Goal: Transaction & Acquisition: Purchase product/service

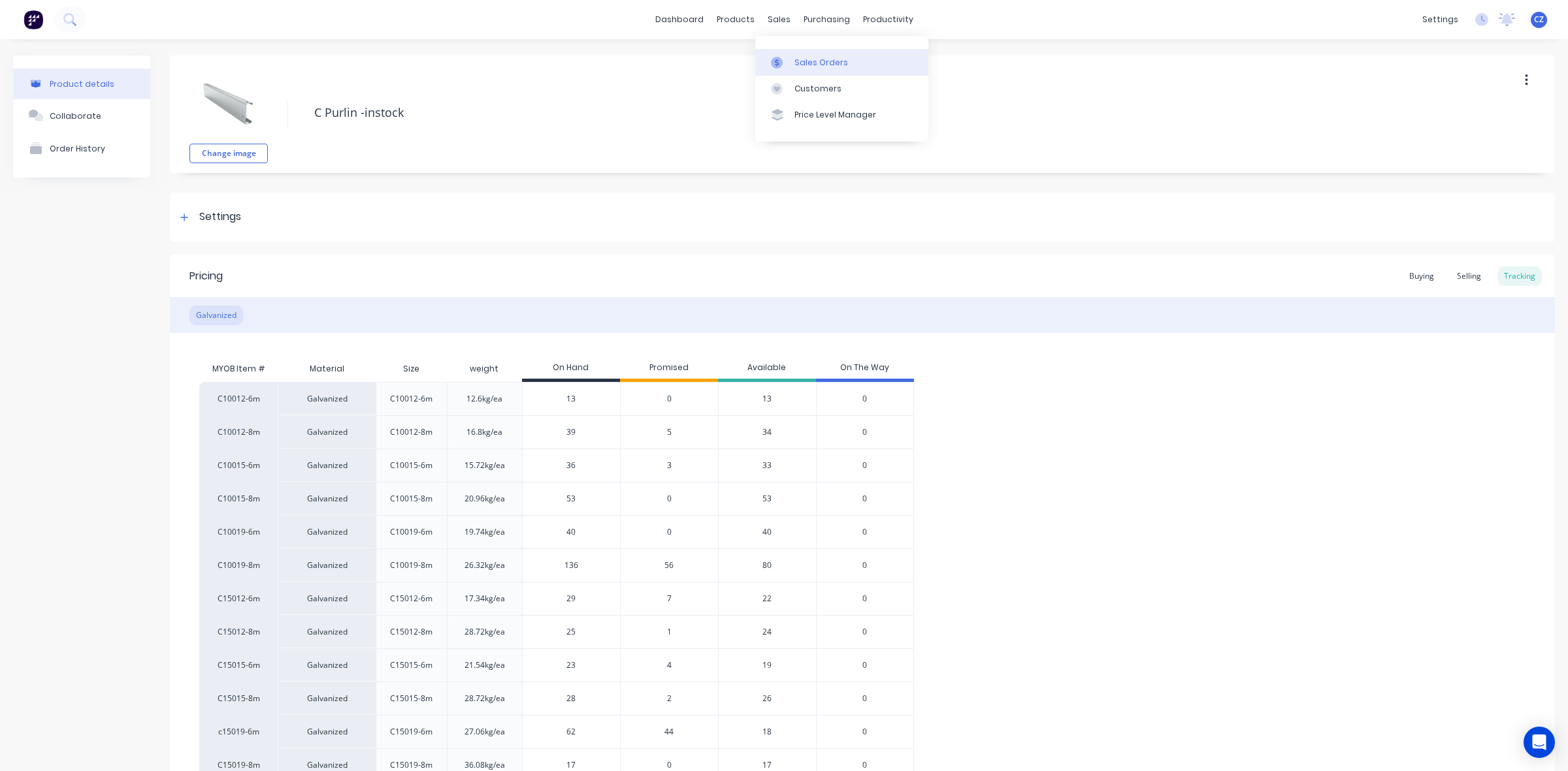
click at [779, 53] on link "Sales Orders" at bounding box center [841, 62] width 173 height 26
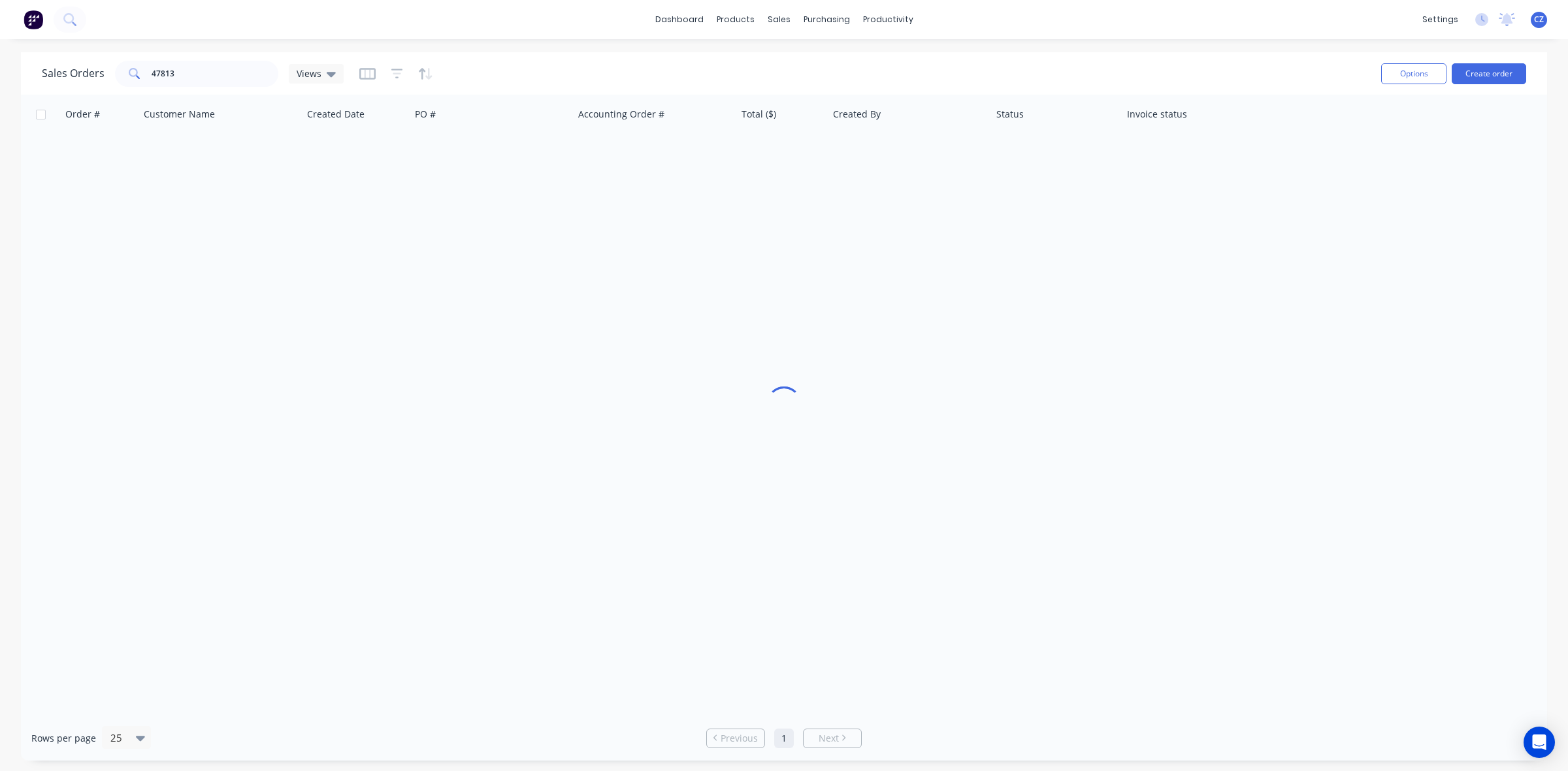
click at [188, 57] on div "dashboard products sales purchasing productivity dashboard products Product Cat…" at bounding box center [784, 385] width 1568 height 771
drag, startPoint x: 196, startPoint y: 71, endPoint x: 15, endPoint y: 76, distance: 181.1
click at [17, 77] on div "Sales Orders 47813 Views Options Create order Order # Customer Name Created Dat…" at bounding box center [784, 407] width 1568 height 708
type input "47735"
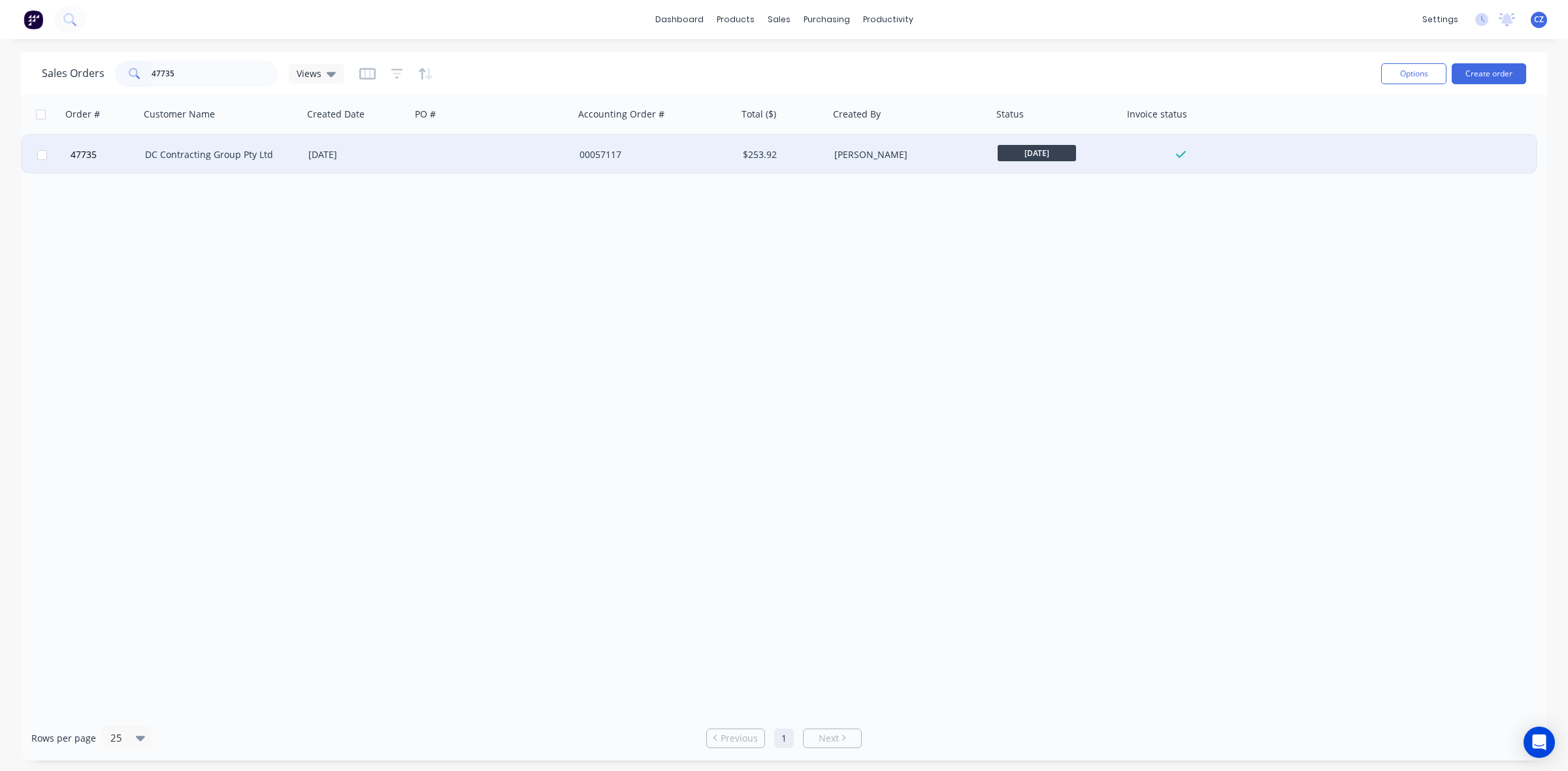
click at [497, 157] on div at bounding box center [492, 154] width 163 height 39
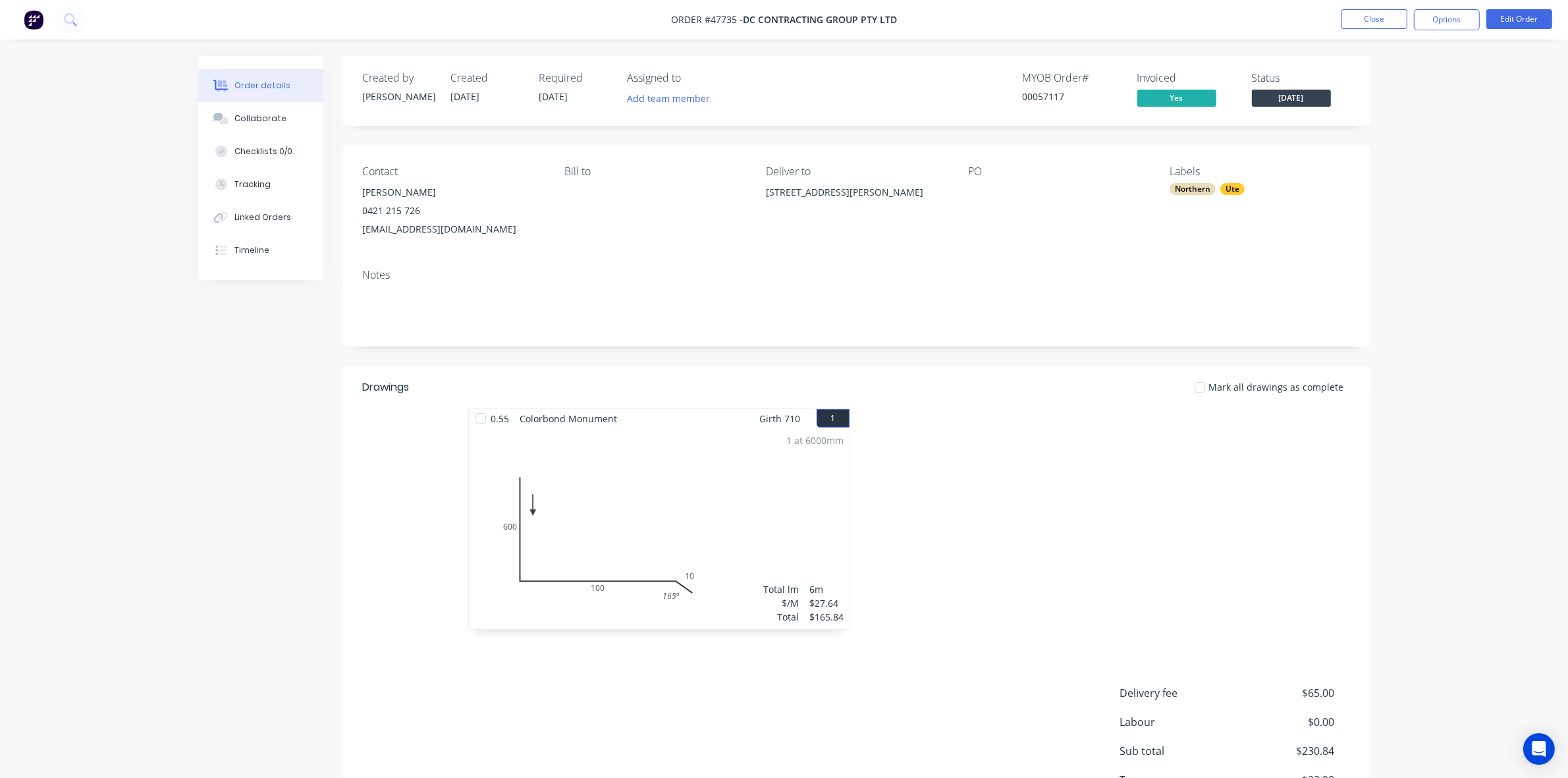
click at [1029, 100] on div "00057117" at bounding box center [1072, 96] width 99 height 14
click at [1391, 21] on button "Close" at bounding box center [1375, 18] width 66 height 20
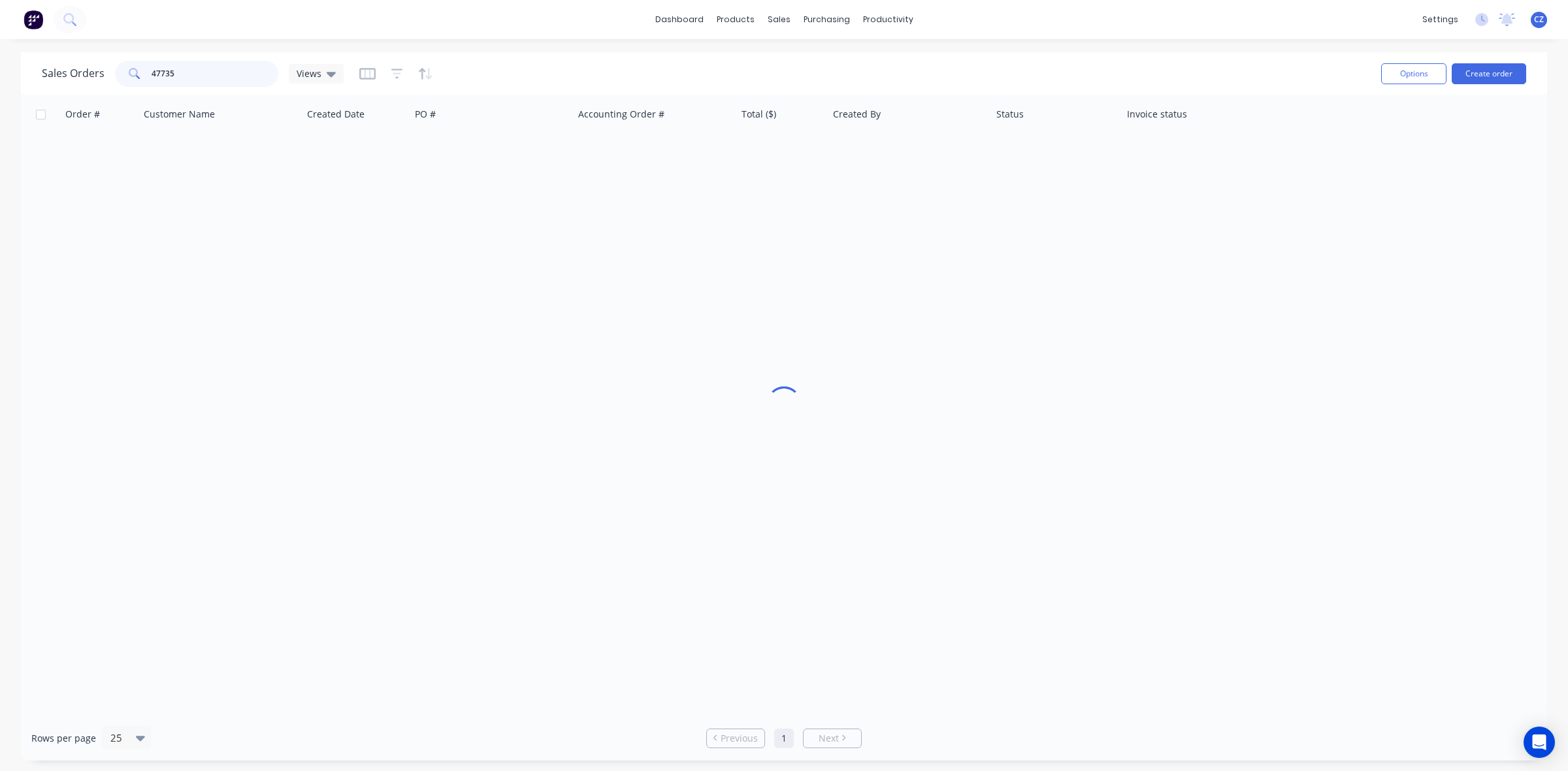
drag, startPoint x: 53, startPoint y: 76, endPoint x: 0, endPoint y: 74, distance: 53.0
click at [0, 74] on div "Sales Orders 47735 Views Options Create order Order # Customer Name Created Dat…" at bounding box center [784, 407] width 1568 height 708
type input "47778"
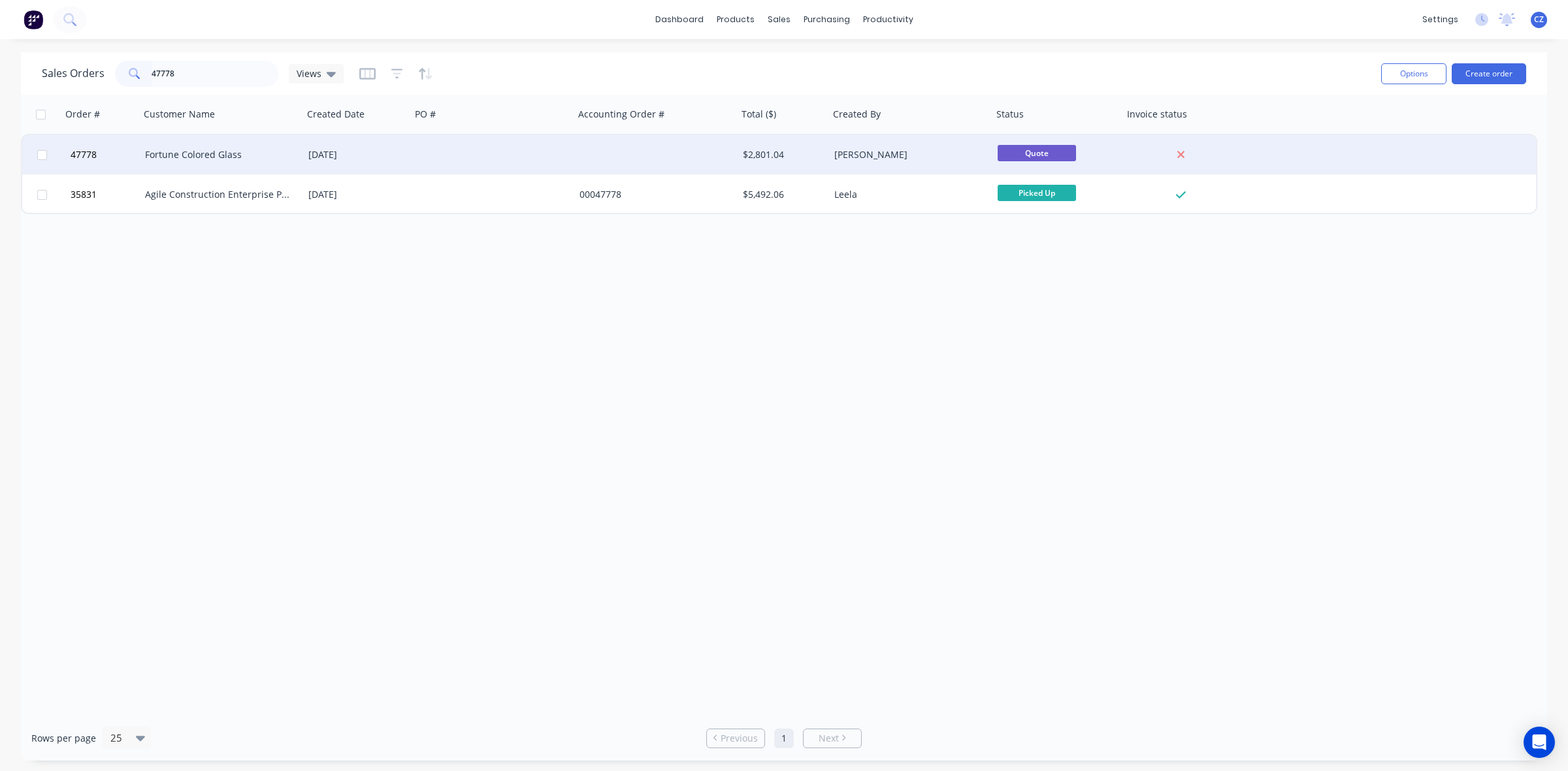
click at [612, 158] on div at bounding box center [655, 154] width 163 height 39
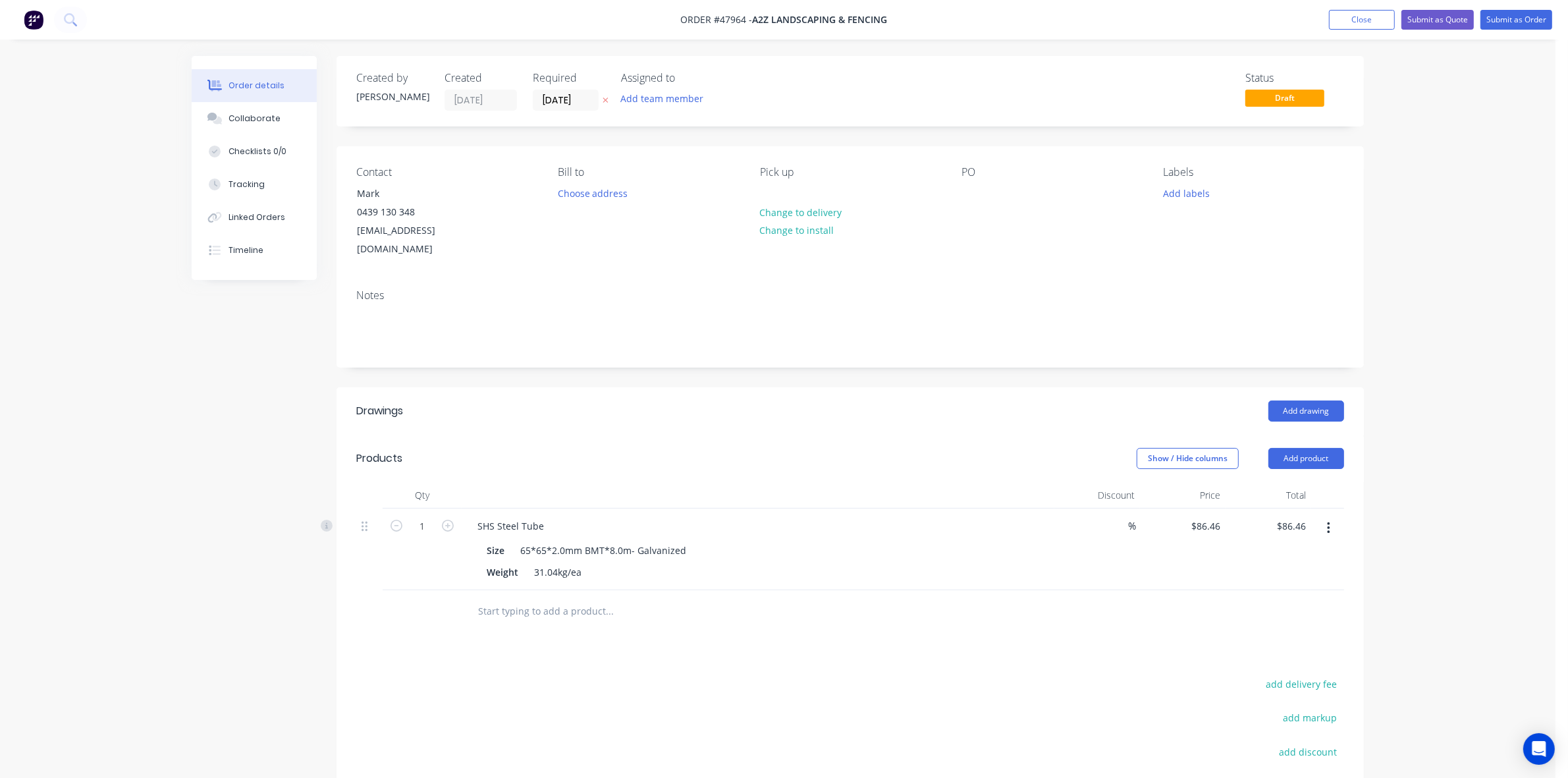
click at [947, 483] on div at bounding box center [758, 495] width 593 height 26
click at [854, 541] on div "Size 65*65*2.0mm BMT*8.0m- Galvanized" at bounding box center [755, 551] width 548 height 19
click at [874, 483] on div at bounding box center [758, 495] width 593 height 26
click at [804, 483] on div at bounding box center [758, 495] width 593 height 26
click at [880, 598] on div at bounding box center [699, 611] width 464 height 26
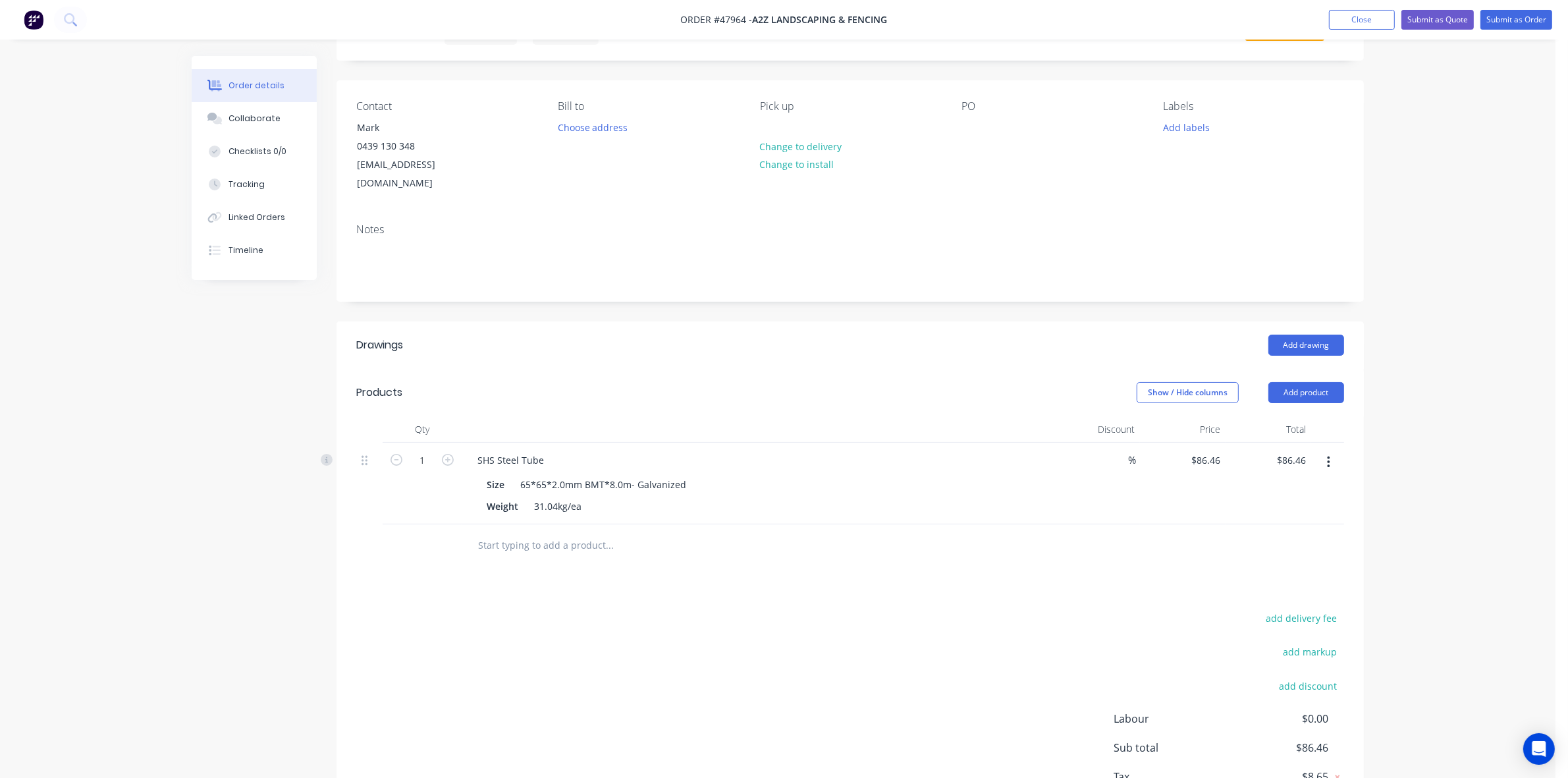
scroll to position [145, 0]
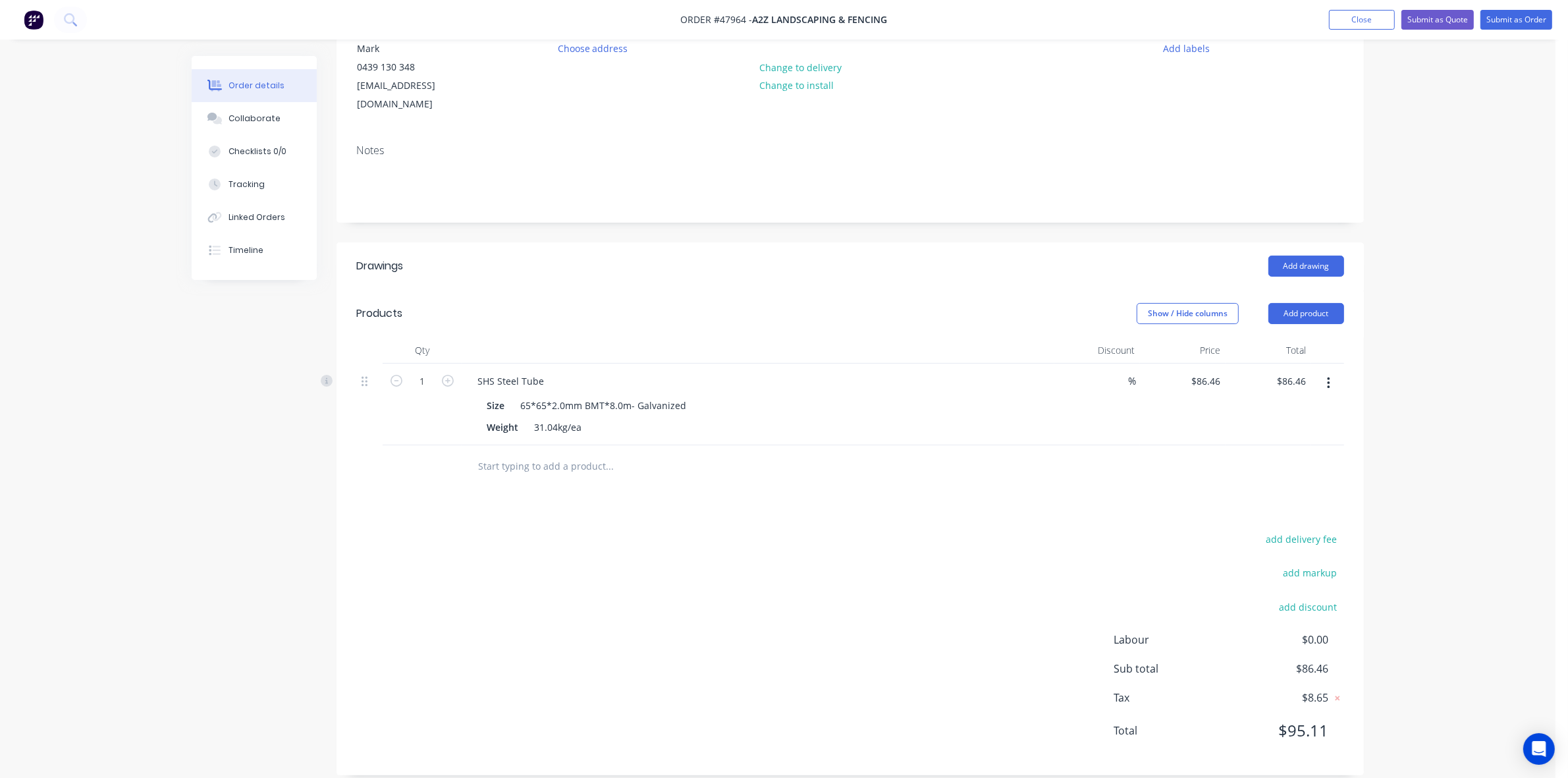
click at [942, 303] on div "Show / Hide columns Add product" at bounding box center [955, 314] width 778 height 21
click at [1301, 303] on button "Add product" at bounding box center [1306, 314] width 75 height 21
click at [1286, 337] on div "Product catalogue" at bounding box center [1282, 347] width 101 height 19
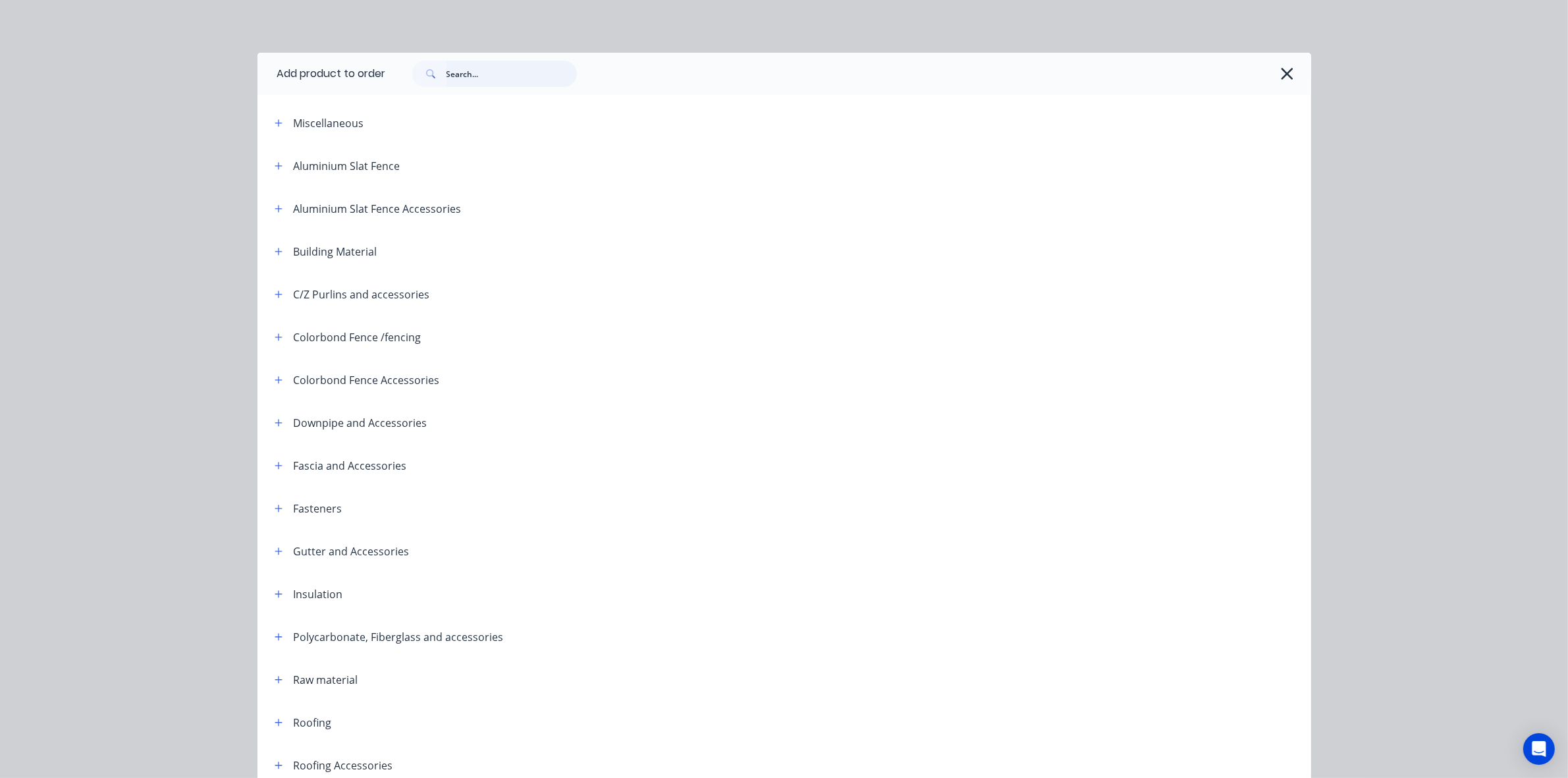
click at [485, 74] on input "text" at bounding box center [511, 74] width 130 height 26
click at [1280, 67] on icon "button" at bounding box center [1286, 73] width 14 height 18
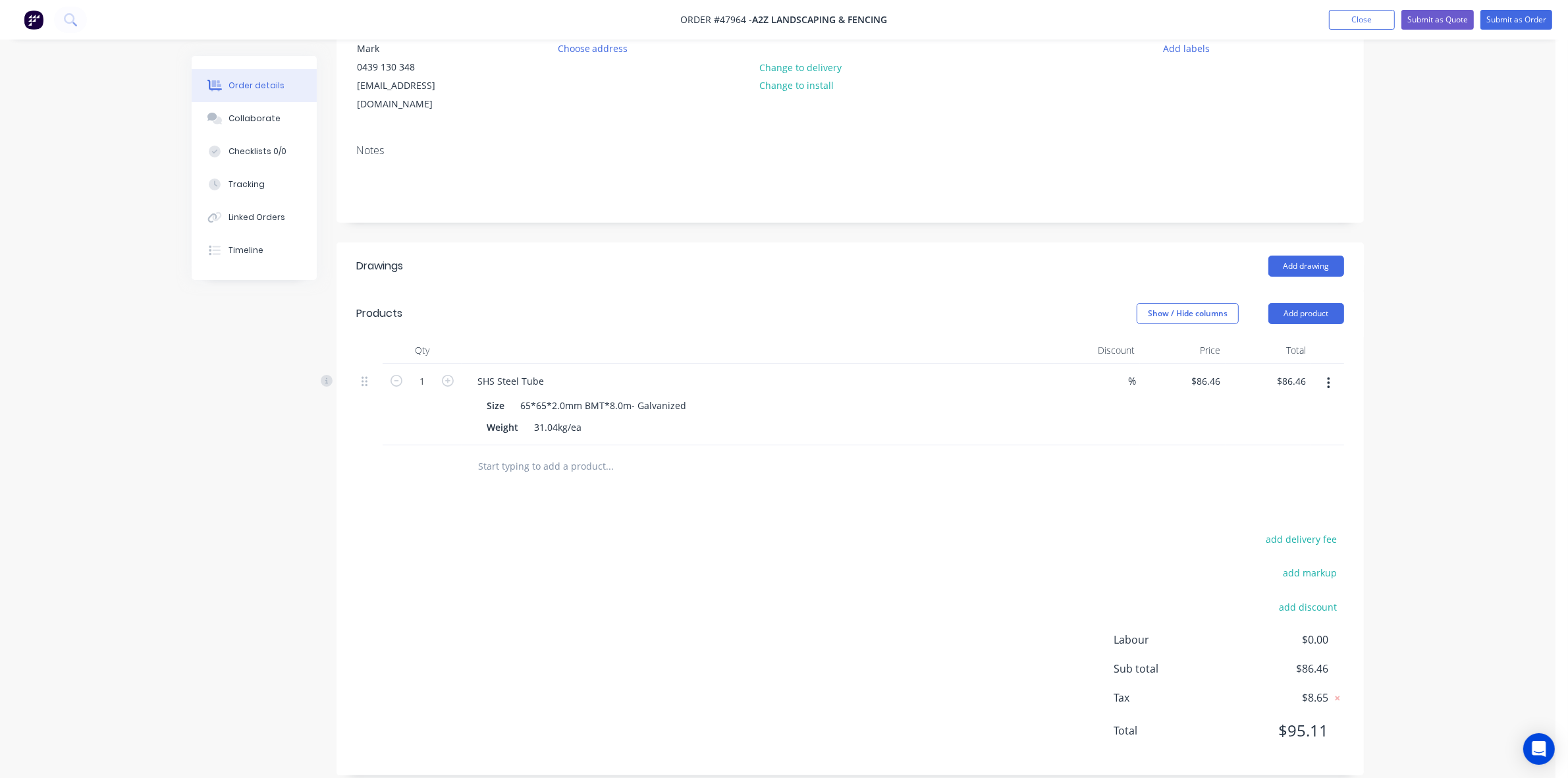
click at [712, 255] on div "Add drawing" at bounding box center [955, 266] width 778 height 21
click at [416, 372] on input "1" at bounding box center [422, 381] width 35 height 20
type input "4"
type input "$345.84"
click at [619, 255] on div "Add drawing" at bounding box center [955, 266] width 778 height 21
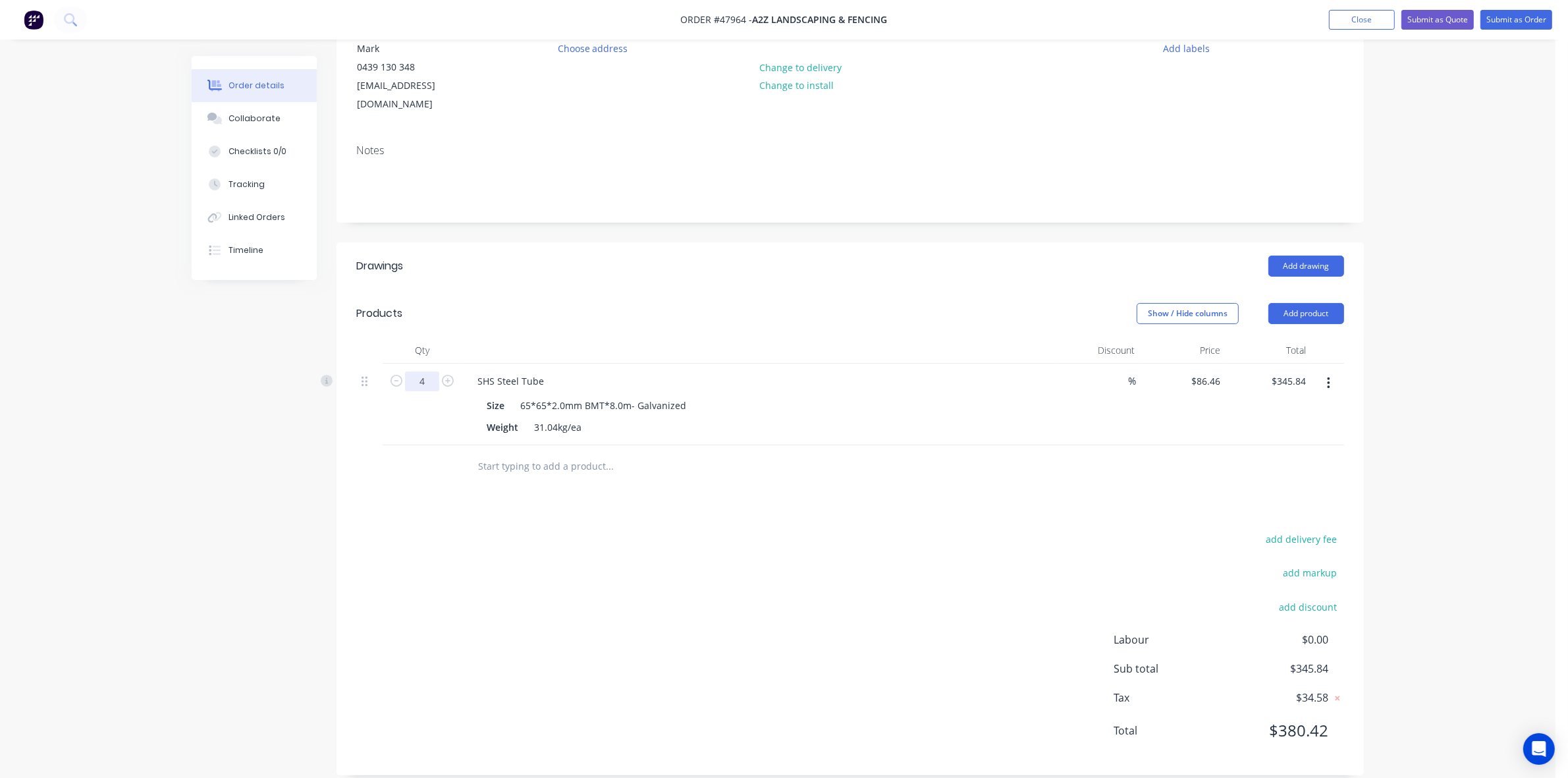
click at [432, 372] on input "4" at bounding box center [422, 381] width 35 height 20
type input "3"
type input "$259.38"
drag, startPoint x: 554, startPoint y: 356, endPoint x: 549, endPoint y: 361, distance: 7.1
click at [551, 372] on div "SHS Steel Tube" at bounding box center [758, 381] width 582 height 19
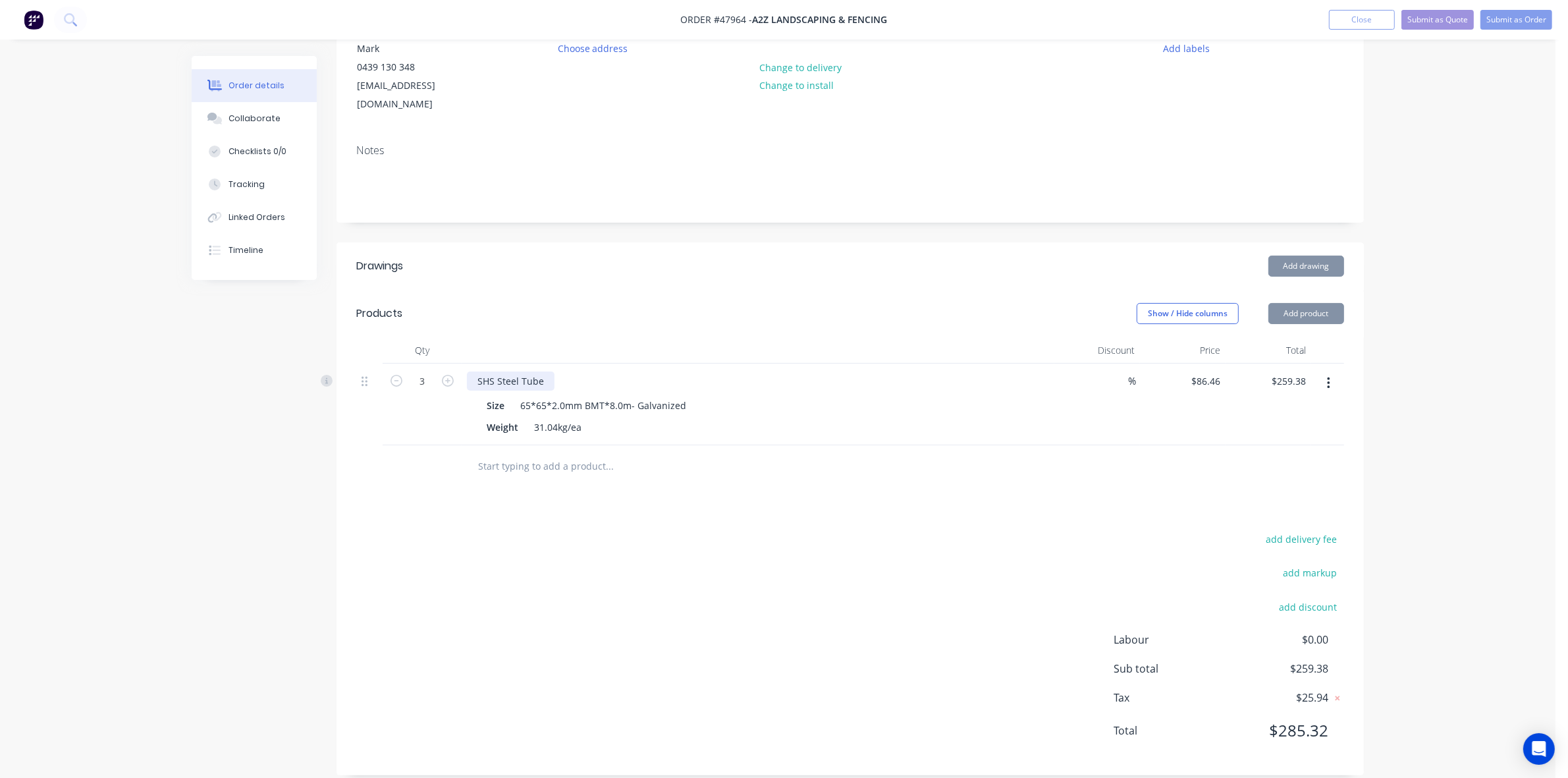
click at [549, 372] on div "SHS Steel Tube" at bounding box center [510, 381] width 87 height 19
click at [1327, 377] on icon "button" at bounding box center [1329, 384] width 3 height 14
click at [1298, 435] on div "Duplicate" at bounding box center [1282, 445] width 101 height 19
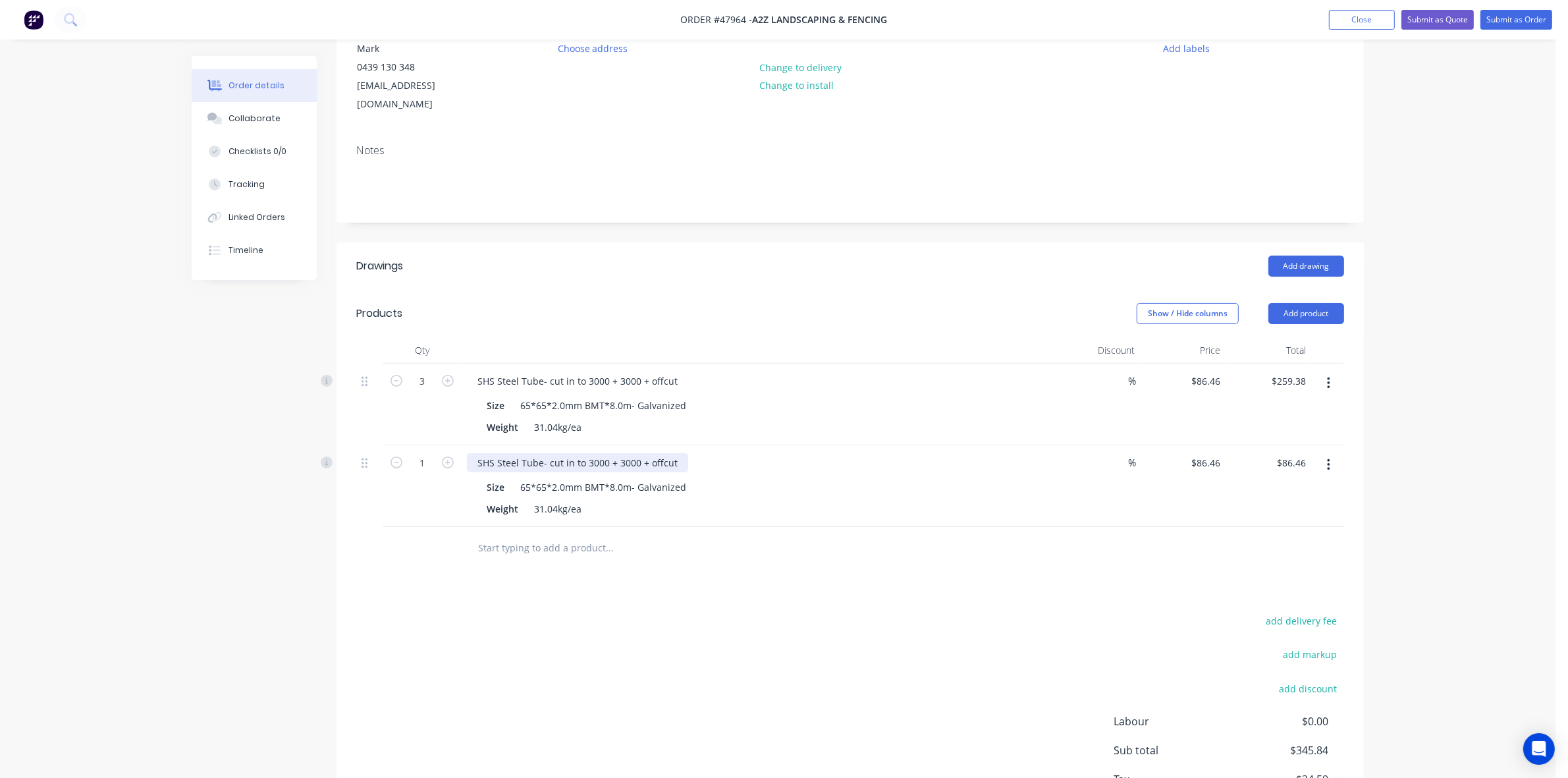
click at [628, 454] on div "SHS Steel Tube- cut in to 3000 + 3000 + offcut" at bounding box center [578, 463] width 221 height 19
click at [623, 535] on input "text" at bounding box center [609, 548] width 263 height 26
click at [827, 303] on div "Show / Hide columns Add product" at bounding box center [955, 314] width 778 height 21
click at [1305, 303] on button "Add product" at bounding box center [1306, 314] width 75 height 21
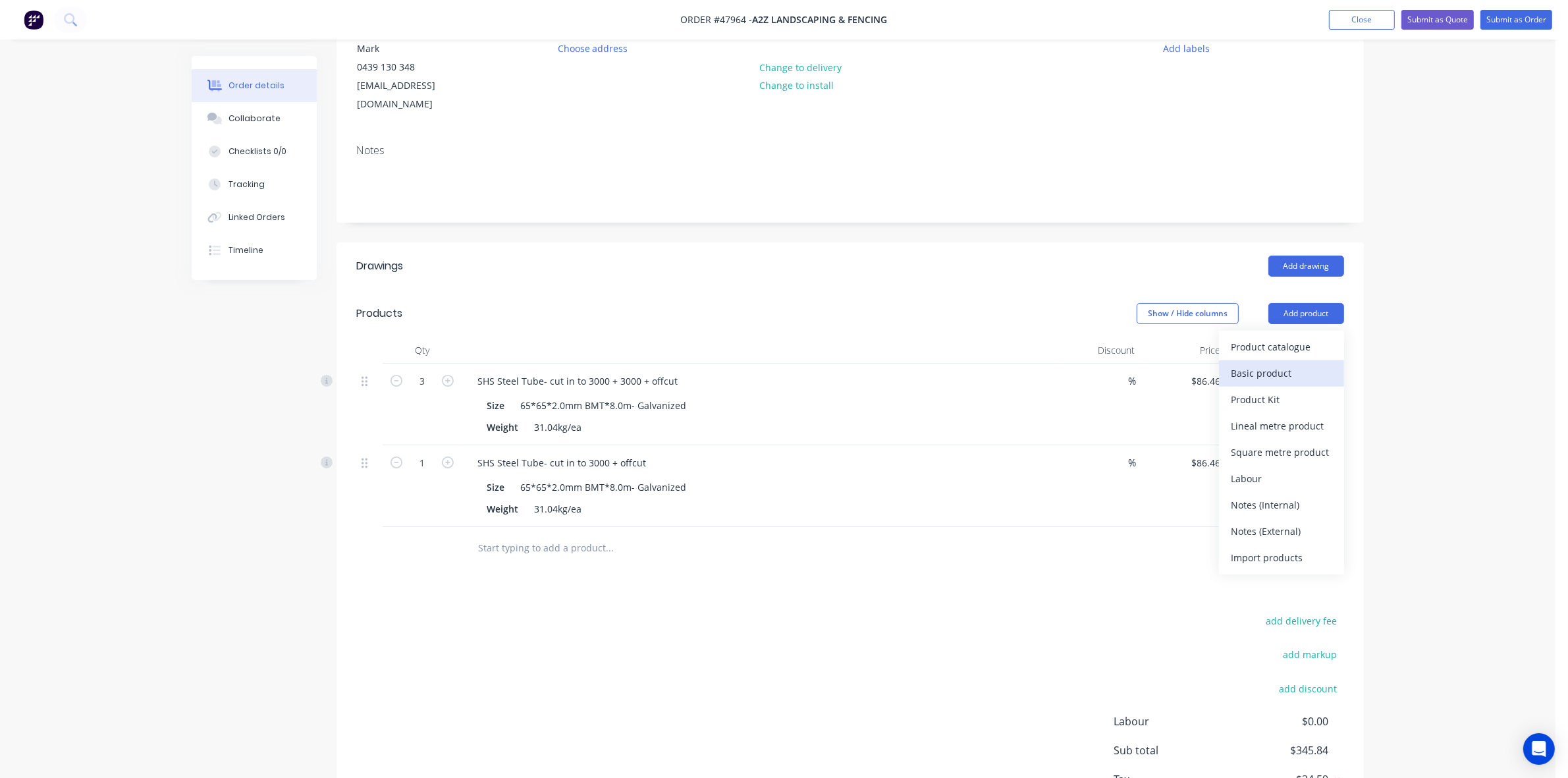
click at [1235, 364] on div "Basic product" at bounding box center [1282, 373] width 101 height 19
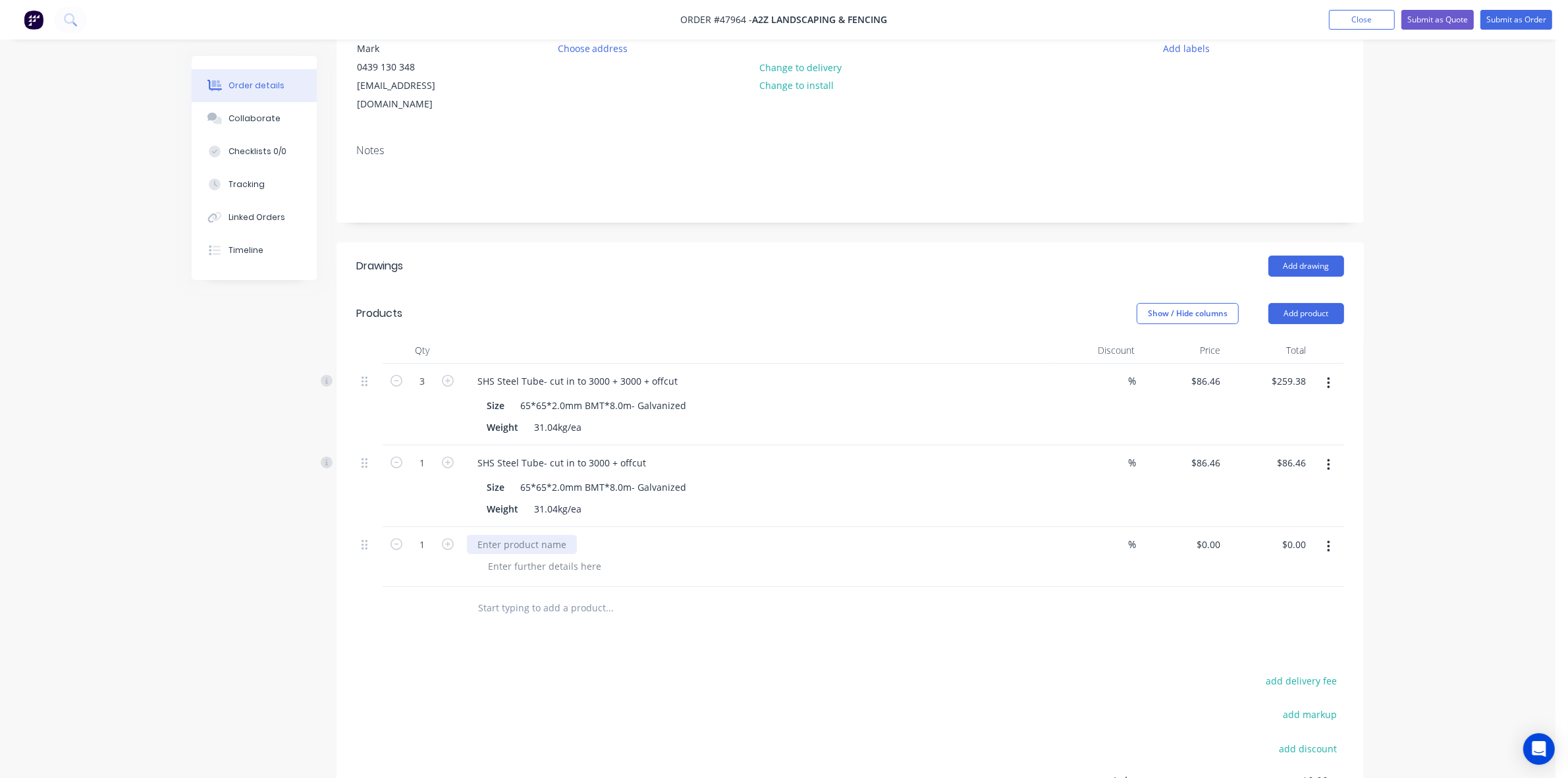
click at [509, 535] on div at bounding box center [522, 544] width 110 height 19
drag, startPoint x: 629, startPoint y: 469, endPoint x: 514, endPoint y: 465, distance: 115.1
click at [515, 478] on div "65*65*2.0mm BMT*8.0m- Galvanized" at bounding box center [603, 487] width 177 height 19
copy div "65*65*2.0mm BMT*8.0m"
click at [570, 535] on div "Powder coating （" at bounding box center [758, 544] width 582 height 19
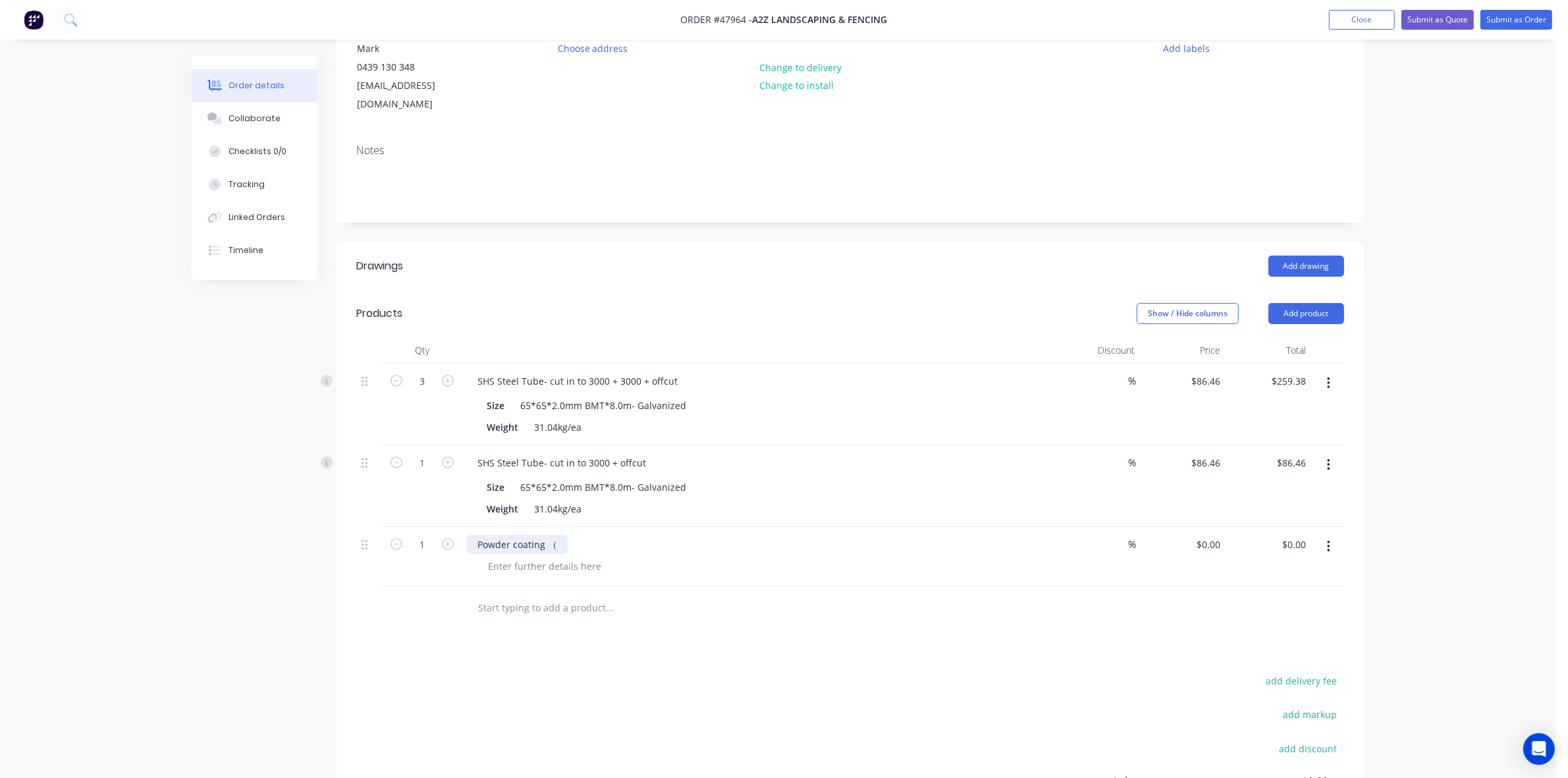
click at [558, 535] on div "Powder coating （" at bounding box center [518, 544] width 101 height 19
click at [551, 535] on div "Powder coating （65*65*2.0mm BMT*8.0m" at bounding box center [573, 544] width 212 height 19
click at [642, 535] on div "Powder coating (65*65*2.0mm BMT*8.0m" at bounding box center [570, 544] width 205 height 19
click at [977, 615] on div "Drawings Add drawing Products Show / Hide columns Add product Qty Discount Pric…" at bounding box center [850, 580] width 1027 height 674
click at [567, 556] on div at bounding box center [544, 566] width 134 height 19
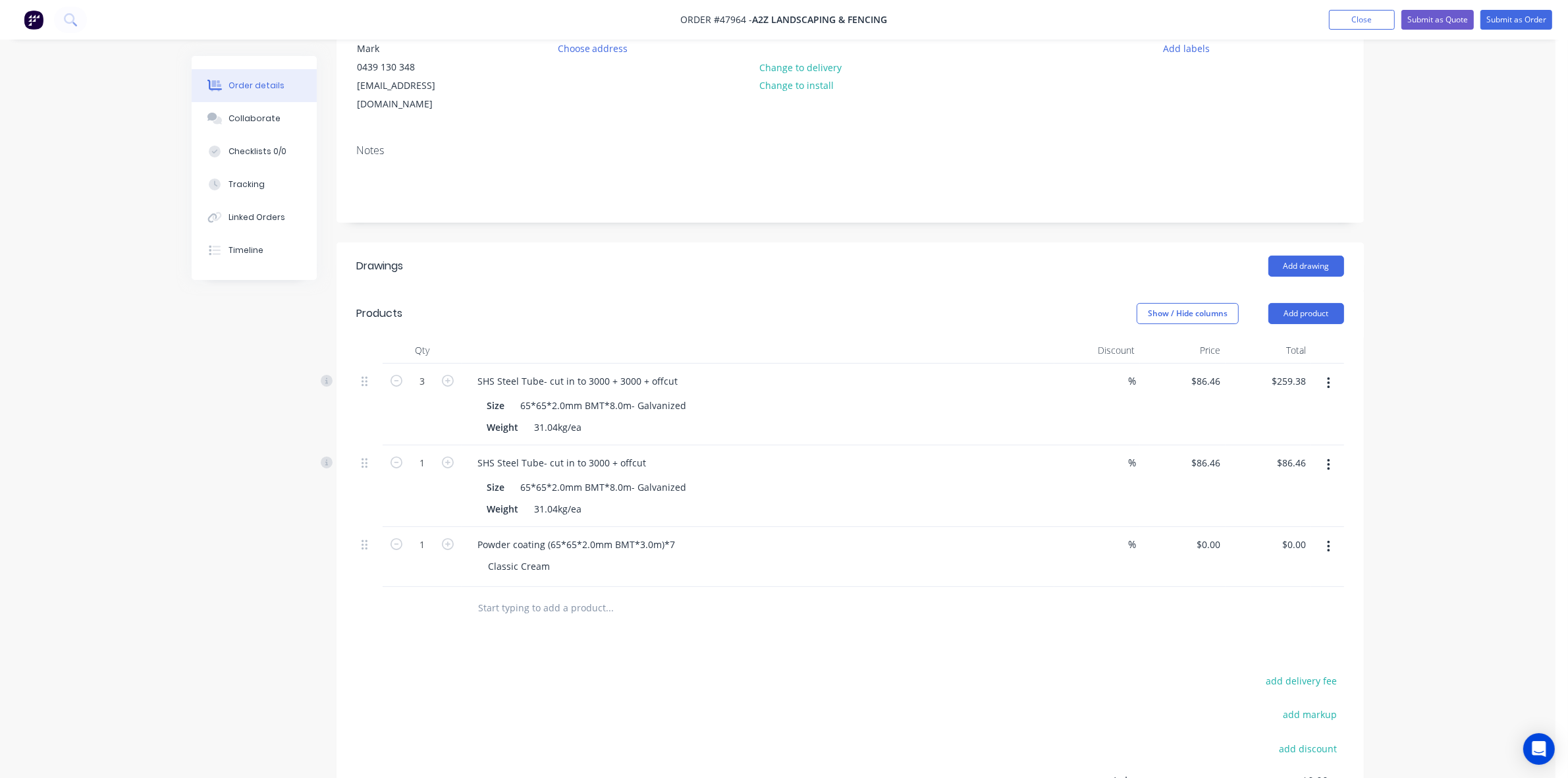
click at [649, 630] on div "Drawings Add drawing Products Show / Hide columns Add product Qty Discount Pric…" at bounding box center [850, 580] width 1027 height 674
click at [1197, 531] on div "0 0" at bounding box center [1183, 557] width 86 height 60
drag, startPoint x: 1212, startPoint y: 525, endPoint x: 1251, endPoint y: 519, distance: 39.5
click at [1251, 527] on div "1 Powder coating (65*65*2.0mm BMT*3.0m)*7 Classic Cream % 0 0 $0.00 $0.00" at bounding box center [850, 557] width 988 height 60
type input "1"
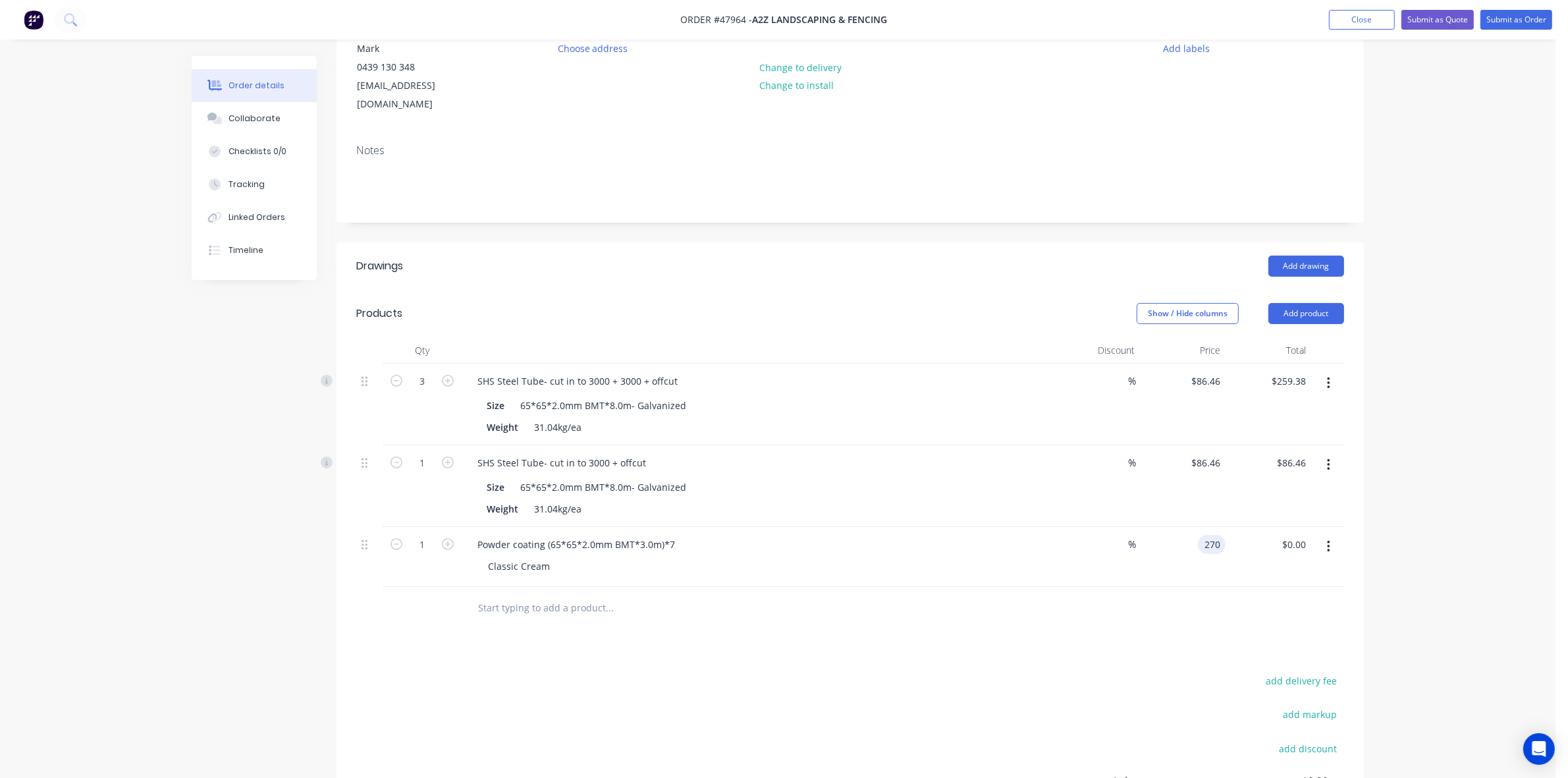
type input "$270.00"
click at [839, 621] on div "Drawings Add drawing Products Show / Hide columns Add product Qty Discount Pric…" at bounding box center [850, 580] width 1027 height 674
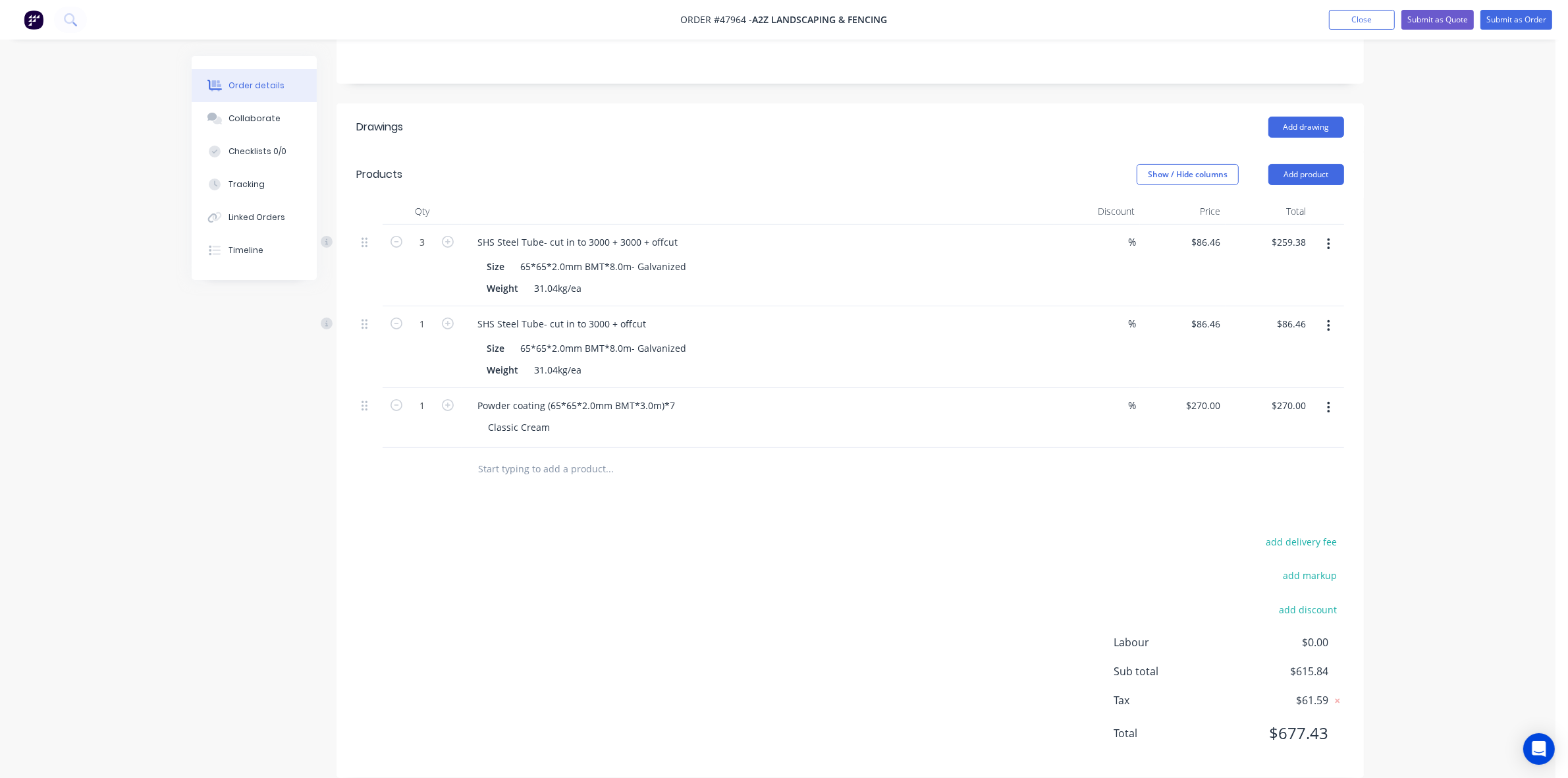
scroll to position [287, 0]
click at [1302, 161] on button "Add product" at bounding box center [1306, 172] width 75 height 21
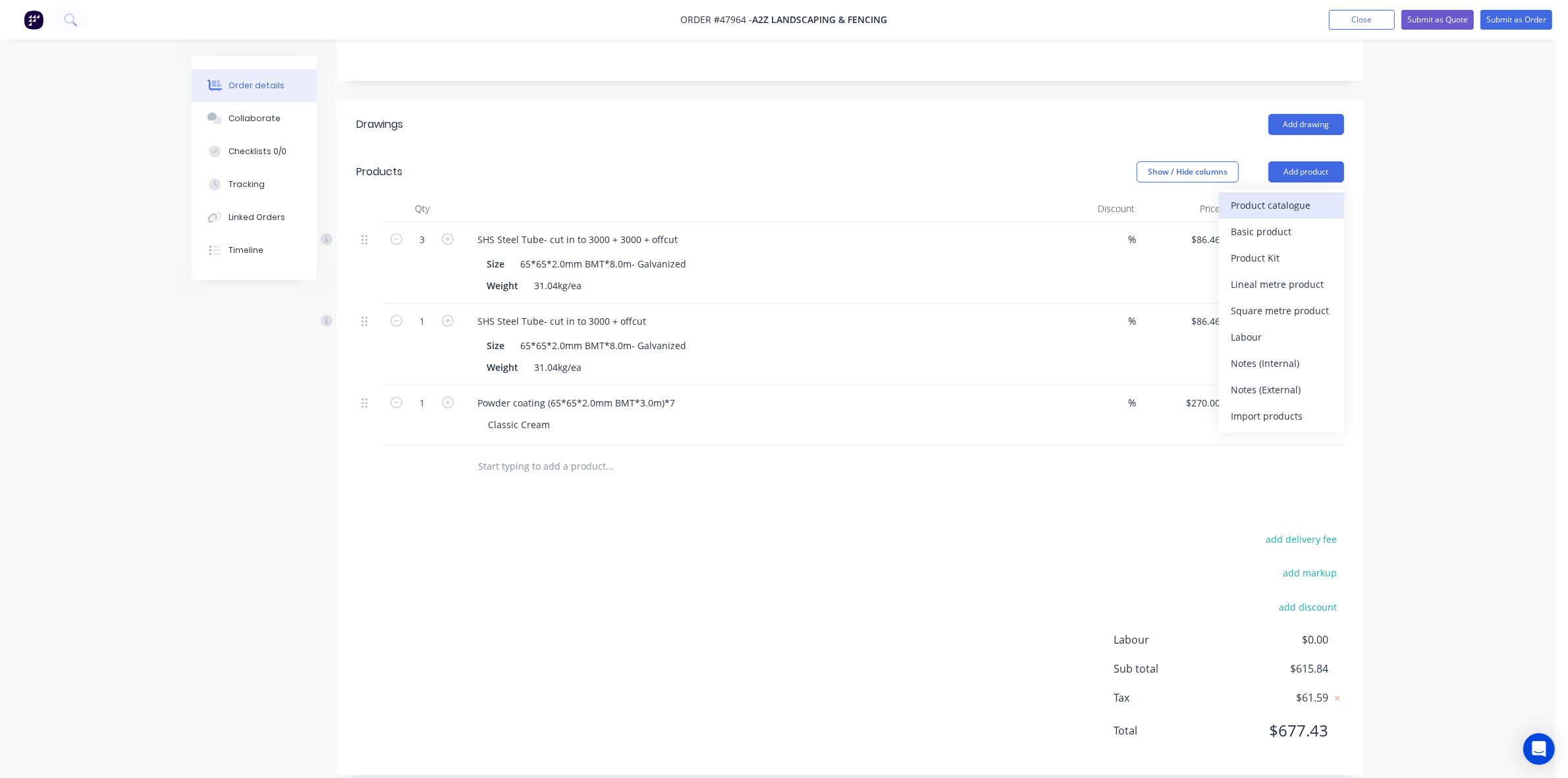
click at [1298, 196] on div "Product catalogue" at bounding box center [1282, 206] width 101 height 19
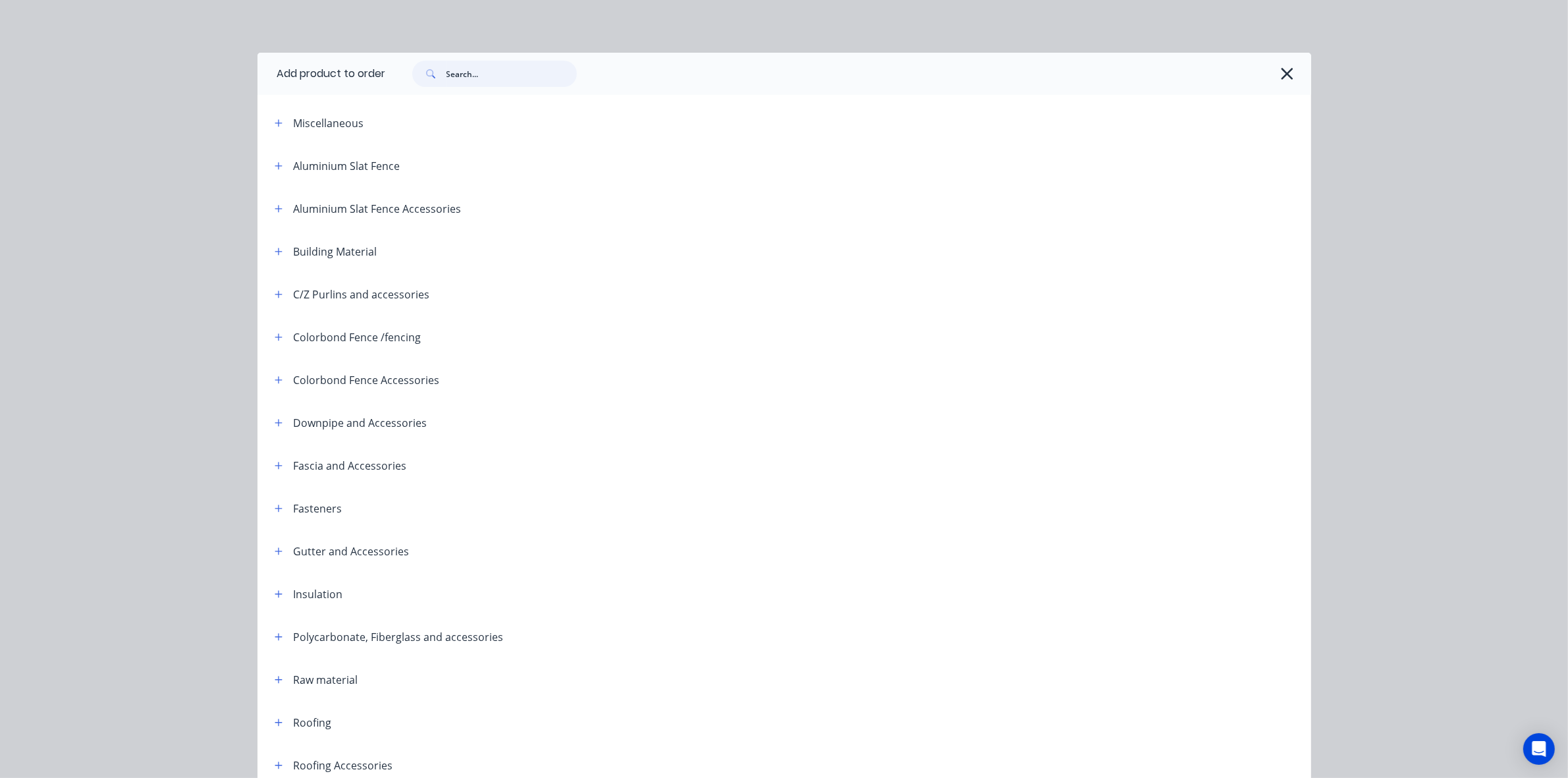
click at [543, 71] on input "text" at bounding box center [511, 74] width 130 height 26
type input "post"
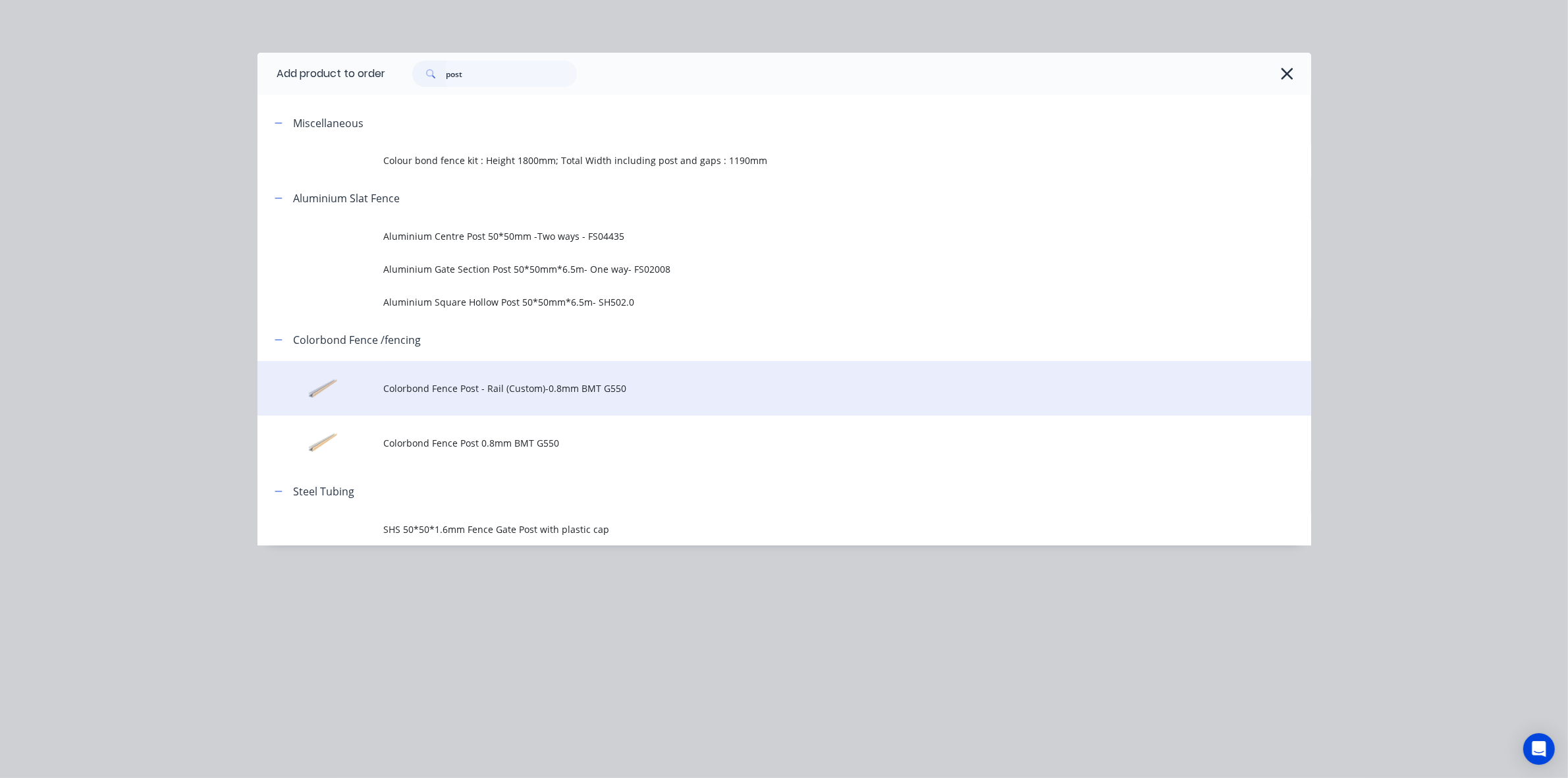
drag, startPoint x: 598, startPoint y: 356, endPoint x: 595, endPoint y: 369, distance: 13.3
click at [596, 367] on div "Colorbond Fence /fencing Colorbond Fence Post - Rail (Custom)-0.8mm BMT G550 Co…" at bounding box center [784, 394] width 1054 height 153
click at [595, 374] on td "Colorbond Fence Post - Rail (Custom)-0.8mm BMT G550" at bounding box center [847, 389] width 928 height 55
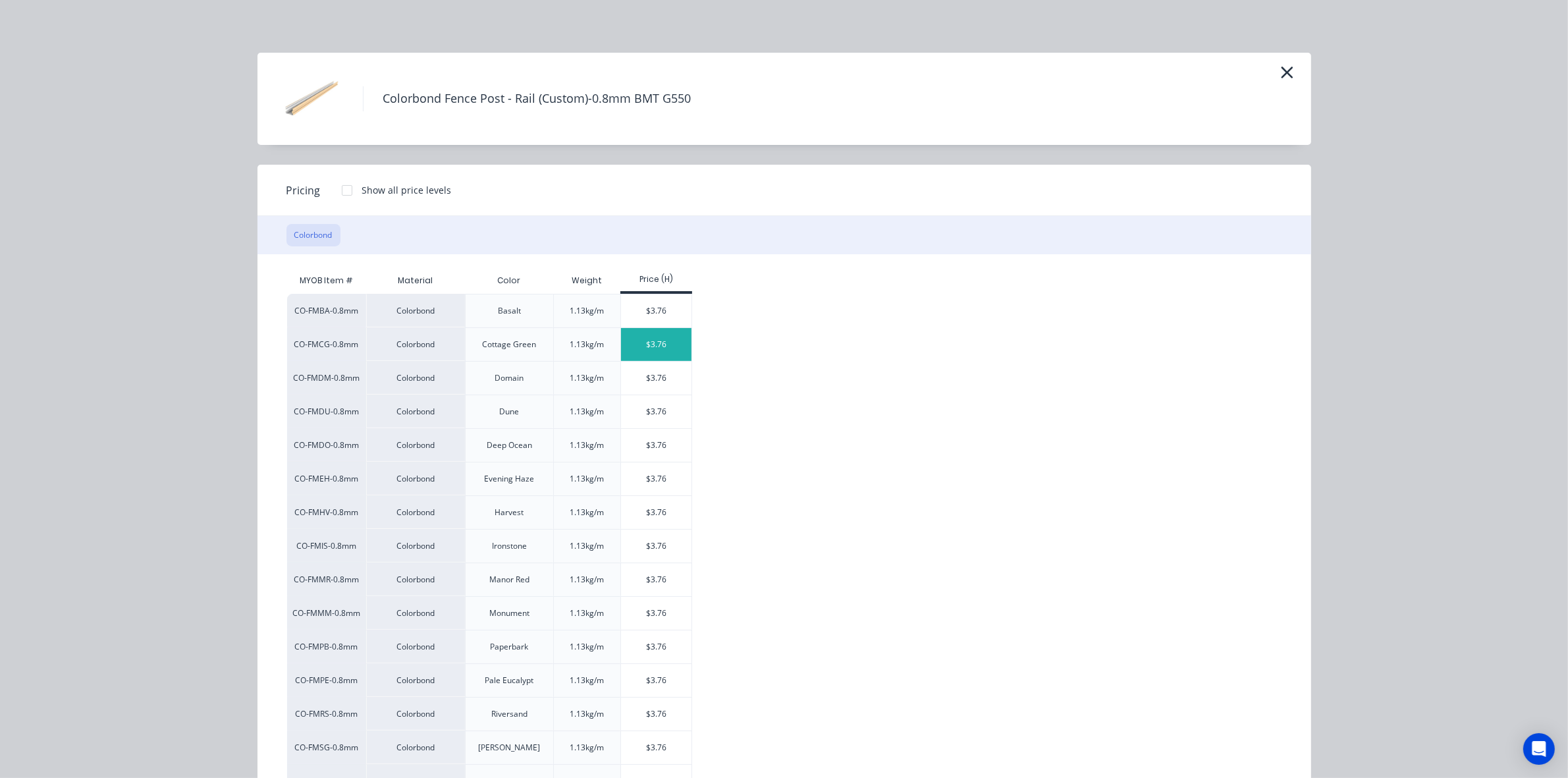
click at [653, 333] on div "$3.76" at bounding box center [656, 344] width 71 height 33
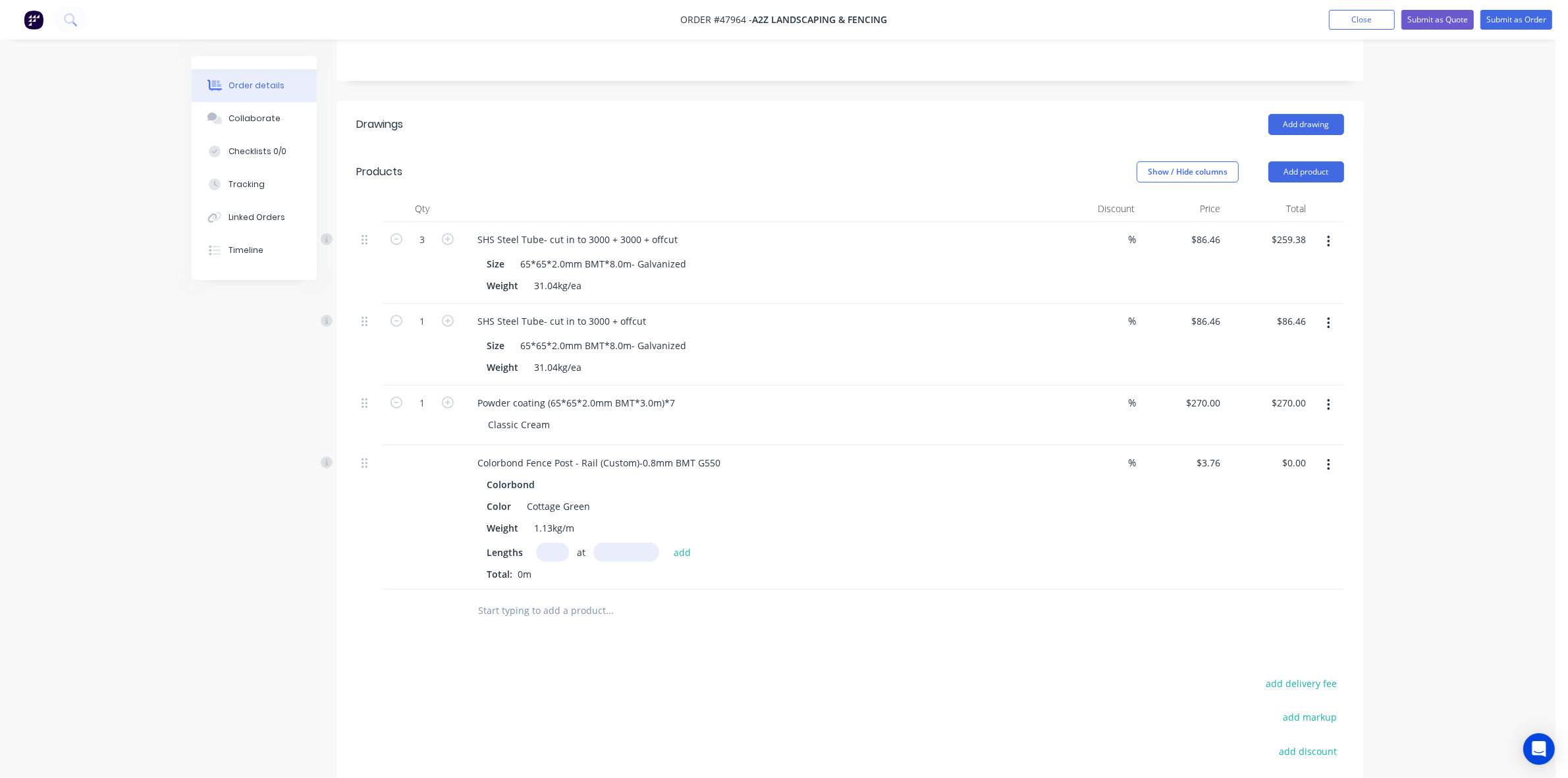
click at [553, 543] on input "text" at bounding box center [552, 552] width 33 height 19
type input "12"
type input "3000"
click at [667, 543] on button "add" at bounding box center [682, 552] width 31 height 18
type input "$135.36"
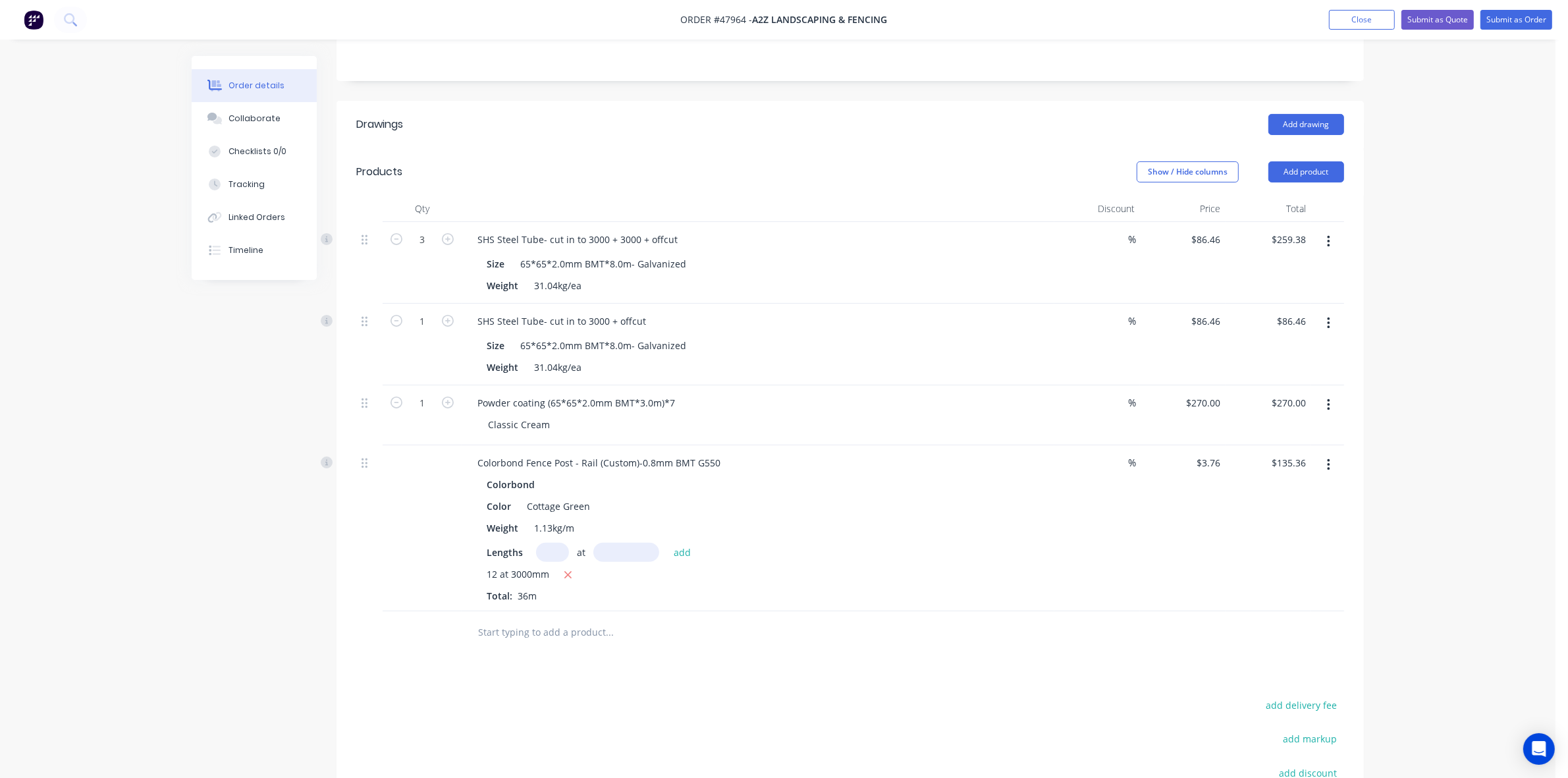
click at [593, 454] on div "Colorbond Fence Post - Rail (Custom)-0.8mm BMT G550" at bounding box center [599, 463] width 264 height 19
click at [1298, 161] on button "Add product" at bounding box center [1306, 172] width 75 height 21
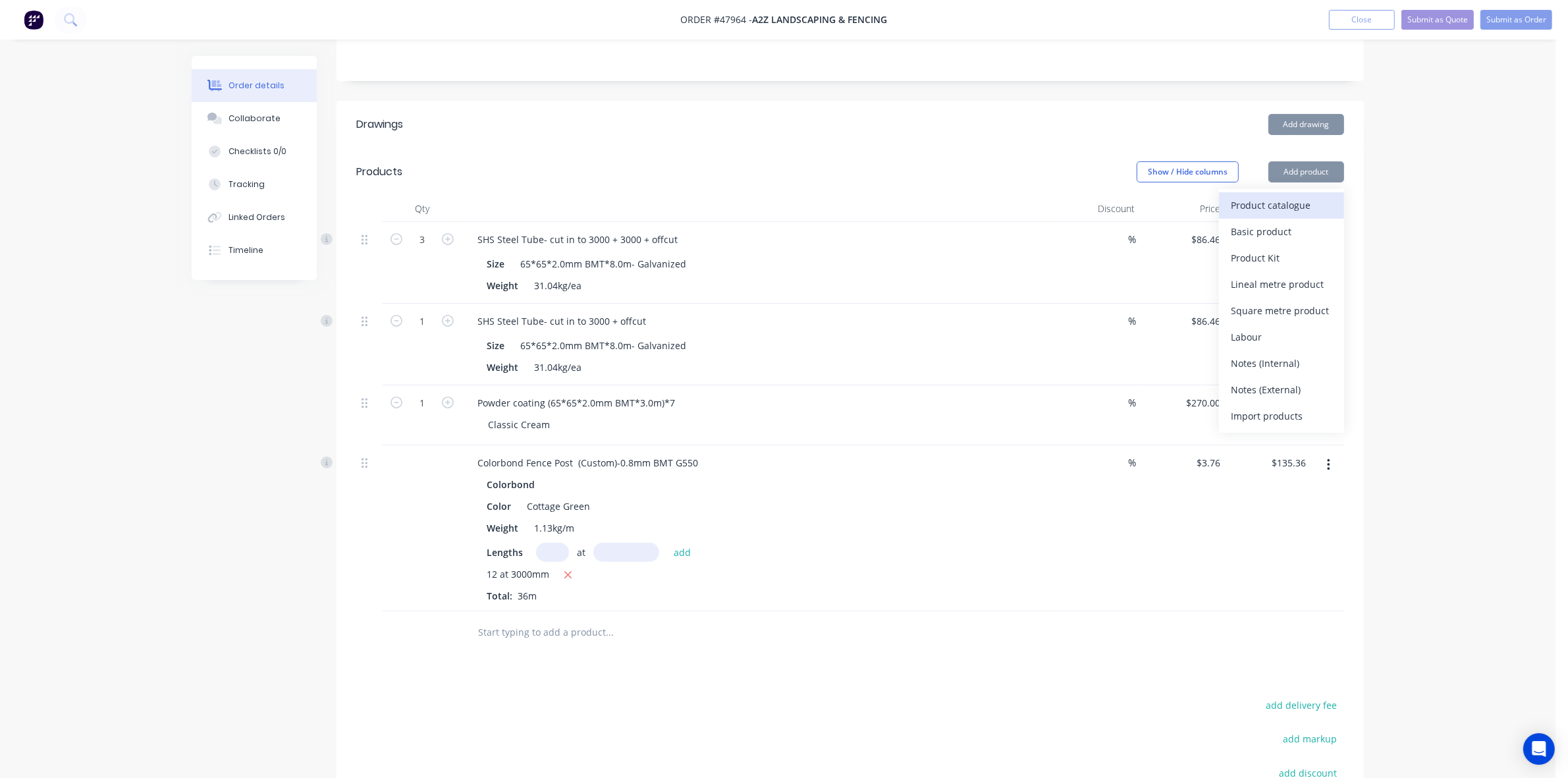
click at [1296, 193] on button "Product catalogue" at bounding box center [1282, 206] width 125 height 26
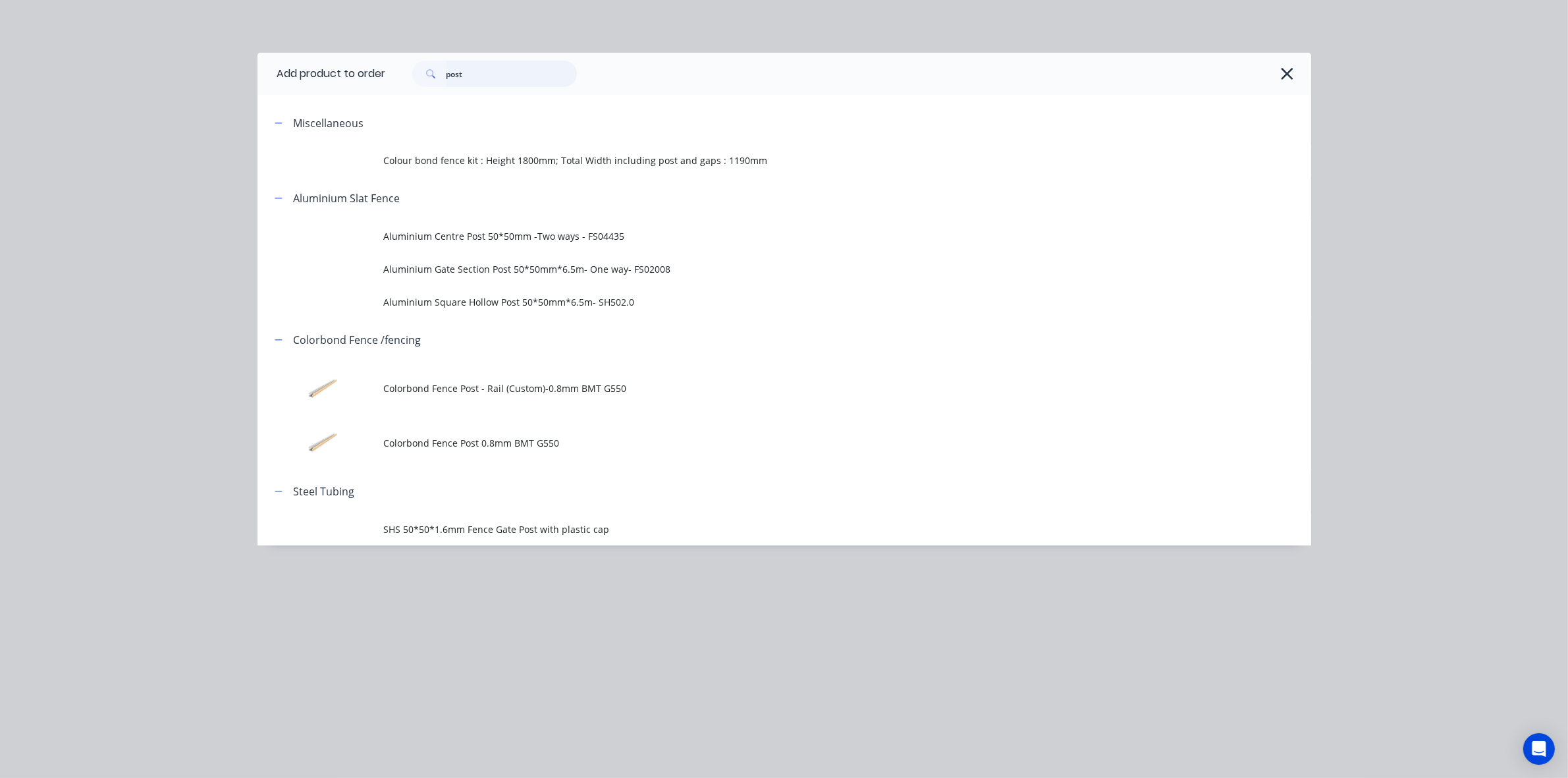
drag, startPoint x: 465, startPoint y: 83, endPoint x: 247, endPoint y: 61, distance: 219.1
click at [249, 61] on div "Add product to order post Miscellaneous Colour bond fence kit : Height 1800mm; …" at bounding box center [784, 389] width 1568 height 778
type input "r"
type input "rail"
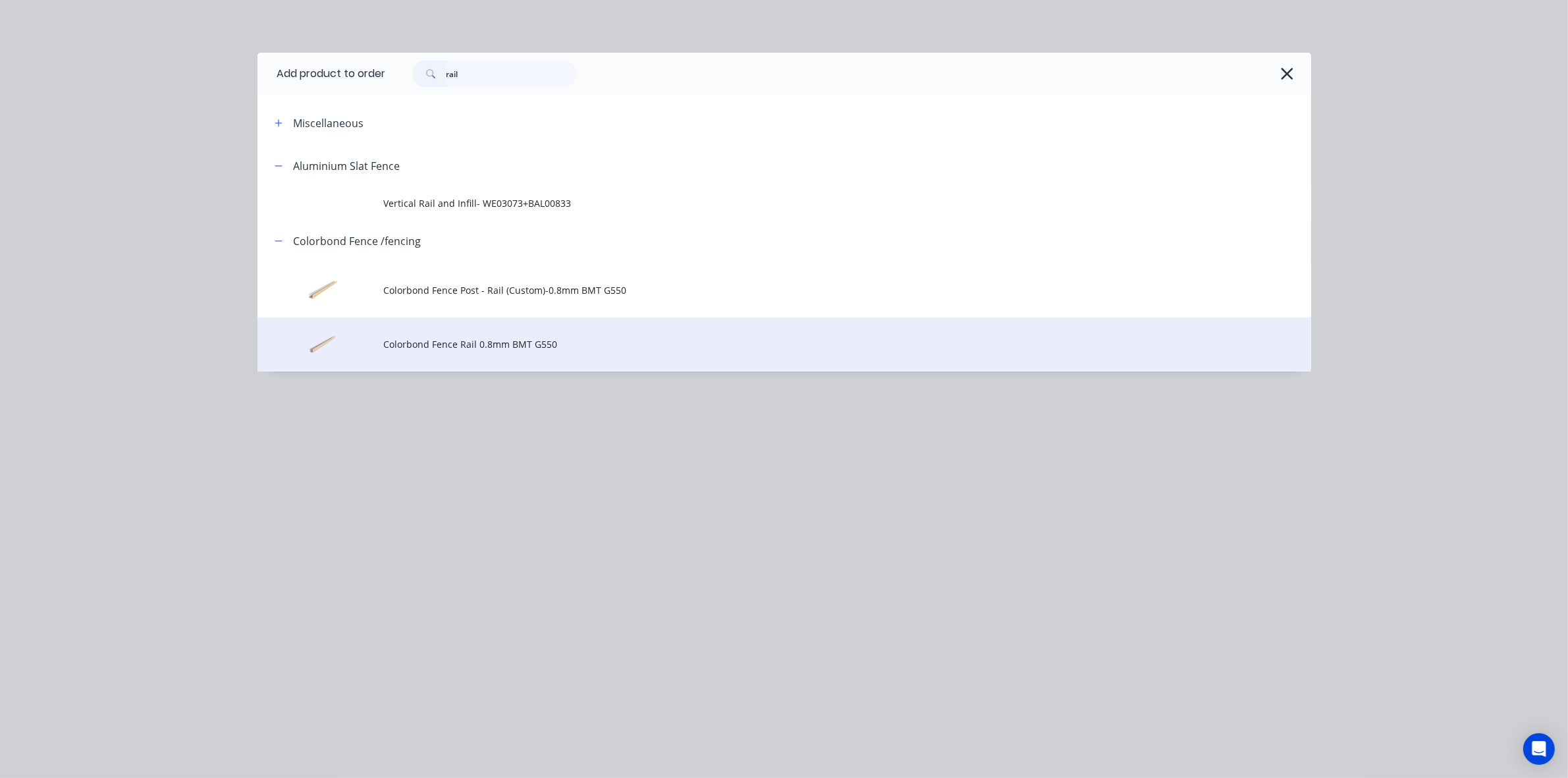
click at [514, 356] on td "Colorbond Fence Rail 0.8mm BMT G550" at bounding box center [847, 345] width 928 height 55
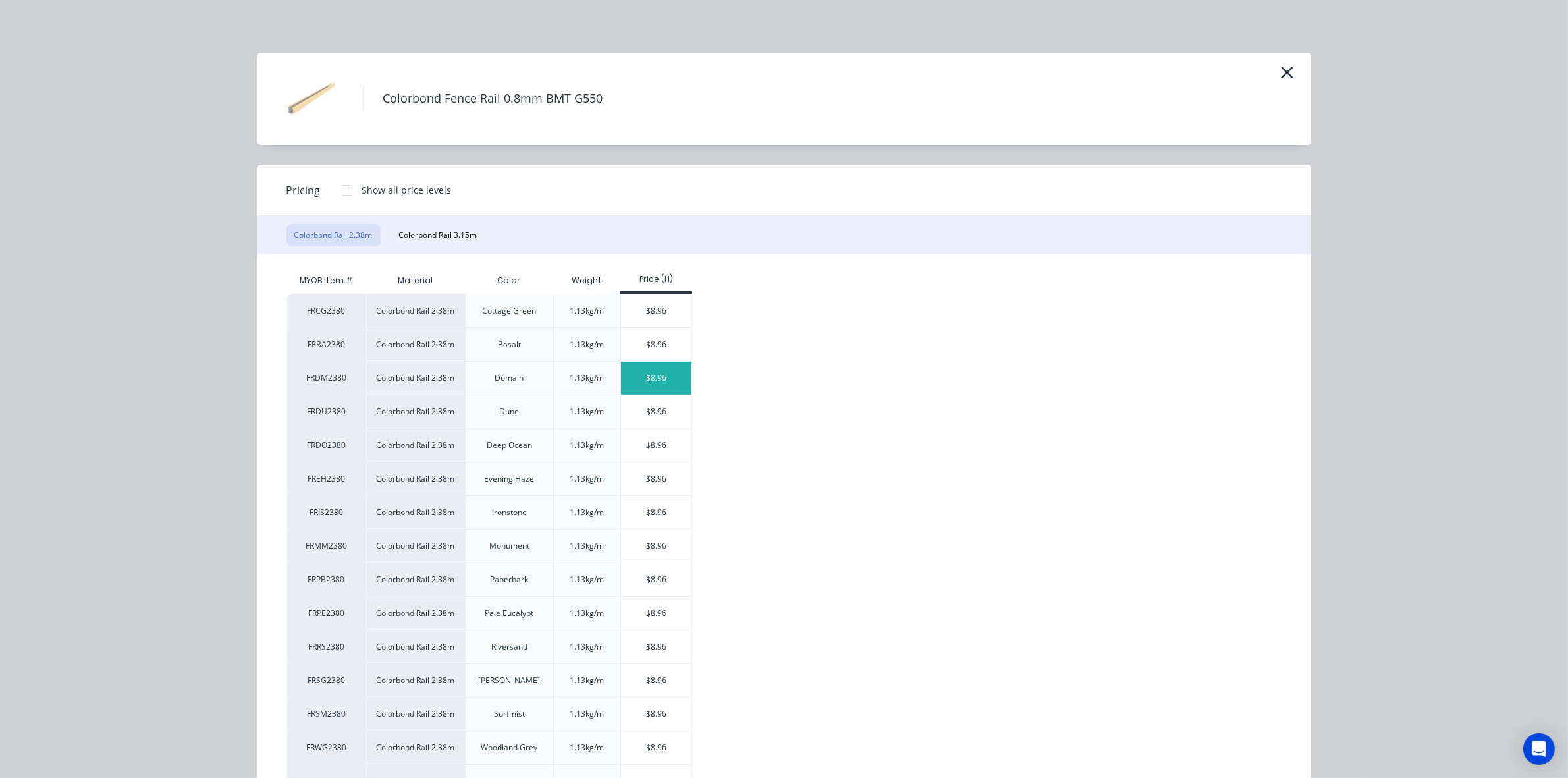
click at [644, 377] on div "$8.96" at bounding box center [656, 378] width 71 height 33
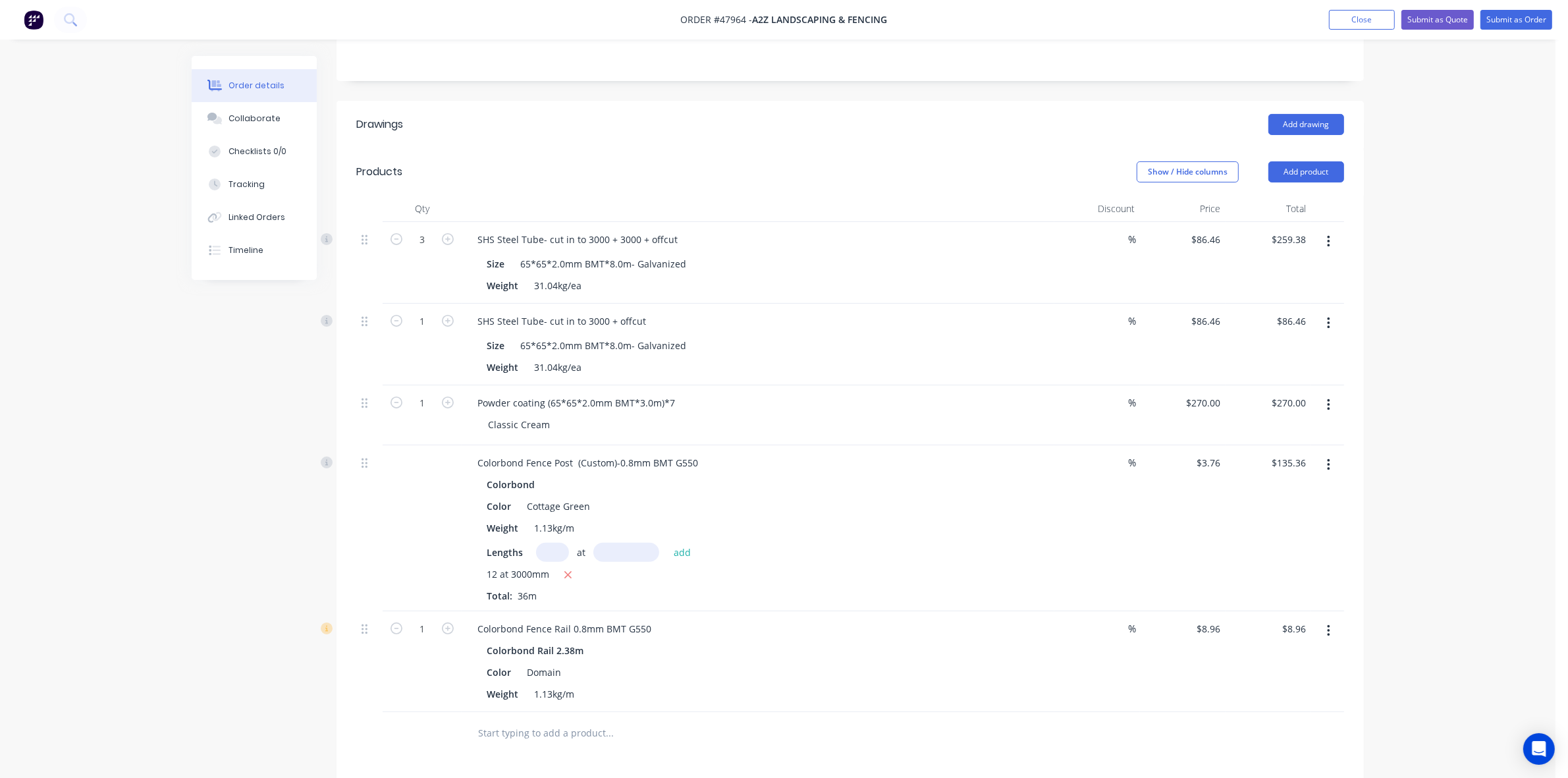
click at [1334, 454] on button "button" at bounding box center [1328, 466] width 31 height 24
click at [1311, 491] on div "Edit" at bounding box center [1282, 500] width 101 height 19
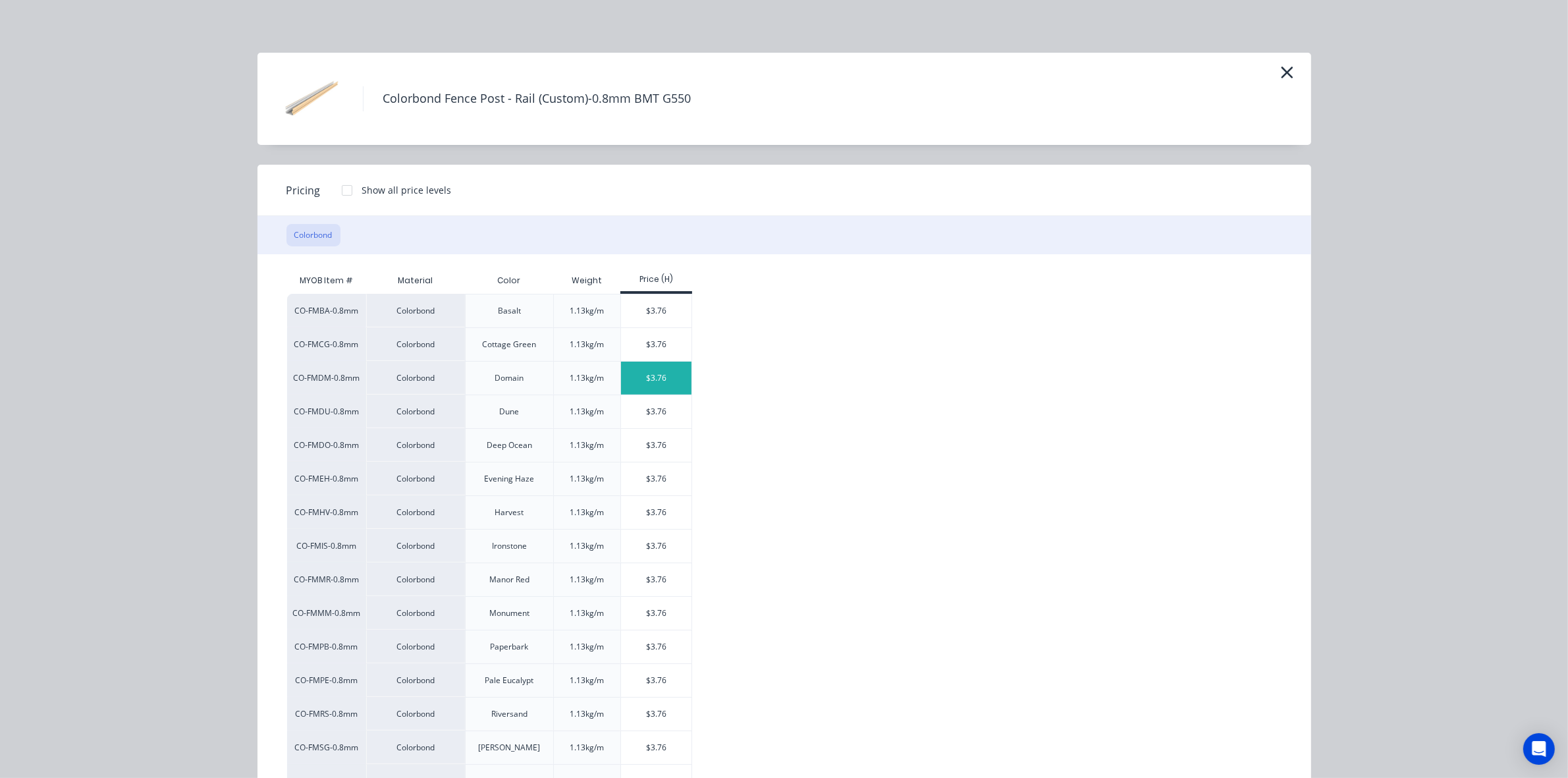
click at [656, 379] on div "$3.76" at bounding box center [656, 378] width 71 height 33
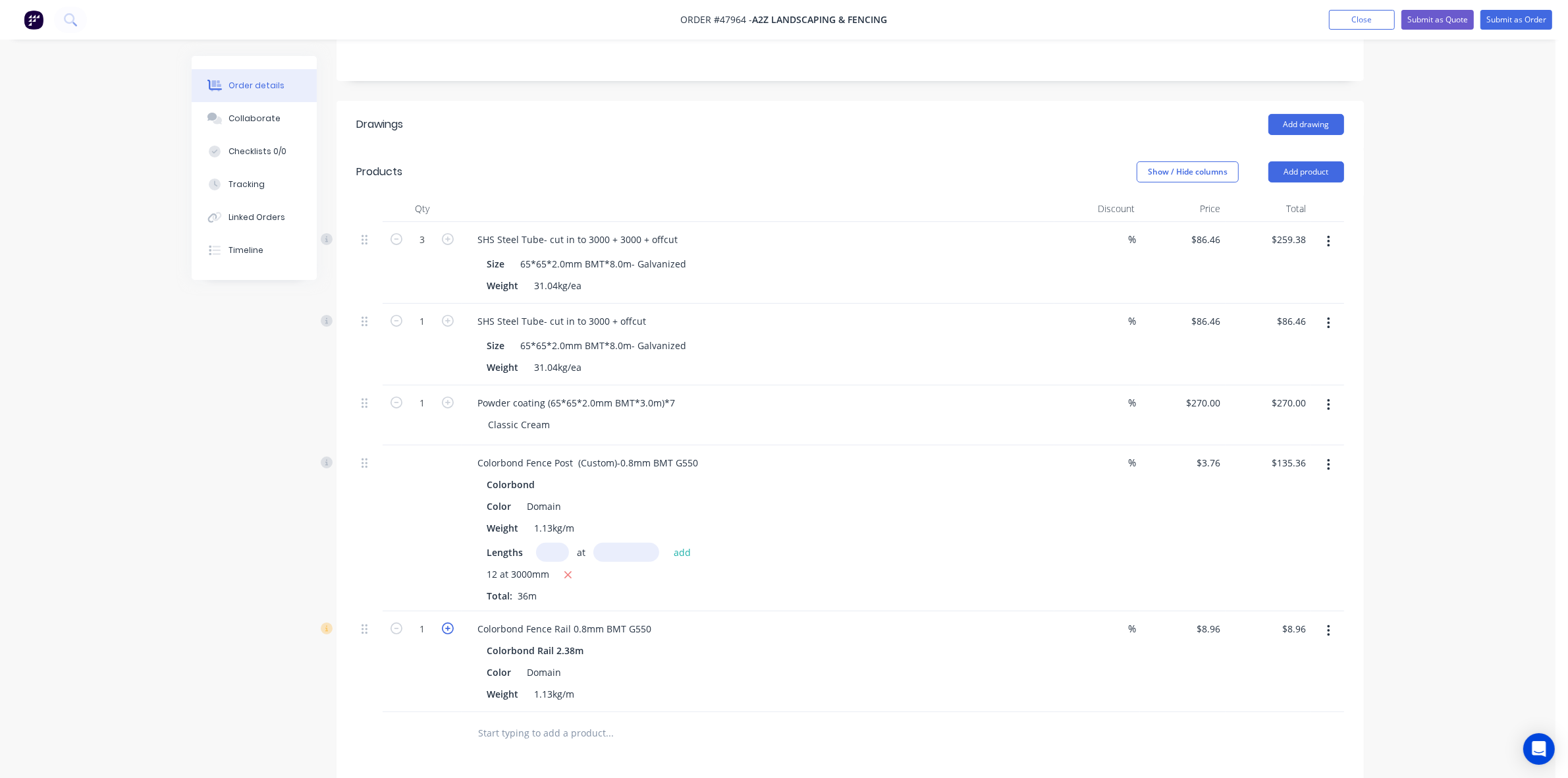
click at [448, 623] on icon "button" at bounding box center [448, 629] width 12 height 12
type input "2"
type input "$17.92"
click at [416, 250] on input "2" at bounding box center [422, 239] width 35 height 20
type input "12"
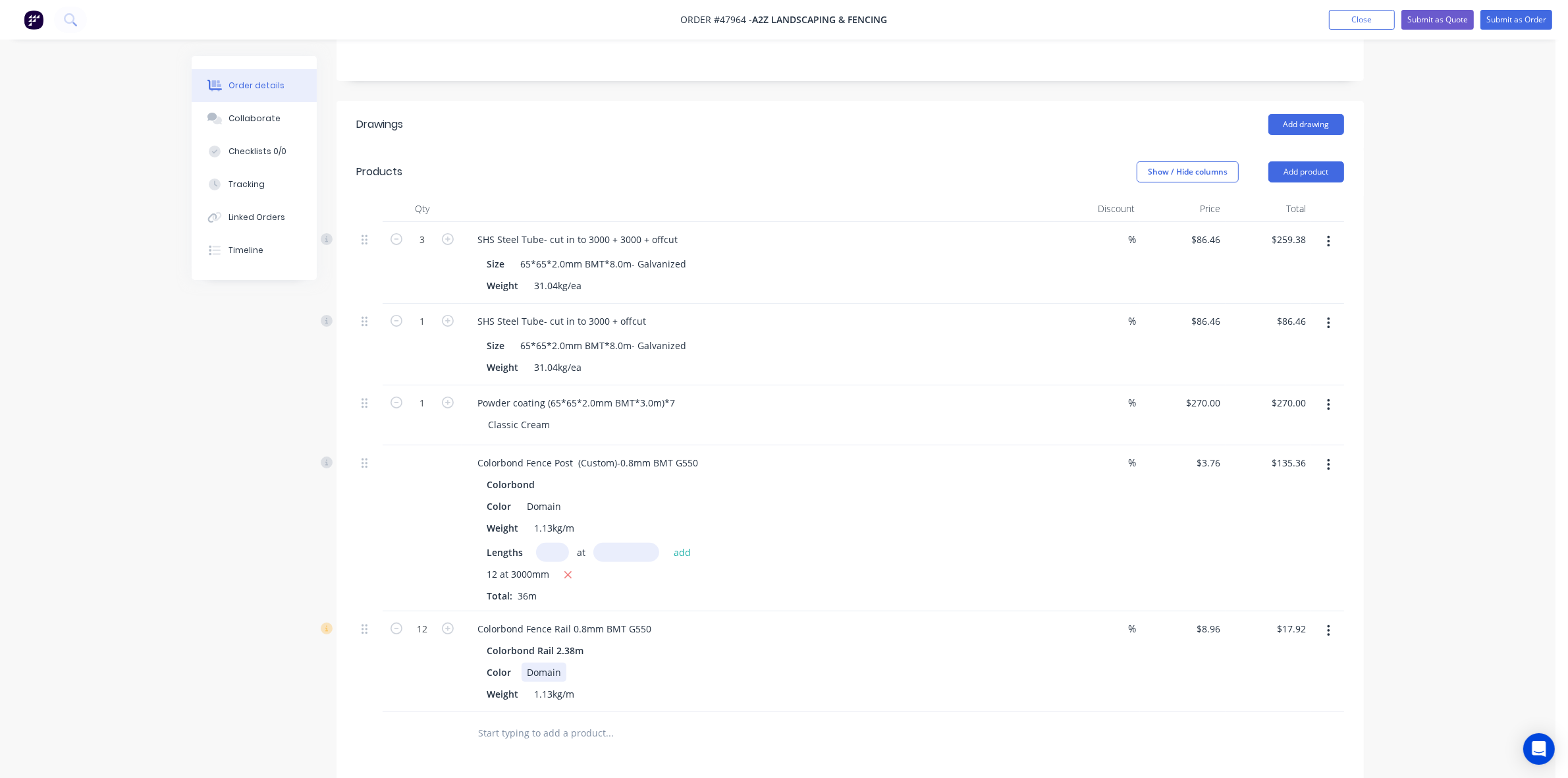
type input "$107.52"
click at [904, 663] on div "Color Domain" at bounding box center [755, 673] width 548 height 19
click at [1299, 161] on button "Add product" at bounding box center [1306, 172] width 75 height 21
click at [1295, 193] on button "Product catalogue" at bounding box center [1282, 206] width 125 height 26
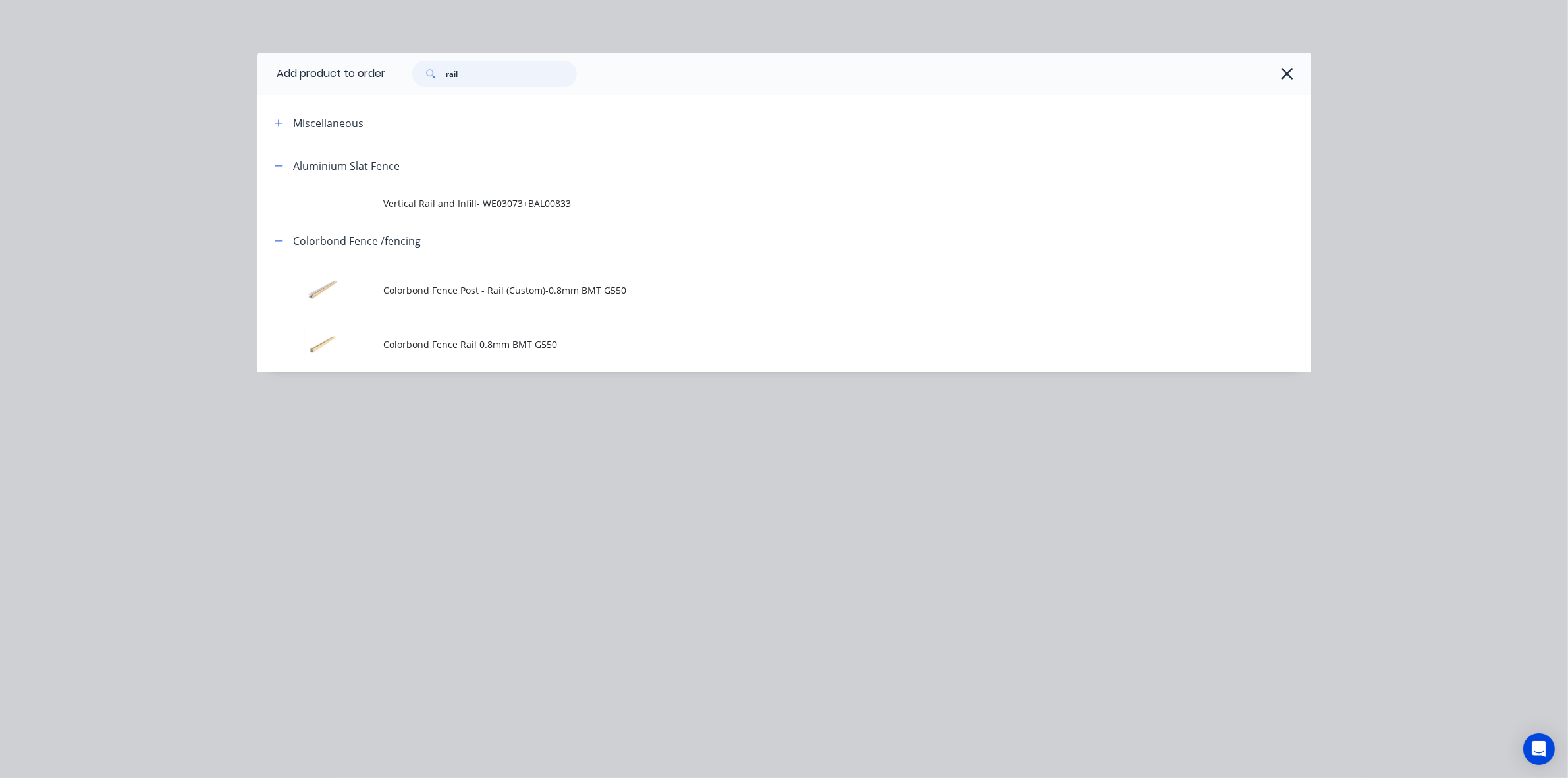
click at [376, 80] on header "Add product to order rail" at bounding box center [784, 74] width 1054 height 43
type input "sheet"
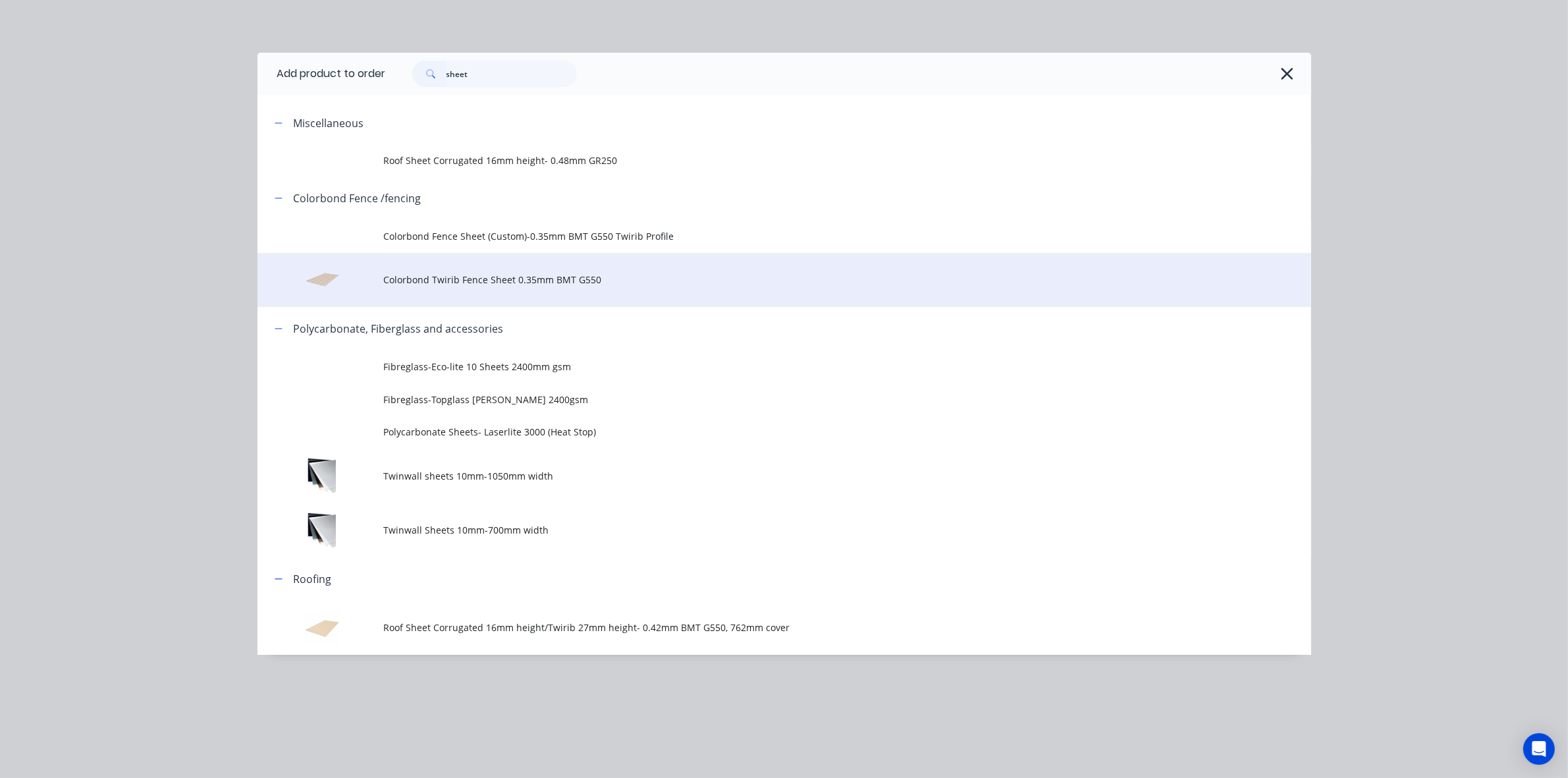
click at [456, 281] on span "Colorbond Twirib Fence Sheet 0.35mm BMT G550" at bounding box center [754, 279] width 741 height 14
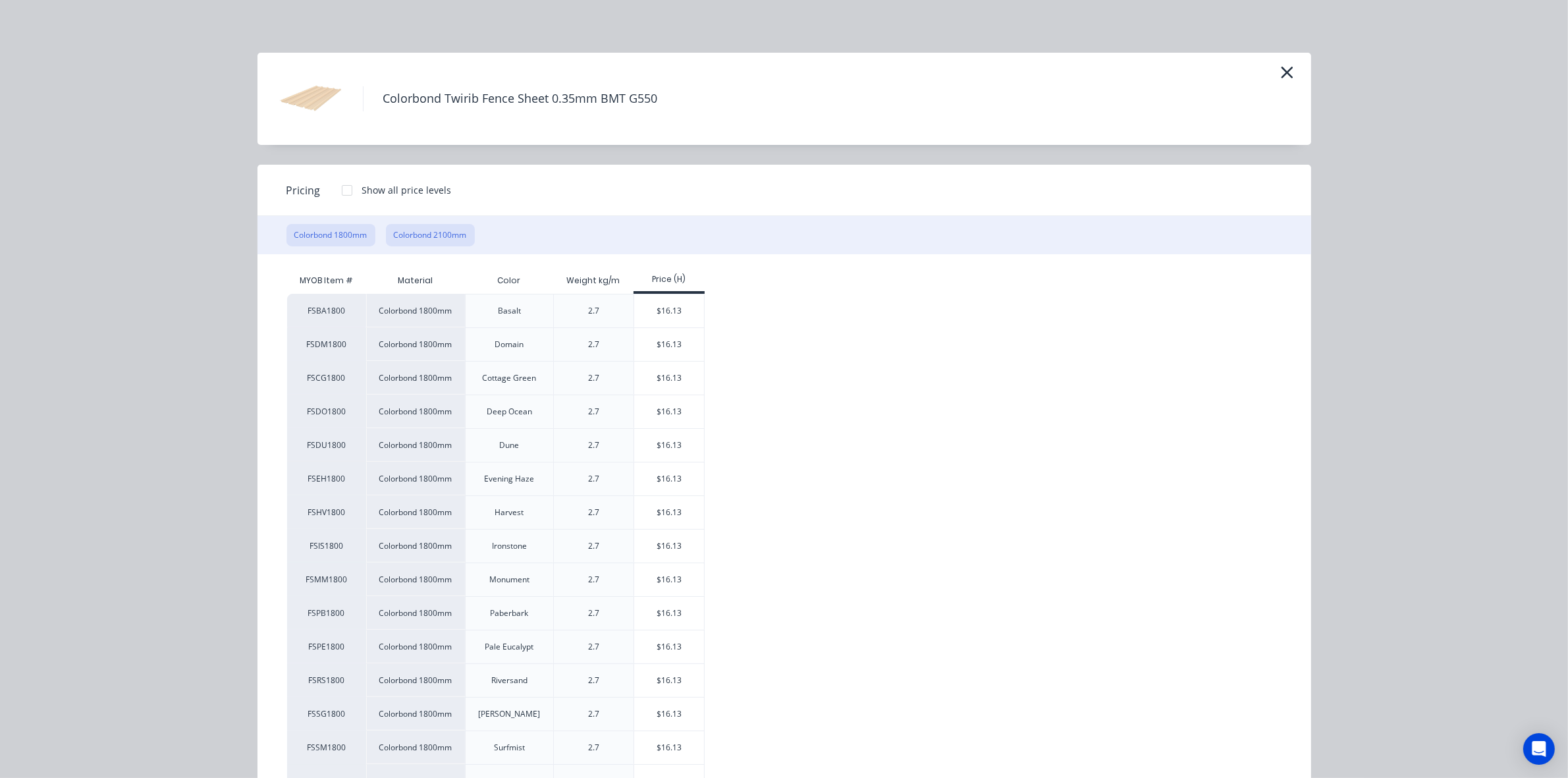
click at [408, 234] on button "Colorbond 2100mm" at bounding box center [430, 235] width 89 height 22
click at [682, 379] on div "$18.83" at bounding box center [669, 378] width 71 height 33
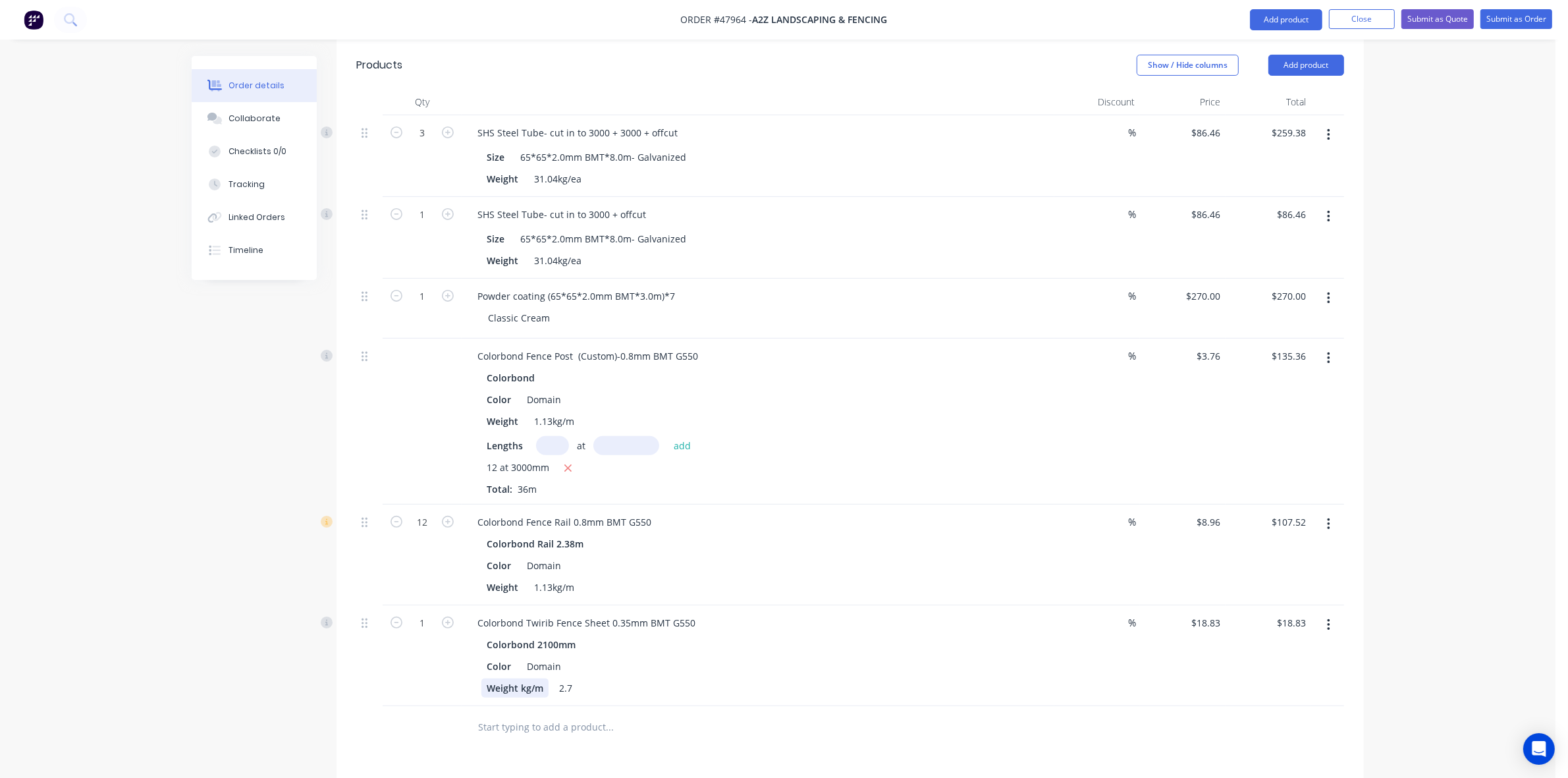
scroll to position [616, 0]
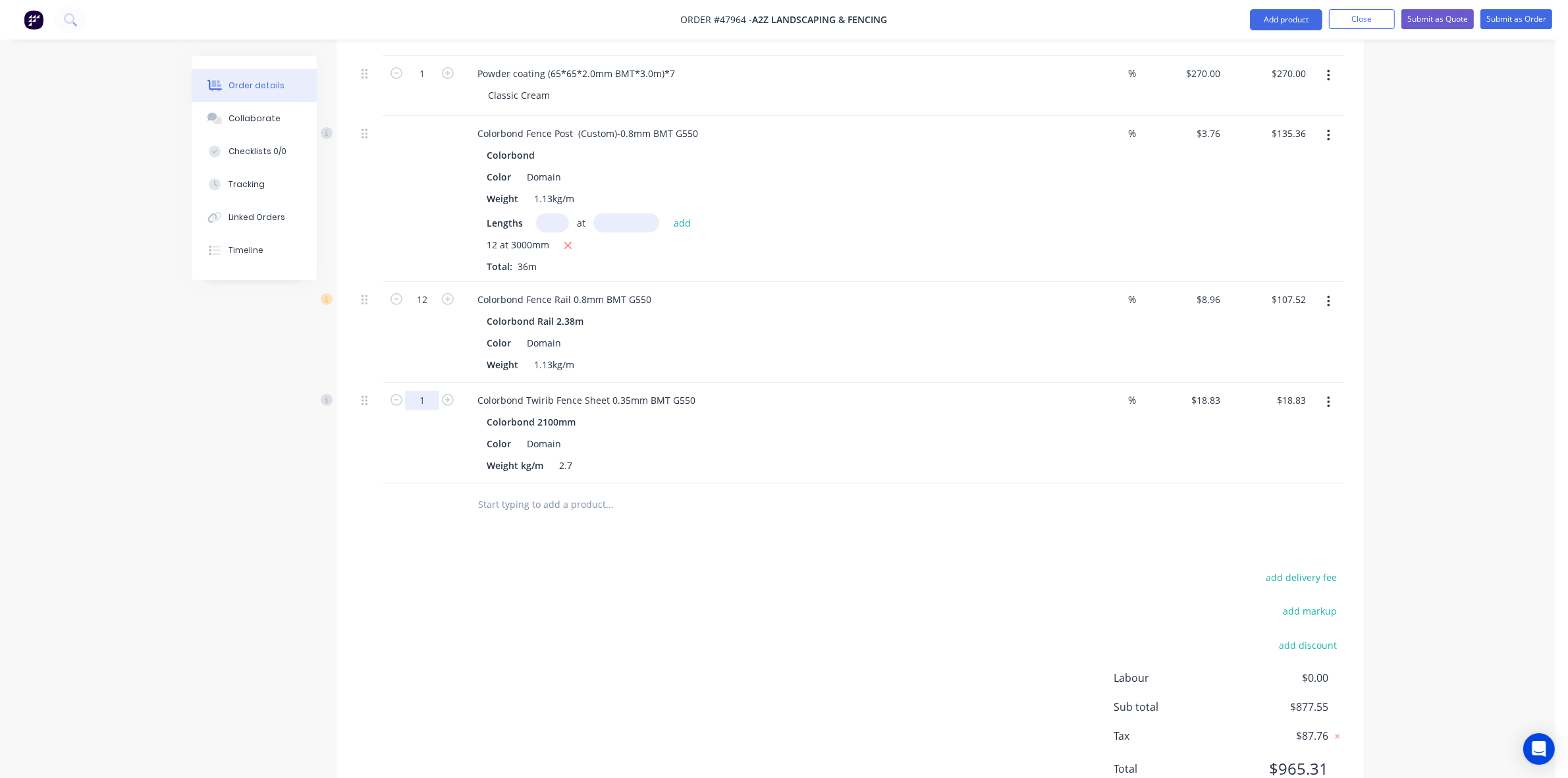
type input "18"
type input "$338.94"
click at [896, 498] on div at bounding box center [699, 504] width 464 height 26
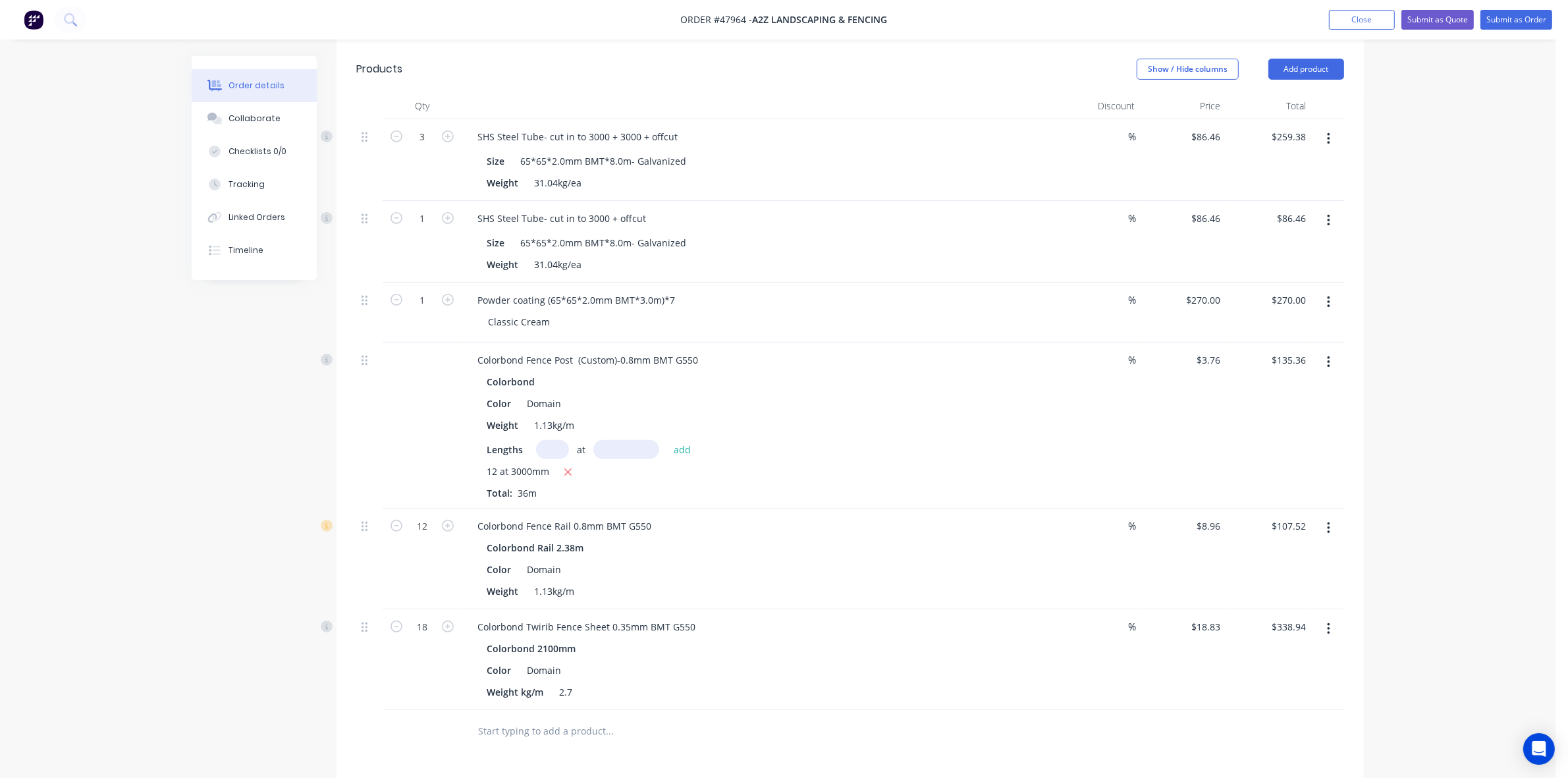
scroll to position [369, 0]
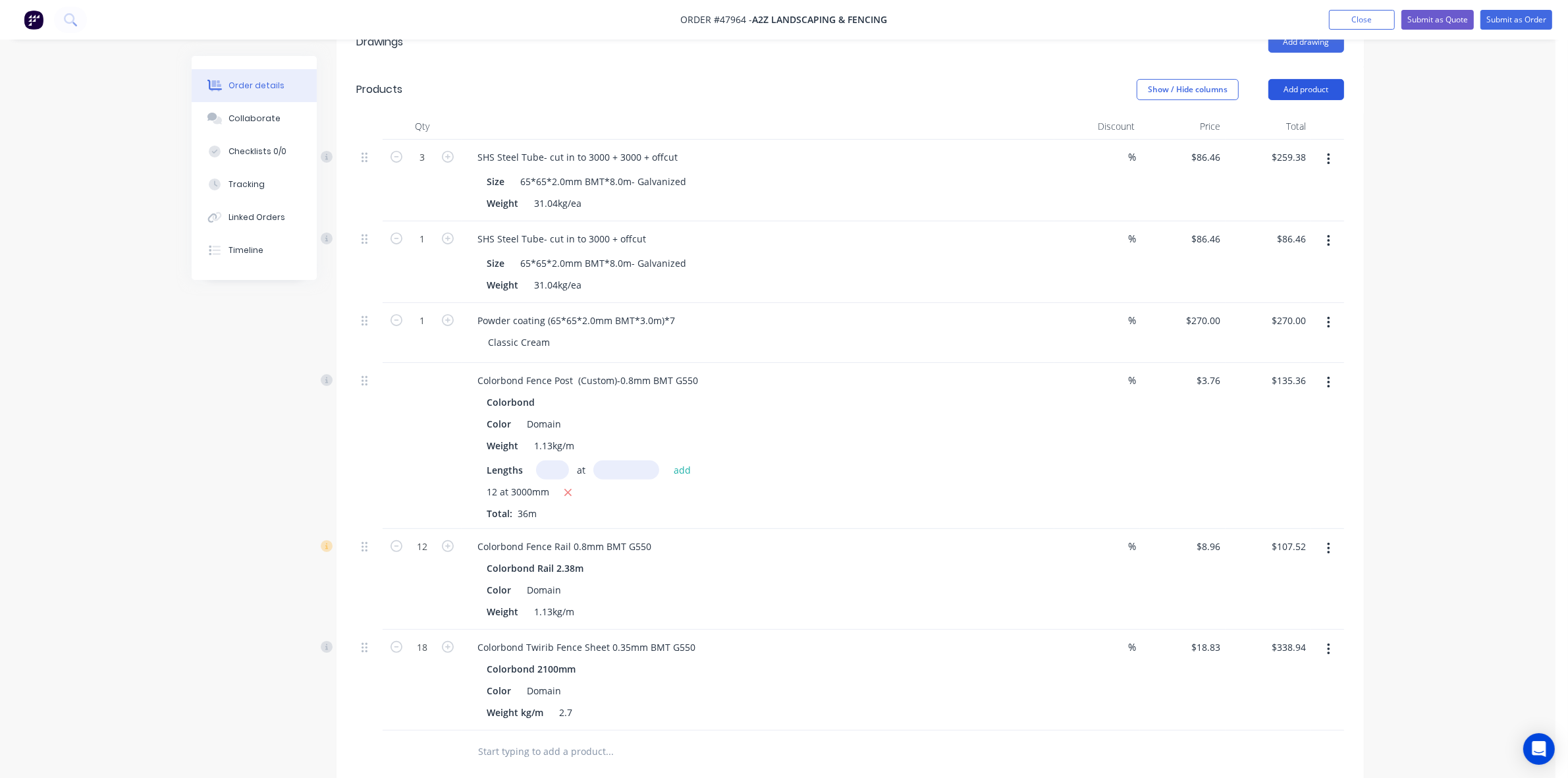
click at [1298, 79] on button "Add product" at bounding box center [1306, 89] width 75 height 21
click at [1288, 113] on div "Product catalogue" at bounding box center [1282, 123] width 101 height 19
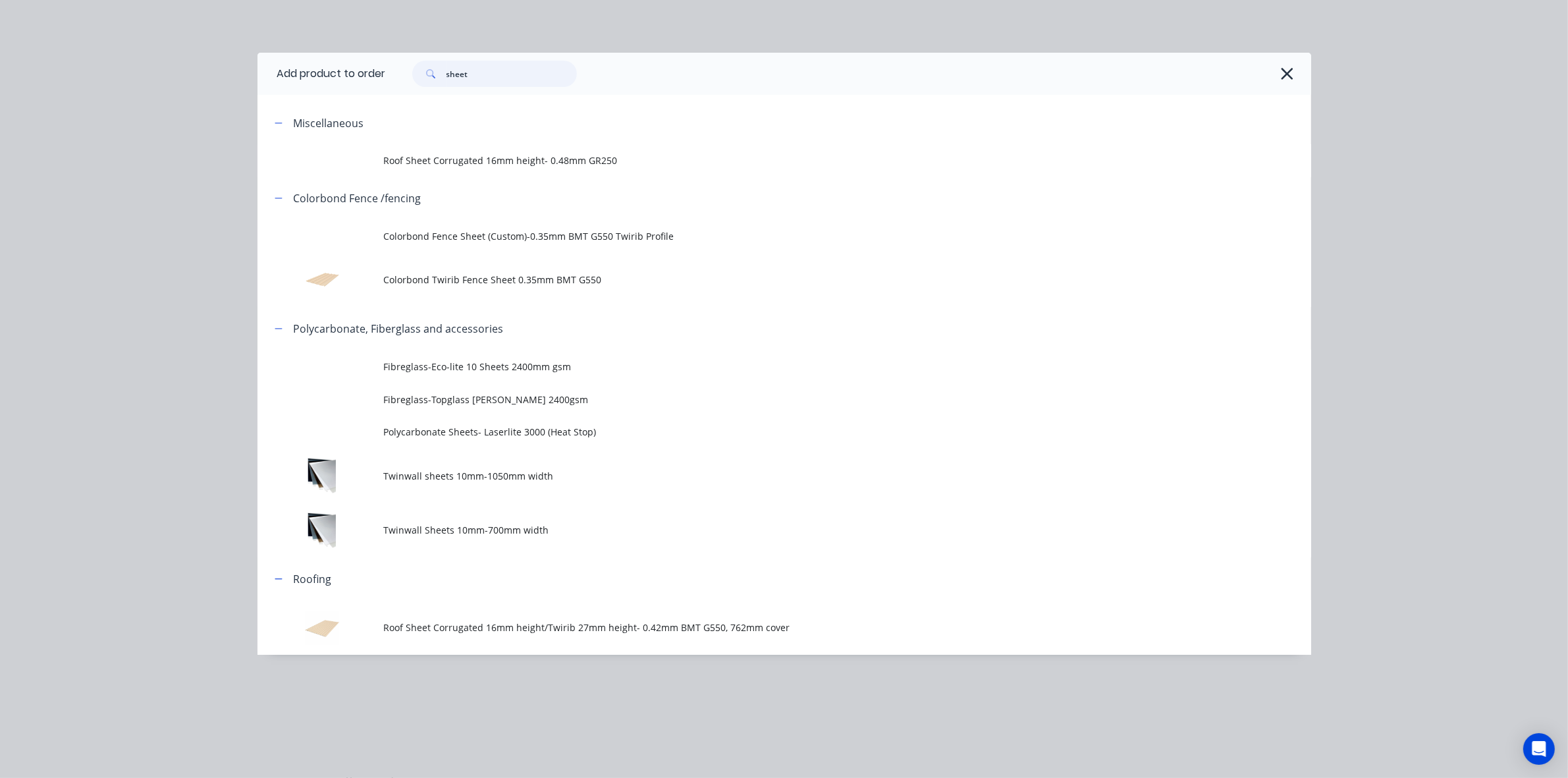
click at [463, 84] on input "sheet" at bounding box center [511, 74] width 130 height 26
drag, startPoint x: 502, startPoint y: 79, endPoint x: 133, endPoint y: 78, distance: 369.0
click at [133, 78] on div "Add product to order sheet Miscellaneous Roof Sheet Corrugated 16mm height- 0.4…" at bounding box center [784, 389] width 1568 height 778
type input "wall"
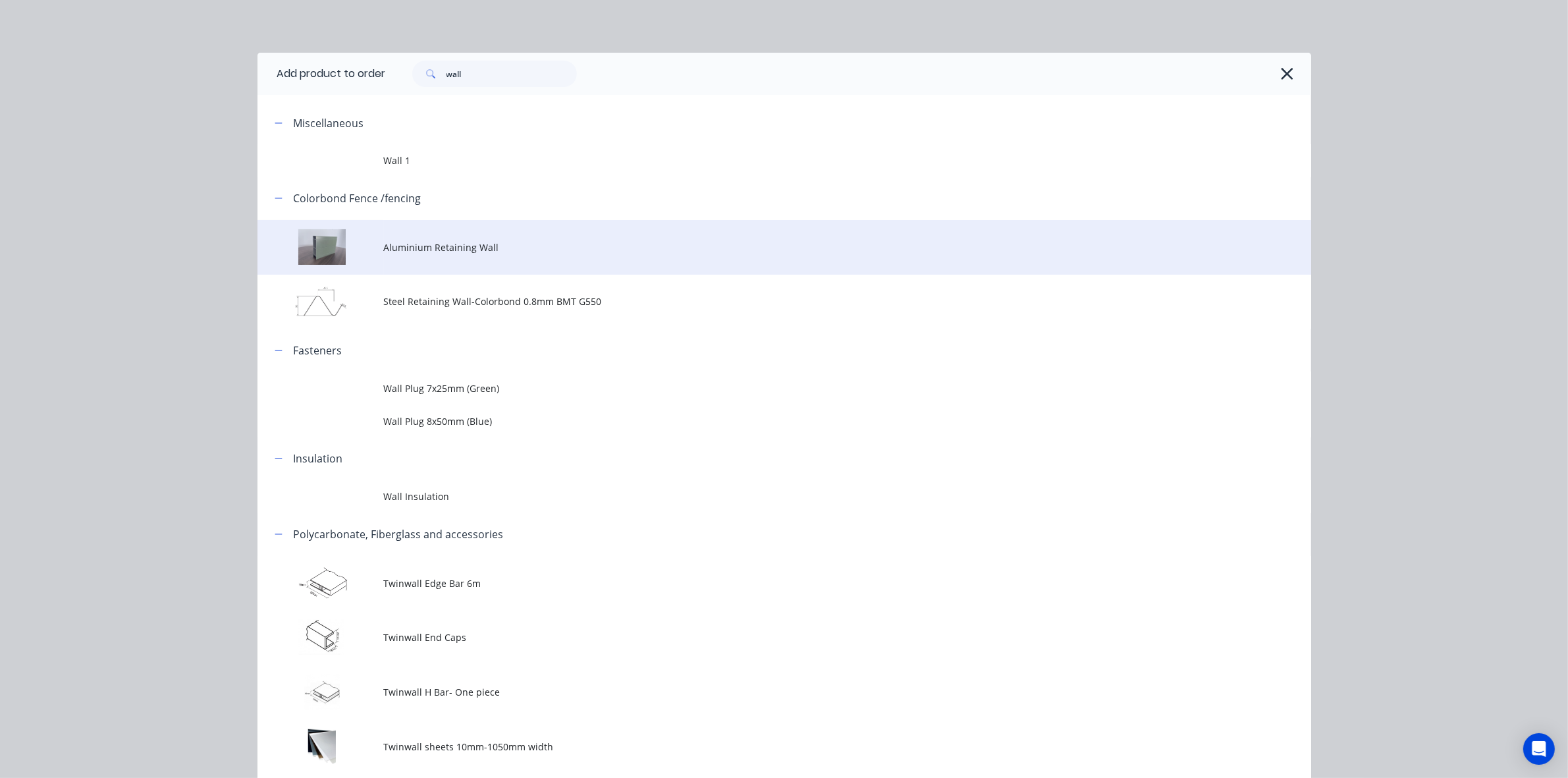
click at [492, 263] on td "Aluminium Retaining Wall" at bounding box center [847, 247] width 928 height 55
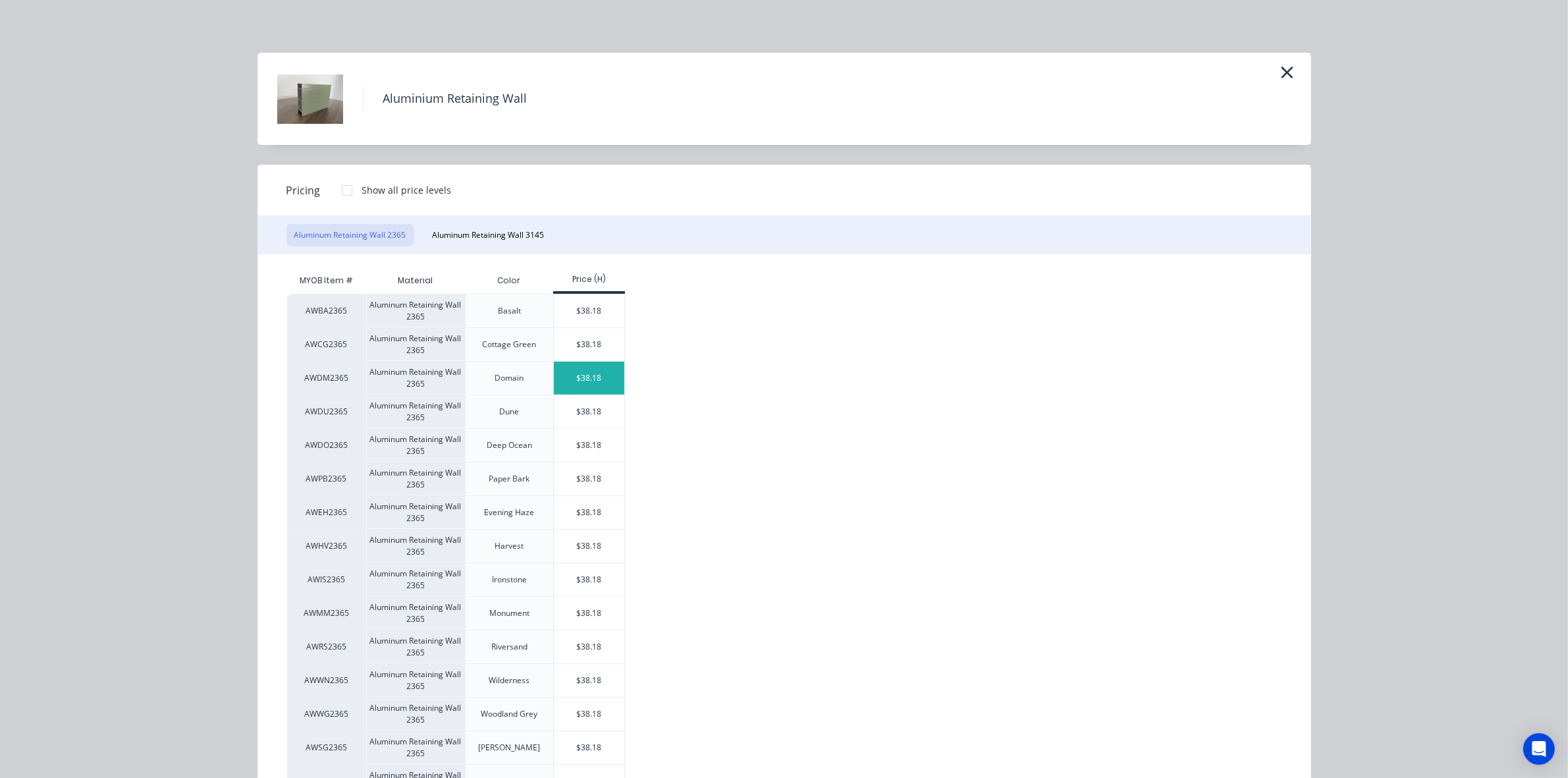
click at [583, 379] on div "$38.18" at bounding box center [589, 378] width 71 height 33
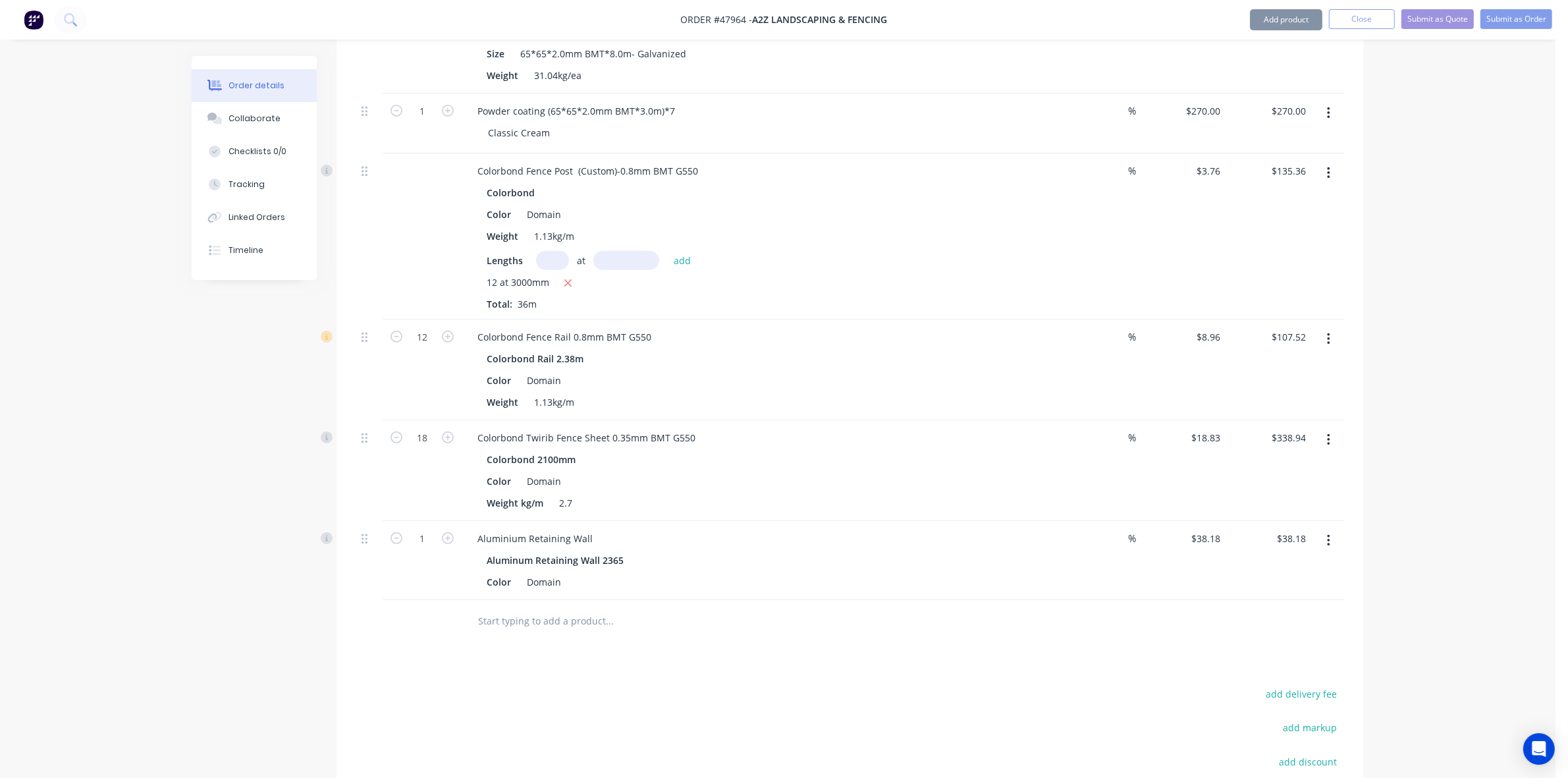
scroll to position [733, 0]
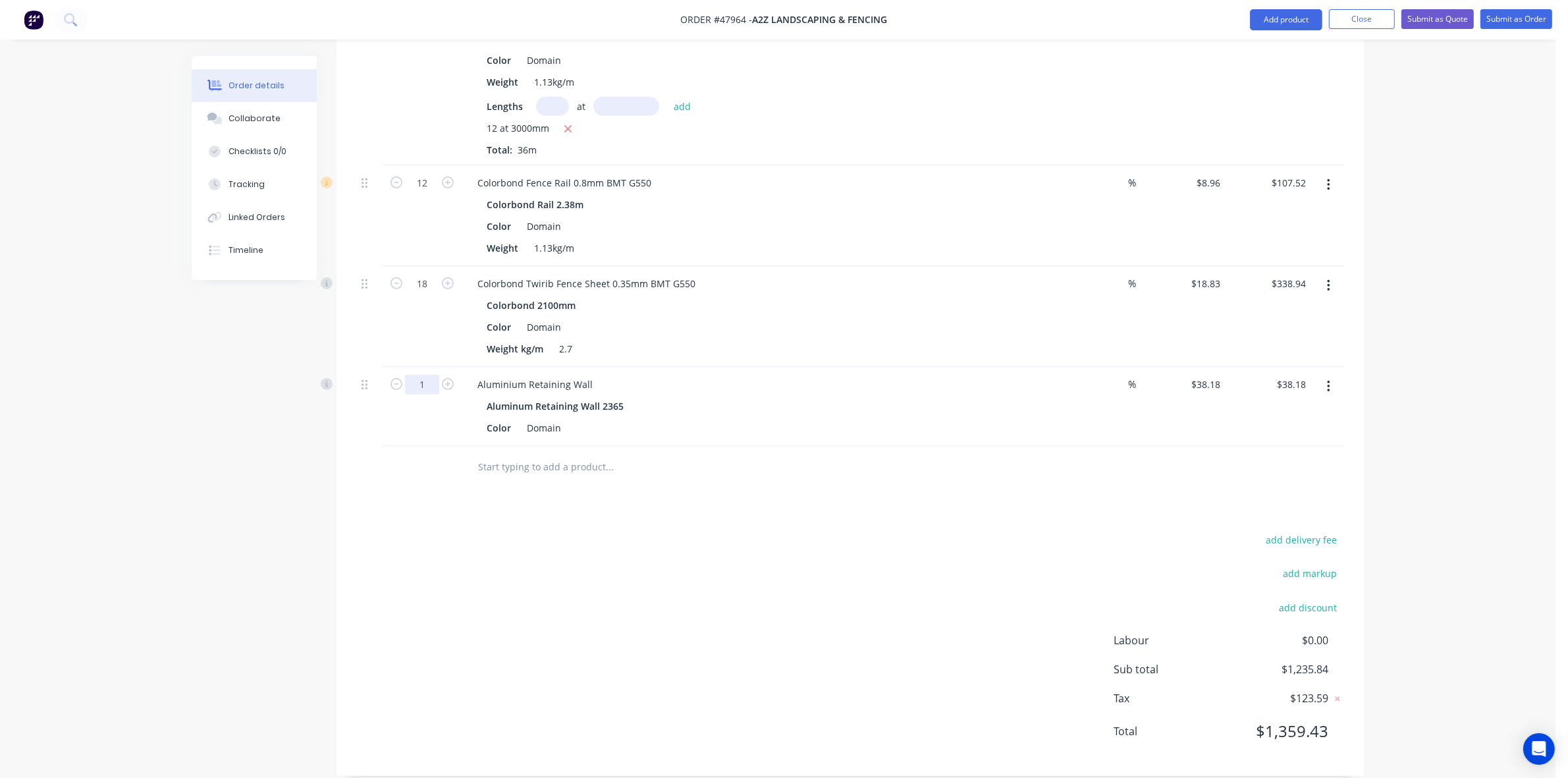
type input "12"
type input "$458.16"
click at [949, 456] on div at bounding box center [850, 467] width 988 height 43
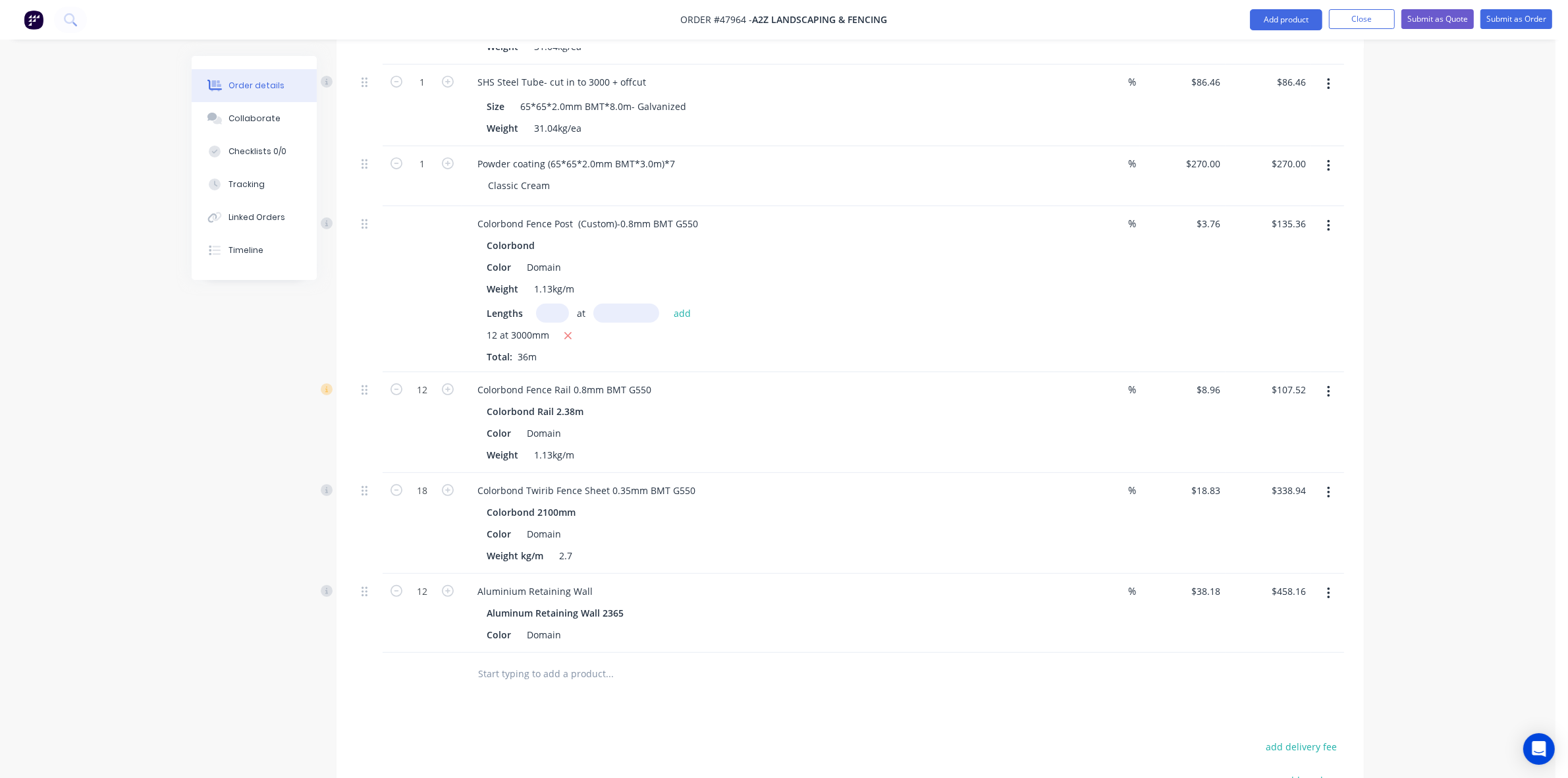
scroll to position [321, 0]
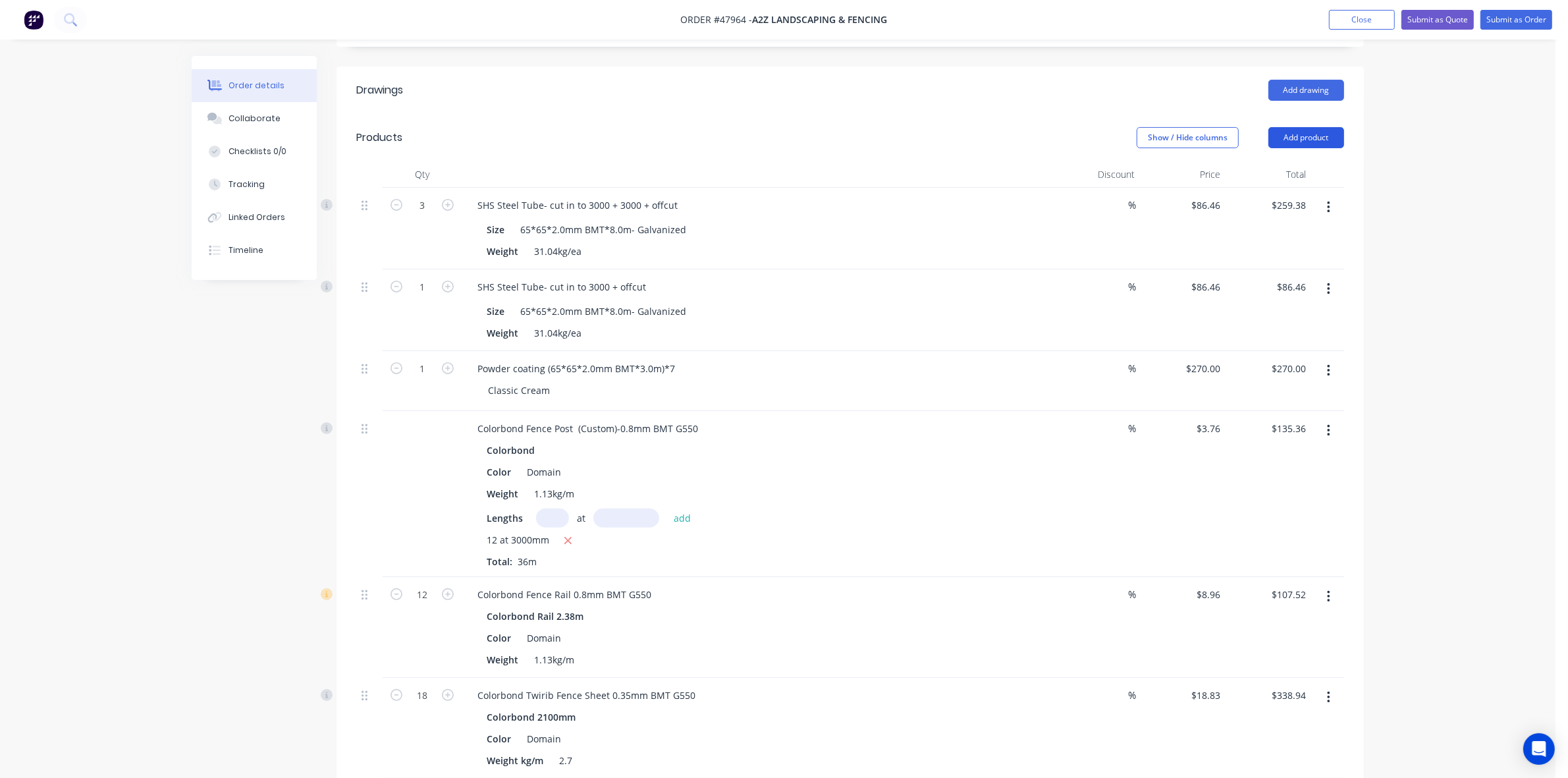
click at [1313, 127] on button "Add product" at bounding box center [1306, 137] width 75 height 21
click at [1322, 161] on div "Product catalogue" at bounding box center [1282, 171] width 101 height 19
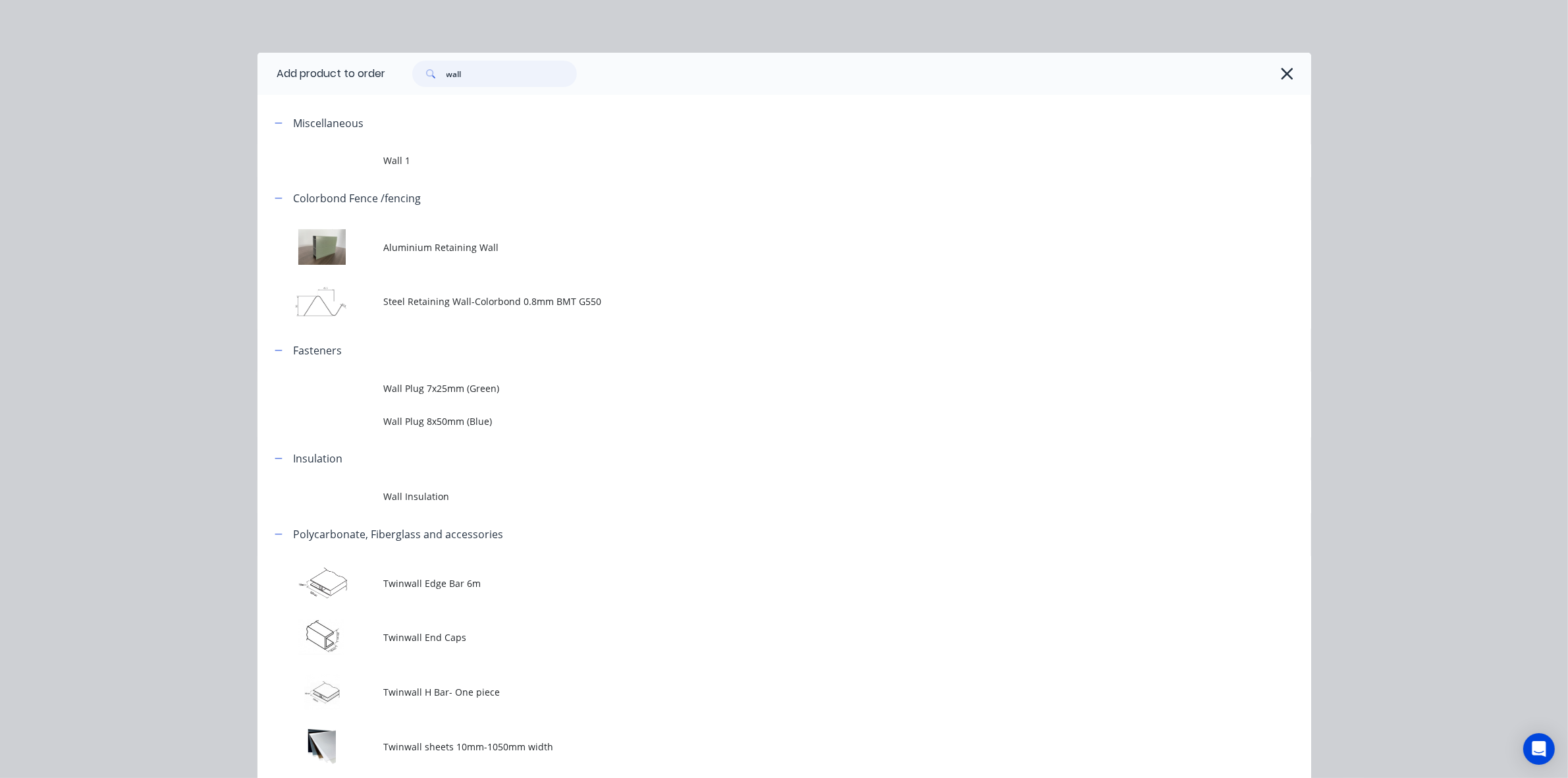
drag, startPoint x: 476, startPoint y: 72, endPoint x: 412, endPoint y: 72, distance: 64.0
click at [412, 72] on div "wall" at bounding box center [494, 74] width 165 height 26
type input "con"
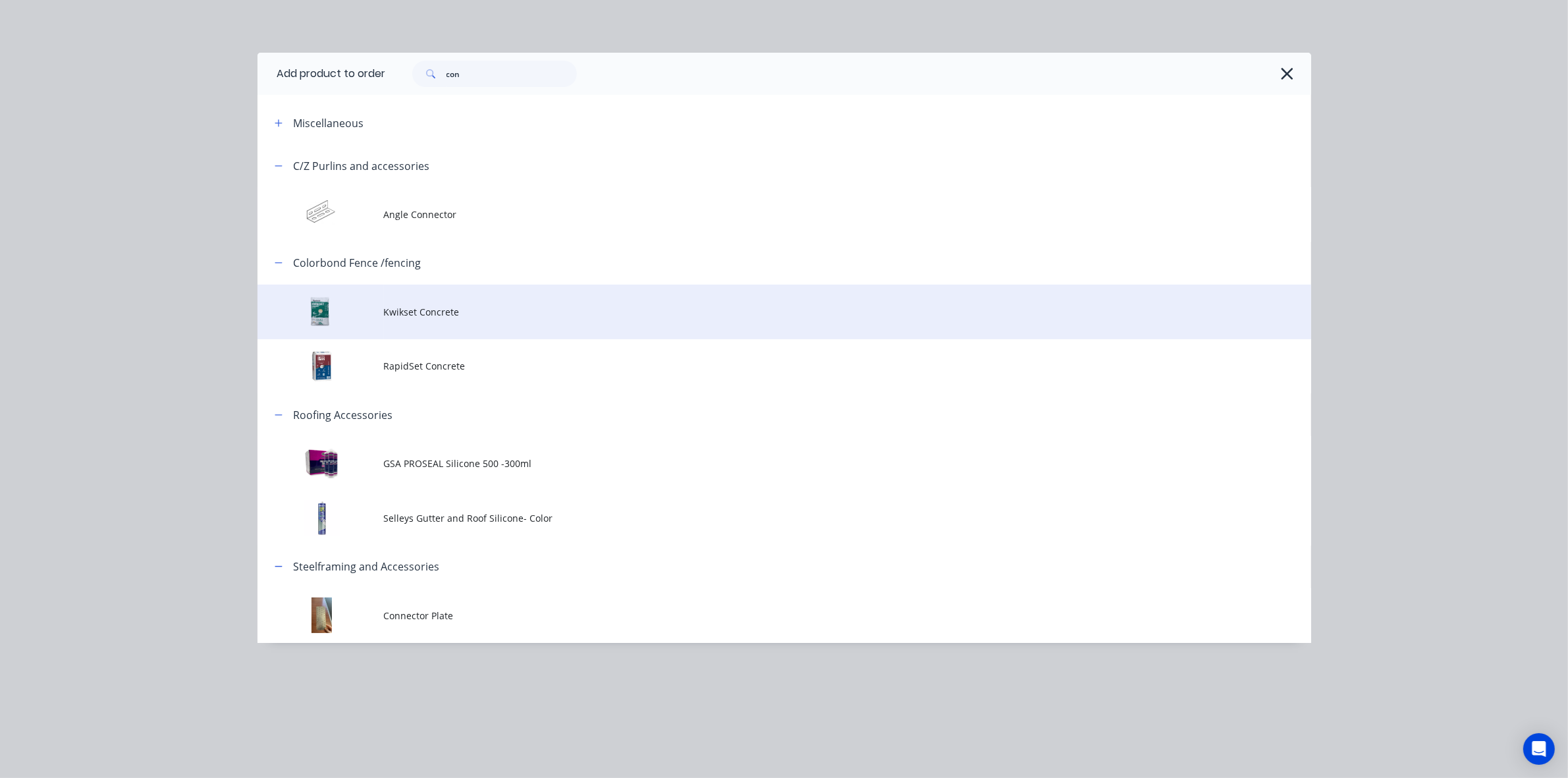
click at [479, 305] on span "Kwikset Concrete" at bounding box center [754, 312] width 741 height 14
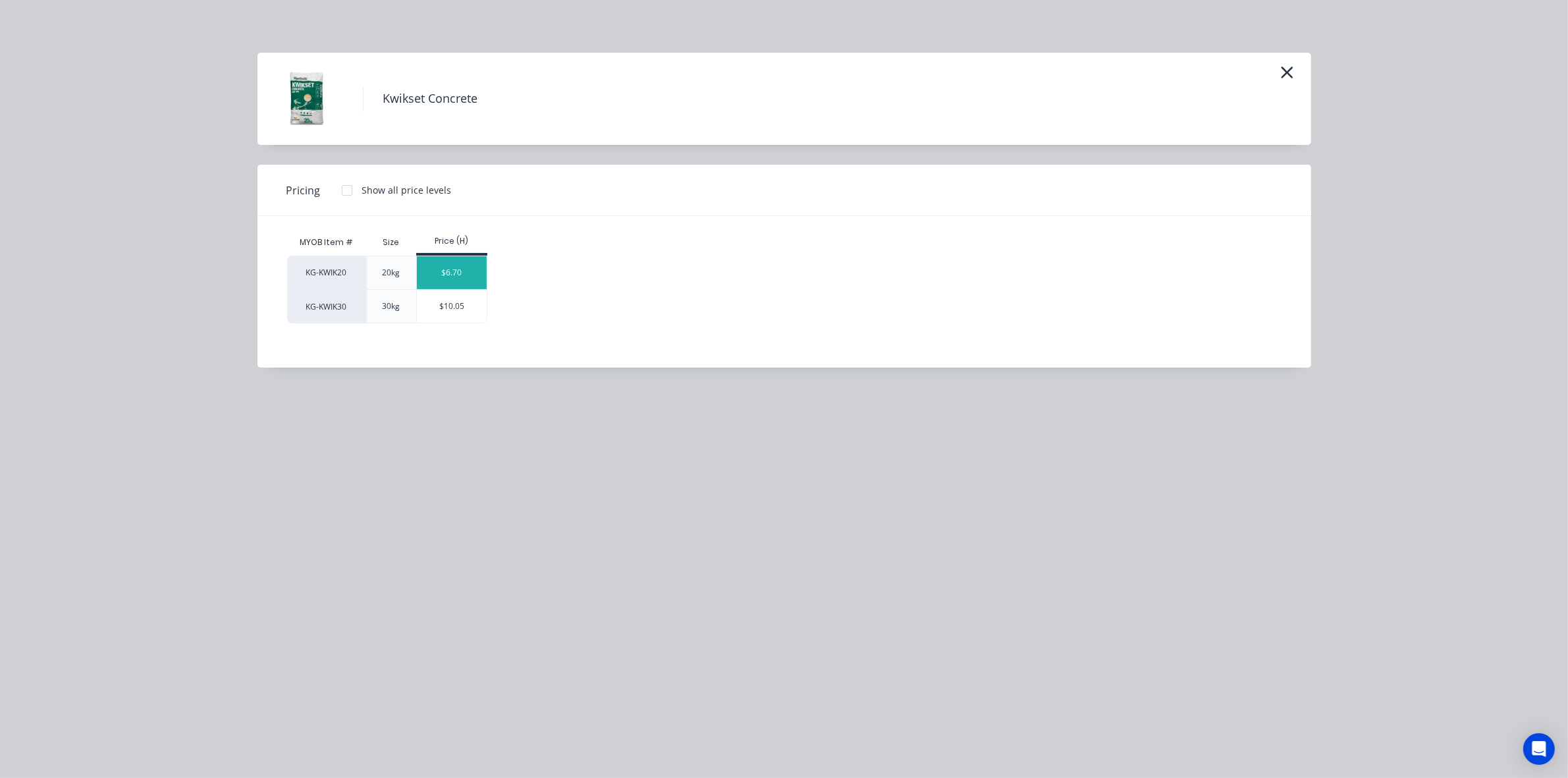
click at [471, 270] on div "$6.70" at bounding box center [452, 272] width 71 height 33
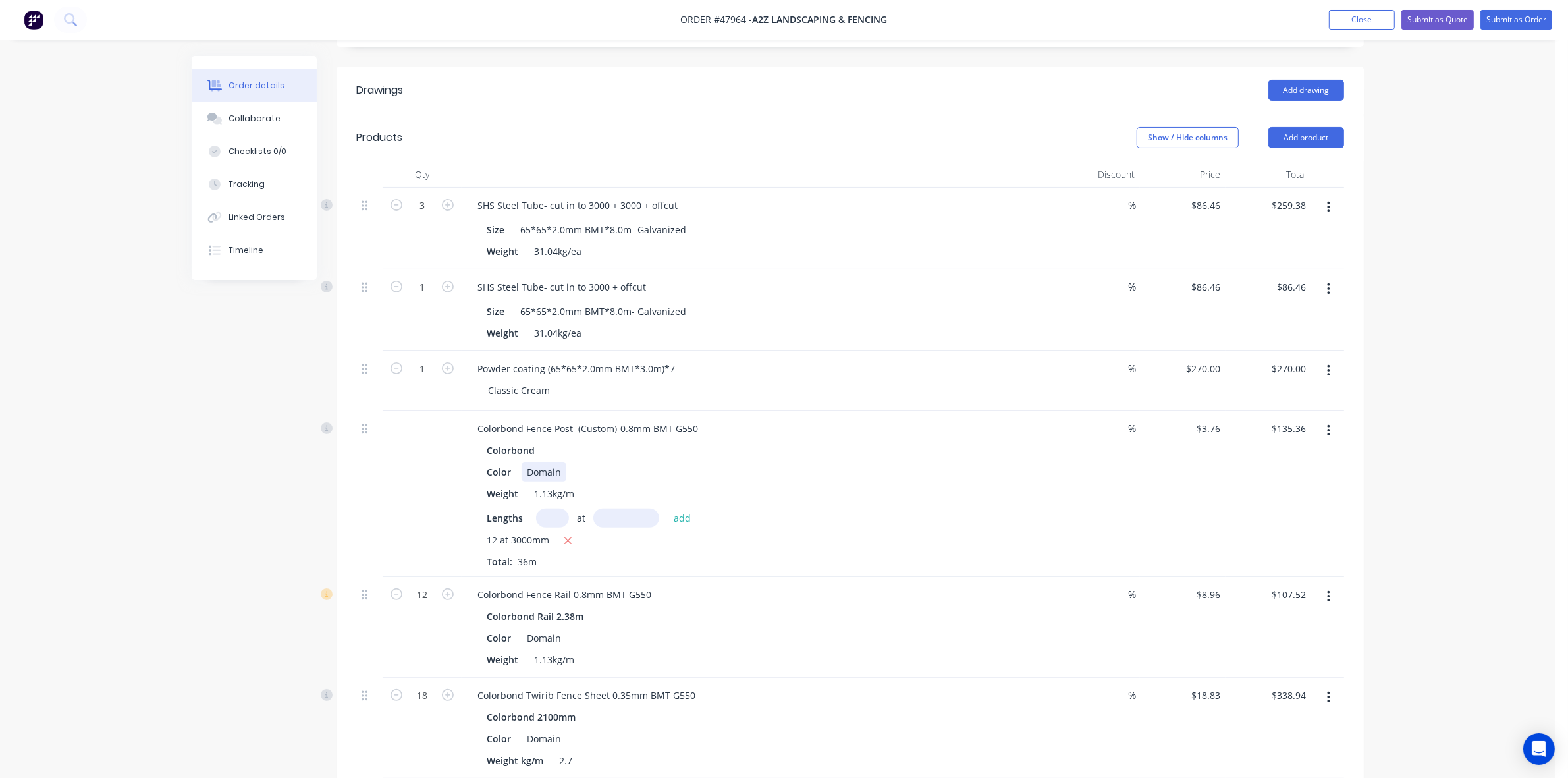
click at [922, 462] on div "Color Domain" at bounding box center [755, 472] width 548 height 19
click at [989, 548] on div "12 at 3000mm Total: 36m" at bounding box center [758, 551] width 542 height 35
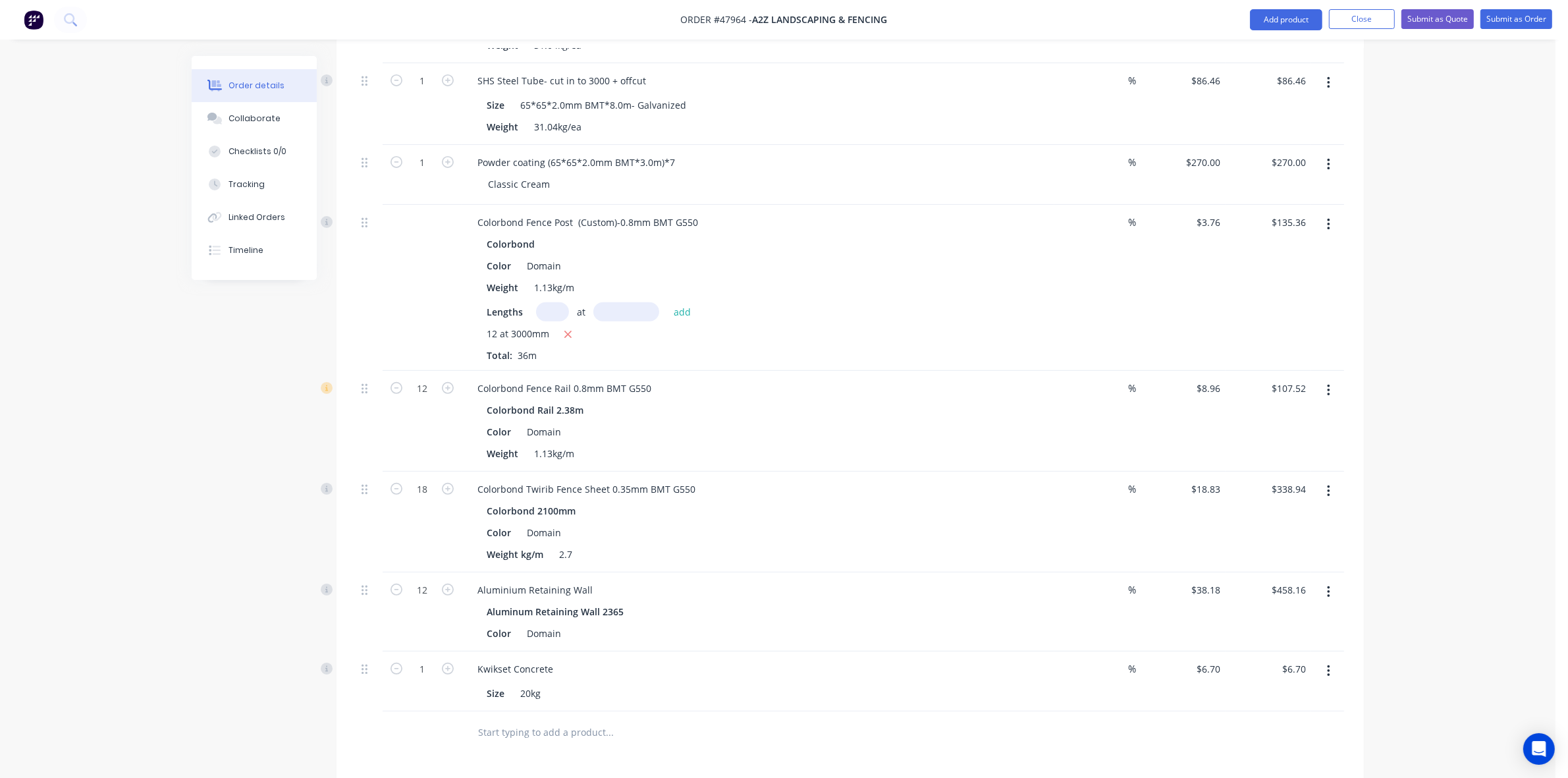
scroll to position [568, 0]
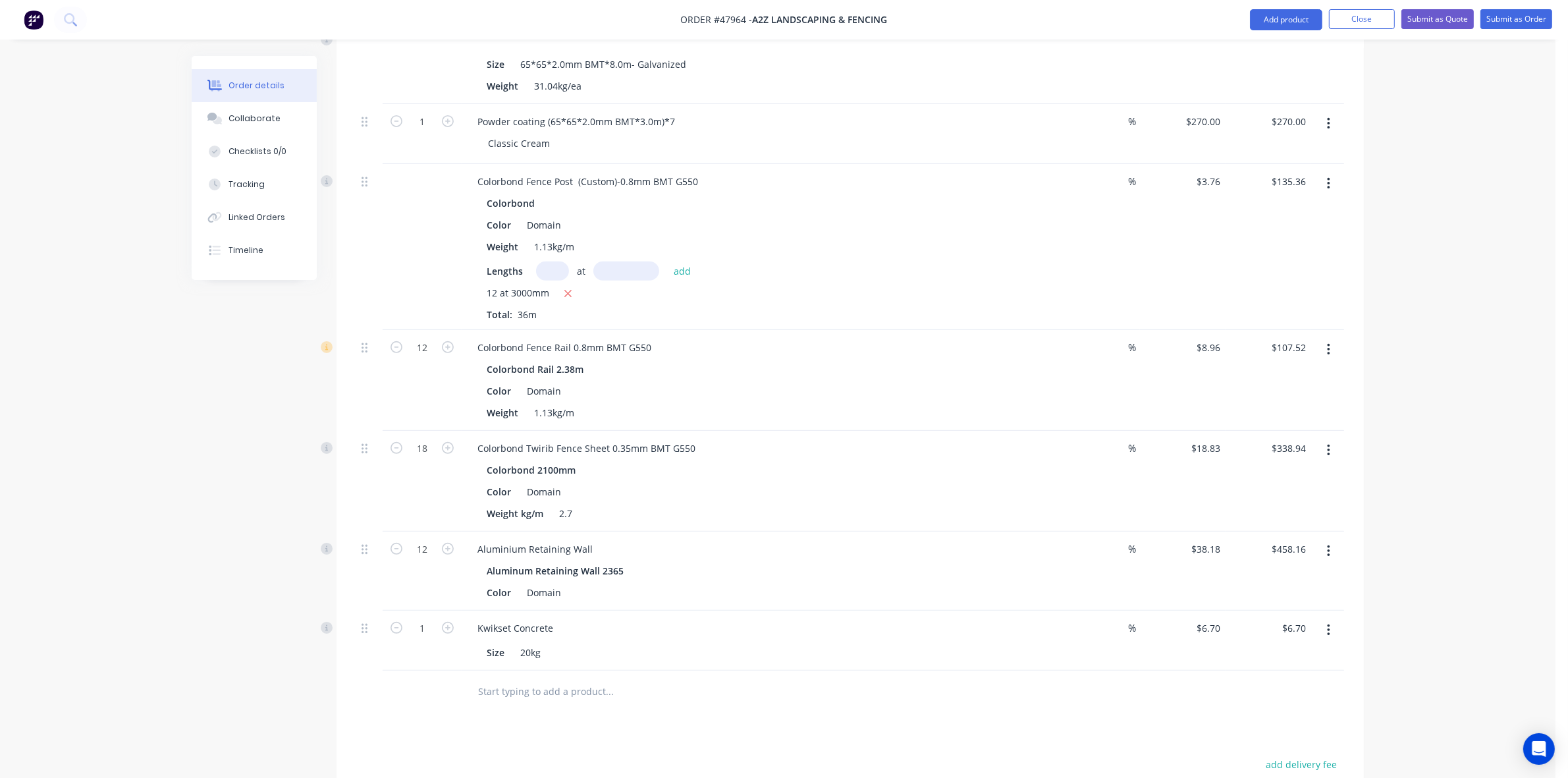
click at [439, 620] on button "button" at bounding box center [447, 626] width 17 height 14
type input "2"
type input "$13.40"
type input "21"
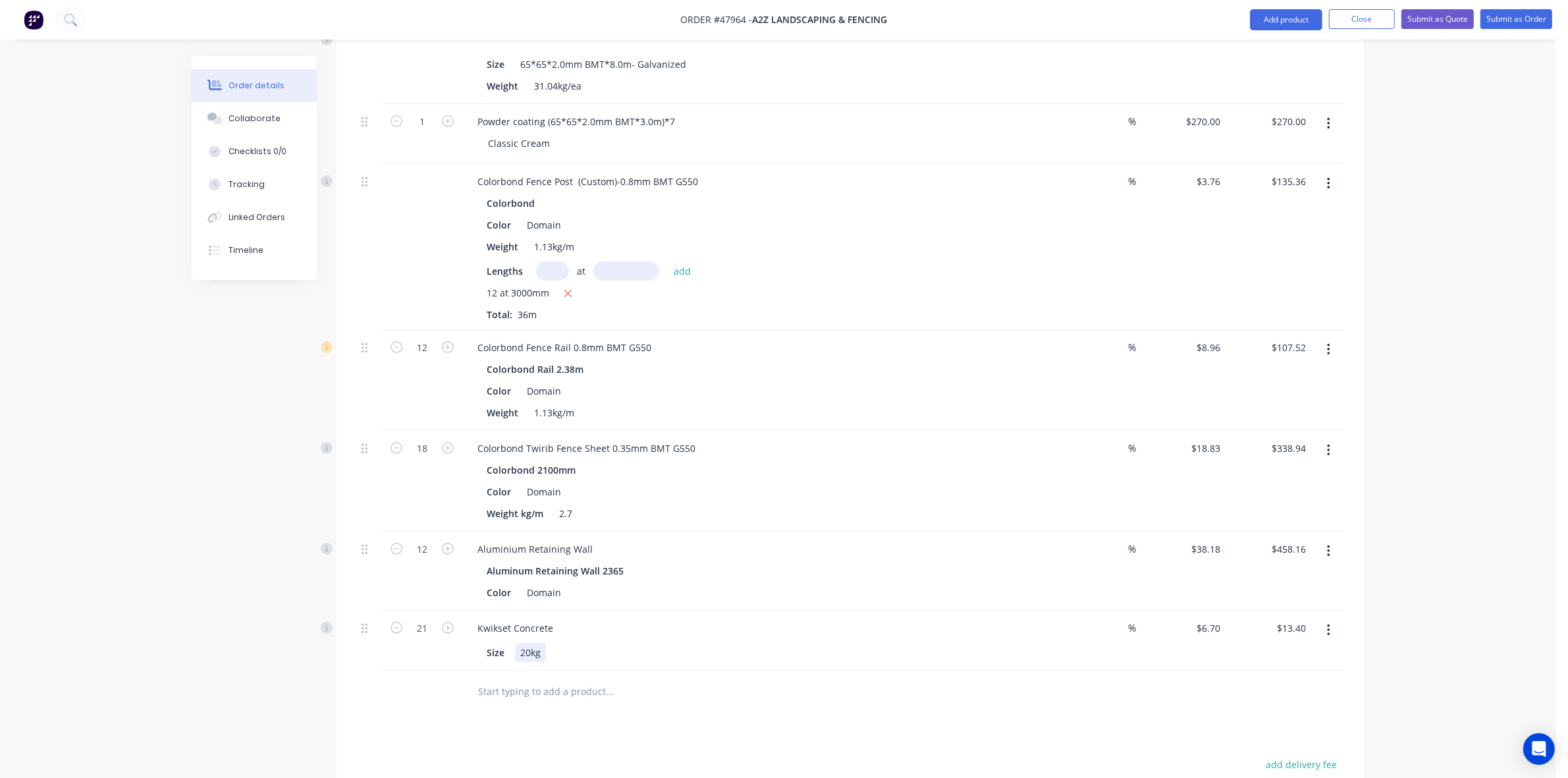
type input "$140.70"
click at [773, 643] on div "Size 20kg" at bounding box center [755, 653] width 548 height 19
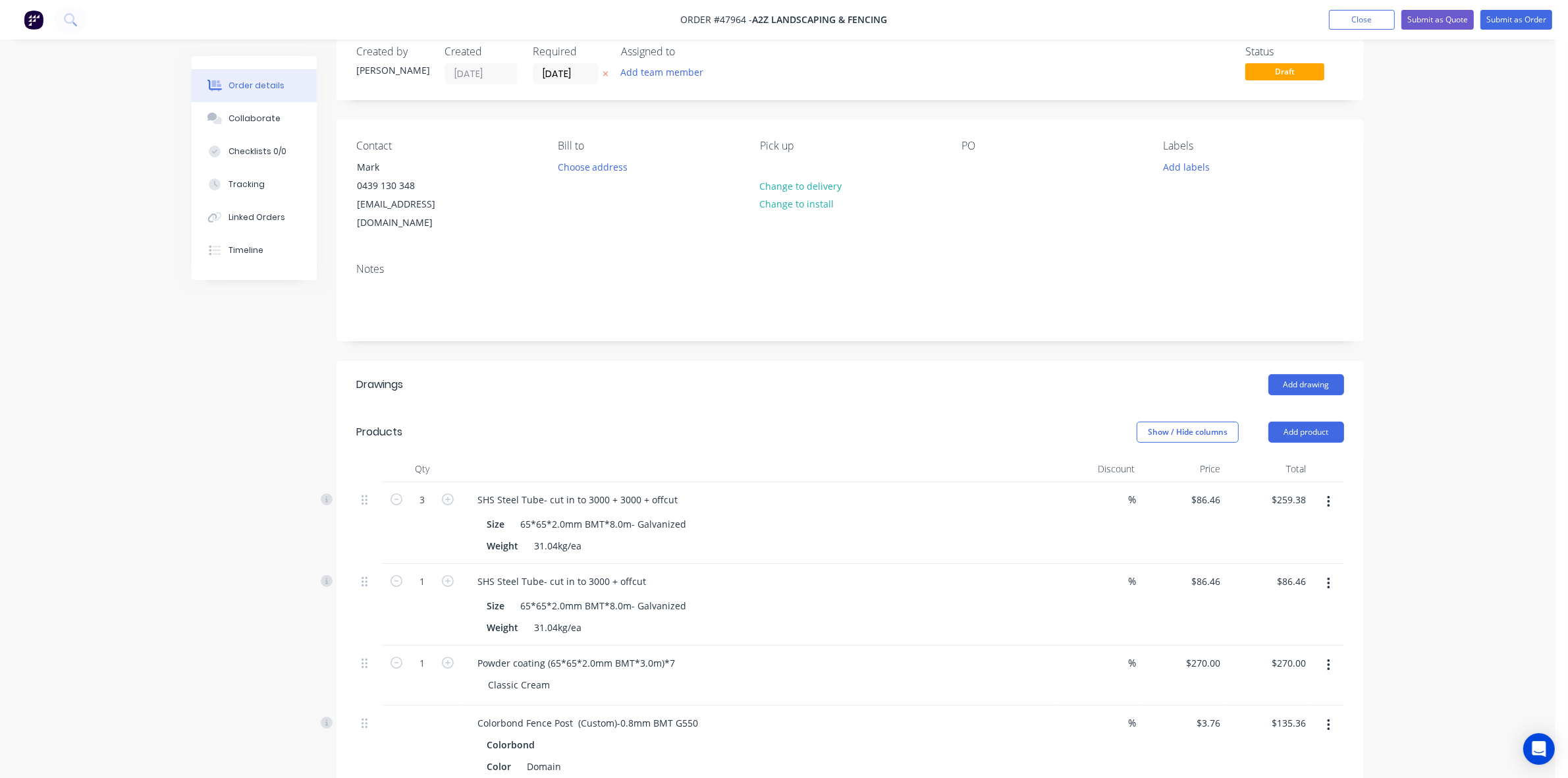
scroll to position [0, 0]
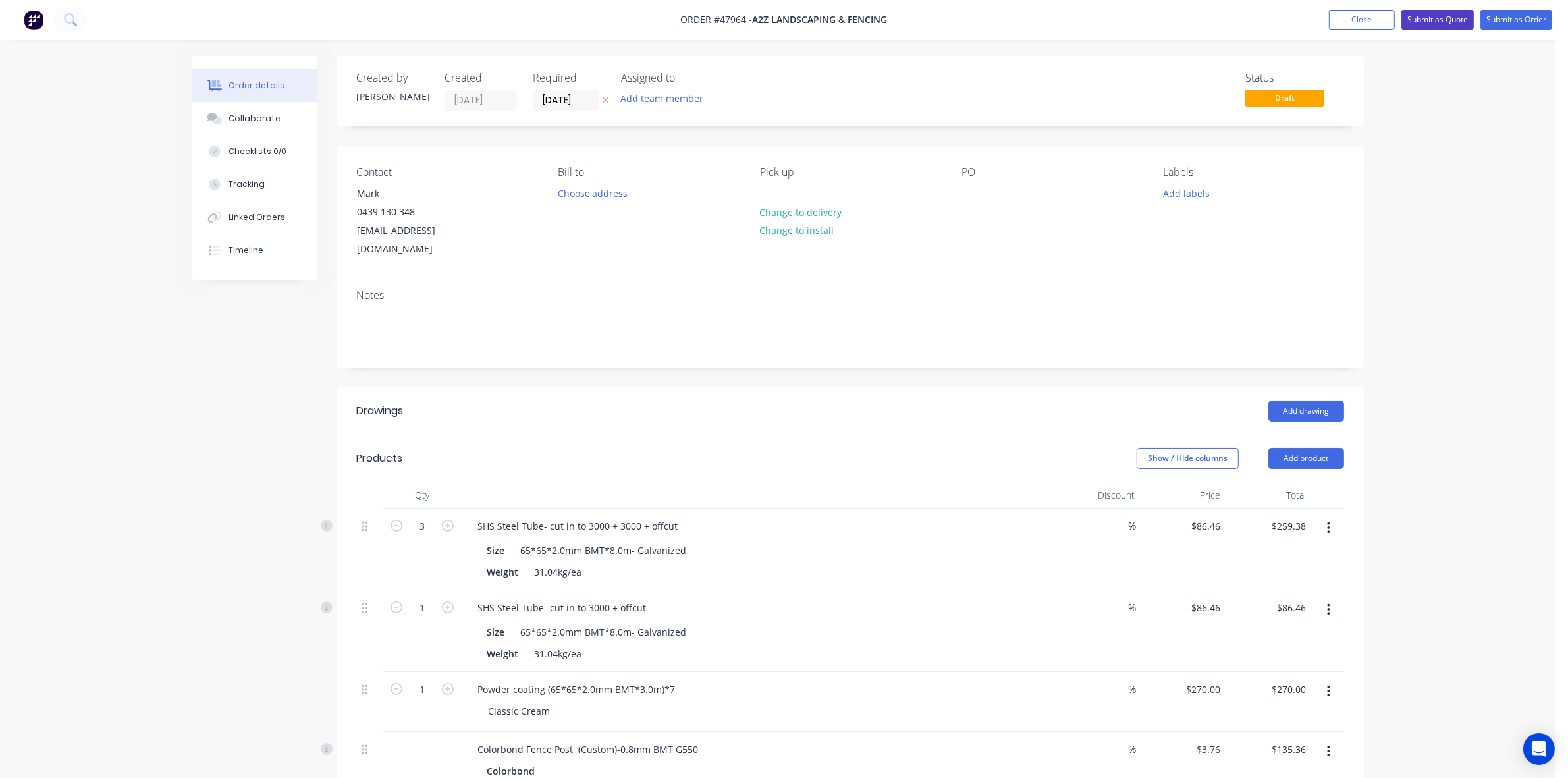
click at [1446, 20] on button "Submit as Quote" at bounding box center [1437, 19] width 72 height 20
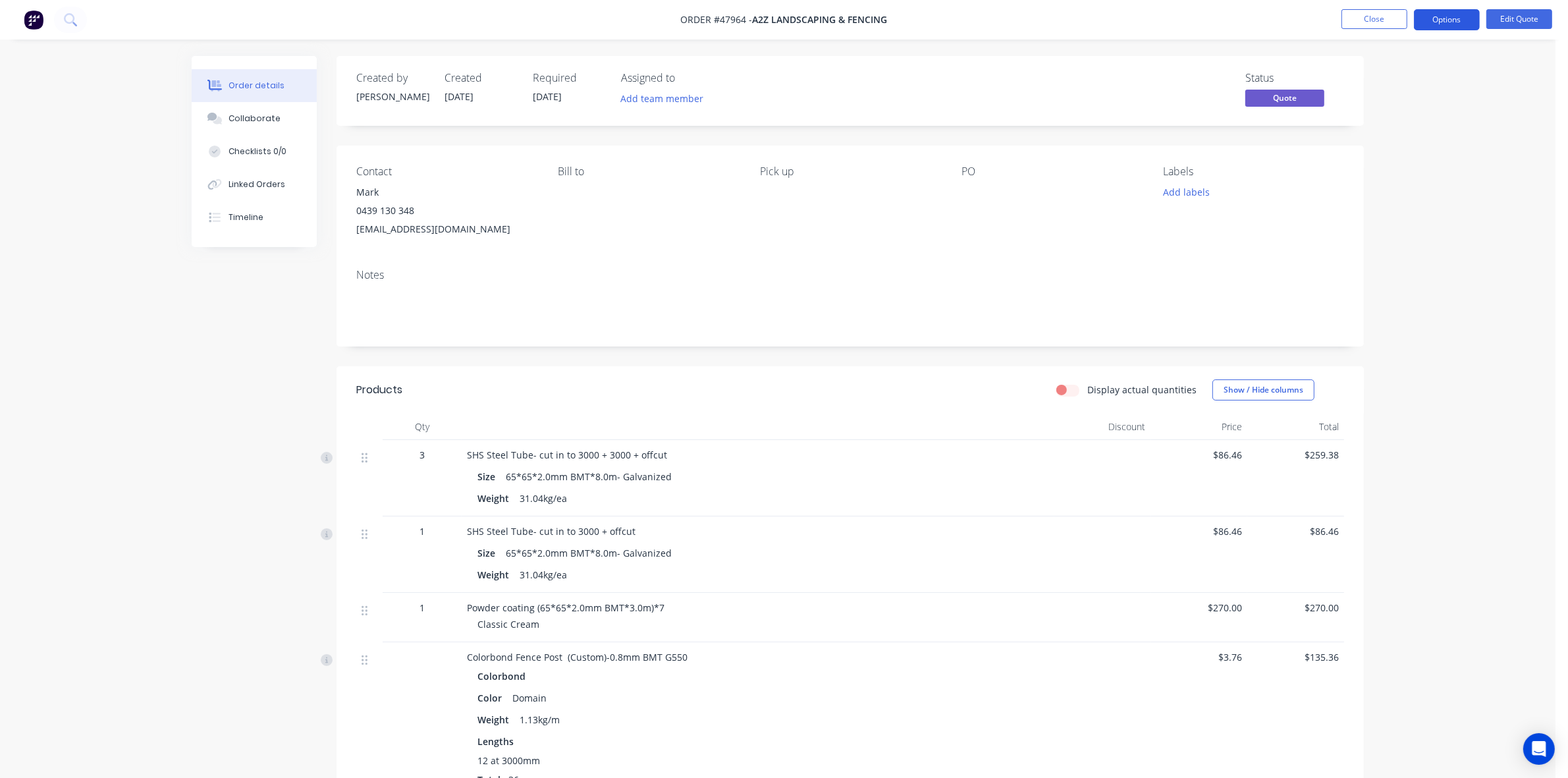
click at [1456, 11] on button "Options" at bounding box center [1447, 19] width 66 height 21
click at [1364, 83] on div "Quote" at bounding box center [1407, 80] width 121 height 19
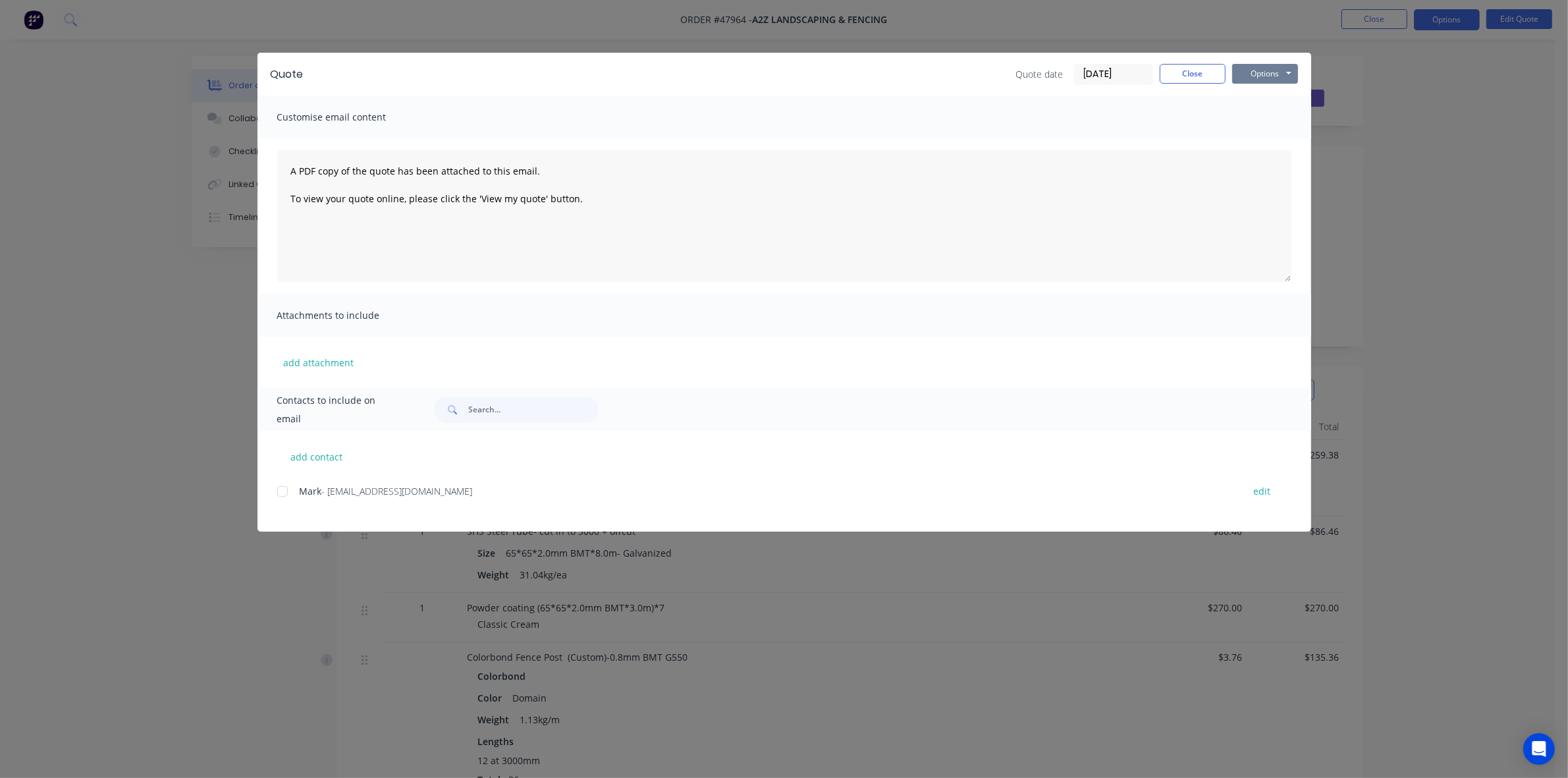
click at [1275, 78] on button "Options" at bounding box center [1265, 74] width 66 height 20
click at [1261, 93] on button "Preview" at bounding box center [1274, 97] width 84 height 22
click at [1199, 80] on button "Close" at bounding box center [1192, 74] width 66 height 20
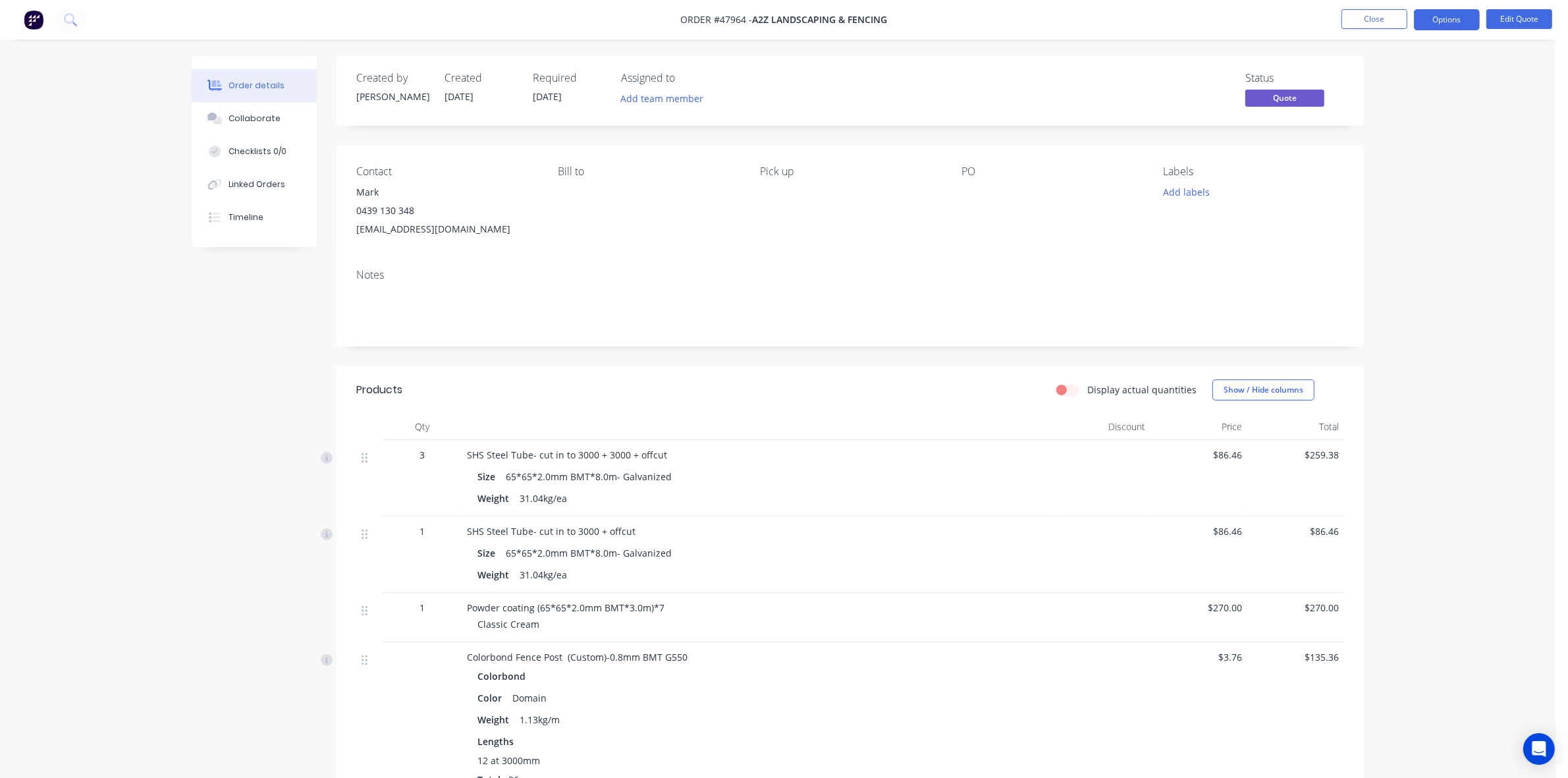
drag, startPoint x: 542, startPoint y: 225, endPoint x: 343, endPoint y: 239, distance: 199.5
click at [343, 239] on div "Contact Mark 0439 130 348 a2z.fencing.landscaping@gmail.com Bill to Pick up PO …" at bounding box center [850, 202] width 1027 height 112
copy div "a2z.fencing.landscaping@gmail.com"
click at [767, 332] on div "Notes" at bounding box center [850, 303] width 1027 height 88
click at [1376, 17] on button "Close" at bounding box center [1375, 18] width 66 height 20
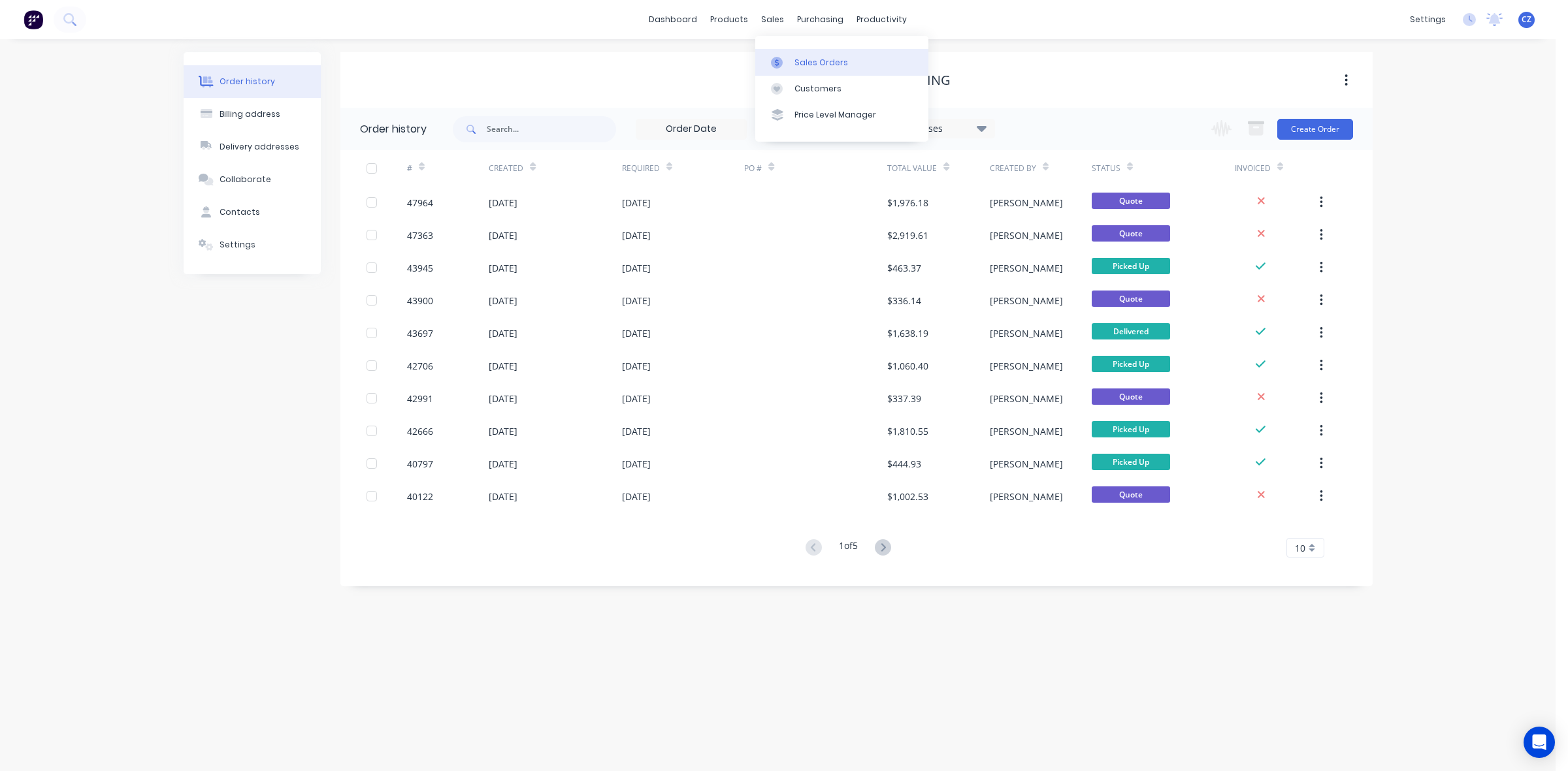
click at [786, 60] on div at bounding box center [780, 62] width 20 height 12
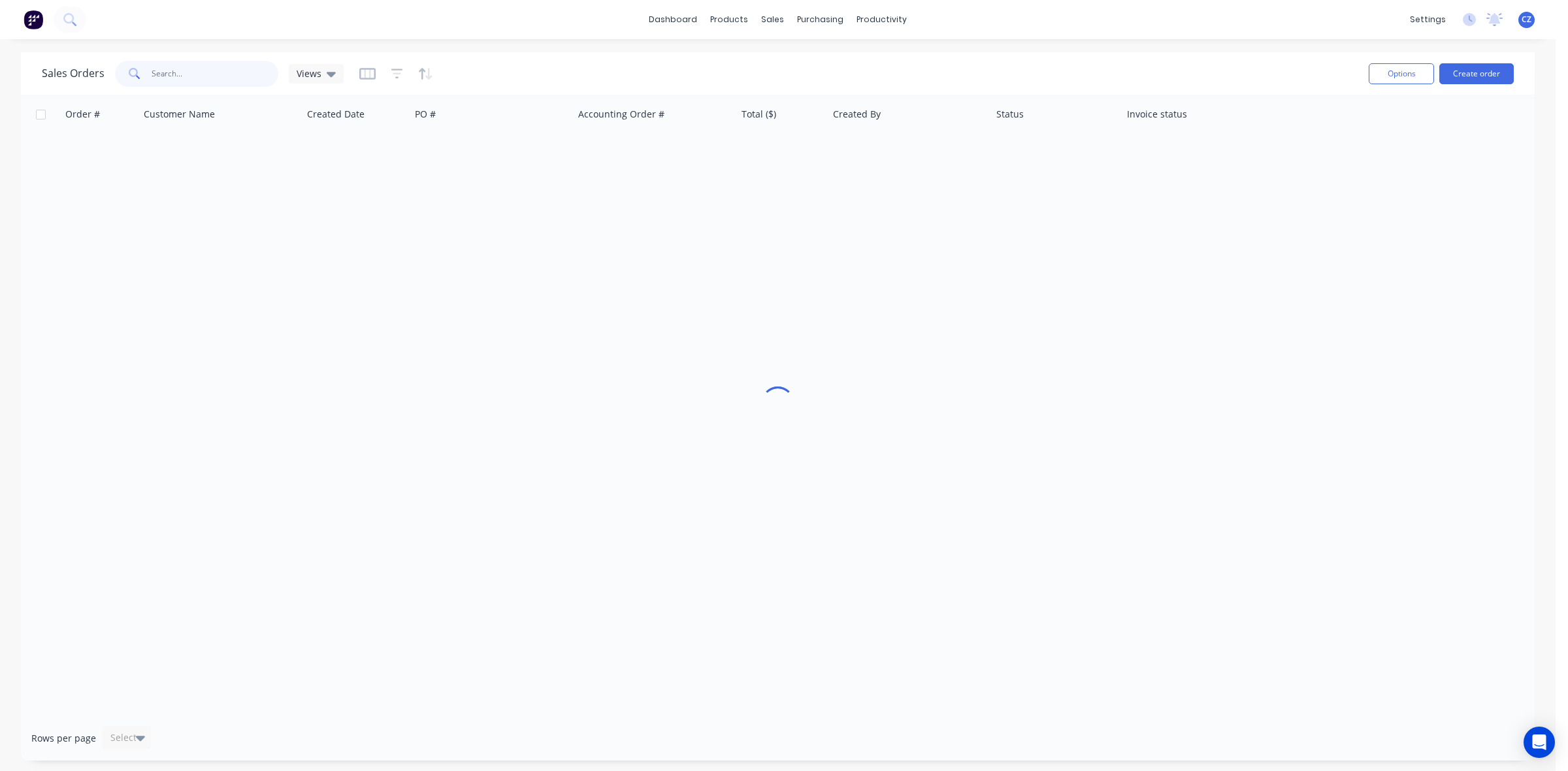
click at [211, 74] on input "text" at bounding box center [215, 73] width 127 height 26
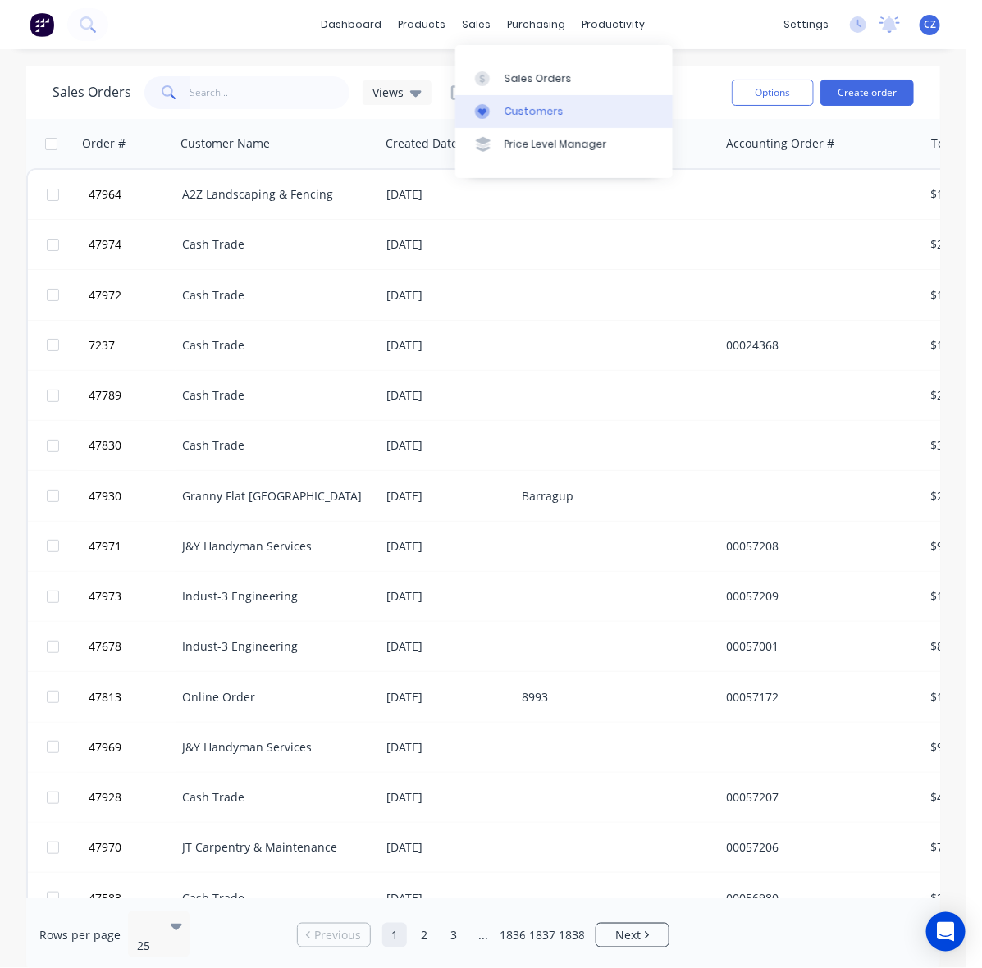
click at [497, 104] on div at bounding box center [487, 111] width 25 height 15
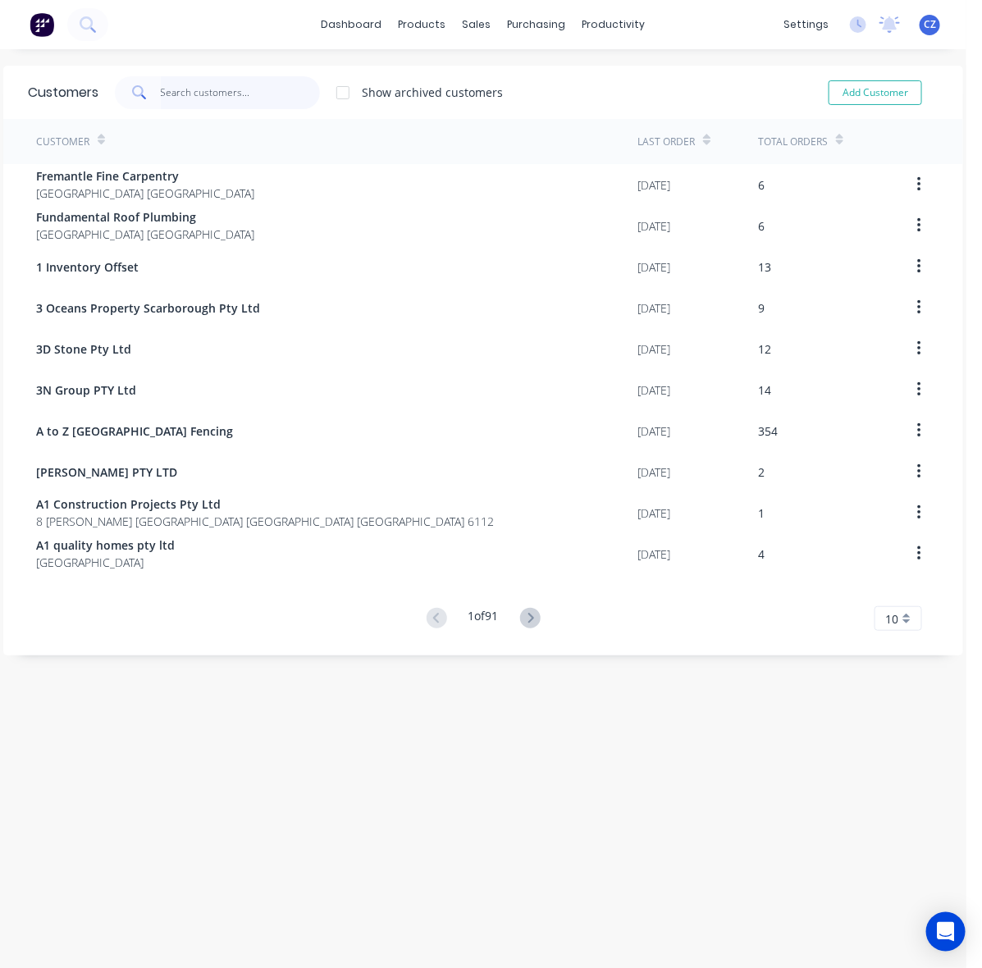
click at [208, 86] on input "text" at bounding box center [241, 92] width 160 height 33
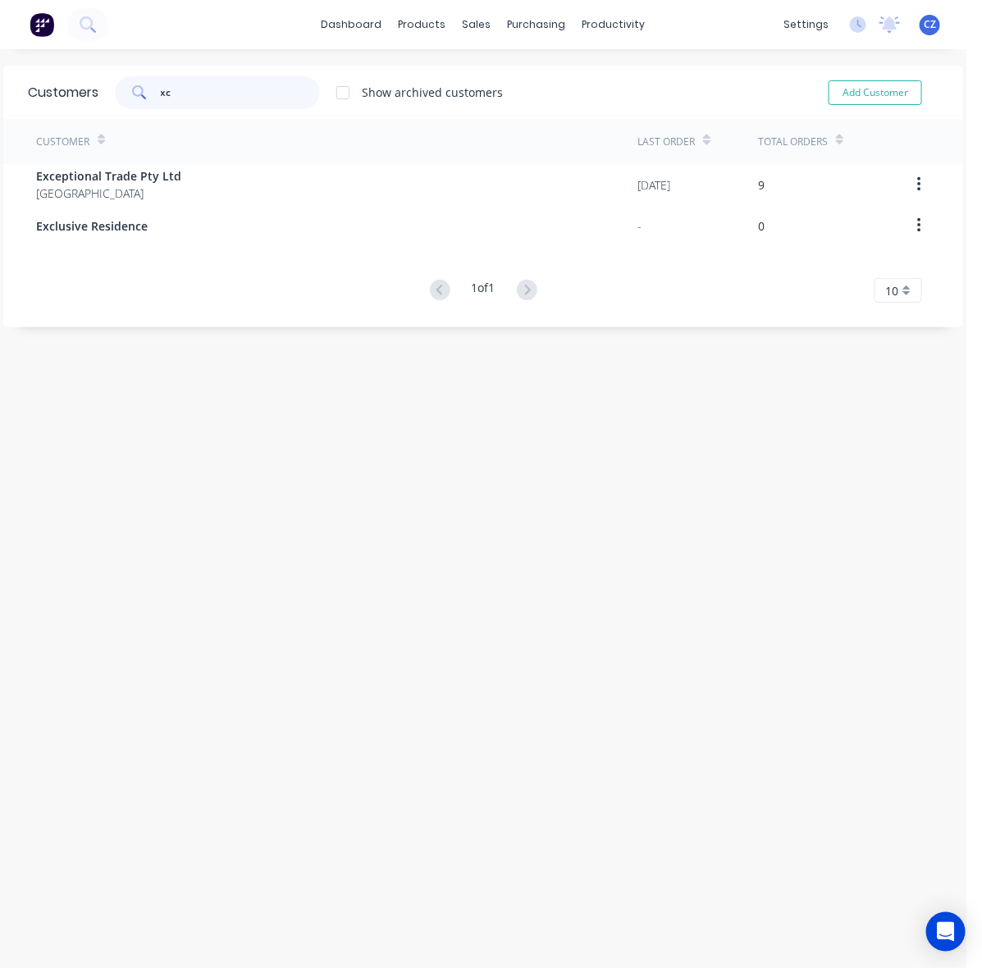
type input "x"
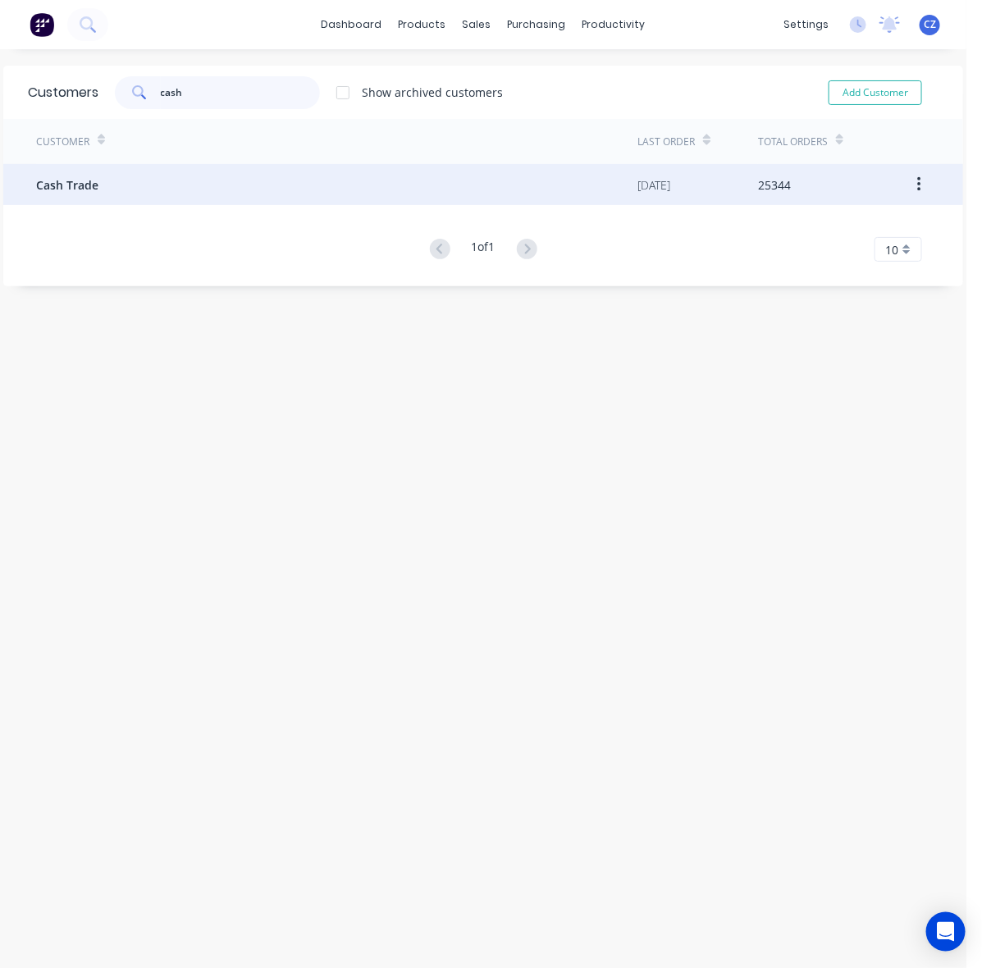
type input "cash"
click at [187, 201] on div "Cash Trade" at bounding box center [337, 184] width 602 height 41
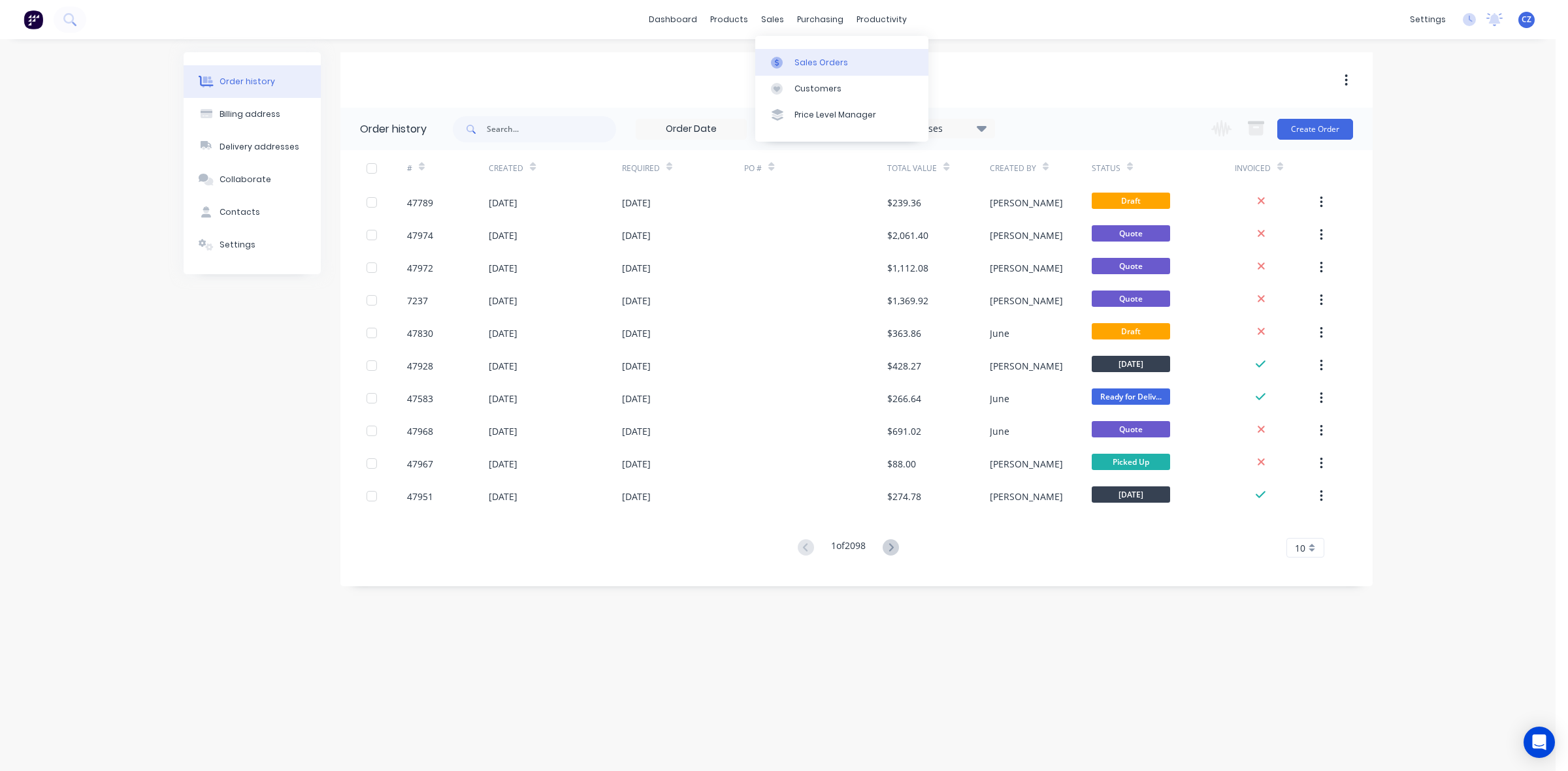
click at [792, 72] on link "Sales Orders" at bounding box center [841, 62] width 173 height 26
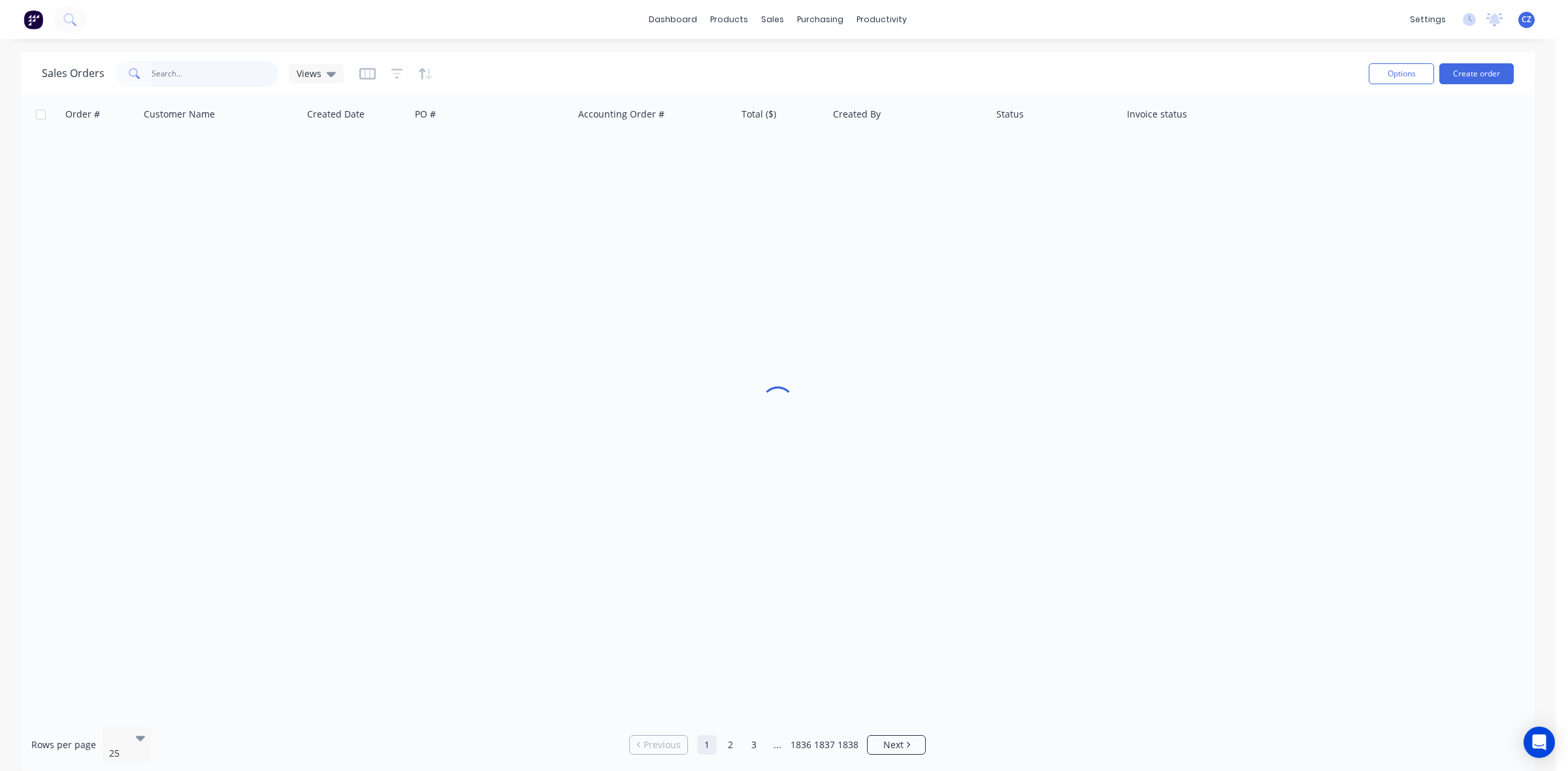
click at [181, 74] on input "text" at bounding box center [215, 73] width 127 height 26
drag, startPoint x: 210, startPoint y: 68, endPoint x: 33, endPoint y: 68, distance: 177.0
click at [33, 68] on div "Sales Orders 473133076 Views Options Create order" at bounding box center [778, 73] width 1514 height 42
paste input "a2z.fencing.landscaping@gmail.com"
click at [220, 72] on input "473133076" at bounding box center [215, 73] width 127 height 26
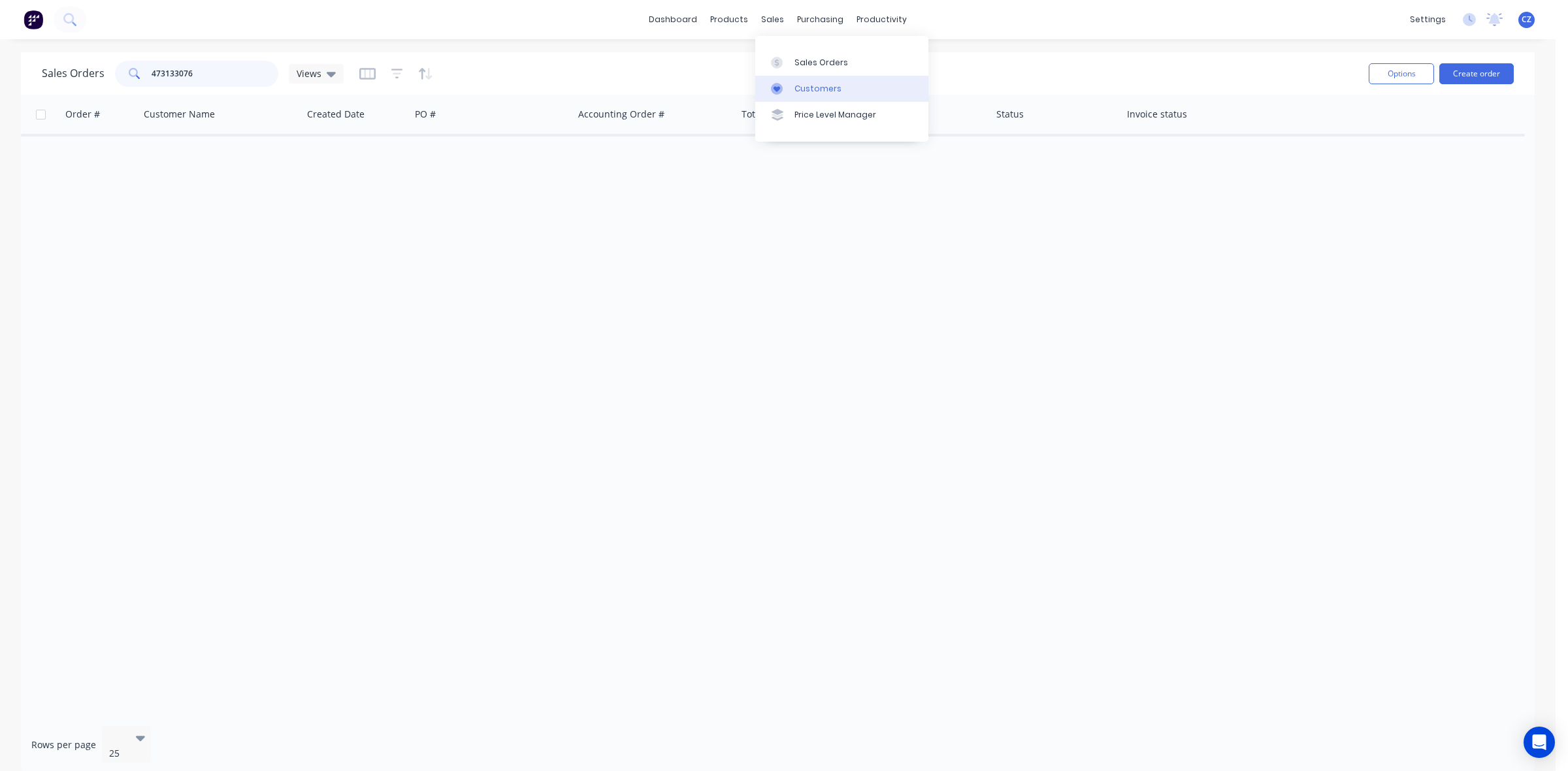
type input "473133076"
click at [794, 86] on div "Customers" at bounding box center [817, 88] width 47 height 12
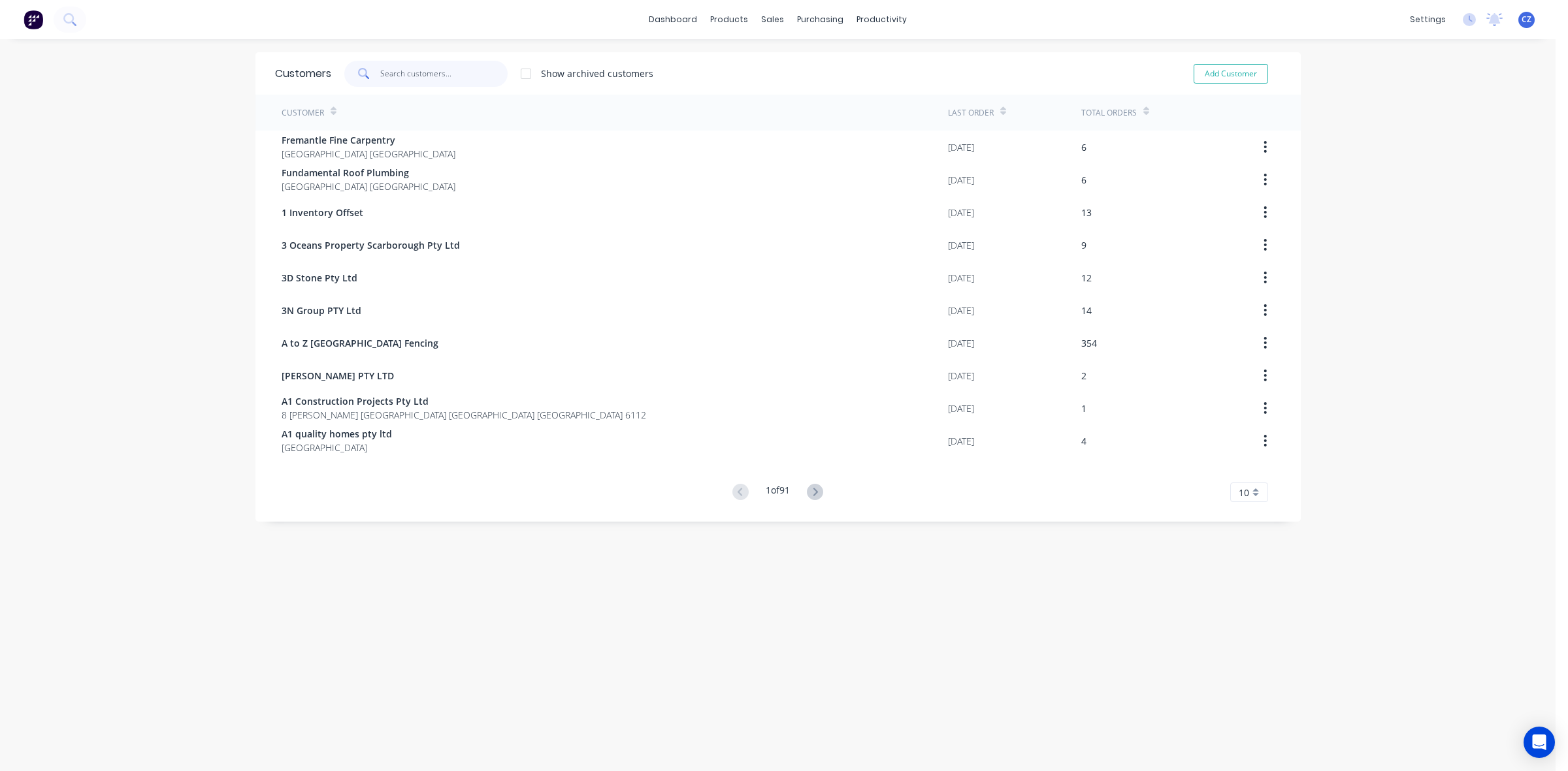
click at [426, 66] on input "text" at bounding box center [444, 73] width 127 height 26
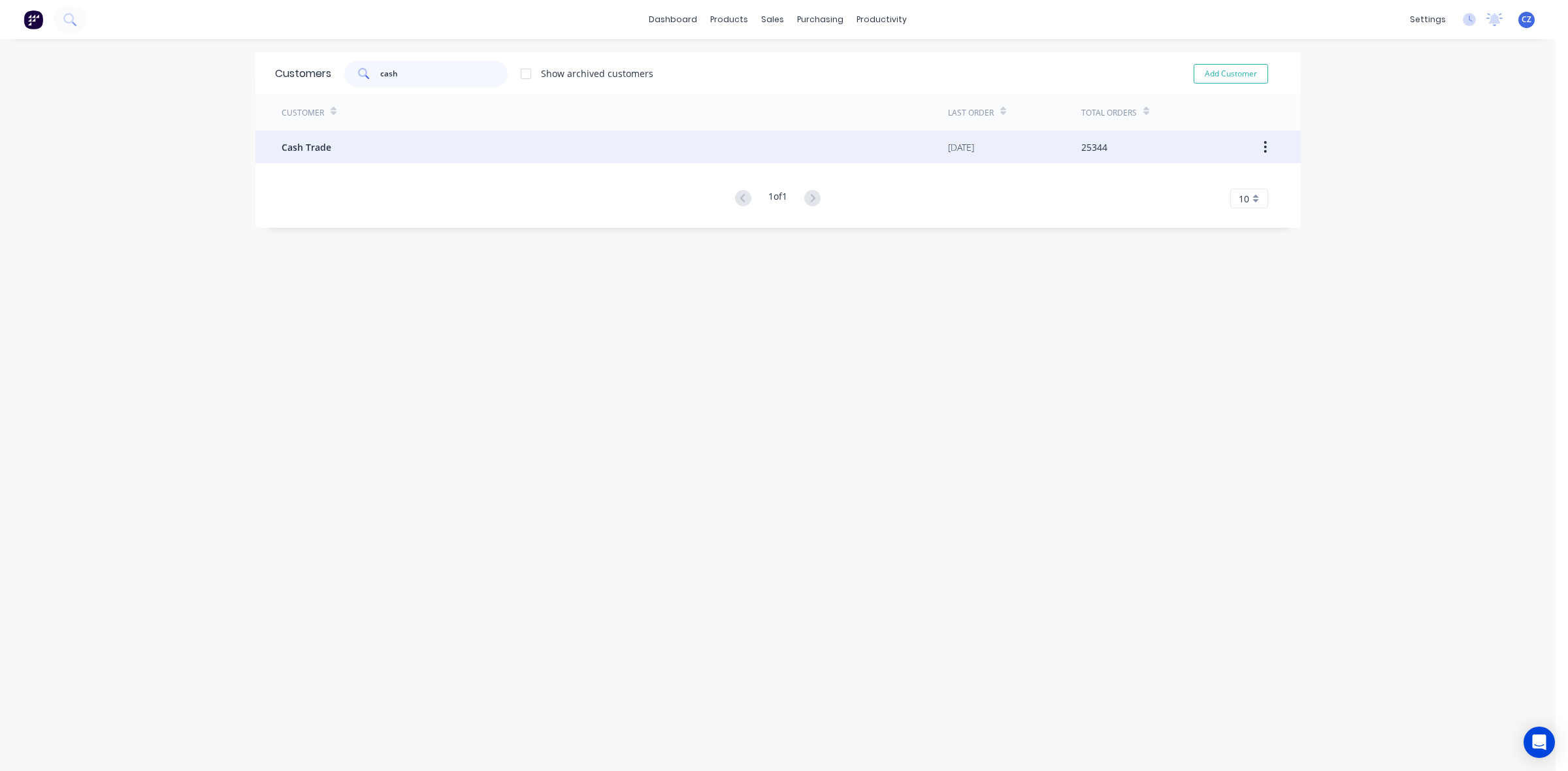
type input "cash"
click at [408, 142] on div "Customer Last Order Total Orders Cash Trade 12/08/25 25344 1 of 1 10 5 10 15 20…" at bounding box center [778, 151] width 1045 height 114
click at [406, 145] on div "Cash Trade" at bounding box center [614, 146] width 666 height 33
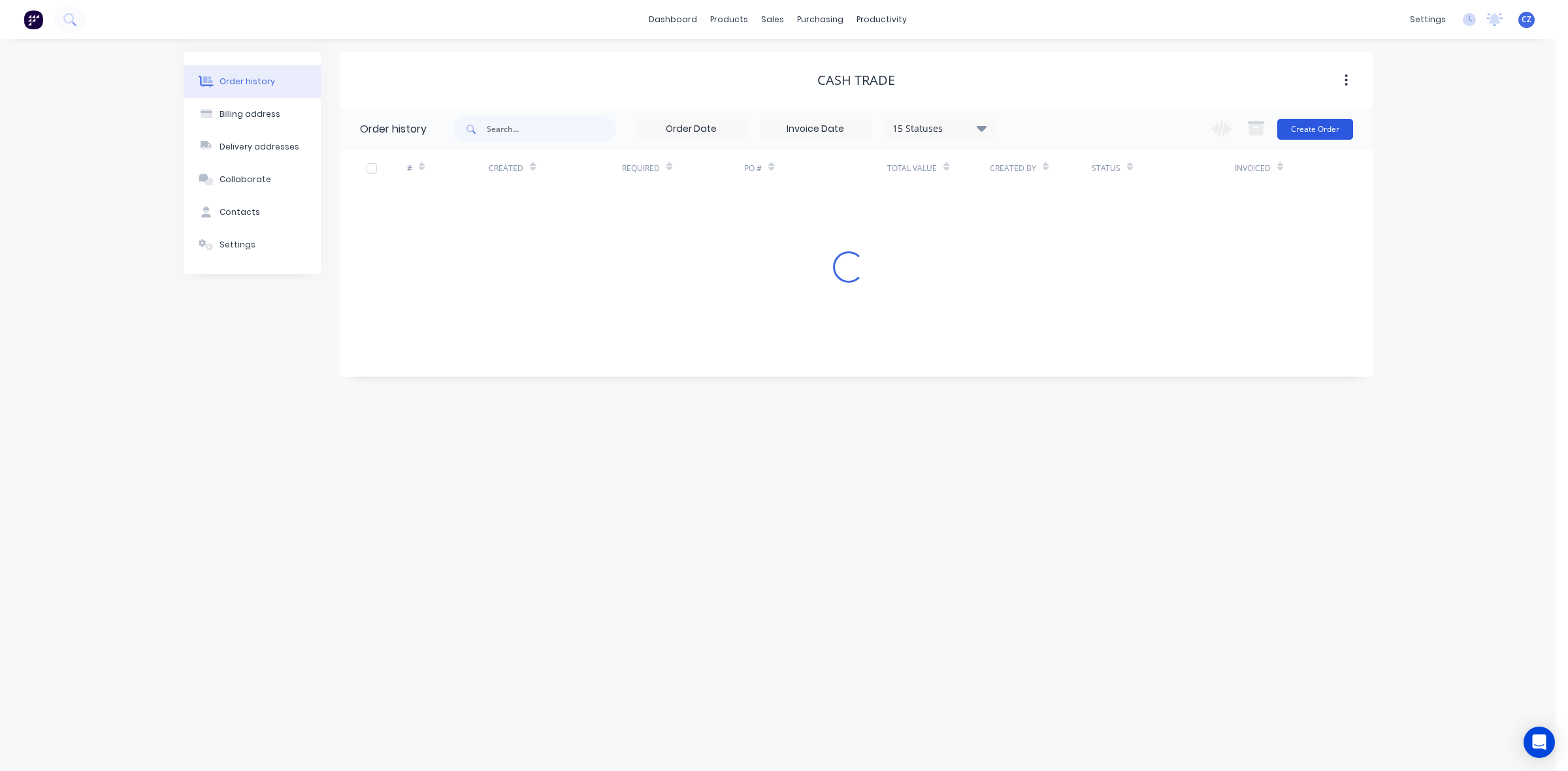
click at [1344, 133] on button "Create Order" at bounding box center [1314, 129] width 76 height 21
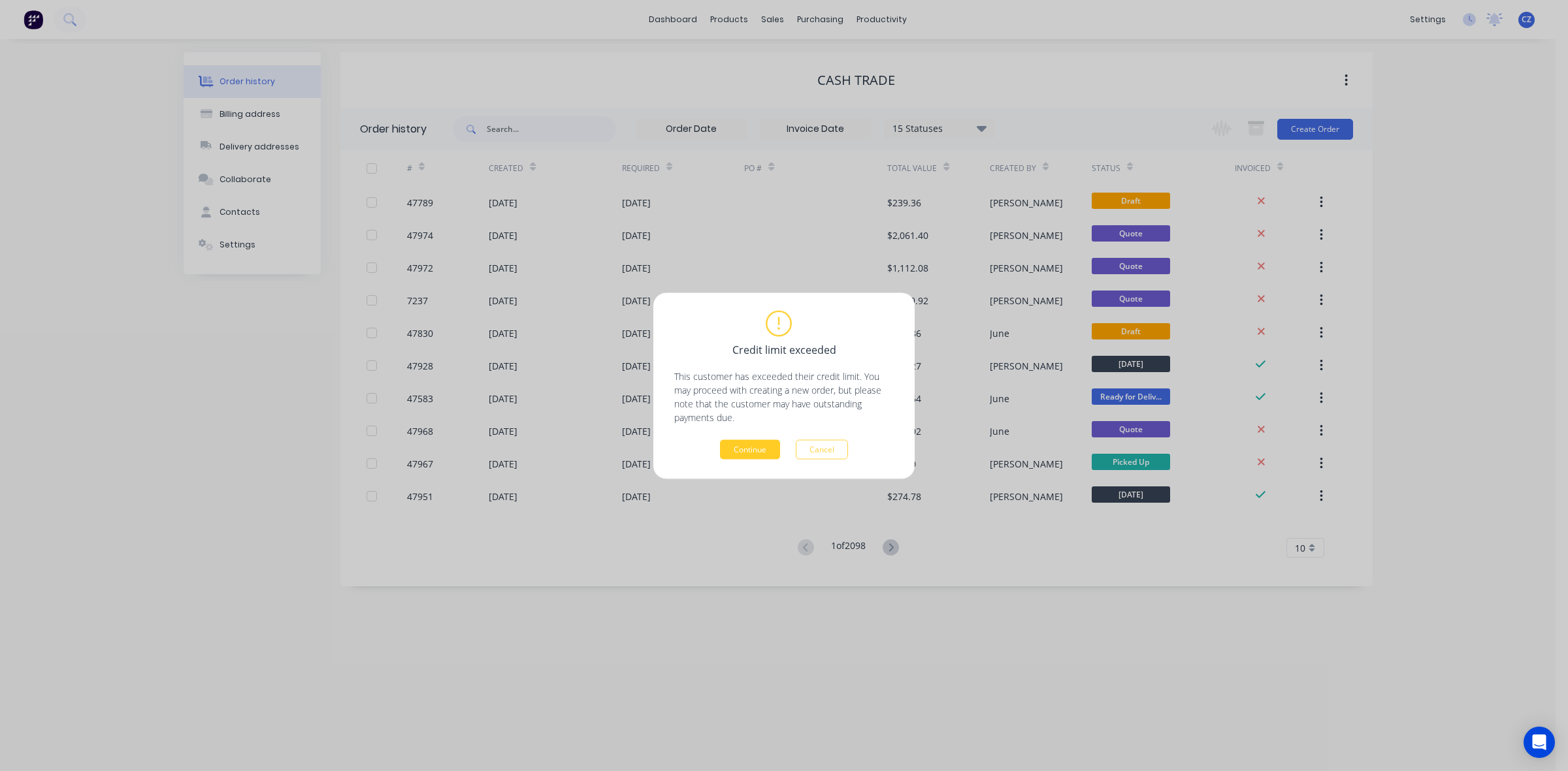
click at [733, 445] on button "Continue" at bounding box center [750, 449] width 60 height 20
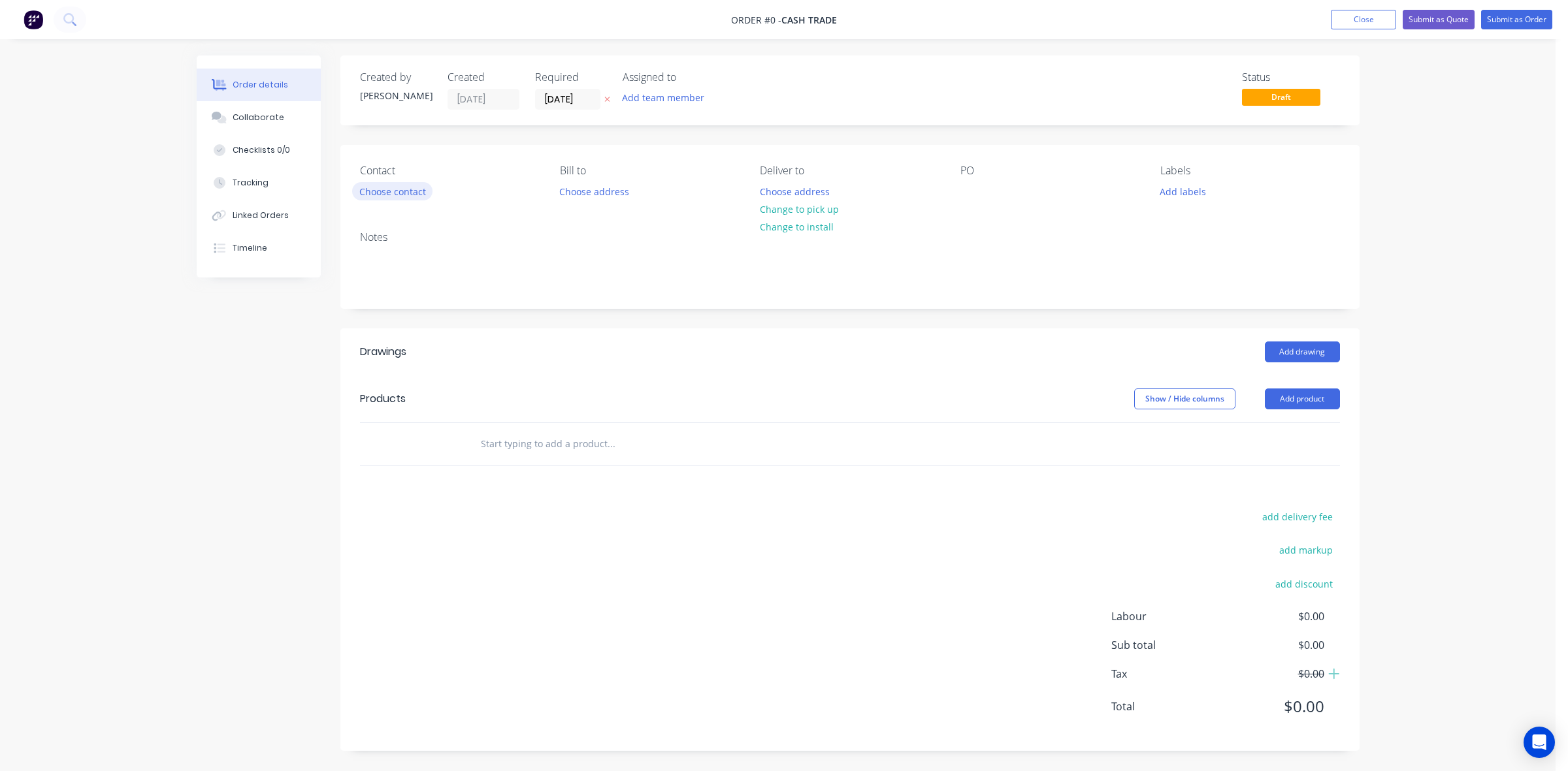
click at [380, 186] on button "Choose contact" at bounding box center [392, 191] width 80 height 18
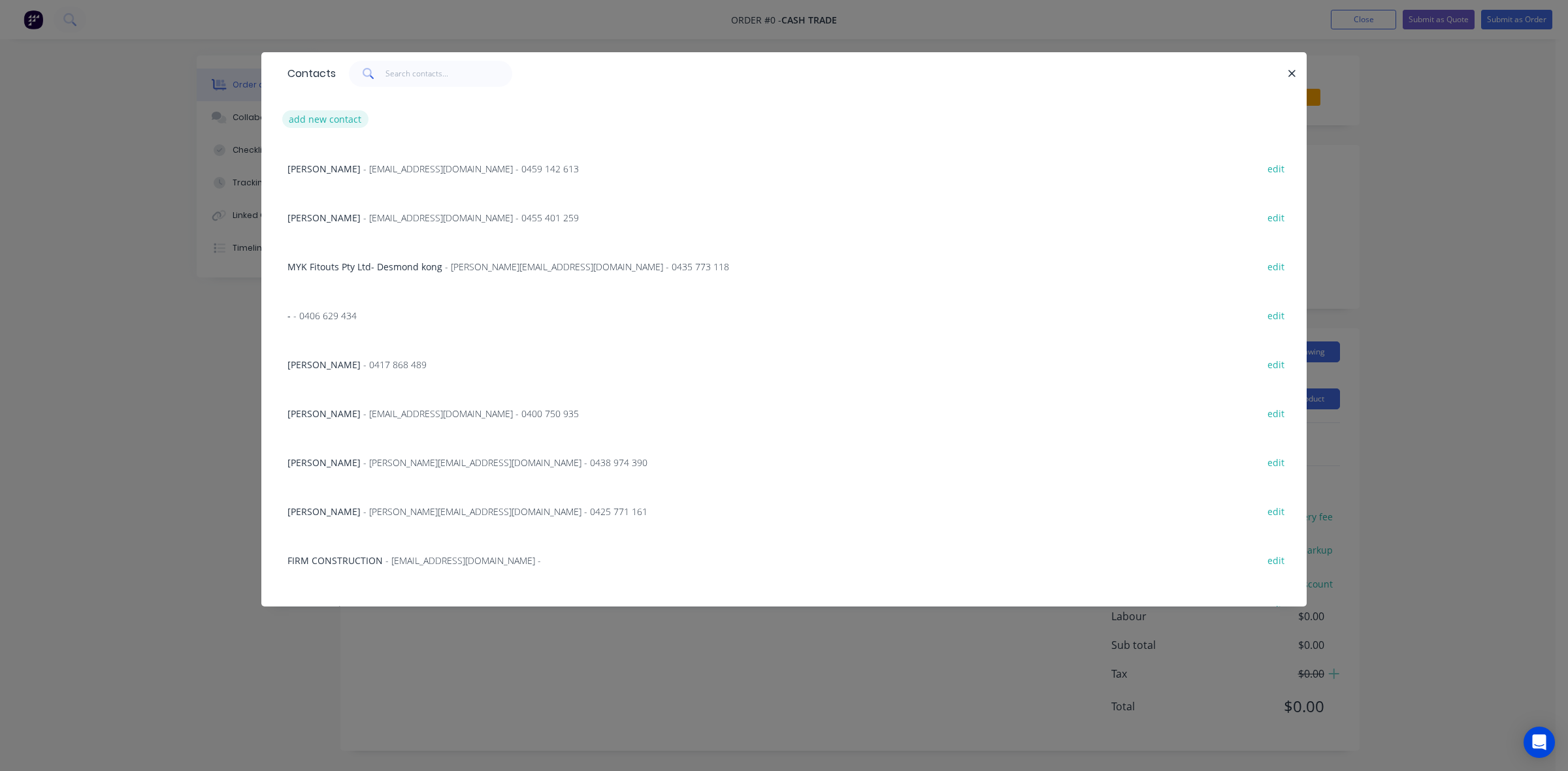
click at [341, 119] on button "add new contact" at bounding box center [326, 119] width 86 height 18
select select "AU"
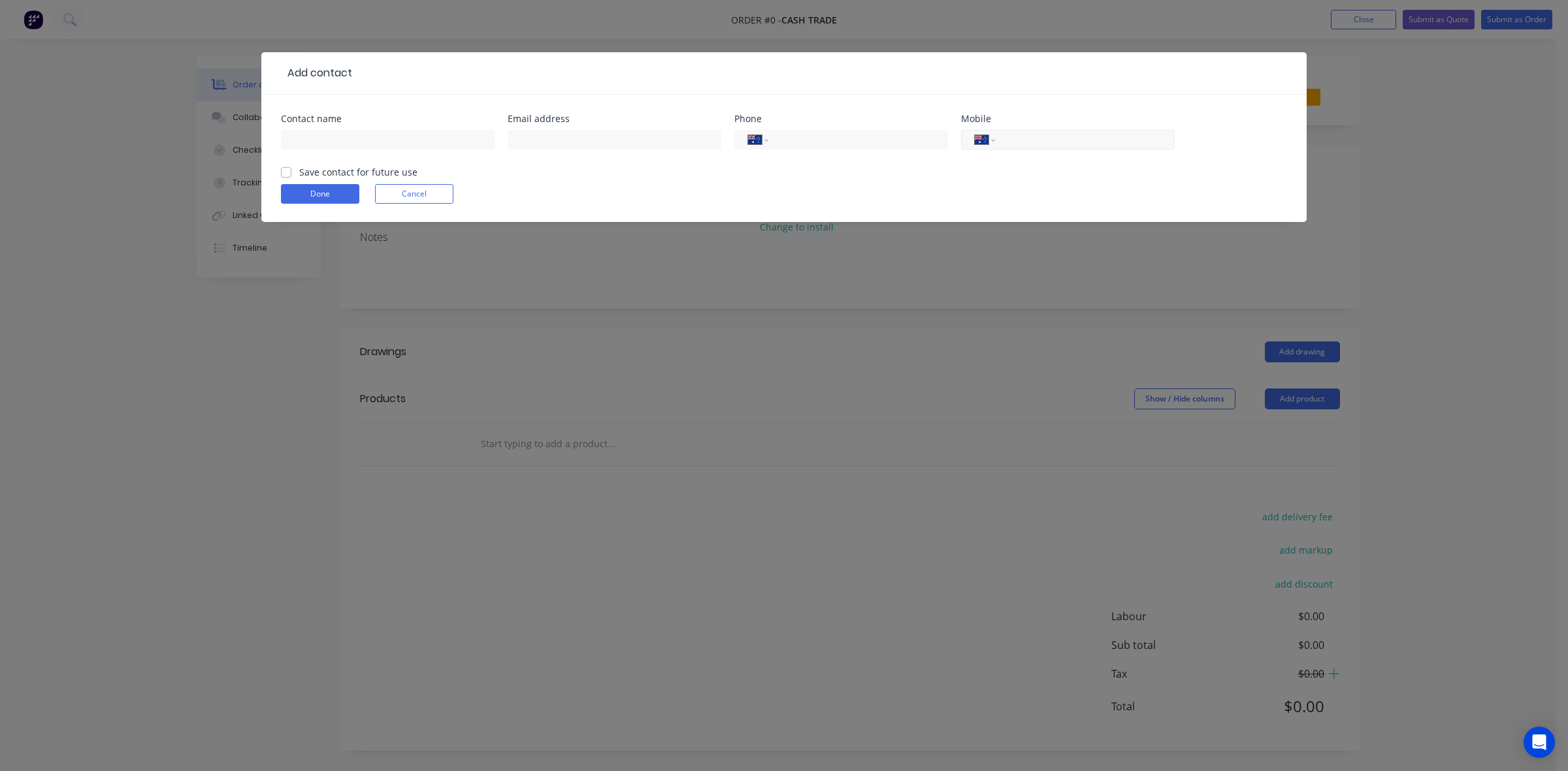
click at [1102, 142] on input "tel" at bounding box center [1082, 140] width 157 height 15
paste input "473133076"
click at [1009, 138] on input "473133076" at bounding box center [1082, 140] width 157 height 15
type input "0473 133 076"
click at [355, 132] on input "text" at bounding box center [388, 139] width 213 height 20
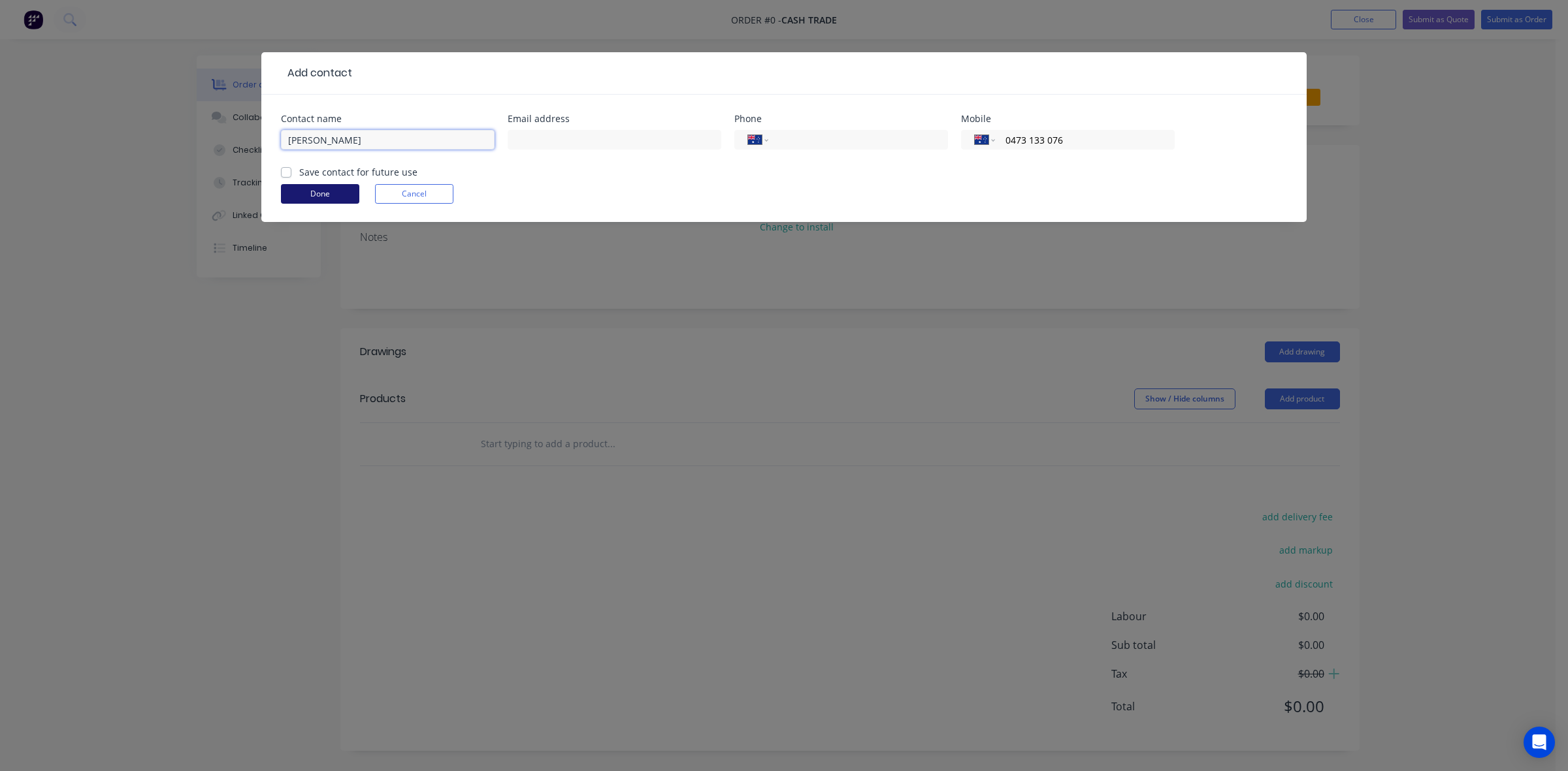
type input "Kane"
click at [295, 191] on button "Done" at bounding box center [320, 193] width 78 height 20
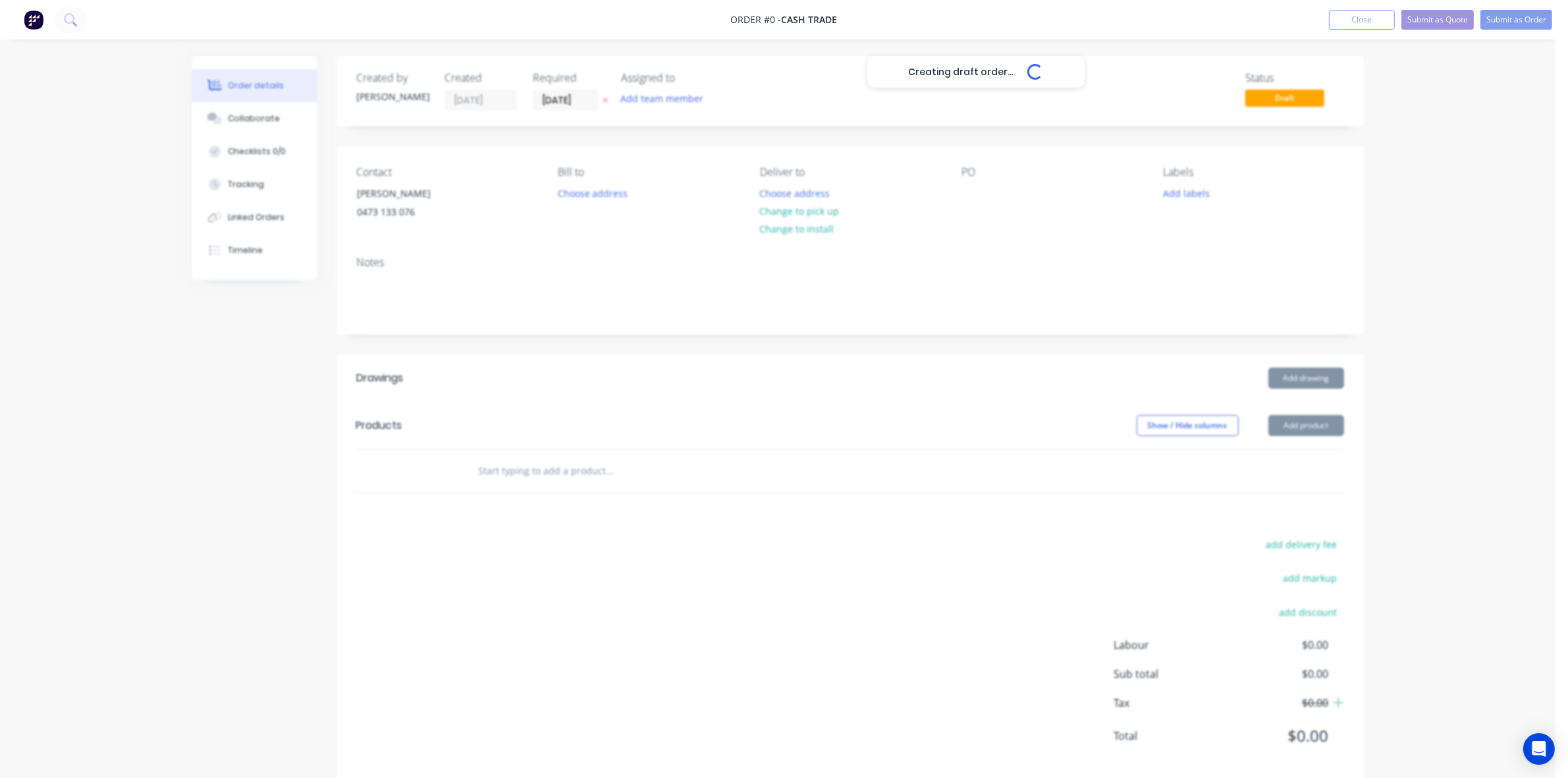
click at [736, 442] on div "Creating draft order... Loading..." at bounding box center [976, 445] width 1568 height 778
click at [824, 211] on button "Change to pick up" at bounding box center [799, 211] width 94 height 18
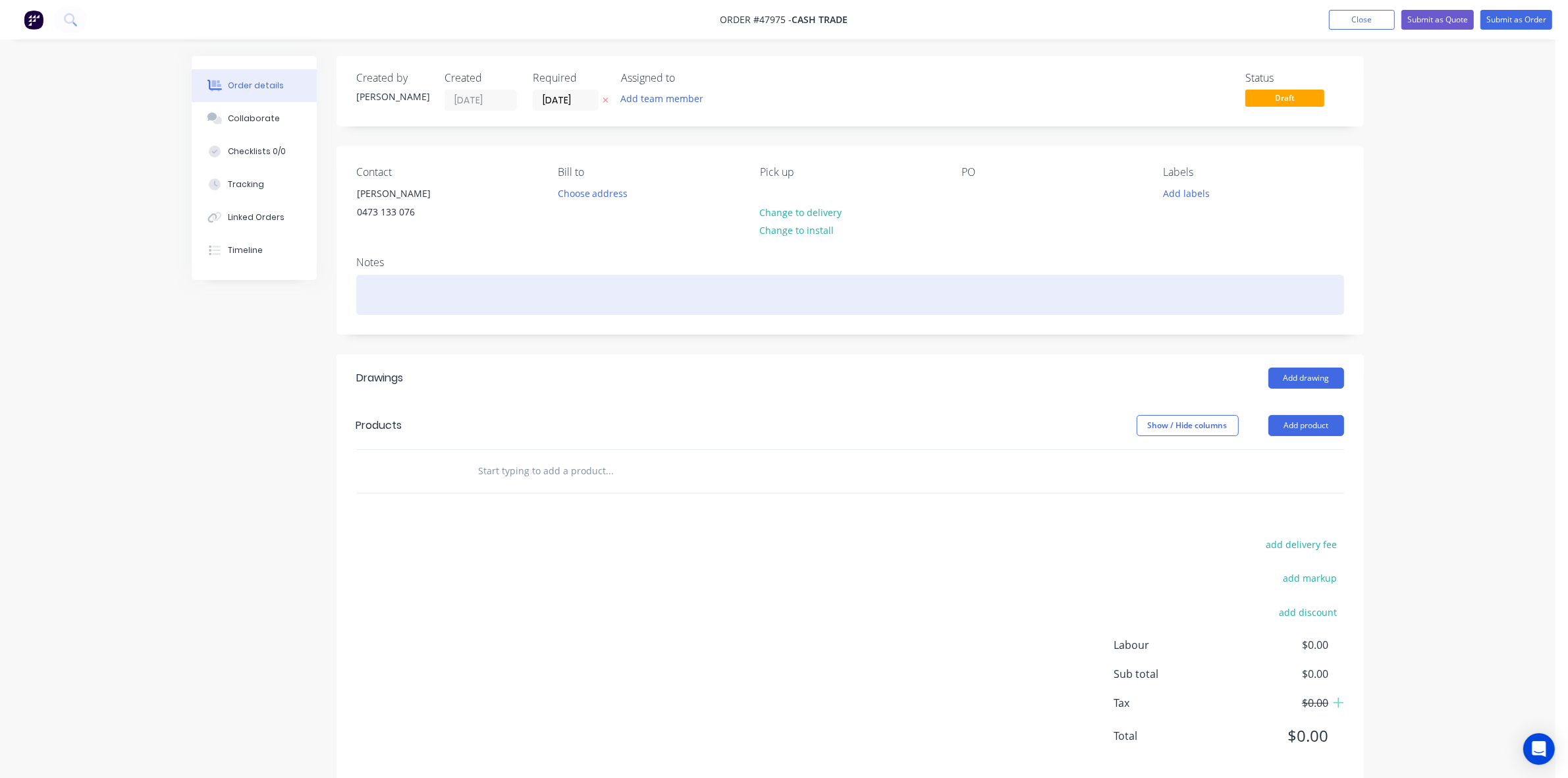
click at [603, 315] on div "Notes" at bounding box center [850, 290] width 1027 height 88
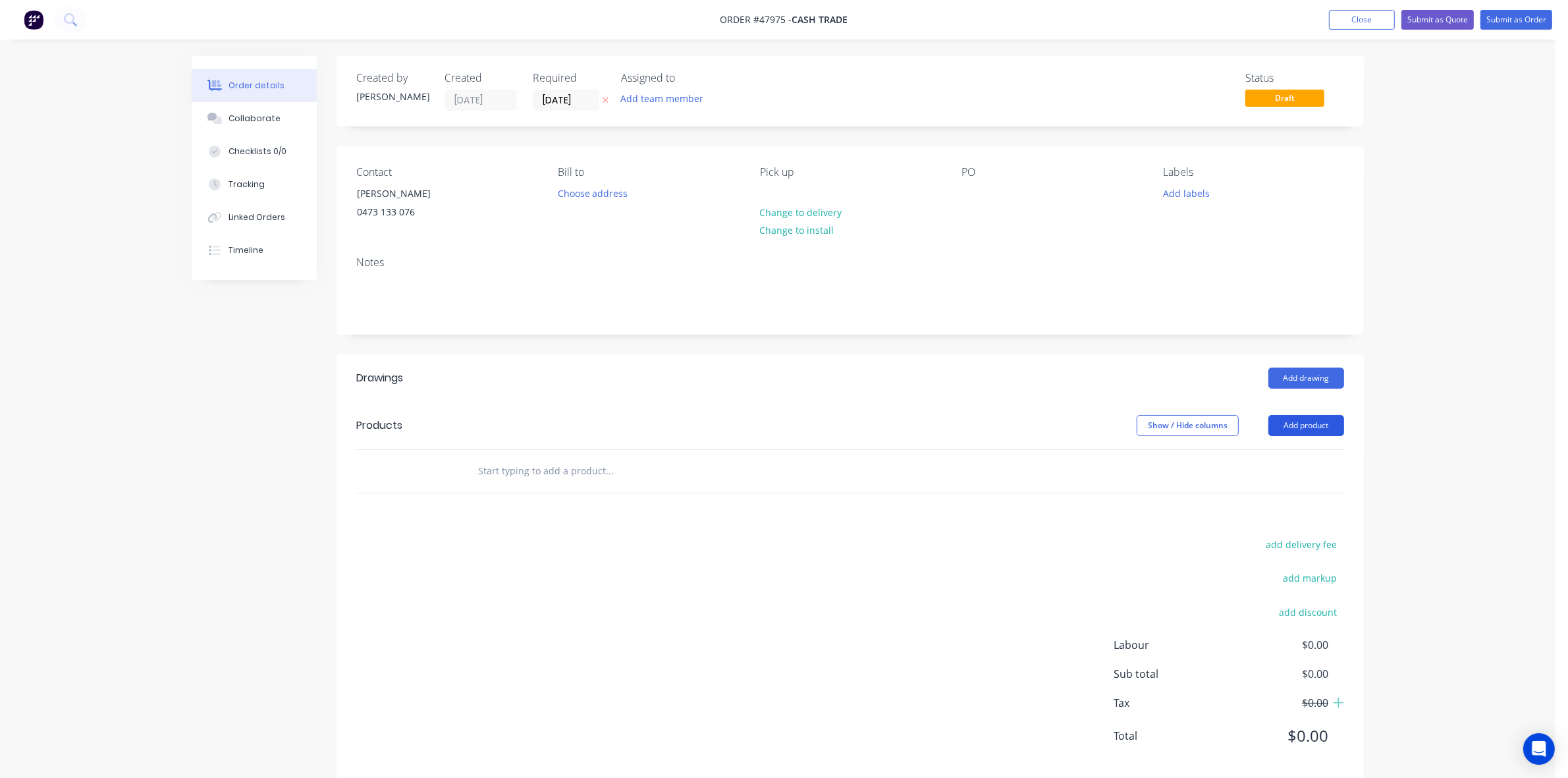
click at [1288, 426] on button "Add product" at bounding box center [1306, 426] width 75 height 21
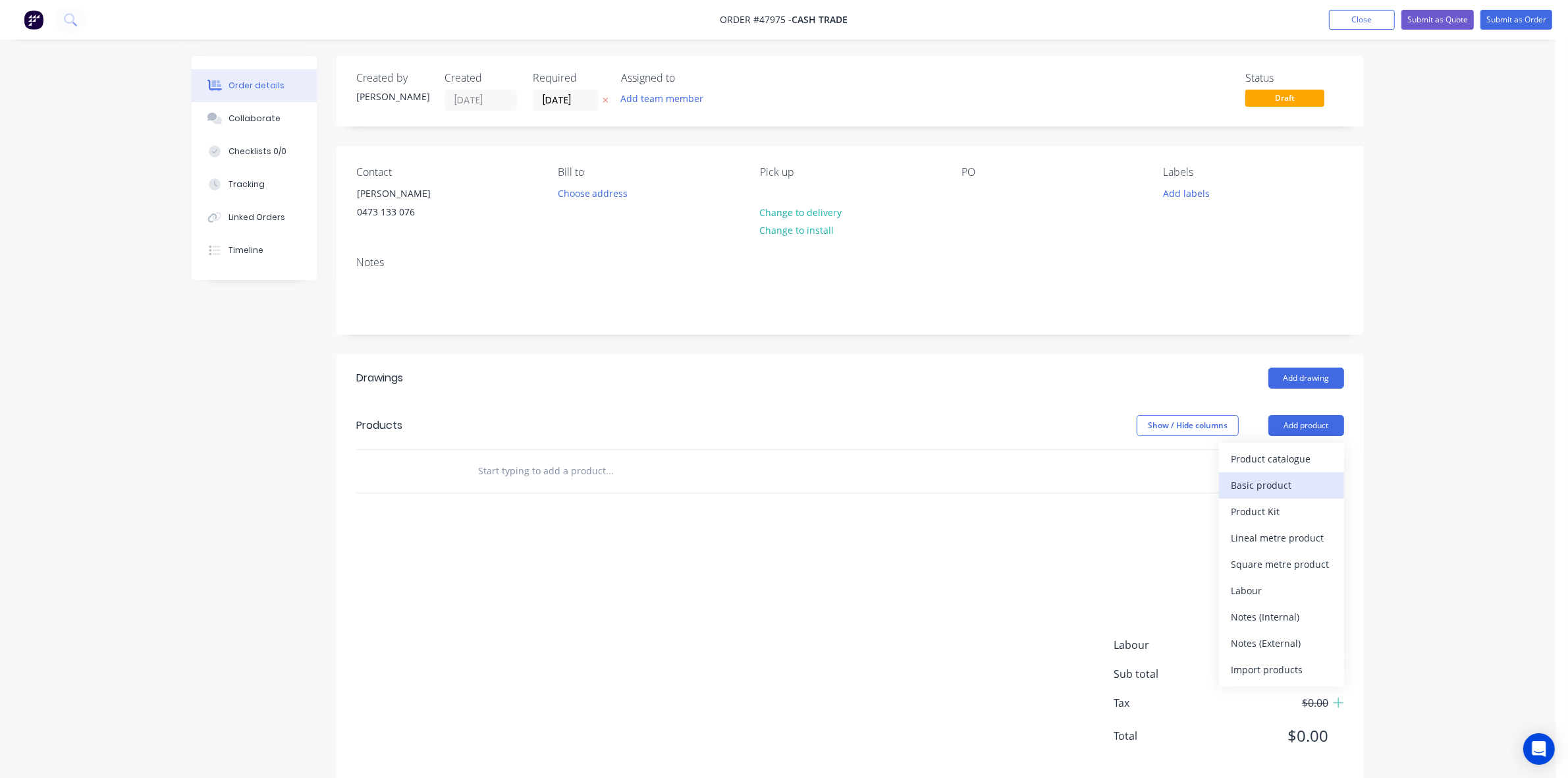
click at [1273, 475] on button "Basic product" at bounding box center [1282, 485] width 125 height 26
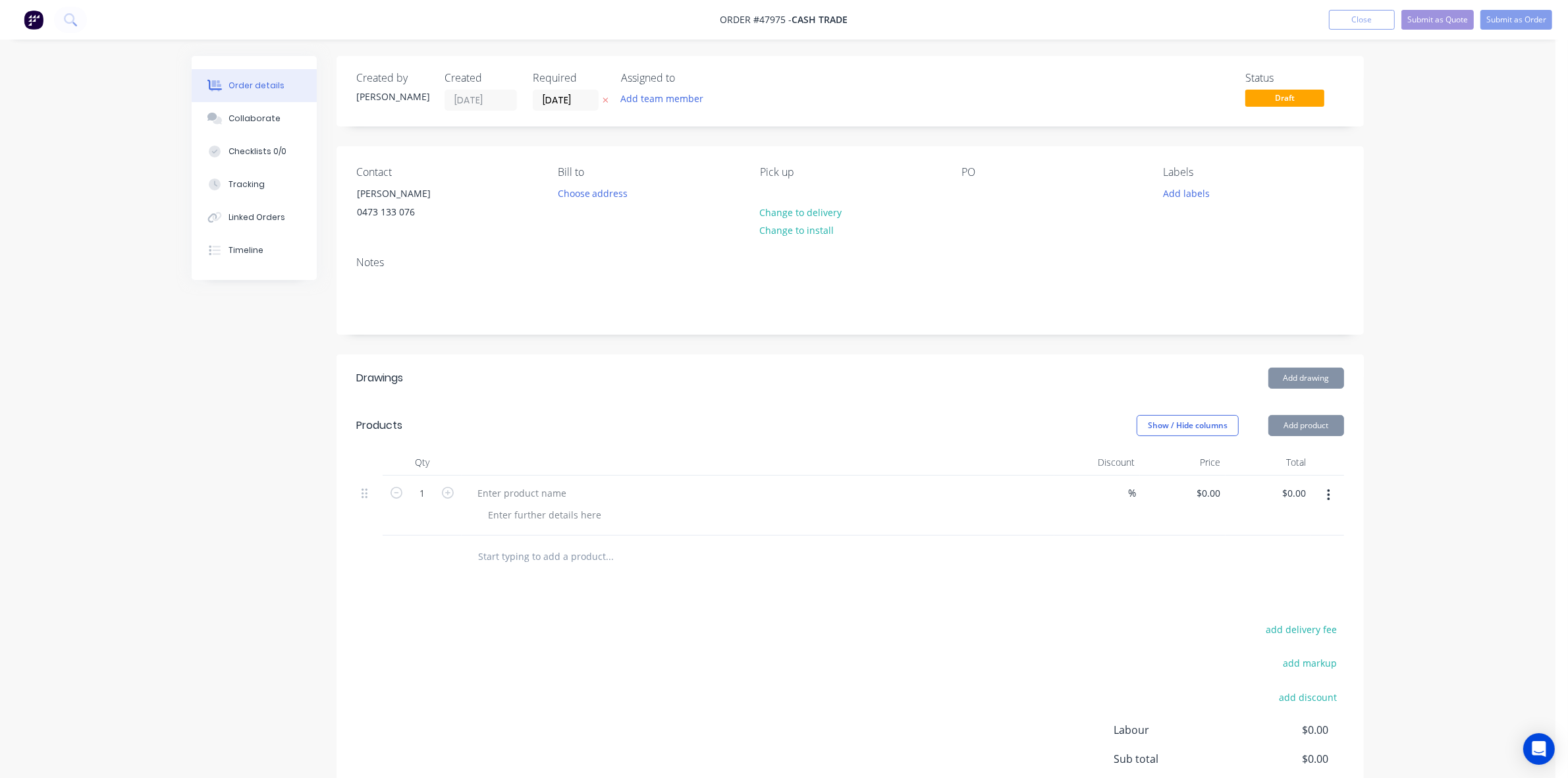
click at [1249, 450] on div "Total" at bounding box center [1268, 462] width 86 height 26
drag, startPoint x: 1334, startPoint y: 495, endPoint x: 1325, endPoint y: 509, distance: 16.6
click at [1331, 495] on button "button" at bounding box center [1328, 495] width 31 height 24
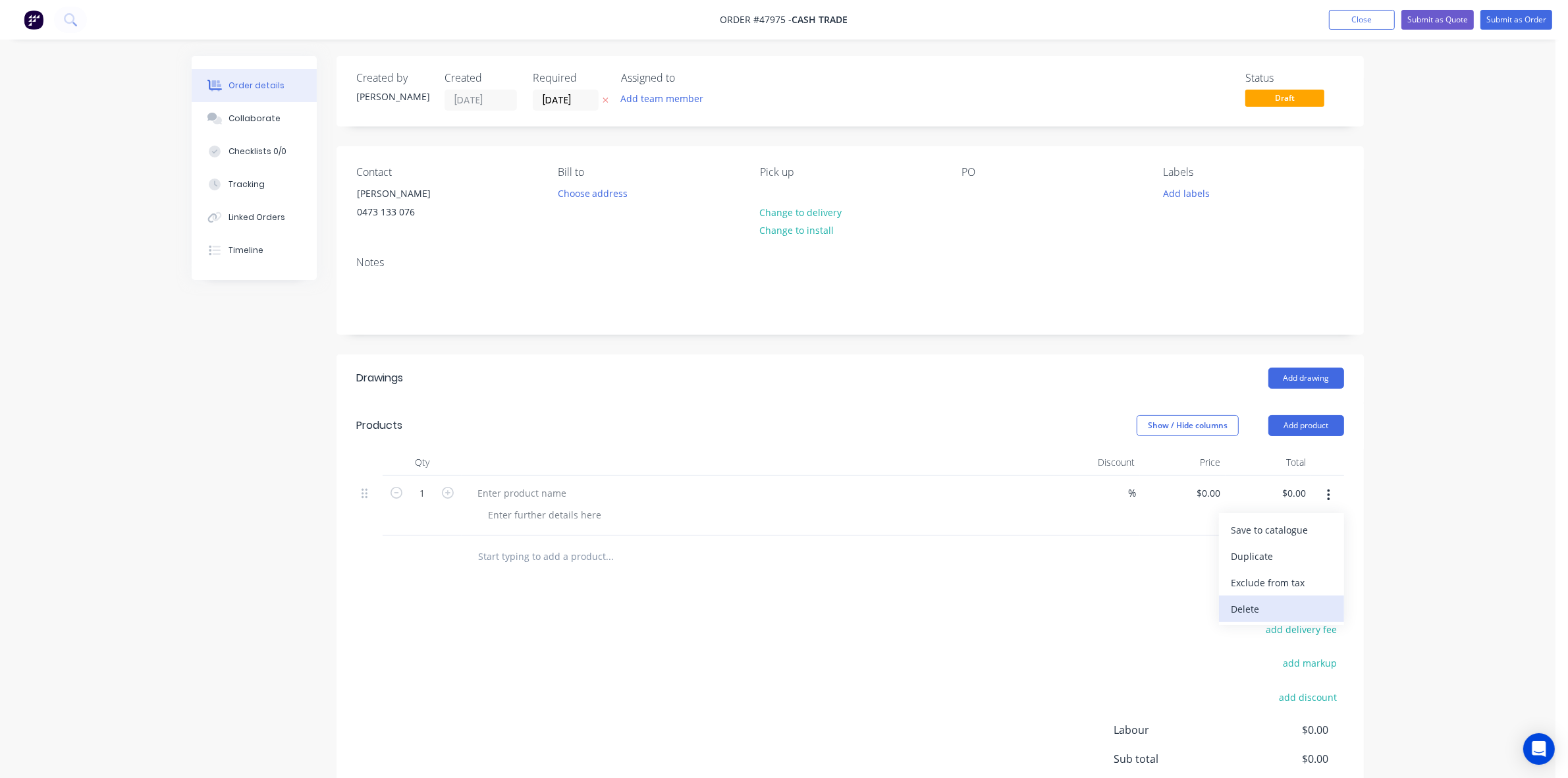
click at [1290, 603] on button "Delete" at bounding box center [1282, 609] width 125 height 26
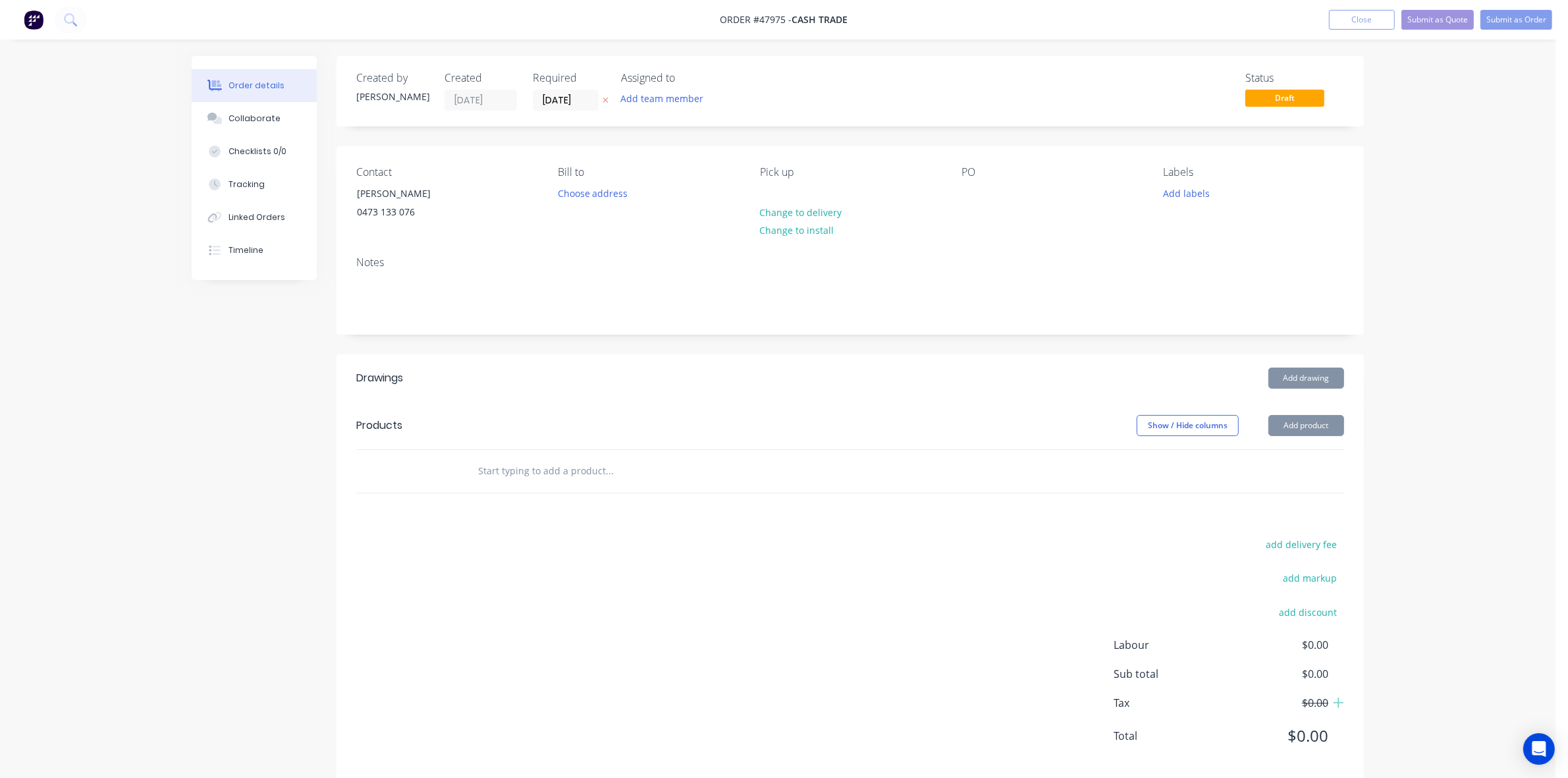
click at [1310, 425] on button "Add product" at bounding box center [1306, 426] width 75 height 21
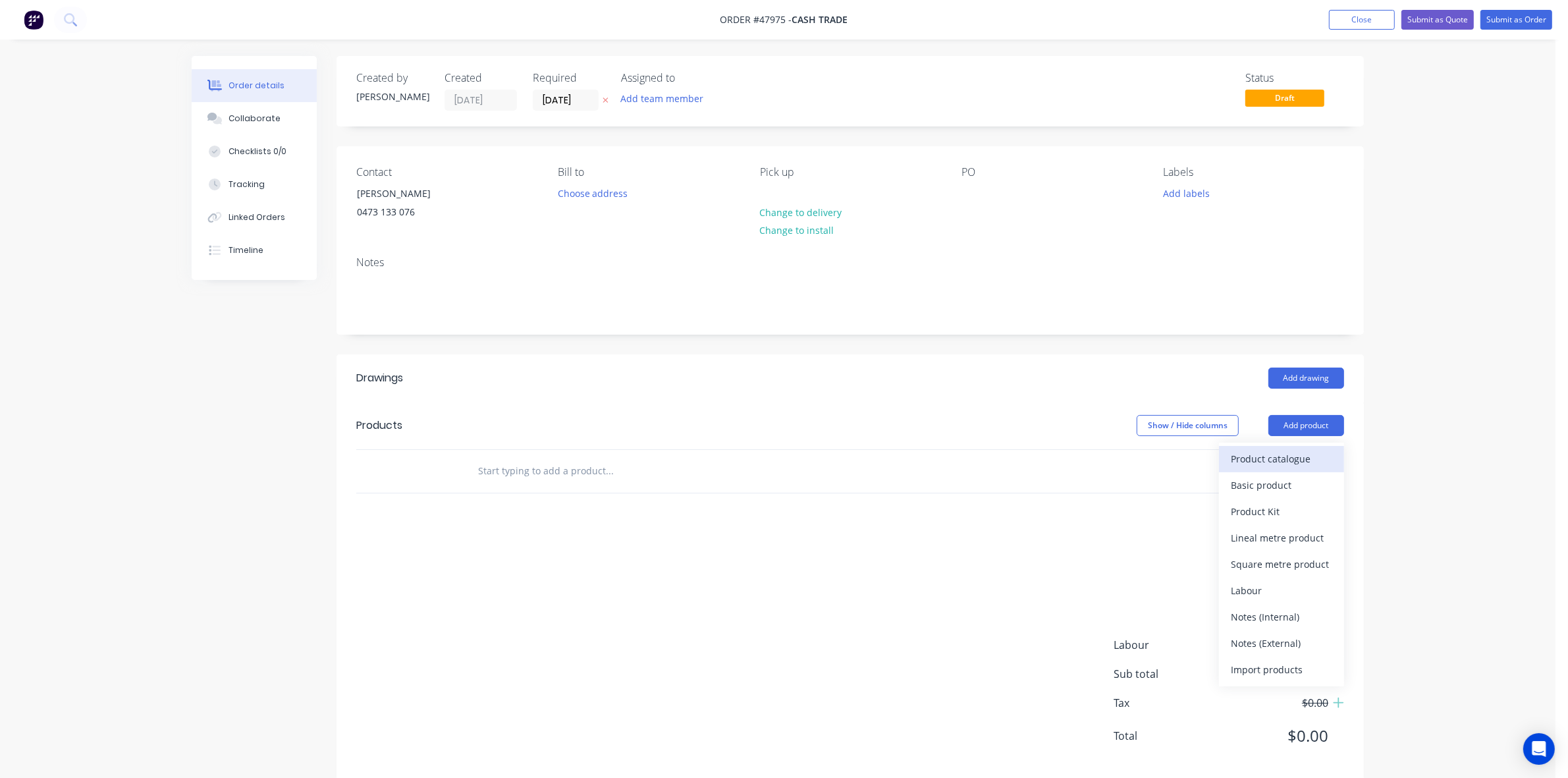
click at [1291, 454] on div "Product catalogue" at bounding box center [1282, 459] width 101 height 19
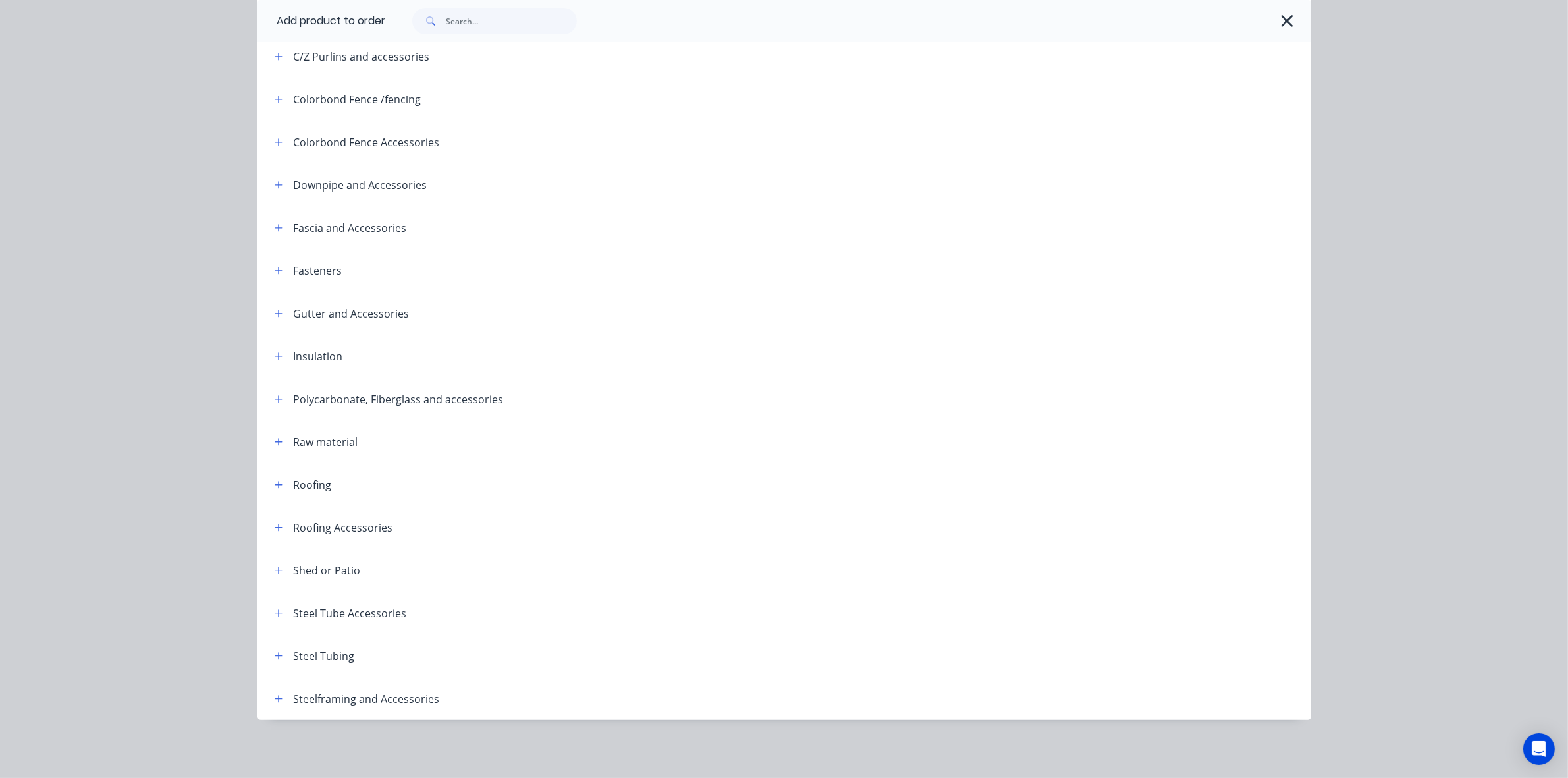
scroll to position [42, 0]
drag, startPoint x: 267, startPoint y: 659, endPoint x: 280, endPoint y: 639, distance: 23.9
click at [270, 659] on button "button" at bounding box center [278, 656] width 17 height 17
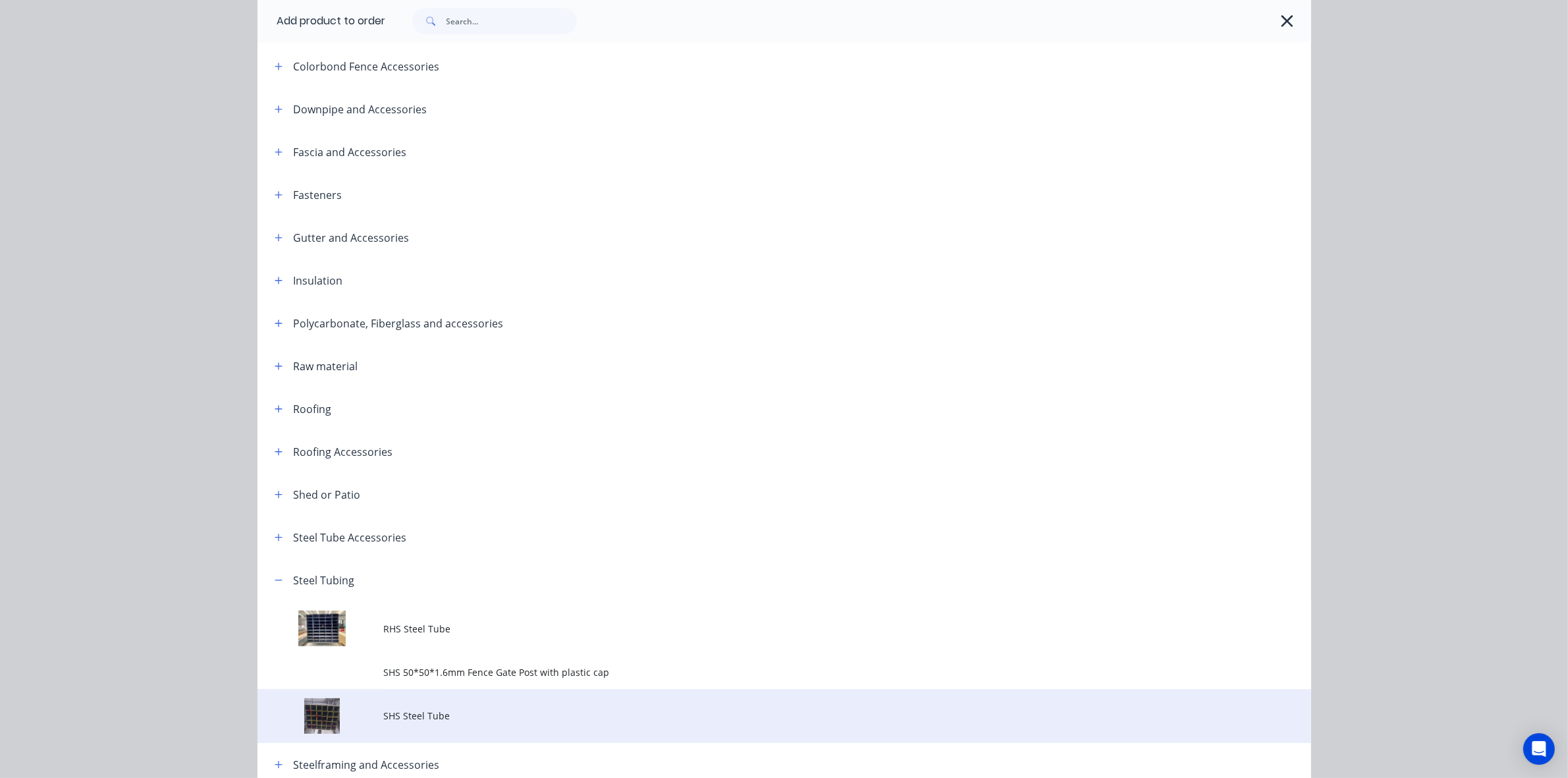
scroll to position [380, 0]
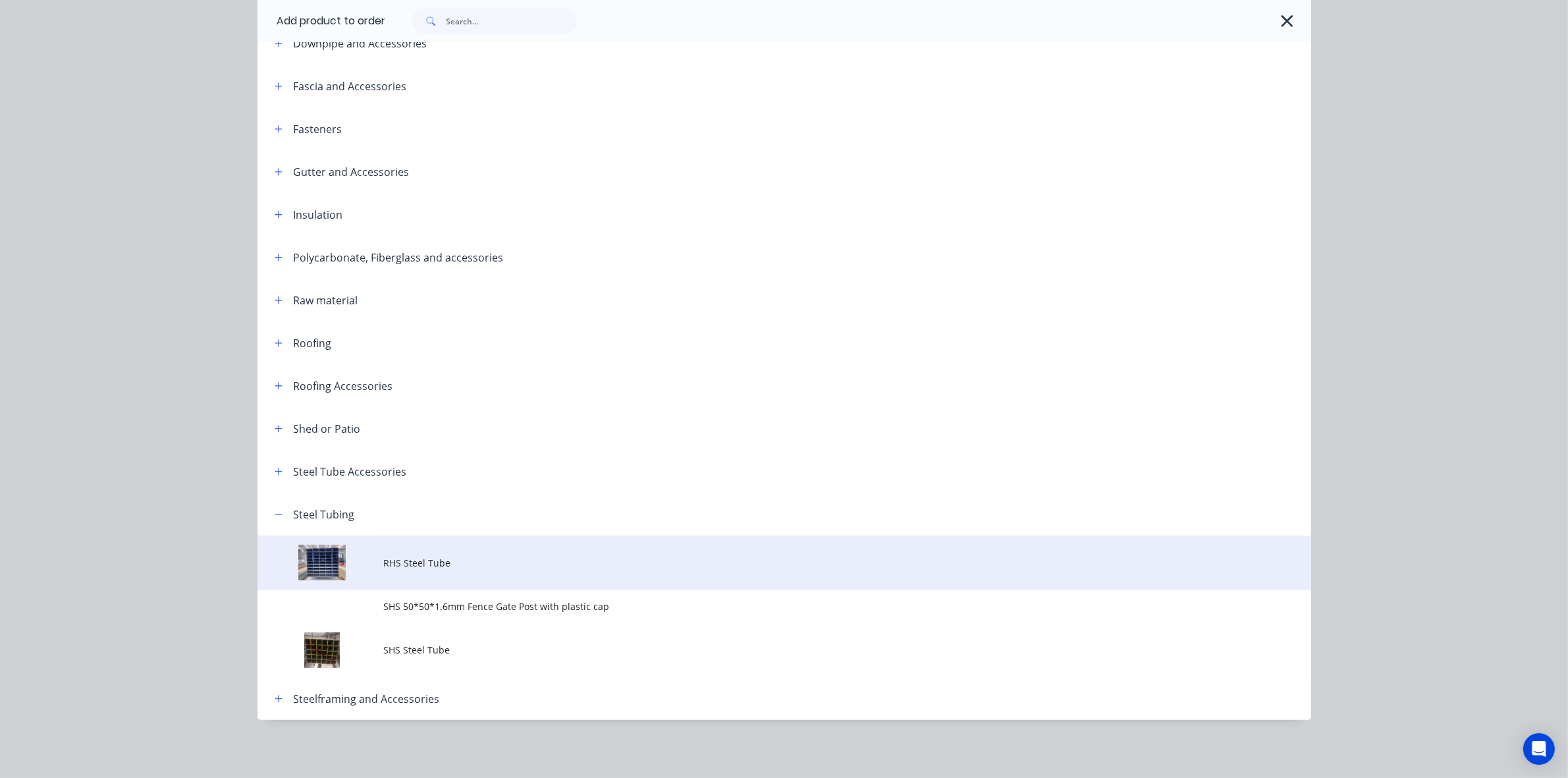
click at [460, 568] on span "RHS Steel Tube" at bounding box center [754, 563] width 741 height 14
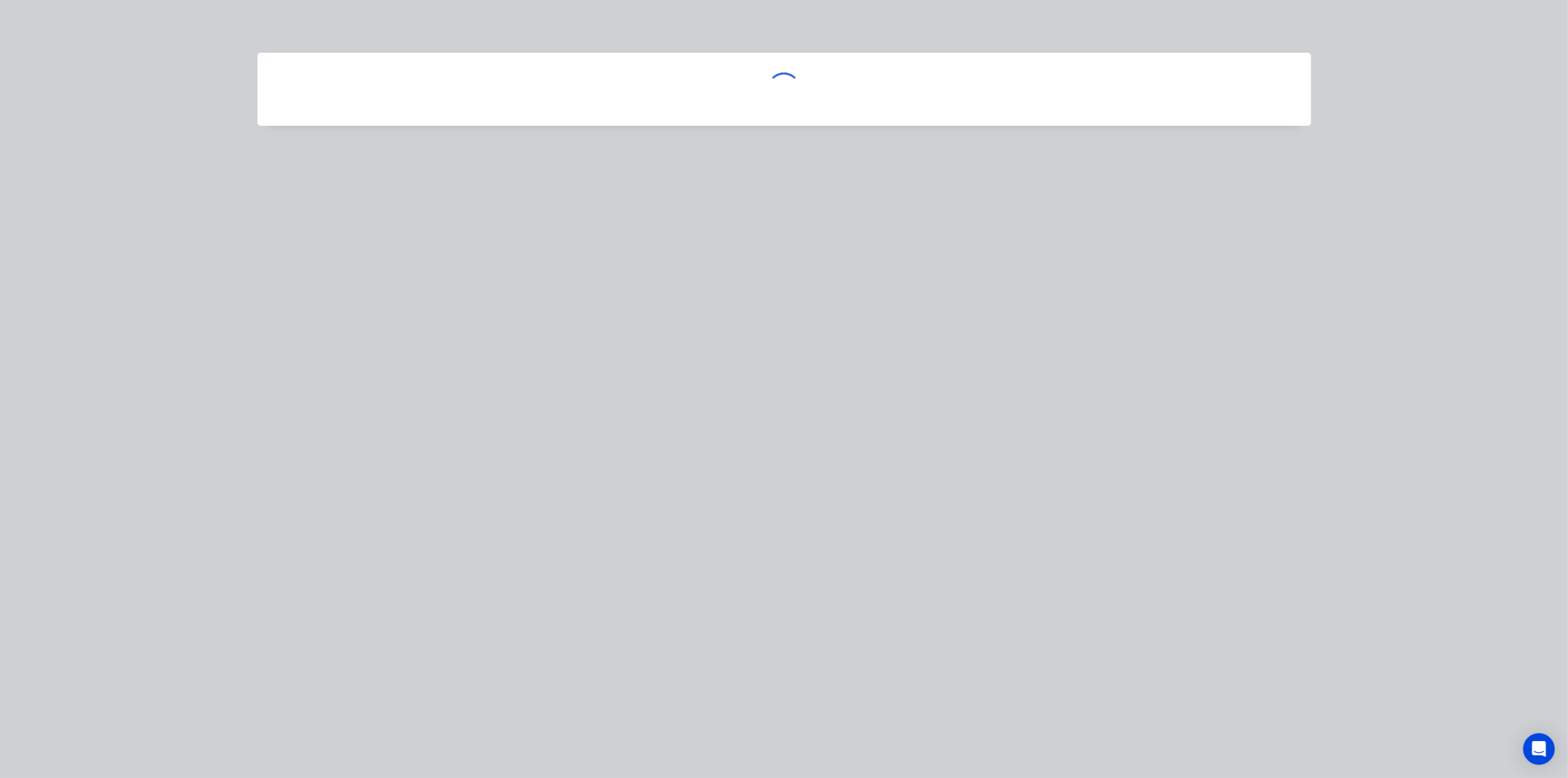
scroll to position [0, 0]
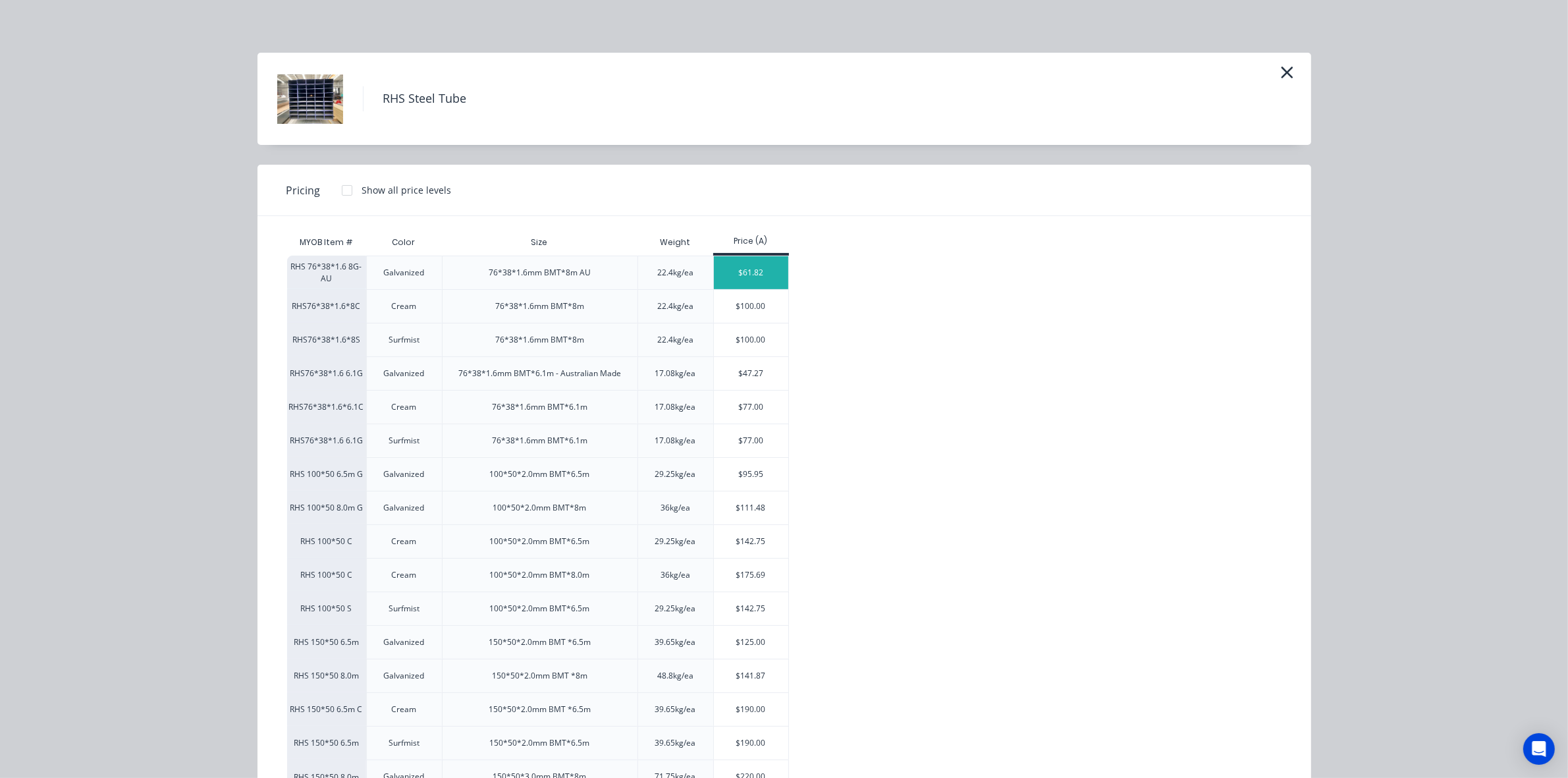
click at [770, 270] on div "$61.82" at bounding box center [751, 272] width 75 height 33
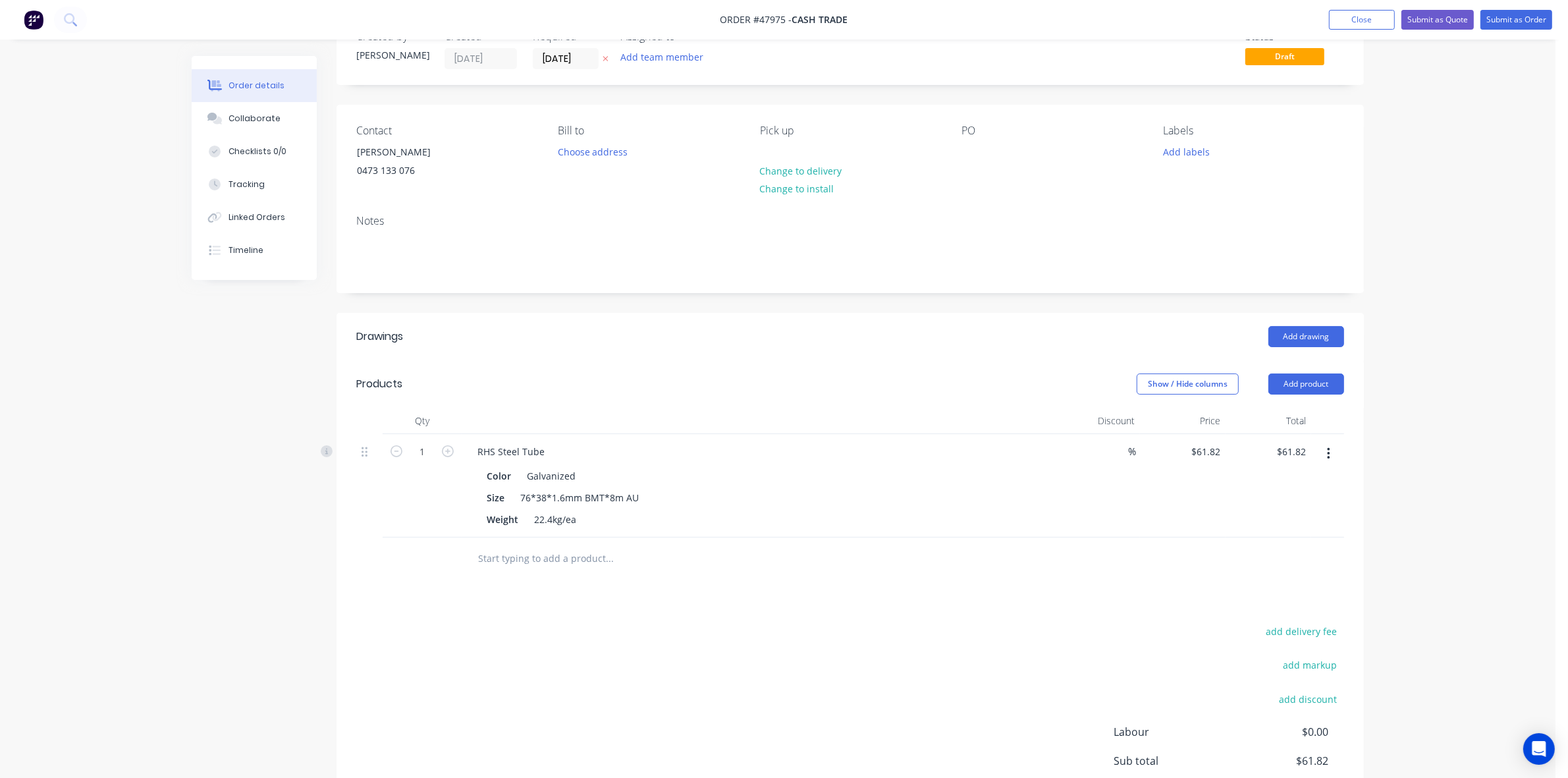
drag, startPoint x: 502, startPoint y: 666, endPoint x: 429, endPoint y: 478, distance: 201.7
click at [502, 666] on div "add delivery fee add markup add discount Labour $0.00 Sub total $61.82 Tax $6.1…" at bounding box center [850, 735] width 988 height 226
click at [425, 458] on input "1" at bounding box center [422, 452] width 35 height 20
type input "10"
type input "$618.20"
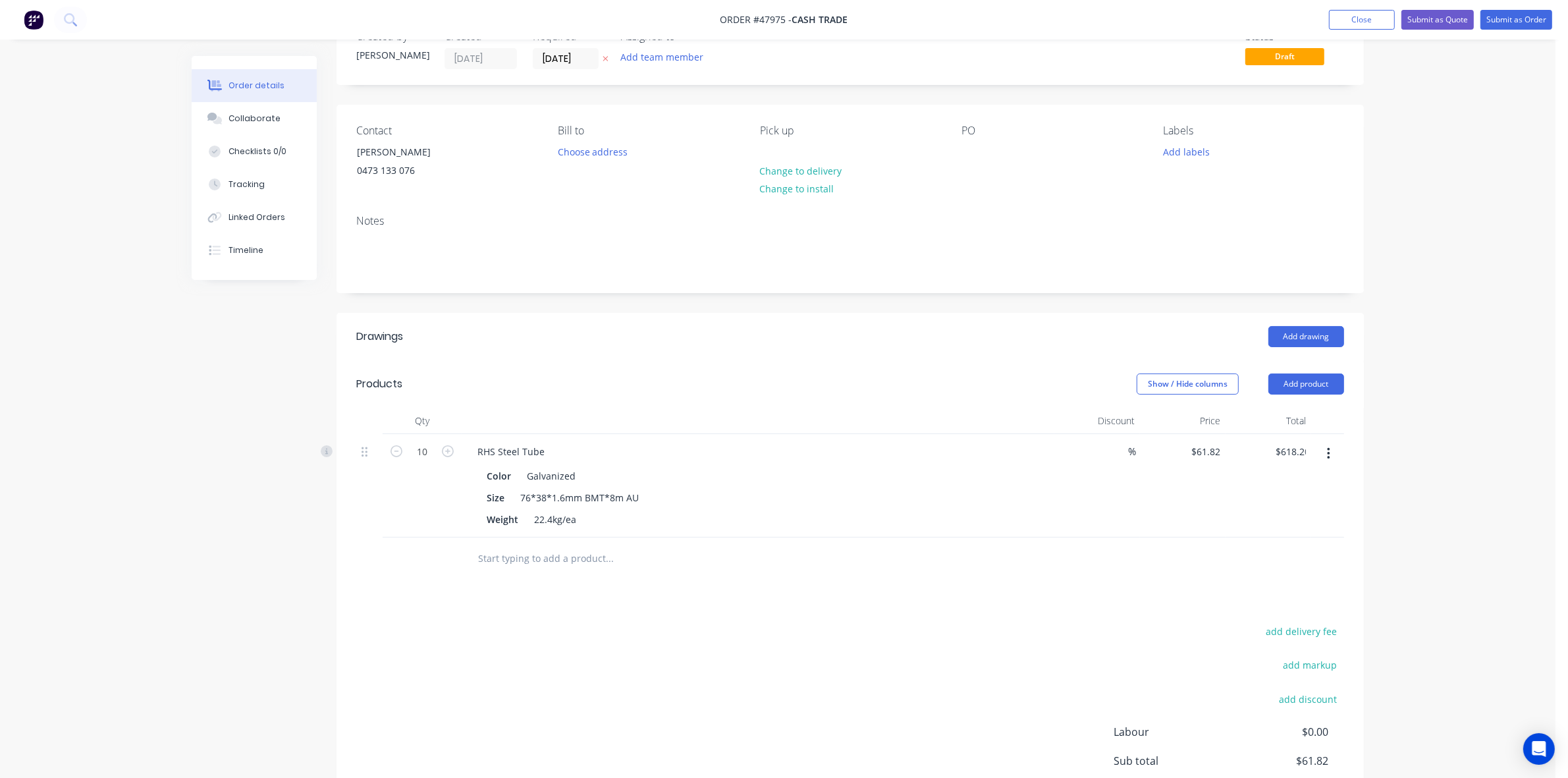
click at [854, 354] on header "Drawings Add drawing" at bounding box center [850, 336] width 1027 height 47
drag, startPoint x: 925, startPoint y: 432, endPoint x: 1166, endPoint y: 373, distance: 248.1
click at [928, 430] on div at bounding box center [758, 421] width 593 height 26
click at [1334, 385] on button "Add product" at bounding box center [1306, 384] width 75 height 21
click at [1265, 413] on div "Product catalogue" at bounding box center [1282, 418] width 101 height 19
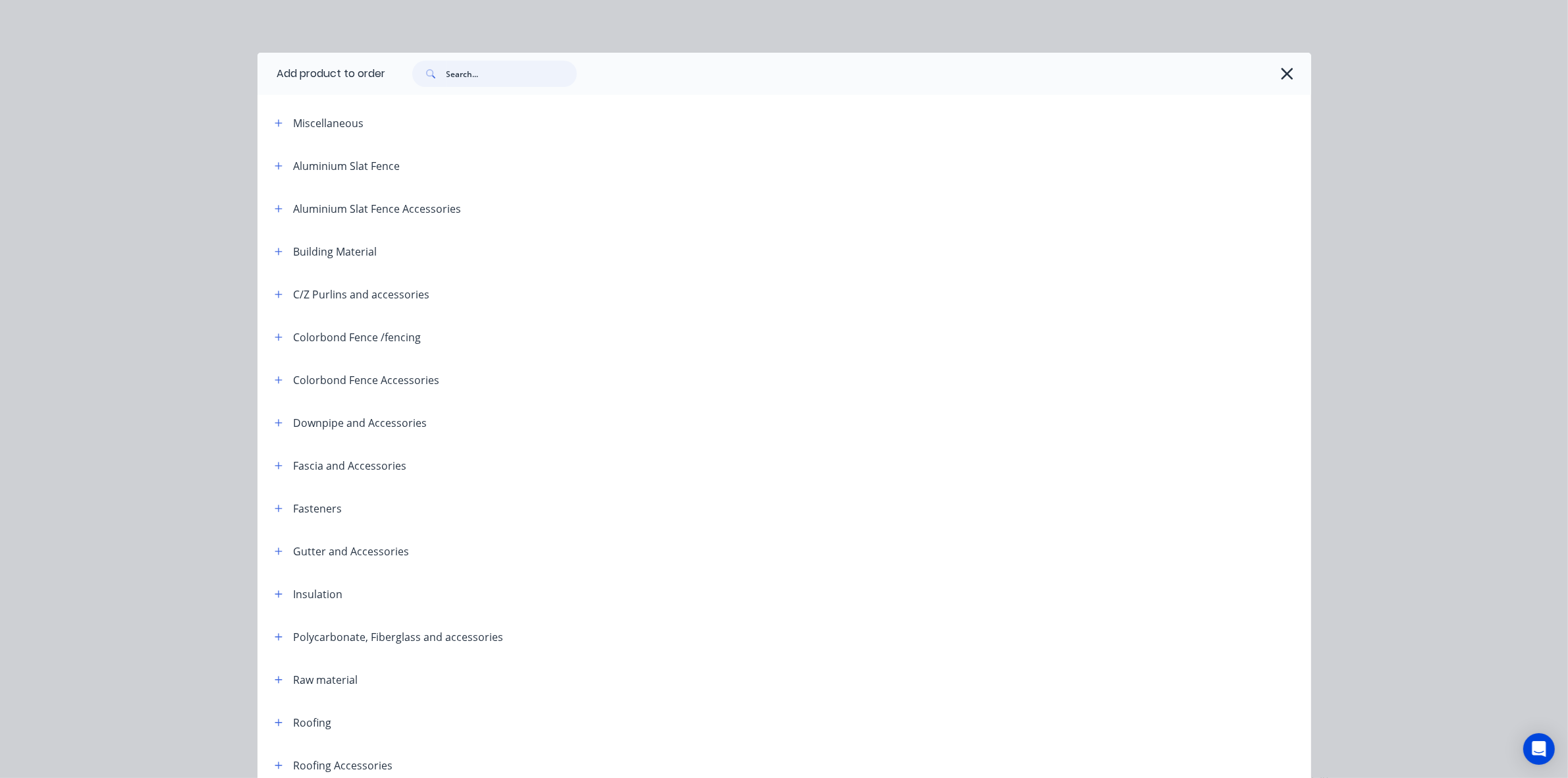
click at [476, 81] on input "text" at bounding box center [511, 74] width 130 height 26
click at [1272, 64] on div at bounding box center [842, 74] width 912 height 26
click at [1280, 69] on icon "button" at bounding box center [1286, 73] width 14 height 18
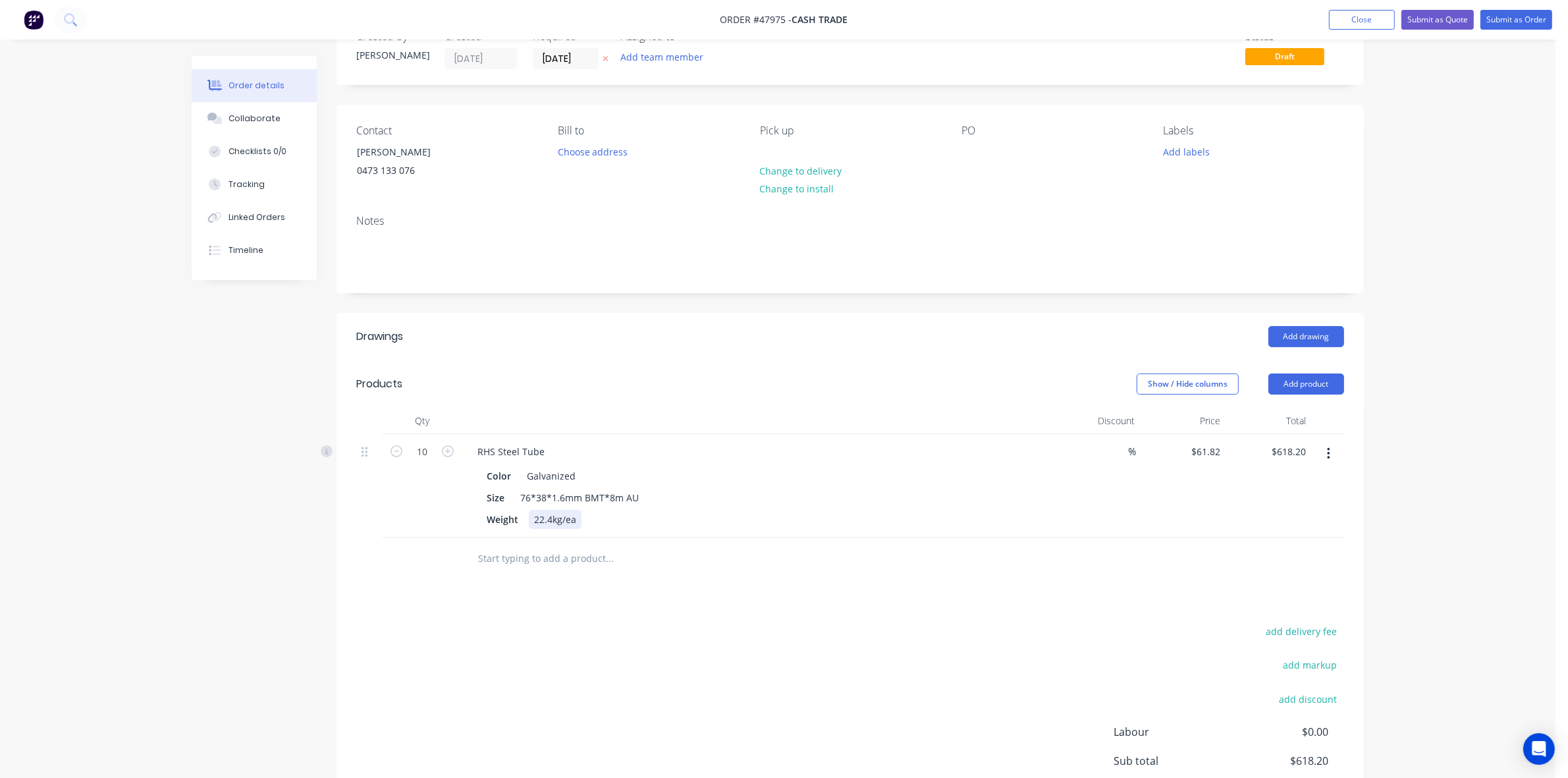
click at [817, 511] on div "Weight 22.4kg/ea" at bounding box center [755, 519] width 548 height 19
click at [828, 667] on div "add delivery fee add markup add discount Labour $0.00 Sub total $618.20 Tax $61…" at bounding box center [850, 735] width 988 height 226
click at [1317, 379] on button "Add product" at bounding box center [1306, 384] width 75 height 21
click at [1286, 409] on div "Product catalogue" at bounding box center [1282, 418] width 101 height 19
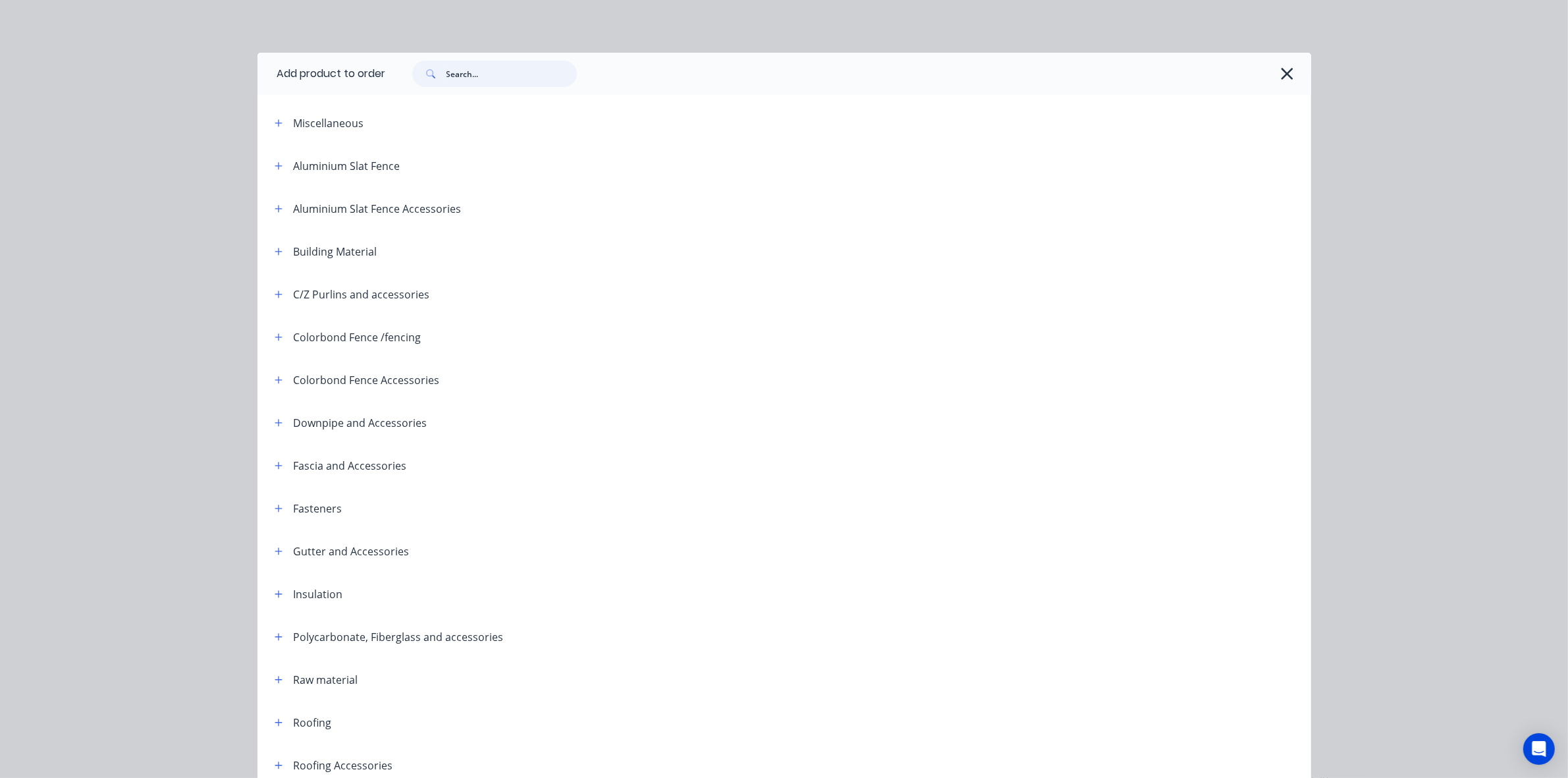
click at [461, 71] on input "text" at bounding box center [511, 74] width 130 height 26
type input "cut"
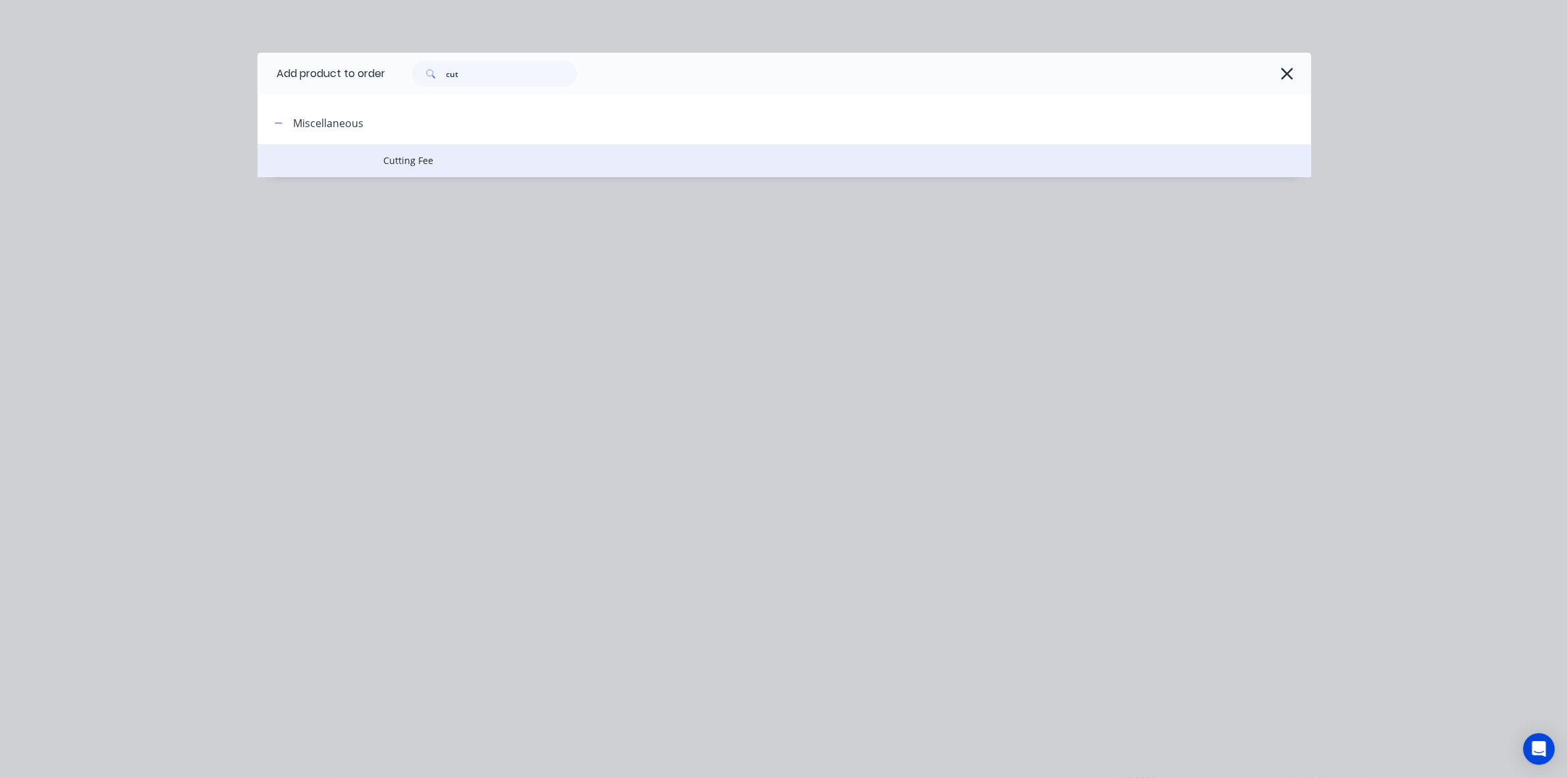
click at [597, 163] on span "Cutting Fee" at bounding box center [754, 160] width 741 height 14
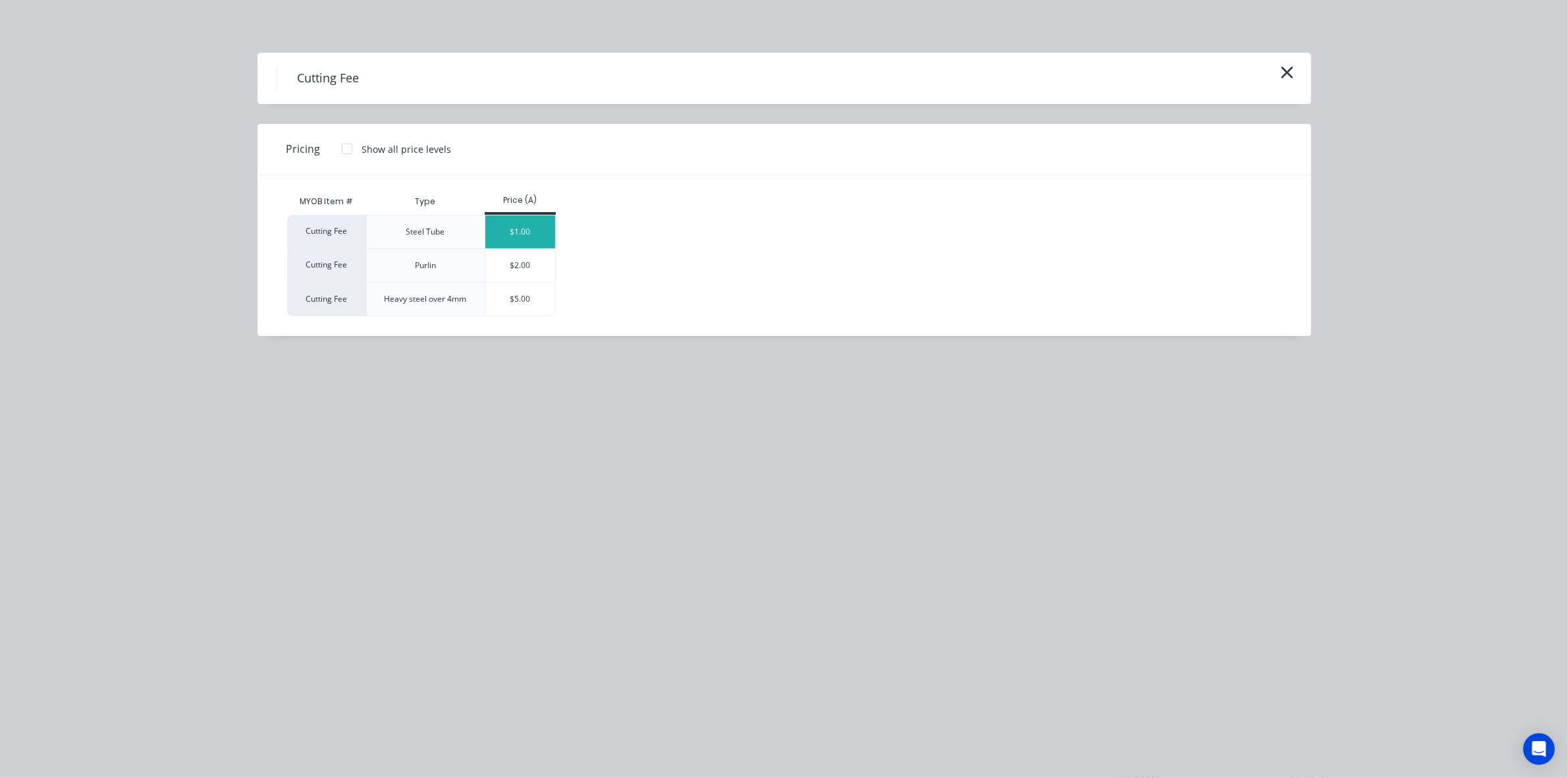
click at [542, 226] on div "$1.00" at bounding box center [521, 231] width 71 height 33
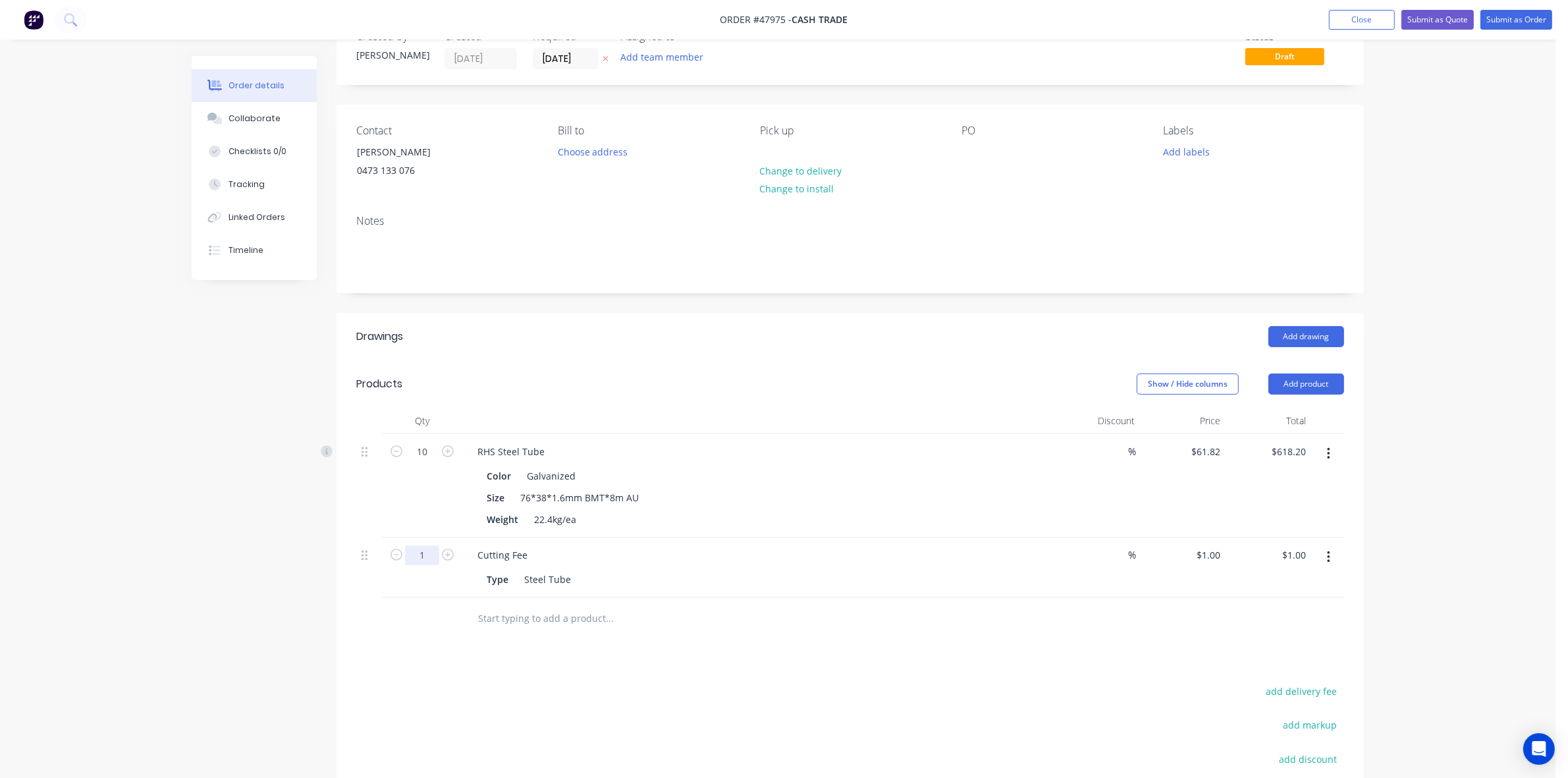
click at [433, 462] on input "1" at bounding box center [422, 452] width 35 height 20
type input "10"
type input "$10.00"
click at [759, 417] on div at bounding box center [758, 421] width 593 height 26
click at [544, 446] on div "RHS Steel Tube" at bounding box center [511, 452] width 88 height 19
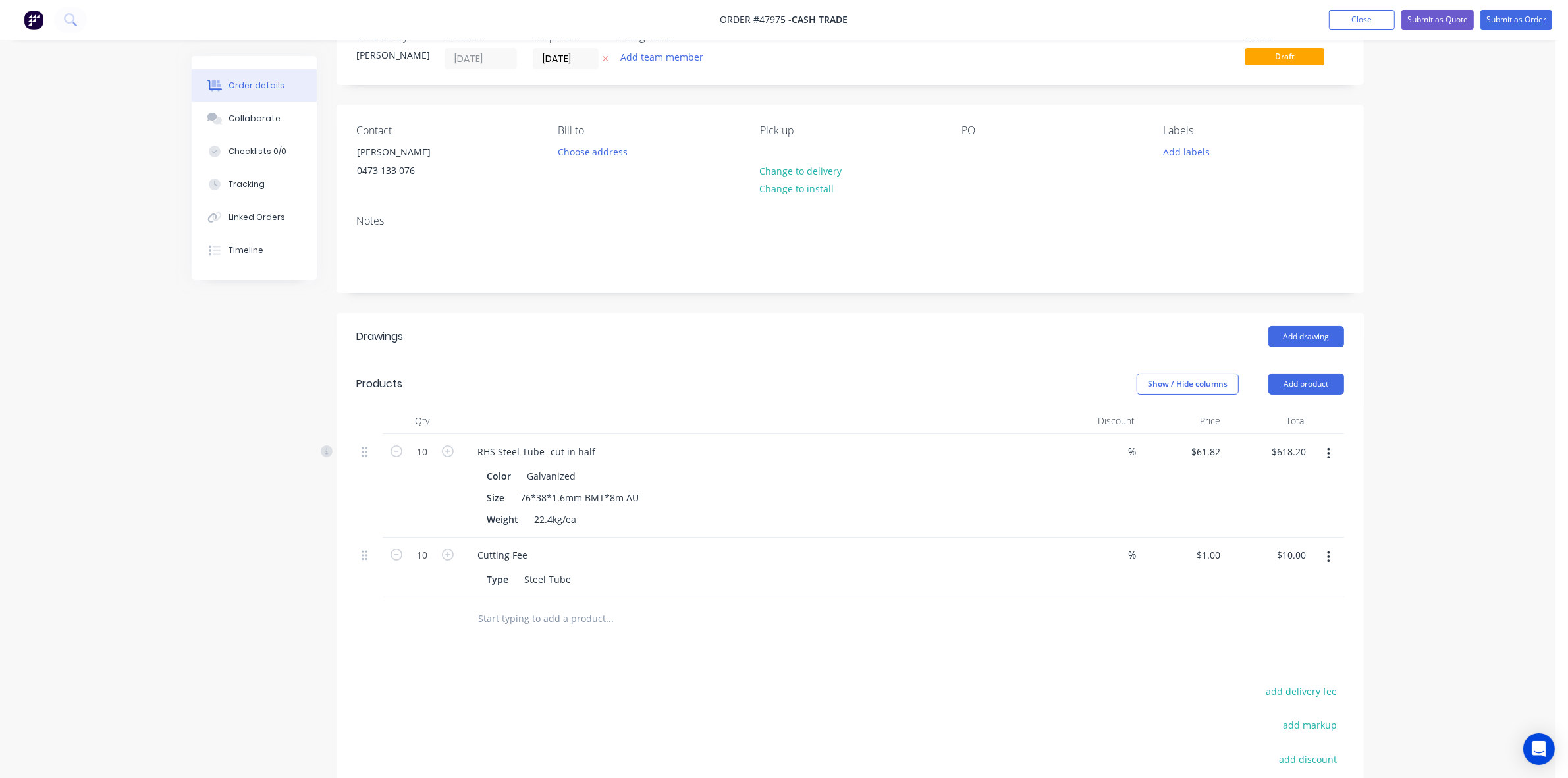
click at [611, 394] on div "Show / Hide columns Add product" at bounding box center [955, 384] width 778 height 21
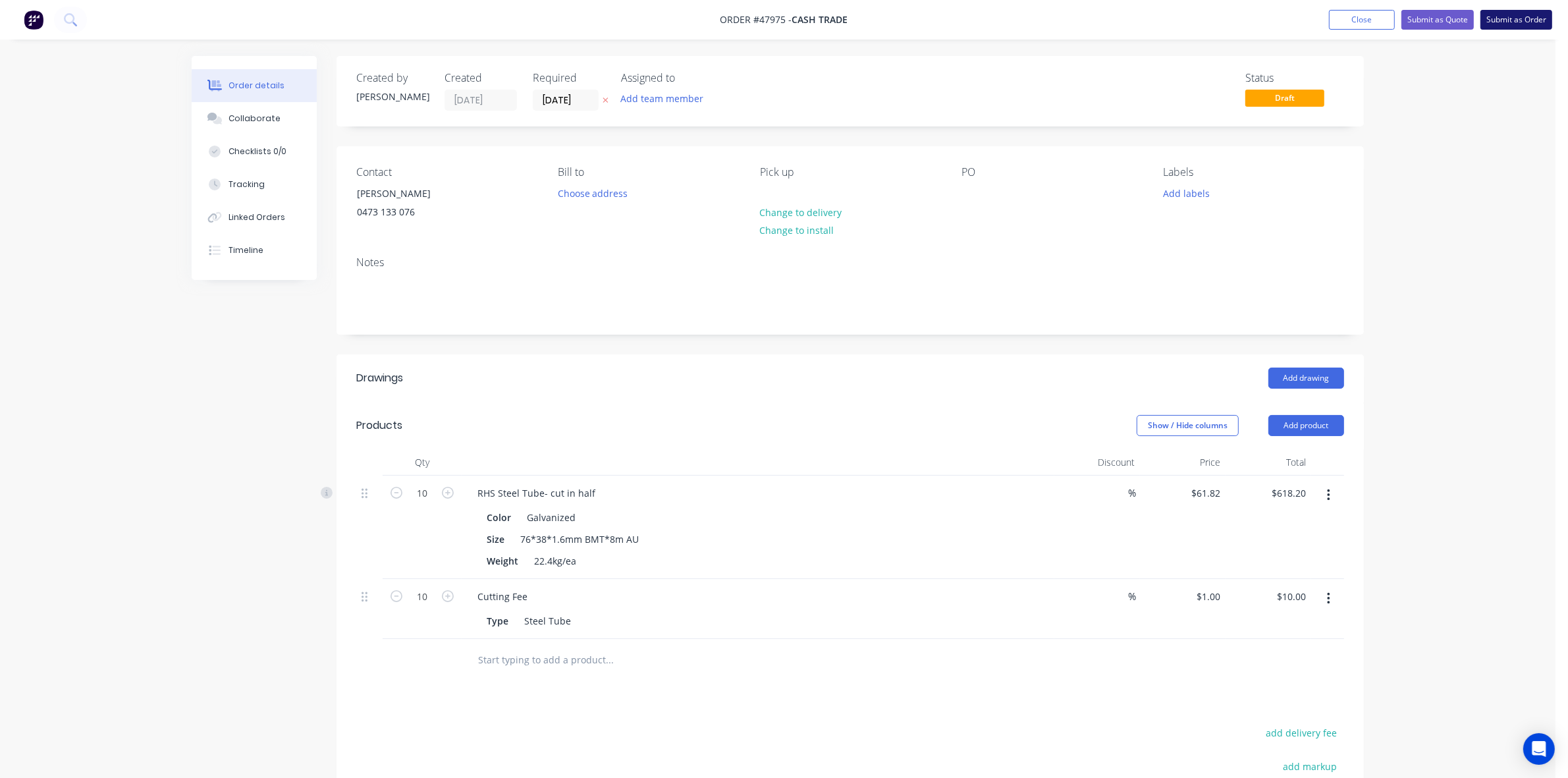
click at [1525, 20] on button "Submit as Order" at bounding box center [1516, 19] width 71 height 20
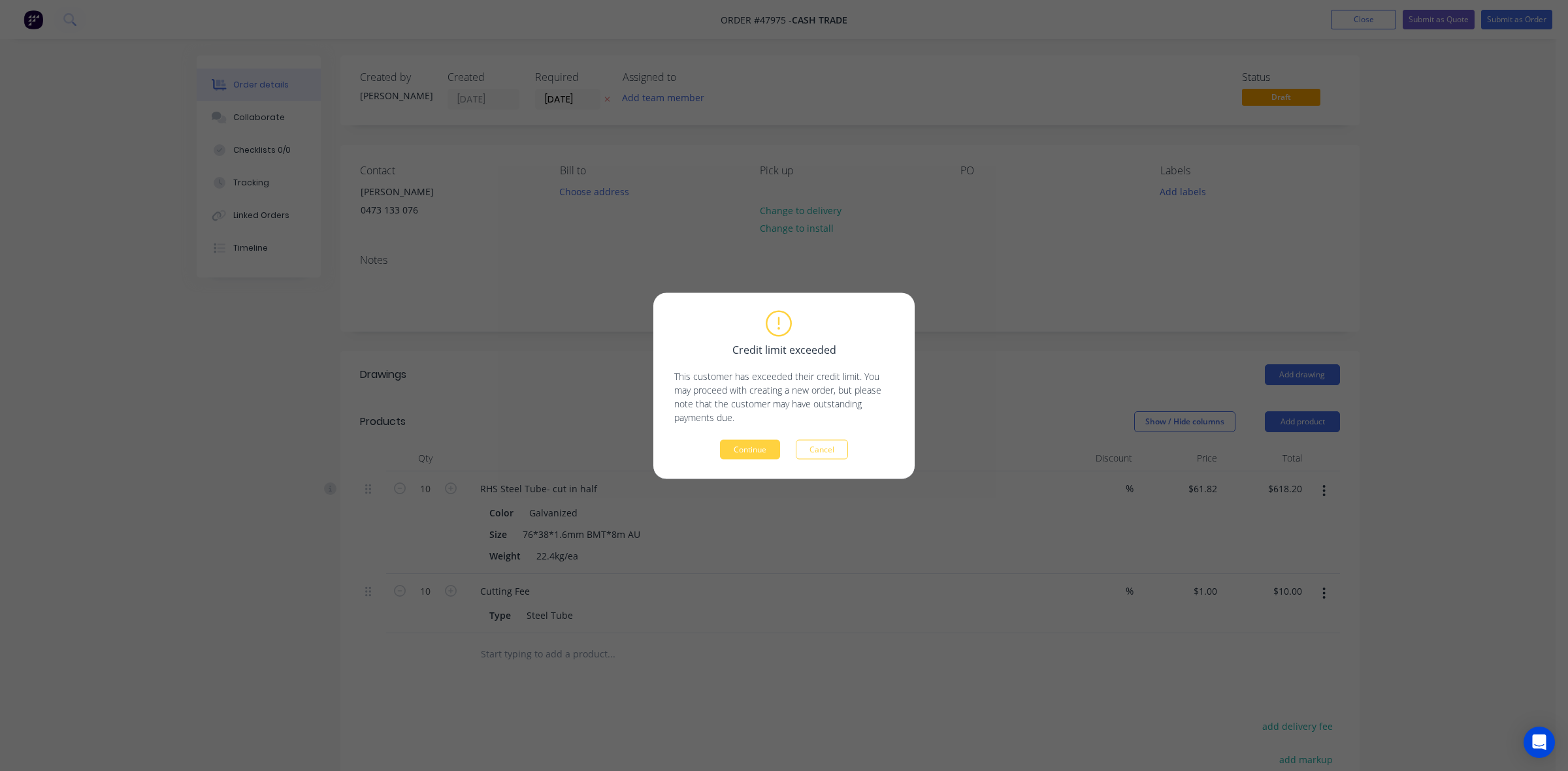
click at [776, 438] on div "Credit limit exceeded This customer has exceeded their credit limit. You may pr…" at bounding box center [784, 385] width 220 height 147
click at [748, 444] on button "Continue" at bounding box center [750, 449] width 60 height 20
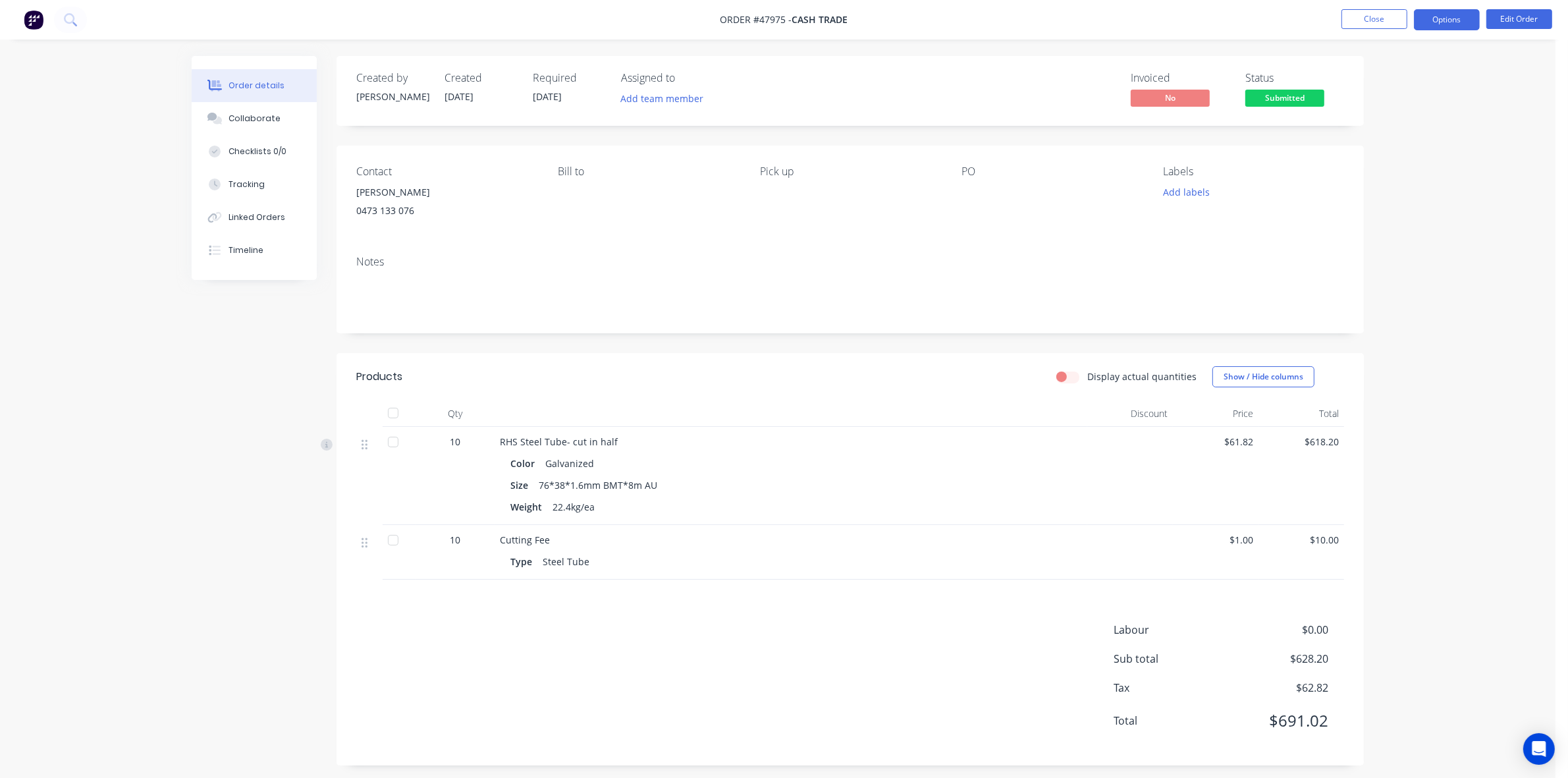
click at [1446, 25] on button "Options" at bounding box center [1447, 19] width 66 height 21
click at [1394, 86] on div "Invoice" at bounding box center [1407, 80] width 121 height 19
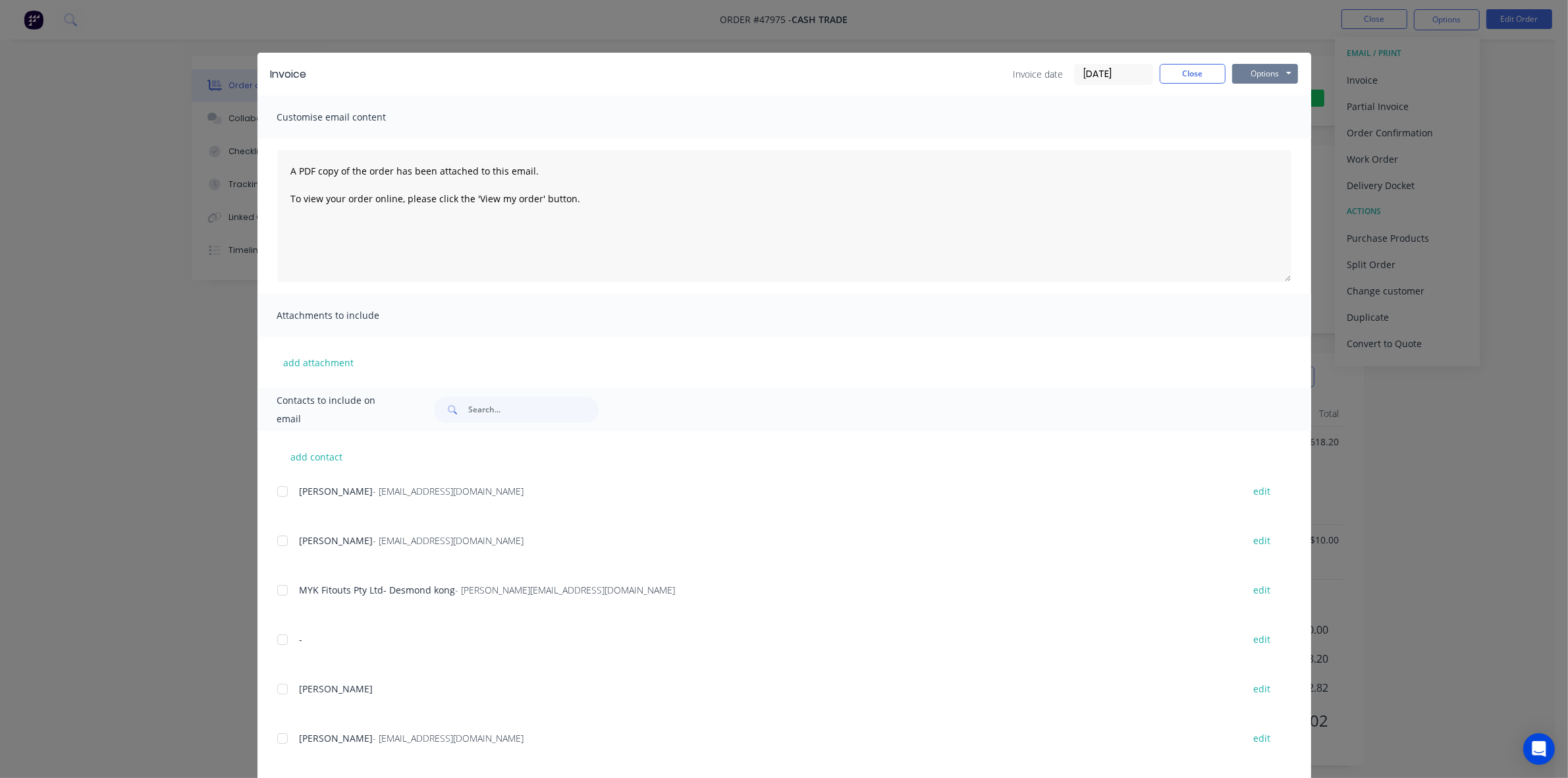
click at [1274, 73] on button "Options" at bounding box center [1265, 74] width 66 height 20
click at [1266, 116] on button "Print" at bounding box center [1274, 119] width 84 height 22
click at [1199, 67] on button "Close" at bounding box center [1192, 74] width 66 height 20
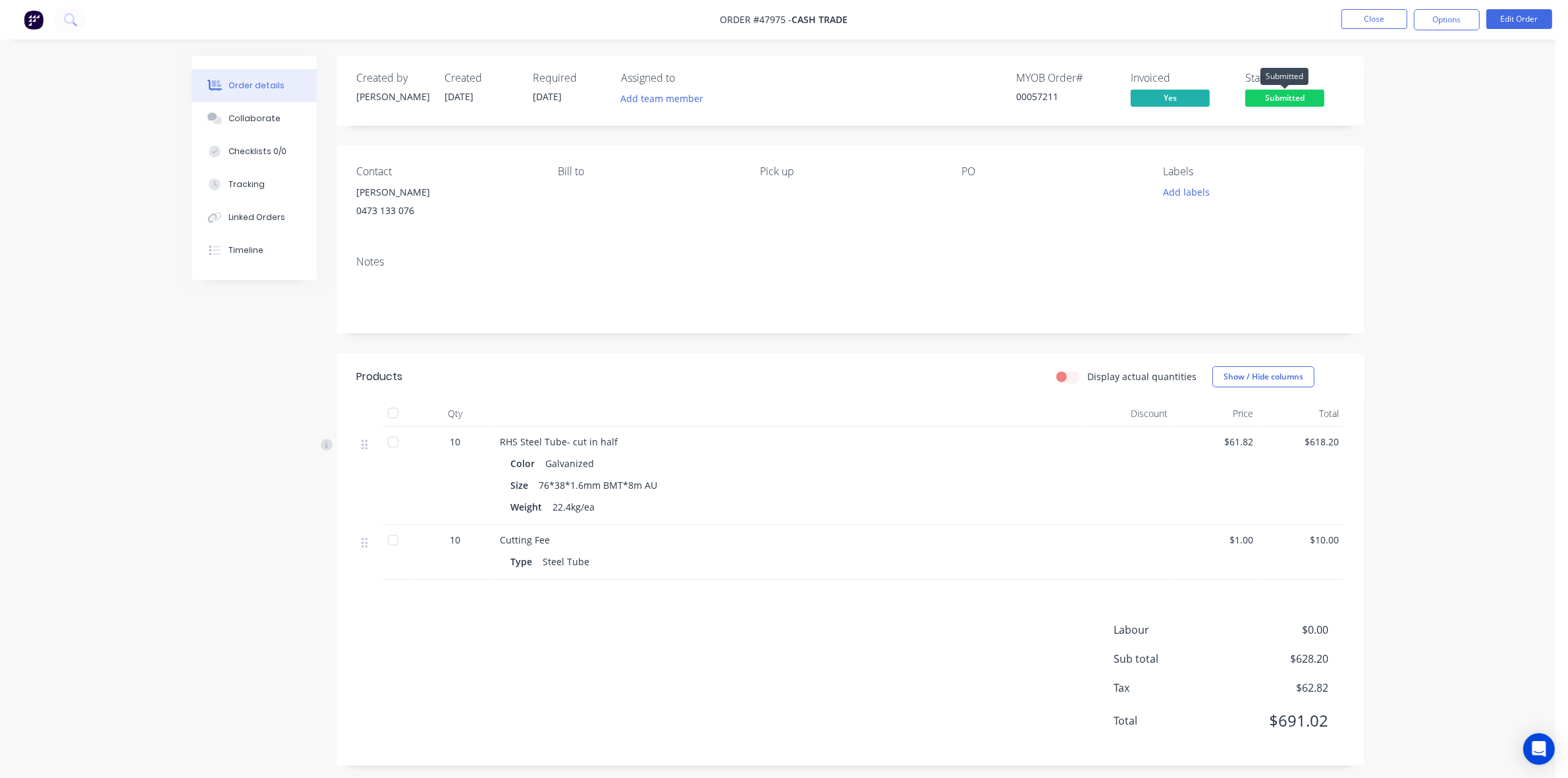
click at [1290, 94] on span "Submitted" at bounding box center [1285, 98] width 79 height 17
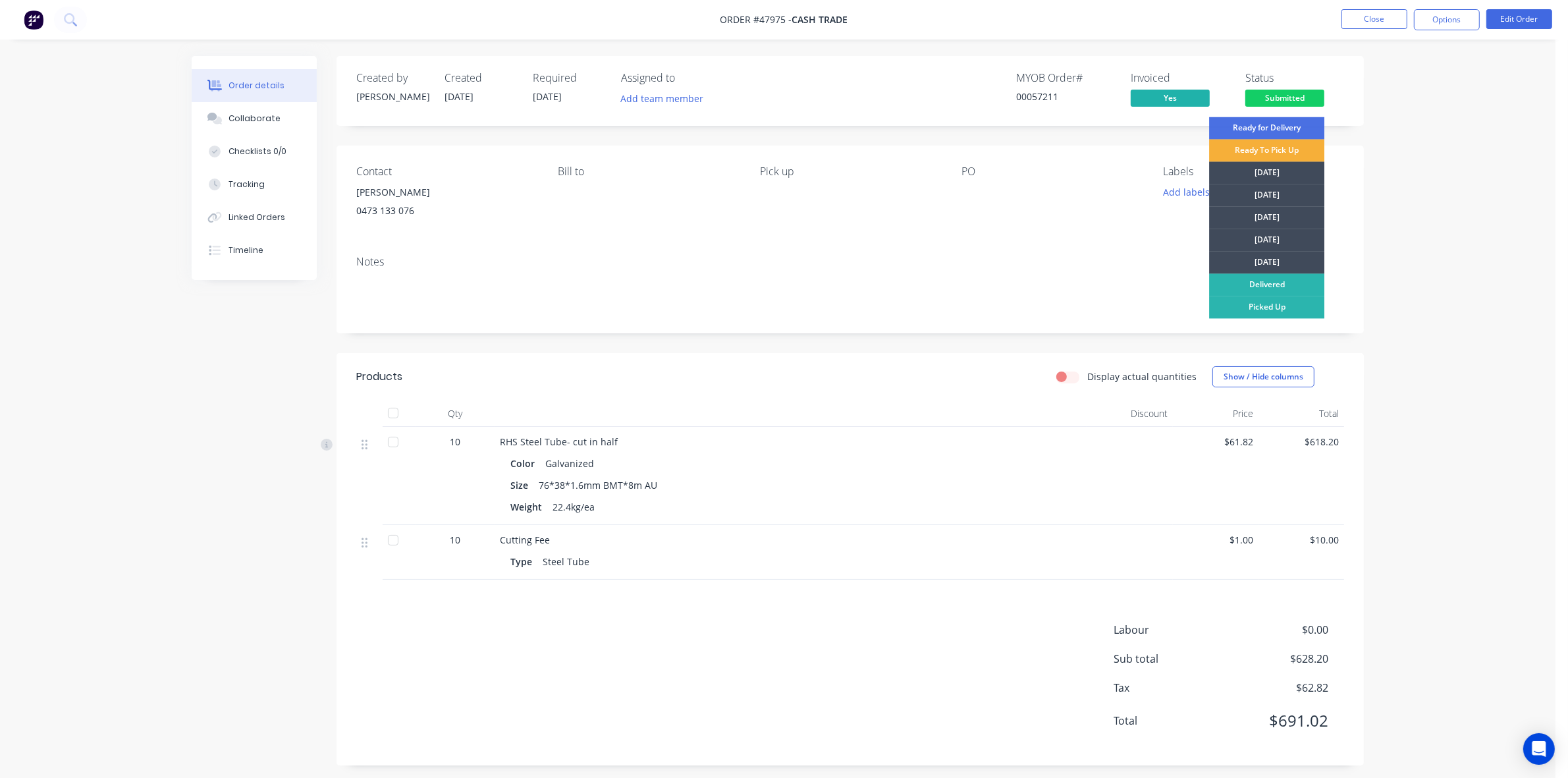
drag, startPoint x: 1302, startPoint y: 305, endPoint x: 1370, endPoint y: 222, distance: 107.3
click at [1302, 307] on div "Picked Up" at bounding box center [1267, 308] width 116 height 22
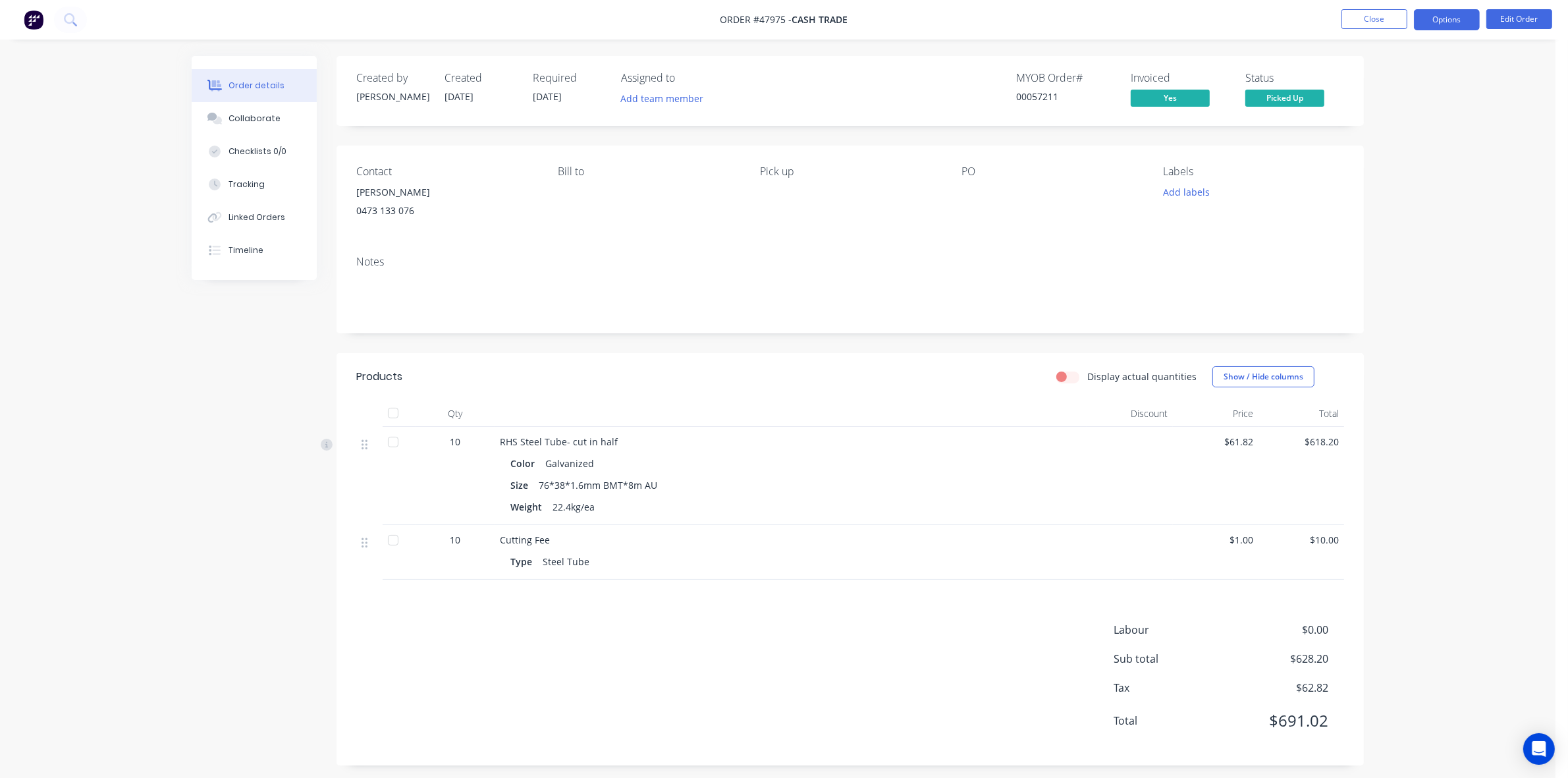
click at [1452, 17] on button "Options" at bounding box center [1447, 19] width 66 height 21
click at [1398, 185] on div "Delivery Docket" at bounding box center [1407, 185] width 121 height 19
click at [1410, 138] on div "Without pricing" at bounding box center [1407, 132] width 121 height 19
click at [1074, 479] on div "Color Galvanized Size 76*38*1.6mm BMT*8m AU Weight 22.4kg/ea" at bounding box center [790, 483] width 582 height 65
click at [766, 654] on div "Labour $0.00 Sub total $628.20 Tax $62.82 Total $691.02" at bounding box center [850, 684] width 988 height 124
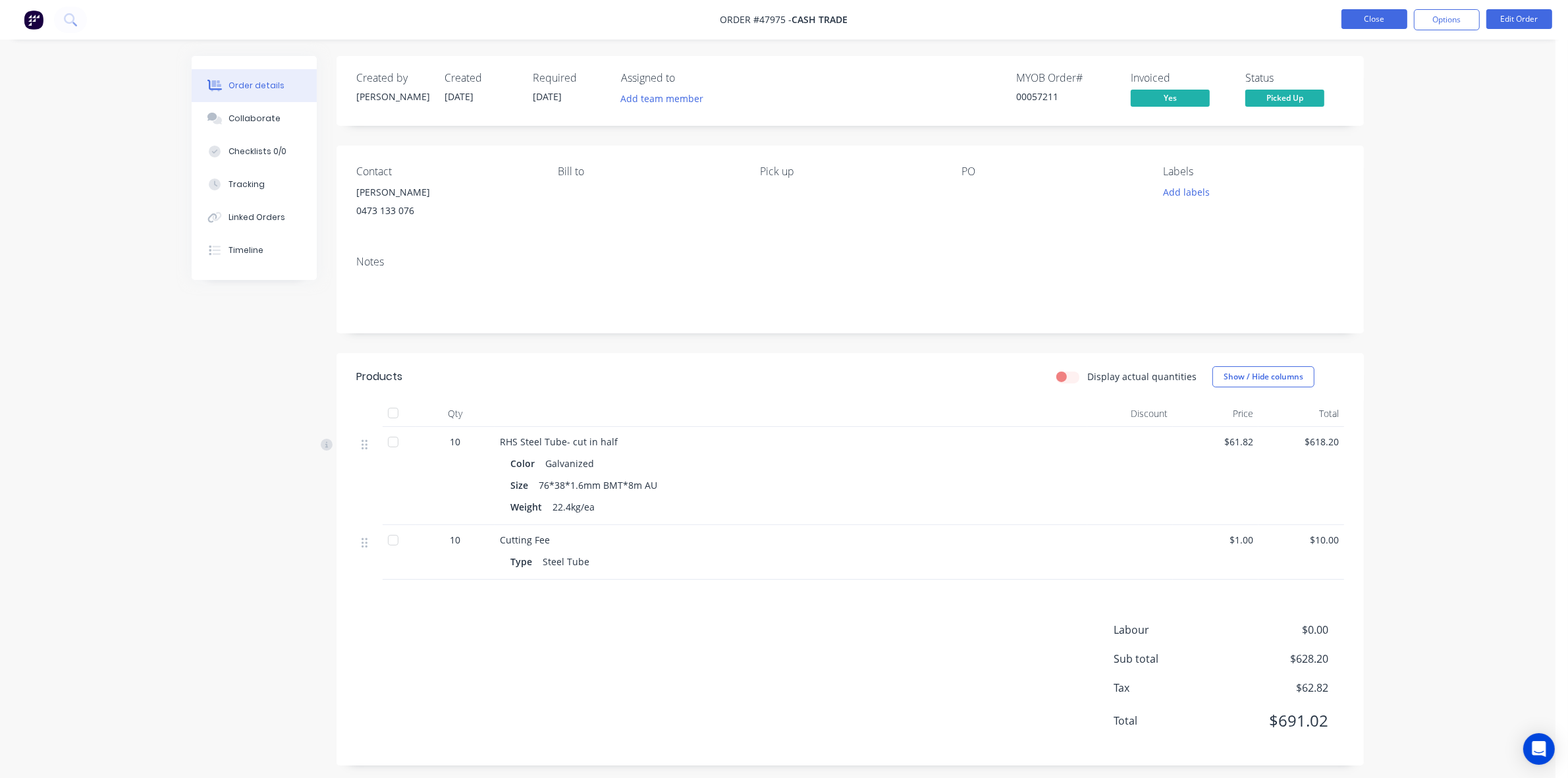
click at [1391, 14] on button "Close" at bounding box center [1375, 18] width 66 height 20
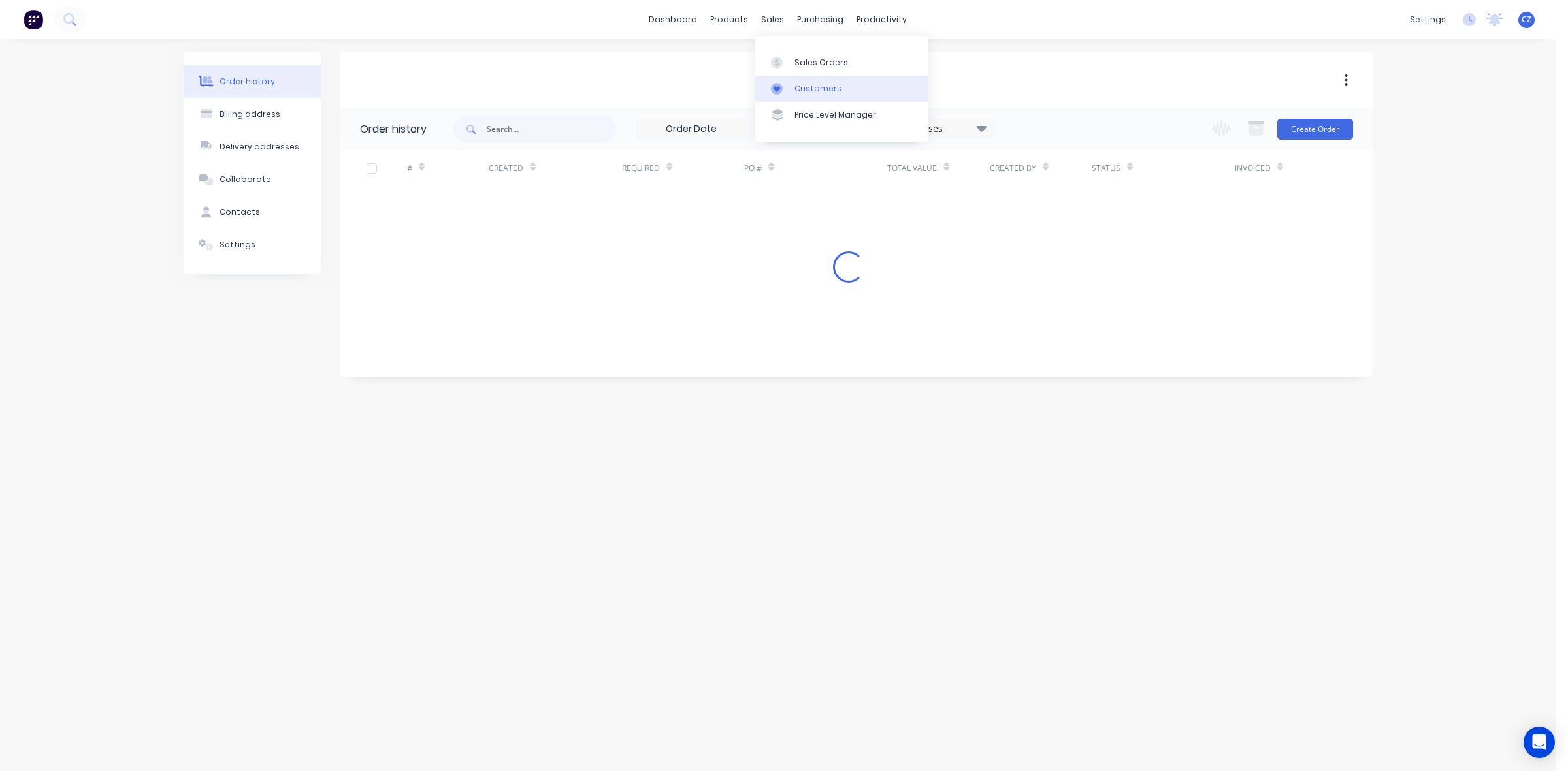
click at [778, 80] on link "Customers" at bounding box center [841, 88] width 173 height 26
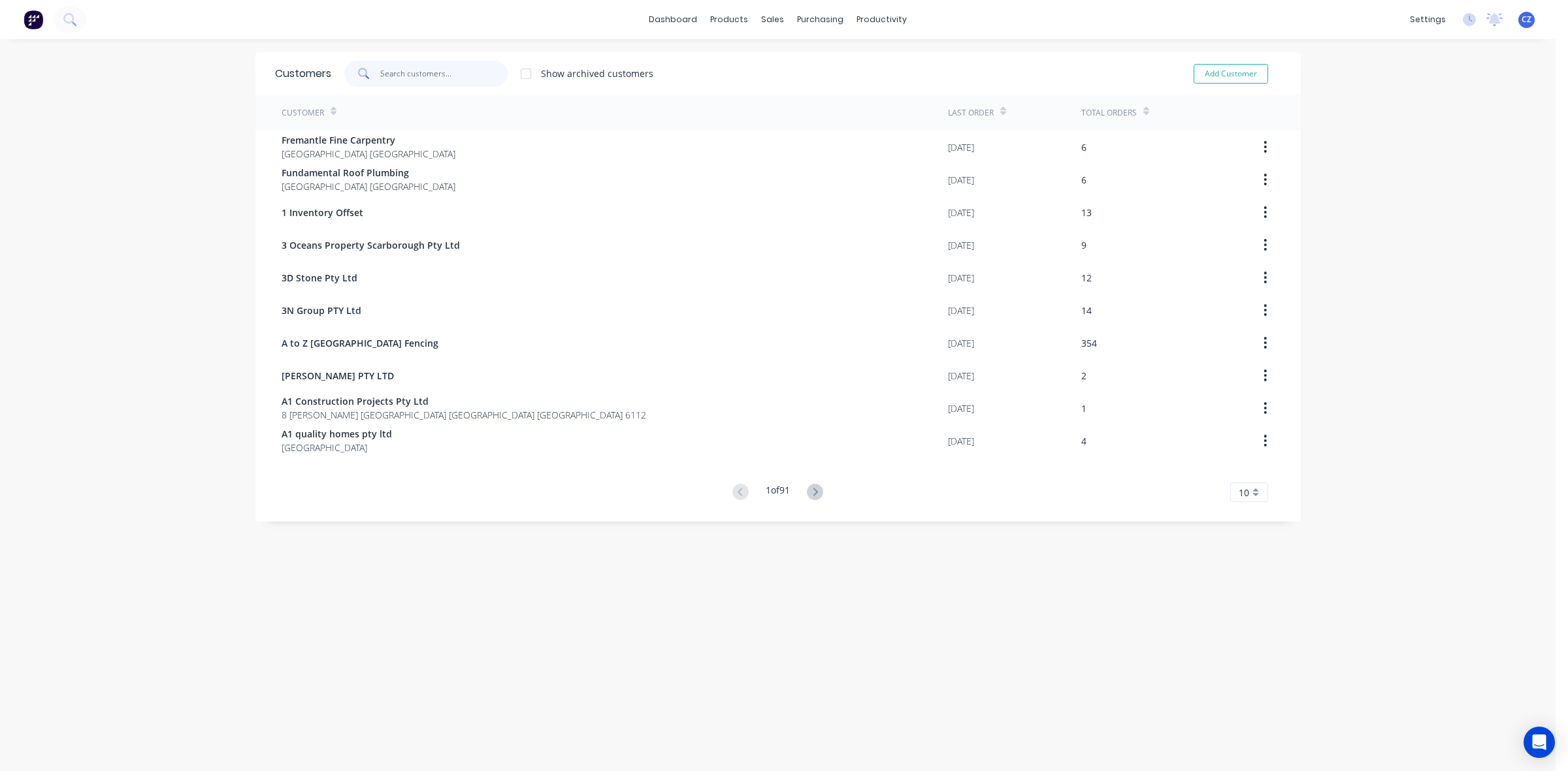
click at [421, 80] on input "text" at bounding box center [444, 73] width 127 height 26
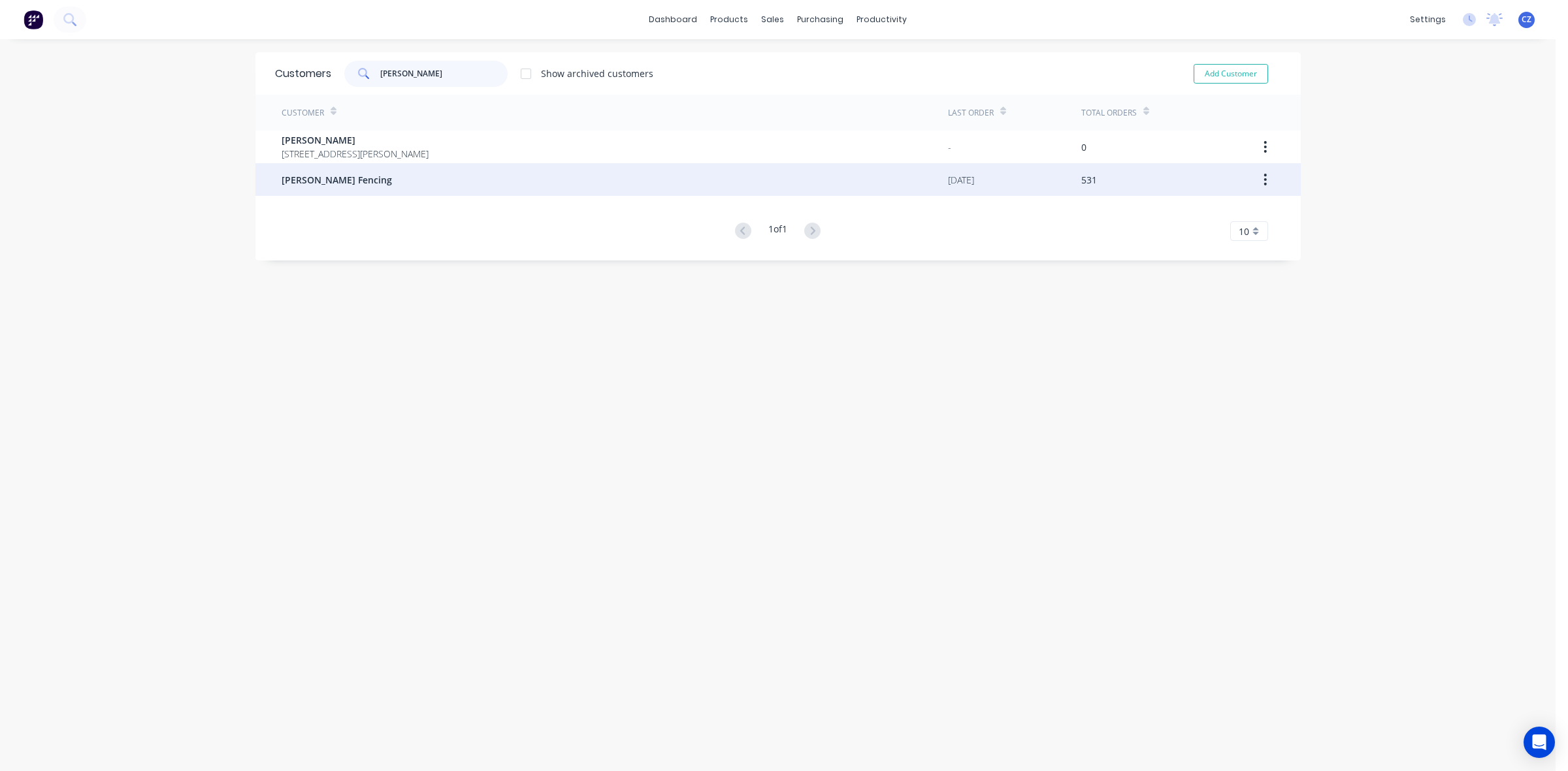
type input "tony"
click at [447, 170] on div "Tony Fencing" at bounding box center [614, 179] width 666 height 33
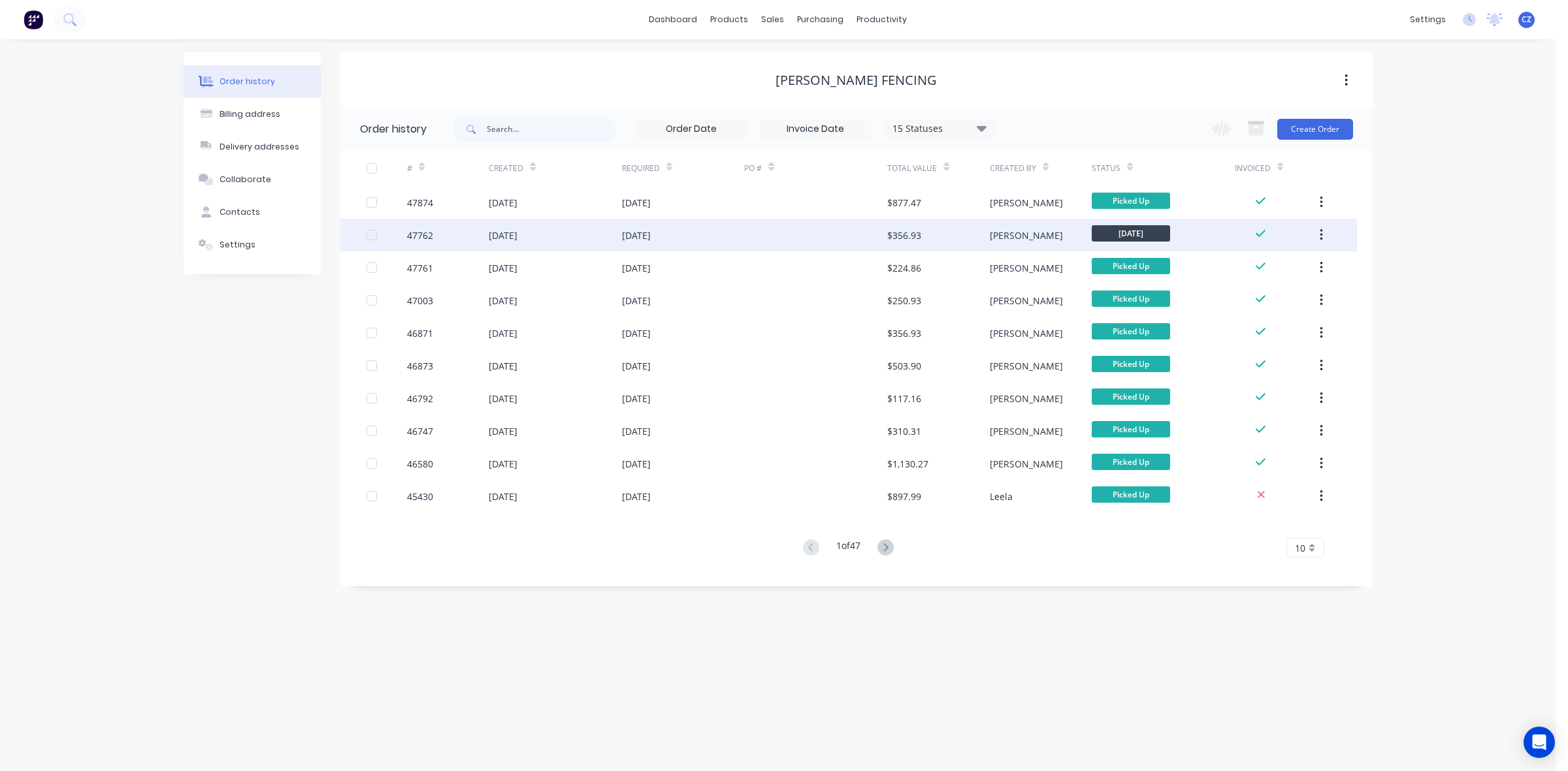
click at [736, 247] on div "14 Aug 2025" at bounding box center [683, 235] width 123 height 33
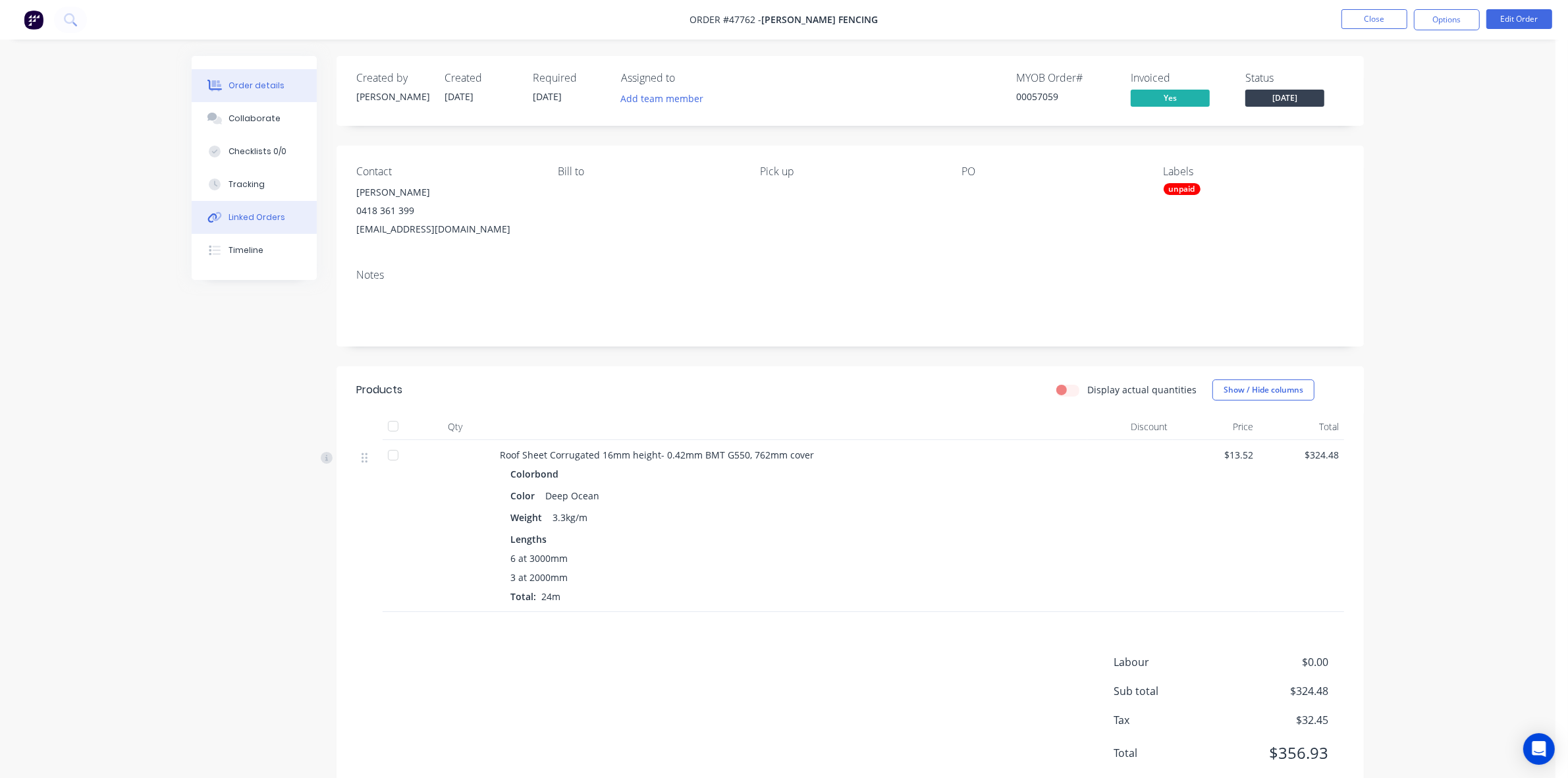
click at [214, 221] on icon at bounding box center [215, 217] width 15 height 12
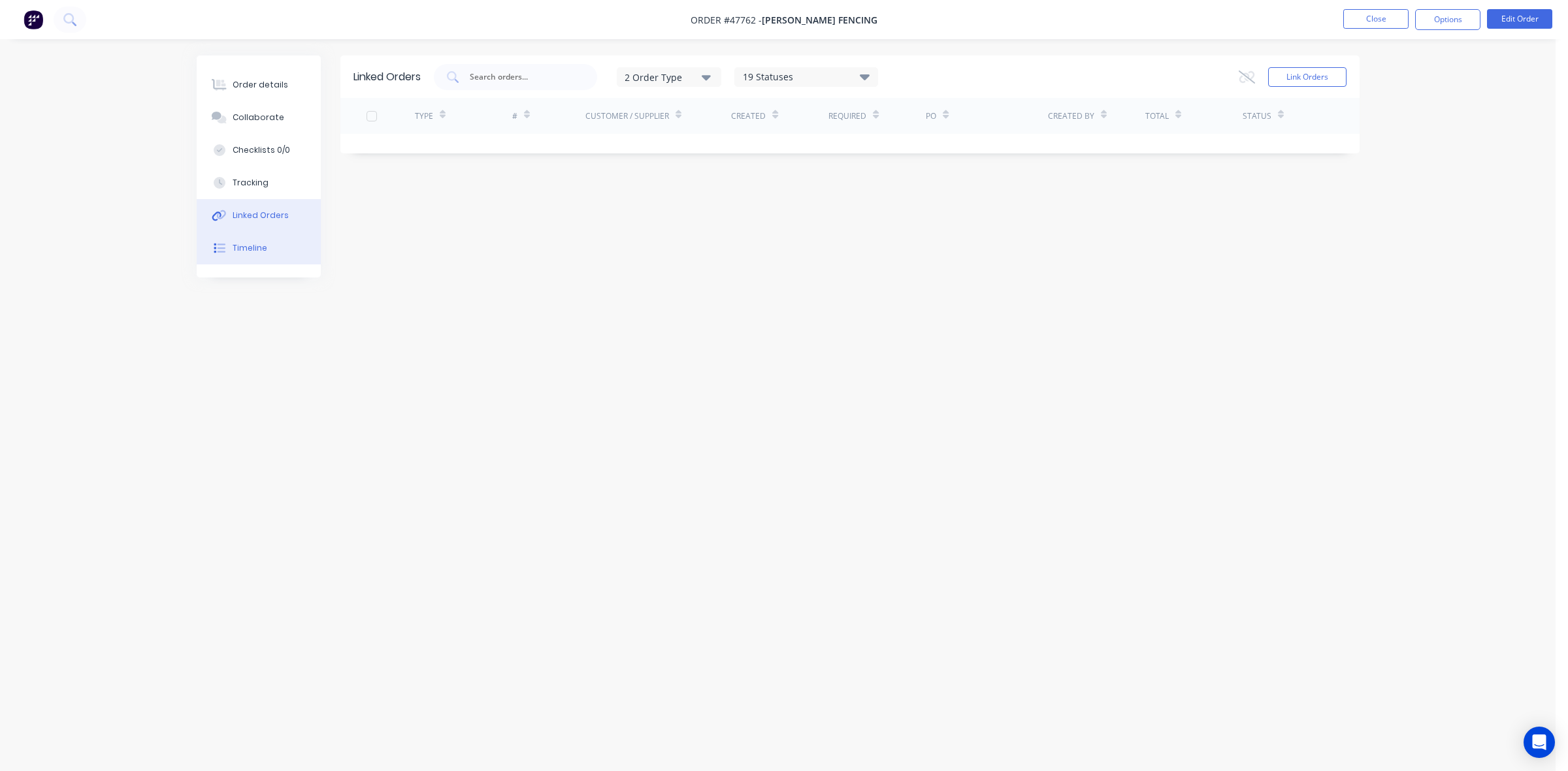
click at [232, 235] on button "Timeline" at bounding box center [259, 247] width 124 height 33
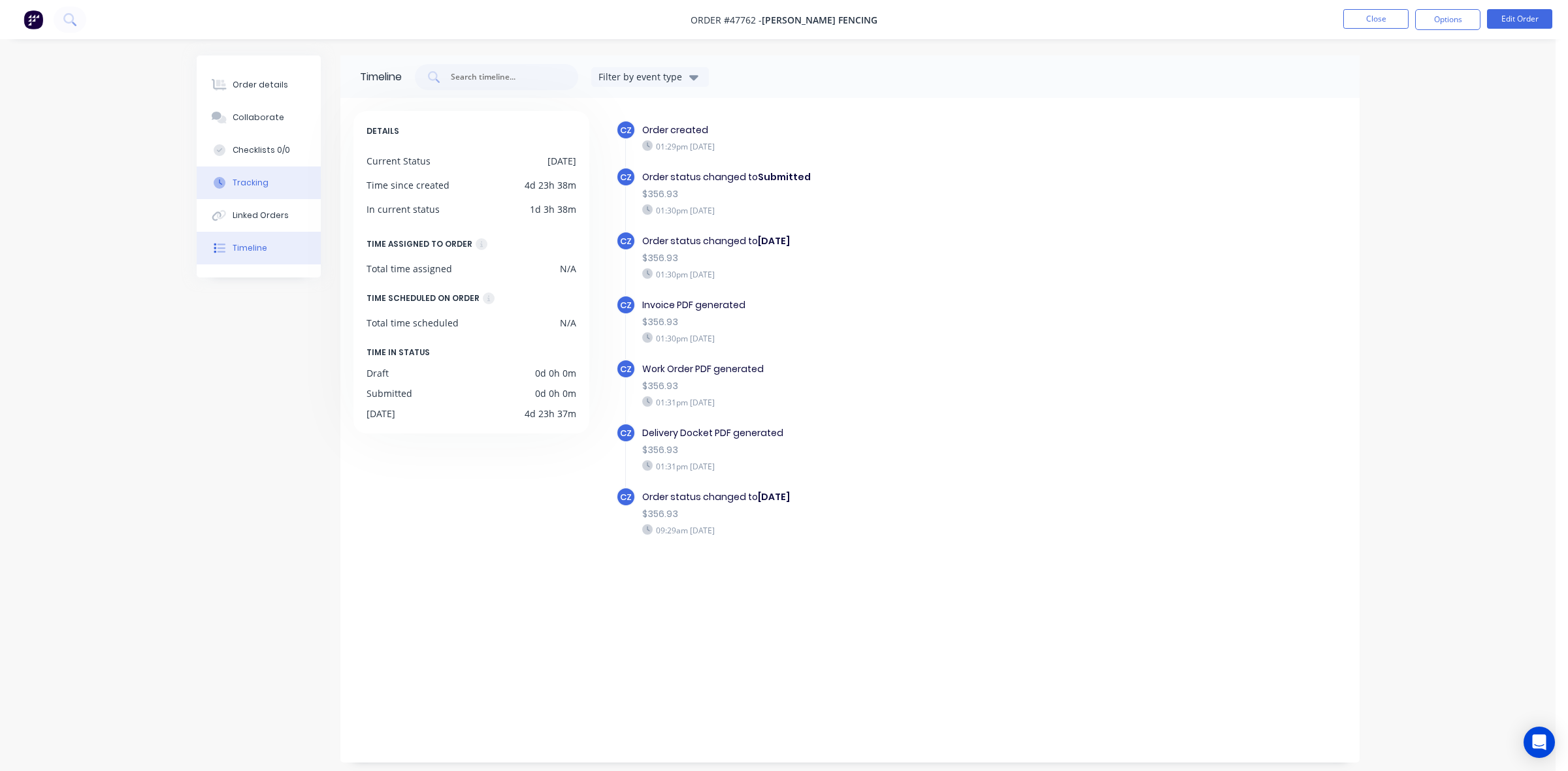
click at [249, 193] on button "Tracking" at bounding box center [259, 182] width 124 height 33
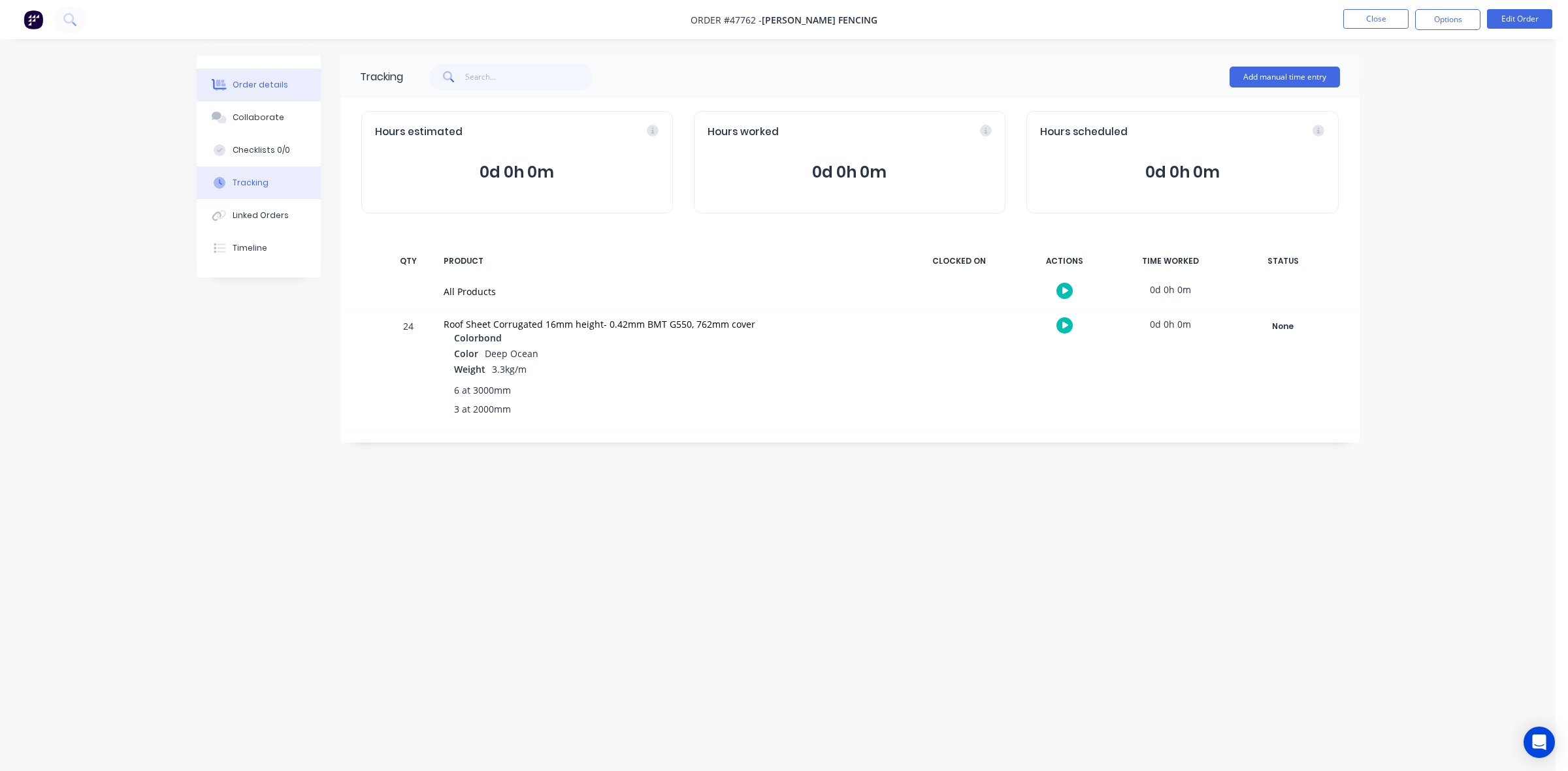
click at [216, 74] on button "Order details" at bounding box center [259, 84] width 124 height 33
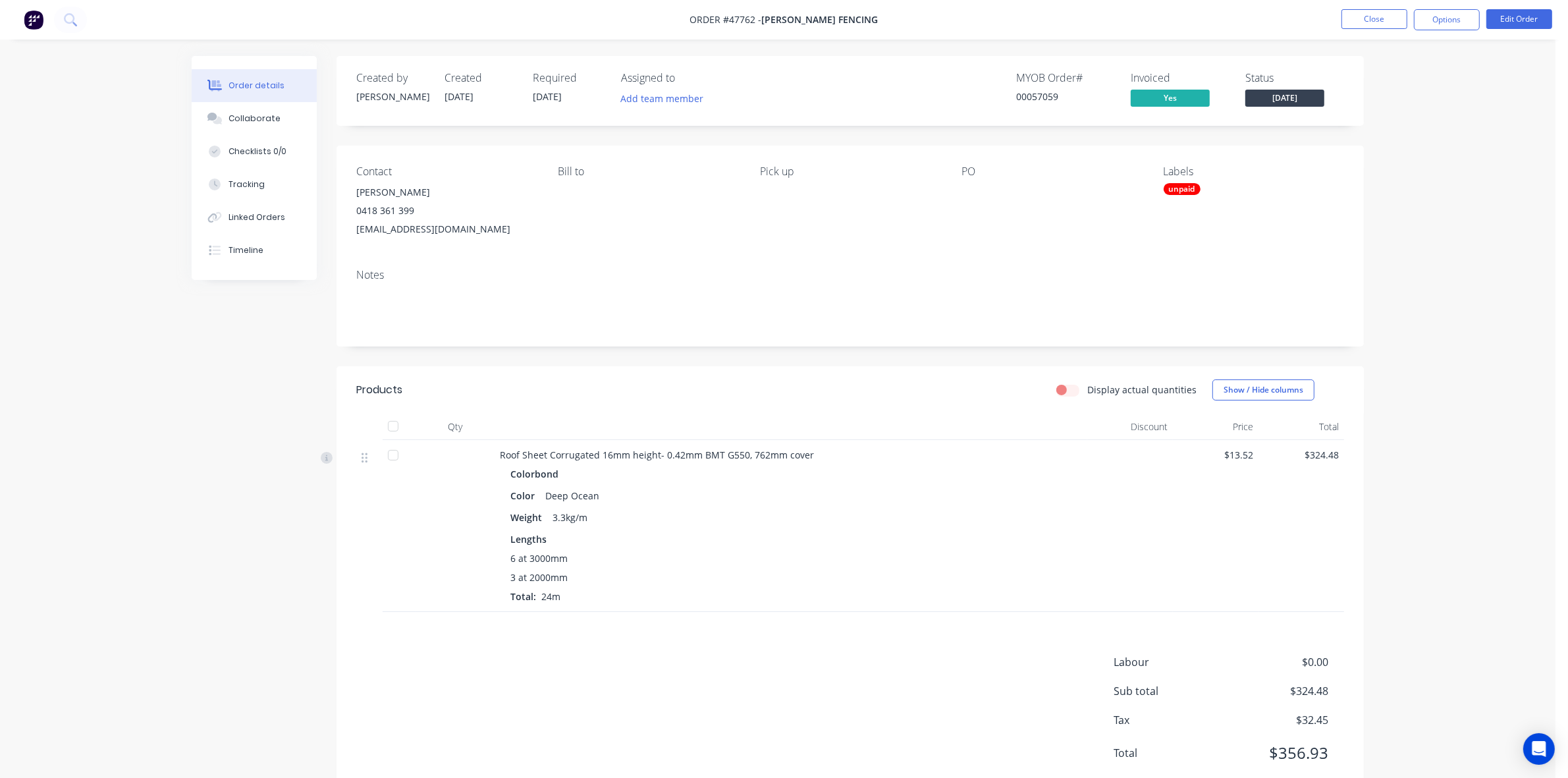
click at [689, 549] on div "Lengths 6 at 3000mm 3 at 2000mm Total: 24m" at bounding box center [790, 568] width 561 height 71
click at [1367, 28] on button "Close" at bounding box center [1375, 18] width 66 height 20
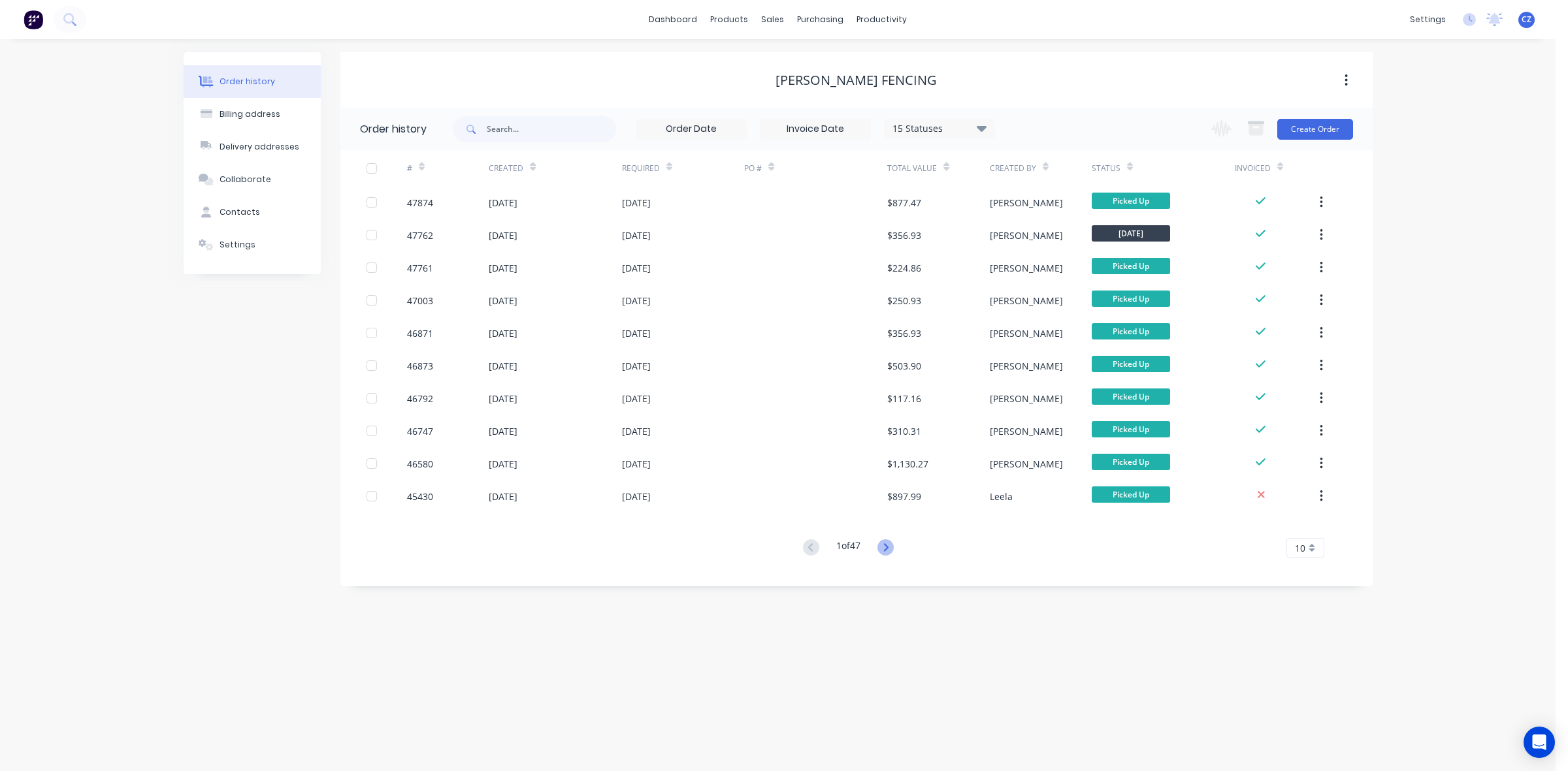
click at [888, 548] on icon at bounding box center [886, 547] width 5 height 8
click at [809, 549] on icon at bounding box center [811, 547] width 17 height 17
click at [781, 90] on icon at bounding box center [776, 88] width 12 height 12
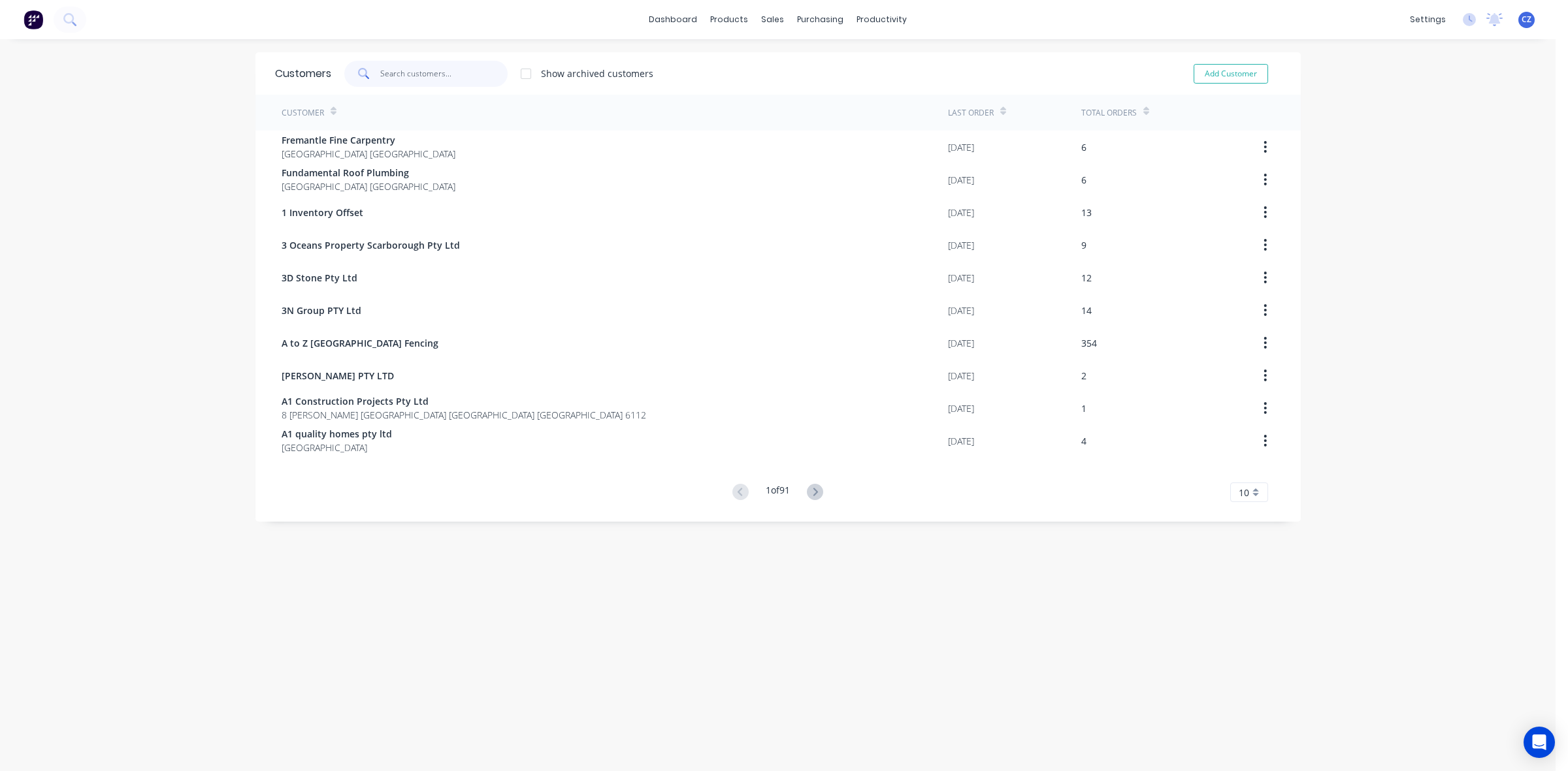
click at [453, 75] on input "text" at bounding box center [444, 73] width 127 height 26
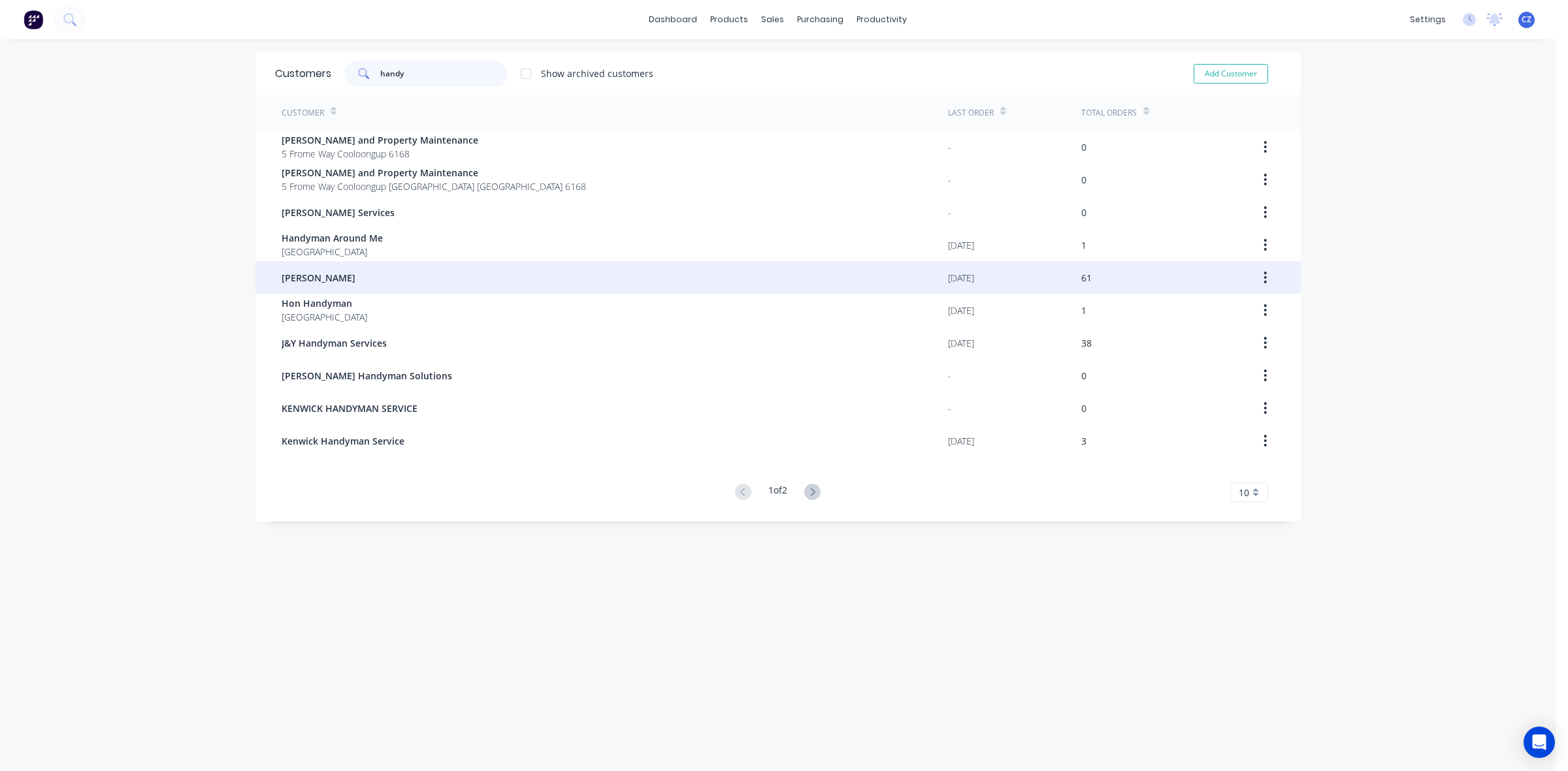
type input "handy"
click at [297, 278] on span "Handyman Zhou" at bounding box center [318, 278] width 74 height 14
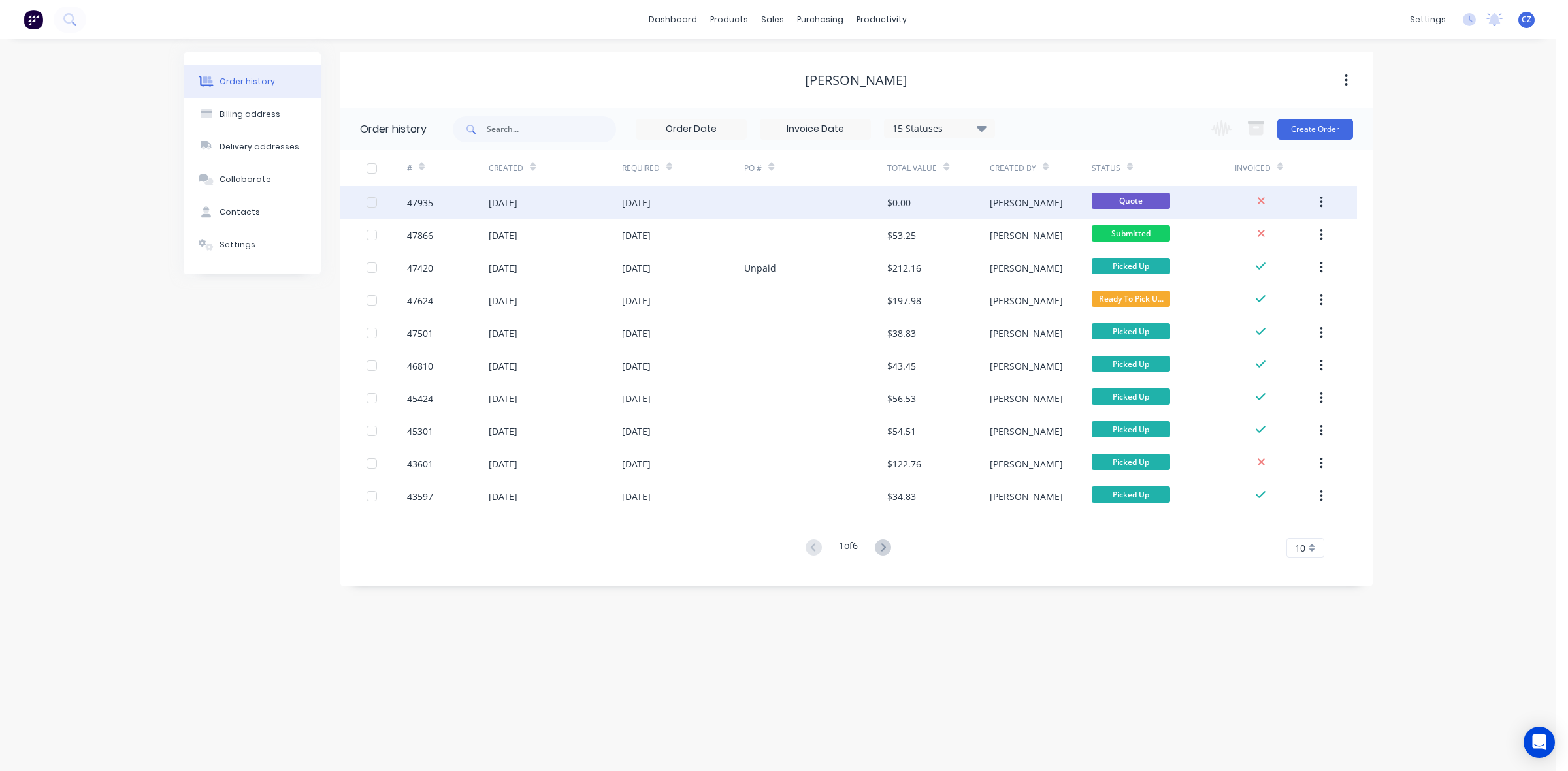
click at [778, 216] on div at bounding box center [816, 202] width 143 height 33
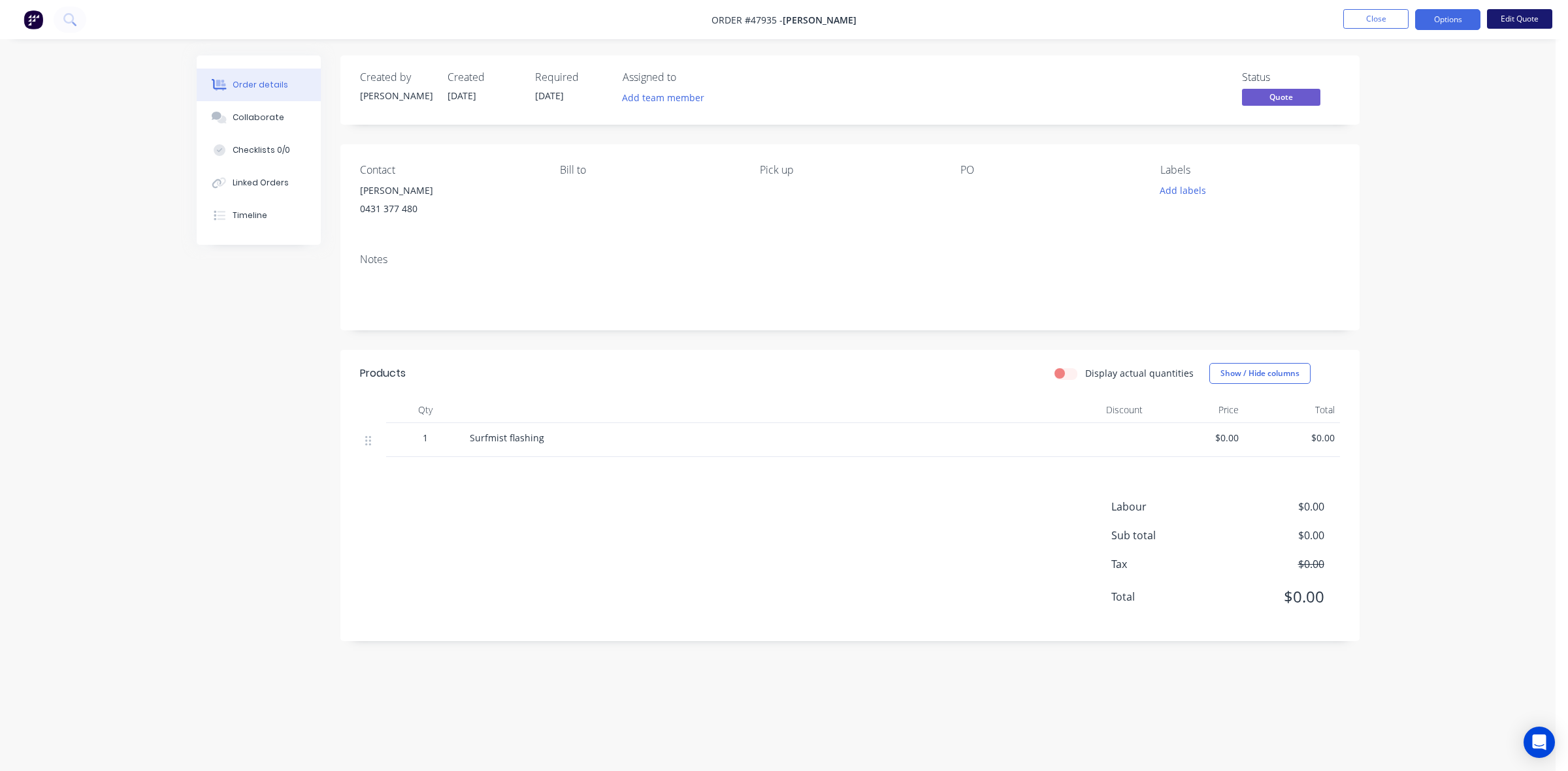
click at [1511, 18] on button "Edit Quote" at bounding box center [1519, 18] width 65 height 20
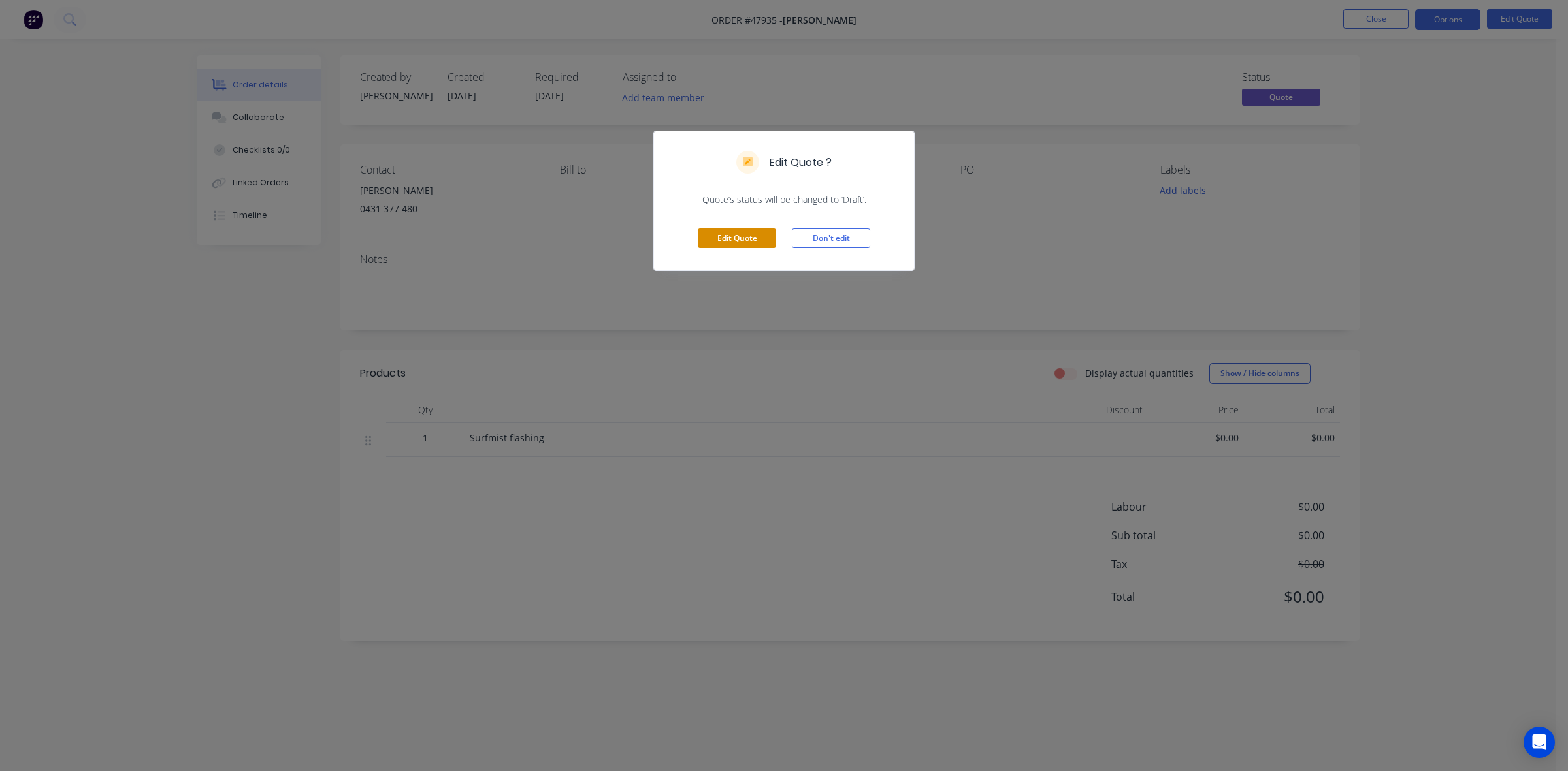
click at [748, 239] on button "Edit Quote" at bounding box center [736, 238] width 78 height 20
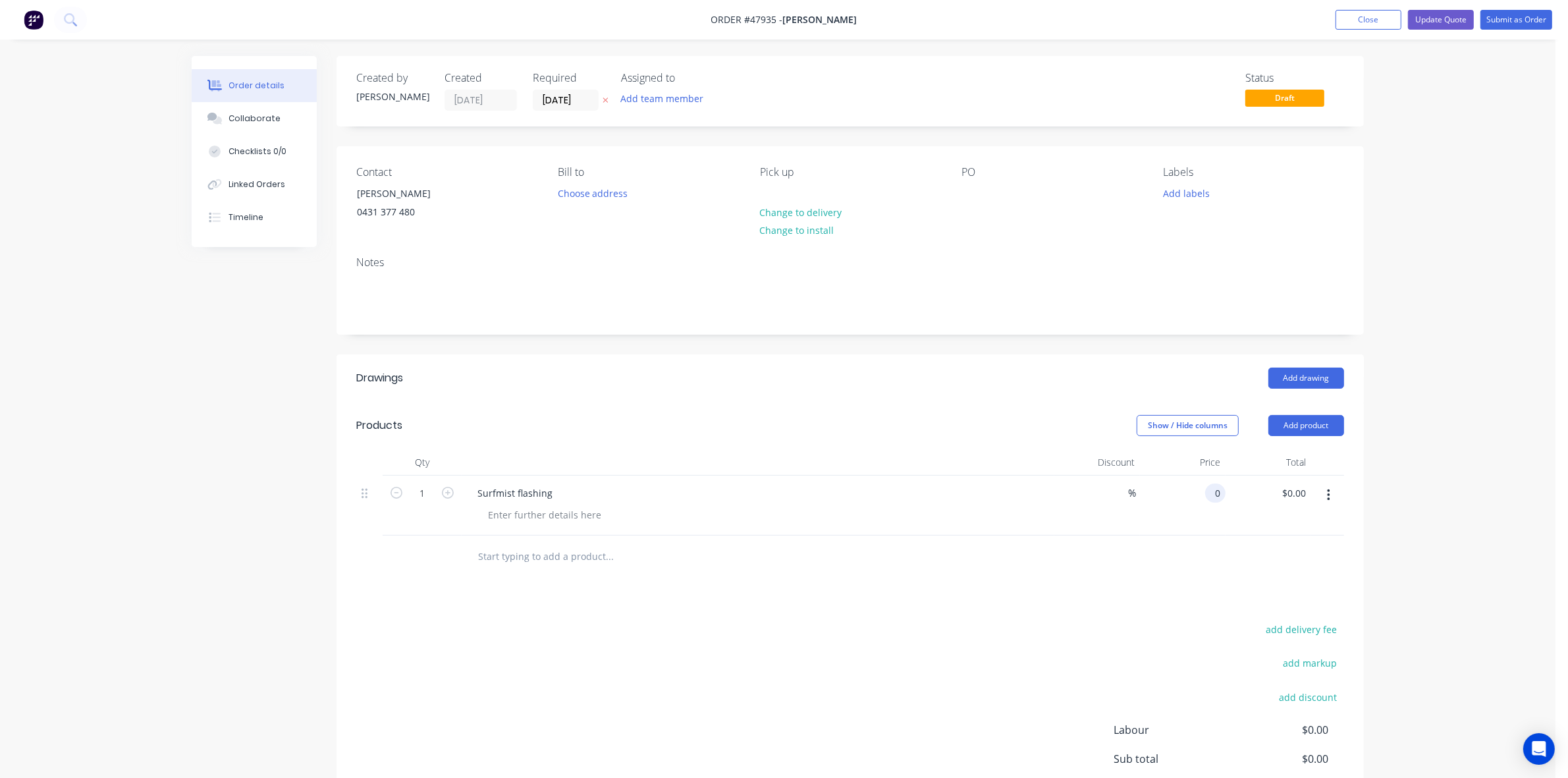
click at [1215, 492] on input "0" at bounding box center [1217, 493] width 15 height 19
type input "$408.00"
click at [947, 546] on div at bounding box center [850, 556] width 988 height 43
click at [560, 521] on div at bounding box center [544, 515] width 134 height 19
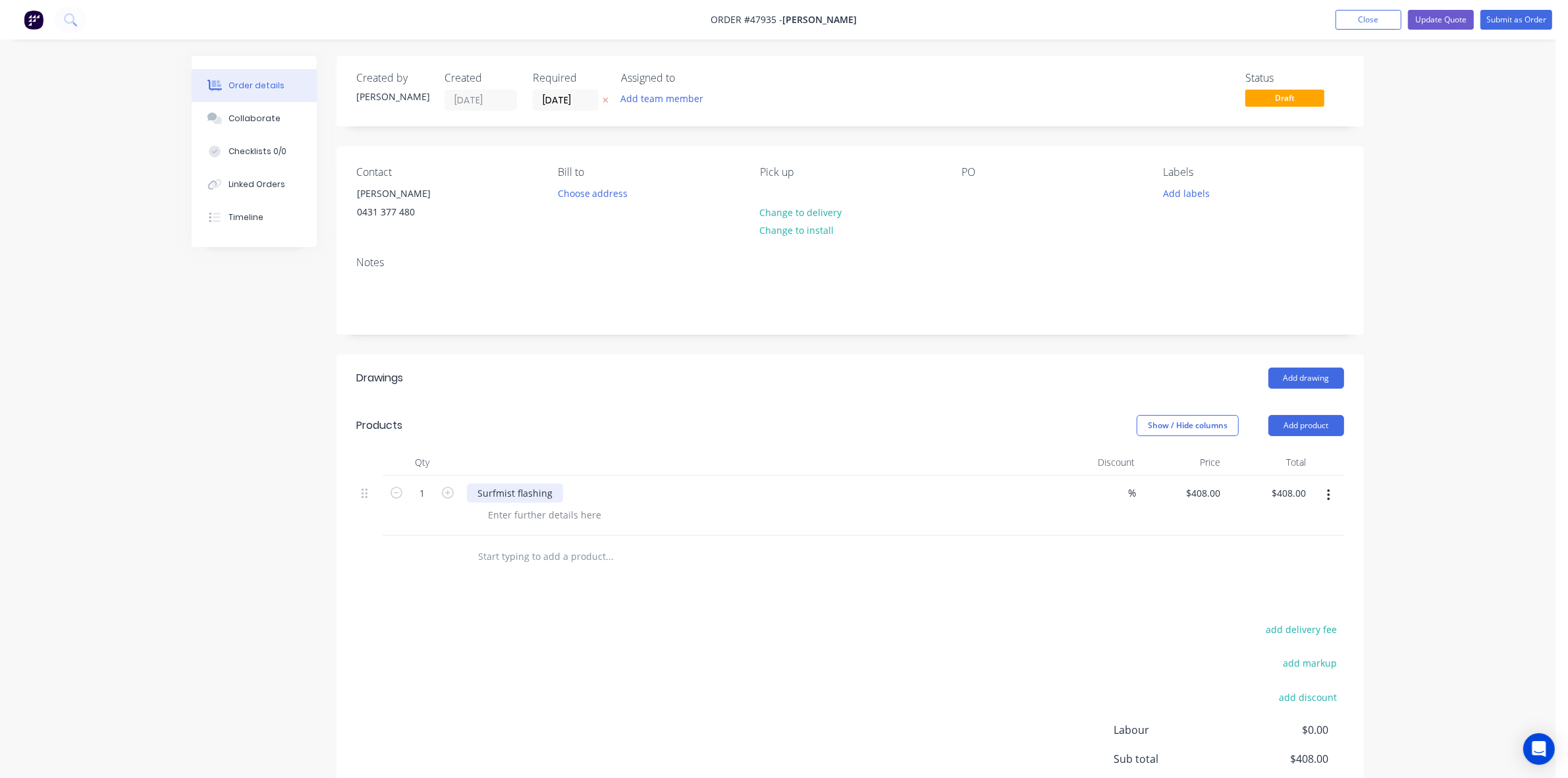
click at [551, 491] on div "Surfmist flashing" at bounding box center [515, 493] width 96 height 19
click at [559, 524] on div at bounding box center [544, 515] width 134 height 19
click at [647, 556] on input "text" at bounding box center [609, 556] width 263 height 26
drag, startPoint x: 530, startPoint y: 514, endPoint x: 446, endPoint y: 514, distance: 84.0
click at [446, 514] on div "1 Surfmist flashing as per drawing Surfmist % $408.00 $408.00 $408.00 $408.00" at bounding box center [850, 506] width 988 height 60
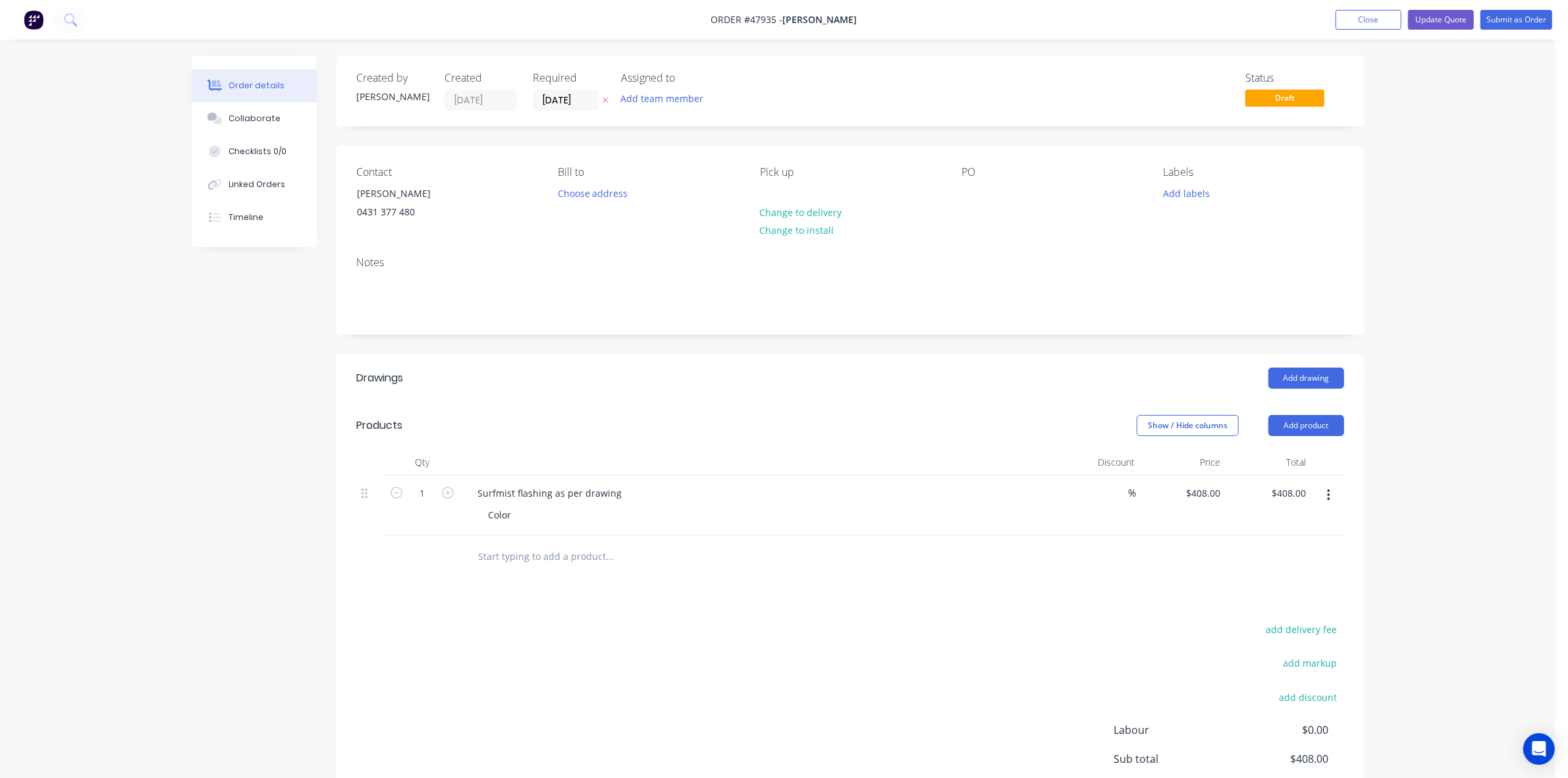
click at [660, 578] on div at bounding box center [698, 556] width 474 height 43
click at [498, 491] on div "Surfmist flashing as per drawing" at bounding box center [550, 493] width 165 height 19
click at [890, 577] on div at bounding box center [698, 556] width 474 height 43
click at [1434, 13] on button "Update Quote" at bounding box center [1441, 19] width 66 height 20
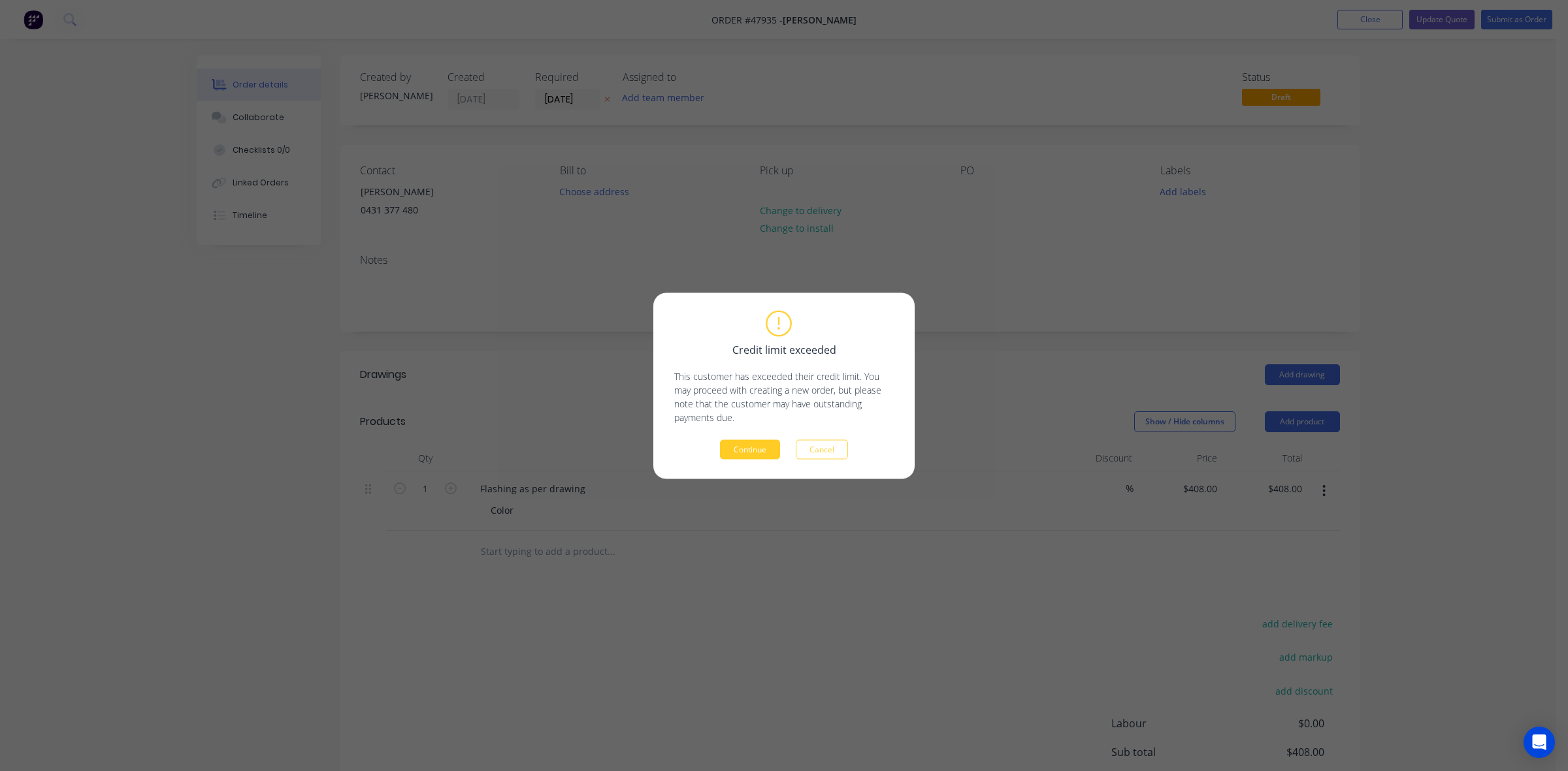
click at [743, 456] on button "Continue" at bounding box center [750, 449] width 60 height 20
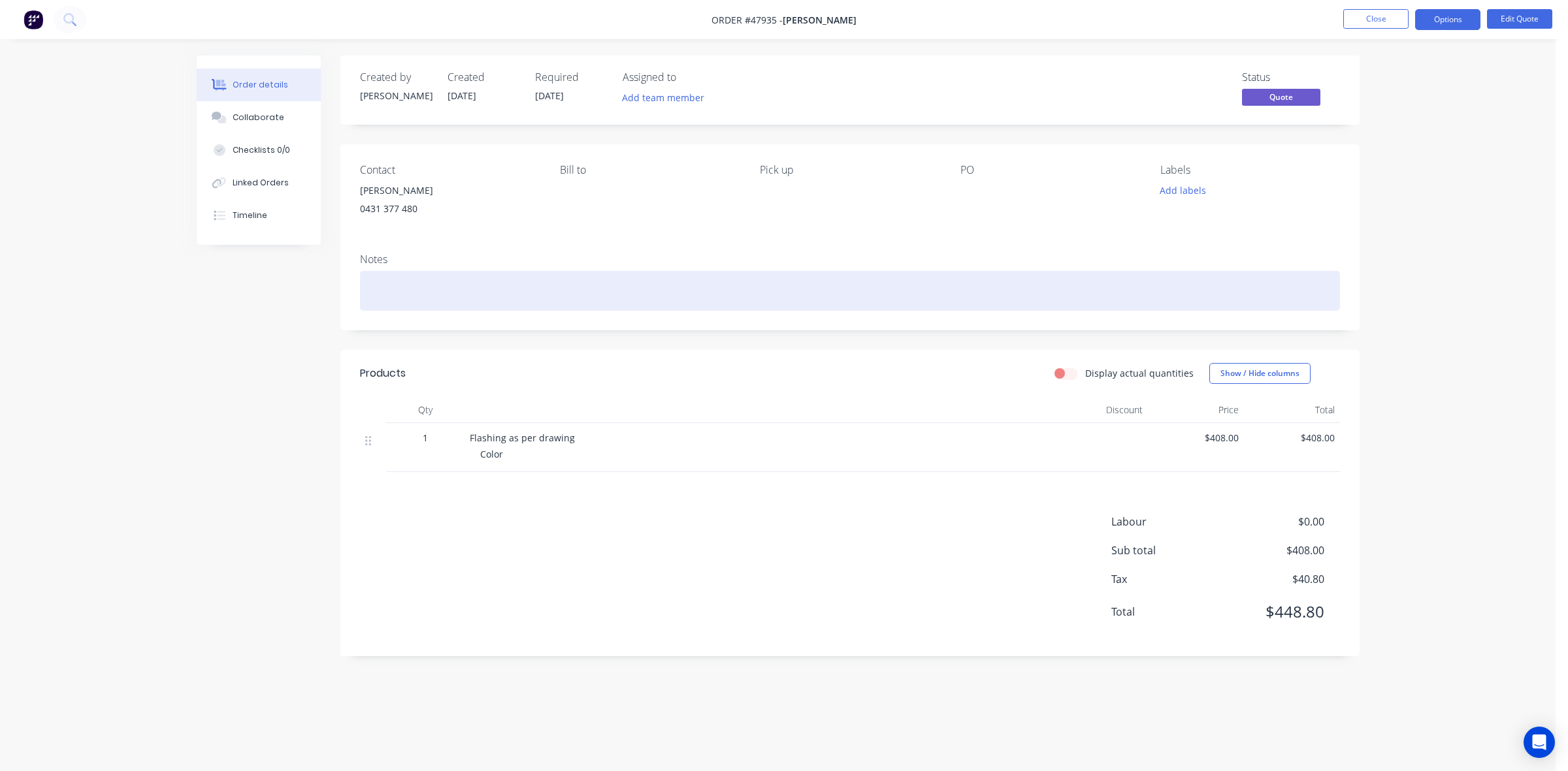
click at [406, 301] on div at bounding box center [849, 291] width 980 height 40
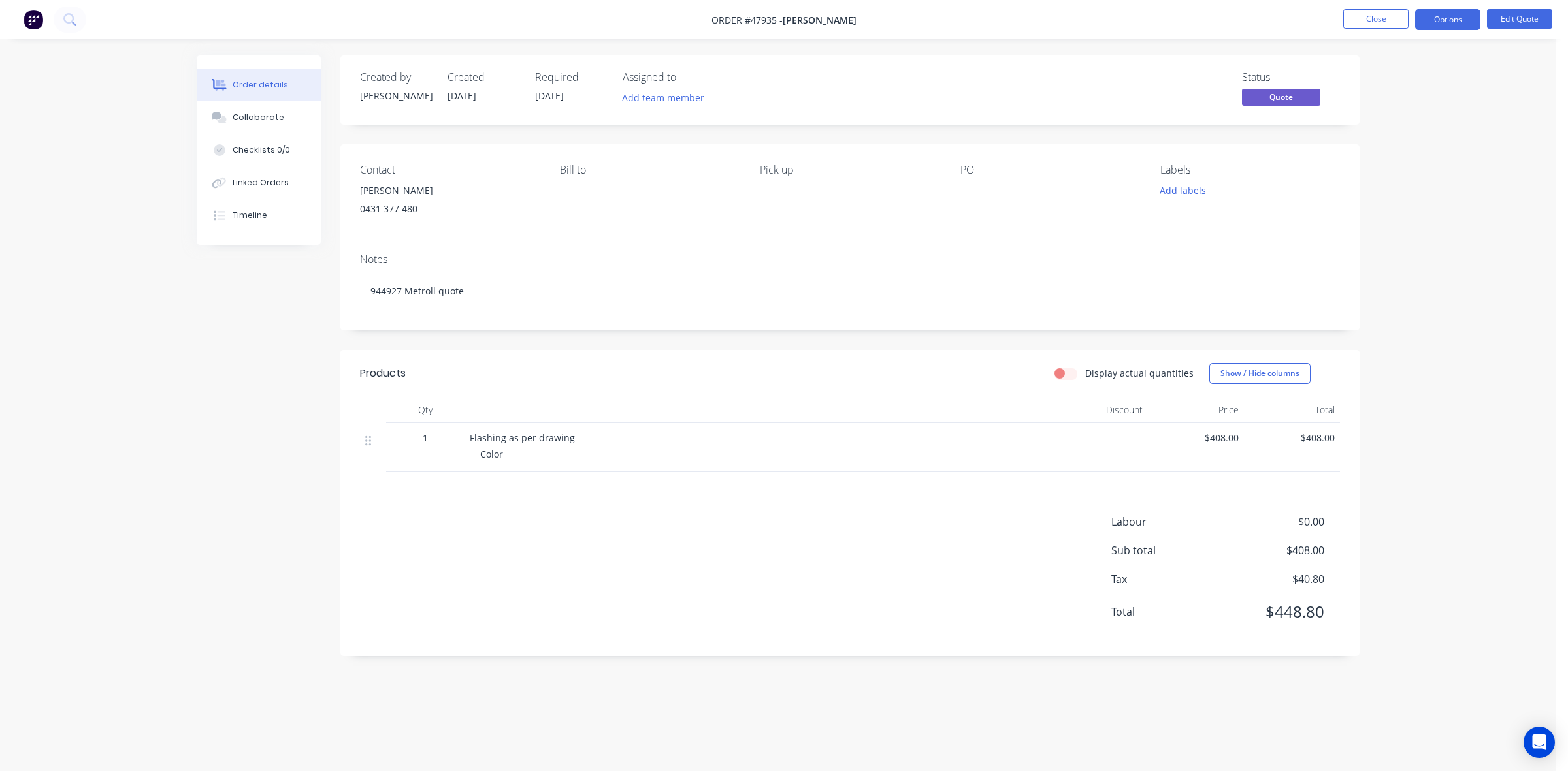
click at [450, 384] on div "Products" at bounding box center [464, 373] width 209 height 21
drag, startPoint x: 730, startPoint y: 338, endPoint x: 731, endPoint y: 253, distance: 85.0
click at [731, 321] on div "Created by Cathy Created 11/08/25 Required 11/08/25 Assigned to Add team member…" at bounding box center [850, 356] width 1019 height 601
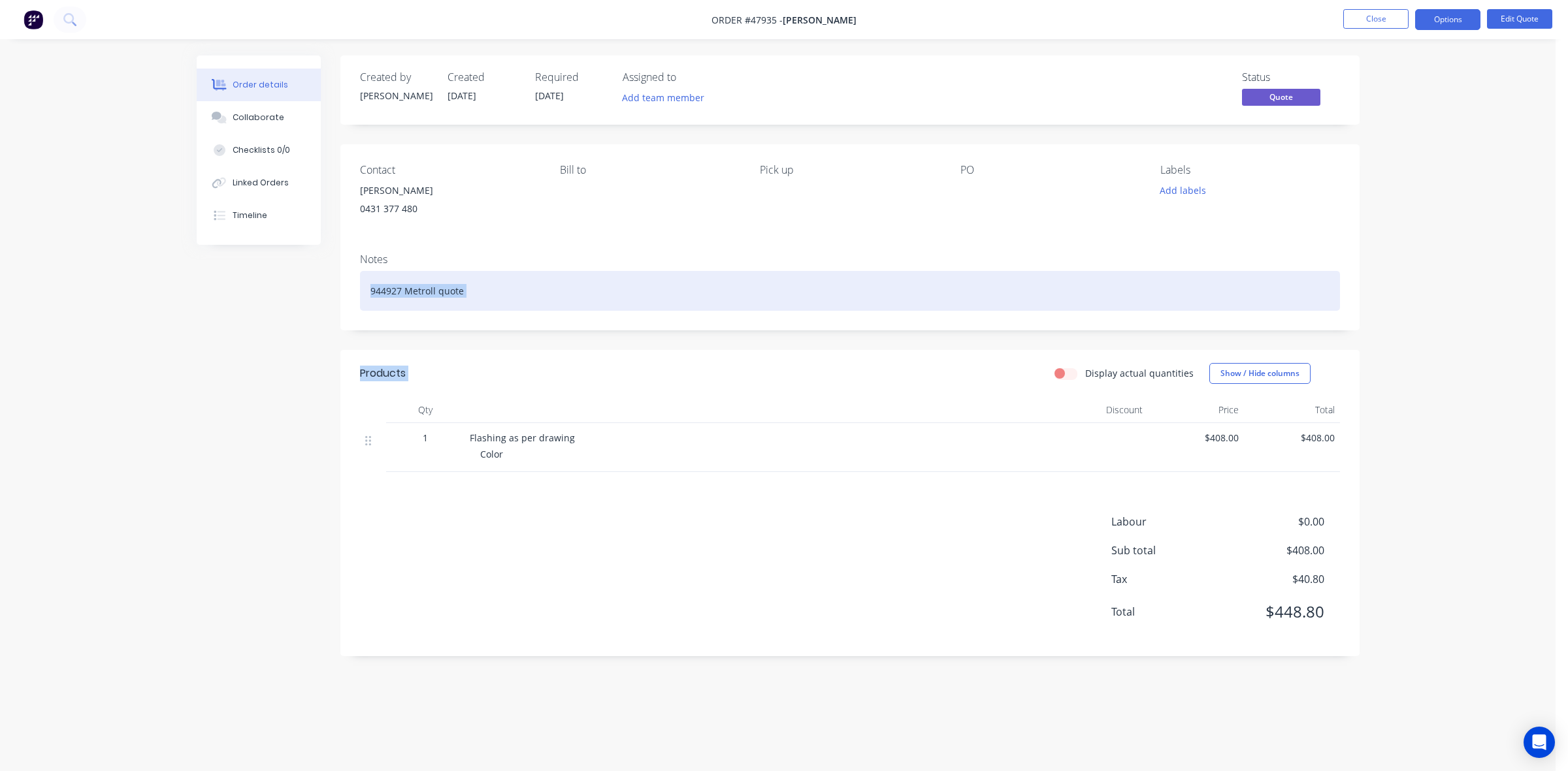
click at [906, 271] on div "944927 Metroll quote" at bounding box center [849, 291] width 980 height 40
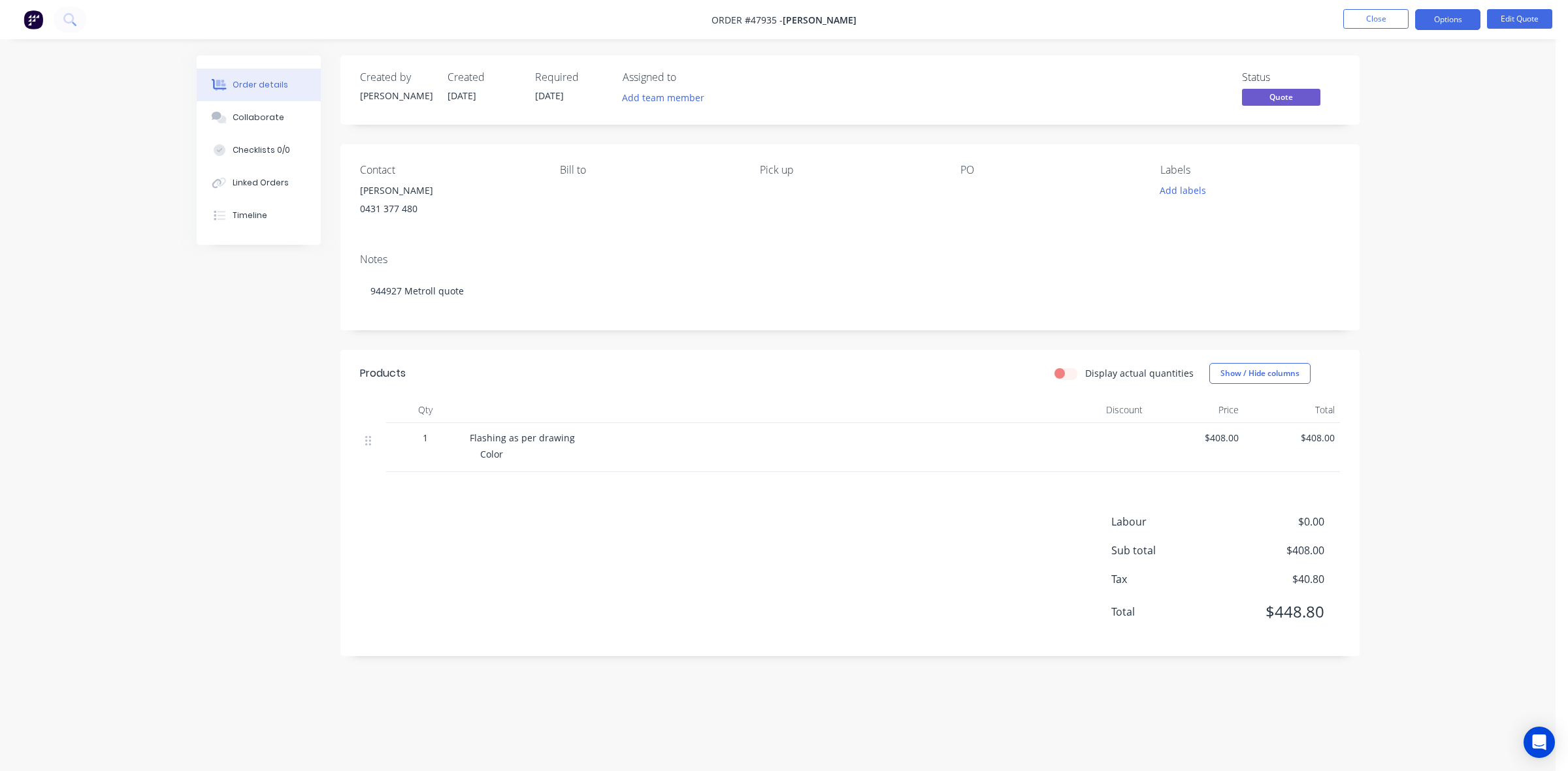
click at [891, 332] on div "Created by Cathy Created 11/08/25 Required 11/08/25 Assigned to Add team member…" at bounding box center [850, 356] width 1019 height 601
click at [858, 458] on div "Color" at bounding box center [763, 454] width 567 height 14
drag, startPoint x: 704, startPoint y: 403, endPoint x: 697, endPoint y: 382, distance: 22.1
click at [705, 403] on div at bounding box center [759, 410] width 588 height 26
click at [799, 403] on div at bounding box center [759, 410] width 588 height 26
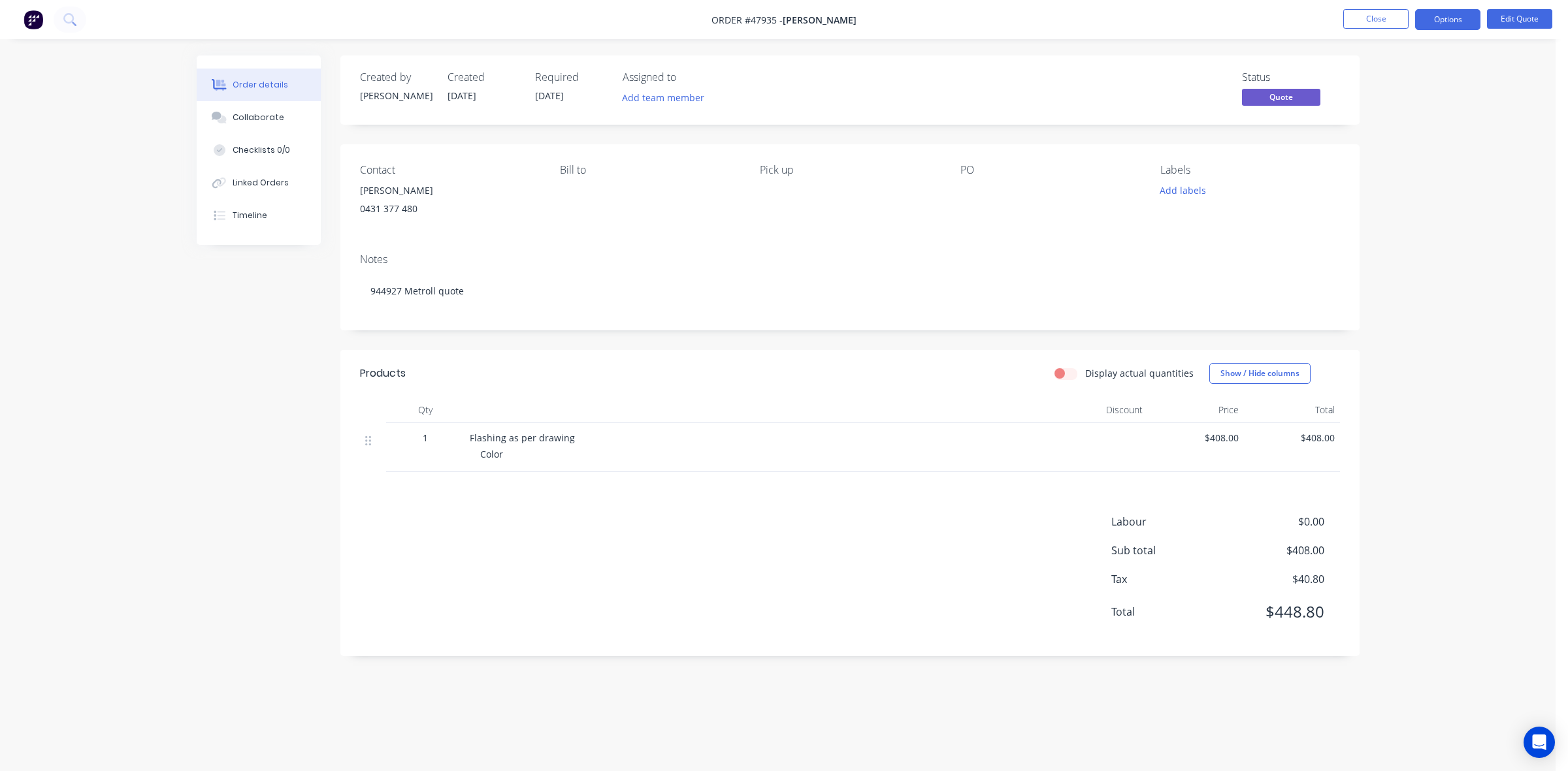
click at [766, 475] on div "Products Display actual quantities Show / Hide columns Qty Discount Price Total…" at bounding box center [850, 503] width 1019 height 306
click at [708, 370] on div "Display actual quantities Show / Hide columns" at bounding box center [953, 373] width 771 height 21
click at [1445, 13] on button "Options" at bounding box center [1448, 19] width 65 height 21
click at [1390, 70] on div "Quote" at bounding box center [1408, 80] width 120 height 19
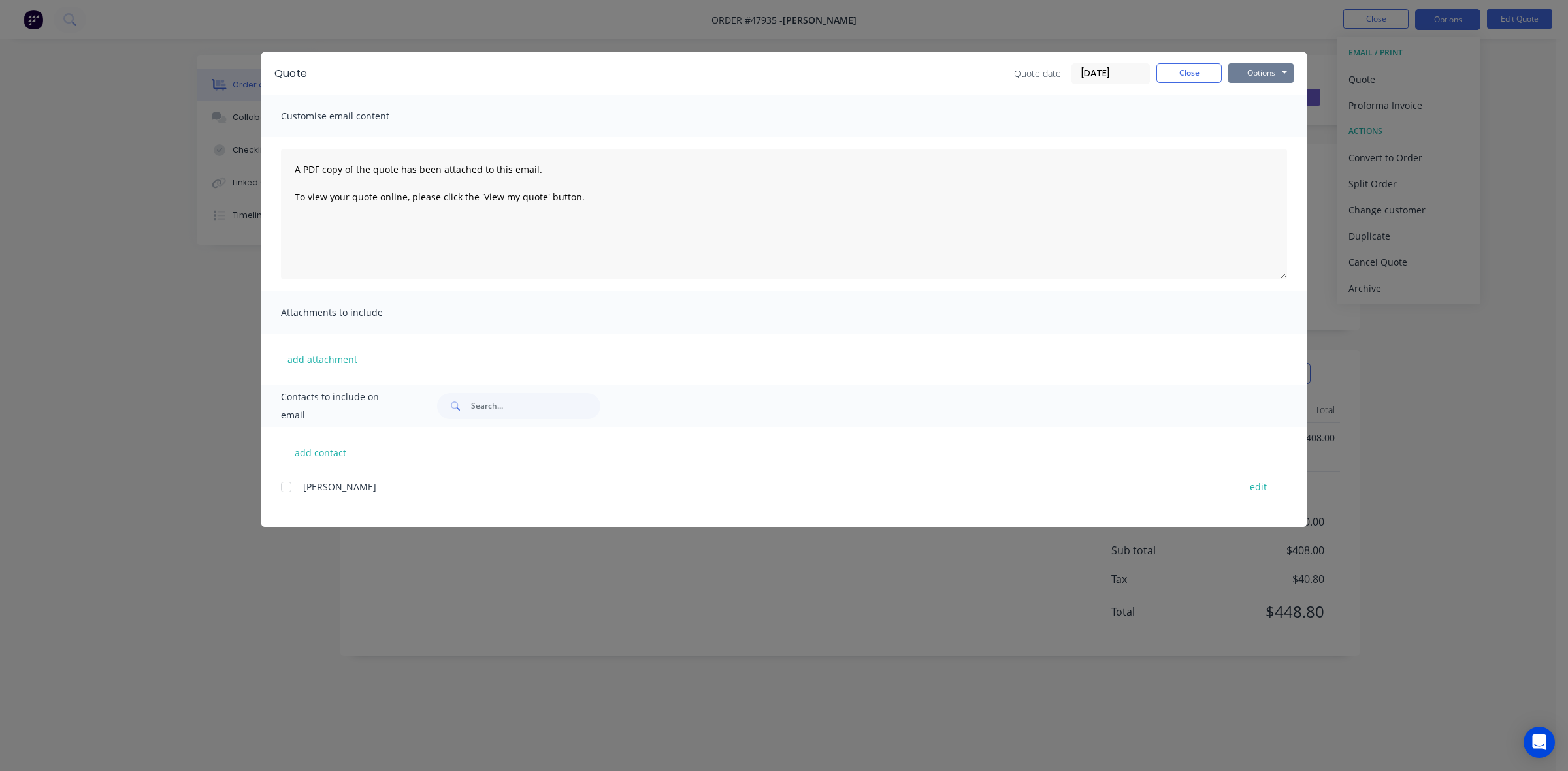
click at [1248, 72] on button "Options" at bounding box center [1261, 73] width 65 height 20
click at [1246, 89] on button "Preview" at bounding box center [1270, 96] width 84 height 21
click at [1192, 79] on button "Close" at bounding box center [1189, 73] width 65 height 20
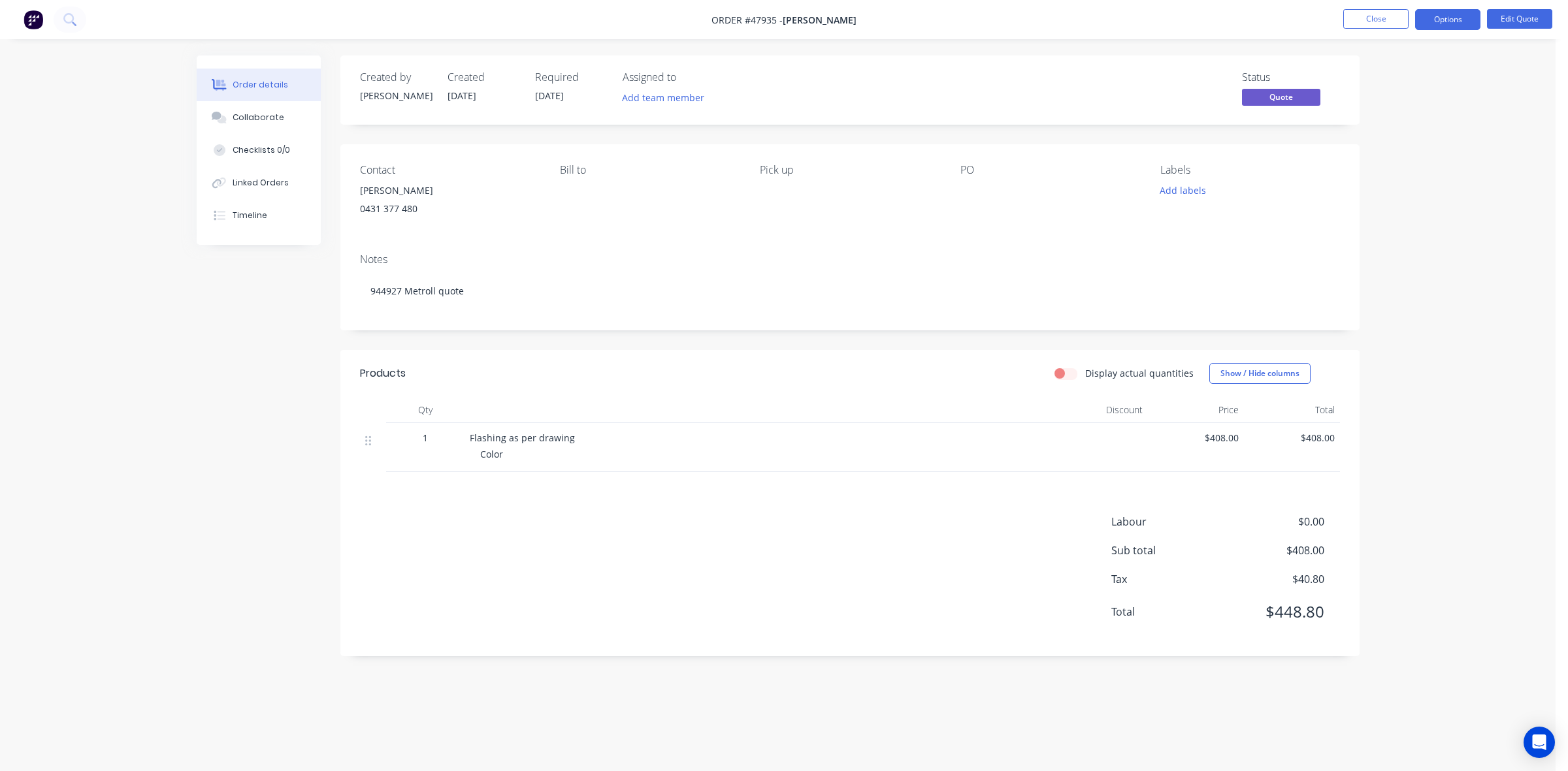
click at [829, 324] on div "Notes 944927 Metroll quote" at bounding box center [850, 286] width 1019 height 88
click at [1365, 21] on button "Close" at bounding box center [1375, 18] width 65 height 20
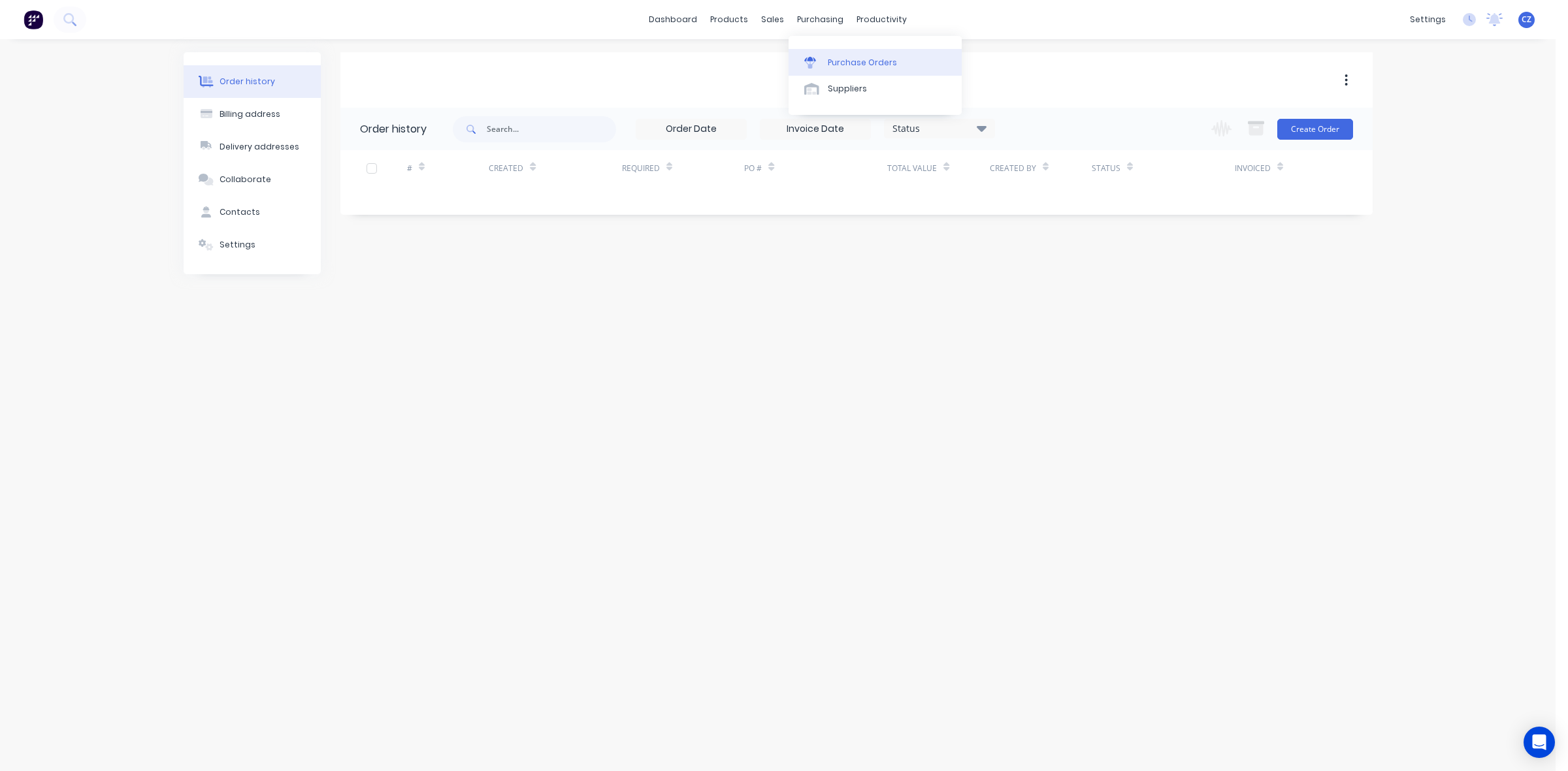
click at [833, 59] on div "Purchase Orders" at bounding box center [862, 62] width 69 height 12
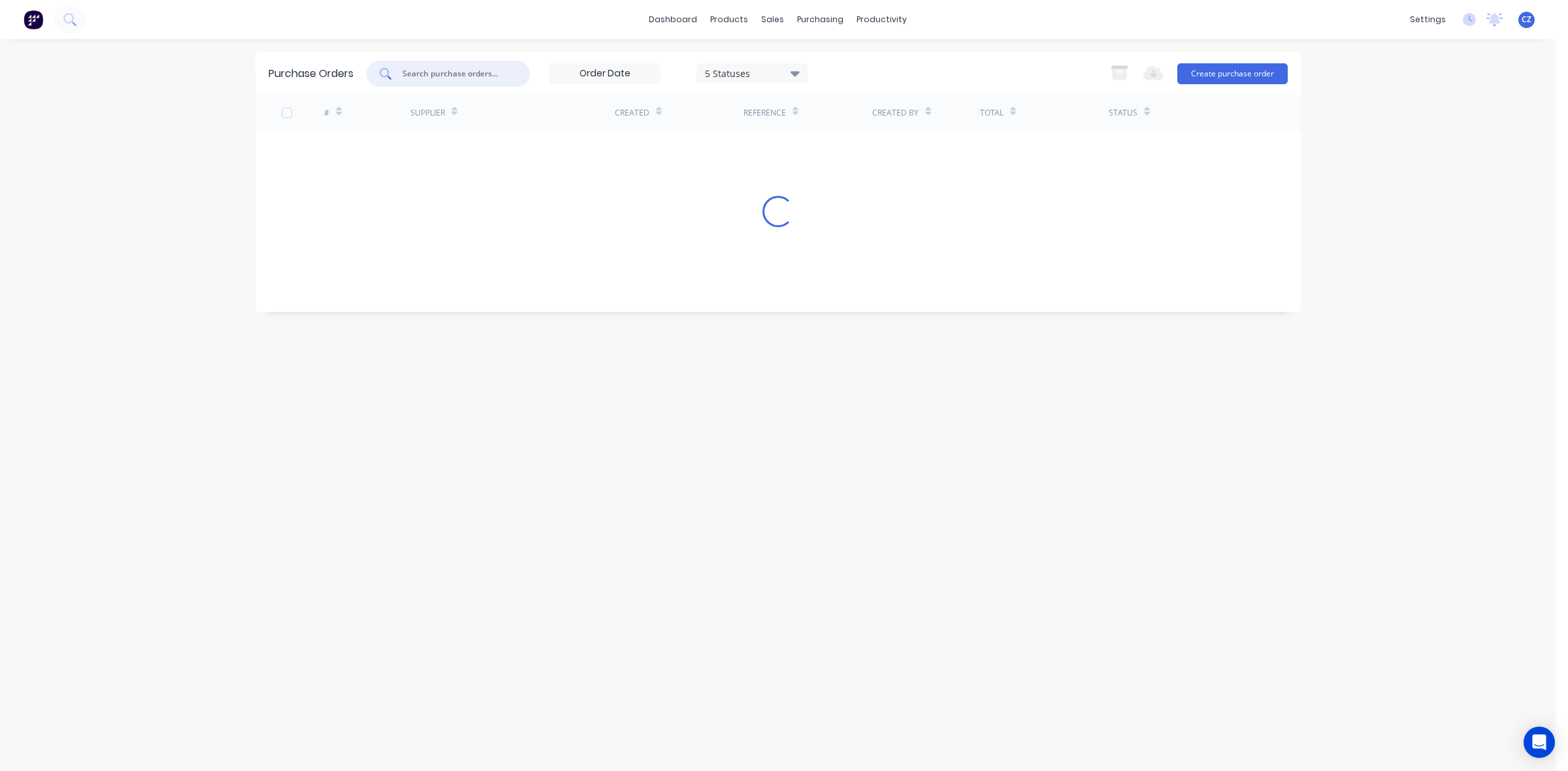
click at [442, 72] on input "text" at bounding box center [455, 74] width 108 height 13
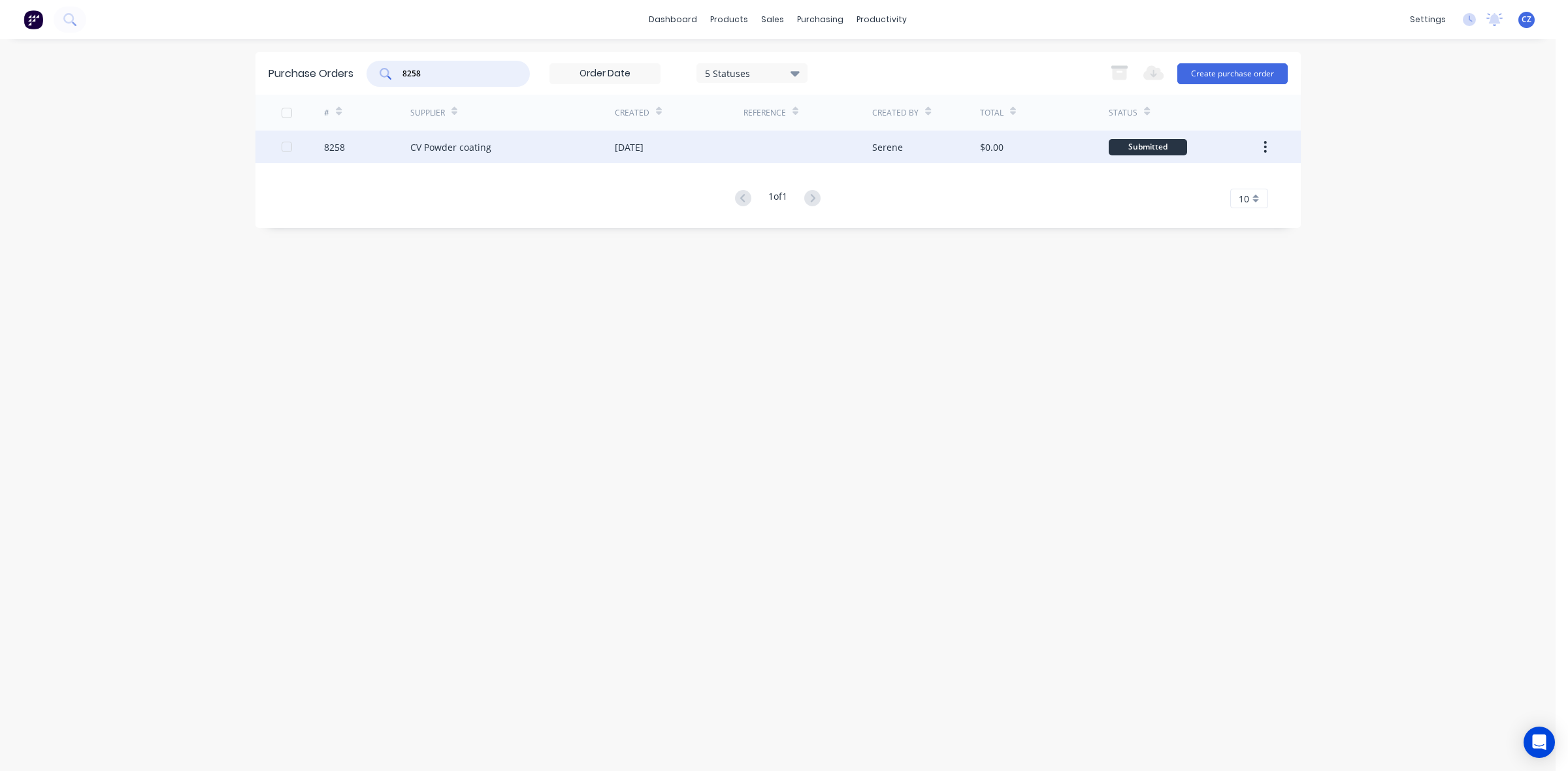
type input "8258"
click at [563, 147] on div "CV Powder coating" at bounding box center [512, 146] width 205 height 33
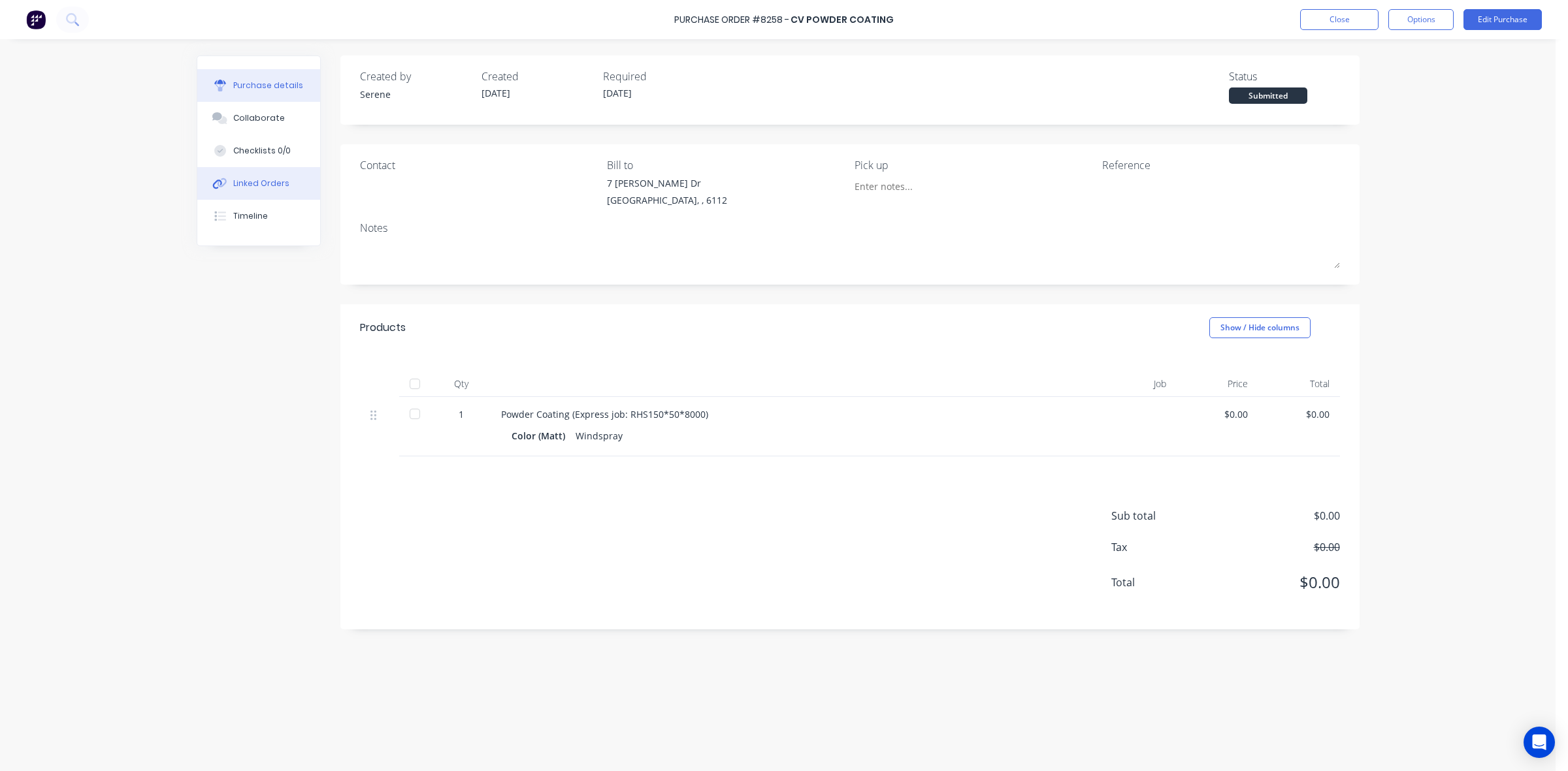
click at [246, 186] on div "Linked Orders" at bounding box center [261, 183] width 57 height 12
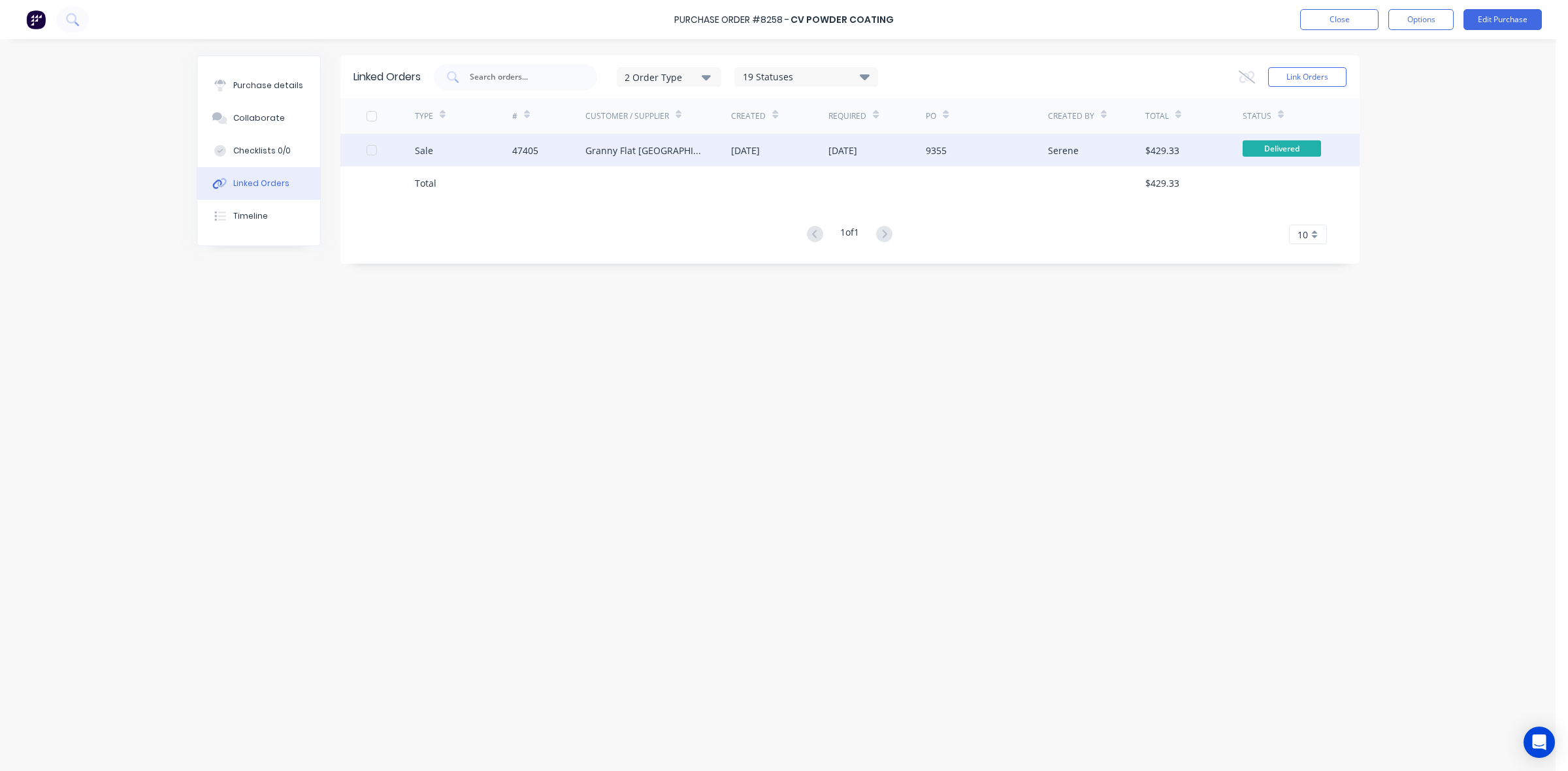
click at [673, 145] on div "Granny Flat [GEOGRAPHIC_DATA]" at bounding box center [658, 150] width 146 height 33
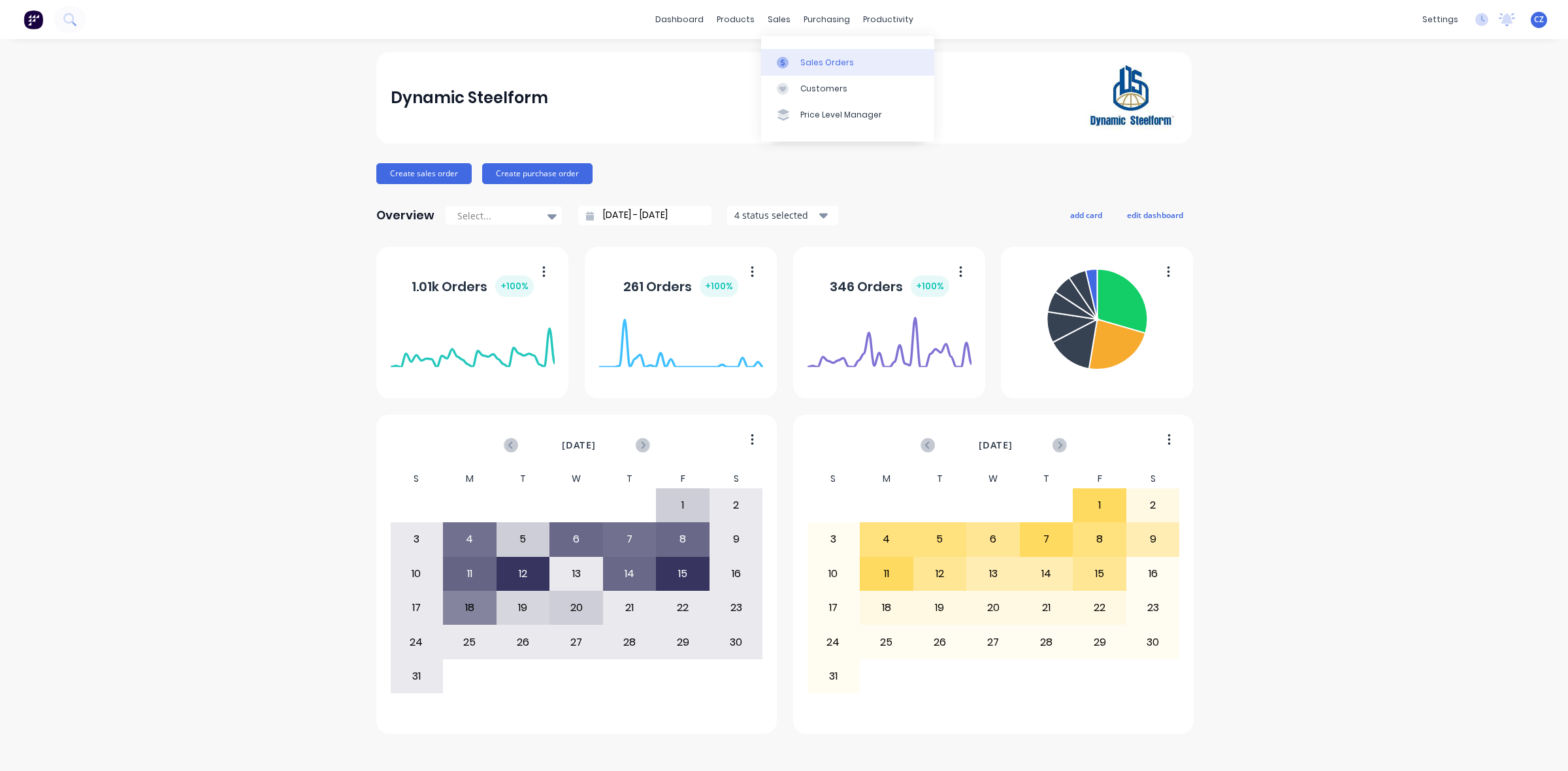
click at [790, 59] on div at bounding box center [786, 62] width 20 height 12
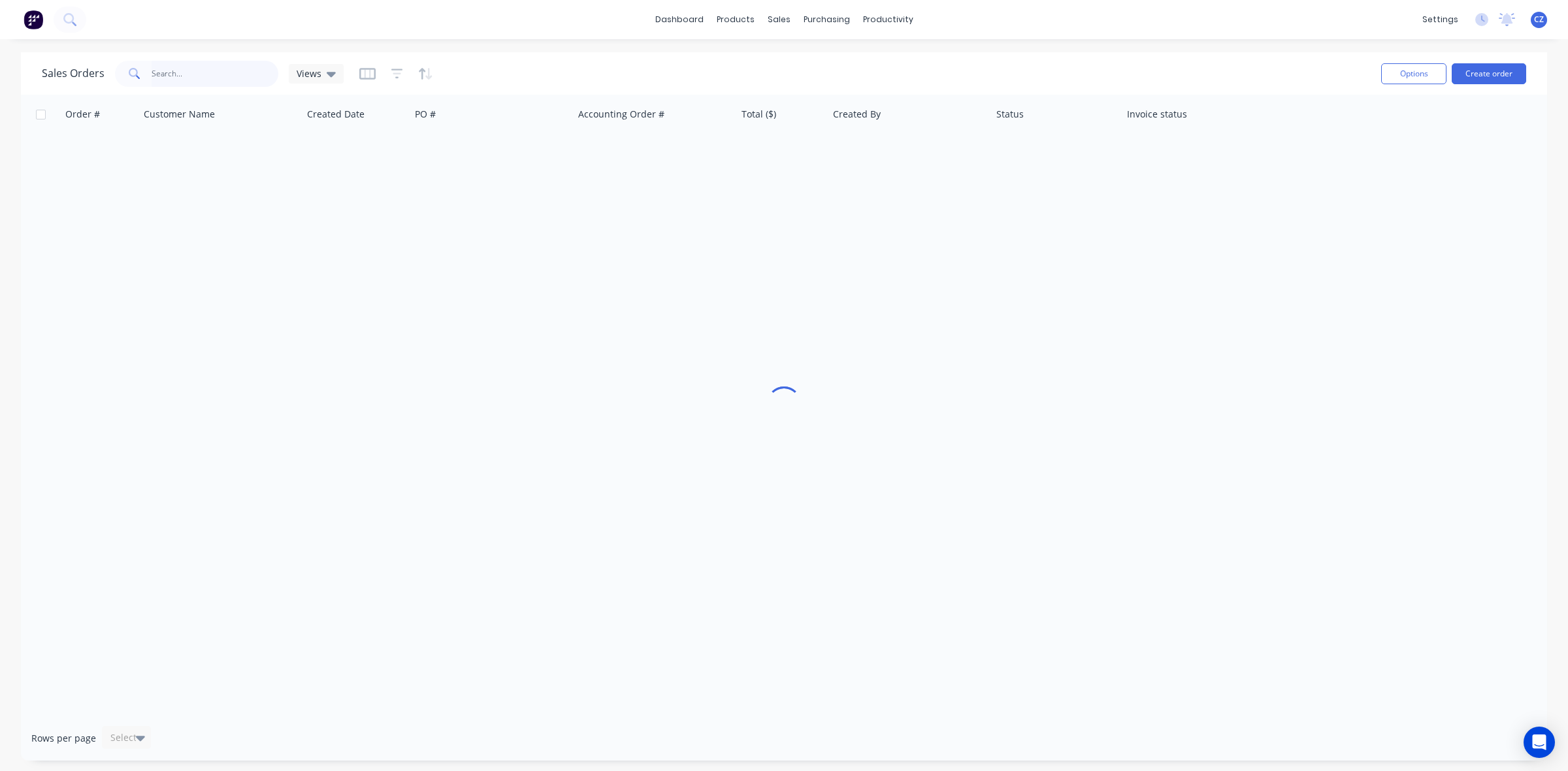
click at [201, 65] on input "text" at bounding box center [215, 73] width 127 height 26
drag, startPoint x: 223, startPoint y: 71, endPoint x: 0, endPoint y: 62, distance: 223.2
click at [0, 62] on div "Sales Orders 416899130 Views Options Create order Order # Customer Name Created…" at bounding box center [784, 407] width 1568 height 708
click at [203, 76] on input "47972" at bounding box center [215, 73] width 127 height 26
type input "4"
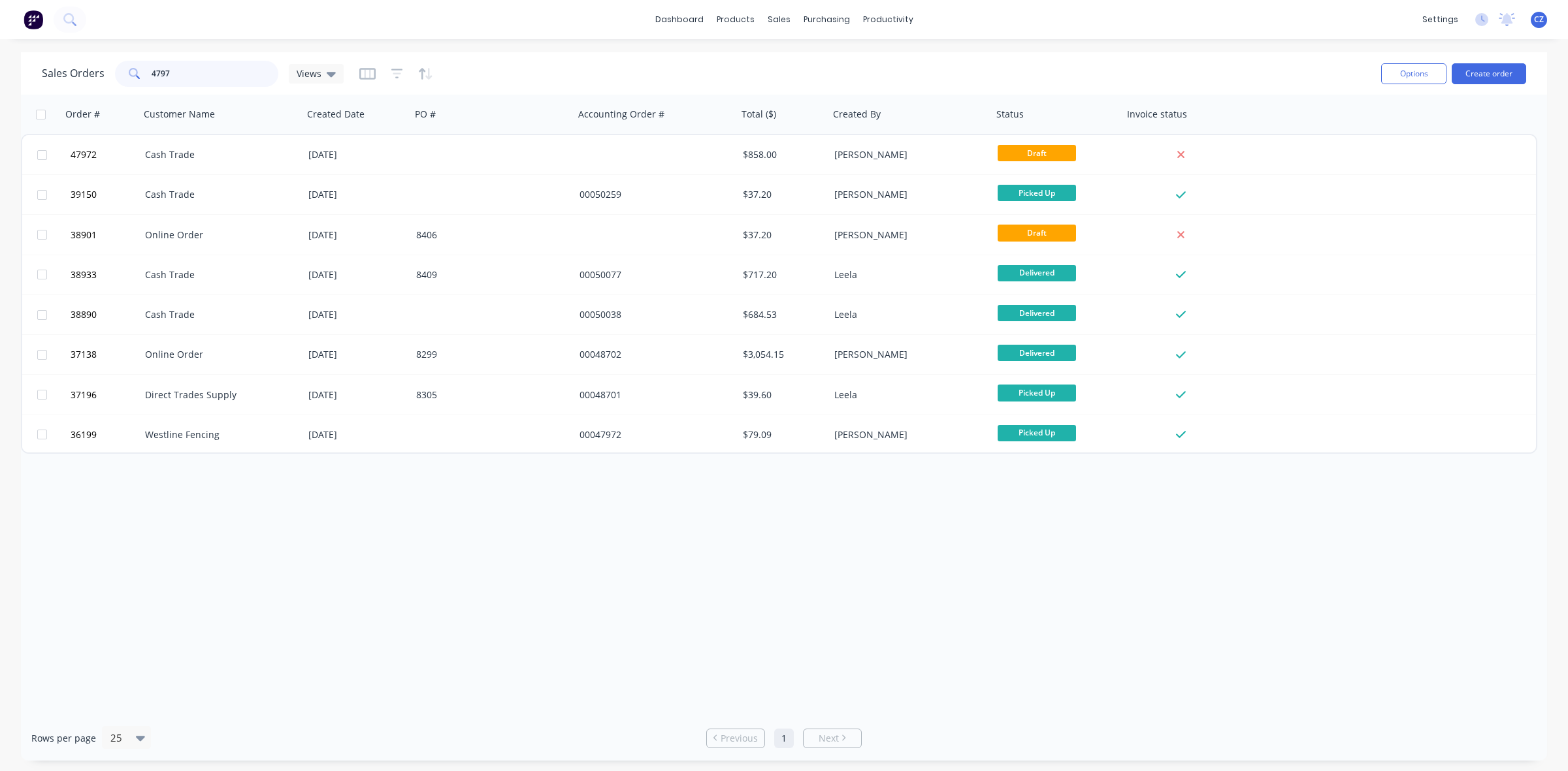
type input "47972"
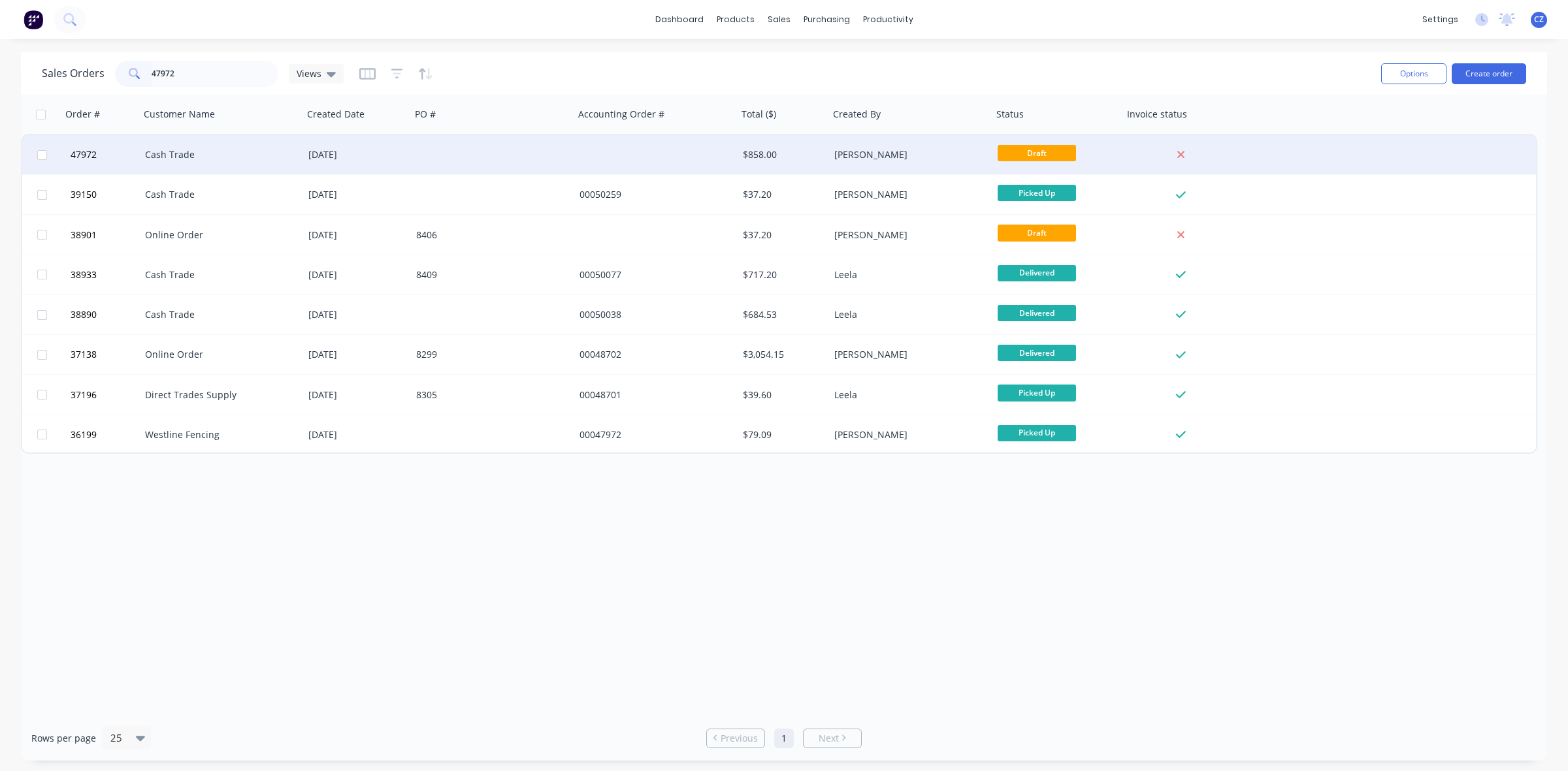
click at [552, 149] on div at bounding box center [492, 154] width 163 height 39
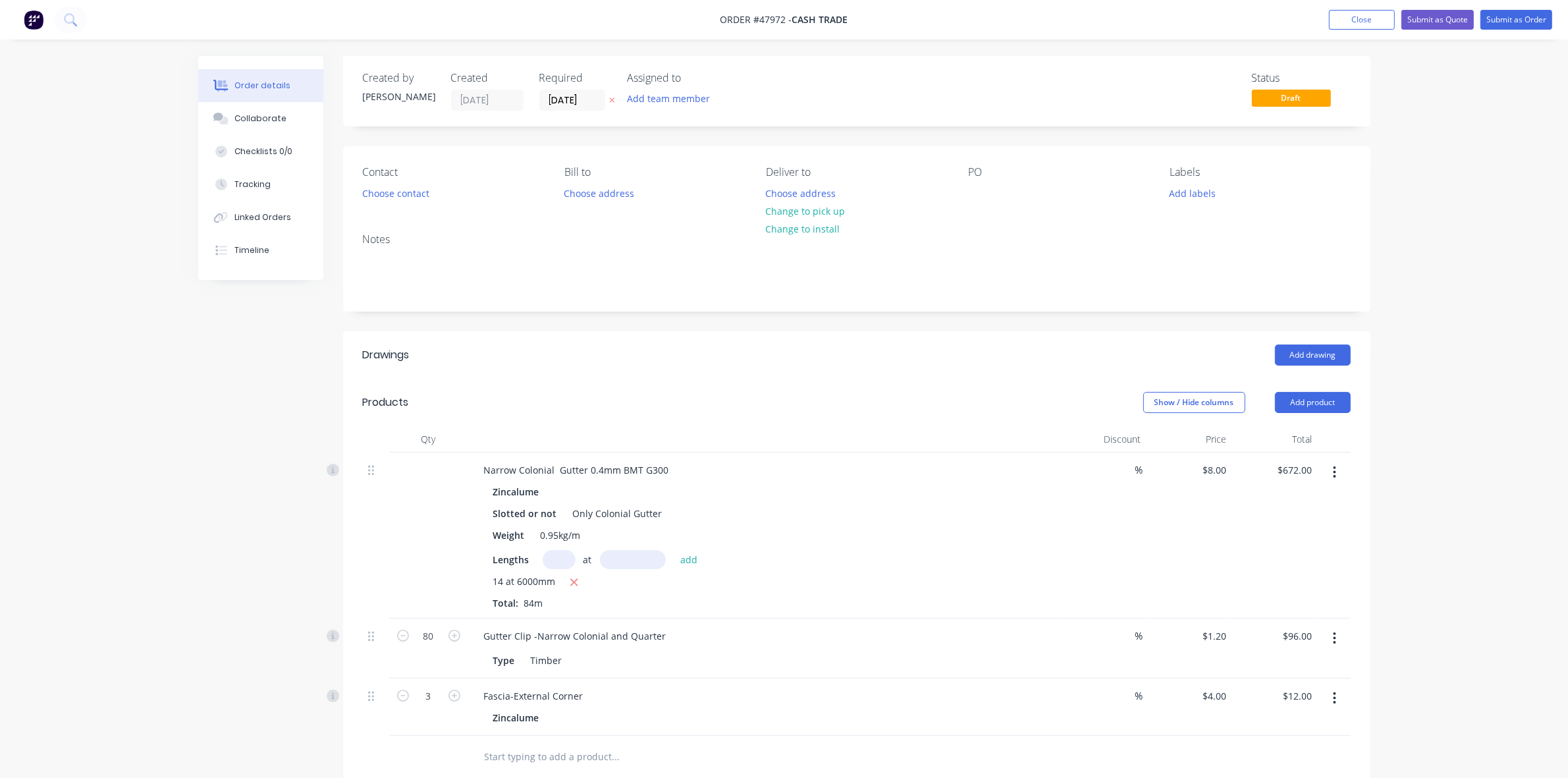
click at [643, 365] on div "Add drawing" at bounding box center [961, 355] width 778 height 21
drag, startPoint x: 556, startPoint y: 515, endPoint x: 304, endPoint y: 496, distance: 252.7
click at [304, 496] on div "Created by Rachel Created 12/08/25 Required 12/08/25 Assigned to Add team membe…" at bounding box center [784, 571] width 1172 height 1030
click at [746, 581] on div "14 at 6000mm" at bounding box center [765, 583] width 542 height 17
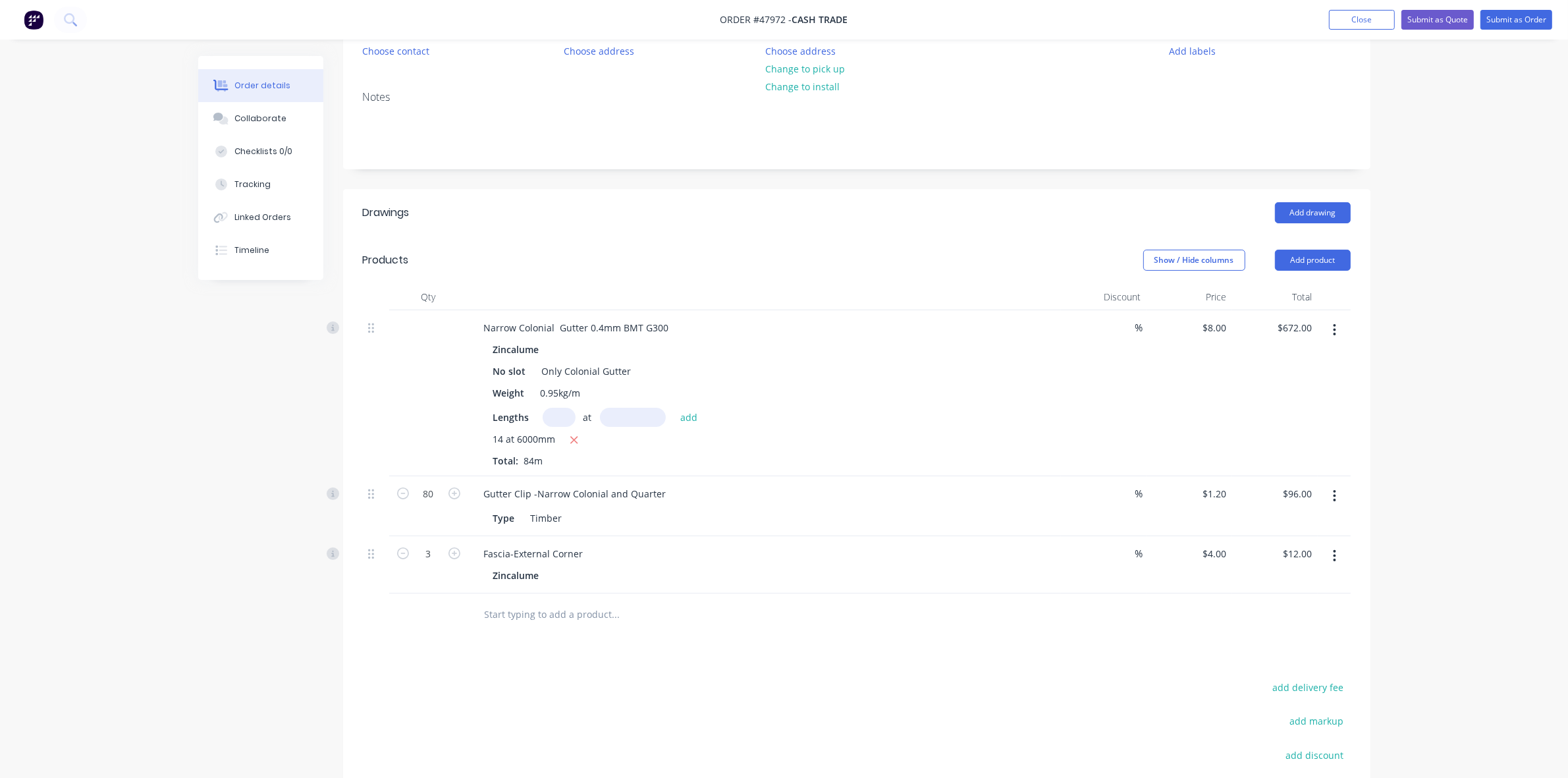
scroll to position [165, 0]
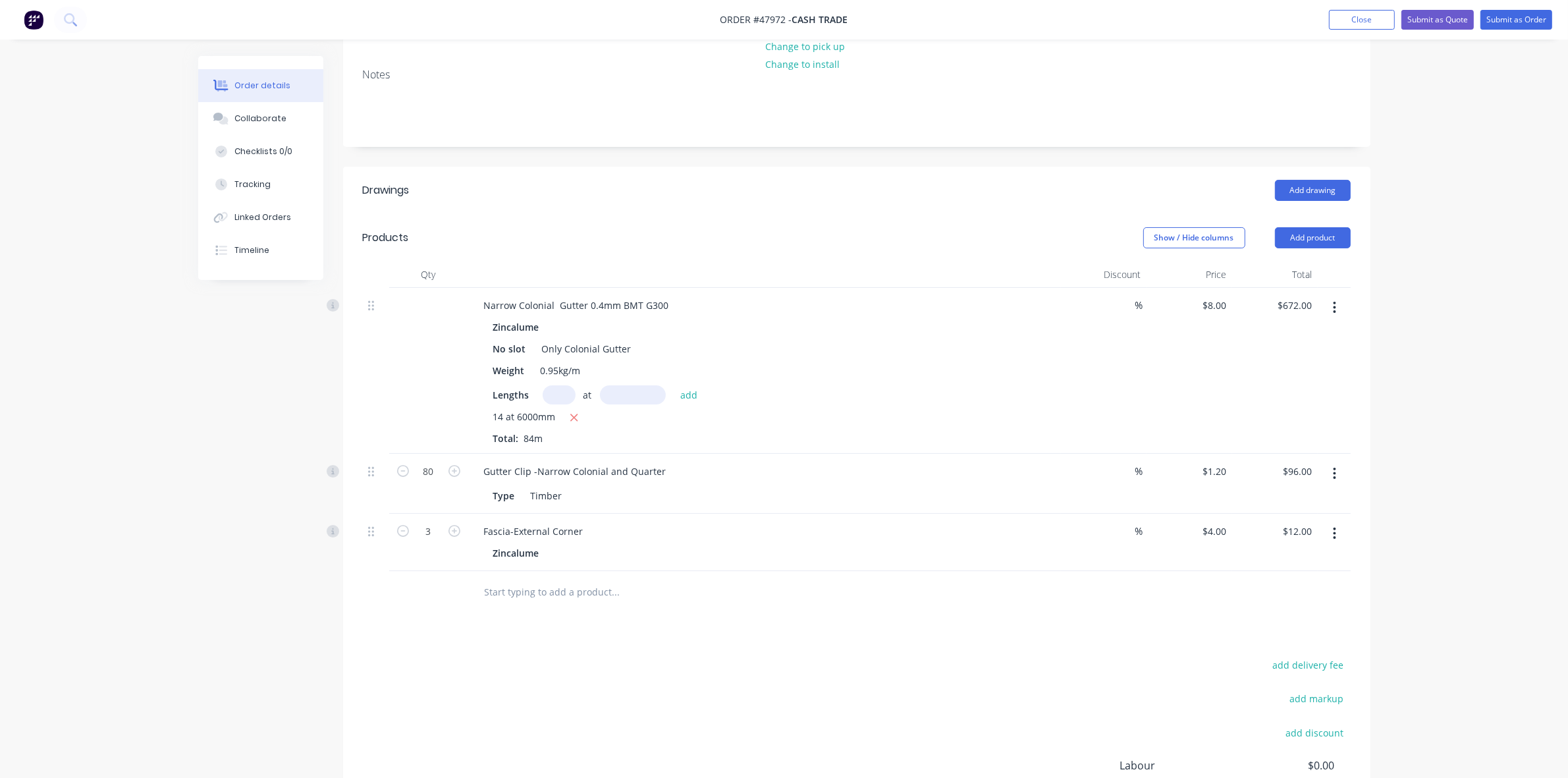
click at [1327, 541] on button "button" at bounding box center [1334, 534] width 31 height 24
click at [1294, 656] on div "Delete" at bounding box center [1288, 647] width 101 height 19
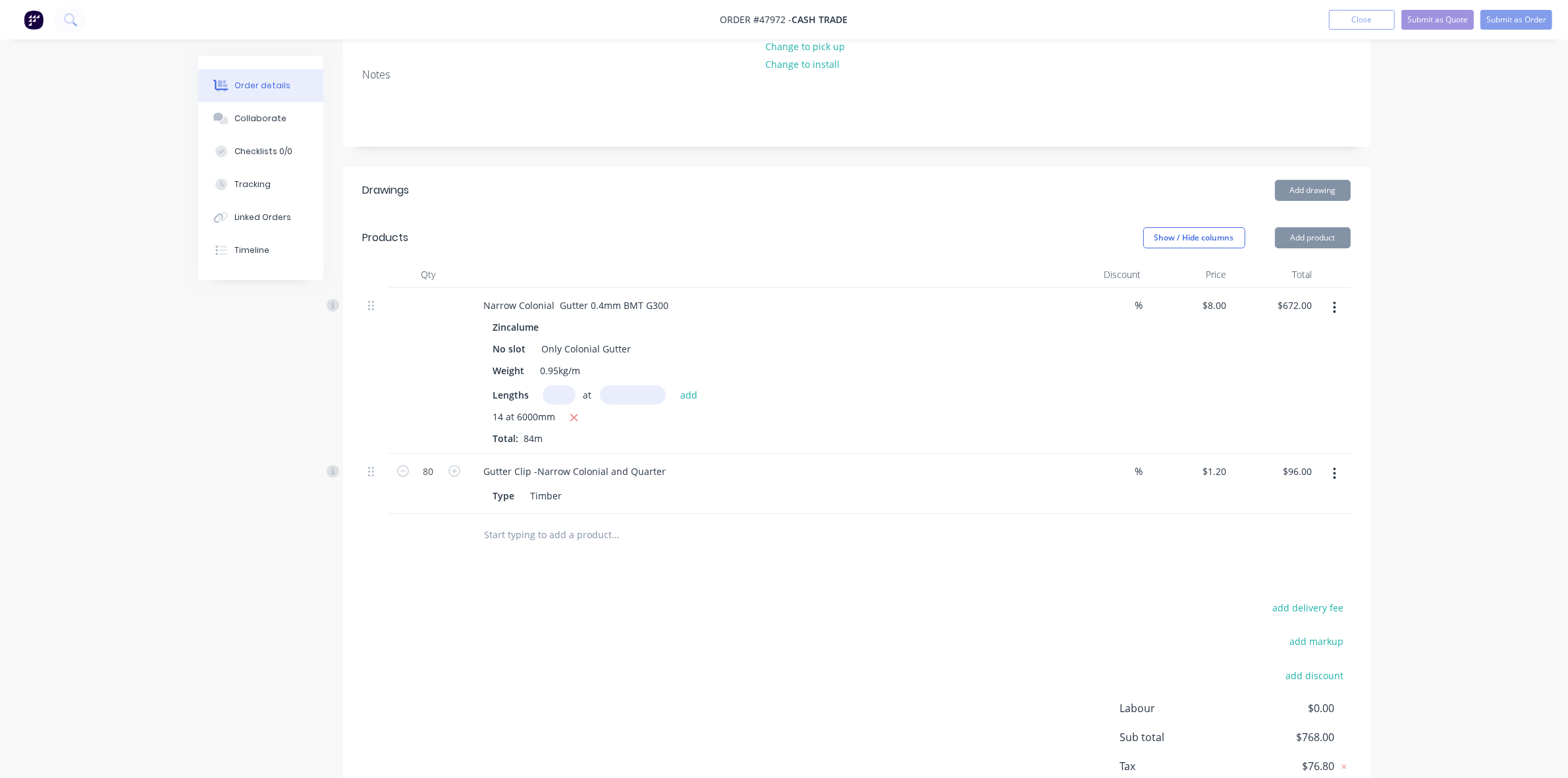
drag, startPoint x: 888, startPoint y: 644, endPoint x: 935, endPoint y: 535, distance: 118.7
click at [888, 641] on div "add delivery fee add markup add discount Labour $0.00 Sub total $768.00 Tax $76…" at bounding box center [856, 711] width 988 height 226
click at [1334, 239] on button "Add product" at bounding box center [1313, 238] width 75 height 21
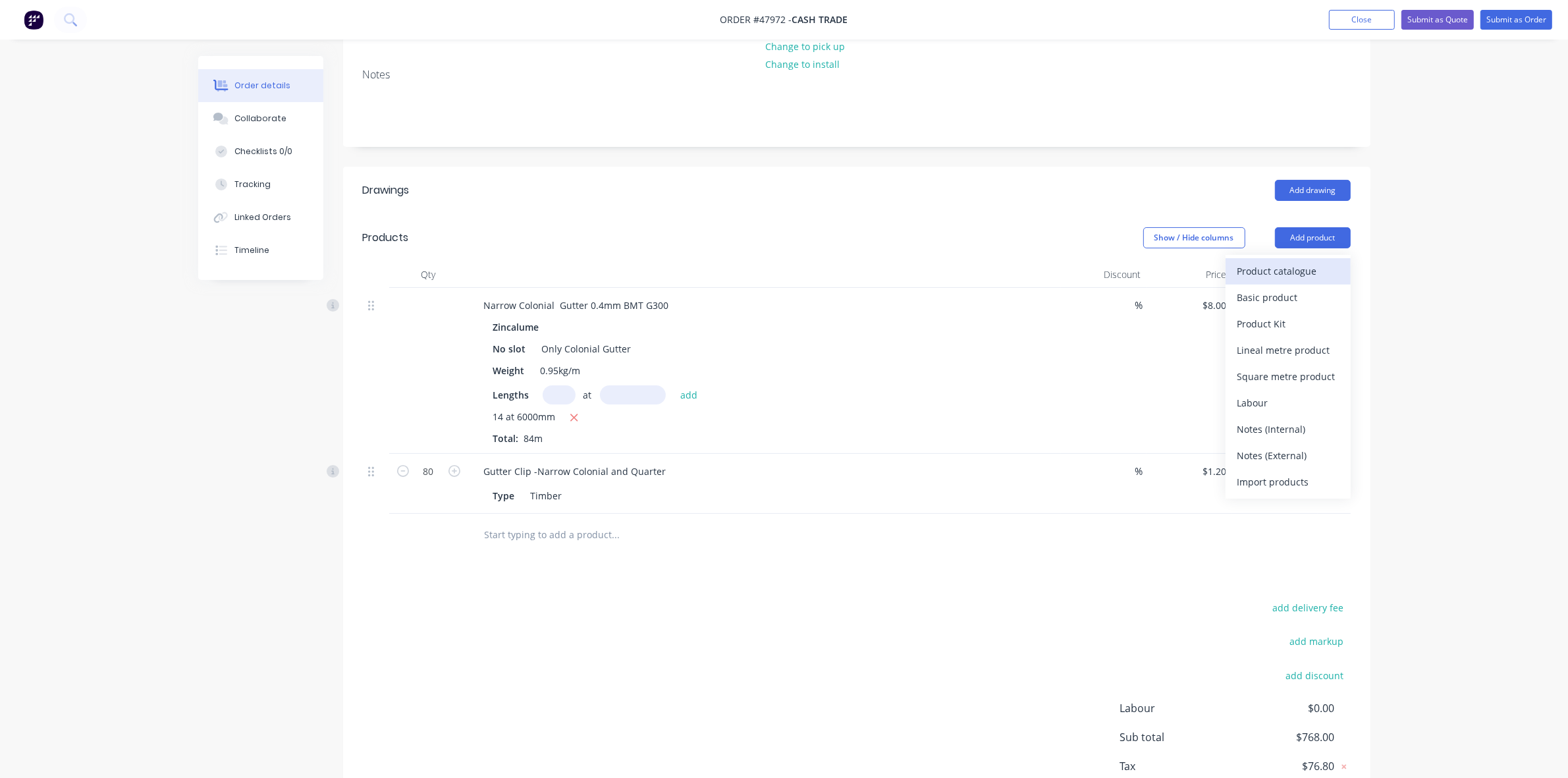
click at [1318, 267] on div "Product catalogue" at bounding box center [1288, 271] width 101 height 19
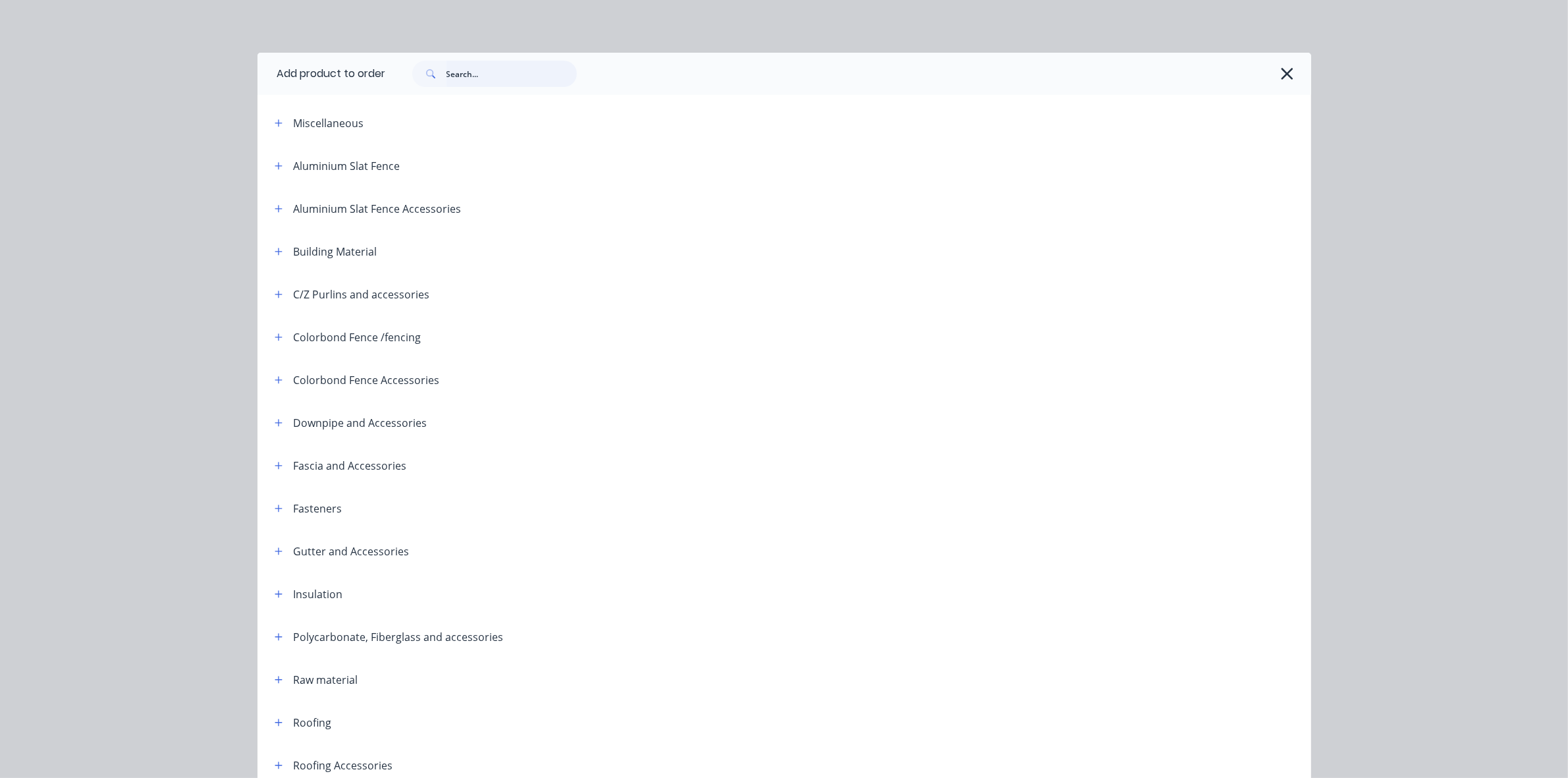
click at [483, 70] on input "text" at bounding box center [511, 74] width 130 height 26
click at [1285, 66] on icon "button" at bounding box center [1286, 73] width 14 height 18
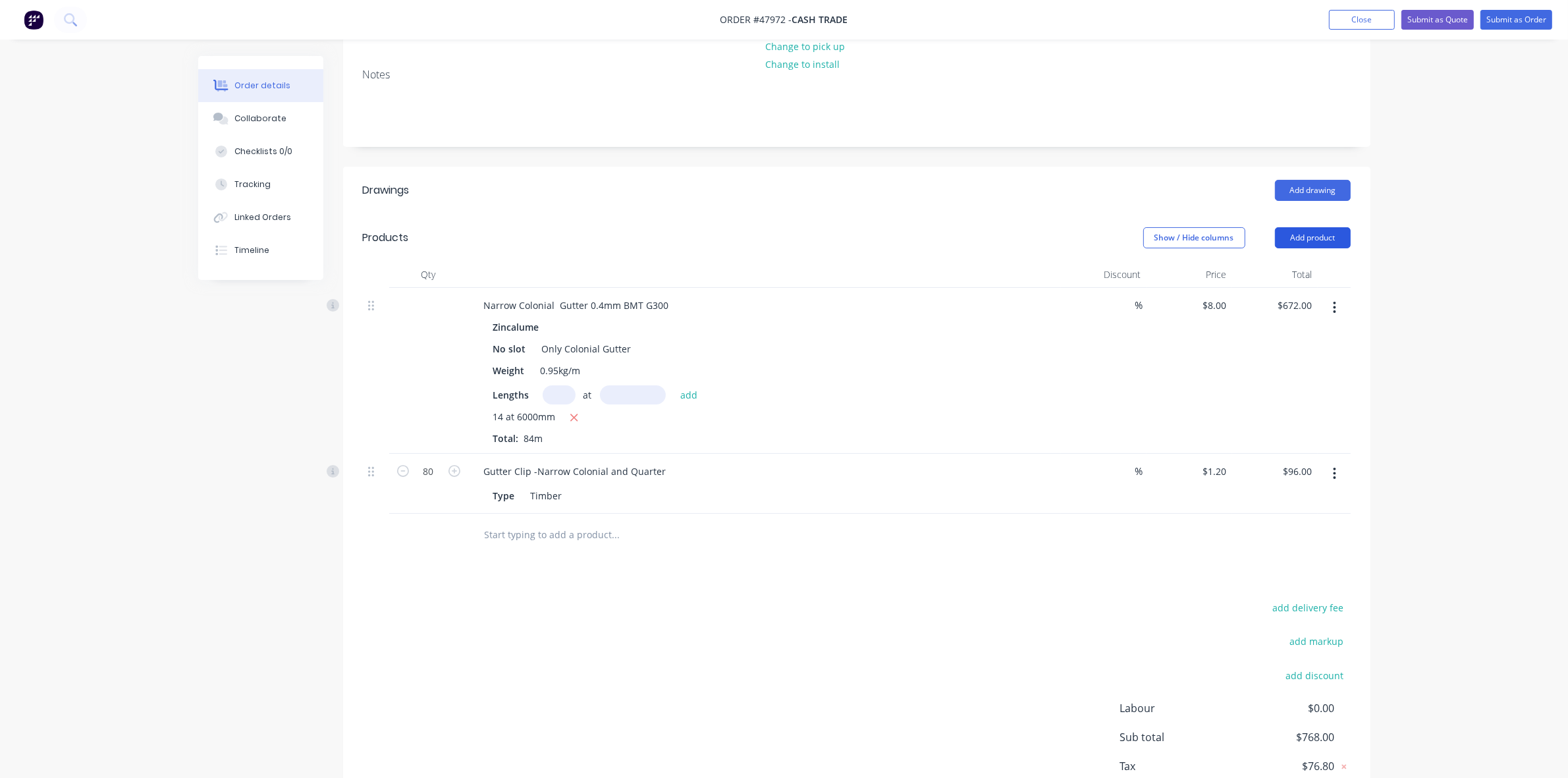
click at [1313, 241] on button "Add product" at bounding box center [1313, 238] width 75 height 21
click at [1299, 267] on div "Product catalogue" at bounding box center [1288, 271] width 101 height 19
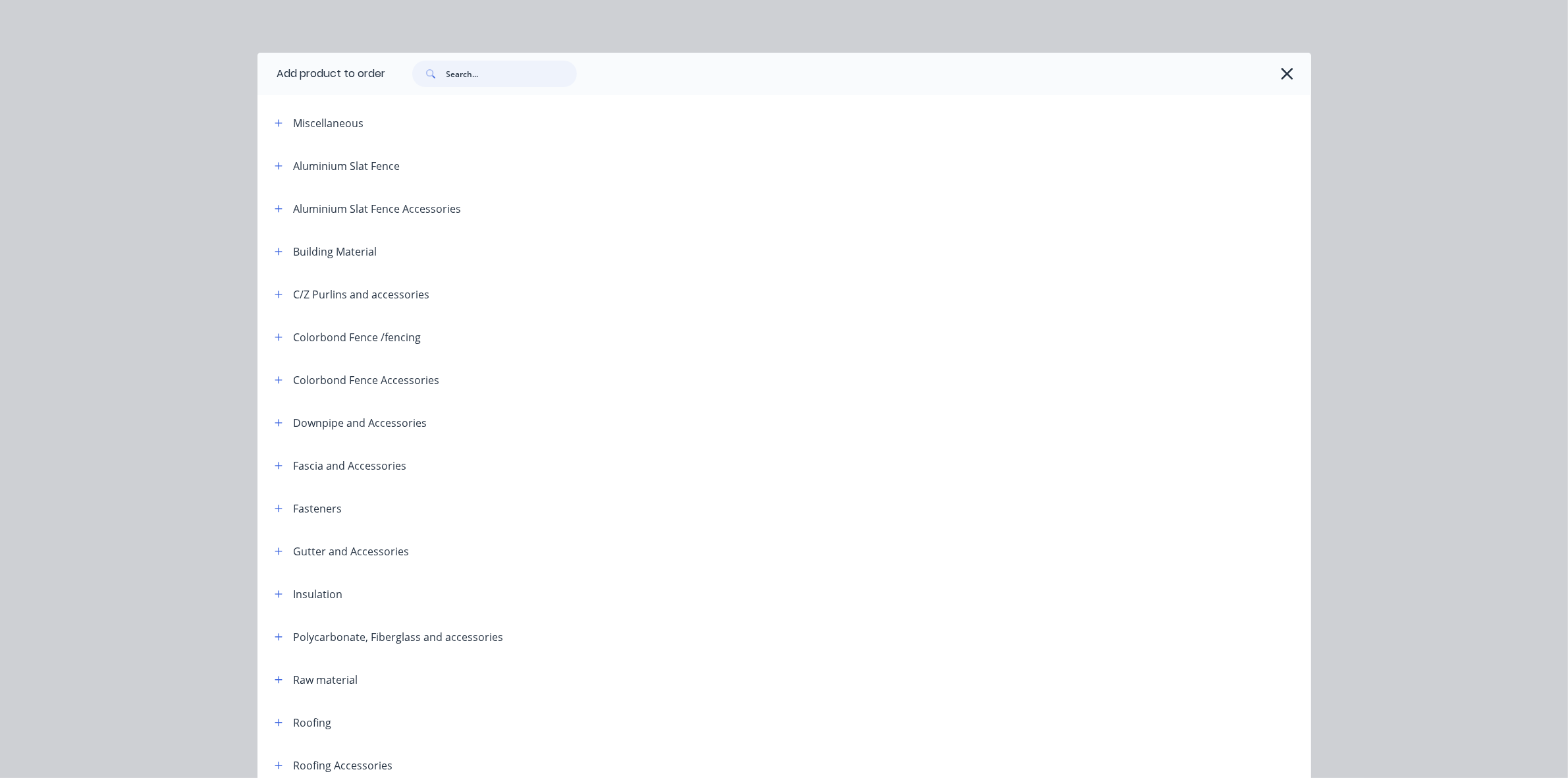
click at [457, 71] on input "text" at bounding box center [511, 74] width 130 height 26
click at [1283, 71] on icon "button" at bounding box center [1286, 73] width 14 height 18
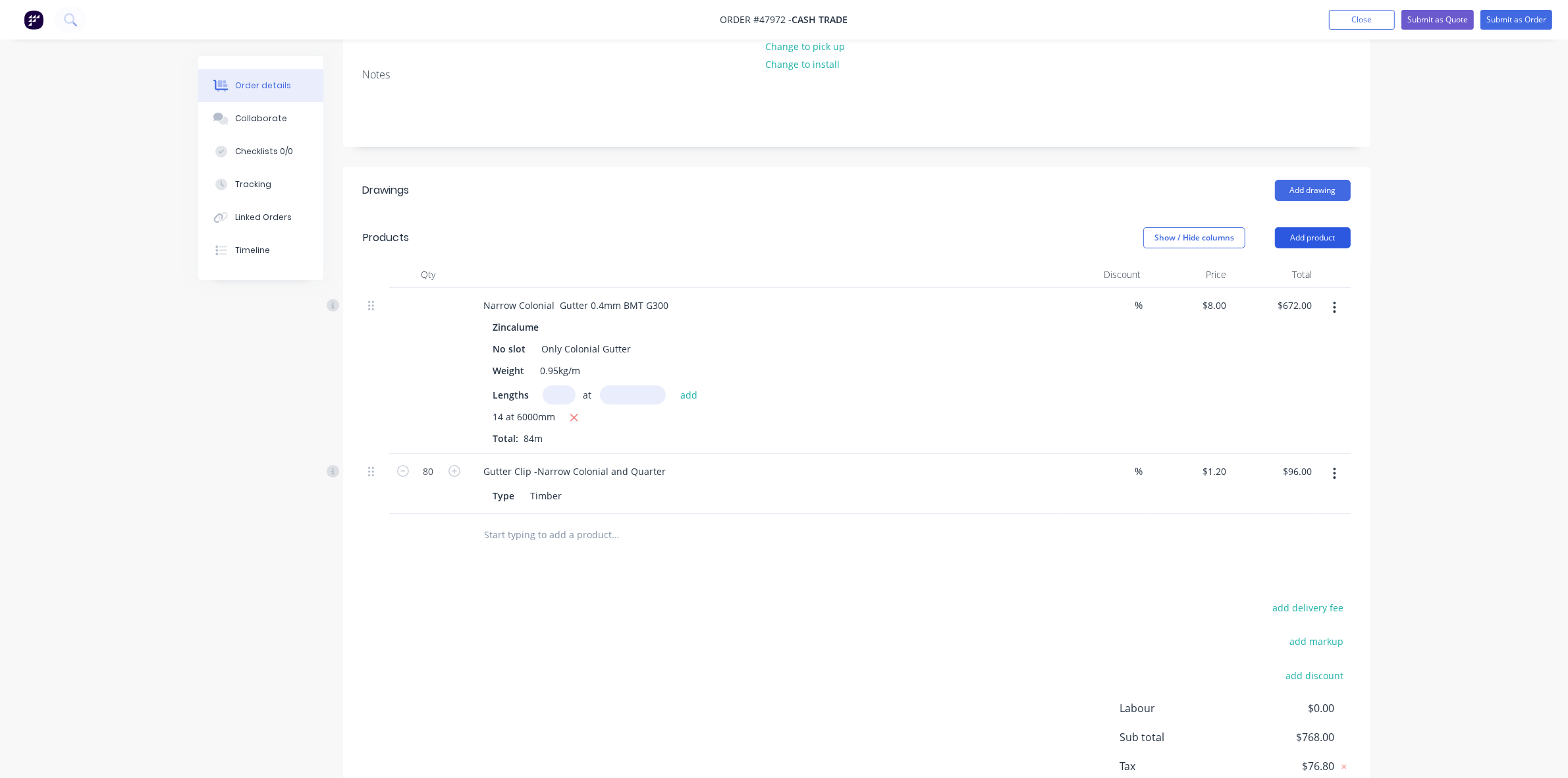
click at [1332, 234] on button "Add product" at bounding box center [1313, 238] width 75 height 21
click at [1306, 295] on div "Basic product" at bounding box center [1288, 298] width 101 height 19
click at [1320, 237] on button "Add product" at bounding box center [1313, 238] width 75 height 21
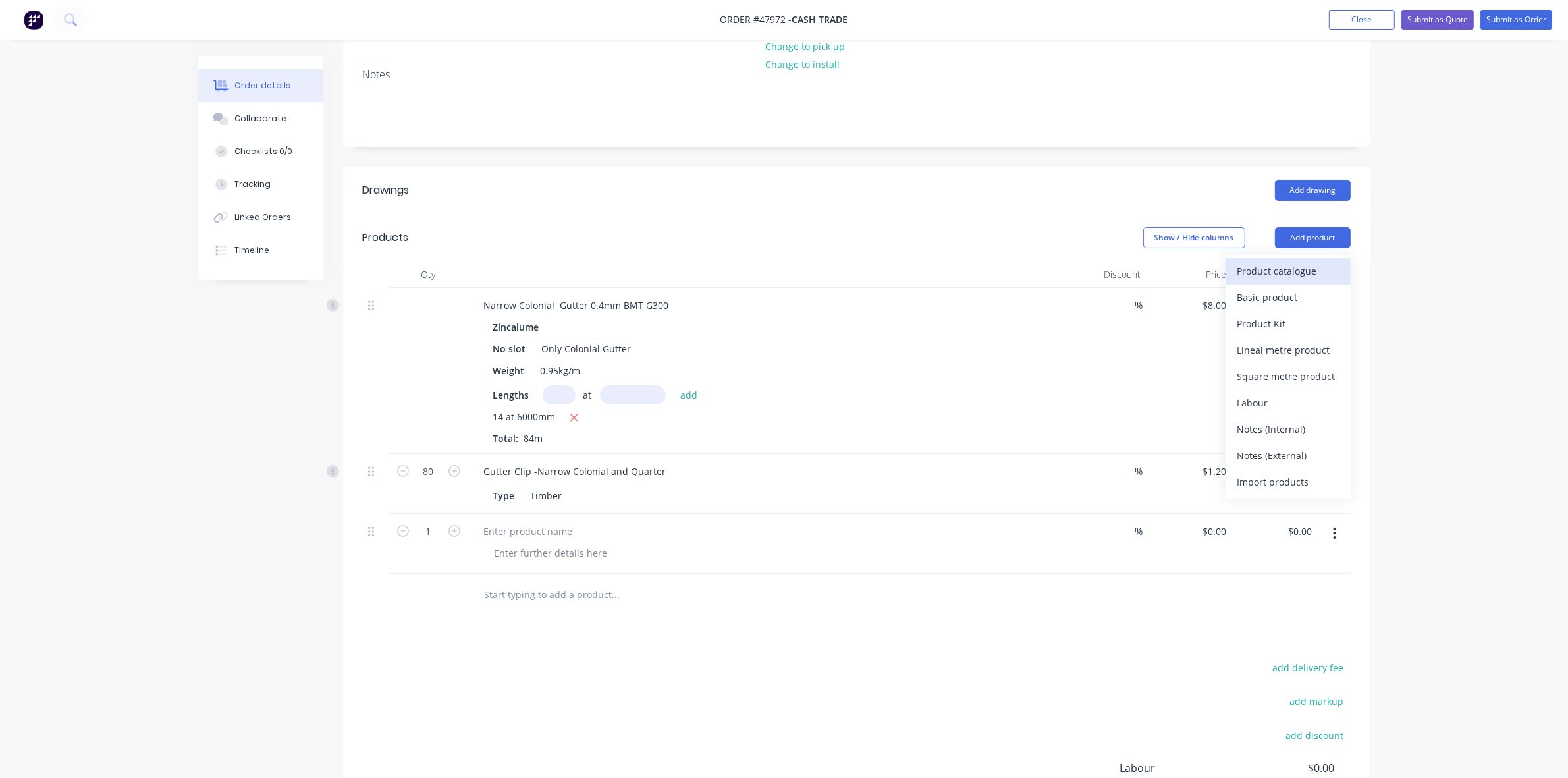
click at [1310, 266] on div "Product catalogue" at bounding box center [1288, 271] width 101 height 19
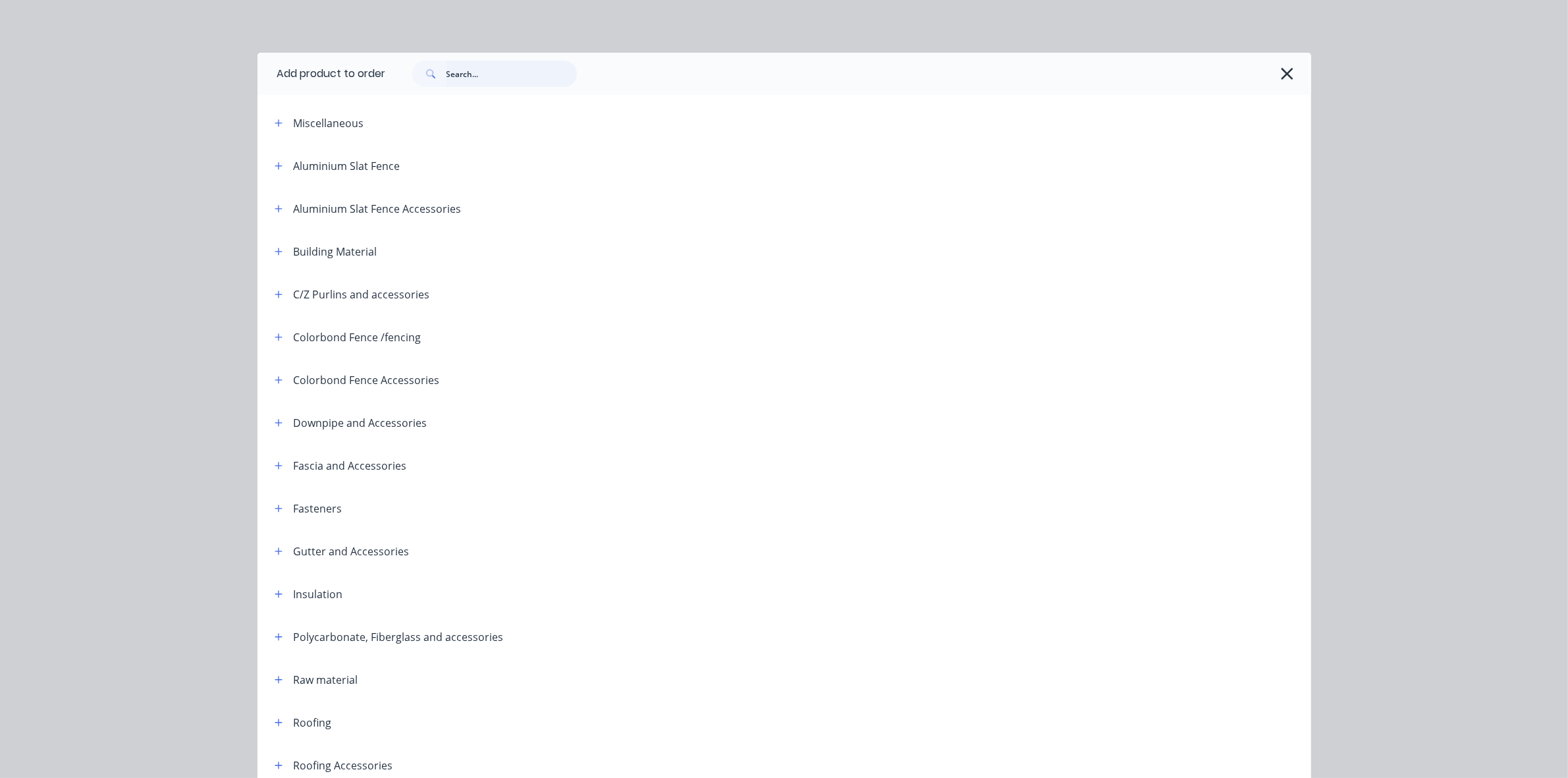
click at [476, 81] on input "text" at bounding box center [511, 74] width 130 height 26
type input "gutt"
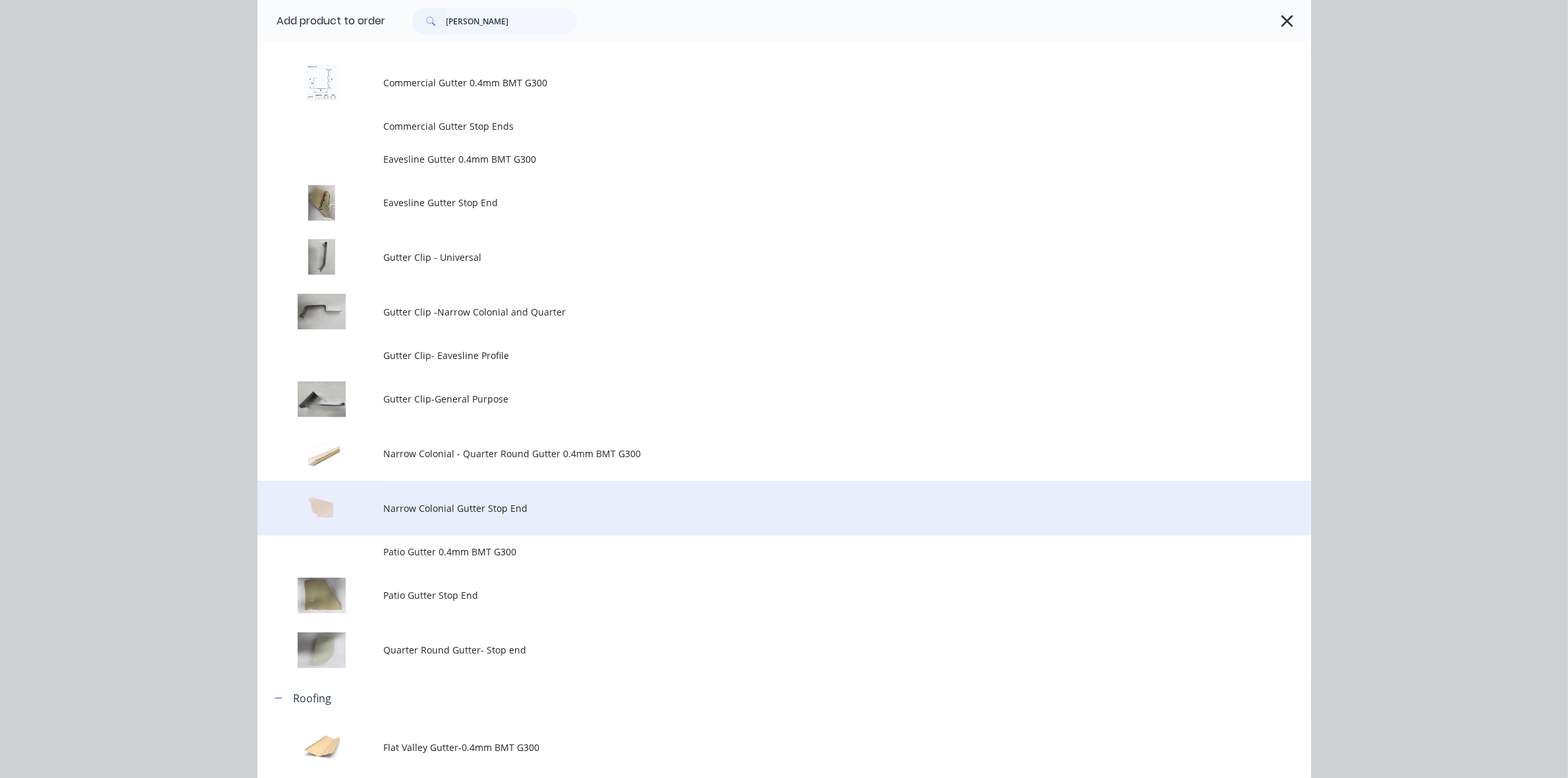
click at [562, 499] on td "Narrow Colonial Gutter Stop End" at bounding box center [847, 508] width 928 height 55
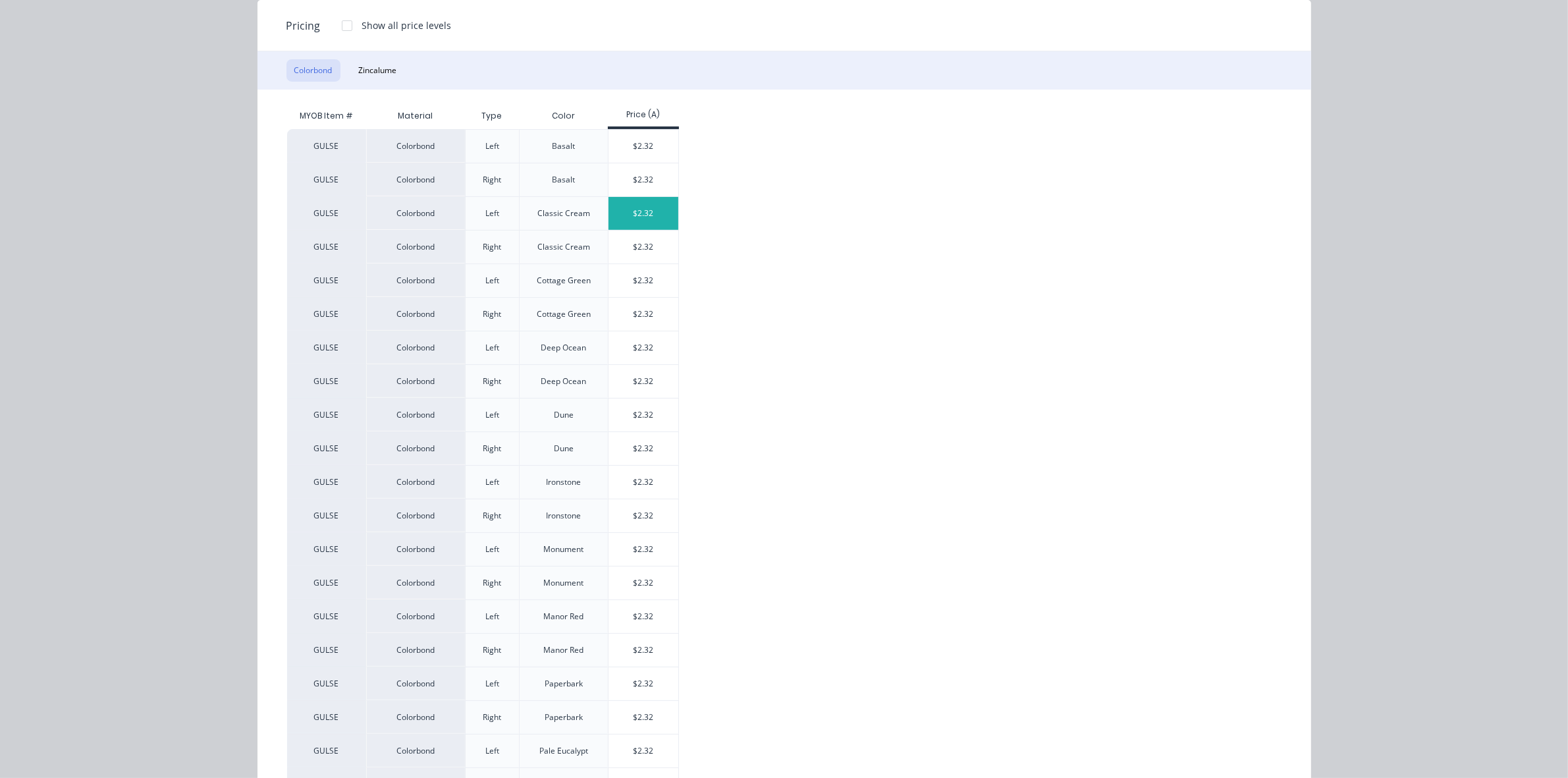
click at [636, 215] on div "$2.32" at bounding box center [644, 213] width 71 height 33
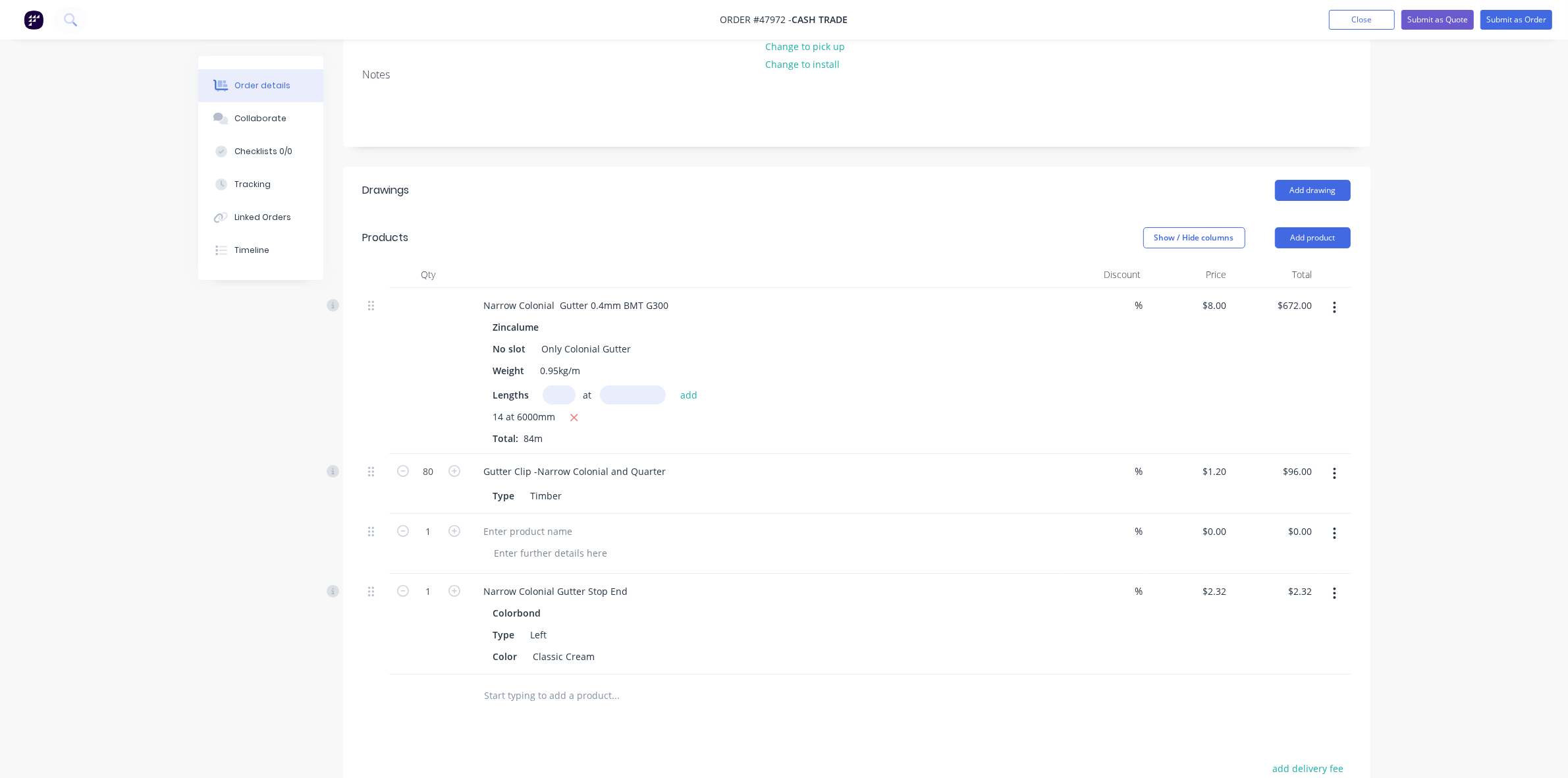
click at [1333, 593] on icon "button" at bounding box center [1334, 593] width 3 height 14
click at [1299, 624] on div "Edit" at bounding box center [1288, 629] width 101 height 19
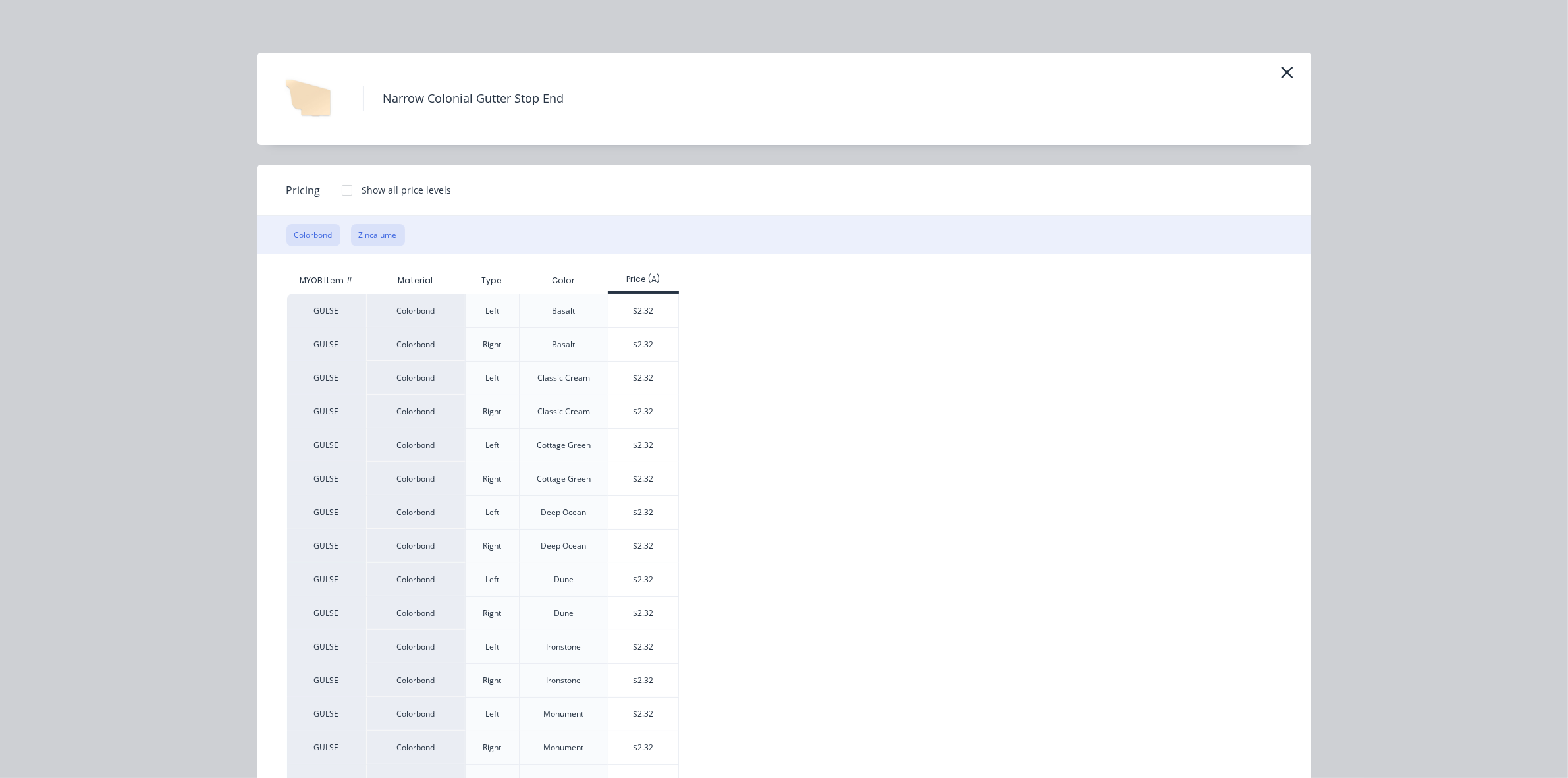
click at [380, 230] on button "Zincalume" at bounding box center [377, 235] width 54 height 22
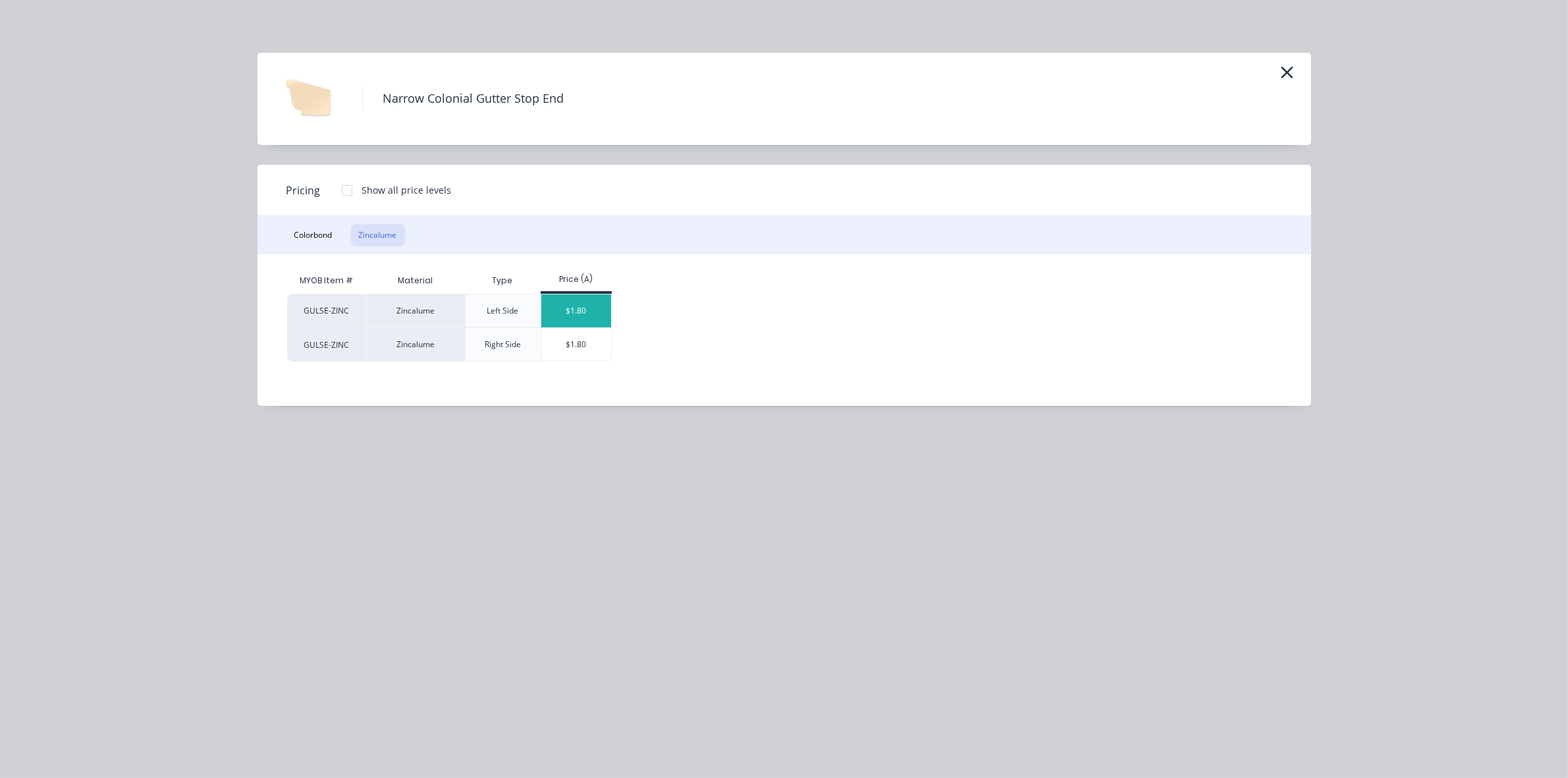
click at [586, 308] on div "$1.80" at bounding box center [577, 311] width 71 height 33
type input "$1.80"
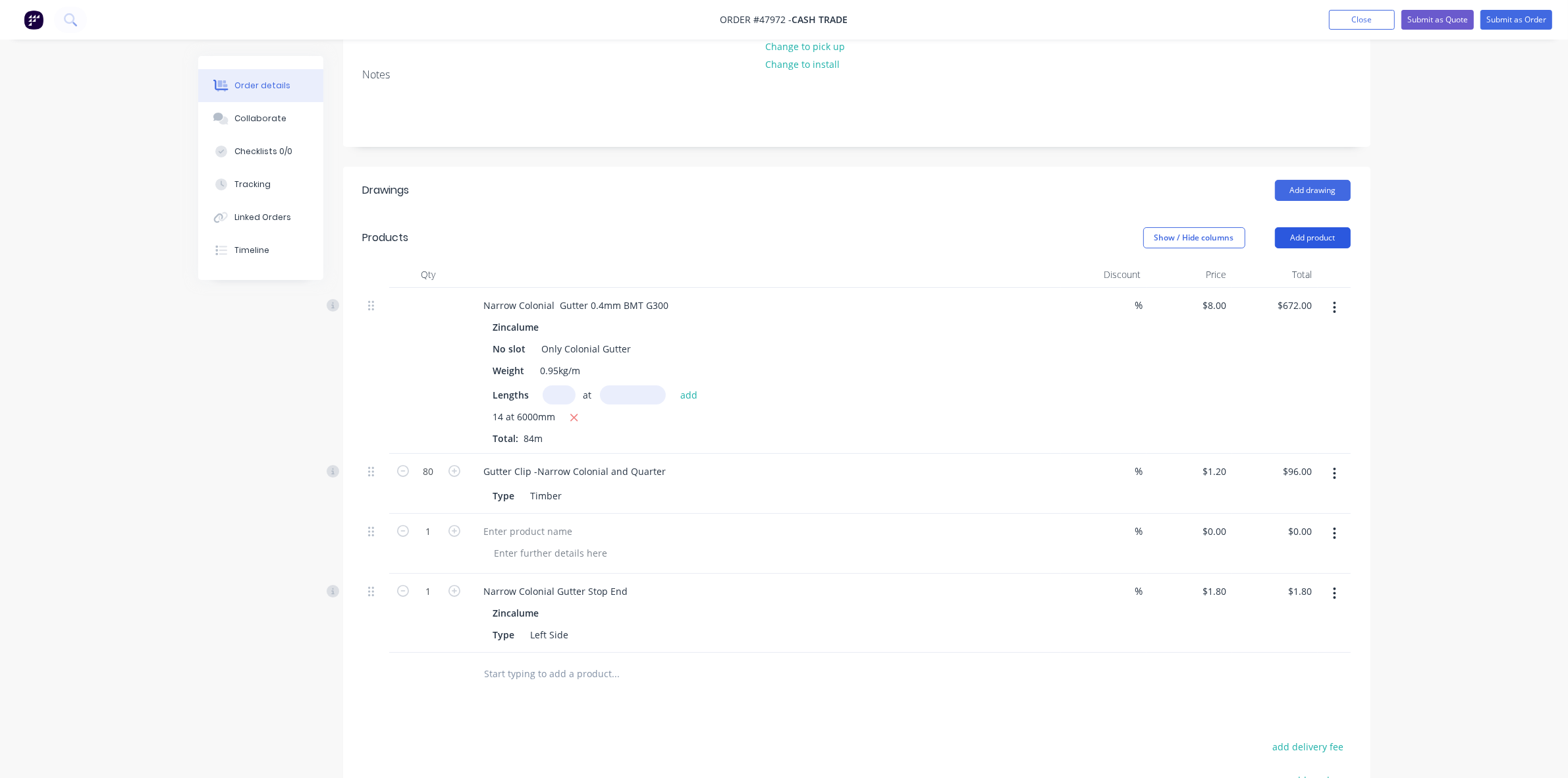
click at [1327, 234] on button "Add product" at bounding box center [1313, 238] width 75 height 21
click at [1302, 264] on div "Product catalogue" at bounding box center [1288, 271] width 101 height 19
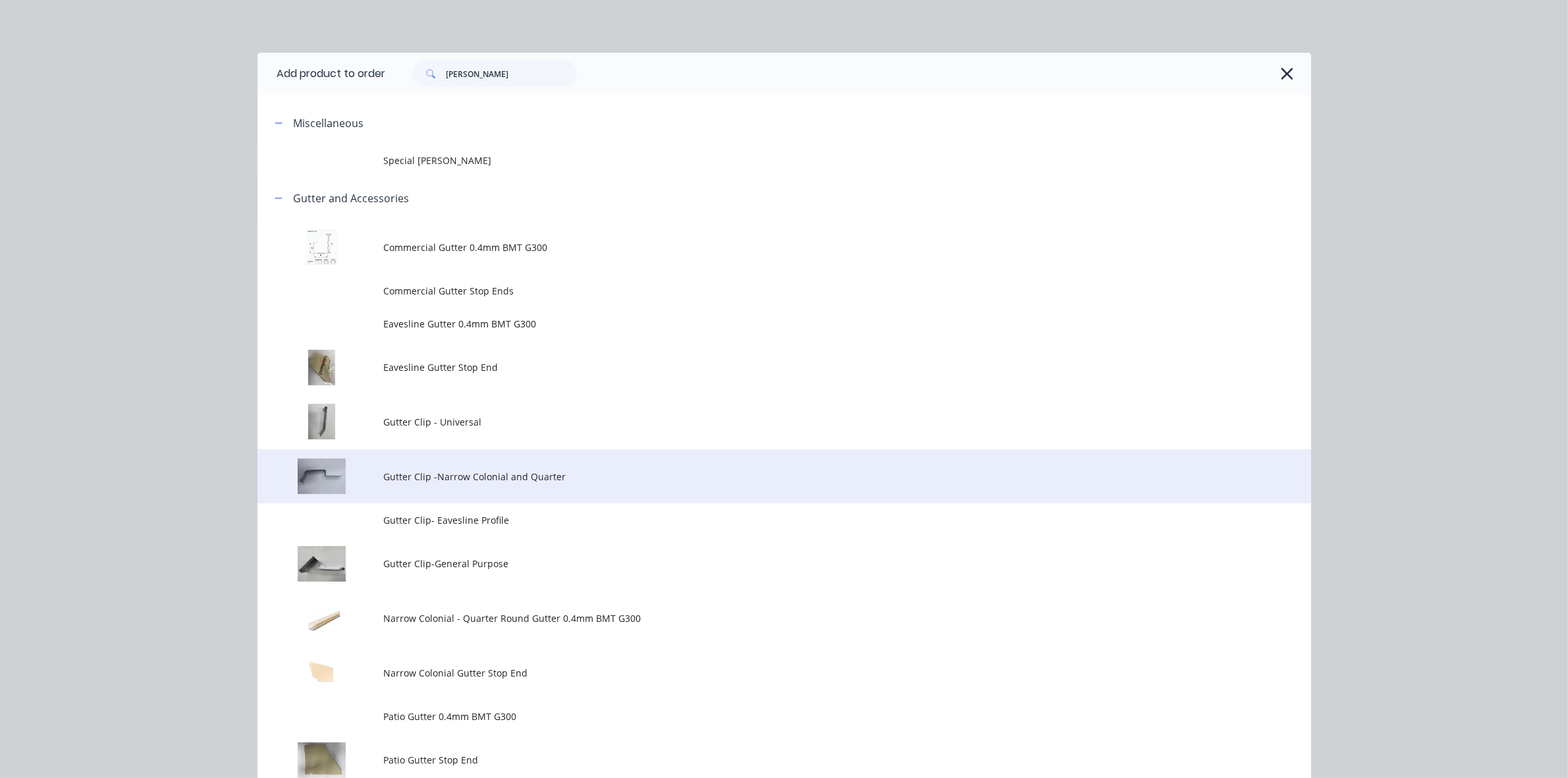
click at [490, 479] on span "Gutter Clip -Narrow Colonial and Quarter" at bounding box center [754, 476] width 741 height 14
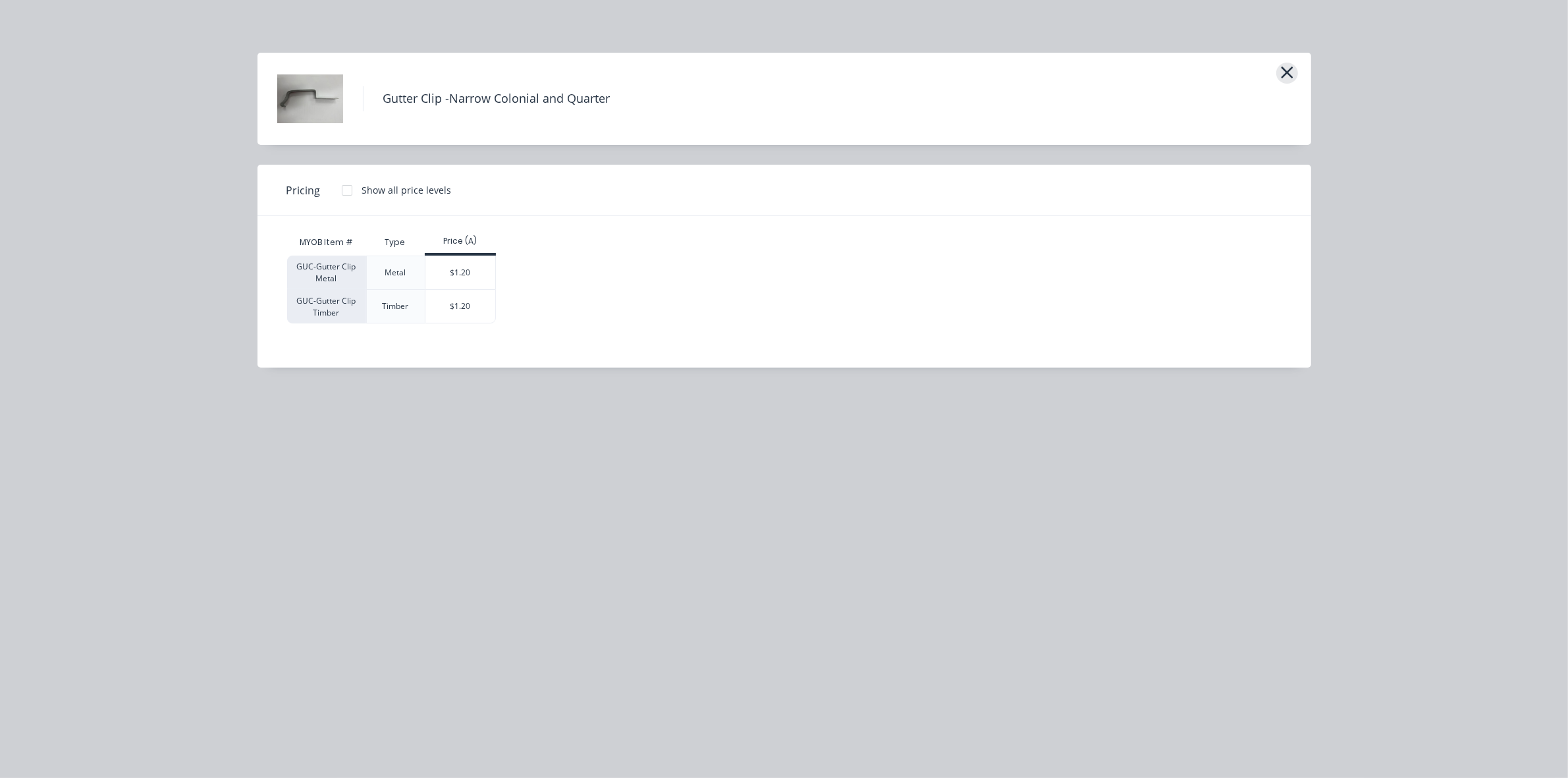
click at [1287, 67] on icon "button" at bounding box center [1286, 72] width 14 height 18
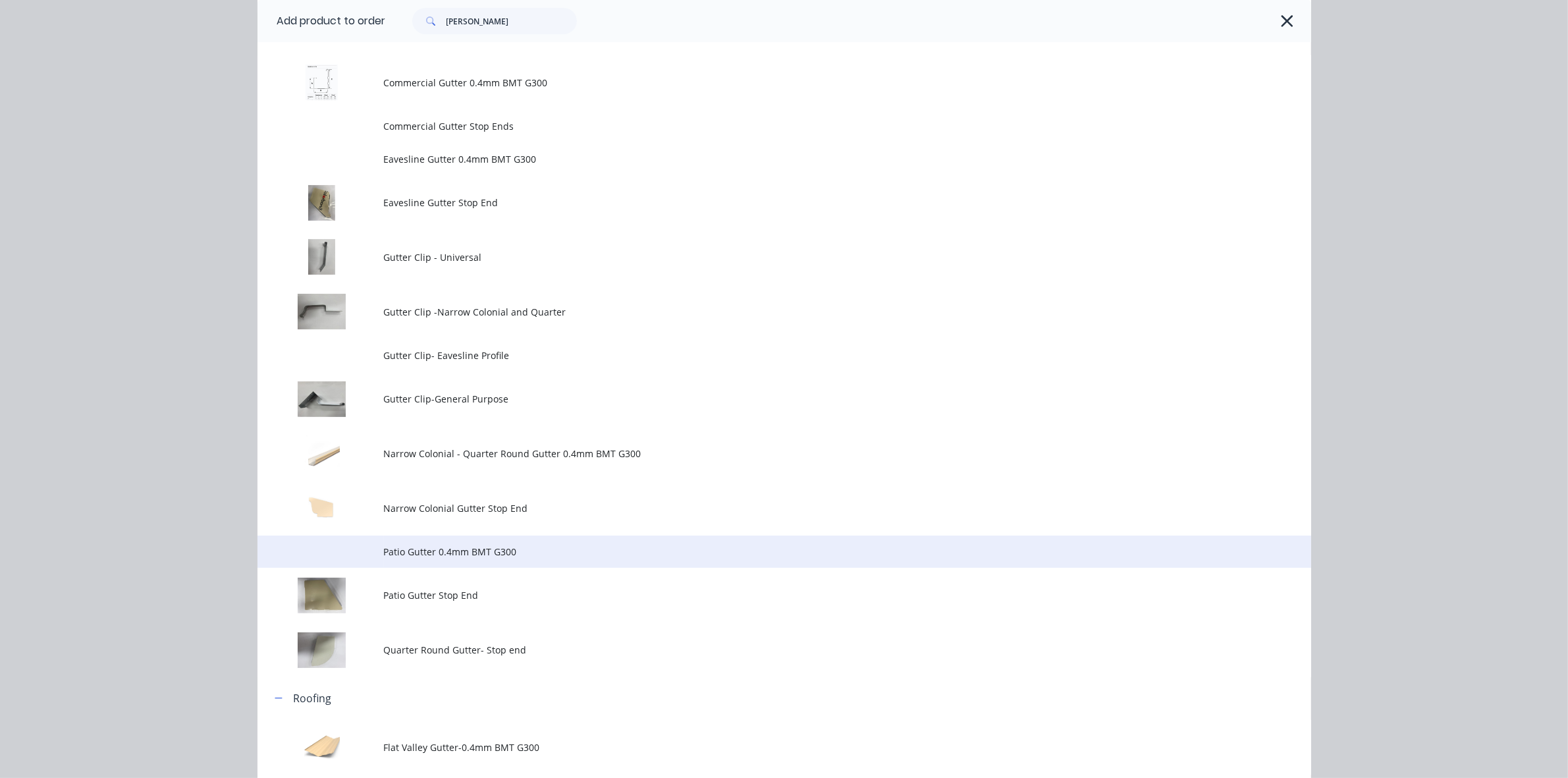
click at [457, 554] on span "Patio Gutter 0.4mm BMT G300" at bounding box center [754, 552] width 741 height 14
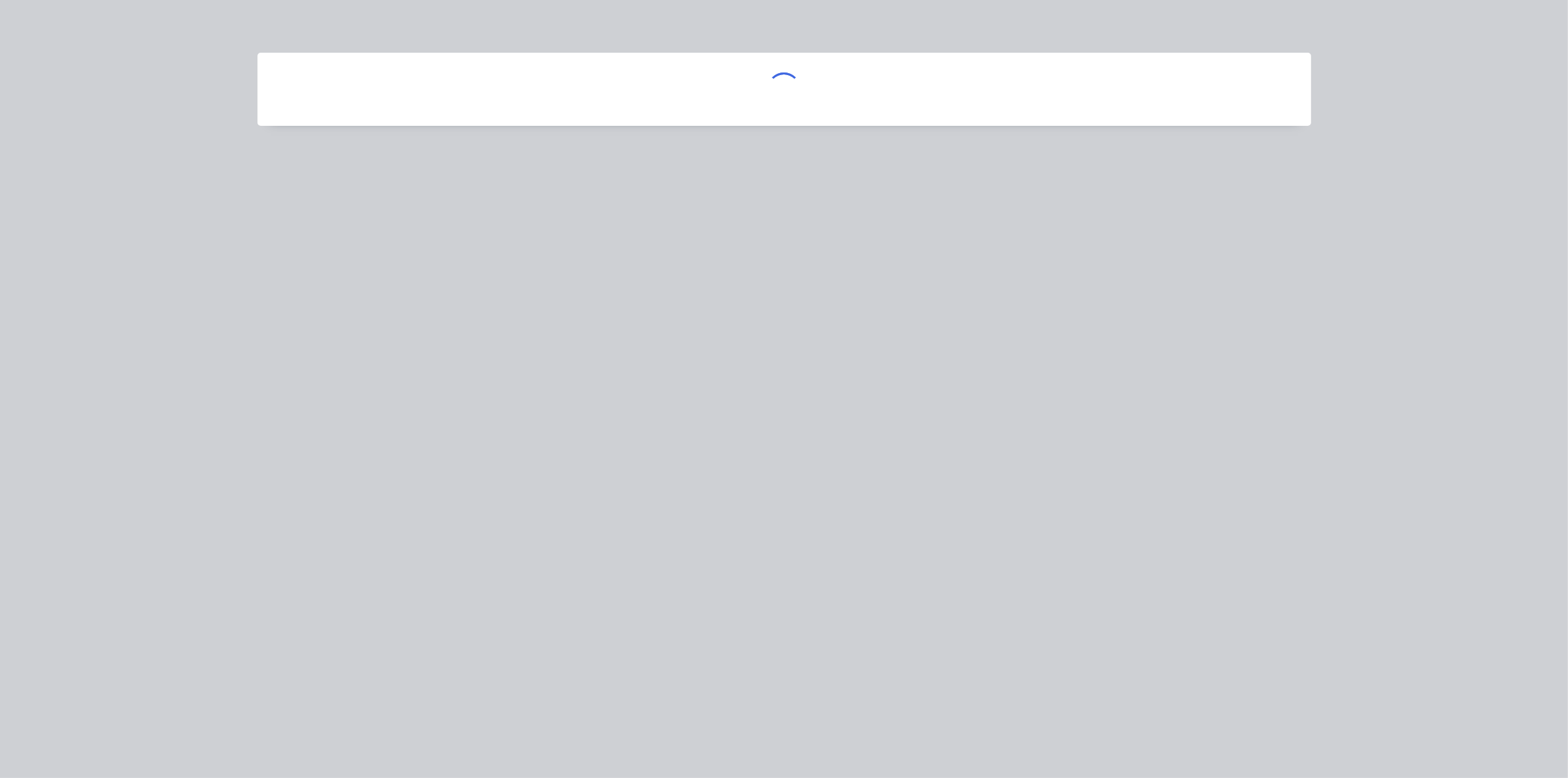
scroll to position [0, 0]
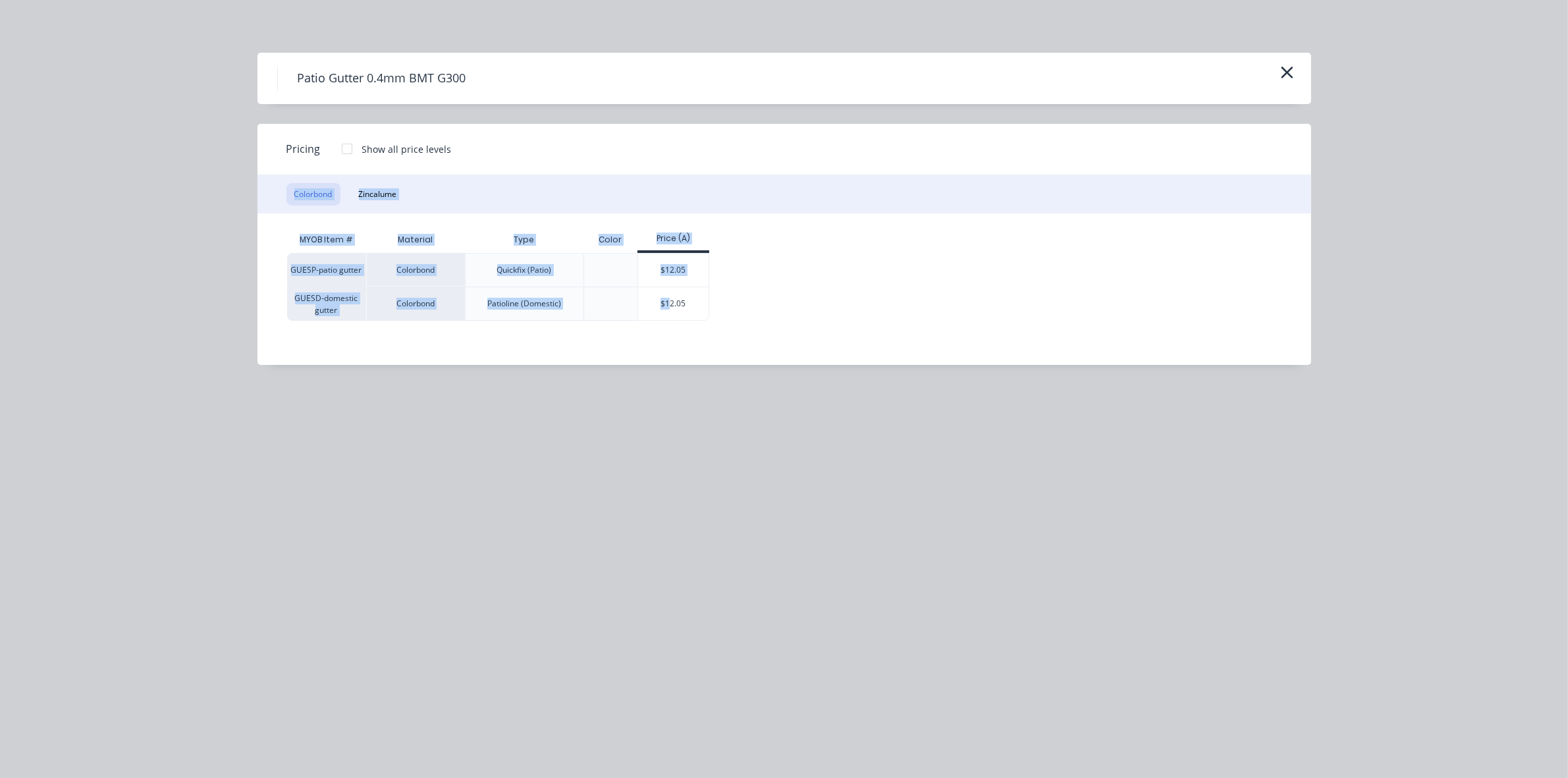
drag, startPoint x: 669, startPoint y: 303, endPoint x: 616, endPoint y: 152, distance: 160.0
click at [616, 152] on div "Pricing Show all price levels Colorbond Zincalume MYOB Item # Material Type Col…" at bounding box center [784, 244] width 1054 height 241
click at [615, 149] on div "Pricing Show all price levels" at bounding box center [784, 149] width 1054 height 51
click at [364, 191] on button "Zincalume" at bounding box center [377, 194] width 54 height 22
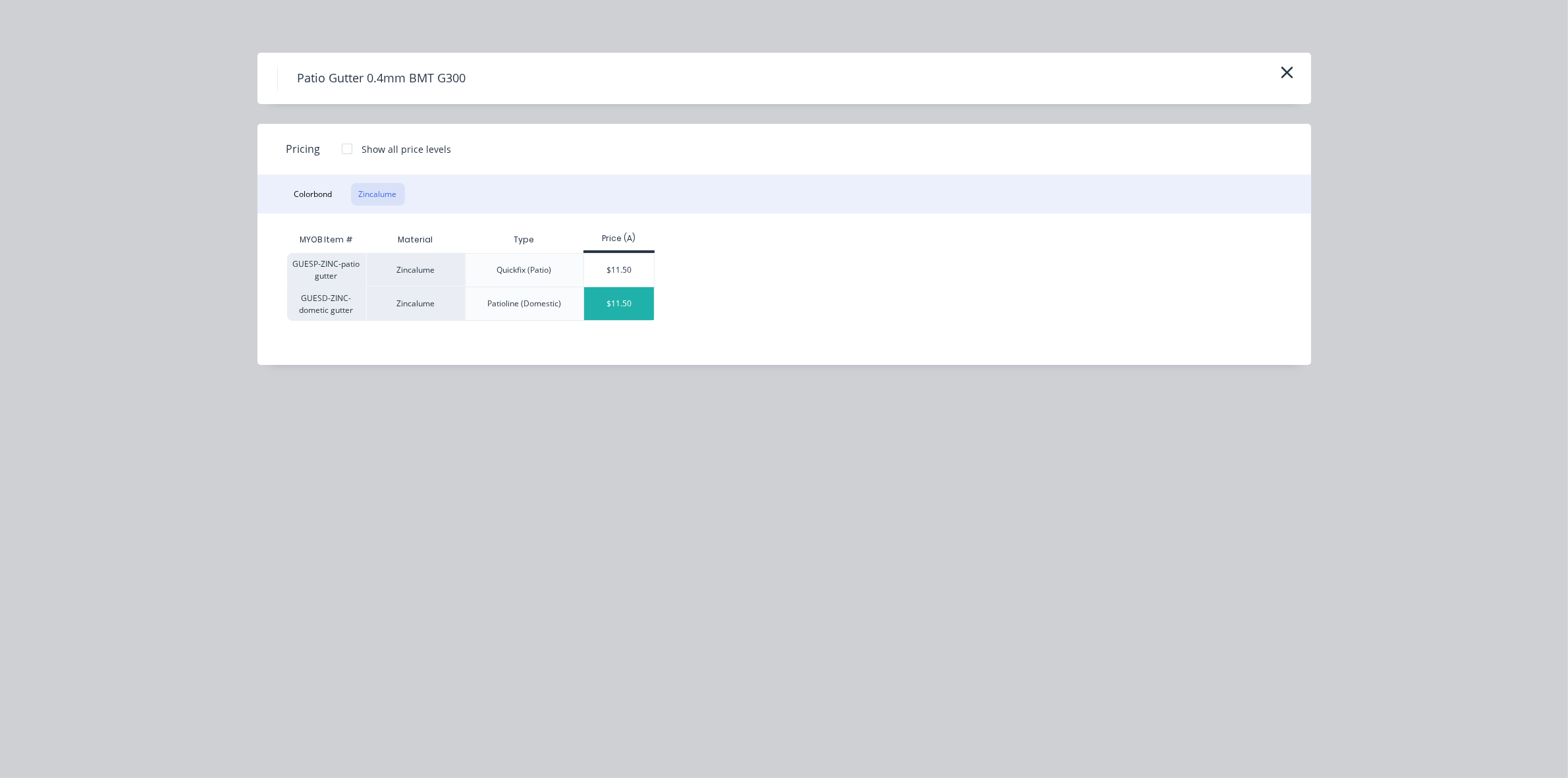
click at [624, 308] on div "$11.50" at bounding box center [619, 303] width 71 height 33
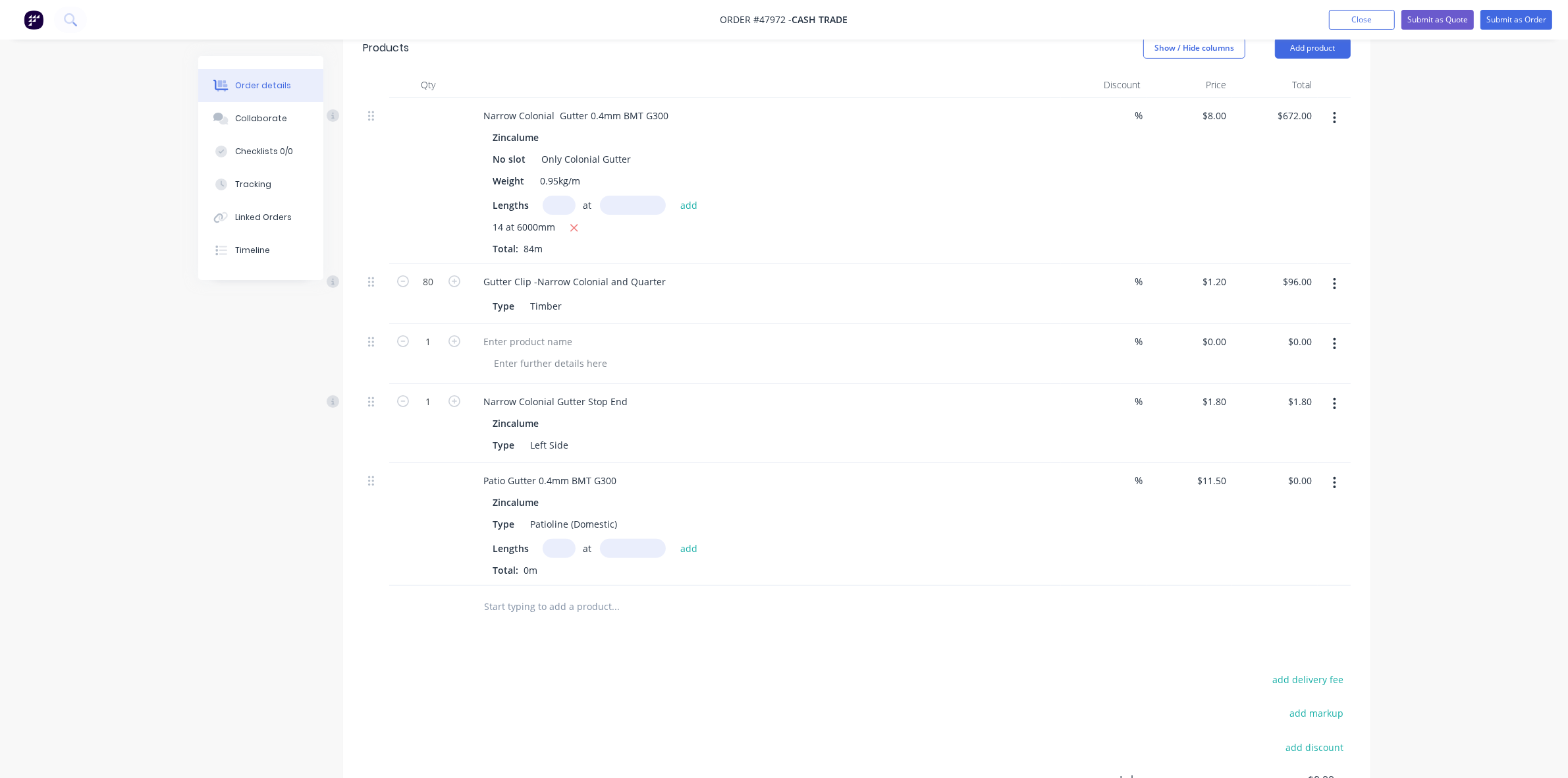
scroll to position [495, 0]
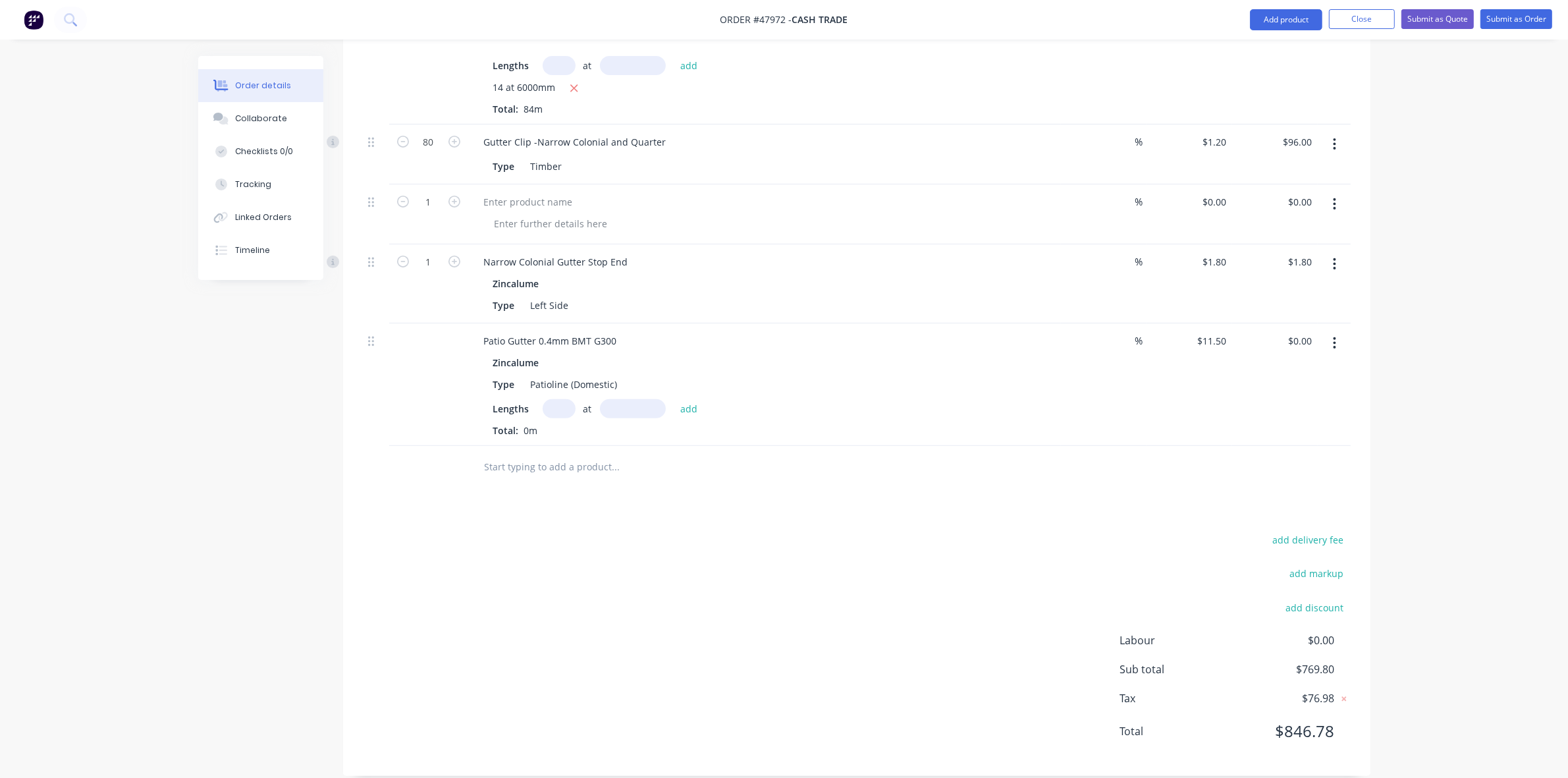
click at [554, 409] on input "text" at bounding box center [559, 409] width 33 height 19
click at [624, 407] on input "text" at bounding box center [633, 409] width 66 height 19
drag, startPoint x: 564, startPoint y: 410, endPoint x: 479, endPoint y: 413, distance: 85.1
click at [479, 413] on div "Zincalume Type Patioline (Domestic) Lengths 2 at add Total: 0m" at bounding box center [764, 395] width 582 height 84
type input "3"
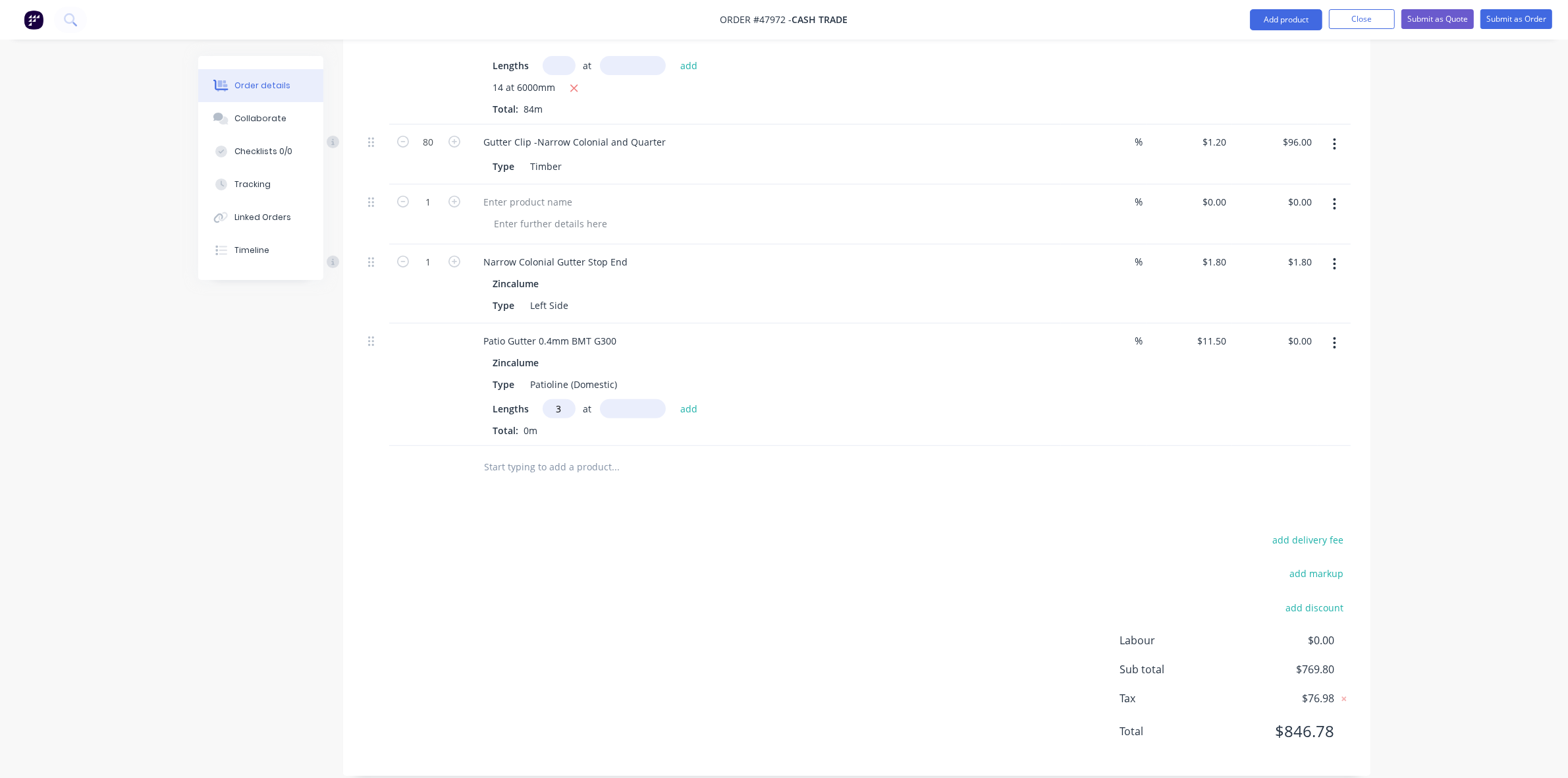
click at [634, 417] on input "text" at bounding box center [633, 409] width 66 height 19
type input "6000"
click at [674, 399] on button "add" at bounding box center [689, 408] width 31 height 18
type input "$207.00"
click at [770, 562] on div "add delivery fee add markup add discount Labour $0.00 Sub total $976.80 Tax $97…" at bounding box center [856, 666] width 988 height 226
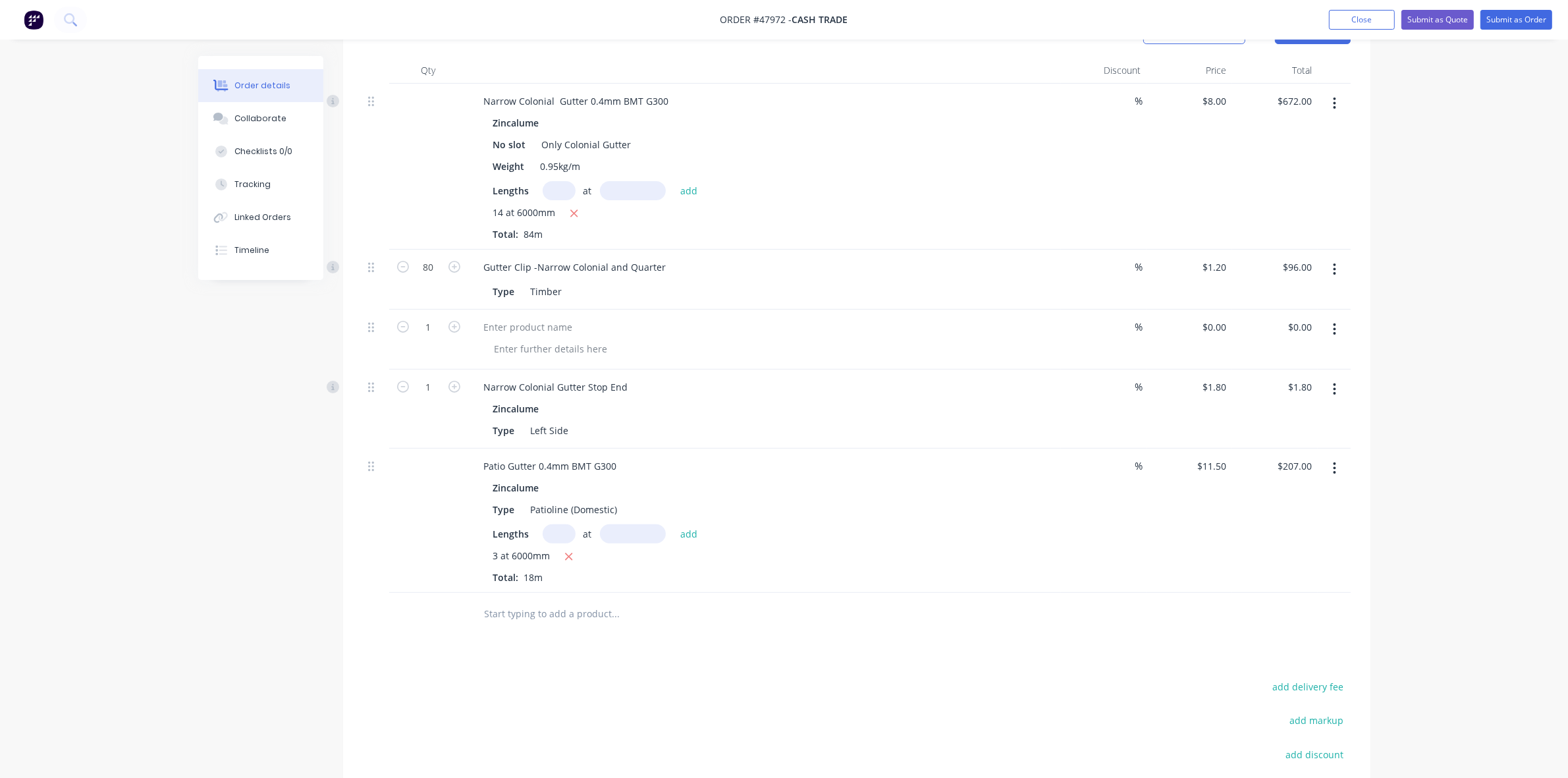
scroll to position [329, 0]
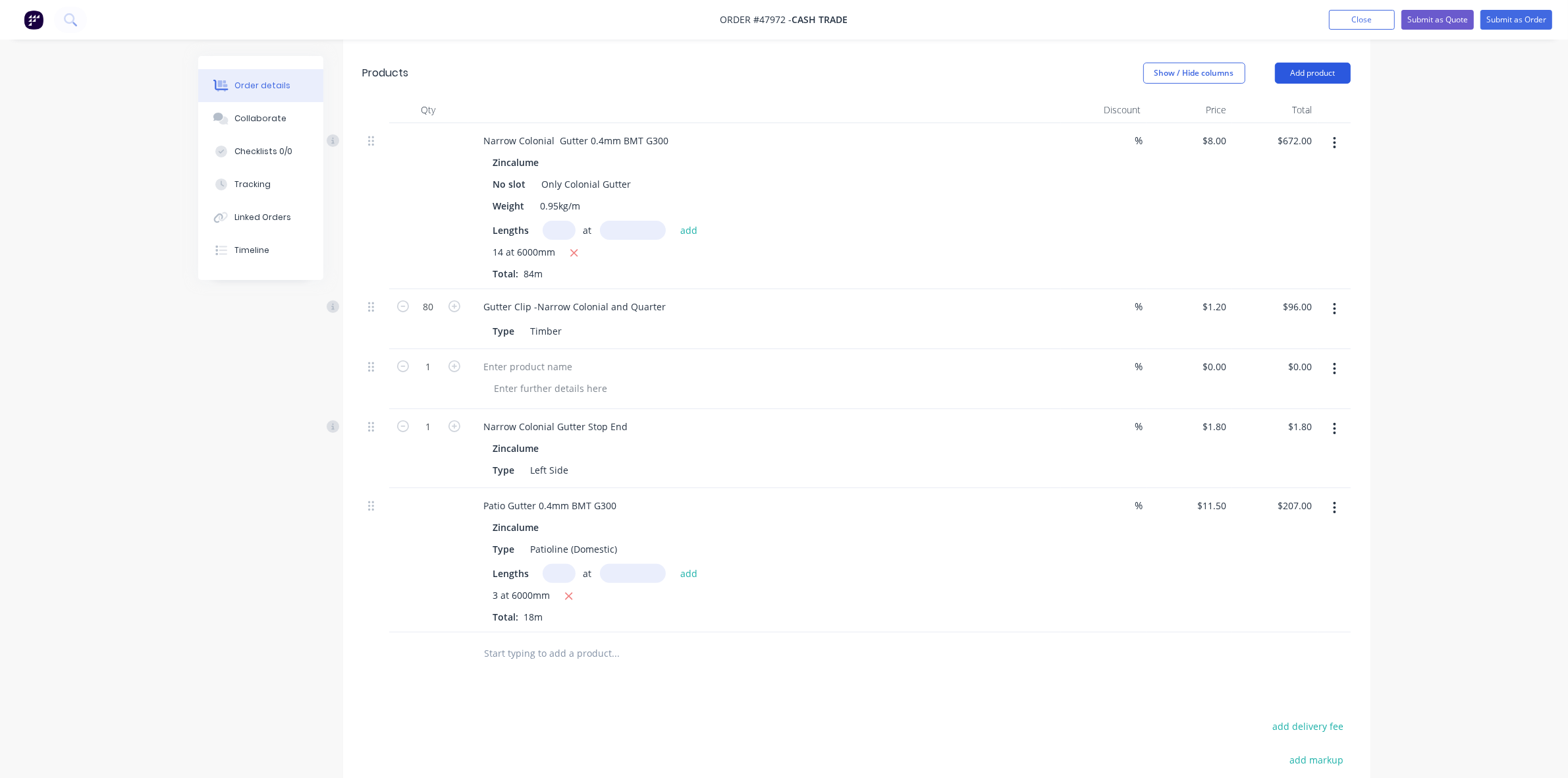
click at [1311, 69] on button "Add product" at bounding box center [1313, 73] width 75 height 21
click at [1314, 114] on div "Product catalogue" at bounding box center [1288, 107] width 101 height 19
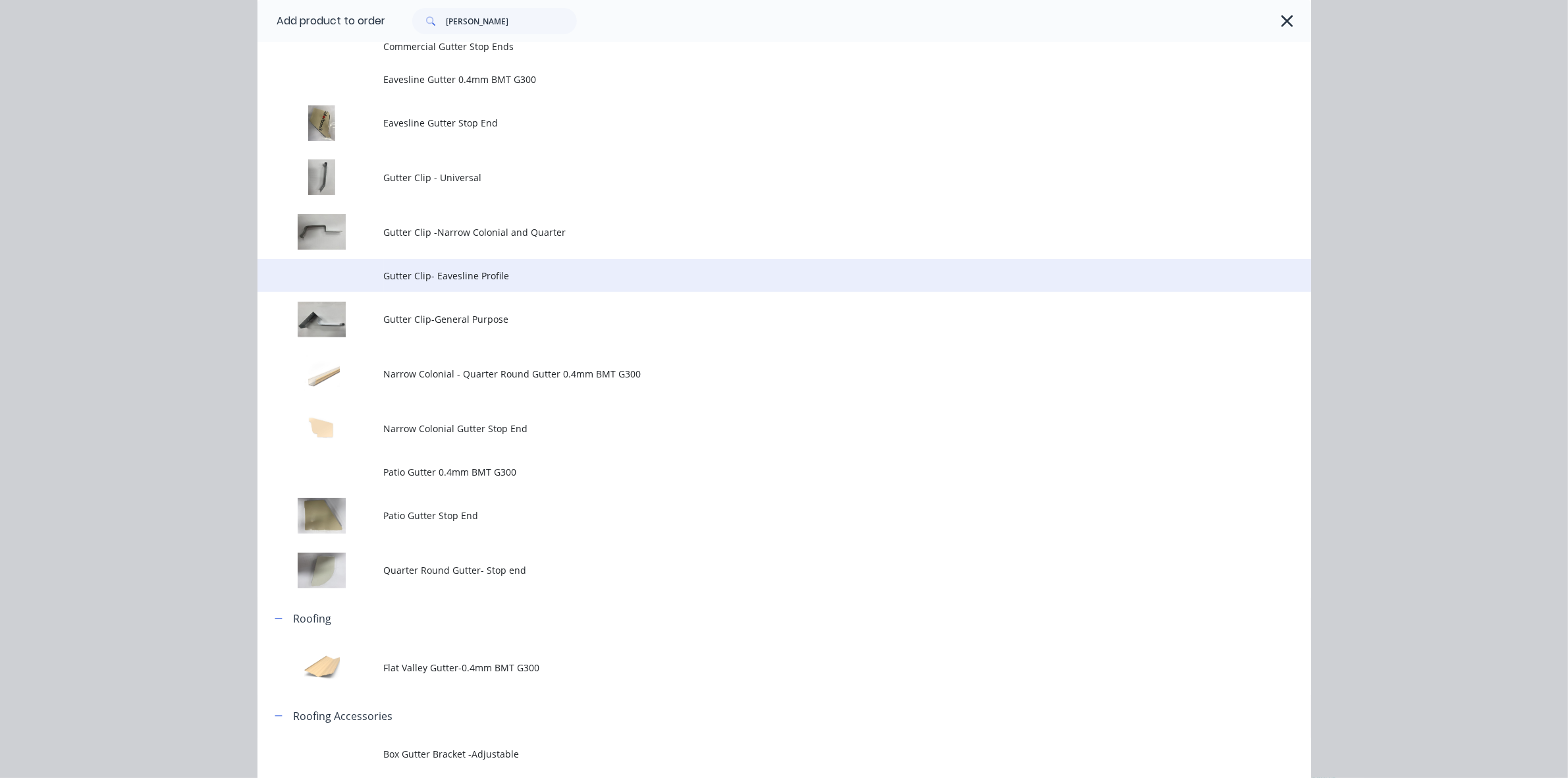
scroll to position [247, 0]
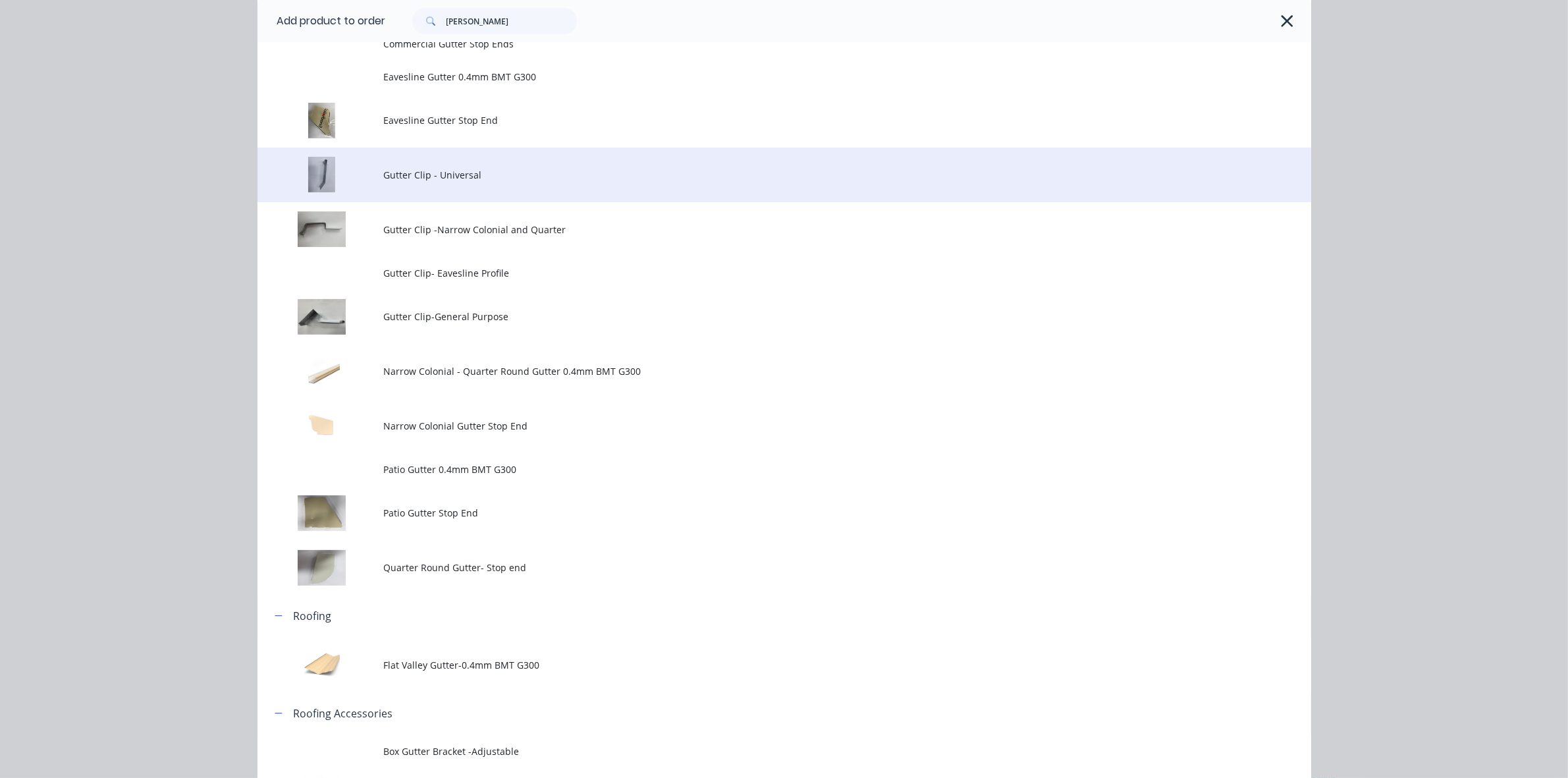
click at [438, 183] on td "Gutter Clip - Universal" at bounding box center [847, 175] width 928 height 55
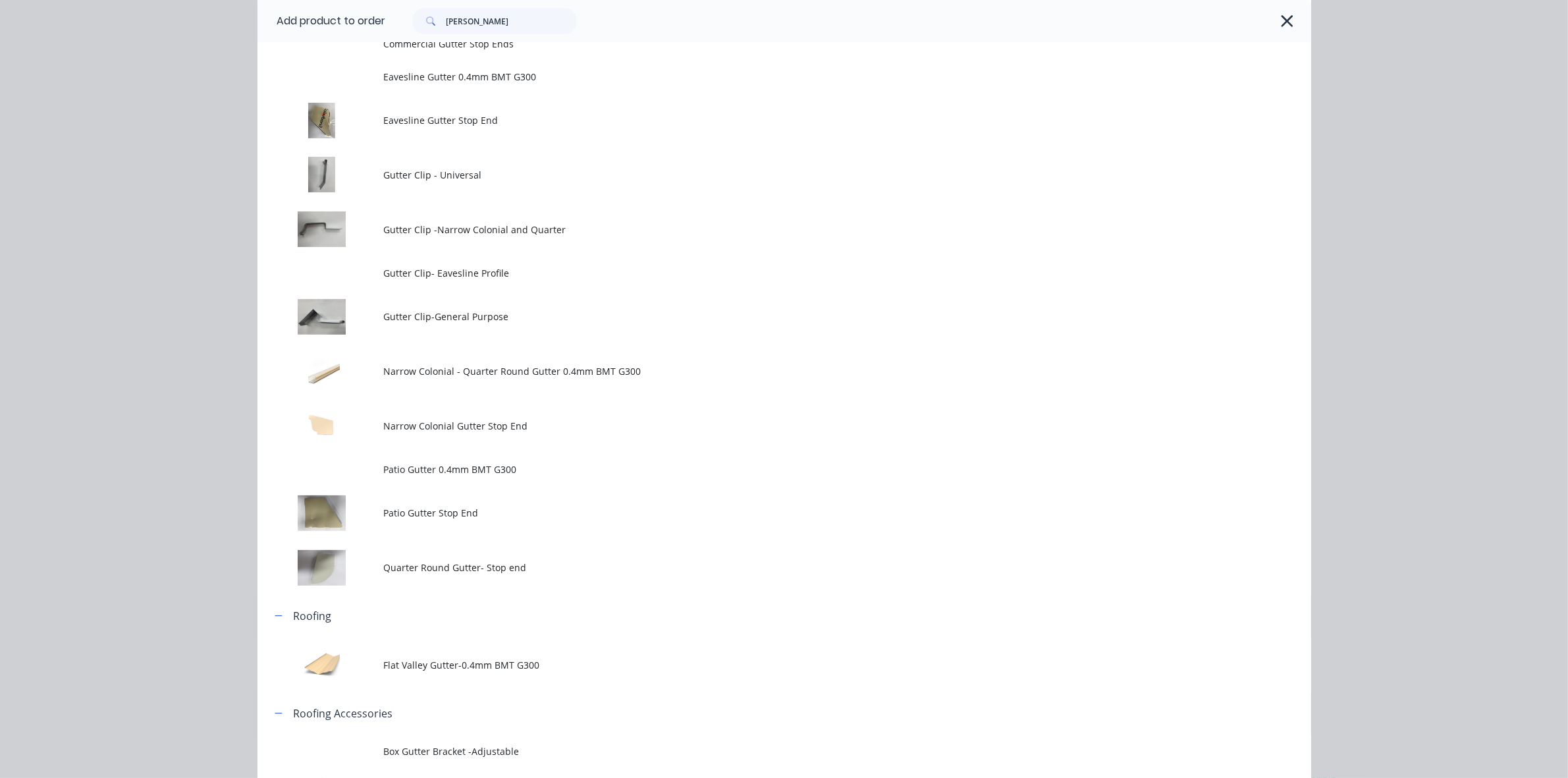
scroll to position [0, 0]
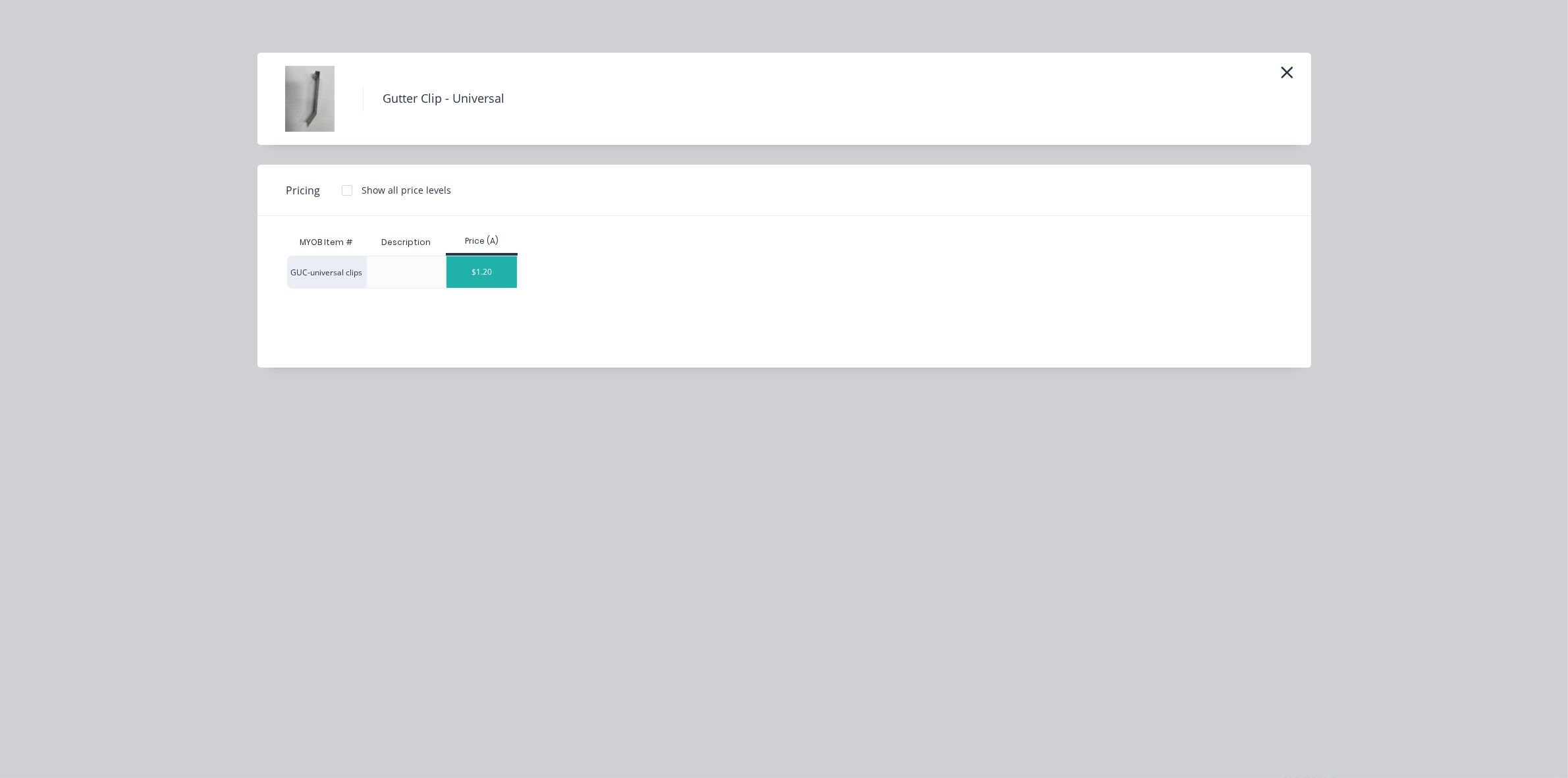
click at [492, 259] on div "$1.20" at bounding box center [481, 271] width 71 height 31
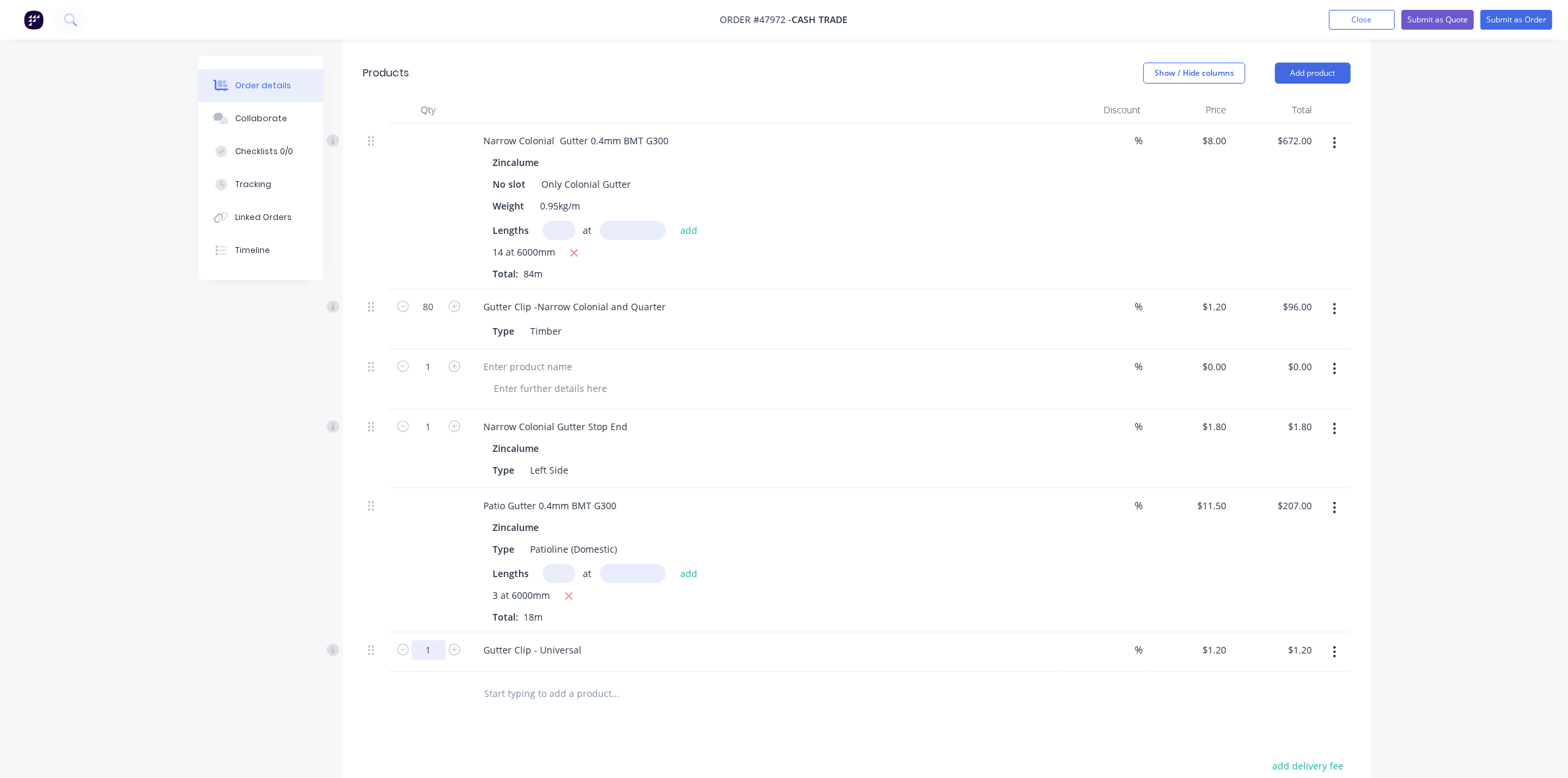
click at [436, 317] on input "1" at bounding box center [429, 307] width 35 height 20
type input "20"
type input "$24.00"
click at [789, 617] on div "3 at 6000mm Total: 18m" at bounding box center [765, 606] width 542 height 35
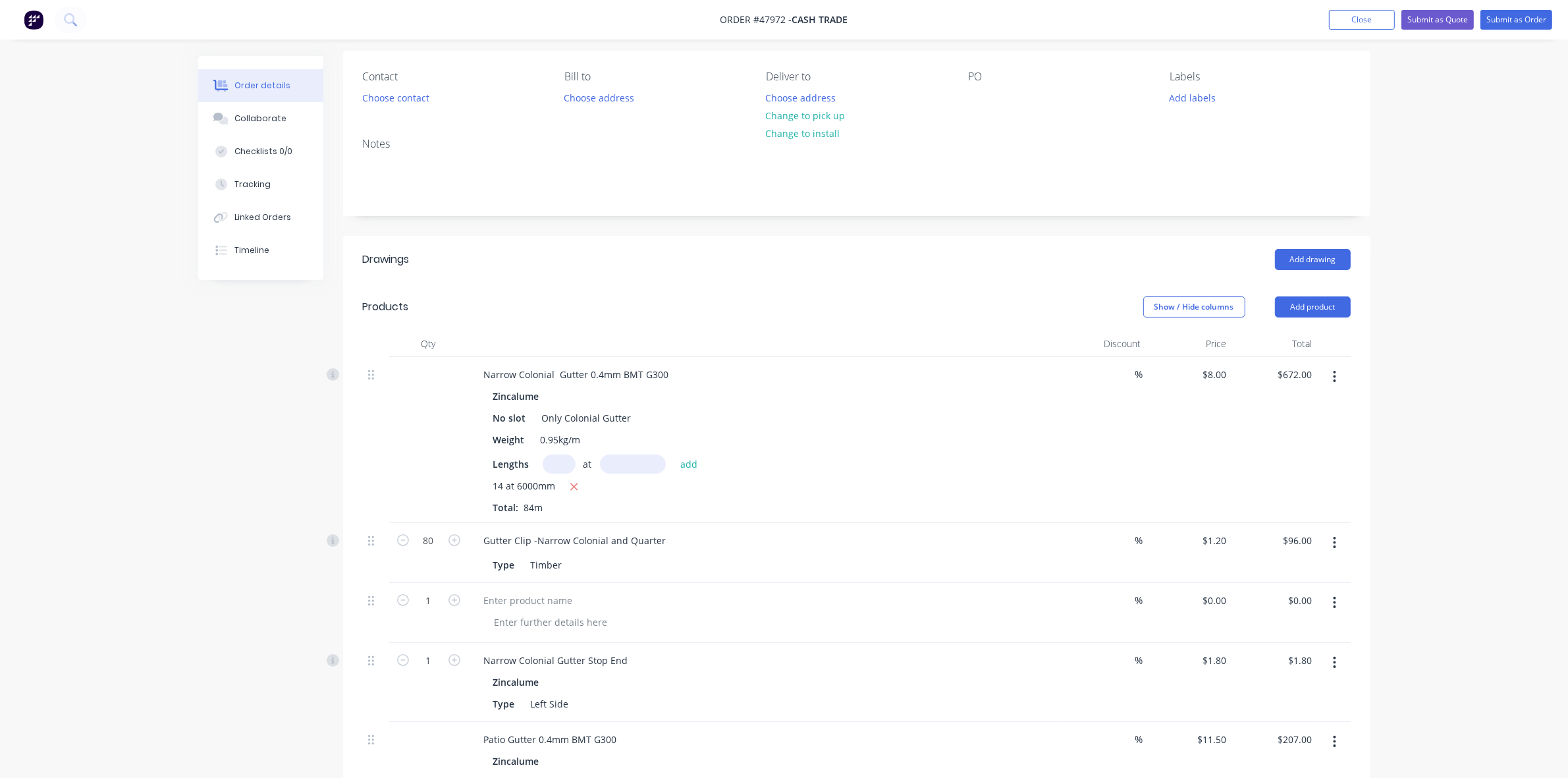
scroll to position [83, 0]
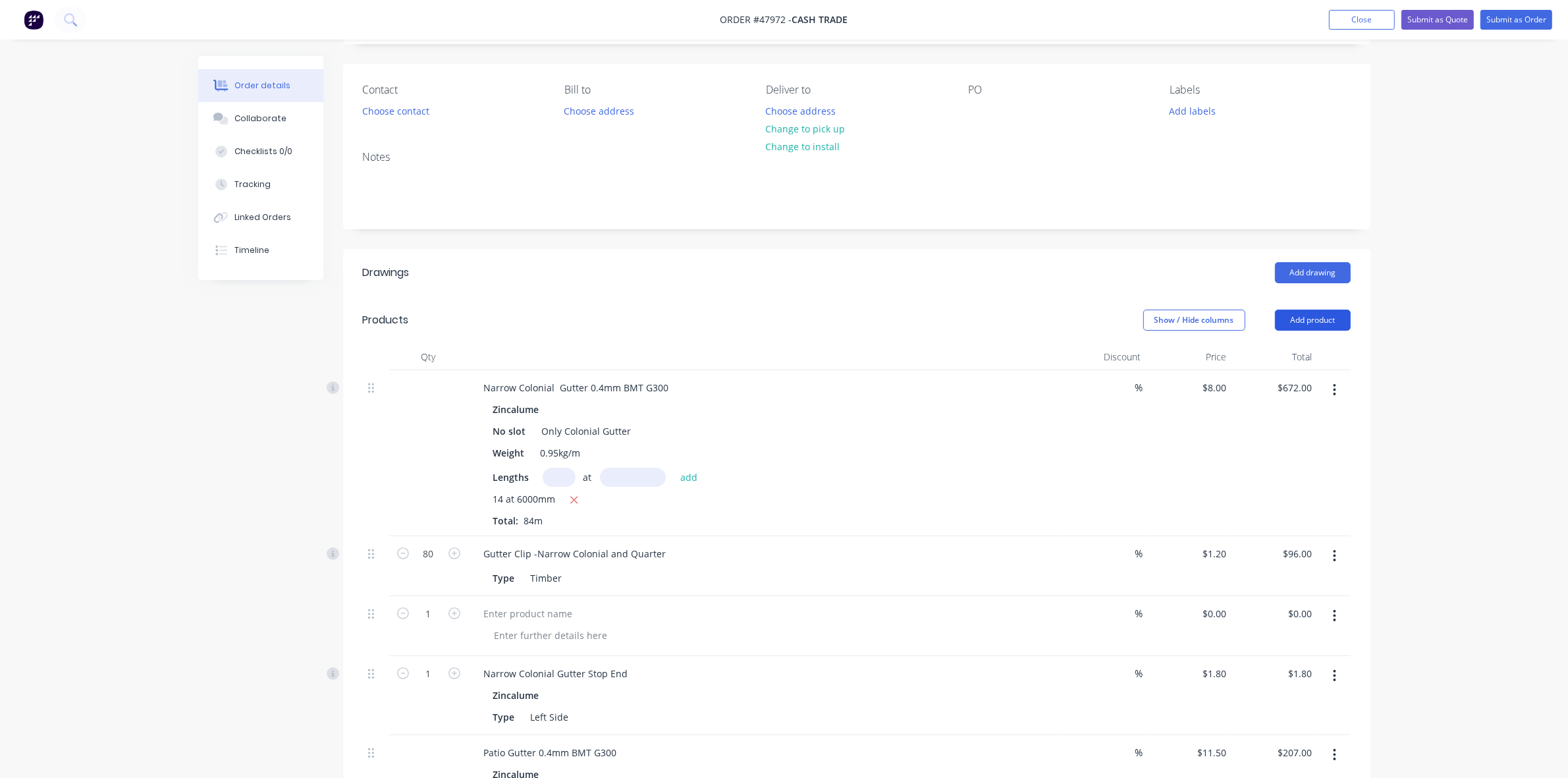
click at [1316, 317] on button "Add product" at bounding box center [1313, 320] width 75 height 21
click at [1296, 344] on button "Product catalogue" at bounding box center [1288, 353] width 125 height 26
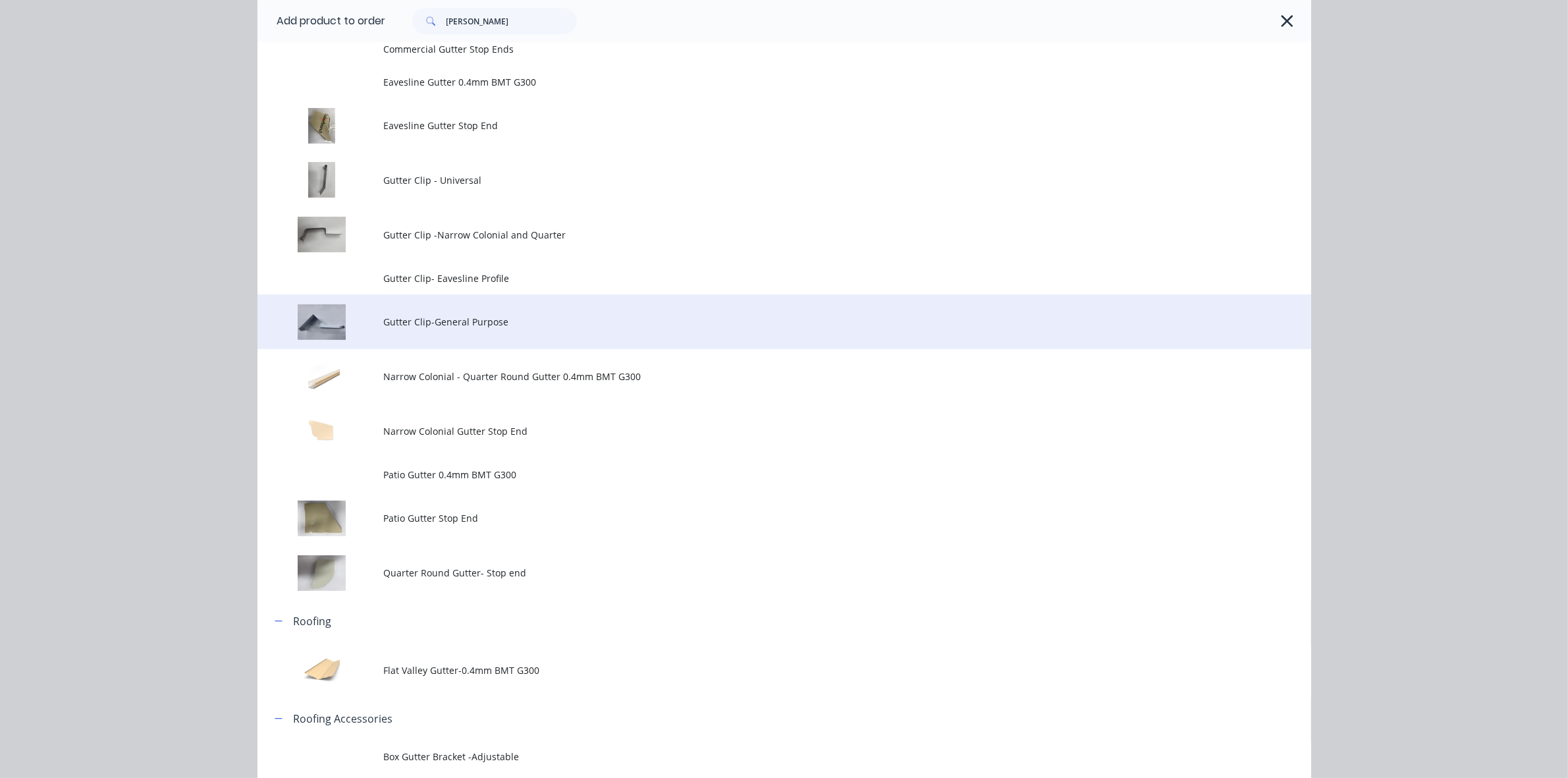
scroll to position [247, 0]
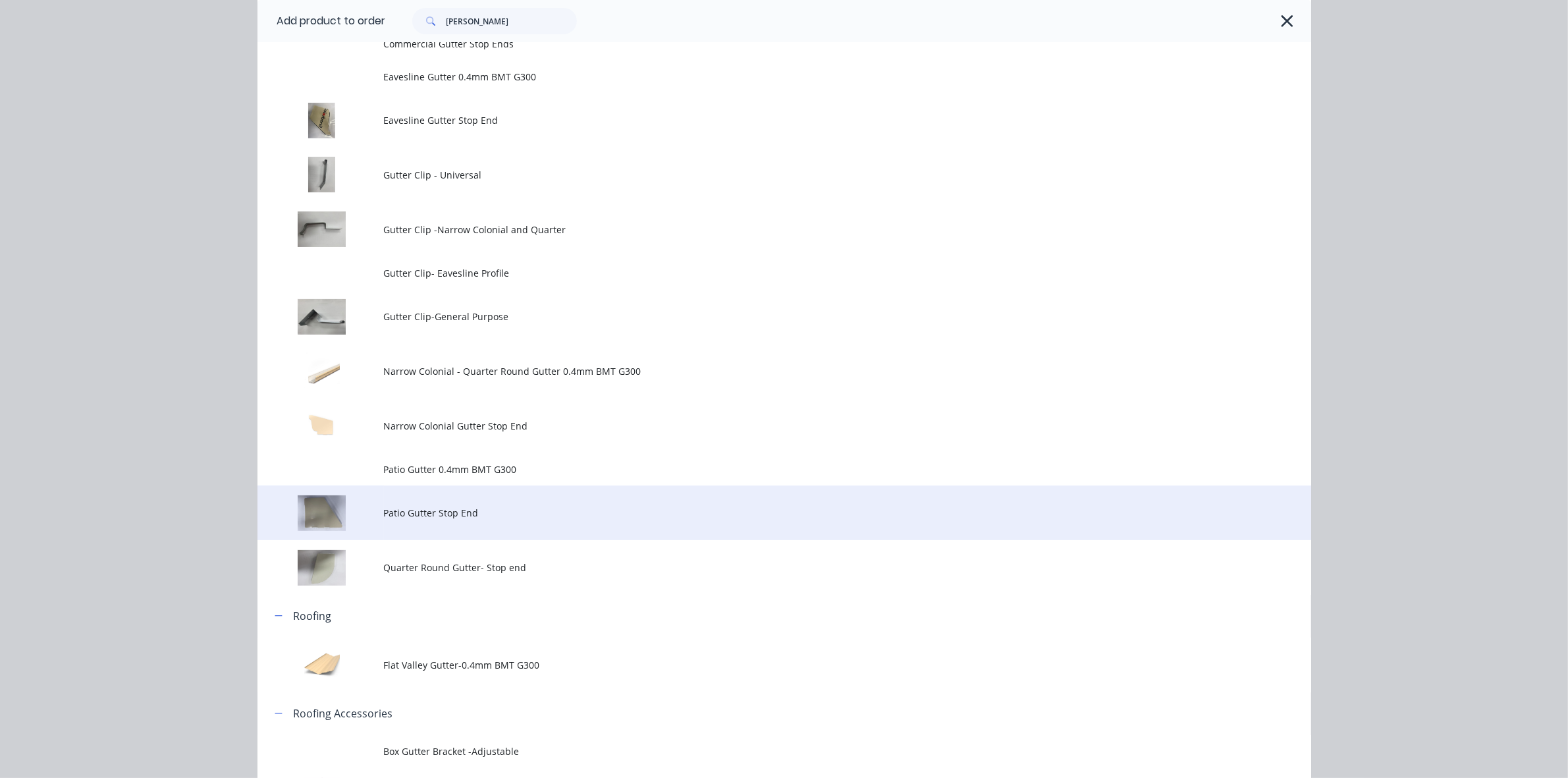
click at [463, 529] on td "Patio Gutter Stop End" at bounding box center [847, 513] width 928 height 55
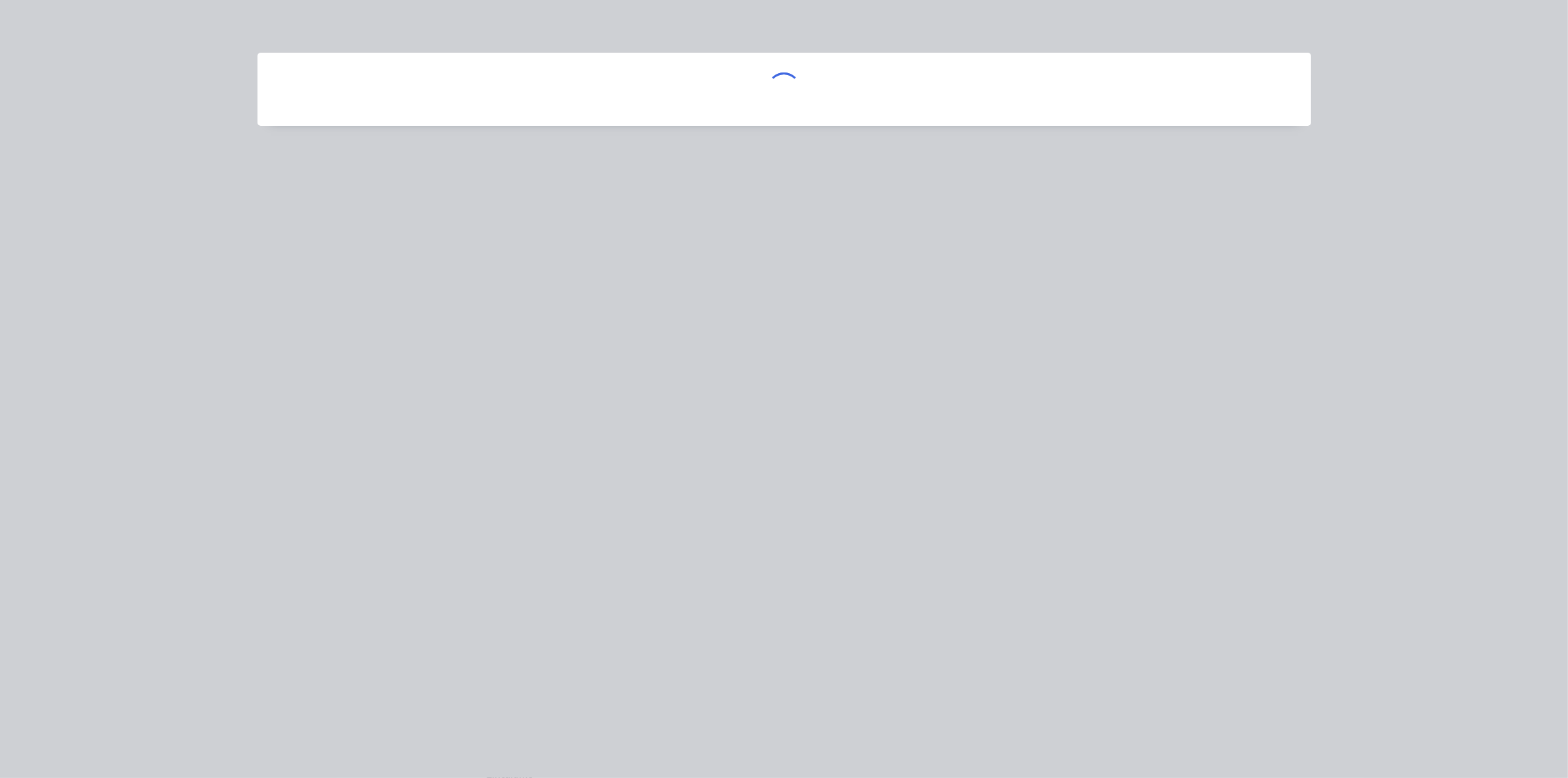
scroll to position [0, 0]
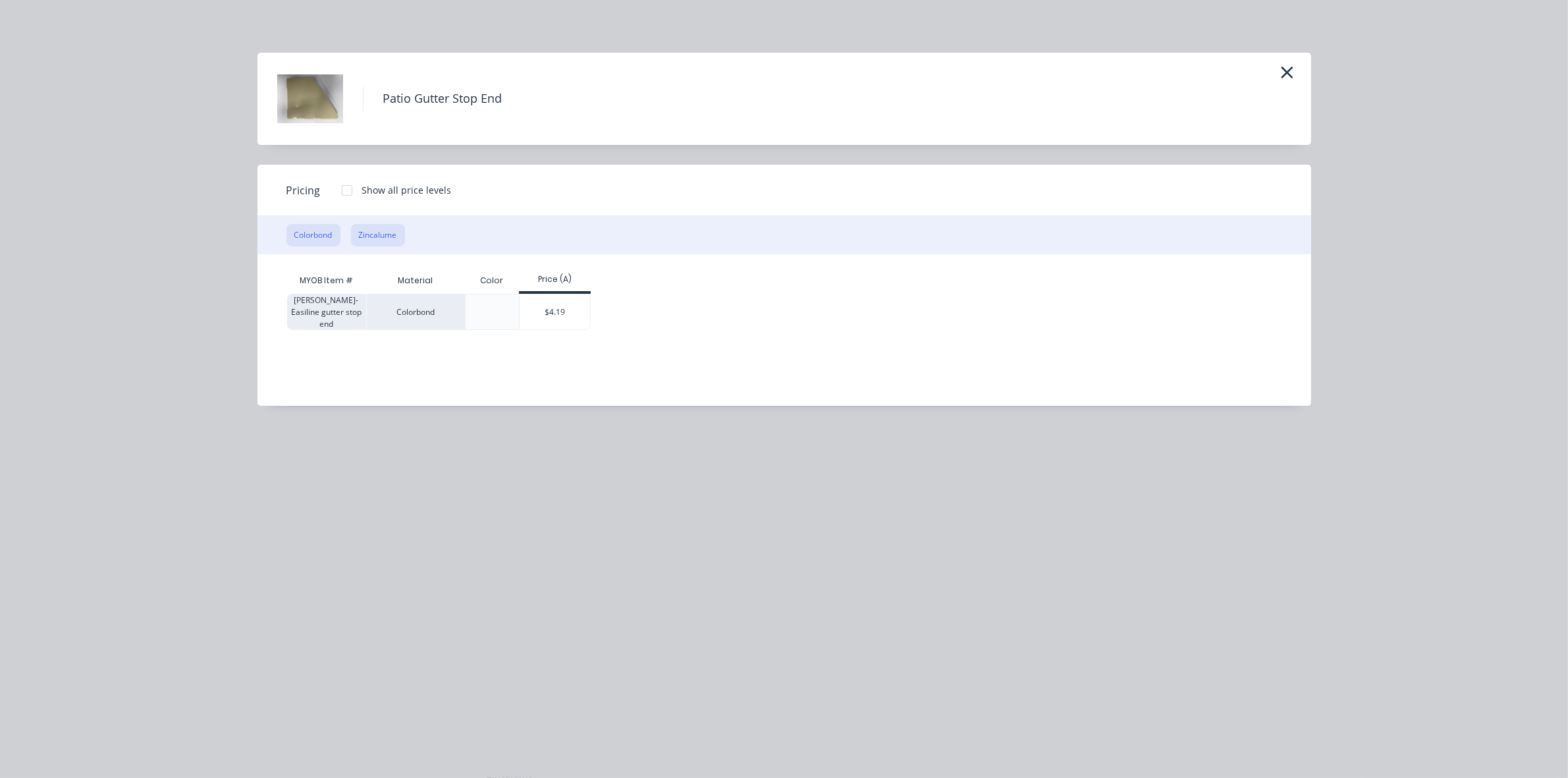
click at [373, 237] on button "Zincalume" at bounding box center [377, 235] width 54 height 22
click at [590, 303] on div "$4.19" at bounding box center [581, 312] width 71 height 35
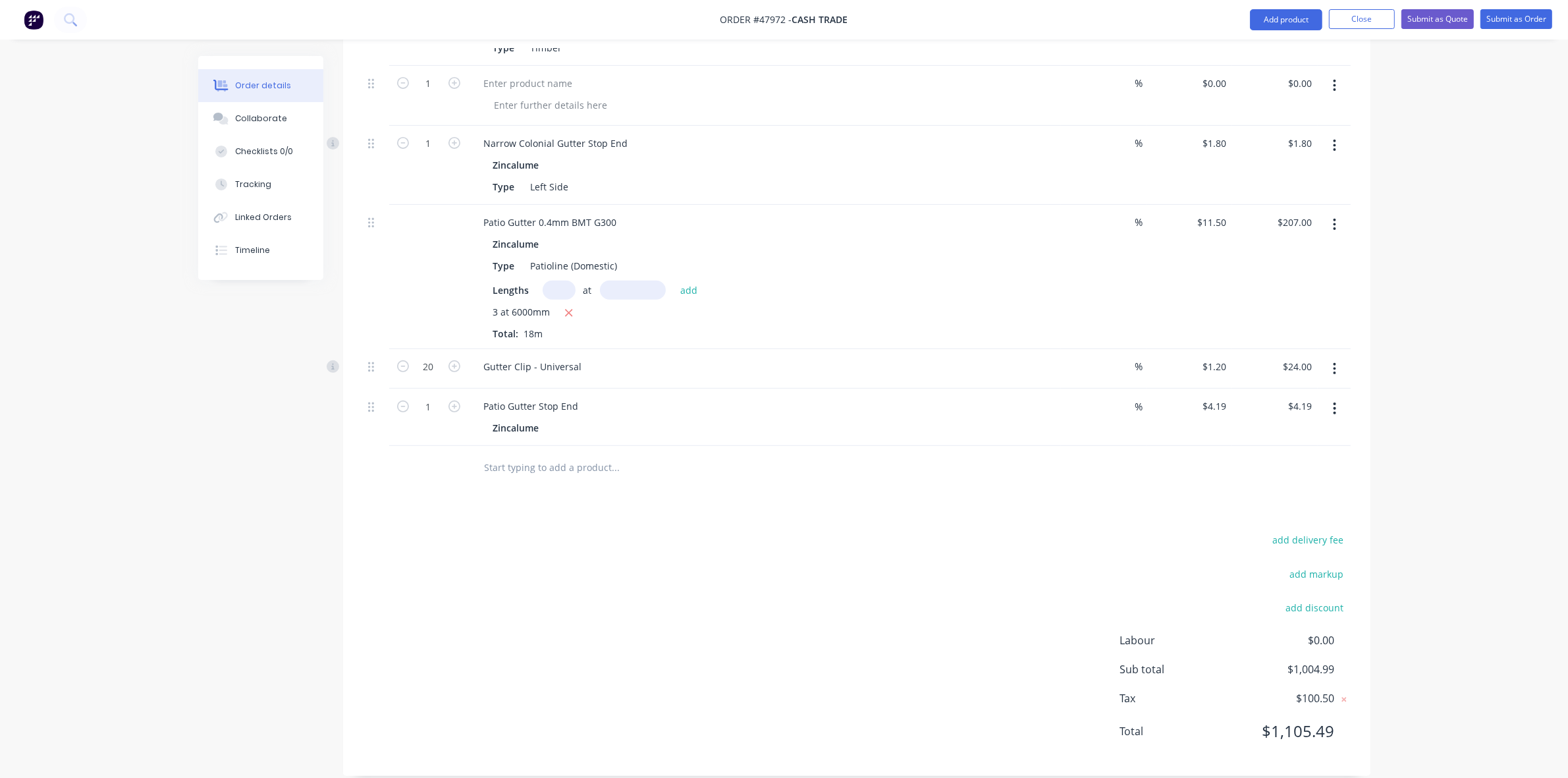
scroll to position [633, 0]
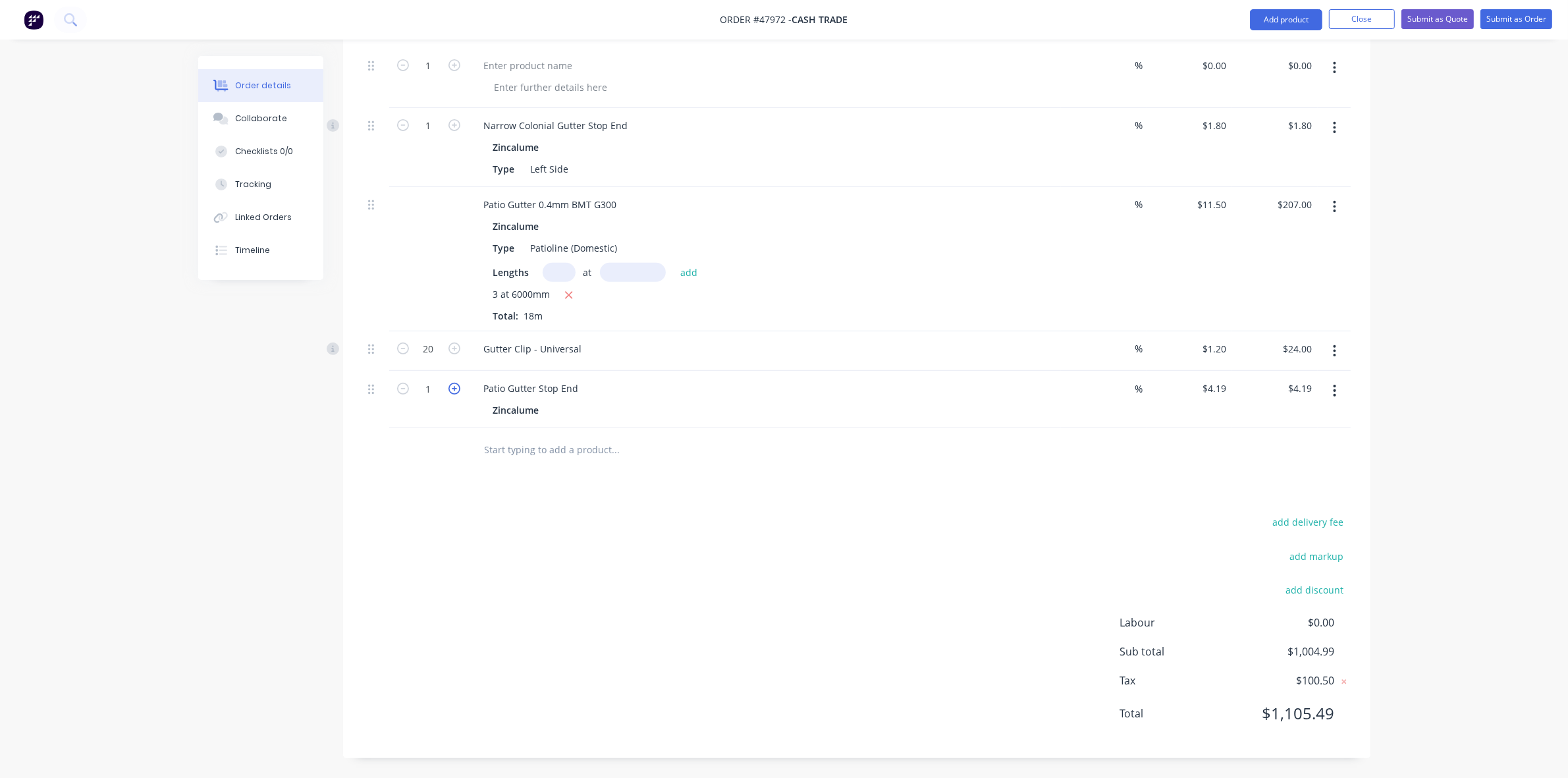
click at [453, 388] on icon "button" at bounding box center [454, 389] width 12 height 12
type input "2"
type input "$8.38"
click at [457, 486] on div "Drawings Add drawing Products Show / Hide columns Add product Qty Discount Pric…" at bounding box center [857, 230] width 1027 height 1058
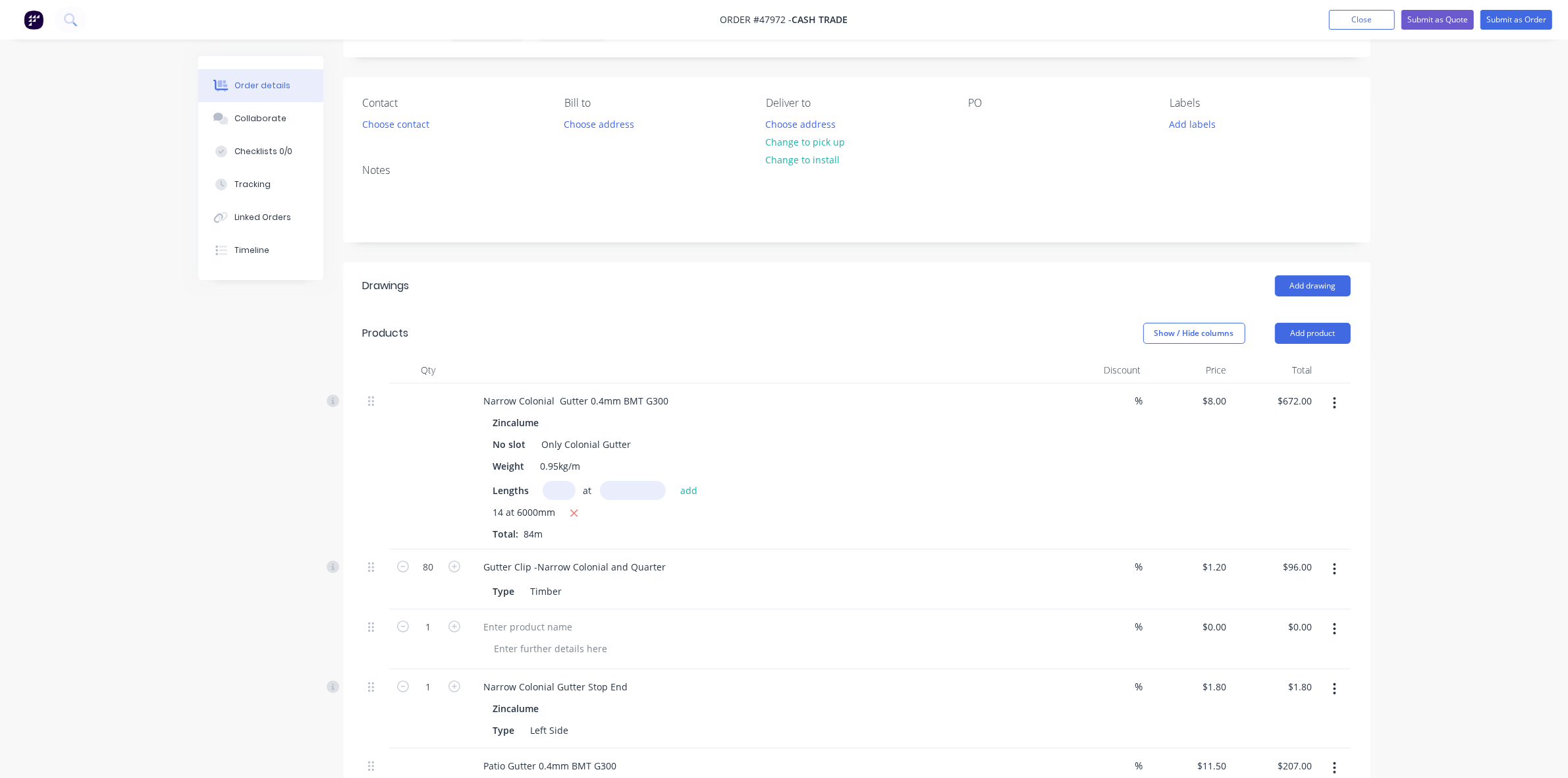
scroll to position [0, 0]
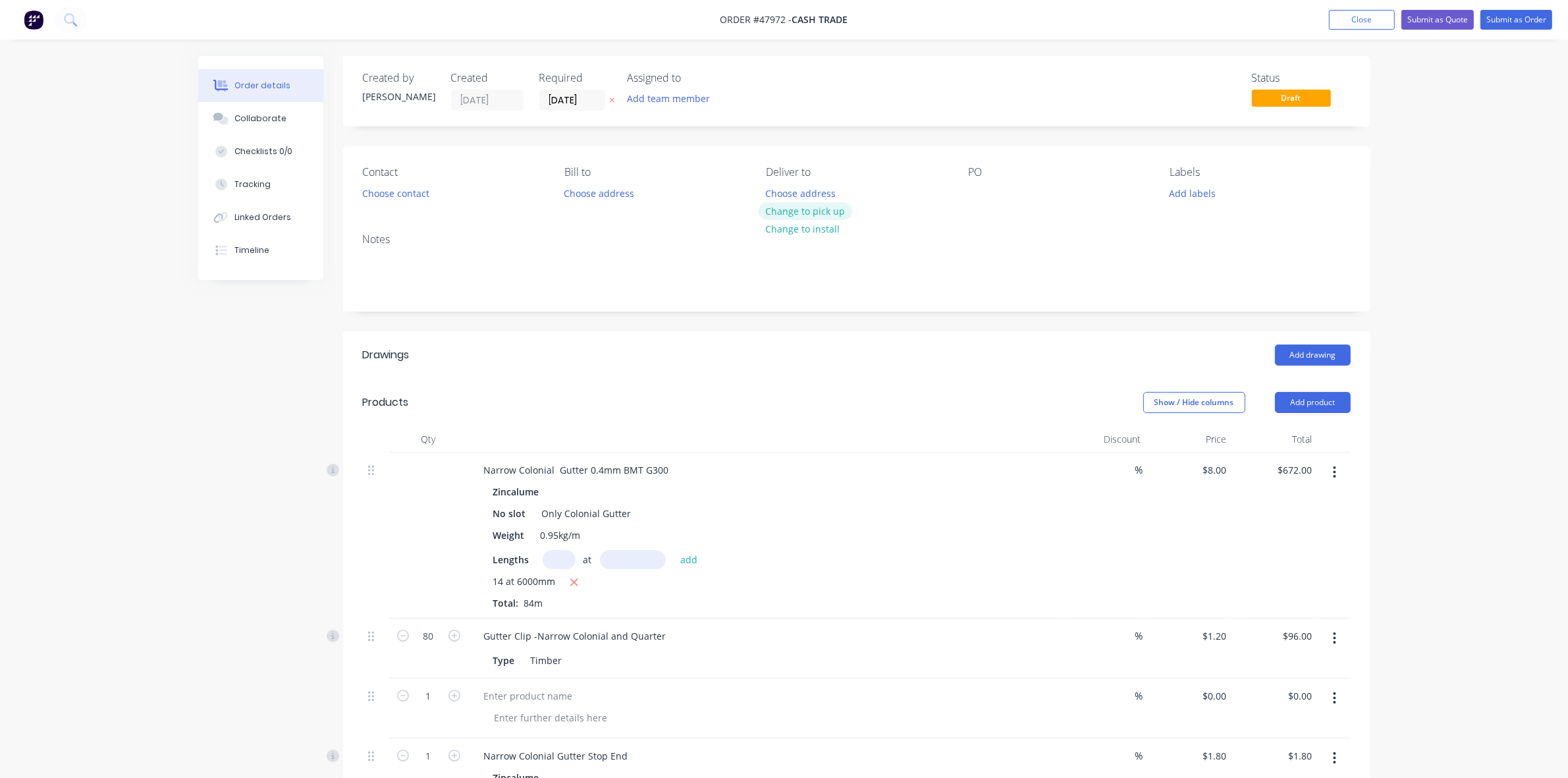
click at [797, 204] on button "Change to pick up" at bounding box center [805, 211] width 94 height 18
click at [391, 204] on div "Contact Choose contact Bill to Choose address Pick up Change to delivery Change…" at bounding box center [857, 184] width 1027 height 76
click at [392, 188] on button "Choose contact" at bounding box center [395, 193] width 81 height 18
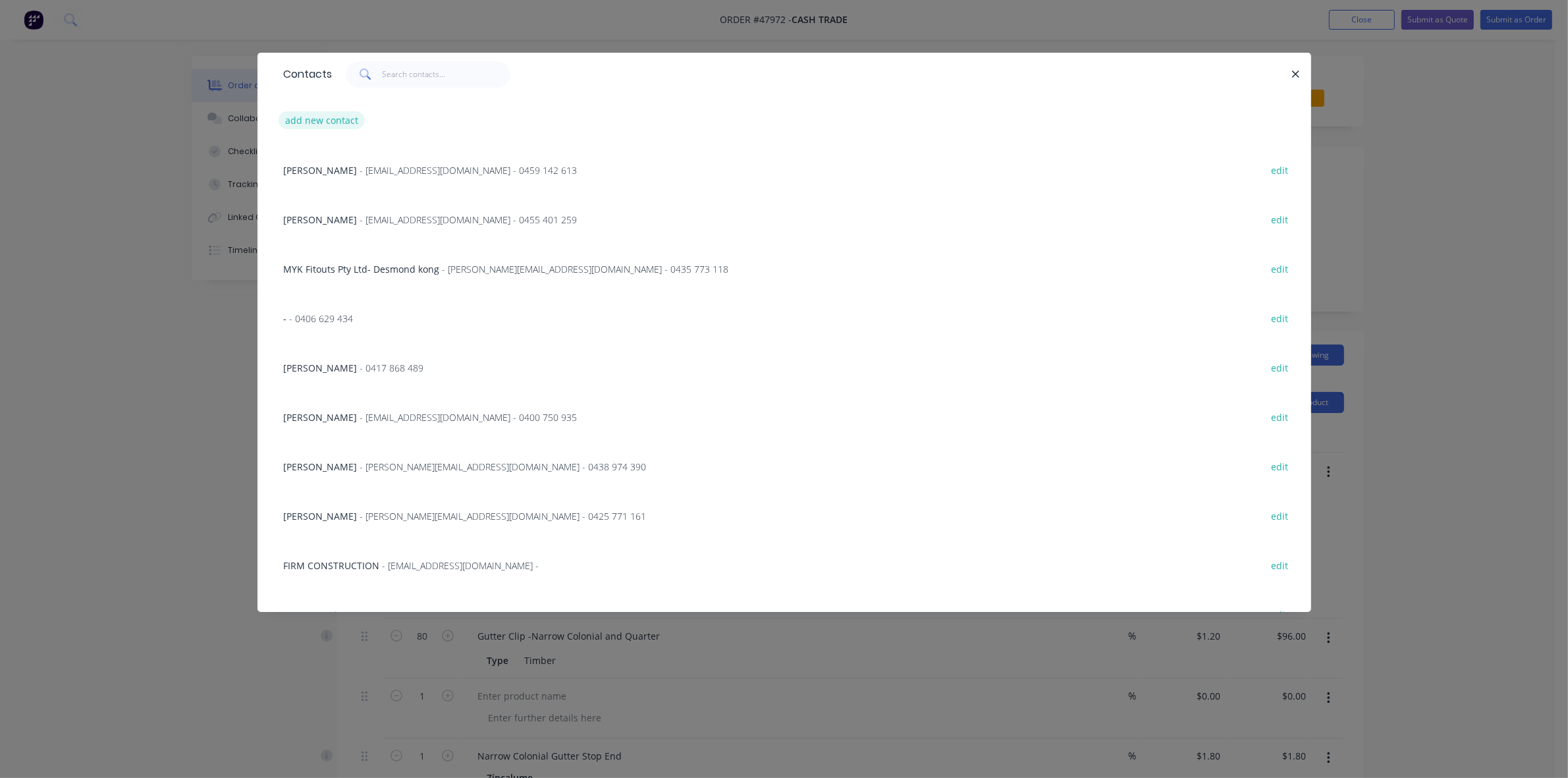
click at [323, 113] on button "add new contact" at bounding box center [322, 120] width 87 height 18
select select "AU"
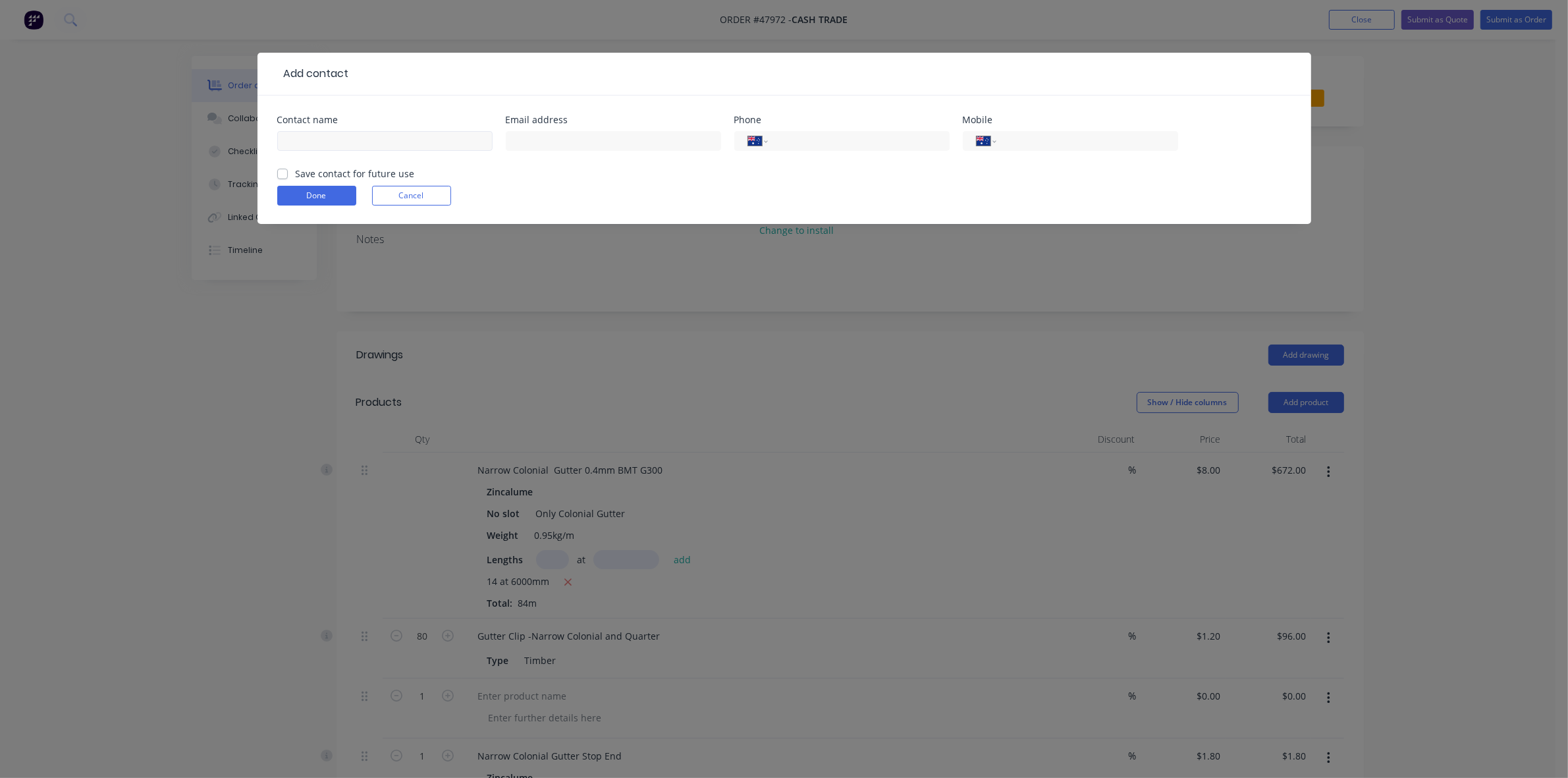
click at [324, 130] on div at bounding box center [385, 147] width 215 height 39
click at [321, 132] on input "text" at bounding box center [385, 141] width 215 height 20
paste input "Duncan 0416 899 130"
drag, startPoint x: 319, startPoint y: 136, endPoint x: 465, endPoint y: 125, distance: 146.4
click at [465, 125] on div "Contact name Duncan 0416 899 130" at bounding box center [385, 141] width 215 height 51
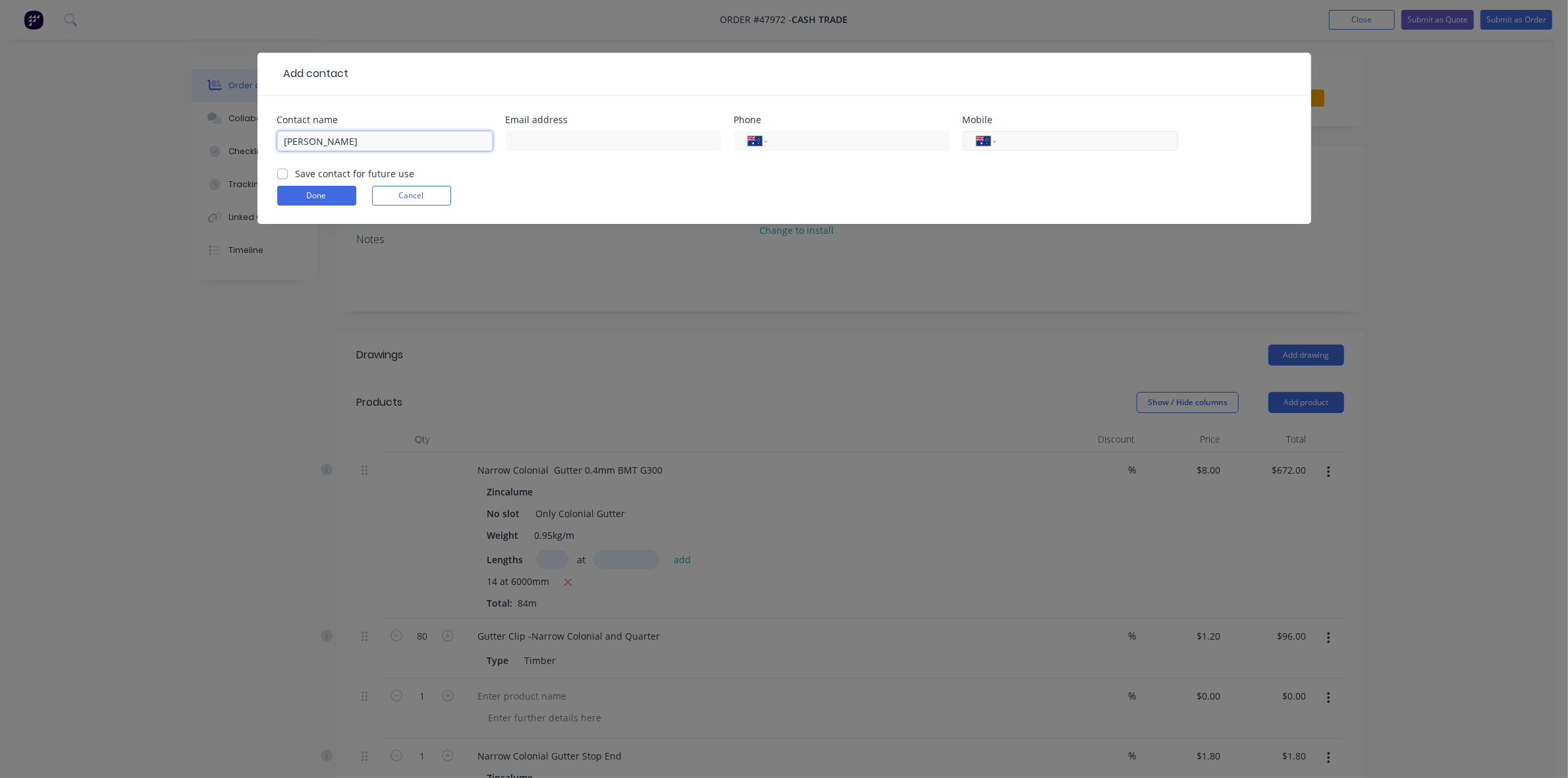
type input "Duncan"
click at [1006, 140] on div "International Afghanistan Åland Islands Albania Algeria American Samoa Andorra …" at bounding box center [1070, 141] width 215 height 20
drag, startPoint x: 1006, startPoint y: 140, endPoint x: 1029, endPoint y: 139, distance: 23.0
click at [1006, 140] on input "tel" at bounding box center [1084, 141] width 158 height 15
paste input "0416 899 130"
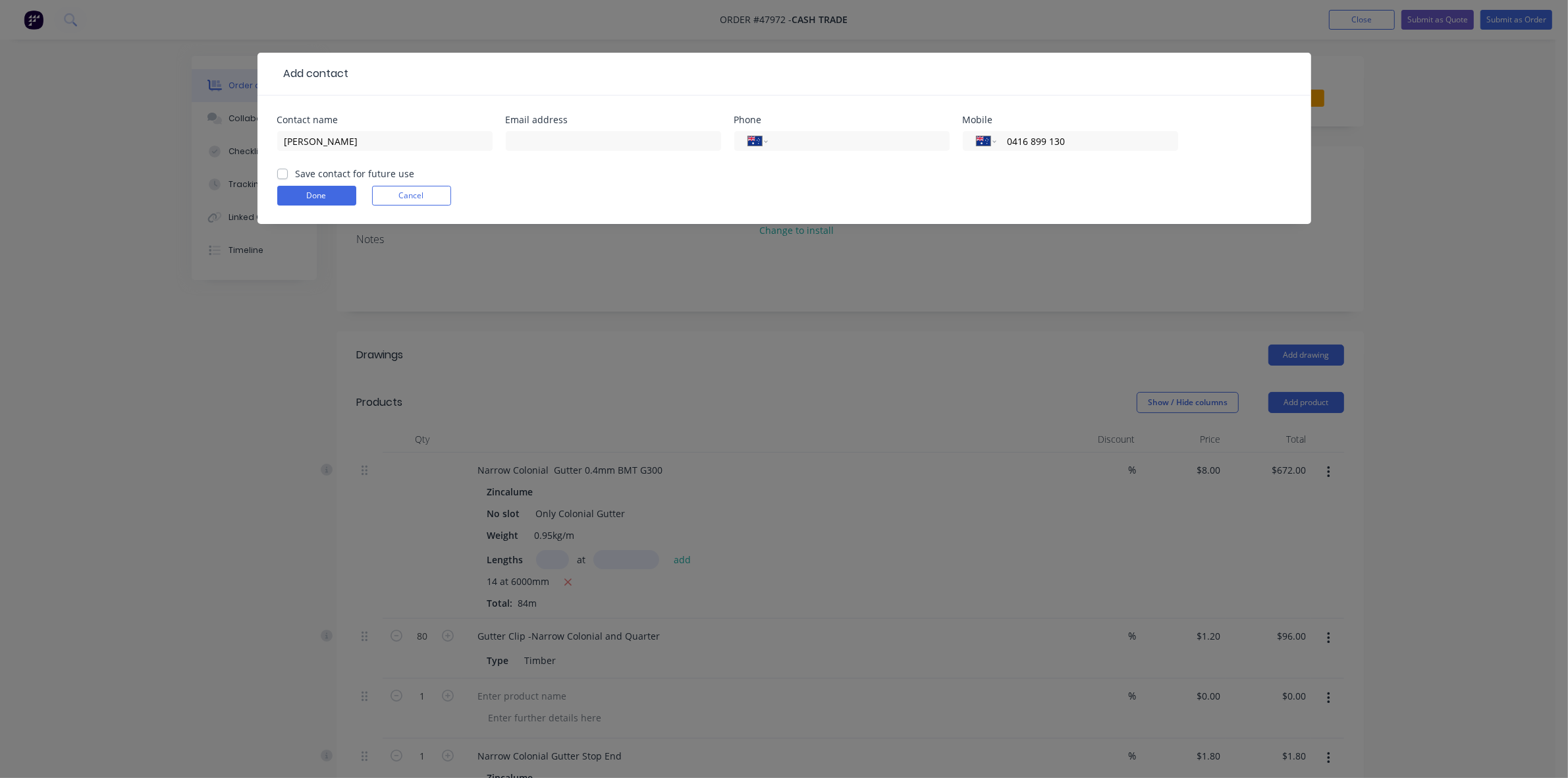
type input "0416 899 130"
click at [387, 141] on input "Duncan" at bounding box center [385, 141] width 215 height 20
click at [534, 137] on input "text" at bounding box center [613, 141] width 215 height 20
type input "d.glasfurd@gmail.com"
drag, startPoint x: 321, startPoint y: 192, endPoint x: 325, endPoint y: 182, distance: 10.8
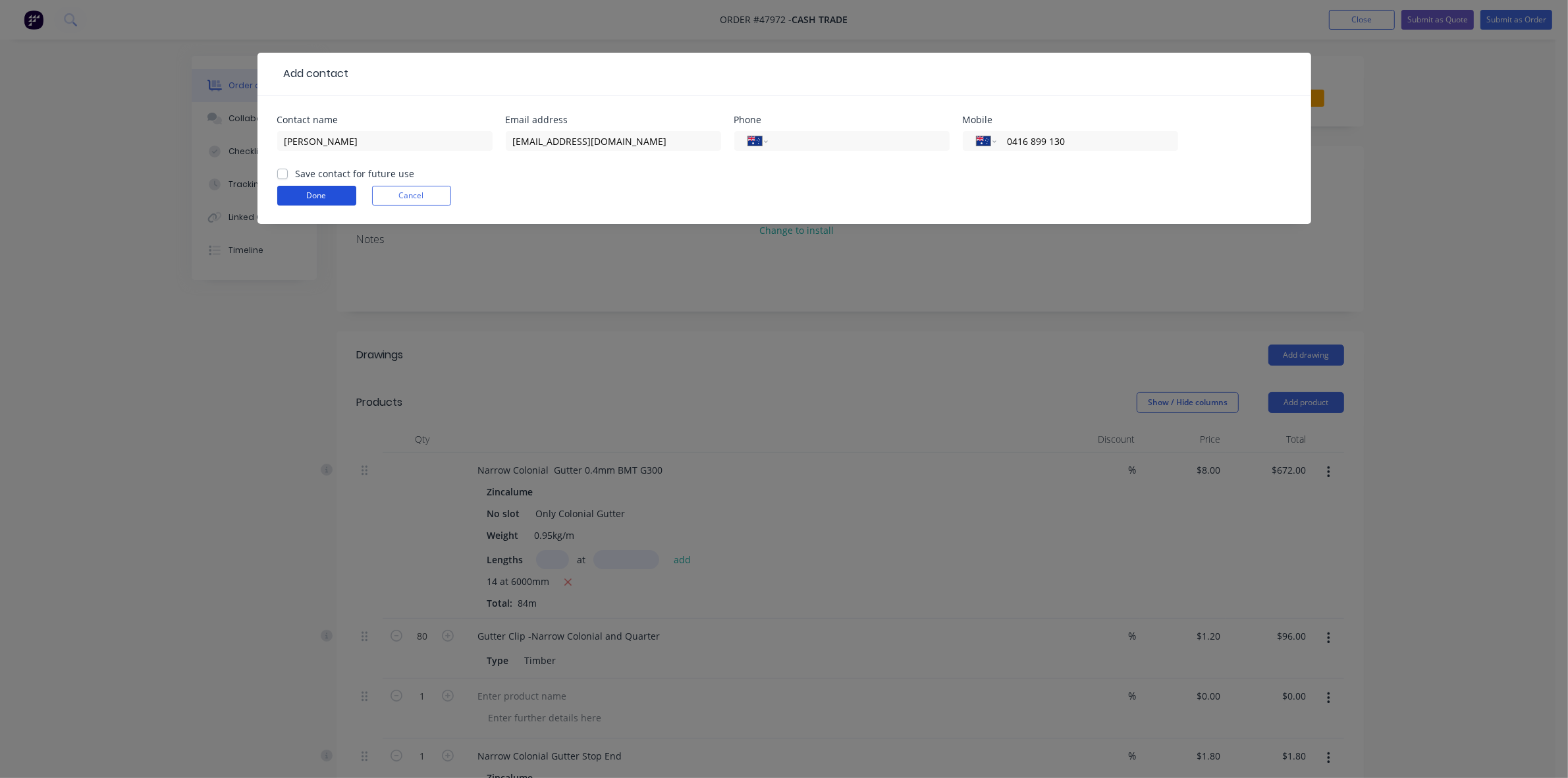
click at [321, 192] on button "Done" at bounding box center [317, 195] width 79 height 20
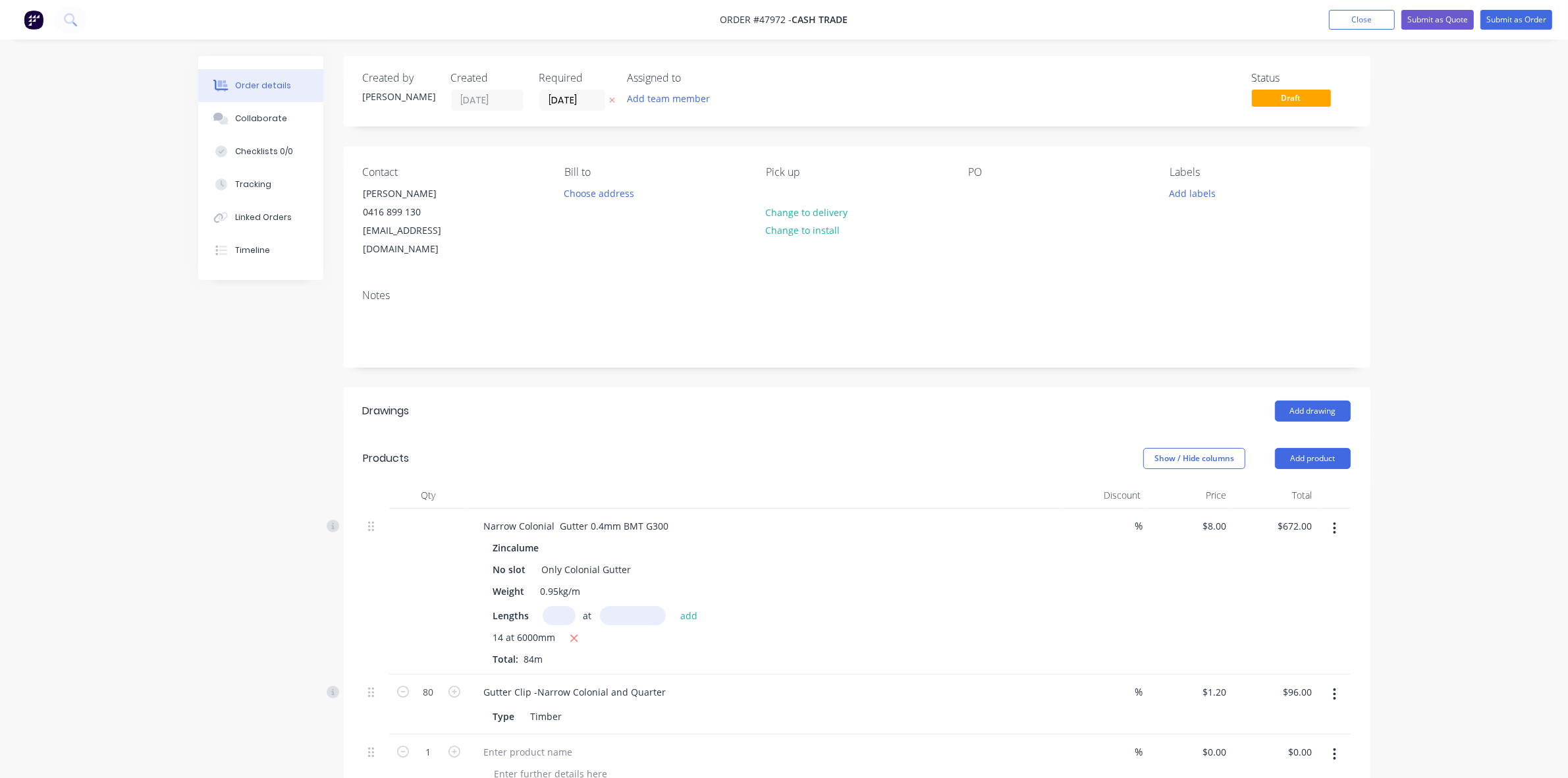
click at [797, 448] on div "Show / Hide columns Add product" at bounding box center [961, 458] width 778 height 21
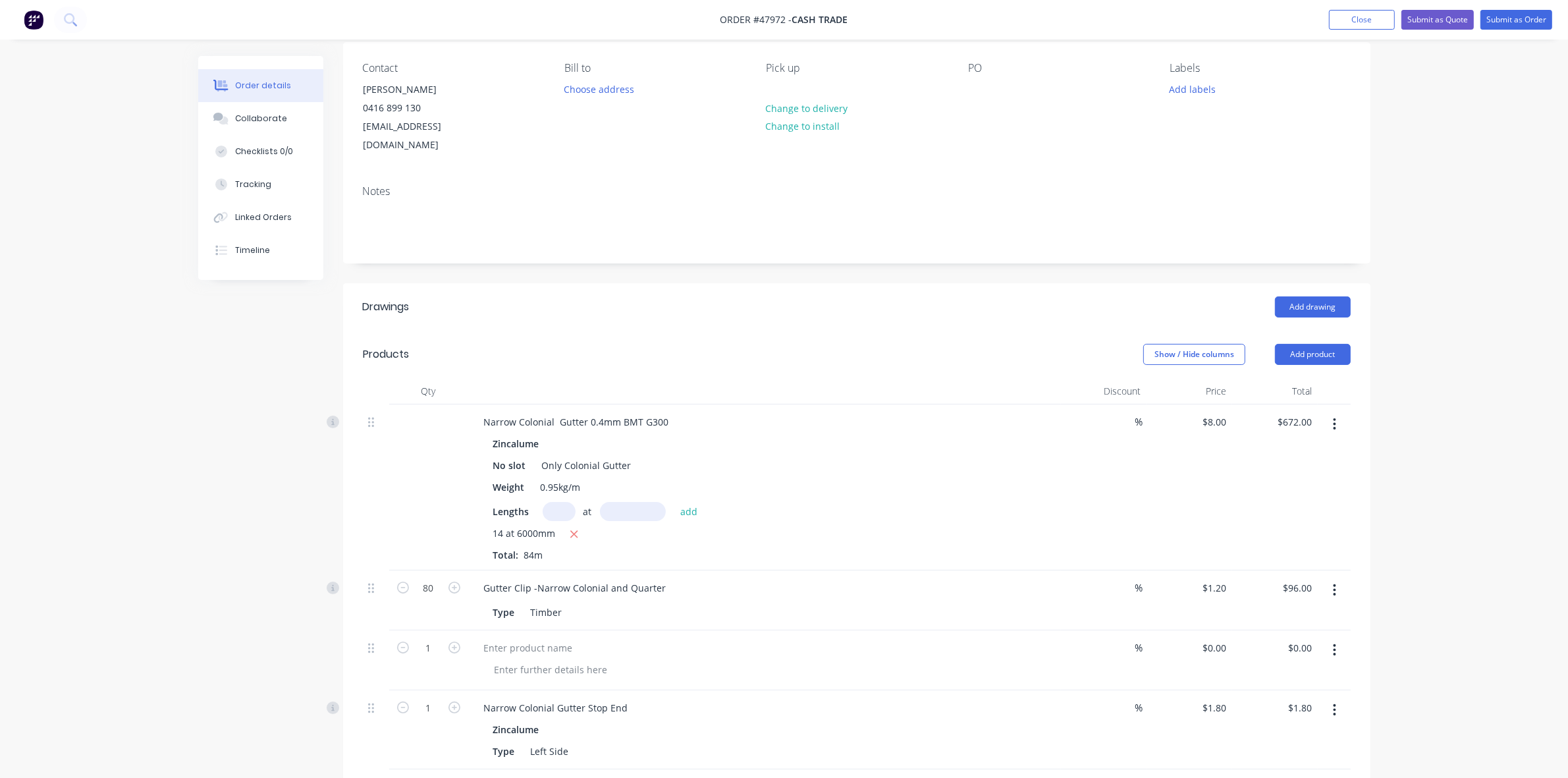
scroll to position [329, 0]
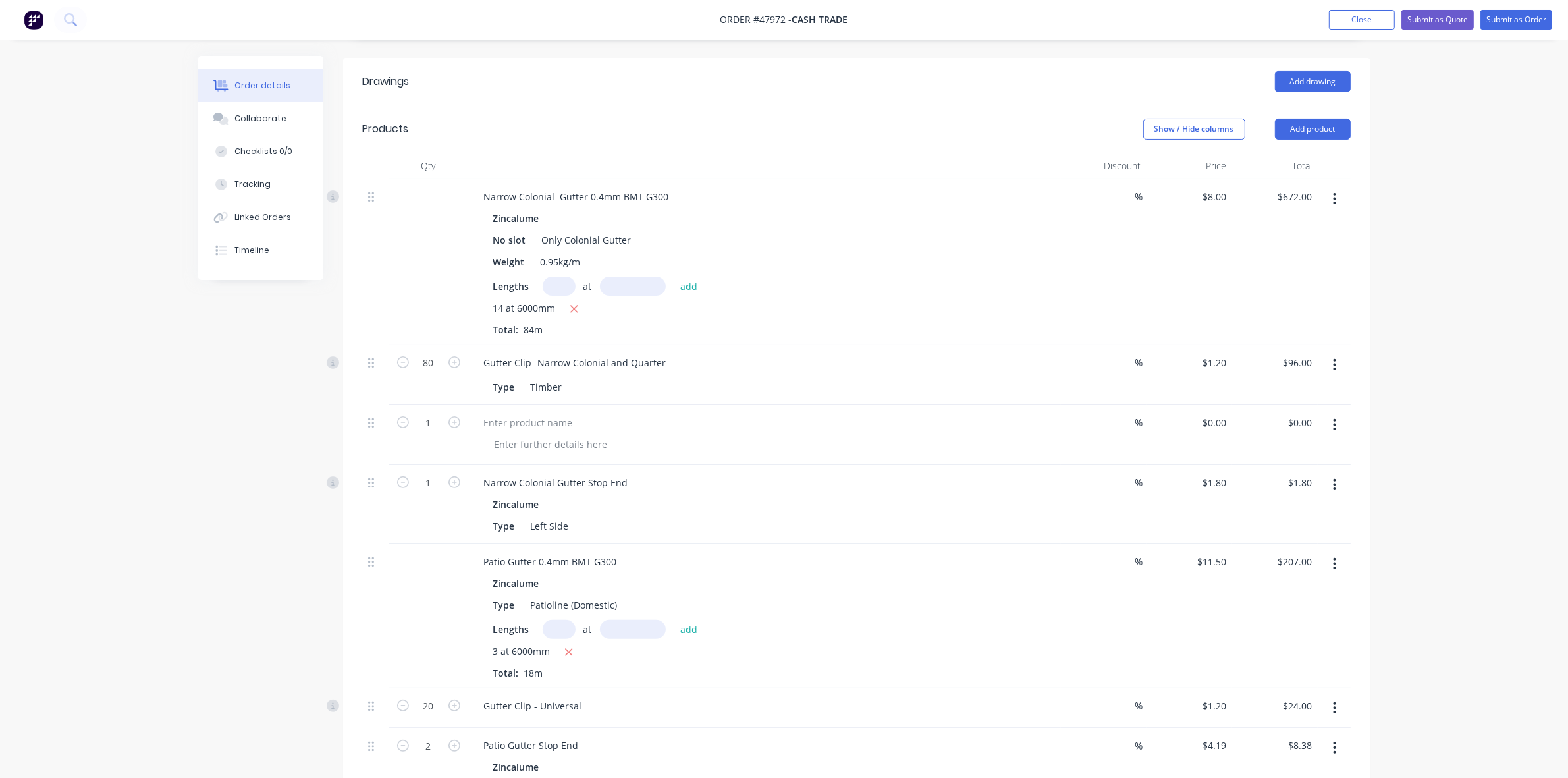
click at [554, 416] on div at bounding box center [765, 435] width 593 height 60
click at [550, 413] on div at bounding box center [528, 423] width 110 height 19
click at [742, 476] on div "Narrow Colonial Gutter Stop End Zincalume Type Left Side" at bounding box center [765, 504] width 593 height 79
click at [542, 435] on div at bounding box center [550, 445] width 134 height 19
drag, startPoint x: 787, startPoint y: 416, endPoint x: 827, endPoint y: 412, distance: 40.2
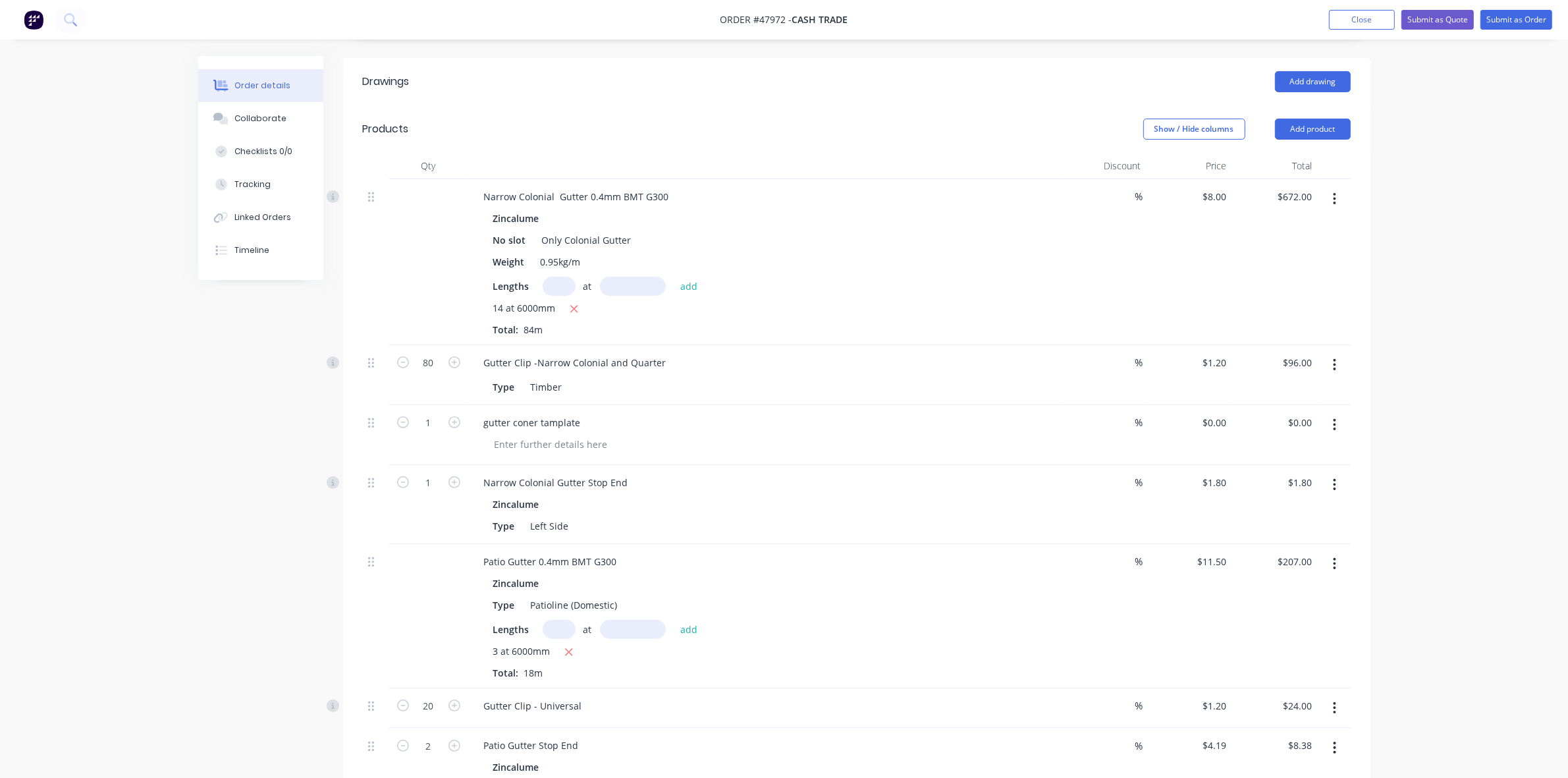
click at [791, 416] on div "gutter coner tamplate" at bounding box center [765, 435] width 593 height 60
click at [1331, 473] on button "button" at bounding box center [1334, 485] width 31 height 24
click at [1318, 536] on div "Duplicate" at bounding box center [1288, 546] width 101 height 19
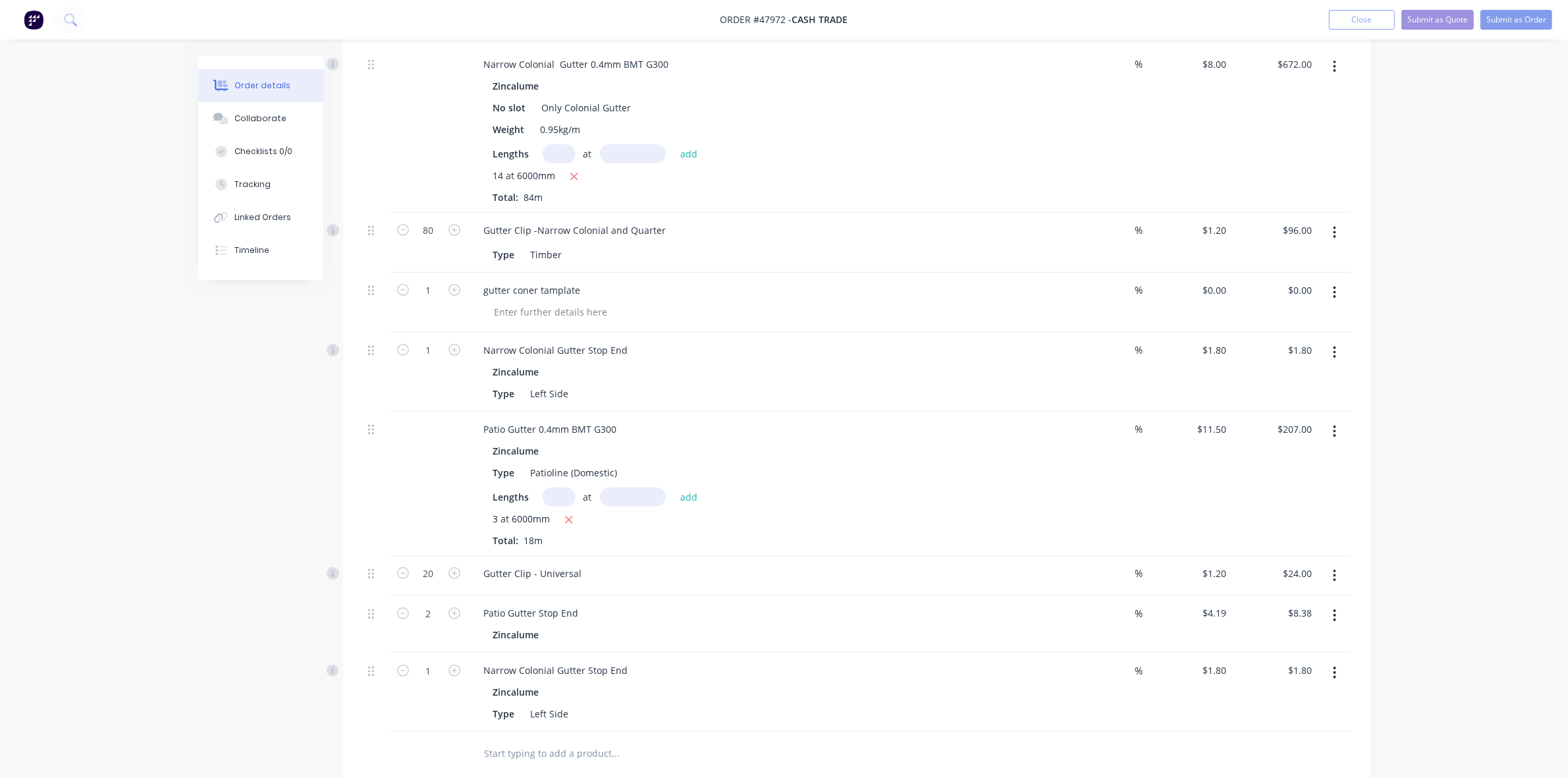
scroll to position [741, 0]
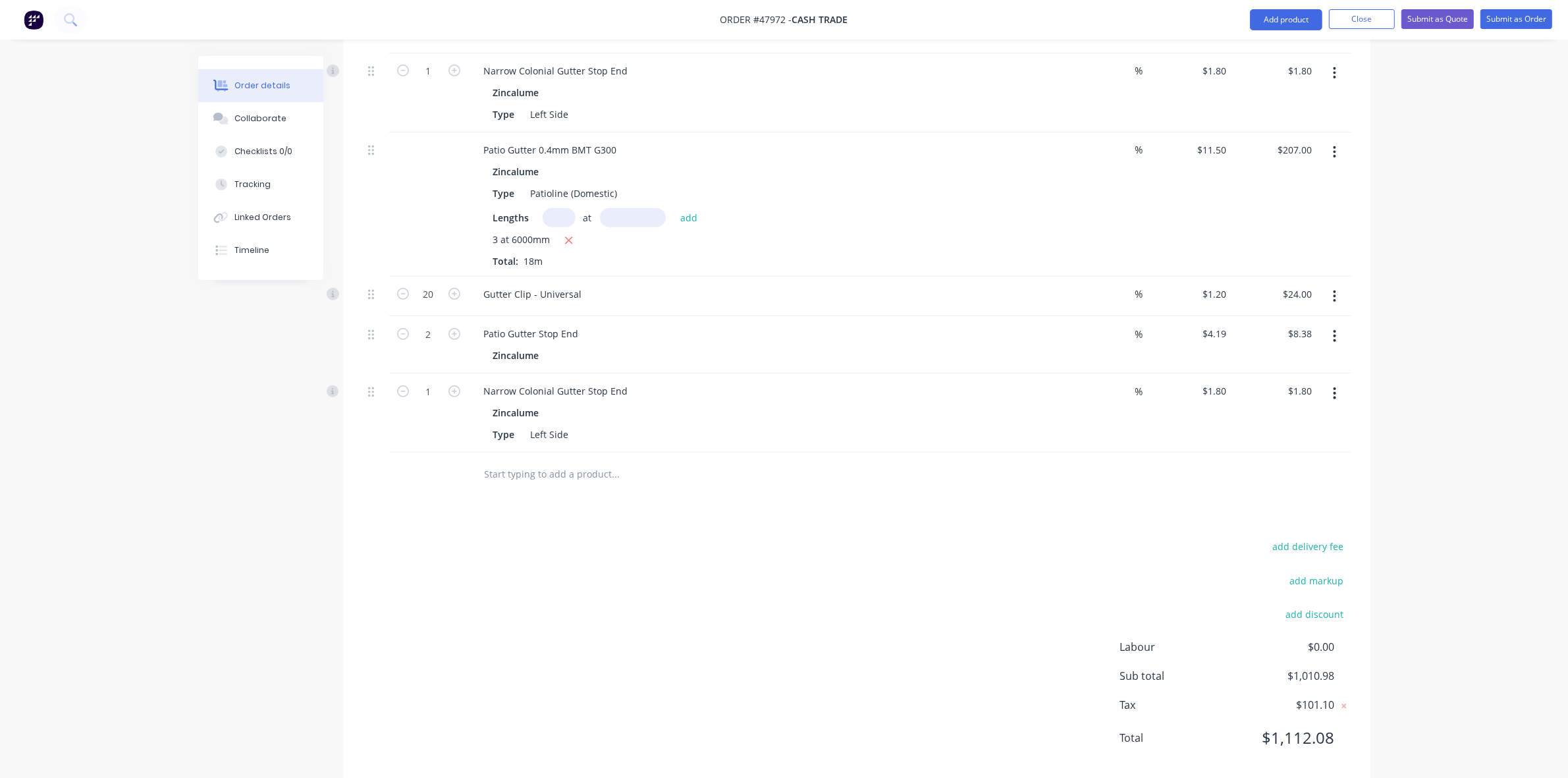
click at [1328, 381] on button "button" at bounding box center [1334, 393] width 31 height 24
click at [1293, 418] on div "Edit" at bounding box center [1288, 428] width 101 height 19
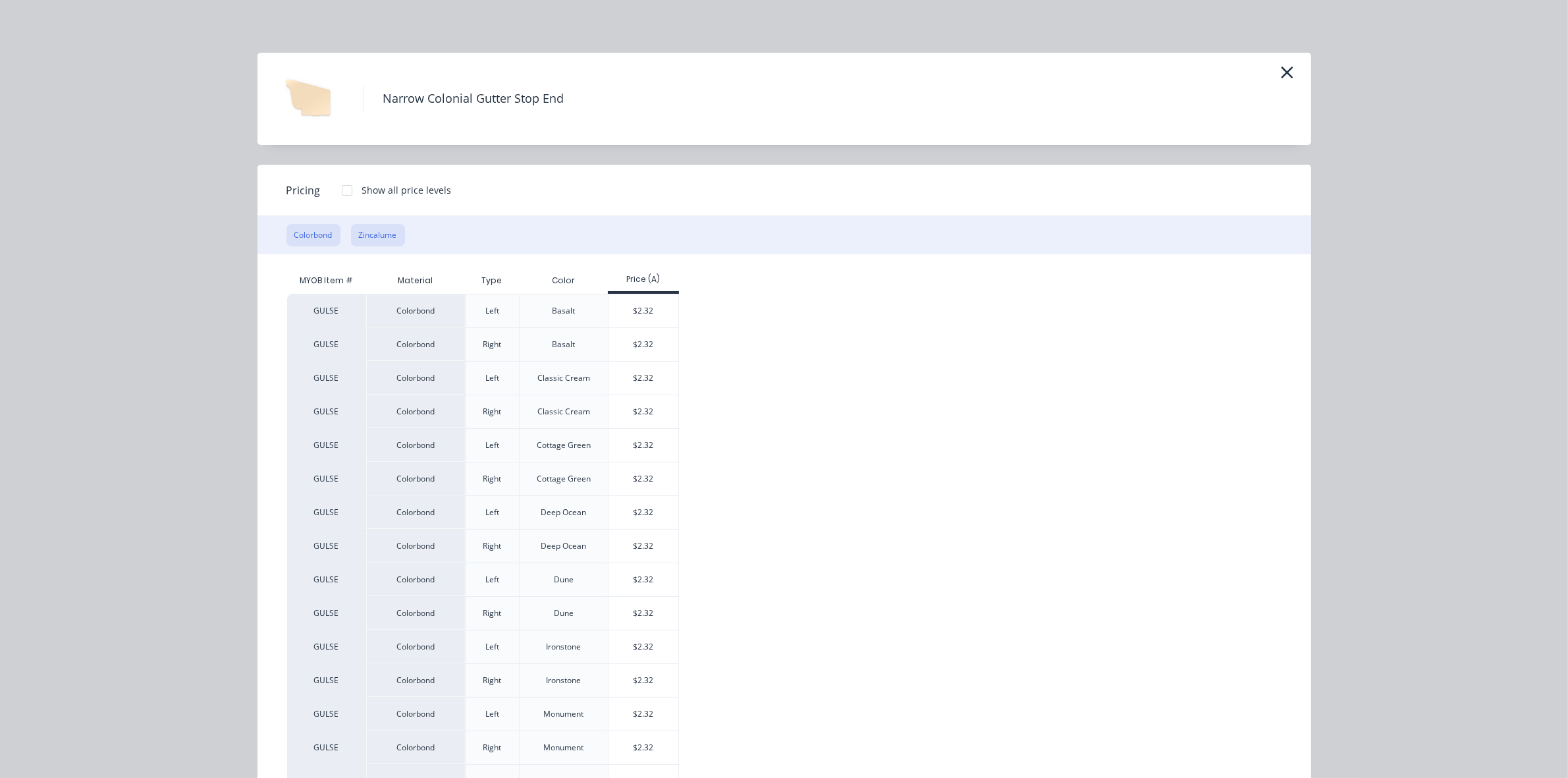
click at [370, 230] on button "Zincalume" at bounding box center [377, 235] width 54 height 22
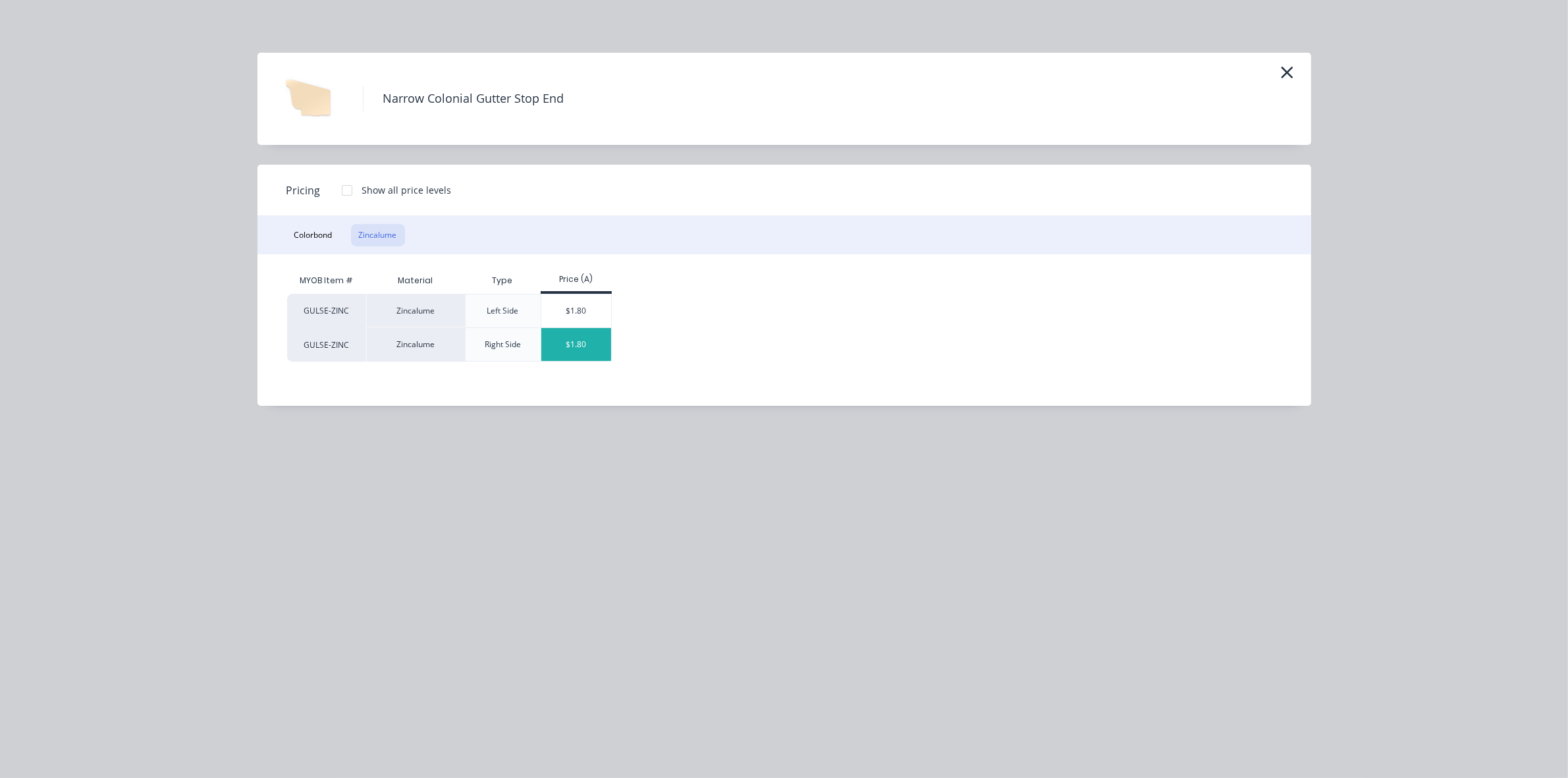
click at [597, 353] on div "$1.80" at bounding box center [577, 344] width 71 height 33
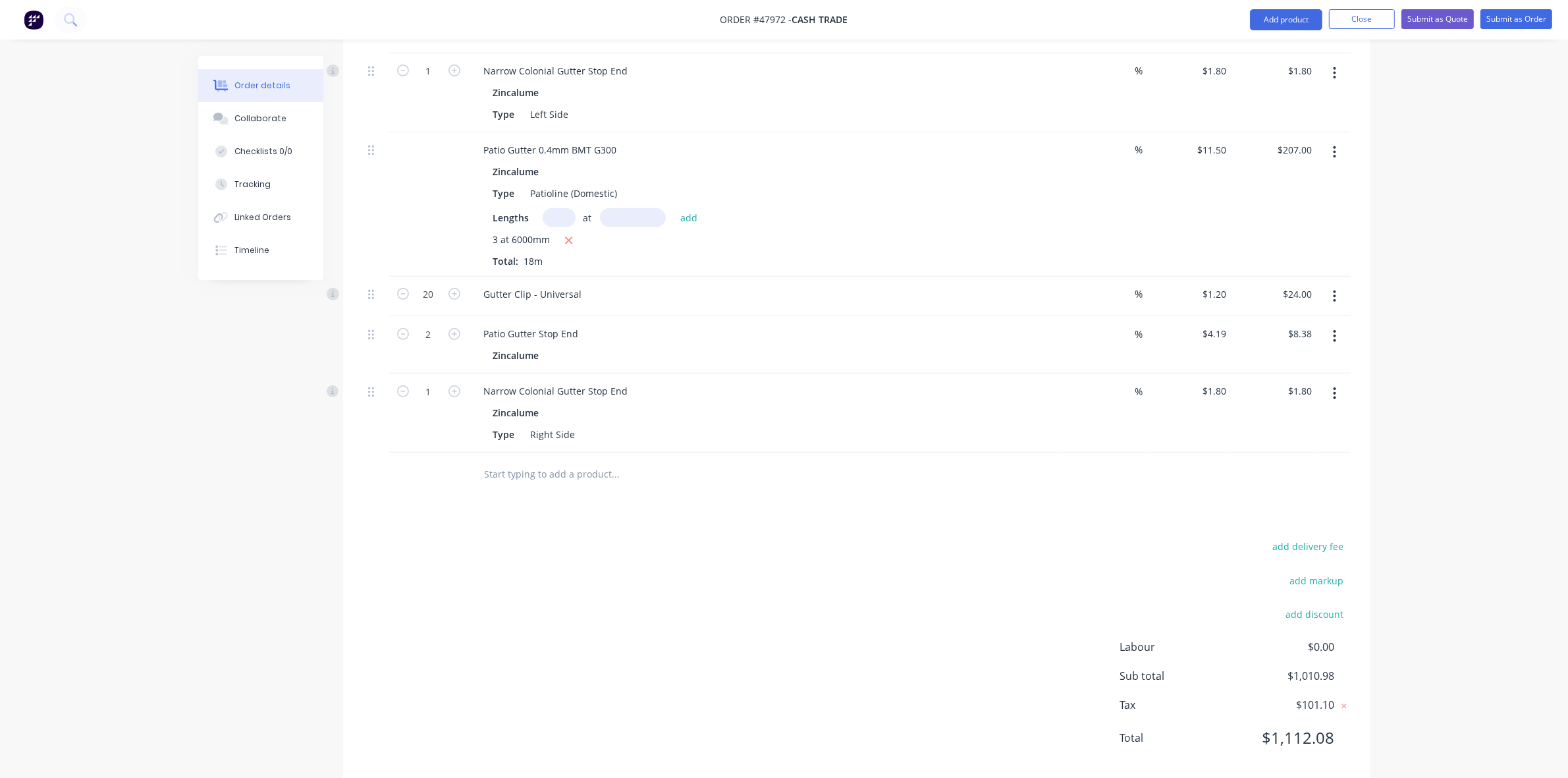
click at [590, 324] on div "Patio Gutter Stop End" at bounding box center [764, 334] width 582 height 19
click at [582, 324] on div "Patio Gutter Stop End" at bounding box center [531, 334] width 116 height 19
click at [890, 476] on div at bounding box center [705, 474] width 474 height 43
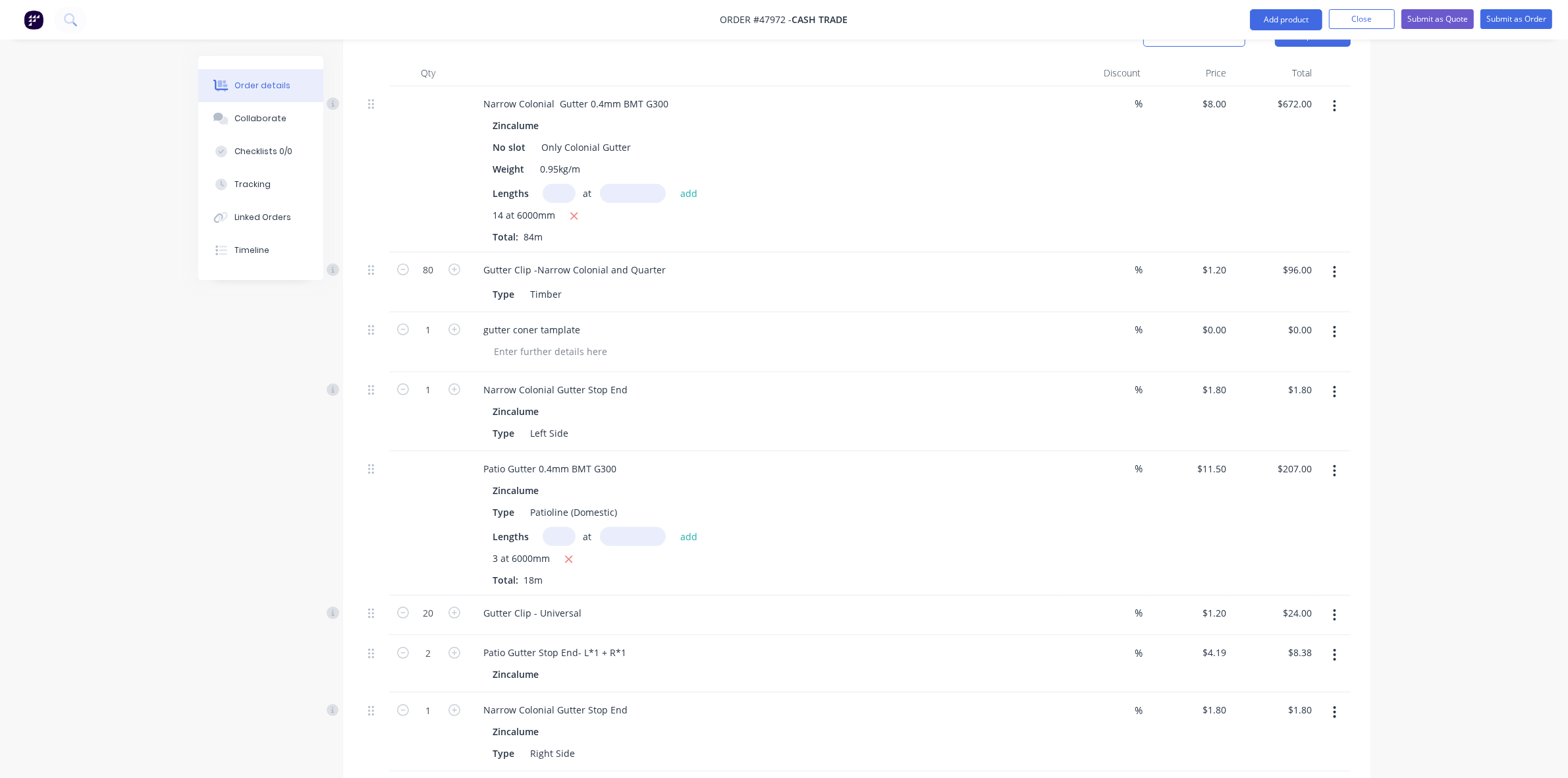
scroll to position [412, 0]
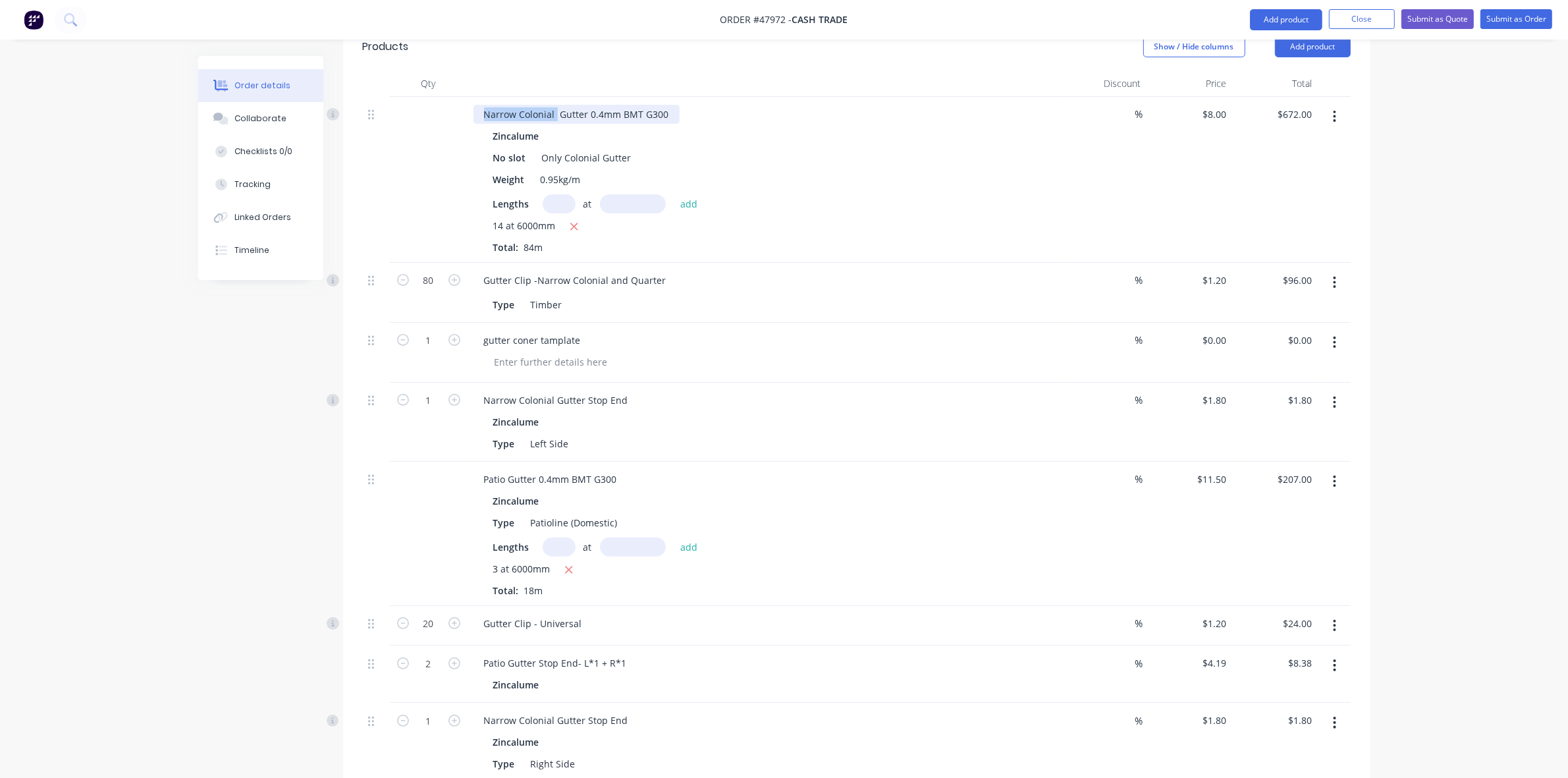
drag, startPoint x: 555, startPoint y: 96, endPoint x: 472, endPoint y: 92, distance: 83.1
click at [473, 104] on div "Narrow Colonial Gutter 0.4mm BMT G300" at bounding box center [576, 114] width 206 height 19
copy div "Narrow Colonial"
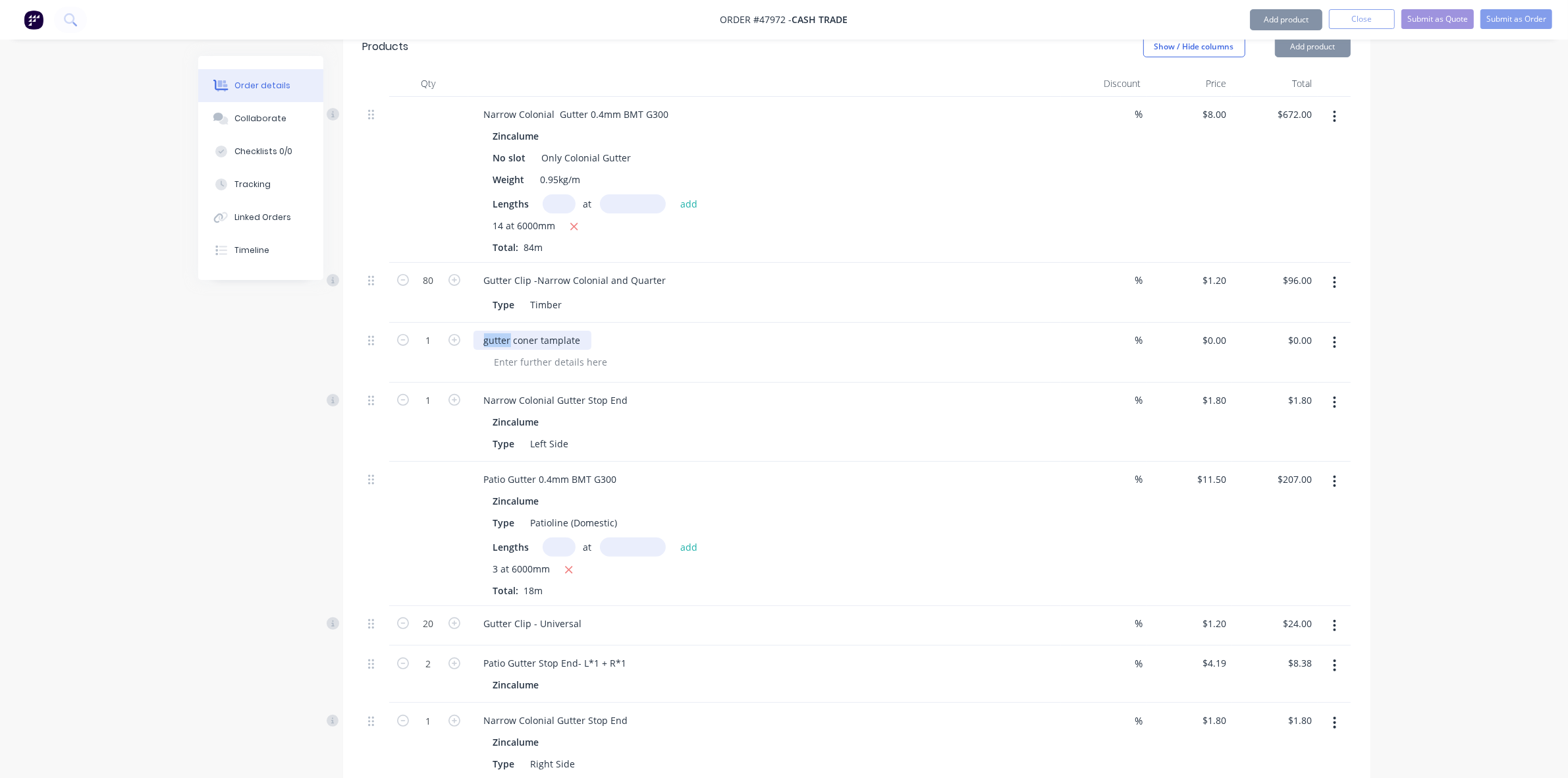
drag, startPoint x: 510, startPoint y: 320, endPoint x: 465, endPoint y: 320, distance: 45.0
click at [465, 323] on div "1 gutter coner tamplate % $0.00 $0.00 $0.00 $0.00" at bounding box center [856, 352] width 988 height 60
click at [567, 331] on div "Narrow Colonial coner tamplate" at bounding box center [554, 340] width 162 height 19
drag, startPoint x: 567, startPoint y: 325, endPoint x: 689, endPoint y: 284, distance: 128.7
click at [693, 295] on div "Type Timber" at bounding box center [762, 305] width 548 height 19
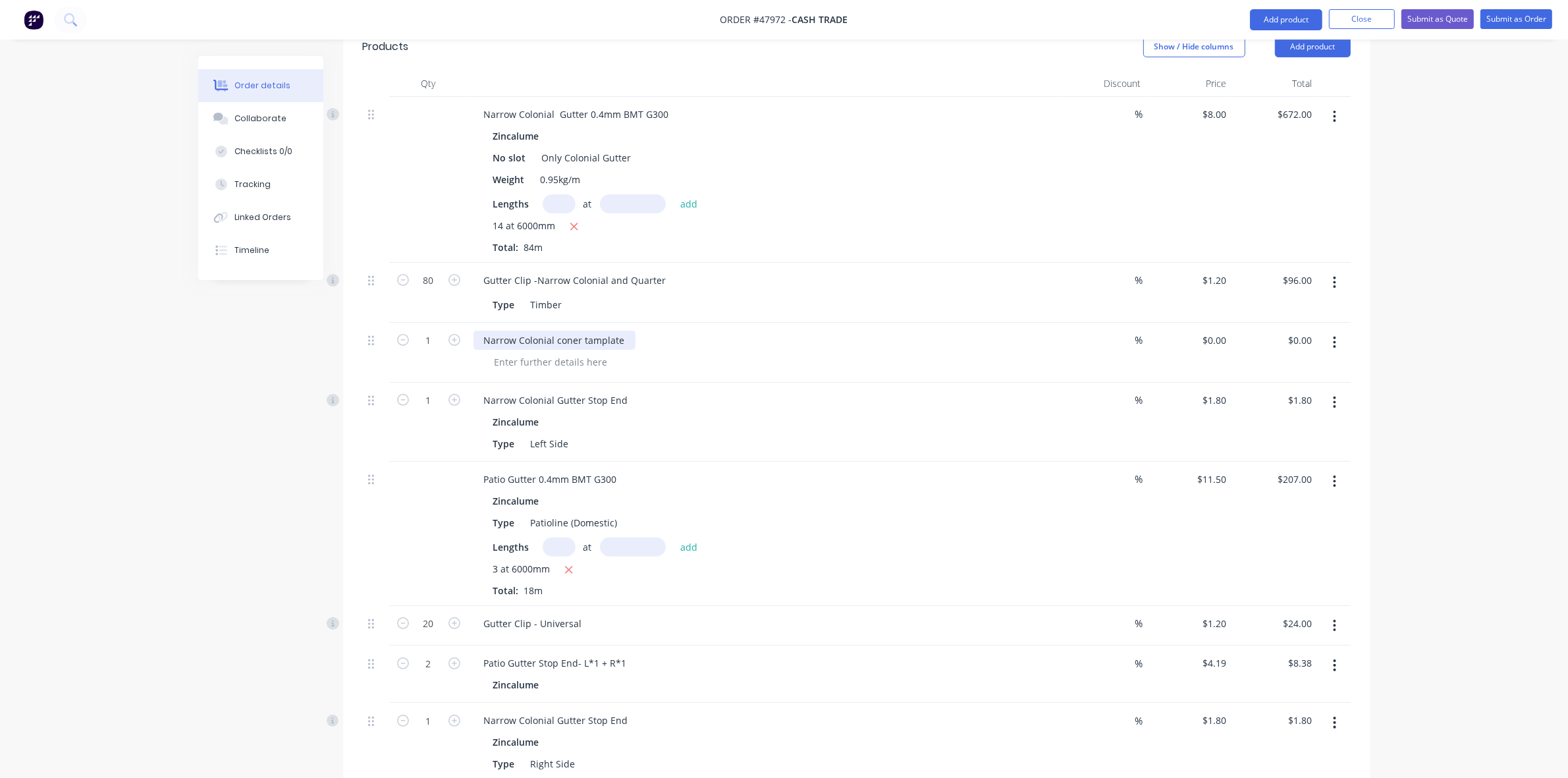
click at [590, 331] on div "Narrow Colonial coner tamplate" at bounding box center [554, 340] width 162 height 19
click at [740, 462] on div "Patio Gutter 0.4mm BMT G300 Zincalume Type Patioline (Domestic) Lengths at add …" at bounding box center [765, 534] width 593 height 145
click at [758, 383] on div "Narrow Colonial Gutter Stop End Zincalume Type Left Side" at bounding box center [765, 422] width 593 height 79
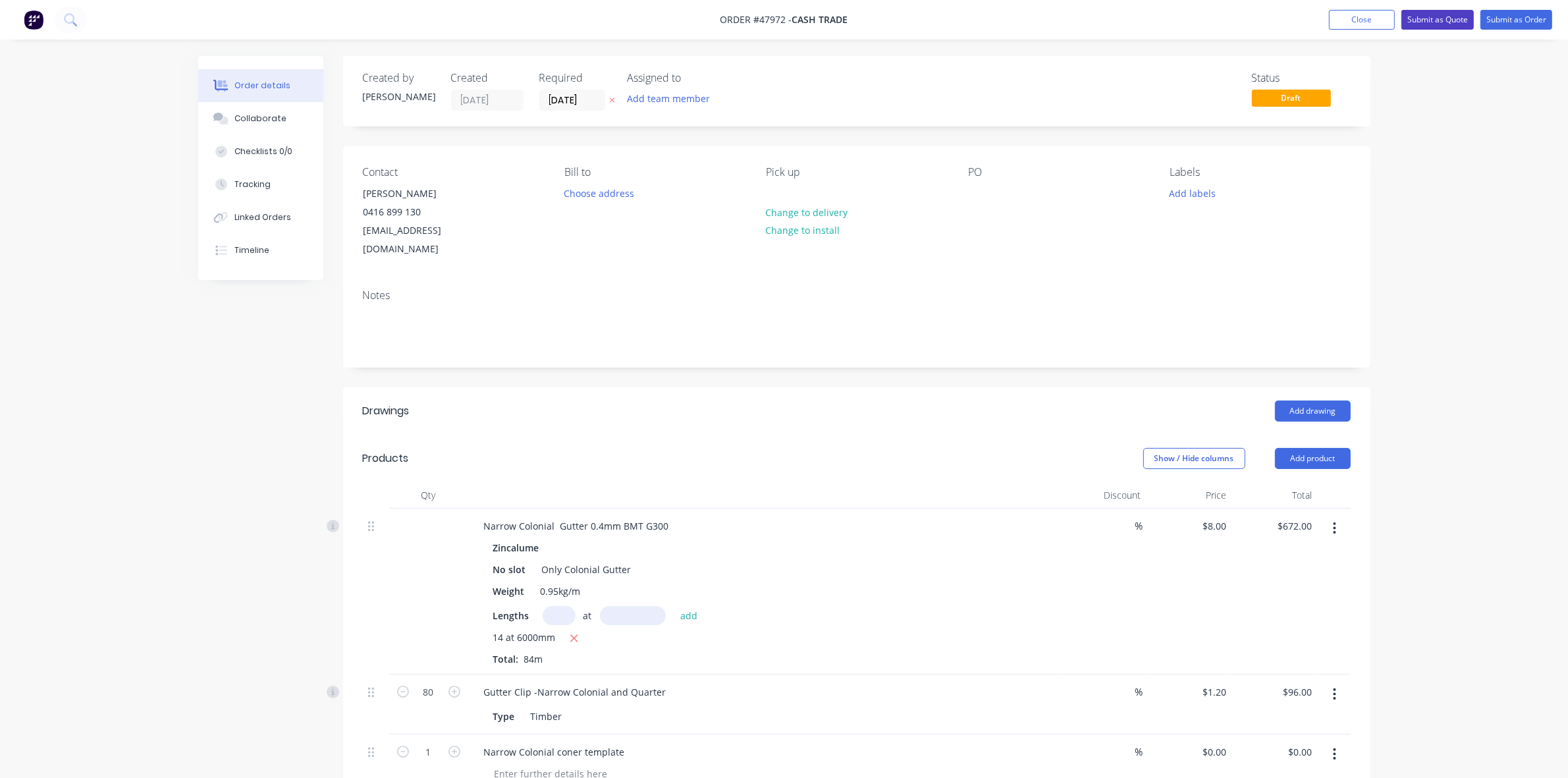
click at [1459, 21] on button "Submit as Quote" at bounding box center [1437, 19] width 72 height 20
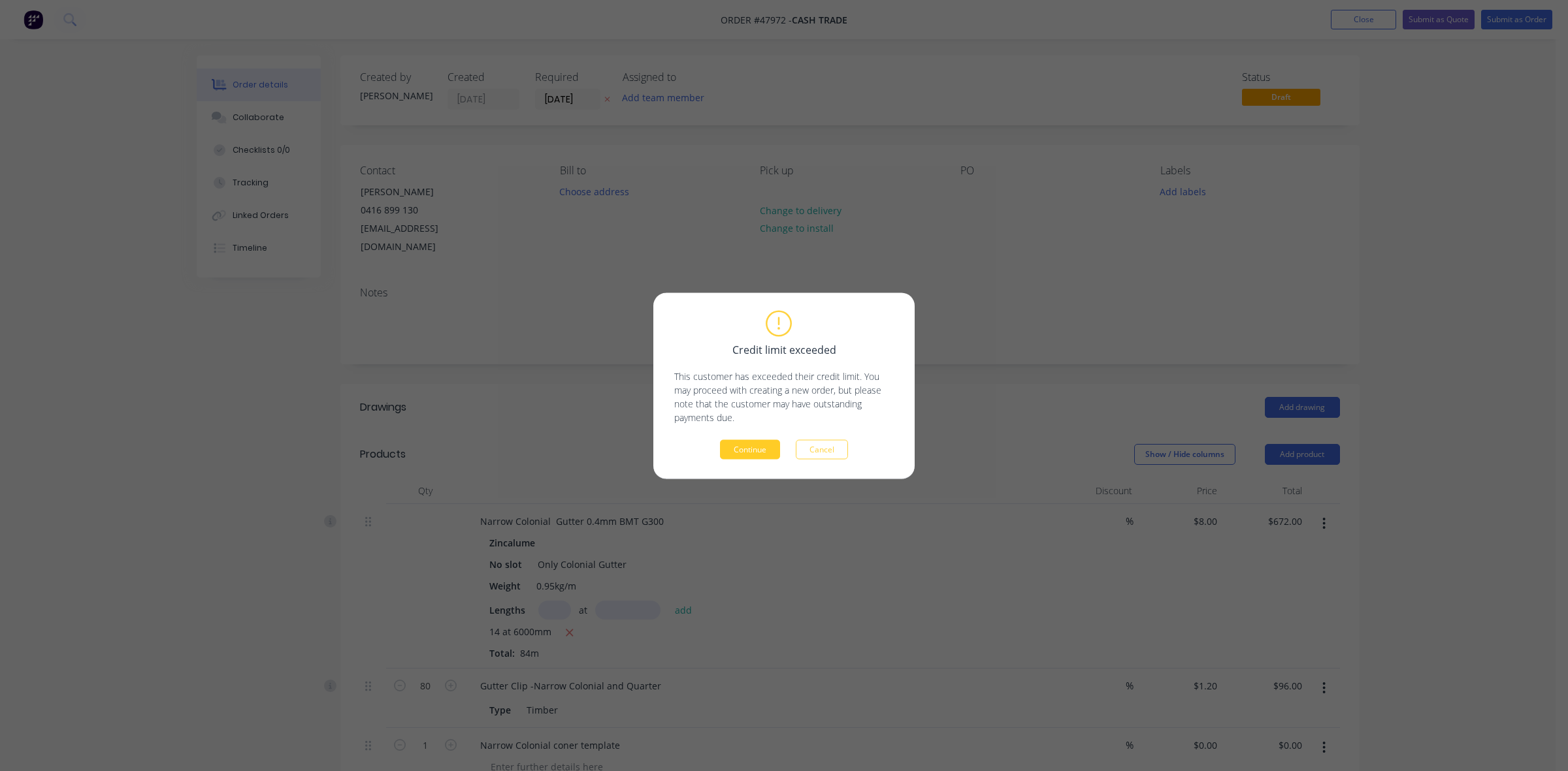
click at [746, 446] on button "Continue" at bounding box center [750, 449] width 60 height 20
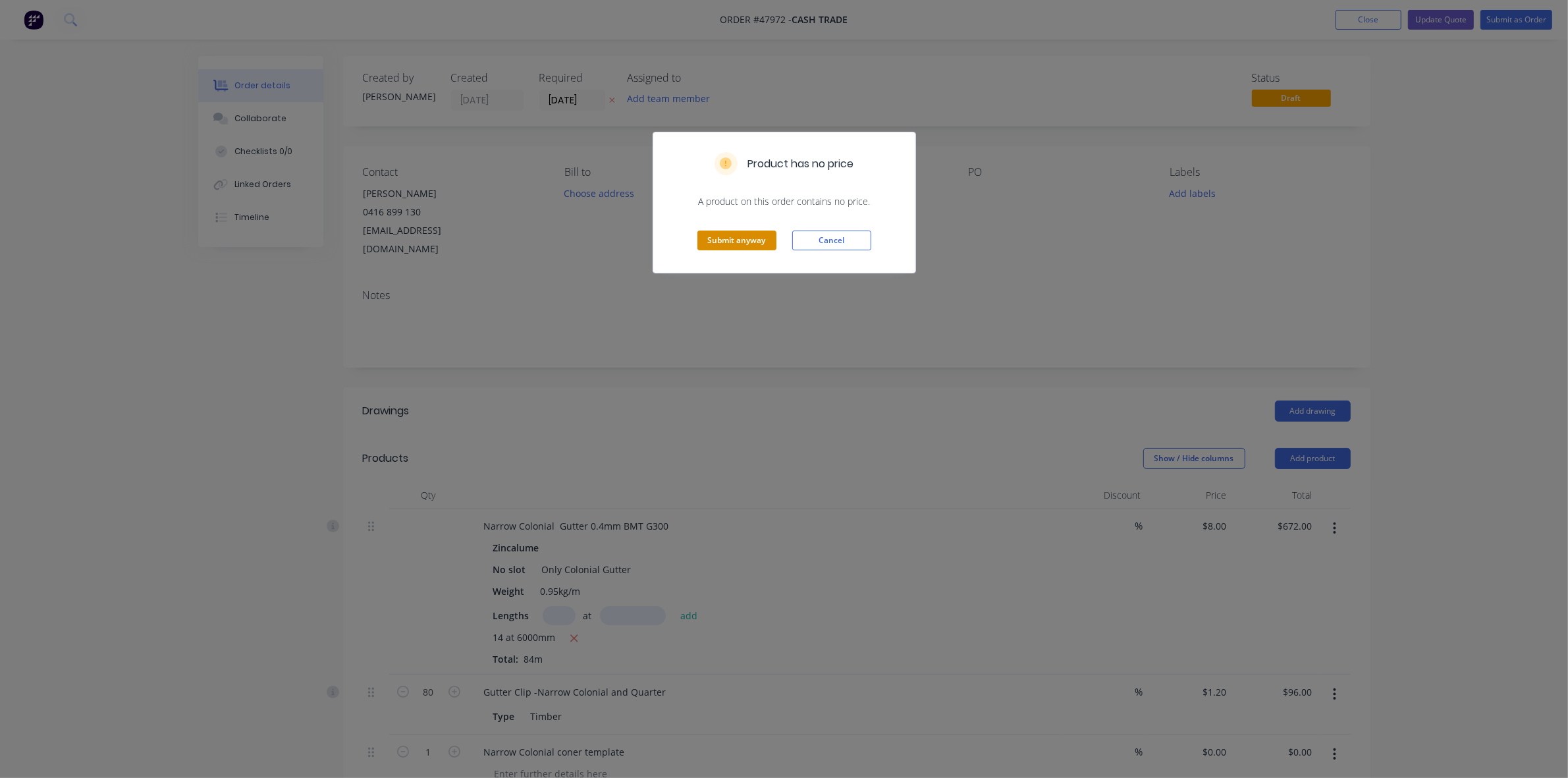
click at [734, 247] on button "Submit anyway" at bounding box center [737, 240] width 79 height 20
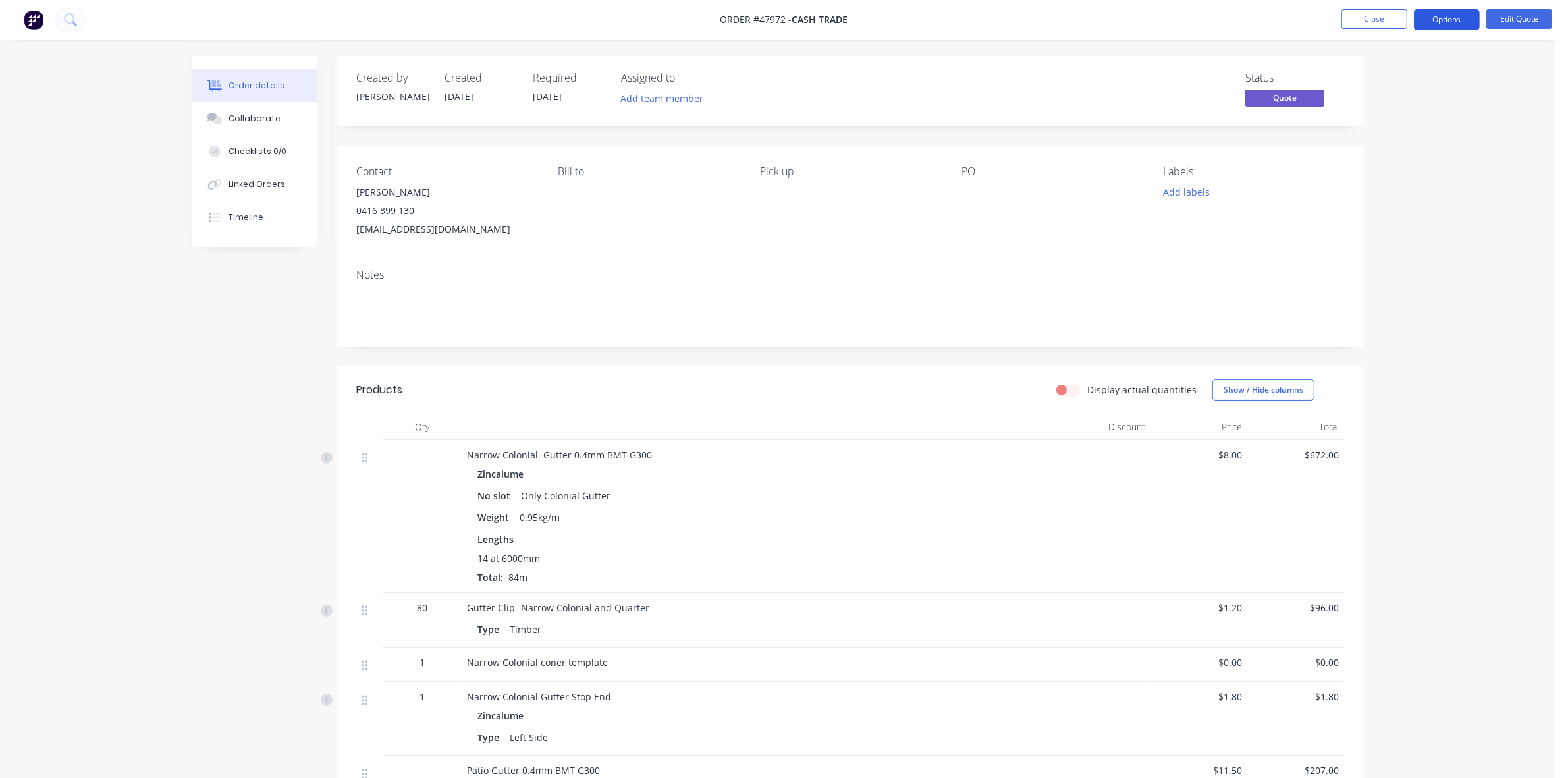
click at [1440, 20] on button "Options" at bounding box center [1447, 19] width 66 height 21
click at [1365, 81] on div "Quote" at bounding box center [1407, 80] width 121 height 19
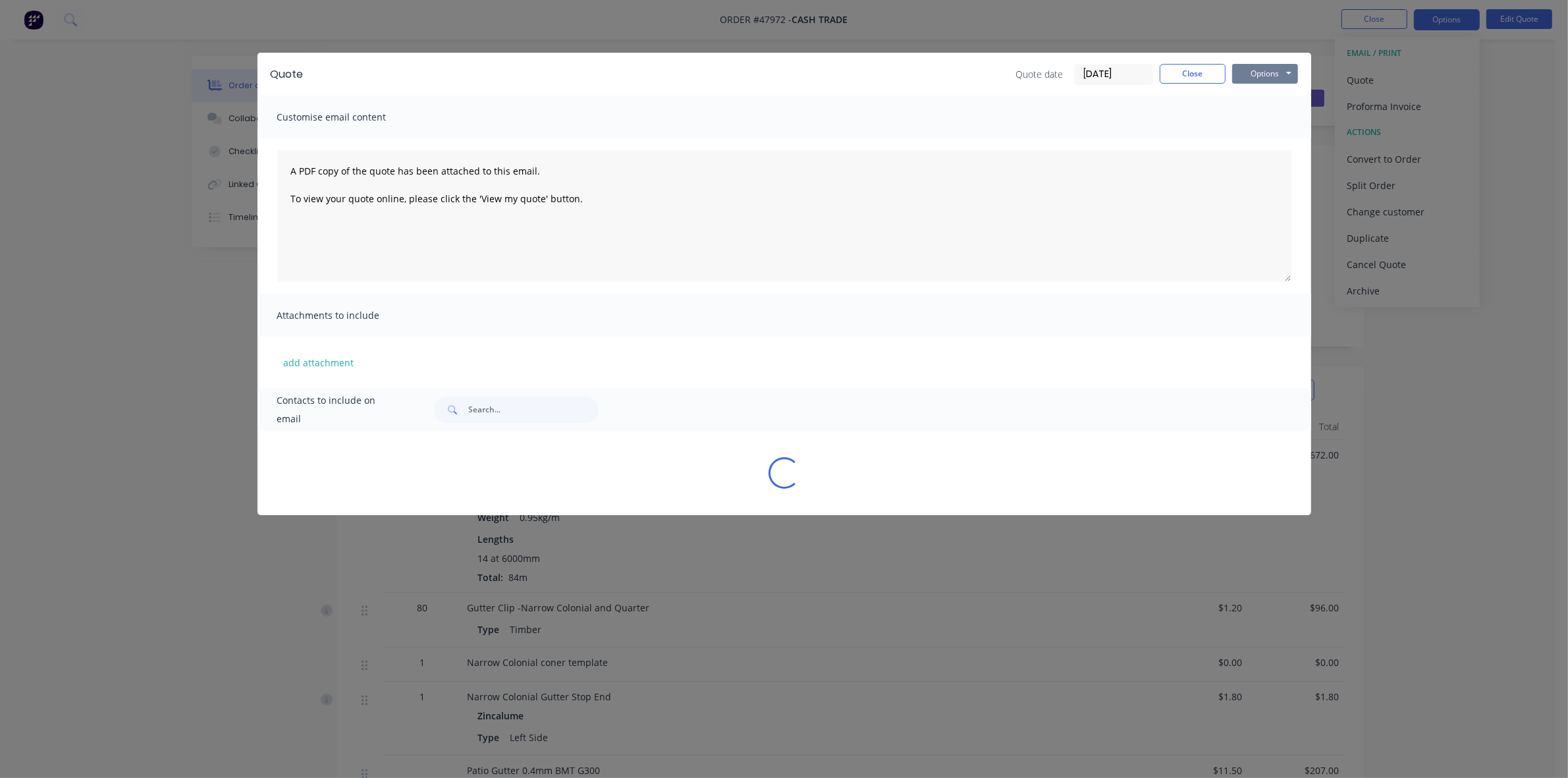
click at [1279, 73] on button "Options" at bounding box center [1265, 74] width 66 height 20
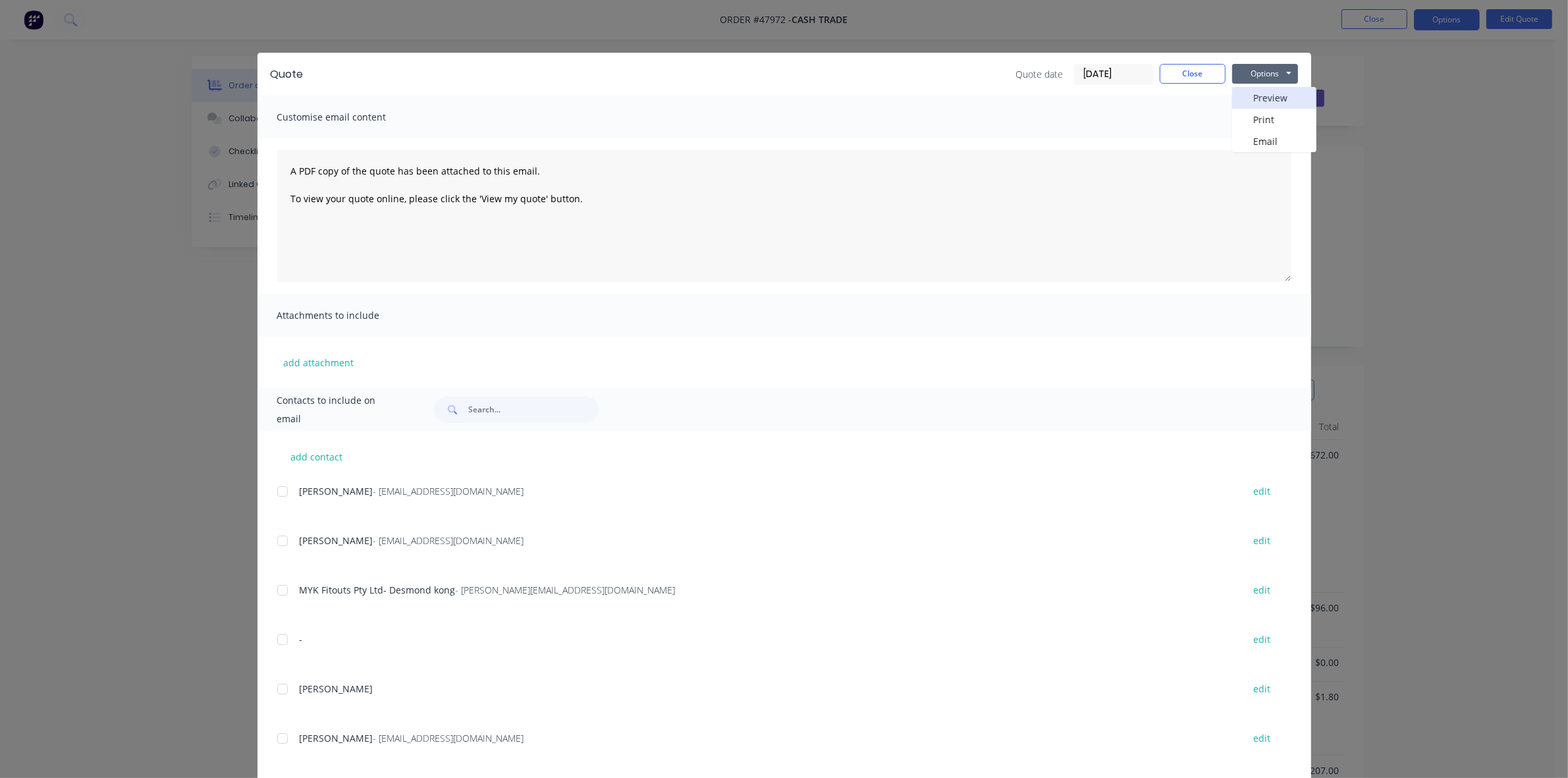
click at [1265, 97] on button "Preview" at bounding box center [1274, 97] width 84 height 22
click at [1210, 66] on button "Close" at bounding box center [1192, 74] width 66 height 20
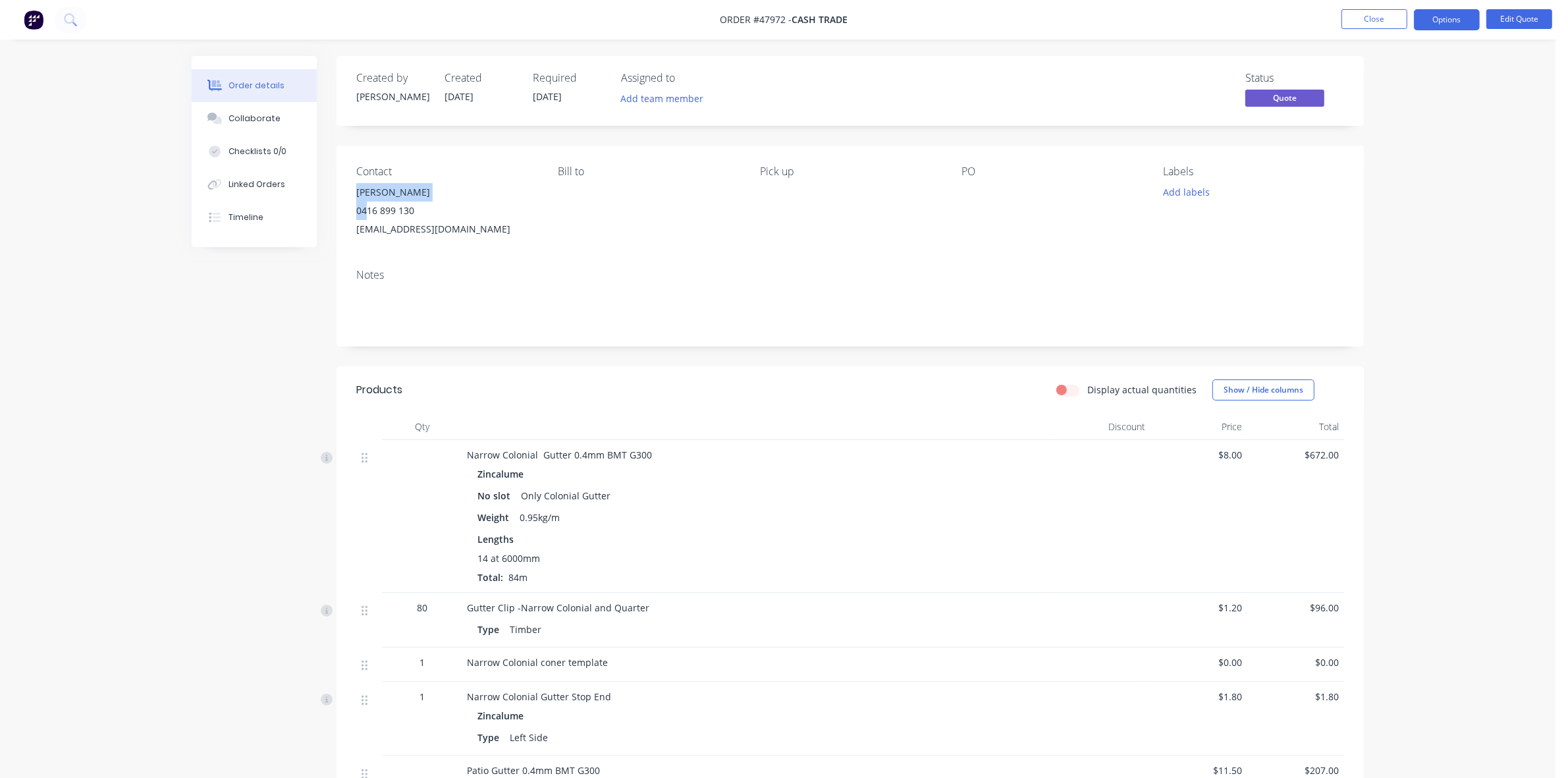
drag, startPoint x: 355, startPoint y: 191, endPoint x: 369, endPoint y: 203, distance: 18.4
click at [368, 203] on div "Contact Duncan 0416 899 130 d.glasfurd@gmail.com Bill to Pick up PO Labels Add …" at bounding box center [850, 202] width 1027 height 112
drag, startPoint x: 376, startPoint y: 238, endPoint x: 338, endPoint y: 241, distance: 38.1
click at [338, 241] on div "Contact Duncan 0416 899 130 d.glasfurd@gmail.com Bill to Pick up PO Labels Add …" at bounding box center [850, 202] width 1027 height 112
copy div "d.glasfurd@gmail.com"
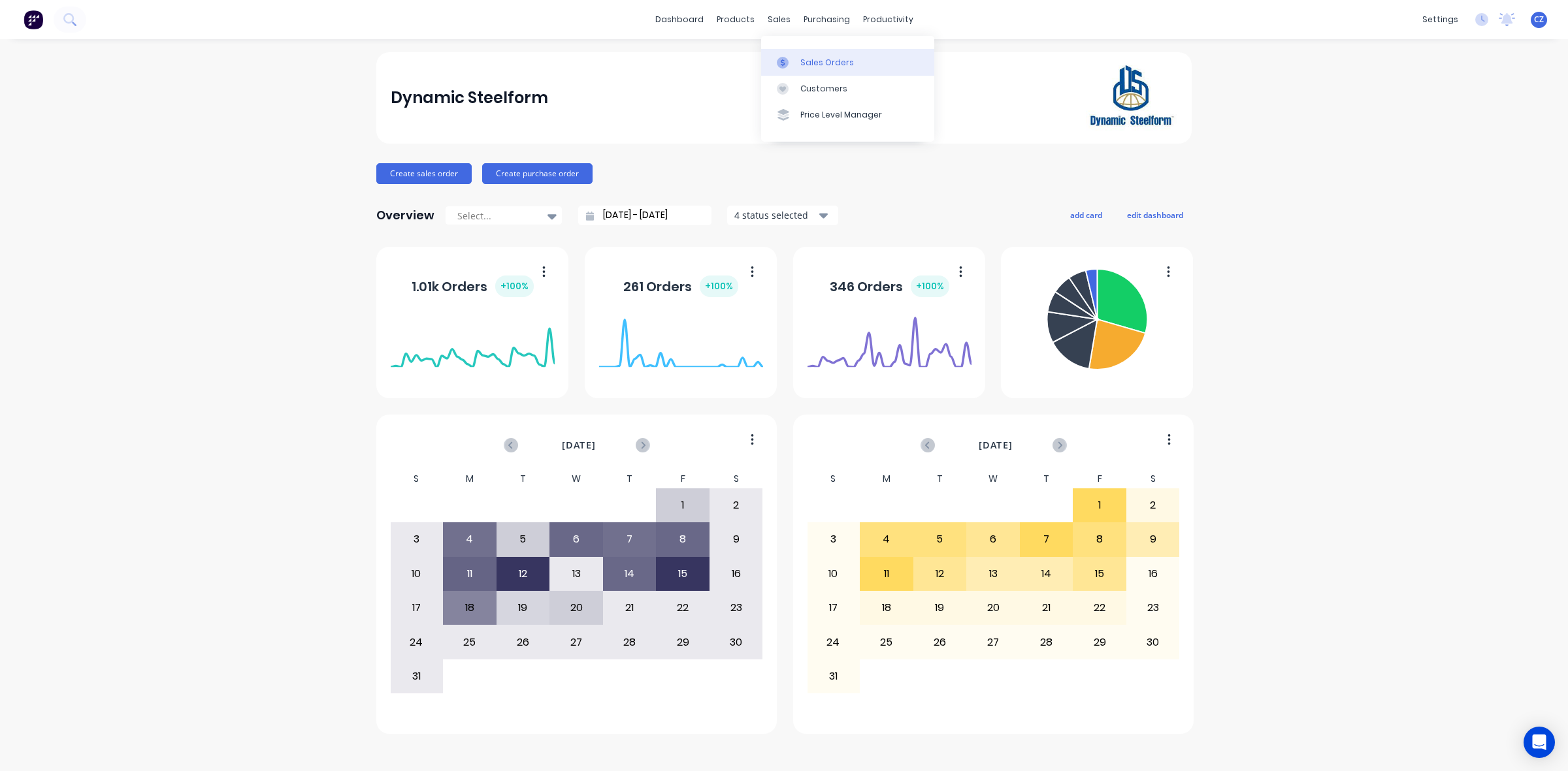
click at [787, 59] on icon at bounding box center [782, 62] width 12 height 12
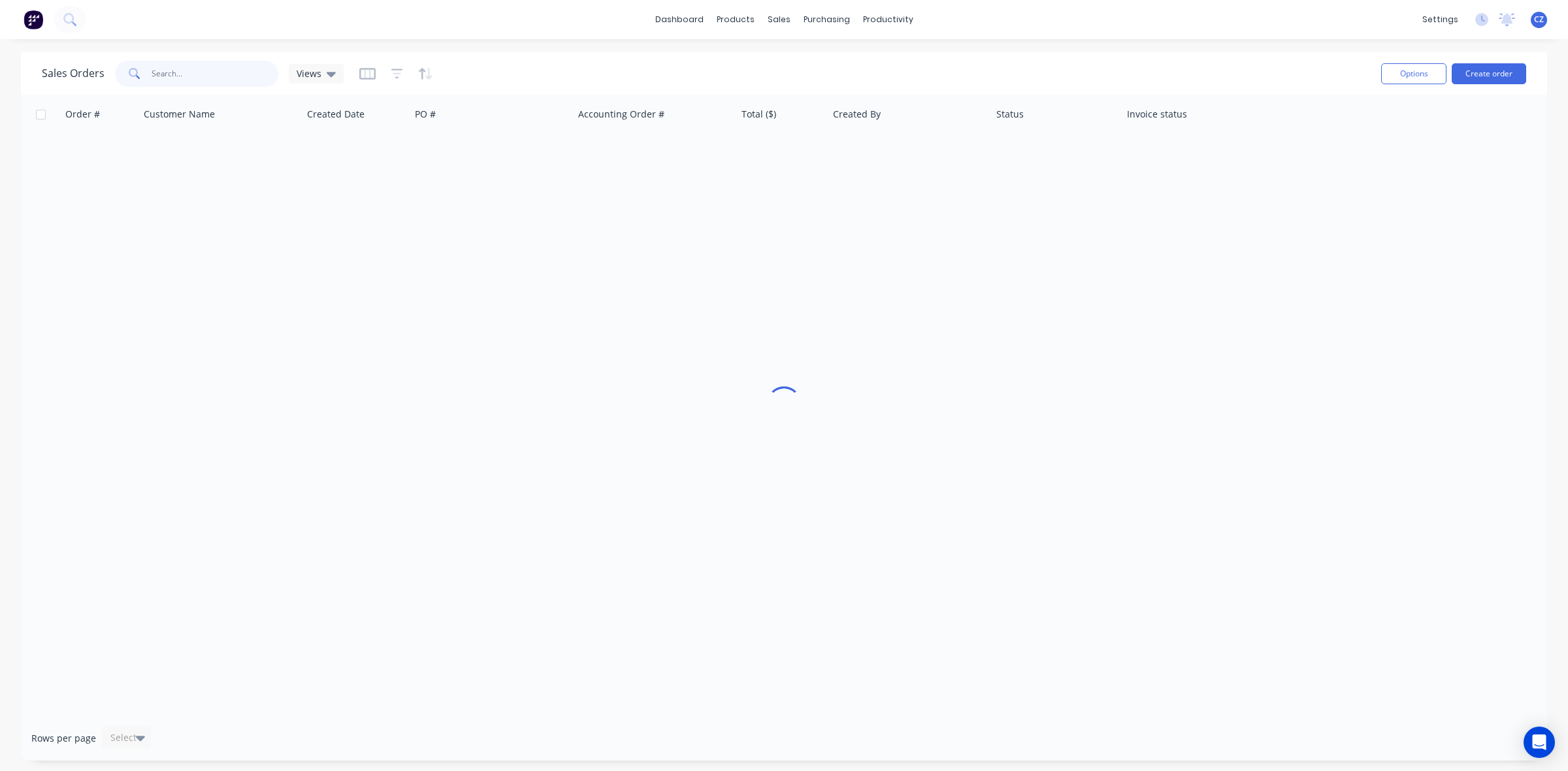
click at [181, 68] on input "text" at bounding box center [215, 73] width 127 height 26
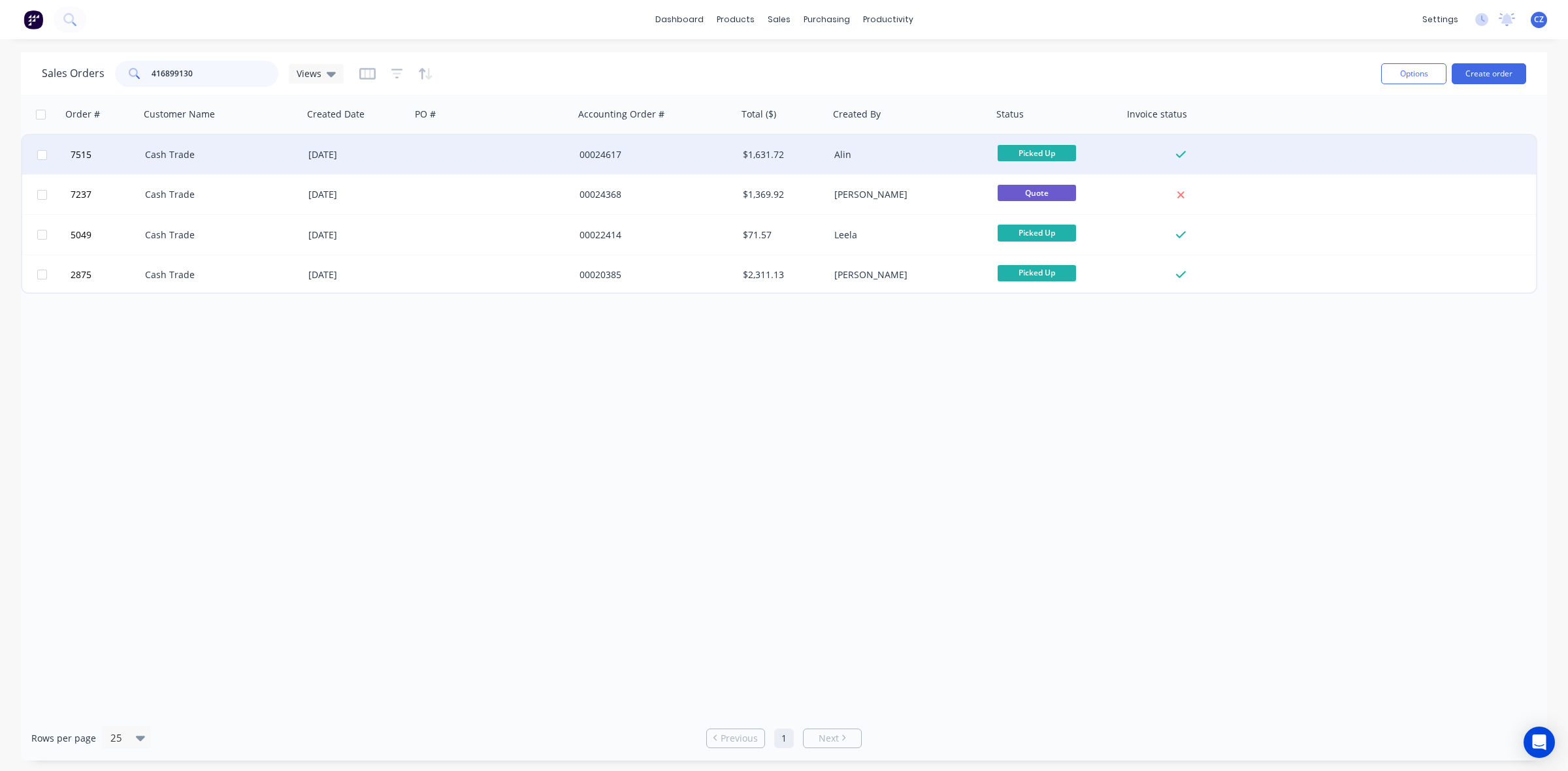
type input "416899130"
click at [660, 165] on div "00024617" at bounding box center [655, 154] width 163 height 39
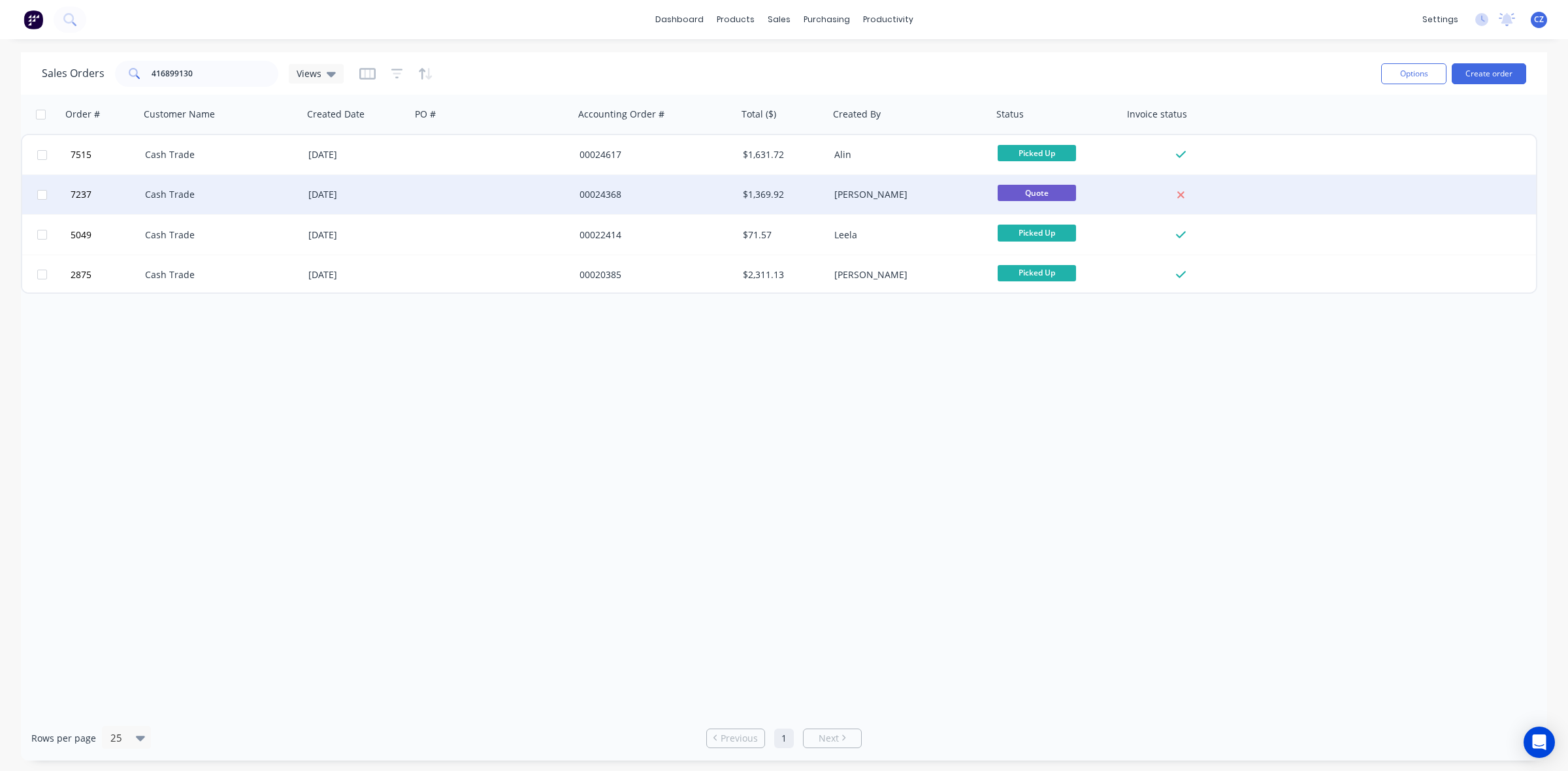
click at [650, 204] on div "00024368" at bounding box center [655, 194] width 163 height 39
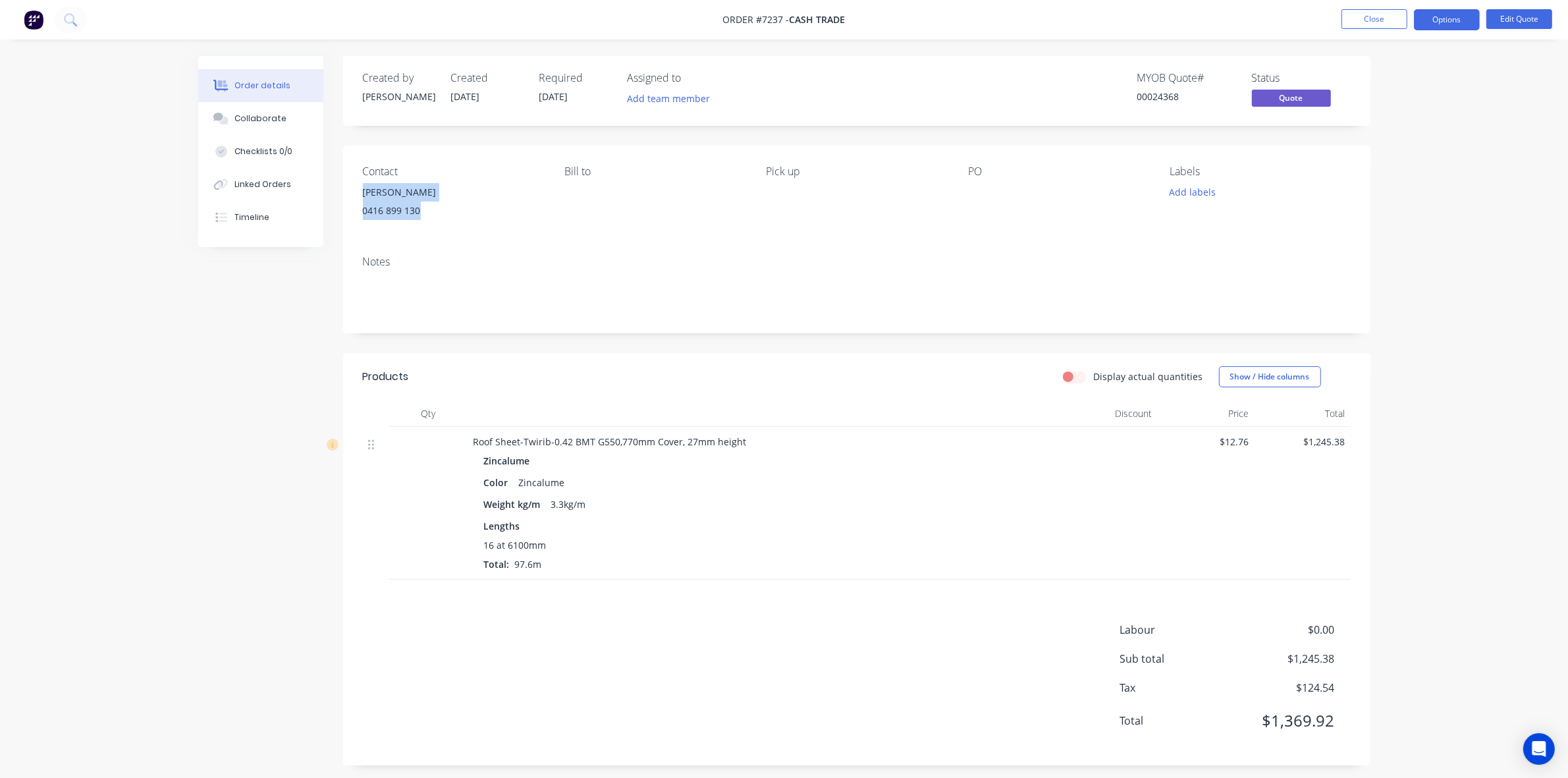
drag, startPoint x: 427, startPoint y: 208, endPoint x: 347, endPoint y: 185, distance: 83.2
click at [347, 185] on div "Contact Duncan 0416 899 130 Bill to Pick up PO Labels Add labels" at bounding box center [857, 195] width 1027 height 100
copy div "Duncan 0416 899 130"
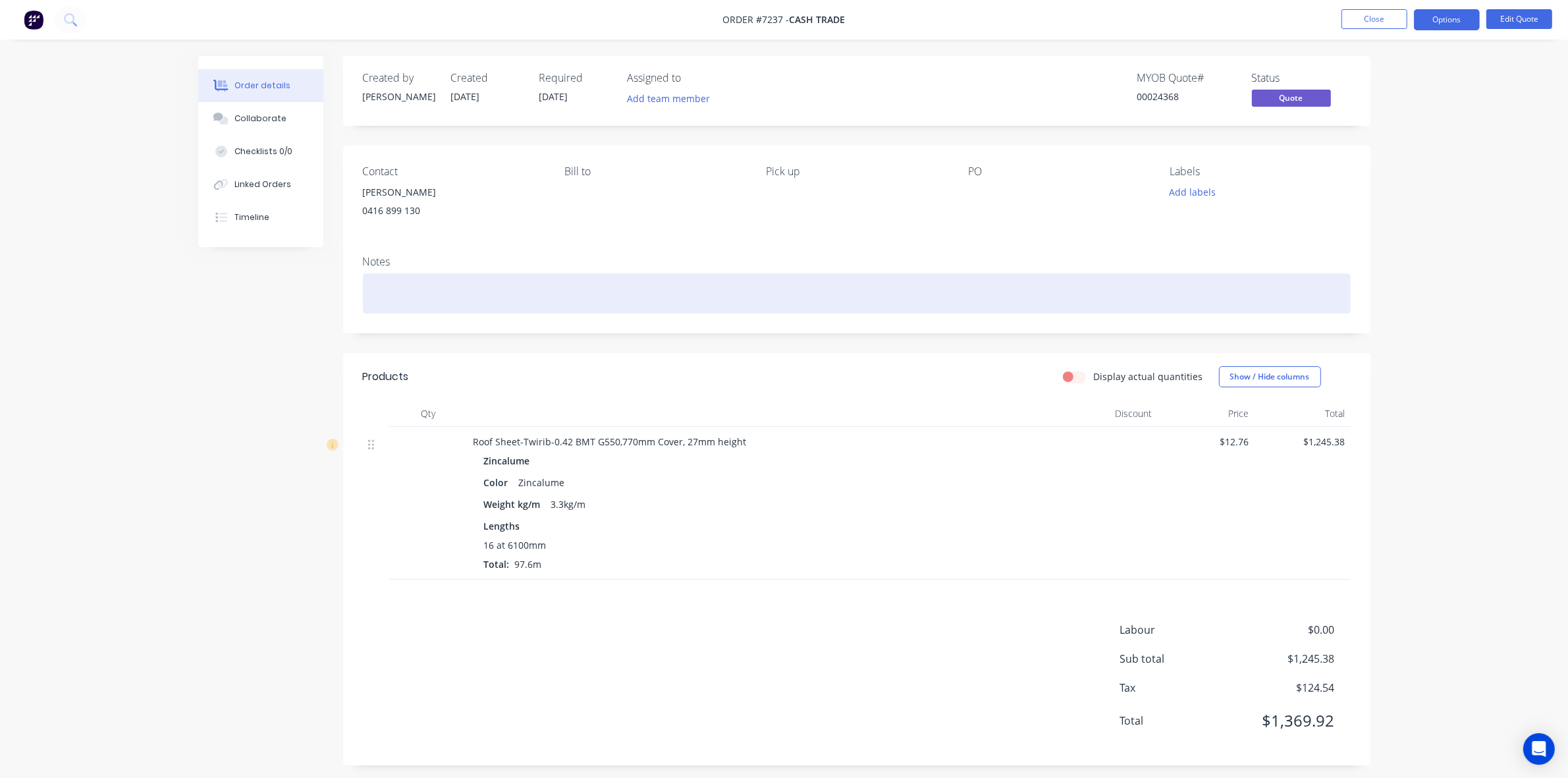
click at [596, 274] on div at bounding box center [856, 294] width 988 height 40
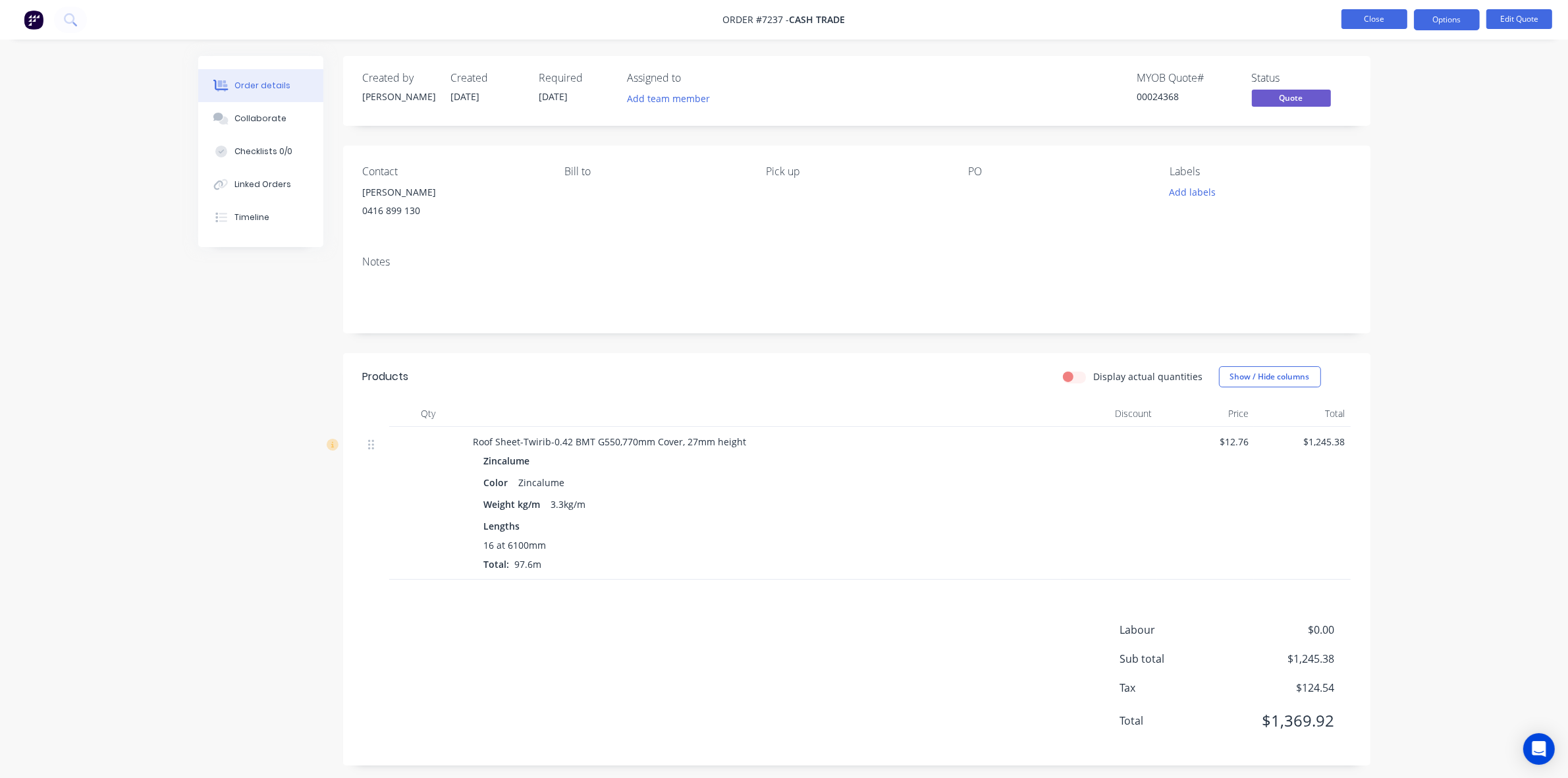
click at [1364, 27] on button "Close" at bounding box center [1375, 18] width 66 height 20
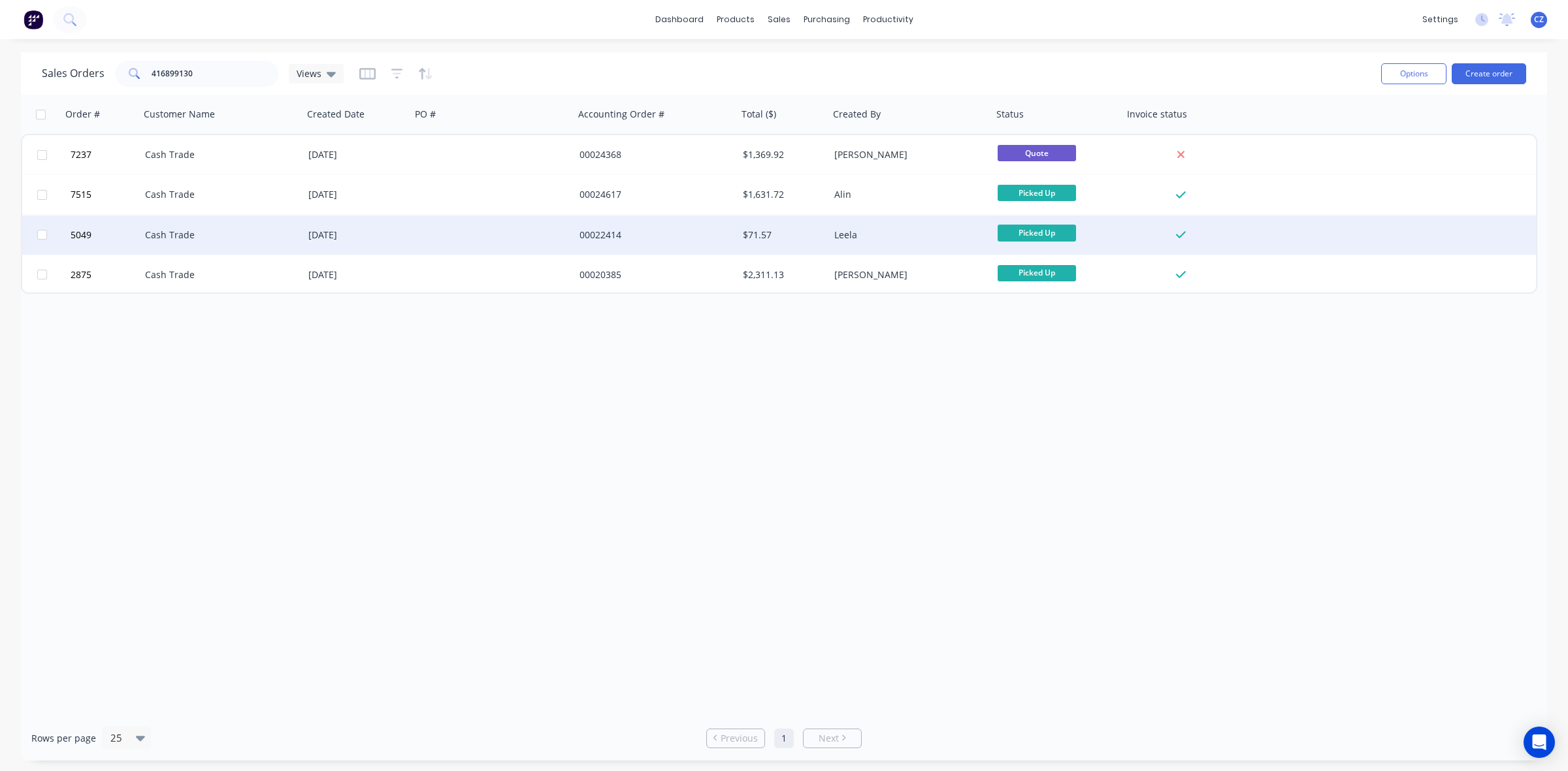
click at [690, 242] on div "00022414" at bounding box center [655, 235] width 163 height 39
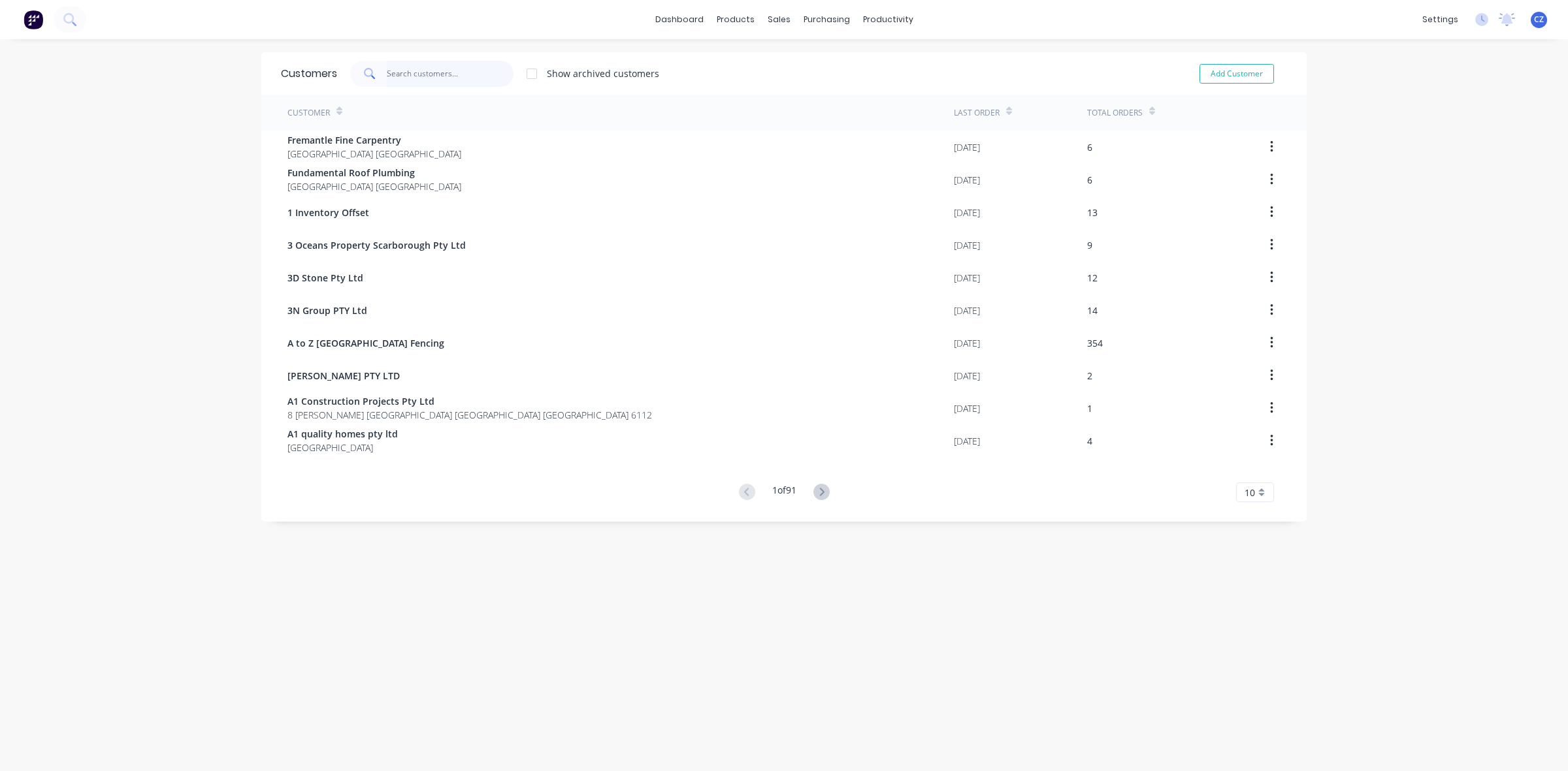
click at [472, 66] on input "text" at bounding box center [451, 73] width 127 height 26
type input "l"
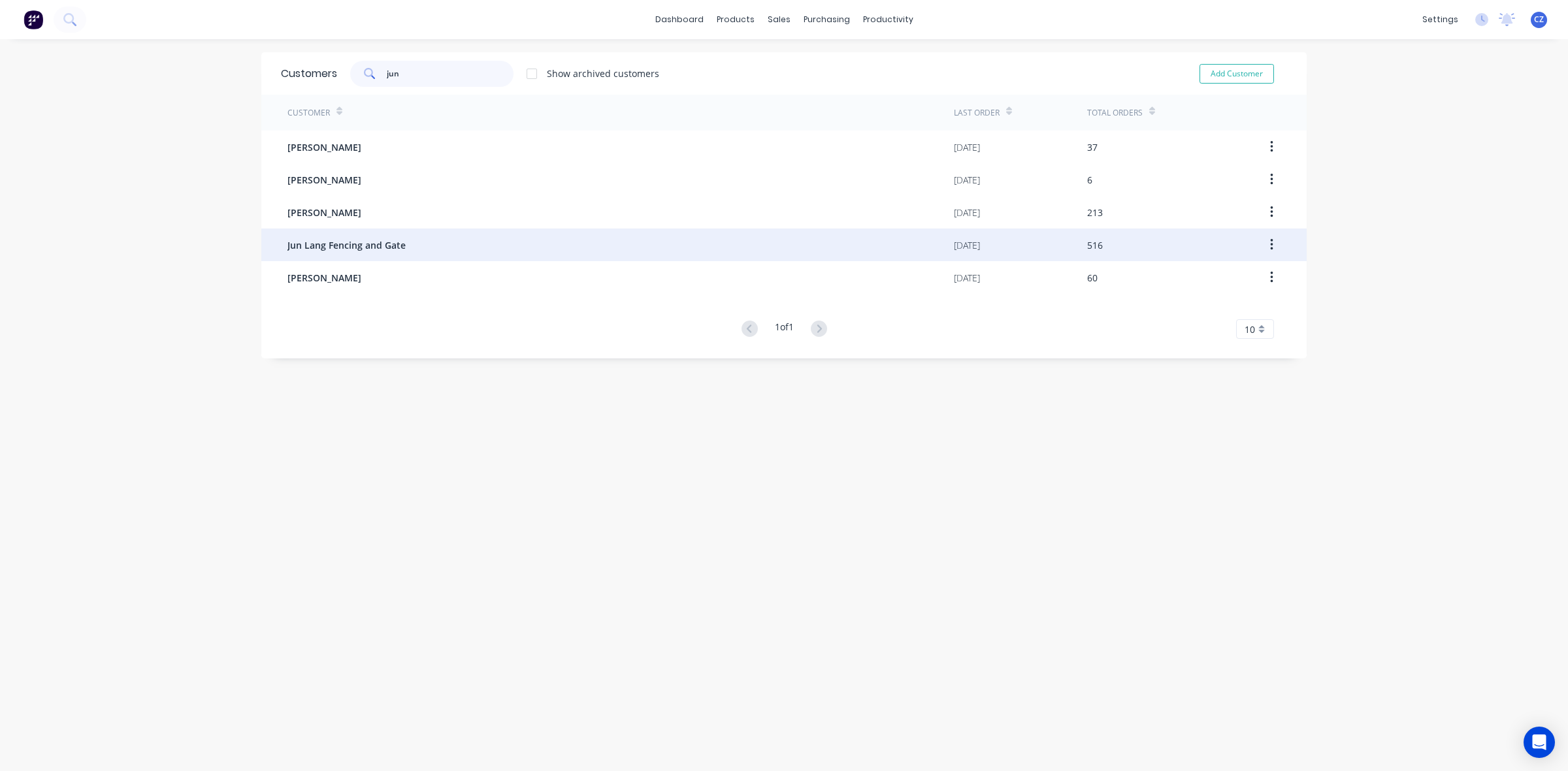
type input "jun"
click at [425, 248] on div "Jun Lang Fencing and Gate" at bounding box center [620, 244] width 666 height 33
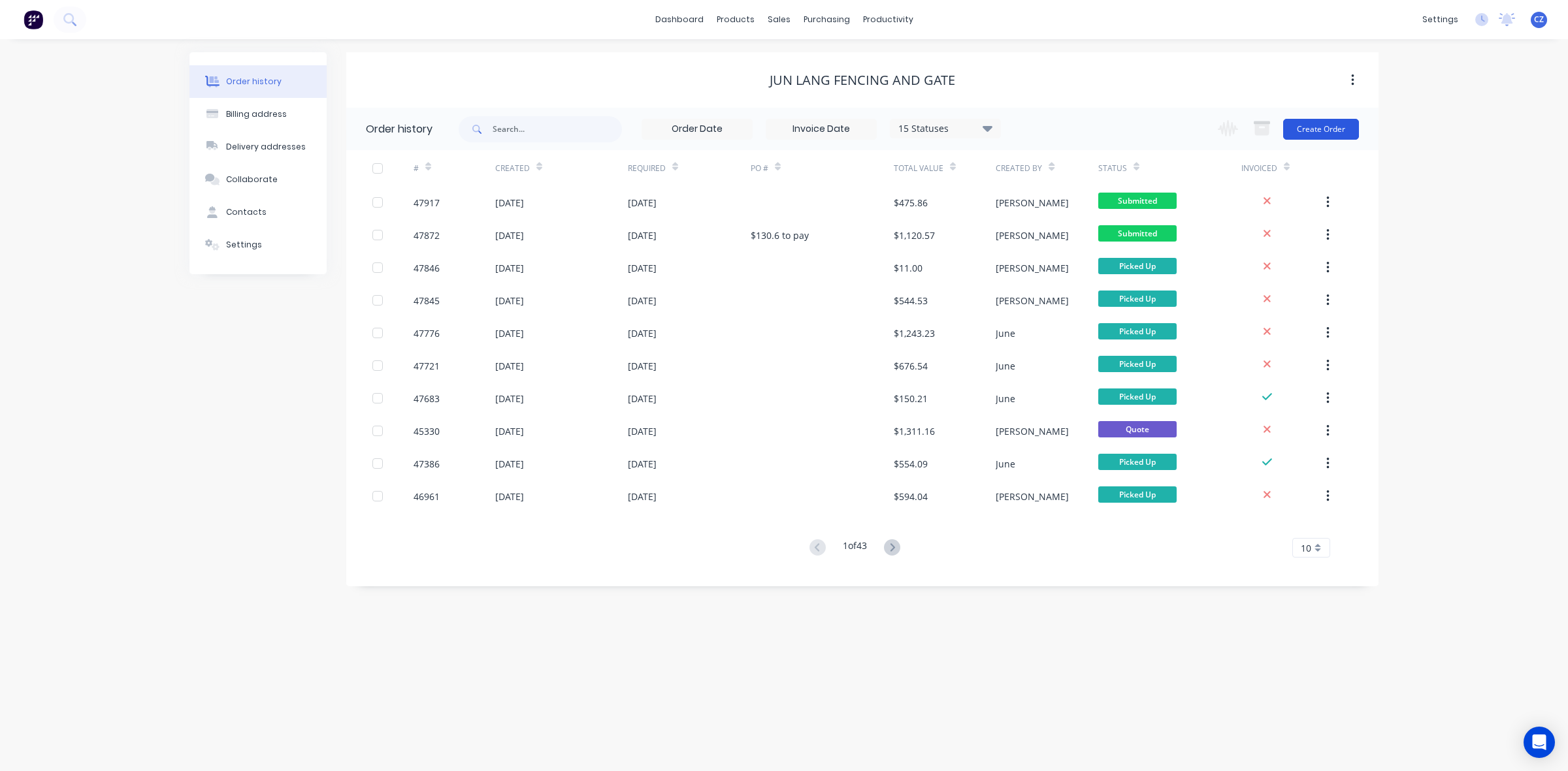
click at [1347, 124] on button "Create Order" at bounding box center [1320, 129] width 76 height 21
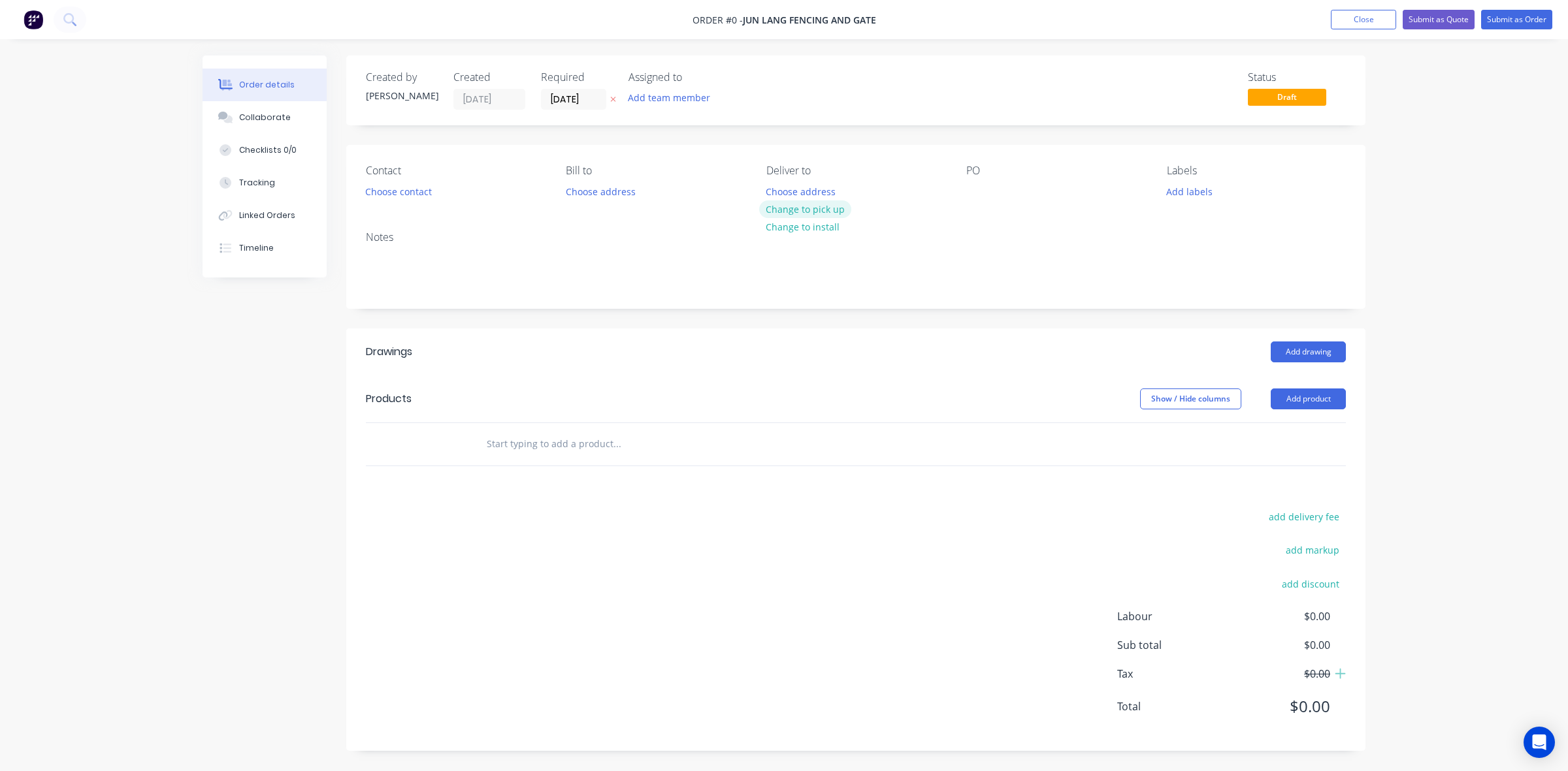
click at [821, 204] on button "Change to pick up" at bounding box center [805, 209] width 93 height 18
click at [1320, 389] on button "Add product" at bounding box center [1308, 399] width 75 height 21
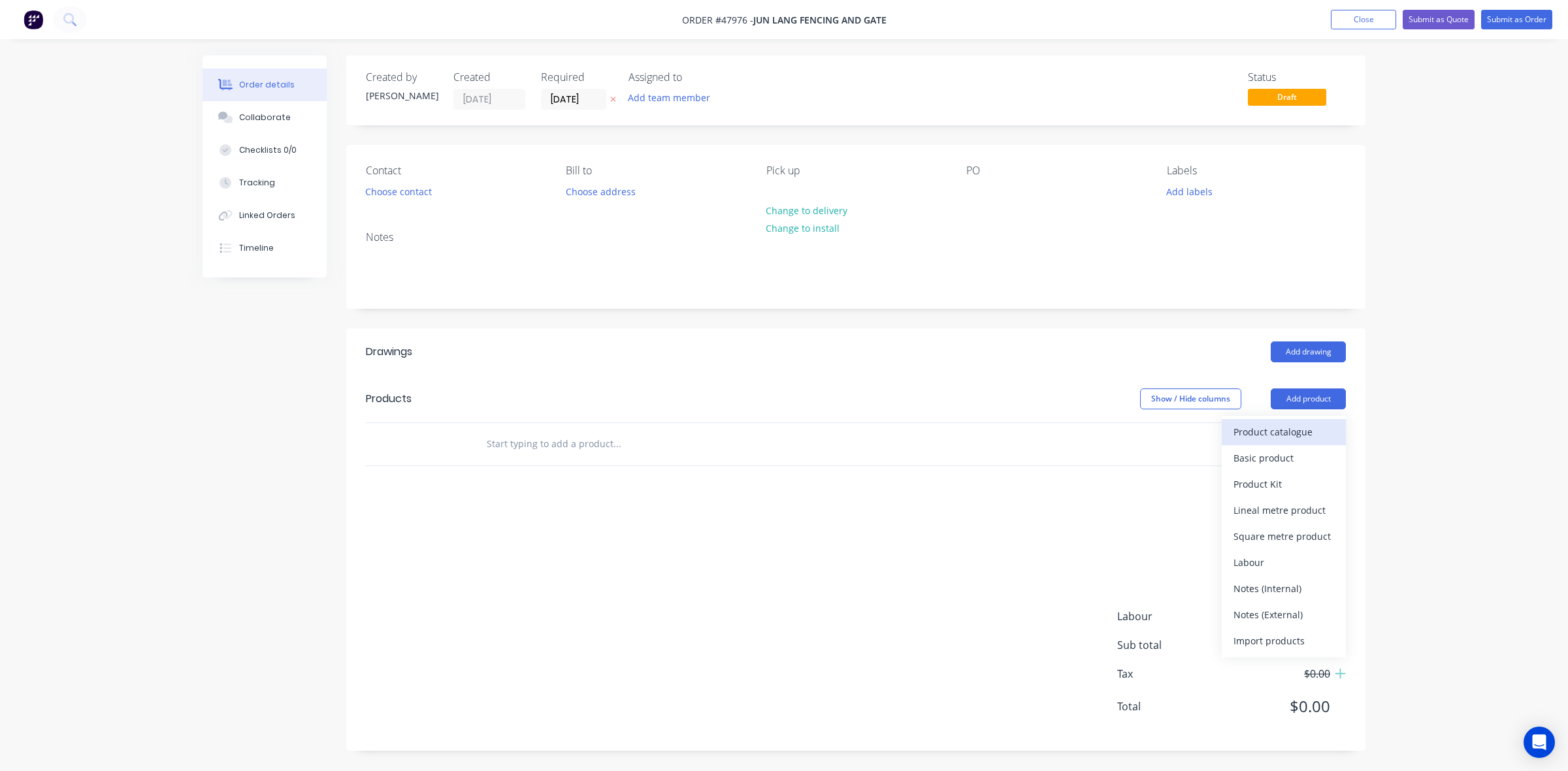
click at [1287, 422] on div "Product catalogue" at bounding box center [1283, 432] width 100 height 19
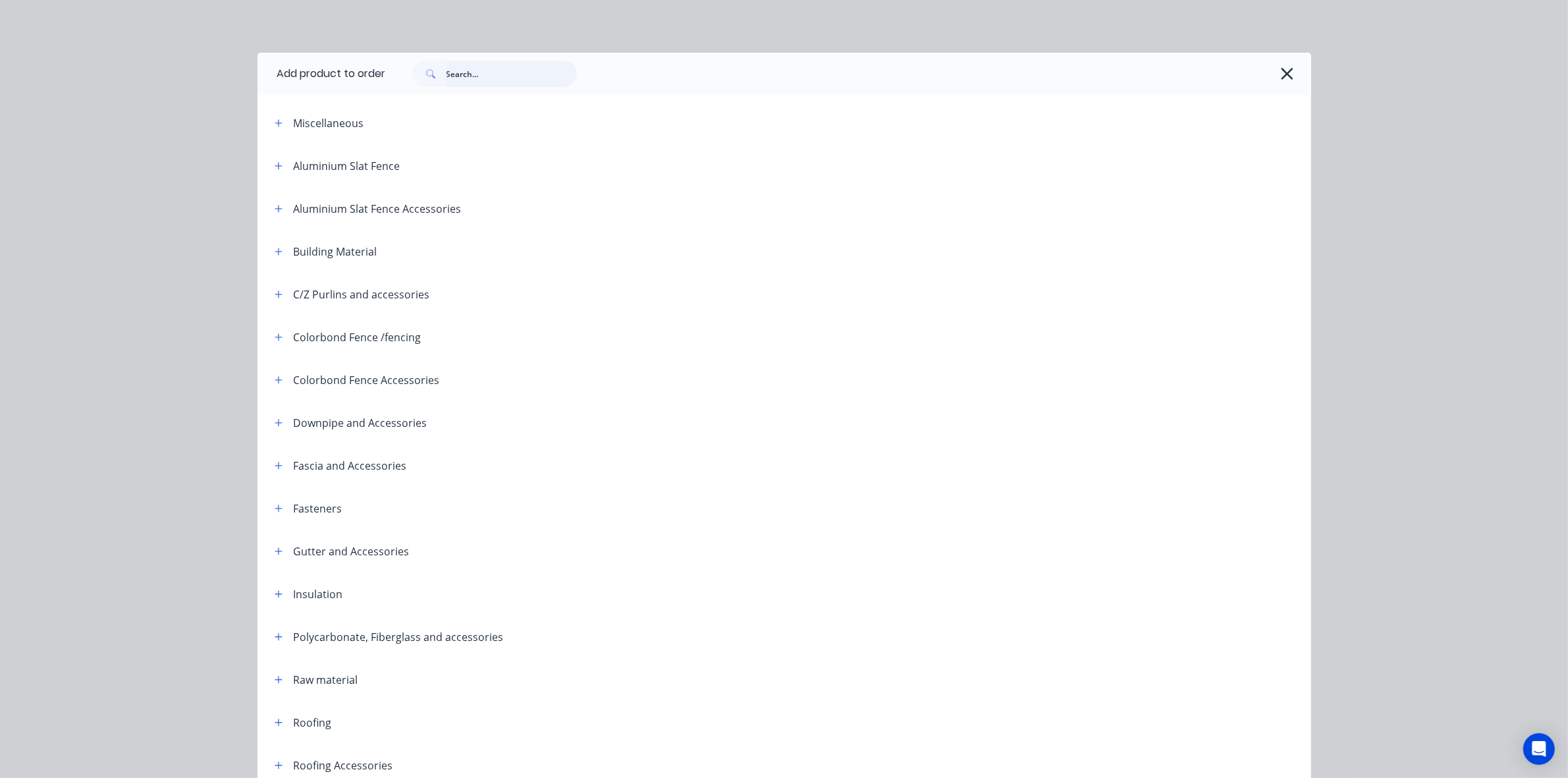
click at [535, 81] on input "text" at bounding box center [511, 74] width 130 height 26
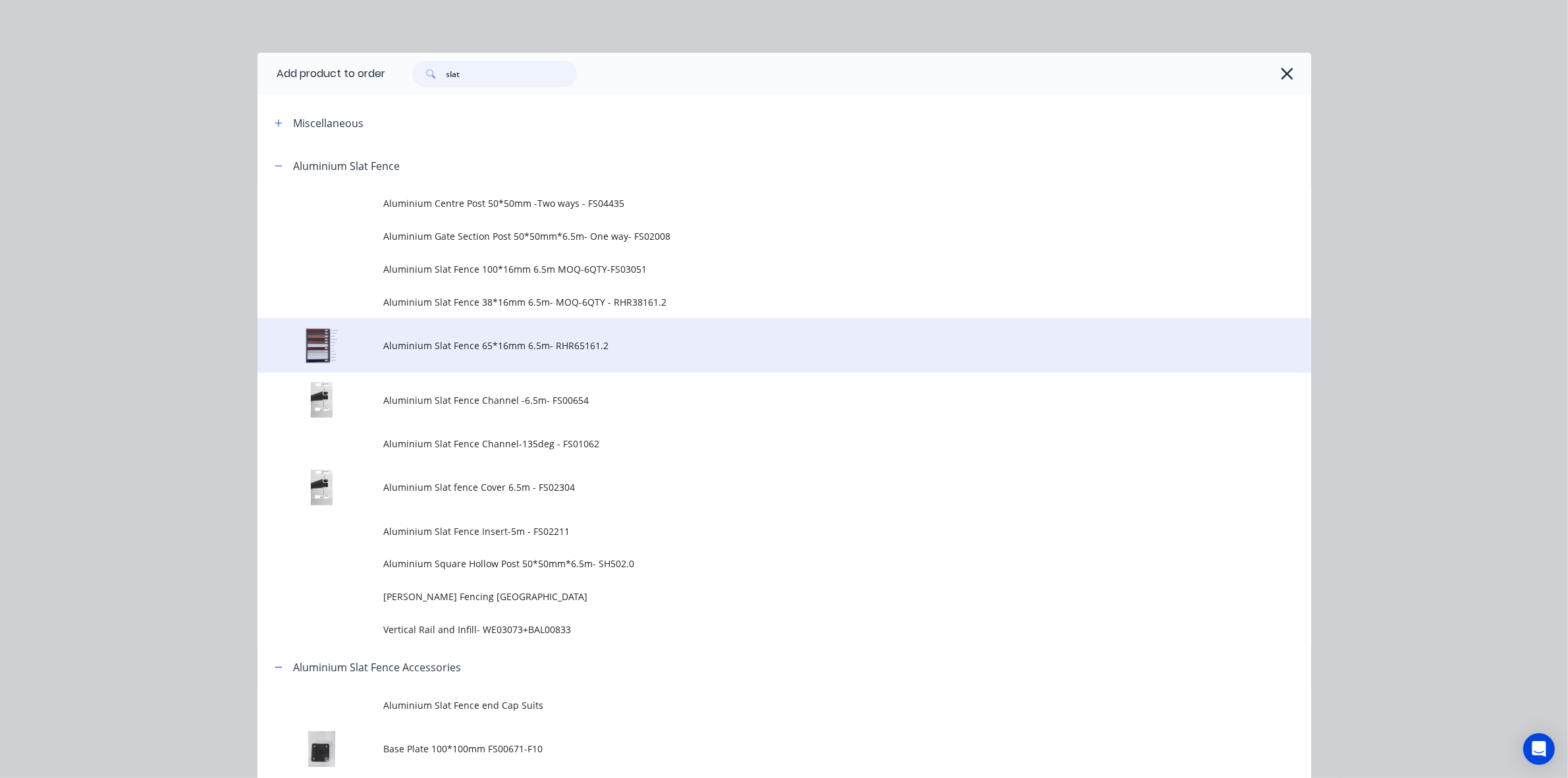
type input "slat"
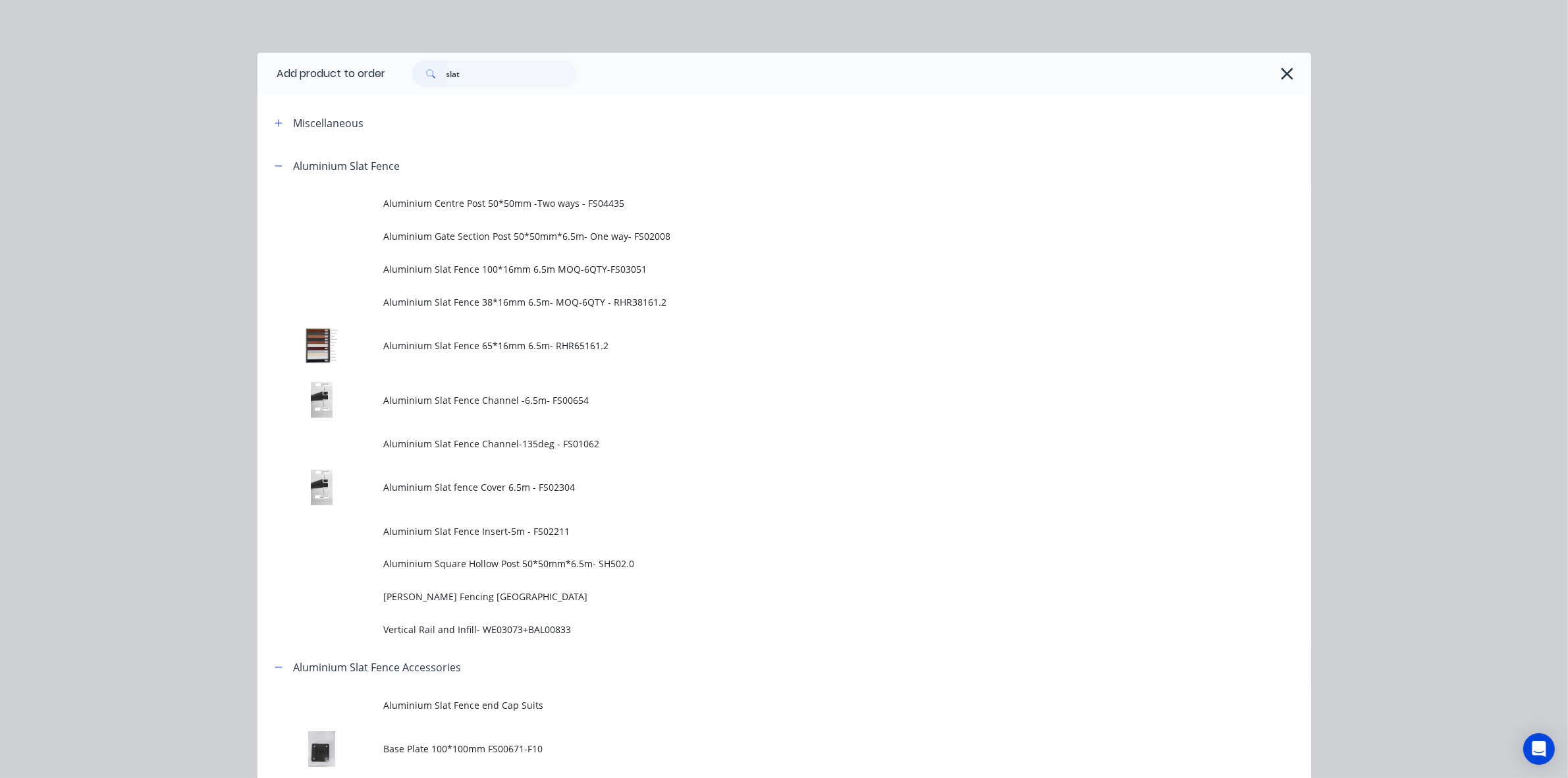
click at [457, 346] on span "Aluminium Slat Fence 65*16mm 6.5m- RHR65161.2" at bounding box center [754, 345] width 741 height 14
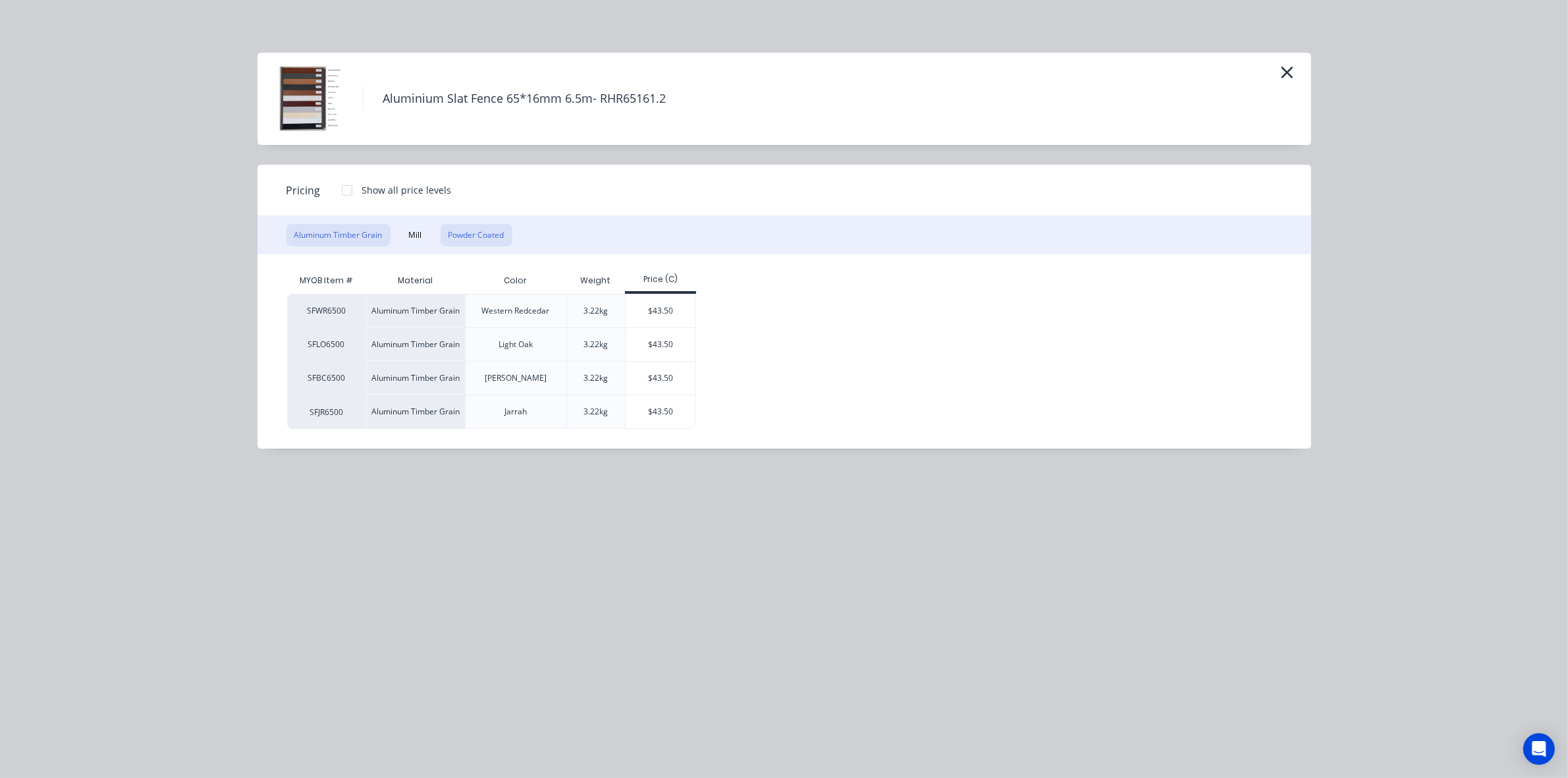
click at [472, 239] on button "Powder Coated" at bounding box center [476, 235] width 71 height 22
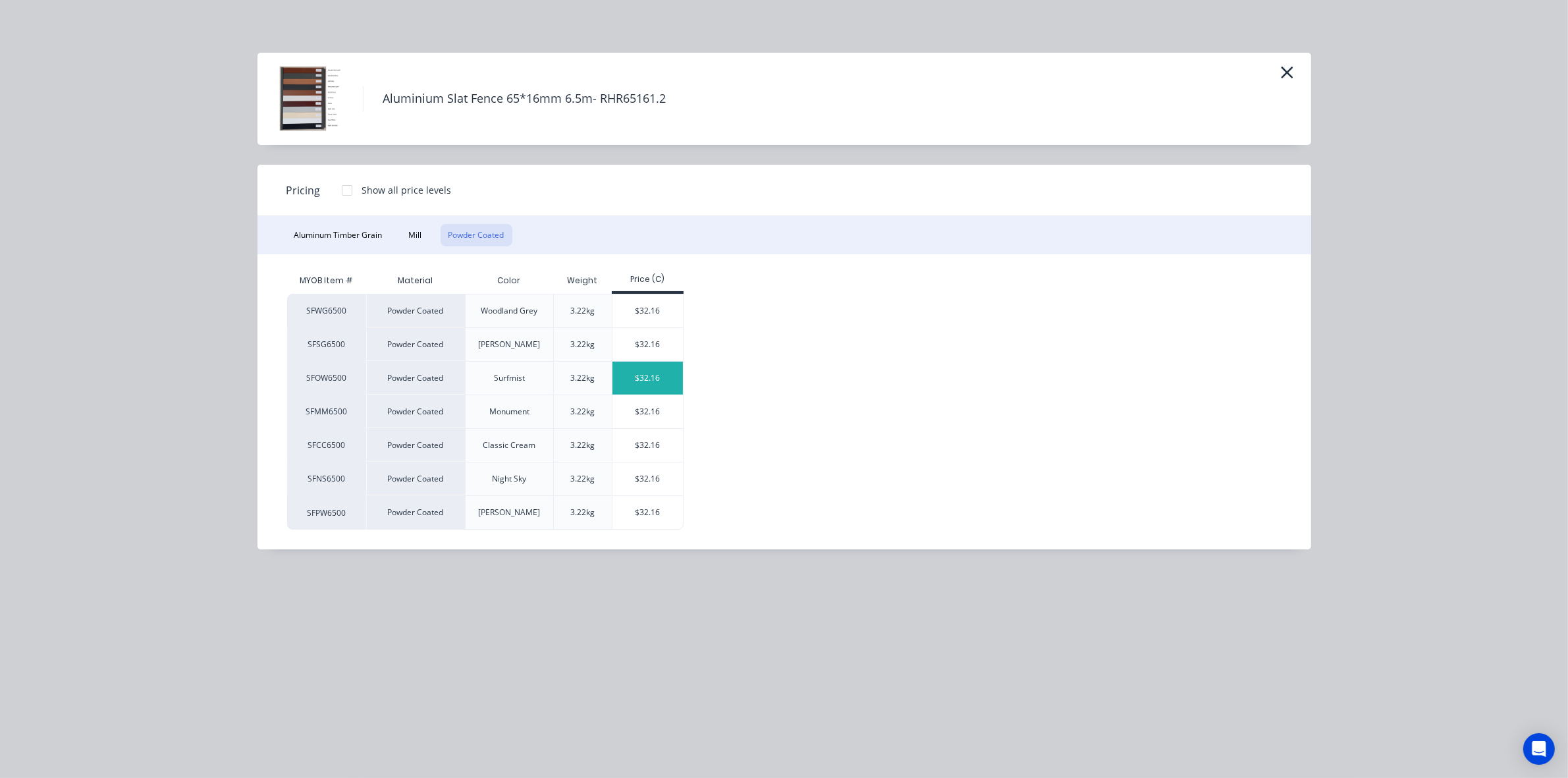
click at [663, 385] on div "$32.16" at bounding box center [648, 378] width 71 height 33
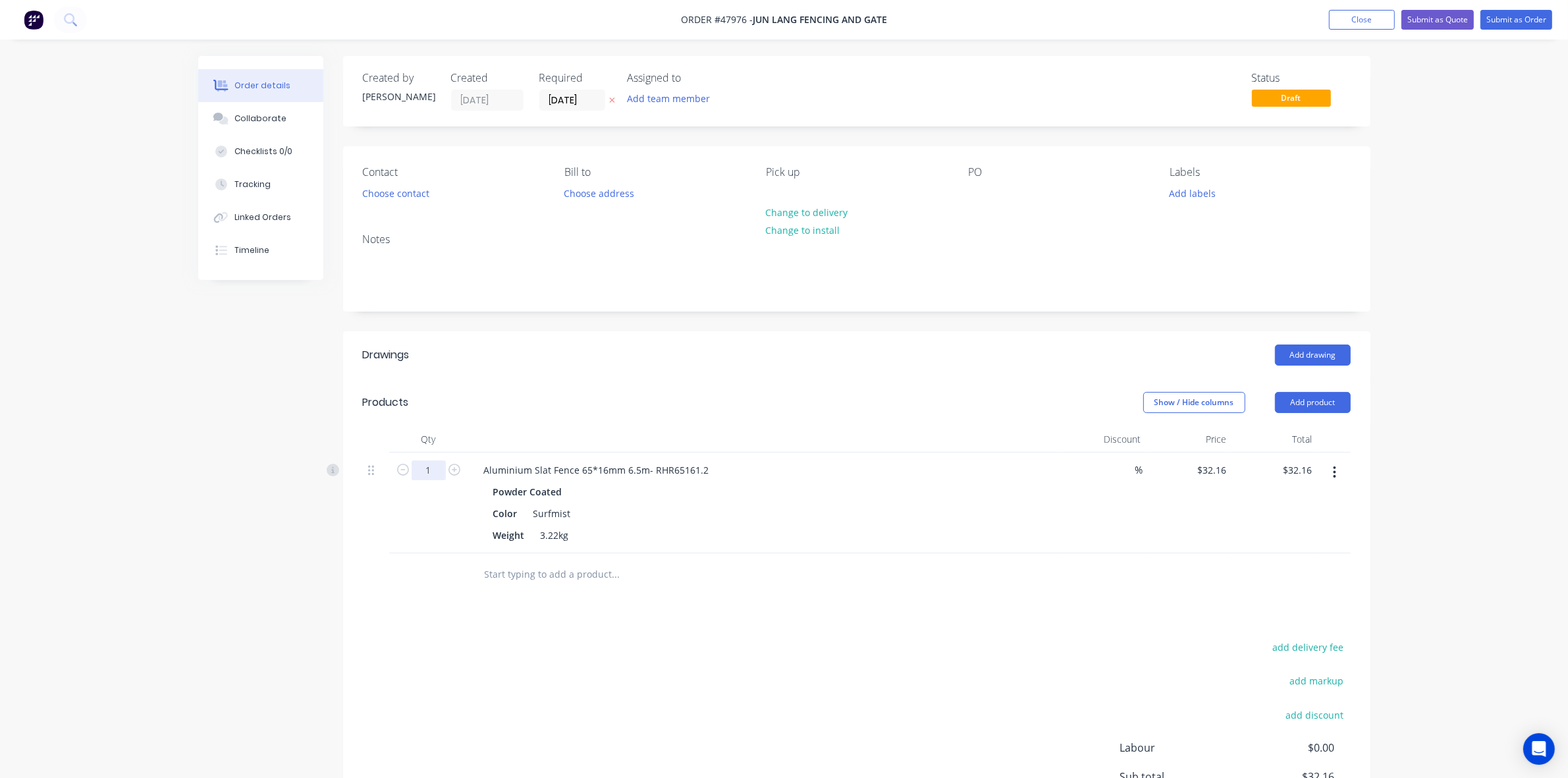
click at [440, 473] on input "1" at bounding box center [429, 470] width 35 height 20
type input "6"
type input "$192.96"
click at [747, 328] on div "Created by Cathy Created 12/08/25 Required 12/08/25 Assigned to Add team member…" at bounding box center [857, 470] width 1027 height 828
click at [775, 617] on div "Drawings Add drawing Products Show / Hide columns Add product Qty Discount Pric…" at bounding box center [857, 608] width 1027 height 552
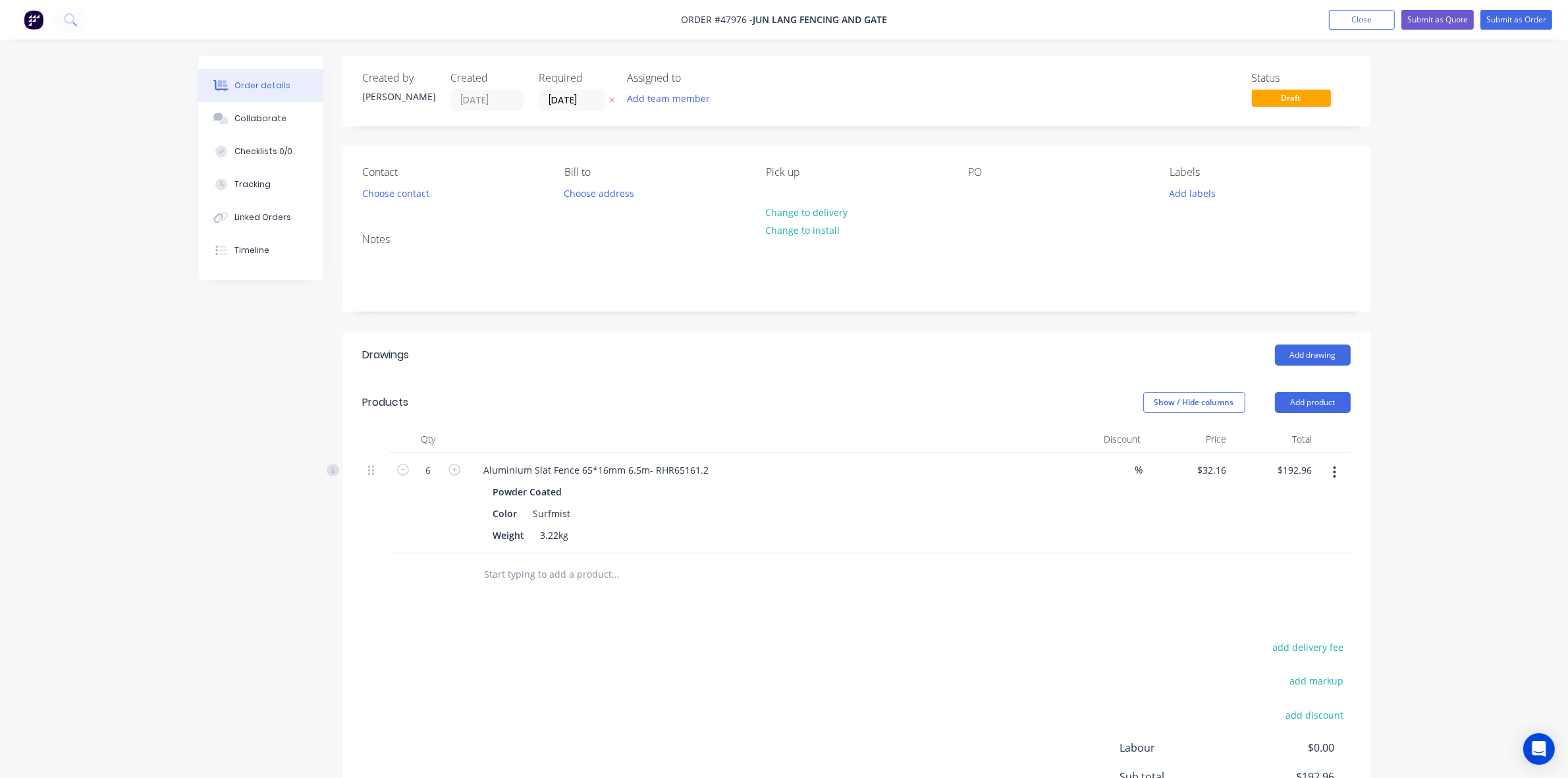
click at [1335, 479] on icon "button" at bounding box center [1334, 472] width 3 height 14
click at [1334, 511] on div "Edit" at bounding box center [1288, 507] width 101 height 19
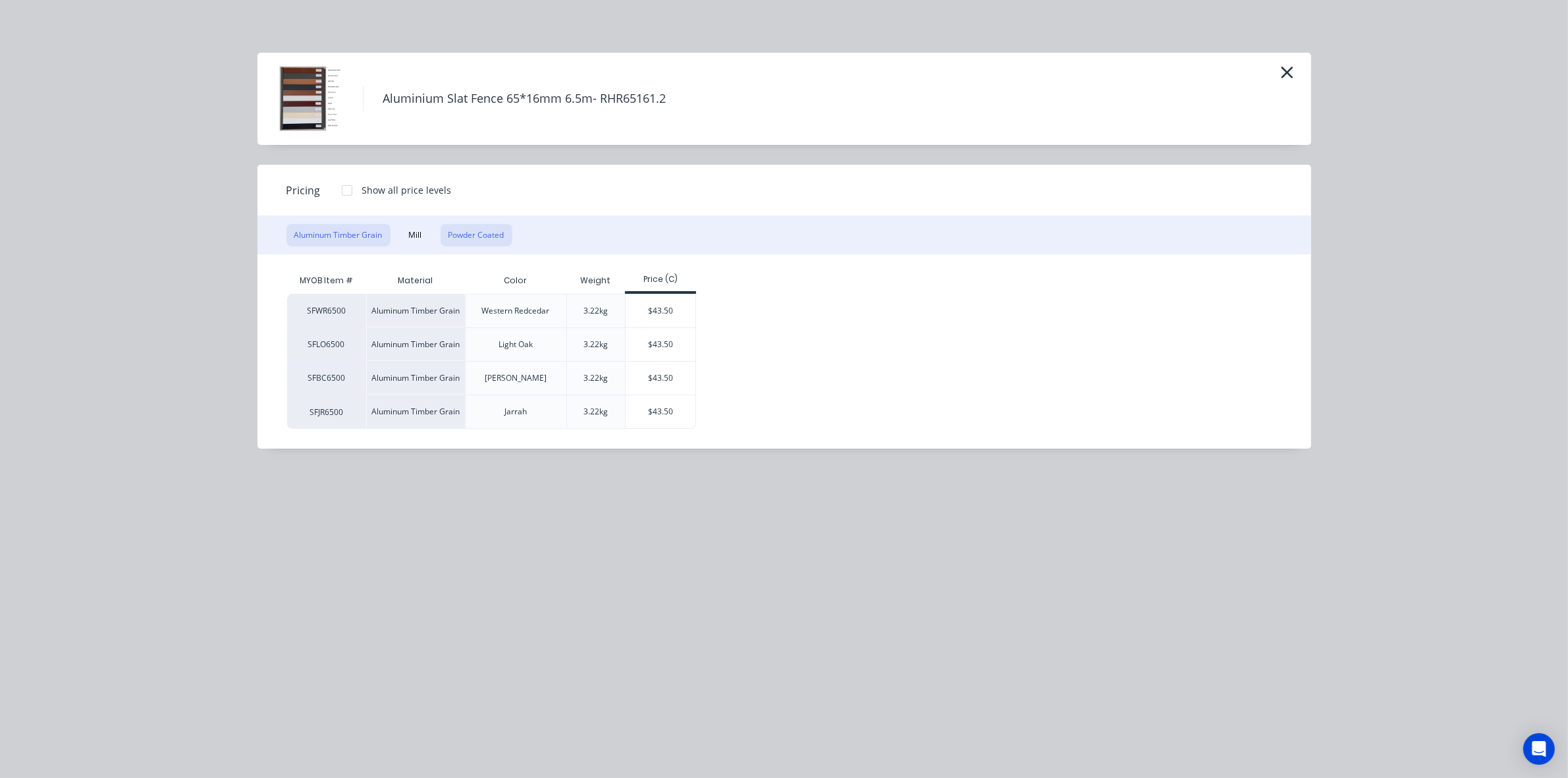
click at [496, 224] on button "Powder Coated" at bounding box center [476, 235] width 71 height 22
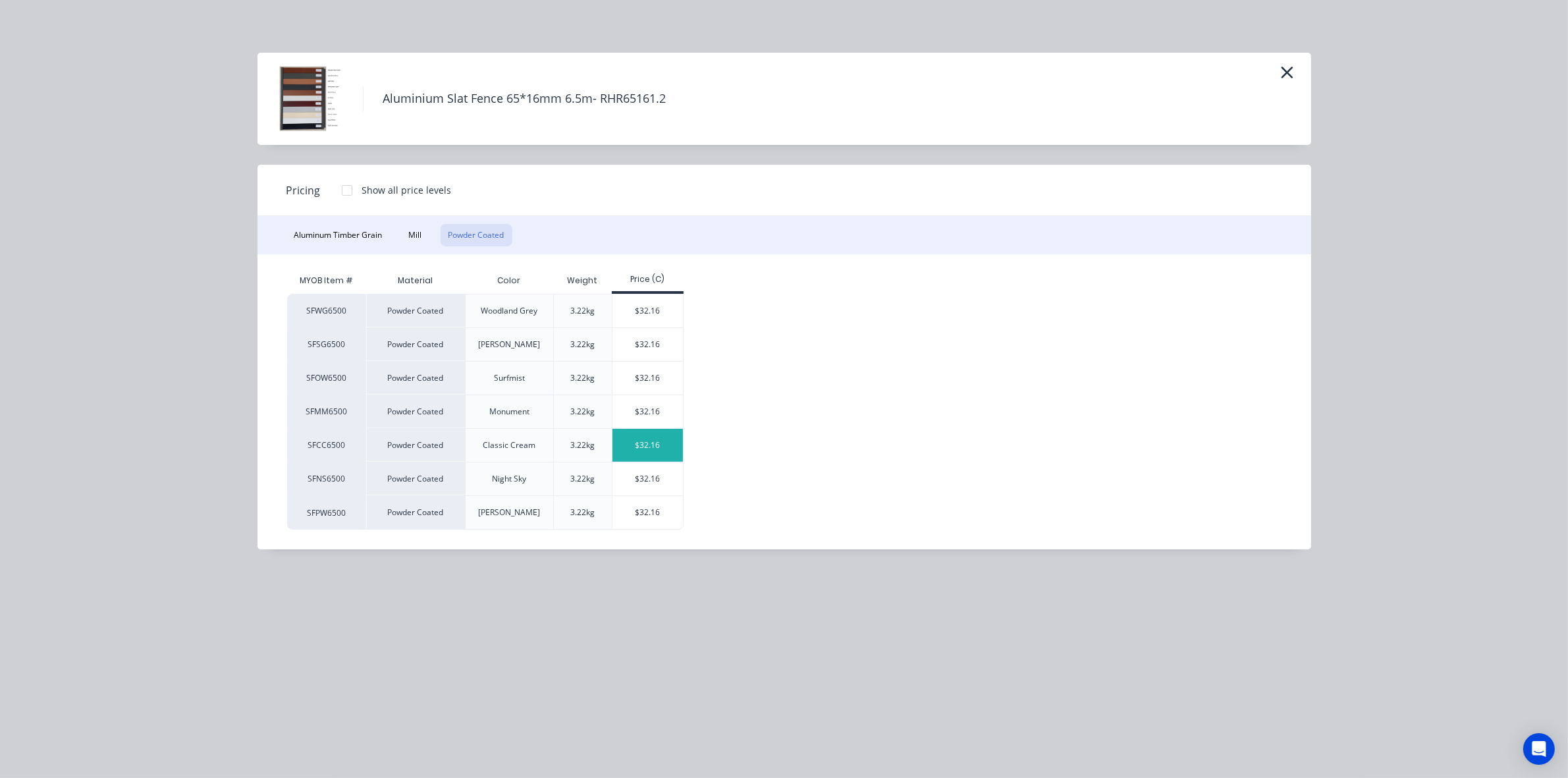
click at [663, 442] on div "$32.16" at bounding box center [648, 445] width 71 height 33
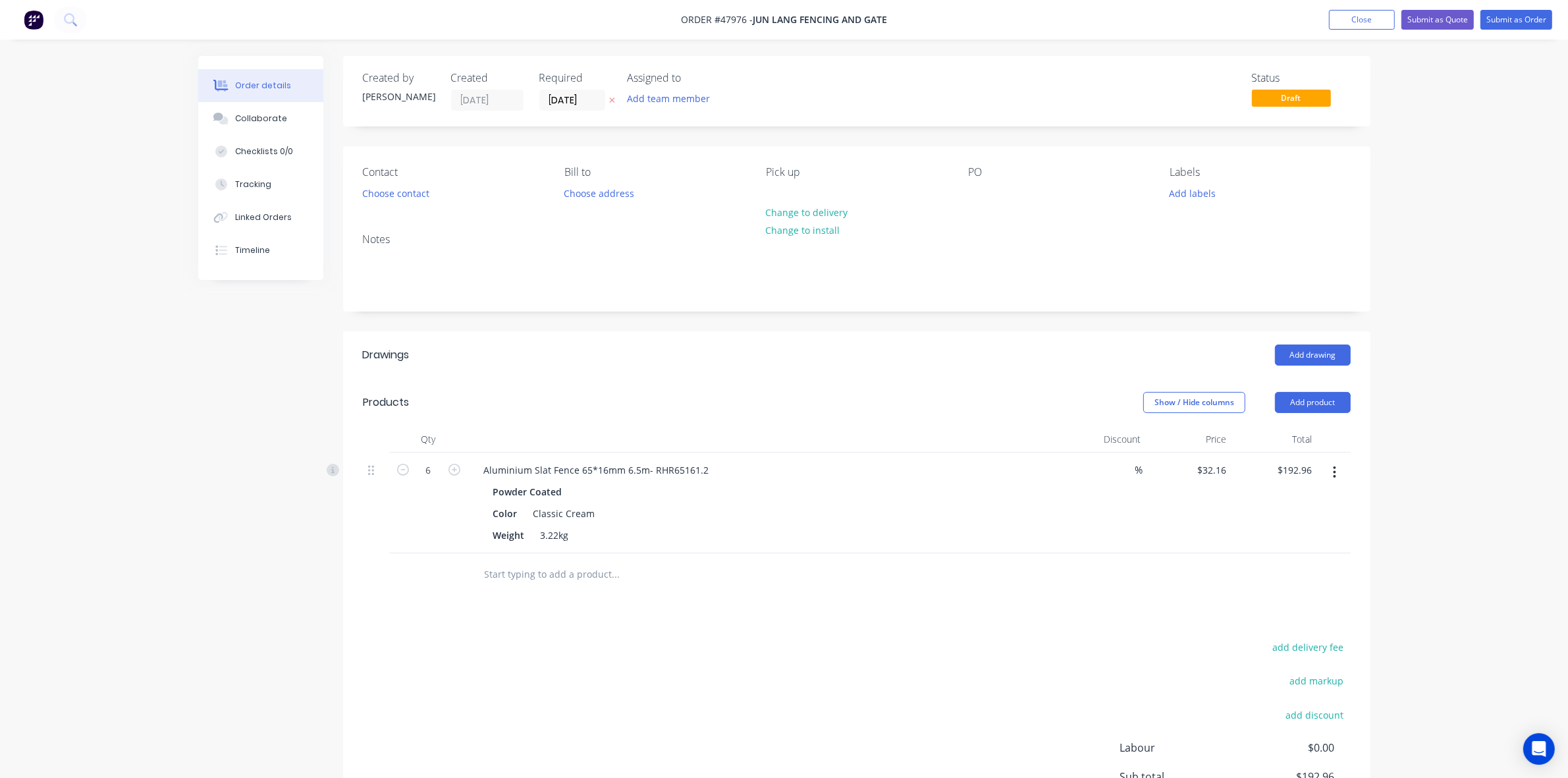
click at [913, 606] on div "Drawings Add drawing Products Show / Hide columns Add product Qty Discount Pric…" at bounding box center [857, 608] width 1027 height 552
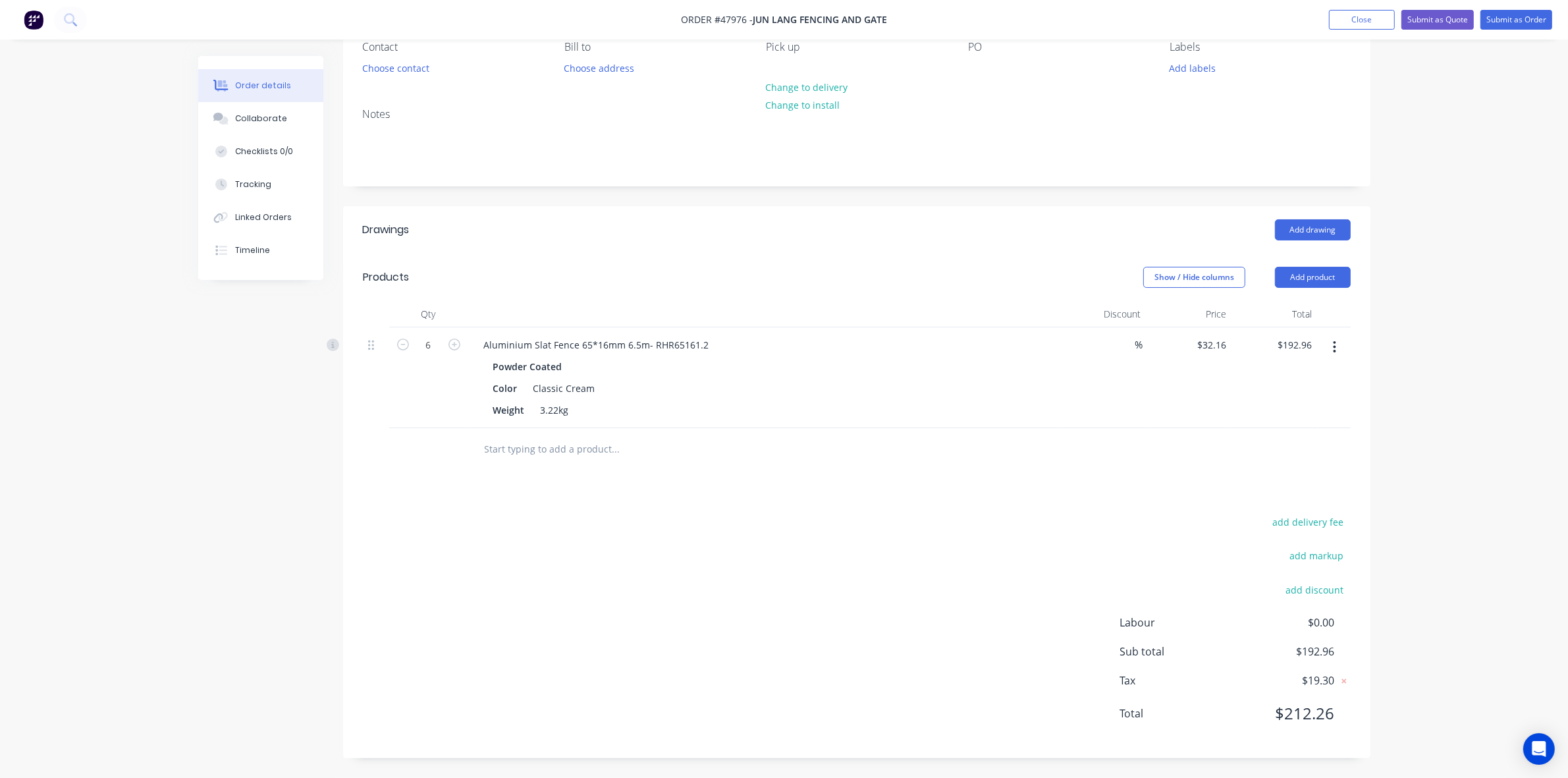
click at [920, 601] on div "add delivery fee add markup add discount Labour $0.00 Sub total $192.96 Tax $19…" at bounding box center [856, 625] width 988 height 226
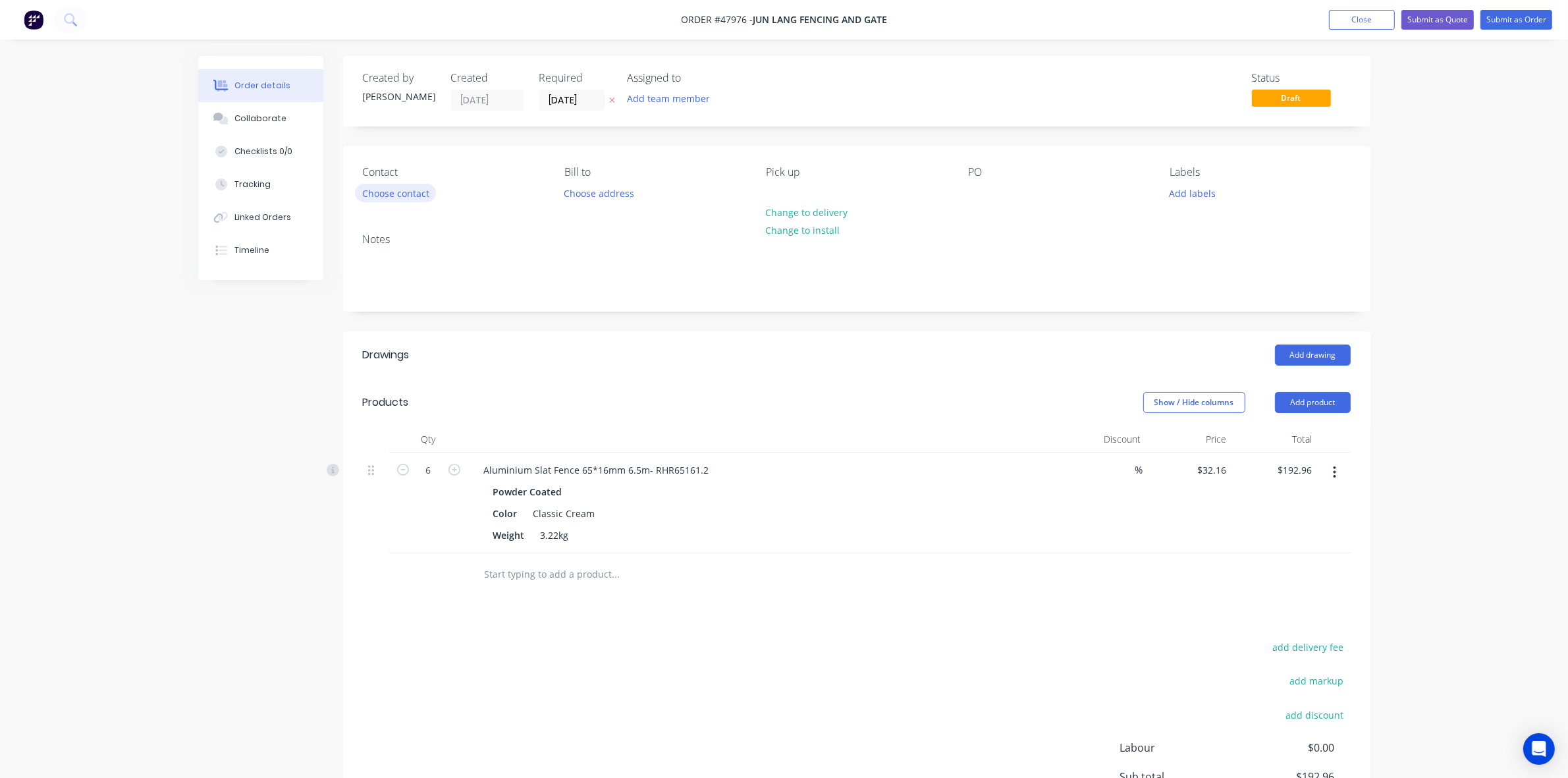
click at [412, 192] on button "Choose contact" at bounding box center [395, 193] width 81 height 18
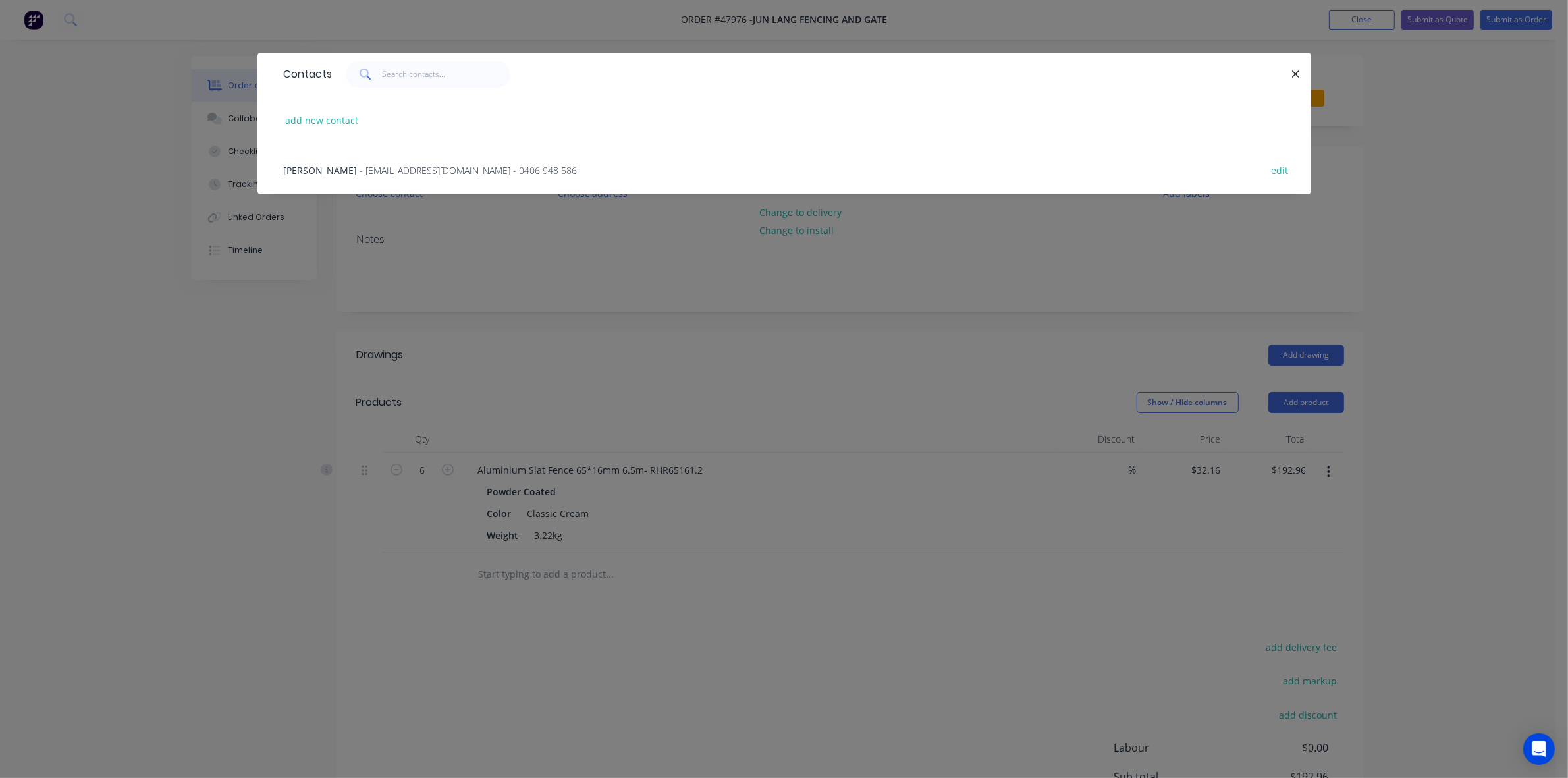
click at [320, 153] on div "Tom Cao - tomcao2013@gmail.com - 0406 948 586 edit" at bounding box center [785, 170] width 1014 height 50
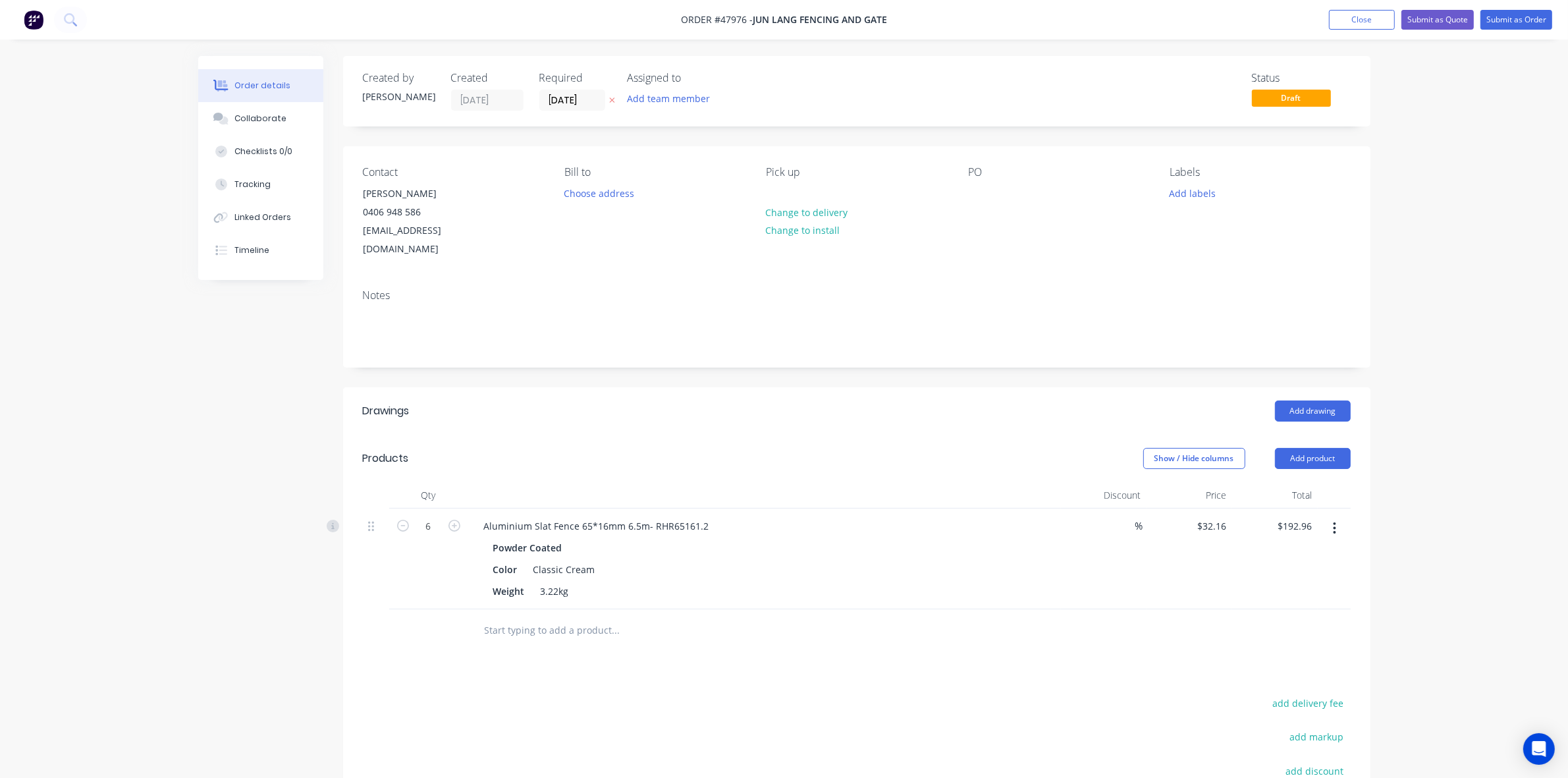
click at [831, 401] on div "Add drawing" at bounding box center [961, 411] width 778 height 21
click at [1460, 24] on button "Submit as Quote" at bounding box center [1437, 19] width 72 height 20
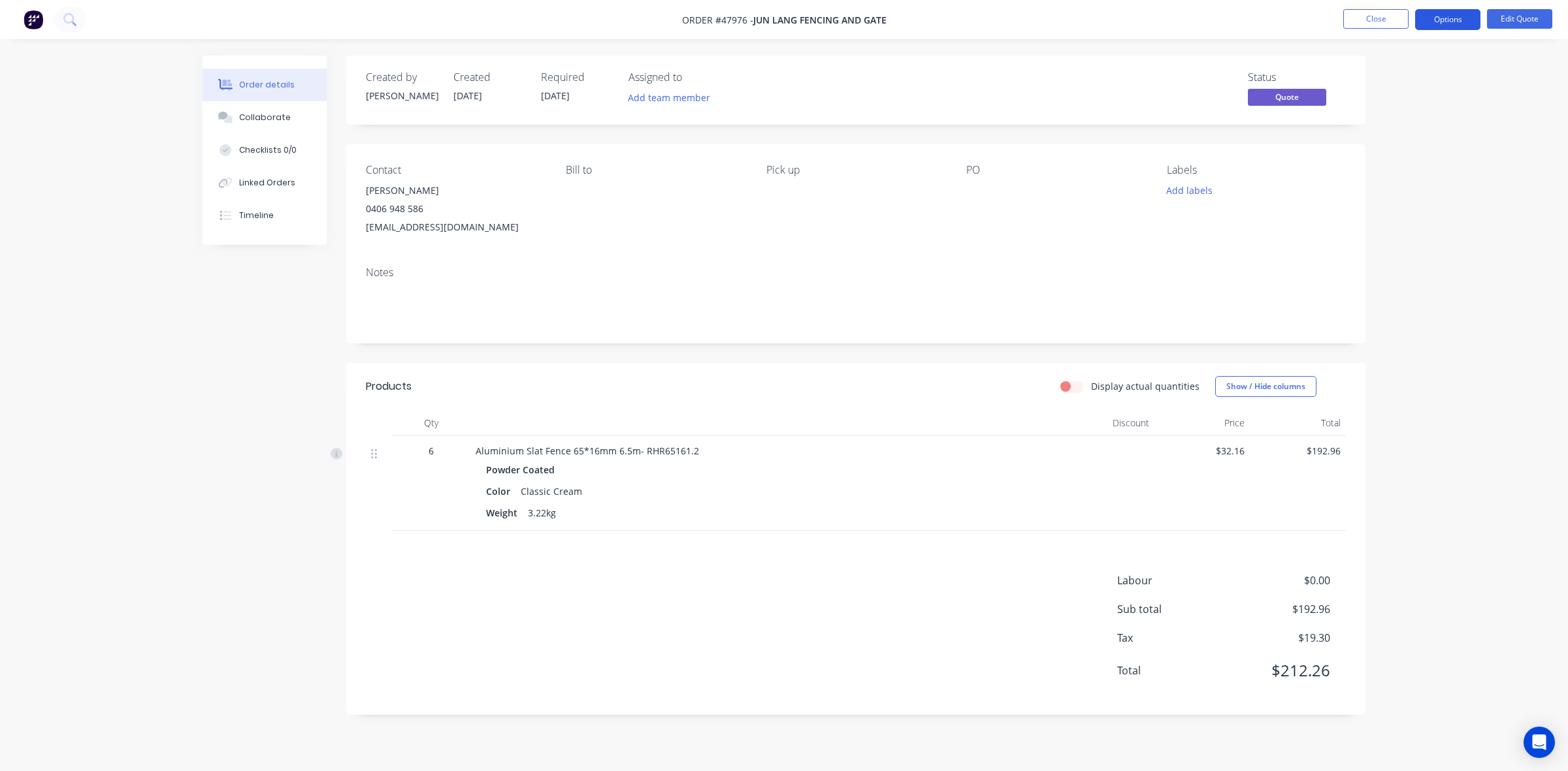
click at [1469, 18] on button "Options" at bounding box center [1448, 19] width 65 height 21
click at [1450, 144] on button "Convert to Order" at bounding box center [1408, 157] width 144 height 26
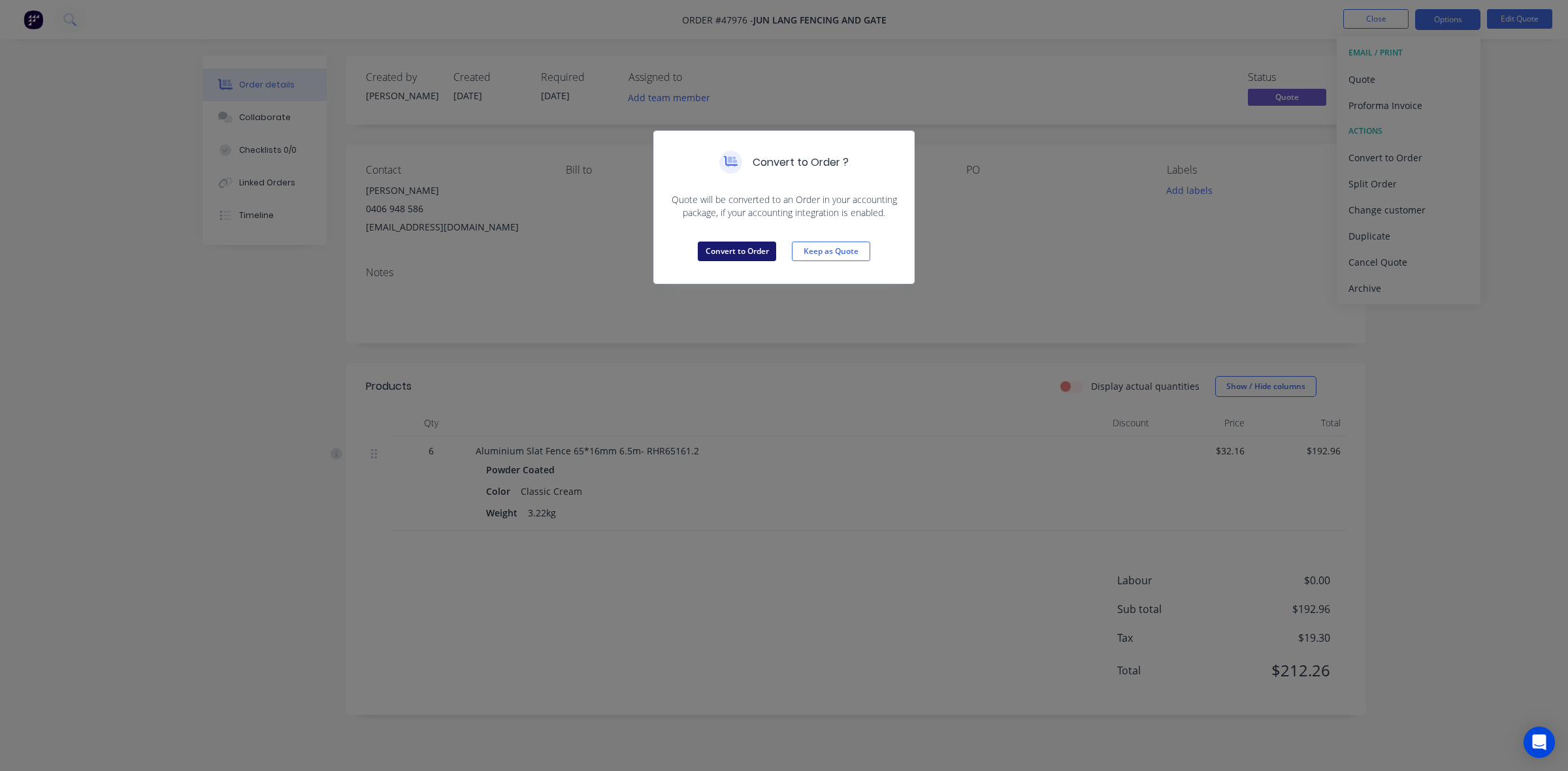
click at [727, 249] on button "Convert to Order" at bounding box center [736, 251] width 78 height 20
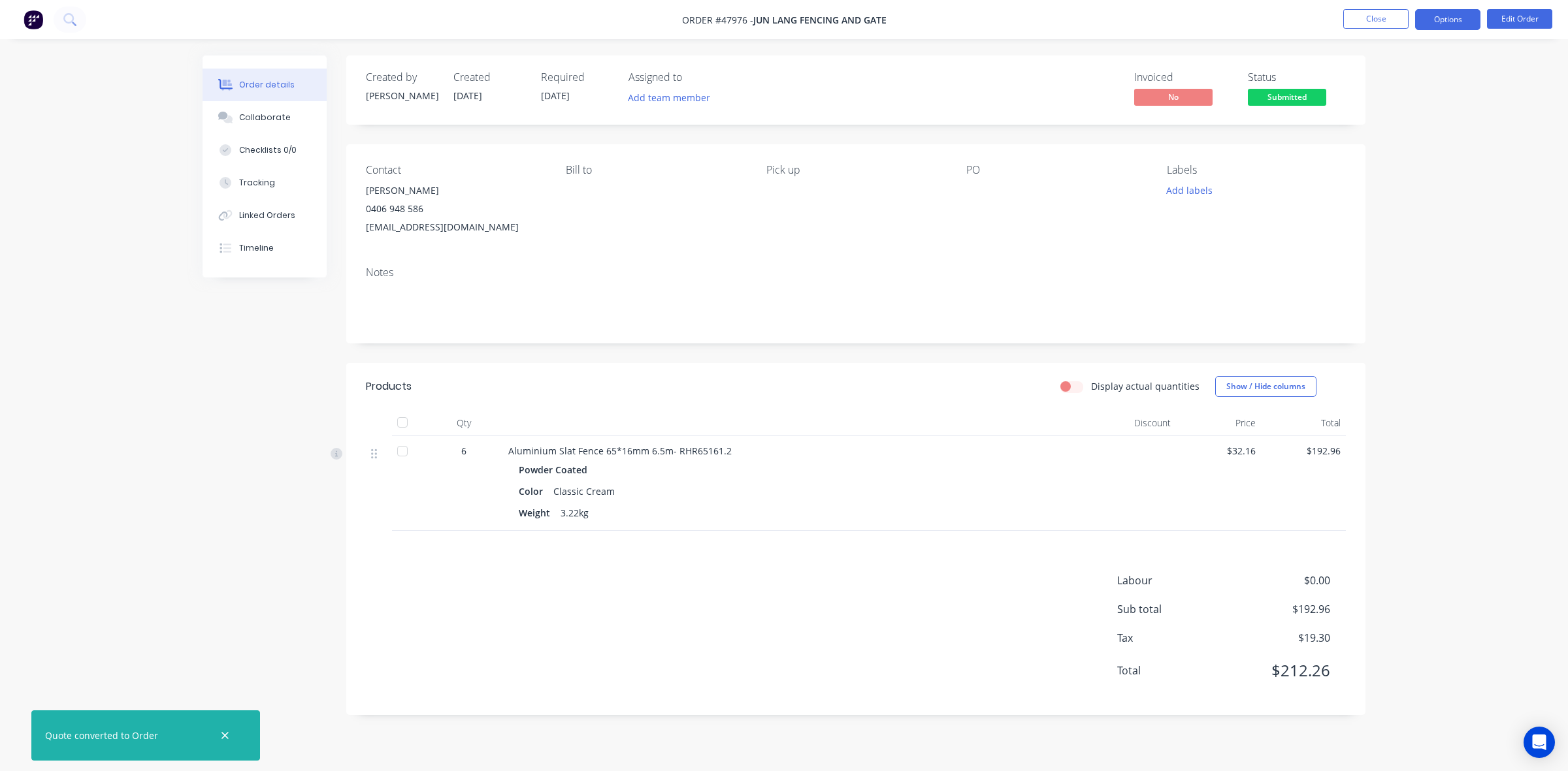
click at [1433, 23] on button "Options" at bounding box center [1448, 19] width 65 height 21
click at [1355, 82] on div "Invoice" at bounding box center [1408, 80] width 120 height 19
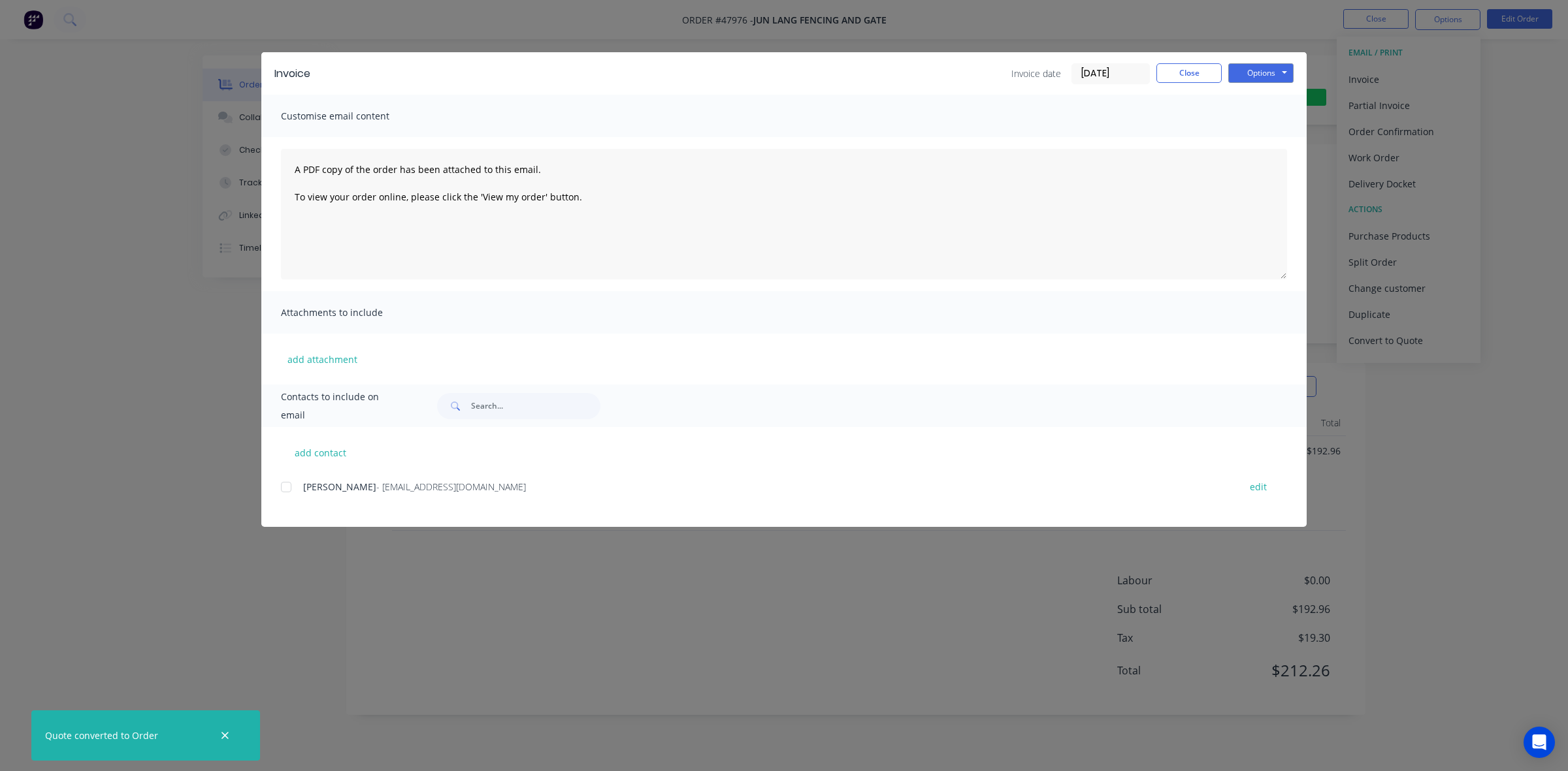
click at [1251, 82] on div "Options Preview Print Email" at bounding box center [1261, 74] width 65 height 21
click at [1255, 75] on button "Options" at bounding box center [1261, 73] width 65 height 20
click at [1253, 129] on button "Email" at bounding box center [1270, 139] width 84 height 21
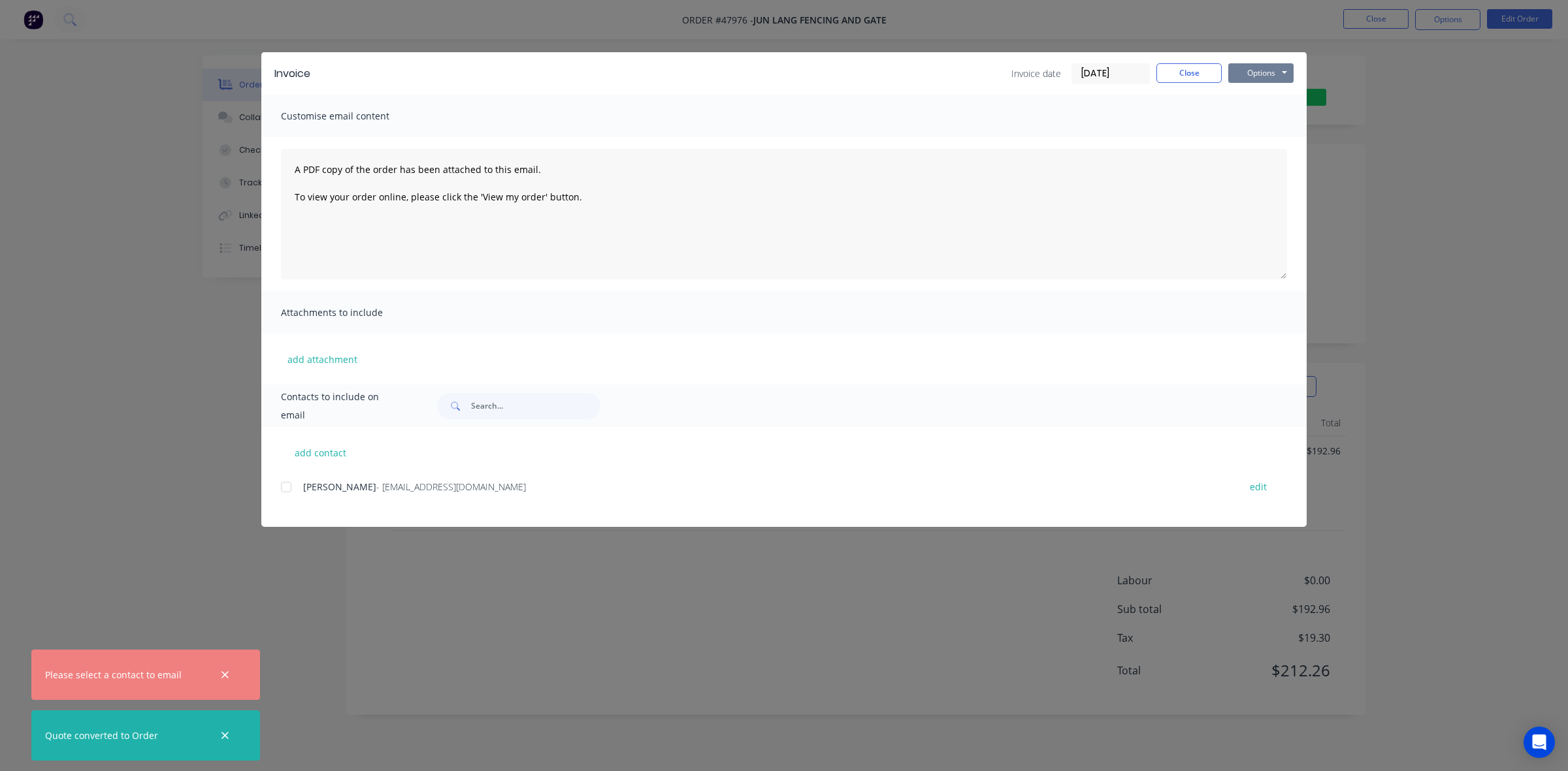
click at [1255, 68] on button "Options" at bounding box center [1261, 73] width 65 height 20
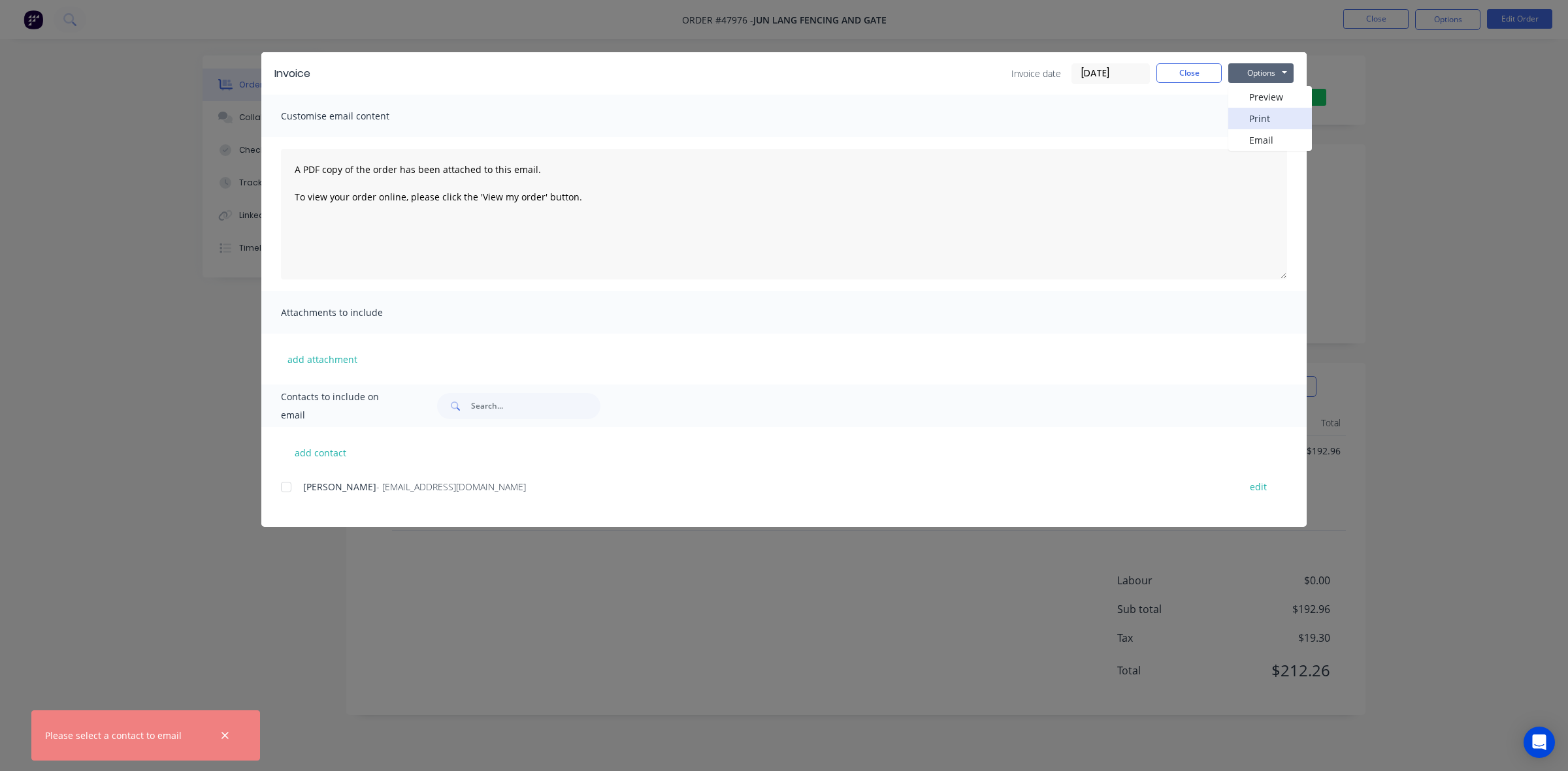
click at [1258, 115] on button "Print" at bounding box center [1270, 118] width 84 height 21
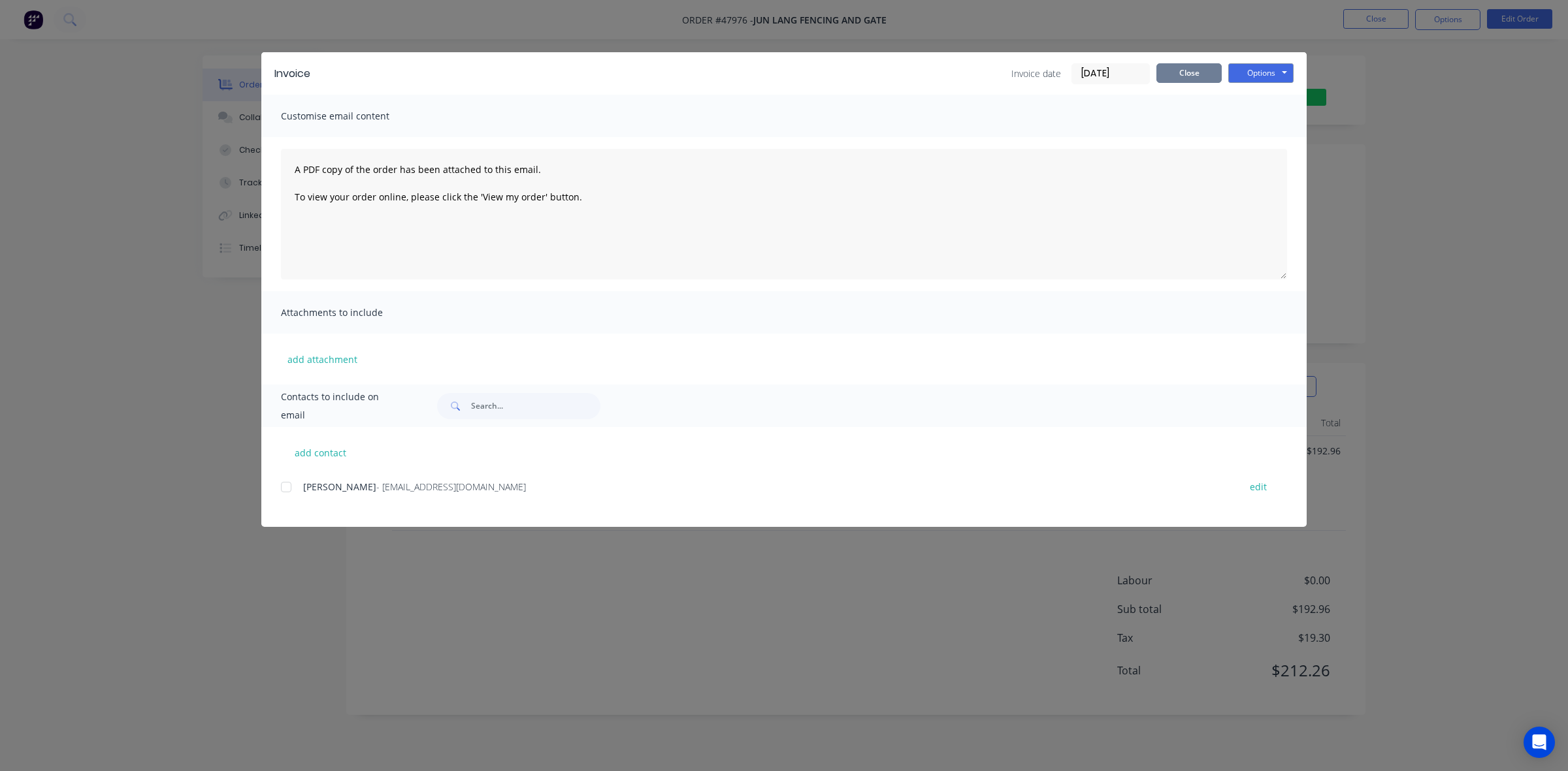
click at [1171, 73] on button "Close" at bounding box center [1189, 73] width 65 height 20
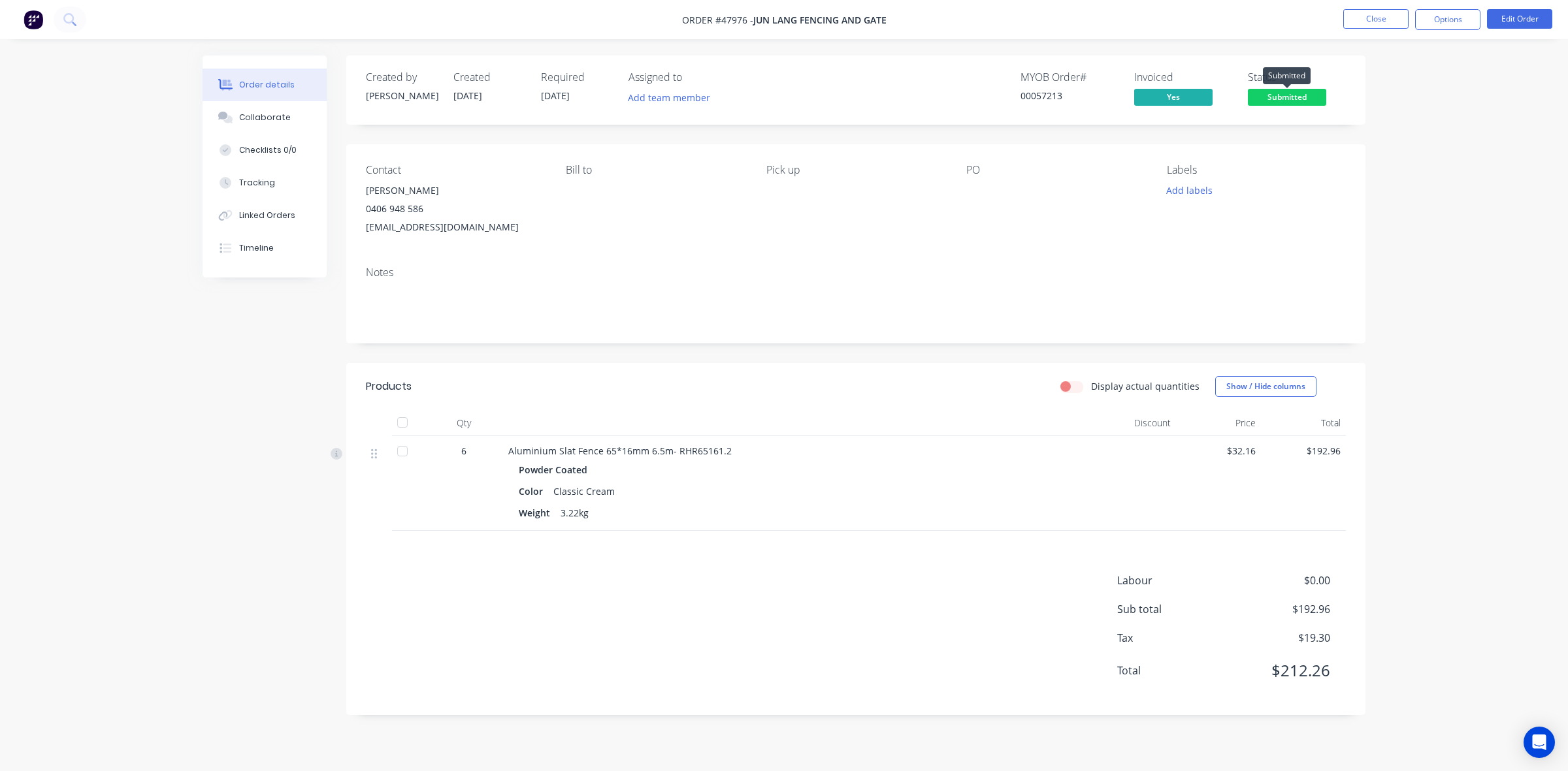
click at [1290, 96] on span "Submitted" at bounding box center [1287, 97] width 78 height 17
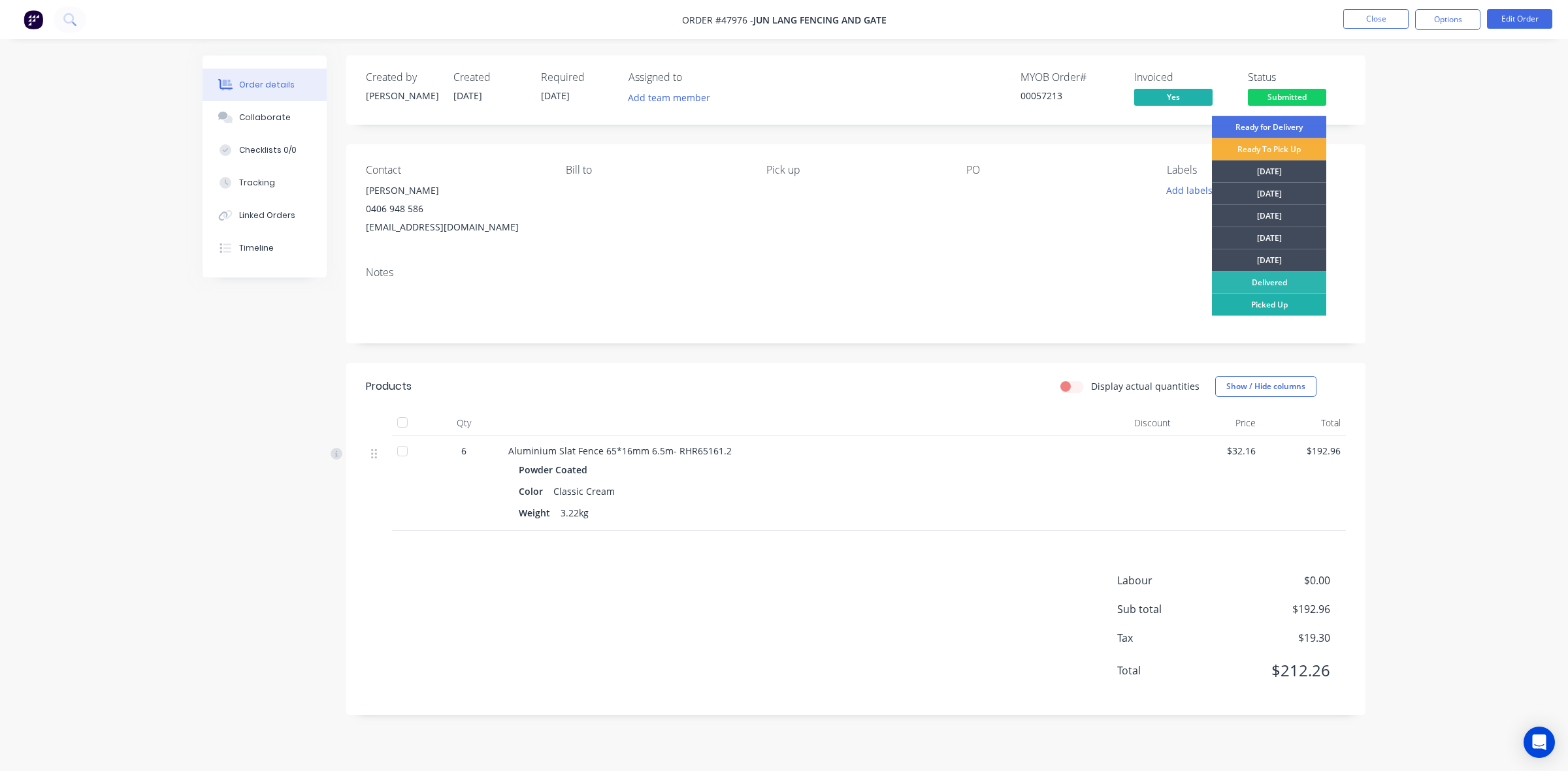
click at [1282, 306] on div "Picked Up" at bounding box center [1269, 305] width 115 height 22
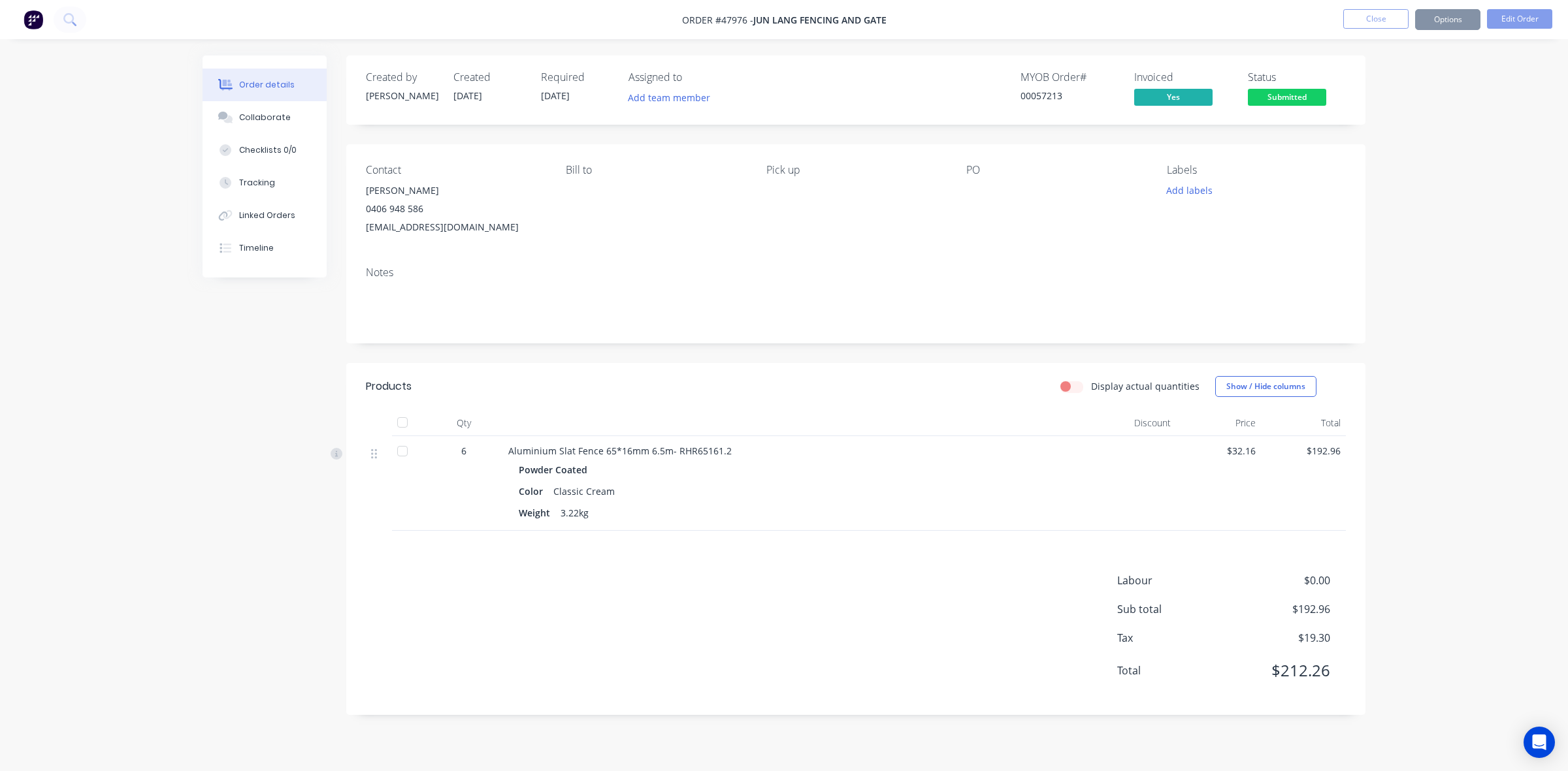
click at [1454, 31] on nav "Order #47976 - Jun Lang Fencing and Gate Close Options Edit Order" at bounding box center [784, 19] width 1568 height 39
click at [1451, 15] on button "Options" at bounding box center [1448, 19] width 65 height 21
click at [1405, 187] on div "Delivery Docket" at bounding box center [1408, 184] width 120 height 19
click at [1406, 138] on div "Without pricing" at bounding box center [1408, 131] width 120 height 19
drag, startPoint x: 1262, startPoint y: 42, endPoint x: 1338, endPoint y: 31, distance: 76.8
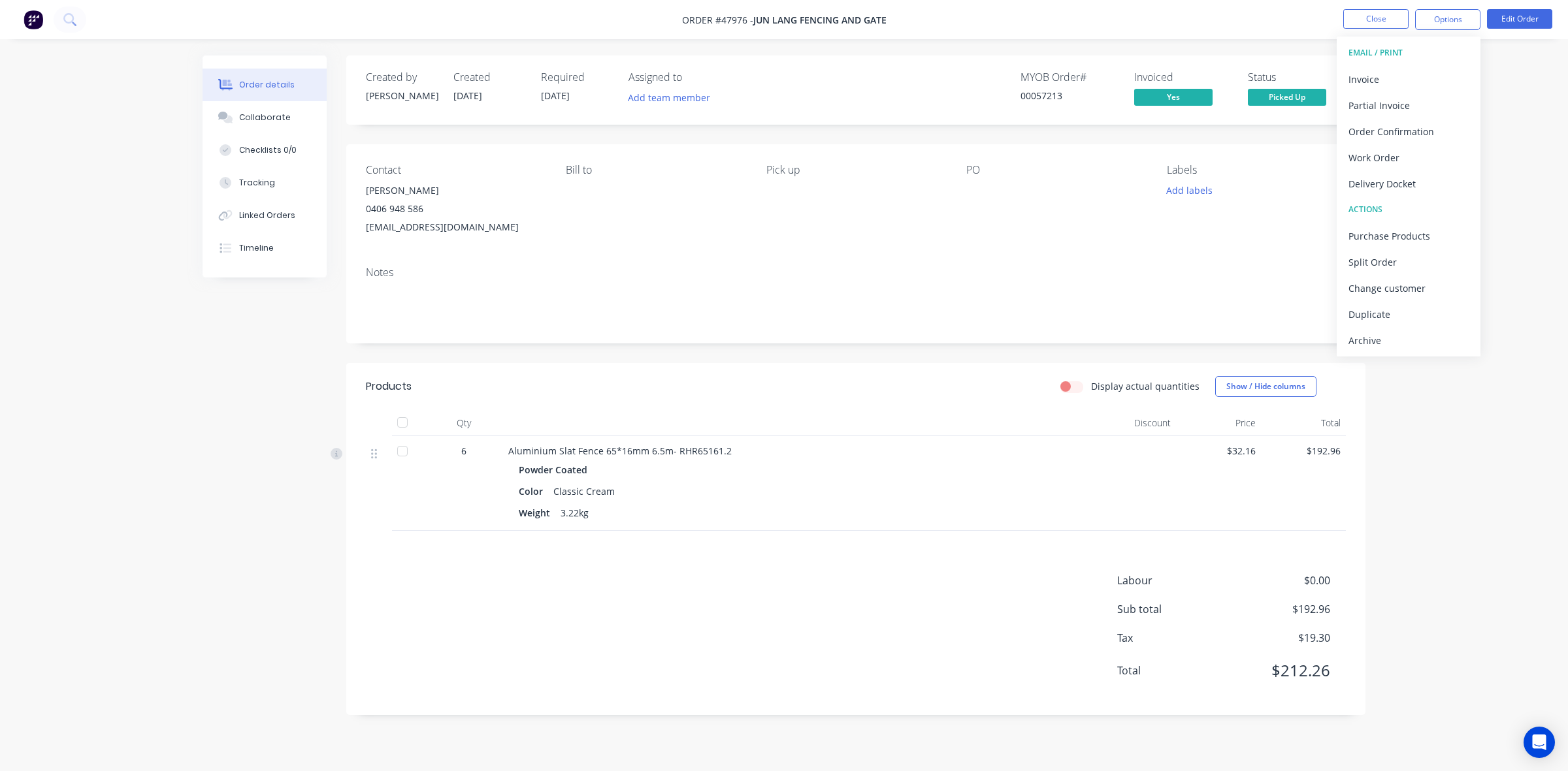
click at [1266, 42] on div "Order details Collaborate Checklists 0/0 Tracking Linked Orders Timeline Order …" at bounding box center [784, 385] width 1568 height 771
click at [1363, 25] on button "Close" at bounding box center [1375, 18] width 65 height 20
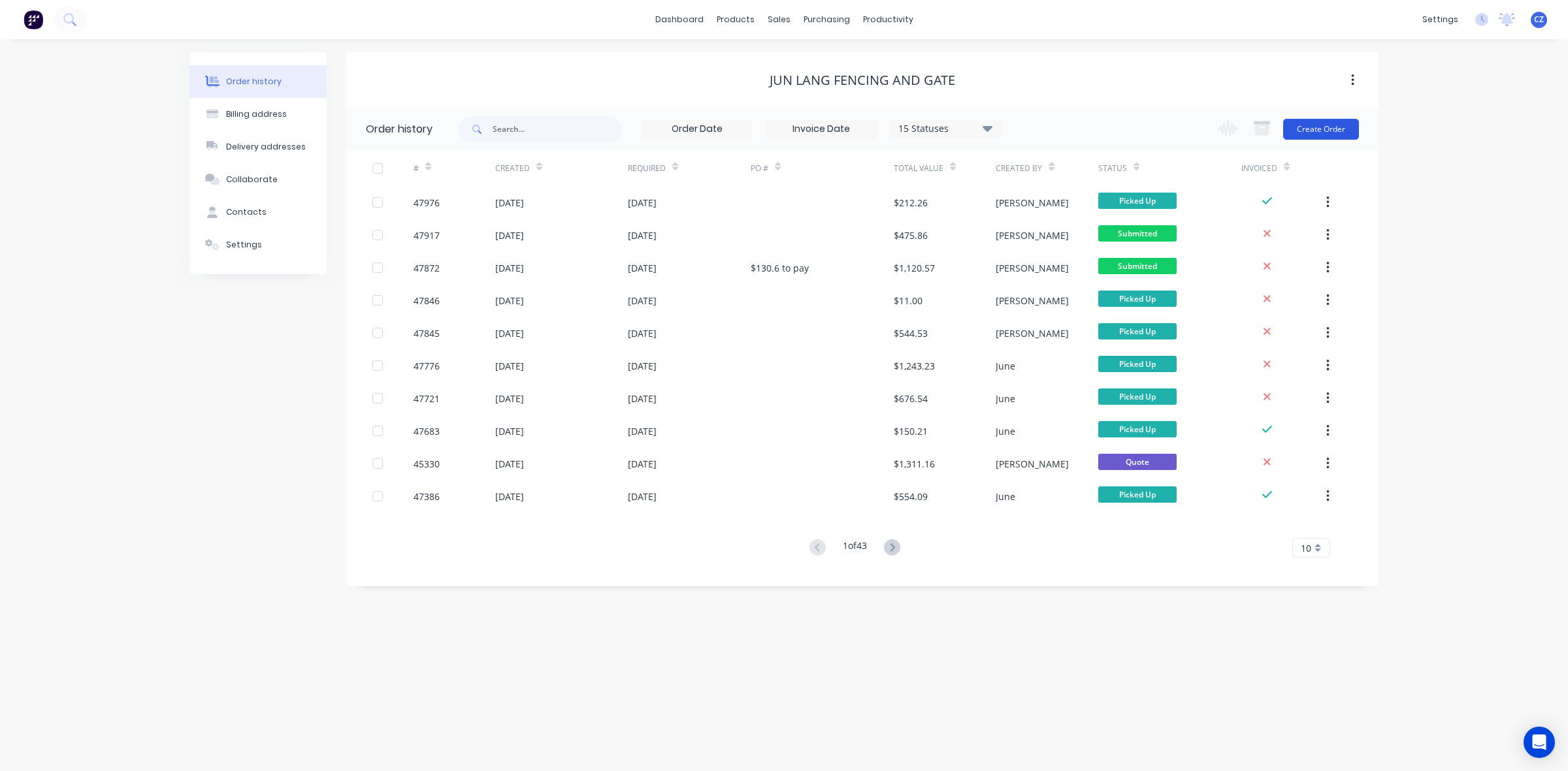
click at [1340, 126] on button "Create Order" at bounding box center [1320, 129] width 76 height 21
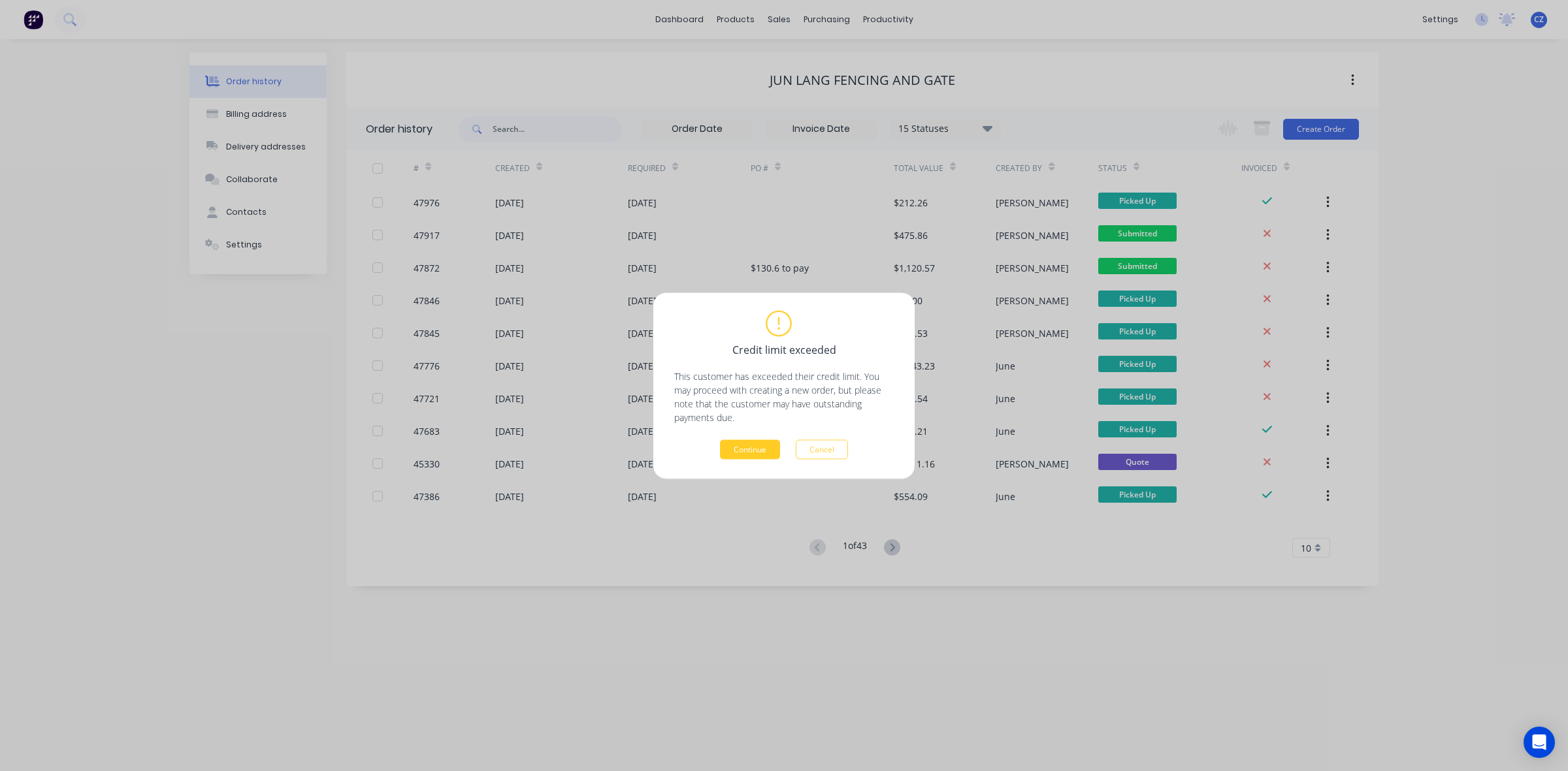
click at [763, 454] on button "Continue" at bounding box center [750, 449] width 60 height 20
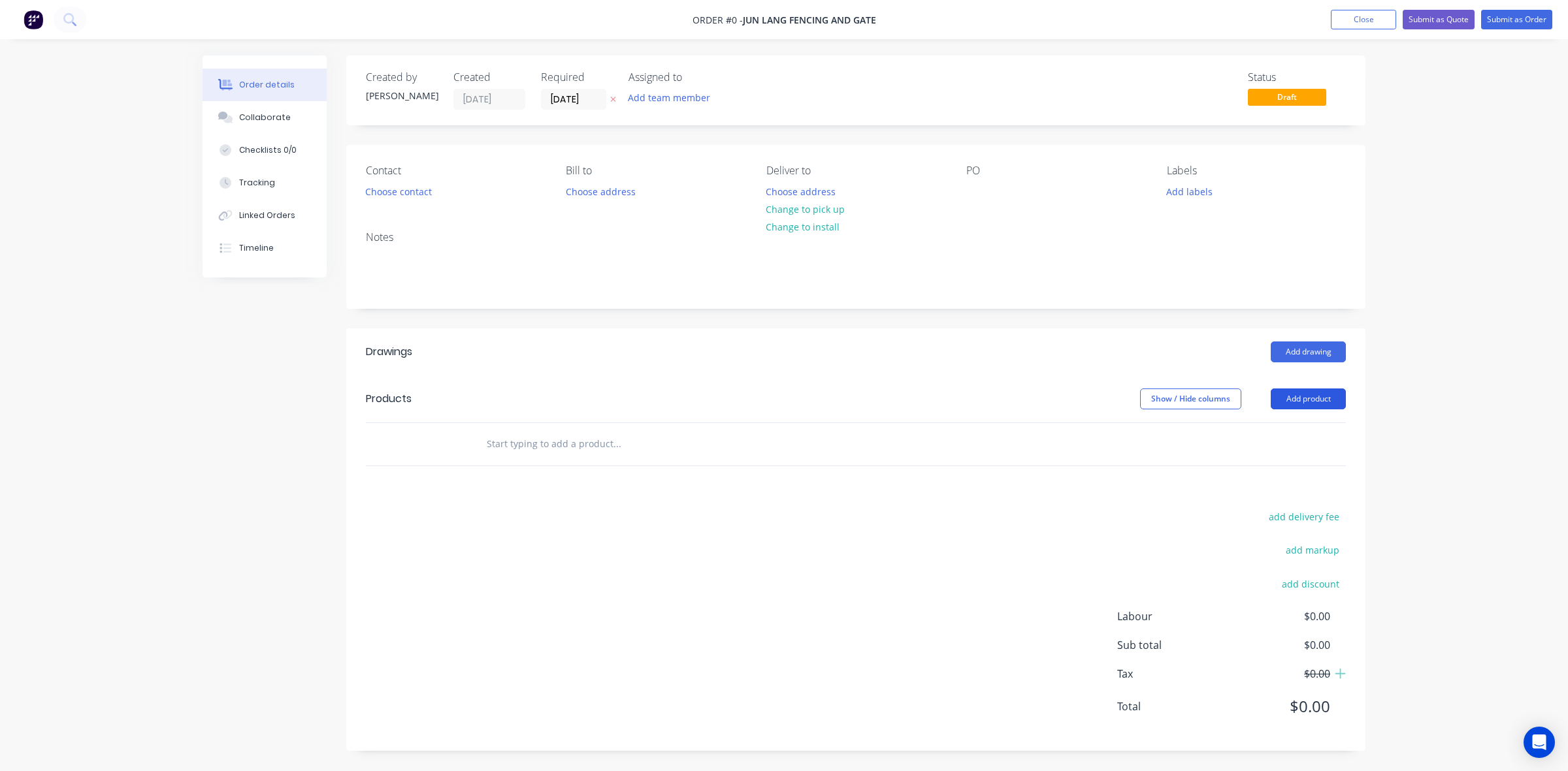
click at [1300, 394] on button "Add product" at bounding box center [1308, 399] width 75 height 21
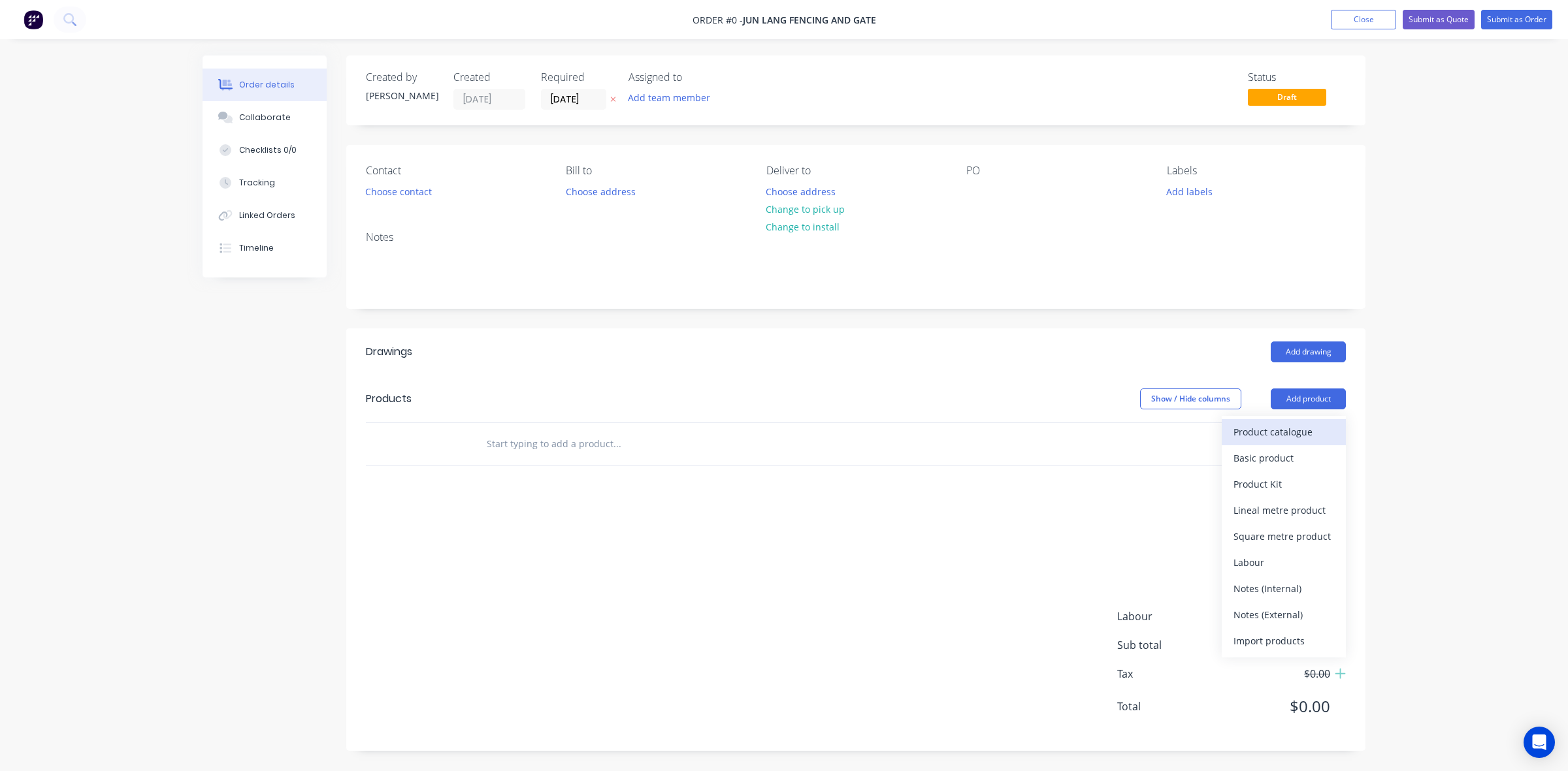
click at [1291, 428] on div "Product catalogue" at bounding box center [1283, 432] width 100 height 19
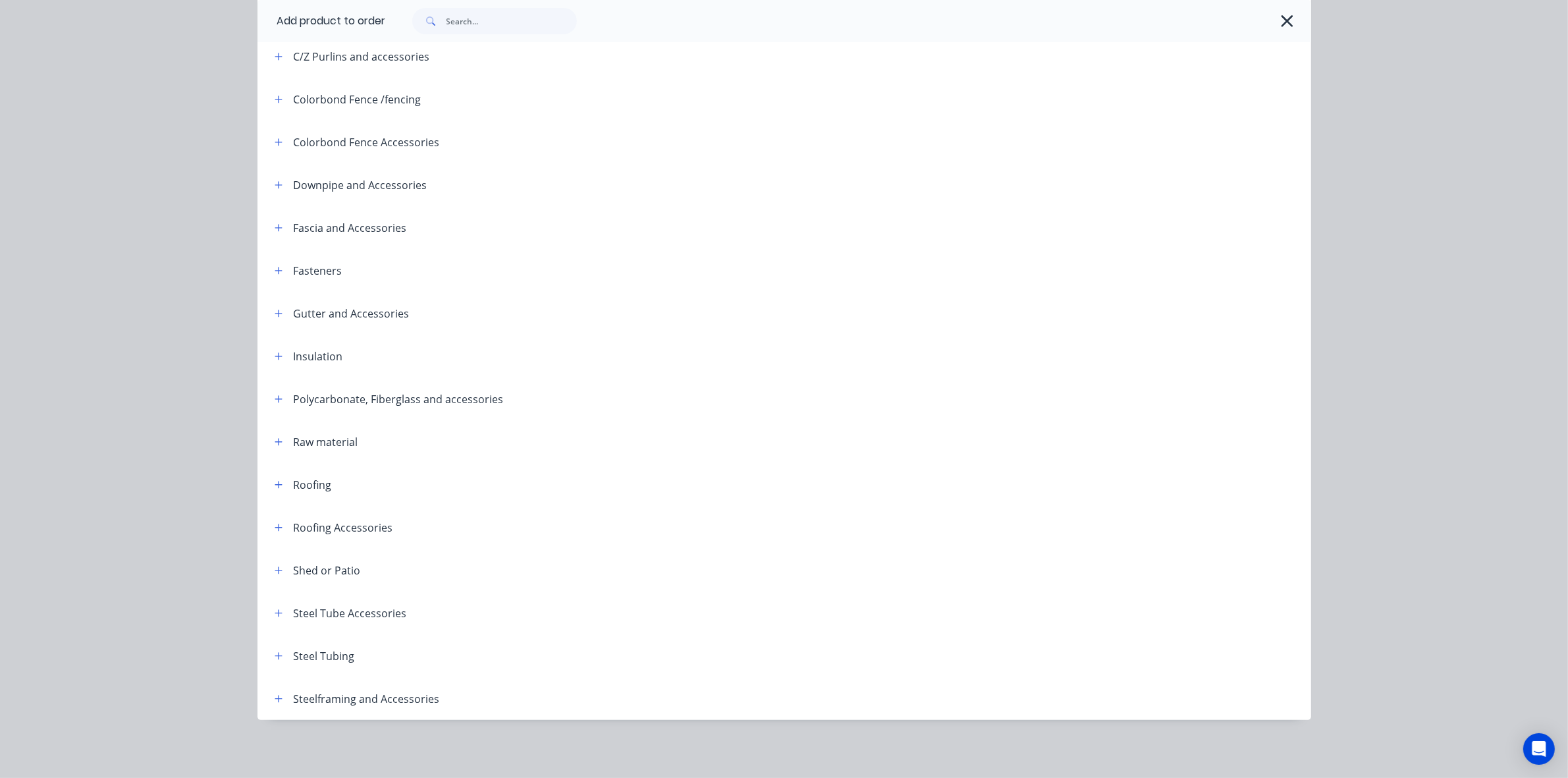
scroll to position [18, 0]
drag, startPoint x: 258, startPoint y: 658, endPoint x: 270, endPoint y: 650, distance: 14.4
click at [264, 657] on div "Steel Tubing" at bounding box center [309, 656] width 91 height 17
click at [270, 650] on button "button" at bounding box center [278, 656] width 17 height 17
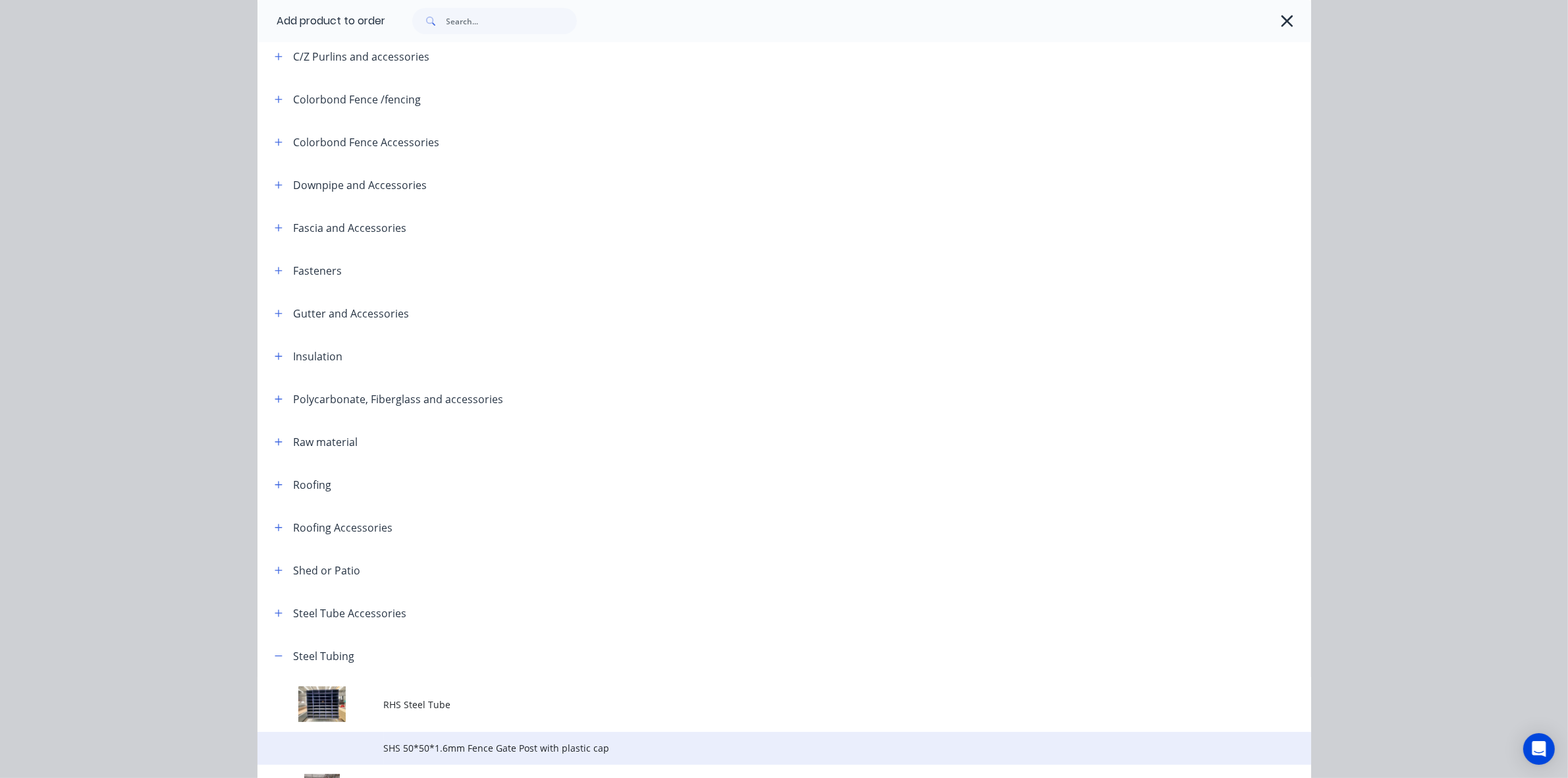
scroll to position [380, 0]
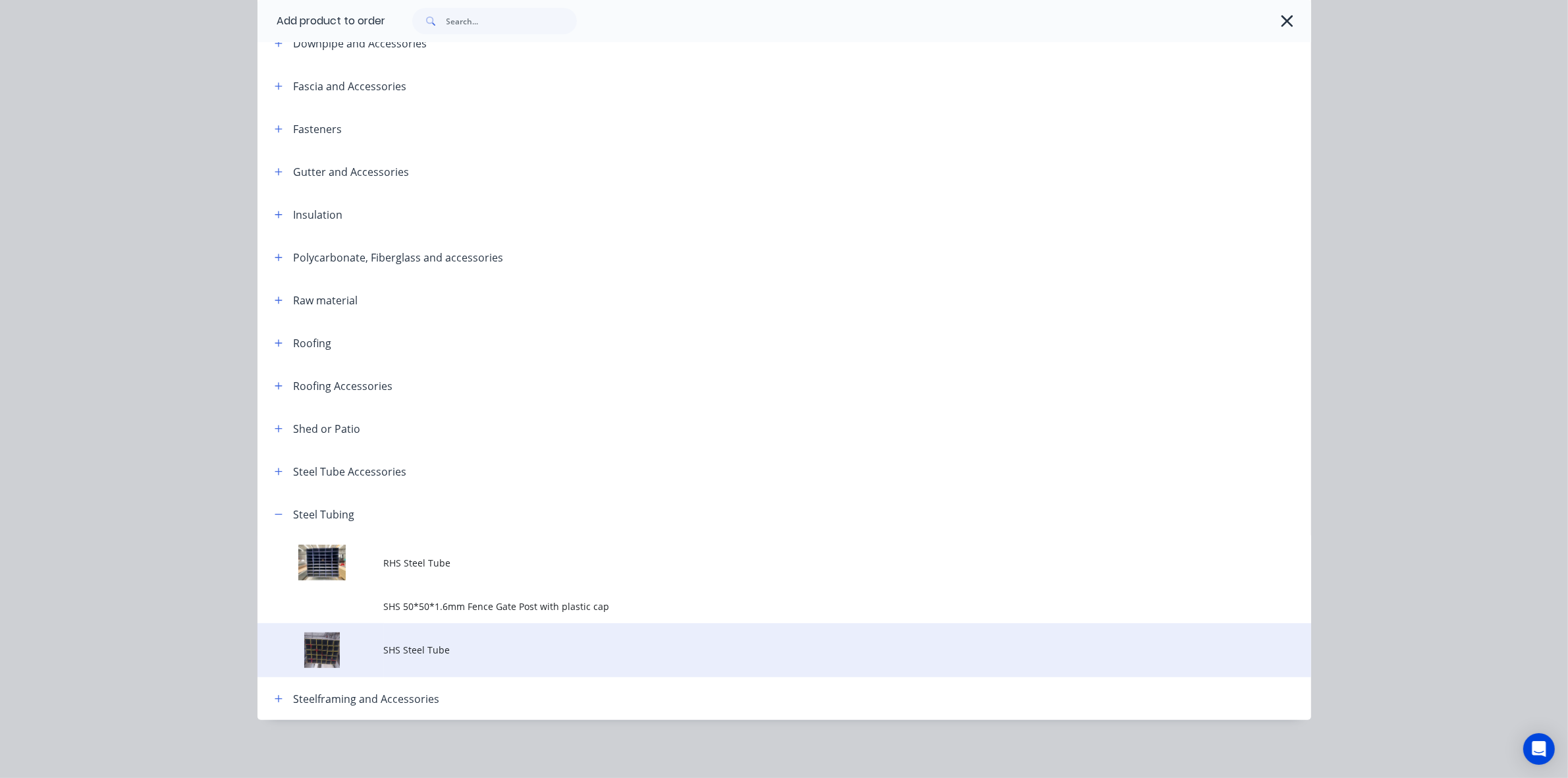
click at [458, 641] on td "SHS Steel Tube" at bounding box center [847, 650] width 928 height 55
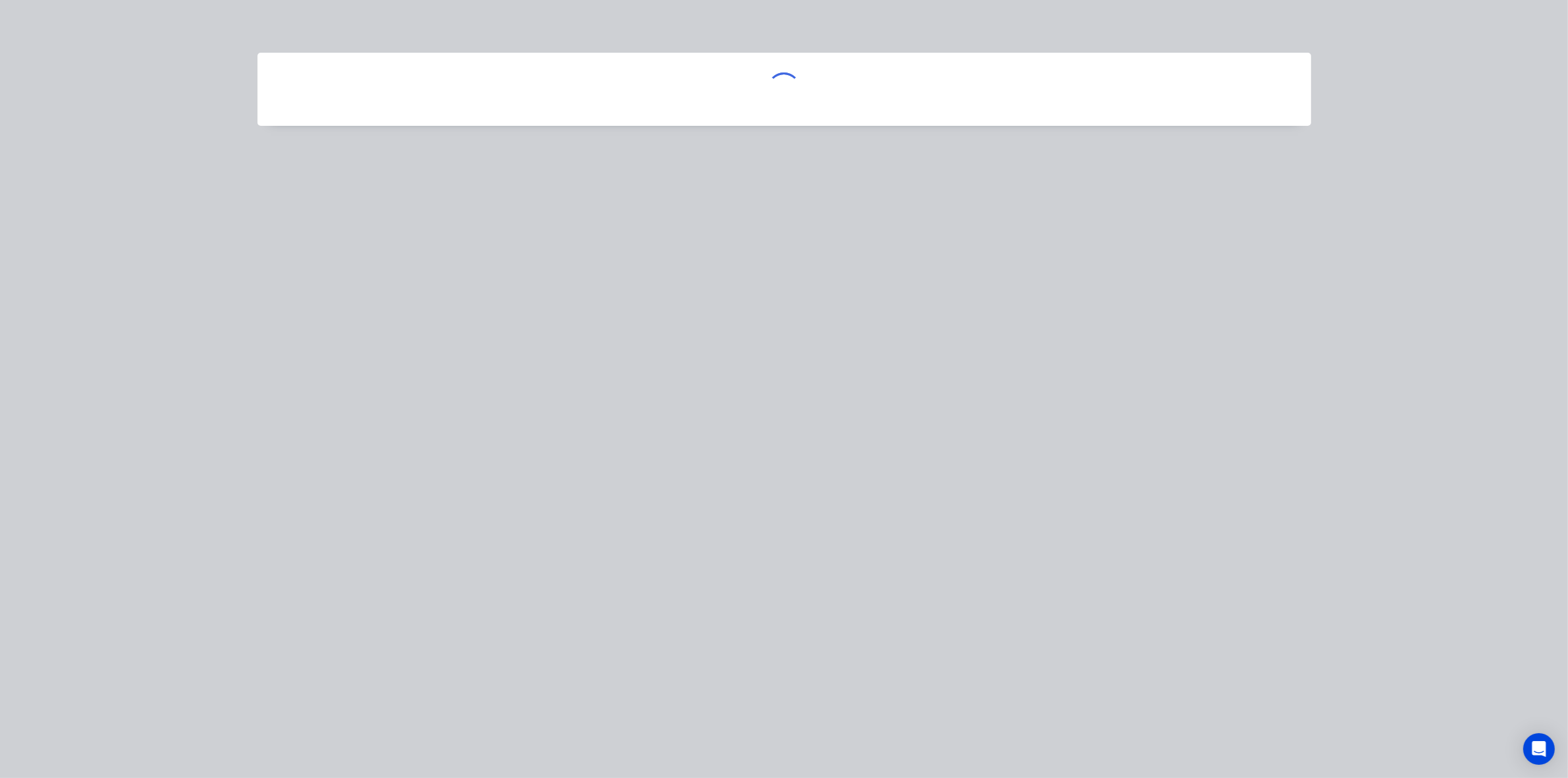
scroll to position [0, 0]
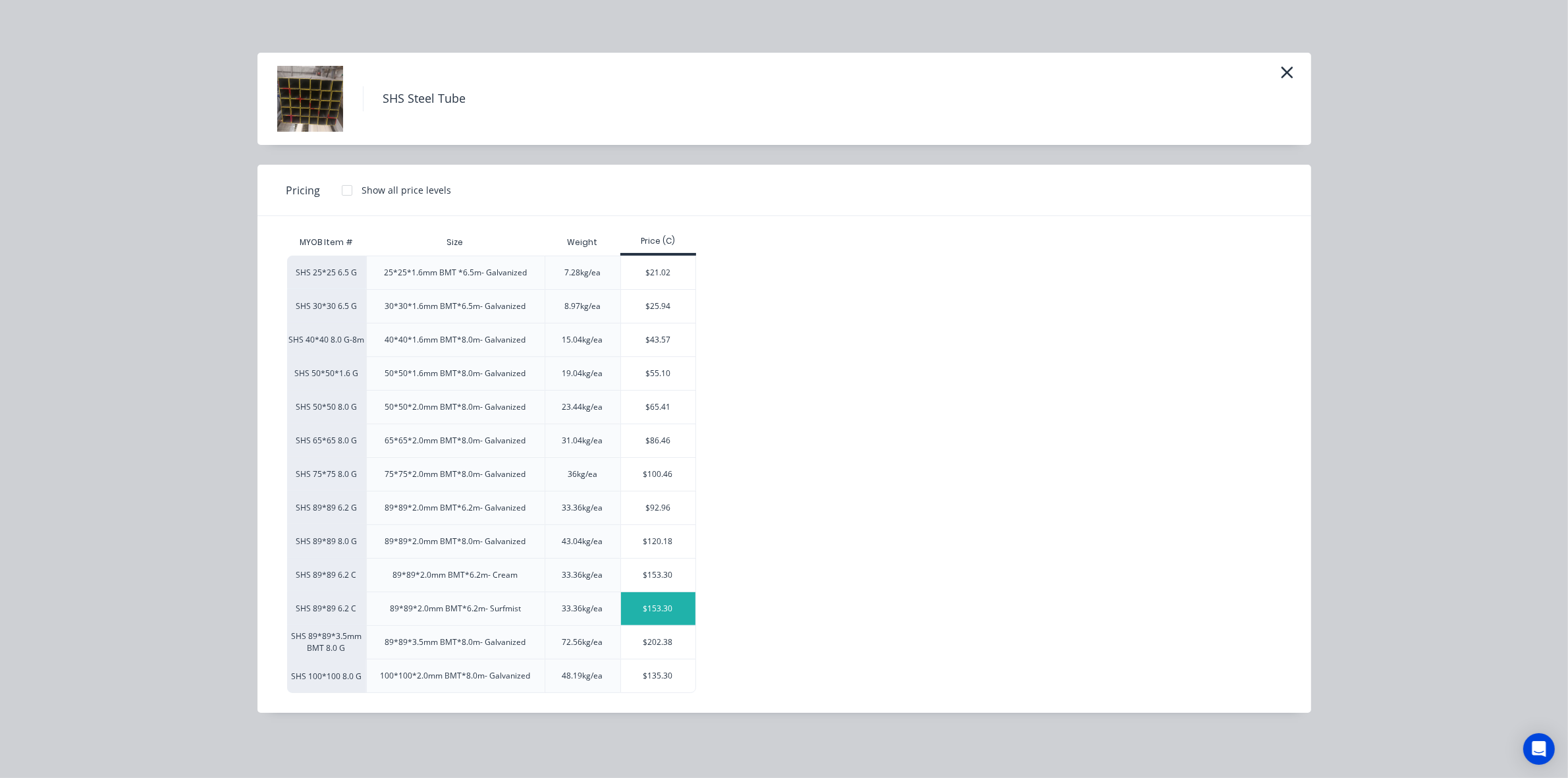
click at [670, 610] on div "$153.30" at bounding box center [658, 609] width 75 height 33
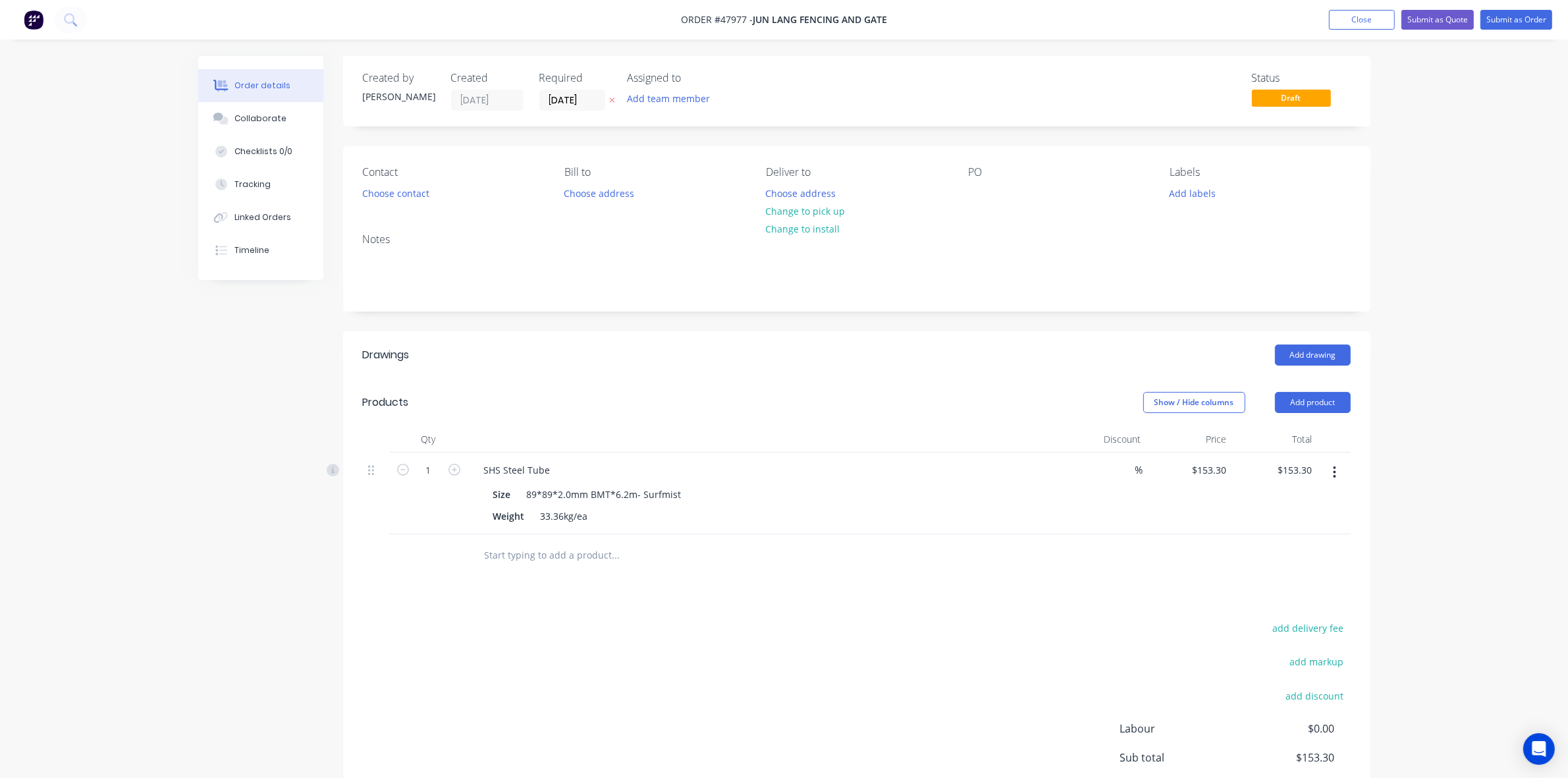
click at [871, 376] on header "Drawings Add drawing" at bounding box center [857, 355] width 1027 height 47
click at [781, 210] on button "Change to pick up" at bounding box center [805, 211] width 94 height 18
drag, startPoint x: 711, startPoint y: 294, endPoint x: 853, endPoint y: 450, distance: 211.0
click at [712, 294] on div "Notes" at bounding box center [857, 267] width 1027 height 88
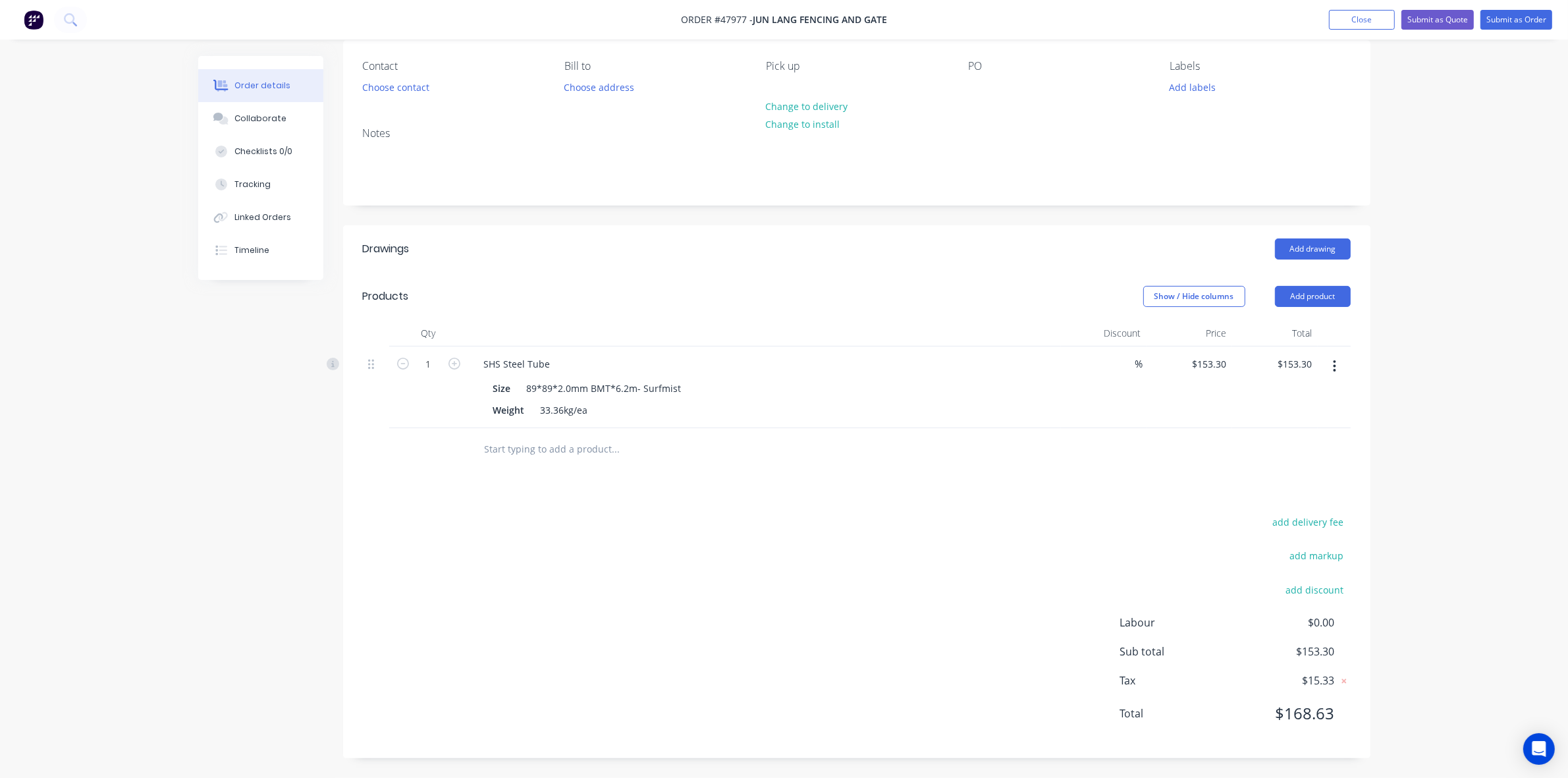
click at [1335, 367] on icon "button" at bounding box center [1334, 366] width 3 height 14
click at [1278, 476] on div "Delete" at bounding box center [1288, 480] width 101 height 19
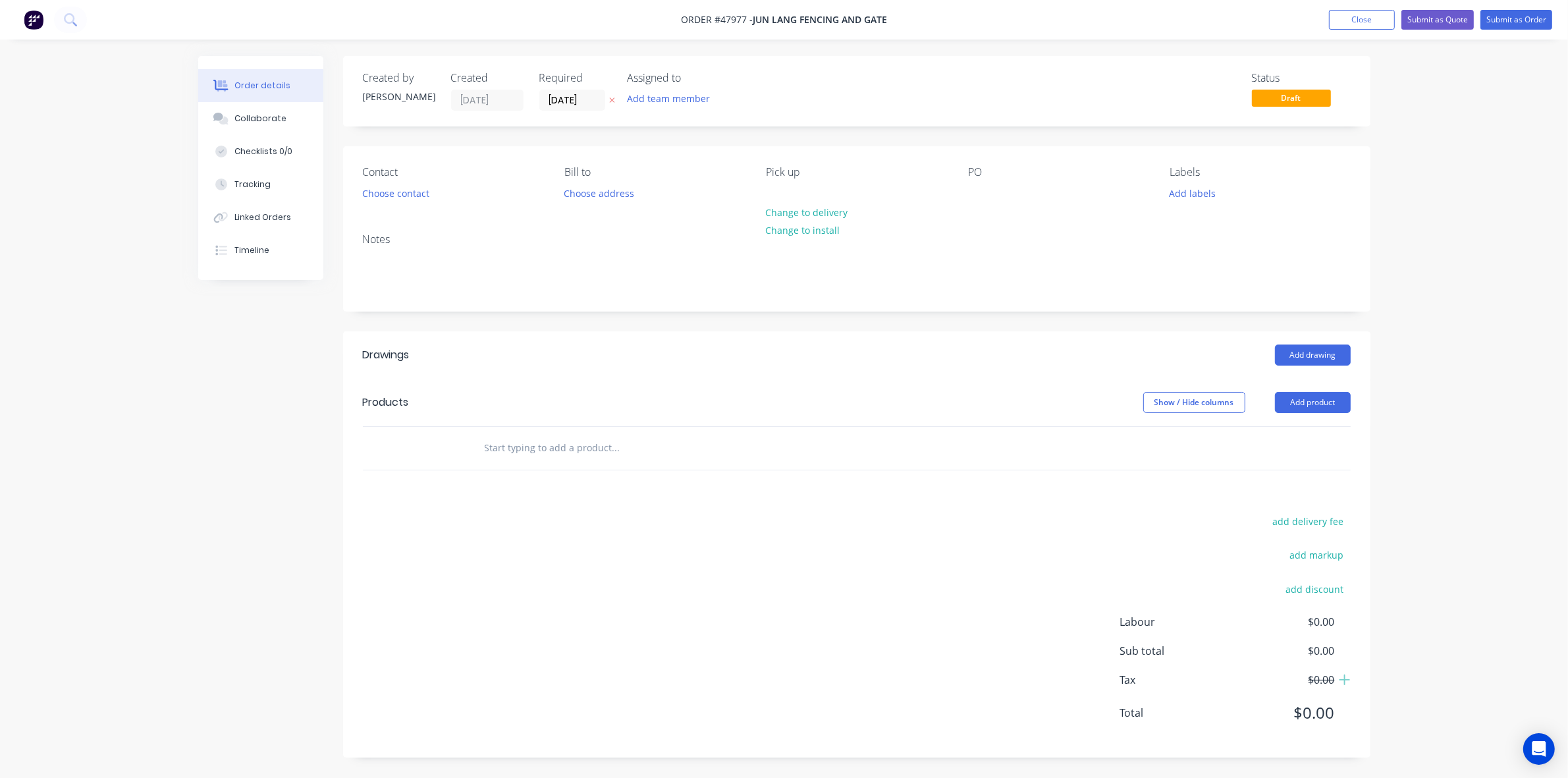
scroll to position [0, 0]
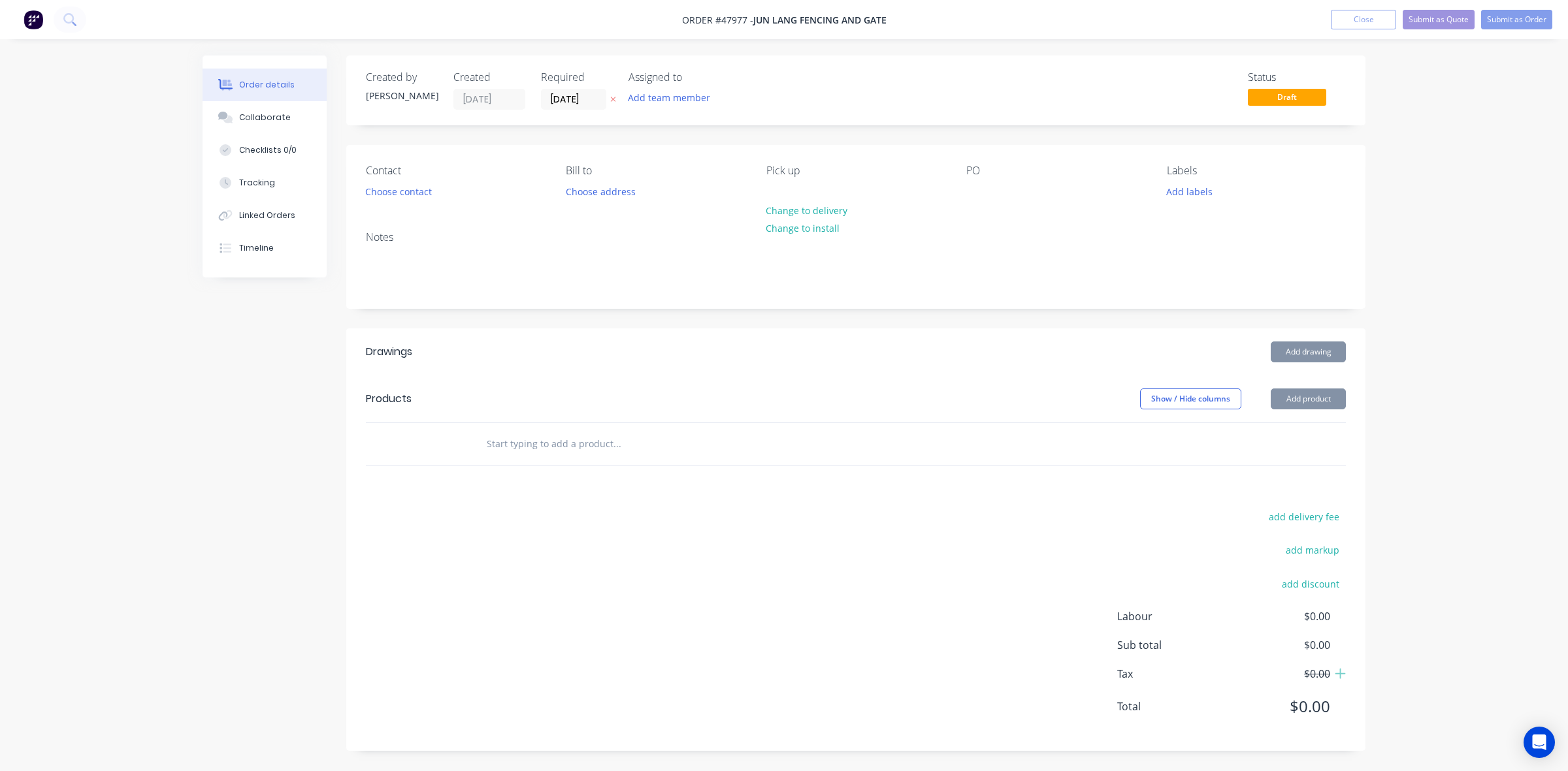
click at [717, 478] on div "Drawings Add drawing Products Show / Hide columns Add product add delivery fee …" at bounding box center [856, 539] width 1019 height 422
click at [1284, 403] on button "Add product" at bounding box center [1308, 399] width 75 height 21
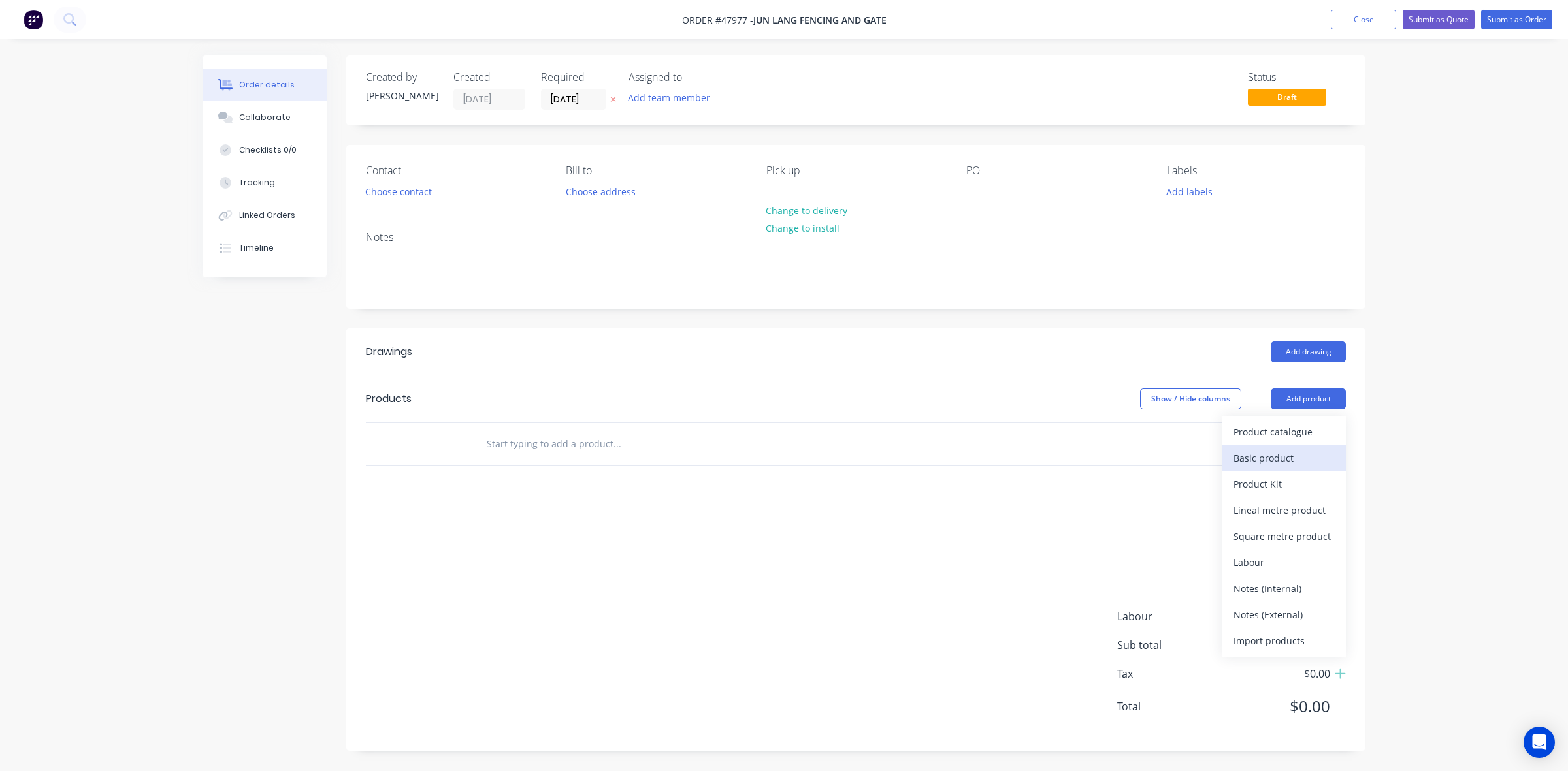
click at [1287, 456] on div "Basic product" at bounding box center [1283, 458] width 100 height 19
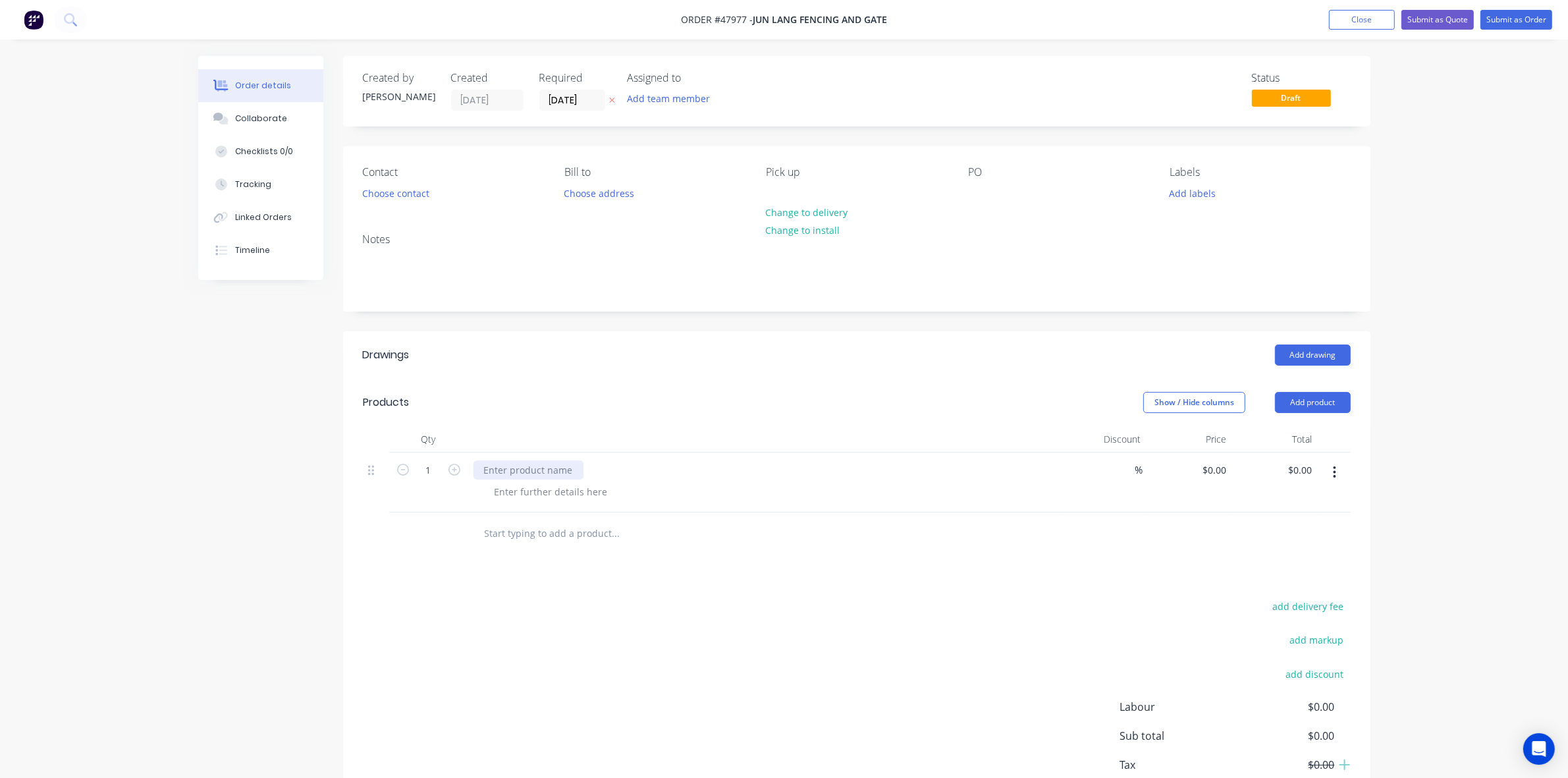
click at [505, 462] on div at bounding box center [528, 470] width 110 height 19
click at [1317, 397] on button "Add product" at bounding box center [1313, 402] width 75 height 21
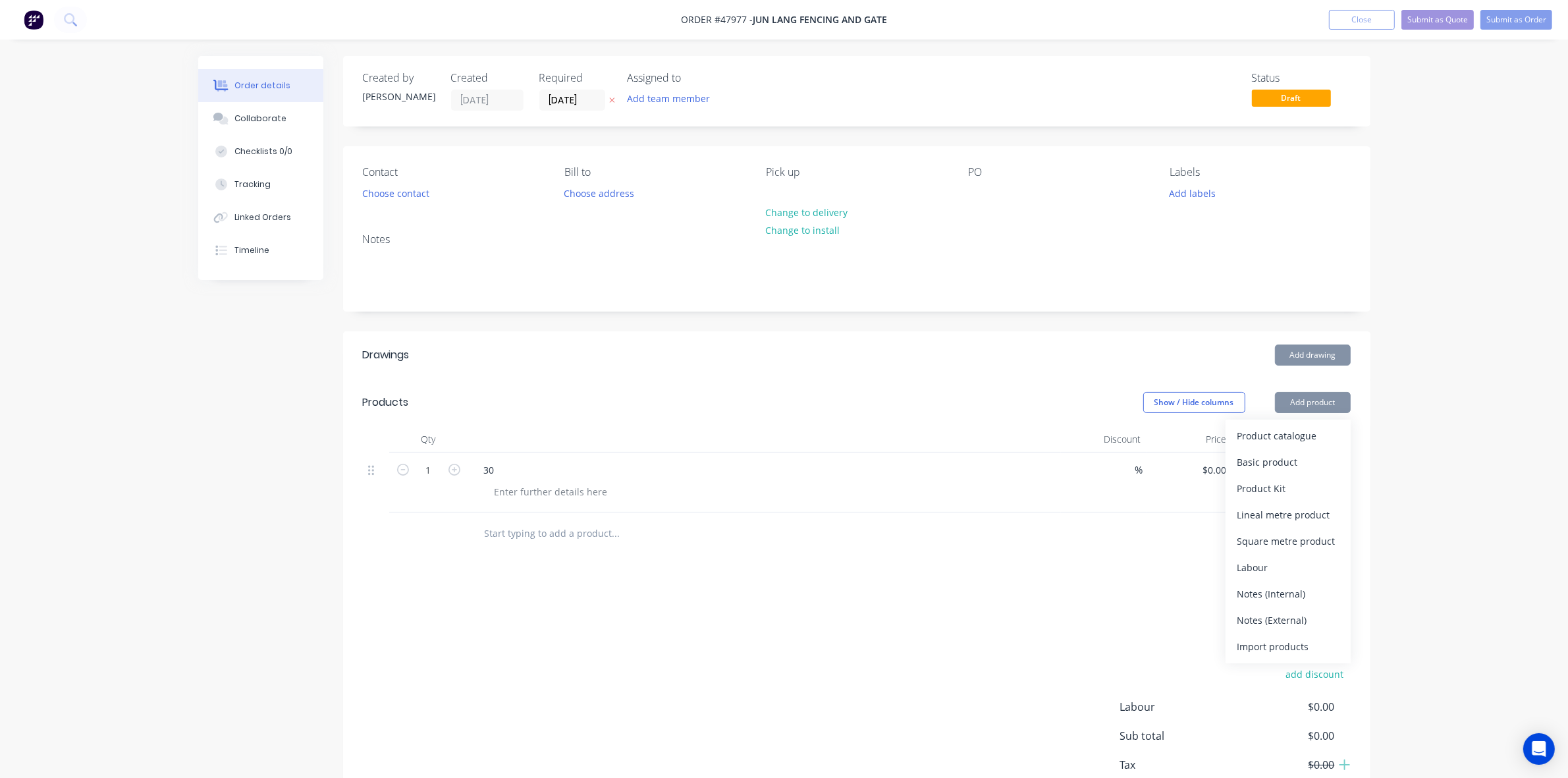
click at [1296, 420] on div "Product catalogue Basic product Product Kit Lineal metre product Square metre p…" at bounding box center [1288, 542] width 125 height 244
click at [1293, 432] on div "Product catalogue" at bounding box center [1288, 436] width 101 height 19
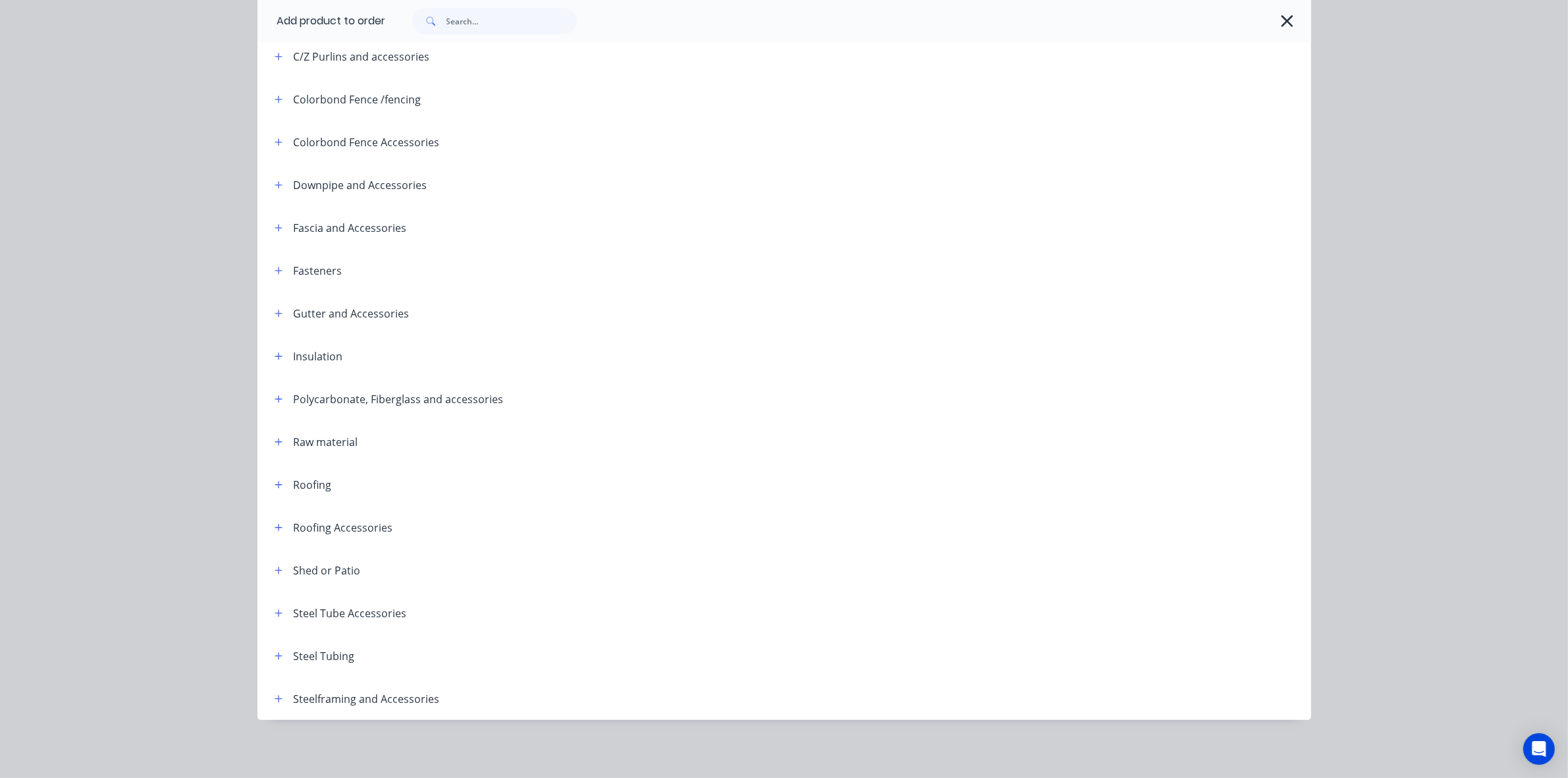
scroll to position [83, 0]
click at [278, 658] on button "button" at bounding box center [278, 656] width 17 height 17
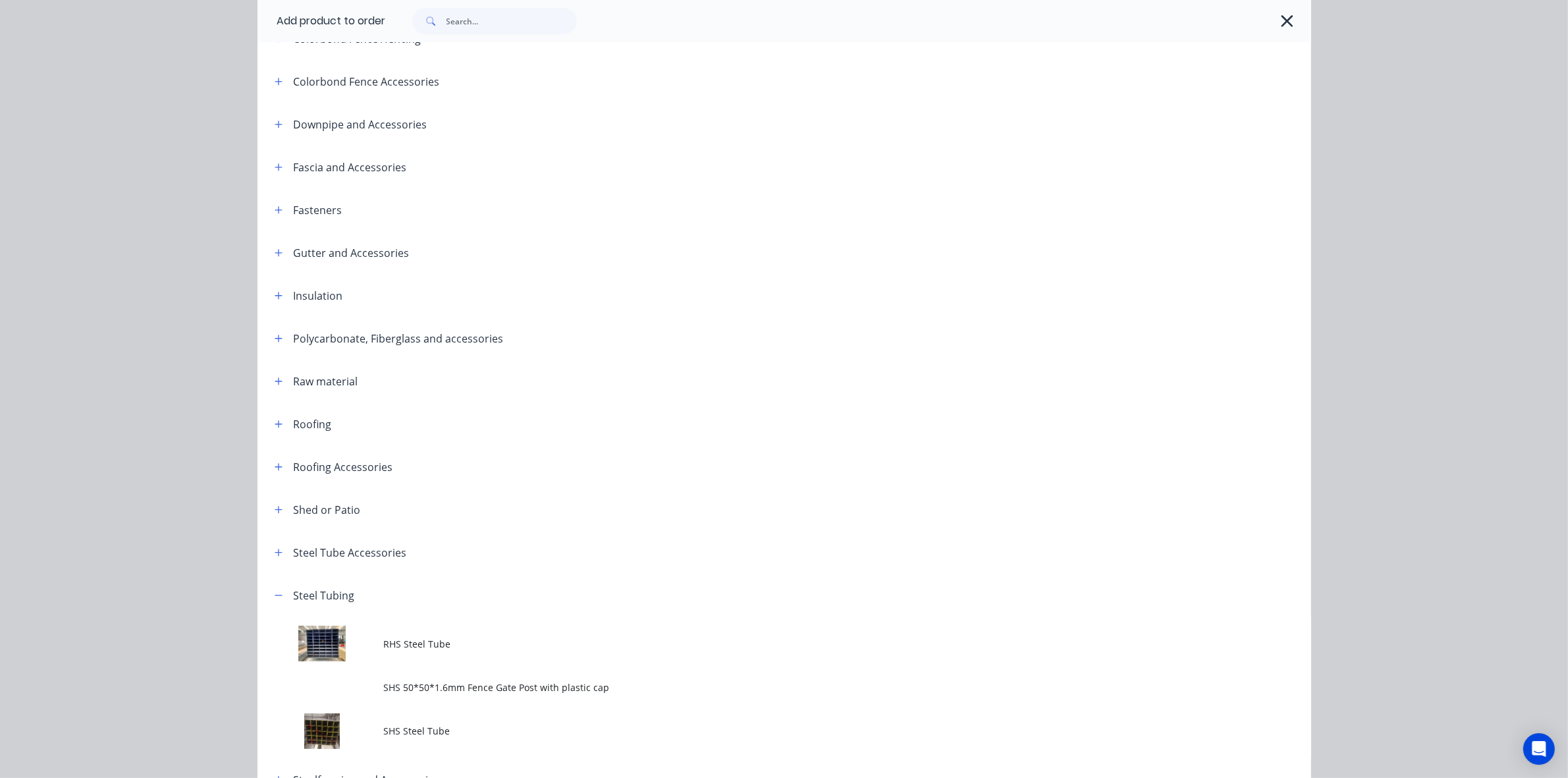
scroll to position [380, 0]
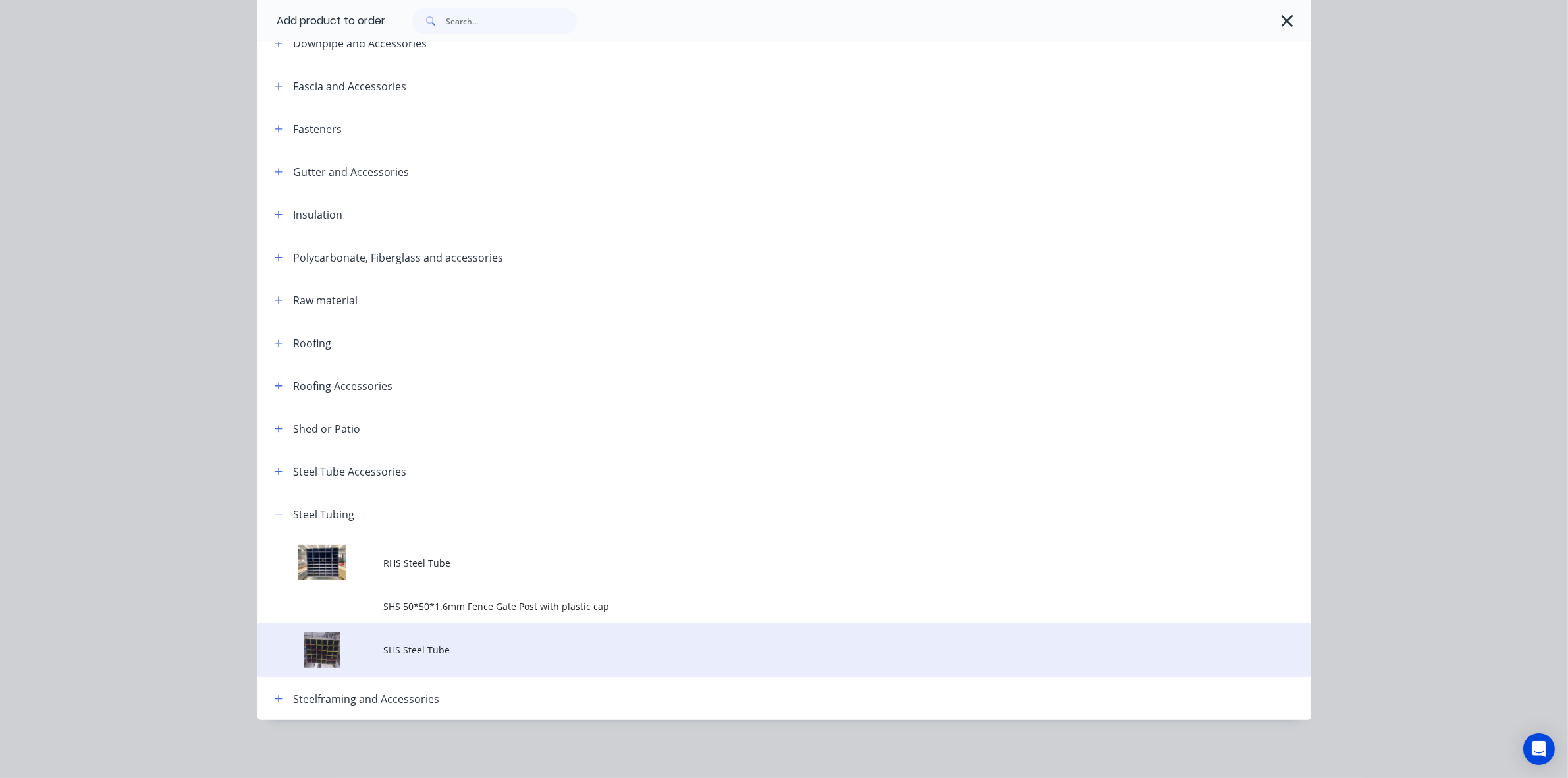
click at [489, 627] on td "SHS Steel Tube" at bounding box center [847, 650] width 928 height 55
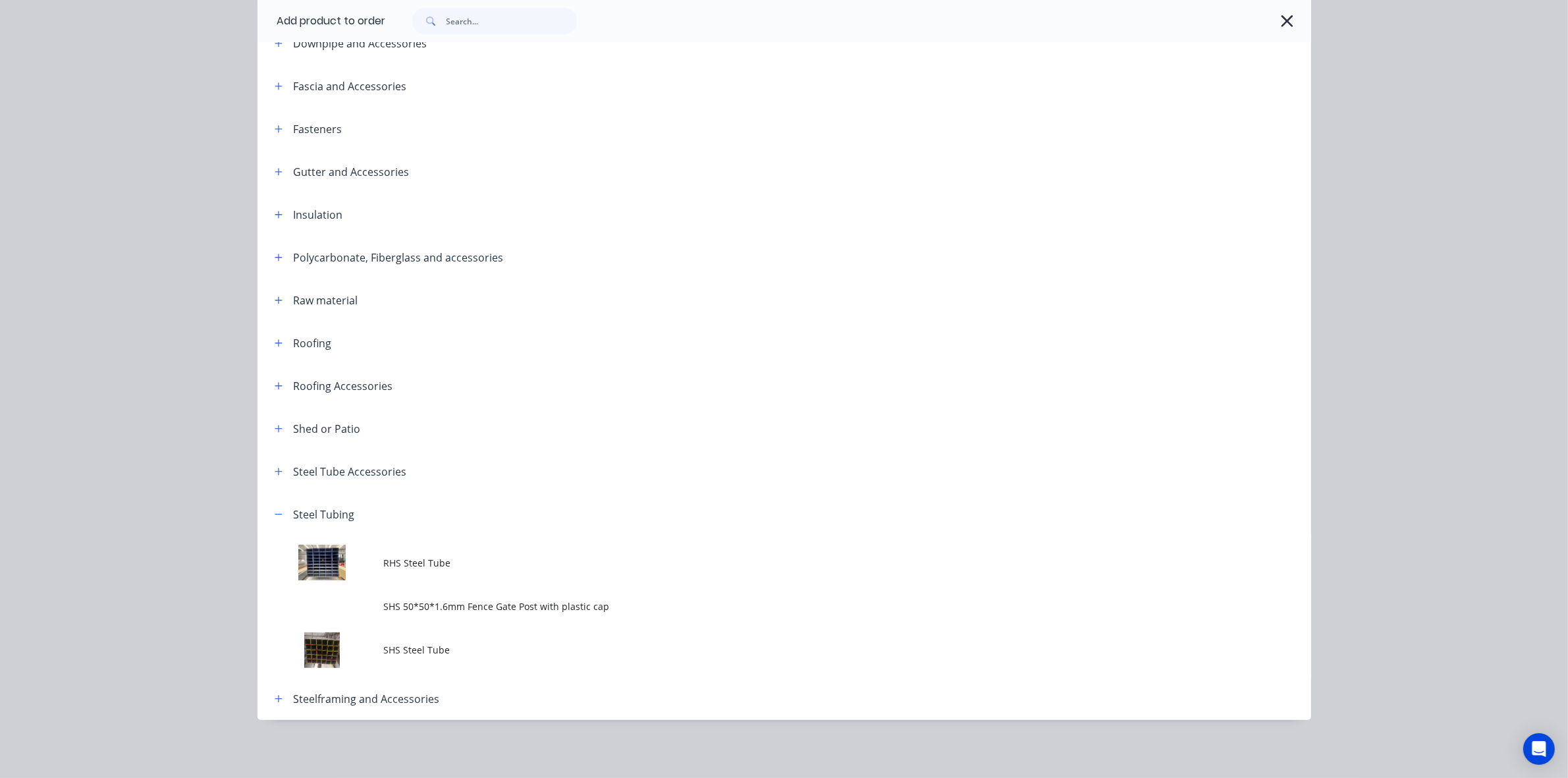
scroll to position [0, 0]
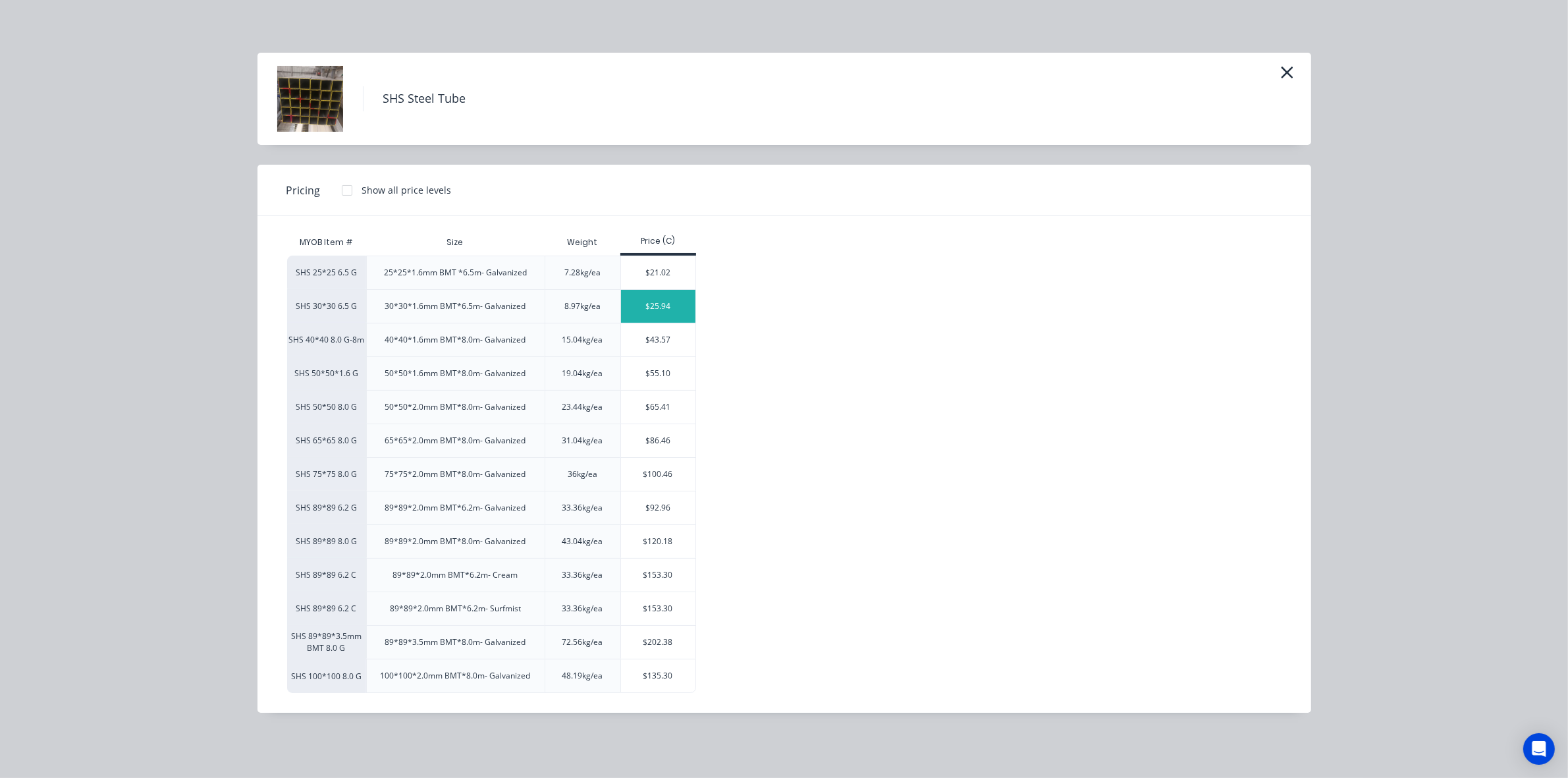
click at [649, 299] on div "$25.94" at bounding box center [658, 306] width 75 height 33
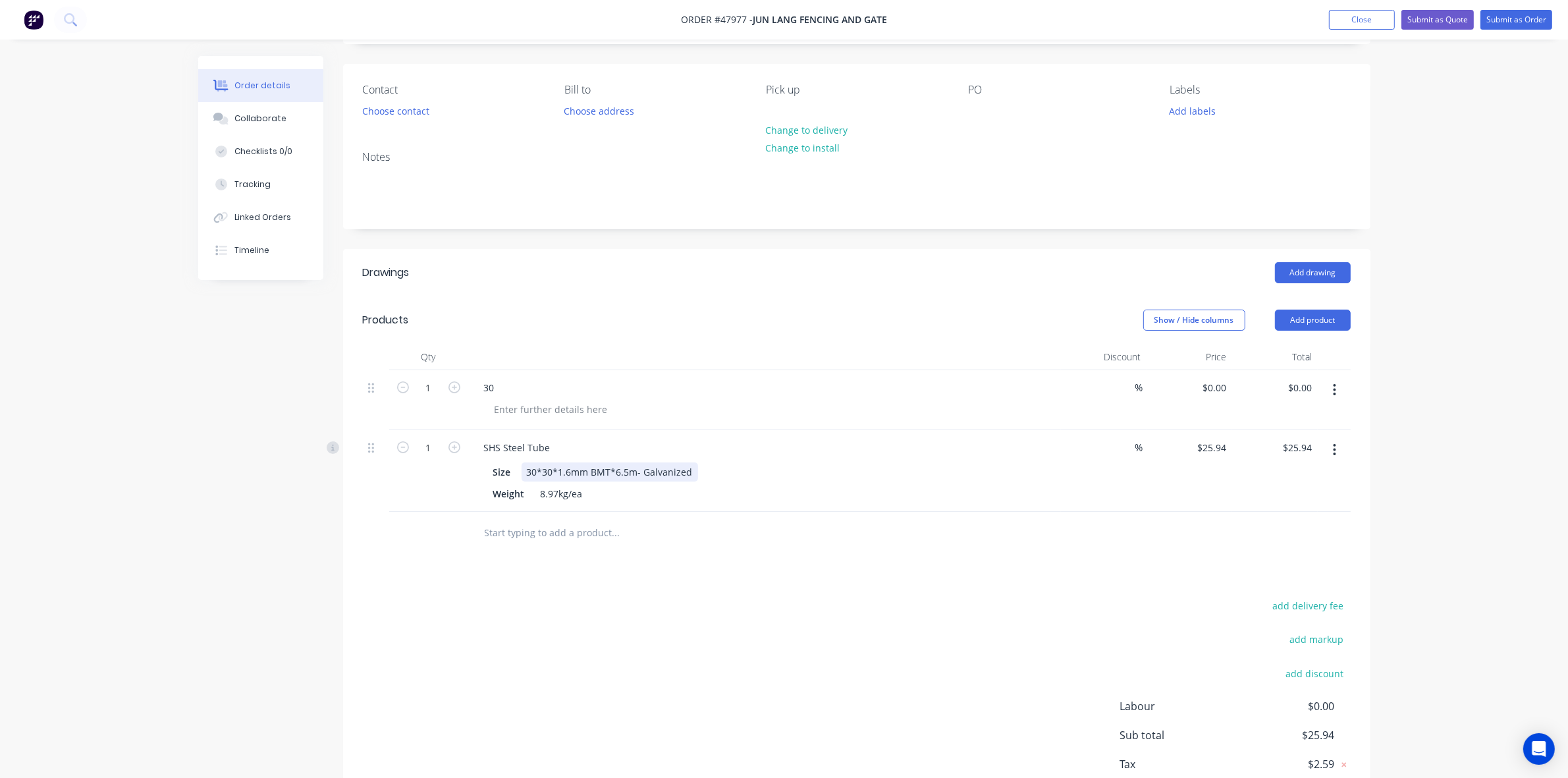
click at [526, 466] on div "30*30*1.6mm BMT*6.5m- Galvanized" at bounding box center [610, 472] width 177 height 19
drag, startPoint x: 553, startPoint y: 443, endPoint x: 437, endPoint y: 448, distance: 116.1
click at [437, 448] on div "1 SHS Steel Tube Size 30*30*1.6mm BMT*6.5m- Galvanized Weight 8.97kg/ea % $25.9…" at bounding box center [856, 471] width 988 height 82
copy div "SHS Steel Tube"
click at [502, 389] on div "30" at bounding box center [489, 388] width 31 height 19
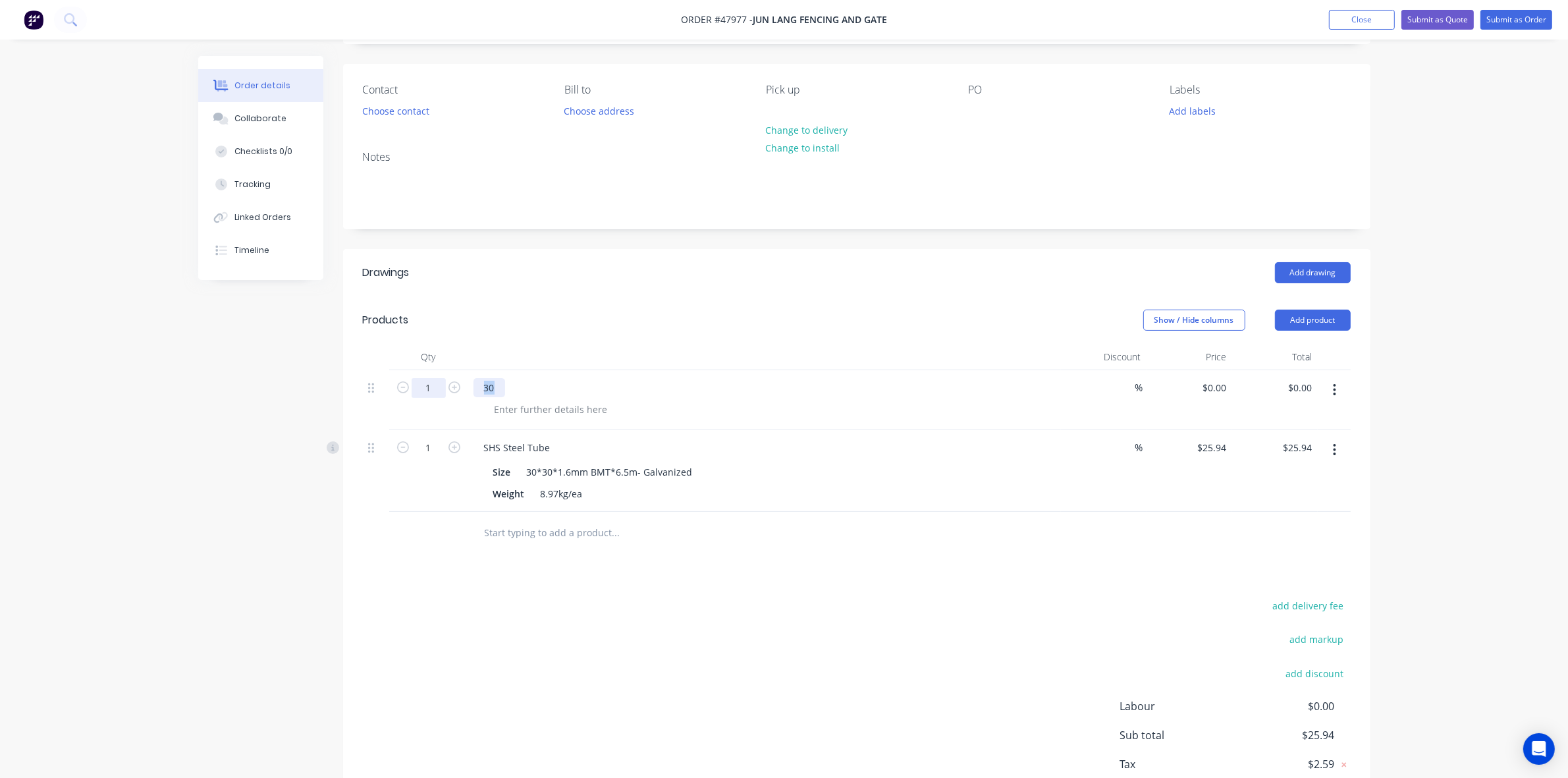
drag, startPoint x: 502, startPoint y: 389, endPoint x: 433, endPoint y: 390, distance: 69.0
click at [433, 390] on div "1 30 % $0.00 $0.00 $0.00 $0.00" at bounding box center [856, 400] width 988 height 60
drag, startPoint x: 527, startPoint y: 472, endPoint x: 745, endPoint y: 479, distance: 218.1
click at [745, 479] on div "Size 30*30*1.6mm BMT*6.5m- Galvanized" at bounding box center [762, 472] width 548 height 19
copy div "30*30*1.6mm BMT*6.5m- Galvanized"
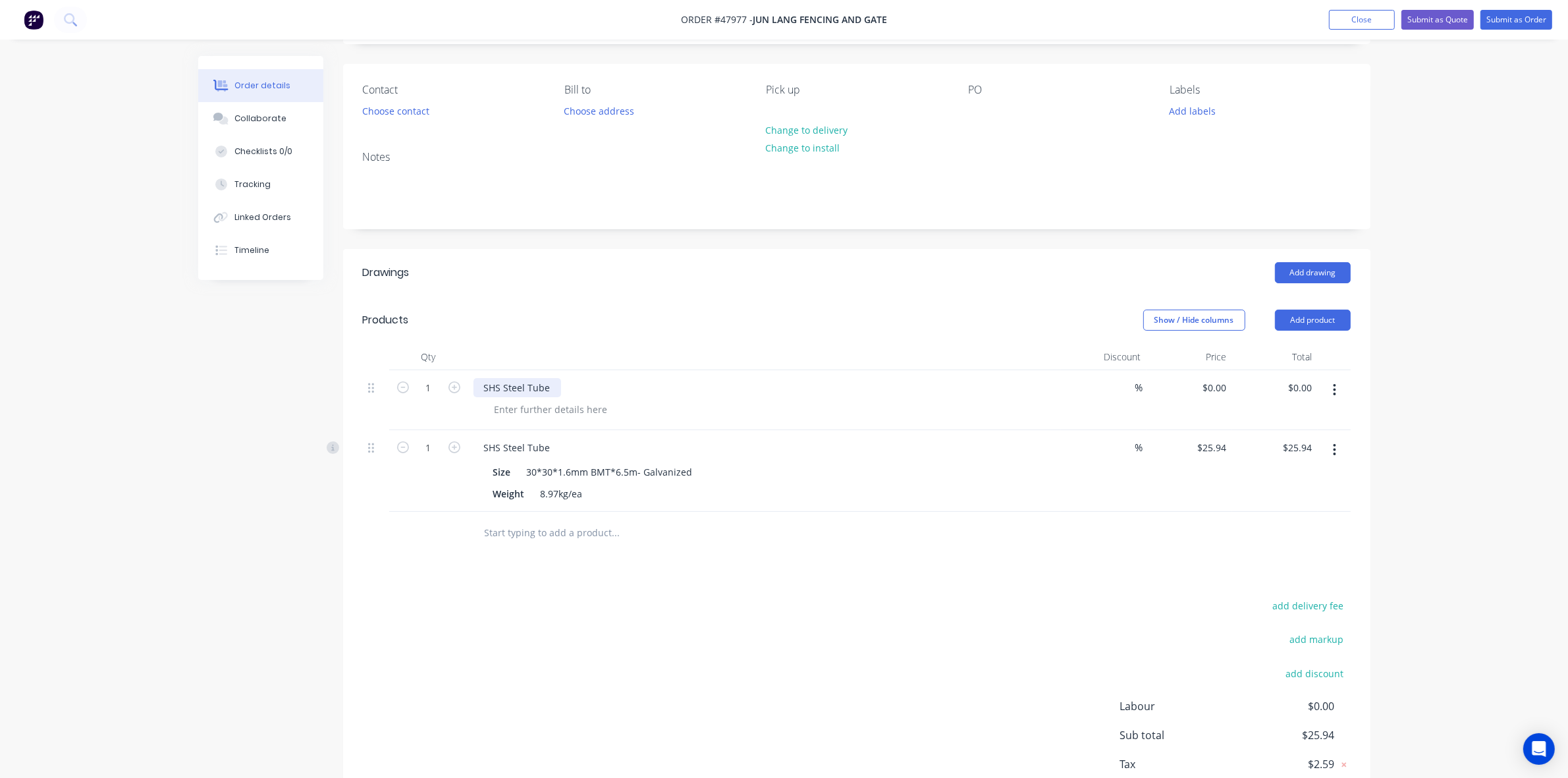
click at [554, 388] on div "SHS Steel Tube" at bounding box center [517, 388] width 87 height 19
click at [597, 389] on div "SHS Steel Tube- 30*30*1.6mm BMT*6.5m- Galvanized" at bounding box center [603, 388] width 259 height 19
drag, startPoint x: 630, startPoint y: 389, endPoint x: 779, endPoint y: 388, distance: 149.0
click at [779, 388] on div "SHS Steel Tube- 30*30*3mm BMT*6.5m- Galvanized" at bounding box center [764, 388] width 582 height 19
click at [666, 380] on div "SHS Steel Tube- 30*30*3mm BMT*6.5m- Galvanized" at bounding box center [599, 388] width 252 height 19
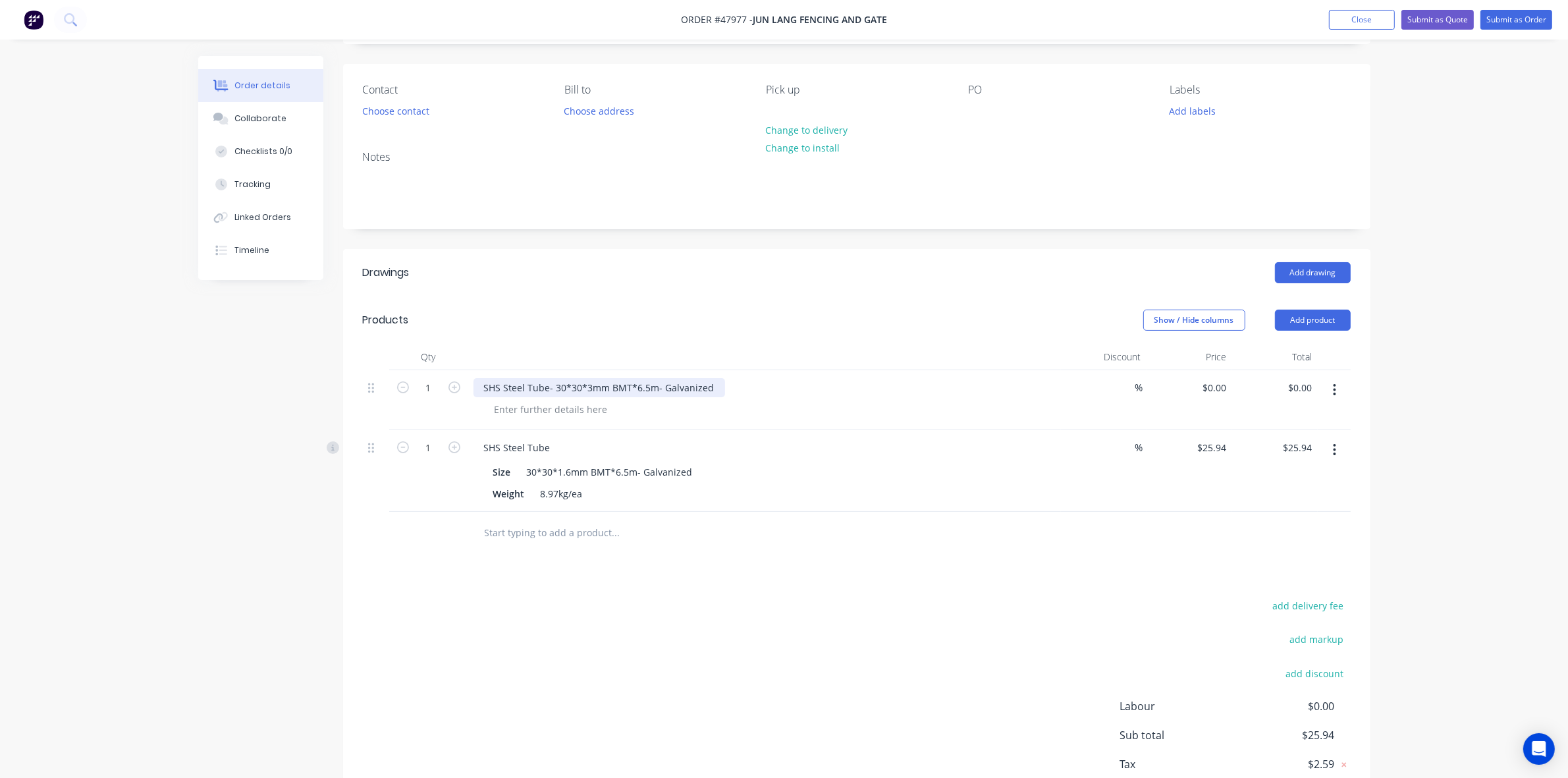
click at [644, 389] on div "SHS Steel Tube- 30*30*3mm BMT*6.5m- Galvanized" at bounding box center [599, 388] width 252 height 19
click at [648, 389] on div "SHS Steel Tube- 30*30*3mm BMT*6.5m- Galvanized" at bounding box center [599, 388] width 252 height 19
drag, startPoint x: 654, startPoint y: 381, endPoint x: 737, endPoint y: 393, distance: 83.9
click at [737, 393] on div "SHS Steel Tube- 30*30*3mm BMT*8m- Galvanized" at bounding box center [764, 388] width 582 height 19
click at [509, 409] on div at bounding box center [550, 409] width 134 height 19
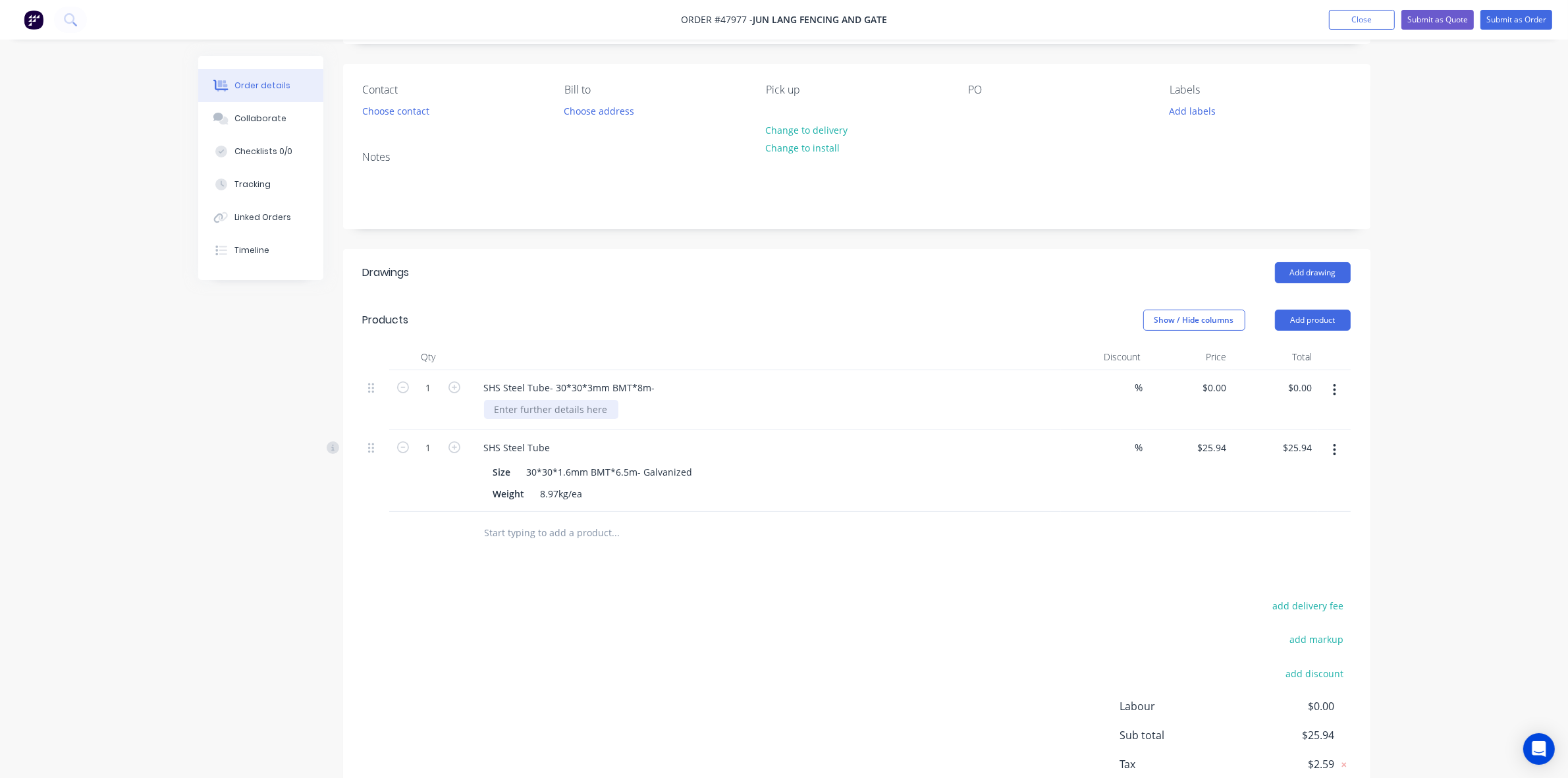
paste div
click at [652, 386] on div "SHS Steel Tube- 30*30*3mm BMT*8m-" at bounding box center [570, 388] width 193 height 19
click at [425, 389] on input "1" at bounding box center [429, 388] width 35 height 20
type input "10"
click at [791, 334] on header "Products Show / Hide columns Add product" at bounding box center [857, 320] width 1027 height 47
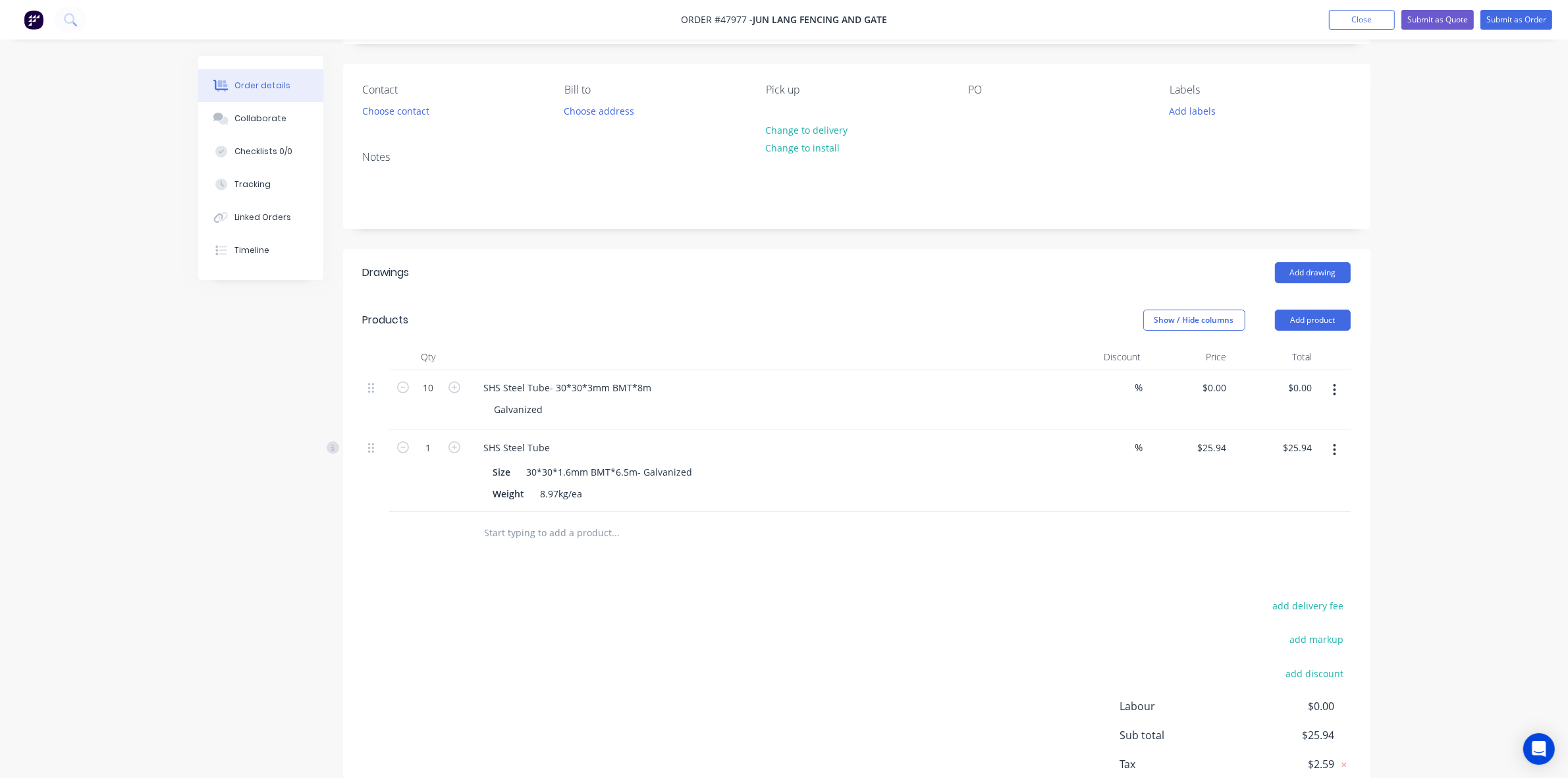
click at [1337, 451] on button "button" at bounding box center [1334, 450] width 31 height 24
click at [1254, 561] on div "Delete" at bounding box center [1288, 564] width 101 height 19
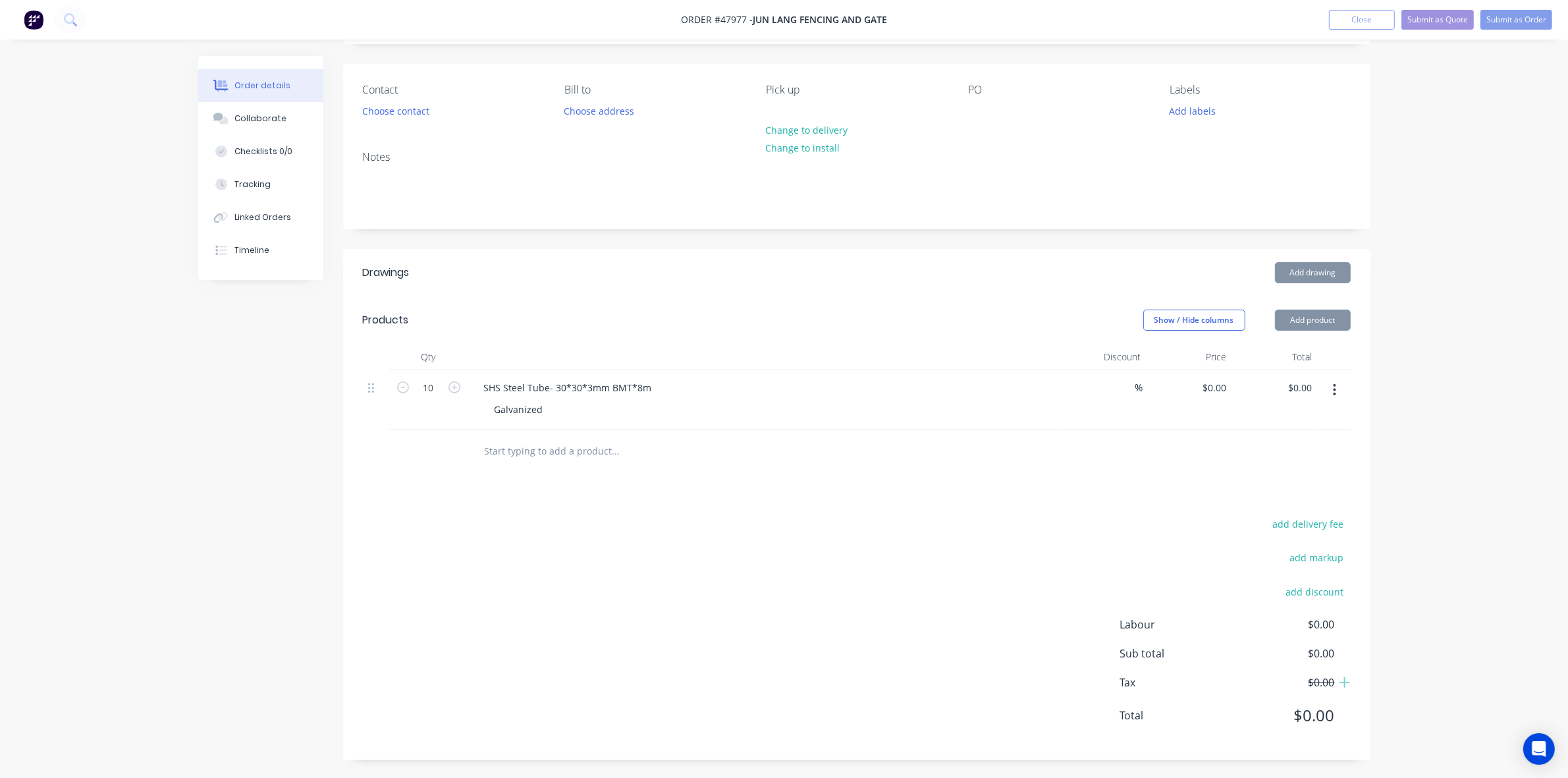
click at [834, 420] on div "SHS Steel Tube- 30*30*3mm BMT*8m Galvanized" at bounding box center [765, 400] width 593 height 60
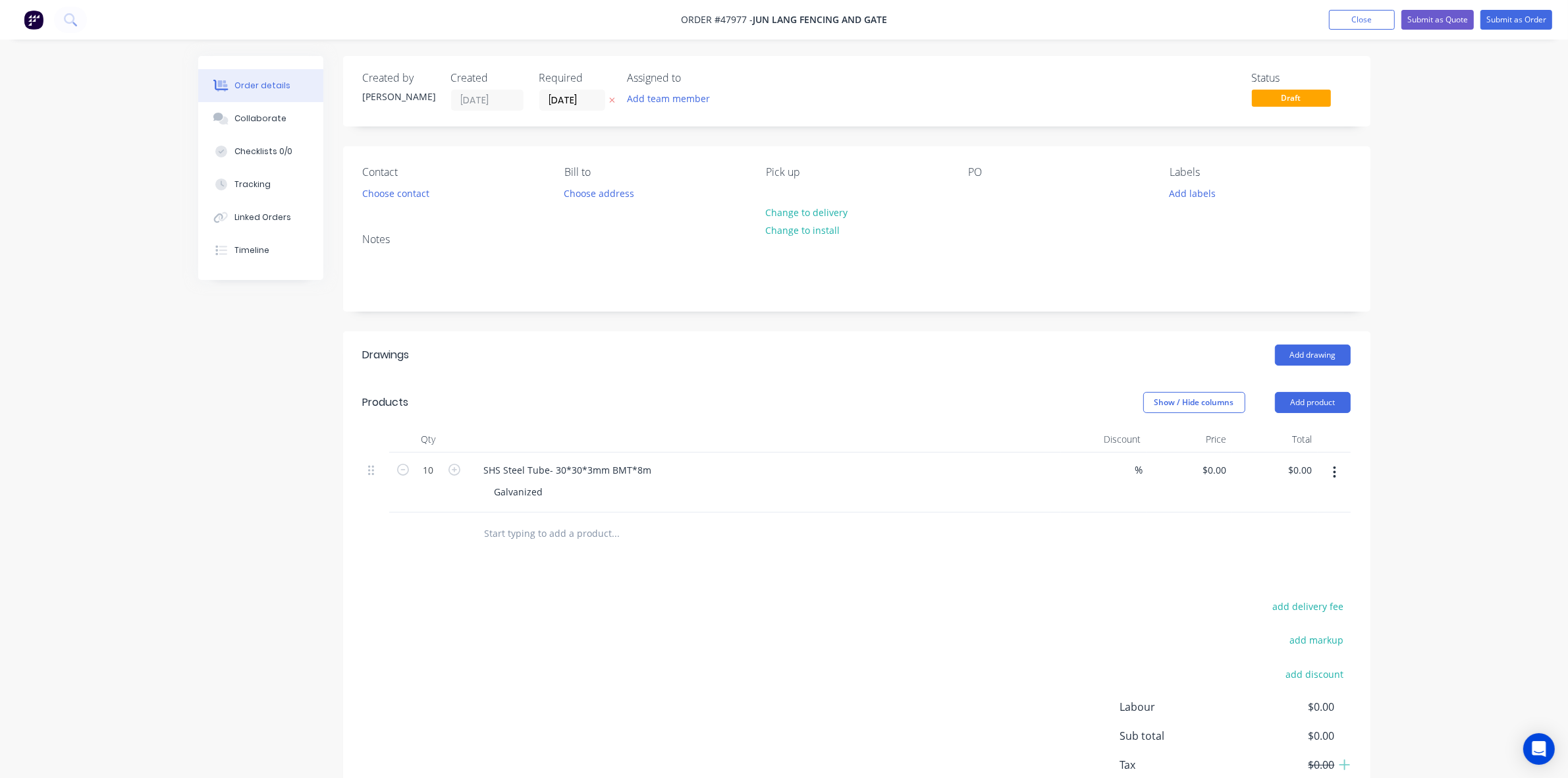
click at [962, 176] on div "Contact Choose contact Bill to Choose address Pick up Change to delivery Change…" at bounding box center [857, 184] width 1027 height 76
click at [970, 192] on div at bounding box center [978, 193] width 21 height 19
click at [798, 369] on header "Drawings Add drawing" at bounding box center [857, 355] width 1027 height 47
click at [407, 185] on button "Choose contact" at bounding box center [395, 193] width 81 height 18
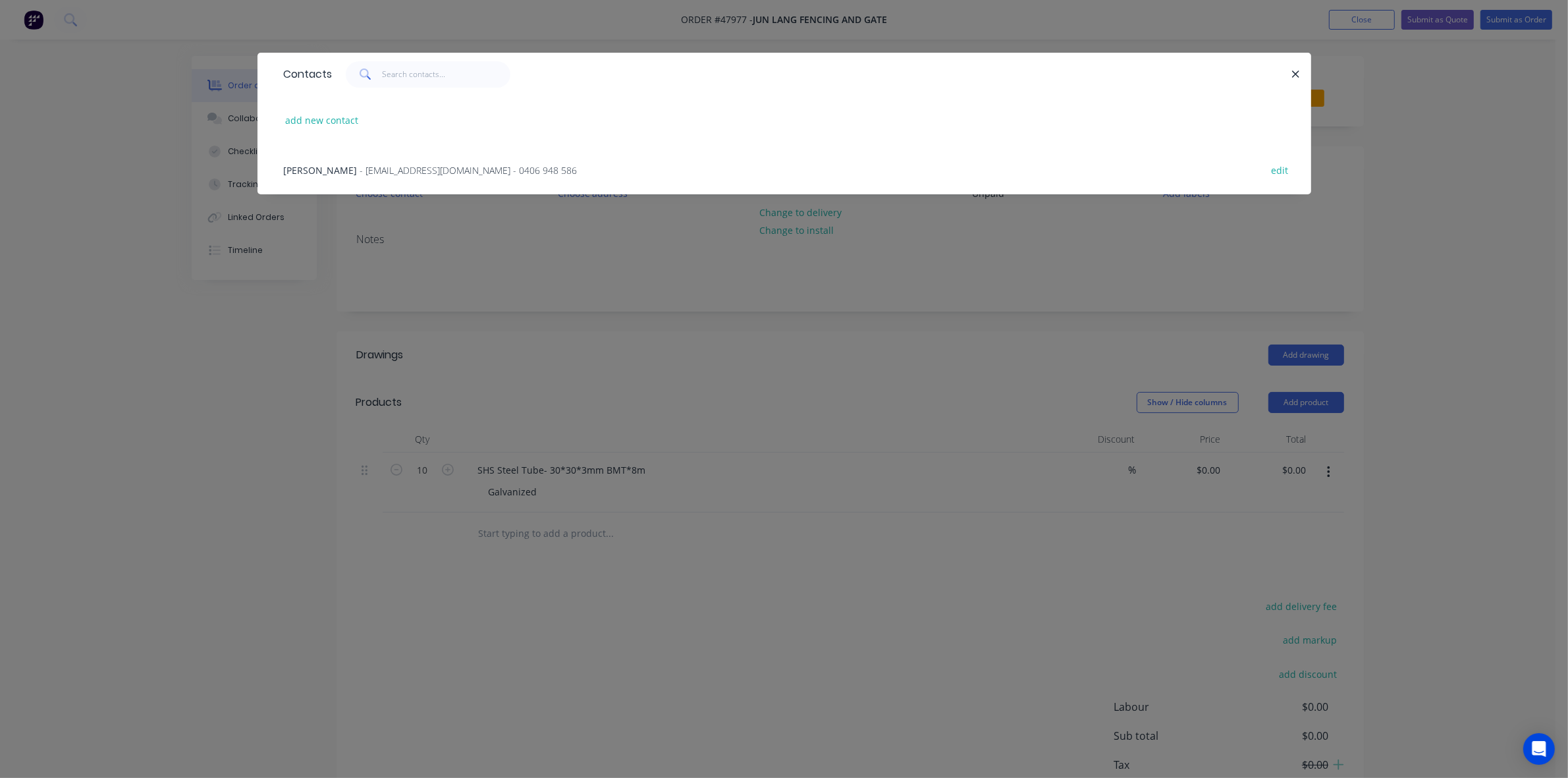
click at [360, 166] on span "- tomcao2013@gmail.com - 0406 948 586" at bounding box center [469, 170] width 217 height 13
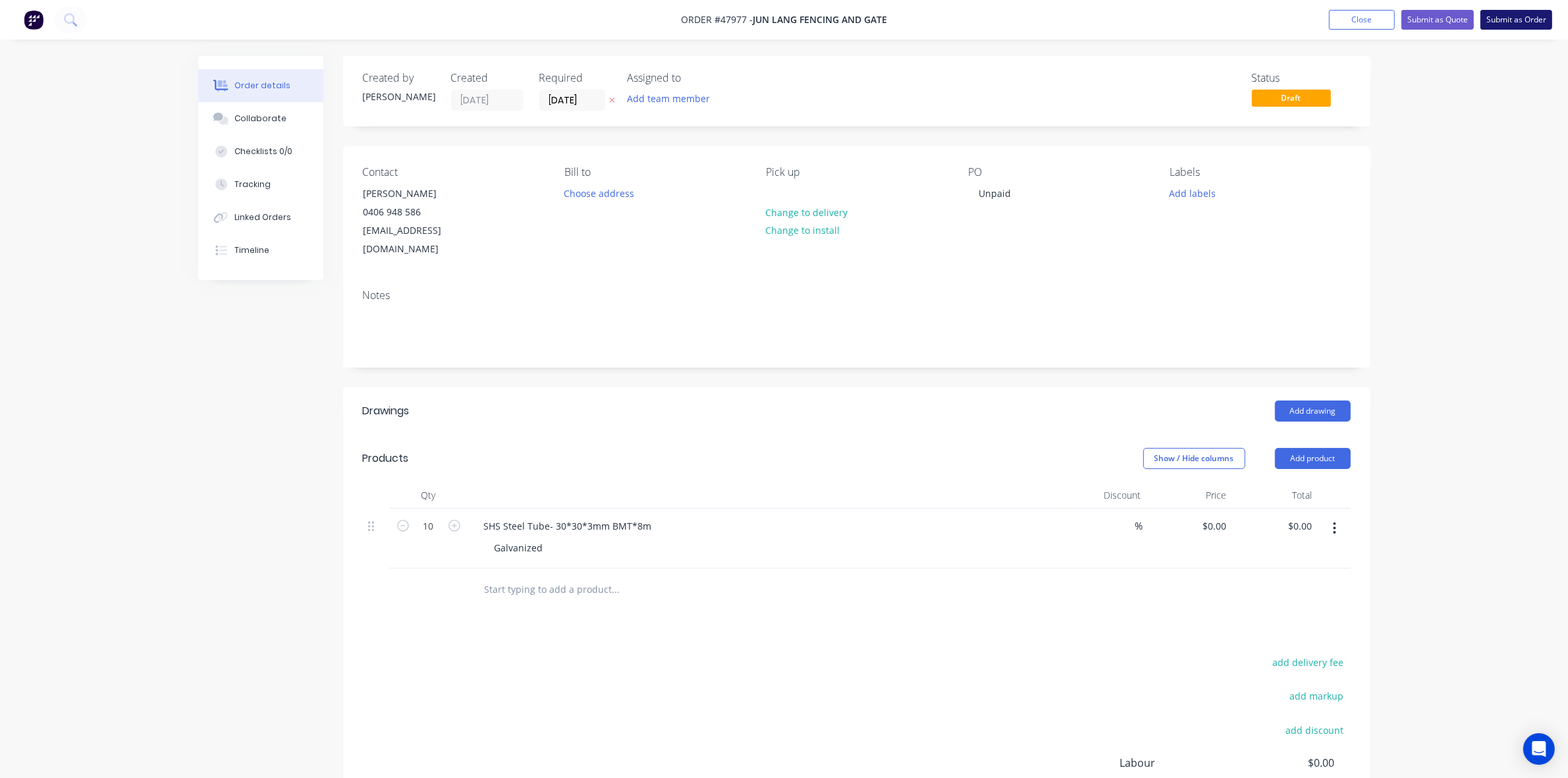
click at [1492, 10] on button "Submit as Order" at bounding box center [1516, 19] width 71 height 20
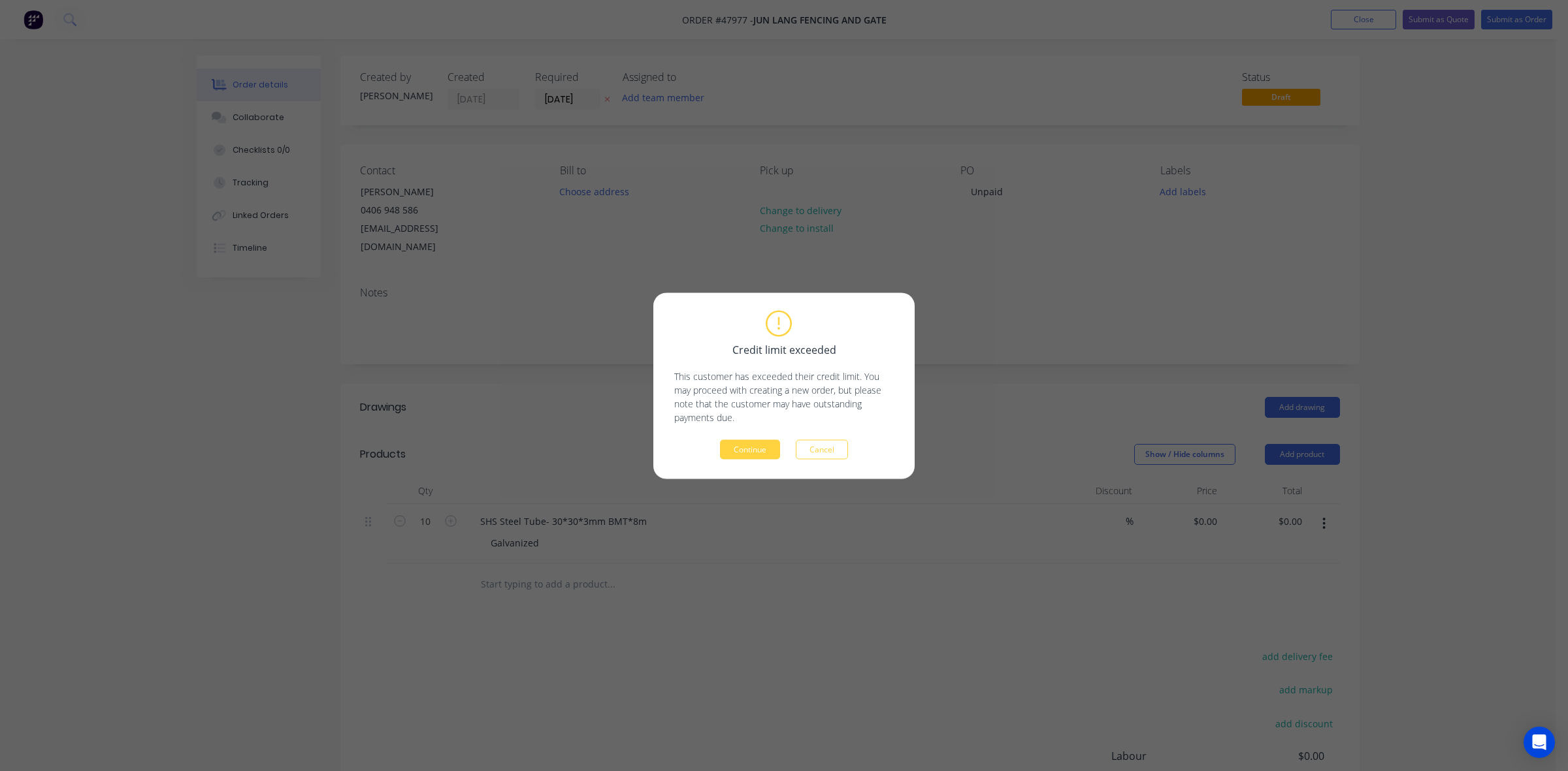
click at [720, 461] on div "Credit limit exceeded This customer has exceeded their credit limit. You may pr…" at bounding box center [784, 386] width 261 height 186
click at [763, 450] on button "Continue" at bounding box center [750, 449] width 60 height 20
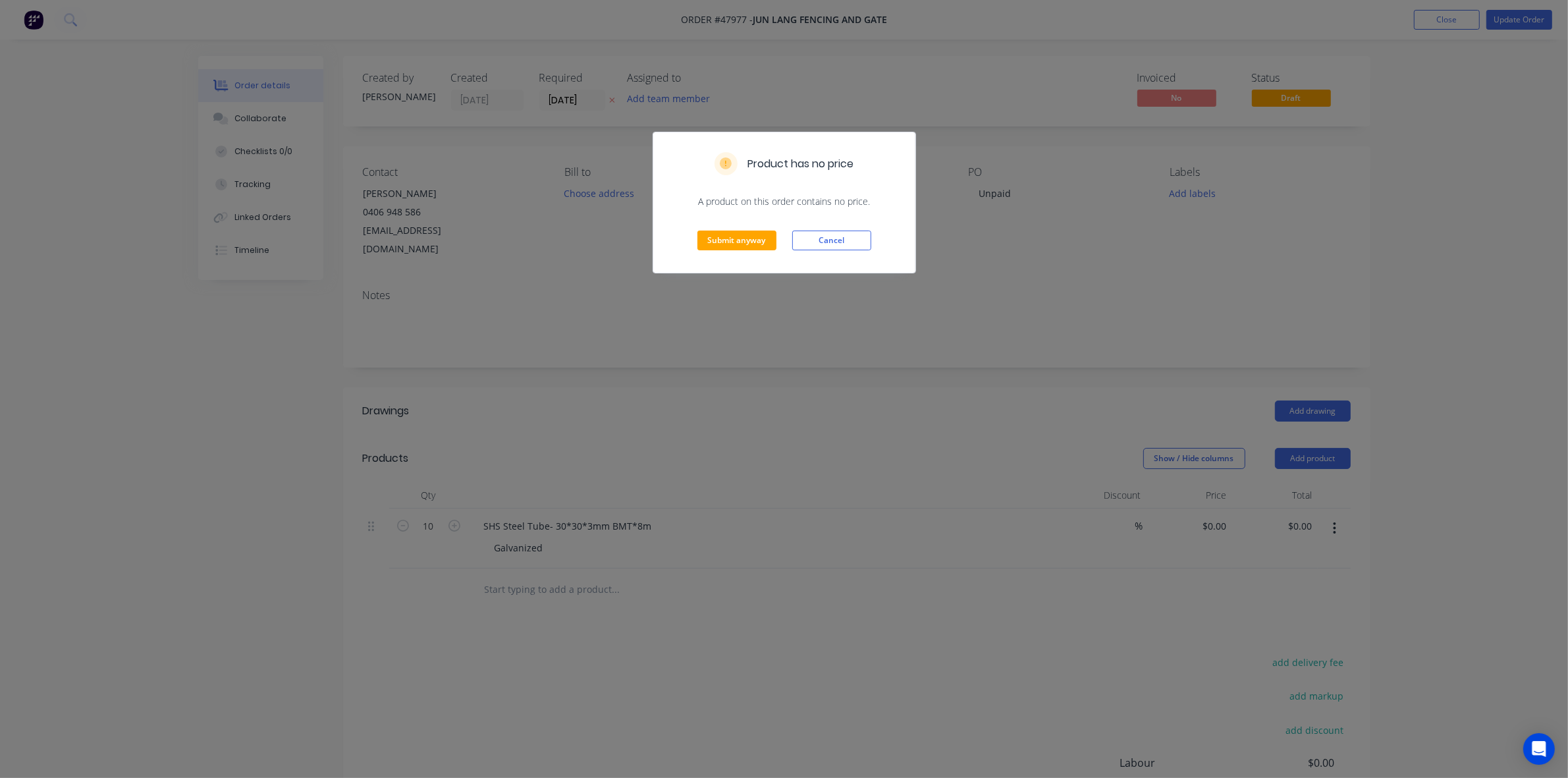
click at [667, 218] on div "Submit anyway Cancel" at bounding box center [784, 240] width 262 height 64
click at [734, 239] on button "Submit anyway" at bounding box center [737, 240] width 79 height 20
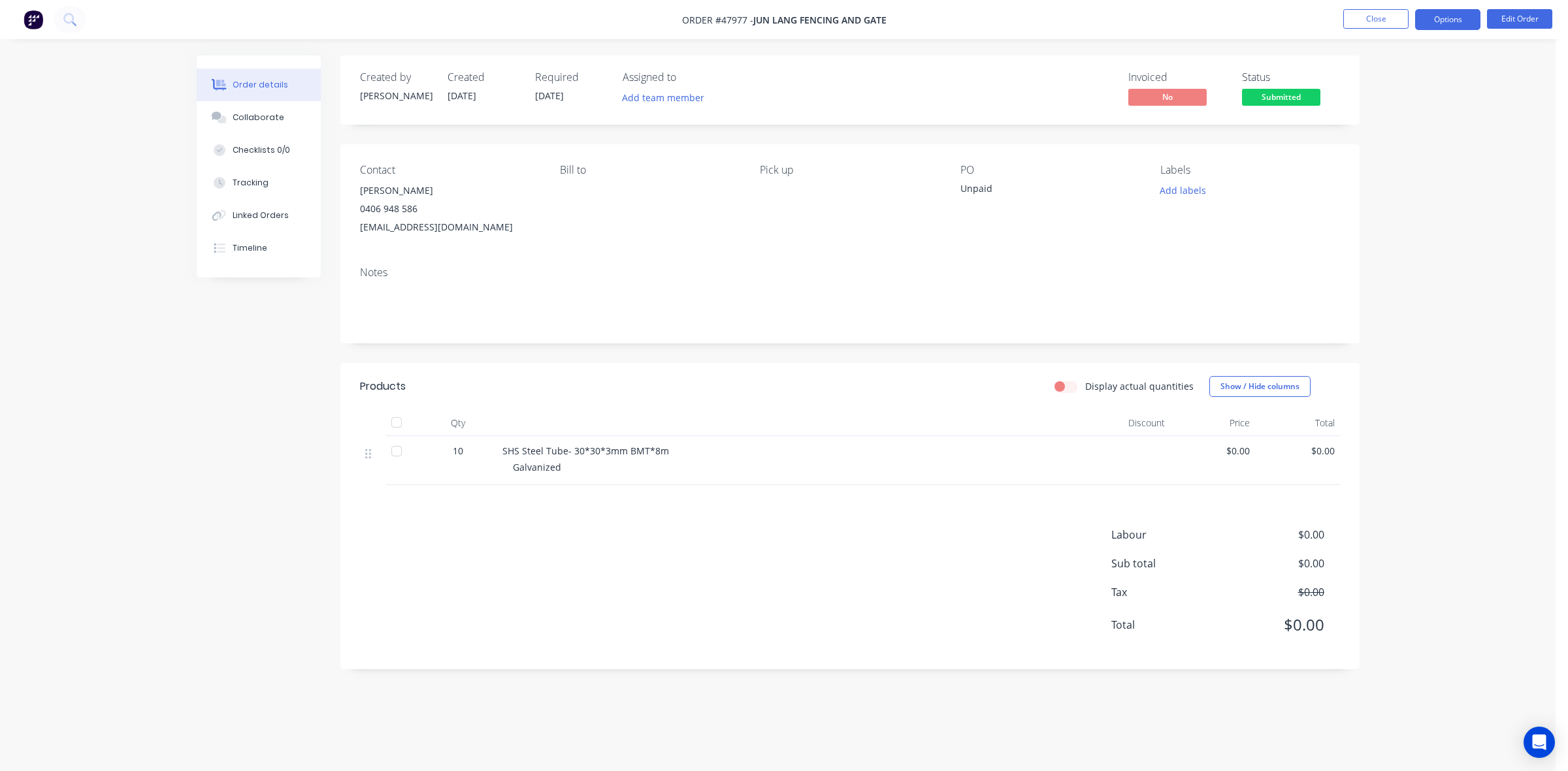
click at [1465, 18] on button "Options" at bounding box center [1448, 19] width 65 height 21
click at [1375, 181] on div "Delivery Docket" at bounding box center [1408, 184] width 120 height 19
click at [1386, 125] on div "Without pricing" at bounding box center [1408, 131] width 120 height 19
click at [969, 264] on div "Notes" at bounding box center [850, 300] width 1019 height 88
click at [1309, 103] on span "Submitted" at bounding box center [1281, 97] width 78 height 17
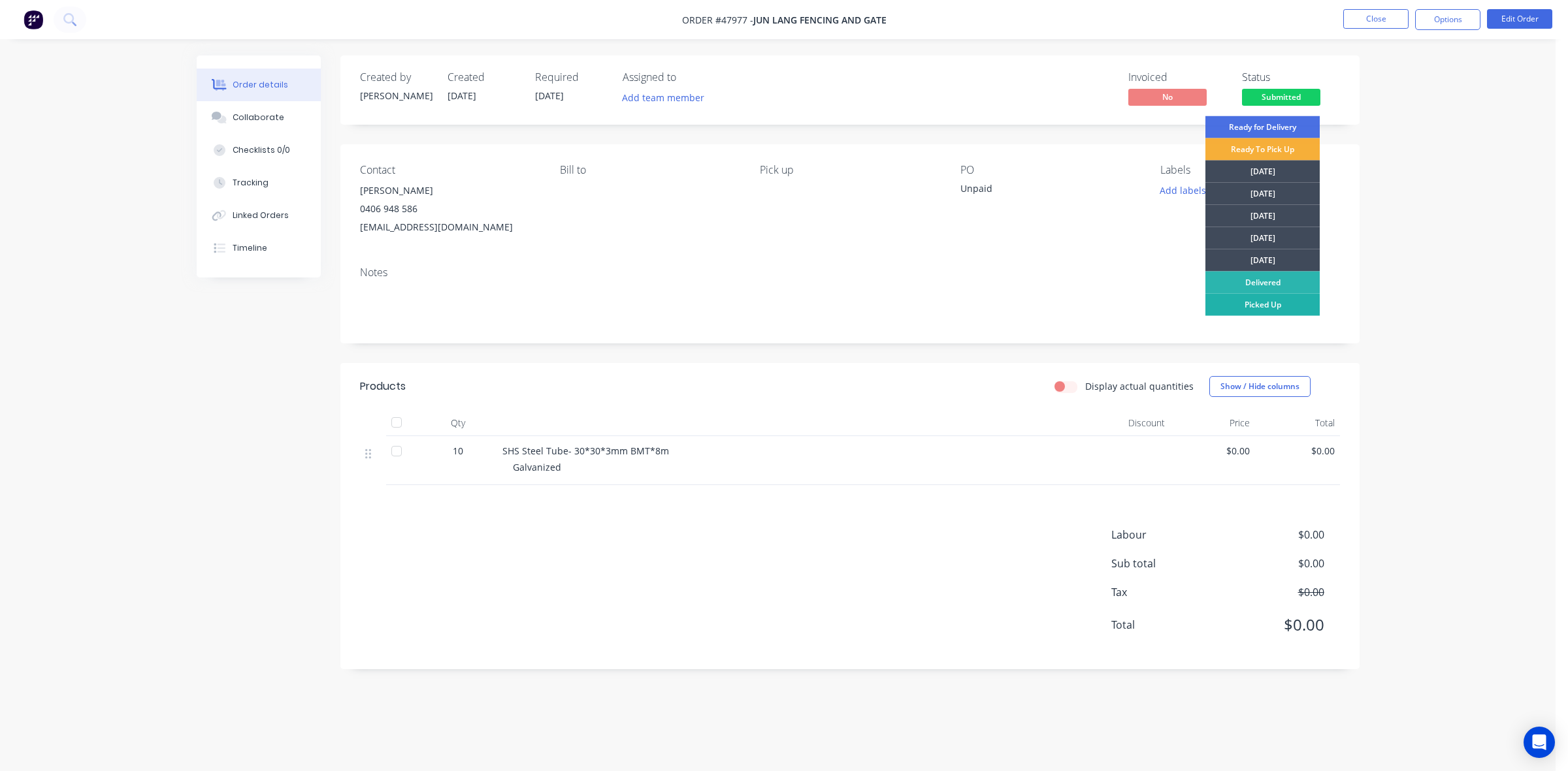
click at [1288, 298] on div "Picked Up" at bounding box center [1262, 305] width 115 height 22
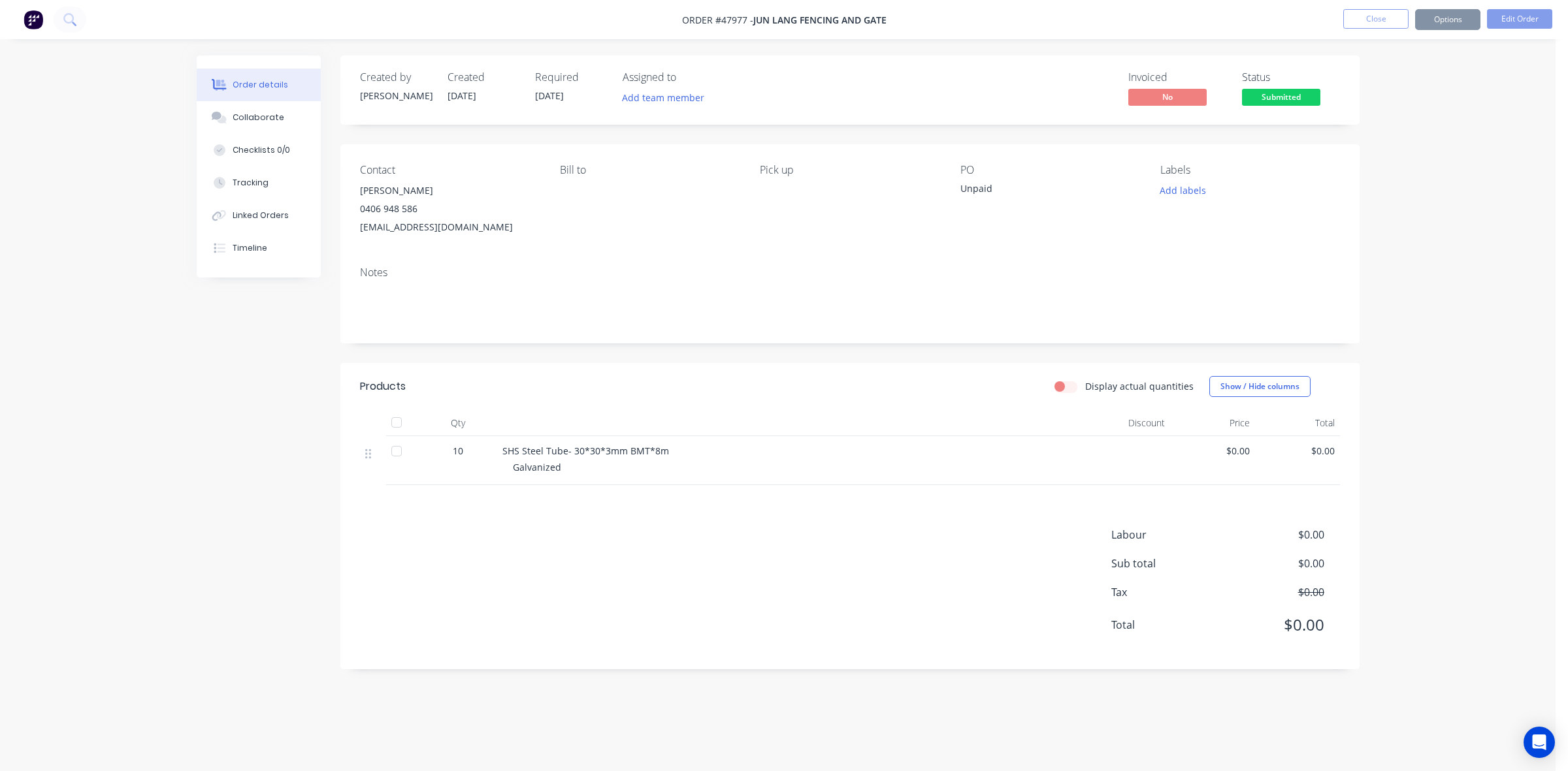
drag, startPoint x: 1418, startPoint y: 275, endPoint x: 1418, endPoint y: 234, distance: 41.0
click at [1418, 275] on div "Order details Collaborate Checklists 0/0 Tracking Linked Orders Timeline Order …" at bounding box center [778, 385] width 1555 height 771
click at [1382, 14] on button "Close" at bounding box center [1375, 18] width 65 height 20
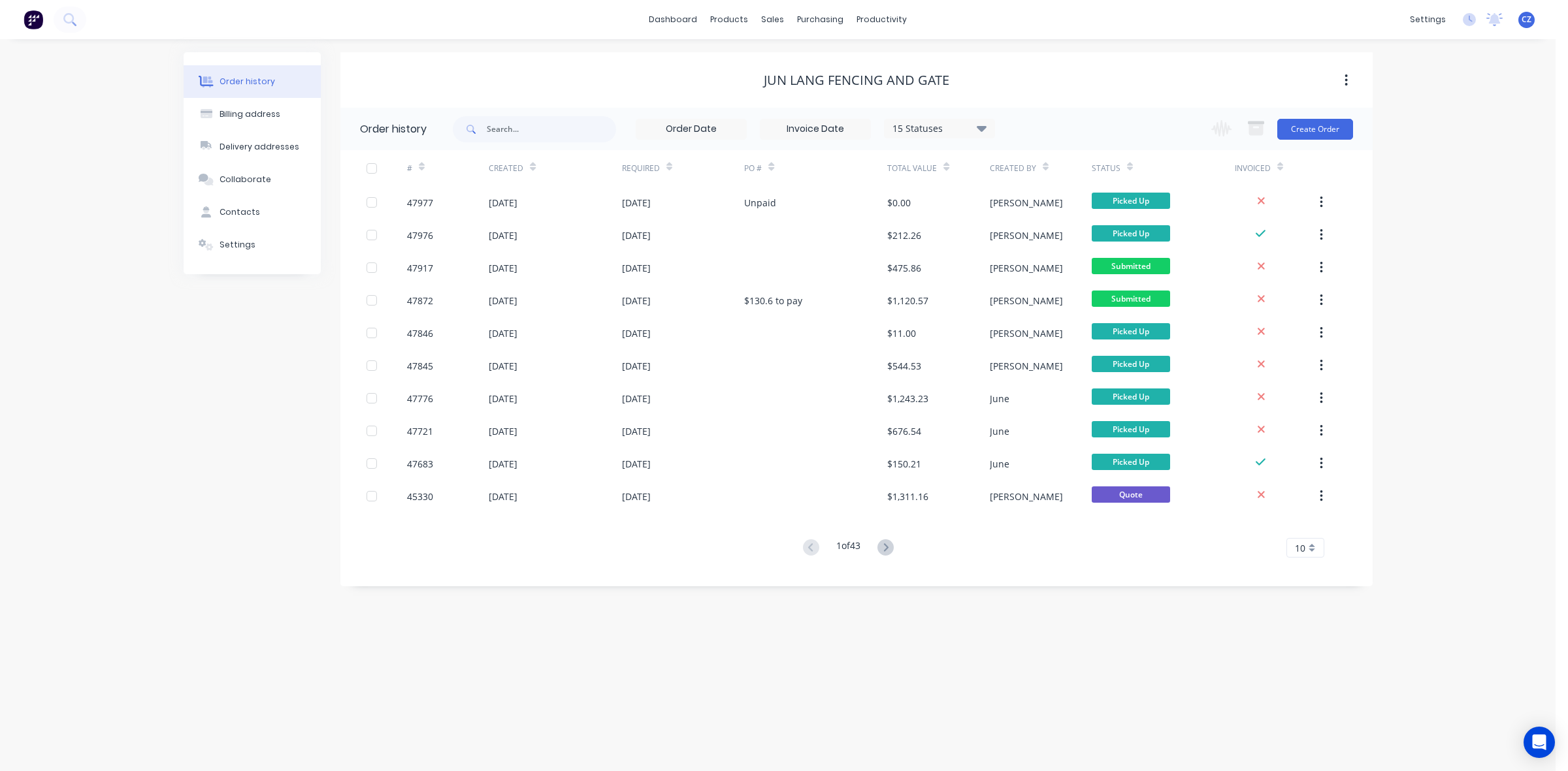
drag, startPoint x: 49, startPoint y: 418, endPoint x: 68, endPoint y: 392, distance: 32.2
click at [49, 418] on div "Order history Billing address Delivery addresses Collaborate Contacts Settings …" at bounding box center [778, 405] width 1555 height 732
click at [788, 65] on div at bounding box center [780, 62] width 20 height 12
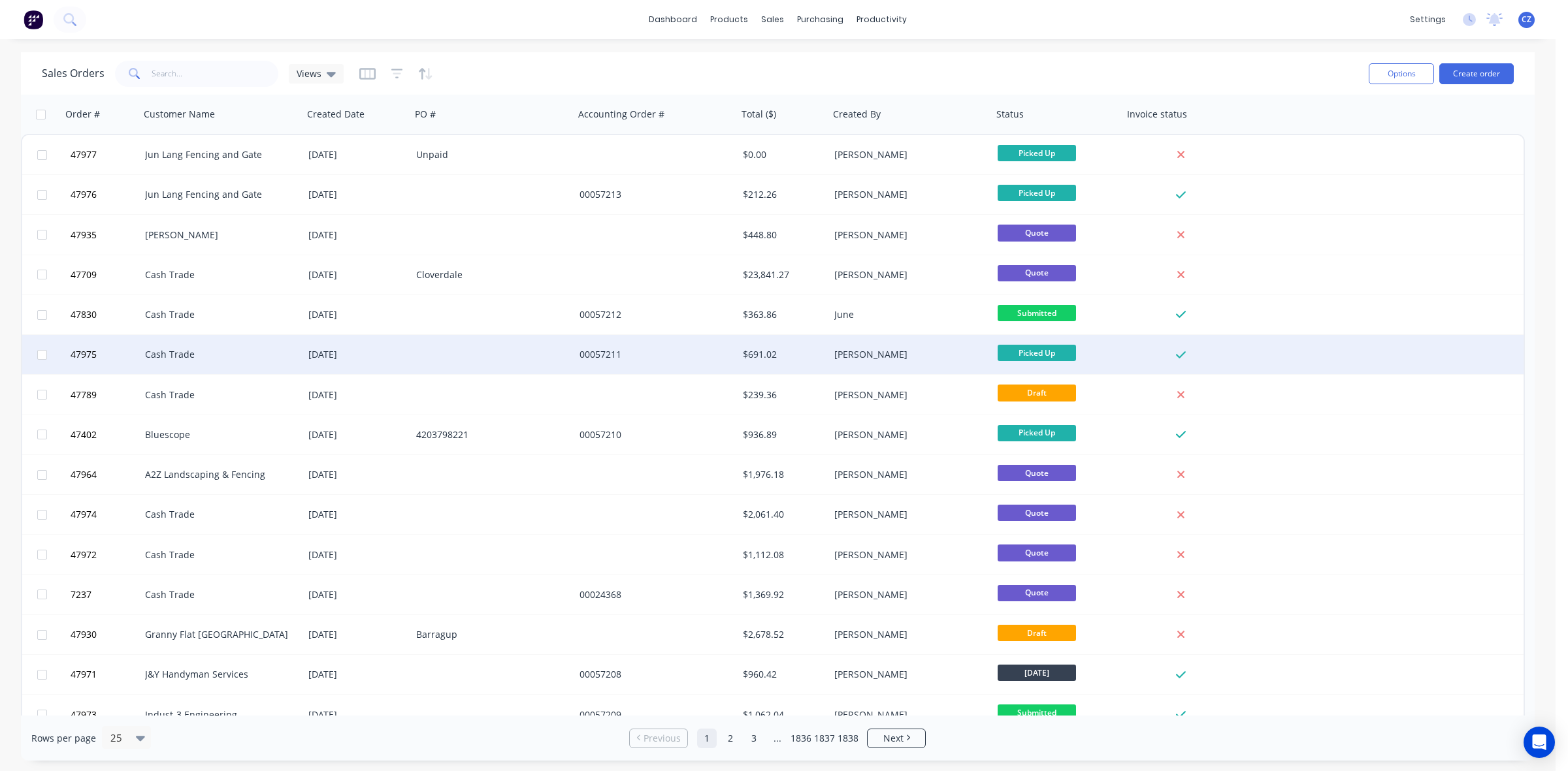
click at [651, 362] on div "00057211" at bounding box center [655, 354] width 163 height 39
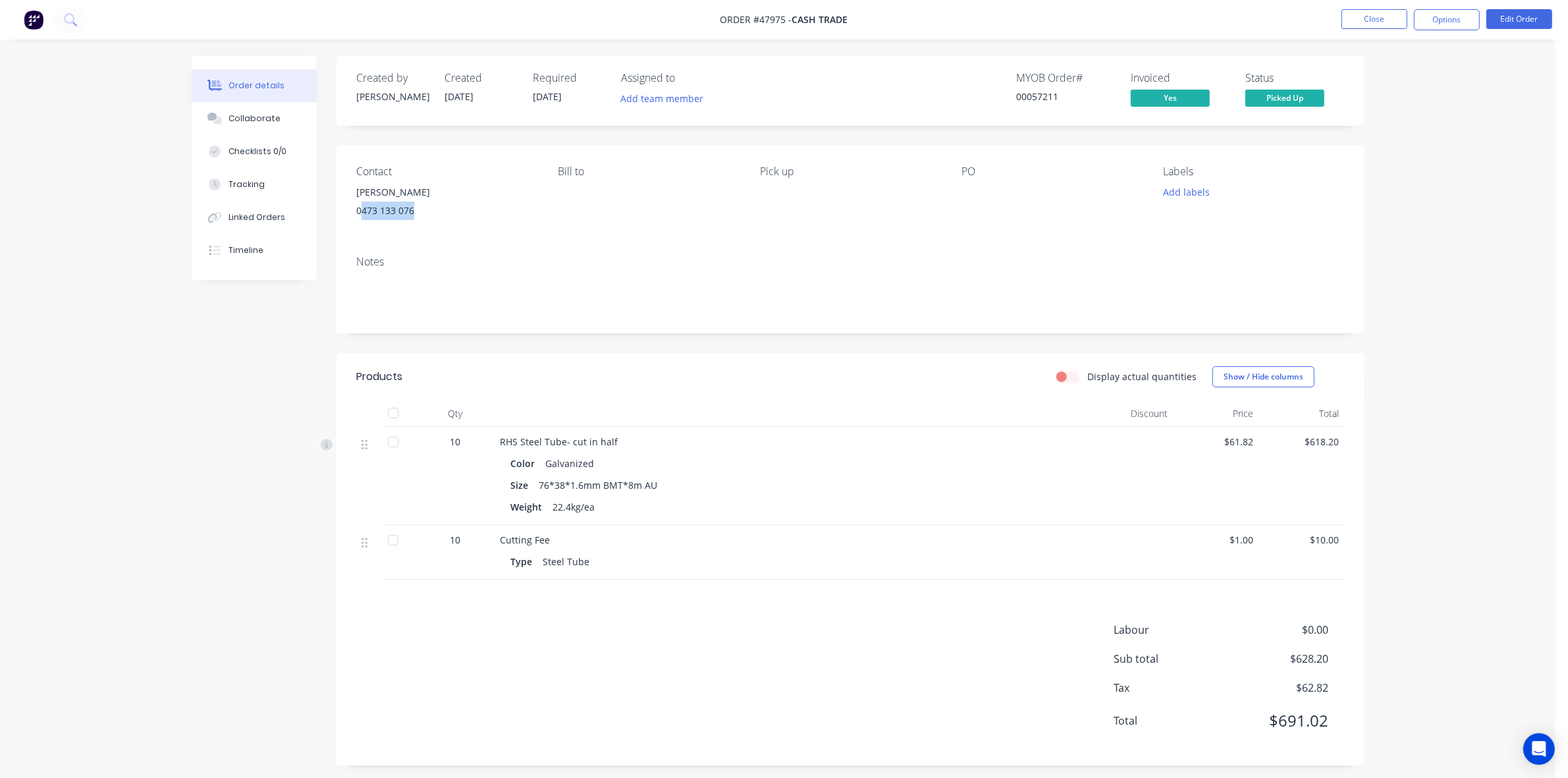
drag, startPoint x: 428, startPoint y: 209, endPoint x: 361, endPoint y: 205, distance: 67.1
click at [361, 205] on div "0473 133 076" at bounding box center [446, 210] width 181 height 18
copy div "473 133 076"
click at [1368, 17] on button "Close" at bounding box center [1375, 18] width 66 height 20
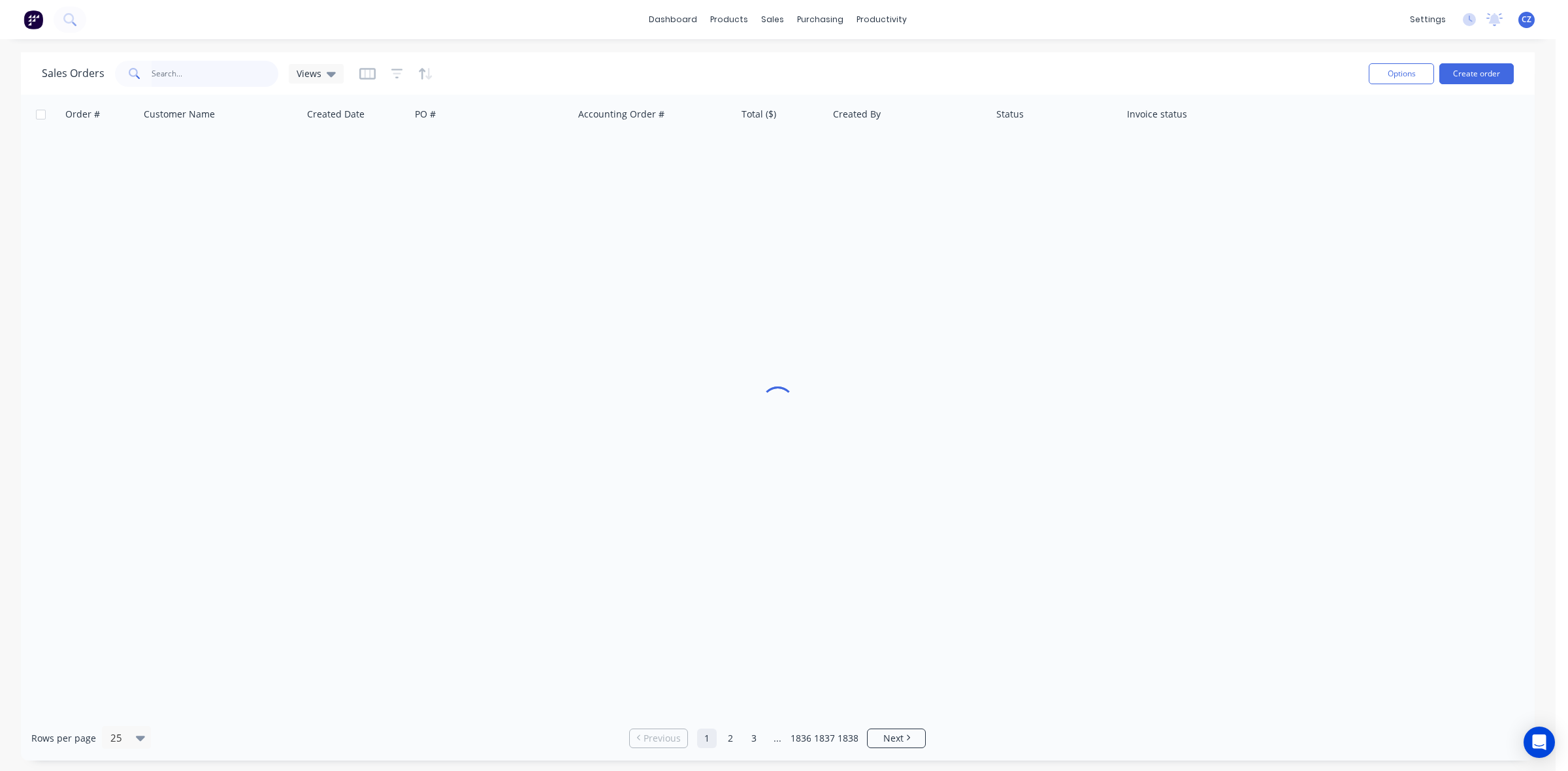
click at [219, 66] on input "text" at bounding box center [215, 73] width 127 height 26
paste input "473 133 076"
drag, startPoint x: 224, startPoint y: 68, endPoint x: 73, endPoint y: 70, distance: 151.0
click at [74, 72] on div "Sales Orders 473 133 076 Views" at bounding box center [193, 73] width 302 height 26
drag, startPoint x: 231, startPoint y: 71, endPoint x: 53, endPoint y: 75, distance: 178.0
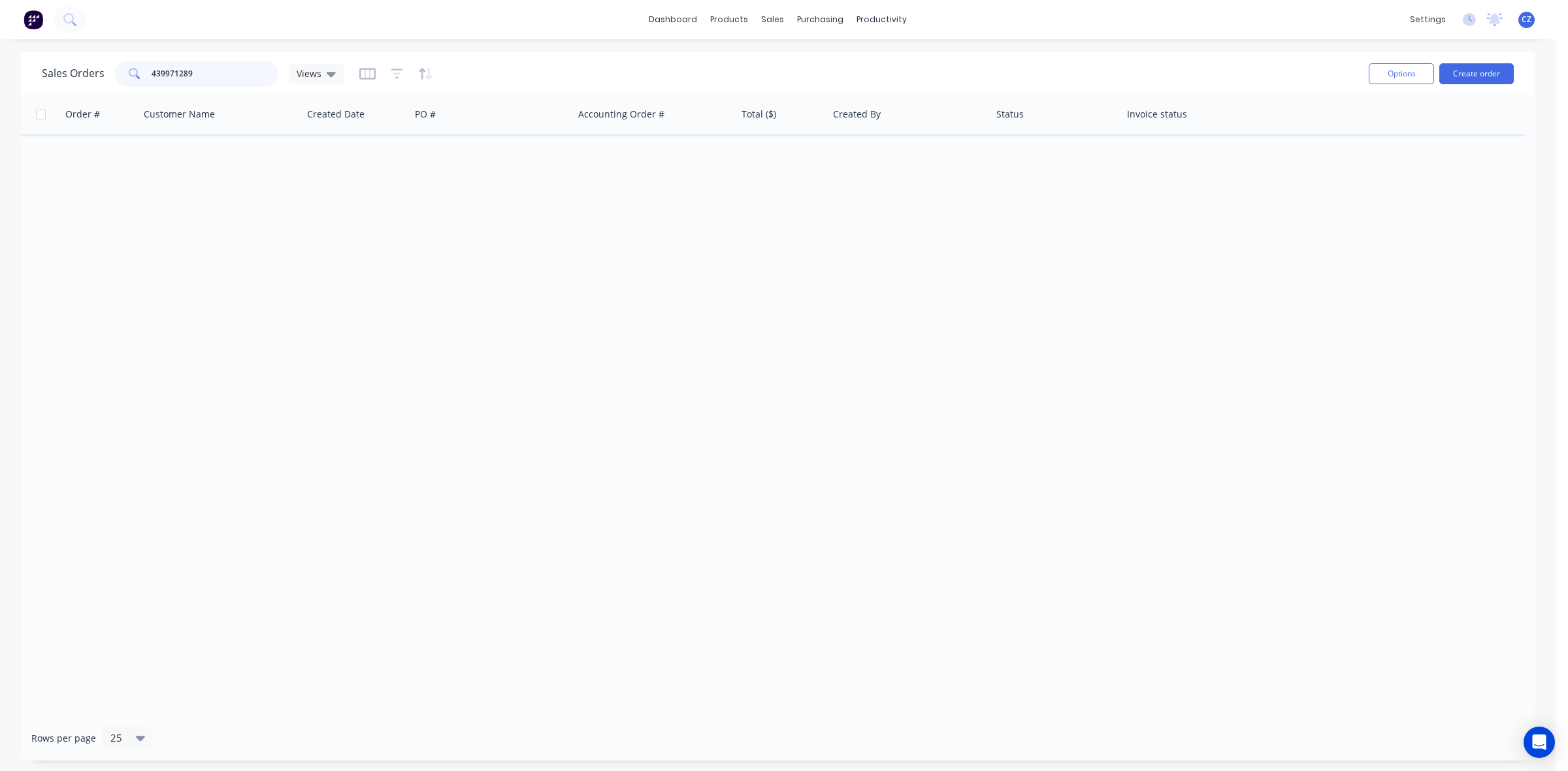
click at [53, 75] on div "Sales Orders 439971289 Views" at bounding box center [193, 73] width 302 height 26
drag, startPoint x: 219, startPoint y: 74, endPoint x: 0, endPoint y: 101, distance: 220.7
click at [0, 101] on div "Sales Orders 43997128900 Views Options Create order Order # Customer Name Creat…" at bounding box center [778, 407] width 1555 height 708
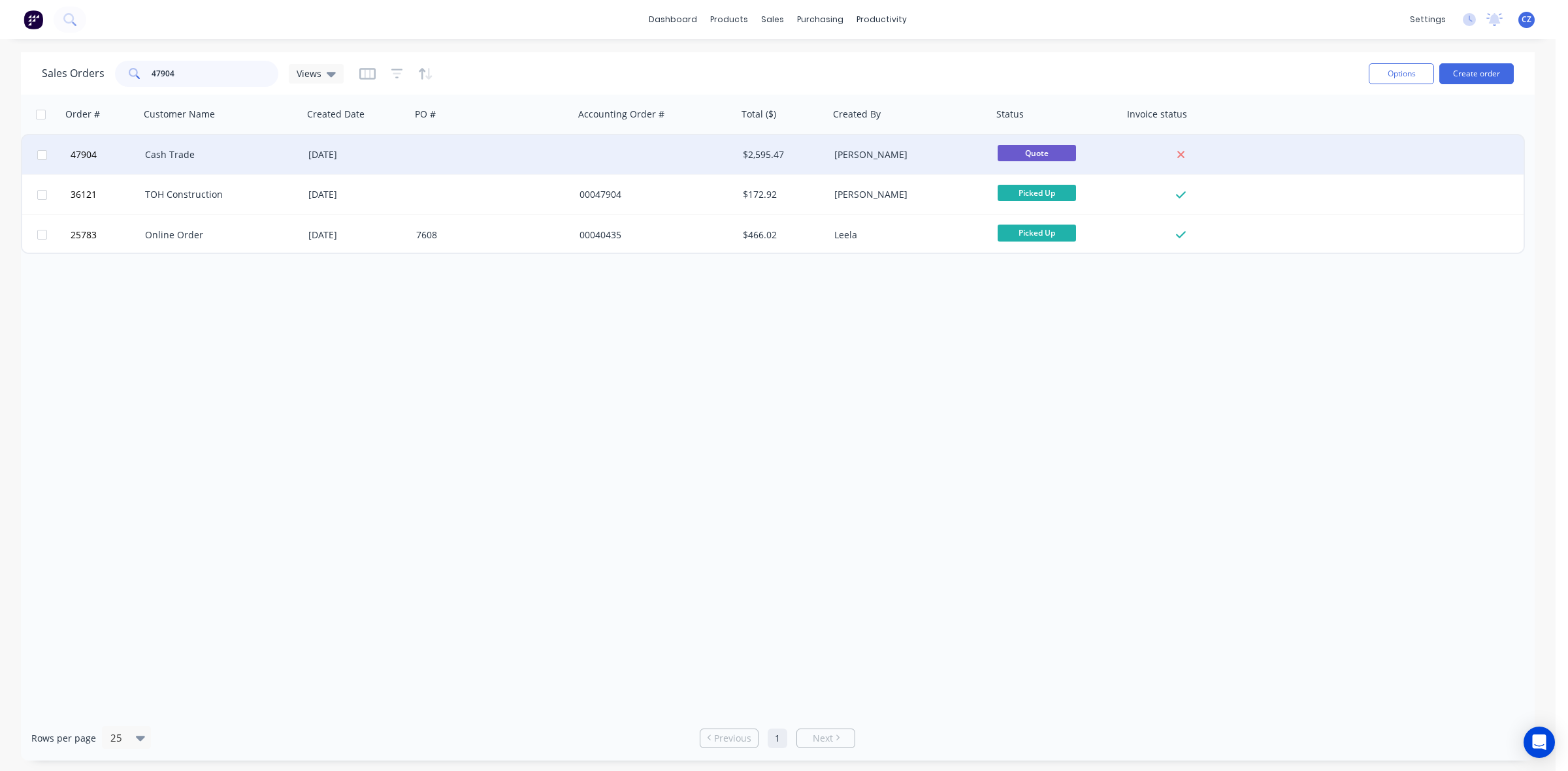
type input "47904"
click at [586, 150] on div at bounding box center [655, 154] width 163 height 39
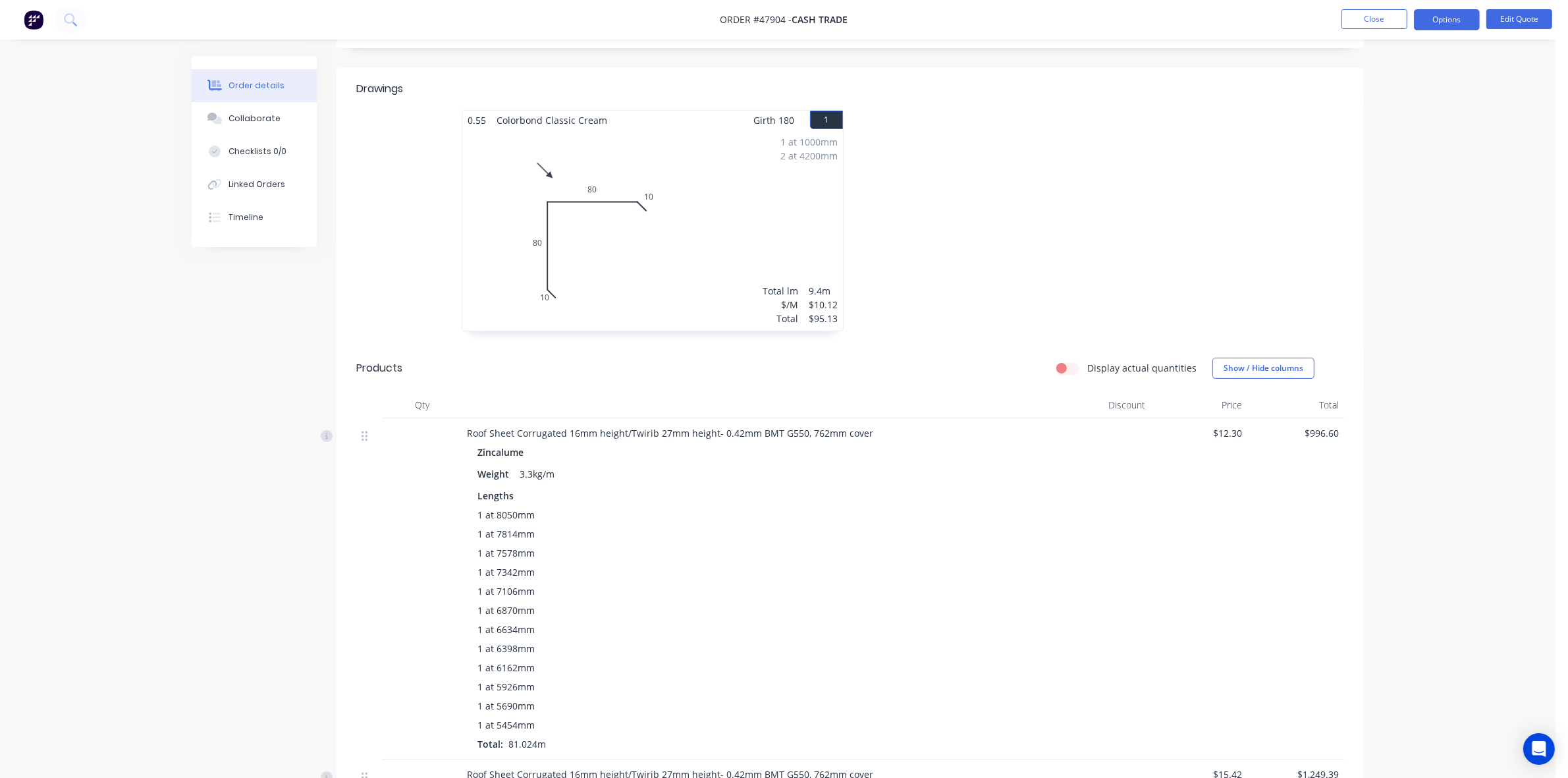
scroll to position [329, 0]
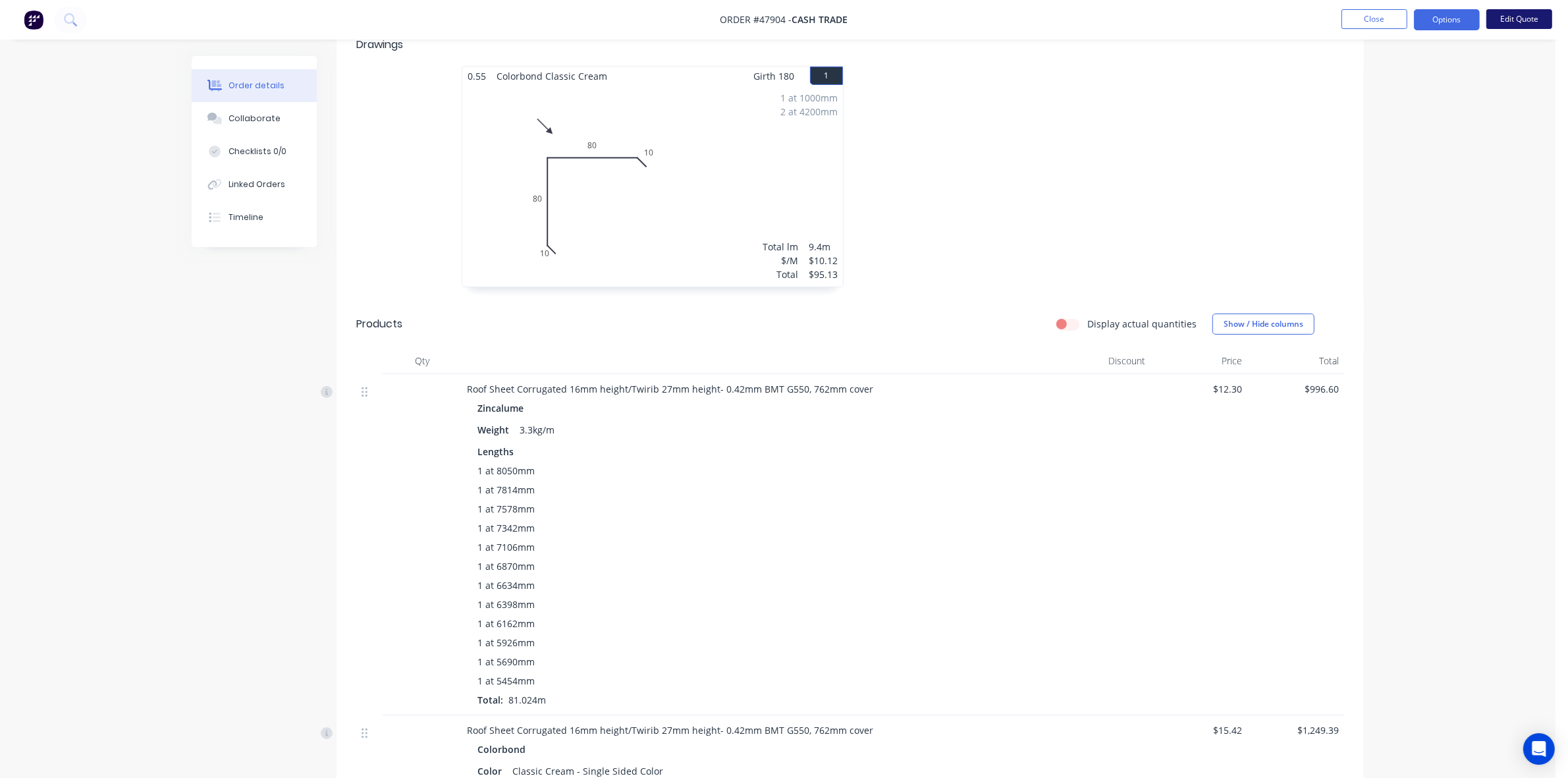
click at [1512, 20] on button "Edit Quote" at bounding box center [1519, 18] width 66 height 20
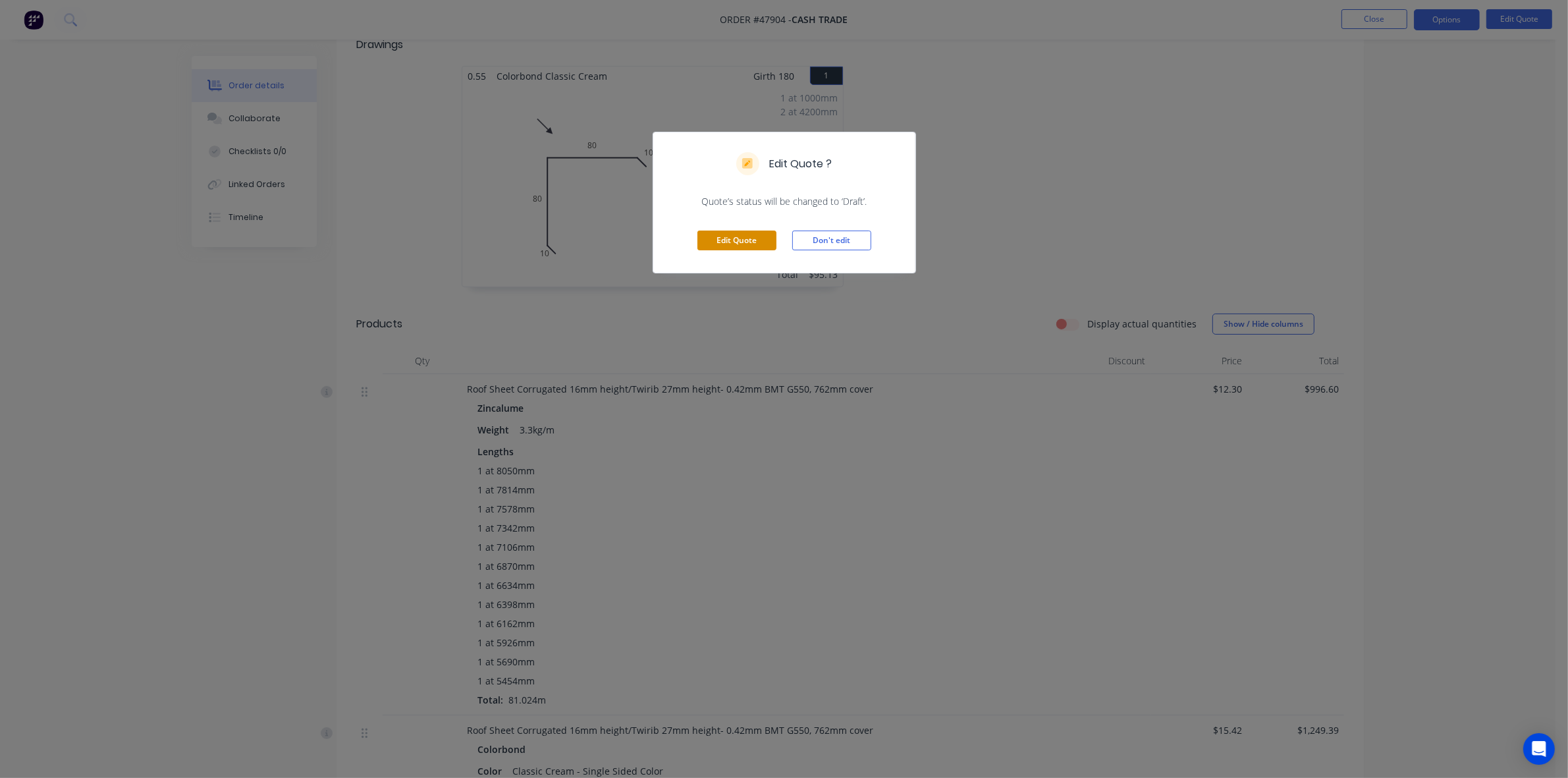
click at [747, 248] on button "Edit Quote" at bounding box center [737, 240] width 79 height 20
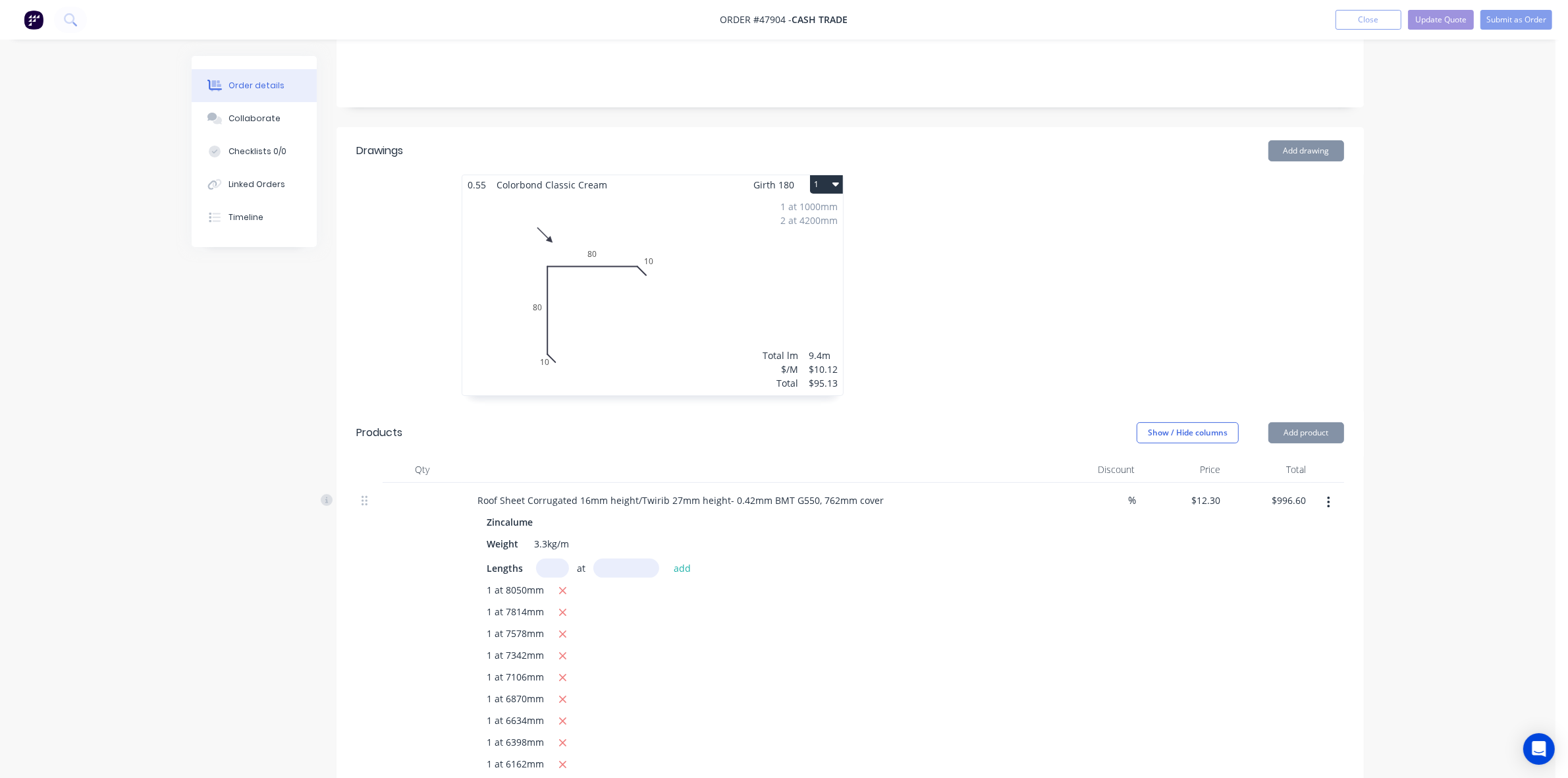
scroll to position [495, 0]
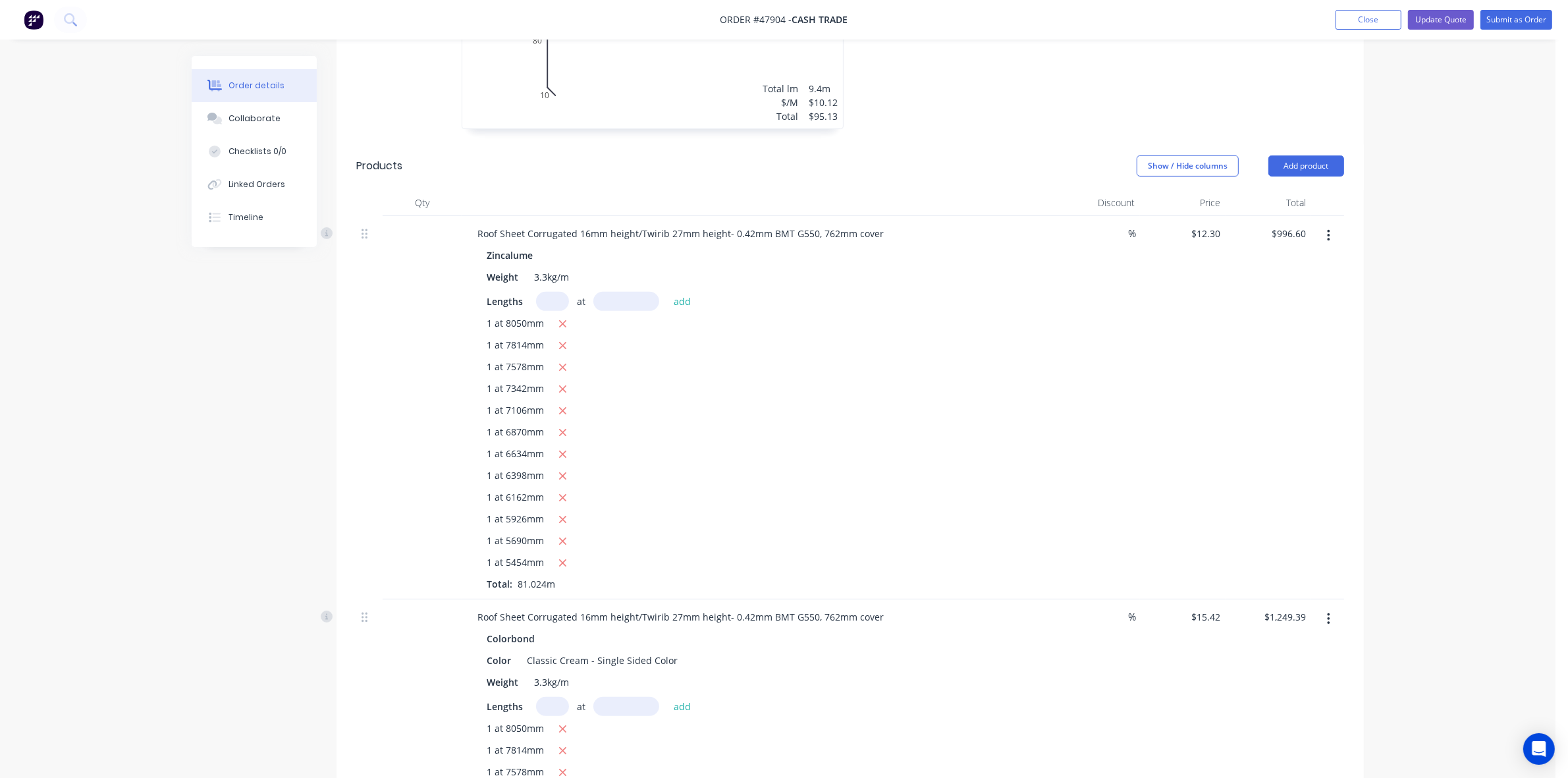
click at [1334, 234] on button "button" at bounding box center [1328, 236] width 31 height 24
click at [1260, 278] on div "Edit" at bounding box center [1282, 271] width 101 height 19
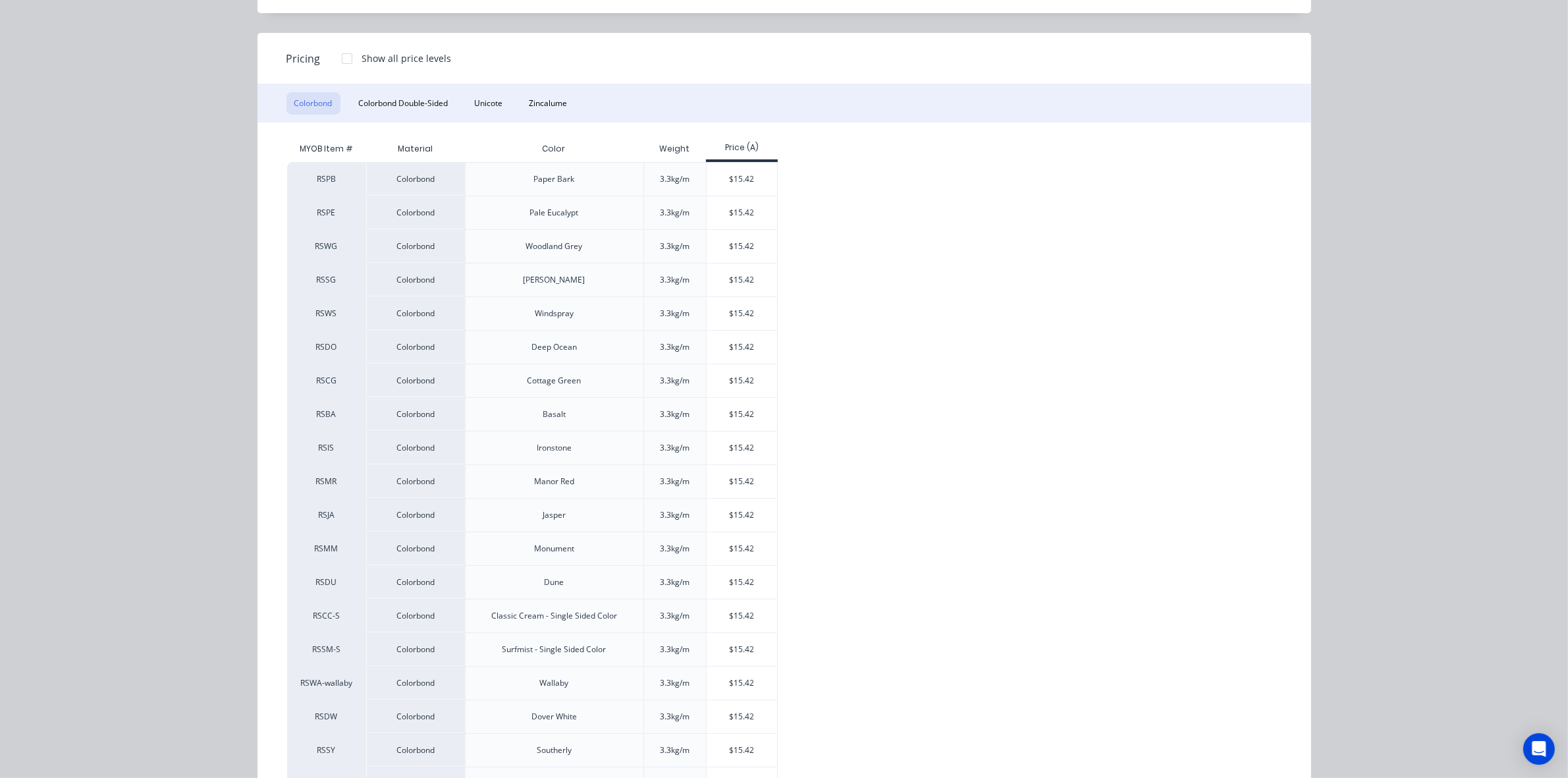
scroll to position [229, 0]
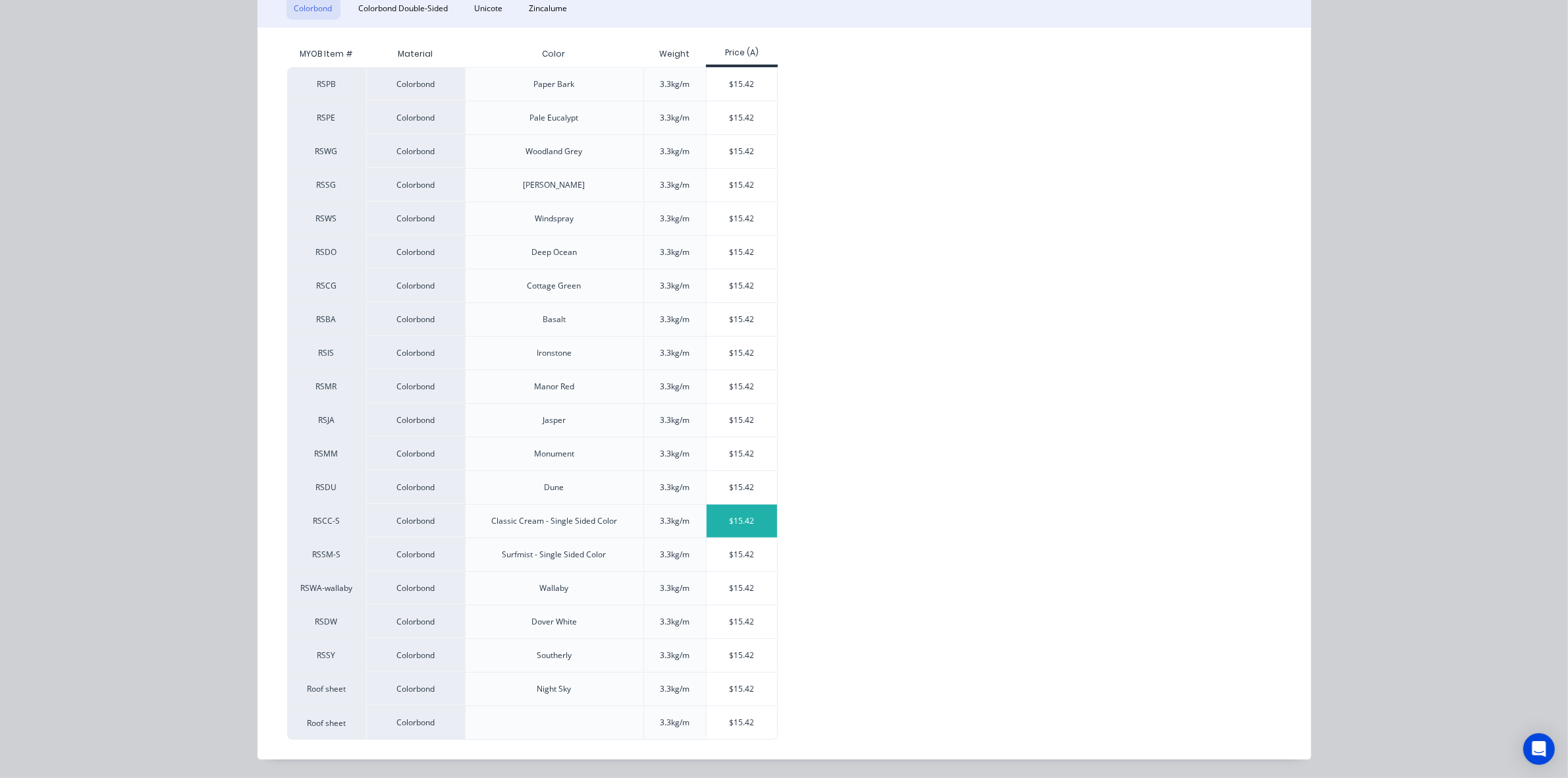
click at [762, 527] on div "$15.42" at bounding box center [742, 521] width 71 height 33
type input "$15.42"
type input "$1,249.39"
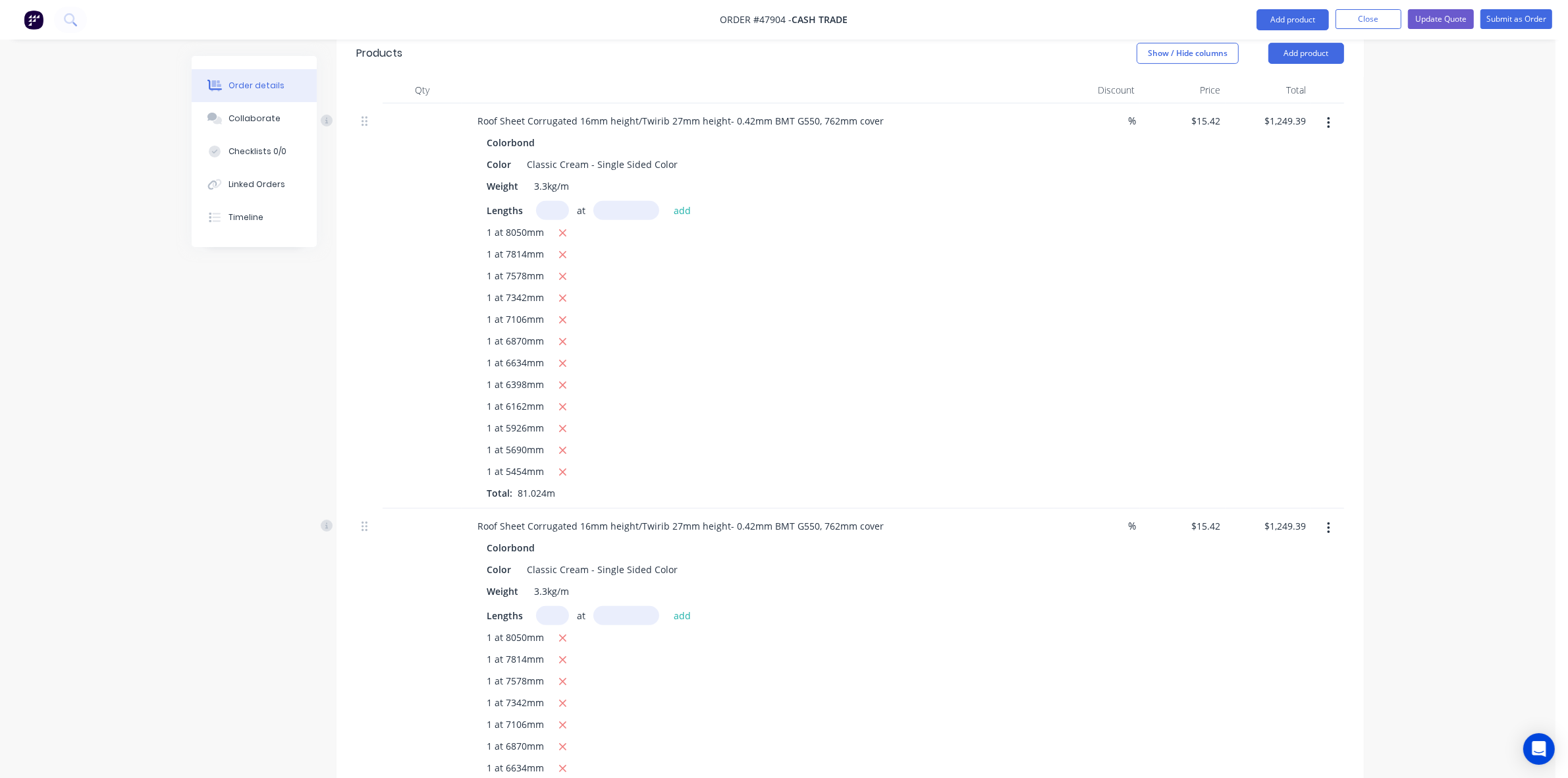
scroll to position [288, 0]
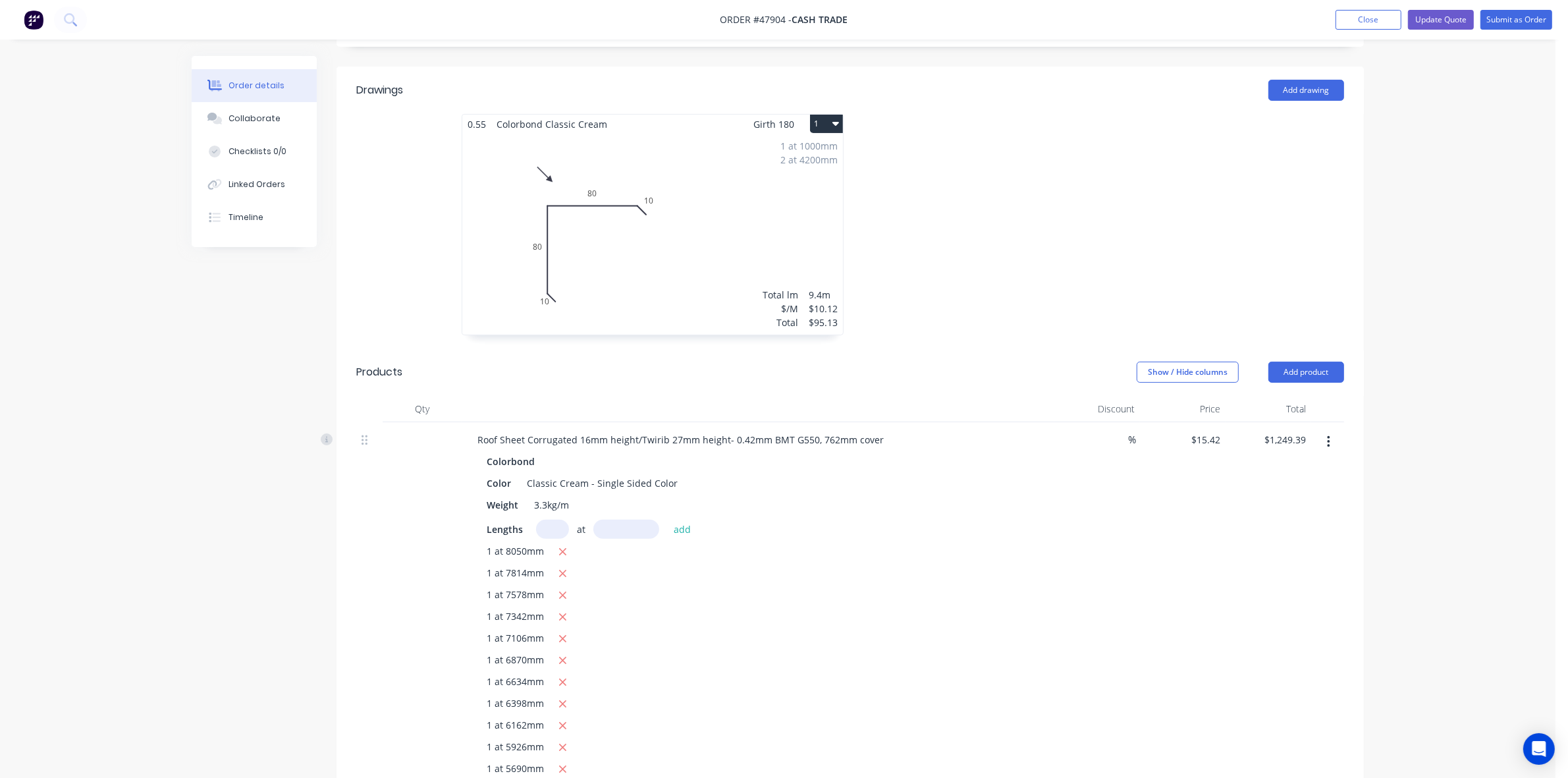
click at [1328, 442] on icon "button" at bounding box center [1328, 442] width 2 height 12
click at [1242, 561] on div "Delete" at bounding box center [1282, 556] width 101 height 19
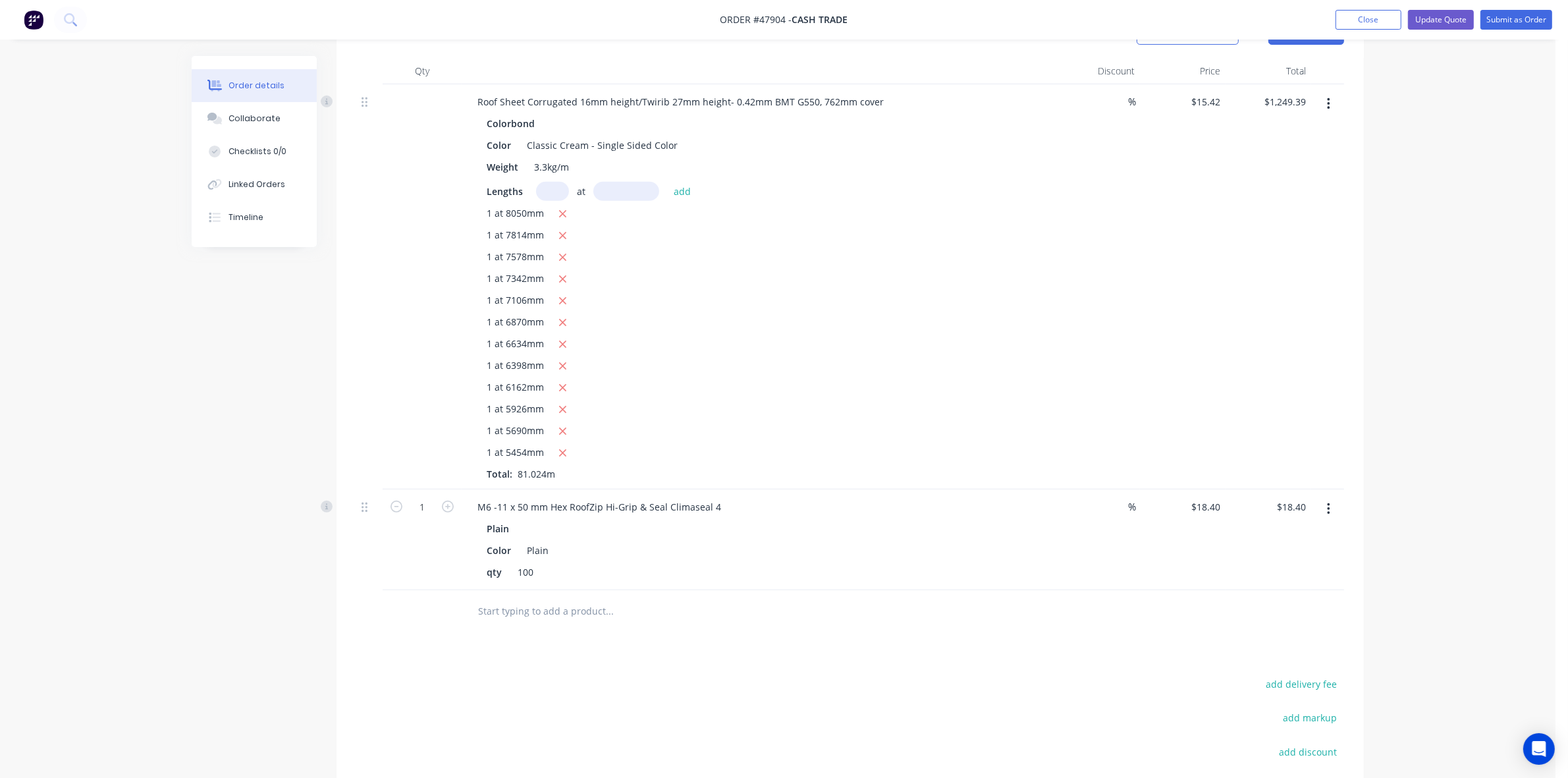
scroll to position [535, 0]
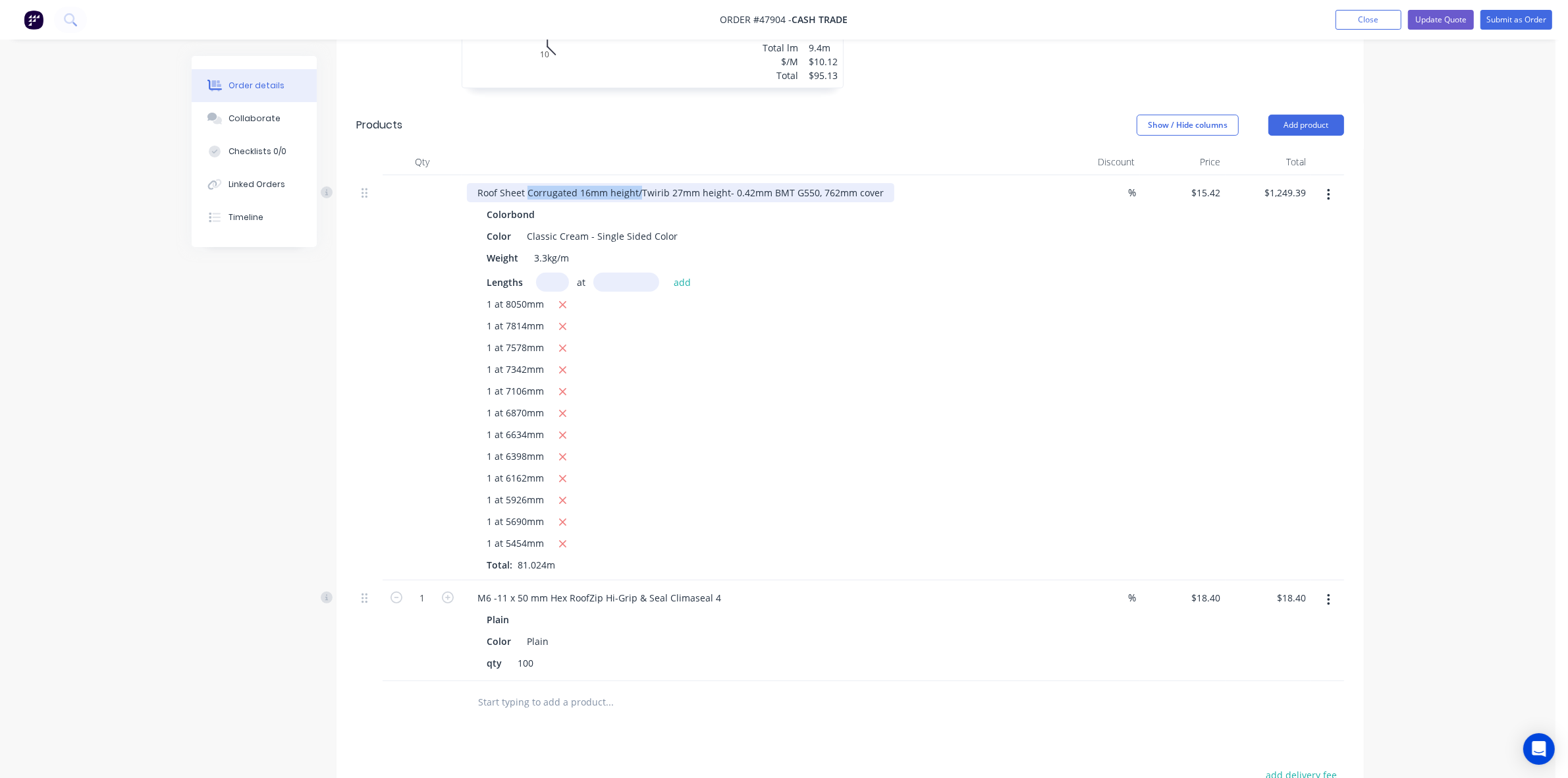
drag, startPoint x: 640, startPoint y: 185, endPoint x: 528, endPoint y: 192, distance: 112.2
click at [528, 192] on div "Roof Sheet Corrugated 16mm height/Twirib 27mm height- 0.42mm BMT G550, 762mm co…" at bounding box center [680, 193] width 428 height 19
click at [940, 336] on div "1 at 8050mm 1 at 7814mm 1 at 7578mm 1 at 7342mm 1 at 7106mm 1 at 6870mm 1 at 66…" at bounding box center [758, 434] width 542 height 275
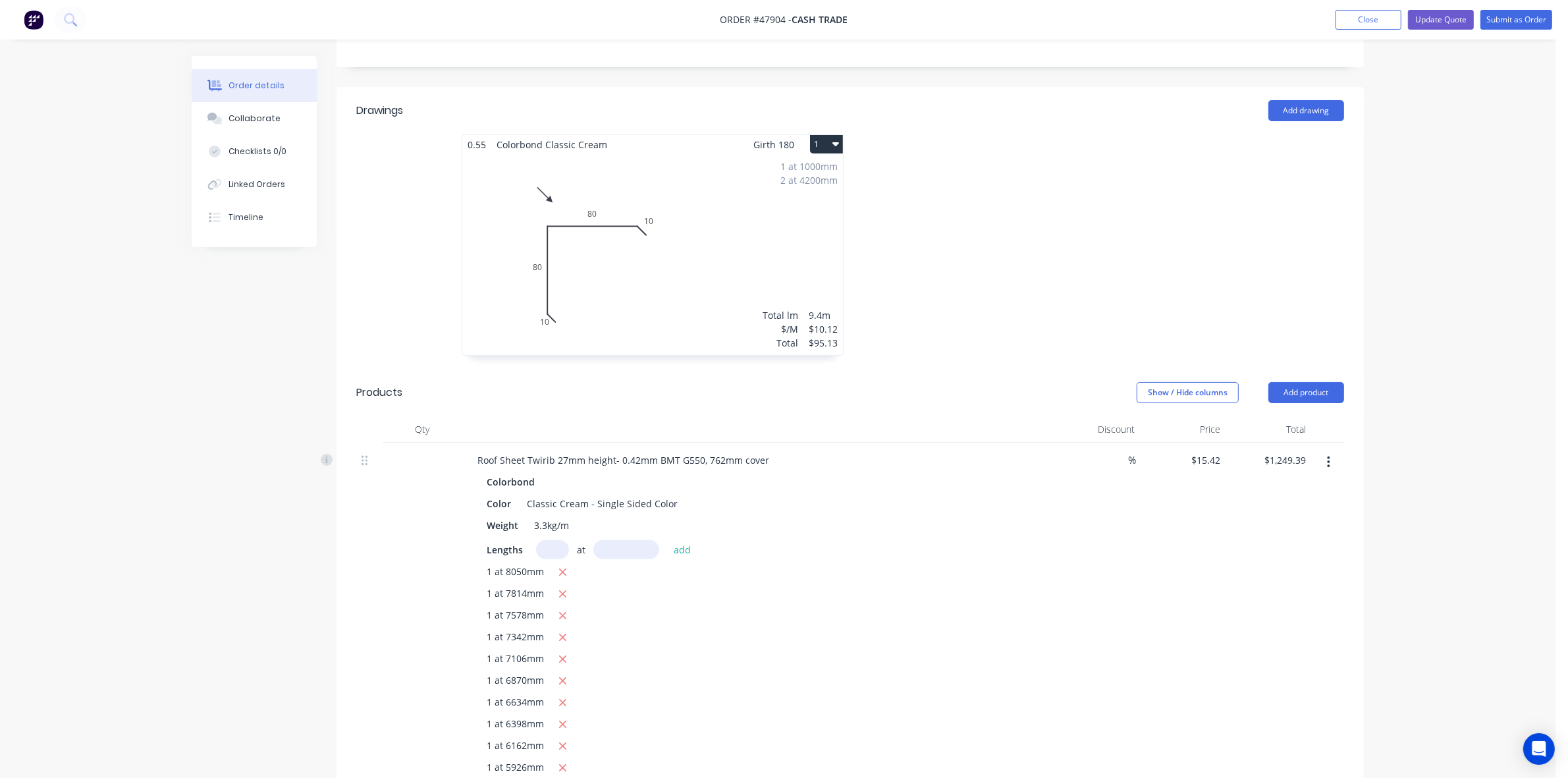
scroll to position [41, 0]
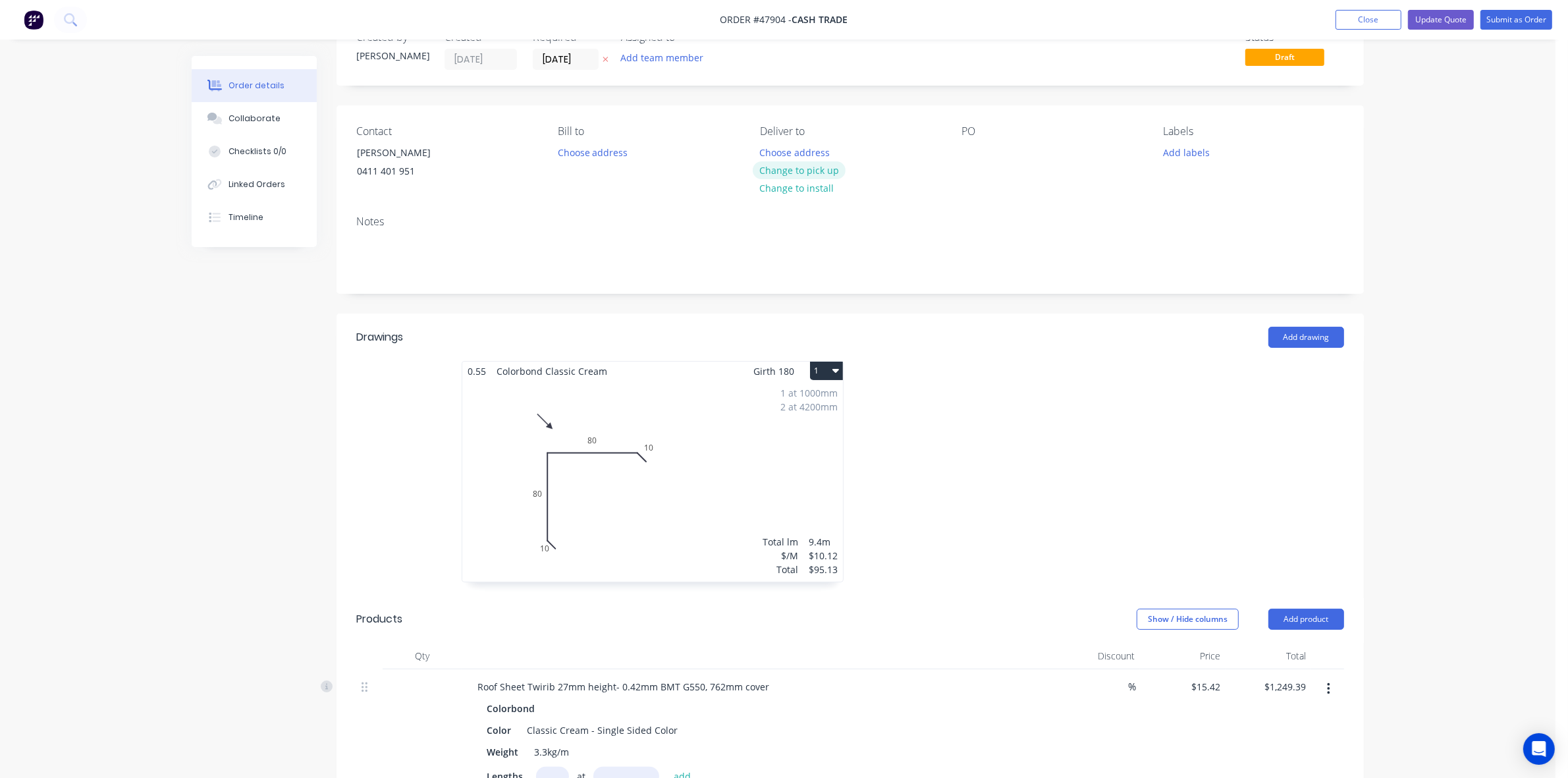
click at [809, 163] on button "Change to pick up" at bounding box center [799, 170] width 94 height 18
click at [1100, 527] on div at bounding box center [1048, 479] width 395 height 234
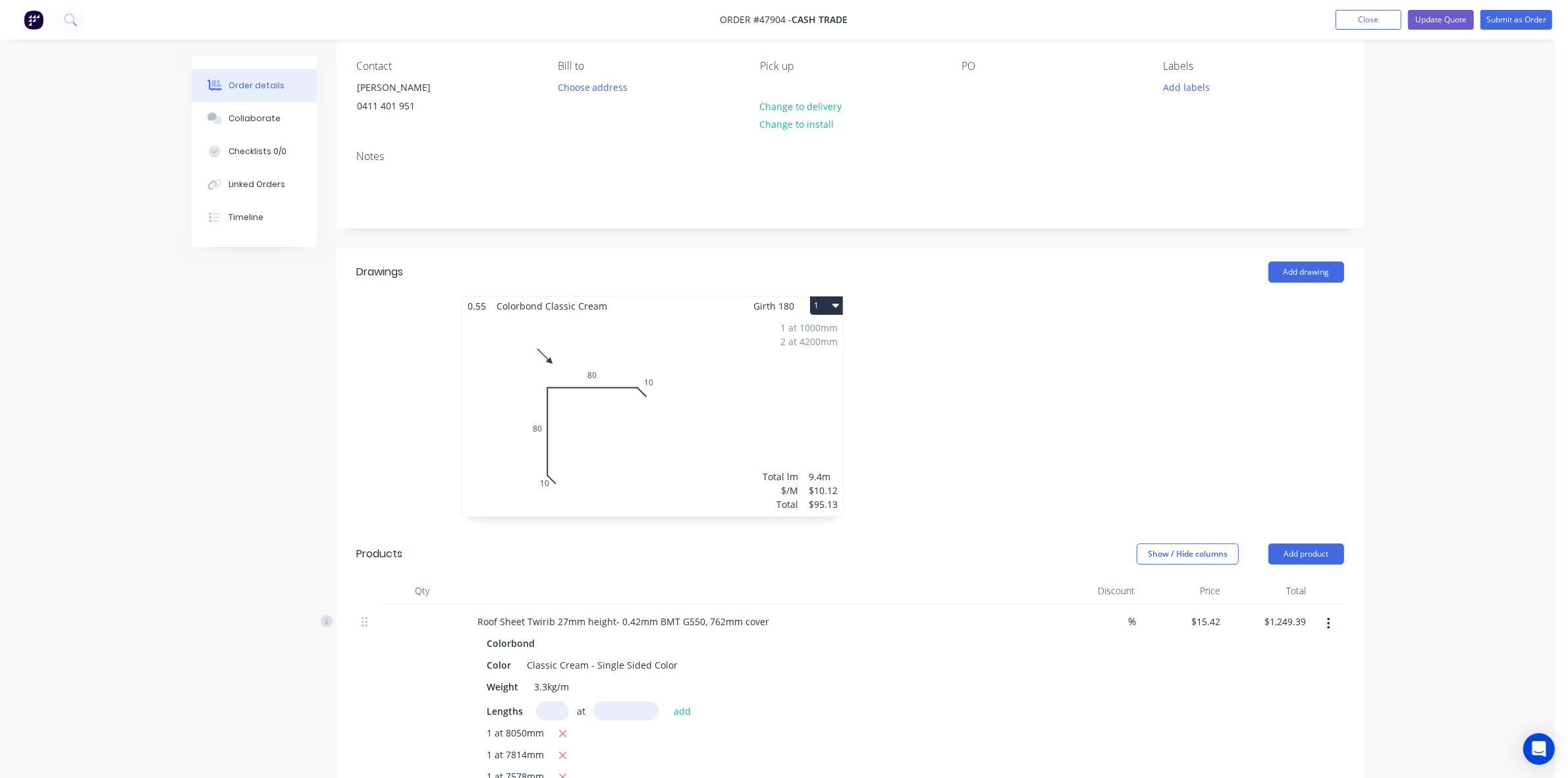
scroll to position [0, 0]
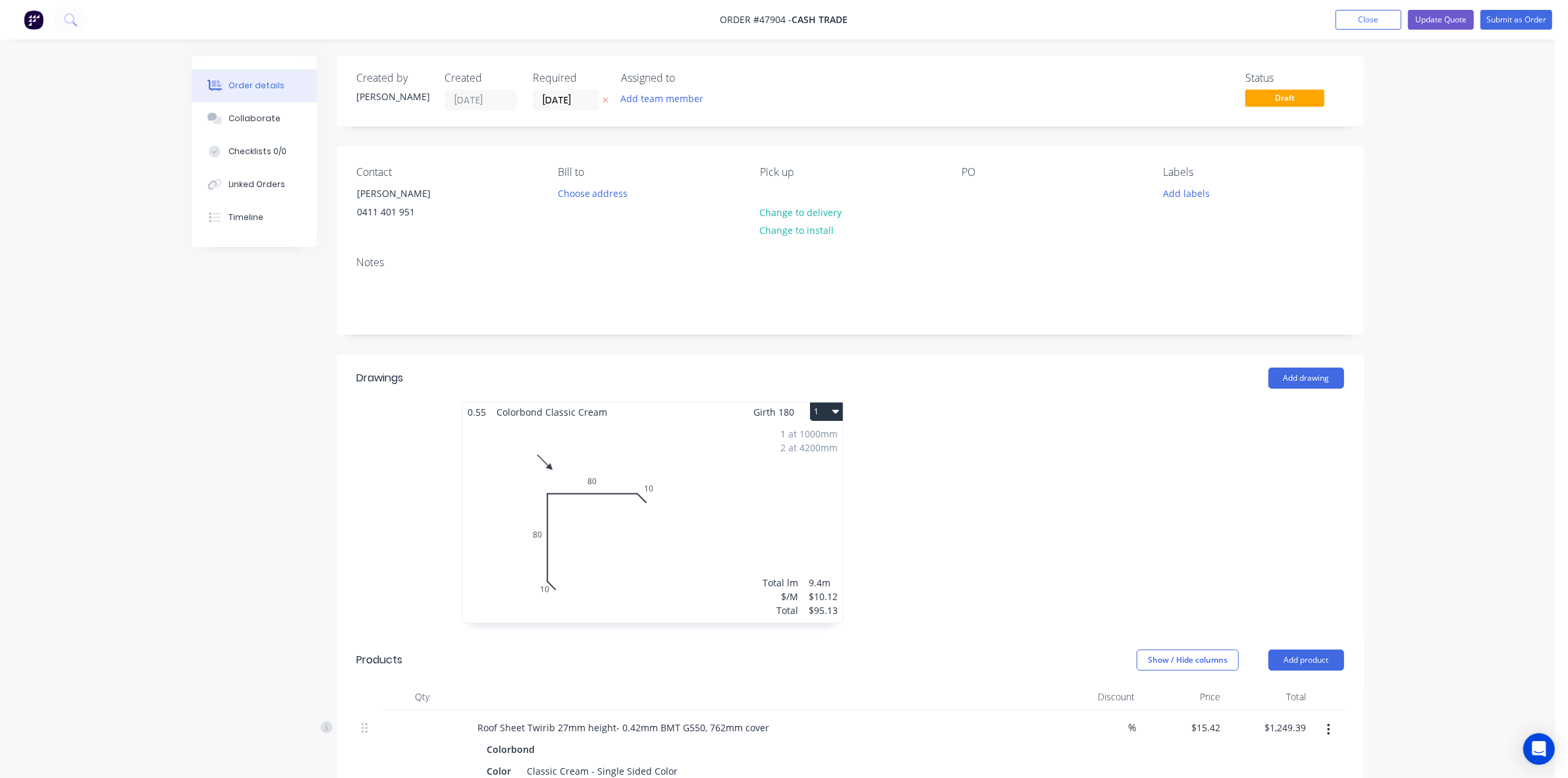
click at [952, 256] on div "Notes" at bounding box center [850, 263] width 988 height 13
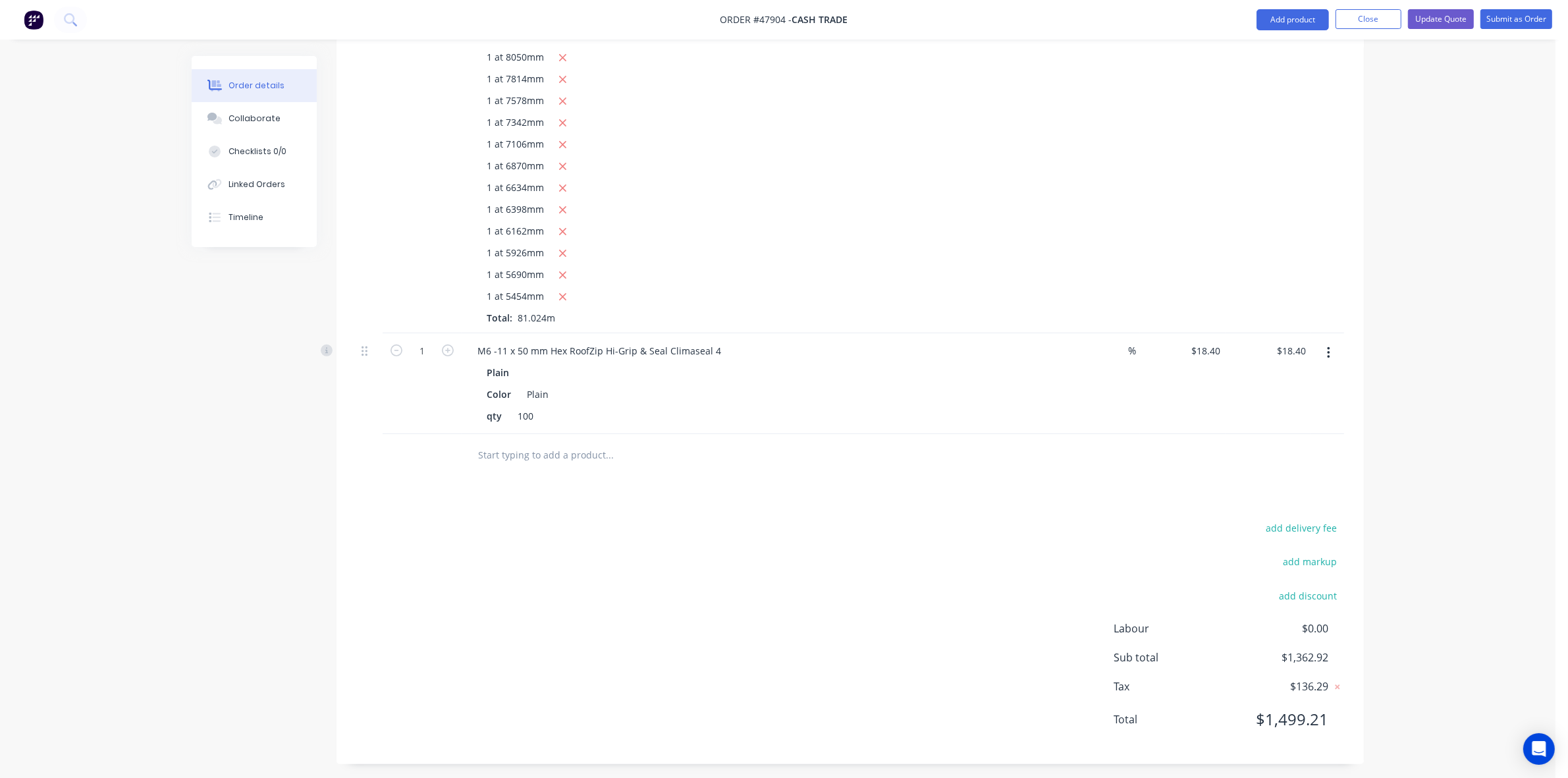
scroll to position [788, 0]
click at [1331, 353] on button "button" at bounding box center [1328, 348] width 31 height 24
click at [1328, 352] on icon "button" at bounding box center [1328, 347] width 2 height 12
click at [1327, 351] on icon "button" at bounding box center [1329, 347] width 3 height 14
drag, startPoint x: 1286, startPoint y: 396, endPoint x: 1288, endPoint y: 380, distance: 16.1
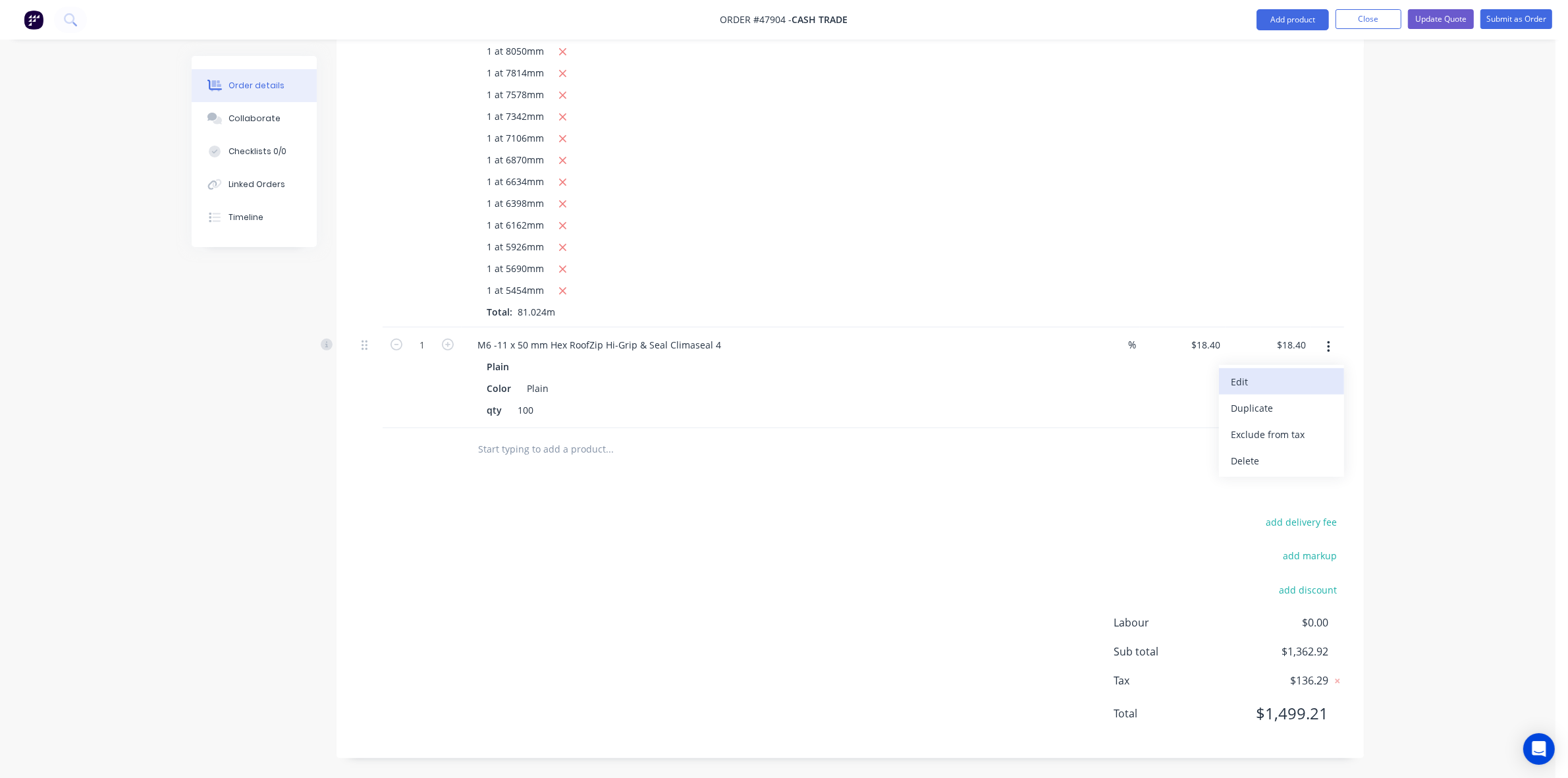
click at [1288, 380] on div "Edit Duplicate Exclude from tax Delete" at bounding box center [1282, 422] width 125 height 112
click at [1288, 380] on div "Edit" at bounding box center [1282, 382] width 101 height 19
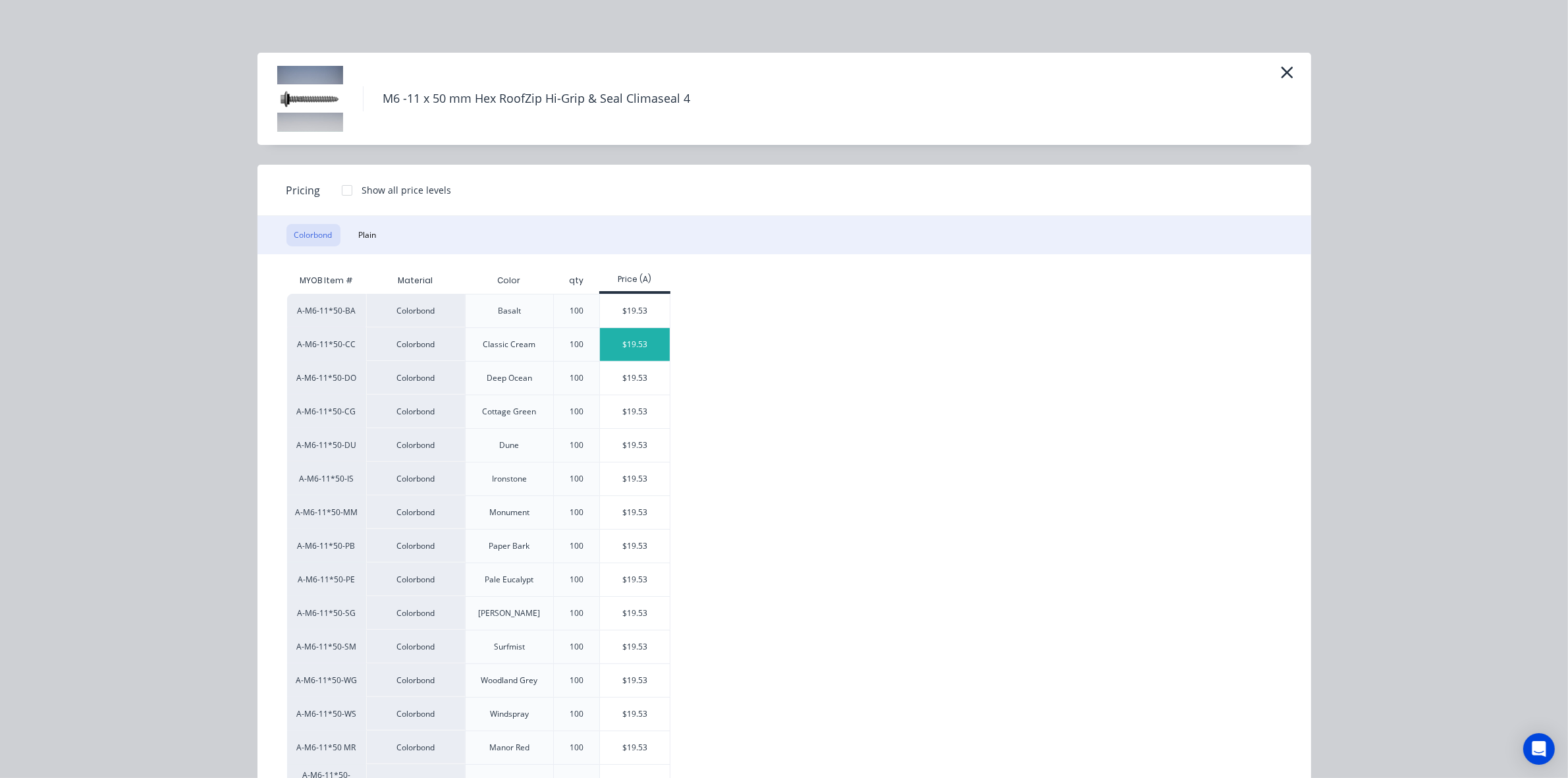
click at [615, 348] on div "$19.53" at bounding box center [636, 344] width 71 height 33
type input "$19.53"
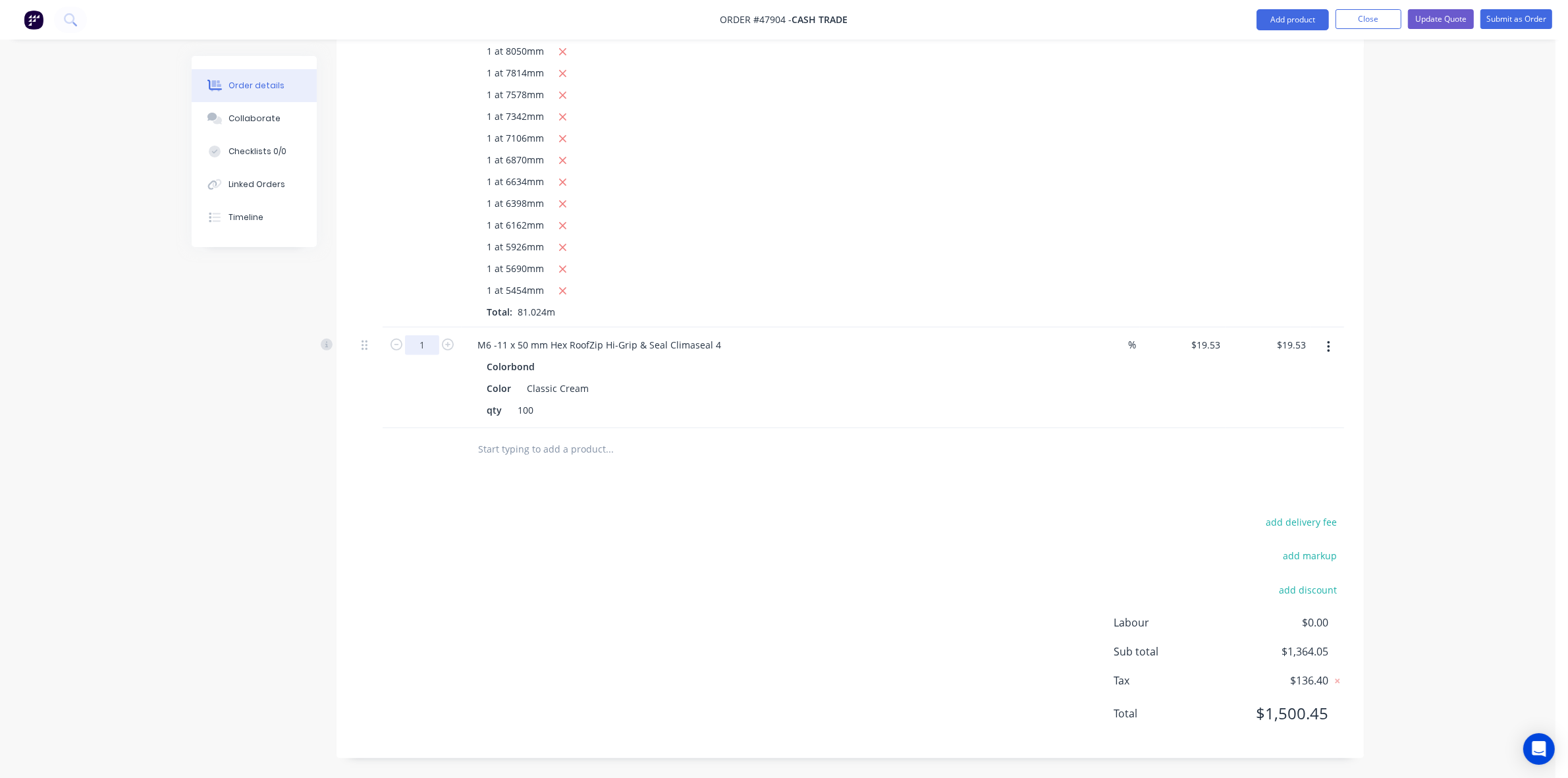
click at [429, 351] on input "1" at bounding box center [422, 345] width 35 height 20
type input "3"
type input "$58.59"
click at [1045, 527] on div "add delivery fee add markup add discount Labour $0.00 Sub total $1,364.05 Tax $…" at bounding box center [850, 625] width 988 height 226
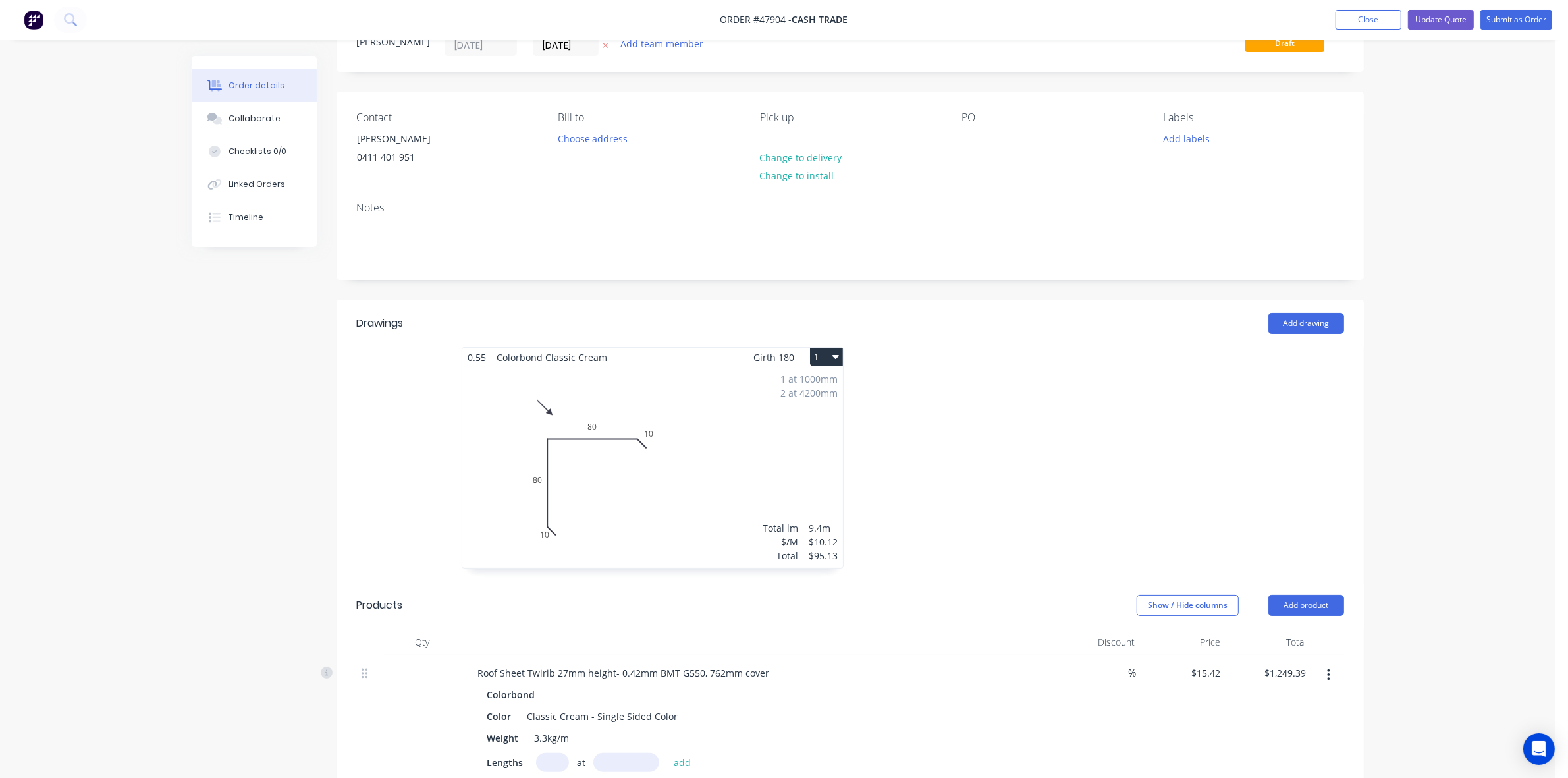
scroll to position [47, 0]
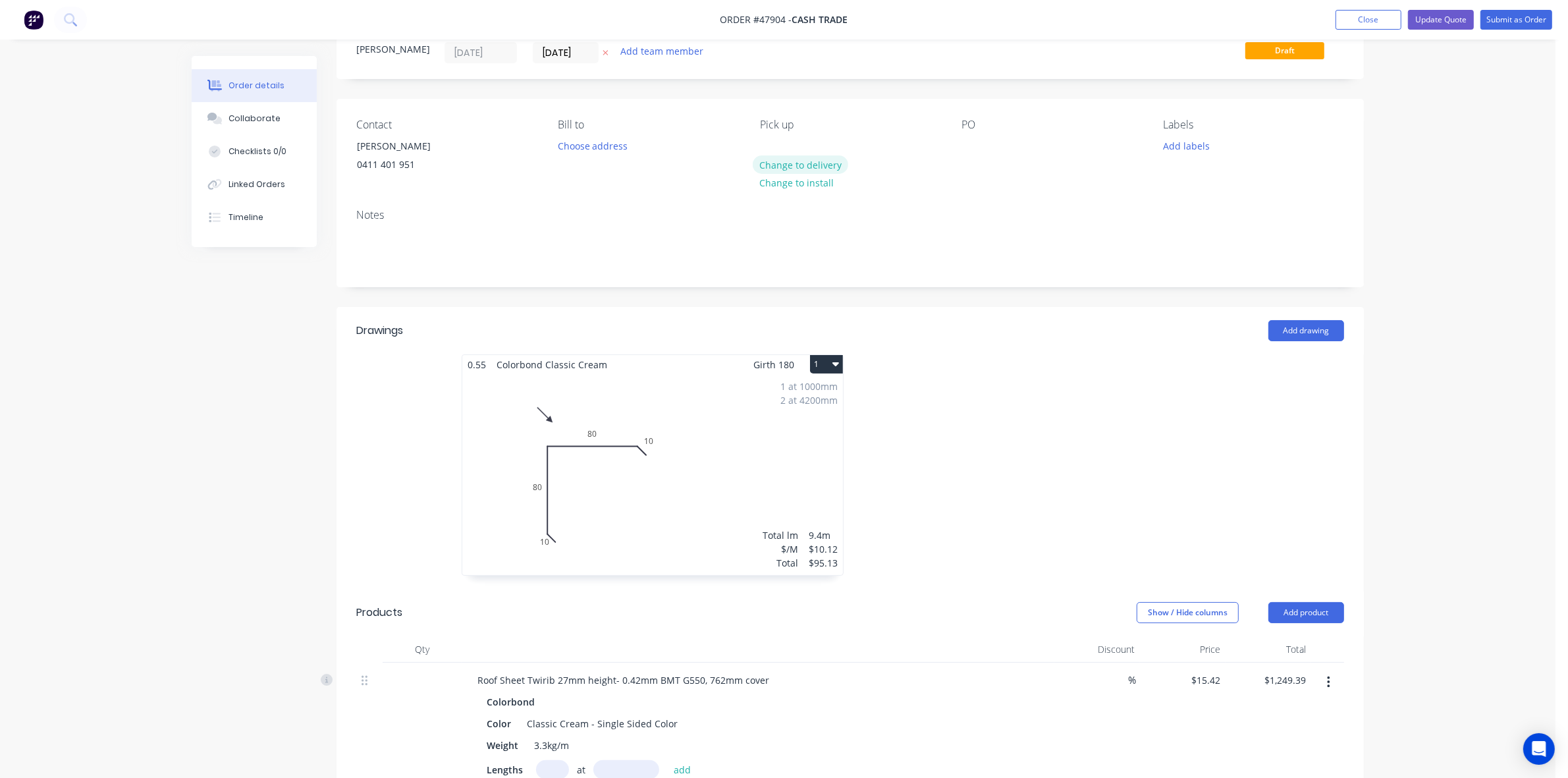
click at [808, 162] on button "Change to delivery" at bounding box center [801, 165] width 96 height 18
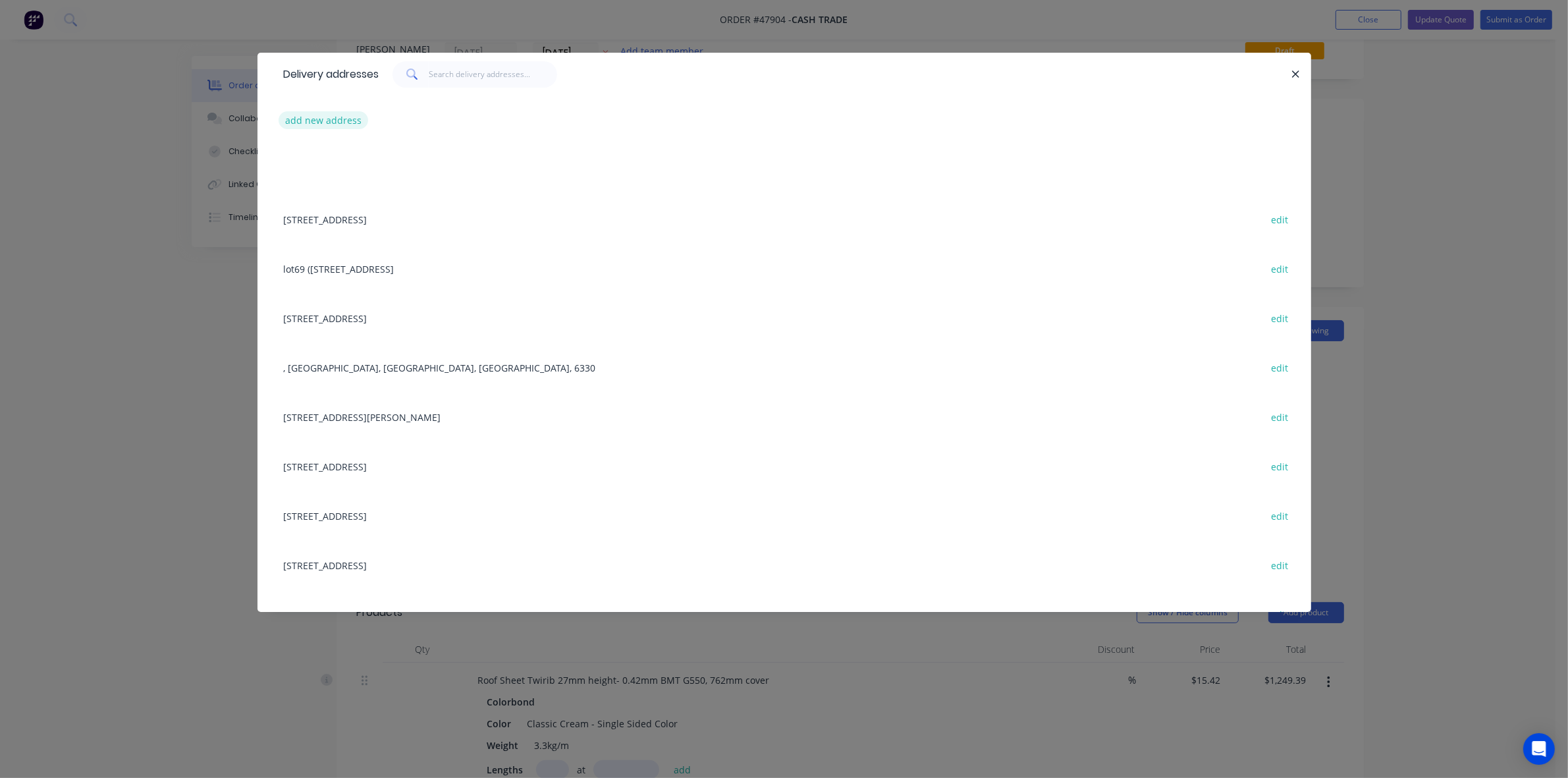
click at [335, 112] on button "add new address" at bounding box center [323, 120] width 90 height 18
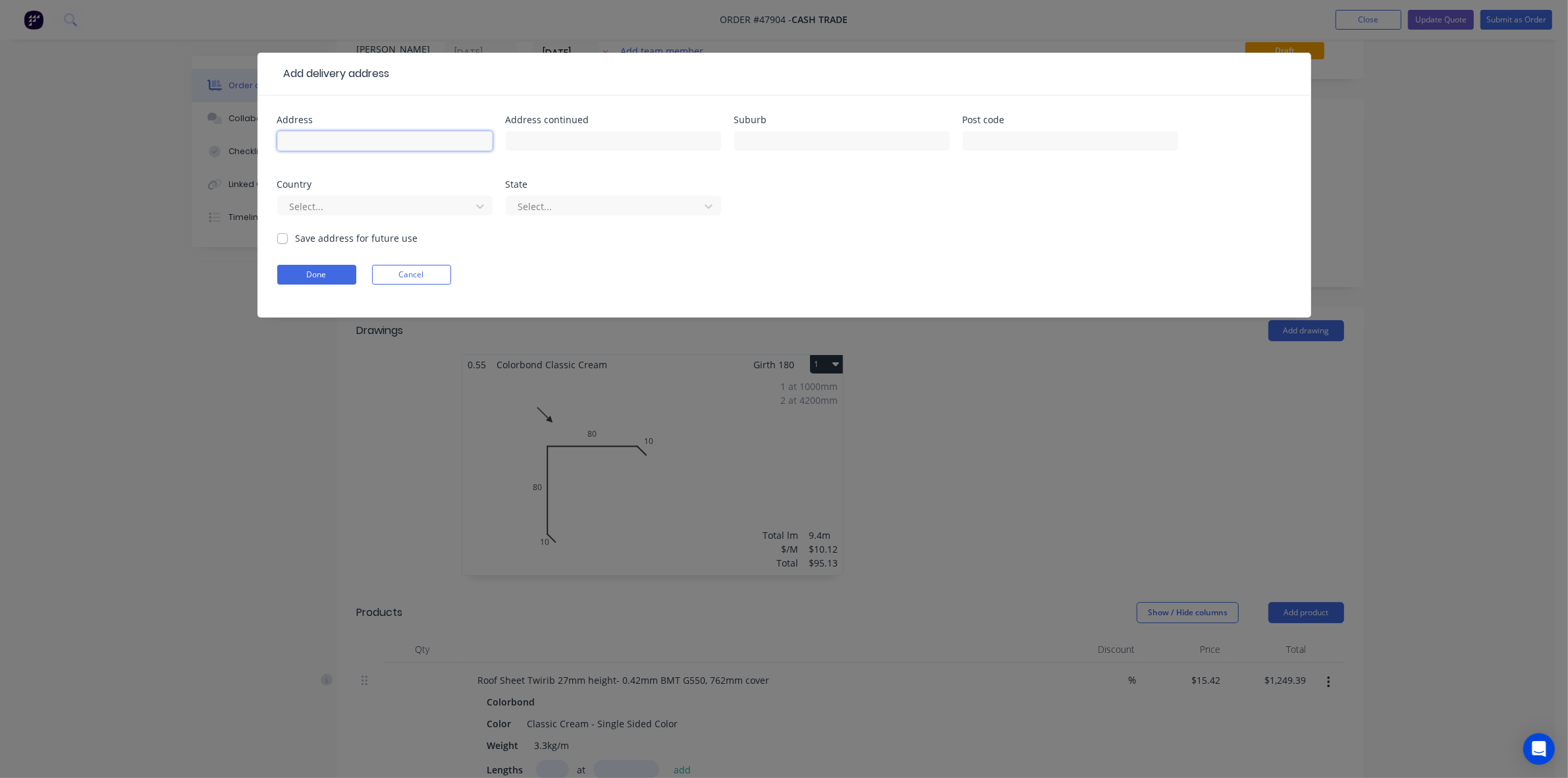
click at [330, 138] on input "text" at bounding box center [385, 141] width 215 height 20
paste input "5 Camillo St, Coolbellup WA 6163"
type input "5 Camillo St, Coolbellup WA 6163"
drag, startPoint x: 344, startPoint y: 278, endPoint x: 794, endPoint y: 511, distance: 506.7
click at [346, 277] on button "Done" at bounding box center [317, 275] width 79 height 20
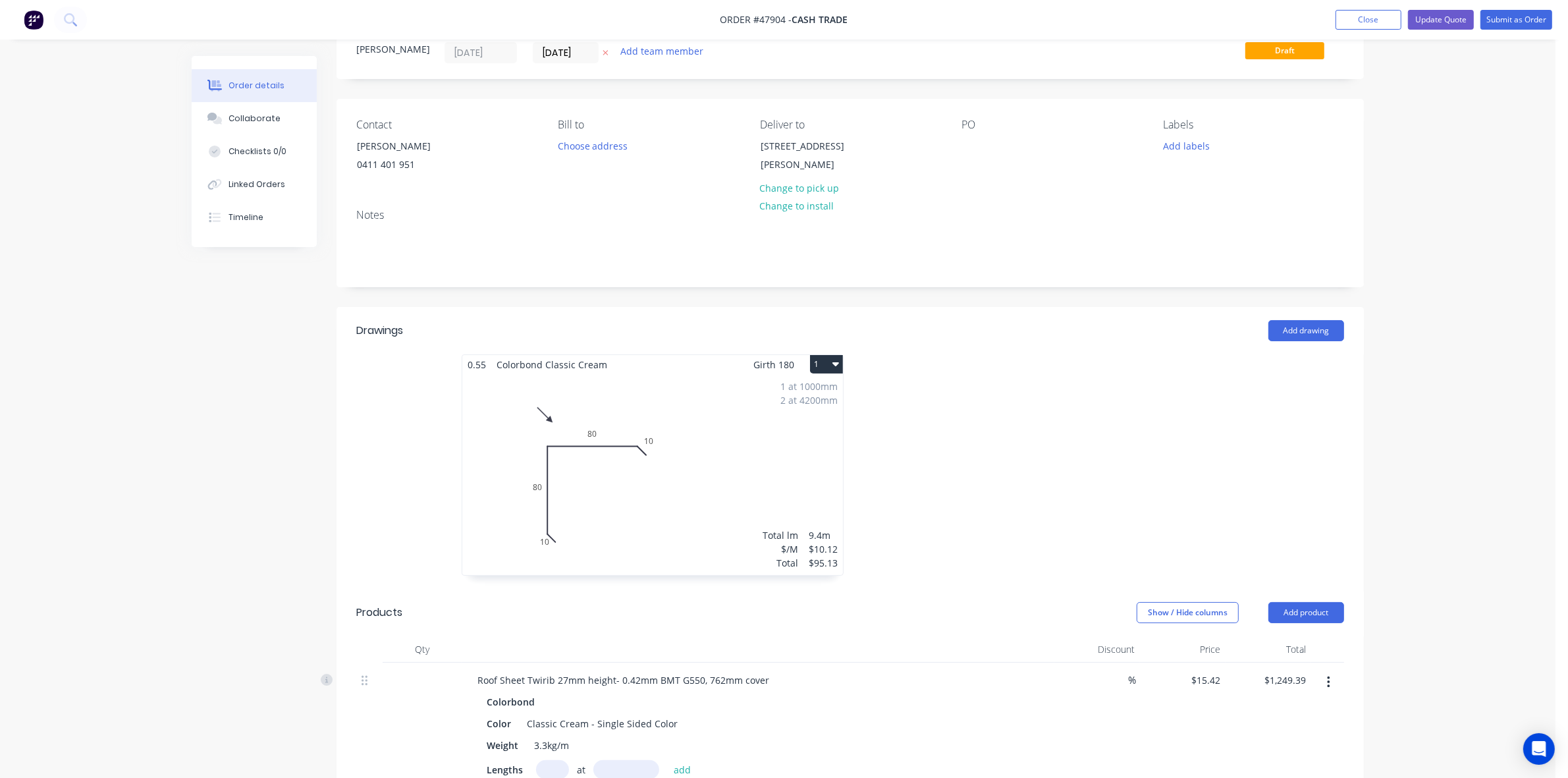
click at [1087, 506] on div at bounding box center [1048, 472] width 395 height 234
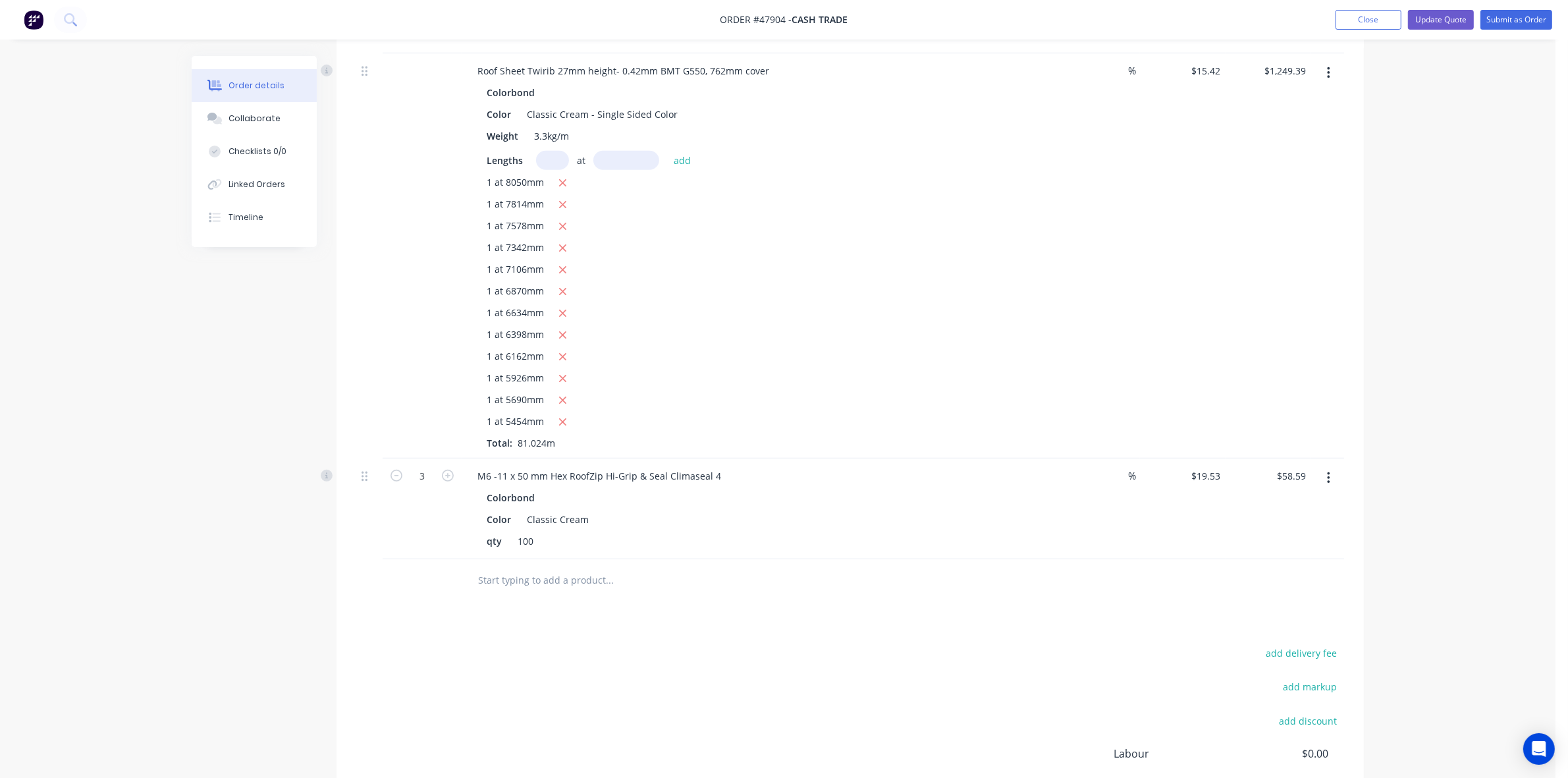
scroll to position [788, 0]
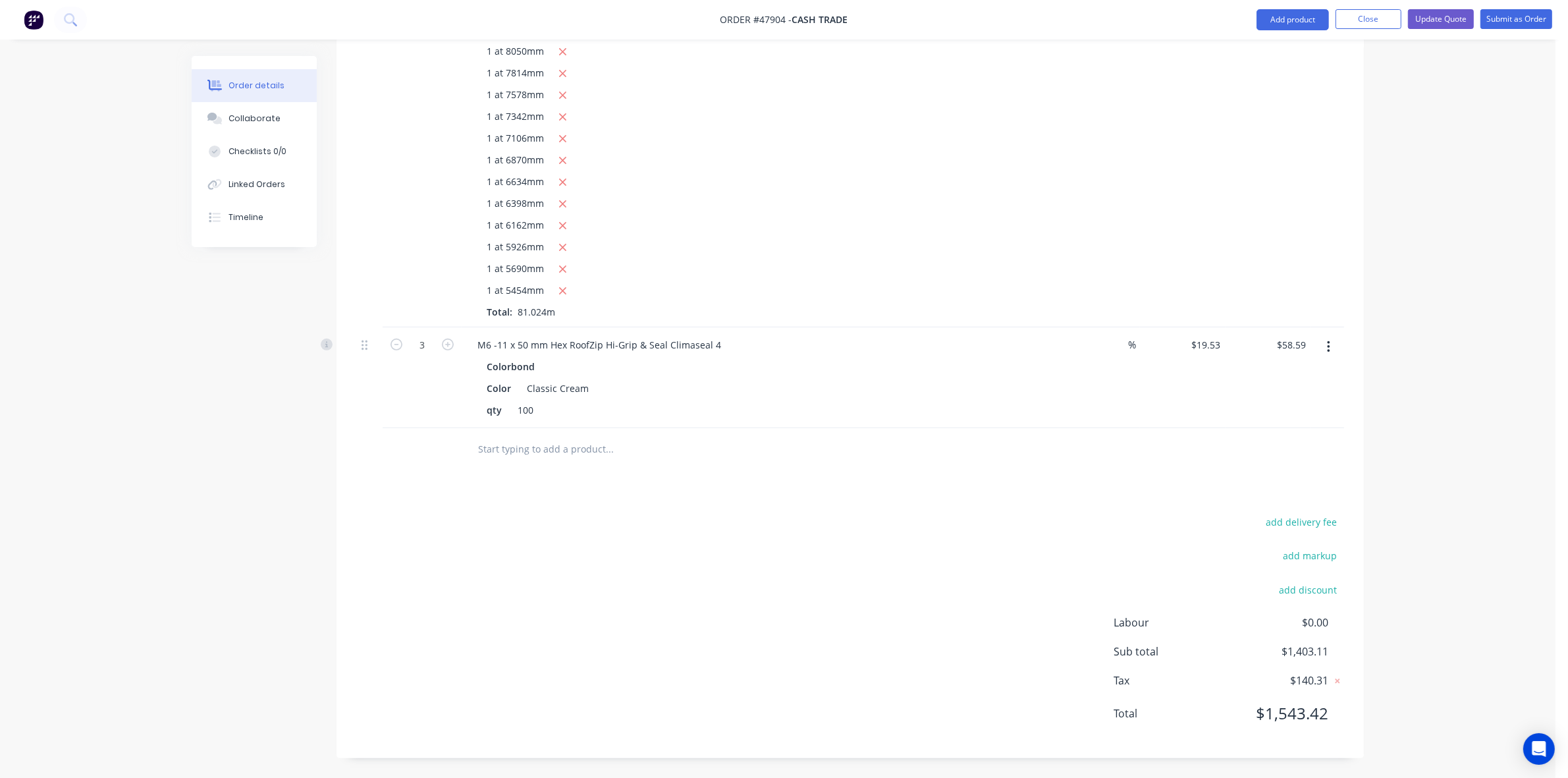
click at [1304, 511] on div "Drawings Add drawing 0.55 Colorbond Classic Cream Girth 180 1 0 10 80 80 10 0 1…" at bounding box center [850, 162] width 1027 height 1192
click at [1317, 524] on button "add delivery fee" at bounding box center [1302, 522] width 85 height 18
type input "220"
click input "submit" at bounding box center [0, 0] width 0 height 0
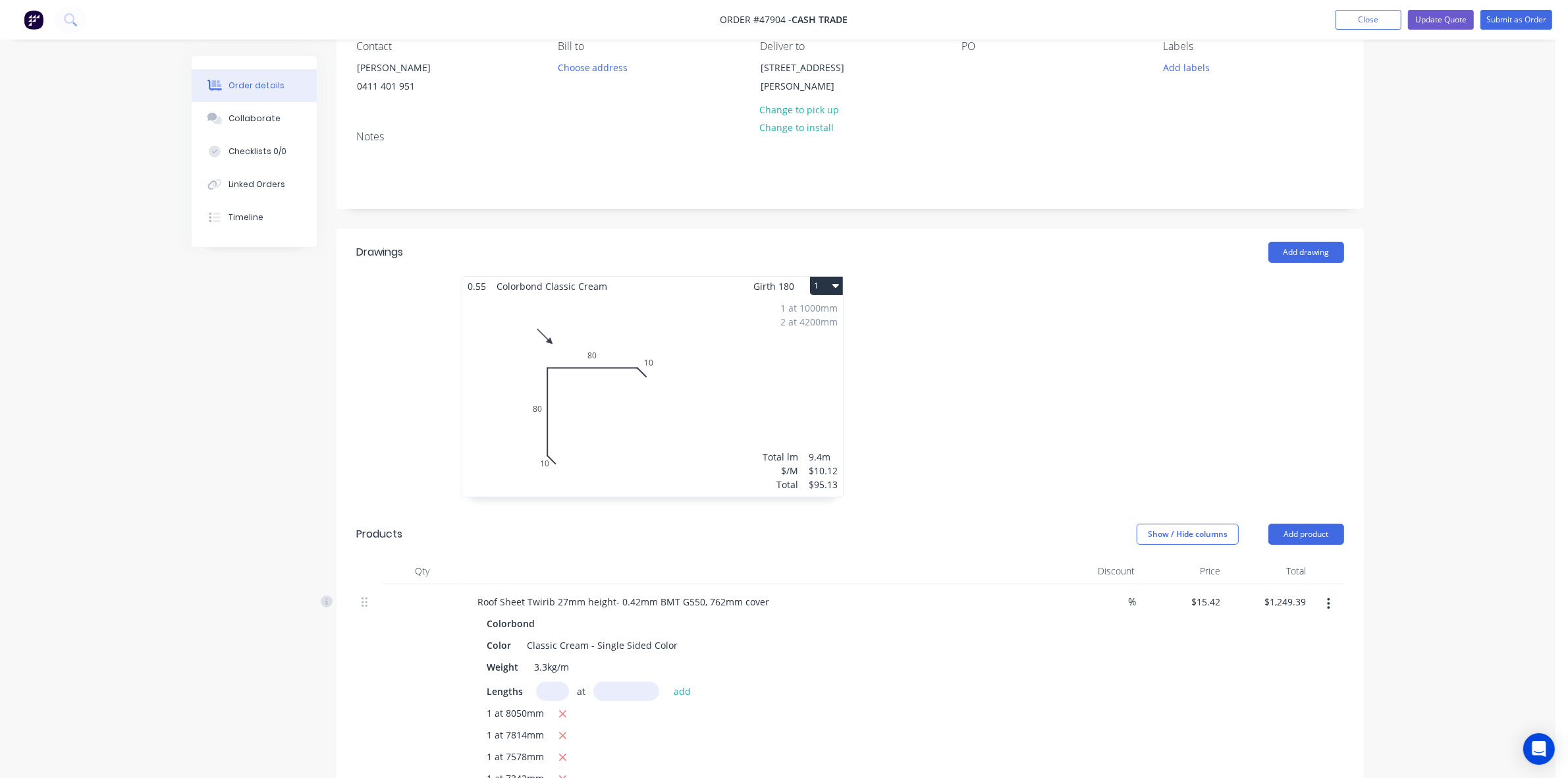
scroll to position [0, 0]
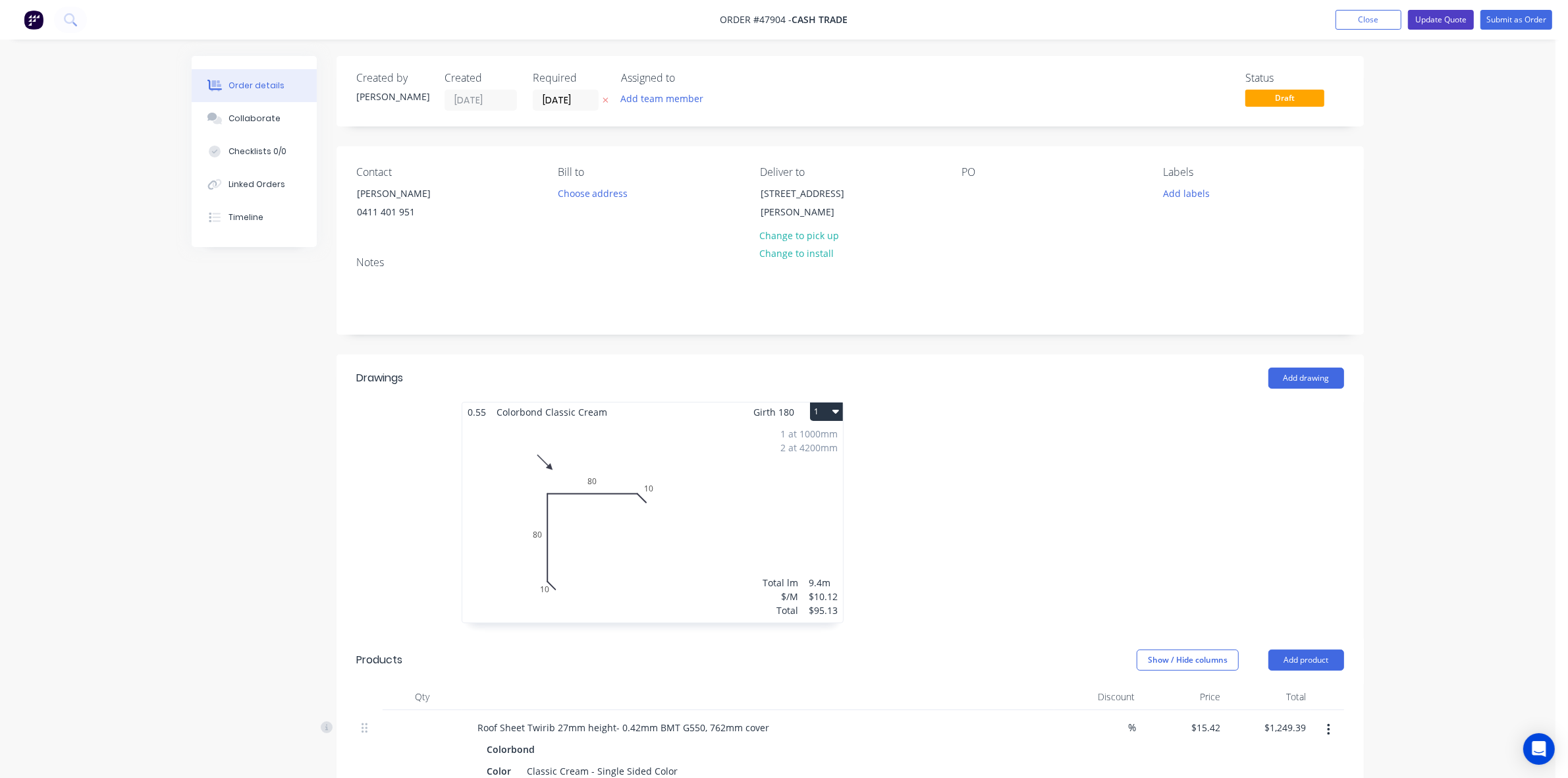
click at [1433, 10] on button "Update Quote" at bounding box center [1441, 19] width 66 height 20
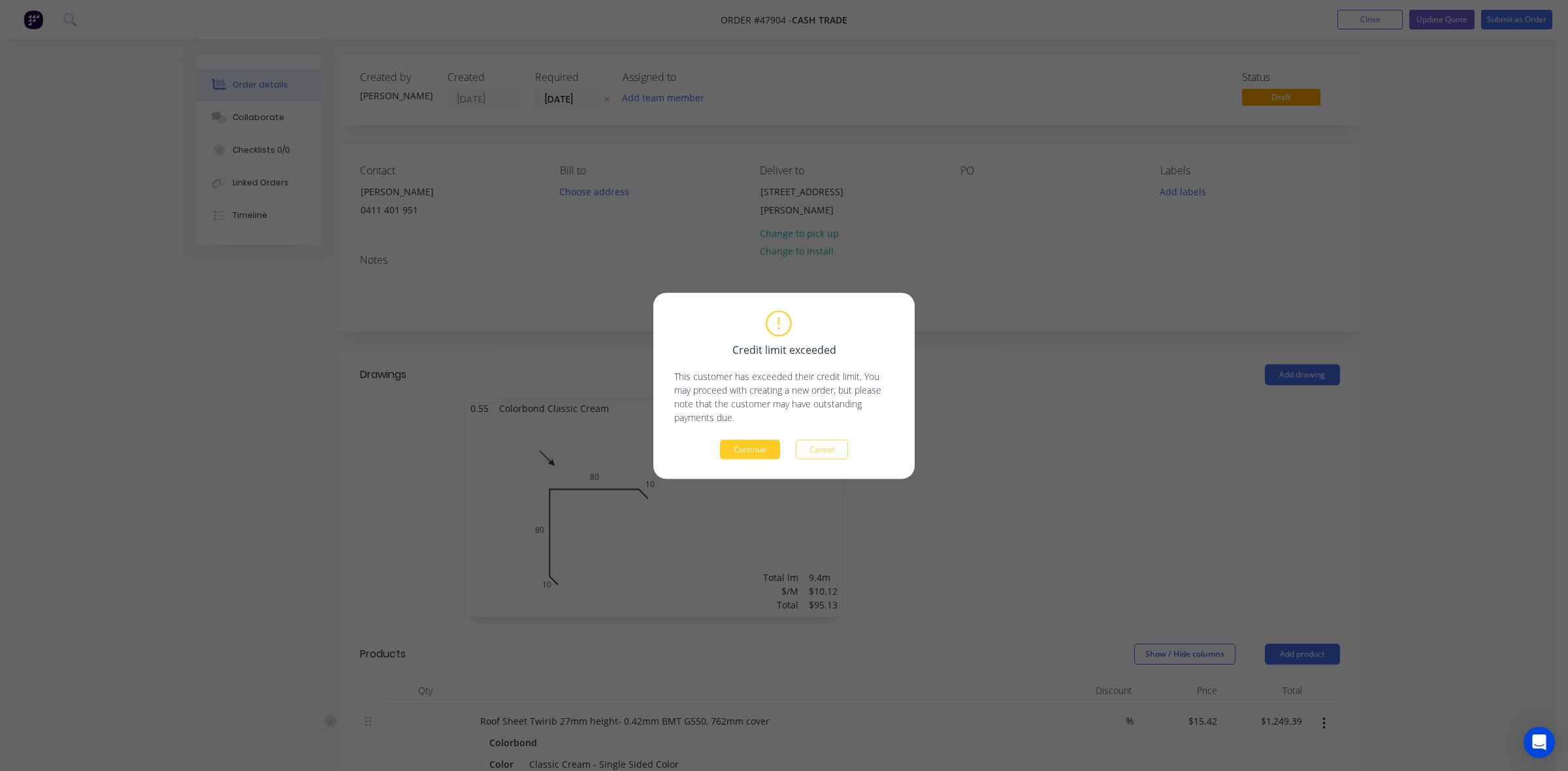
click at [739, 452] on button "Continue" at bounding box center [750, 449] width 60 height 20
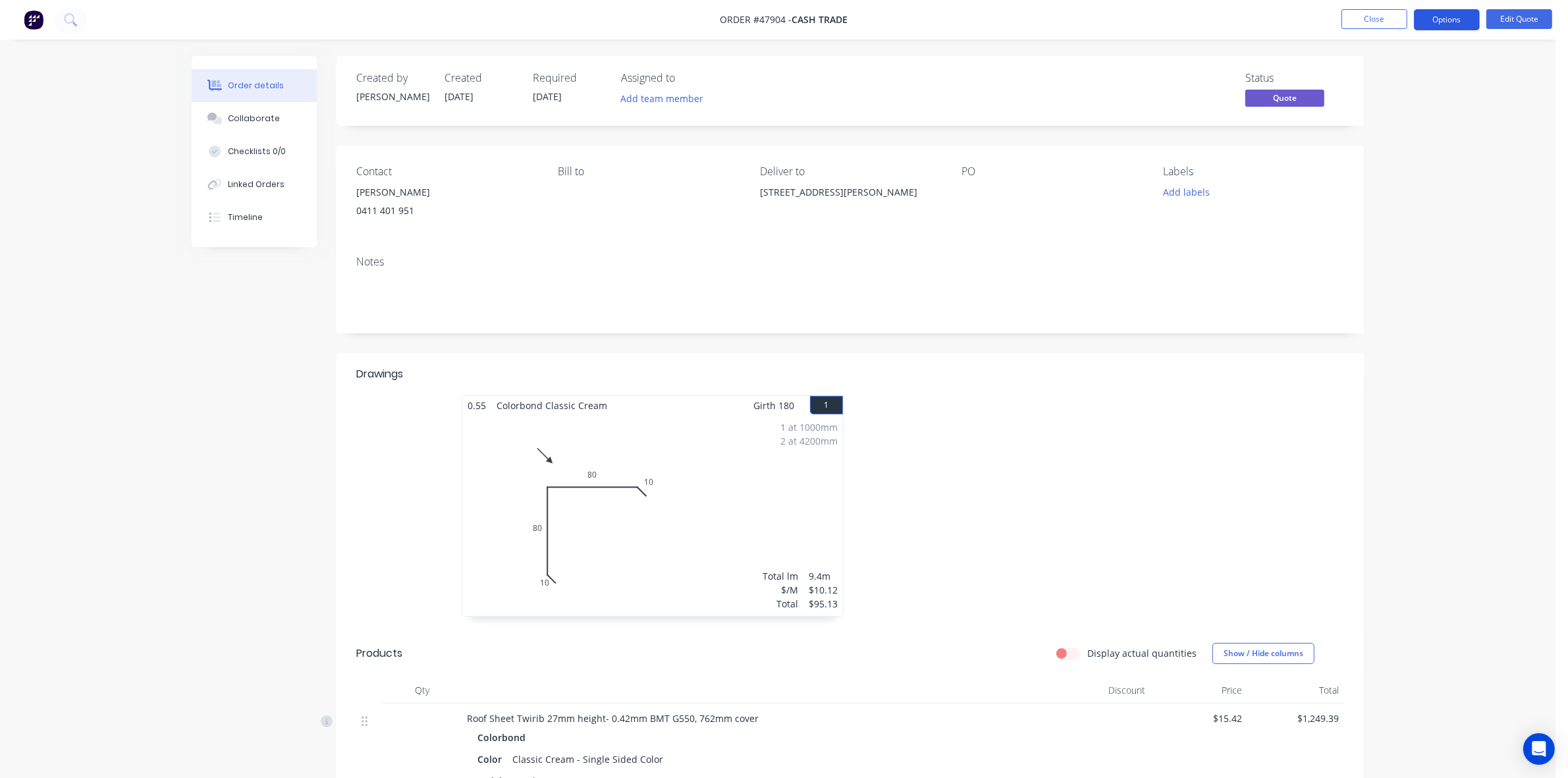
click at [1449, 26] on button "Options" at bounding box center [1447, 19] width 66 height 21
click at [1375, 77] on div "Quote" at bounding box center [1407, 80] width 121 height 19
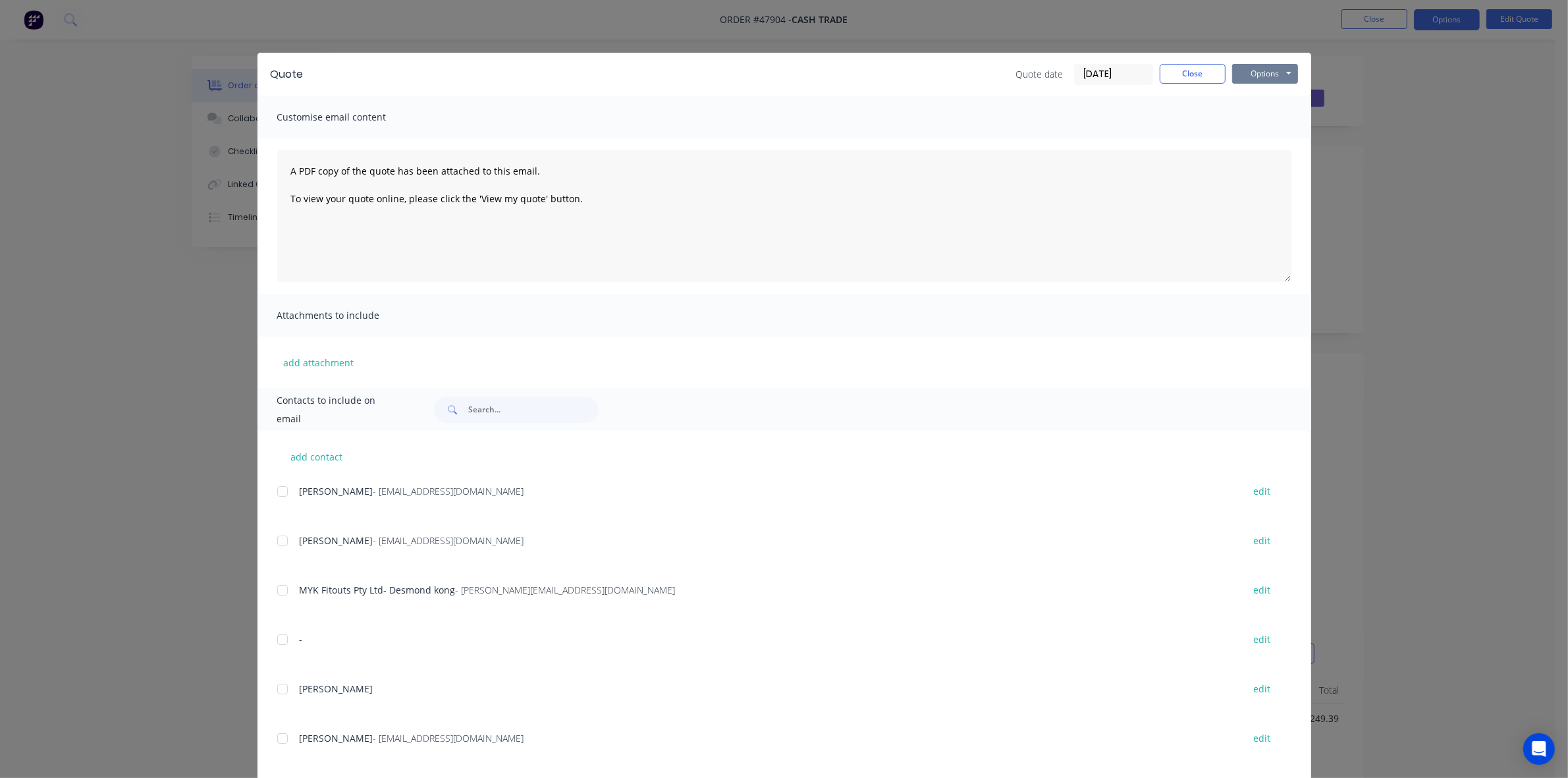
click at [1253, 66] on button "Options" at bounding box center [1265, 74] width 66 height 20
click at [1259, 120] on button "Print" at bounding box center [1274, 119] width 84 height 22
drag, startPoint x: 1203, startPoint y: 75, endPoint x: 1212, endPoint y: 94, distance: 21.0
click at [1203, 76] on button "Close" at bounding box center [1192, 74] width 66 height 20
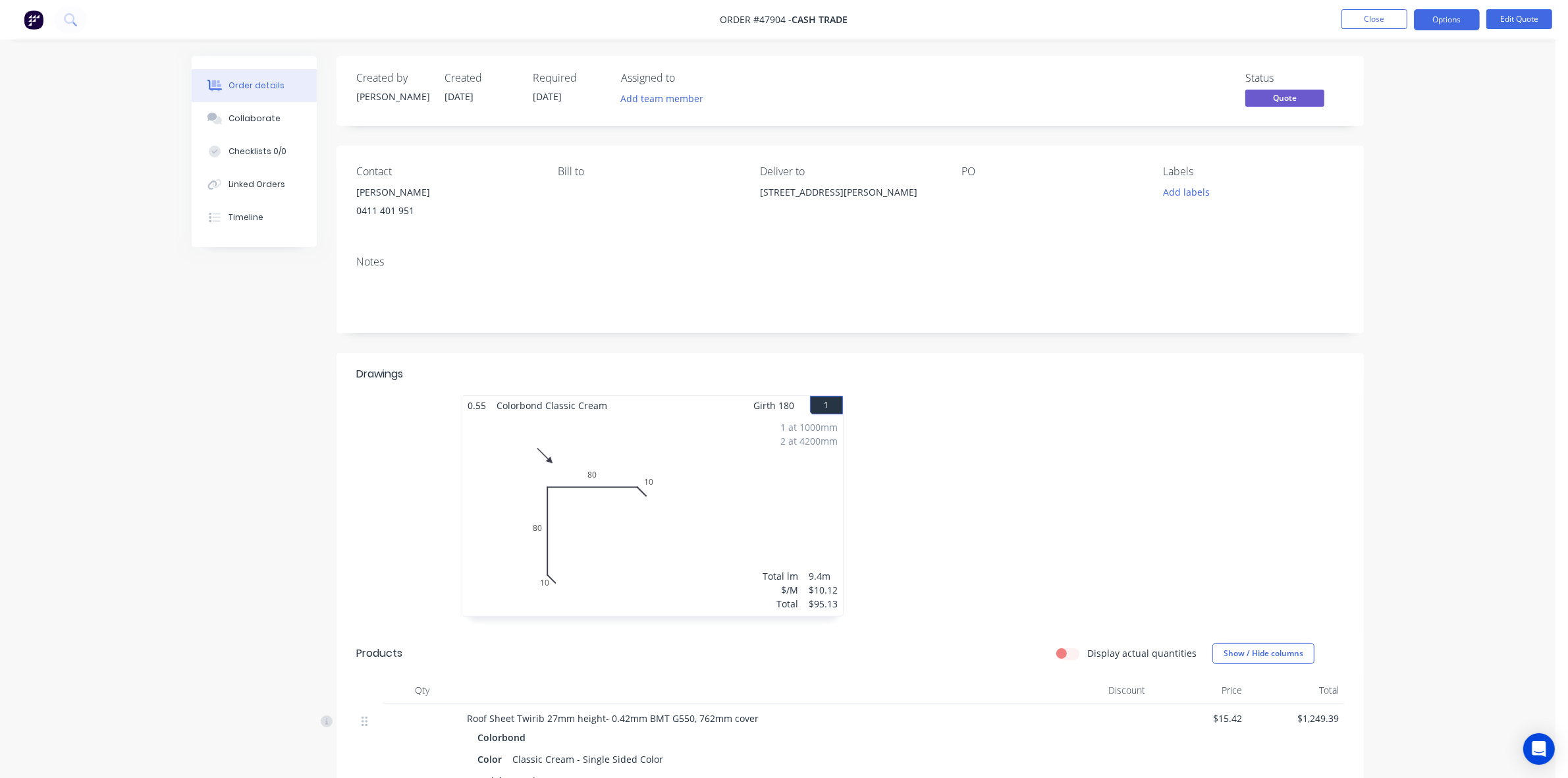
drag, startPoint x: 1173, startPoint y: 426, endPoint x: 1173, endPoint y: 439, distance: 13.0
click at [1173, 426] on div at bounding box center [1048, 512] width 395 height 234
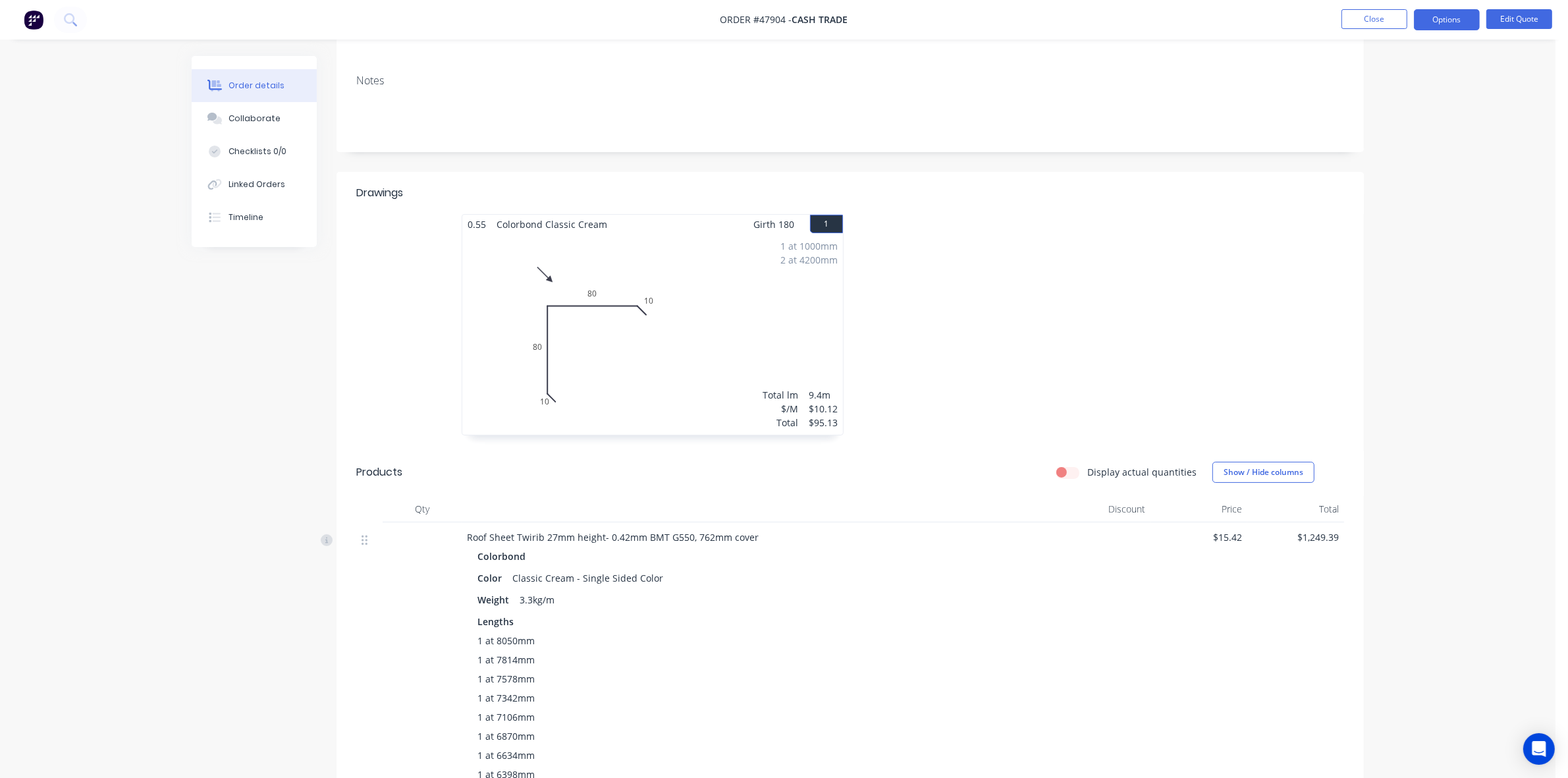
scroll to position [495, 0]
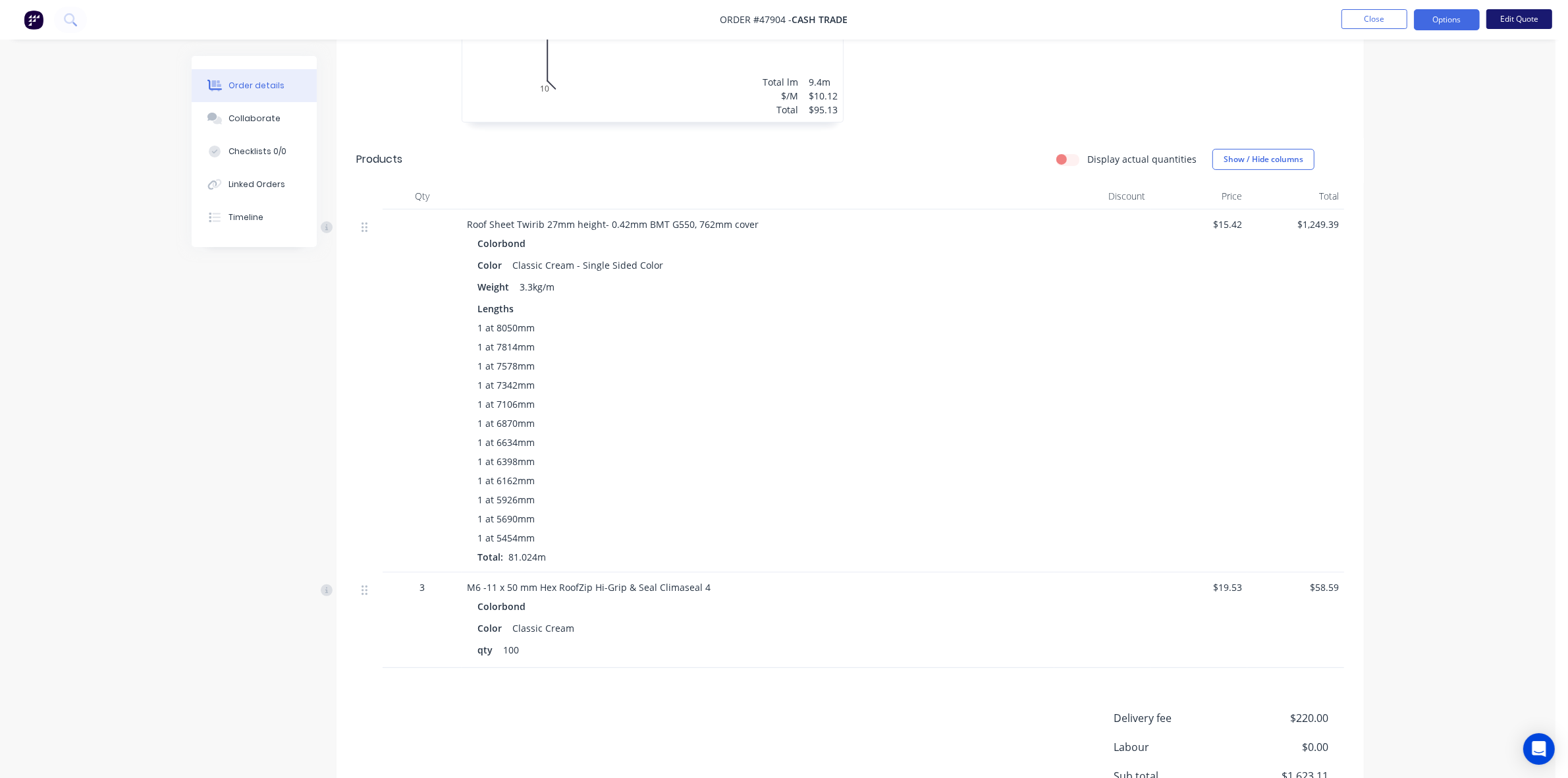
click at [1523, 14] on button "Edit Quote" at bounding box center [1519, 18] width 66 height 20
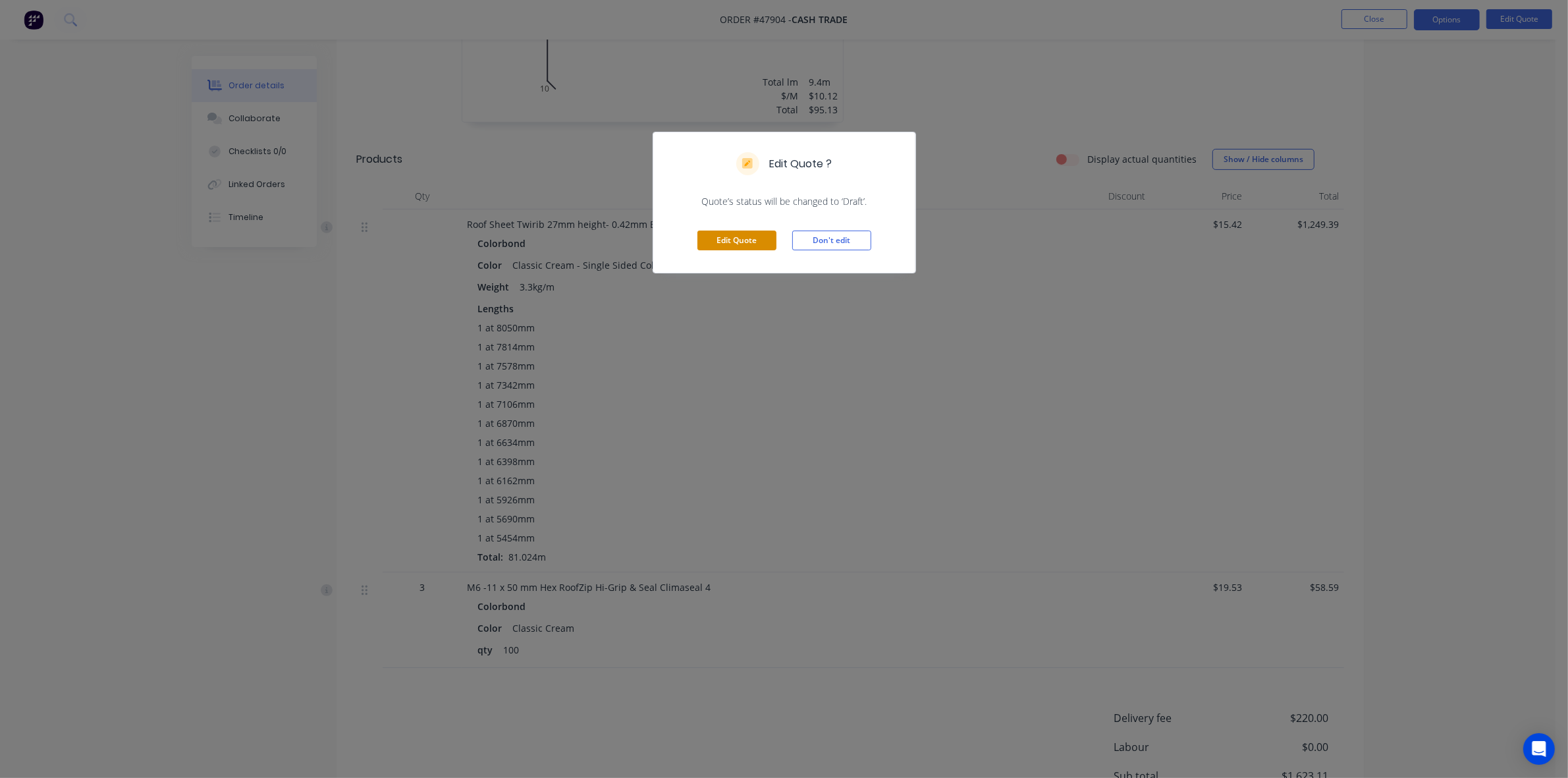
click at [707, 239] on button "Edit Quote" at bounding box center [737, 240] width 79 height 20
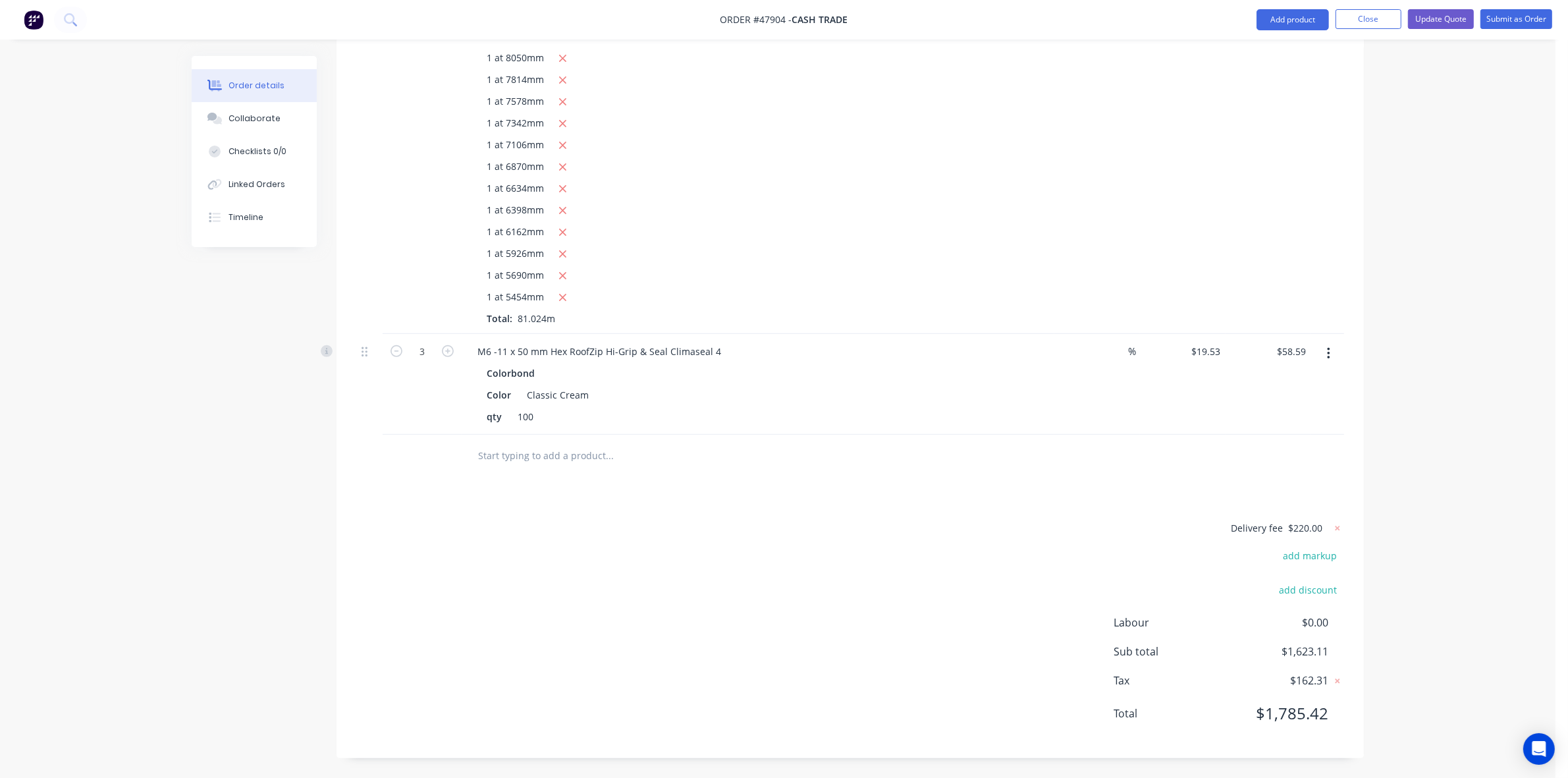
scroll to position [536, 0]
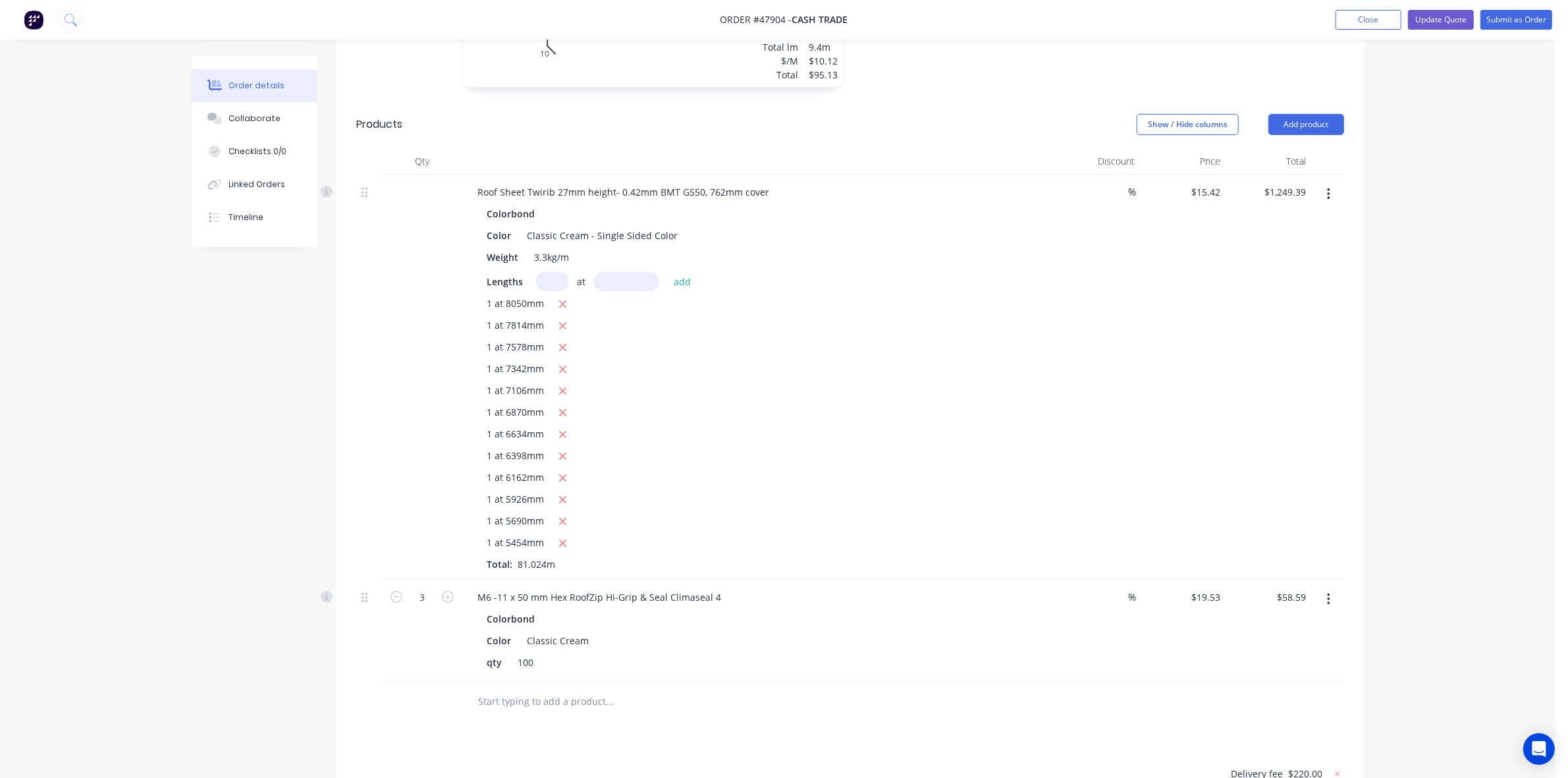
click at [559, 287] on input "text" at bounding box center [552, 282] width 33 height 19
type input "1"
type input "8000"
click at [667, 272] on button "add" at bounding box center [682, 281] width 31 height 18
drag, startPoint x: 560, startPoint y: 303, endPoint x: 576, endPoint y: 300, distance: 16.3
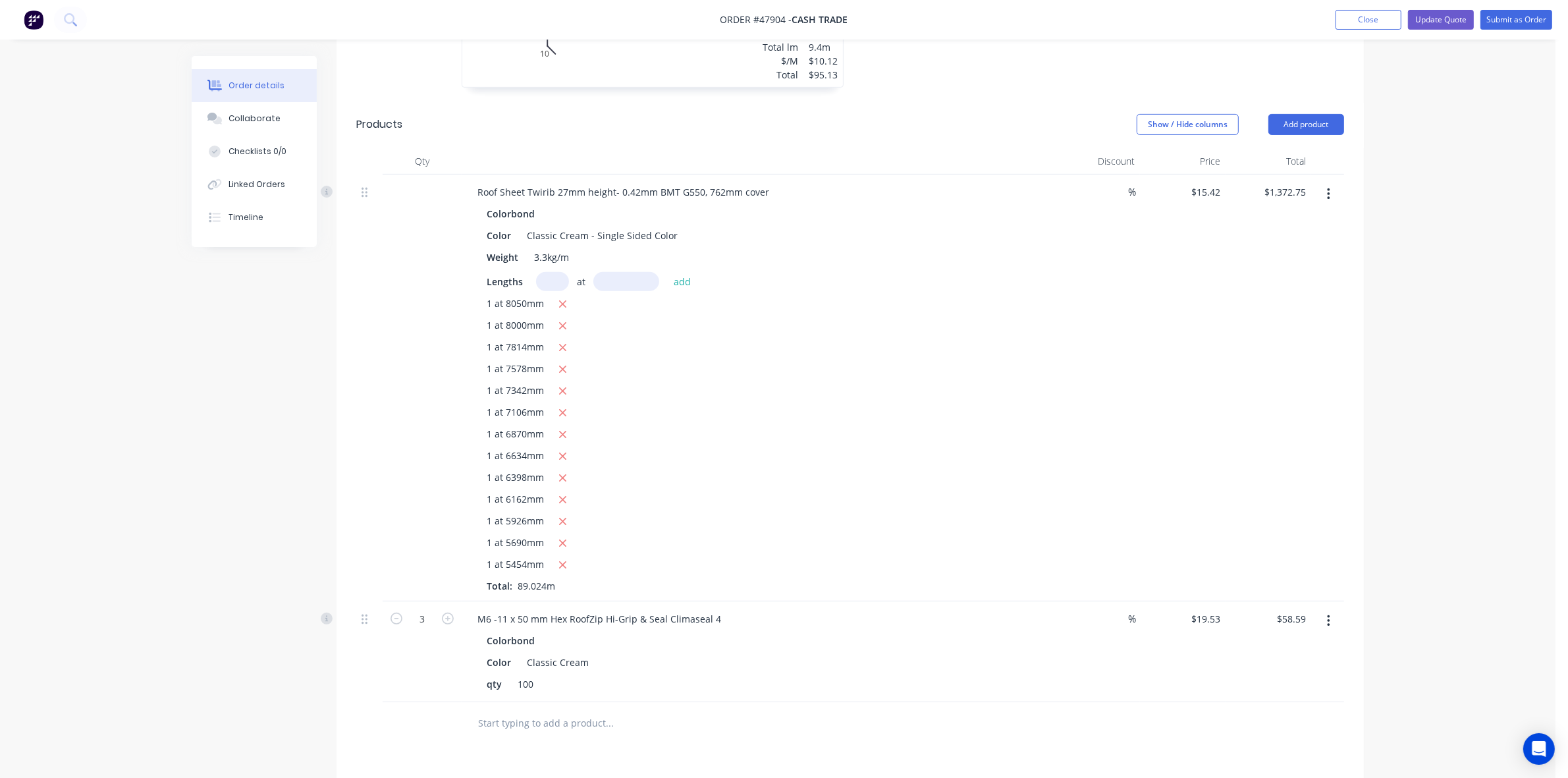
click at [564, 301] on icon "button" at bounding box center [563, 304] width 9 height 12
type input "$1,248.62"
click at [838, 359] on div "1 at 8000mm 1 at 7814mm 1 at 7578mm 1 at 7342mm 1 at 7106mm 1 at 6870mm 1 at 66…" at bounding box center [758, 434] width 542 height 275
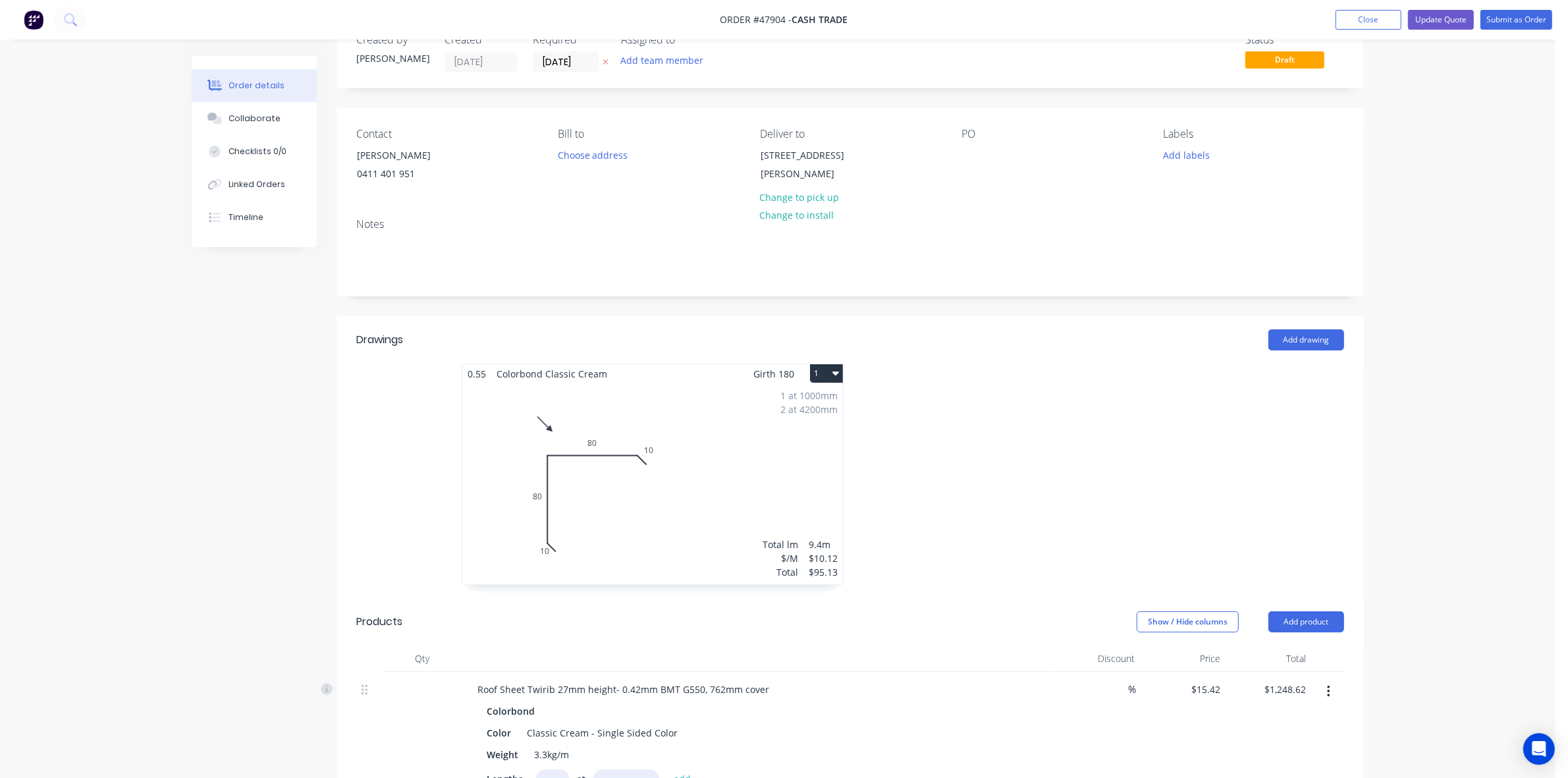
scroll to position [0, 0]
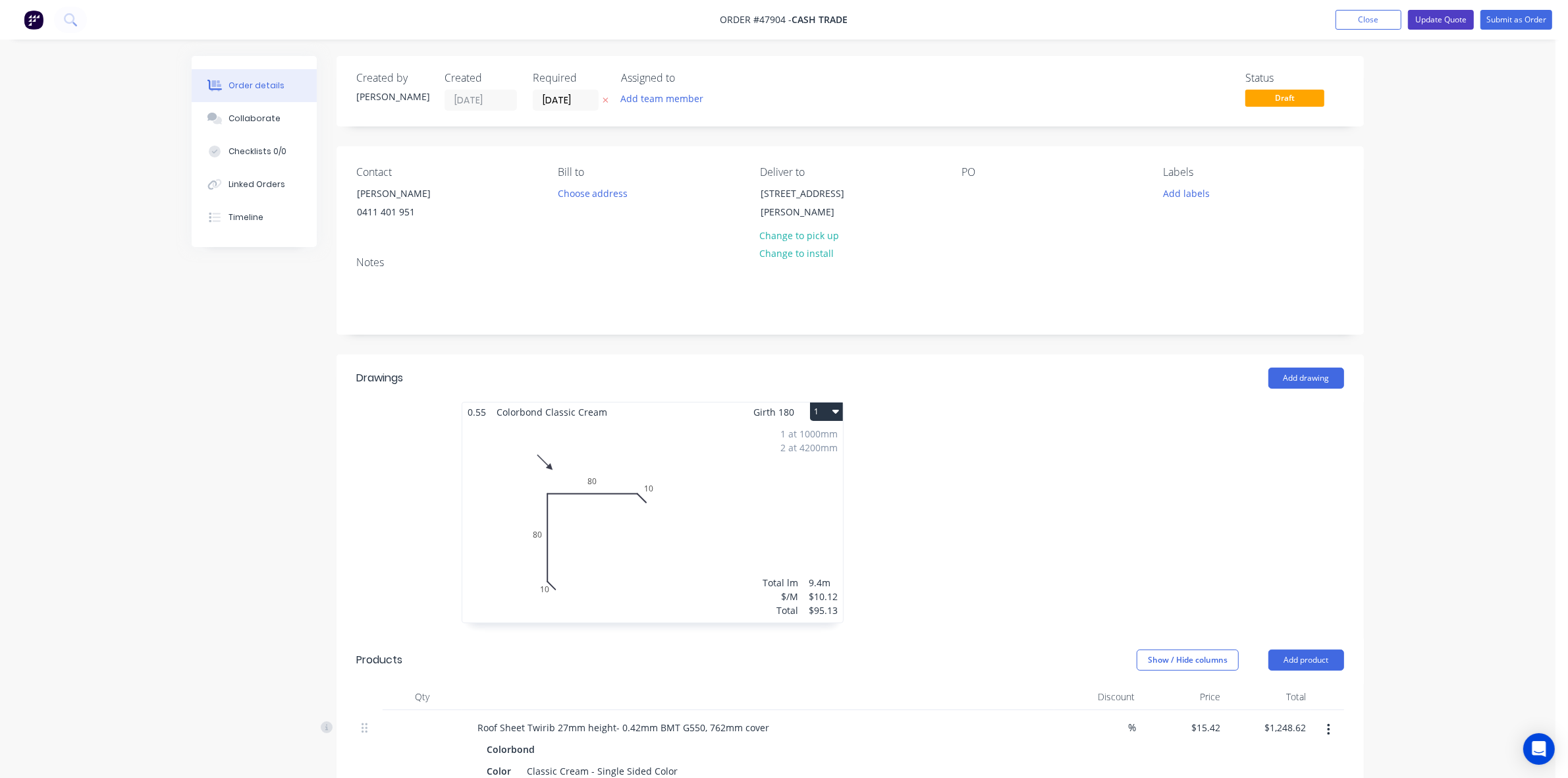
click at [1446, 11] on button "Update Quote" at bounding box center [1441, 19] width 66 height 20
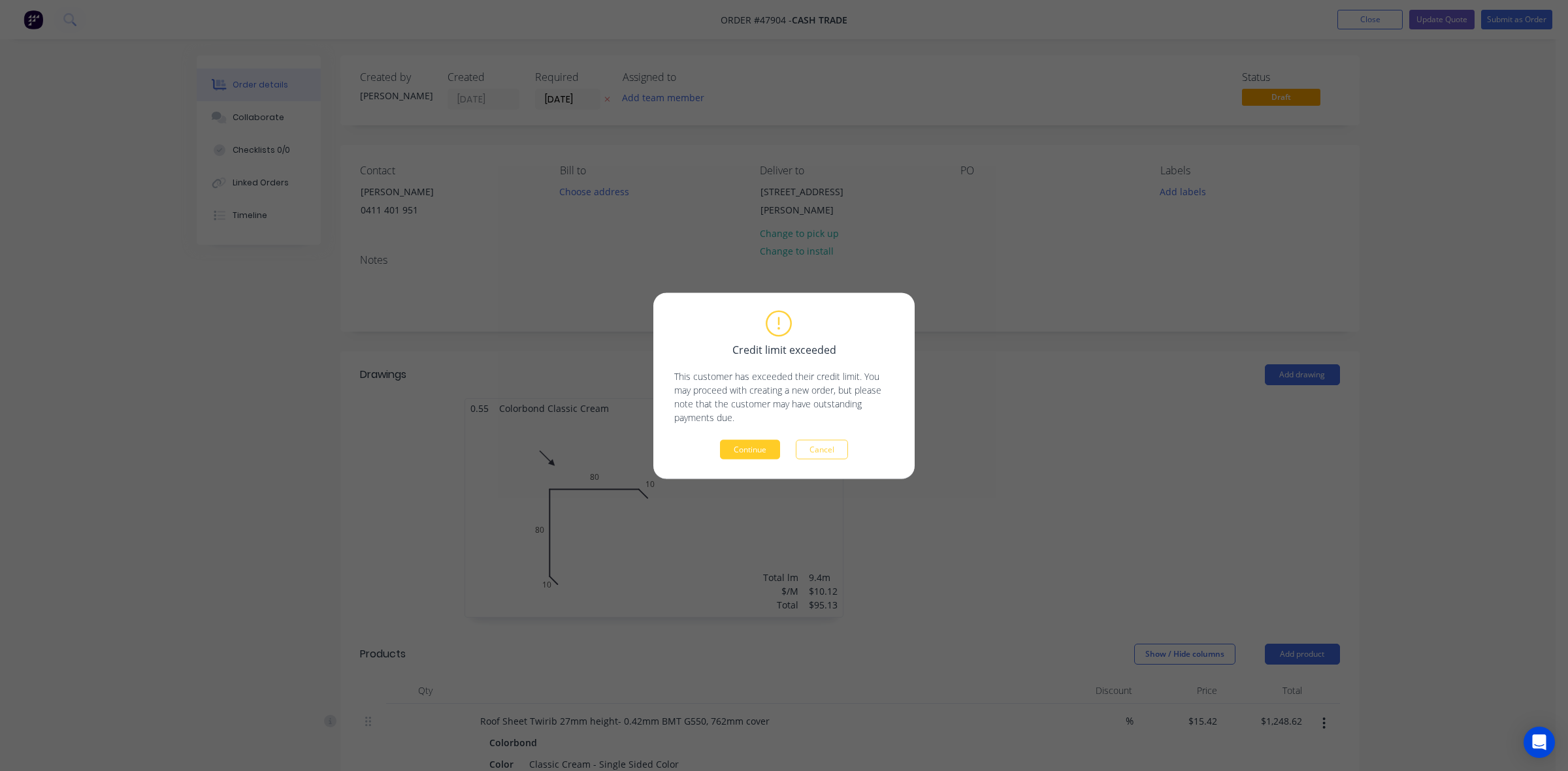
click at [766, 442] on button "Continue" at bounding box center [750, 449] width 60 height 20
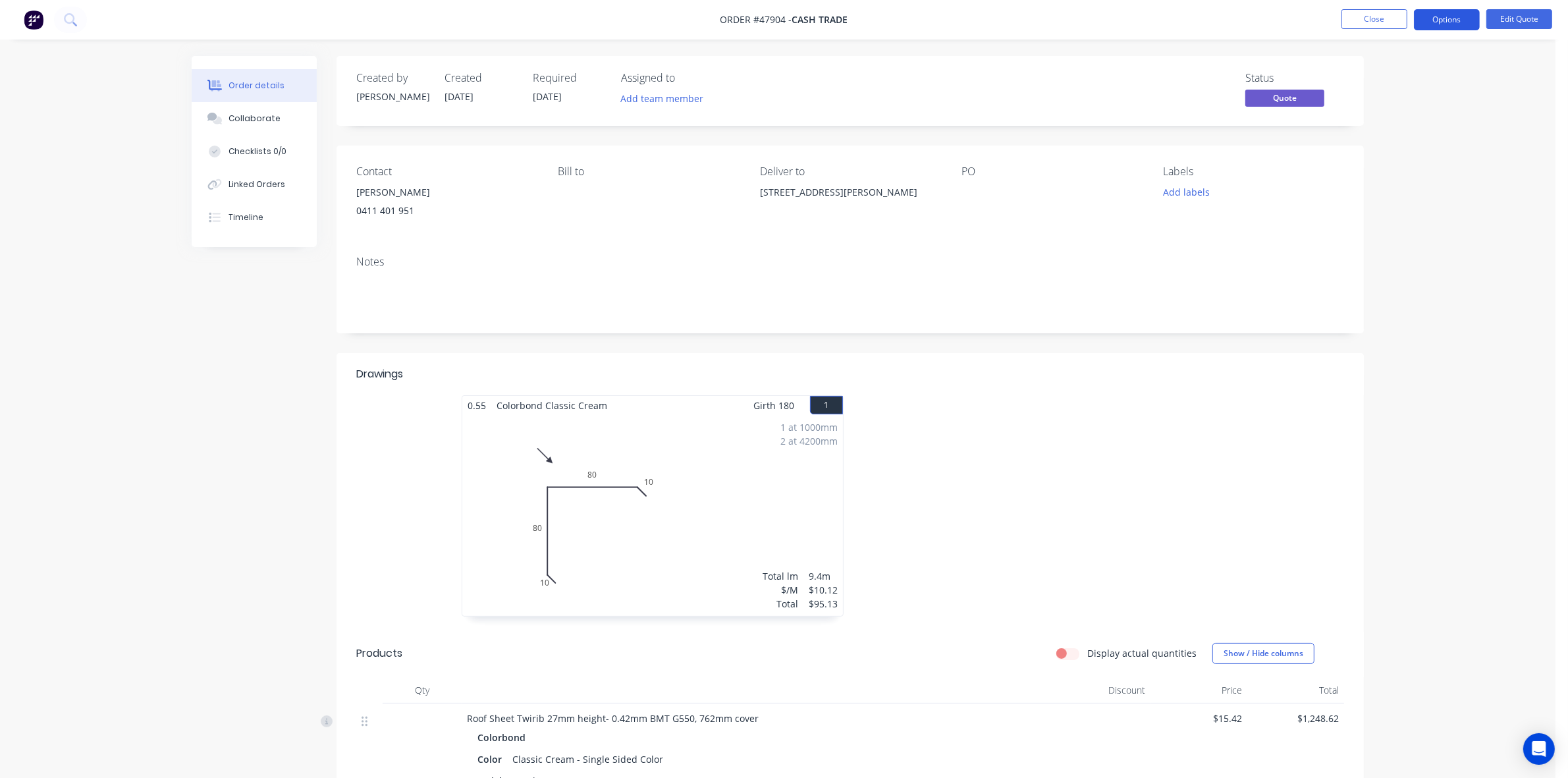
click at [1427, 18] on button "Options" at bounding box center [1447, 19] width 66 height 21
click at [1401, 75] on div "Quote" at bounding box center [1407, 80] width 121 height 19
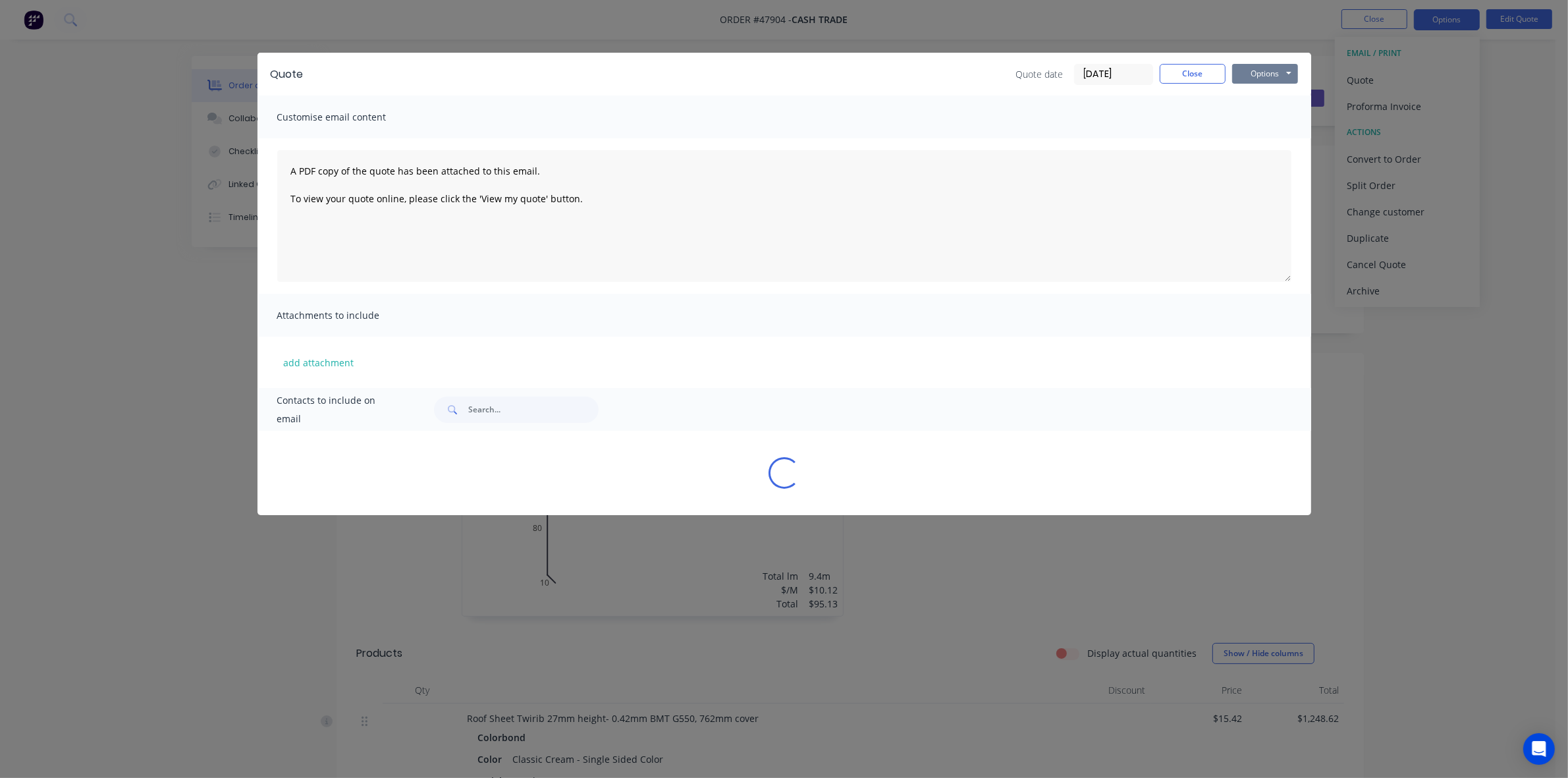
click at [1256, 79] on button "Options" at bounding box center [1265, 74] width 66 height 20
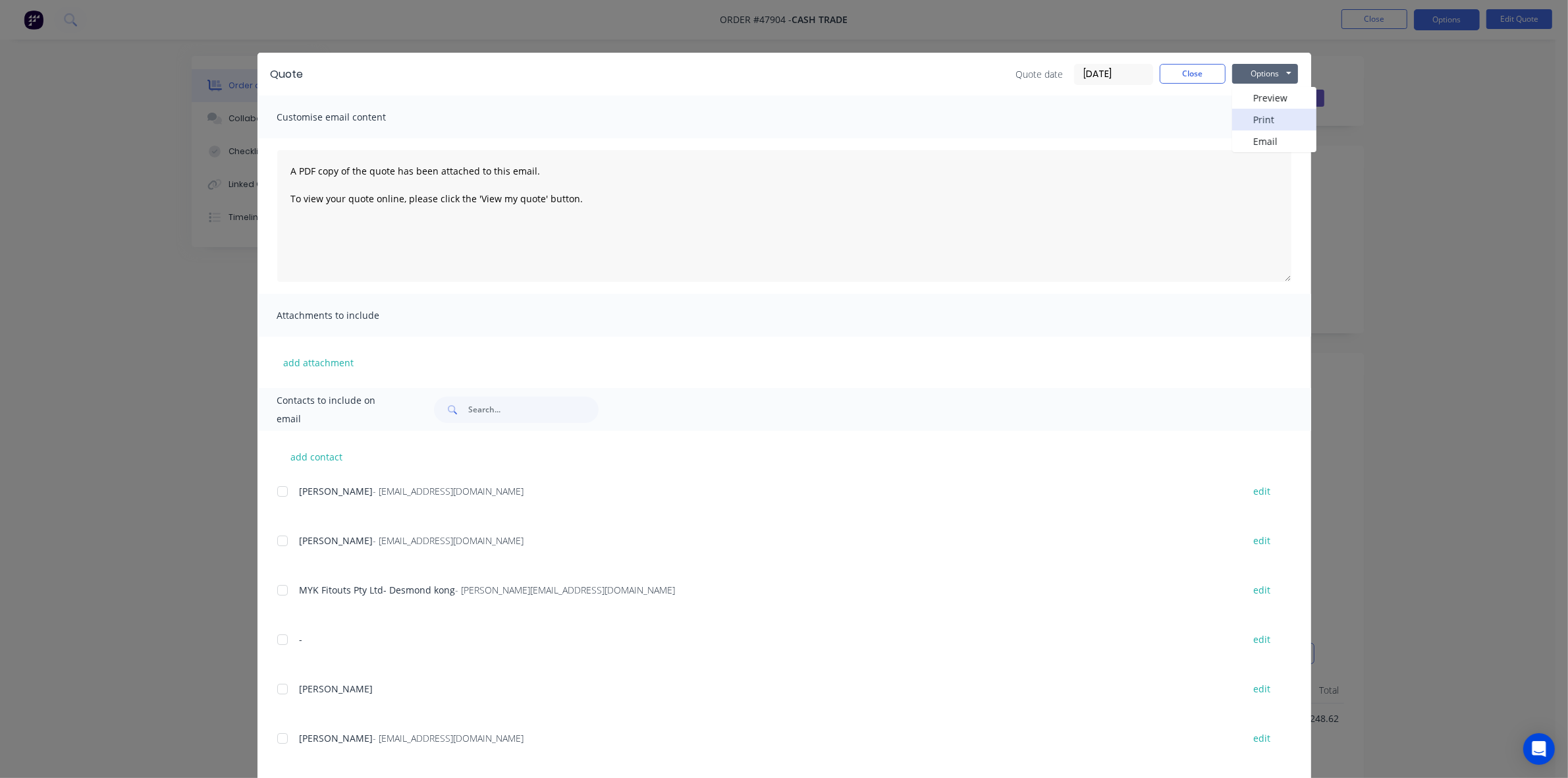
click at [1265, 127] on button "Print" at bounding box center [1274, 119] width 84 height 22
click at [1184, 71] on button "Close" at bounding box center [1192, 74] width 66 height 20
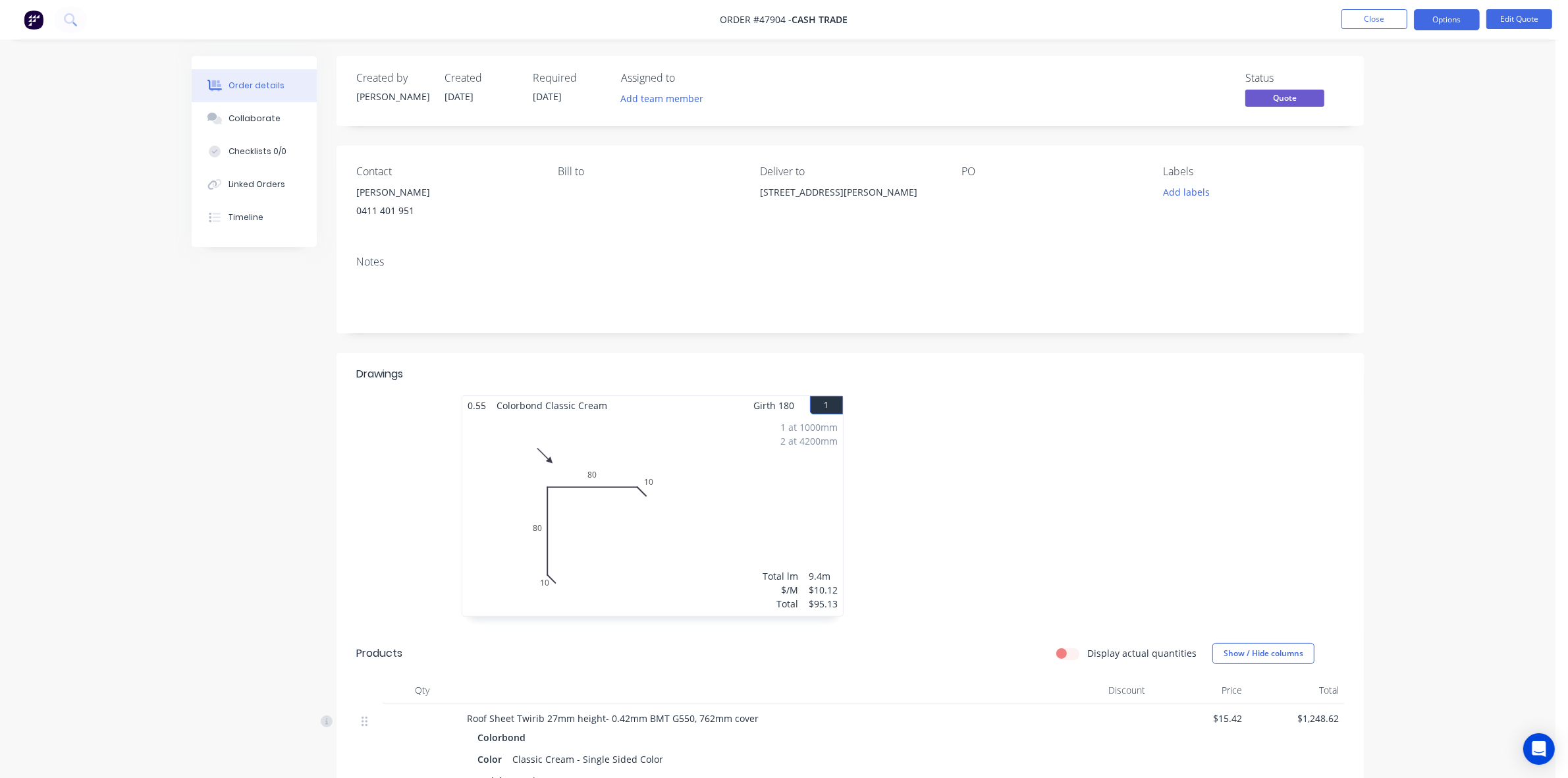
click at [1457, 274] on div "Order details Collaborate Checklists 0/0 Linked Orders Timeline Order details C…" at bounding box center [778, 699] width 1555 height 1397
drag, startPoint x: 758, startPoint y: 185, endPoint x: 935, endPoint y: 194, distance: 177.2
click at [935, 194] on div "Contact Rob Ravcar 0411 401 951 Bill to Deliver to 5 Camillo St, Coolbellup WA …" at bounding box center [850, 195] width 1027 height 100
copy div "5 Camillo St, Coolbellup WA 6163"
click at [1517, 14] on button "Edit Quote" at bounding box center [1519, 18] width 66 height 20
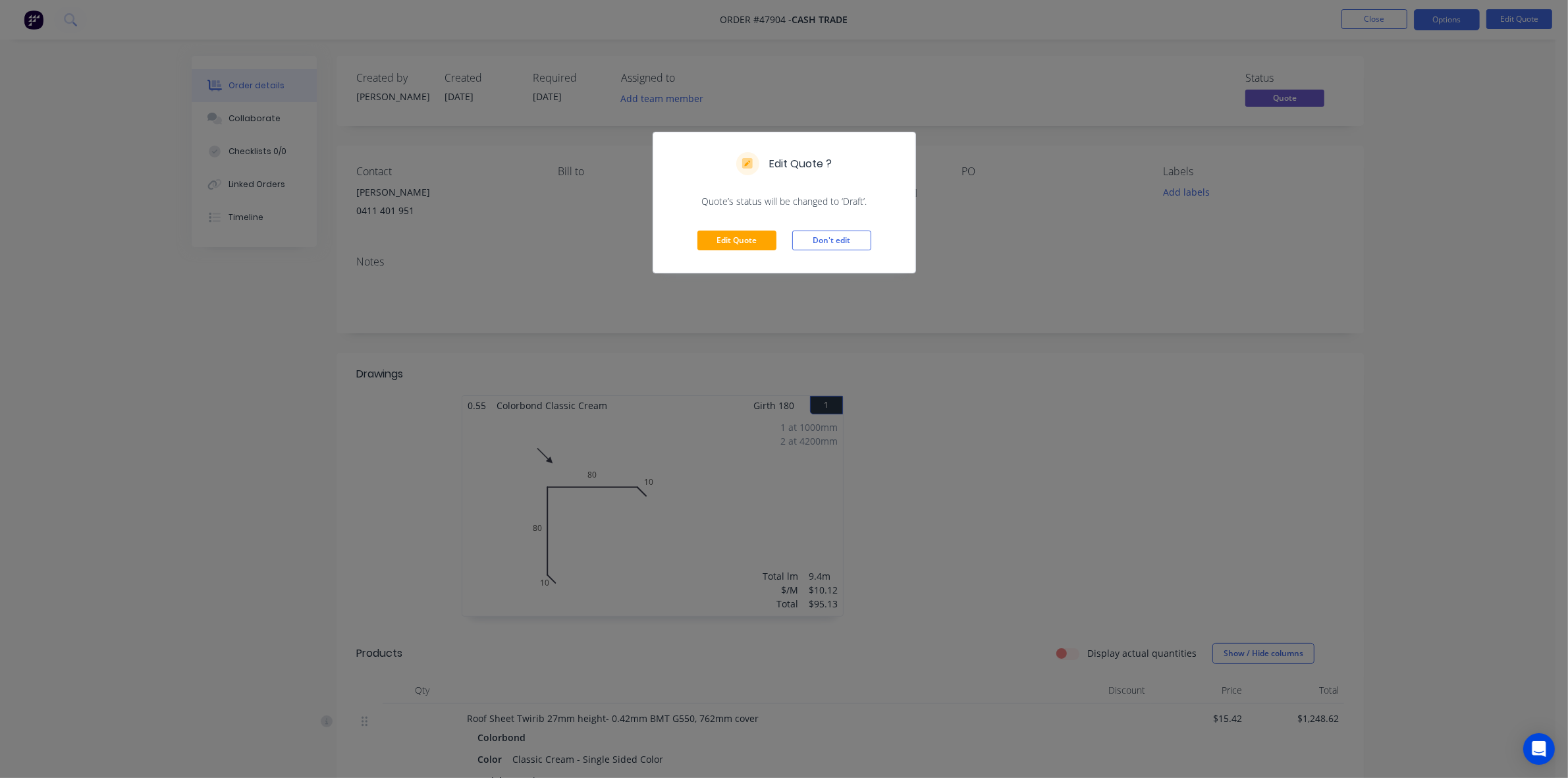
click at [737, 257] on div "Edit Quote Don't edit" at bounding box center [784, 240] width 262 height 64
click at [729, 238] on button "Edit Quote" at bounding box center [737, 240] width 79 height 20
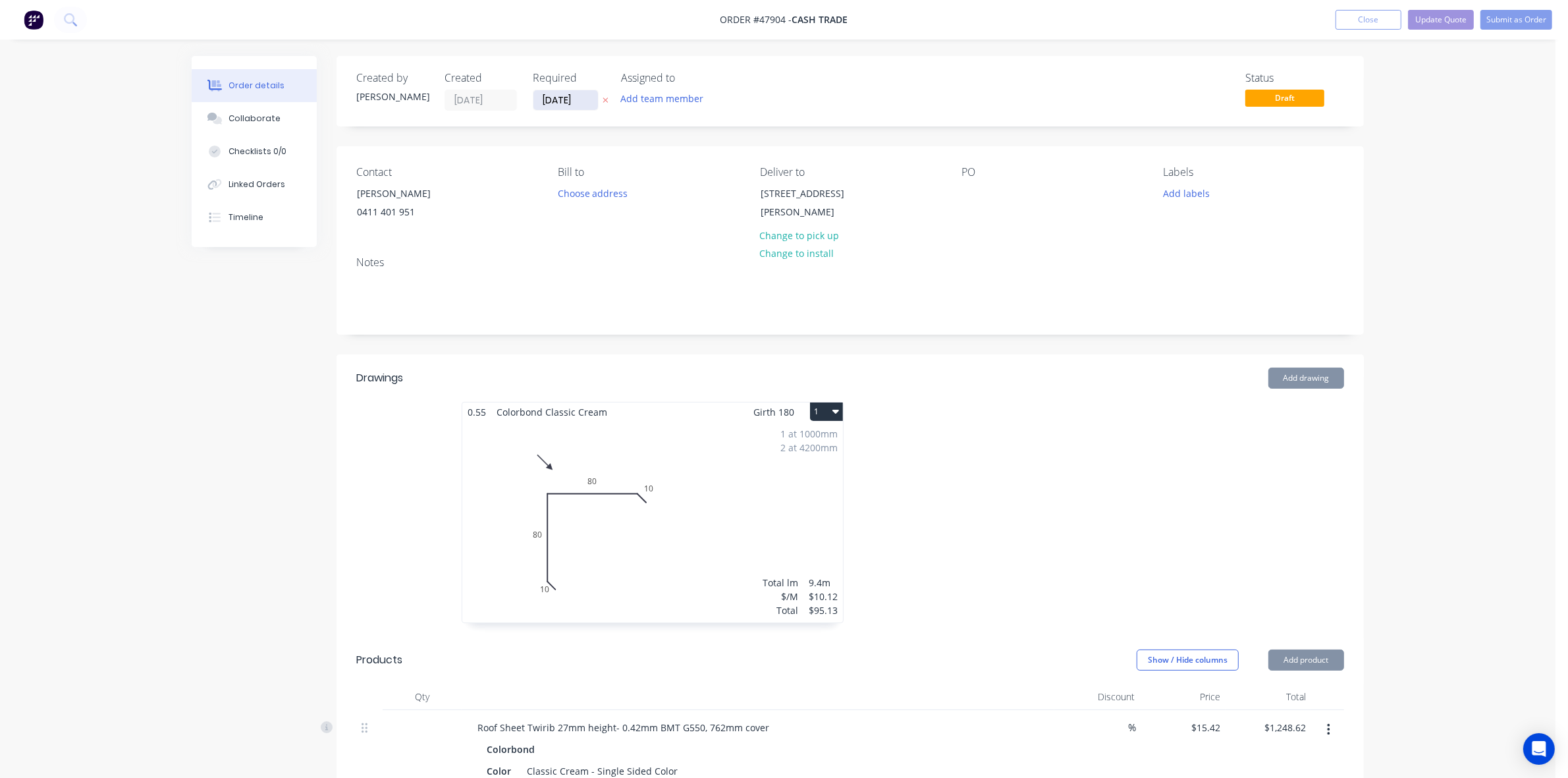
click at [551, 100] on input "11/08/25" at bounding box center [566, 100] width 64 height 20
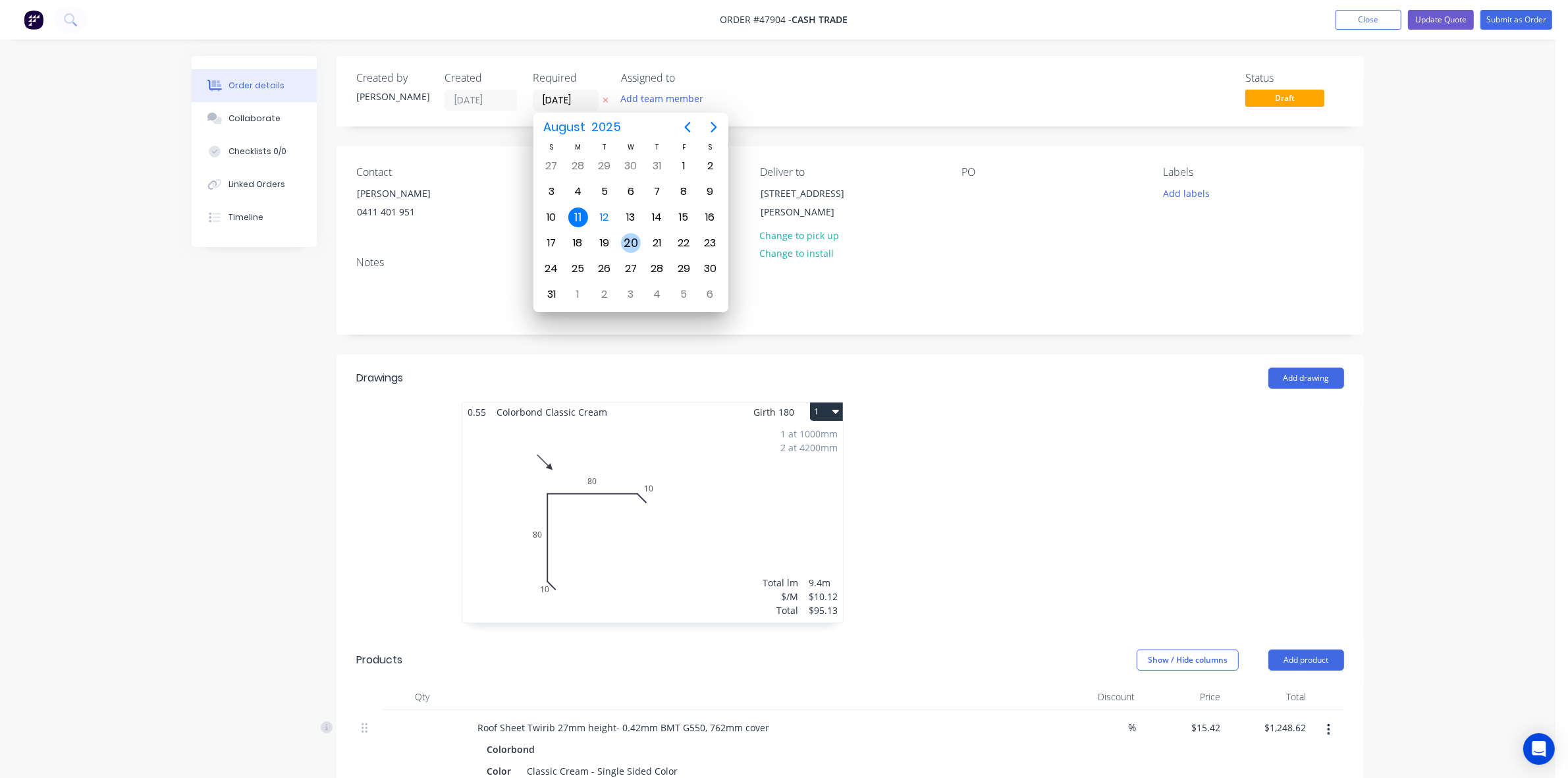
click at [634, 234] on div "20" at bounding box center [631, 243] width 20 height 20
type input "20/08/25"
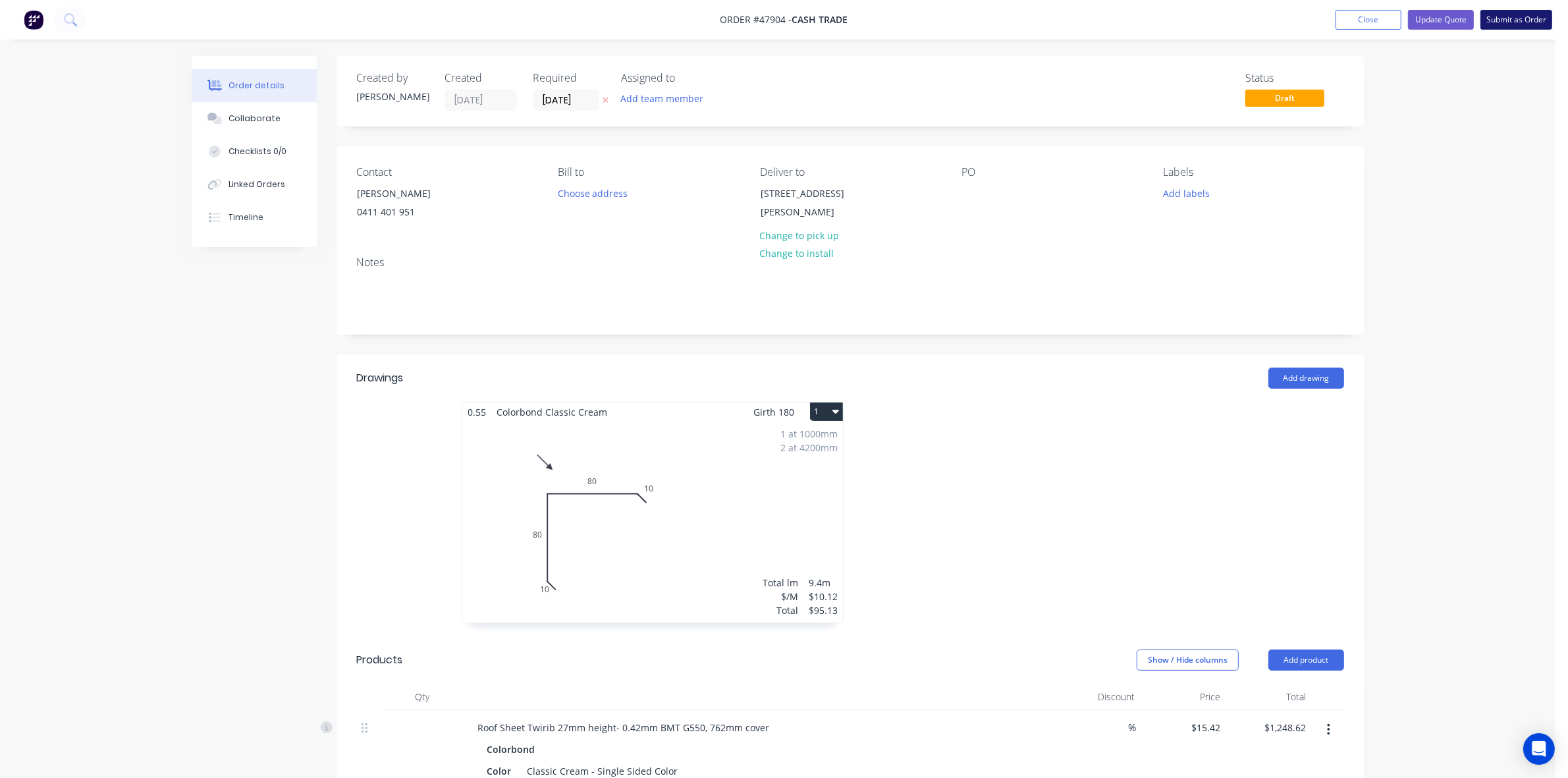
click at [1529, 23] on button "Submit as Order" at bounding box center [1516, 19] width 71 height 20
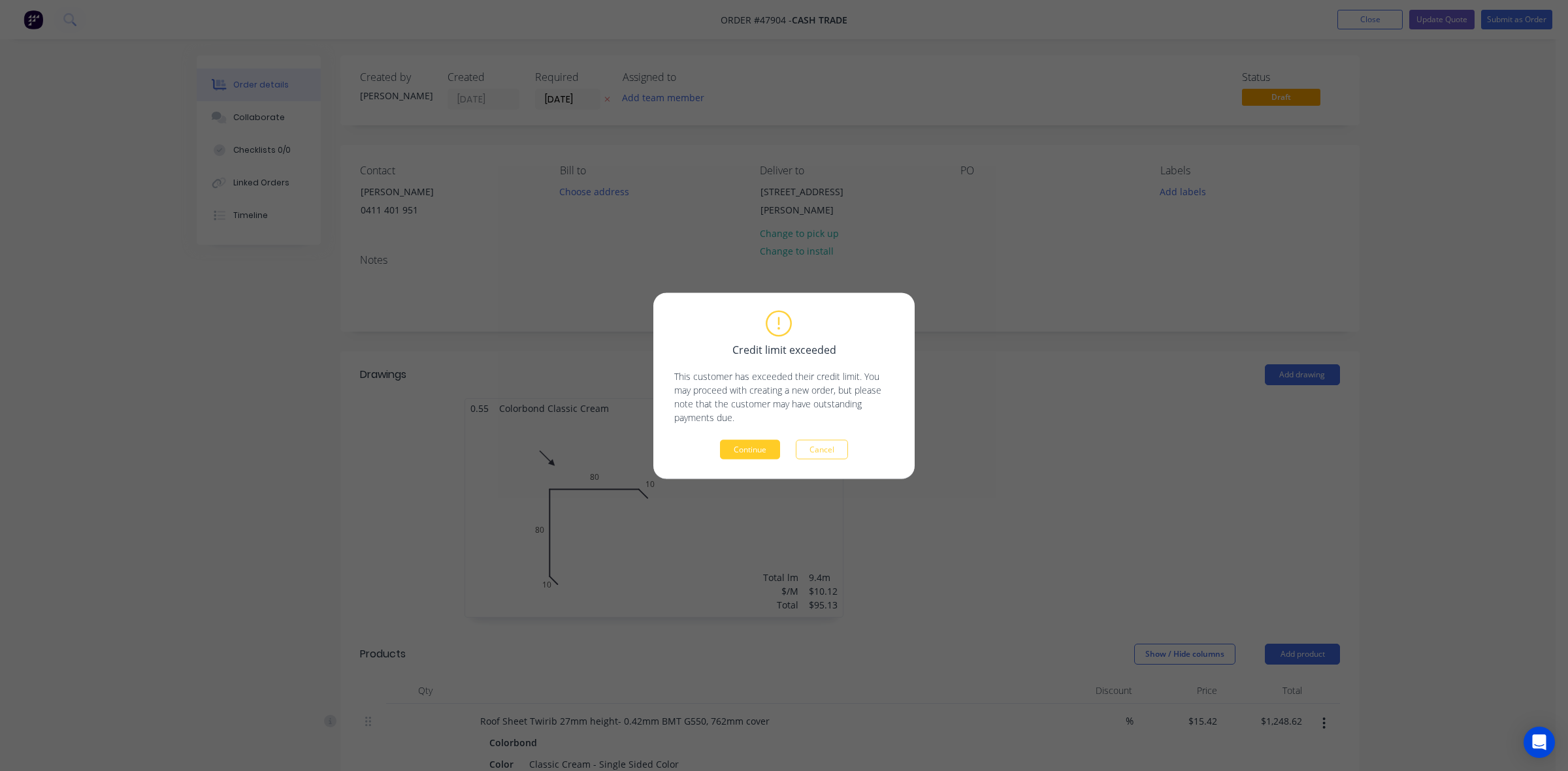
click at [734, 445] on button "Continue" at bounding box center [750, 449] width 60 height 20
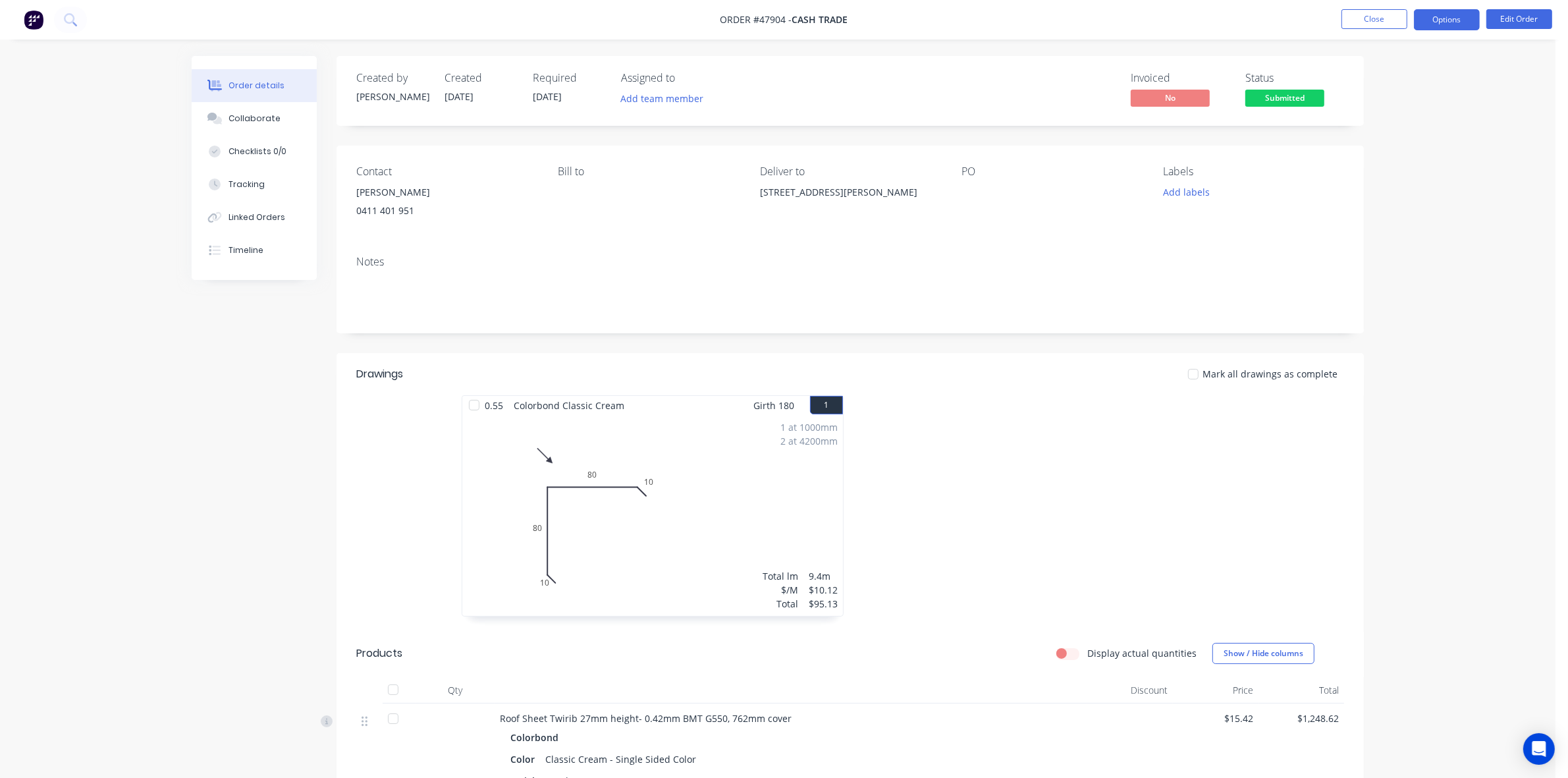
click at [1460, 18] on button "Options" at bounding box center [1447, 19] width 66 height 21
click at [1370, 78] on div "Invoice" at bounding box center [1407, 80] width 121 height 19
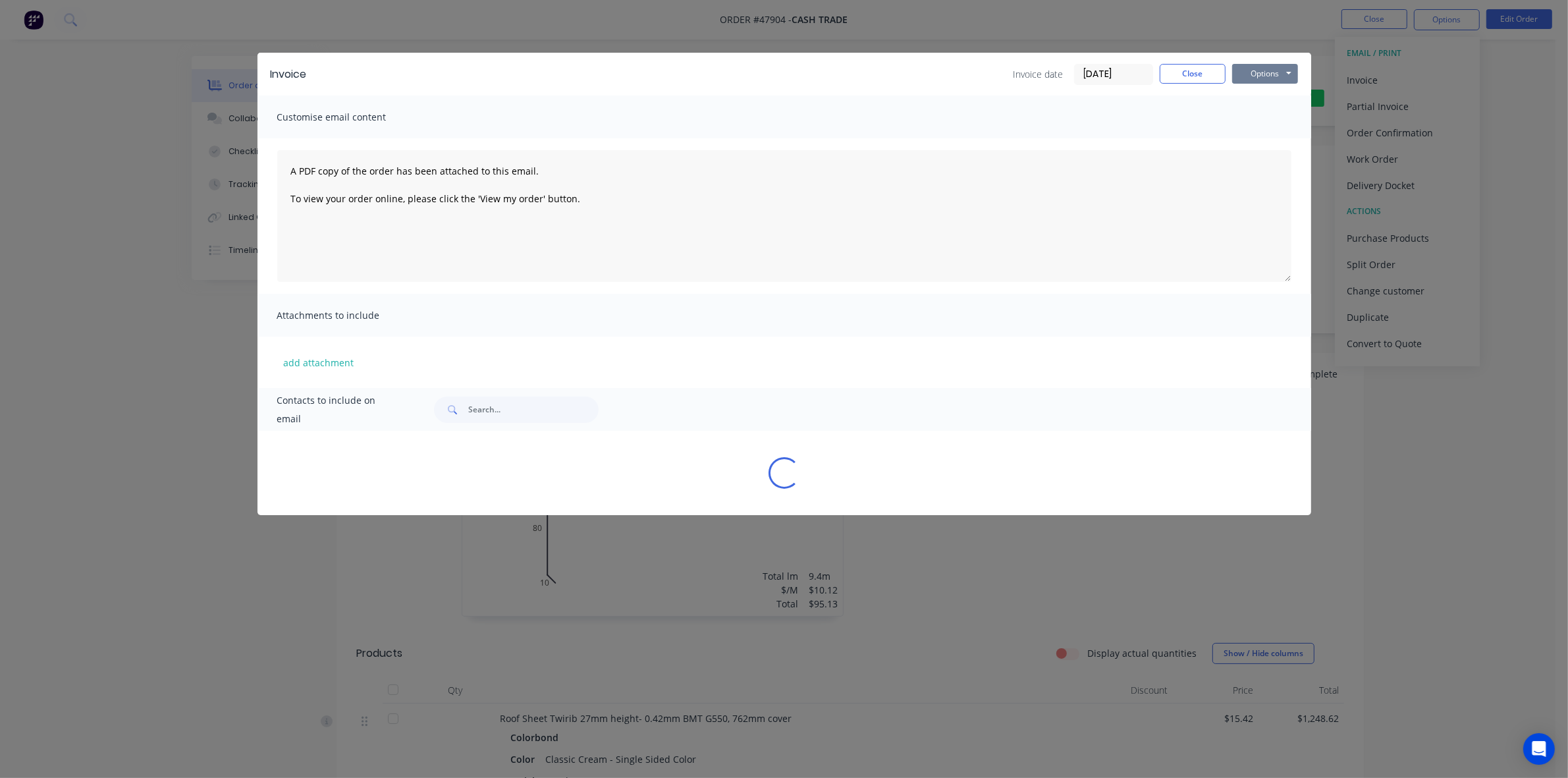
click at [1275, 64] on button "Options" at bounding box center [1265, 74] width 66 height 20
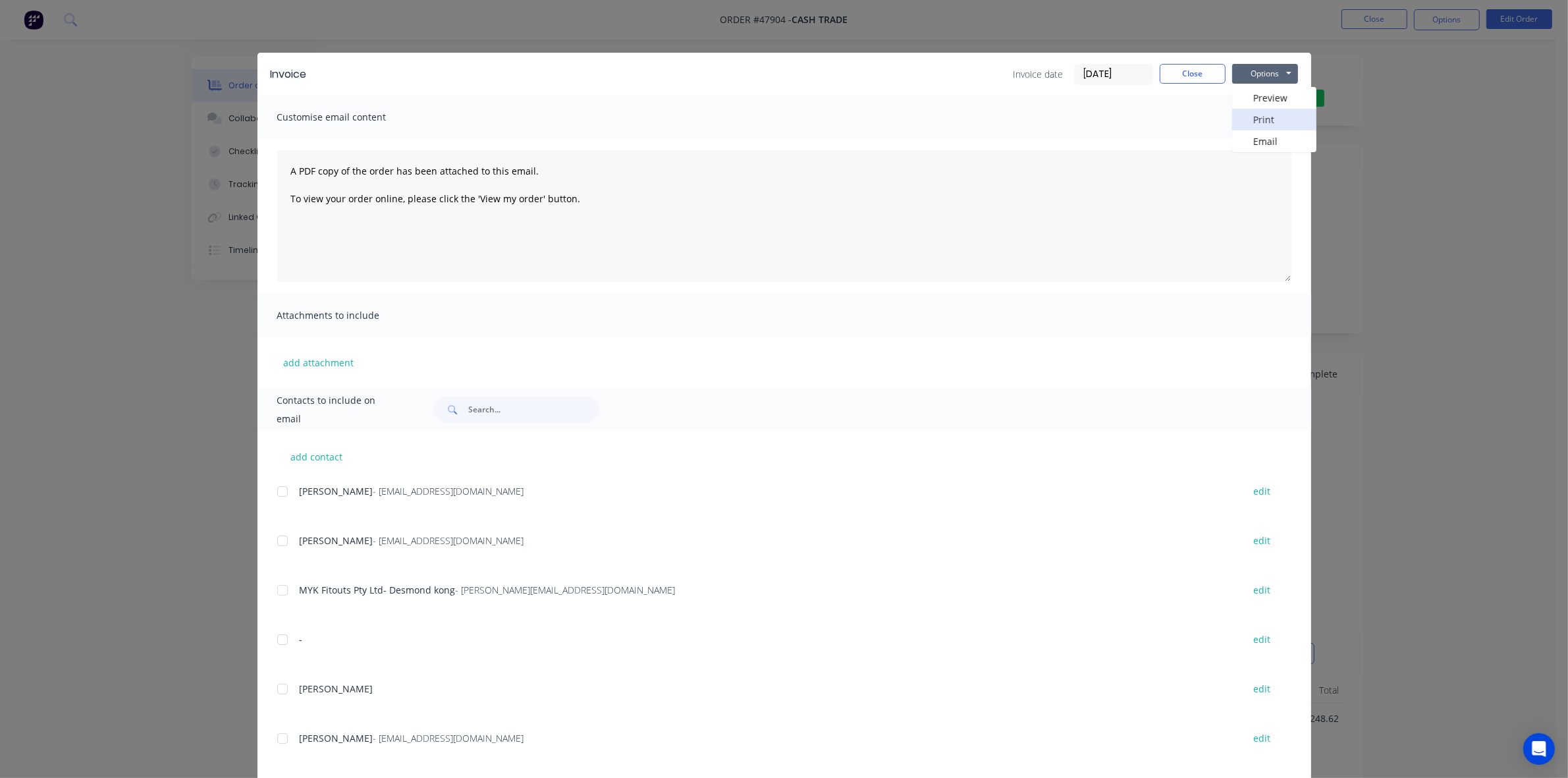
click at [1253, 119] on button "Print" at bounding box center [1274, 119] width 84 height 22
click at [1163, 75] on button "Close" at bounding box center [1192, 74] width 66 height 20
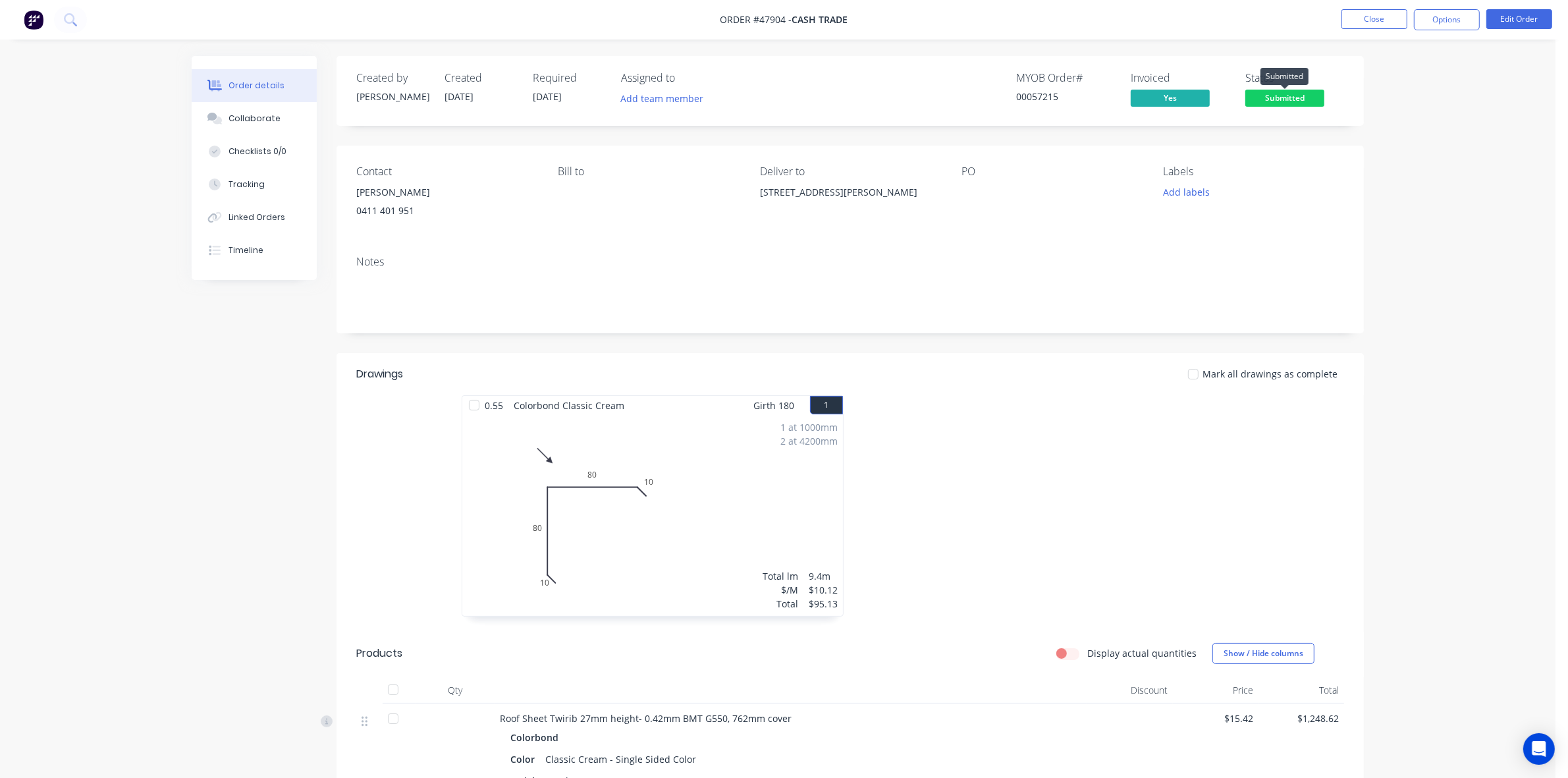
drag, startPoint x: 1292, startPoint y: 96, endPoint x: 1291, endPoint y: 113, distance: 17.0
click at [1291, 96] on span "Submitted" at bounding box center [1285, 98] width 79 height 17
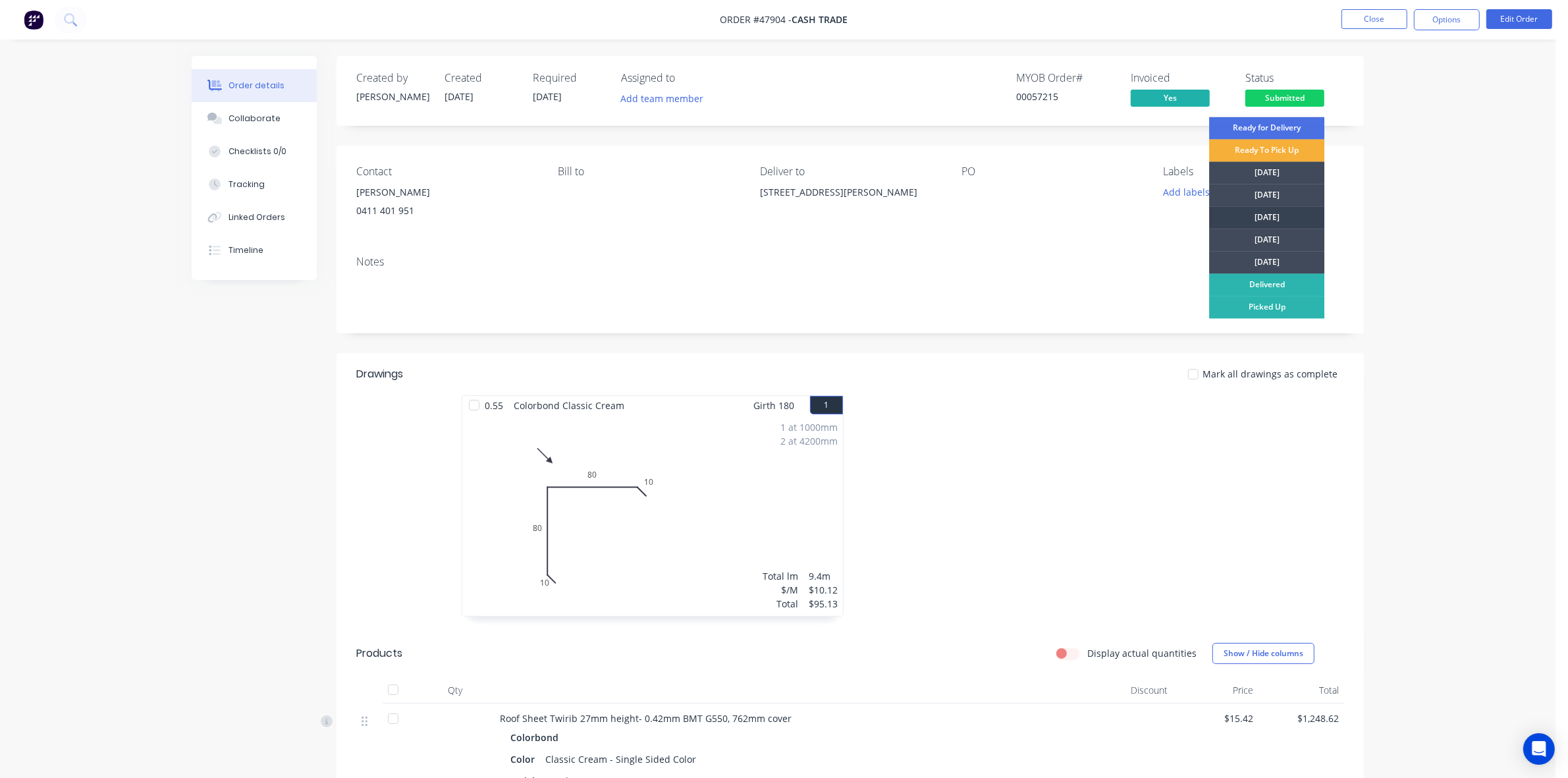
click at [1286, 219] on div "[DATE]" at bounding box center [1267, 218] width 116 height 22
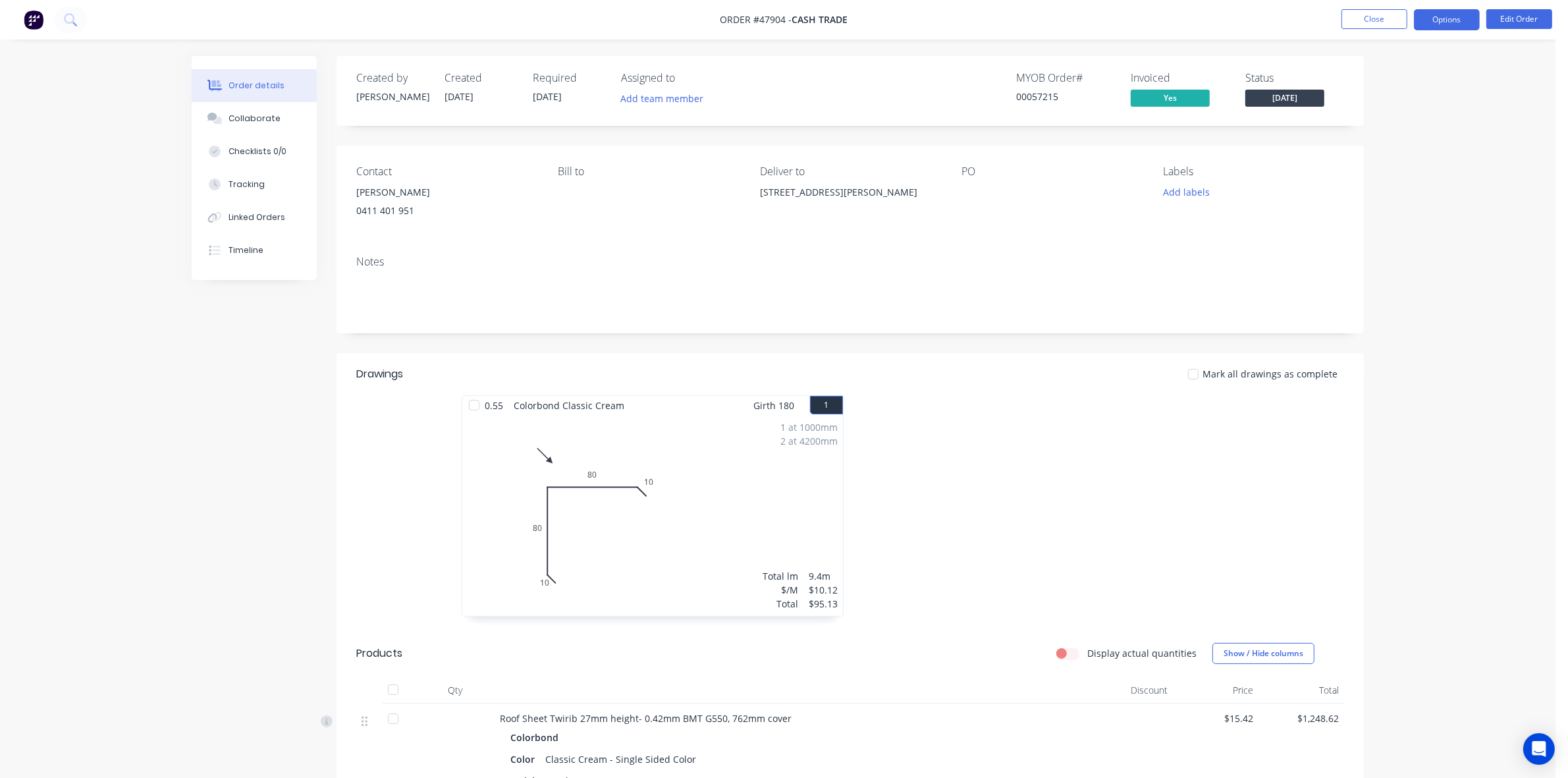
click at [1449, 18] on button "Options" at bounding box center [1447, 19] width 66 height 21
click at [1379, 153] on div "Work Order" at bounding box center [1407, 159] width 121 height 19
click at [1379, 153] on div "Custom" at bounding box center [1407, 159] width 121 height 19
click at [1381, 139] on div "Without pricing" at bounding box center [1407, 132] width 121 height 19
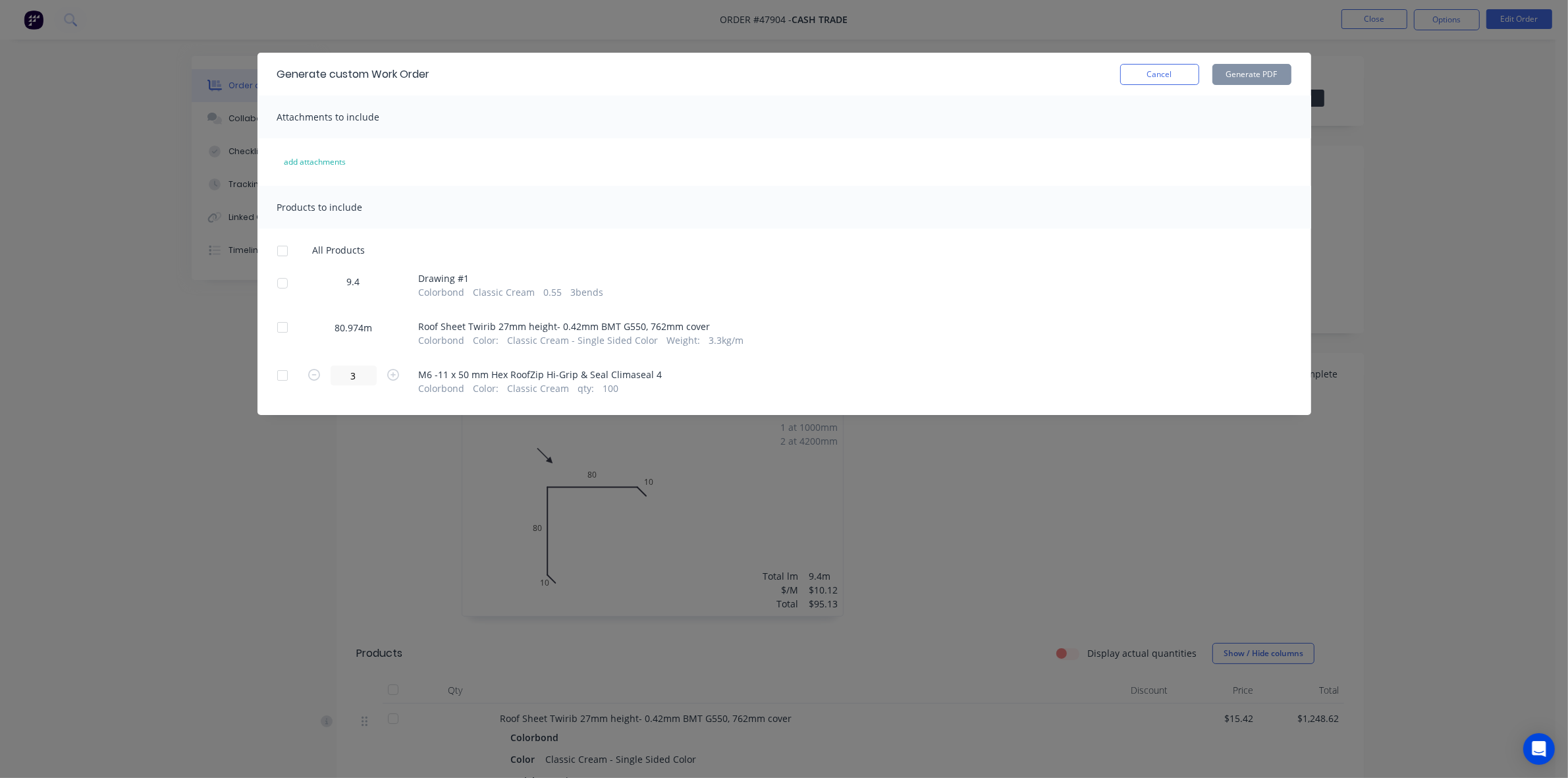
click at [278, 278] on div at bounding box center [282, 283] width 26 height 26
click at [1282, 73] on button "Generate PDF" at bounding box center [1252, 75] width 79 height 21
click at [294, 281] on div at bounding box center [282, 283] width 26 height 26
click at [277, 336] on div at bounding box center [282, 327] width 26 height 26
click at [1259, 75] on button "Generate PDF" at bounding box center [1252, 75] width 79 height 21
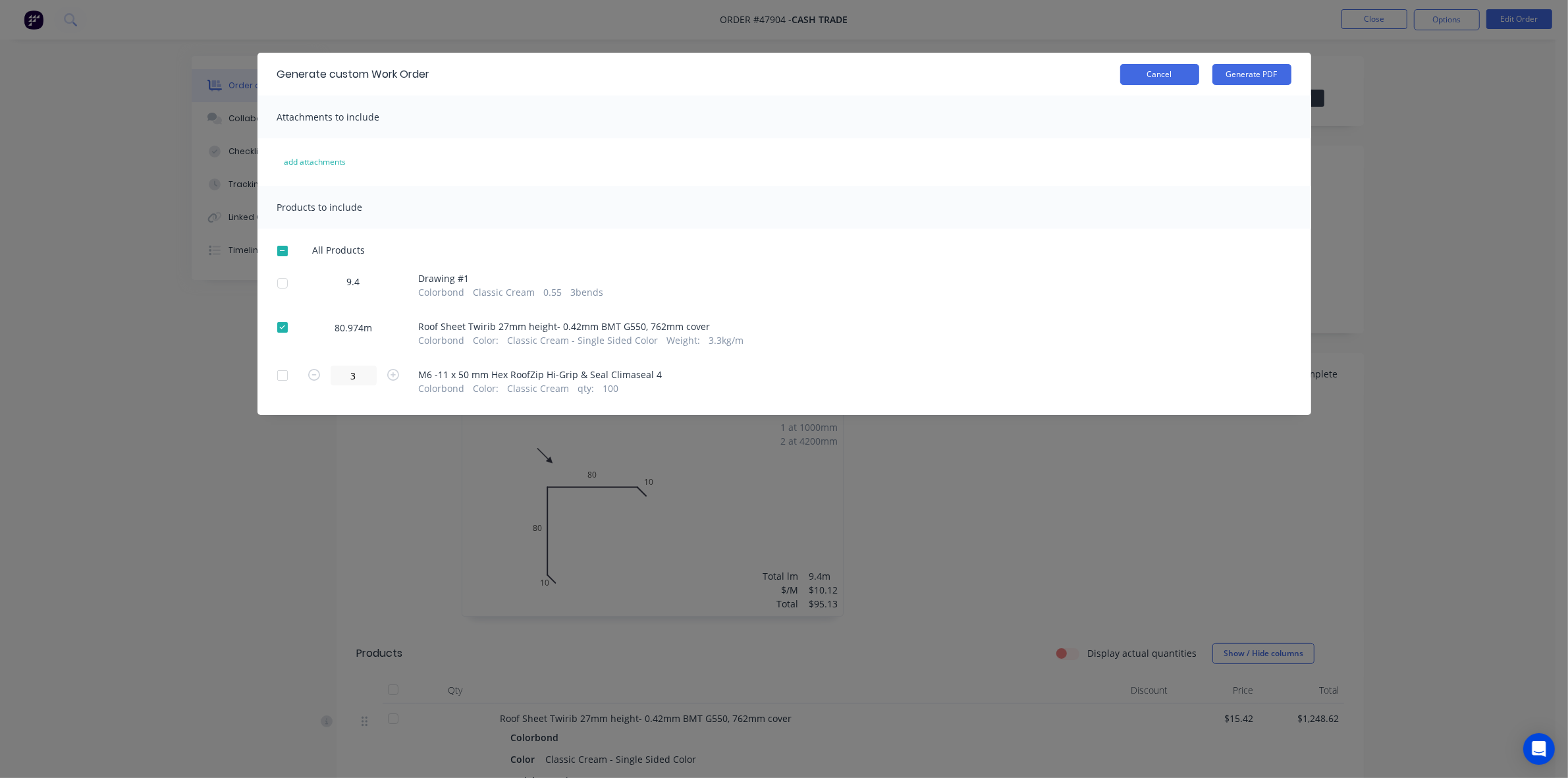
click at [1131, 68] on button "Cancel" at bounding box center [1160, 75] width 79 height 21
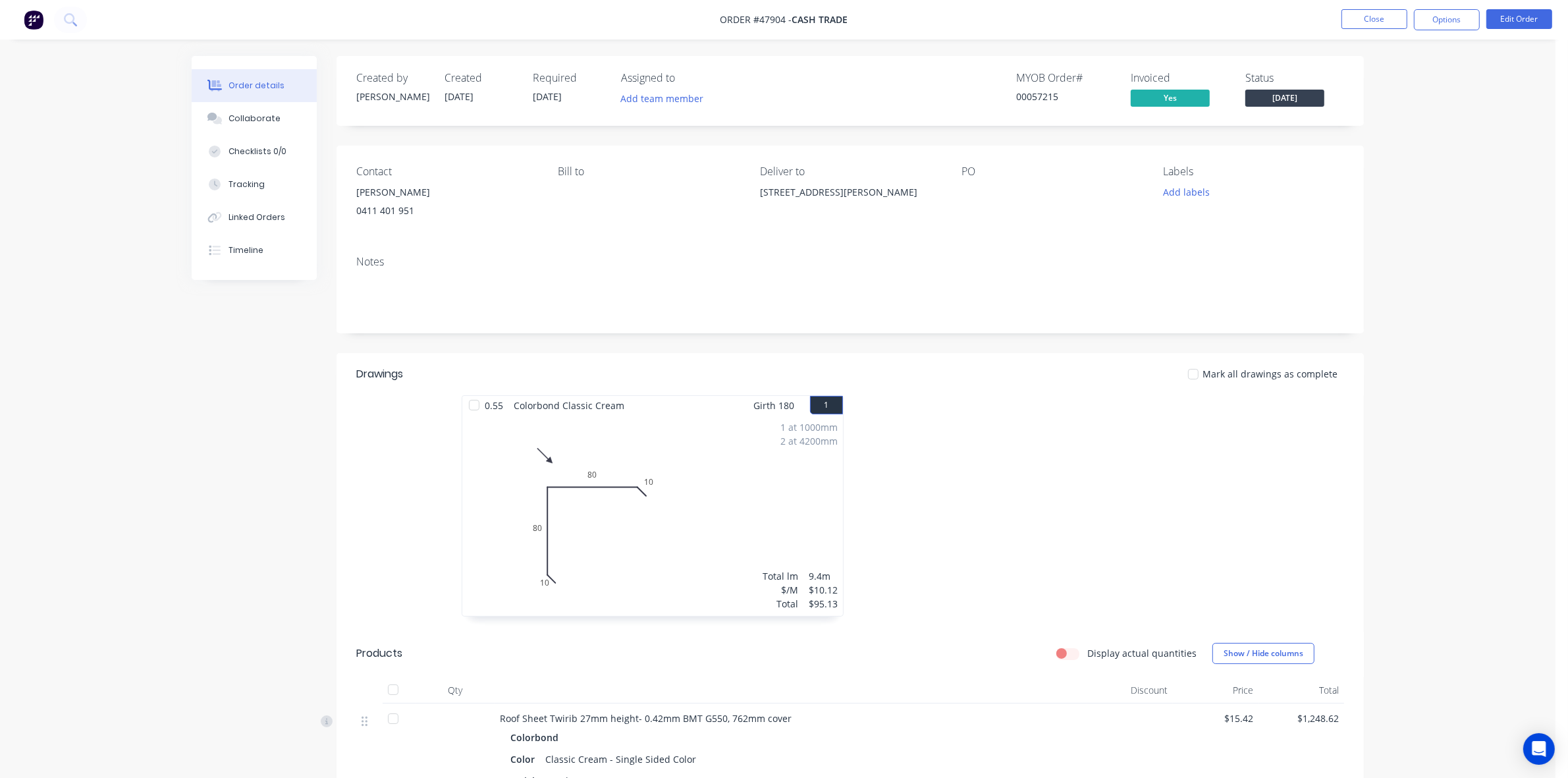
drag, startPoint x: 1501, startPoint y: 149, endPoint x: 1487, endPoint y: 77, distance: 73.3
click at [1503, 133] on div "Order details Collaborate Checklists 0/0 Tracking Linked Orders Timeline Order …" at bounding box center [778, 699] width 1555 height 1397
click at [1467, 22] on button "Options" at bounding box center [1447, 19] width 66 height 21
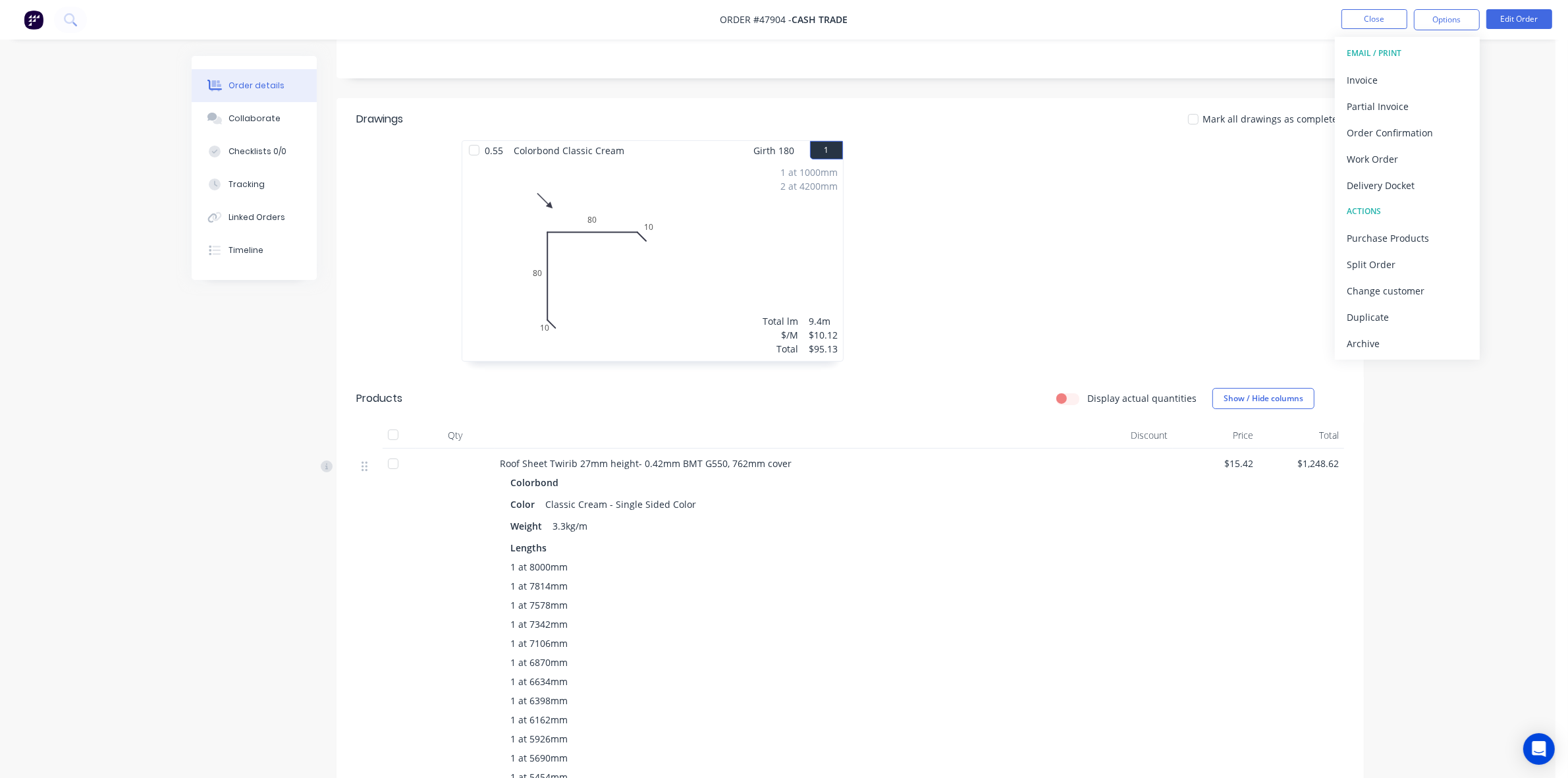
scroll to position [412, 0]
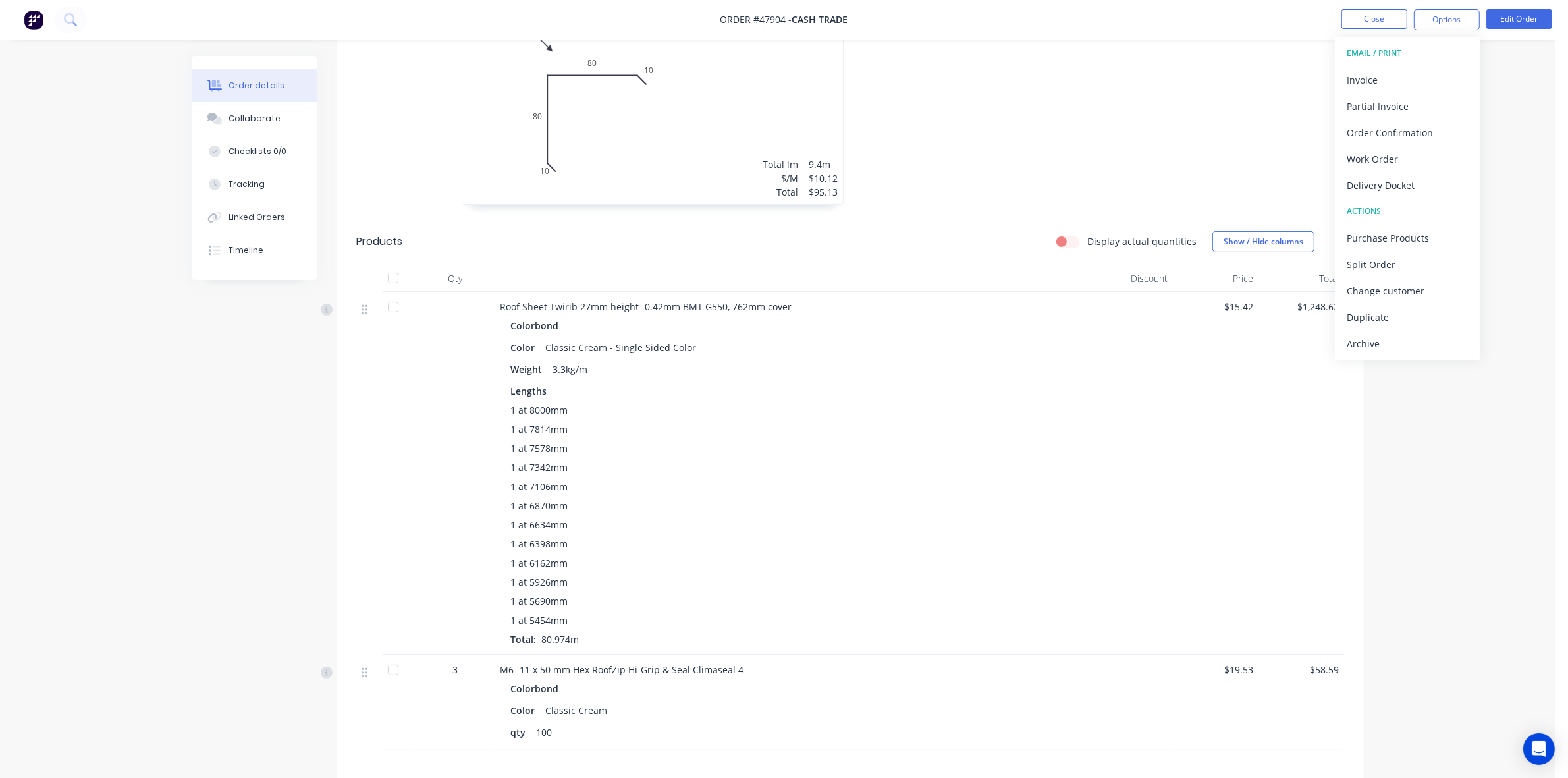
click at [388, 663] on div at bounding box center [393, 670] width 26 height 26
click at [976, 636] on div "1 at 8000mm 1 at 7814mm 1 at 7578mm 1 at 7342mm 1 at 7106mm 1 at 6870mm 1 at 66…" at bounding box center [790, 524] width 561 height 243
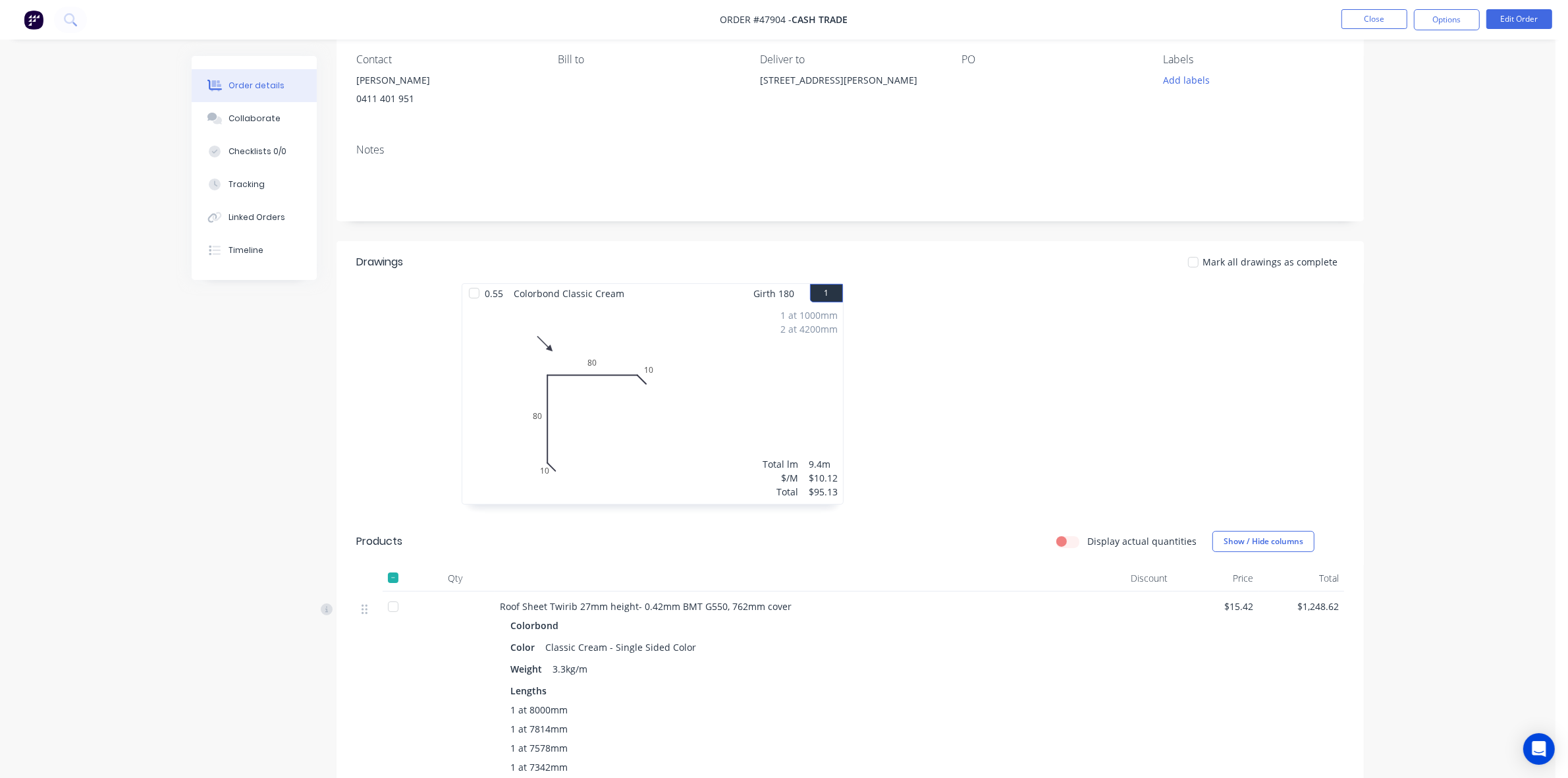
scroll to position [329, 0]
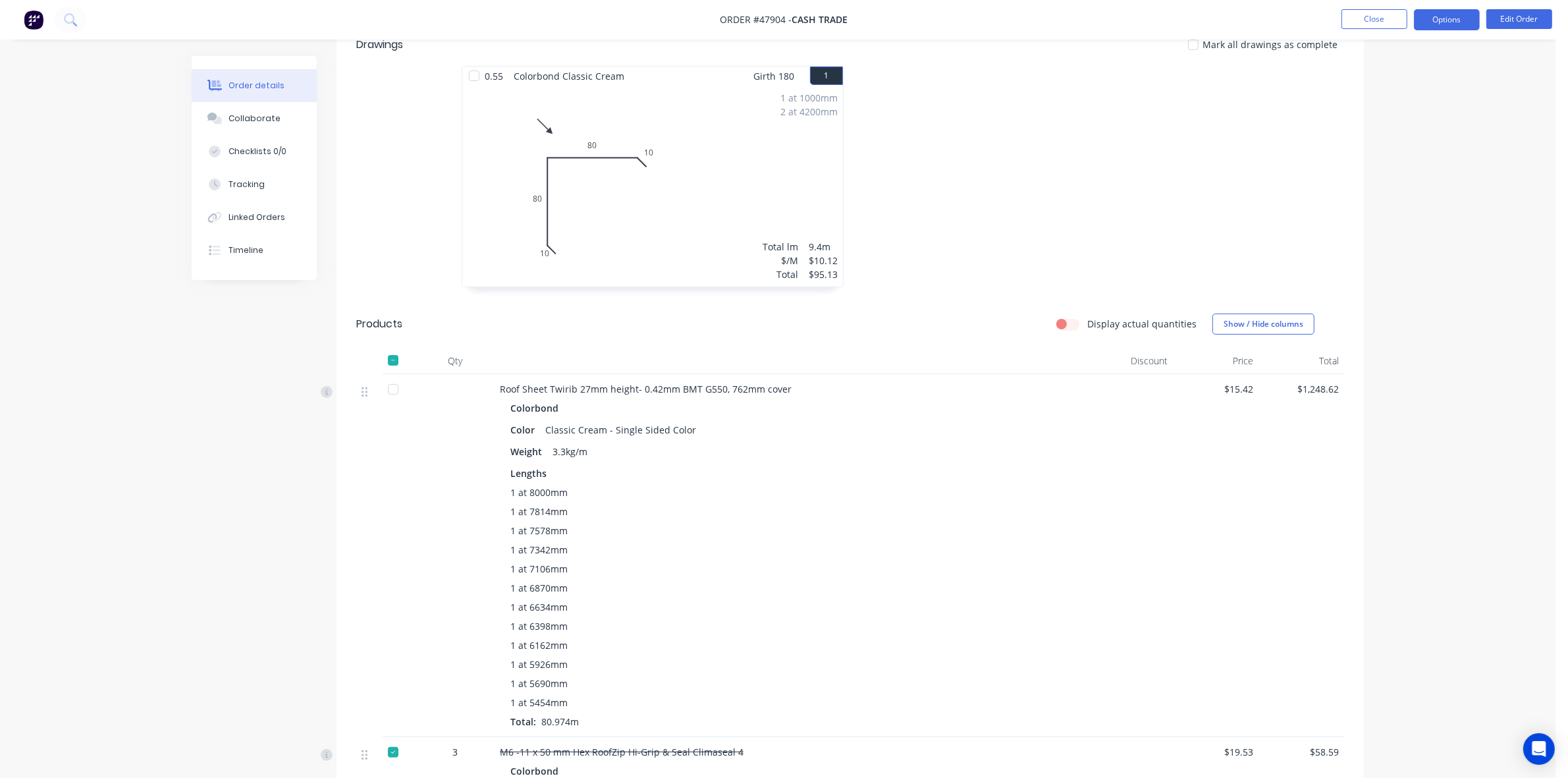
click at [1452, 14] on button "Options" at bounding box center [1447, 19] width 66 height 21
click at [1407, 174] on button "Delivery Docket" at bounding box center [1408, 185] width 145 height 26
click at [1395, 164] on div "Custom" at bounding box center [1407, 159] width 121 height 19
click at [1390, 141] on div "Without pricing" at bounding box center [1407, 132] width 121 height 19
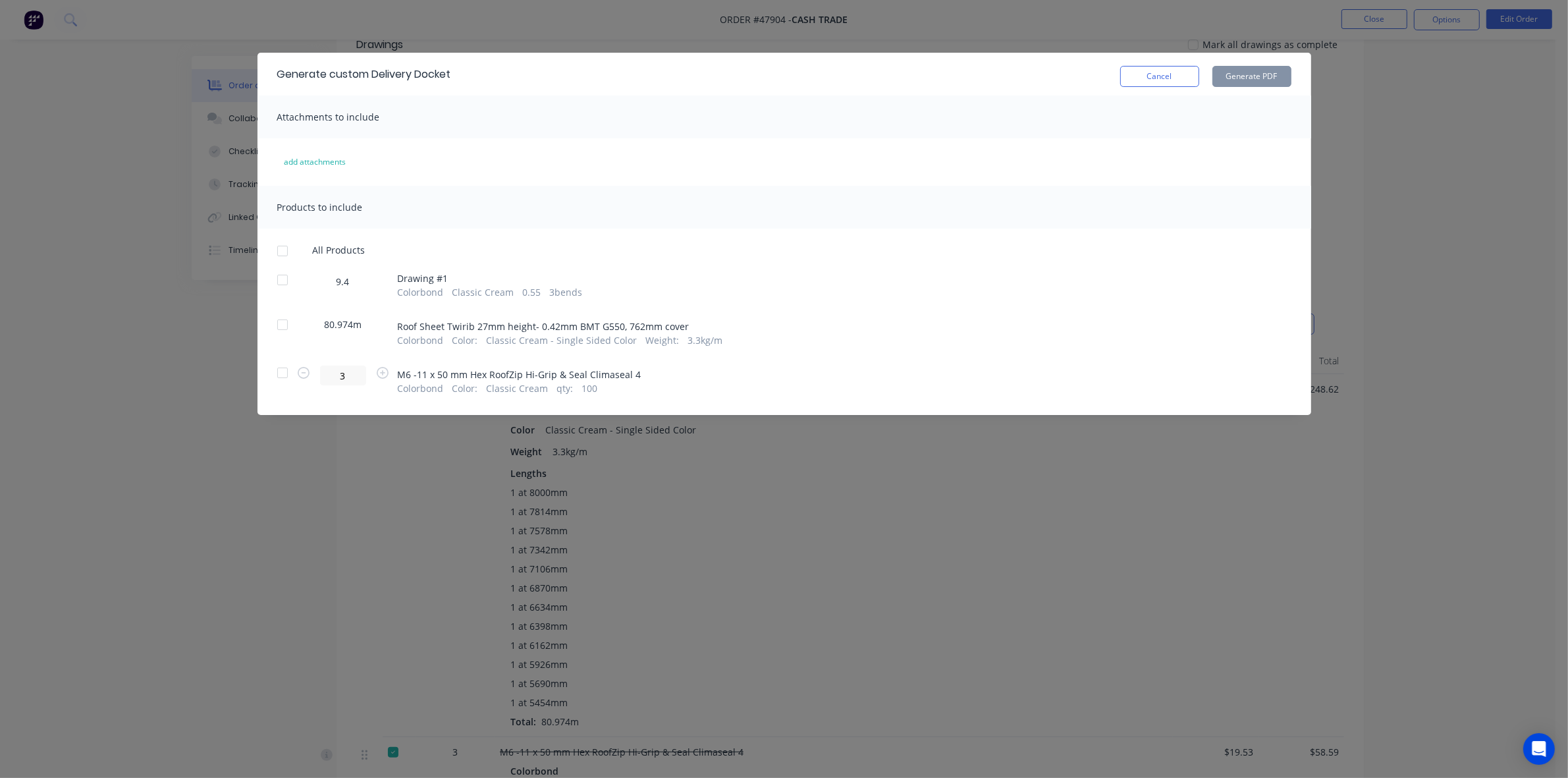
click at [282, 265] on div "All Products 9.4 Drawing # 1 Colorbond Classic Cream 0.55 3 bends 80.974m Roof …" at bounding box center [784, 320] width 1054 height 151
click at [285, 275] on div at bounding box center [282, 279] width 26 height 26
drag, startPoint x: 274, startPoint y: 324, endPoint x: 284, endPoint y: 324, distance: 10.0
click at [274, 324] on div at bounding box center [282, 324] width 26 height 26
click at [1242, 75] on button "Generate PDF" at bounding box center [1252, 76] width 79 height 21
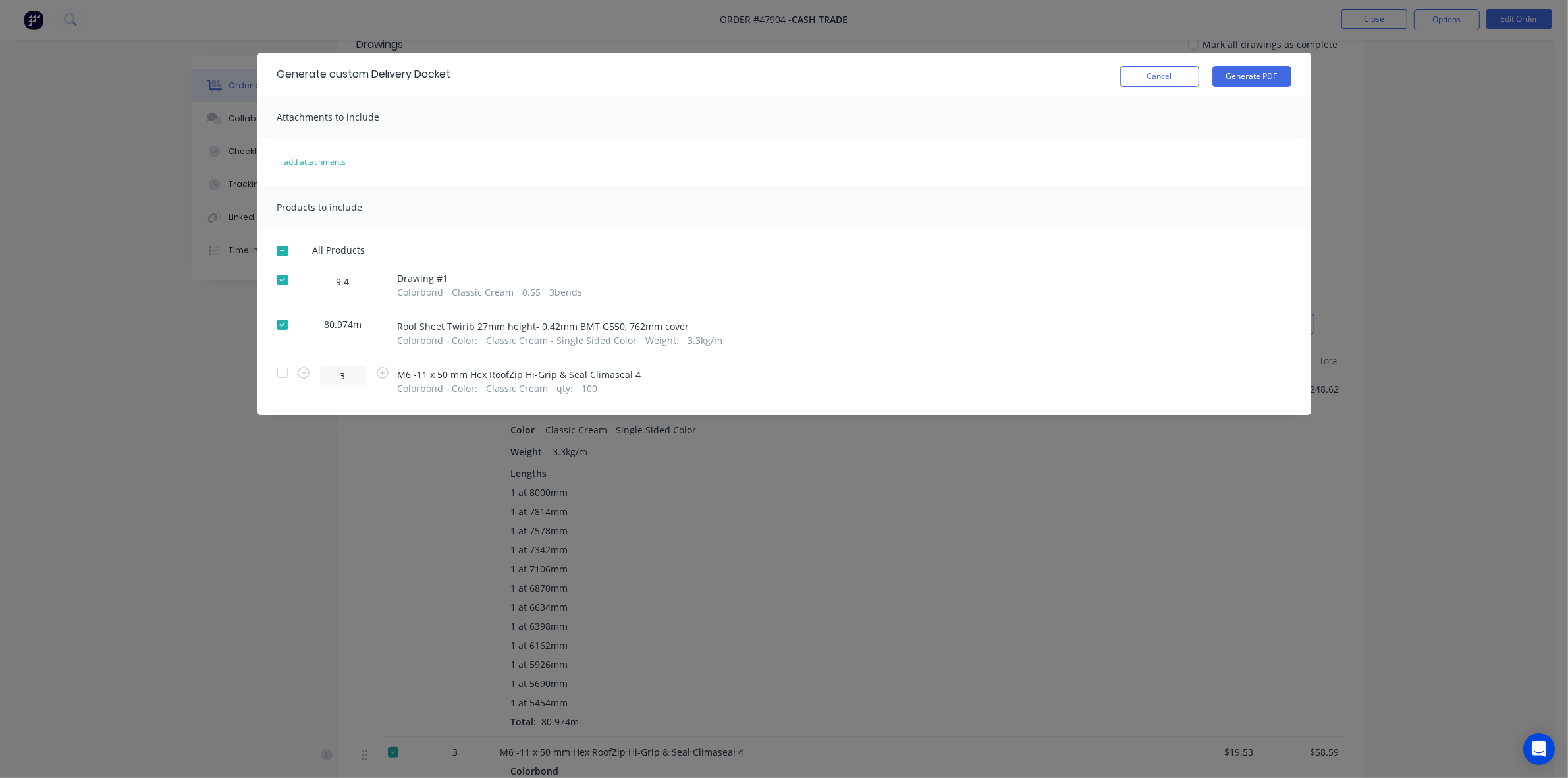
click at [1161, 63] on div "Cancel Generate PDF" at bounding box center [1205, 74] width 171 height 26
click at [1161, 70] on button "Cancel" at bounding box center [1160, 76] width 79 height 21
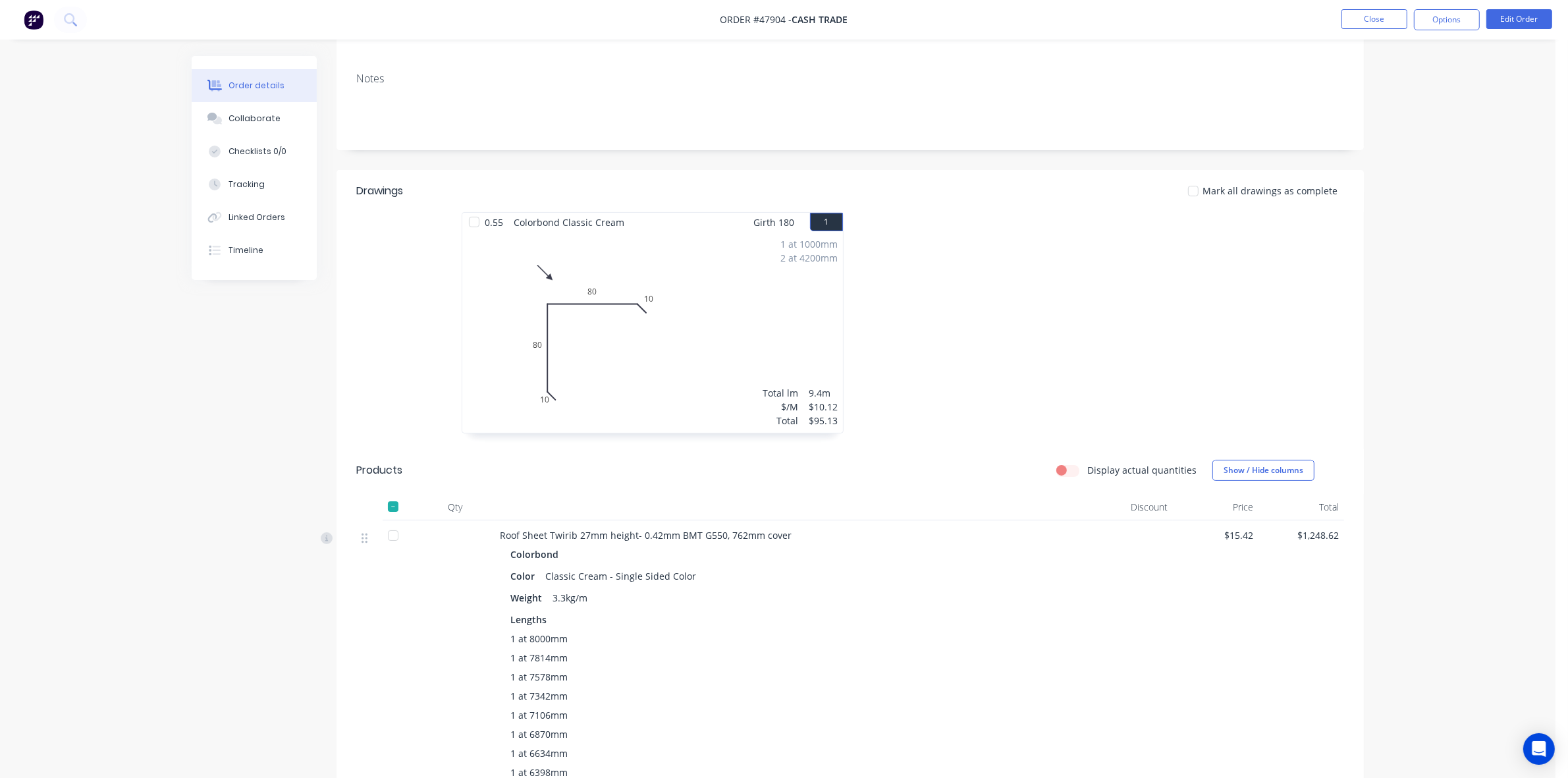
scroll to position [0, 0]
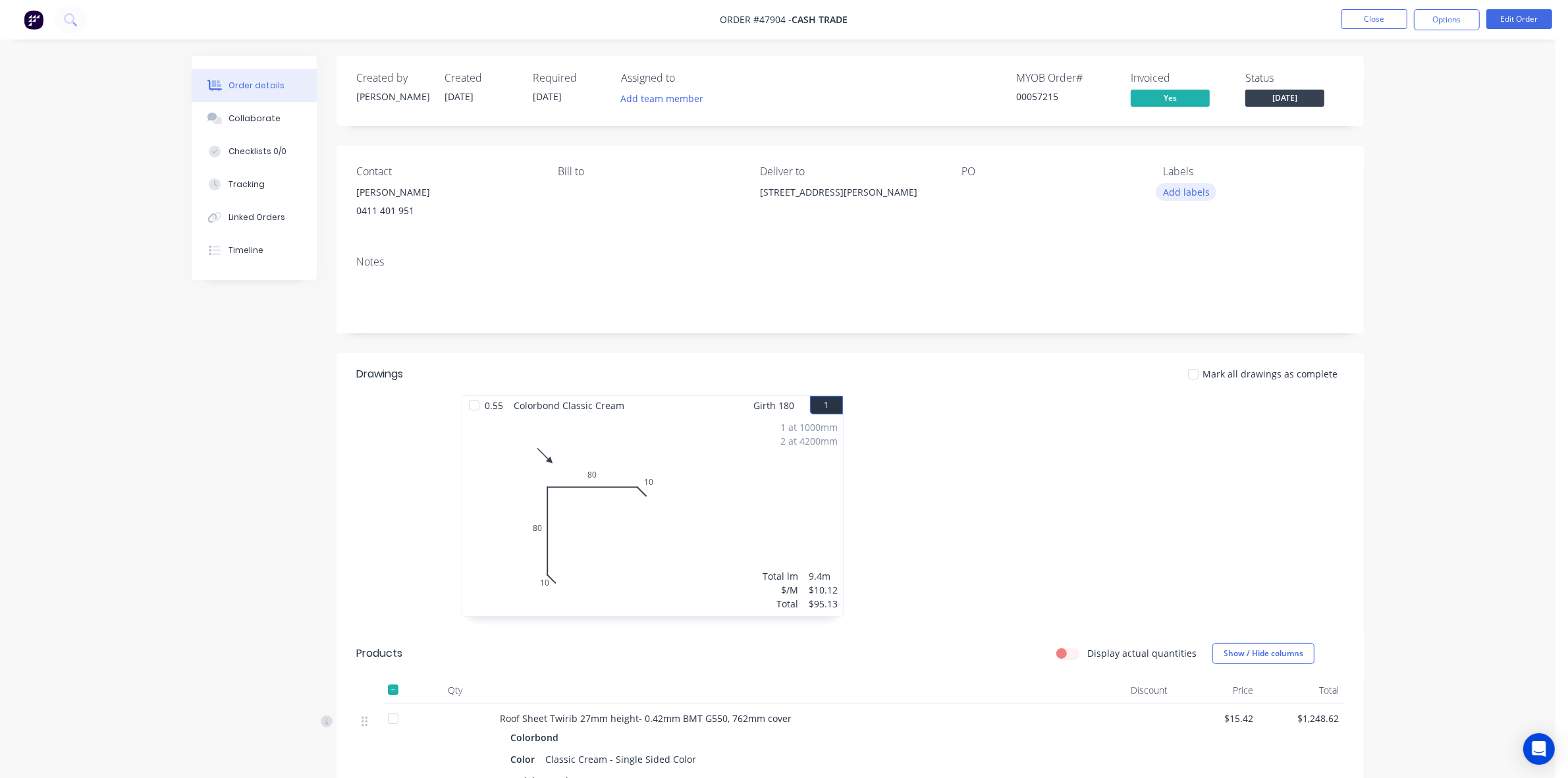
click at [1194, 189] on button "Add labels" at bounding box center [1186, 192] width 61 height 18
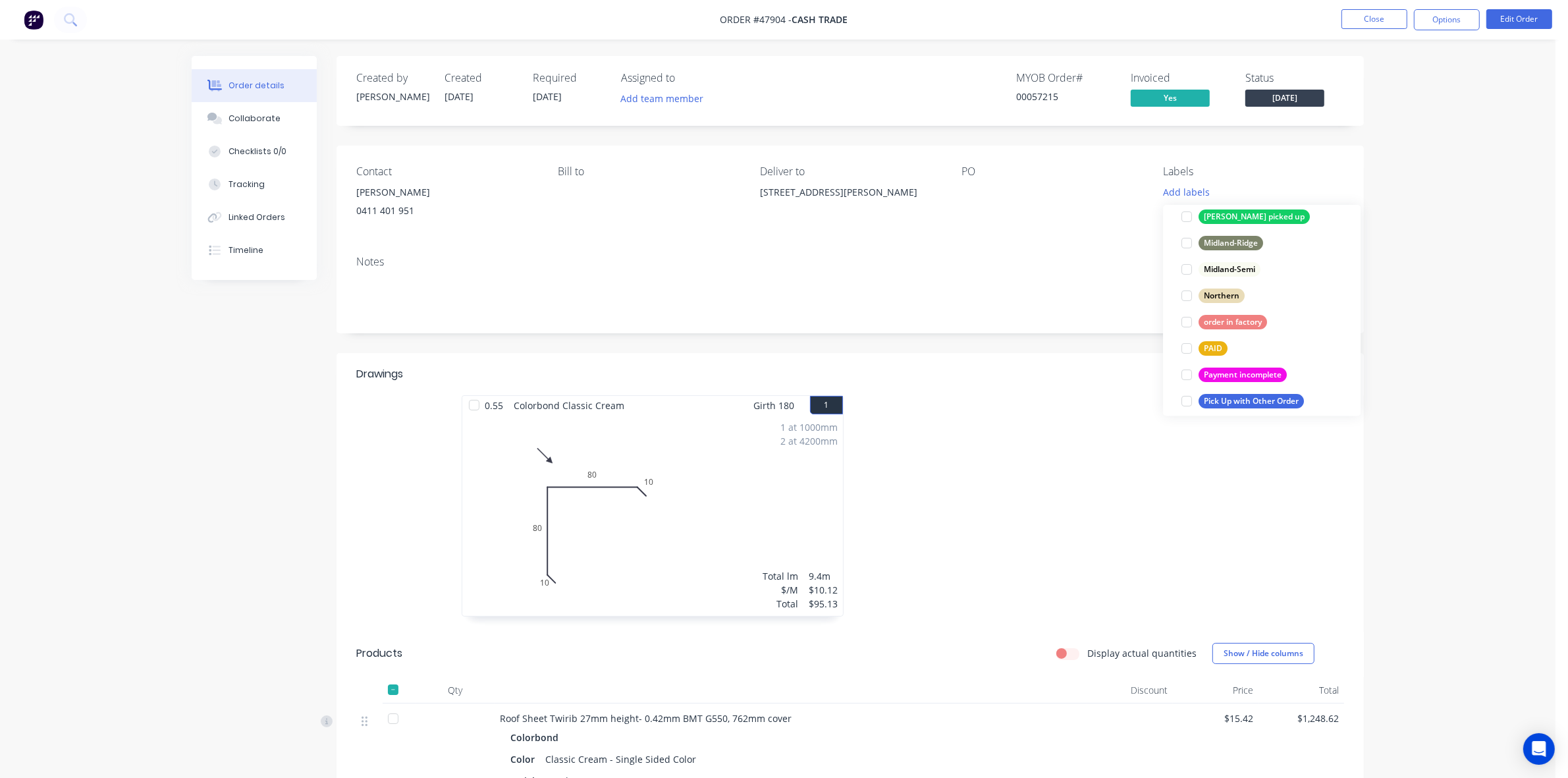
scroll to position [230, 0]
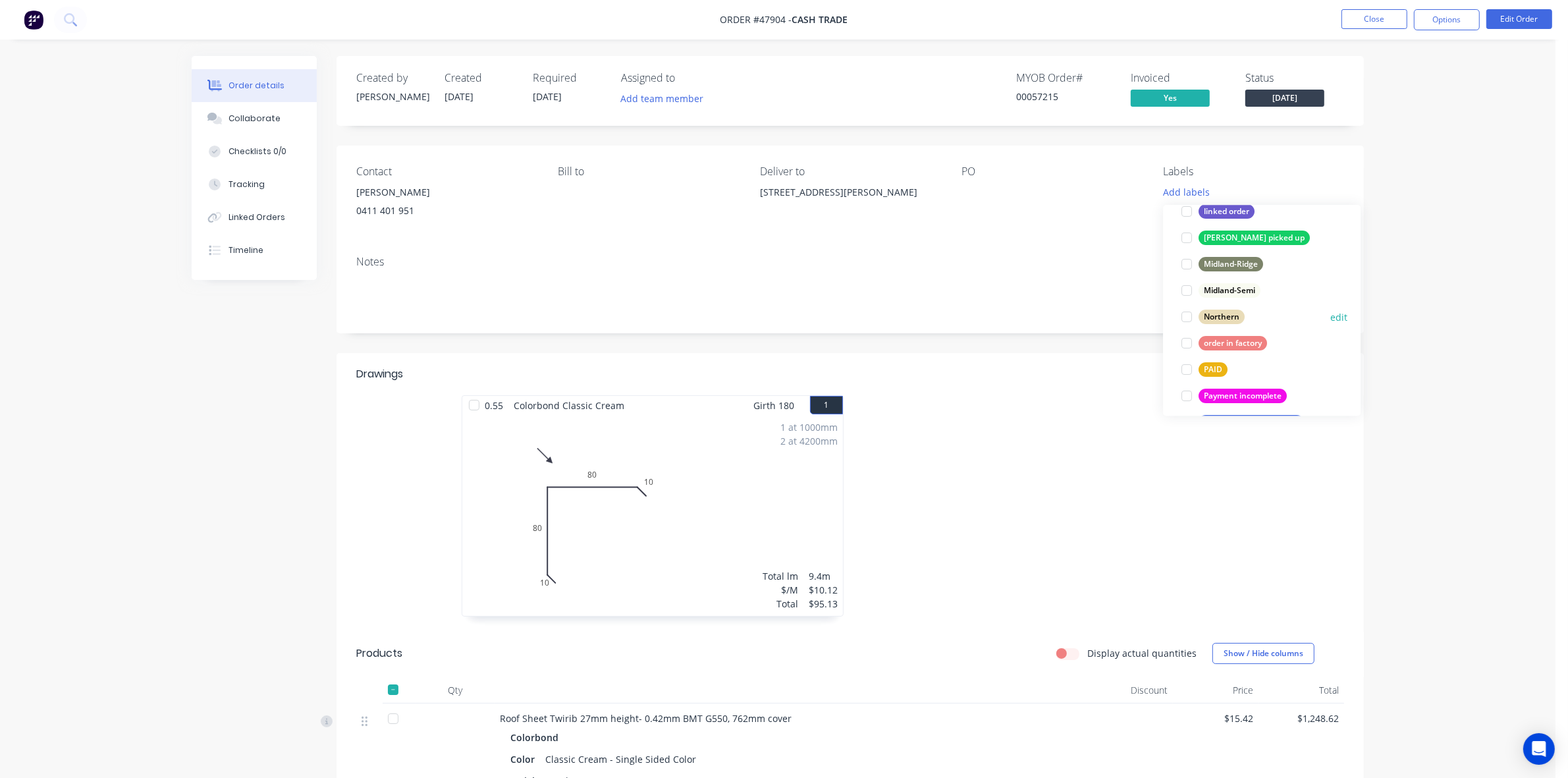
click at [1184, 315] on div at bounding box center [1186, 316] width 26 height 26
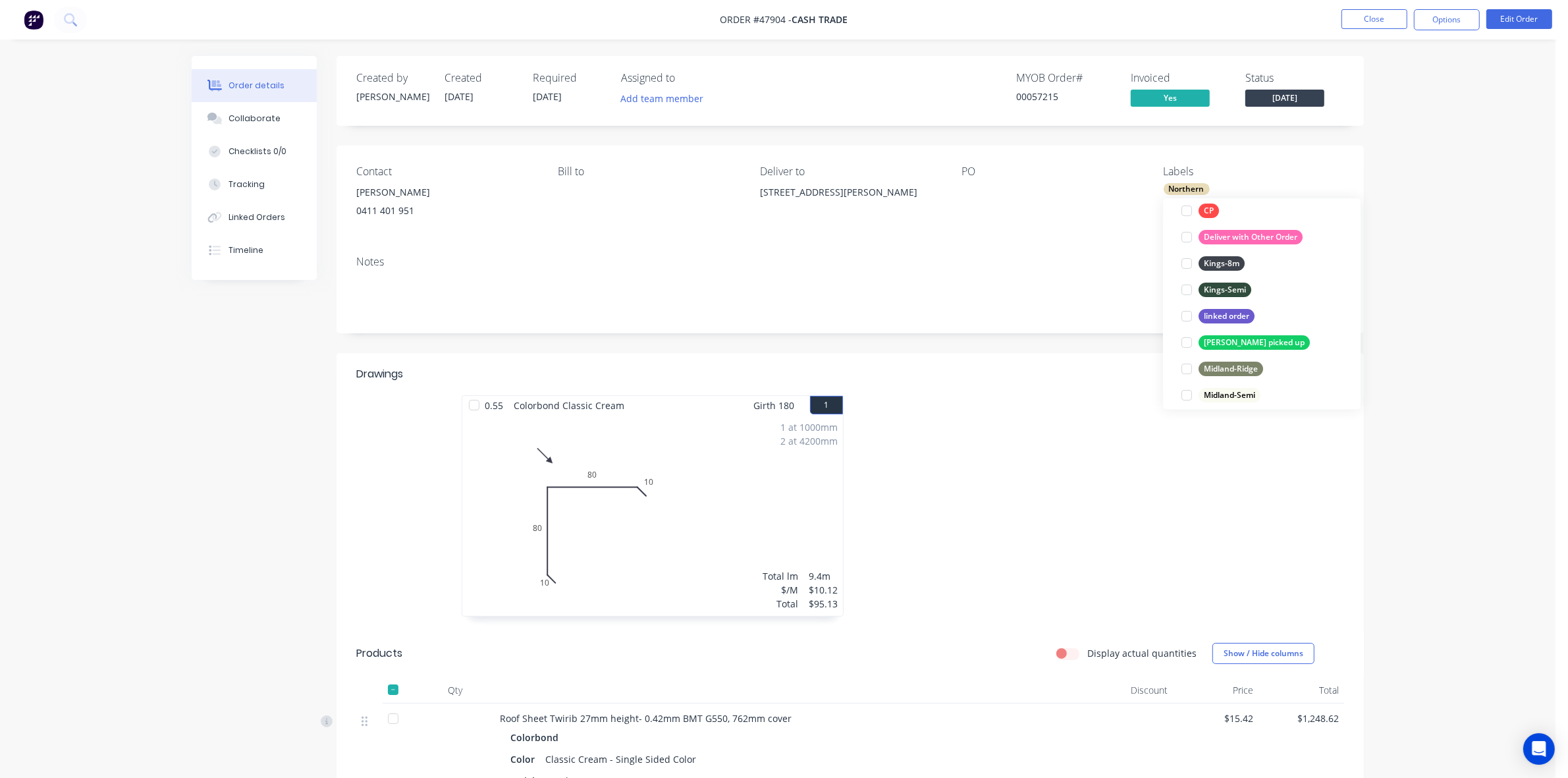
scroll to position [165, 0]
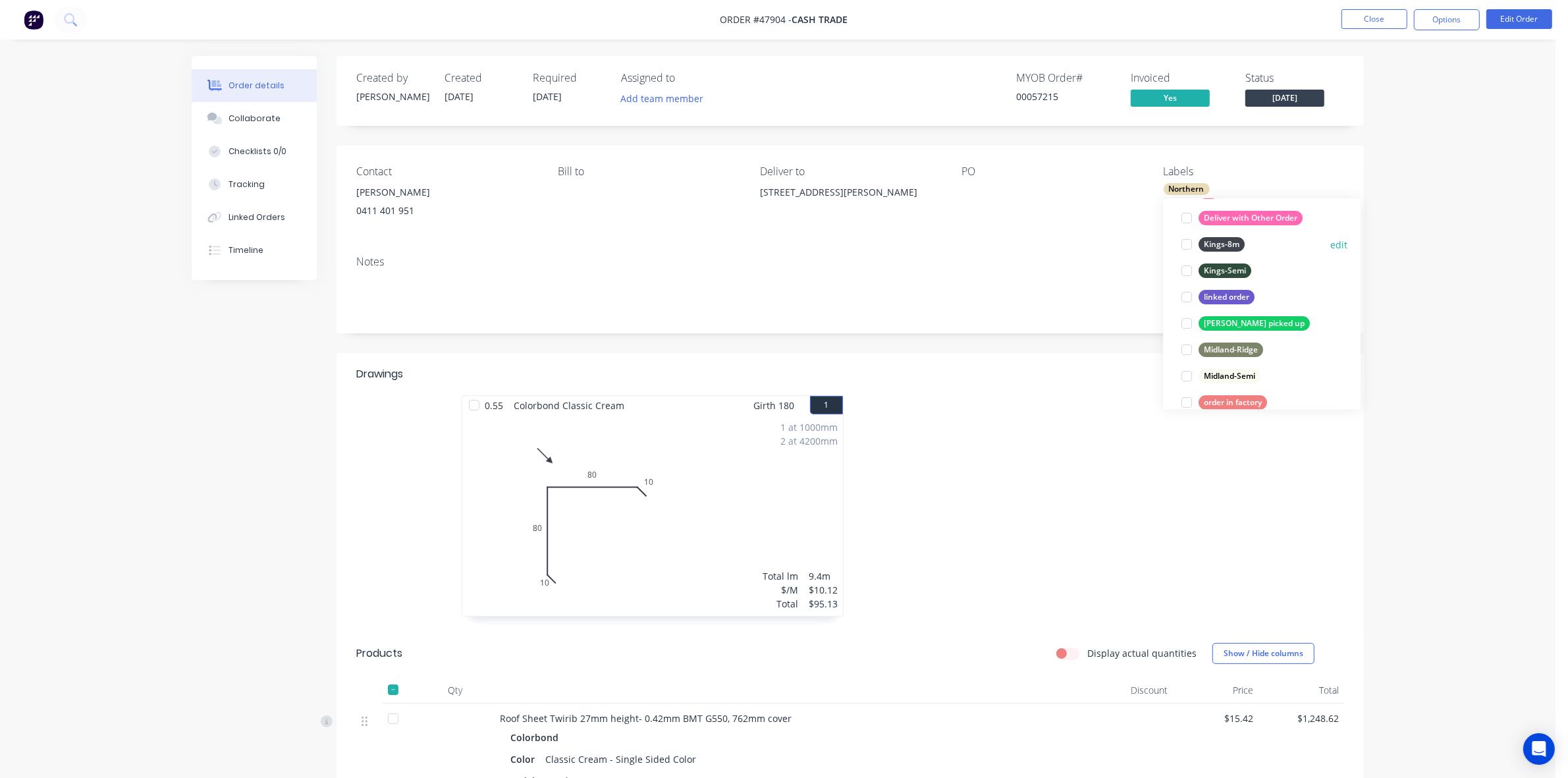
click at [1184, 244] on div at bounding box center [1186, 244] width 26 height 26
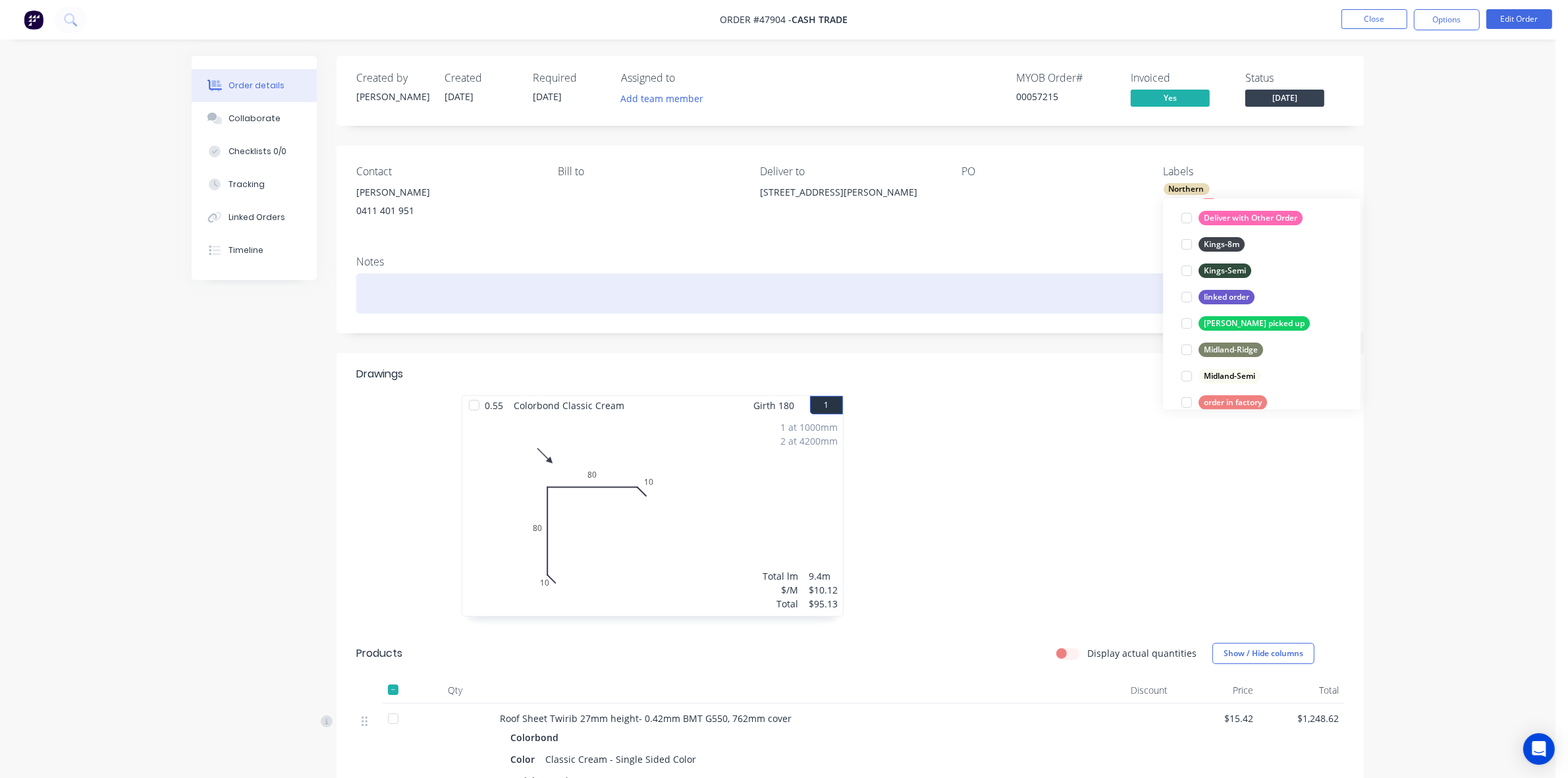
scroll to position [59, 0]
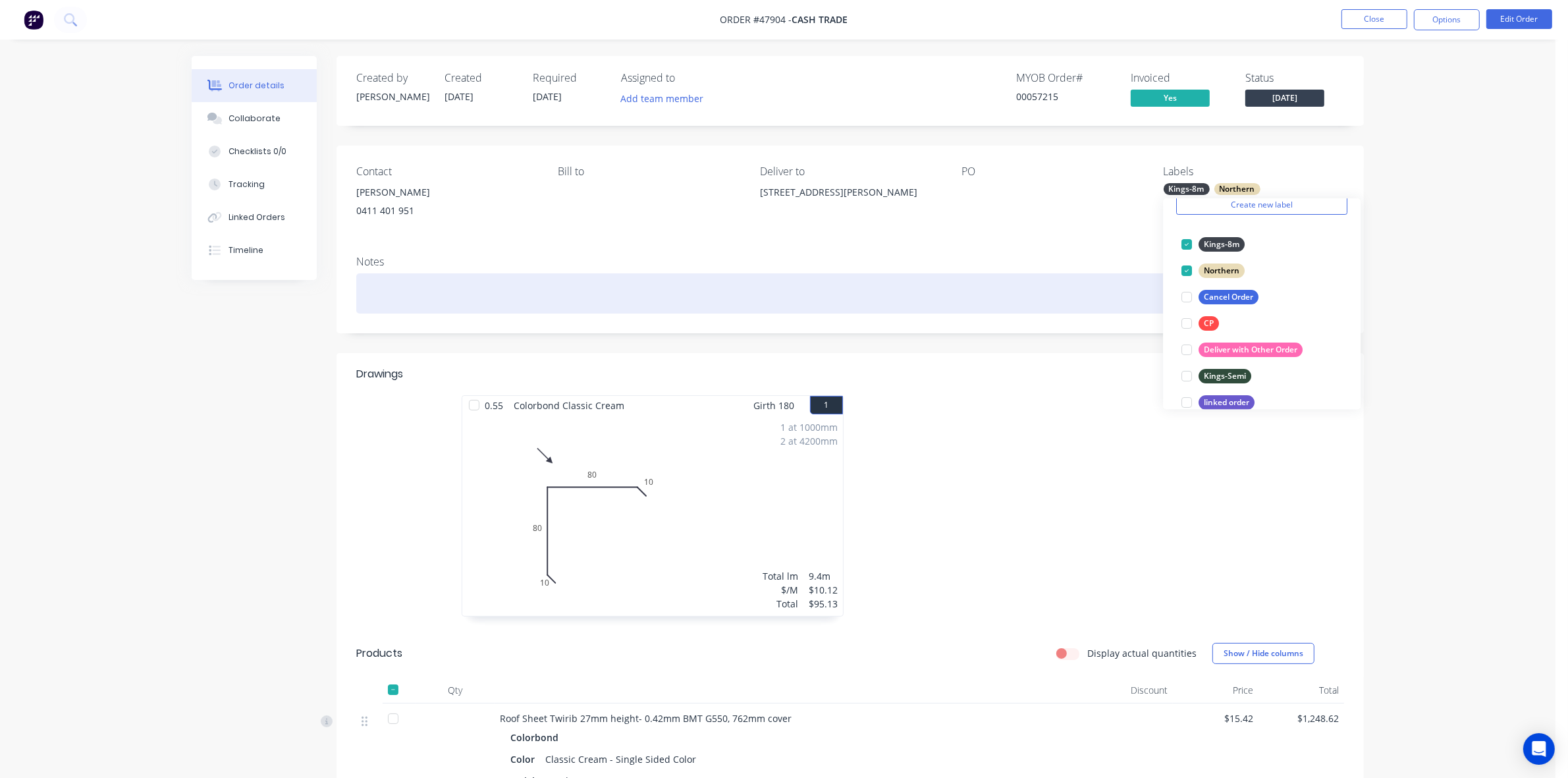
click at [1062, 299] on div at bounding box center [850, 294] width 988 height 40
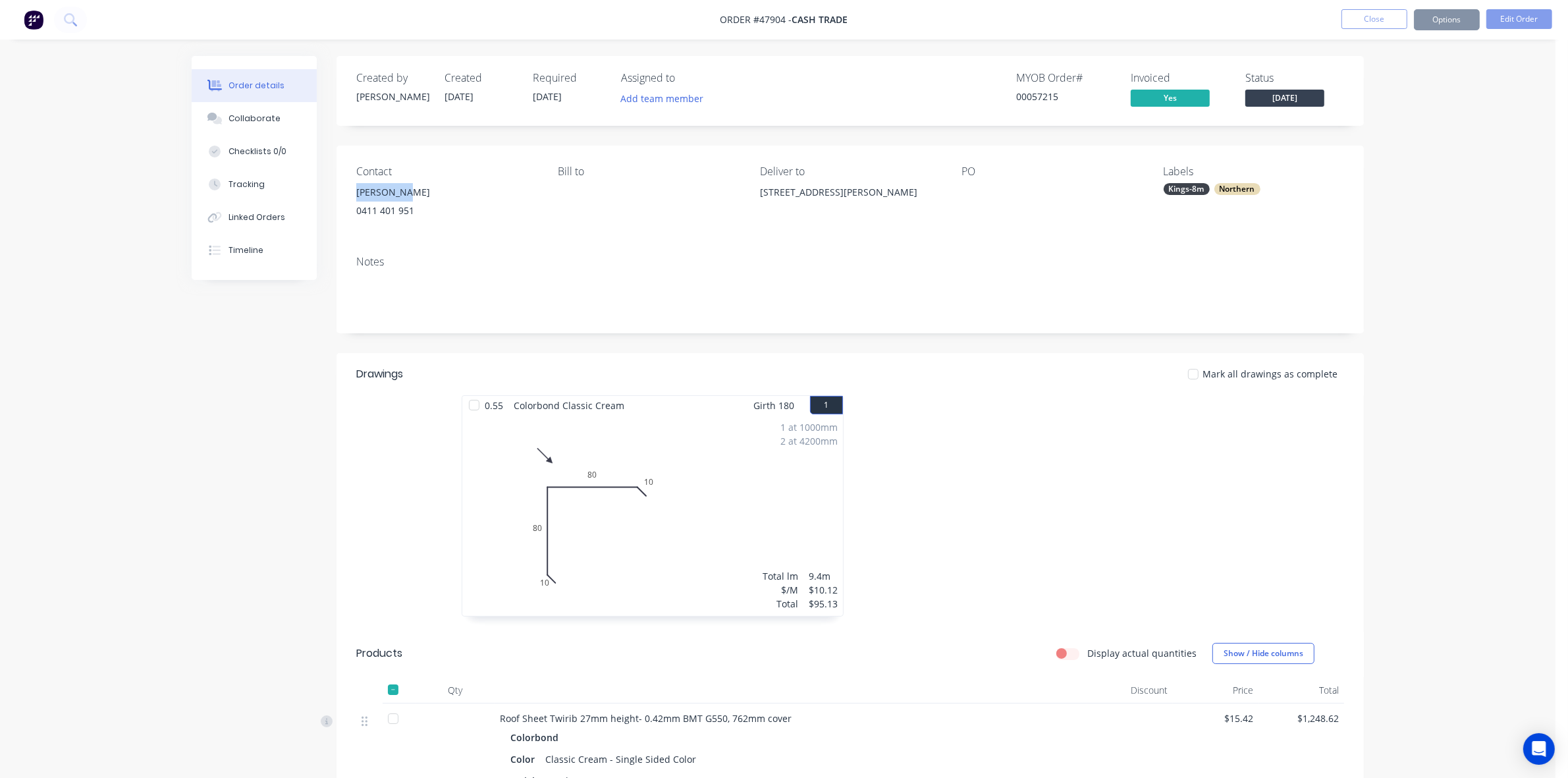
drag, startPoint x: 409, startPoint y: 193, endPoint x: 347, endPoint y: 186, distance: 62.4
click at [347, 186] on div "Contact Rob Ravcar 0411 401 951 Bill to Deliver to 5 Camillo St, Coolbellup WA …" at bounding box center [850, 195] width 1027 height 100
drag, startPoint x: 435, startPoint y: 176, endPoint x: 416, endPoint y: 206, distance: 35.5
click at [435, 178] on div "Contact" at bounding box center [446, 172] width 181 height 13
drag, startPoint x: 418, startPoint y: 212, endPoint x: 347, endPoint y: 197, distance: 72.6
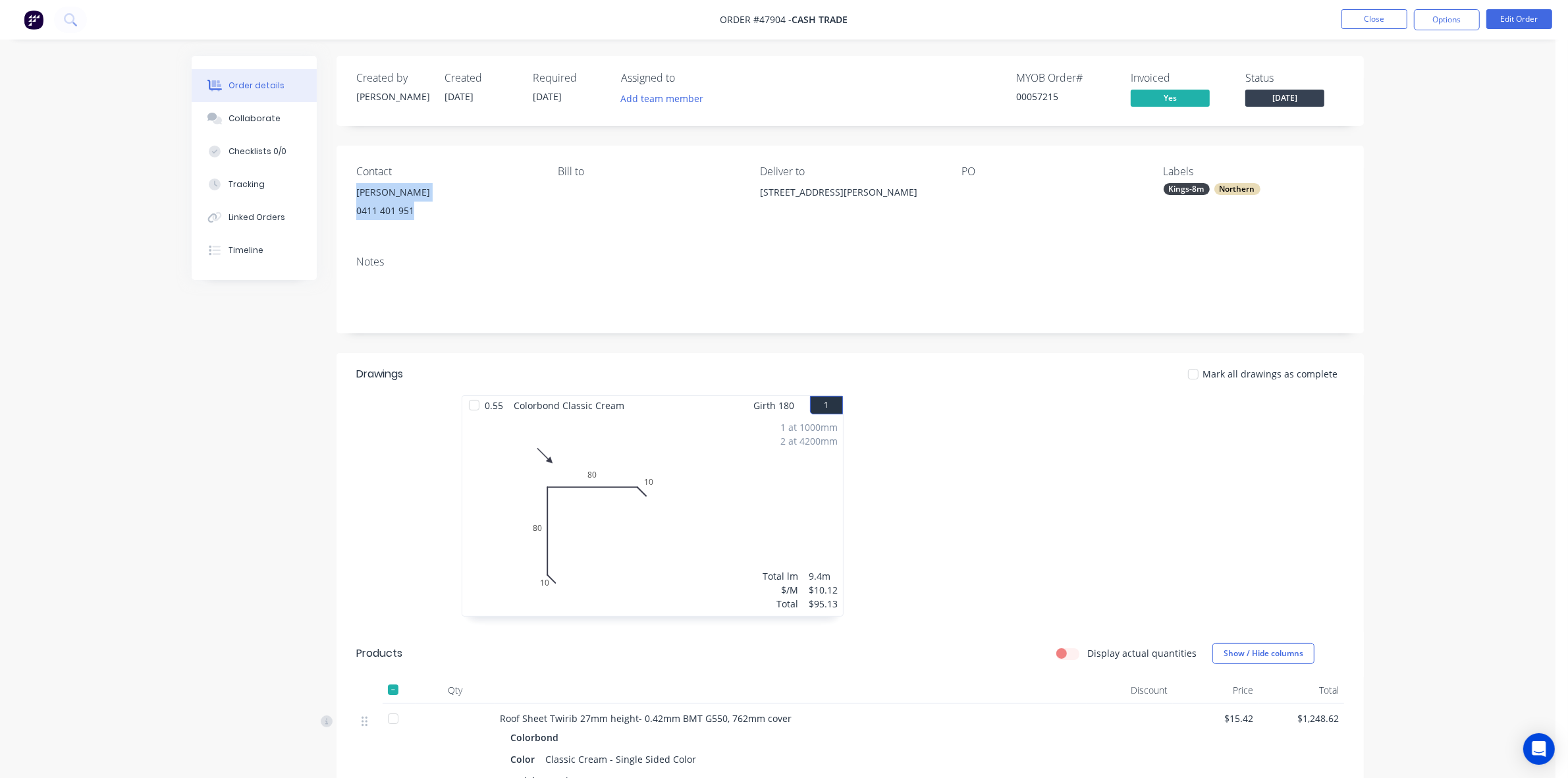
click at [347, 197] on div "Contact Rob Ravcar 0411 401 951 Bill to Deliver to 5 Camillo St, Coolbellup WA …" at bounding box center [850, 195] width 1027 height 100
copy div "Rob Ravcar 0411 401 951"
click at [1541, 17] on button "Edit Order" at bounding box center [1519, 18] width 66 height 20
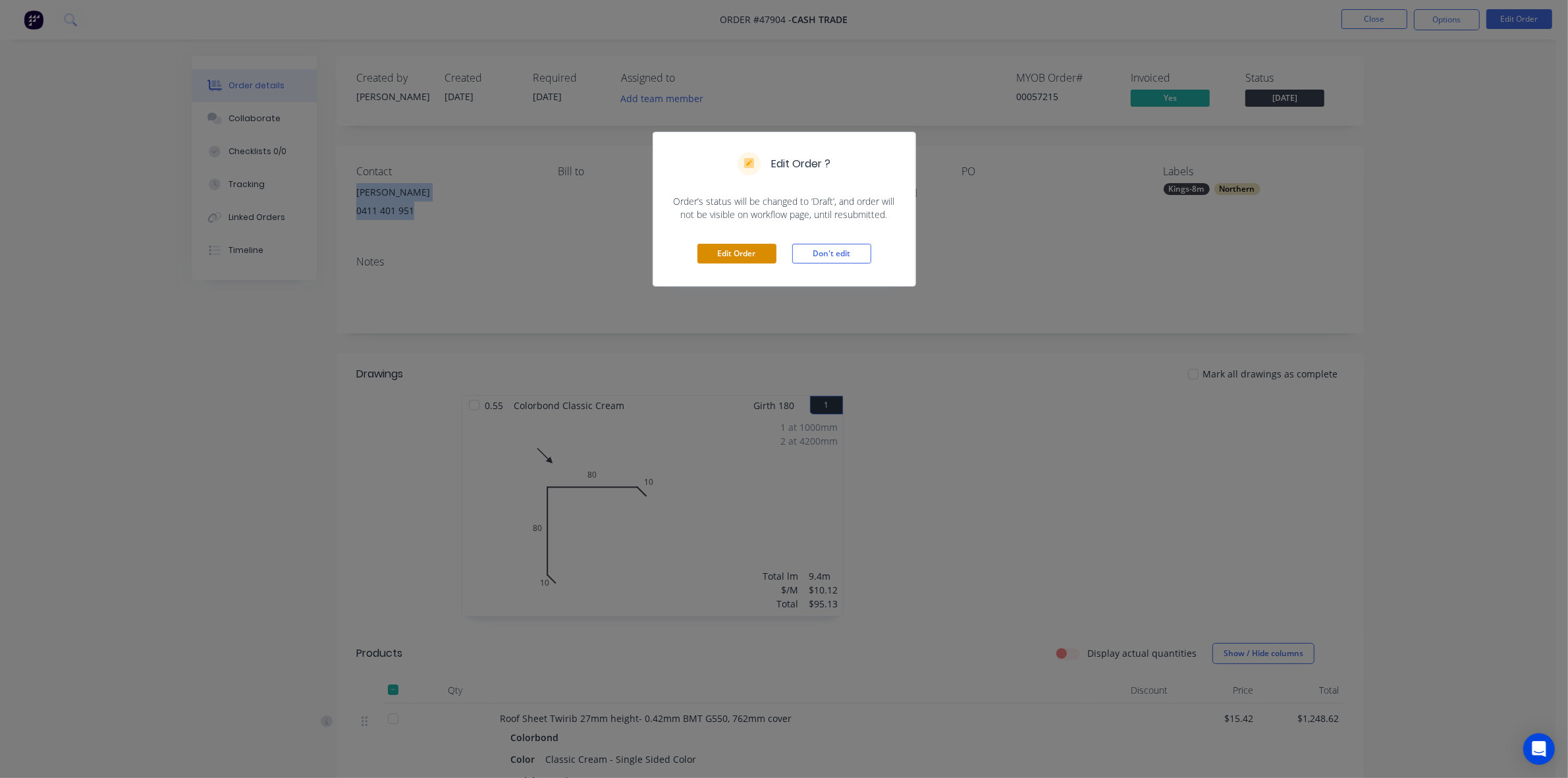
click at [745, 262] on button "Edit Order" at bounding box center [737, 254] width 79 height 20
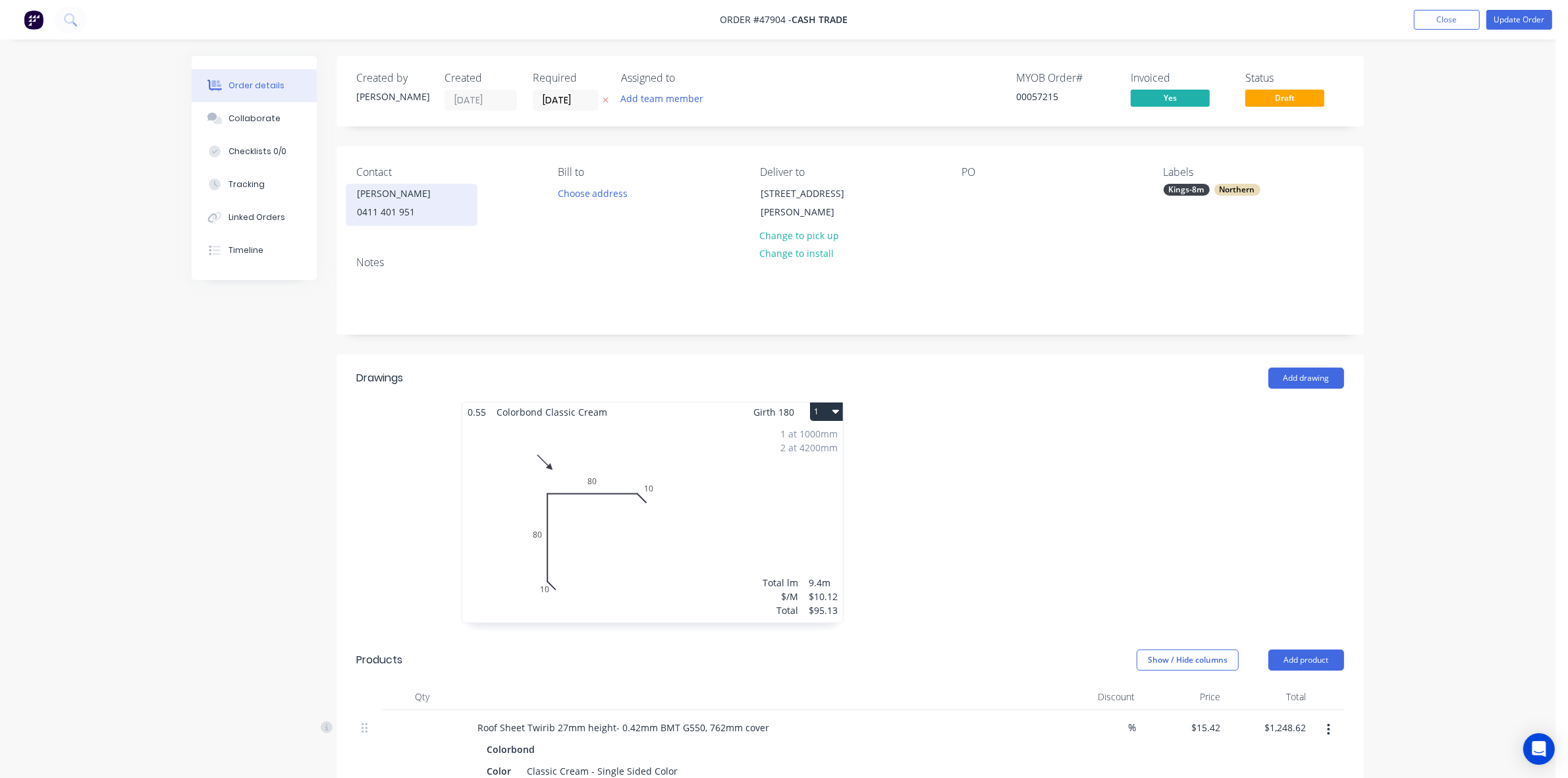
click at [406, 197] on div "Rob Ravcar" at bounding box center [412, 193] width 109 height 18
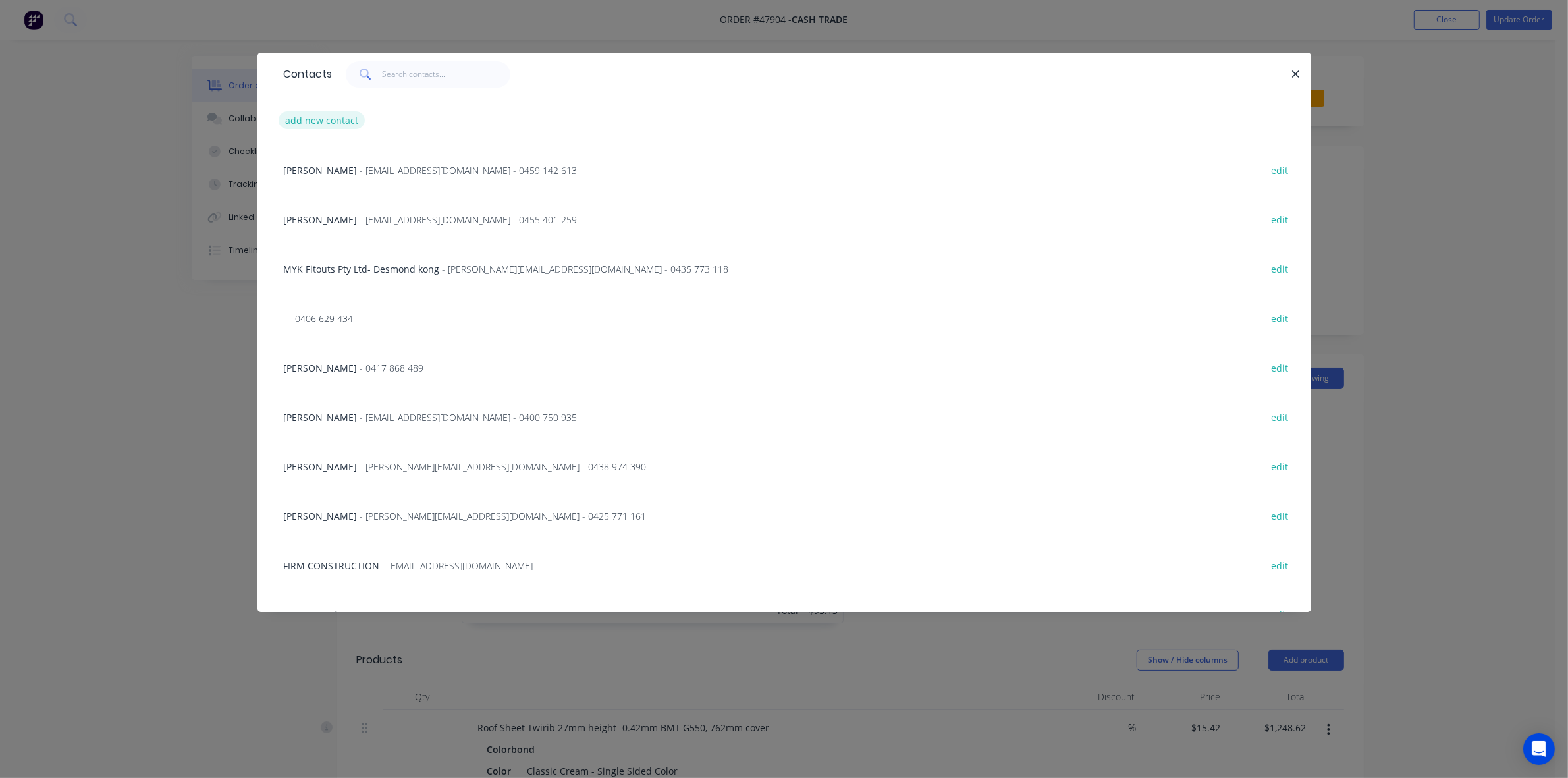
click at [323, 125] on button "add new contact" at bounding box center [322, 120] width 87 height 18
select select "AU"
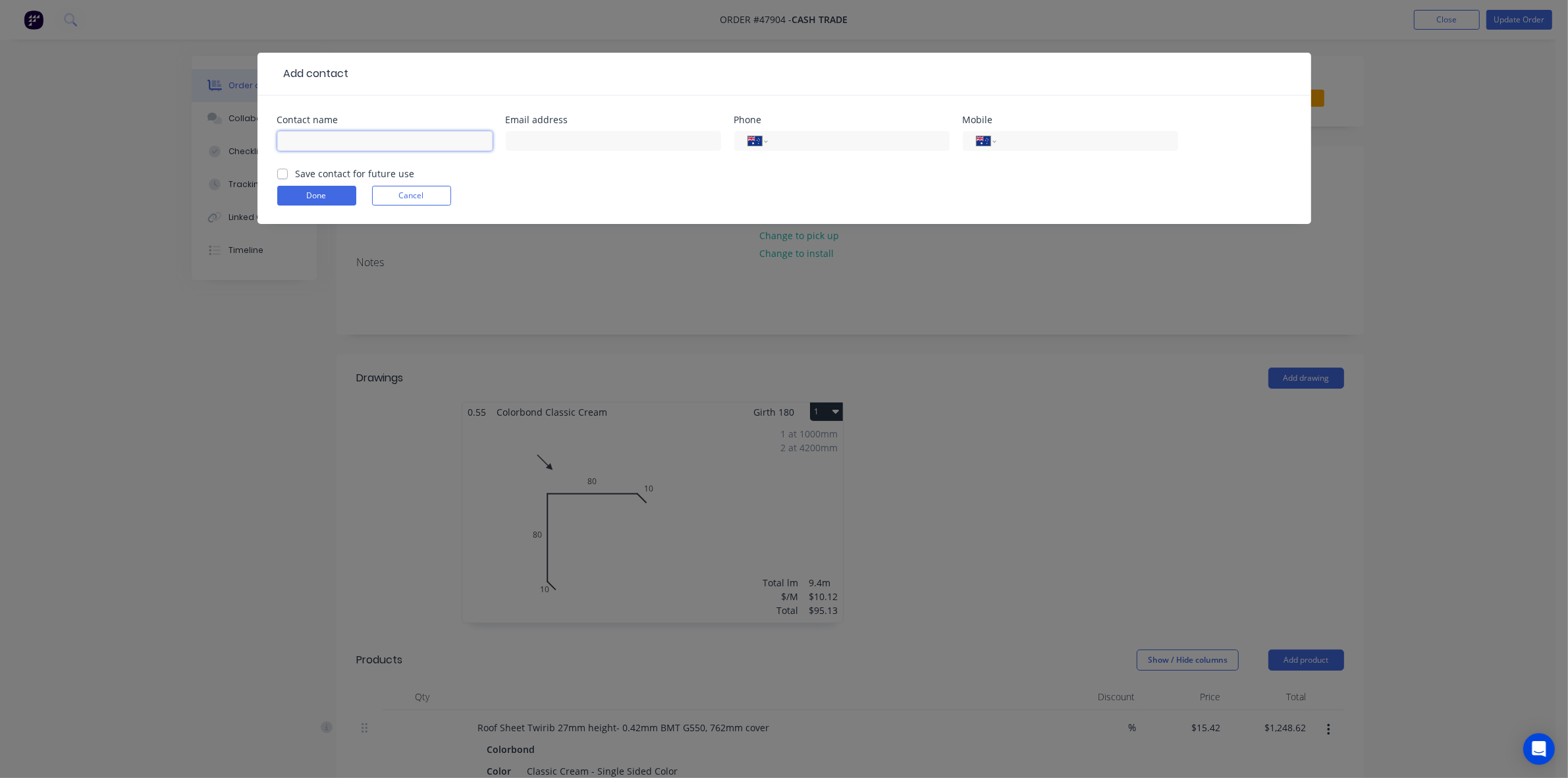
click at [324, 142] on input "text" at bounding box center [385, 141] width 215 height 20
paste input "Rob Ravcar 0411 401 951"
click at [323, 141] on input "Rob Ravcar 0411 401 951" at bounding box center [385, 141] width 215 height 20
drag, startPoint x: 320, startPoint y: 141, endPoint x: 452, endPoint y: 141, distance: 132.0
click at [452, 141] on input "Rob Car 0411 401 951" at bounding box center [385, 141] width 215 height 20
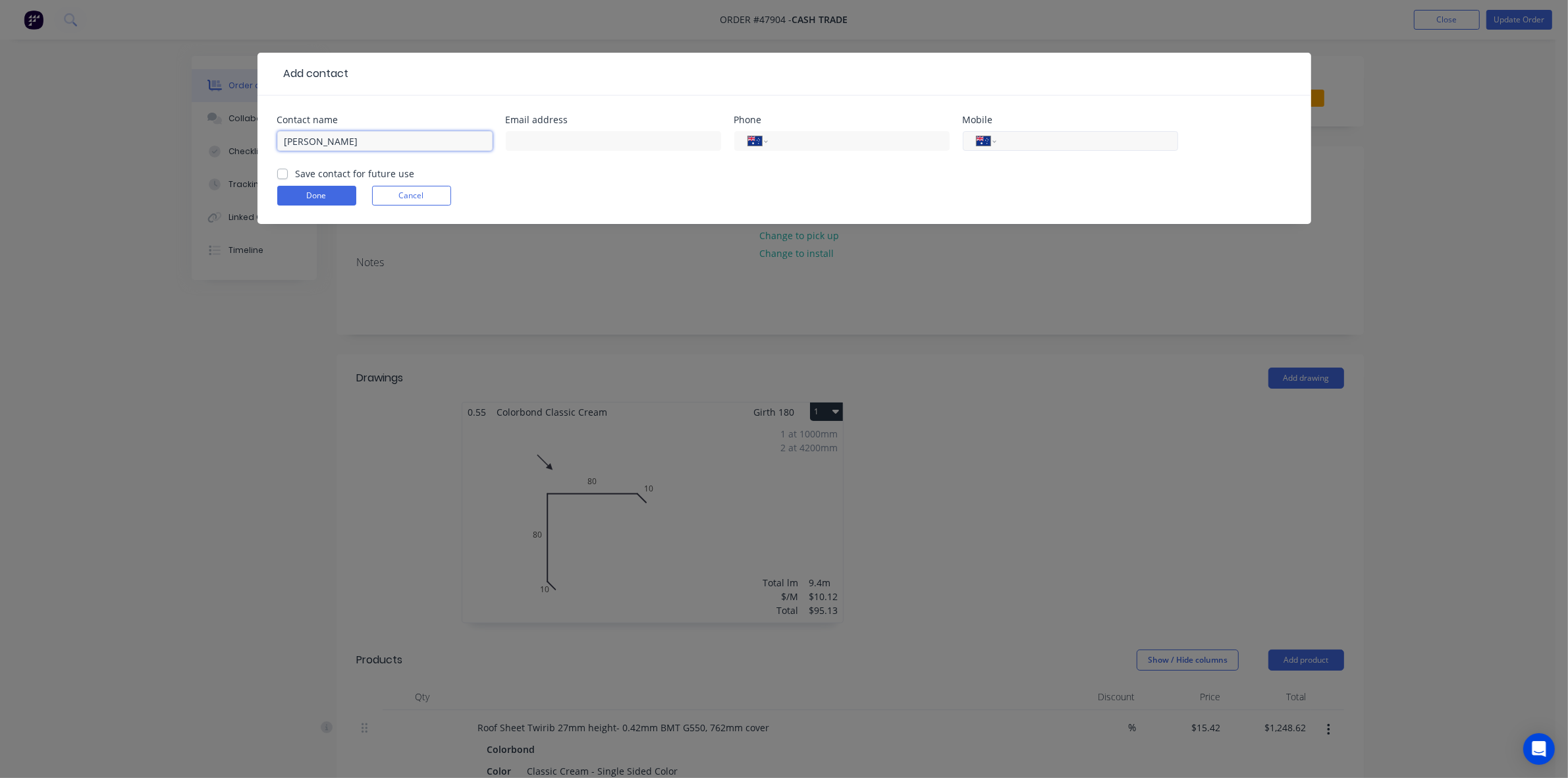
type input "Rob Car"
click at [1038, 144] on input "tel" at bounding box center [1084, 141] width 158 height 15
paste input "0411 401 951"
type input "0411 401 951"
click at [321, 189] on button "Done" at bounding box center [317, 195] width 79 height 20
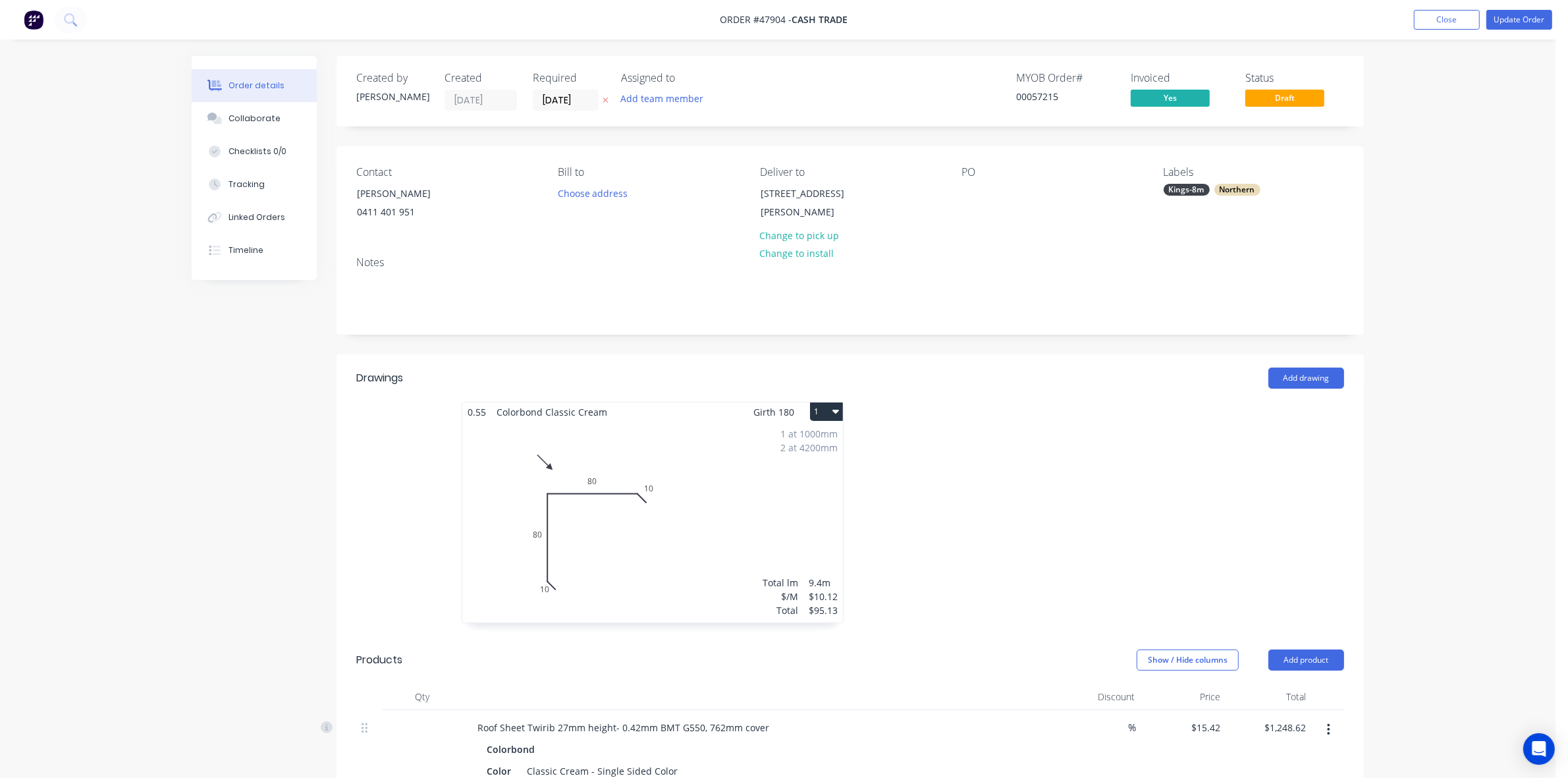
click at [1219, 459] on div at bounding box center [1048, 519] width 395 height 234
click at [1541, 18] on button "Update Order" at bounding box center [1519, 19] width 66 height 20
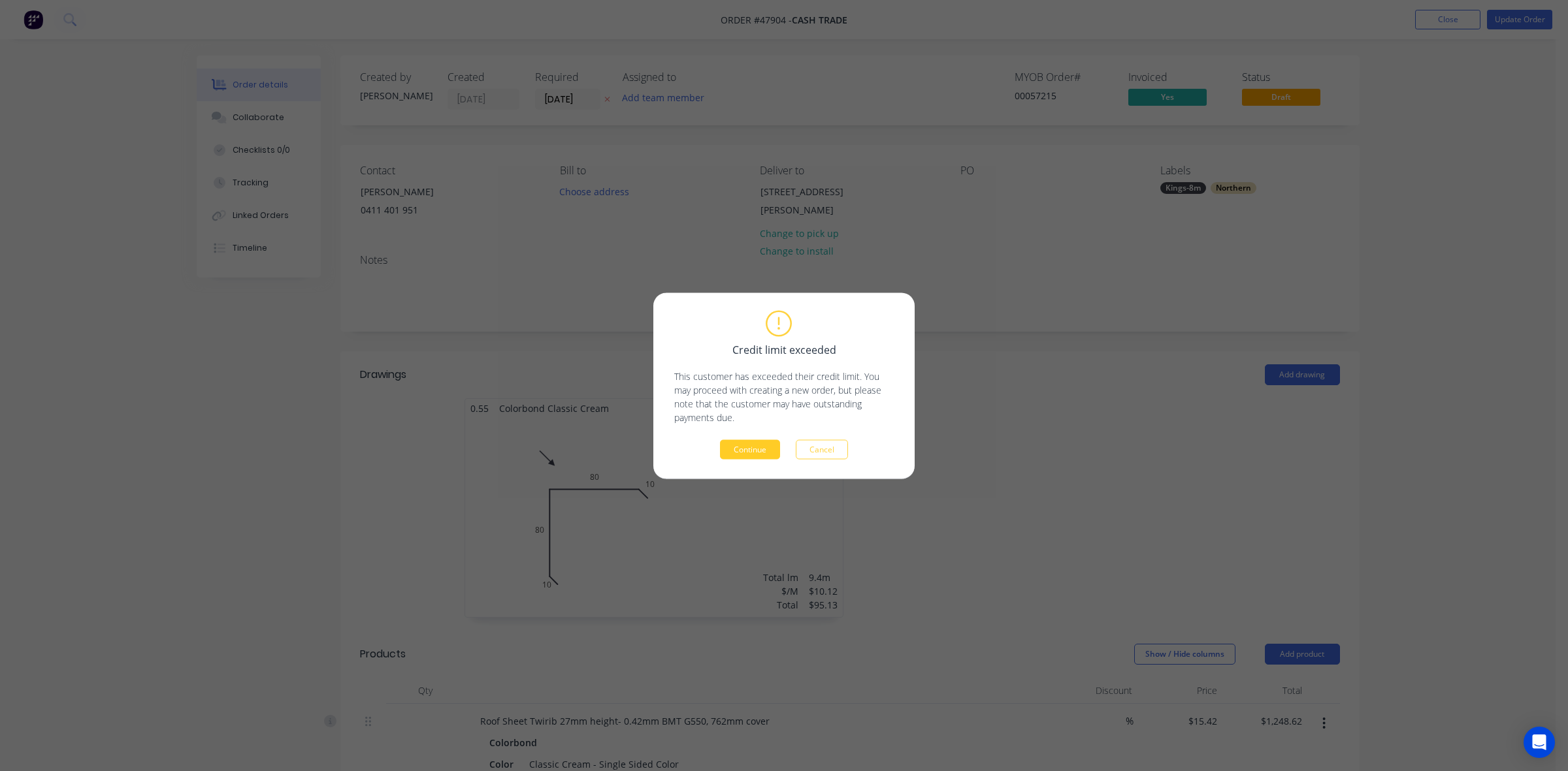
click at [741, 447] on button "Continue" at bounding box center [750, 449] width 60 height 20
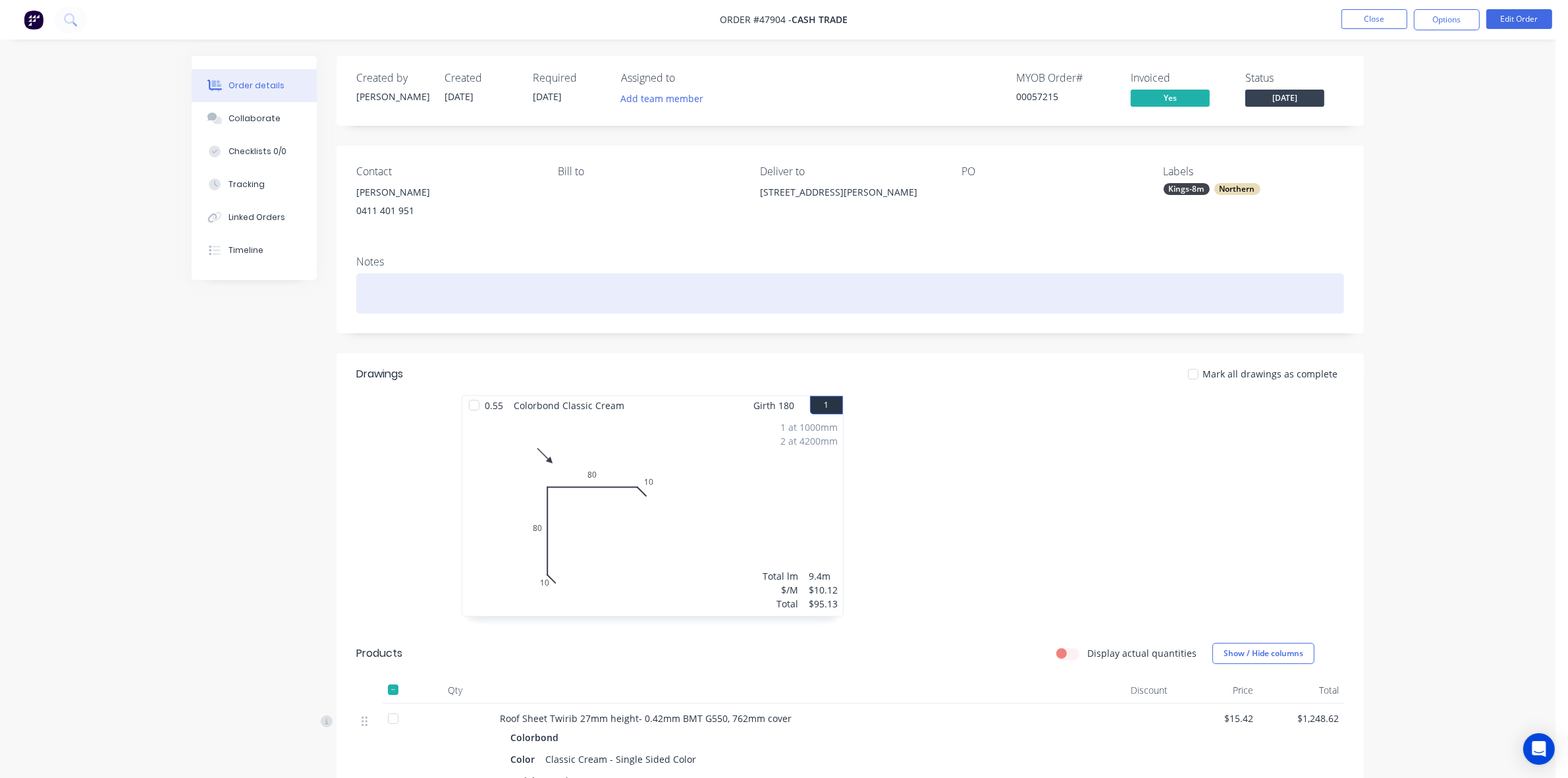
click at [1070, 312] on div at bounding box center [850, 294] width 988 height 40
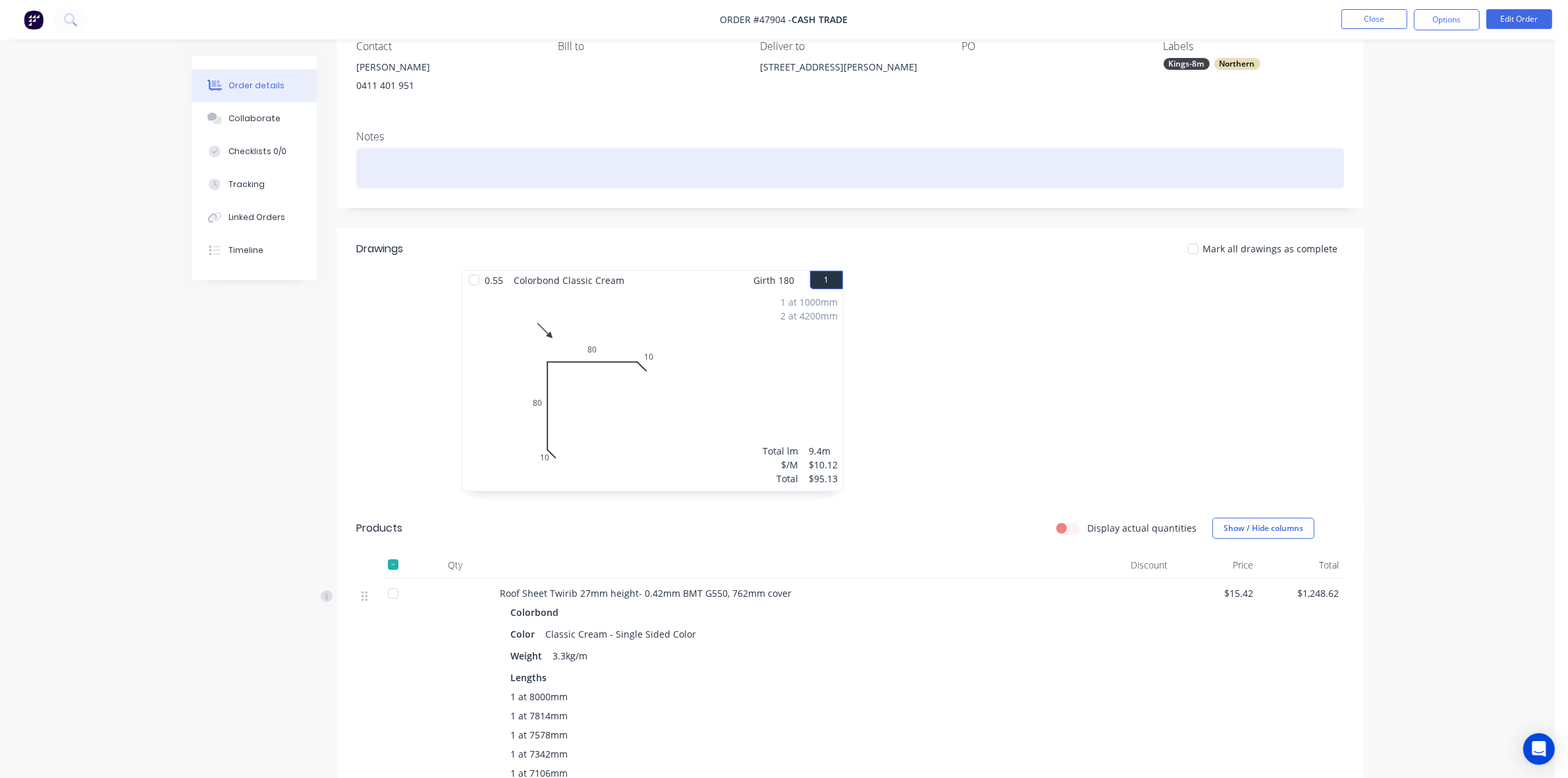
scroll to position [0, 0]
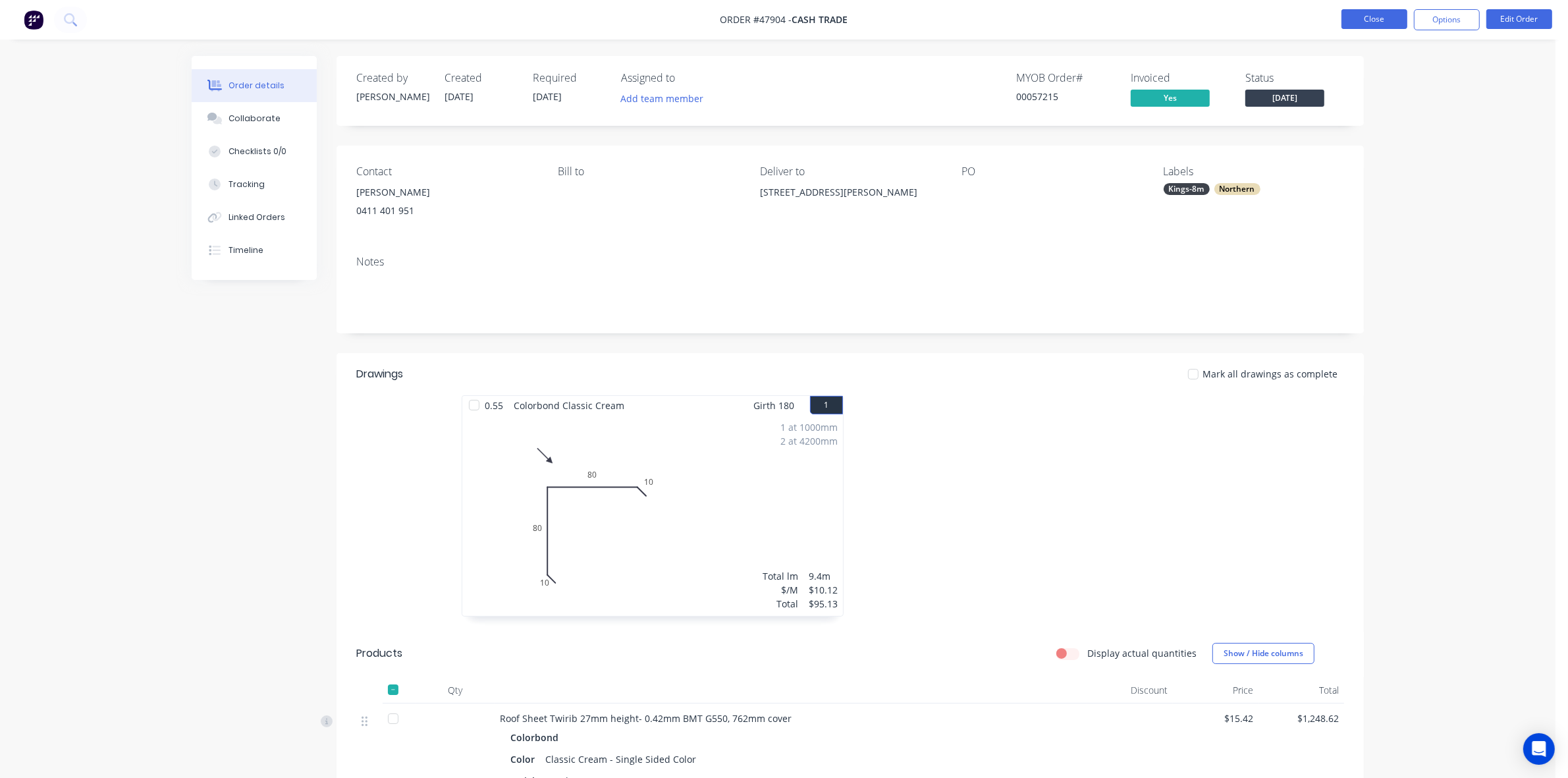
click at [1370, 14] on button "Close" at bounding box center [1375, 18] width 66 height 20
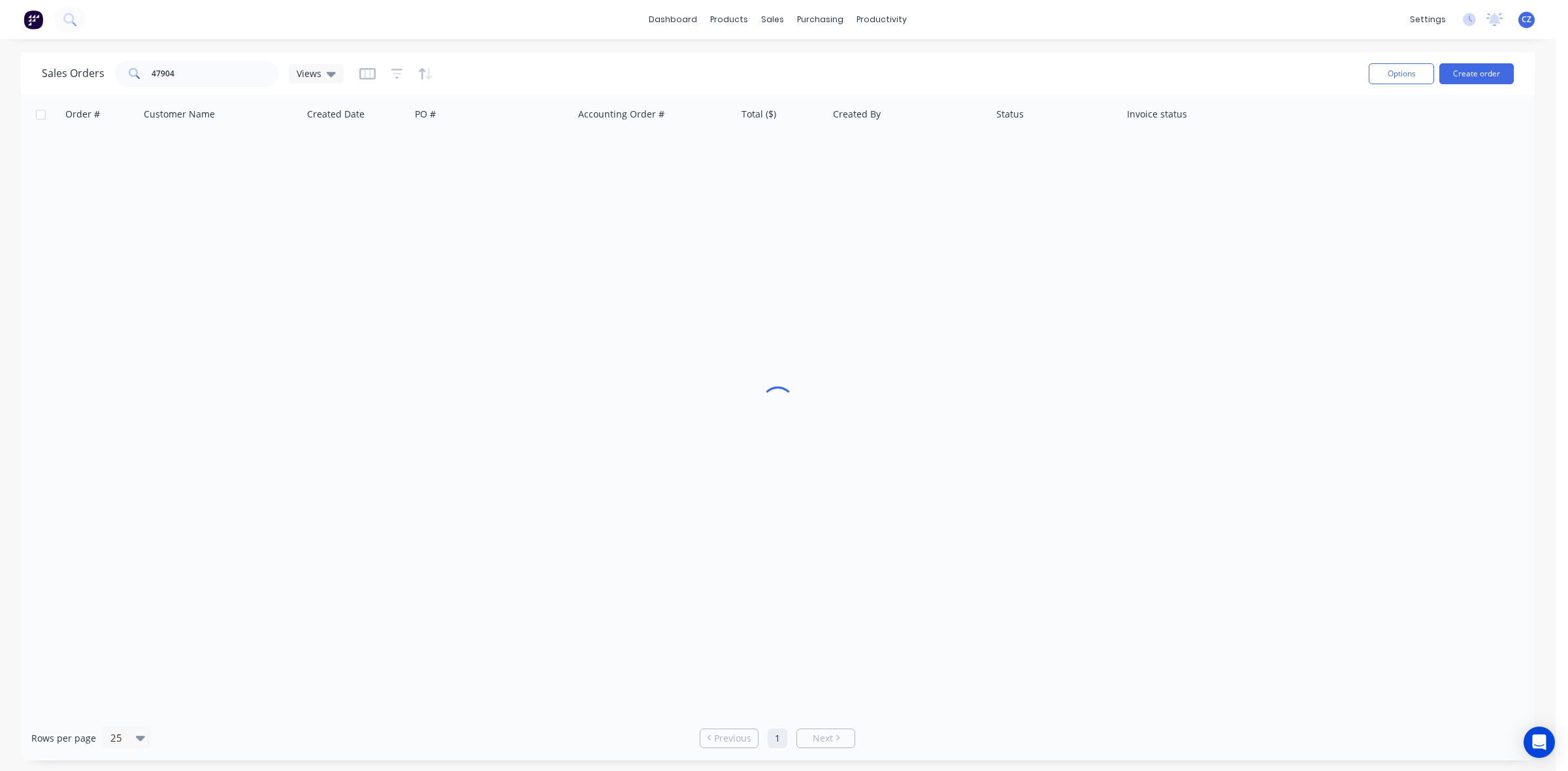
drag, startPoint x: 242, startPoint y: 90, endPoint x: 213, endPoint y: 80, distance: 30.7
click at [213, 80] on div "Sales Orders 47904 Views Options Create order" at bounding box center [778, 73] width 1514 height 42
drag, startPoint x: 122, startPoint y: 75, endPoint x: 0, endPoint y: 72, distance: 122.0
click at [0, 72] on div "Sales Orders 47904 Views Options Create order Order # Customer Name Created Dat…" at bounding box center [778, 407] width 1555 height 708
click at [782, 90] on icon at bounding box center [776, 88] width 12 height 12
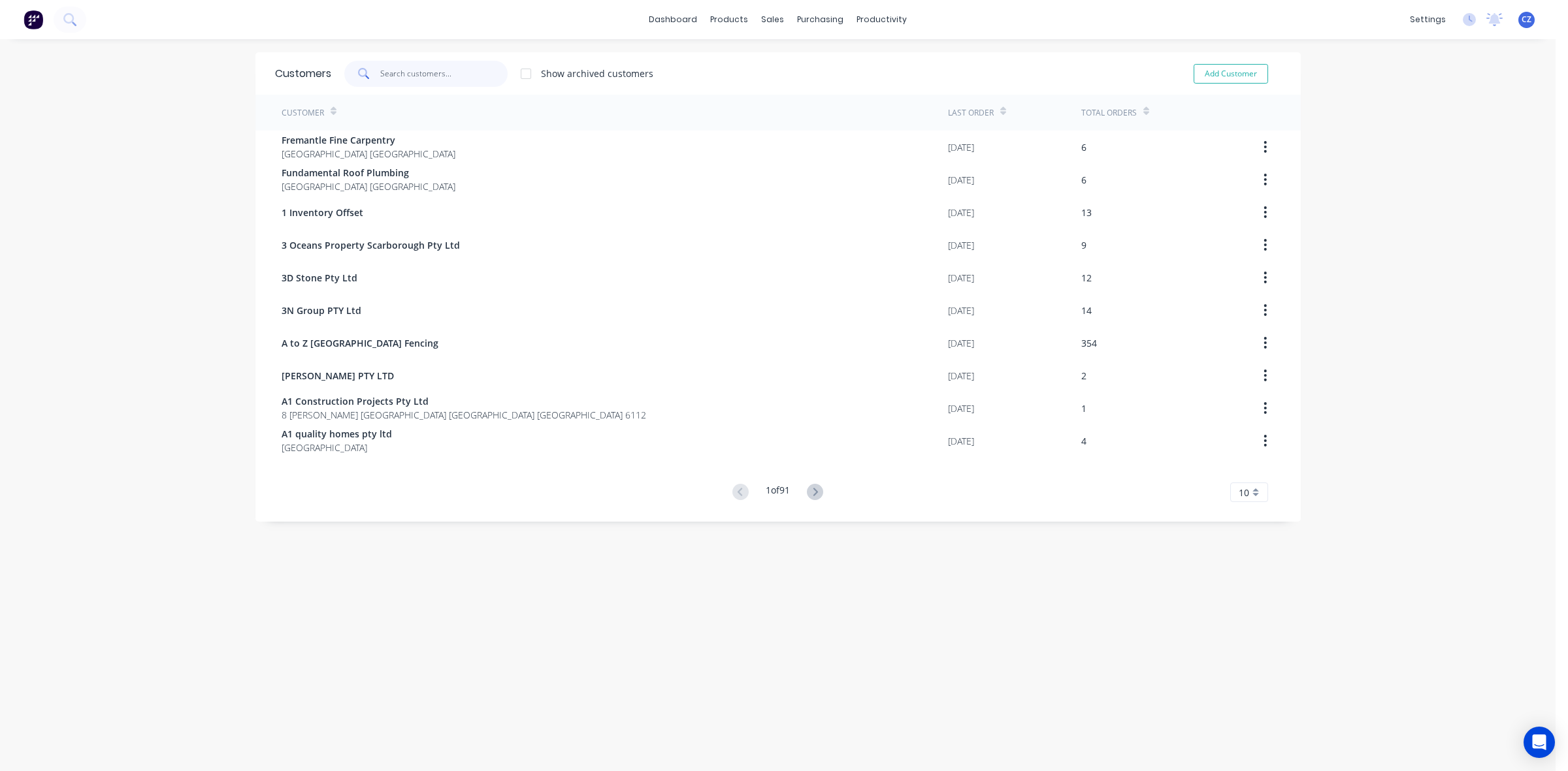
click at [426, 85] on input "text" at bounding box center [444, 73] width 127 height 26
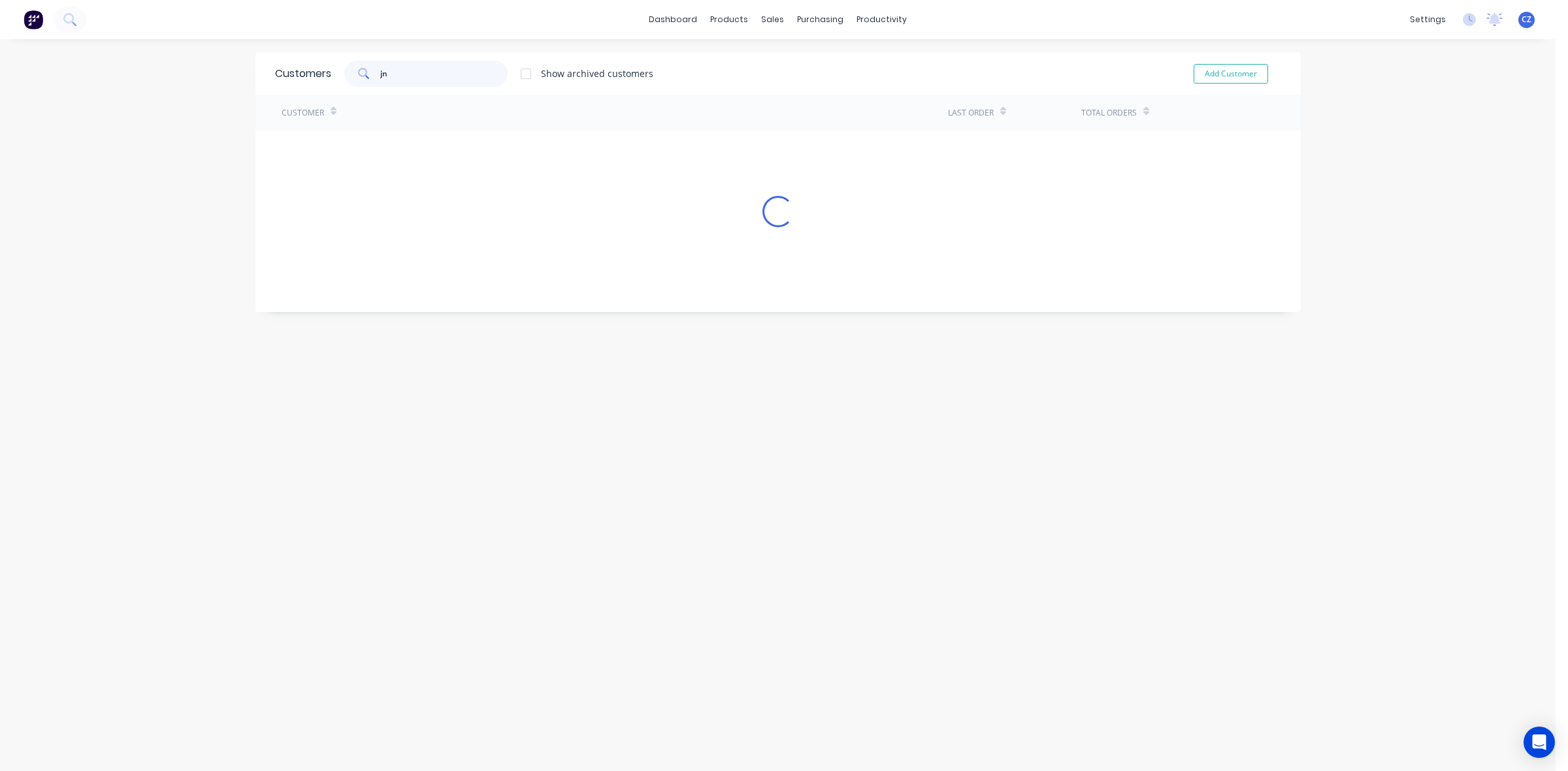
type input "j"
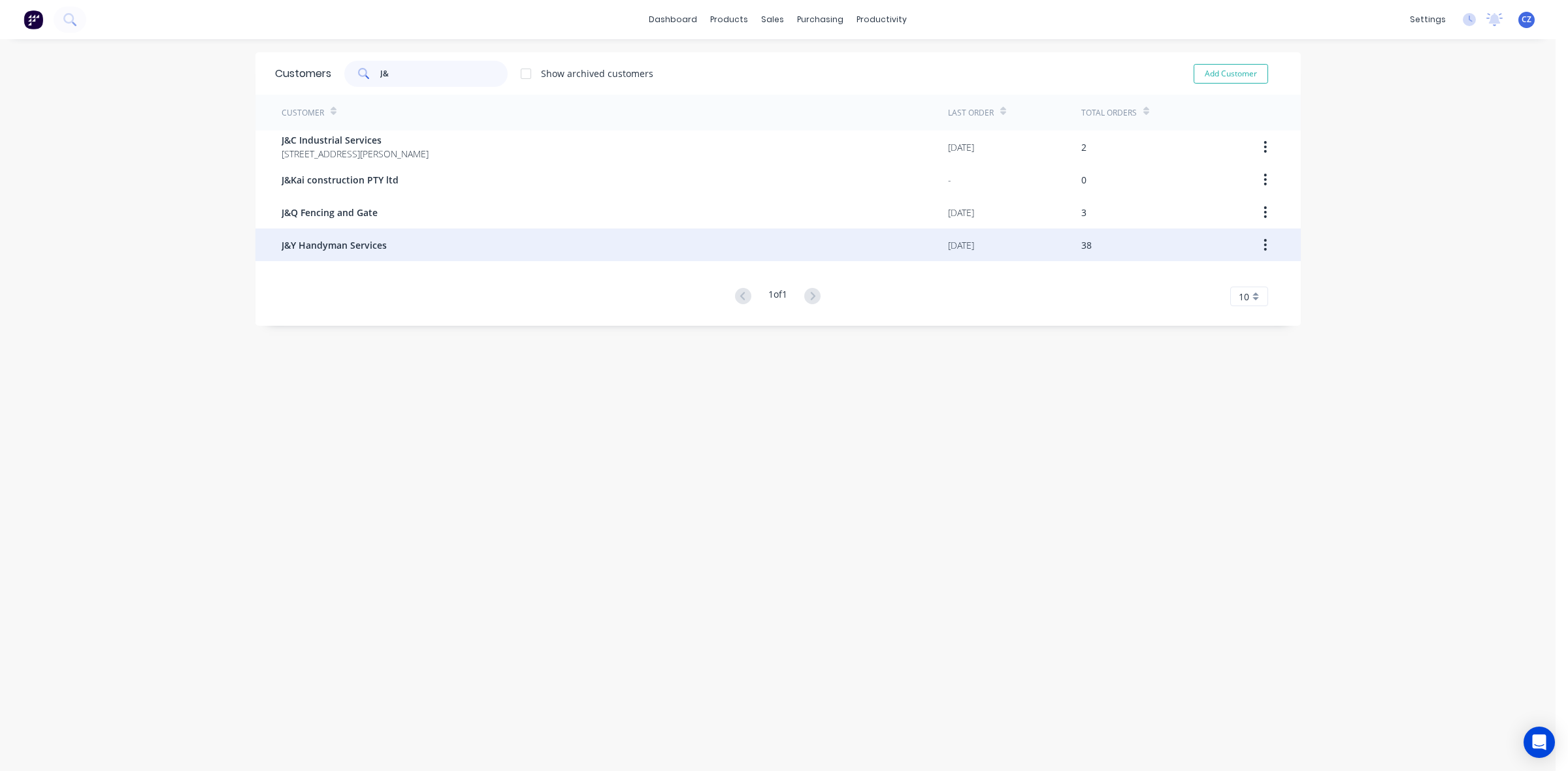
type input "J&"
click at [483, 253] on div "J&Y Handyman Services" at bounding box center [614, 244] width 666 height 33
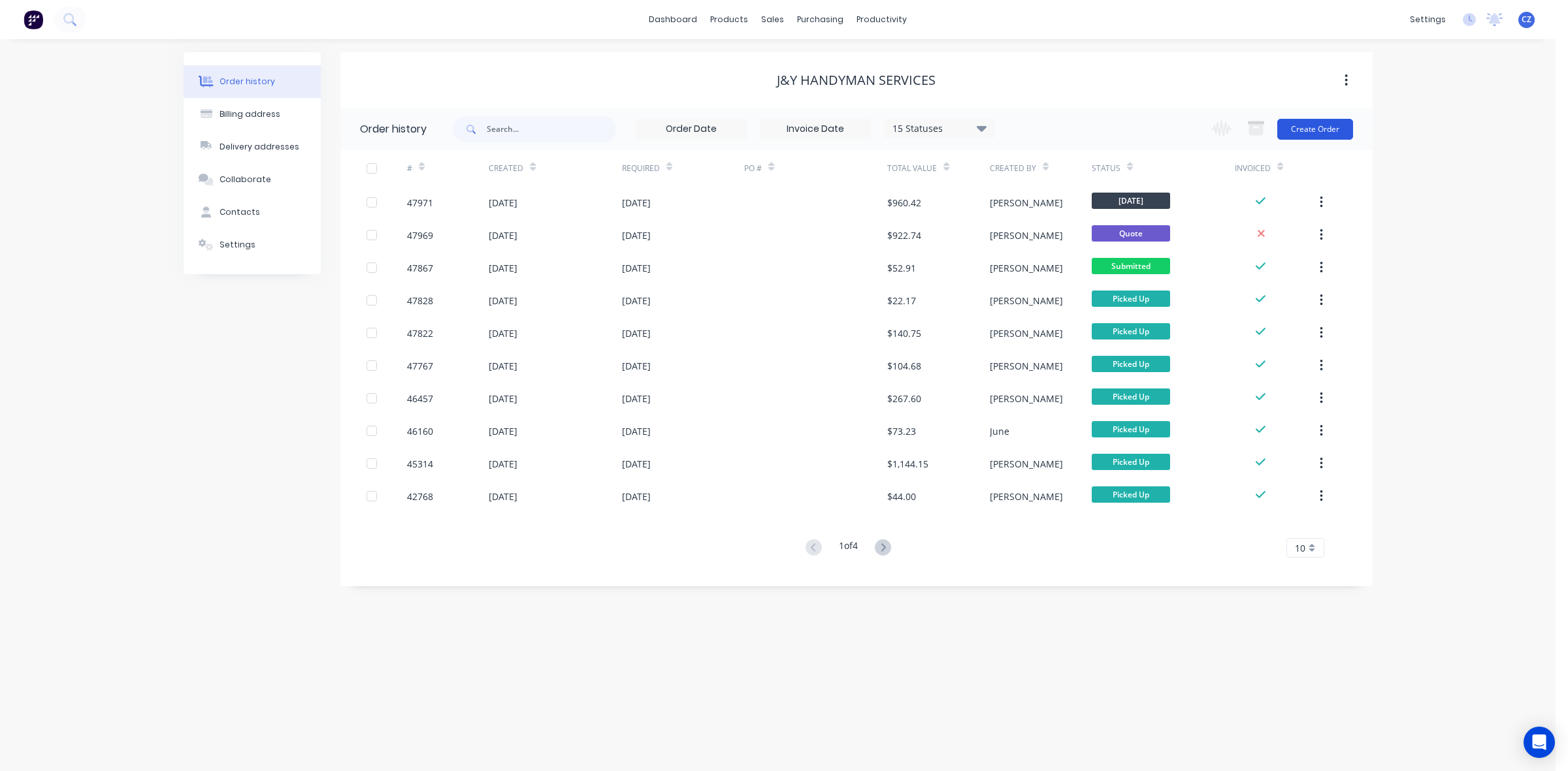
click at [1317, 126] on button "Create Order" at bounding box center [1314, 129] width 76 height 21
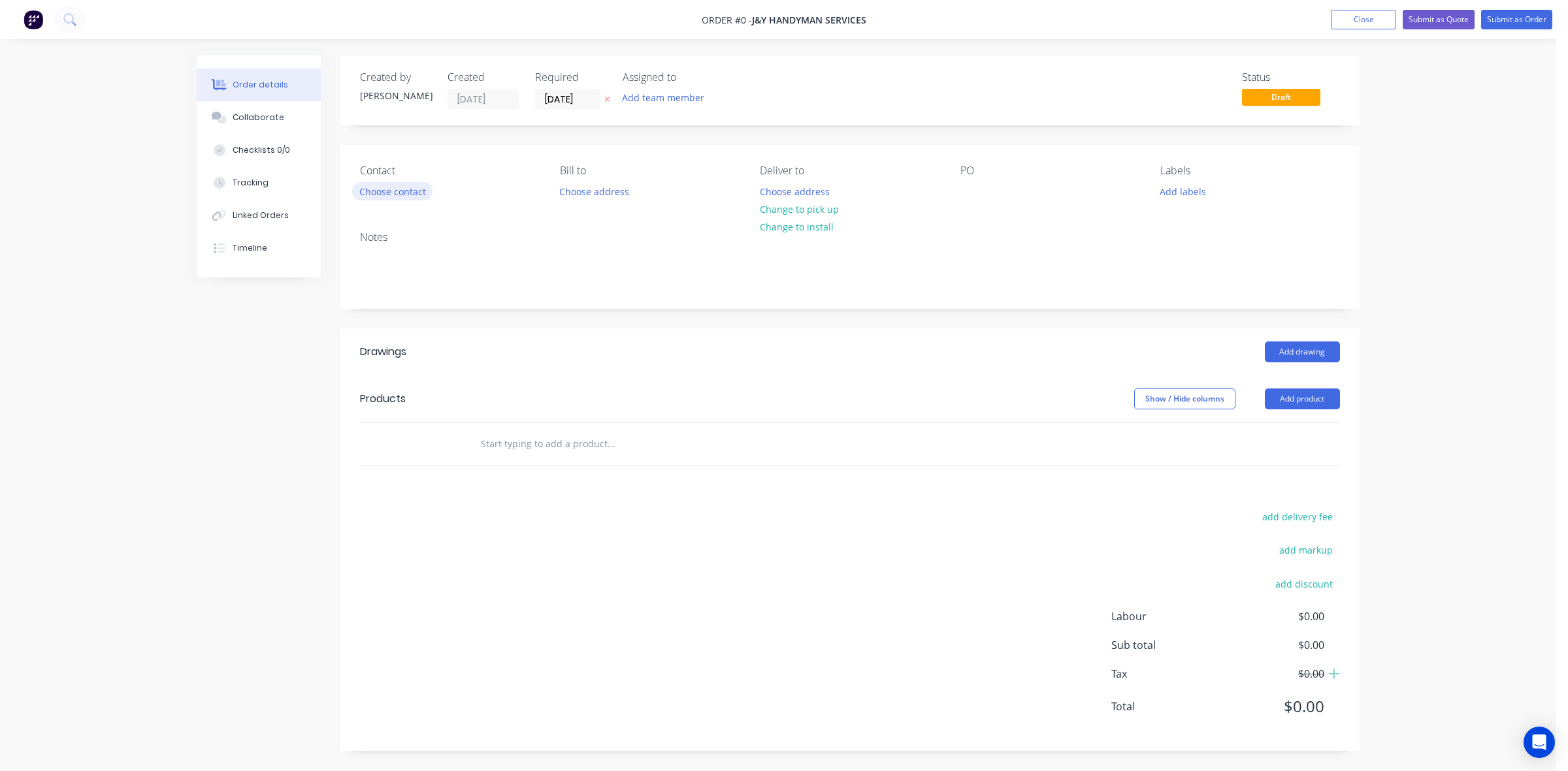
click at [415, 191] on button "Choose contact" at bounding box center [392, 191] width 80 height 18
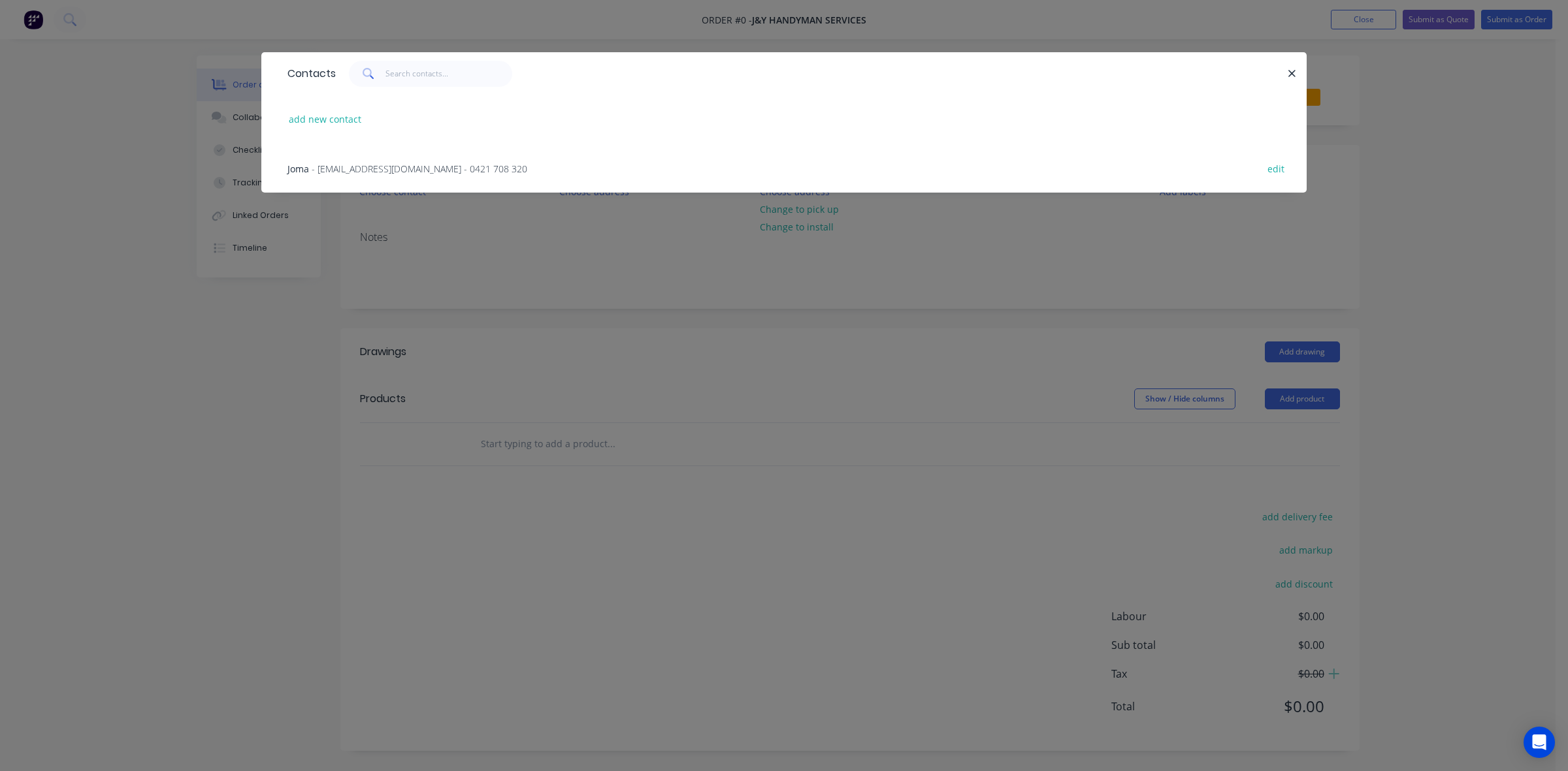
click at [348, 164] on span "- yassinhussainy@yahoo.com - 0421 708 320" at bounding box center [419, 169] width 216 height 13
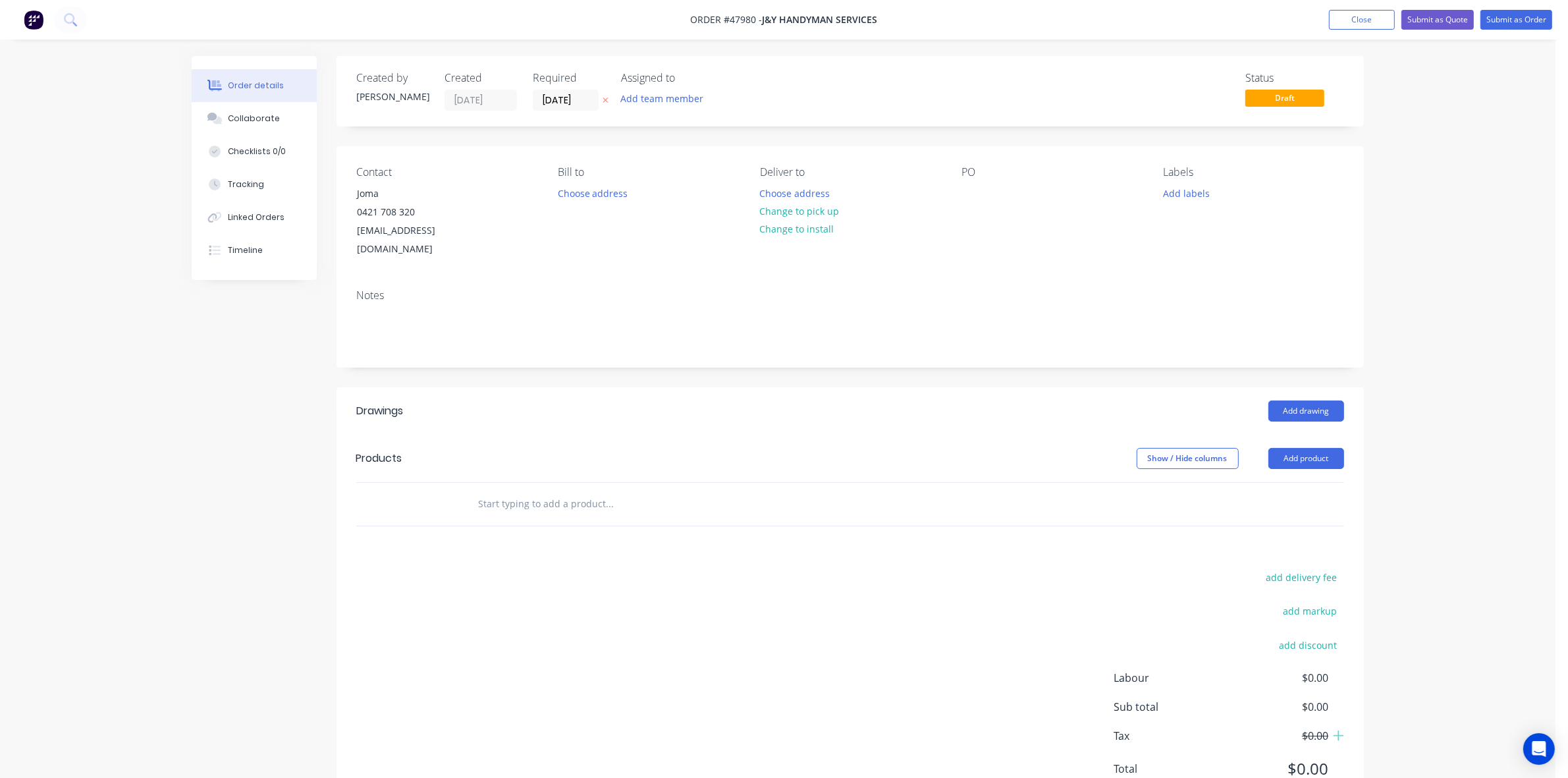
drag, startPoint x: 815, startPoint y: 340, endPoint x: 807, endPoint y: 224, distance: 116.3
click at [815, 340] on div "Notes" at bounding box center [850, 323] width 1027 height 88
click at [807, 212] on button "Change to pick up" at bounding box center [799, 211] width 94 height 18
click at [773, 353] on div "Created by Cathy Created 12/08/25 Required 12/08/25 Assigned to Add team member…" at bounding box center [850, 435] width 1027 height 758
click at [1338, 448] on button "Add product" at bounding box center [1306, 458] width 75 height 21
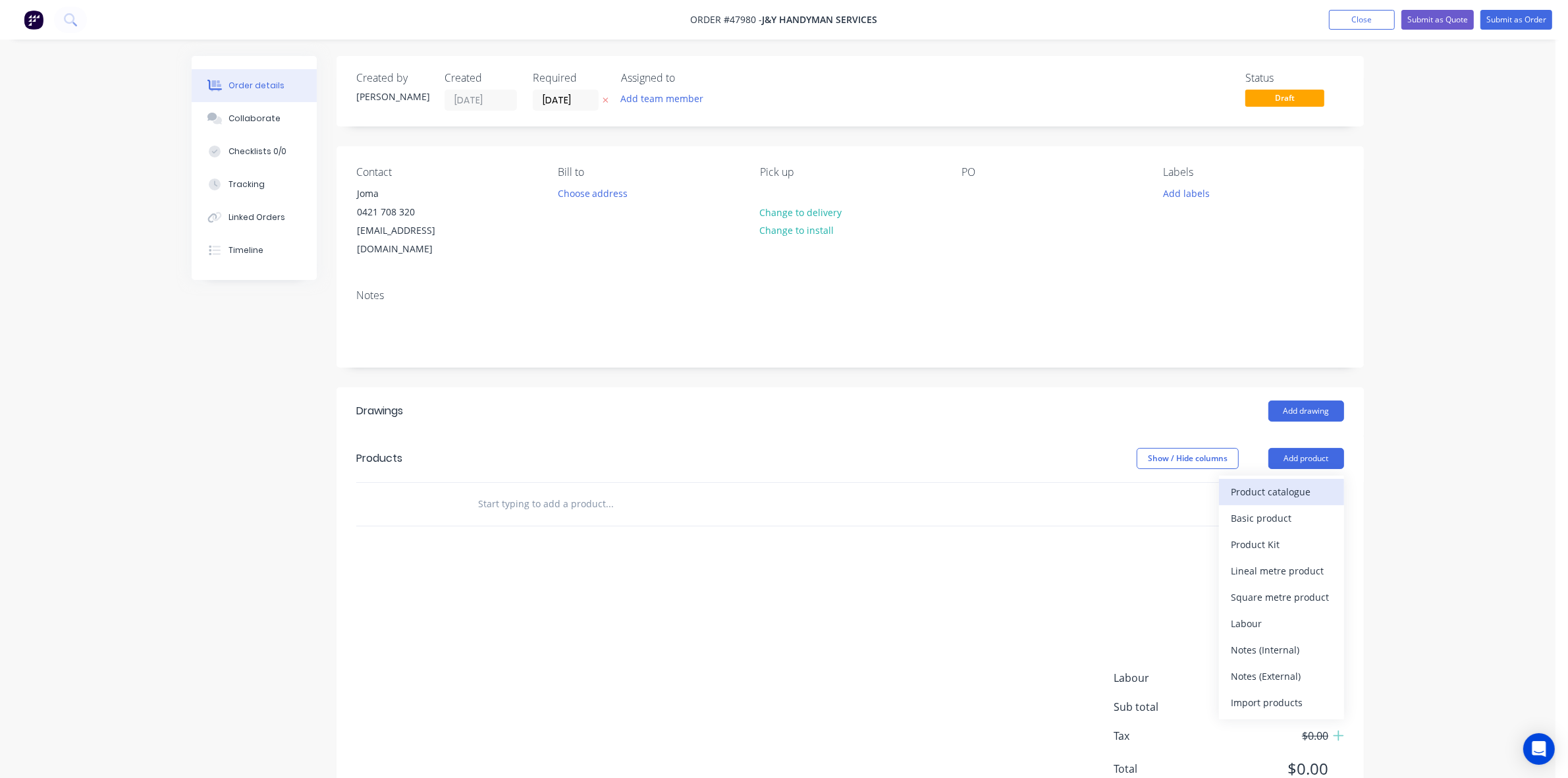
click at [1305, 483] on div "Product catalogue" at bounding box center [1282, 492] width 101 height 19
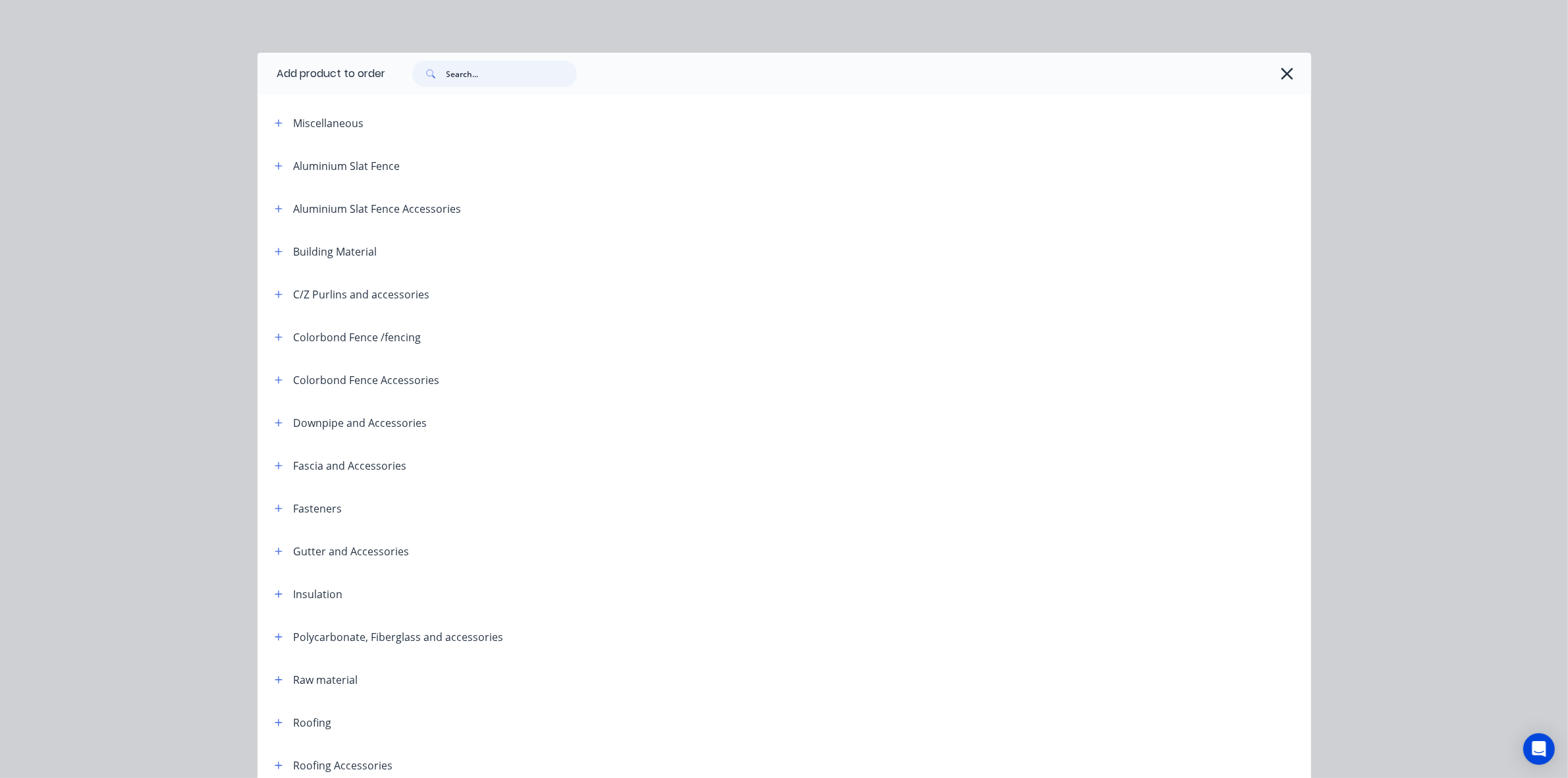
click at [542, 80] on input "text" at bounding box center [511, 74] width 130 height 26
type input "down"
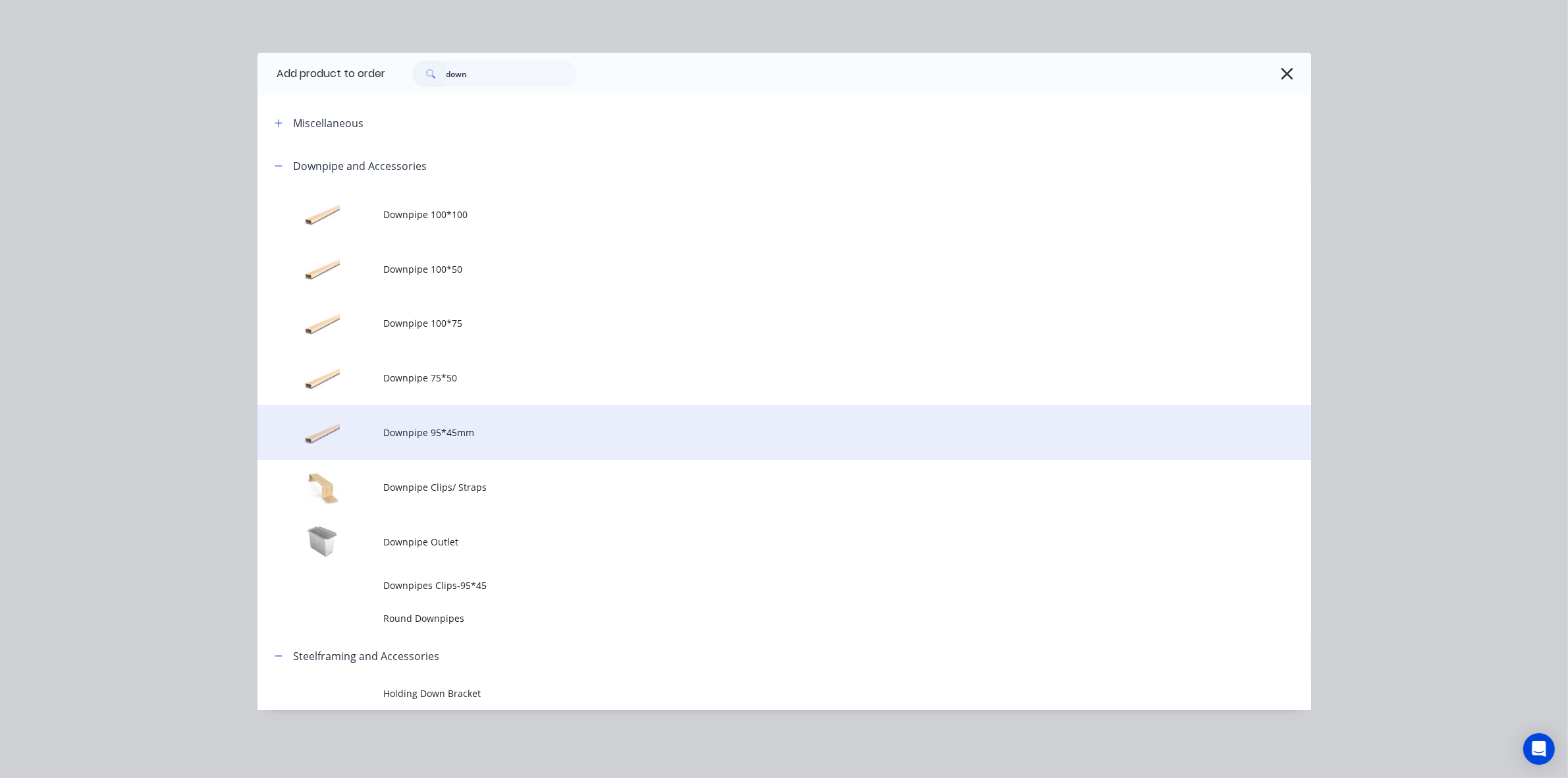
click at [446, 437] on span "Downpipe 95*45mm" at bounding box center [754, 432] width 741 height 14
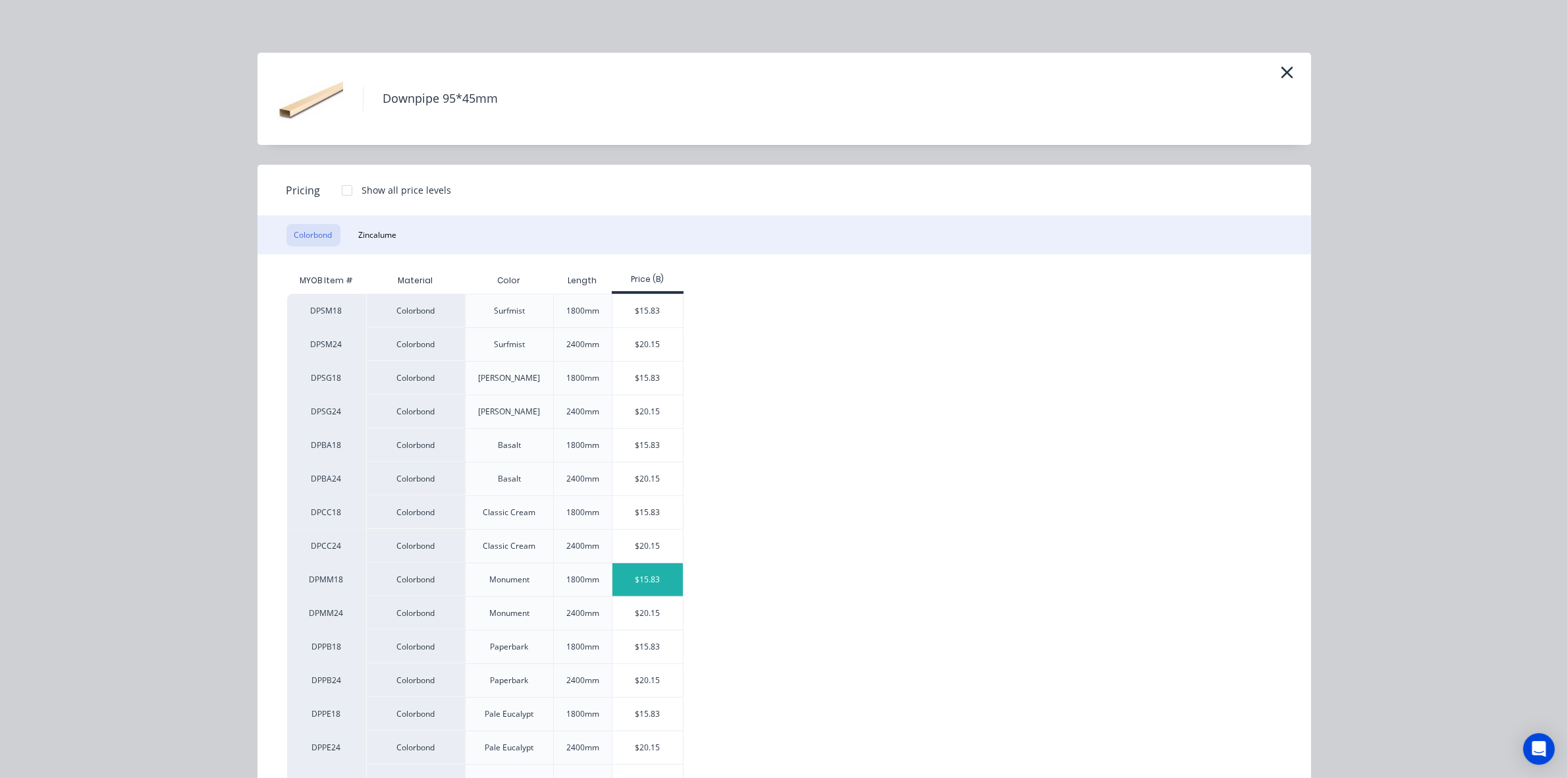
click at [654, 580] on div "$15.83" at bounding box center [648, 580] width 71 height 33
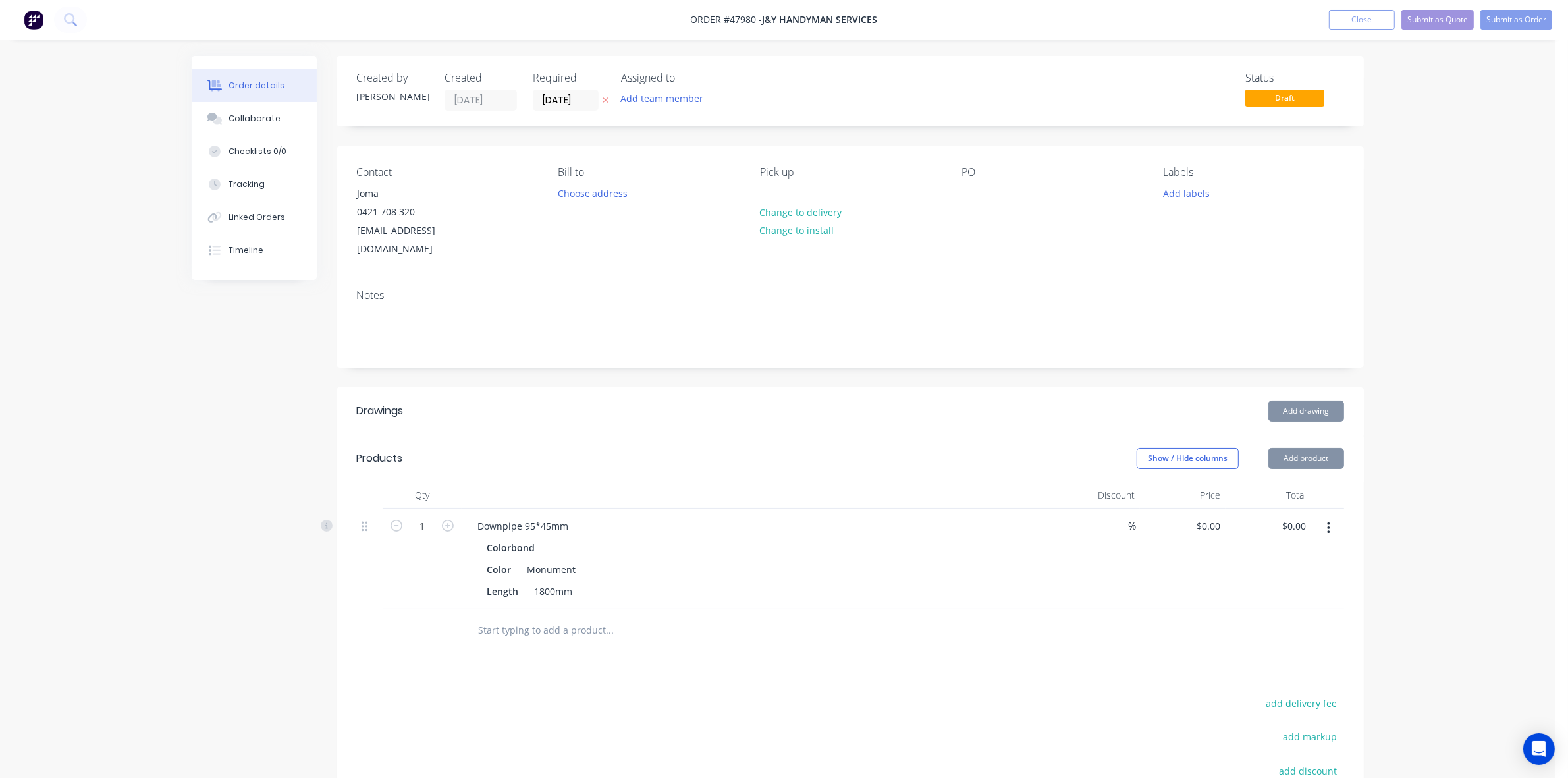
type input "$15.83"
click at [448, 517] on form "1" at bounding box center [421, 525] width 68 height 20
click at [450, 520] on icon "button" at bounding box center [448, 526] width 12 height 12
type input "2"
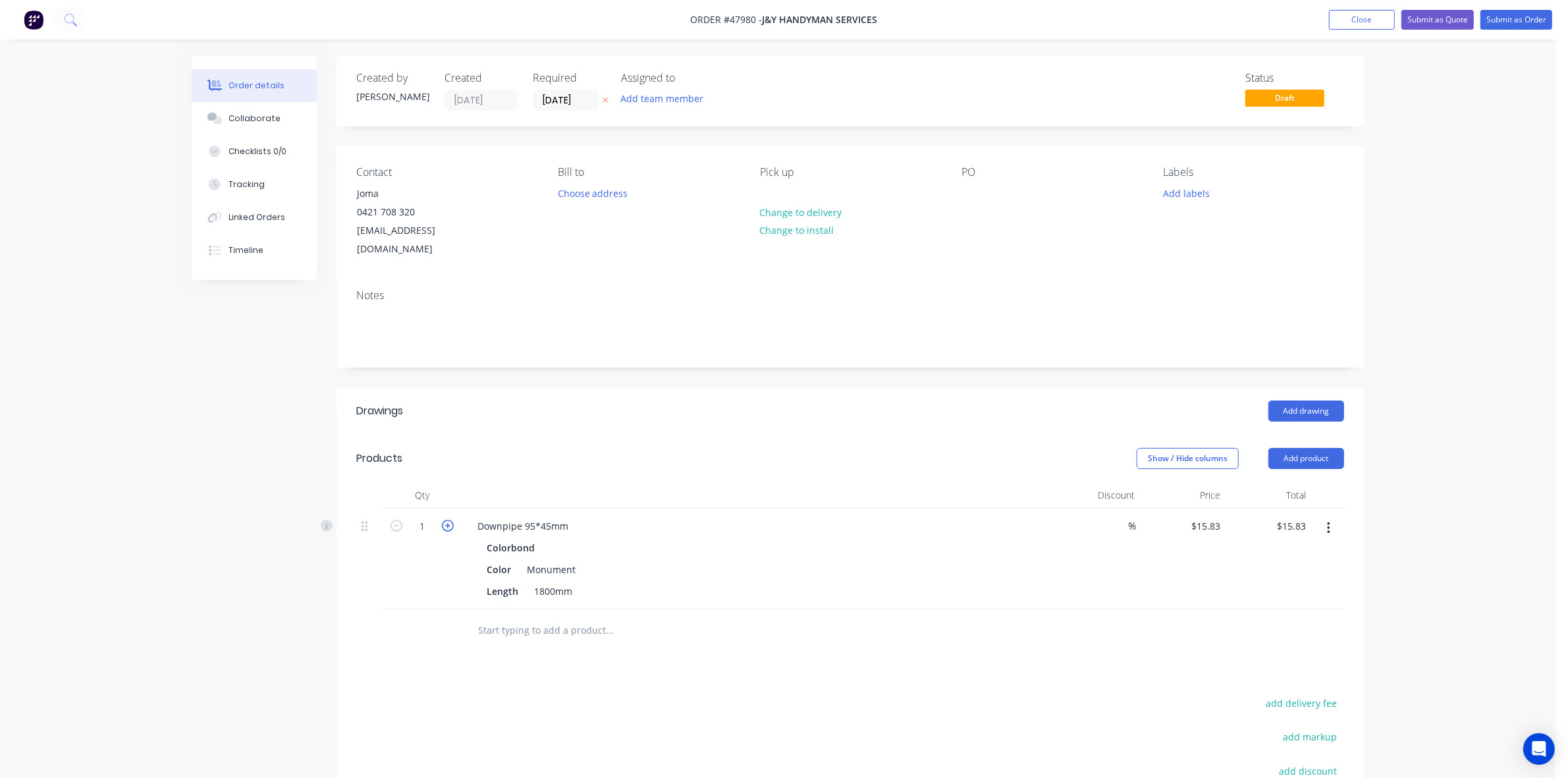
type input "$31.66"
click at [494, 448] on div "Products" at bounding box center [461, 458] width 210 height 21
click at [1326, 448] on button "Add product" at bounding box center [1306, 458] width 75 height 21
click at [705, 351] on div "Created by Cathy Created 12/08/25 Required 12/08/25 Assigned to Add team member…" at bounding box center [850, 498] width 1027 height 884
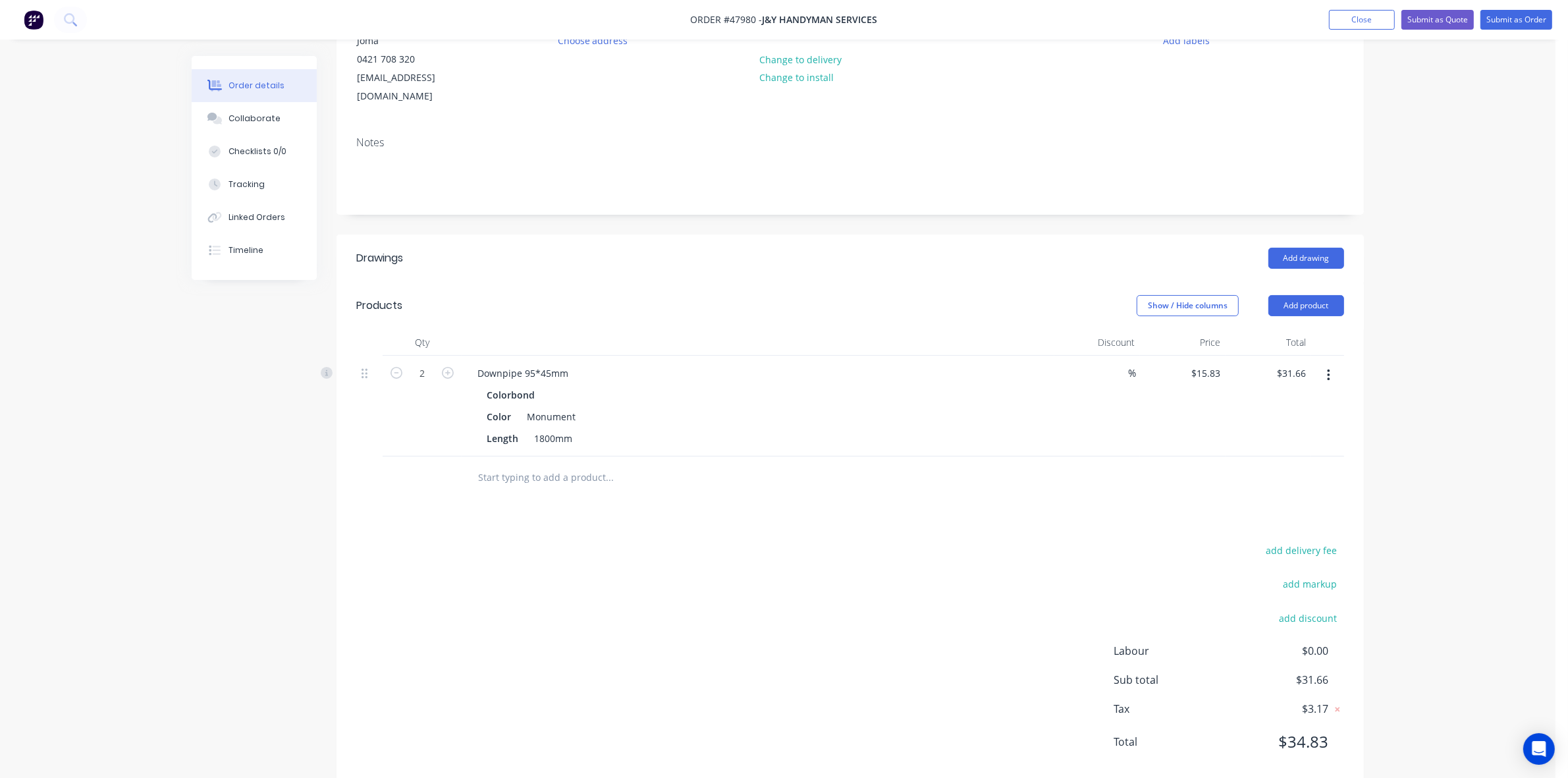
scroll to position [164, 0]
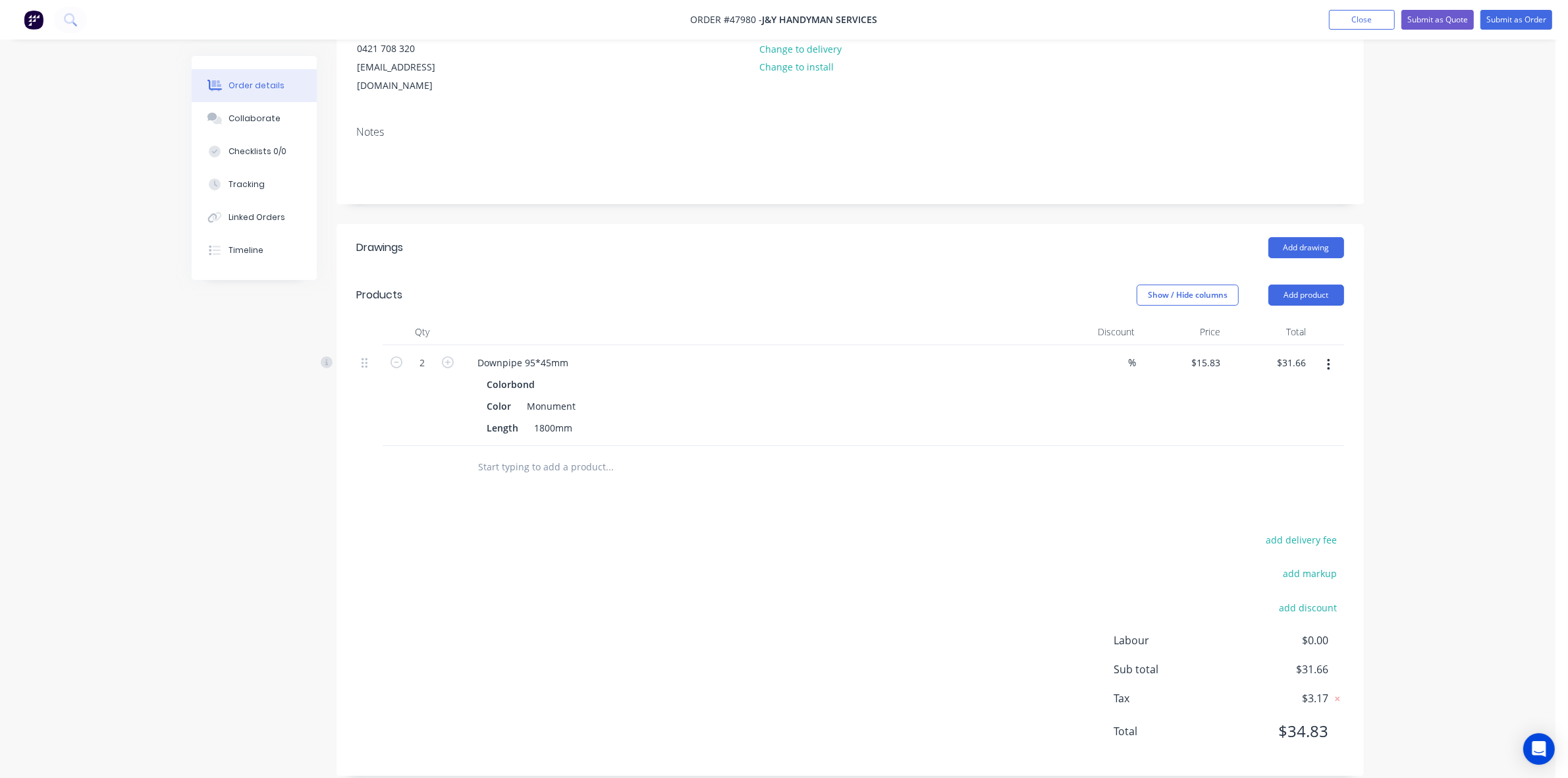
click at [766, 454] on div at bounding box center [664, 466] width 395 height 26
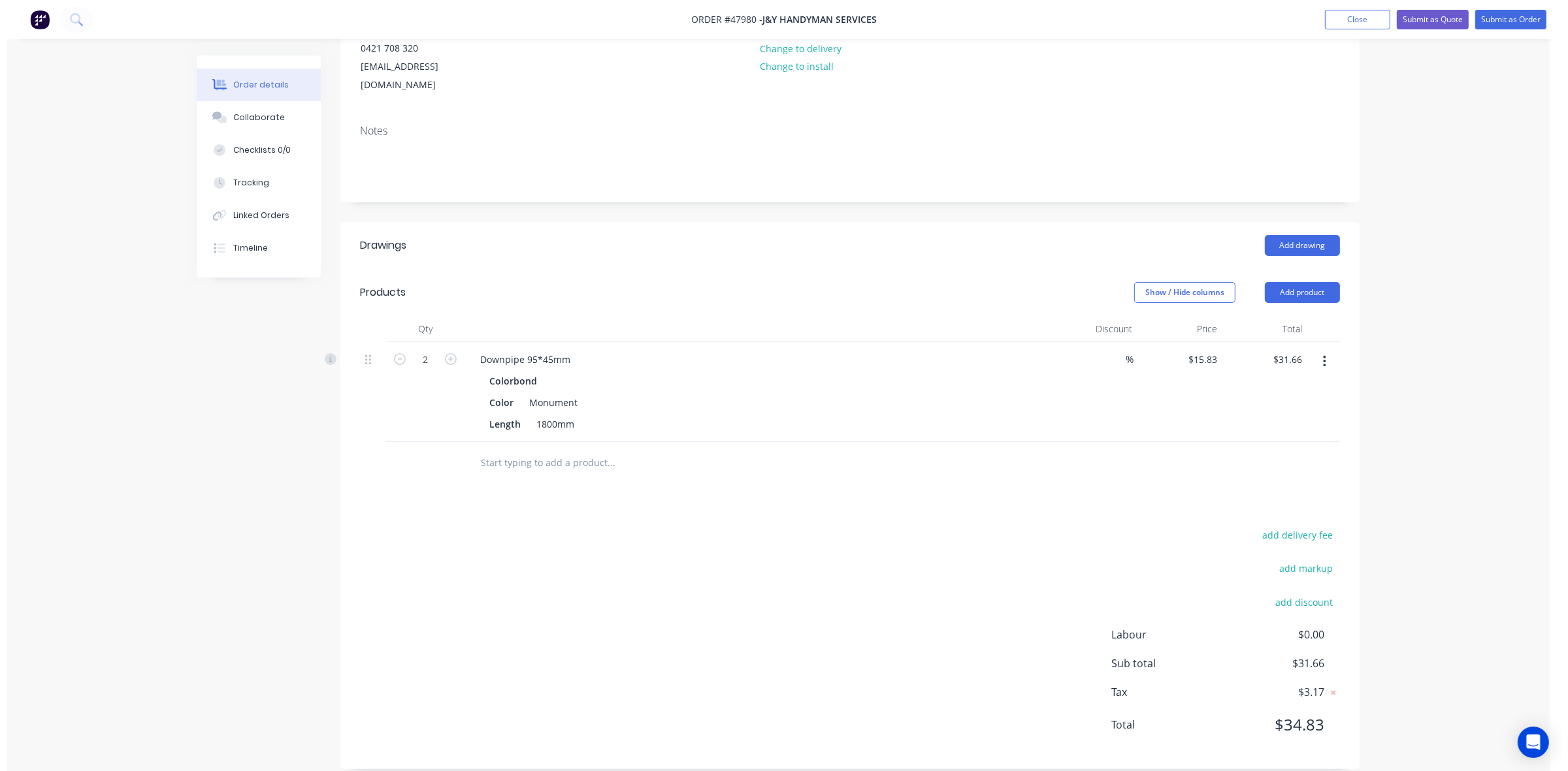
scroll to position [0, 0]
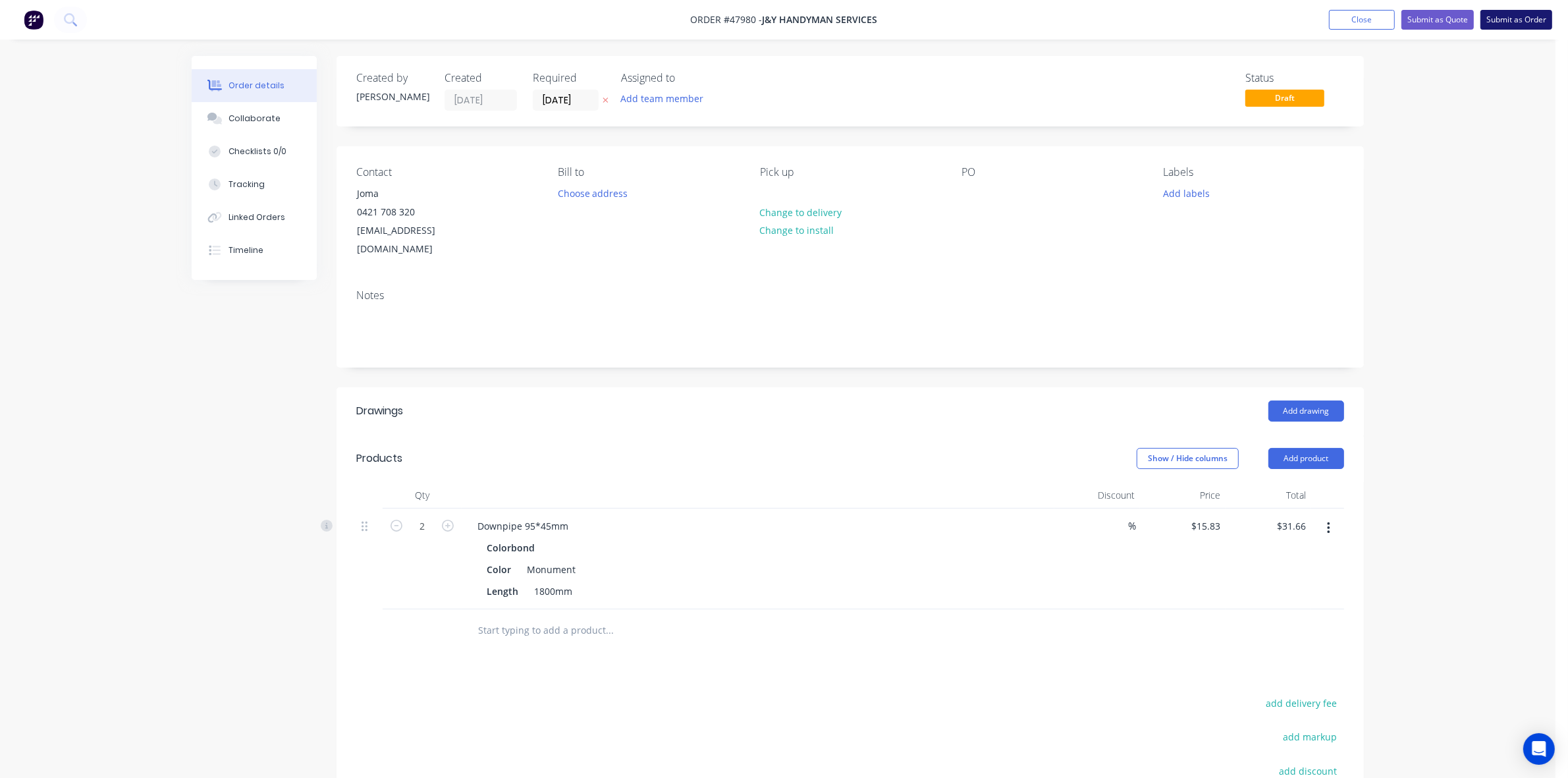
click at [1512, 20] on button "Submit as Order" at bounding box center [1516, 19] width 71 height 20
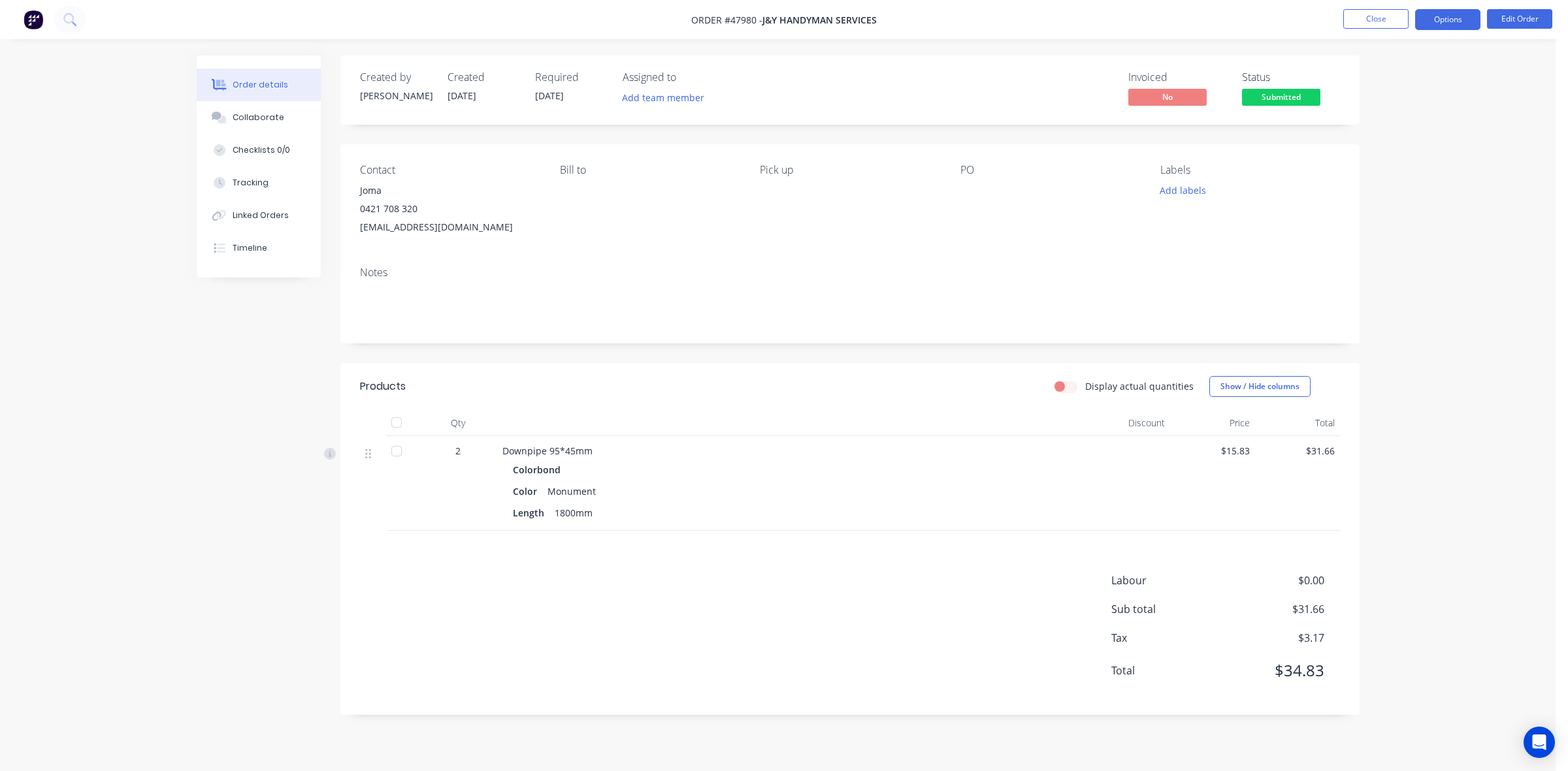
click at [1447, 27] on button "Options" at bounding box center [1448, 19] width 65 height 21
click at [1397, 72] on div "Invoice" at bounding box center [1408, 80] width 120 height 19
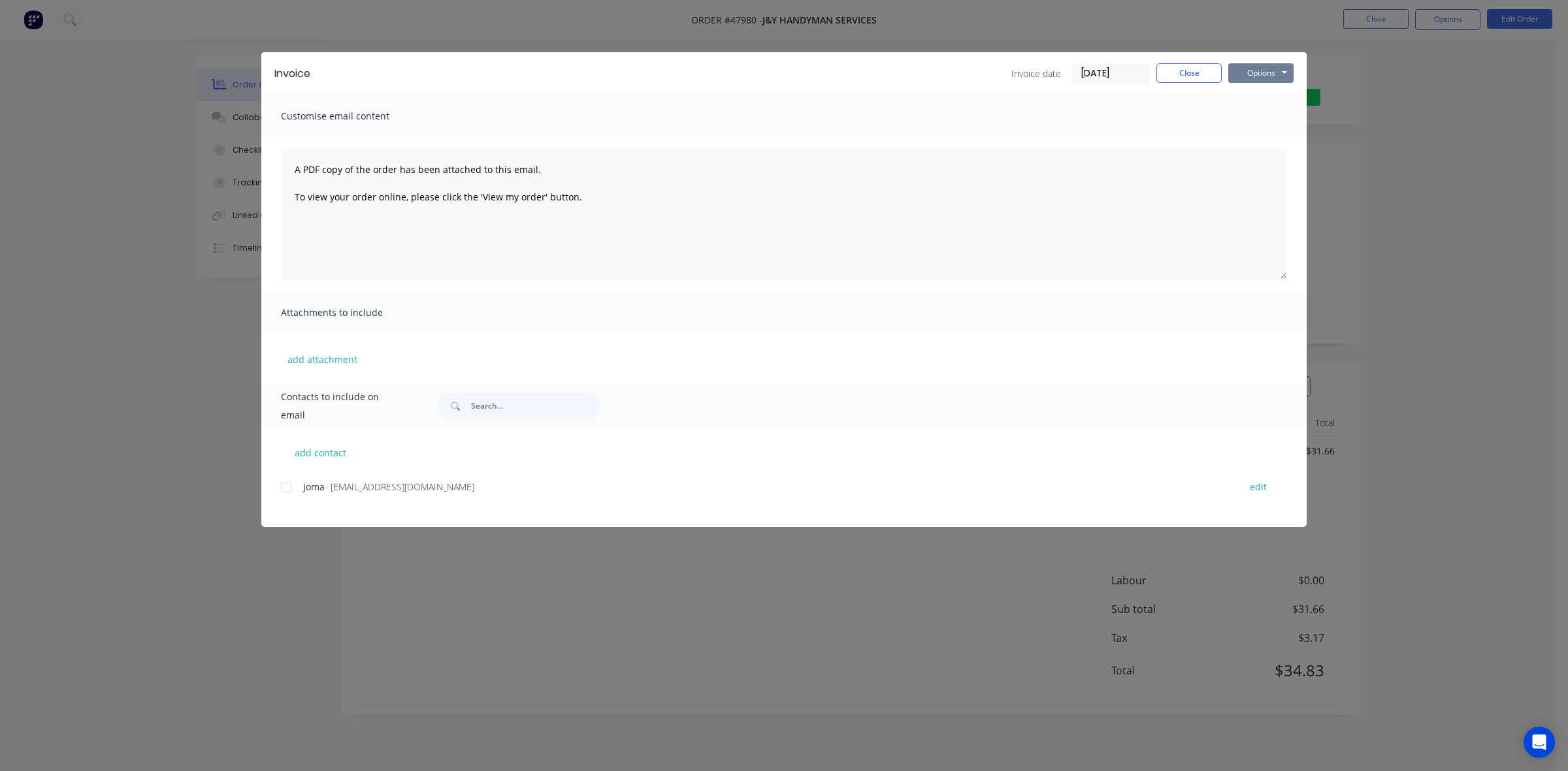
click at [1270, 65] on button "Options" at bounding box center [1261, 73] width 65 height 20
click at [1262, 119] on button "Print" at bounding box center [1270, 118] width 84 height 21
click at [1190, 65] on button "Close" at bounding box center [1189, 73] width 65 height 20
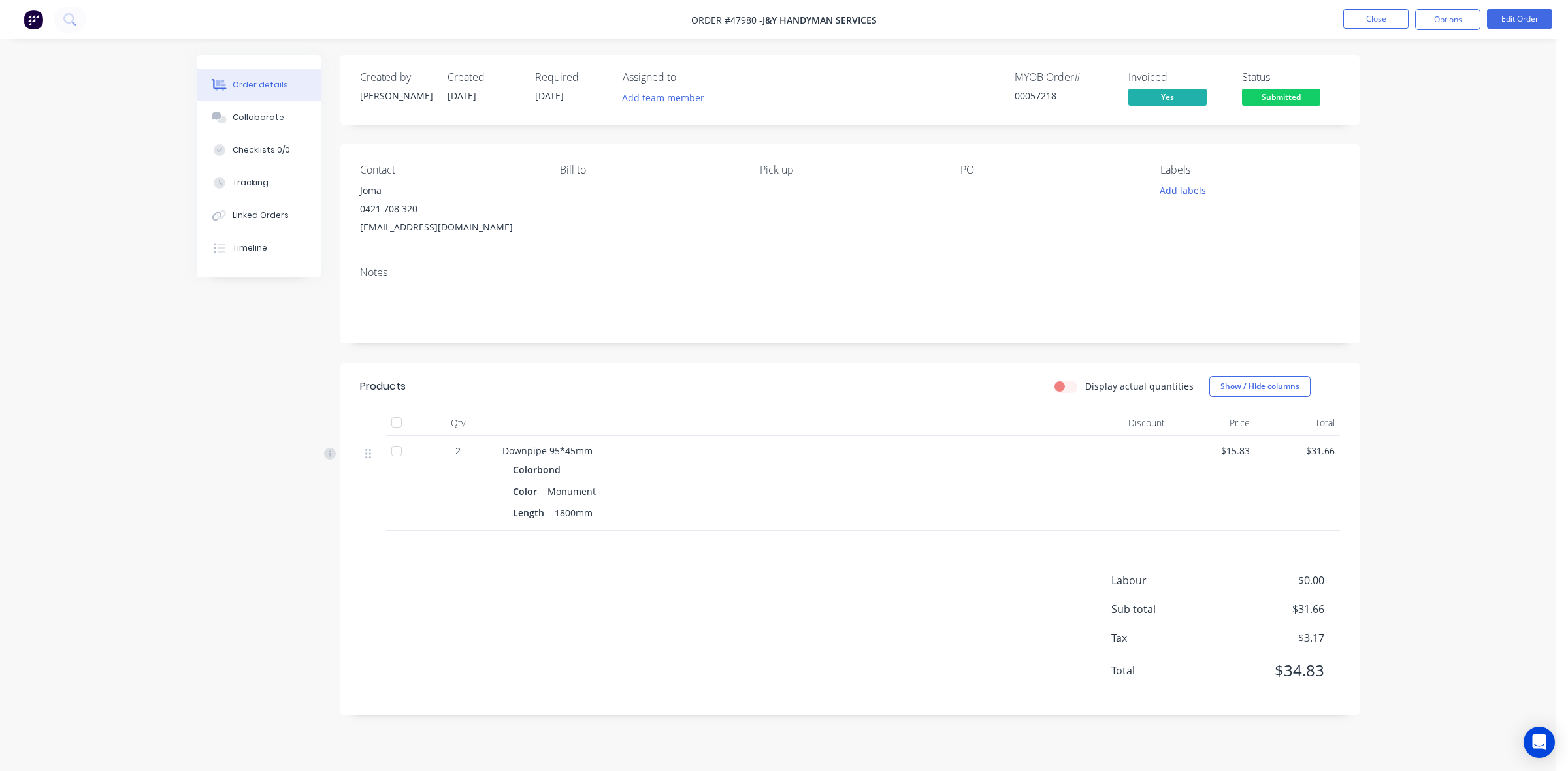
click at [1261, 93] on span "Submitted" at bounding box center [1281, 97] width 78 height 17
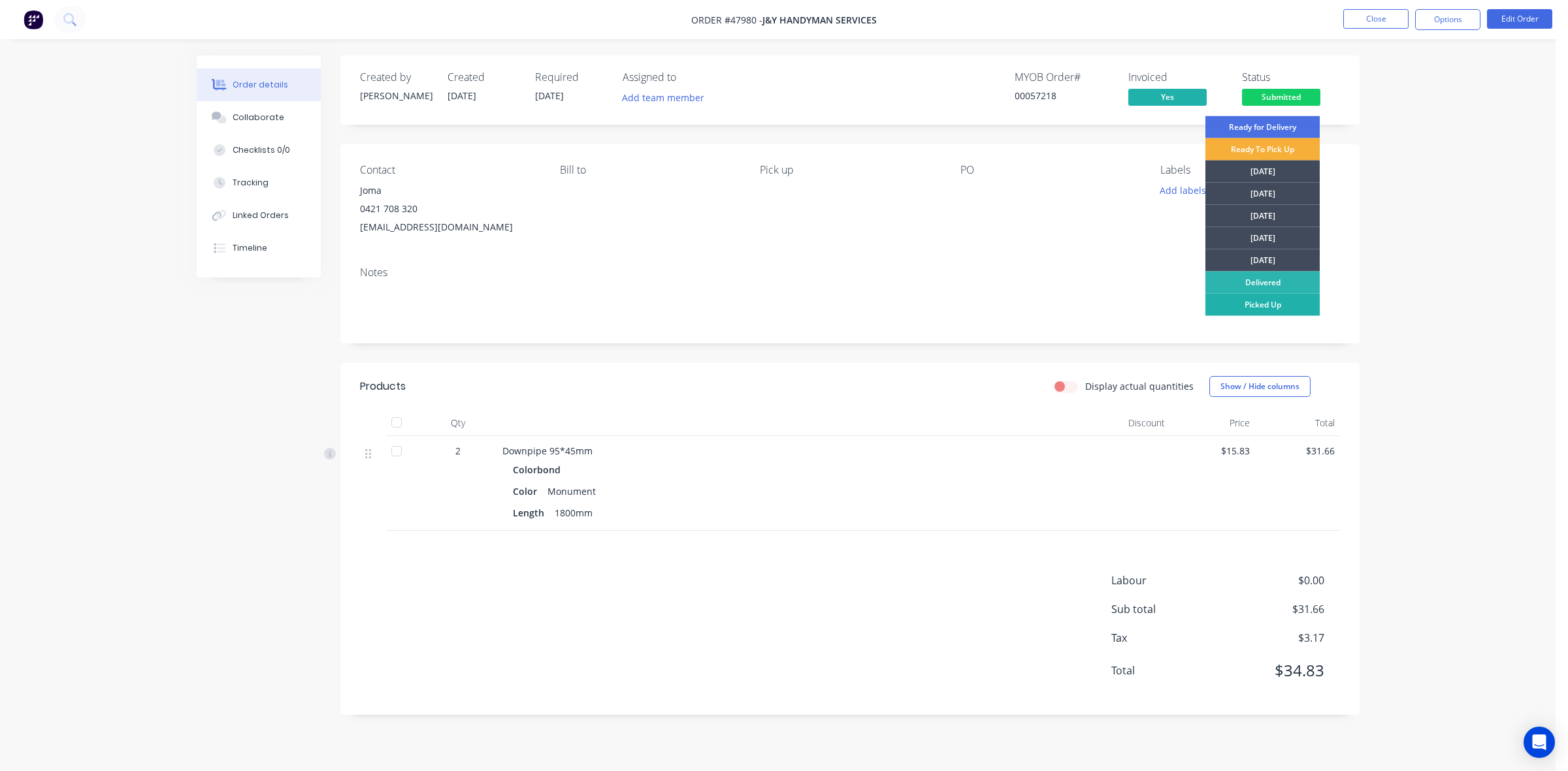
click at [1242, 311] on div "Picked Up" at bounding box center [1262, 305] width 115 height 22
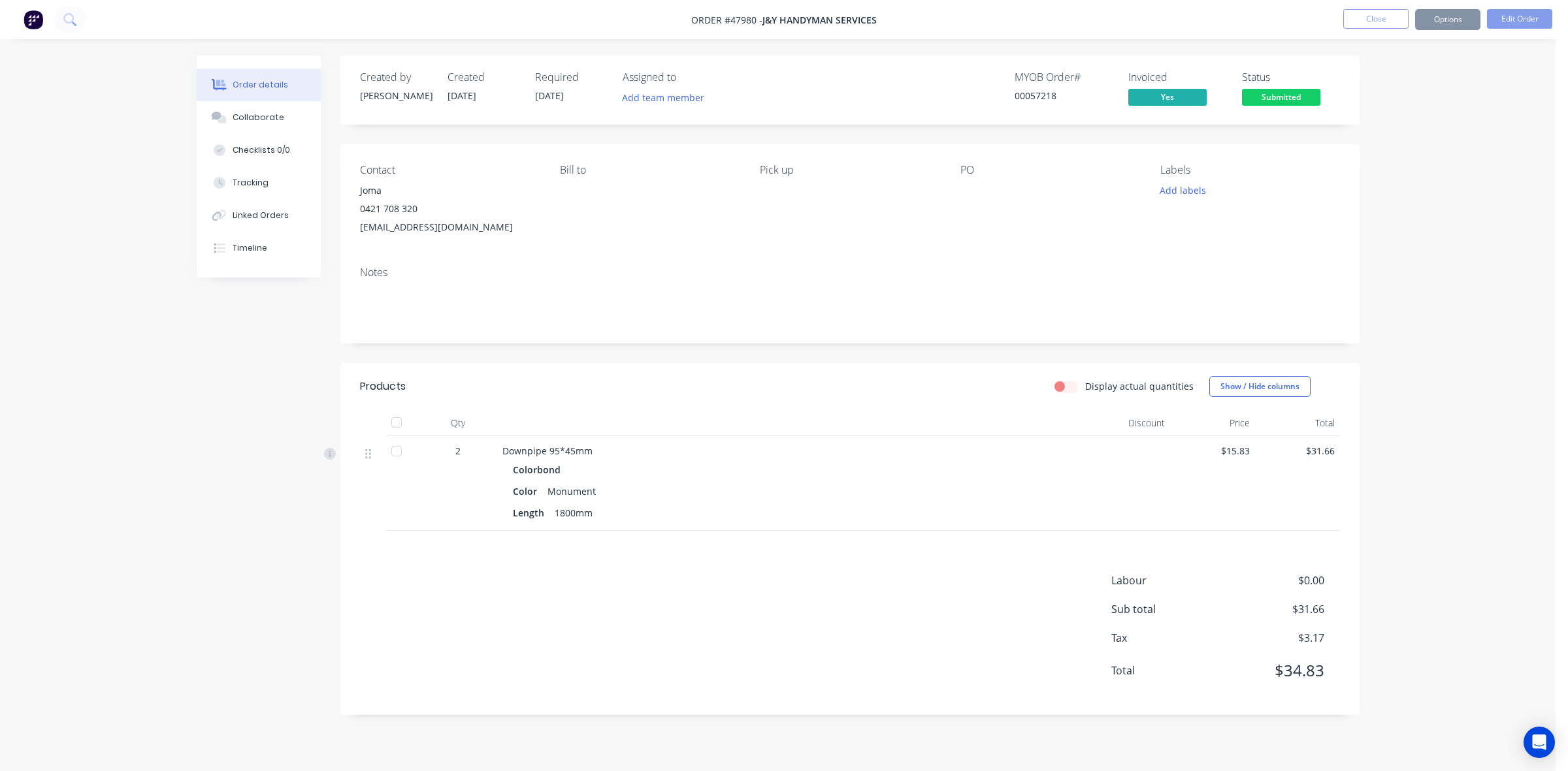
drag, startPoint x: 809, startPoint y: 338, endPoint x: 821, endPoint y: 289, distance: 50.4
click at [810, 337] on div "Notes" at bounding box center [850, 300] width 1019 height 88
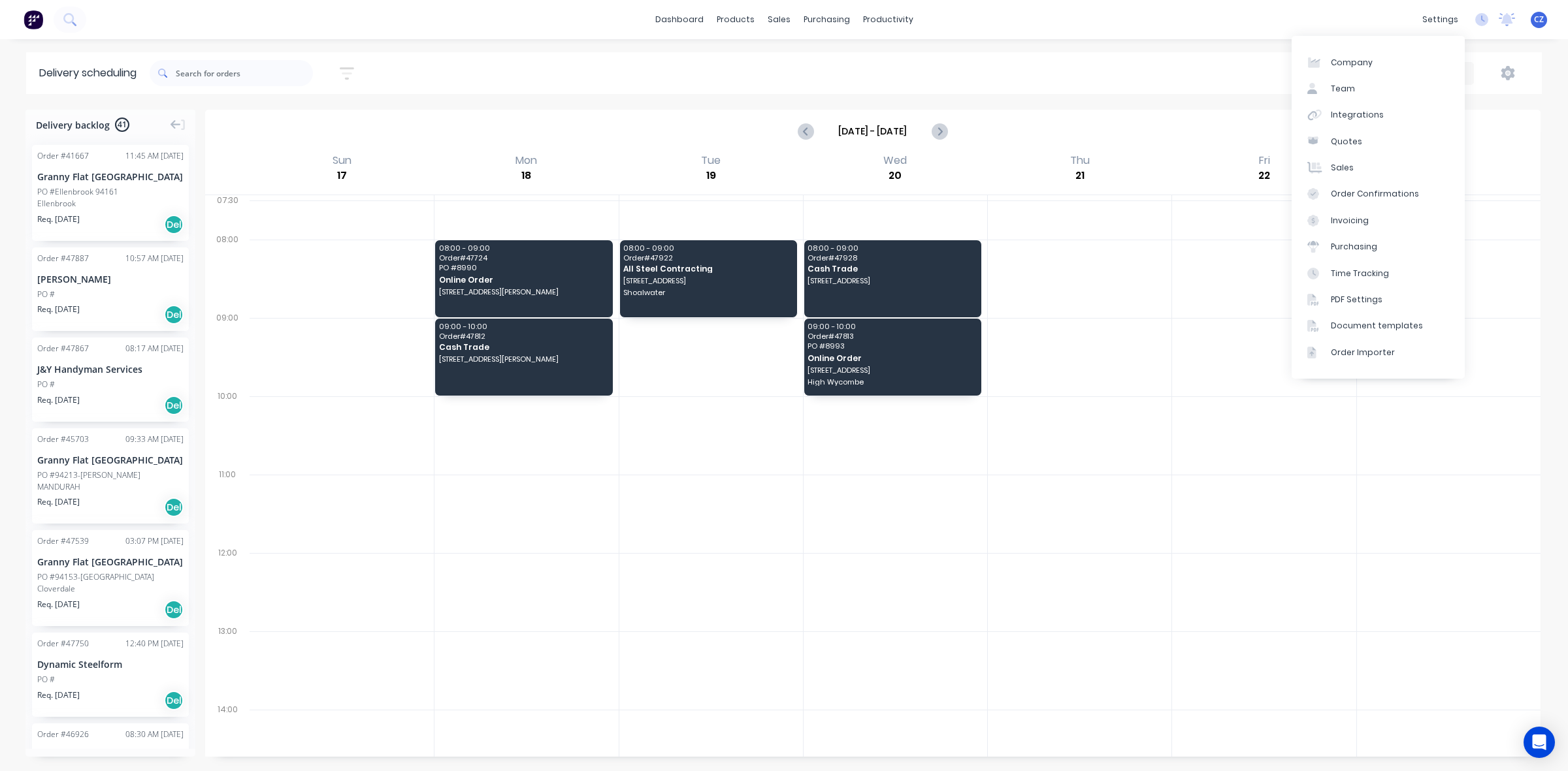
click at [1215, 61] on div "Utes Delivery Week" at bounding box center [1180, 73] width 696 height 24
click at [1315, 68] on div "Utes Delivery" at bounding box center [1346, 73] width 71 height 14
click at [1346, 133] on div "Steelframing Truck" at bounding box center [1369, 133] width 129 height 26
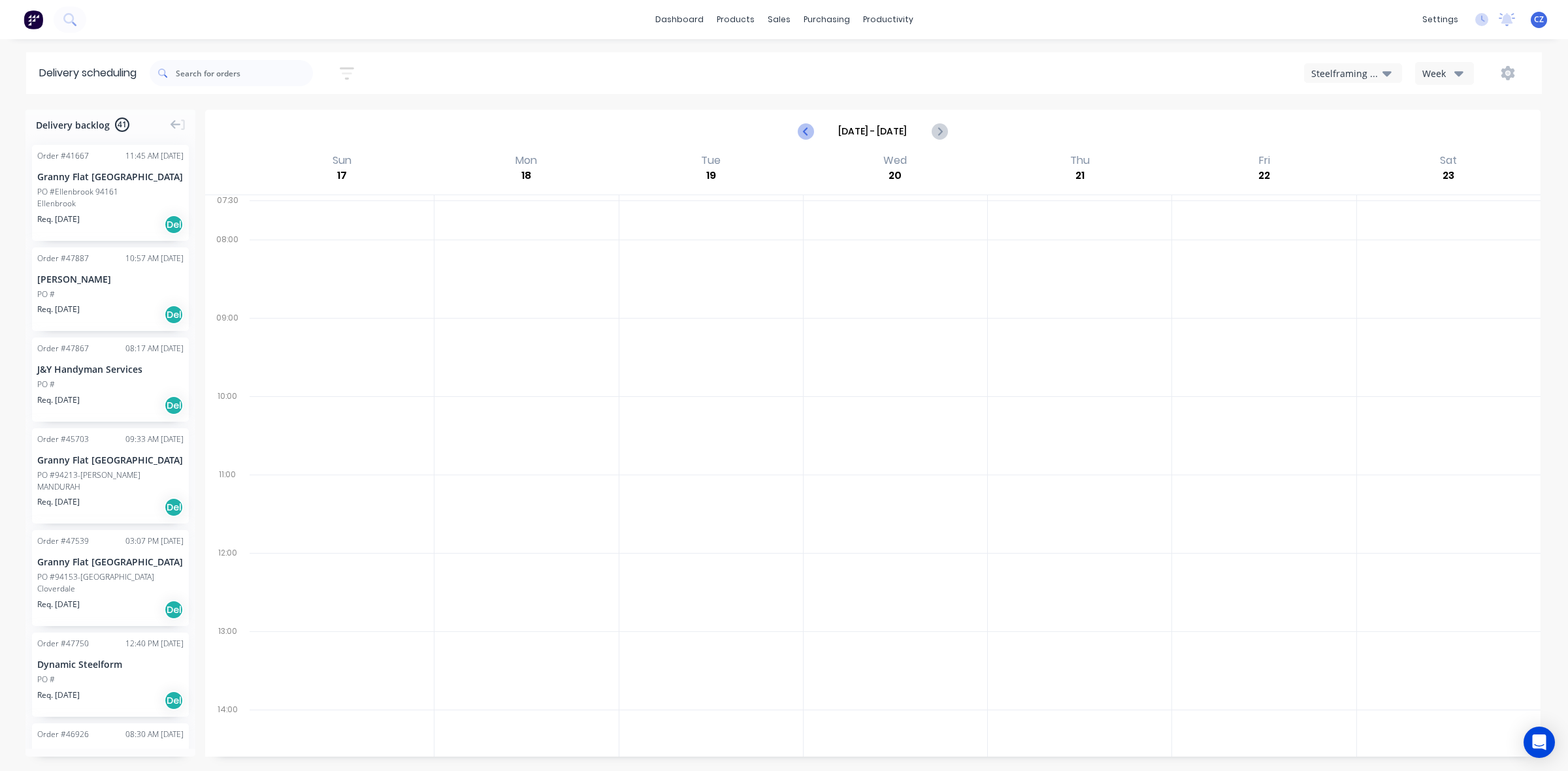
click at [798, 138] on icon "Previous page" at bounding box center [806, 131] width 16 height 16
click at [935, 132] on icon "Next page" at bounding box center [938, 131] width 16 height 16
type input "[DATE] - [DATE]"
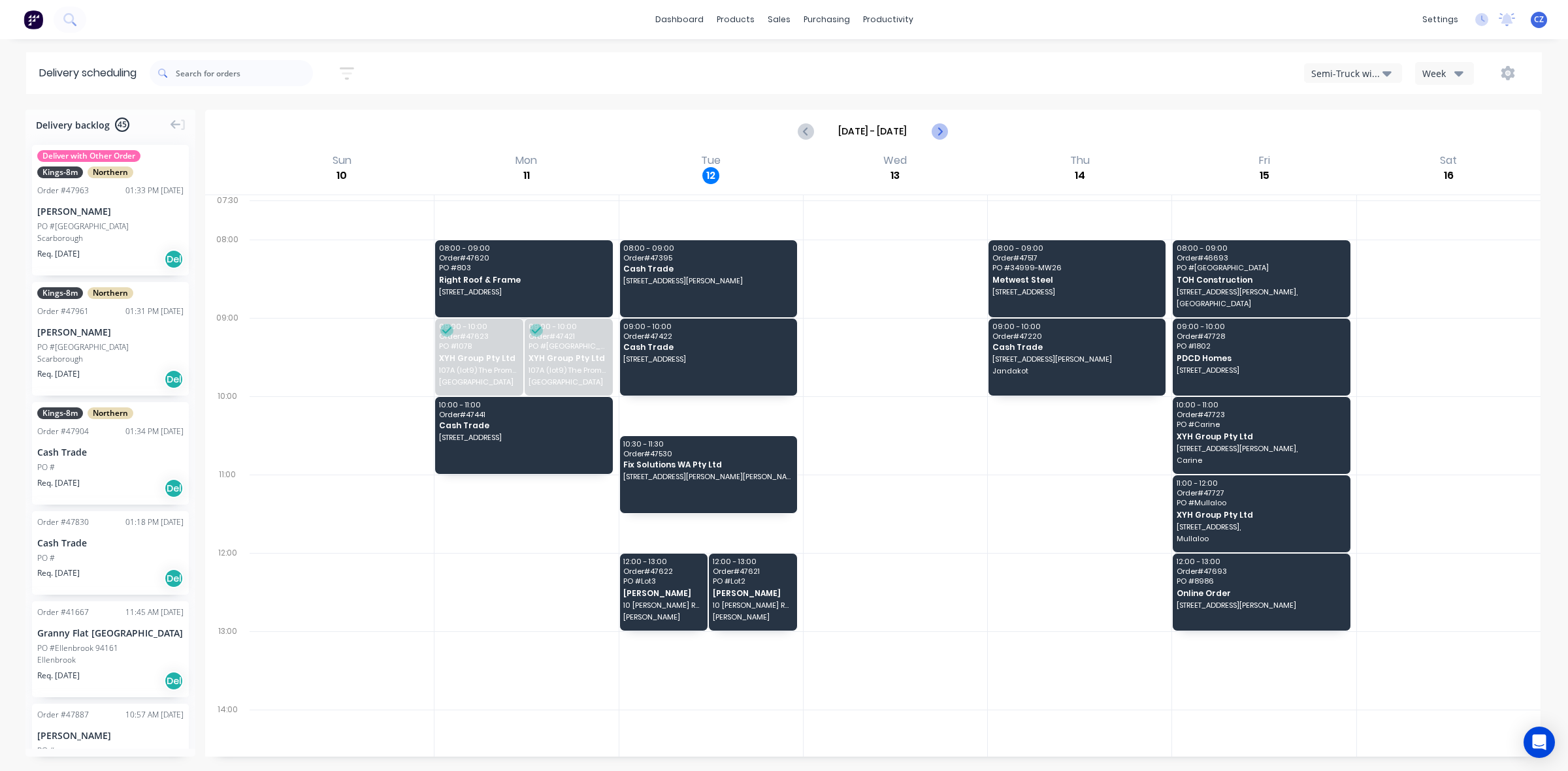
click at [927, 127] on div "[DATE] - [DATE]" at bounding box center [872, 131] width 147 height 21
click at [936, 131] on icon "Next page" at bounding box center [938, 131] width 16 height 16
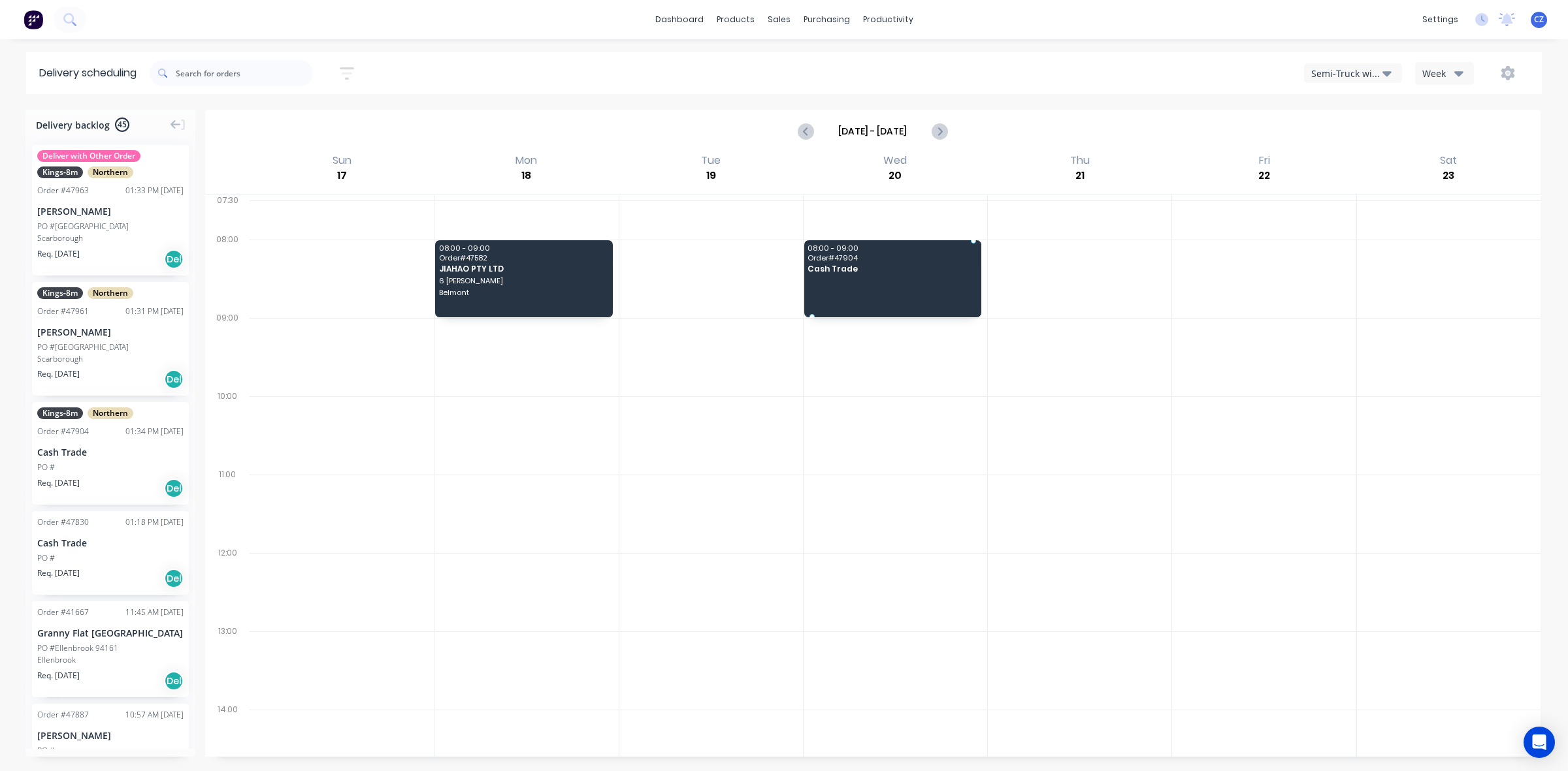
drag, startPoint x: 76, startPoint y: 448, endPoint x: 866, endPoint y: 258, distance: 812.5
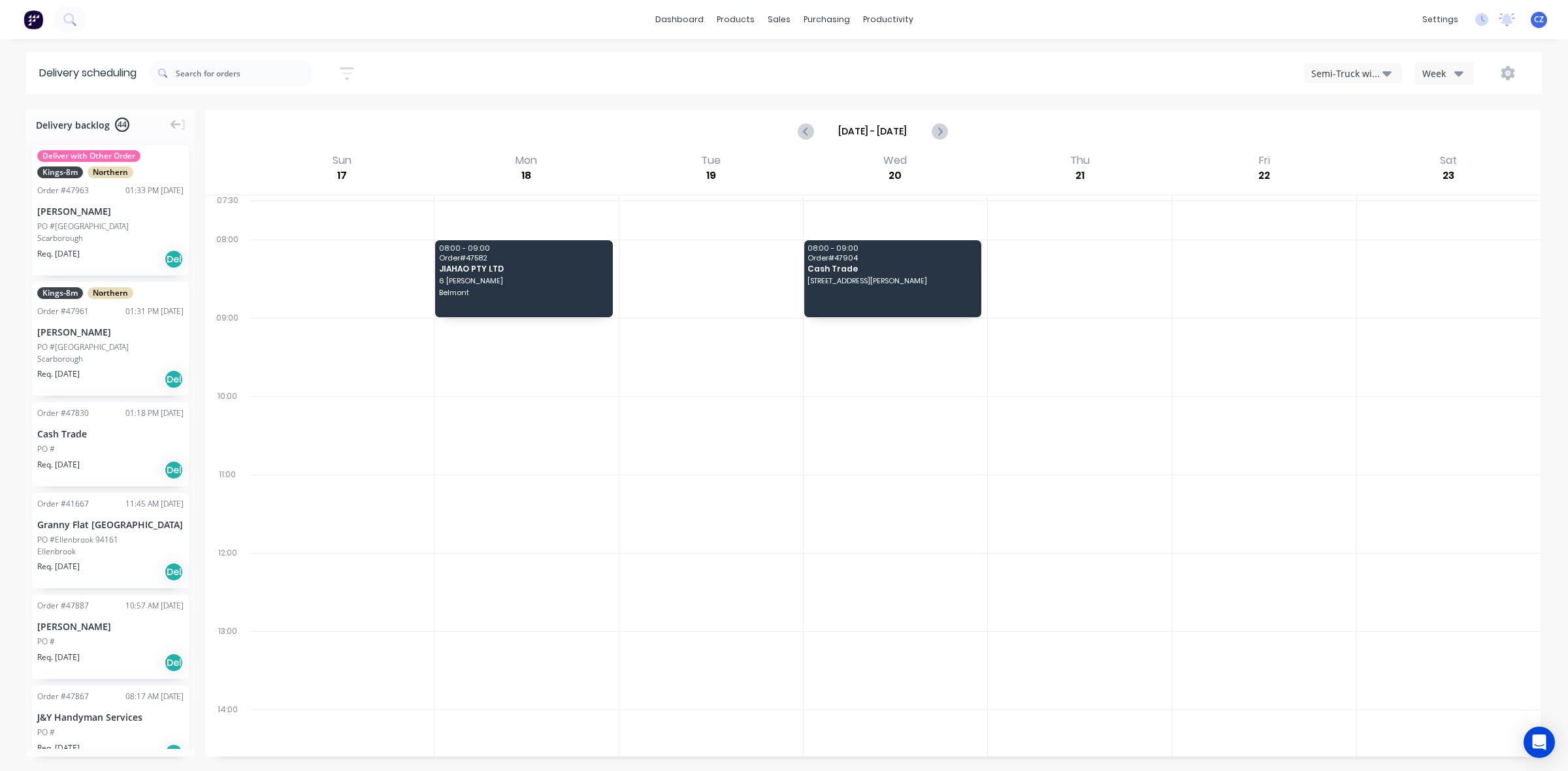
click at [125, 428] on div "Cash Trade" at bounding box center [111, 434] width 146 height 14
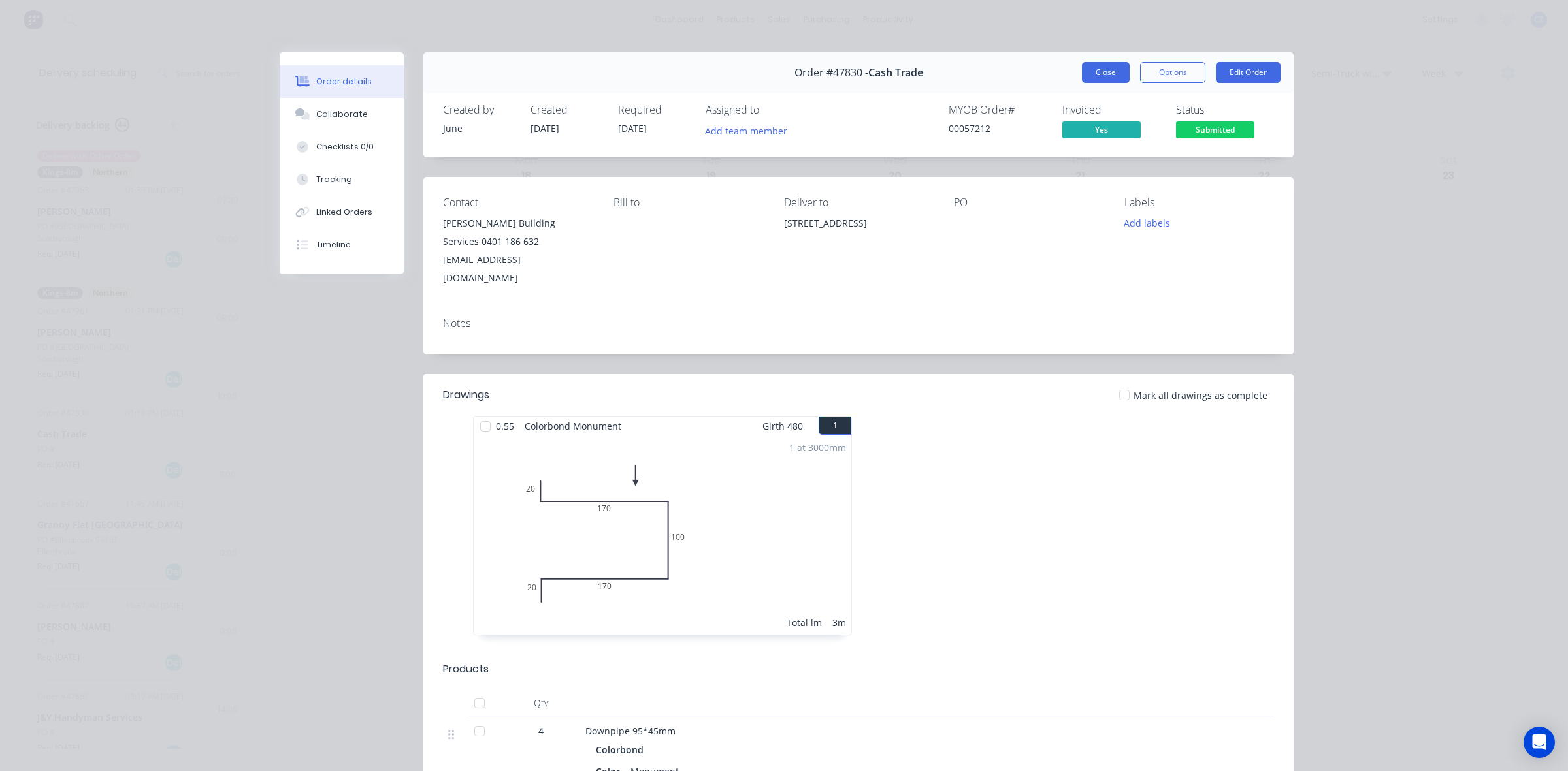
click at [1107, 82] on button "Close" at bounding box center [1106, 72] width 48 height 21
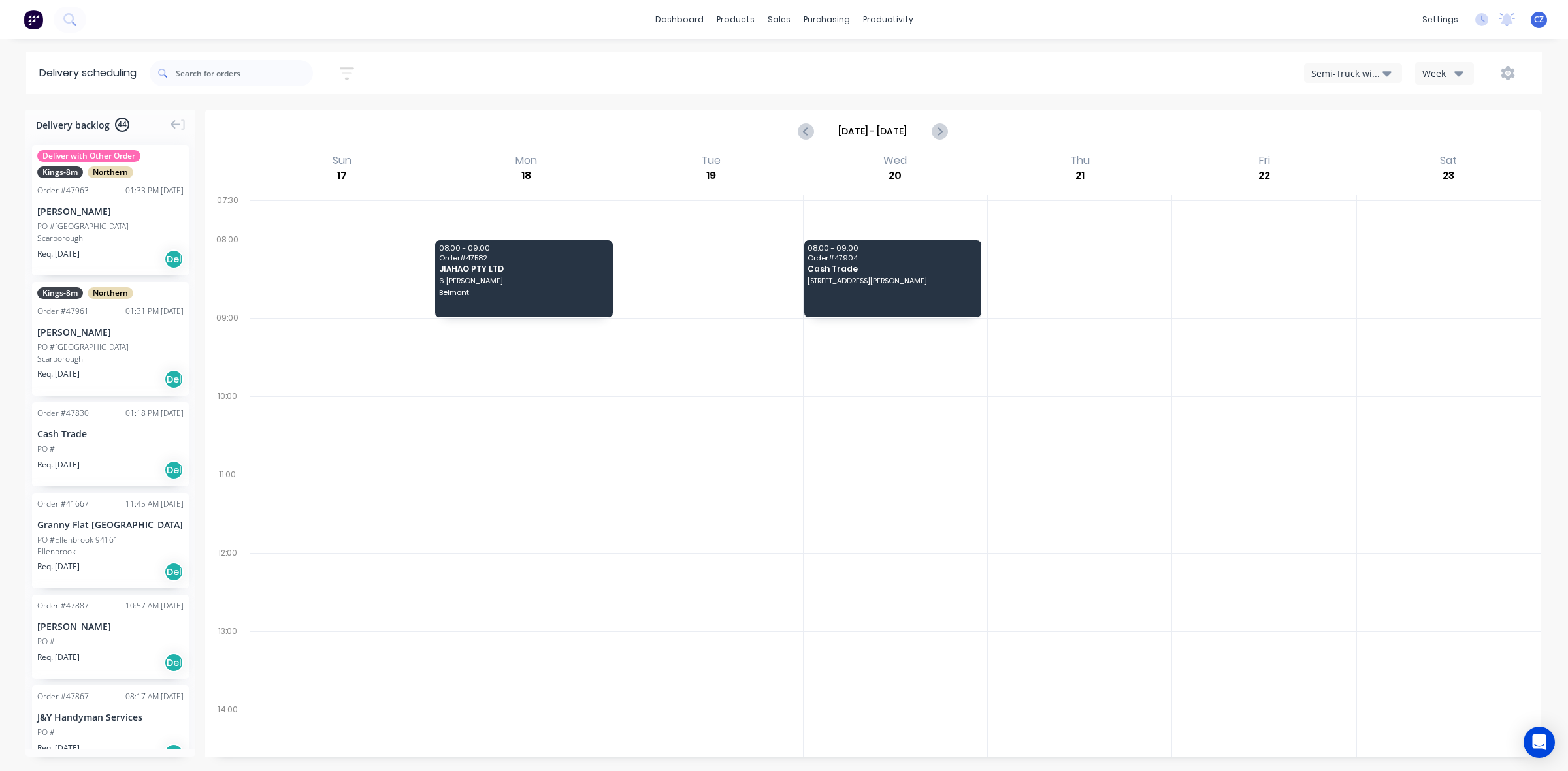
click at [1320, 72] on div "Semi-Truck with Hiab" at bounding box center [1346, 73] width 71 height 14
click at [1332, 109] on div "Semi-Truck with Hiab" at bounding box center [1369, 107] width 129 height 26
click at [809, 128] on icon "Previous page" at bounding box center [806, 131] width 16 height 16
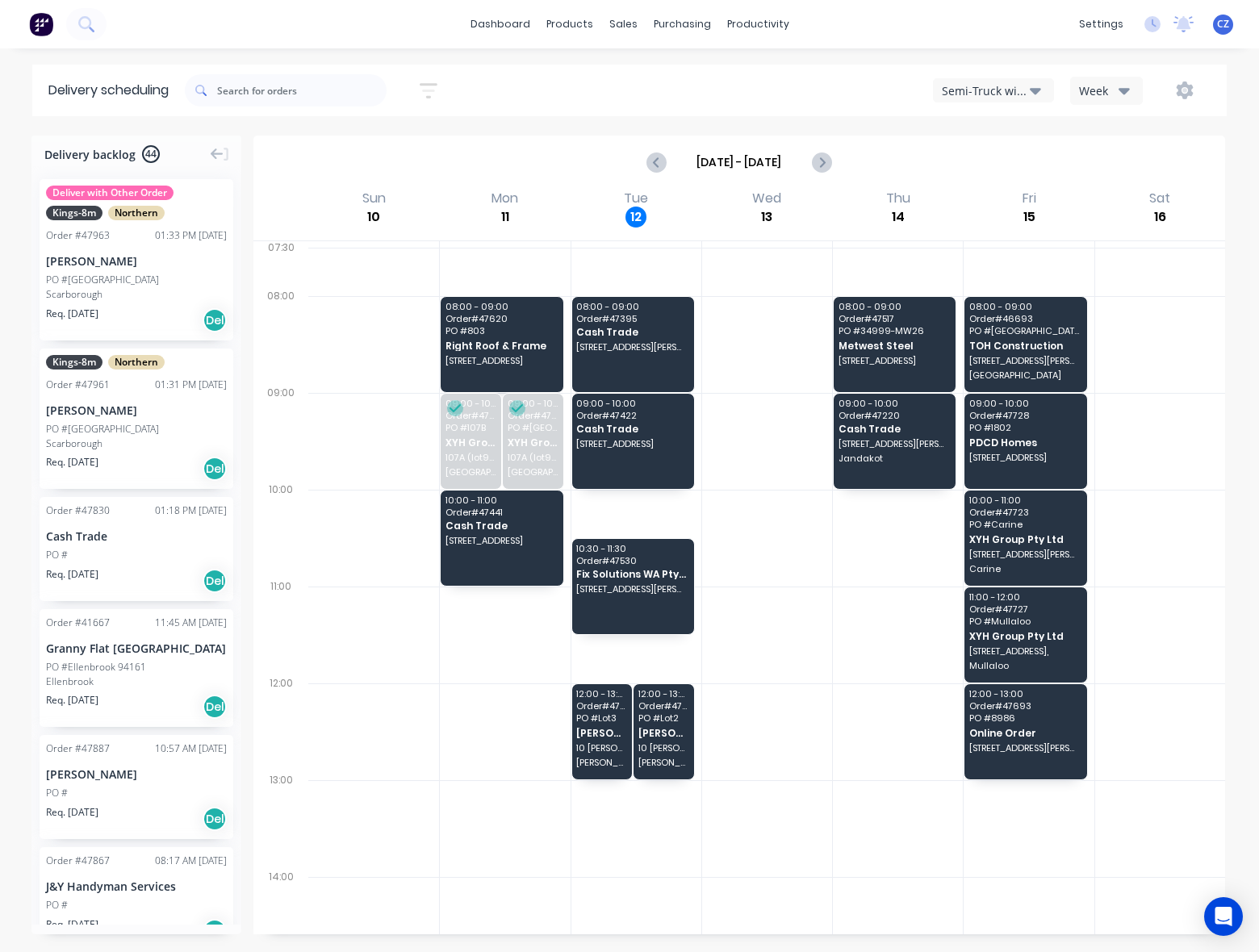
click at [957, 84] on div "Semi-Truck with Hiab" at bounding box center [986, 90] width 88 height 17
click at [1009, 207] on div "Utes Delivery" at bounding box center [1014, 197] width 159 height 32
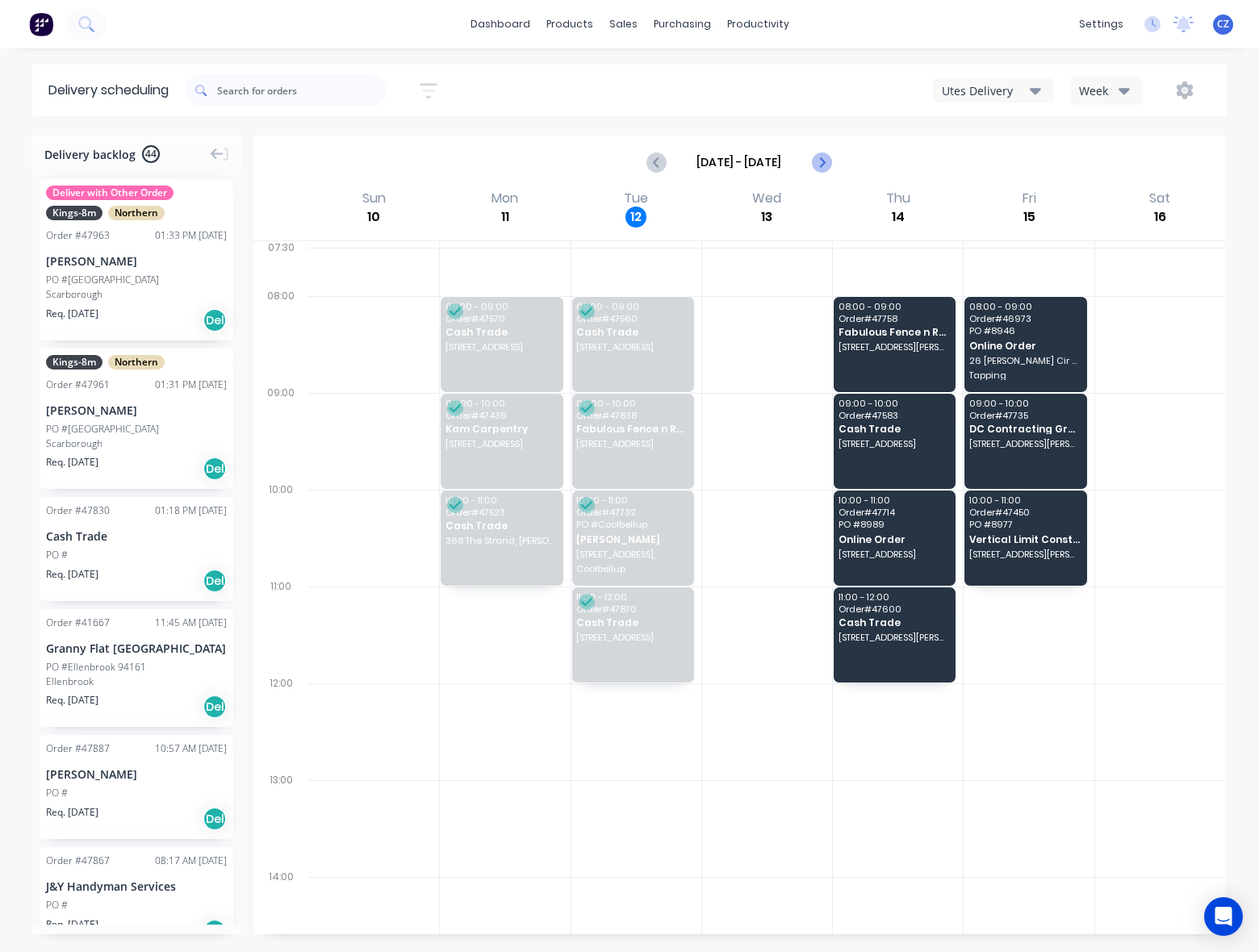
click at [826, 167] on icon "Next page" at bounding box center [821, 162] width 20 height 20
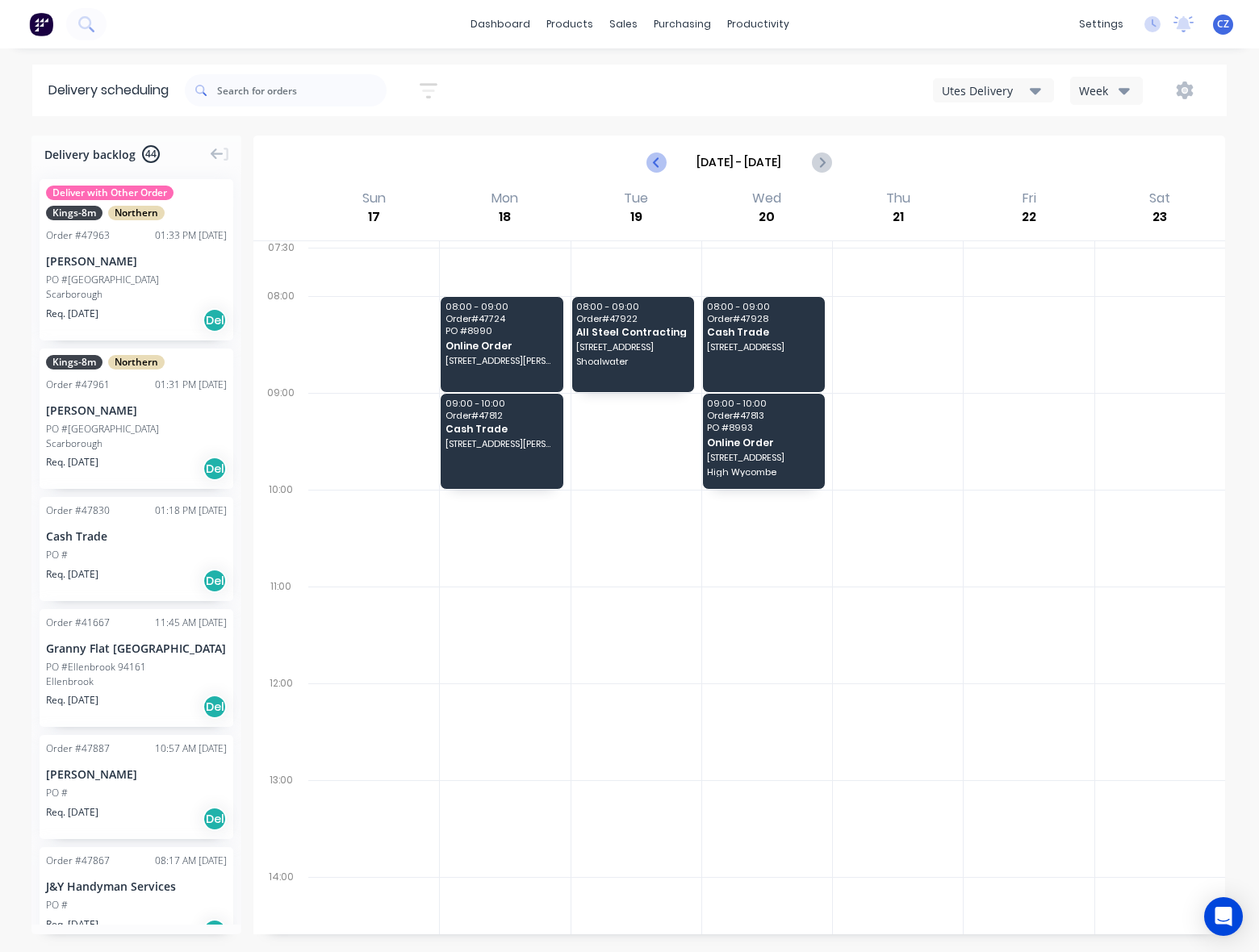
click at [659, 159] on icon "Previous page" at bounding box center [657, 161] width 7 height 13
type input "[DATE] - [DATE]"
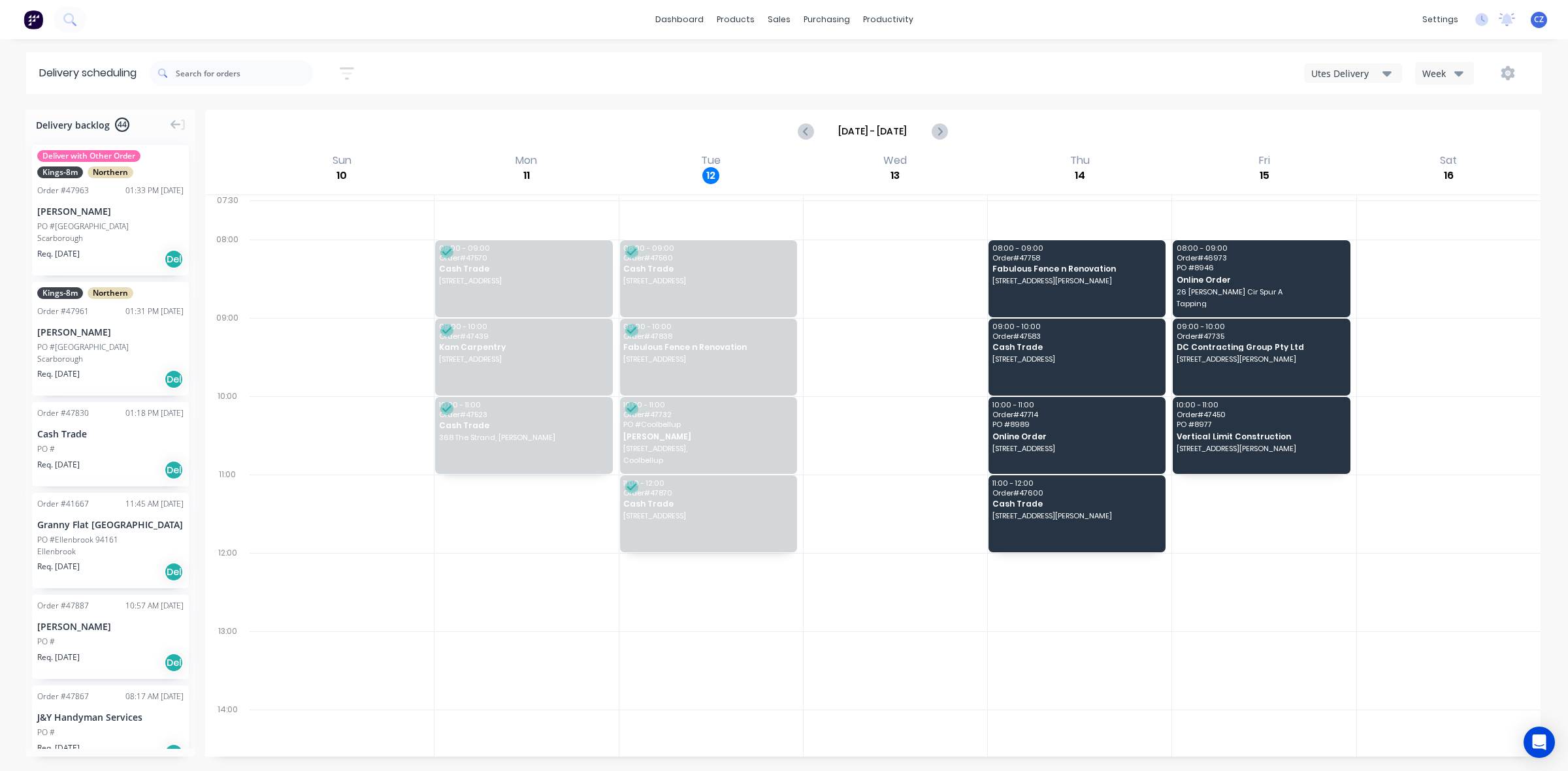
click at [1356, 60] on div "Sort by Most recent Created date Required date Order number Customer name Most …" at bounding box center [845, 73] width 1392 height 37
click at [1353, 68] on div "Utes Delivery" at bounding box center [1346, 73] width 71 height 14
click at [1367, 125] on div "Steelframing Truck" at bounding box center [1369, 133] width 129 height 26
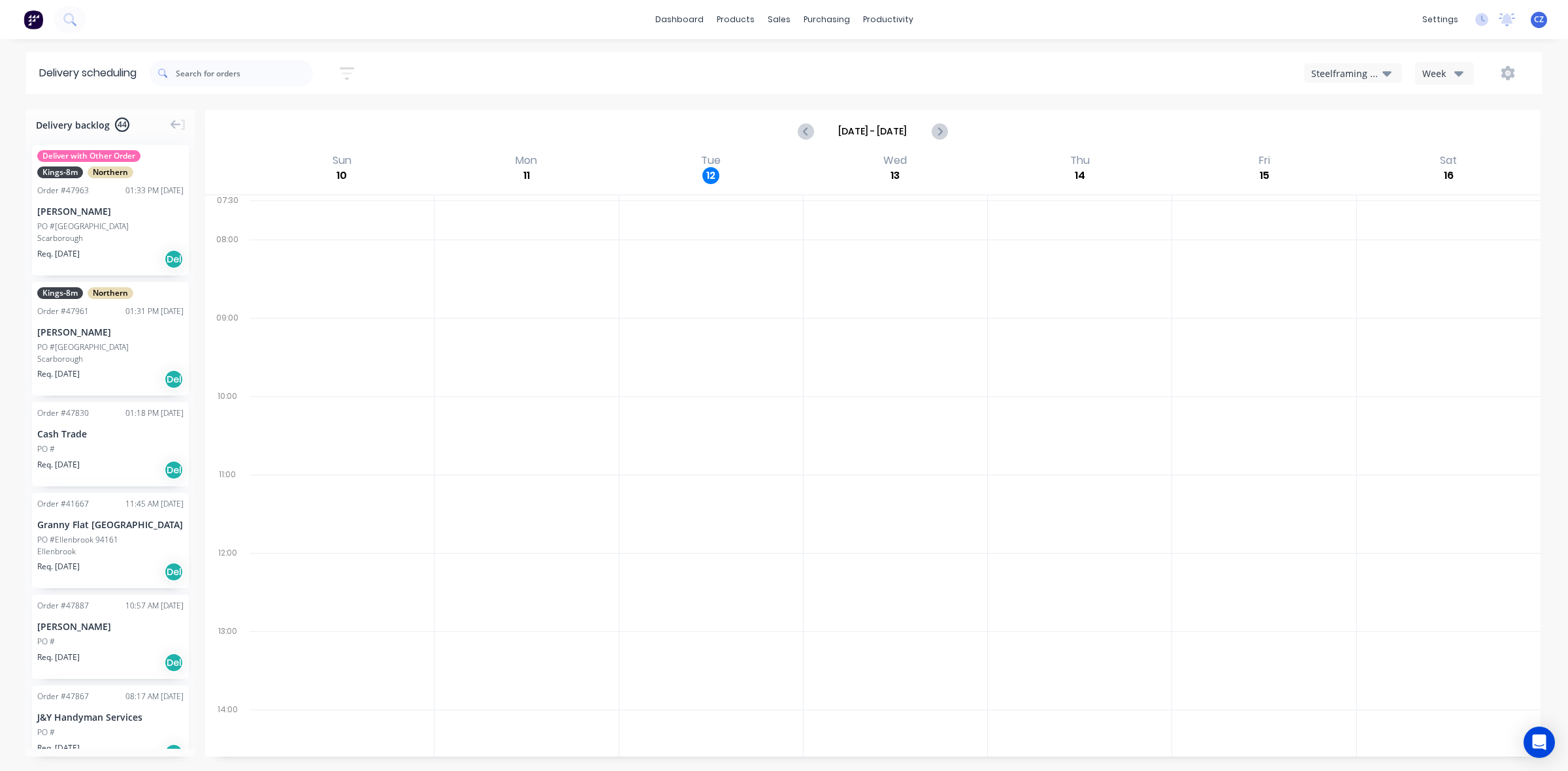
click at [1359, 67] on div "Steelframing Truck" at bounding box center [1346, 73] width 71 height 14
click at [1362, 105] on div "Semi-Truck with Hiab" at bounding box center [1369, 107] width 129 height 26
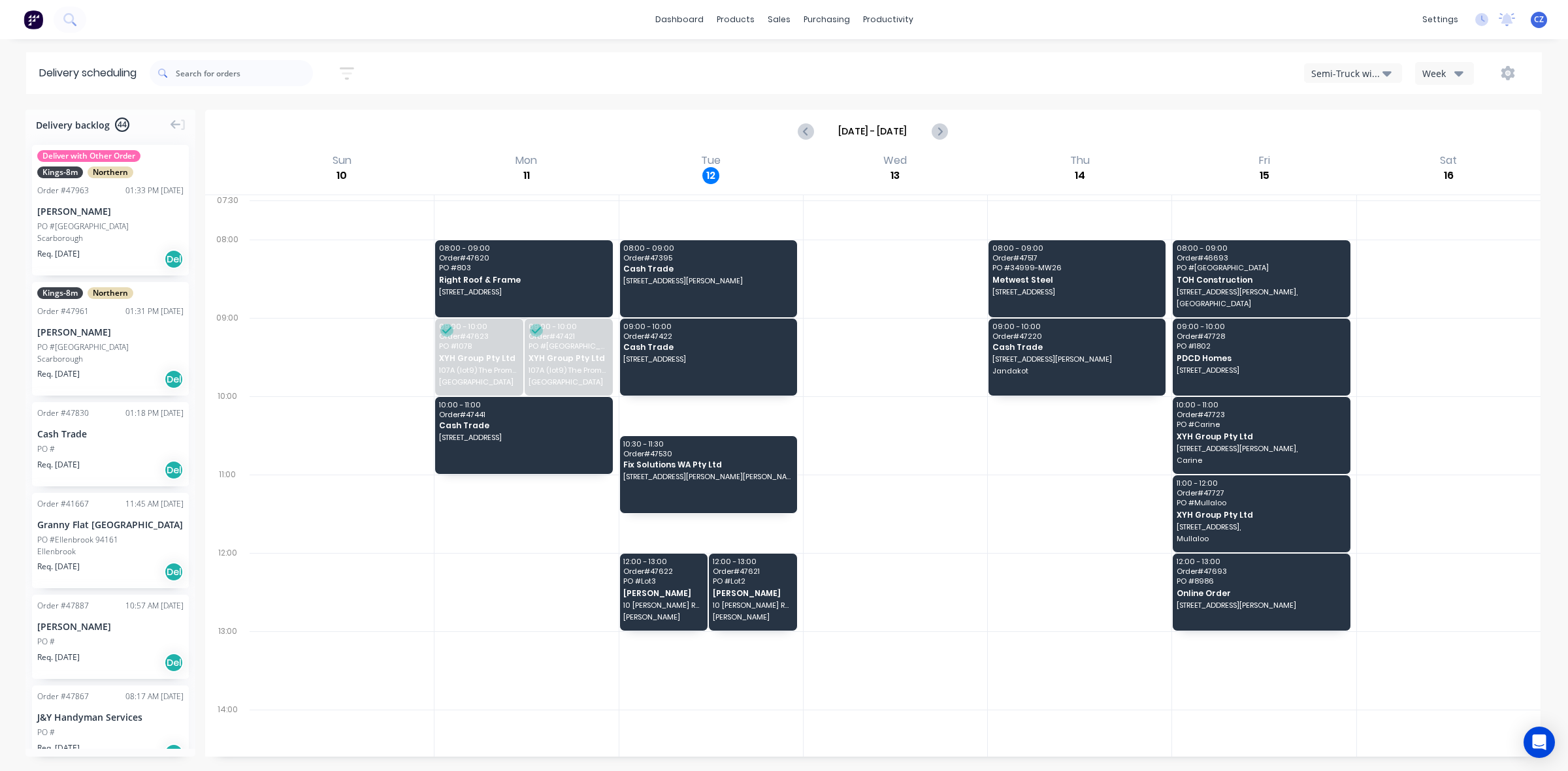
scroll to position [82, 0]
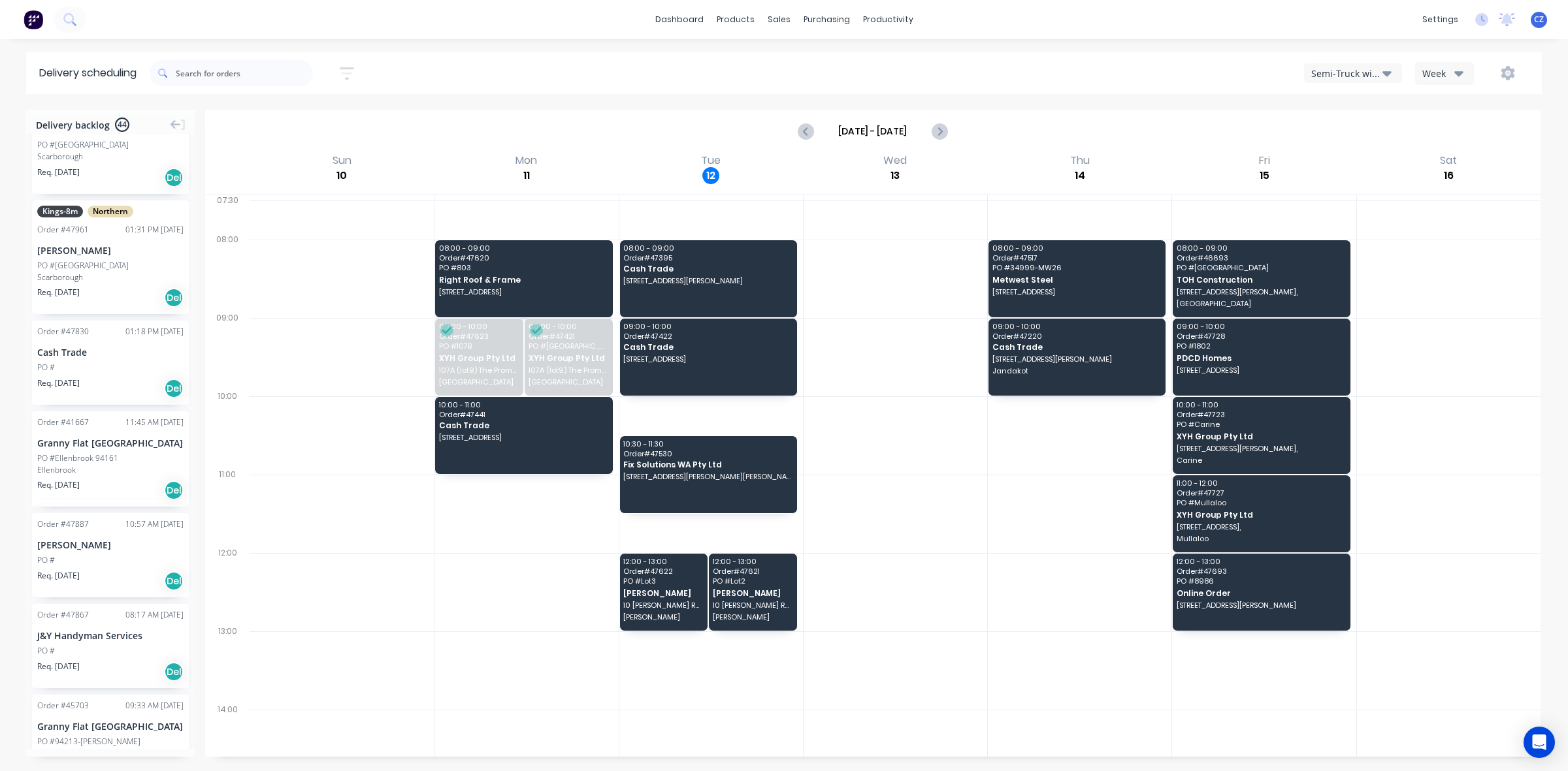
click at [82, 389] on div "Req. [DATE] Del" at bounding box center [111, 388] width 146 height 22
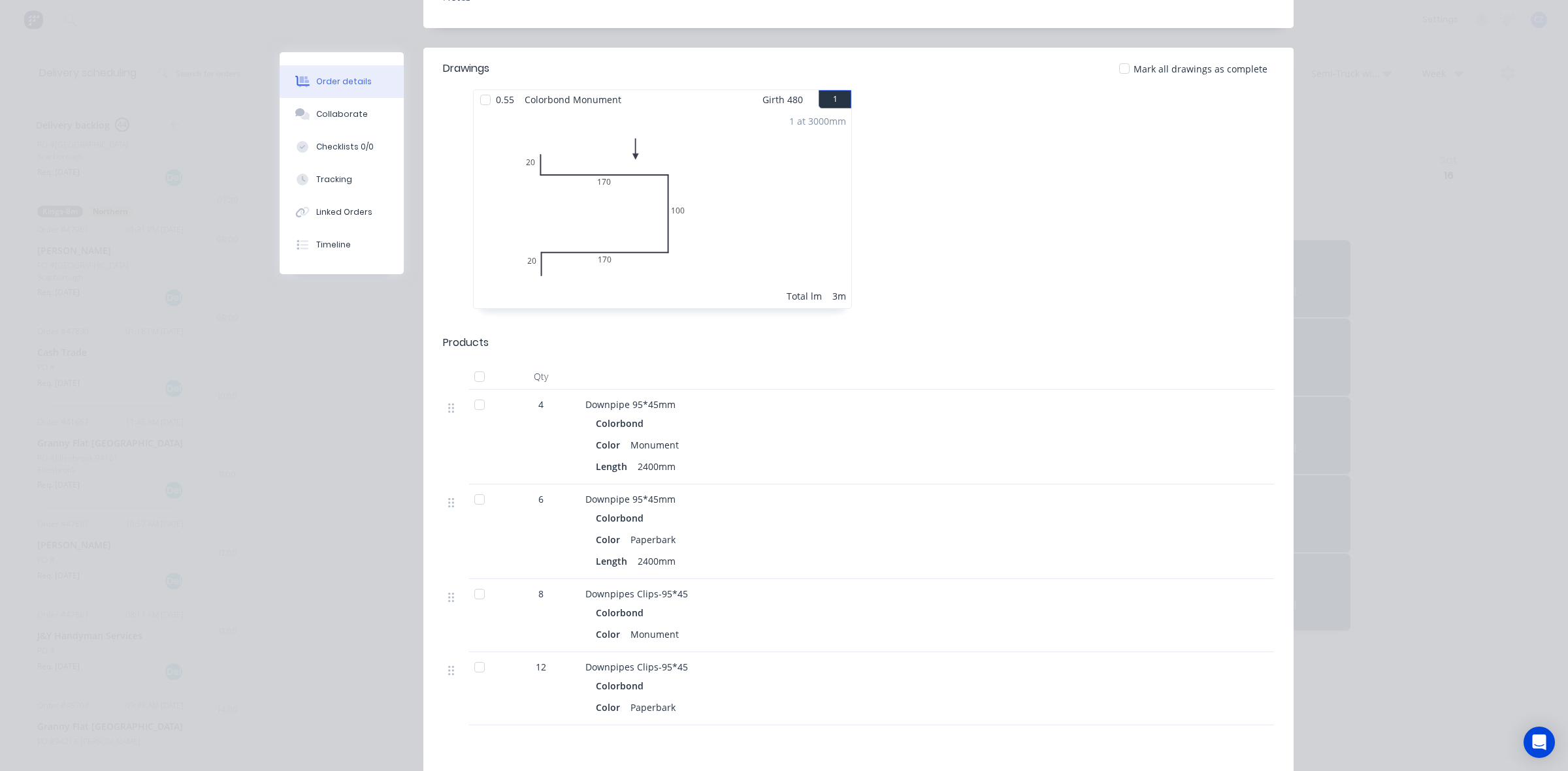
scroll to position [0, 0]
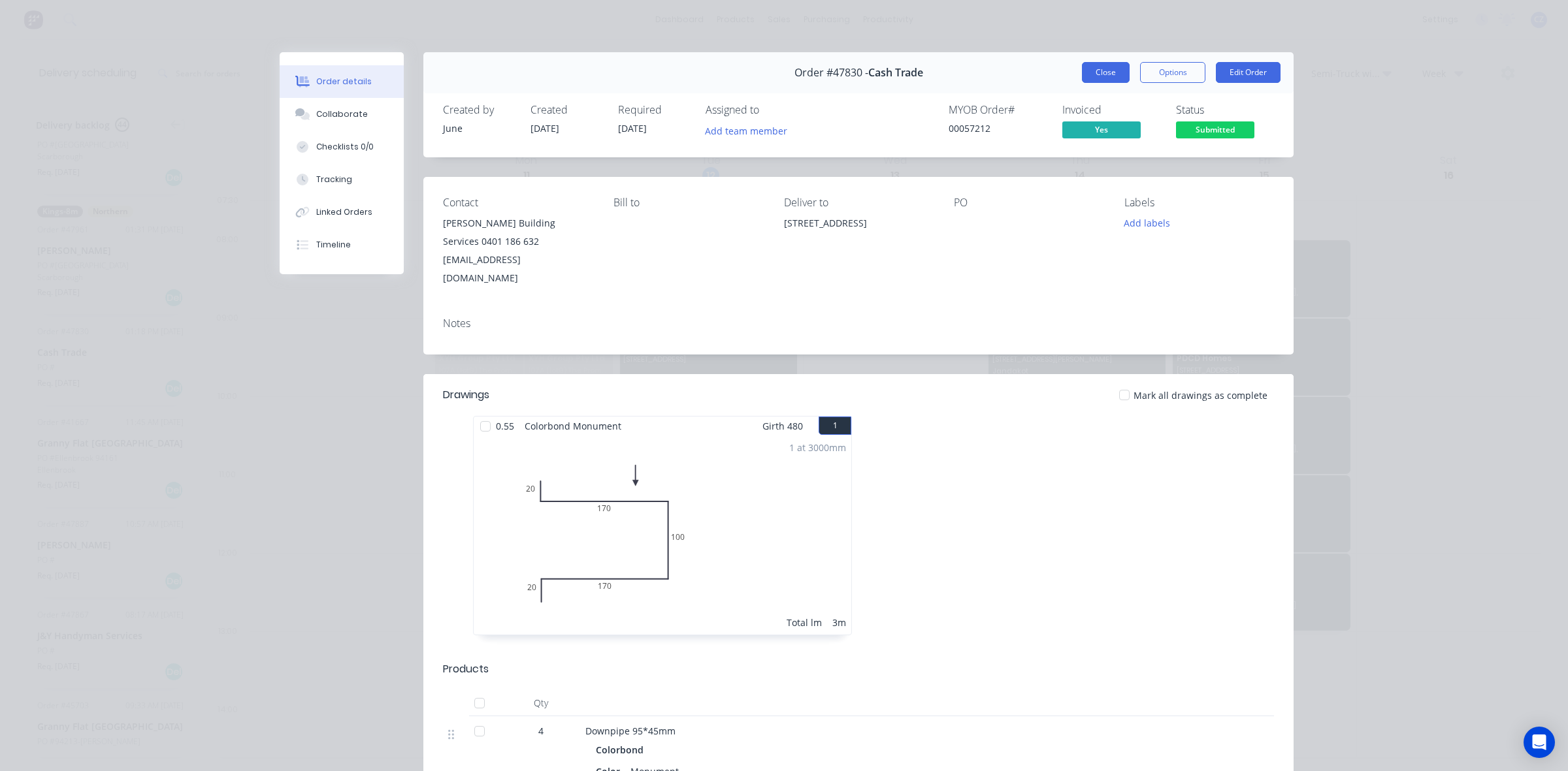
click at [1102, 72] on button "Close" at bounding box center [1106, 72] width 48 height 21
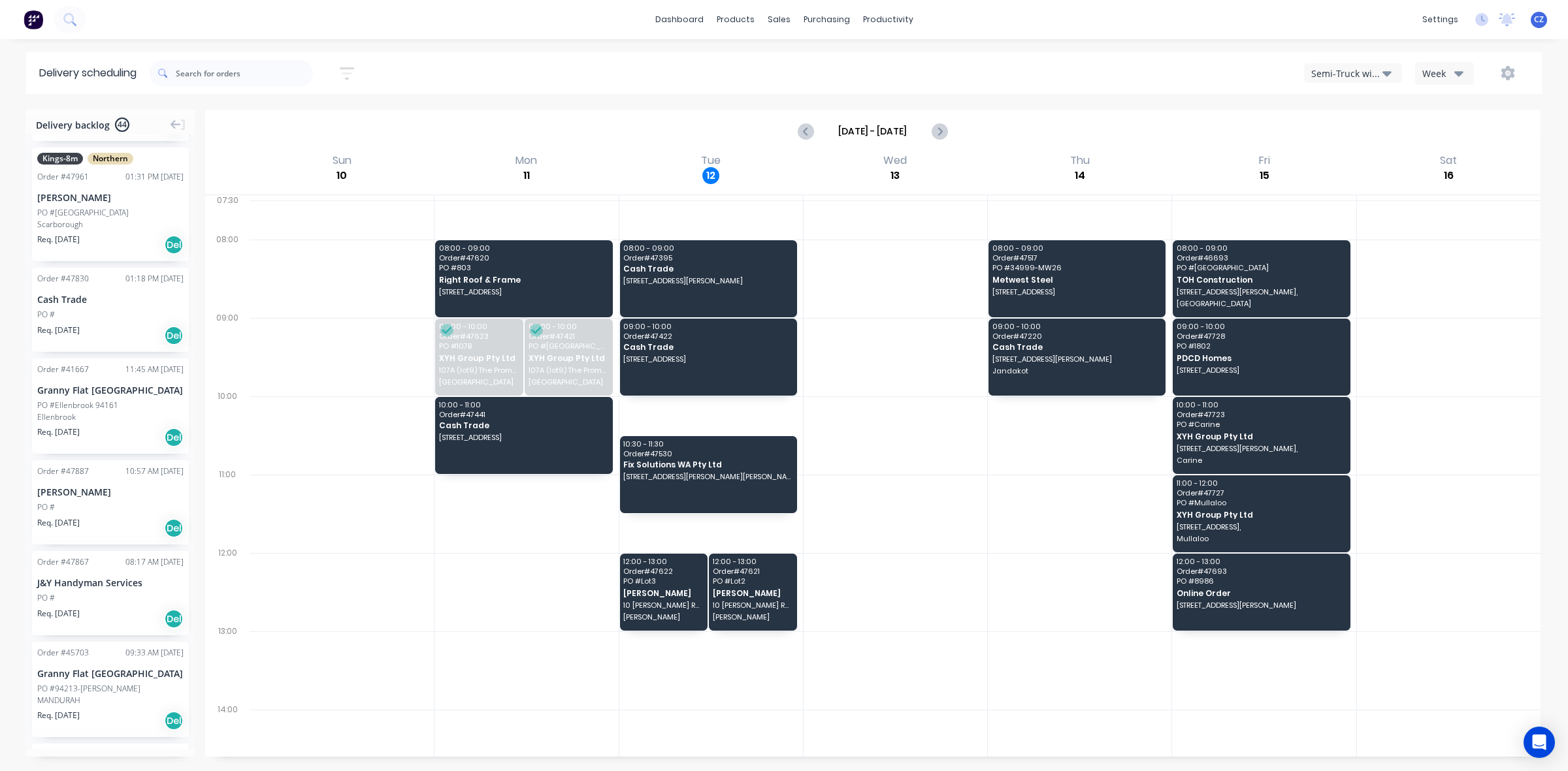
scroll to position [163, 0]
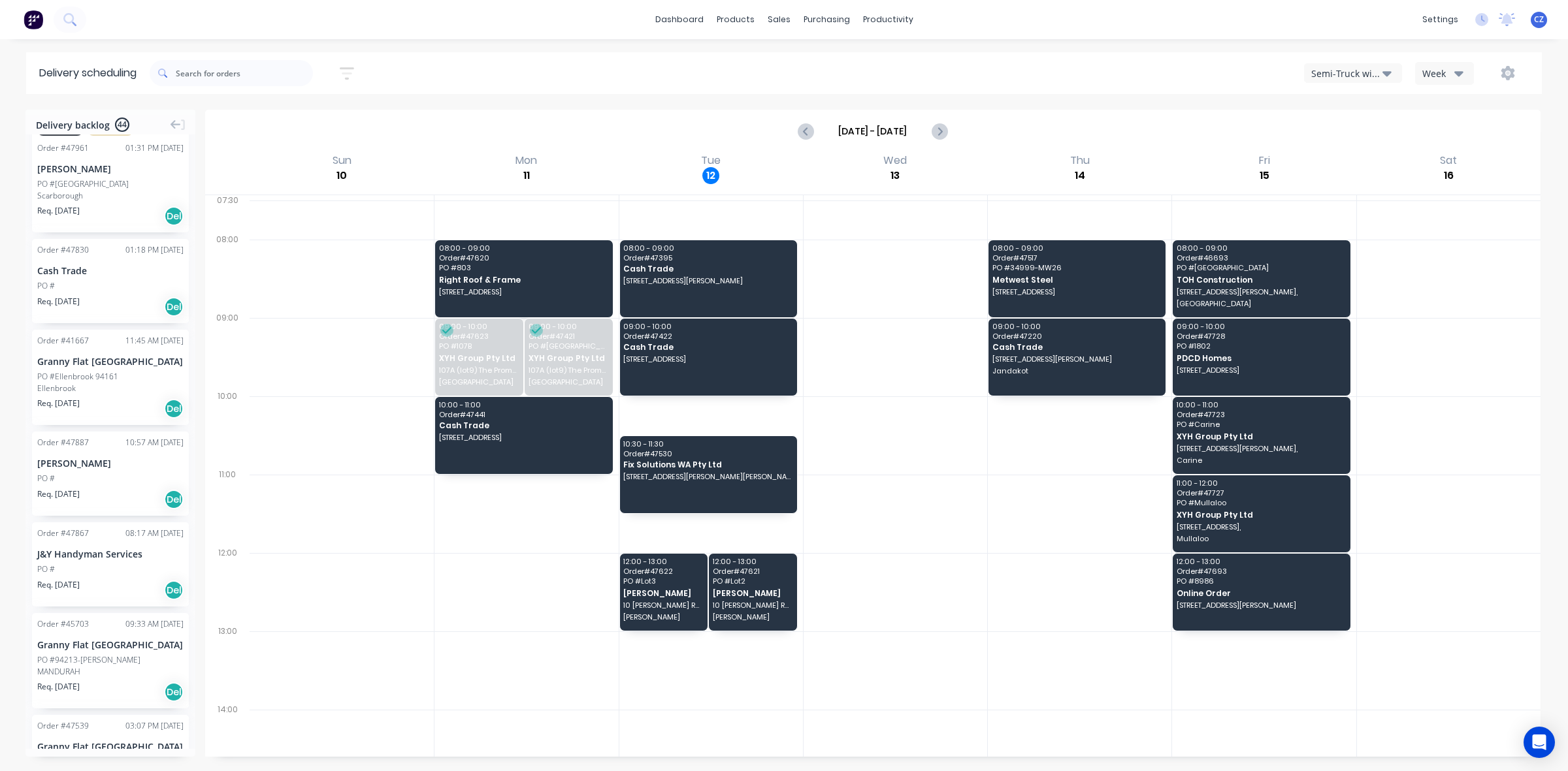
click at [80, 581] on span "Req. [DATE]" at bounding box center [58, 585] width 42 height 12
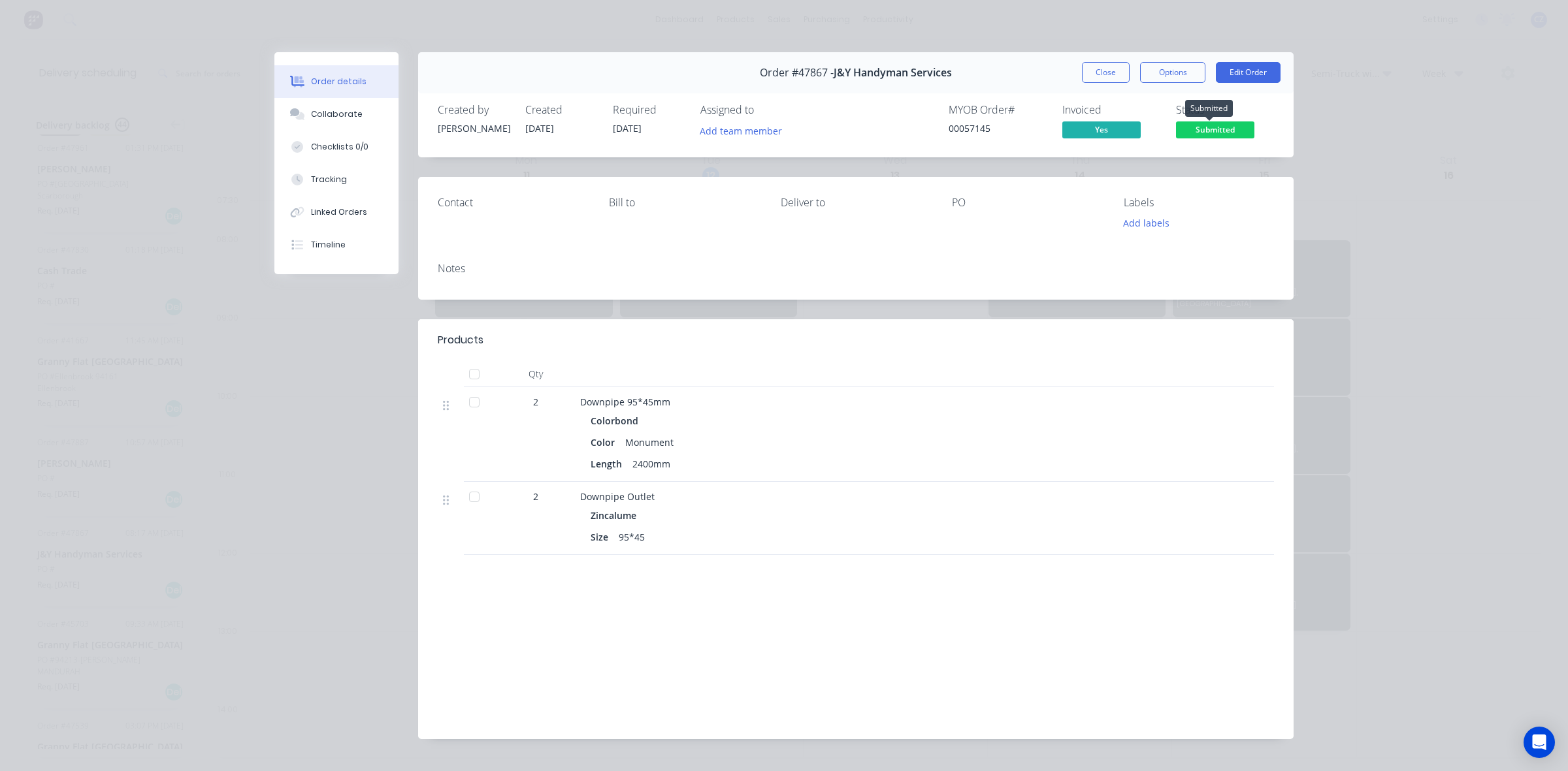
click at [1219, 126] on span "Submitted" at bounding box center [1215, 130] width 78 height 17
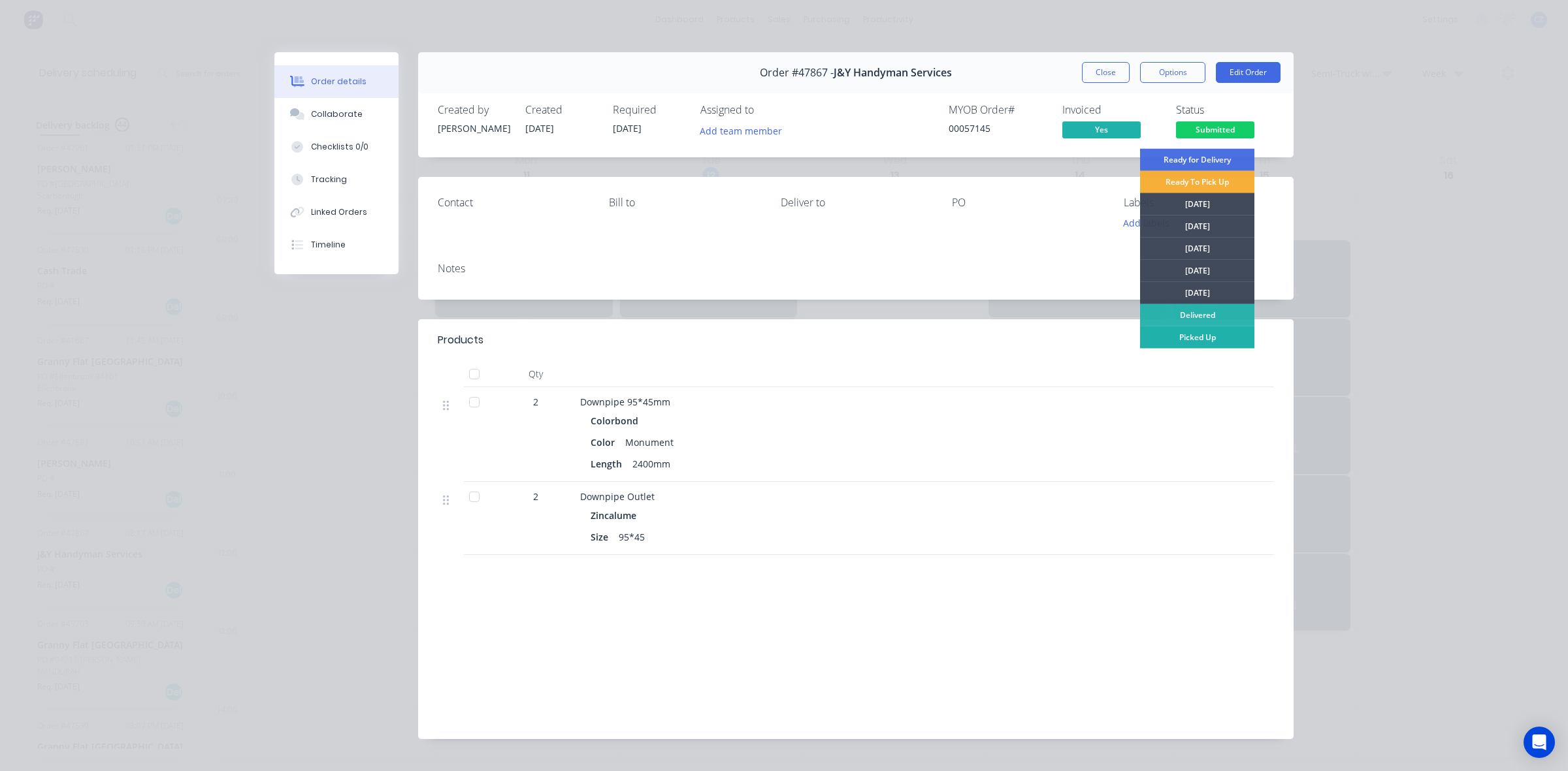
click at [1206, 341] on div "Picked Up" at bounding box center [1197, 337] width 115 height 22
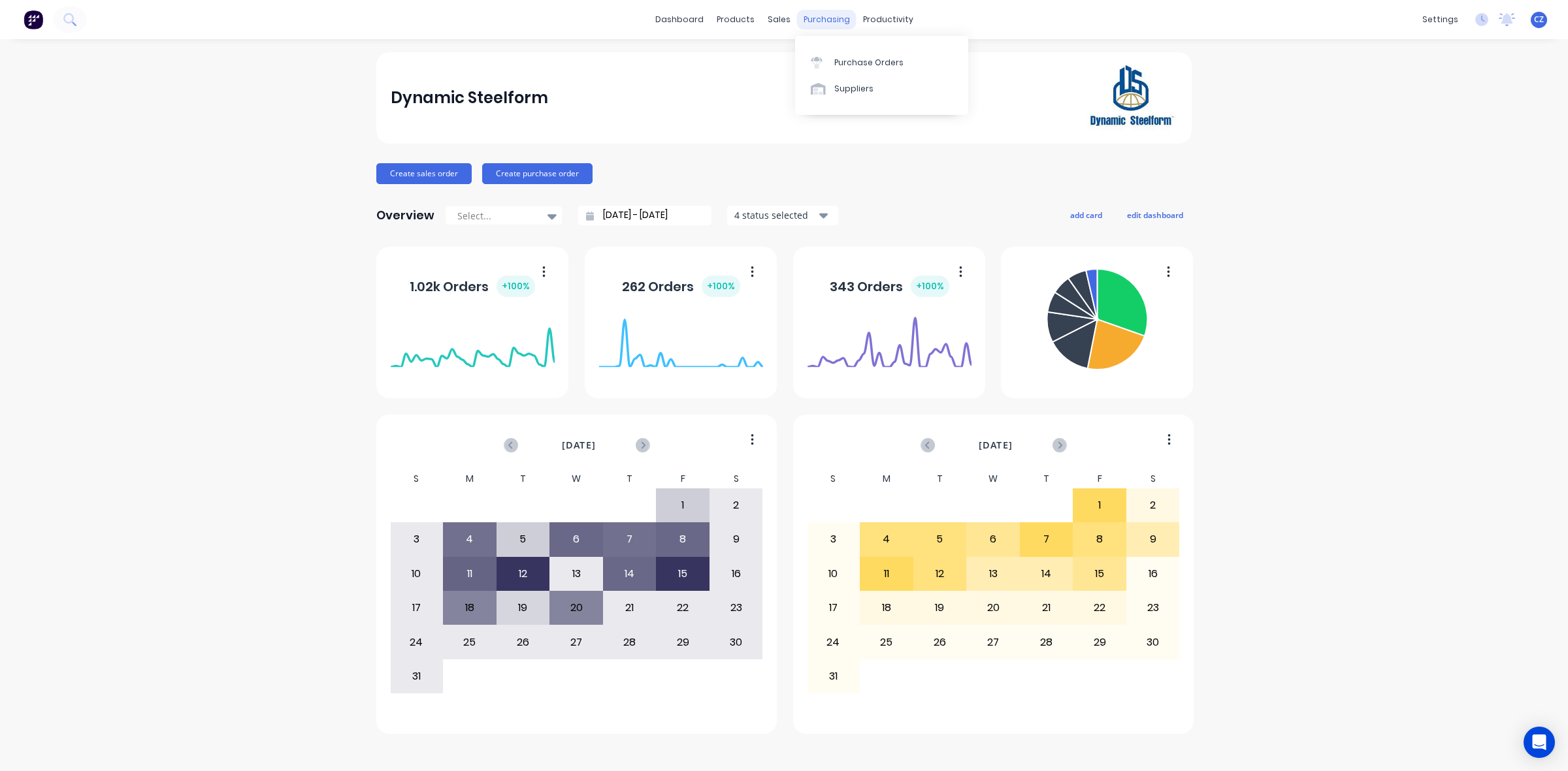
click at [797, 23] on div "purchasing" at bounding box center [826, 19] width 60 height 20
click at [790, 80] on link "Customers" at bounding box center [847, 88] width 173 height 26
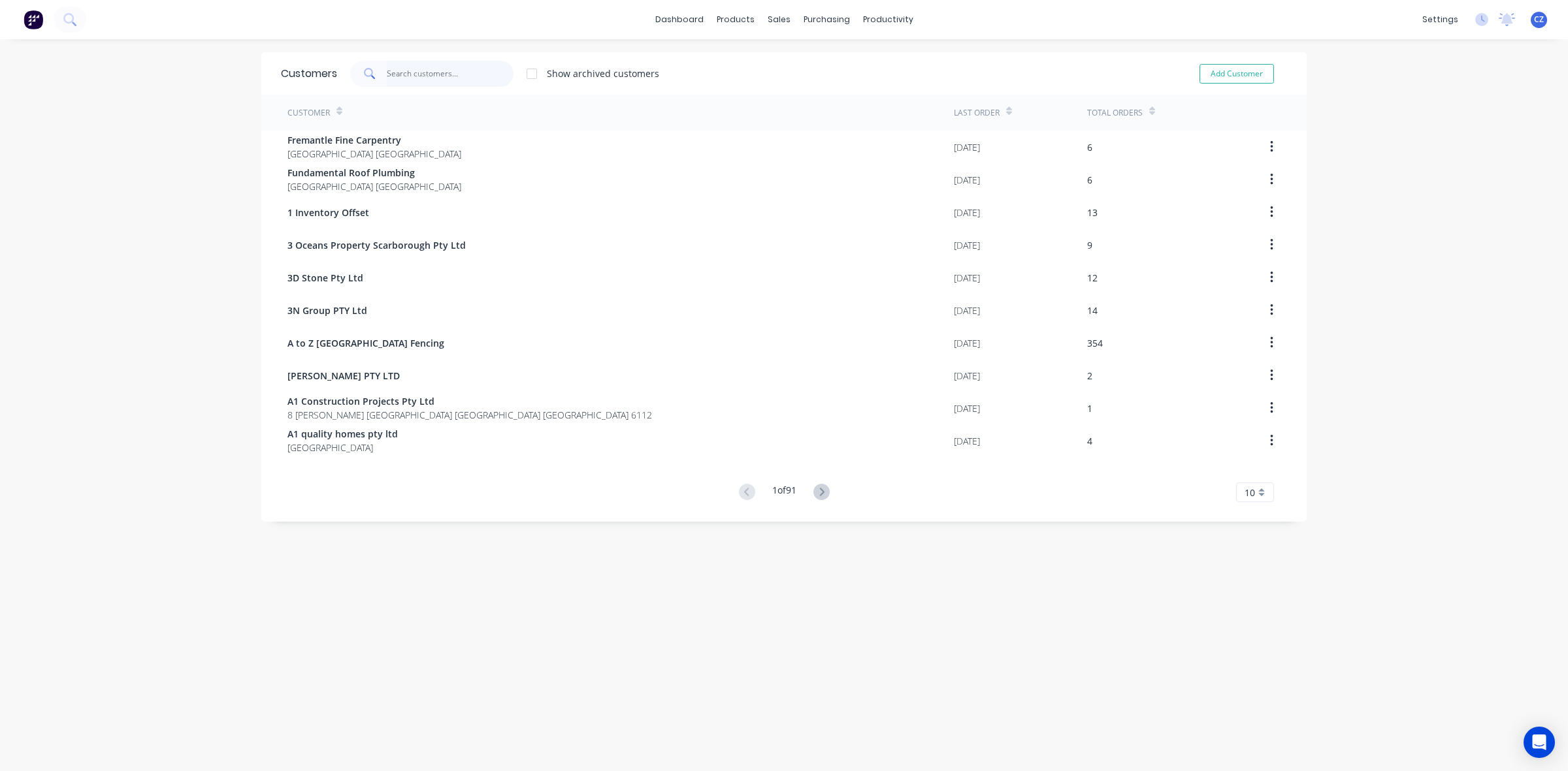
click at [461, 76] on input "text" at bounding box center [451, 73] width 127 height 26
click at [782, 63] on icon at bounding box center [776, 62] width 12 height 12
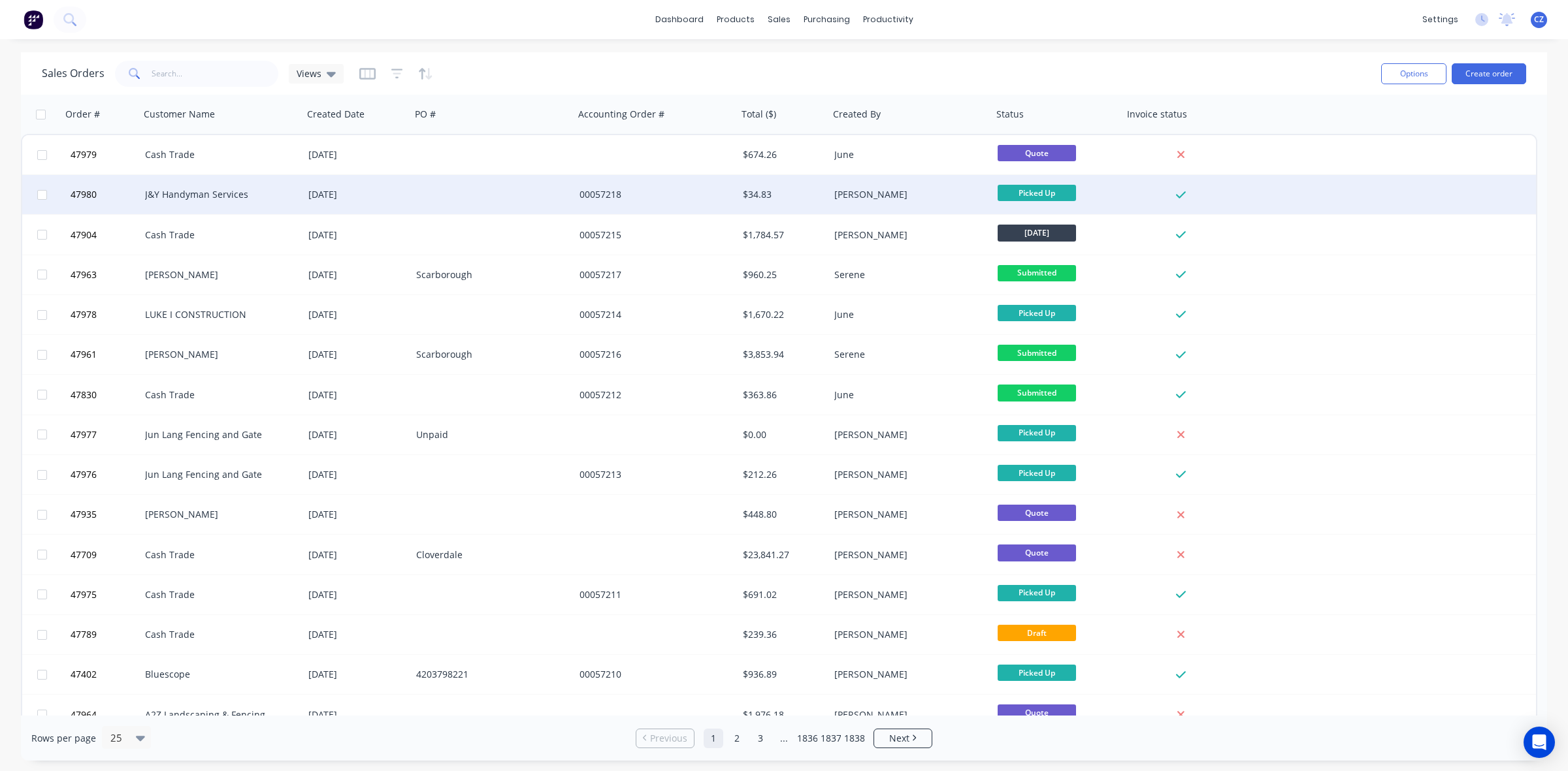
click at [696, 206] on div "00057218" at bounding box center [655, 194] width 163 height 39
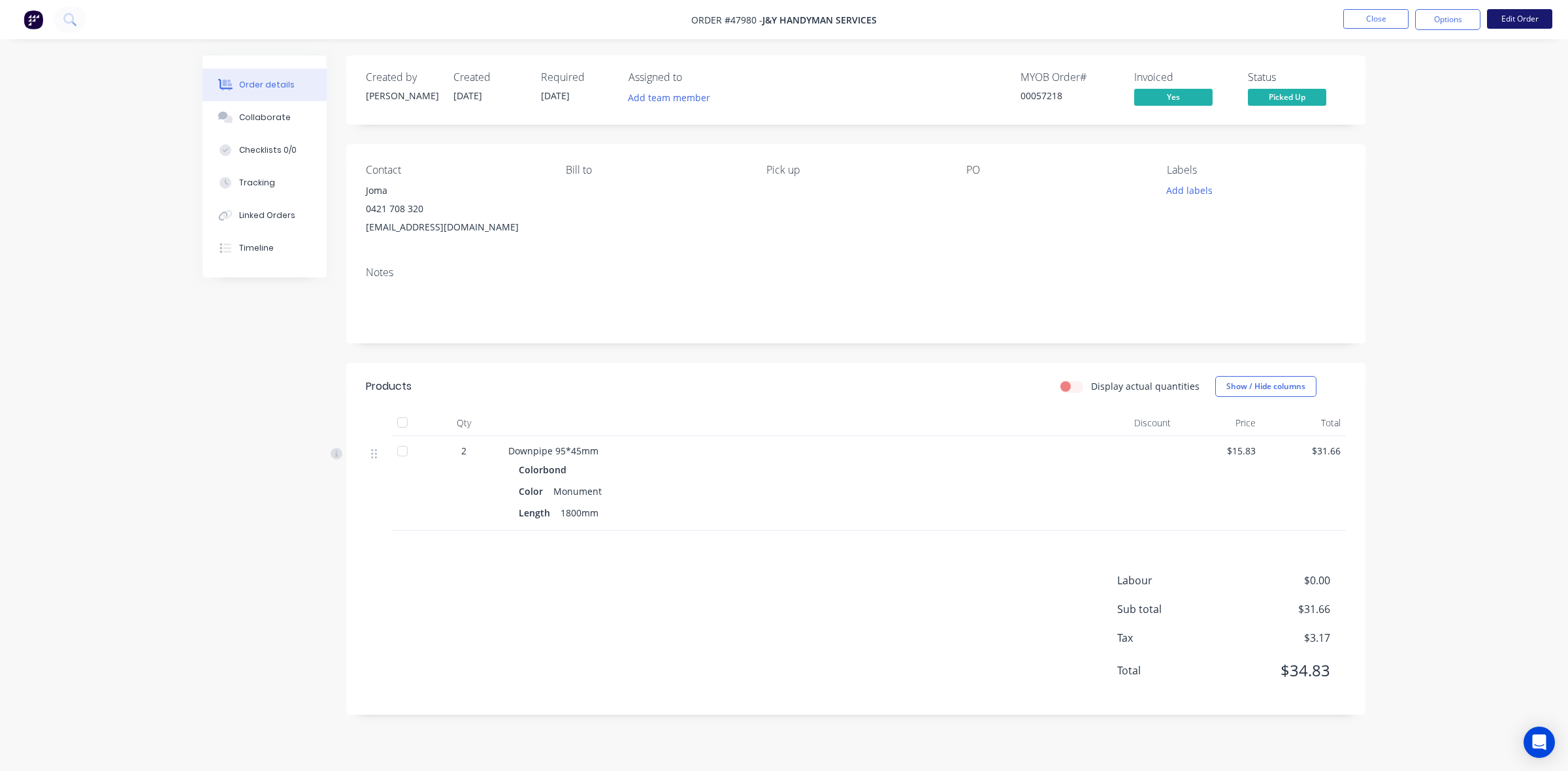
click at [1519, 21] on button "Edit Order" at bounding box center [1519, 18] width 65 height 20
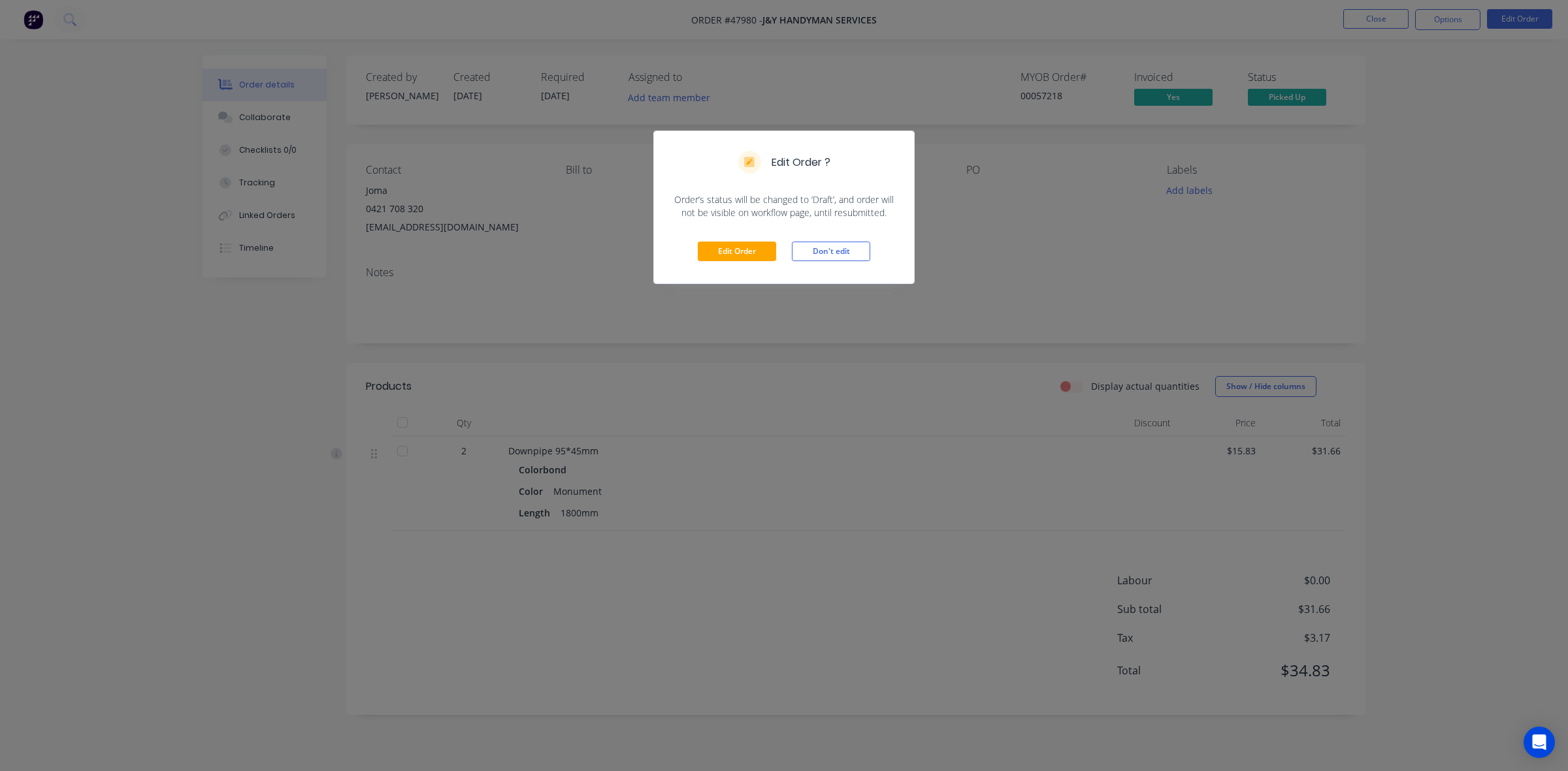
click at [742, 267] on div "Edit Order Don't edit" at bounding box center [784, 251] width 260 height 64
click at [745, 255] on button "Edit Order" at bounding box center [736, 251] width 78 height 20
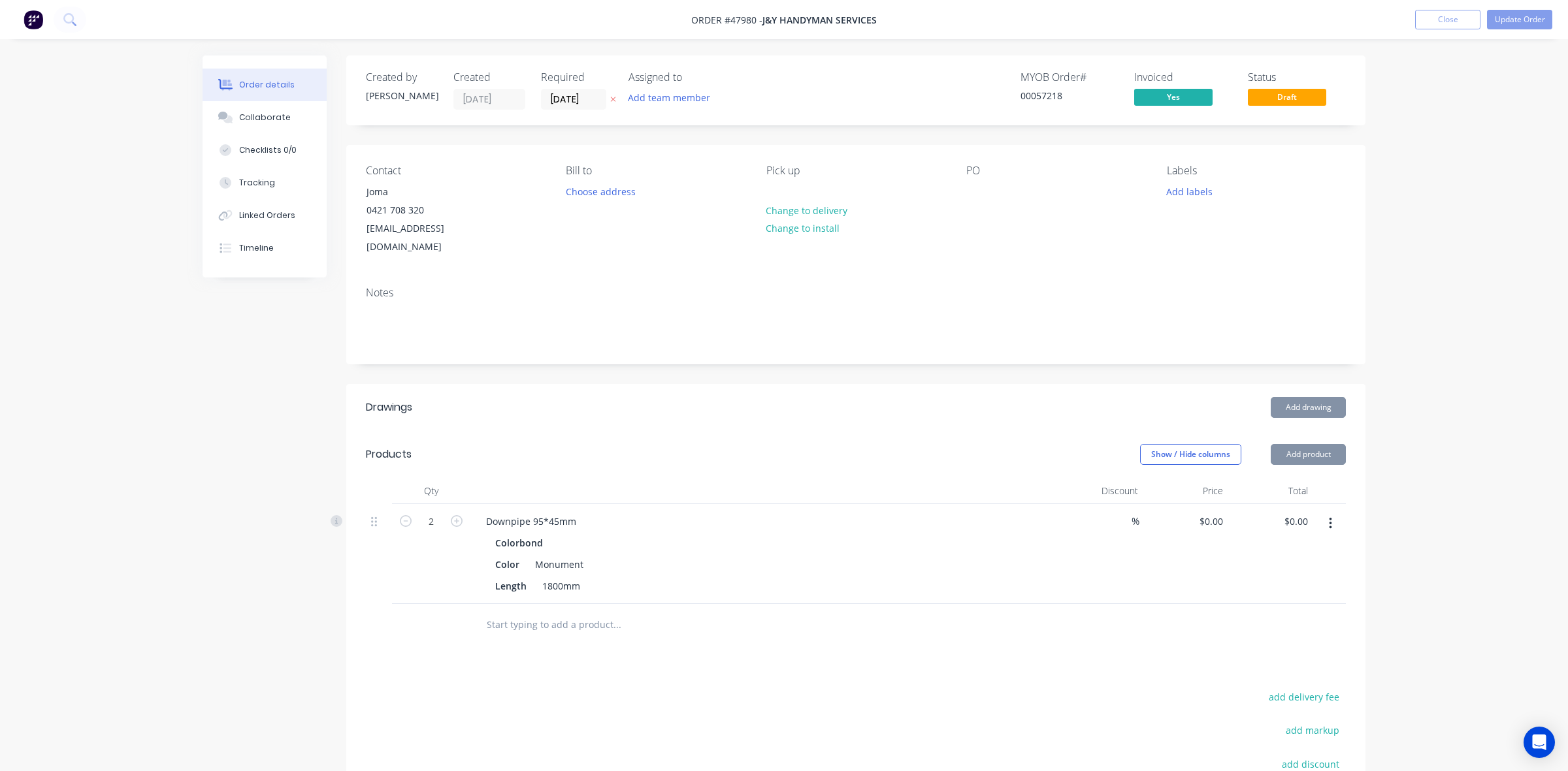
type input "$15.83"
type input "$31.66"
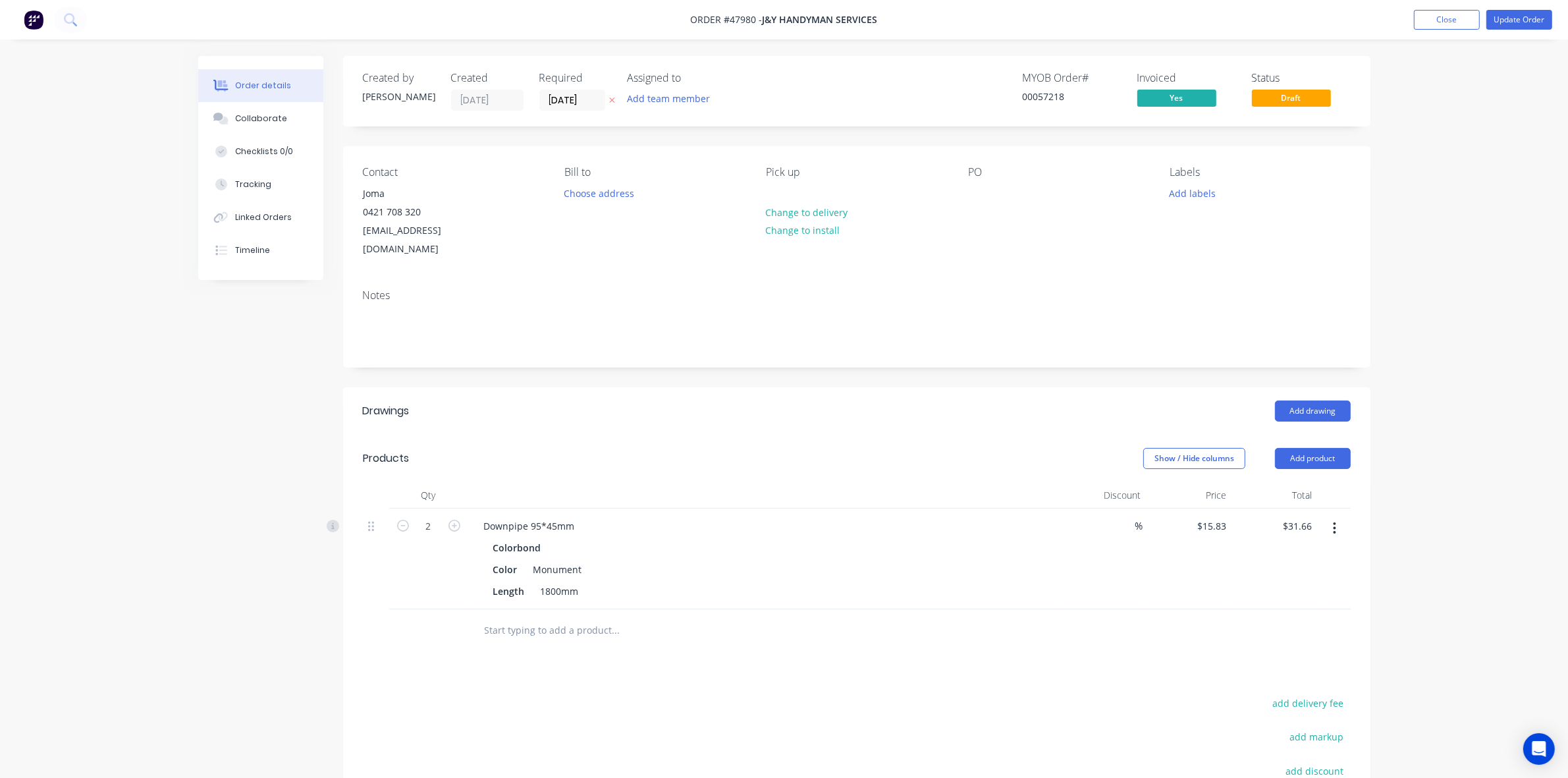
click at [1345, 519] on button "button" at bounding box center [1334, 528] width 31 height 24
click at [1309, 580] on div "Duplicate" at bounding box center [1288, 589] width 101 height 19
click at [390, 511] on div "2" at bounding box center [429, 560] width 79 height 101
click at [405, 520] on icon "button" at bounding box center [403, 526] width 12 height 12
type input "1"
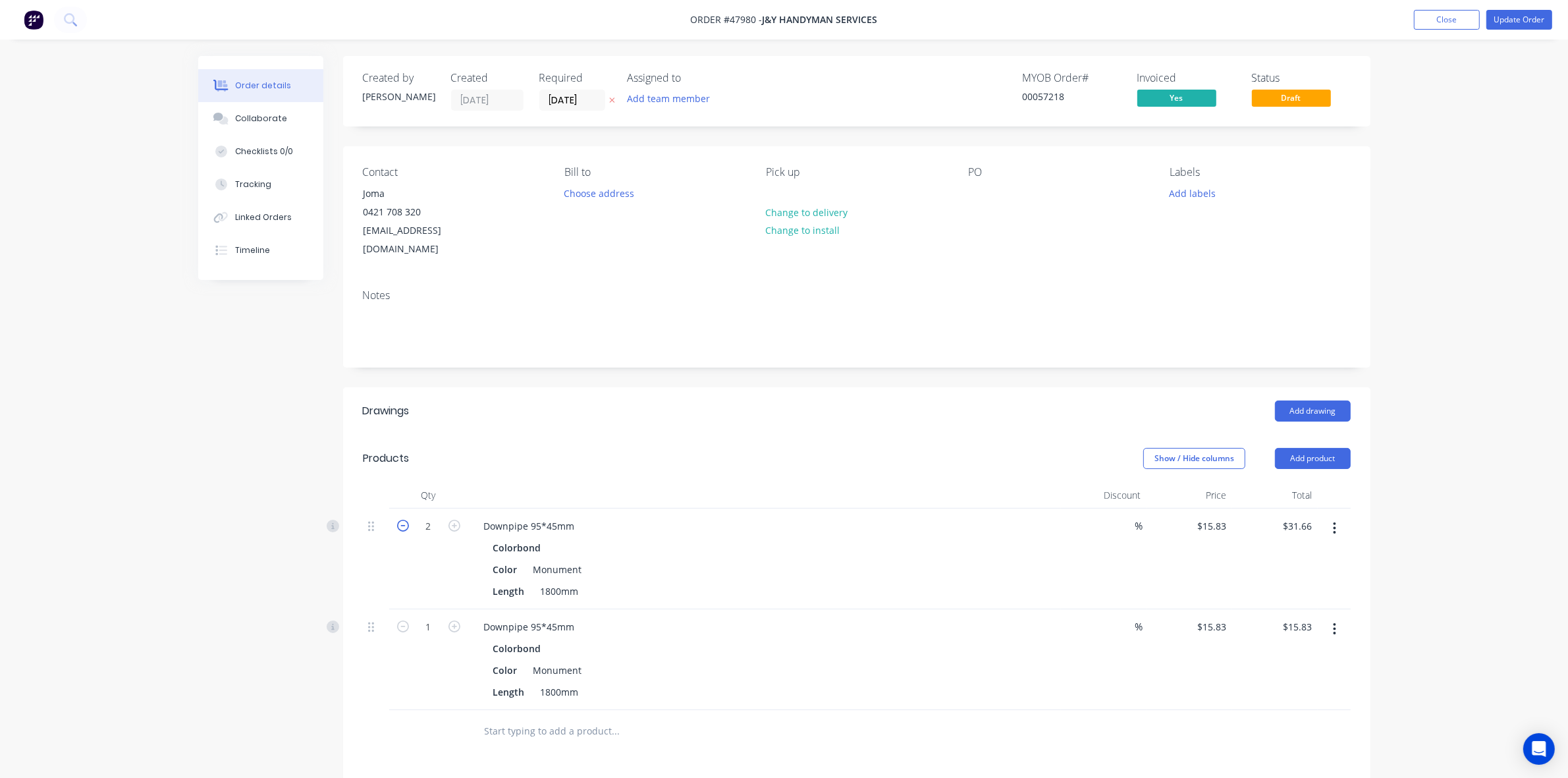
type input "$15.83"
click at [644, 448] on div "Show / Hide columns Add product" at bounding box center [961, 458] width 778 height 21
click at [1330, 625] on div at bounding box center [1334, 660] width 33 height 101
click at [1331, 617] on button "button" at bounding box center [1334, 629] width 31 height 24
click at [1286, 654] on div "Edit" at bounding box center [1288, 664] width 101 height 19
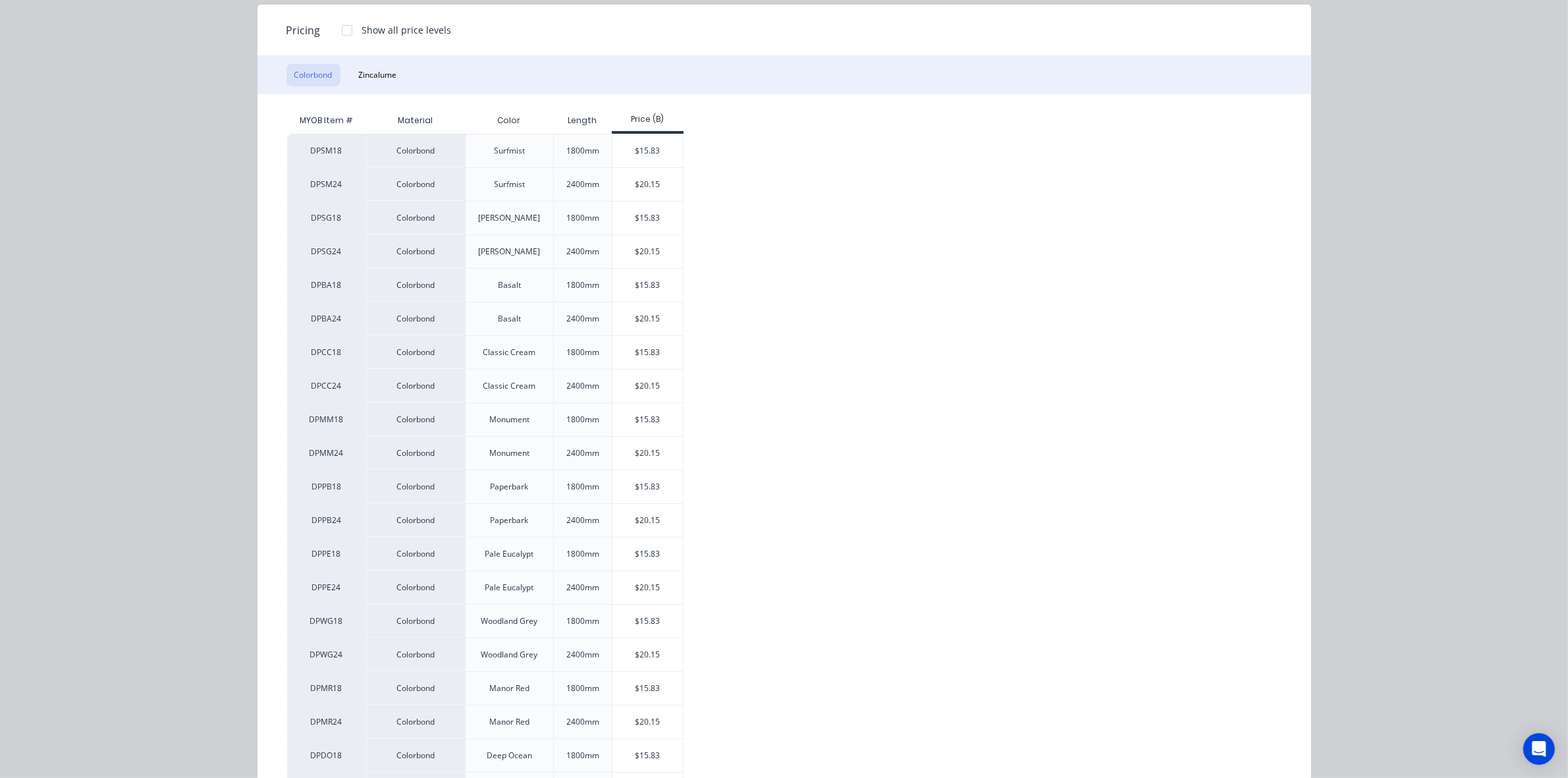
scroll to position [165, 0]
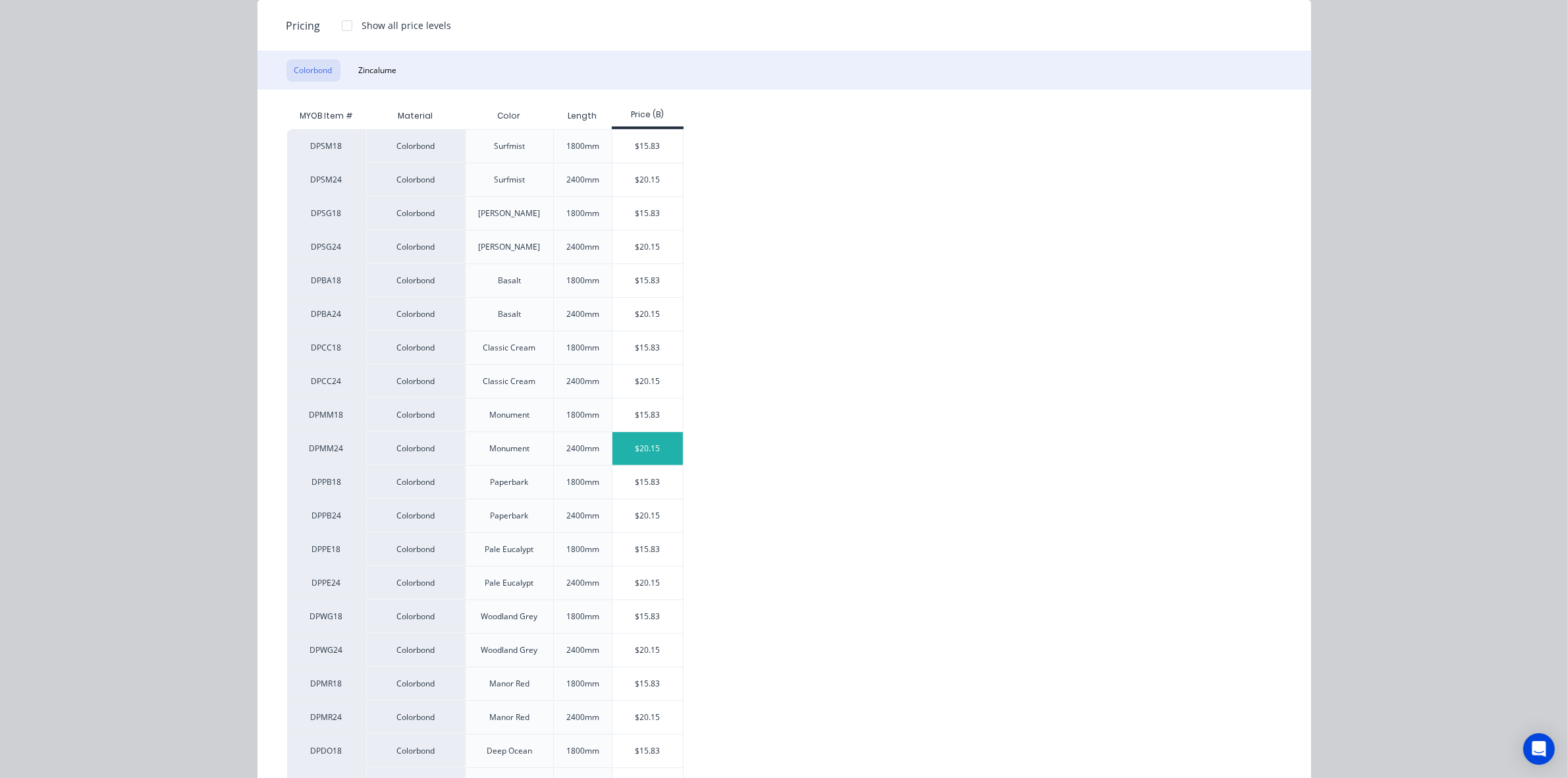
click at [644, 442] on div "$20.15" at bounding box center [648, 448] width 71 height 33
type input "$20.15"
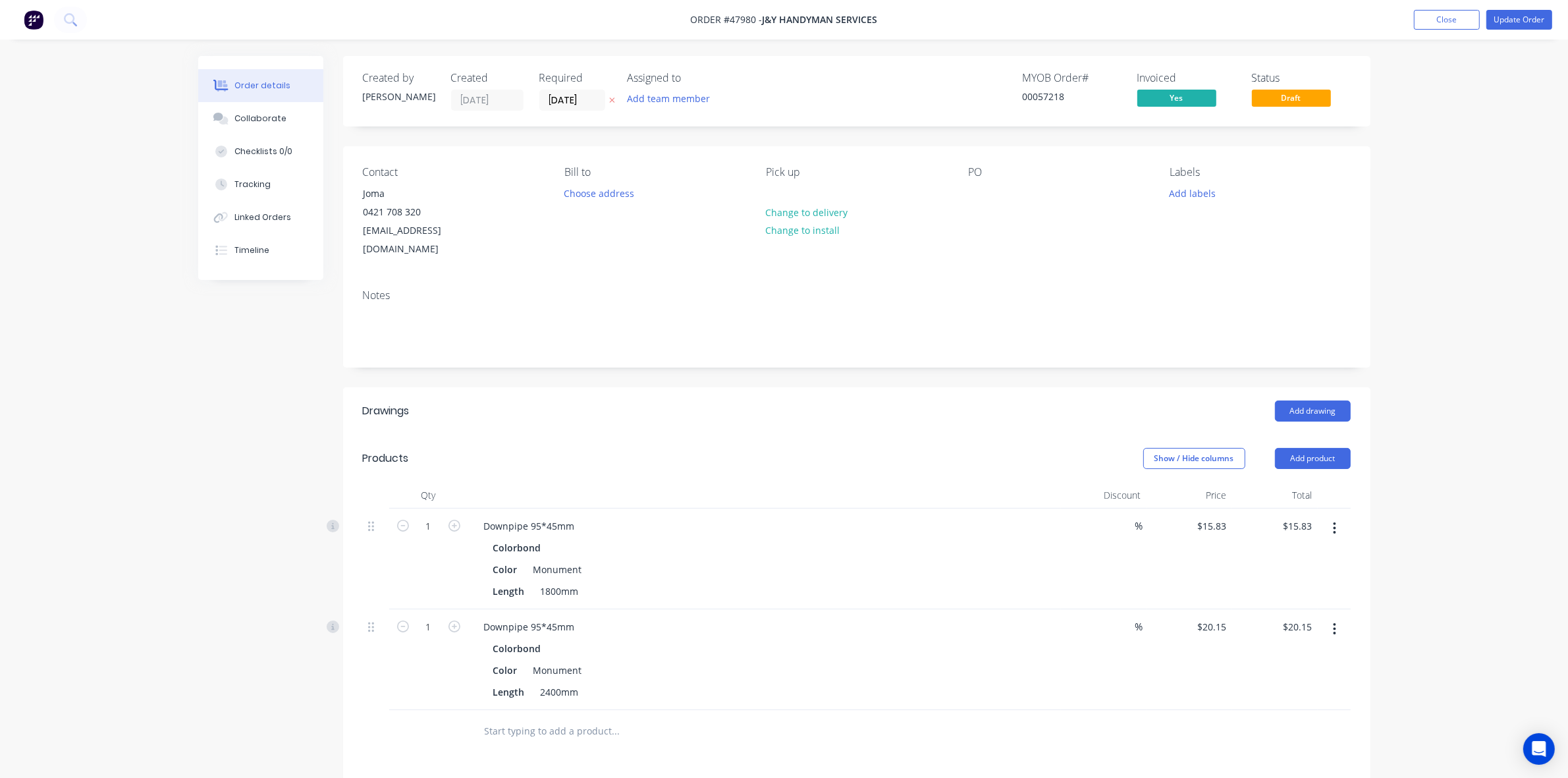
click at [1482, 129] on div "Order details Collaborate Checklists 0/0 Tracking Linked Orders Timeline Order …" at bounding box center [784, 530] width 1568 height 1060
click at [1512, 14] on button "Update Order" at bounding box center [1519, 19] width 66 height 20
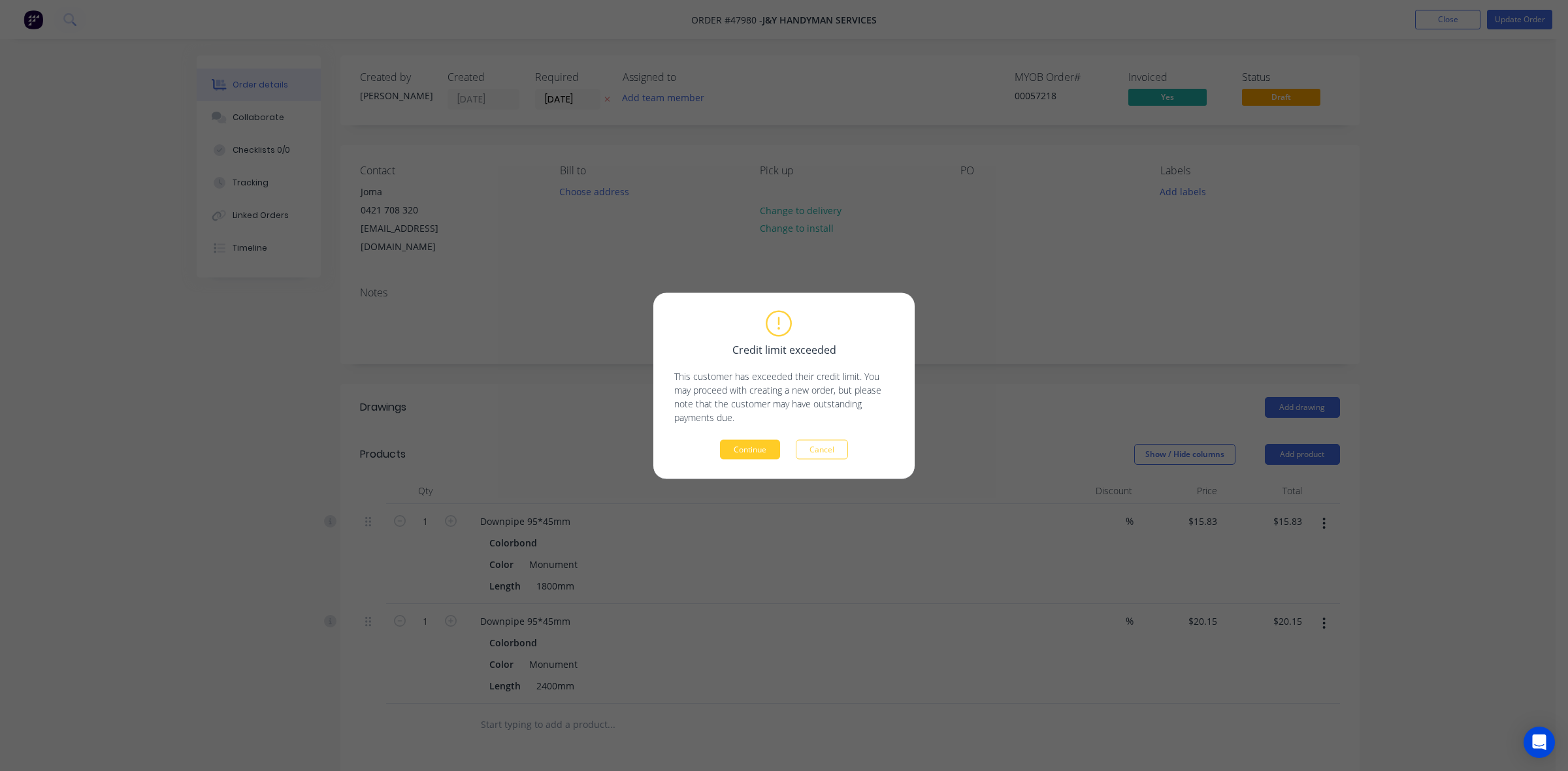
click at [729, 458] on button "Continue" at bounding box center [750, 449] width 60 height 20
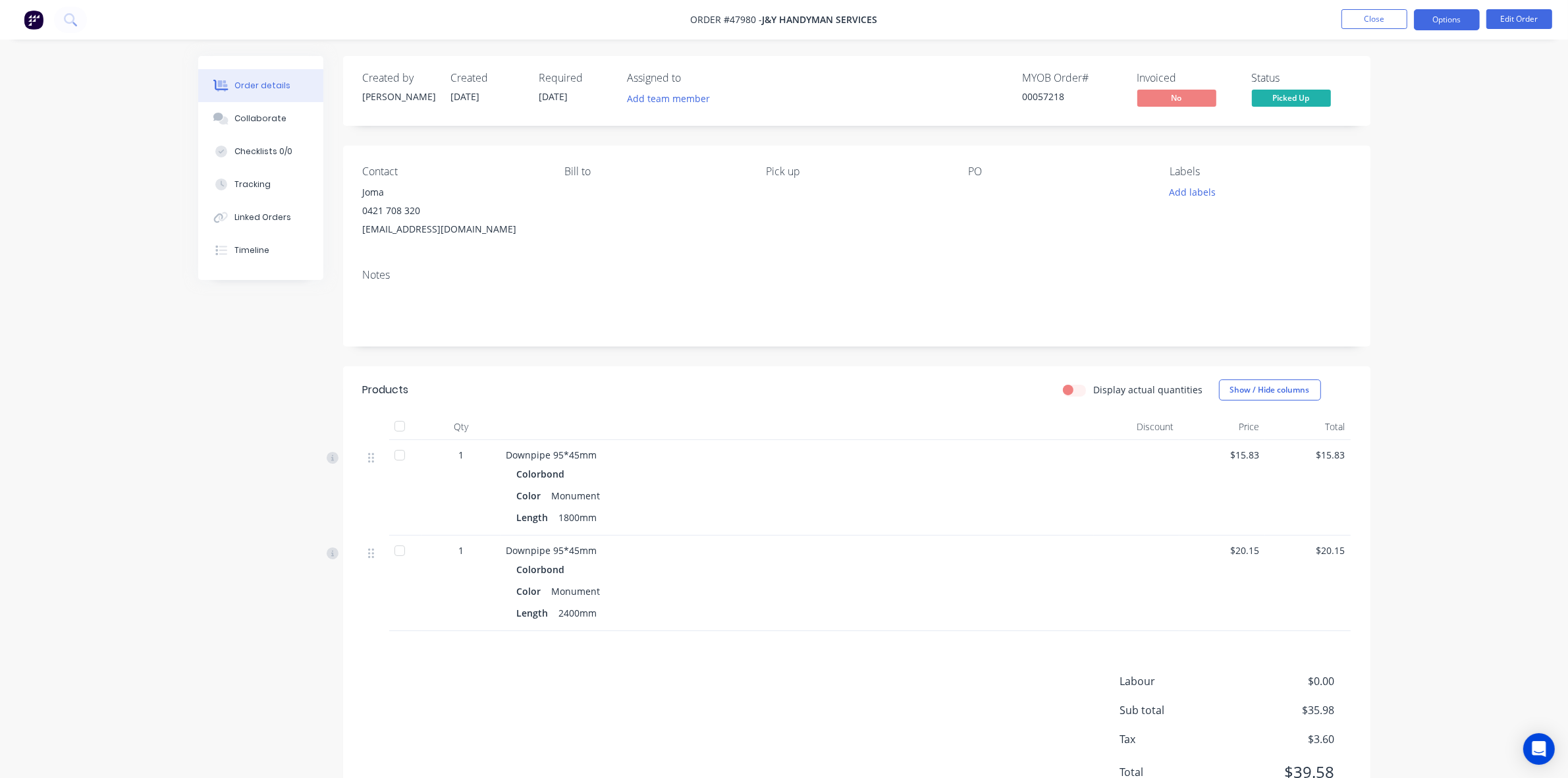
click at [1451, 17] on button "Options" at bounding box center [1447, 19] width 66 height 21
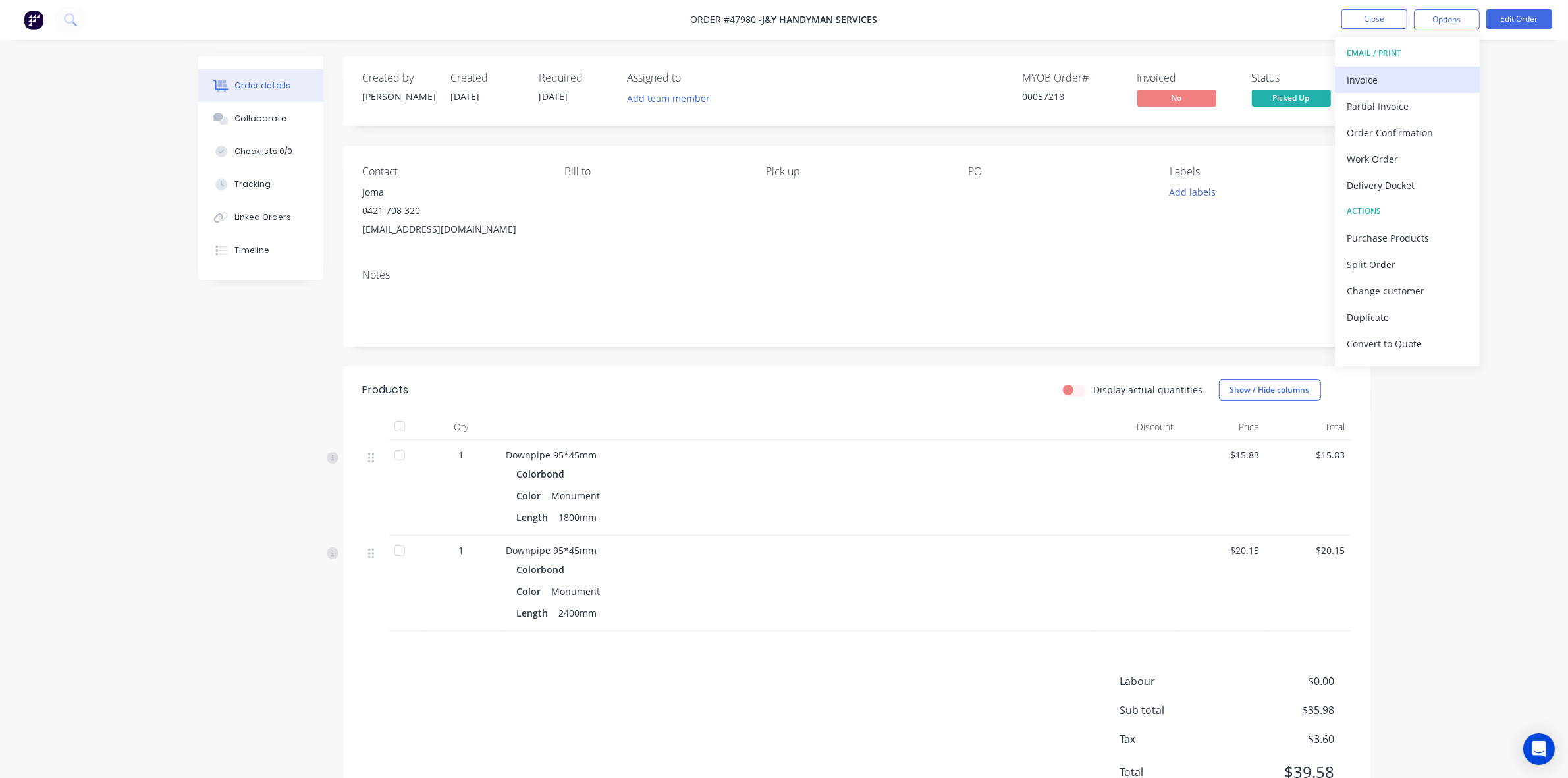
click at [1374, 87] on div "Invoice" at bounding box center [1407, 80] width 121 height 19
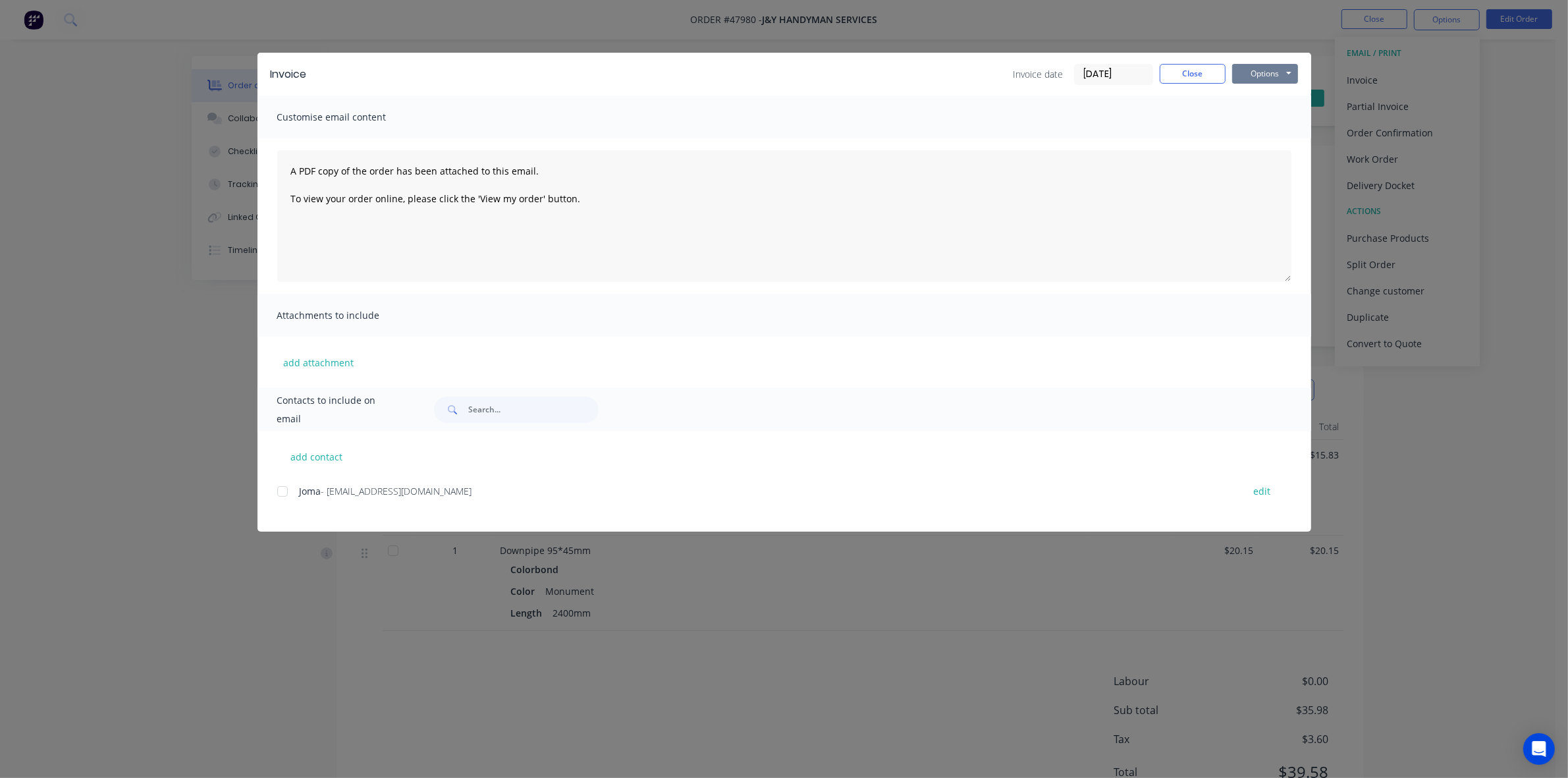
click at [1259, 77] on button "Options" at bounding box center [1265, 74] width 66 height 20
click at [1271, 125] on button "Print" at bounding box center [1274, 119] width 84 height 22
click at [1192, 66] on button "Close" at bounding box center [1192, 74] width 66 height 20
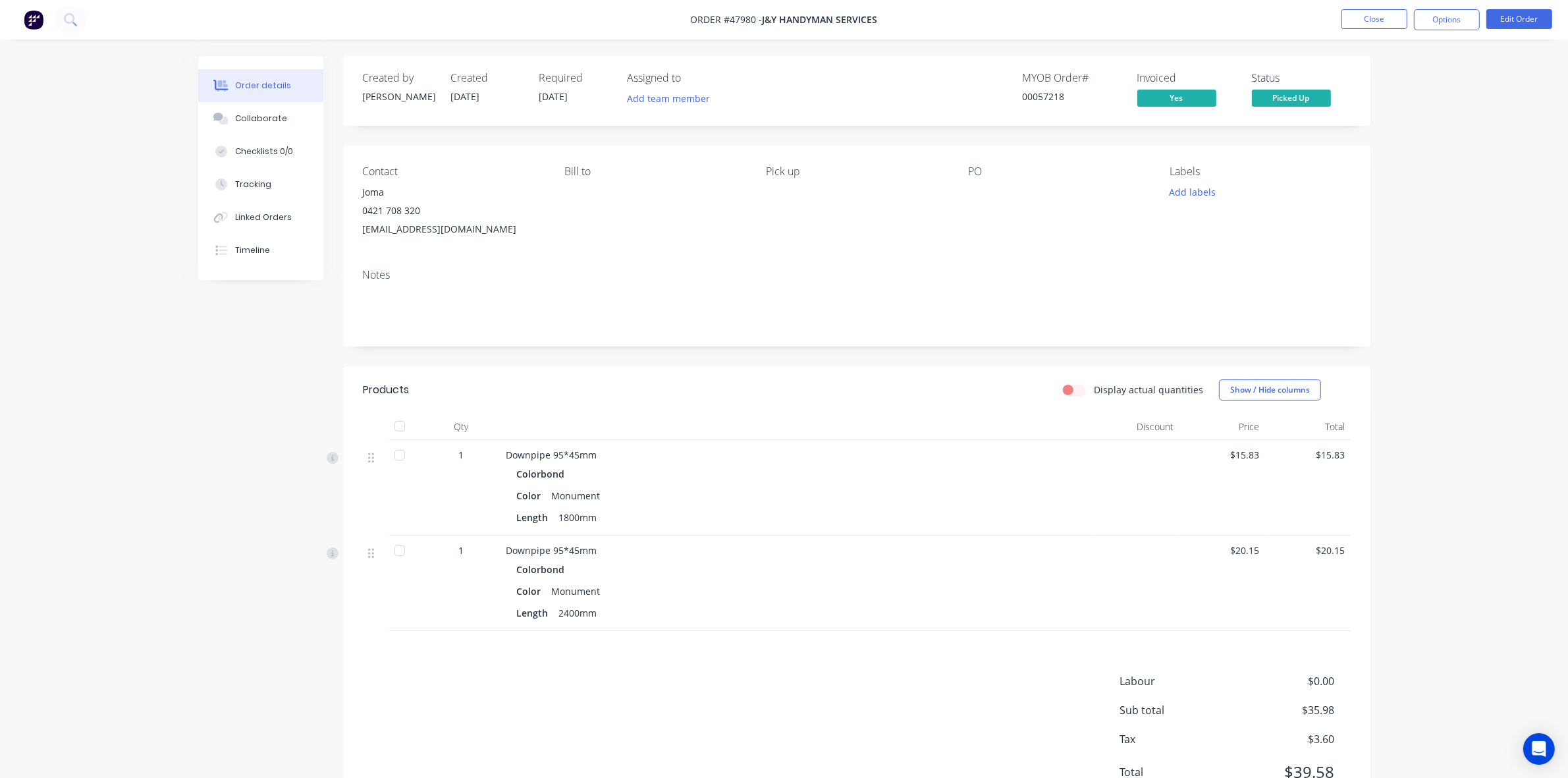
click at [950, 491] on div "Color Monument" at bounding box center [797, 496] width 561 height 19
click at [1449, 15] on button "Options" at bounding box center [1447, 19] width 66 height 21
click at [778, 443] on div "Downpipe 95*45mm Colorbond Color Monument Length 1800mm" at bounding box center [798, 487] width 593 height 96
click at [142, 470] on div "Order details Collaborate Checklists 0/0 Tracking Linked Orders Timeline Order …" at bounding box center [784, 418] width 1568 height 837
click at [193, 409] on div "Order details Collaborate Checklists 0/0 Tracking Linked Orders Timeline Order …" at bounding box center [785, 446] width 1199 height 781
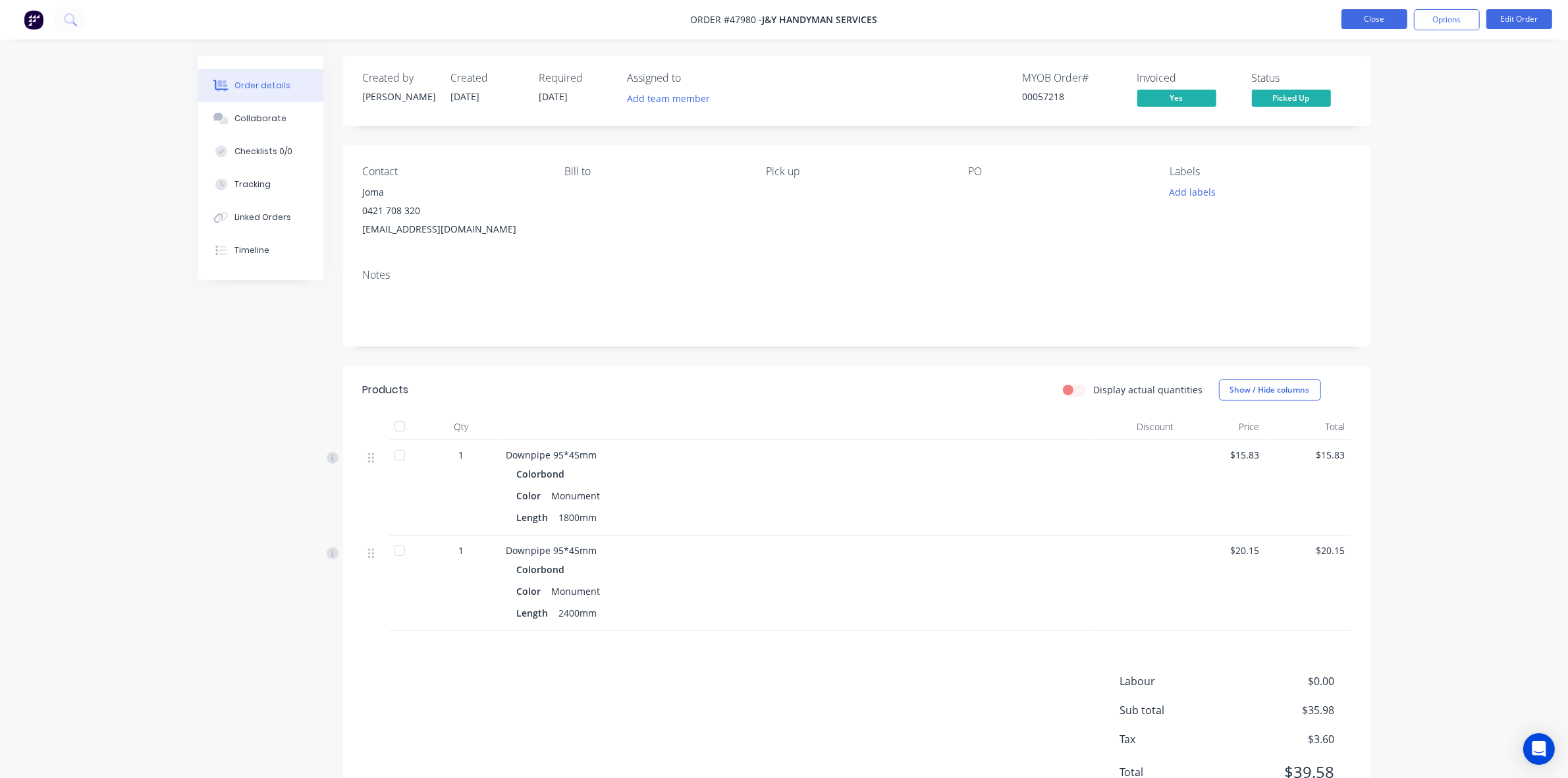
click at [1401, 18] on button "Close" at bounding box center [1375, 18] width 66 height 20
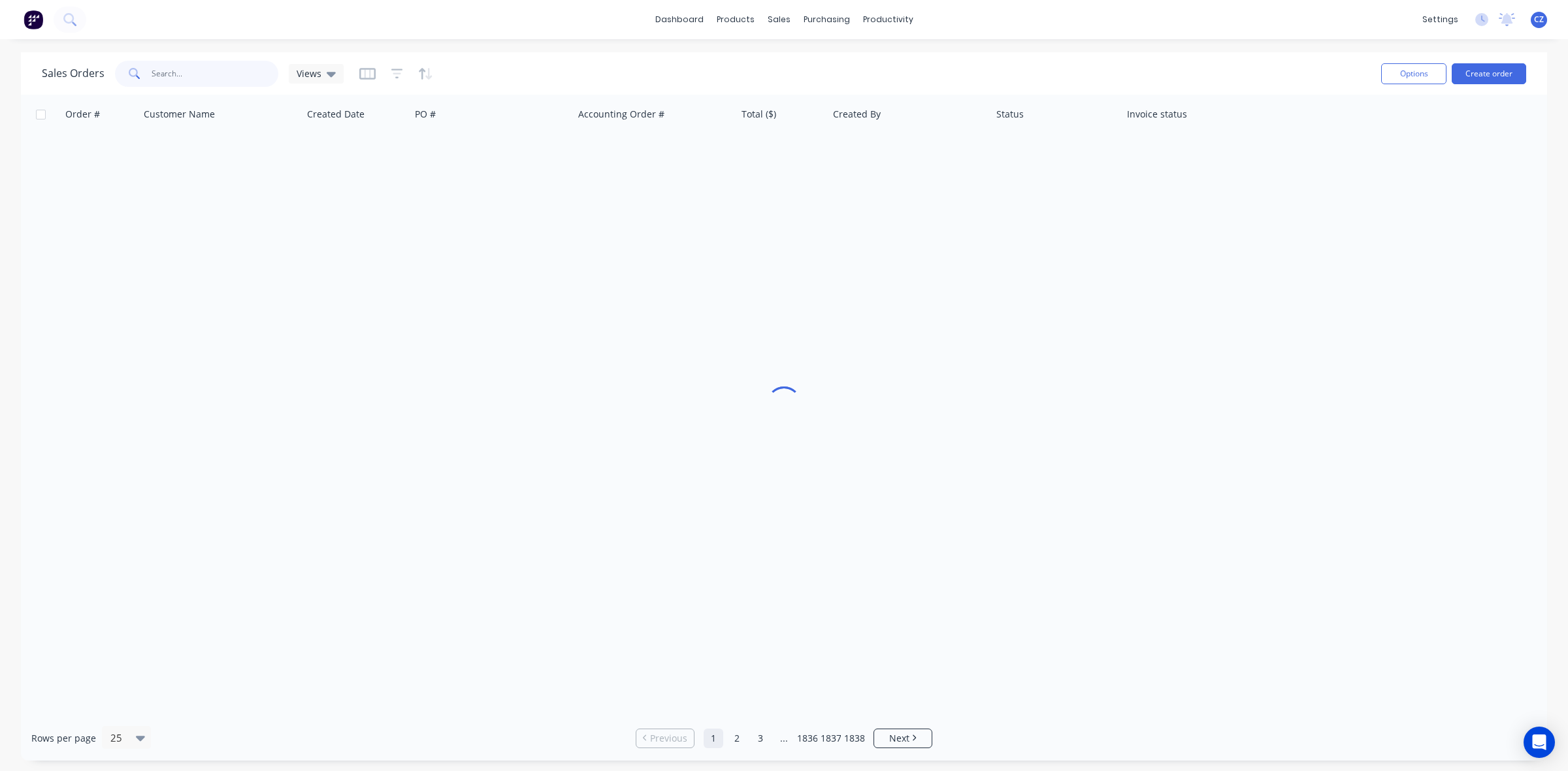
click at [201, 74] on input "text" at bounding box center [215, 73] width 127 height 26
type input "4"
click at [162, 73] on input "57407" at bounding box center [215, 73] width 127 height 26
type input "57207"
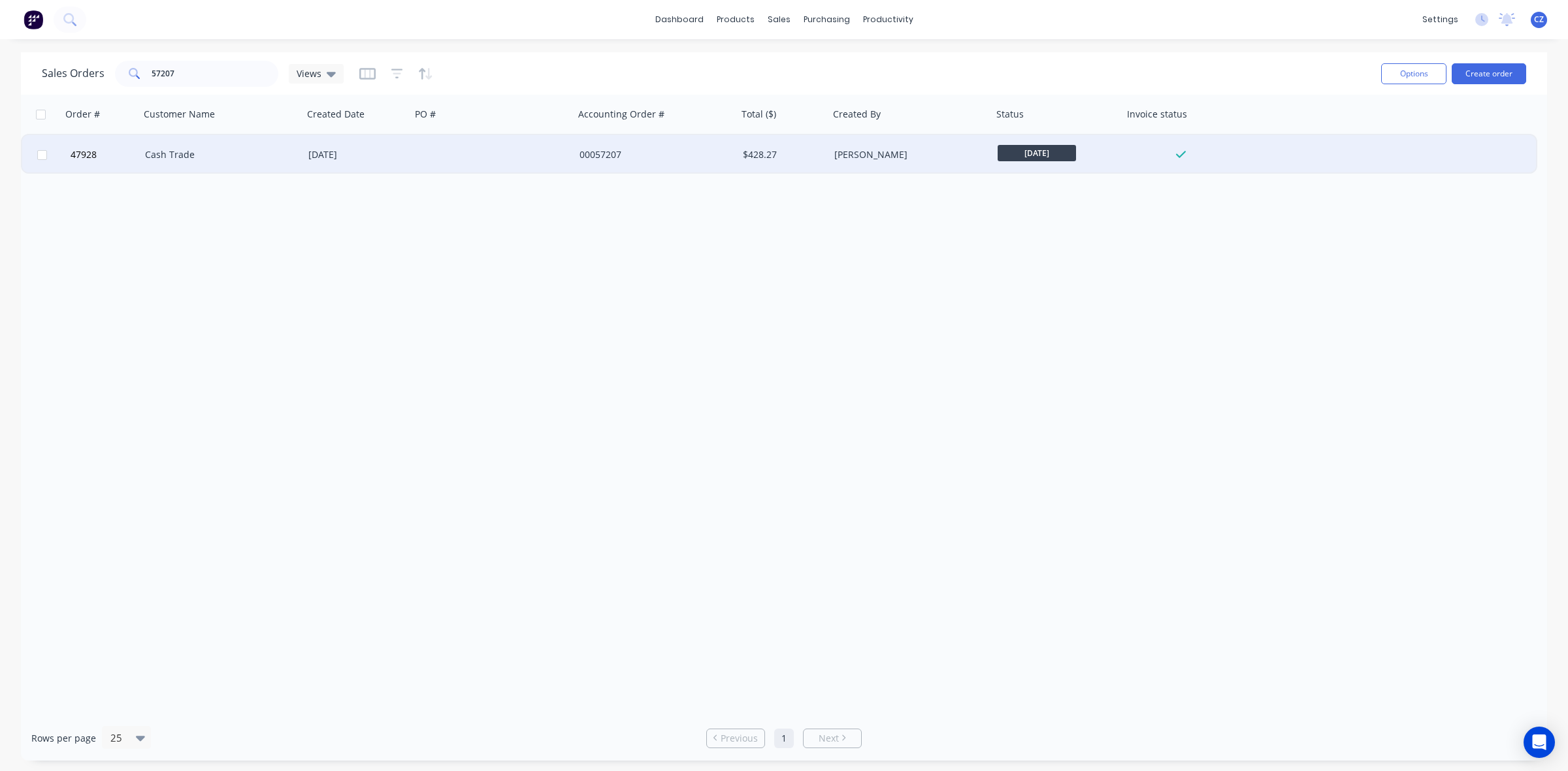
click at [304, 142] on div "12 Aug 2025" at bounding box center [357, 154] width 107 height 39
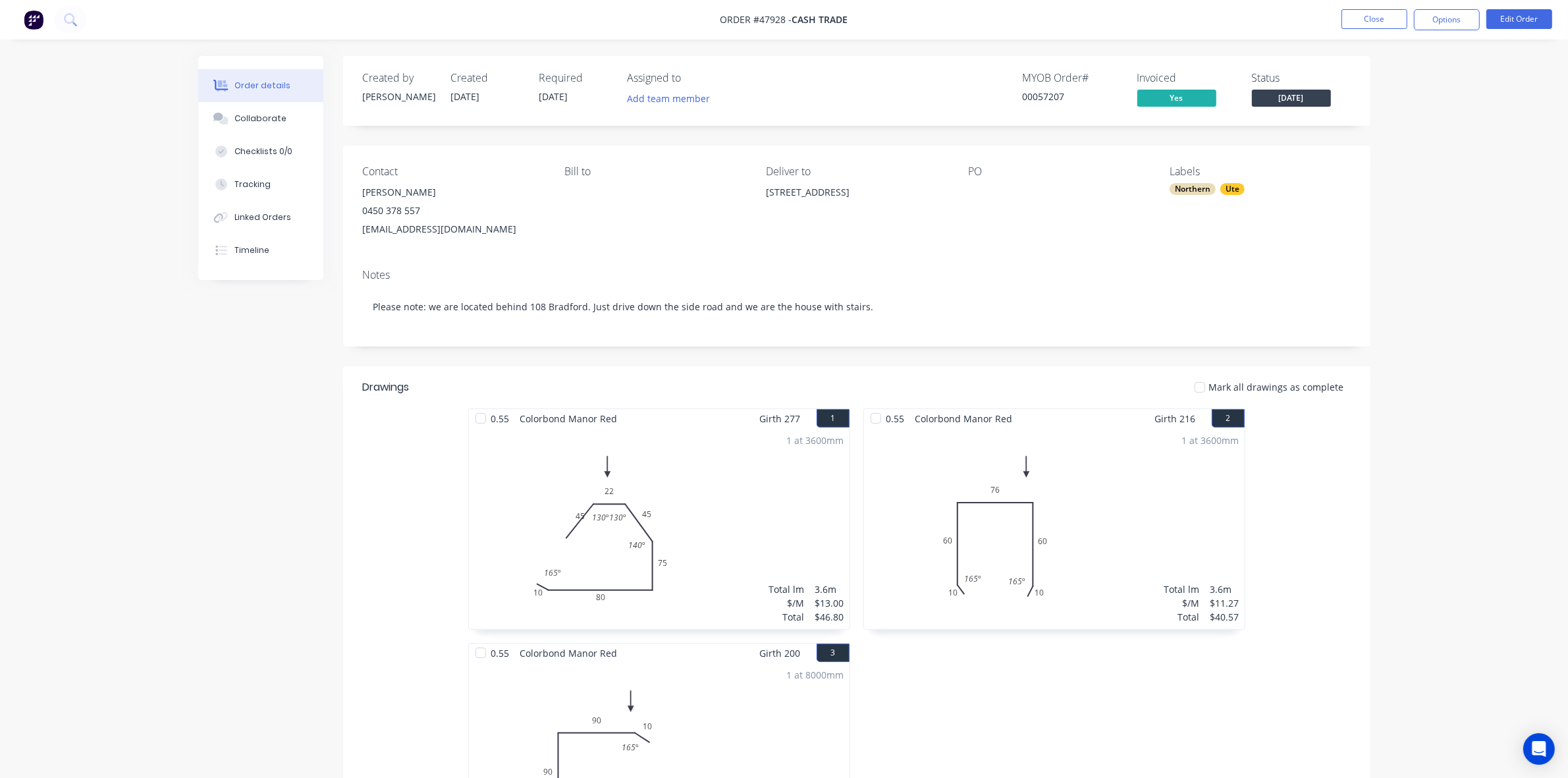
drag, startPoint x: 191, startPoint y: 457, endPoint x: 199, endPoint y: 439, distance: 19.7
click at [250, 249] on div "Timeline" at bounding box center [251, 250] width 35 height 12
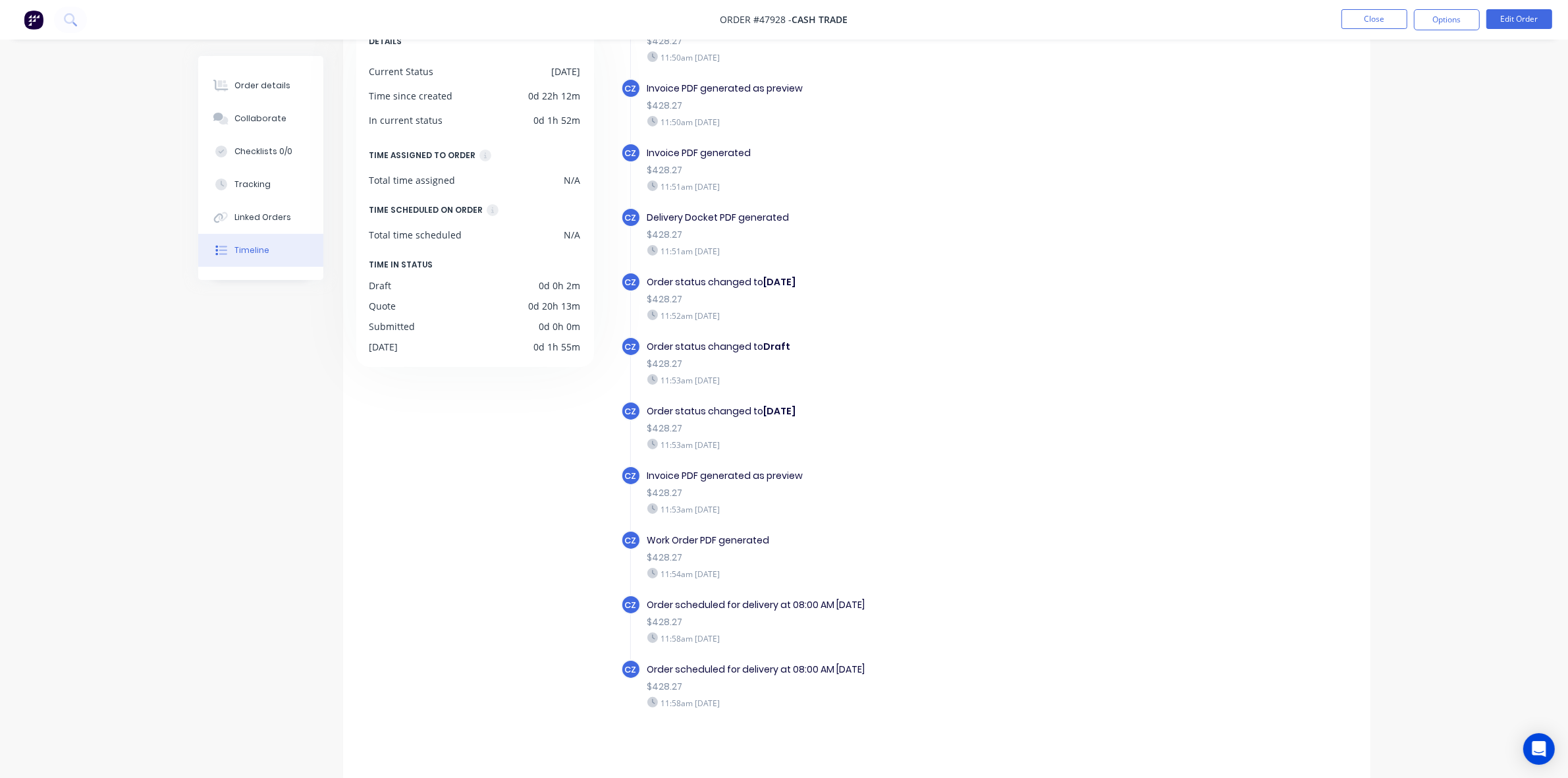
scroll to position [93, 0]
click at [274, 83] on div "Order details" at bounding box center [262, 85] width 56 height 12
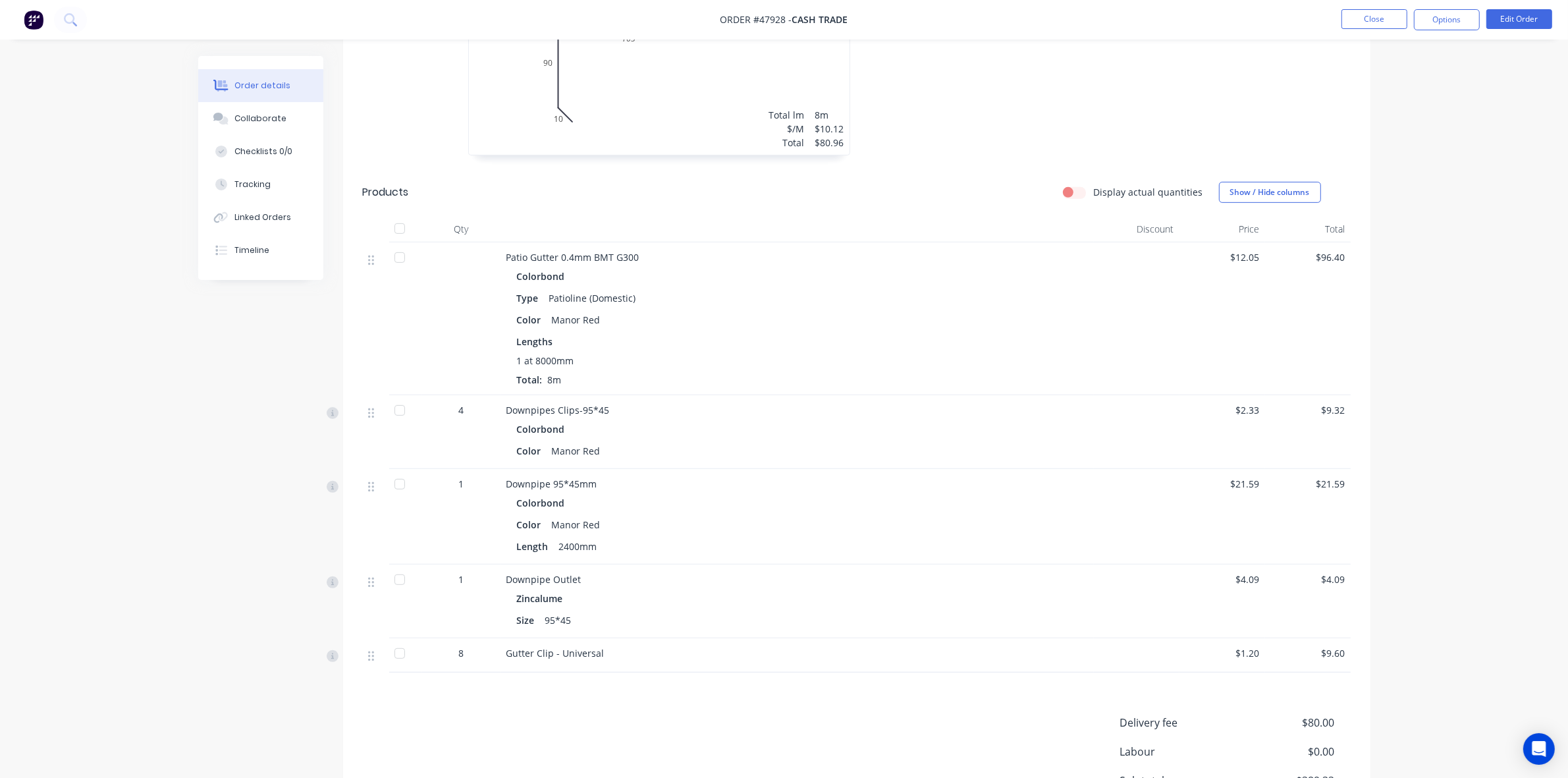
scroll to position [840, 0]
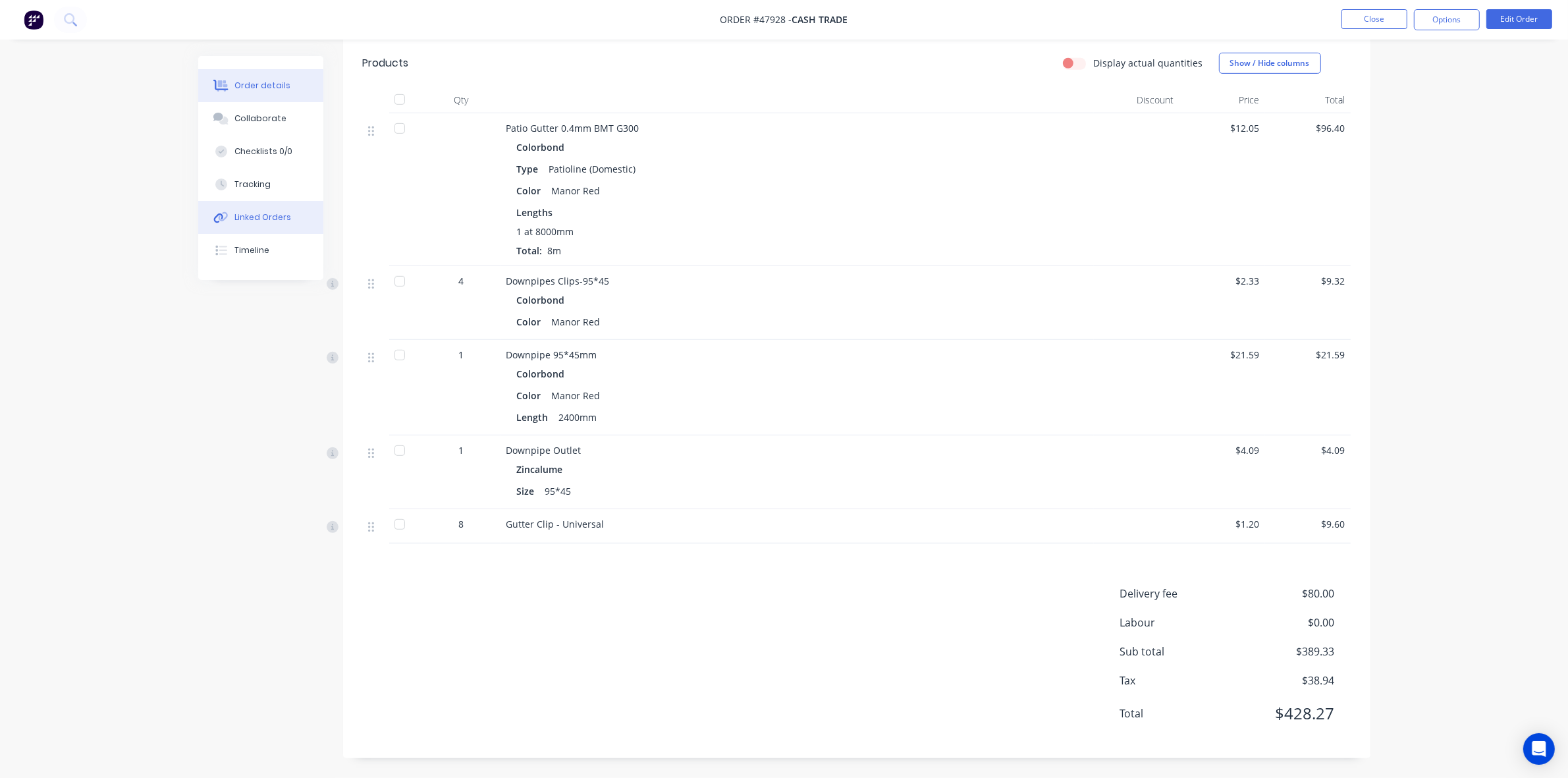
drag, startPoint x: 241, startPoint y: 211, endPoint x: 347, endPoint y: 185, distance: 109.1
click at [242, 211] on div "Linked Orders" at bounding box center [262, 217] width 57 height 12
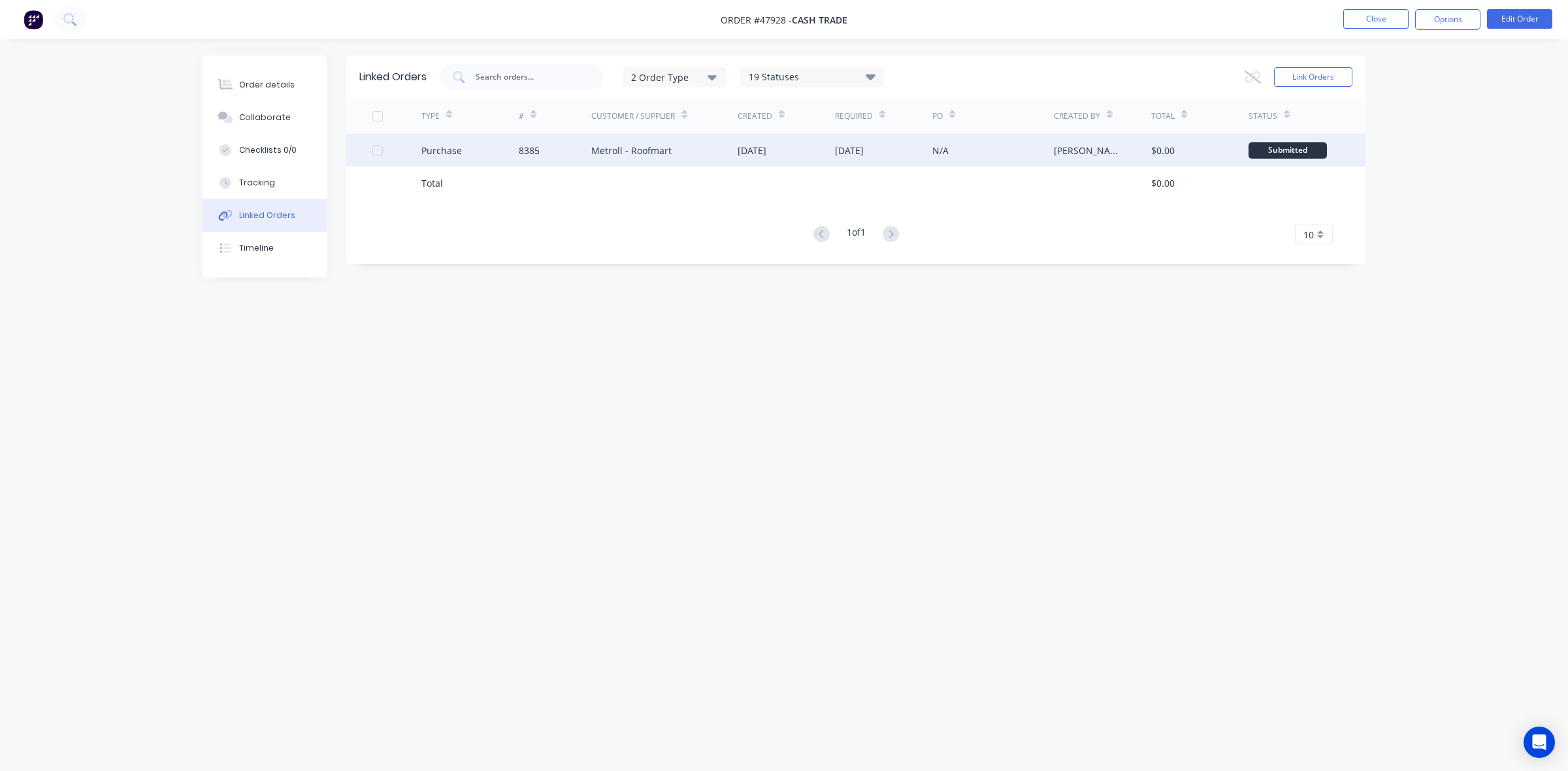
click at [667, 158] on div "Metroll - Roofmart" at bounding box center [665, 150] width 146 height 33
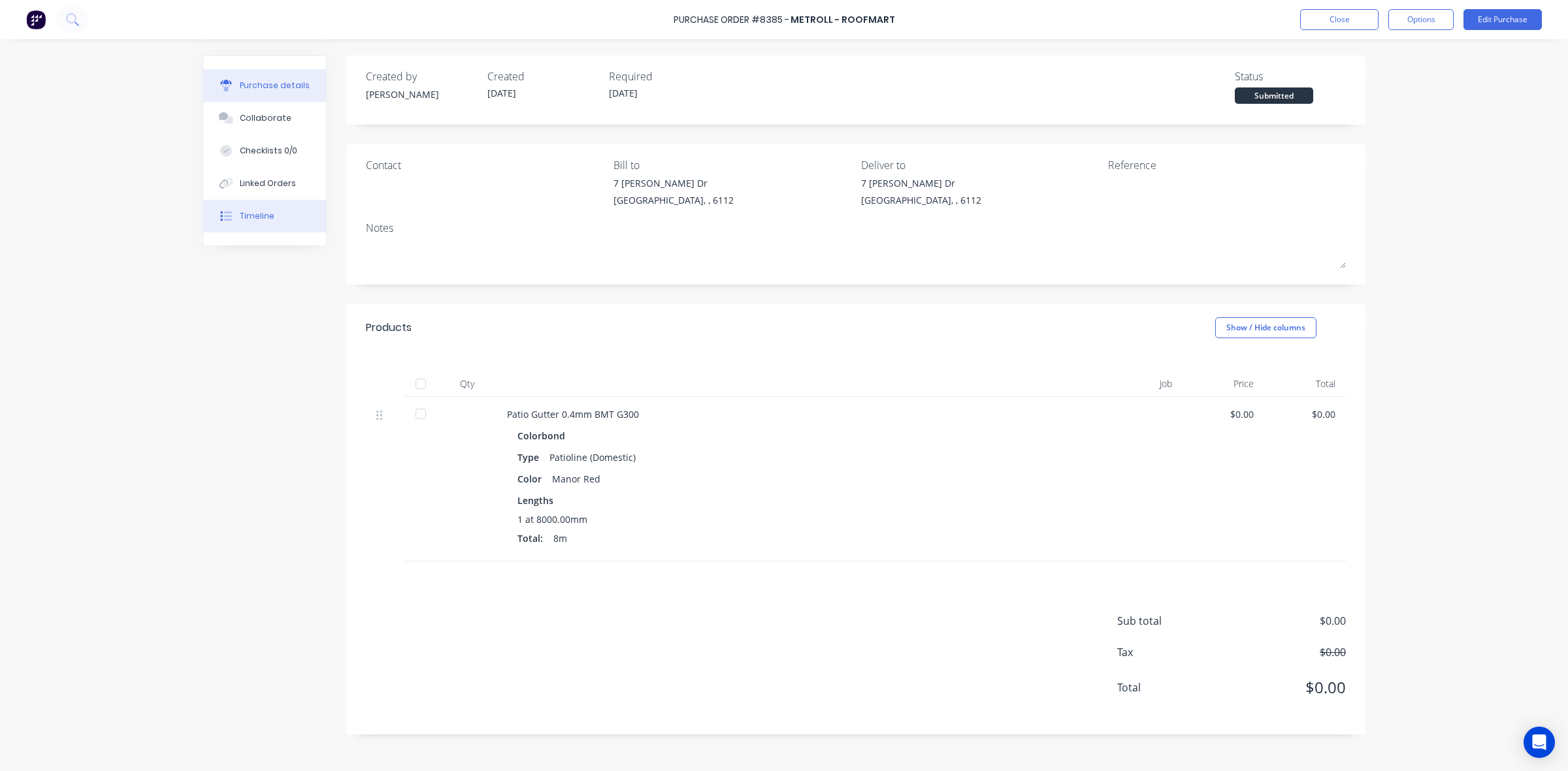
click at [282, 227] on button "Timeline" at bounding box center [264, 216] width 123 height 33
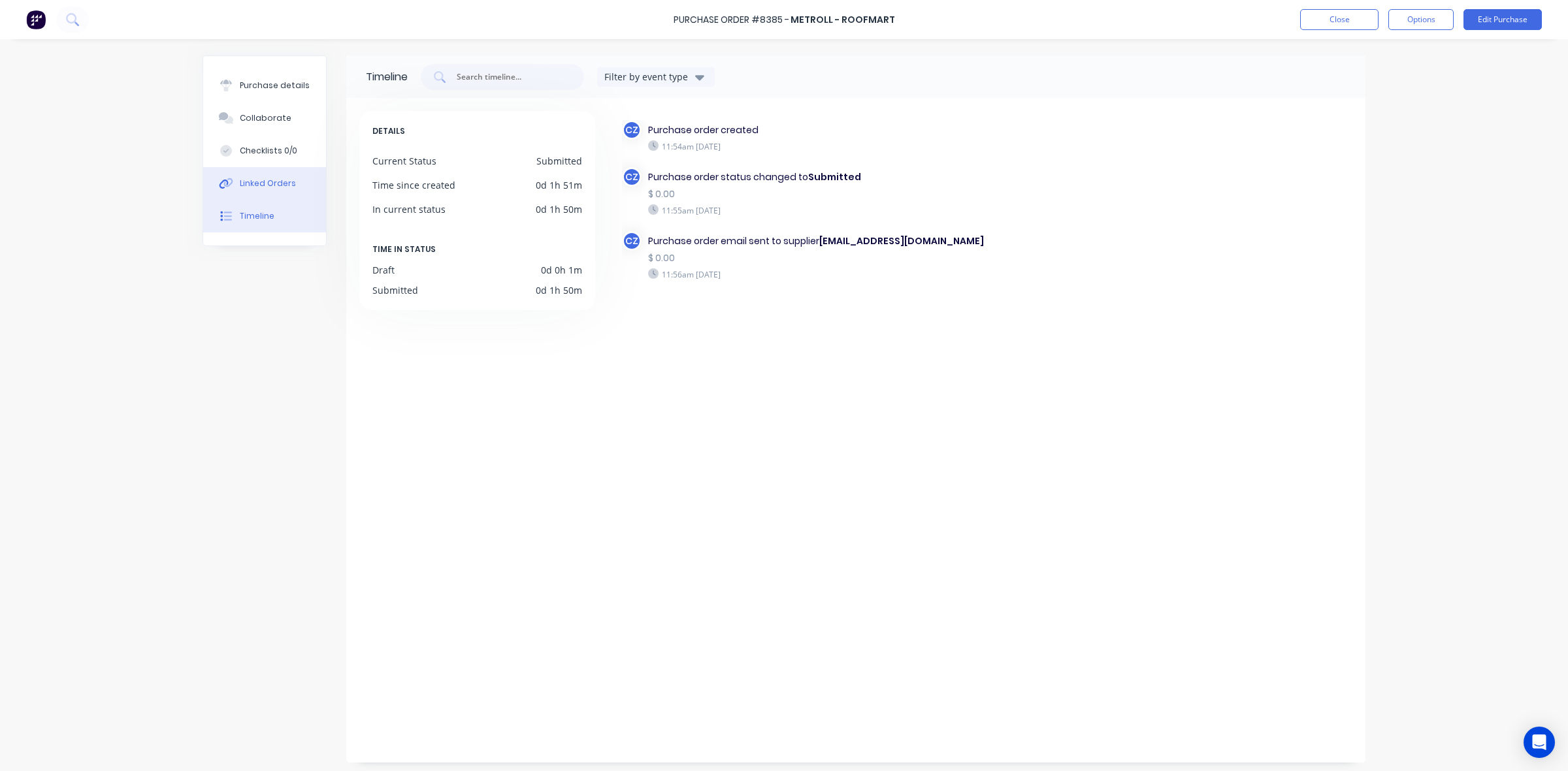
click at [279, 185] on div "Linked Orders" at bounding box center [267, 183] width 57 height 12
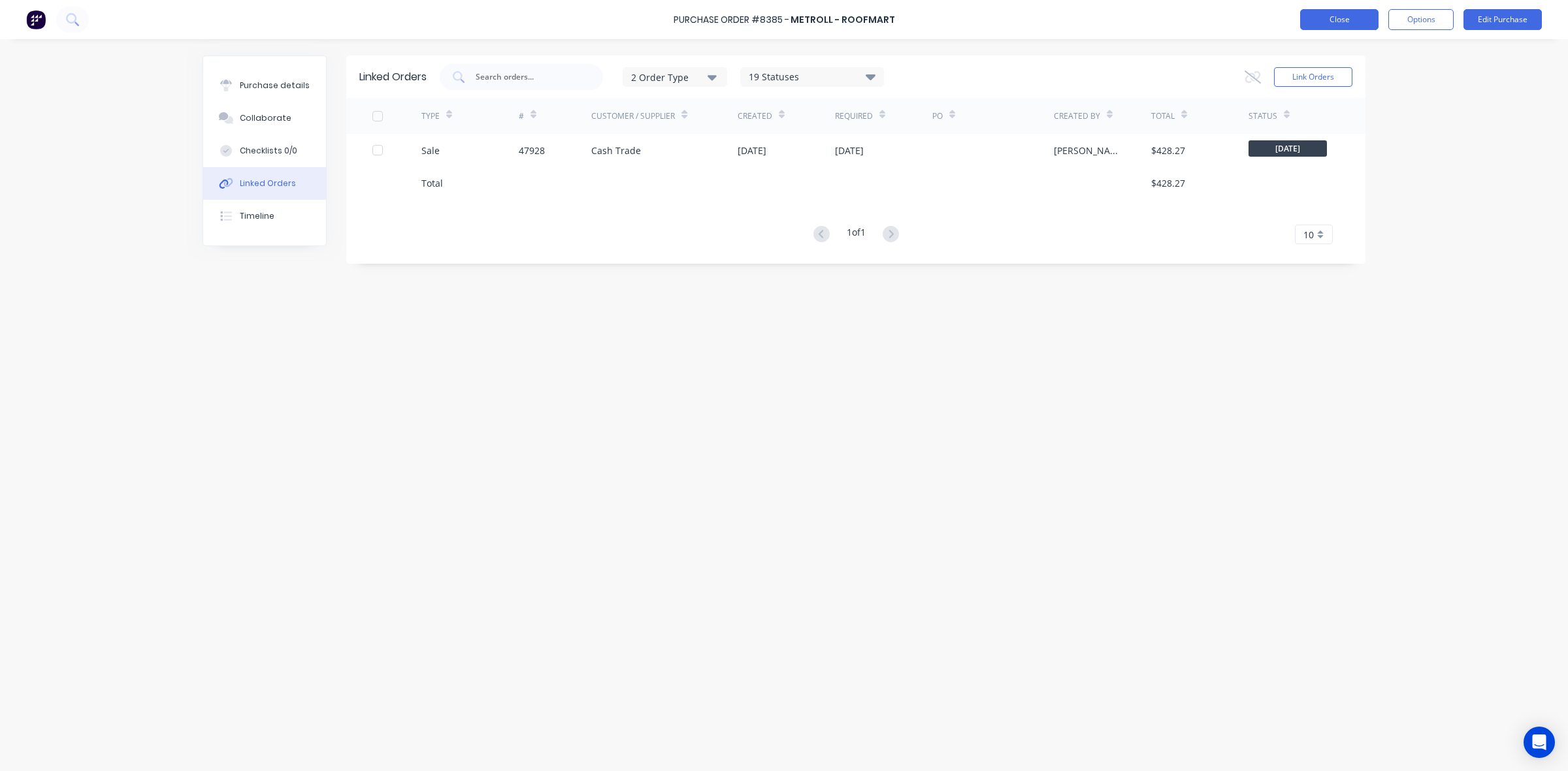
click at [1328, 18] on button "Close" at bounding box center [1339, 19] width 78 height 21
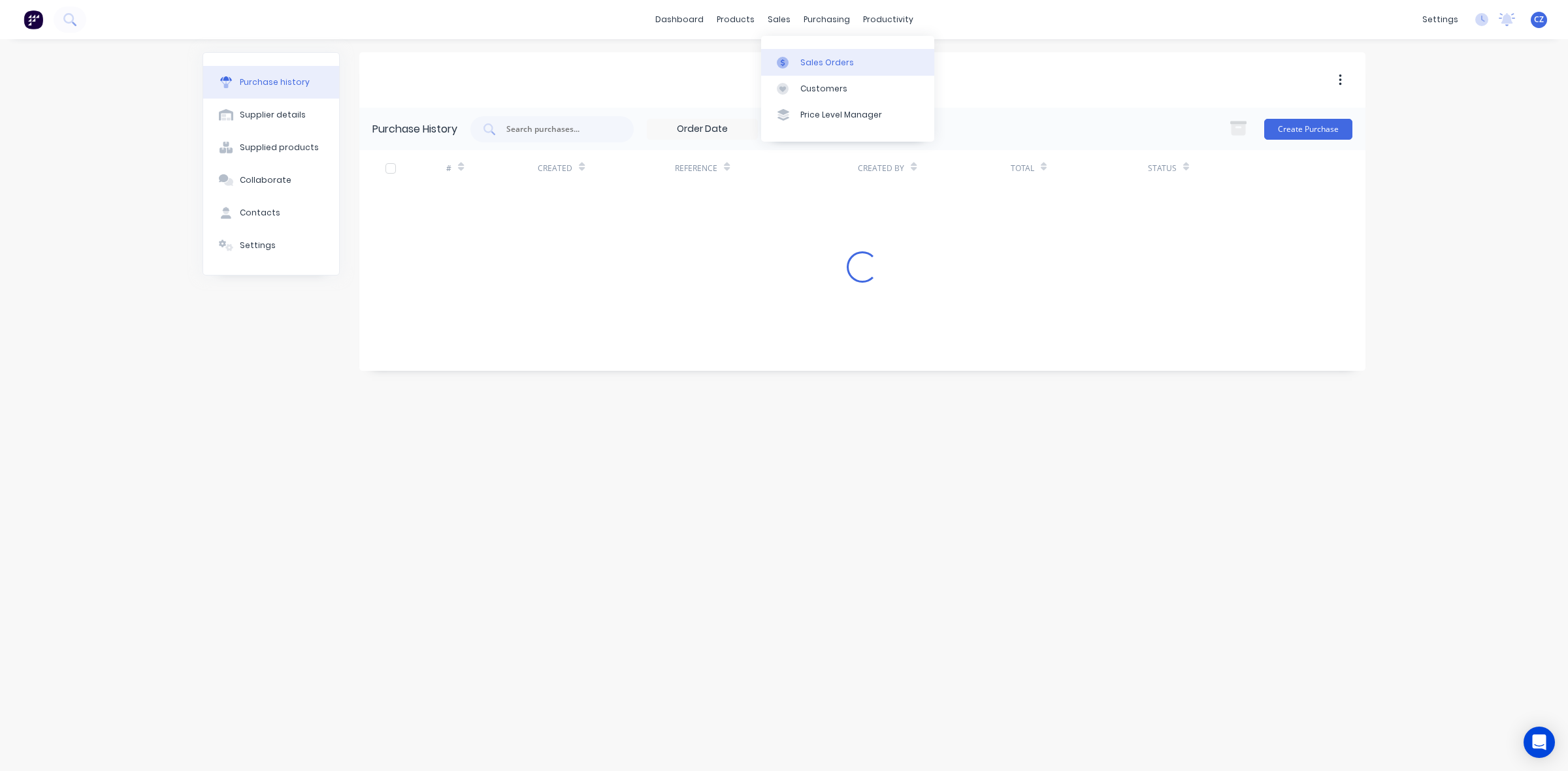
click at [814, 56] on div "Sales Orders" at bounding box center [826, 62] width 53 height 12
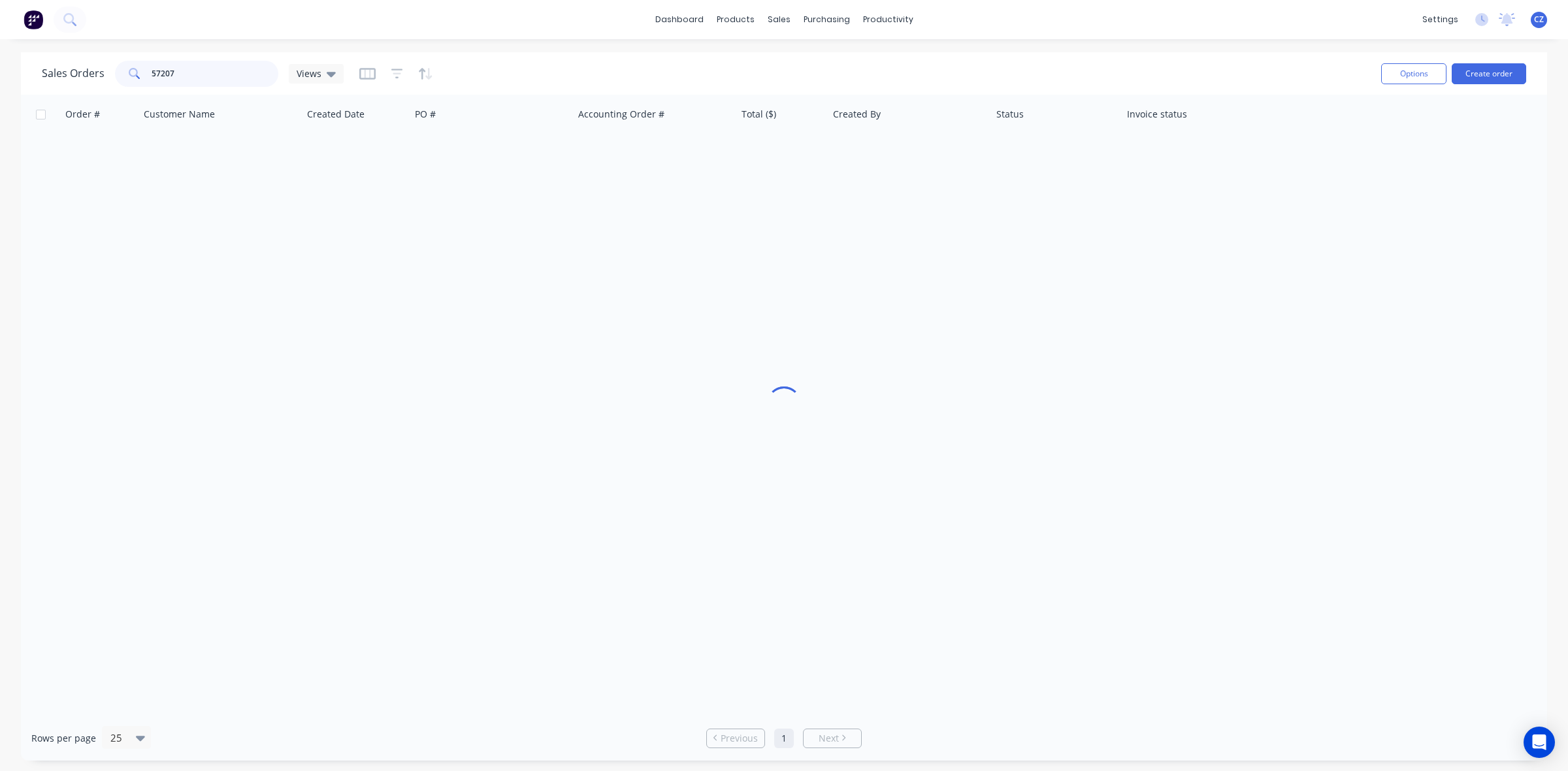
drag, startPoint x: 208, startPoint y: 71, endPoint x: 18, endPoint y: 95, distance: 191.5
click at [18, 95] on div "Sales Orders 57207 Views Options Create order Order # Customer Name Created Dat…" at bounding box center [784, 407] width 1568 height 708
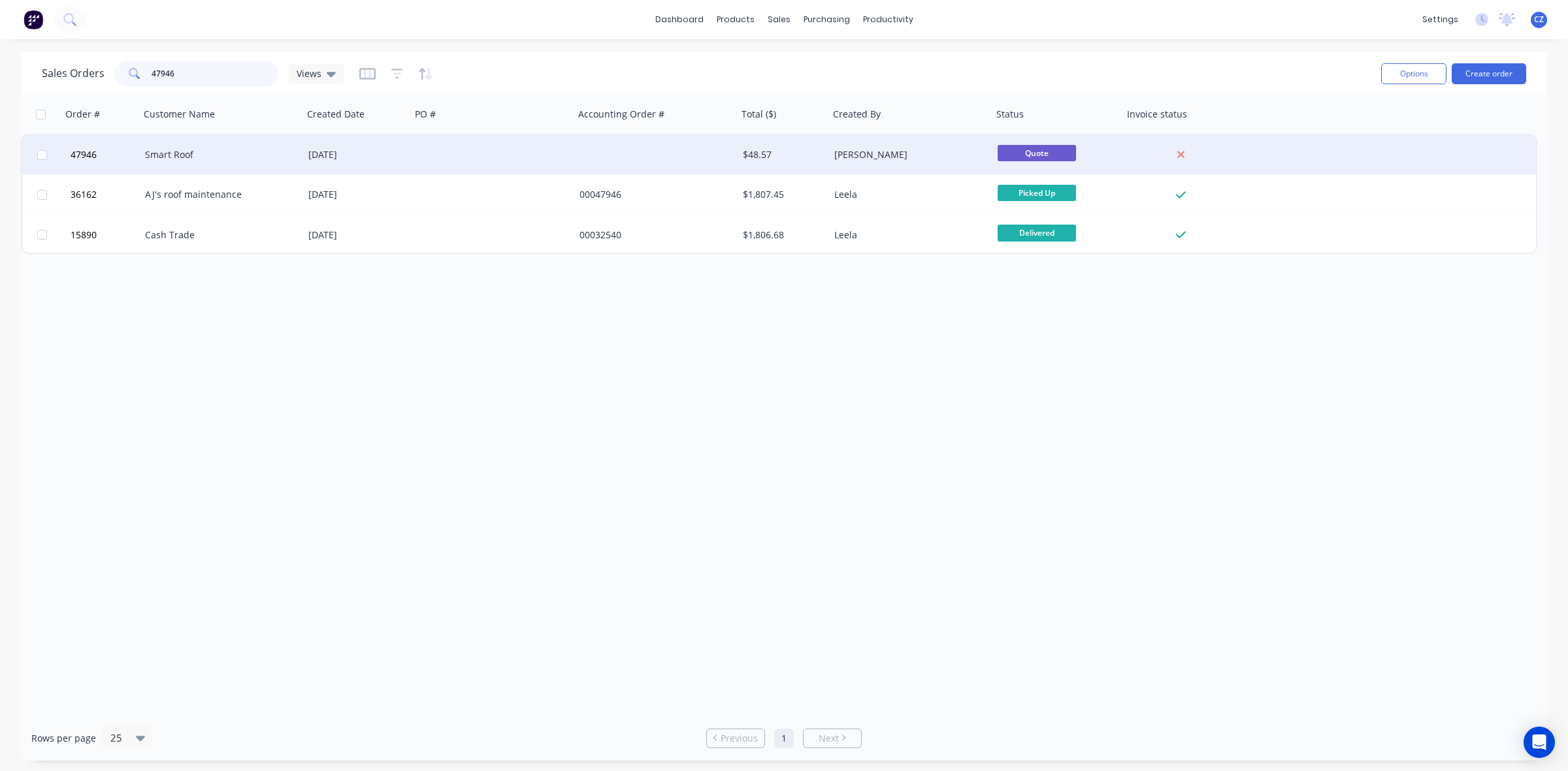
type input "47946"
click at [654, 167] on div at bounding box center [655, 154] width 163 height 39
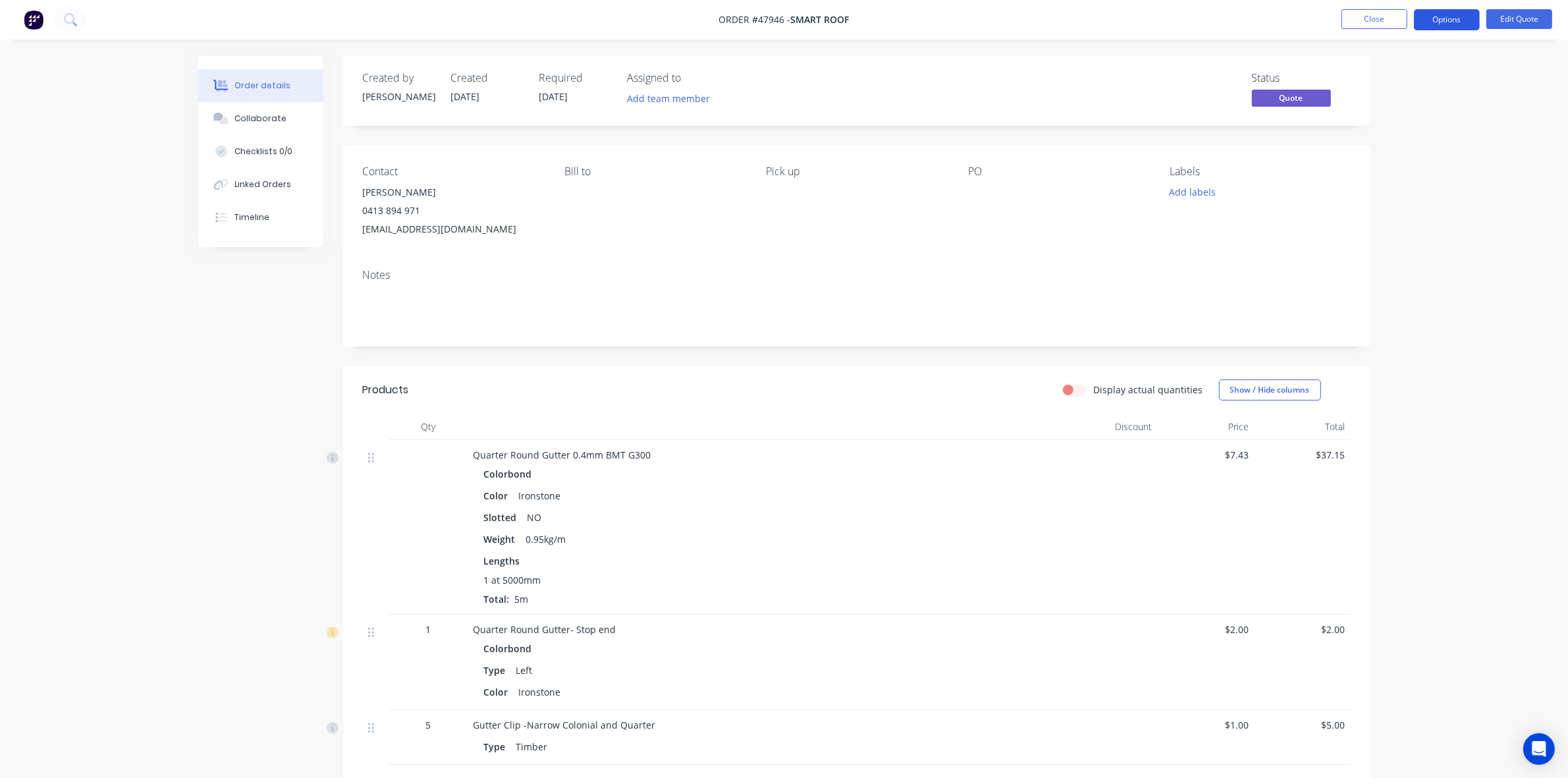
click at [1465, 21] on button "Options" at bounding box center [1447, 19] width 66 height 21
click at [1446, 149] on div "Convert to Order" at bounding box center [1407, 159] width 121 height 19
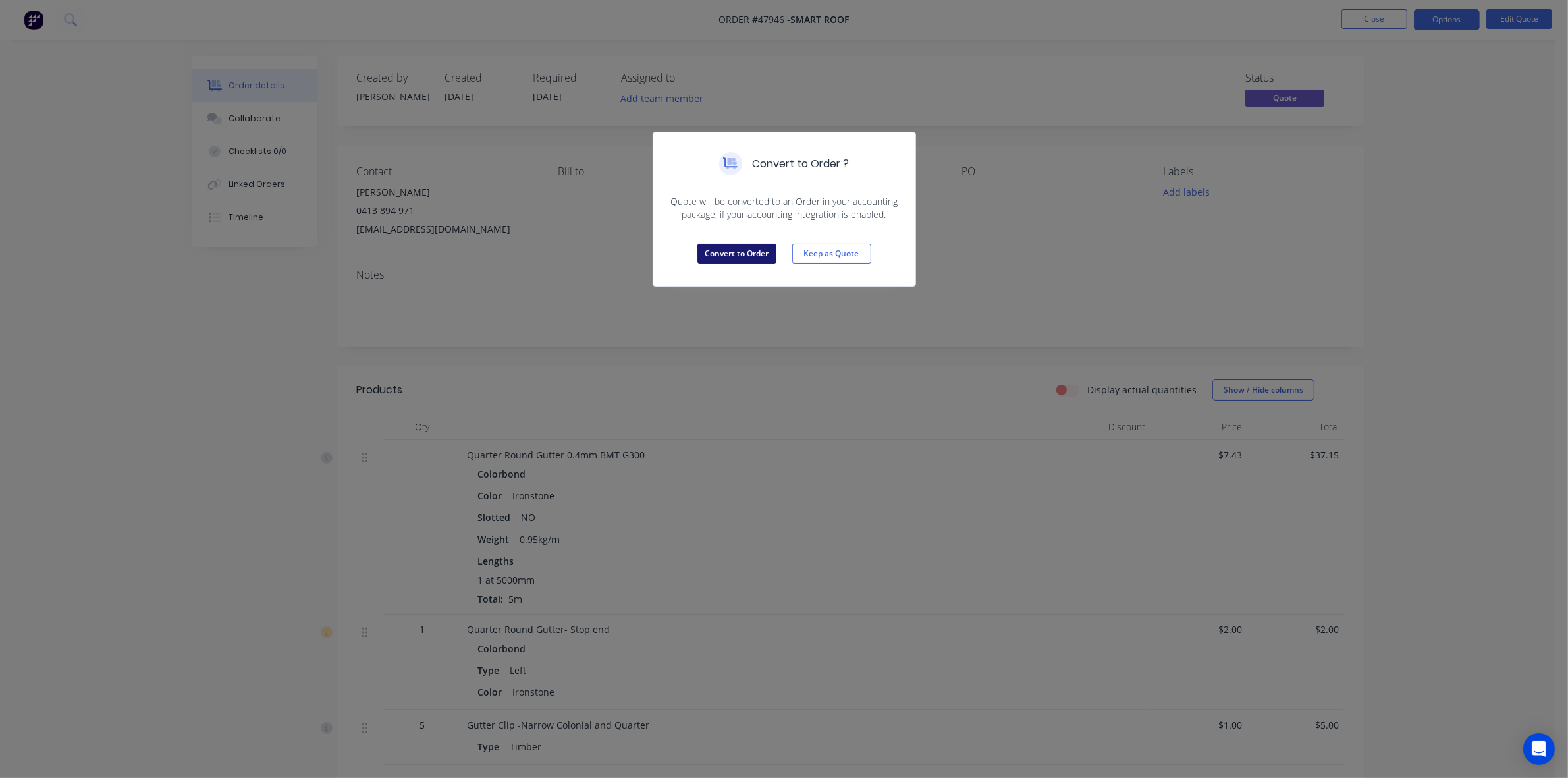
click at [723, 249] on button "Convert to Order" at bounding box center [737, 254] width 79 height 20
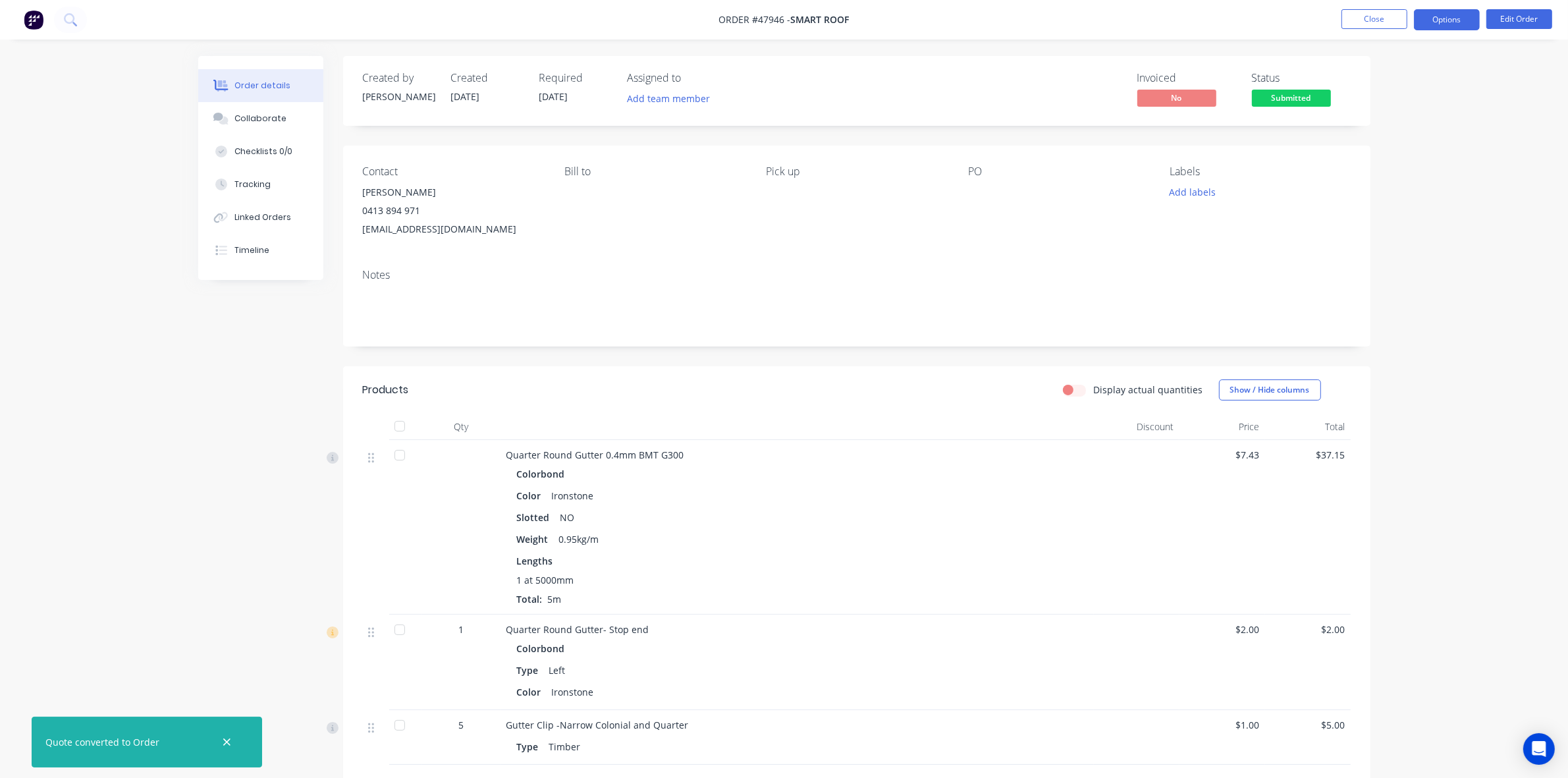
click at [1473, 17] on button "Options" at bounding box center [1447, 19] width 66 height 21
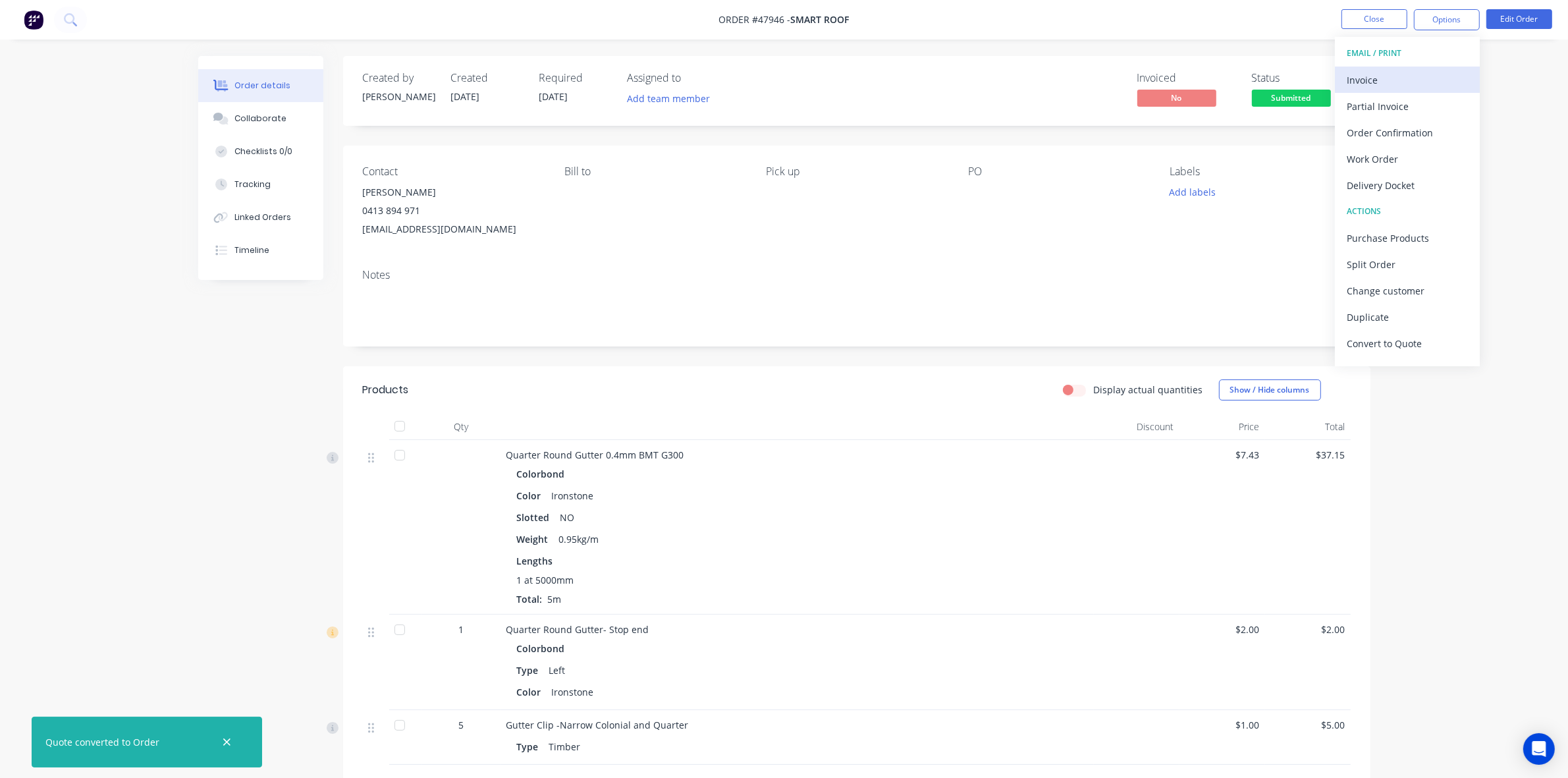
click at [1394, 74] on div "Invoice" at bounding box center [1407, 80] width 121 height 19
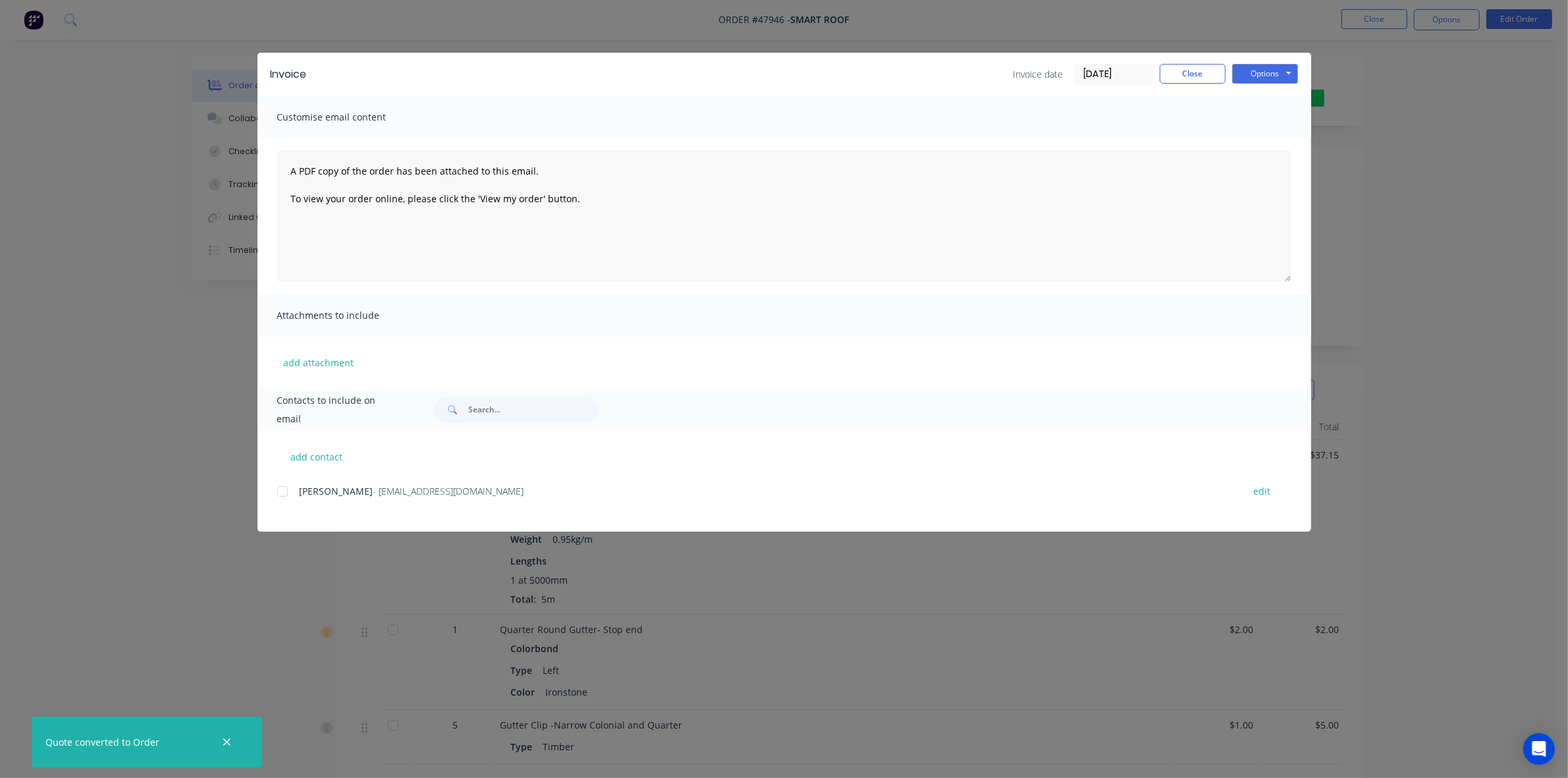
drag, startPoint x: 281, startPoint y: 493, endPoint x: 722, endPoint y: 369, distance: 458.1
click at [285, 492] on div at bounding box center [282, 491] width 26 height 26
click at [1278, 67] on button "Options" at bounding box center [1265, 74] width 66 height 20
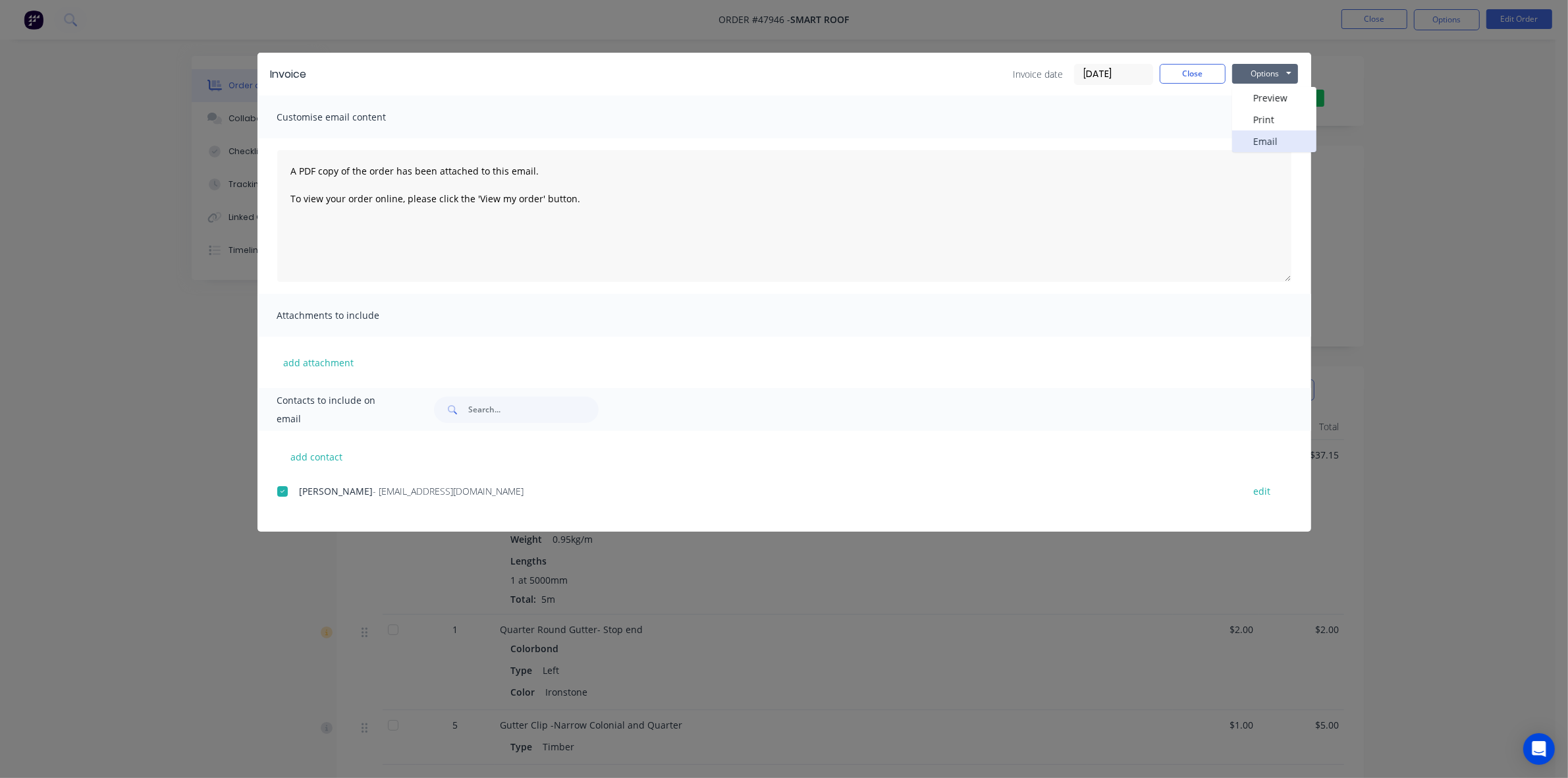
click at [1271, 140] on button "Email" at bounding box center [1274, 141] width 84 height 22
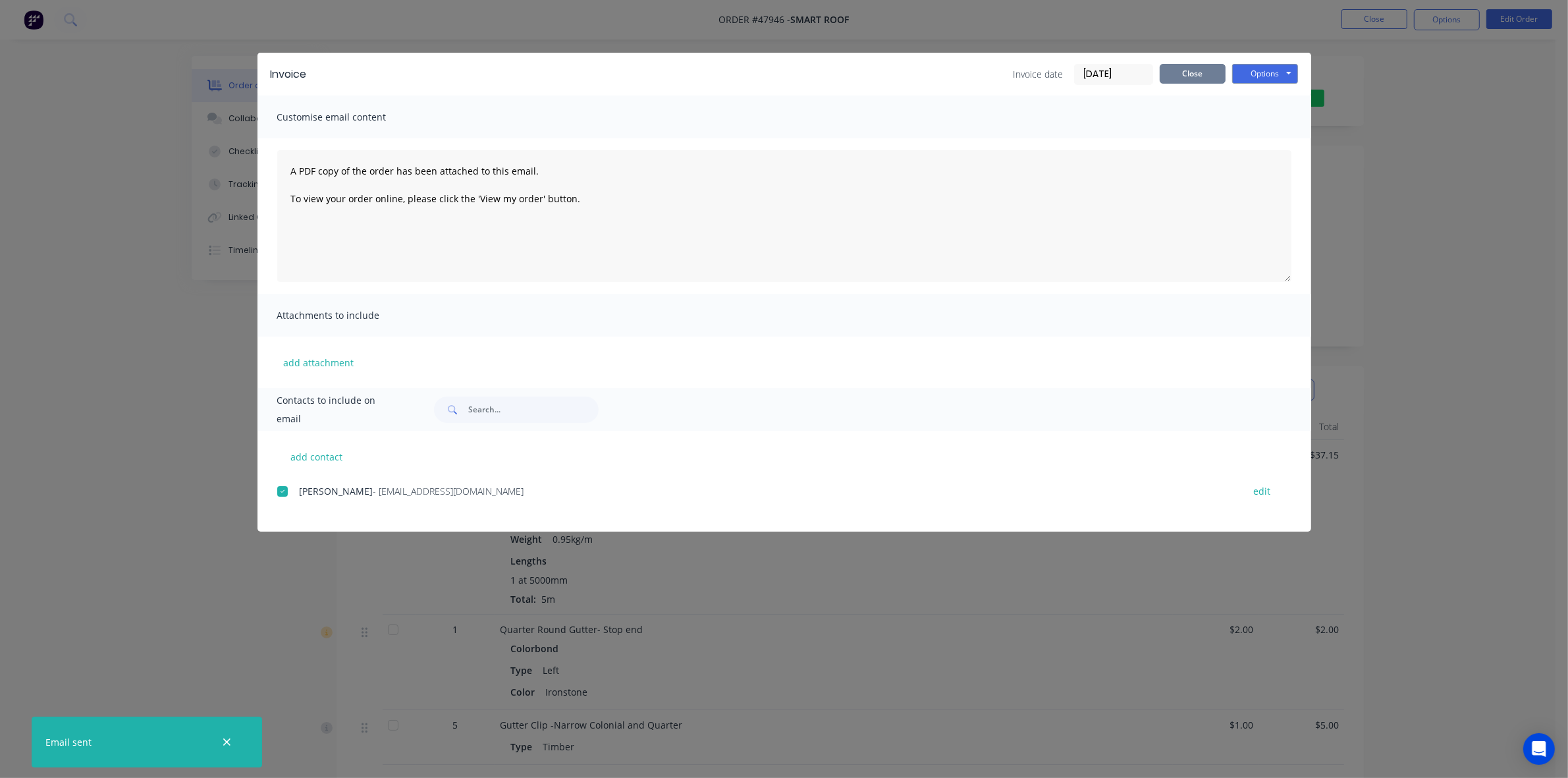
click at [1216, 70] on button "Close" at bounding box center [1192, 74] width 66 height 20
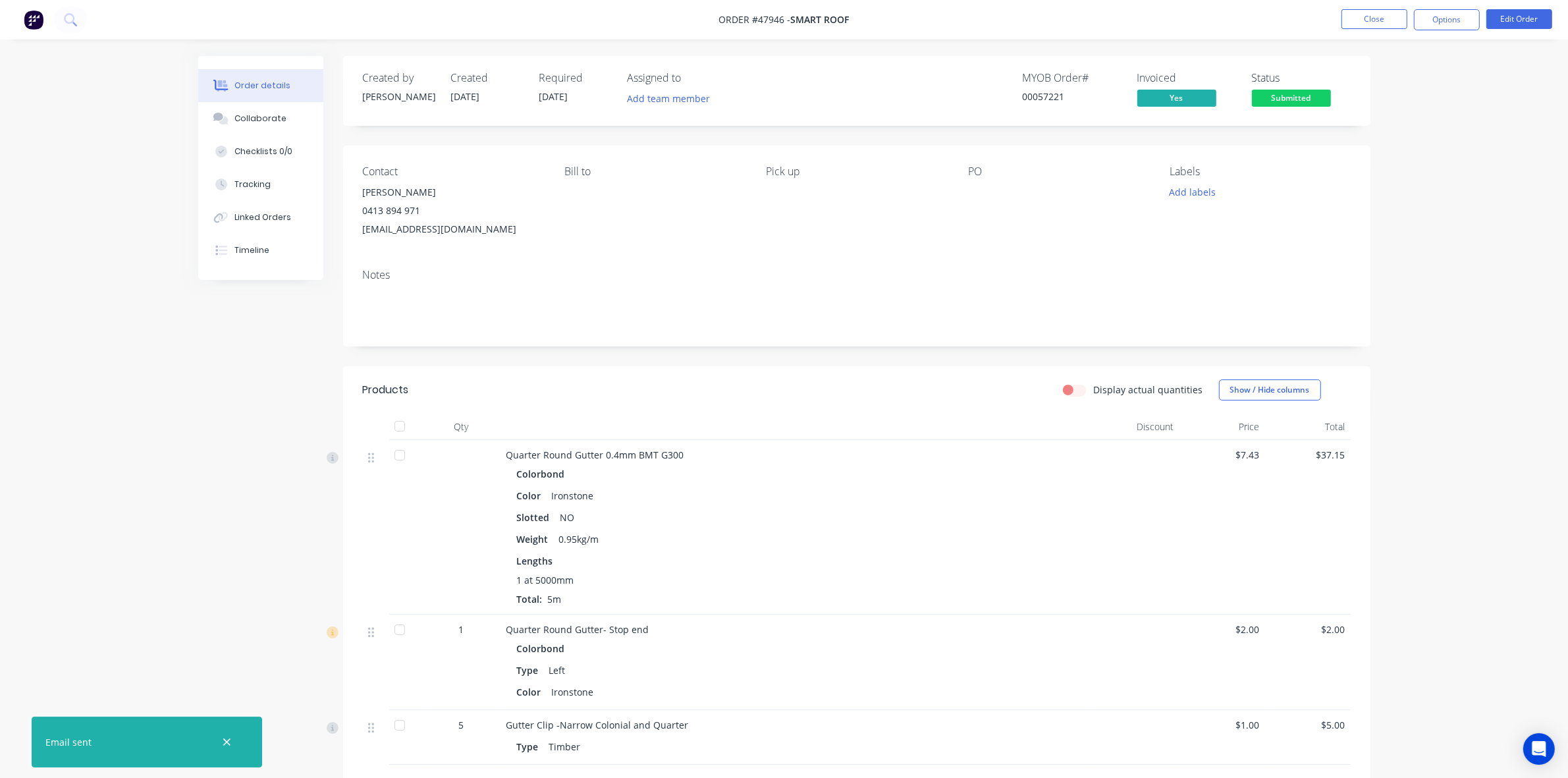
click at [686, 230] on div "Bill to" at bounding box center [654, 202] width 181 height 73
click at [1525, 21] on button "Edit Order" at bounding box center [1519, 18] width 66 height 20
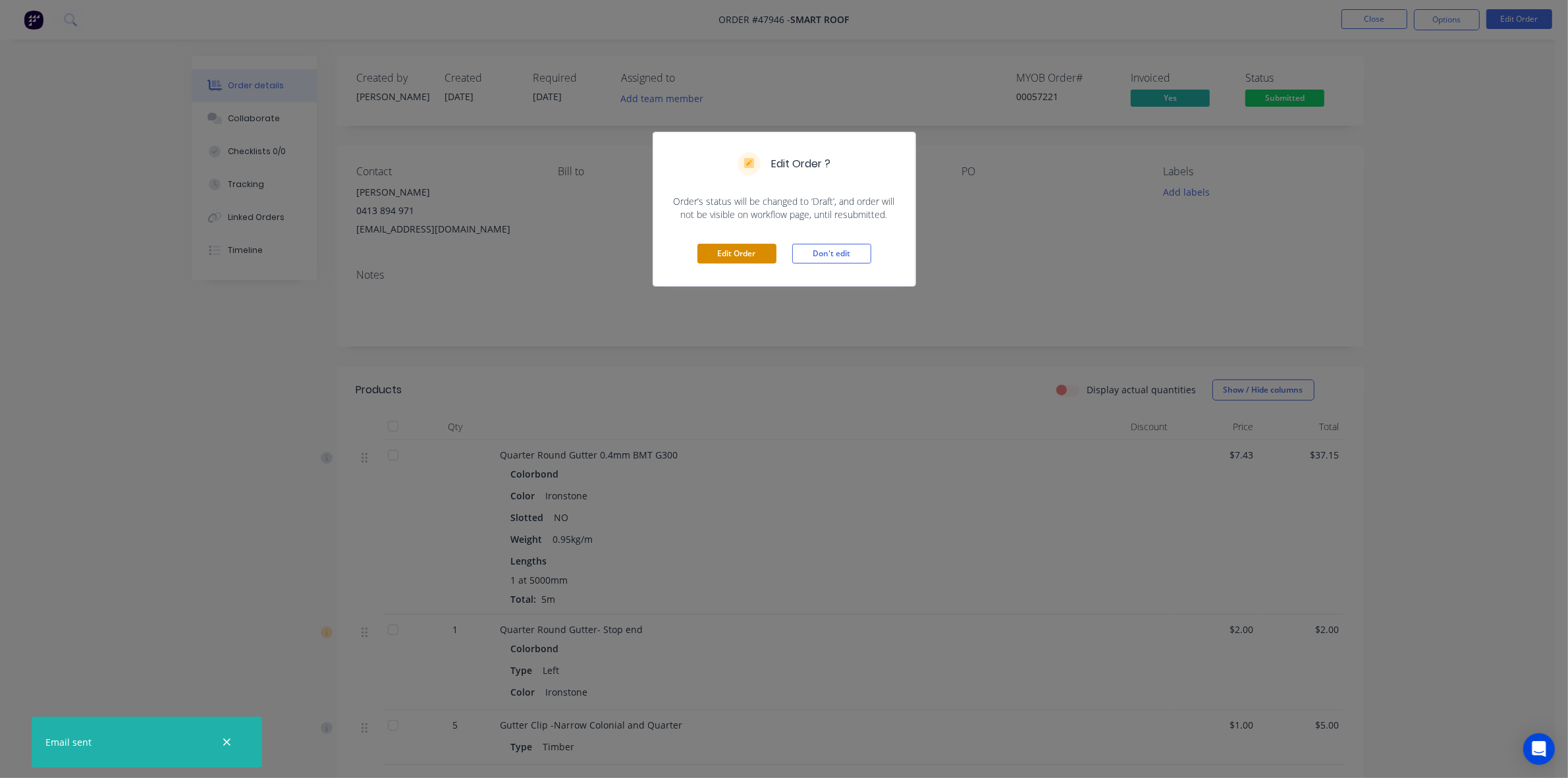
click at [729, 247] on button "Edit Order" at bounding box center [737, 254] width 79 height 20
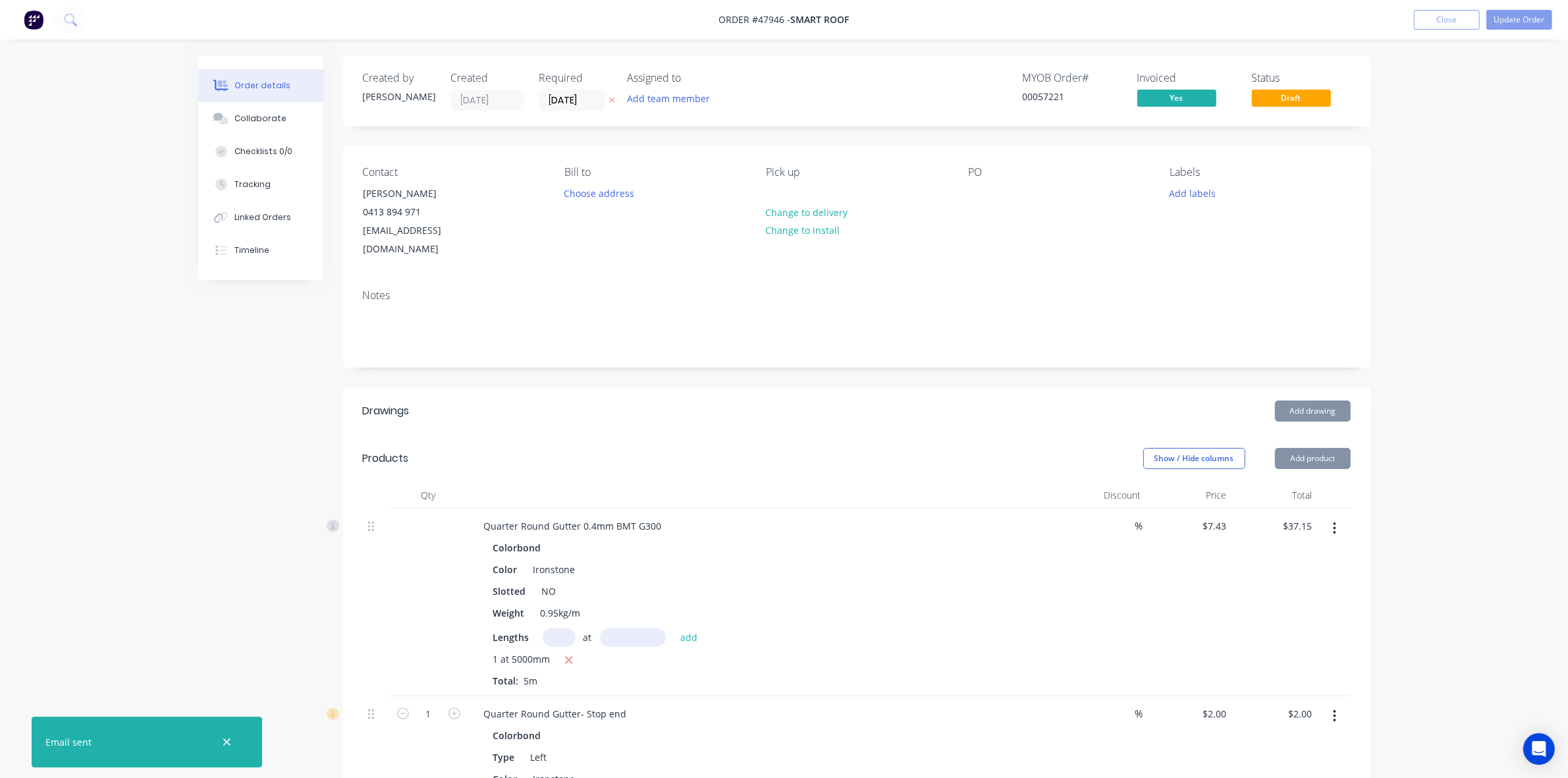
click at [567, 90] on label "[DATE]" at bounding box center [572, 100] width 66 height 21
click at [567, 90] on input "[DATE]" at bounding box center [572, 100] width 64 height 20
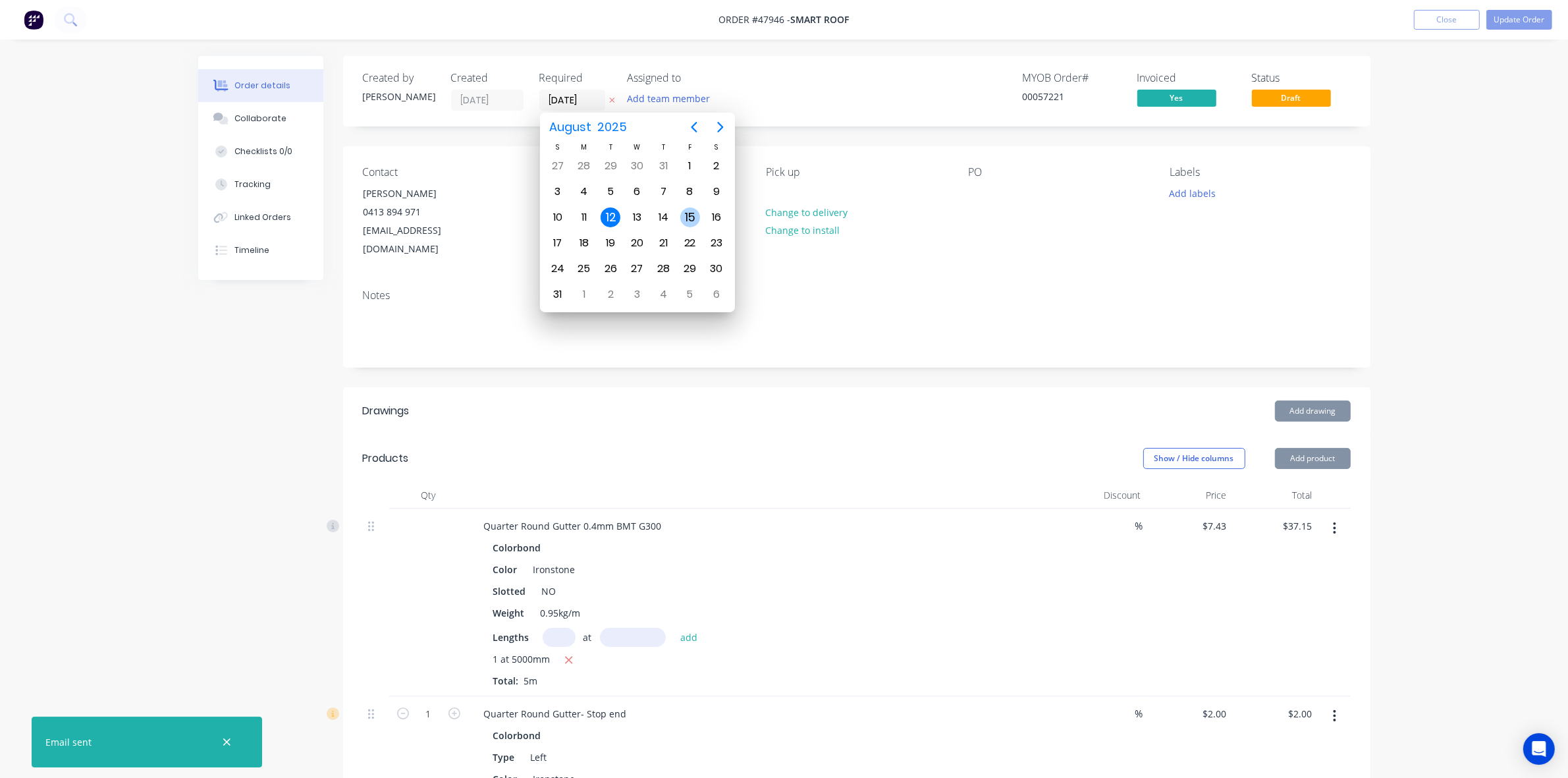
click at [689, 218] on div "15" at bounding box center [690, 218] width 20 height 20
type input "15/08/25"
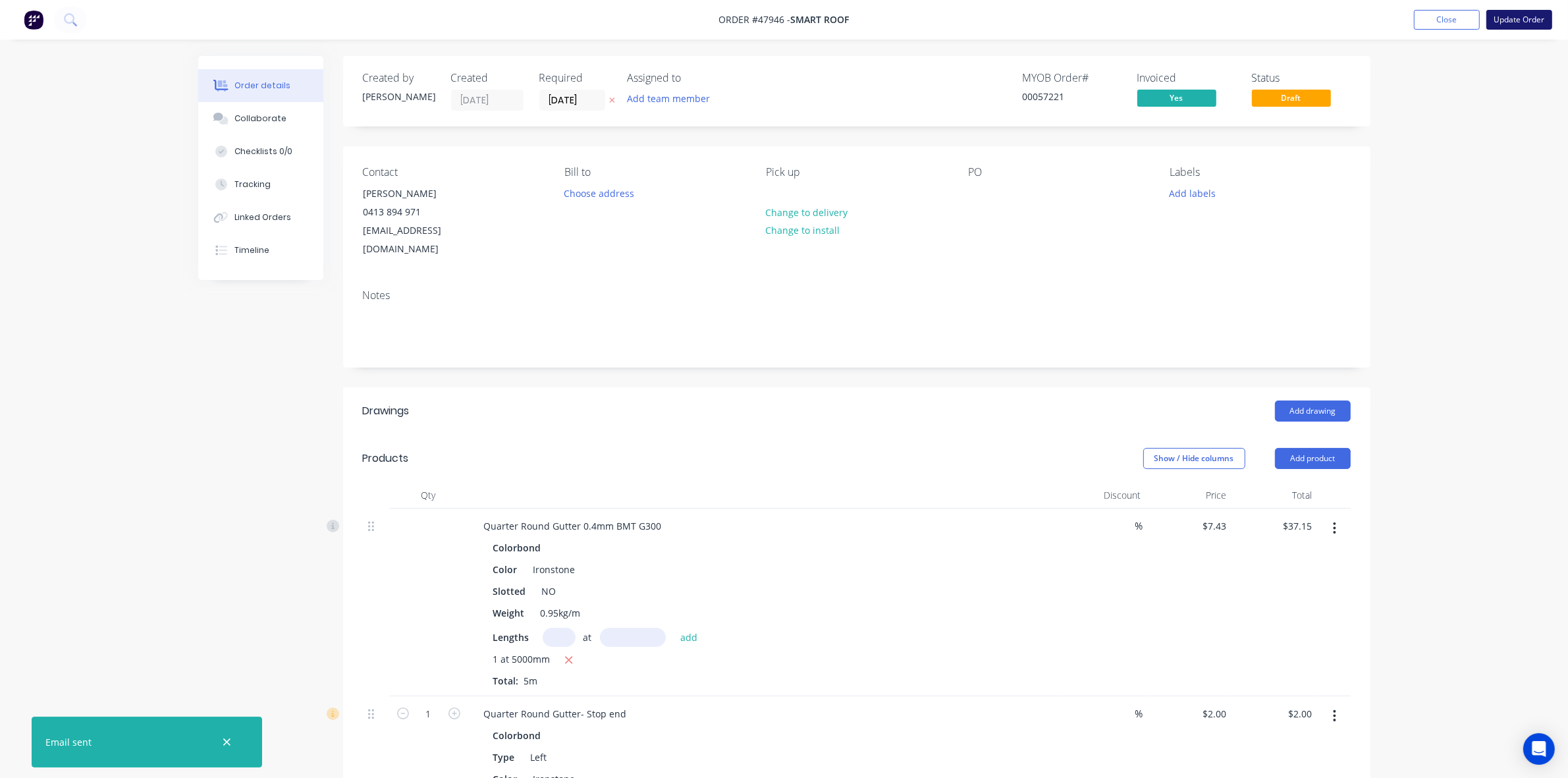
click at [1509, 20] on button "Update Order" at bounding box center [1519, 19] width 66 height 20
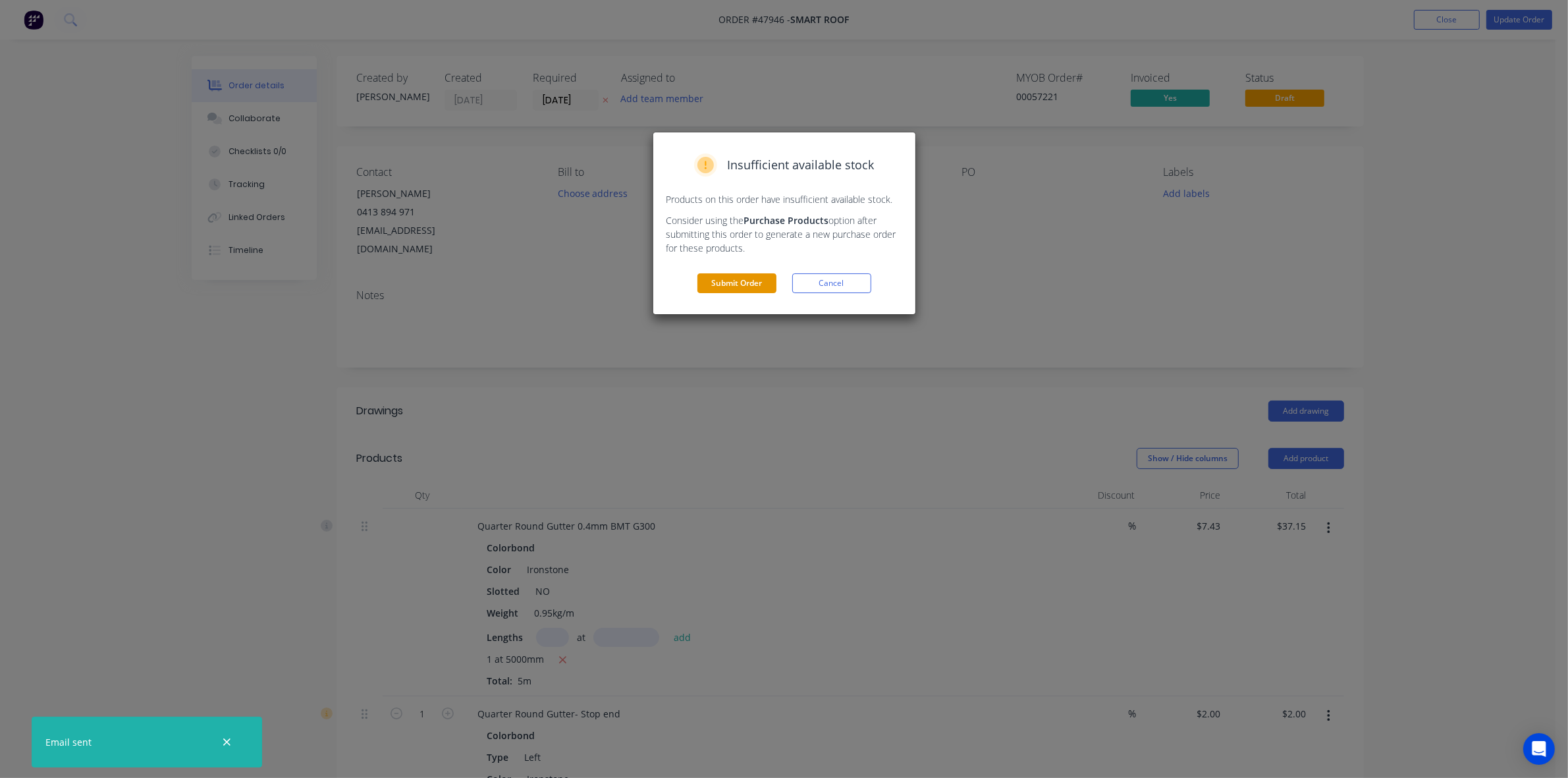
click at [749, 275] on button "Submit Order" at bounding box center [737, 283] width 79 height 20
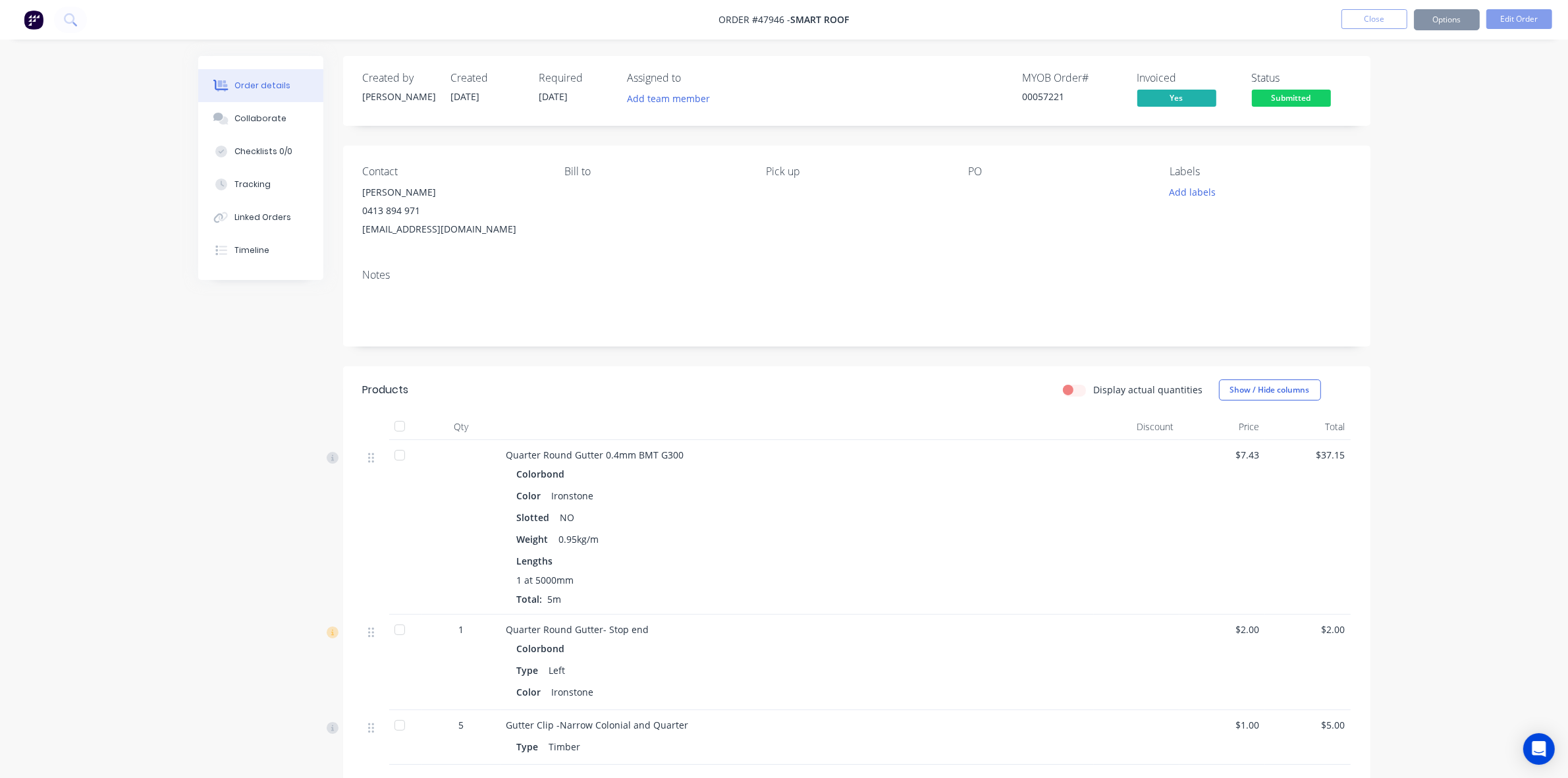
click at [1403, 112] on div "Order details Collaborate Checklists 0/0 Tracking Linked Orders Timeline Order …" at bounding box center [784, 485] width 1568 height 971
click at [1262, 90] on span "Submitted" at bounding box center [1291, 98] width 79 height 17
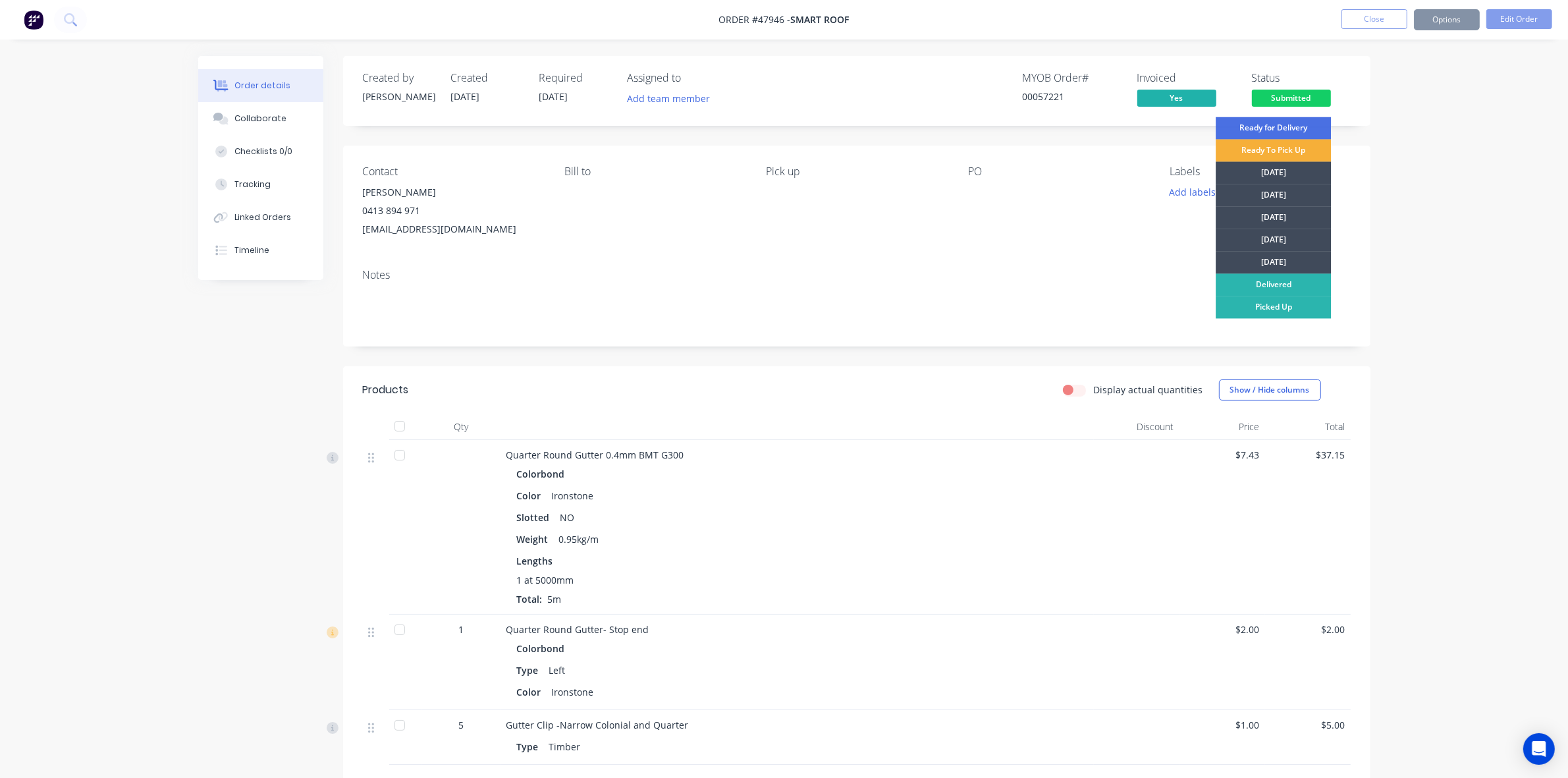
click at [1429, 281] on div "Order details Collaborate Checklists 0/0 Tracking Linked Orders Timeline Order …" at bounding box center [784, 485] width 1568 height 971
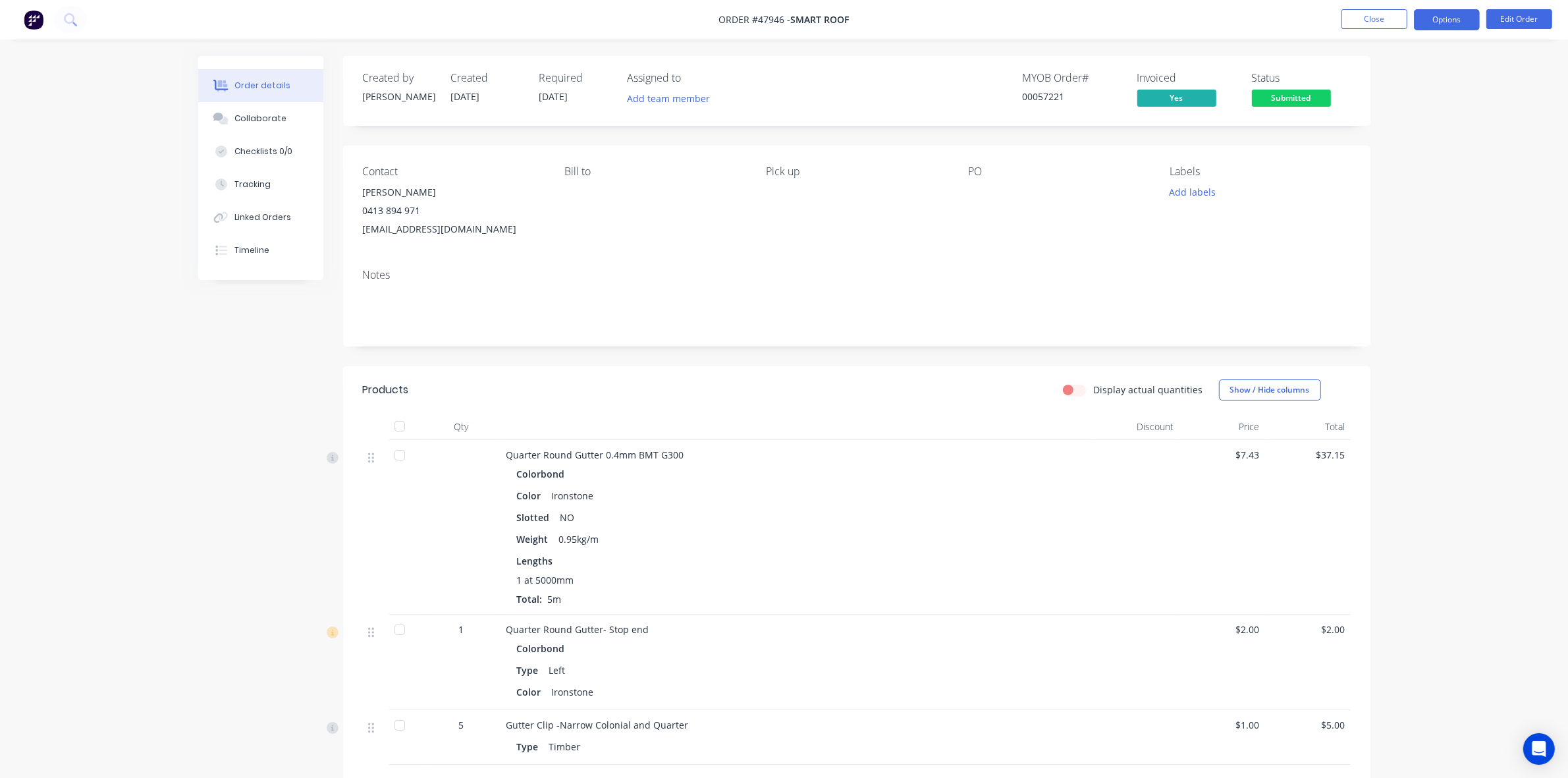
drag, startPoint x: 1436, startPoint y: 11, endPoint x: 1429, endPoint y: 20, distance: 11.4
click at [1436, 10] on button "Options" at bounding box center [1447, 19] width 66 height 21
click at [1368, 158] on div "Work Order" at bounding box center [1407, 159] width 121 height 19
click at [1368, 168] on div "Custom" at bounding box center [1407, 159] width 121 height 19
click at [1371, 128] on div "Without pricing" at bounding box center [1407, 132] width 121 height 19
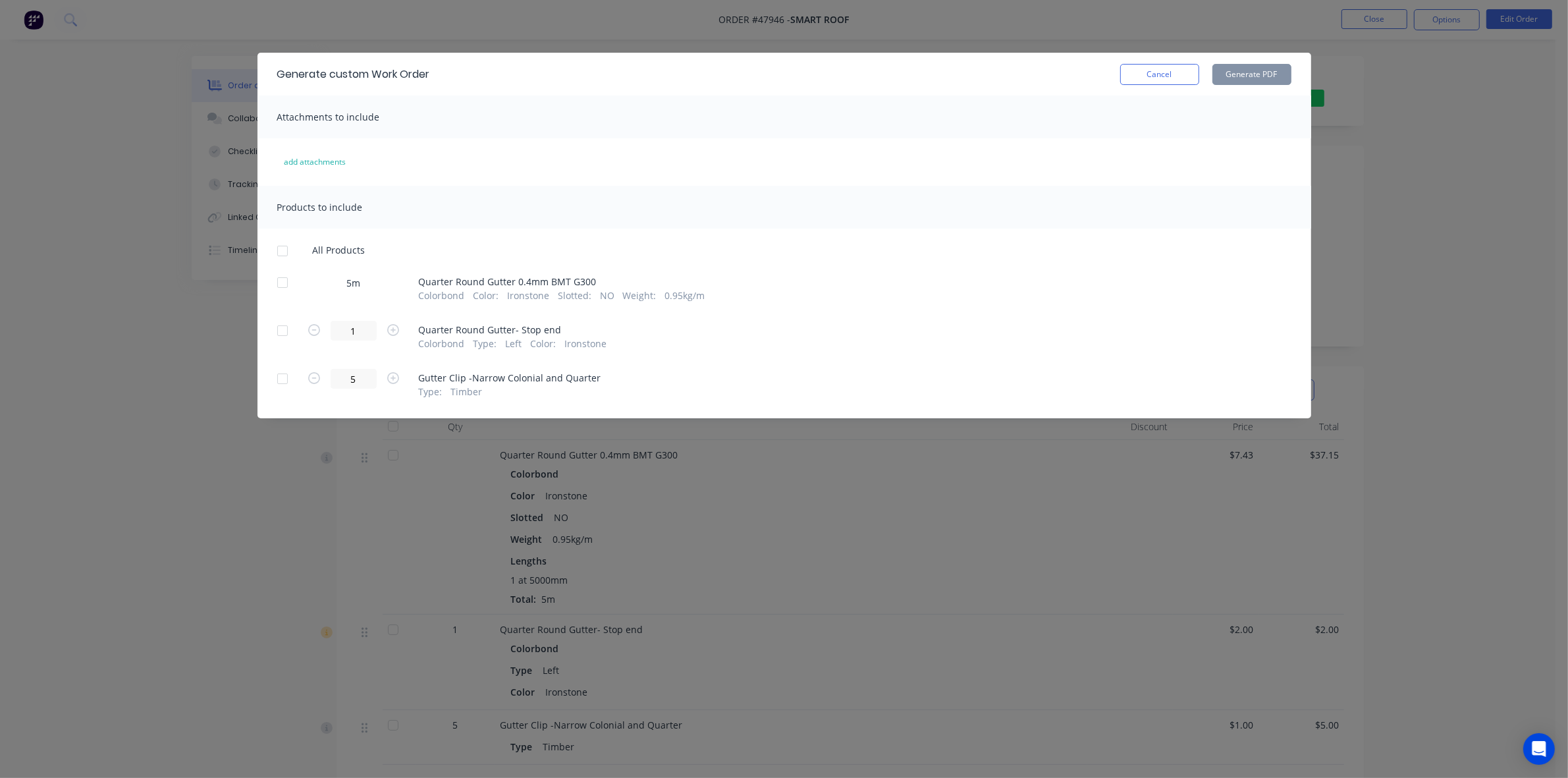
click at [278, 278] on div at bounding box center [282, 283] width 26 height 26
click at [1257, 57] on div "Generate custom Work Order Cancel Generate PDF" at bounding box center [784, 74] width 1054 height 43
click at [1255, 74] on button "Generate PDF" at bounding box center [1252, 75] width 79 height 21
click at [1127, 75] on button "Cancel" at bounding box center [1160, 75] width 79 height 21
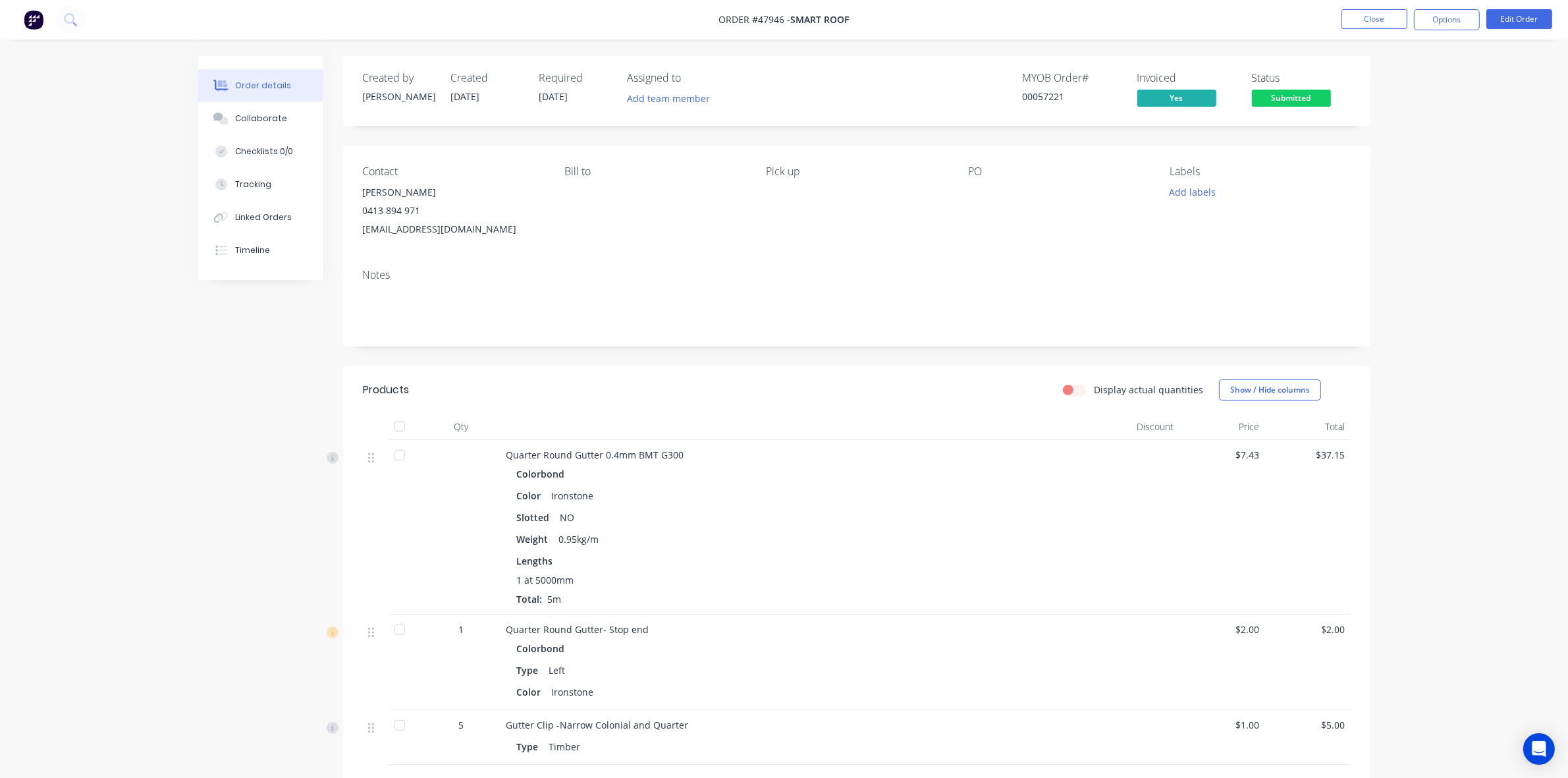
click at [1274, 92] on span "Submitted" at bounding box center [1291, 98] width 79 height 17
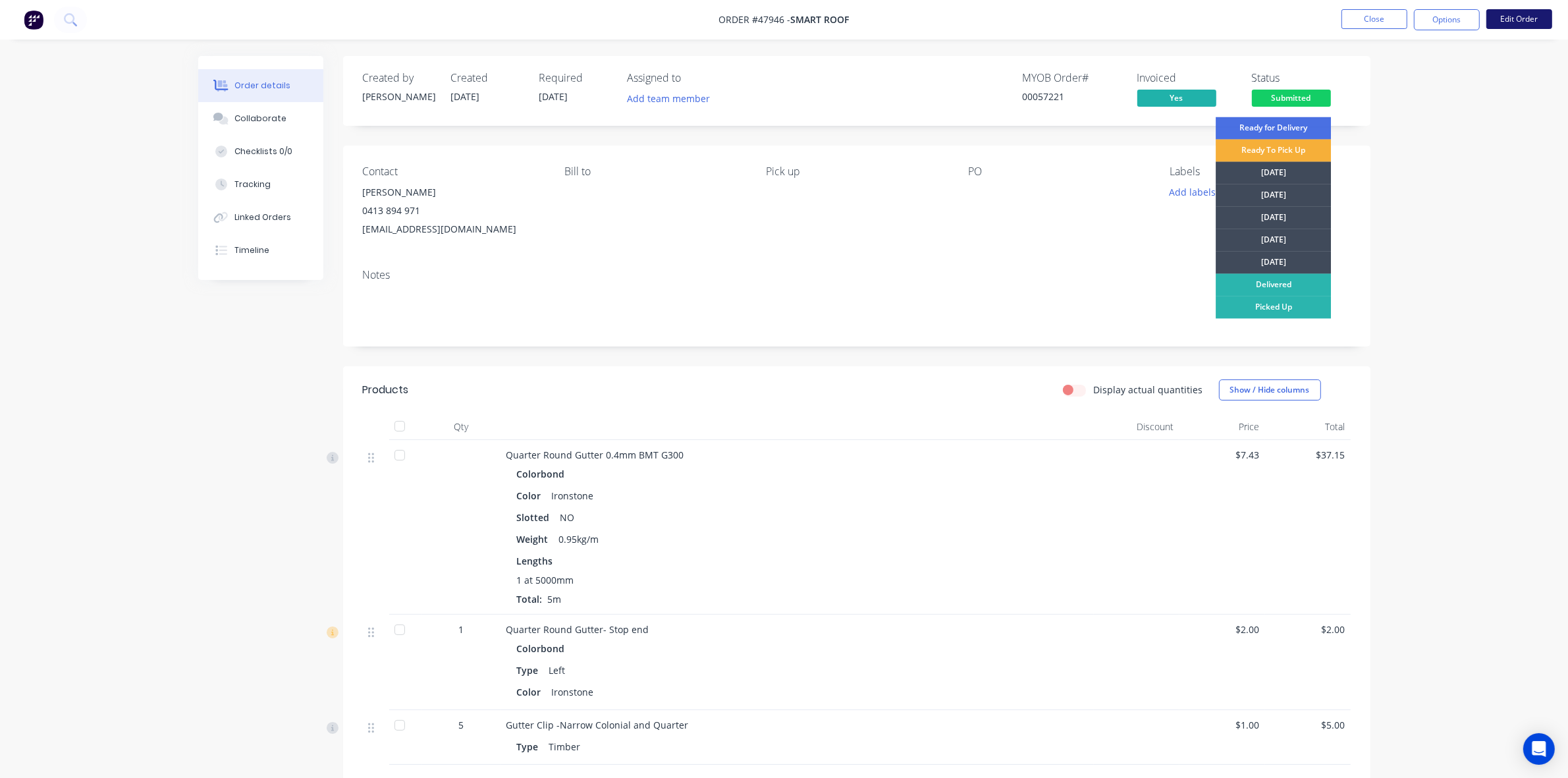
click at [1513, 23] on button "Edit Order" at bounding box center [1519, 18] width 66 height 20
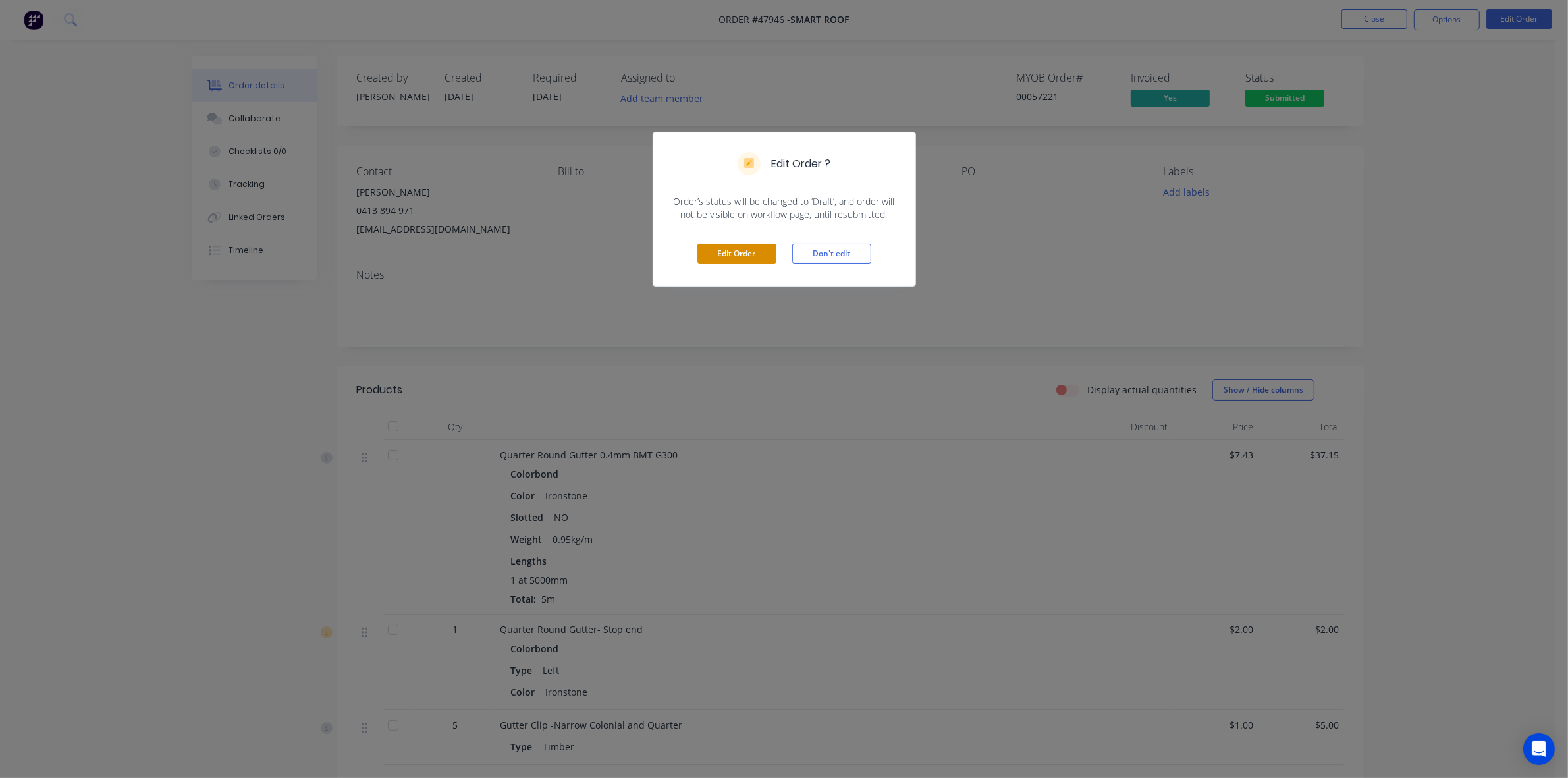
click at [762, 251] on button "Edit Order" at bounding box center [737, 254] width 79 height 20
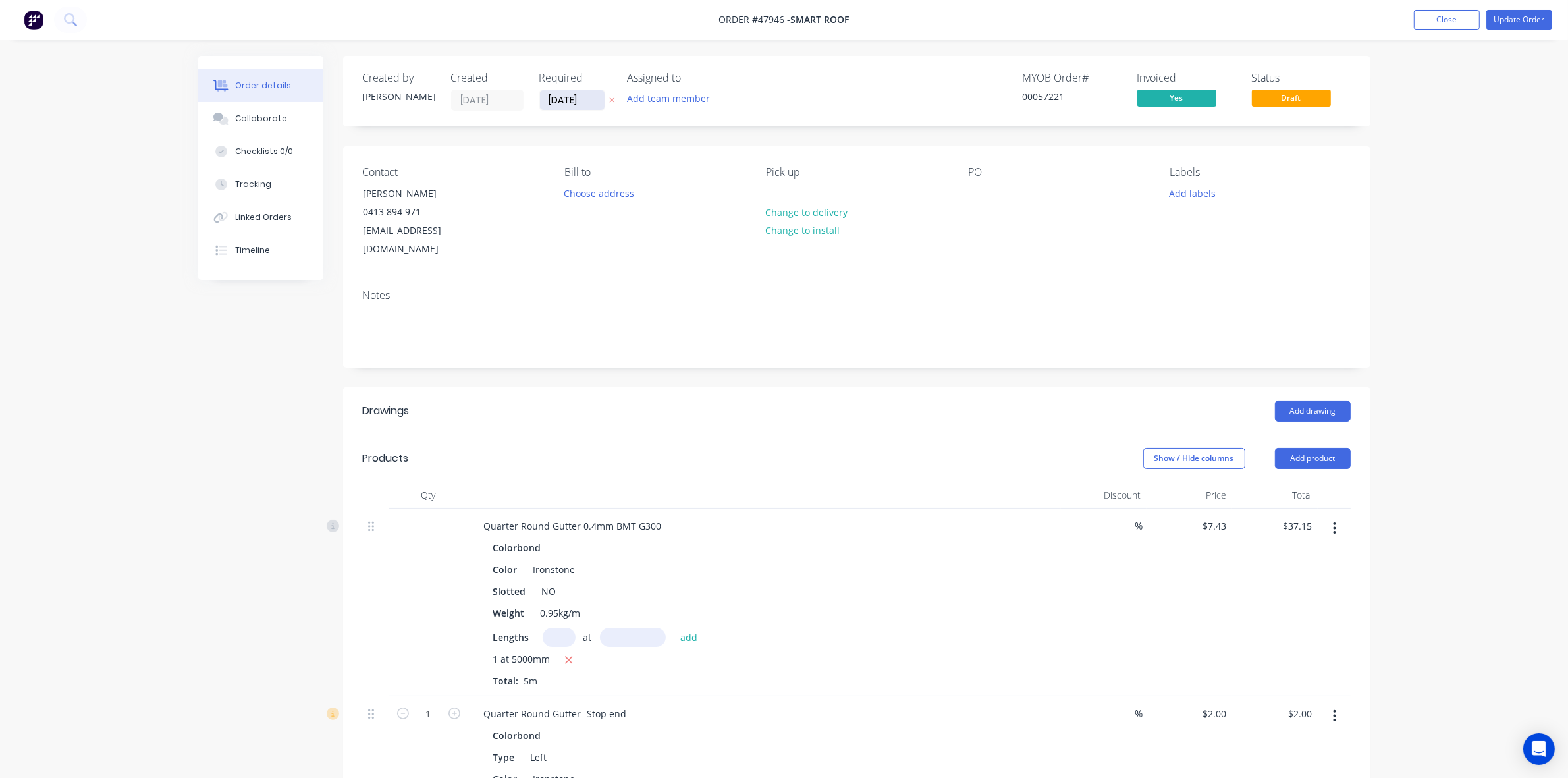
click at [559, 102] on input "[DATE]" at bounding box center [572, 100] width 64 height 20
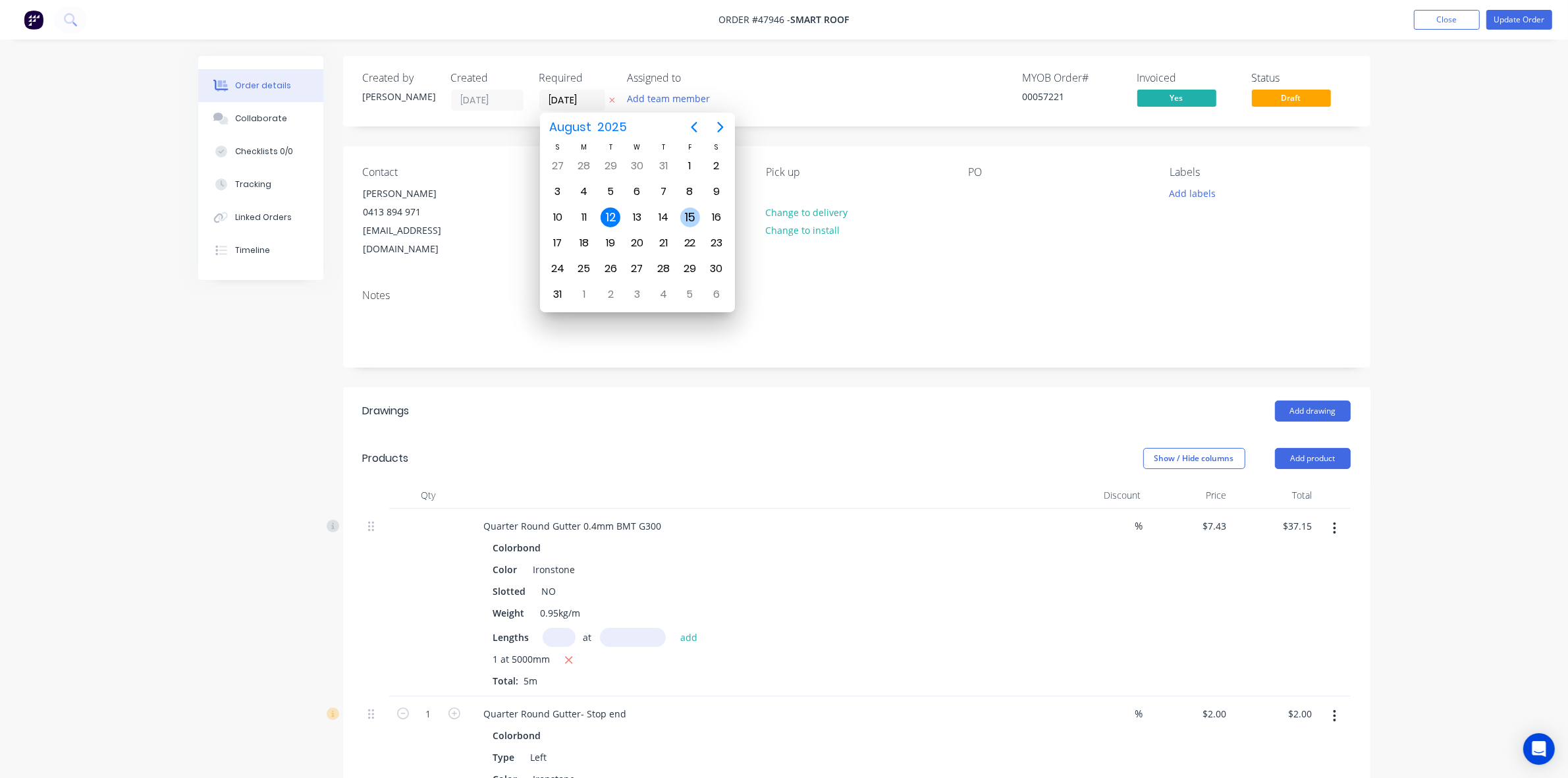
click at [696, 211] on div "15" at bounding box center [690, 218] width 20 height 20
type input "15/08/25"
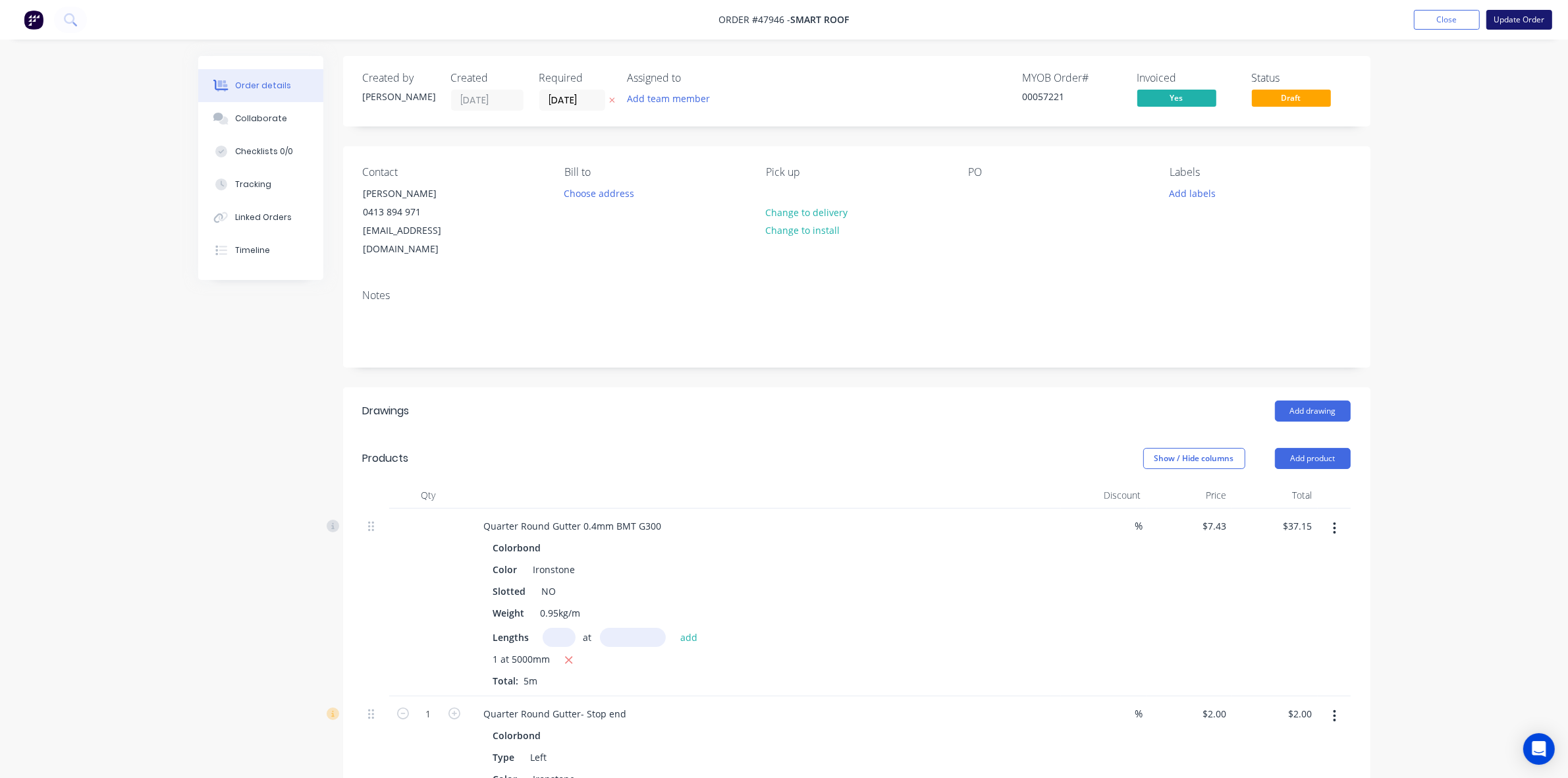
click at [1502, 21] on button "Update Order" at bounding box center [1519, 19] width 66 height 20
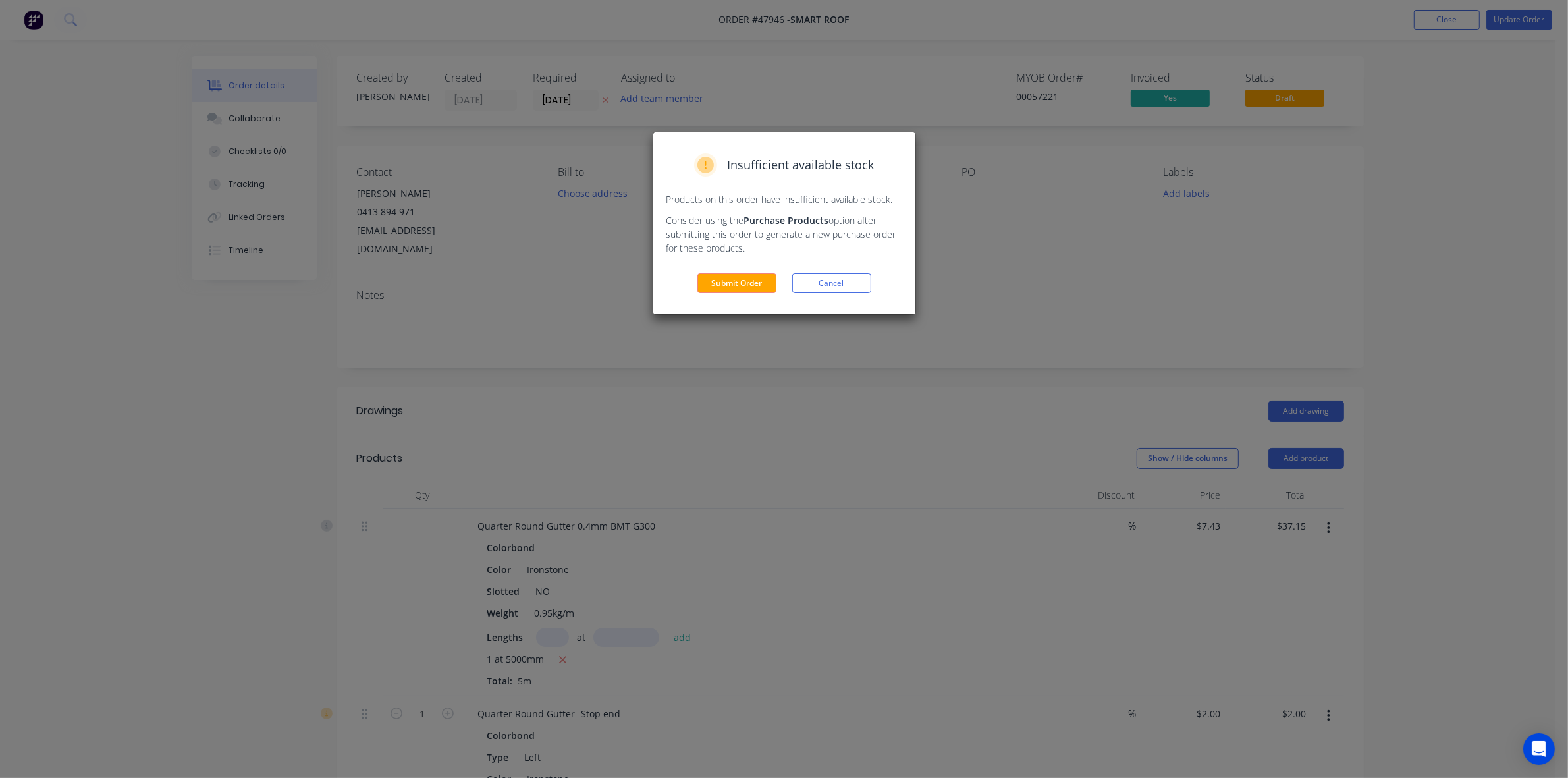
click at [715, 271] on div "Insufficient available stock Products on this order have insufficient available…" at bounding box center [784, 223] width 262 height 182
click at [721, 287] on button "Submit Order" at bounding box center [737, 283] width 79 height 20
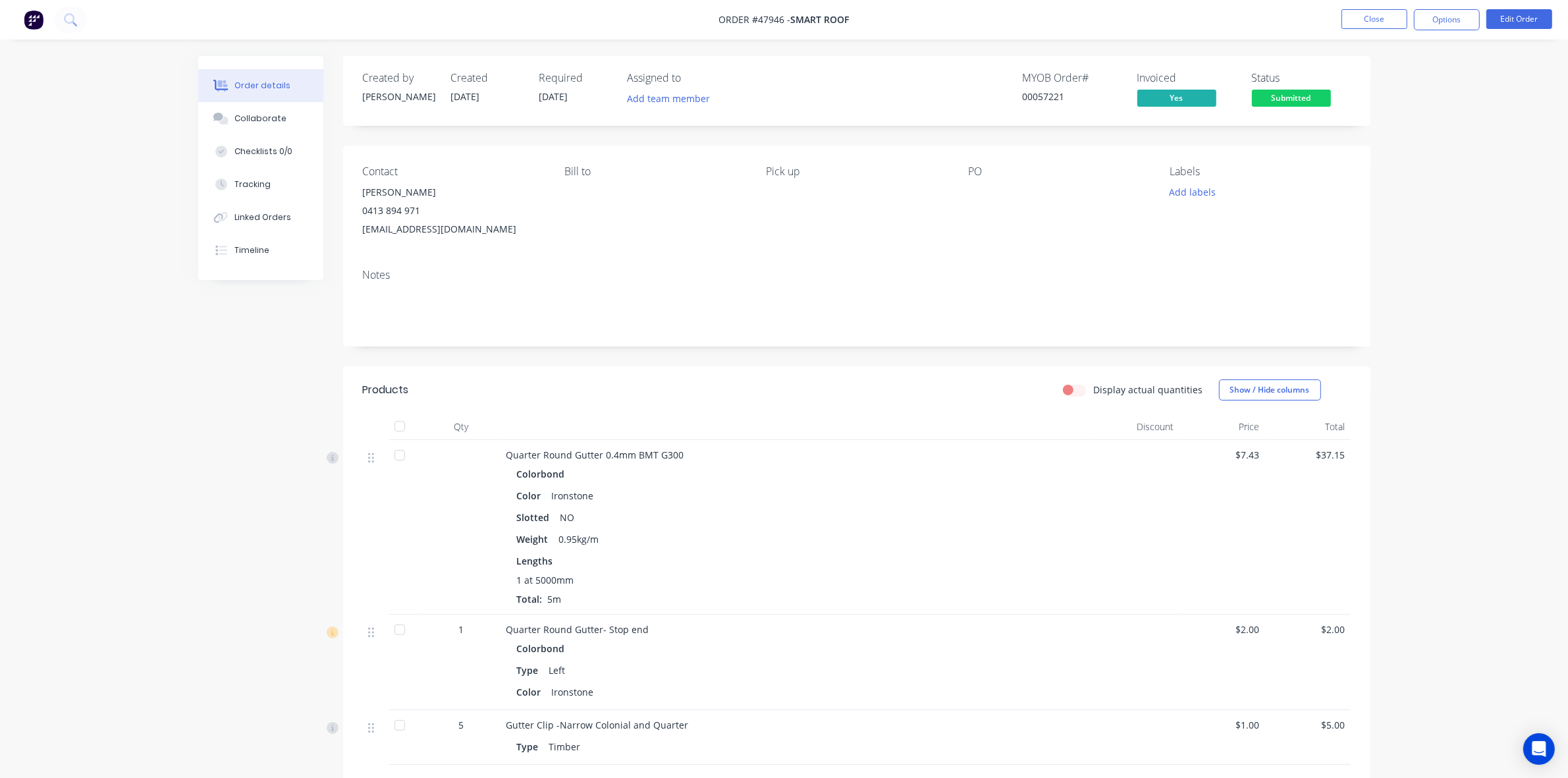
click at [1269, 108] on button "Submitted" at bounding box center [1291, 100] width 79 height 20
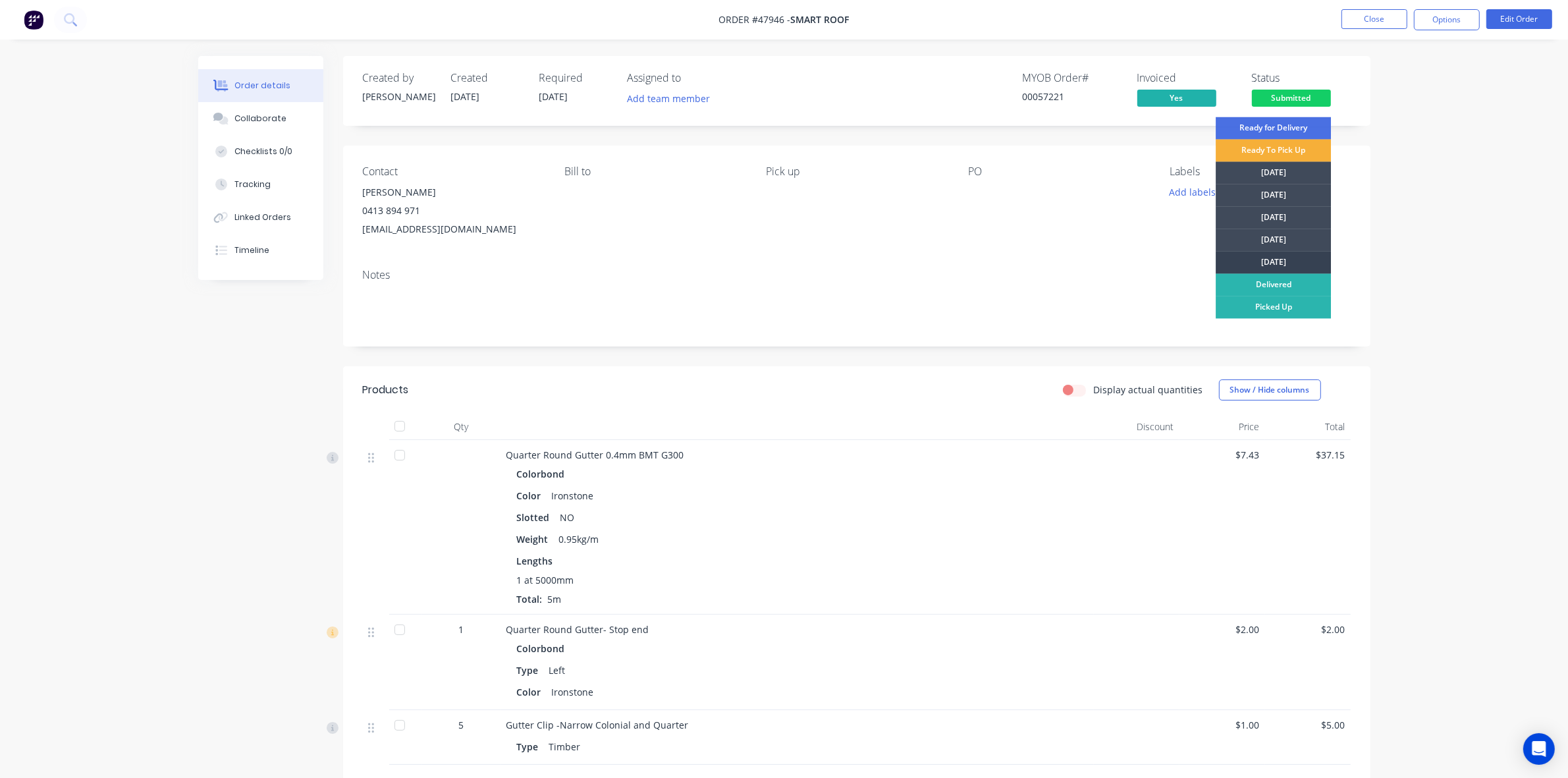
click at [1272, 259] on div "[DATE]" at bounding box center [1273, 263] width 116 height 22
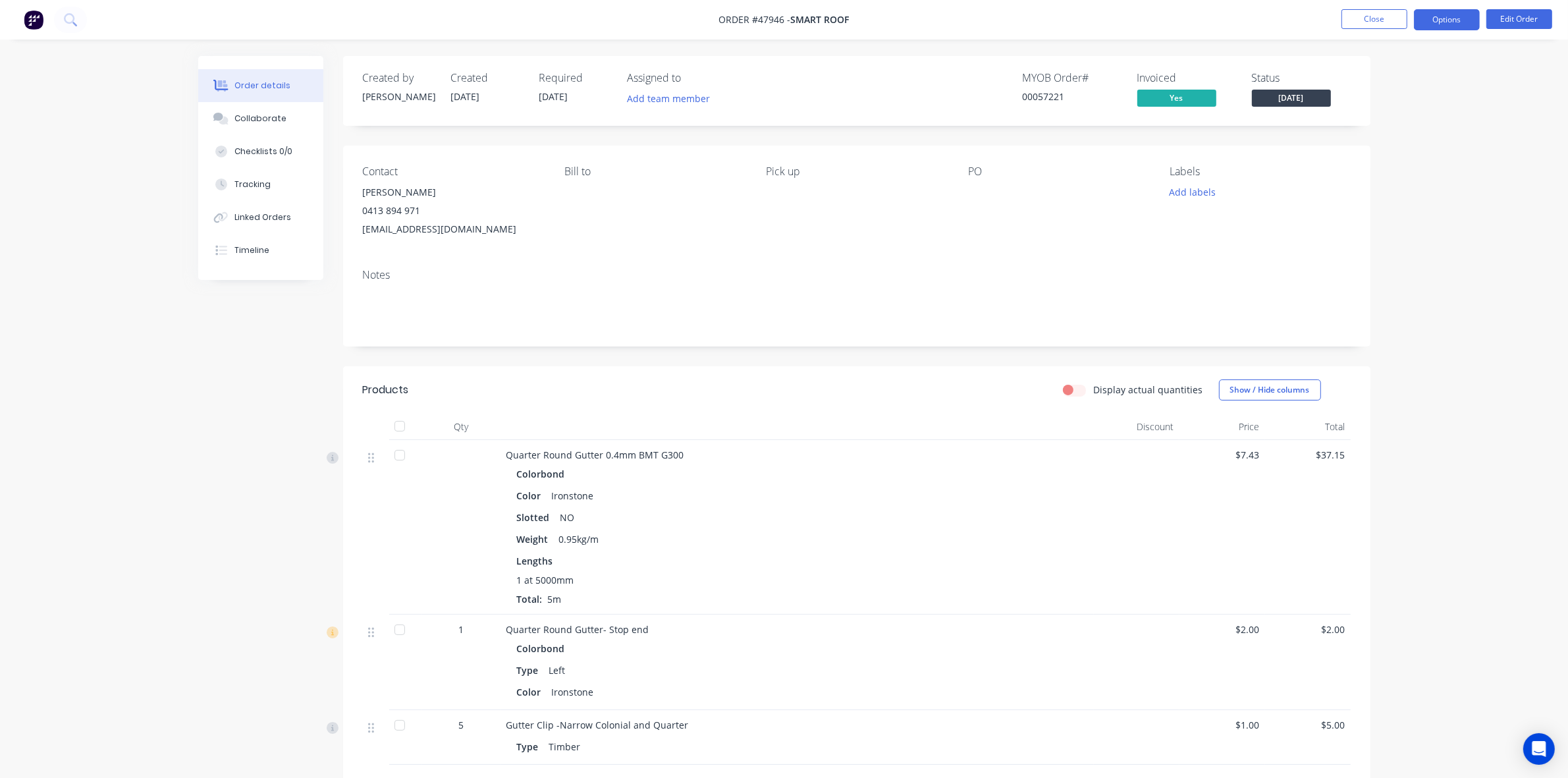
click at [1459, 21] on button "Options" at bounding box center [1447, 19] width 66 height 21
drag, startPoint x: 1398, startPoint y: 185, endPoint x: 1398, endPoint y: 176, distance: 9.0
click at [1398, 182] on div "Delivery Docket" at bounding box center [1407, 185] width 121 height 19
click at [1390, 120] on button "Without pricing" at bounding box center [1408, 132] width 145 height 26
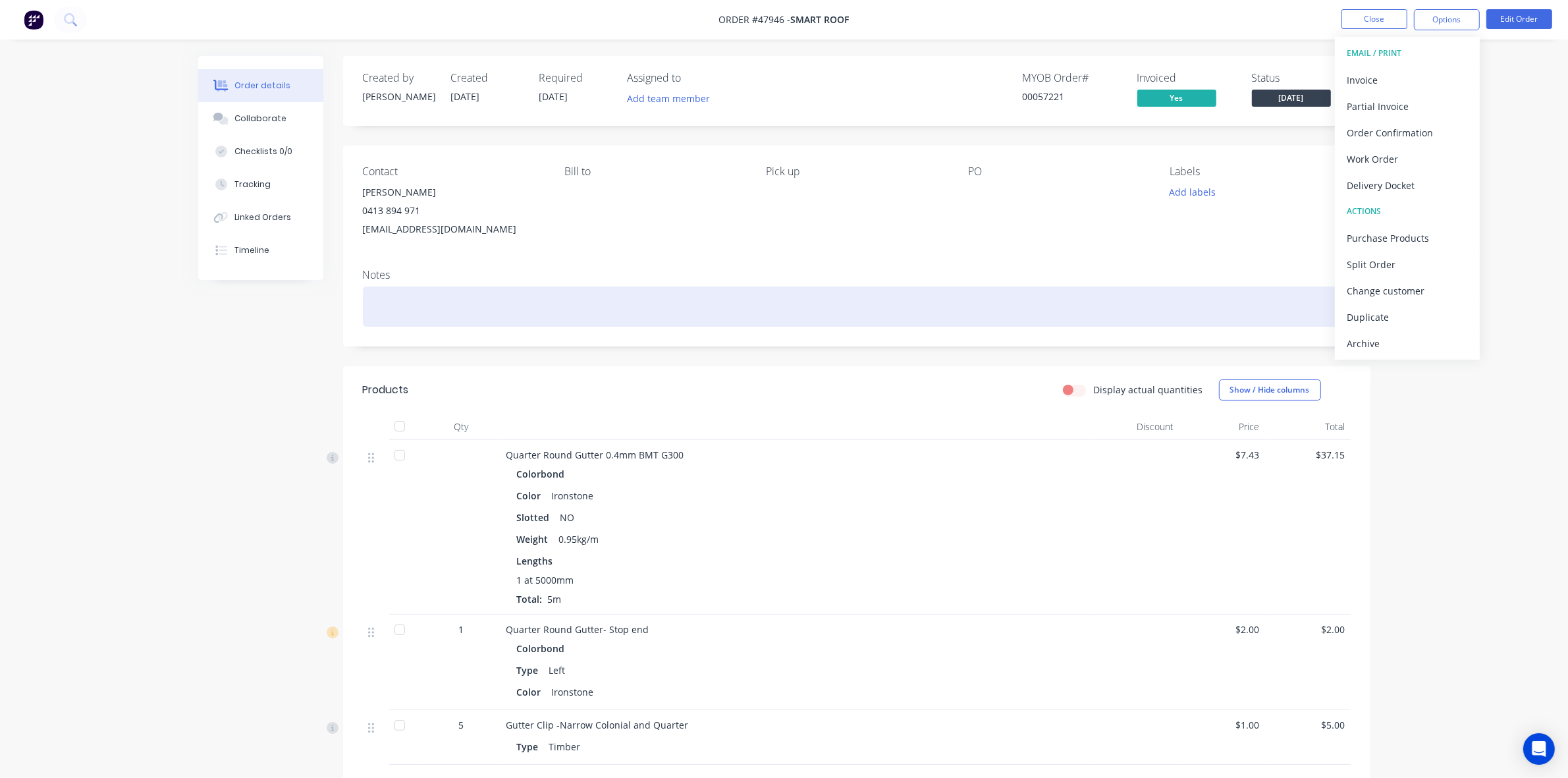
click at [912, 320] on div at bounding box center [856, 307] width 988 height 40
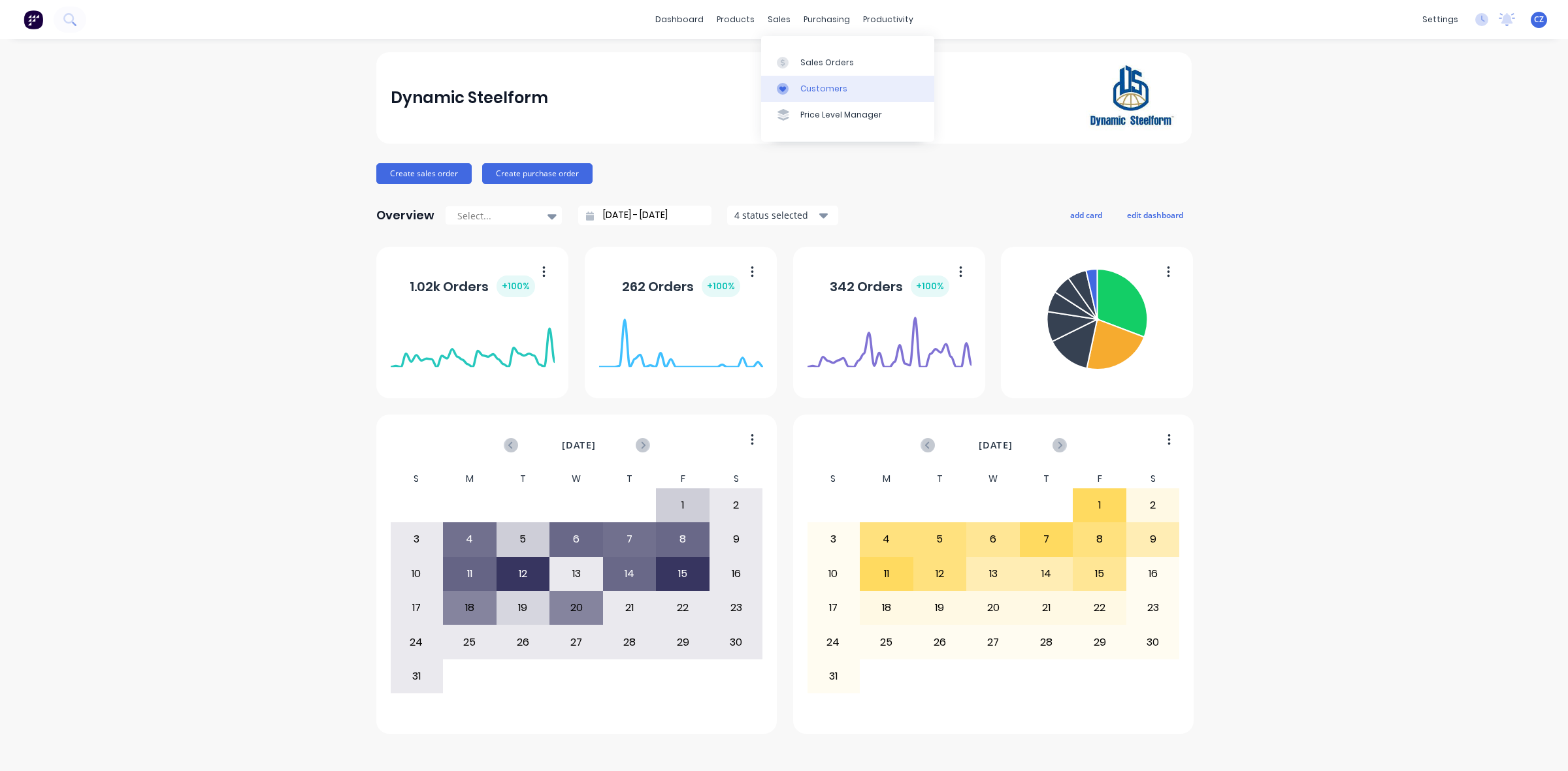
click at [792, 85] on div at bounding box center [786, 88] width 20 height 12
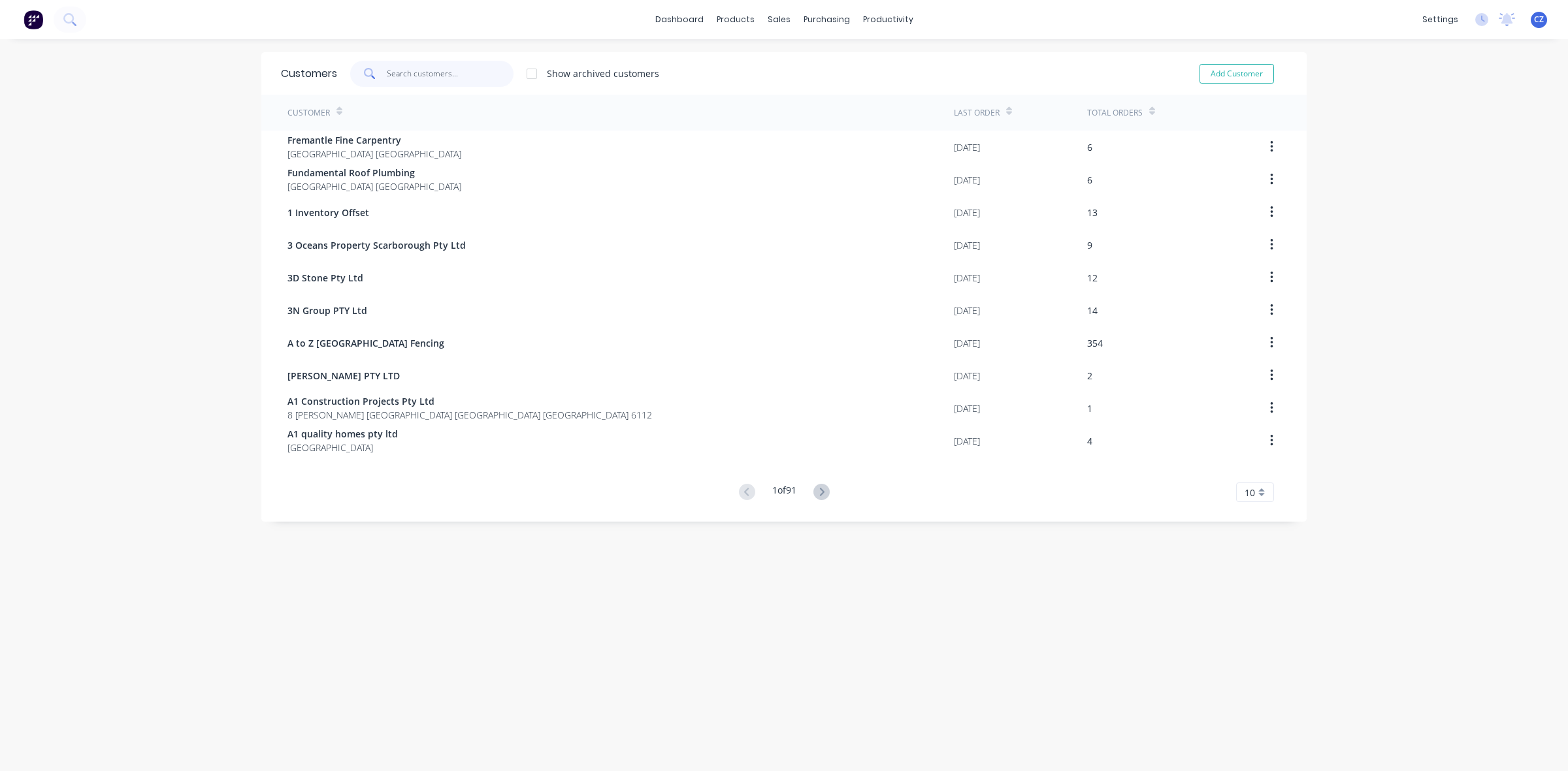
click at [467, 68] on input "text" at bounding box center [451, 73] width 127 height 26
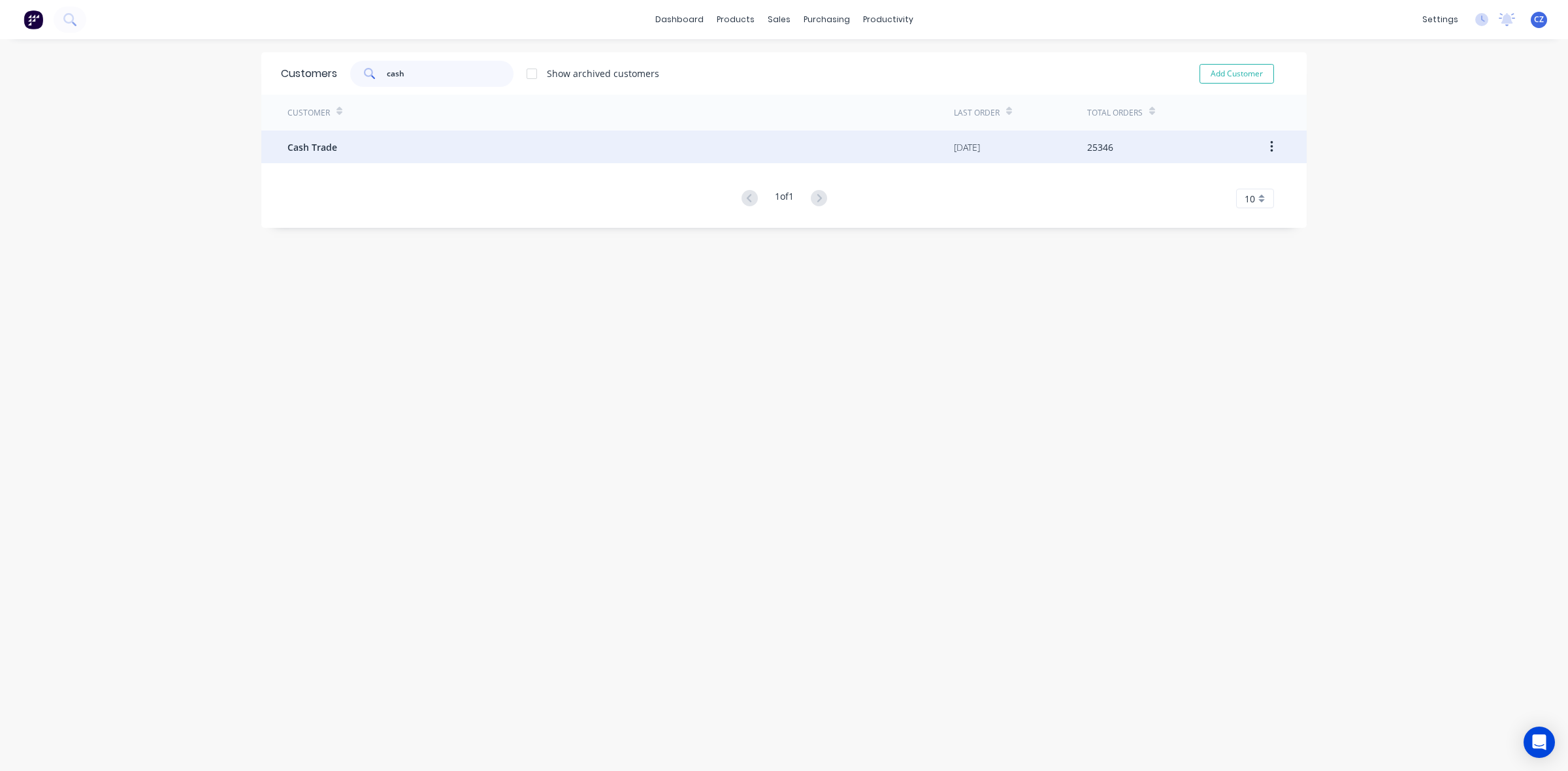
type input "cash"
click at [439, 146] on div "Cash Trade" at bounding box center [620, 146] width 666 height 33
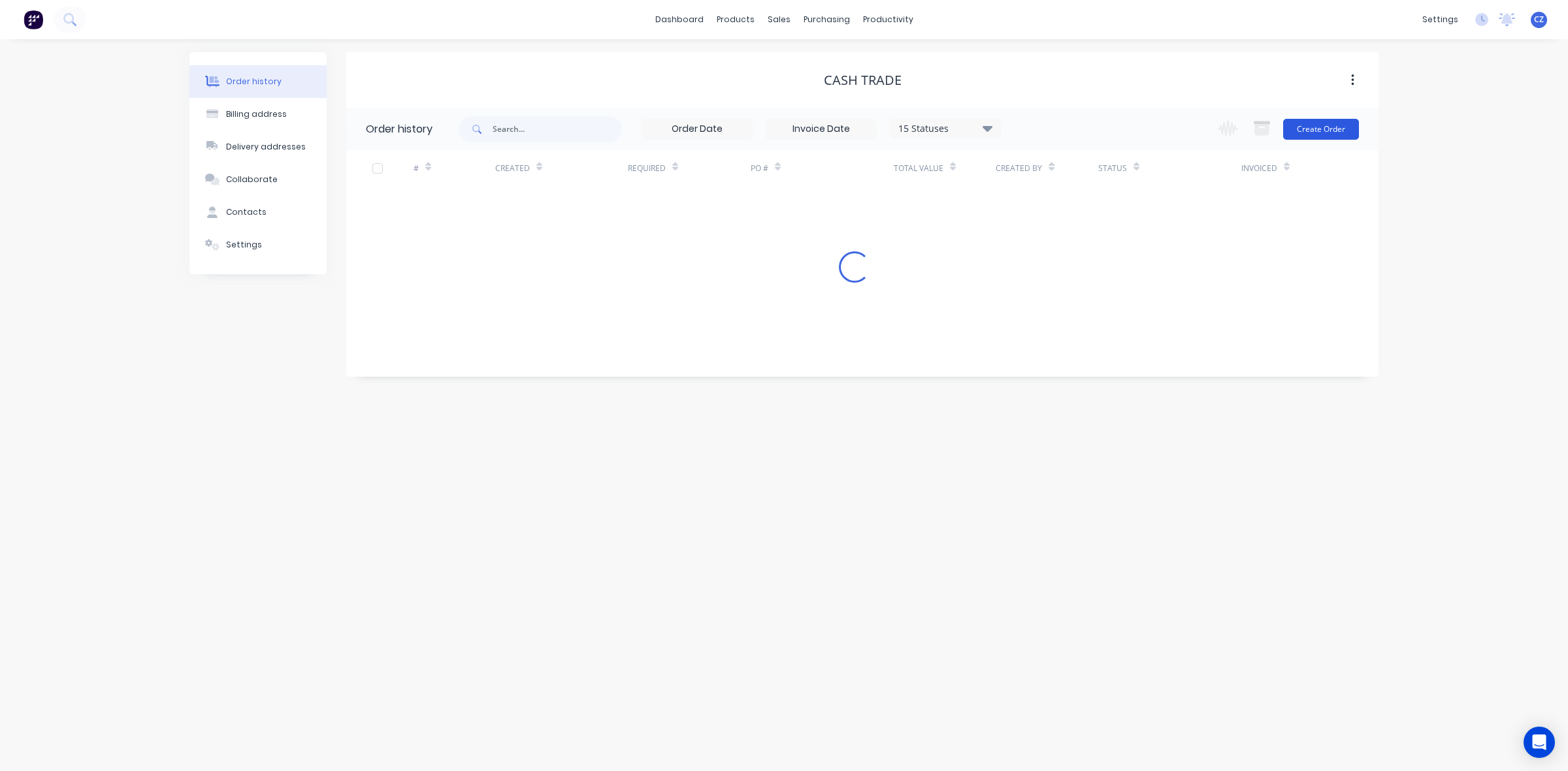
click at [1336, 133] on button "Create Order" at bounding box center [1320, 129] width 76 height 21
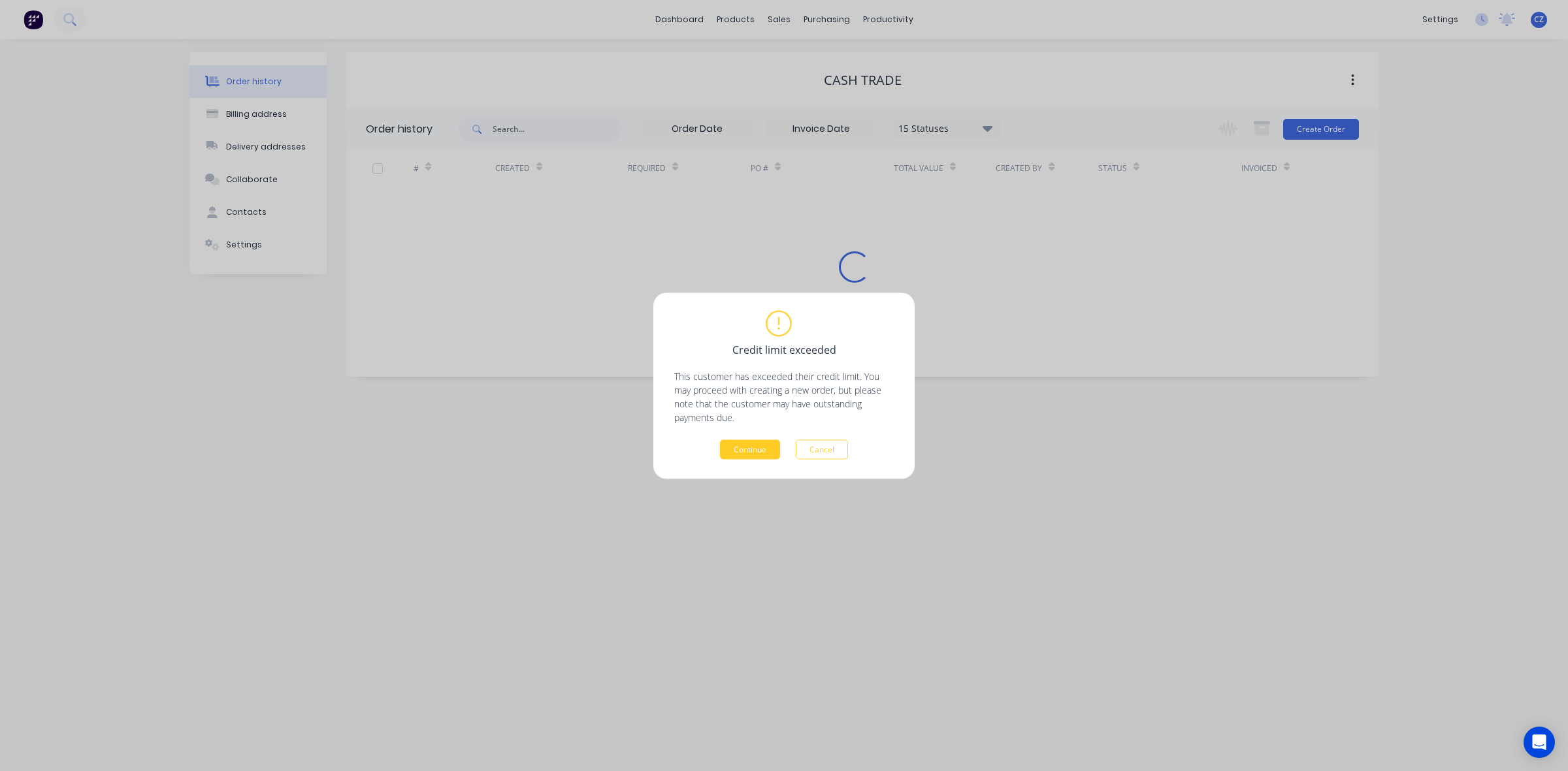
click at [737, 452] on button "Continue" at bounding box center [750, 449] width 60 height 20
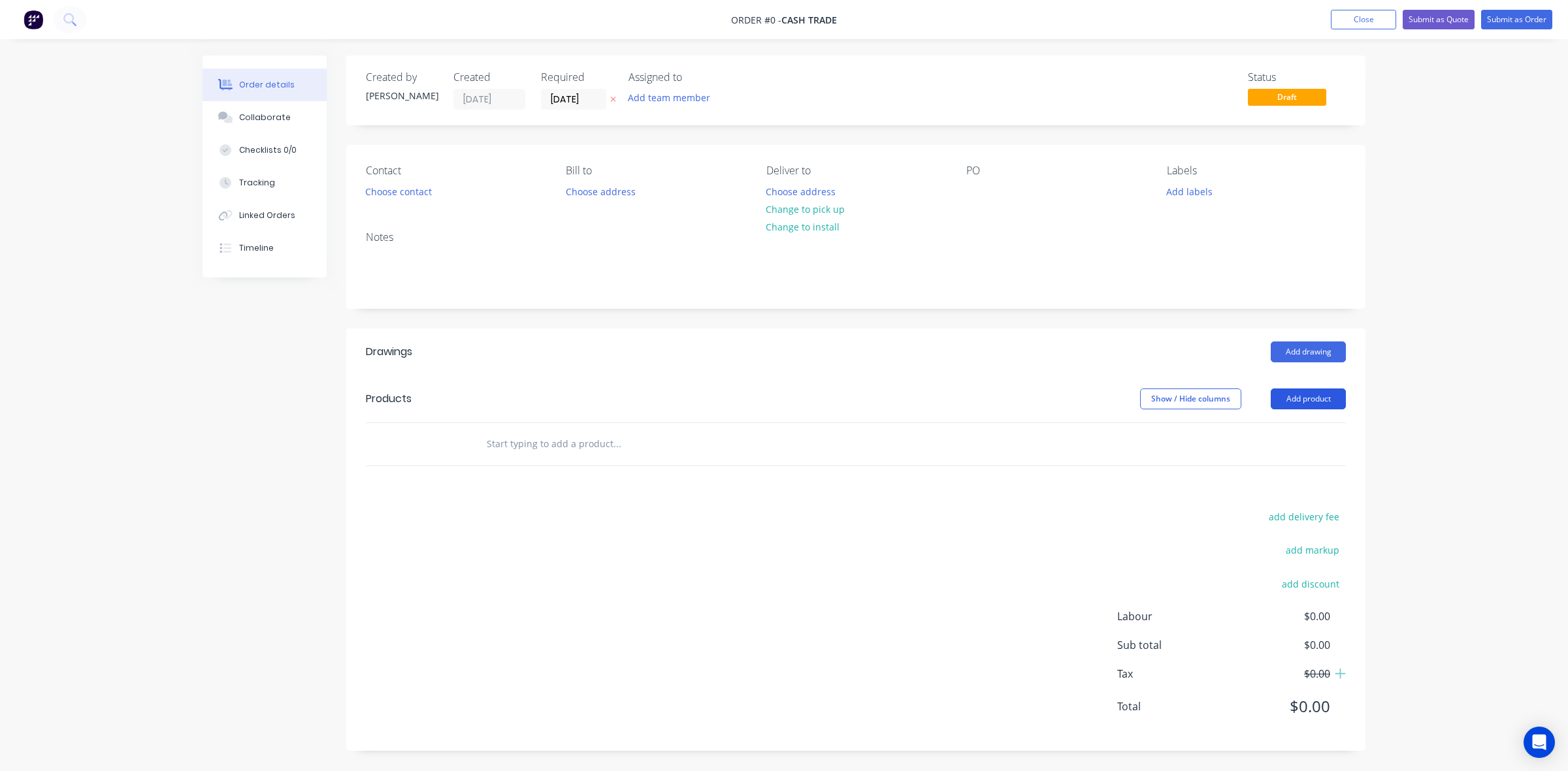
click at [1316, 403] on button "Add product" at bounding box center [1308, 399] width 75 height 21
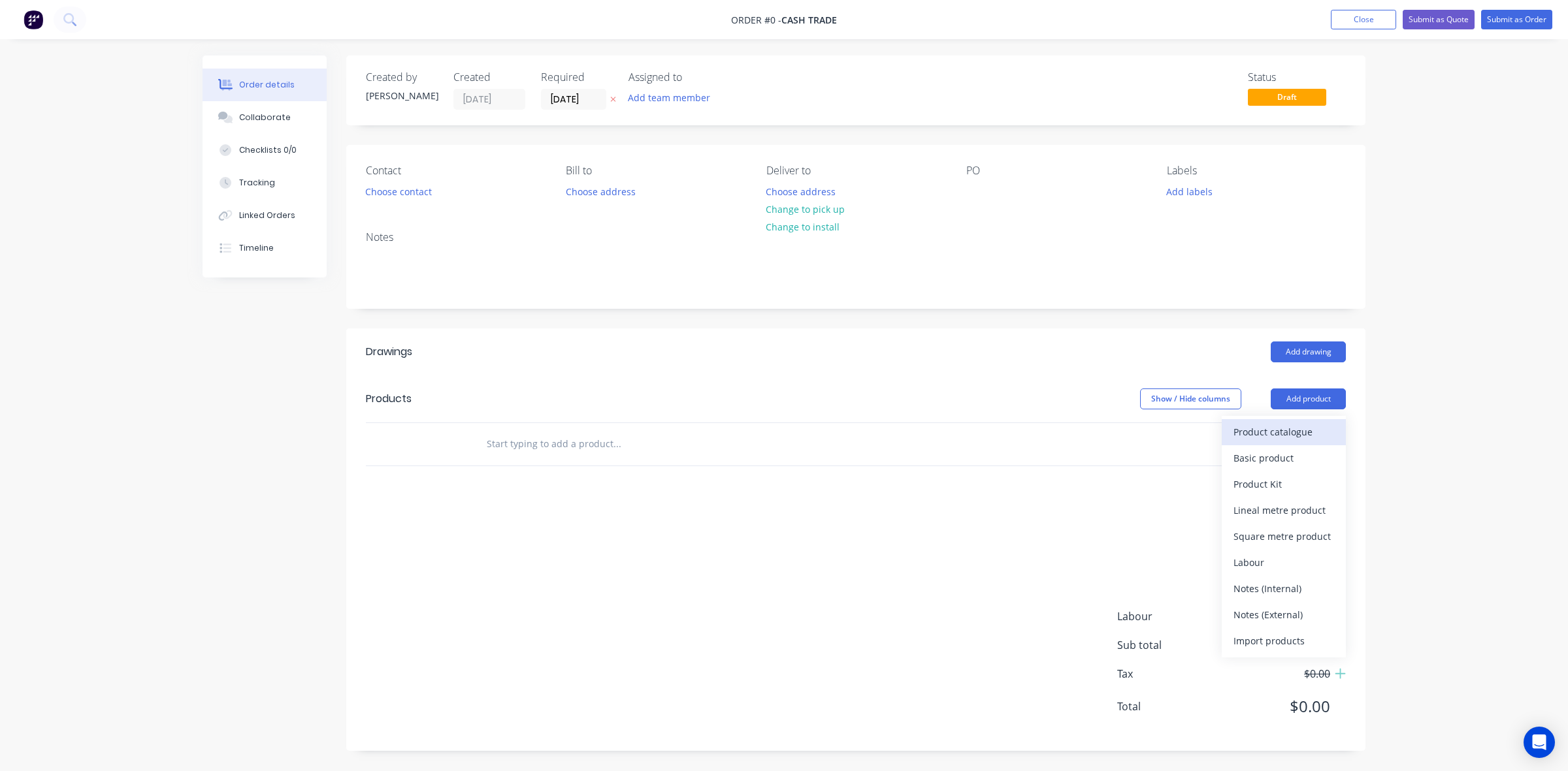
click at [1300, 422] on button "Product catalogue" at bounding box center [1284, 432] width 124 height 26
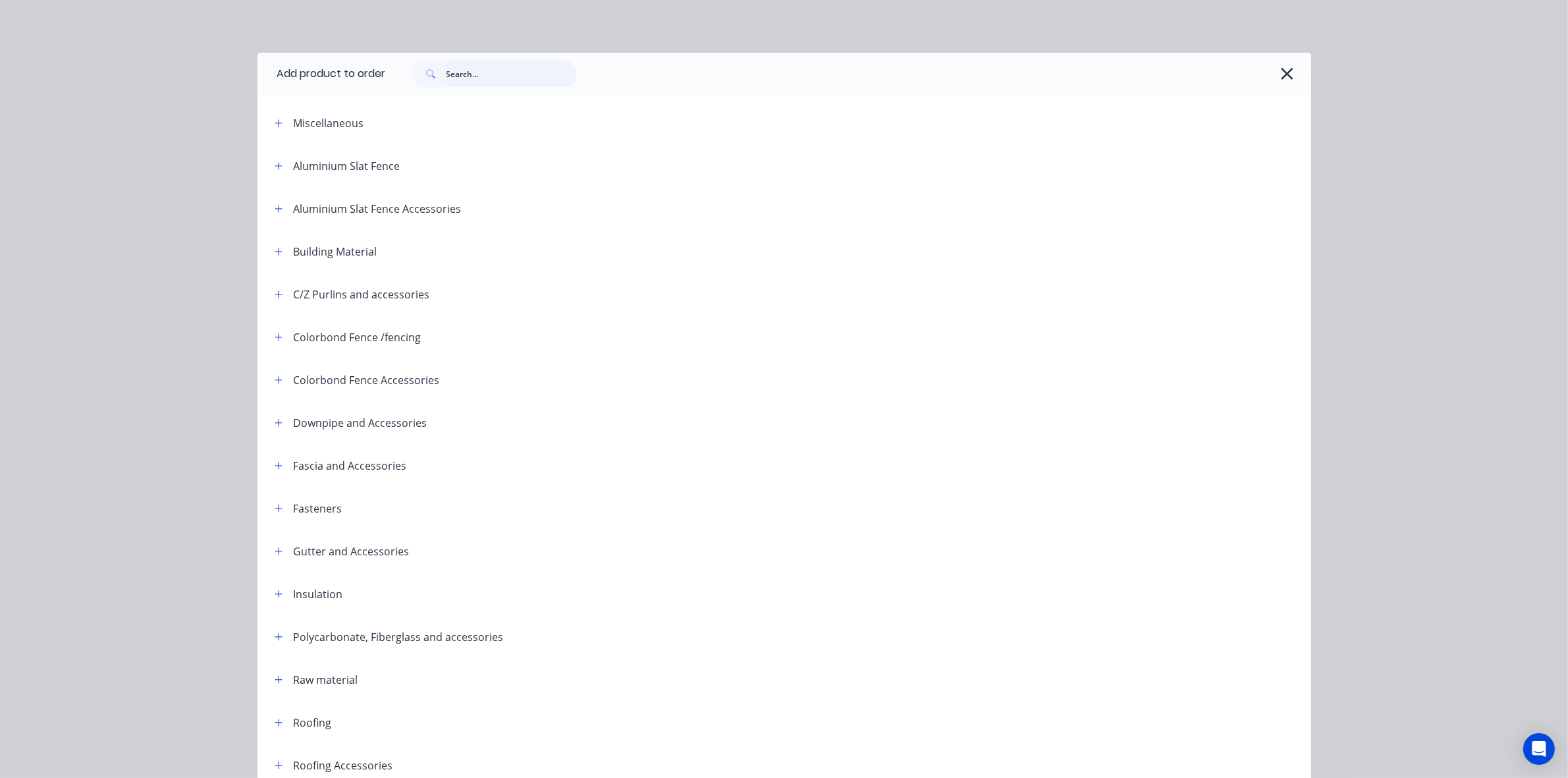
click at [542, 69] on input "text" at bounding box center [511, 74] width 130 height 26
type input "inter"
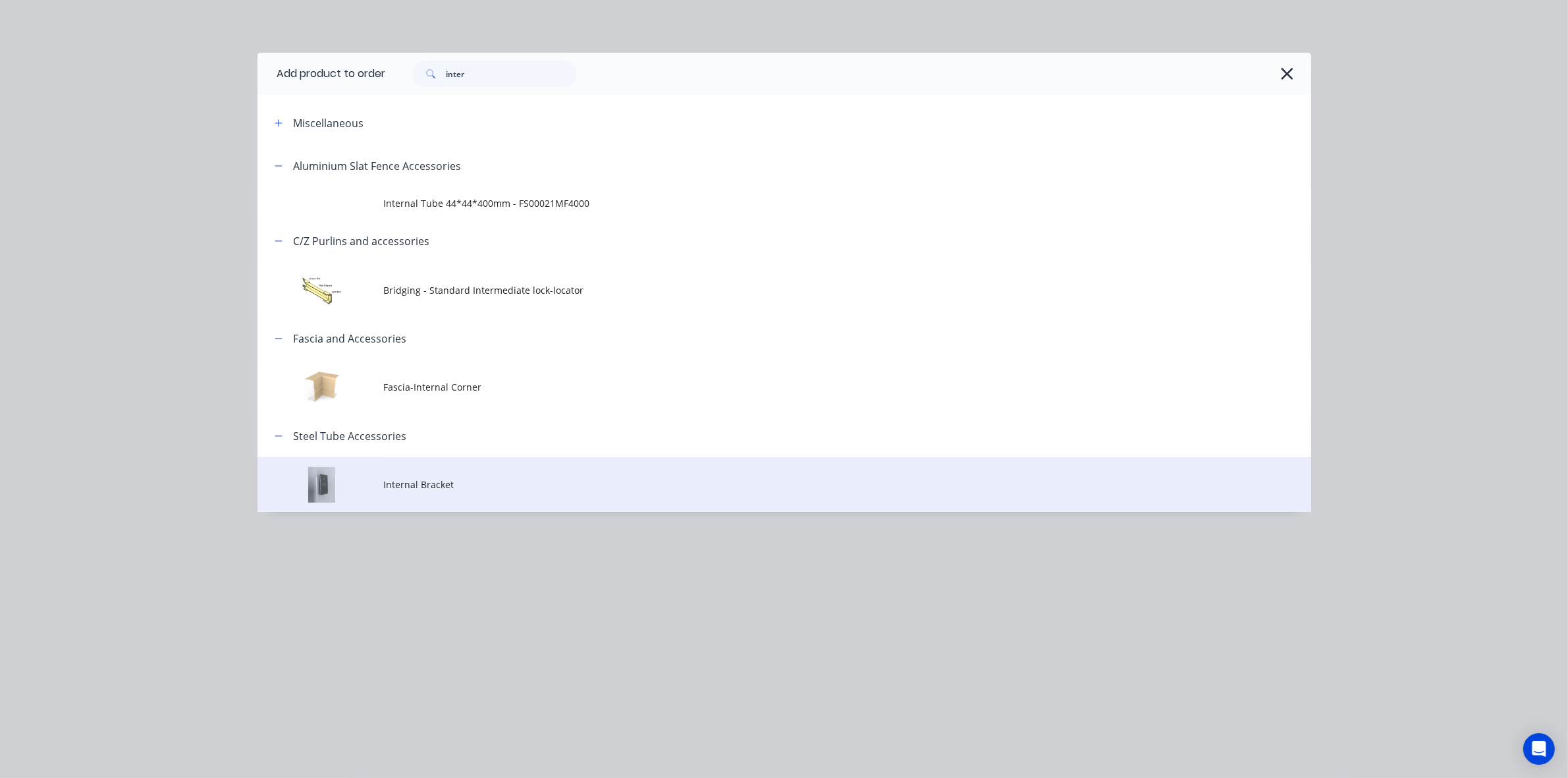
click at [522, 495] on td "Internal Bracket" at bounding box center [847, 485] width 928 height 55
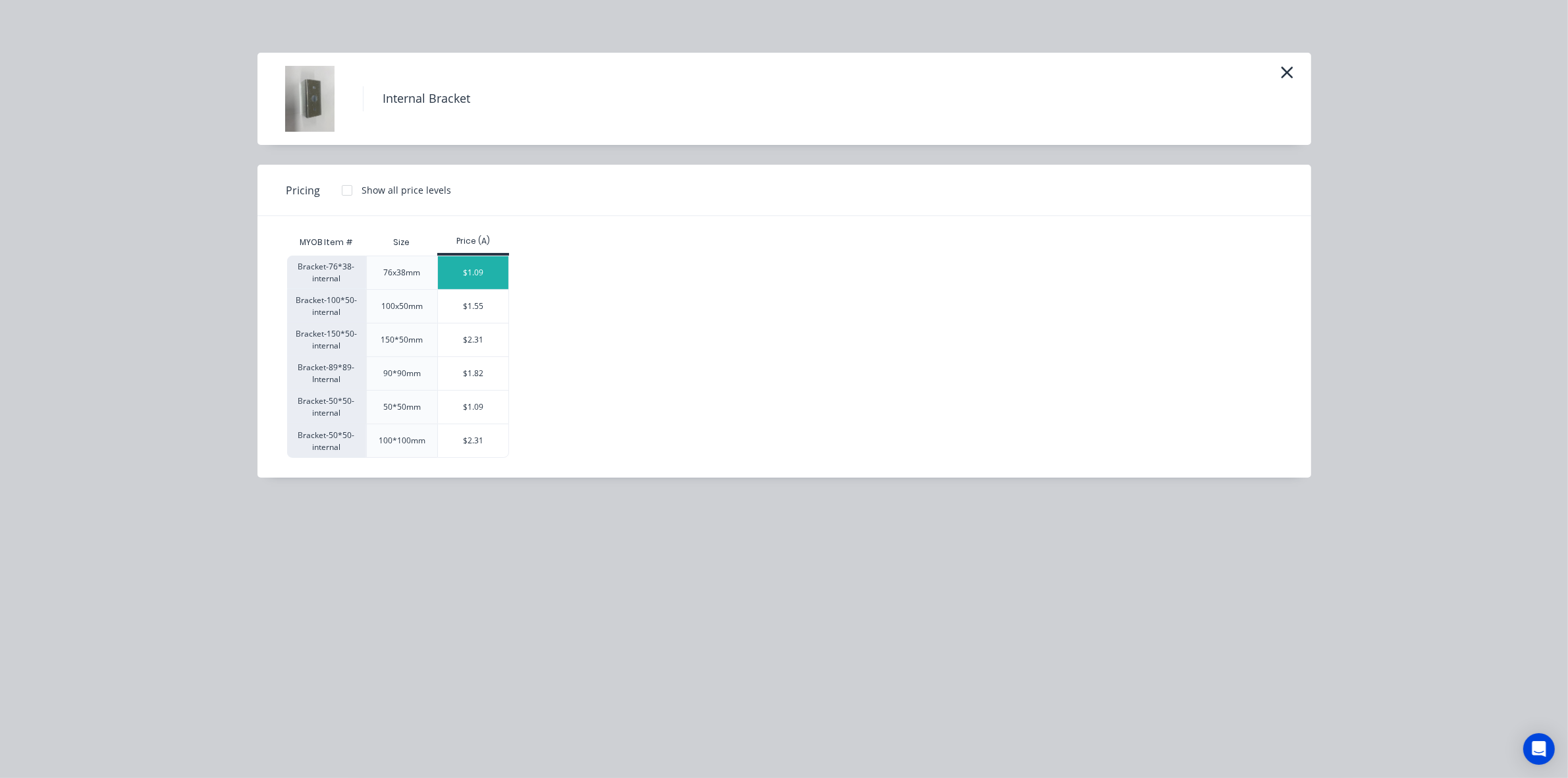
click at [450, 266] on div "$1.09" at bounding box center [473, 272] width 71 height 33
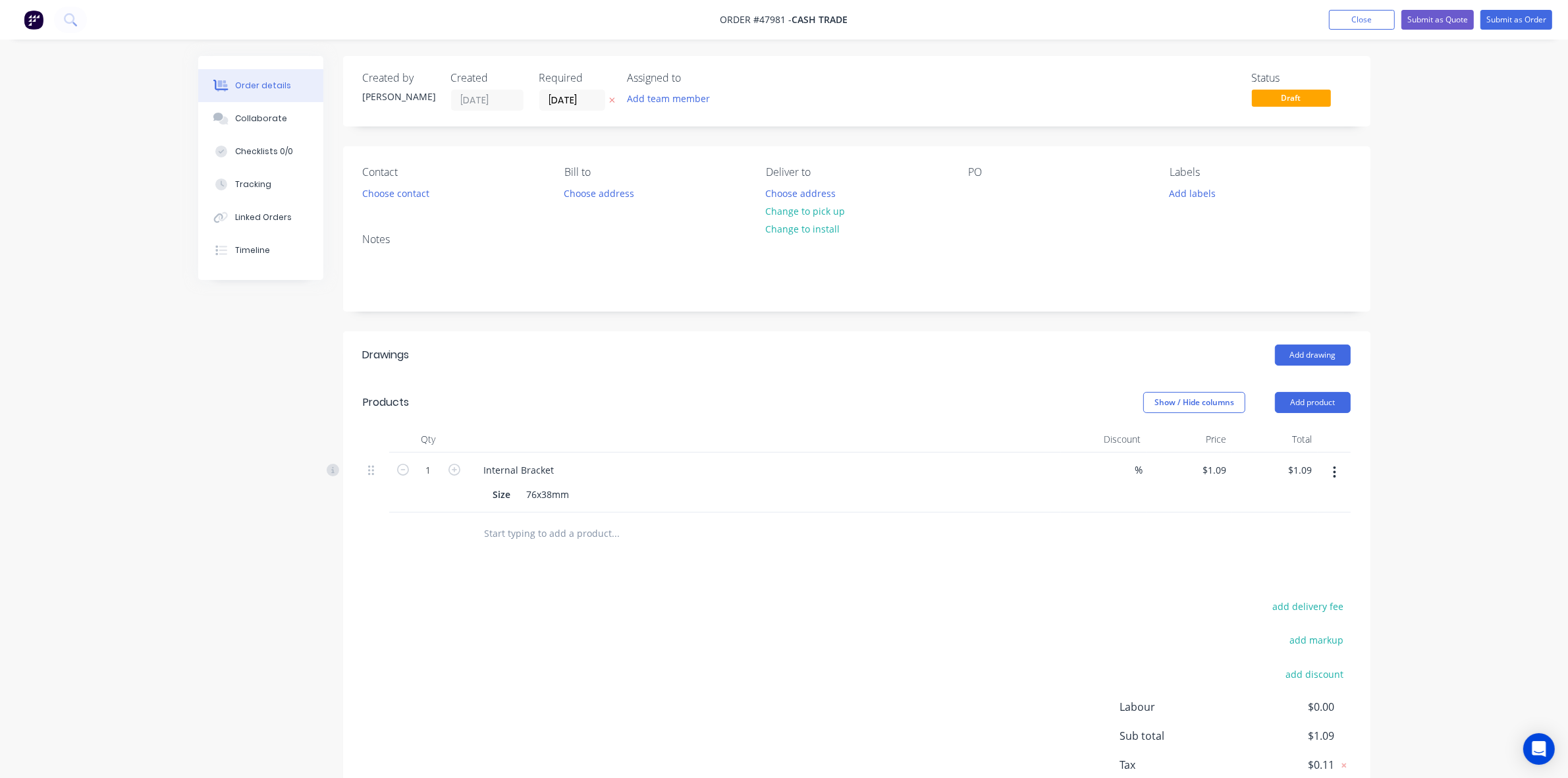
click at [1343, 466] on button "button" at bounding box center [1334, 473] width 31 height 24
click at [1312, 502] on div "Edit" at bounding box center [1288, 507] width 101 height 19
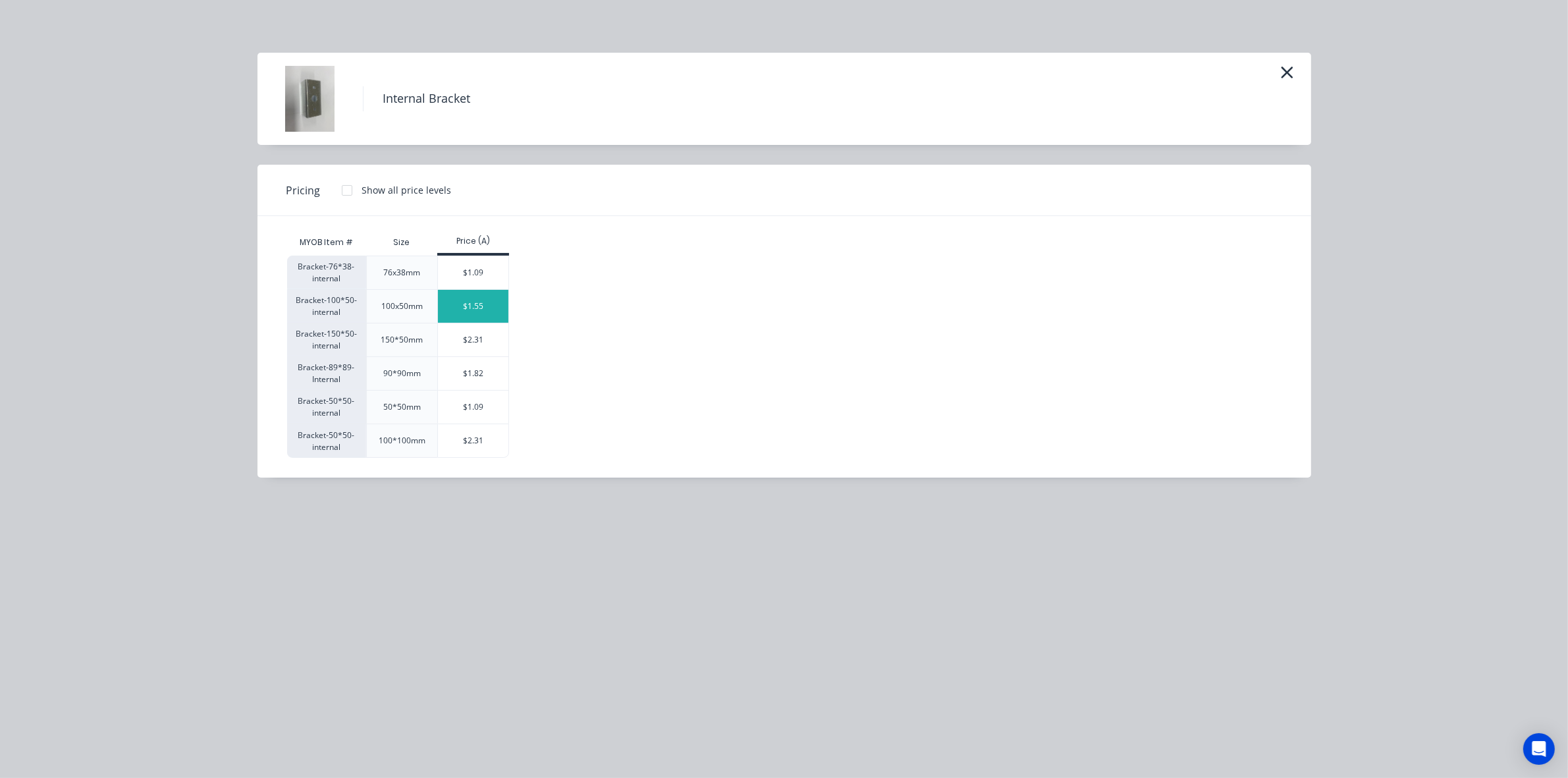
click at [476, 308] on div "$1.55" at bounding box center [473, 306] width 71 height 33
type input "$1.55"
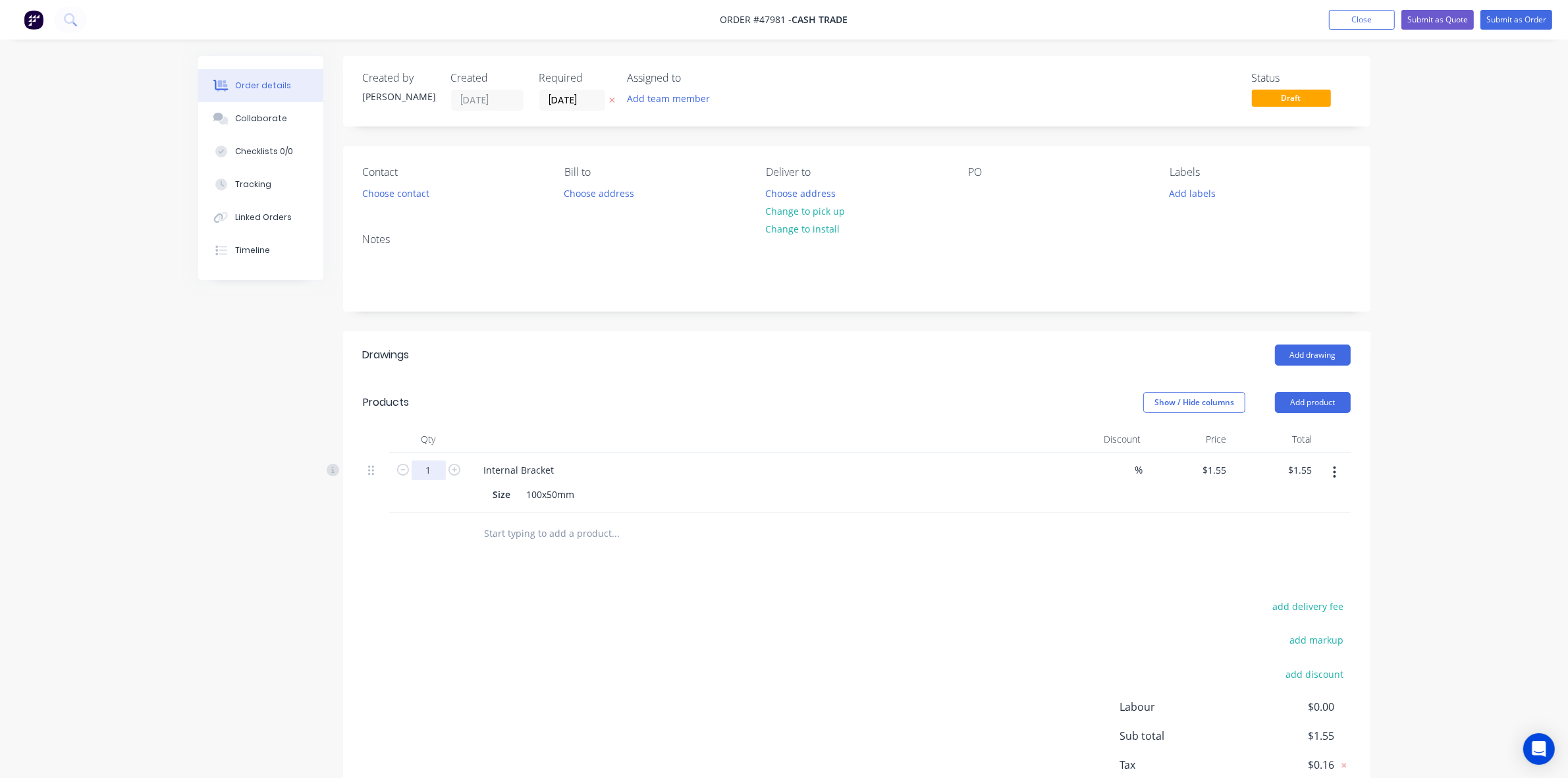
click at [424, 466] on input "1" at bounding box center [429, 470] width 35 height 20
type input "16"
type input "$24.80"
click at [817, 363] on div "Add drawing" at bounding box center [961, 355] width 778 height 21
click at [825, 206] on button "Change to pick up" at bounding box center [805, 211] width 94 height 18
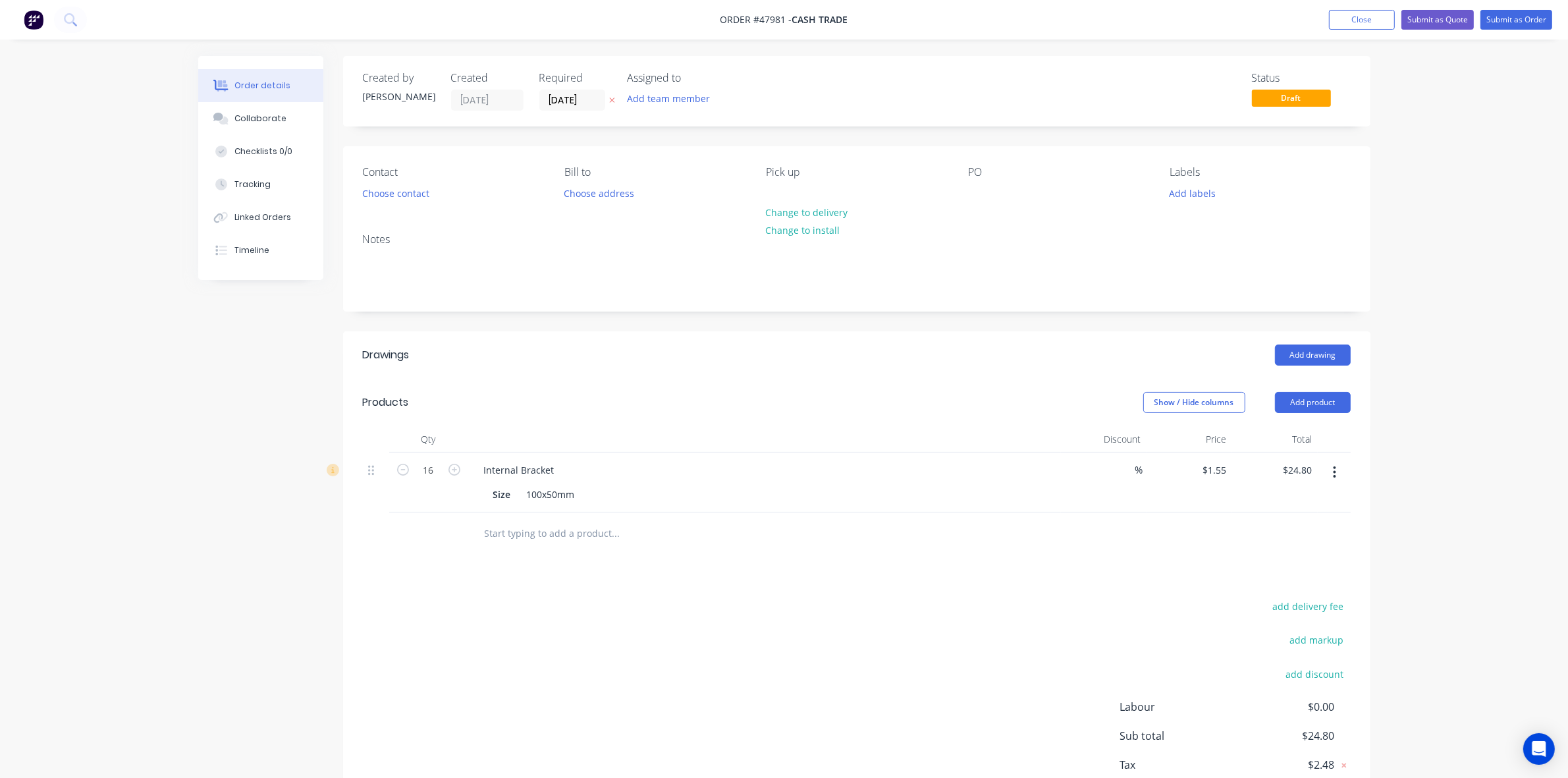
click at [745, 409] on div "Show / Hide columns Add product" at bounding box center [961, 402] width 778 height 21
click at [1307, 402] on button "Add product" at bounding box center [1313, 402] width 75 height 21
click at [650, 335] on header "Drawings Add drawing" at bounding box center [857, 355] width 1027 height 47
click at [1058, 385] on header "Products Show / Hide columns Add product" at bounding box center [857, 402] width 1027 height 47
click at [1329, 397] on button "Add product" at bounding box center [1313, 402] width 75 height 21
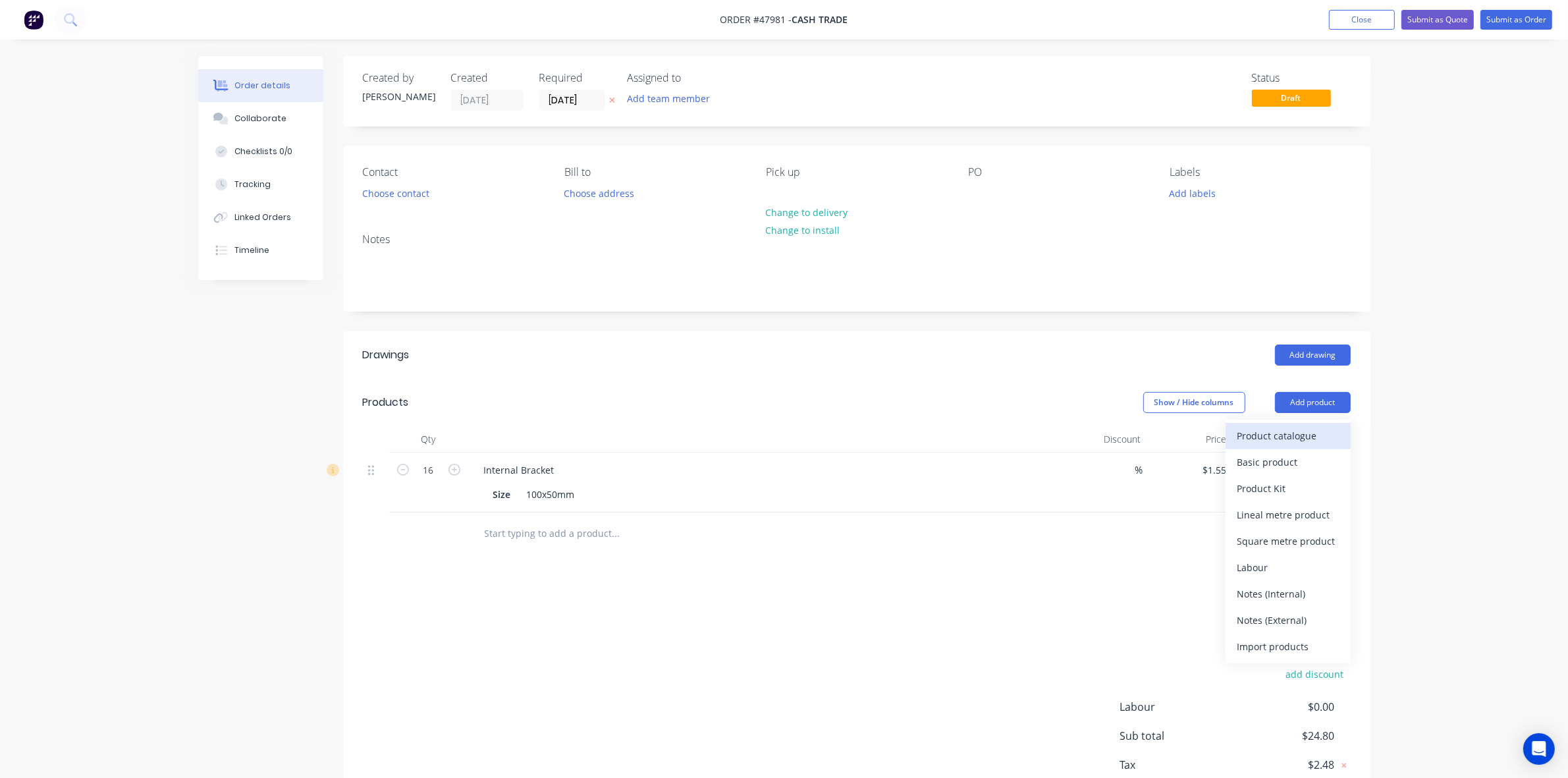
click at [1302, 433] on div "Product catalogue" at bounding box center [1288, 436] width 101 height 19
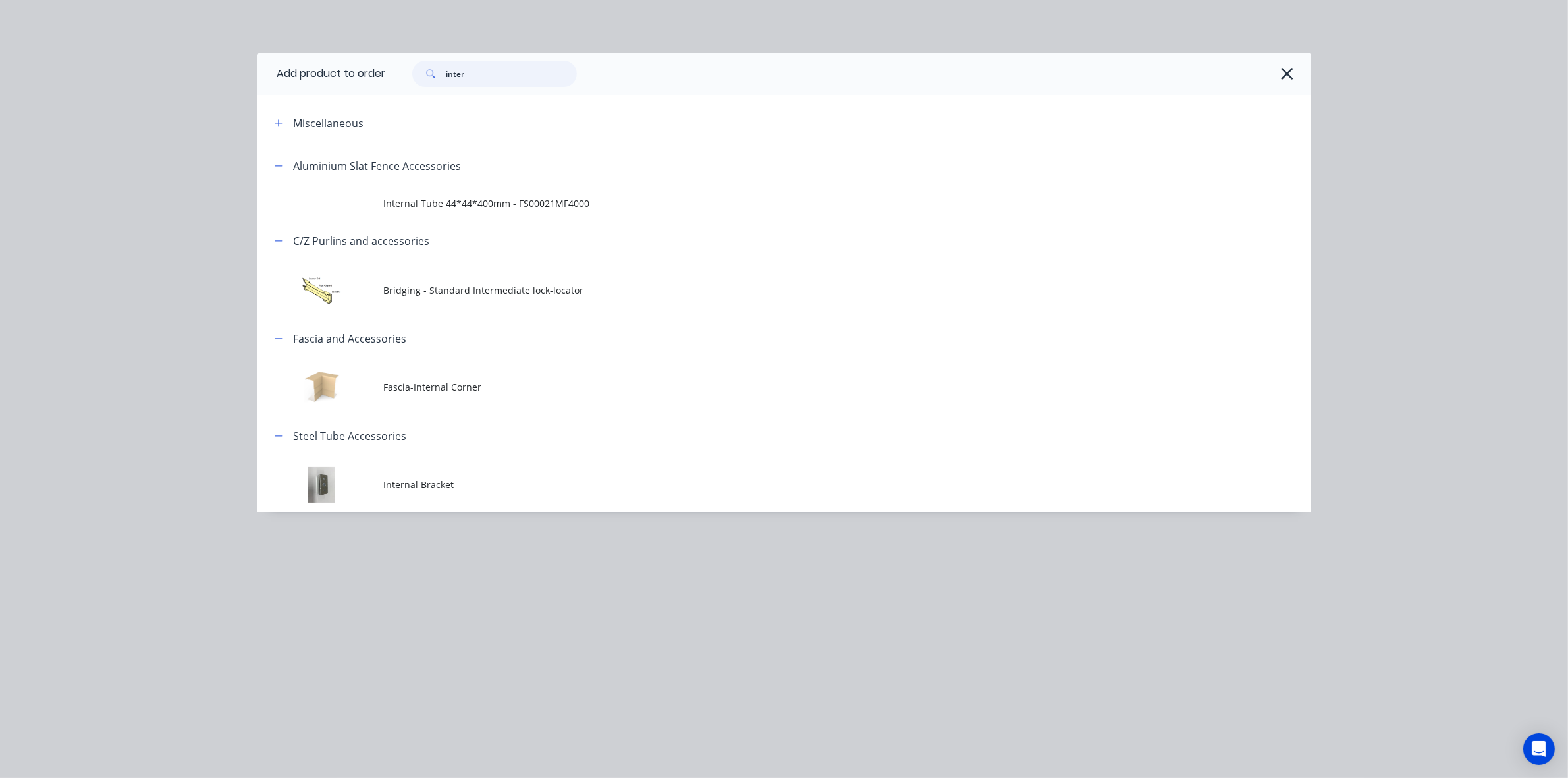
drag, startPoint x: 511, startPoint y: 86, endPoint x: 351, endPoint y: 81, distance: 160.1
click at [354, 81] on header "Add product to order inter" at bounding box center [784, 74] width 1054 height 43
type input "20"
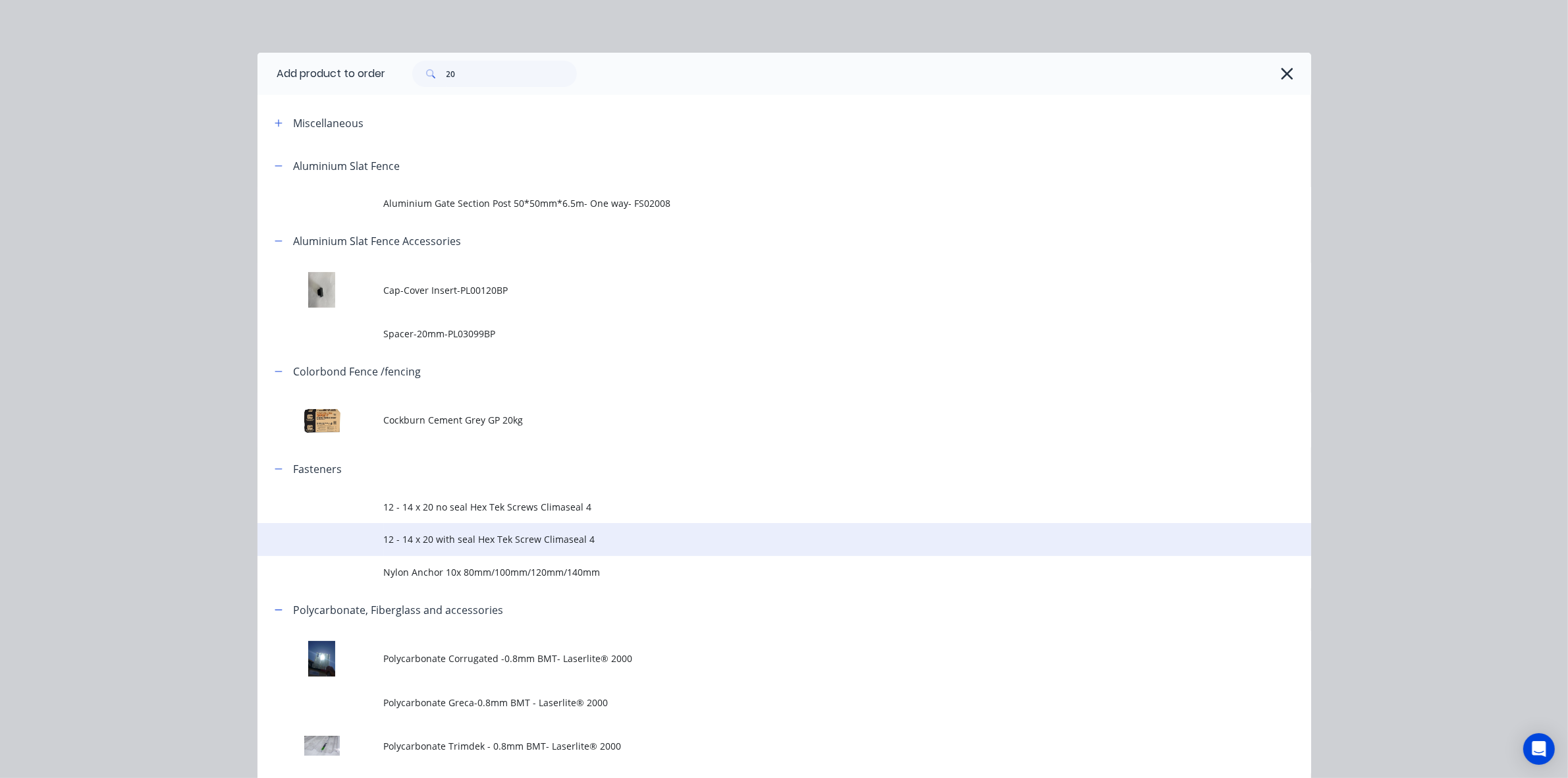
click at [507, 539] on span "12 - 14 x 20 with seal Hex Tek Screw Climaseal 4" at bounding box center [754, 539] width 741 height 14
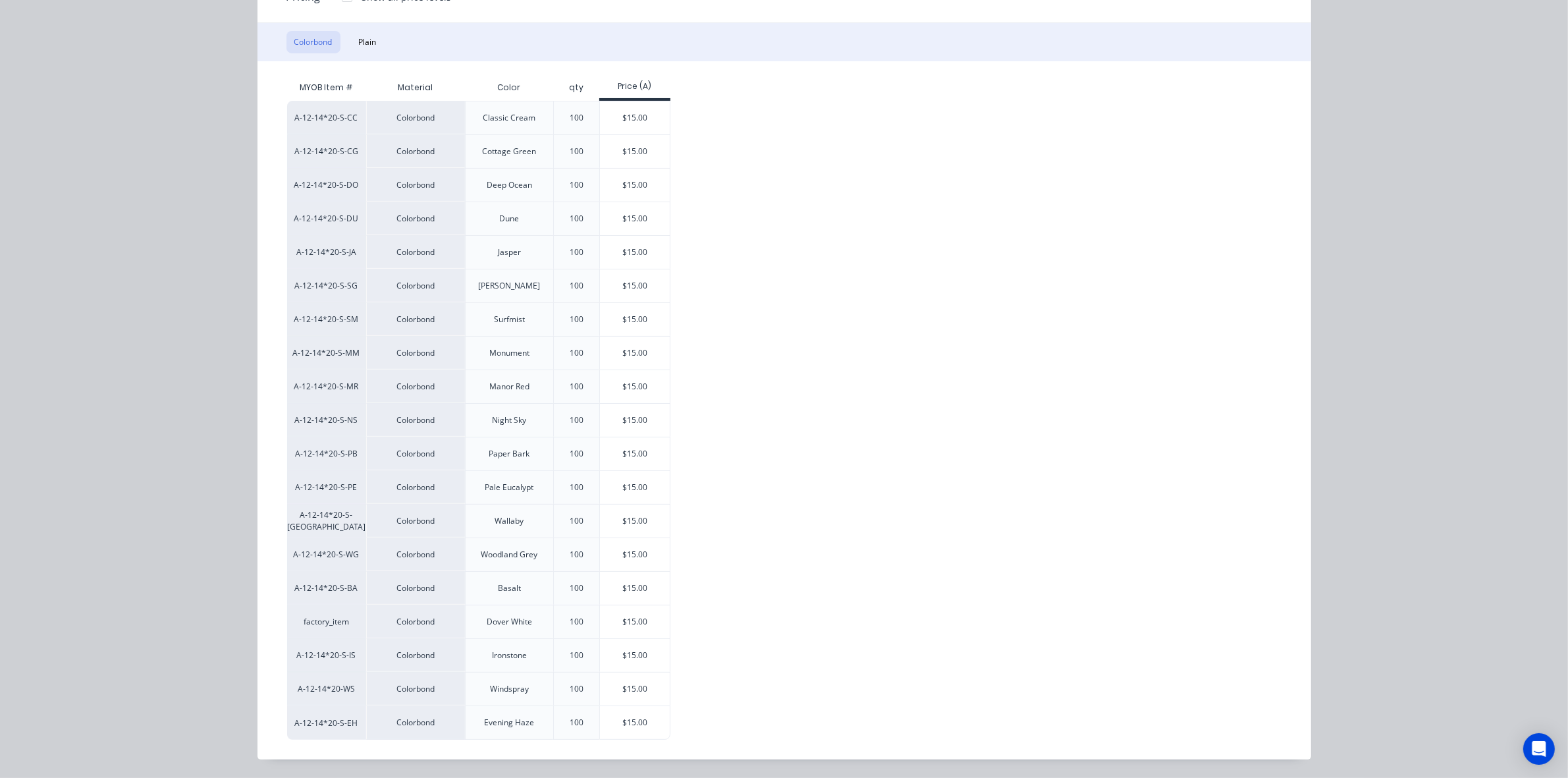
scroll to position [153, 0]
click at [628, 356] on div "$15.00" at bounding box center [636, 352] width 71 height 33
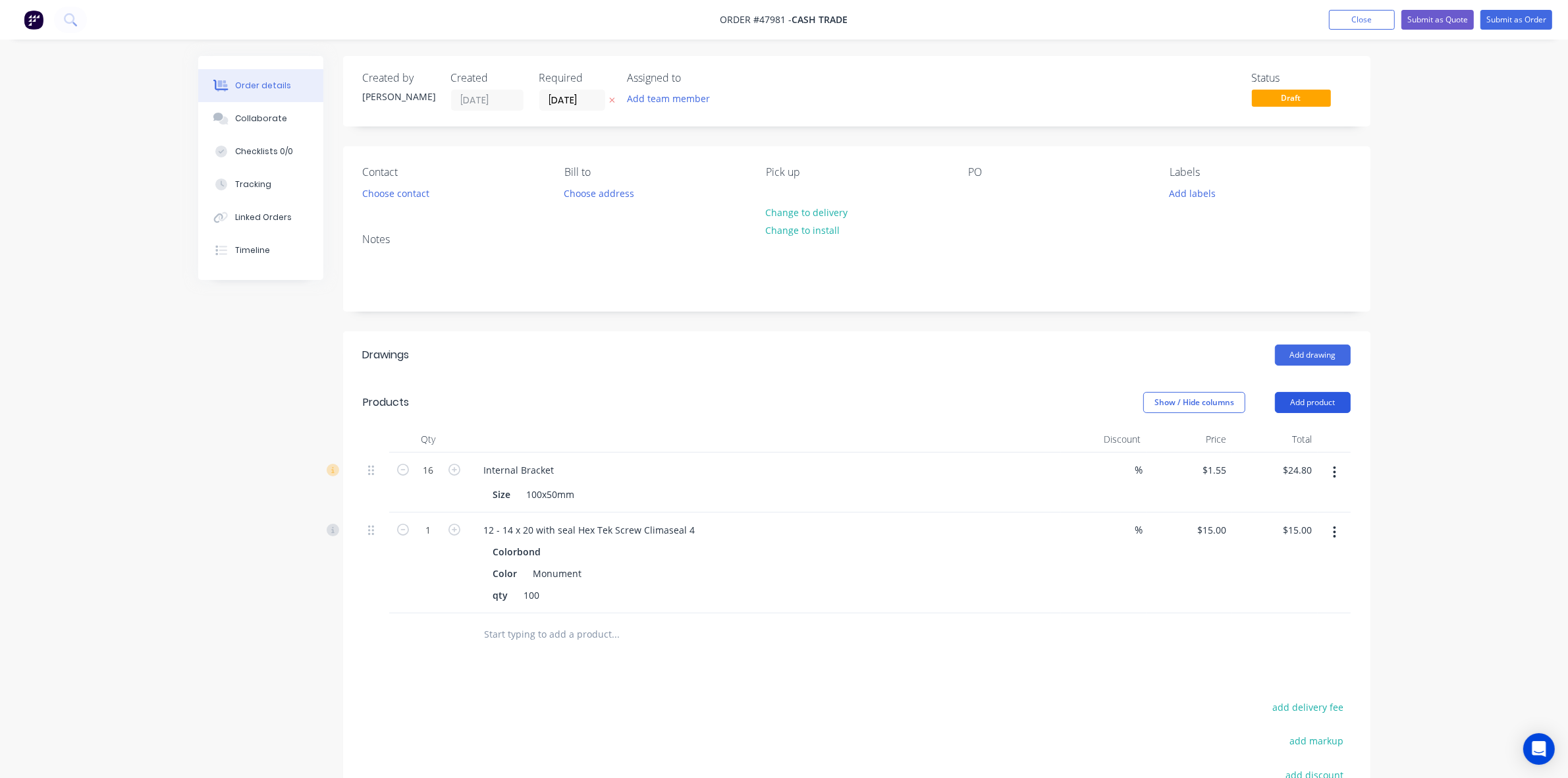
click at [1319, 401] on button "Add product" at bounding box center [1313, 402] width 75 height 21
click at [1309, 432] on div "Product catalogue" at bounding box center [1288, 436] width 101 height 19
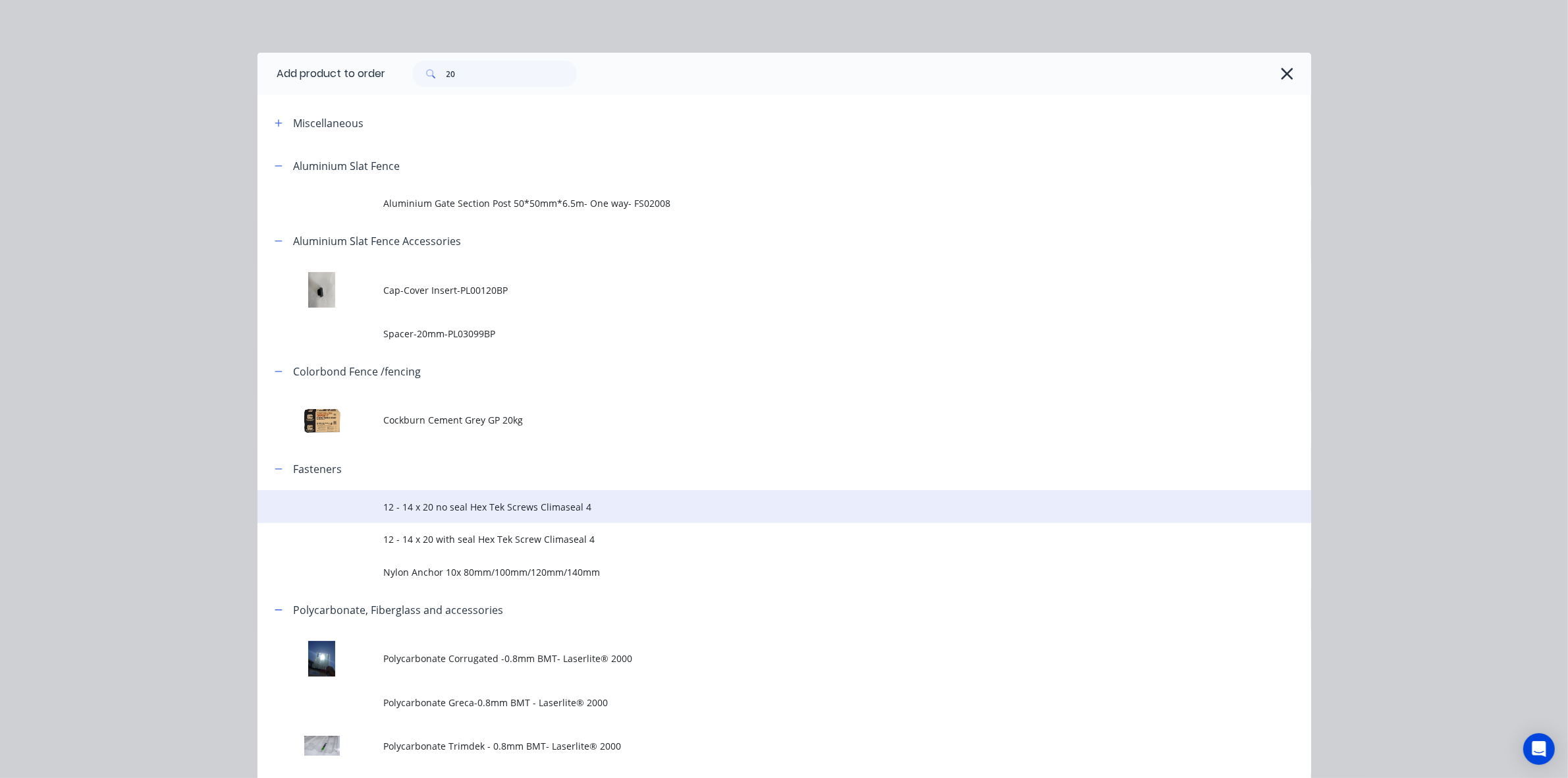
click at [534, 512] on span "12 - 14 x 20 no seal Hex Tek Screws Climaseal 4" at bounding box center [754, 507] width 741 height 14
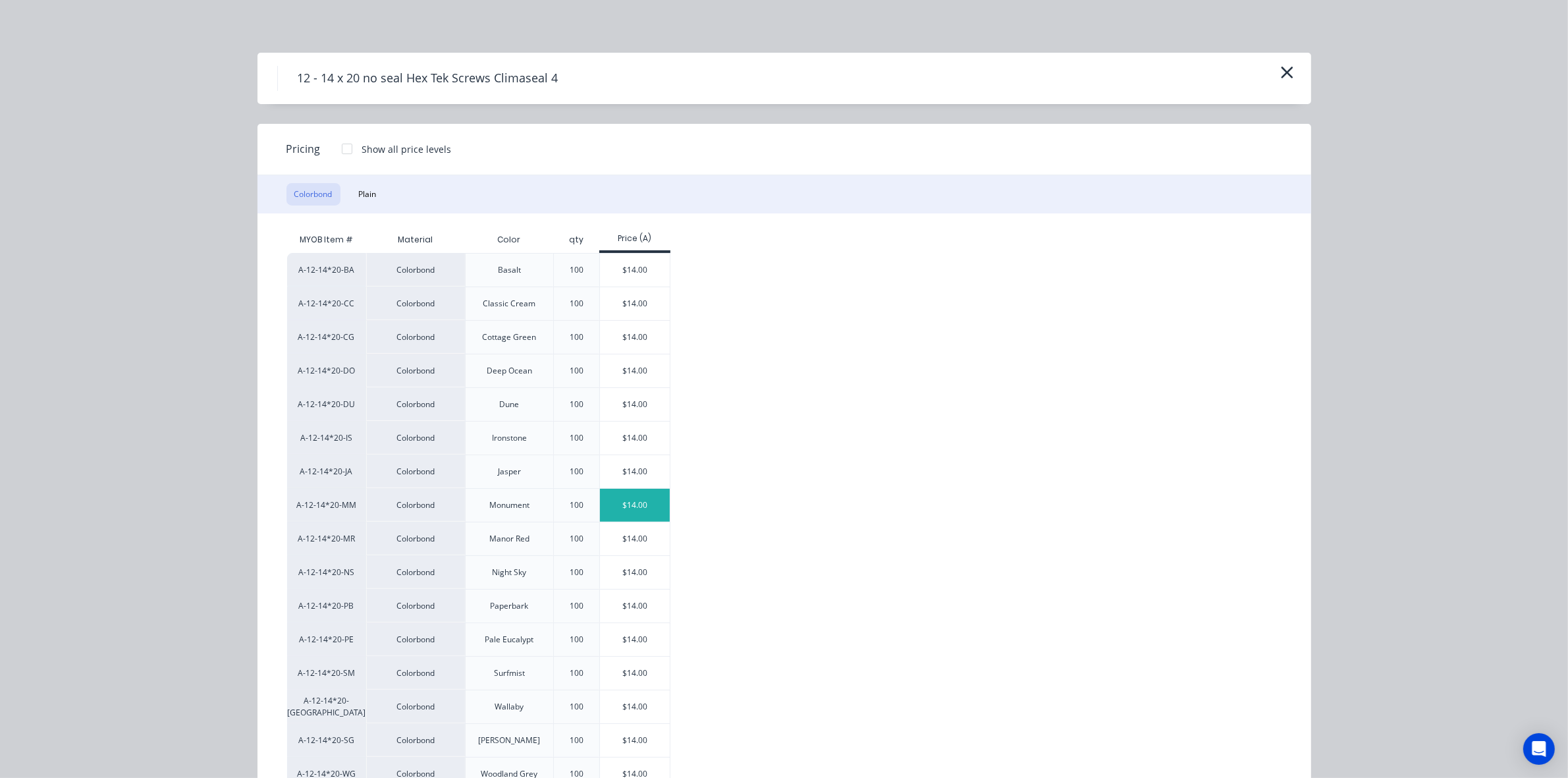
click at [634, 514] on div "$14.00" at bounding box center [636, 505] width 71 height 33
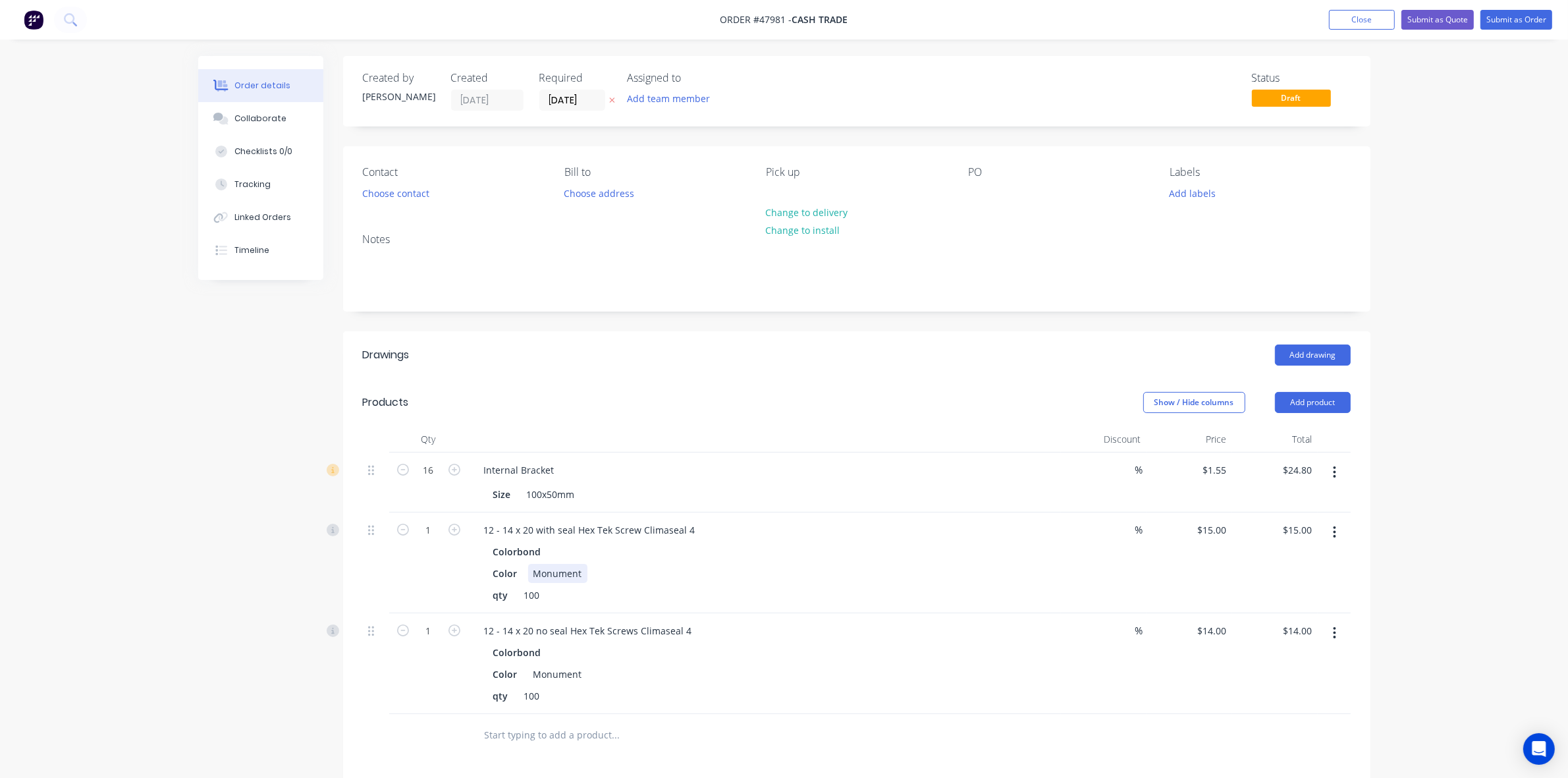
click at [804, 568] on div "Color Monument" at bounding box center [762, 574] width 548 height 19
click at [1335, 634] on icon "button" at bounding box center [1334, 633] width 3 height 14
click at [1256, 749] on div "Delete" at bounding box center [1288, 747] width 101 height 19
click at [805, 630] on div at bounding box center [671, 634] width 395 height 26
click at [435, 480] on input "1" at bounding box center [429, 470] width 35 height 20
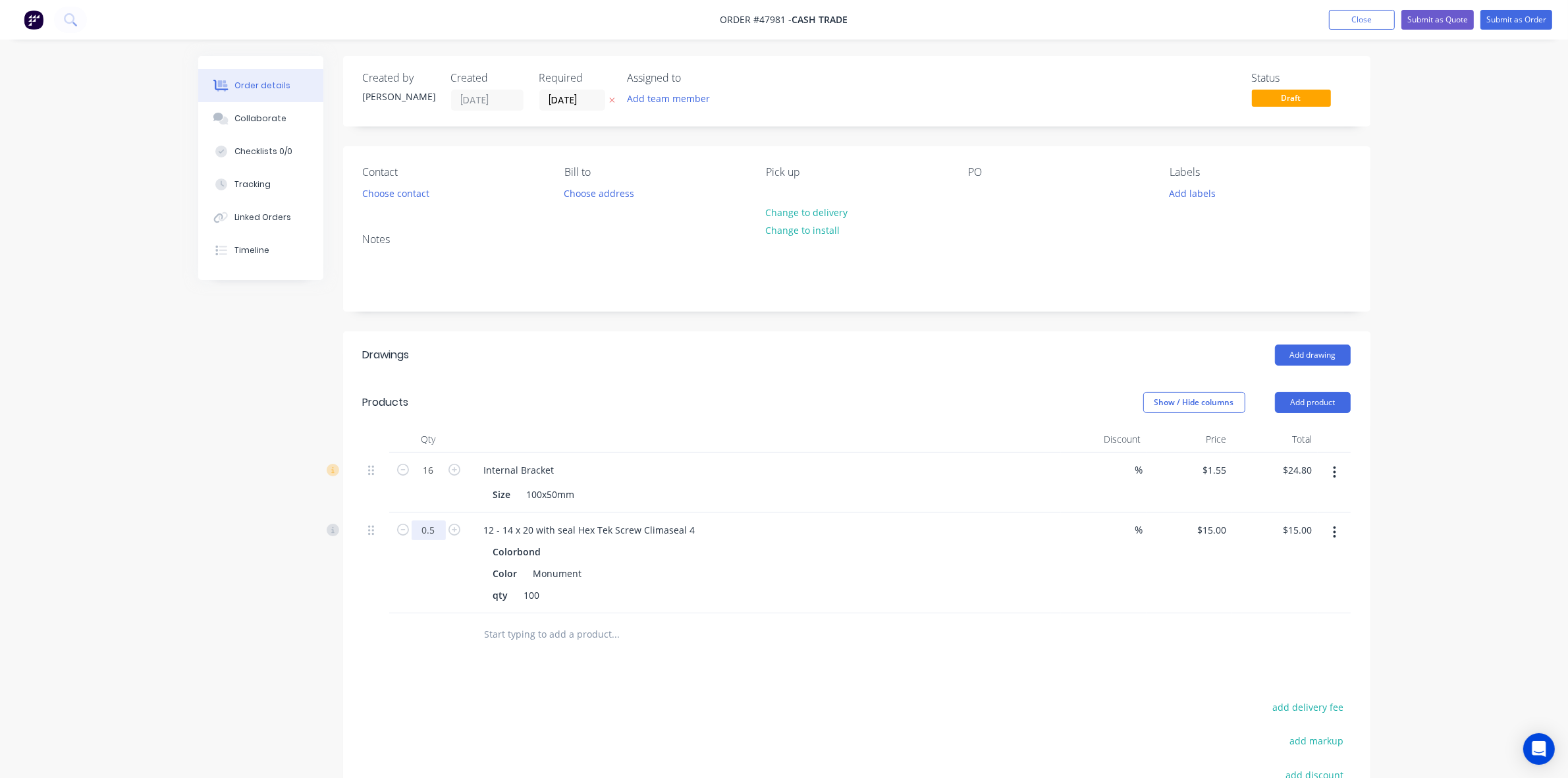
type input "0.5"
type input "$7.50"
click at [779, 598] on div "qty 100" at bounding box center [762, 596] width 548 height 19
click at [443, 480] on input "0.5" at bounding box center [429, 470] width 35 height 20
type input "1.5"
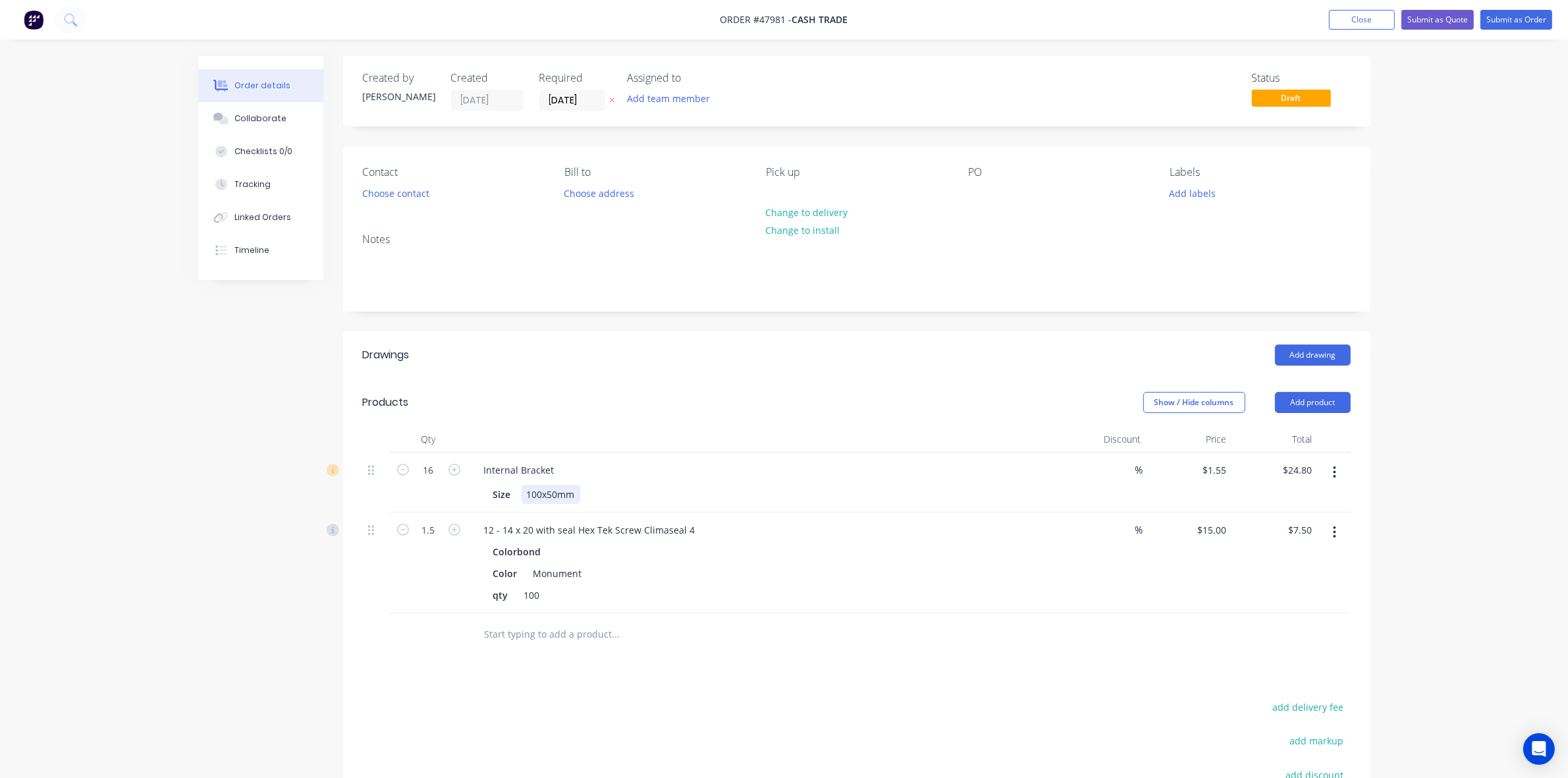
type input "$22.50"
click at [1049, 483] on div "Internal Bracket Size 100x50mm" at bounding box center [765, 483] width 593 height 60
click at [817, 585] on div "Colorbond Color Monument qty 100" at bounding box center [764, 573] width 582 height 63
click at [1538, 17] on button "Submit as Order" at bounding box center [1516, 19] width 71 height 20
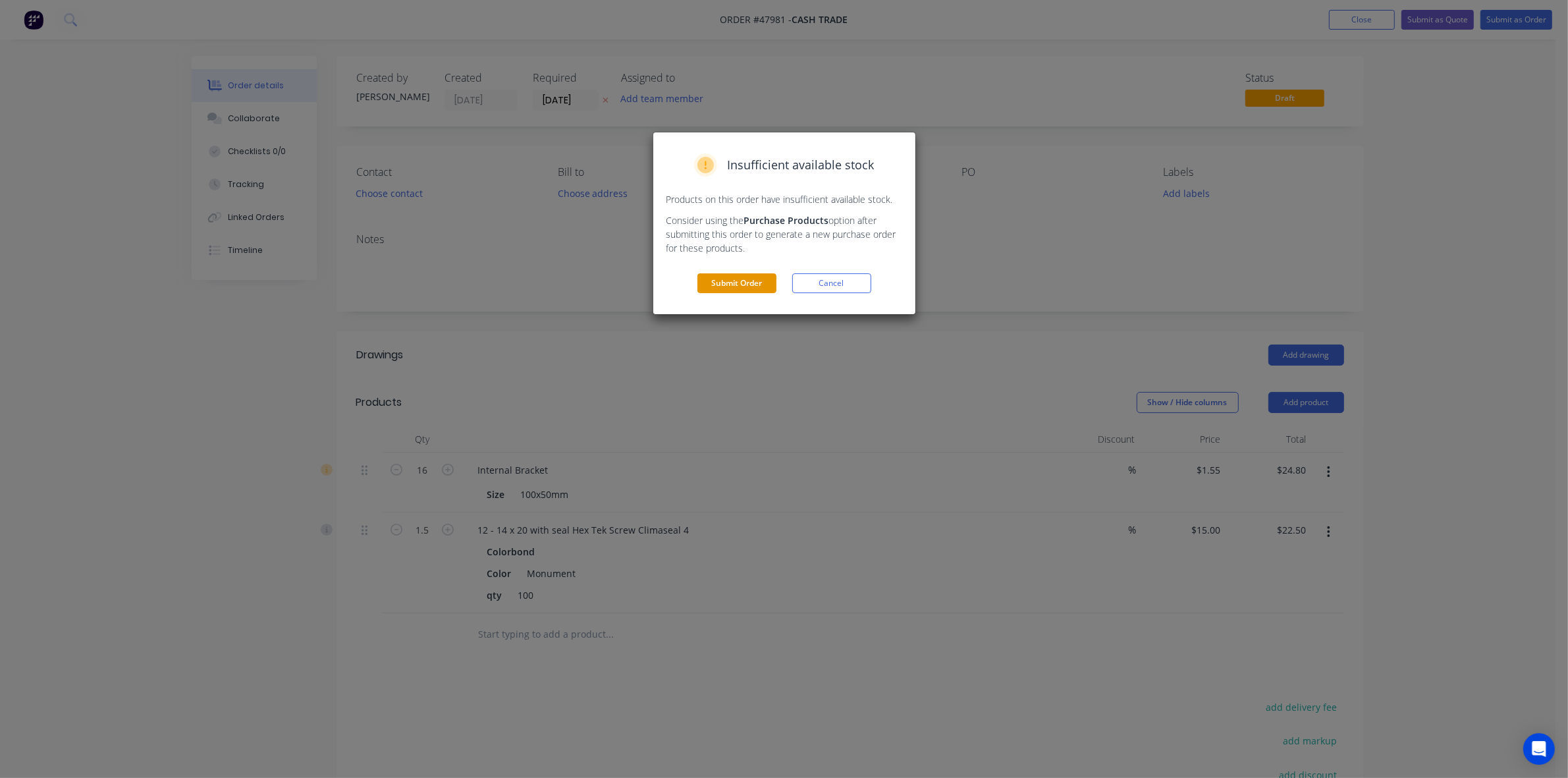
click at [737, 291] on button "Submit Order" at bounding box center [737, 283] width 79 height 20
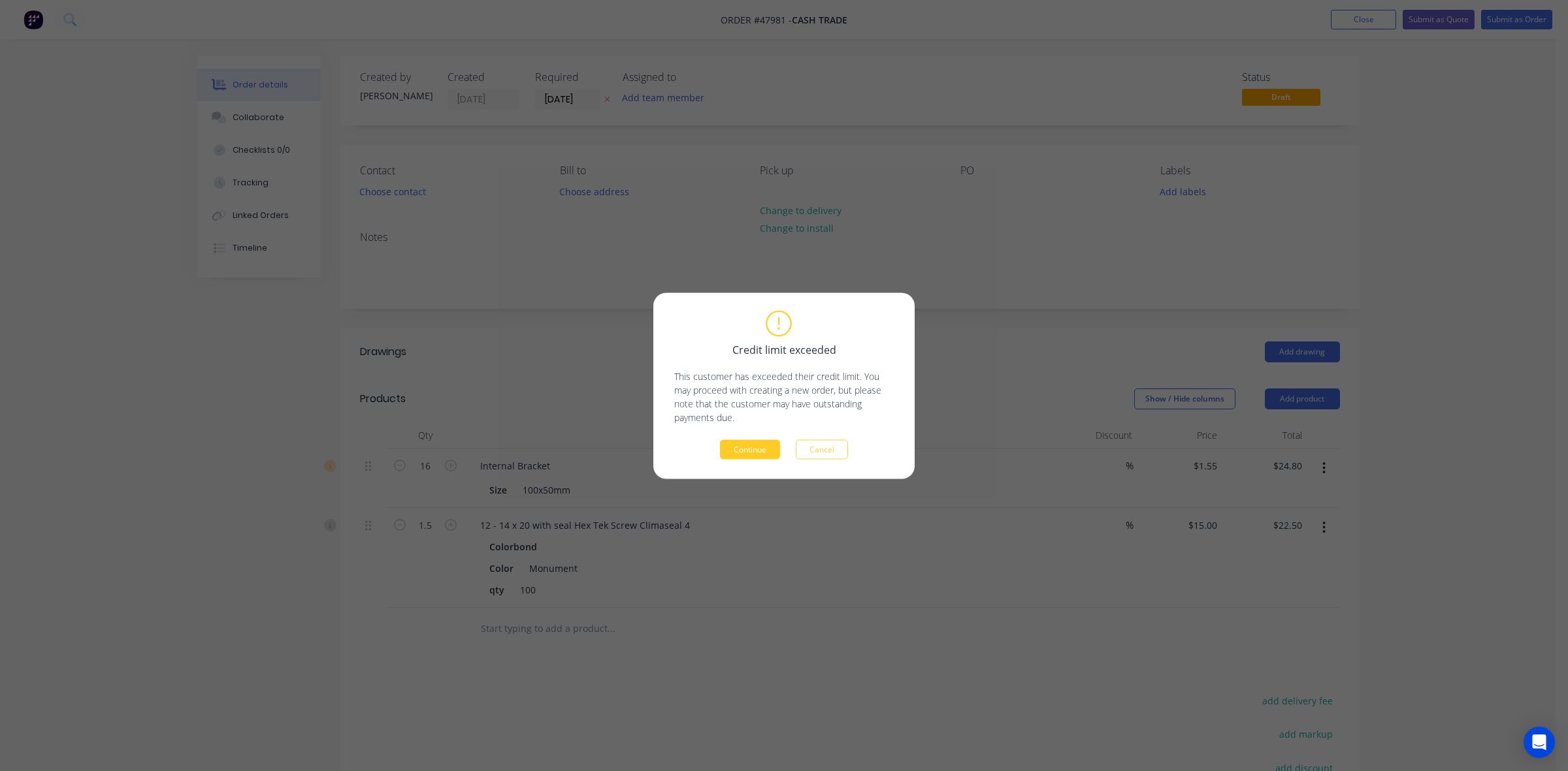
click at [762, 458] on button "Continue" at bounding box center [750, 449] width 60 height 20
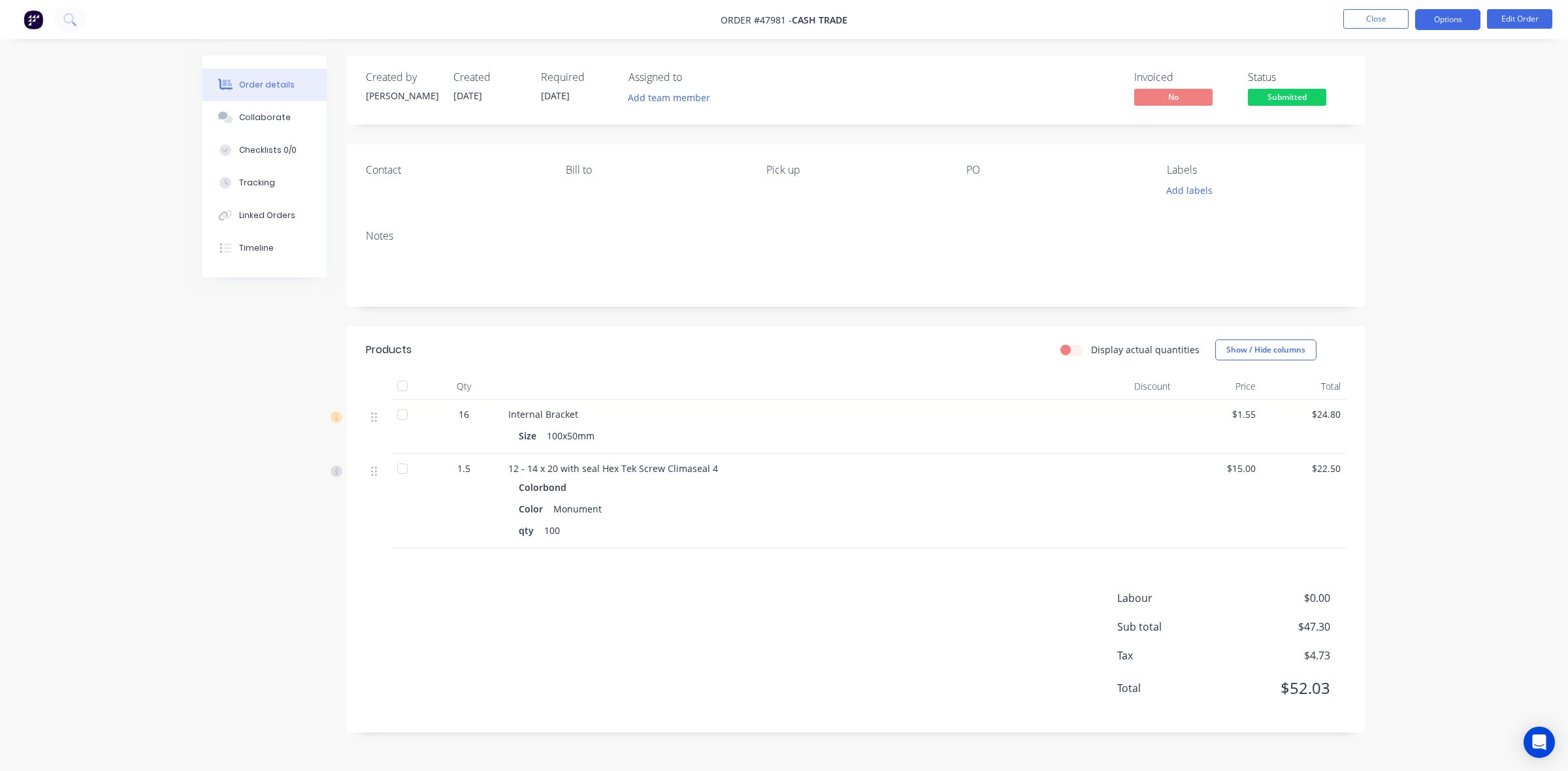
click at [1454, 20] on button "Options" at bounding box center [1448, 19] width 65 height 21
click at [1397, 77] on div "Invoice" at bounding box center [1408, 80] width 120 height 19
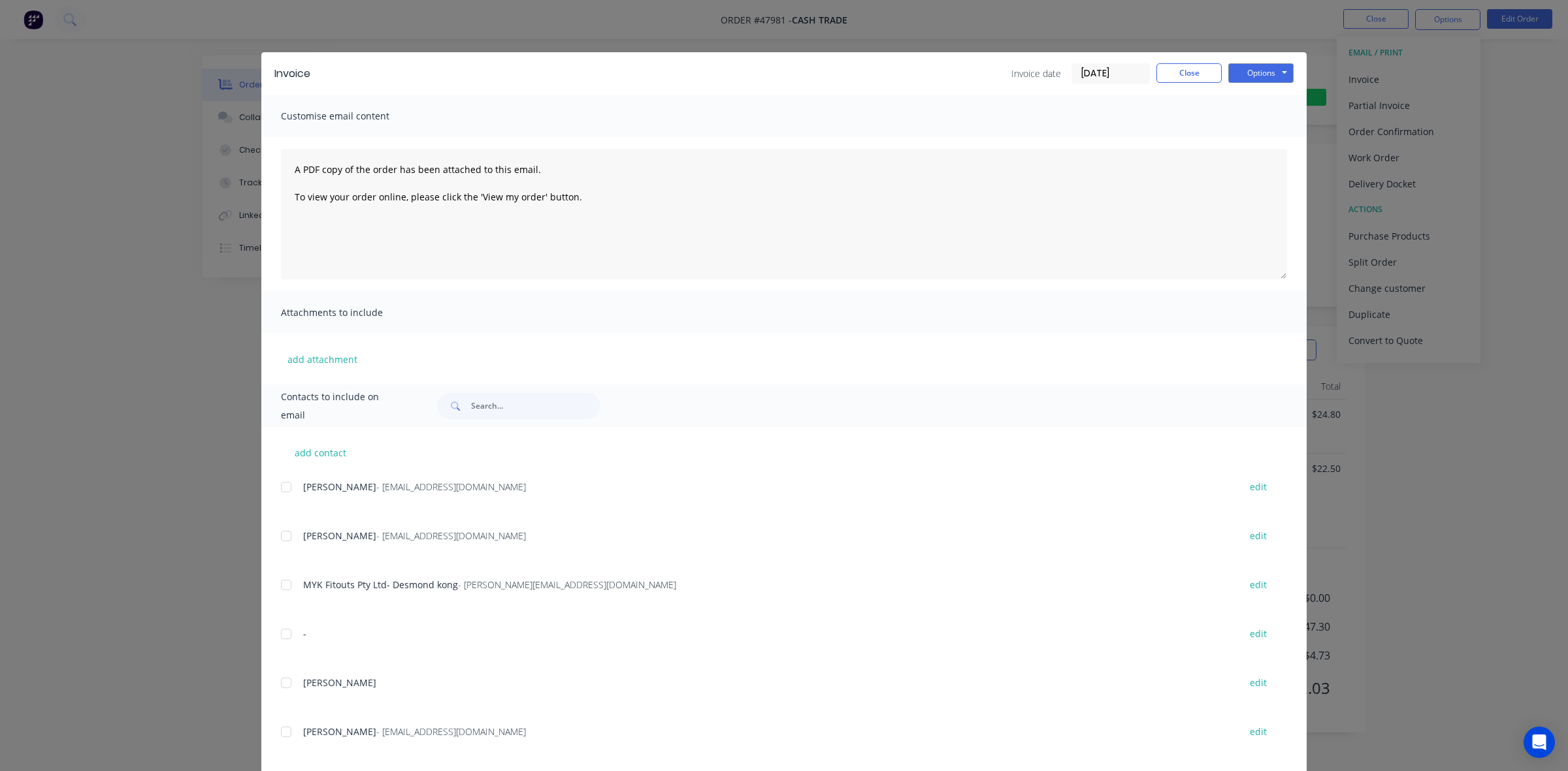
click at [1246, 62] on div "Invoice Invoice date [DATE] Close Options Preview Print Email" at bounding box center [783, 73] width 1045 height 42
click at [1255, 70] on button "Options" at bounding box center [1261, 73] width 65 height 20
drag, startPoint x: 1254, startPoint y: 119, endPoint x: 1259, endPoint y: 107, distance: 13.0
click at [1259, 107] on button "Print" at bounding box center [1270, 118] width 84 height 21
click at [1168, 68] on button "Close" at bounding box center [1189, 73] width 65 height 20
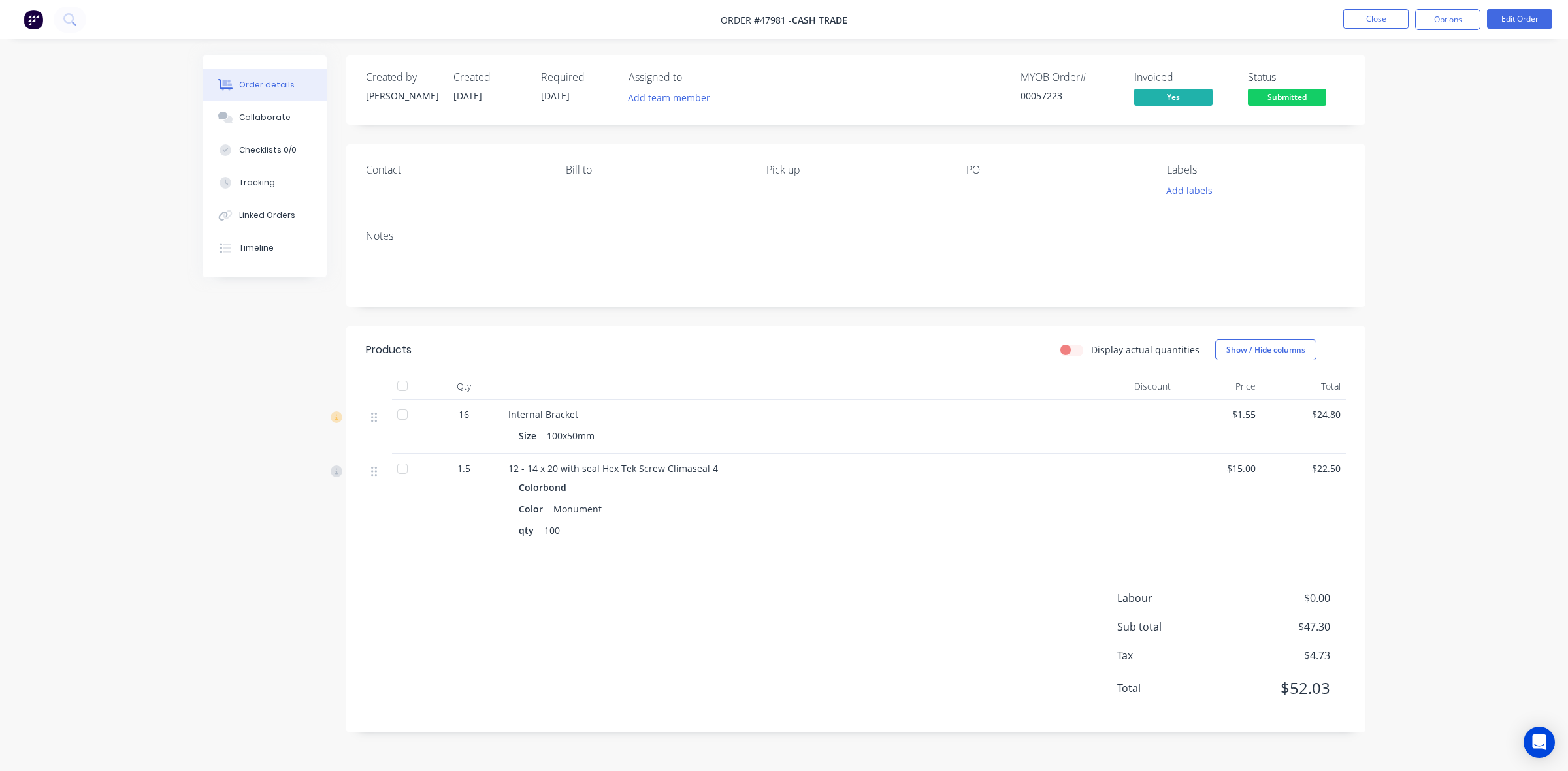
click at [895, 581] on div "Products Display actual quantities Show / Hide columns Qty Discount Price Total…" at bounding box center [856, 529] width 1019 height 406
click at [1324, 92] on span "Submitted" at bounding box center [1287, 97] width 78 height 17
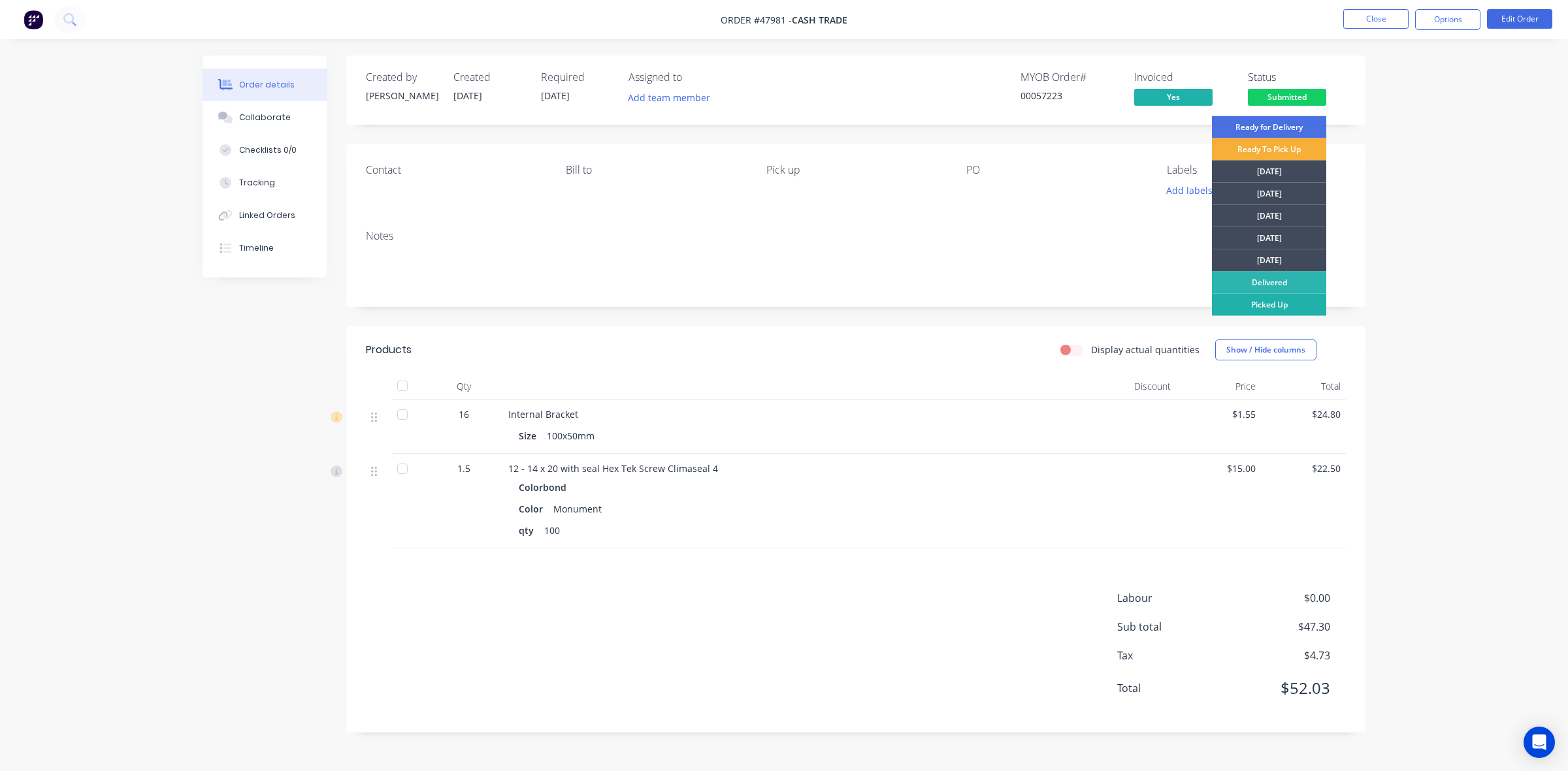
click at [1238, 297] on div "Picked Up" at bounding box center [1269, 305] width 115 height 22
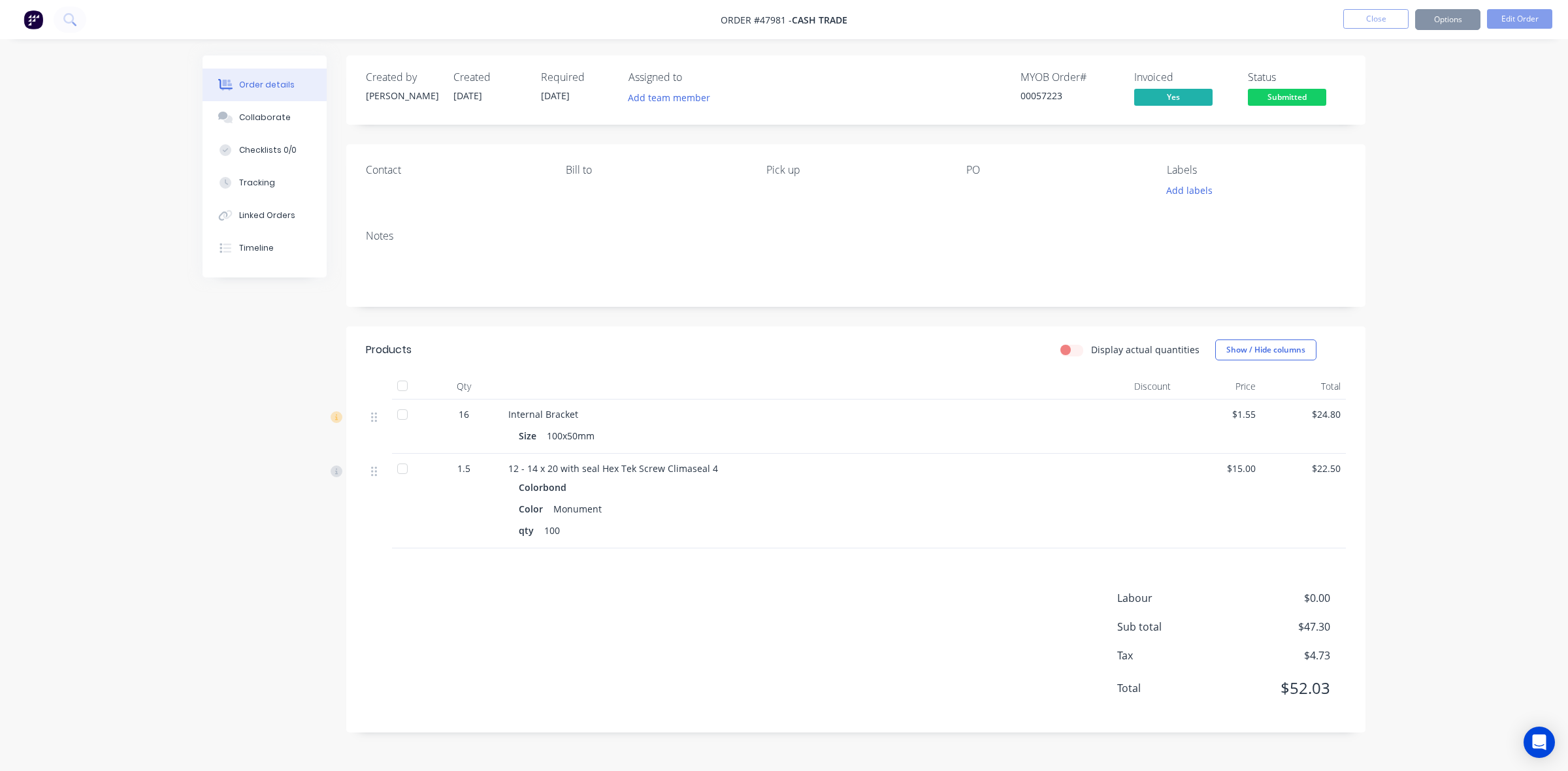
click at [871, 312] on div "Created by Cathy Created 12/08/25 Required 12/08/25 Assigned to Add team member…" at bounding box center [856, 394] width 1019 height 677
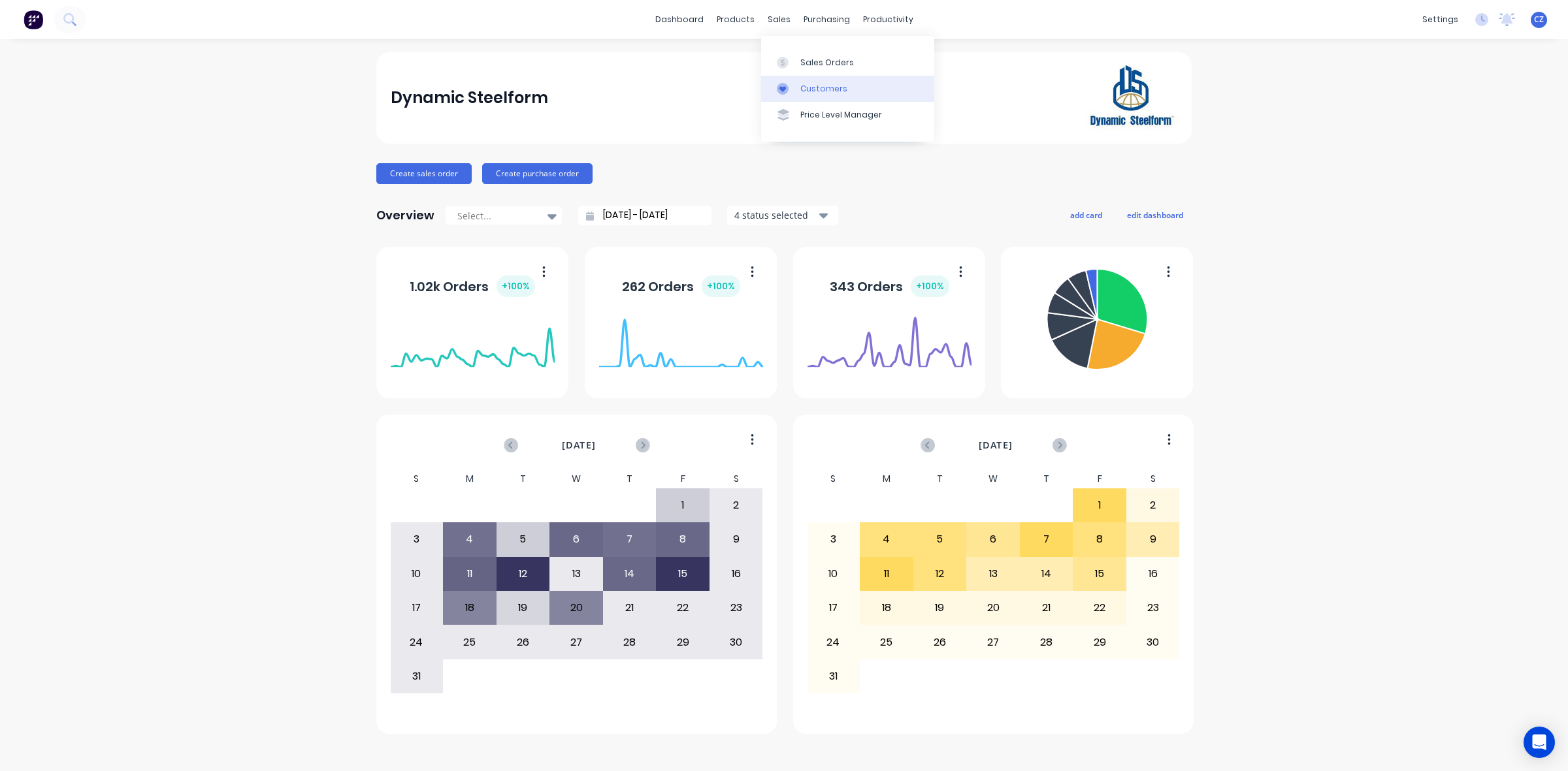
click at [791, 86] on div at bounding box center [786, 88] width 20 height 12
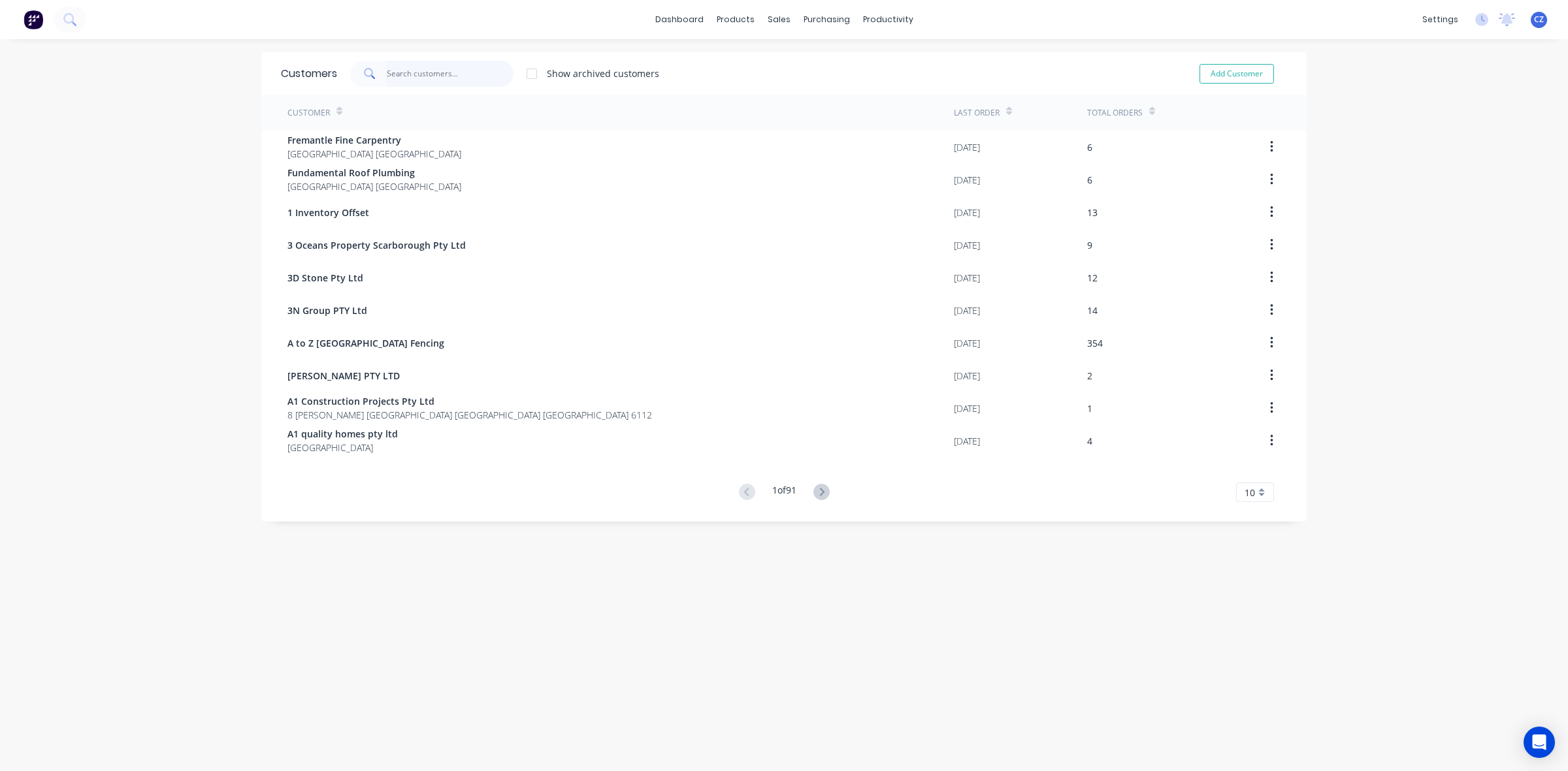
click at [390, 72] on input "text" at bounding box center [451, 73] width 127 height 26
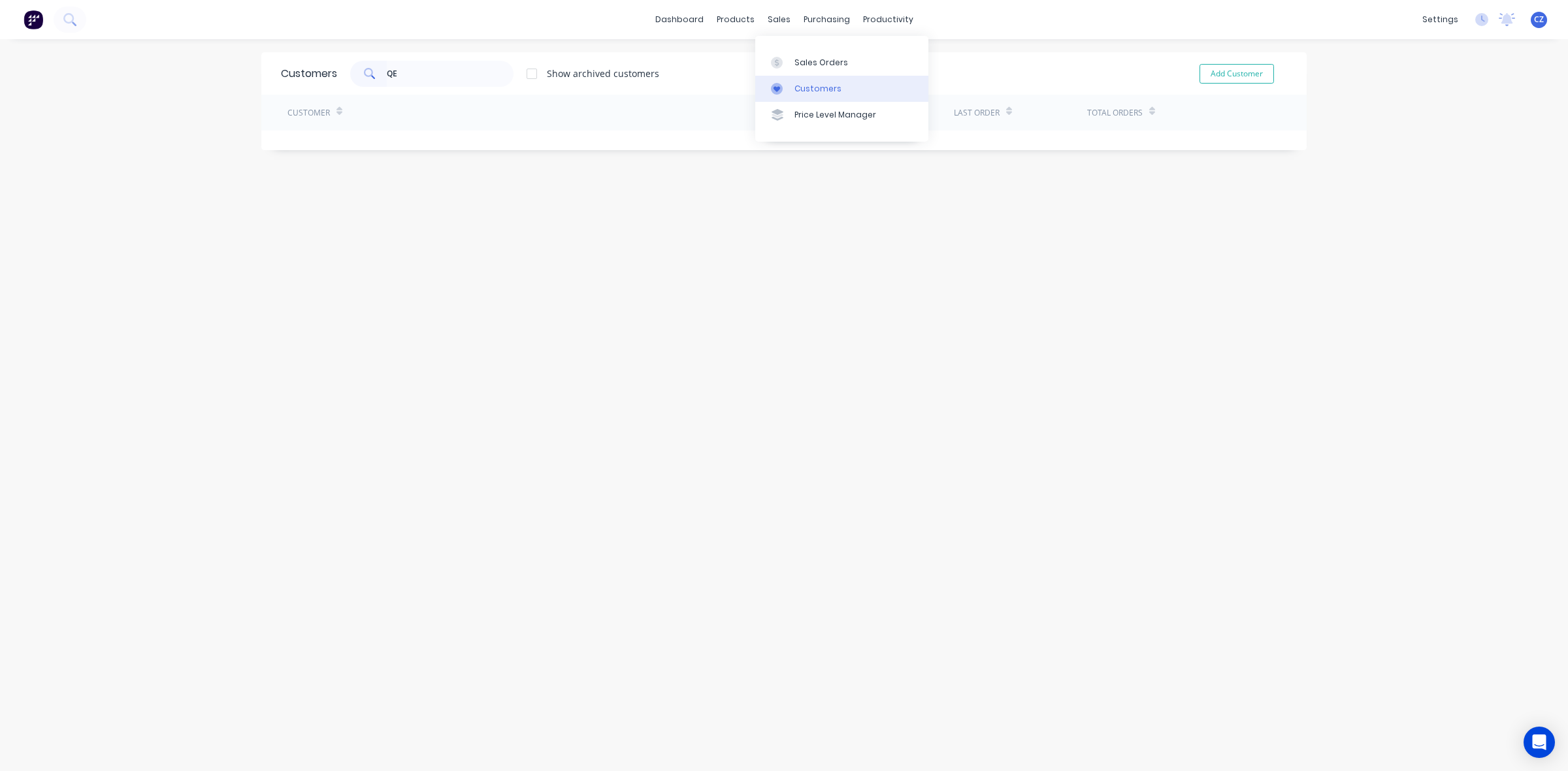
click at [787, 83] on div at bounding box center [780, 88] width 20 height 12
drag, startPoint x: 428, startPoint y: 72, endPoint x: 301, endPoint y: 67, distance: 127.1
click at [301, 67] on div "Customers QE Show archived customers Add Customer" at bounding box center [783, 73] width 1045 height 42
type input "475"
click at [785, 57] on div at bounding box center [780, 62] width 20 height 12
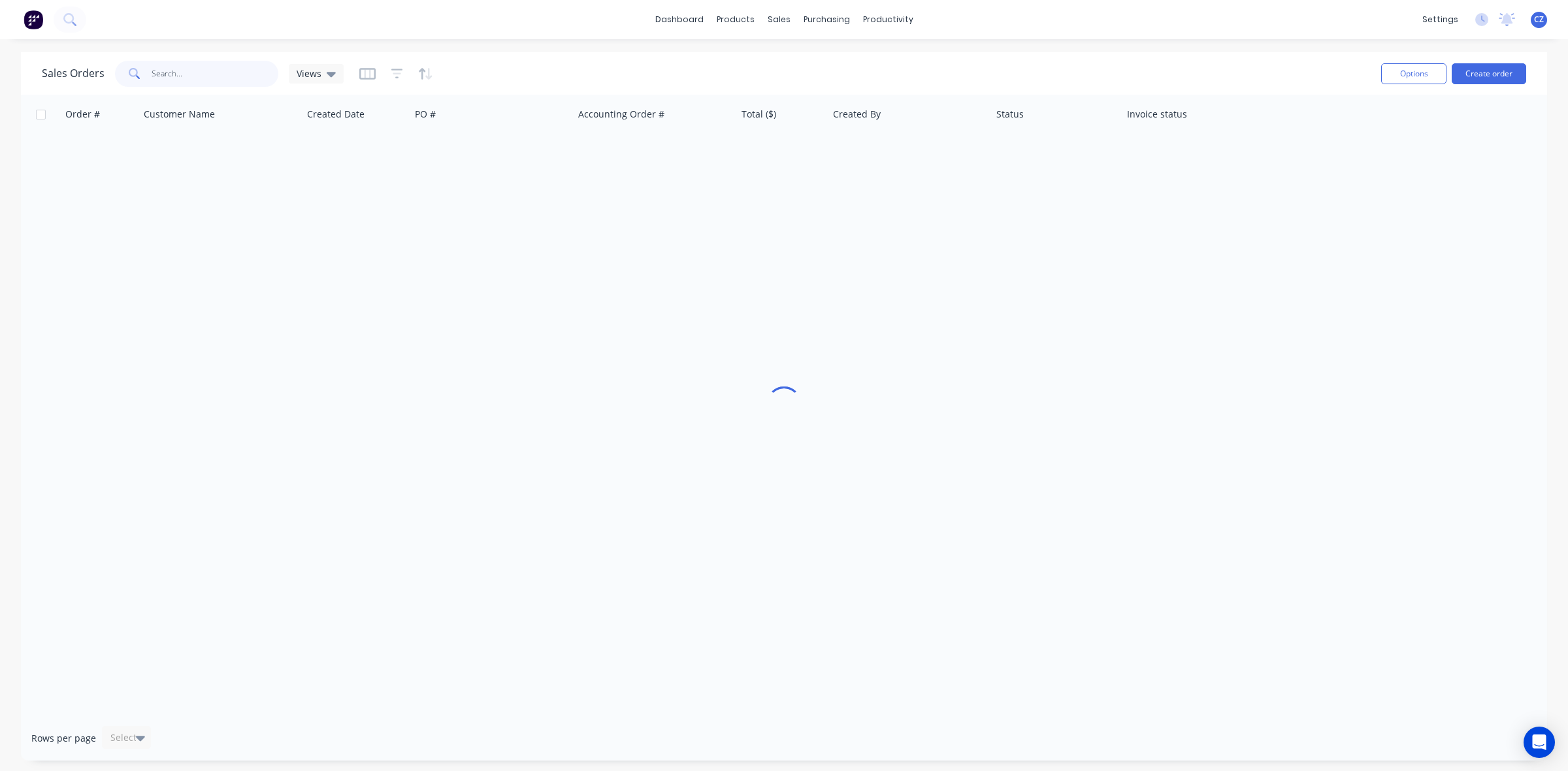
click at [245, 79] on input "text" at bounding box center [215, 73] width 127 height 26
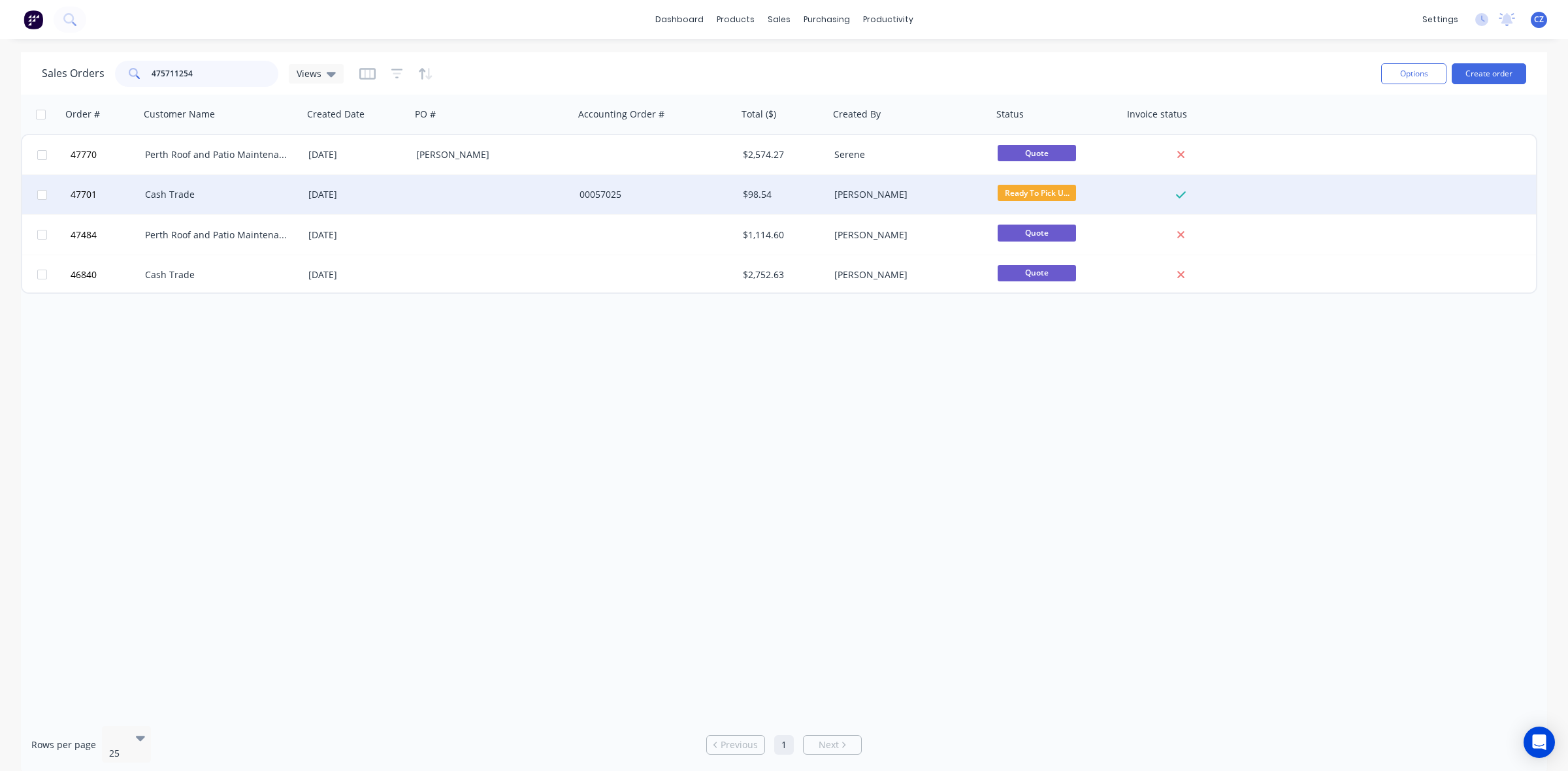
type input "475711254"
click at [618, 184] on div "00057025" at bounding box center [655, 194] width 163 height 39
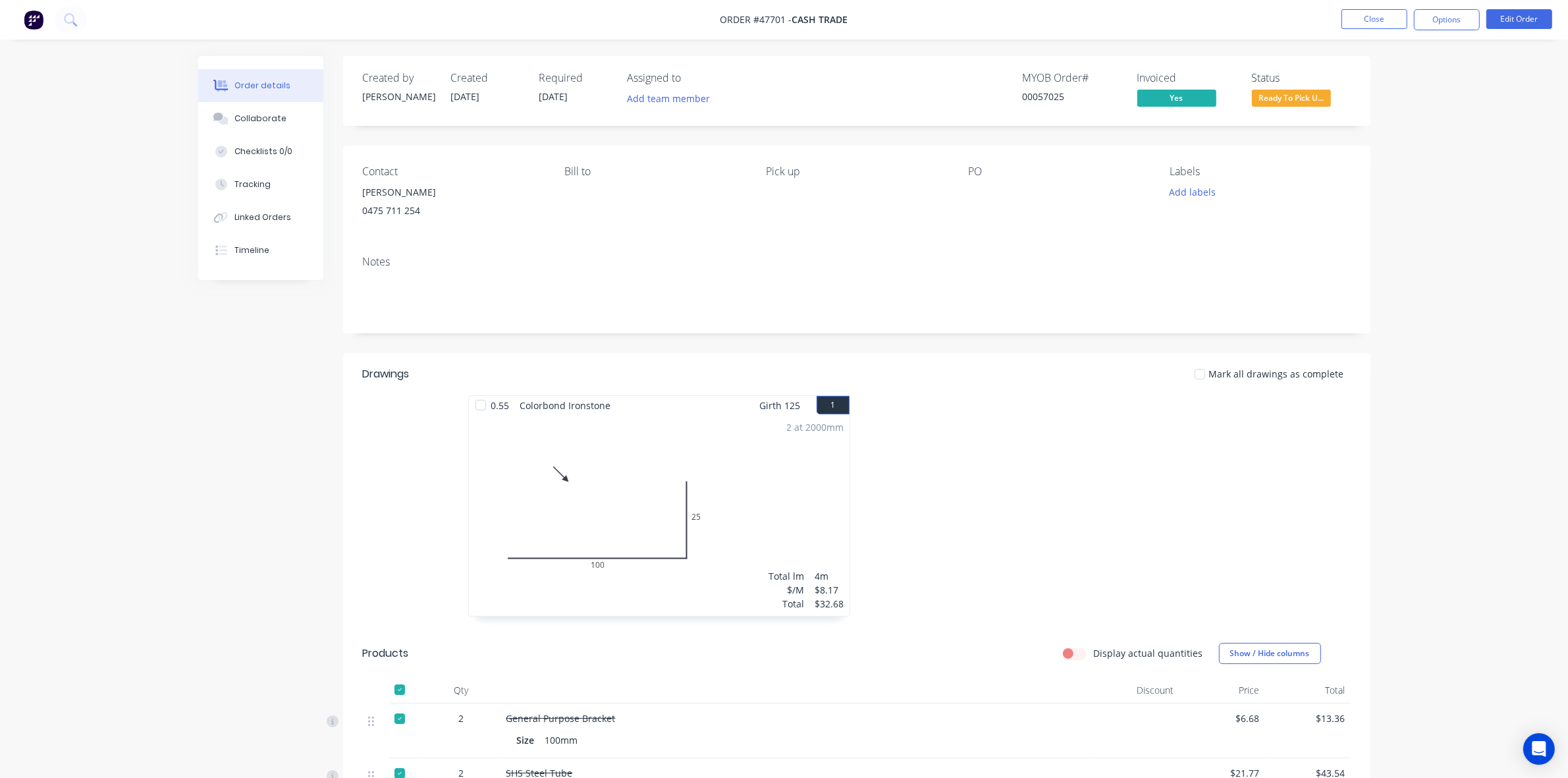
click at [1072, 429] on div at bounding box center [1054, 512] width 395 height 234
click at [1312, 91] on span "Ready To Pick U..." at bounding box center [1291, 98] width 79 height 17
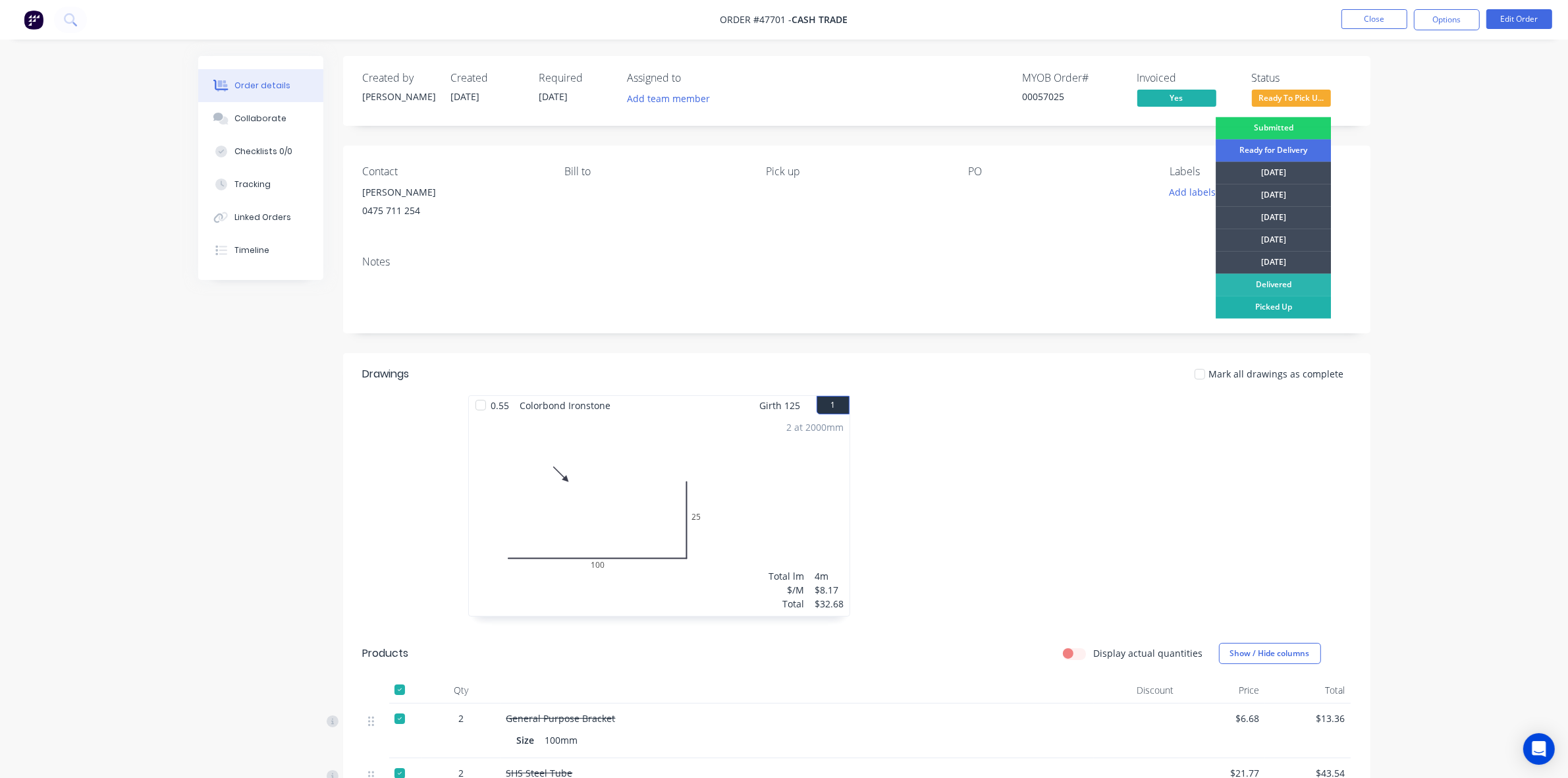
click at [1286, 302] on div "Picked Up" at bounding box center [1273, 308] width 116 height 22
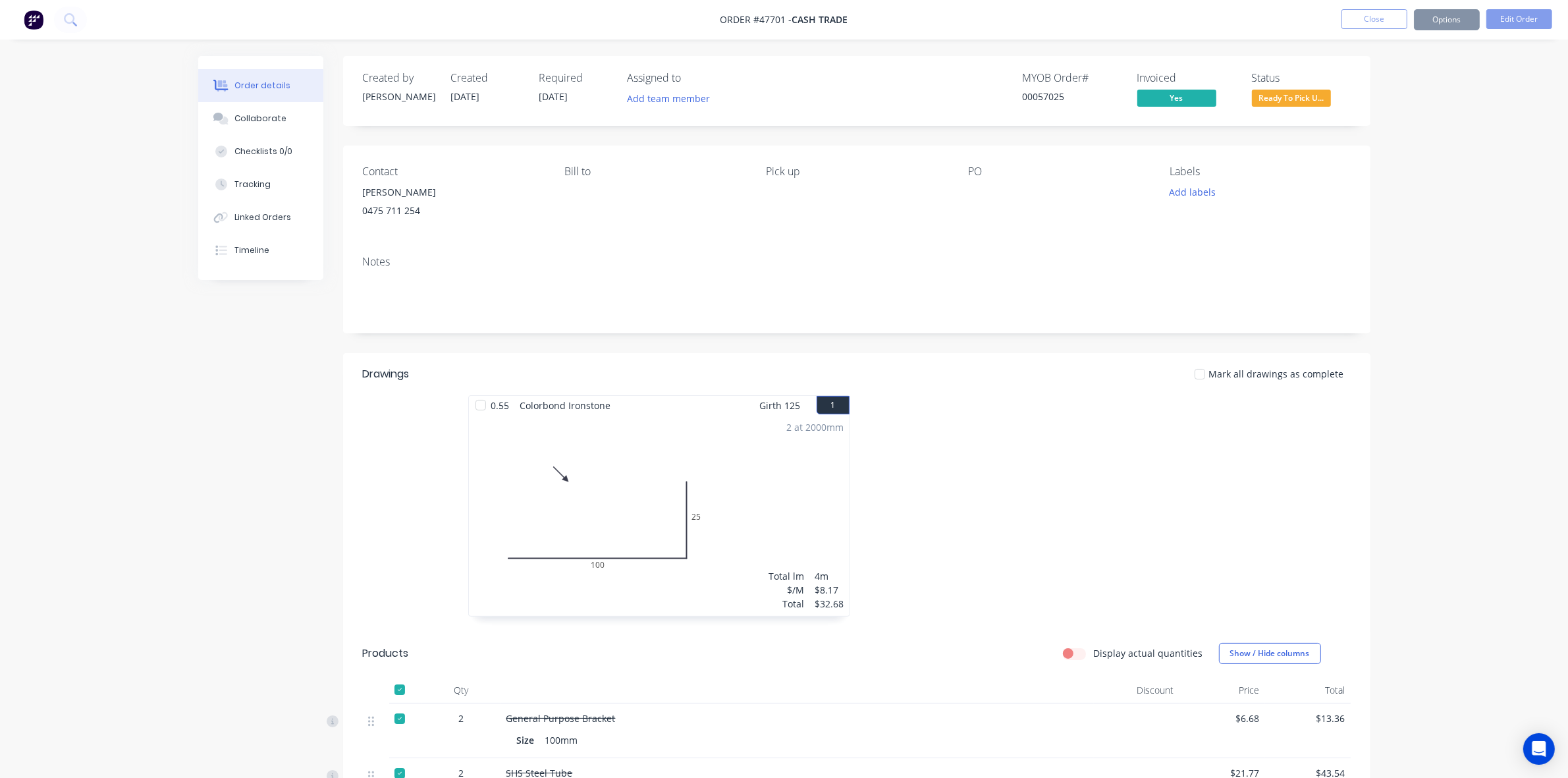
click at [653, 262] on div "Notes" at bounding box center [856, 262] width 988 height 13
click at [1374, 22] on button "Close" at bounding box center [1375, 18] width 66 height 20
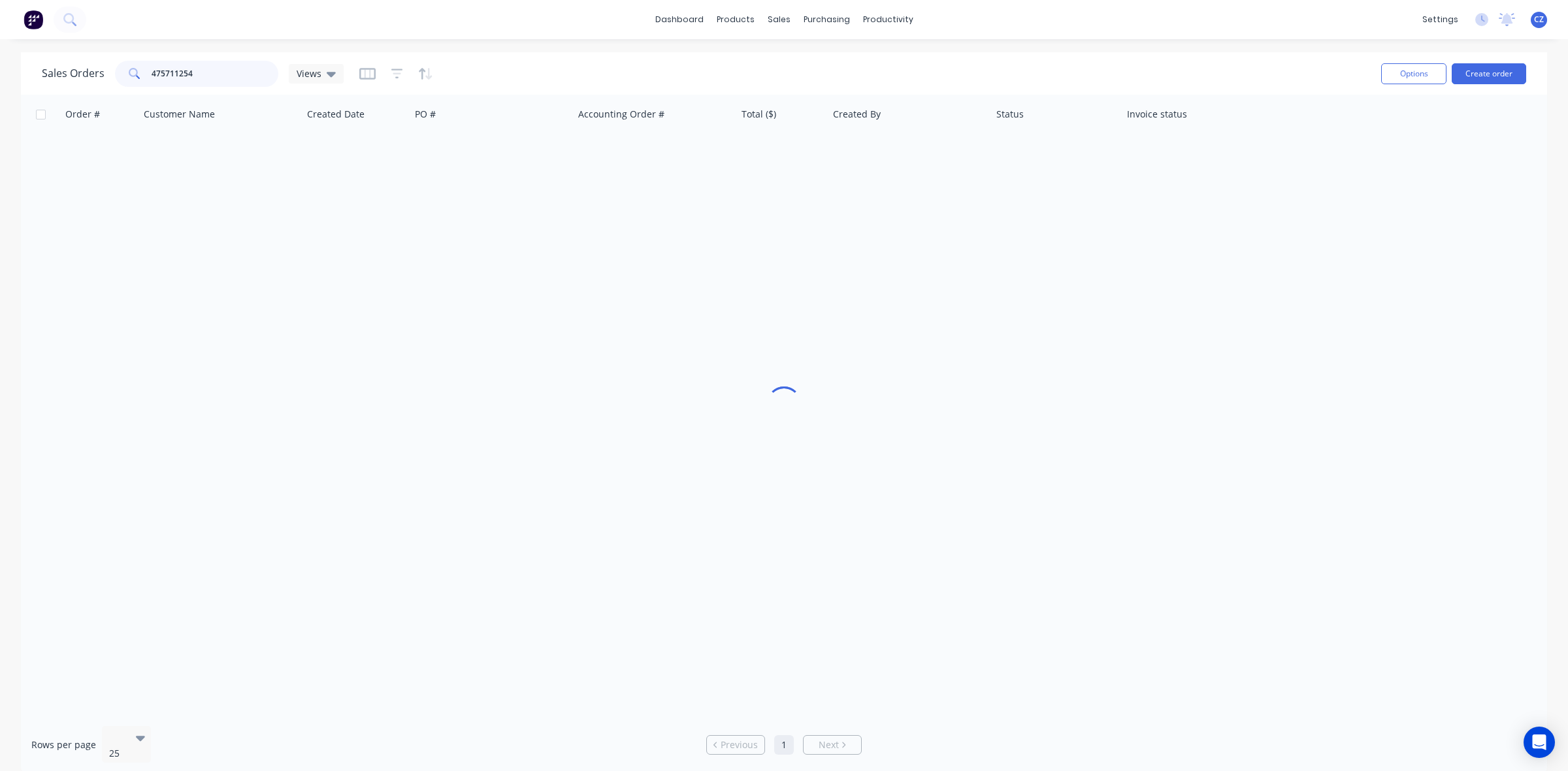
drag, startPoint x: 244, startPoint y: 77, endPoint x: 0, endPoint y: 82, distance: 244.1
click at [0, 82] on div "Sales Orders 475711254 Views Options Create order Order # Customer Name Created…" at bounding box center [784, 414] width 1568 height 722
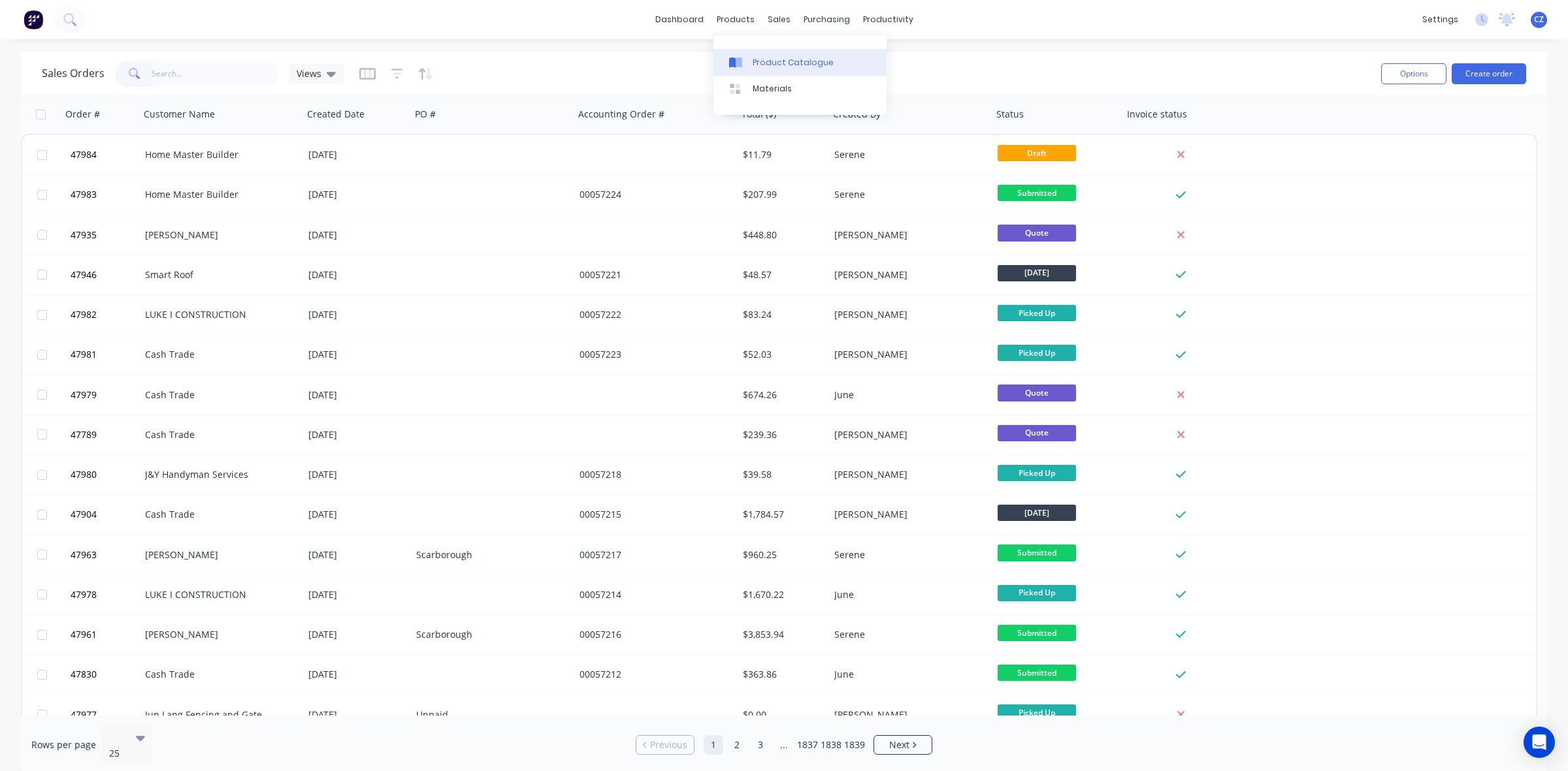
click at [746, 51] on link "Product Catalogue" at bounding box center [799, 62] width 173 height 26
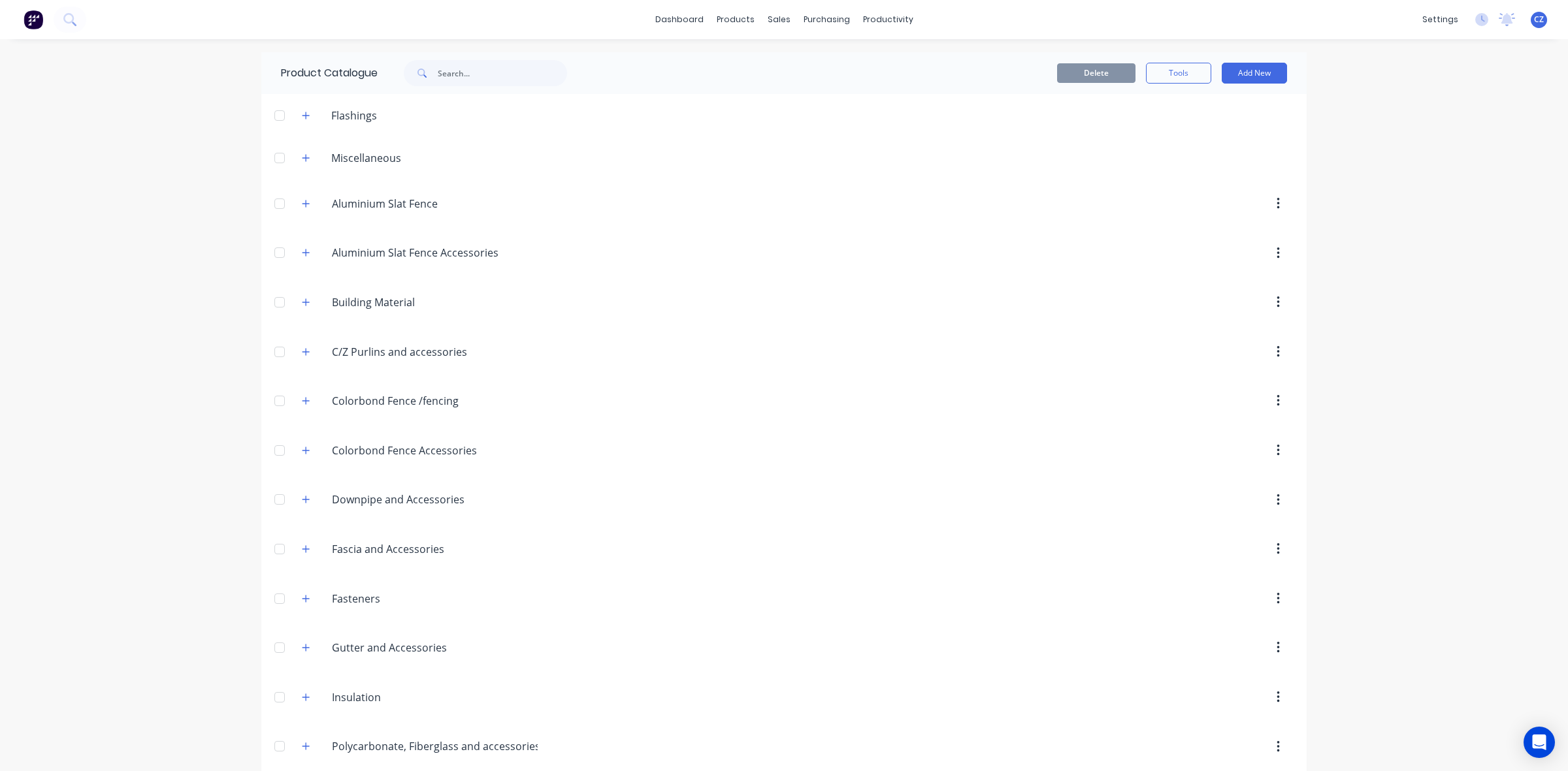
scroll to position [364, 0]
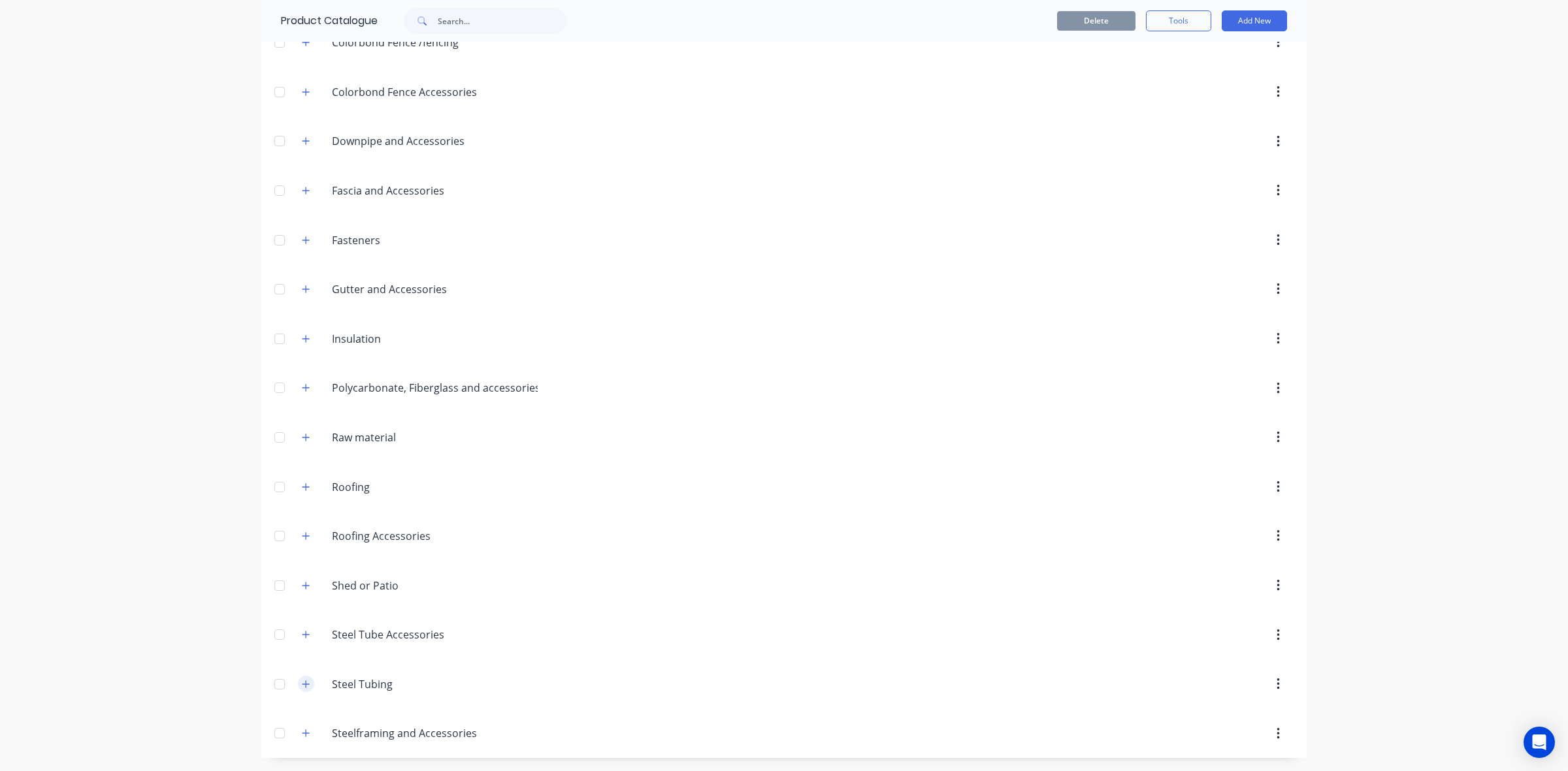
click at [304, 683] on button "button" at bounding box center [306, 683] width 17 height 17
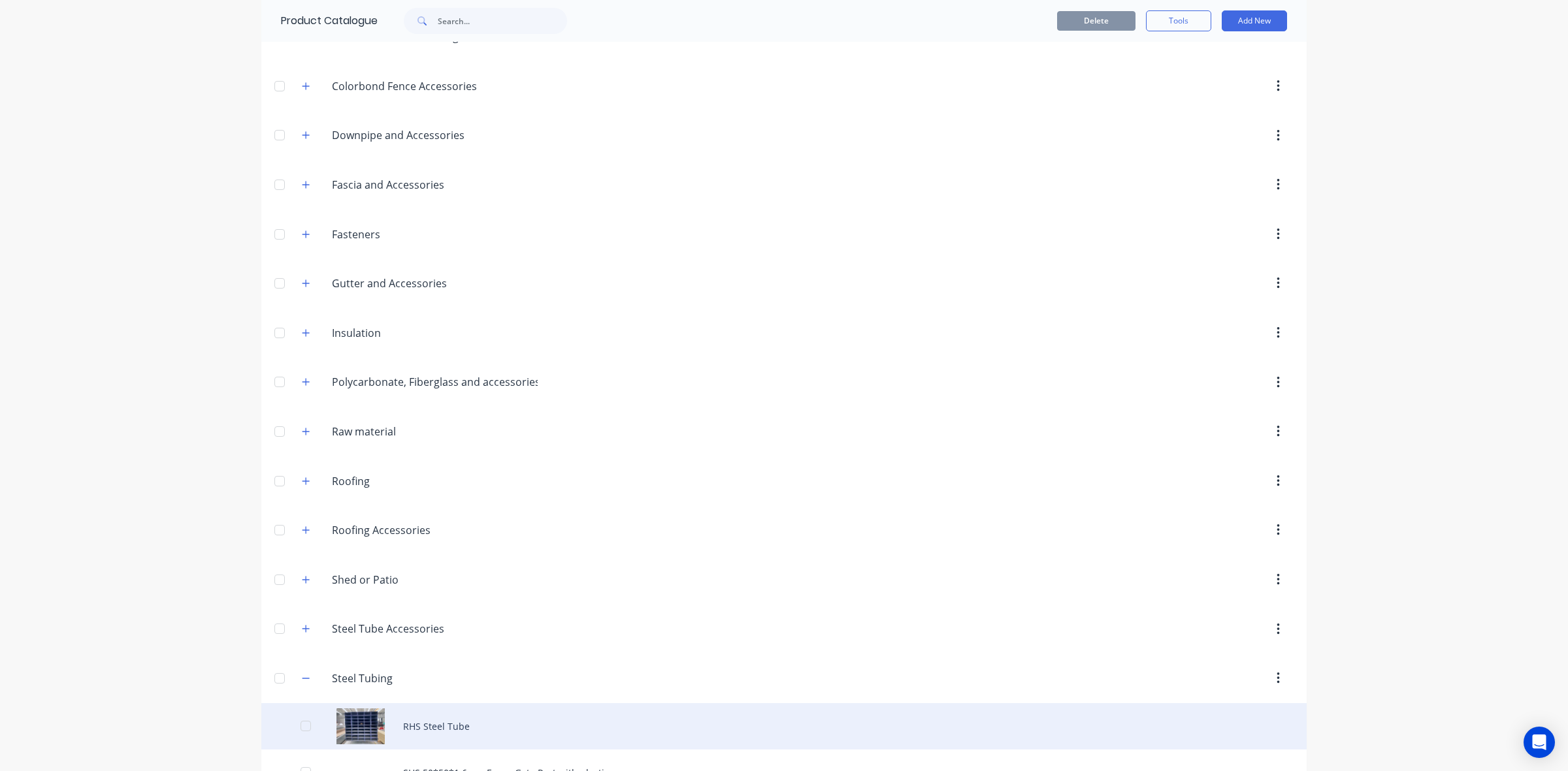
click at [380, 715] on div "RHS Steel Tube" at bounding box center [783, 726] width 1045 height 46
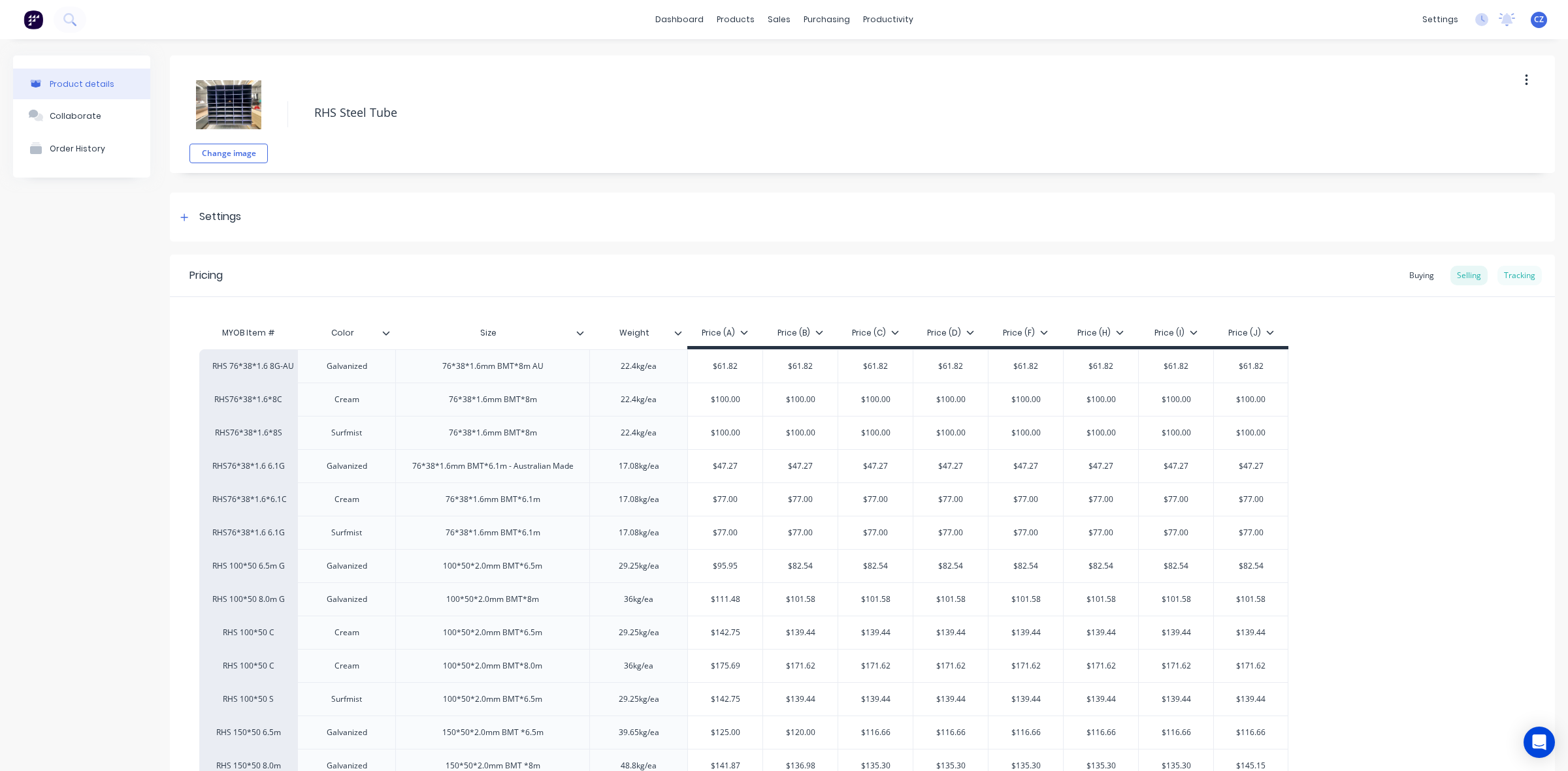
click at [1519, 275] on div "Tracking" at bounding box center [1519, 275] width 45 height 20
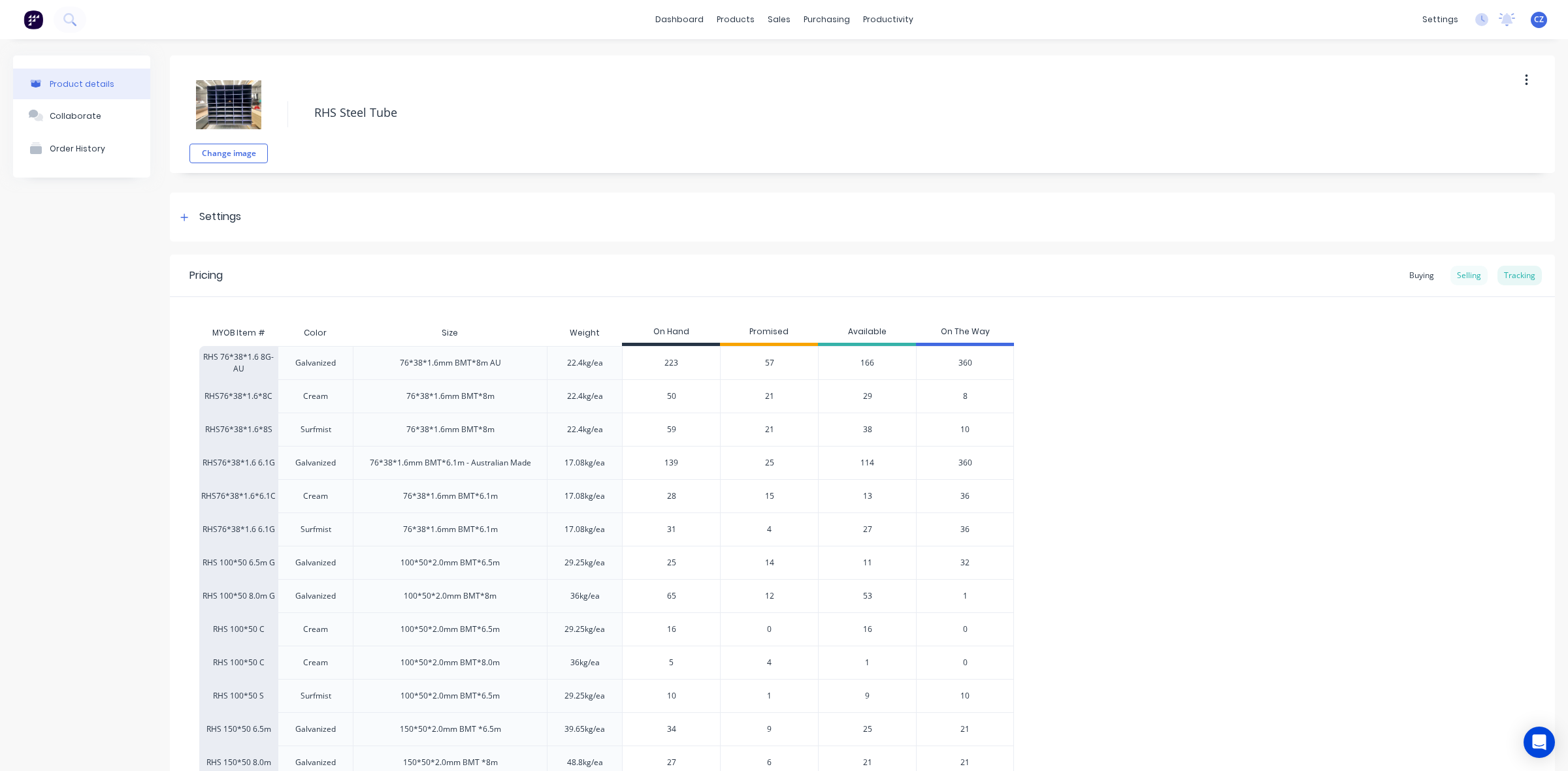
click at [1457, 282] on div "Selling" at bounding box center [1469, 275] width 37 height 20
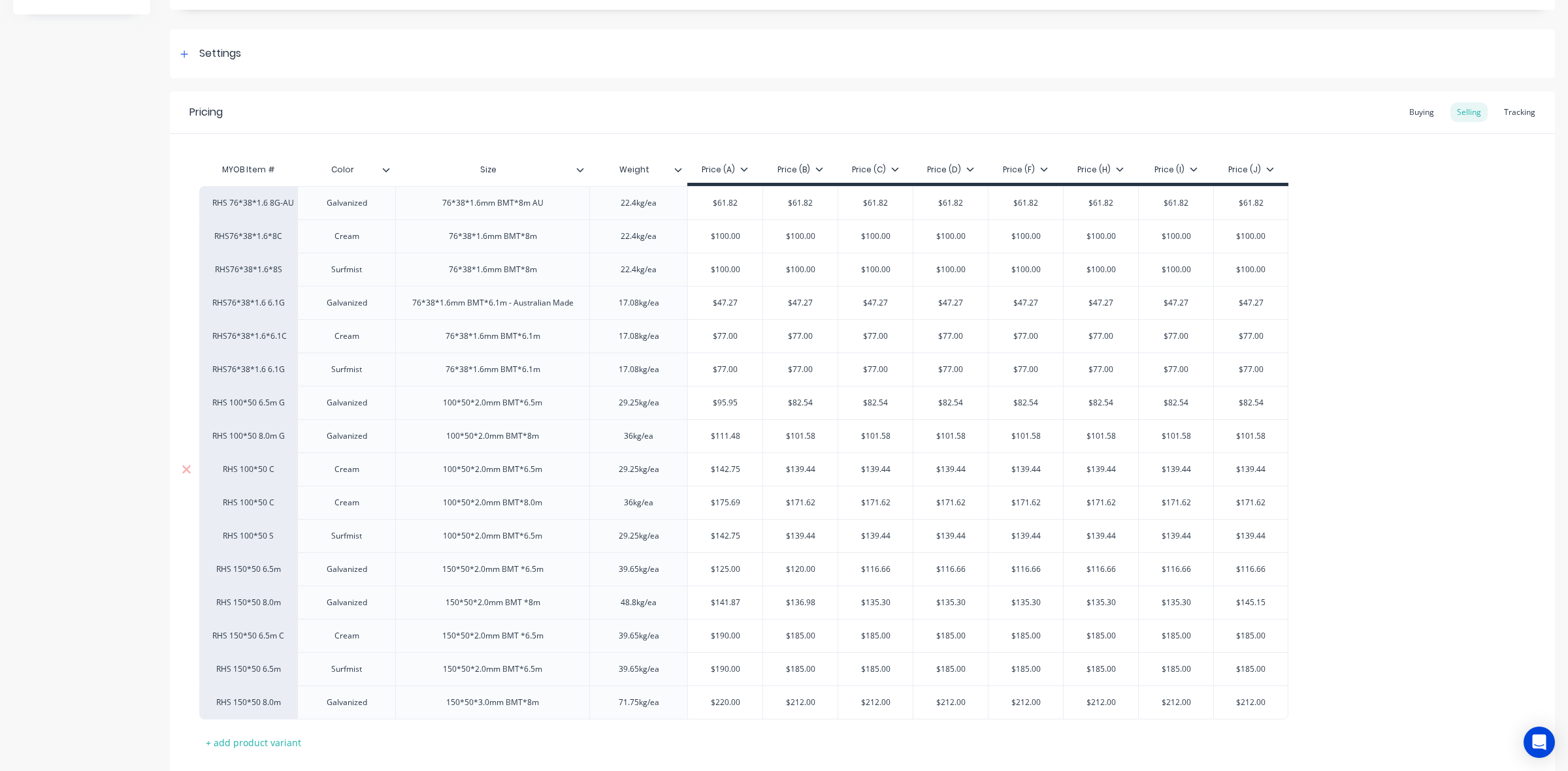
scroll to position [243, 0]
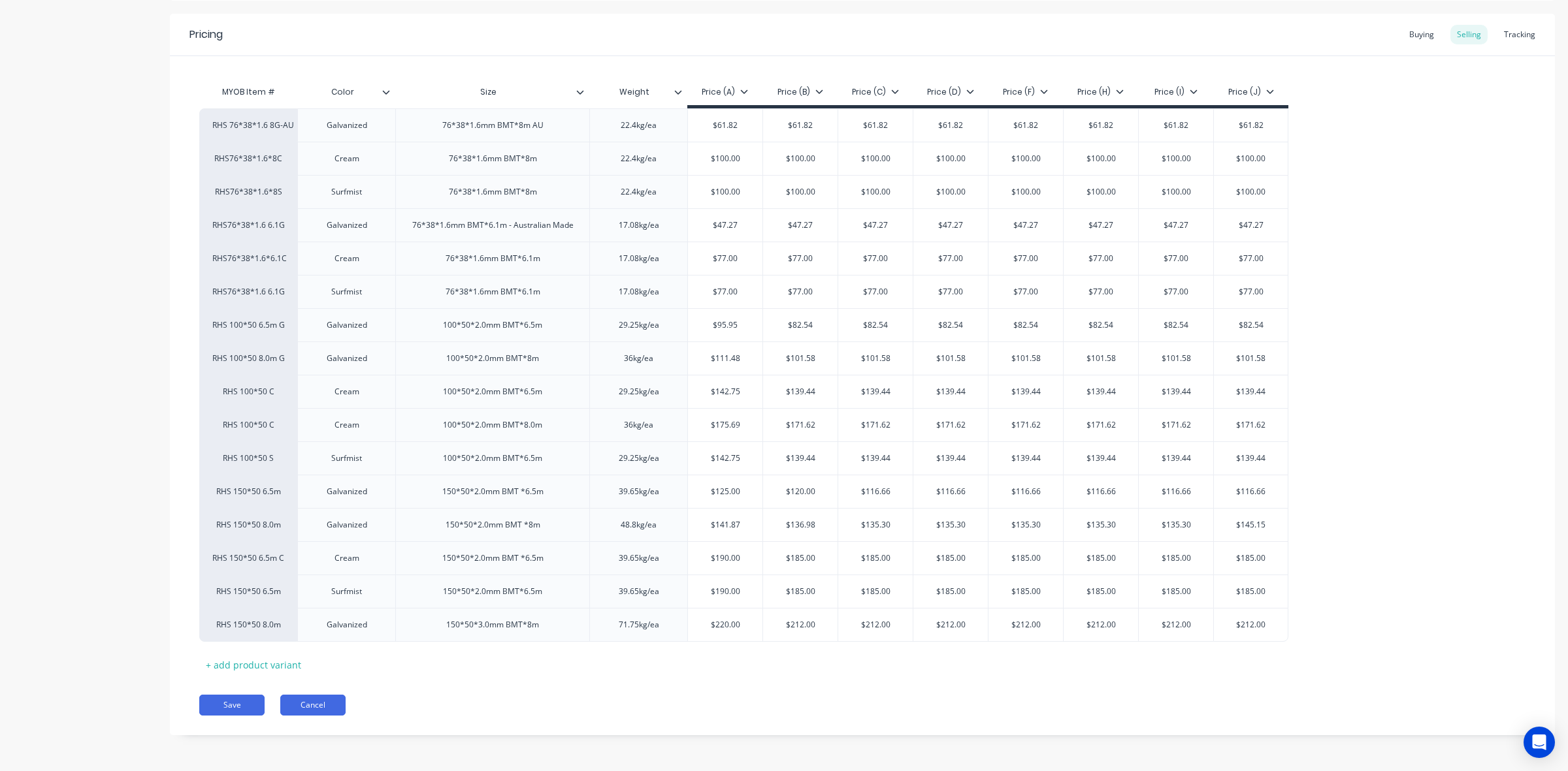
click at [312, 702] on button "Cancel" at bounding box center [313, 705] width 65 height 21
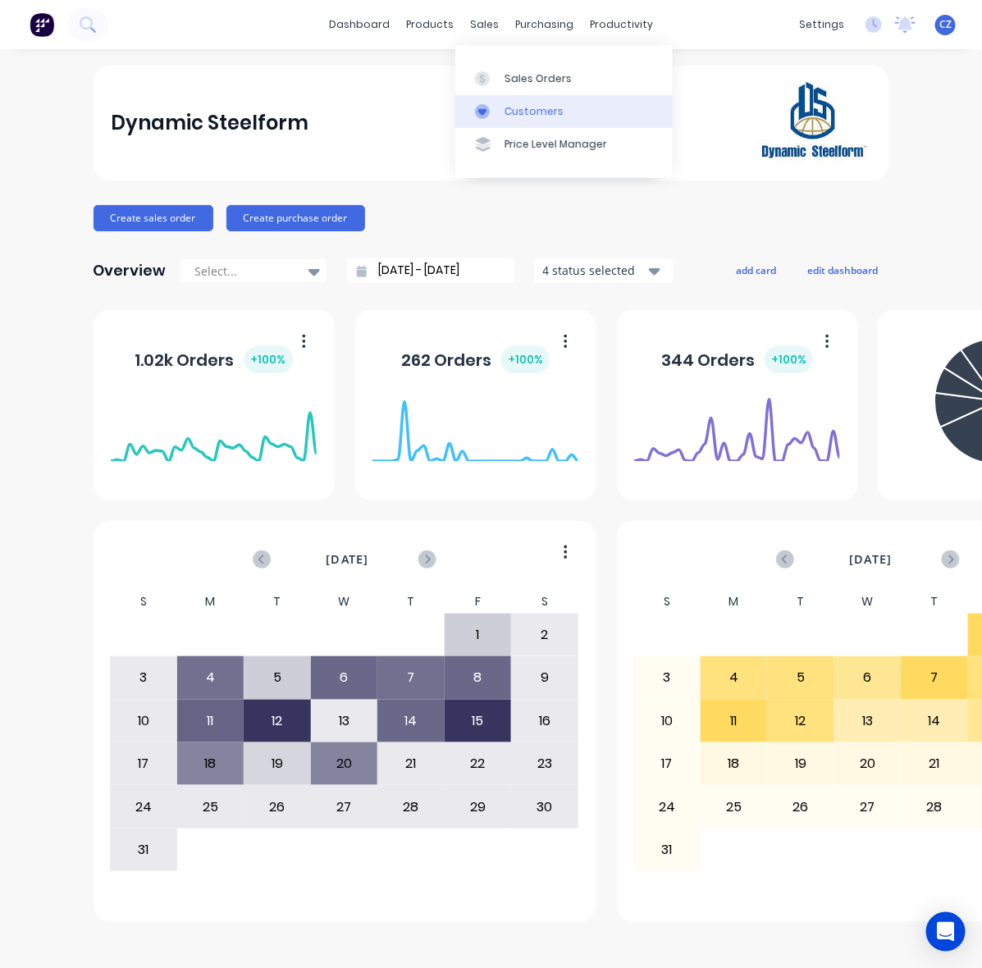
click at [515, 112] on div "Customers" at bounding box center [534, 111] width 59 height 15
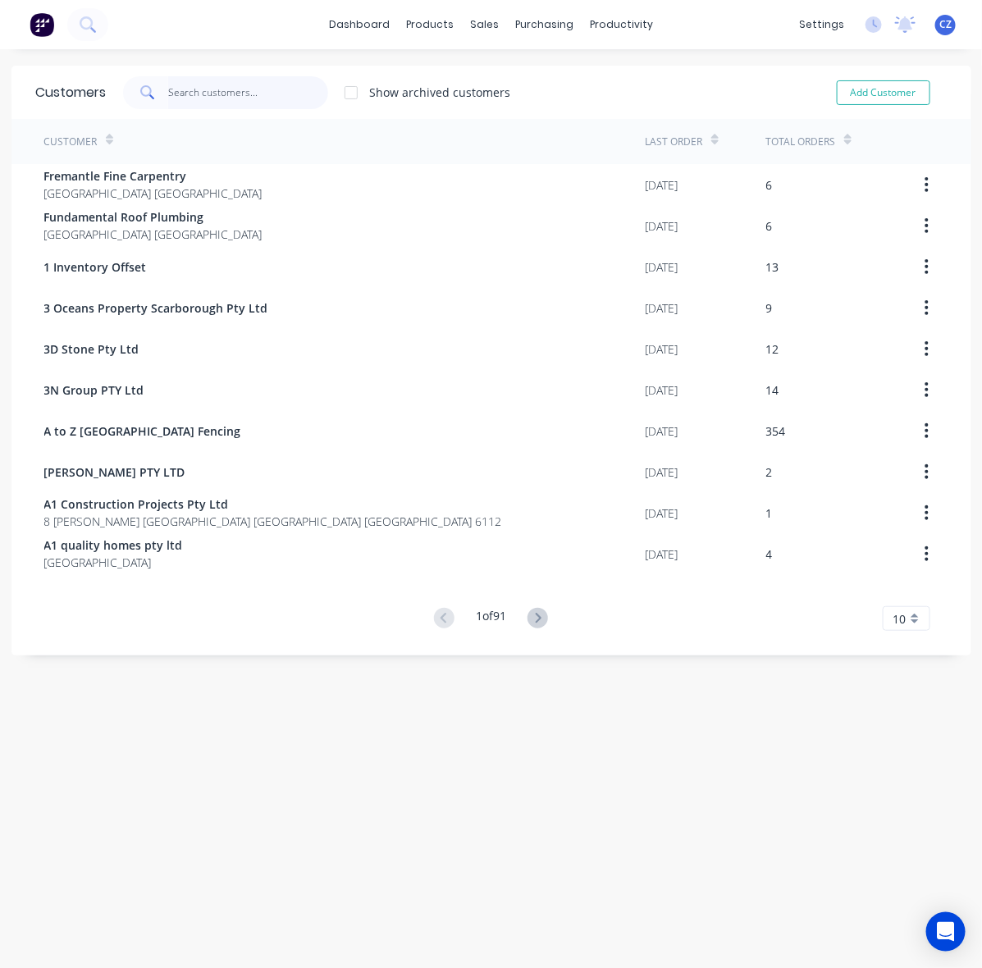
click at [230, 95] on input "text" at bounding box center [248, 92] width 160 height 33
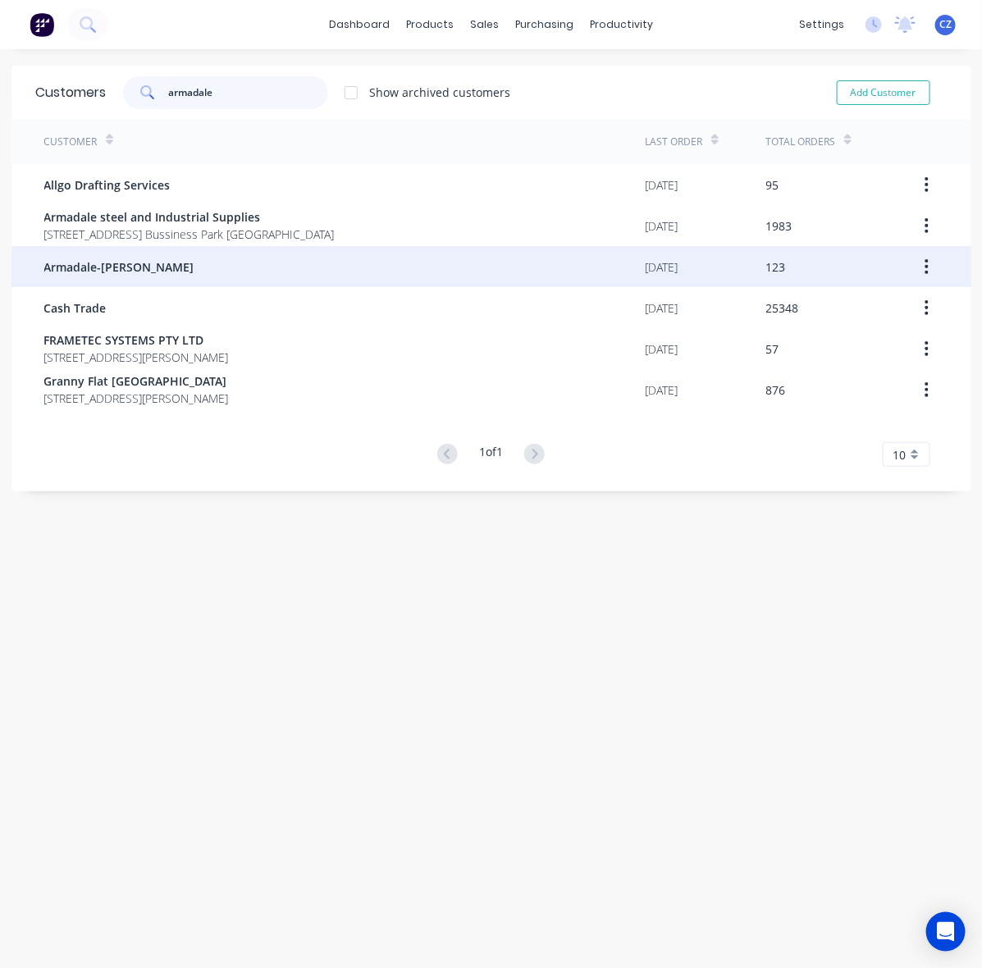
type input "armadale"
click at [240, 247] on div "Armadale-[PERSON_NAME]" at bounding box center [345, 266] width 602 height 41
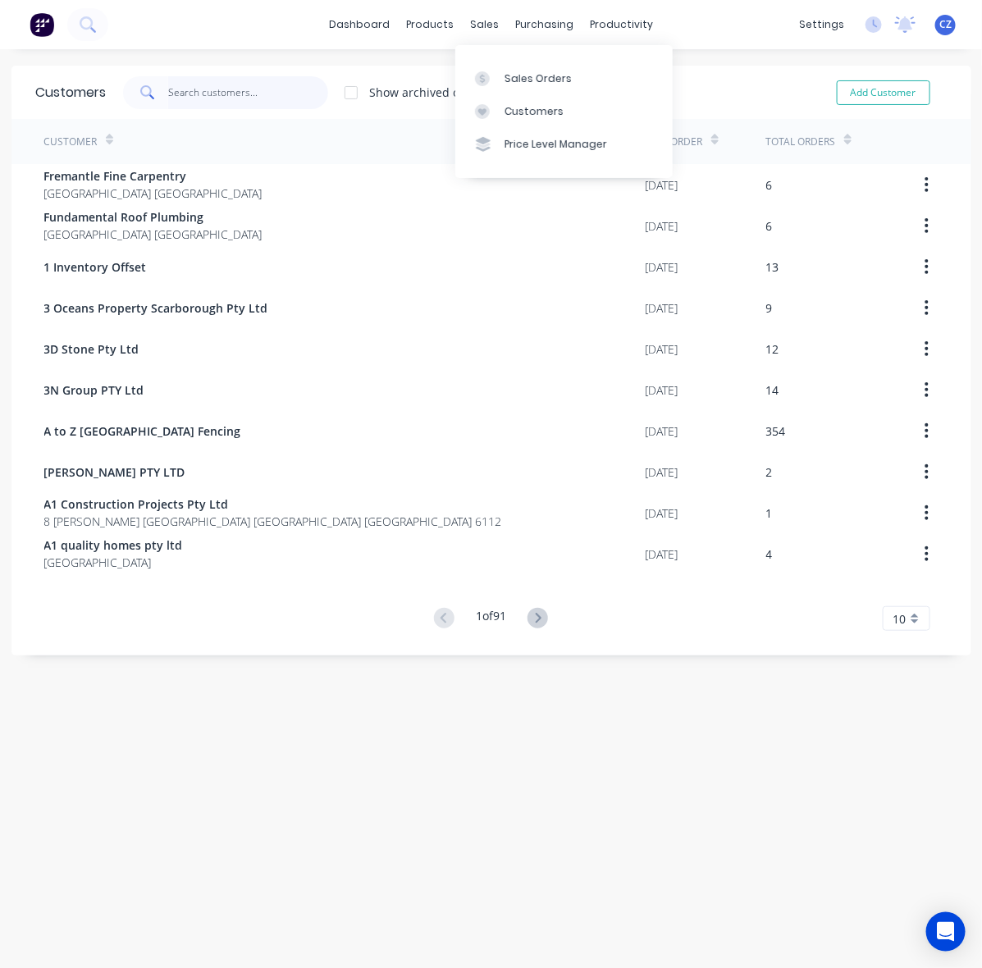
click at [267, 91] on input "text" at bounding box center [248, 92] width 160 height 33
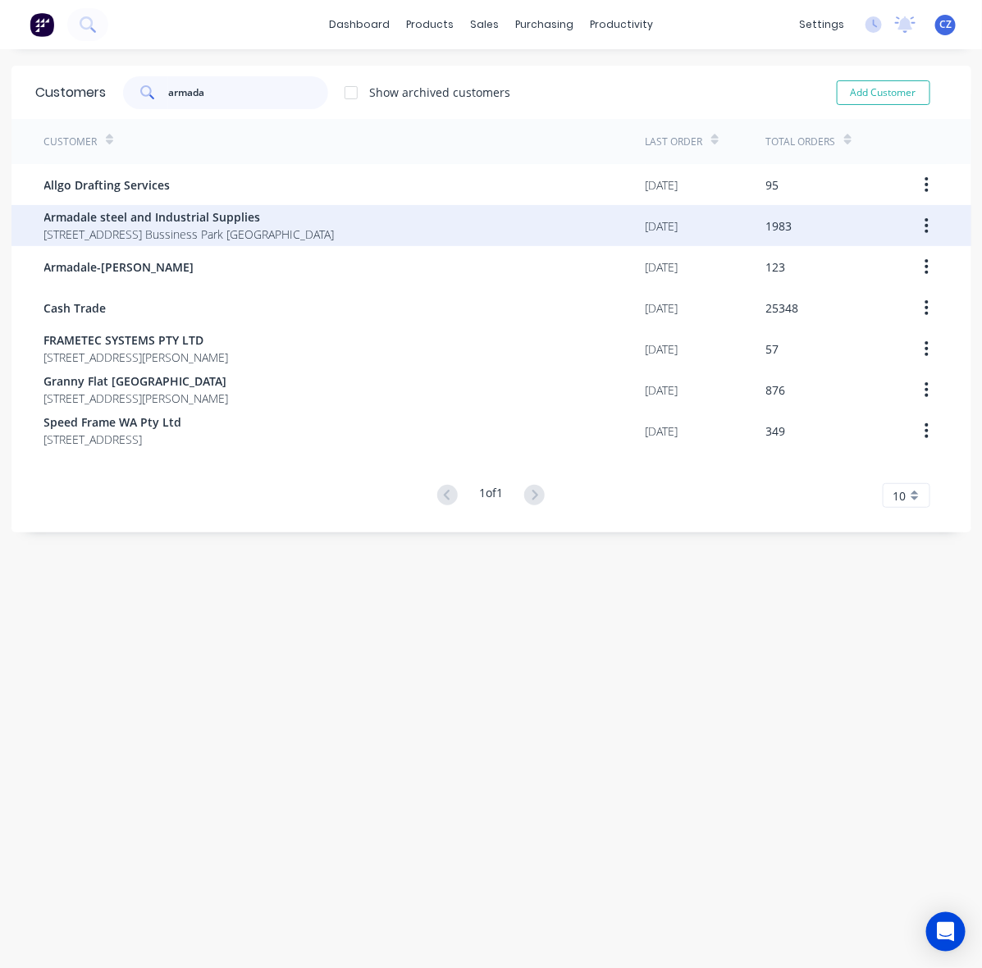
type input "armada"
click at [264, 213] on span "Armadale steel and Industrial Supplies" at bounding box center [189, 216] width 291 height 17
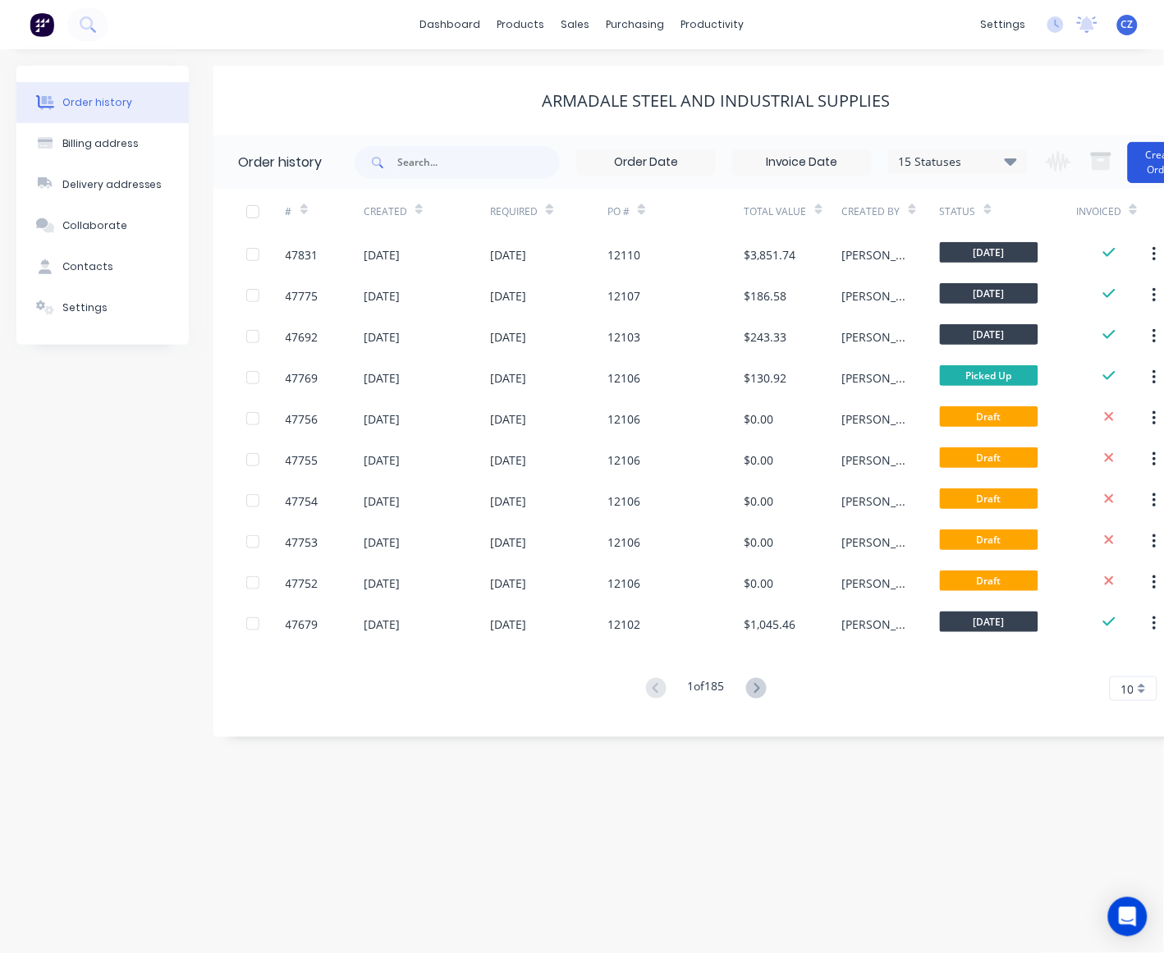
click at [982, 166] on button "Create Order" at bounding box center [1161, 162] width 66 height 41
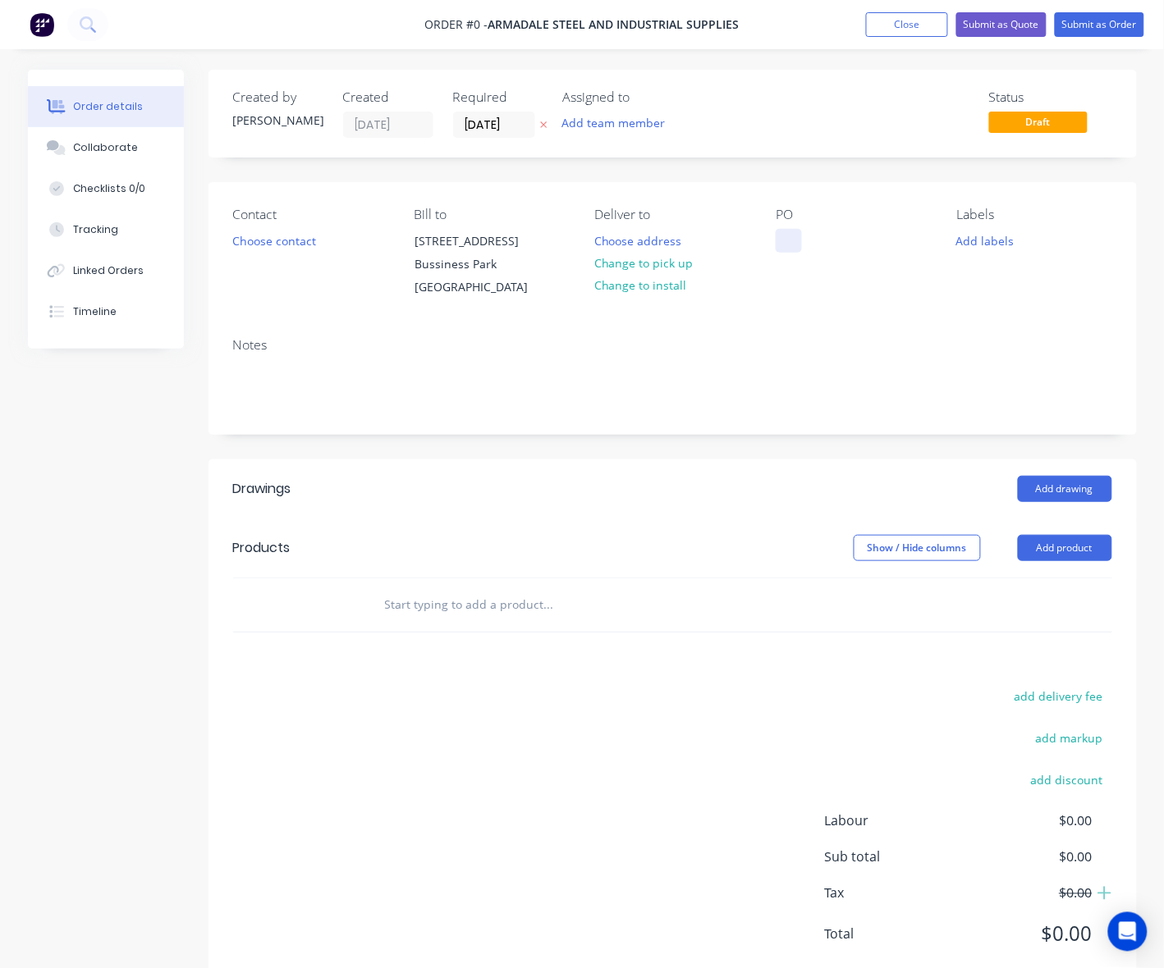
click at [800, 244] on div at bounding box center [789, 241] width 26 height 24
paste div
click at [273, 236] on div "Order details Collaborate Checklists 0/0 Tracking Linked Orders Timeline Order …" at bounding box center [582, 542] width 1142 height 945
click at [294, 232] on button "Choose contact" at bounding box center [273, 240] width 101 height 22
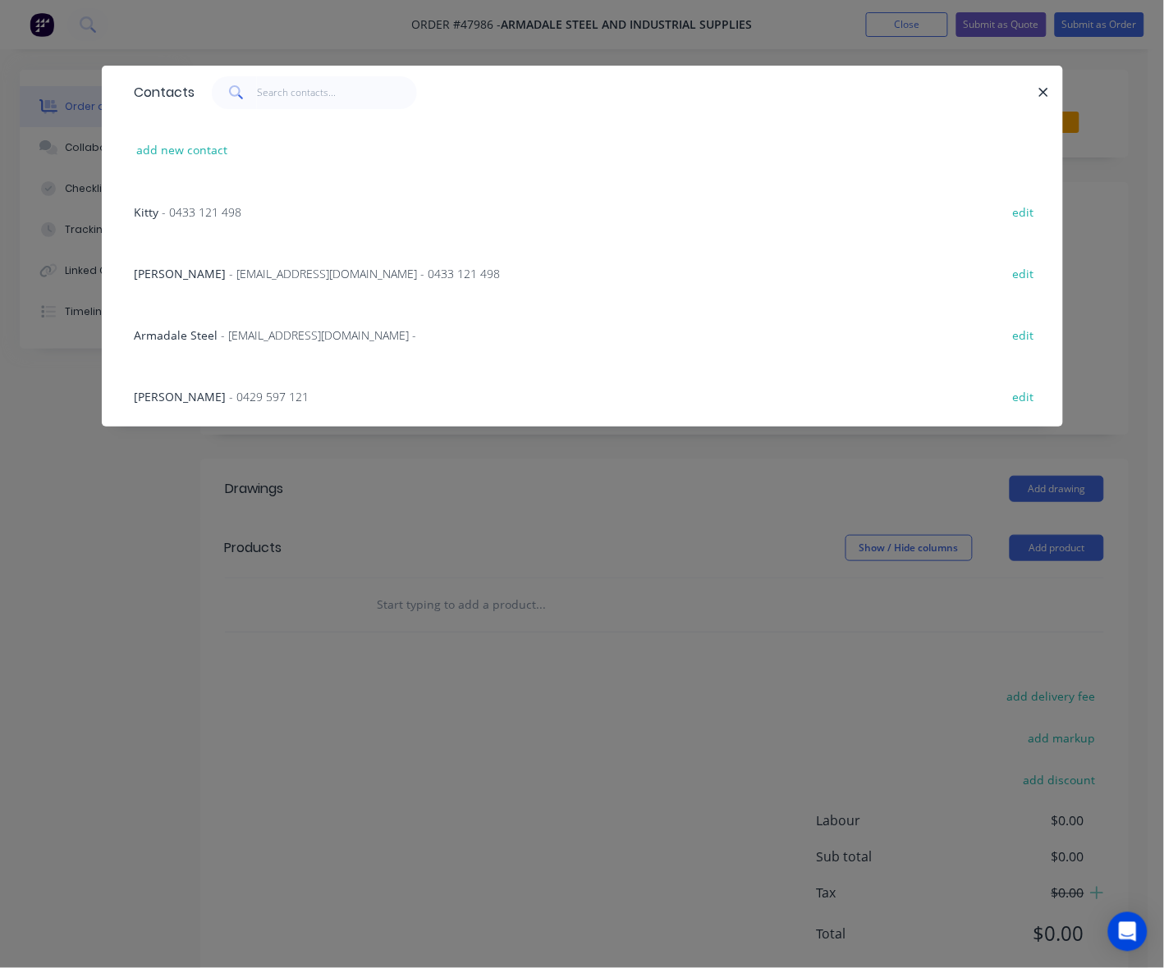
drag, startPoint x: 152, startPoint y: 273, endPoint x: 625, endPoint y: 279, distance: 473.6
click at [153, 273] on span "[PERSON_NAME]" at bounding box center [181, 274] width 92 height 16
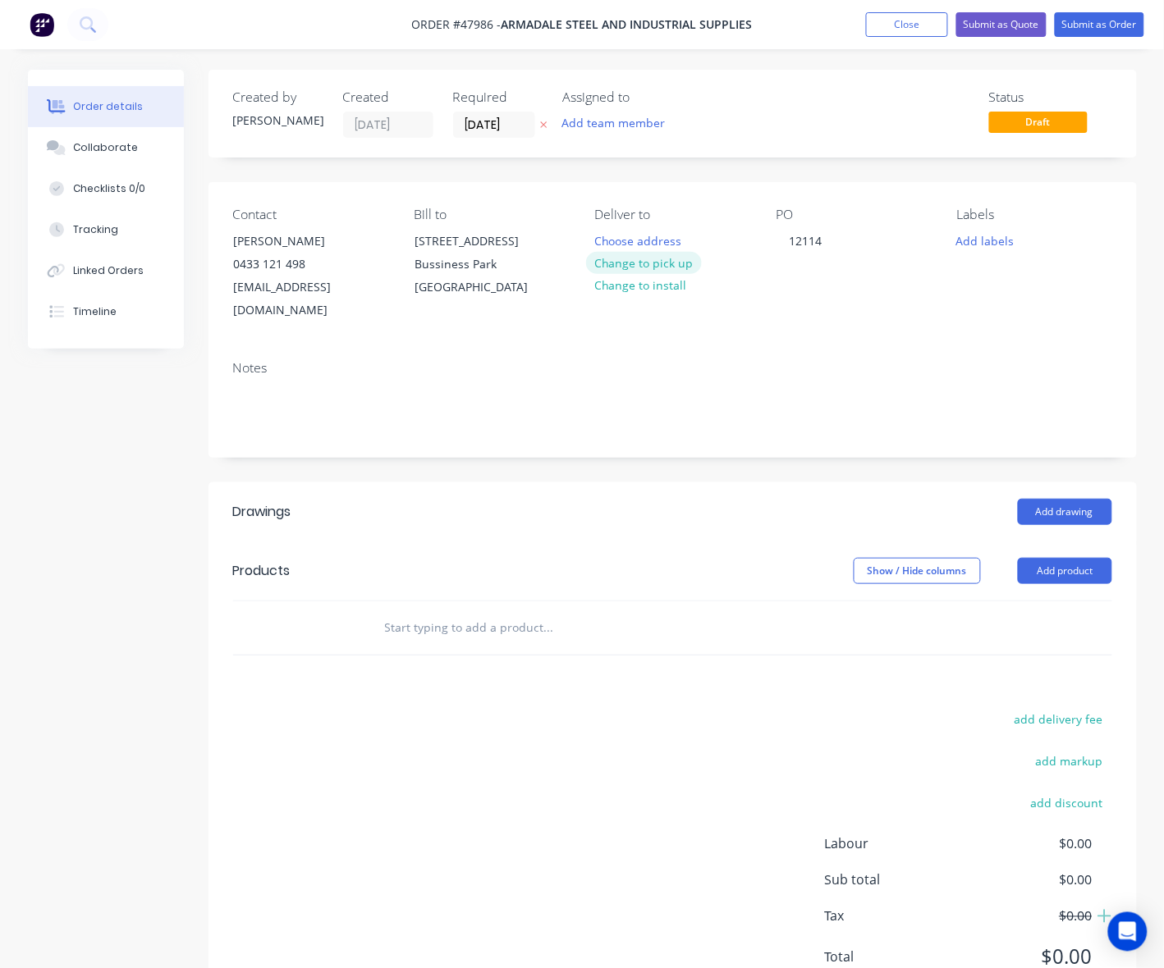
click at [661, 264] on button "Change to pick up" at bounding box center [644, 263] width 117 height 22
click at [982, 558] on button "Add product" at bounding box center [1065, 571] width 94 height 26
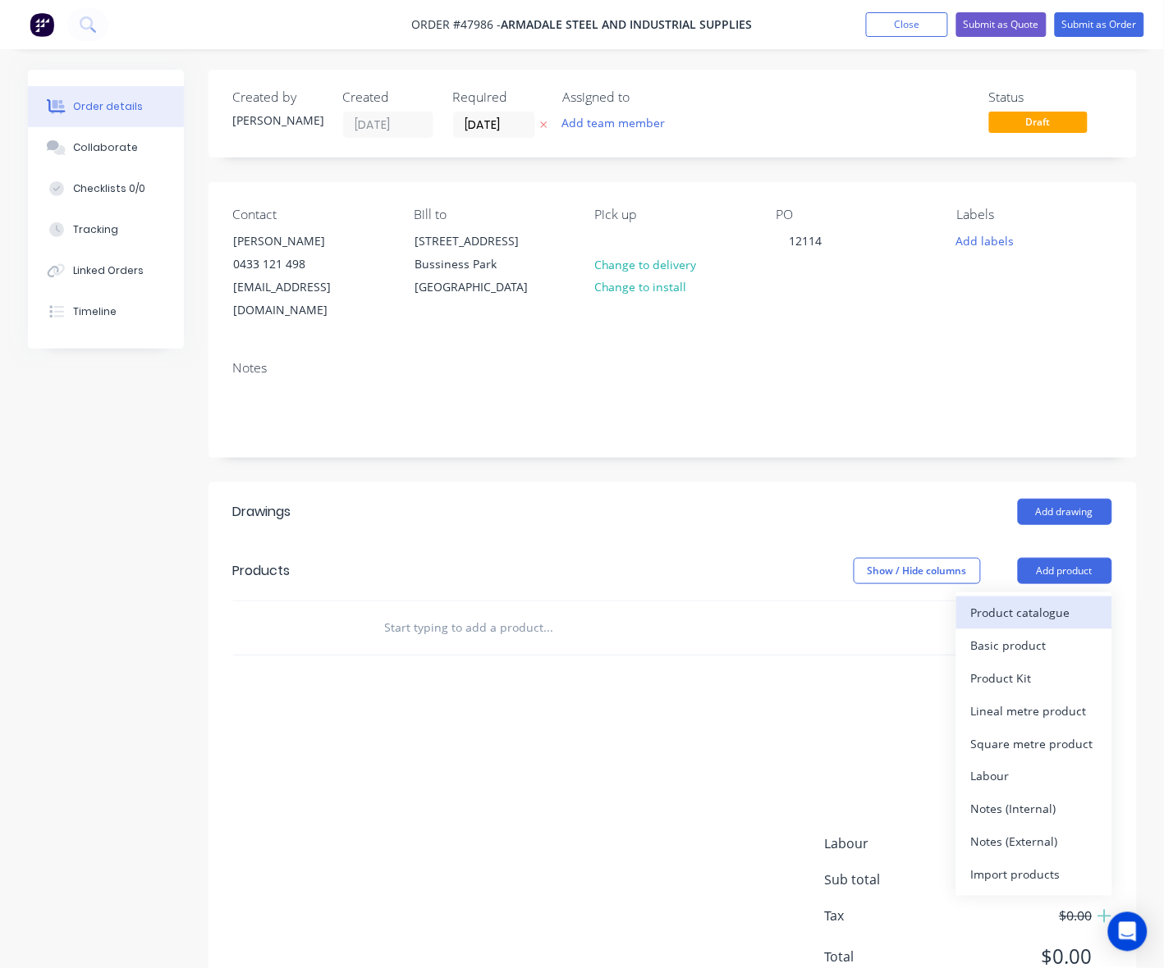
click at [982, 601] on div "Product catalogue" at bounding box center [1034, 613] width 126 height 24
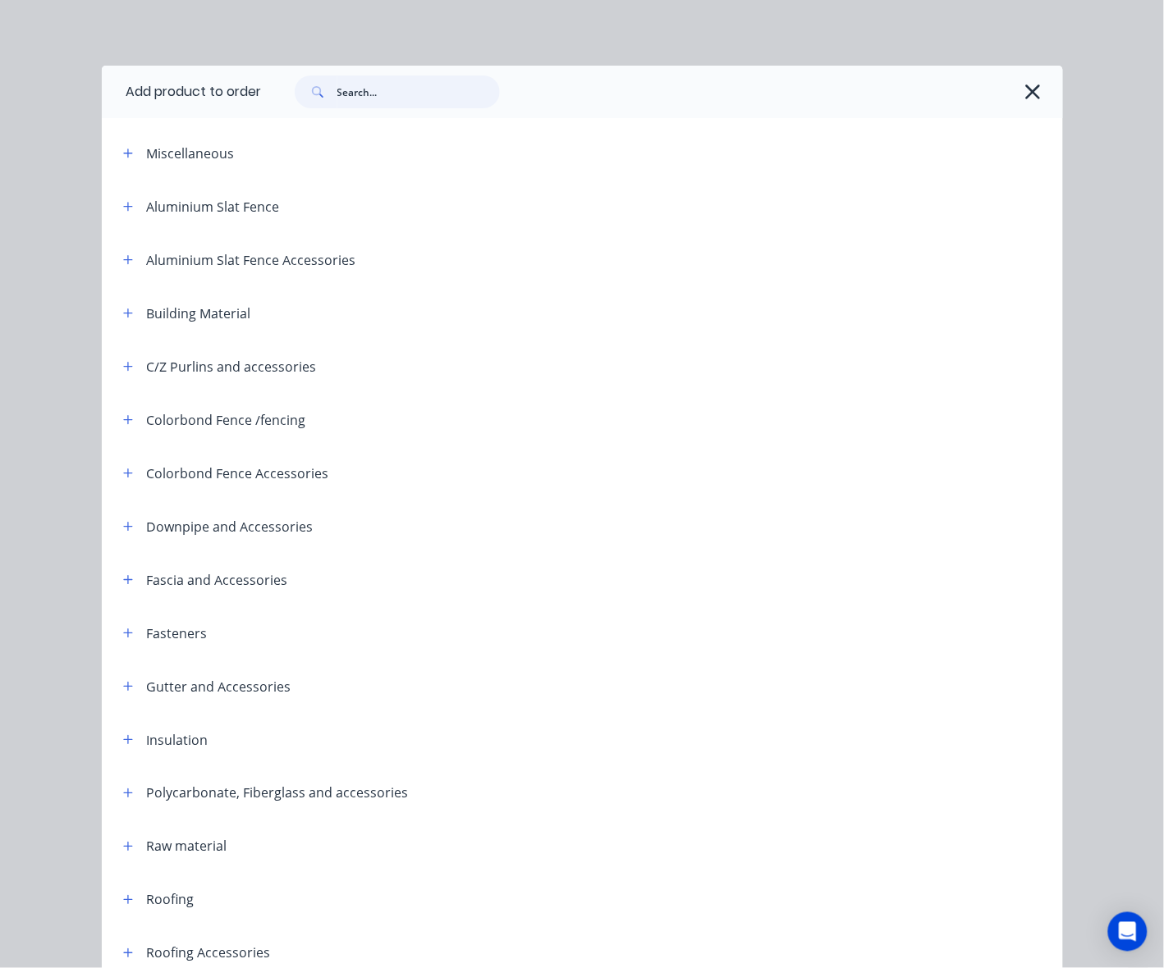
click at [380, 95] on input "text" at bounding box center [418, 92] width 162 height 33
click at [126, 371] on button "button" at bounding box center [128, 366] width 21 height 21
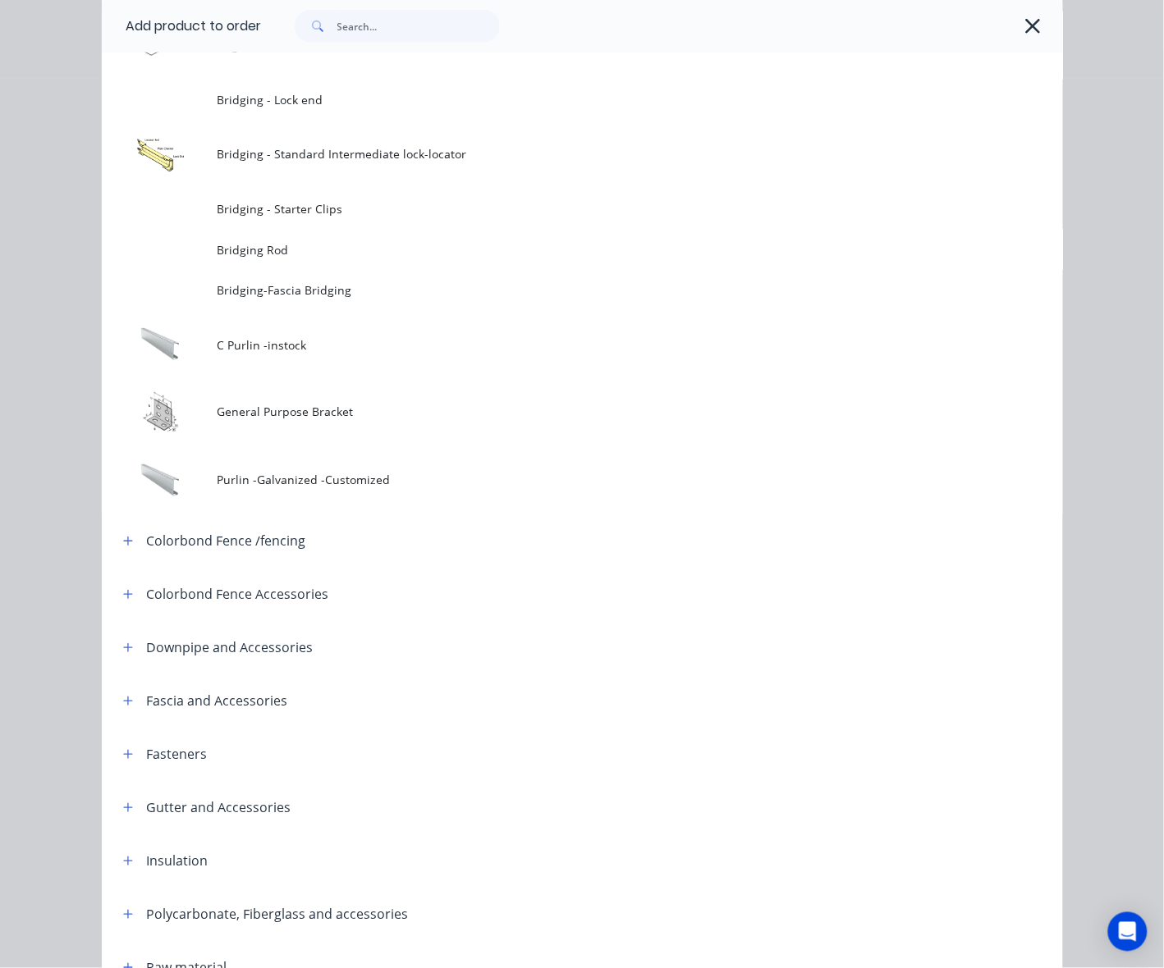
scroll to position [410, 0]
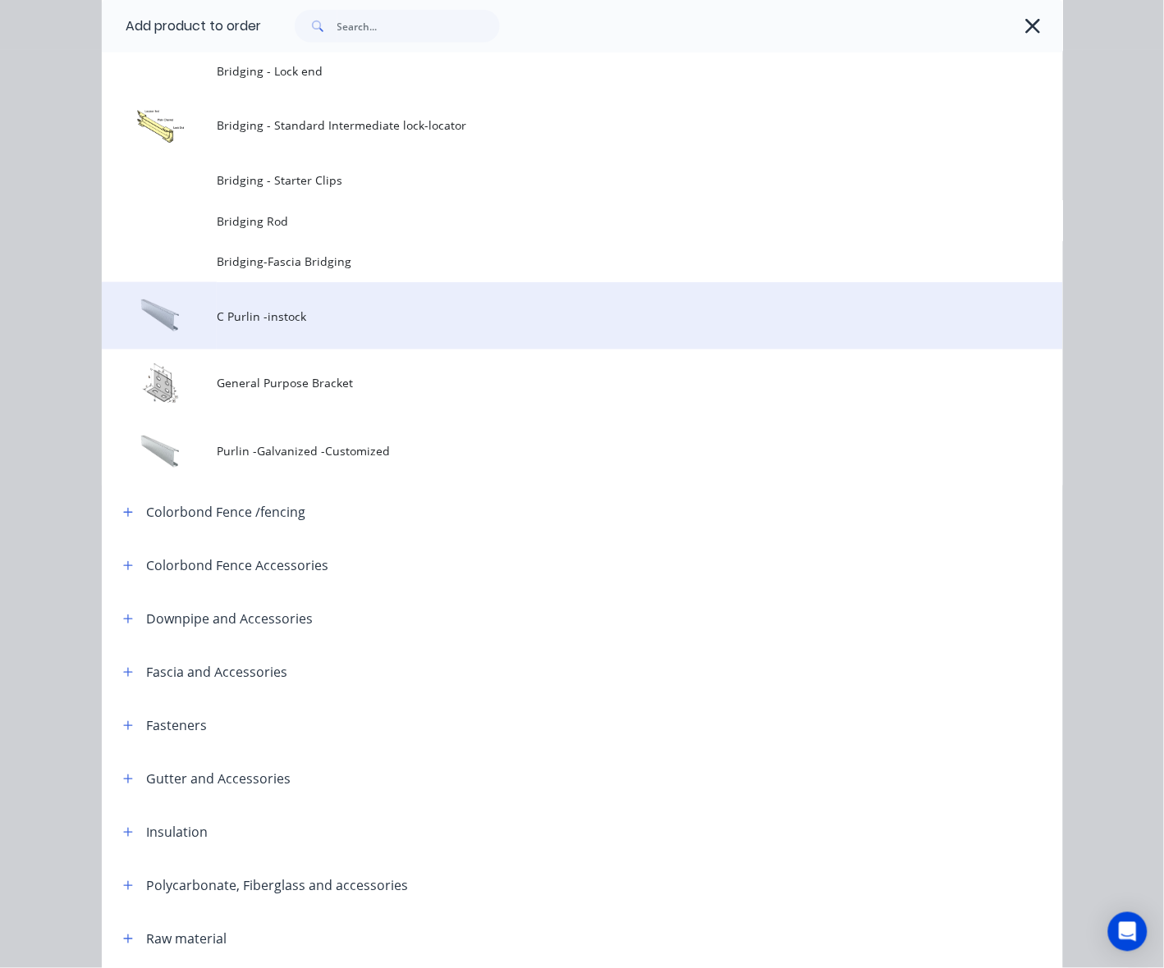
click at [325, 328] on td "C Purlin -instock" at bounding box center [639, 316] width 845 height 68
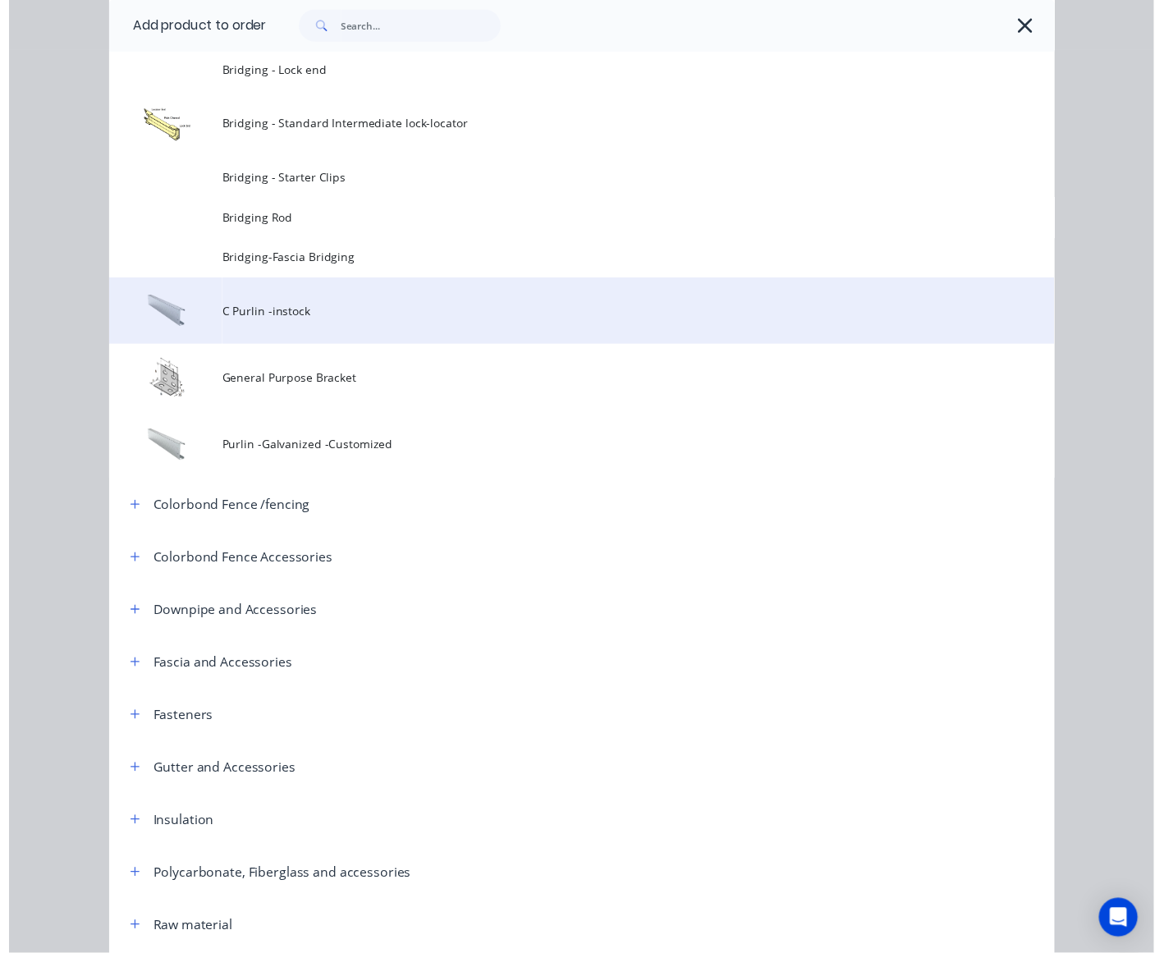
scroll to position [0, 0]
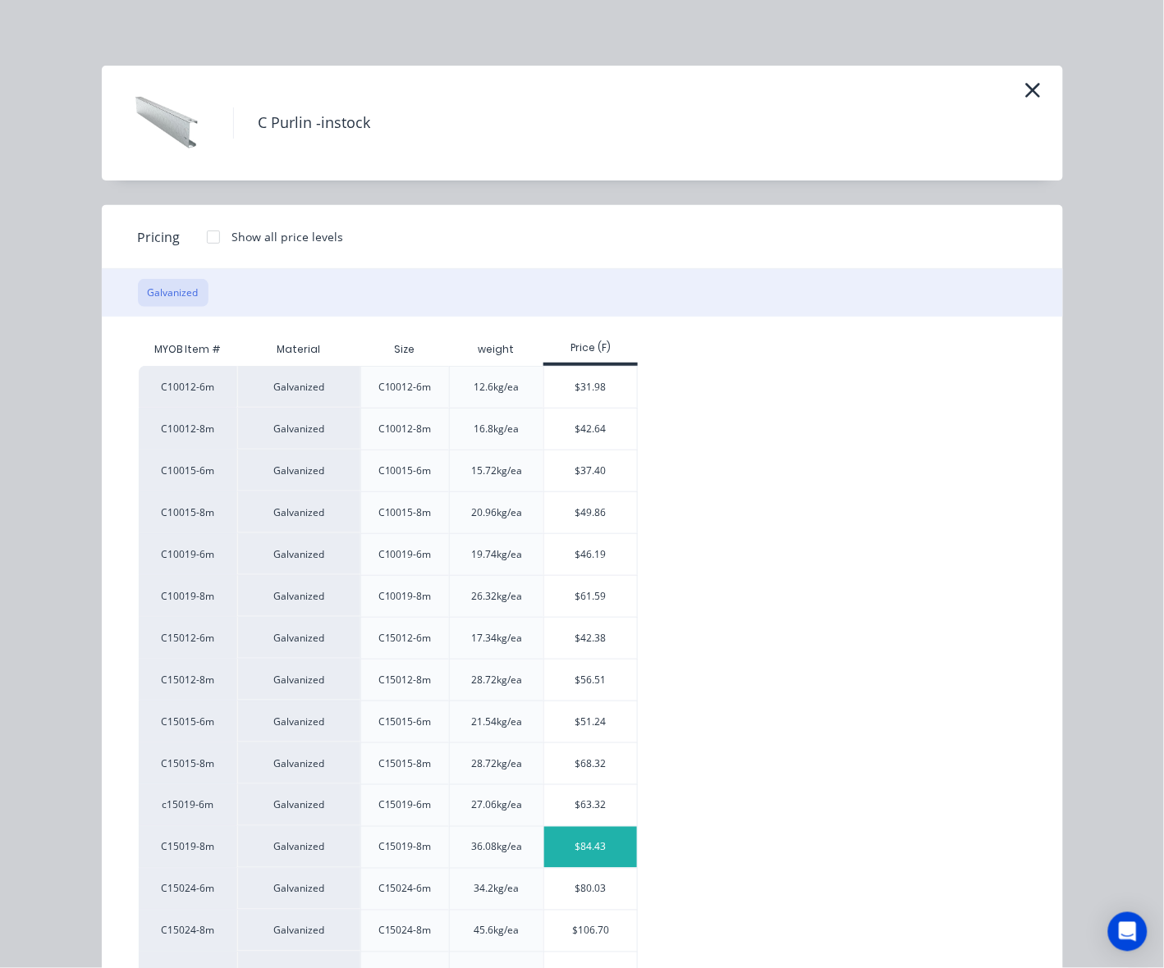
click at [584, 860] on div "$84.43" at bounding box center [590, 847] width 93 height 41
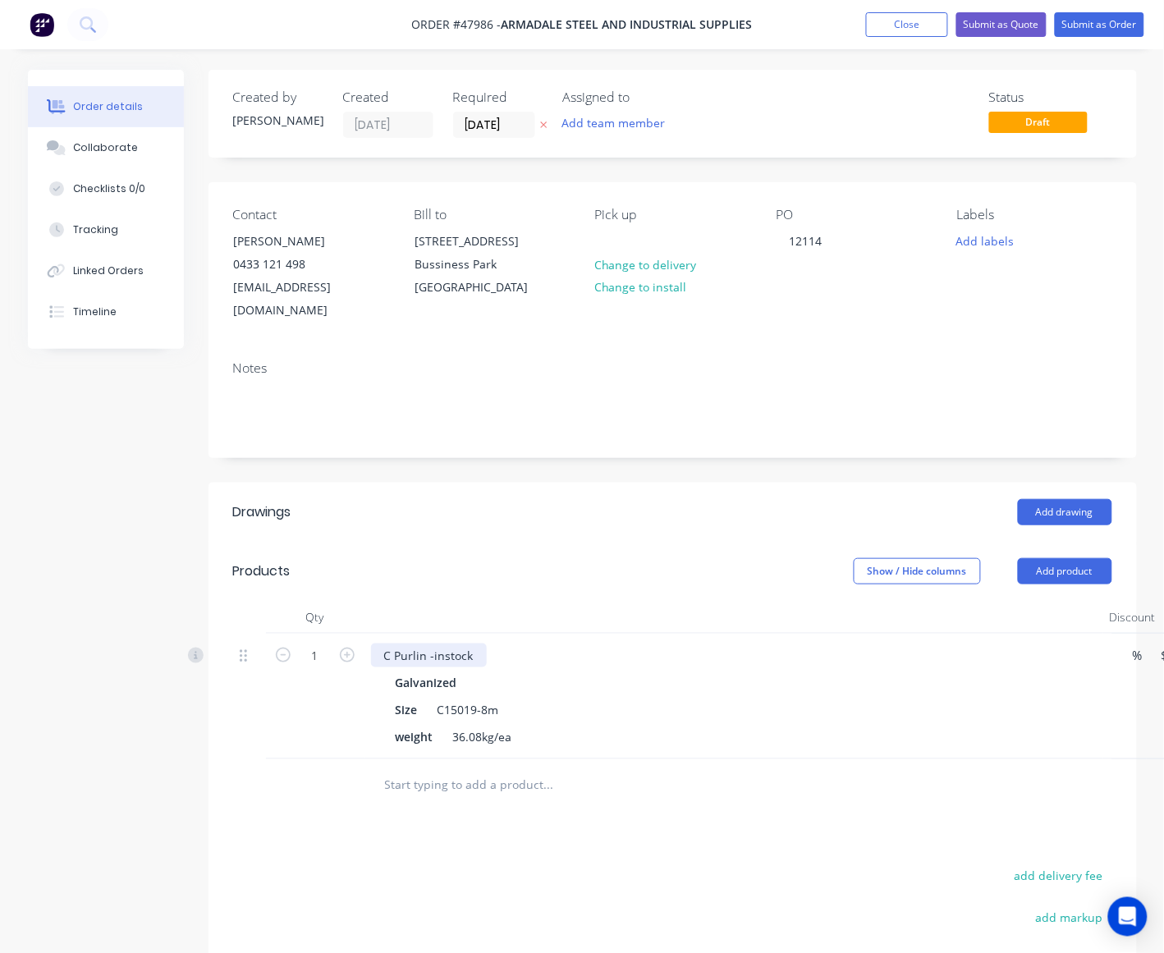
click at [481, 643] on div "C Purlin -instock" at bounding box center [429, 655] width 116 height 24
click at [341, 648] on icon "button" at bounding box center [347, 655] width 15 height 15
type input "2"
type input "$168.86"
click at [446, 558] on div "Show / Hide columns Add product" at bounding box center [765, 571] width 692 height 26
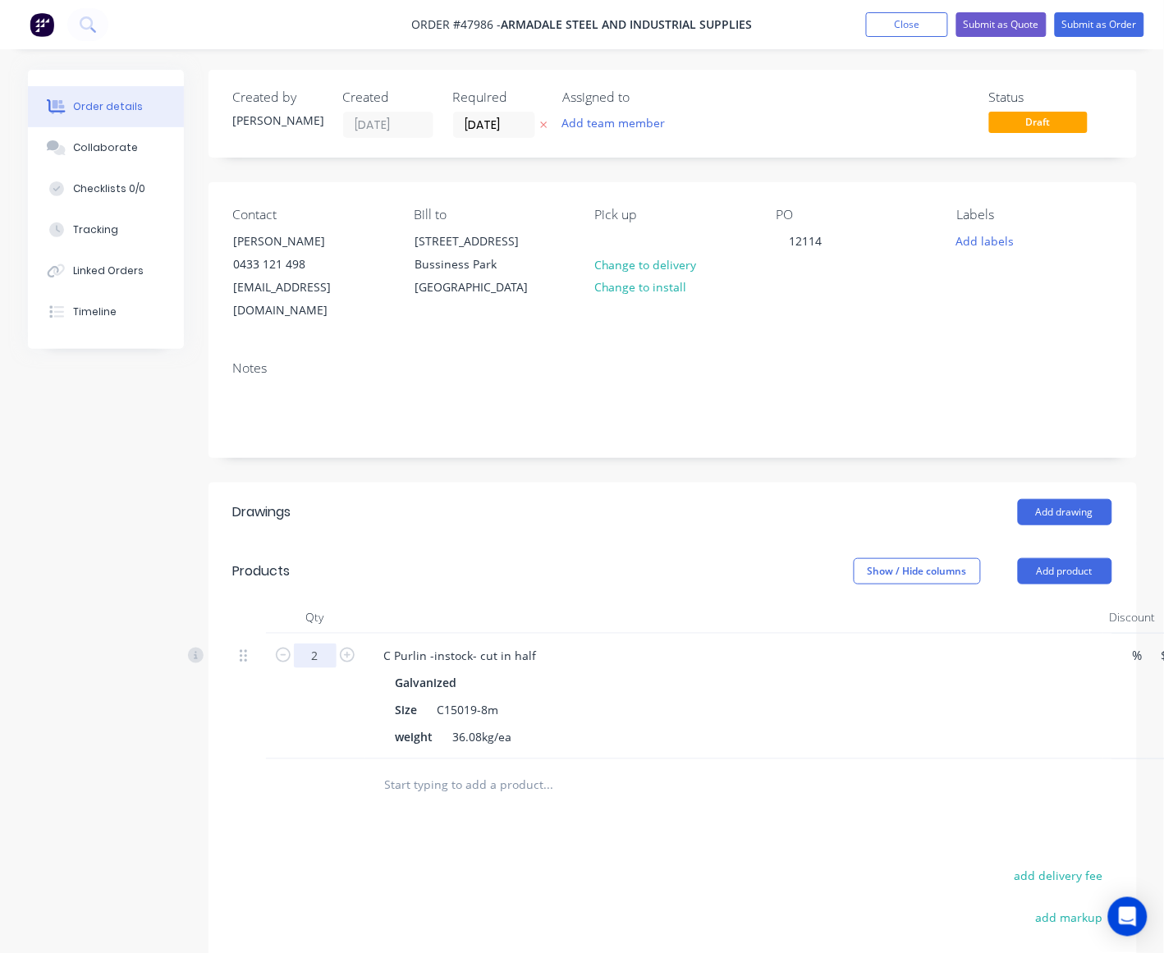
click at [318, 643] on input "2" at bounding box center [315, 655] width 43 height 25
type input "4"
type input "$337.72"
drag, startPoint x: 1063, startPoint y: 526, endPoint x: 1040, endPoint y: 547, distance: 30.8
click at [982, 542] on header "Products Show / Hide columns Add product" at bounding box center [672, 571] width 928 height 59
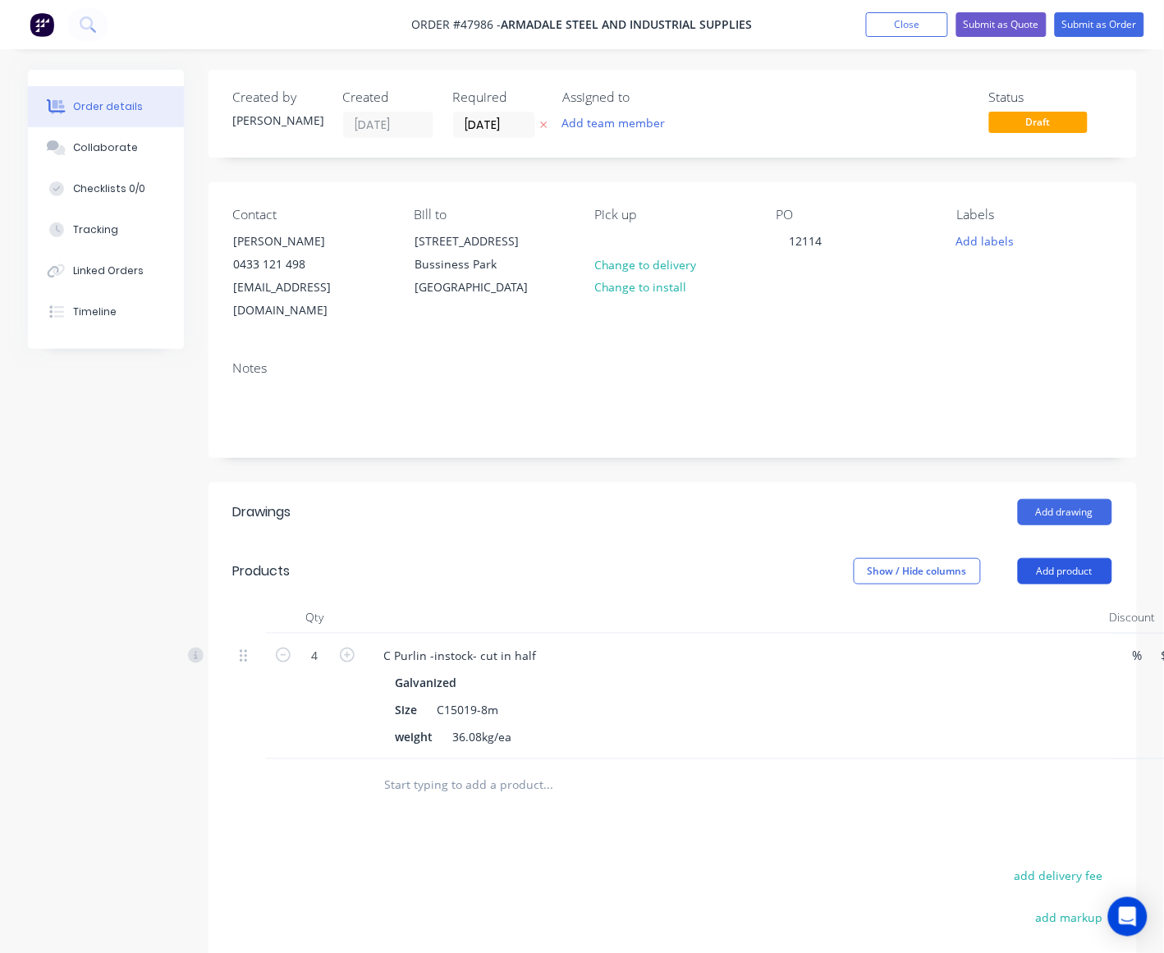
click at [982, 558] on button "Add product" at bounding box center [1065, 571] width 94 height 26
click at [982, 601] on div "Product catalogue" at bounding box center [1034, 613] width 126 height 24
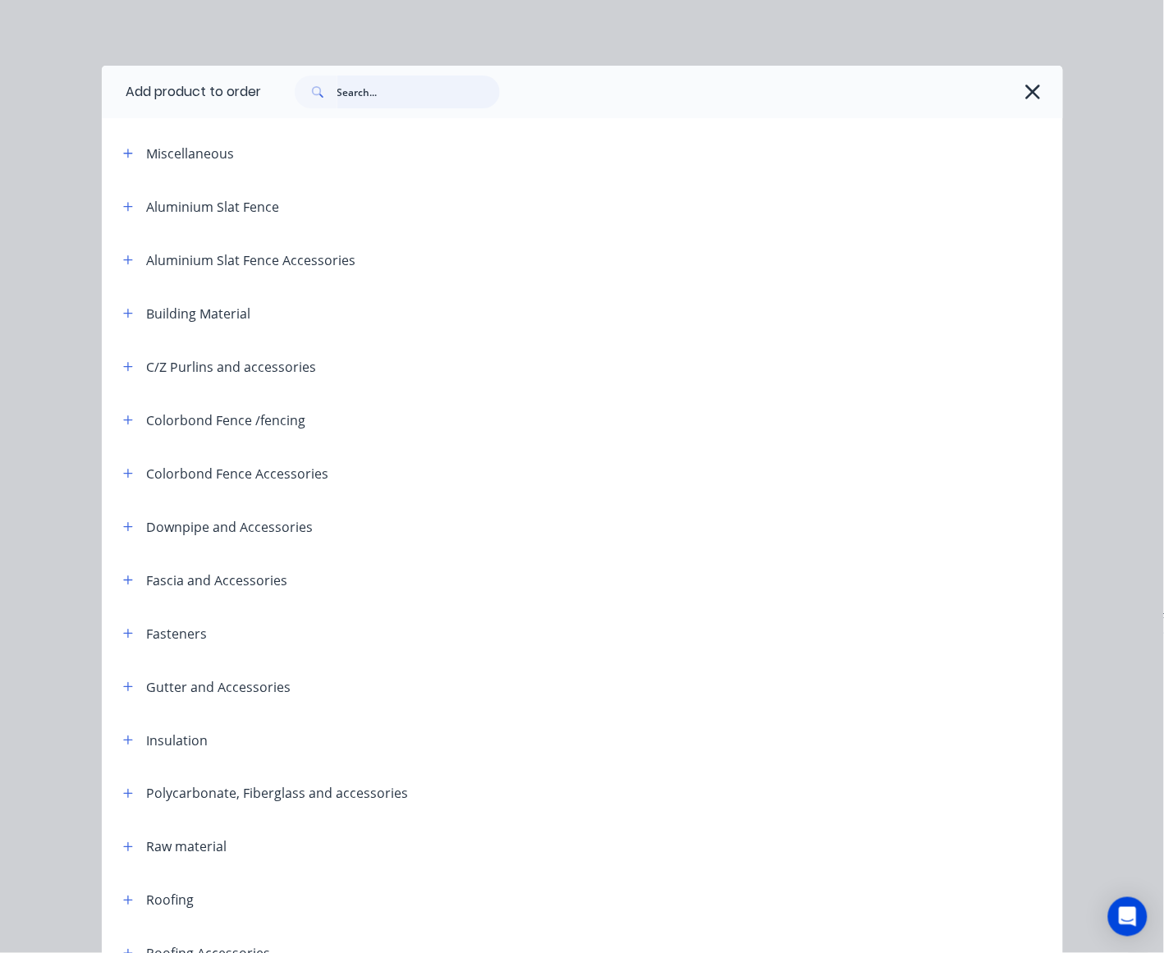
click at [376, 108] on input "text" at bounding box center [418, 92] width 162 height 33
type input "cut"
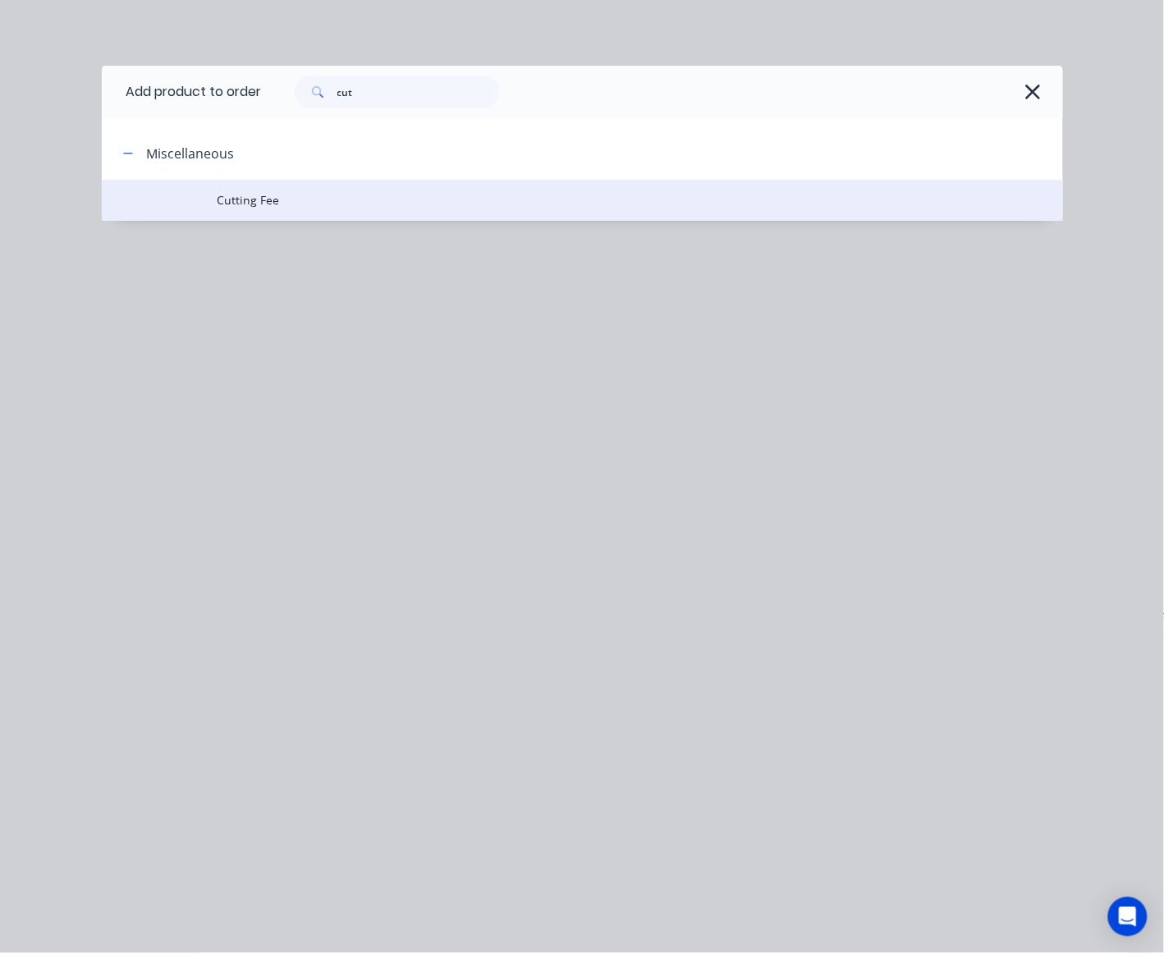
click at [235, 183] on td "Cutting Fee" at bounding box center [639, 200] width 845 height 41
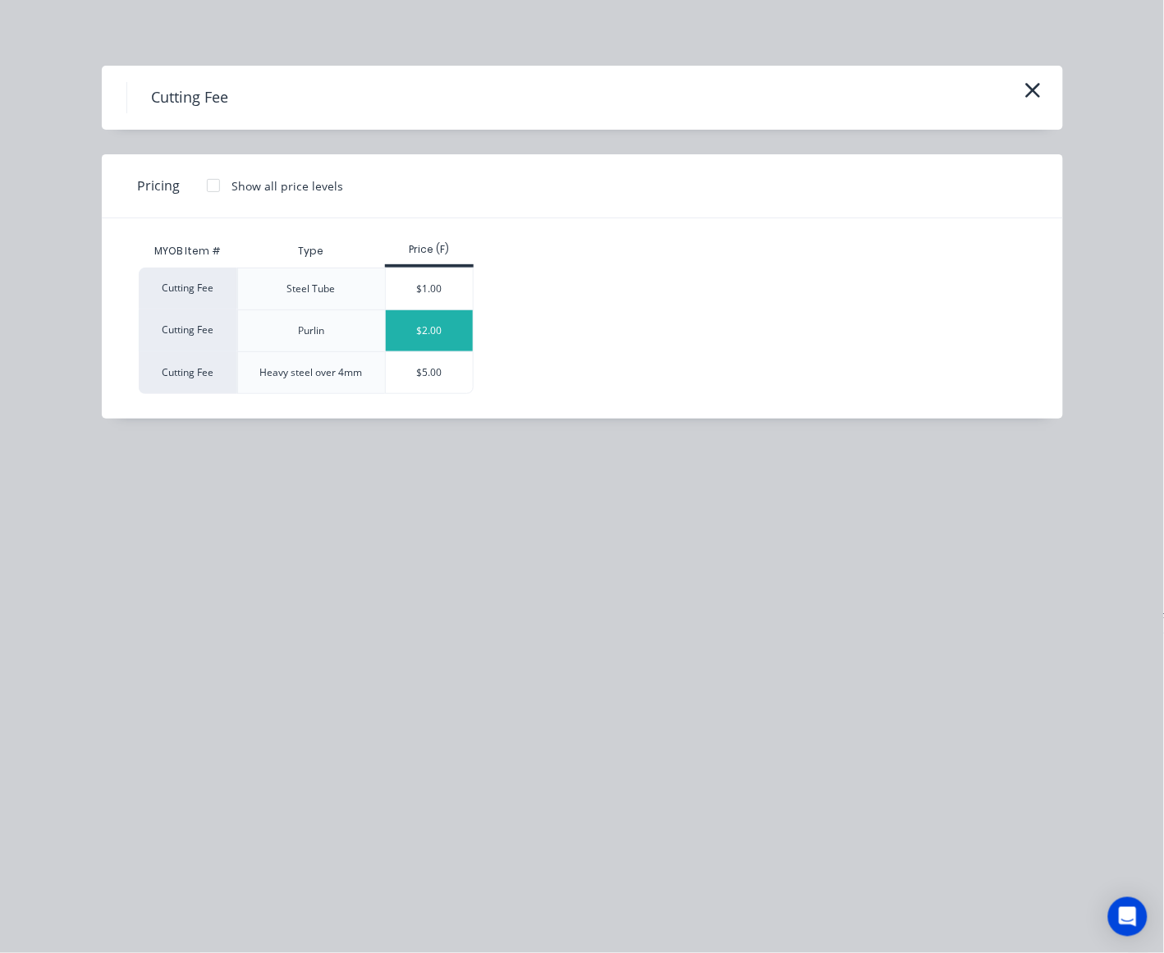
click at [408, 330] on div "$2.00" at bounding box center [430, 330] width 88 height 41
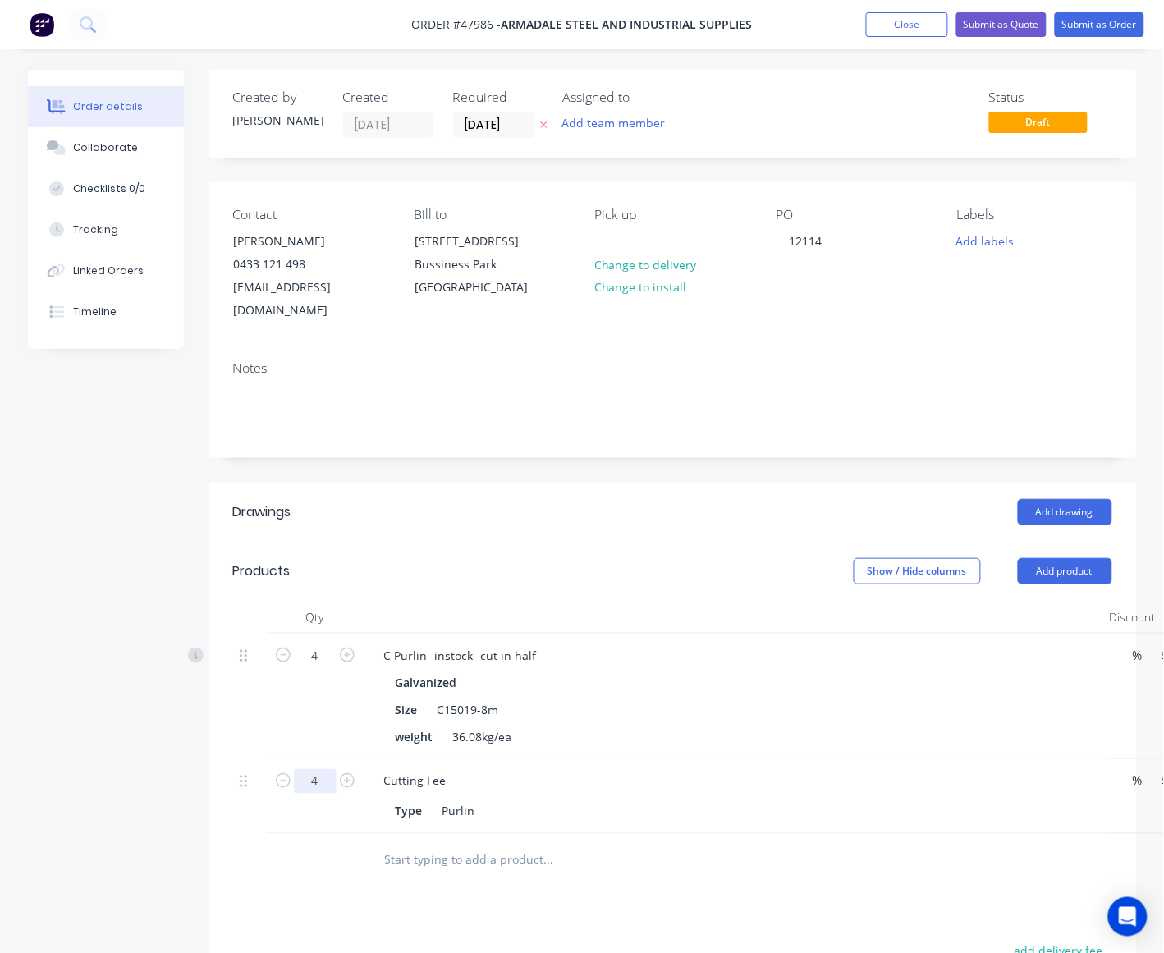
type input "4"
type input "$8.00"
click at [569, 729] on div "C Purlin -instock- cut in half Galvanized Size C15019-8m weight 36.08kg/ea" at bounding box center [733, 697] width 739 height 126
click at [982, 558] on button "Add product" at bounding box center [1065, 571] width 94 height 26
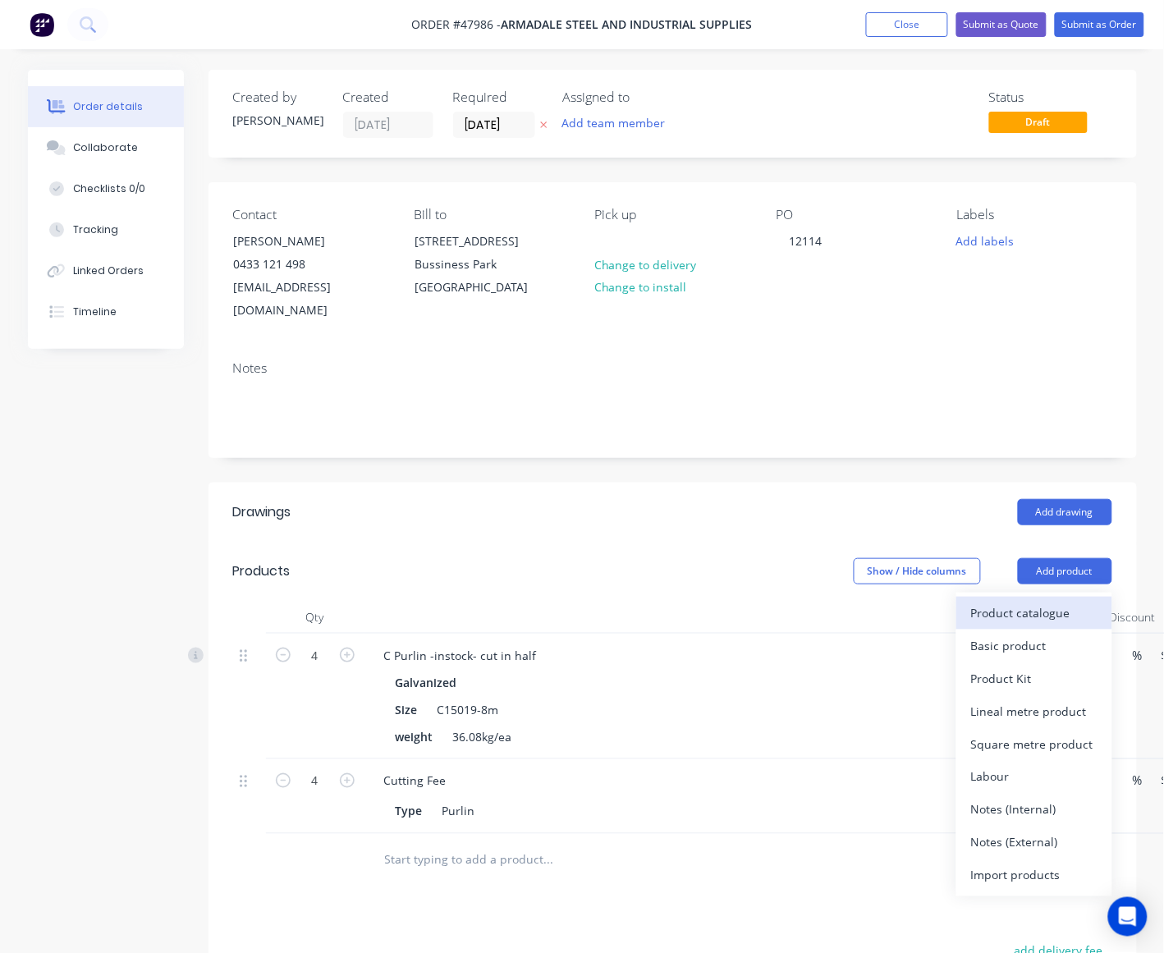
click at [982, 601] on div "Product catalogue" at bounding box center [1034, 613] width 126 height 24
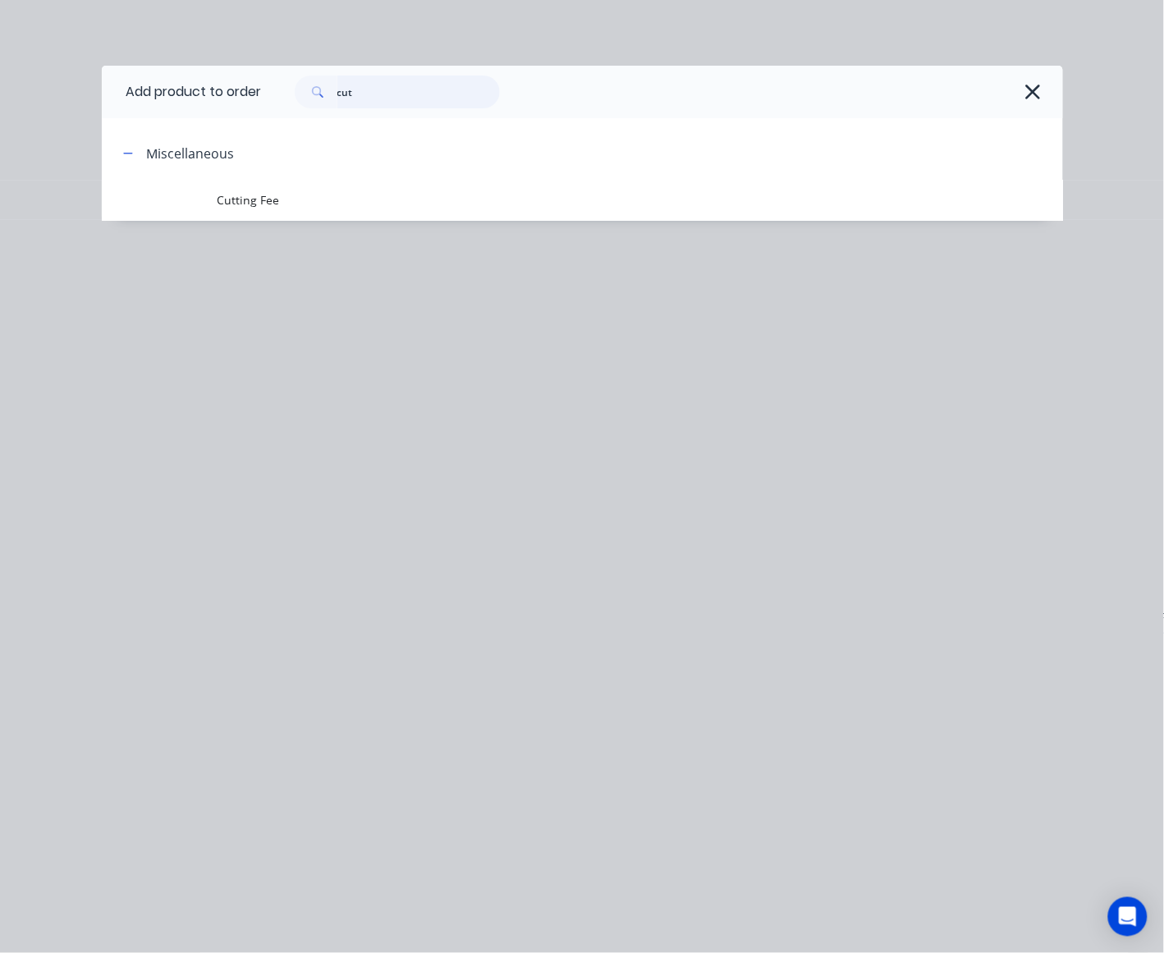
drag, startPoint x: 378, startPoint y: 96, endPoint x: 193, endPoint y: 93, distance: 185.5
click at [193, 93] on header "Add product to order cut" at bounding box center [582, 92] width 961 height 53
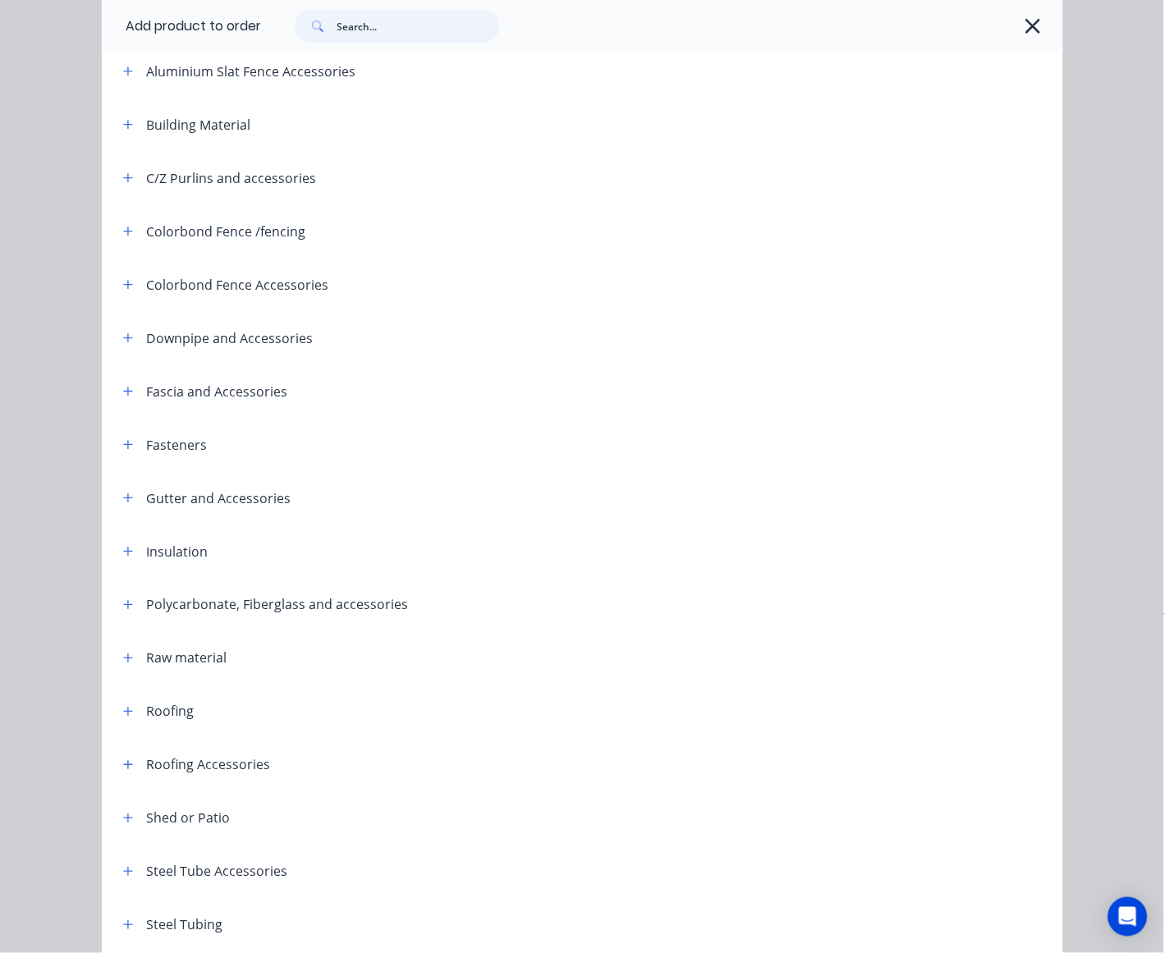
scroll to position [205, 0]
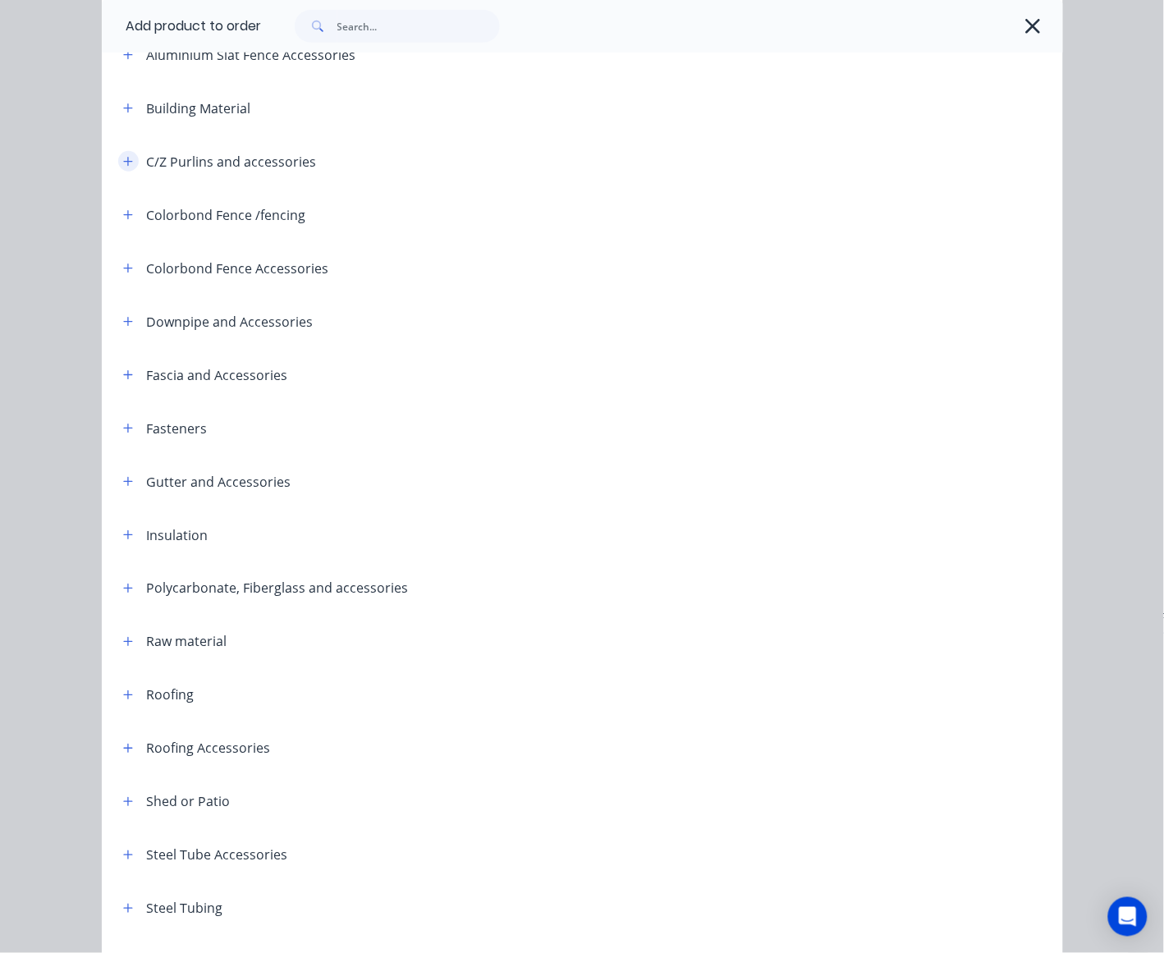
click at [127, 158] on button "button" at bounding box center [128, 161] width 21 height 21
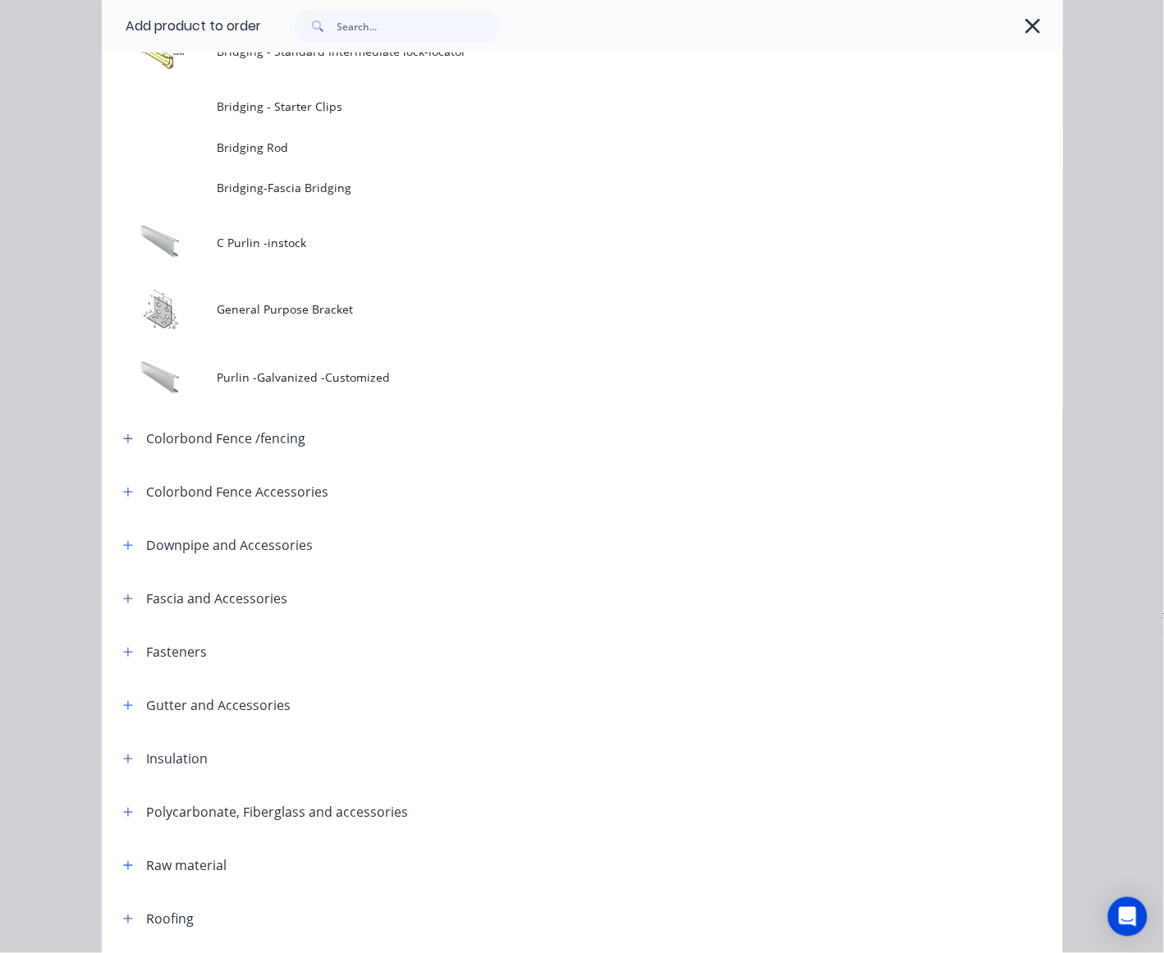
scroll to position [718, 0]
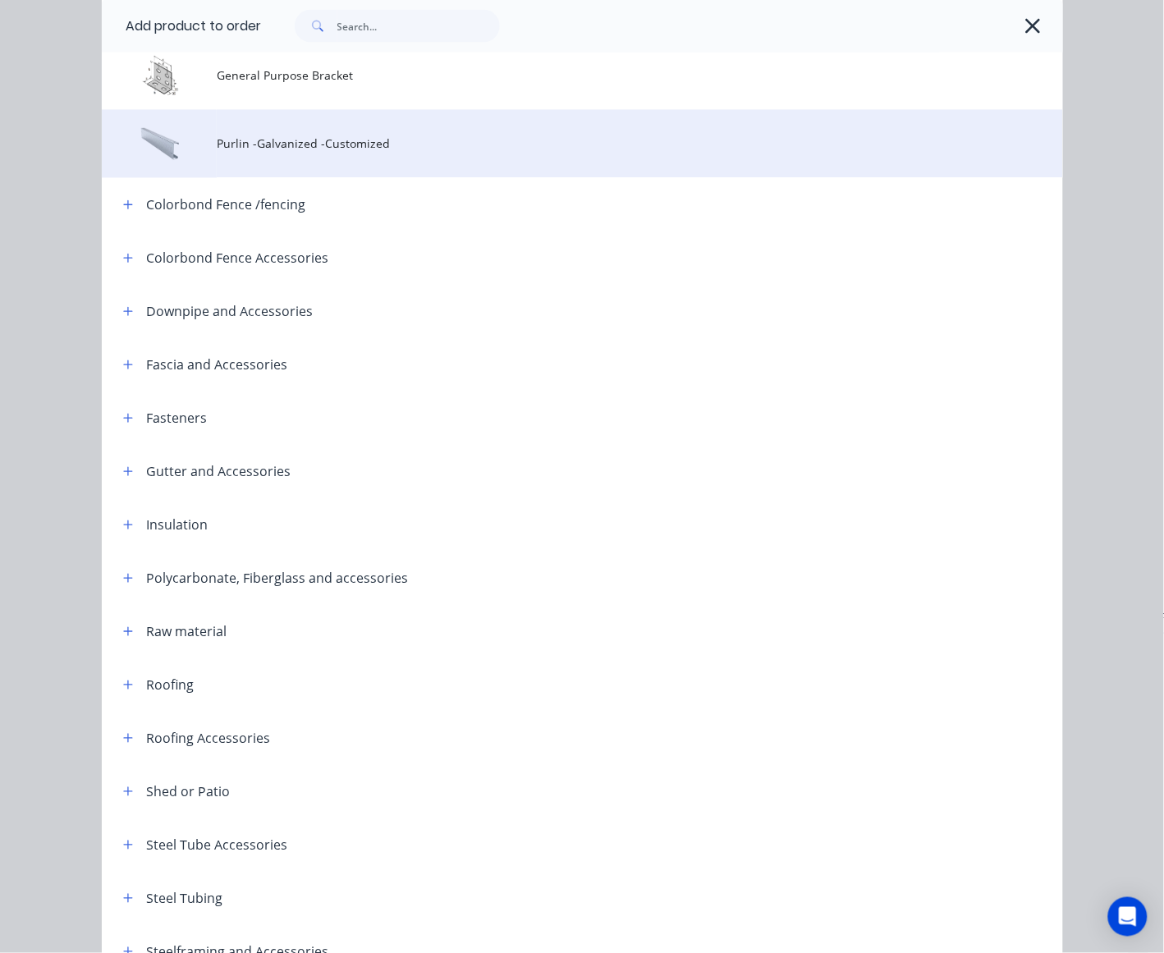
click at [312, 162] on td "Purlin -Galvanized -Customized" at bounding box center [639, 144] width 845 height 68
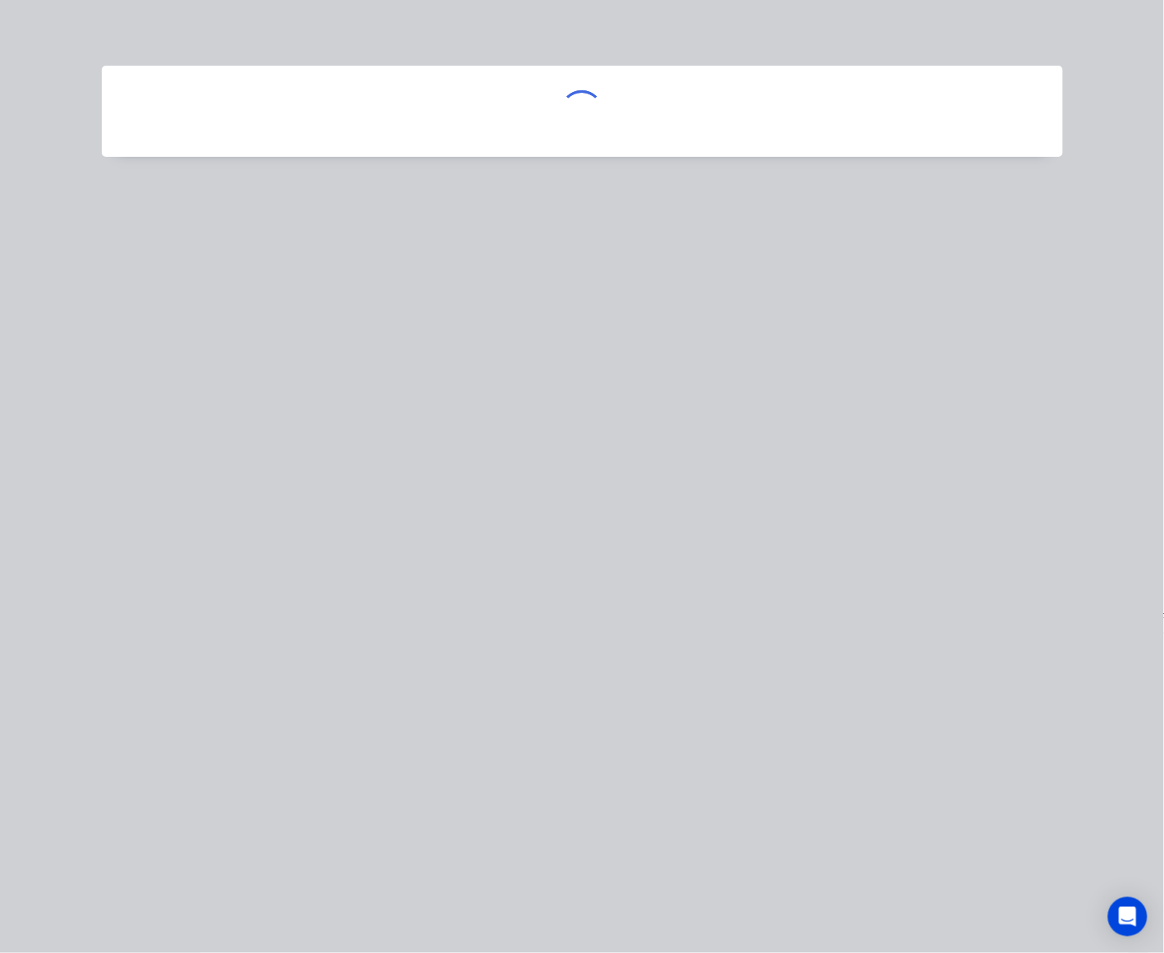
scroll to position [0, 0]
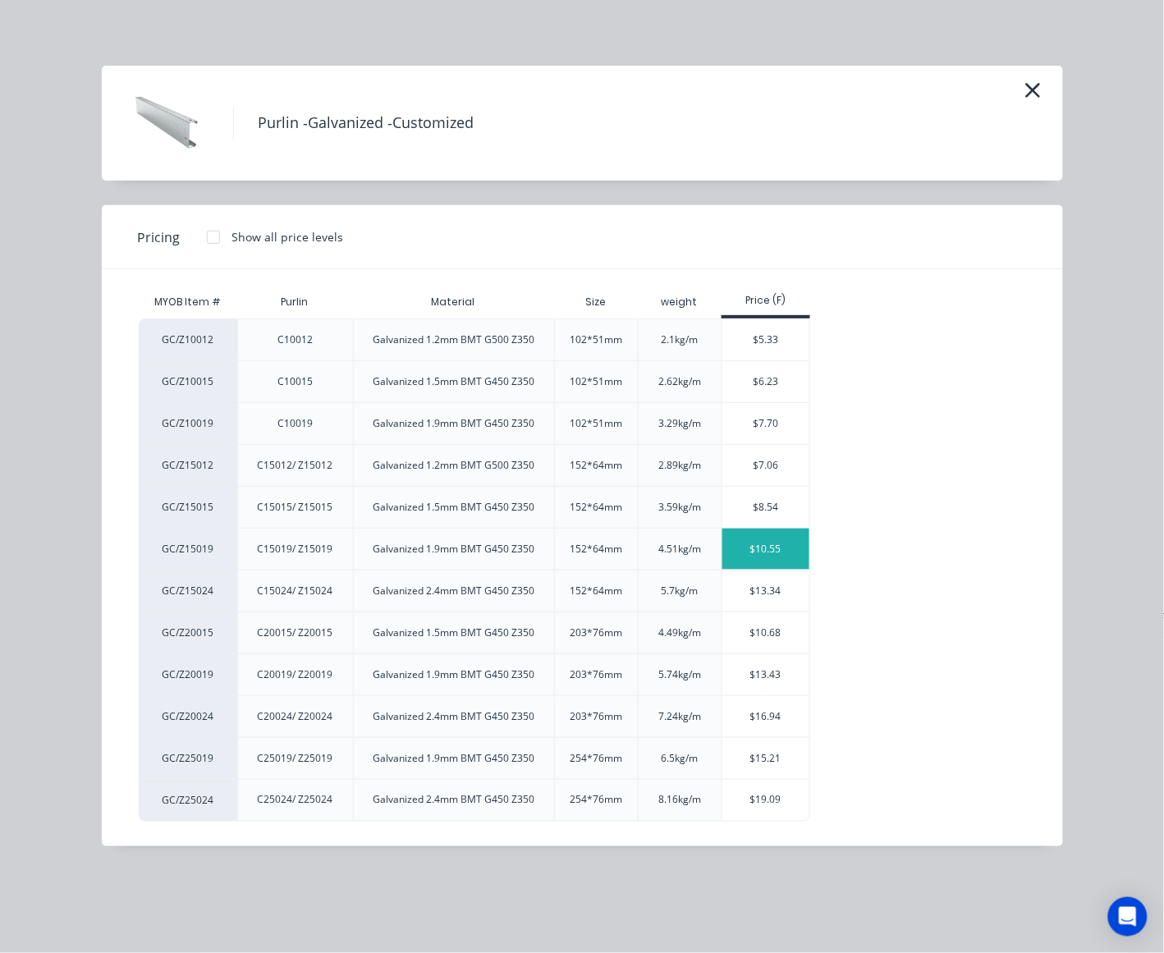
click at [753, 538] on div "$10.55" at bounding box center [766, 549] width 88 height 41
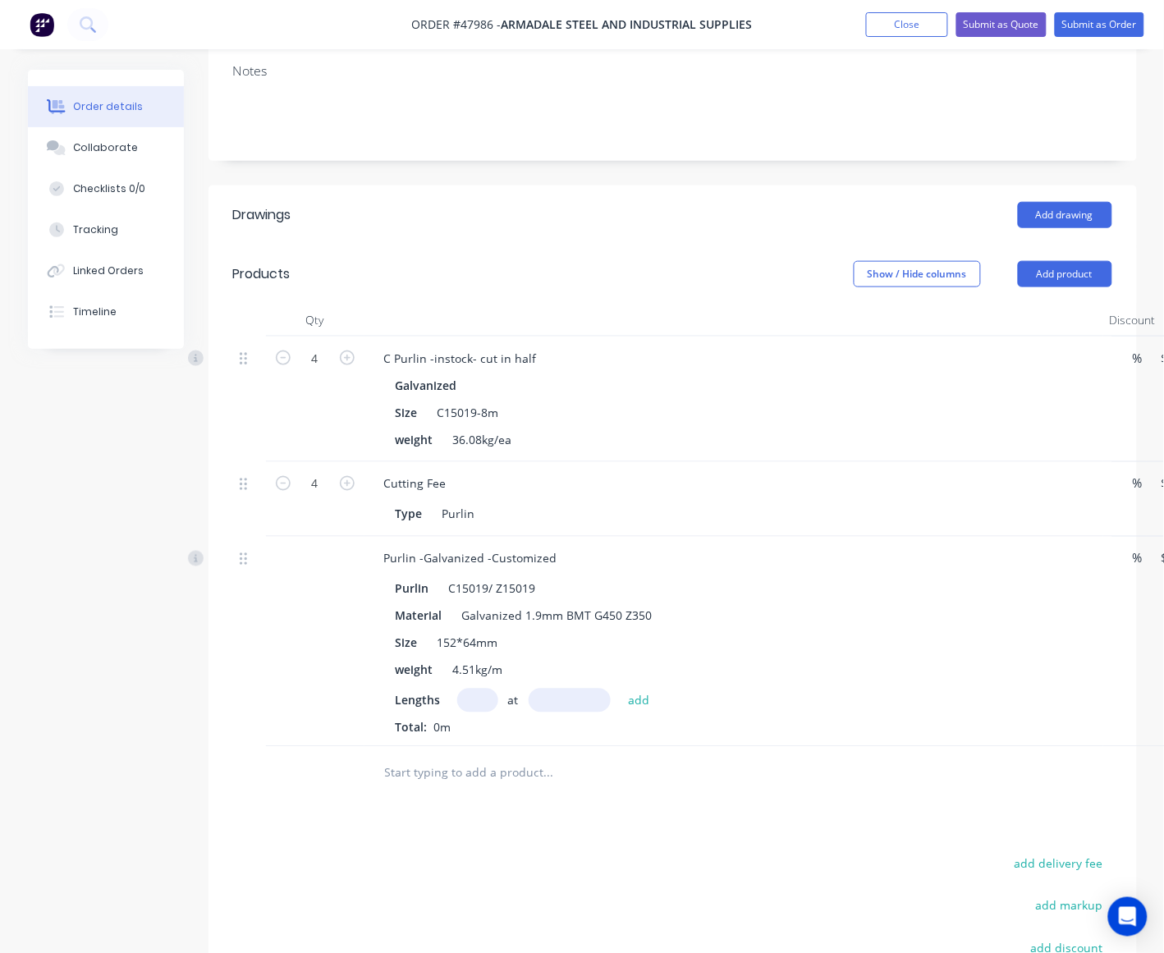
scroll to position [308, 0]
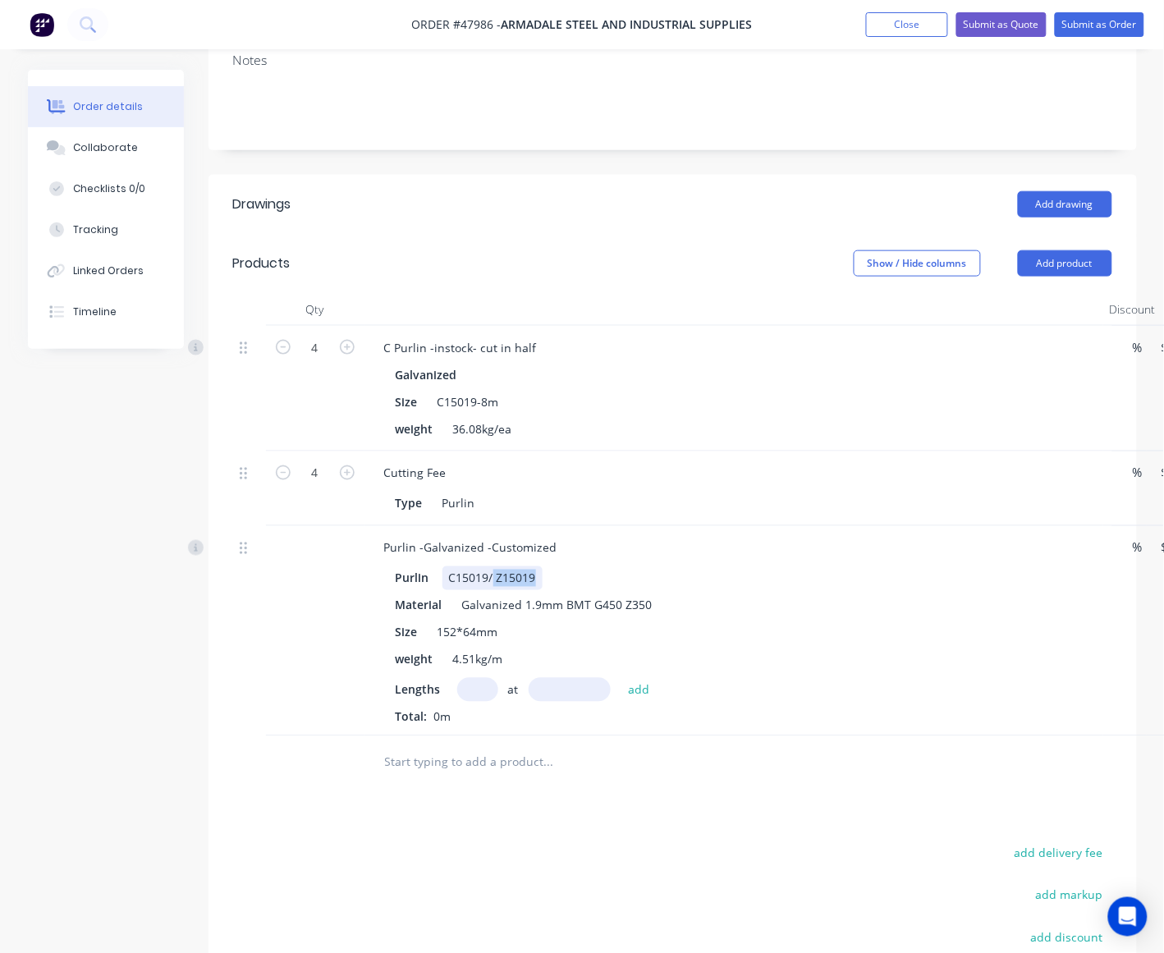
drag, startPoint x: 493, startPoint y: 556, endPoint x: 606, endPoint y: 552, distance: 112.5
click at [606, 566] on div "Purlin C15019/ Z15019" at bounding box center [730, 578] width 683 height 24
click at [477, 678] on input "text" at bounding box center [477, 690] width 41 height 24
type input "8"
type input "4000"
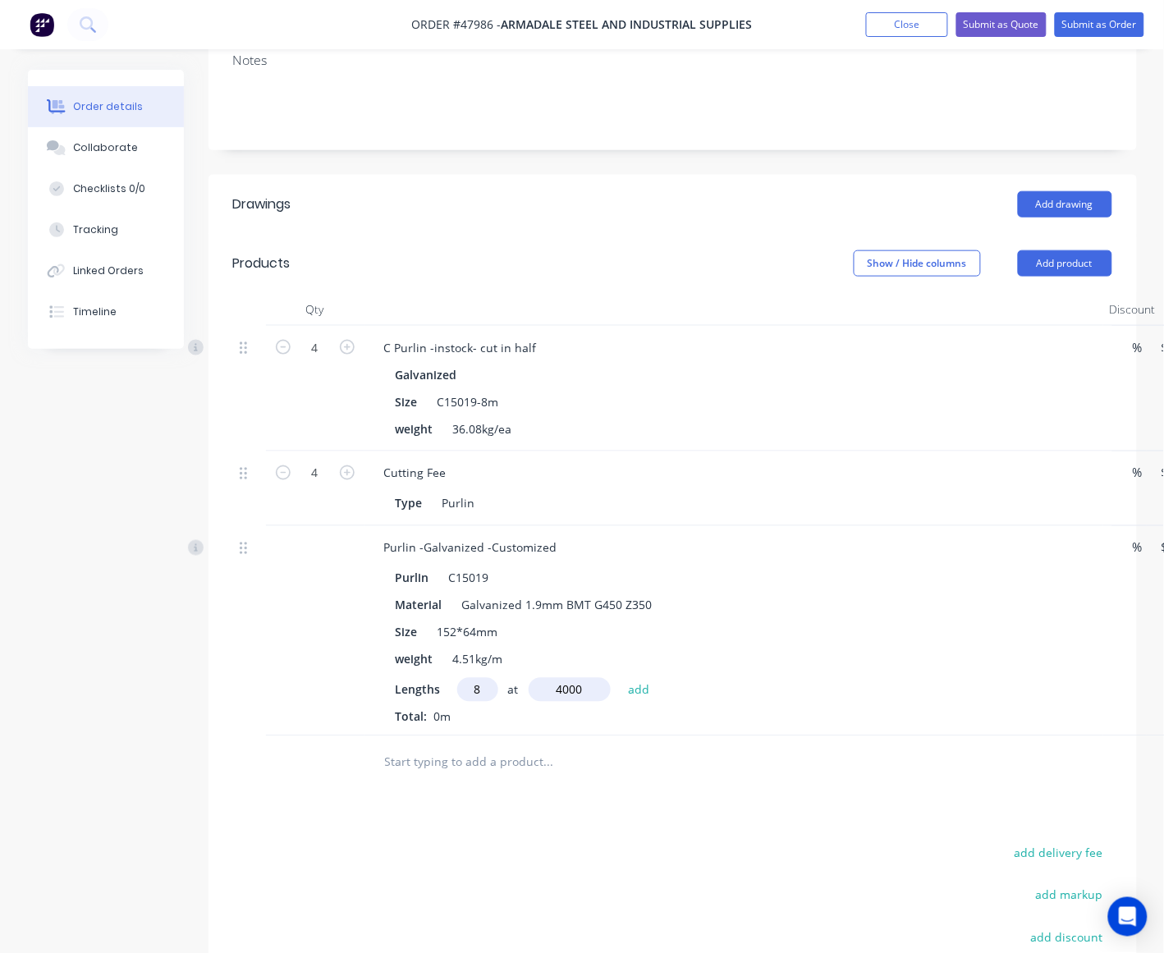
click at [620, 678] on button "add" at bounding box center [639, 689] width 39 height 22
type input "$337.60"
type input "6"
type input "3600"
click at [620, 678] on button "add" at bounding box center [639, 689] width 39 height 22
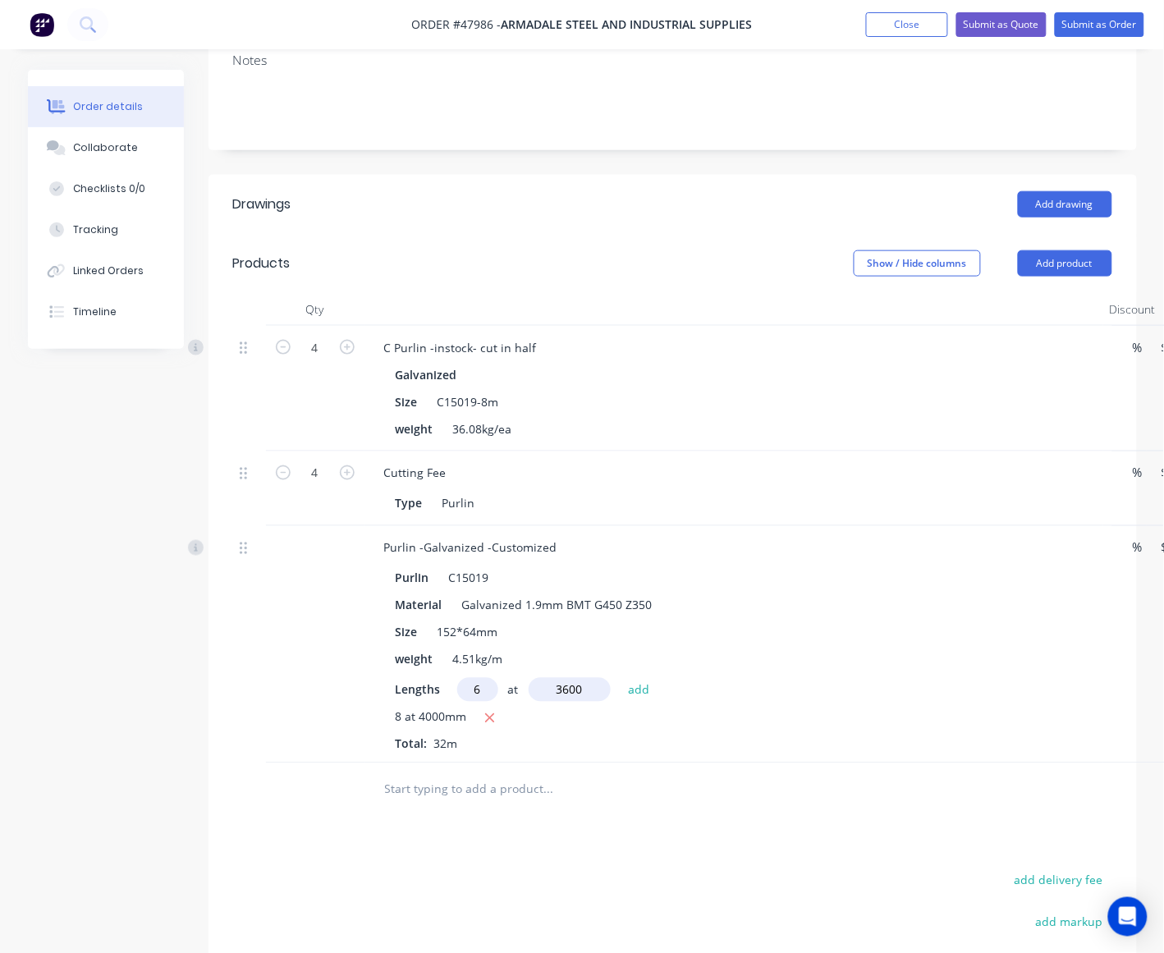
type input "$565.48"
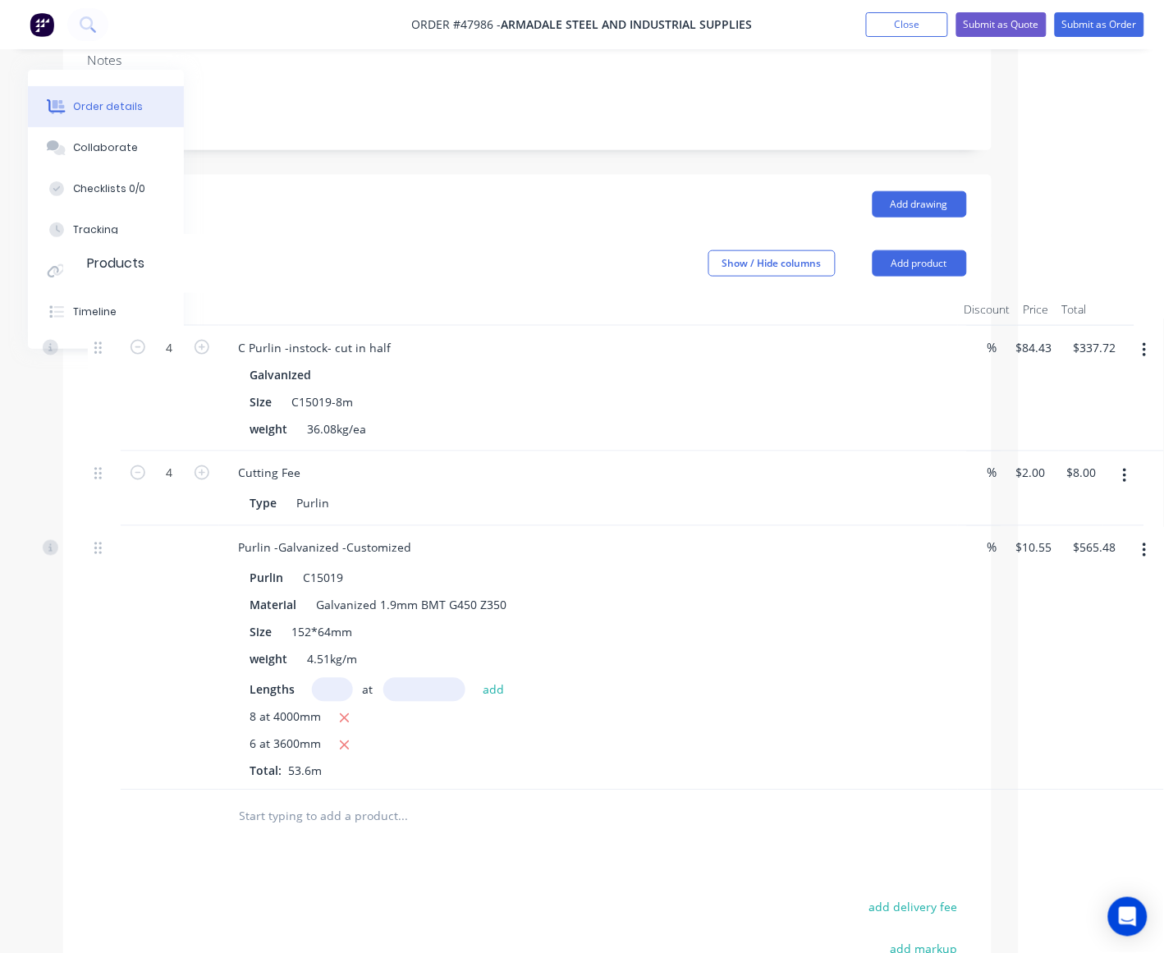
click at [982, 336] on button "button" at bounding box center [1144, 351] width 39 height 30
click at [982, 480] on div "Delete" at bounding box center [1086, 492] width 126 height 24
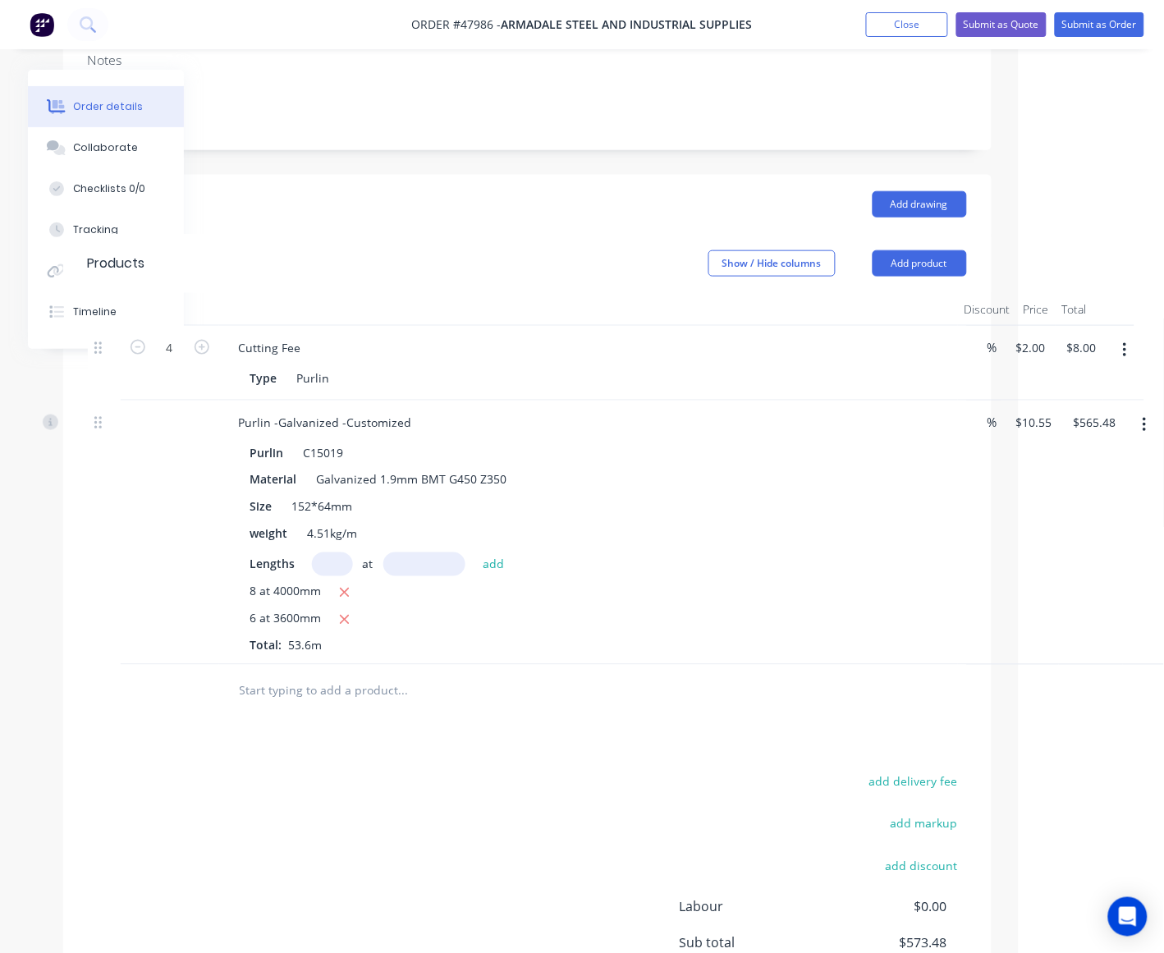
click at [982, 336] on button "button" at bounding box center [1124, 351] width 39 height 30
click at [982, 480] on div "Delete" at bounding box center [1066, 492] width 126 height 24
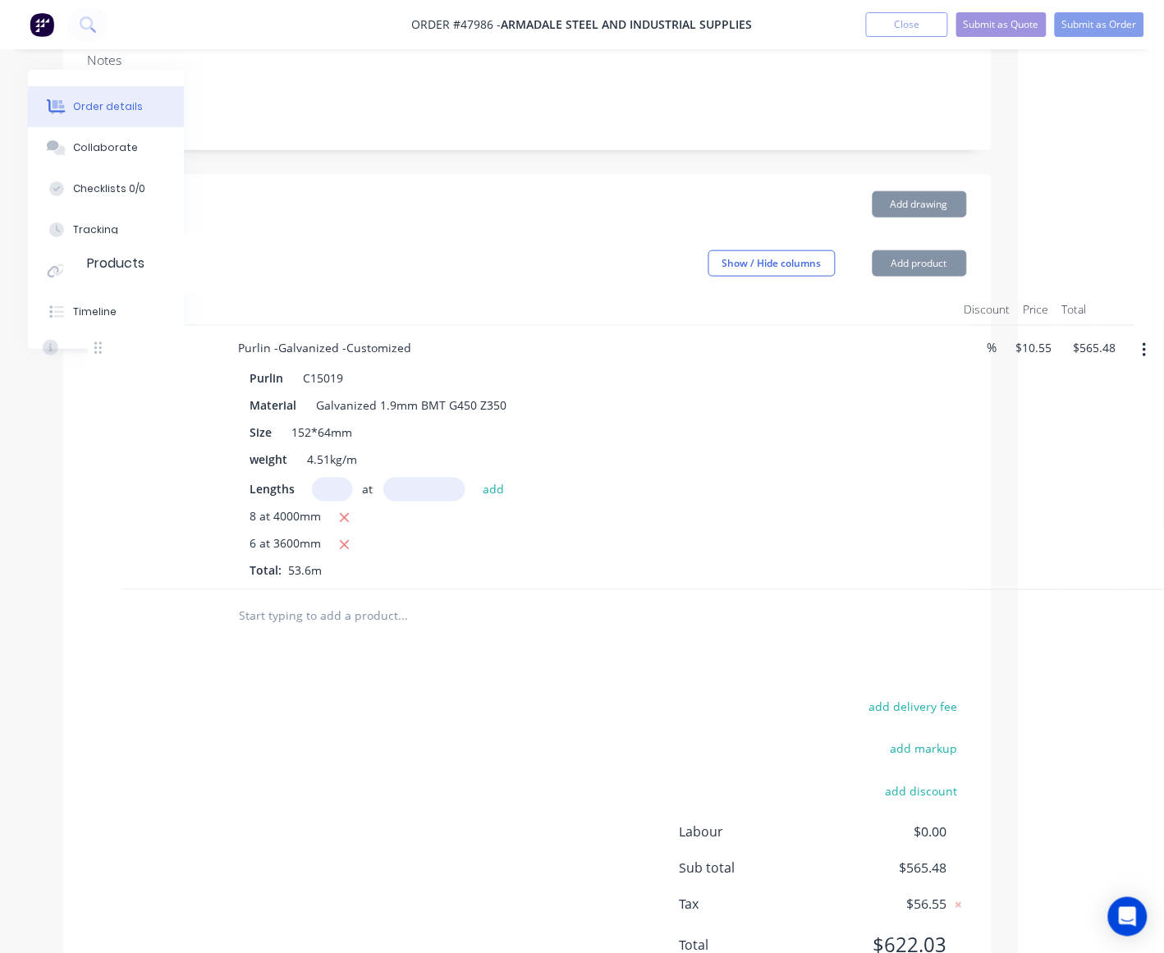
drag, startPoint x: 789, startPoint y: 649, endPoint x: 482, endPoint y: 638, distance: 307.2
click at [772, 649] on div "Drawings Add drawing Products Show / Hide columns Add product Qty Discount Pric…" at bounding box center [527, 588] width 928 height 826
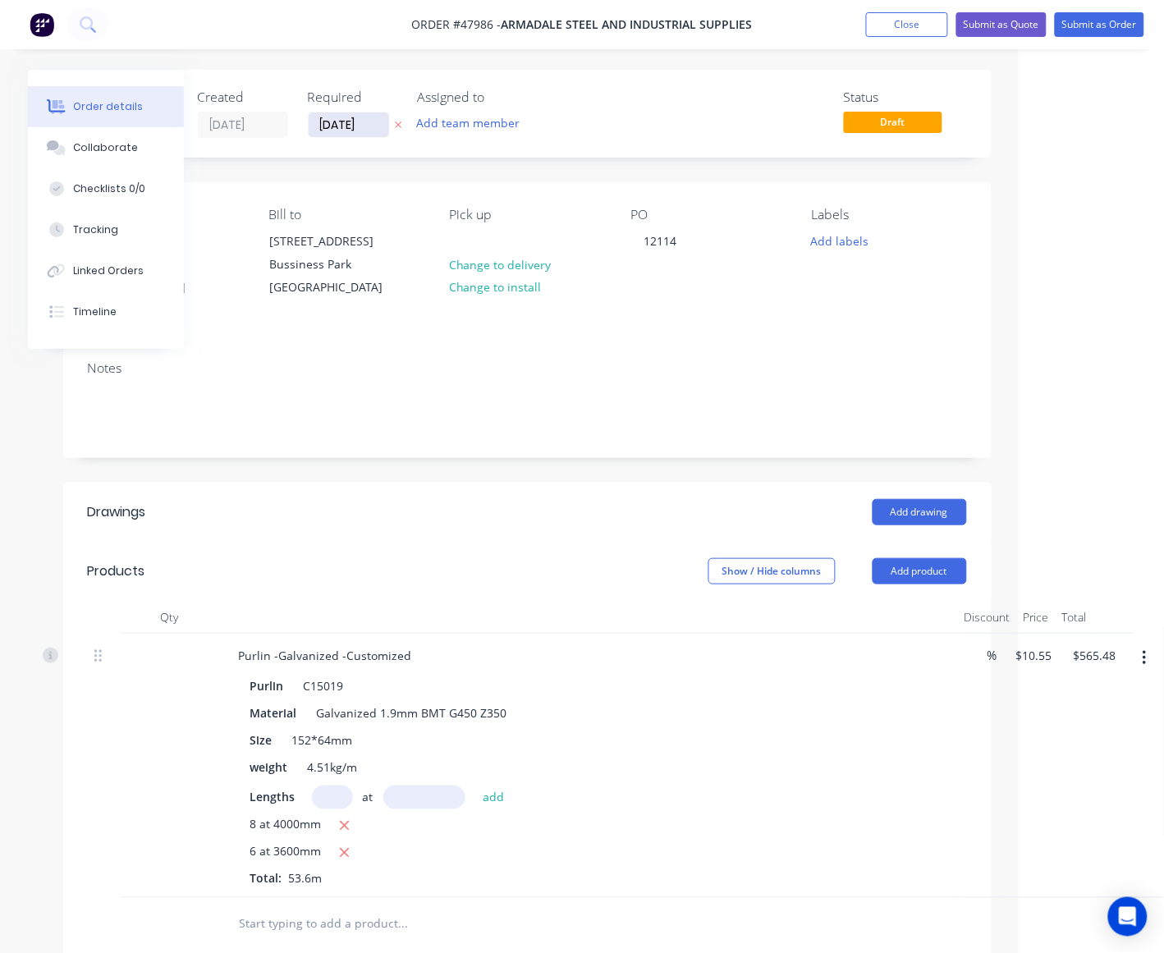
click at [338, 127] on input "[DATE]" at bounding box center [349, 124] width 80 height 25
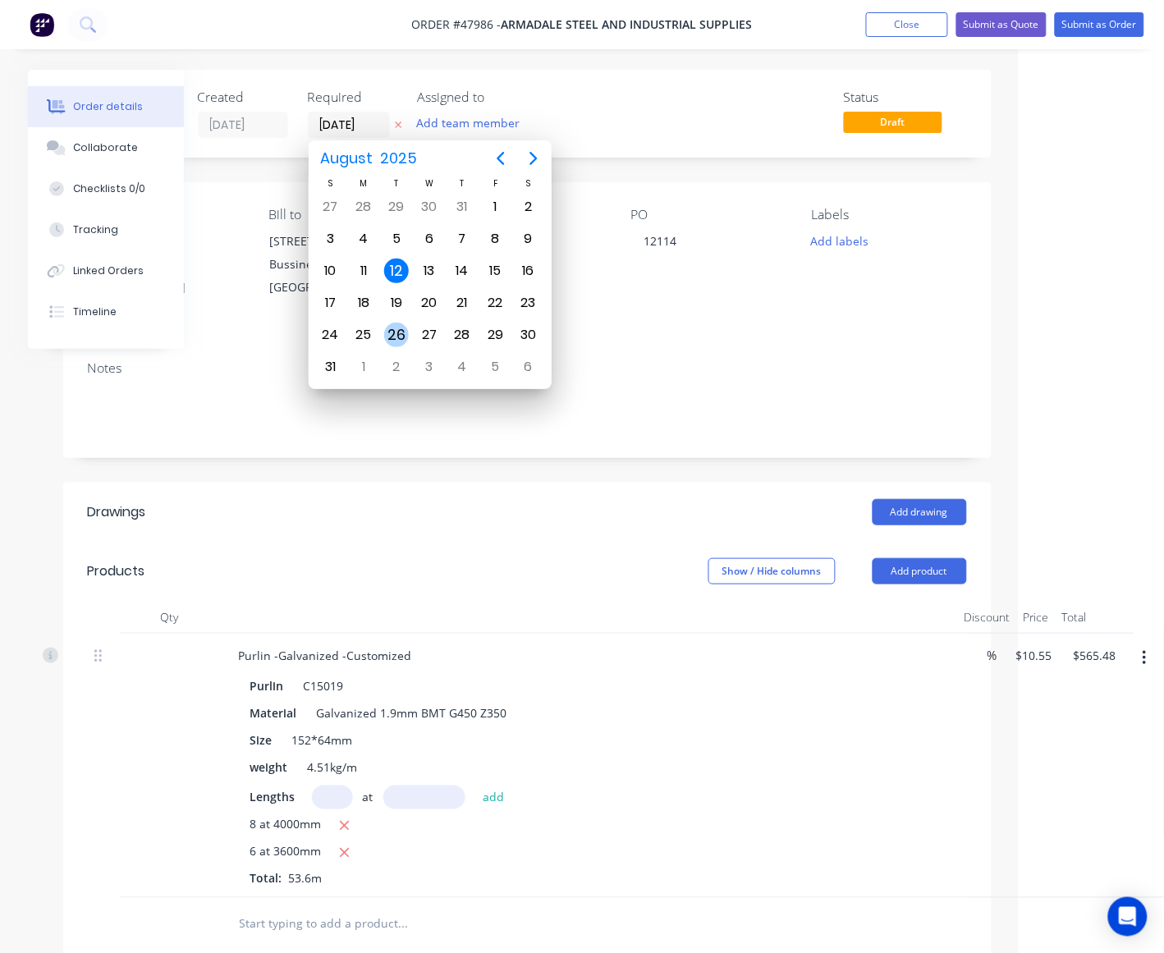
click at [396, 328] on div "26" at bounding box center [396, 335] width 25 height 25
type input "26/08/25"
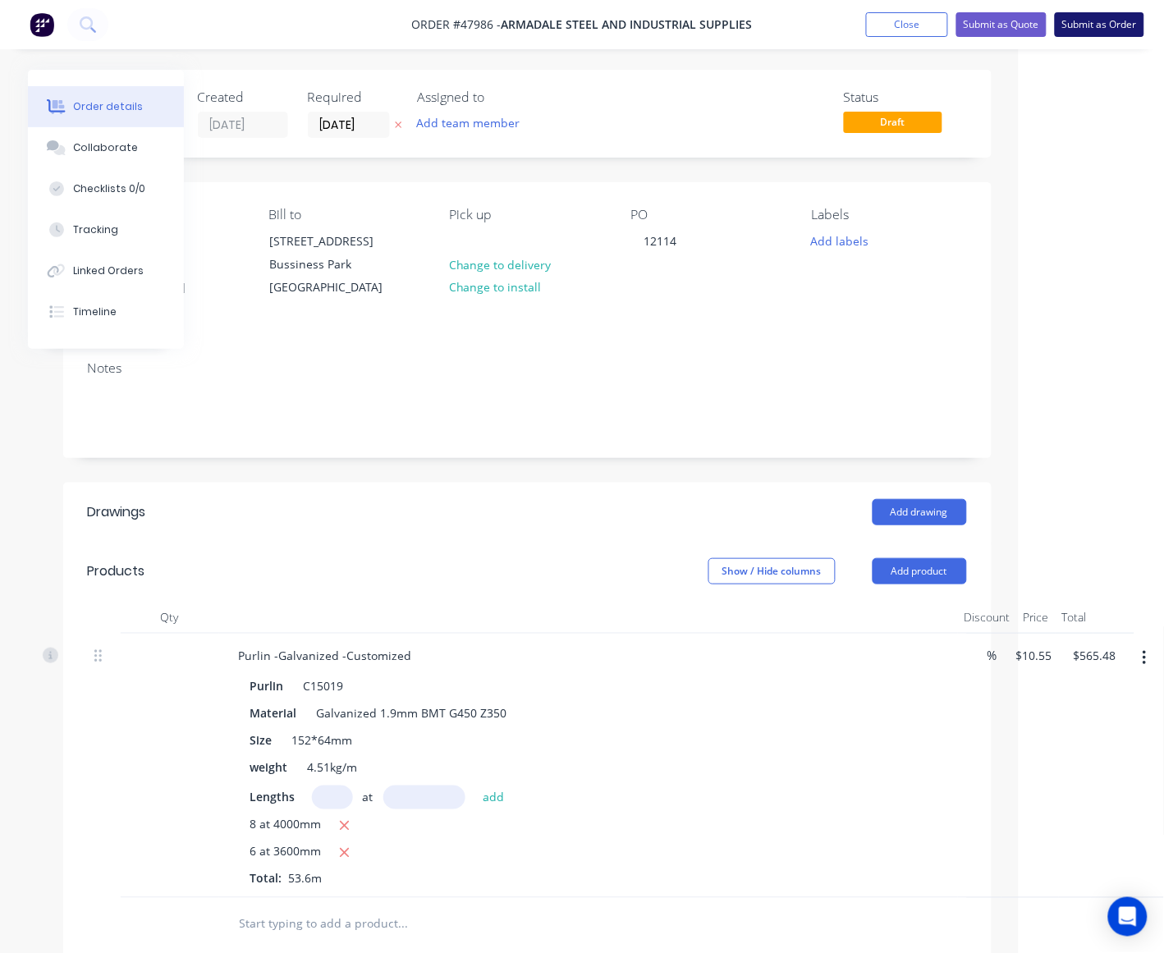
click at [982, 30] on button "Submit as Order" at bounding box center [1099, 24] width 89 height 25
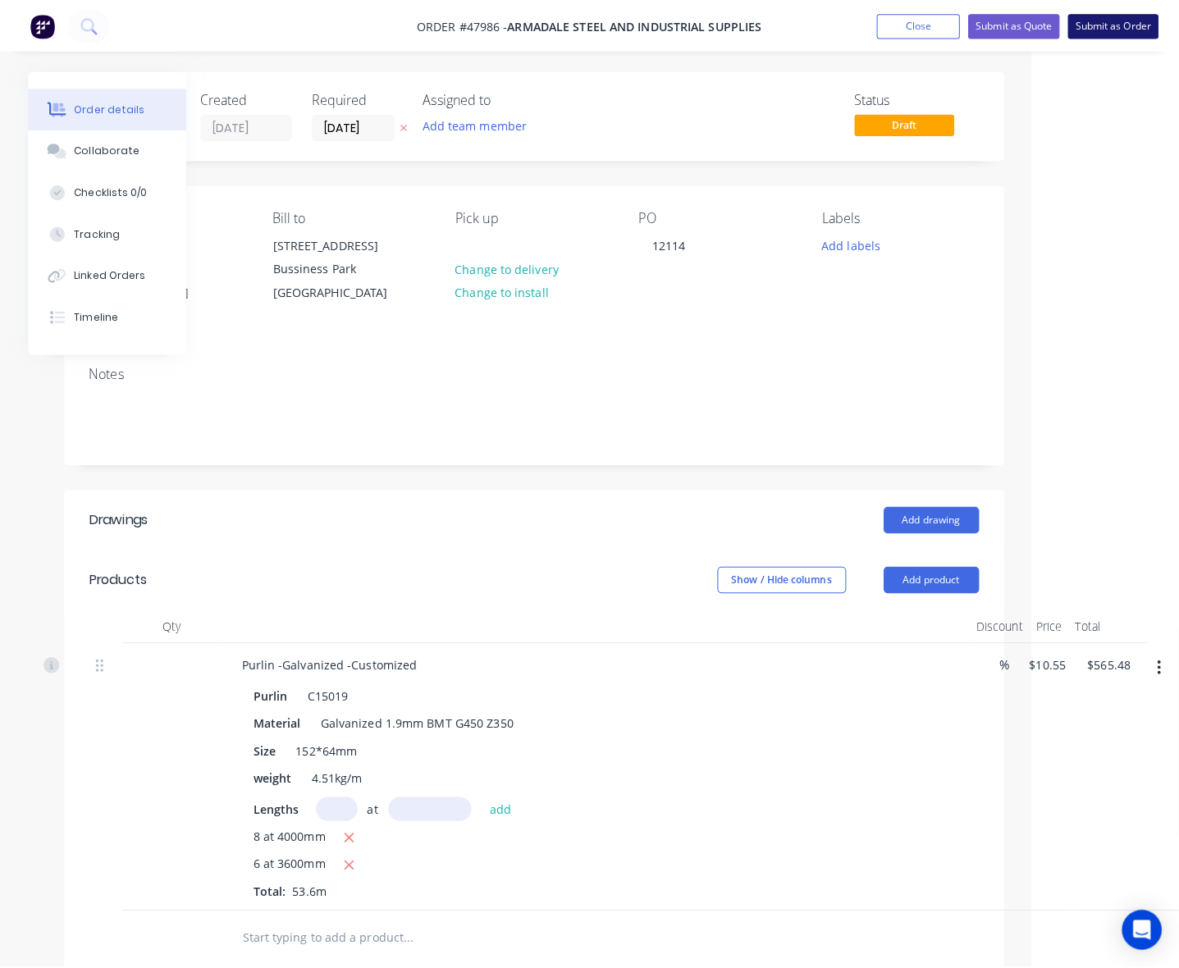
scroll to position [0, 129]
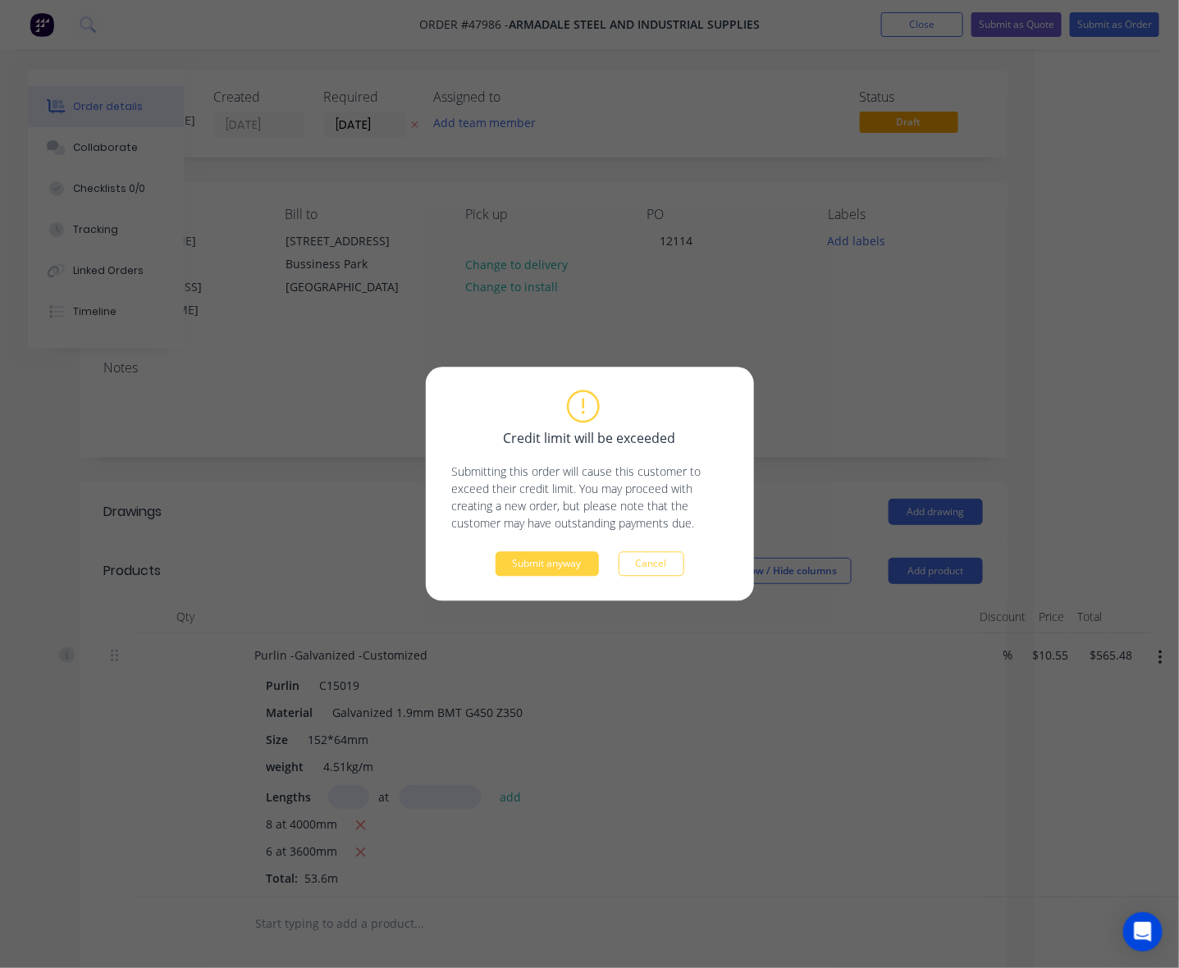
click at [544, 561] on button "Submit anyway" at bounding box center [547, 564] width 103 height 25
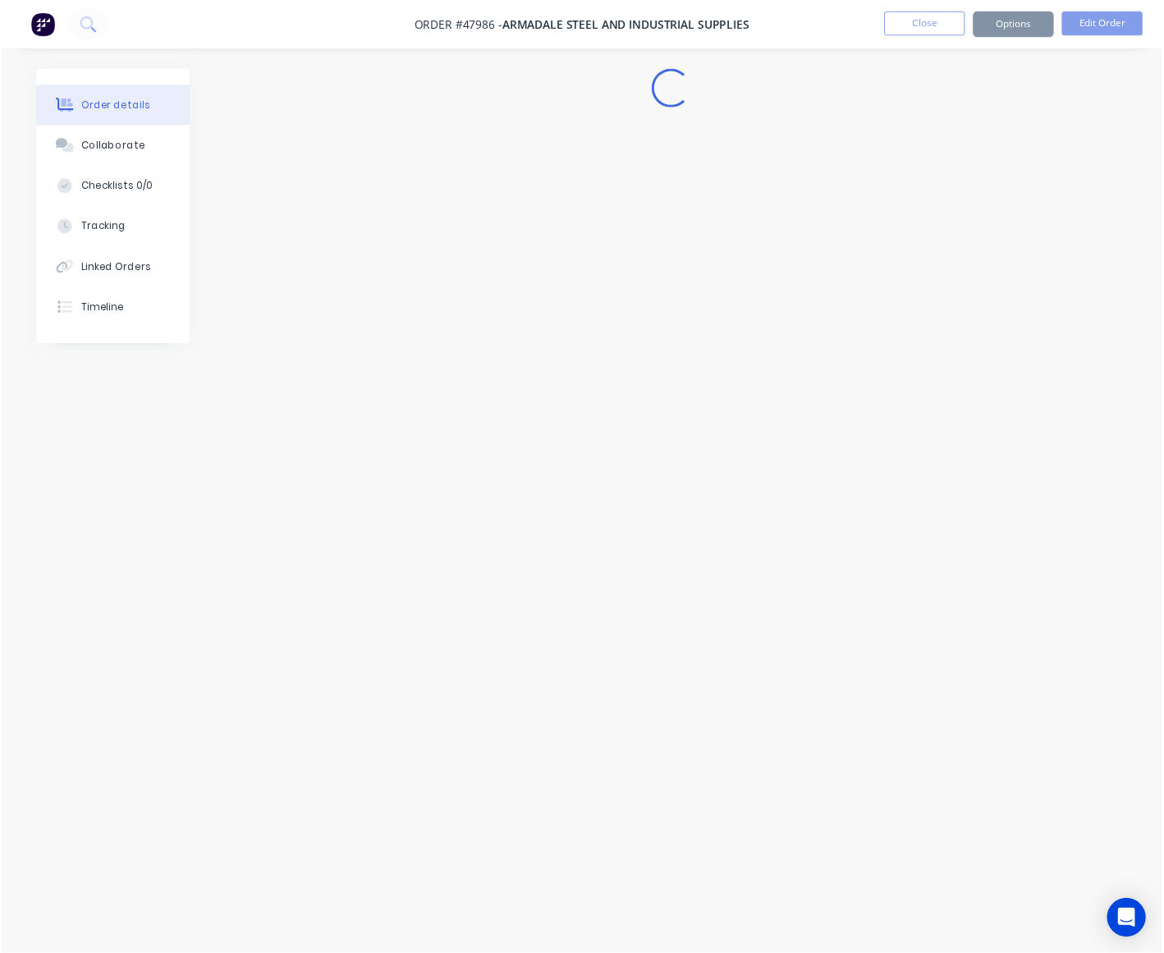
scroll to position [0, 0]
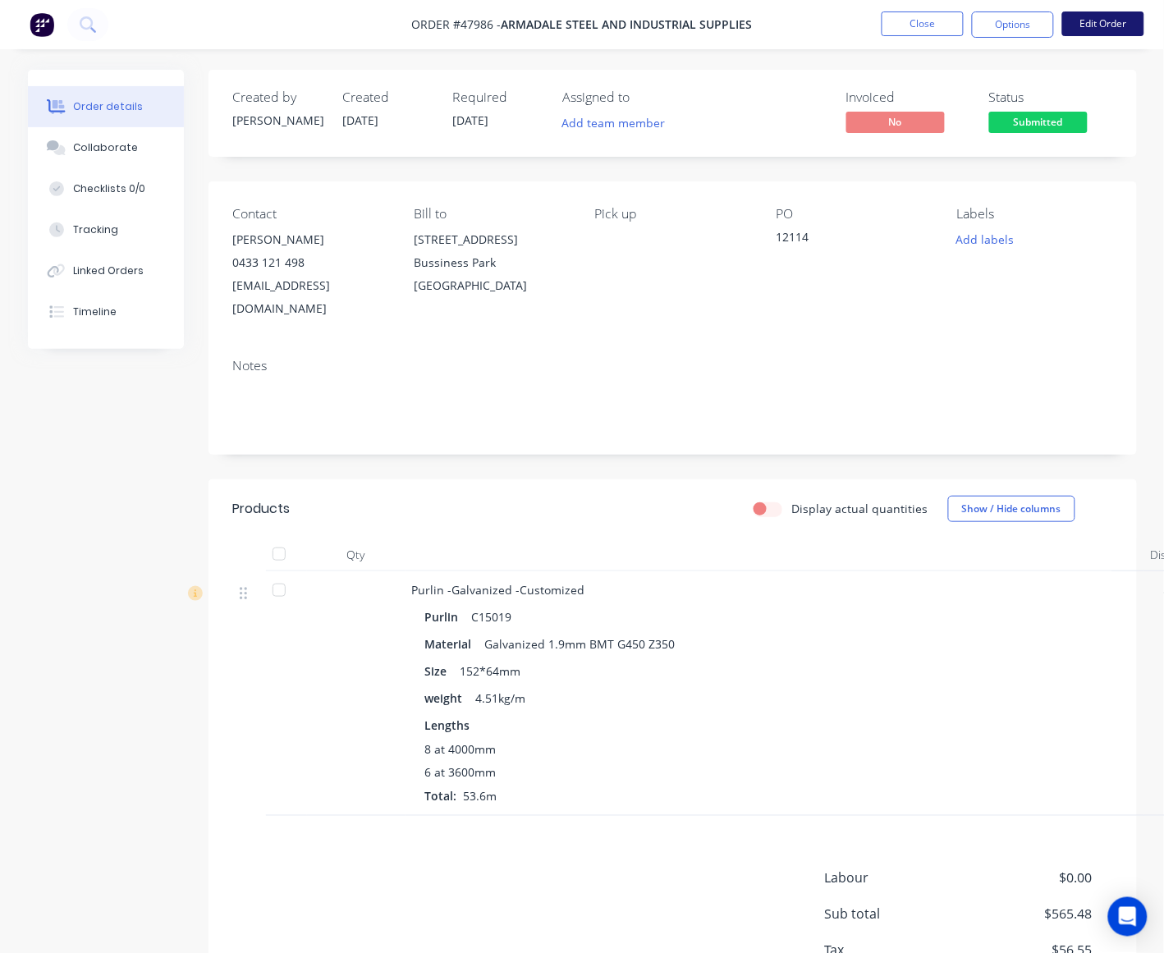
click at [982, 18] on button "Edit Order" at bounding box center [1103, 23] width 82 height 25
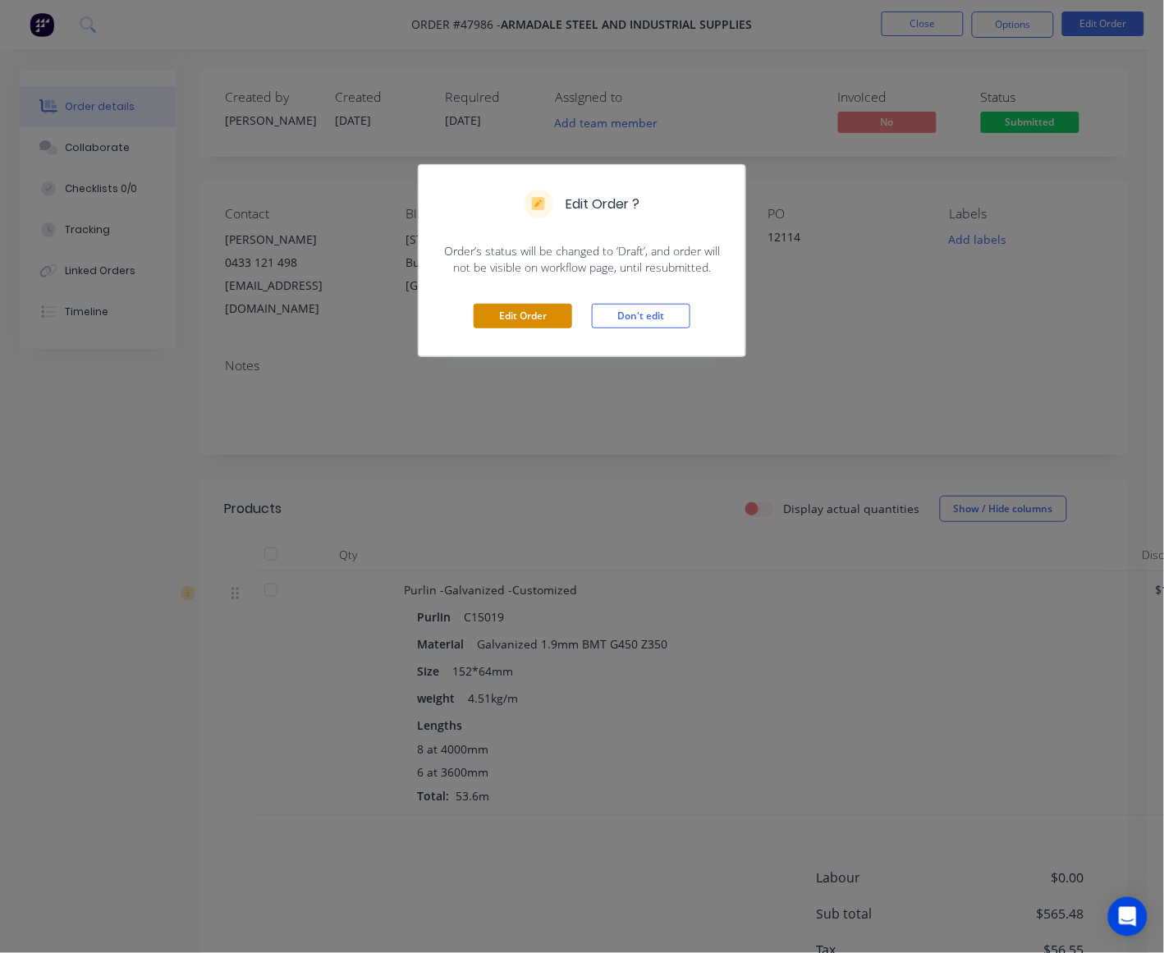
click at [522, 308] on button "Edit Order" at bounding box center [523, 316] width 98 height 25
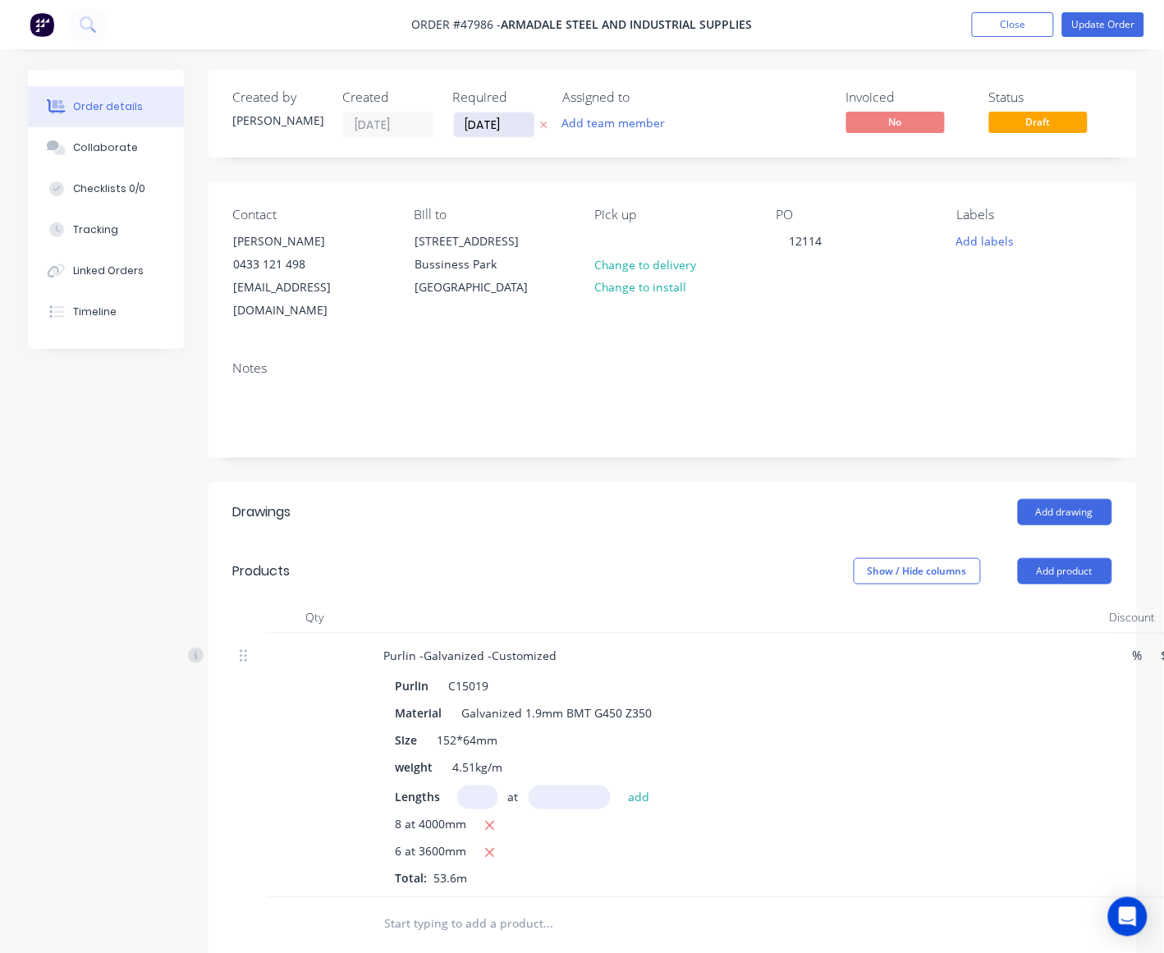
click at [482, 129] on input "26/08/25" at bounding box center [494, 124] width 80 height 25
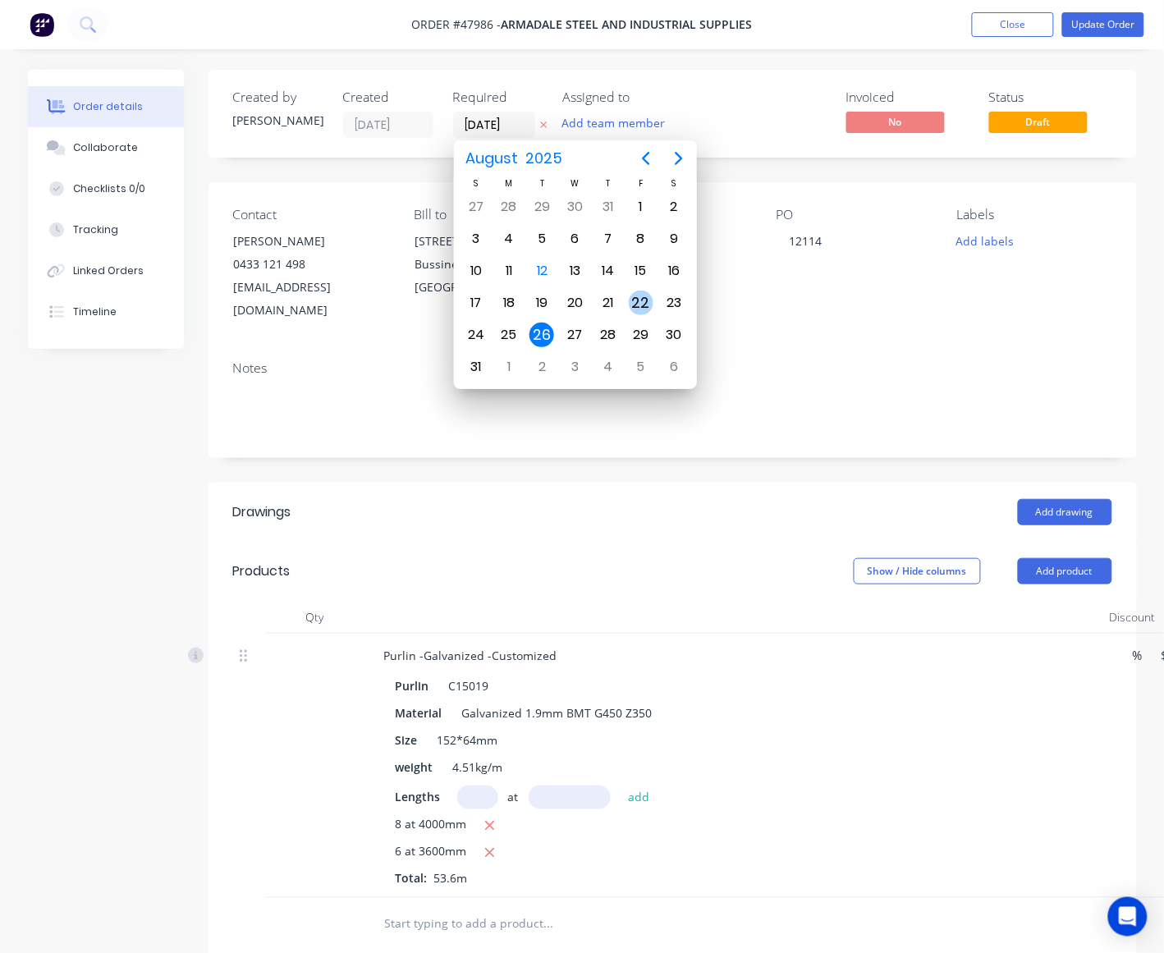
click at [630, 300] on div "22" at bounding box center [641, 303] width 25 height 25
type input "22/08/25"
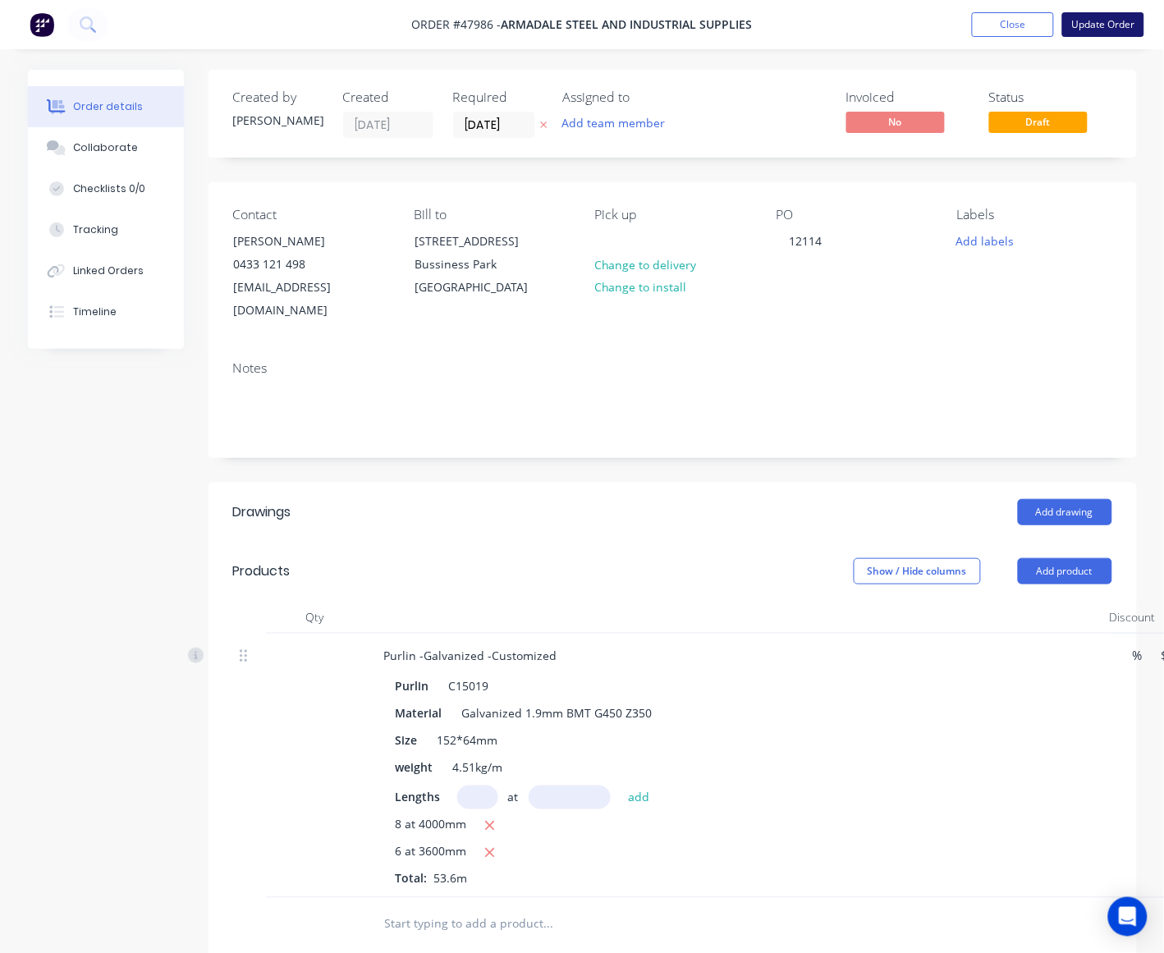
click at [982, 13] on button "Update Order" at bounding box center [1103, 24] width 82 height 25
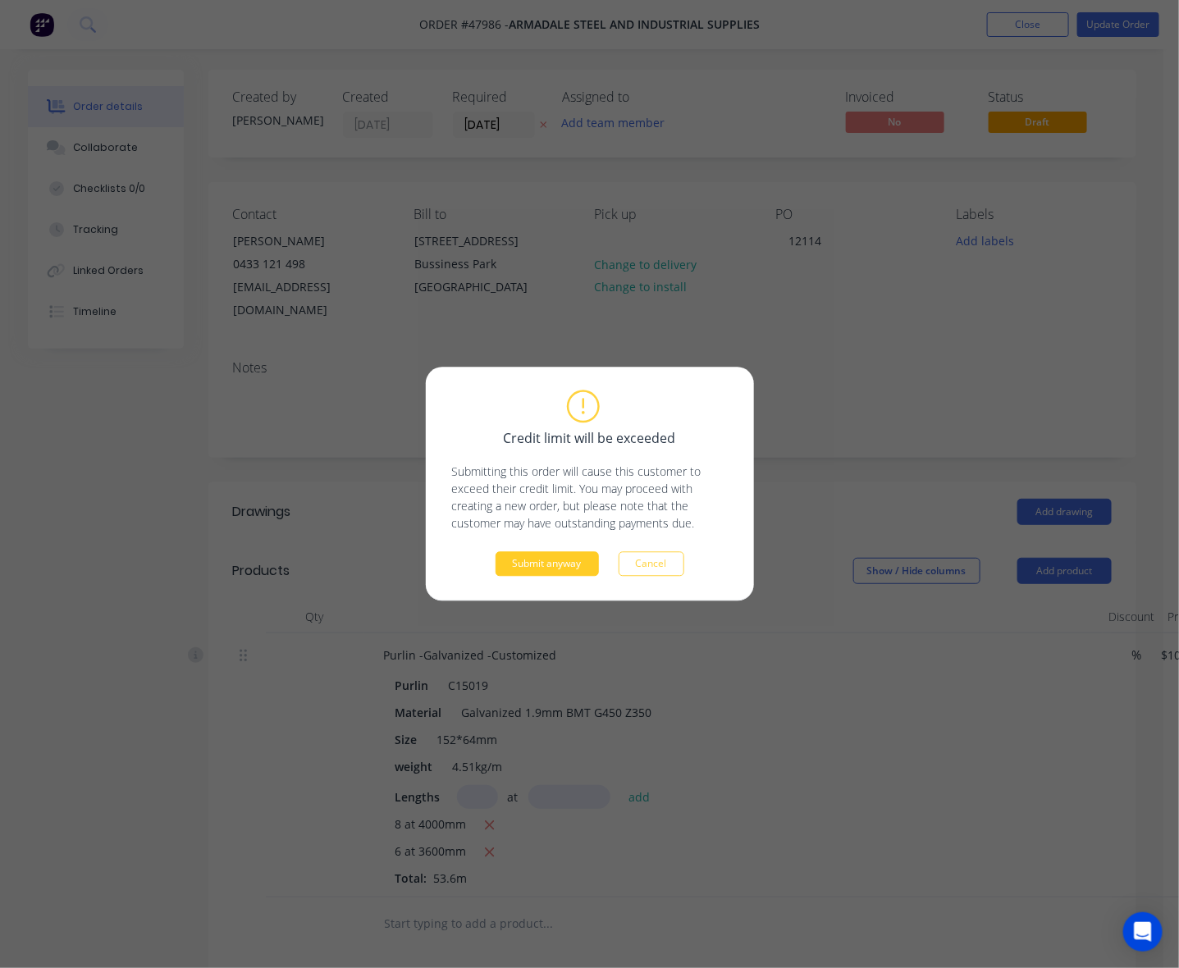
click at [548, 574] on button "Submit anyway" at bounding box center [547, 564] width 103 height 25
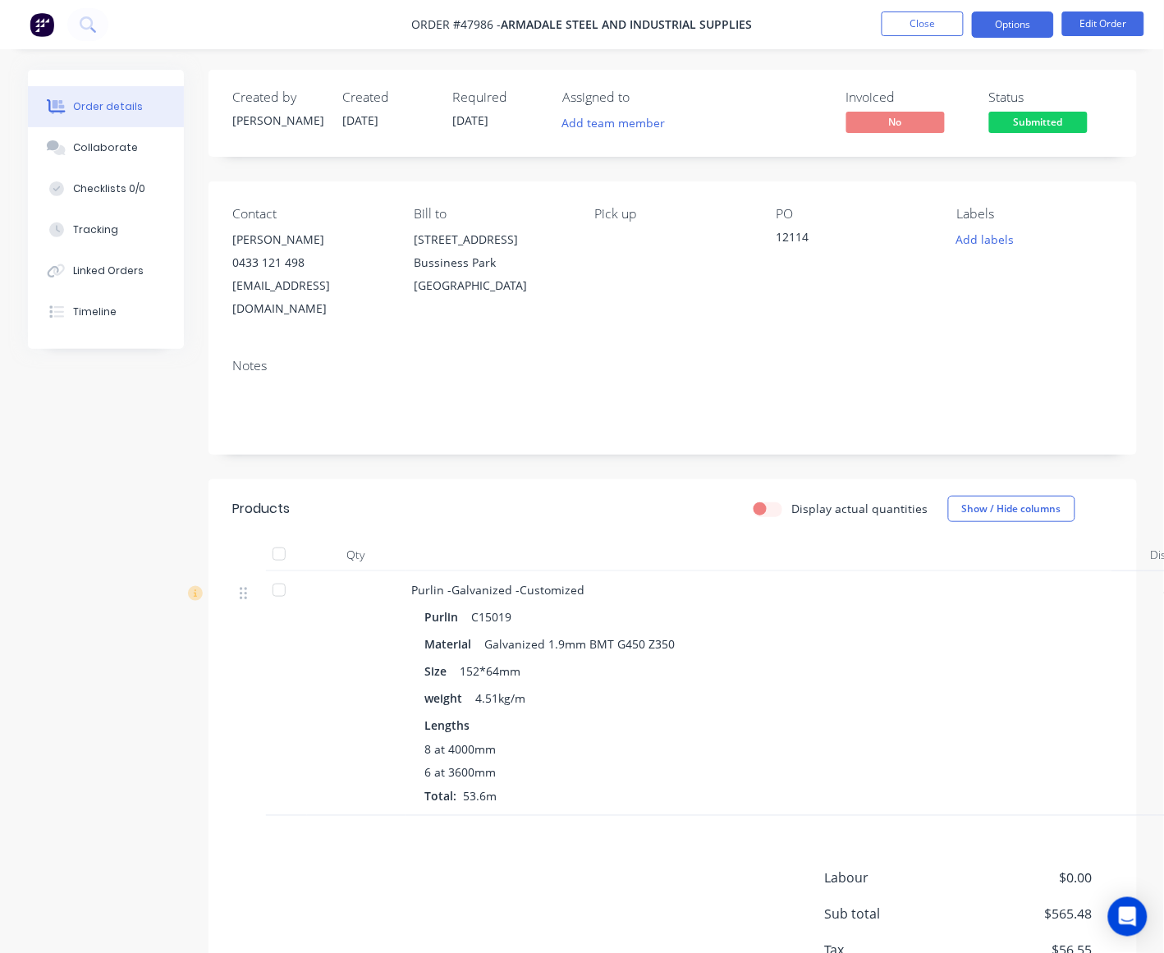
click at [982, 30] on button "Options" at bounding box center [1013, 24] width 82 height 26
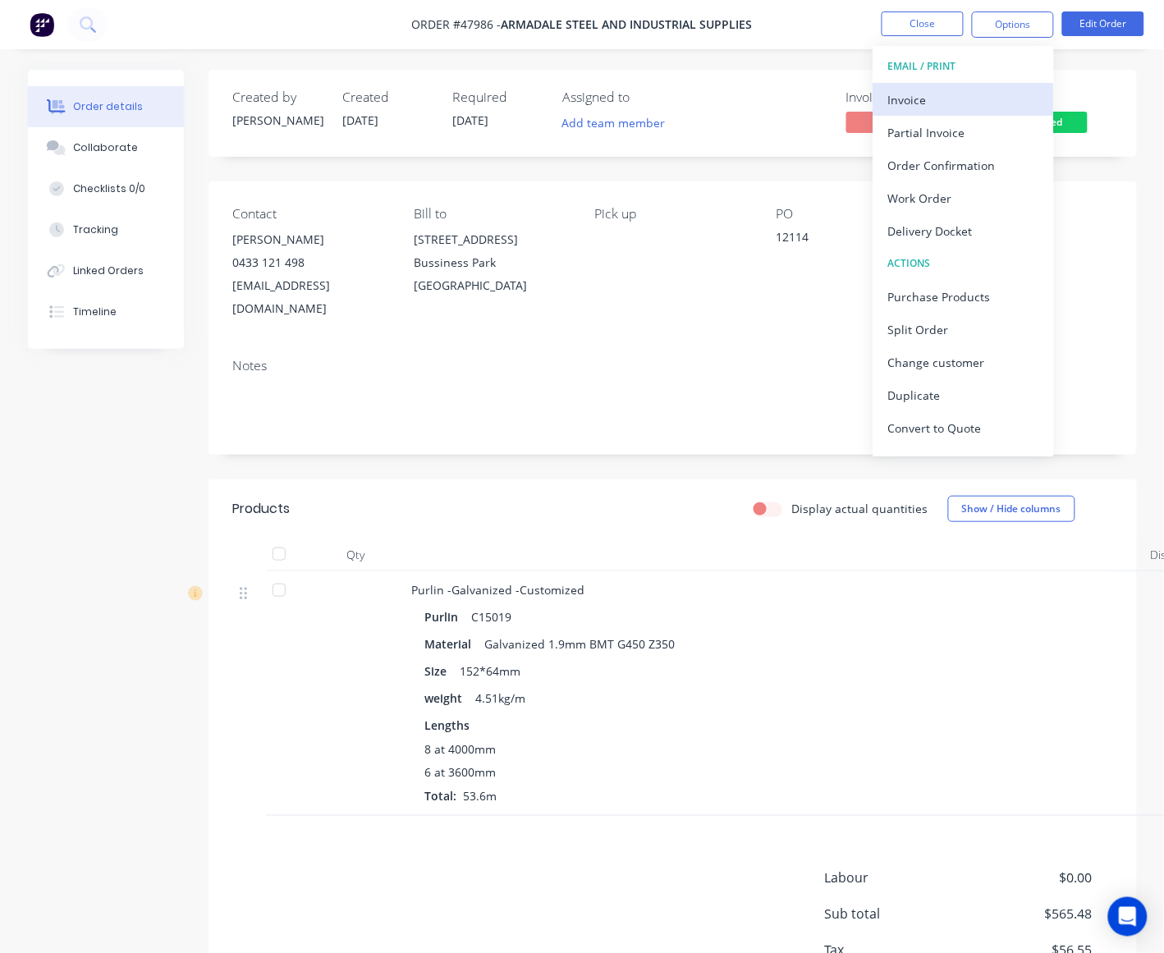
click at [981, 92] on div "Invoice" at bounding box center [963, 100] width 151 height 24
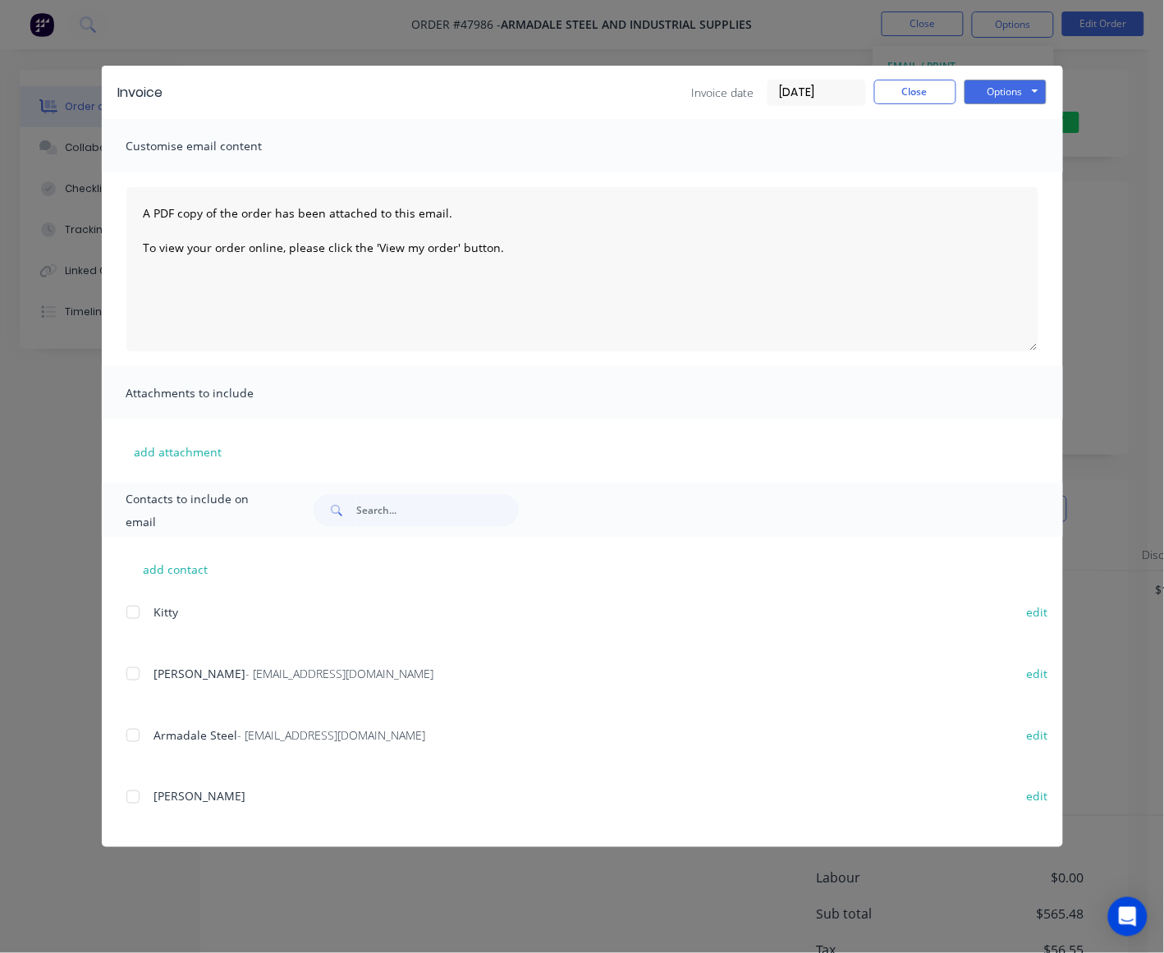
click at [121, 681] on div "add contact Kitty edit Sue Yap - sueyap@armadalesteel.com edit Armadale Steel -…" at bounding box center [582, 692] width 961 height 310
click at [123, 681] on div "add contact Kitty edit Sue Yap - sueyap@armadalesteel.com edit Armadale Steel -…" at bounding box center [582, 692] width 961 height 310
click at [144, 682] on div at bounding box center [133, 673] width 33 height 33
click at [982, 88] on button "Options" at bounding box center [1005, 92] width 82 height 25
click at [982, 166] on button "Email" at bounding box center [1016, 175] width 105 height 27
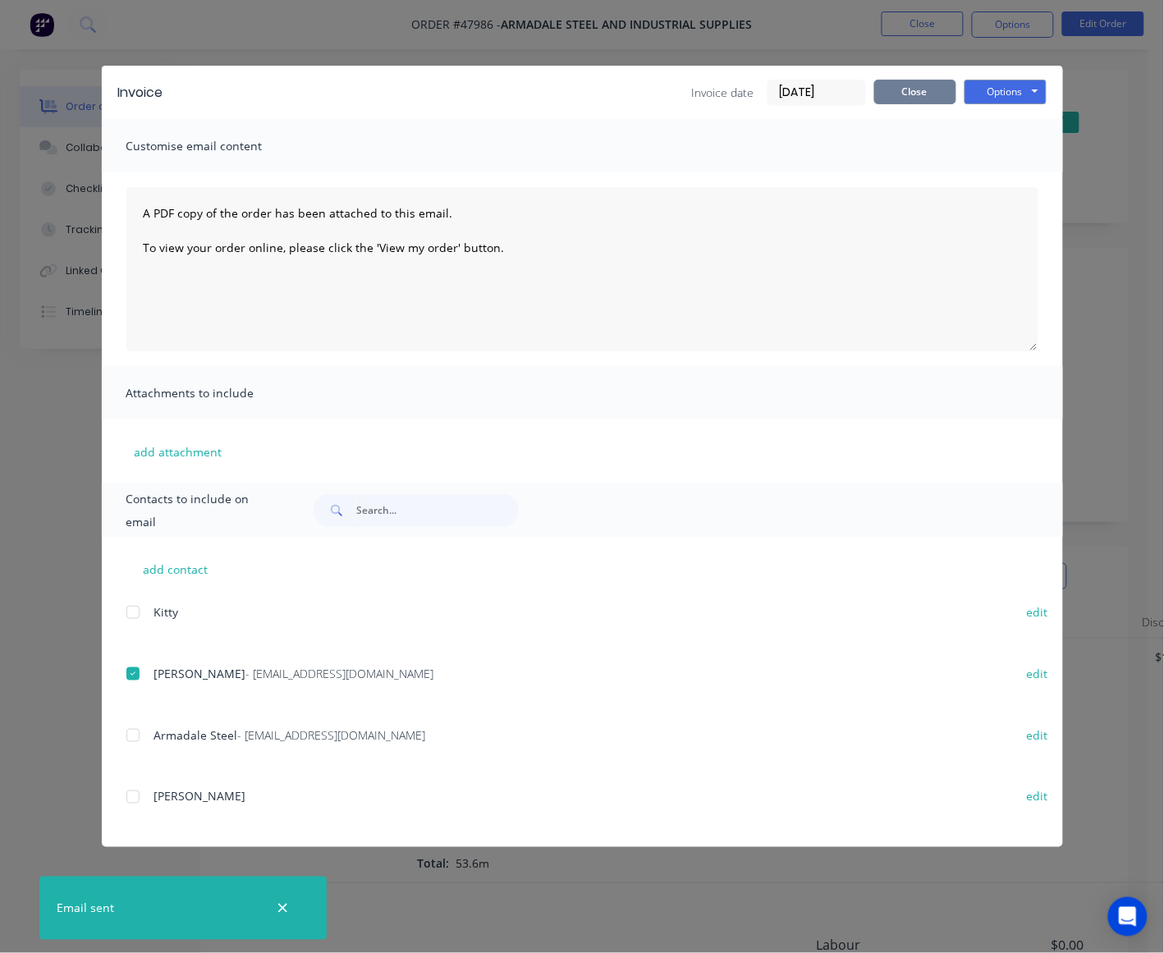
click at [932, 96] on button "Close" at bounding box center [915, 92] width 82 height 25
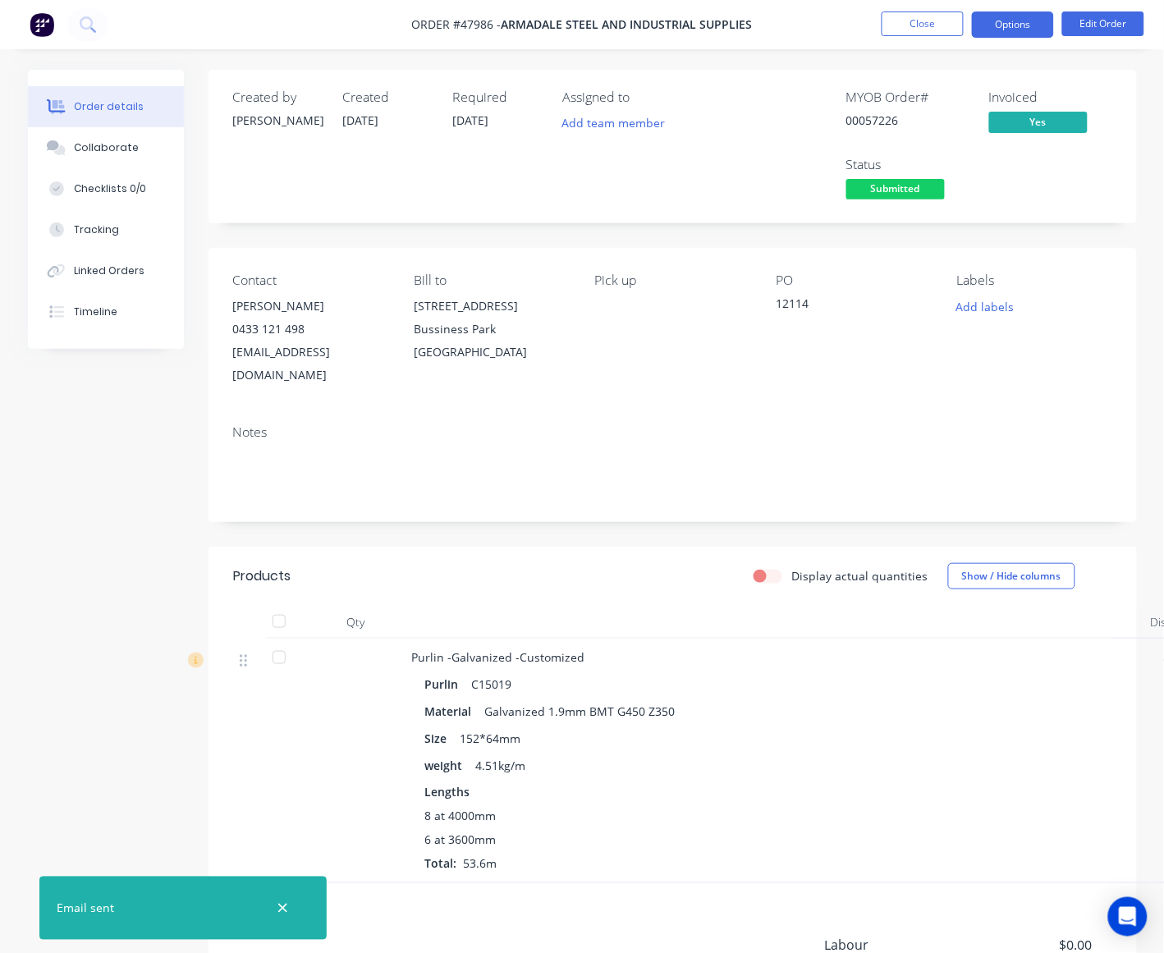
click at [982, 23] on button "Options" at bounding box center [1013, 24] width 82 height 26
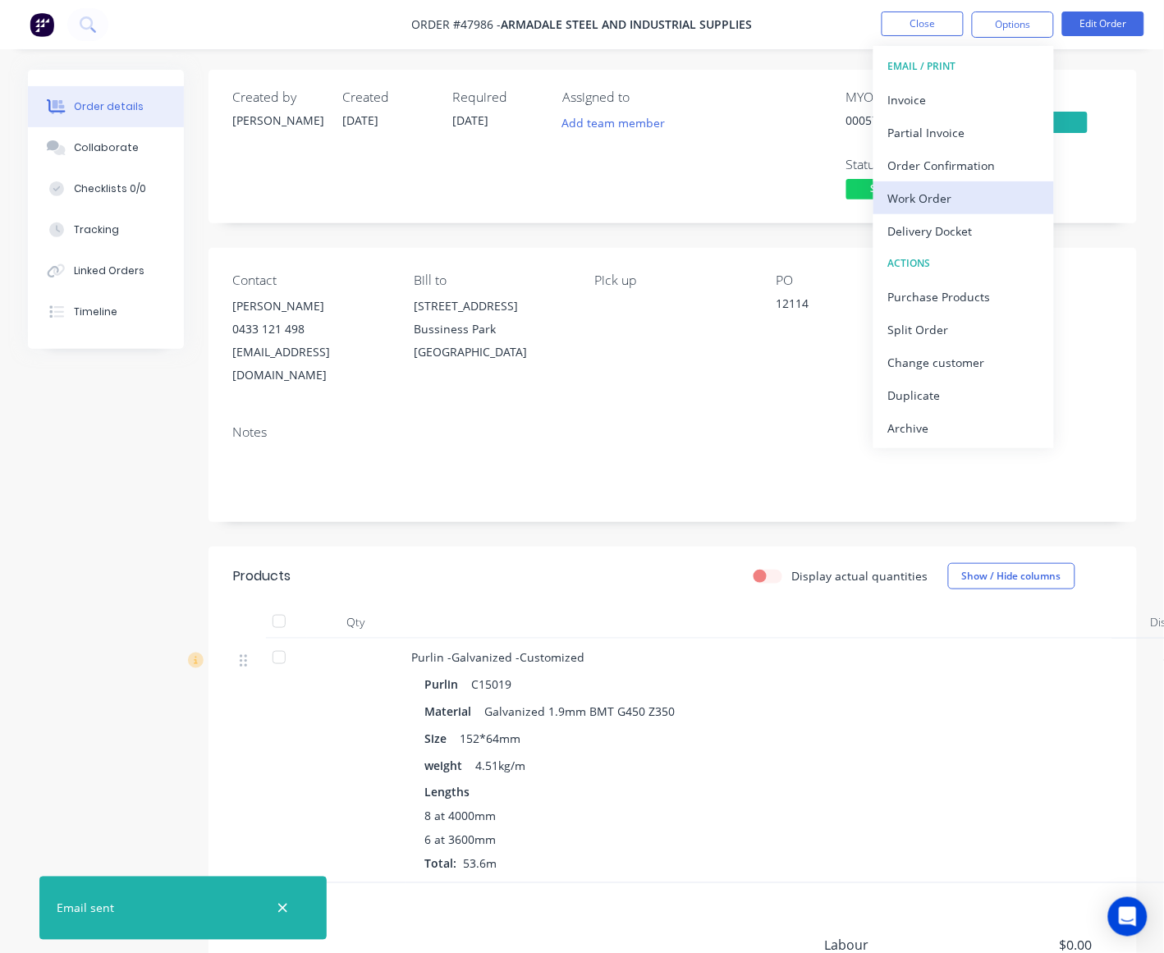
click at [969, 201] on div "Work Order" at bounding box center [963, 198] width 151 height 24
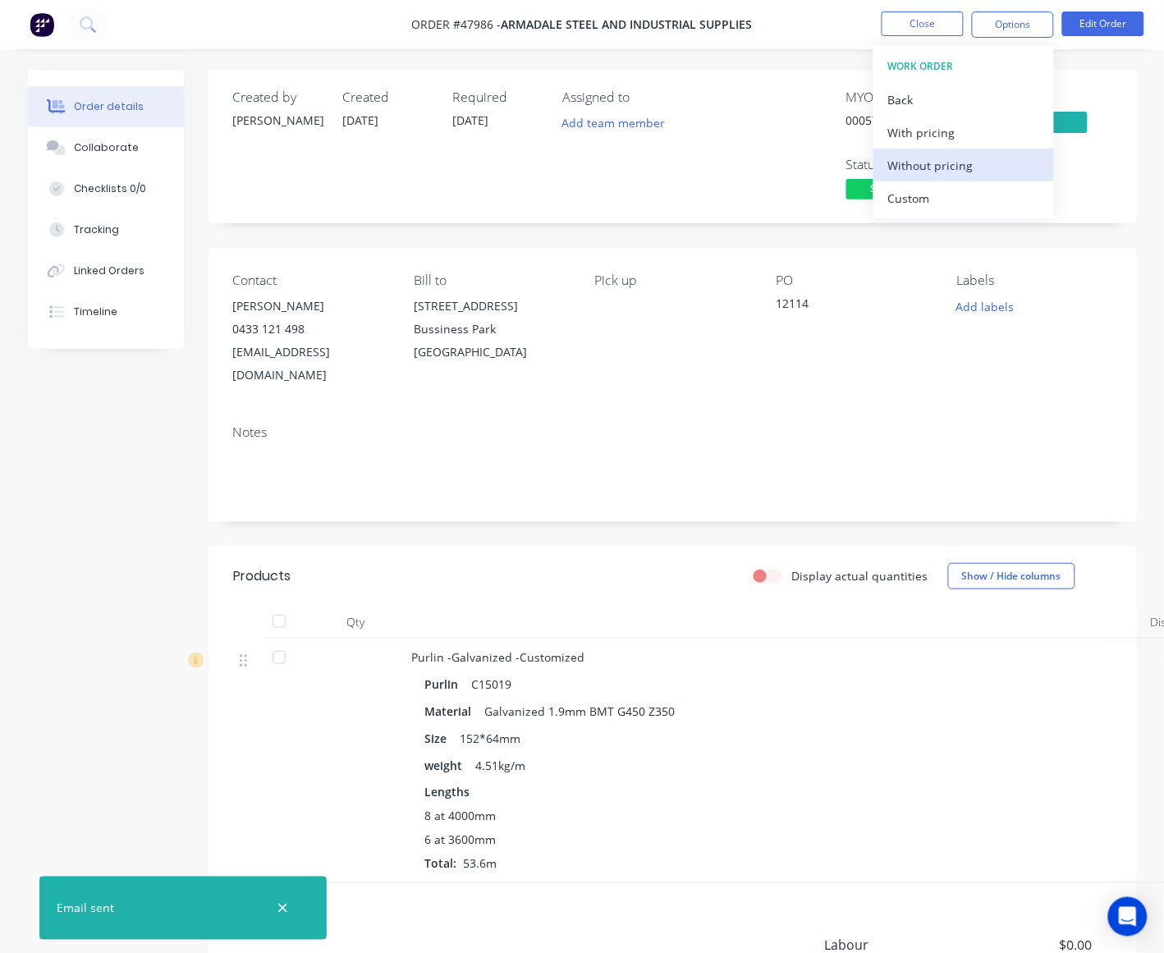
click at [966, 175] on div "Without pricing" at bounding box center [963, 165] width 151 height 24
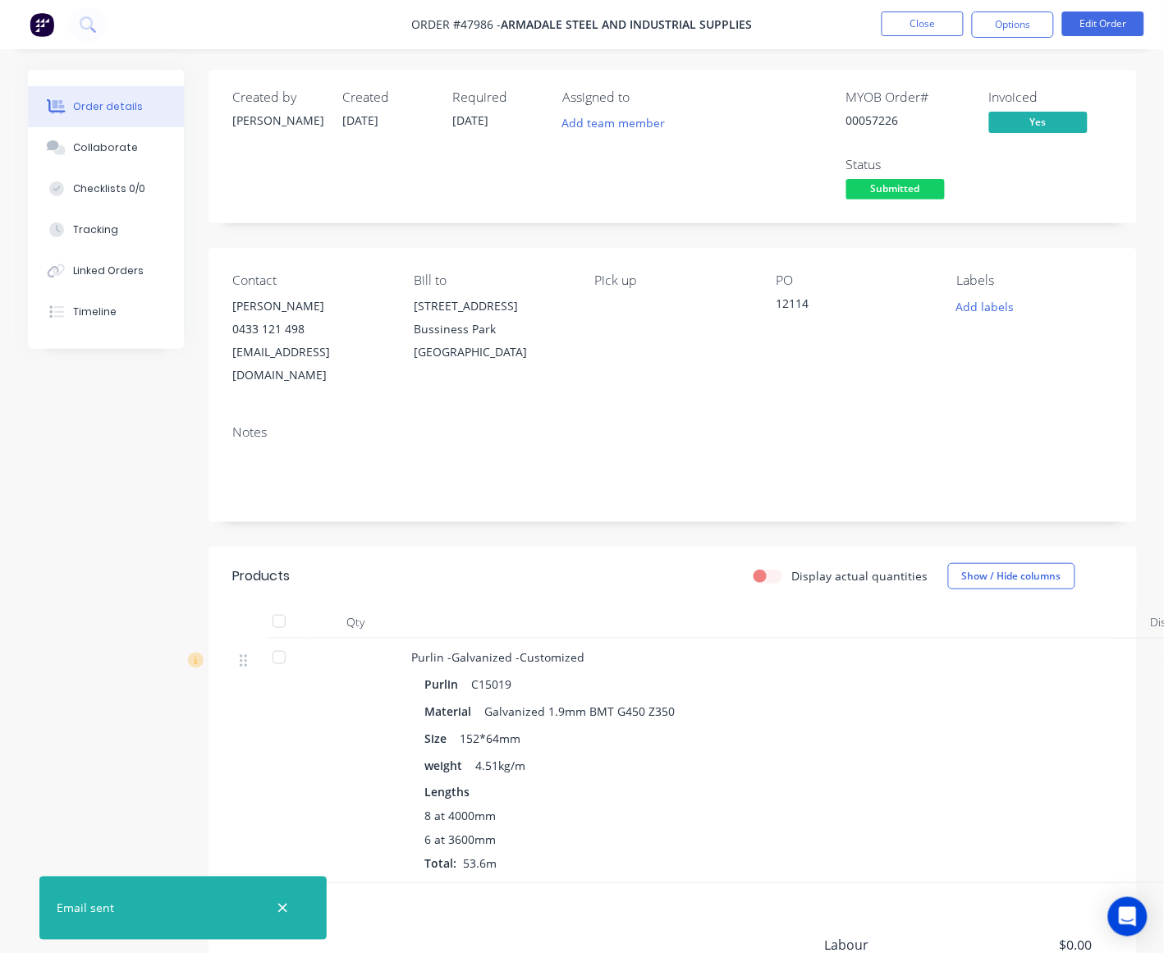
click at [797, 580] on header "Products Display actual quantities Show / Hide columns" at bounding box center [672, 576] width 928 height 59
click at [929, 25] on button "Close" at bounding box center [922, 23] width 82 height 25
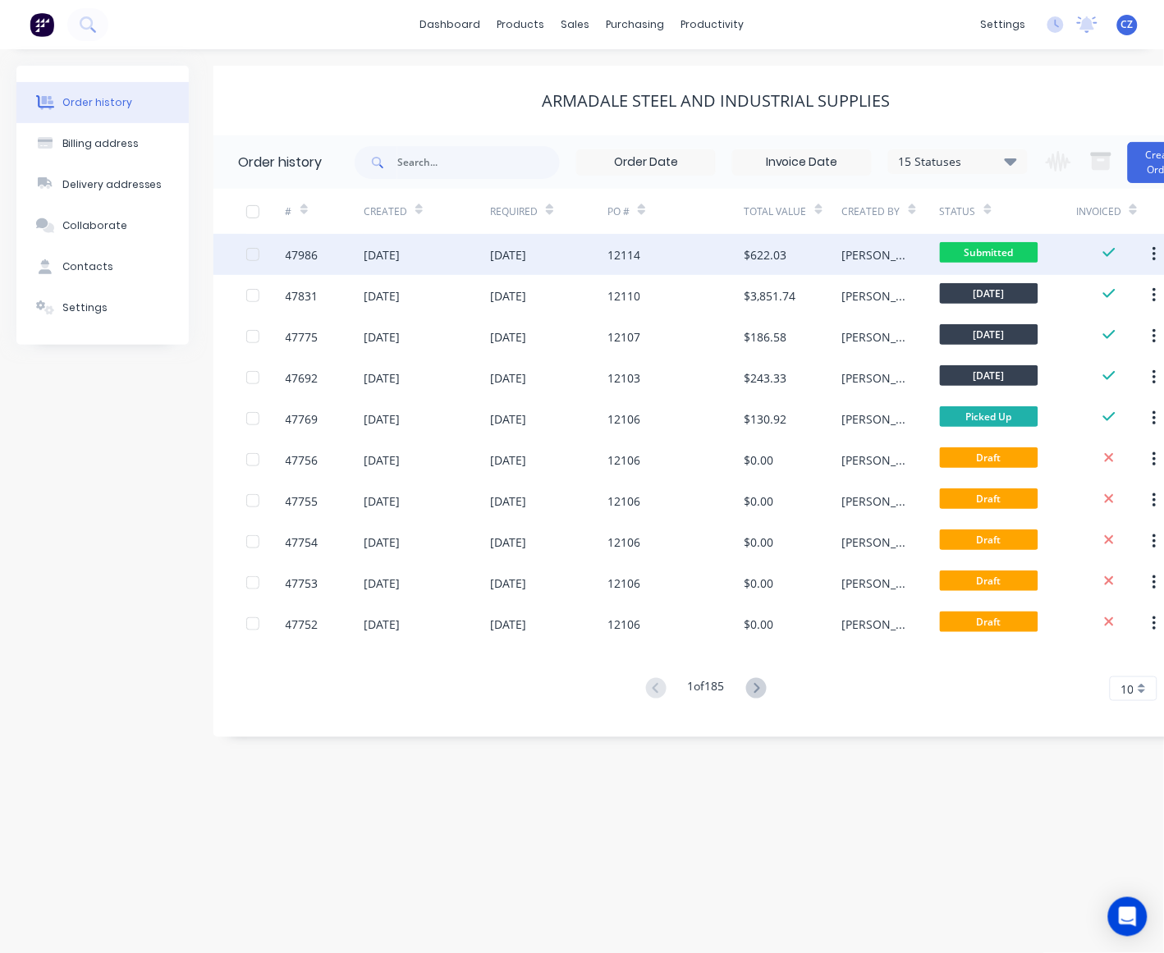
click at [790, 245] on div "$622.03" at bounding box center [793, 254] width 98 height 41
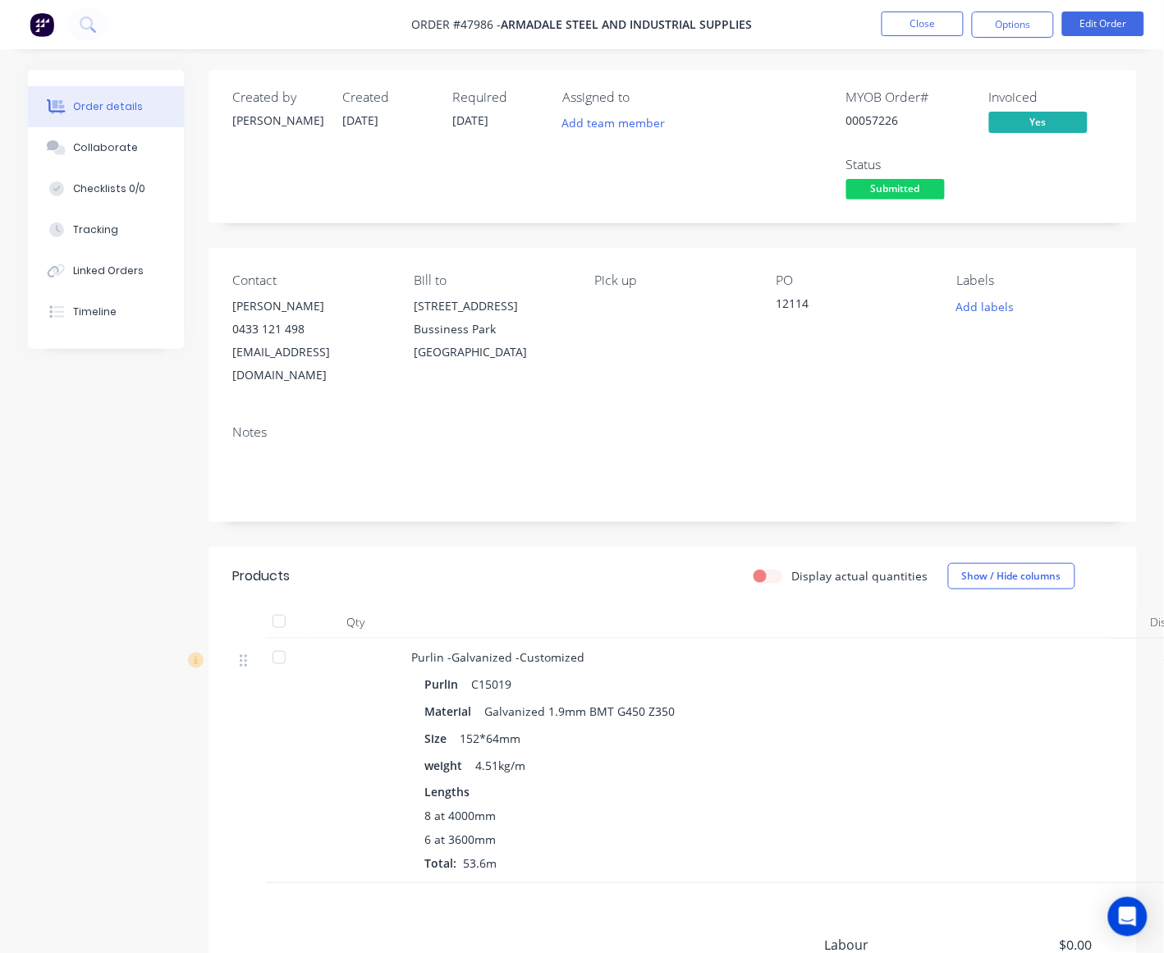
click at [917, 190] on span "Submitted" at bounding box center [895, 189] width 98 height 21
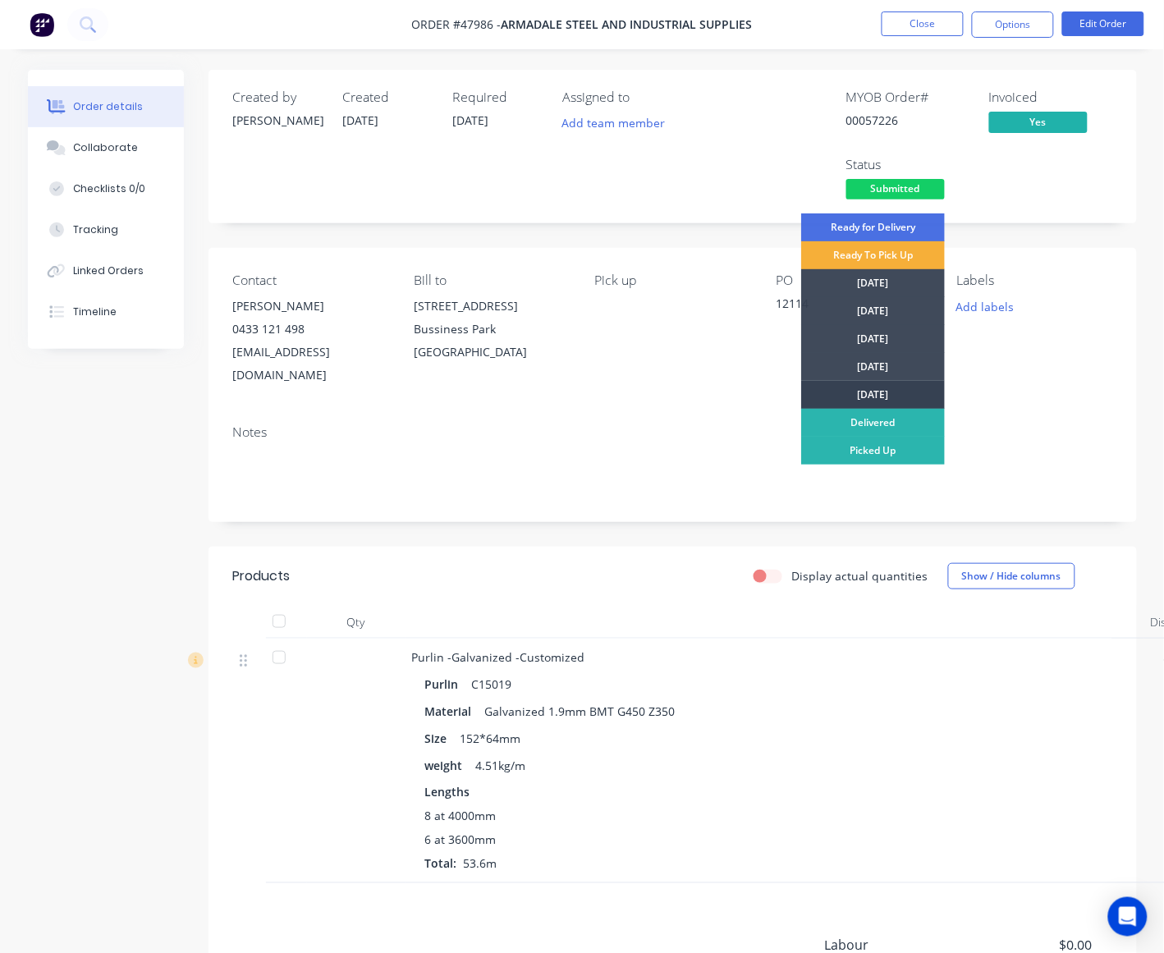
click at [889, 396] on div "[DATE]" at bounding box center [873, 395] width 144 height 28
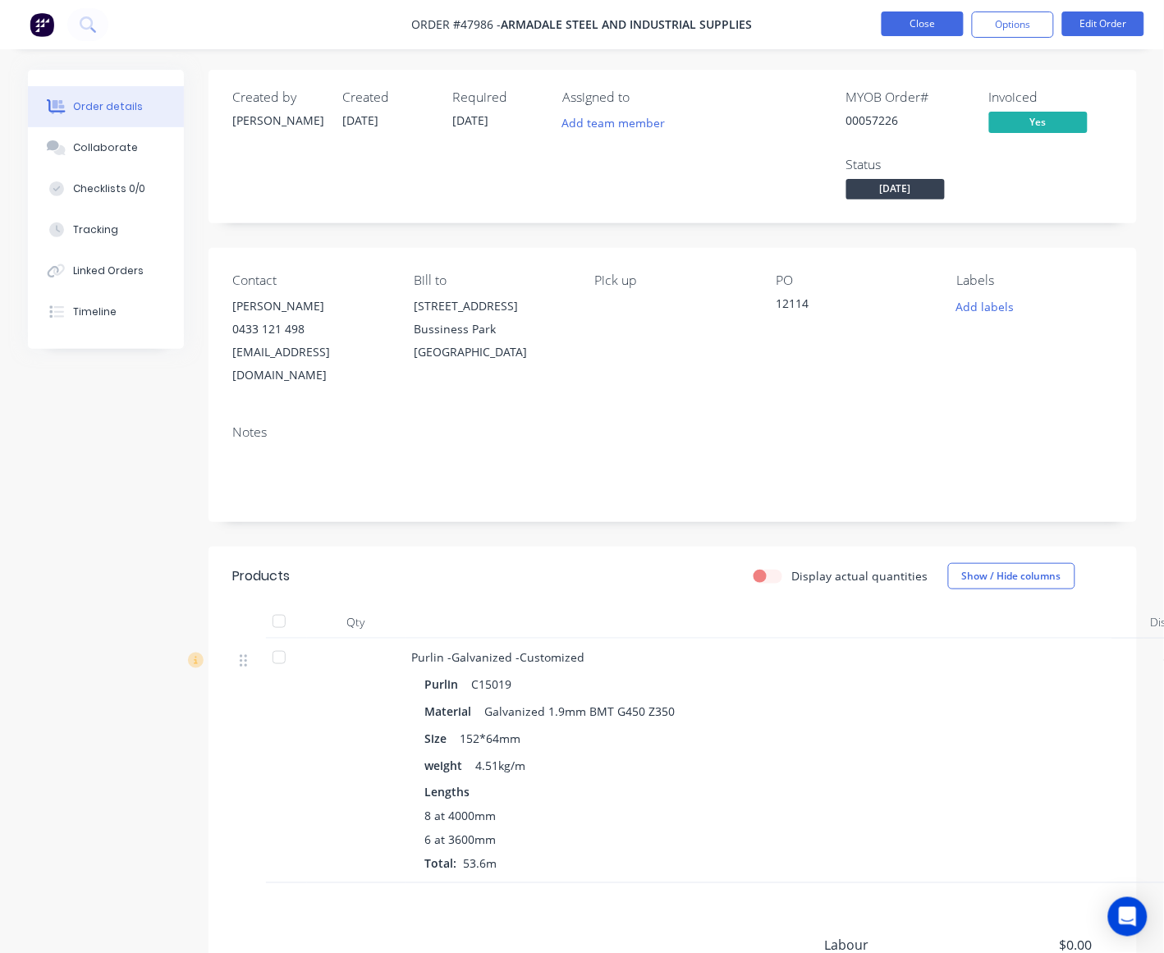
click at [923, 30] on button "Close" at bounding box center [922, 23] width 82 height 25
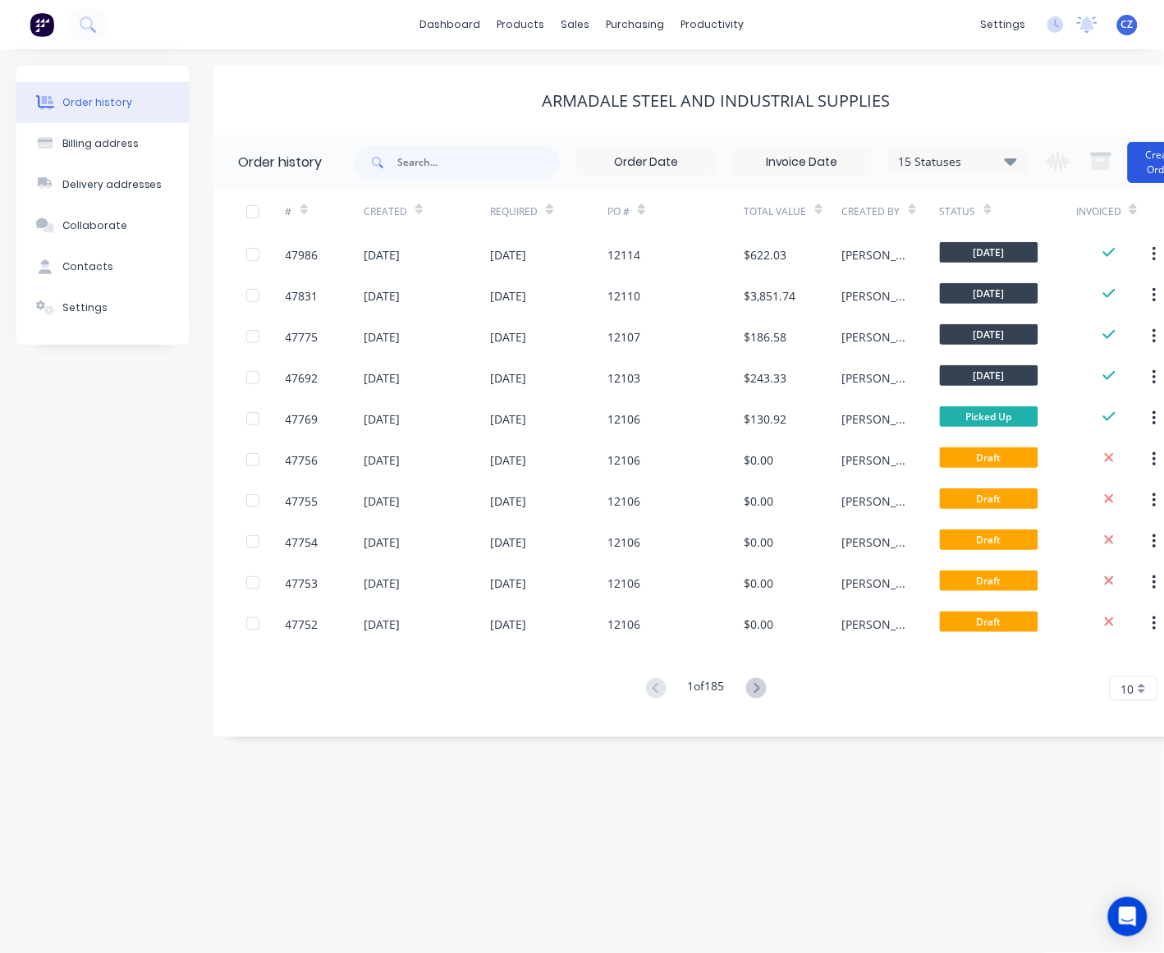
click at [982, 158] on button "Create Order" at bounding box center [1161, 162] width 66 height 41
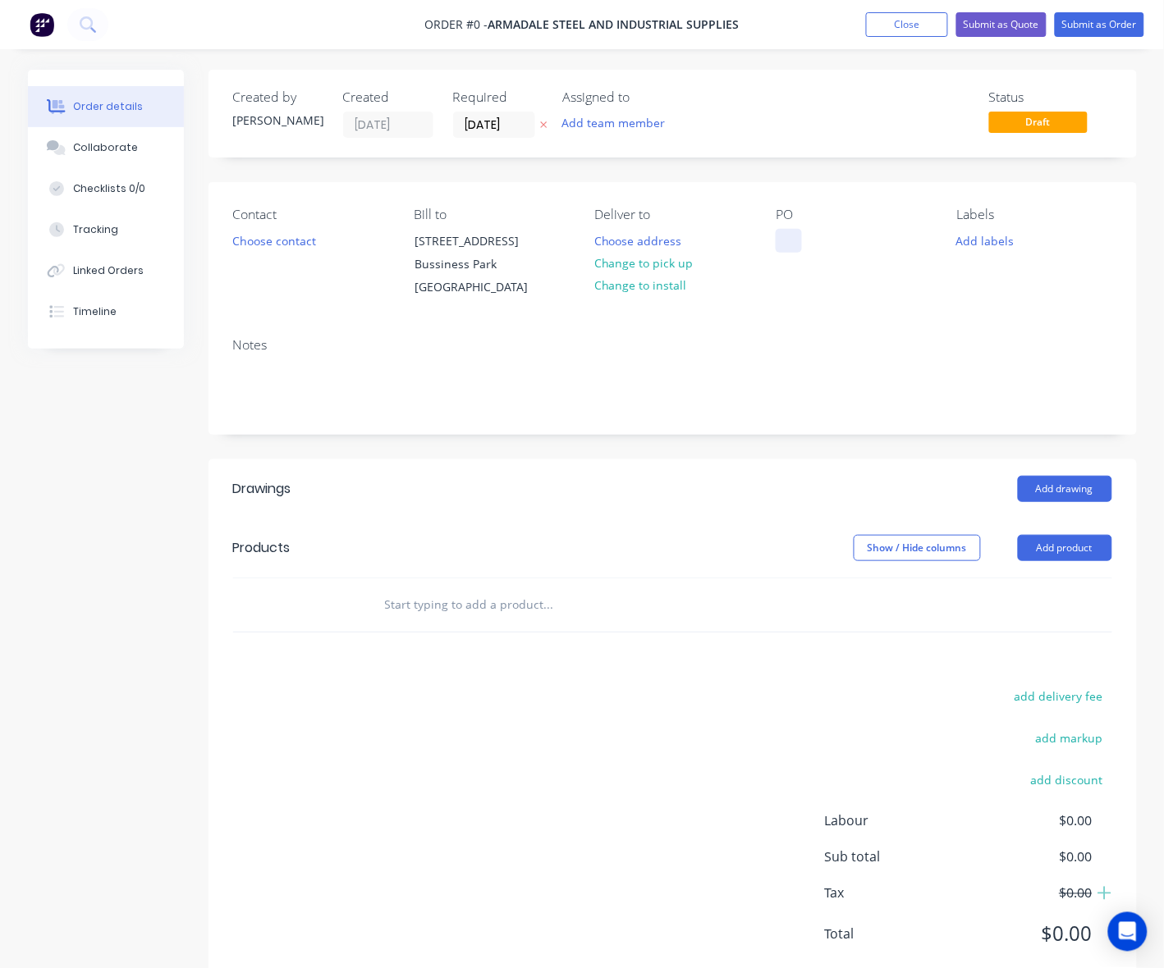
click at [790, 243] on div at bounding box center [789, 241] width 26 height 24
paste div
click at [670, 259] on div "Order details Collaborate Checklists 0/0 Tracking Linked Orders Timeline Order …" at bounding box center [582, 542] width 1142 height 945
click at [300, 238] on button "Choose contact" at bounding box center [273, 240] width 101 height 22
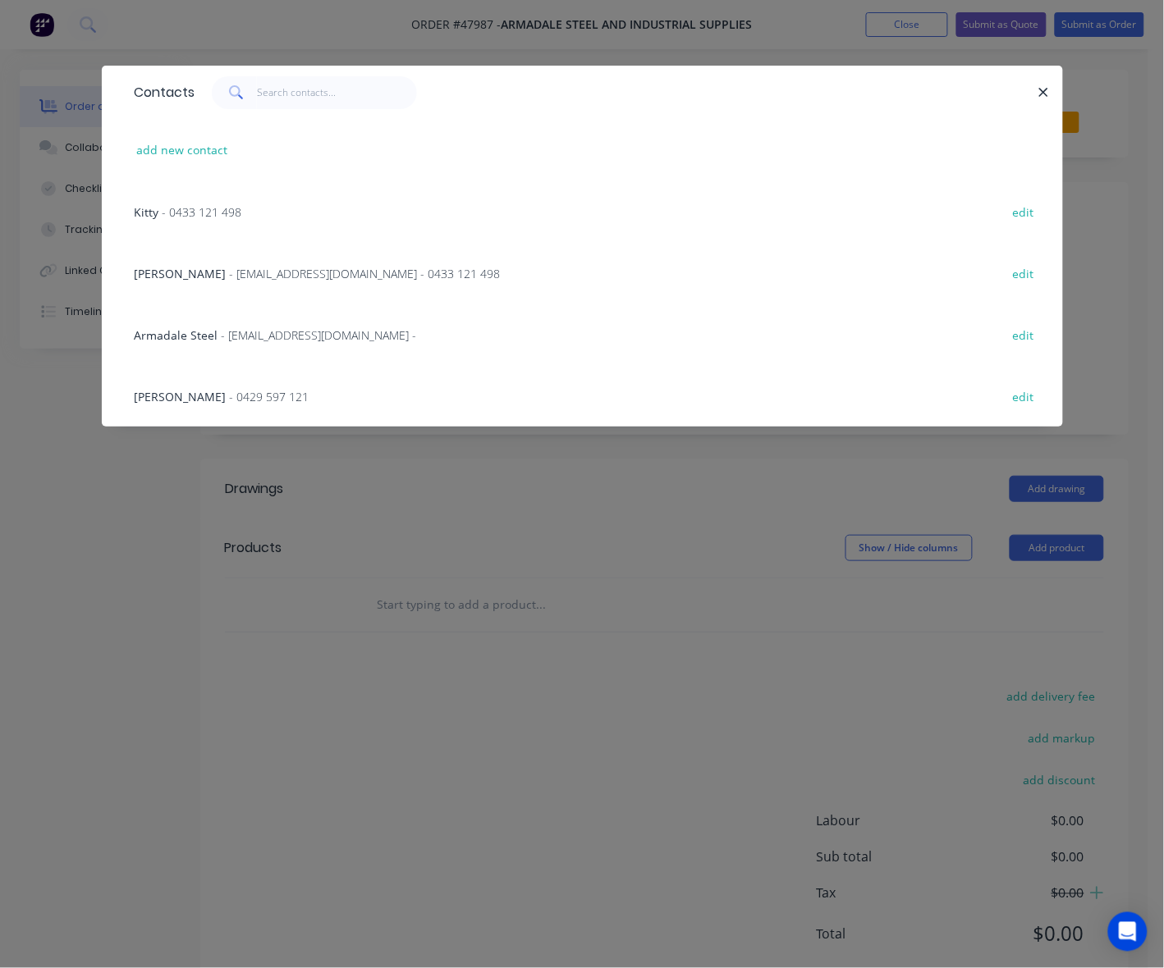
click at [158, 255] on div "Sue Yap - sueyap@armadalesteel.com - 0433 121 498 edit" at bounding box center [582, 273] width 912 height 62
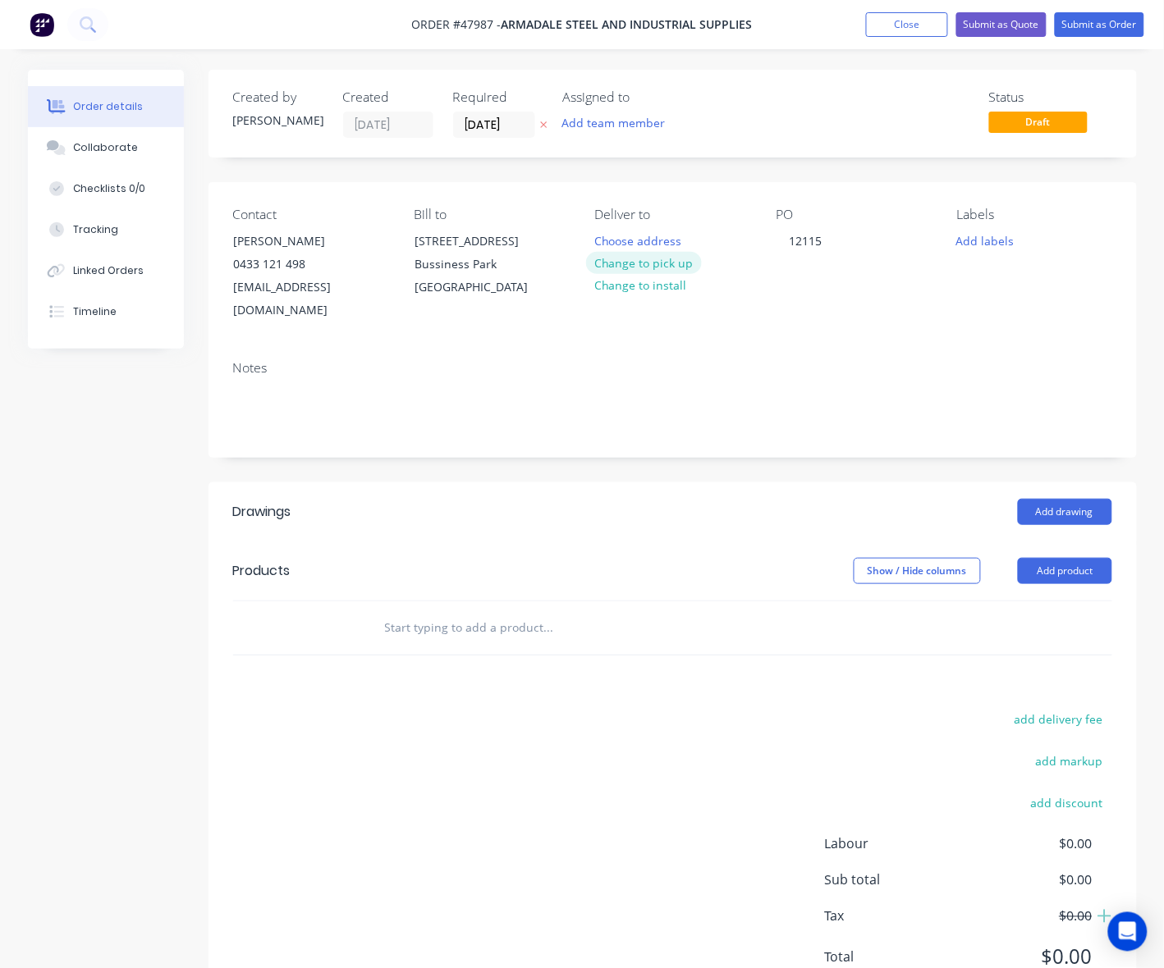
click at [653, 260] on button "Change to pick up" at bounding box center [644, 263] width 117 height 22
click at [648, 514] on header "Drawings Add drawing" at bounding box center [672, 512] width 928 height 59
click at [982, 558] on button "Add product" at bounding box center [1065, 571] width 94 height 26
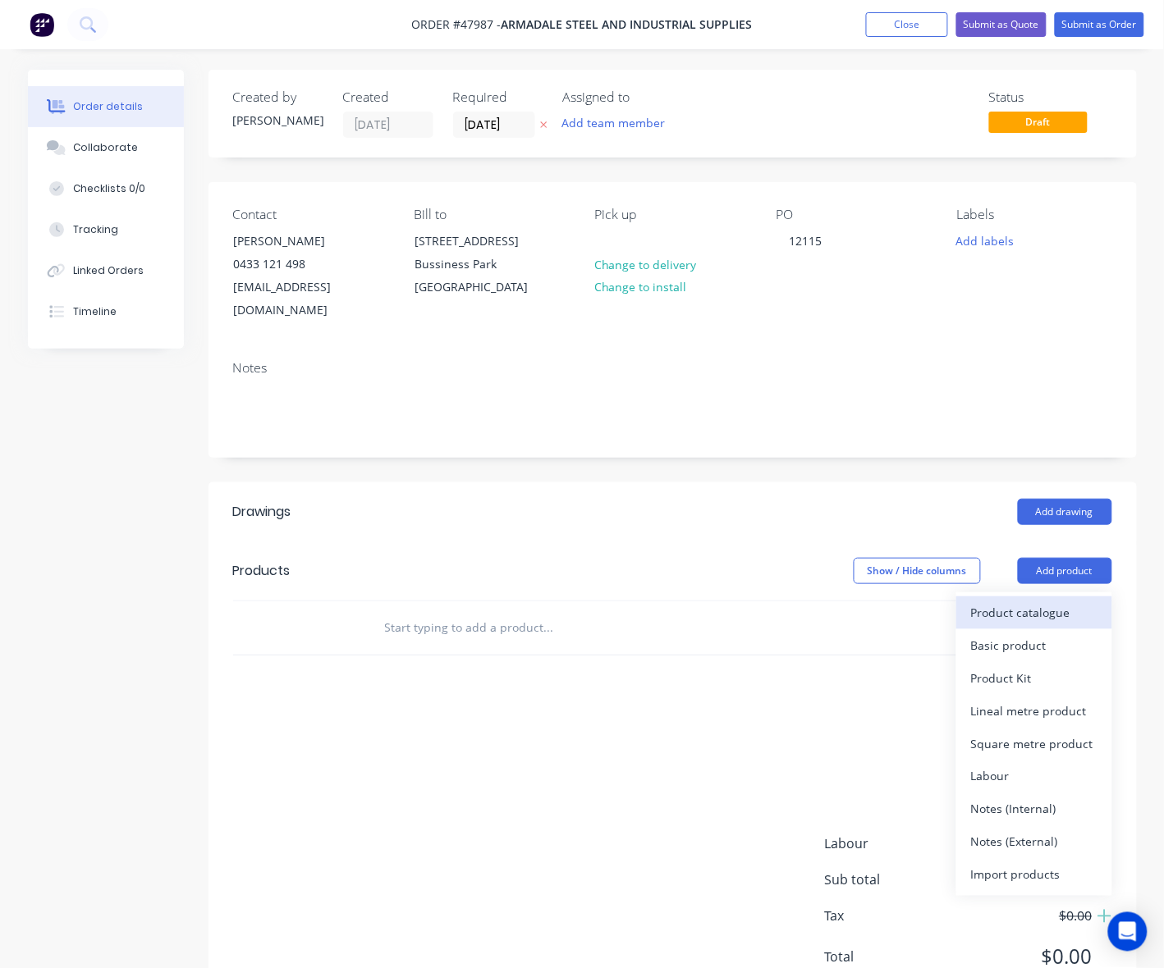
click at [982, 601] on div "Product catalogue" at bounding box center [1034, 613] width 126 height 24
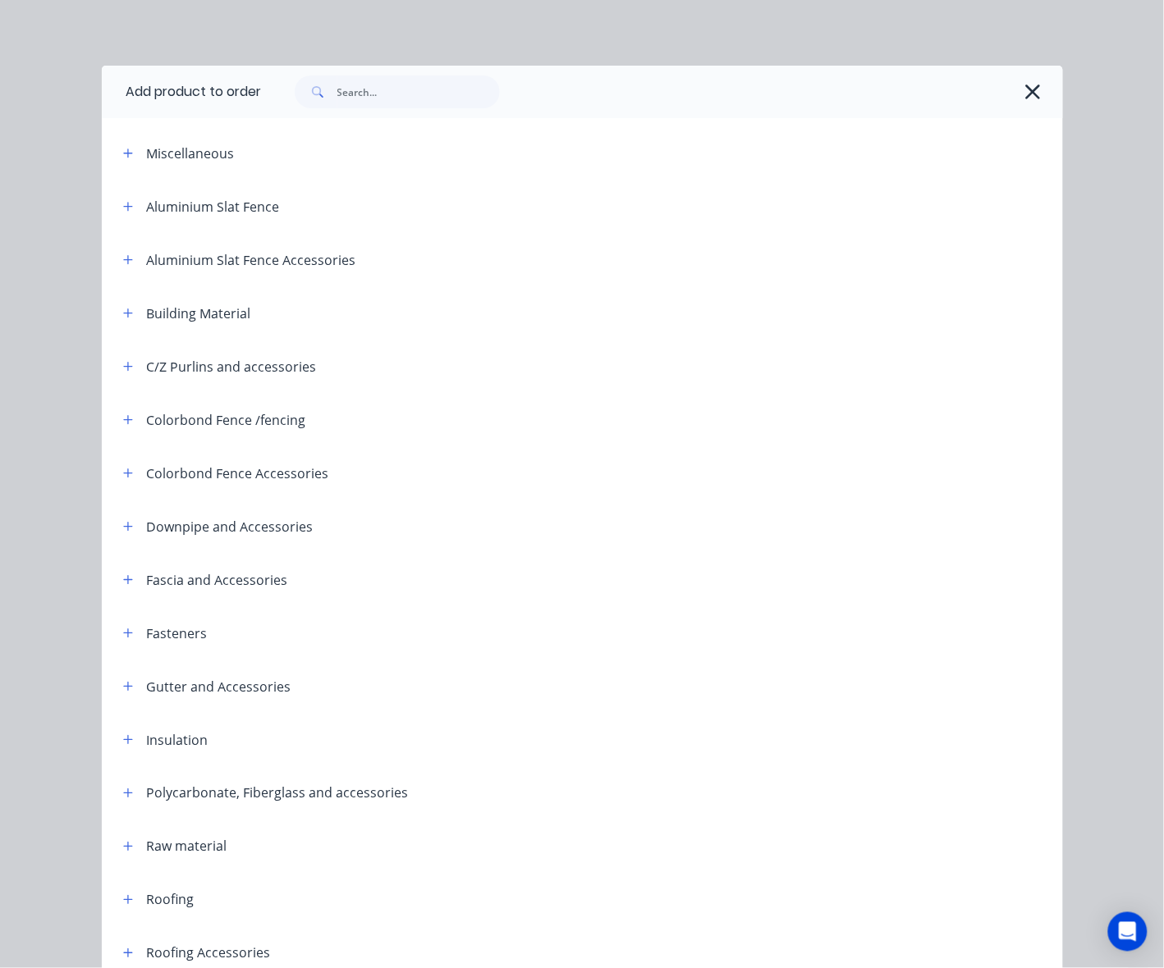
drag, startPoint x: 286, startPoint y: 76, endPoint x: 350, endPoint y: 85, distance: 64.6
click at [298, 80] on div at bounding box center [389, 92] width 222 height 33
click at [363, 86] on input "text" at bounding box center [418, 92] width 162 height 33
type input "sheet"
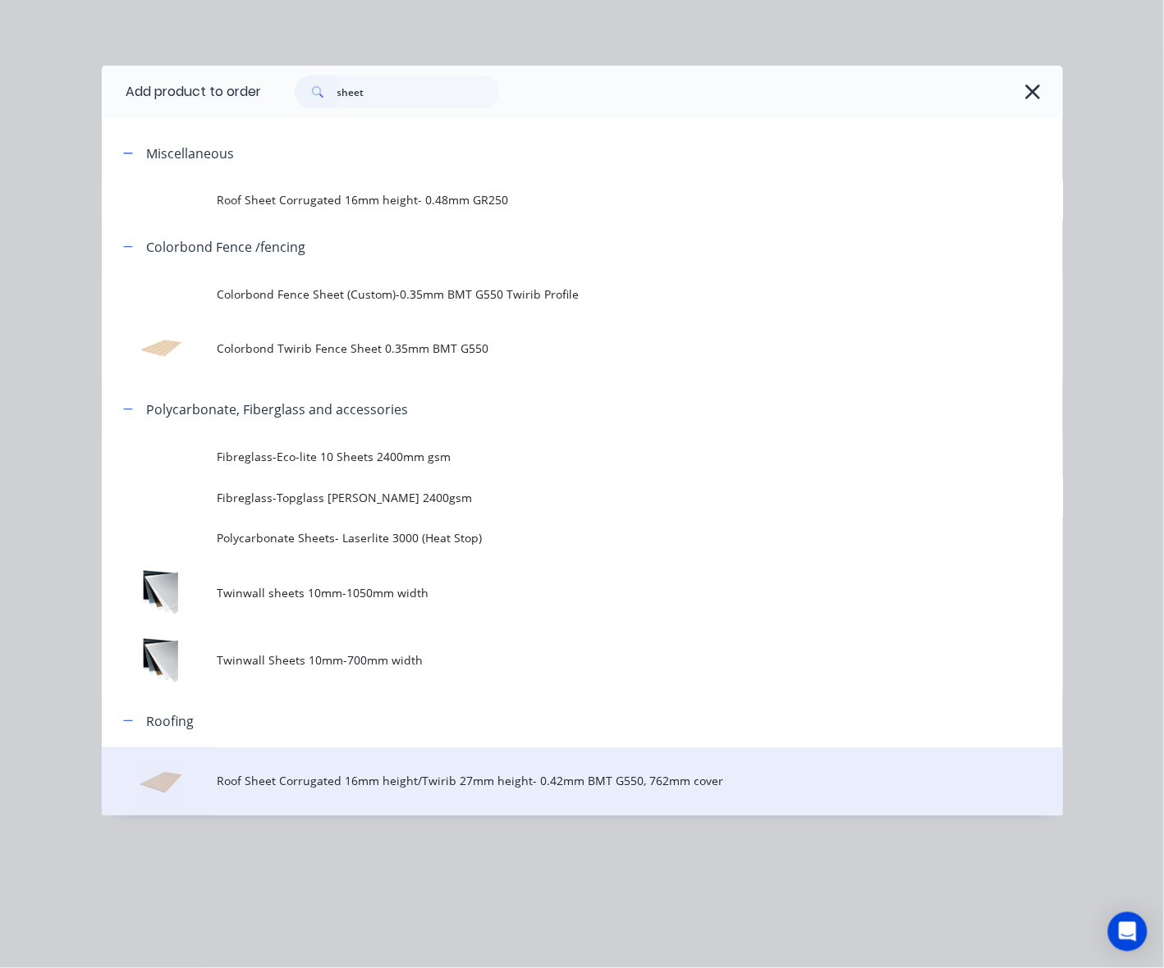
click at [448, 774] on span "Roof Sheet Corrugated 16mm height/Twirib 27mm height- 0.42mm BMT G550, 762mm co…" at bounding box center [555, 781] width 676 height 17
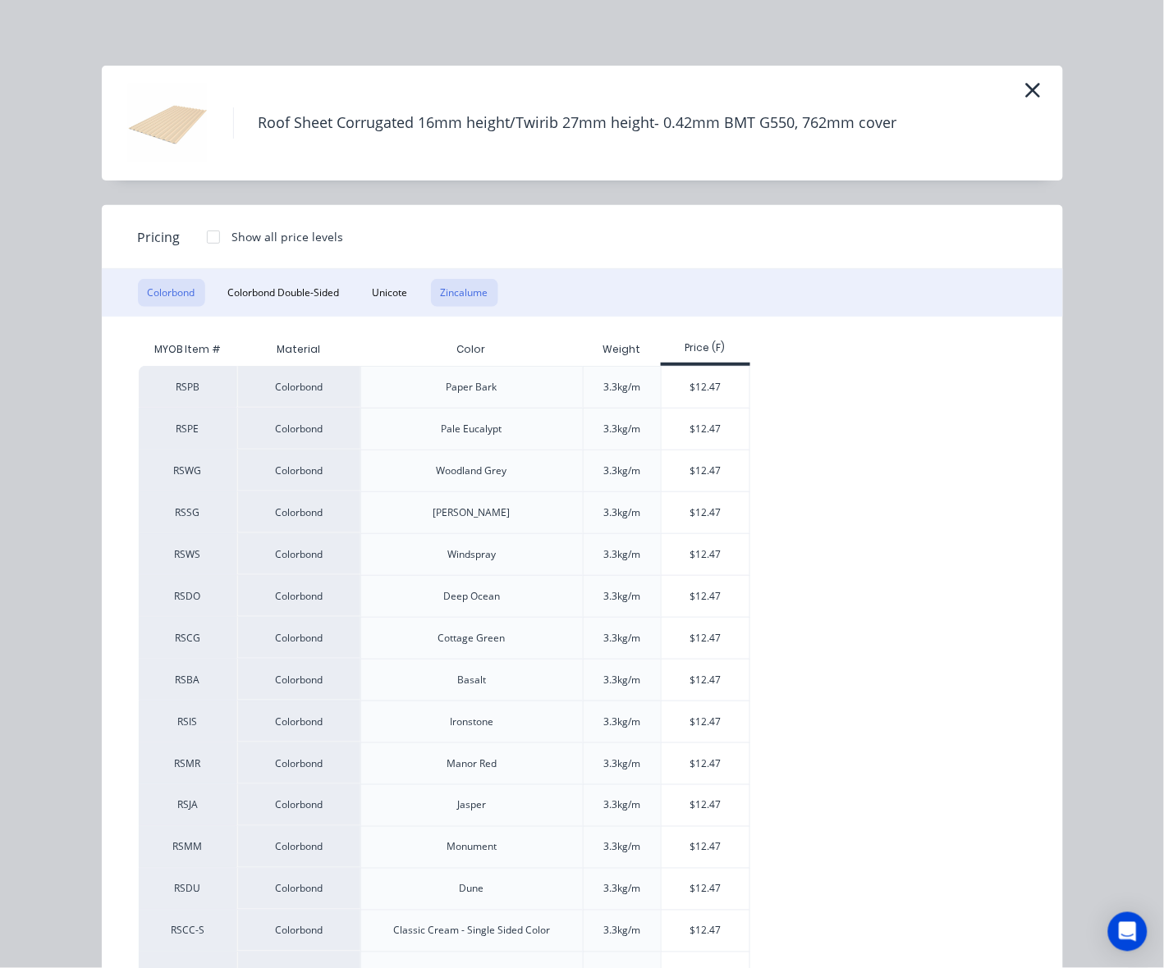
click at [456, 293] on button "Zincalume" at bounding box center [464, 293] width 67 height 28
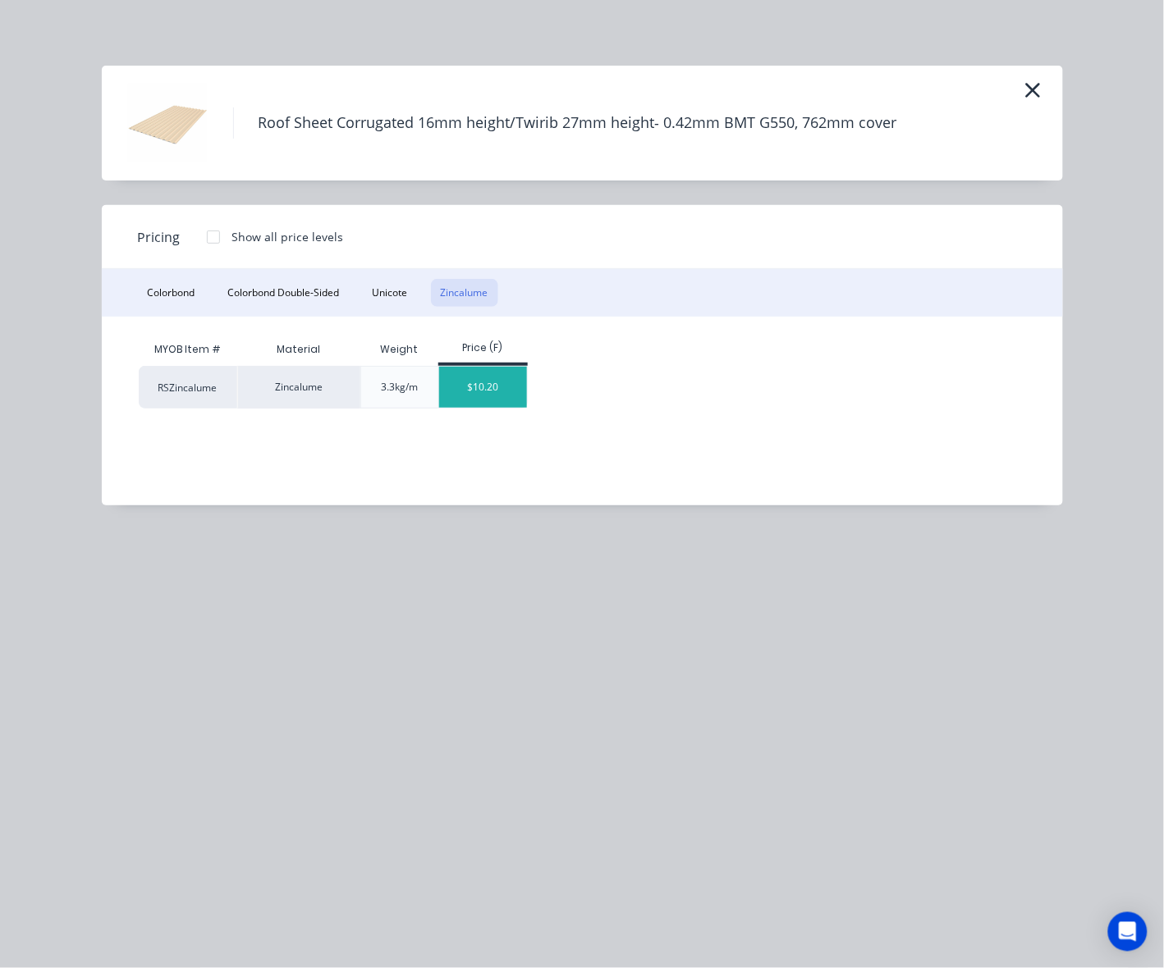
click at [499, 376] on div "$10.20" at bounding box center [483, 387] width 88 height 41
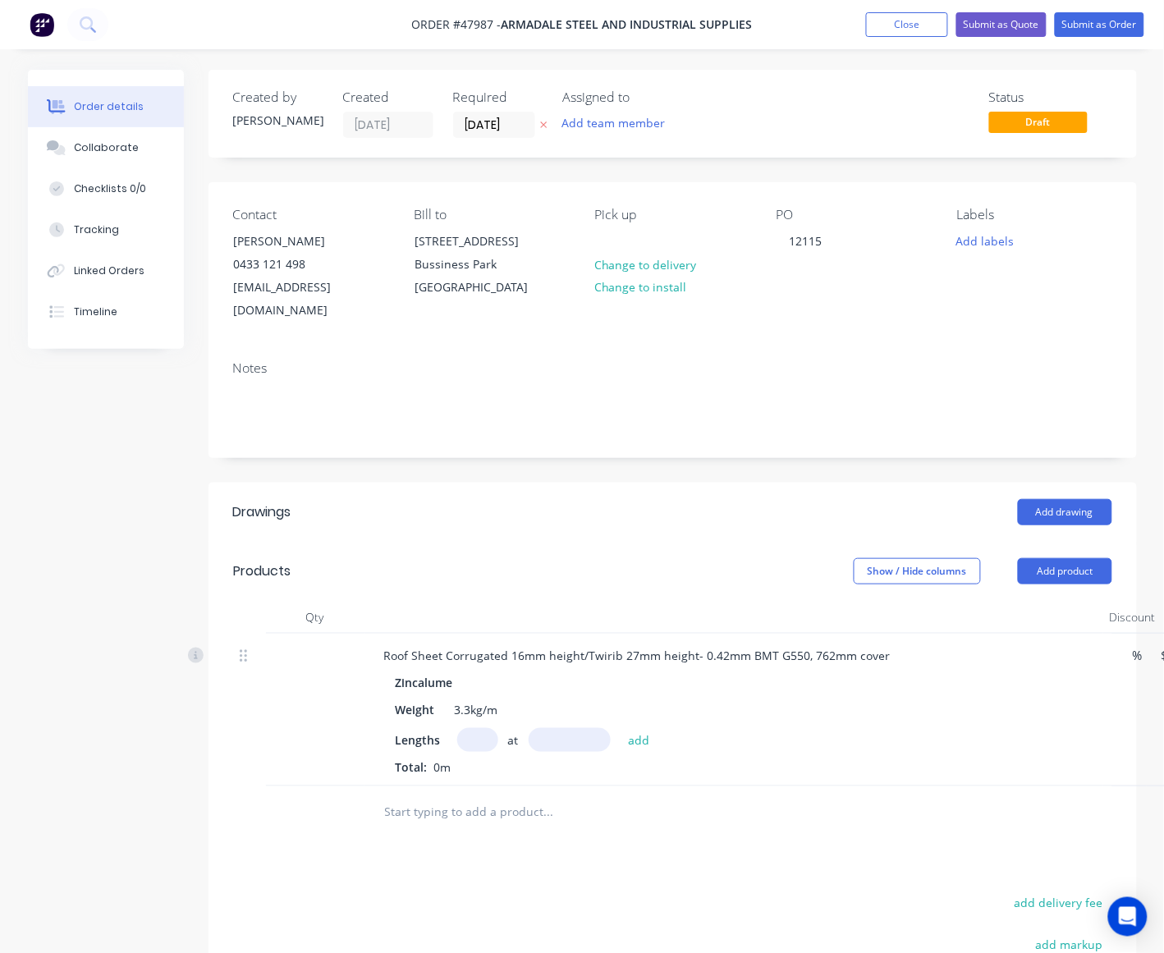
click at [472, 728] on input "text" at bounding box center [477, 740] width 41 height 24
type input "5"
type input "3250"
click at [620, 728] on button "add" at bounding box center [639, 739] width 39 height 22
type input "$165.75"
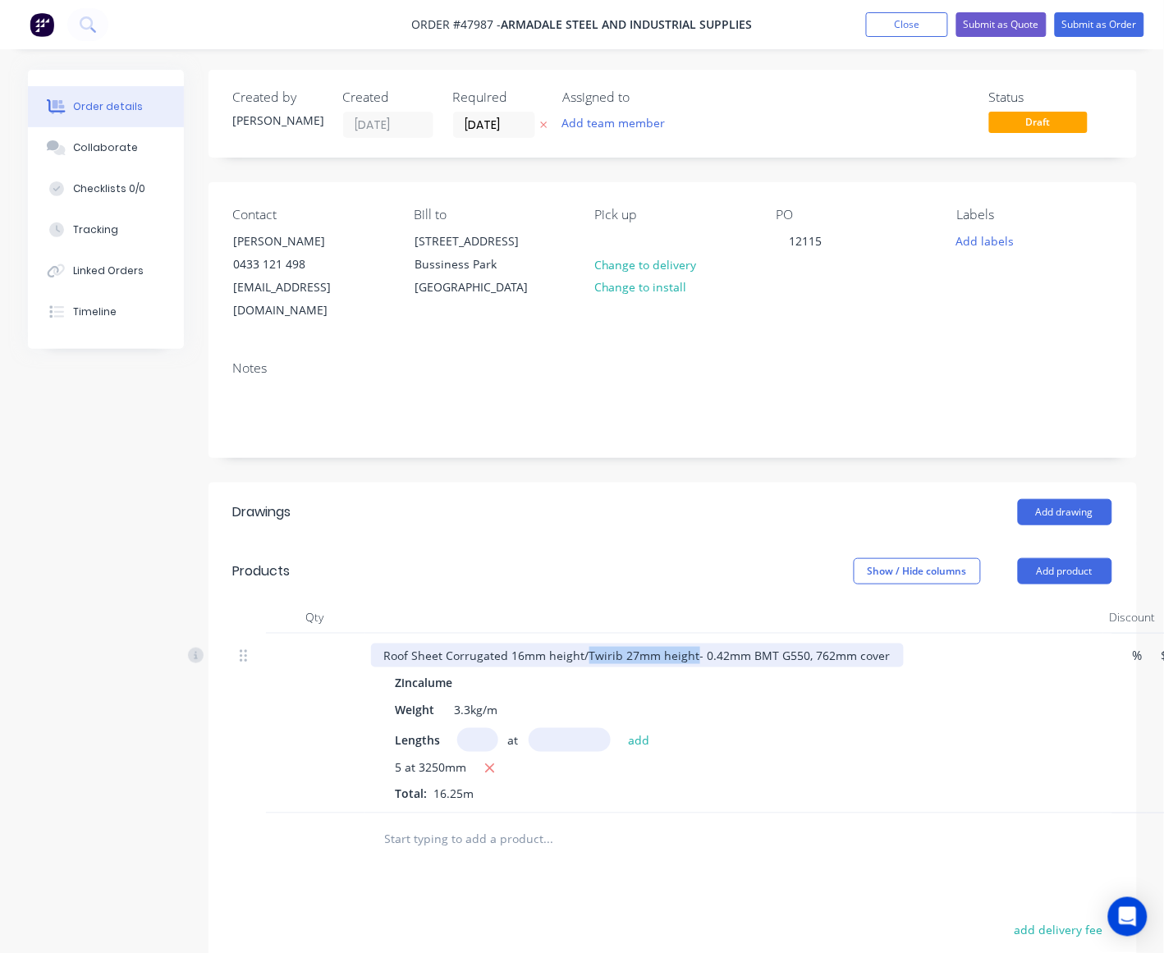
drag, startPoint x: 583, startPoint y: 630, endPoint x: 690, endPoint y: 634, distance: 107.6
click at [690, 643] on div "Roof Sheet Corrugated 16mm height/Twirib 27mm height- 0.42mm BMT G550, 762mm co…" at bounding box center [637, 655] width 533 height 24
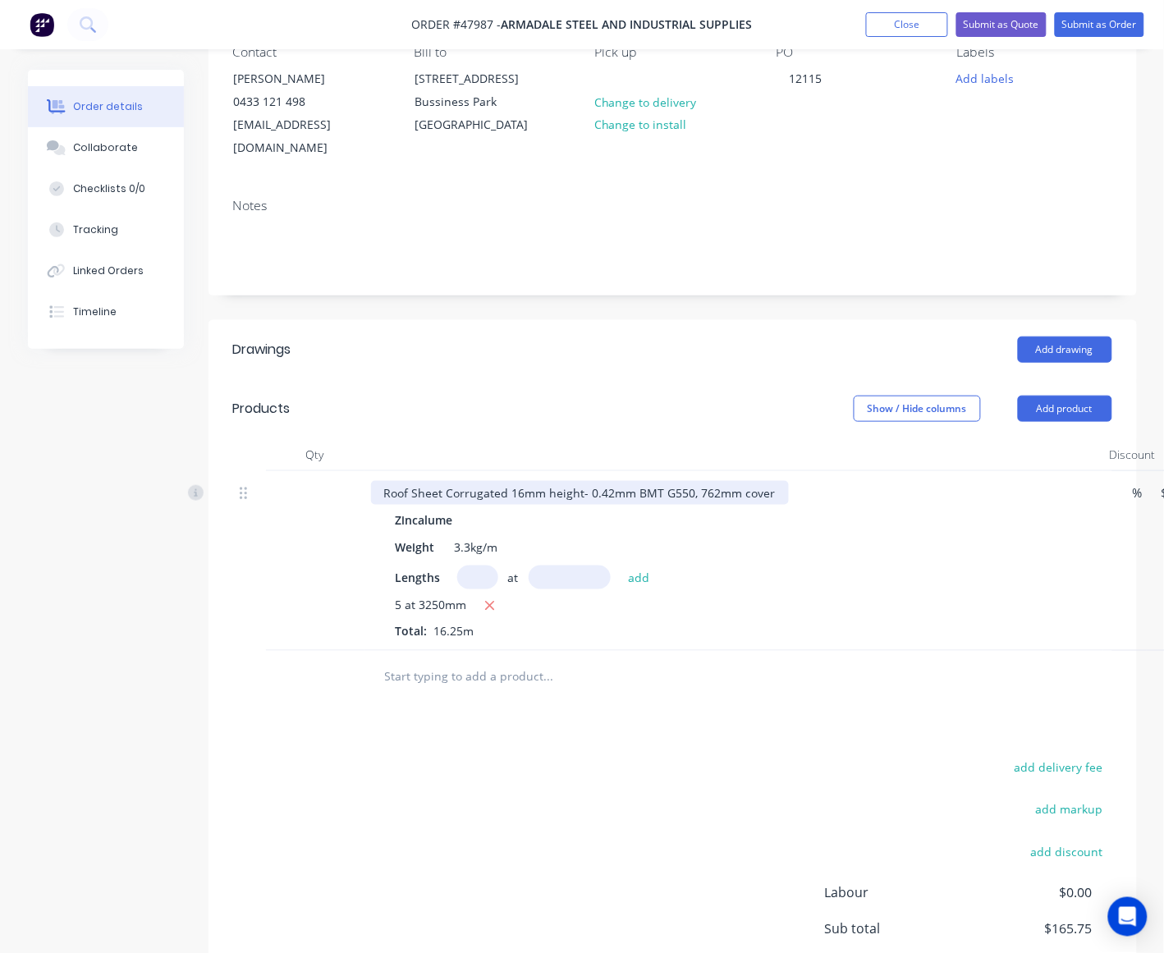
scroll to position [275, 0]
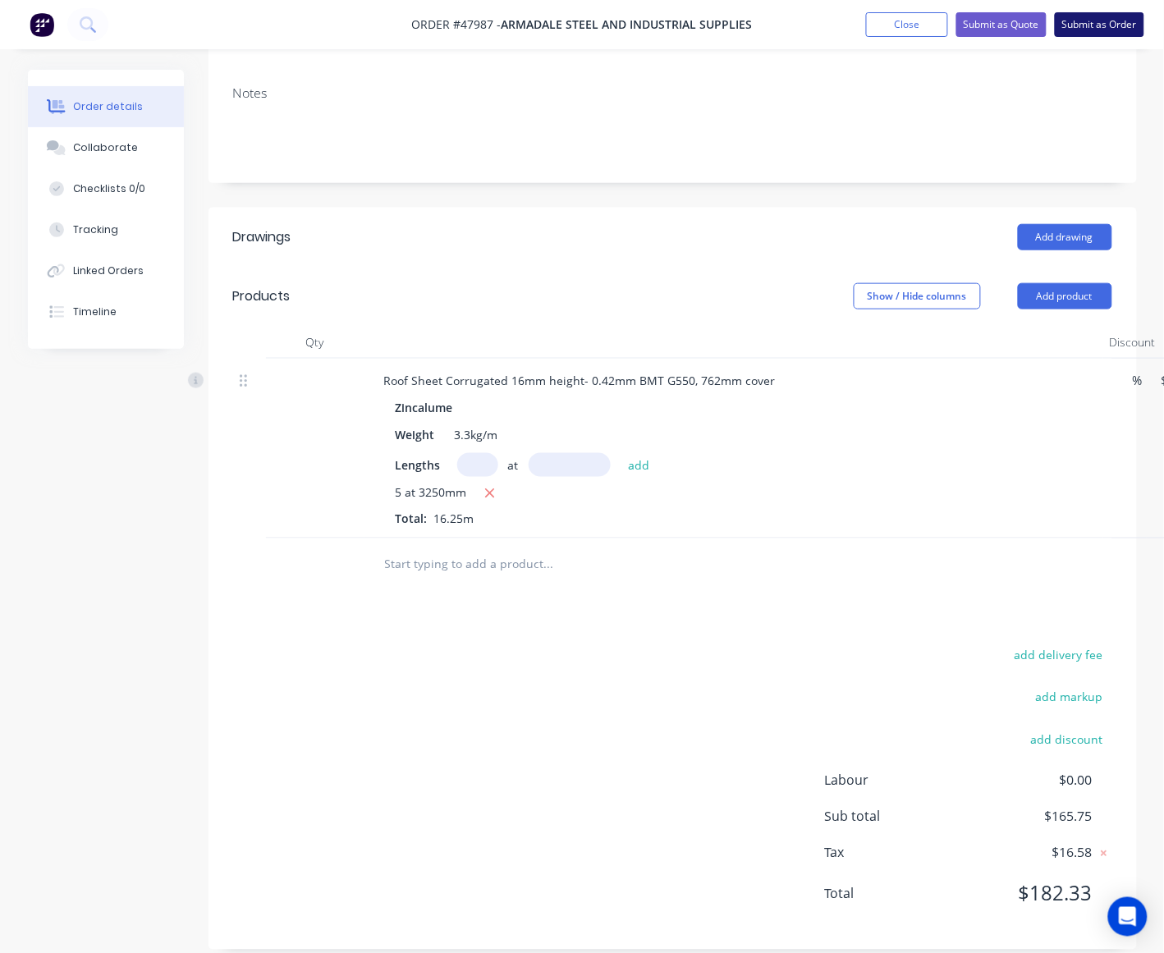
click at [982, 17] on button "Submit as Order" at bounding box center [1099, 24] width 89 height 25
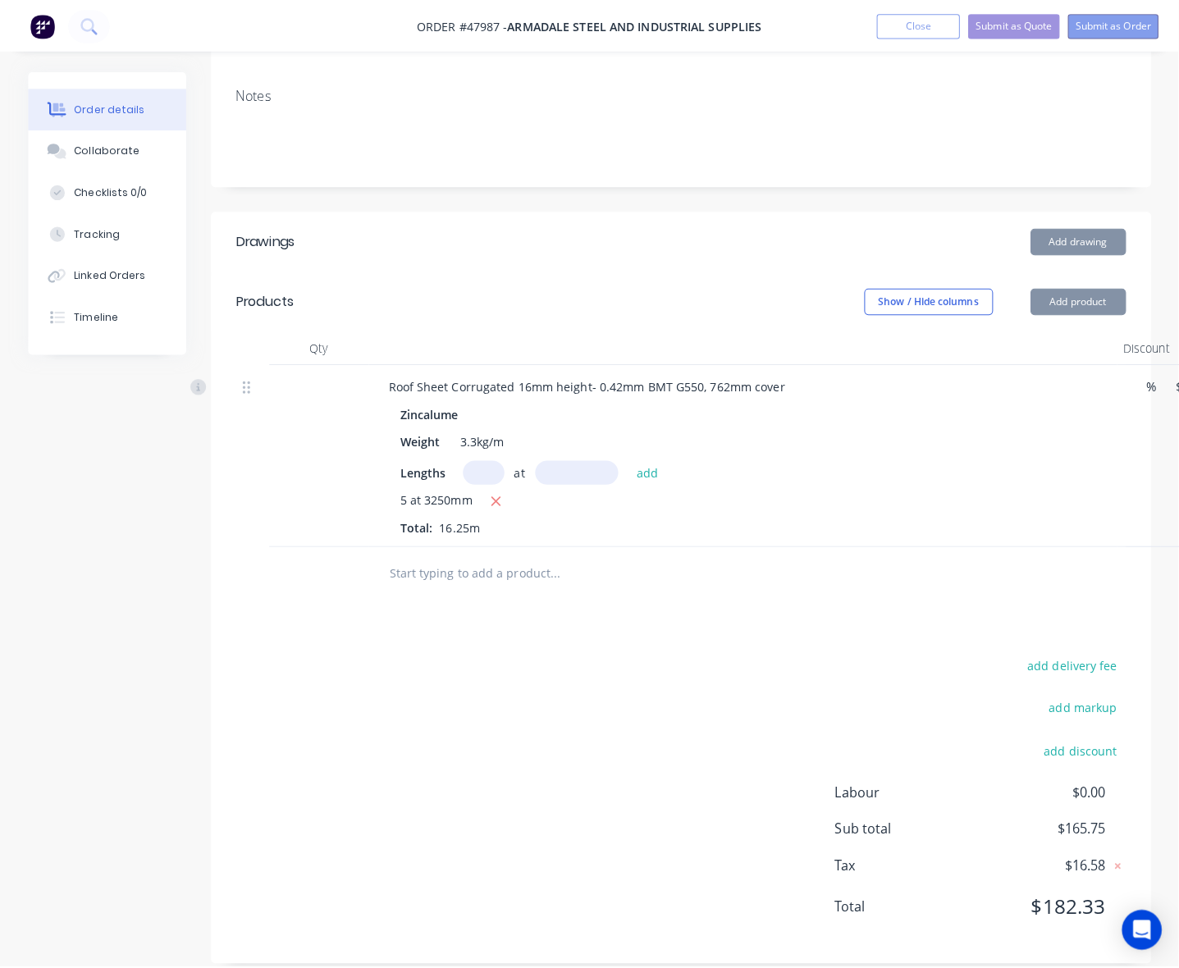
scroll to position [259, 0]
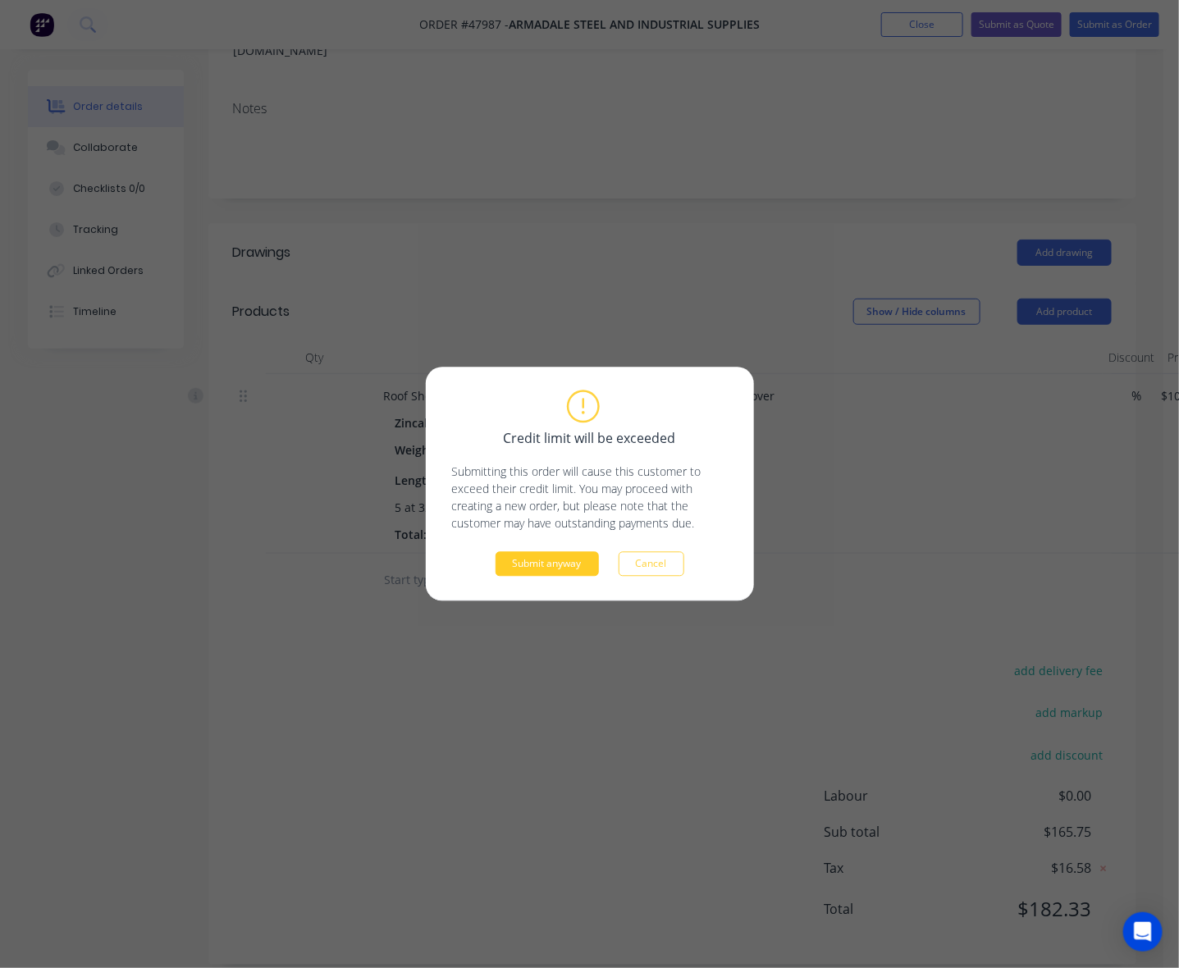
click at [536, 570] on button "Submit anyway" at bounding box center [547, 564] width 103 height 25
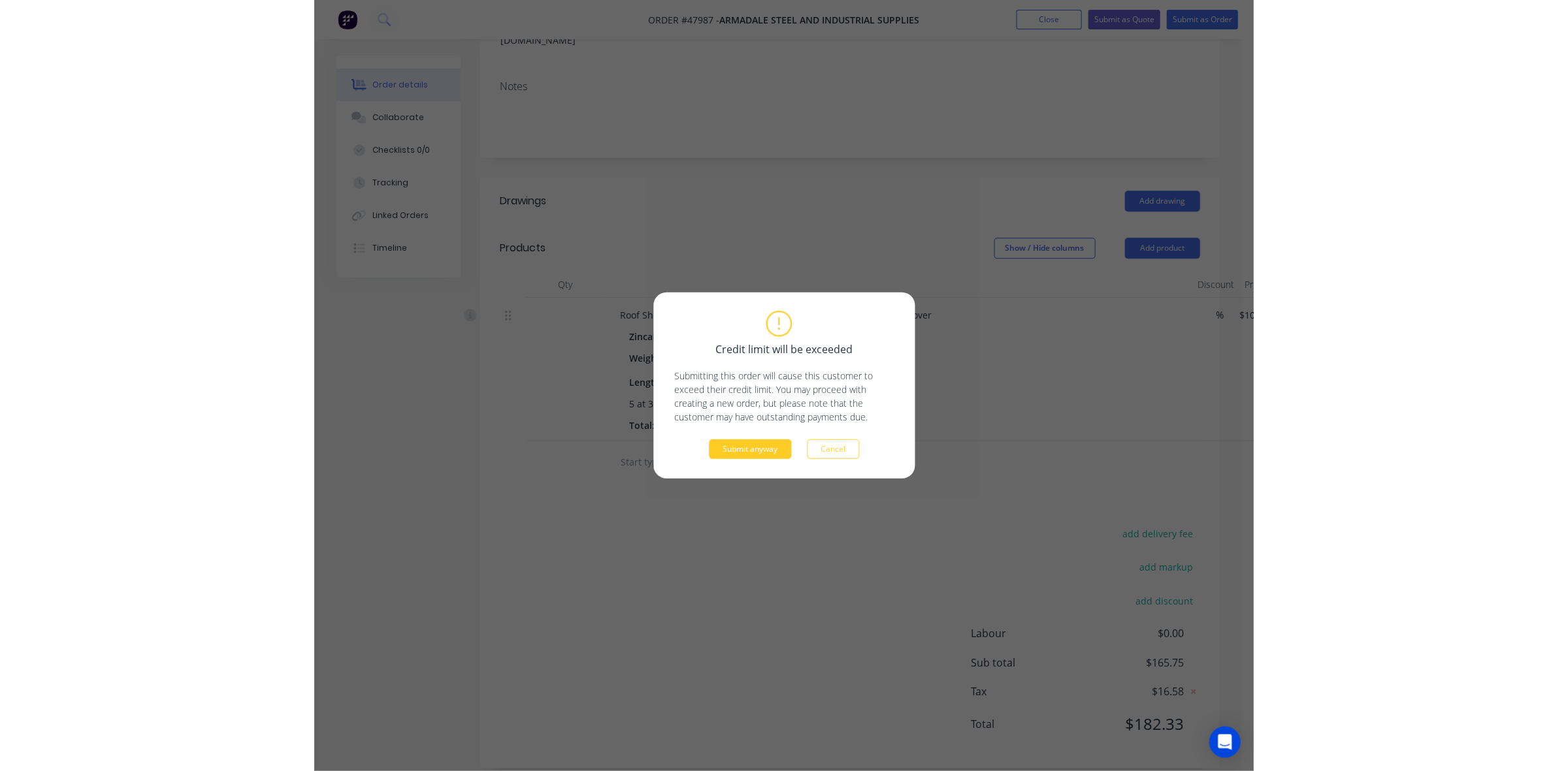
scroll to position [0, 0]
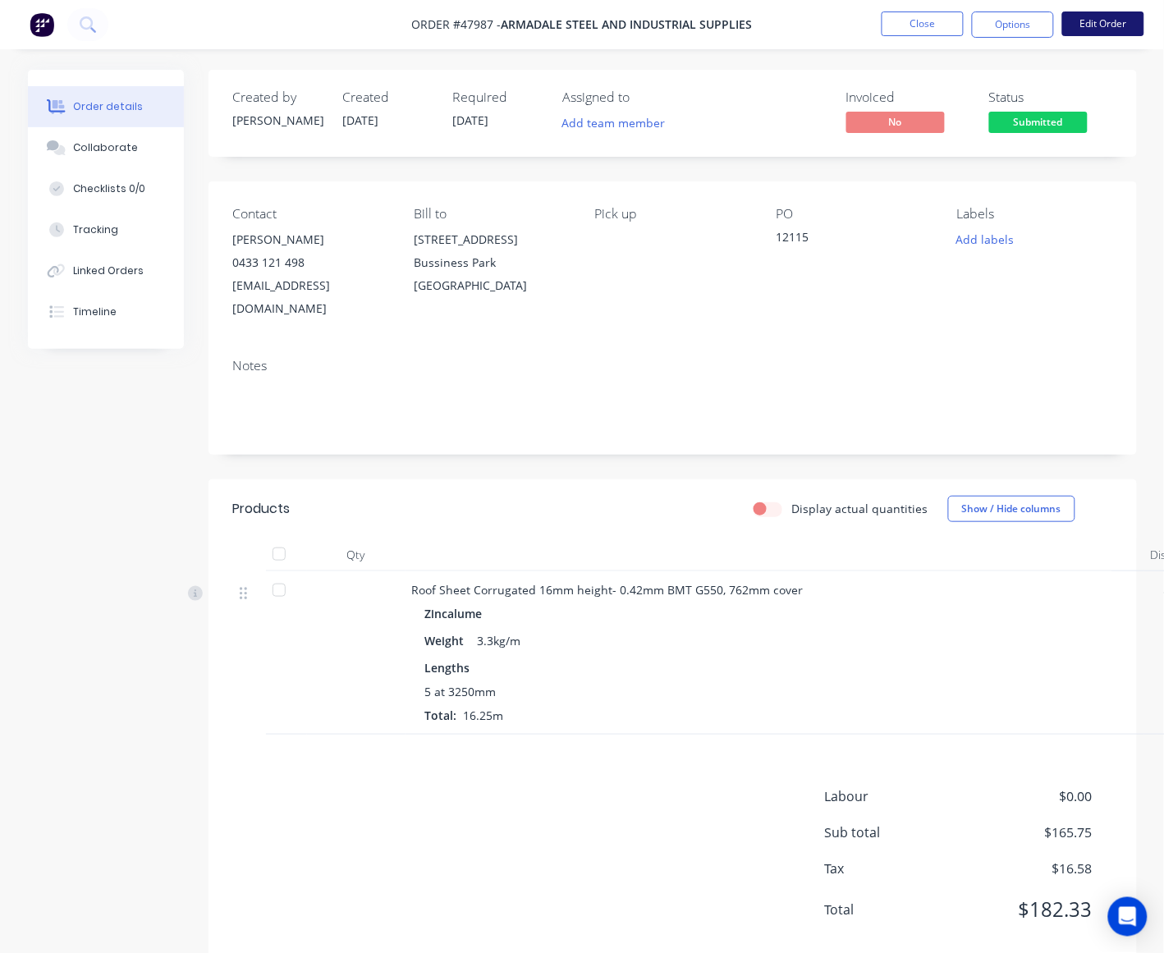
click at [982, 22] on button "Edit Order" at bounding box center [1103, 23] width 82 height 25
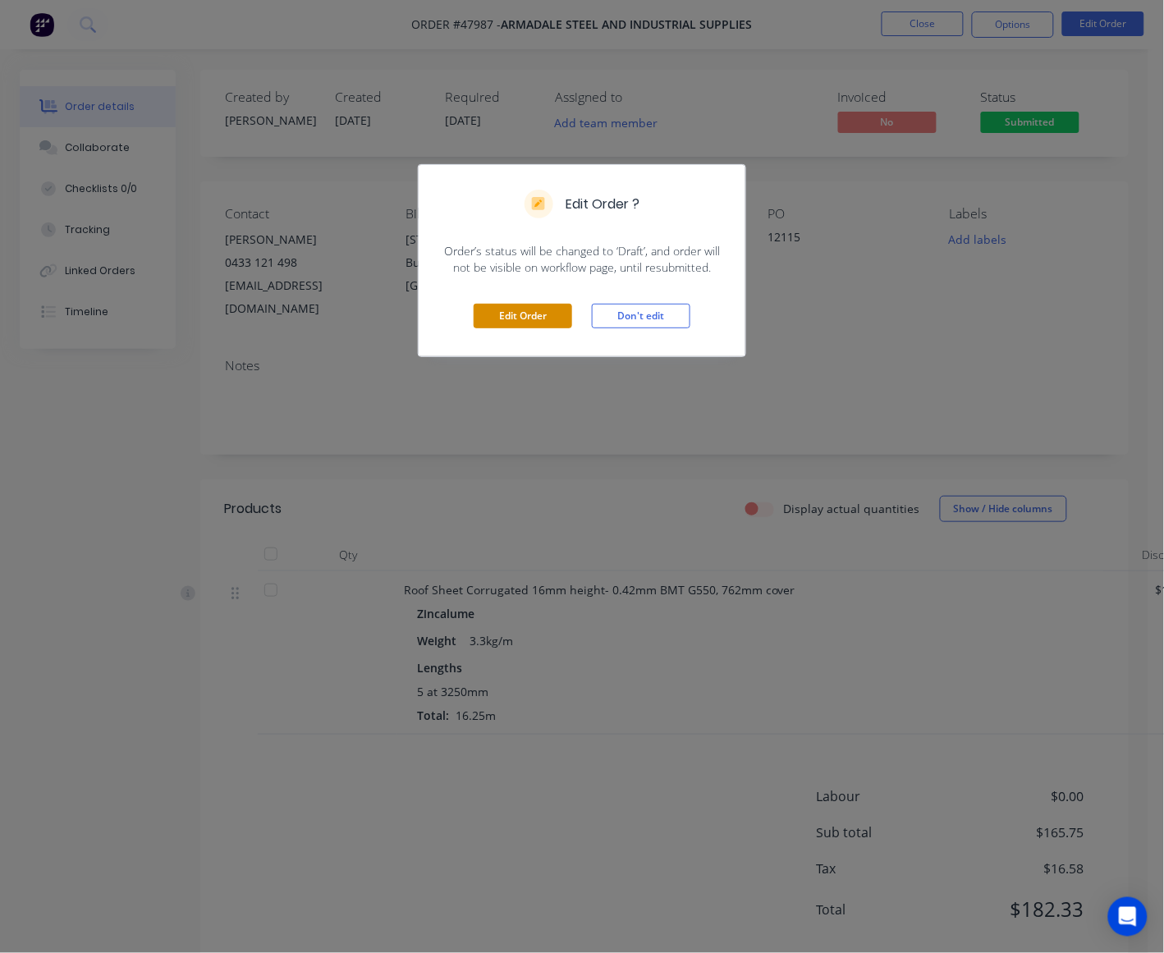
click at [540, 312] on button "Edit Order" at bounding box center [523, 316] width 98 height 25
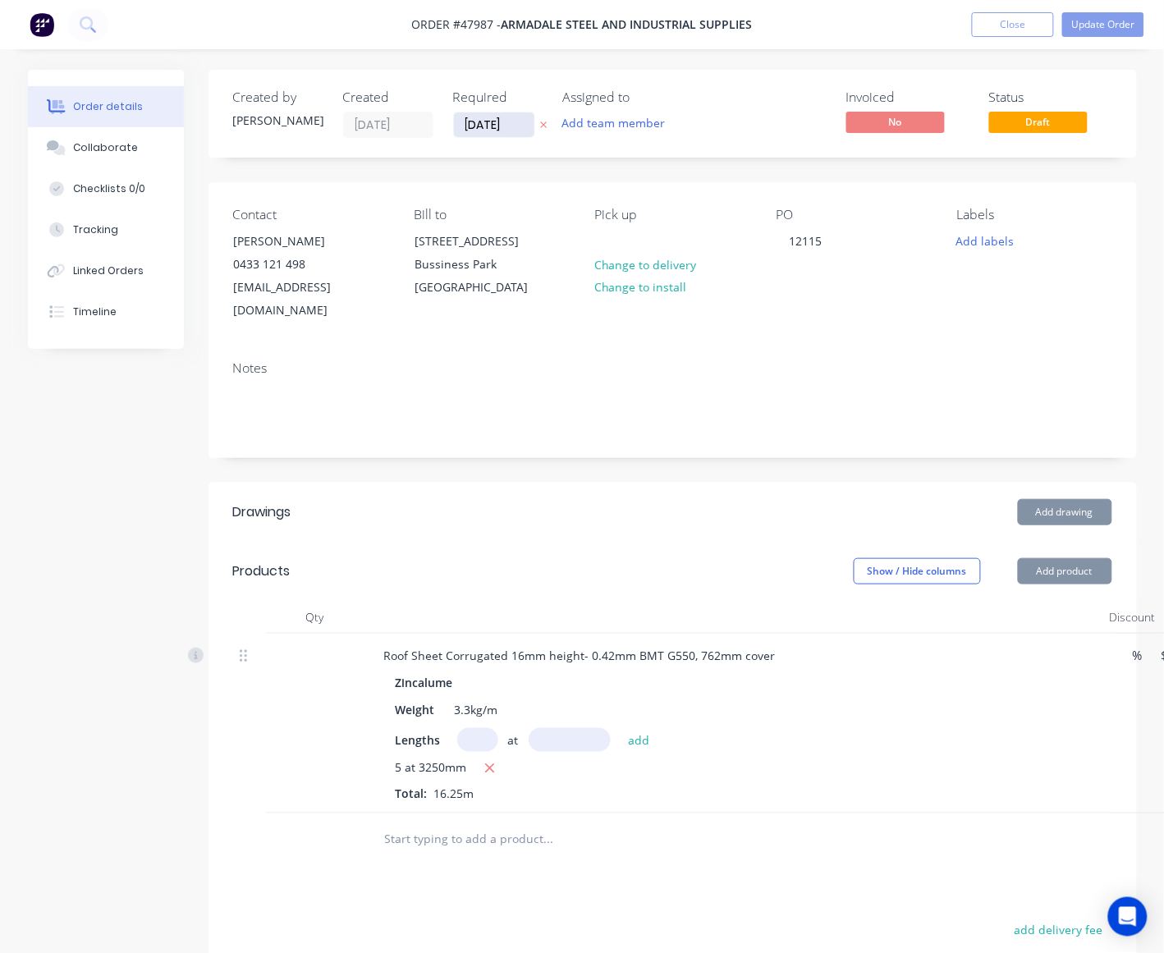
click at [474, 121] on input "[DATE]" at bounding box center [494, 124] width 80 height 25
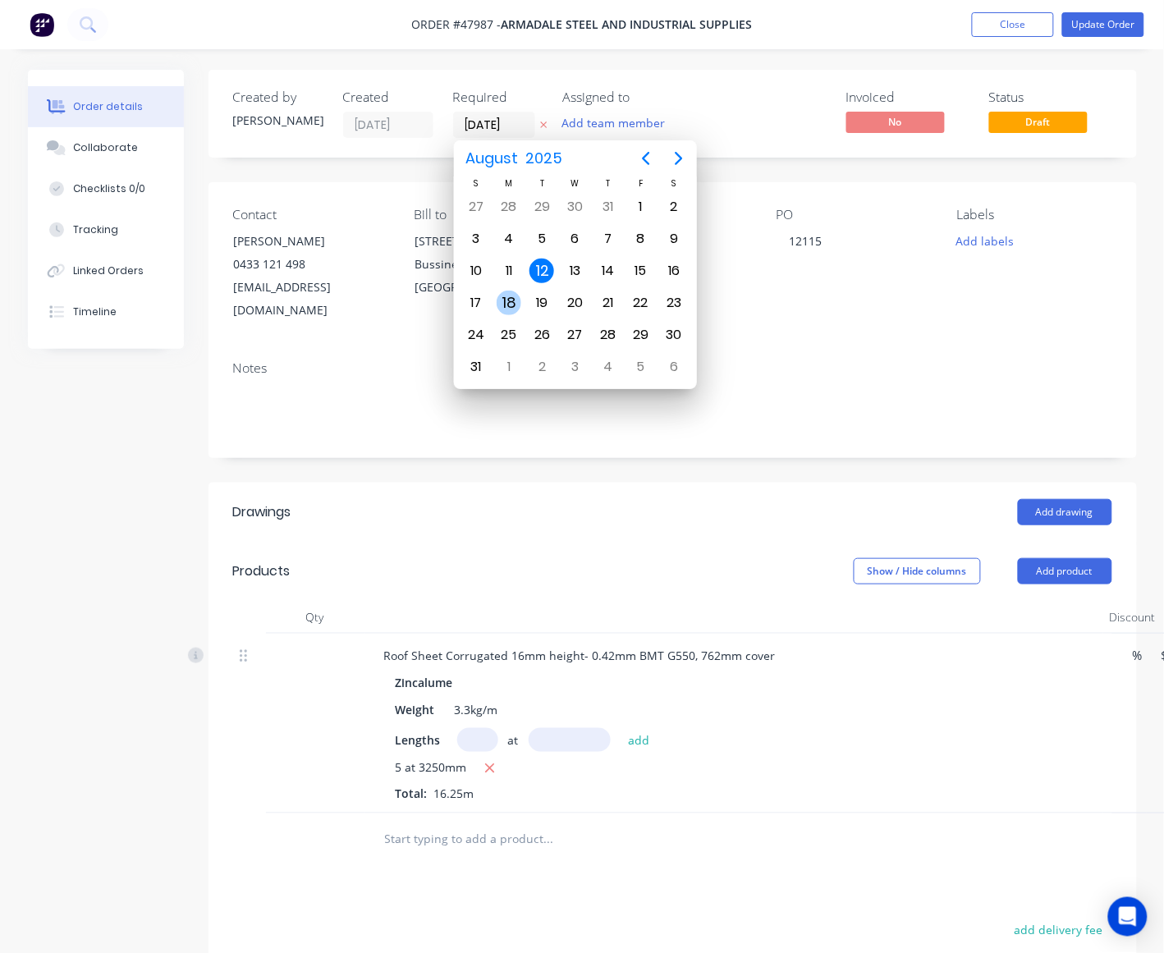
click at [533, 297] on div "19" at bounding box center [541, 303] width 25 height 25
type input "19/08/25"
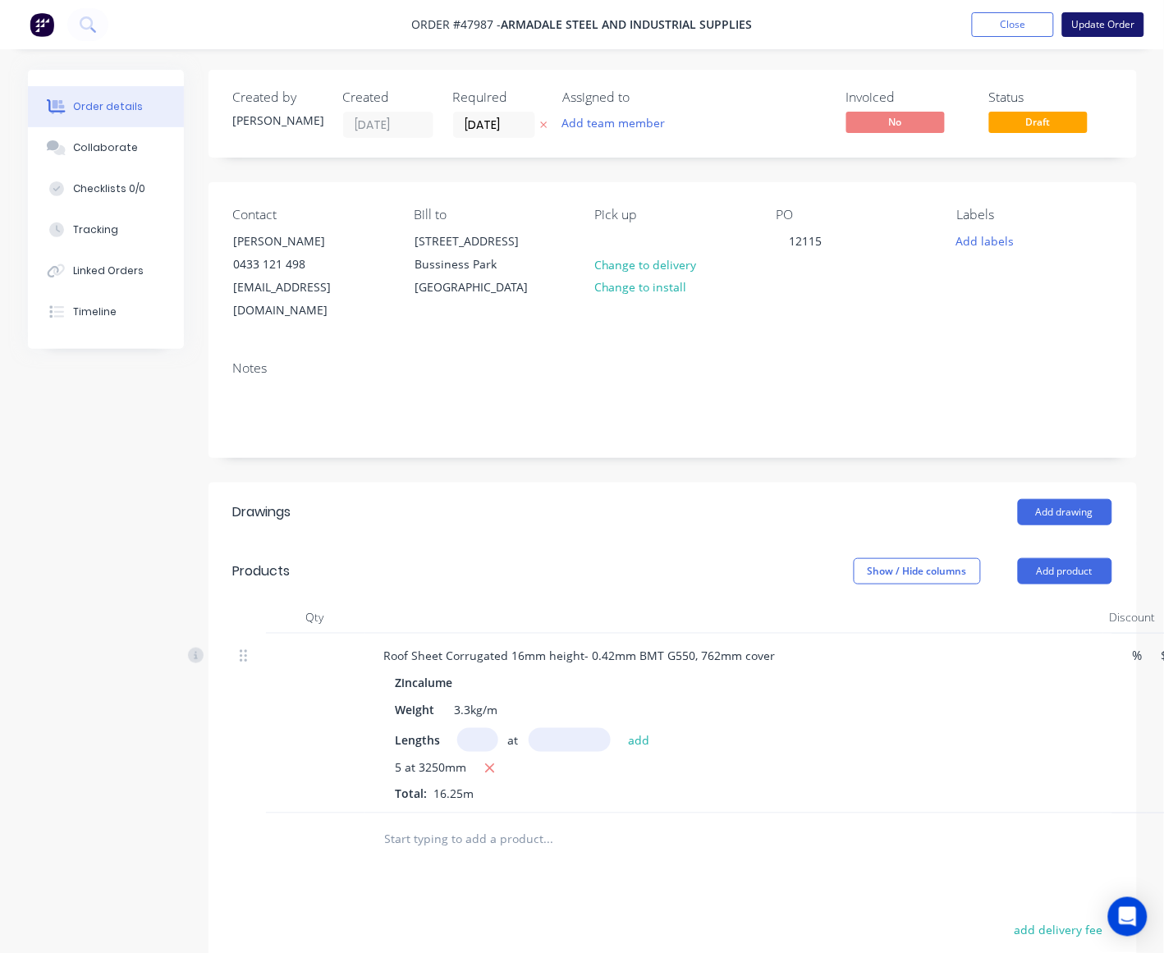
click at [982, 23] on button "Update Order" at bounding box center [1103, 24] width 82 height 25
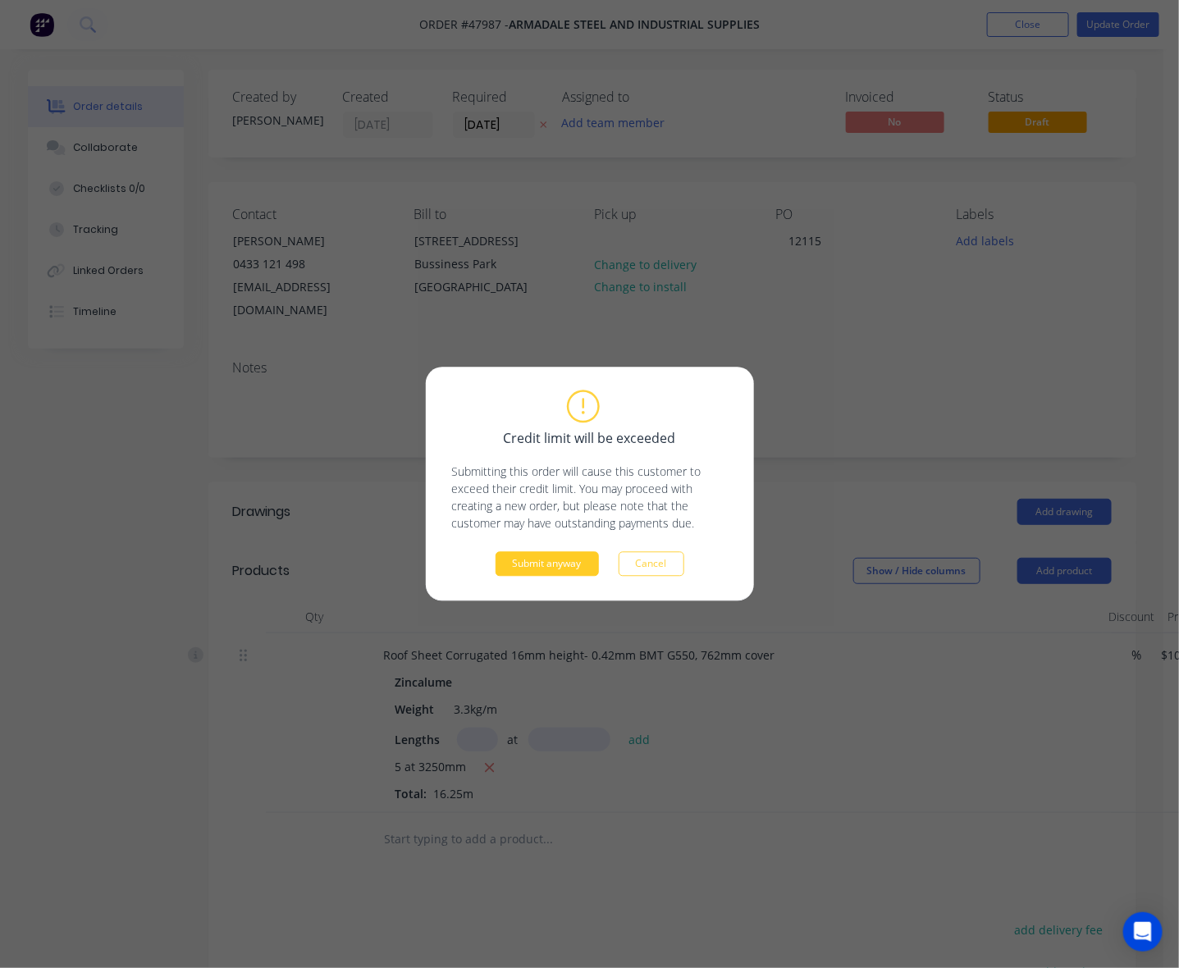
click at [579, 571] on button "Submit anyway" at bounding box center [547, 564] width 103 height 25
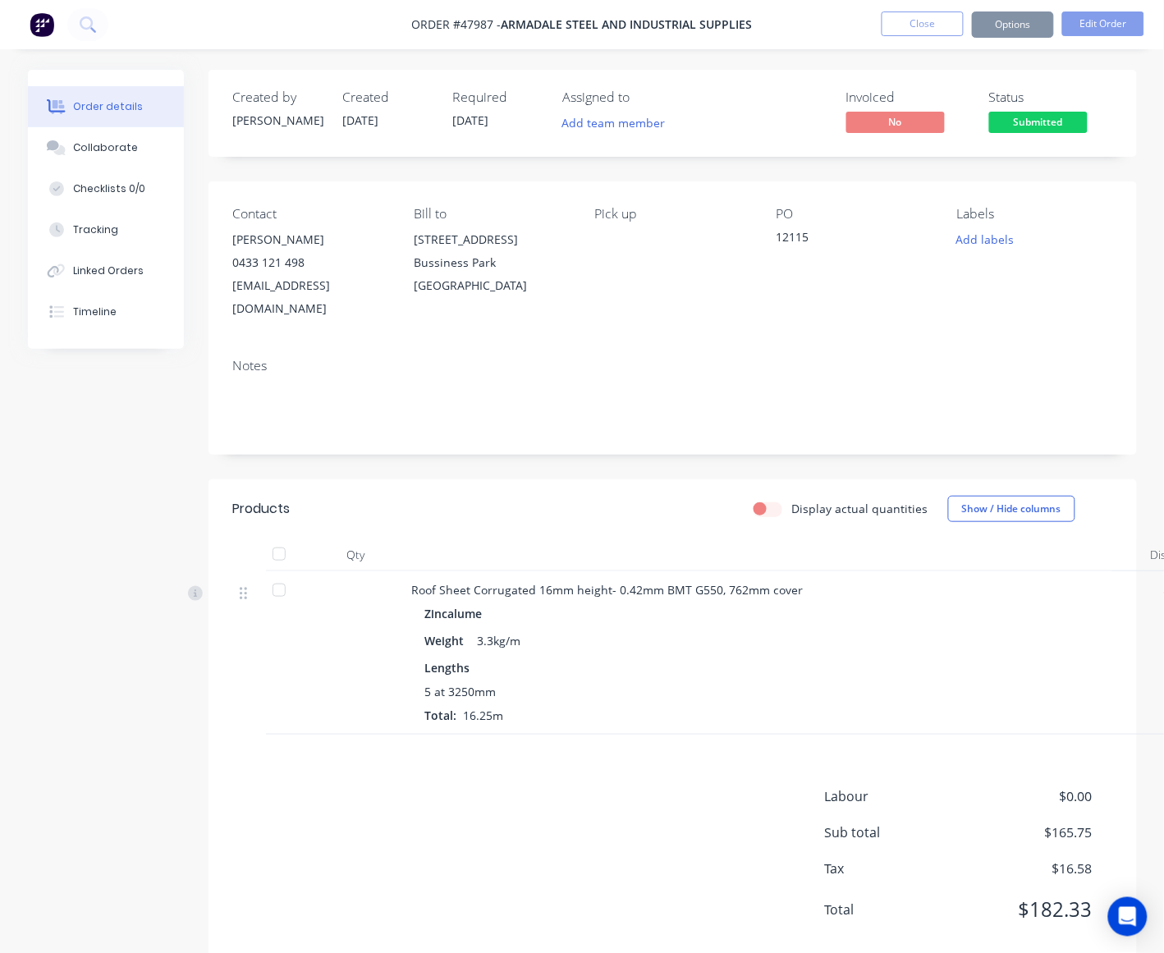
click at [982, 14] on button "Options" at bounding box center [1013, 24] width 82 height 26
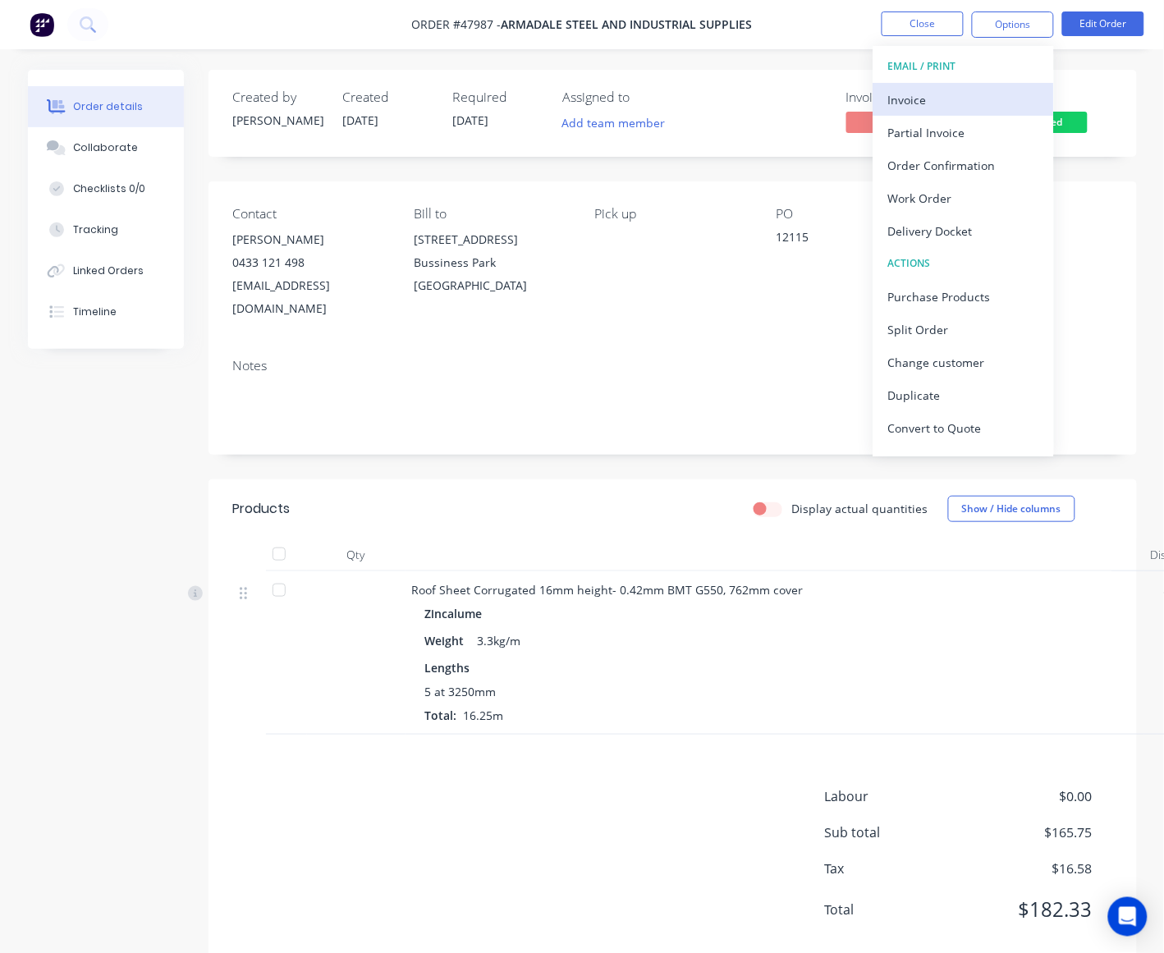
click at [982, 85] on button "Invoice" at bounding box center [963, 99] width 181 height 33
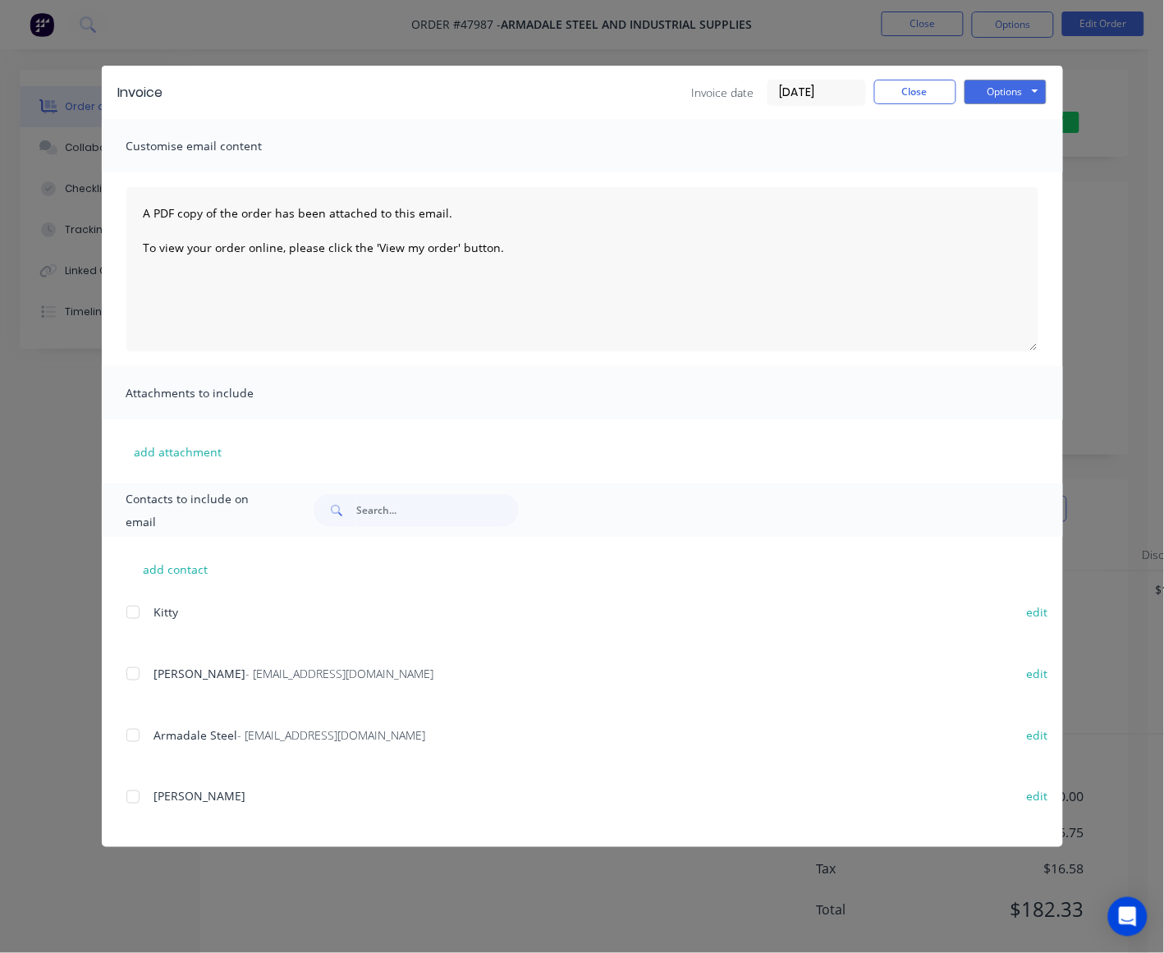
click at [131, 669] on div at bounding box center [133, 673] width 33 height 33
click at [982, 88] on button "Options" at bounding box center [1005, 92] width 82 height 25
click at [982, 172] on button "Email" at bounding box center [1016, 175] width 105 height 27
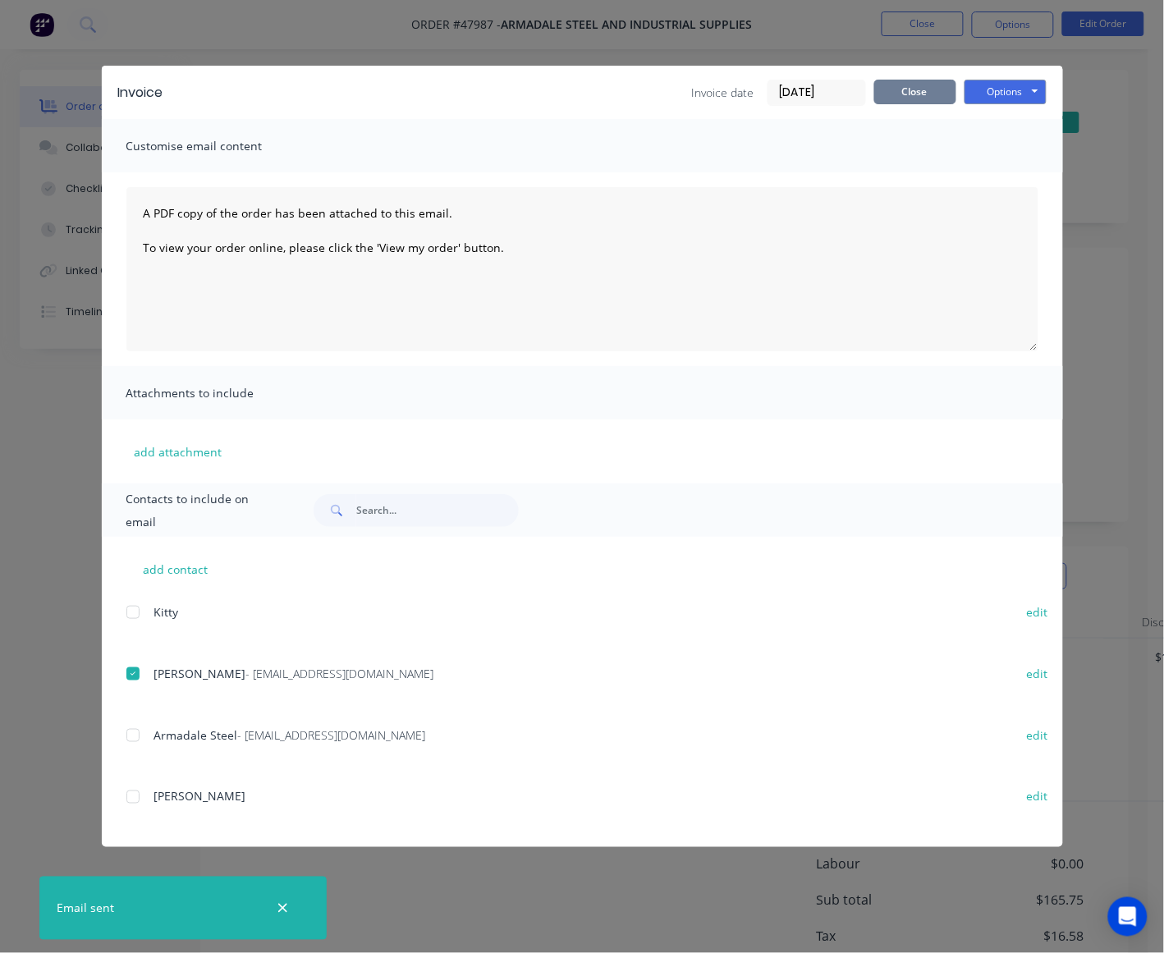
drag, startPoint x: 916, startPoint y: 79, endPoint x: 962, endPoint y: 66, distance: 47.6
click at [916, 80] on button "Close" at bounding box center [915, 92] width 82 height 25
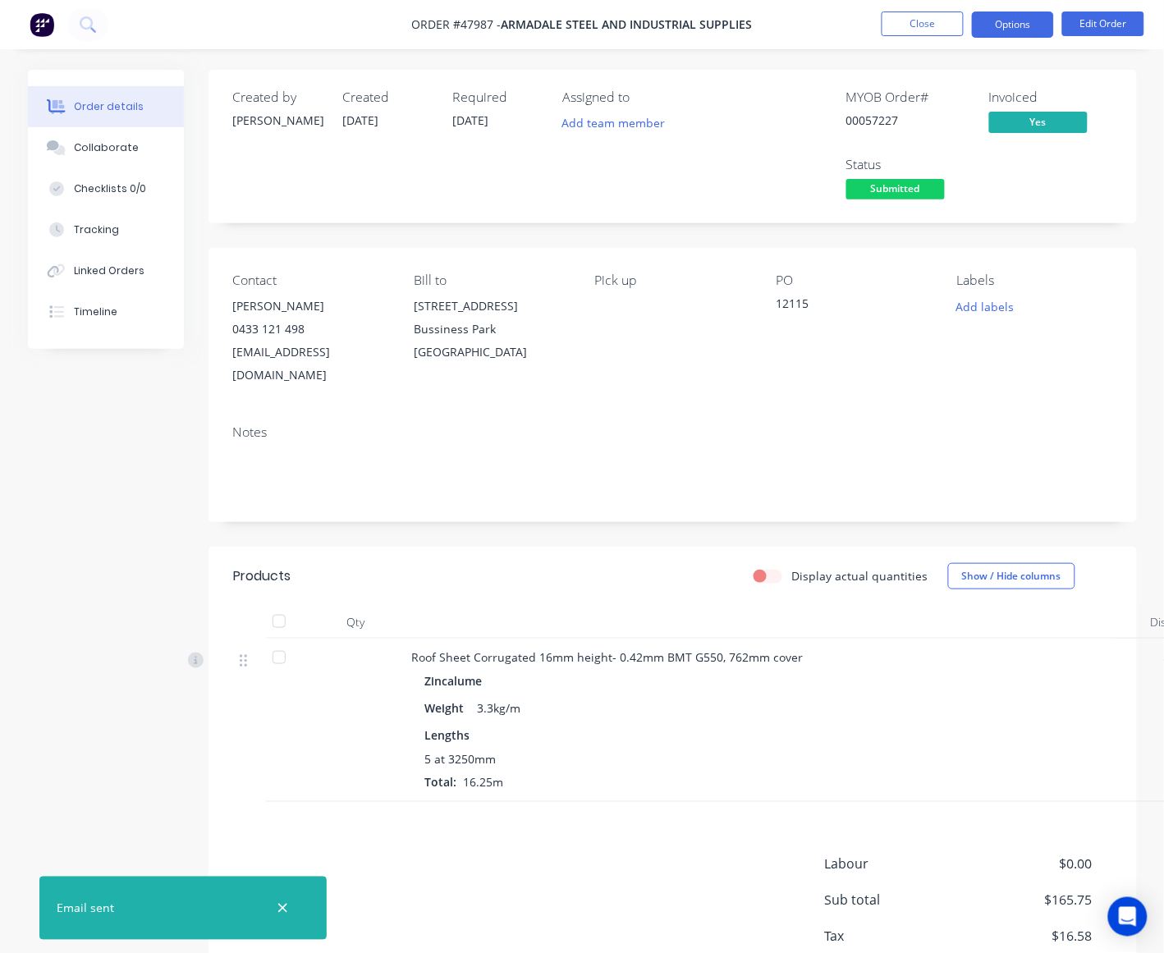
click at [982, 15] on button "Options" at bounding box center [1013, 24] width 82 height 26
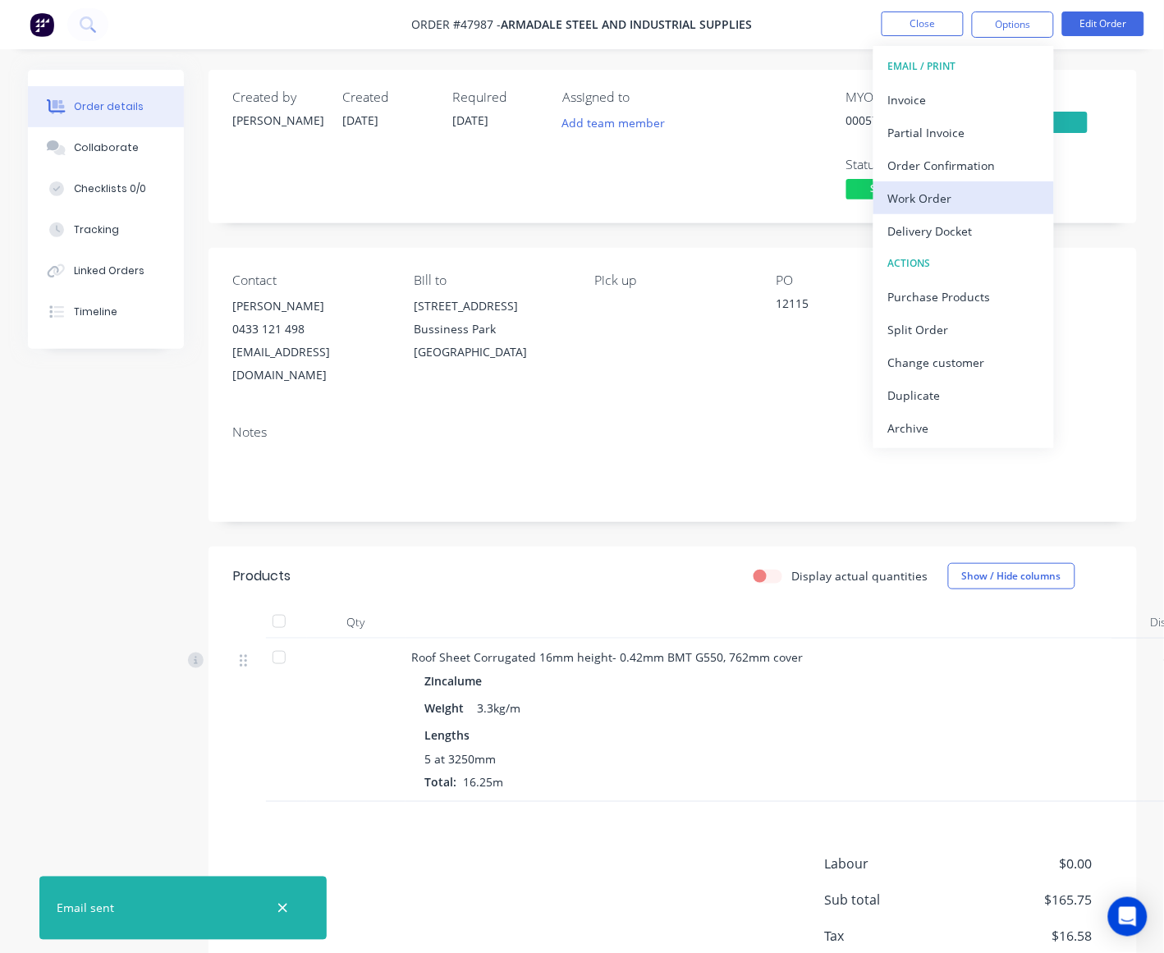
click at [944, 203] on div "Work Order" at bounding box center [963, 198] width 151 height 24
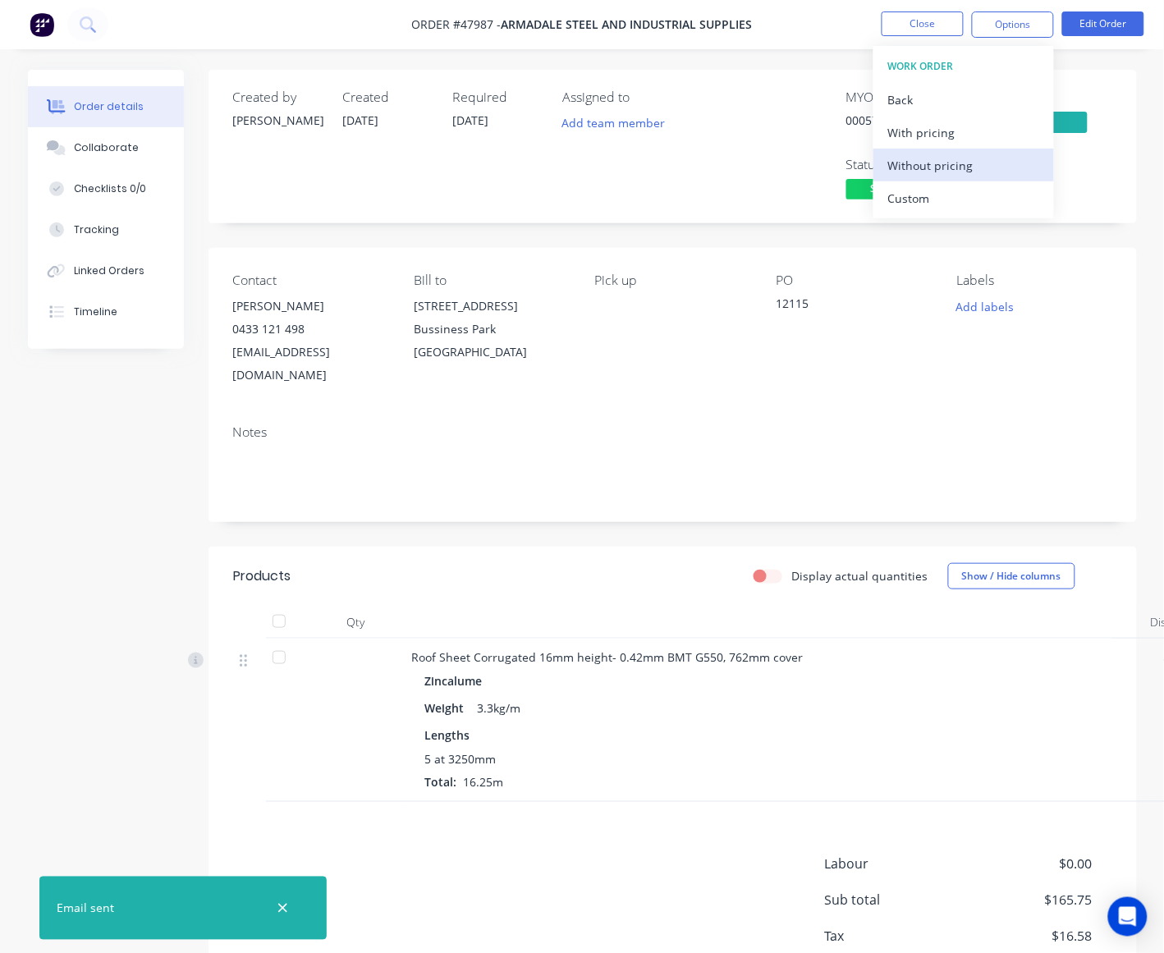
click at [967, 162] on div "Without pricing" at bounding box center [963, 165] width 151 height 24
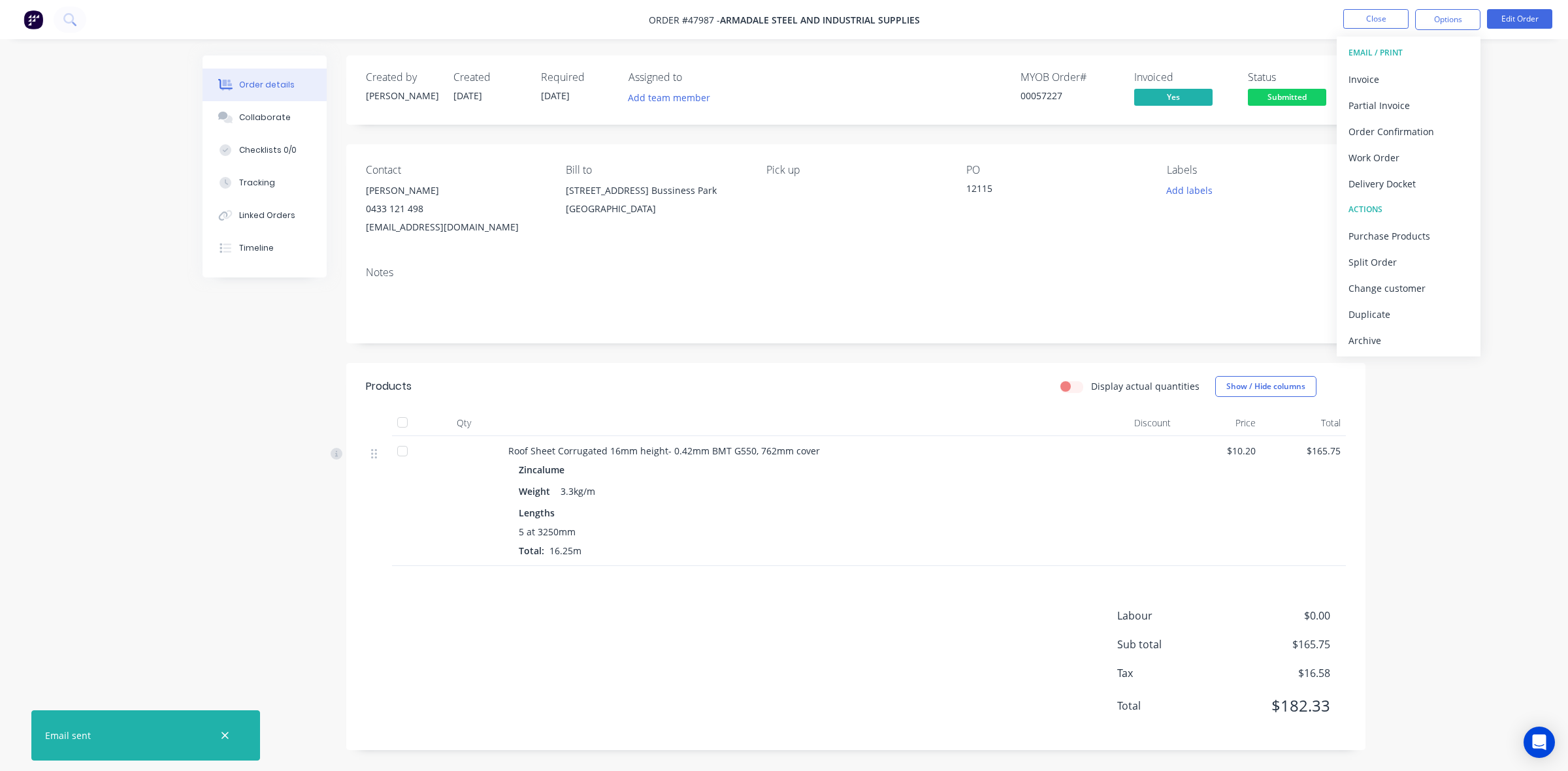
click at [782, 92] on span "Submitted" at bounding box center [1287, 97] width 78 height 17
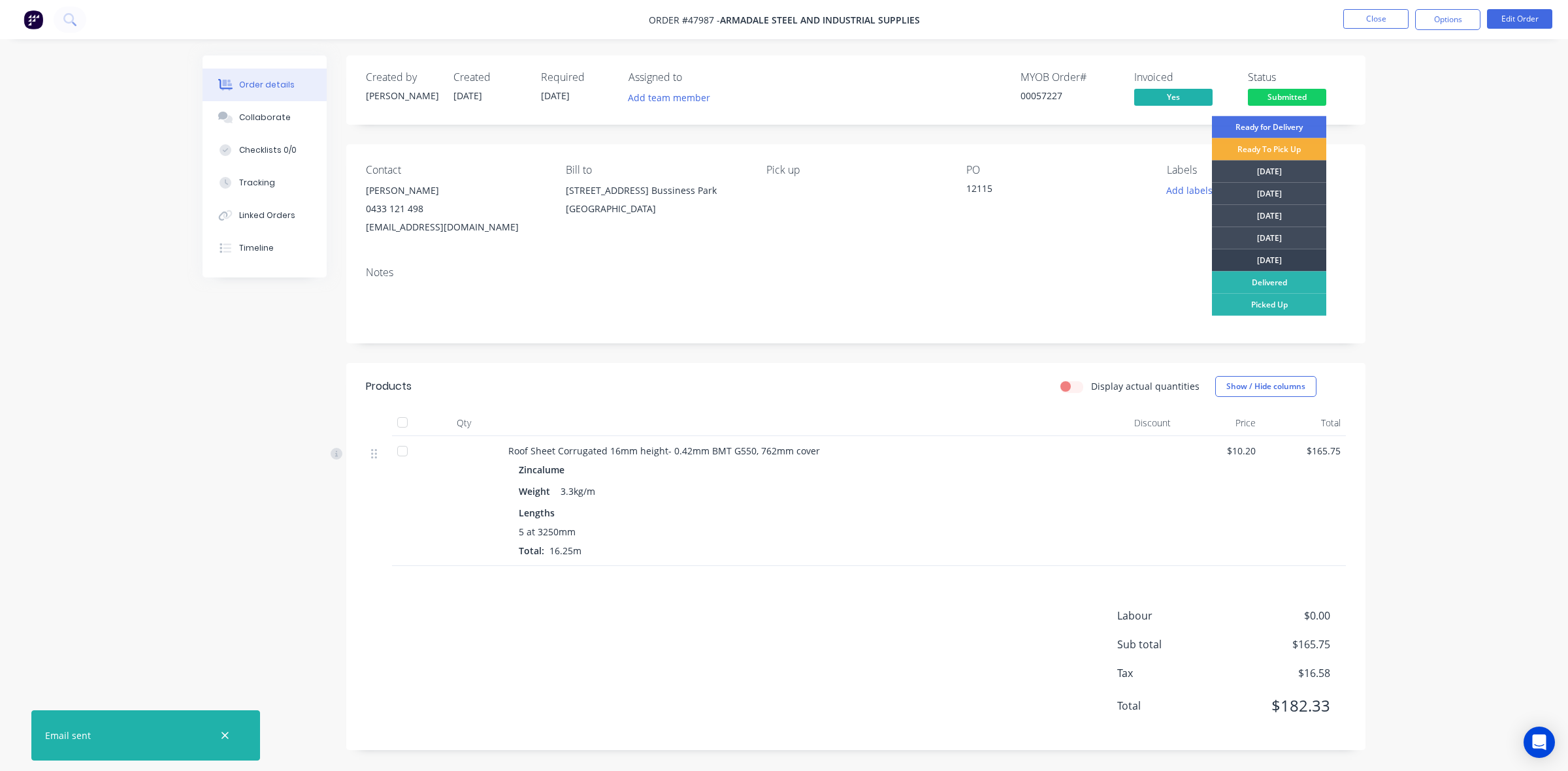
click at [782, 263] on div "[DATE]" at bounding box center [1269, 261] width 115 height 22
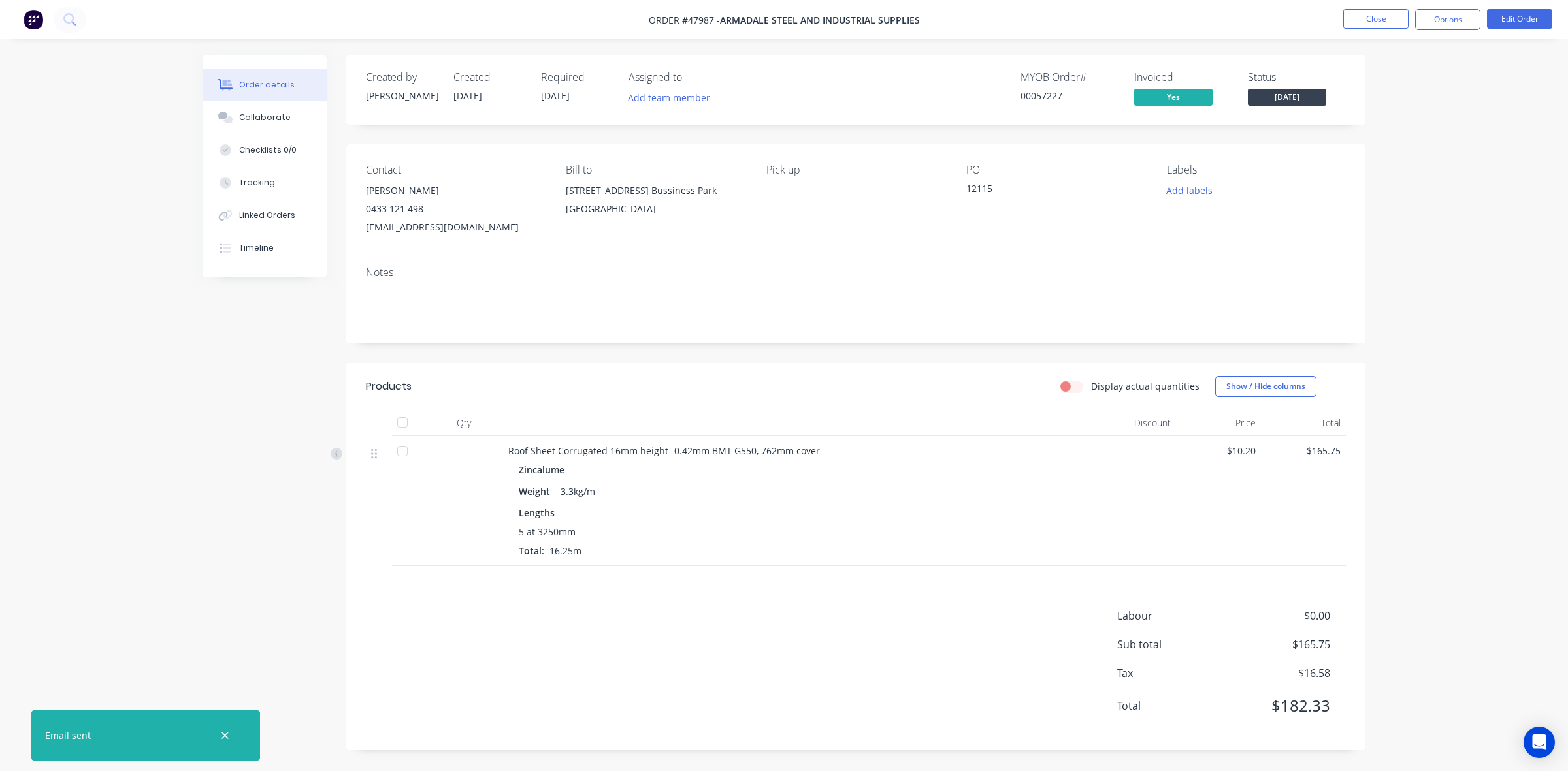
click at [782, 93] on span "[DATE]" at bounding box center [1287, 97] width 78 height 17
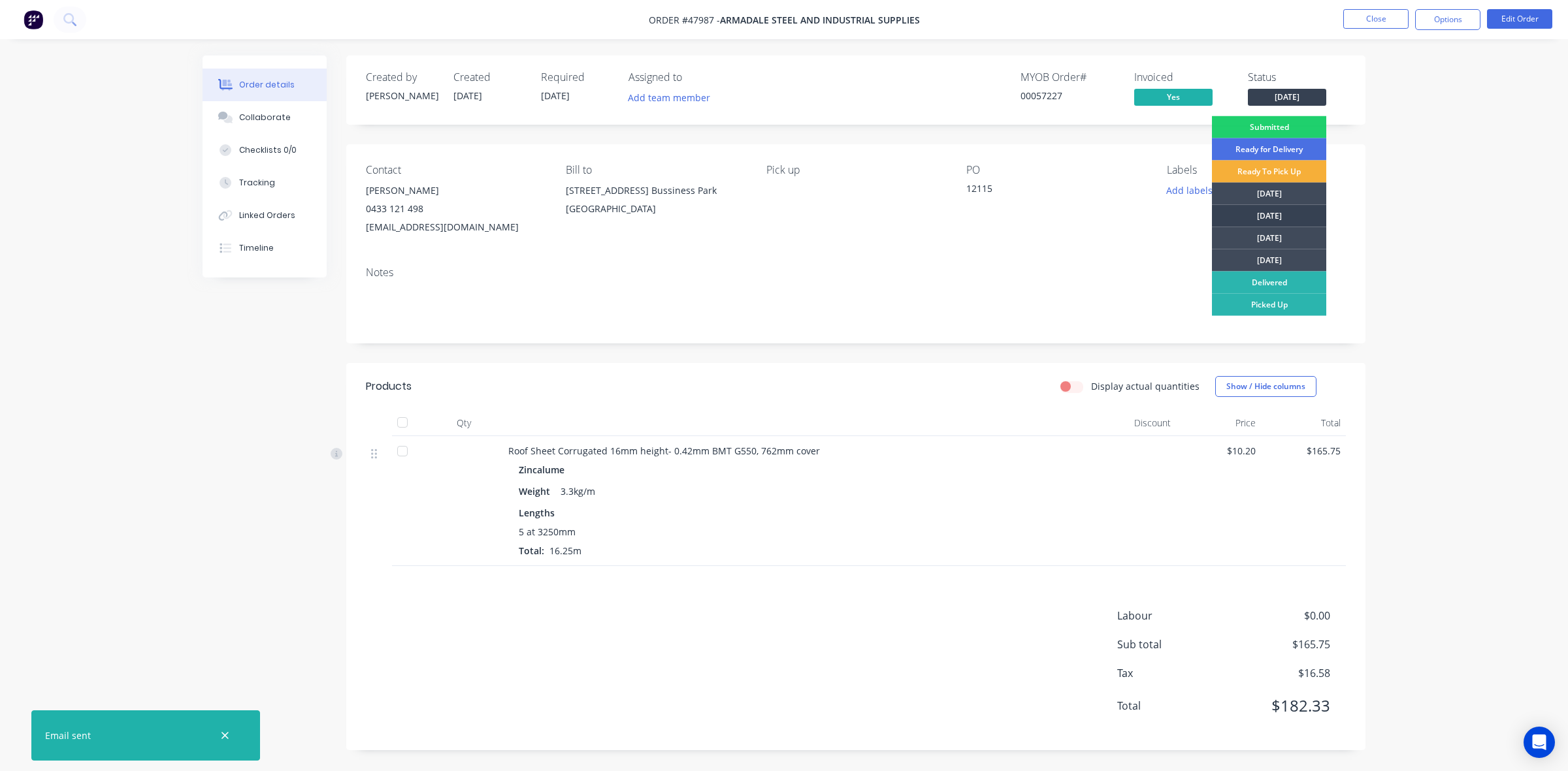
click at [782, 209] on div "Tuesday" at bounding box center [1269, 216] width 115 height 22
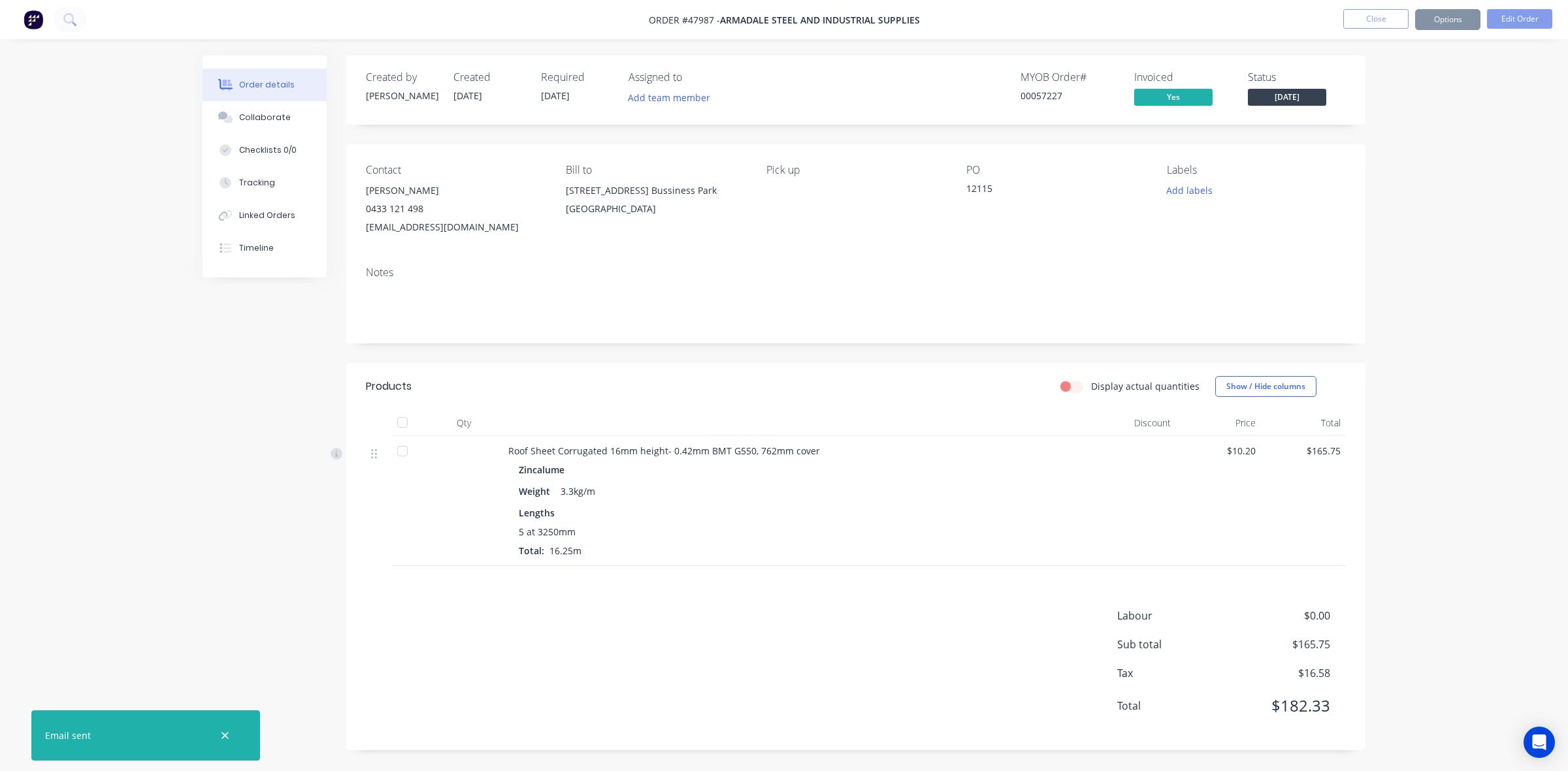
click at [782, 213] on div "Contact Sue Yap 0433 121 498 sueyap@armadalesteel.com Bill to 4 Bessemer Road F…" at bounding box center [856, 200] width 1019 height 111
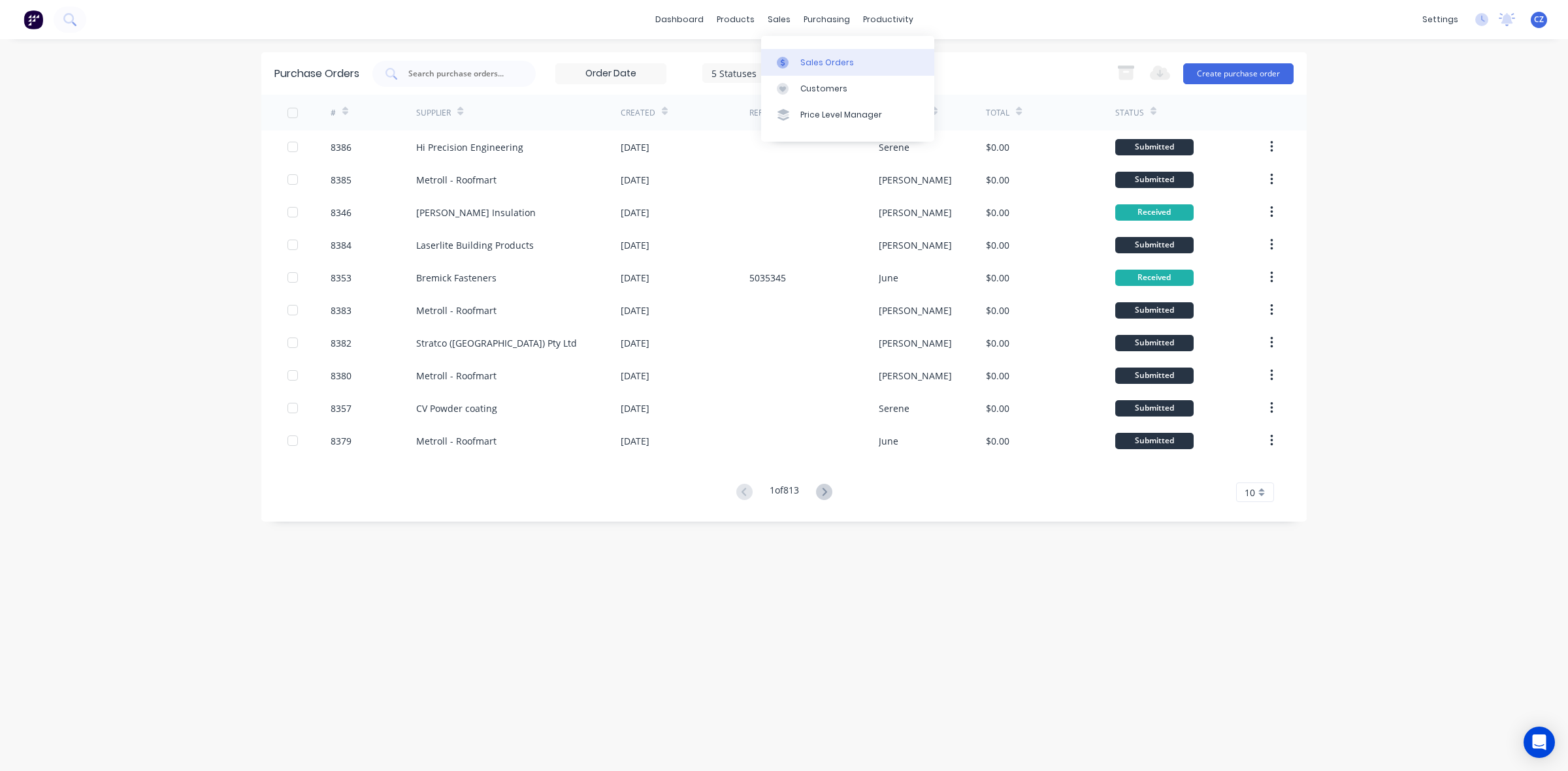
click at [788, 60] on icon at bounding box center [782, 62] width 12 height 12
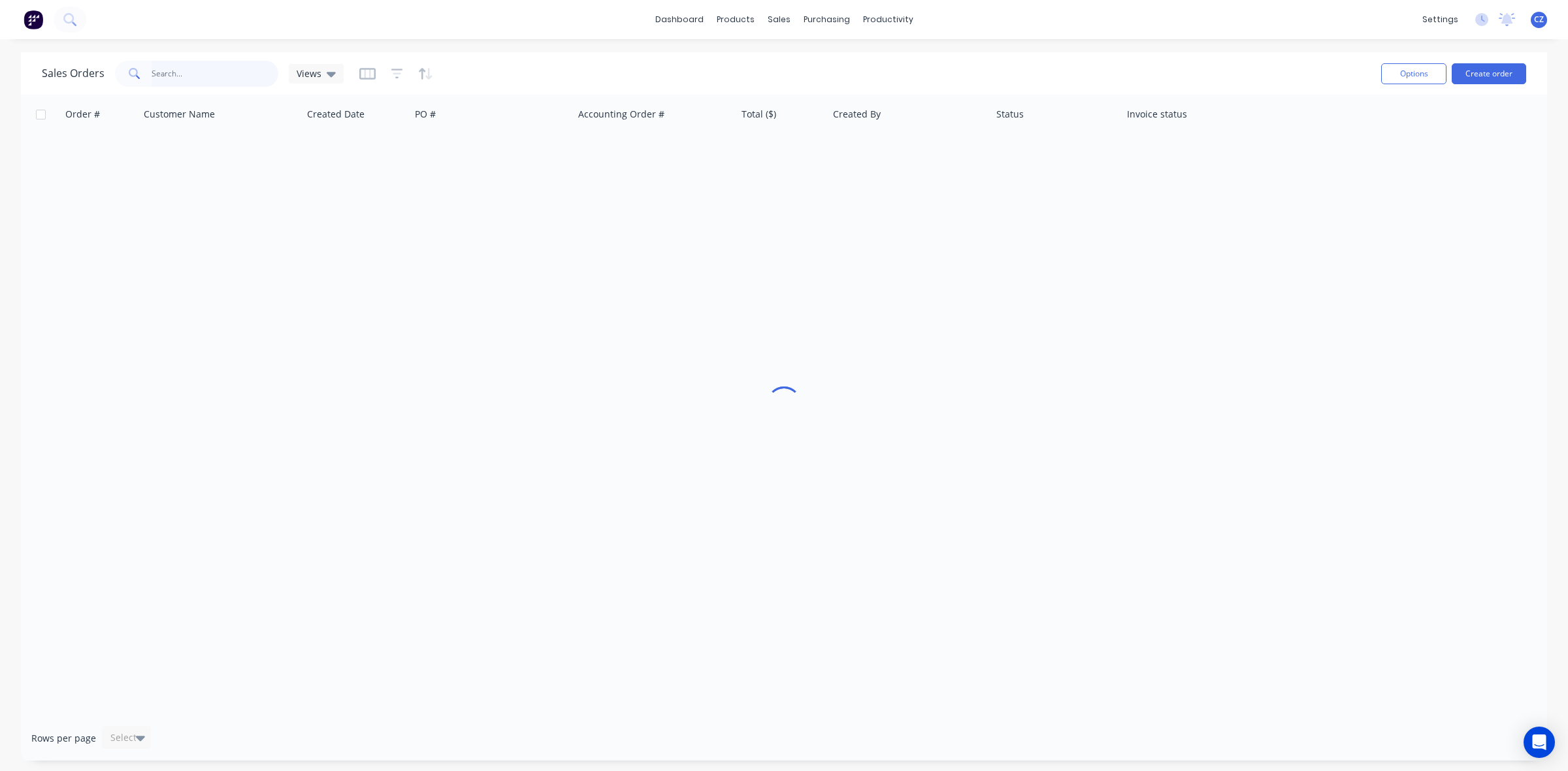
click at [191, 73] on input "text" at bounding box center [215, 73] width 127 height 26
paste input "47910"
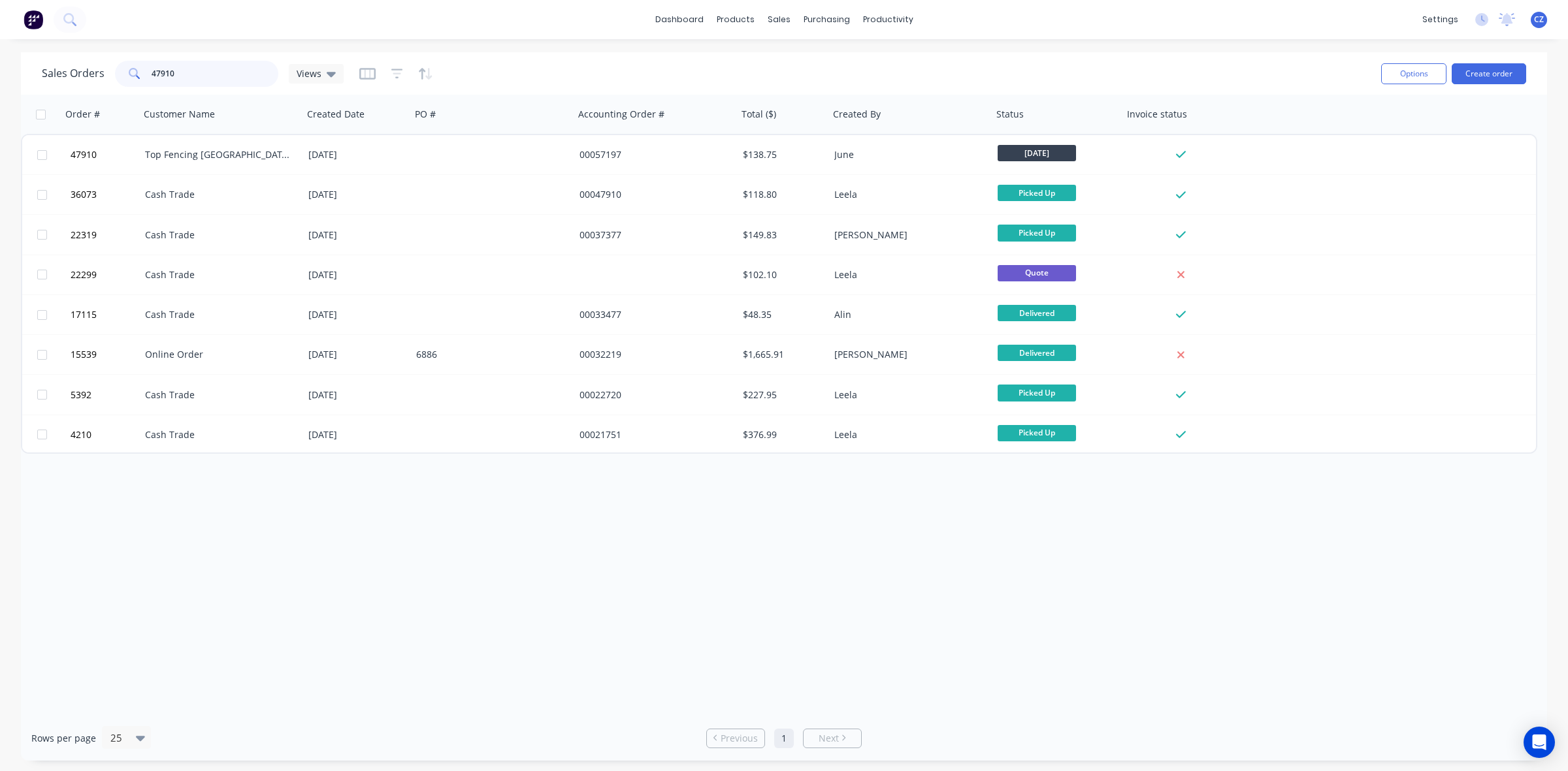
type input "47910"
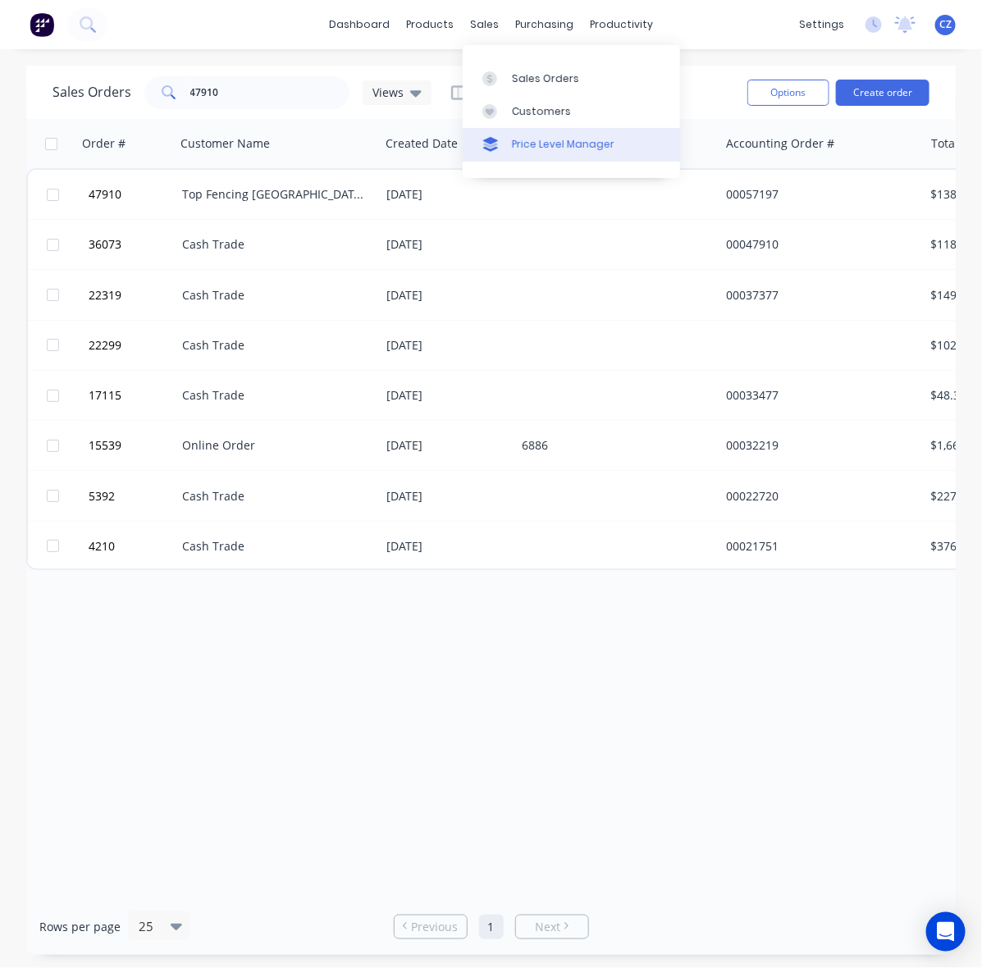
click at [519, 128] on link "Price Level Manager" at bounding box center [571, 144] width 217 height 33
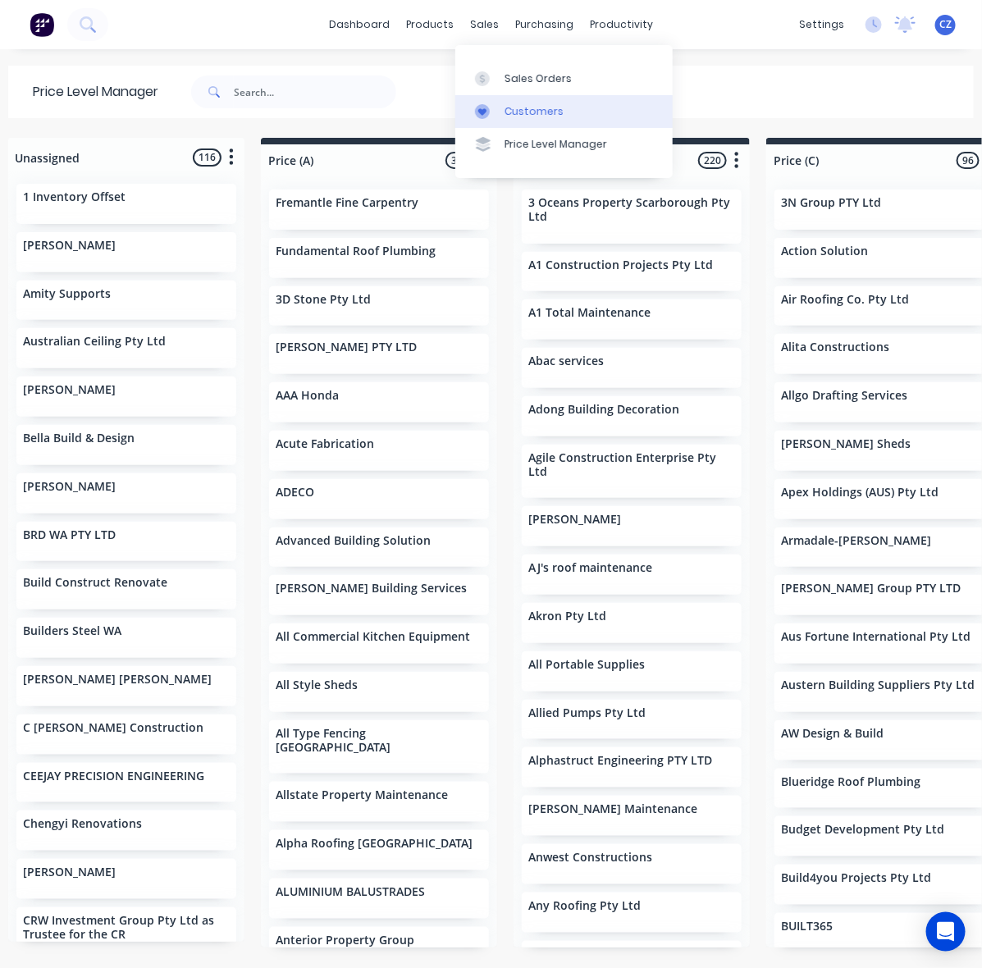
click at [523, 117] on div "Customers" at bounding box center [534, 111] width 59 height 15
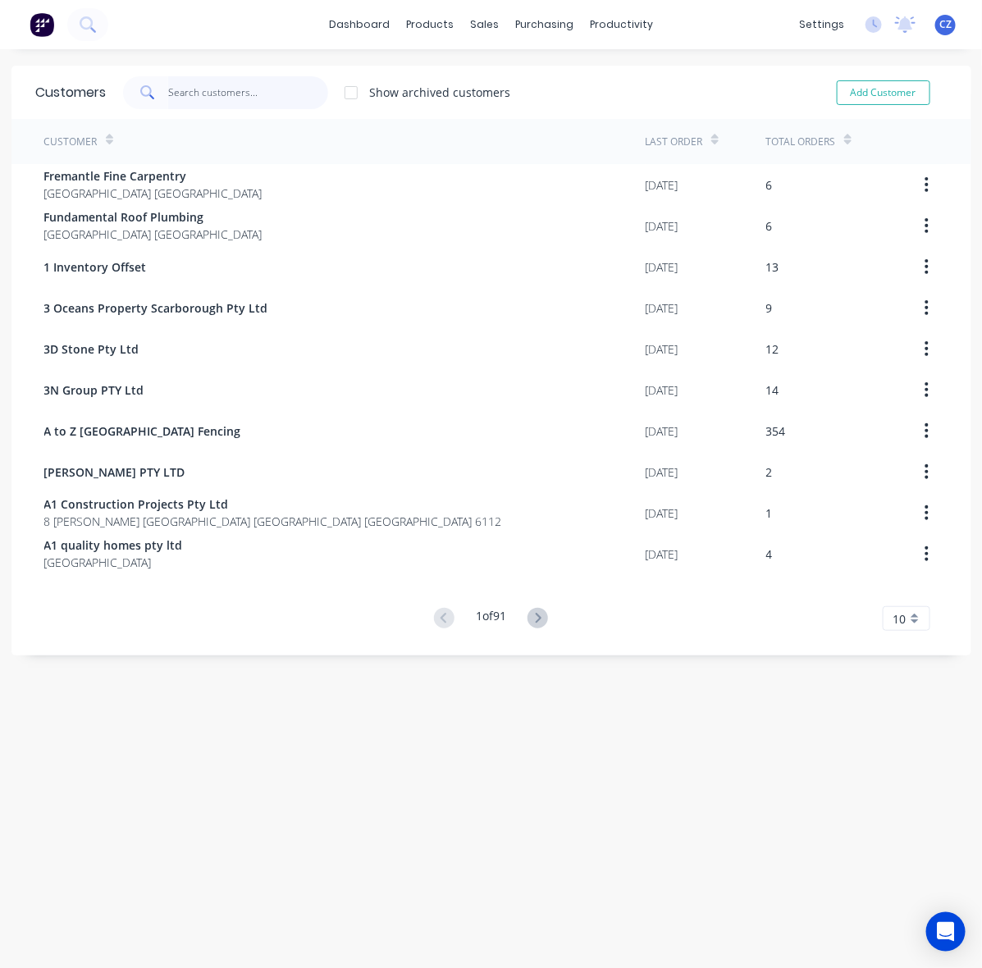
click at [250, 93] on input "text" at bounding box center [248, 92] width 160 height 33
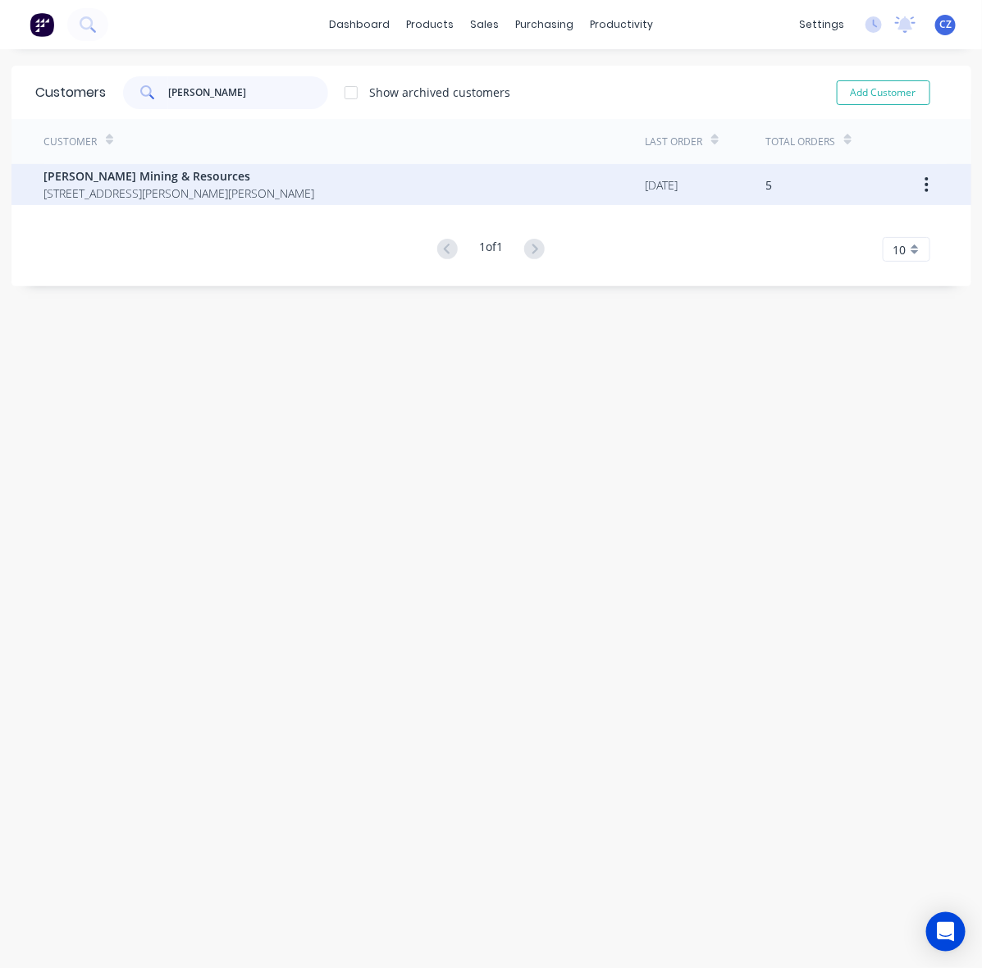
type input "[PERSON_NAME]"
click at [255, 171] on span "[PERSON_NAME] Mining & Resources" at bounding box center [179, 175] width 271 height 17
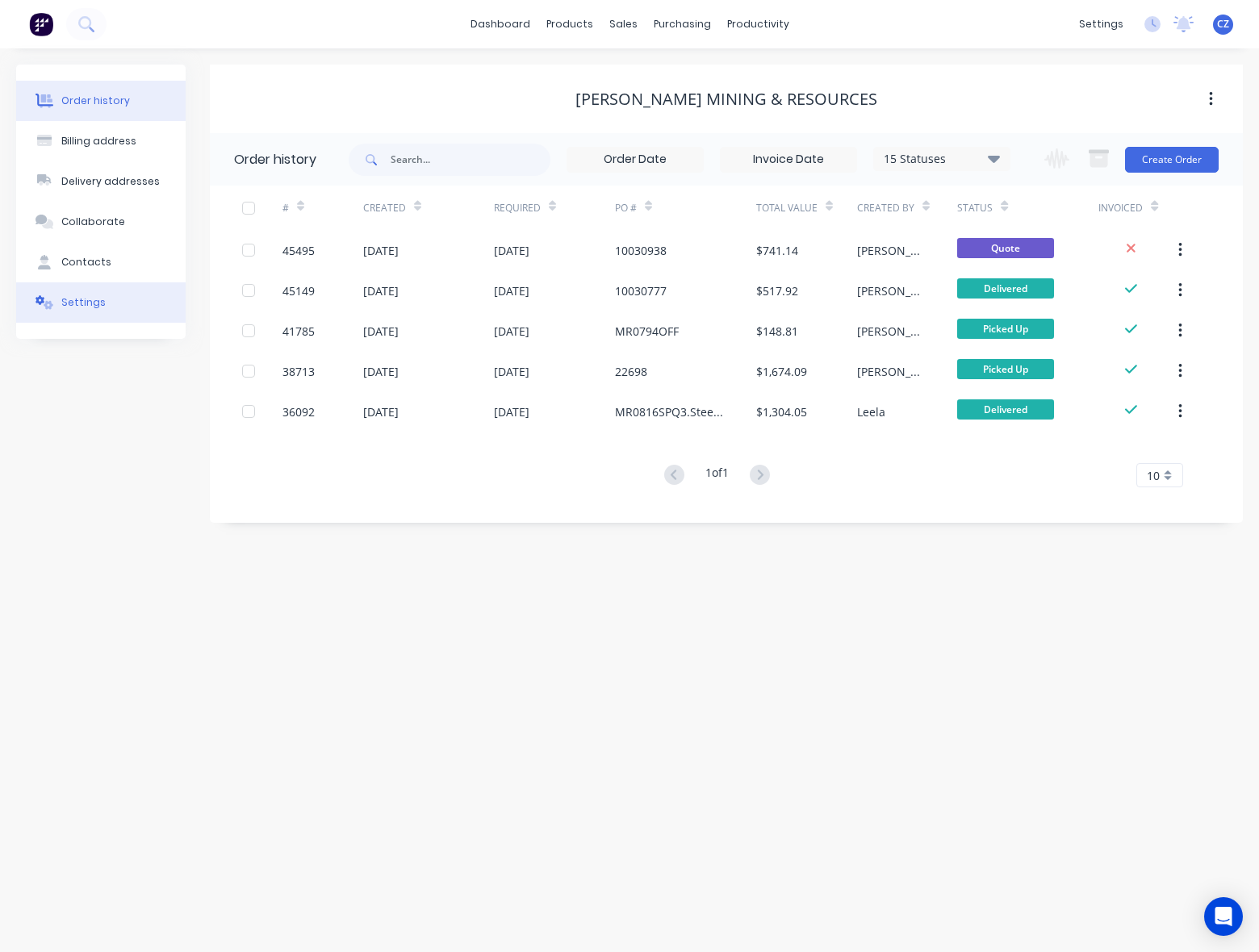
drag, startPoint x: 47, startPoint y: 296, endPoint x: 66, endPoint y: 287, distance: 21.0
click at [47, 296] on icon at bounding box center [44, 302] width 19 height 15
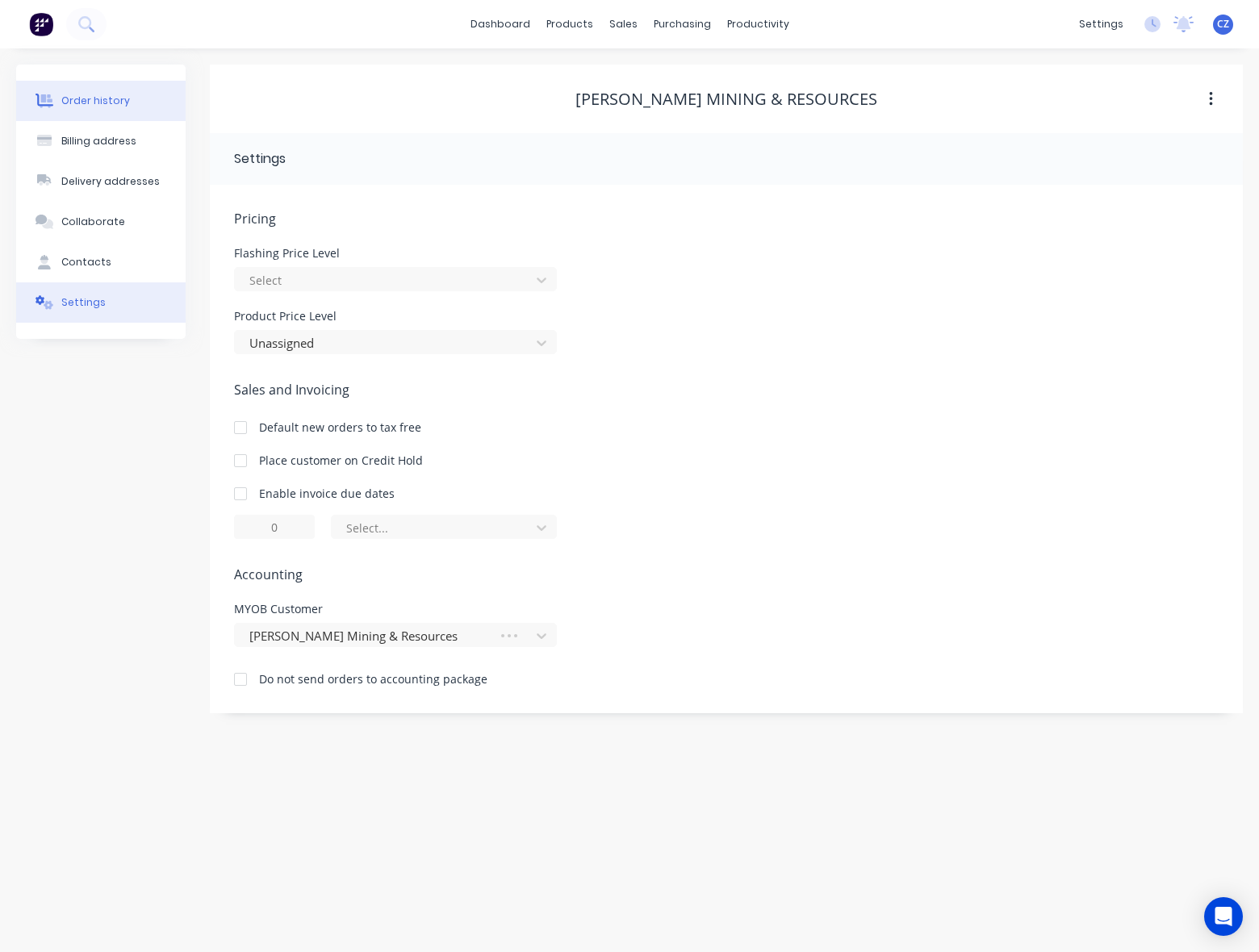
click at [122, 99] on div "Order history" at bounding box center [95, 100] width 69 height 15
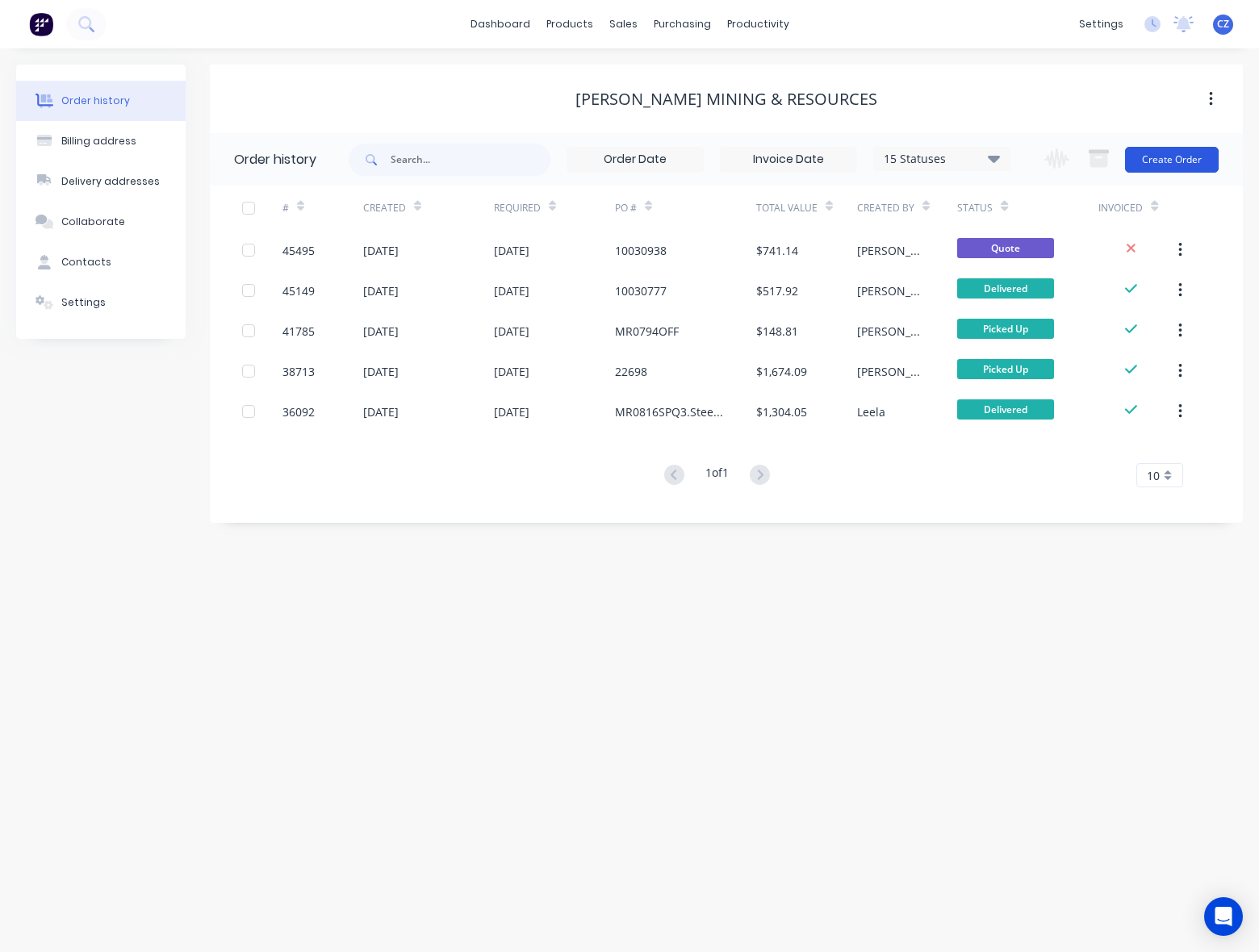
click at [1140, 159] on button "Create Order" at bounding box center [1171, 159] width 93 height 26
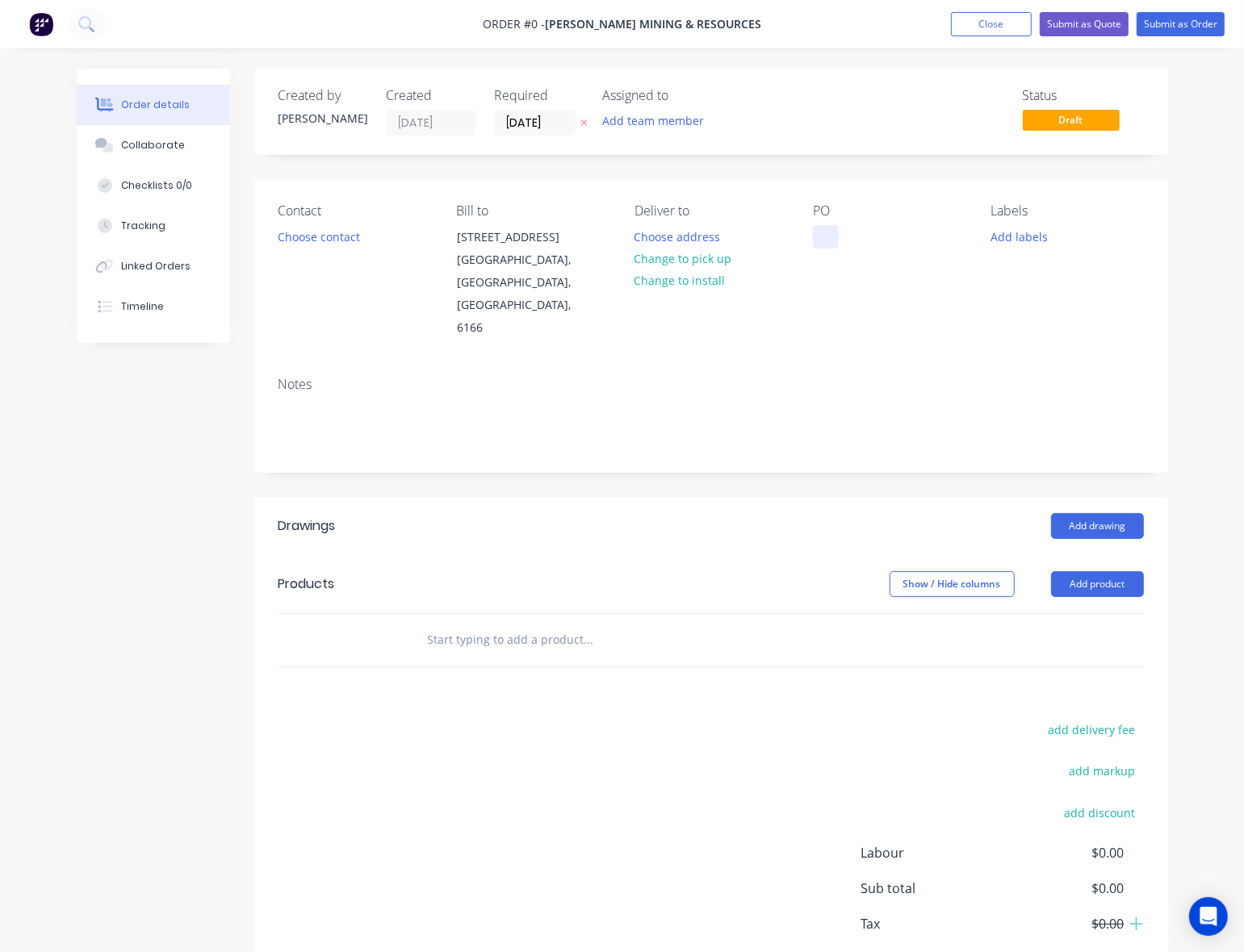
click at [813, 232] on div at bounding box center [825, 237] width 26 height 24
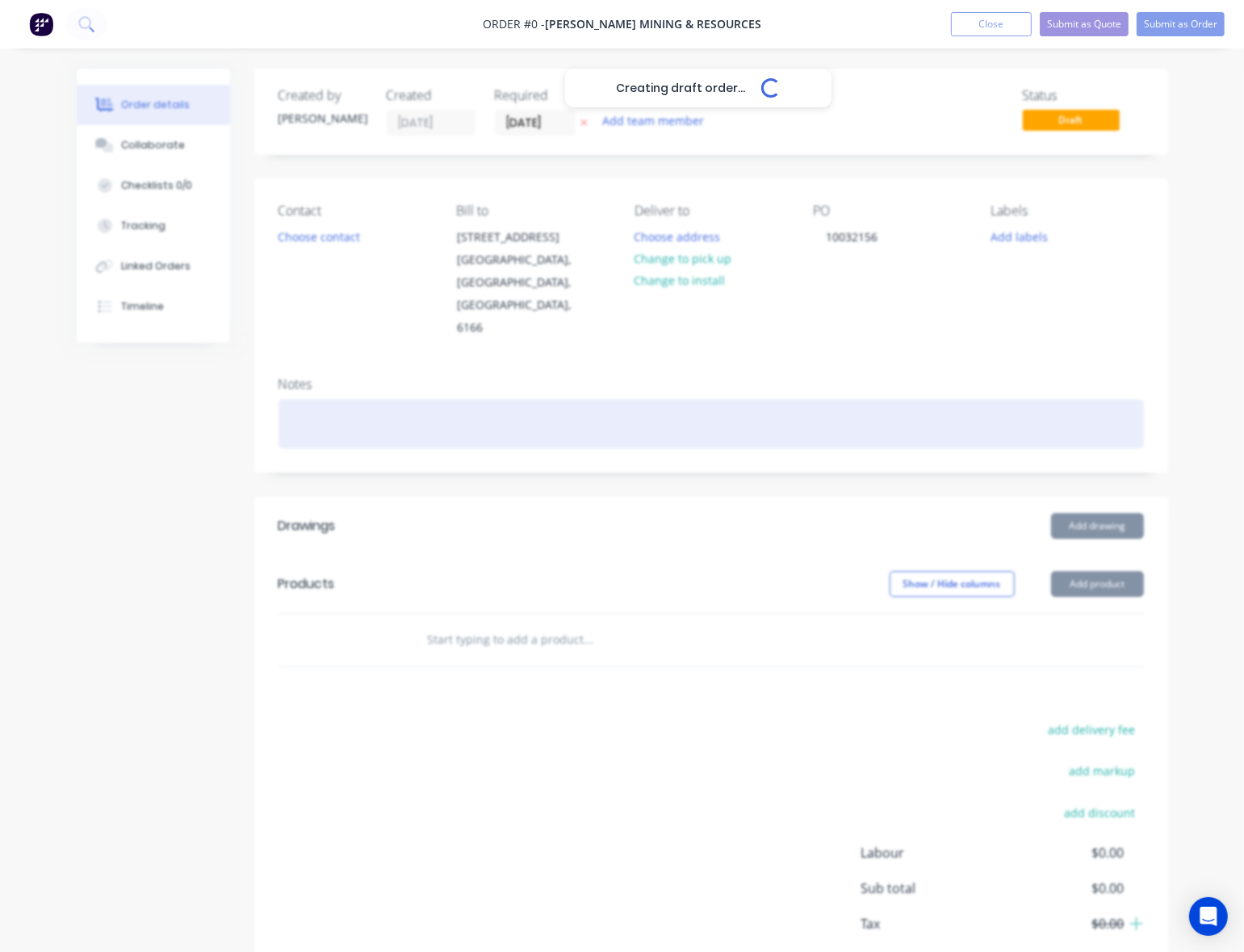
click at [723, 425] on div "Creating draft order... Loading... Order details Collaborate Checklists 0/0 Tra…" at bounding box center [622, 556] width 1123 height 975
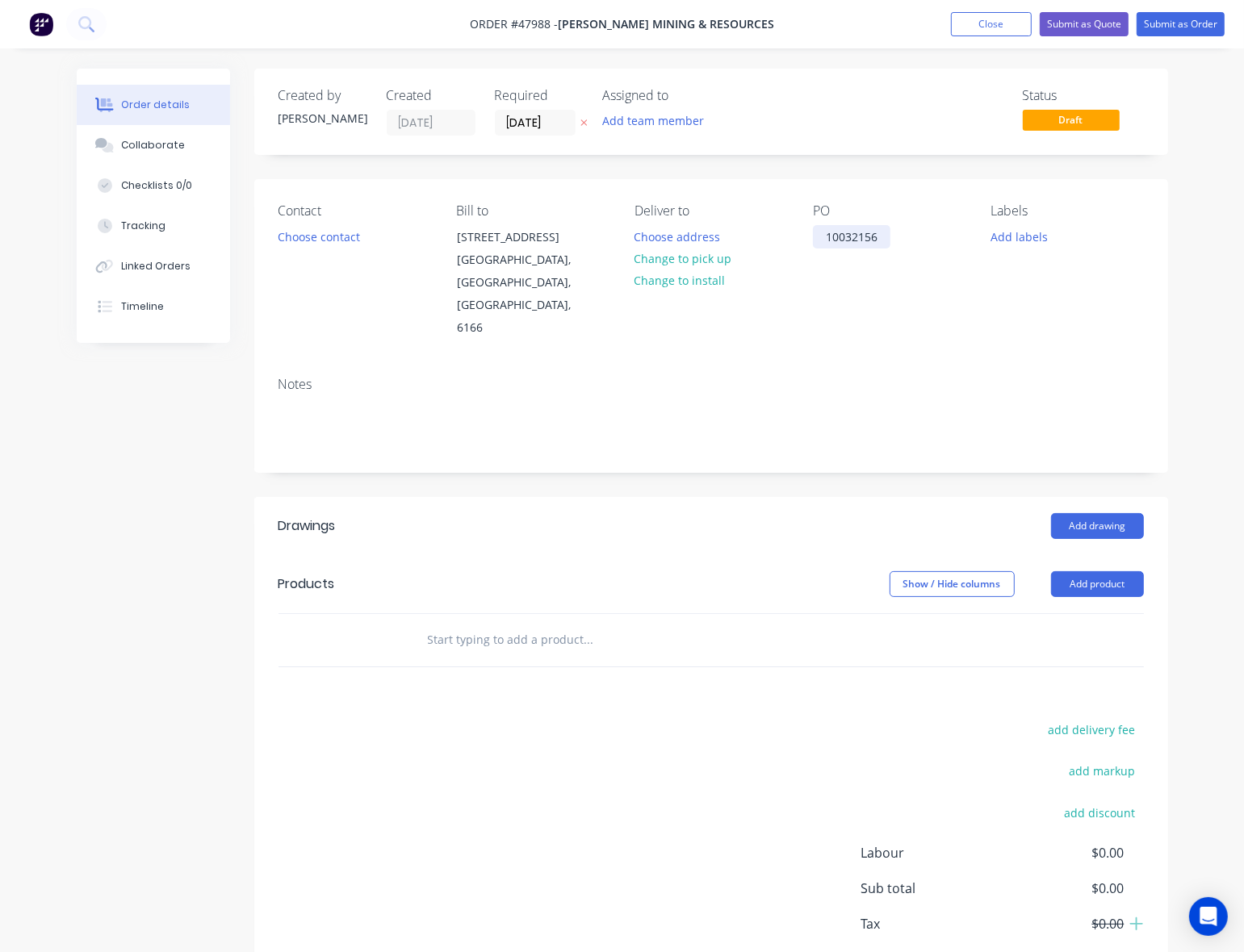
click at [826, 242] on div "10032156" at bounding box center [851, 237] width 78 height 24
click at [808, 364] on div "Notes" at bounding box center [711, 418] width 914 height 108
click at [684, 259] on button "Change to pick up" at bounding box center [682, 259] width 115 height 22
click at [333, 238] on button "Choose contact" at bounding box center [318, 236] width 99 height 22
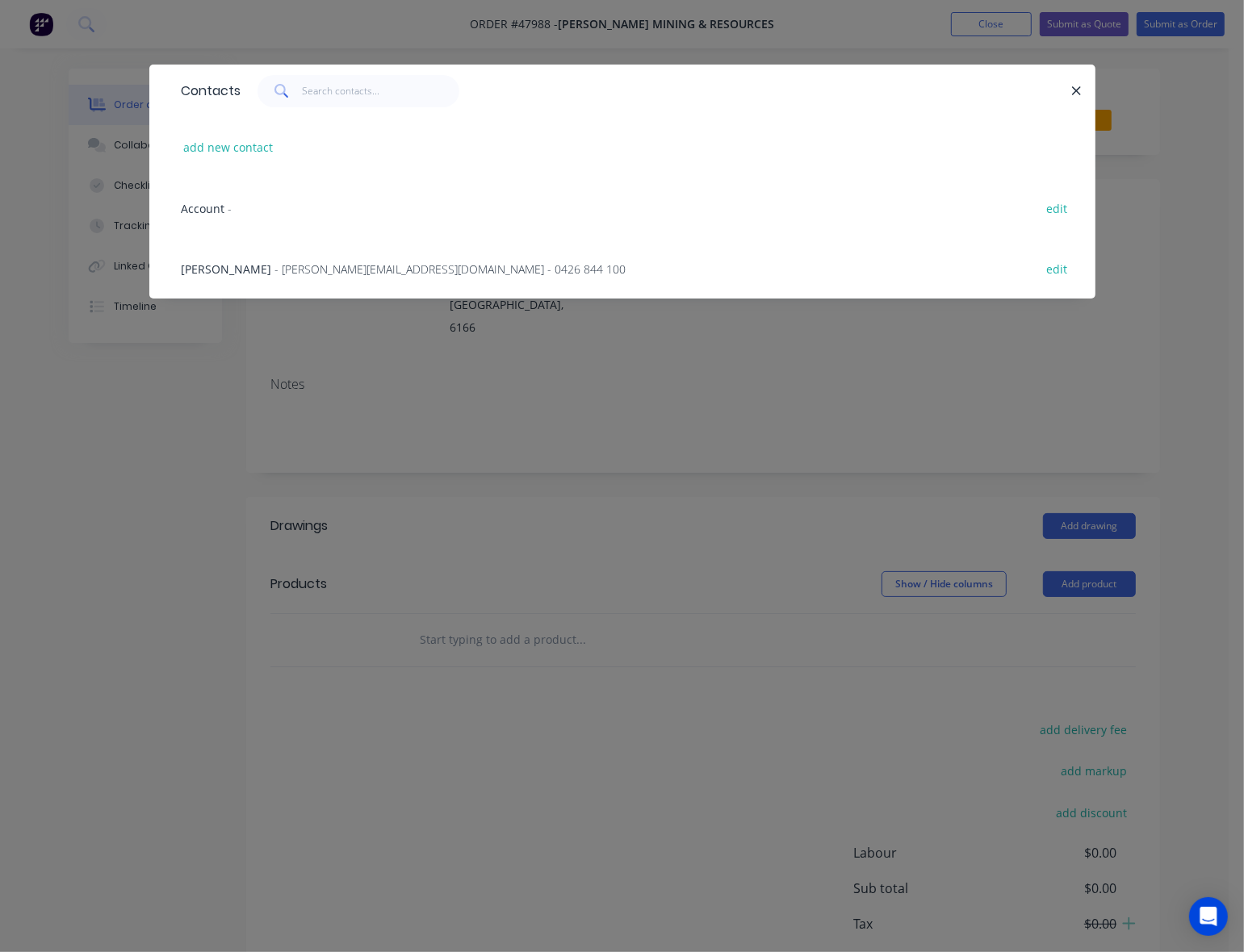
click at [275, 272] on span "- hayley.williams@mcnallygroup.com.au - 0426 844 100" at bounding box center [450, 269] width 351 height 16
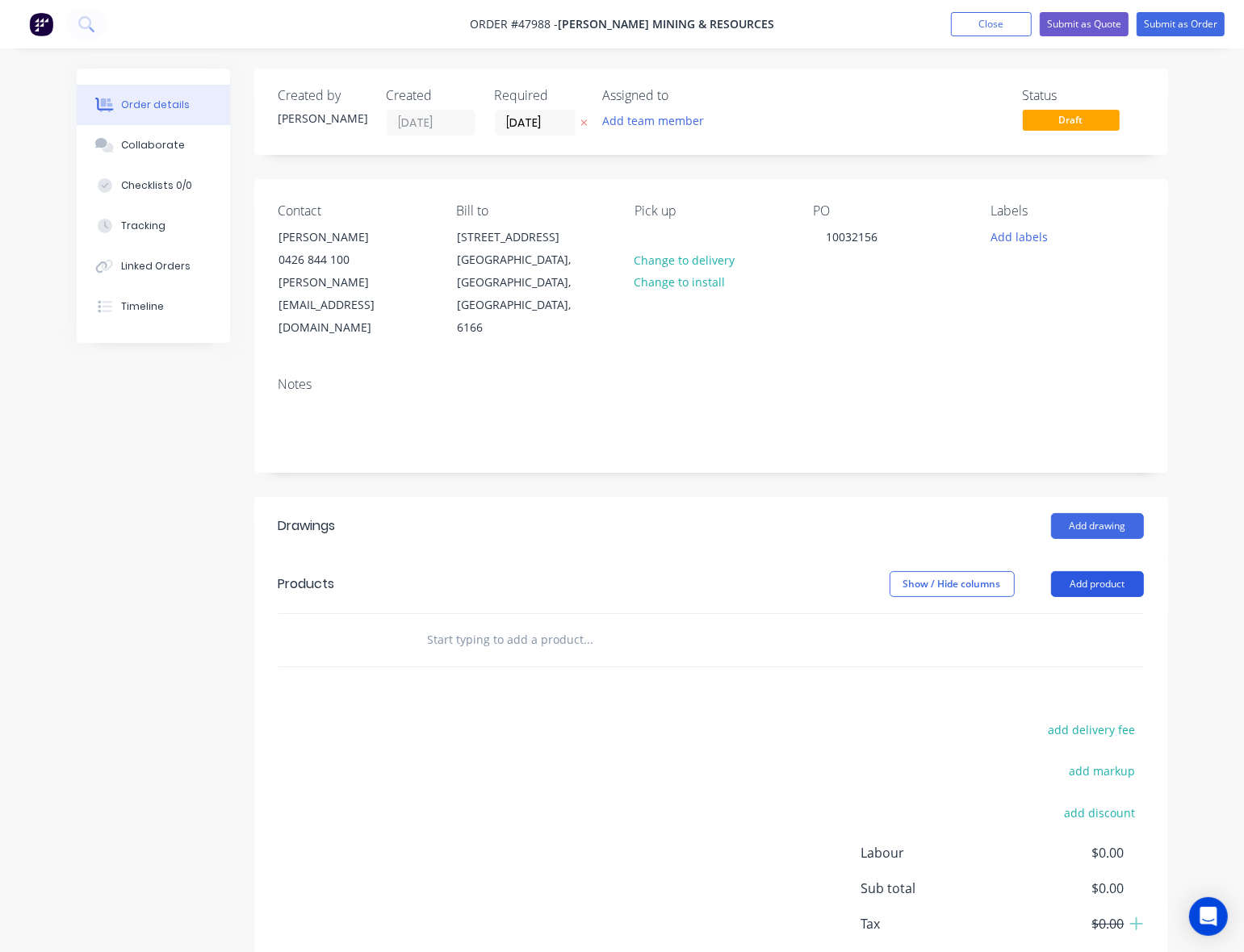
click at [1084, 571] on button "Add product" at bounding box center [1097, 584] width 92 height 26
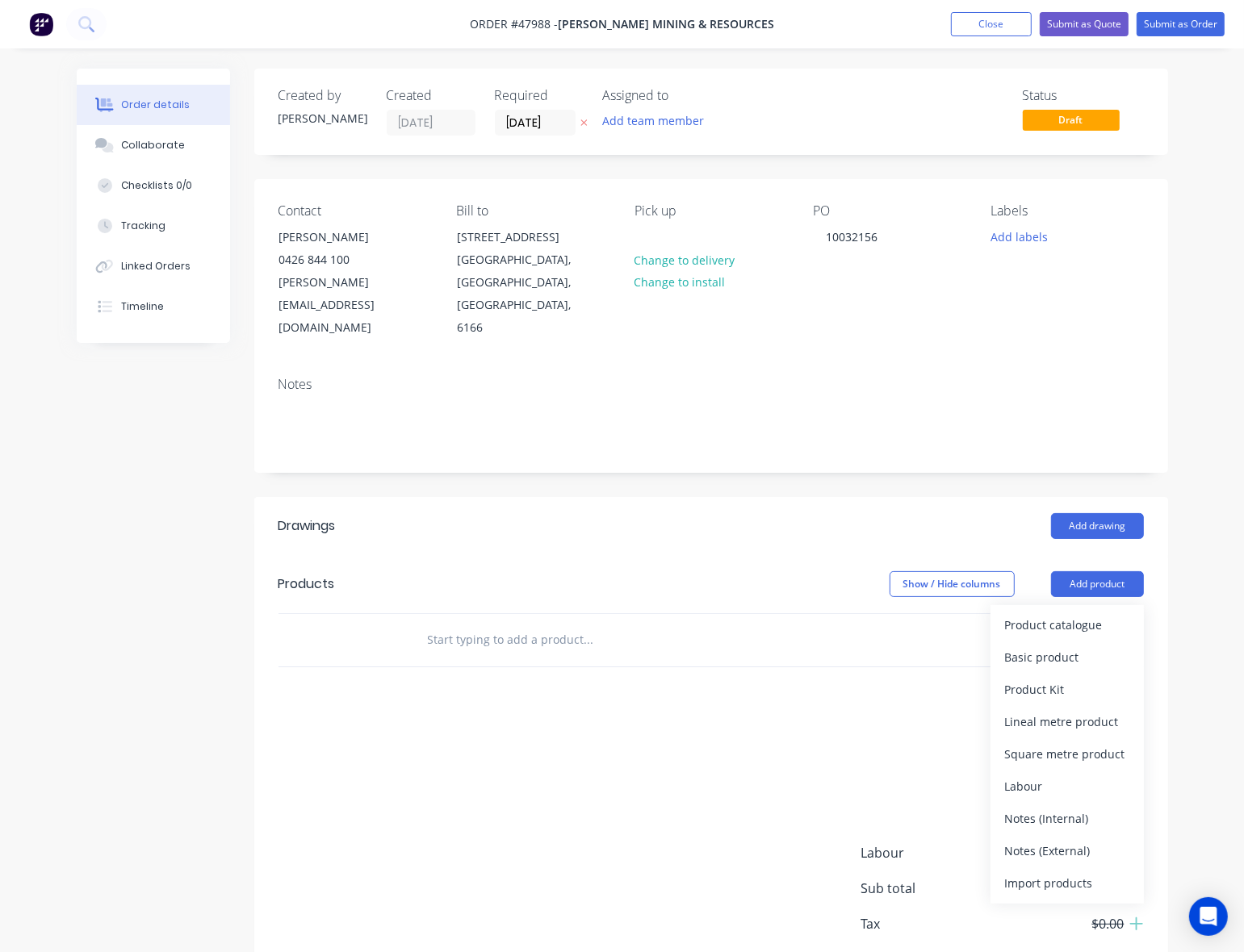
click at [1079, 614] on div "Product catalogue" at bounding box center [1067, 625] width 124 height 24
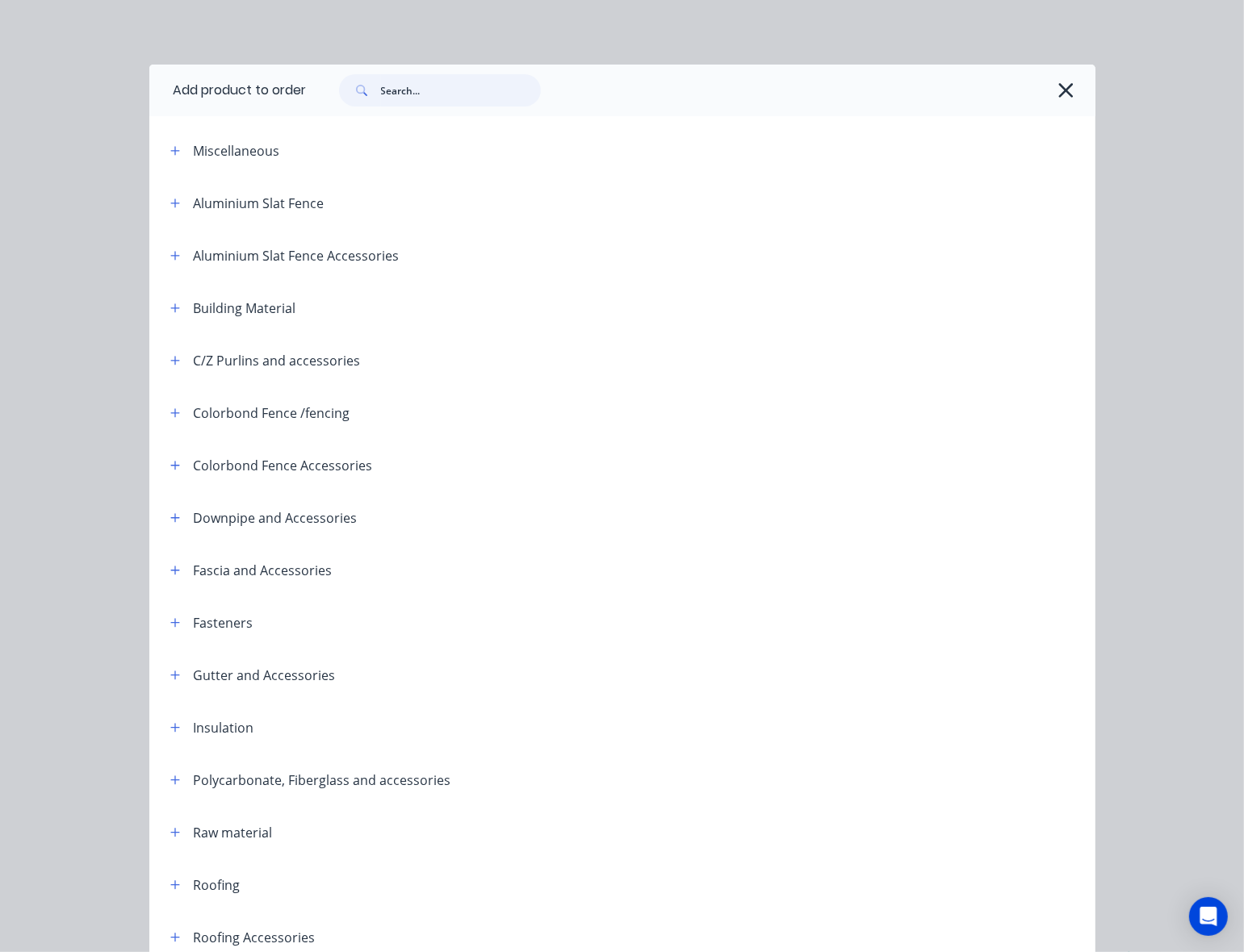
click at [406, 75] on input "text" at bounding box center [460, 90] width 159 height 32
type input "6"
type input "top"
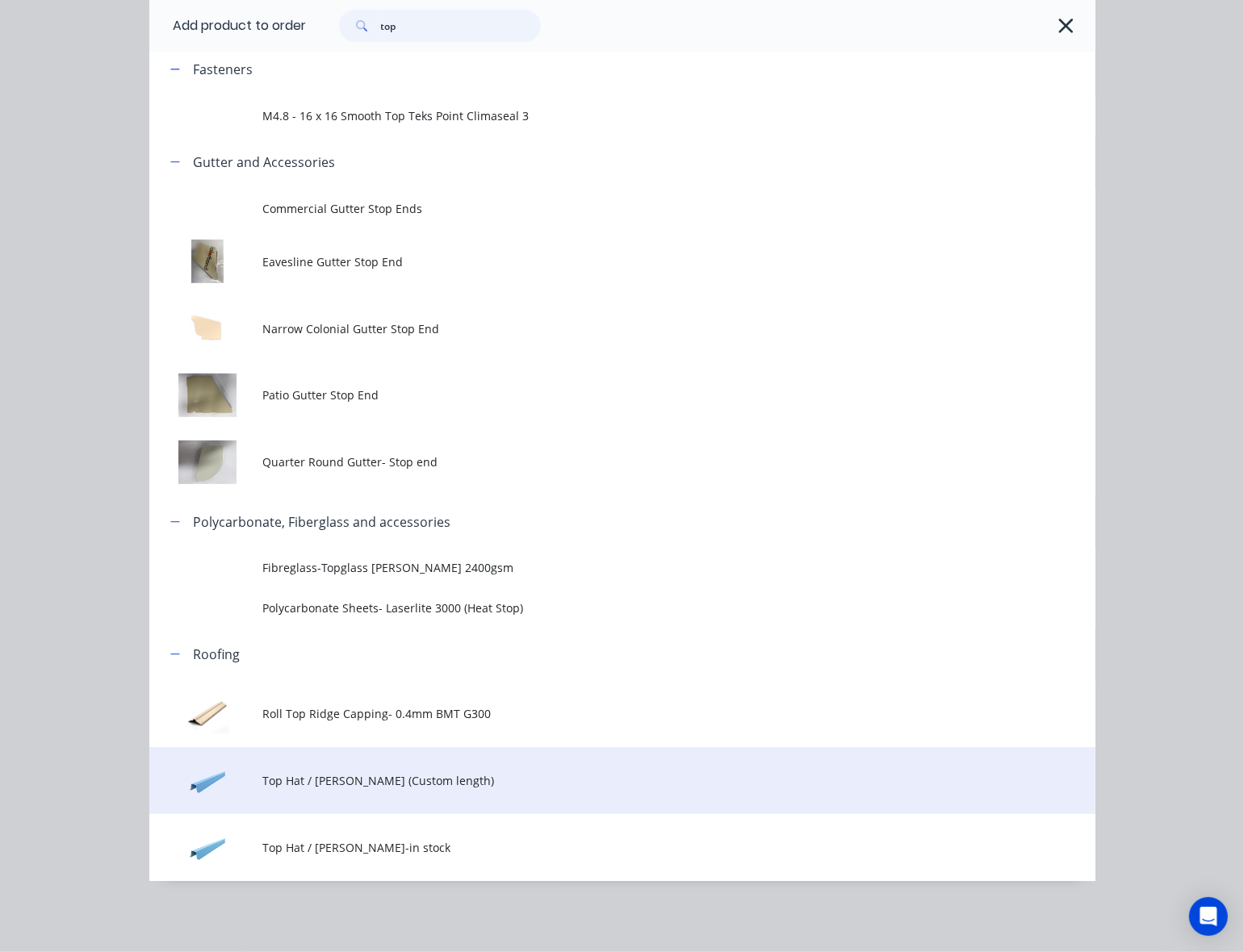
scroll to position [93, 0]
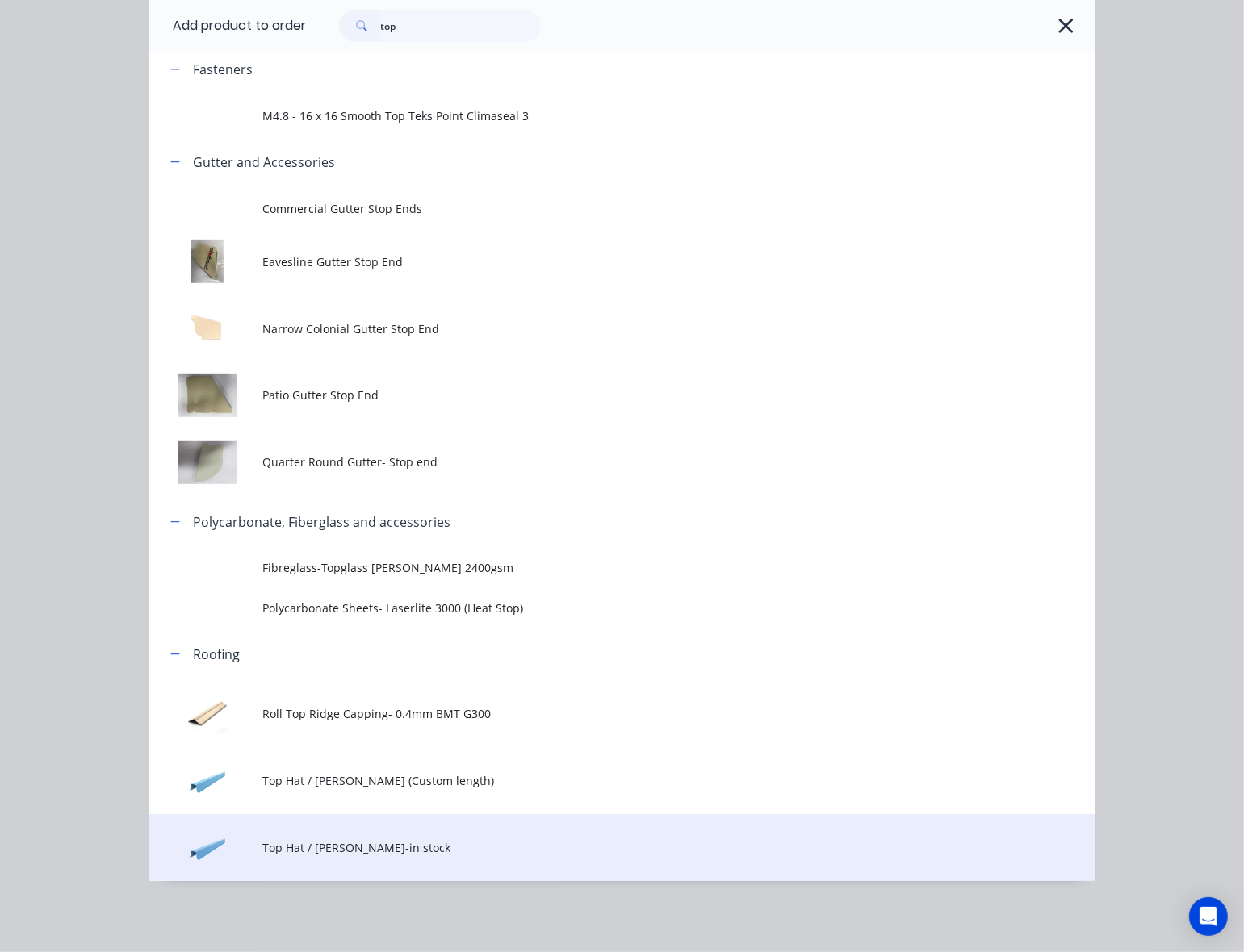
click at [357, 849] on span "Top Hat / [PERSON_NAME]-in stock" at bounding box center [595, 848] width 666 height 17
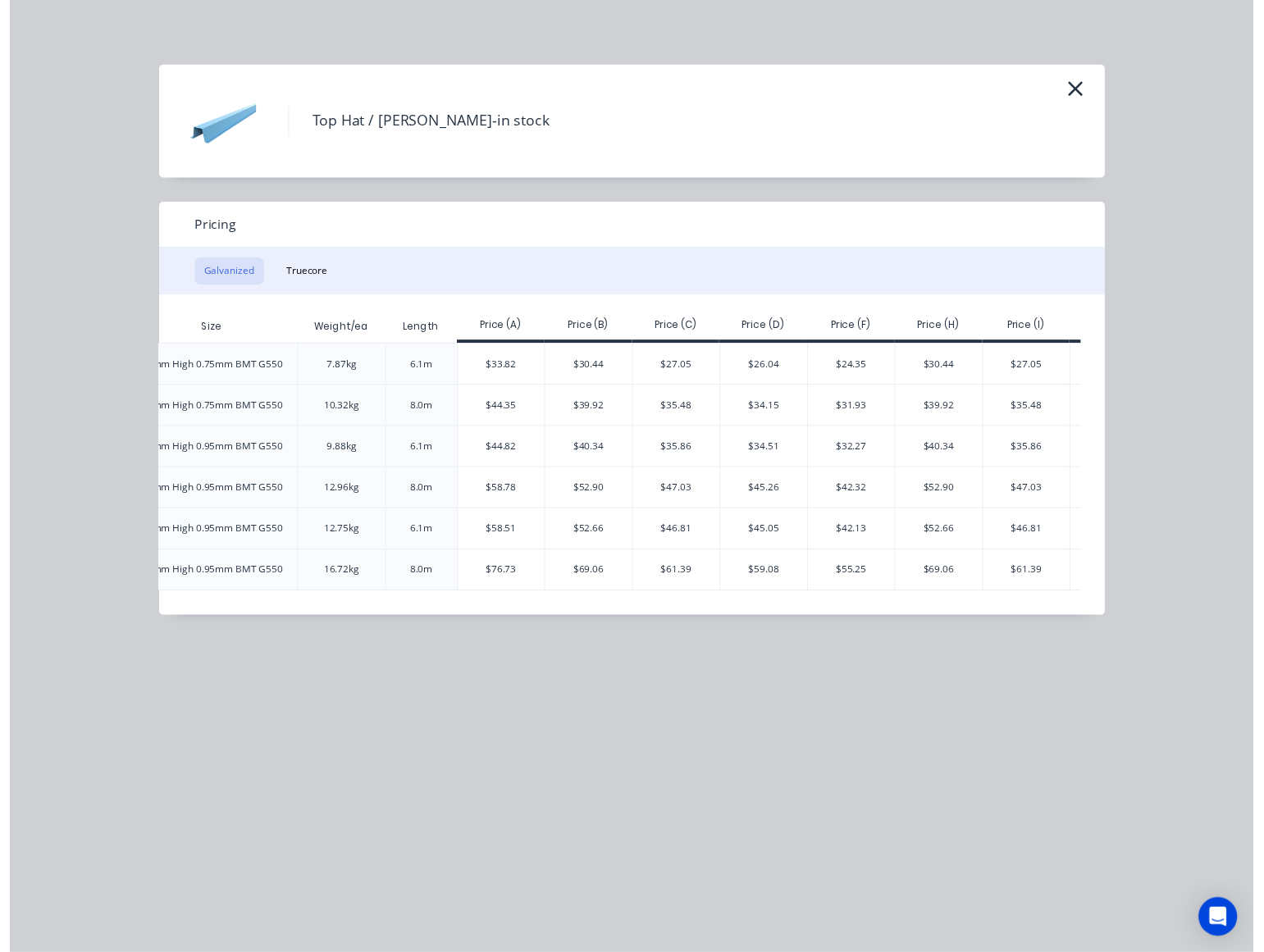
scroll to position [0, 369]
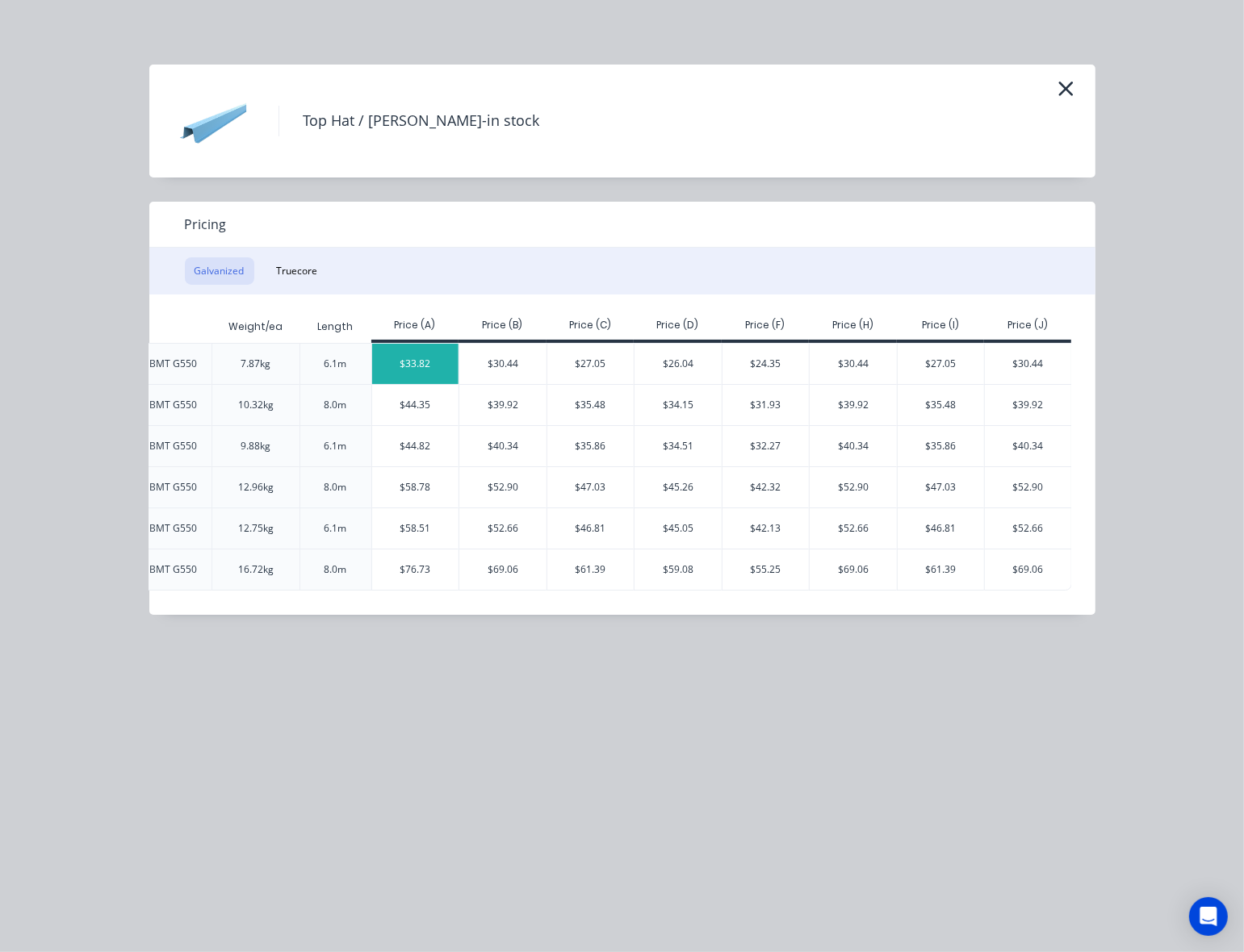
click at [439, 351] on div "$33.82" at bounding box center [415, 364] width 88 height 40
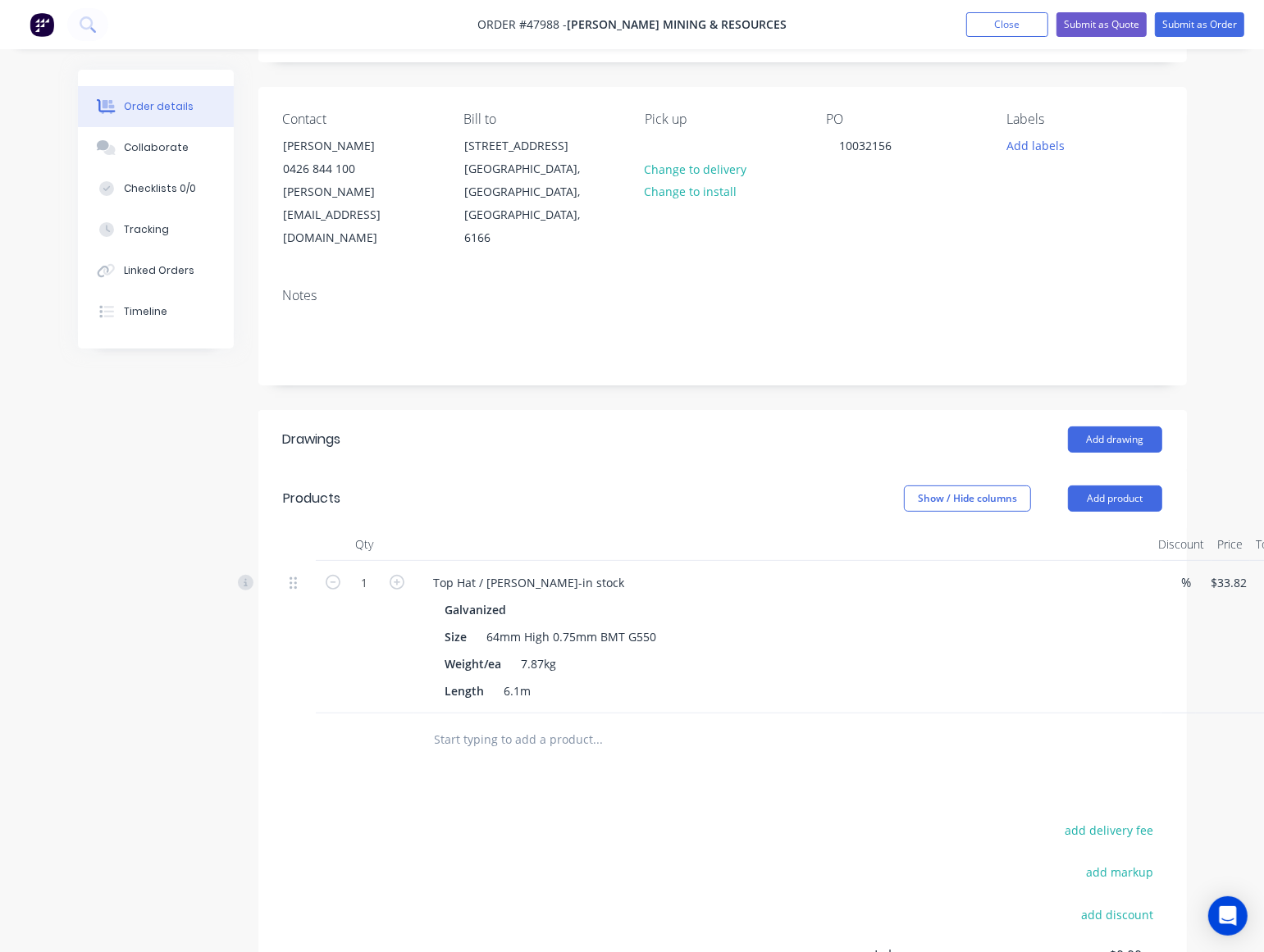
drag, startPoint x: 855, startPoint y: 450, endPoint x: 1044, endPoint y: 51, distance: 441.5
click at [855, 469] on header "Products Show / Hide columns Add product" at bounding box center [722, 497] width 928 height 59
click at [380, 570] on input "1" at bounding box center [365, 582] width 43 height 25
click at [996, 27] on button "Close" at bounding box center [1007, 24] width 82 height 25
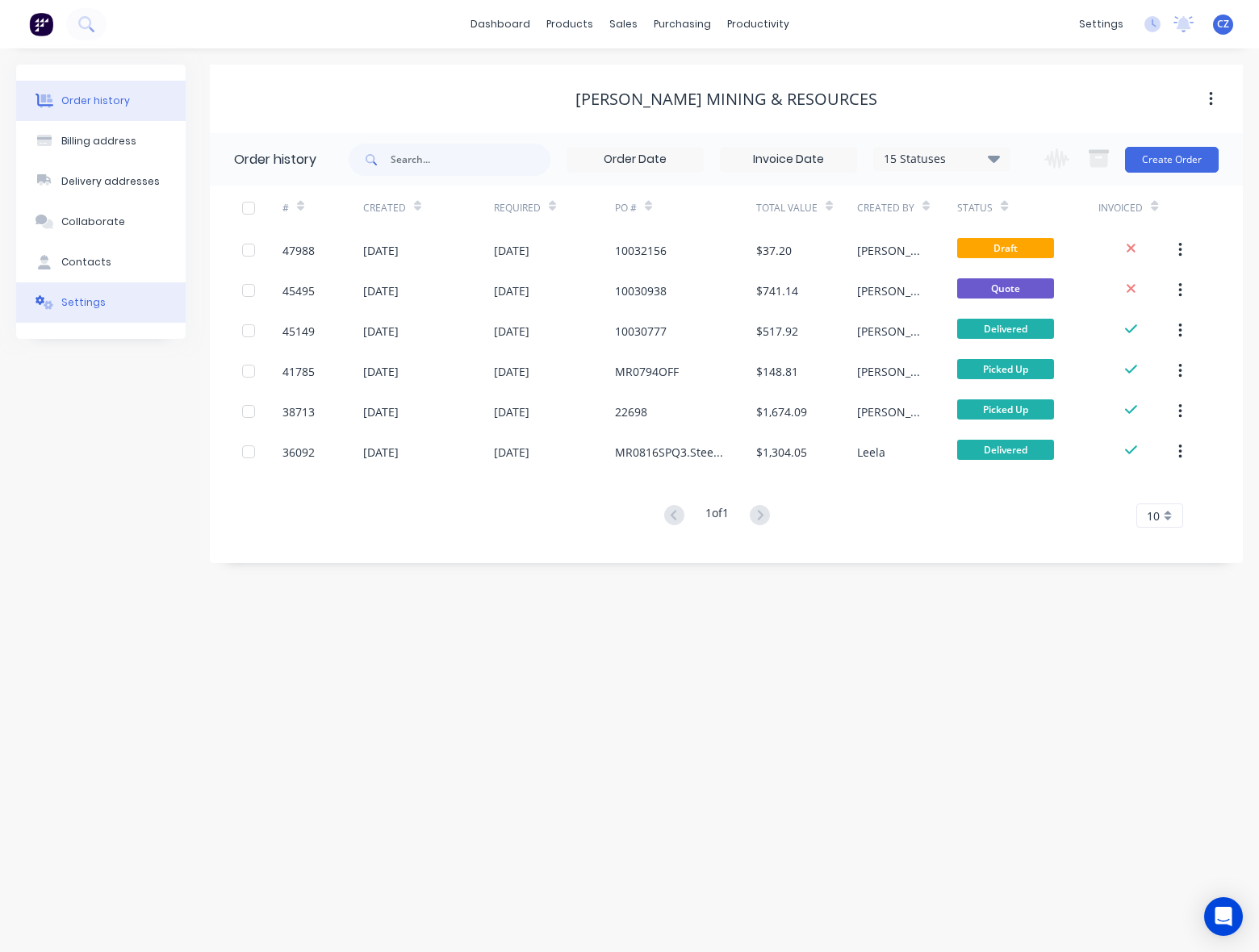
click at [96, 304] on div "Settings" at bounding box center [83, 302] width 44 height 15
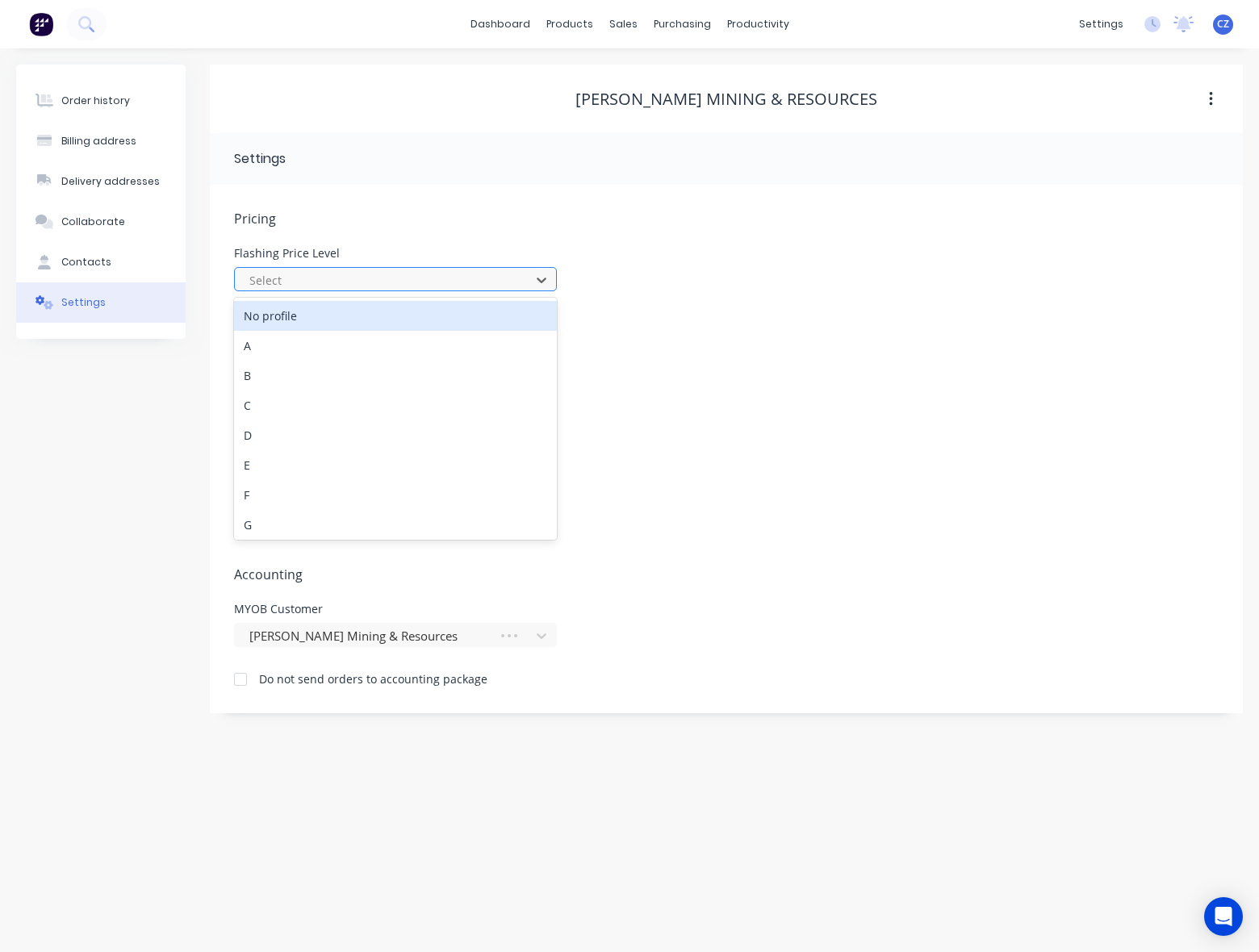
click at [325, 278] on div at bounding box center [385, 280] width 274 height 21
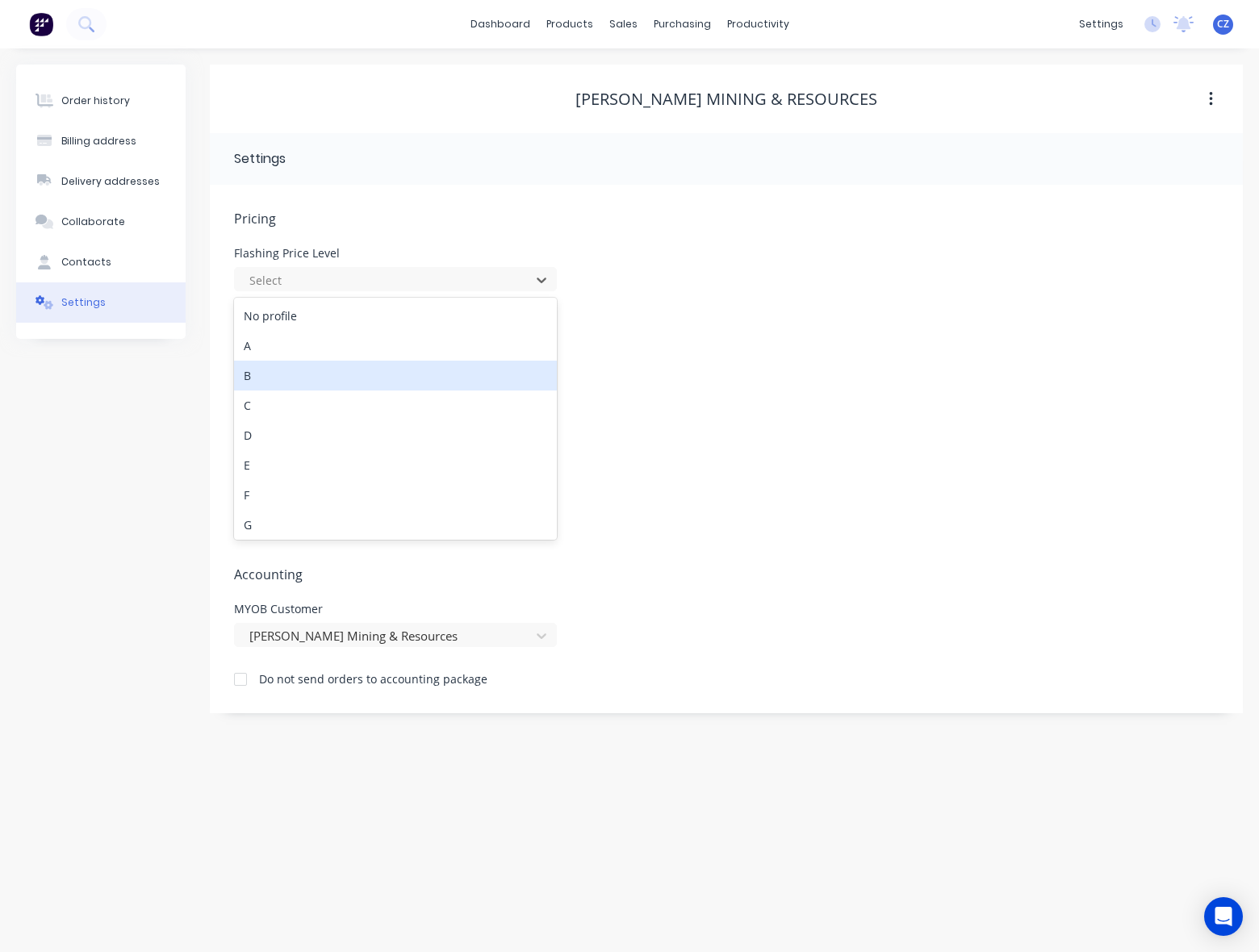
click at [286, 376] on div "B" at bounding box center [395, 376] width 323 height 30
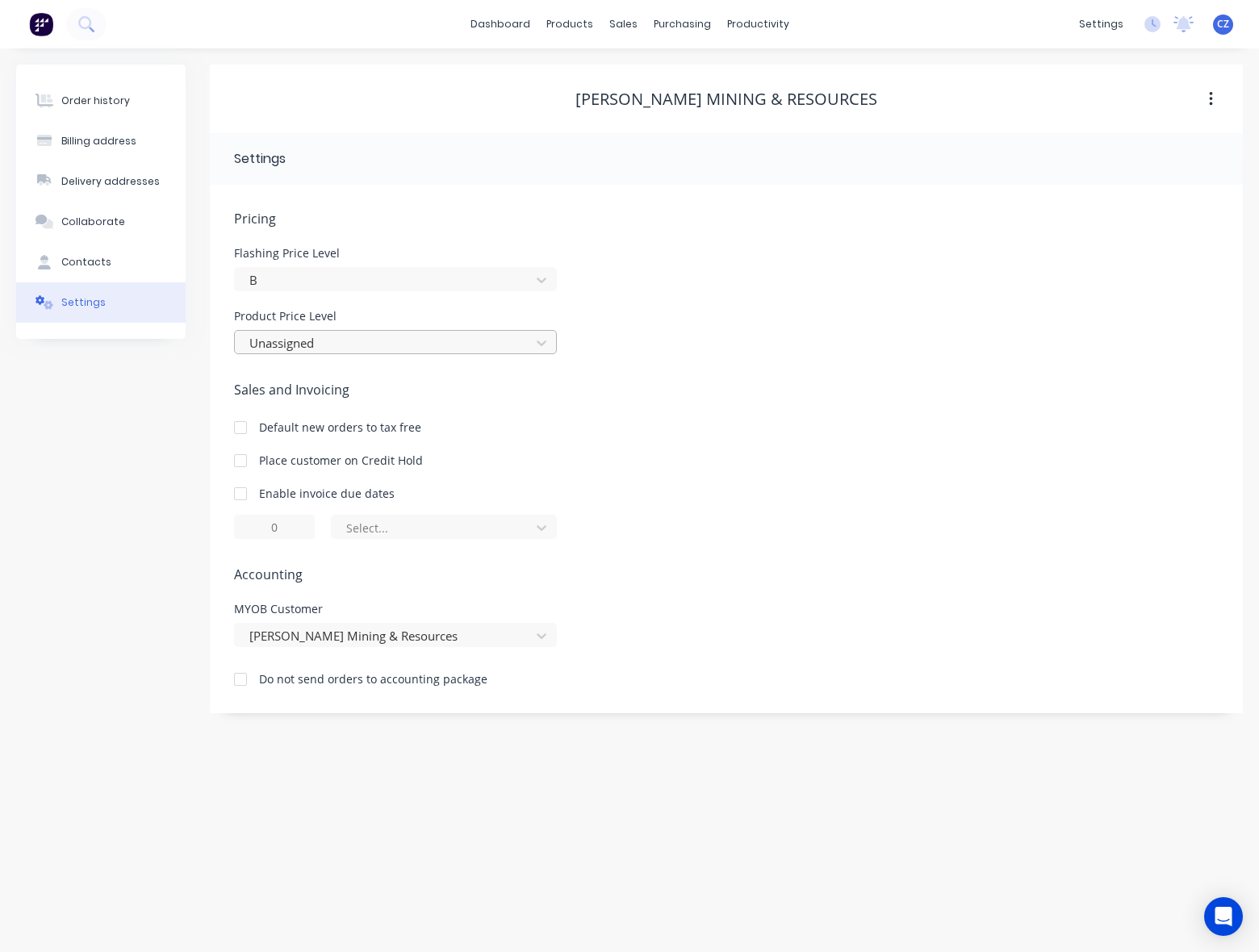
click at [276, 347] on div at bounding box center [385, 343] width 274 height 21
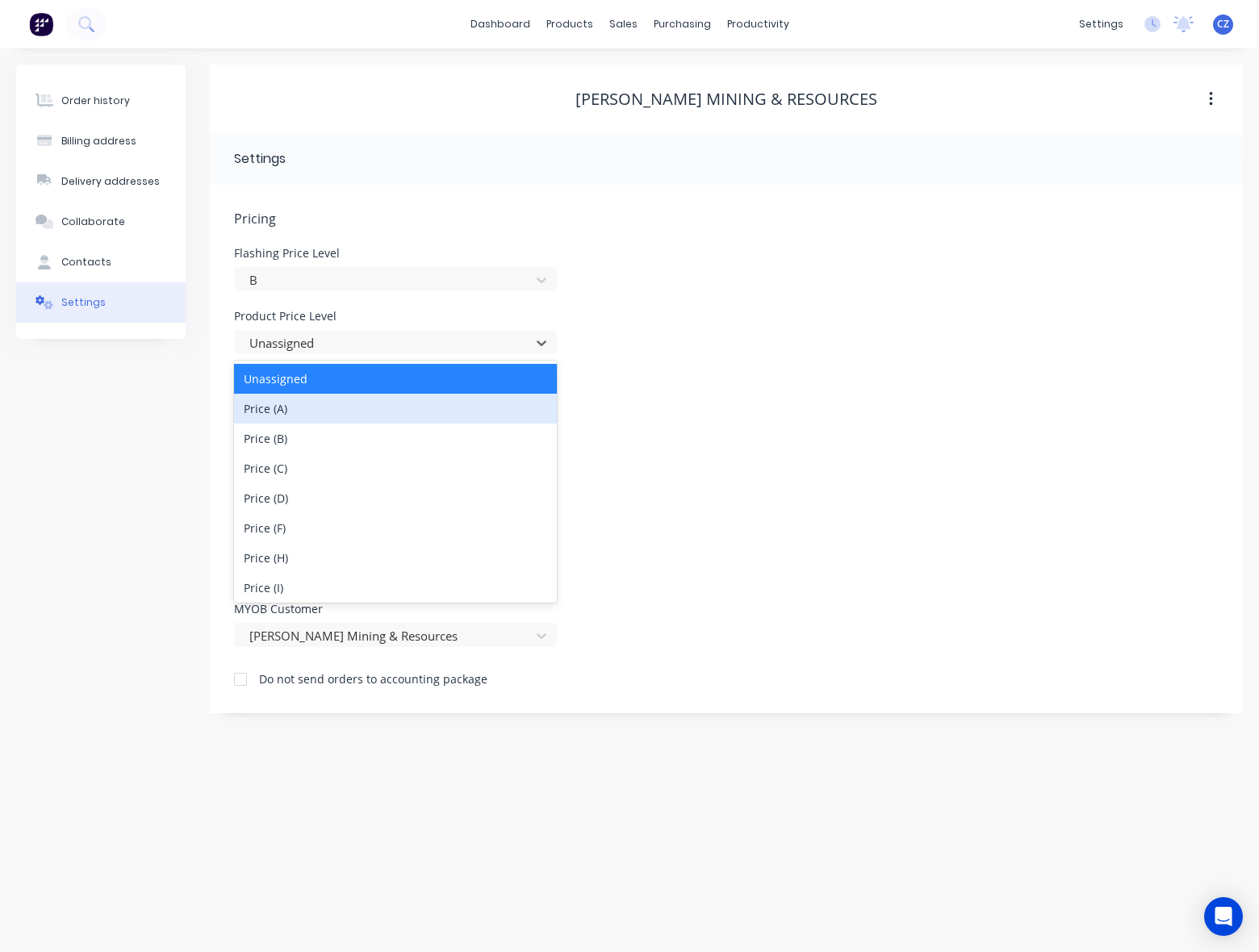
click at [251, 428] on div at bounding box center [240, 428] width 32 height 32
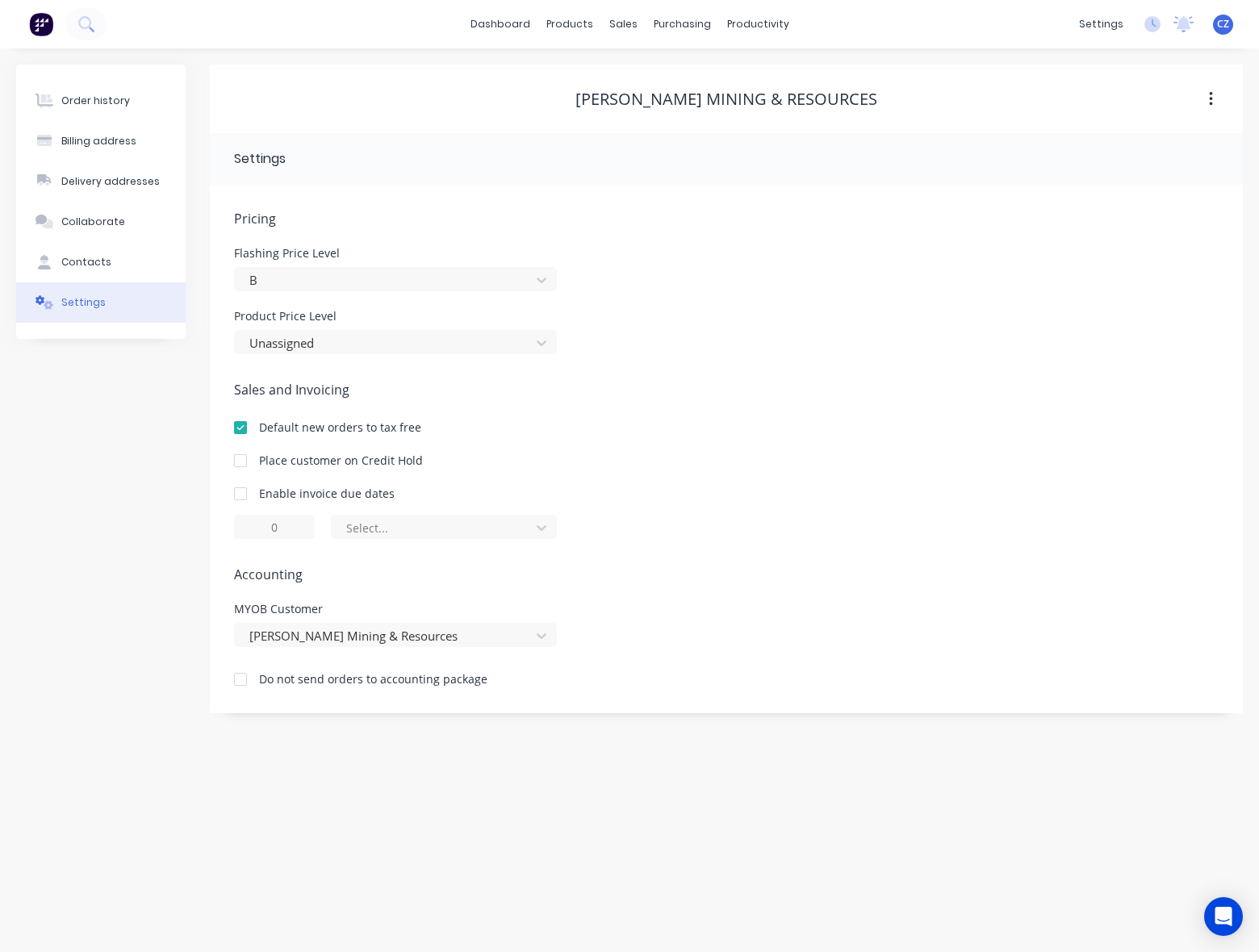
click at [402, 327] on div "Unassigned" at bounding box center [395, 340] width 323 height 29
click at [384, 344] on div at bounding box center [385, 343] width 274 height 21
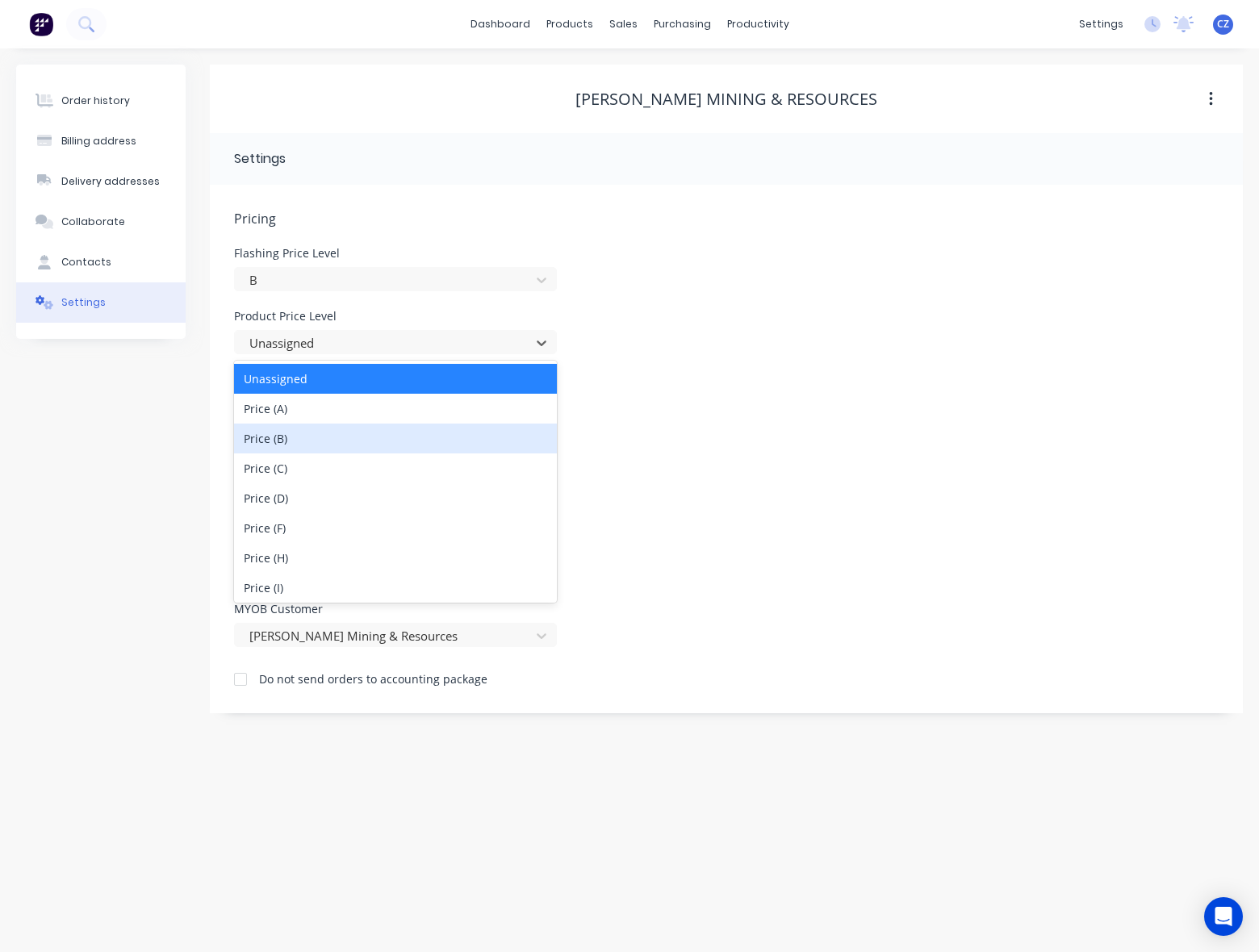
click at [331, 438] on div "Price (B)" at bounding box center [395, 439] width 323 height 30
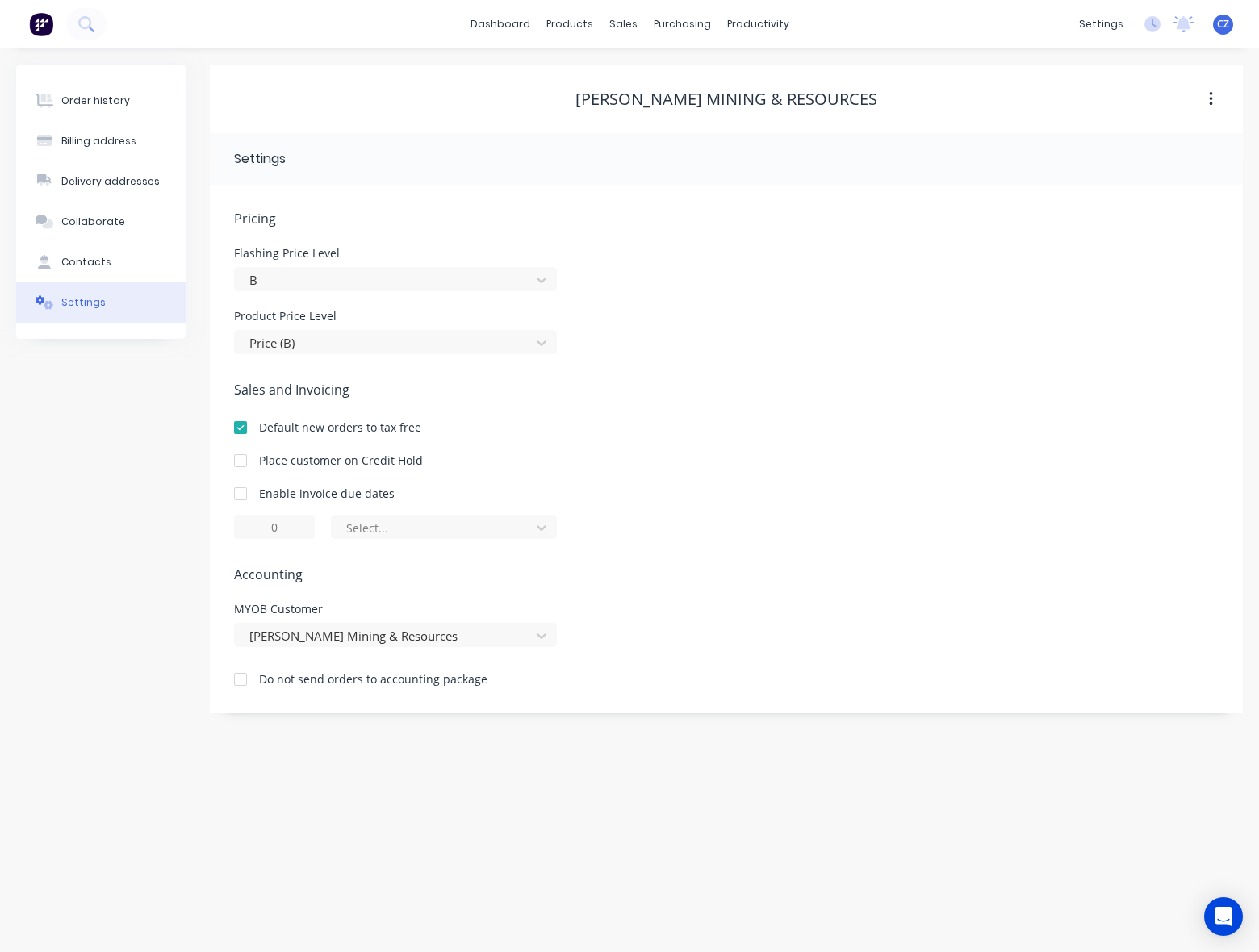
click at [248, 426] on div at bounding box center [240, 428] width 32 height 32
click at [712, 420] on div "Default new orders to tax free" at bounding box center [726, 427] width 985 height 17
click at [105, 88] on button "Order history" at bounding box center [100, 100] width 169 height 40
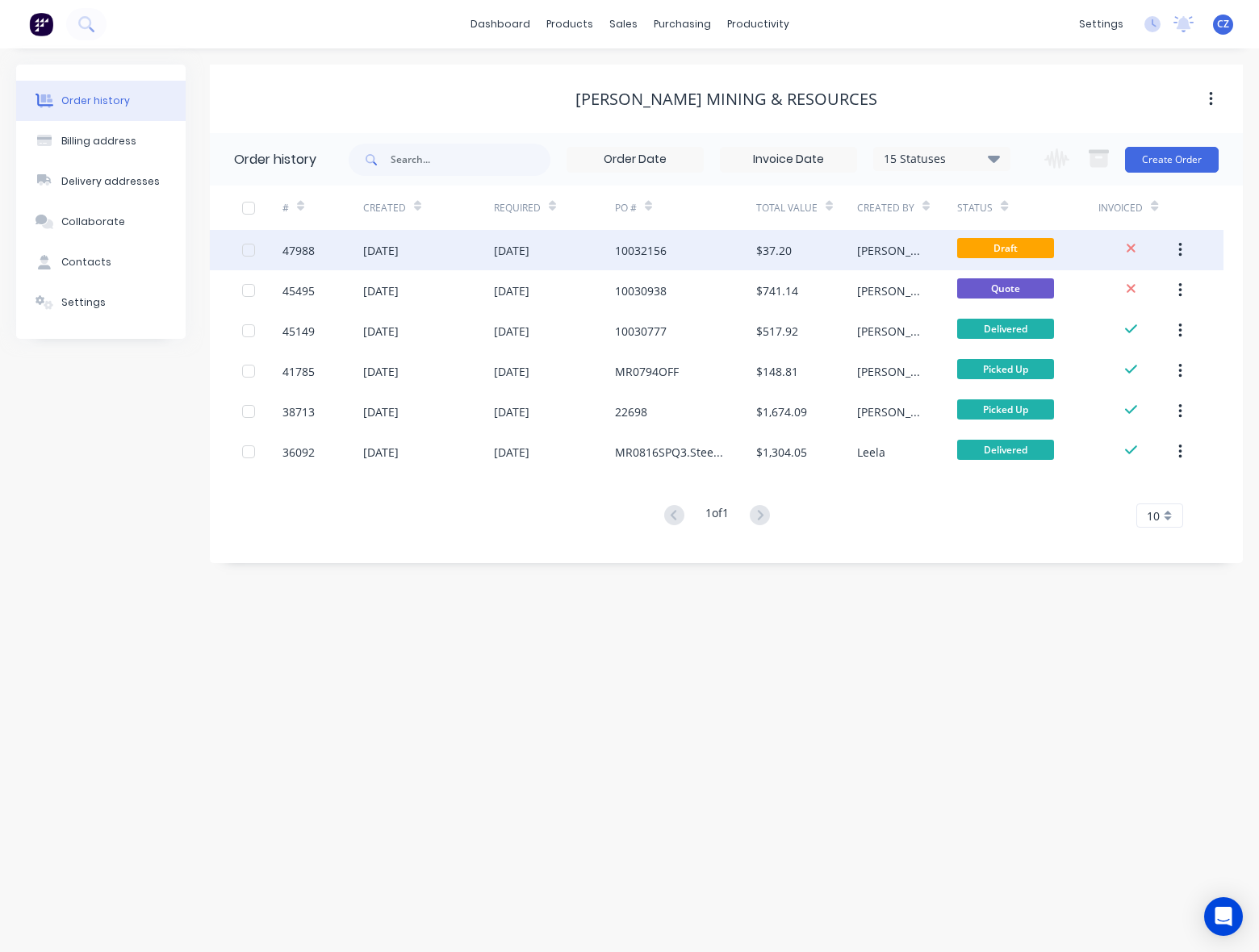
click at [765, 246] on div "$37.20" at bounding box center [774, 250] width 35 height 17
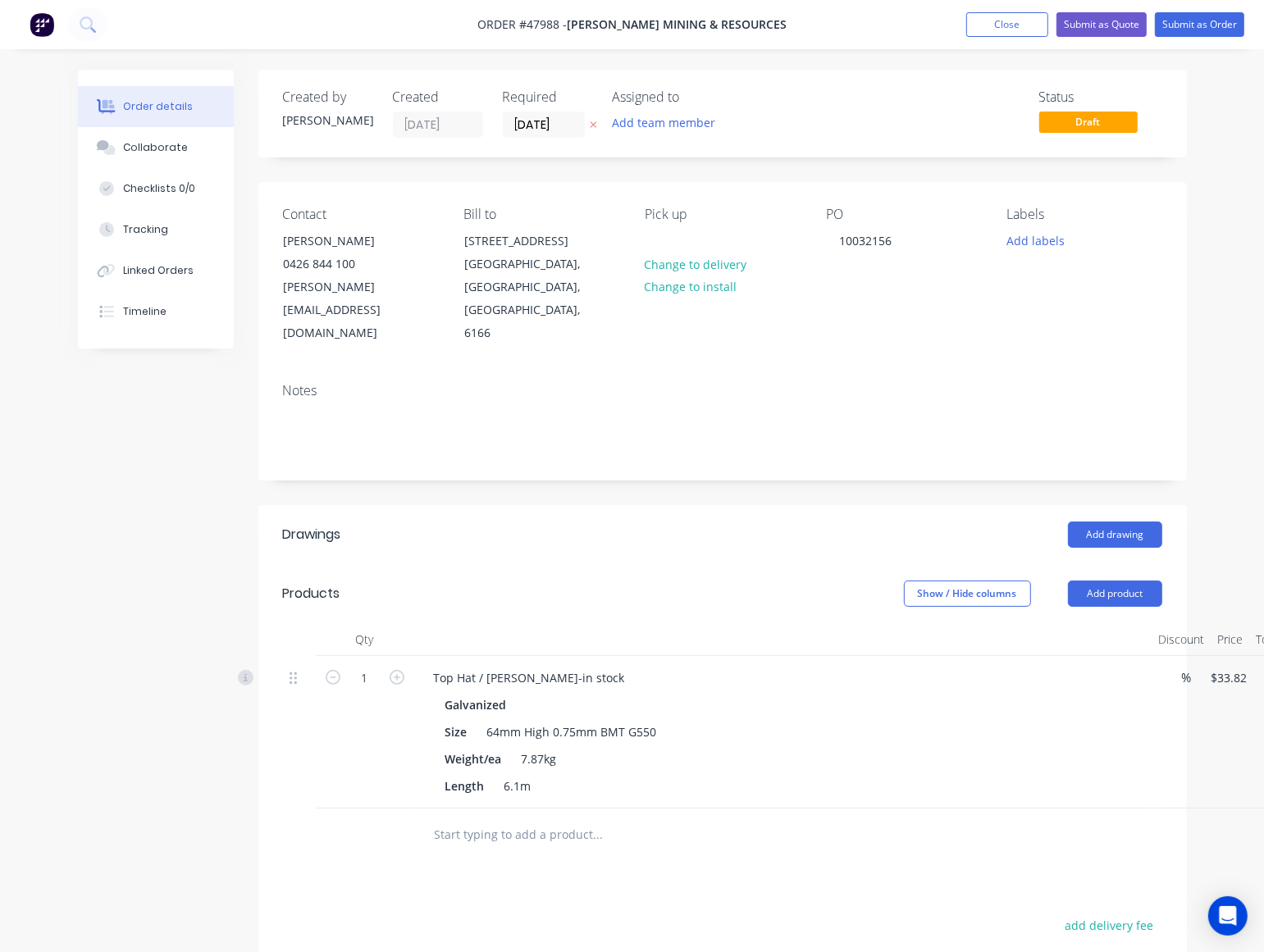
scroll to position [0, 88]
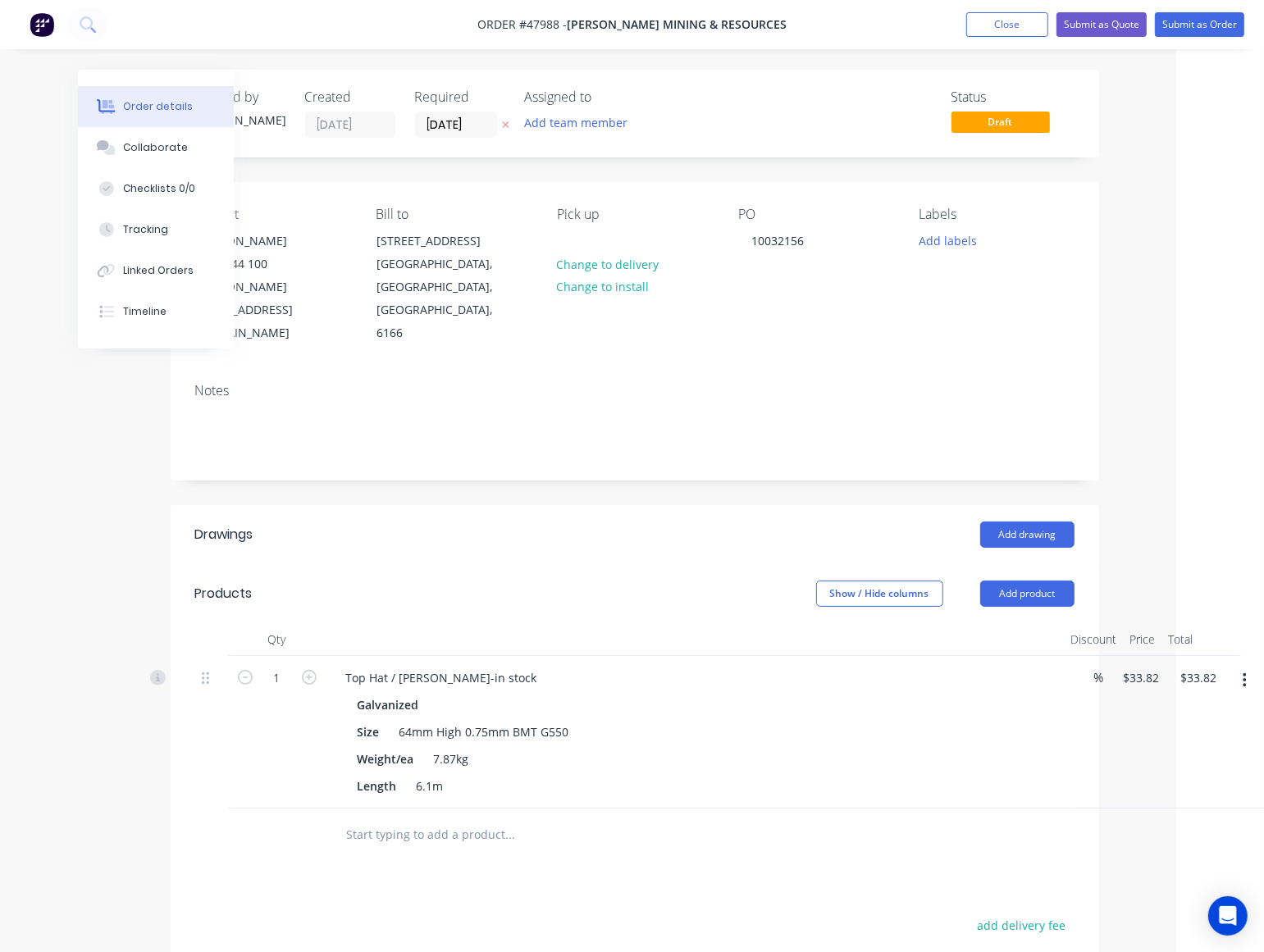
click at [1249, 665] on button "button" at bounding box center [1244, 680] width 39 height 30
click at [1228, 711] on div "Edit" at bounding box center [1186, 723] width 126 height 24
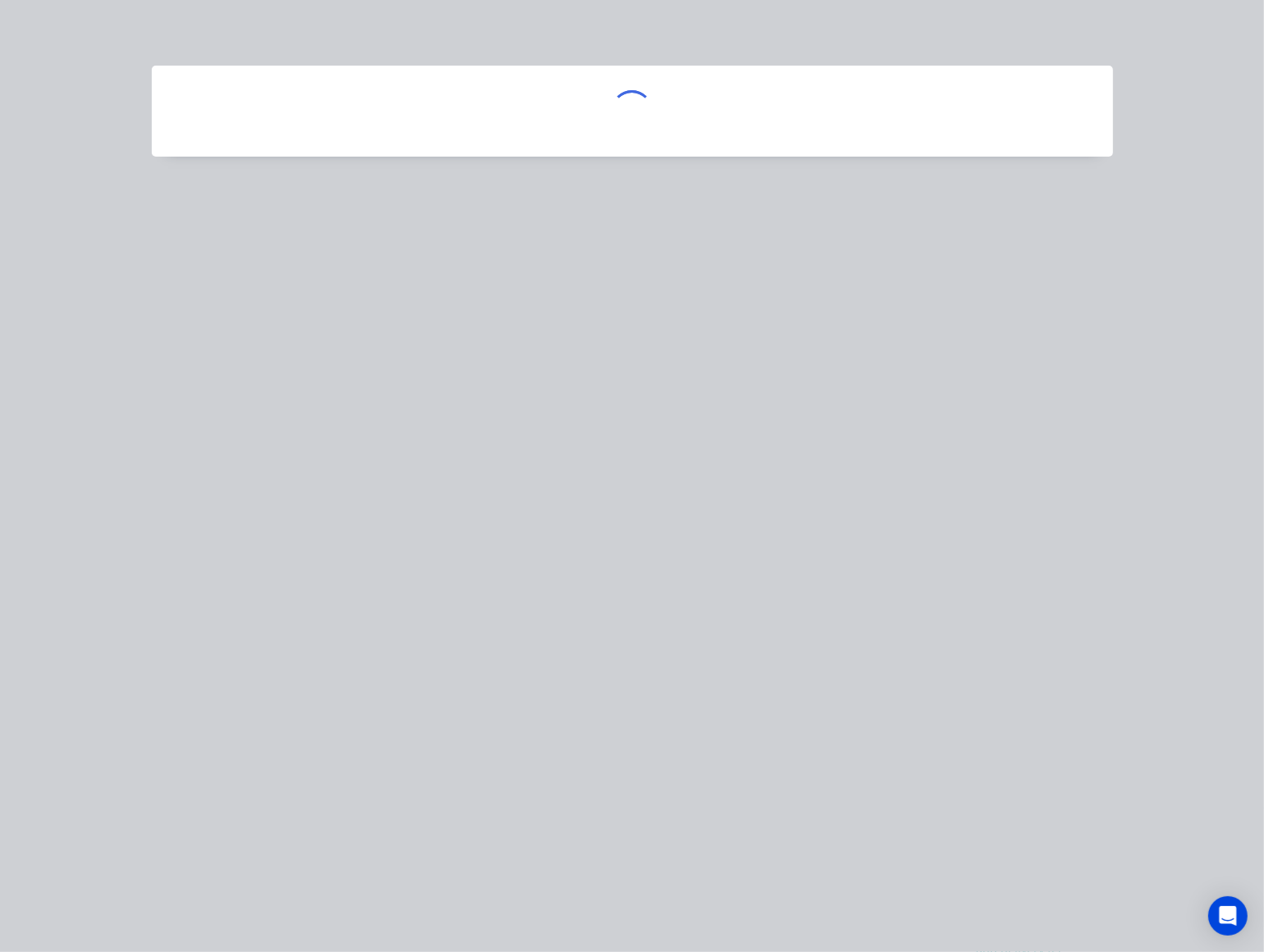
scroll to position [0, 80]
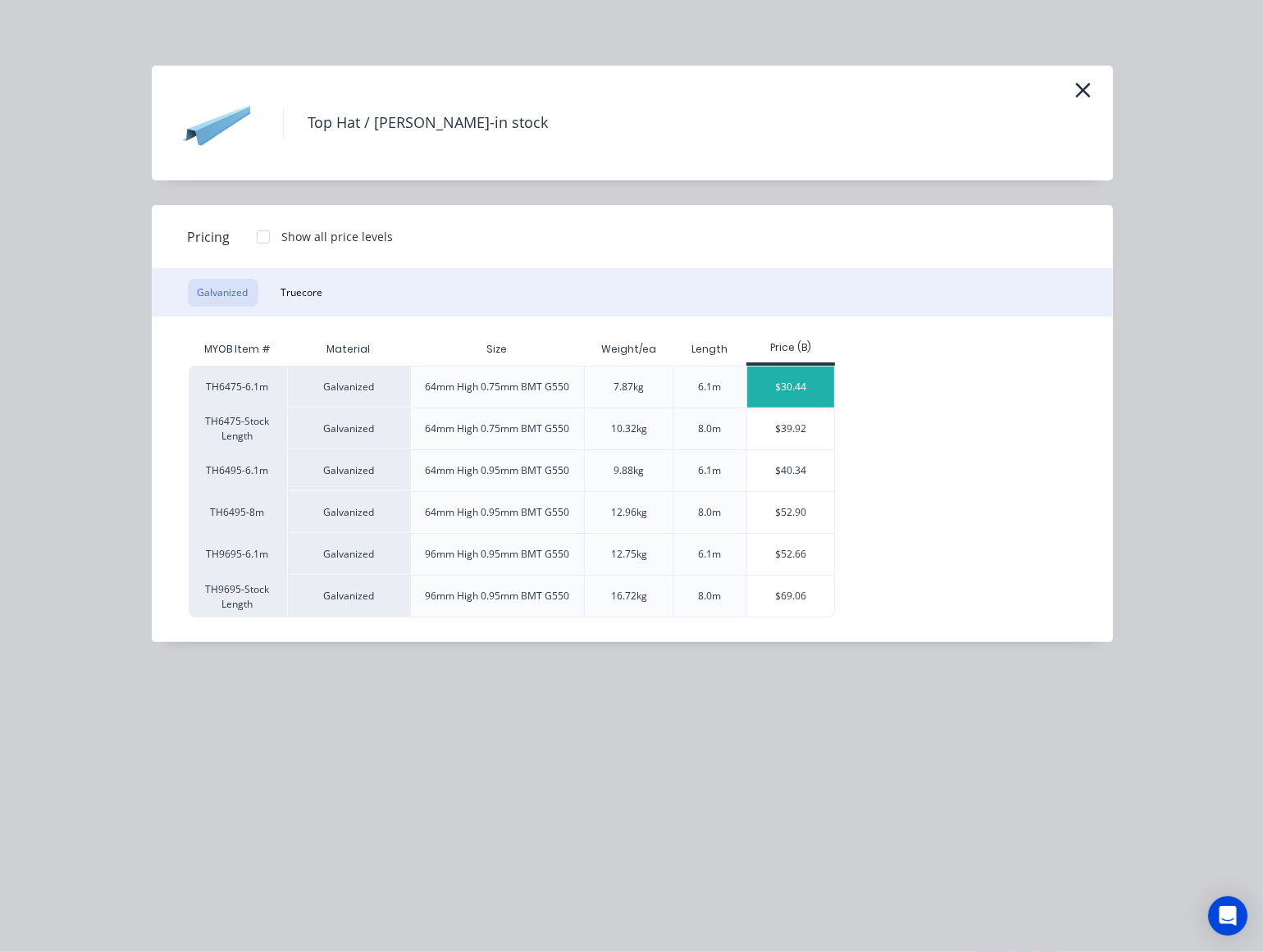
click at [788, 395] on div "$30.44" at bounding box center [791, 387] width 88 height 41
type input "$30.44"
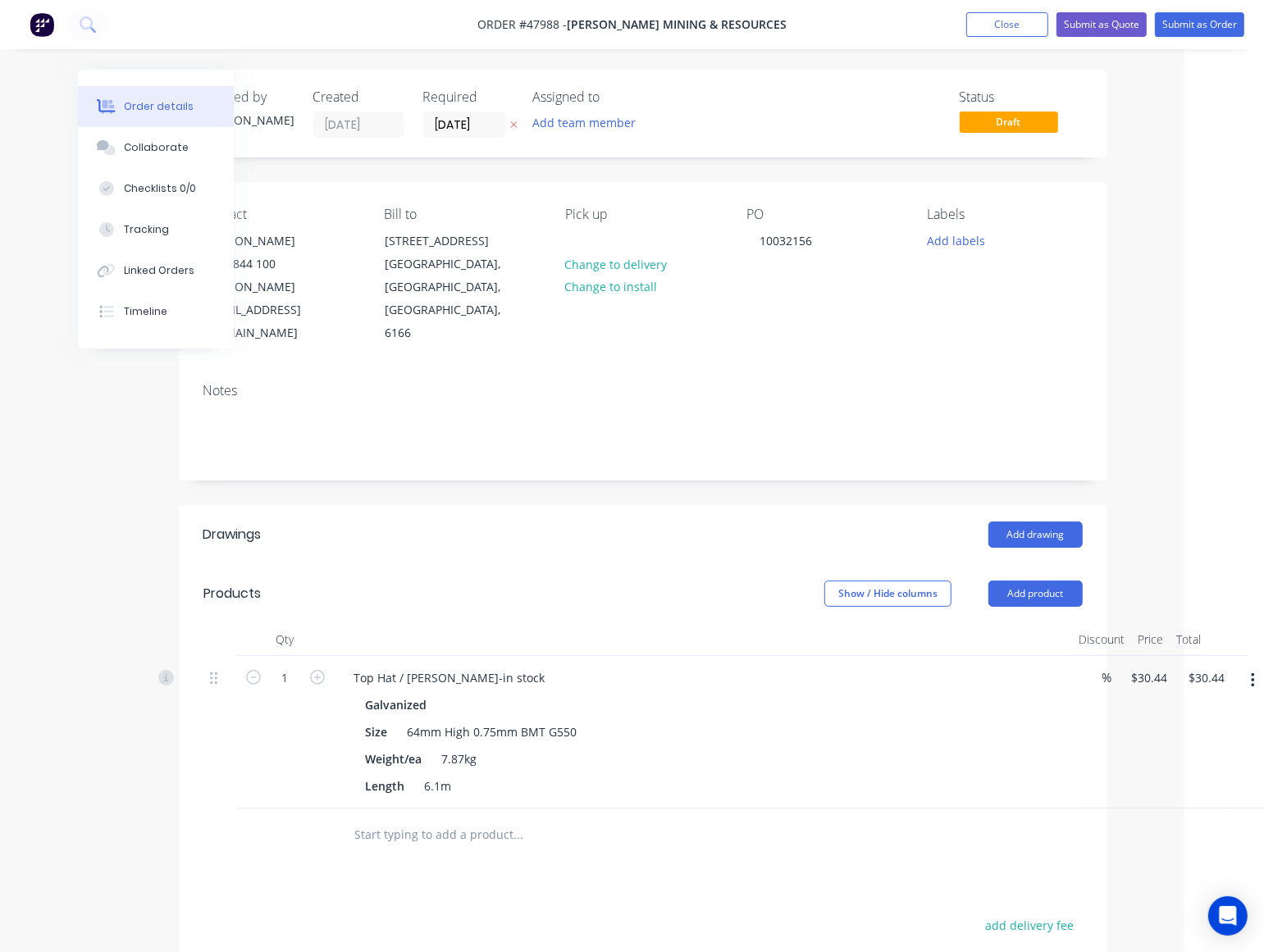
click at [287, 664] on div "1" at bounding box center [285, 676] width 43 height 25
click at [292, 665] on input "1" at bounding box center [285, 677] width 43 height 25
type input "32"
type input "$974.08"
click at [529, 564] on header "Products Show / Hide columns Add product" at bounding box center [642, 593] width 928 height 59
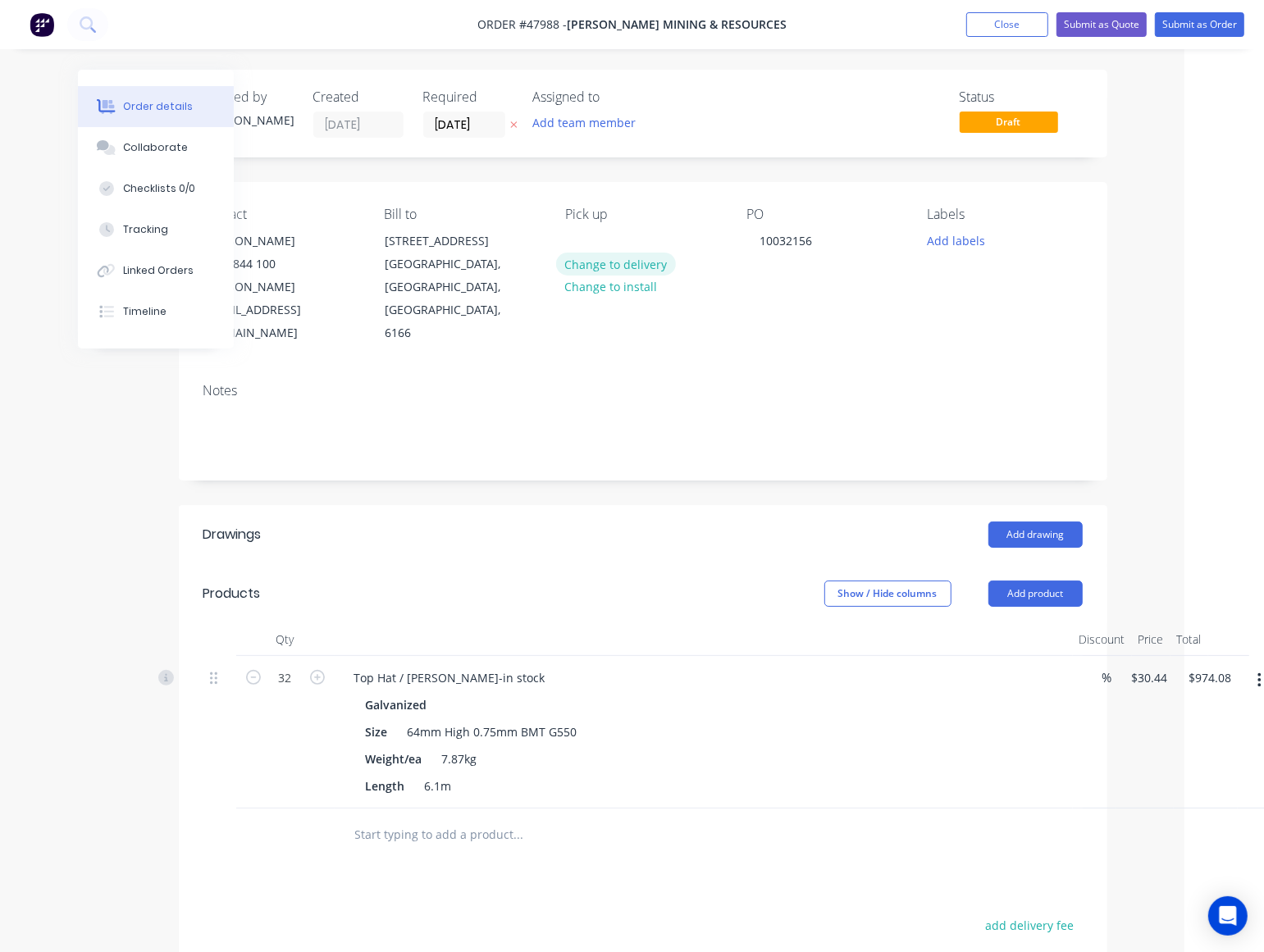
click at [593, 268] on button "Change to delivery" at bounding box center [616, 264] width 120 height 22
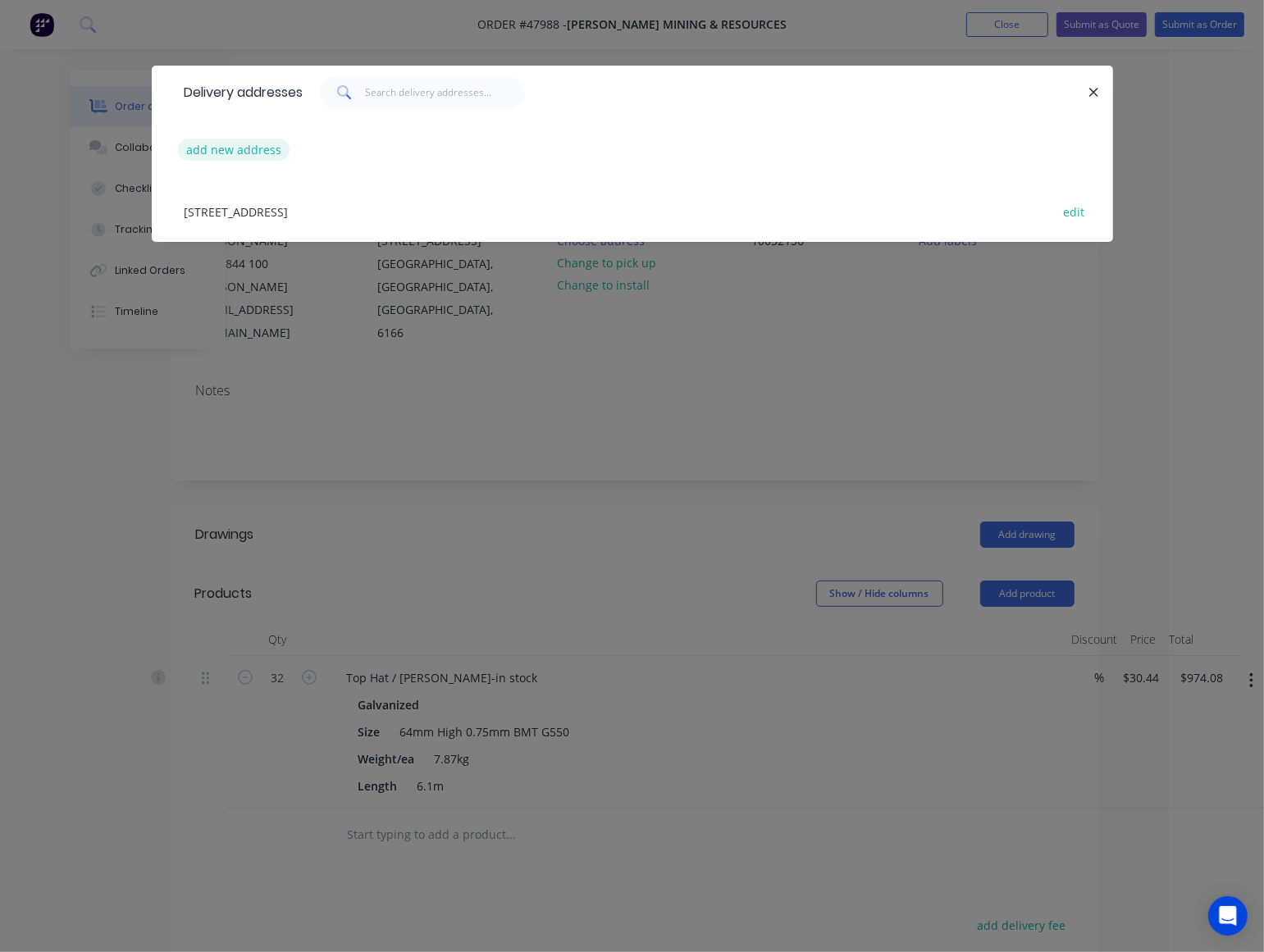
click at [224, 145] on button "add new address" at bounding box center [234, 150] width 112 height 22
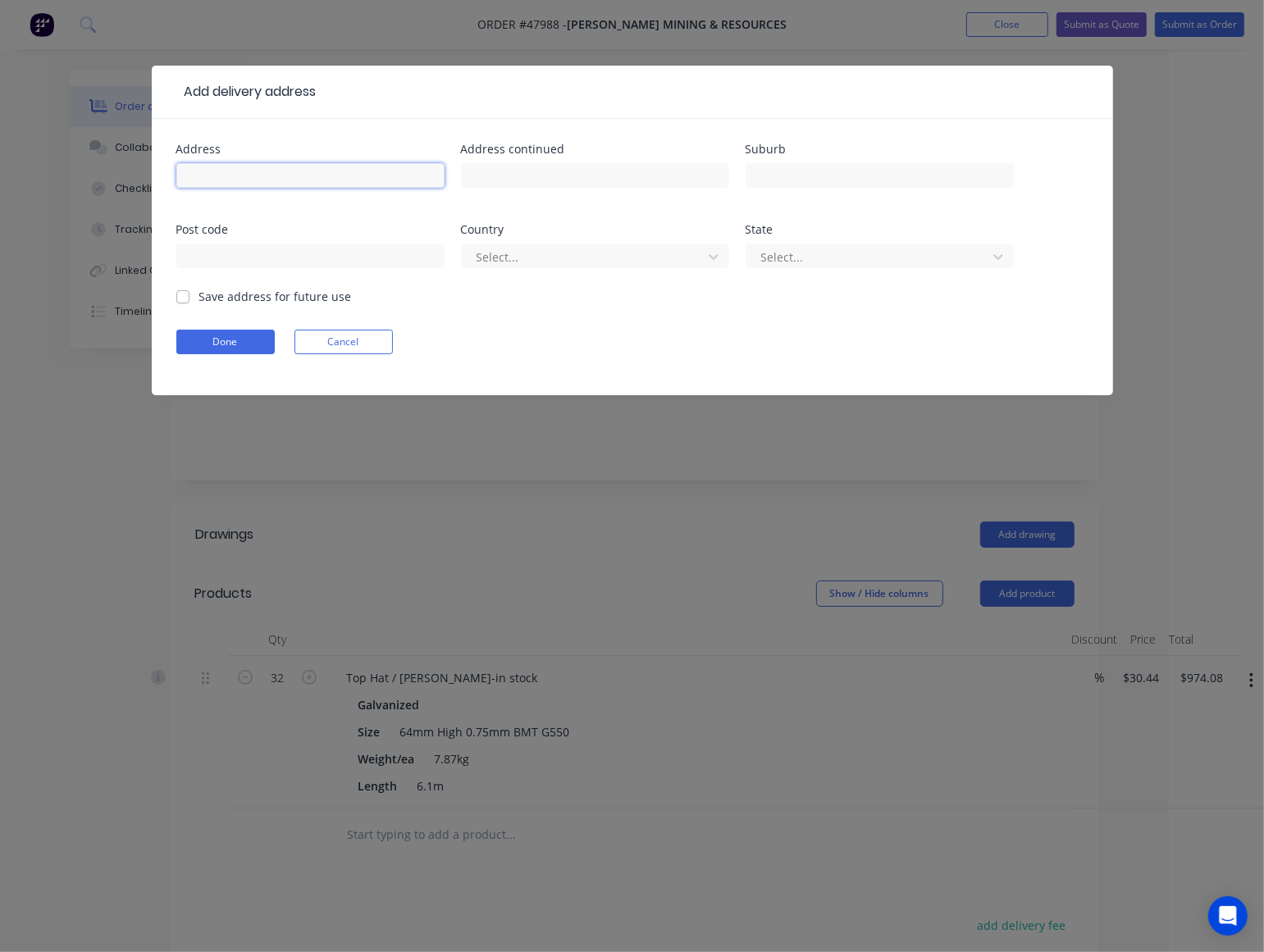
click at [231, 166] on input "text" at bounding box center [310, 175] width 268 height 25
paste input "[STREET_ADDRESS][PERSON_NAME]"
type input "[STREET_ADDRESS][PERSON_NAME]"
click at [224, 330] on button "Done" at bounding box center [225, 342] width 98 height 25
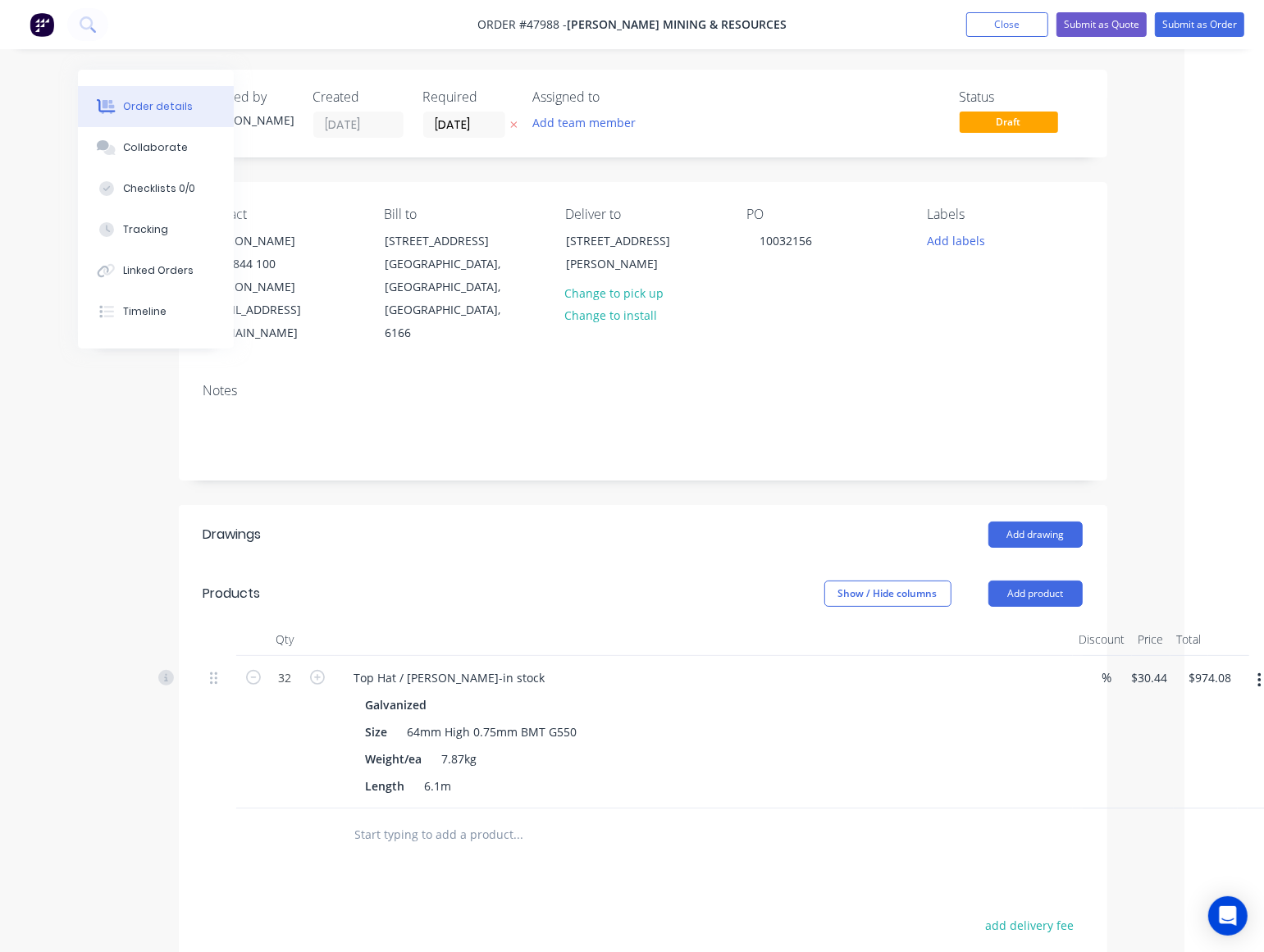
click at [432, 480] on div "Created by Cathy Created 12/08/25 Required 12/08/25 Assigned to Add team member…" at bounding box center [642, 644] width 928 height 1150
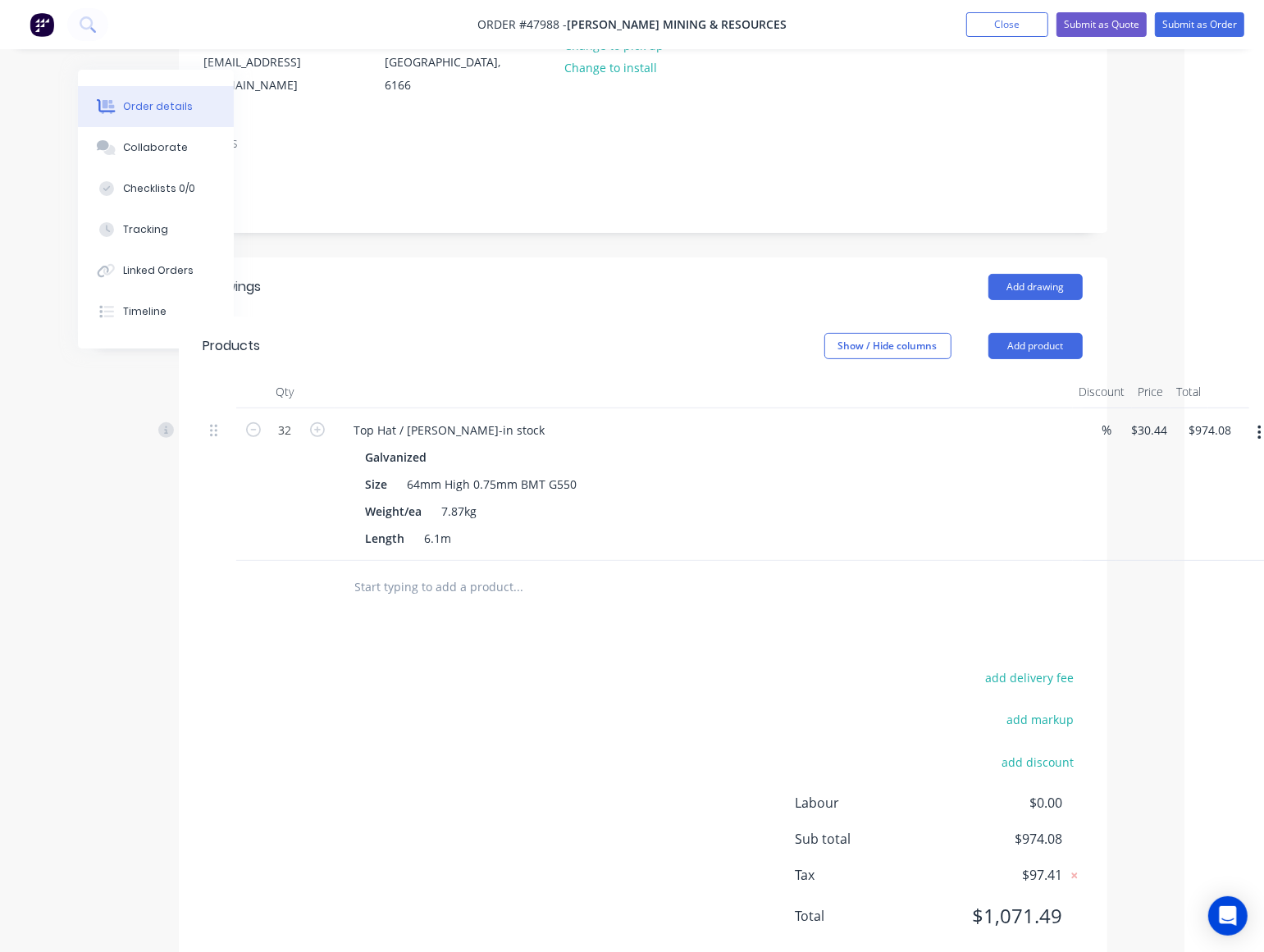
scroll to position [271, 80]
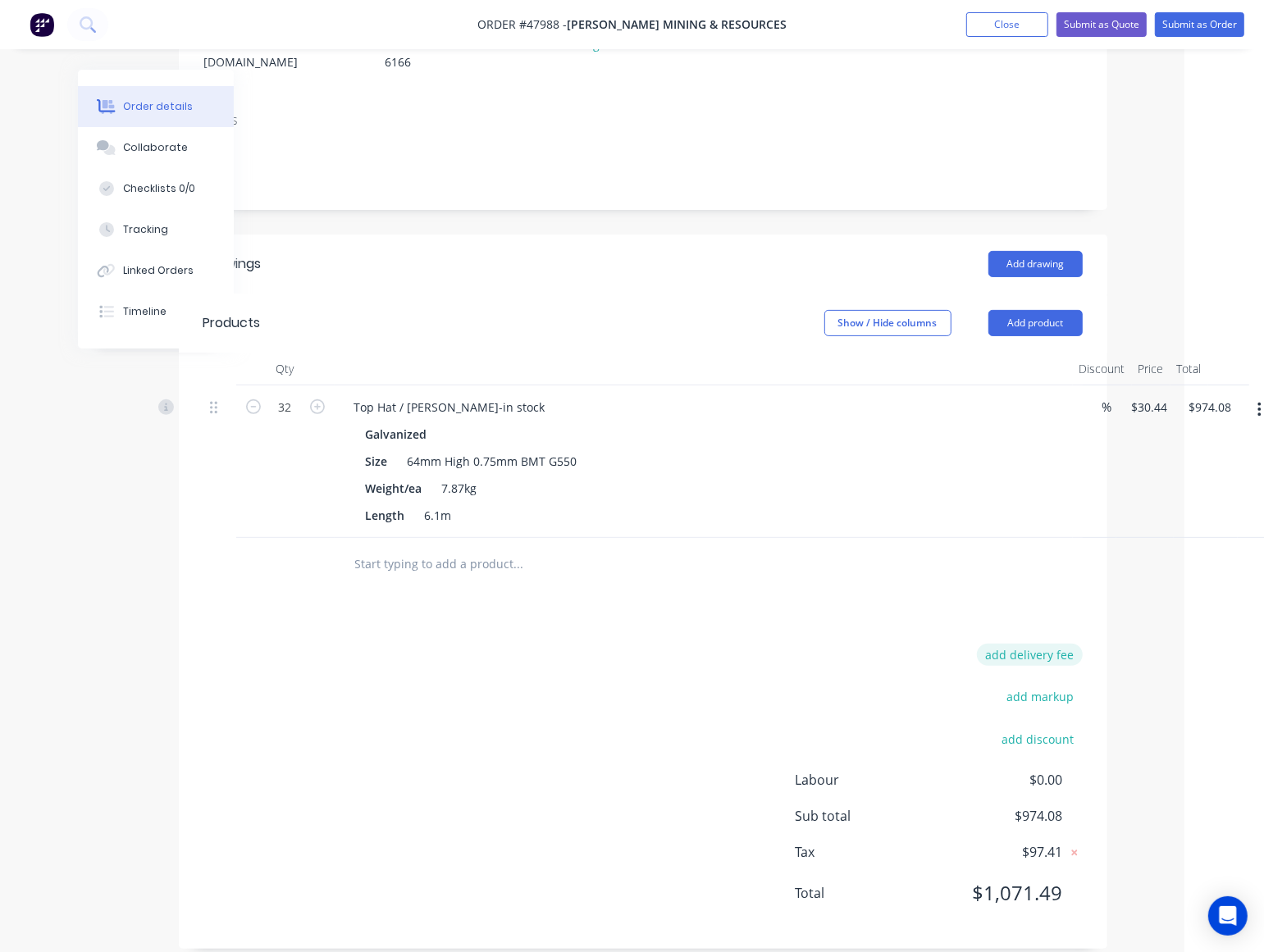
click at [1023, 643] on button "add delivery fee" at bounding box center [1029, 654] width 106 height 22
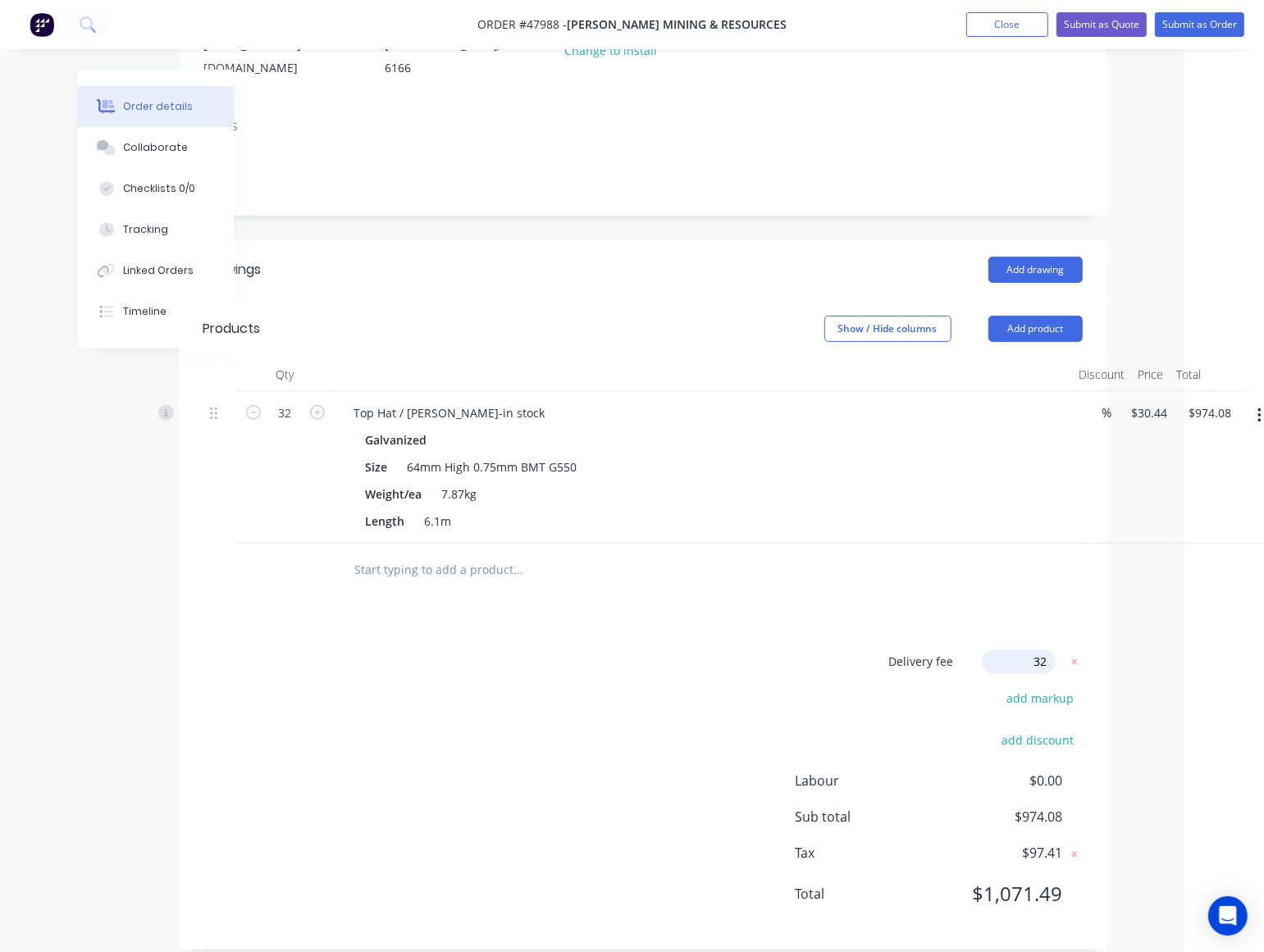
type input "3"
type input "200"
click input "submit" at bounding box center [0, 0] width 0 height 0
click at [468, 669] on div "Delivery fee $200.00 add markup add discount Labour $0.00 Sub total $1,174.08 T…" at bounding box center [643, 787] width 879 height 272
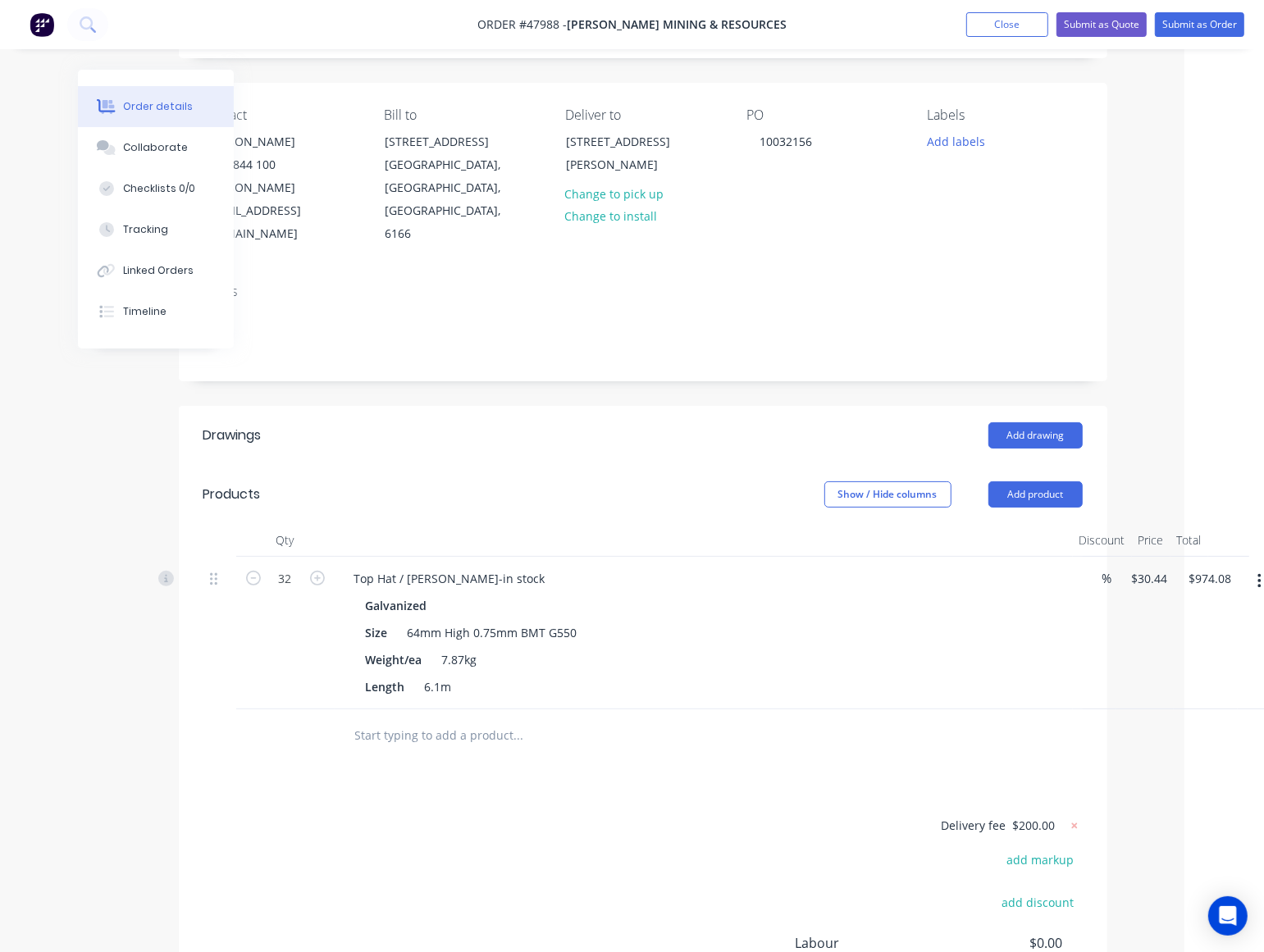
scroll to position [0, 80]
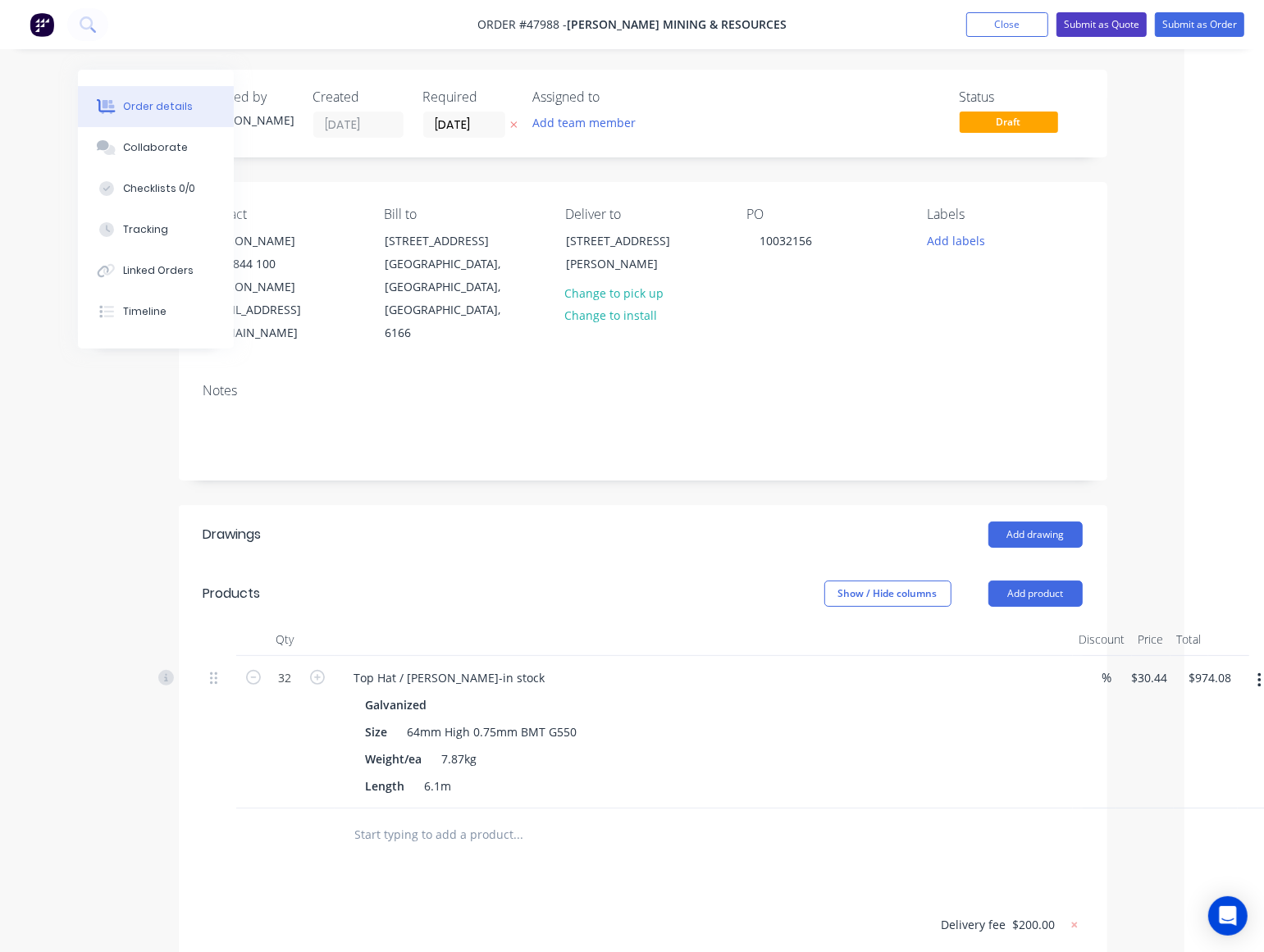
click at [1136, 18] on button "Submit as Quote" at bounding box center [1101, 24] width 90 height 25
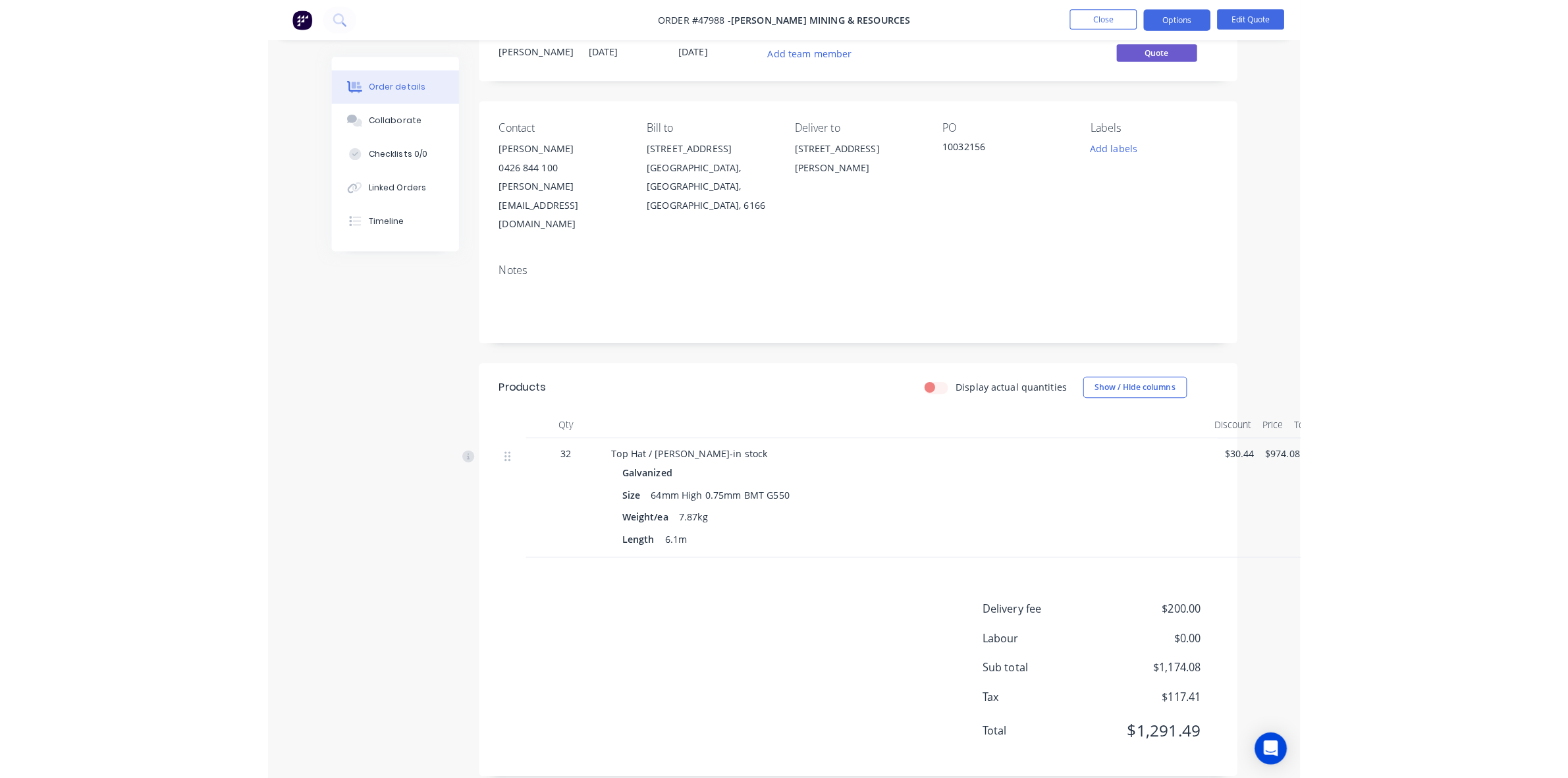
scroll to position [14, 0]
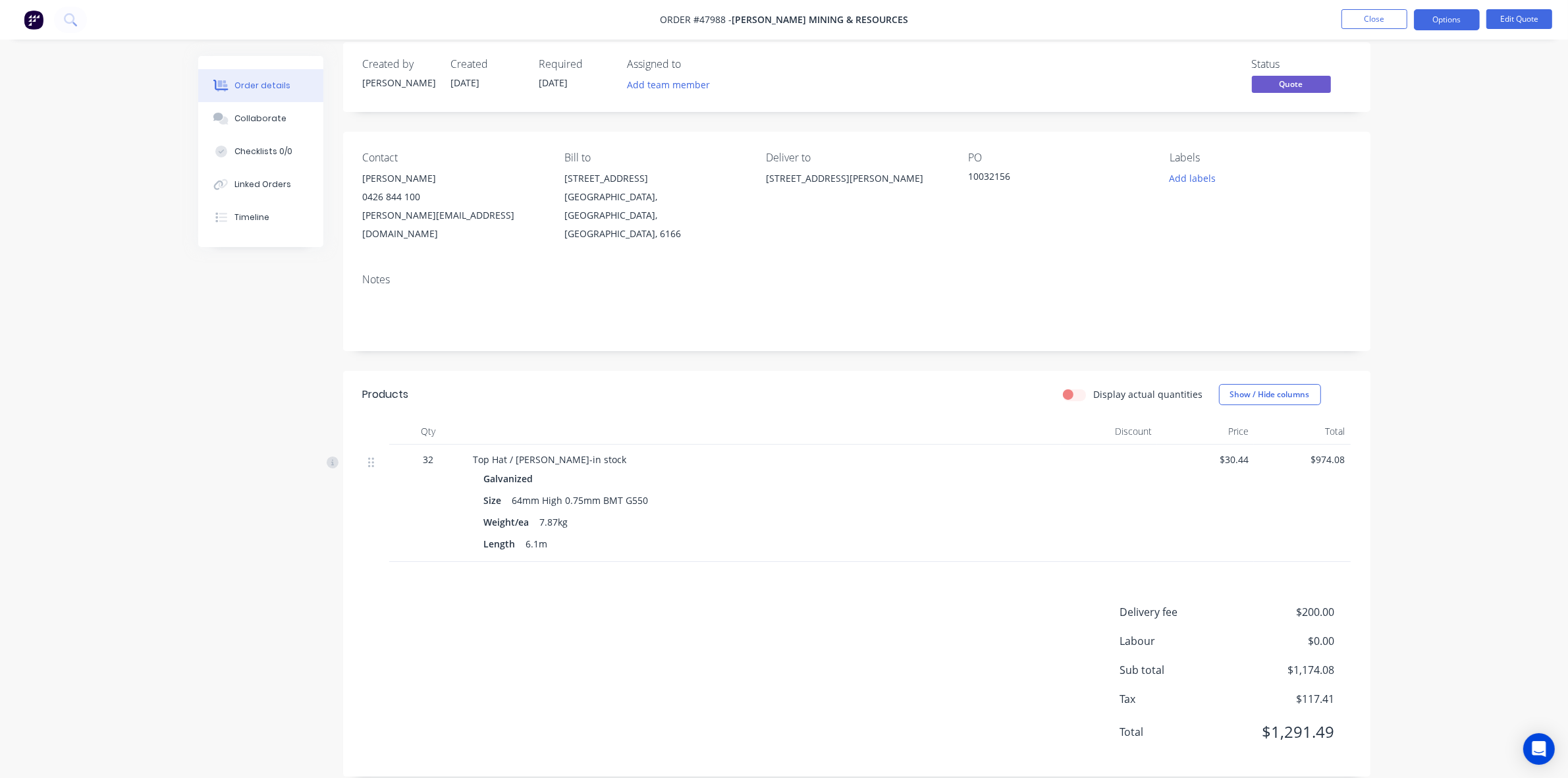
click at [802, 535] on div "Length 6.1m" at bounding box center [764, 544] width 561 height 19
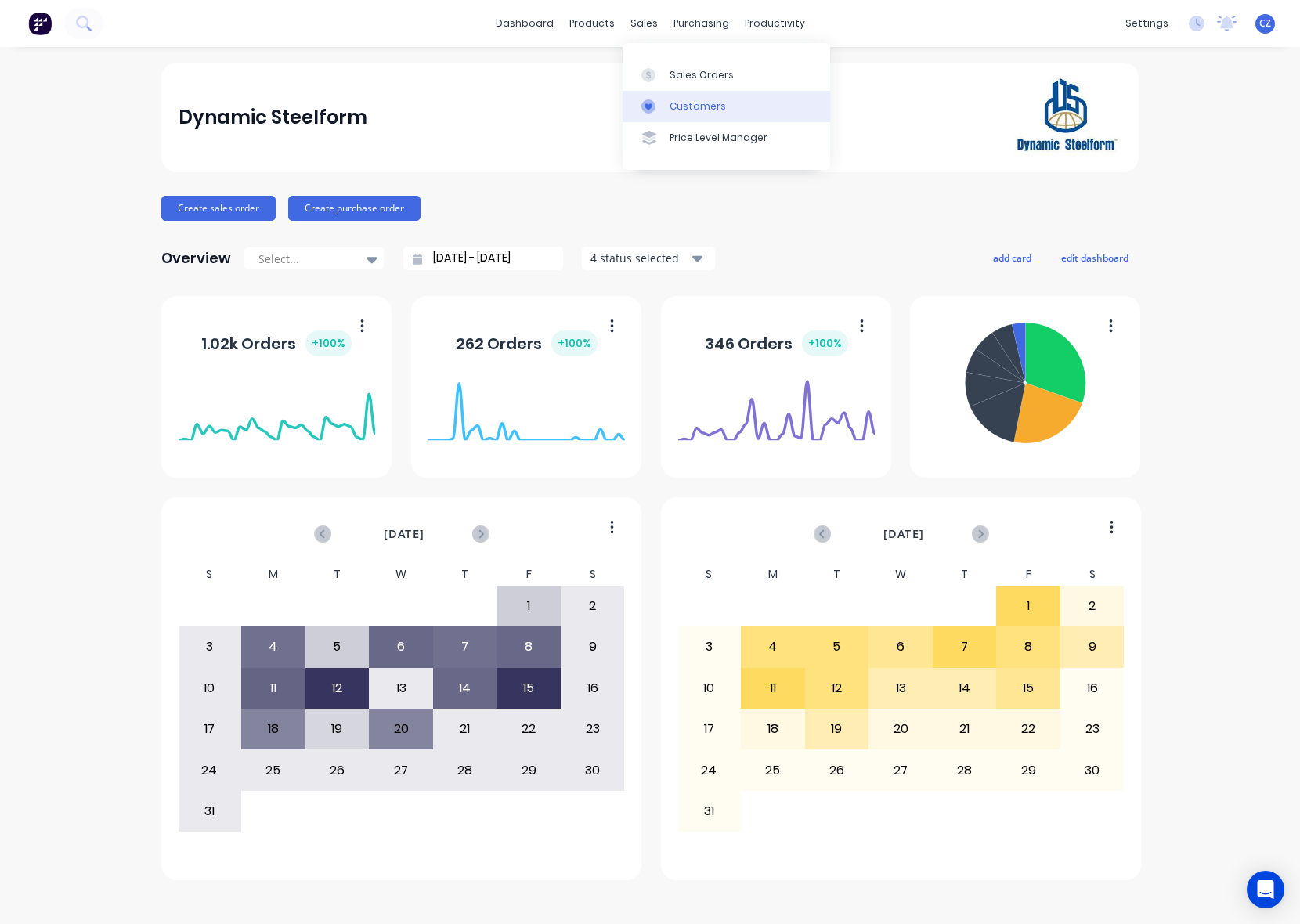
click at [667, 98] on link "Customers" at bounding box center [725, 106] width 207 height 32
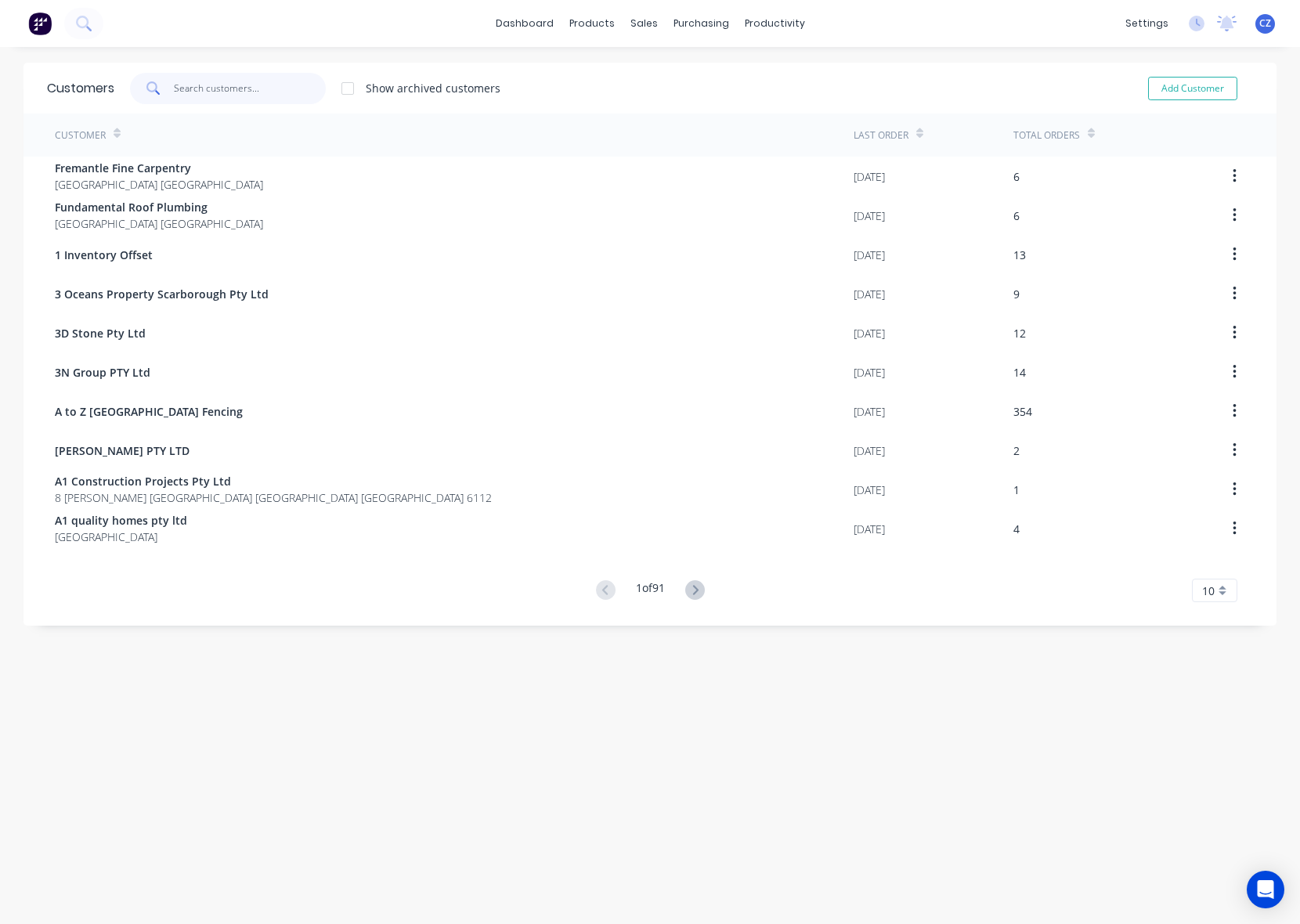
click at [210, 94] on input "text" at bounding box center [250, 88] width 153 height 32
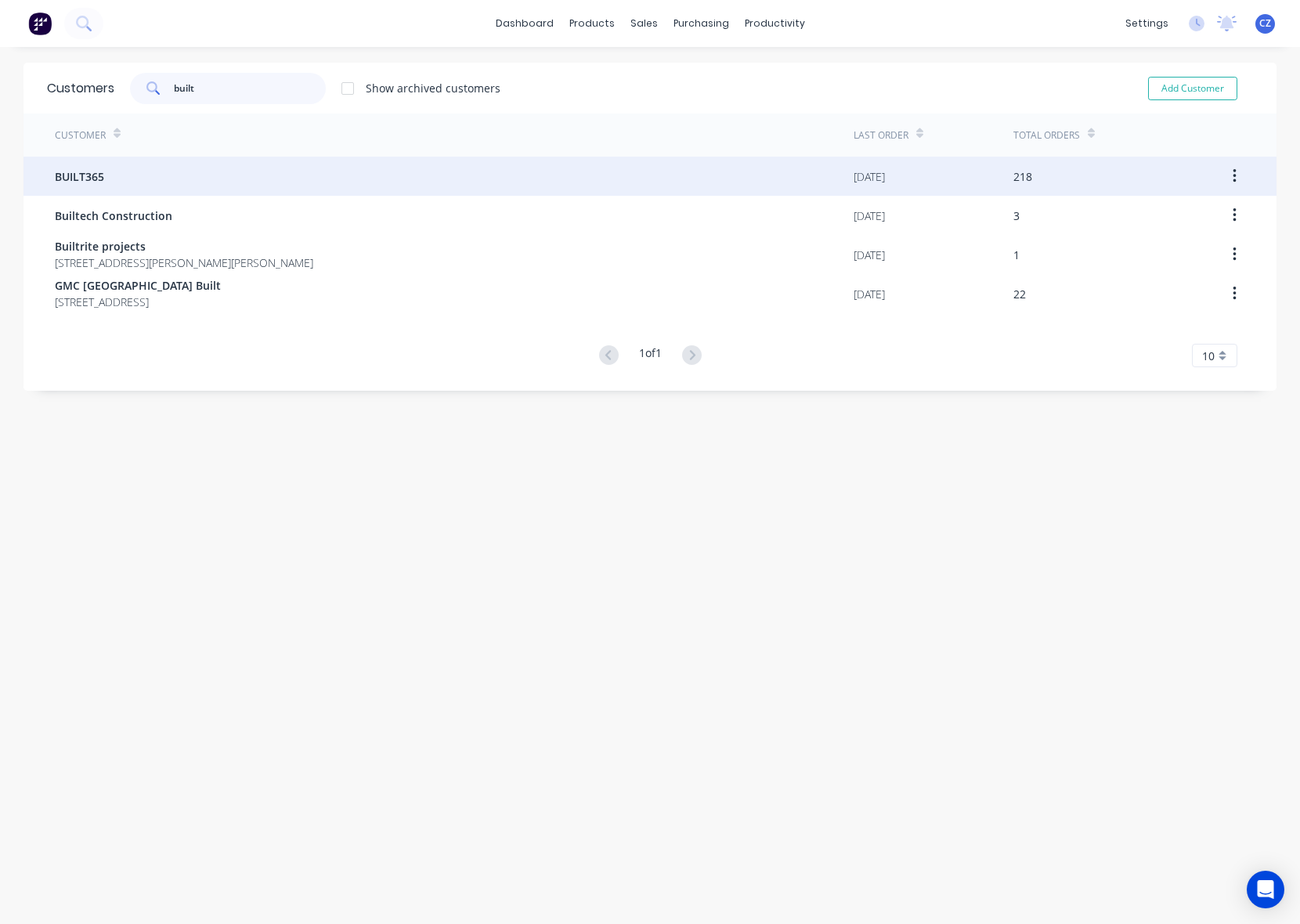
type input "built"
click at [122, 171] on div "BUILT365" at bounding box center [453, 176] width 799 height 39
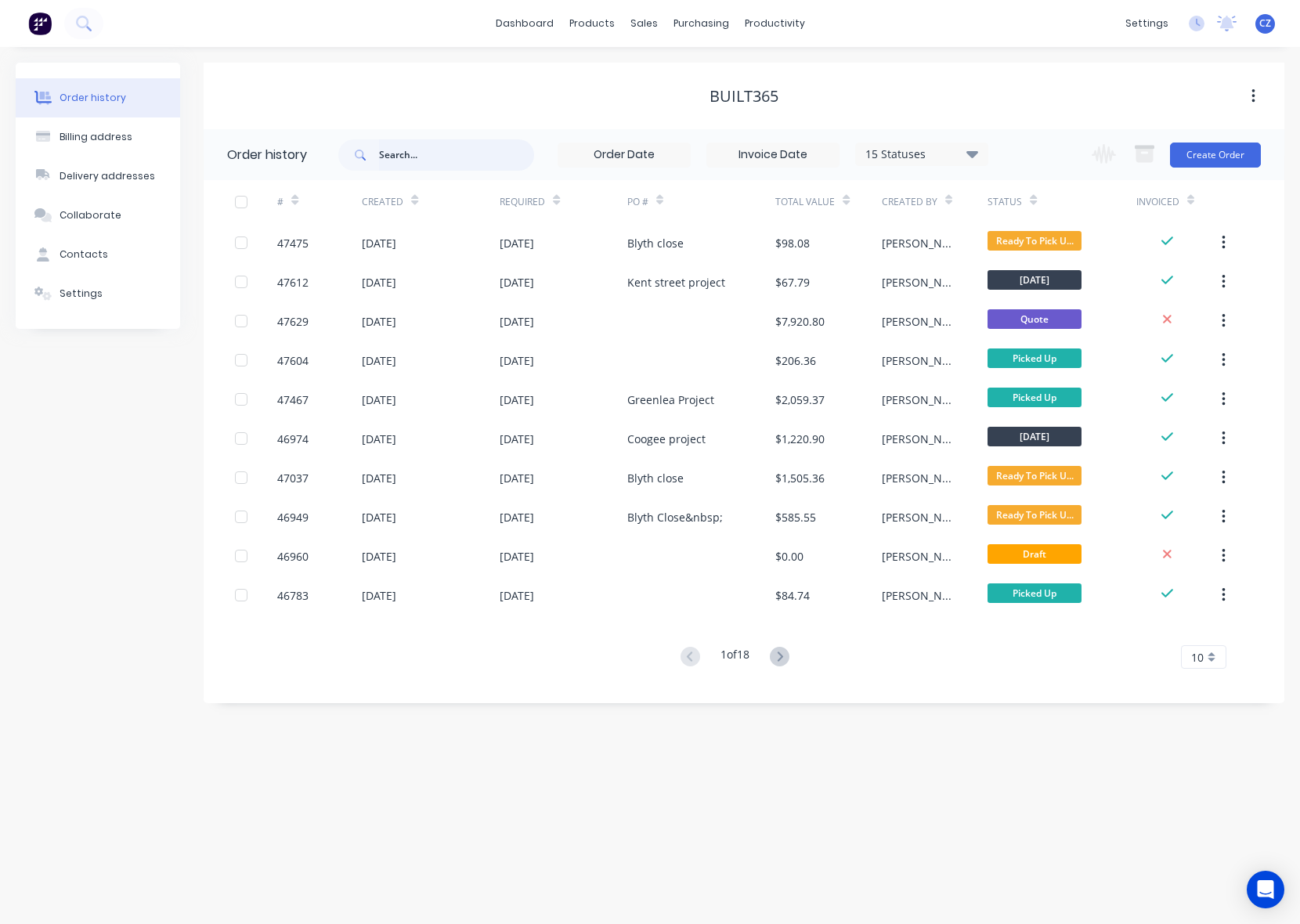
click at [476, 146] on input "text" at bounding box center [456, 155] width 155 height 32
paste input "47629"
type input "47629"
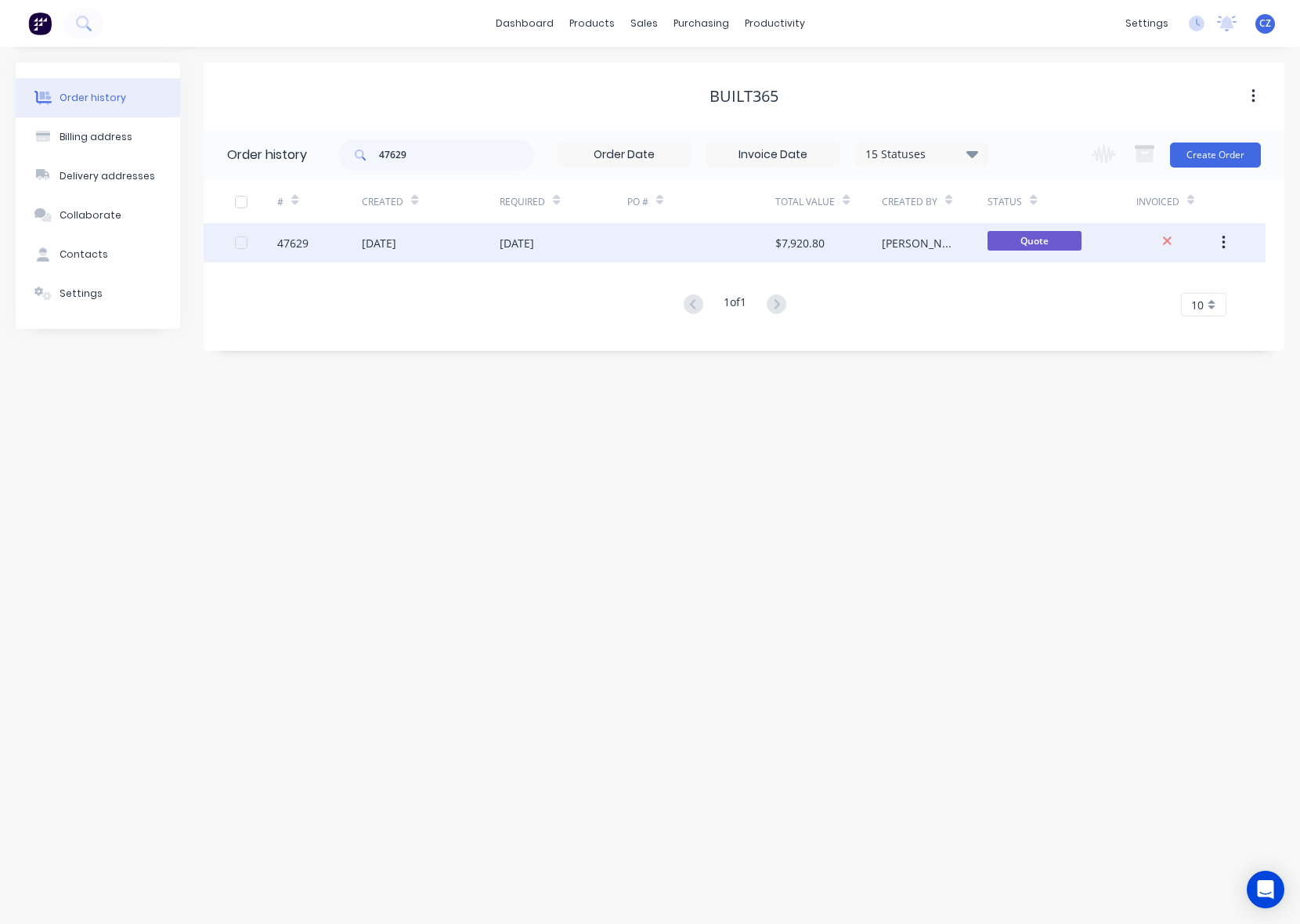
click at [727, 253] on div at bounding box center [702, 242] width 149 height 39
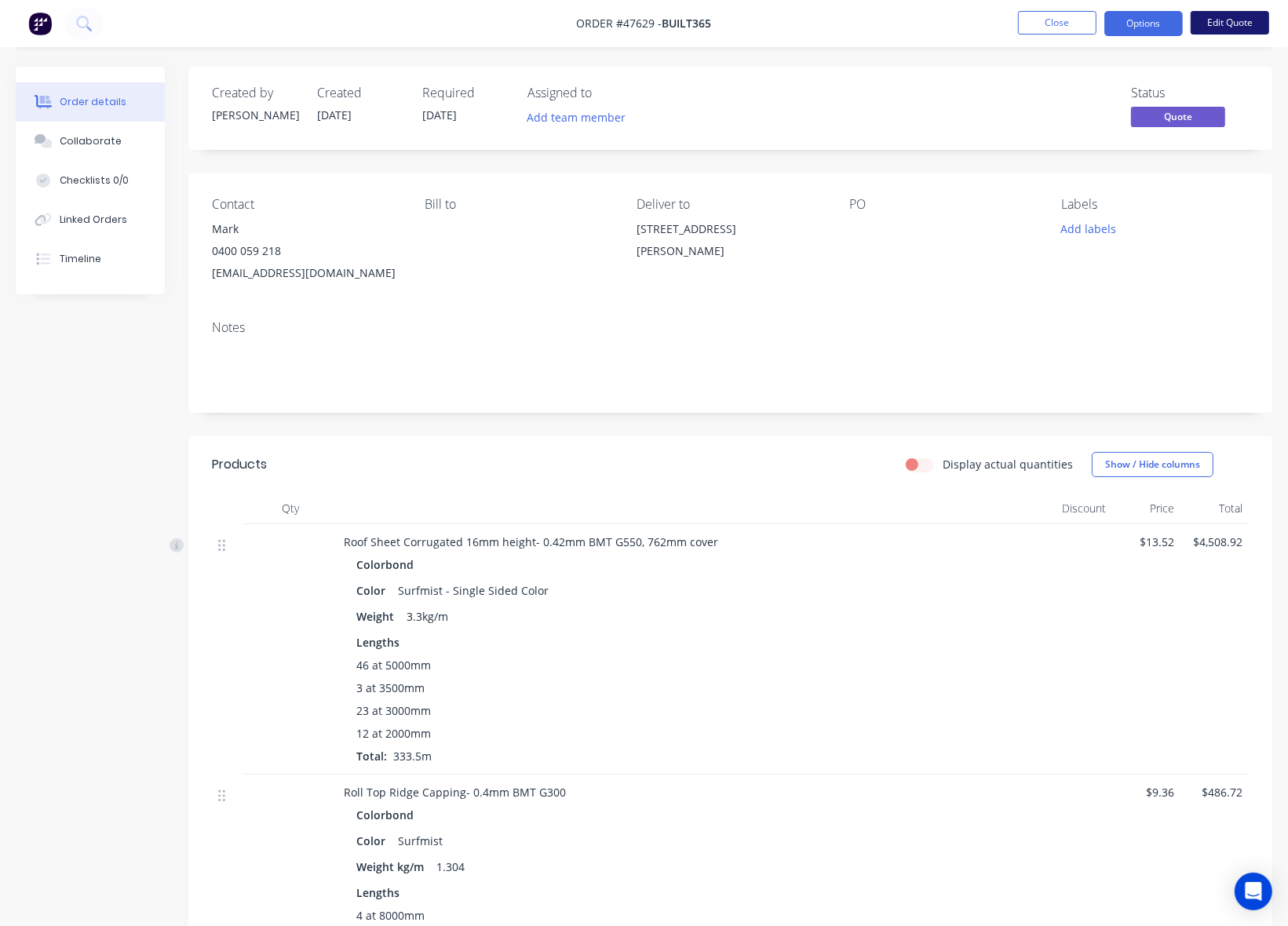
click at [1230, 14] on button "Edit Quote" at bounding box center [1230, 22] width 78 height 24
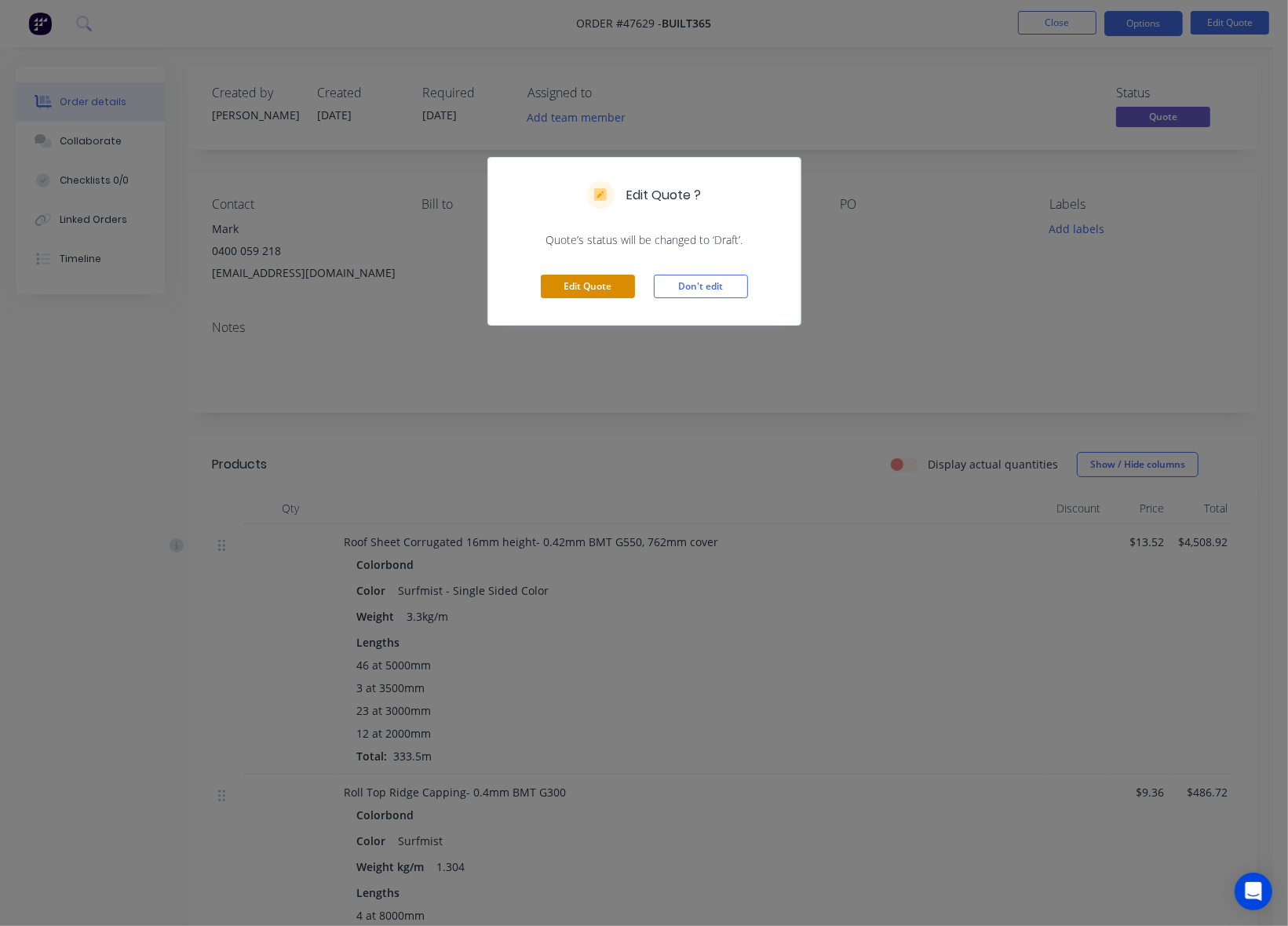
click at [576, 282] on button "Edit Quote" at bounding box center [587, 286] width 94 height 24
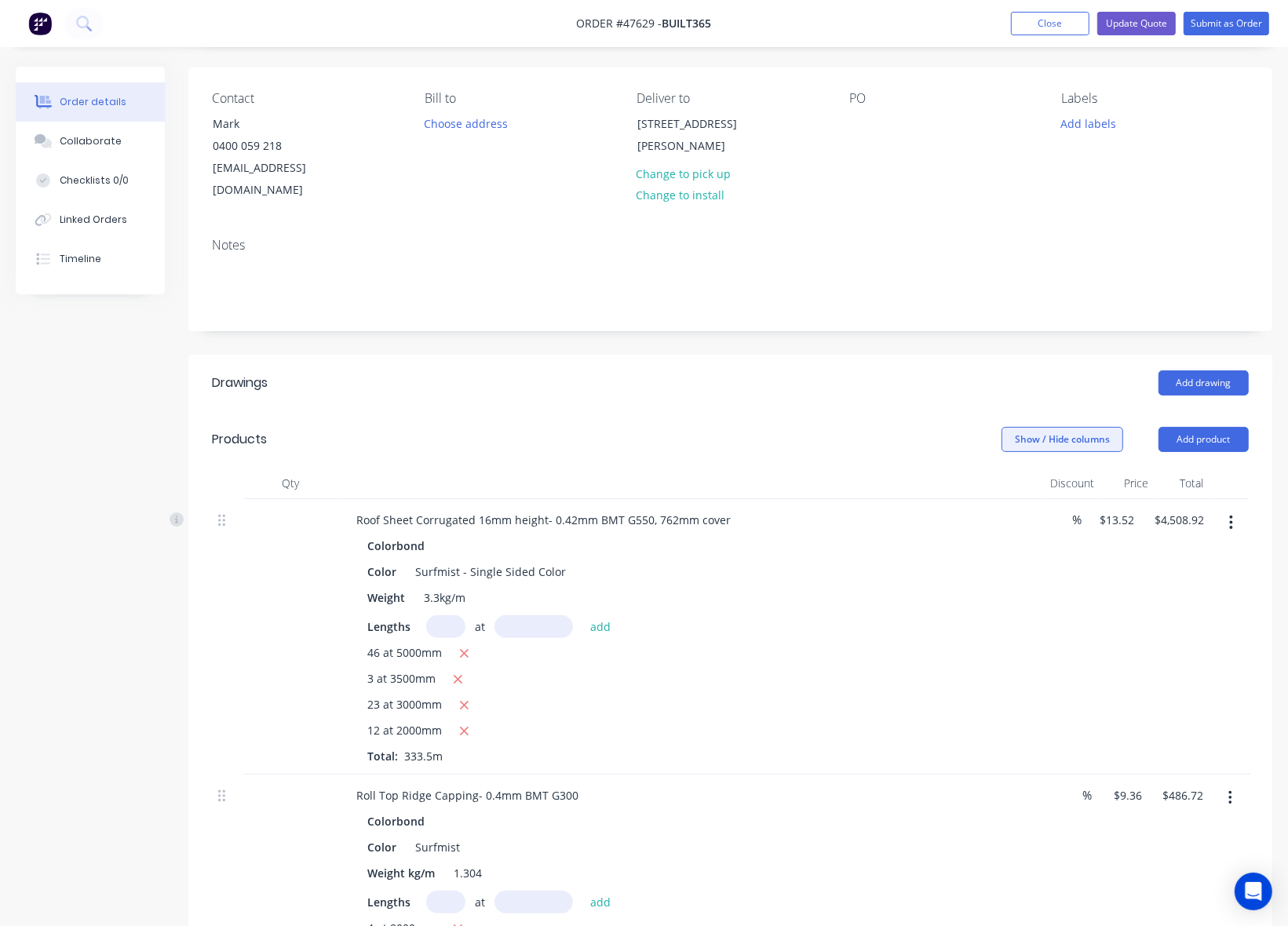
scroll to position [99, 0]
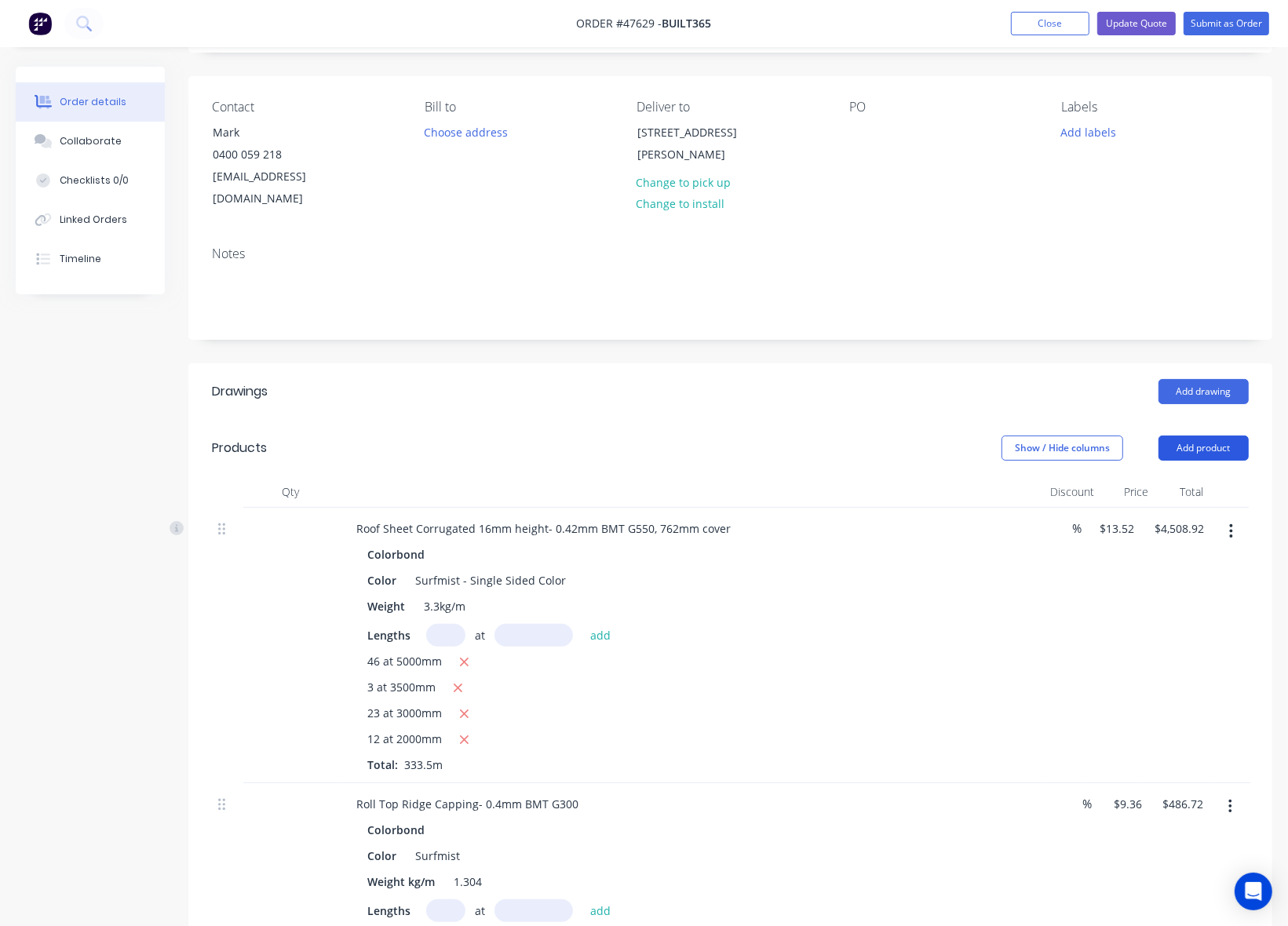
click at [1191, 435] on button "Add product" at bounding box center [1203, 448] width 90 height 25
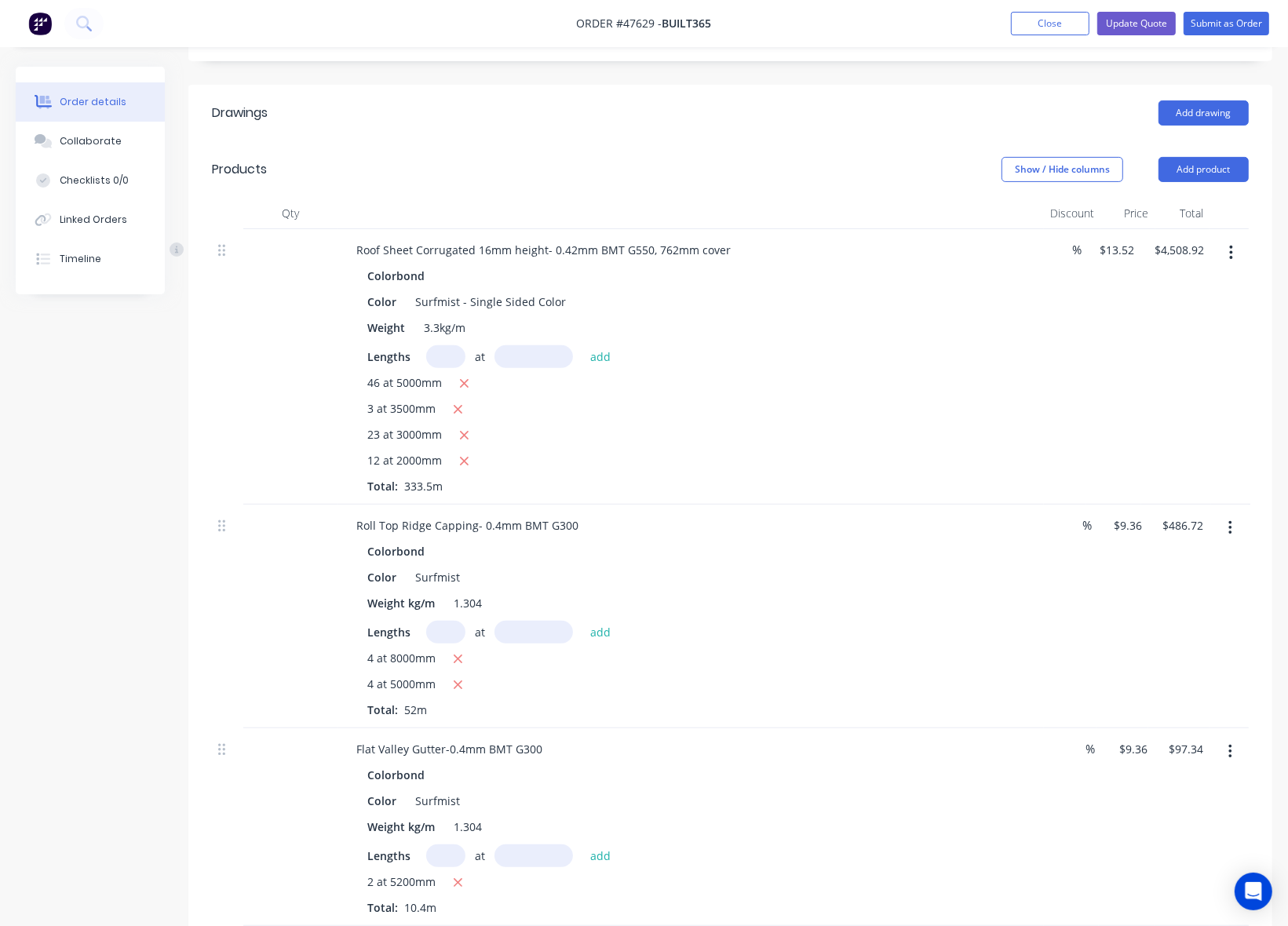
scroll to position [0, 0]
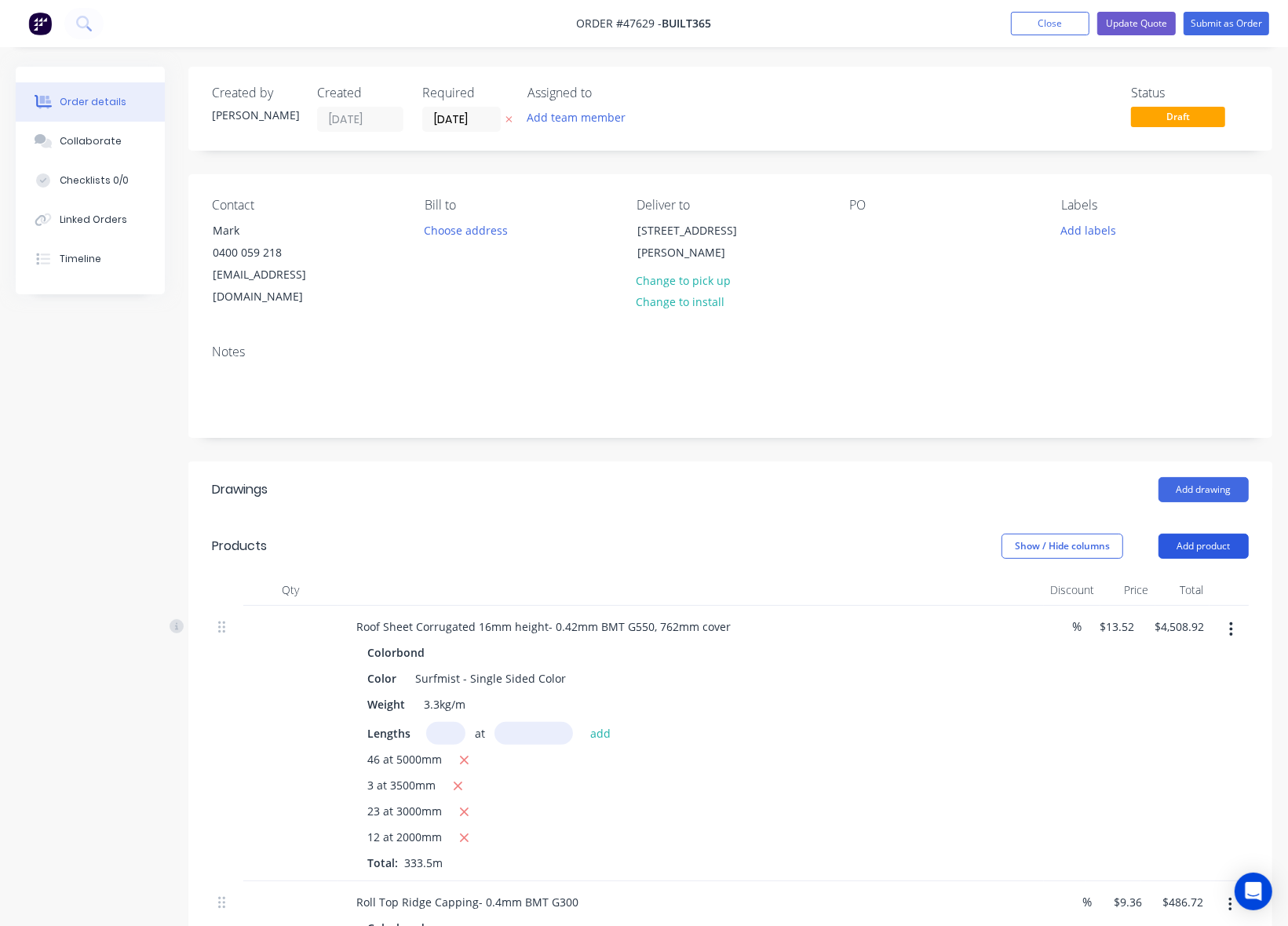
click at [1190, 534] on button "Add product" at bounding box center [1203, 546] width 90 height 25
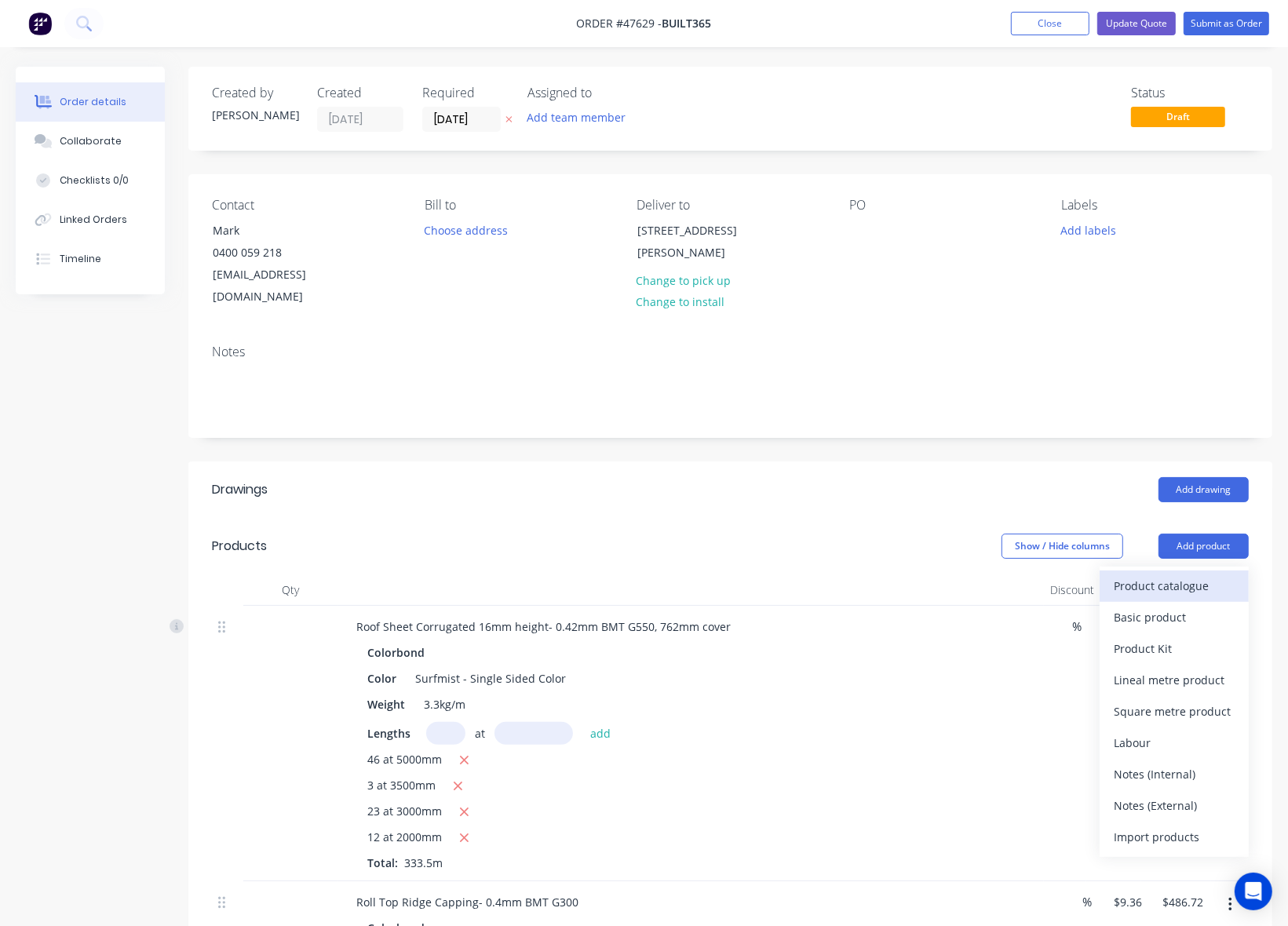
click at [1182, 575] on div "Product catalogue" at bounding box center [1174, 586] width 120 height 23
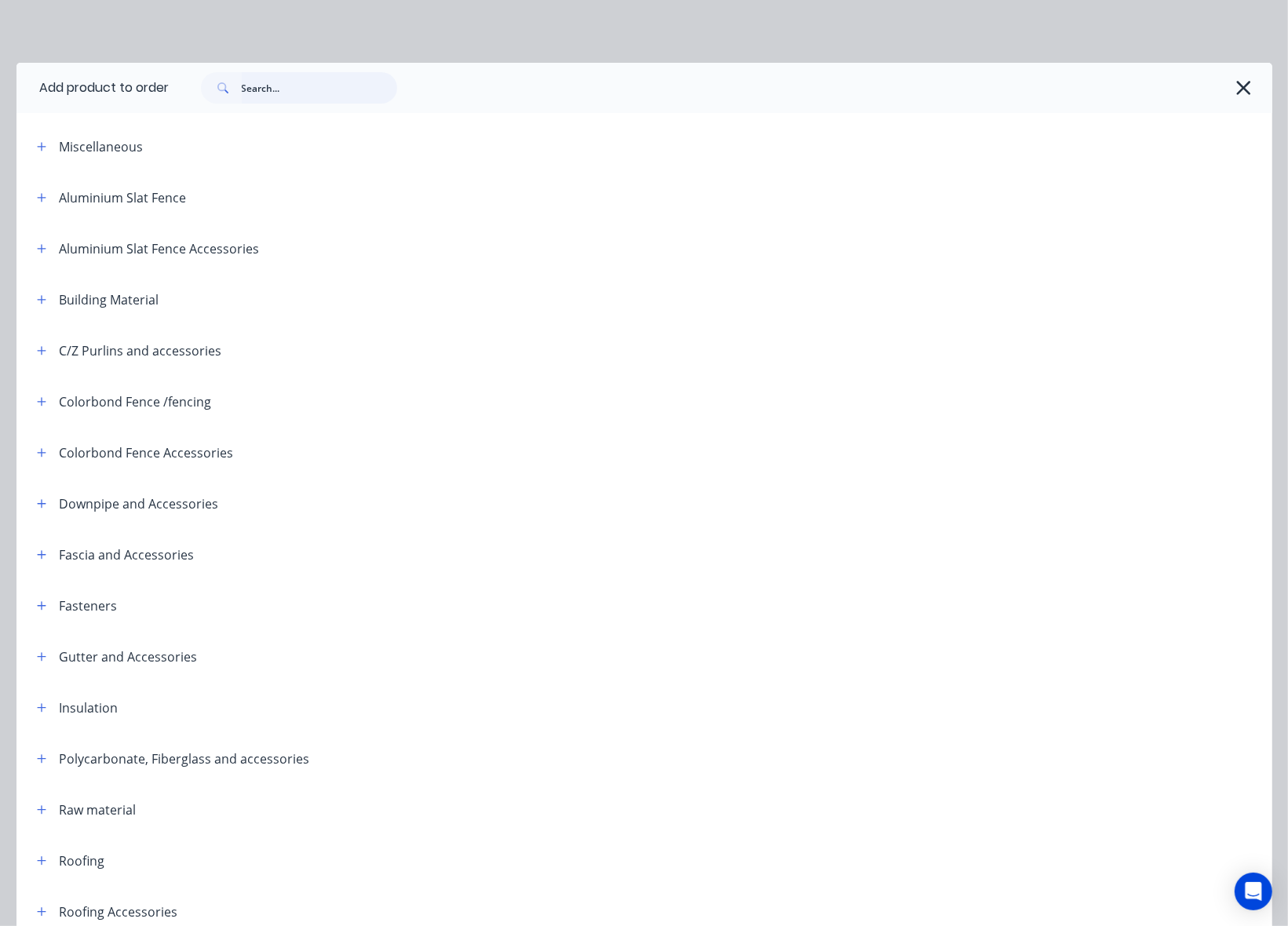
click at [326, 85] on input "text" at bounding box center [319, 88] width 155 height 32
type input "top"
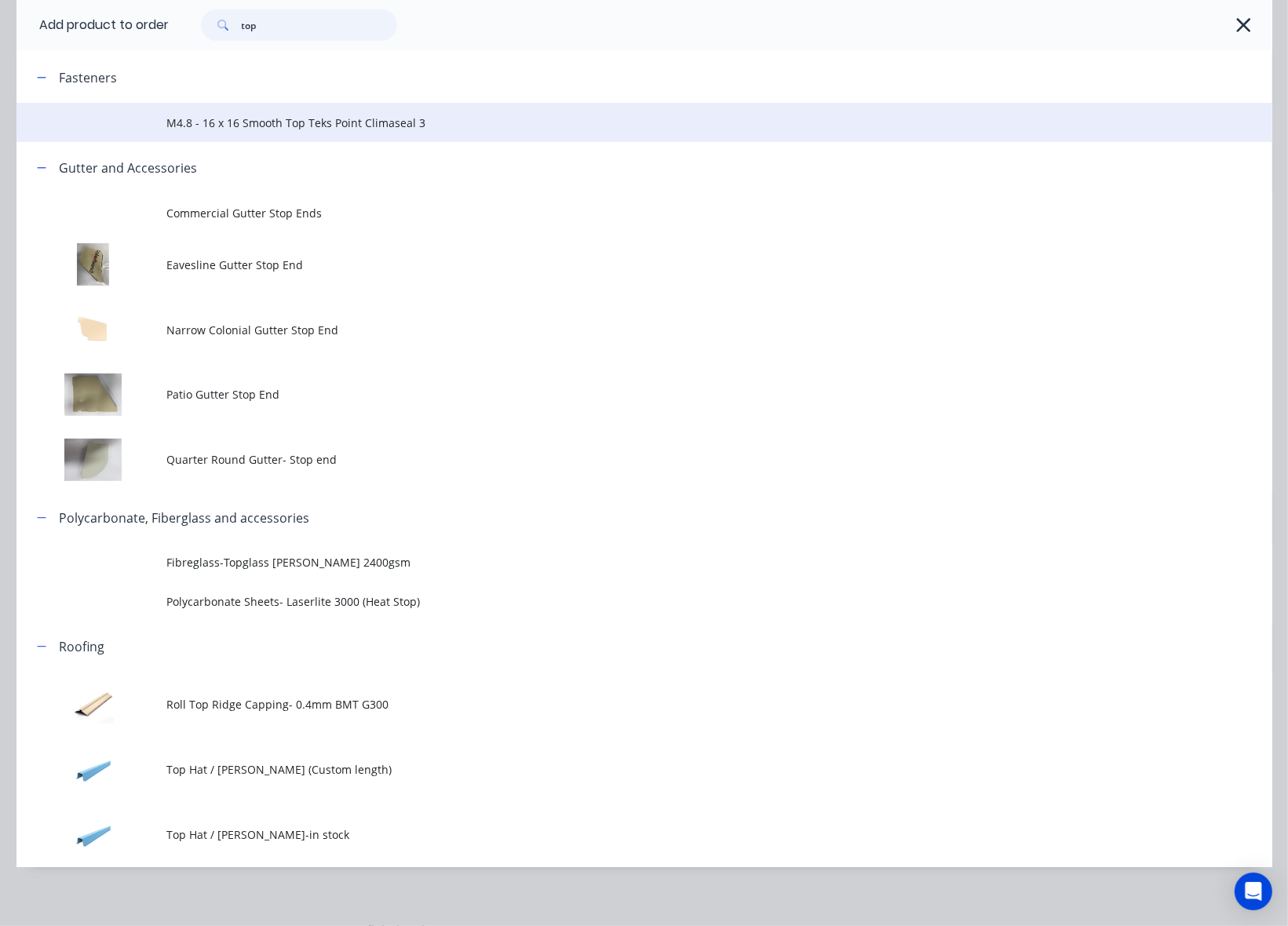
scroll to position [452, 0]
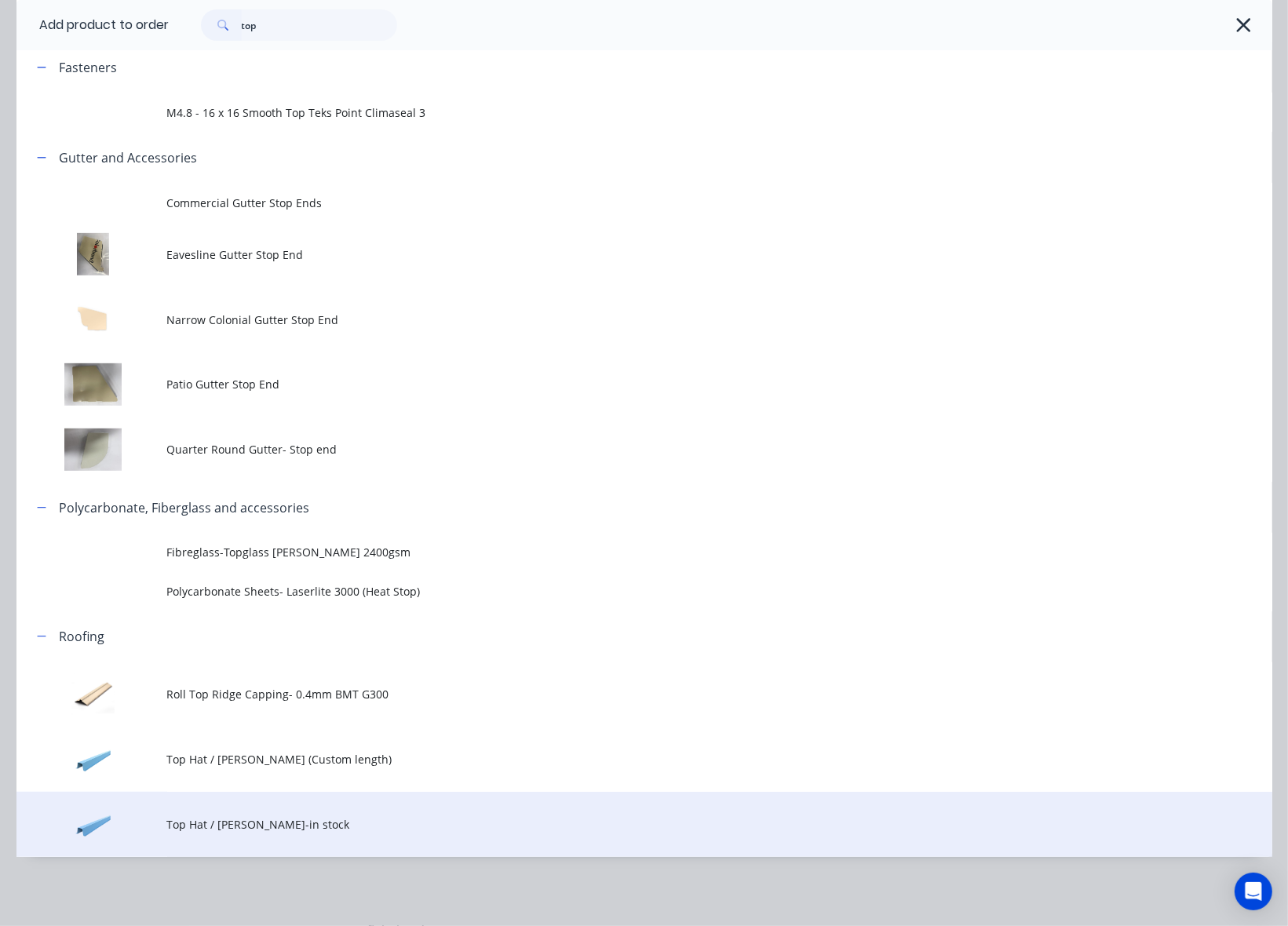
click at [320, 811] on td "Top Hat / [PERSON_NAME]-in stock" at bounding box center [720, 825] width 1105 height 65
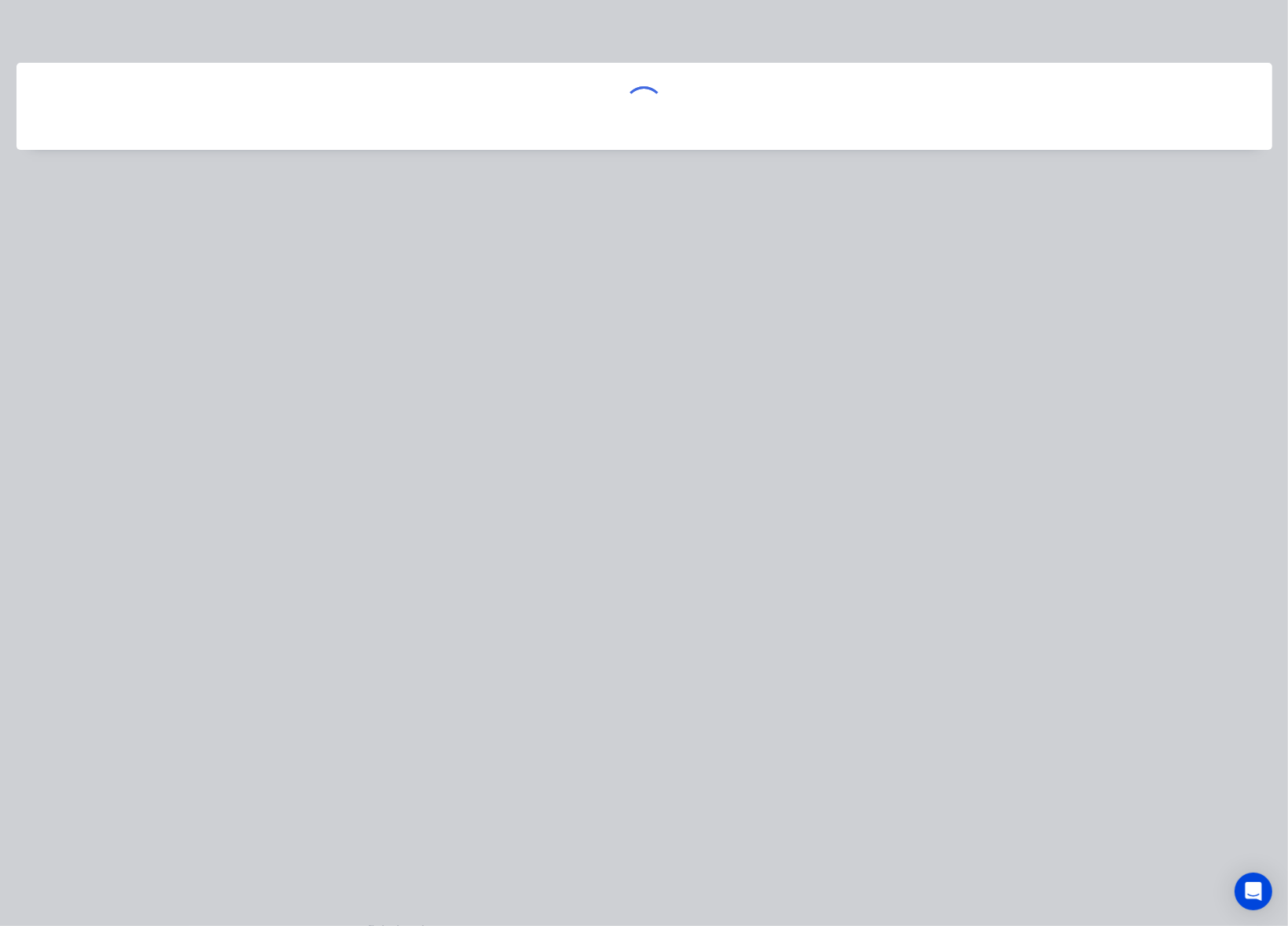
scroll to position [0, 0]
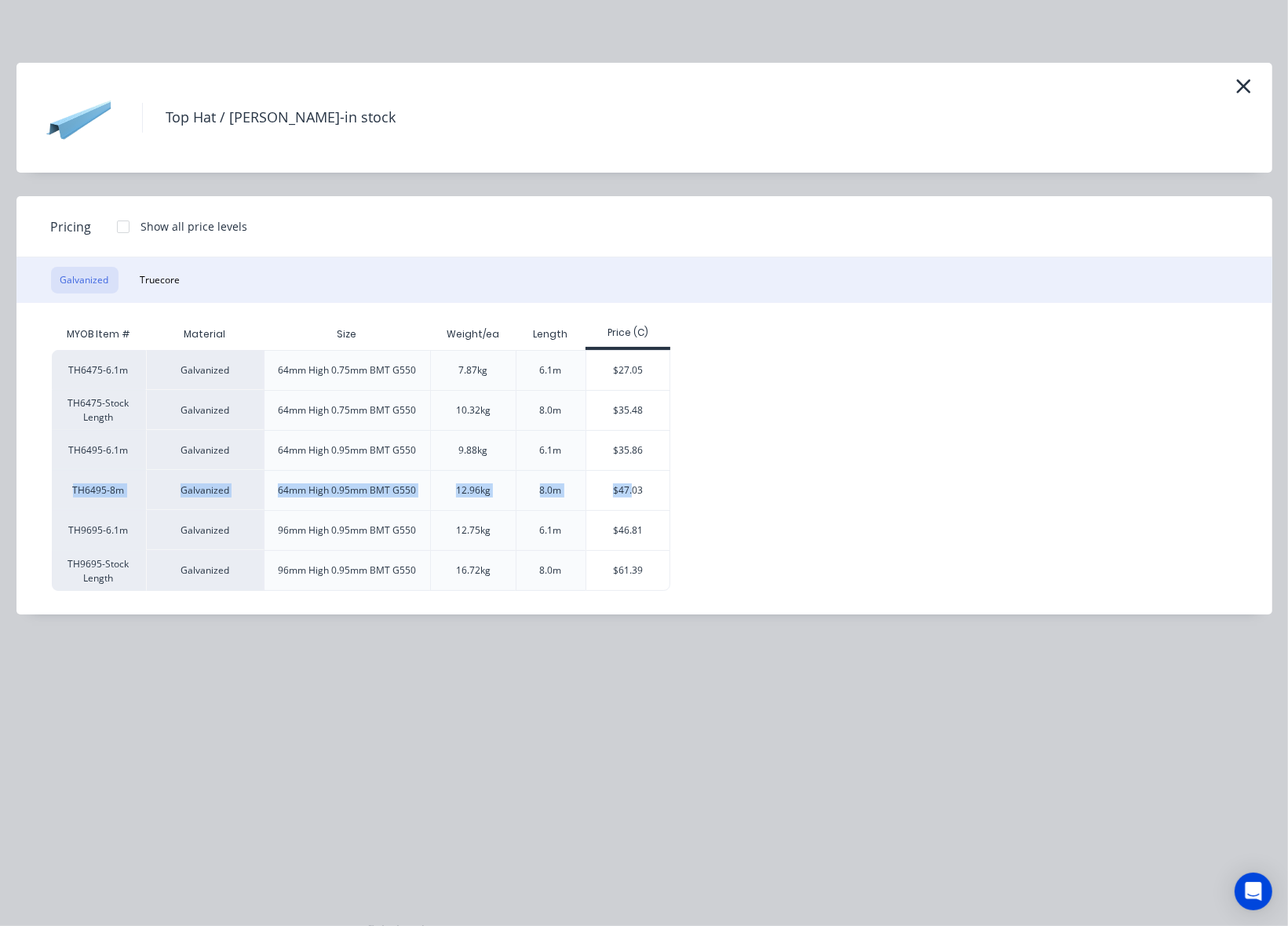
drag, startPoint x: 633, startPoint y: 488, endPoint x: 734, endPoint y: 467, distance: 103.2
click at [734, 467] on div "TH6475-6.1m Galvanized 64mm High 0.75mm BMT G550 7.87kg 6.1m $27.05 TH6475-Stoc…" at bounding box center [632, 471] width 1162 height 241
click at [803, 472] on div "TH6475-6.1m Galvanized 64mm High 0.75mm BMT G550 7.87kg 6.1m $27.05 TH6475-Stoc…" at bounding box center [632, 471] width 1162 height 241
click at [647, 485] on div "$47.03" at bounding box center [628, 490] width 84 height 39
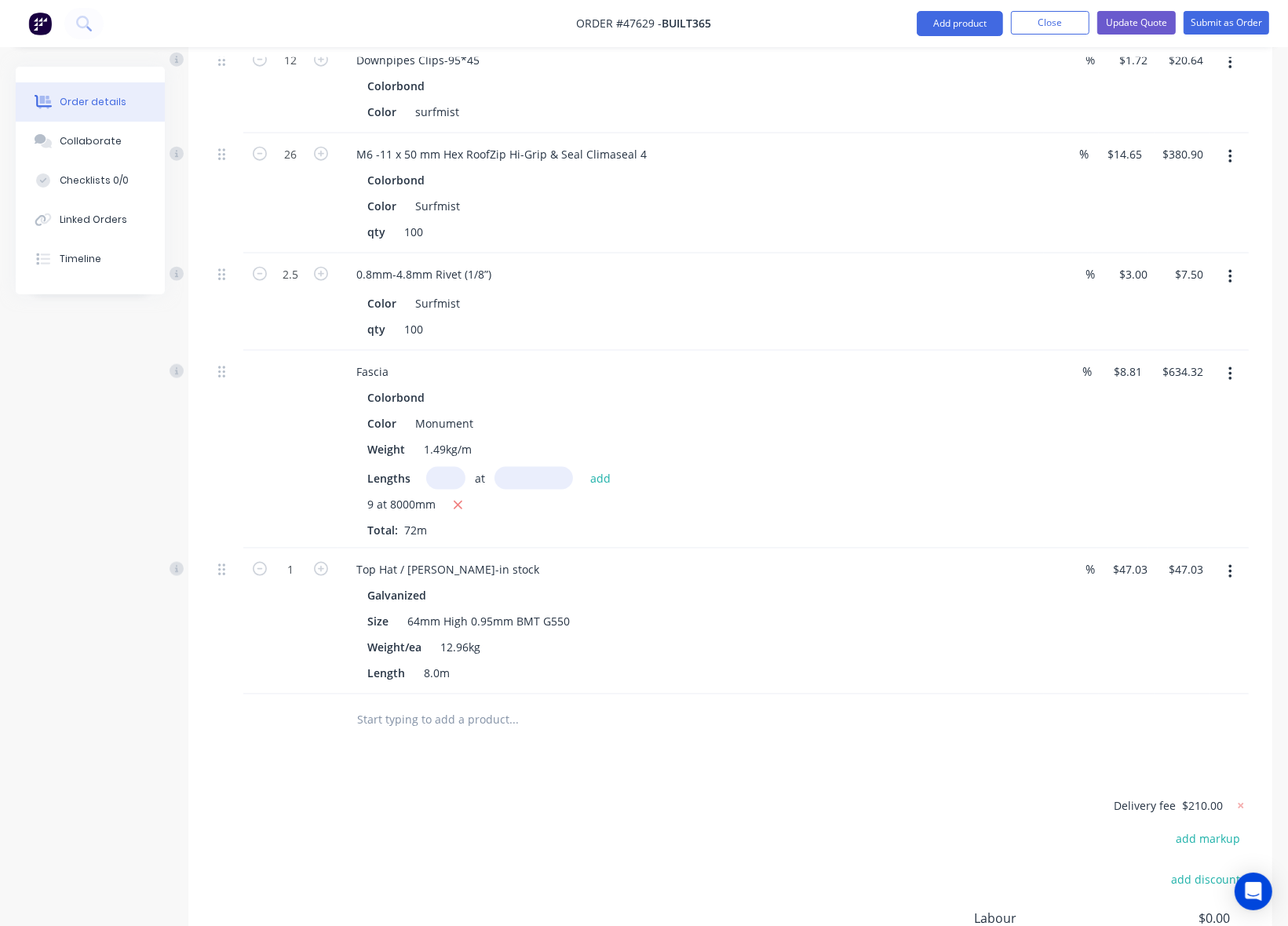
scroll to position [1811, 0]
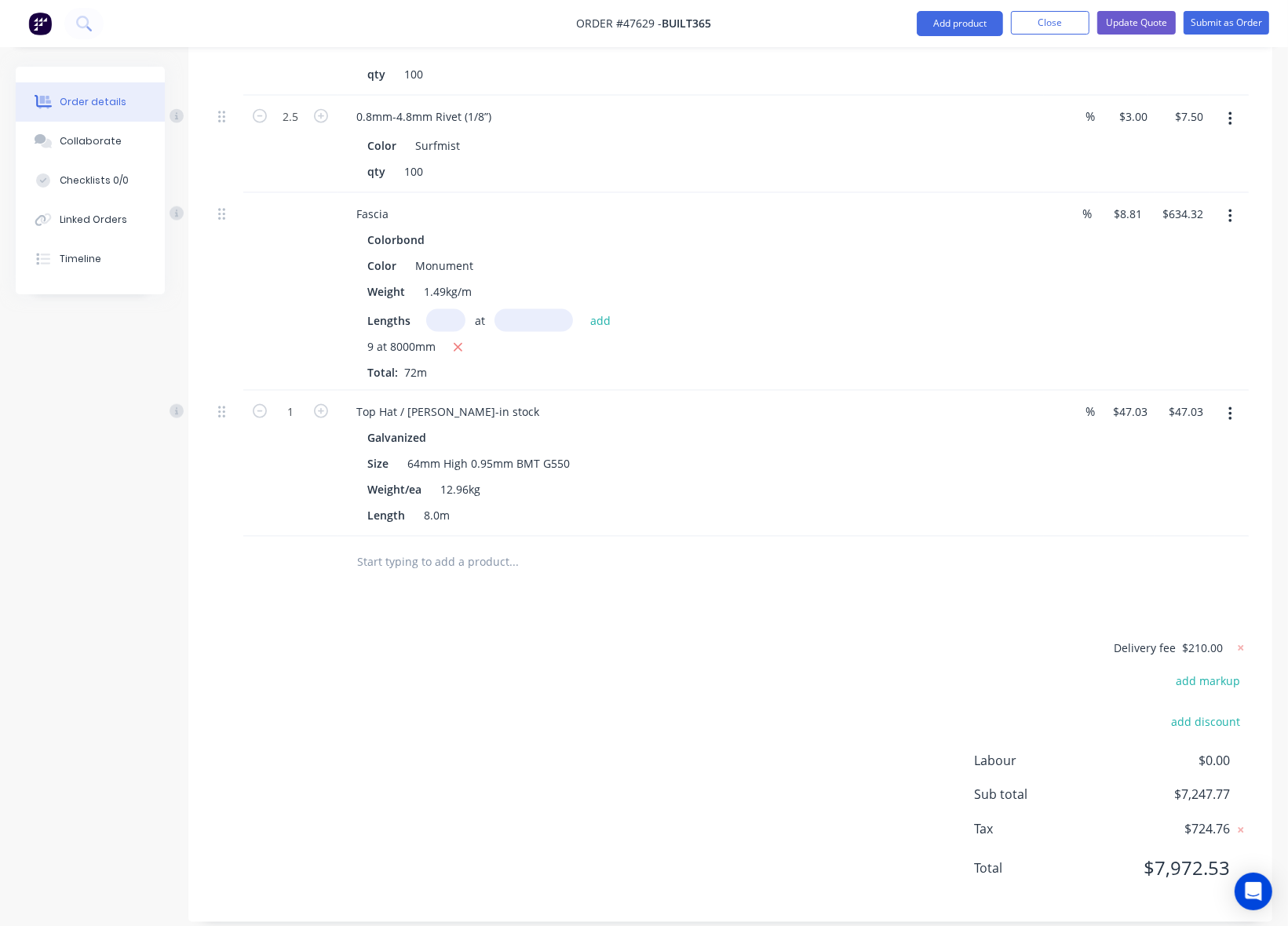
click at [1230, 408] on icon "button" at bounding box center [1229, 414] width 3 height 14
click at [1211, 445] on div "Edit" at bounding box center [1174, 456] width 120 height 23
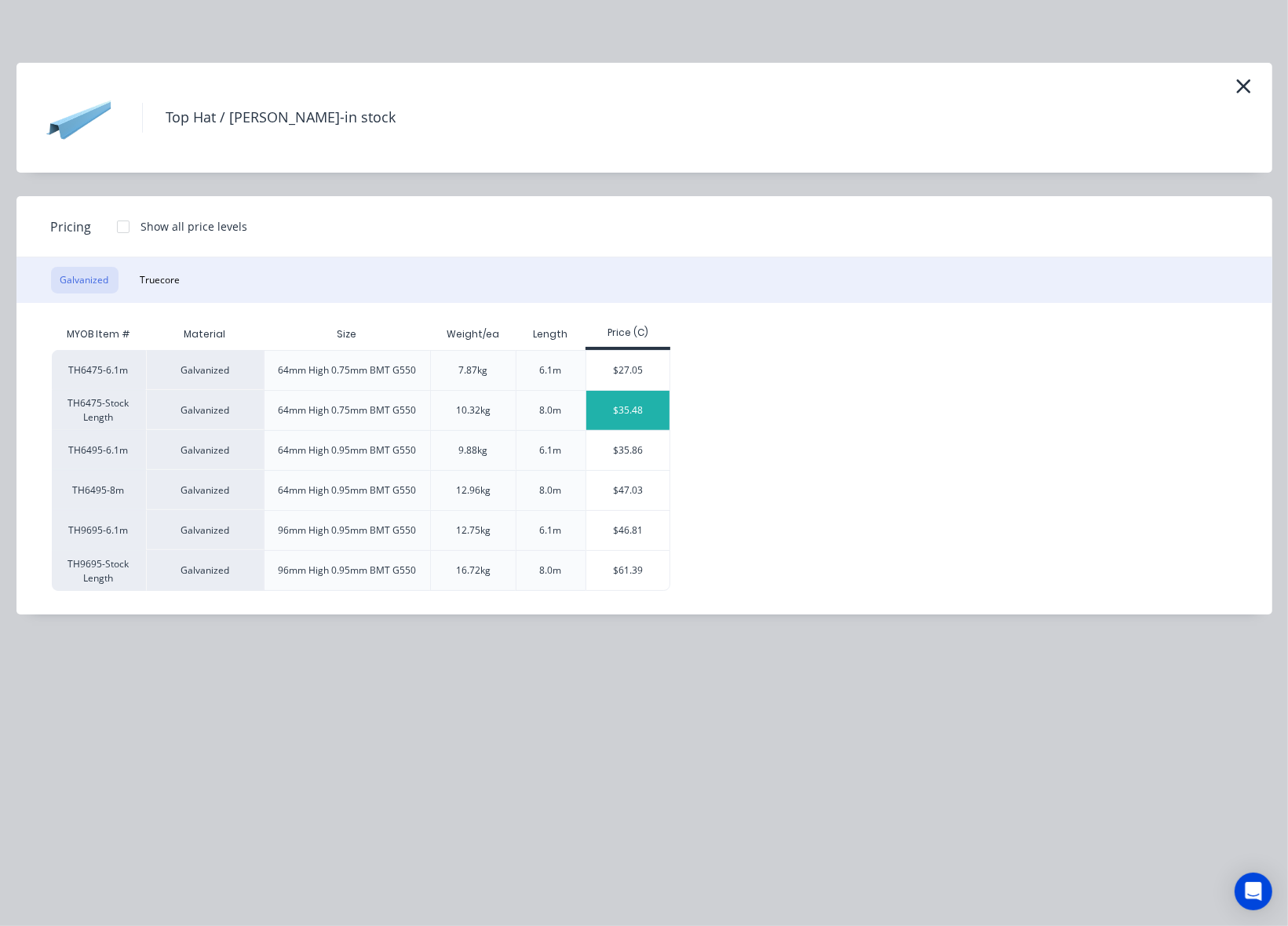
click at [632, 412] on div "$35.48" at bounding box center [628, 410] width 84 height 39
type input "$35.48"
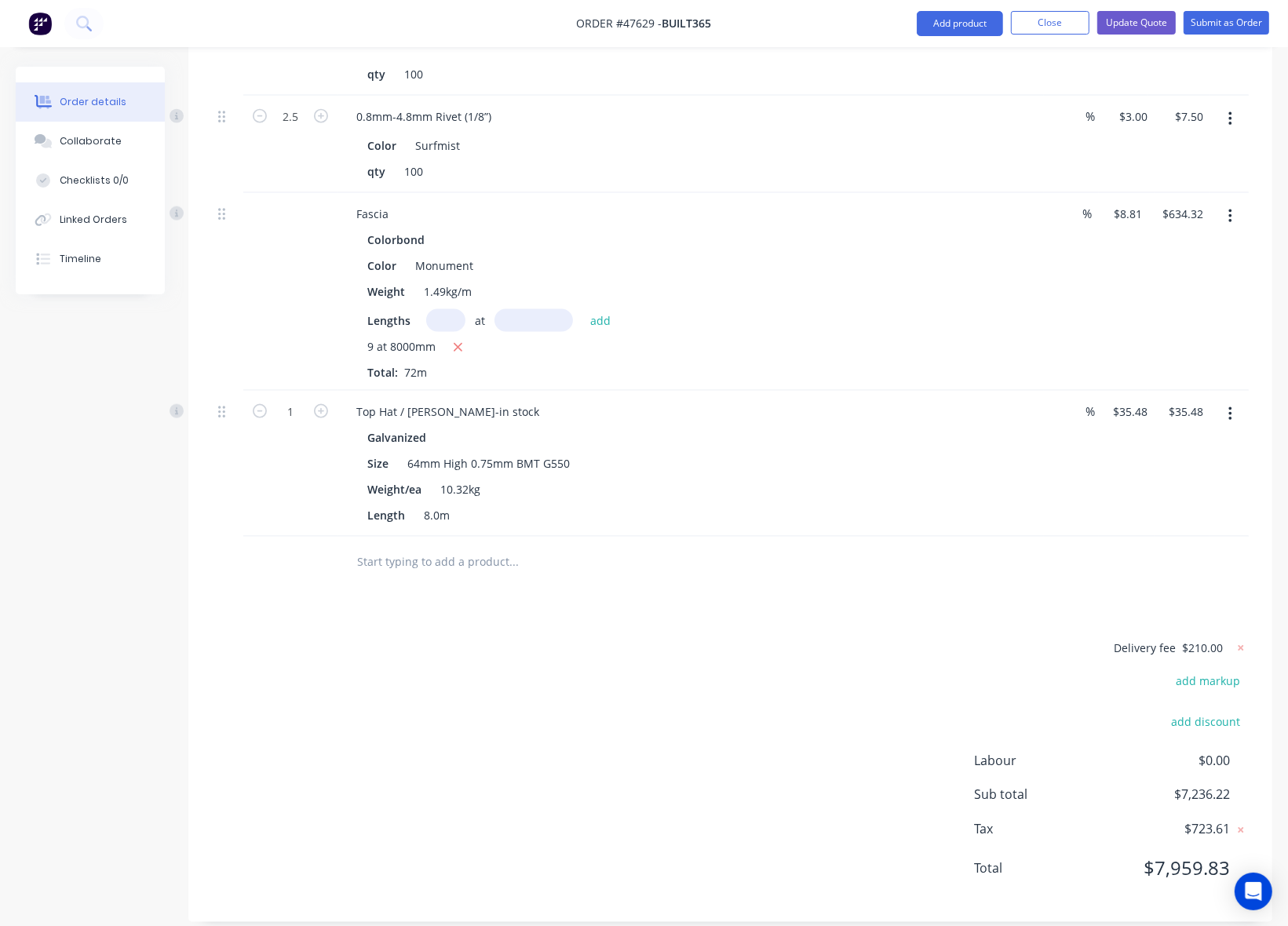
click at [1229, 408] on icon "button" at bounding box center [1229, 414] width 3 height 14
click at [1193, 440] on button "Edit" at bounding box center [1174, 455] width 149 height 32
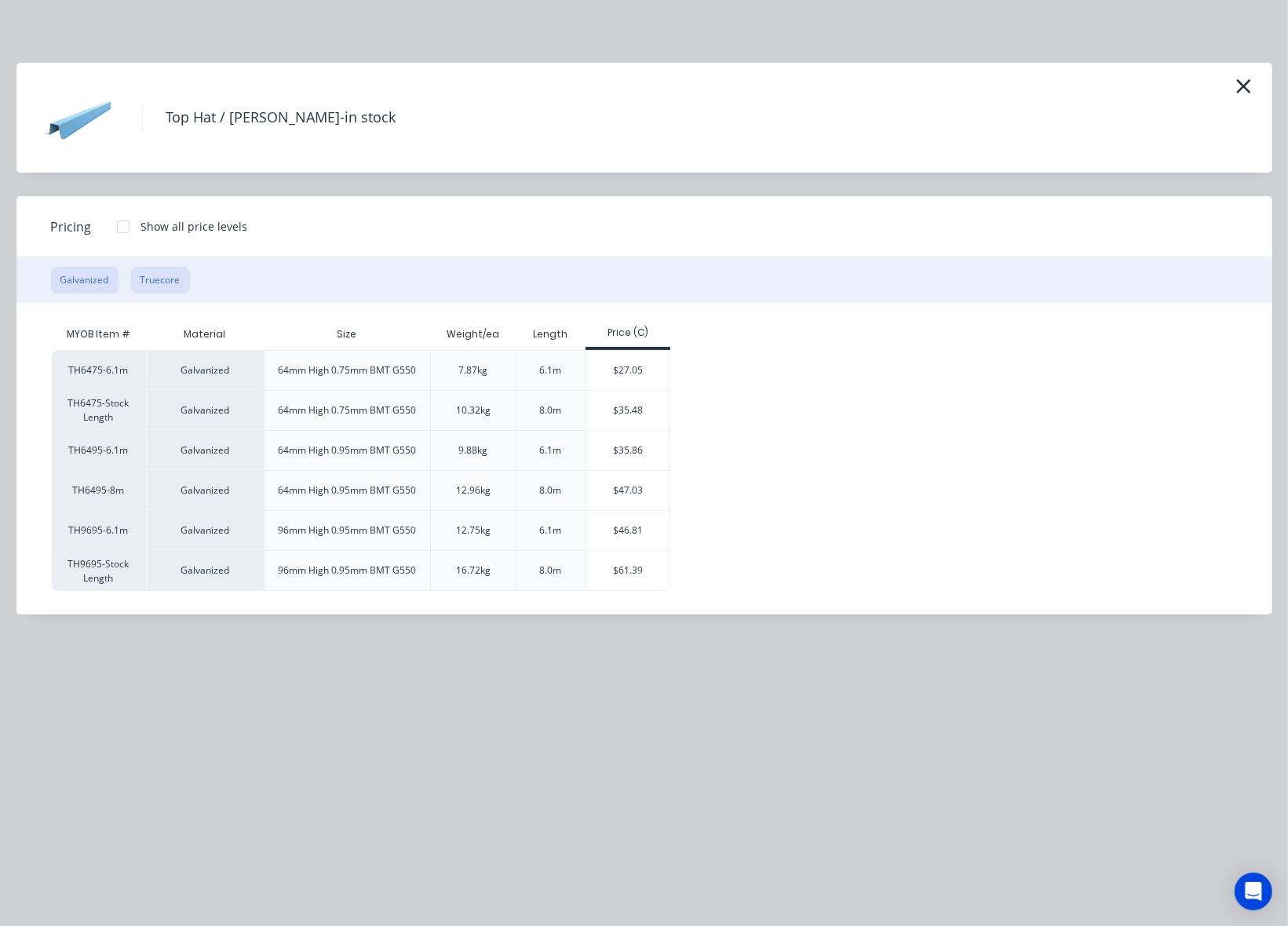
click at [146, 273] on button "Truecore" at bounding box center [161, 280] width 59 height 27
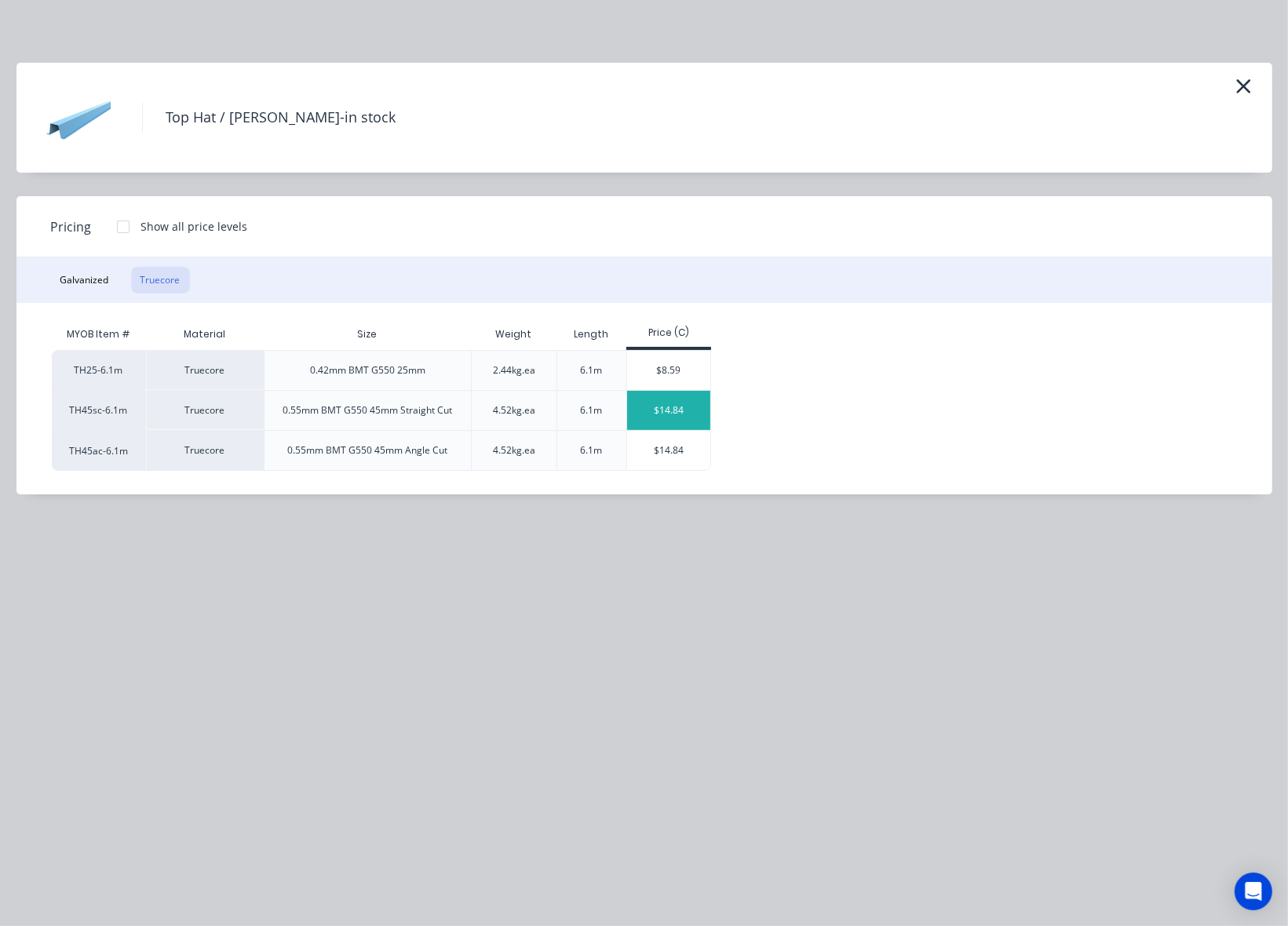
click at [681, 418] on div "$14.84" at bounding box center [669, 410] width 84 height 39
type input "$14.84"
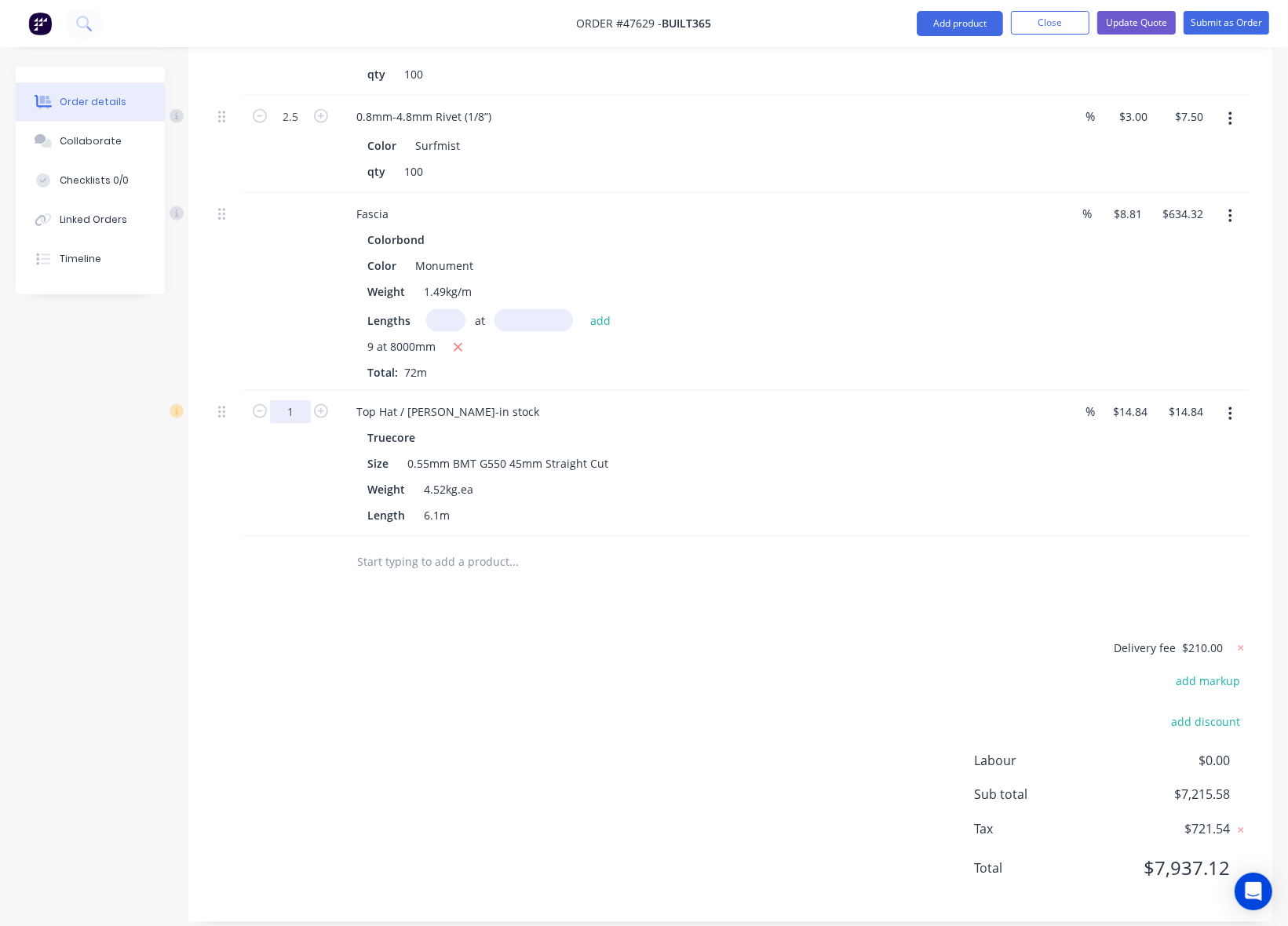
type input "10"
type input "$148.40"
click at [434, 640] on div "Delivery fee $210.00 add markup add discount Labour $0.00 Sub total $7,349.14 T…" at bounding box center [731, 768] width 1037 height 260
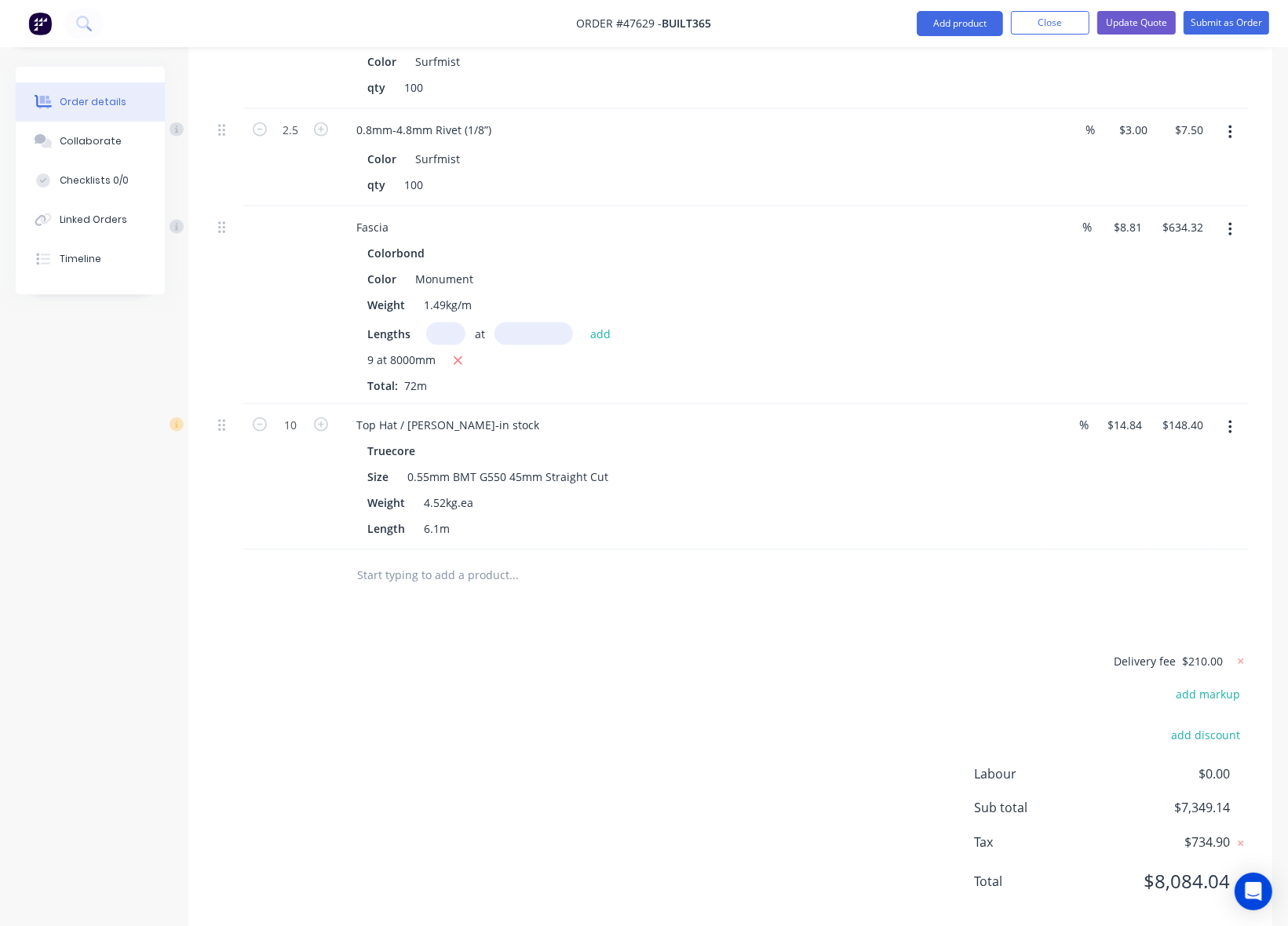
scroll to position [1615, 0]
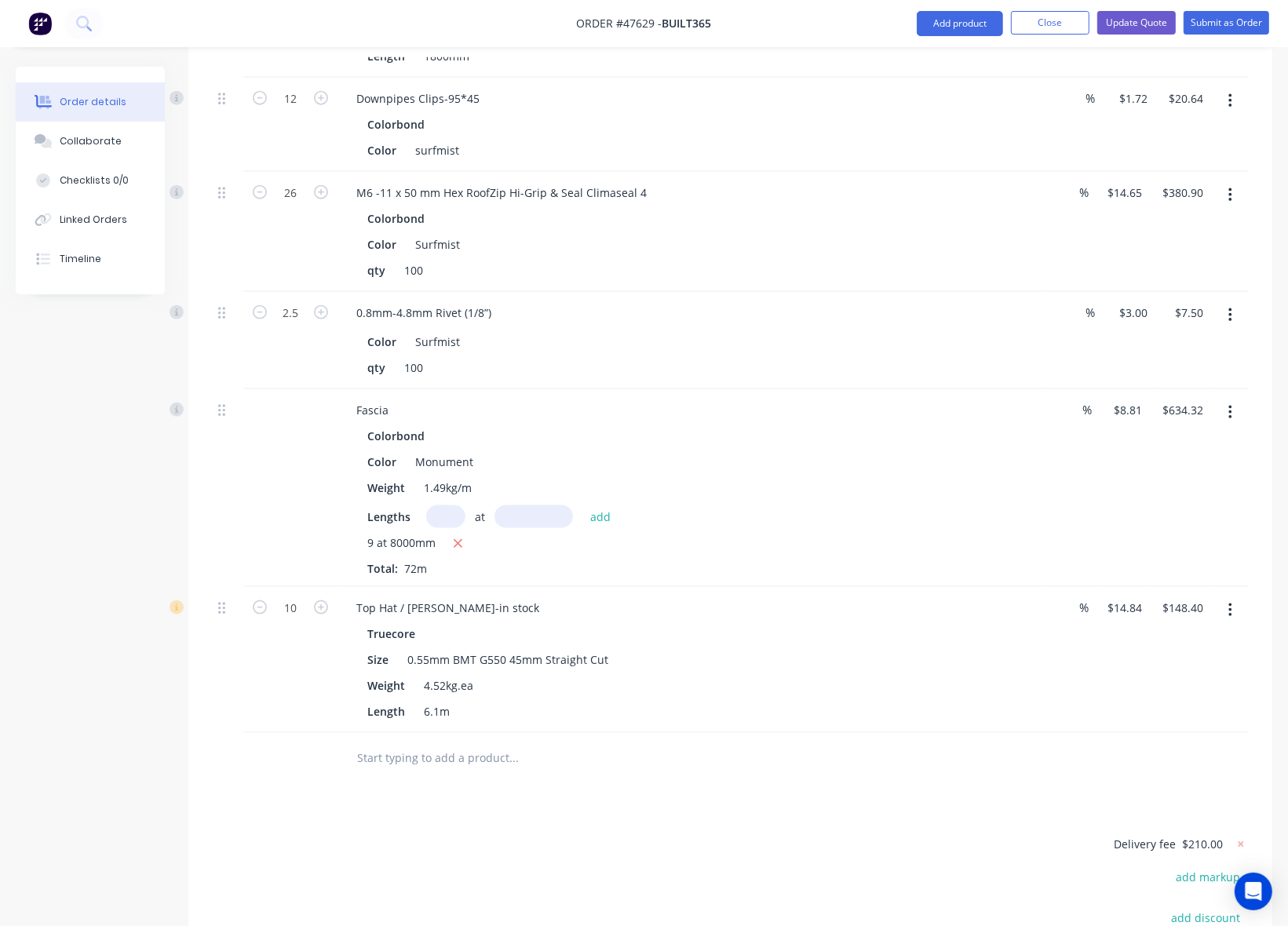
click at [739, 742] on div at bounding box center [579, 758] width 470 height 32
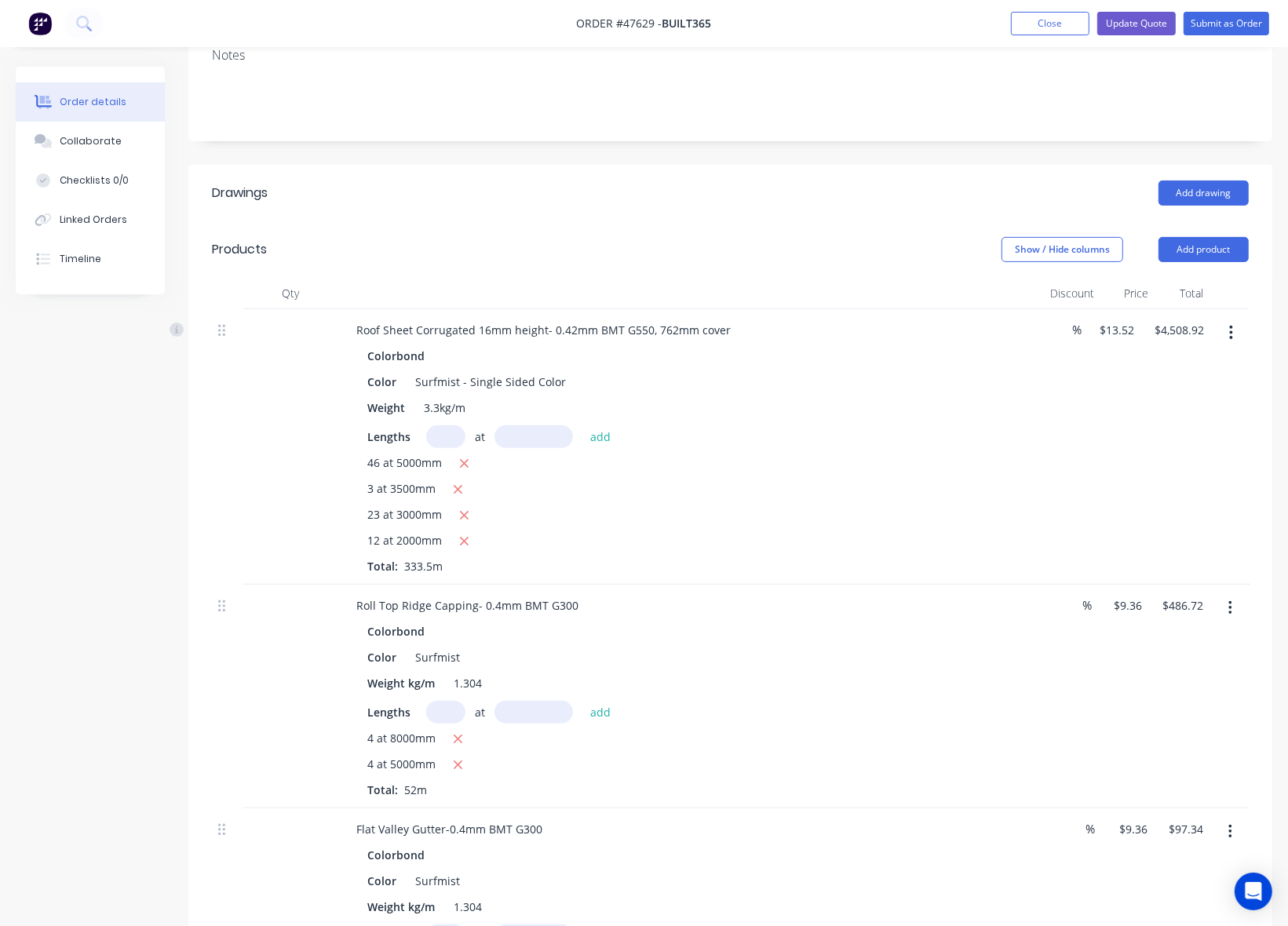
scroll to position [295, 0]
click at [1236, 321] on button "button" at bounding box center [1231, 336] width 37 height 29
click at [1174, 365] on div "Edit" at bounding box center [1175, 377] width 120 height 23
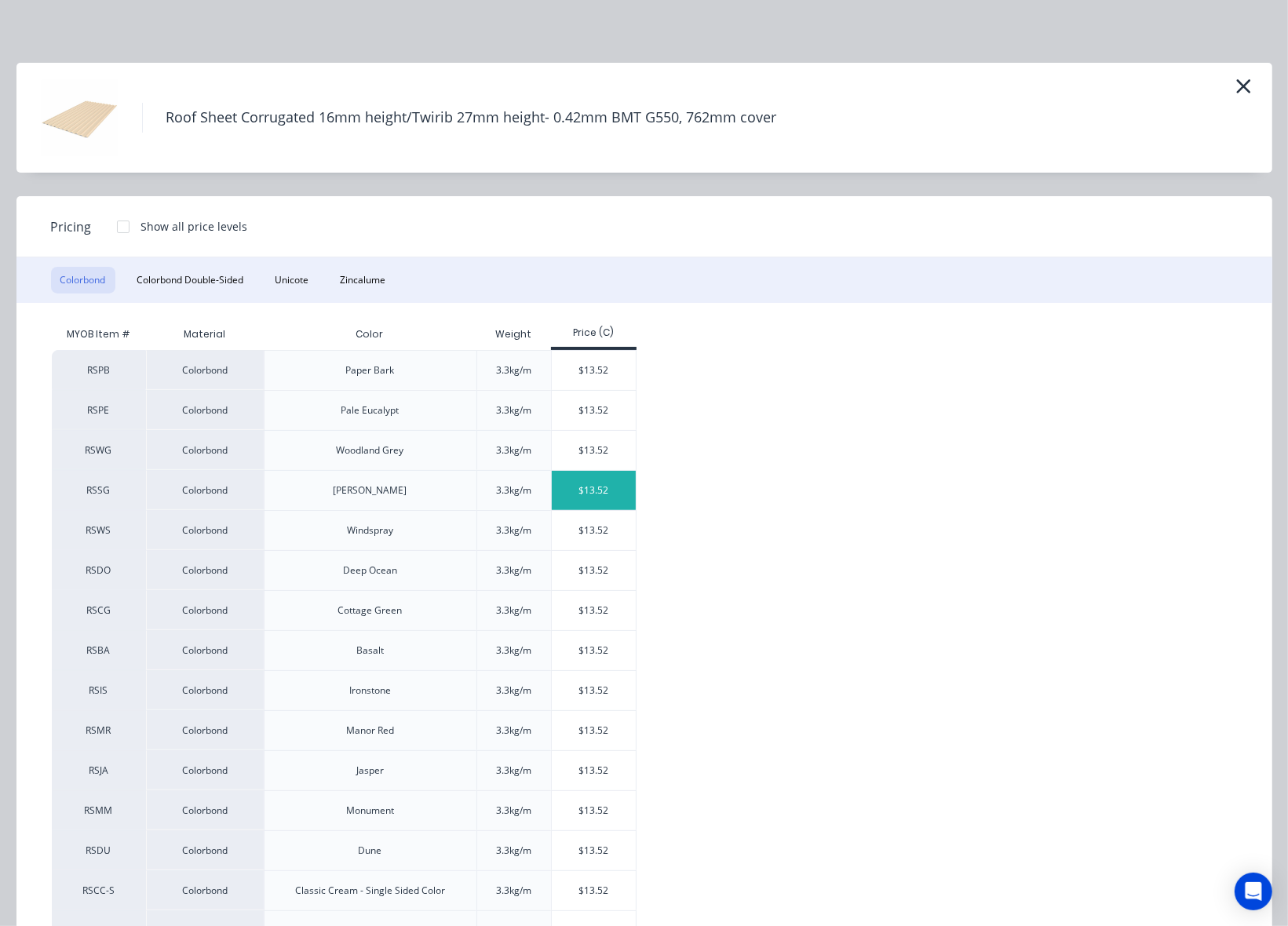
click at [593, 489] on div "$13.52" at bounding box center [594, 490] width 84 height 39
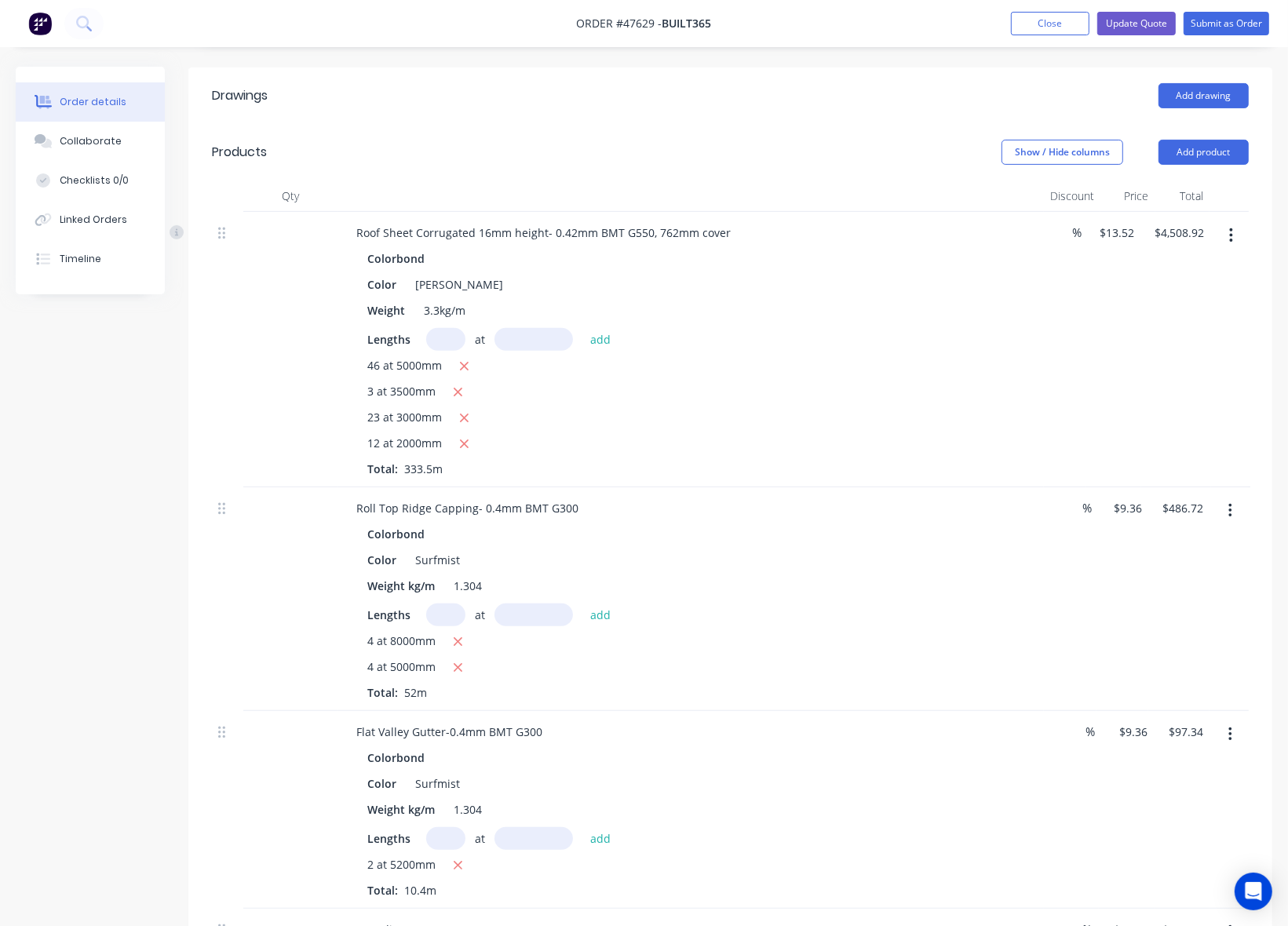
scroll to position [392, 0]
click at [1229, 500] on button "button" at bounding box center [1230, 513] width 37 height 29
click at [1205, 542] on div "Edit" at bounding box center [1174, 554] width 120 height 23
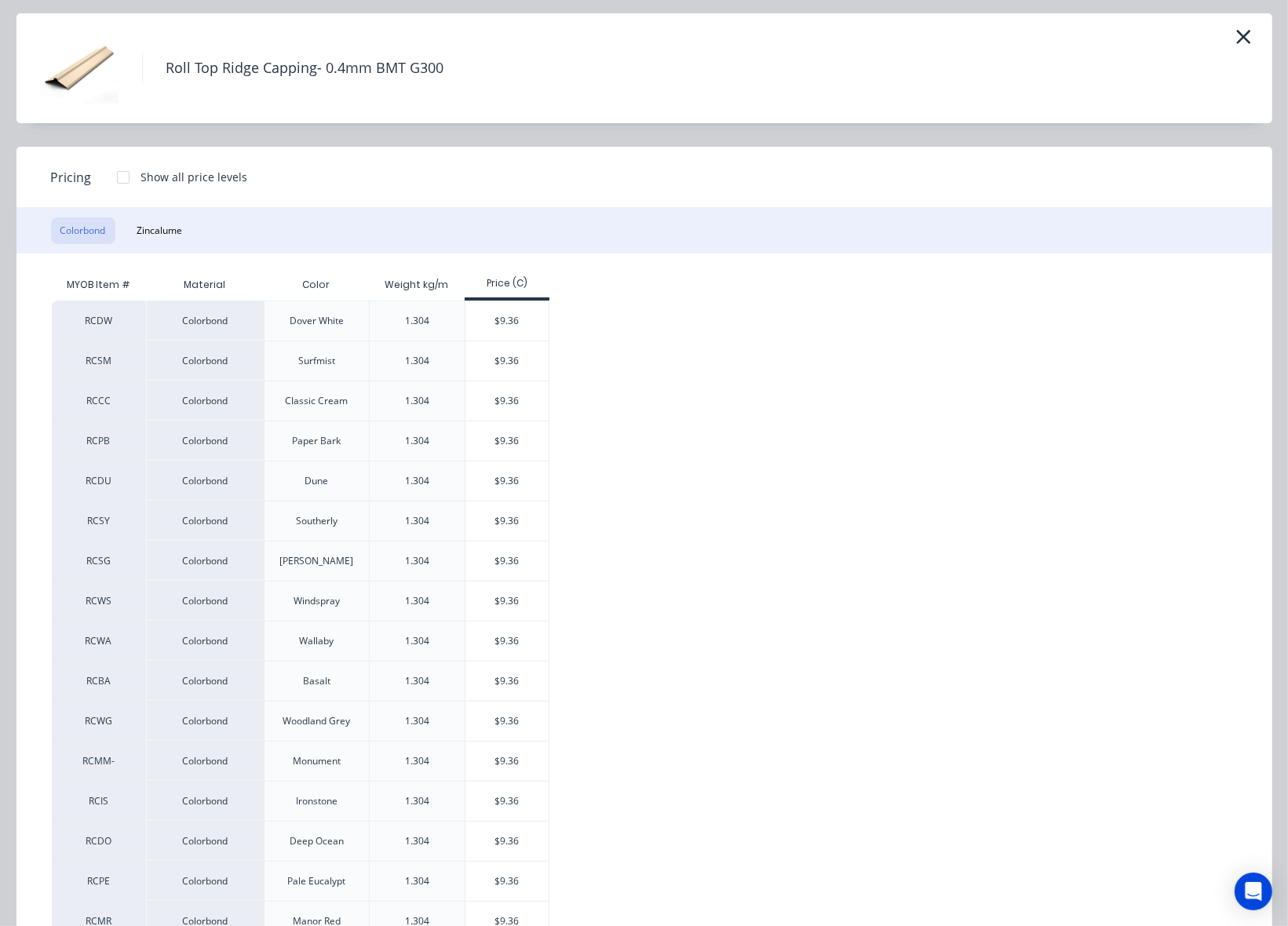
scroll to position [99, 0]
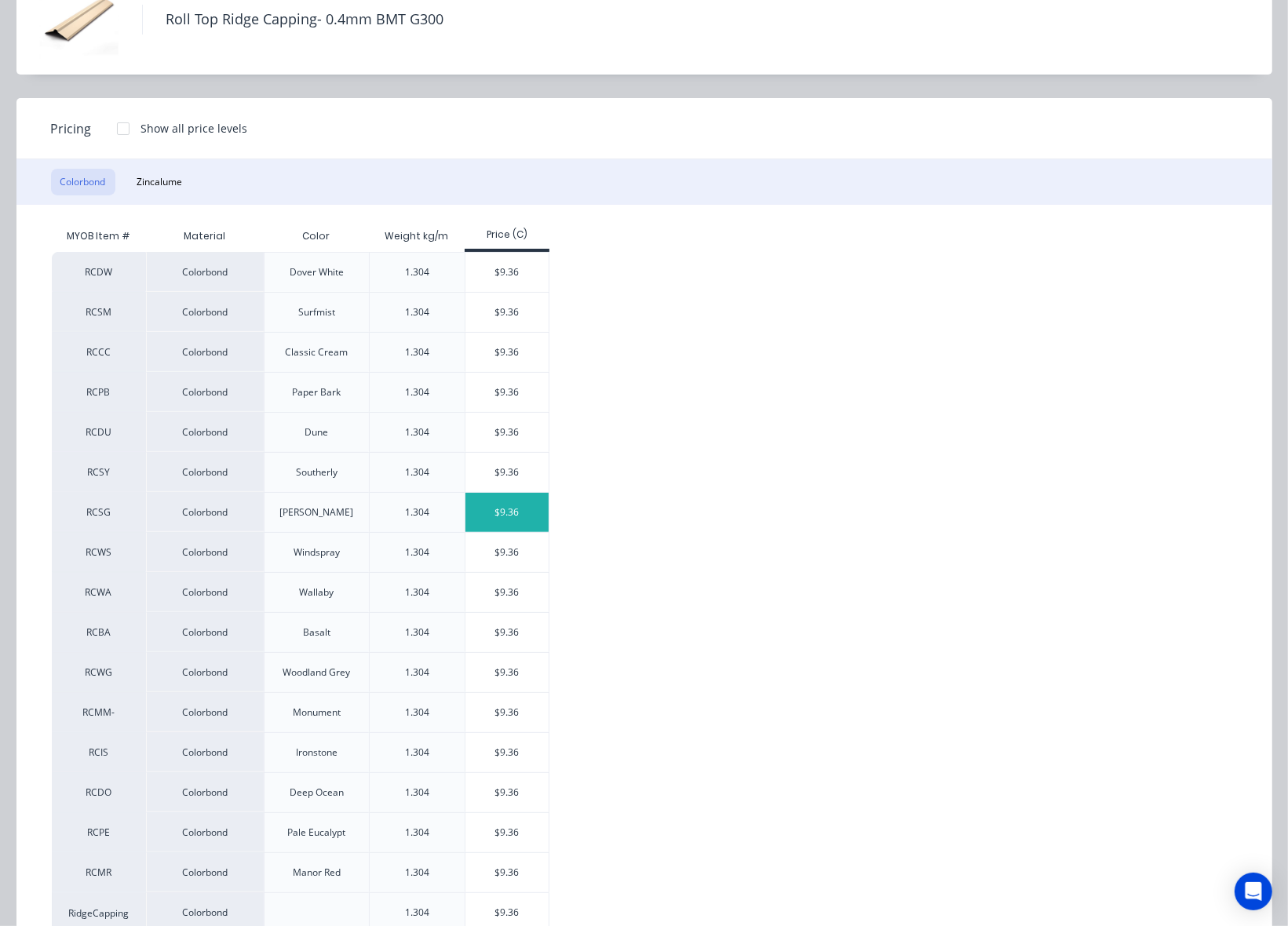
click at [527, 510] on div "$9.36" at bounding box center [508, 512] width 84 height 39
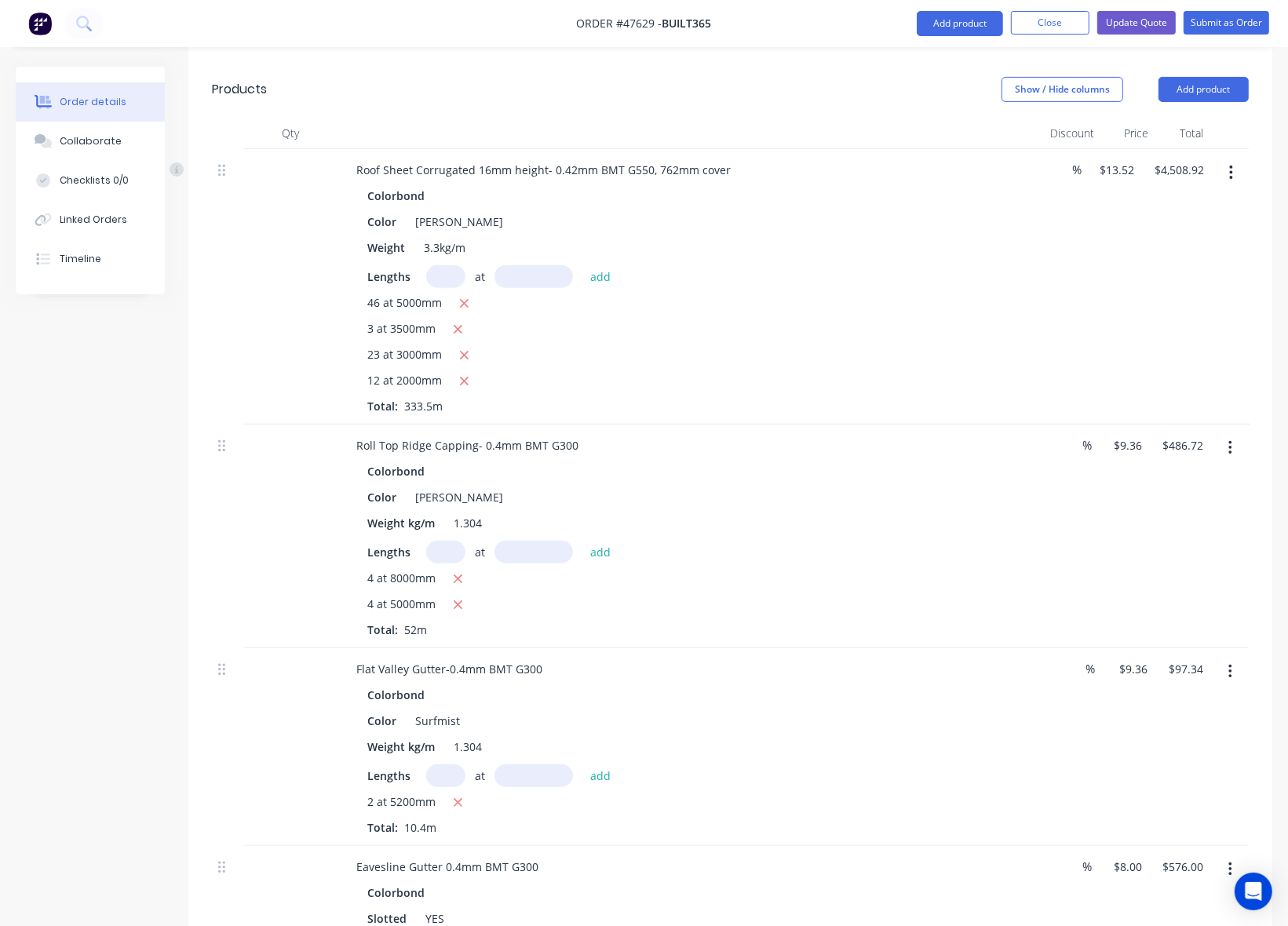
scroll to position [687, 0]
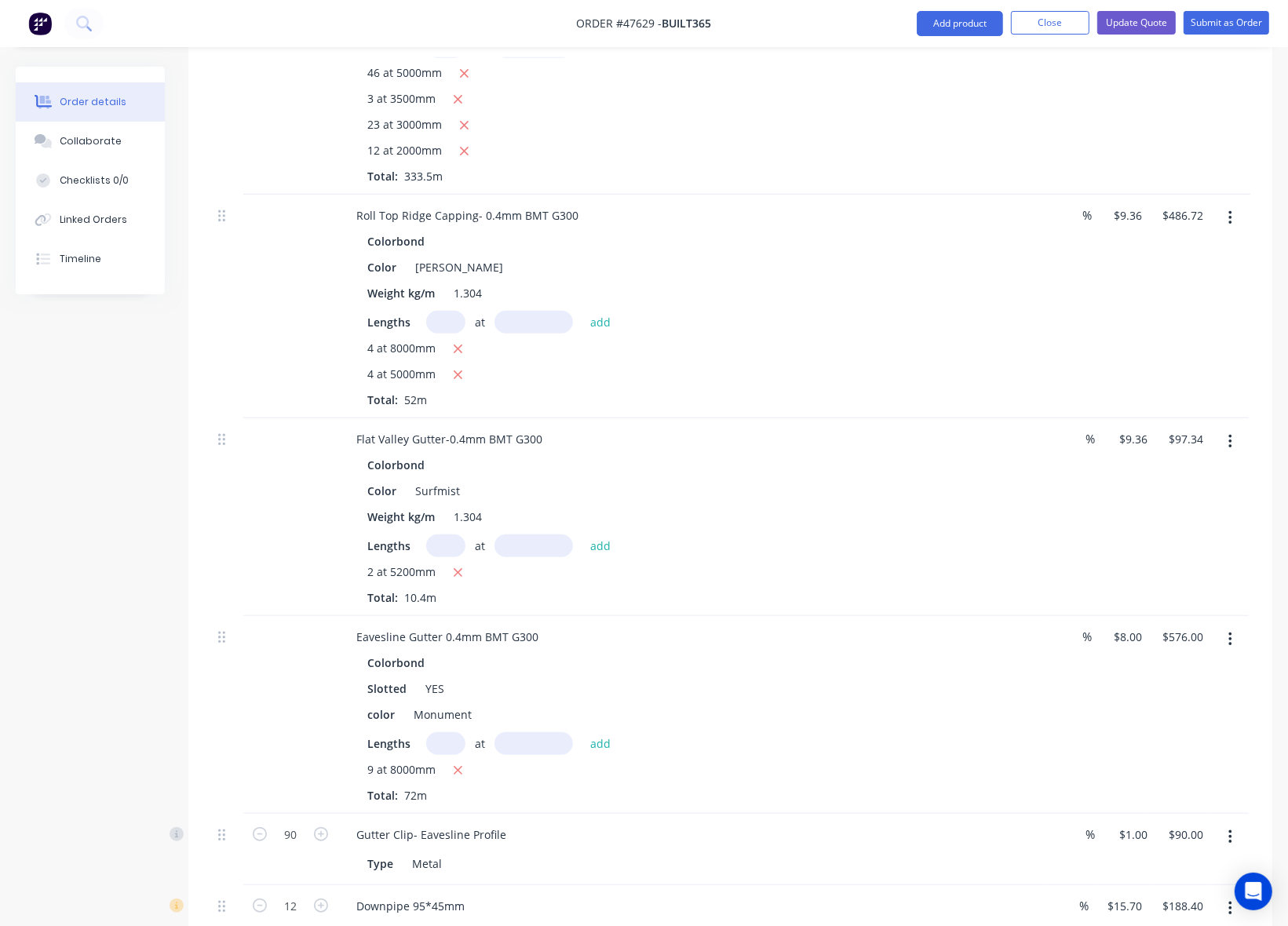
click at [1238, 428] on button "button" at bounding box center [1230, 442] width 37 height 29
click at [1187, 467] on button "Edit" at bounding box center [1174, 482] width 149 height 32
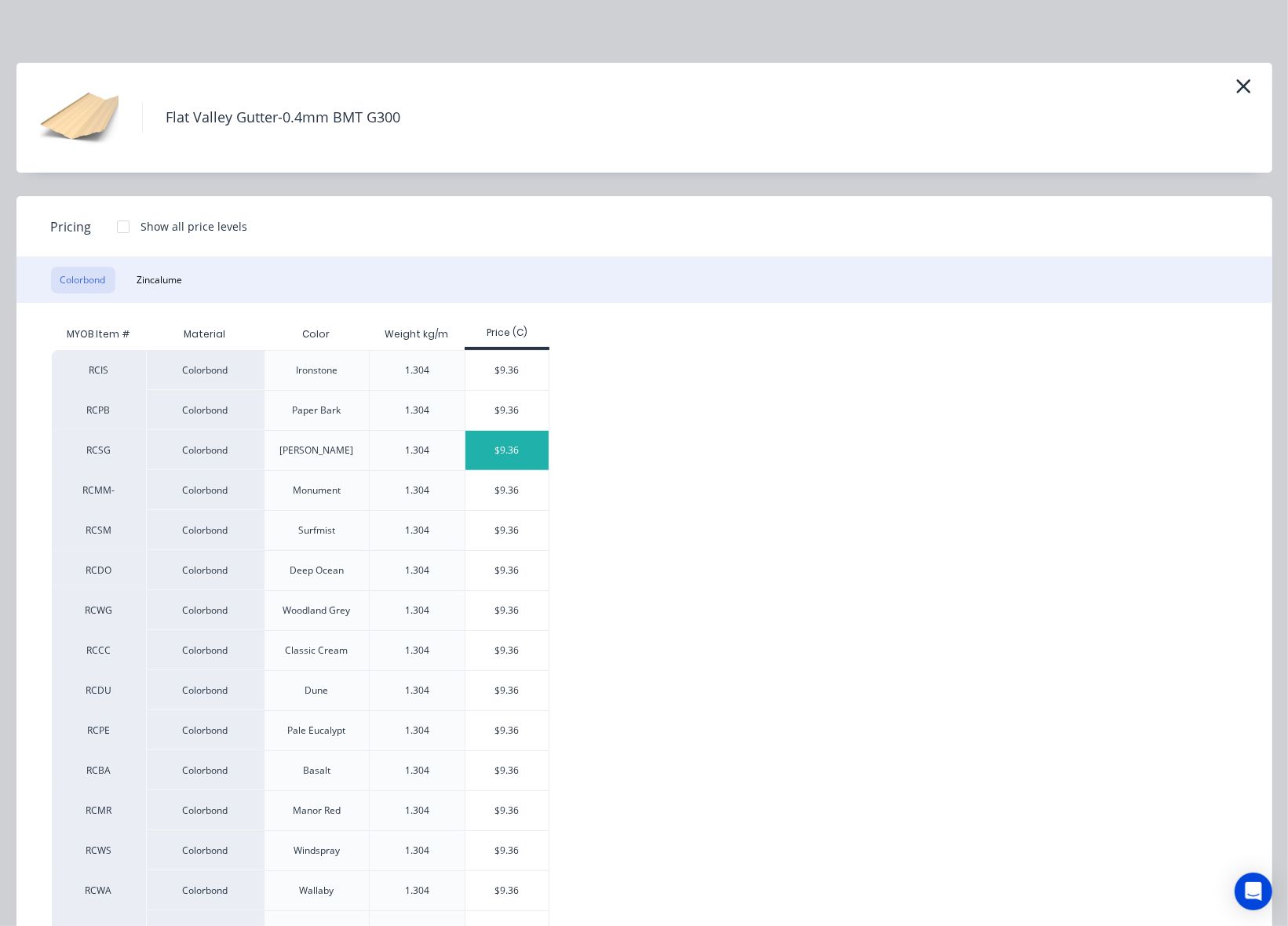
click at [501, 449] on div "$9.36" at bounding box center [508, 451] width 84 height 39
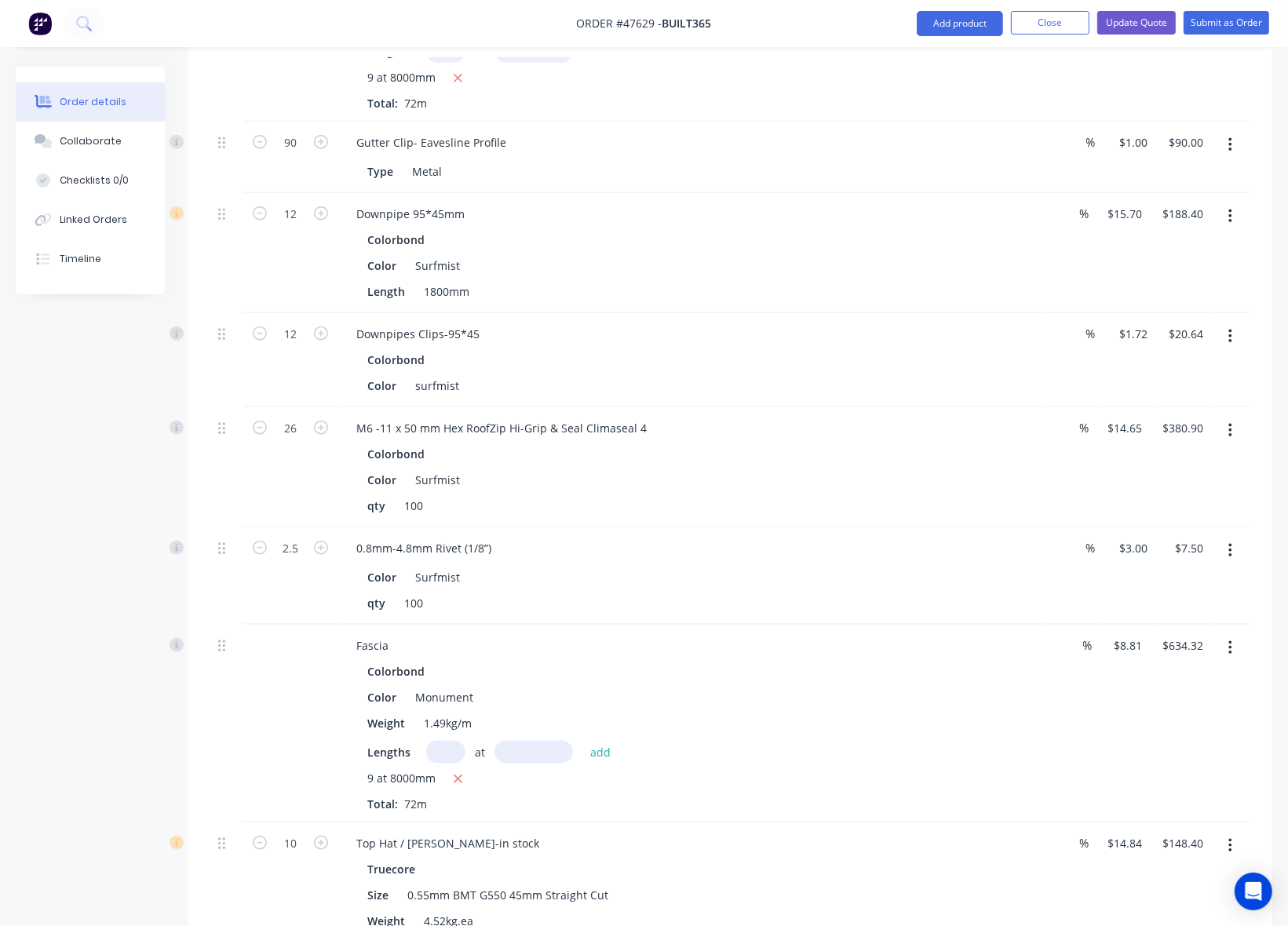
scroll to position [1570, 0]
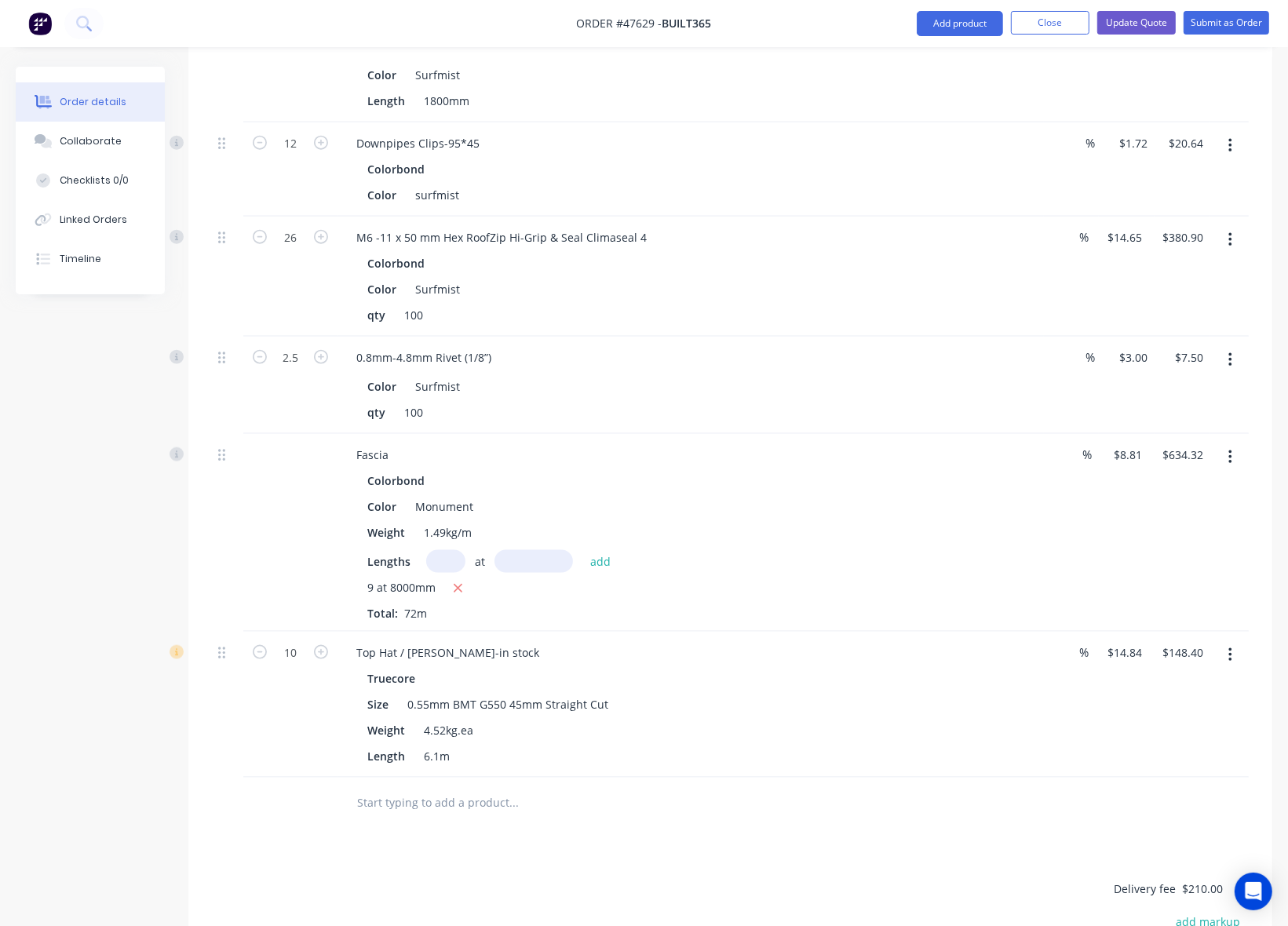
click at [1221, 226] on button "button" at bounding box center [1230, 240] width 37 height 29
click at [1188, 265] on button "Edit" at bounding box center [1174, 280] width 149 height 32
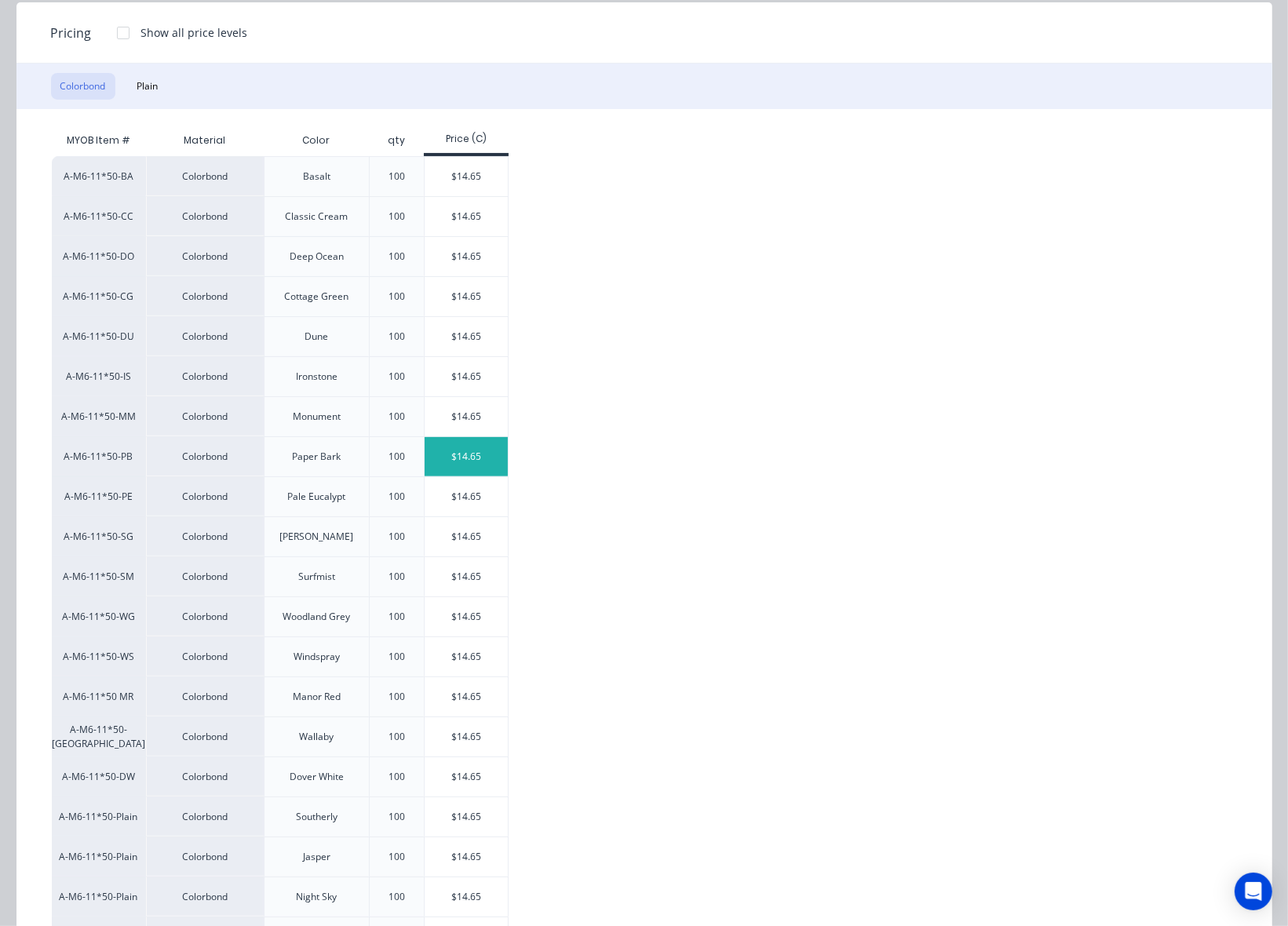
scroll to position [196, 0]
click at [479, 536] on div "$14.65" at bounding box center [467, 534] width 84 height 39
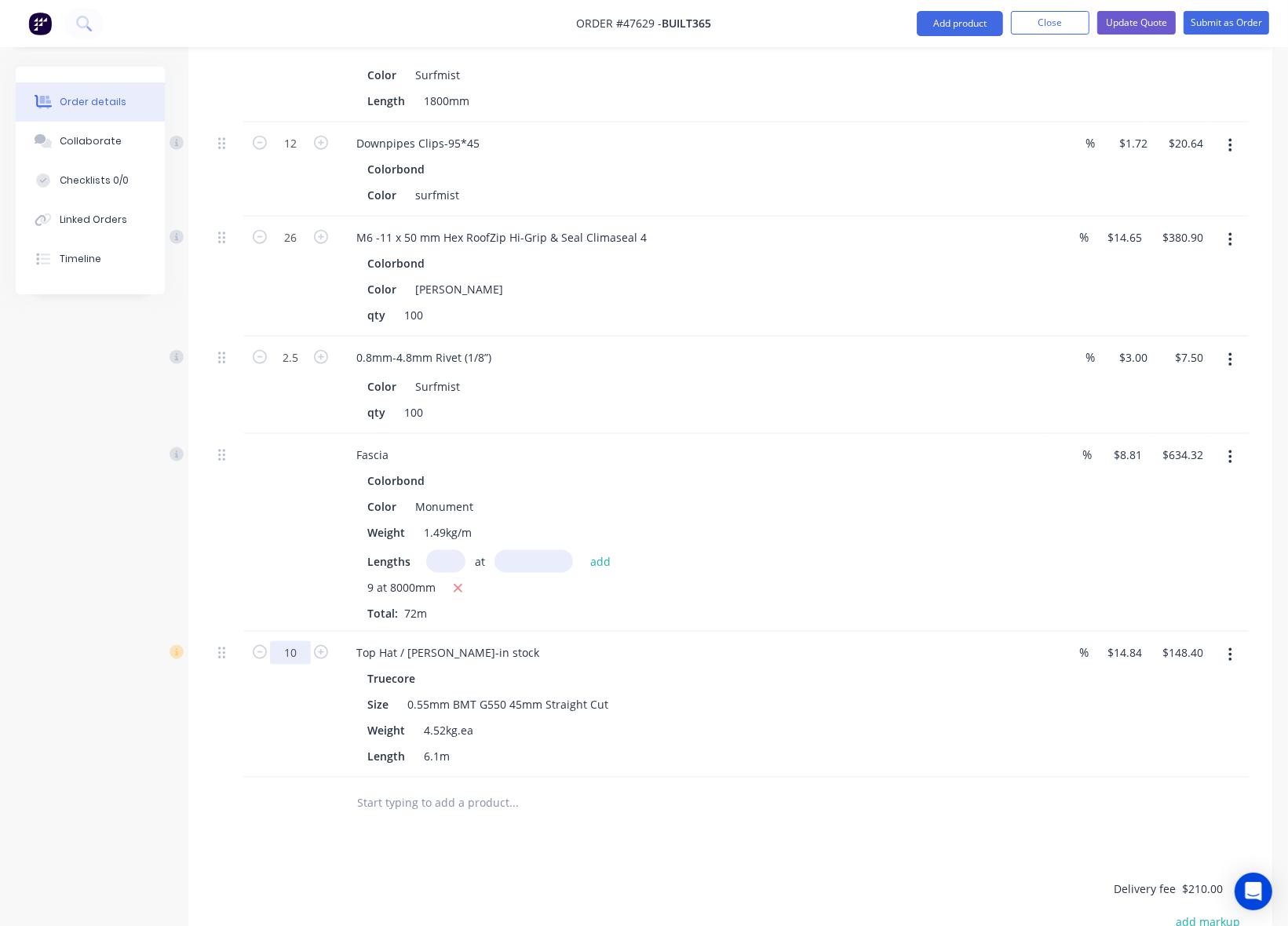
type input "40"
type input "$593.60"
click at [904, 550] on div "Lengths at add" at bounding box center [690, 562] width 646 height 23
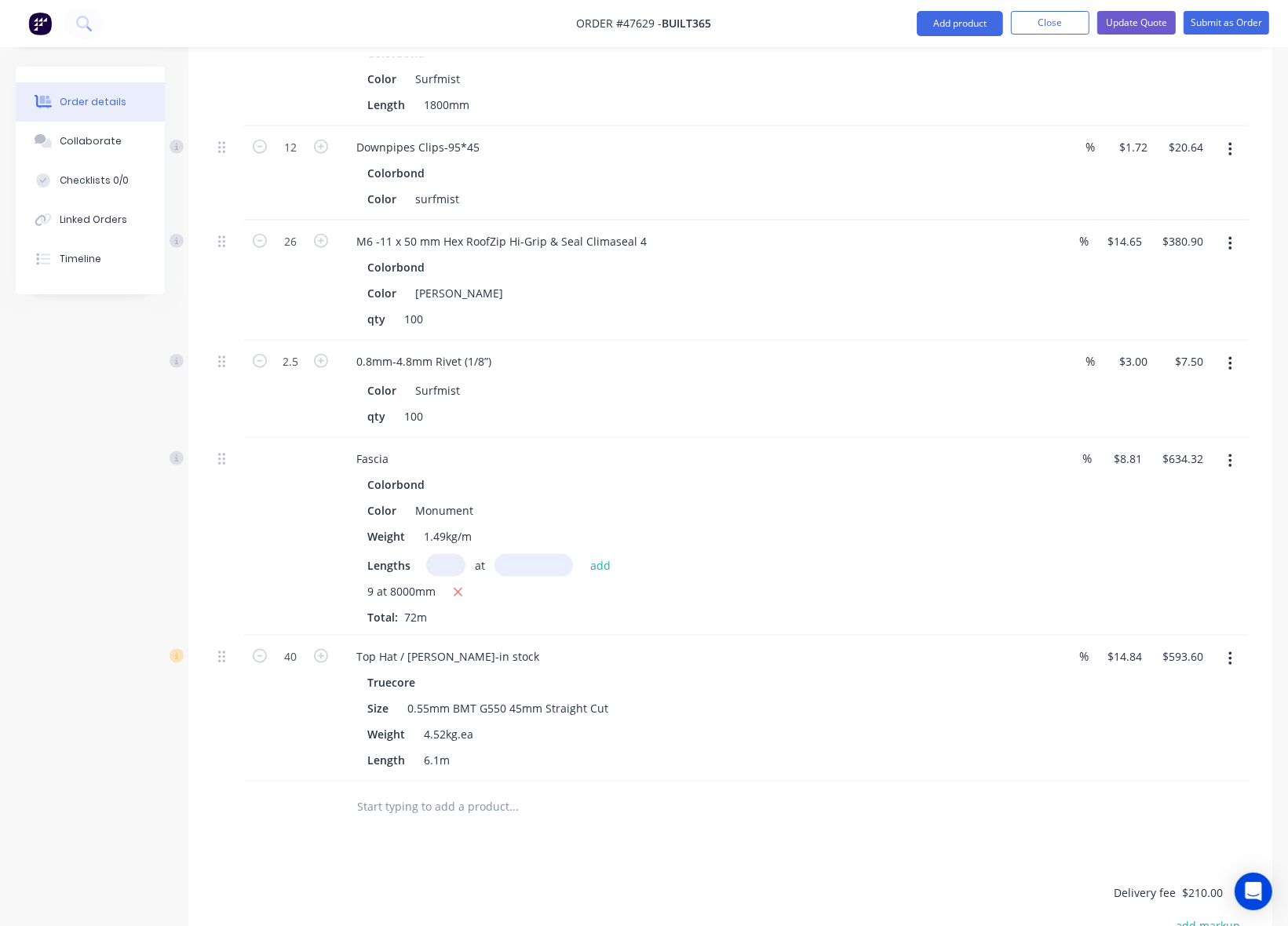
scroll to position [1570, 0]
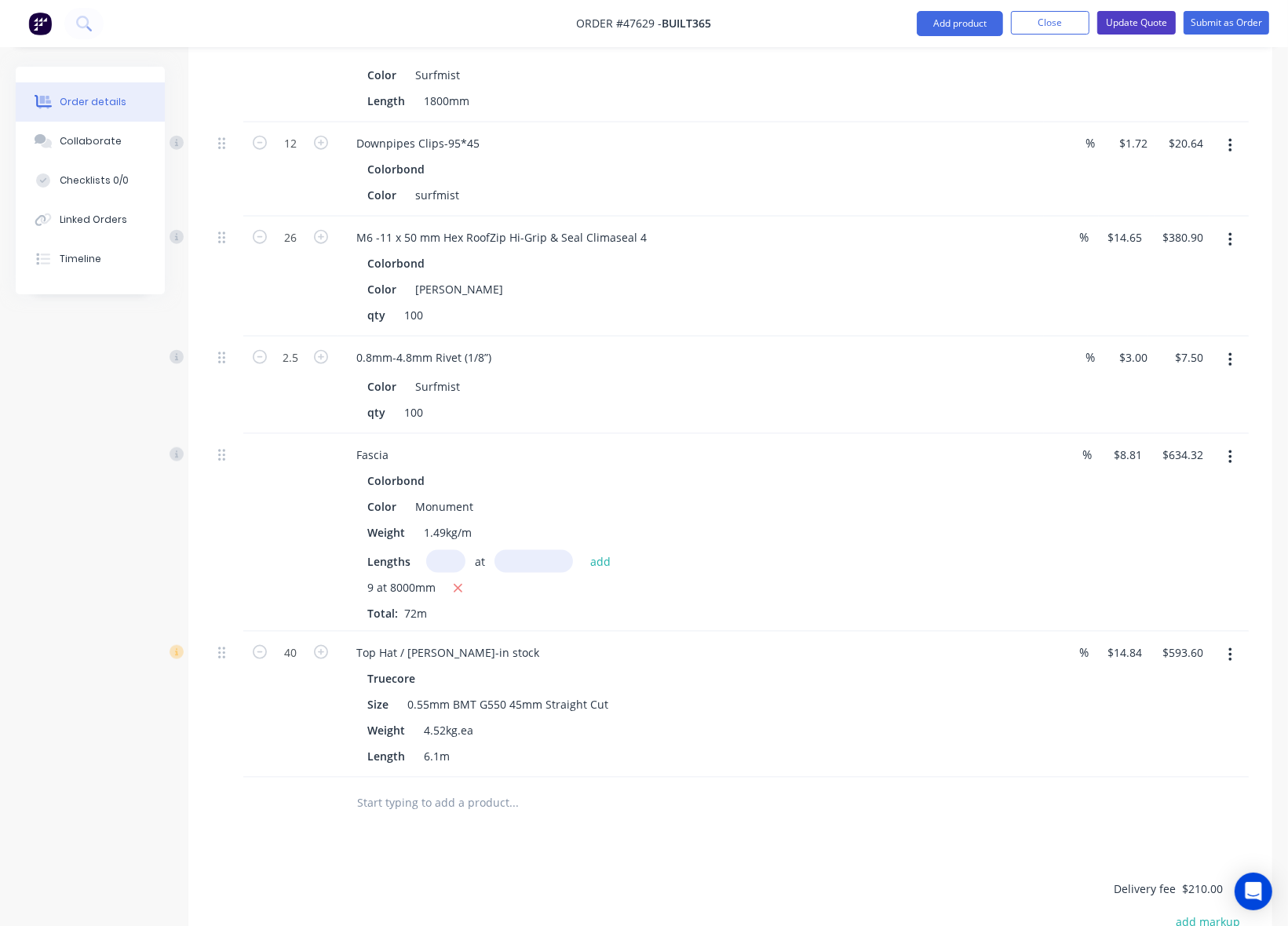
click at [1148, 24] on button "Update Quote" at bounding box center [1136, 22] width 78 height 24
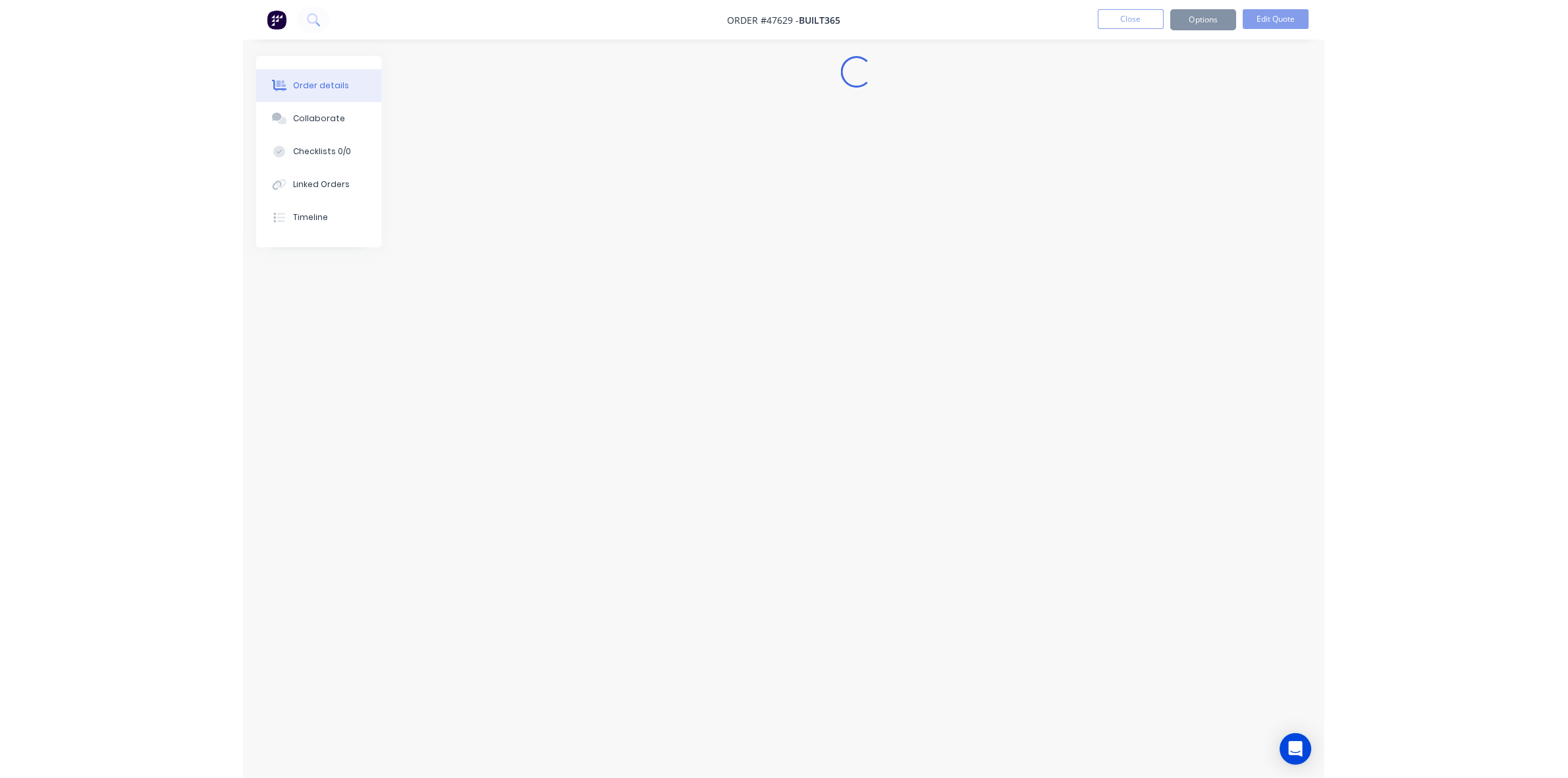
scroll to position [0, 0]
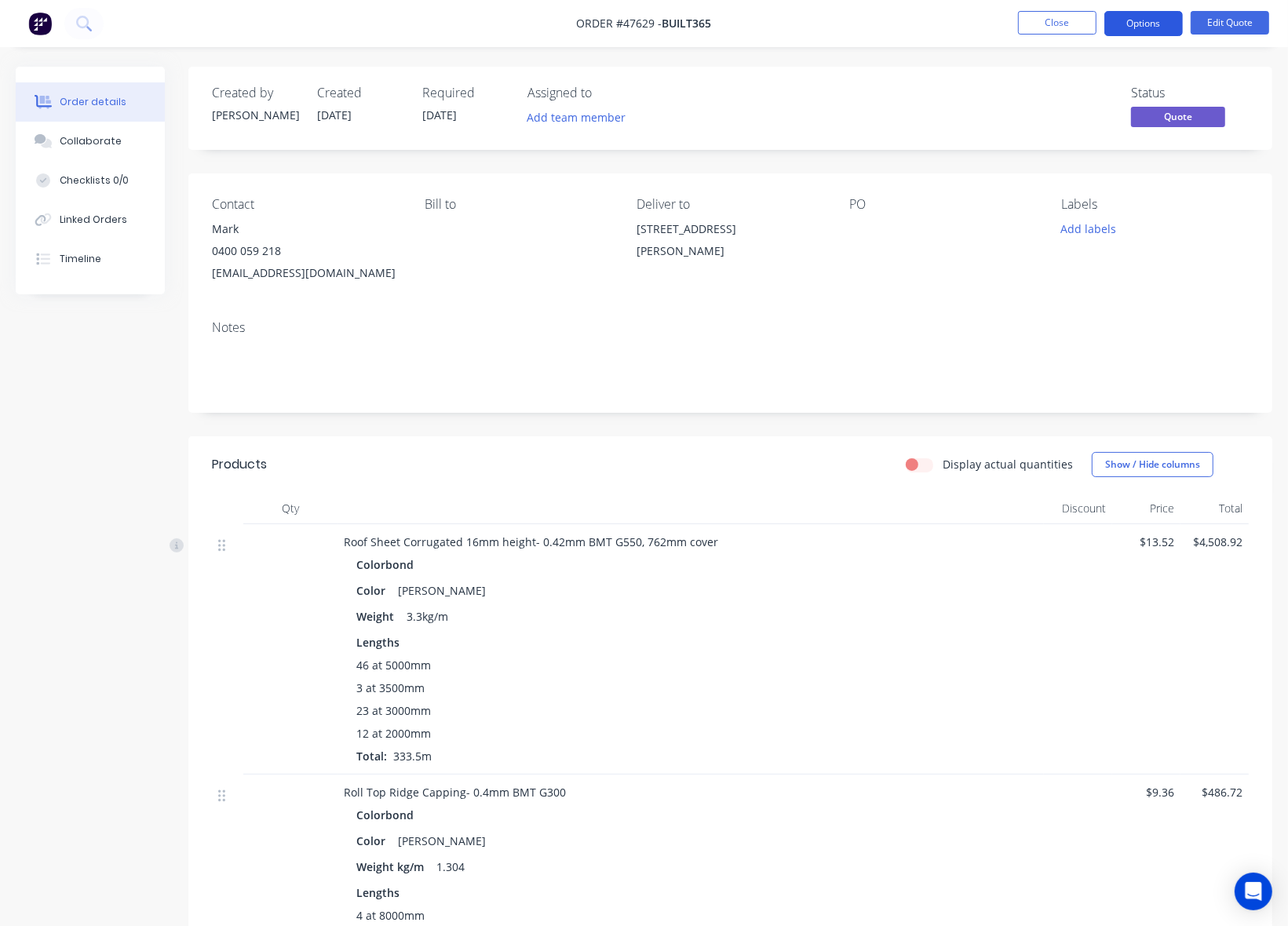
click at [1150, 30] on button "Options" at bounding box center [1144, 23] width 78 height 25
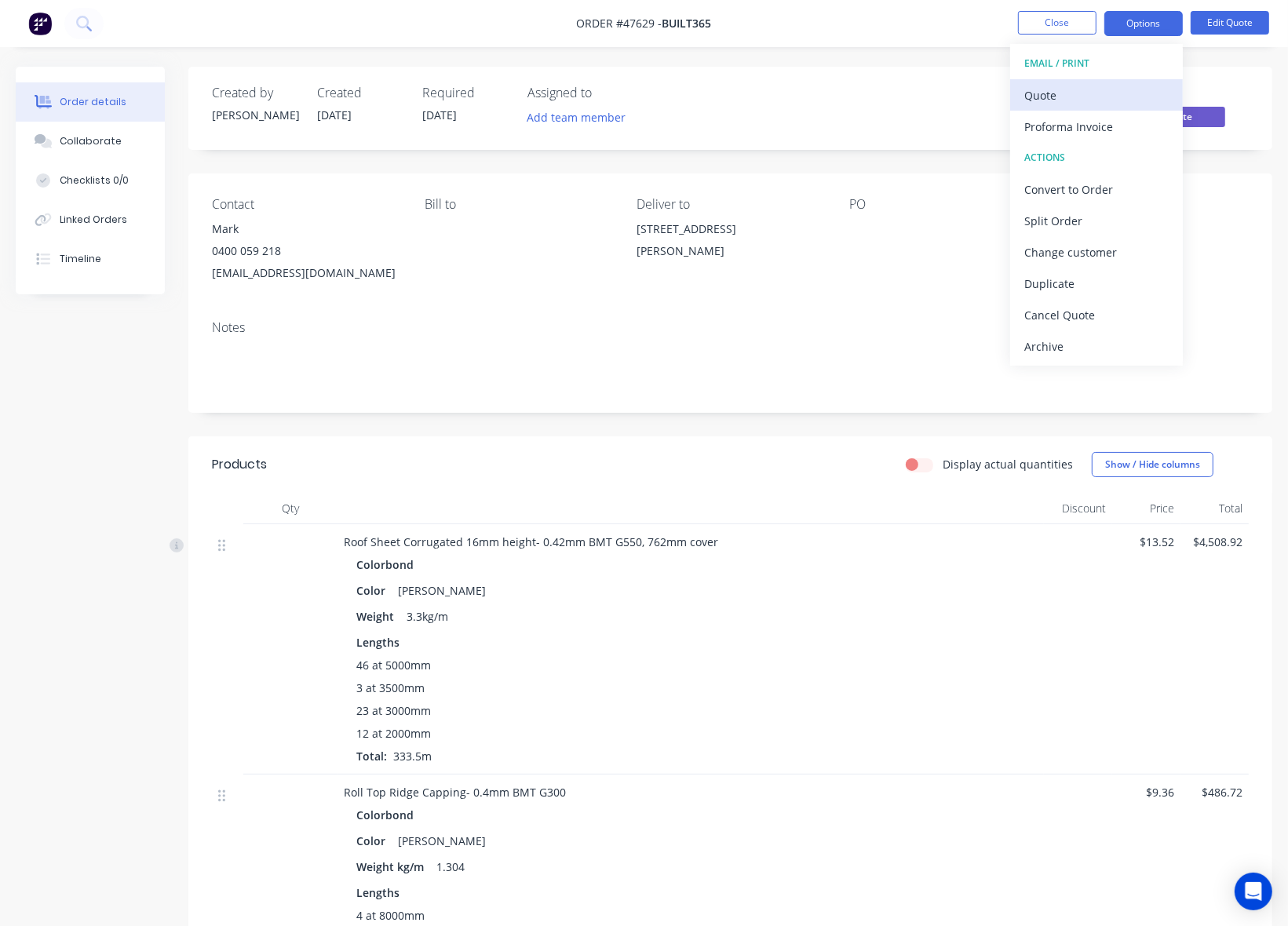
click at [1092, 97] on div "Quote" at bounding box center [1096, 96] width 144 height 23
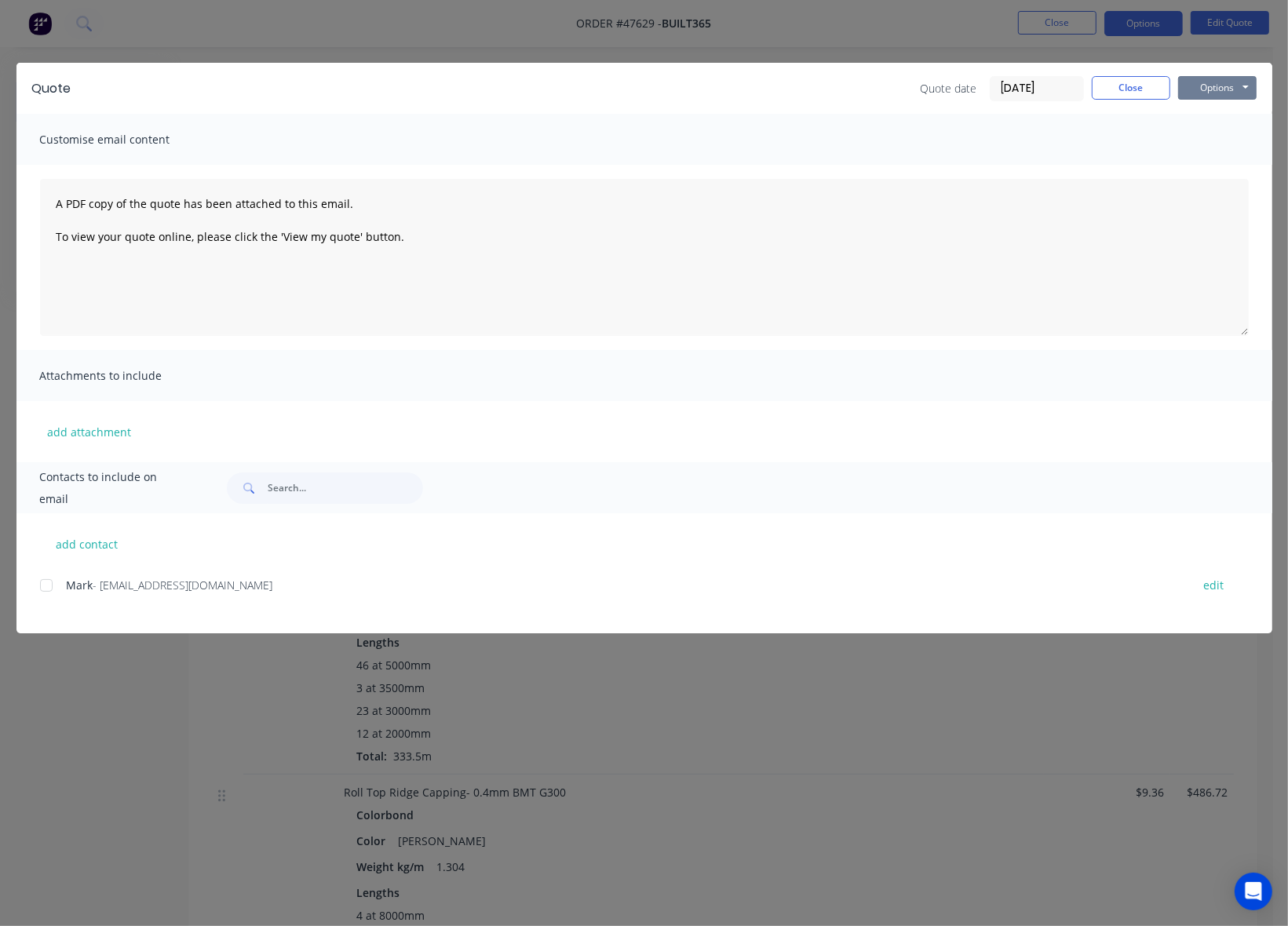
drag, startPoint x: 1236, startPoint y: 83, endPoint x: 1212, endPoint y: 102, distance: 30.6
click at [1236, 84] on button "Options" at bounding box center [1217, 88] width 78 height 24
click at [1205, 112] on button "Preview" at bounding box center [1228, 116] width 100 height 26
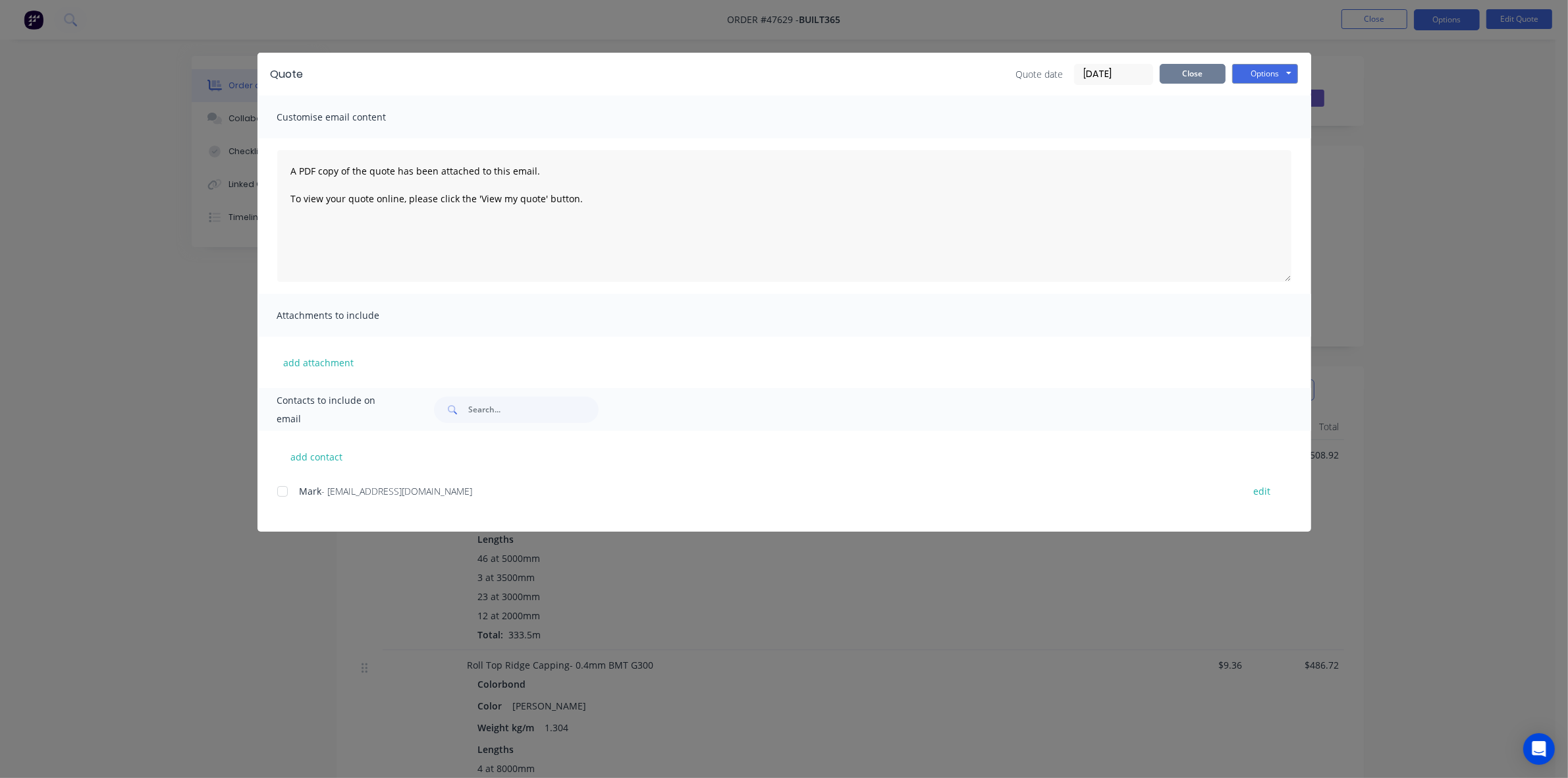
click at [1093, 71] on button "Close" at bounding box center [1192, 74] width 66 height 20
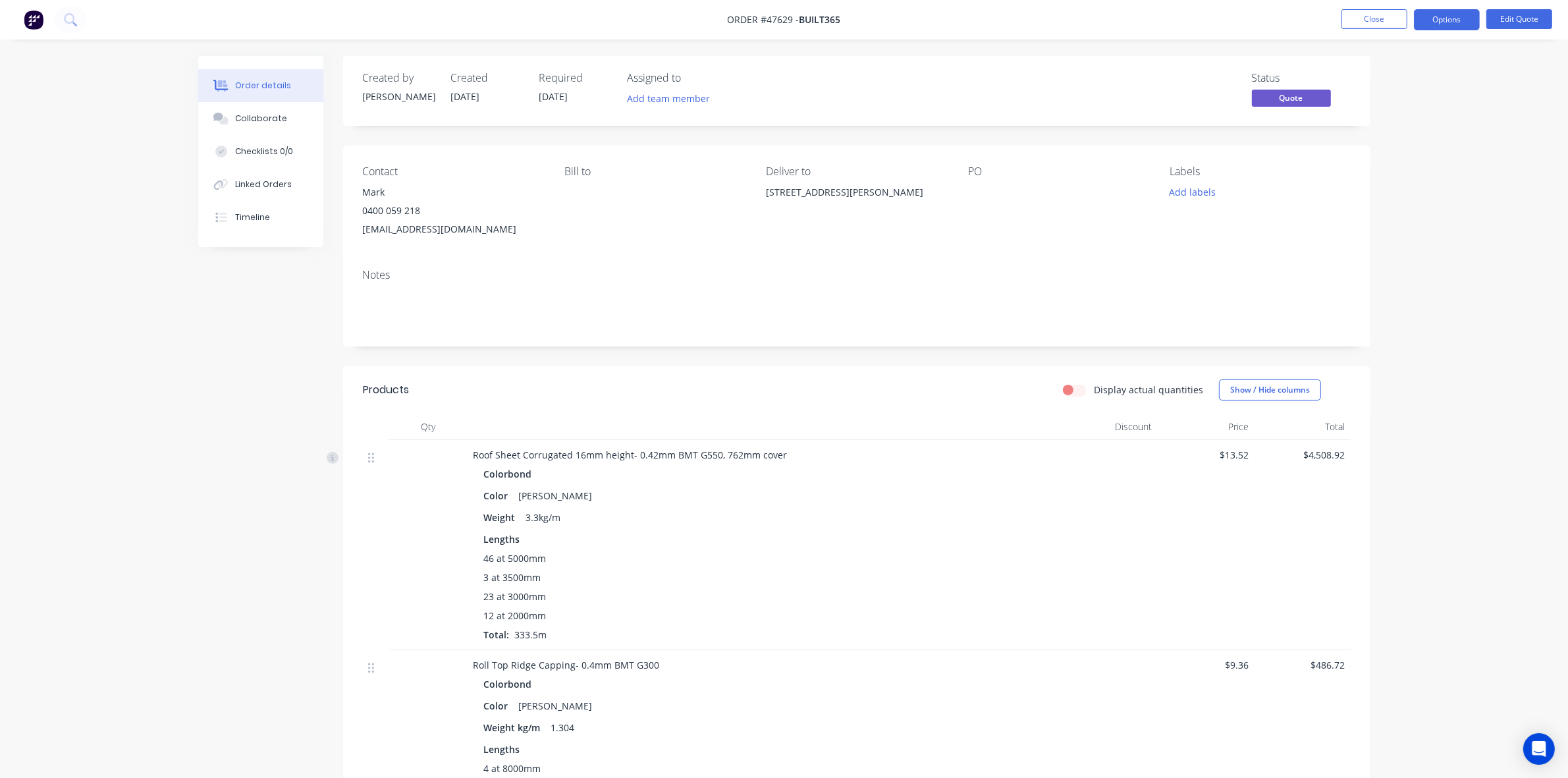
click at [880, 440] on div "Roof Sheet Corrugated 16mm height- 0.42mm BMT G550, 762mm cover Colorbond Color…" at bounding box center [765, 545] width 593 height 210
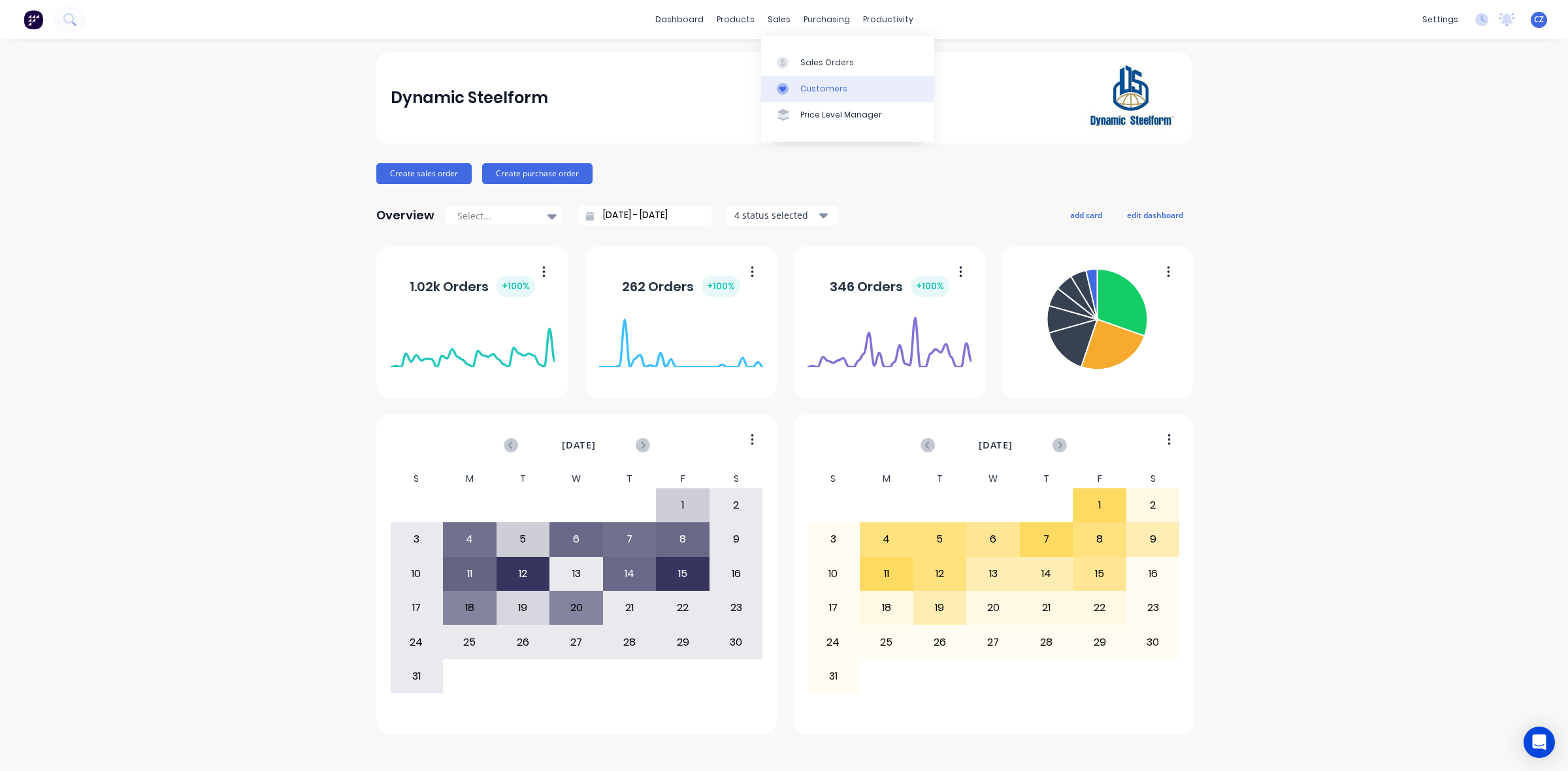
click at [800, 90] on div "Customers" at bounding box center [823, 88] width 47 height 12
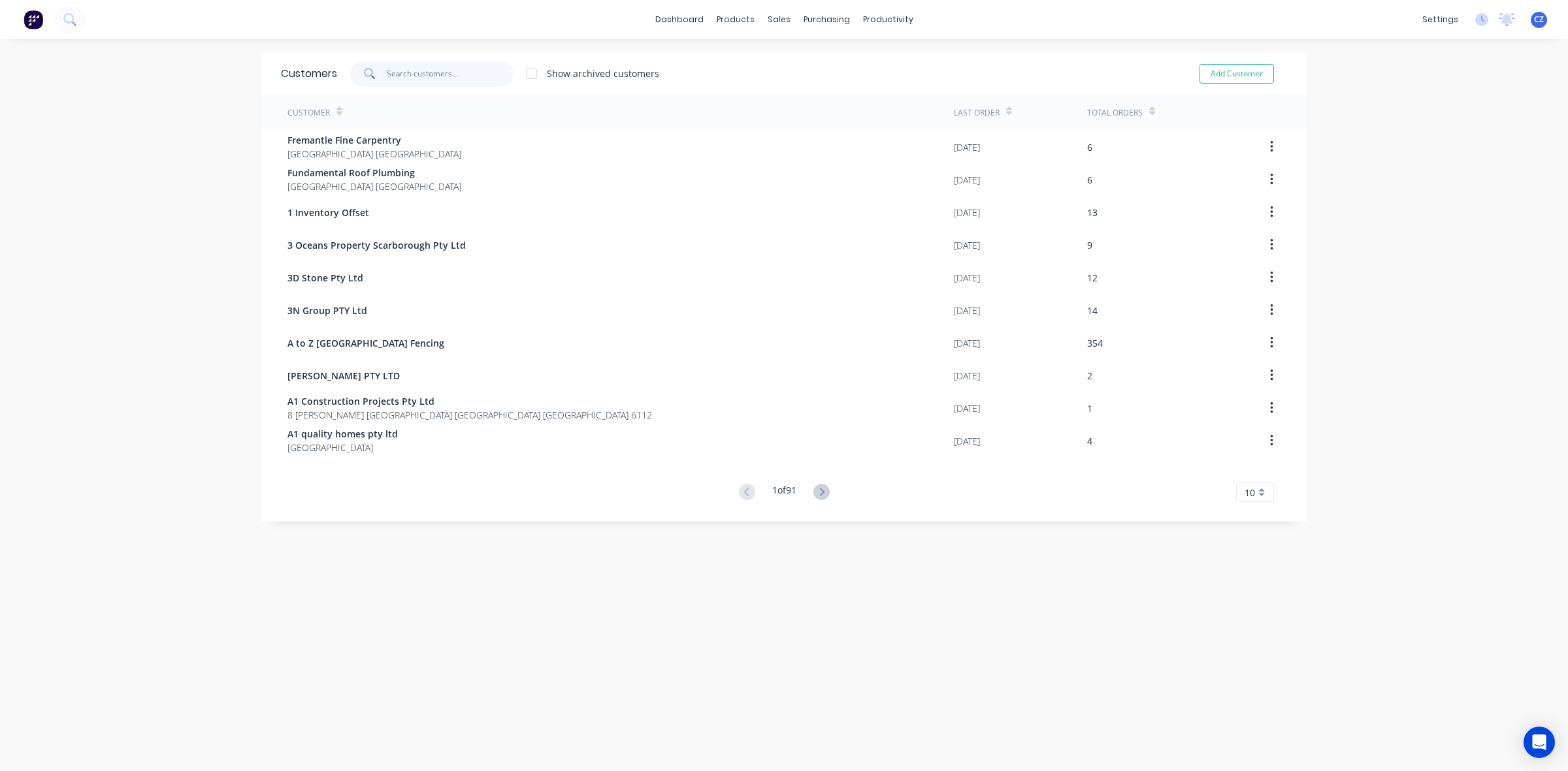
click at [416, 82] on input "text" at bounding box center [451, 73] width 127 height 26
click at [781, 51] on link "Sales Orders" at bounding box center [841, 62] width 173 height 26
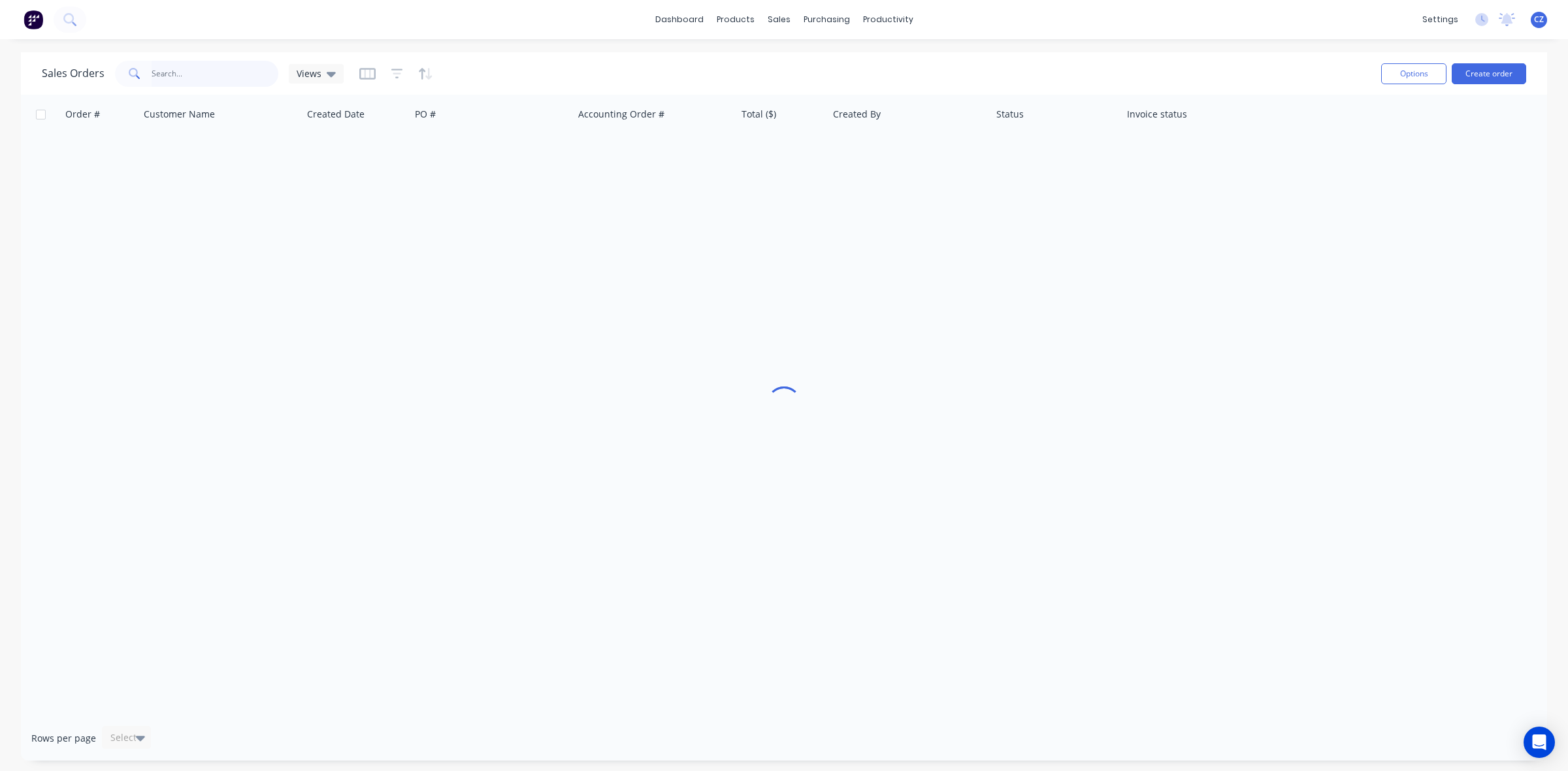
click at [222, 82] on input "text" at bounding box center [215, 73] width 127 height 26
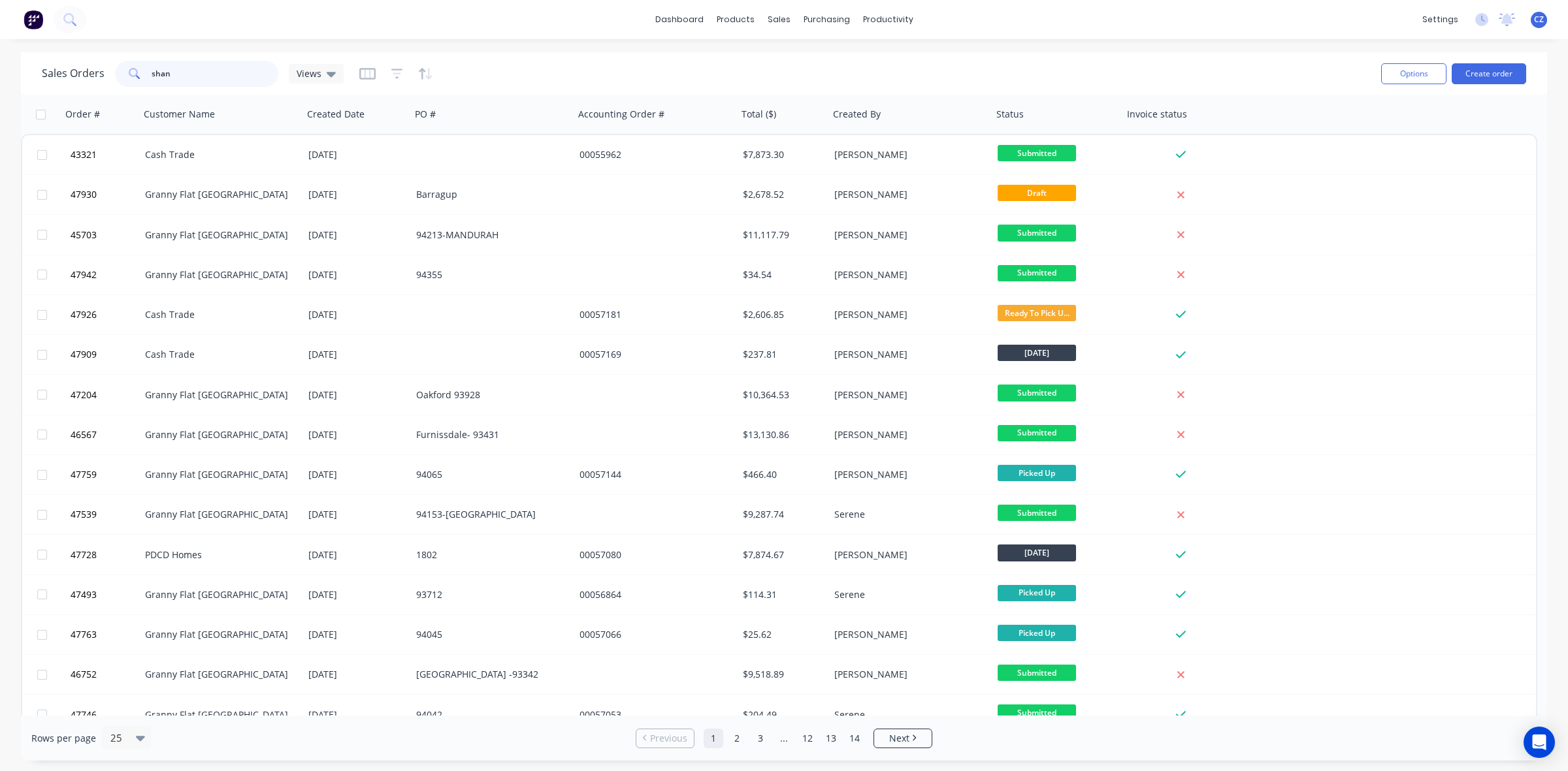
drag, startPoint x: 177, startPoint y: 67, endPoint x: 104, endPoint y: 75, distance: 73.4
click at [104, 75] on div "Sales Orders shan Views" at bounding box center [193, 73] width 302 height 26
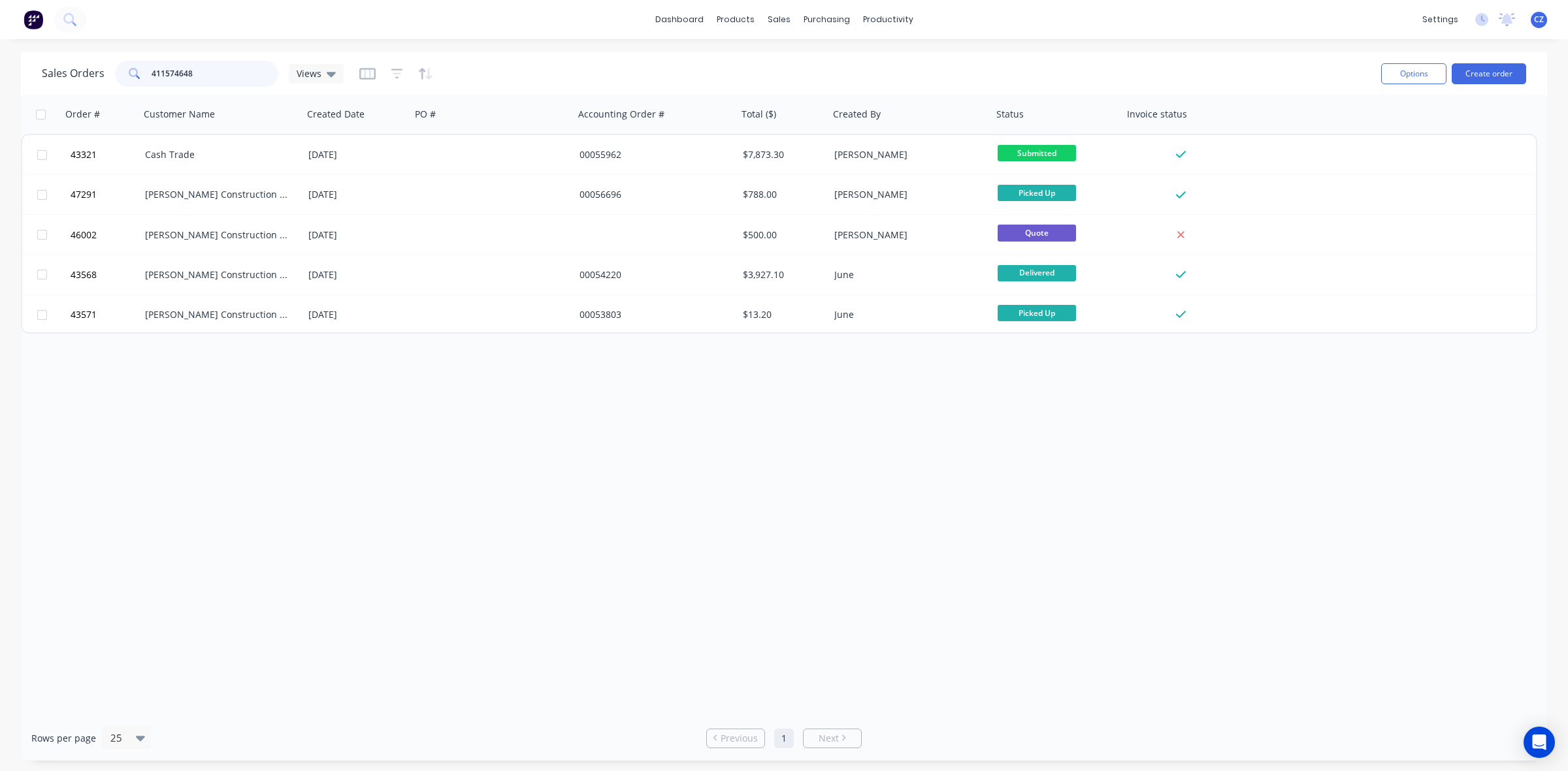
drag, startPoint x: 219, startPoint y: 72, endPoint x: 20, endPoint y: 82, distance: 199.3
click at [21, 82] on div "Sales Orders 411574648 Views Options Create order" at bounding box center [783, 73] width 1526 height 42
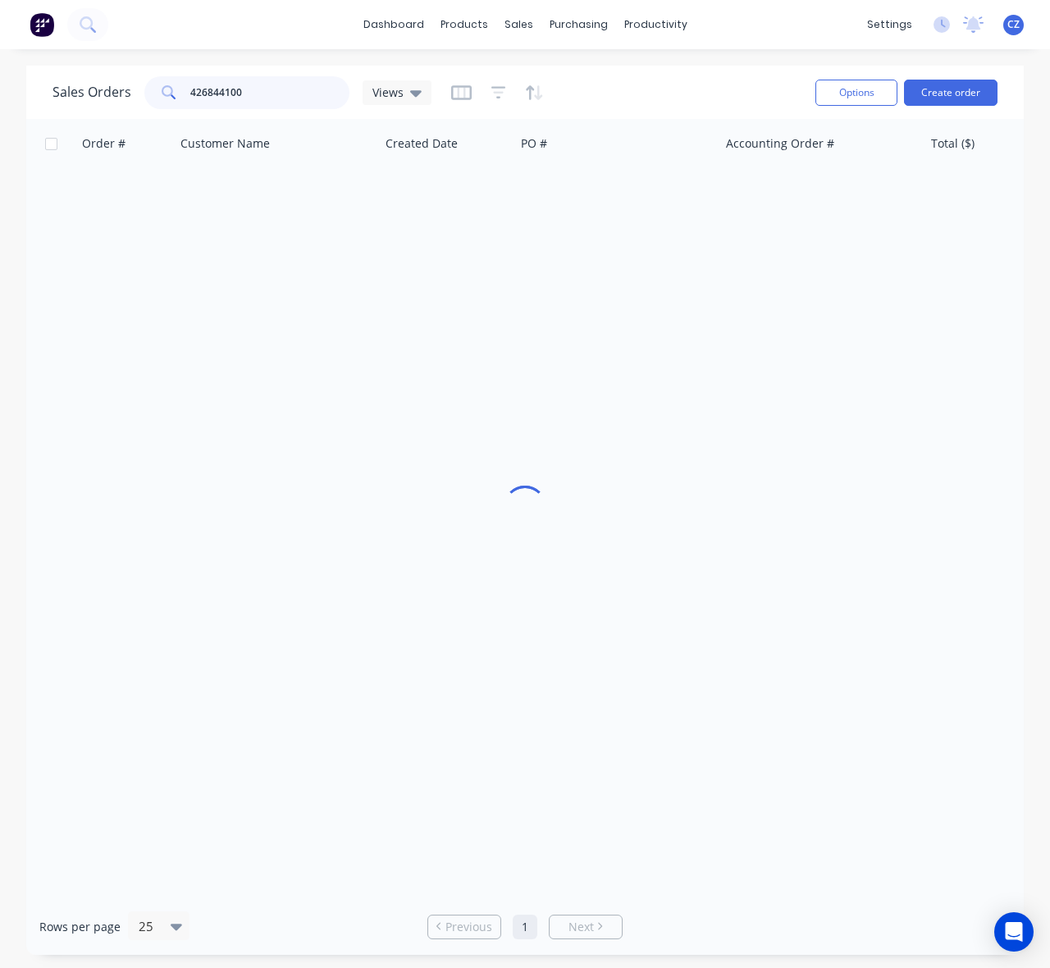
type input "426844100"
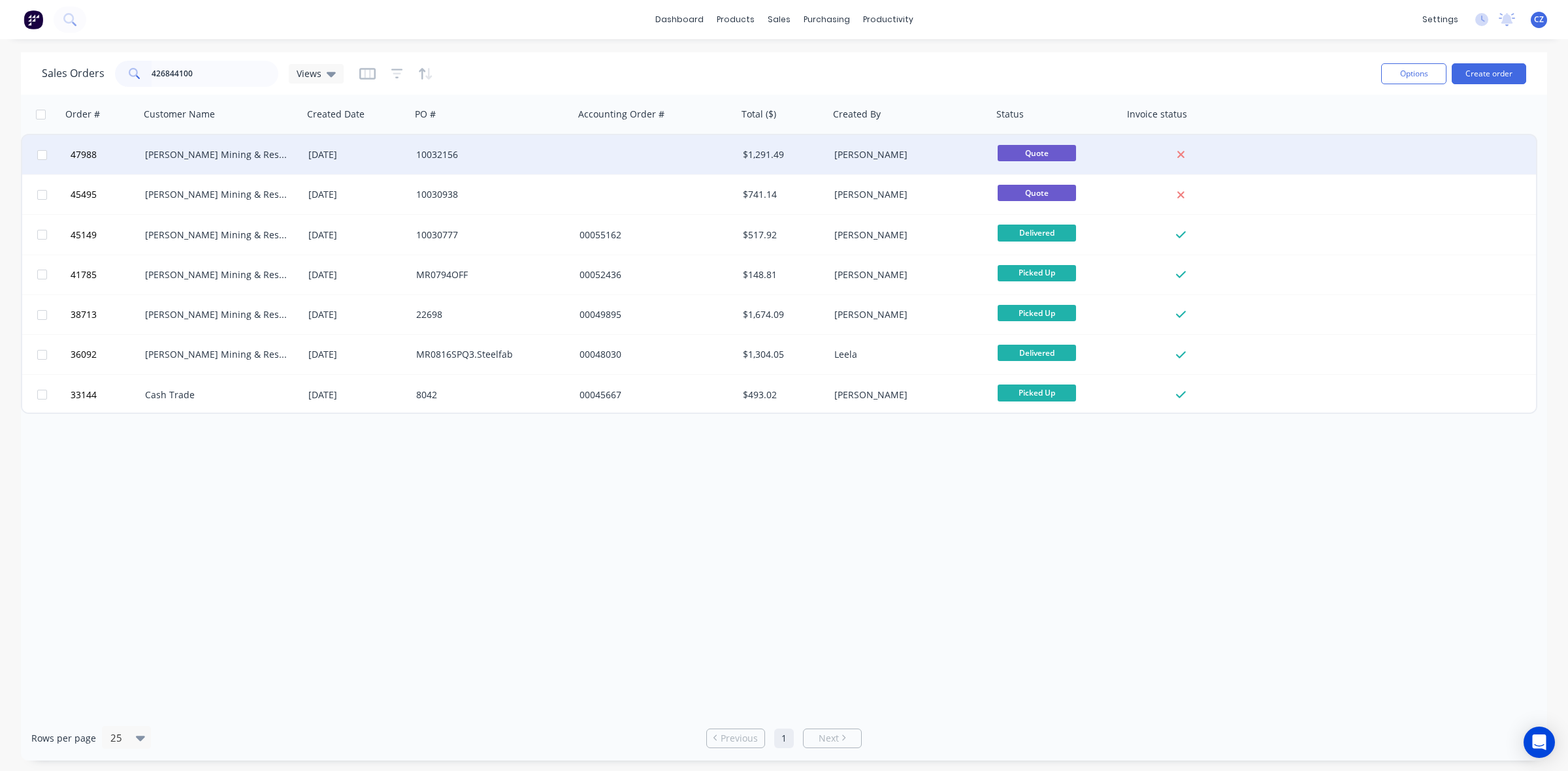
click at [683, 149] on div at bounding box center [655, 154] width 163 height 39
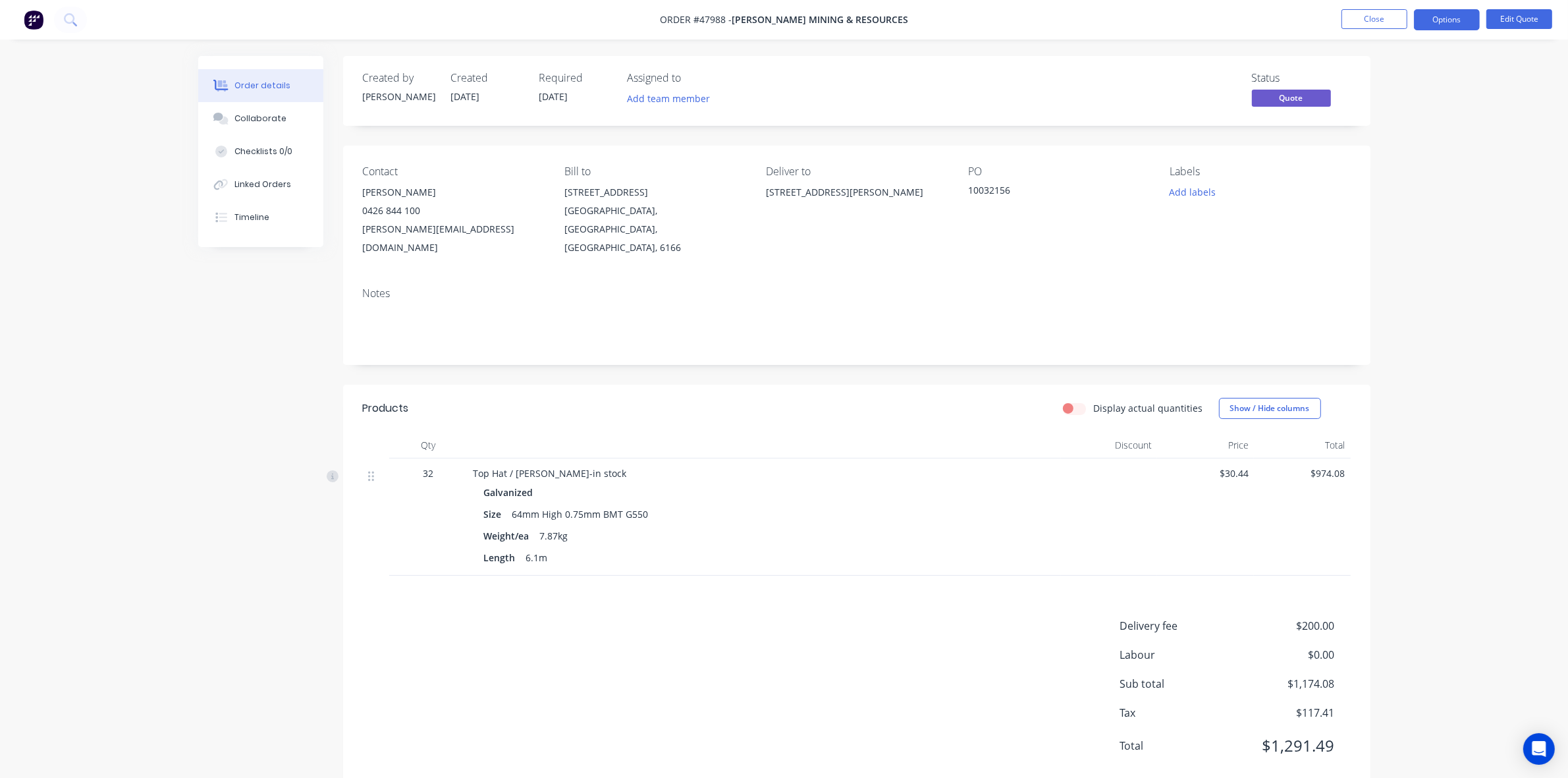
click at [770, 505] on div "Size 64mm High 0.75mm BMT G550" at bounding box center [764, 515] width 561 height 19
click at [851, 484] on div "Galvanized Size 64mm High 0.75mm BMT G550 Weight/ea 7.87kg Length 6.1m" at bounding box center [764, 525] width 582 height 84
click at [1439, 555] on div "Order details Collaborate Checklists 0/0 Linked Orders Timeline Order details C…" at bounding box center [784, 405] width 1568 height 810
click at [770, 527] on div "Weight/ea 7.87kg" at bounding box center [764, 536] width 561 height 19
click at [1536, 14] on button "Edit Quote" at bounding box center [1519, 18] width 66 height 20
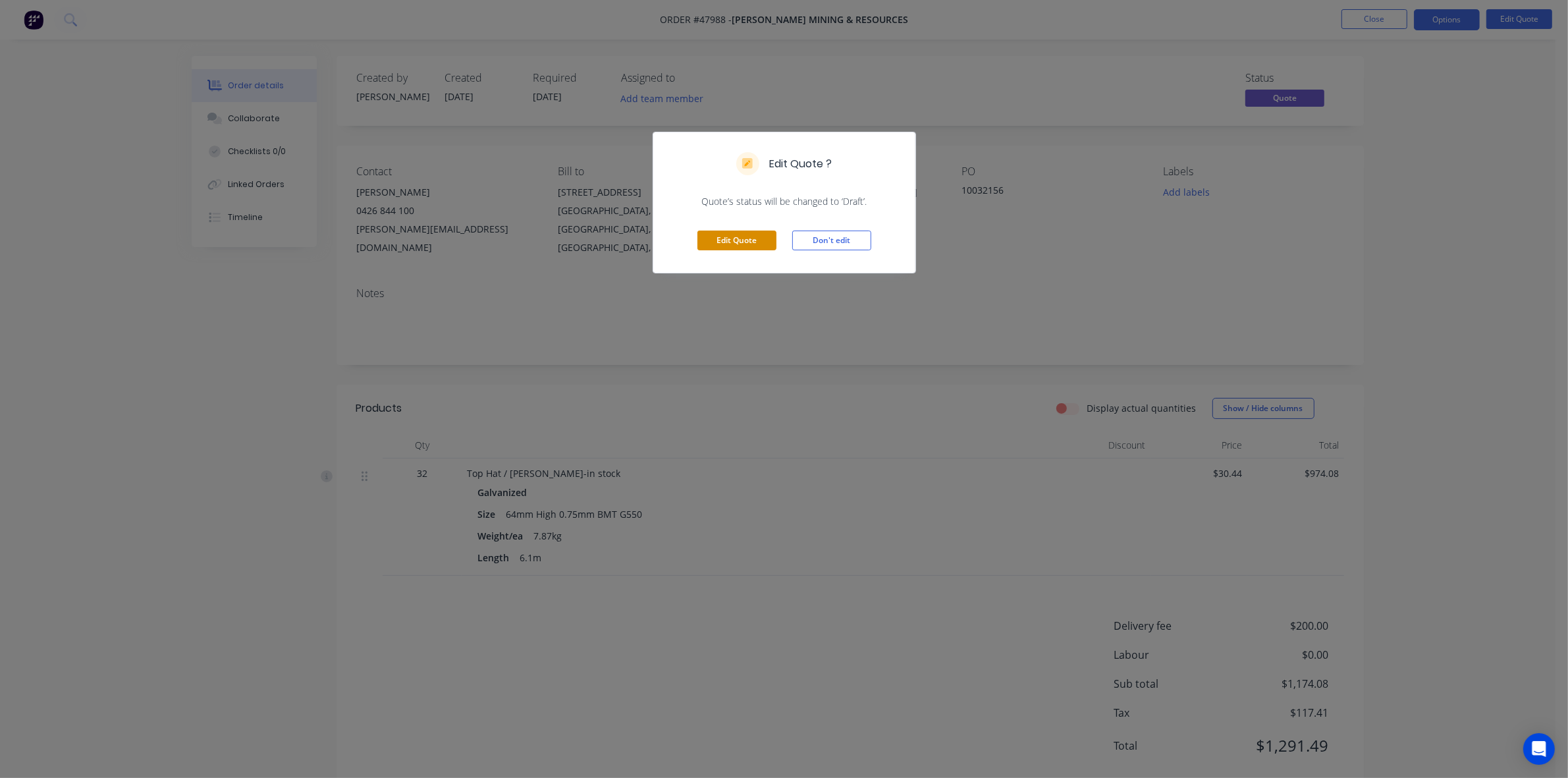
click at [740, 239] on button "Edit Quote" at bounding box center [737, 240] width 79 height 20
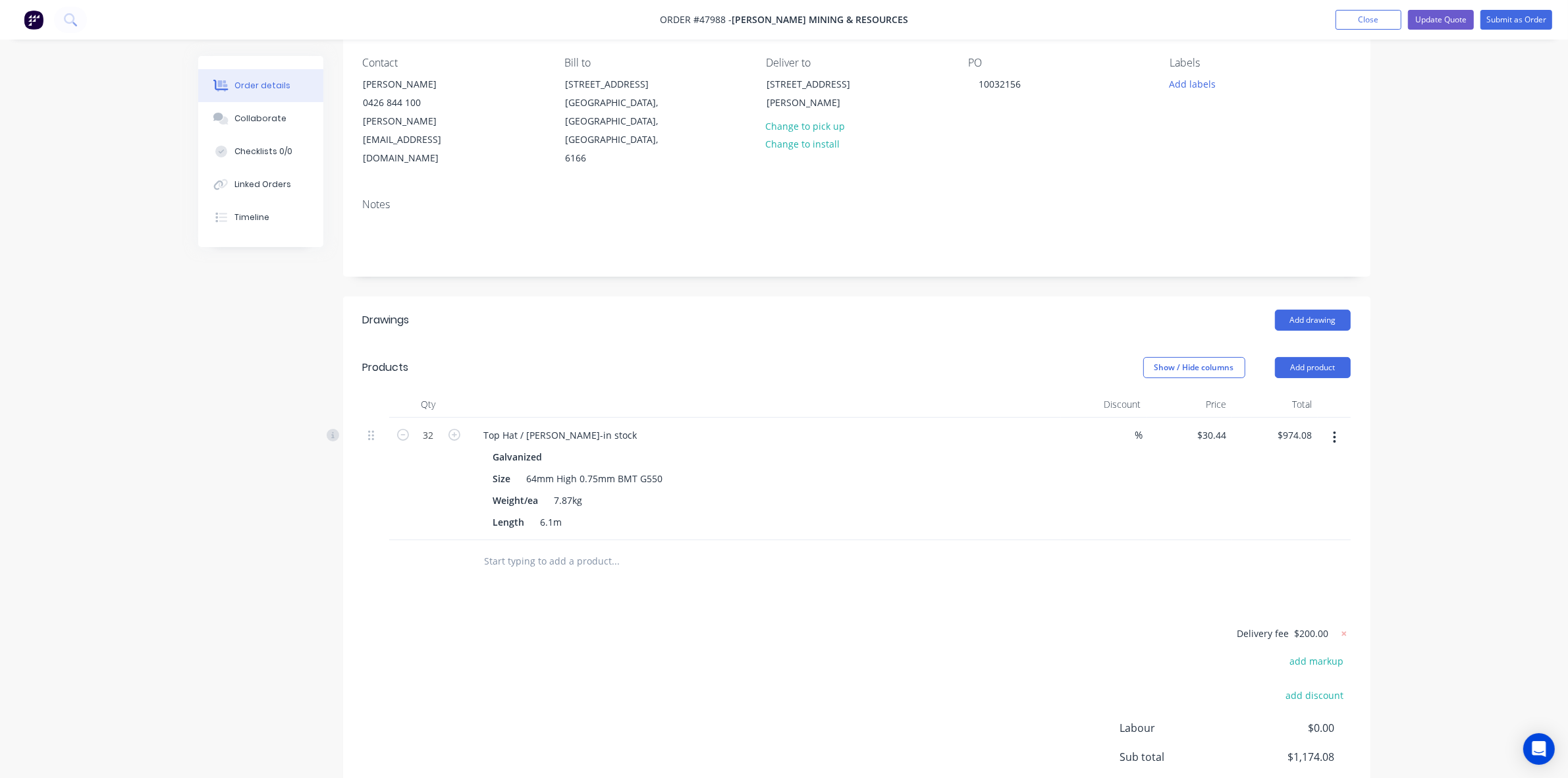
scroll to position [198, 0]
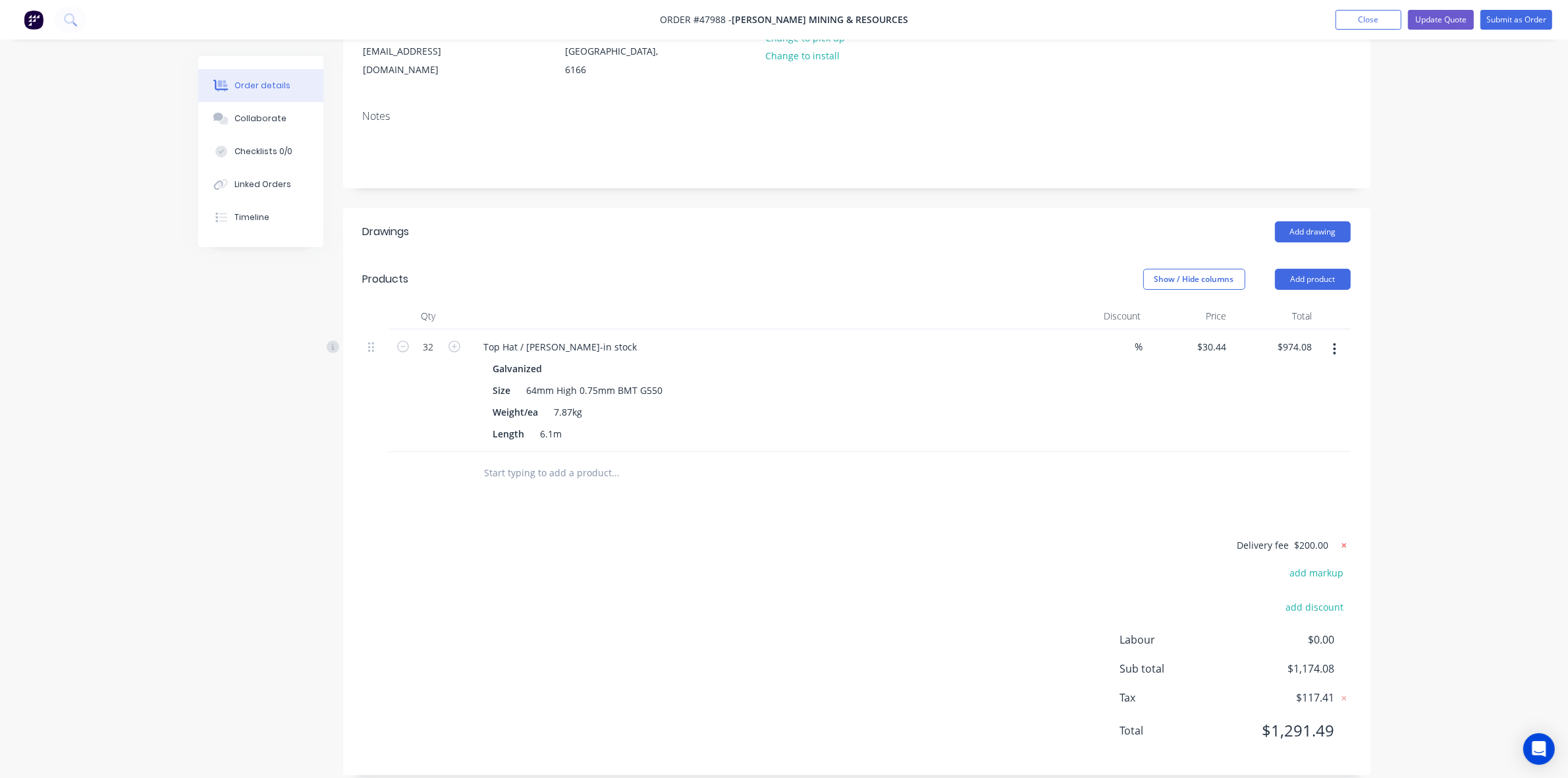
click at [1341, 539] on icon at bounding box center [1344, 545] width 13 height 13
click at [909, 560] on div "add delivery fee add markup add discount Labour $0.00 Sub total $974.08 Tax $97…" at bounding box center [856, 650] width 988 height 226
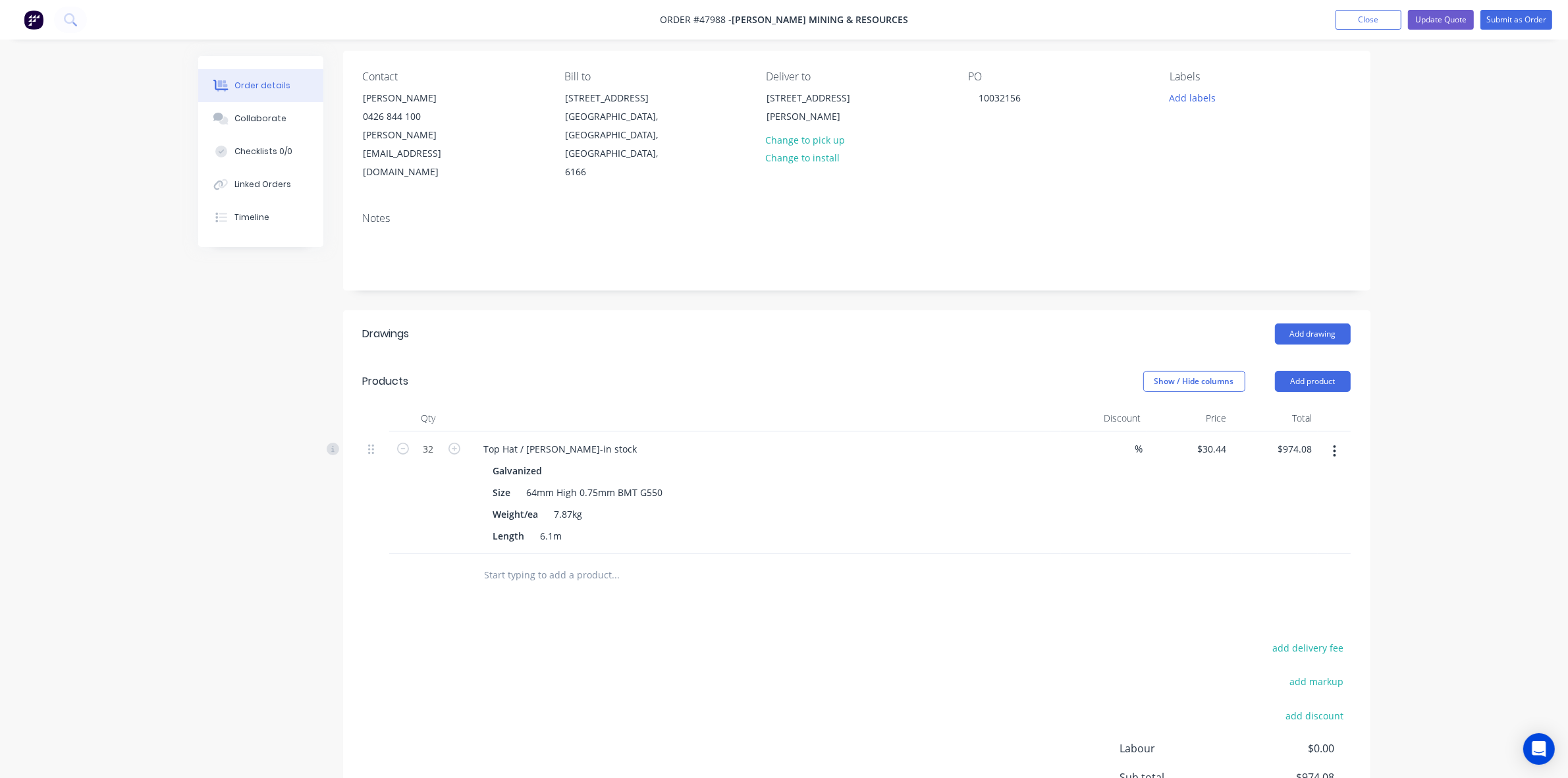
scroll to position [0, 0]
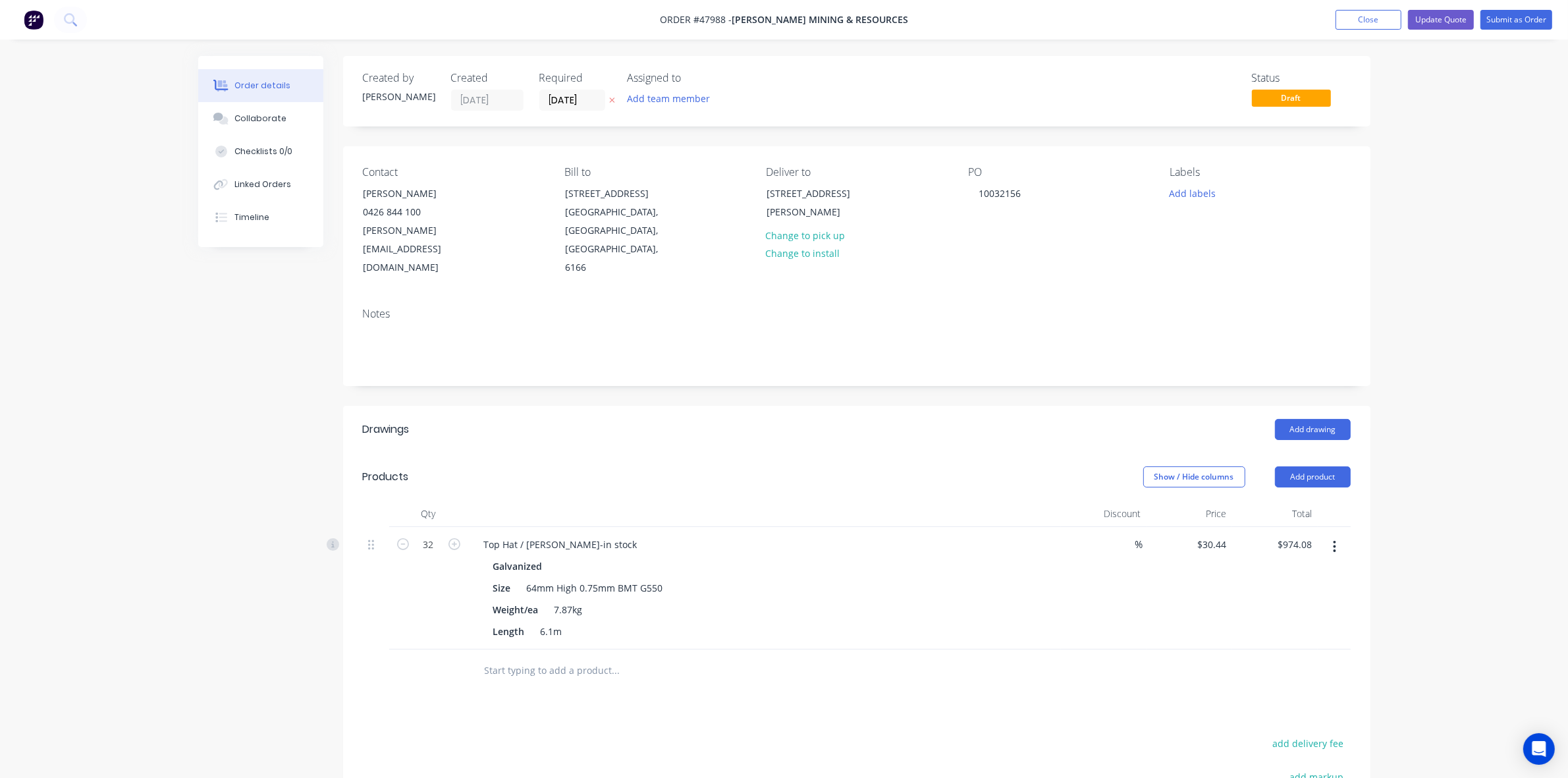
click at [1042, 700] on div "Drawings Add drawing Products Show / Hide columns Add product Qty Discount Pric…" at bounding box center [857, 693] width 1027 height 574
click at [777, 501] on div at bounding box center [765, 514] width 593 height 26
click at [946, 468] on div "Show / Hide columns Add product" at bounding box center [961, 477] width 778 height 21
click at [1545, 14] on button "Submit as Order" at bounding box center [1516, 19] width 71 height 20
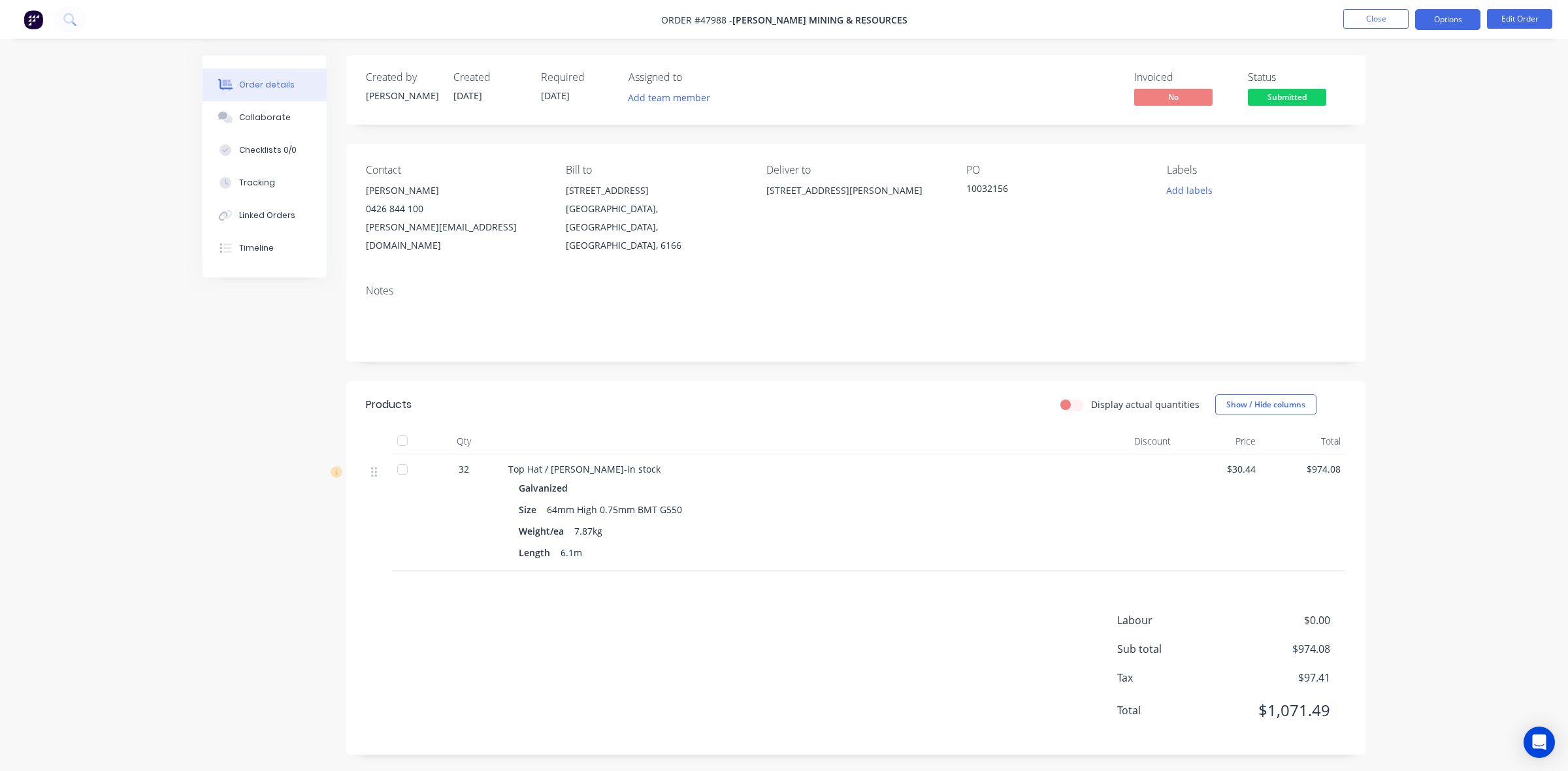
click at [1445, 18] on button "Options" at bounding box center [1448, 19] width 65 height 21
click at [1398, 76] on div "Invoice" at bounding box center [1408, 80] width 120 height 19
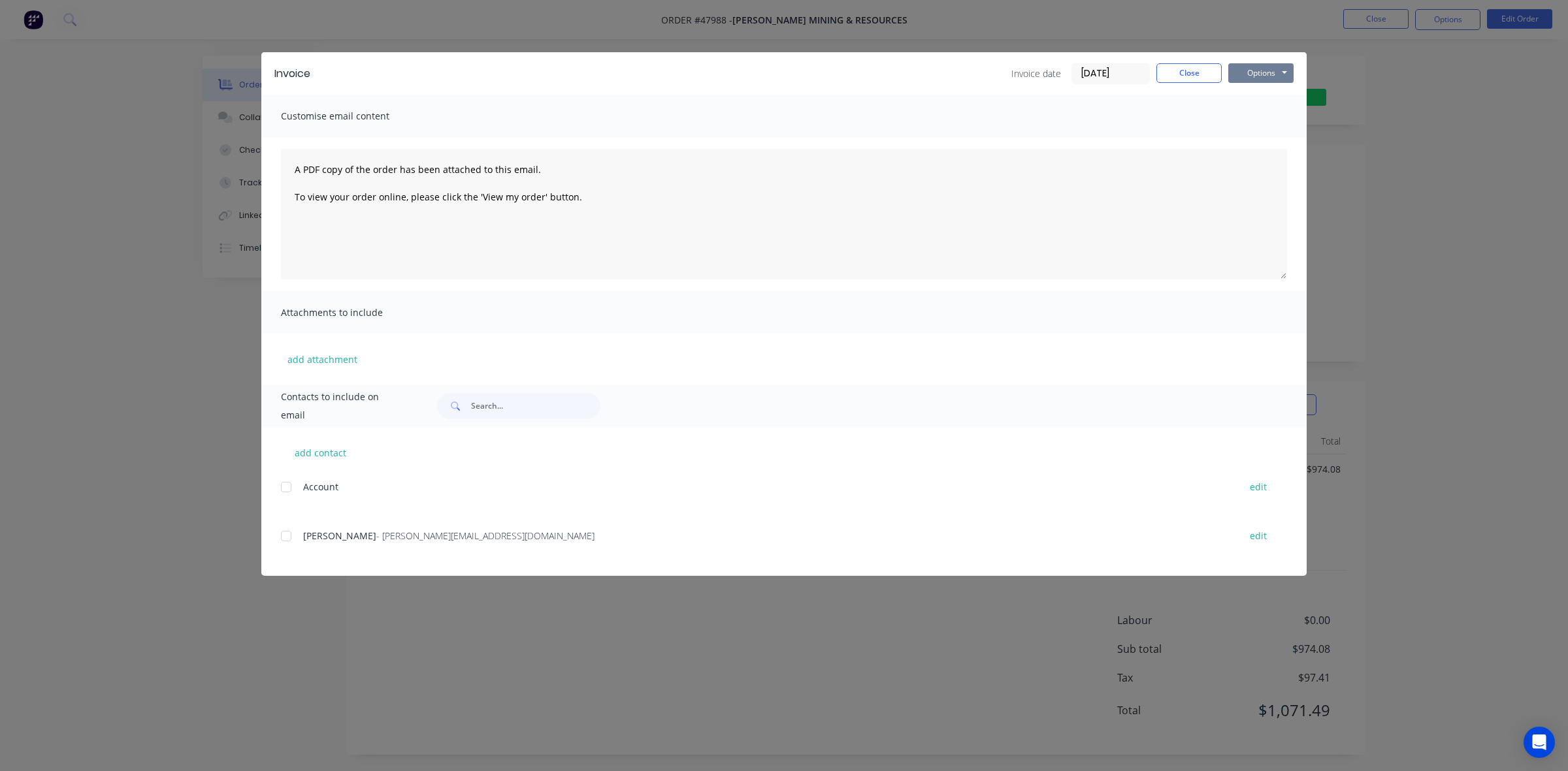
click at [1261, 78] on button "Options" at bounding box center [1261, 73] width 65 height 20
click at [1268, 115] on button "Print" at bounding box center [1270, 118] width 84 height 21
click at [1184, 66] on button "Close" at bounding box center [1189, 73] width 65 height 20
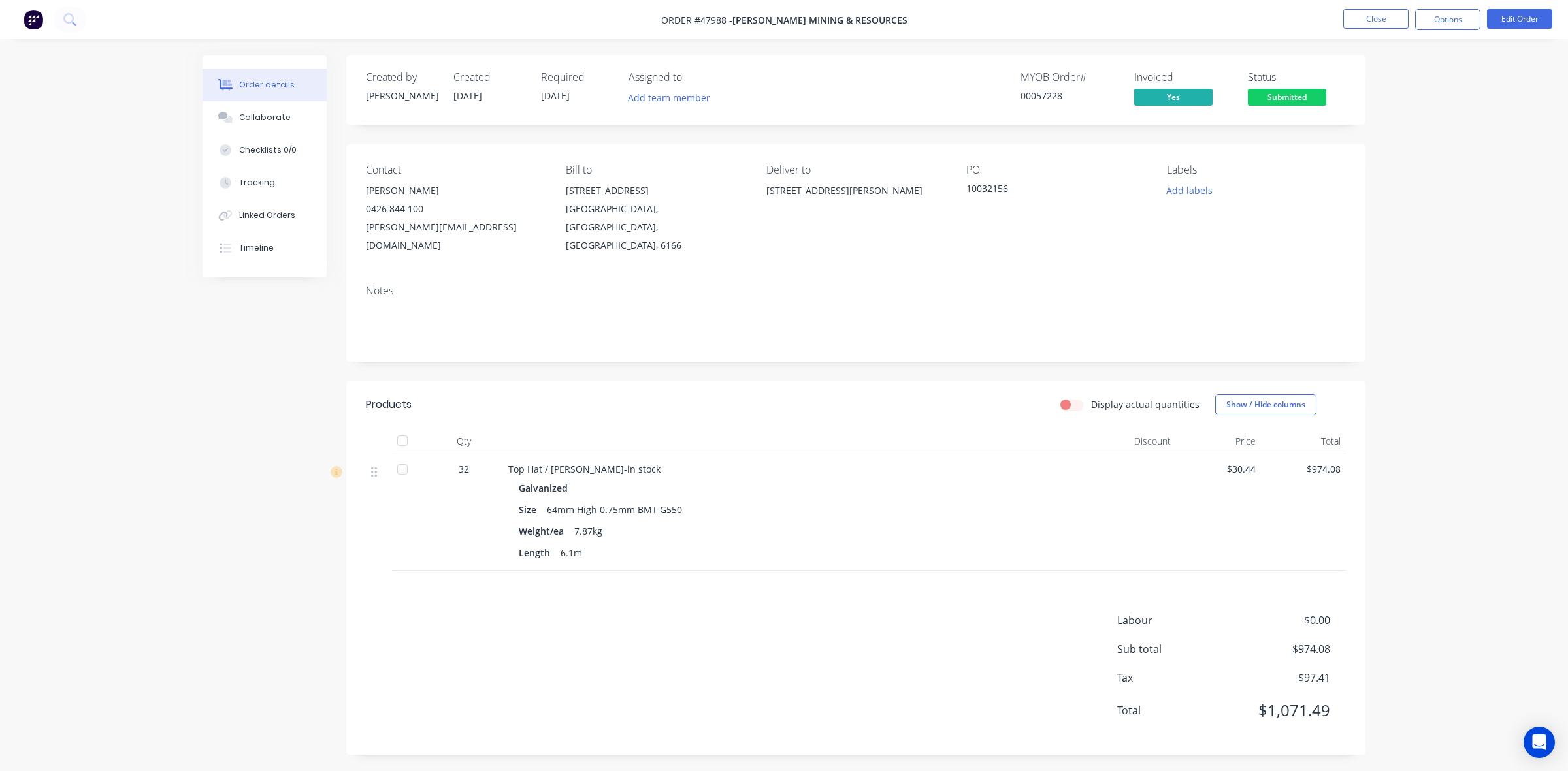
click at [832, 578] on div "Products Display actual quantities Show / Hide columns Qty Discount Price Total…" at bounding box center [856, 567] width 1019 height 373
click at [626, 348] on div "Created by [PERSON_NAME] Created [DATE] Required [DATE] Assigned to Add team me…" at bounding box center [856, 405] width 1019 height 699
click at [1441, 28] on button "Options" at bounding box center [1448, 19] width 65 height 21
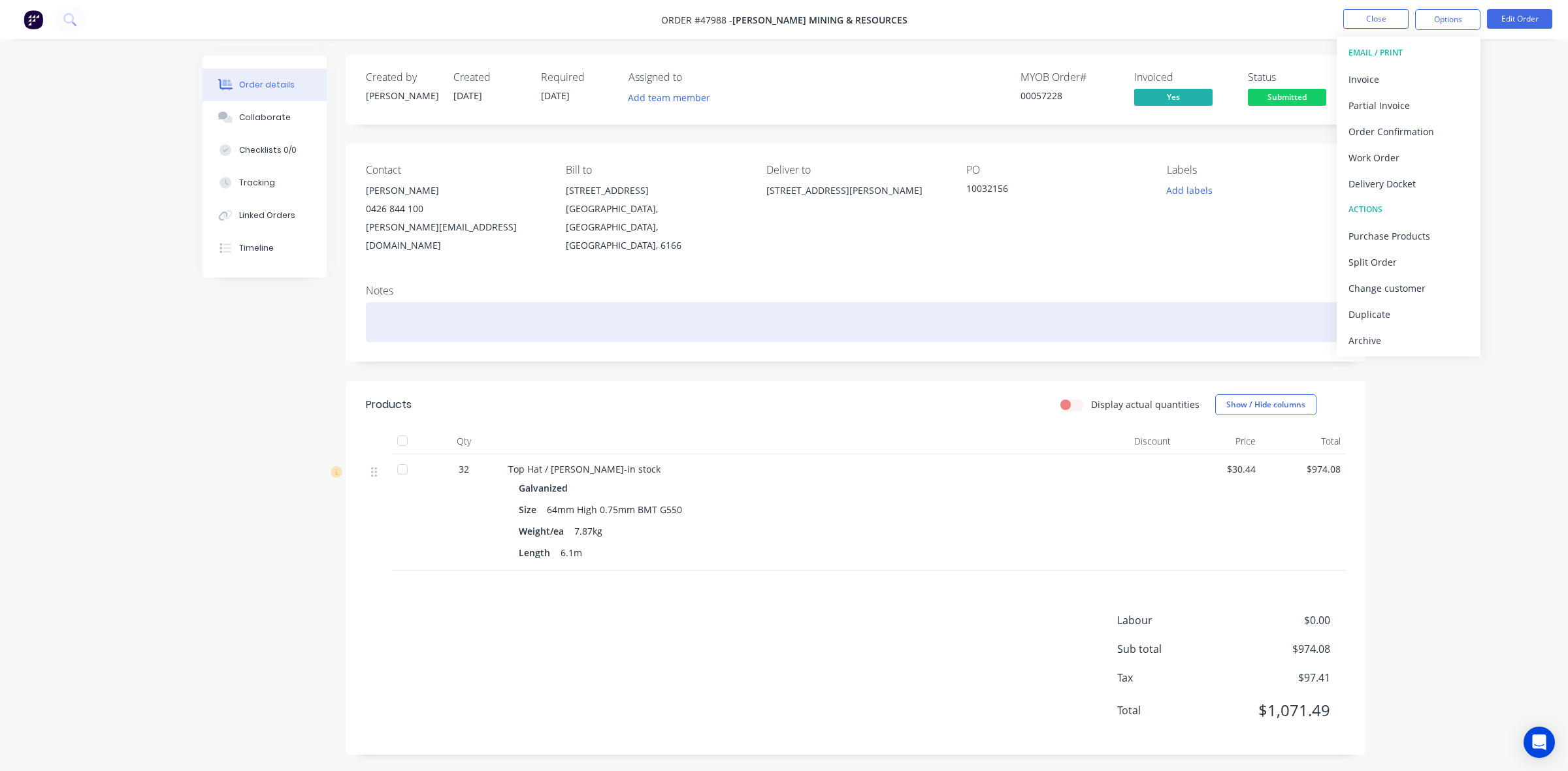
click at [843, 302] on div at bounding box center [856, 322] width 980 height 40
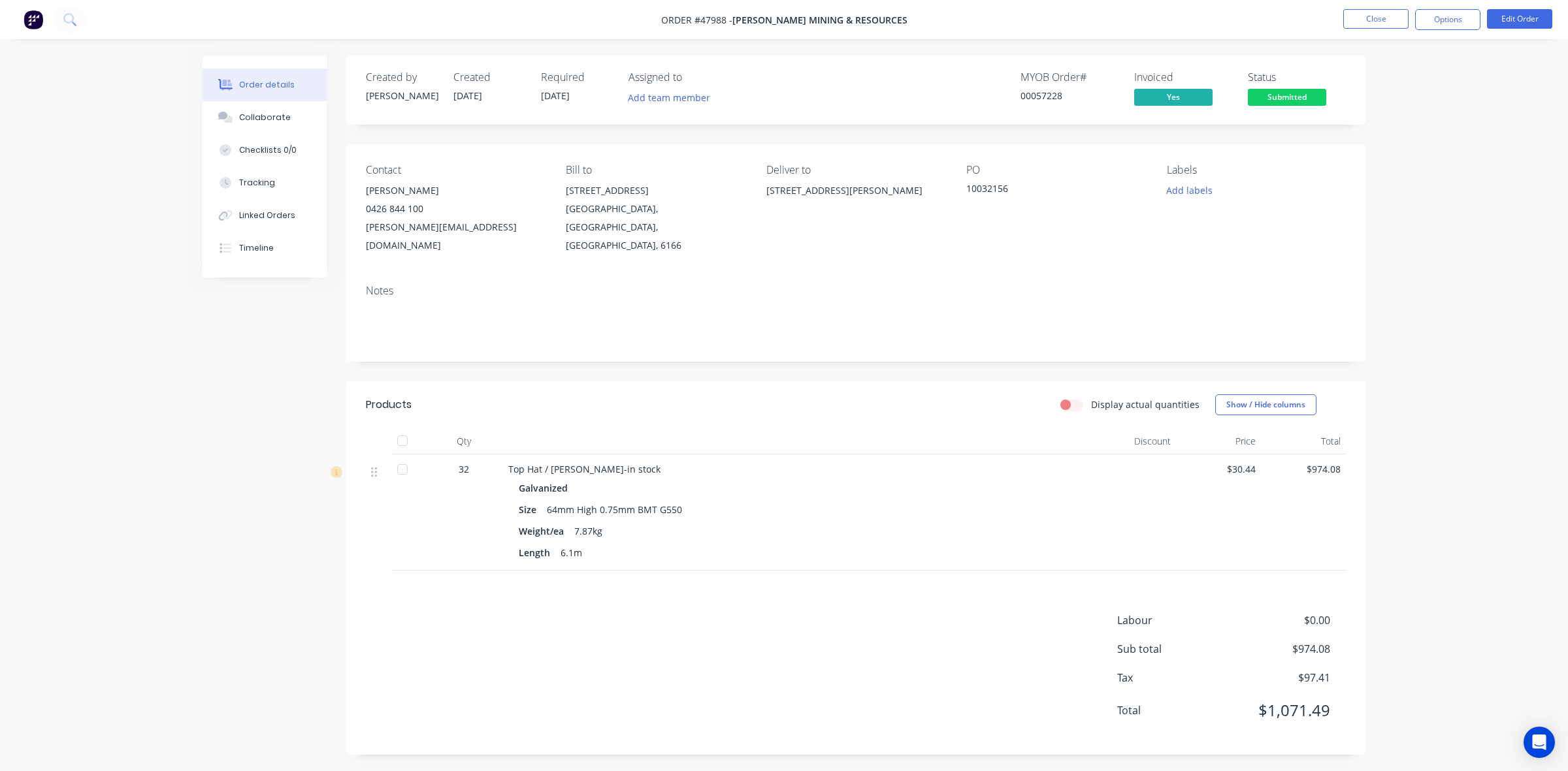
click at [809, 428] on div at bounding box center [797, 441] width 588 height 26
click at [1504, 24] on button "Edit Order" at bounding box center [1519, 18] width 65 height 20
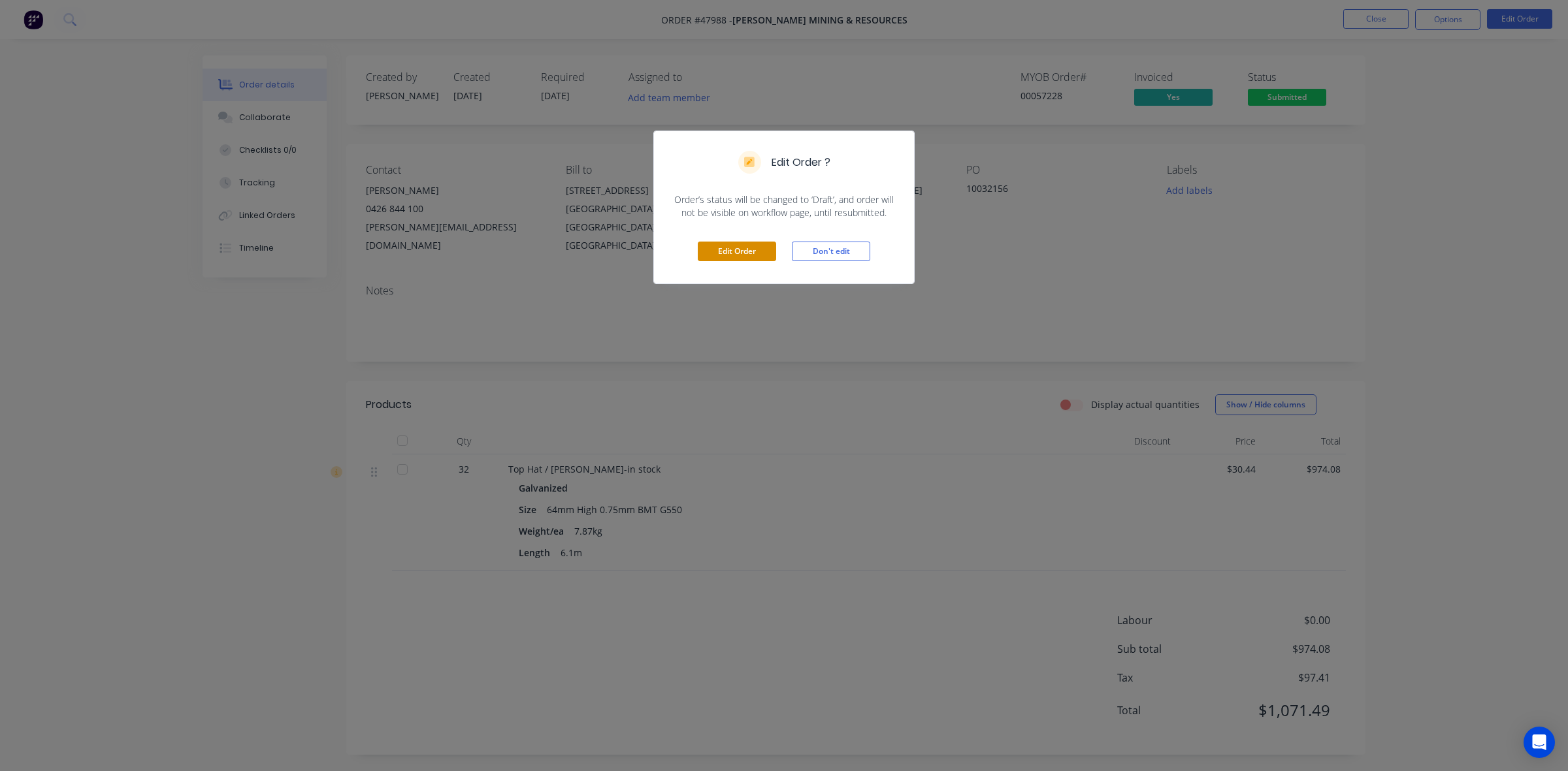
click at [724, 257] on button "Edit Order" at bounding box center [736, 251] width 78 height 20
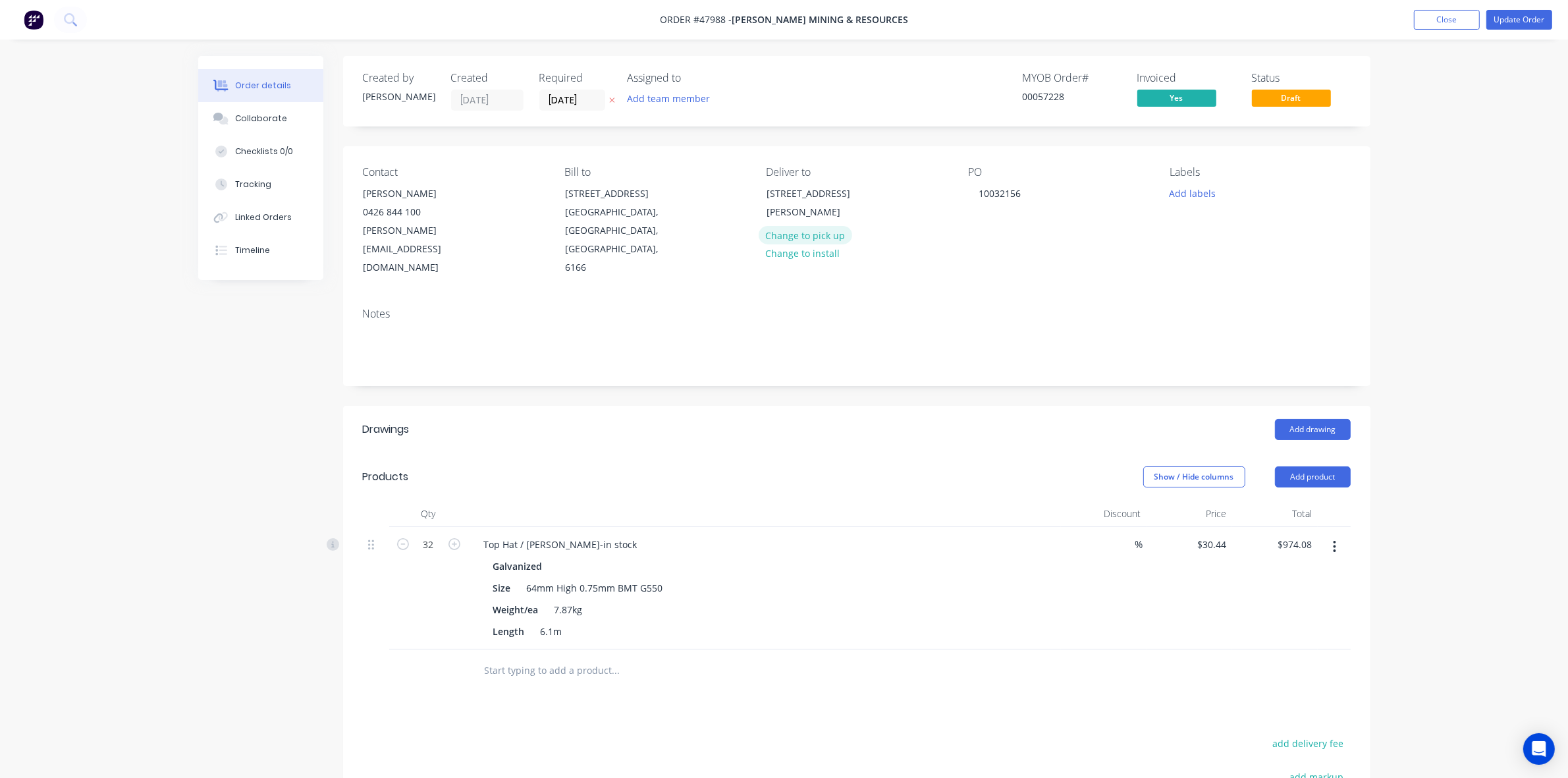
click at [812, 239] on button "Change to pick up" at bounding box center [805, 234] width 94 height 18
click at [1504, 10] on button "Update Order" at bounding box center [1519, 19] width 66 height 20
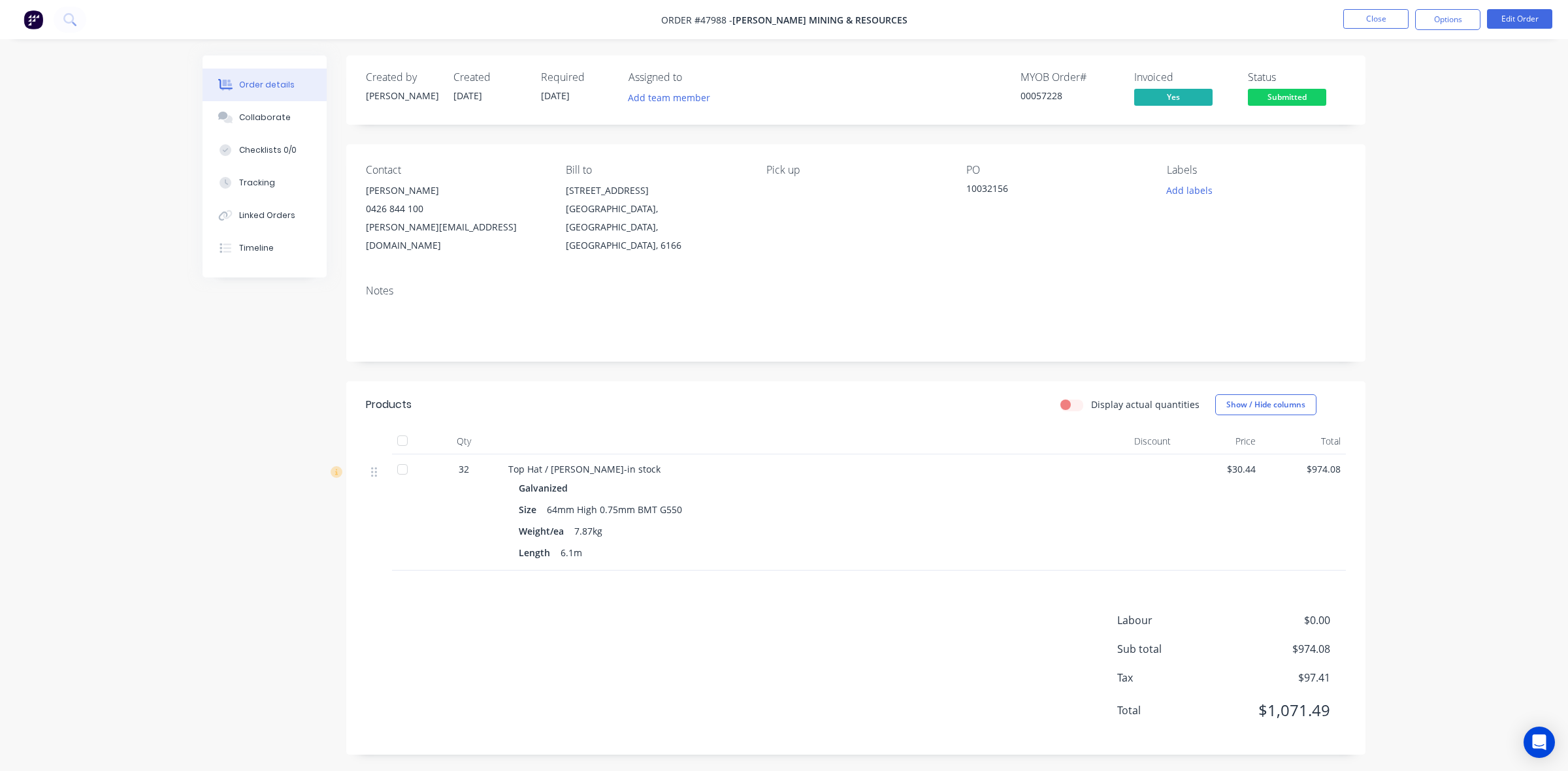
click at [1452, 8] on nav "Order #47988 - [PERSON_NAME] Mining & Resources Close Options Edit Order" at bounding box center [784, 19] width 1568 height 39
click at [1454, 18] on button "Options" at bounding box center [1448, 19] width 65 height 21
click at [1418, 68] on button "Invoice" at bounding box center [1408, 79] width 144 height 26
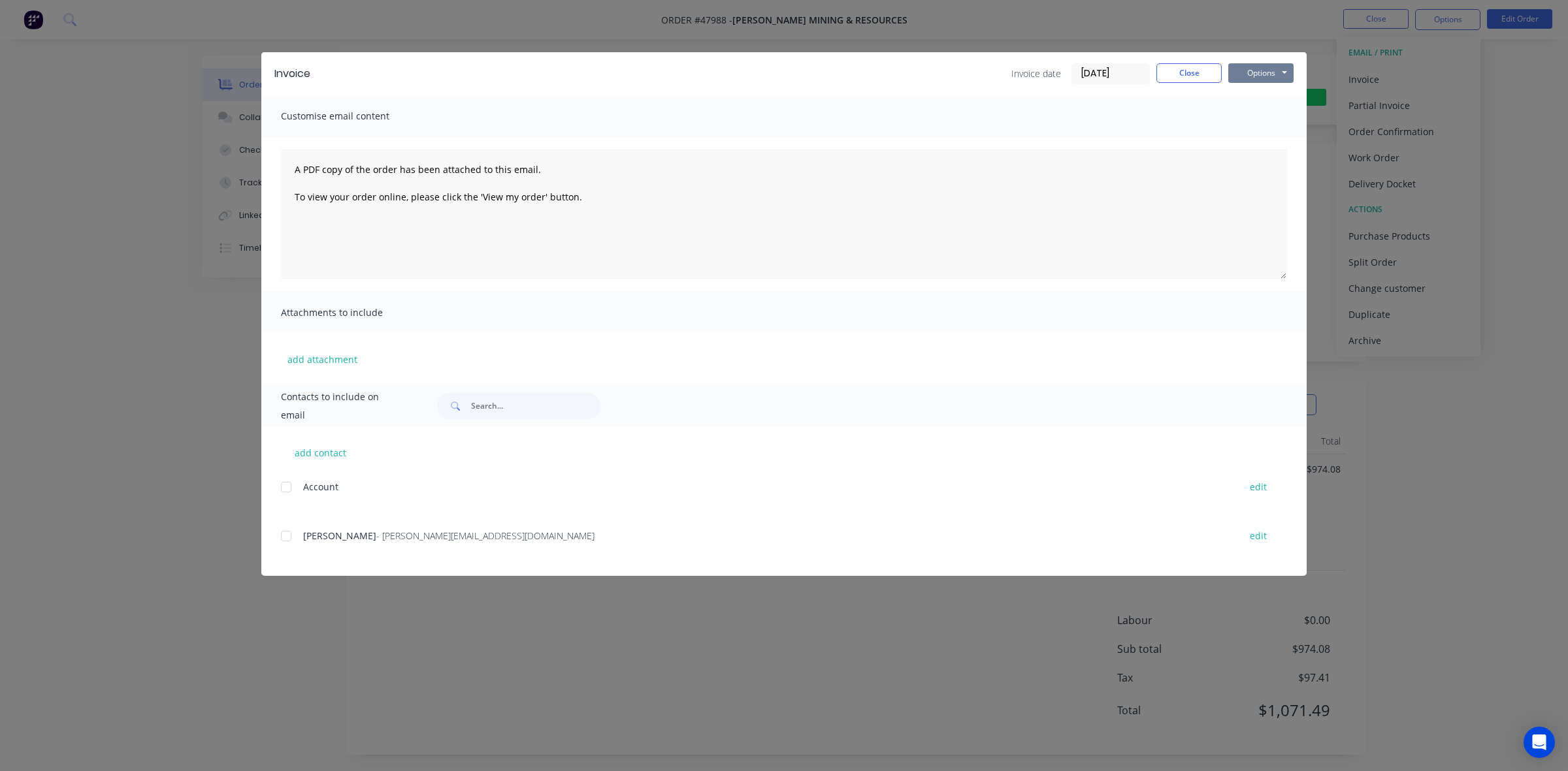
click at [1277, 64] on button "Options" at bounding box center [1261, 73] width 65 height 20
click at [1271, 96] on button "Preview" at bounding box center [1270, 96] width 84 height 21
drag, startPoint x: 1189, startPoint y: 65, endPoint x: 1117, endPoint y: 87, distance: 75.3
click at [1189, 66] on button "Close" at bounding box center [1189, 73] width 65 height 20
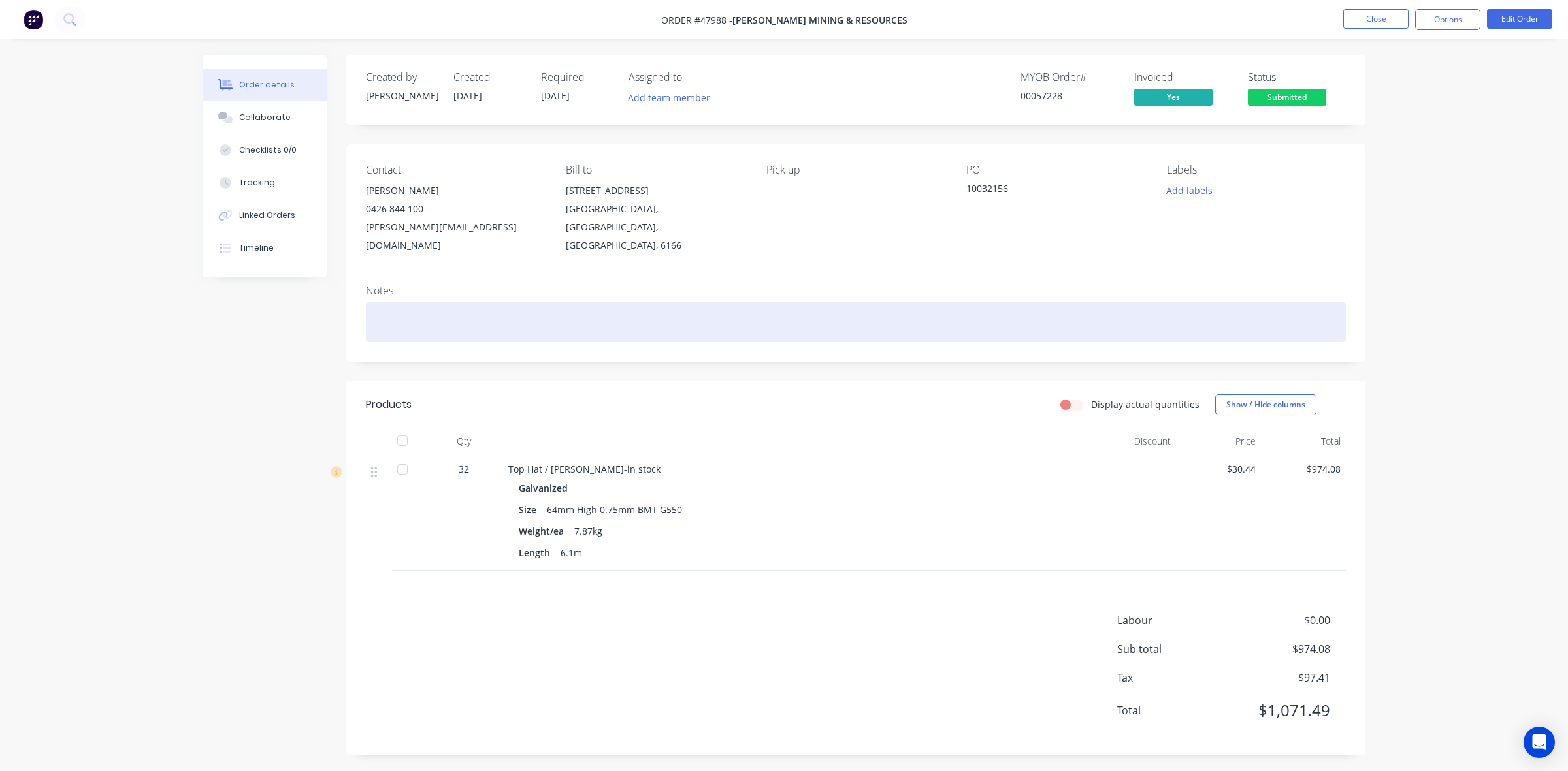
drag, startPoint x: 913, startPoint y: 310, endPoint x: 920, endPoint y: 275, distance: 35.7
click at [915, 310] on div at bounding box center [856, 322] width 980 height 40
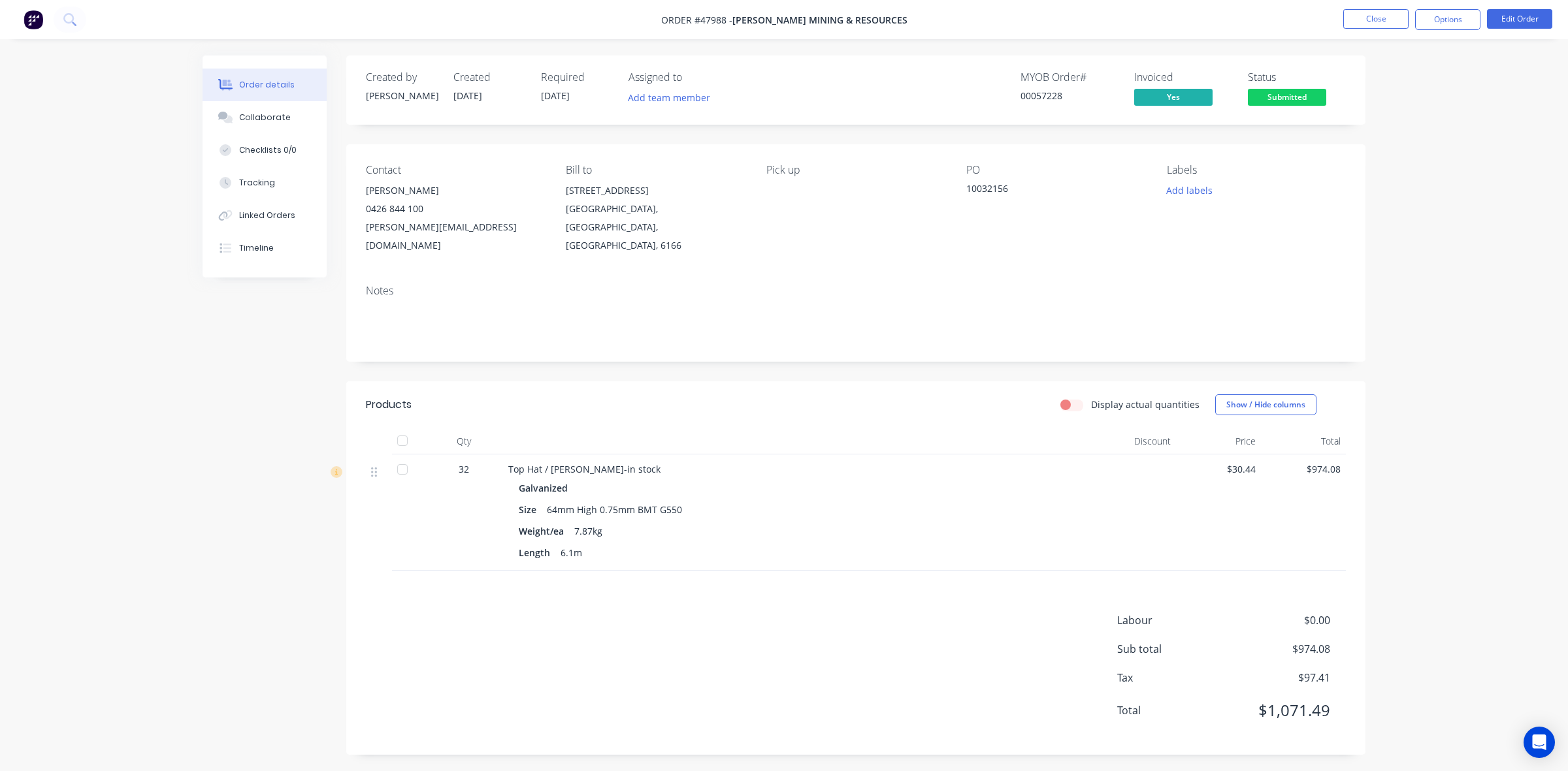
click at [1293, 103] on span "Submitted" at bounding box center [1287, 97] width 78 height 17
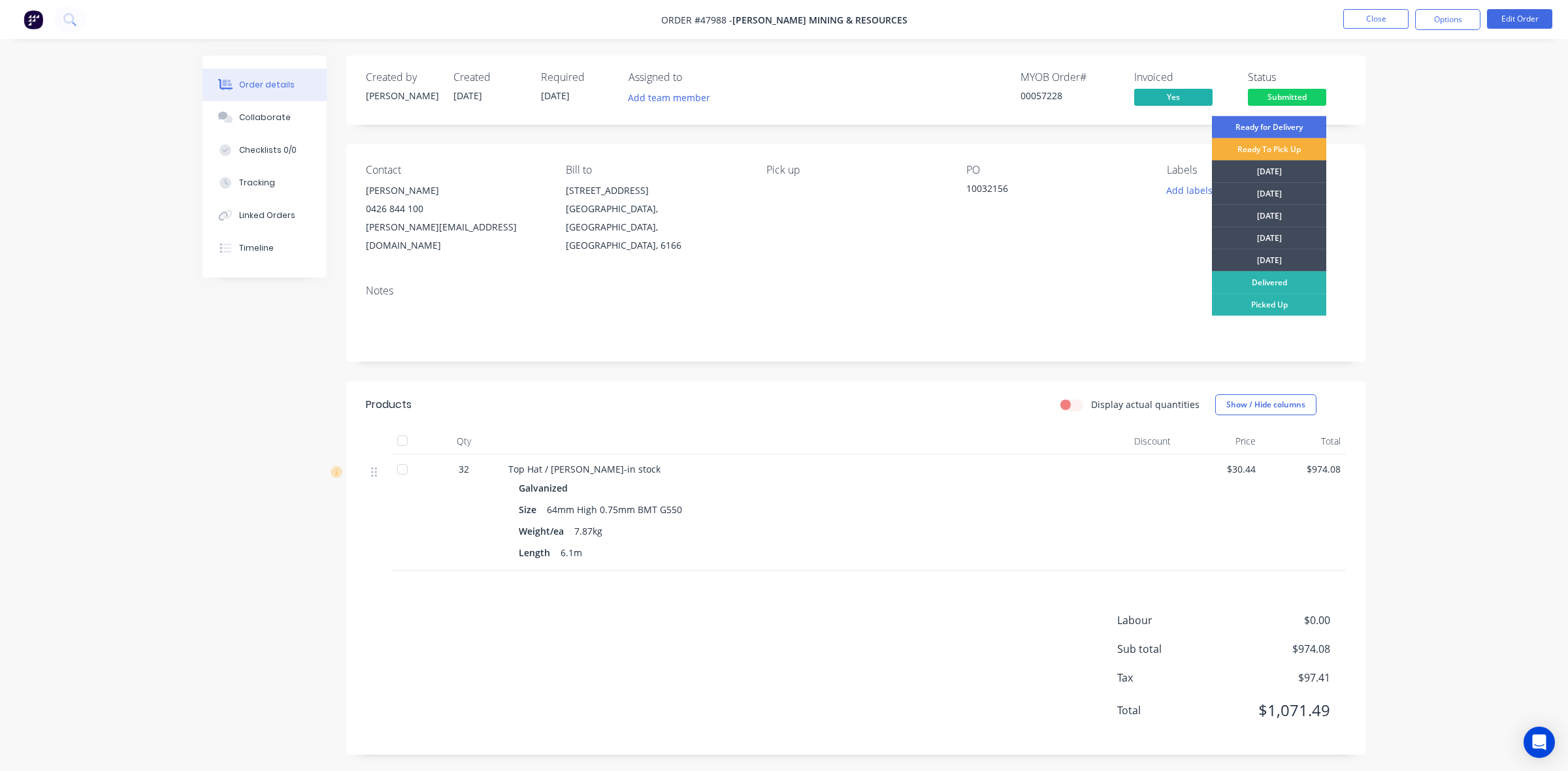
click at [829, 395] on div "Display actual quantities Show / Hide columns" at bounding box center [959, 405] width 771 height 21
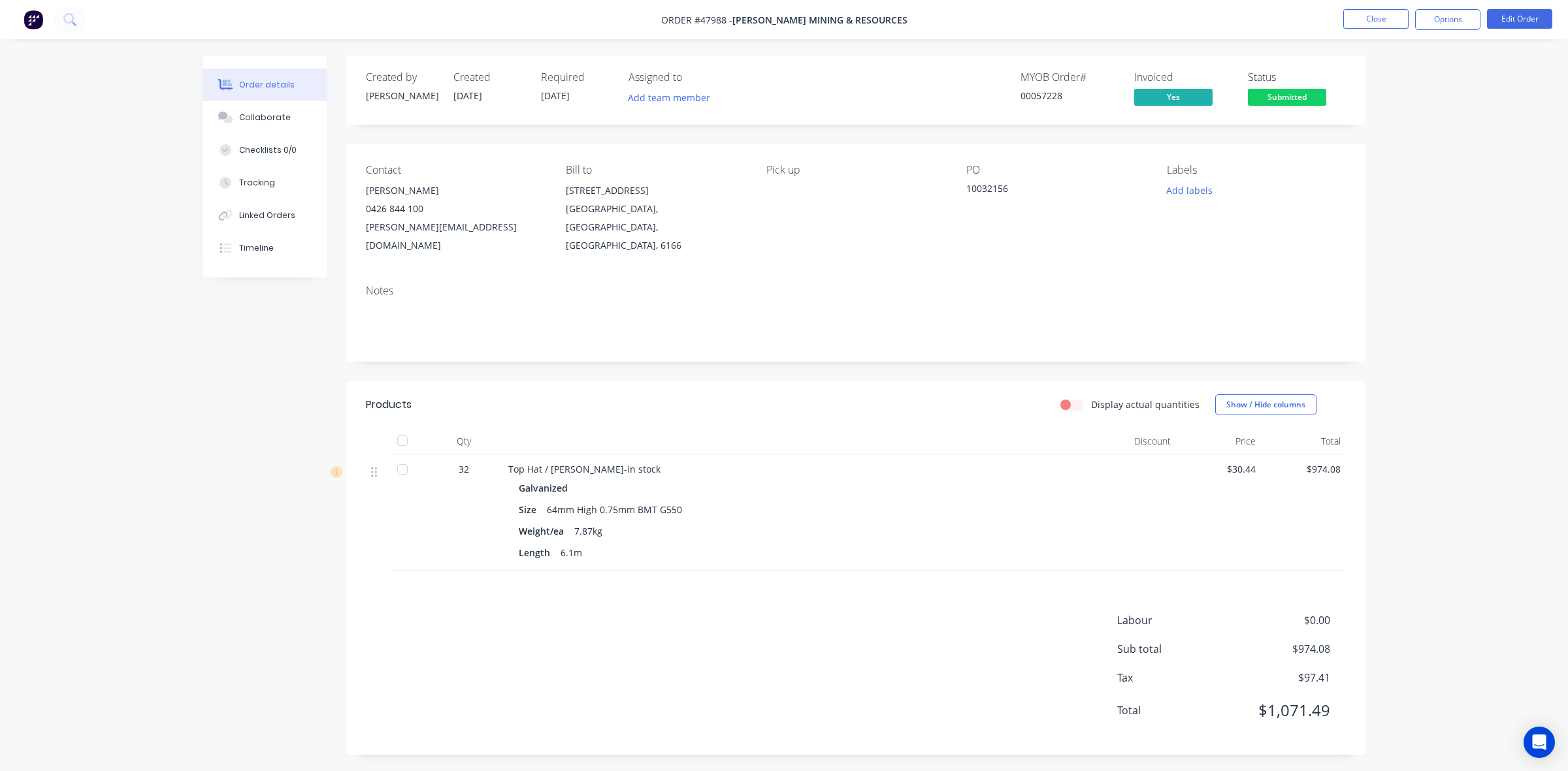
click at [865, 578] on div "Products Display actual quantities Show / Hide columns Qty Discount Price Total…" at bounding box center [856, 567] width 1019 height 373
click at [1307, 101] on span "Submitted" at bounding box center [1287, 97] width 78 height 17
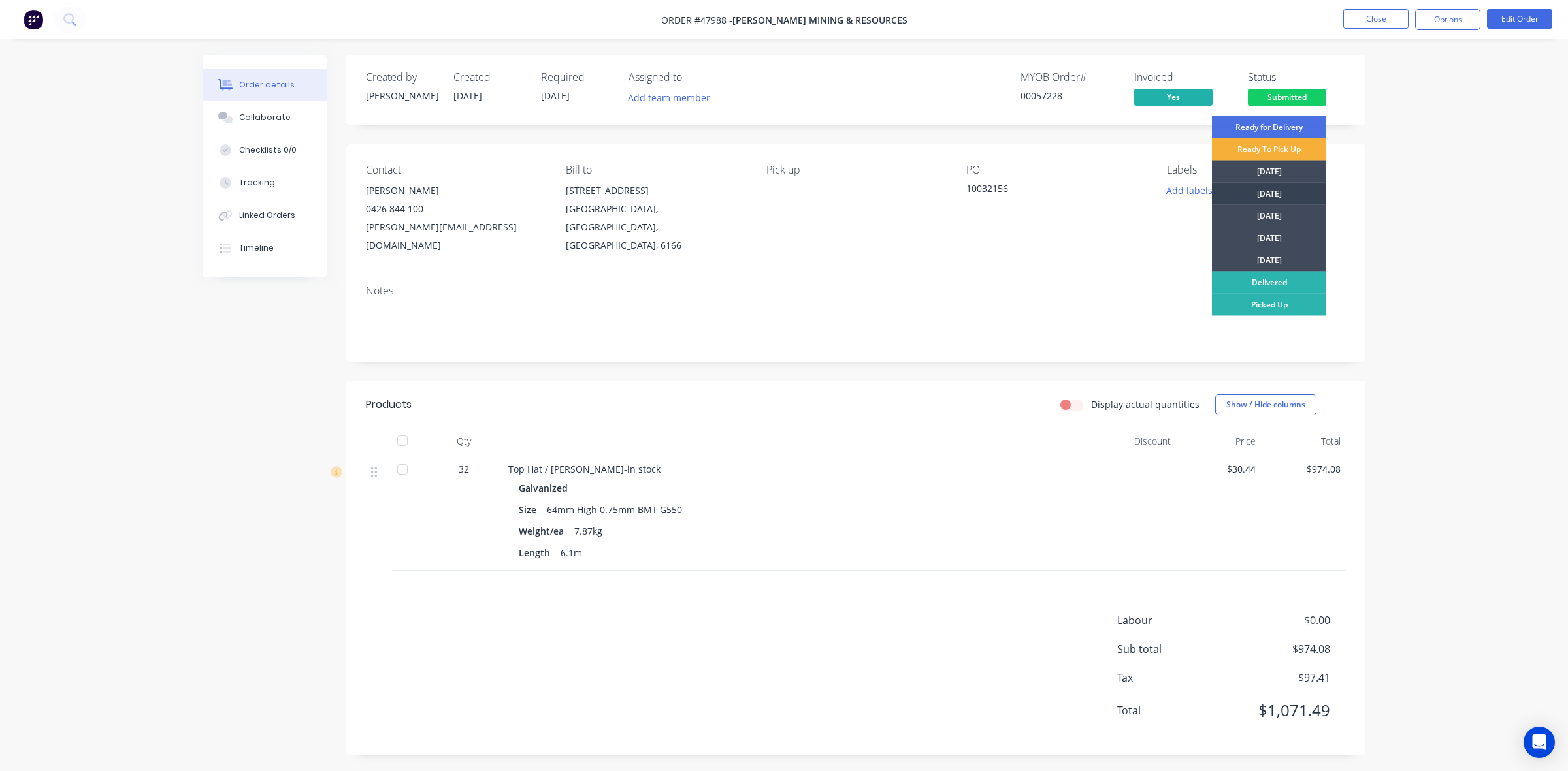
click at [1287, 197] on div "[DATE]" at bounding box center [1269, 194] width 115 height 22
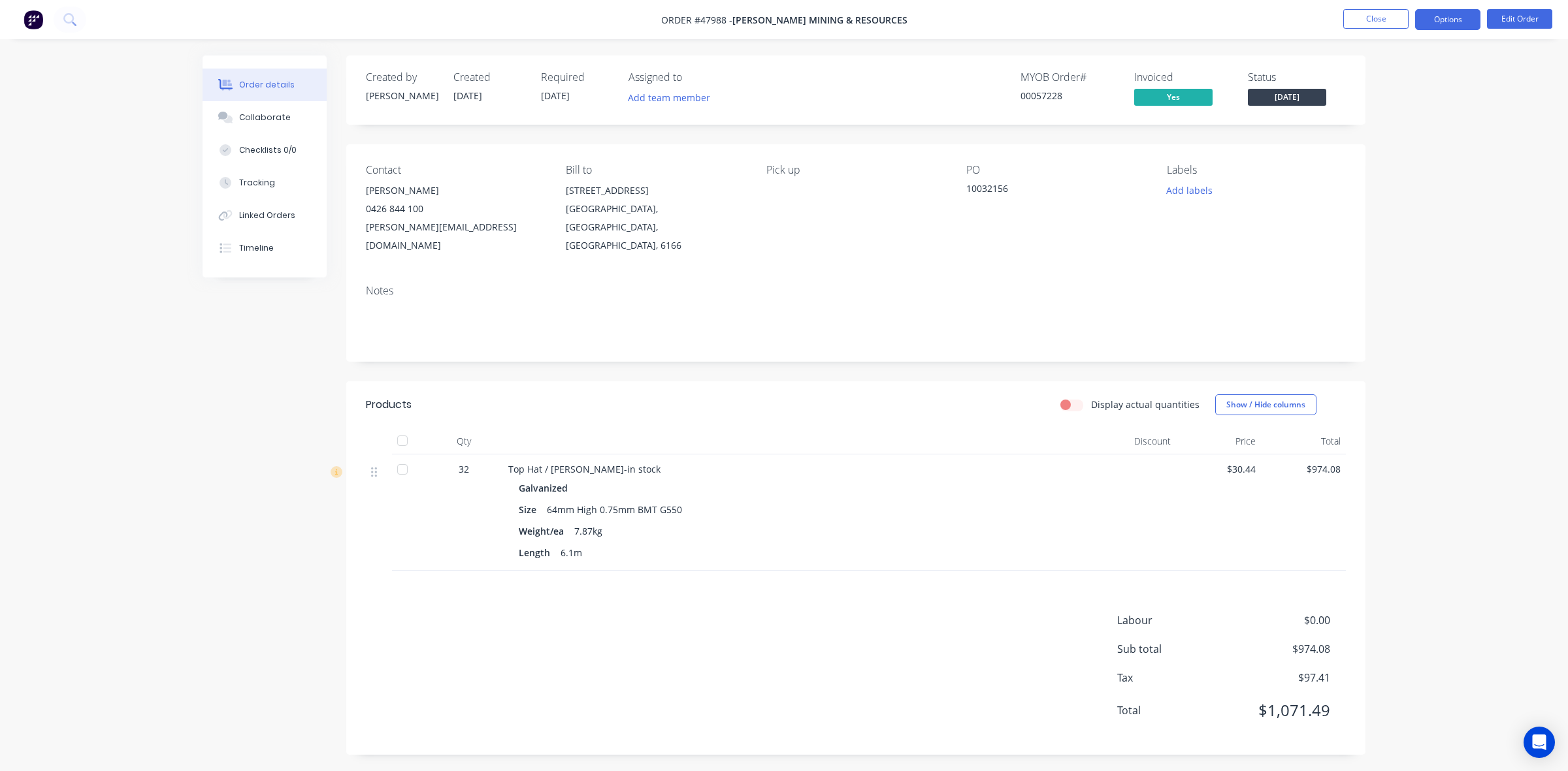
click at [1445, 17] on button "Options" at bounding box center [1448, 19] width 65 height 21
click at [1398, 175] on div "Delivery Docket" at bounding box center [1408, 184] width 120 height 19
click at [1411, 132] on div "Without pricing" at bounding box center [1408, 131] width 120 height 19
drag, startPoint x: 992, startPoint y: 396, endPoint x: 956, endPoint y: 362, distance: 49.5
click at [991, 395] on div "Display actual quantities Show / Hide columns" at bounding box center [959, 405] width 771 height 21
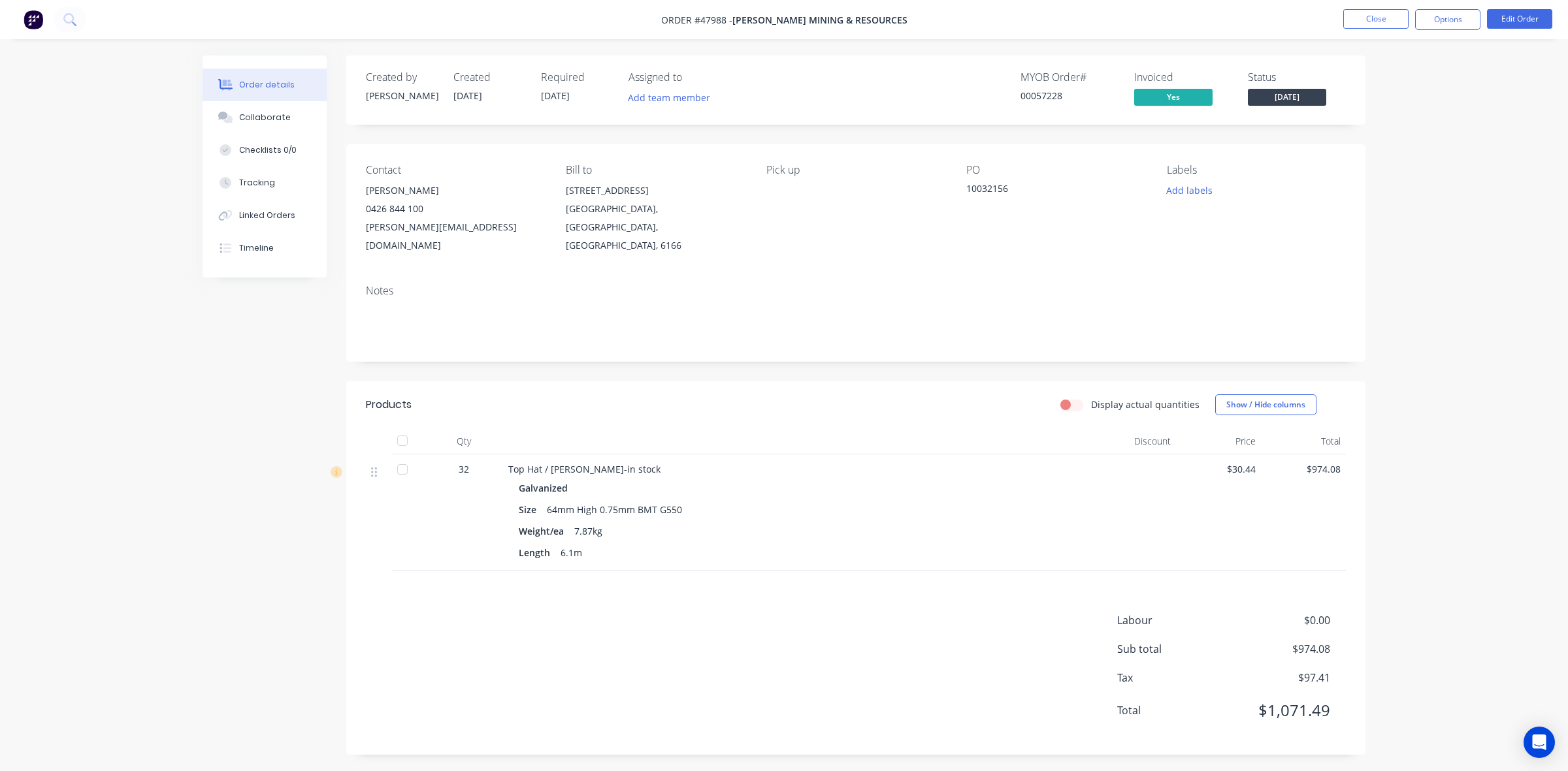
click at [854, 333] on div "Notes" at bounding box center [856, 318] width 1019 height 88
click at [249, 494] on div "Created by [PERSON_NAME] Created [DATE] Required [DATE] Assigned to Add team me…" at bounding box center [783, 415] width 1163 height 719
click at [871, 578] on div "Products Display actual quantities Show / Hide columns Qty Discount Price Total…" at bounding box center [856, 567] width 1019 height 373
click at [810, 613] on div "Labour $0.00 Sub total $974.08 Tax $97.41 Total $1,071.49" at bounding box center [856, 674] width 980 height 123
click at [821, 543] on div "Length 6.1m" at bounding box center [797, 553] width 556 height 19
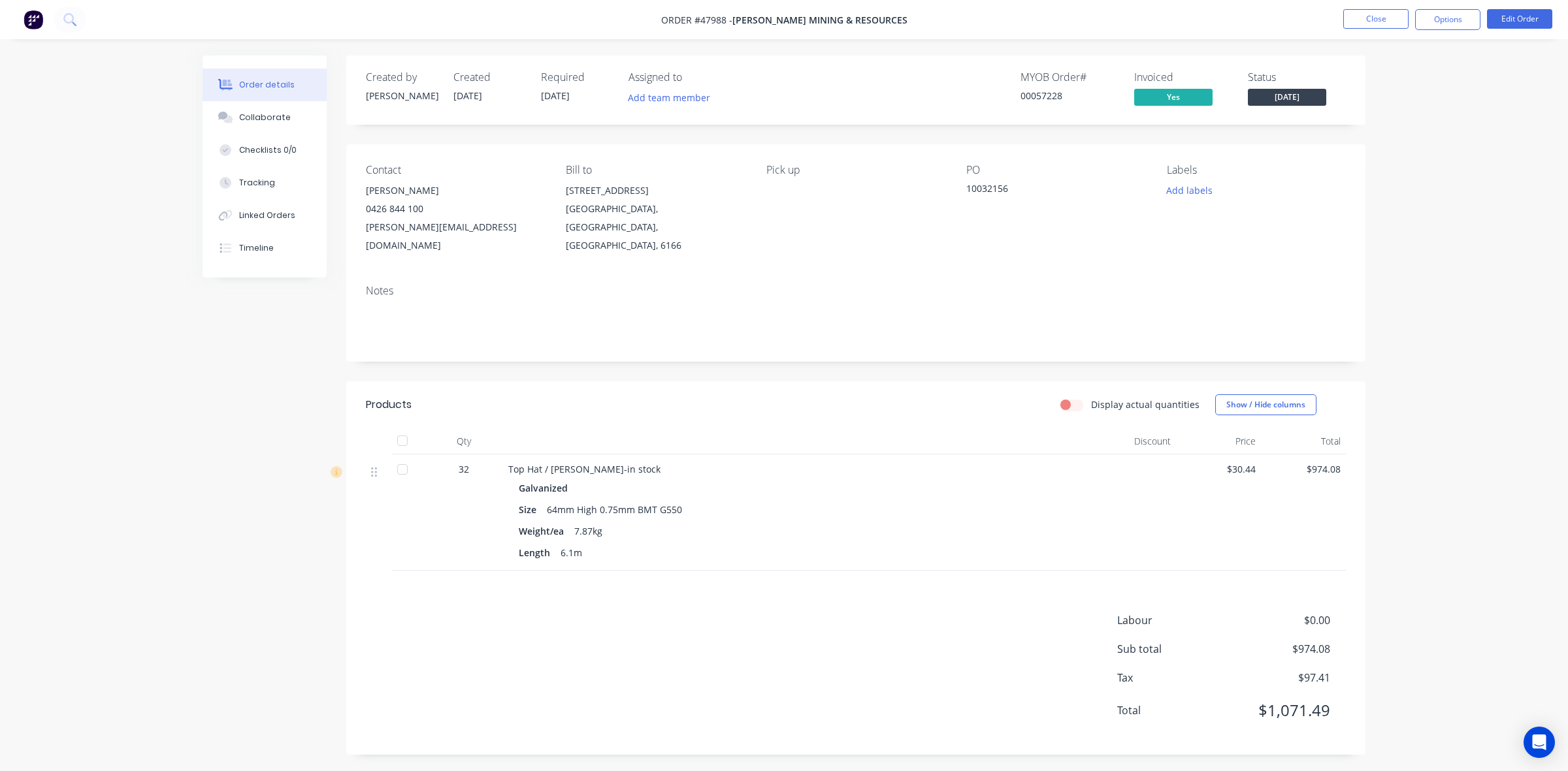
click at [874, 568] on div "Products Display actual quantities Show / Hide columns Qty Discount Price Total…" at bounding box center [856, 567] width 1019 height 373
click at [724, 621] on div "Labour $0.00 Sub total $974.08 Tax $97.41 Total $1,071.49" at bounding box center [856, 674] width 980 height 123
click at [920, 576] on div "Products Display actual quantities Show / Hide columns Qty Discount Price Total…" at bounding box center [856, 567] width 1019 height 373
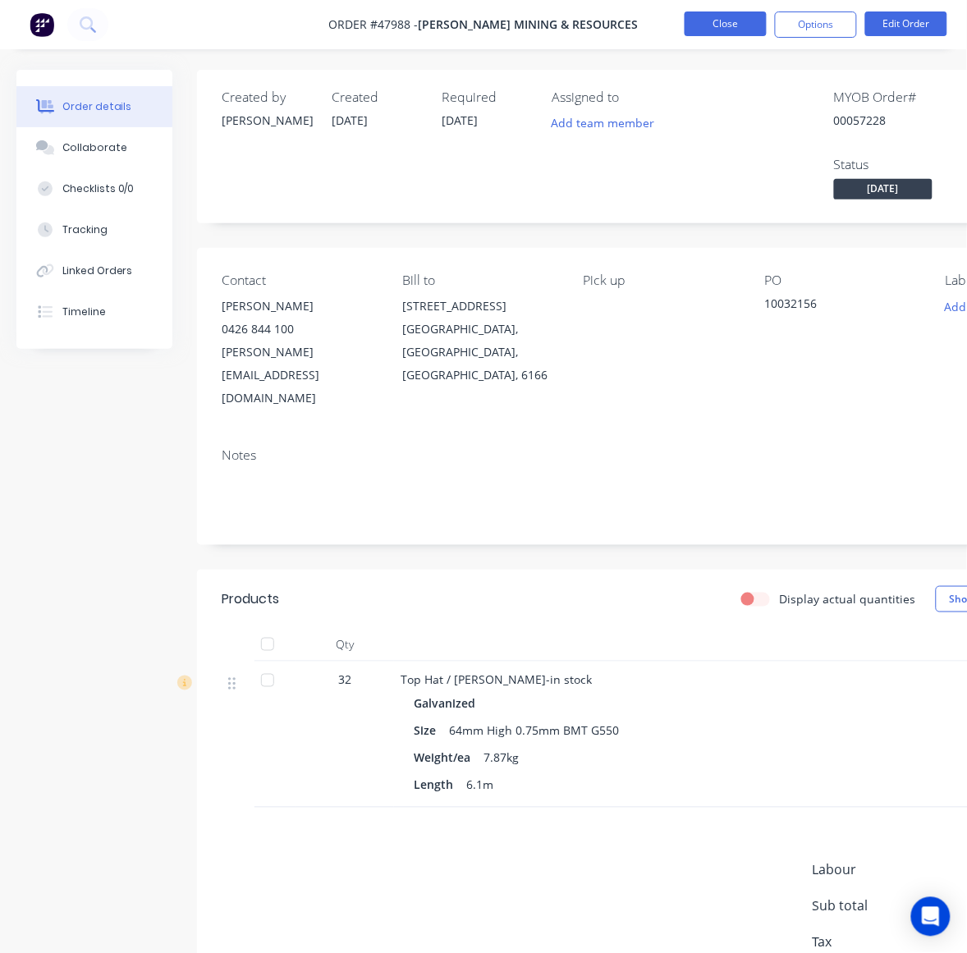
click at [751, 21] on button "Close" at bounding box center [725, 23] width 82 height 25
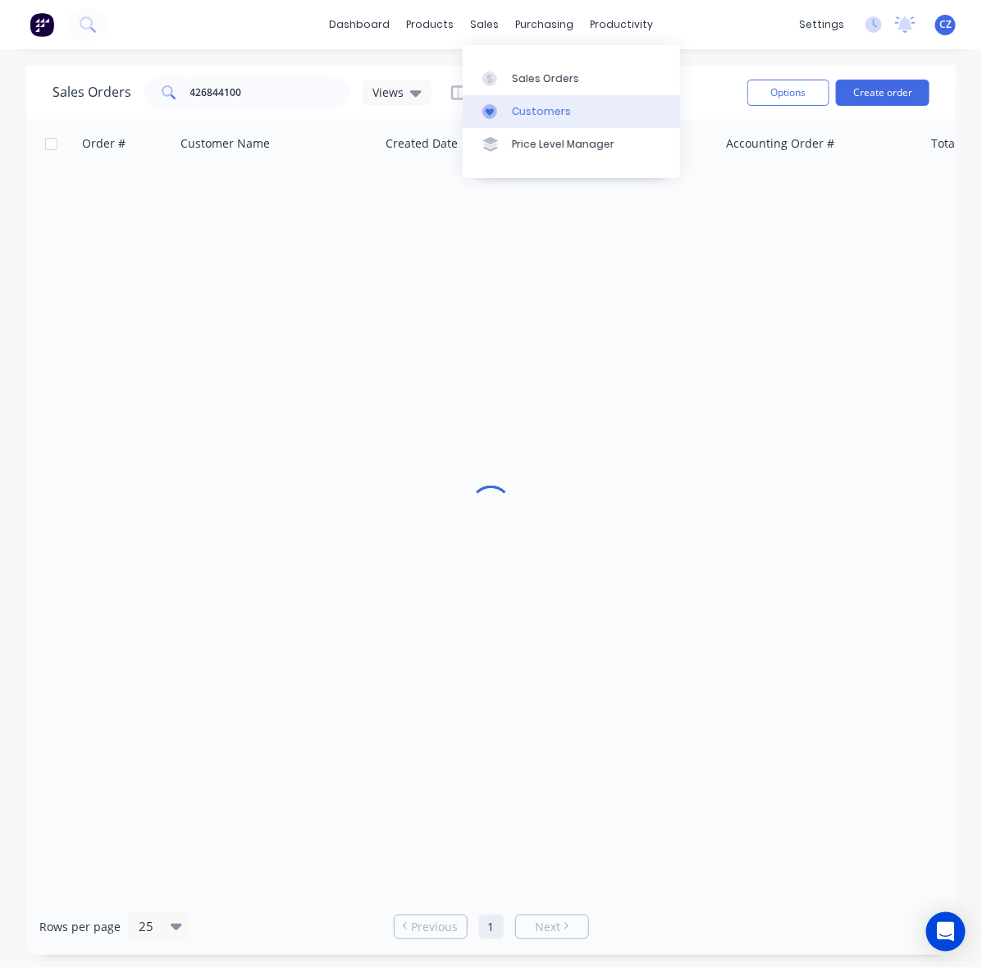
click at [506, 105] on div at bounding box center [495, 111] width 25 height 15
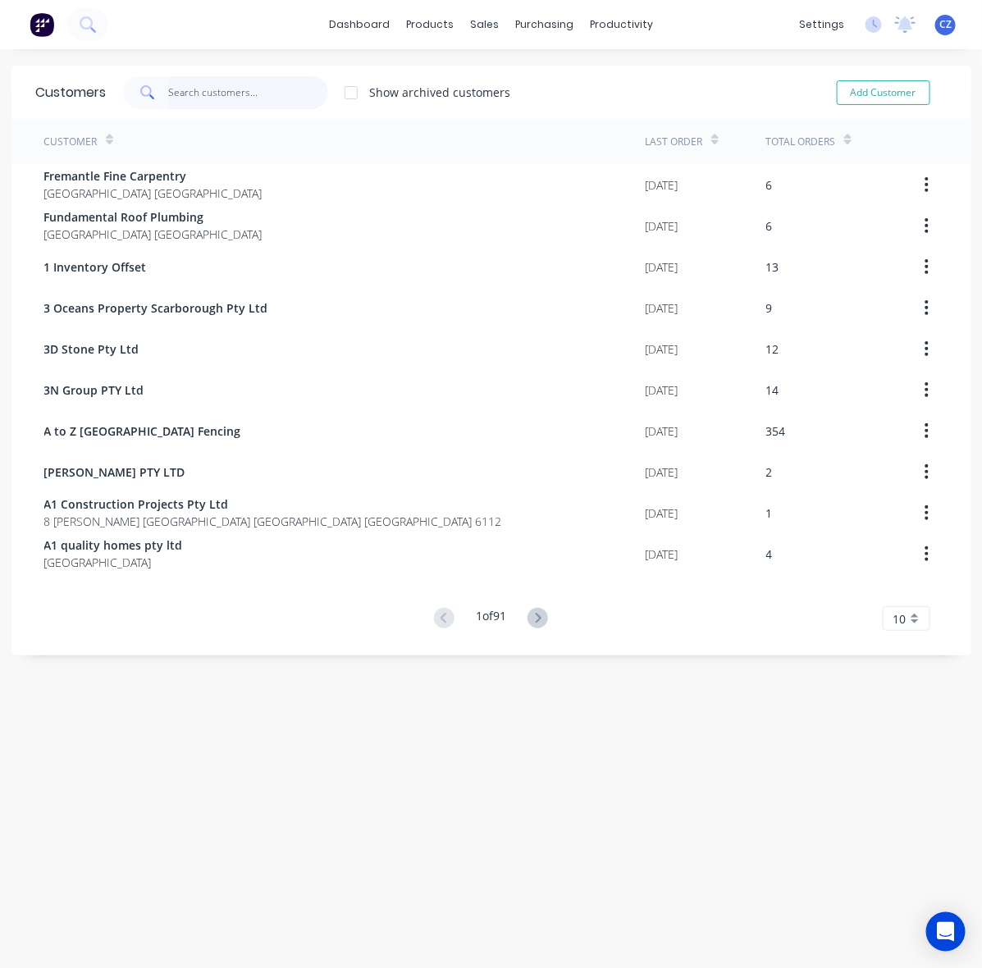
click at [204, 89] on input "text" at bounding box center [248, 92] width 160 height 33
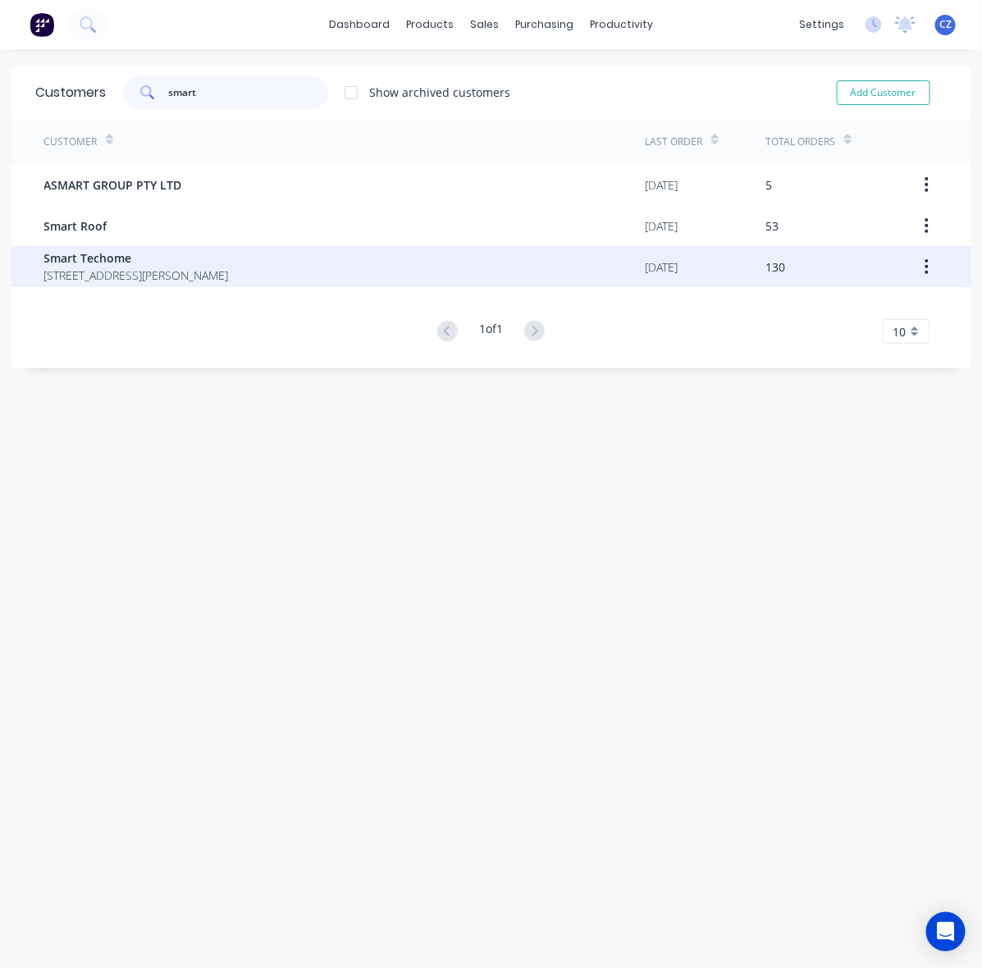
type input "smart"
click at [198, 261] on div "Smart Techome [STREET_ADDRESS][PERSON_NAME]" at bounding box center [345, 266] width 602 height 41
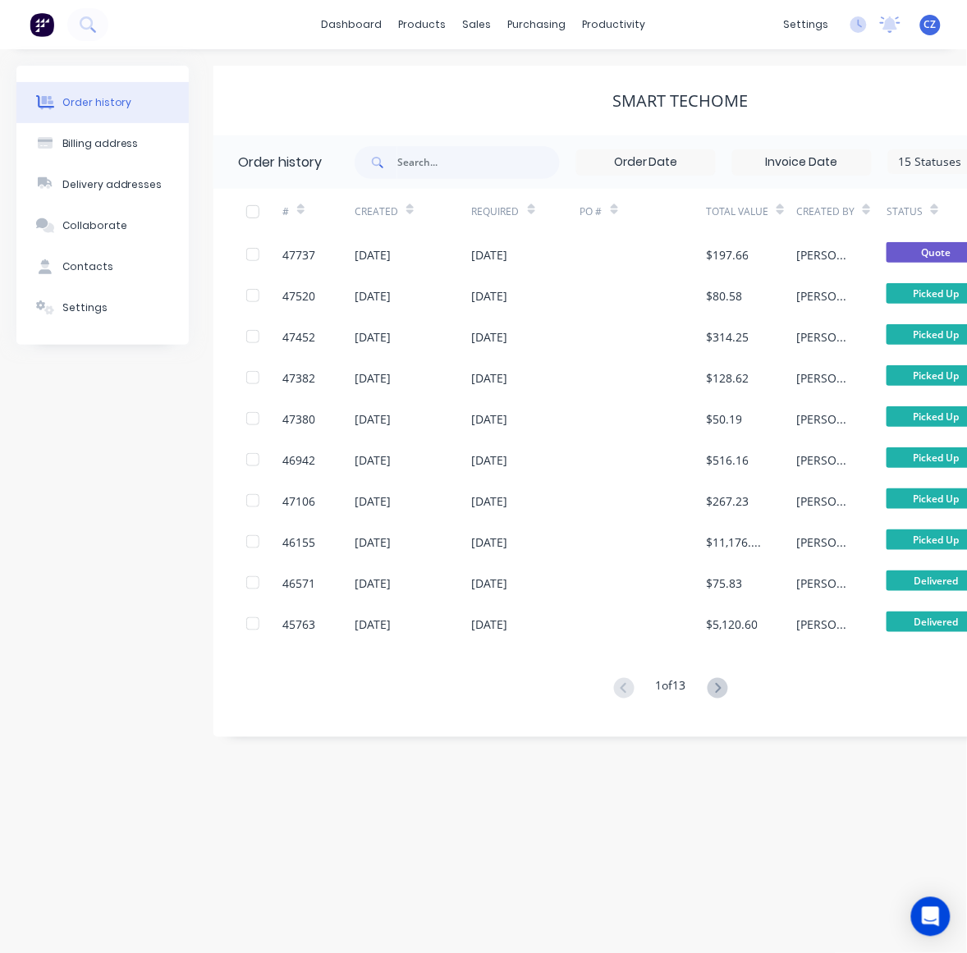
scroll to position [0, 251]
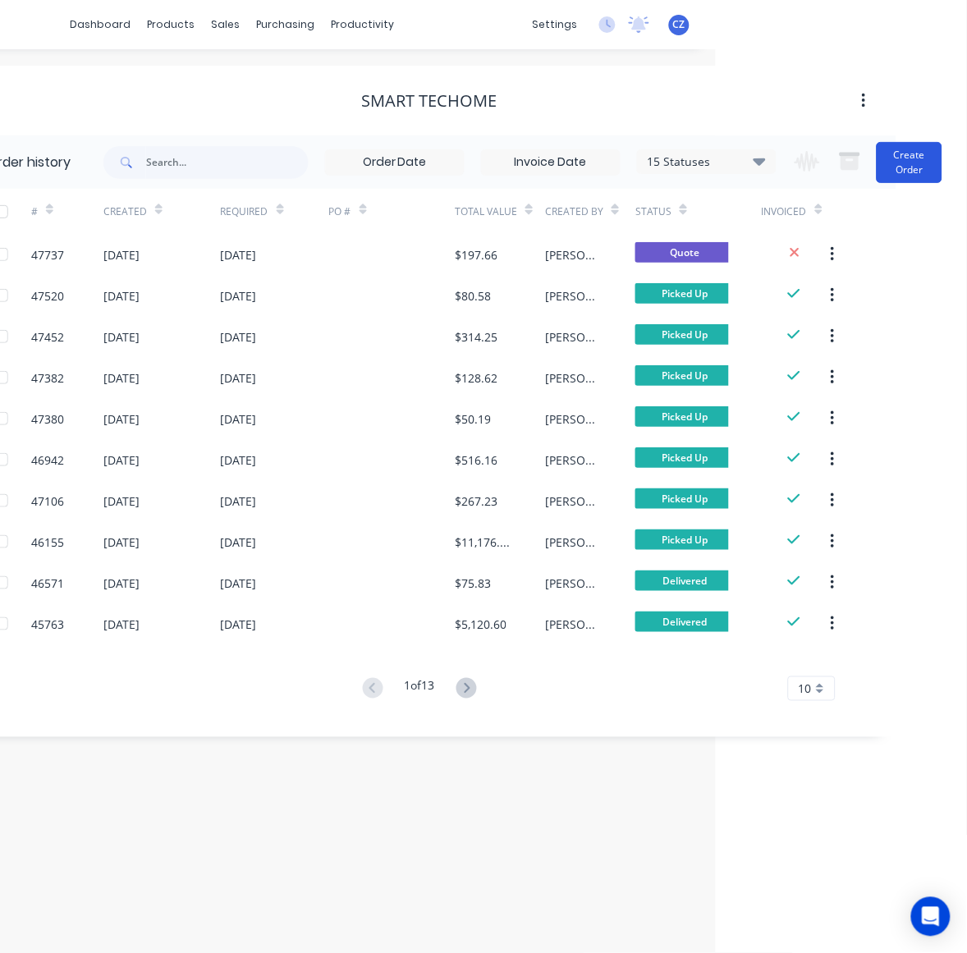
click at [930, 156] on button "Create Order" at bounding box center [909, 162] width 66 height 41
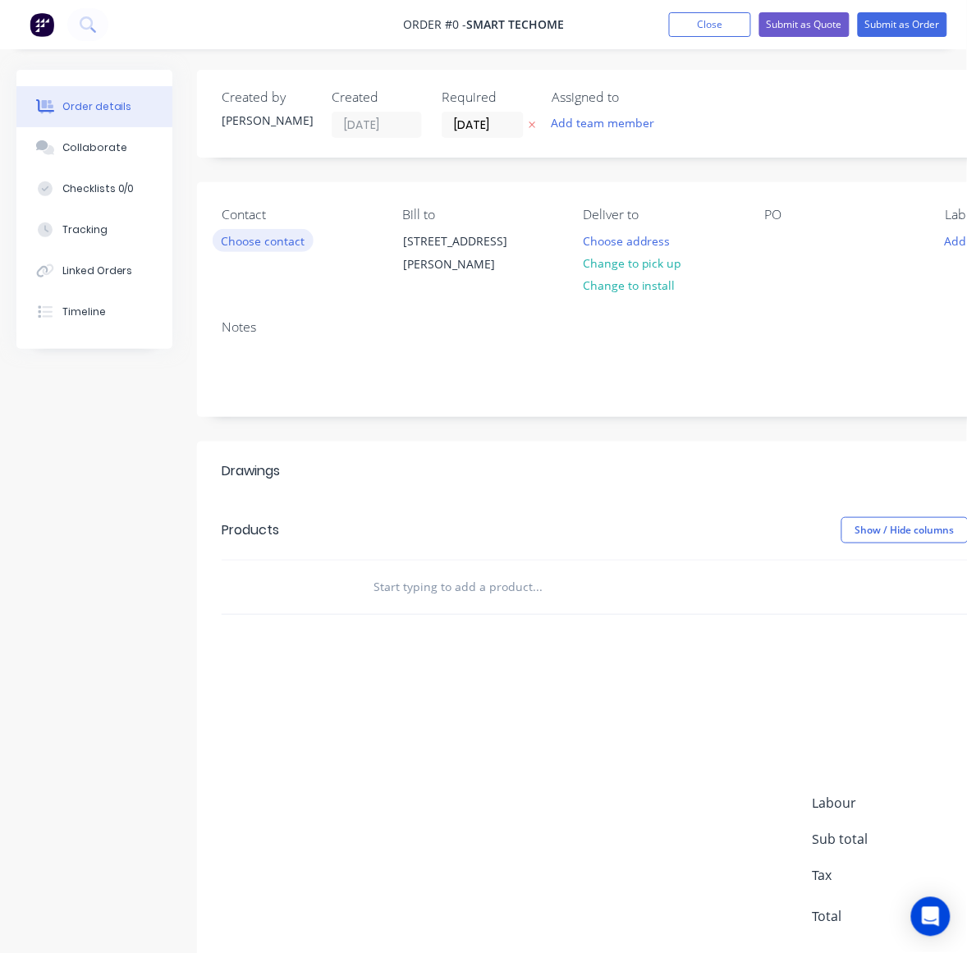
click at [265, 234] on button "Choose contact" at bounding box center [263, 240] width 101 height 22
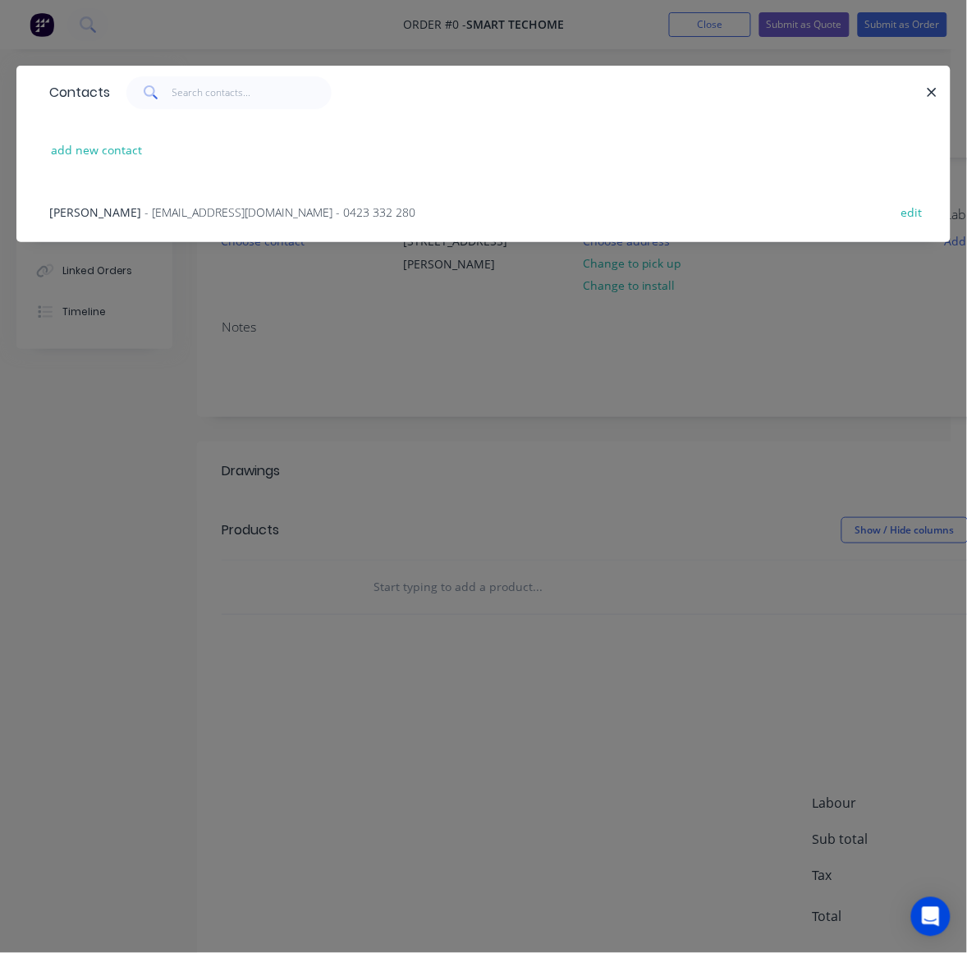
click at [181, 199] on div "Yong Wang - wangyong922@gmail.com - 0423 332 280 edit" at bounding box center [483, 212] width 885 height 62
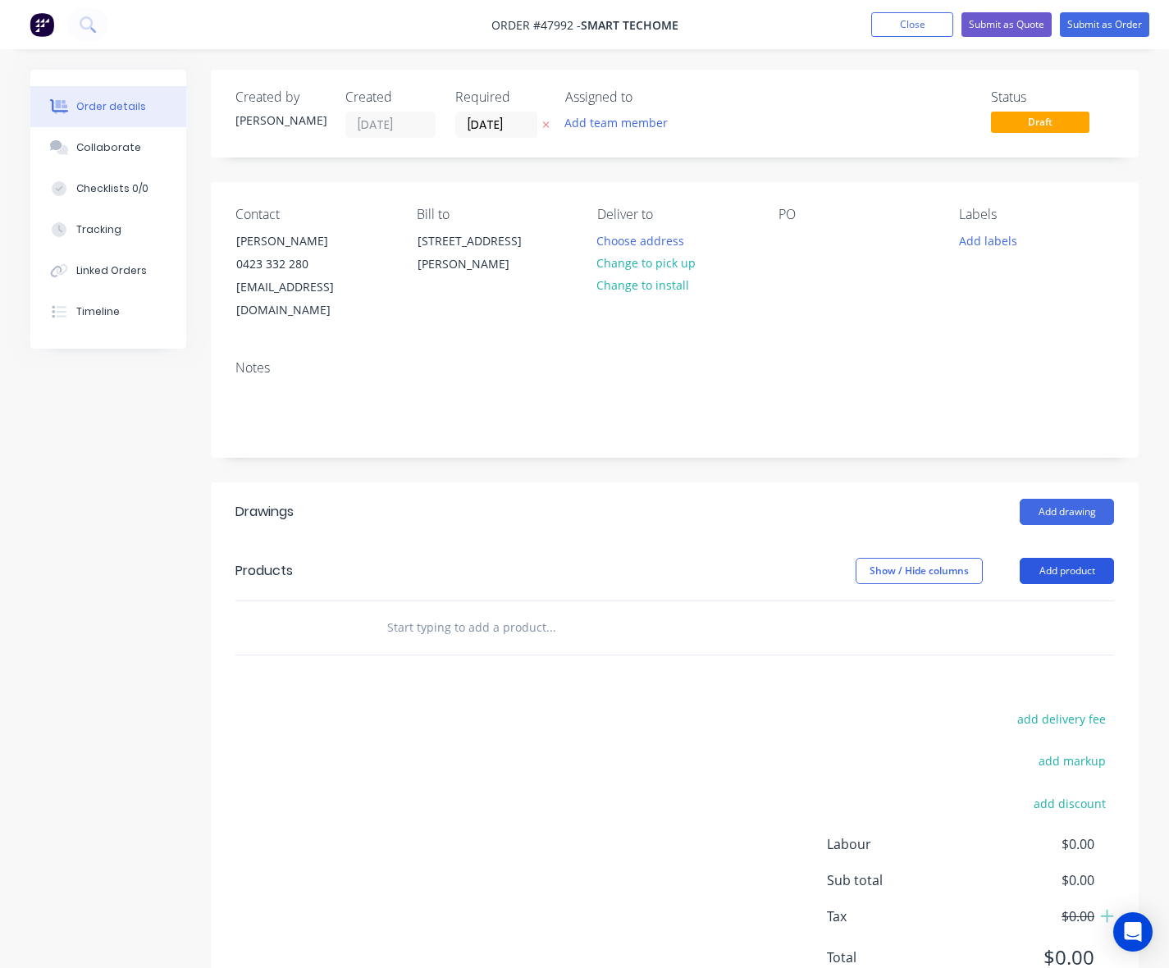
click at [1067, 558] on button "Add product" at bounding box center [1067, 571] width 94 height 26
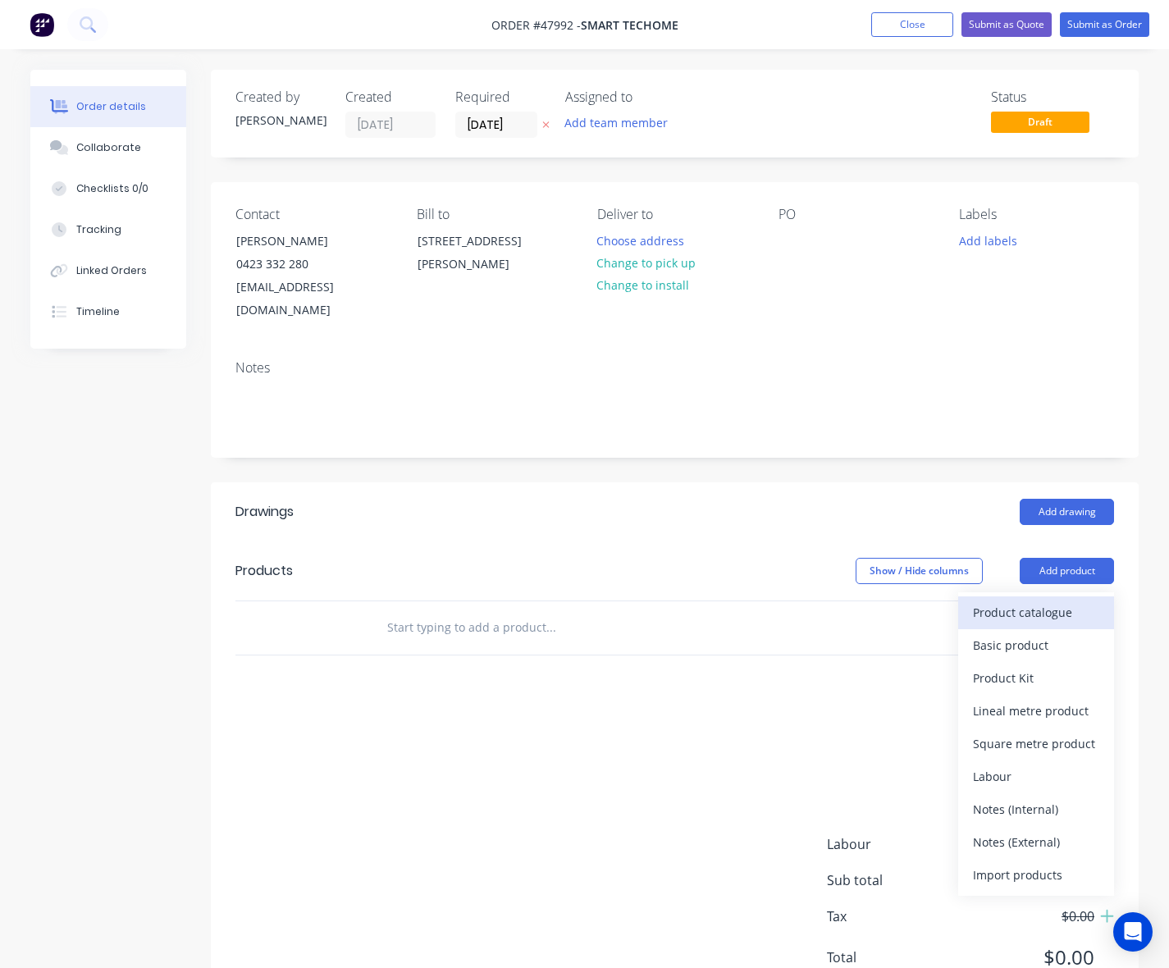
click at [1038, 601] on div "Product catalogue" at bounding box center [1036, 613] width 126 height 24
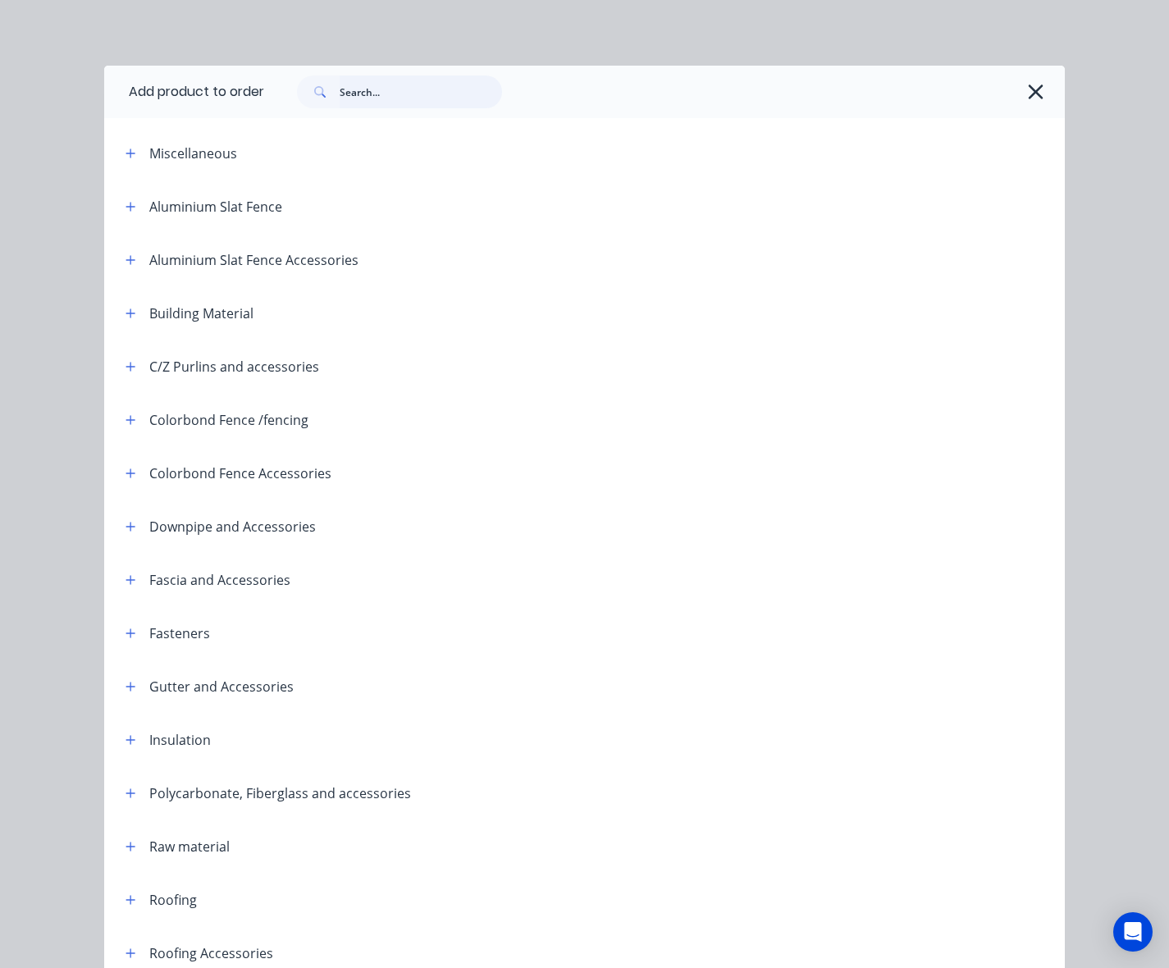
click at [439, 90] on input "text" at bounding box center [421, 92] width 162 height 33
click at [349, 95] on input "text" at bounding box center [421, 92] width 162 height 33
type input "s"
type input "sheet"
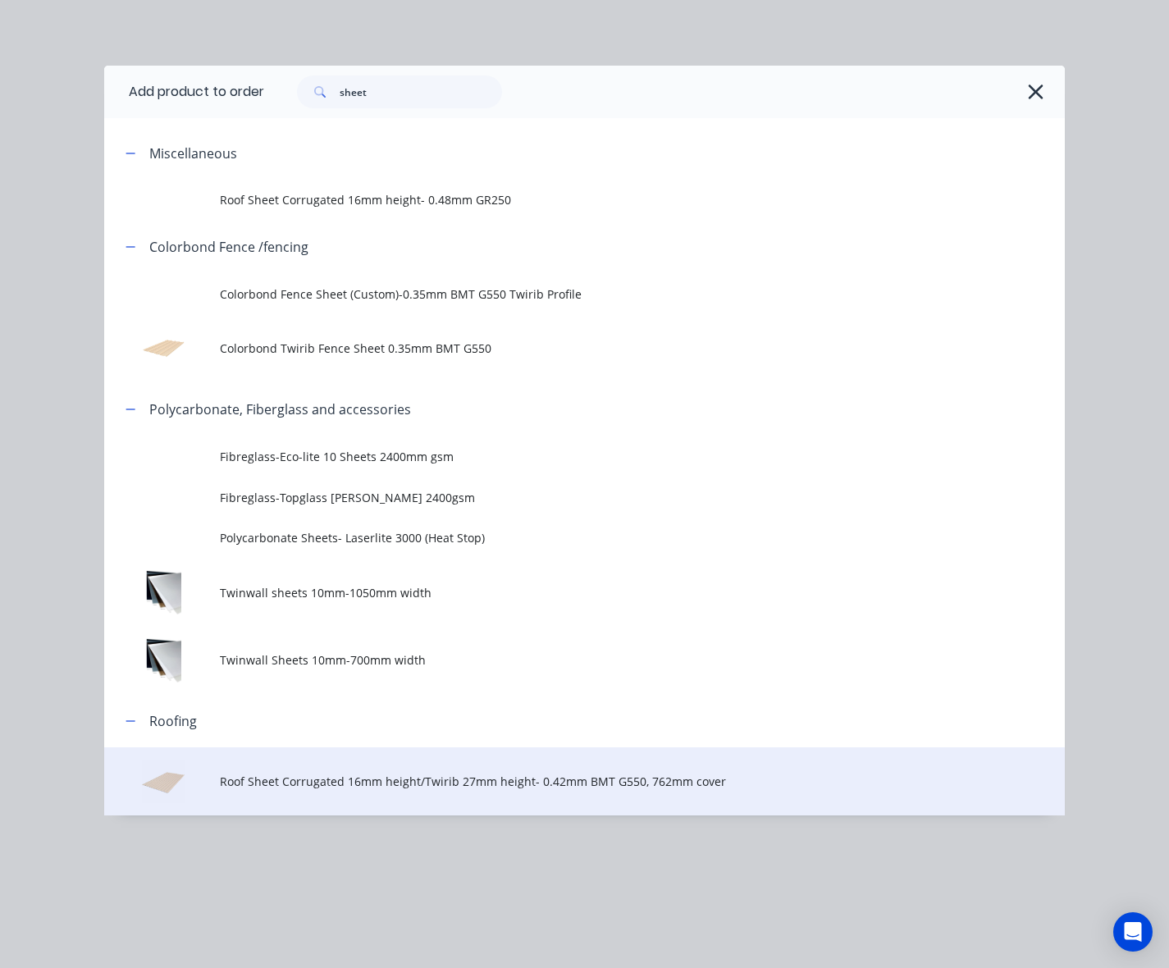
click at [439, 769] on td "Roof Sheet Corrugated 16mm height/Twirib 27mm height- 0.42mm BMT G550, 762mm co…" at bounding box center [642, 782] width 845 height 68
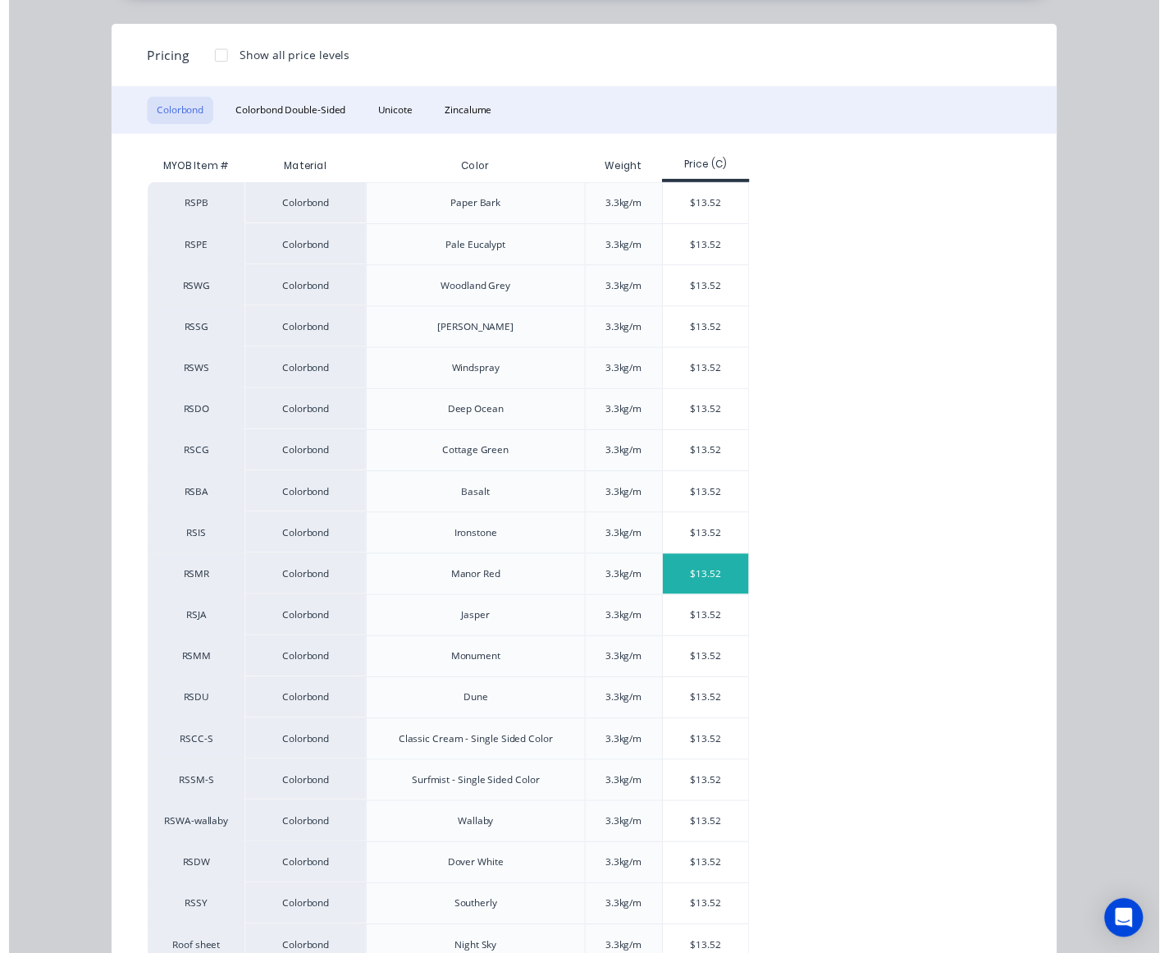
scroll to position [80, 0]
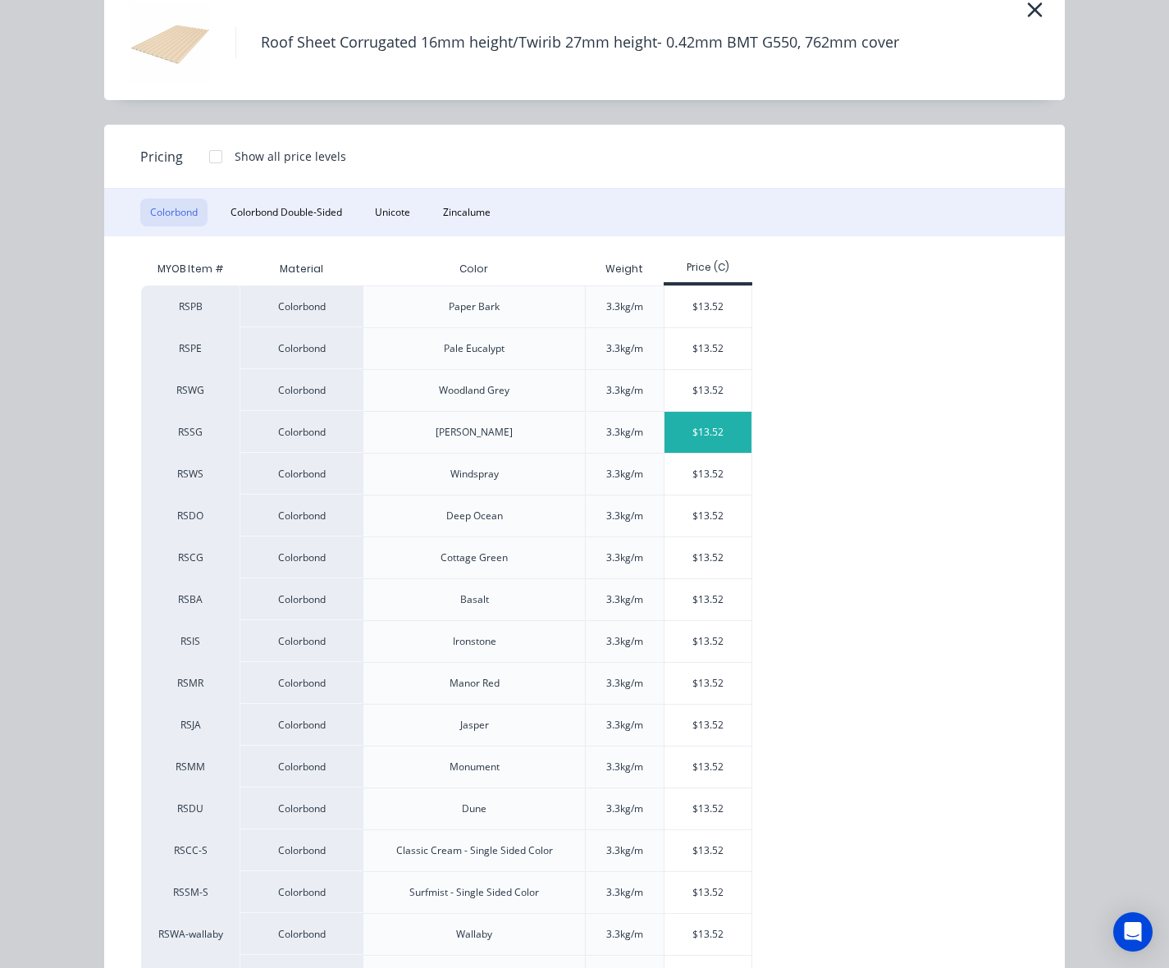
click at [700, 439] on div "$13.52" at bounding box center [709, 432] width 88 height 41
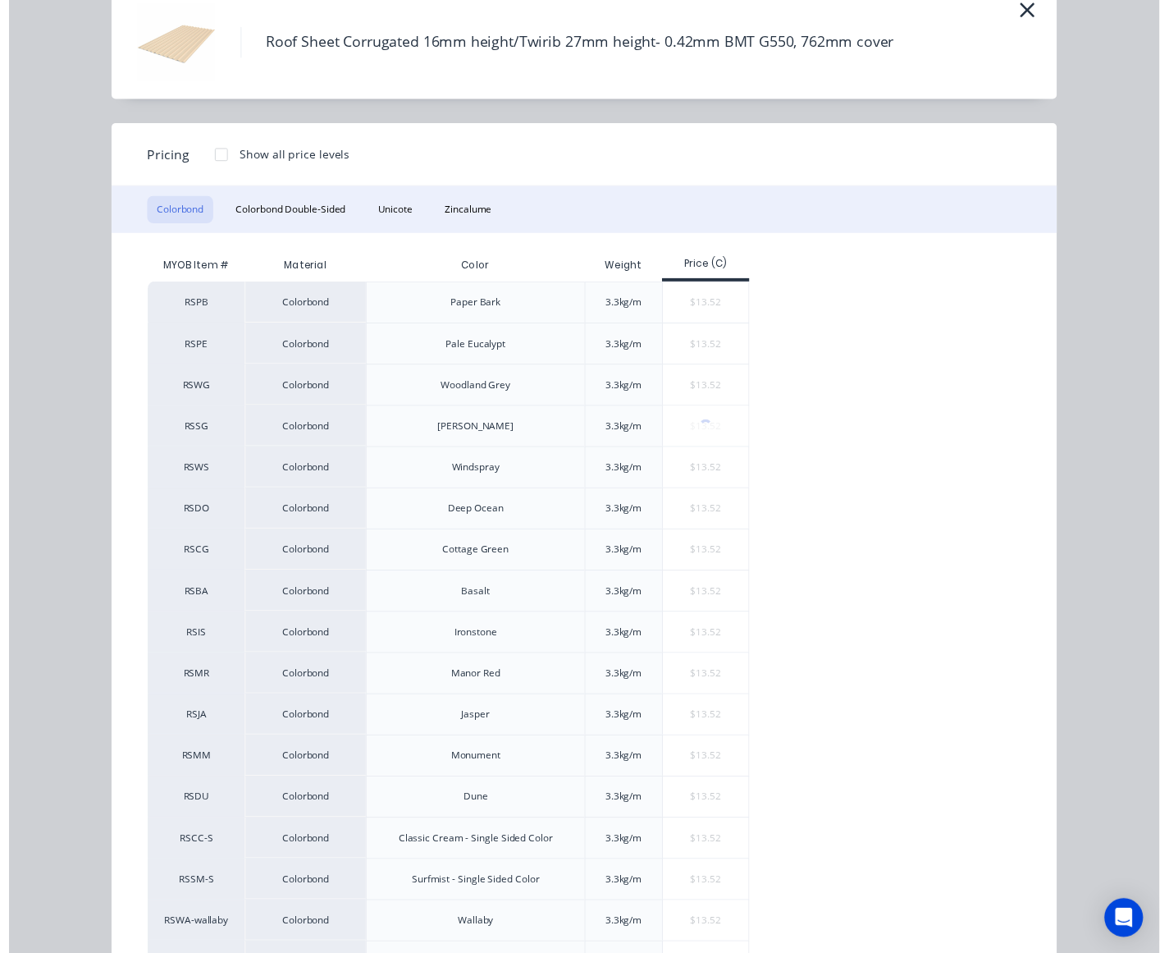
scroll to position [0, 0]
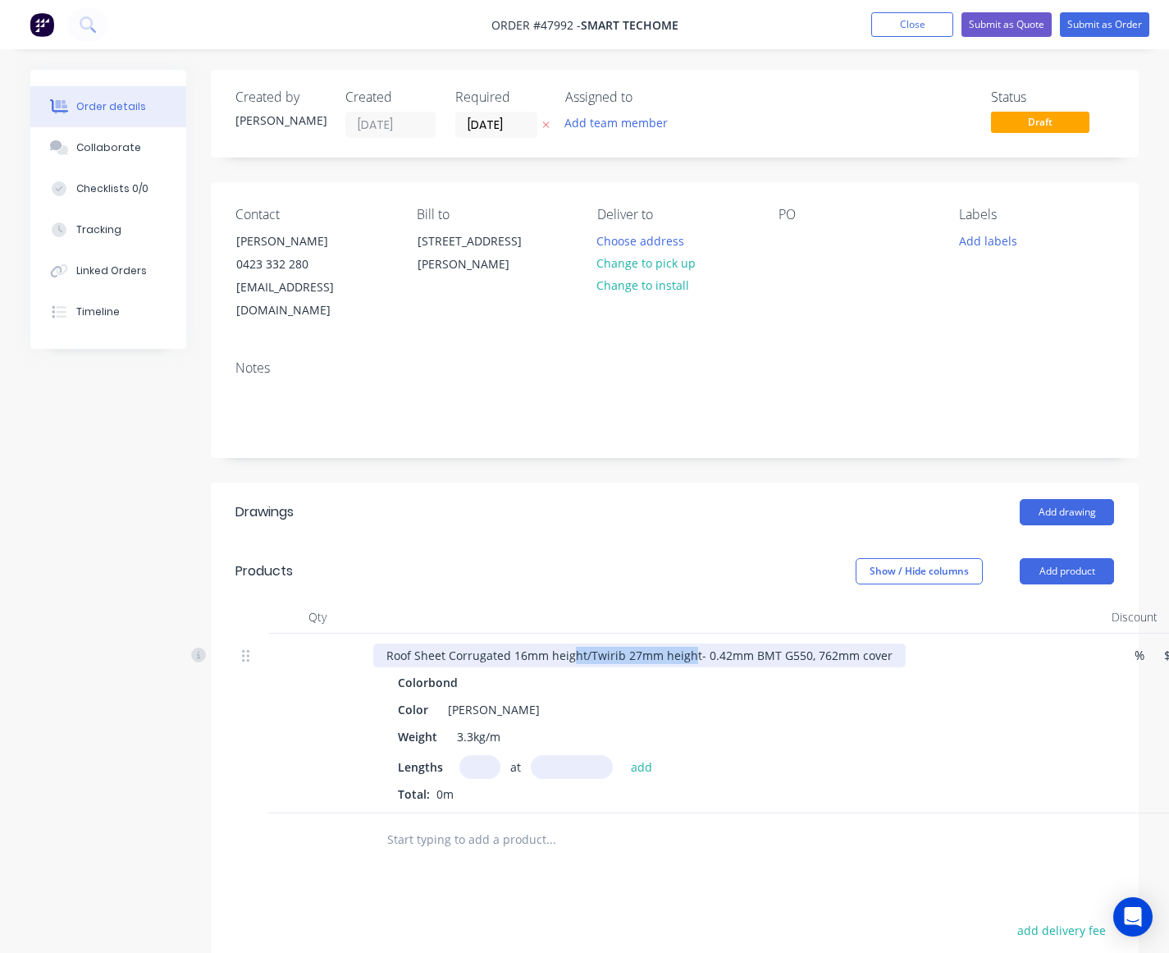
drag, startPoint x: 572, startPoint y: 626, endPoint x: 687, endPoint y: 630, distance: 115.0
click at [687, 643] on div "Roof Sheet Corrugated 16mm height/Twirib 27mm height- 0.42mm BMT G550, 762mm co…" at bounding box center [639, 655] width 533 height 24
click at [474, 755] on input "text" at bounding box center [480, 767] width 41 height 24
type input "3"
type input "3800"
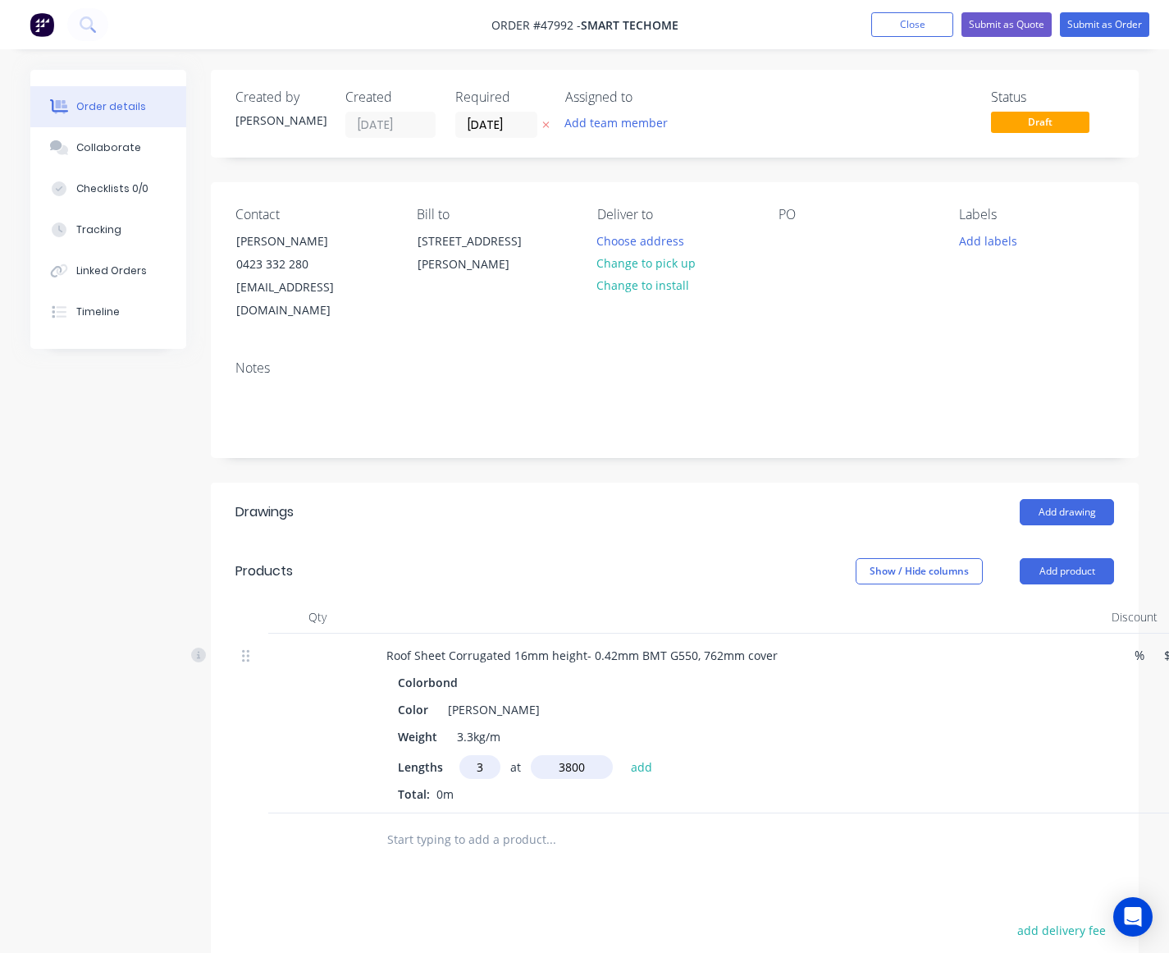
click at [623, 755] on button "add" at bounding box center [642, 766] width 39 height 22
type input "$154.13"
type input "1"
type input "3100"
click at [623, 755] on button "add" at bounding box center [642, 766] width 39 height 22
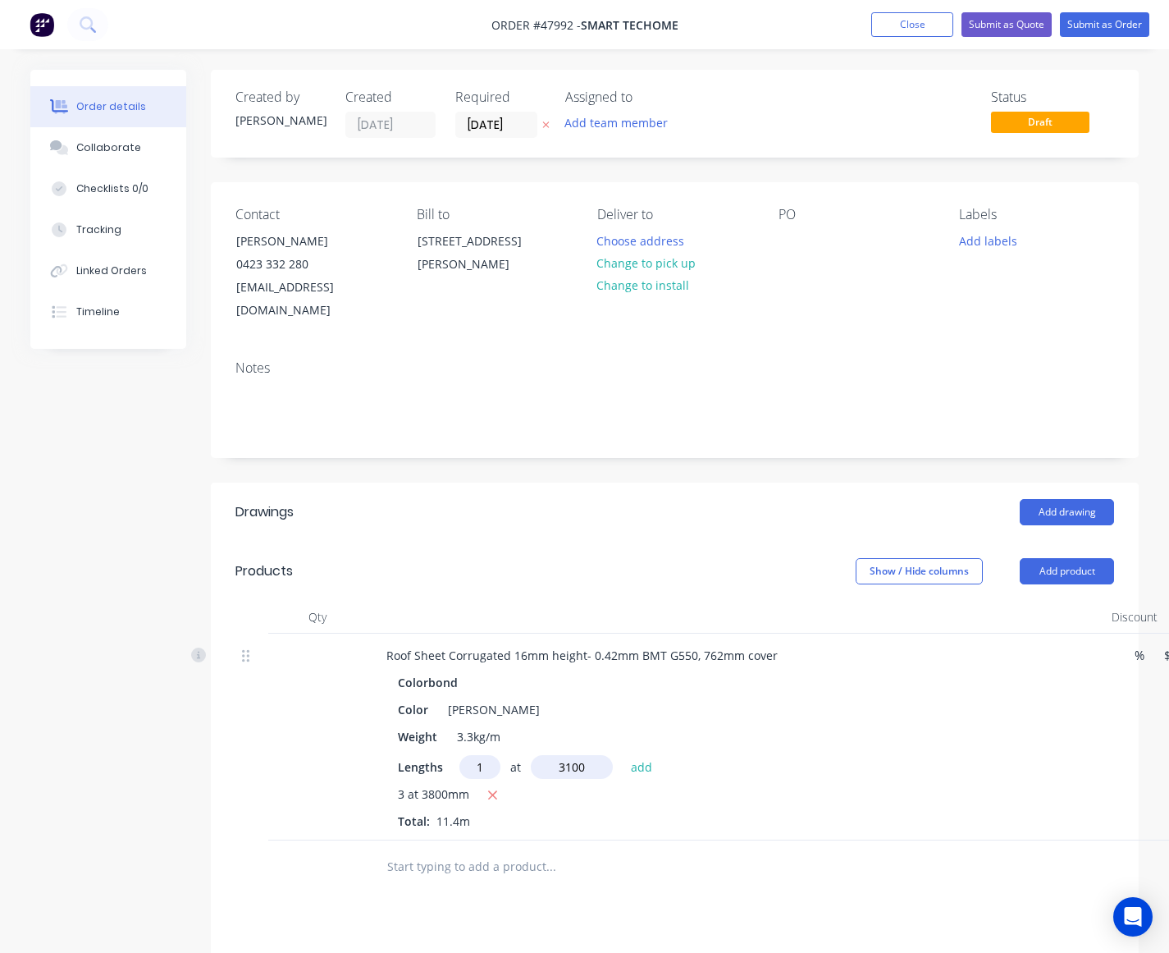
type input "$196.04"
type input "1"
type input "2900"
click at [623, 755] on button "add" at bounding box center [642, 766] width 39 height 22
type input "$235.25"
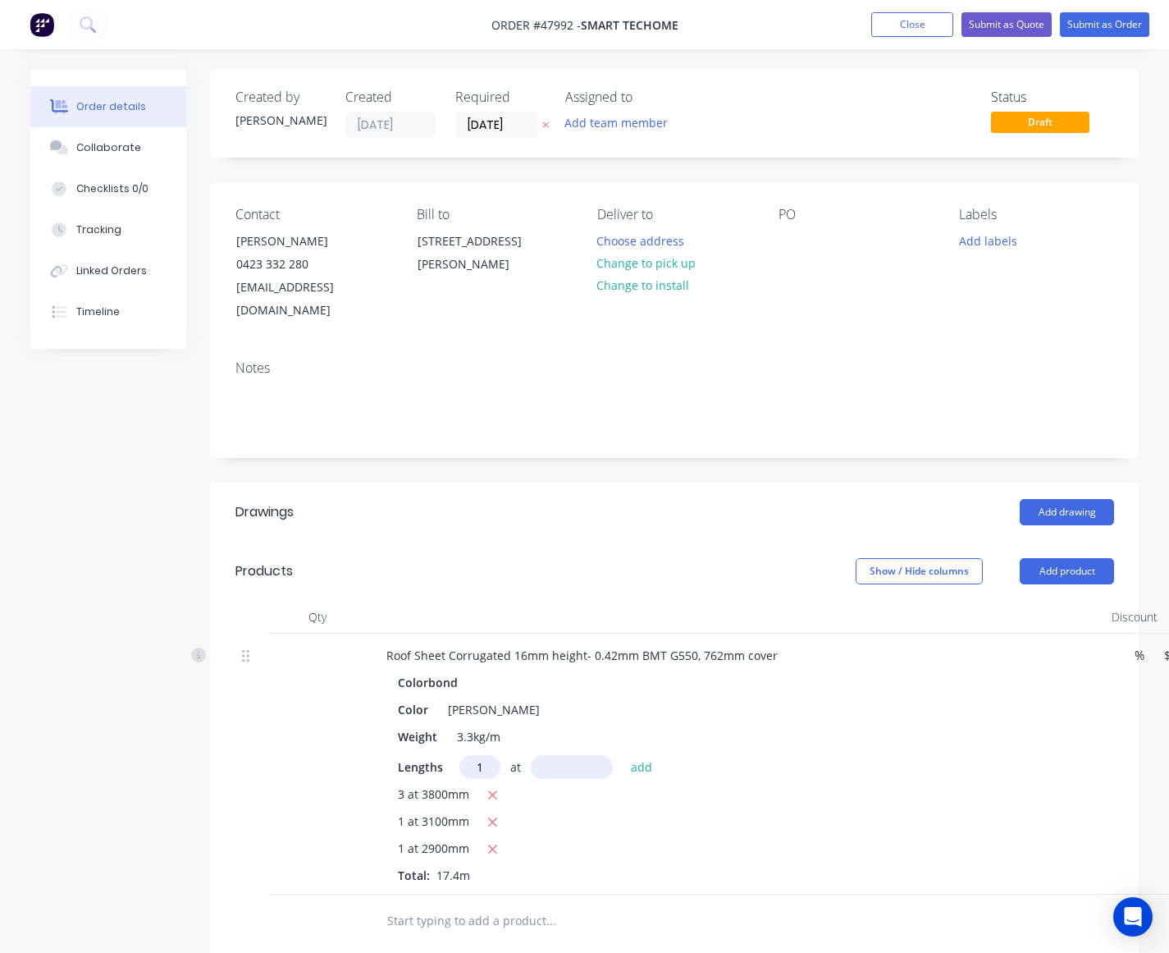
type input "1"
type input "2800"
click at [623, 755] on button "add" at bounding box center [642, 766] width 39 height 22
type input "$273.10"
type input "1"
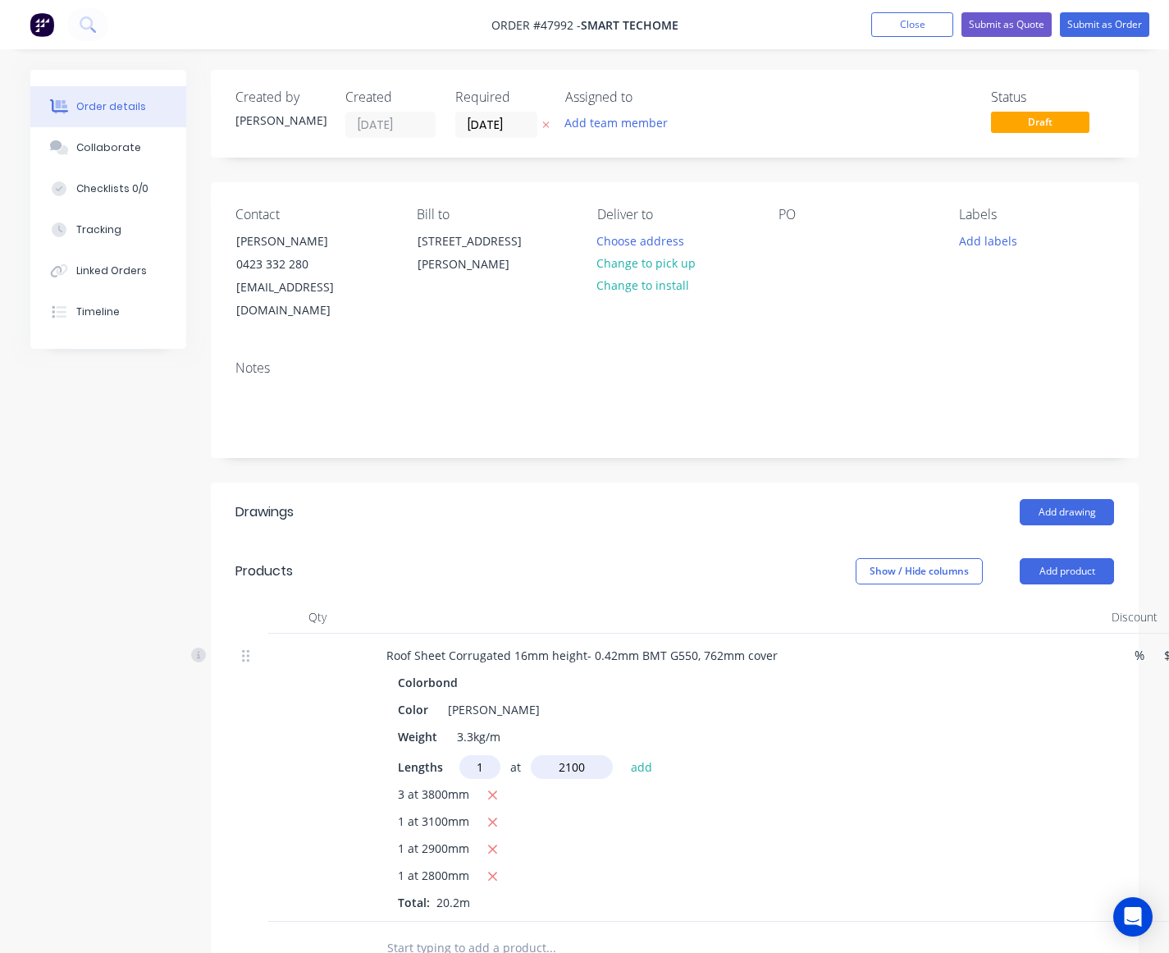
type input "2100"
click at [623, 755] on button "add" at bounding box center [642, 766] width 39 height 22
type input "$301.50"
type input "1"
type input "1200"
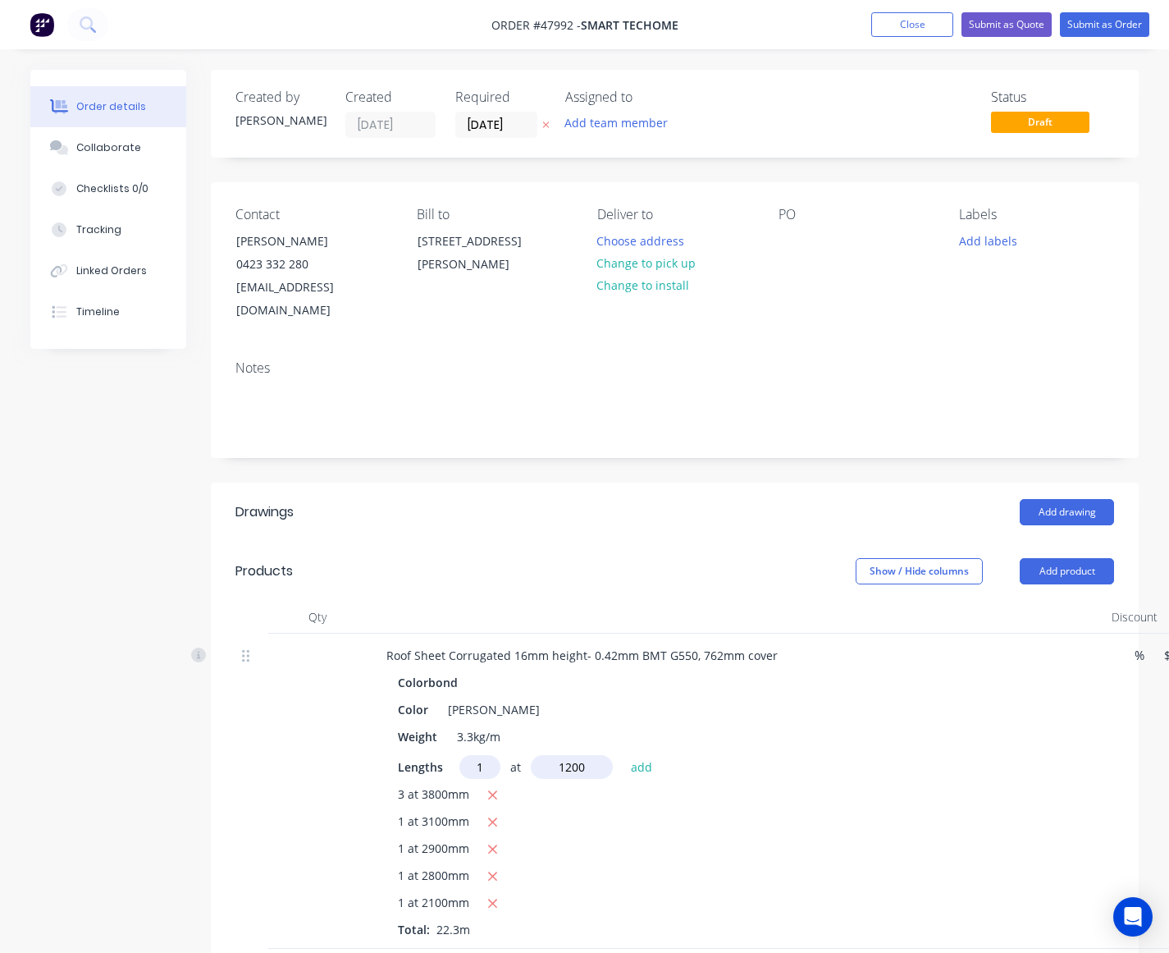
click at [623, 755] on button "add" at bounding box center [642, 766] width 39 height 22
type input "$317.72"
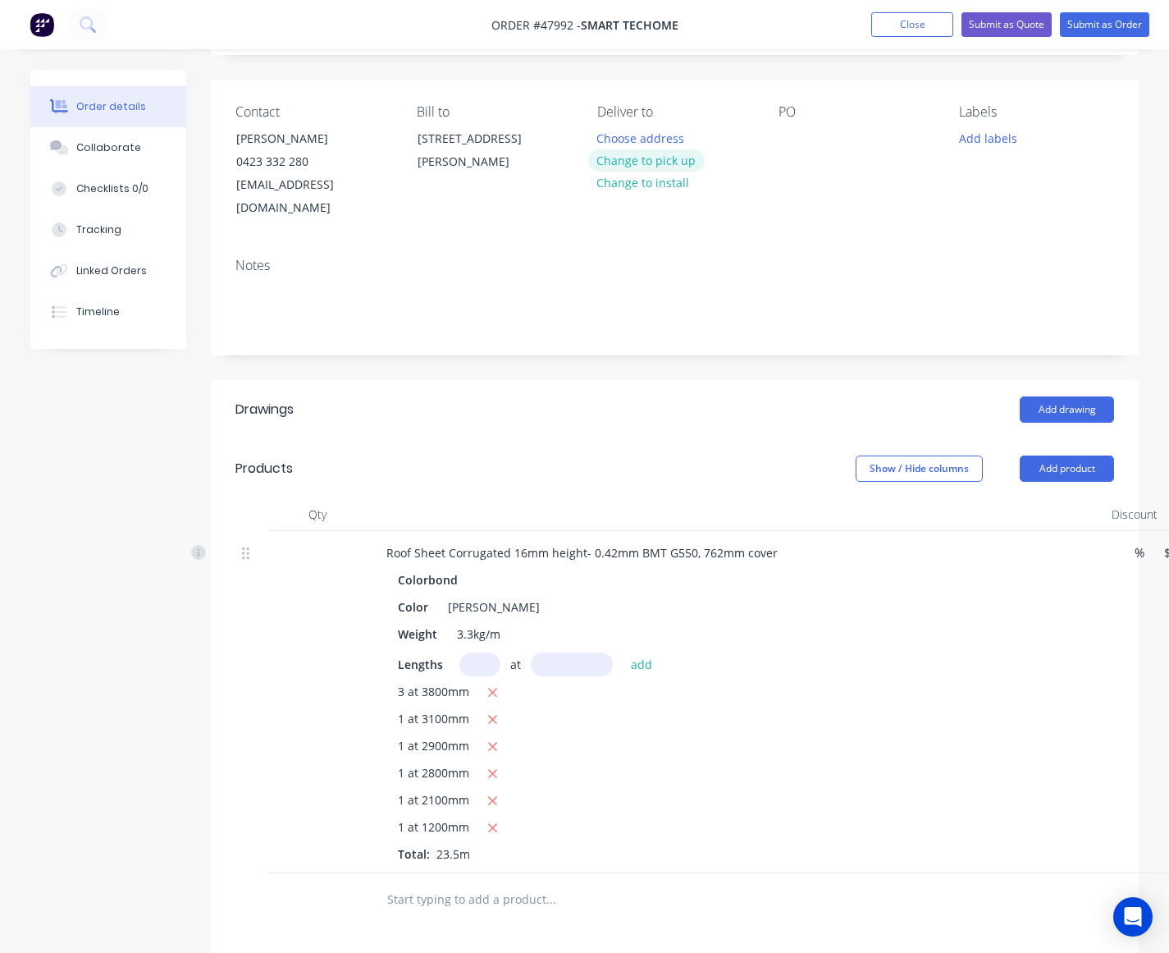
click at [649, 158] on button "Change to pick up" at bounding box center [646, 160] width 117 height 22
click at [1018, 34] on button "Submit as Quote" at bounding box center [1007, 24] width 90 height 25
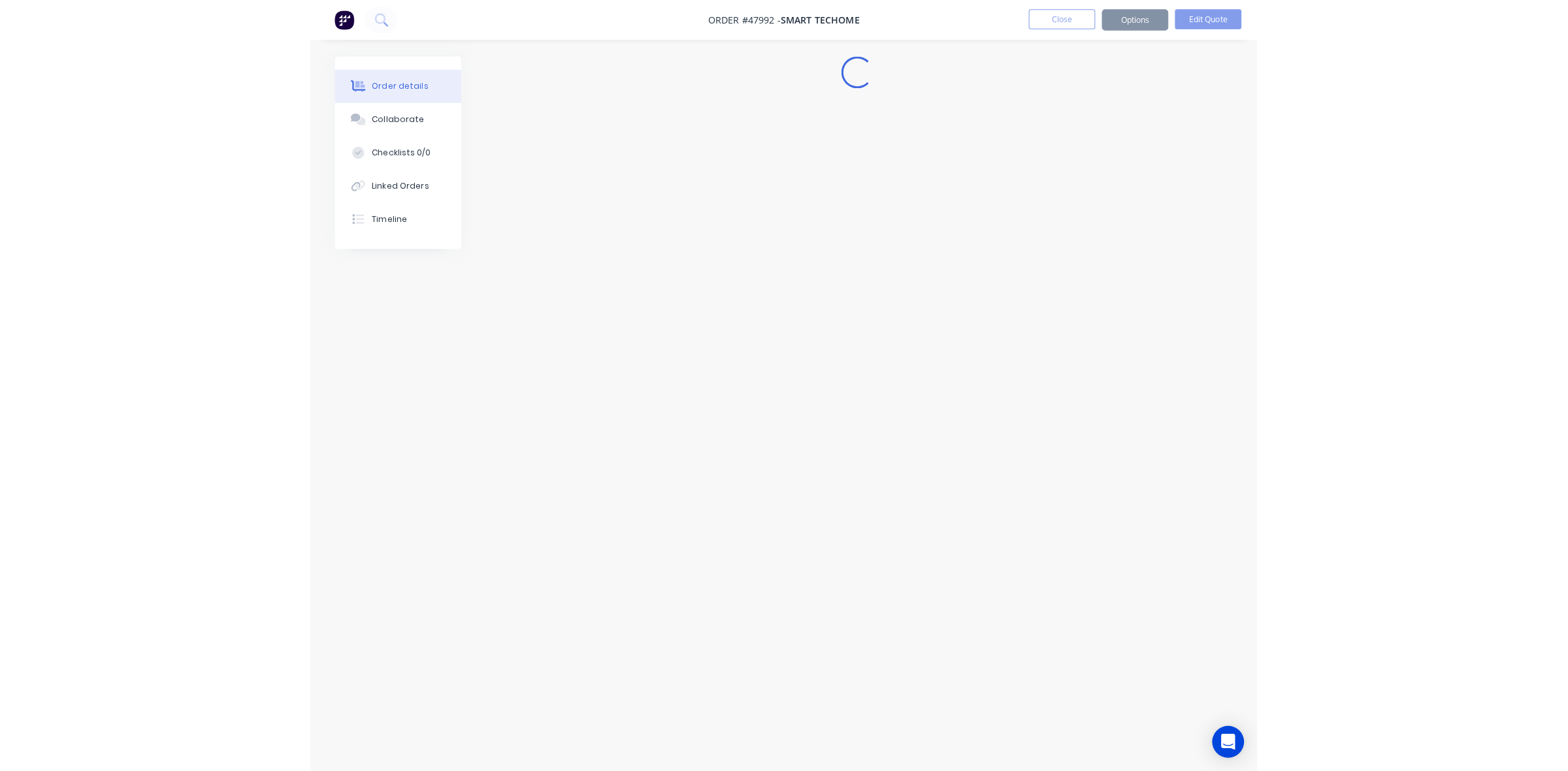
scroll to position [0, 0]
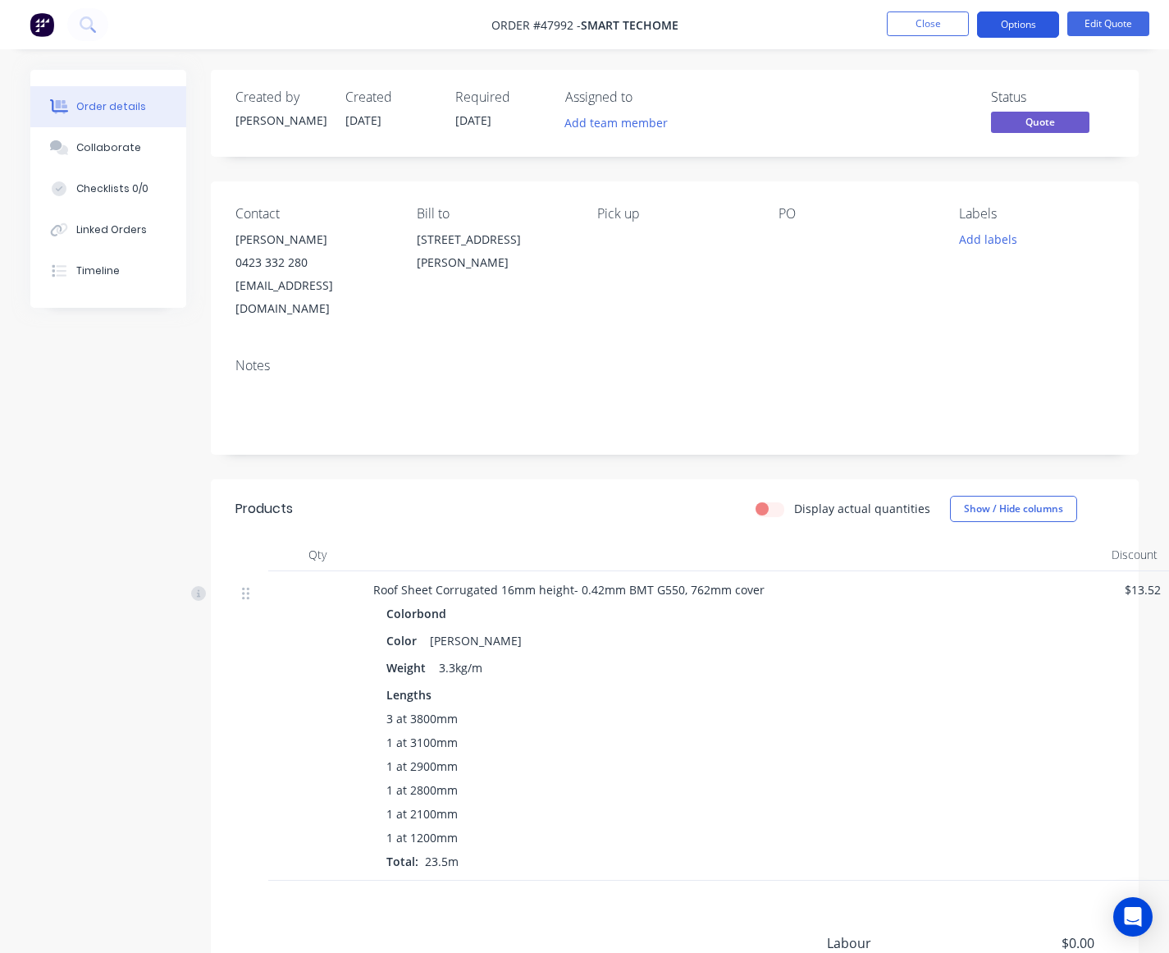
click at [1028, 25] on button "Options" at bounding box center [1018, 24] width 82 height 26
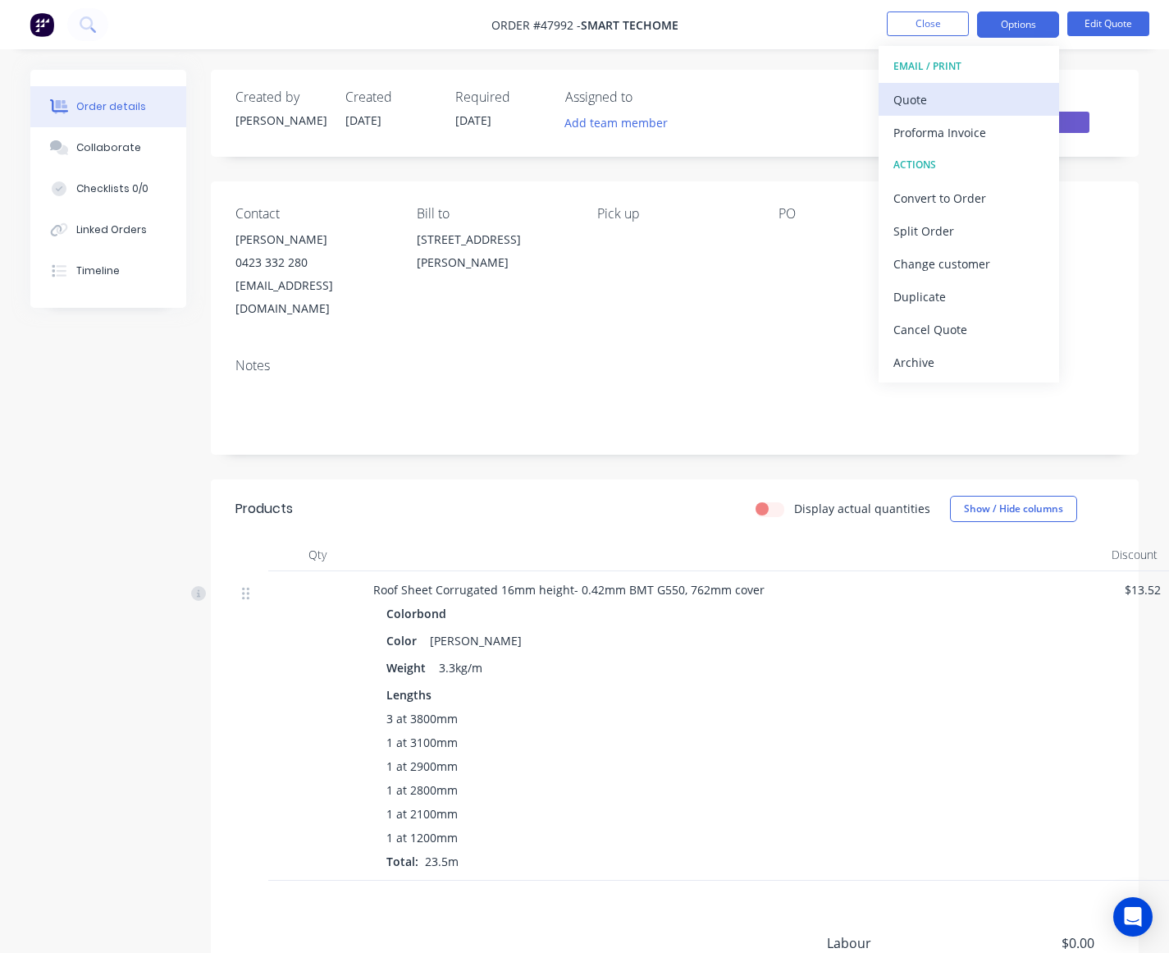
click at [936, 94] on div "Quote" at bounding box center [969, 100] width 151 height 24
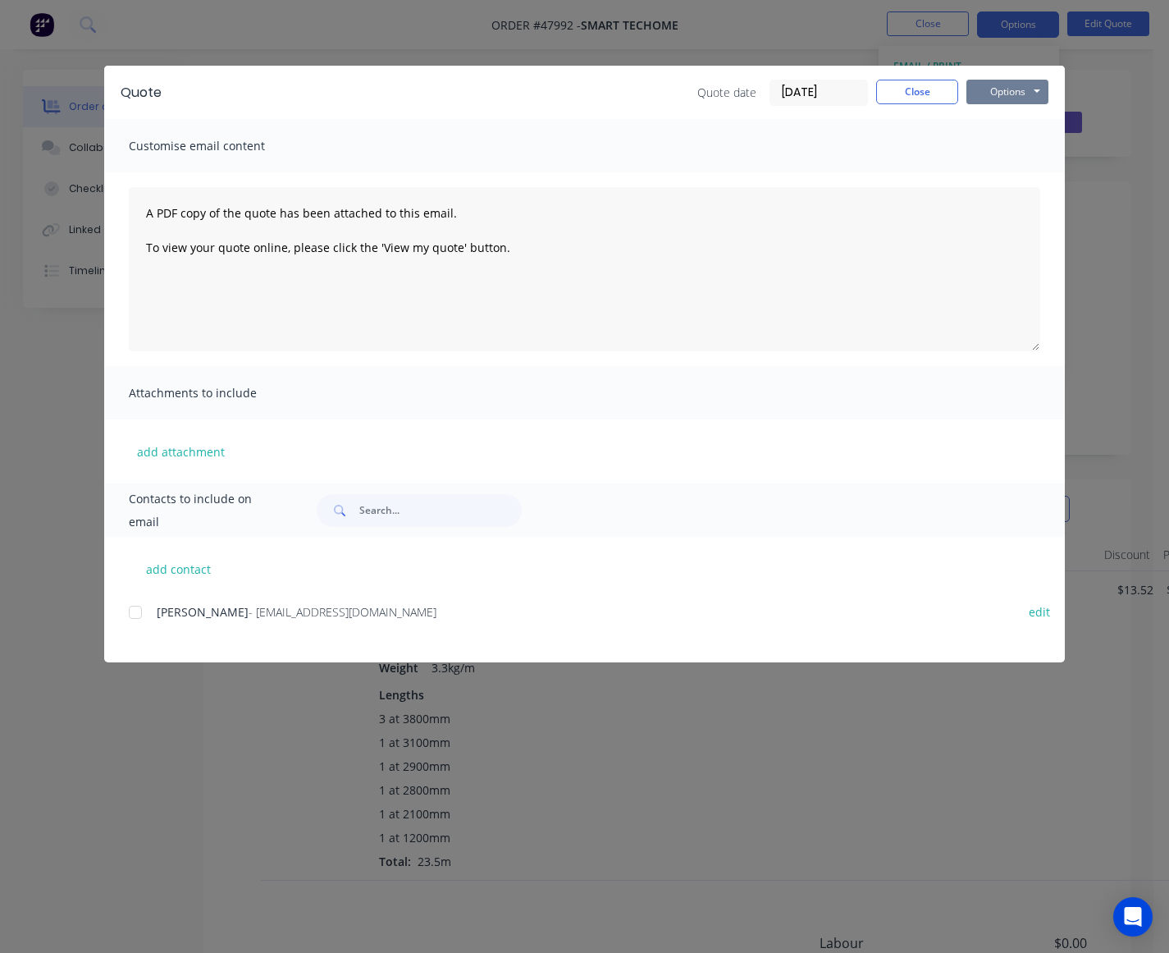
click at [989, 80] on button "Options" at bounding box center [1008, 92] width 82 height 25
click at [1006, 125] on button "Preview" at bounding box center [1019, 121] width 105 height 27
click at [926, 89] on button "Close" at bounding box center [917, 92] width 82 height 25
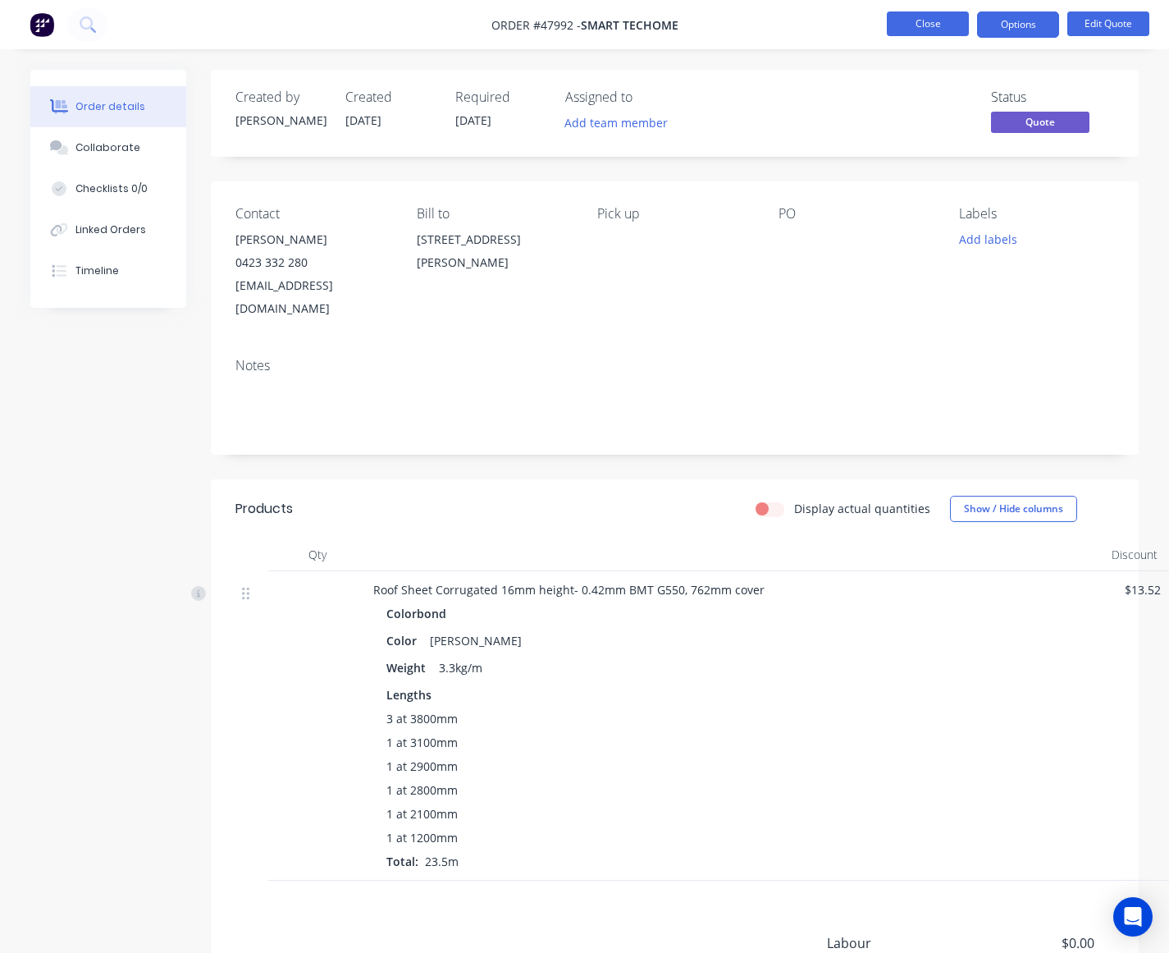
click at [930, 25] on button "Close" at bounding box center [928, 23] width 82 height 25
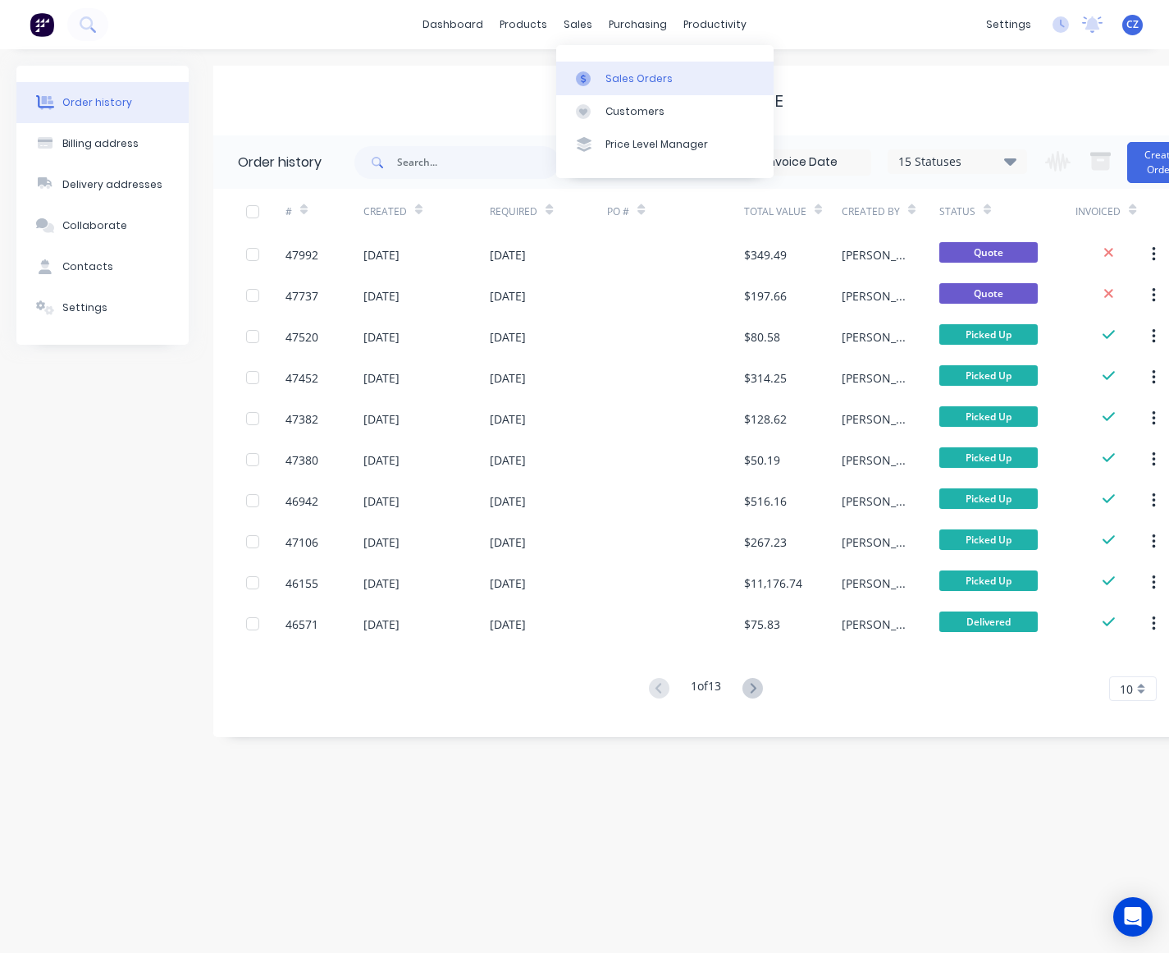
click at [600, 78] on div at bounding box center [588, 78] width 25 height 15
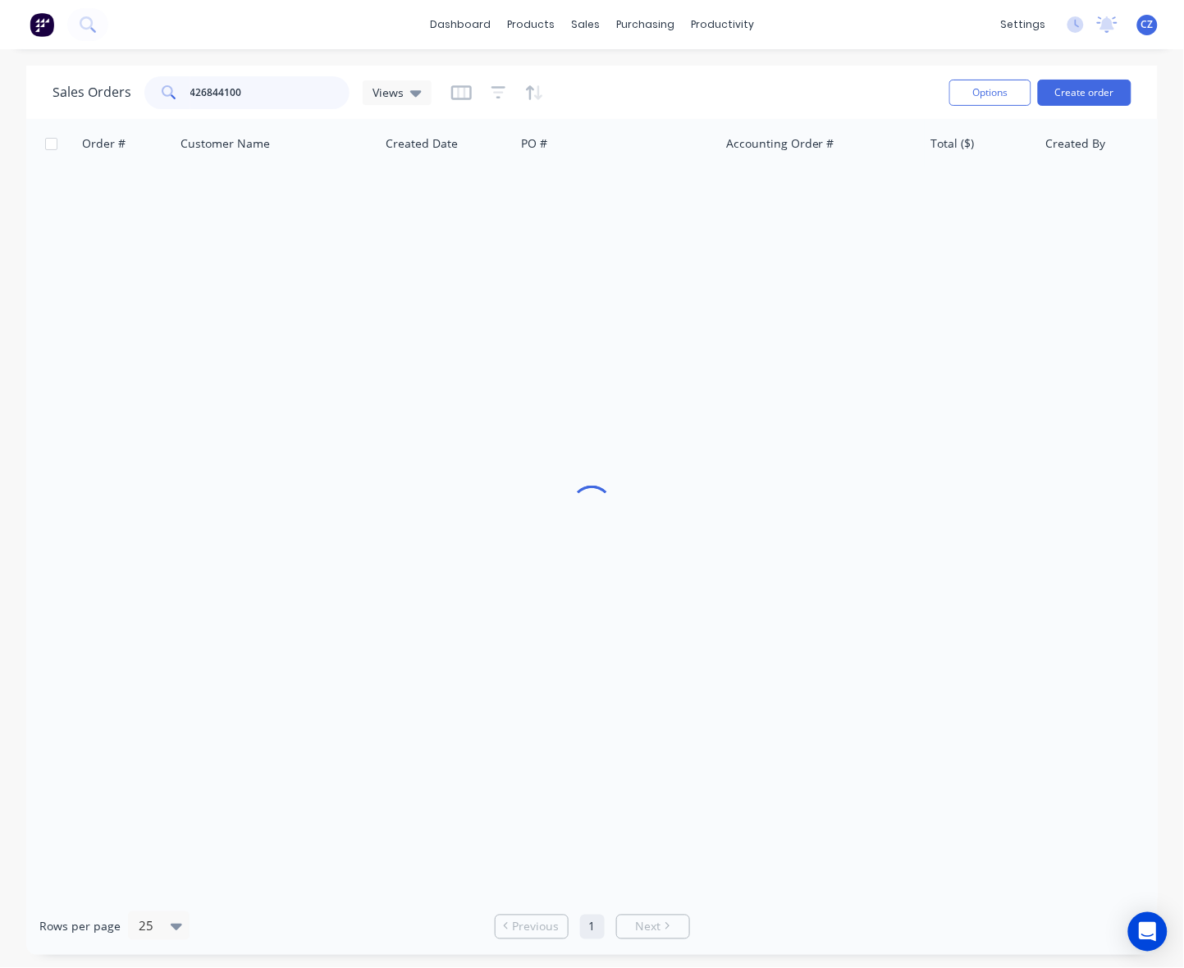
drag, startPoint x: 277, startPoint y: 87, endPoint x: 48, endPoint y: 117, distance: 231.0
click at [45, 107] on div "Sales Orders 426844100 Views Options Create order" at bounding box center [592, 92] width 1132 height 53
type input "47991"
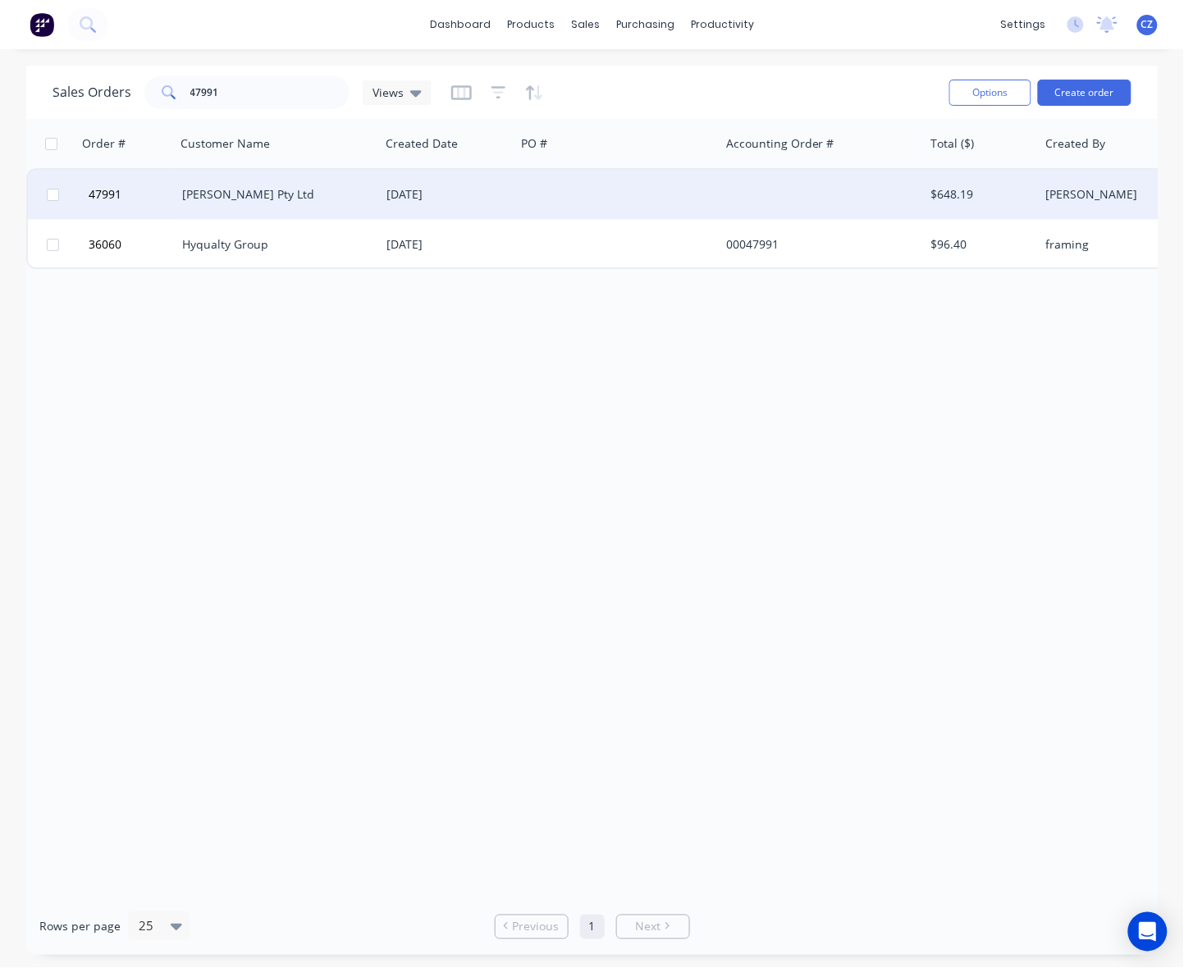
click at [560, 201] on div at bounding box center [617, 194] width 204 height 49
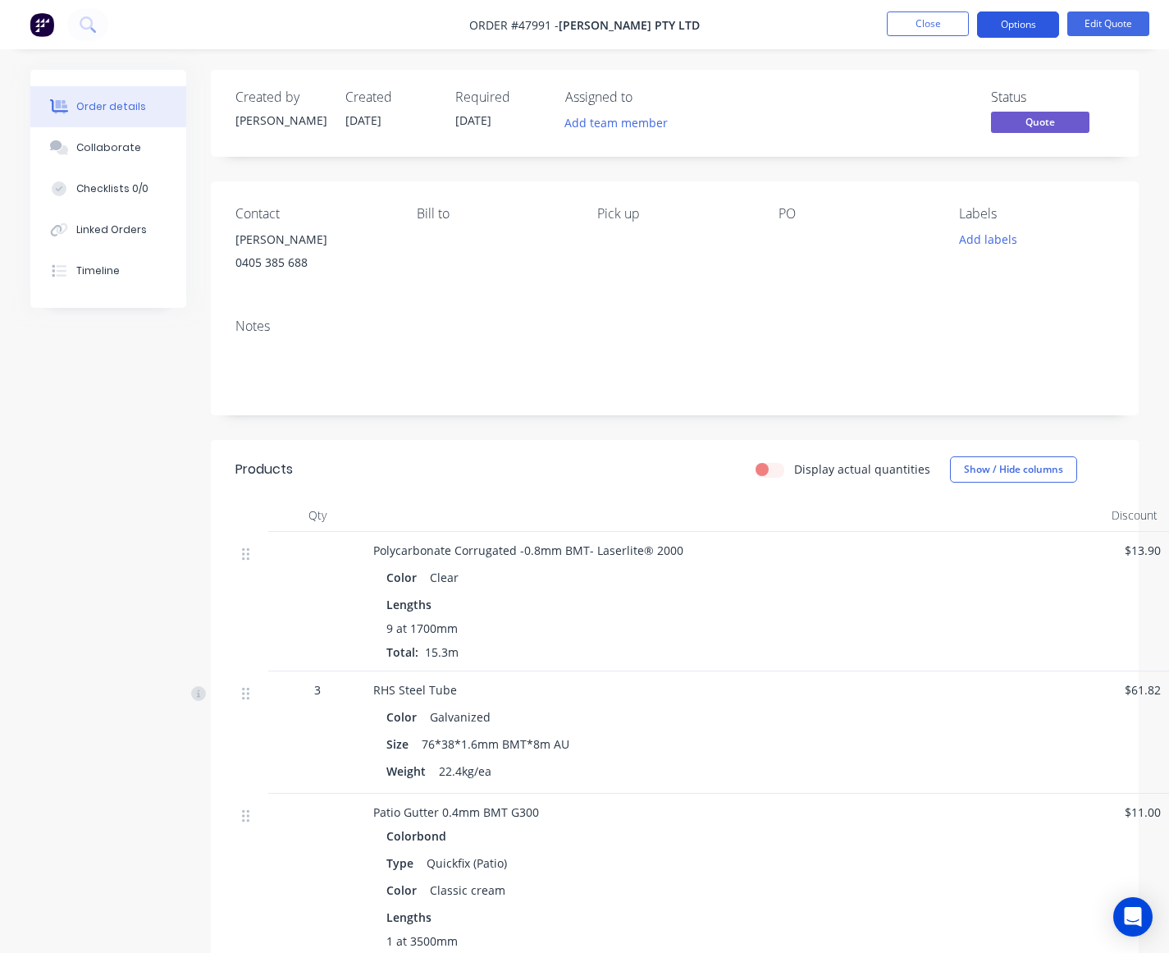
click at [1010, 25] on button "Options" at bounding box center [1018, 24] width 82 height 26
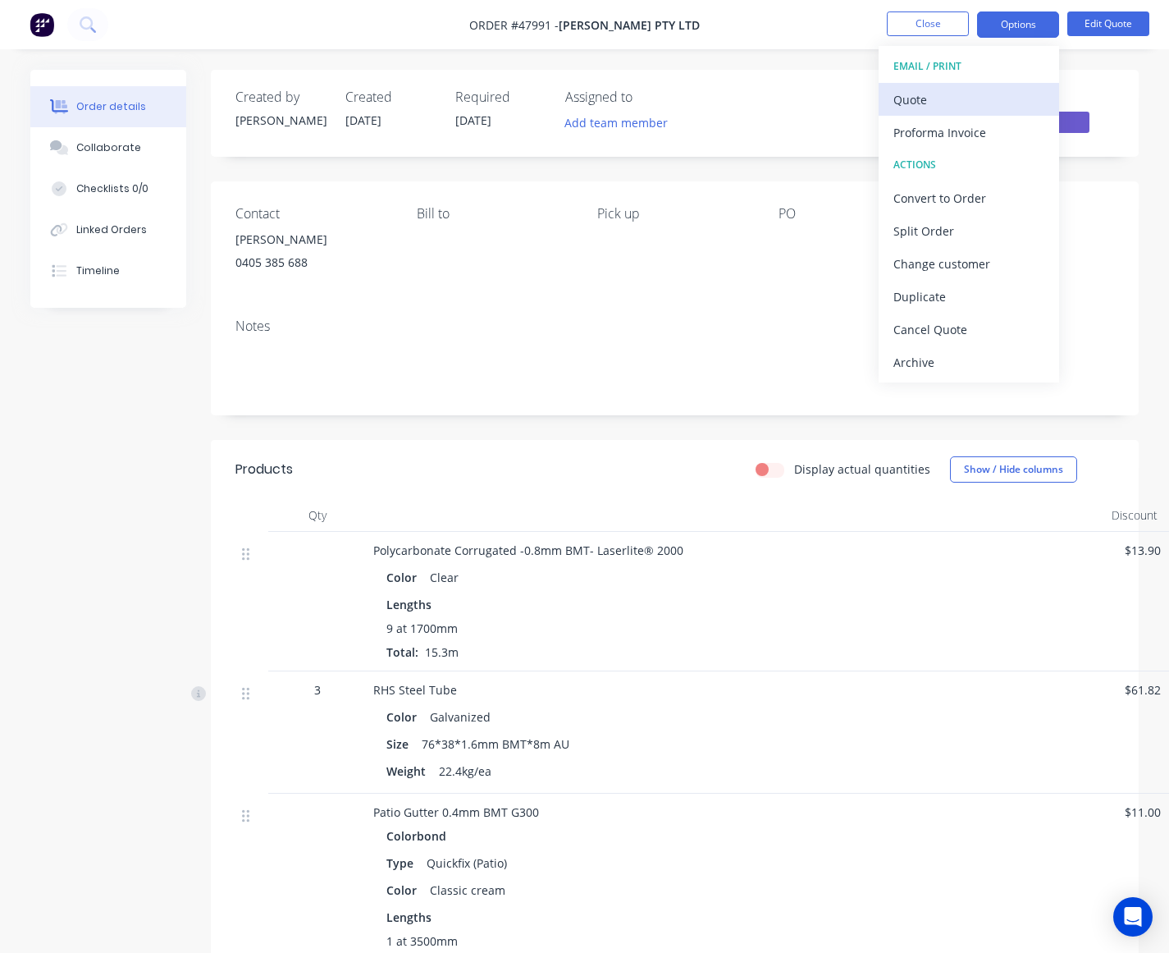
click at [987, 89] on div "Quote" at bounding box center [969, 100] width 151 height 24
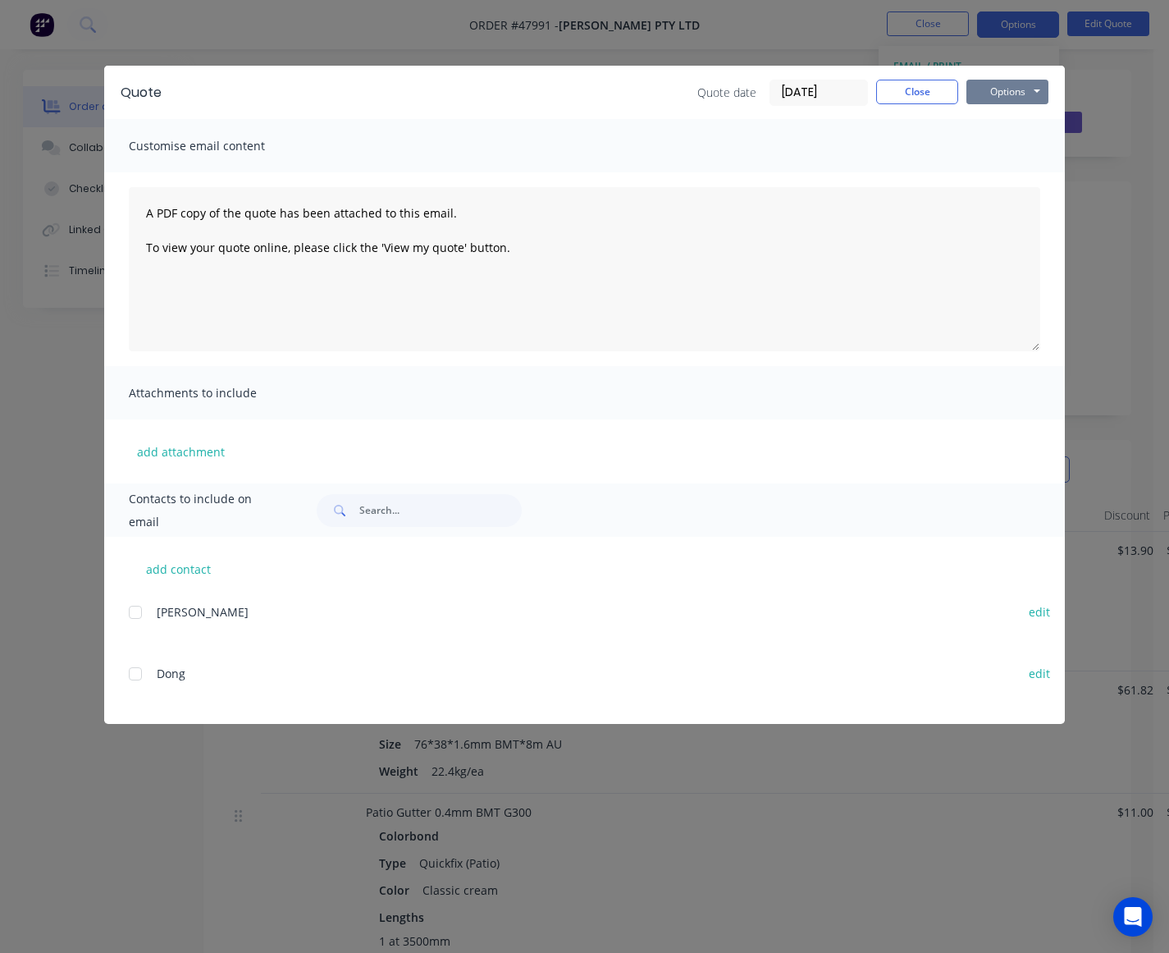
click at [1022, 87] on button "Options" at bounding box center [1008, 92] width 82 height 25
click at [1023, 119] on button "Preview" at bounding box center [1019, 121] width 105 height 27
click at [903, 84] on button "Close" at bounding box center [917, 92] width 82 height 25
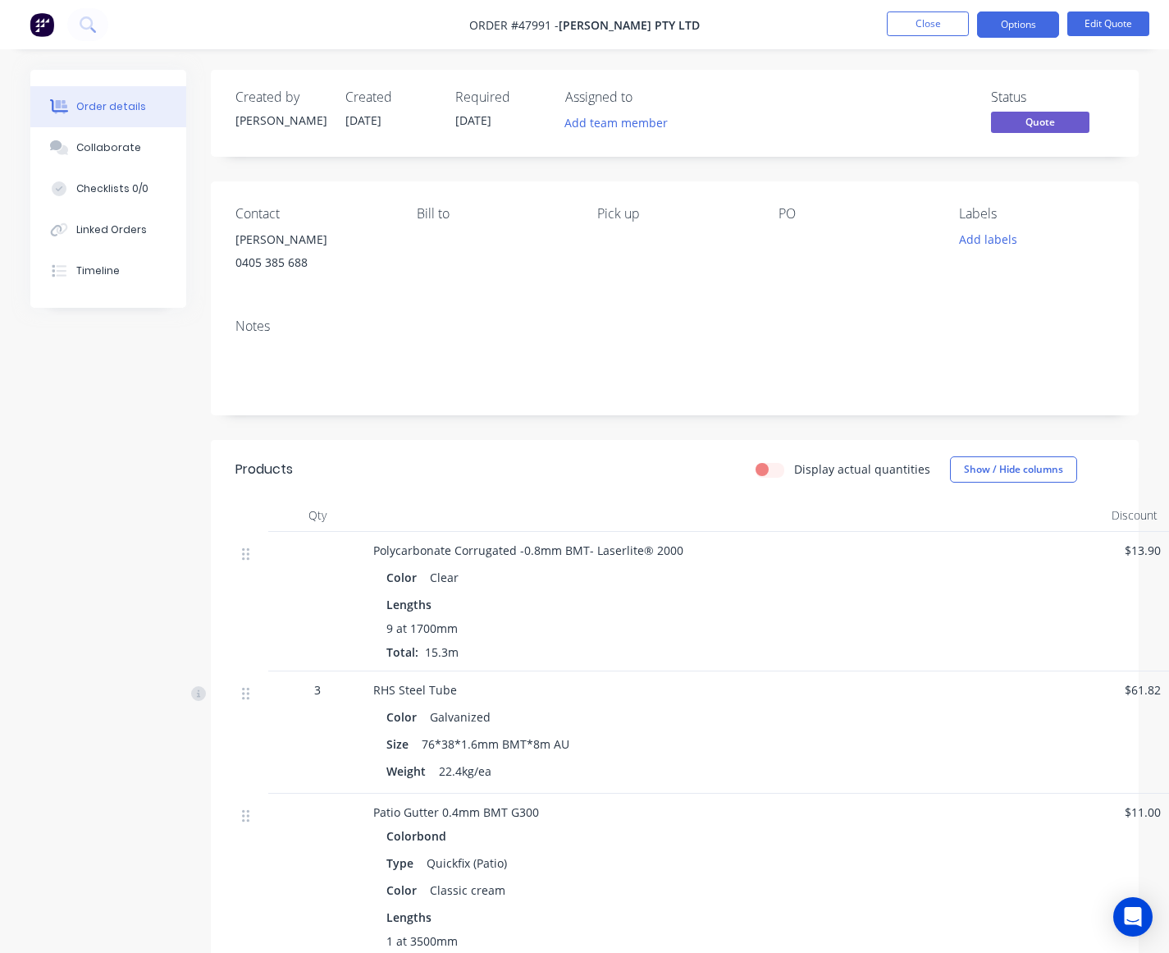
click at [871, 722] on div "Color Galvanized" at bounding box center [736, 717] width 699 height 24
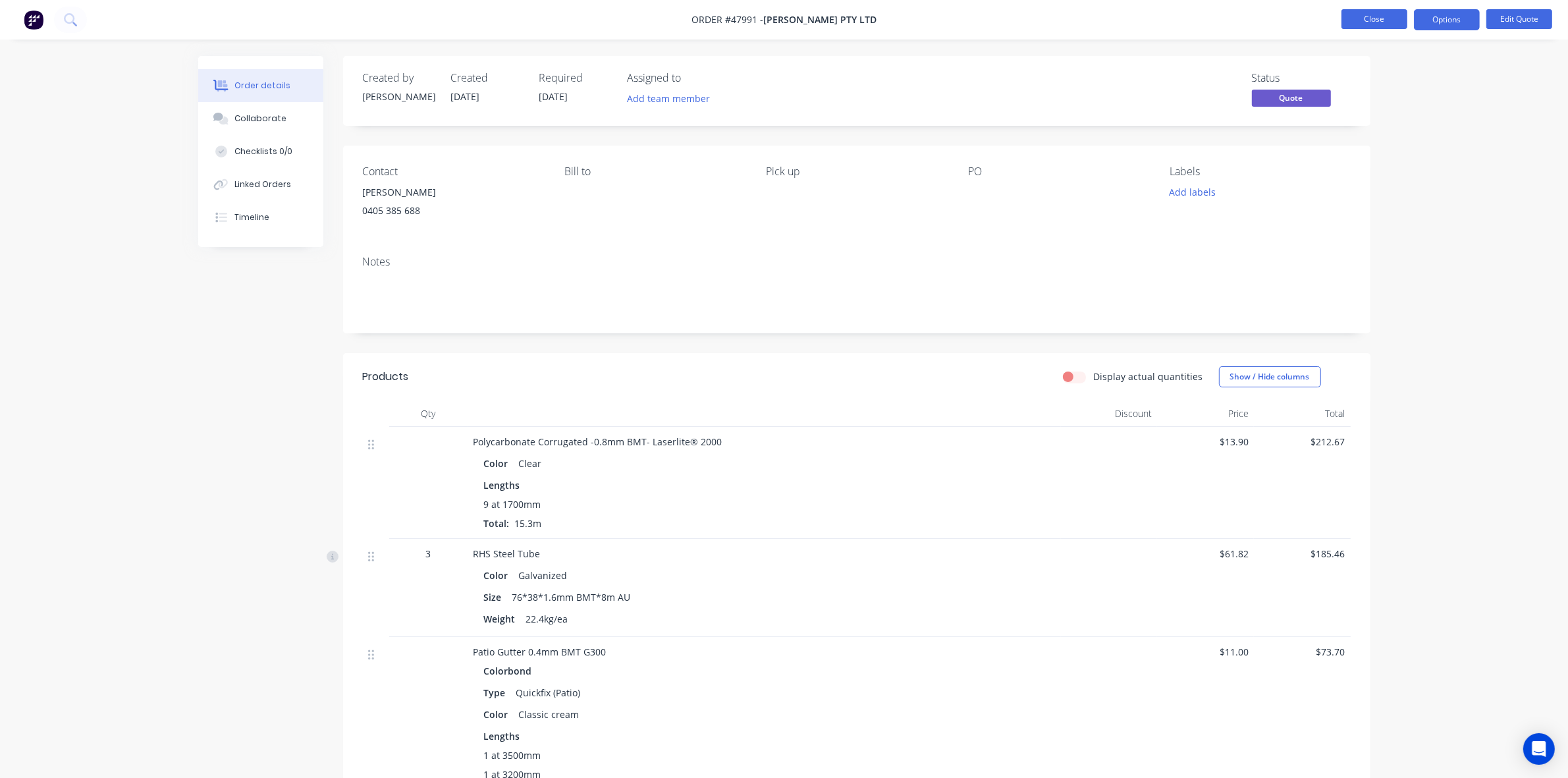
click at [1375, 24] on button "Close" at bounding box center [1375, 18] width 66 height 20
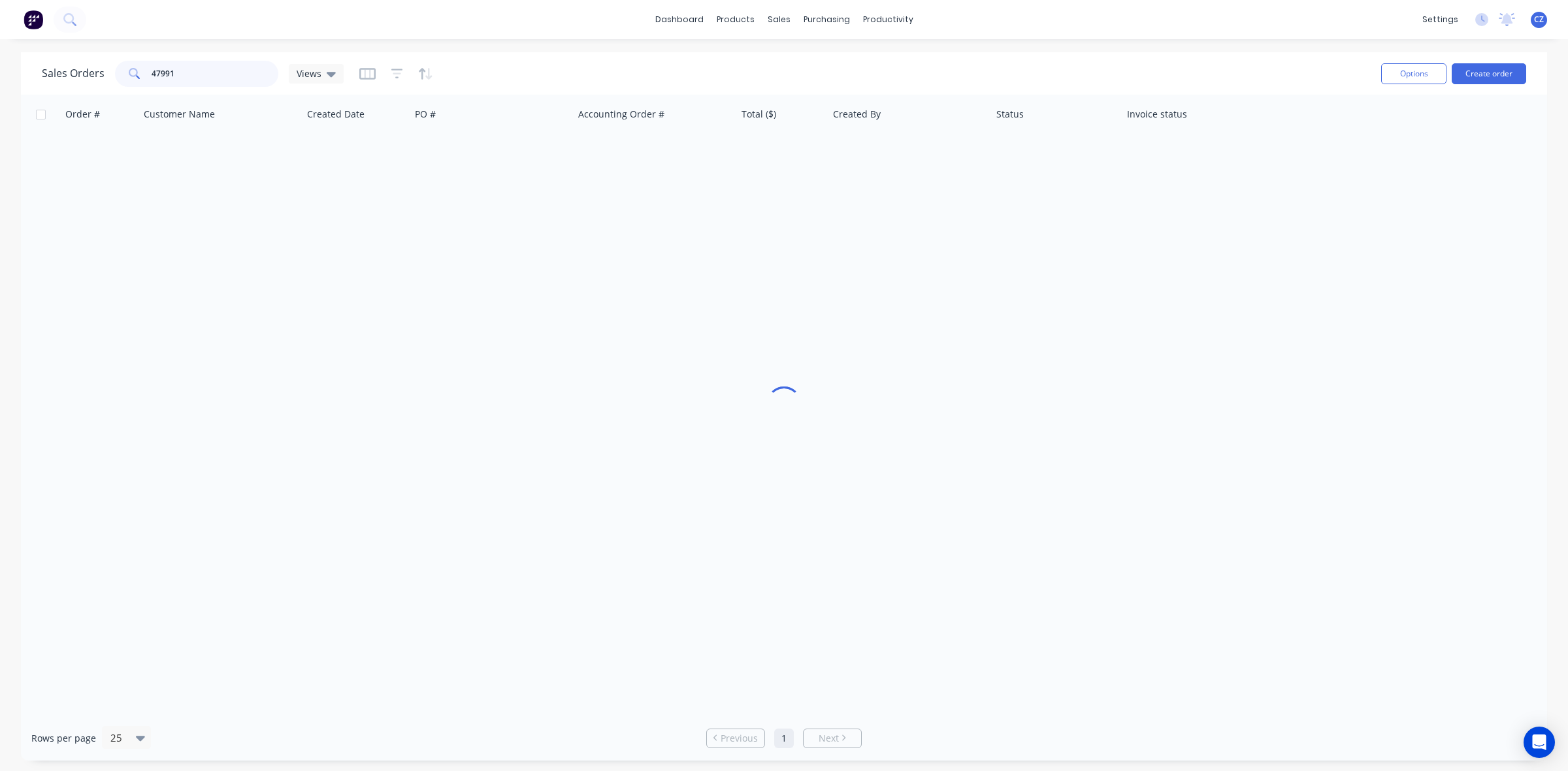
drag, startPoint x: 225, startPoint y: 68, endPoint x: 0, endPoint y: 76, distance: 225.1
click at [0, 76] on div "Sales Orders 47991 Views Options Create order Order # Customer Name Created Dat…" at bounding box center [784, 407] width 1568 height 708
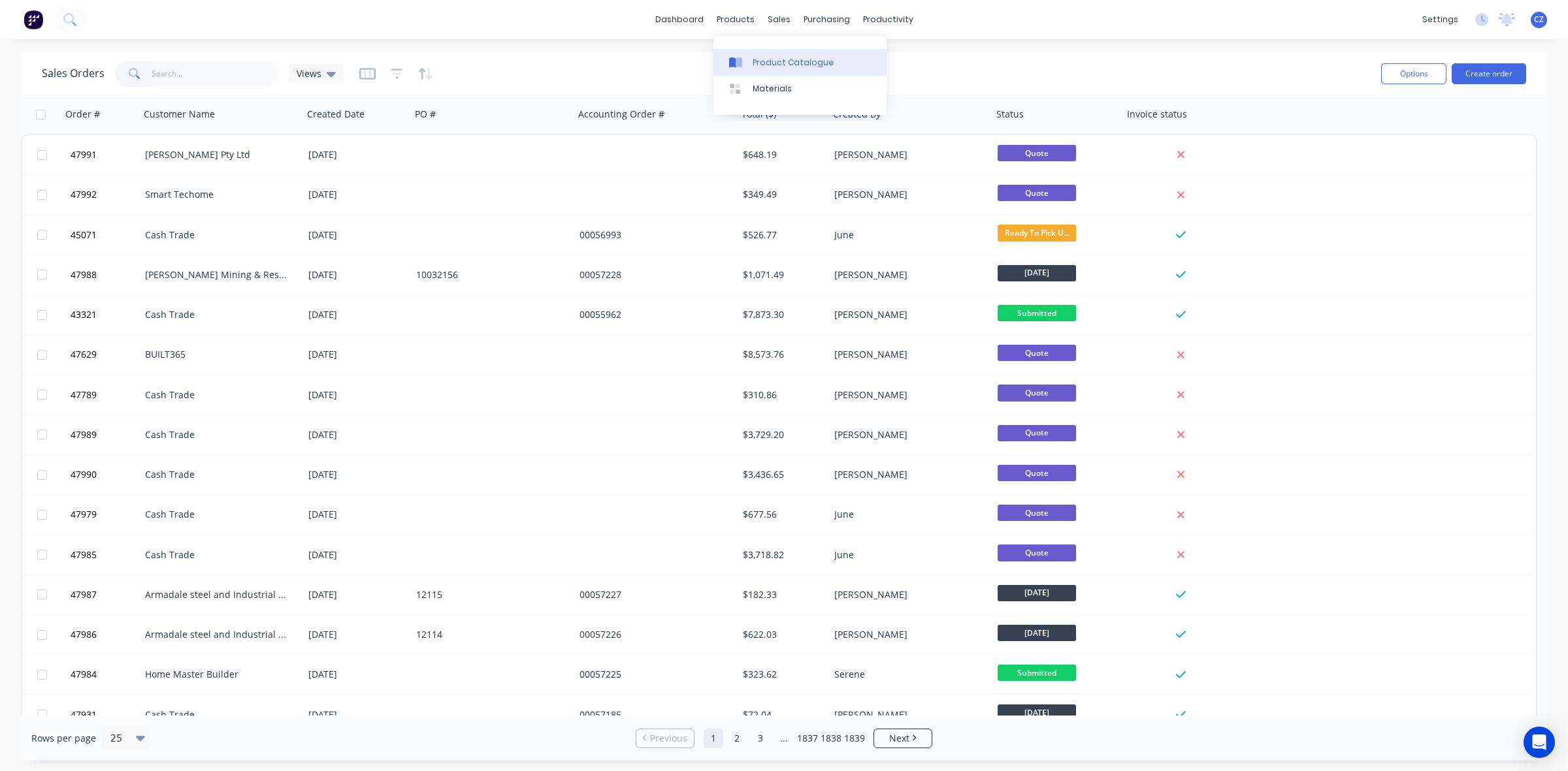
click at [810, 56] on div "Product Catalogue" at bounding box center [793, 62] width 81 height 12
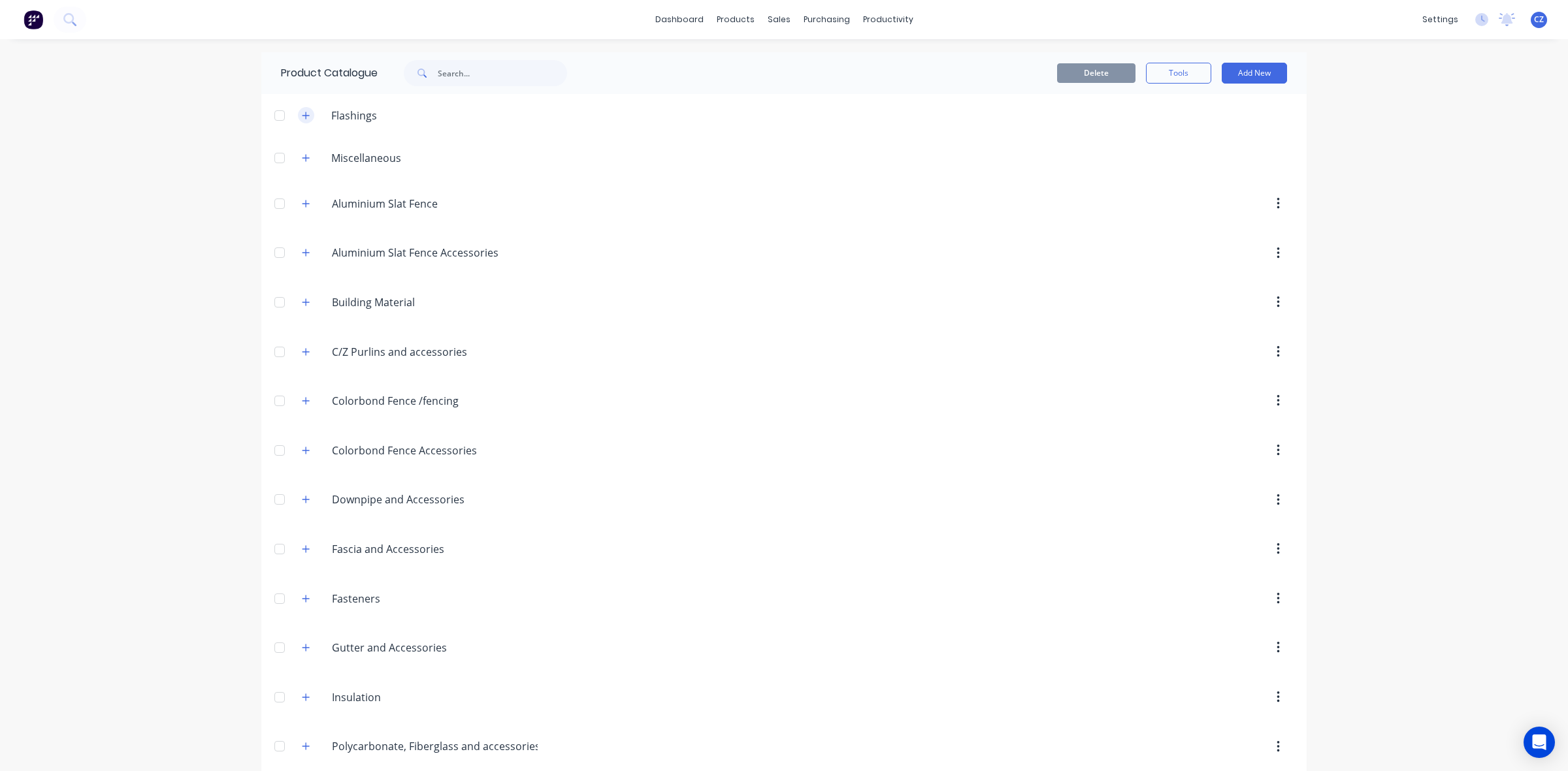
click at [298, 118] on button "button" at bounding box center [306, 115] width 17 height 17
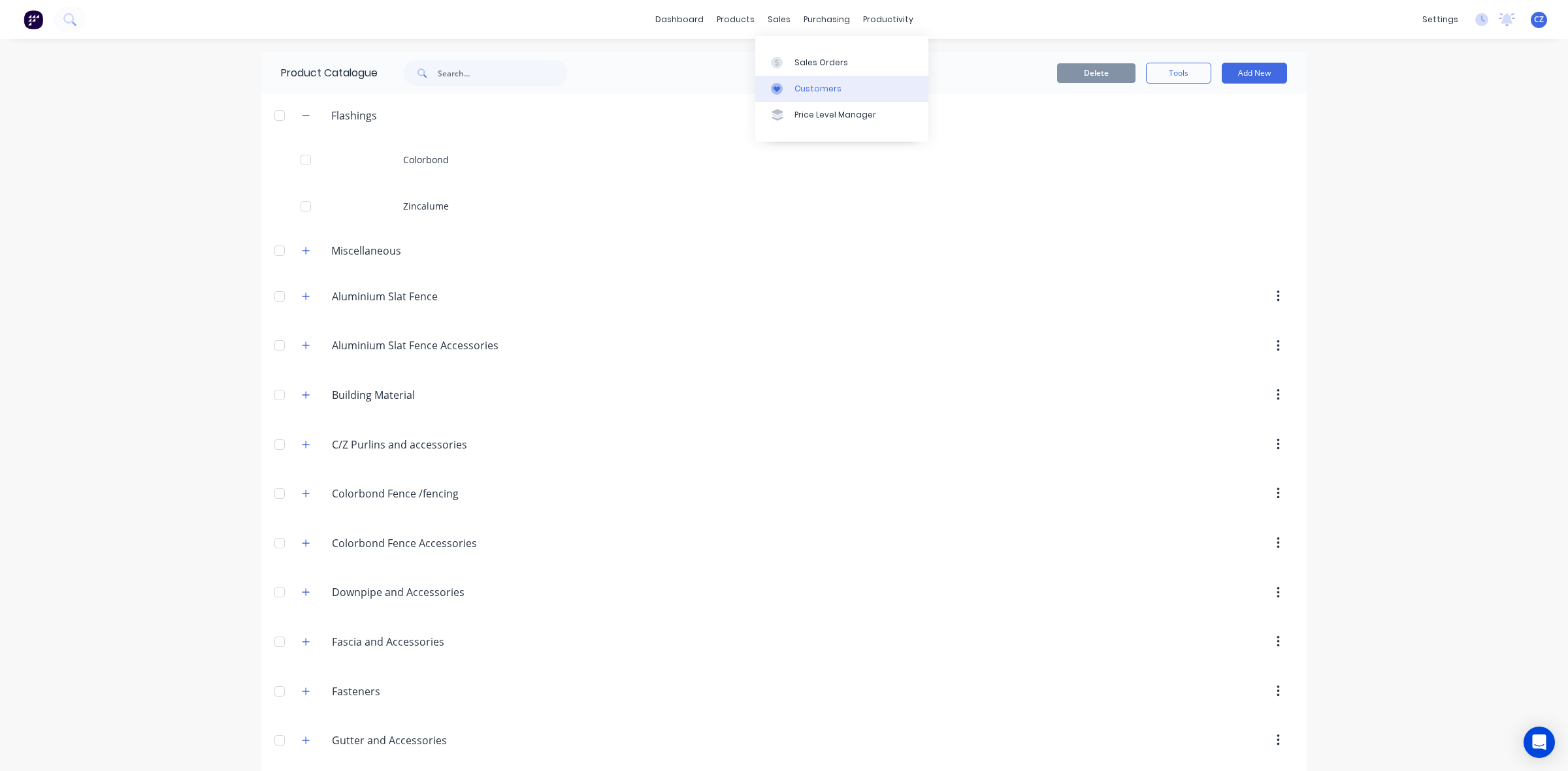
click at [795, 84] on div "Customers" at bounding box center [817, 88] width 47 height 12
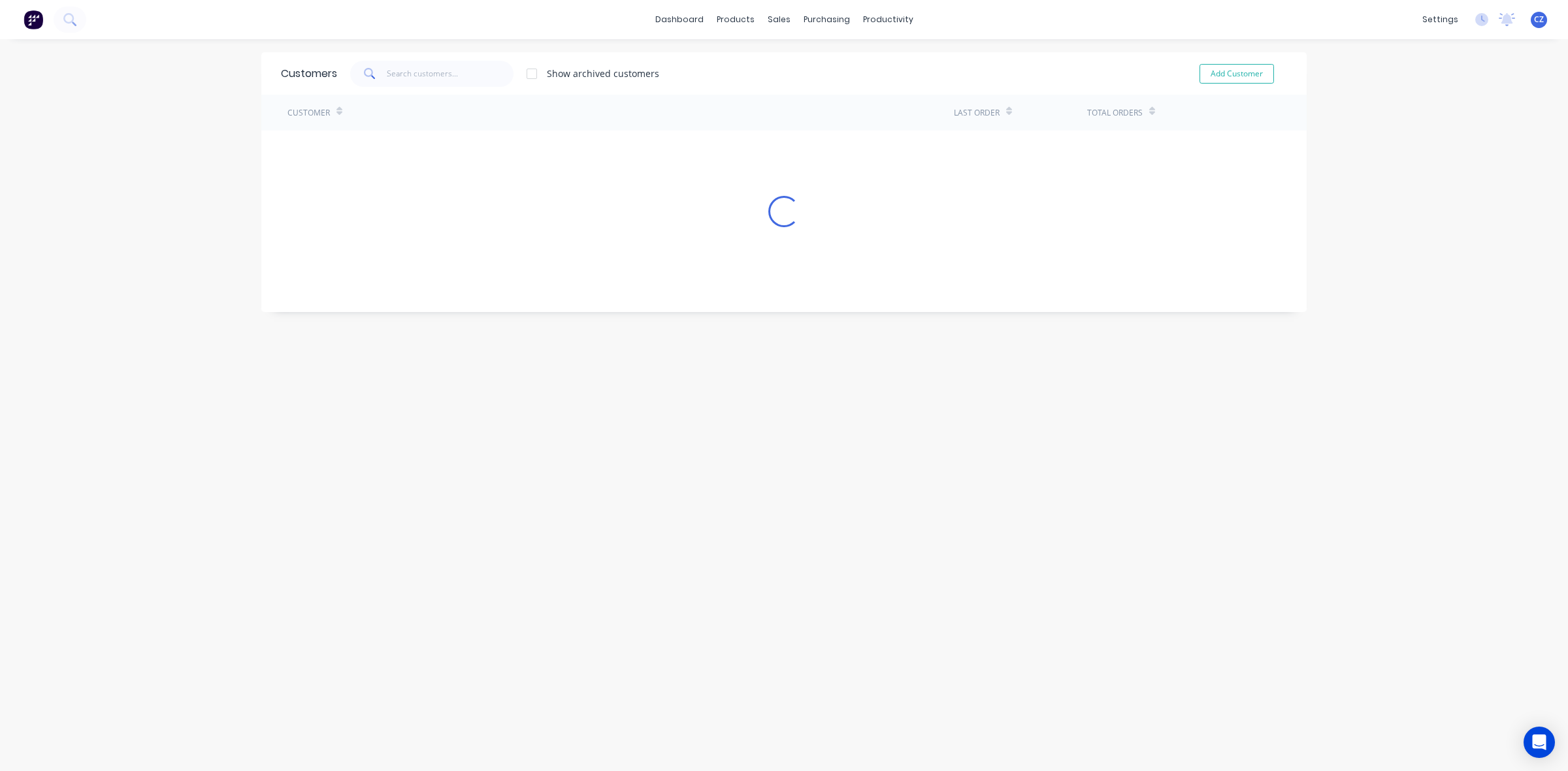
drag, startPoint x: 789, startPoint y: 56, endPoint x: 785, endPoint y: 48, distance: 8.9
click at [789, 56] on div "Customers Show archived customers Add Customer" at bounding box center [783, 73] width 1045 height 42
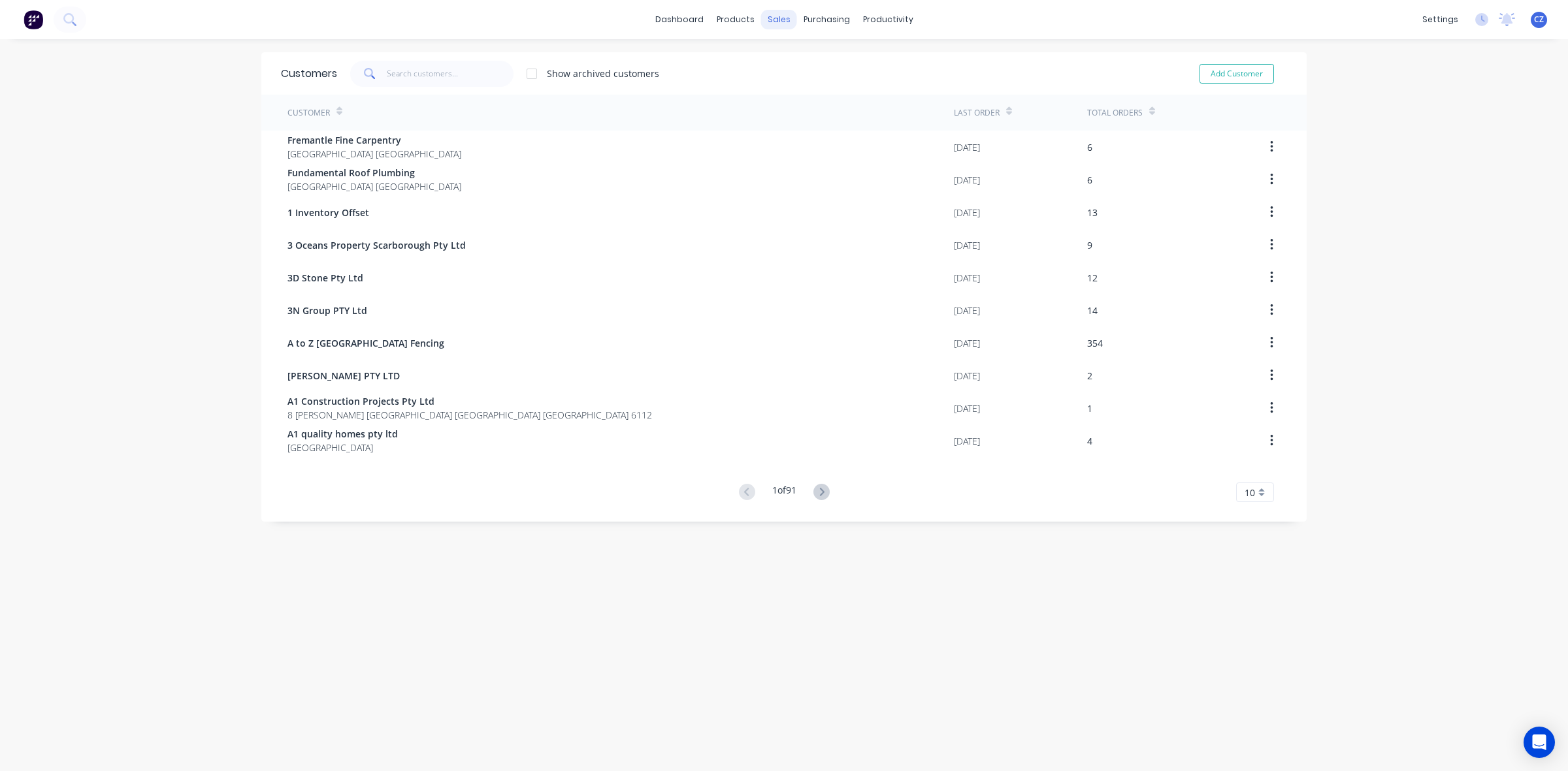
click at [766, 9] on div "dashboard products sales purchasing productivity dashboard products Product Cat…" at bounding box center [784, 19] width 1568 height 39
click at [789, 63] on div at bounding box center [780, 62] width 20 height 12
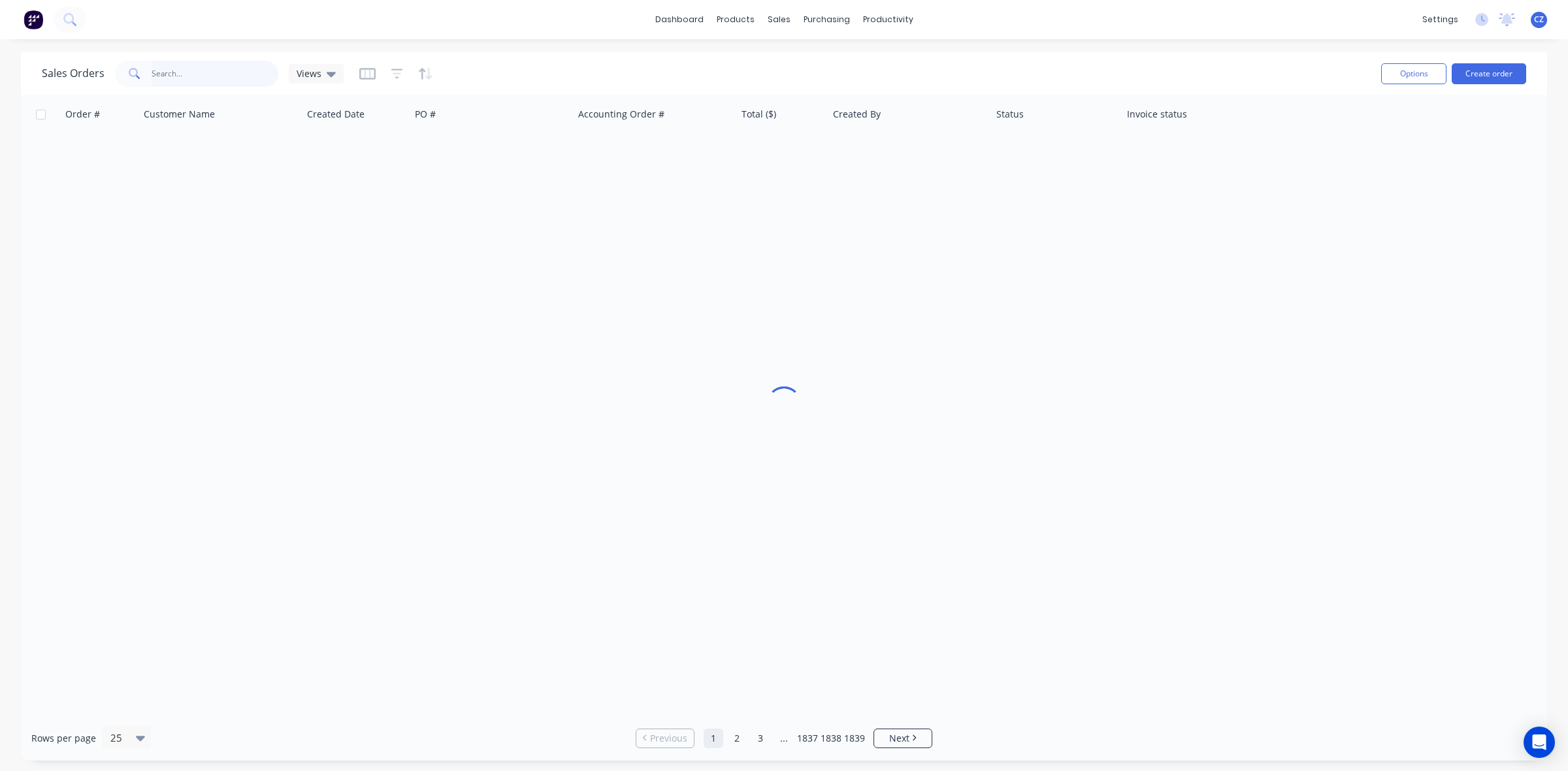
drag, startPoint x: 202, startPoint y: 76, endPoint x: 216, endPoint y: 64, distance: 18.4
click at [202, 75] on input "text" at bounding box center [215, 73] width 127 height 26
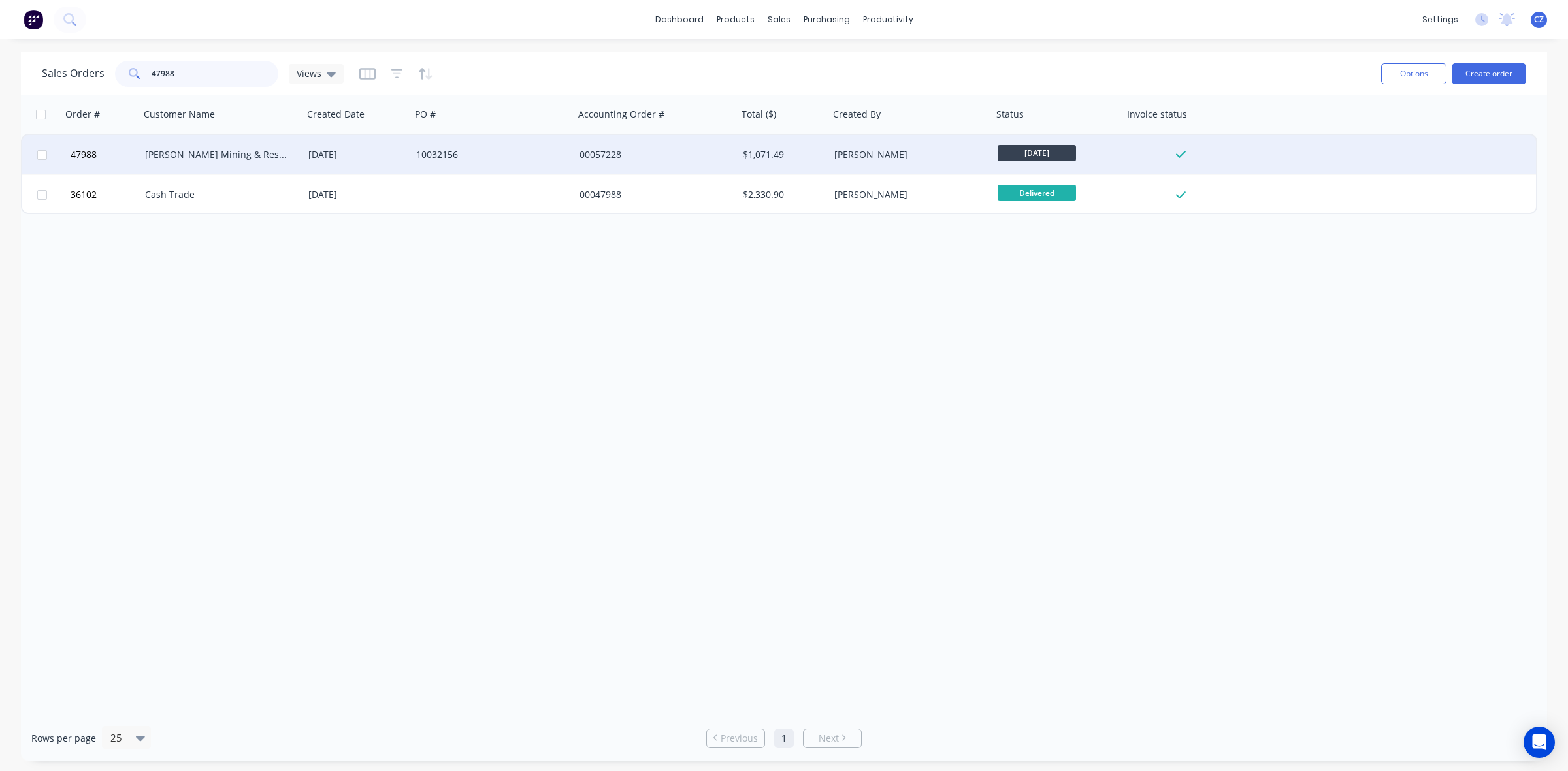
type input "47988"
click at [599, 160] on div "00057228" at bounding box center [652, 154] width 145 height 13
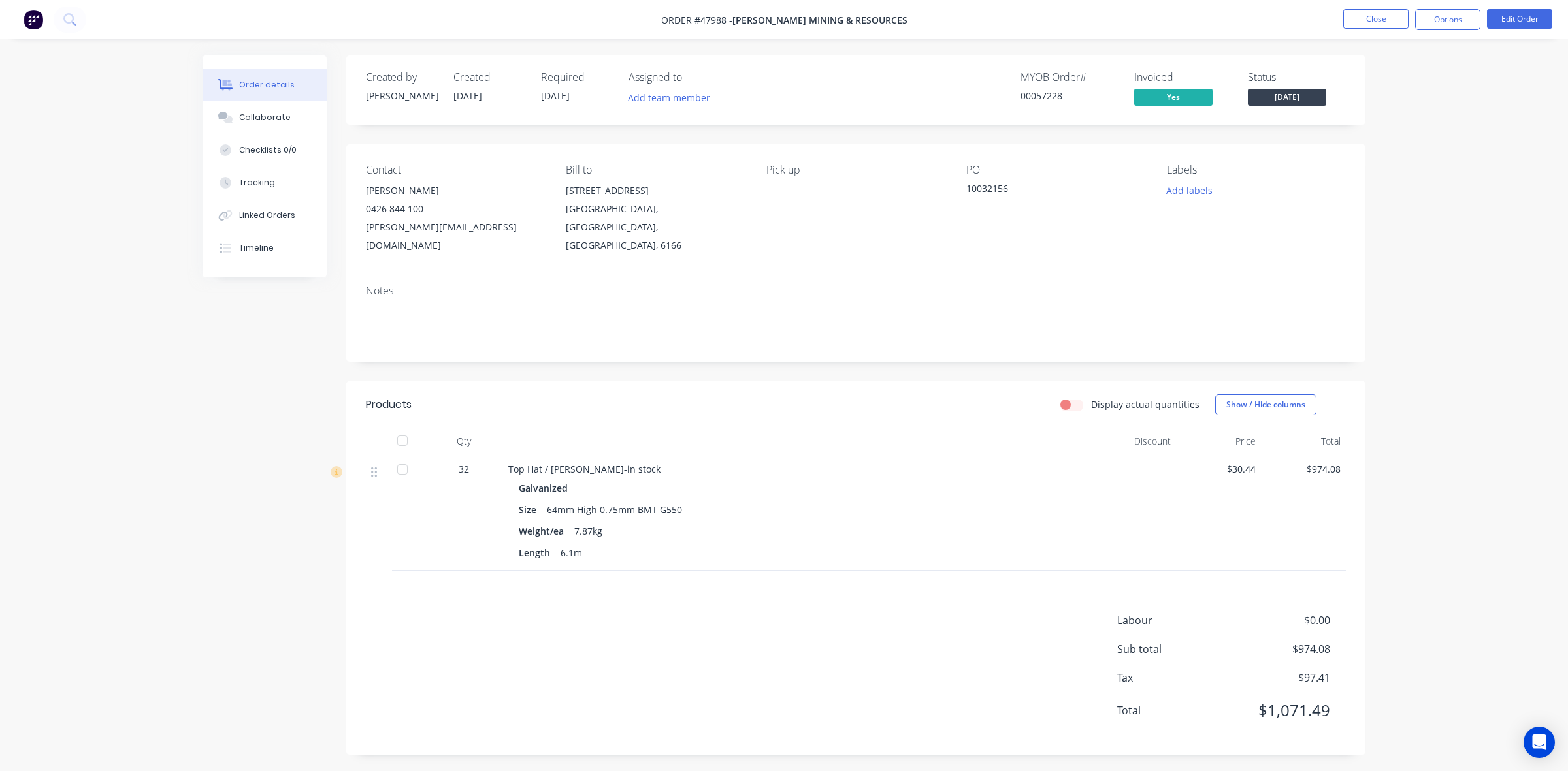
click at [1295, 108] on button "Tuesday" at bounding box center [1287, 99] width 78 height 20
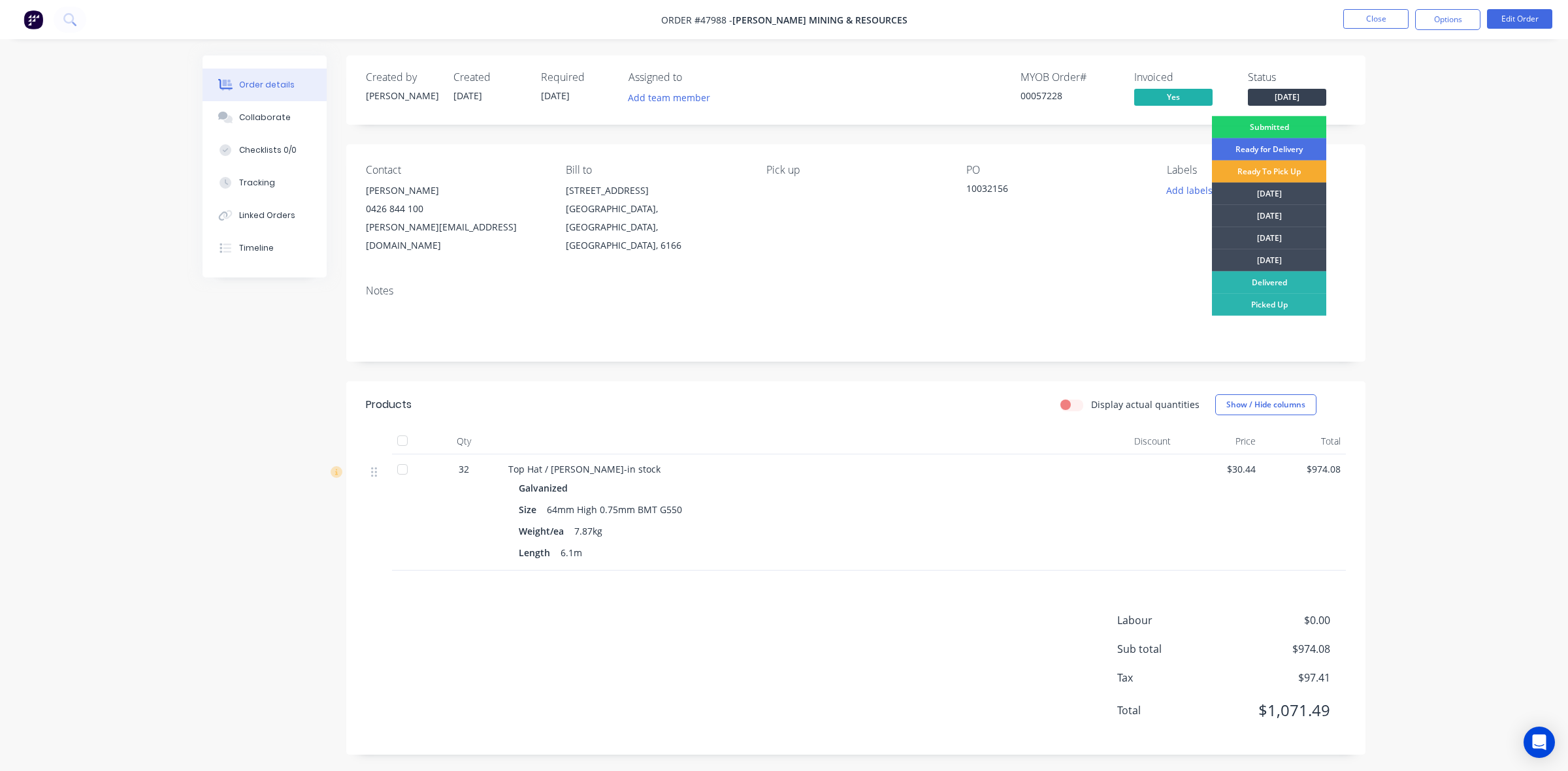
click at [1292, 162] on div "Ready To Pick Up" at bounding box center [1269, 172] width 115 height 22
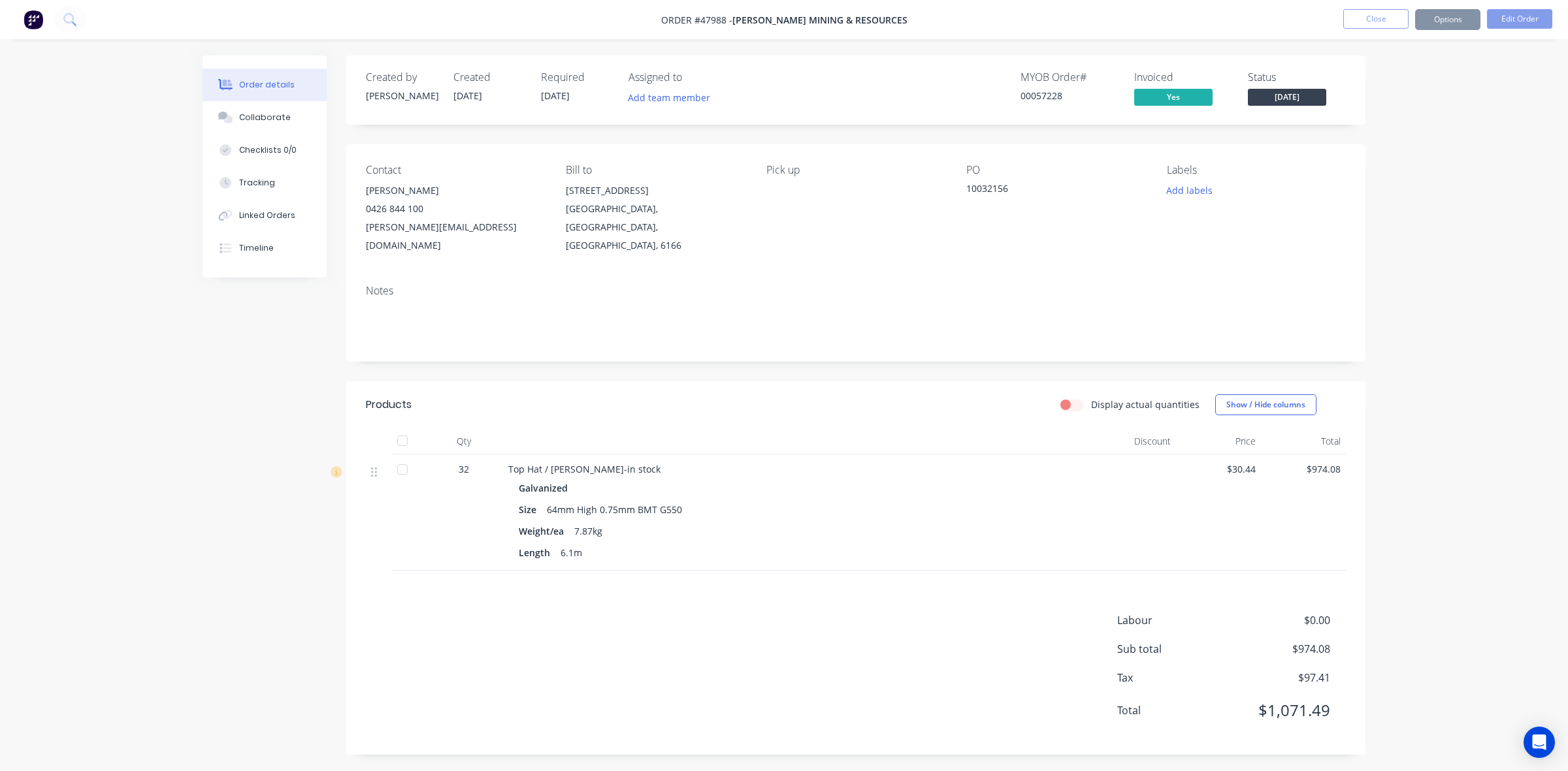
click at [895, 196] on div "Pick up" at bounding box center [856, 209] width 179 height 91
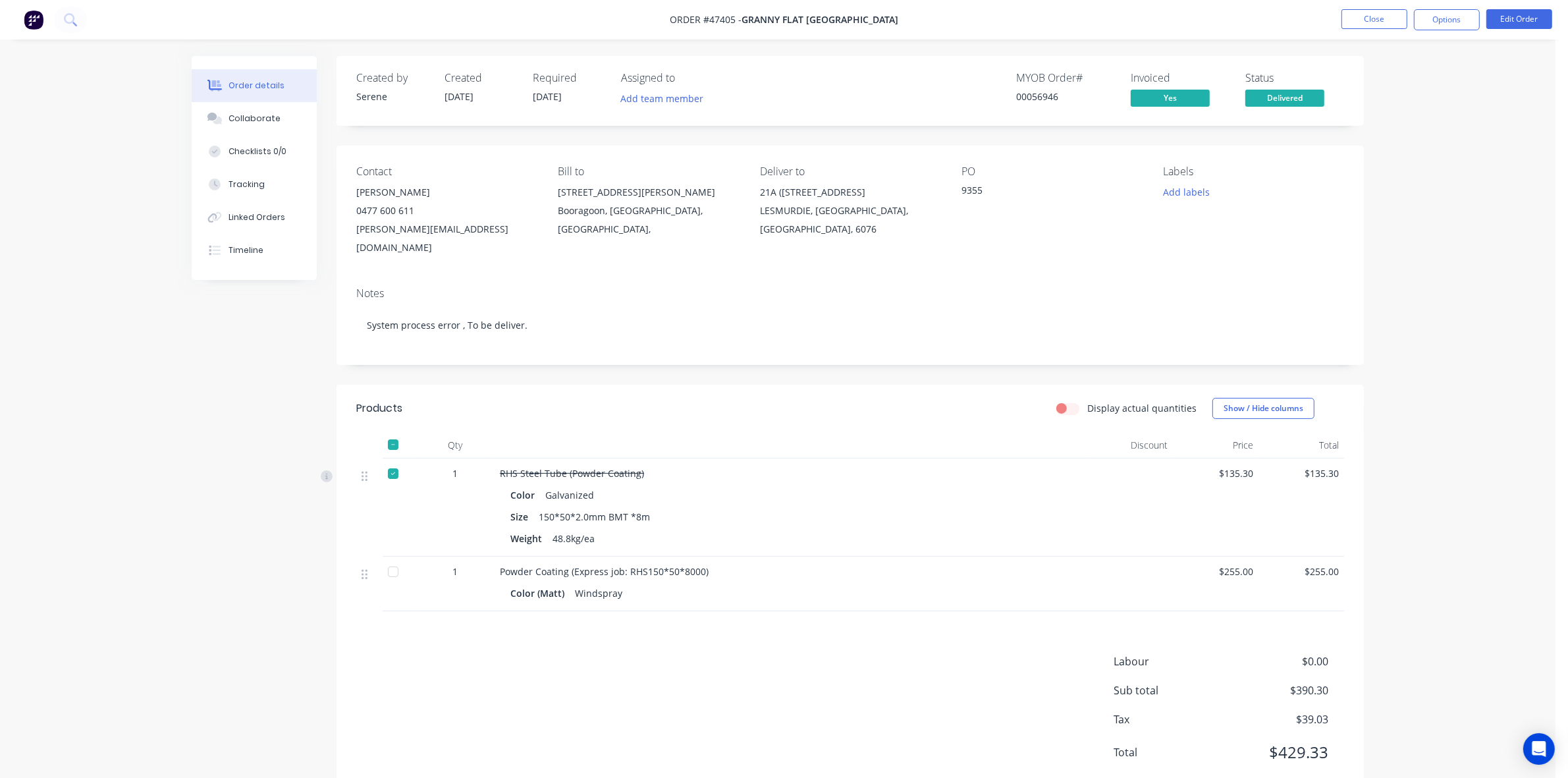
click at [837, 377] on div "Created by Serene Created [DATE] Required [DATE] Assigned to Add team member MY…" at bounding box center [850, 426] width 1027 height 741
click at [1374, 18] on button "Close" at bounding box center [1375, 18] width 66 height 20
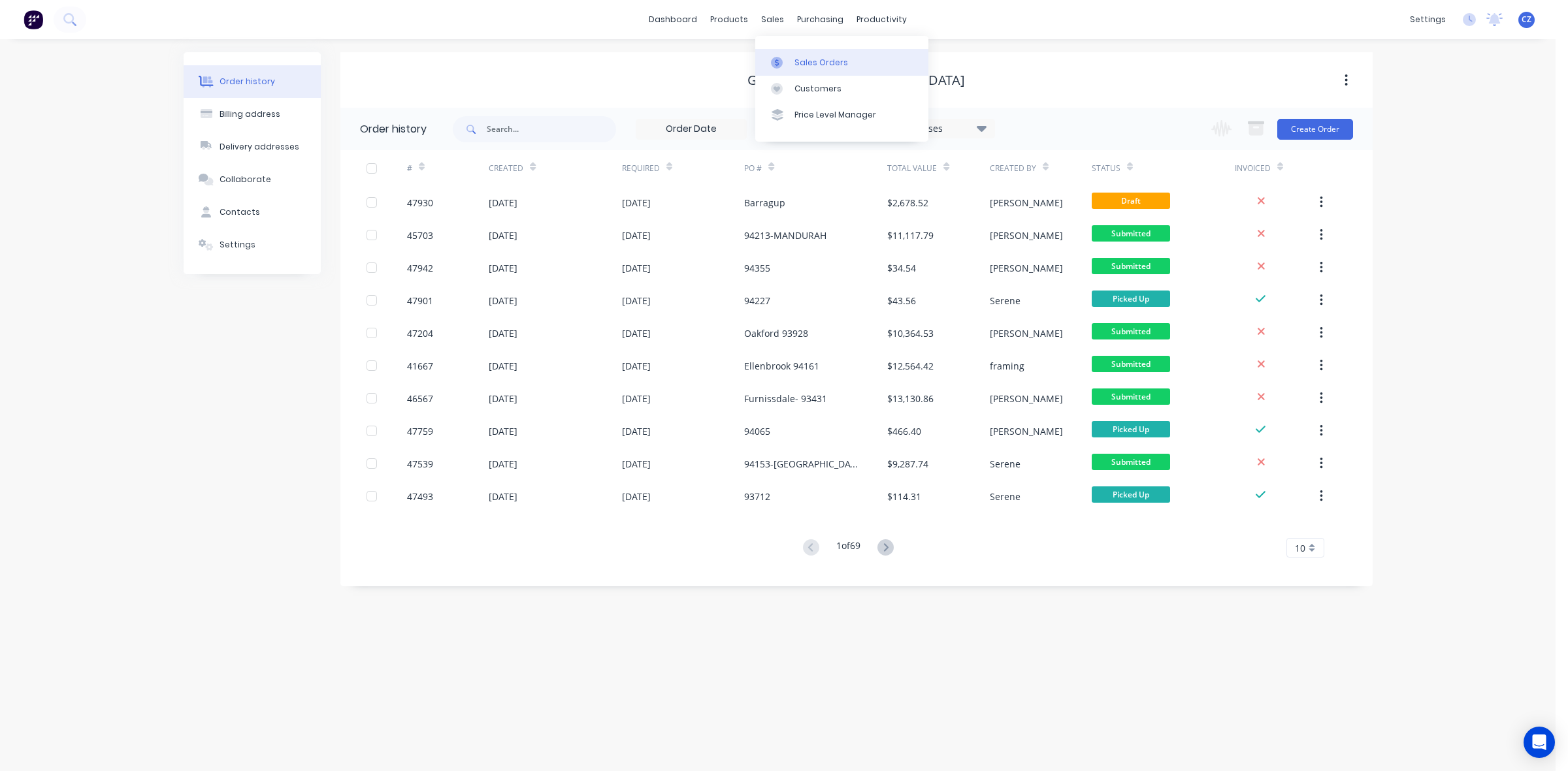
click at [785, 59] on div at bounding box center [780, 62] width 20 height 12
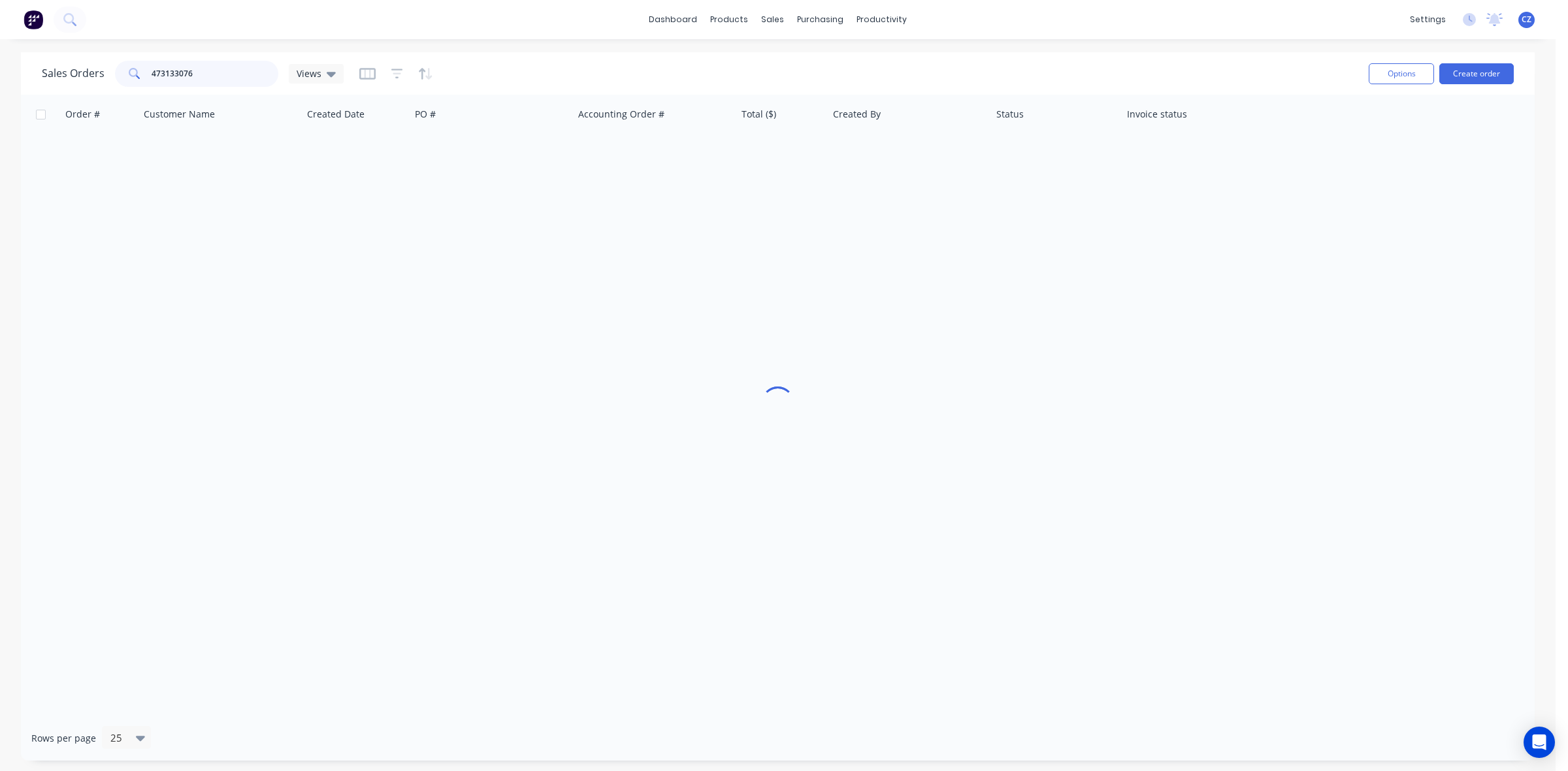
drag, startPoint x: 271, startPoint y: 66, endPoint x: 131, endPoint y: 66, distance: 140.0
click at [131, 66] on div "473133076" at bounding box center [196, 73] width 163 height 26
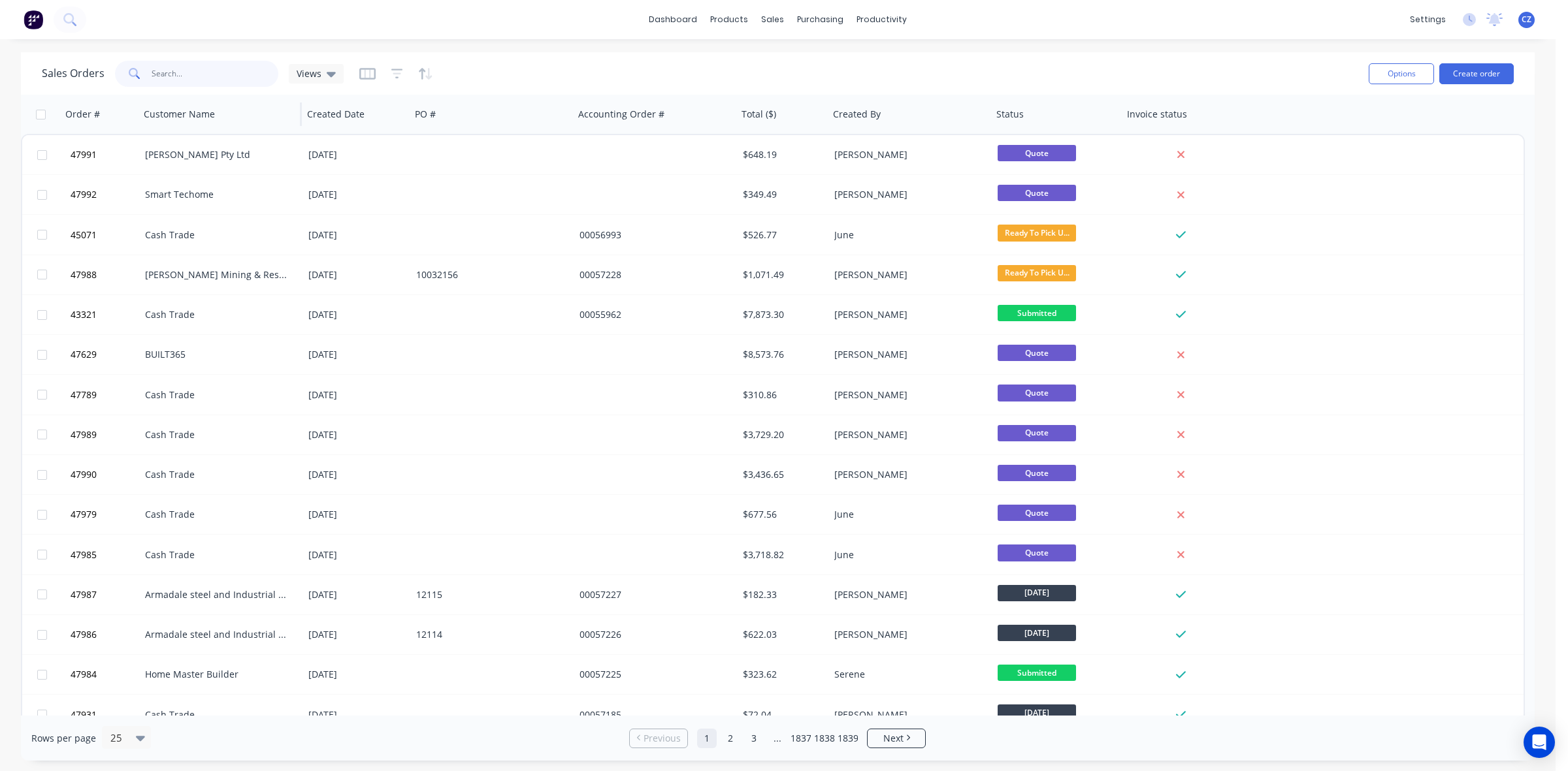
paste input "47830"
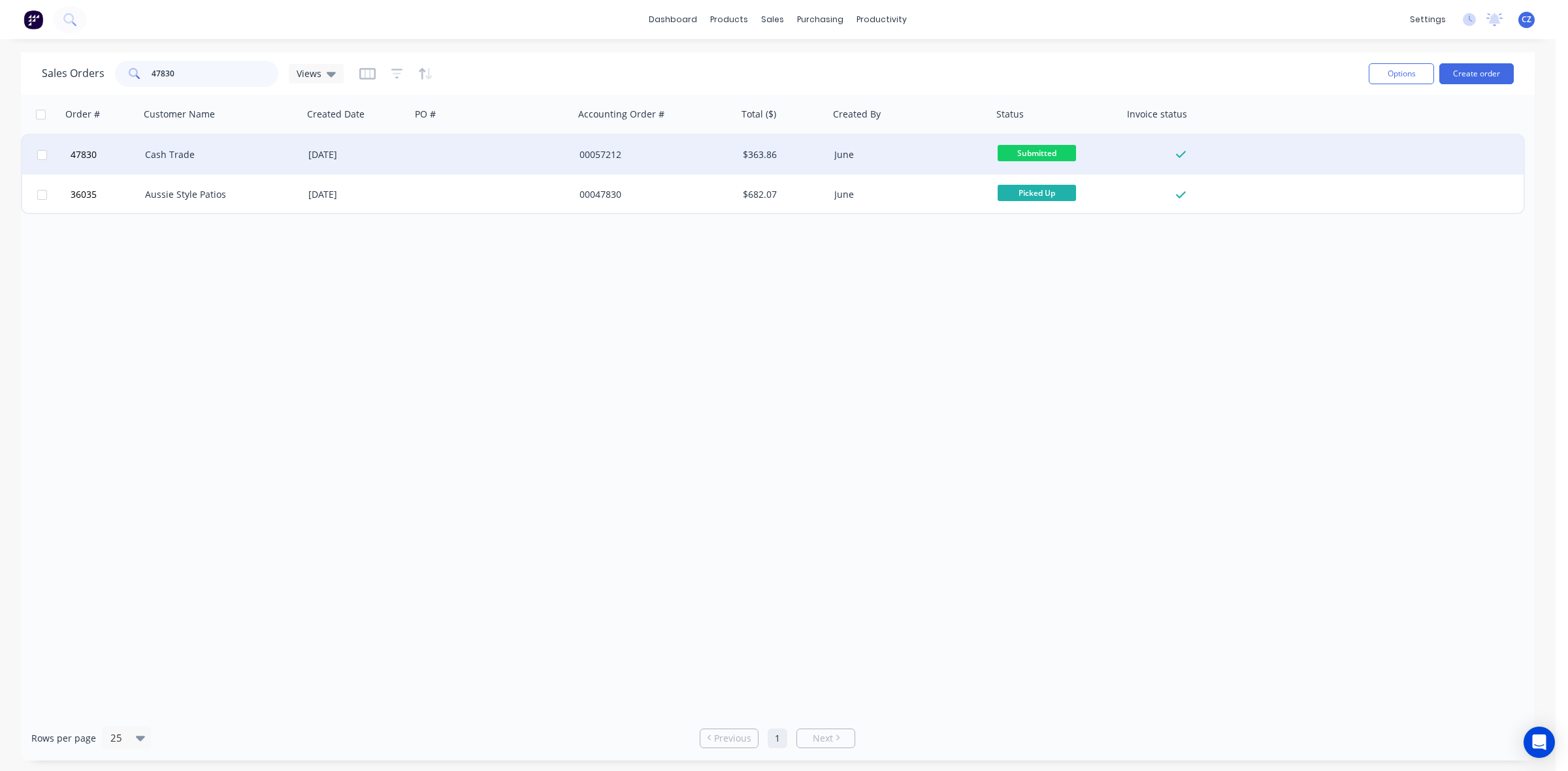
type input "47830"
click at [337, 154] on div "[DATE]" at bounding box center [357, 154] width 97 height 13
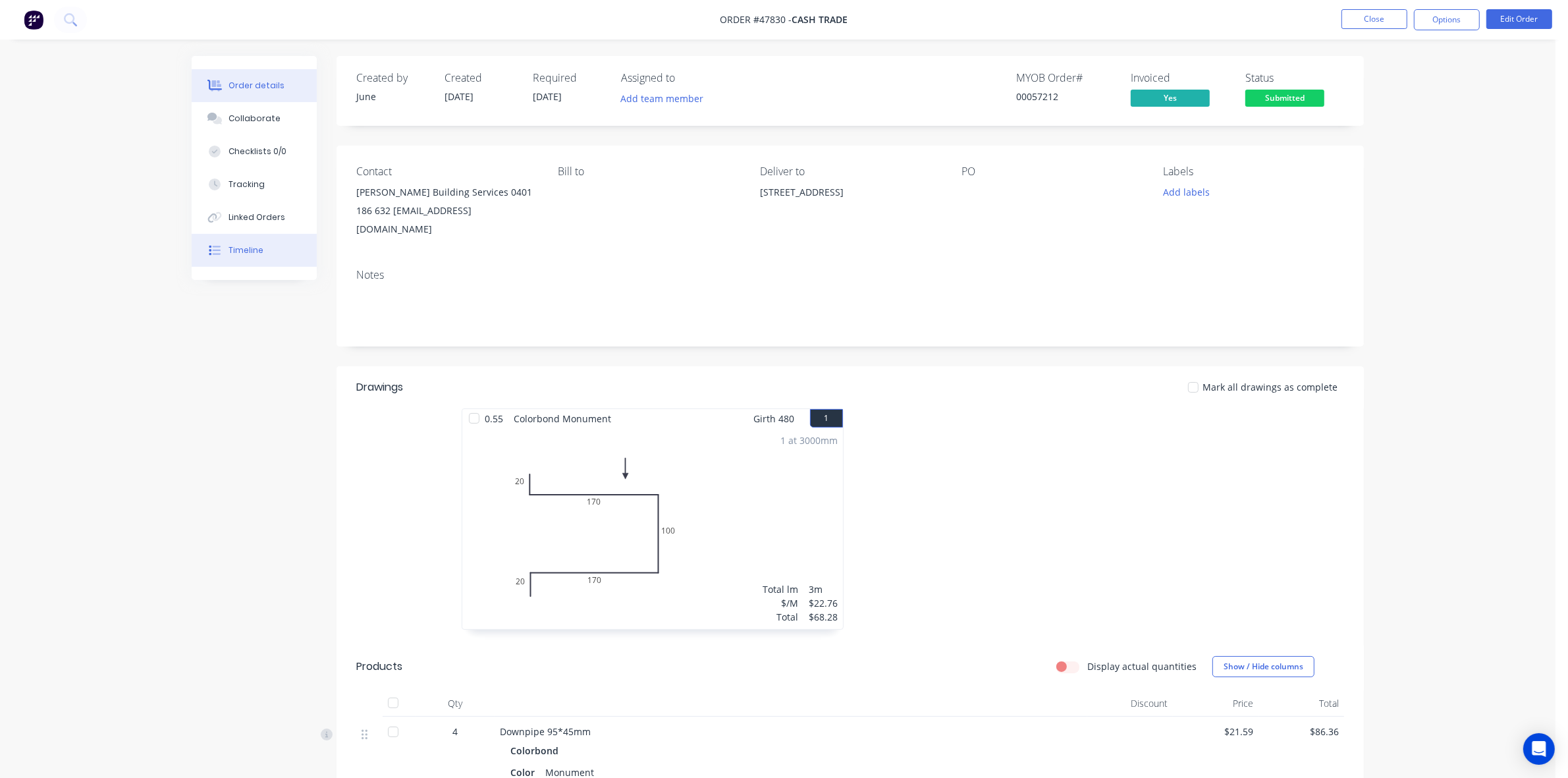
click at [234, 252] on div "Timeline" at bounding box center [246, 250] width 35 height 12
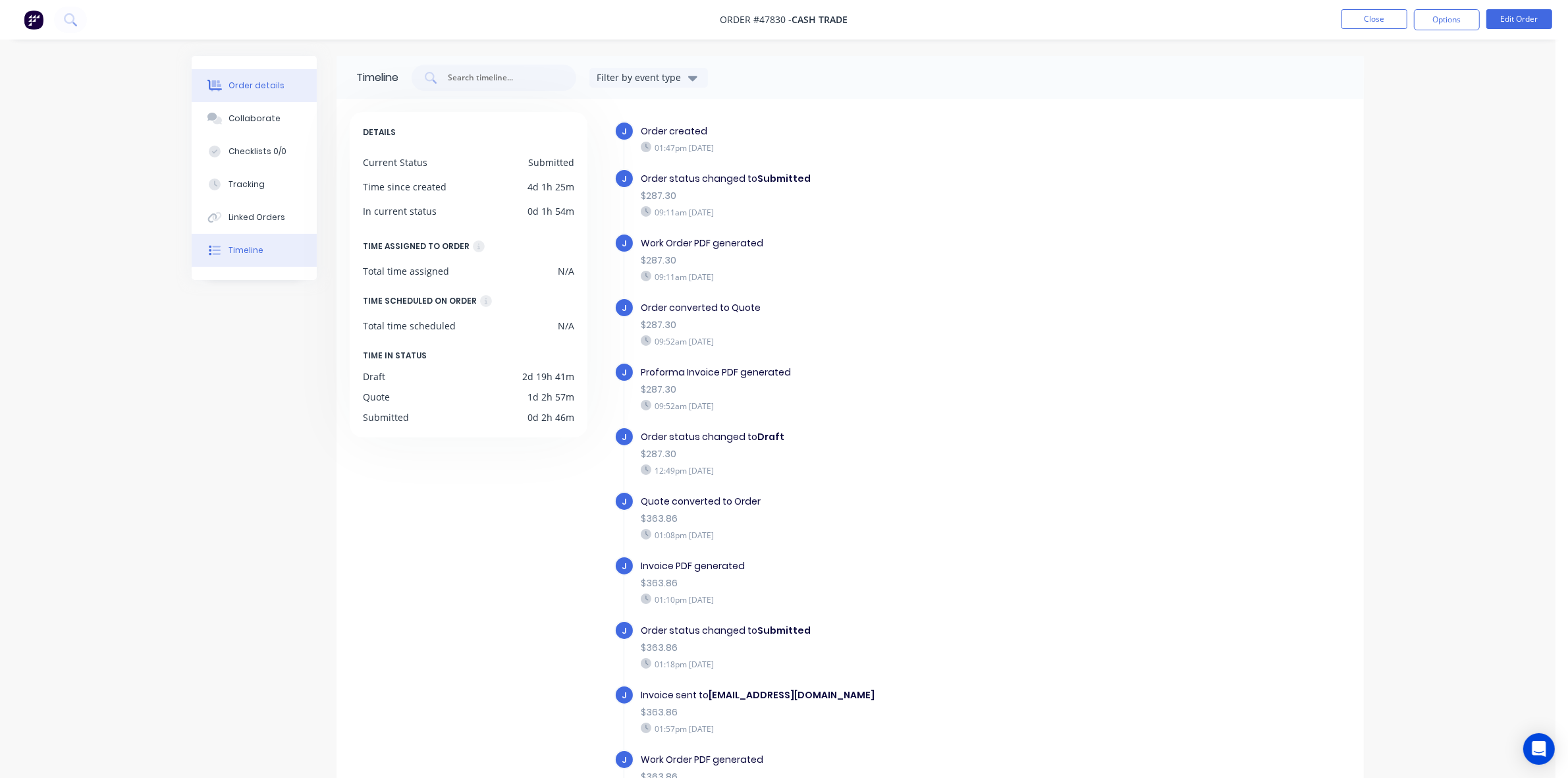
click at [208, 79] on icon at bounding box center [215, 85] width 15 height 12
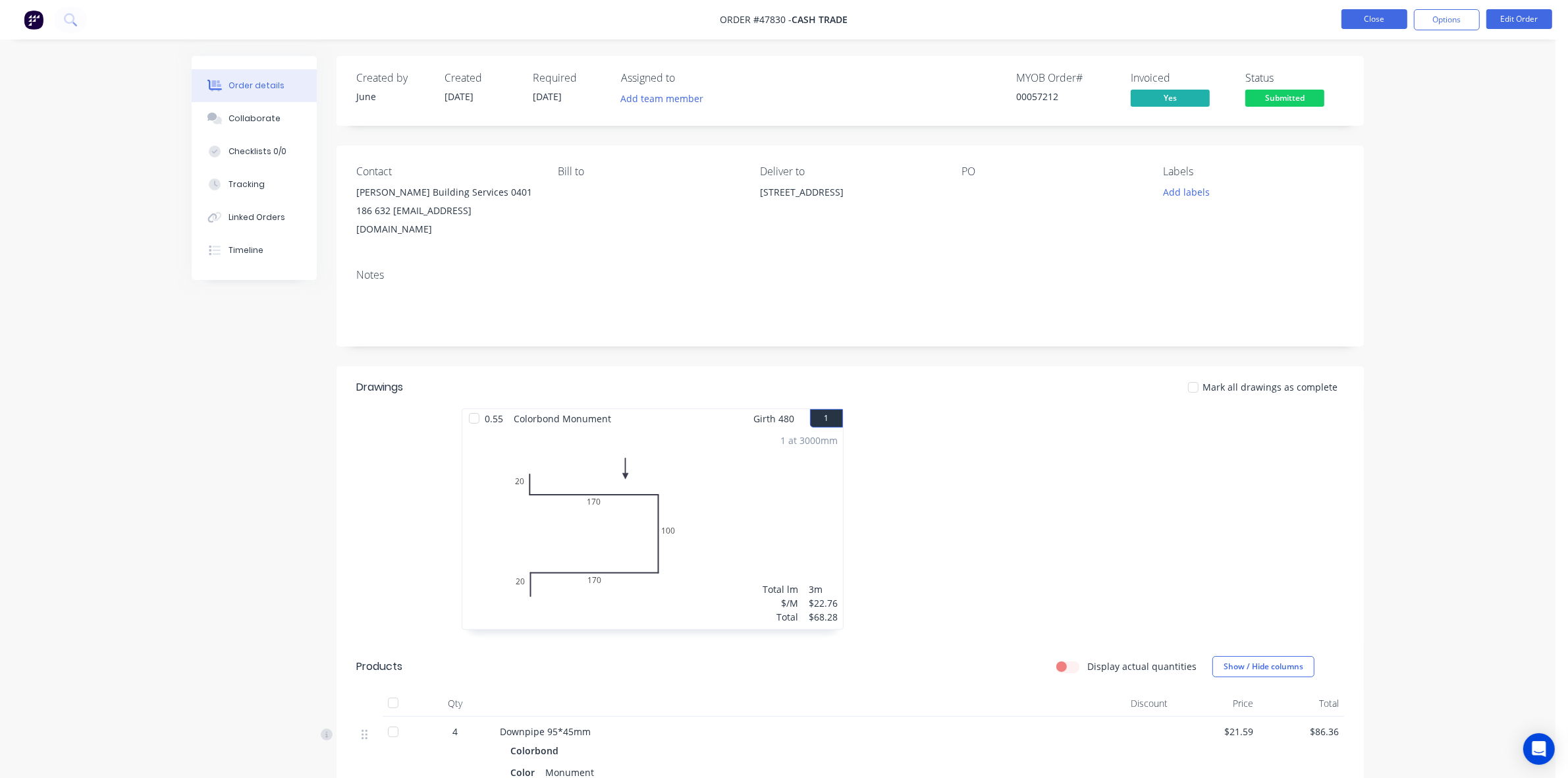
click at [1373, 14] on button "Close" at bounding box center [1375, 18] width 66 height 20
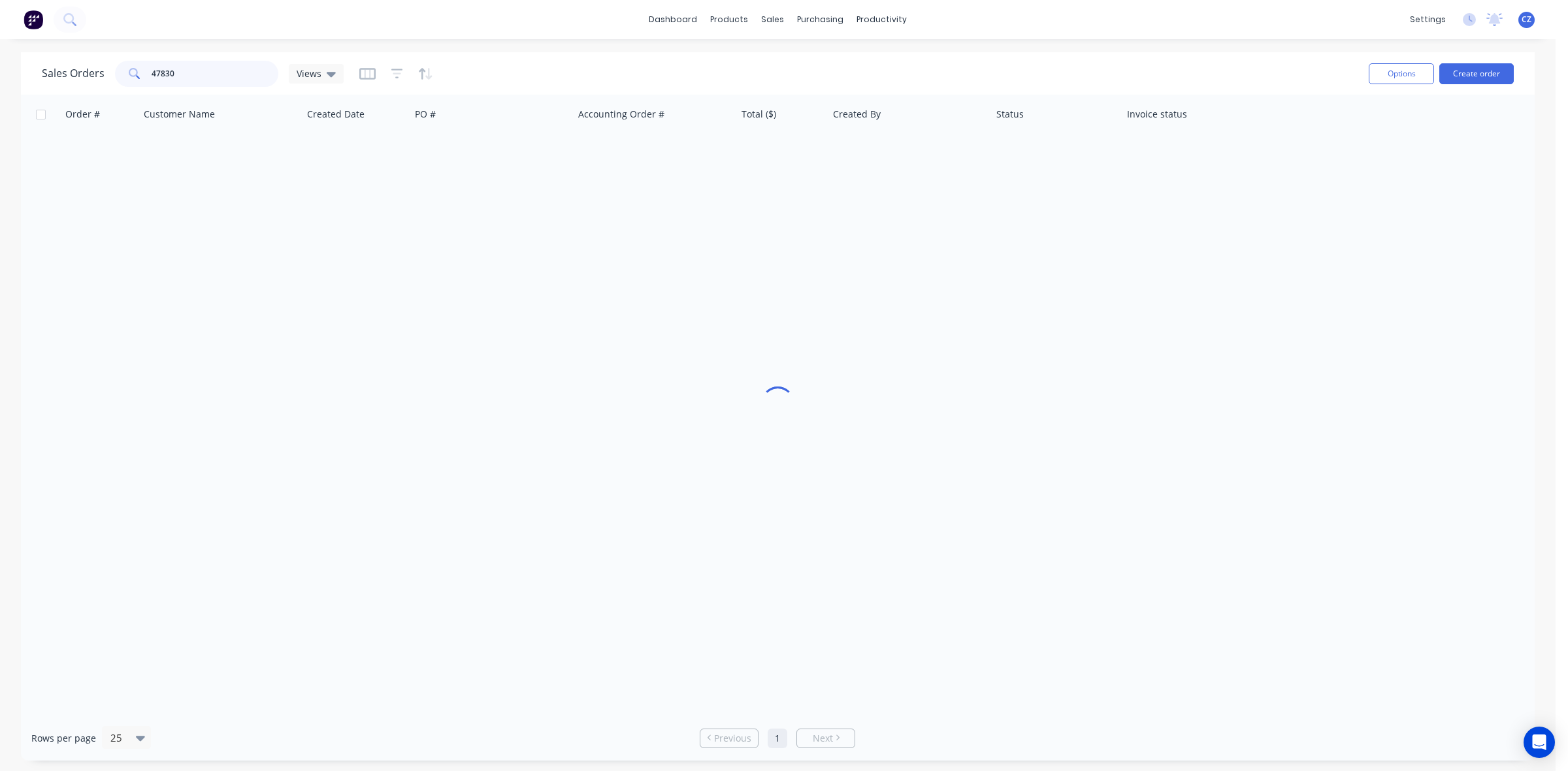
drag, startPoint x: 246, startPoint y: 62, endPoint x: 1, endPoint y: 98, distance: 247.6
click at [1, 98] on div "Sales Orders 47830 Views Options Create order Order # Customer Name Created Dat…" at bounding box center [778, 407] width 1555 height 708
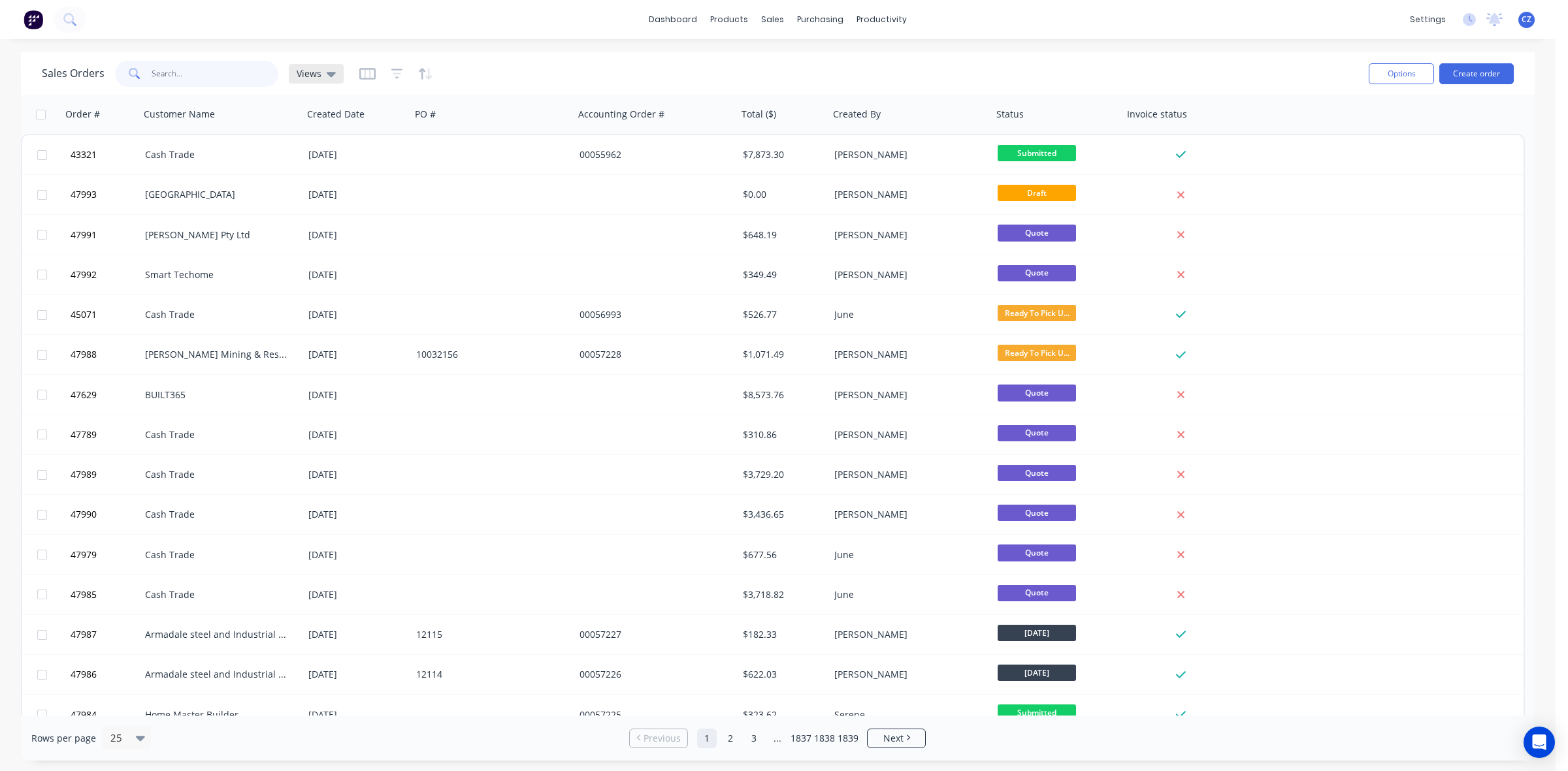
paste input "47830"
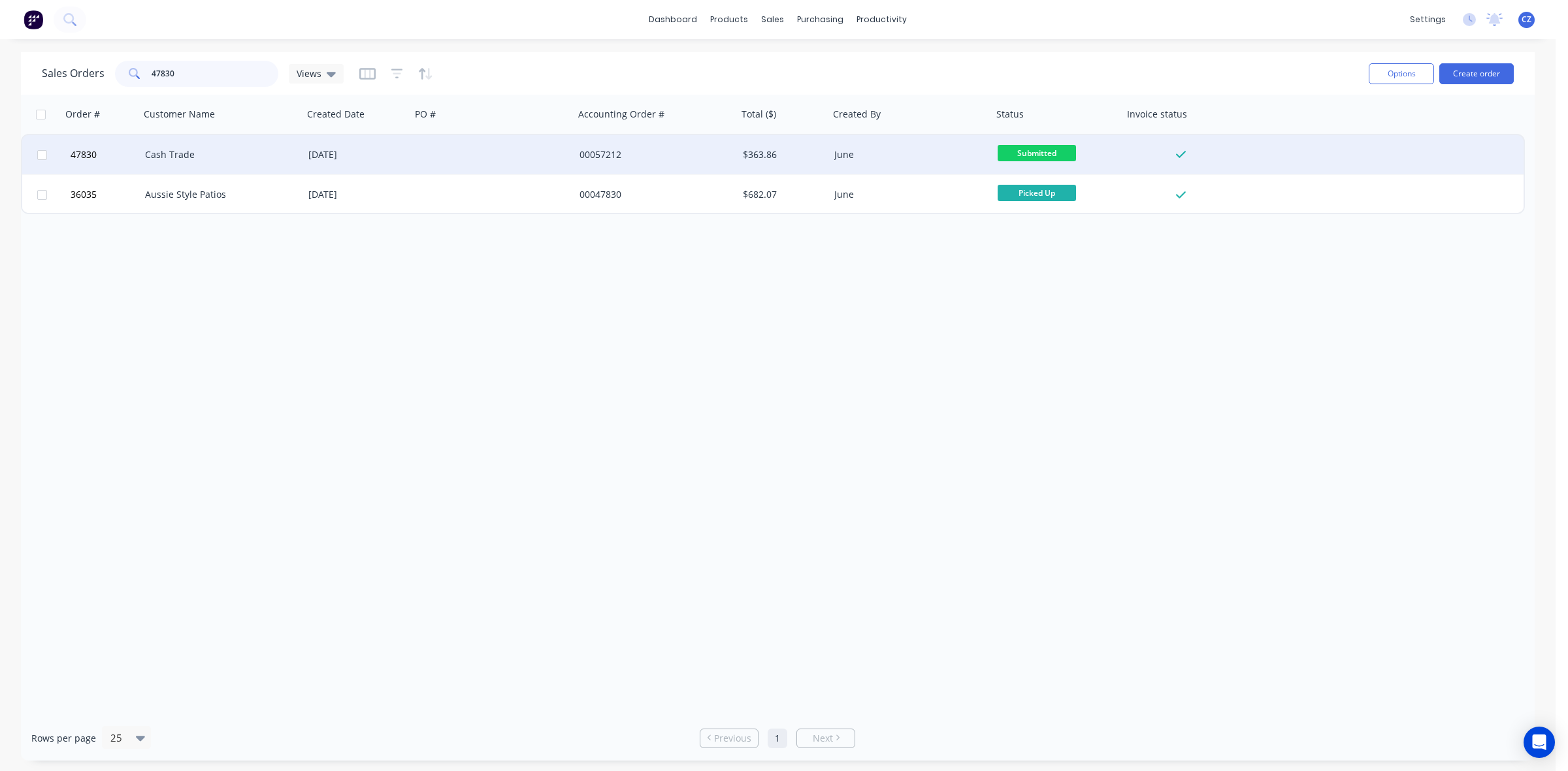
type input "47830"
click at [585, 155] on div "00057212" at bounding box center [652, 154] width 145 height 13
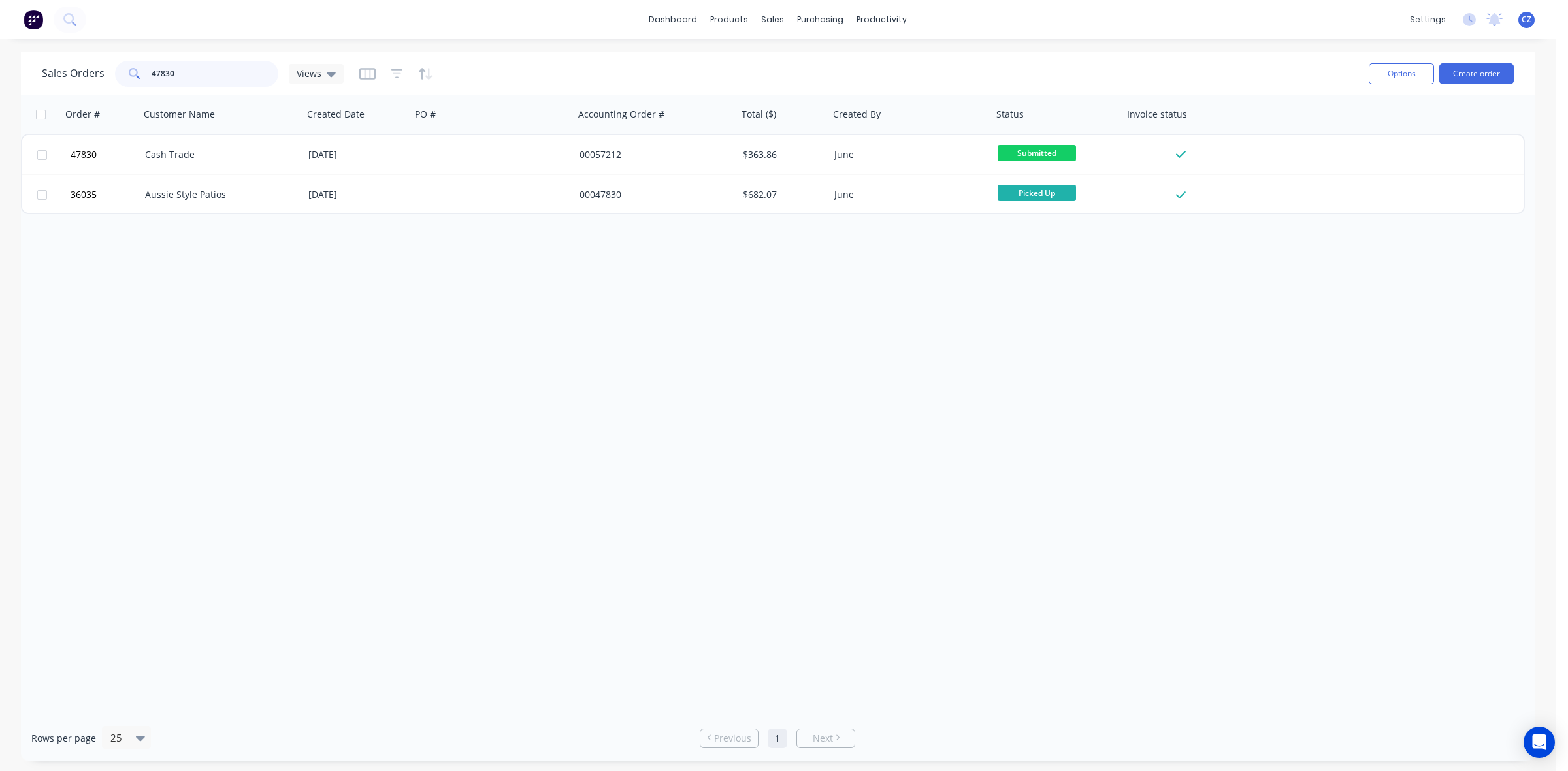
click at [234, 67] on input "47830" at bounding box center [215, 73] width 127 height 26
type input "47812"
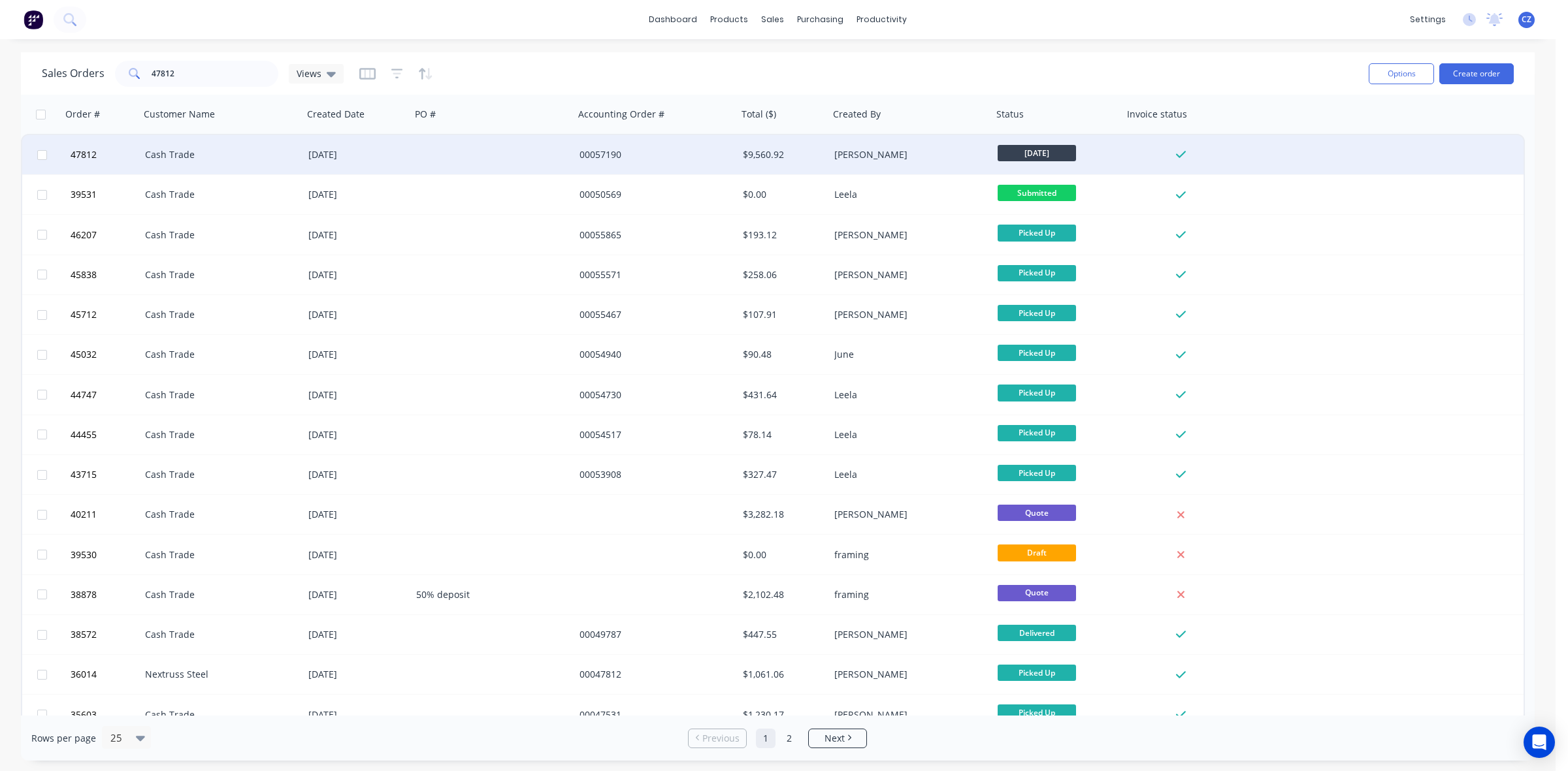
click at [392, 154] on div "12 Aug 2025" at bounding box center [357, 154] width 97 height 13
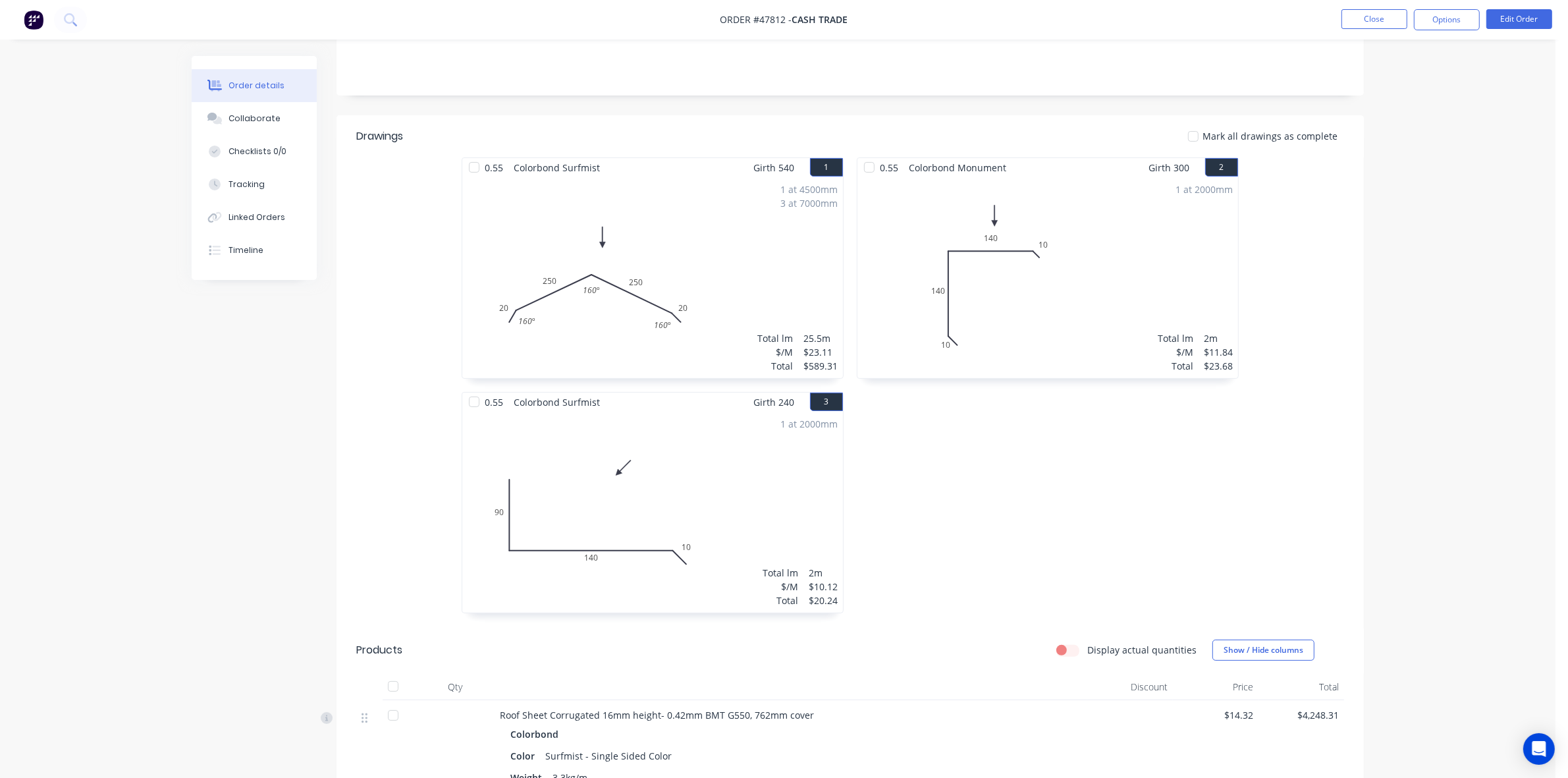
scroll to position [247, 0]
click at [1350, 18] on button "Close" at bounding box center [1375, 18] width 66 height 20
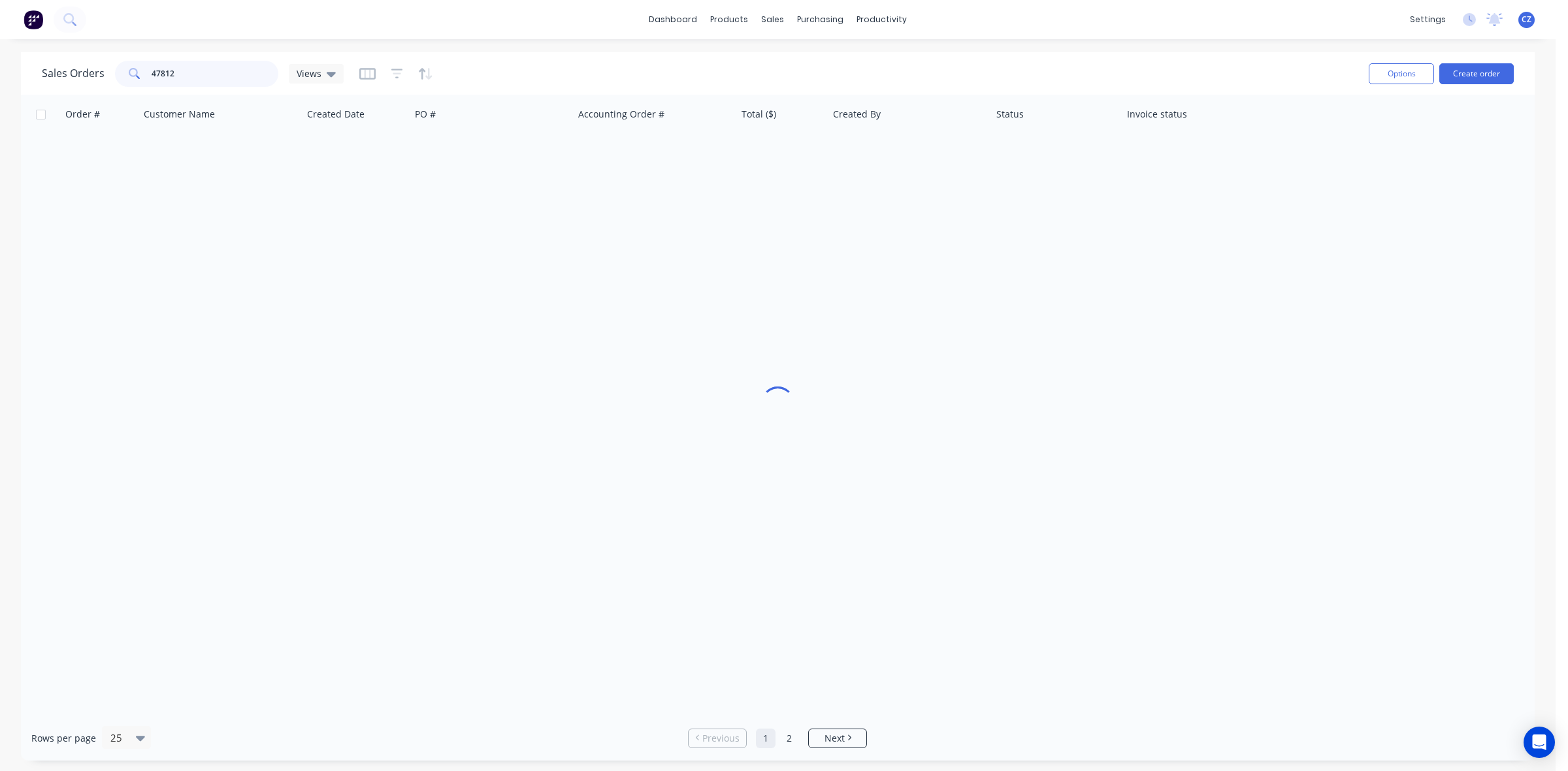
drag, startPoint x: 213, startPoint y: 72, endPoint x: 0, endPoint y: 76, distance: 213.0
click at [0, 76] on div "Sales Orders 47812 Views Options Create order Order # Customer Name Created Dat…" at bounding box center [778, 407] width 1555 height 708
paste input "37625557."
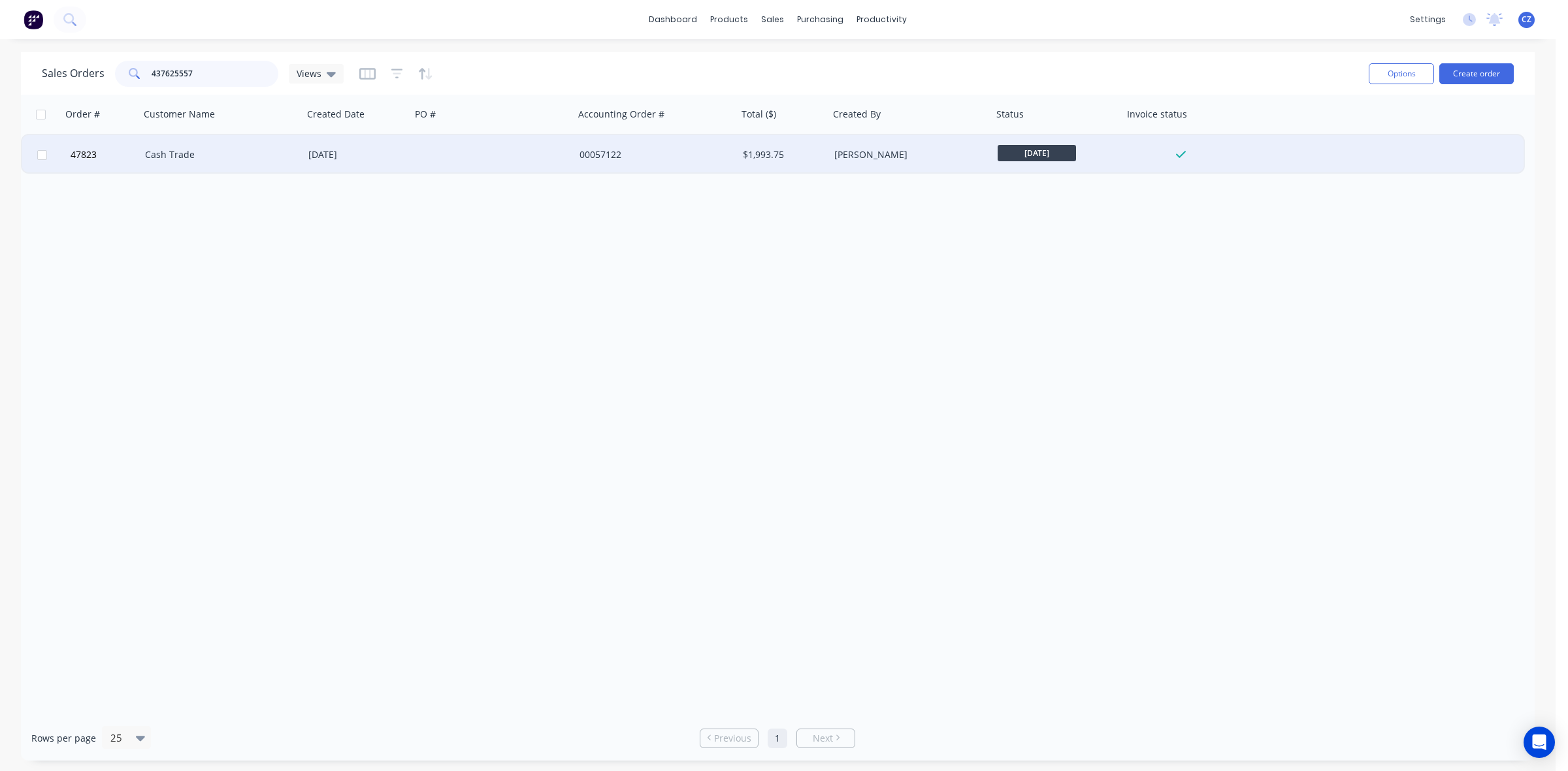
type input "437625557"
click at [540, 154] on div at bounding box center [492, 154] width 163 height 39
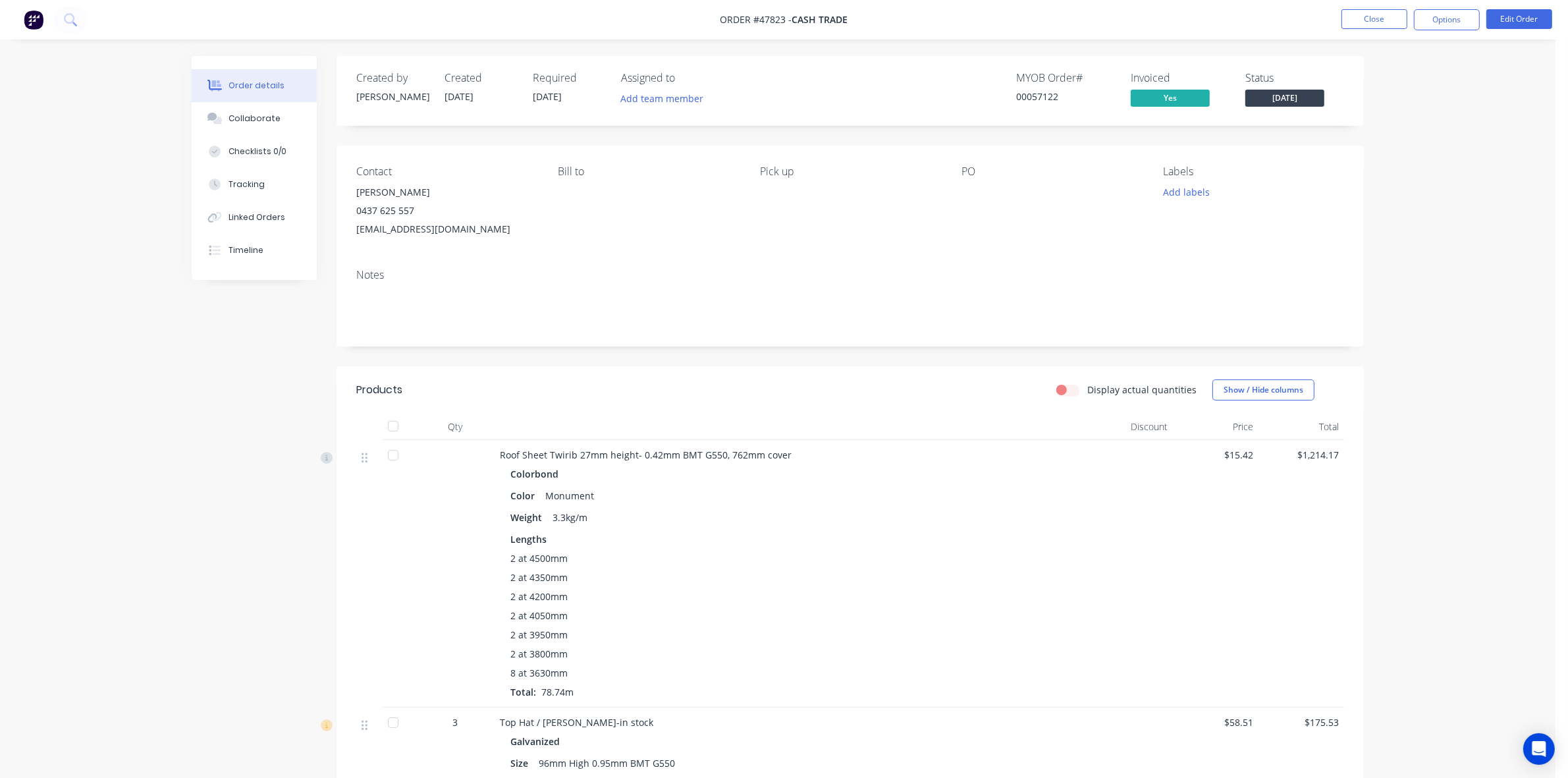
click at [1377, 35] on nav "Order #47823 - Cash Trade Close Options Edit Order" at bounding box center [784, 19] width 1568 height 39
click at [1338, 24] on ul "Close Options Edit Order" at bounding box center [1447, 19] width 242 height 21
click at [1374, 21] on button "Close" at bounding box center [1375, 18] width 66 height 20
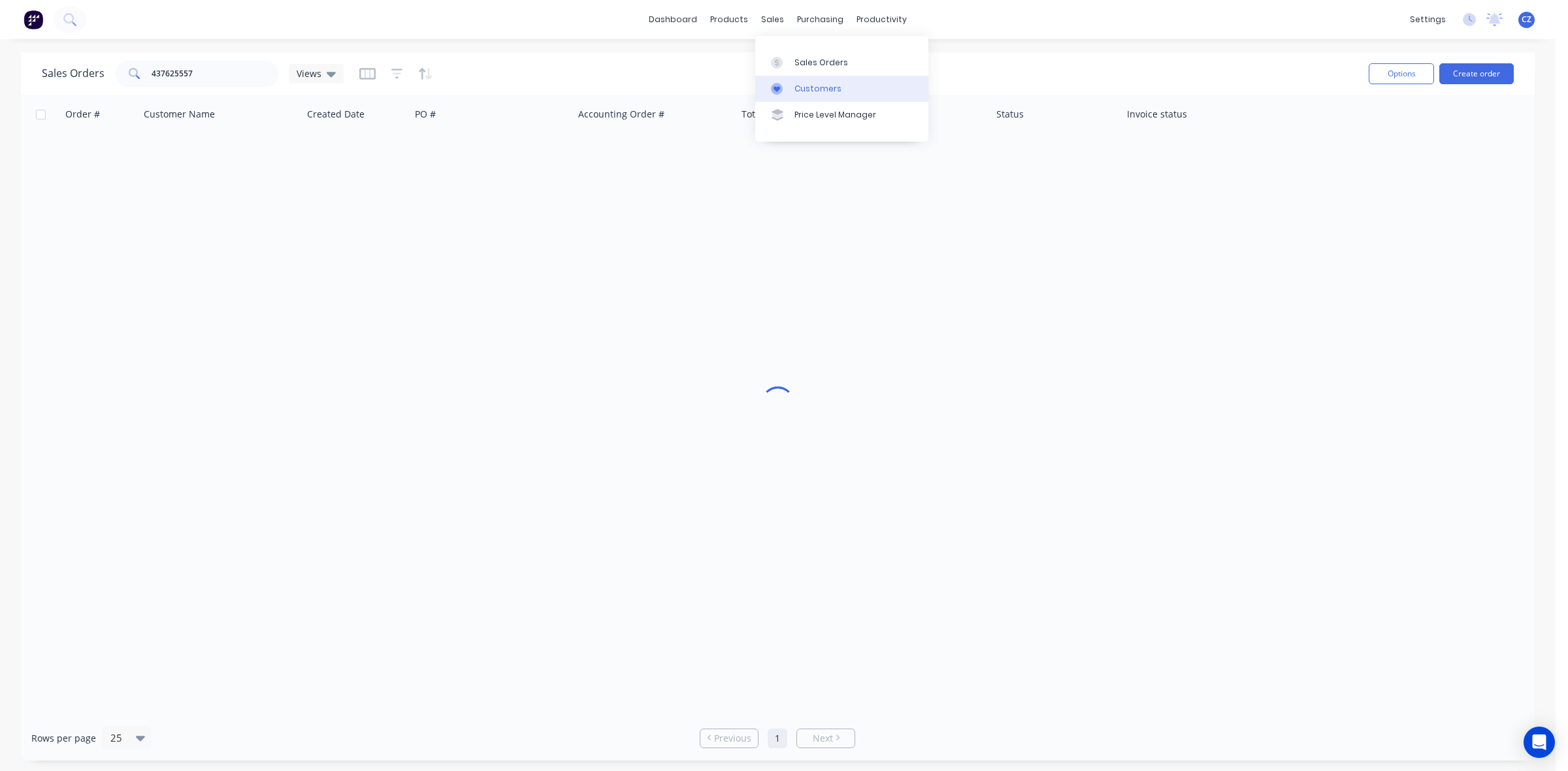
click at [804, 83] on div "Customers" at bounding box center [817, 88] width 47 height 12
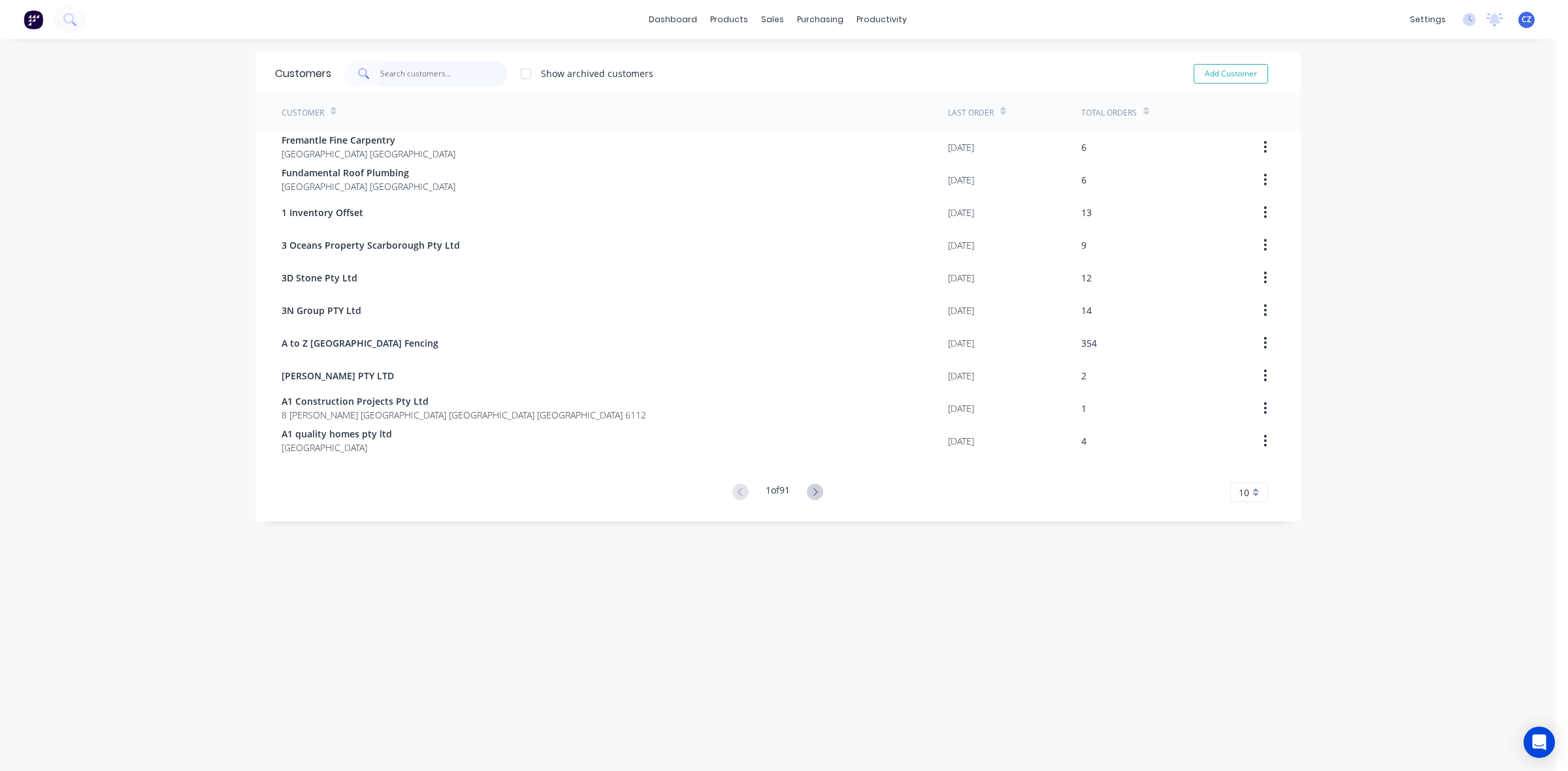
click at [435, 72] on input "text" at bounding box center [444, 73] width 127 height 26
type input "b"
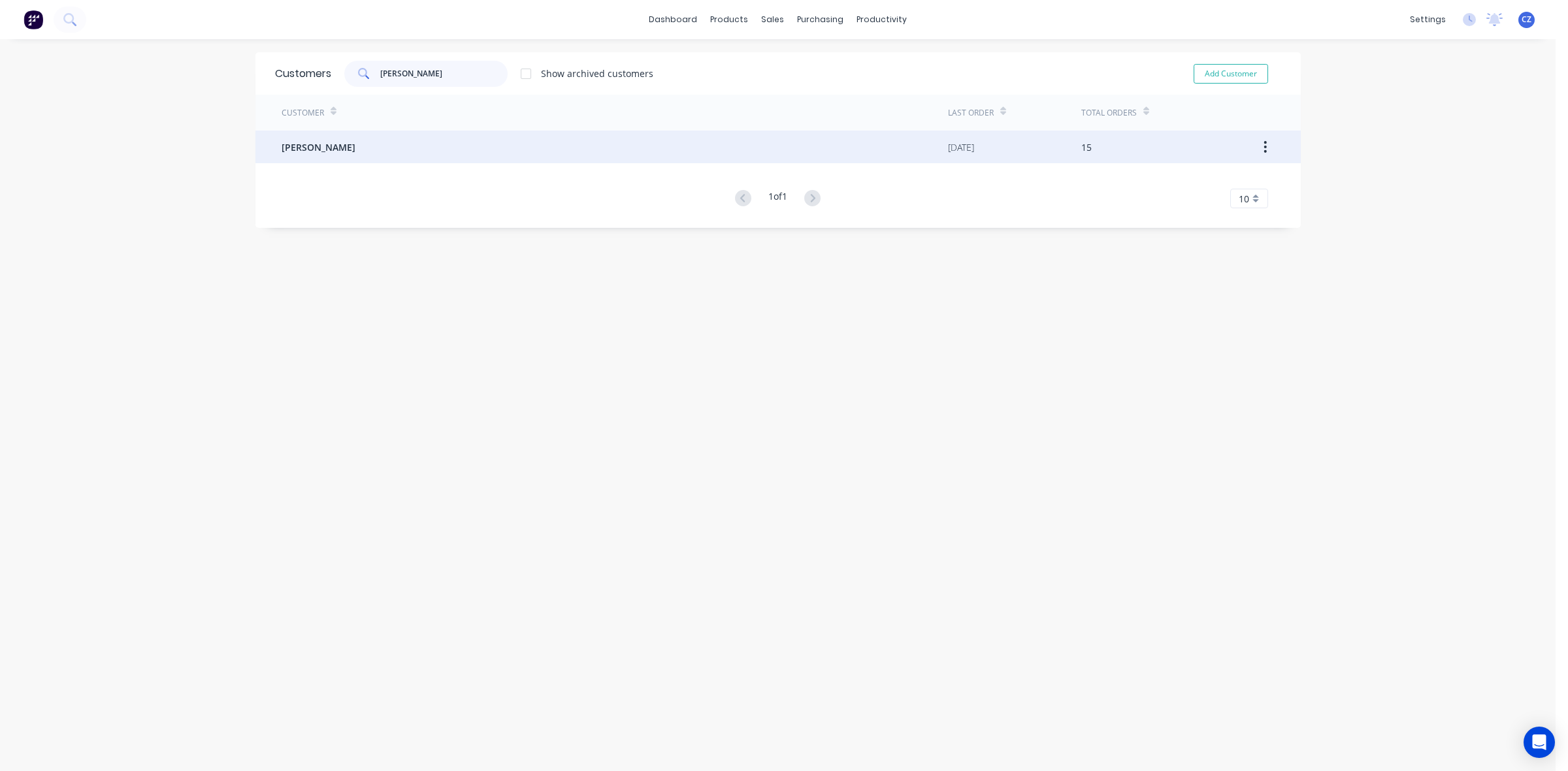
type input "noel"
click at [423, 162] on div "Noel" at bounding box center [614, 146] width 666 height 33
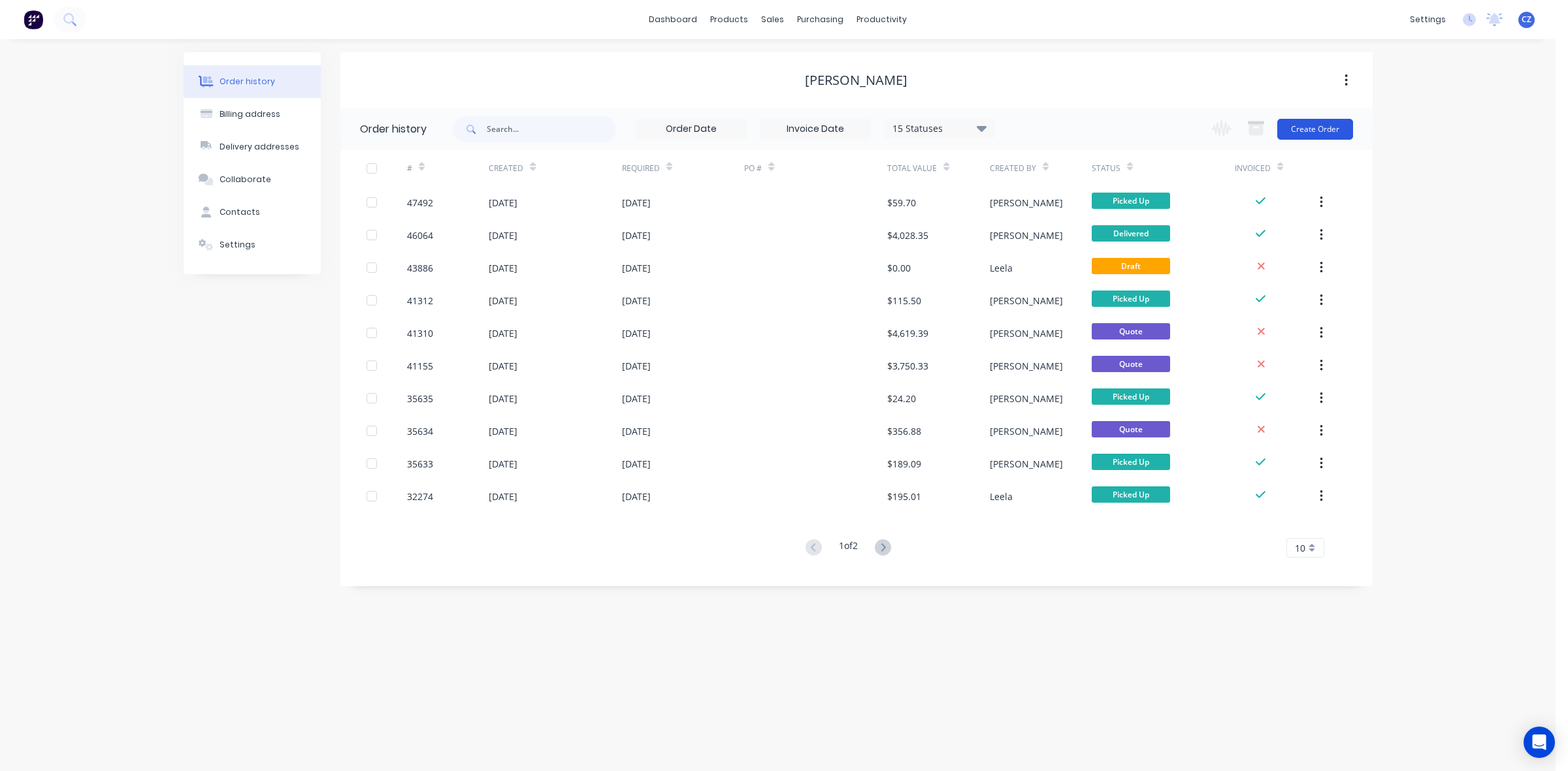
click at [1340, 125] on button "Create Order" at bounding box center [1314, 129] width 76 height 21
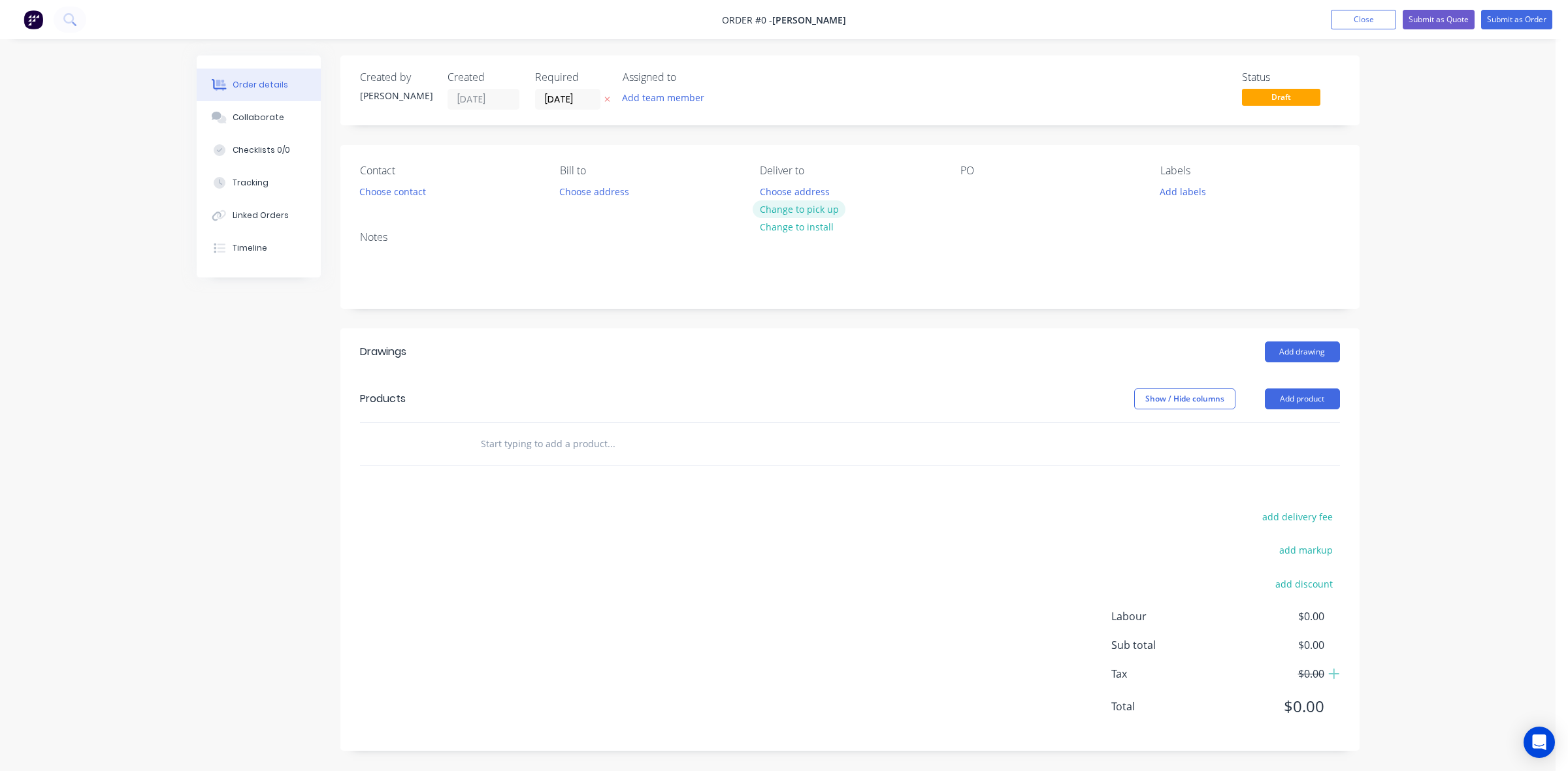
click at [814, 204] on button "Change to pick up" at bounding box center [798, 209] width 93 height 18
click at [387, 199] on button "Choose contact" at bounding box center [392, 191] width 80 height 18
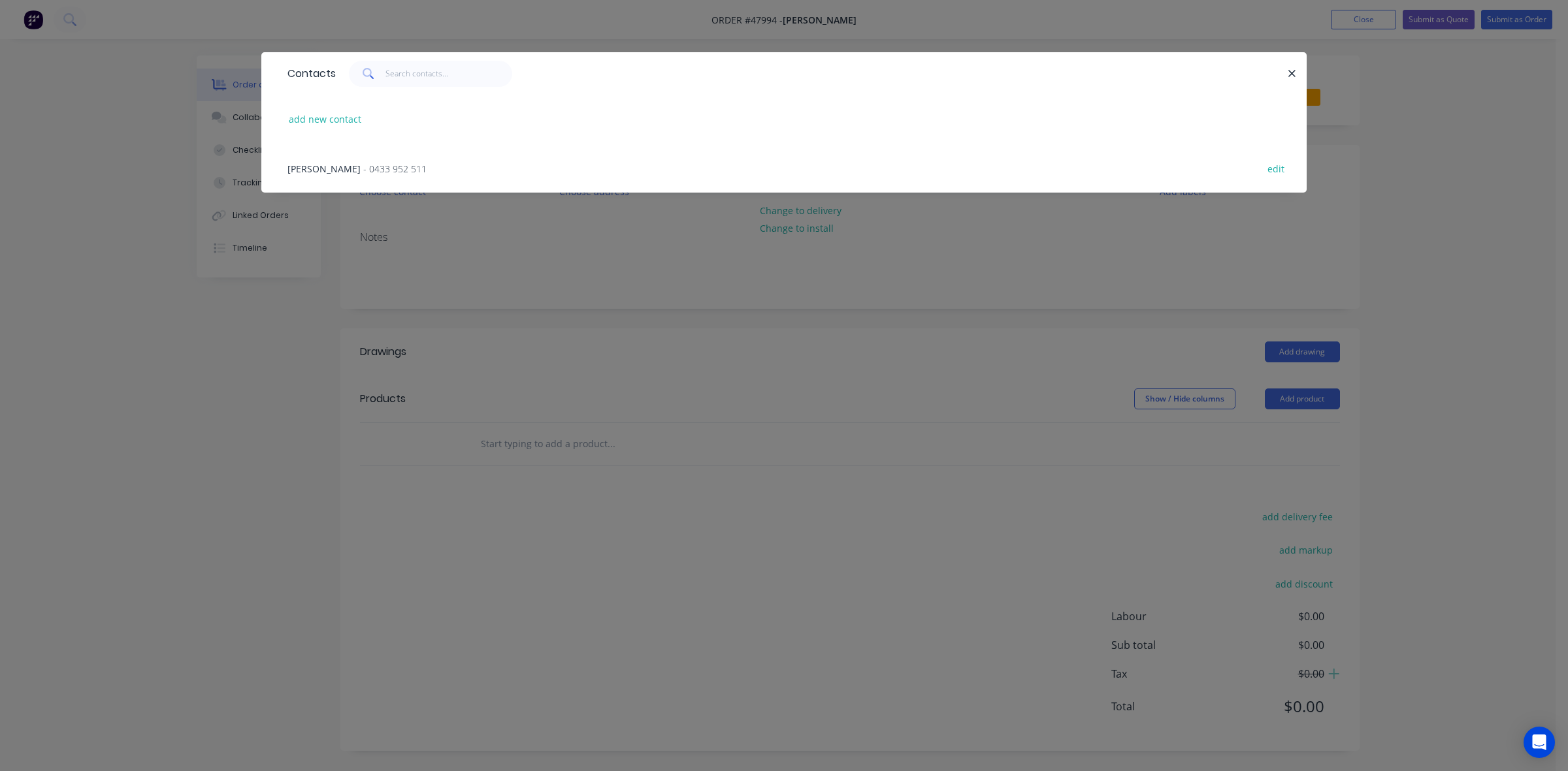
click at [334, 175] on div "Noel - 0433 952 511 edit" at bounding box center [784, 169] width 1006 height 49
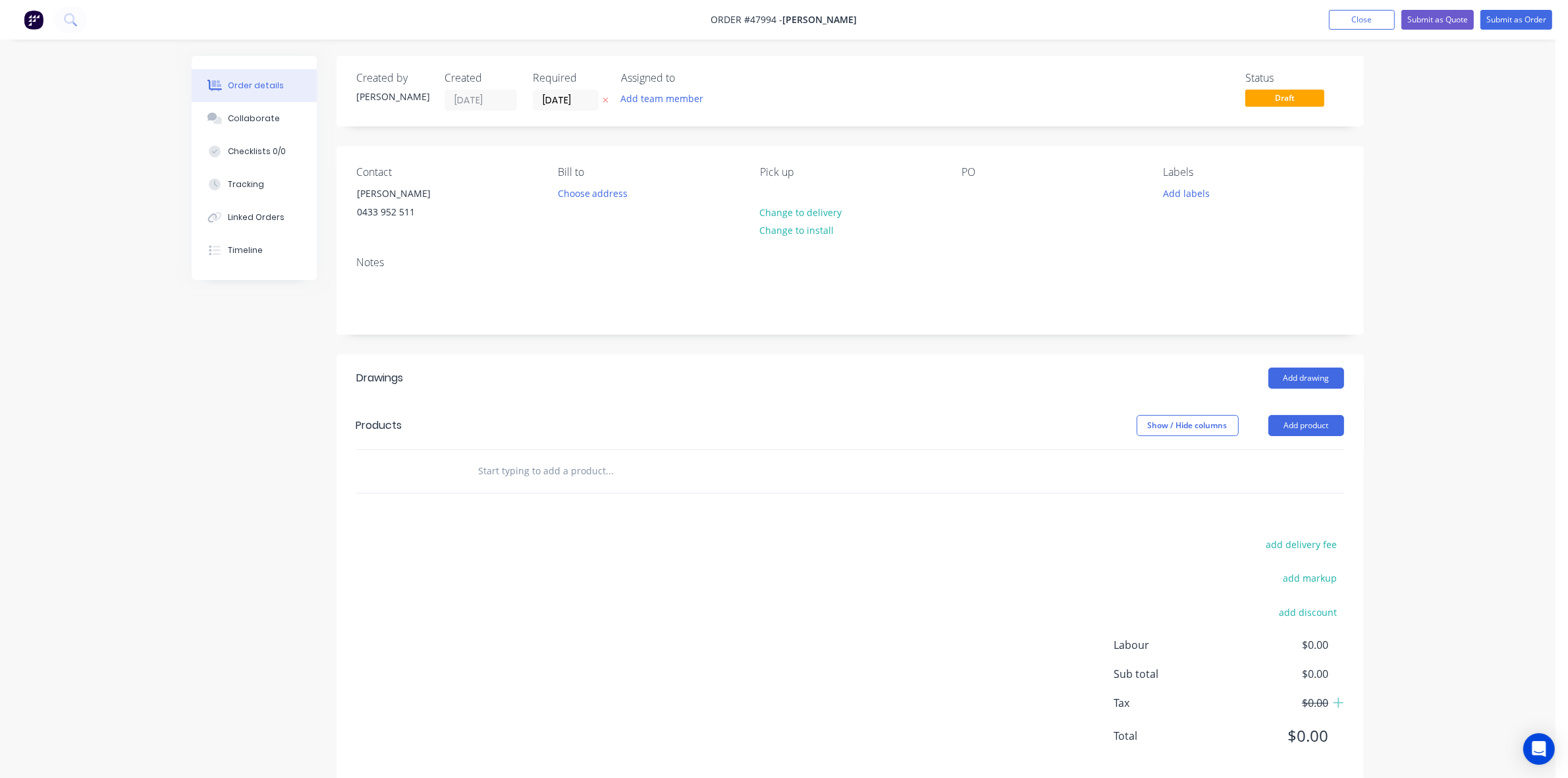
drag, startPoint x: 998, startPoint y: 420, endPoint x: 1225, endPoint y: 413, distance: 227.1
click at [999, 420] on div "Show / Hide columns Add product" at bounding box center [955, 426] width 778 height 21
drag, startPoint x: 1289, startPoint y: 426, endPoint x: 1286, endPoint y: 435, distance: 9.5
click at [1289, 426] on button "Add product" at bounding box center [1306, 426] width 75 height 21
click at [1286, 462] on div "Product catalogue" at bounding box center [1282, 459] width 101 height 19
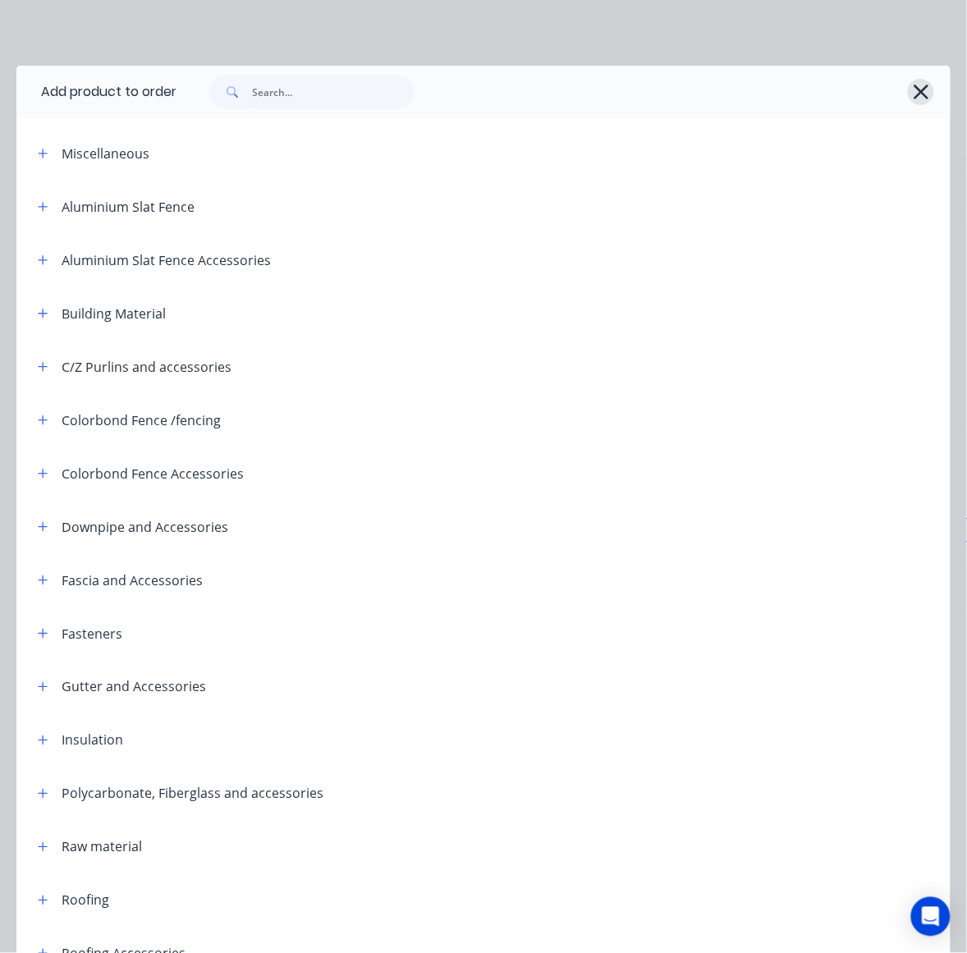
click at [913, 91] on icon "button" at bounding box center [920, 92] width 15 height 15
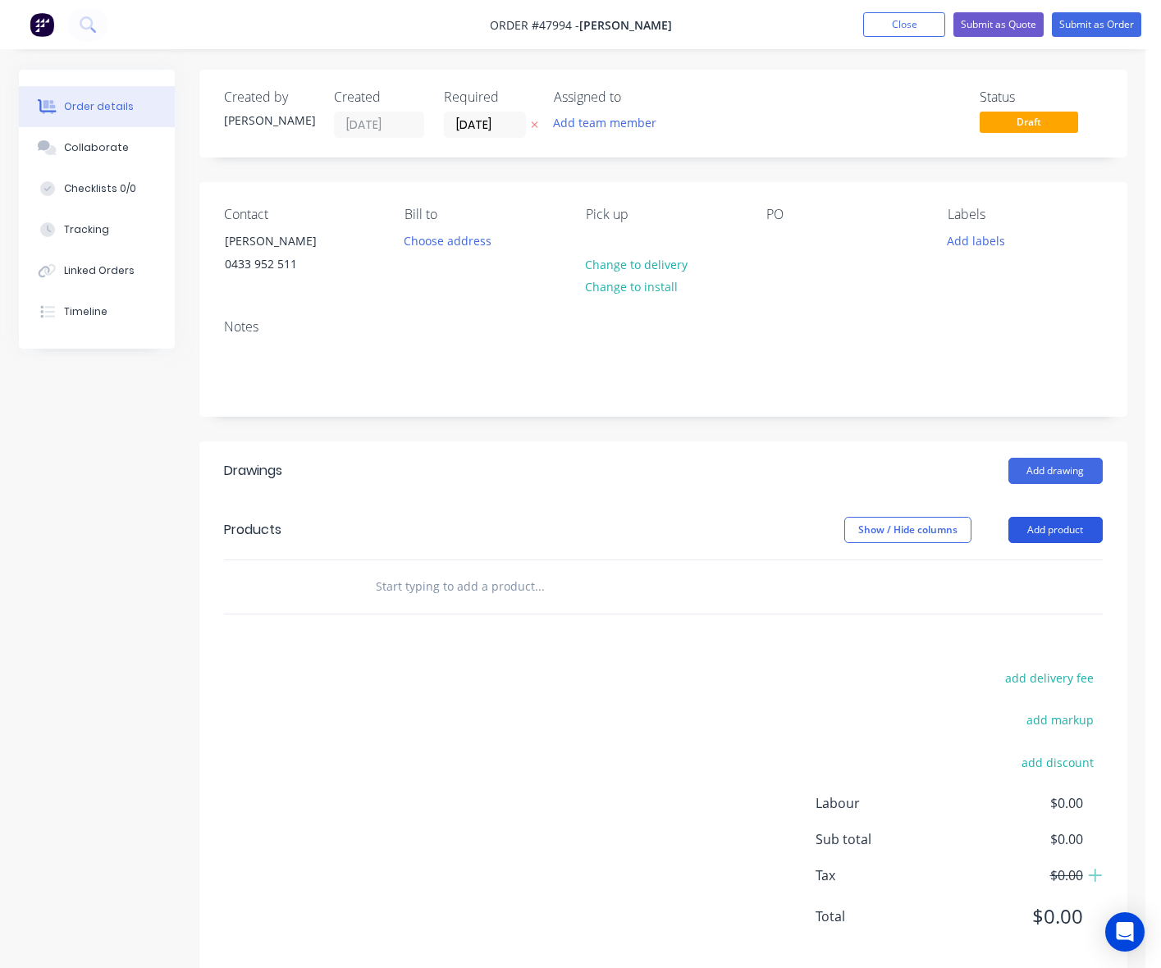
click at [1069, 534] on button "Add product" at bounding box center [1056, 530] width 94 height 26
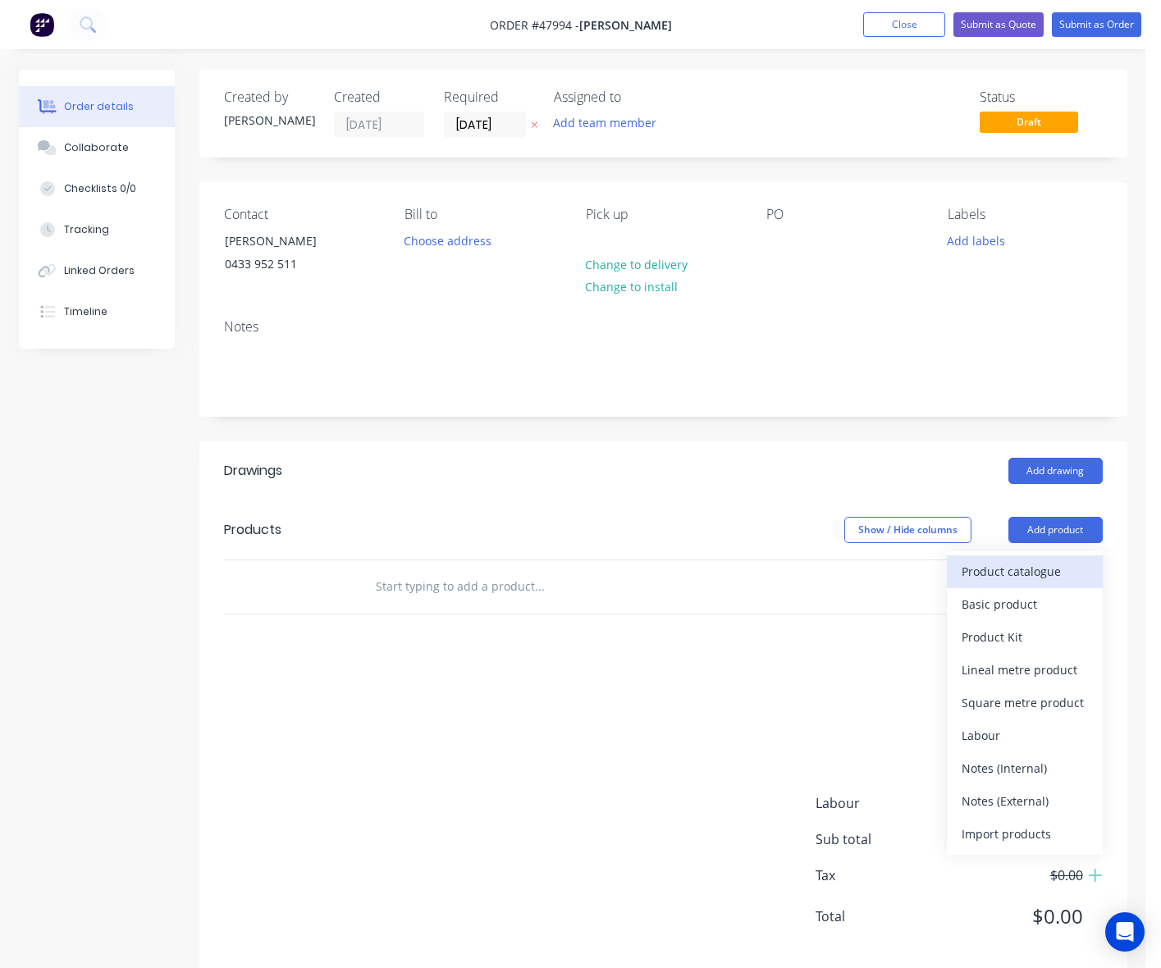
click at [1061, 579] on div "Product catalogue" at bounding box center [1025, 572] width 126 height 24
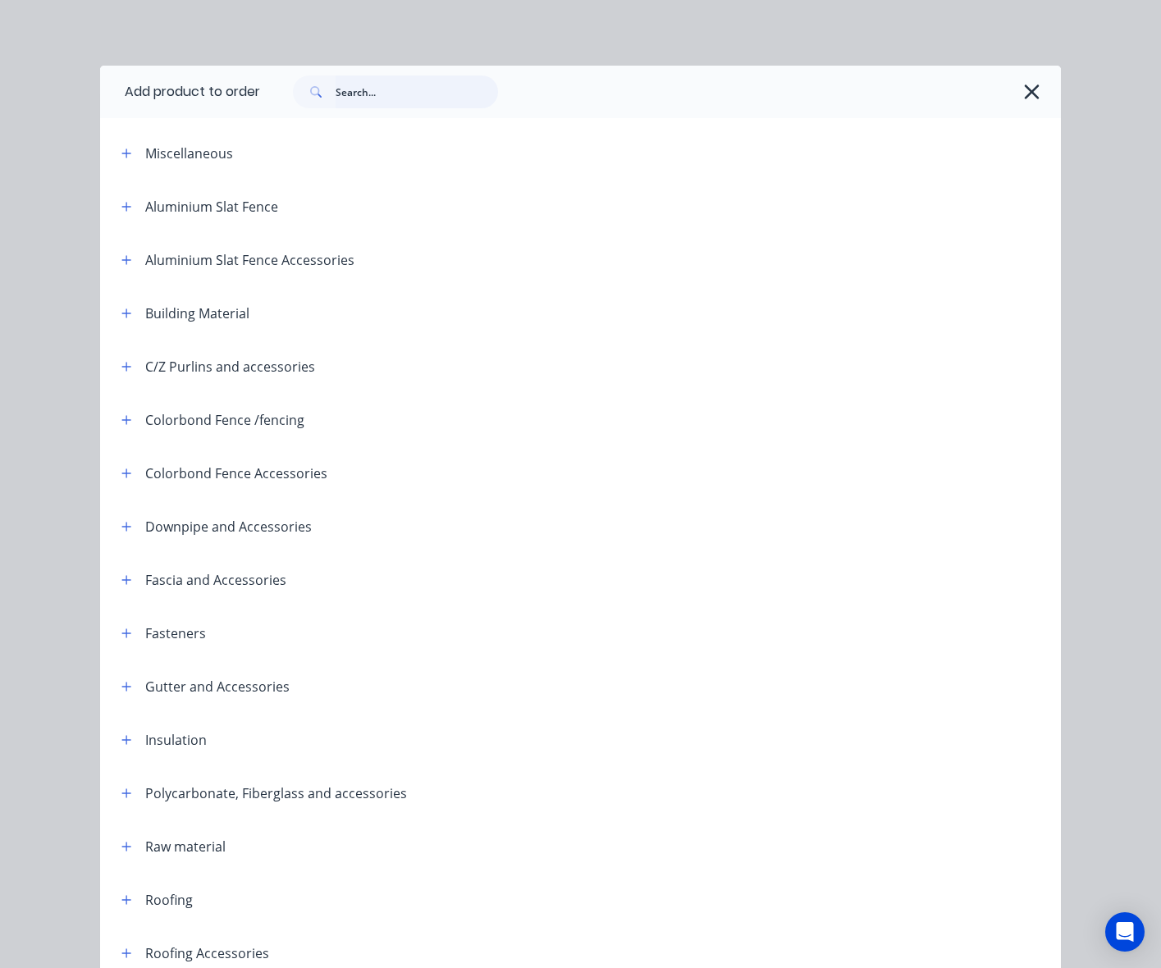
click at [387, 85] on input "text" at bounding box center [417, 92] width 162 height 33
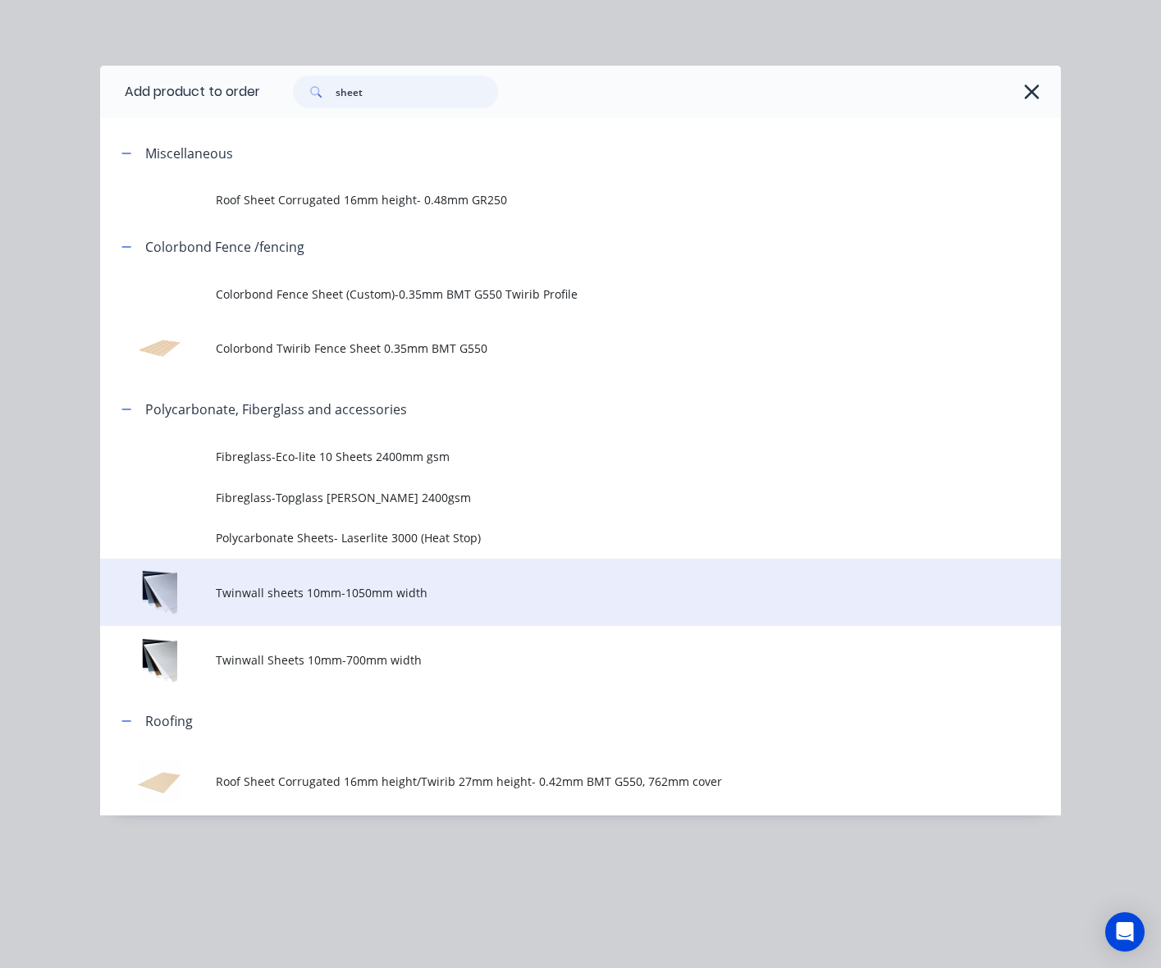
drag, startPoint x: 428, startPoint y: 89, endPoint x: 539, endPoint y: 577, distance: 500.7
click at [487, 378] on div "Add product to order sheet Miscellaneous Roof Sheet Corrugated 16mm height- 0.4…" at bounding box center [580, 441] width 961 height 750
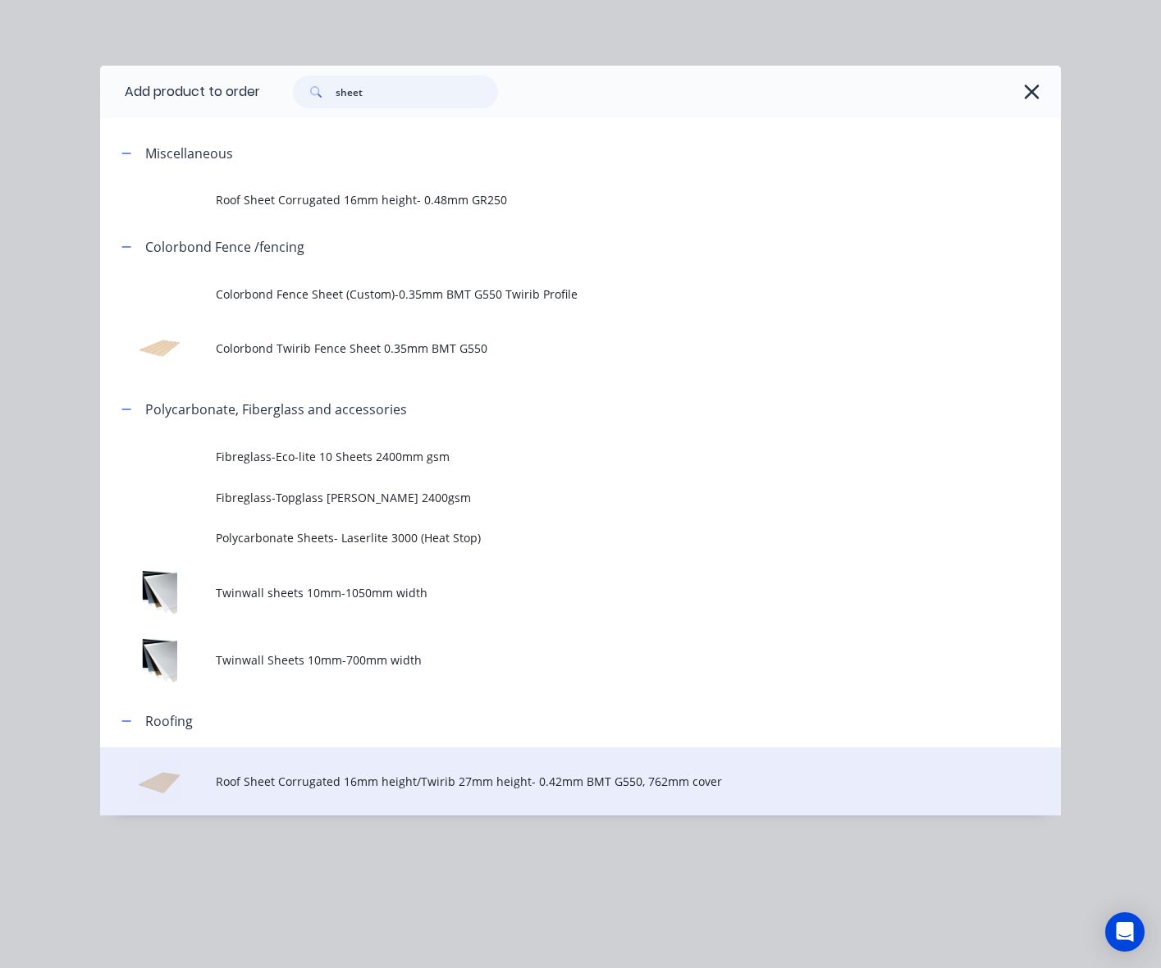
type input "sheet"
click at [574, 778] on span "Roof Sheet Corrugated 16mm height/Twirib 27mm height- 0.42mm BMT G550, 762mm co…" at bounding box center [554, 781] width 676 height 17
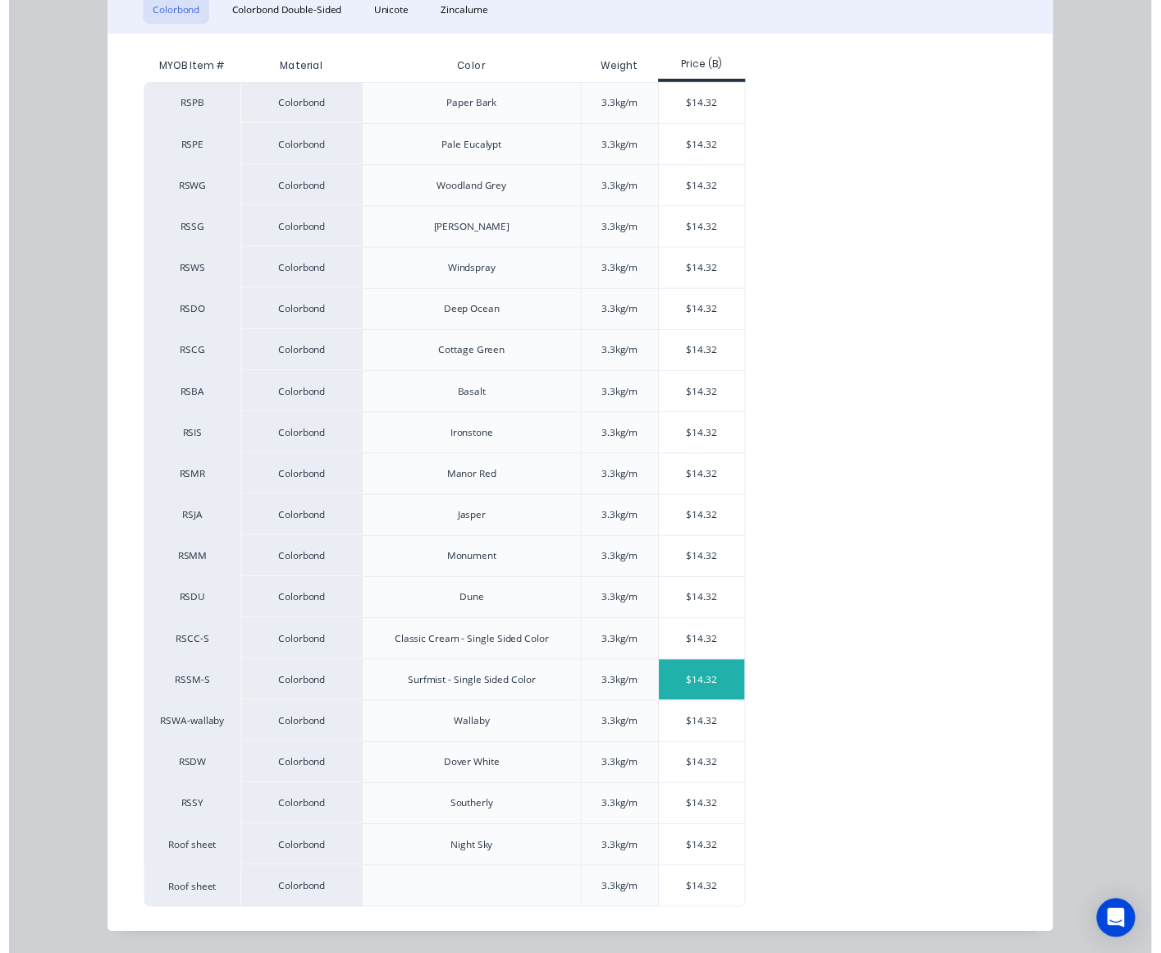
scroll to position [286, 0]
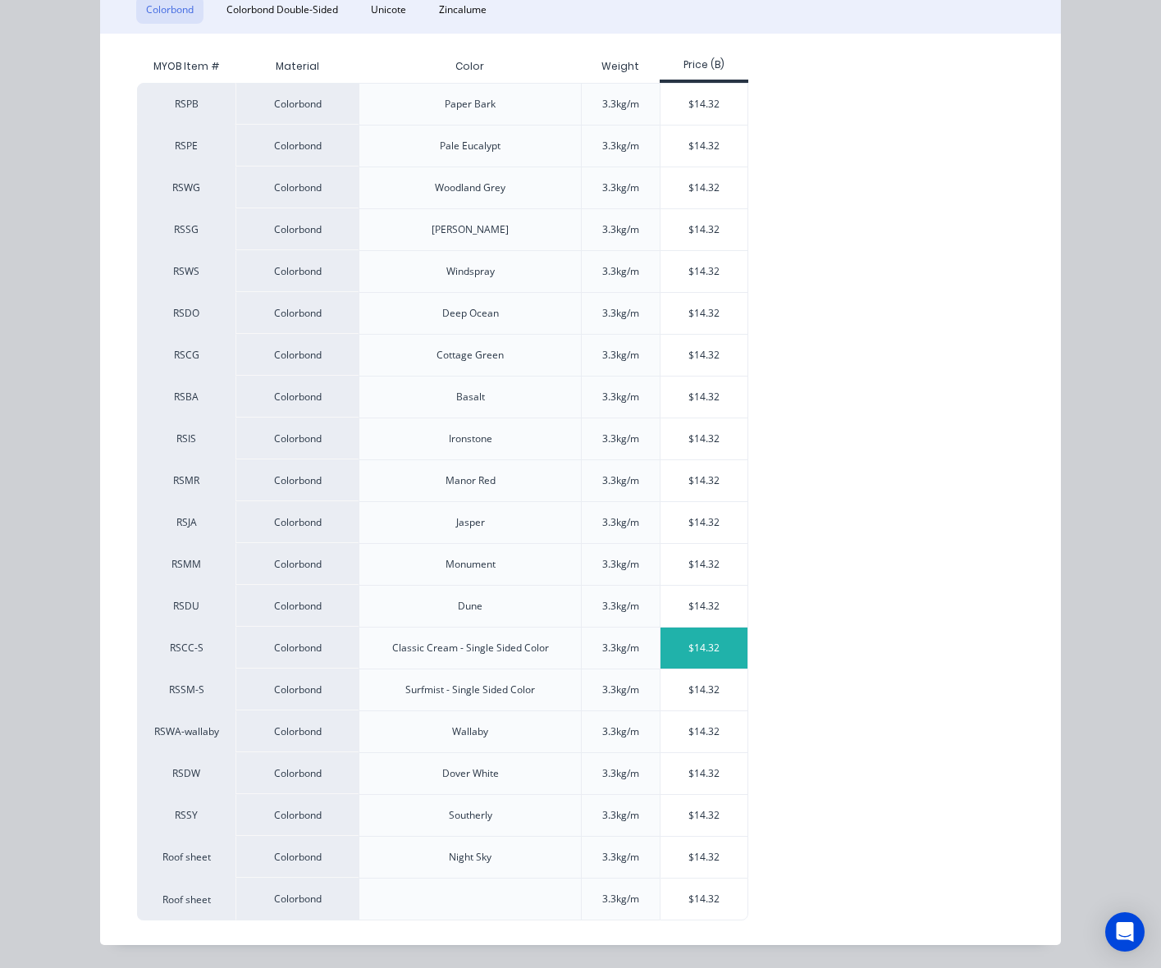
click at [688, 655] on div "$14.32" at bounding box center [705, 648] width 88 height 41
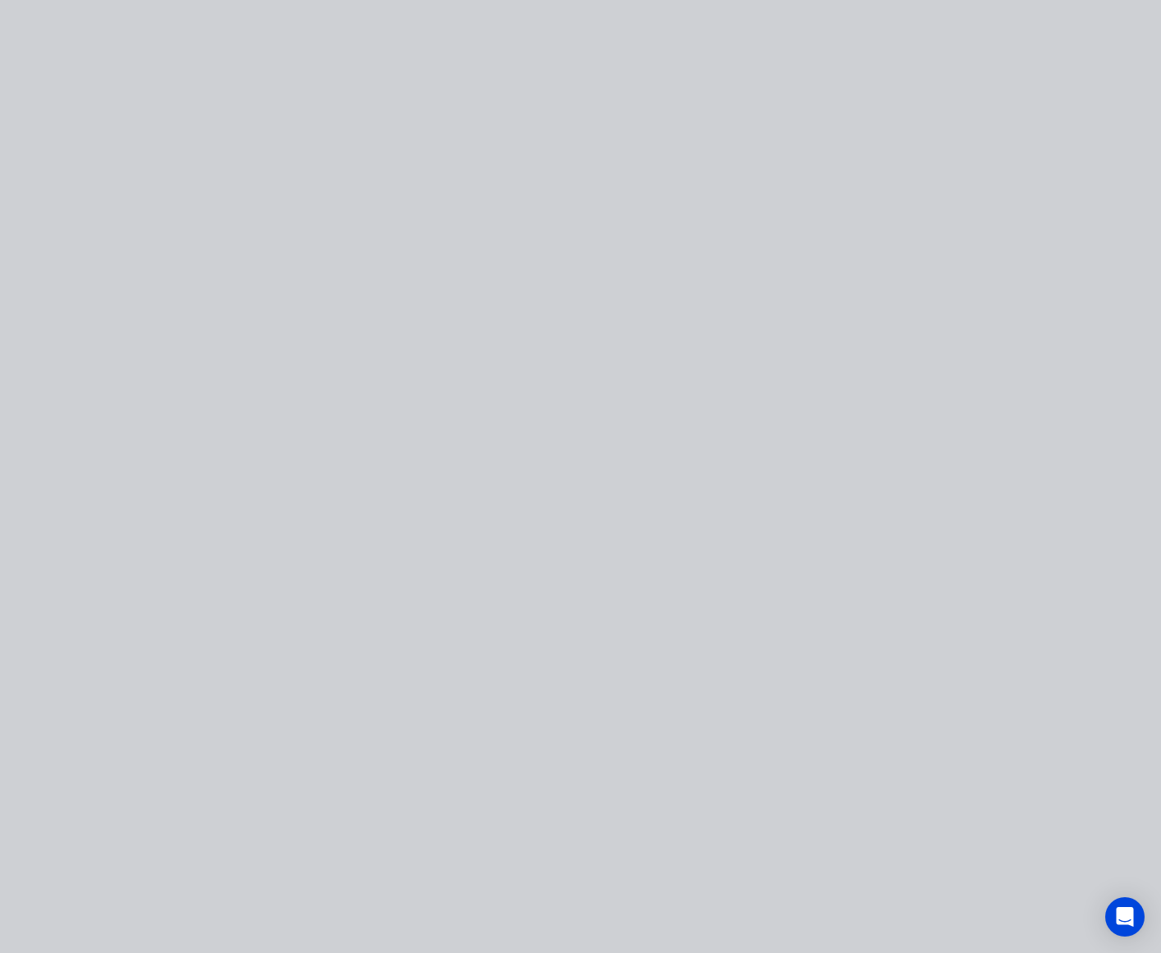
scroll to position [0, 0]
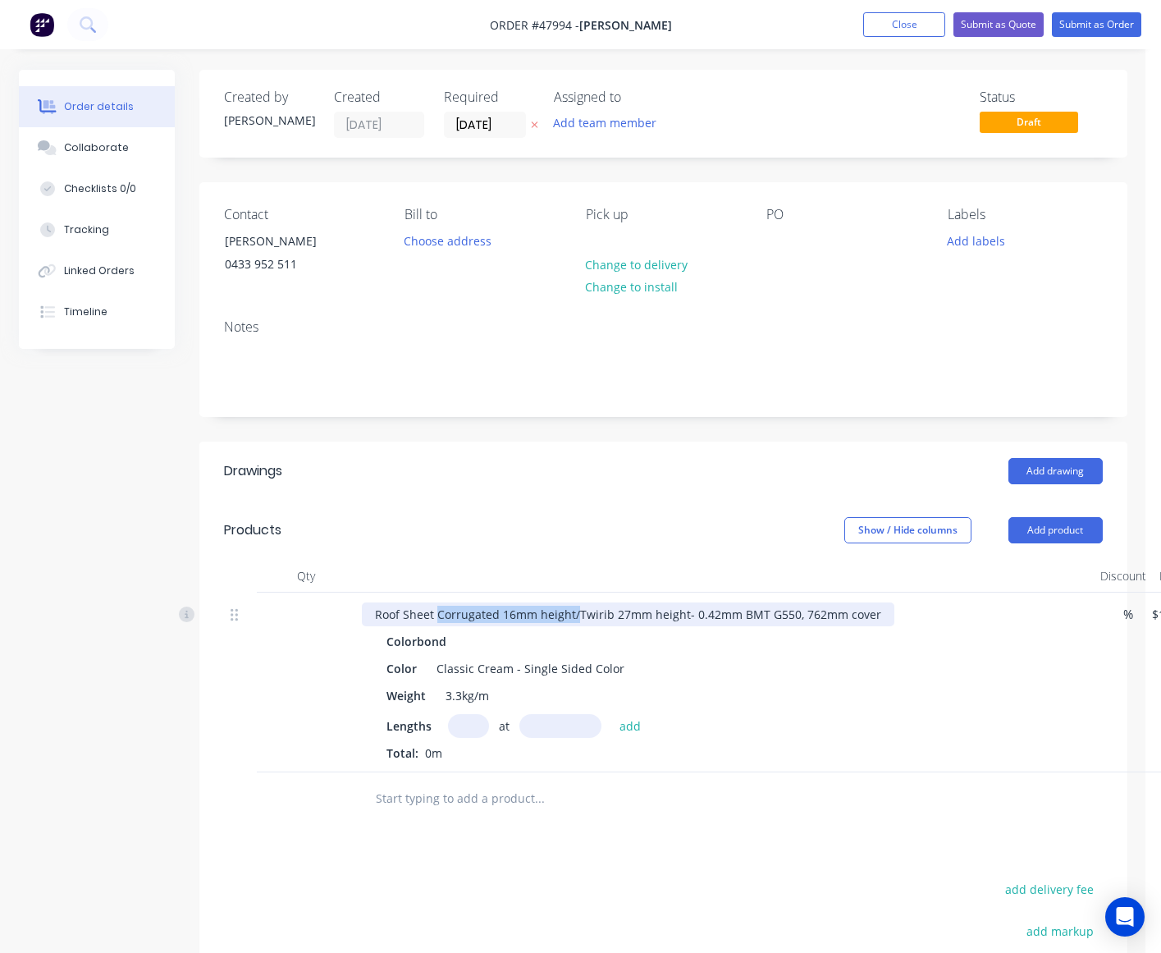
drag, startPoint x: 577, startPoint y: 610, endPoint x: 436, endPoint y: 610, distance: 141.2
click at [436, 610] on div "Roof Sheet Corrugated 16mm height/Twirib 27mm height- 0.42mm BMT G550, 762mm co…" at bounding box center [628, 614] width 533 height 24
click at [468, 744] on div "Total: 0m" at bounding box center [725, 752] width 676 height 17
click at [469, 728] on input "text" at bounding box center [468, 726] width 41 height 24
type input "2"
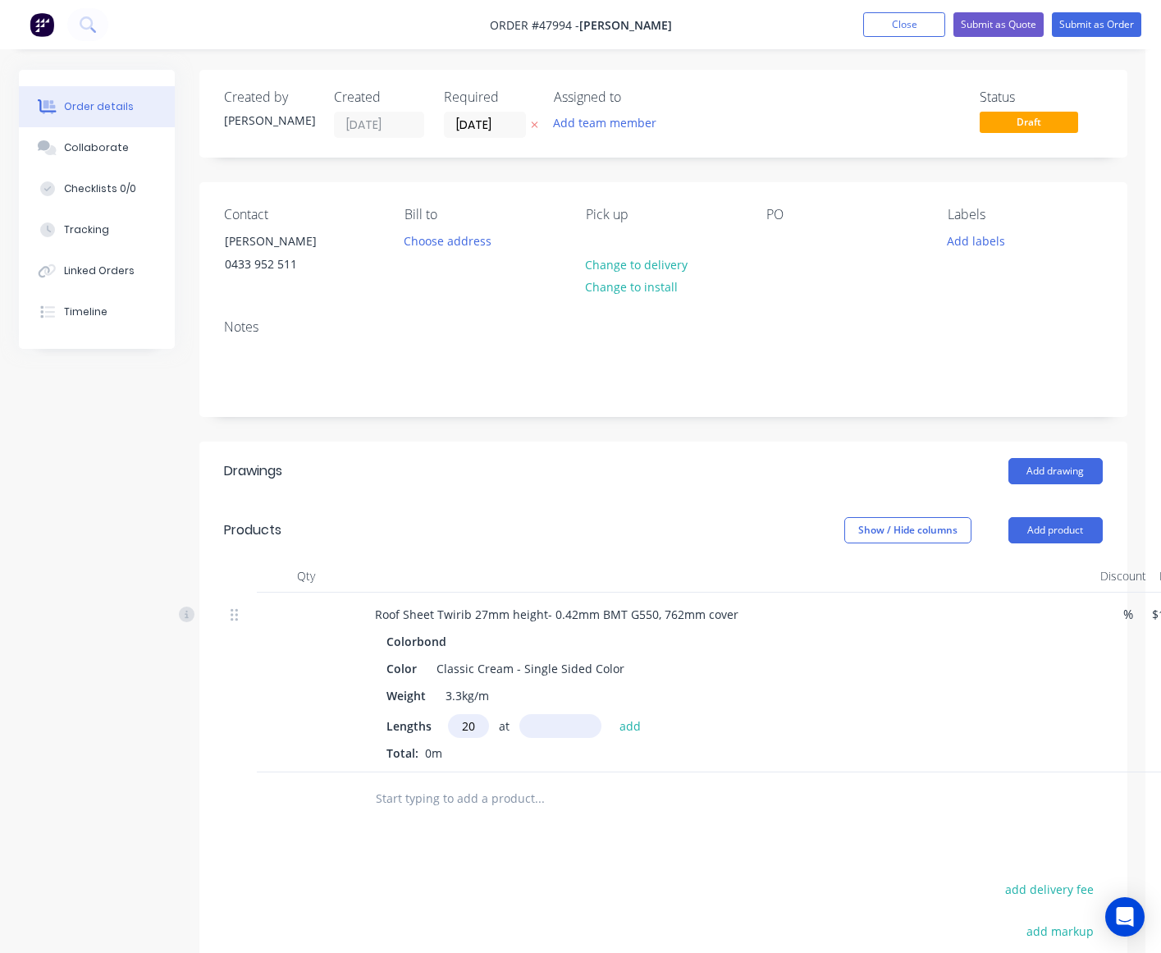
type input "20"
type input "1200"
click at [611, 714] on button "add" at bounding box center [630, 725] width 39 height 22
type input "$343.68"
click at [568, 813] on input "text" at bounding box center [539, 825] width 328 height 33
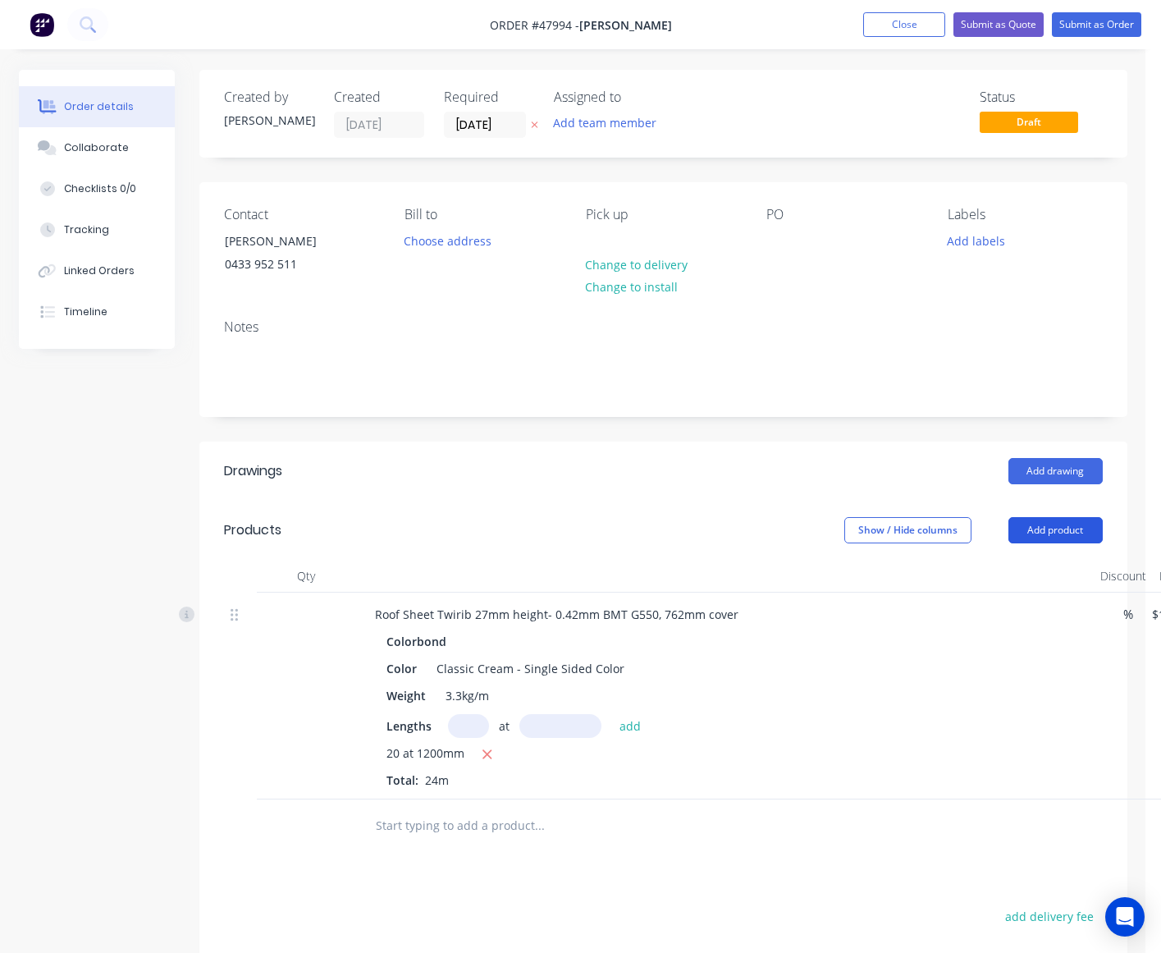
click at [1083, 538] on button "Add product" at bounding box center [1056, 530] width 94 height 26
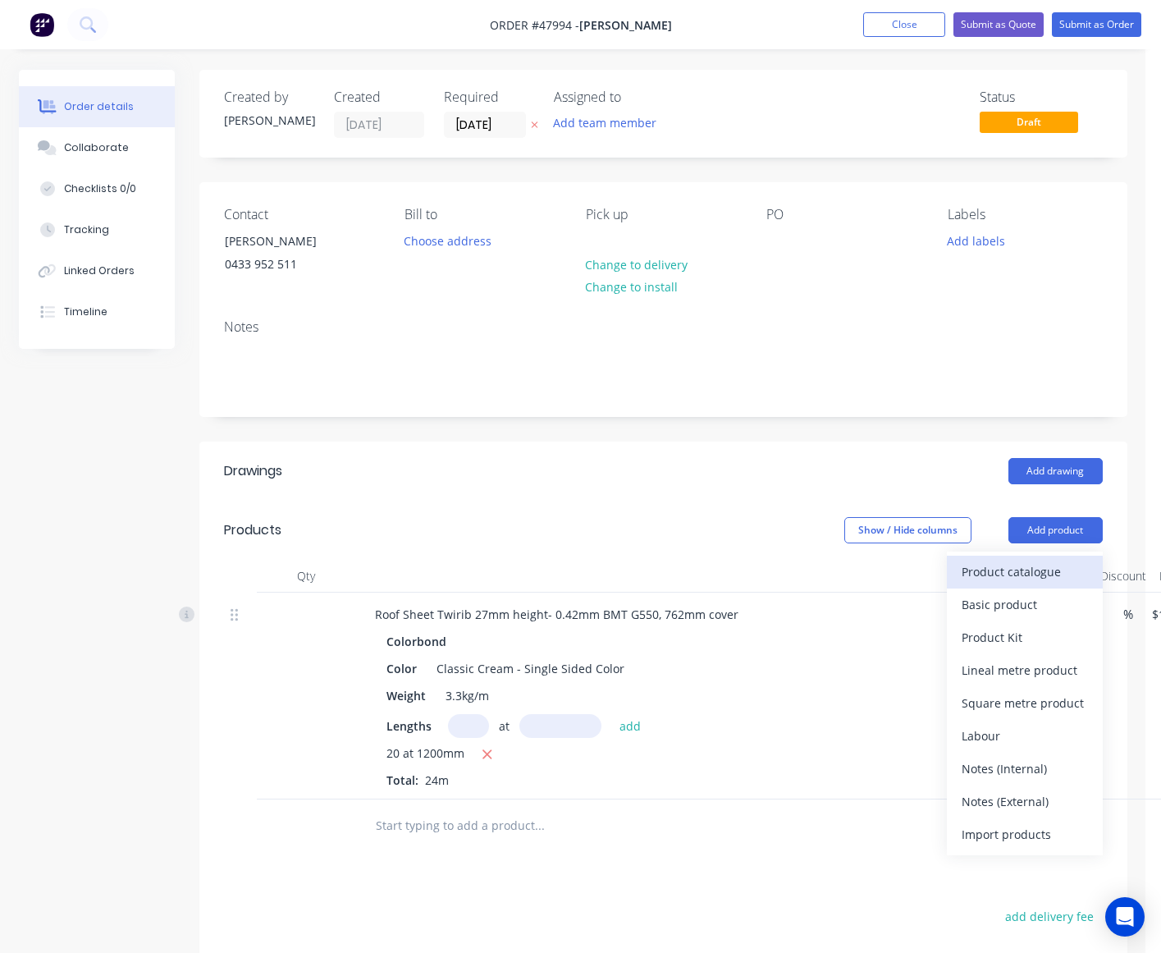
click at [1027, 568] on div "Product catalogue" at bounding box center [1025, 572] width 126 height 24
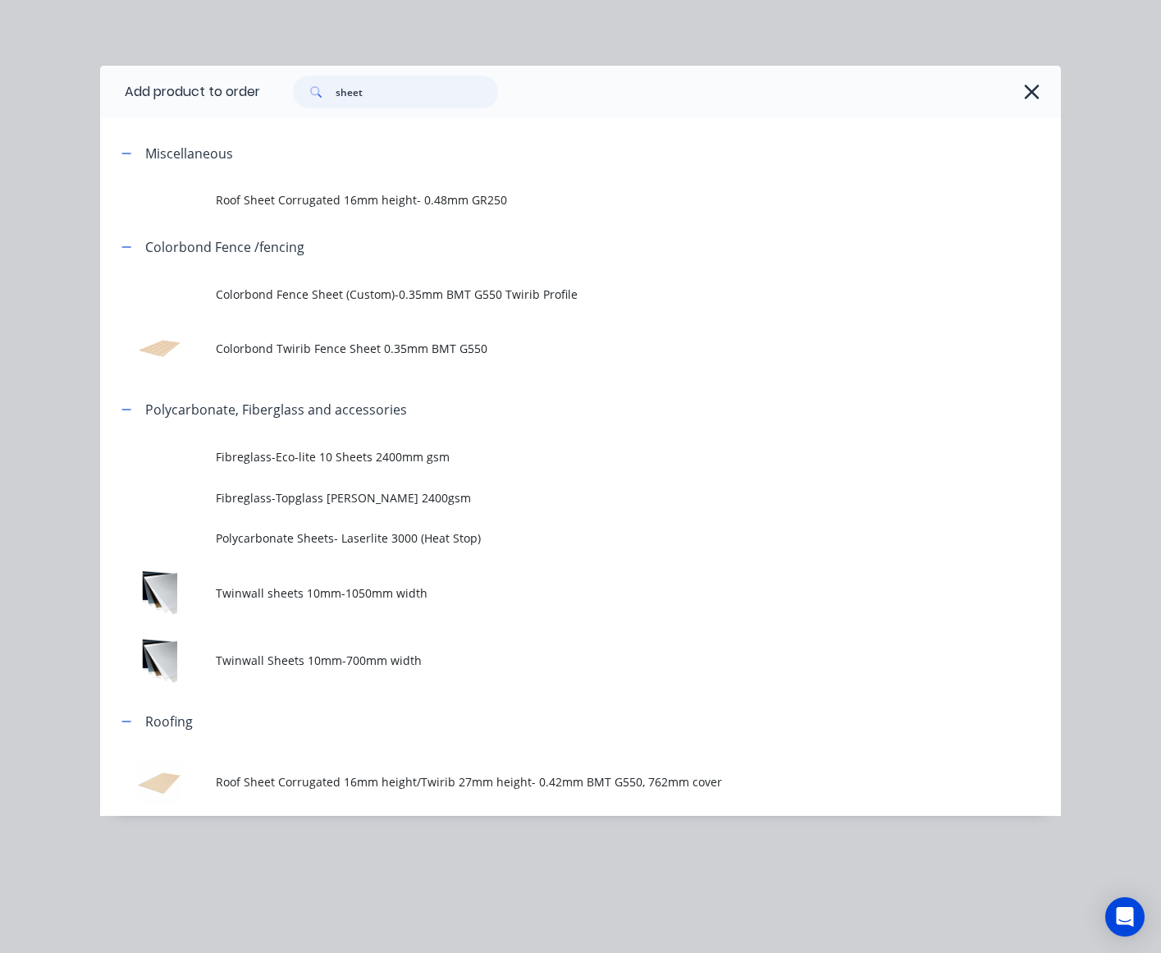
drag, startPoint x: 439, startPoint y: 97, endPoint x: 148, endPoint y: 88, distance: 291.5
click at [148, 88] on header "Add product to order sheet" at bounding box center [580, 92] width 961 height 53
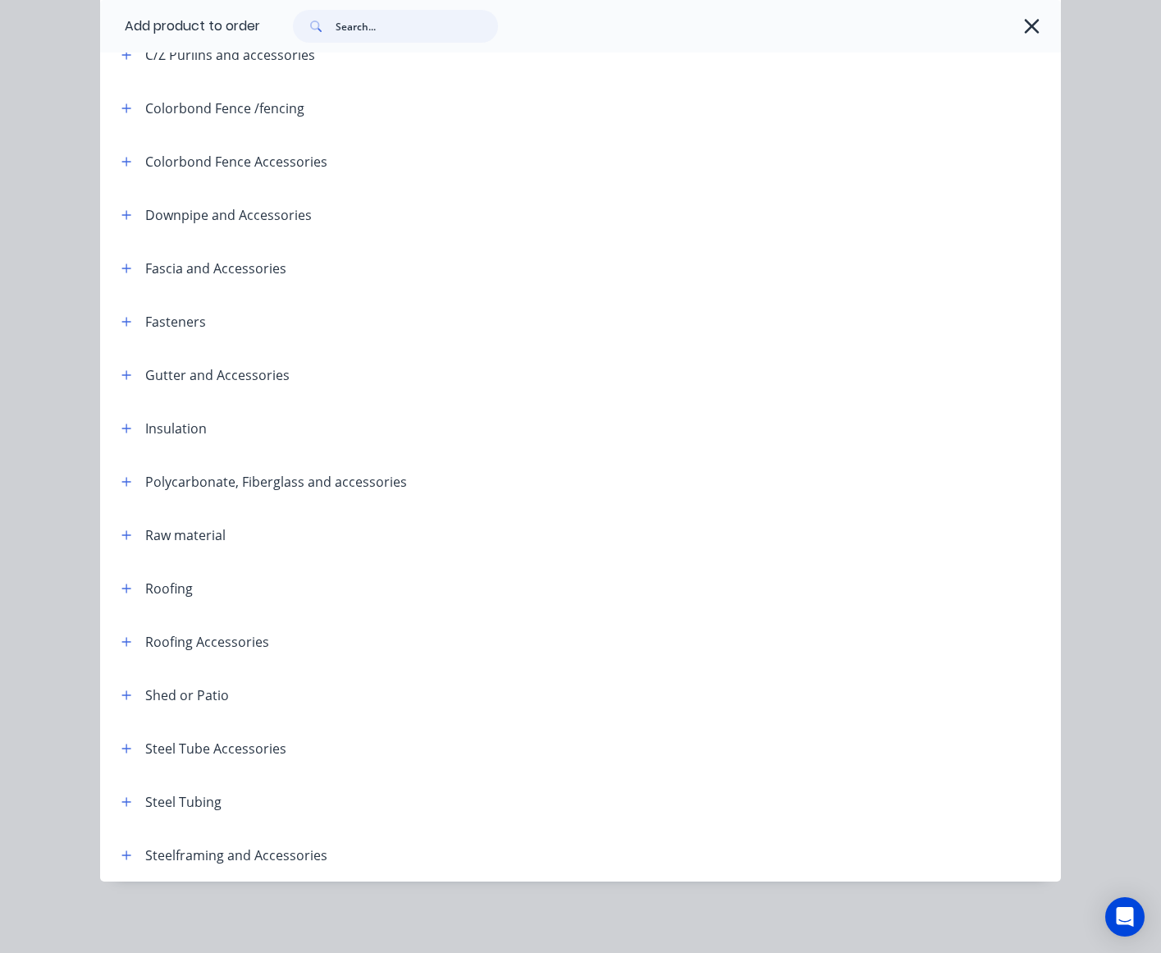
scroll to position [313, 0]
click at [128, 798] on button "button" at bounding box center [127, 800] width 21 height 21
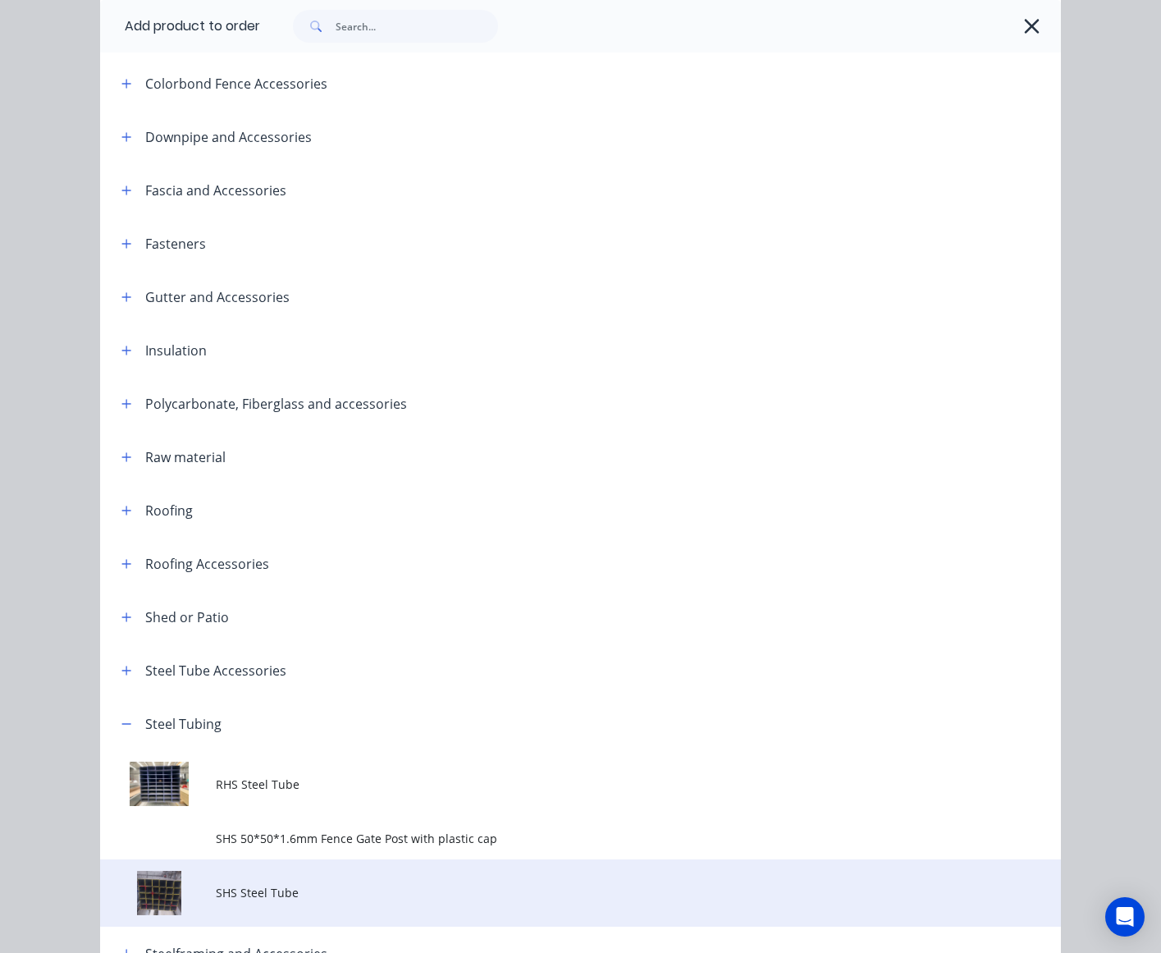
scroll to position [489, 0]
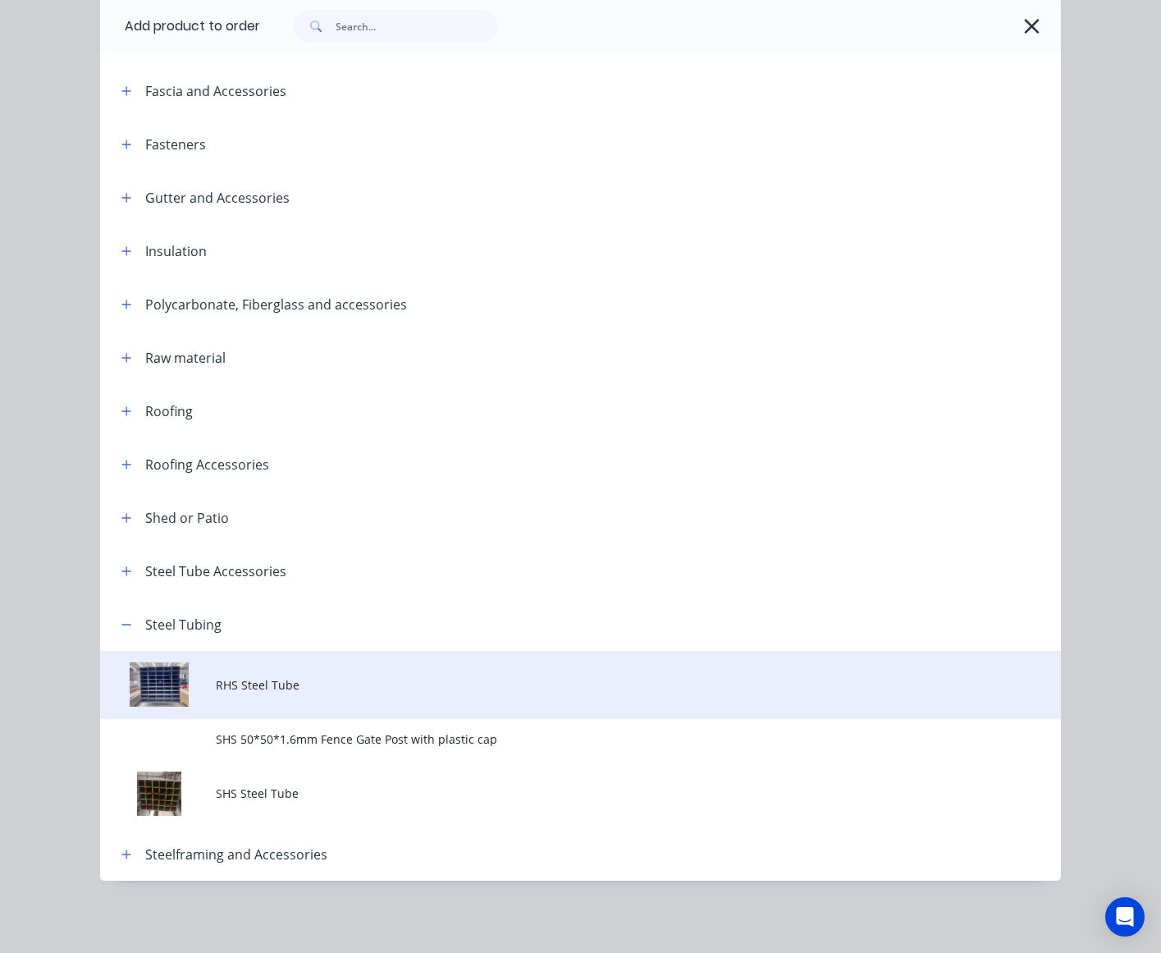
click at [276, 707] on td "RHS Steel Tube" at bounding box center [638, 685] width 845 height 68
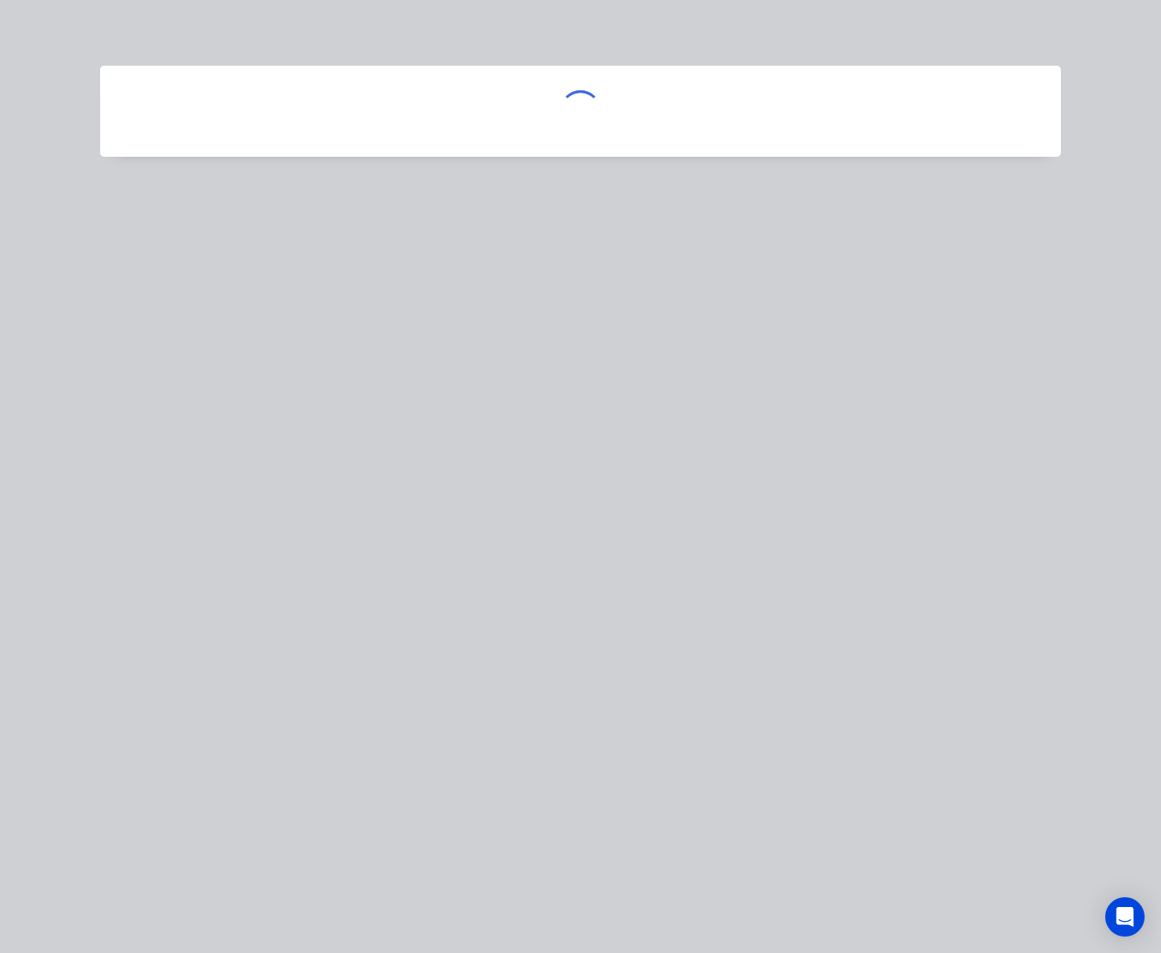
scroll to position [0, 0]
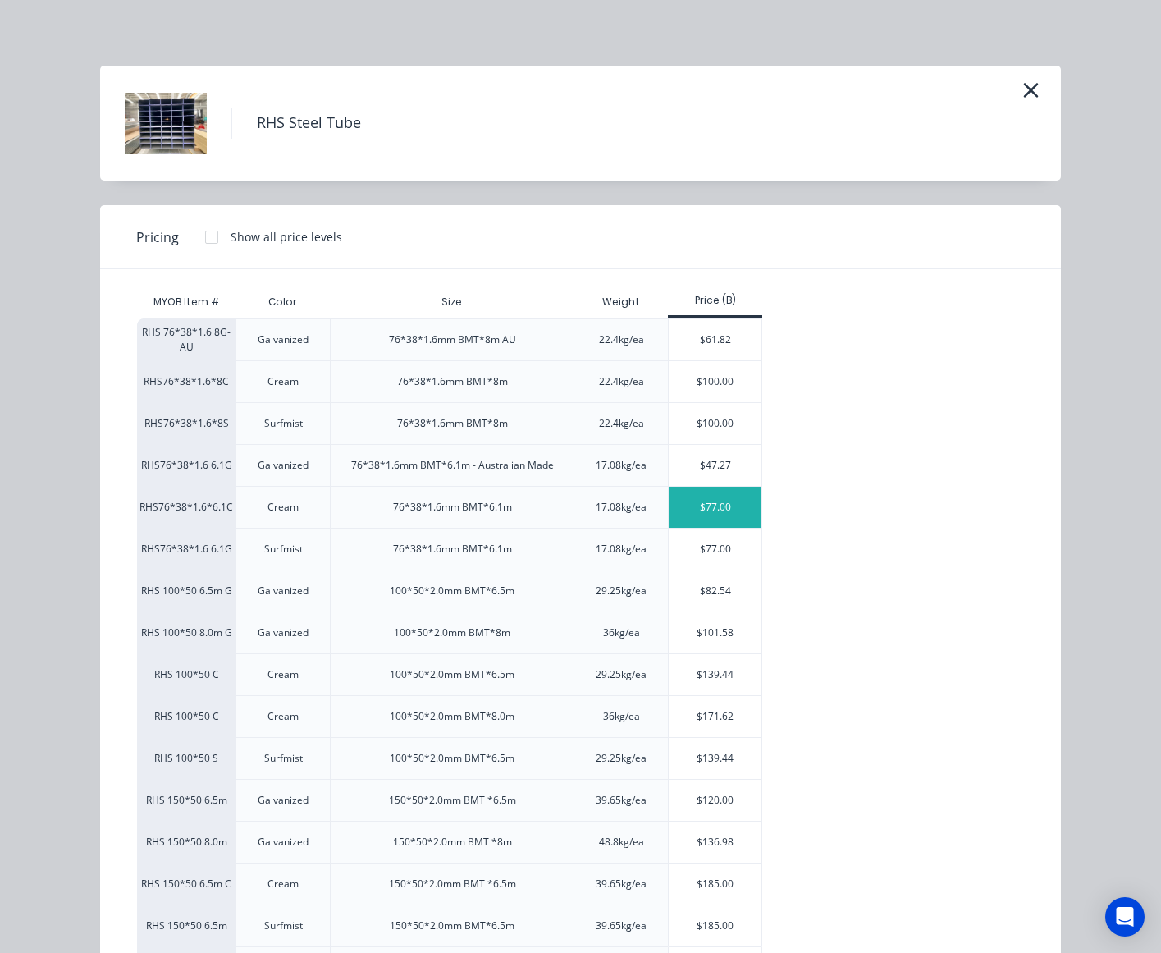
click at [710, 509] on div "$77.00" at bounding box center [715, 507] width 93 height 41
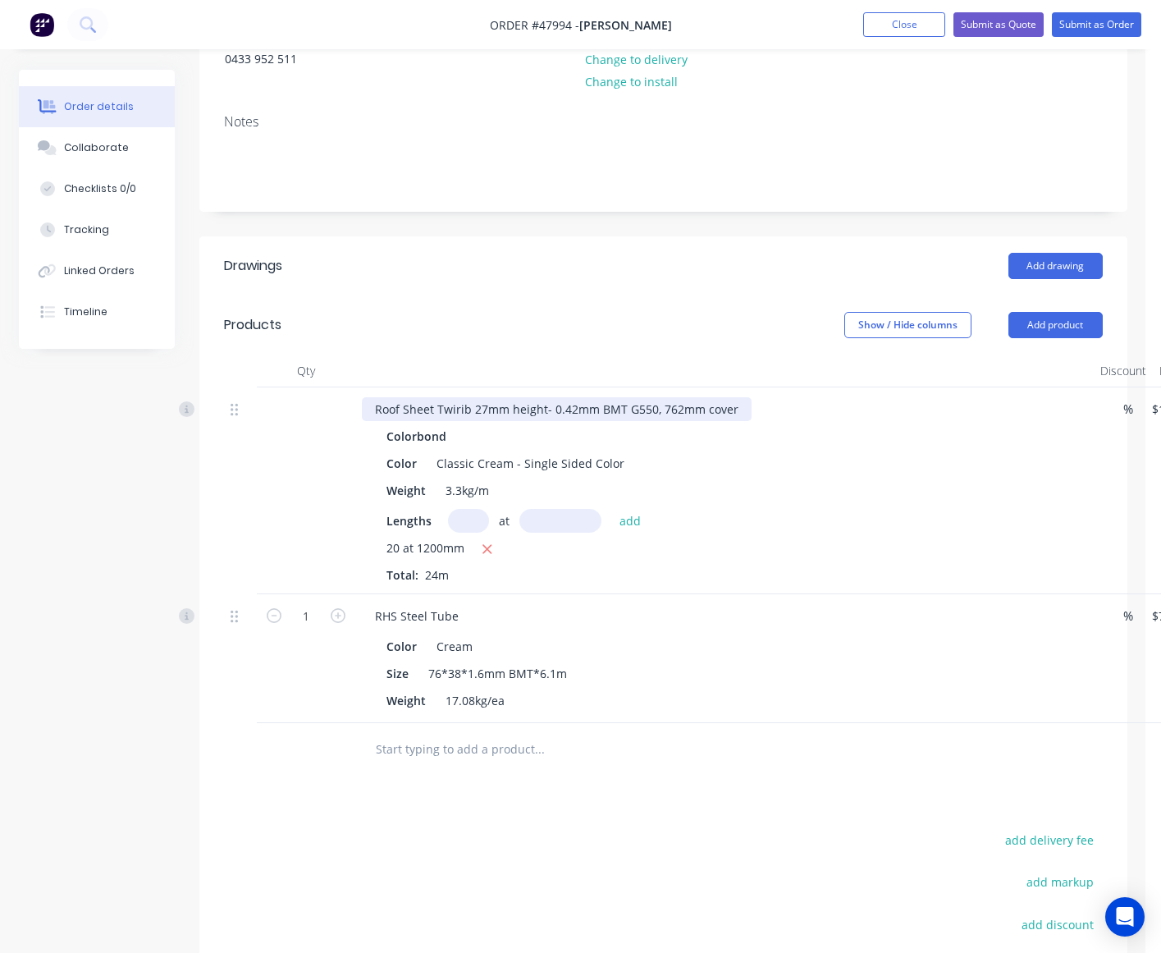
scroll to position [410, 0]
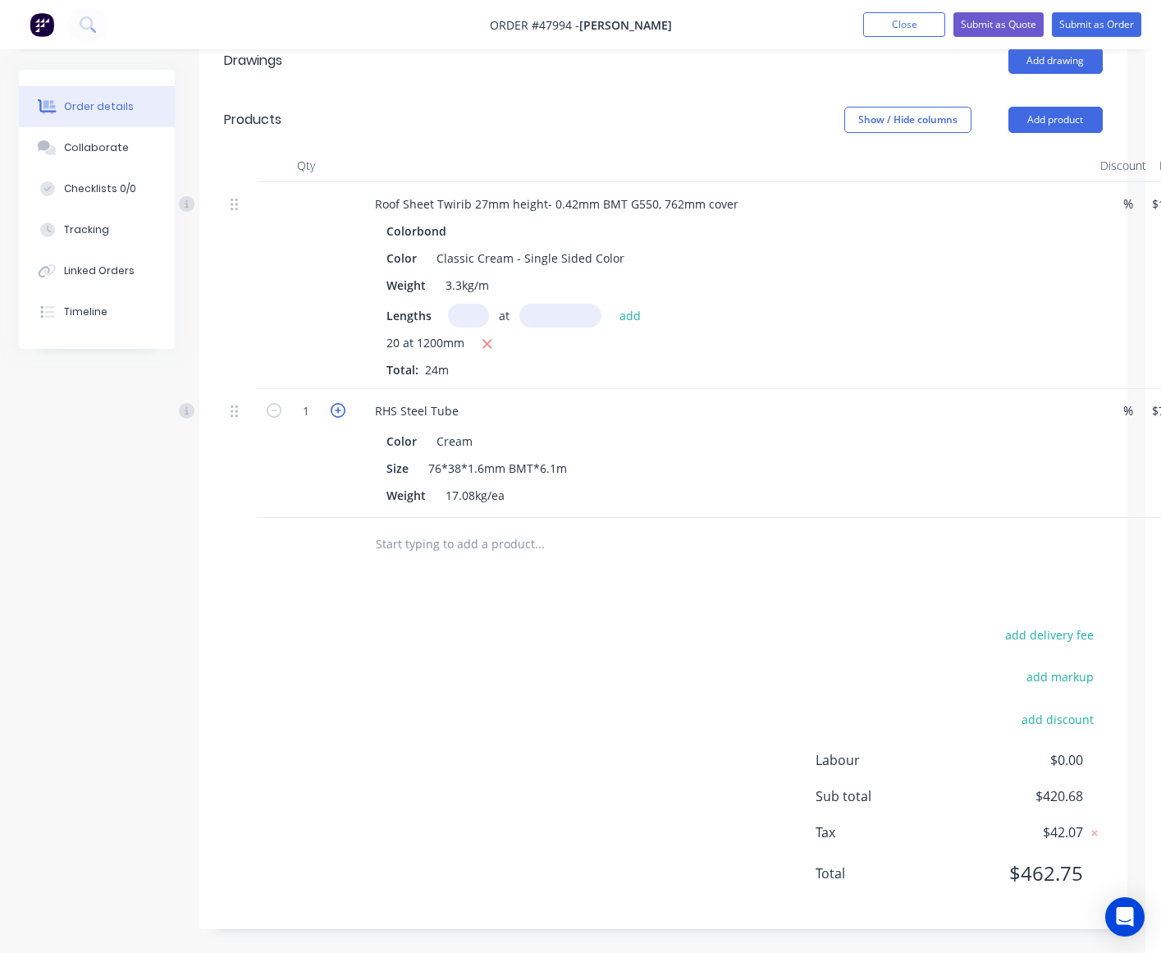
click at [335, 406] on icon "button" at bounding box center [338, 410] width 15 height 15
type input "2"
type input "$154.00"
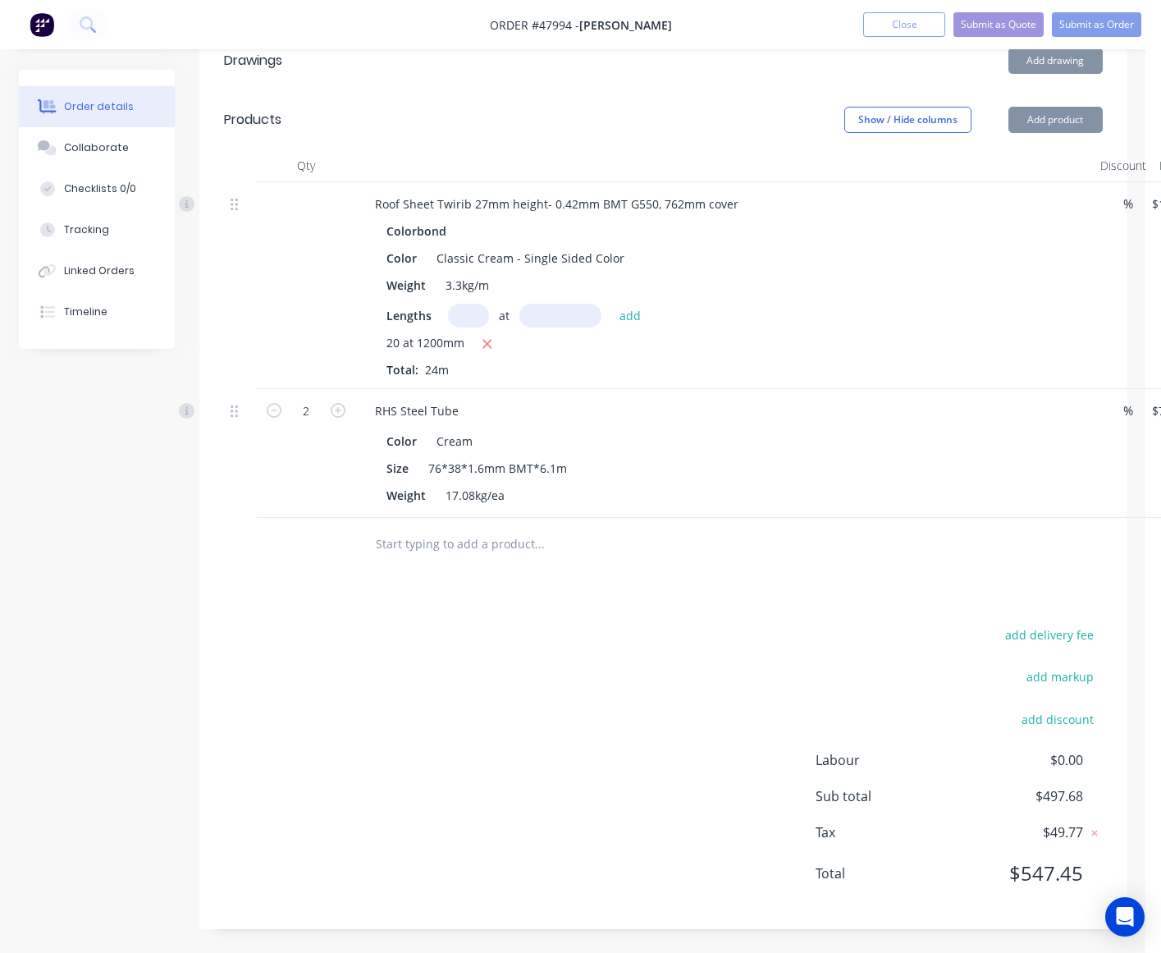
click at [317, 510] on div "2" at bounding box center [306, 453] width 98 height 129
click at [477, 637] on div "add delivery fee add markup add discount Labour $0.00 Sub total $497.68 Tax $49…" at bounding box center [663, 764] width 879 height 281
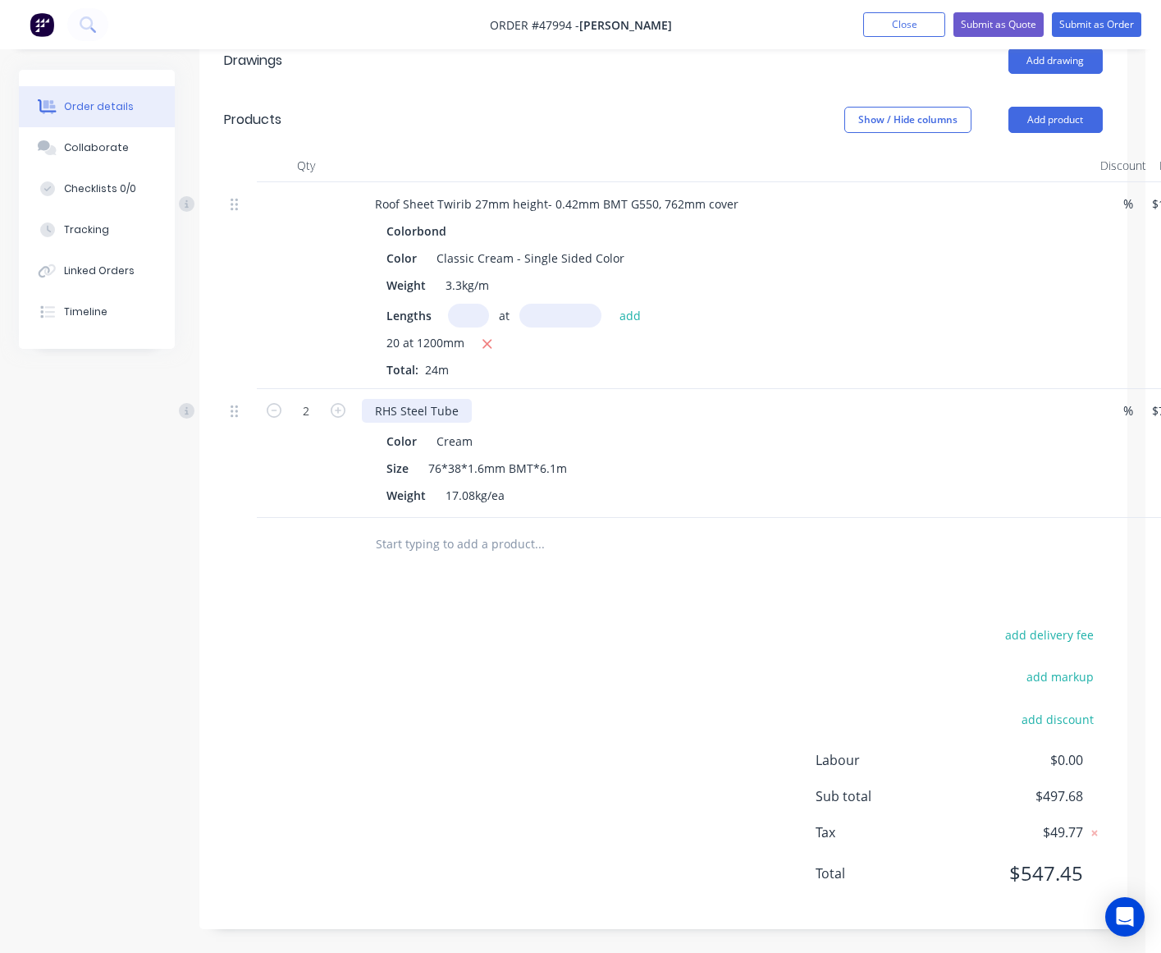
click at [462, 404] on div "RHS Steel Tube" at bounding box center [417, 411] width 110 height 24
click at [813, 509] on div "RHS Steel Tube- cut in half Color Cream Size 76*38*1.6mm BMT*6.1m Weight 17.08k…" at bounding box center [724, 453] width 739 height 129
click at [301, 417] on input "2" at bounding box center [306, 411] width 43 height 25
type input "3"
type input "$231.00"
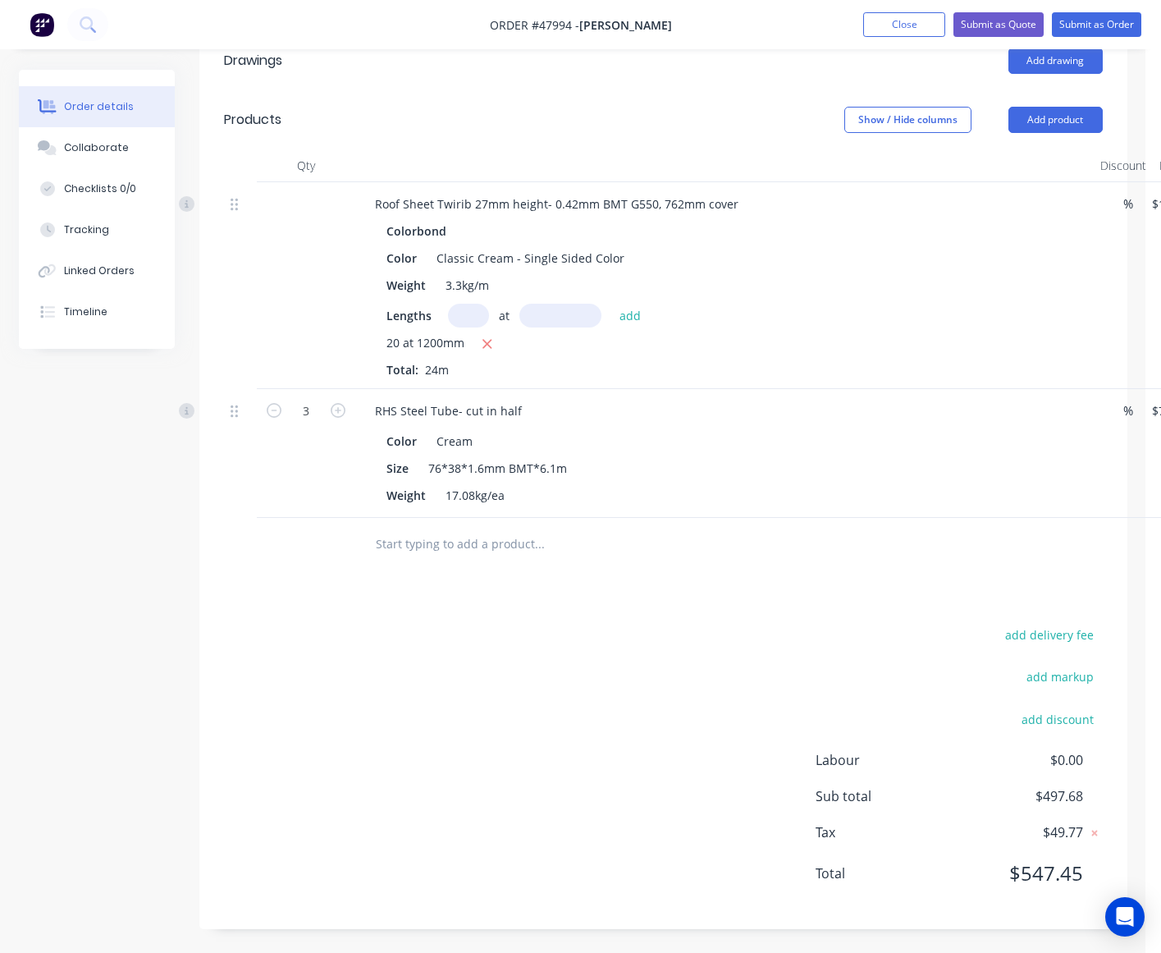
click at [916, 554] on div at bounding box center [651, 544] width 578 height 33
click at [1048, 123] on button "Add product" at bounding box center [1056, 120] width 94 height 26
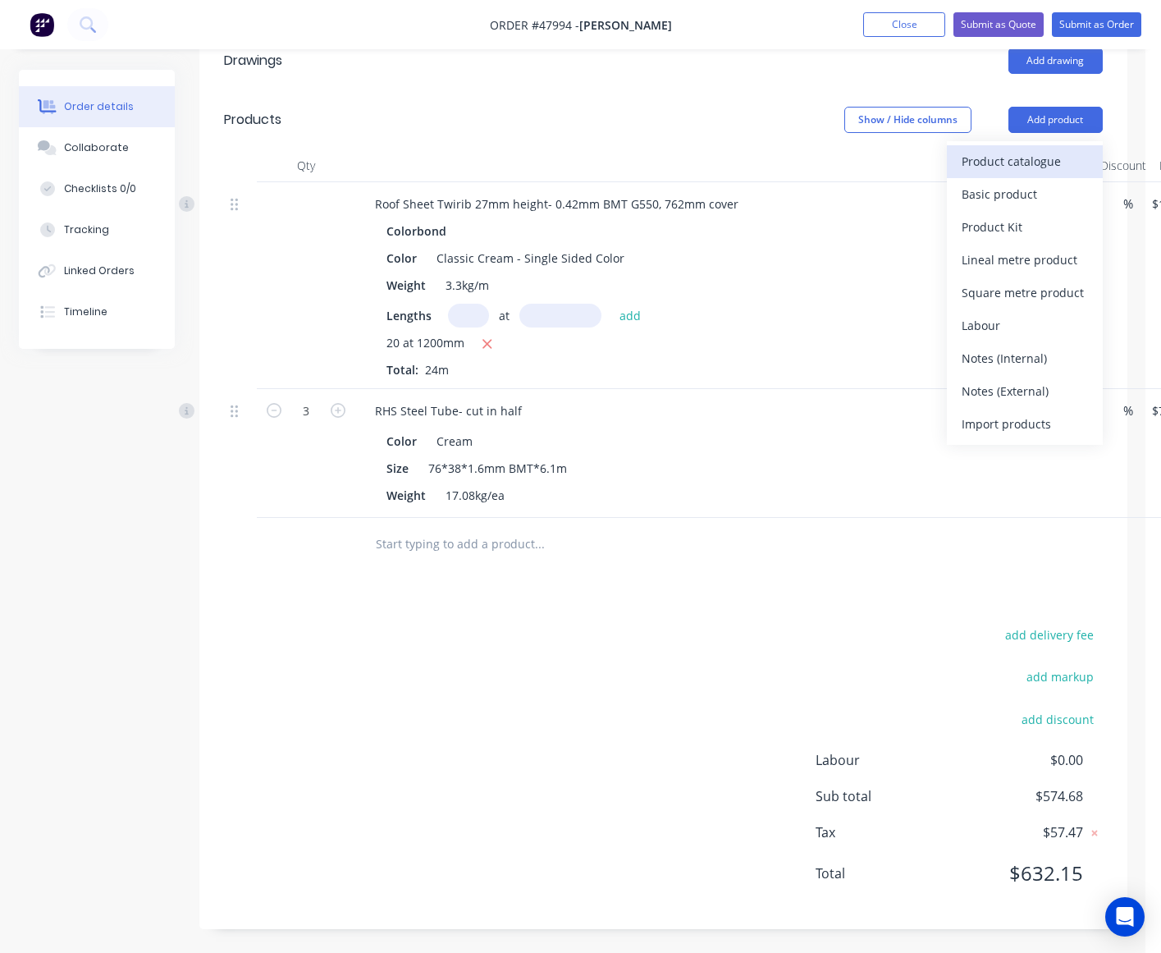
click at [1024, 170] on div "Product catalogue" at bounding box center [1025, 161] width 126 height 24
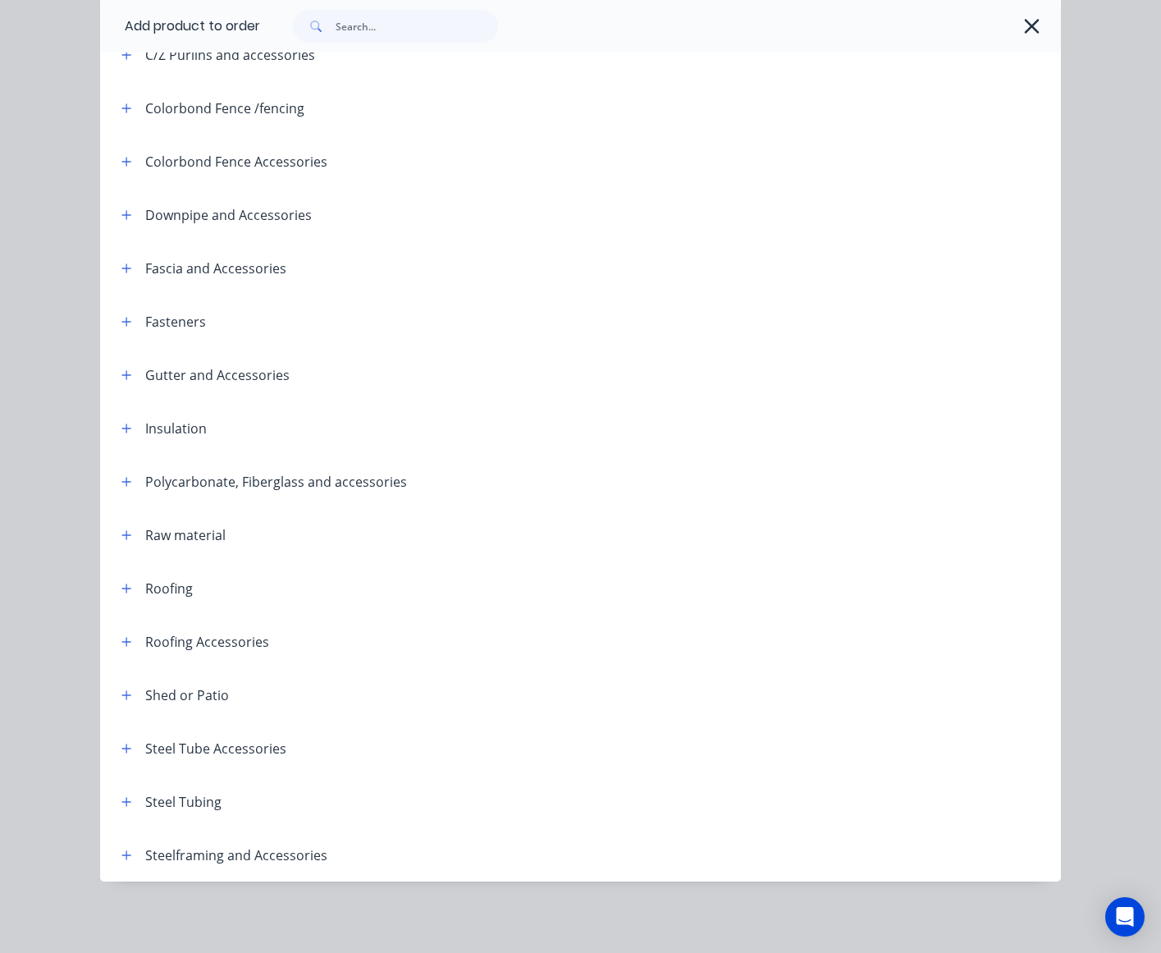
scroll to position [313, 0]
click at [130, 808] on div "Steel Tubing" at bounding box center [164, 800] width 113 height 21
click at [120, 808] on button "button" at bounding box center [127, 800] width 21 height 21
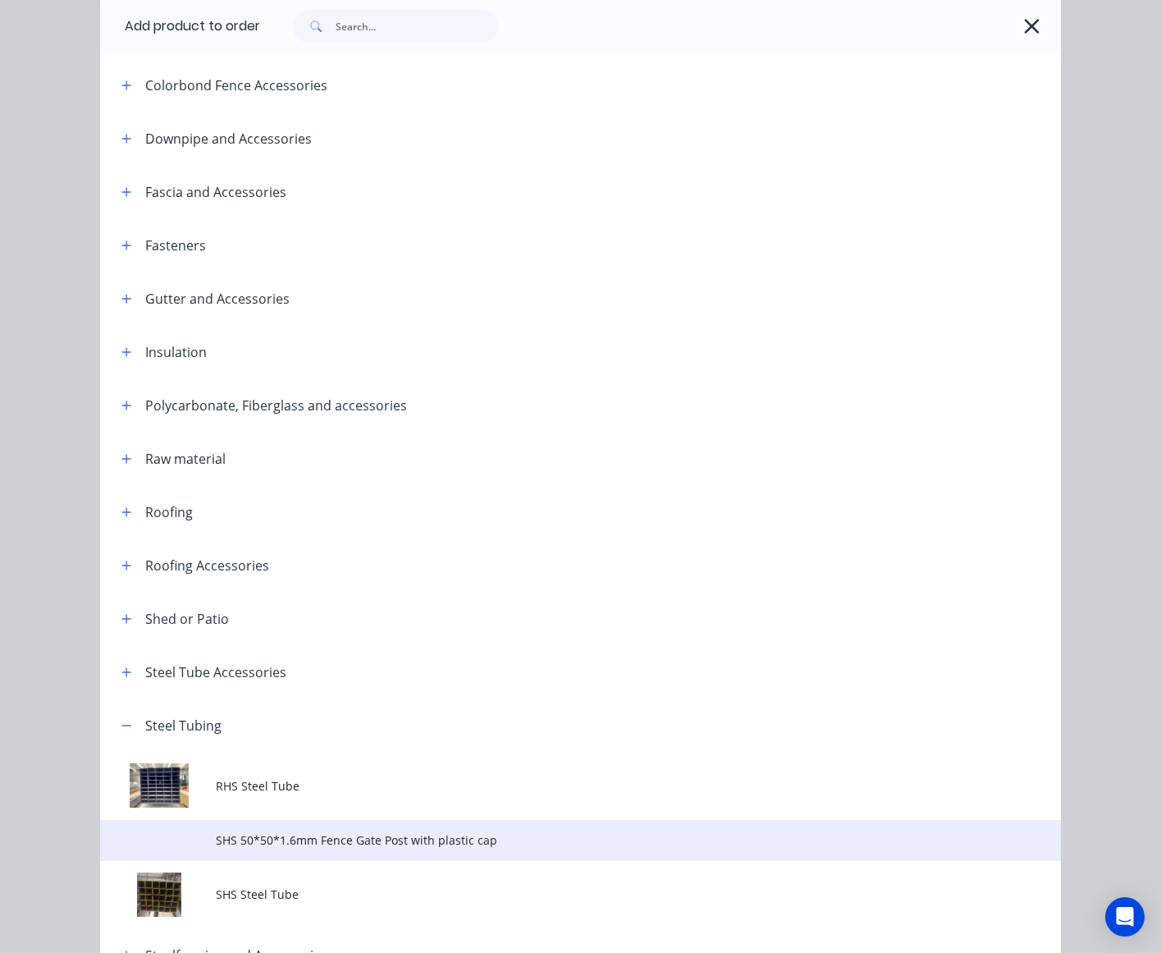
scroll to position [489, 0]
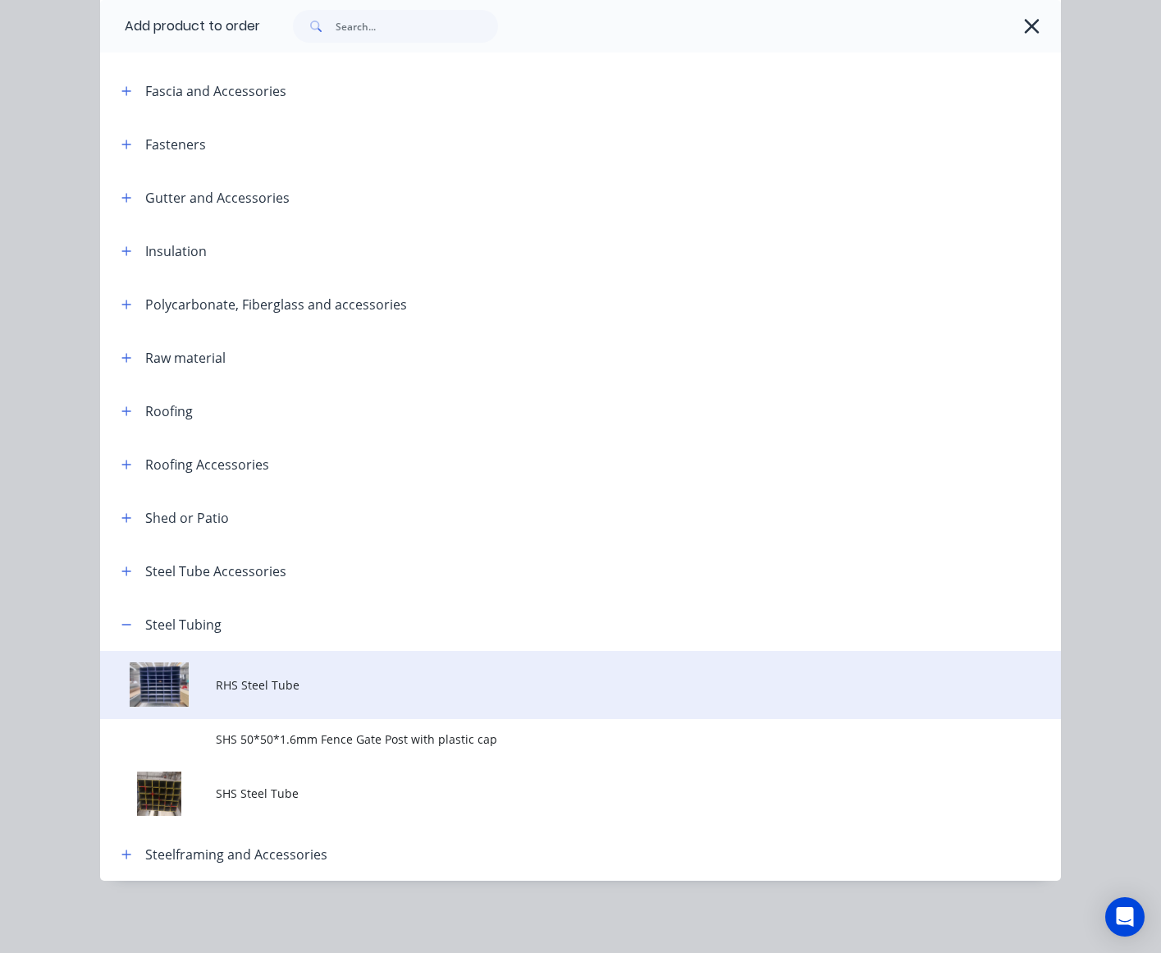
click at [231, 686] on span "RHS Steel Tube" at bounding box center [554, 684] width 676 height 17
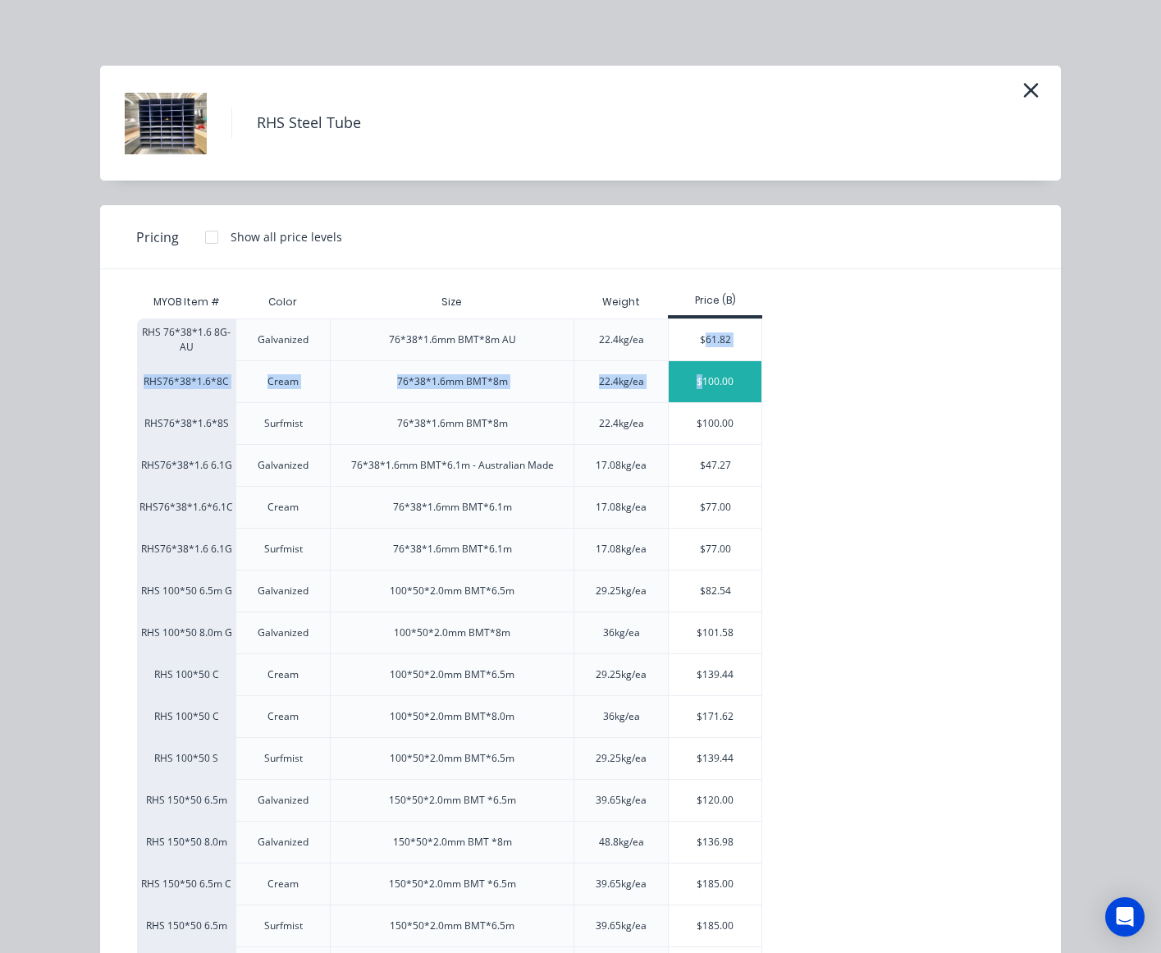
drag, startPoint x: 695, startPoint y: 354, endPoint x: 695, endPoint y: 382, distance: 28.7
click at [695, 382] on div "RHS 76*38*1.6 8G-AU Galvanized 76*38*1.6mm BMT*8m AU 22.4kg/ea $61.82 RHS76*38*…" at bounding box center [568, 653] width 863 height 671
click at [695, 382] on div "$100.00" at bounding box center [715, 381] width 93 height 41
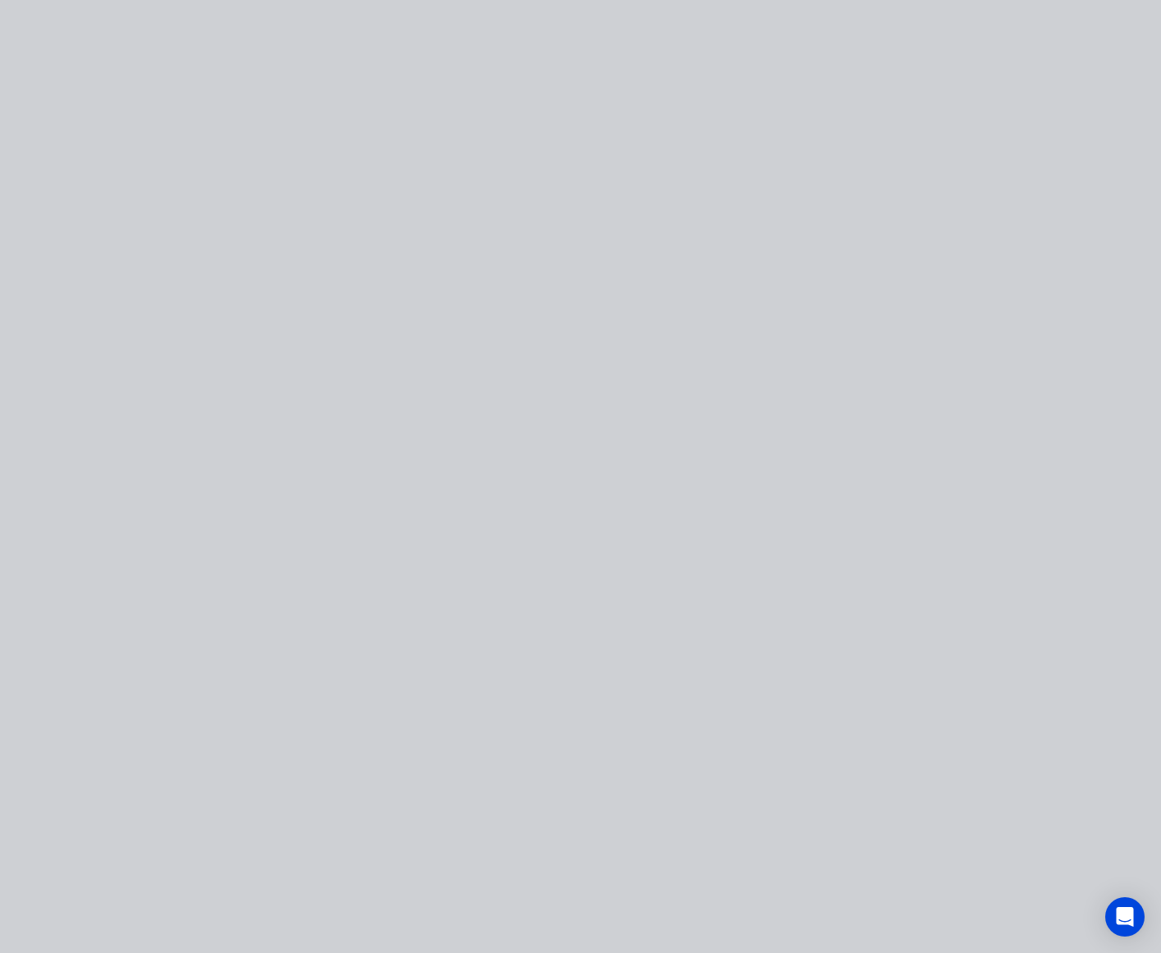
type input "$100.00"
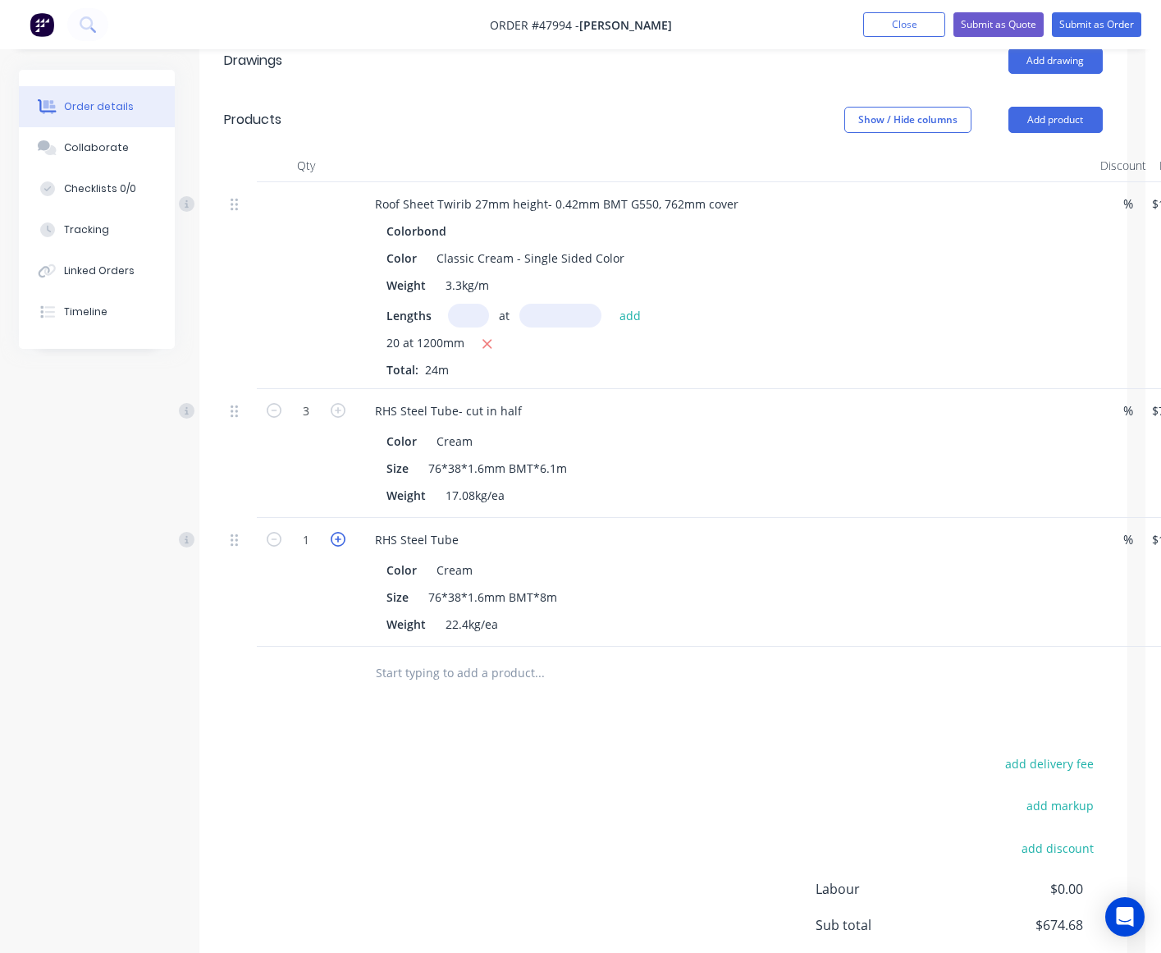
click at [334, 540] on icon "button" at bounding box center [338, 539] width 15 height 15
type input "2"
type input "$200.00"
drag, startPoint x: 297, startPoint y: 695, endPoint x: 345, endPoint y: 679, distance: 50.4
click at [312, 690] on div at bounding box center [306, 673] width 98 height 53
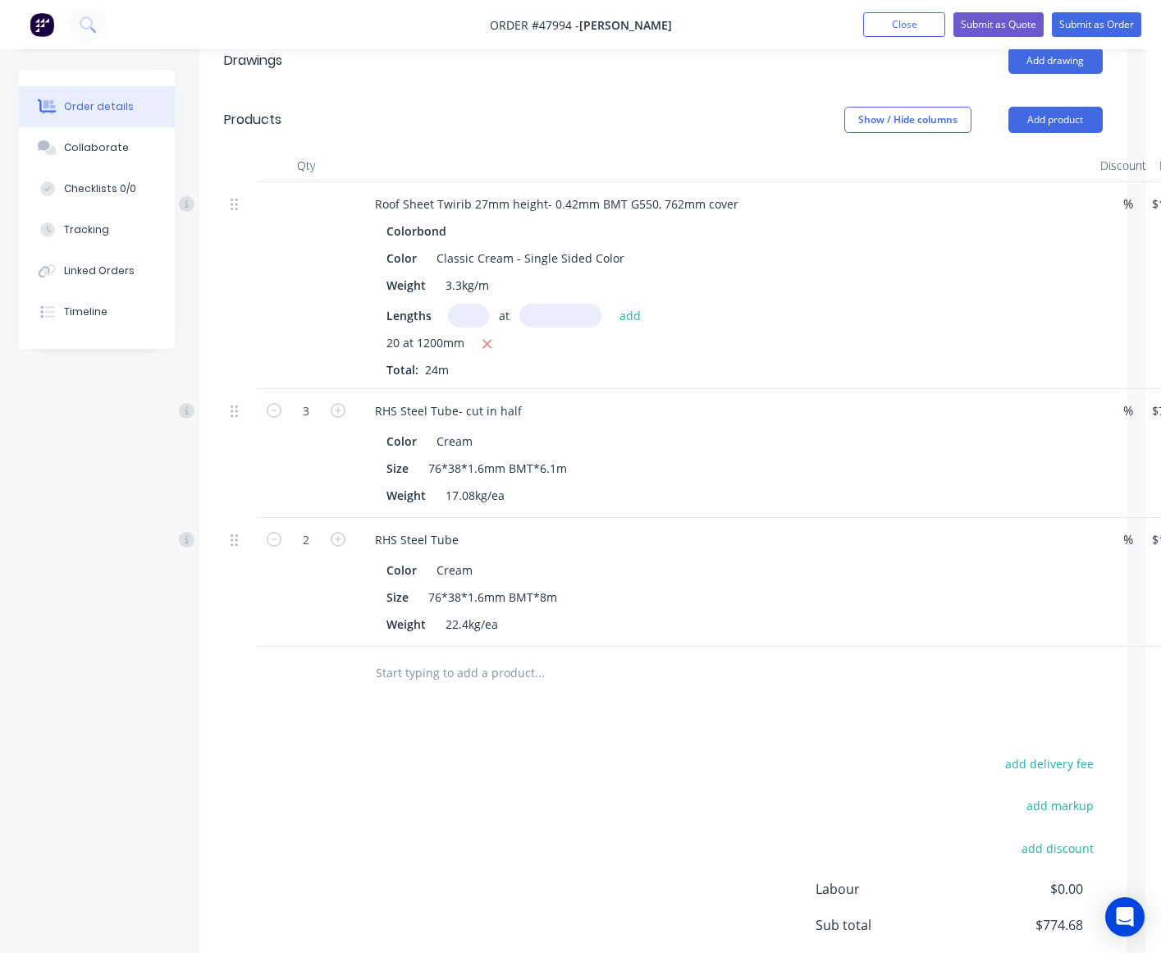
scroll to position [410, 145]
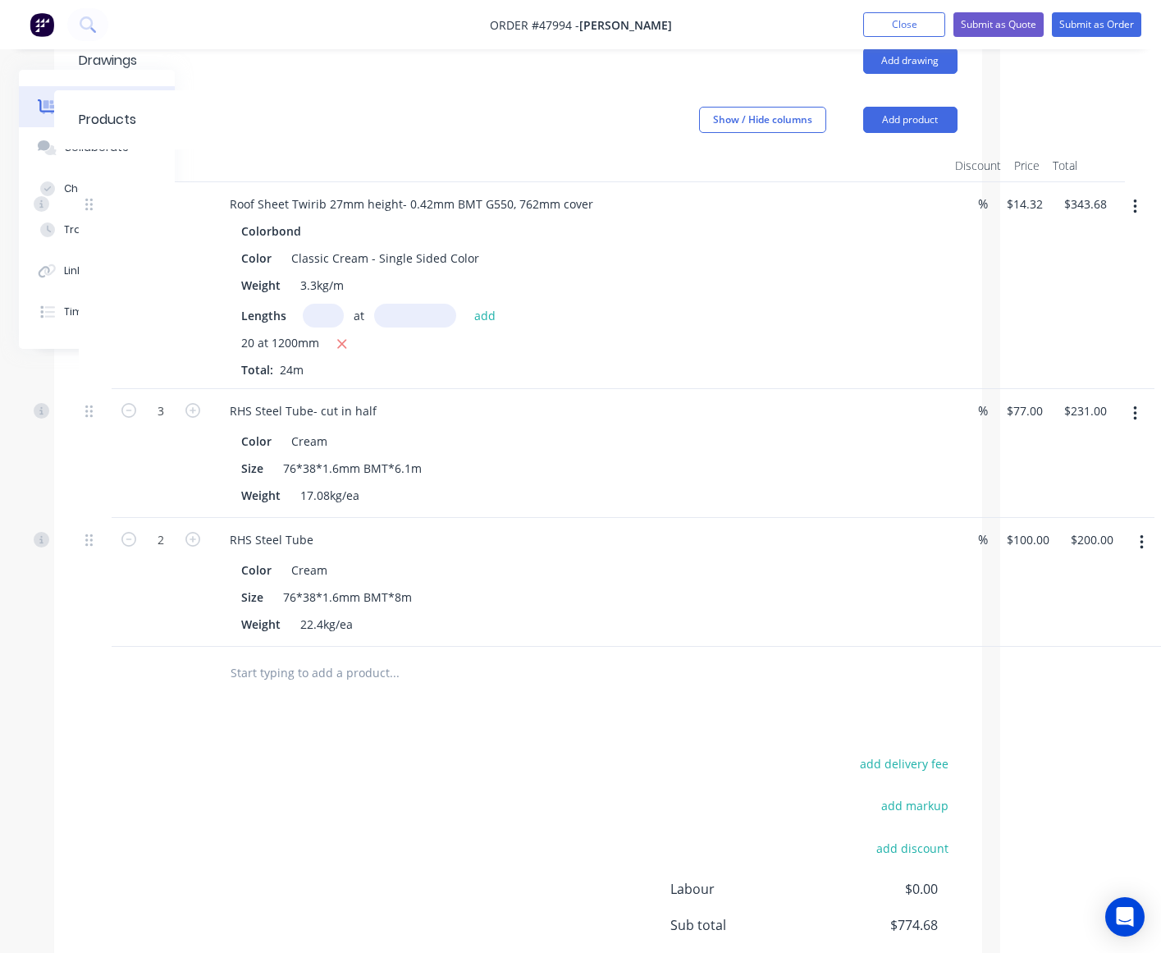
click at [1126, 409] on button "button" at bounding box center [1135, 414] width 39 height 30
click at [661, 690] on div at bounding box center [505, 673] width 591 height 53
click at [1137, 414] on icon "button" at bounding box center [1135, 414] width 4 height 18
click at [542, 531] on div "RHS Steel Tube" at bounding box center [579, 540] width 725 height 24
click at [1141, 544] on icon "button" at bounding box center [1141, 542] width 3 height 15
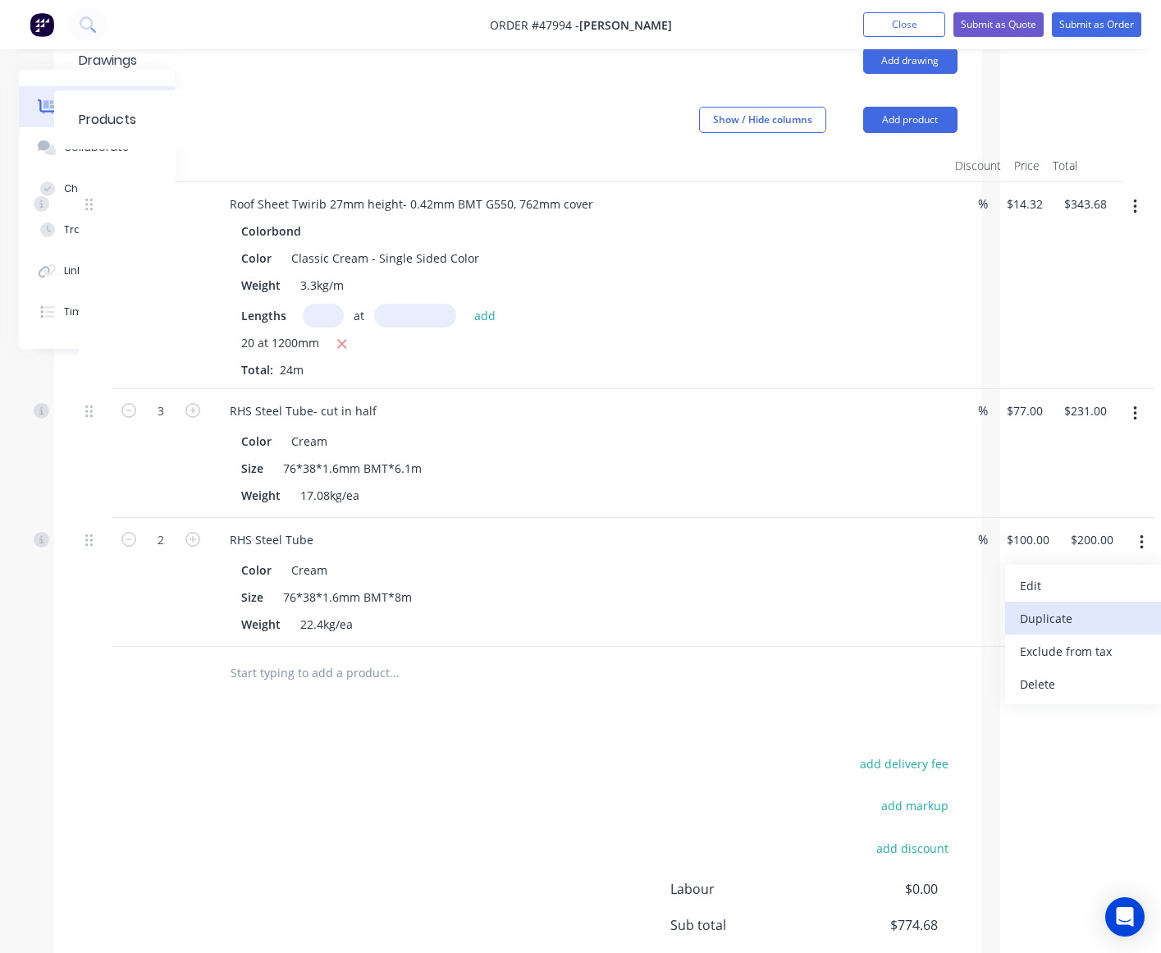
click at [1075, 626] on div "Duplicate" at bounding box center [1083, 618] width 126 height 24
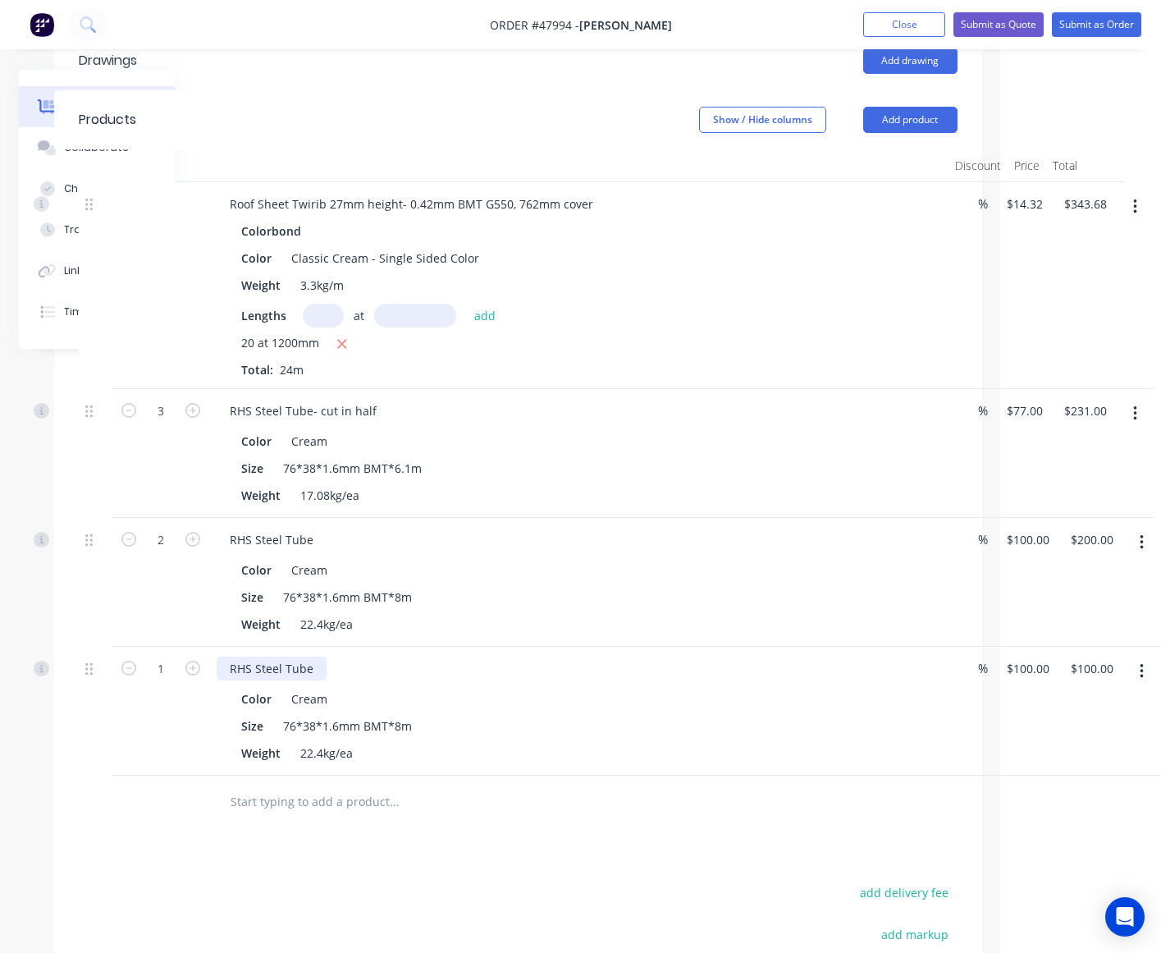
drag, startPoint x: 316, startPoint y: 666, endPoint x: 658, endPoint y: 719, distance: 346.4
click at [317, 666] on div "RHS Steel Tube" at bounding box center [272, 669] width 110 height 24
drag, startPoint x: 671, startPoint y: 730, endPoint x: 882, endPoint y: 695, distance: 213.8
click at [673, 729] on div "Size 76*38*1.6mm BMT*8m" at bounding box center [576, 726] width 683 height 24
click at [128, 414] on icon "button" at bounding box center [128, 410] width 15 height 15
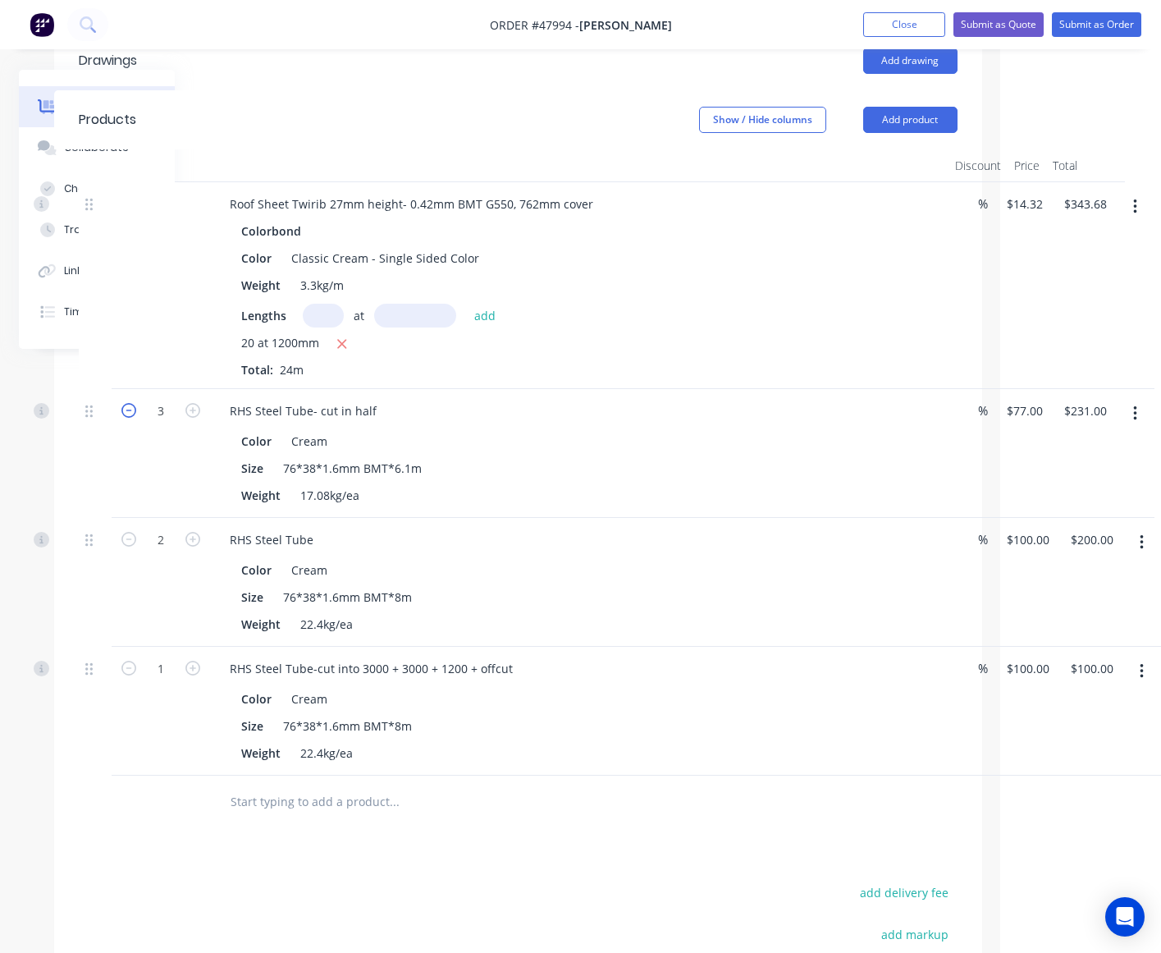
type input "2"
type input "$154.00"
click at [133, 474] on div "2" at bounding box center [161, 453] width 98 height 129
click at [121, 415] on icon "button" at bounding box center [128, 410] width 15 height 15
type input "1"
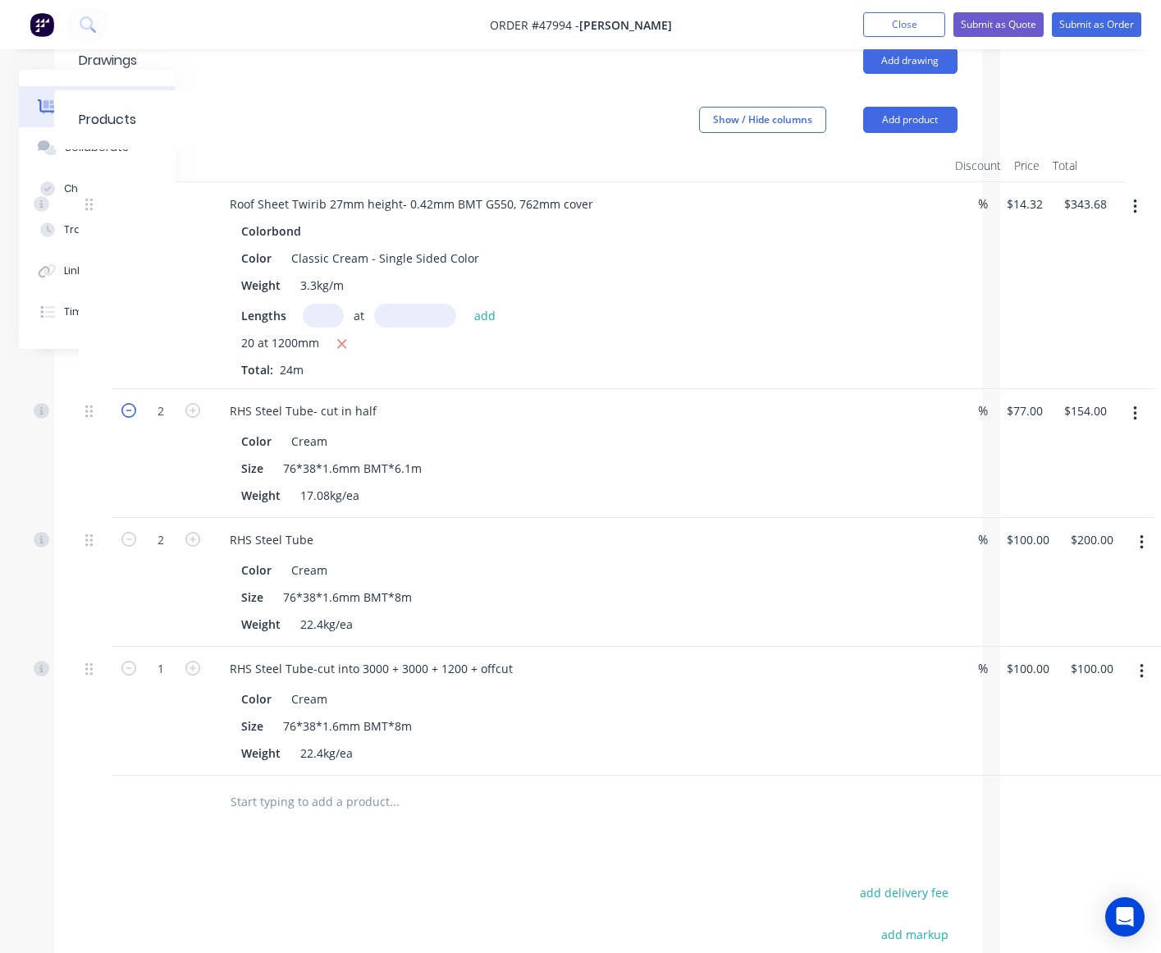
type input "$77.00"
click at [199, 666] on icon "button" at bounding box center [192, 668] width 15 height 15
type input "2"
type input "$200.00"
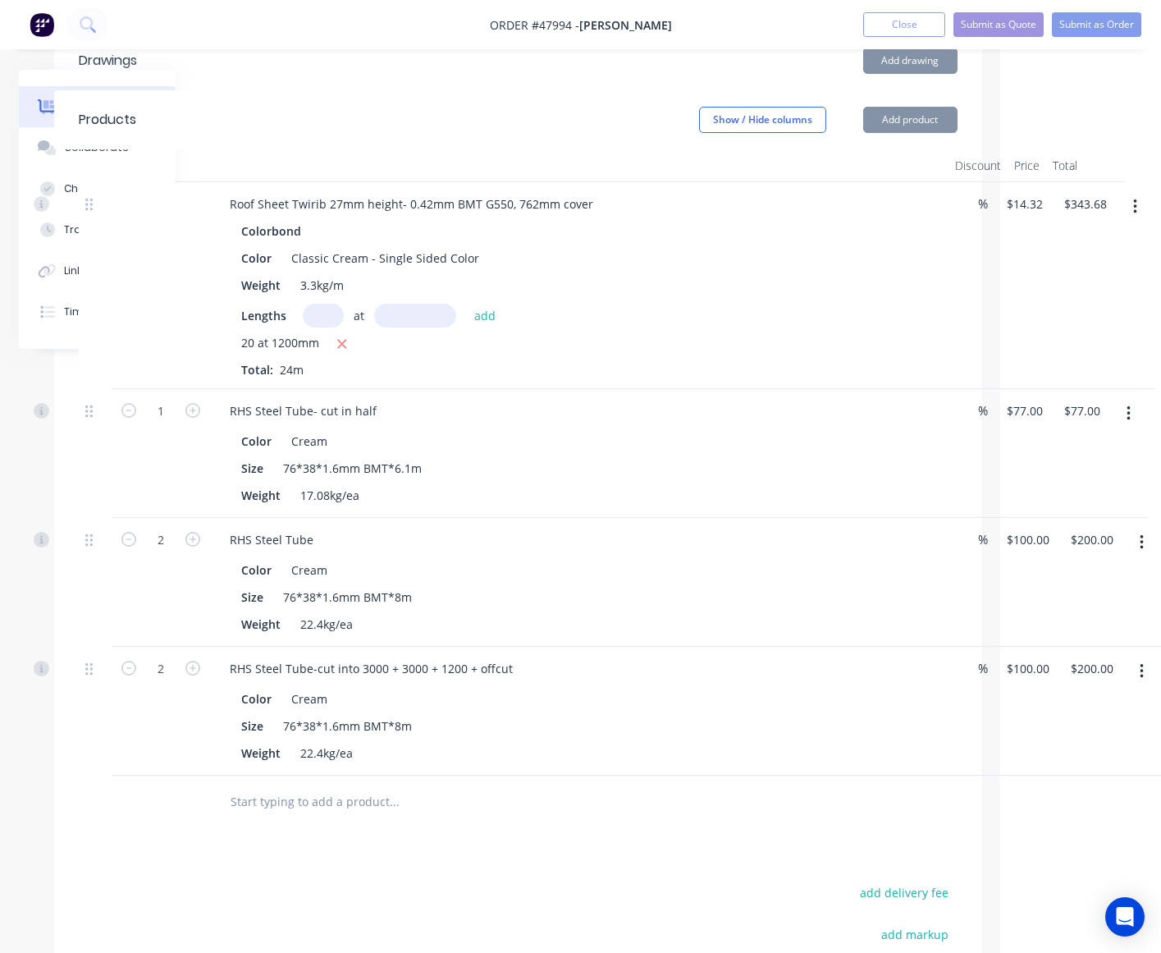
click at [157, 741] on div "2" at bounding box center [161, 711] width 98 height 129
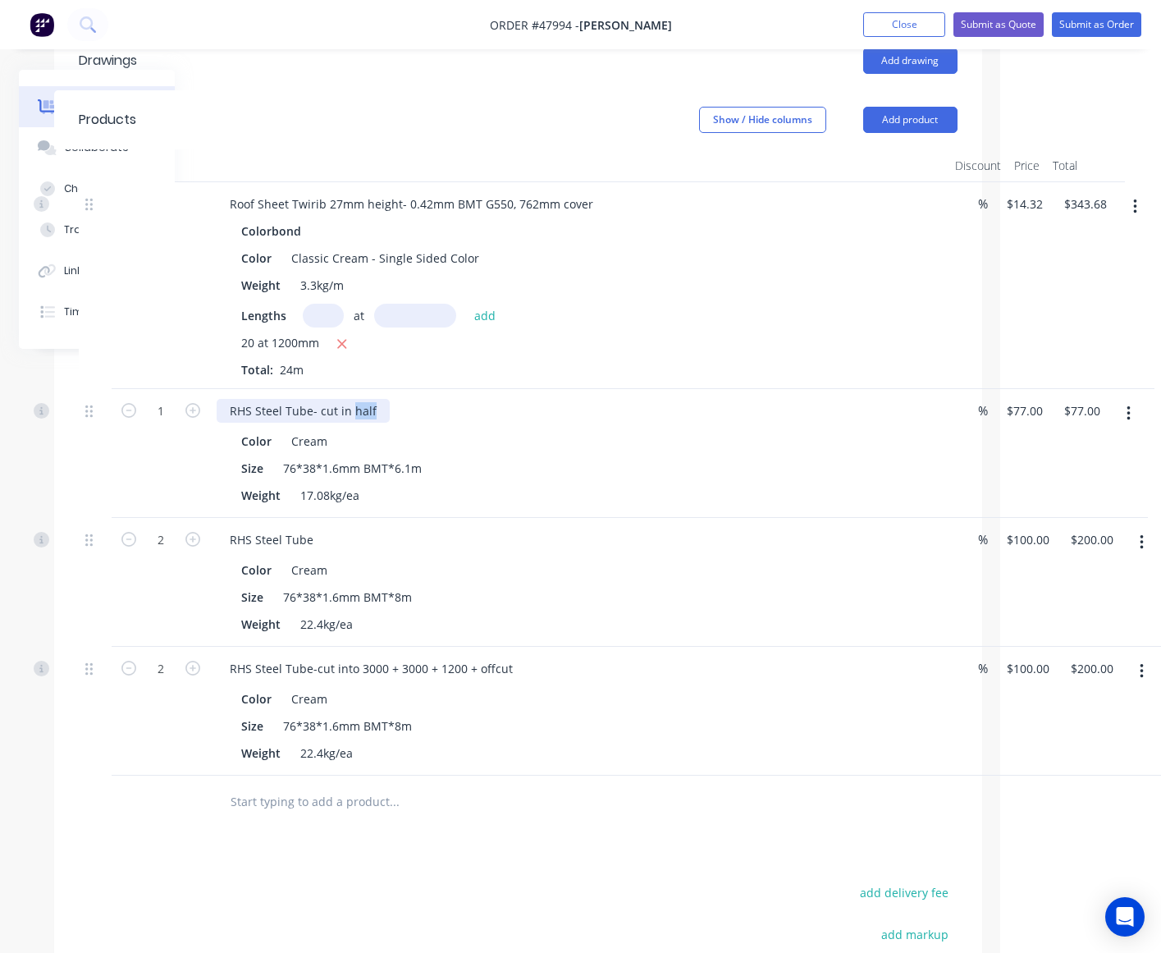
drag, startPoint x: 350, startPoint y: 410, endPoint x: 420, endPoint y: 420, distance: 71.3
click at [420, 420] on div "RHS Steel Tube- cut in half" at bounding box center [579, 411] width 725 height 24
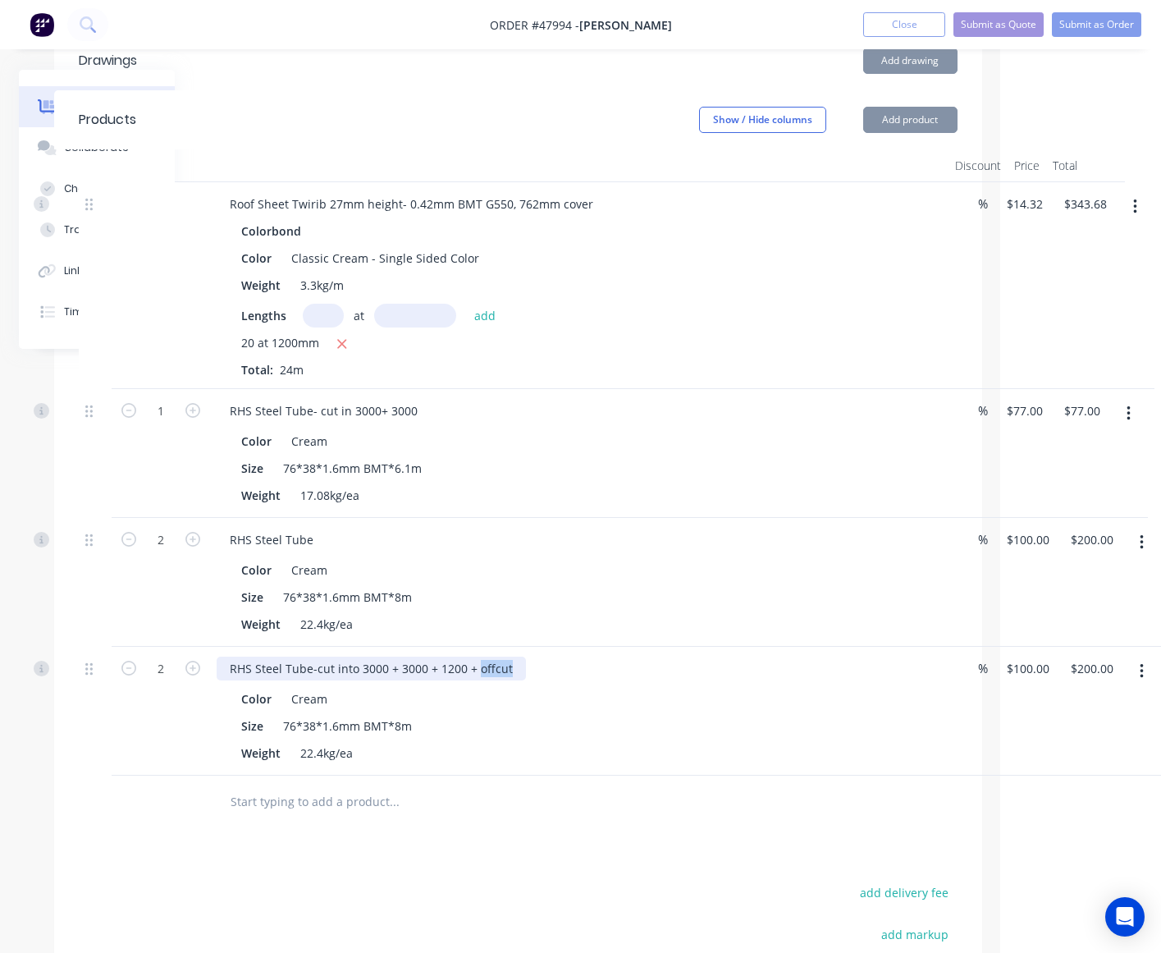
drag, startPoint x: 474, startPoint y: 663, endPoint x: 536, endPoint y: 663, distance: 61.6
click at [536, 663] on div "RHS Steel Tube-cut into 3000 + 3000 + 1200 + offcut" at bounding box center [579, 669] width 725 height 24
copy div "offcut"
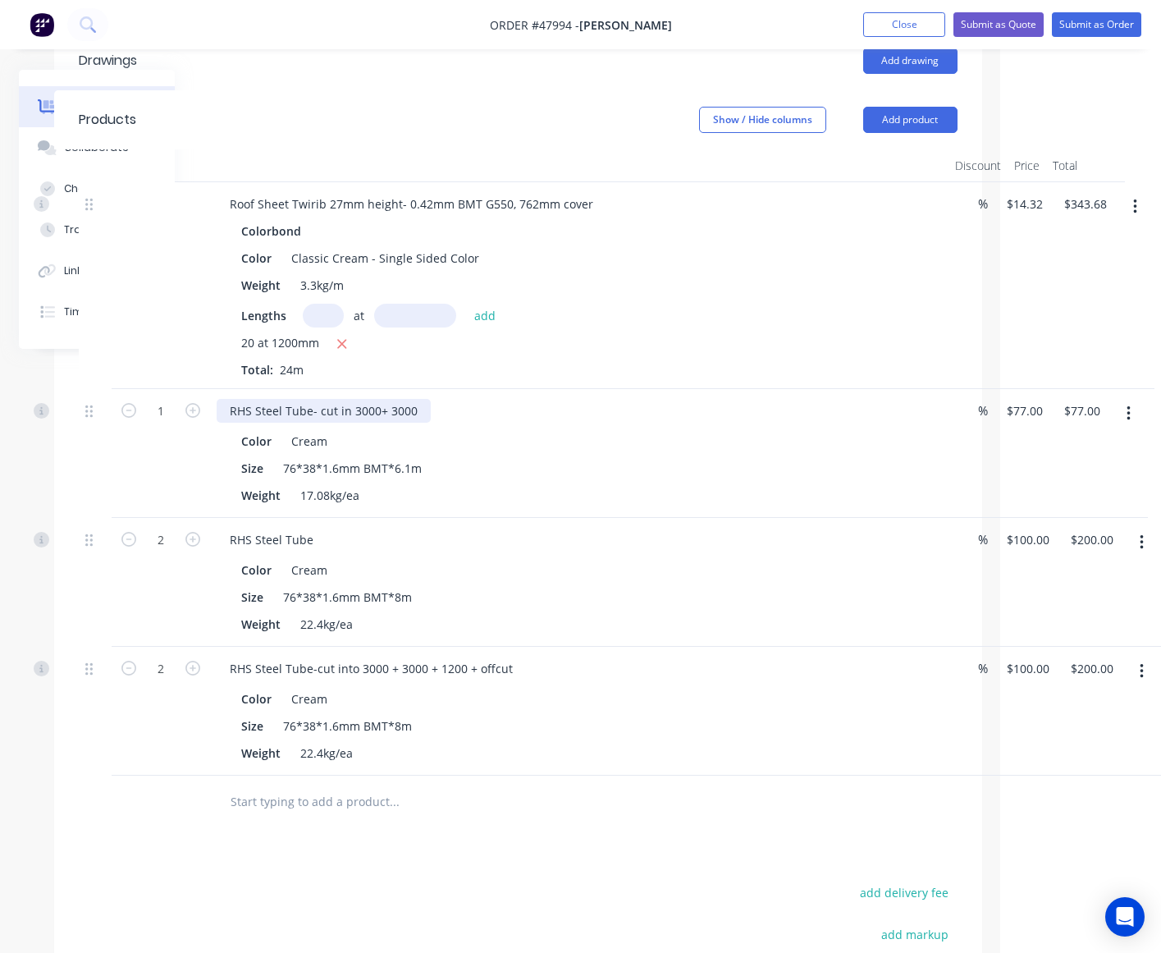
click at [416, 419] on div "RHS Steel Tube- cut in 3000+ 3000" at bounding box center [324, 411] width 214 height 24
click at [410, 410] on div "RHS Steel Tube- cut in 3000+ 3000 offcut" at bounding box center [341, 411] width 249 height 24
click at [506, 597] on div "Size 76*38*1.6mm BMT*8m" at bounding box center [576, 597] width 683 height 24
click at [686, 703] on div "Color Cream" at bounding box center [576, 699] width 683 height 24
drag, startPoint x: 940, startPoint y: 112, endPoint x: 932, endPoint y: 120, distance: 10.4
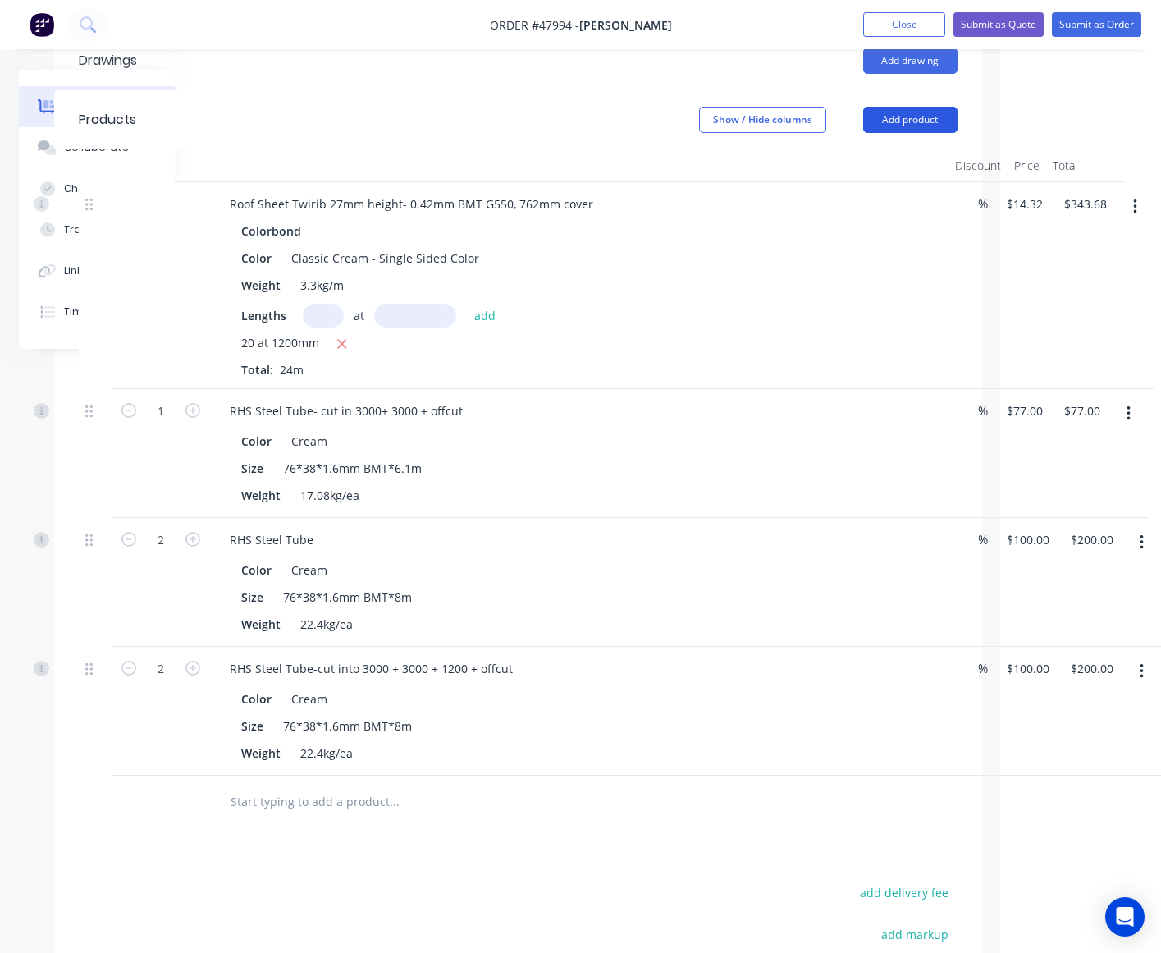
click at [938, 112] on button "Add product" at bounding box center [910, 120] width 94 height 26
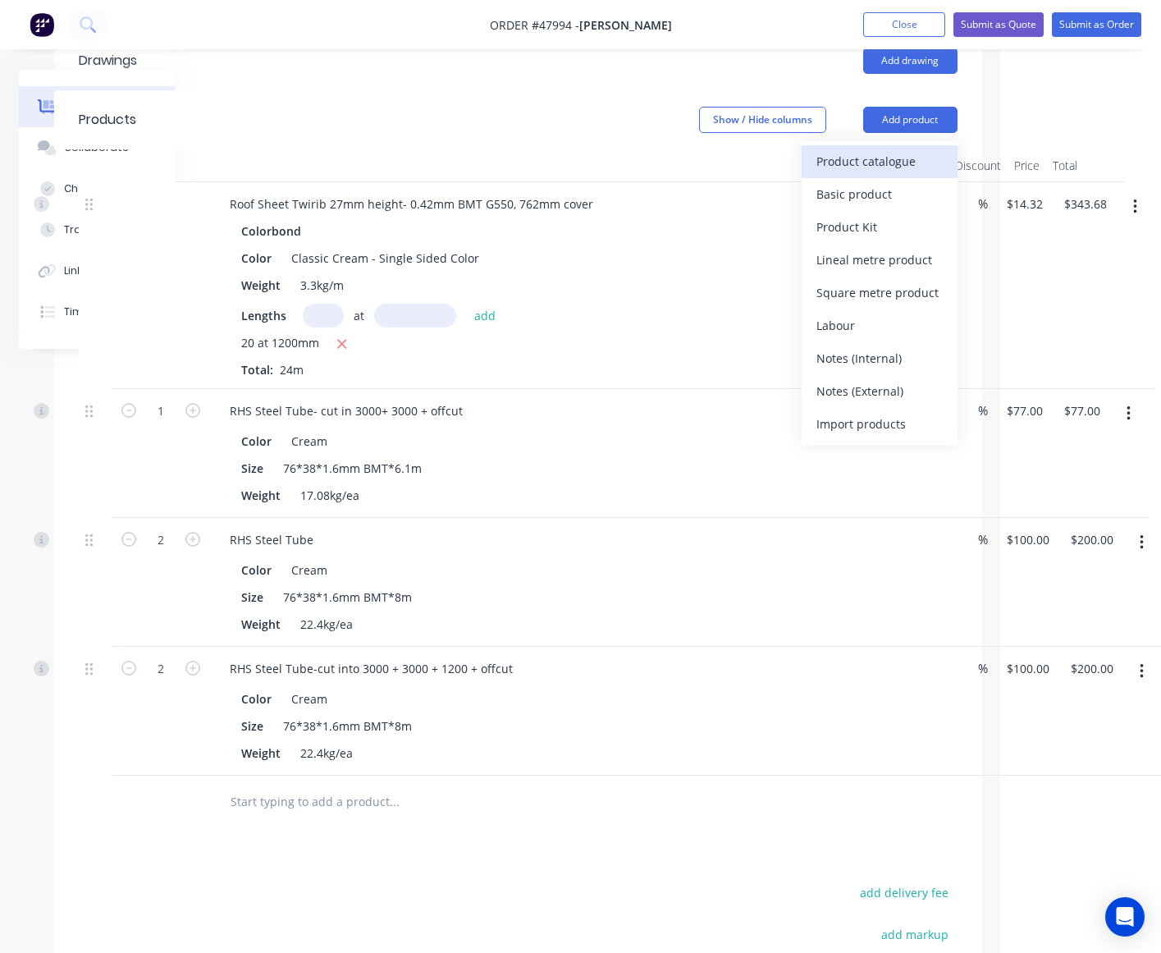
click at [909, 160] on div "Product catalogue" at bounding box center [880, 161] width 126 height 24
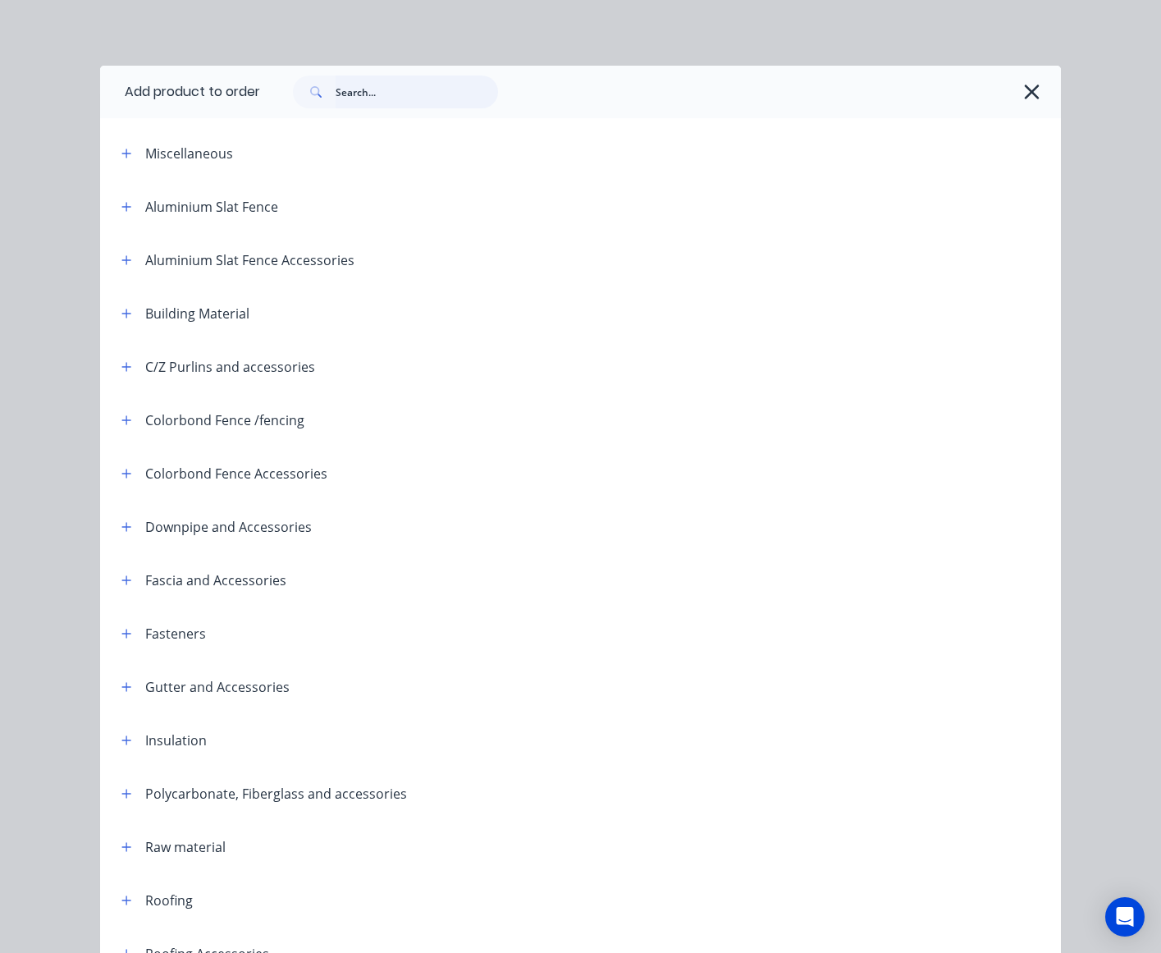
click at [359, 107] on input "text" at bounding box center [417, 92] width 162 height 33
type input "cut"
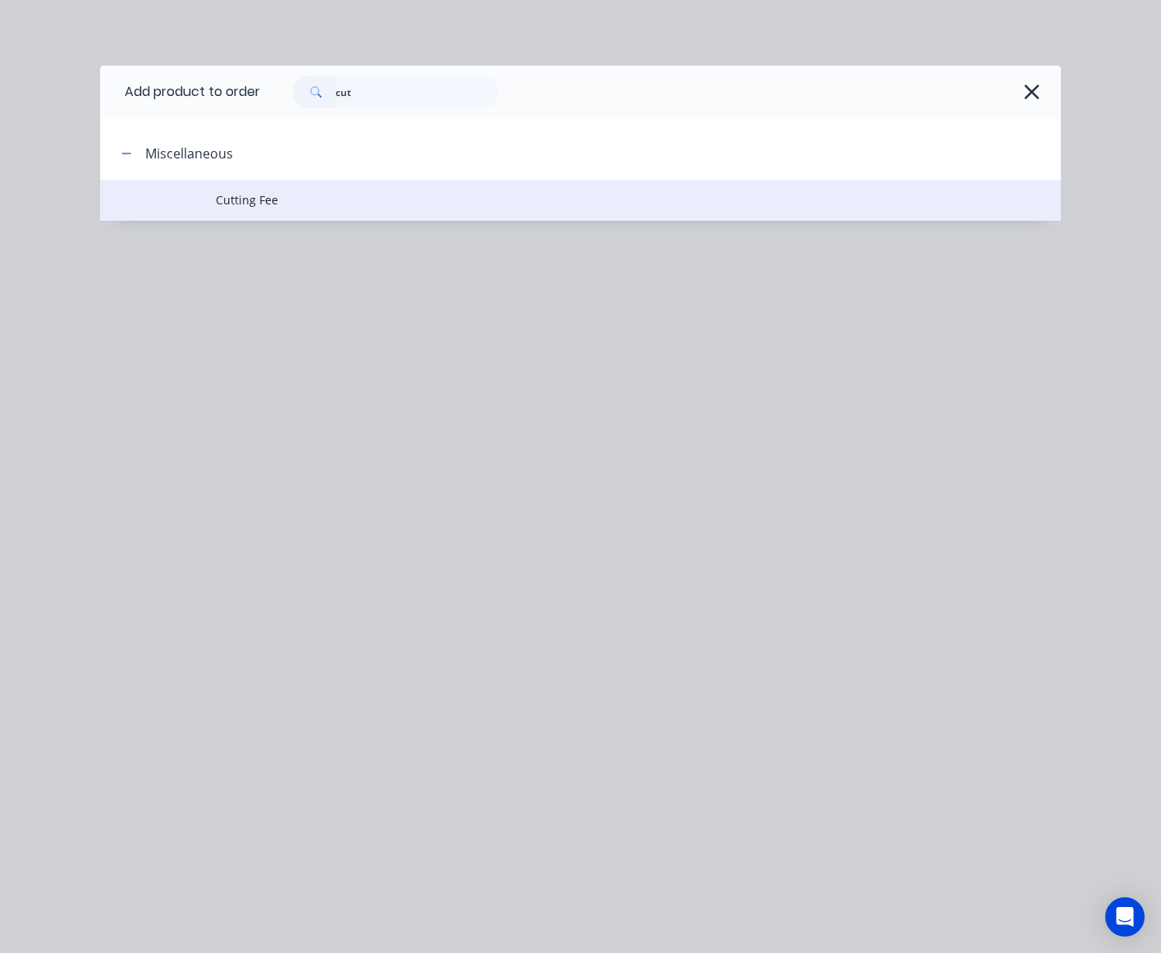
click at [342, 204] on span "Cutting Fee" at bounding box center [554, 199] width 676 height 17
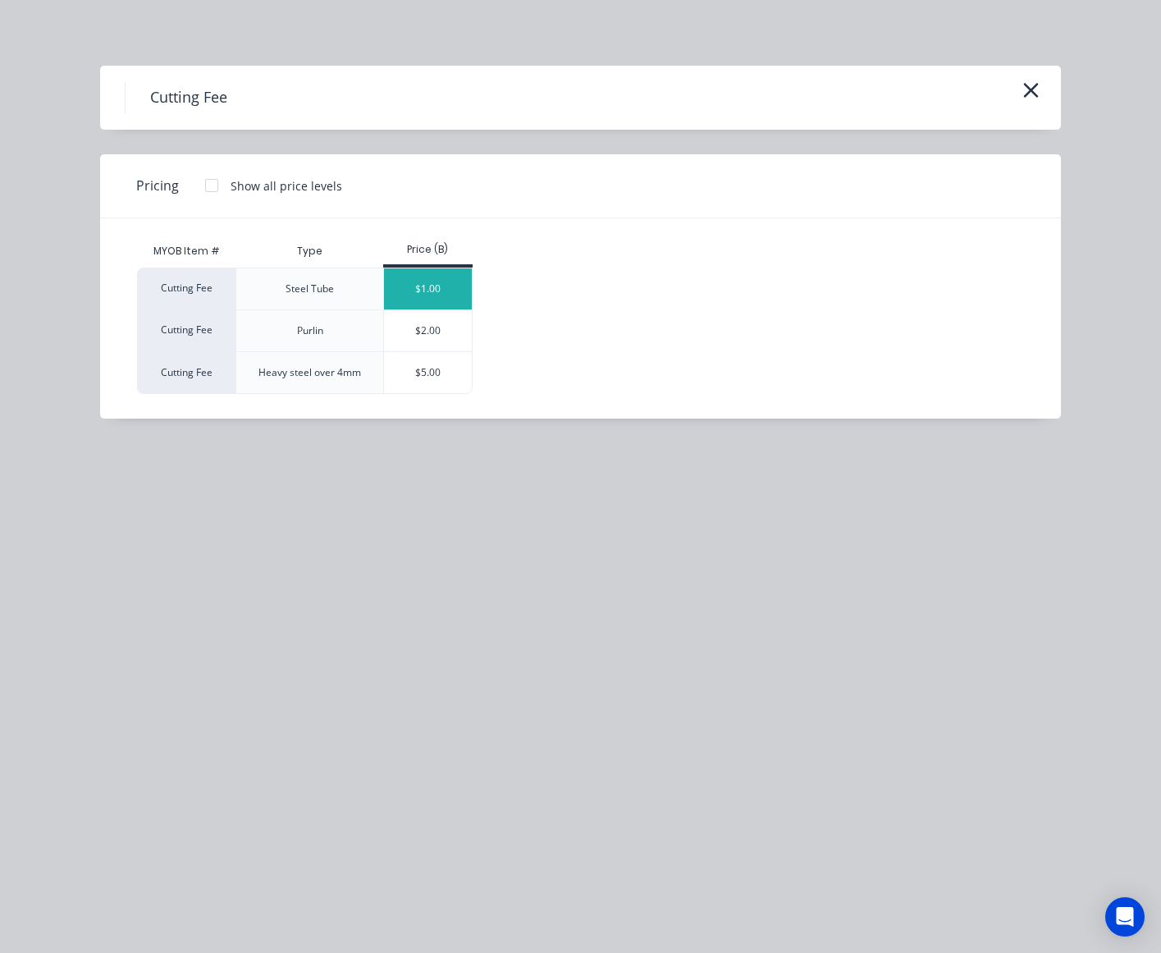
click at [435, 296] on div "$1.00" at bounding box center [428, 288] width 88 height 41
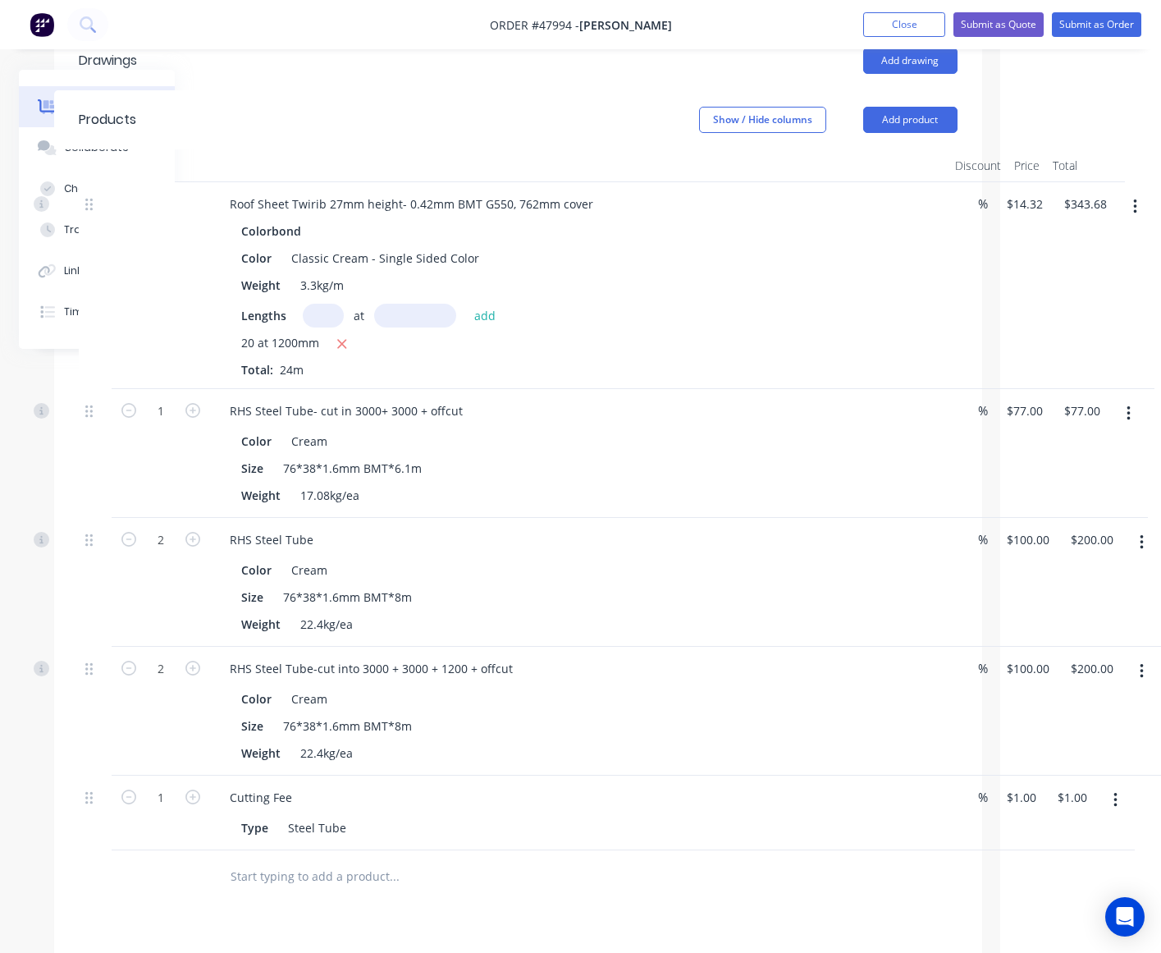
click at [182, 799] on button "button" at bounding box center [192, 795] width 21 height 17
type input "2"
type input "$2.00"
click at [164, 423] on input "2" at bounding box center [161, 411] width 43 height 25
type input "8"
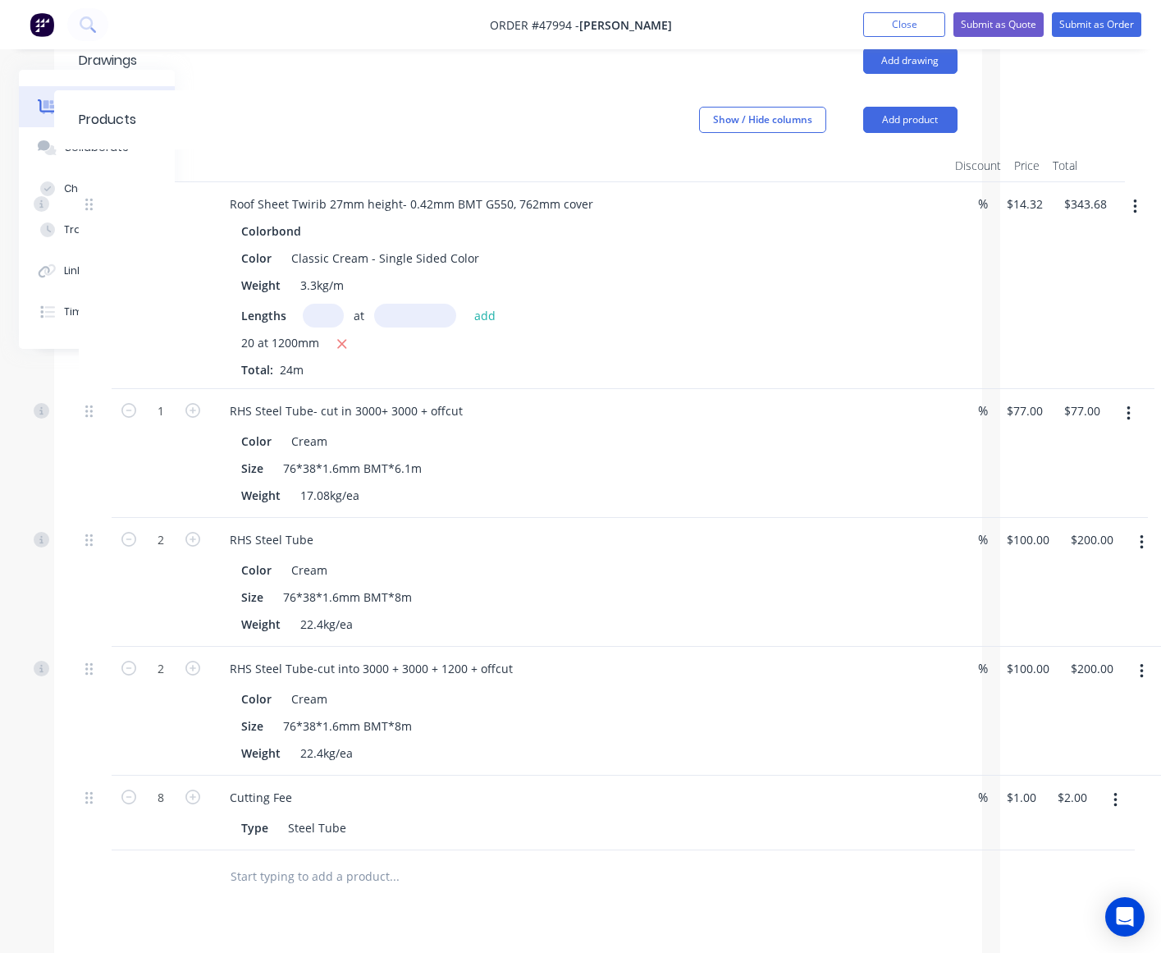
type input "$8.00"
click at [622, 850] on div at bounding box center [505, 876] width 591 height 53
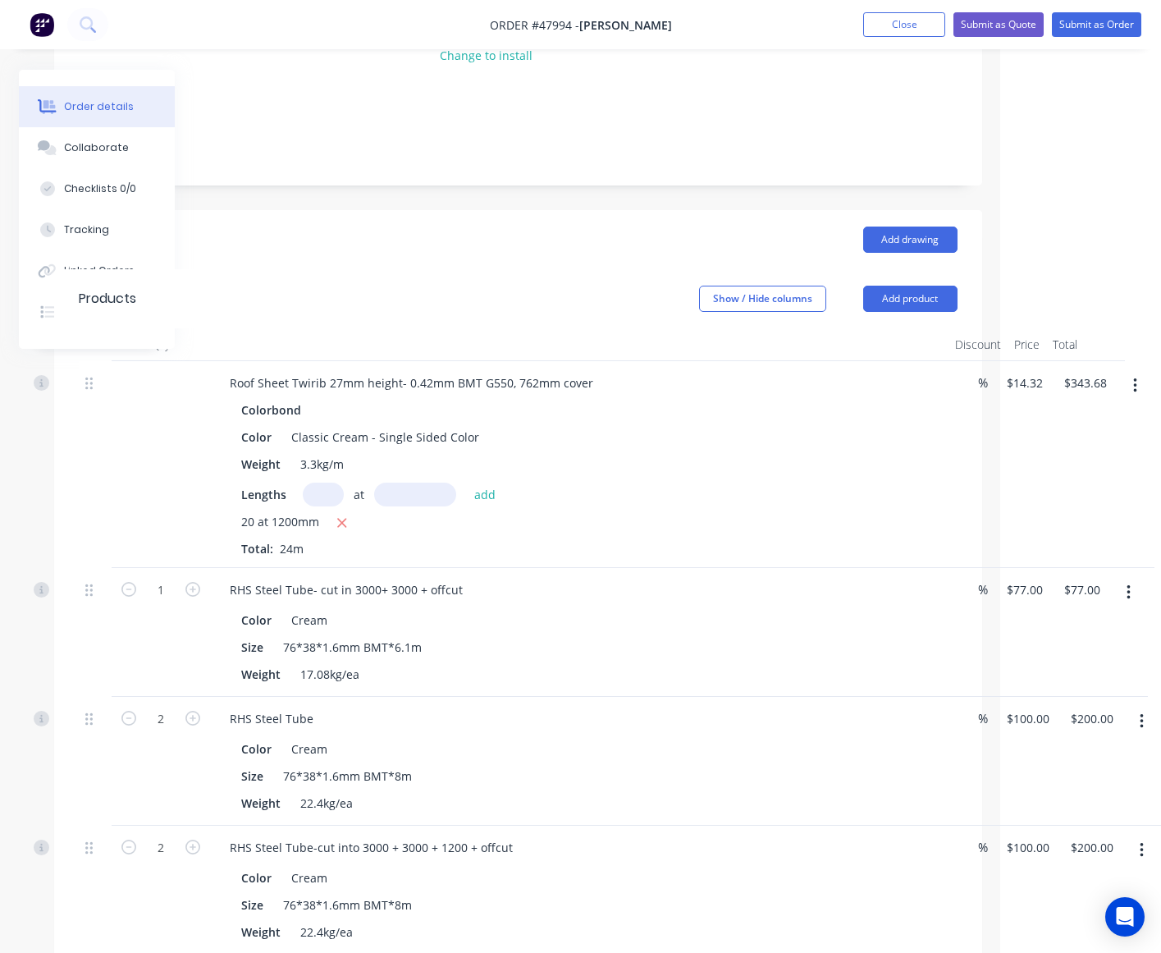
scroll to position [205, 145]
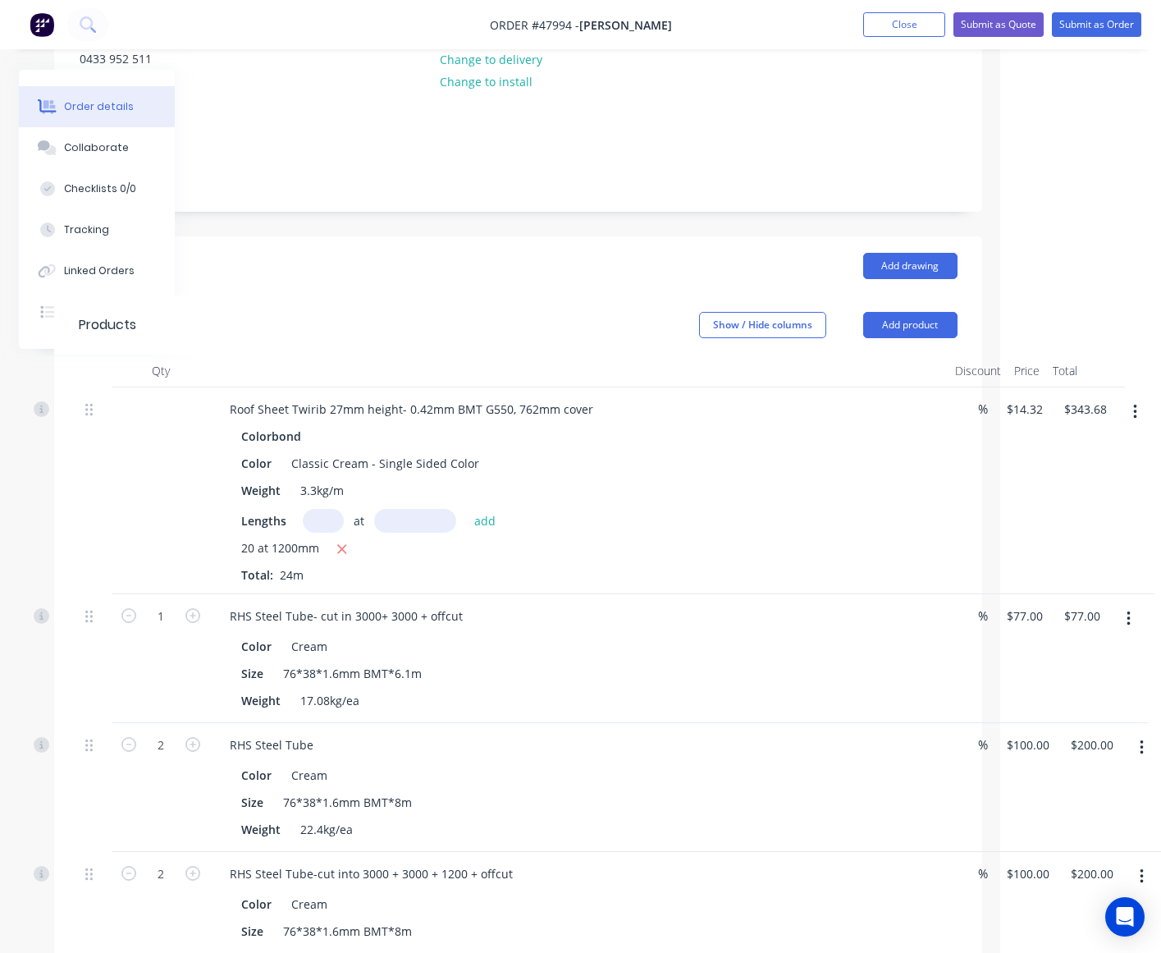
click at [909, 247] on header "Drawings Add drawing" at bounding box center [518, 265] width 928 height 59
click at [927, 259] on button "Add drawing" at bounding box center [910, 266] width 94 height 26
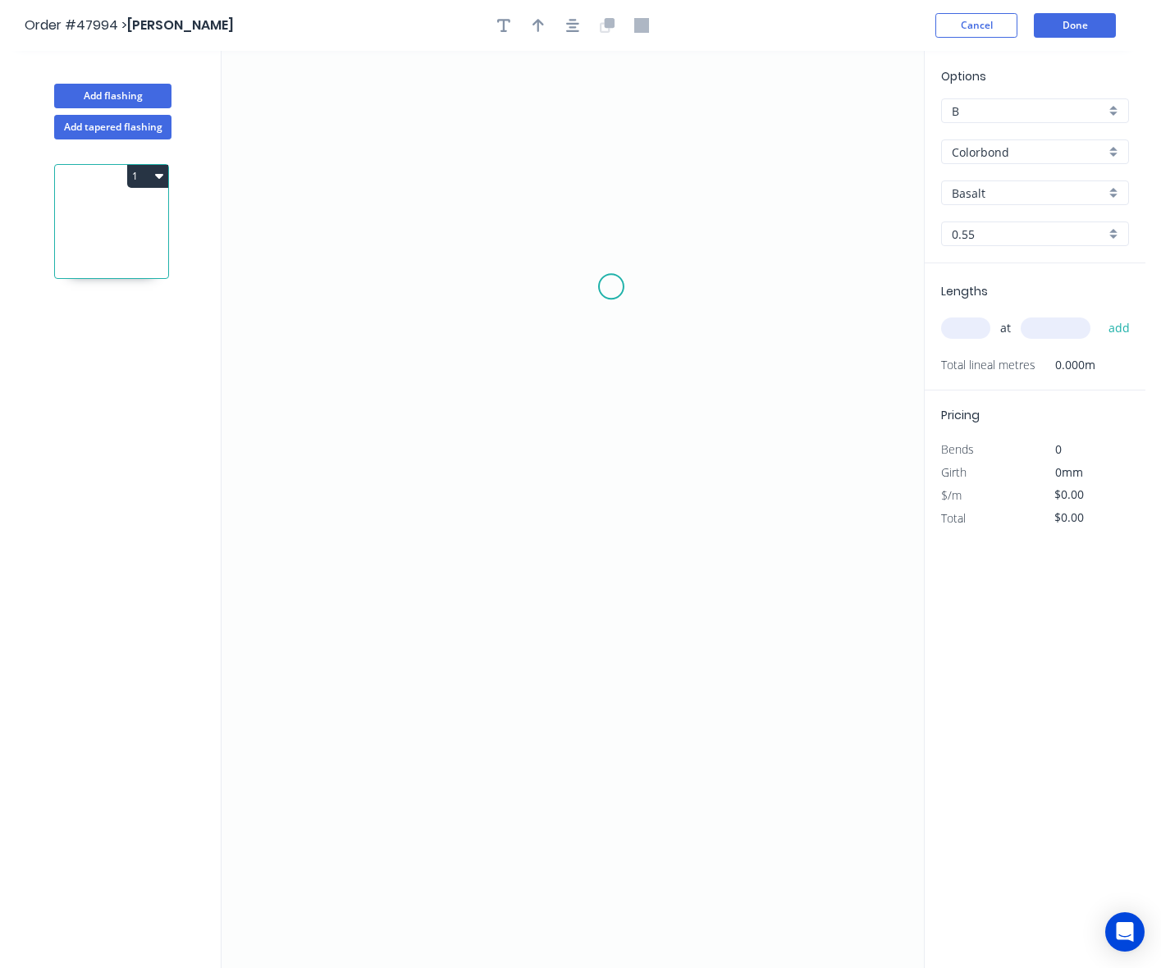
click at [630, 290] on icon "0" at bounding box center [573, 510] width 703 height 918
click at [358, 302] on icon "0" at bounding box center [573, 510] width 703 height 918
click at [345, 498] on icon "0 ?" at bounding box center [573, 510] width 703 height 918
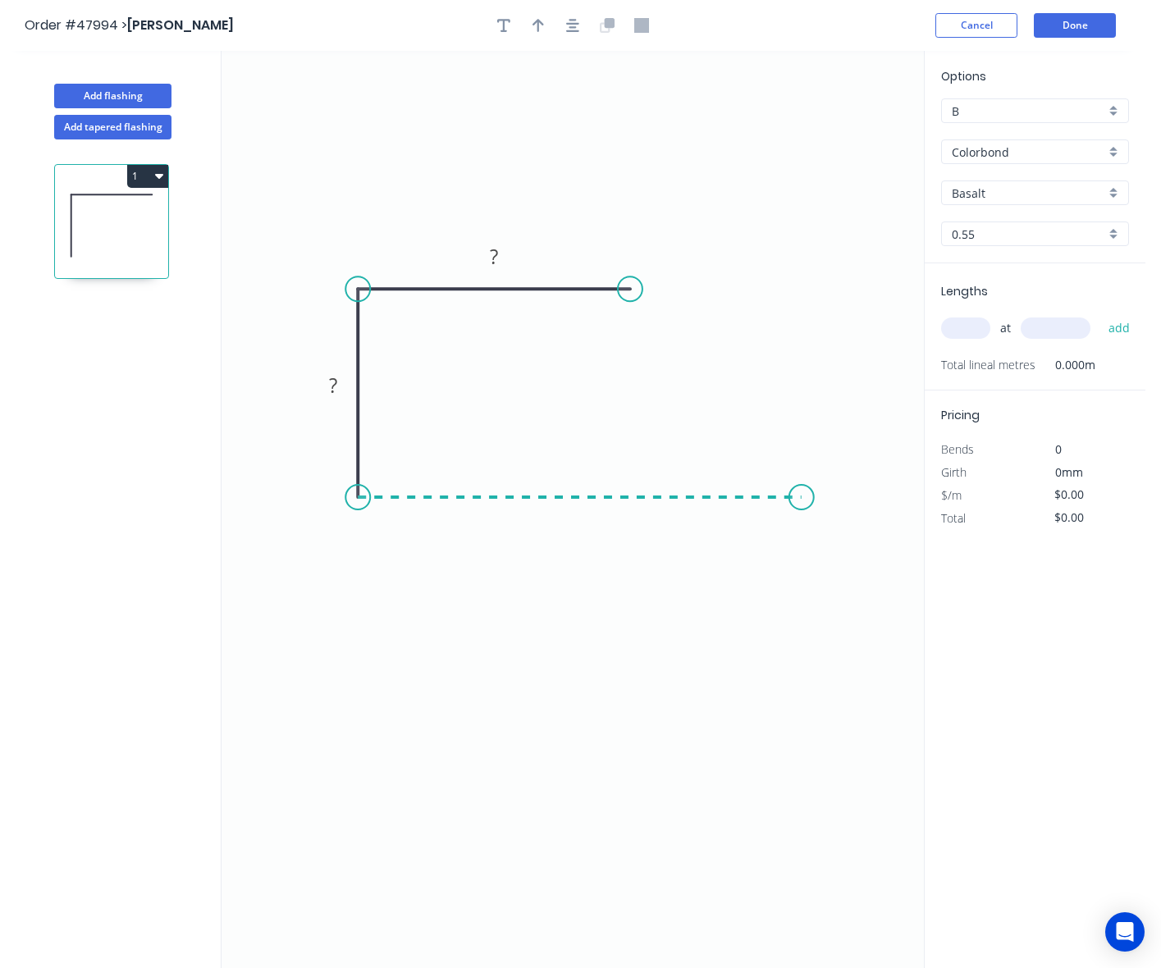
click at [802, 506] on icon "0 ? ?" at bounding box center [573, 510] width 703 height 918
click at [514, 265] on rect at bounding box center [493, 257] width 53 height 34
click at [502, 259] on rect at bounding box center [494, 257] width 33 height 23
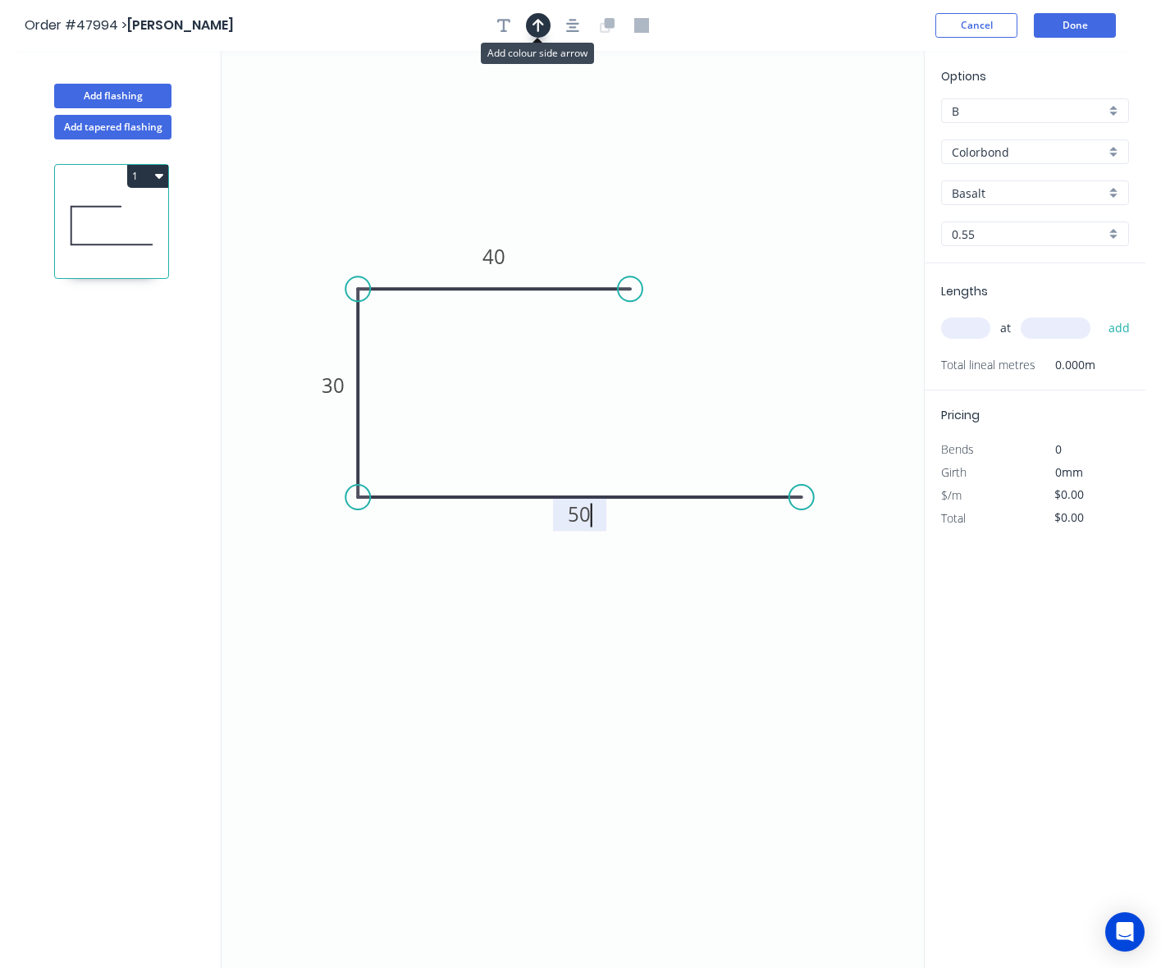
click at [543, 26] on icon "button" at bounding box center [538, 25] width 11 height 15
type input "$8.31"
drag, startPoint x: 843, startPoint y: 133, endPoint x: 367, endPoint y: 191, distance: 479.6
click at [367, 191] on icon at bounding box center [366, 171] width 15 height 53
drag, startPoint x: 368, startPoint y: 181, endPoint x: 969, endPoint y: 191, distance: 601.7
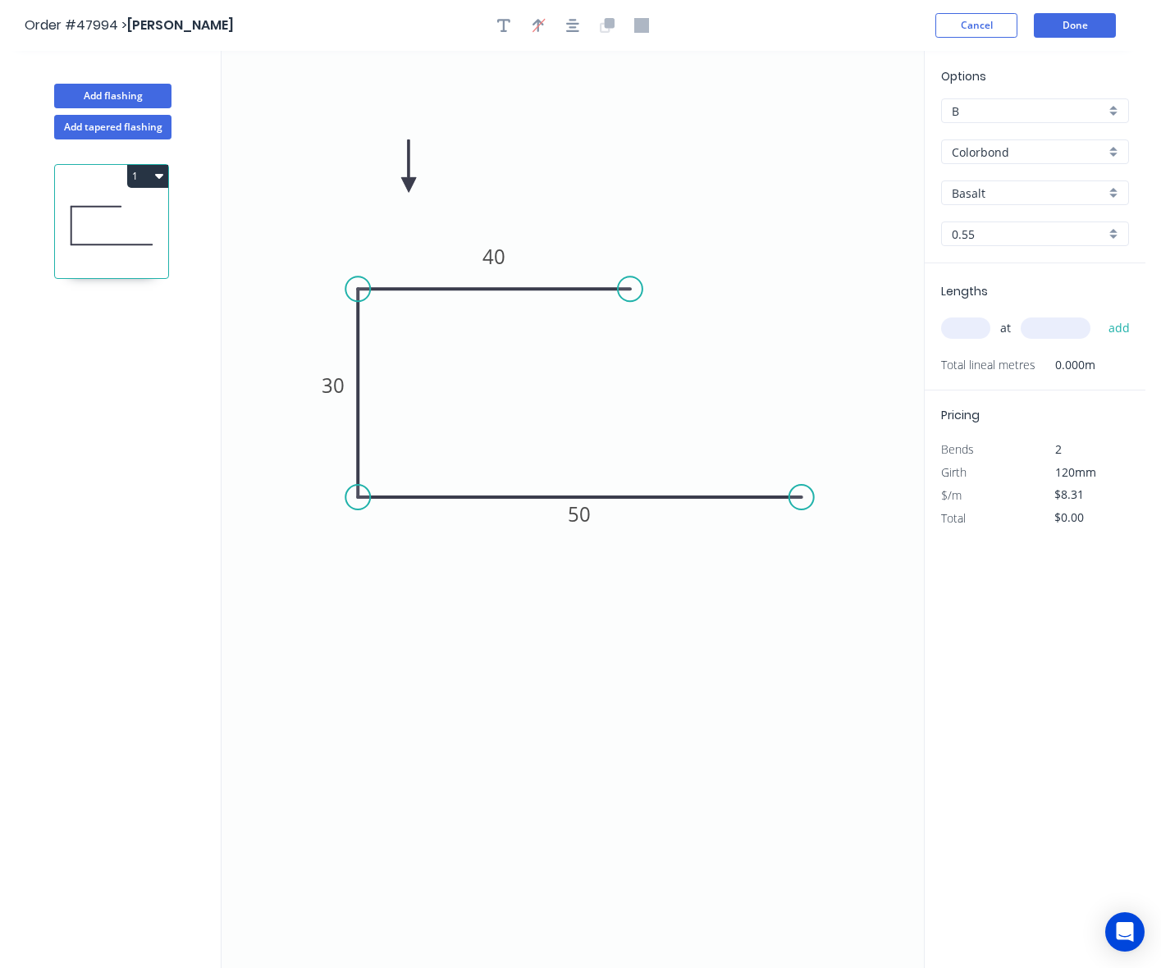
click at [411, 185] on icon at bounding box center [408, 166] width 15 height 53
click at [1039, 195] on input "Basalt" at bounding box center [1028, 193] width 153 height 17
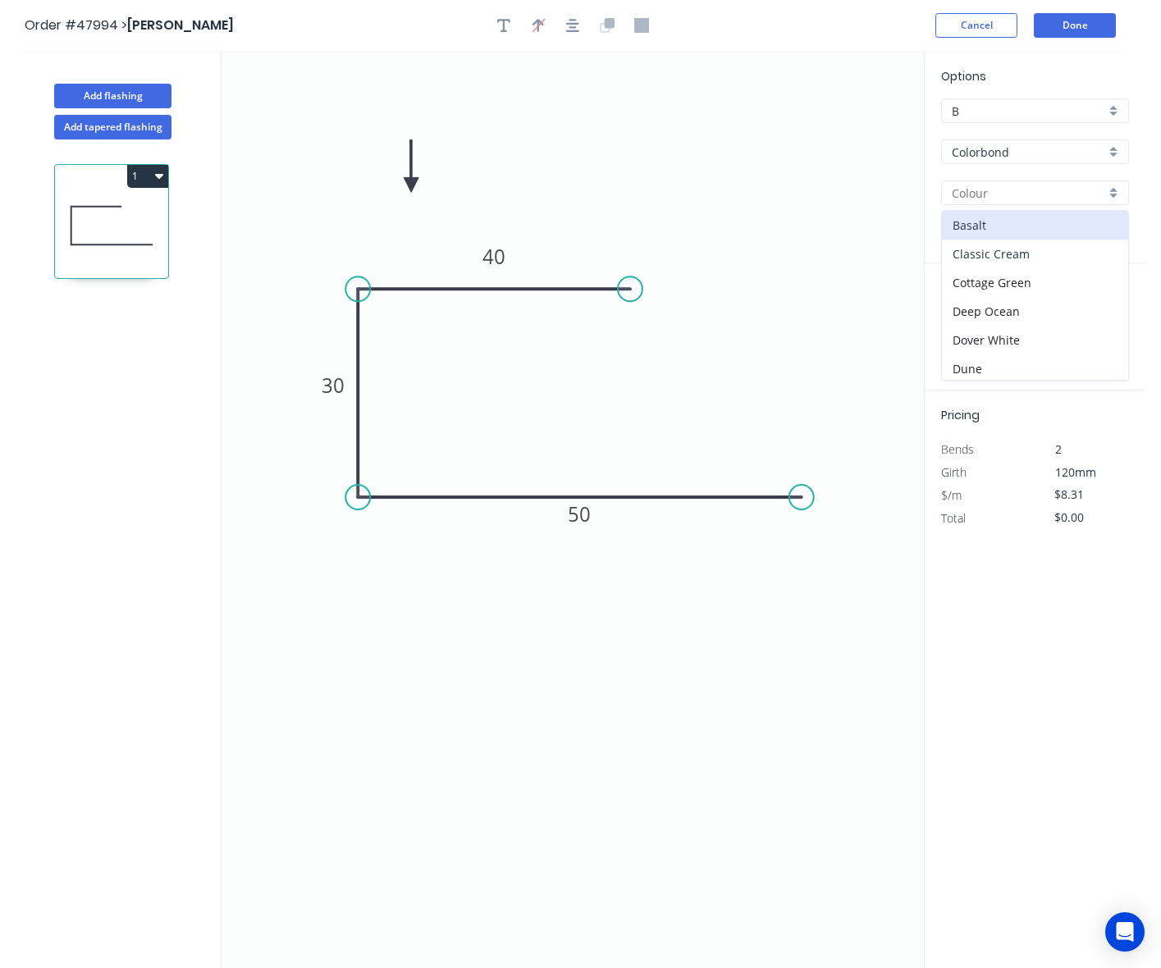
click at [1028, 261] on div "Classic Cream" at bounding box center [1035, 254] width 186 height 29
type input "Classic Cream"
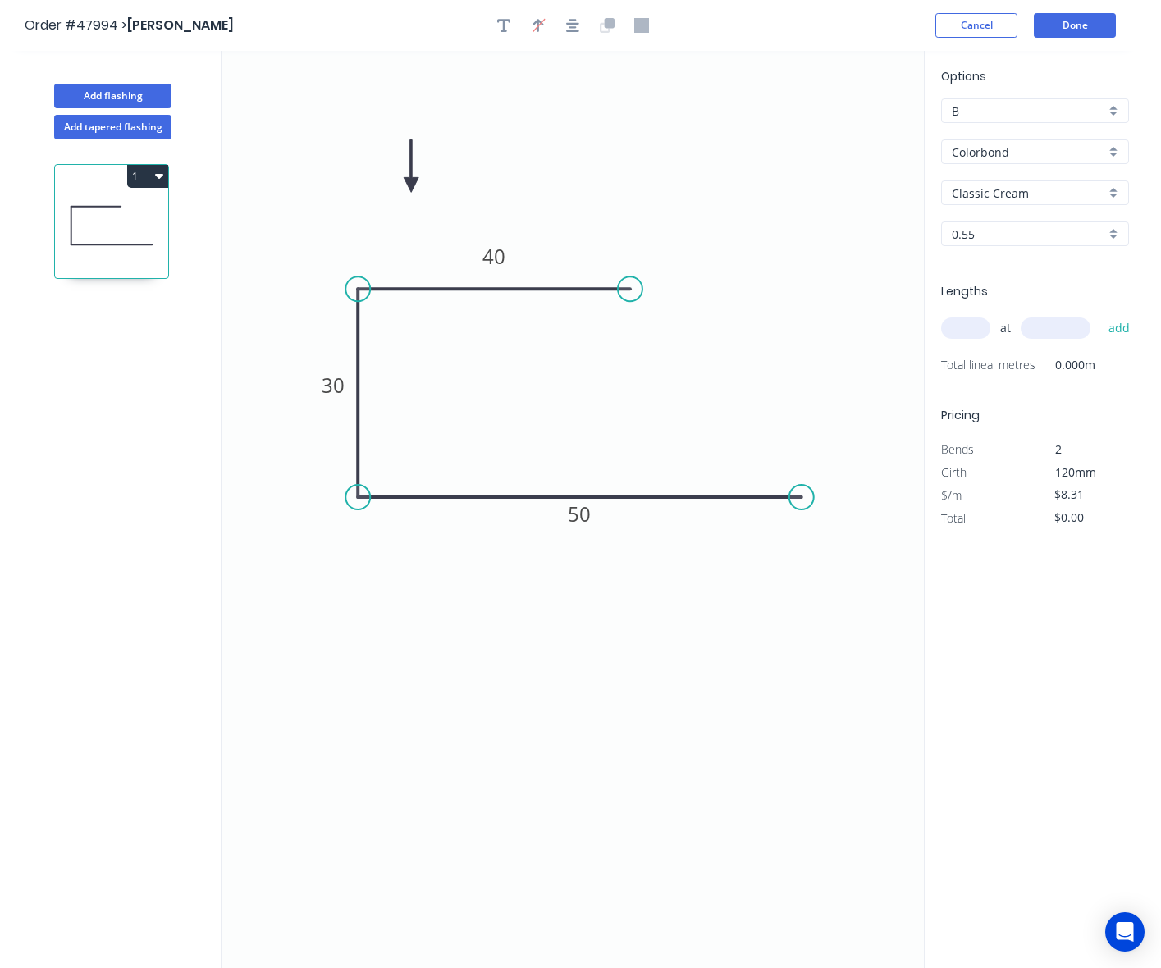
click at [981, 329] on input "text" at bounding box center [965, 328] width 49 height 21
type input "4"
type input "4000"
click at [1101, 314] on button "add" at bounding box center [1120, 328] width 39 height 28
type input "$132.96"
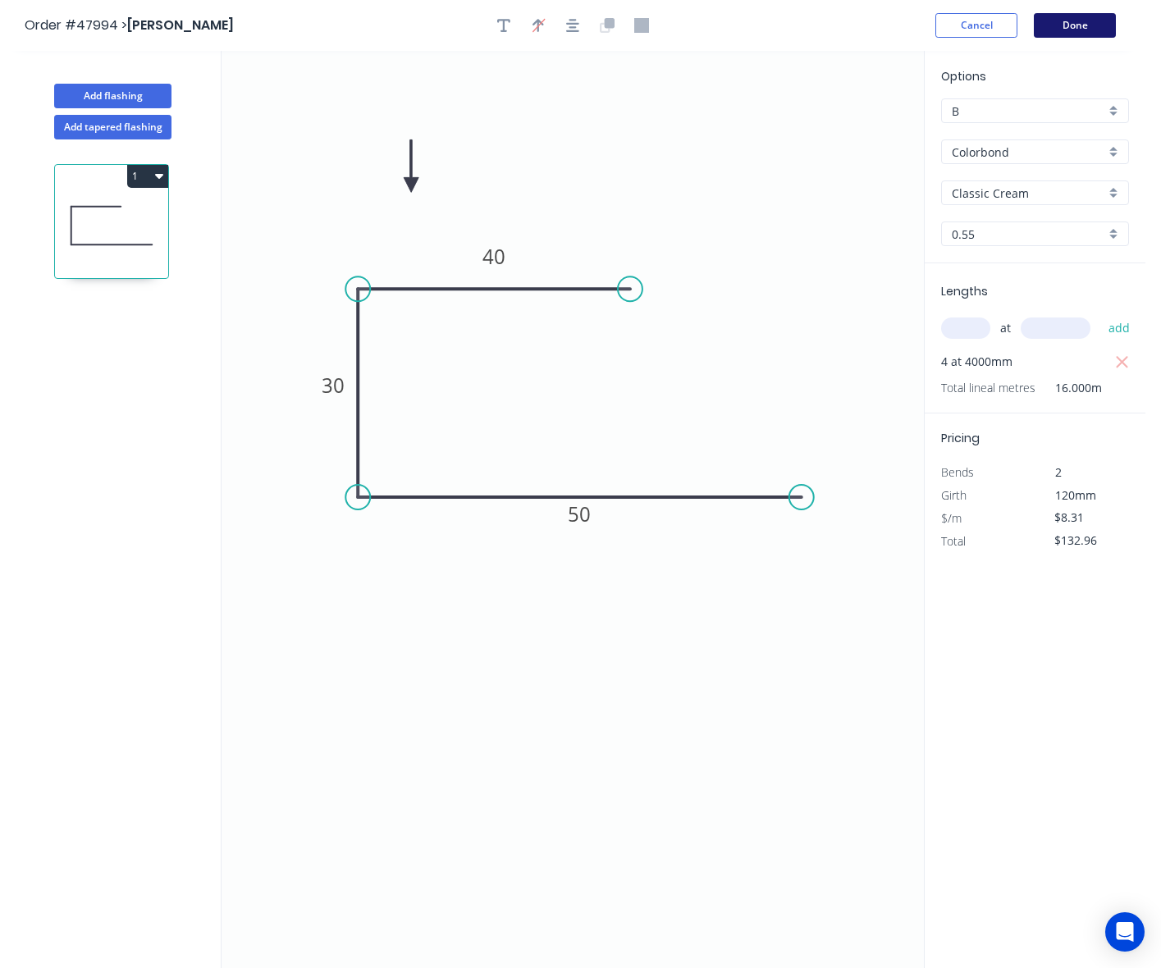
click at [1101, 25] on button "Done" at bounding box center [1075, 25] width 82 height 25
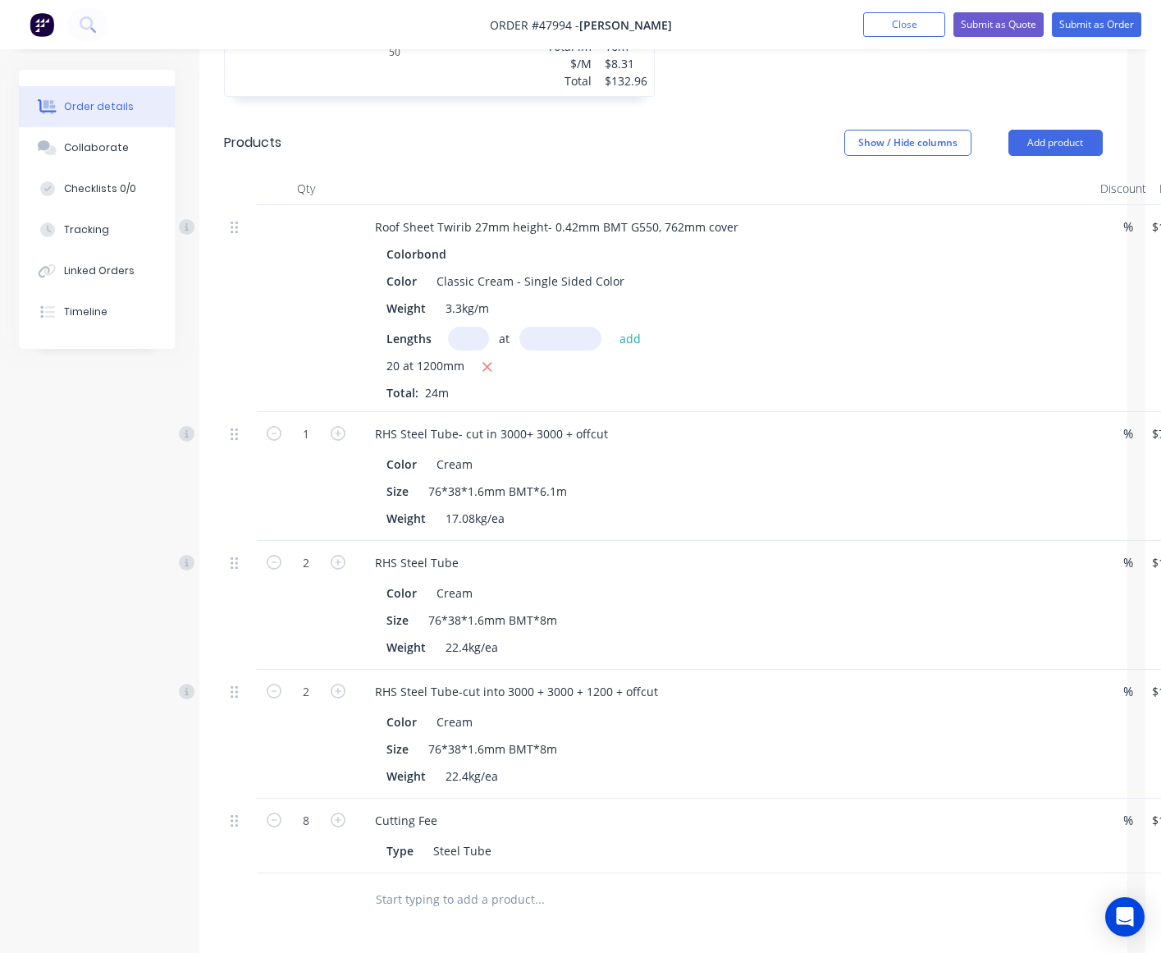
scroll to position [410, 0]
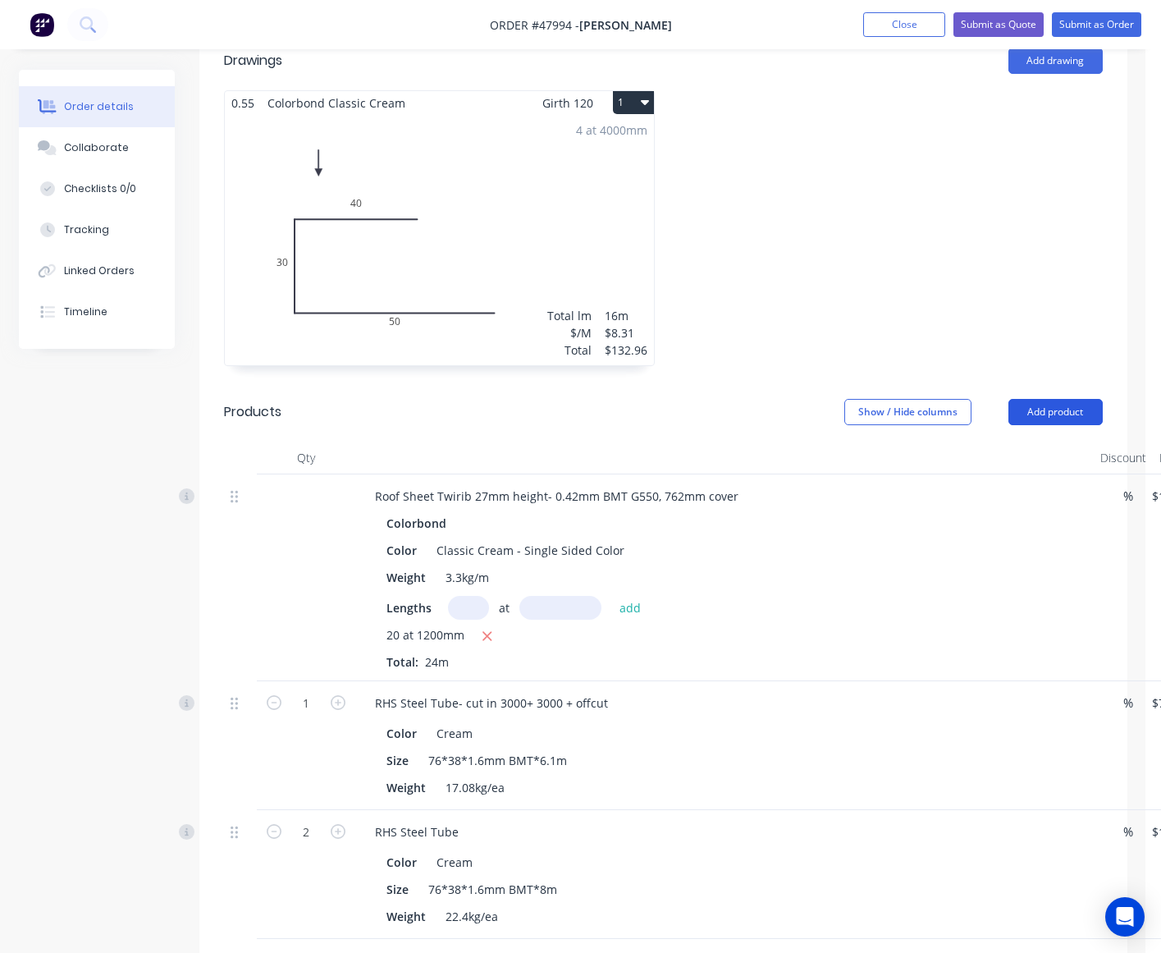
click at [1042, 415] on button "Add product" at bounding box center [1056, 412] width 94 height 26
click at [1039, 469] on button "Product catalogue" at bounding box center [1025, 453] width 156 height 33
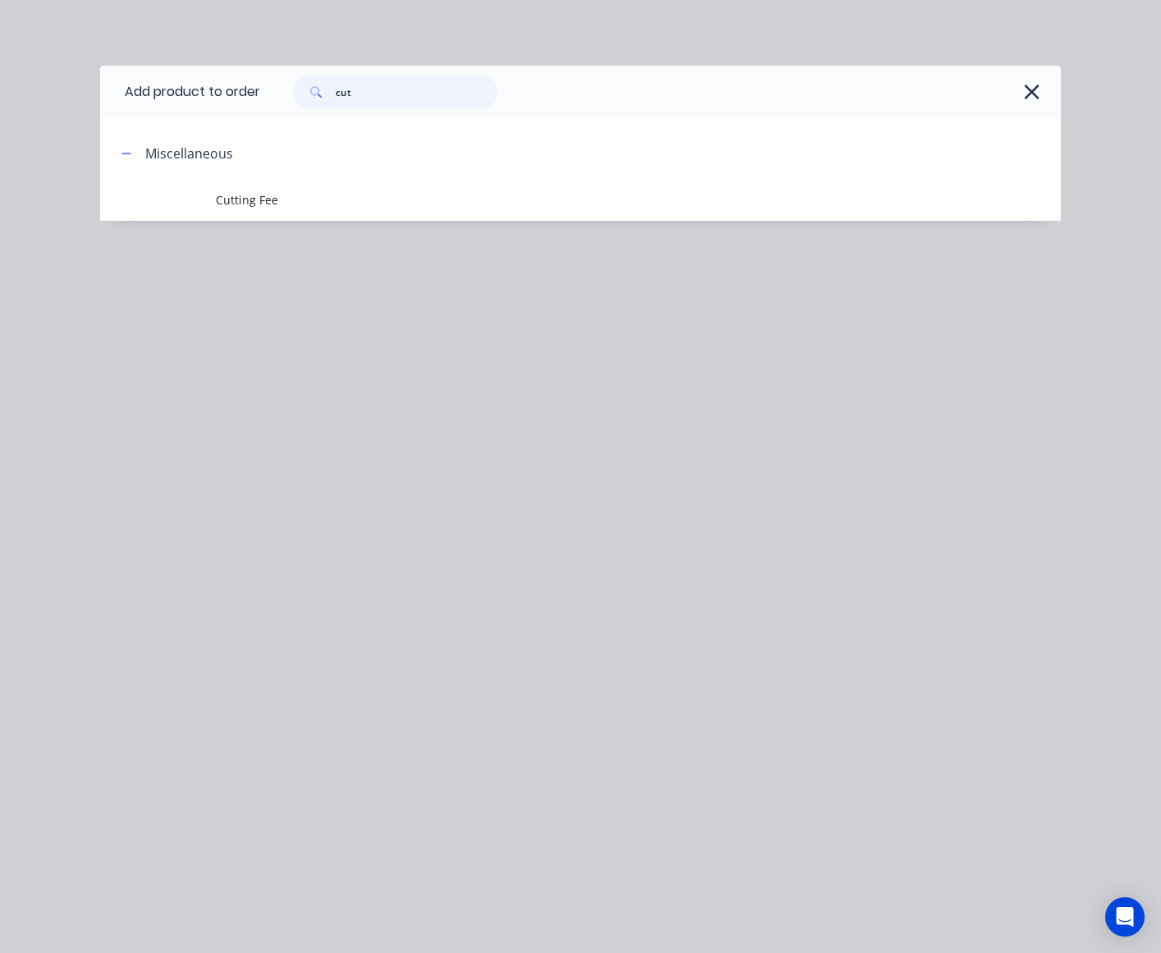
click at [394, 76] on input "cut" at bounding box center [417, 92] width 162 height 33
drag, startPoint x: 394, startPoint y: 91, endPoint x: 211, endPoint y: 89, distance: 183.0
click at [211, 89] on header "Add product to order cut" at bounding box center [580, 92] width 961 height 53
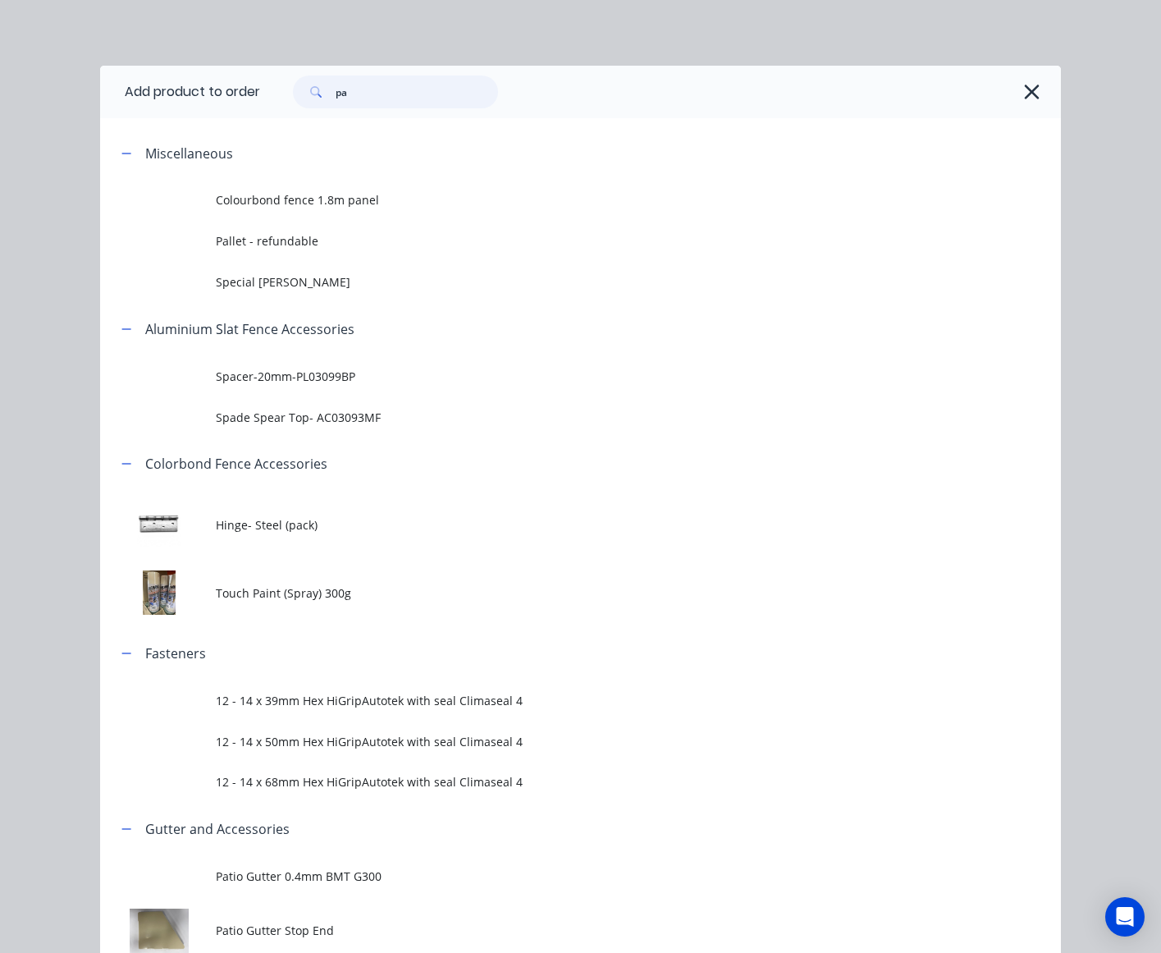
type input "p"
type input "gutter"
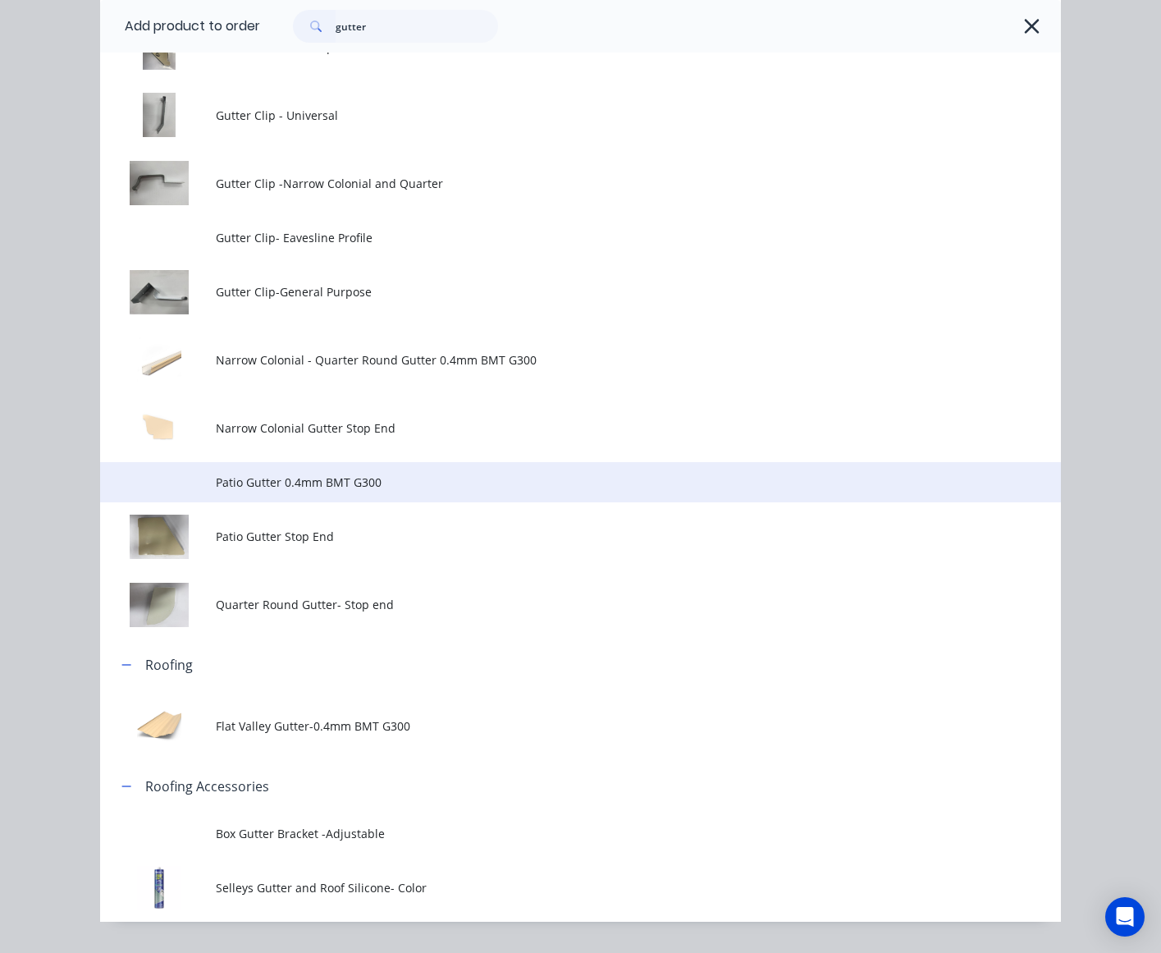
click at [287, 487] on span "Patio Gutter 0.4mm BMT G300" at bounding box center [554, 482] width 676 height 17
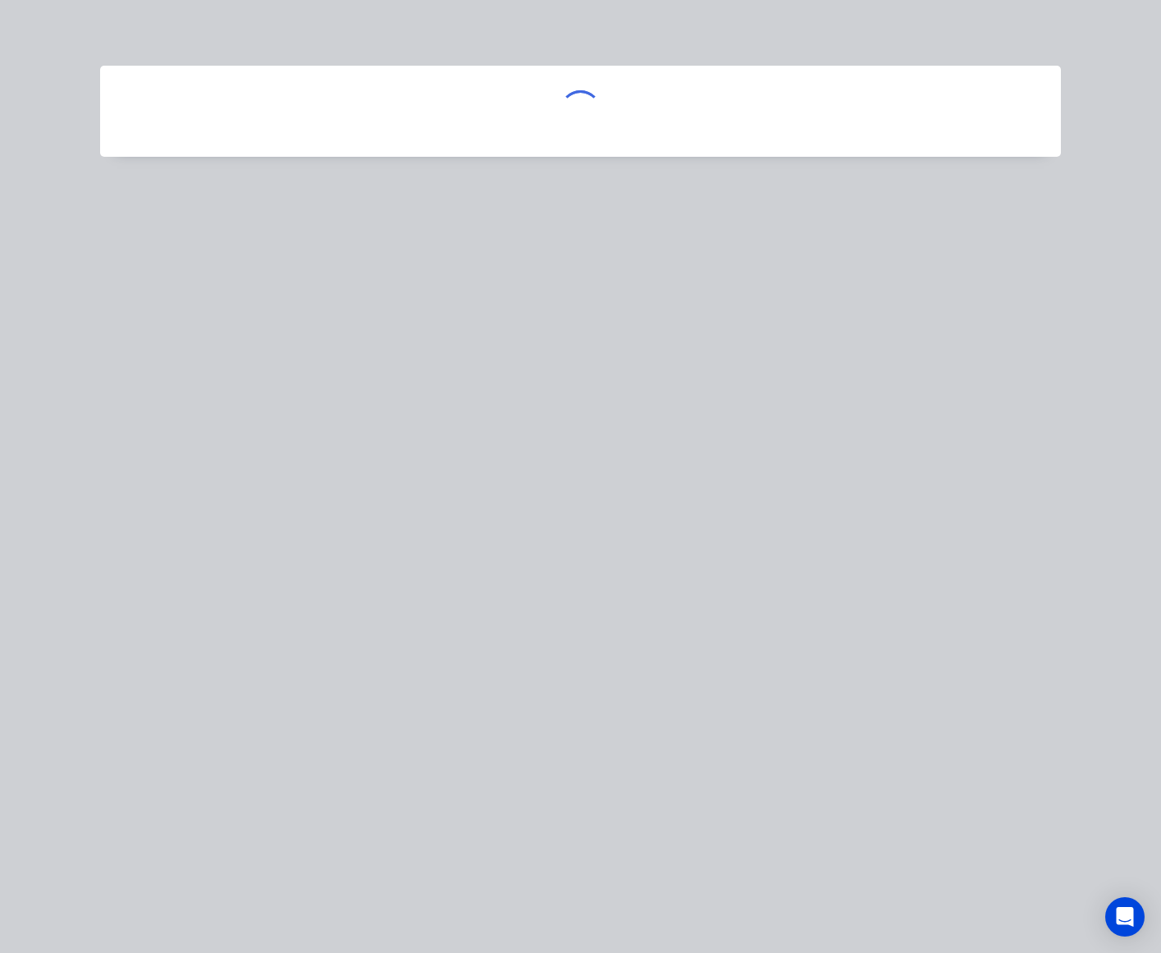
scroll to position [0, 0]
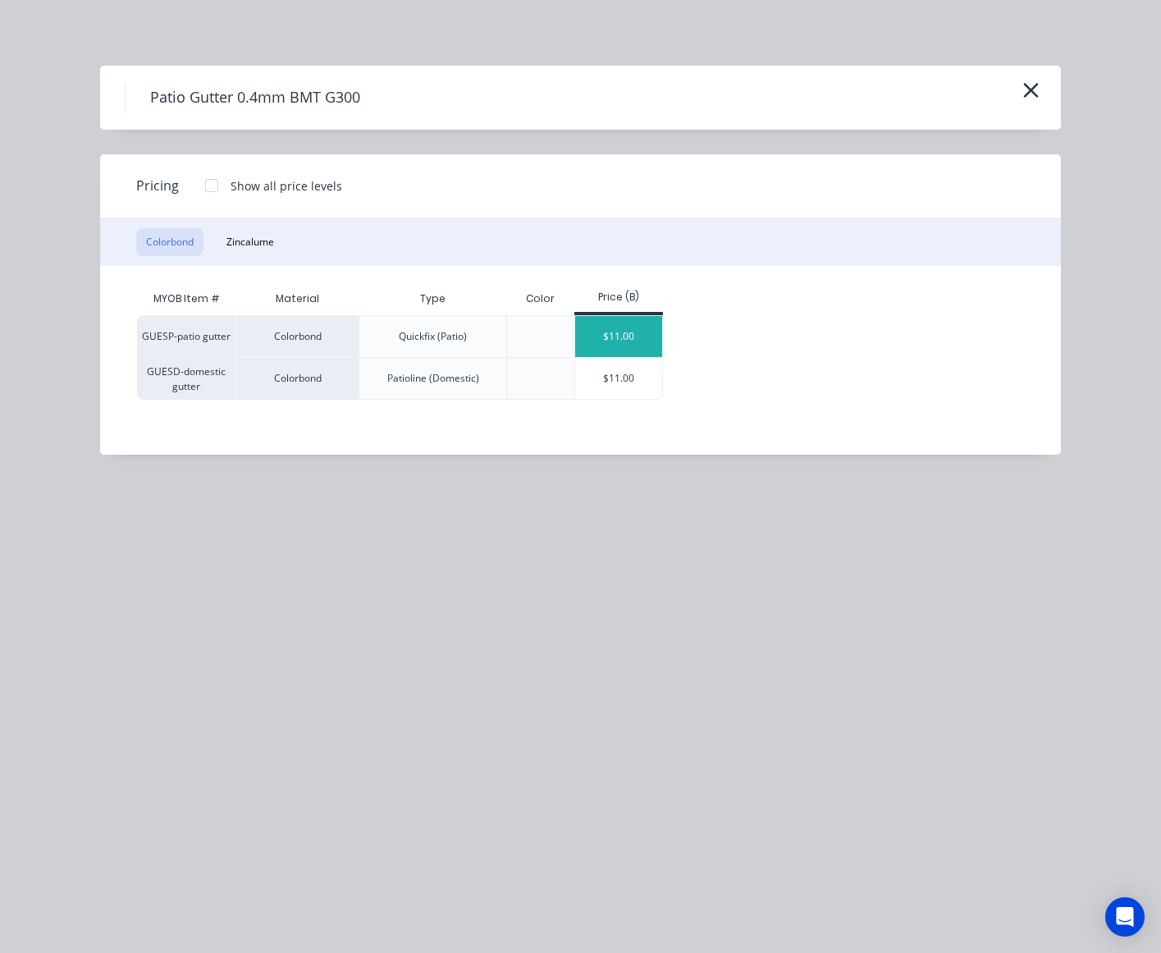
click at [607, 329] on div "$11.00" at bounding box center [619, 336] width 88 height 41
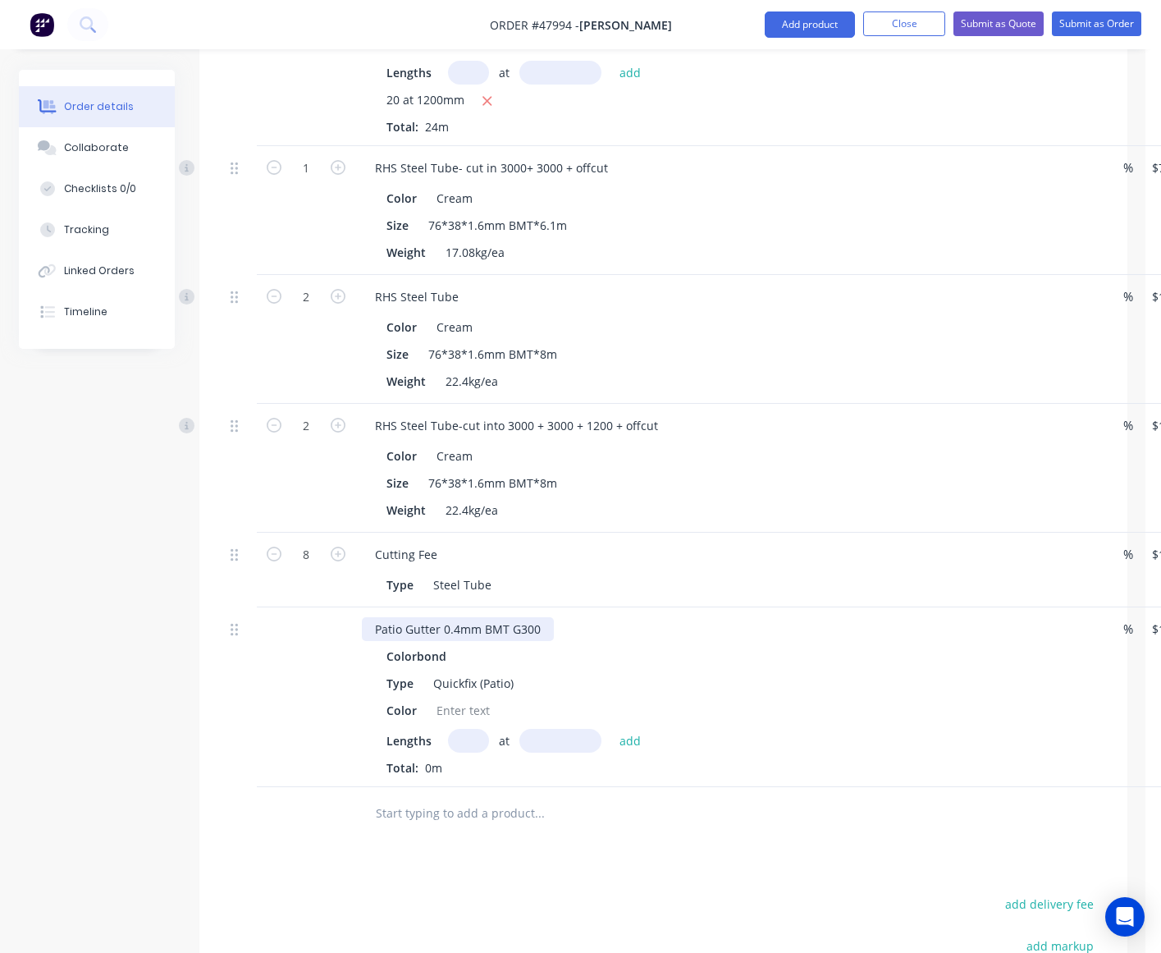
scroll to position [1216, 0]
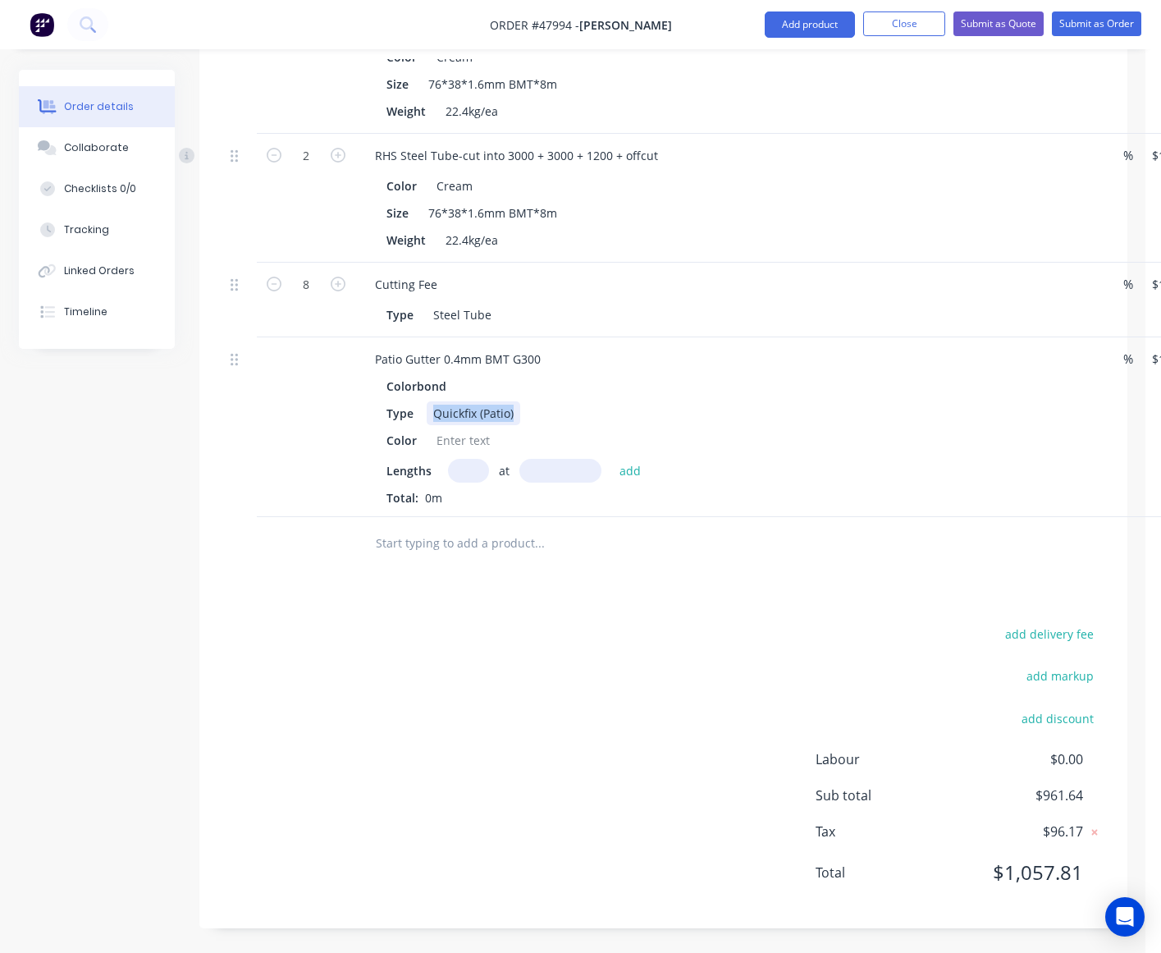
drag, startPoint x: 429, startPoint y: 410, endPoint x: 551, endPoint y: 408, distance: 121.5
click at [551, 408] on div "Type Quickfix (Patio)" at bounding box center [721, 413] width 683 height 24
click at [515, 407] on div "Quickfix (Patio)" at bounding box center [474, 413] width 94 height 24
click at [517, 407] on div "Quickfix (Patio)" at bounding box center [474, 413] width 94 height 24
click at [511, 412] on div "Quickfix (Patio)" at bounding box center [474, 413] width 94 height 24
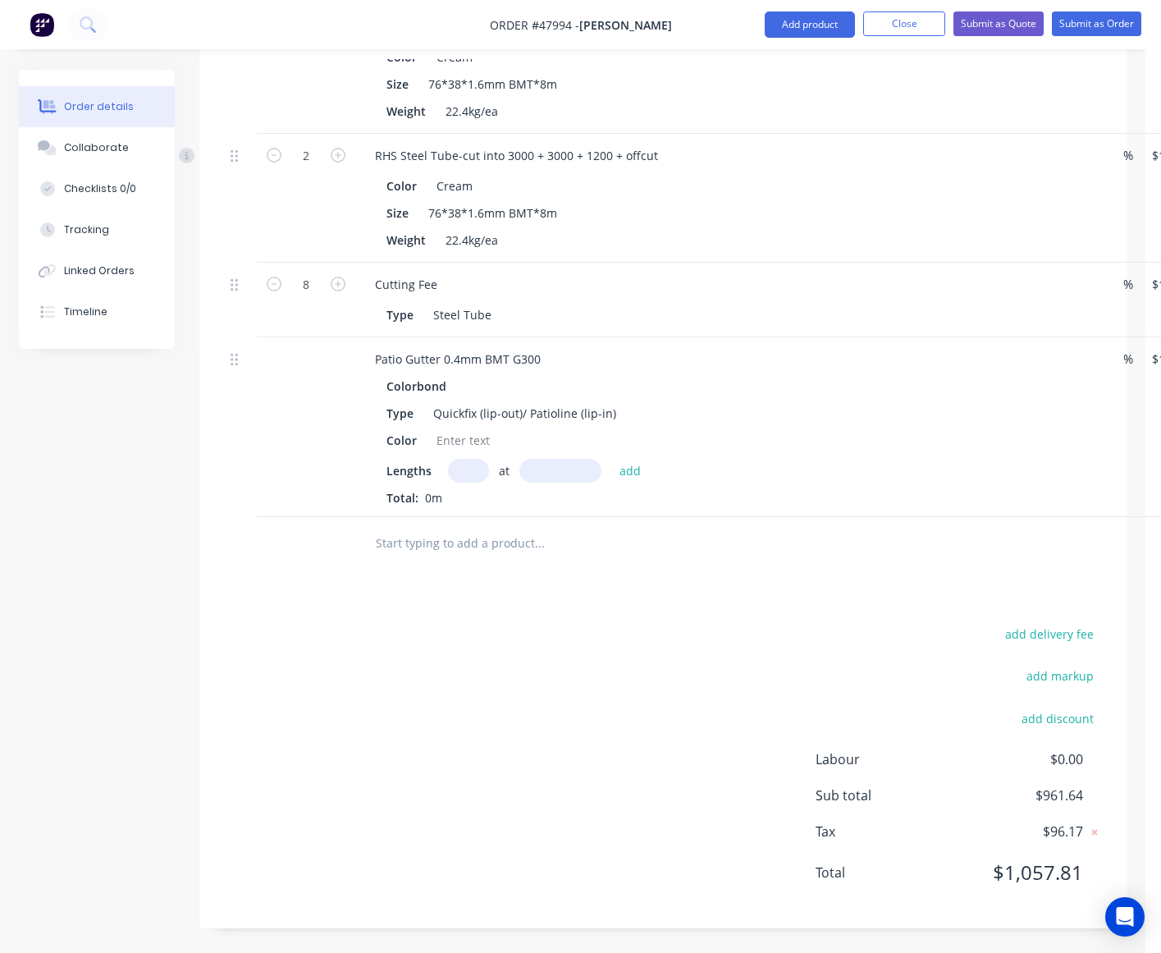
click at [535, 454] on div "Colorbond Type Quickfix (lip-out)/ Patioline (lip-in) Color Lengths at add Tota…" at bounding box center [724, 440] width 725 height 132
click at [478, 436] on div at bounding box center [463, 440] width 66 height 24
click at [464, 182] on div "Cream" at bounding box center [454, 186] width 49 height 24
copy div "Cream"
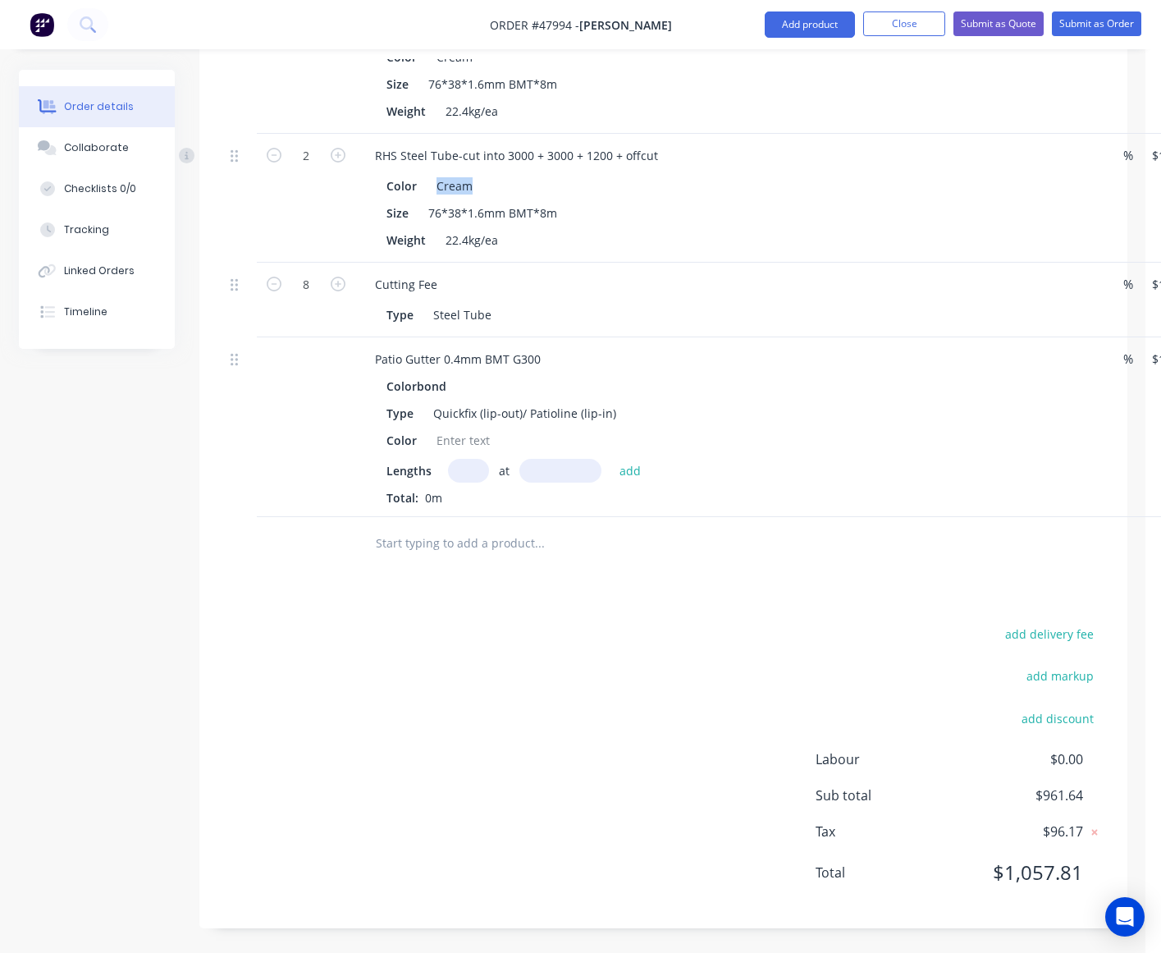
click at [474, 462] on input "text" at bounding box center [468, 471] width 41 height 24
click at [474, 454] on div "Colorbond Type Quickfix (lip-out)/ Patioline (lip-in) Color Lengths at add Tota…" at bounding box center [724, 440] width 725 height 132
click at [476, 440] on div at bounding box center [463, 440] width 66 height 24
paste div
click at [468, 477] on input "text" at bounding box center [468, 471] width 41 height 24
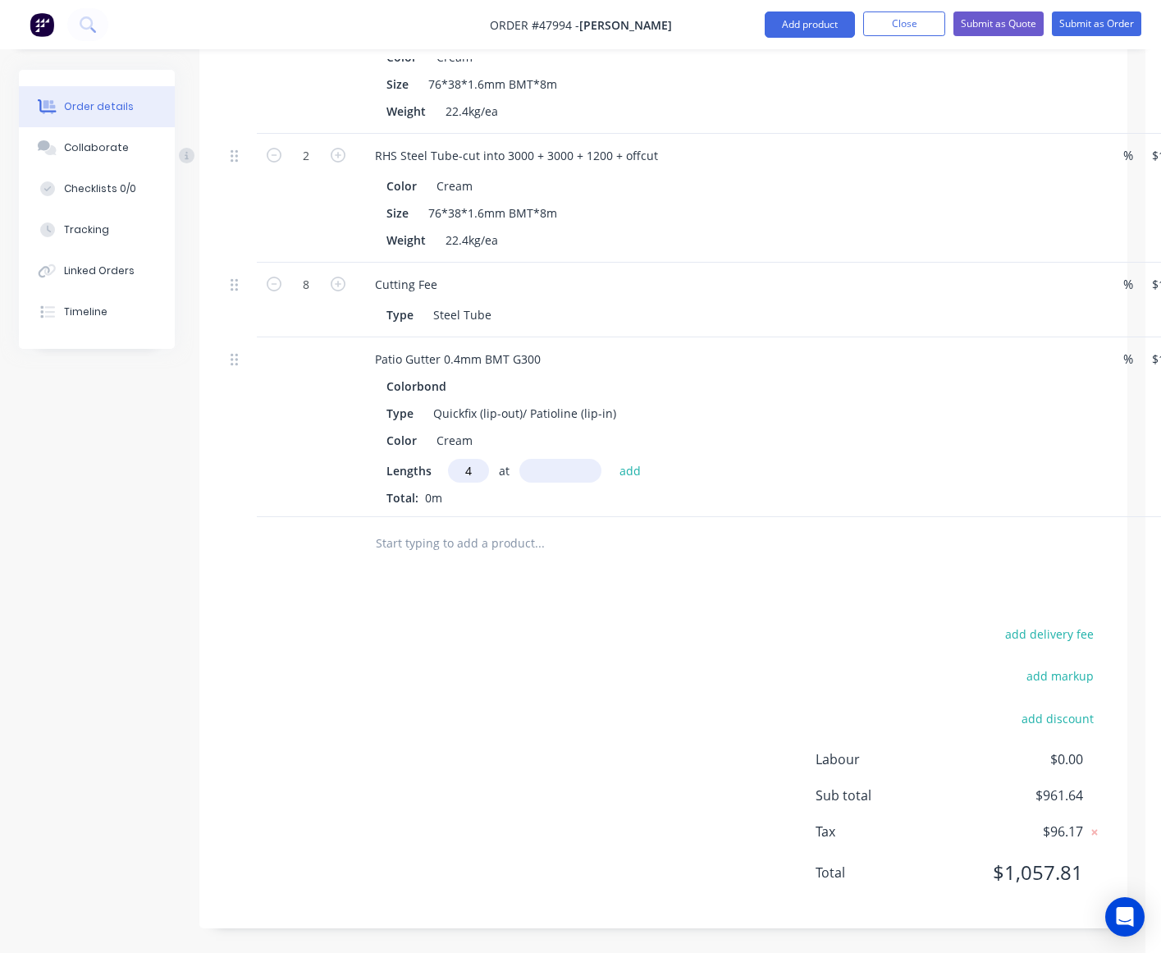
type input "4"
type input "4000"
click at [611, 459] on button "add" at bounding box center [630, 470] width 39 height 22
type input "$176.00"
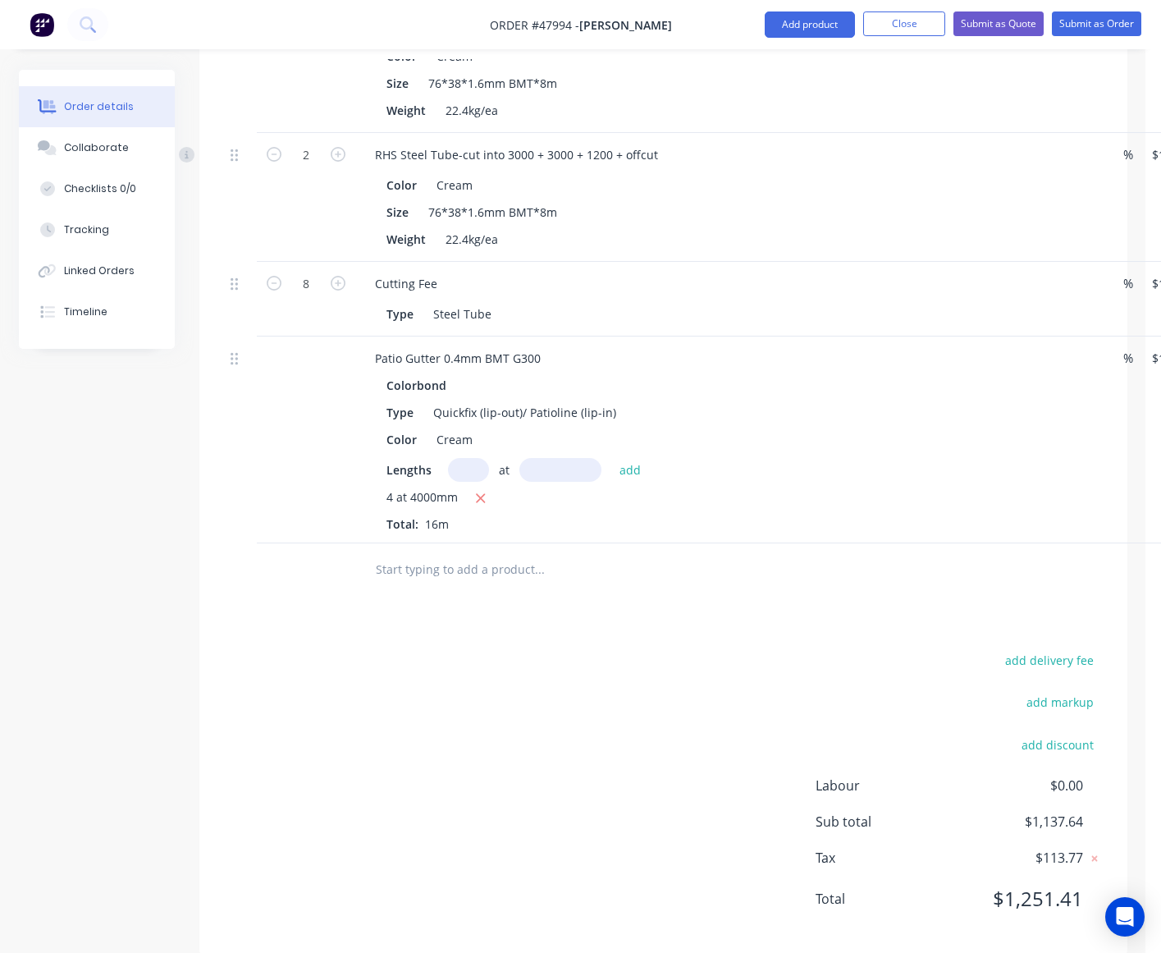
click at [591, 761] on div "add delivery fee add markup add discount Labour $0.00 Sub total $1,137.64 Tax $…" at bounding box center [663, 789] width 879 height 281
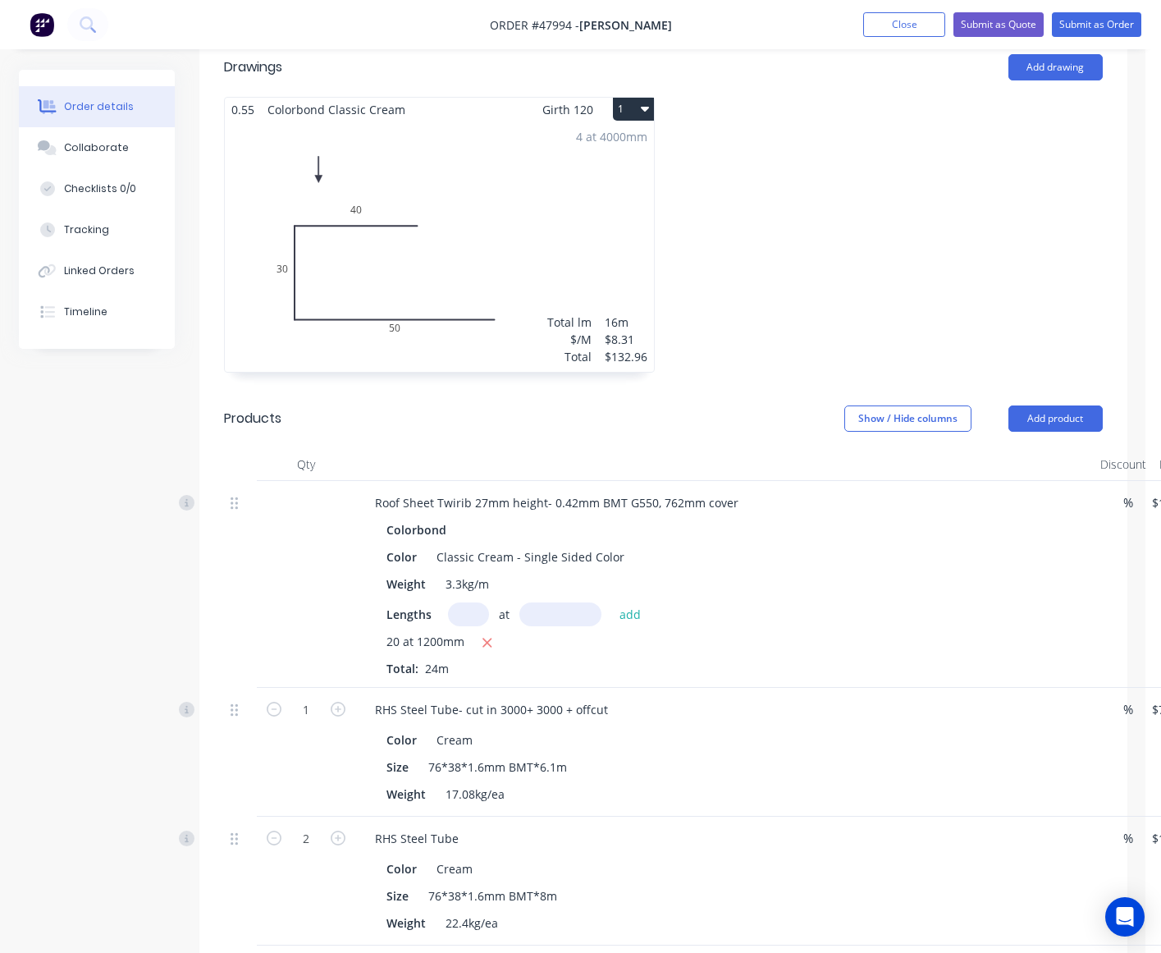
scroll to position [396, 0]
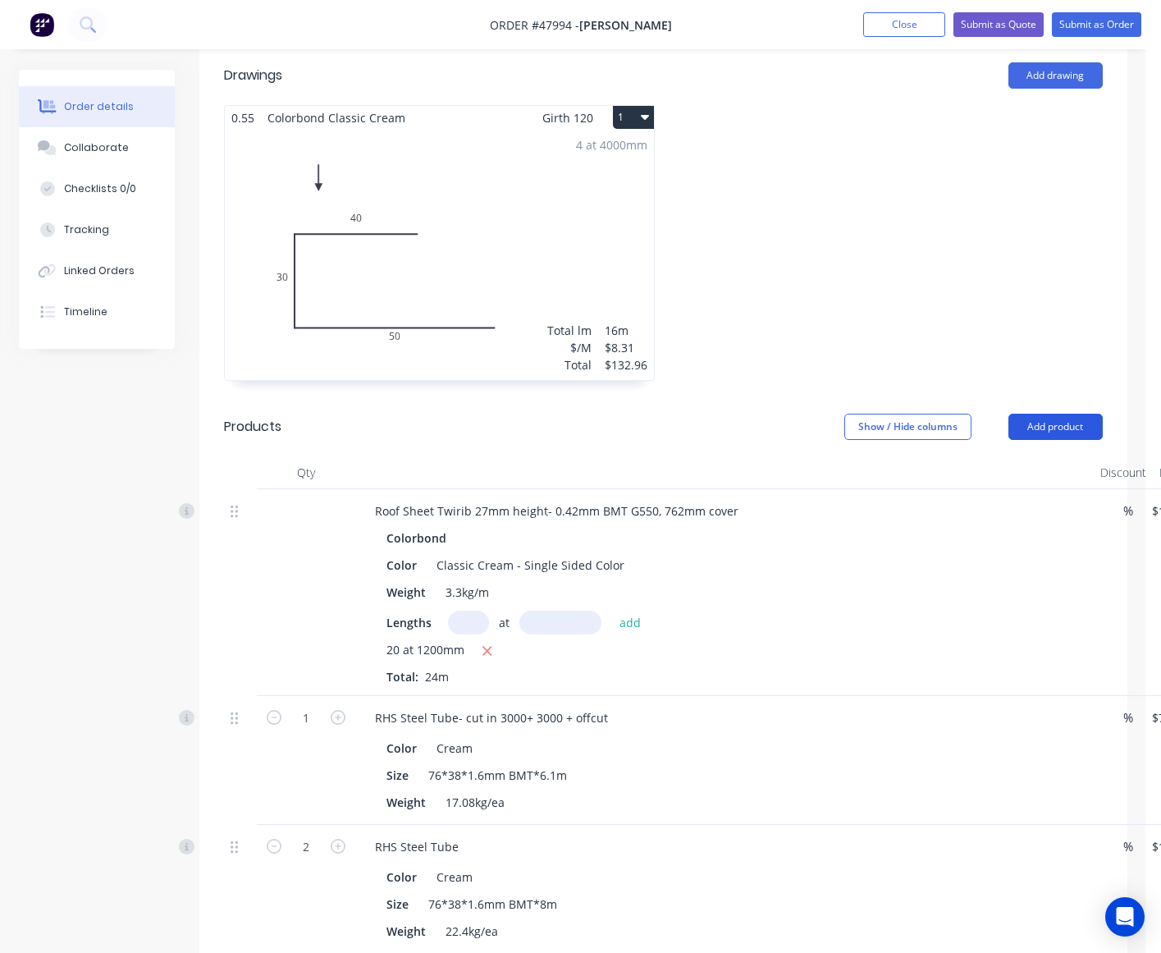
drag, startPoint x: 1018, startPoint y: 423, endPoint x: 1030, endPoint y: 444, distance: 23.5
click at [1019, 423] on button "Add product" at bounding box center [1056, 427] width 94 height 26
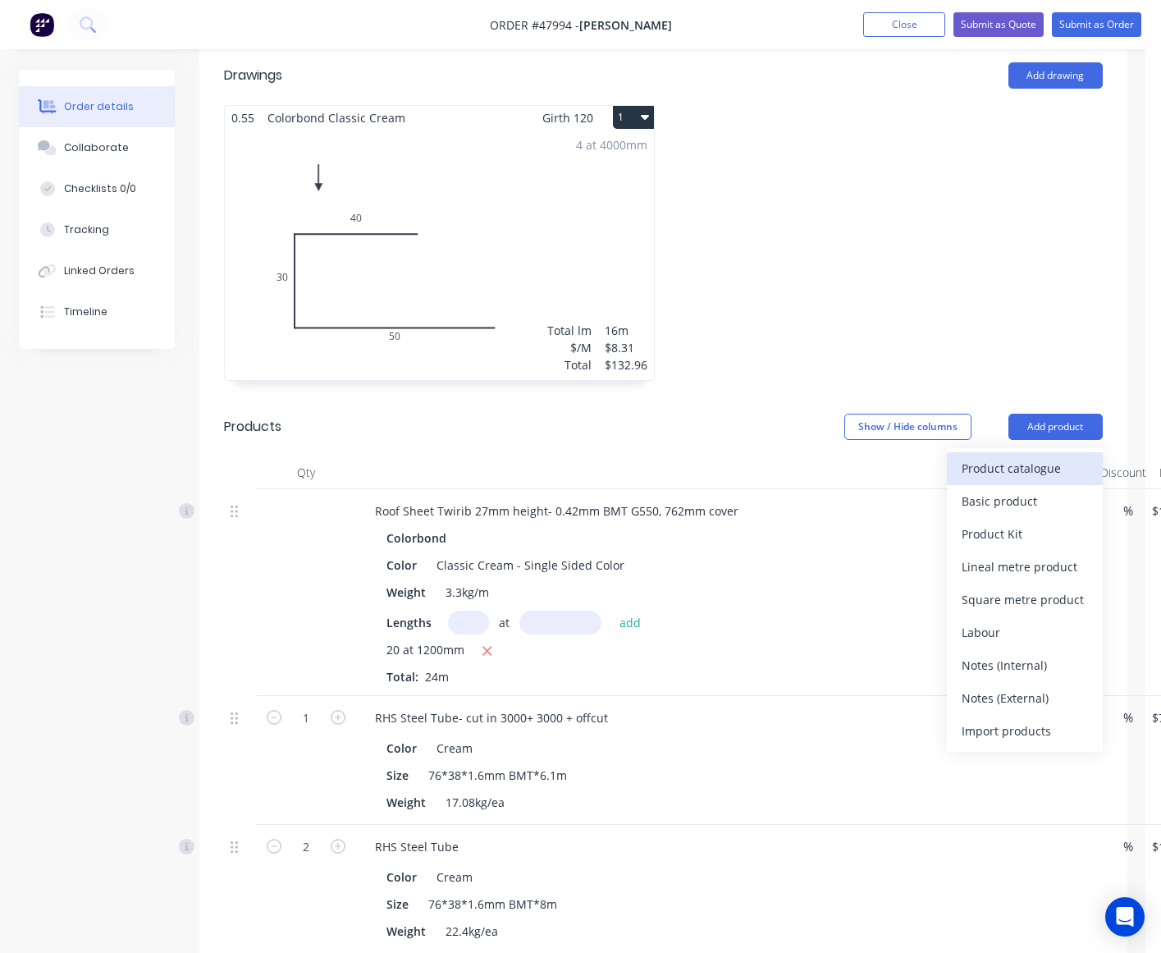
click at [1045, 469] on div "Product catalogue" at bounding box center [1025, 468] width 126 height 24
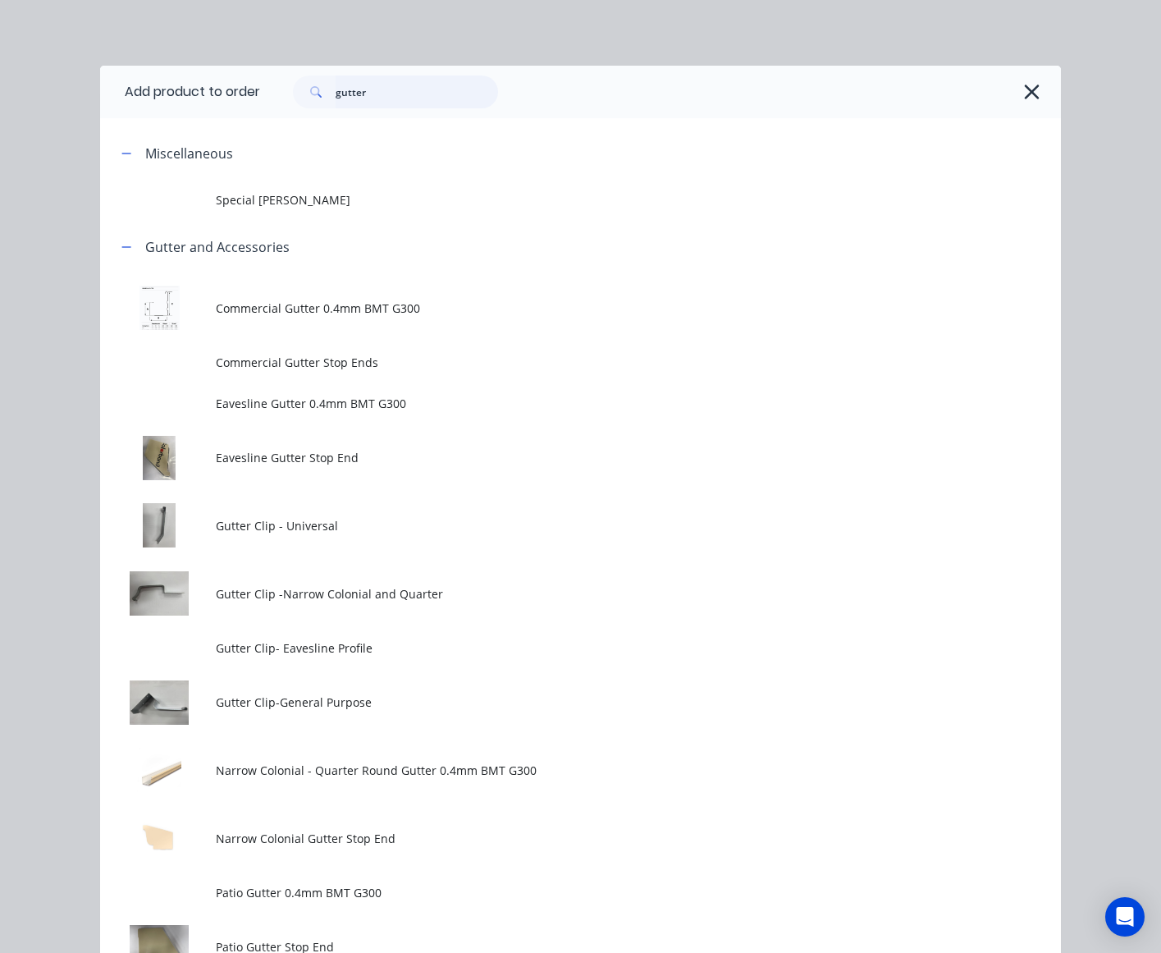
drag, startPoint x: 378, startPoint y: 105, endPoint x: 141, endPoint y: 105, distance: 237.2
click at [141, 105] on header "Add product to order gutter" at bounding box center [580, 92] width 961 height 53
type input "down"
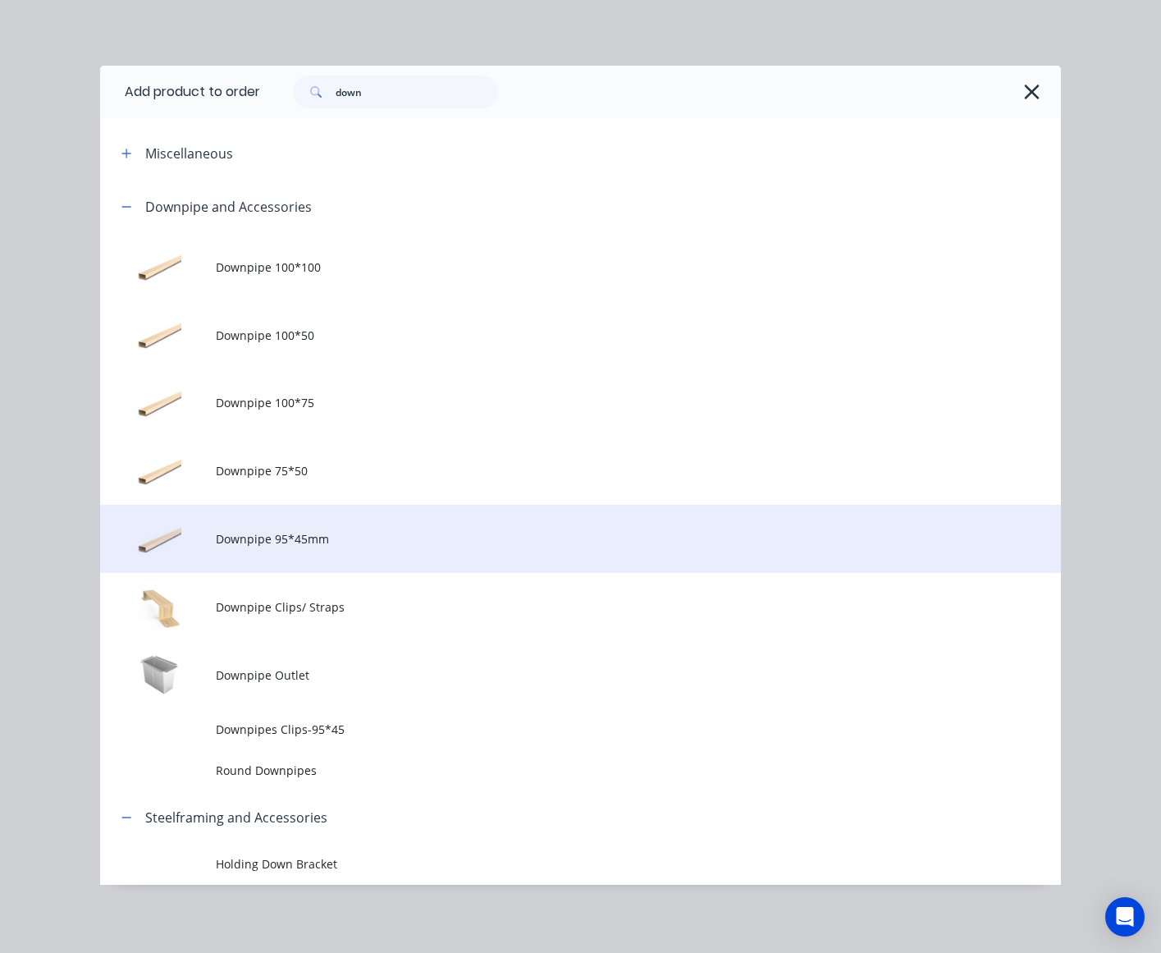
click at [327, 530] on span "Downpipe 95*45mm" at bounding box center [554, 538] width 676 height 17
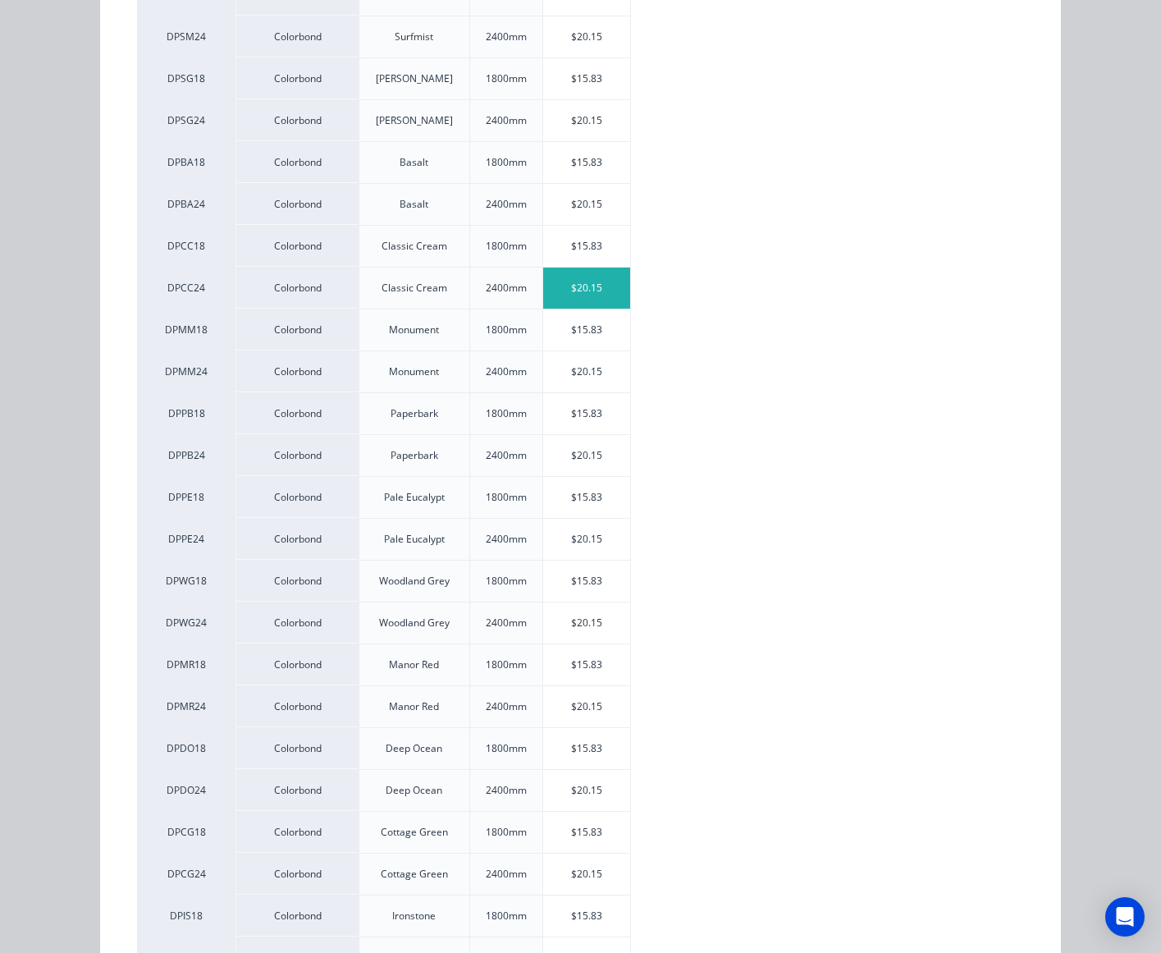
scroll to position [410, 0]
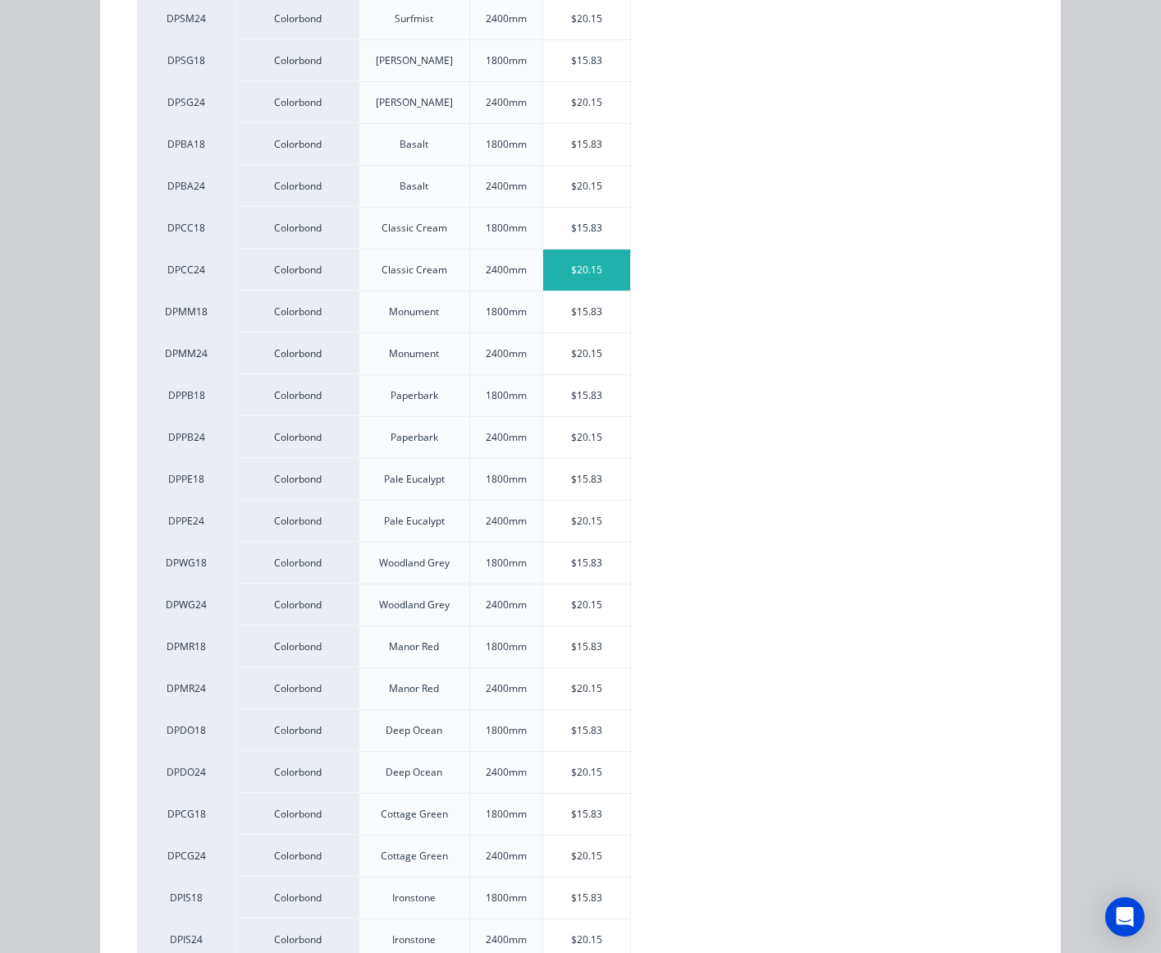
click at [588, 265] on div "$20.15" at bounding box center [587, 269] width 88 height 41
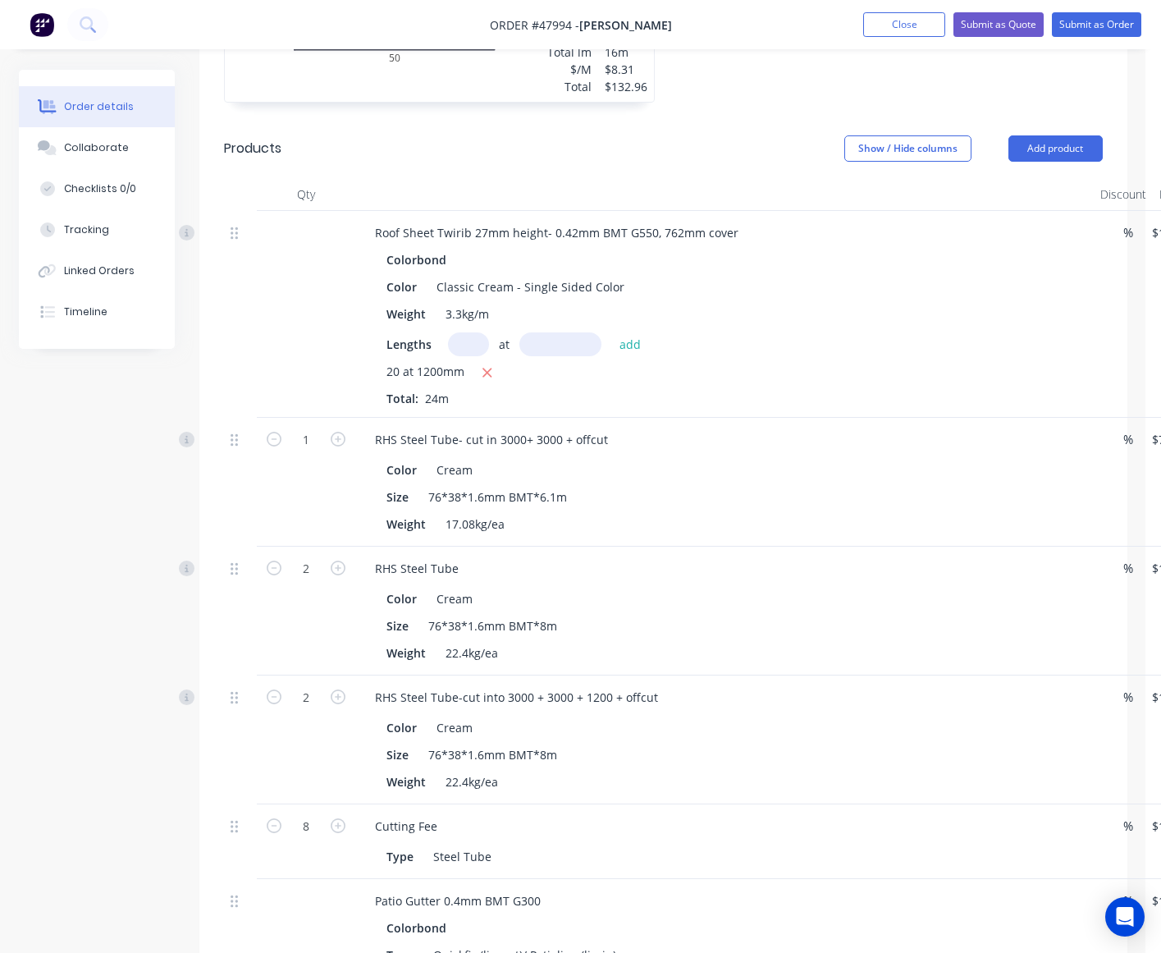
scroll to position [293, 0]
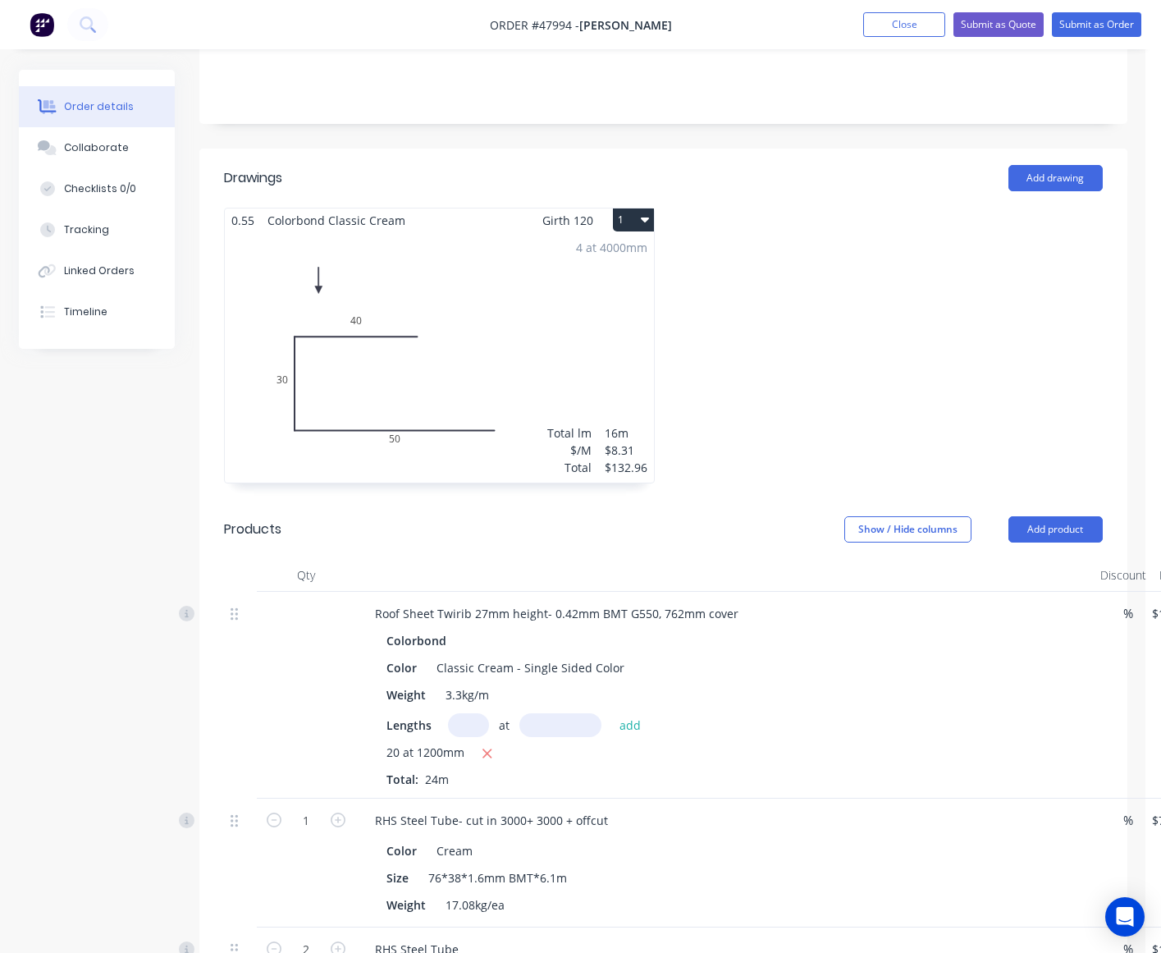
click at [1075, 514] on header "Products Show / Hide columns Add product" at bounding box center [663, 529] width 928 height 59
click at [1061, 529] on button "Add product" at bounding box center [1056, 529] width 94 height 26
click at [1044, 566] on div "Product catalogue" at bounding box center [1025, 571] width 126 height 24
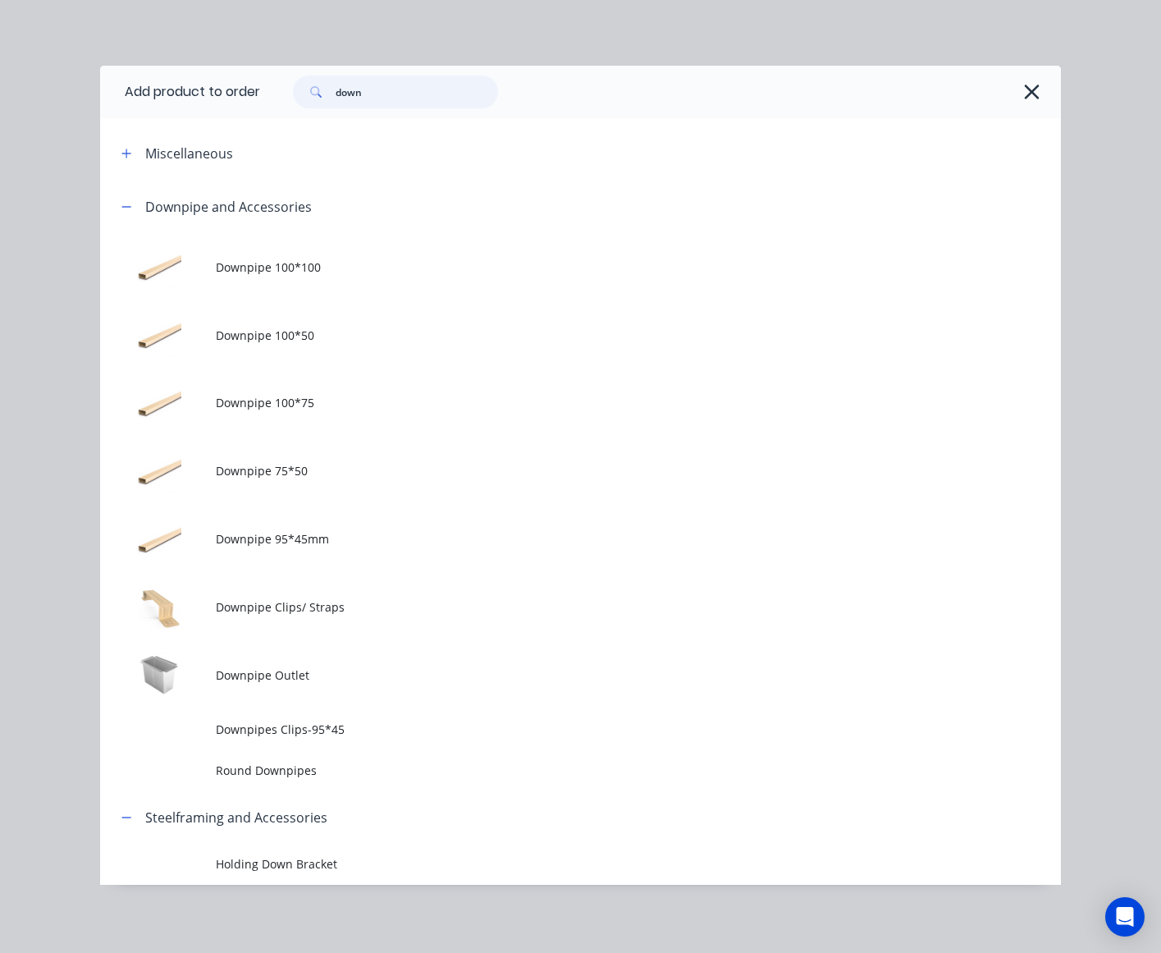
drag, startPoint x: 362, startPoint y: 92, endPoint x: 185, endPoint y: 107, distance: 177.9
click at [185, 107] on header "Add product to order down" at bounding box center [580, 92] width 961 height 53
type input "inter"
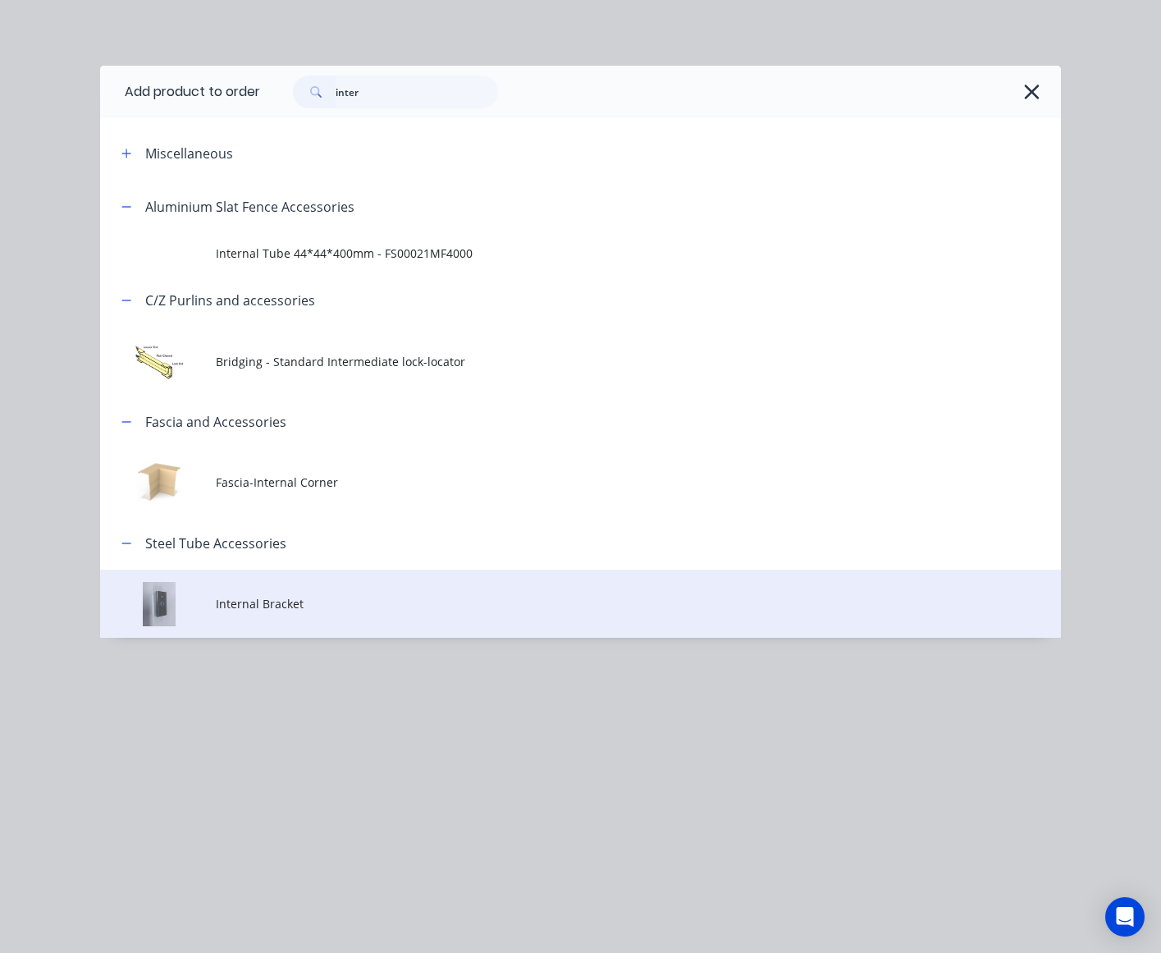
click at [362, 607] on span "Internal Bracket" at bounding box center [554, 603] width 676 height 17
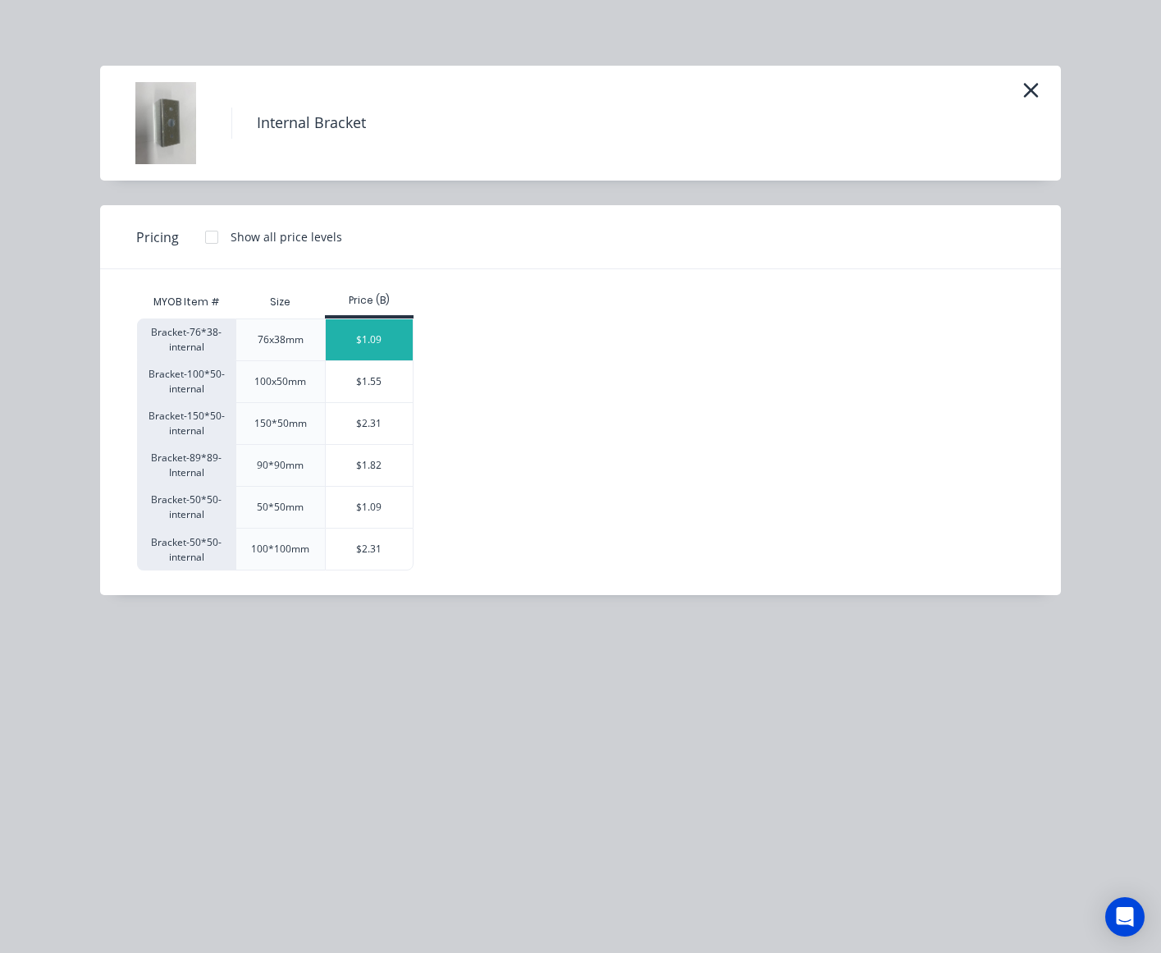
click at [339, 355] on div "$1.09" at bounding box center [370, 339] width 88 height 41
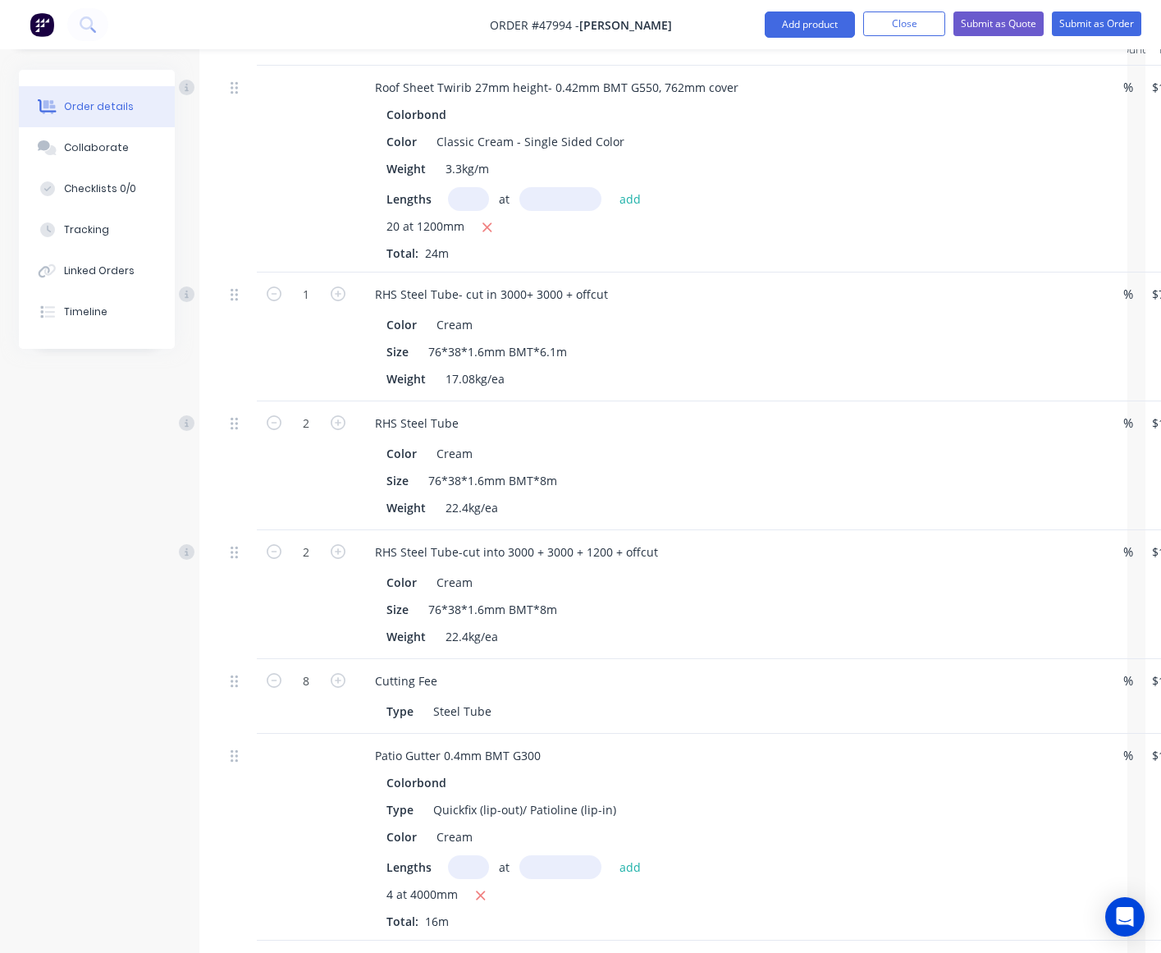
scroll to position [1319, 0]
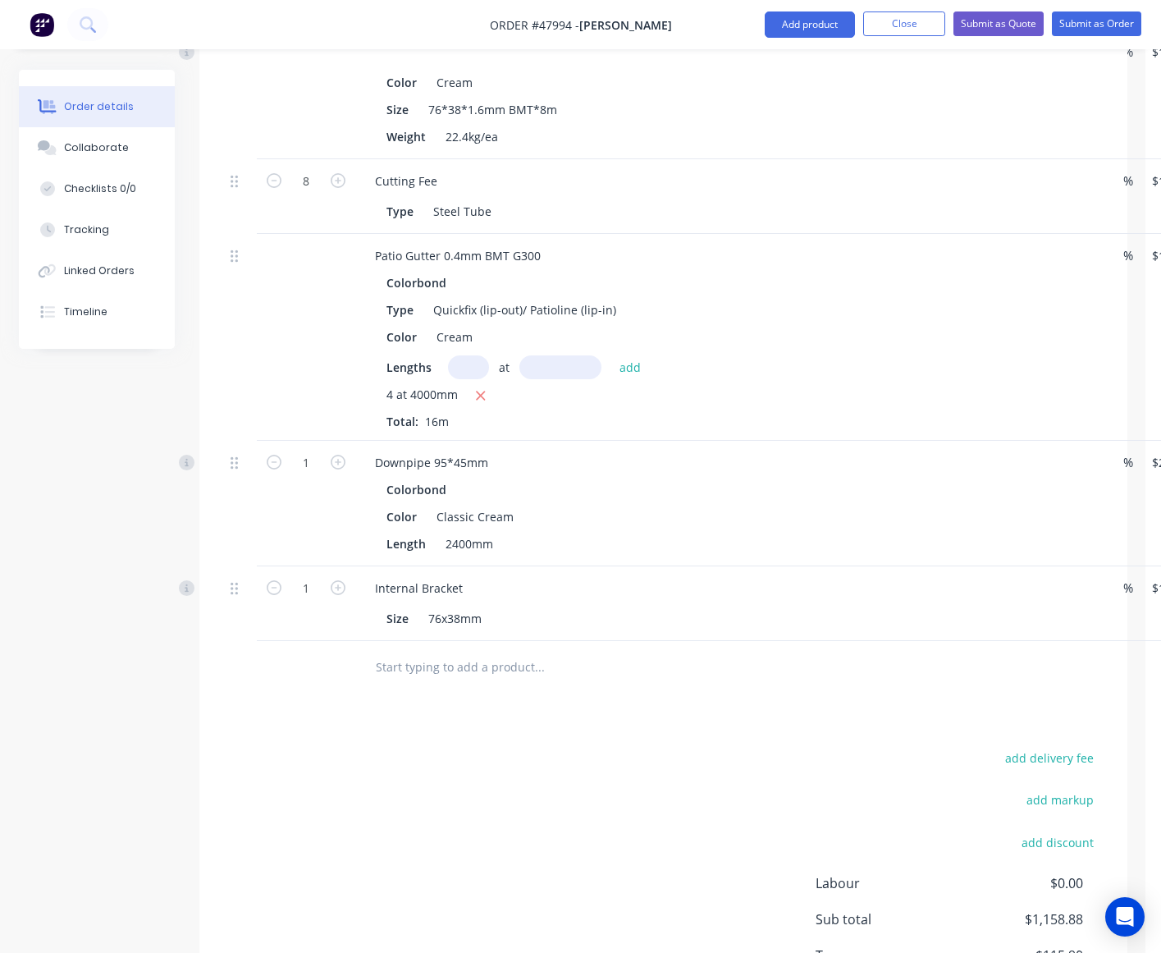
click at [314, 574] on div "1" at bounding box center [306, 586] width 43 height 25
type input "15"
type input "$16.35"
click at [841, 704] on div "Drawings Add drawing 0.55 Colorbond Classic Cream Girth 120 1 0 40 30 50 0 40 3…" at bounding box center [663, 87] width 928 height 1929
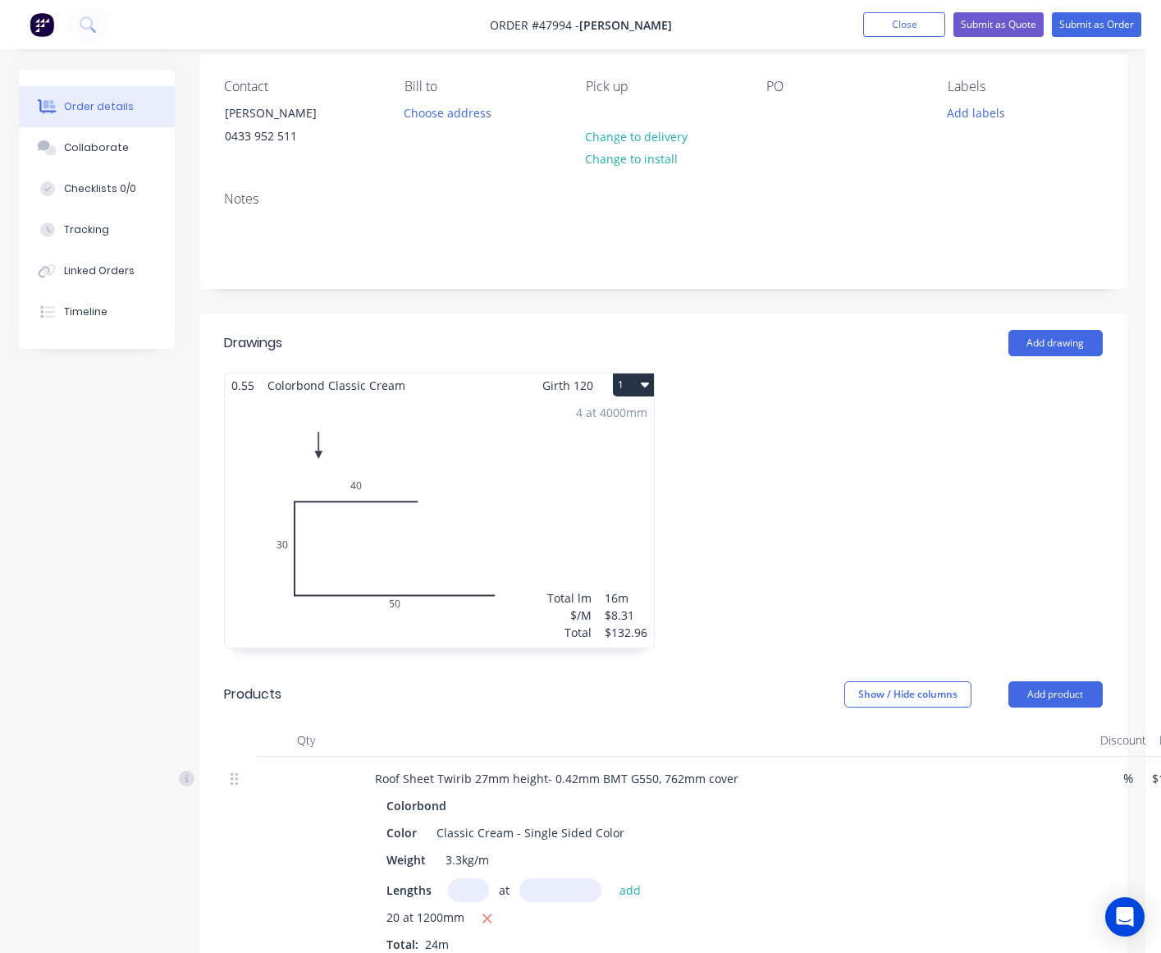
scroll to position [0, 0]
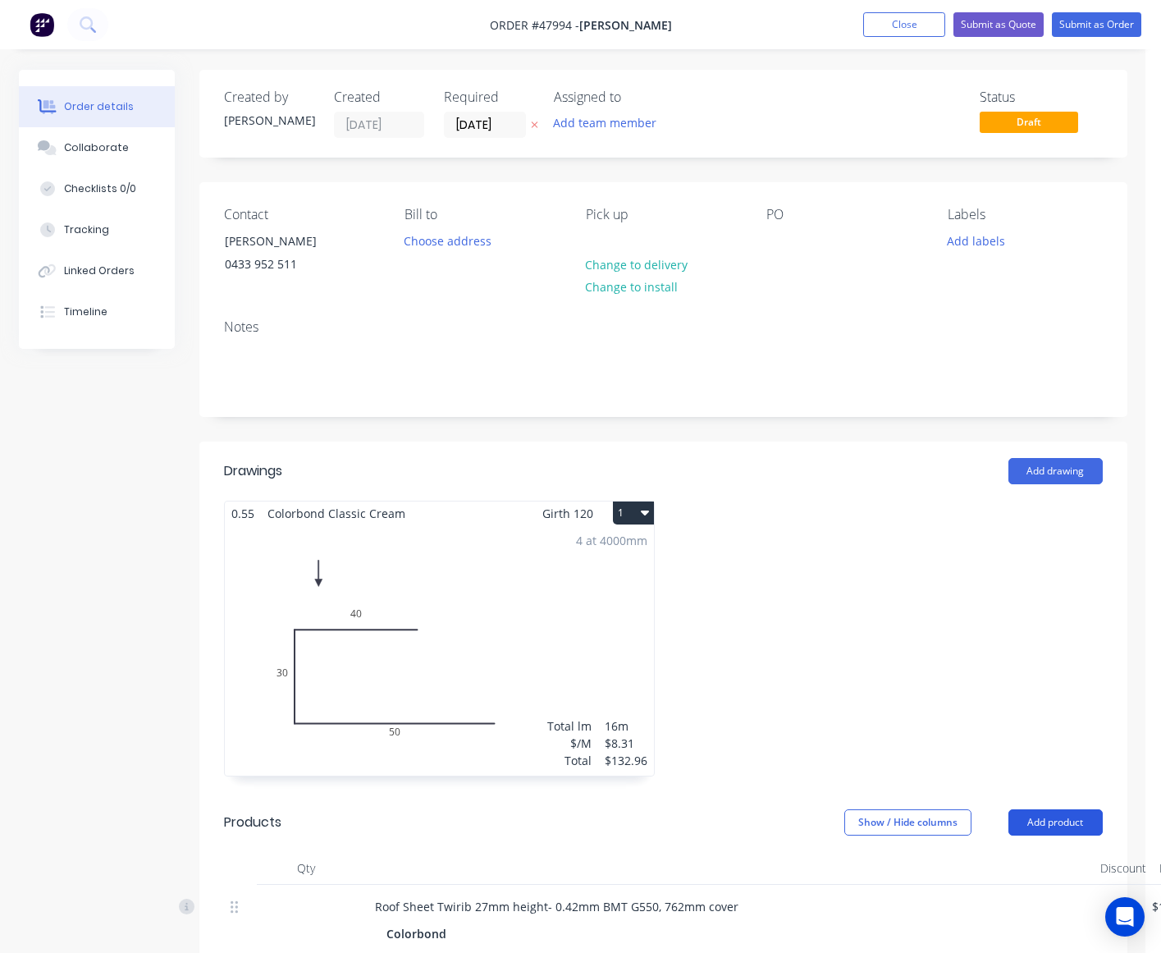
click at [1092, 829] on button "Add product" at bounding box center [1056, 822] width 94 height 26
click at [1056, 854] on div "Product catalogue" at bounding box center [1025, 864] width 126 height 24
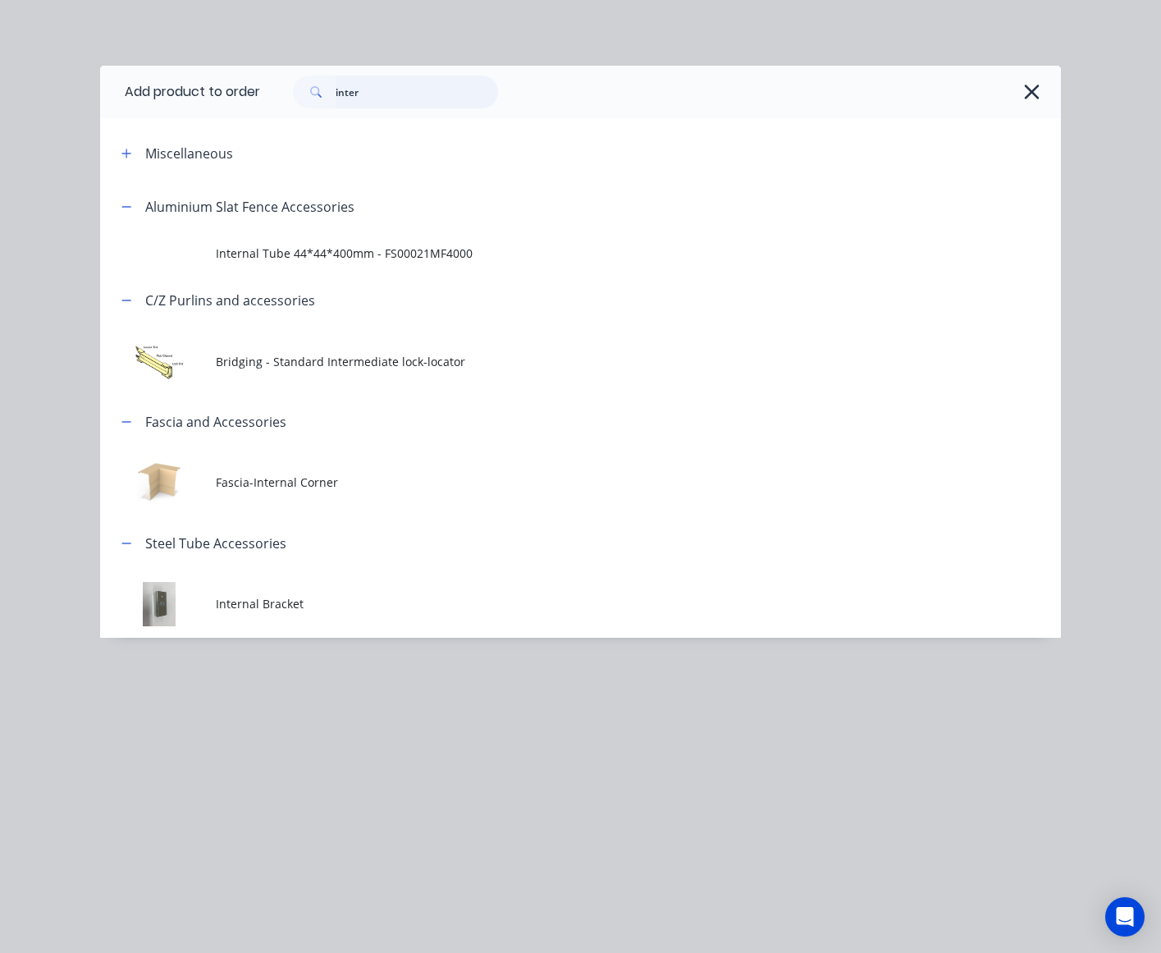
drag, startPoint x: 446, startPoint y: 79, endPoint x: 129, endPoint y: 95, distance: 317.2
click at [129, 95] on header "Add product to order inter" at bounding box center [580, 92] width 961 height 53
type input "join"
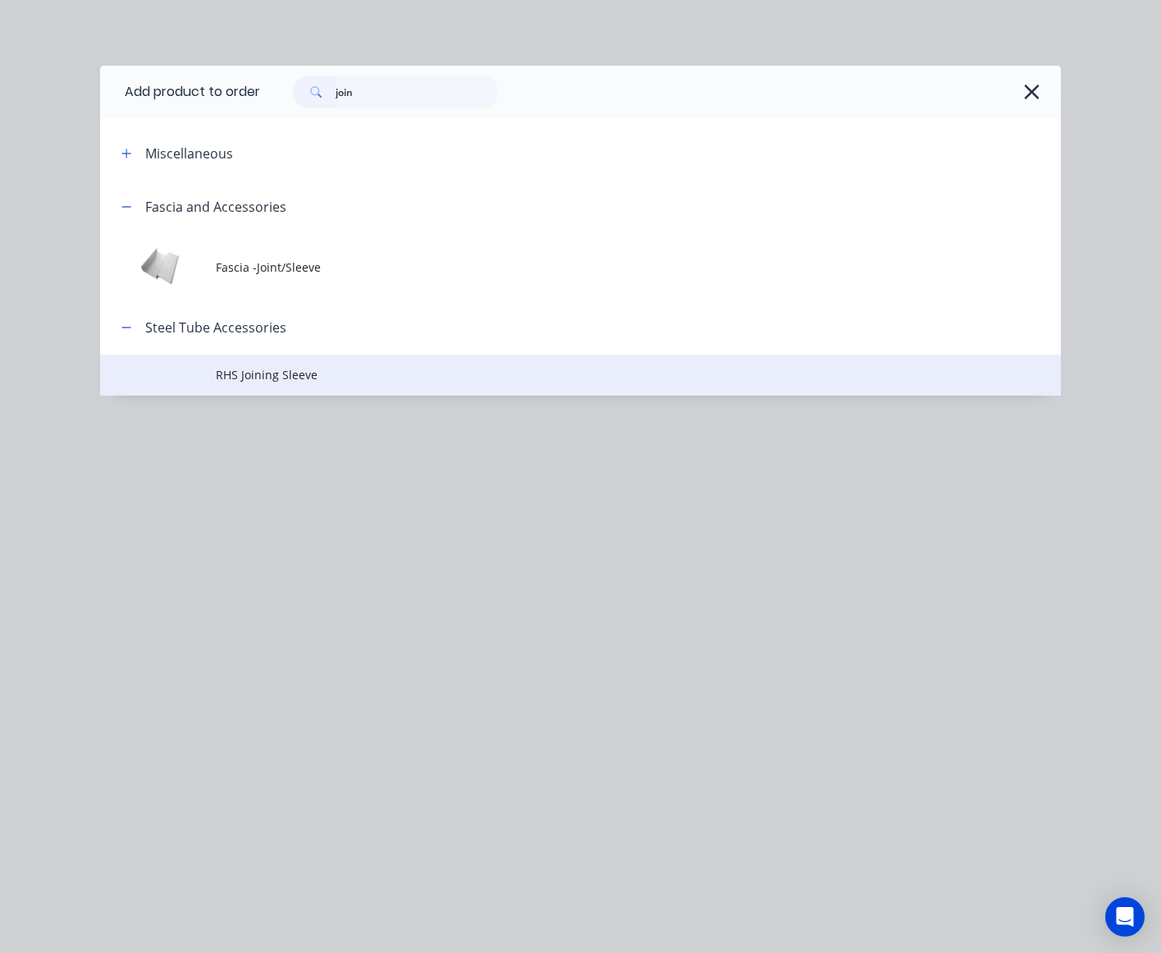
click at [228, 379] on span "RHS Joining Sleeve" at bounding box center [554, 374] width 676 height 17
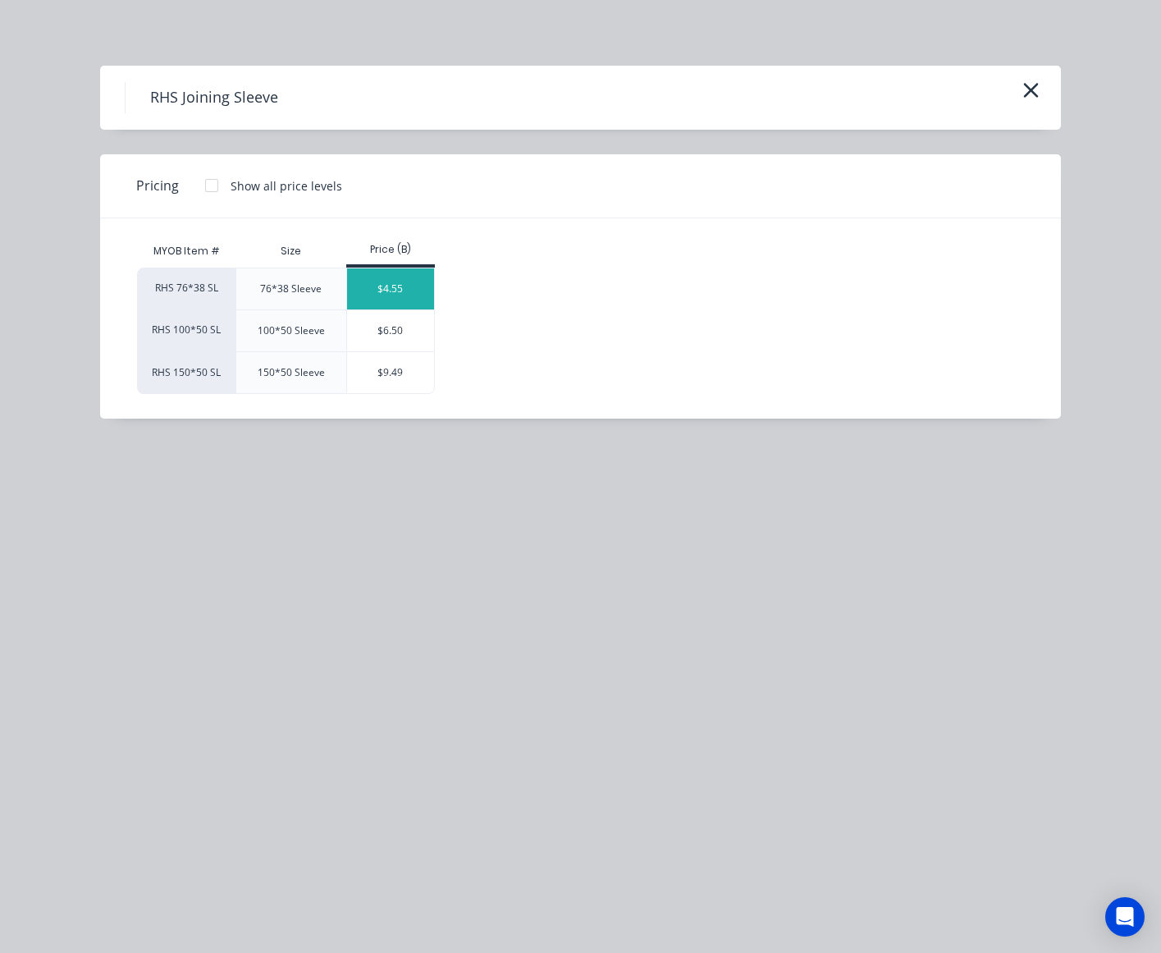
click at [403, 285] on div "$4.55" at bounding box center [391, 288] width 88 height 41
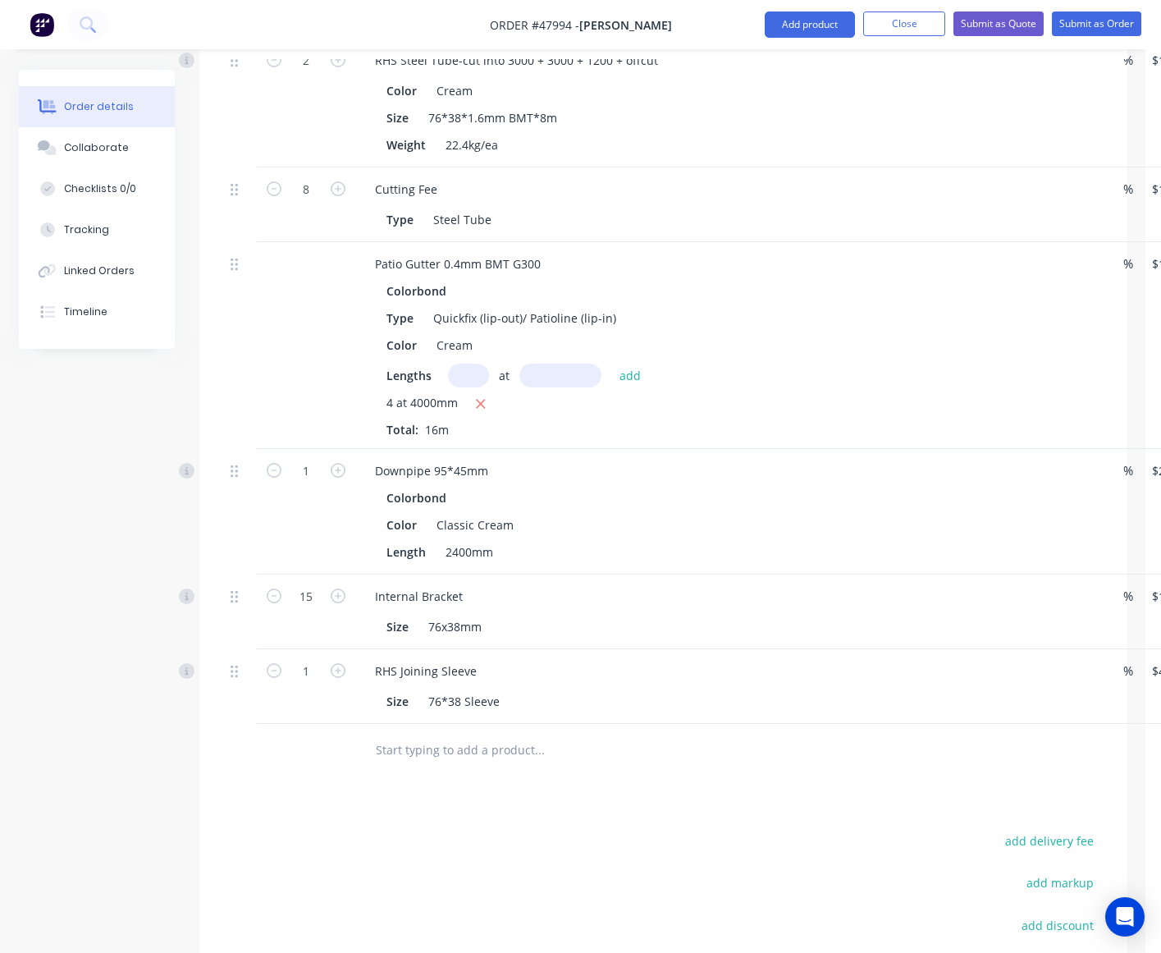
scroll to position [1519, 0]
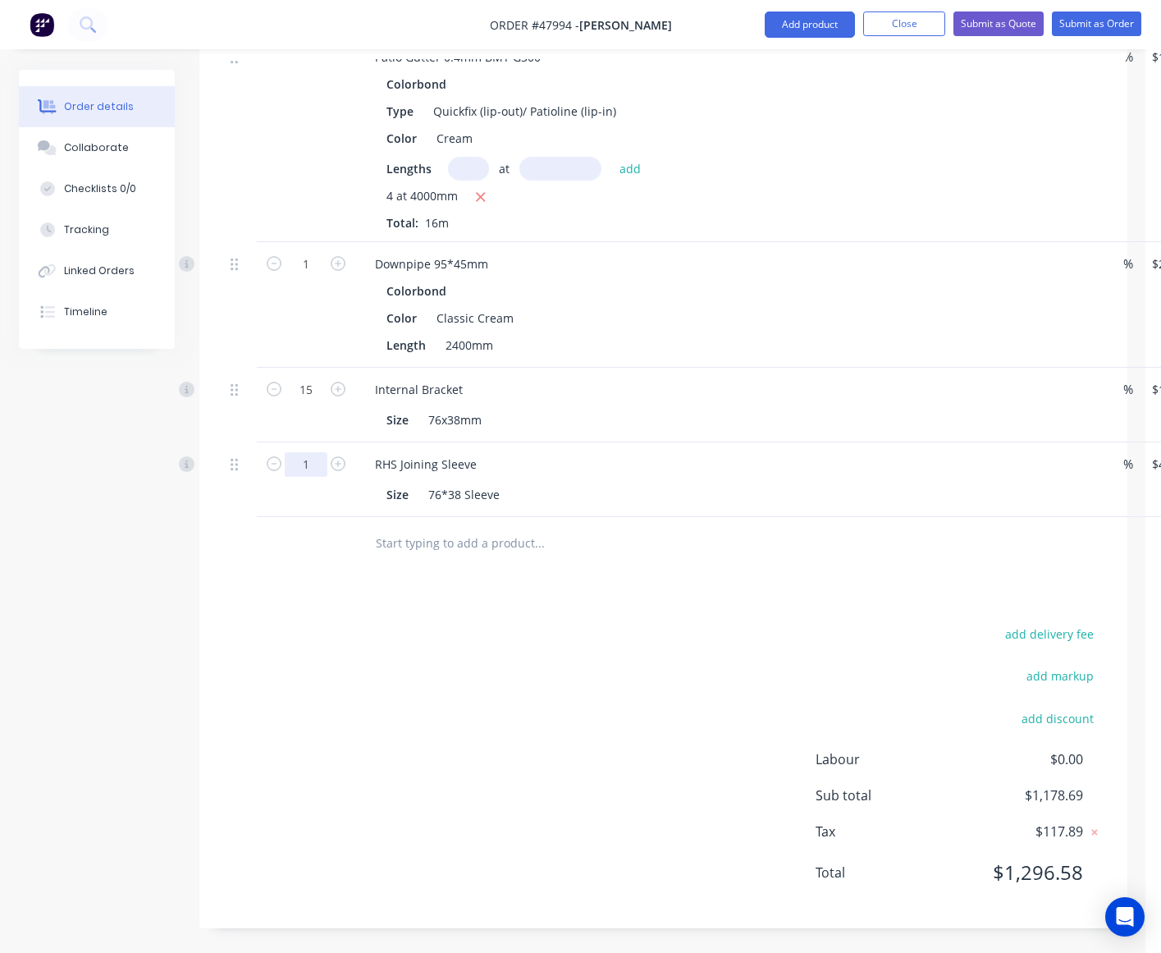
type input "4"
type input "$18.20"
click at [808, 547] on div at bounding box center [608, 543] width 492 height 33
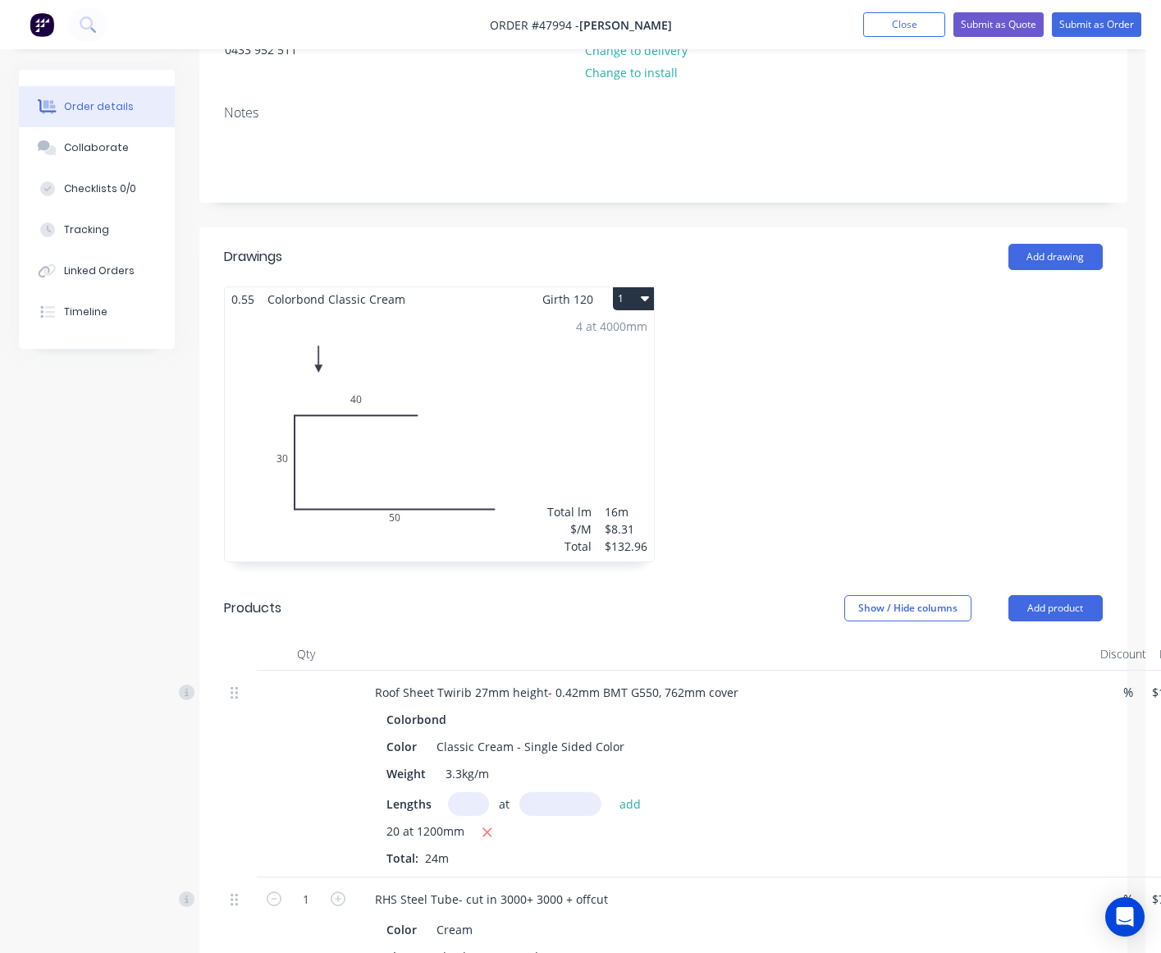
scroll to position [0, 0]
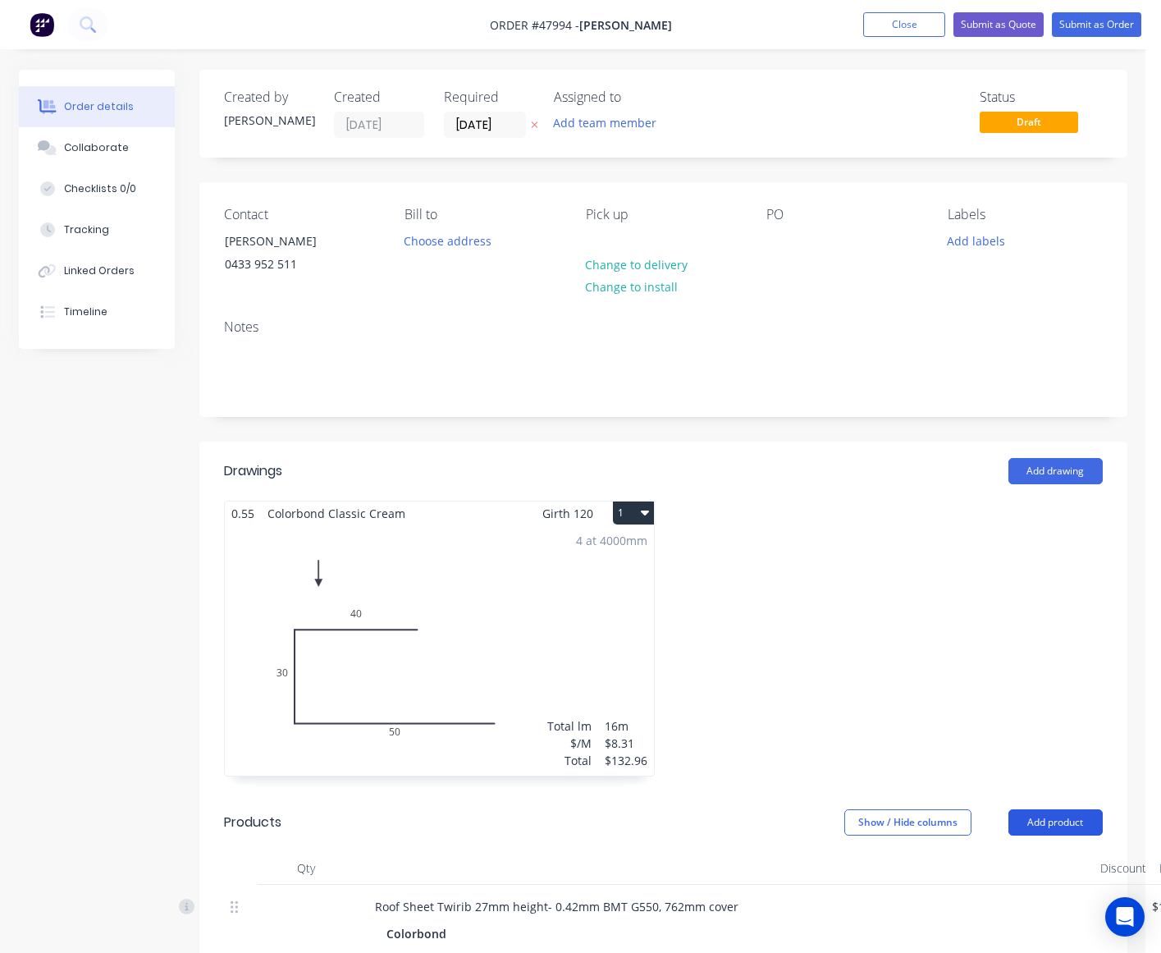
click at [1042, 811] on button "Add product" at bounding box center [1056, 822] width 94 height 26
click at [1022, 864] on div "Product catalogue" at bounding box center [1025, 864] width 126 height 24
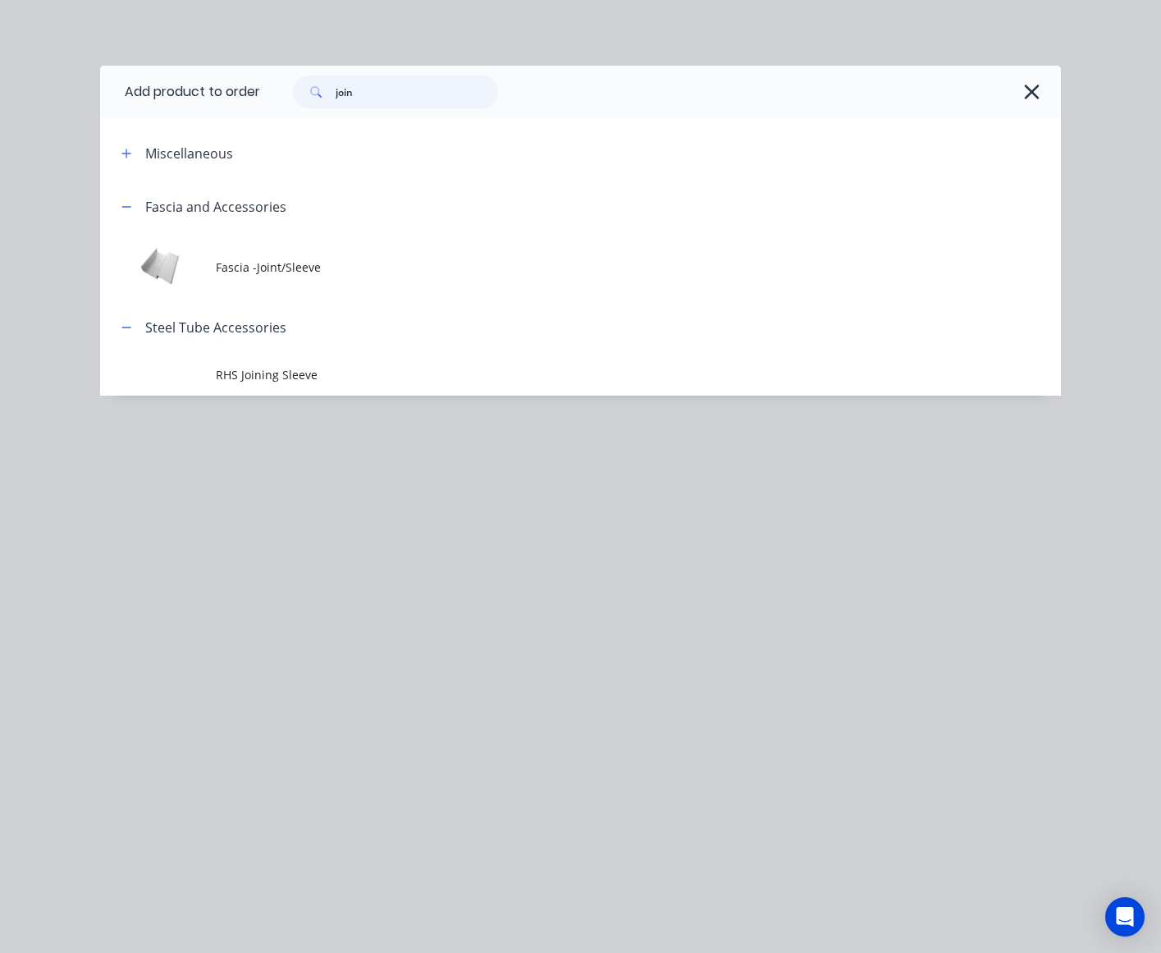
drag, startPoint x: 391, startPoint y: 93, endPoint x: 138, endPoint y: 80, distance: 253.1
click at [138, 80] on header "Add product to order join" at bounding box center [580, 92] width 961 height 53
type input "20"
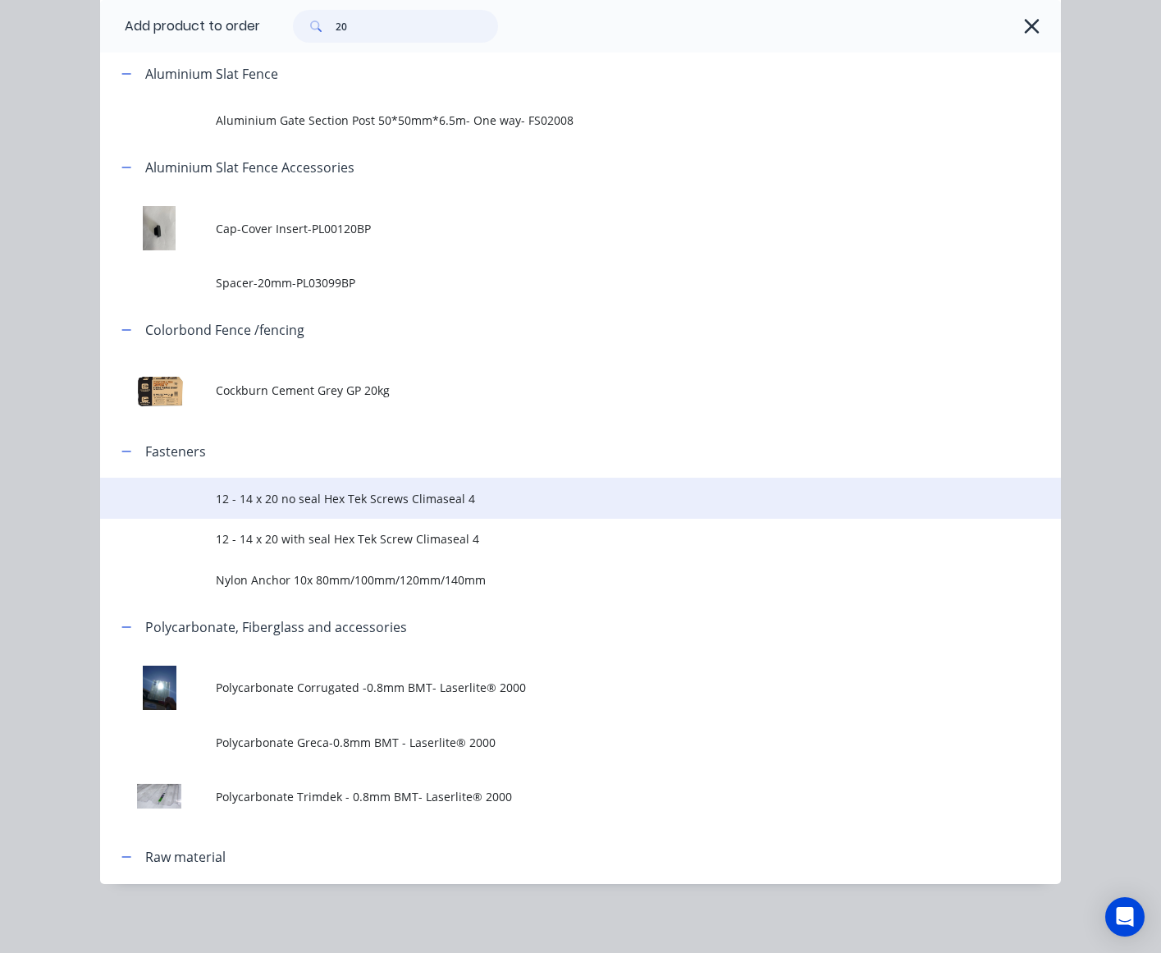
scroll to position [135, 0]
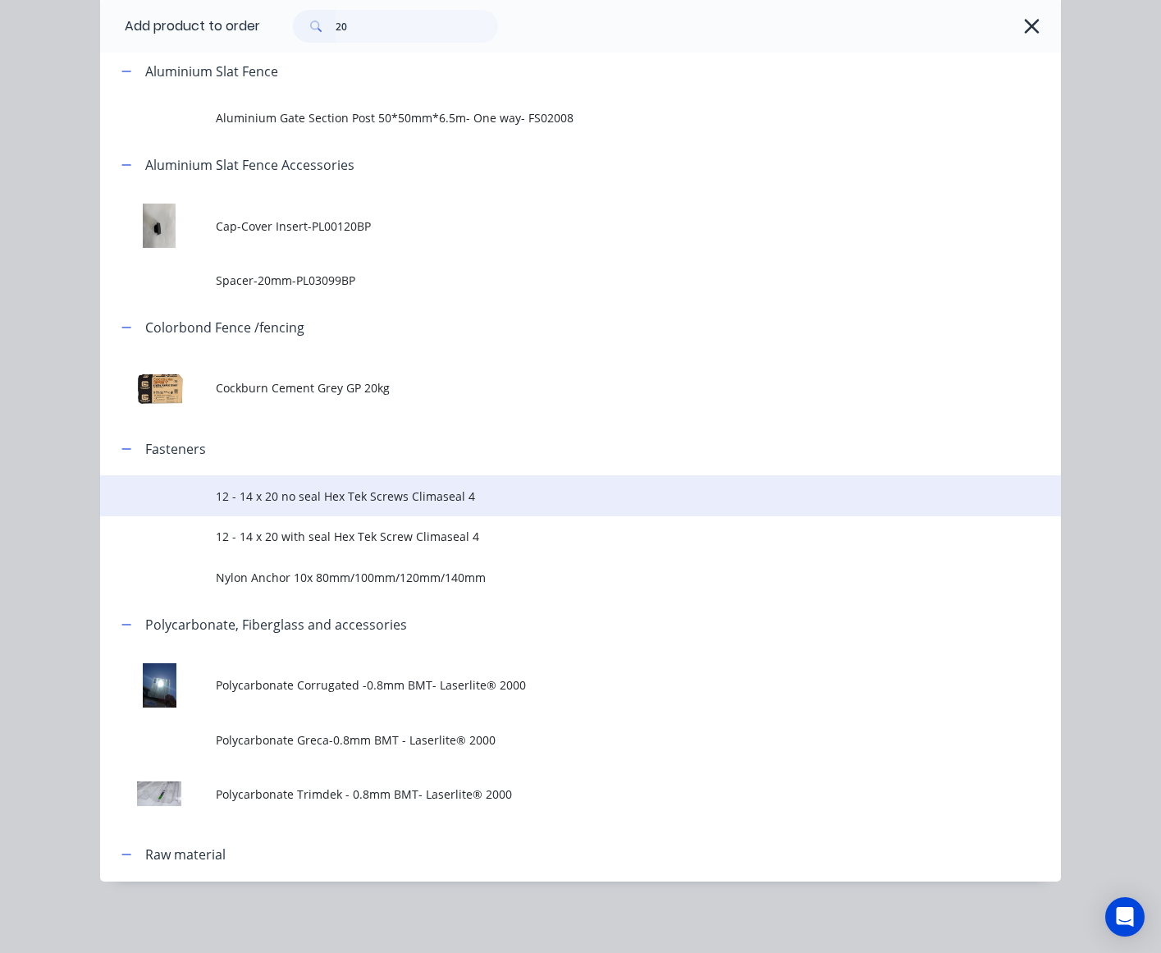
click at [353, 503] on span "12 - 14 x 20 no seal Hex Tek Screws Climaseal 4" at bounding box center [554, 495] width 676 height 17
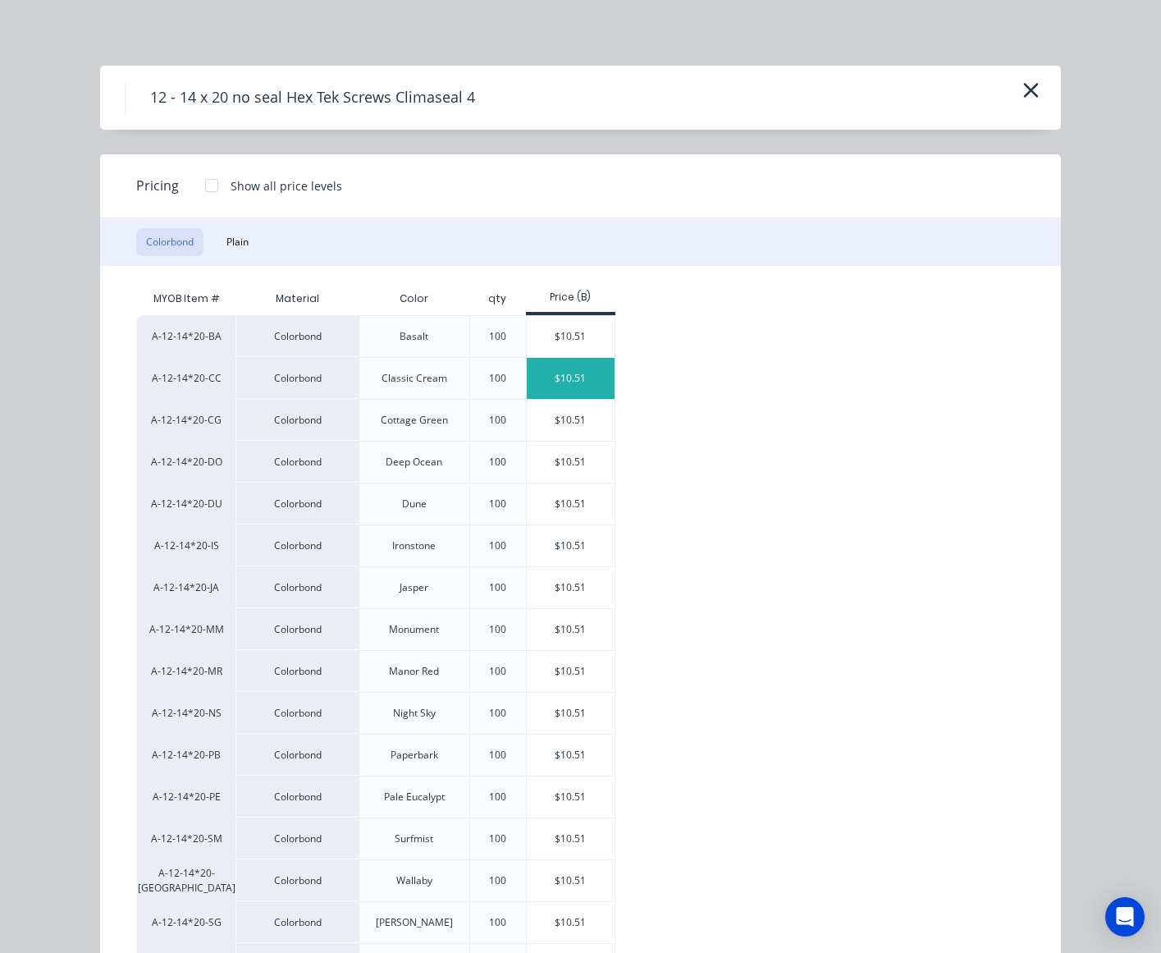
click at [571, 362] on div "$10.51" at bounding box center [571, 378] width 88 height 41
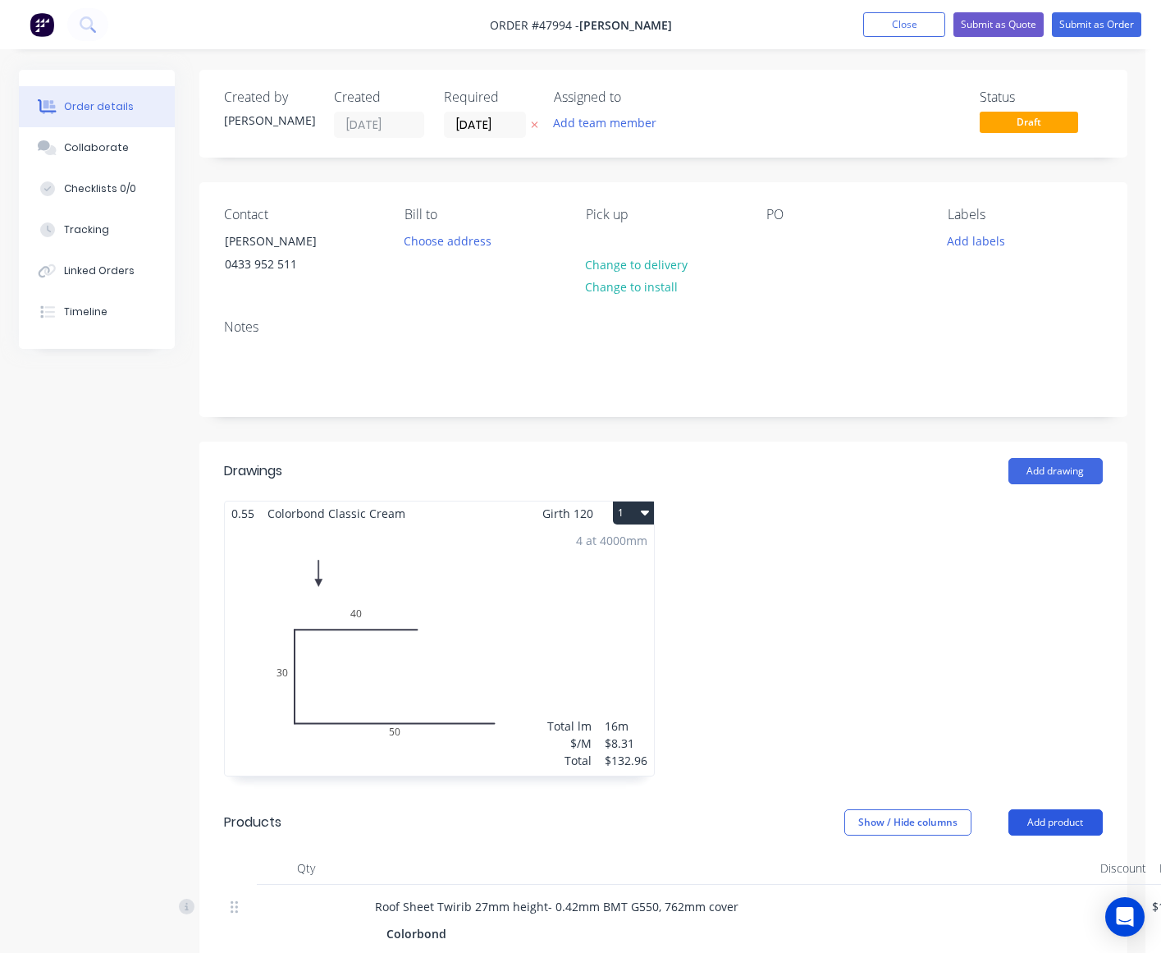
drag, startPoint x: 1061, startPoint y: 833, endPoint x: 1057, endPoint y: 843, distance: 10.7
click at [1061, 834] on button "Add product" at bounding box center [1056, 822] width 94 height 26
click at [1047, 872] on div "Product catalogue" at bounding box center [1025, 864] width 126 height 24
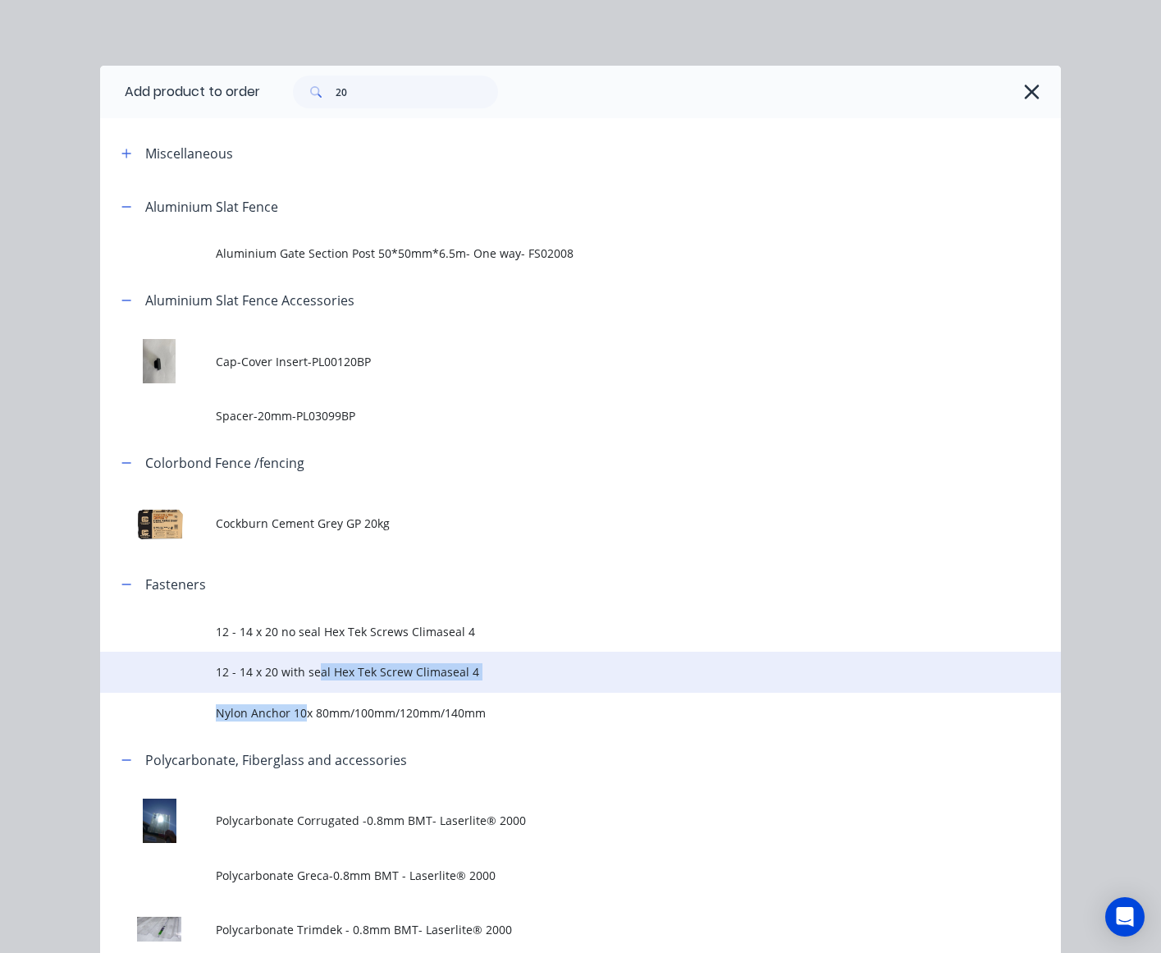
drag, startPoint x: 300, startPoint y: 696, endPoint x: 312, endPoint y: 666, distance: 32.8
click at [312, 666] on tbody "12 - 14 x 20 no seal Hex Tek Screws Climaseal 4 12 - 14 x 20 with seal Hex Tek …" at bounding box center [580, 672] width 961 height 122
click at [312, 666] on span "12 - 14 x 20 with seal Hex Tek Screw Climaseal 4" at bounding box center [554, 671] width 676 height 17
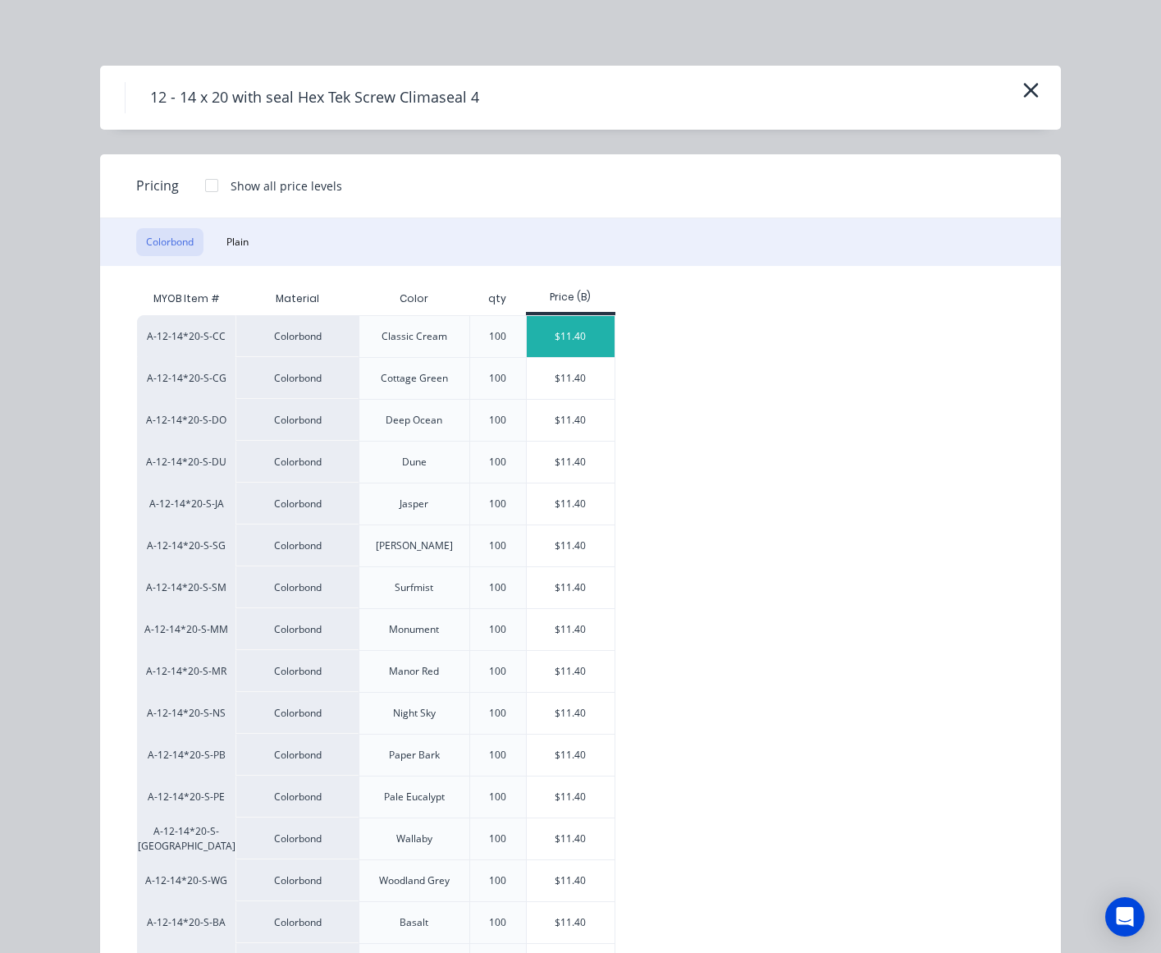
click at [573, 323] on div "$11.40" at bounding box center [571, 336] width 88 height 41
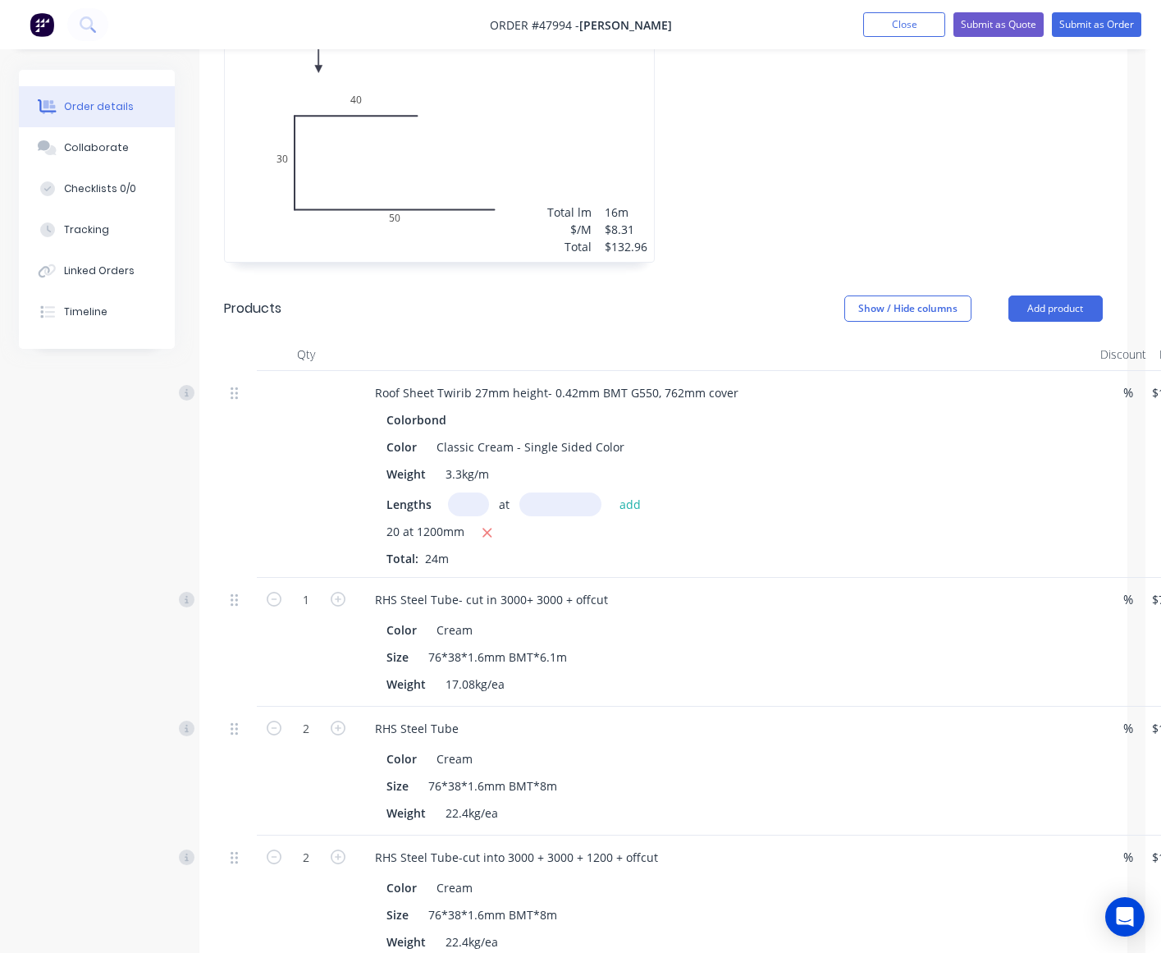
scroll to position [513, 0]
click at [1039, 308] on button "Add product" at bounding box center [1056, 309] width 94 height 26
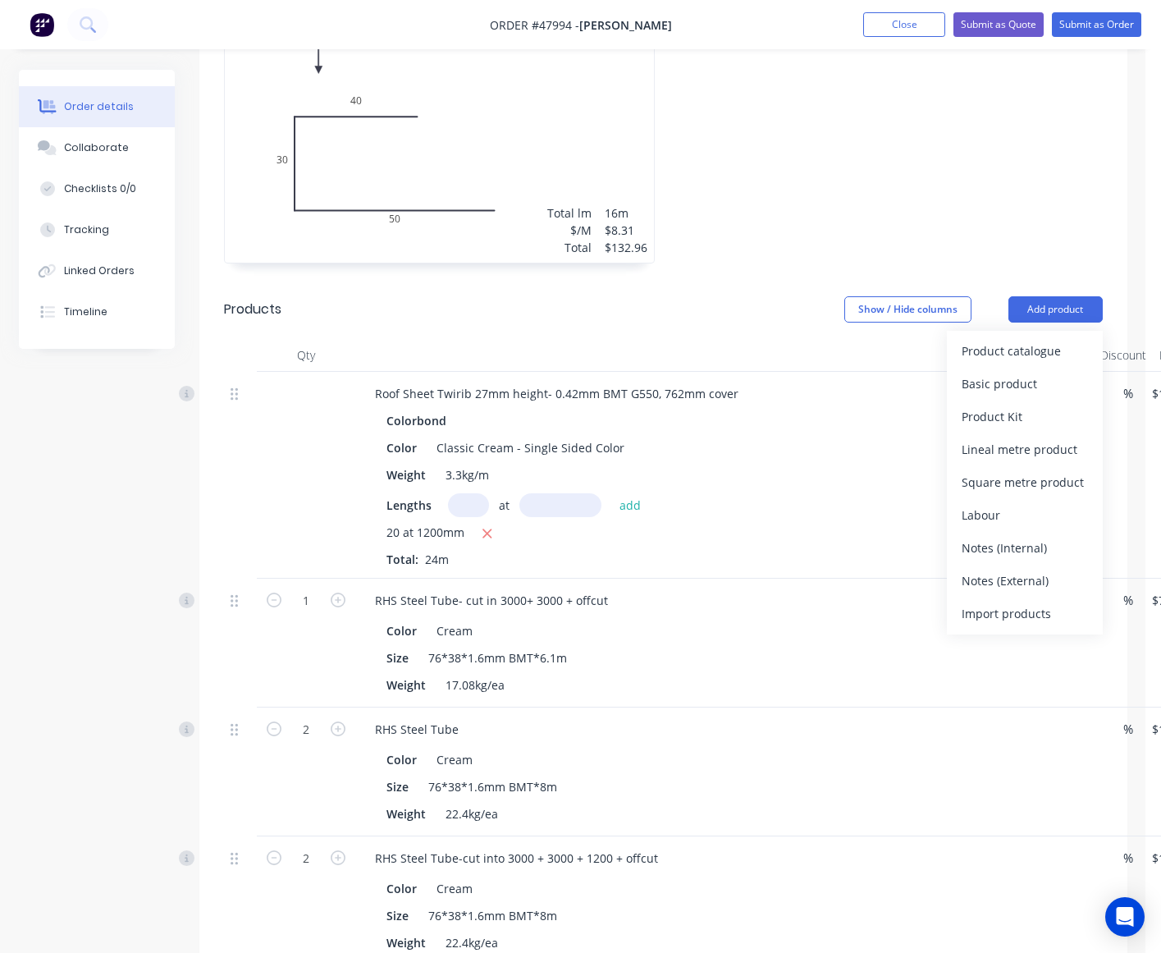
click at [1046, 358] on div "Product catalogue" at bounding box center [1025, 351] width 126 height 24
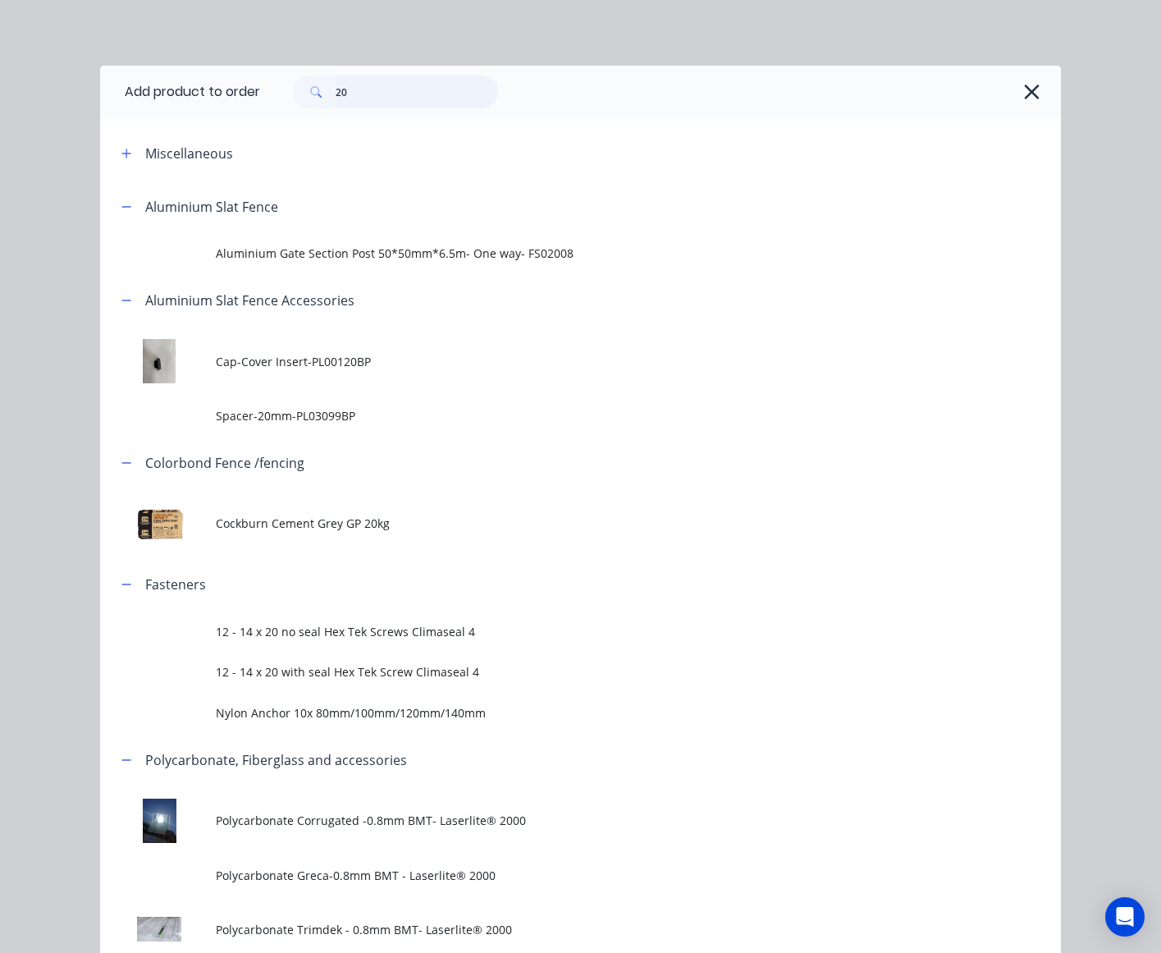
drag, startPoint x: 374, startPoint y: 107, endPoint x: 145, endPoint y: 98, distance: 229.1
click at [150, 101] on header "Add product to order 20" at bounding box center [580, 92] width 961 height 53
type input "rafter"
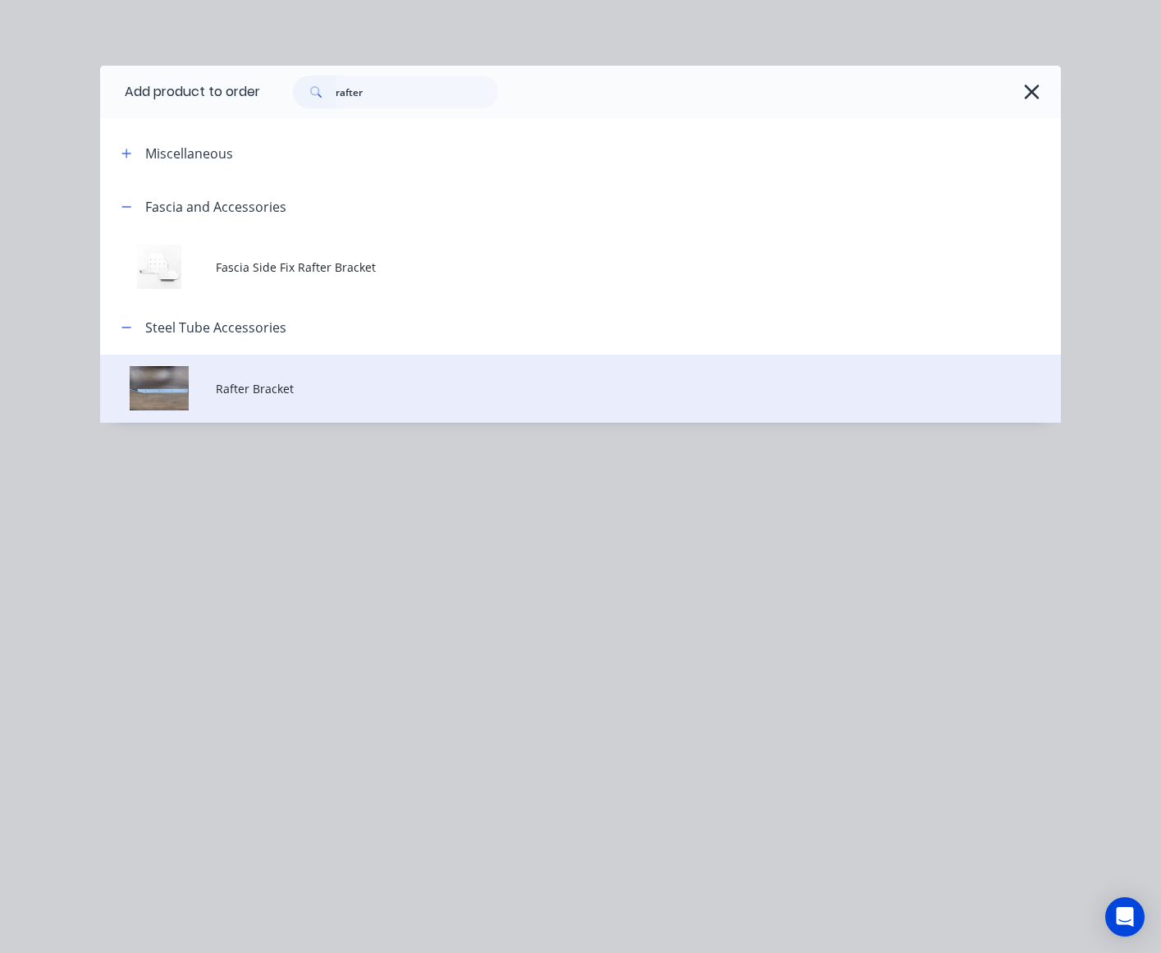
click at [316, 400] on td "Rafter Bracket" at bounding box center [638, 389] width 845 height 68
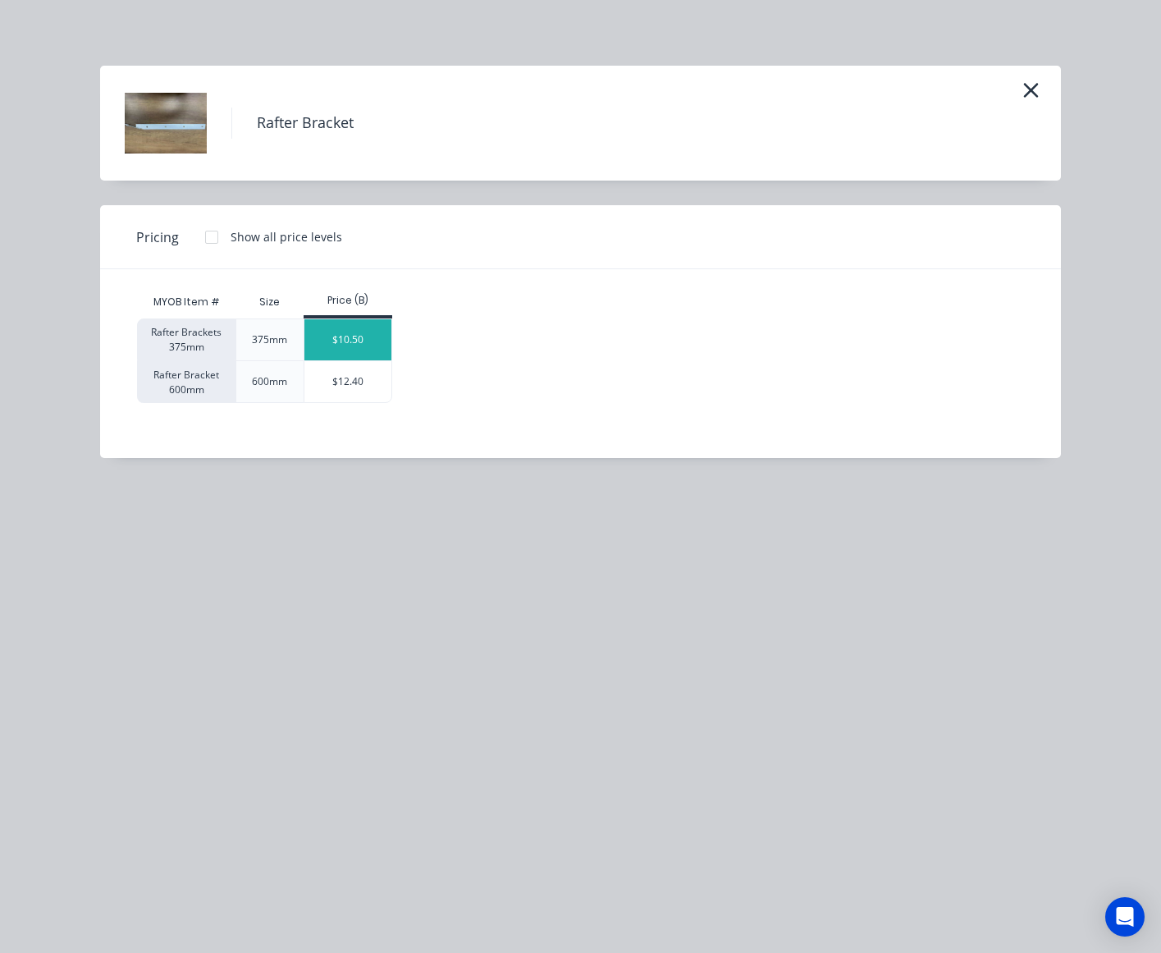
click at [380, 333] on div "$10.50" at bounding box center [348, 339] width 88 height 41
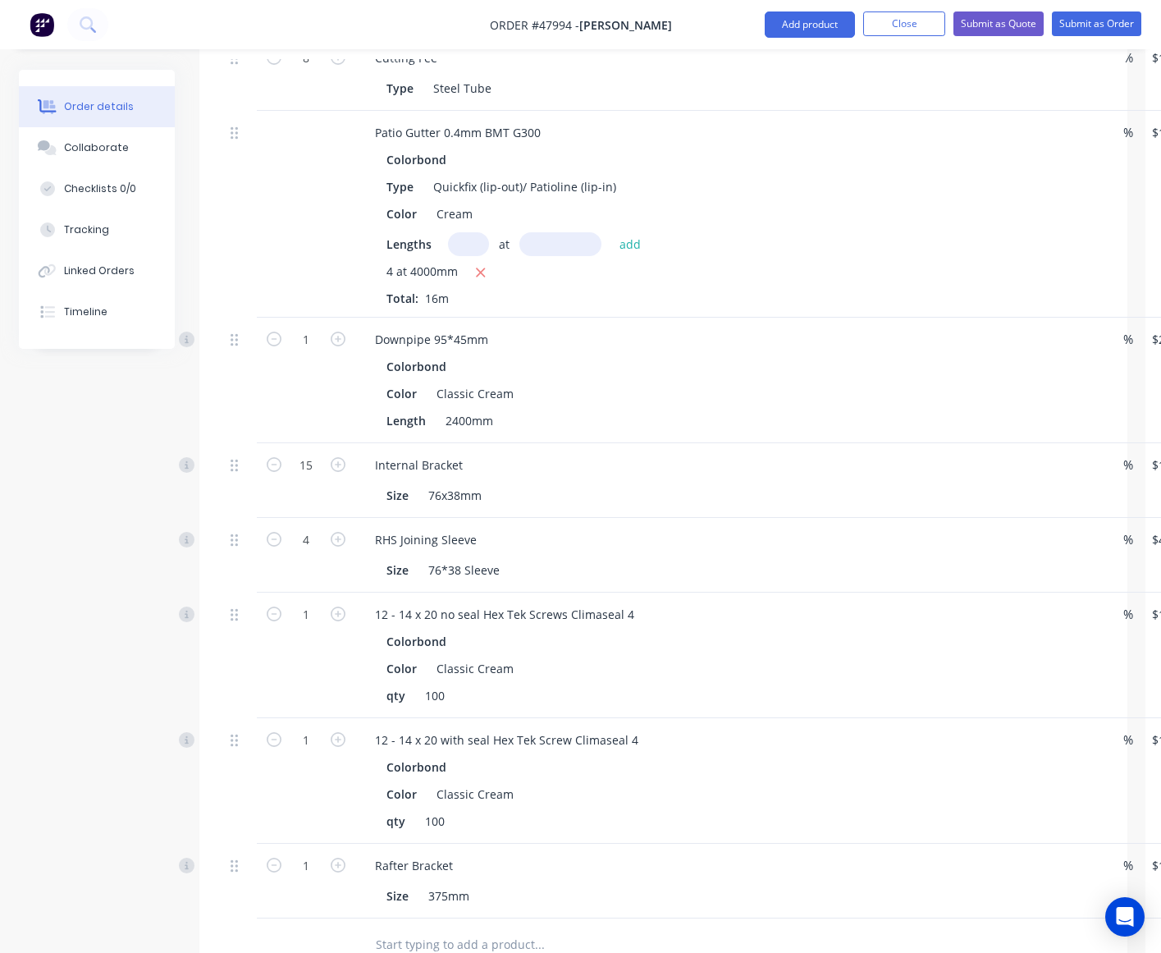
scroll to position [1844, 0]
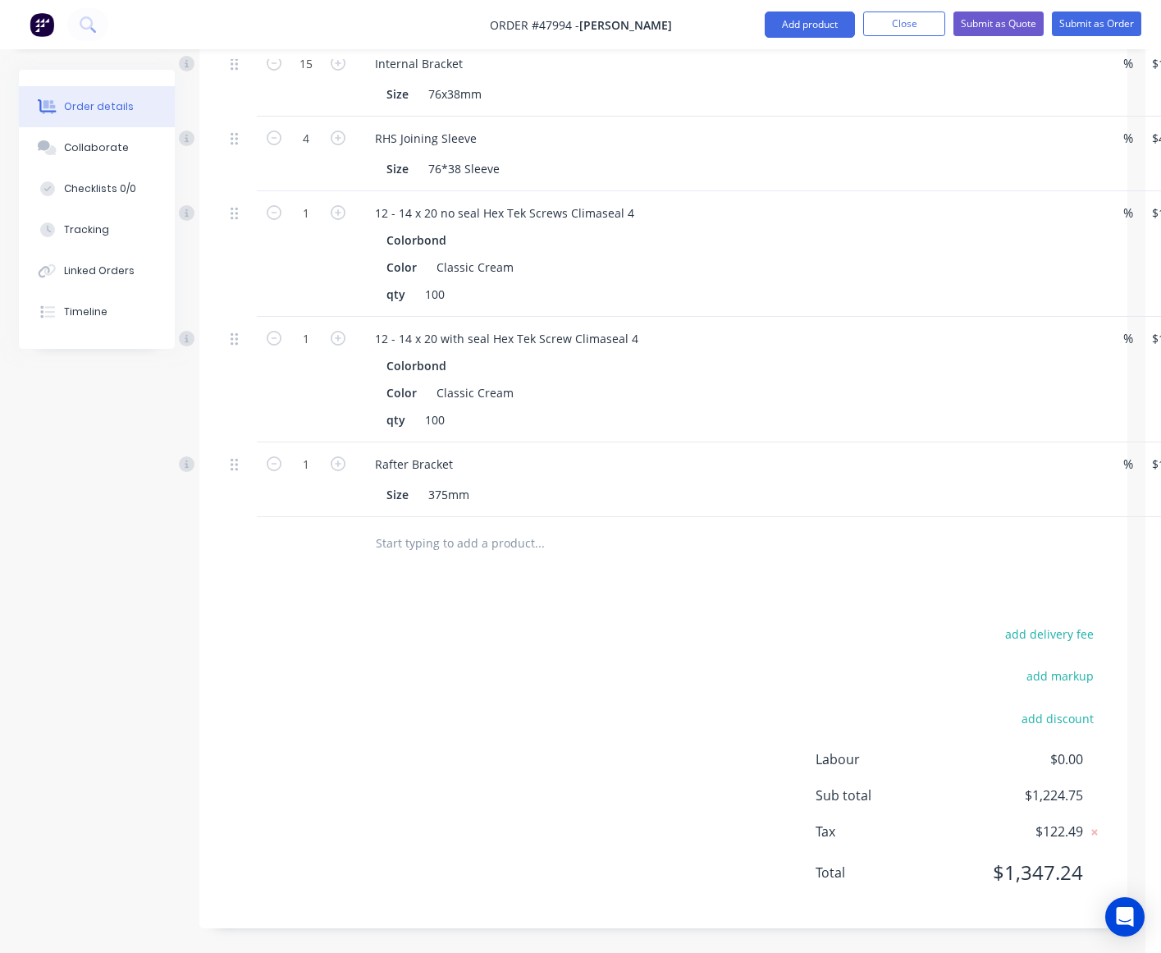
click at [355, 629] on div "add delivery fee add markup add discount Labour $0.00 Sub total $1,224.75 Tax $…" at bounding box center [663, 763] width 879 height 281
click at [248, 550] on div at bounding box center [240, 543] width 33 height 53
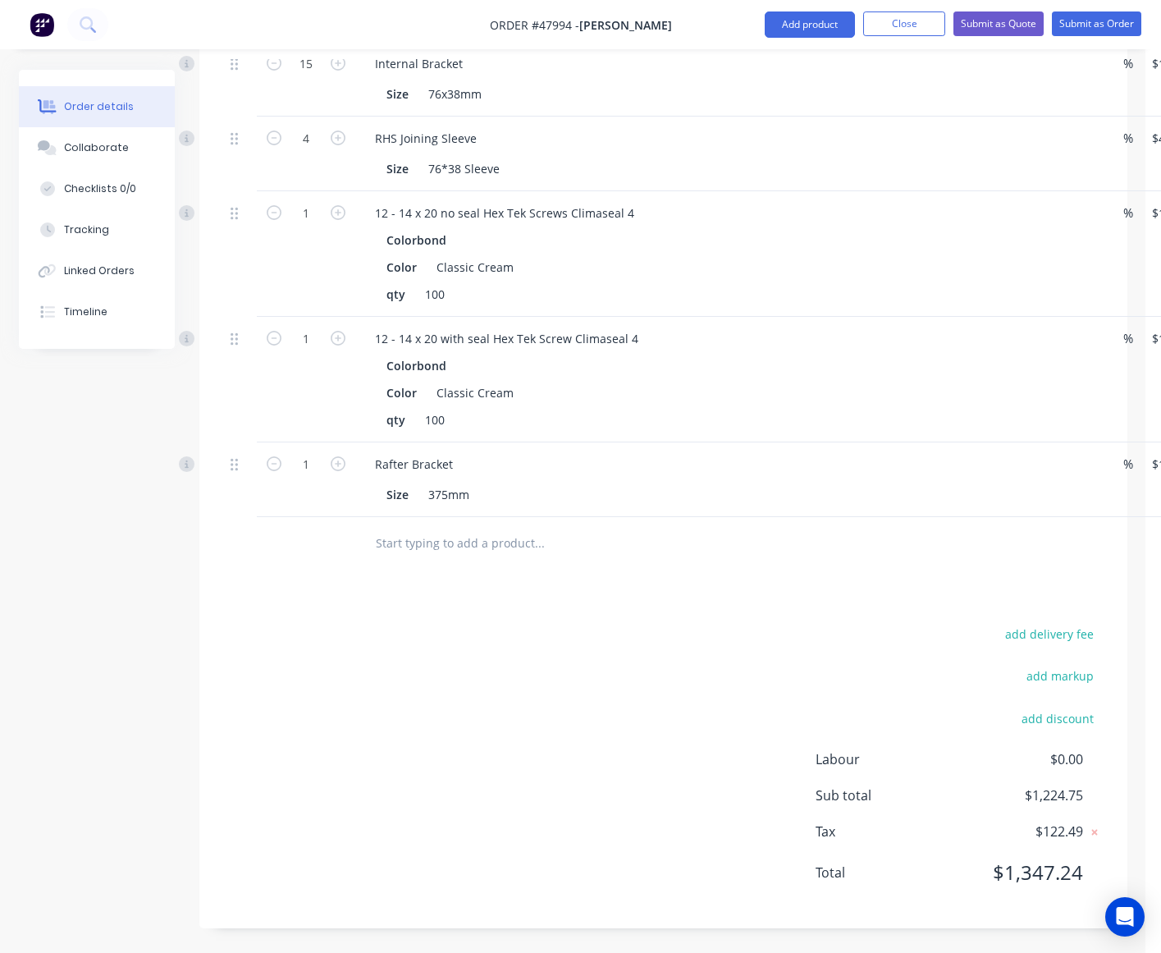
click at [606, 680] on div "add delivery fee add markup add discount Labour $0.00 Sub total $1,224.75 Tax $…" at bounding box center [663, 763] width 879 height 281
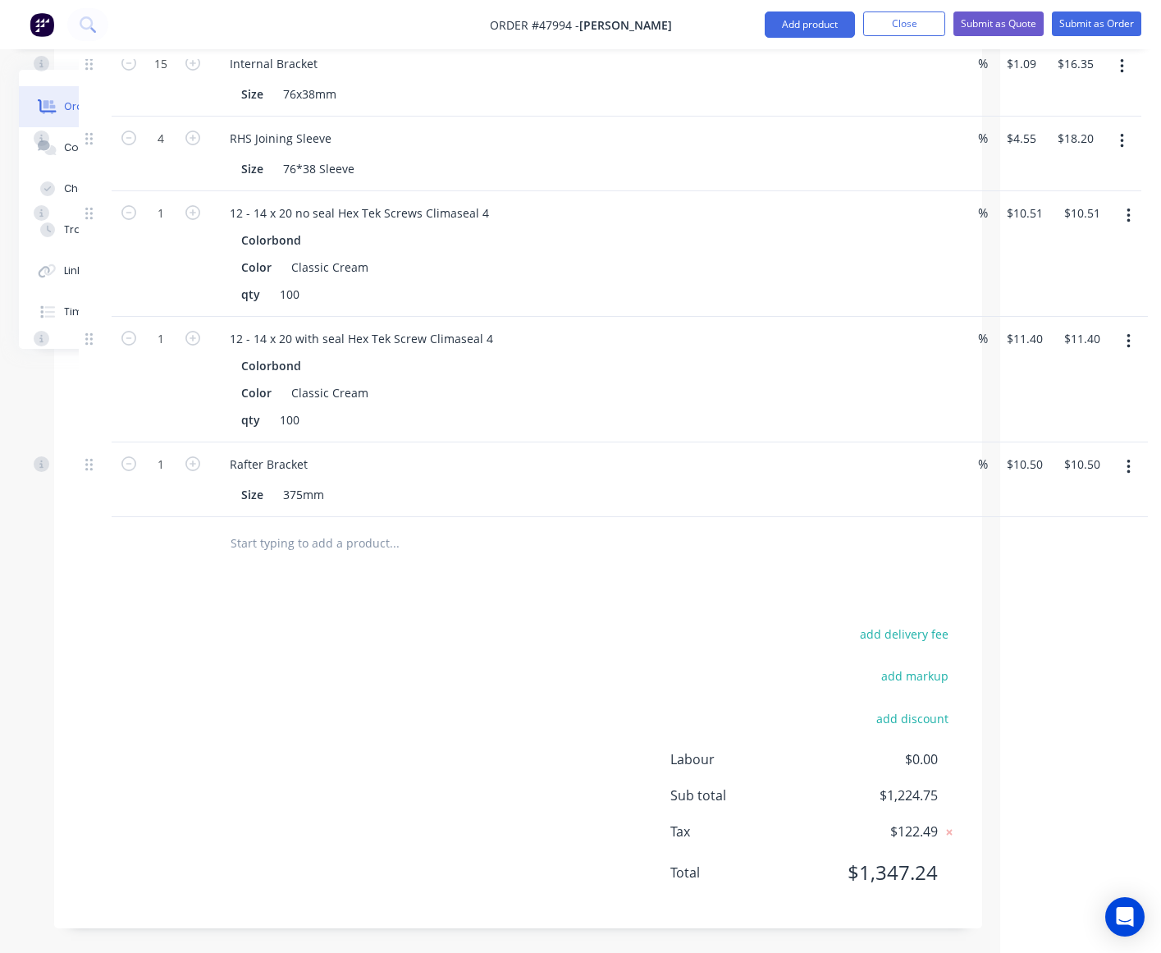
click at [171, 630] on div "add delivery fee add markup add discount Labour $0.00 Sub total $1,224.75 Tax $…" at bounding box center [518, 763] width 879 height 281
type input "10"
type input "$105.00"
click at [465, 640] on div "add delivery fee add markup add discount Labour $0.00 Sub total $1,319.25 Tax $…" at bounding box center [518, 763] width 879 height 281
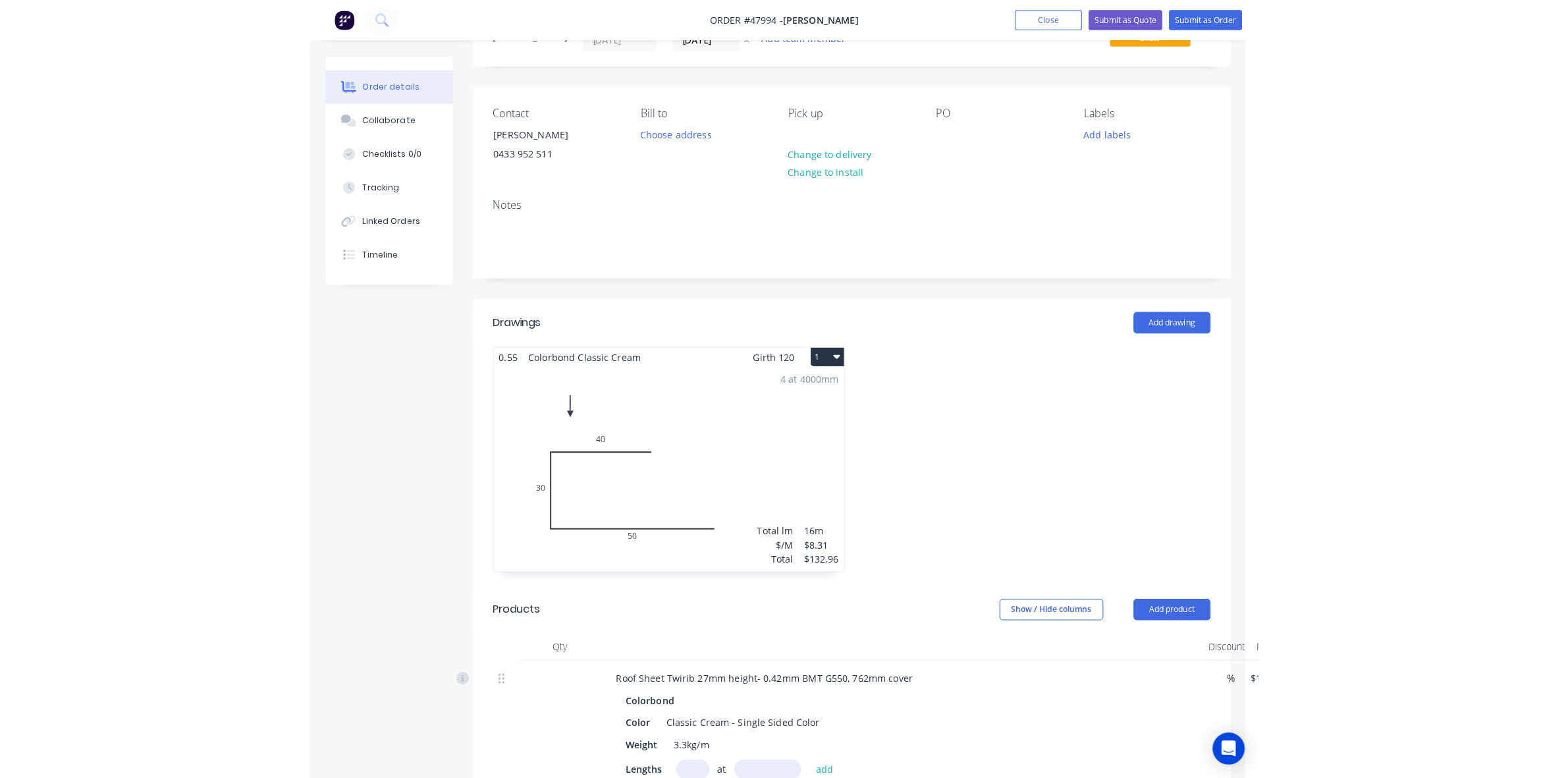
scroll to position [0, 0]
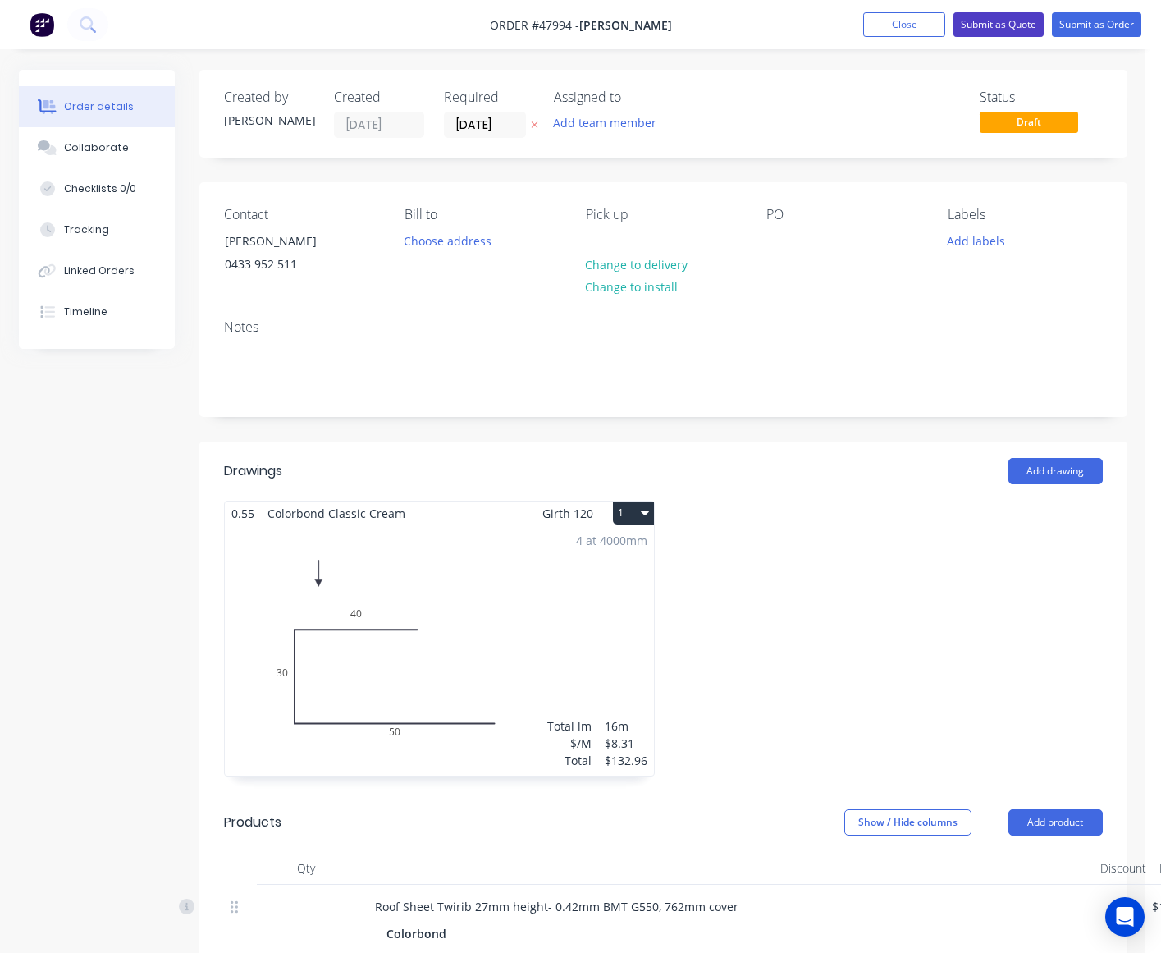
click at [1005, 23] on button "Submit as Quote" at bounding box center [999, 24] width 90 height 25
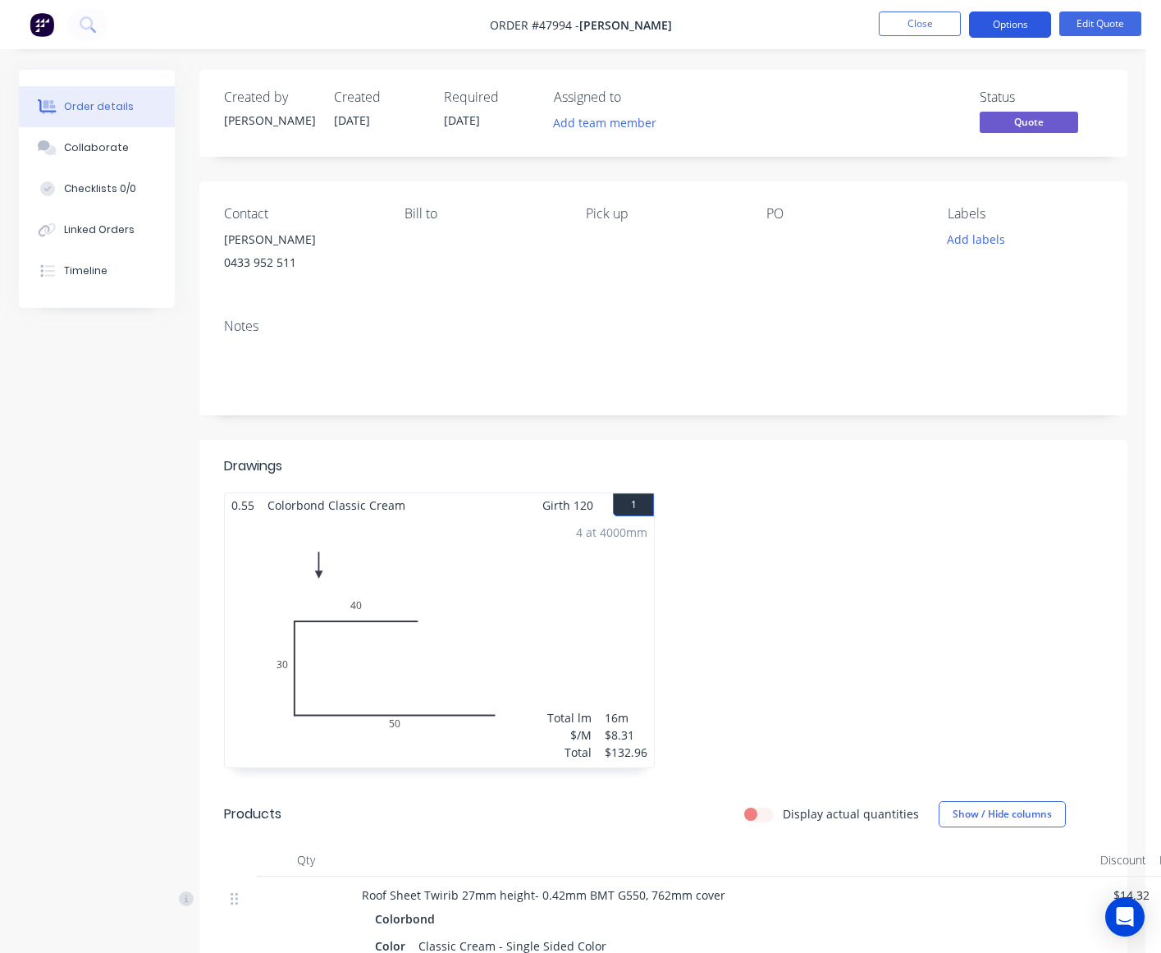
click at [1026, 16] on button "Options" at bounding box center [1010, 24] width 82 height 26
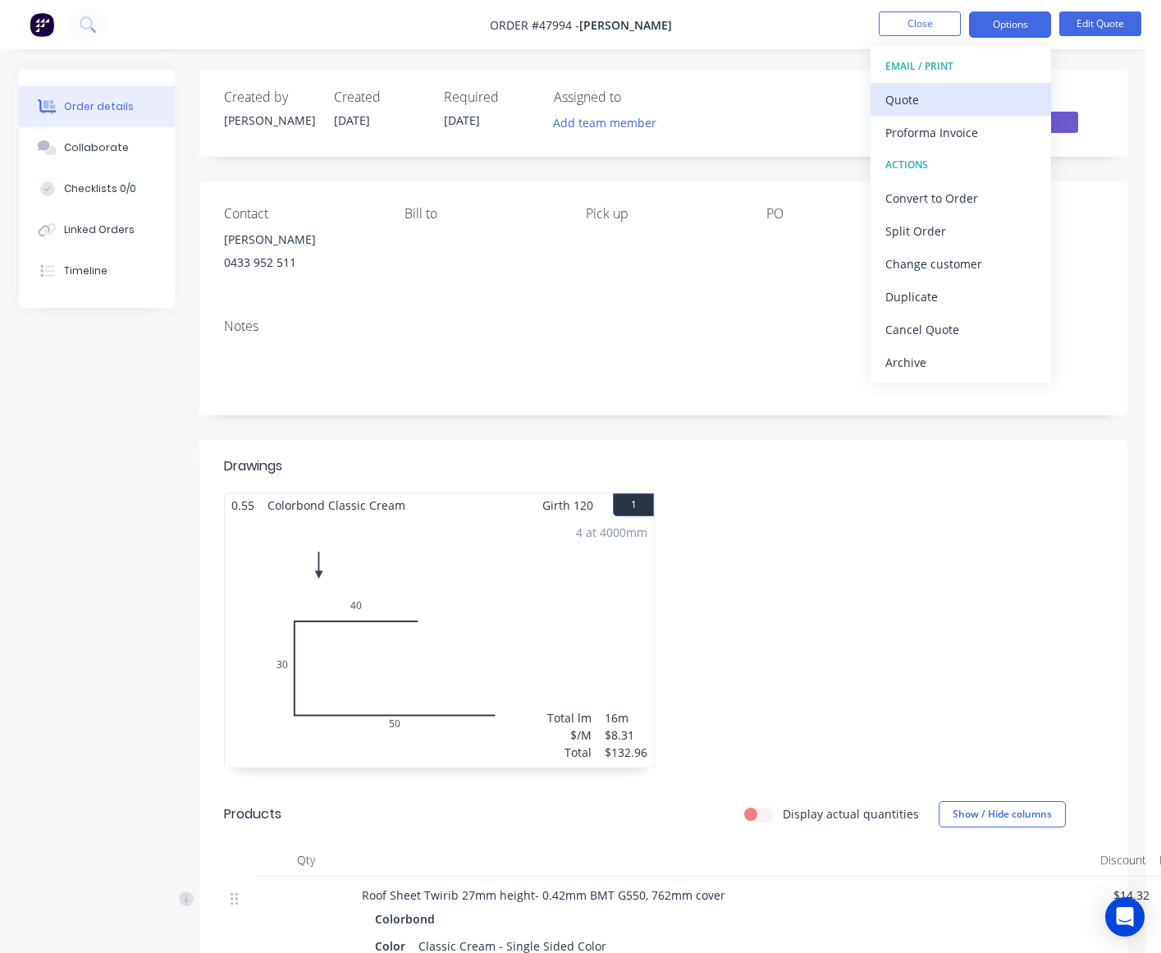
click at [966, 96] on div "Quote" at bounding box center [961, 100] width 151 height 24
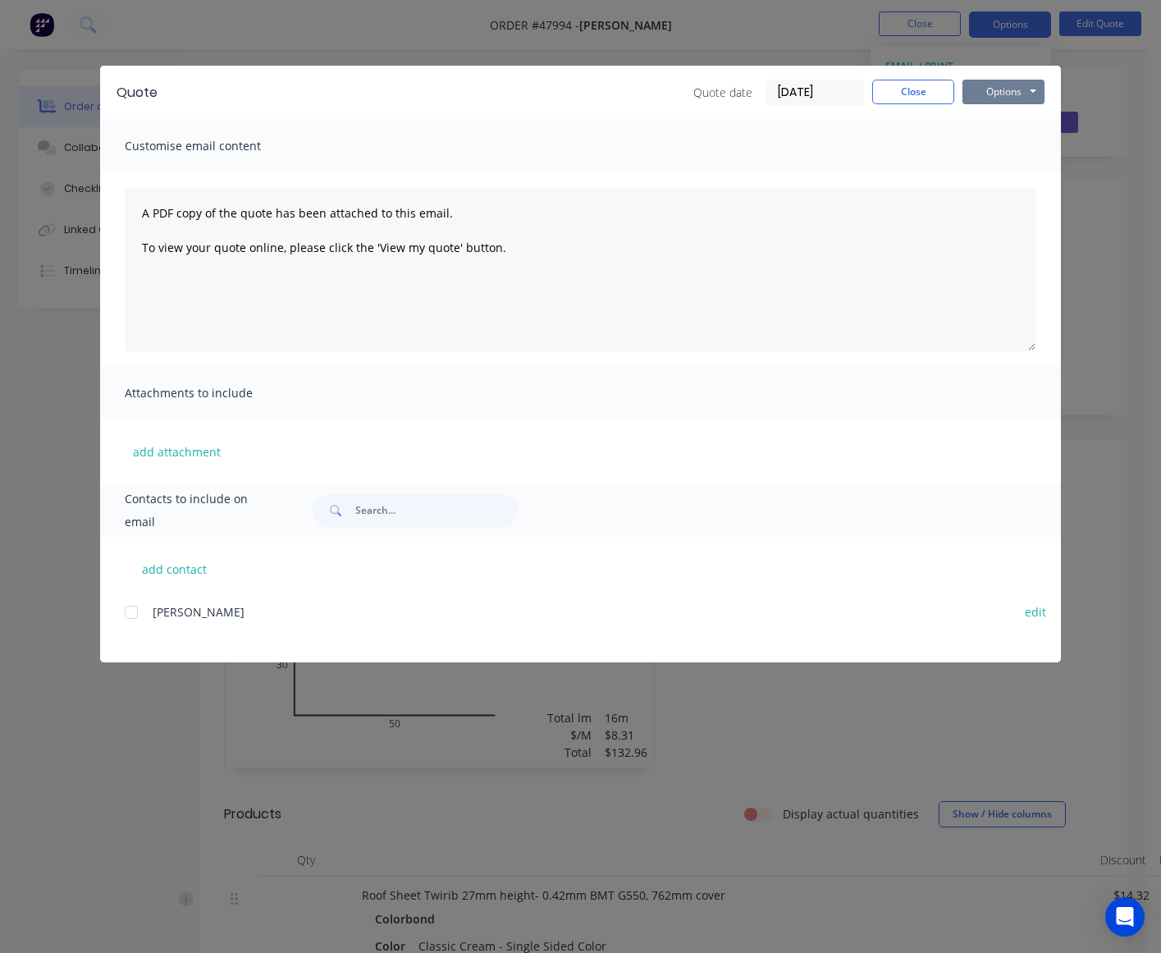
drag, startPoint x: 997, startPoint y: 85, endPoint x: 1028, endPoint y: 105, distance: 36.6
click at [1000, 86] on button "Options" at bounding box center [1004, 92] width 82 height 25
click at [1024, 121] on button "Preview" at bounding box center [1015, 121] width 105 height 27
click at [917, 97] on button "Close" at bounding box center [913, 92] width 82 height 25
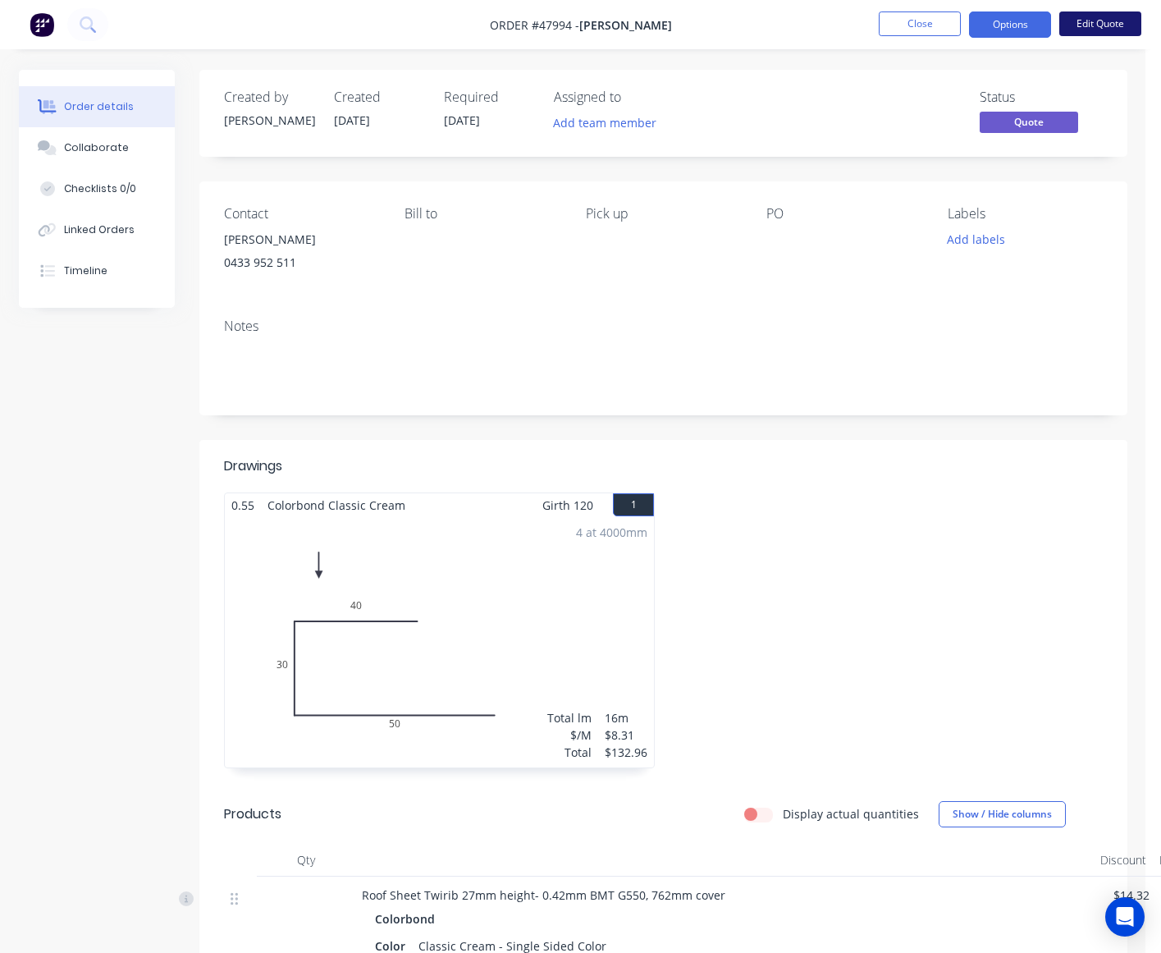
click at [1114, 14] on button "Edit Quote" at bounding box center [1101, 23] width 82 height 25
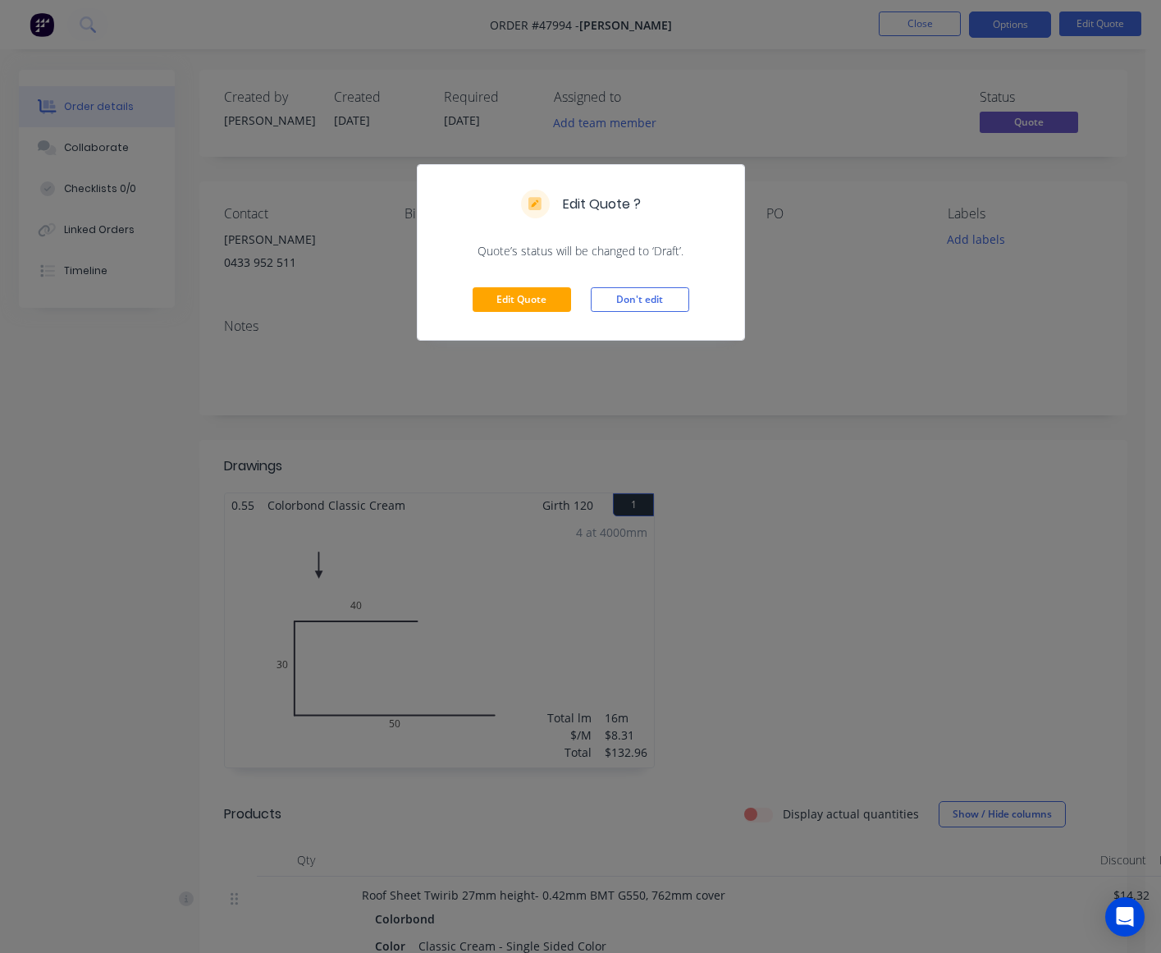
click at [562, 317] on div "Edit Quote Don't edit" at bounding box center [581, 299] width 327 height 80
click at [554, 312] on button "Edit Quote" at bounding box center [522, 299] width 98 height 25
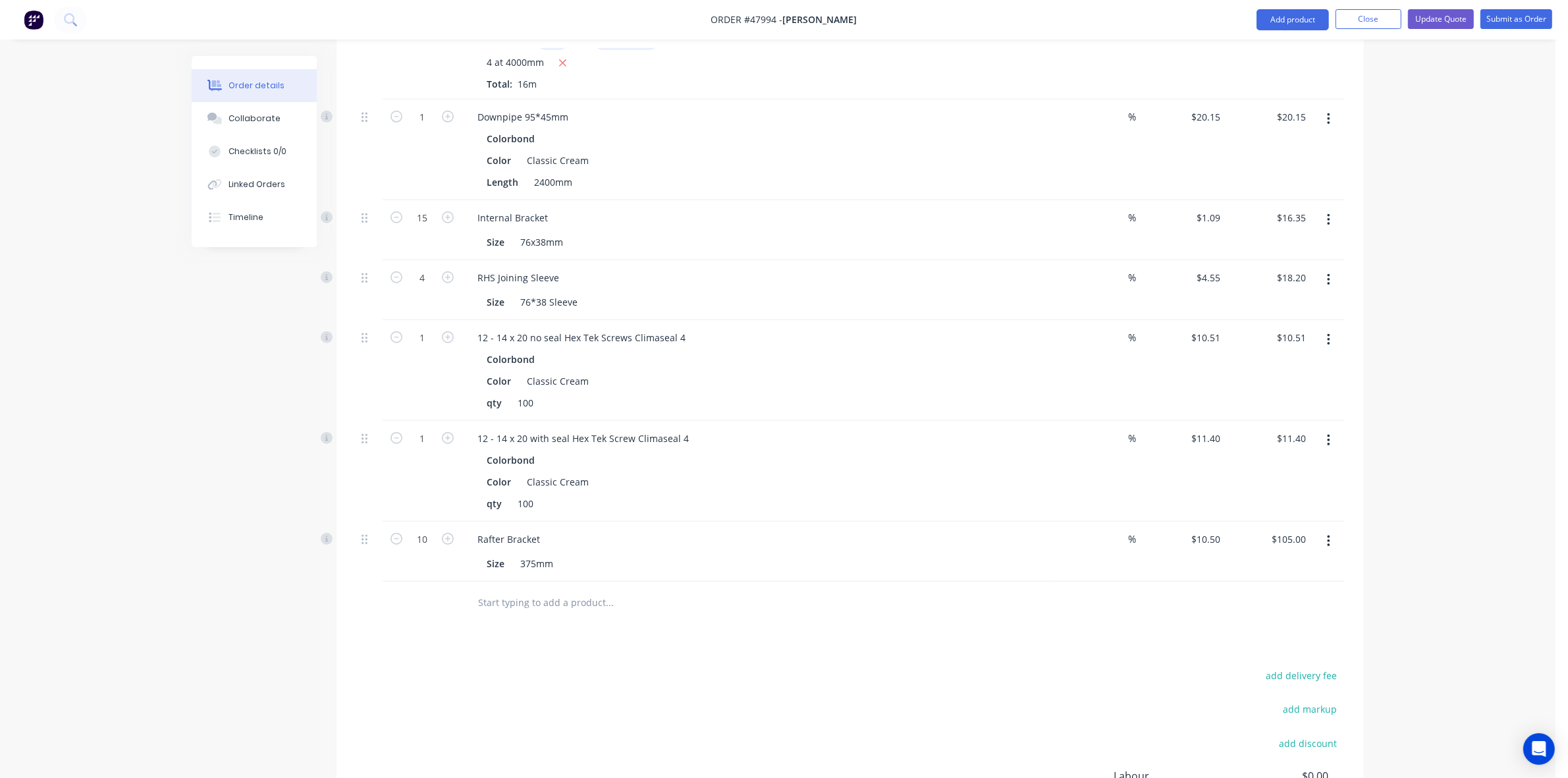
scroll to position [1056, 0]
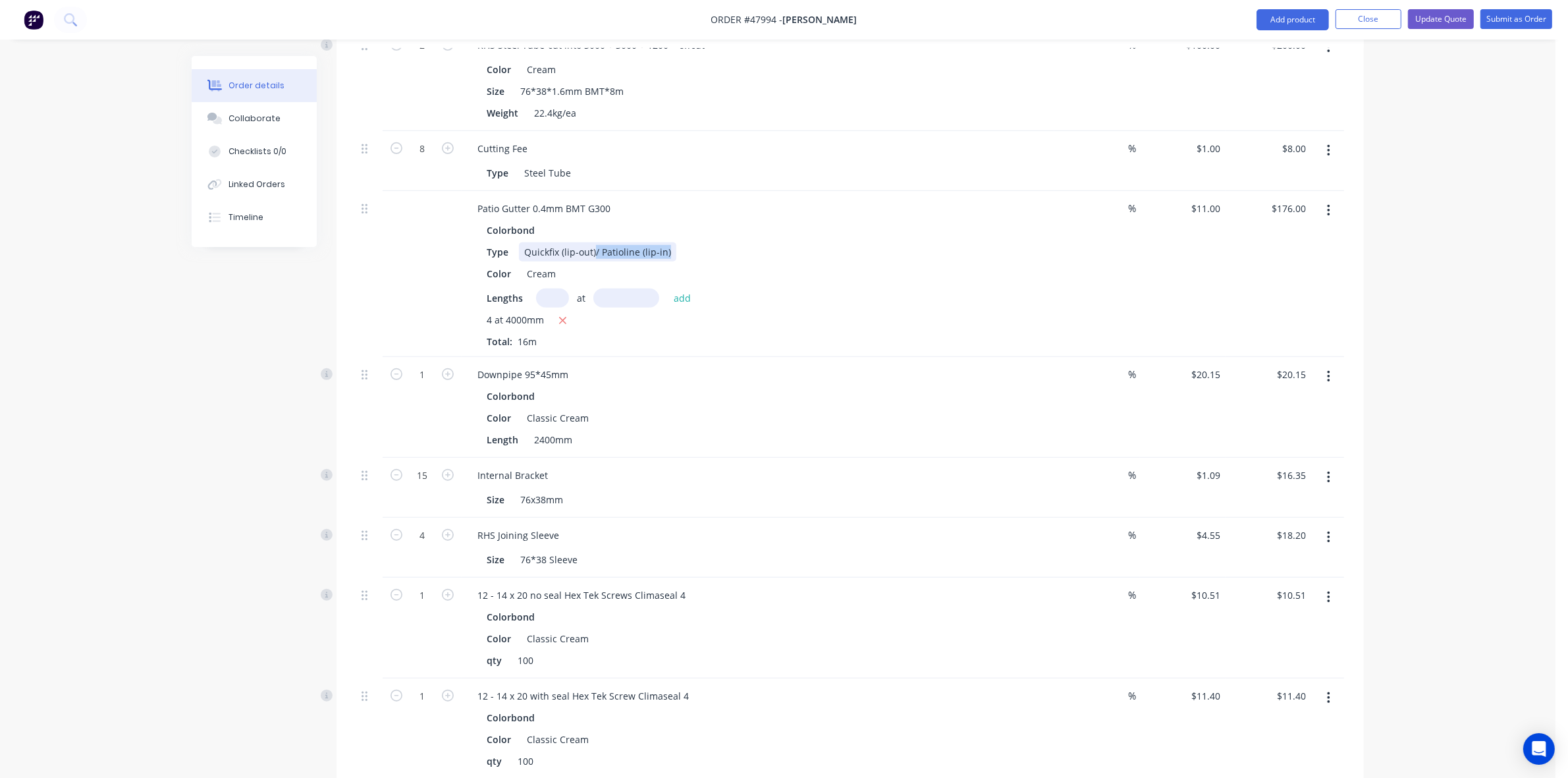
drag, startPoint x: 595, startPoint y: 248, endPoint x: 752, endPoint y: 265, distance: 157.9
click at [751, 267] on div "Colorbond Type Quickfix (lip-out)/ Patioline (lip-in) Color Cream Lengths at ad…" at bounding box center [758, 284] width 582 height 128
drag, startPoint x: 887, startPoint y: 308, endPoint x: 937, endPoint y: 260, distance: 69.3
click at [898, 307] on div "Lengths at add 4 at 4000mm Total: 16m" at bounding box center [758, 318] width 542 height 60
click at [1428, 27] on button "Update Quote" at bounding box center [1441, 18] width 66 height 20
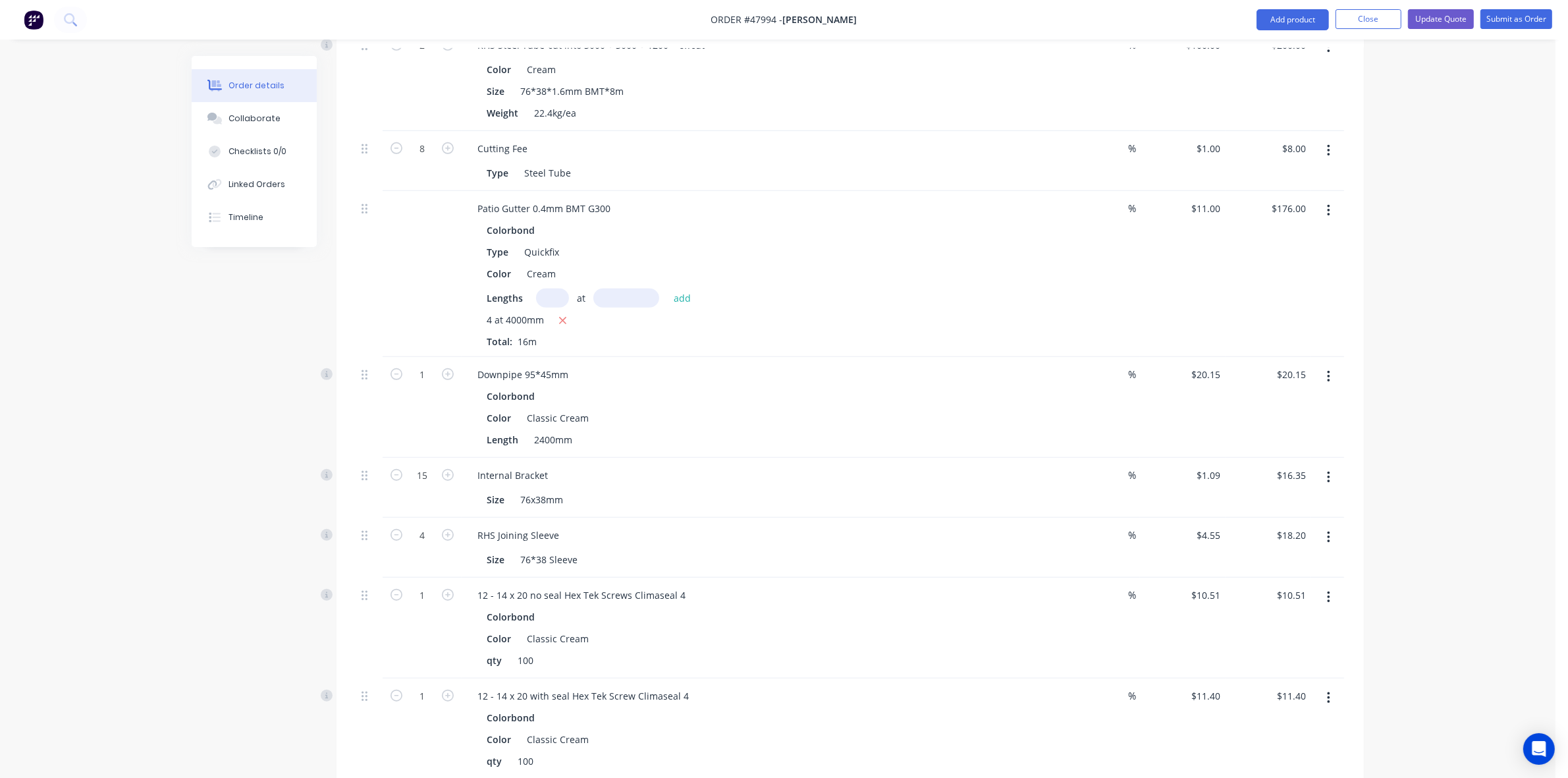
scroll to position [0, 0]
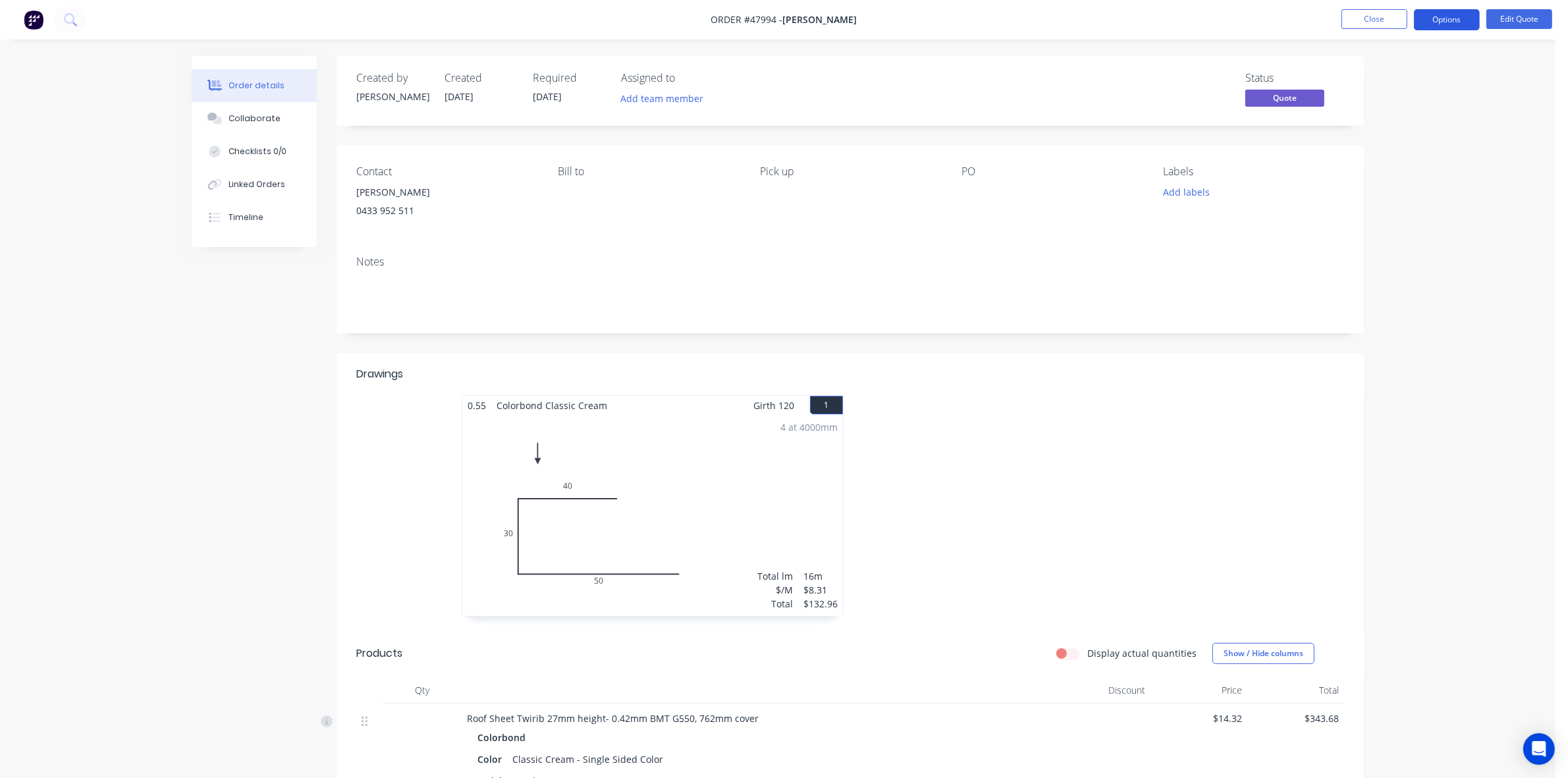
click at [1456, 20] on button "Options" at bounding box center [1447, 19] width 66 height 21
click at [1379, 86] on div "Quote" at bounding box center [1407, 80] width 121 height 19
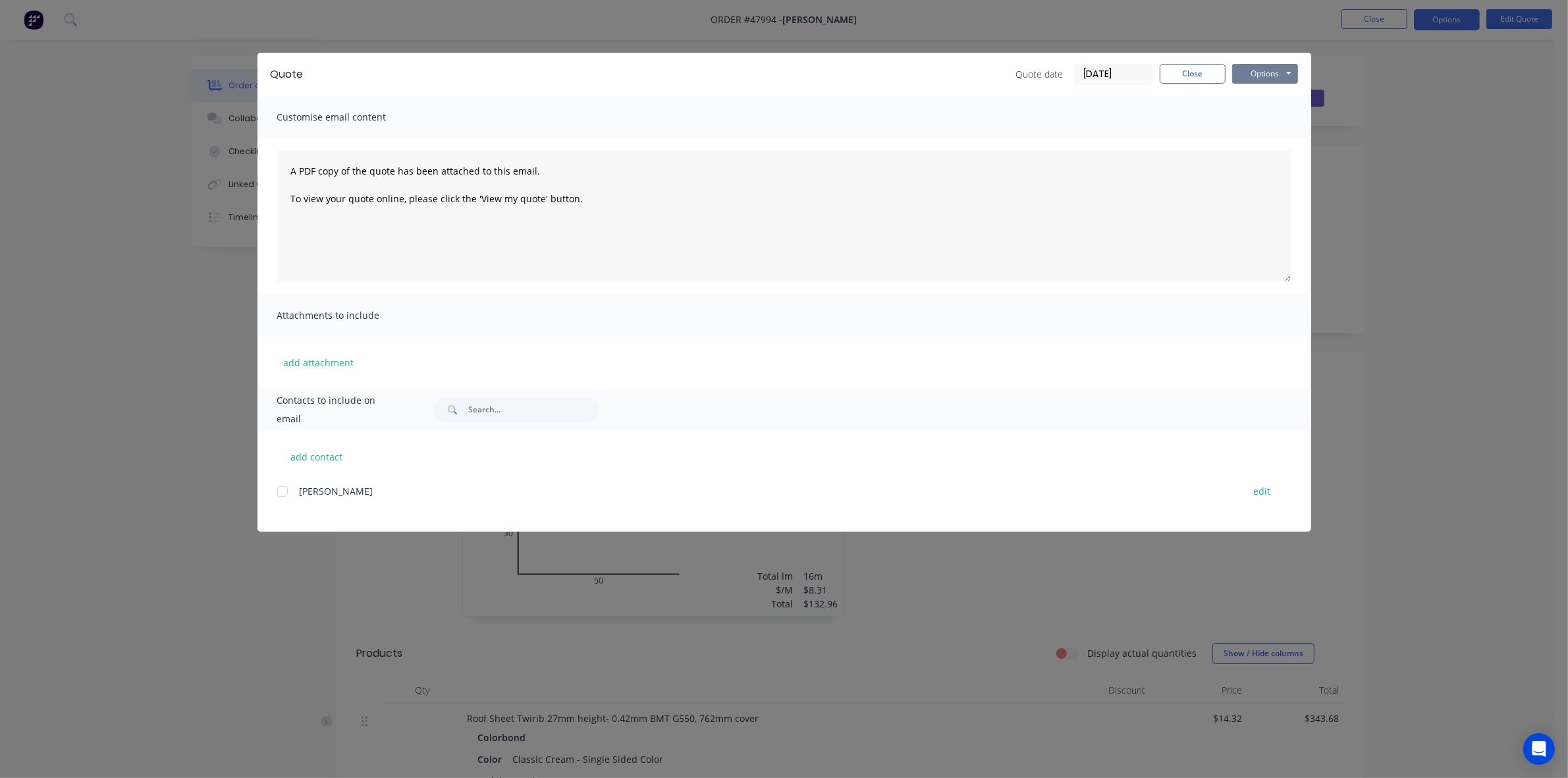
click at [1278, 76] on button "Options" at bounding box center [1265, 74] width 66 height 20
click at [1269, 116] on button "Print" at bounding box center [1274, 119] width 84 height 22
click at [1220, 80] on button "Close" at bounding box center [1192, 74] width 66 height 20
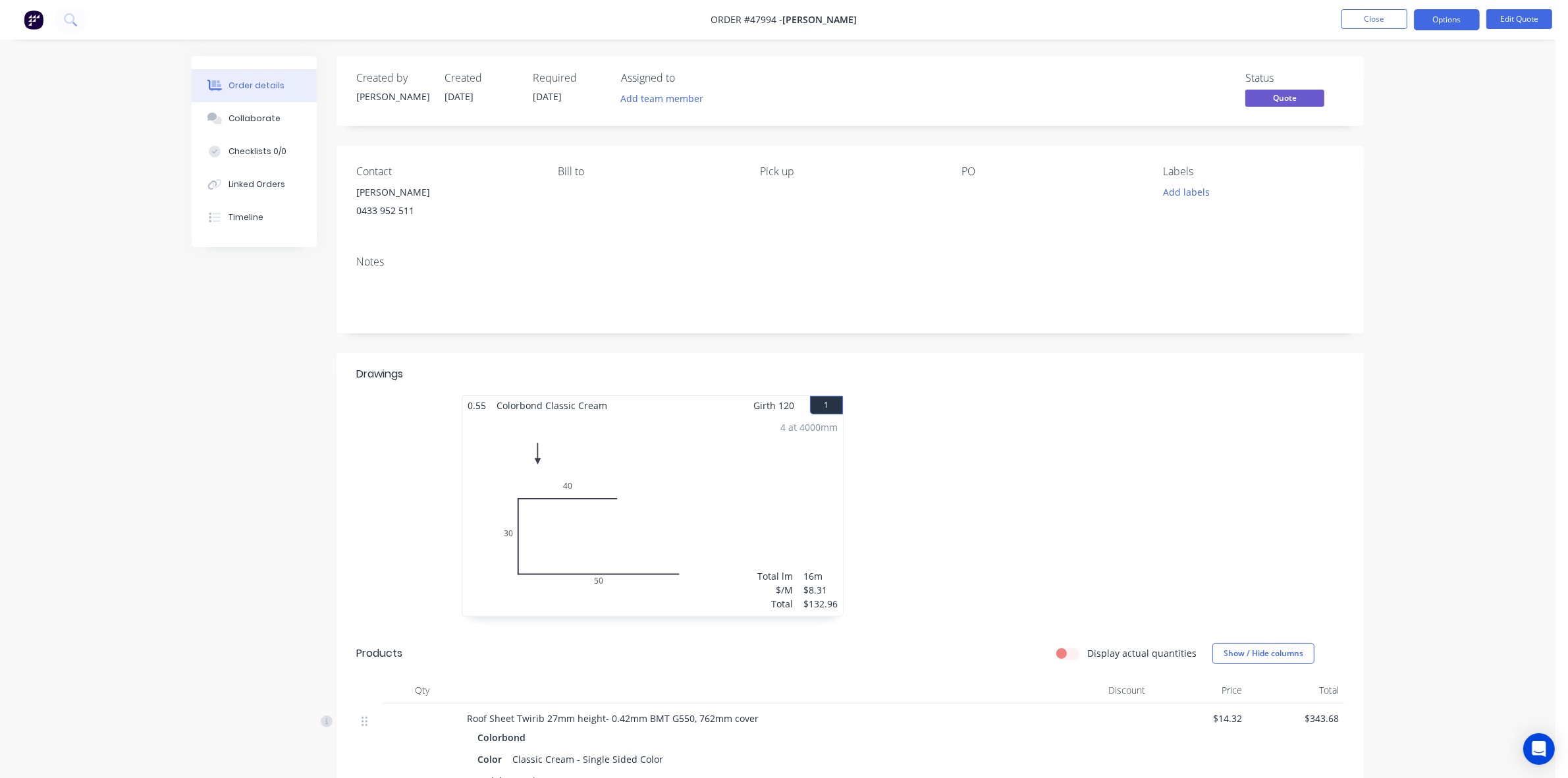
click at [1337, 20] on ul "Close Options Edit Quote" at bounding box center [1447, 19] width 242 height 21
click at [1358, 21] on button "Close" at bounding box center [1375, 18] width 66 height 20
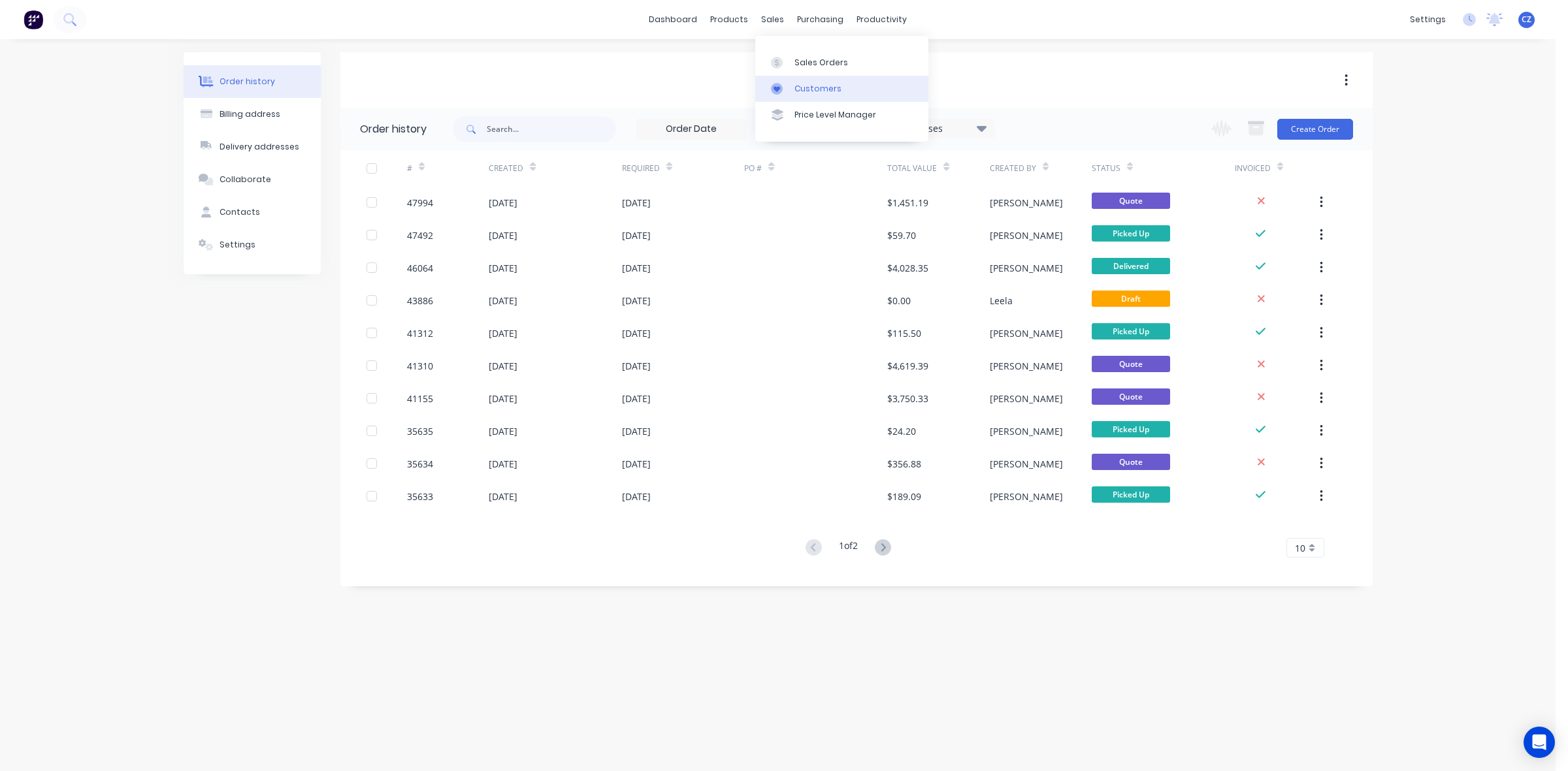
click at [818, 82] on link "Customers" at bounding box center [841, 88] width 173 height 26
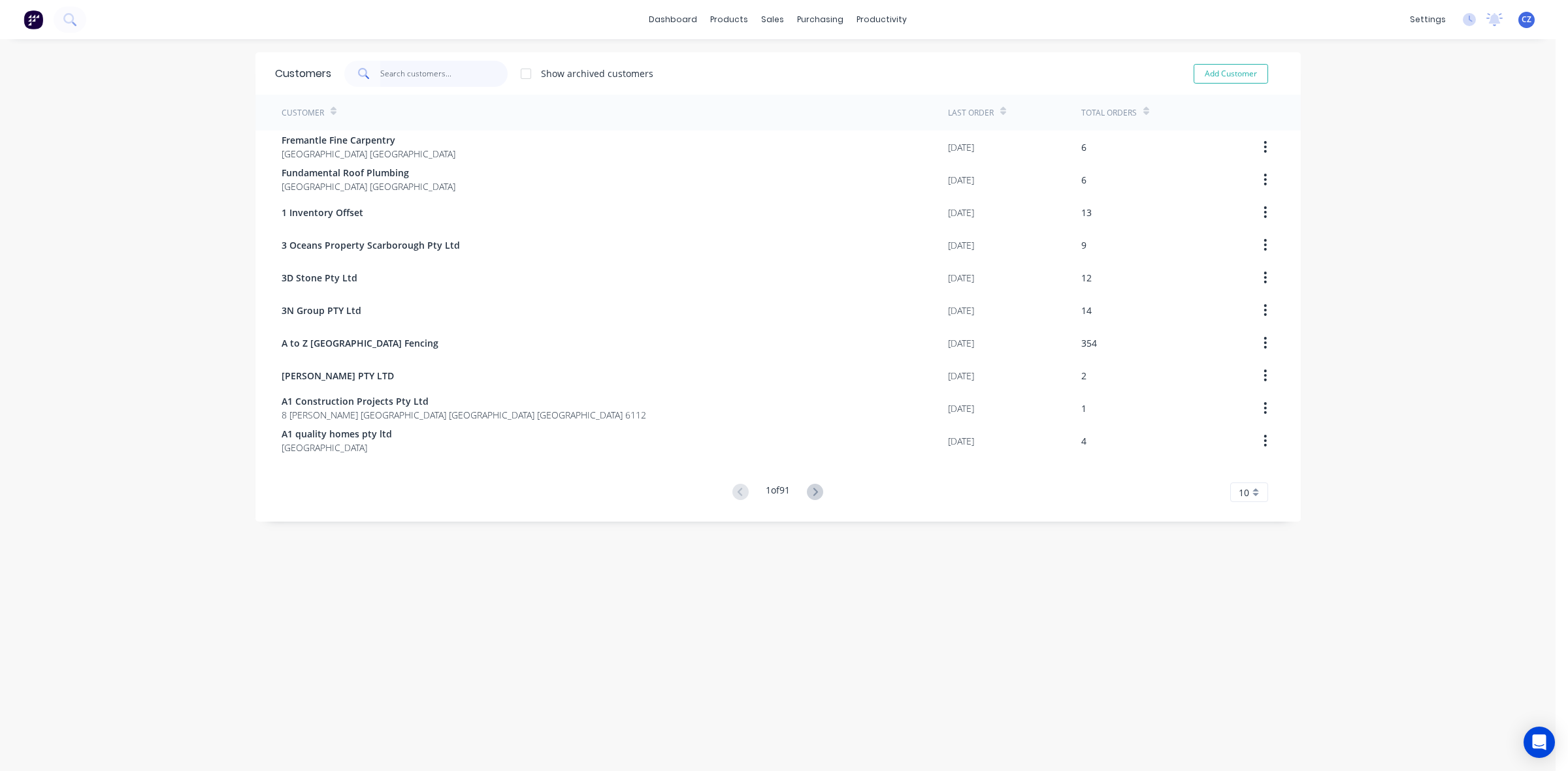
click at [469, 70] on input "text" at bounding box center [444, 73] width 127 height 26
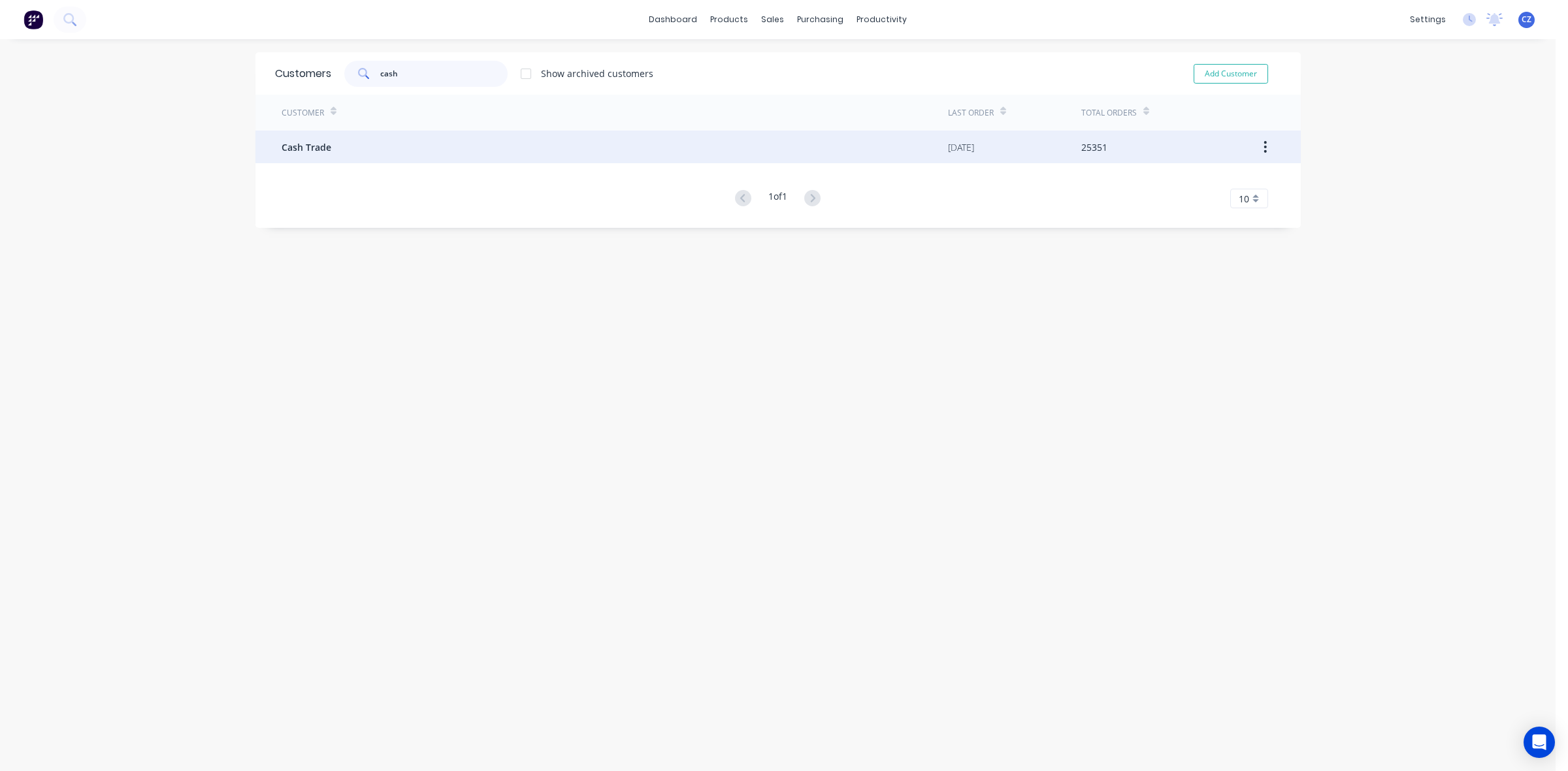
type input "cash"
click at [394, 154] on div "Cash Trade" at bounding box center [614, 146] width 666 height 33
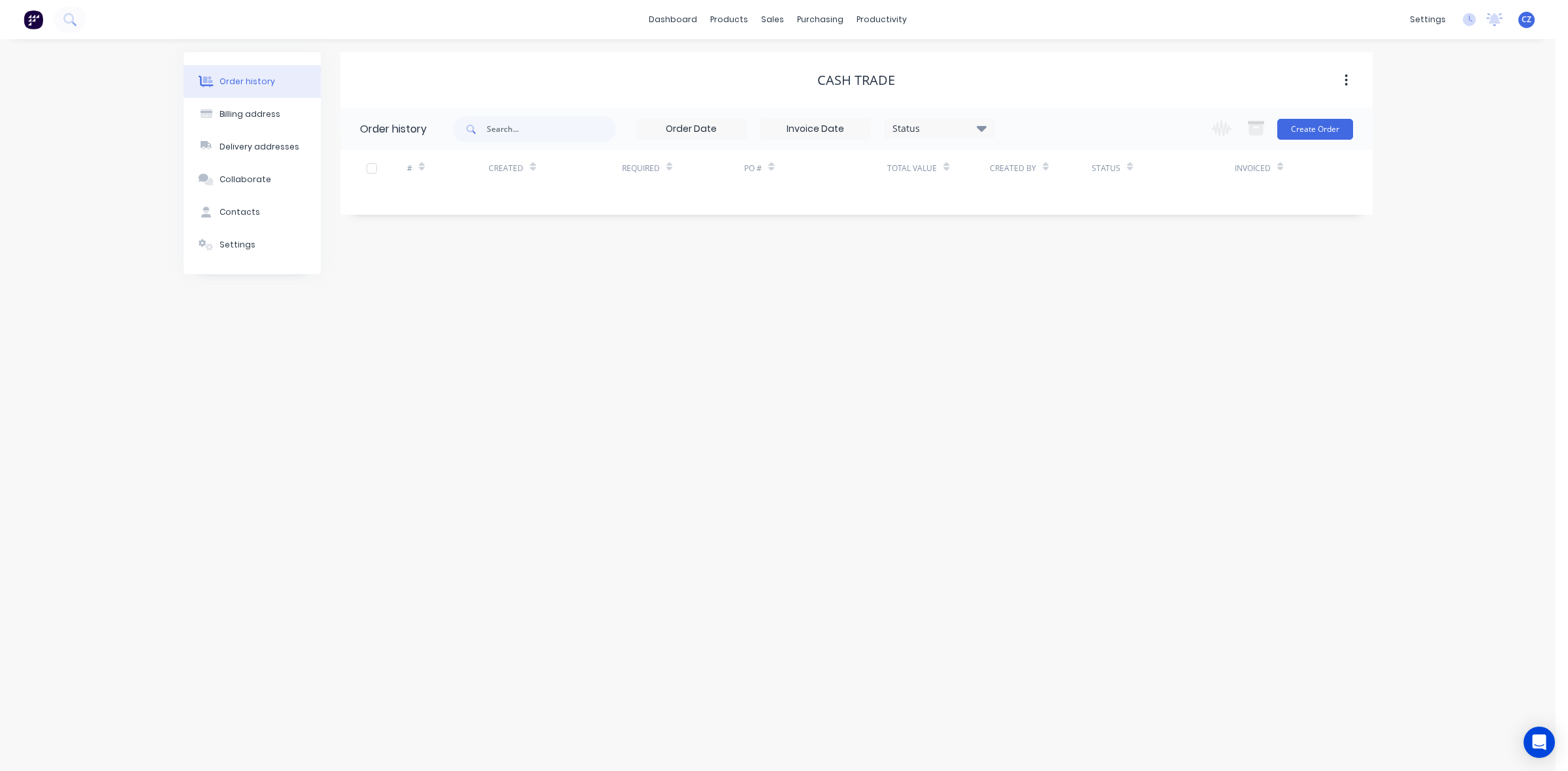
click at [1290, 140] on div "Change order status Submitted Ready for Delivery Ready To Pick Up Monday Tuesda…" at bounding box center [1277, 128] width 149 height 42
click at [1292, 133] on button "Create Order" at bounding box center [1314, 129] width 76 height 21
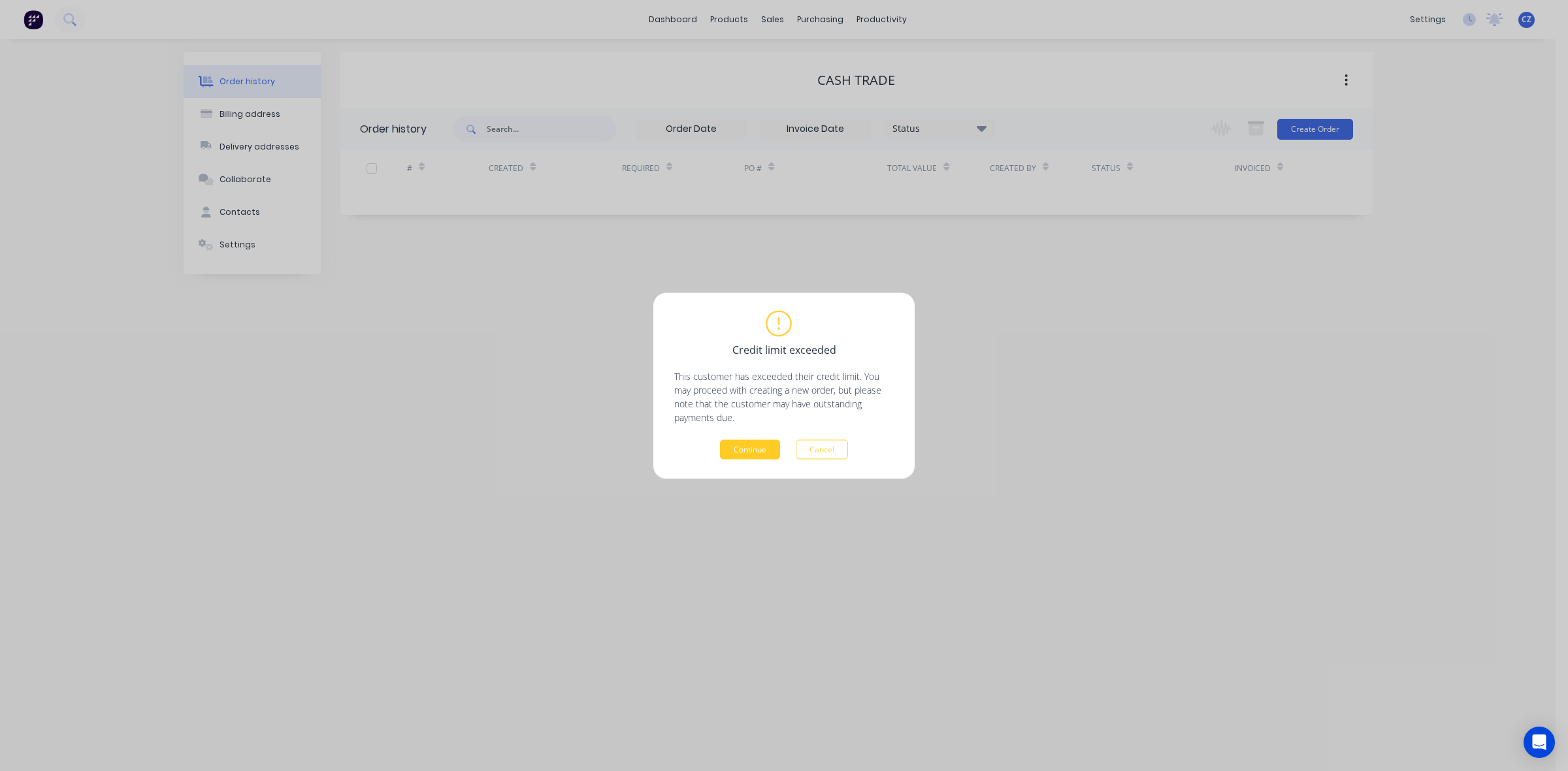
click at [750, 442] on button "Continue" at bounding box center [750, 449] width 60 height 20
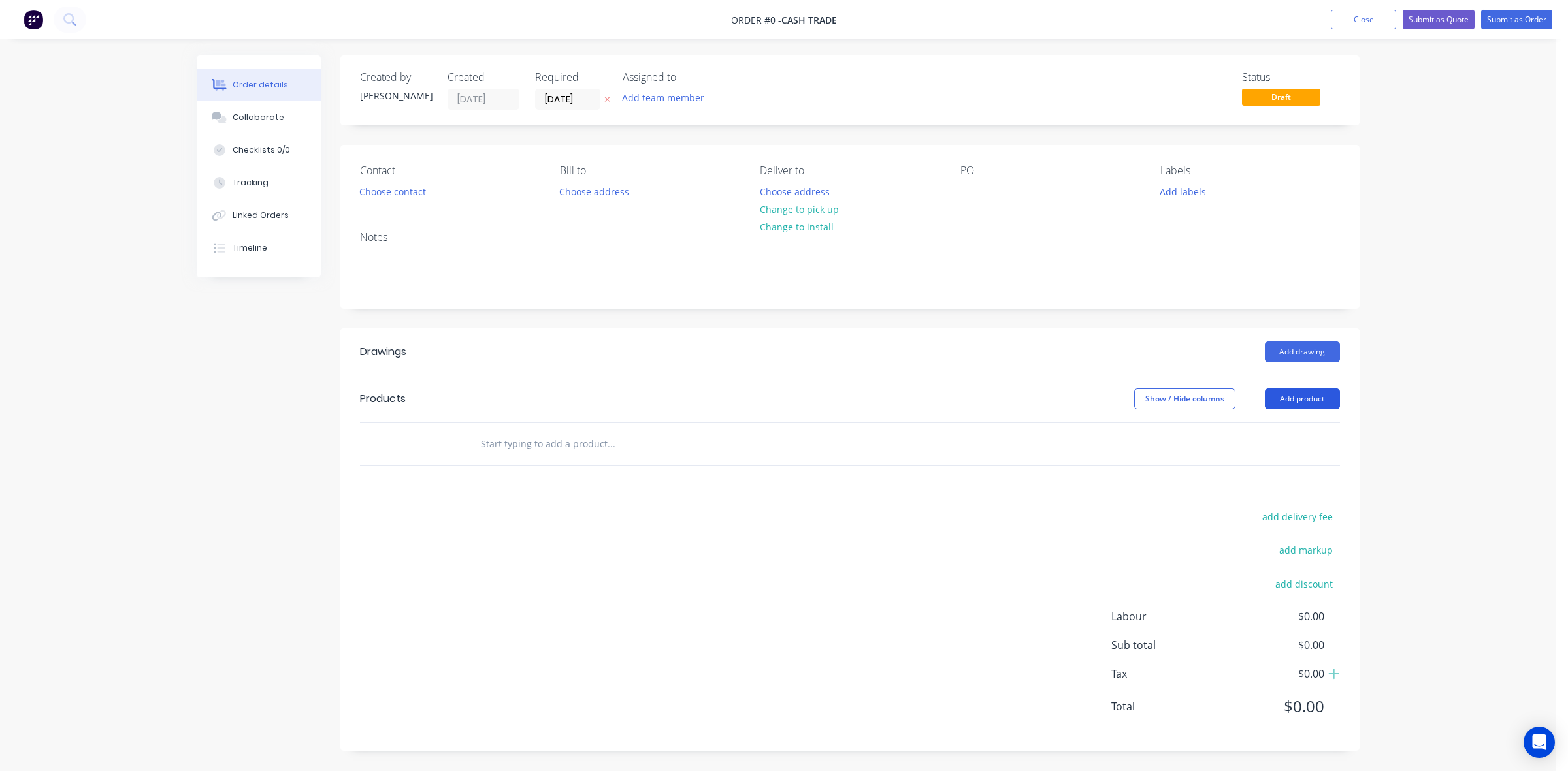
click at [1277, 399] on button "Add product" at bounding box center [1302, 399] width 75 height 21
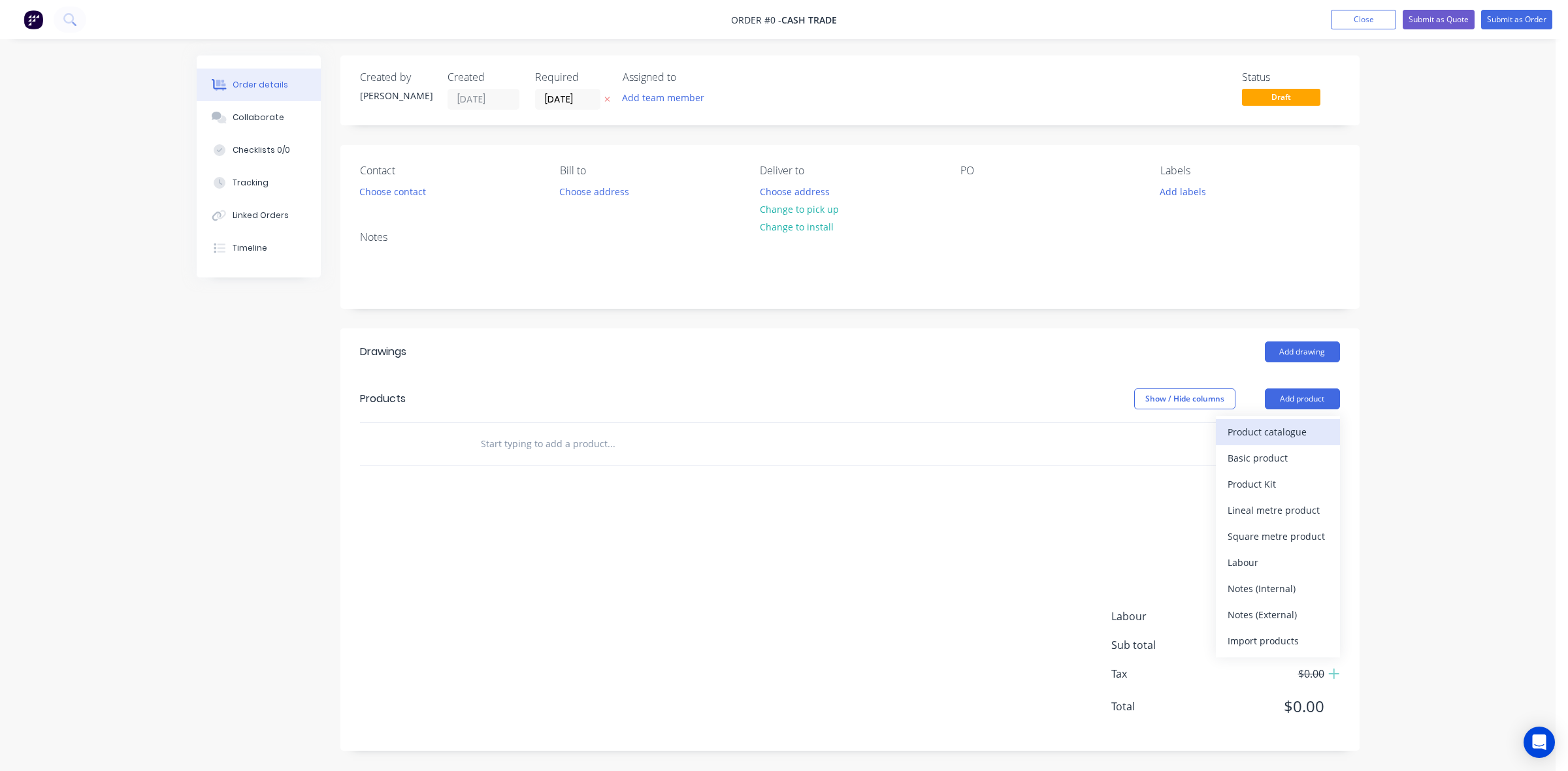
click at [1278, 436] on div "Product catalogue" at bounding box center [1277, 432] width 100 height 19
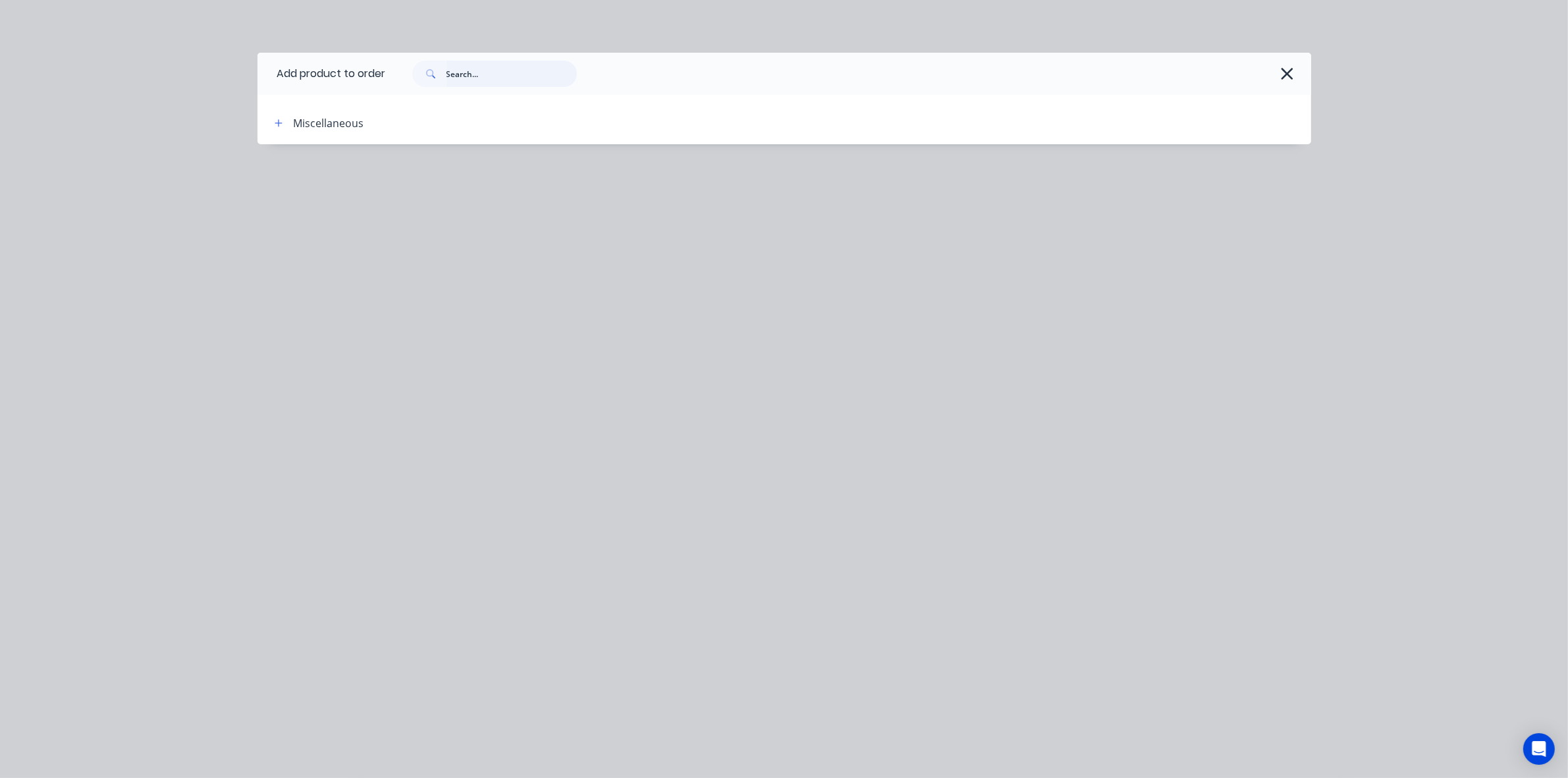
click at [481, 71] on input "text" at bounding box center [511, 74] width 130 height 26
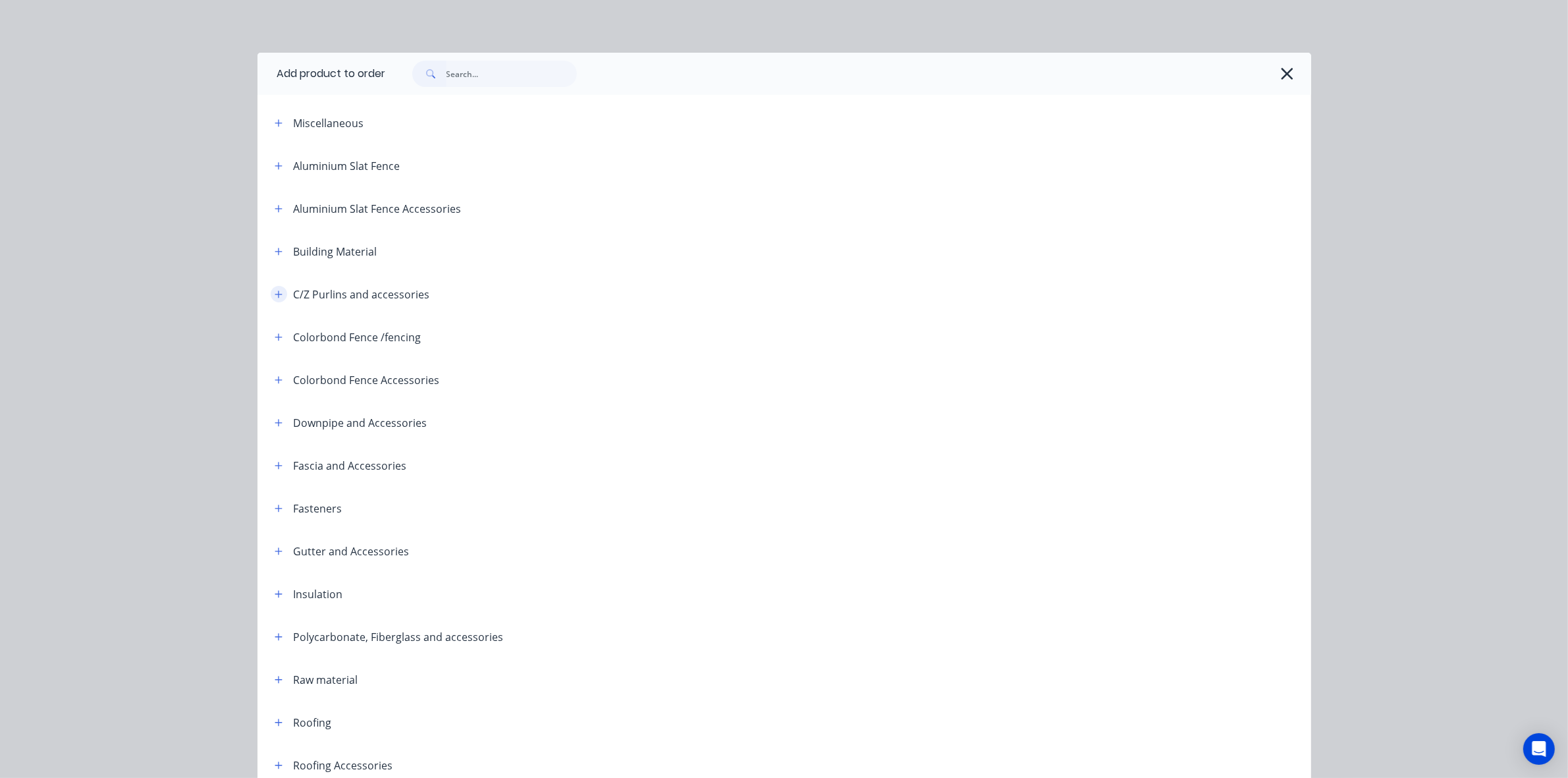
click at [274, 295] on icon "button" at bounding box center [278, 294] width 8 height 9
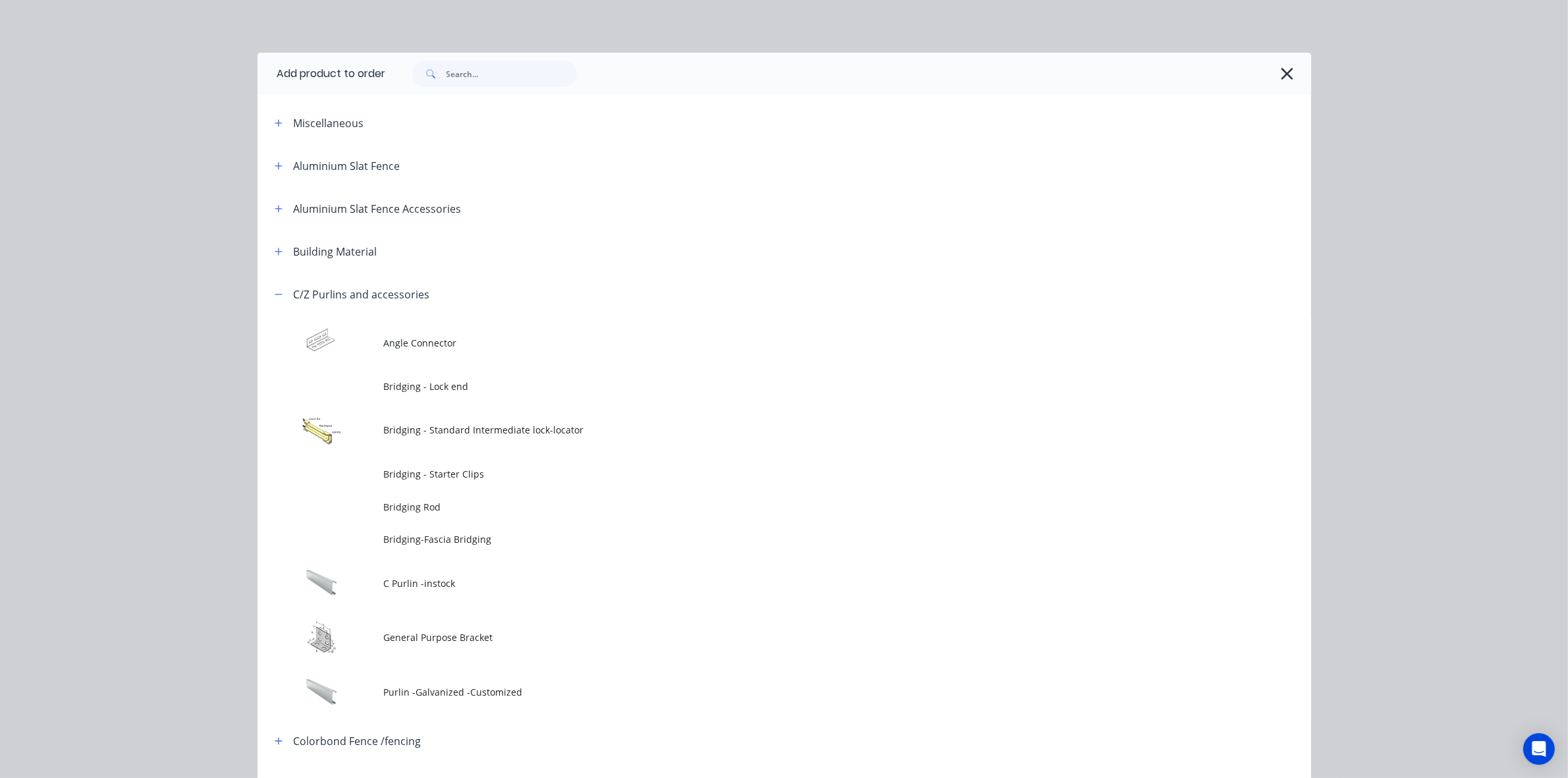
drag, startPoint x: 426, startPoint y: 583, endPoint x: 455, endPoint y: 564, distance: 34.7
click at [432, 581] on span "C Purlin -instock" at bounding box center [754, 583] width 741 height 14
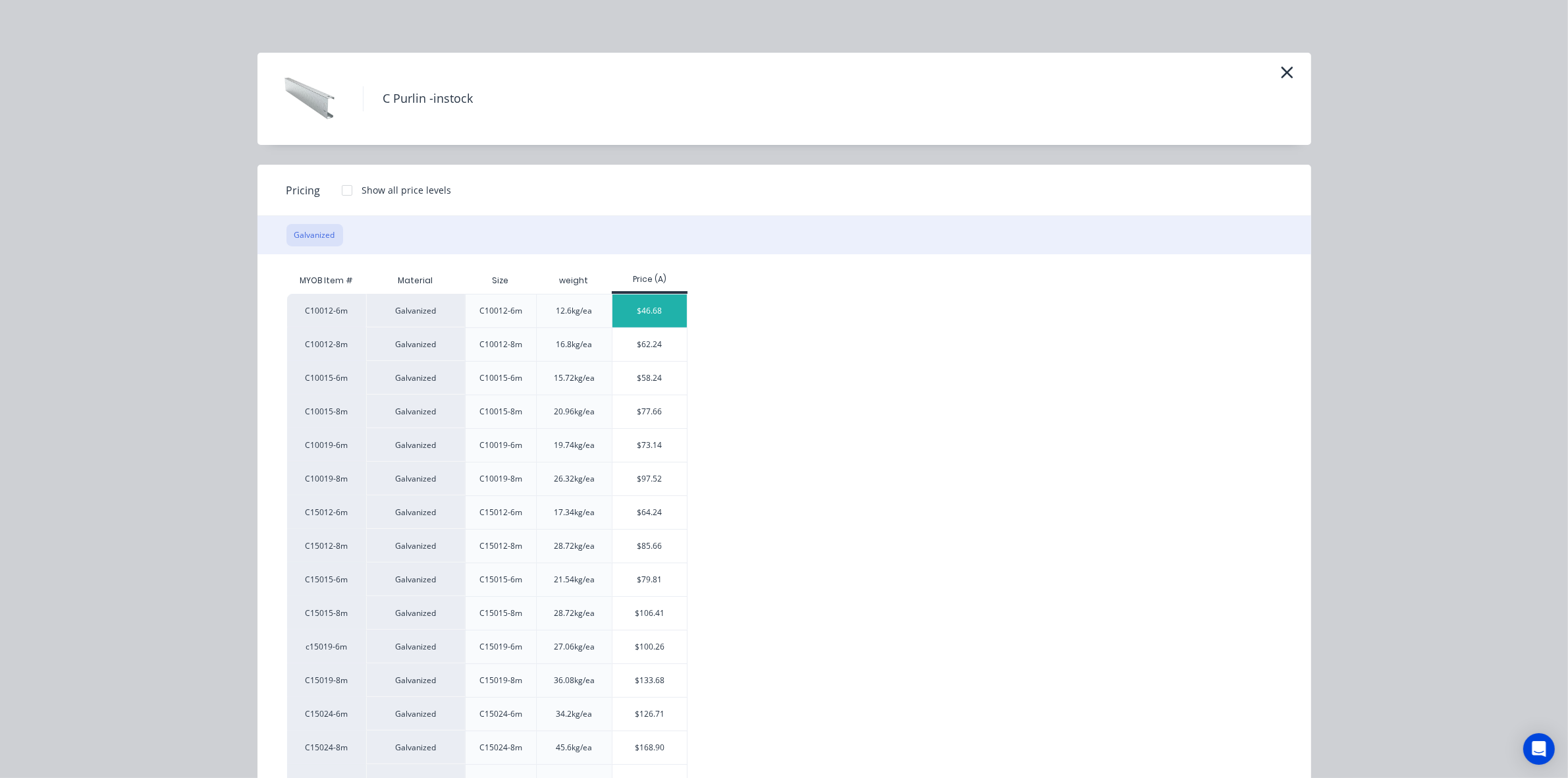
click at [645, 307] on div "$46.68" at bounding box center [649, 311] width 75 height 33
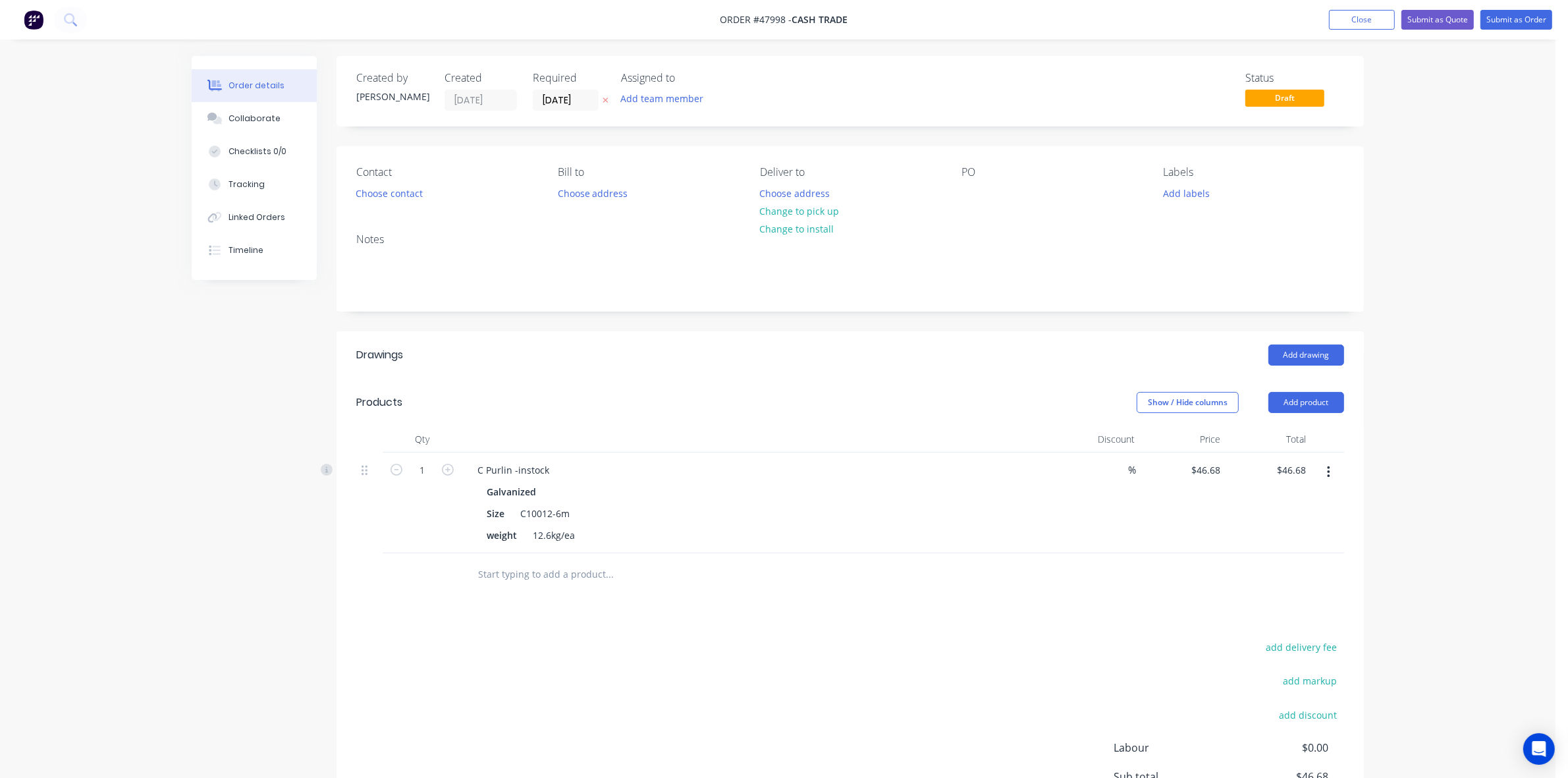
click at [1328, 472] on icon "button" at bounding box center [1328, 472] width 2 height 12
click at [1306, 495] on button "Edit" at bounding box center [1282, 507] width 125 height 26
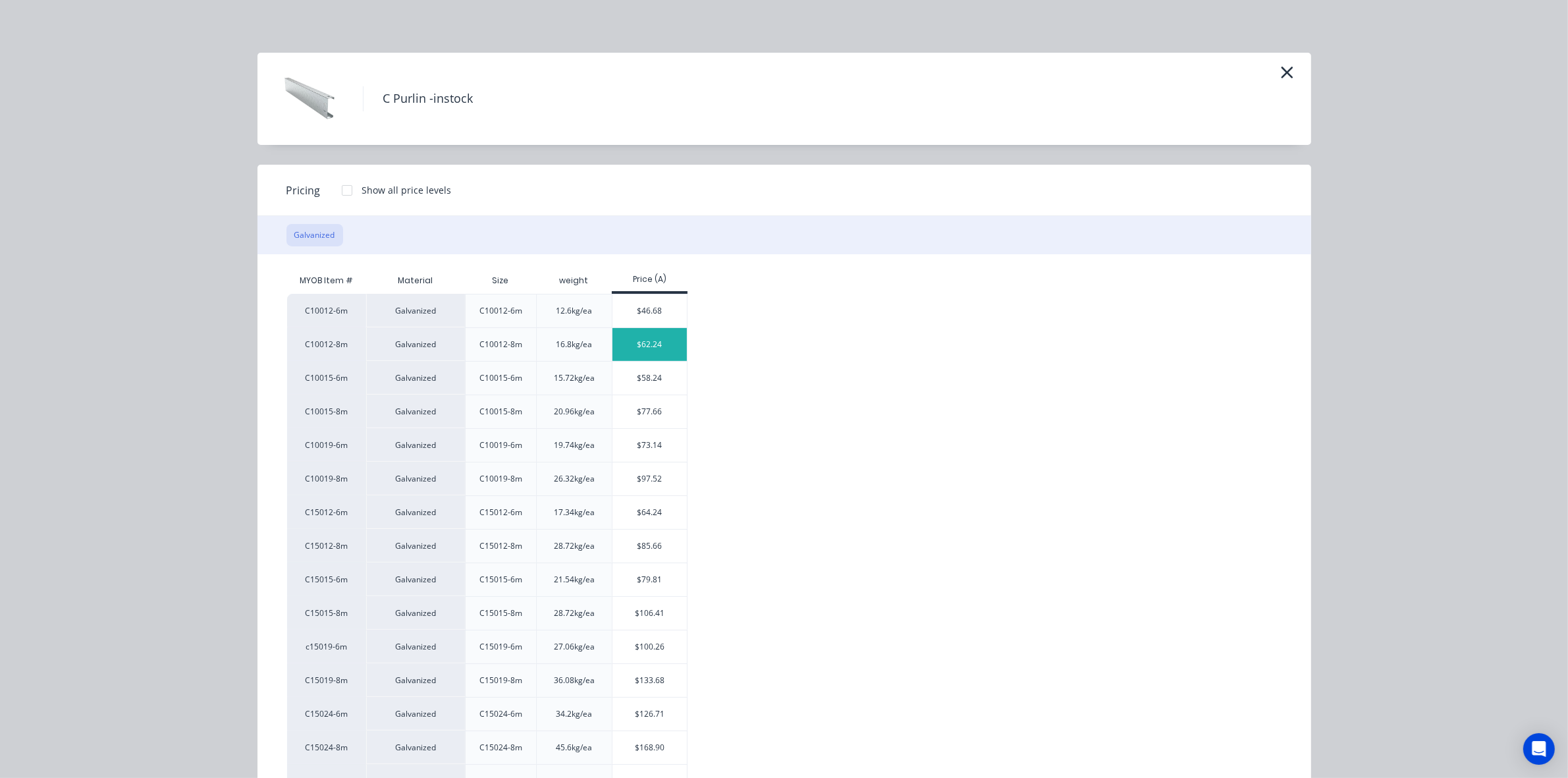
click at [636, 356] on div "$62.24" at bounding box center [649, 344] width 75 height 33
type input "$62.24"
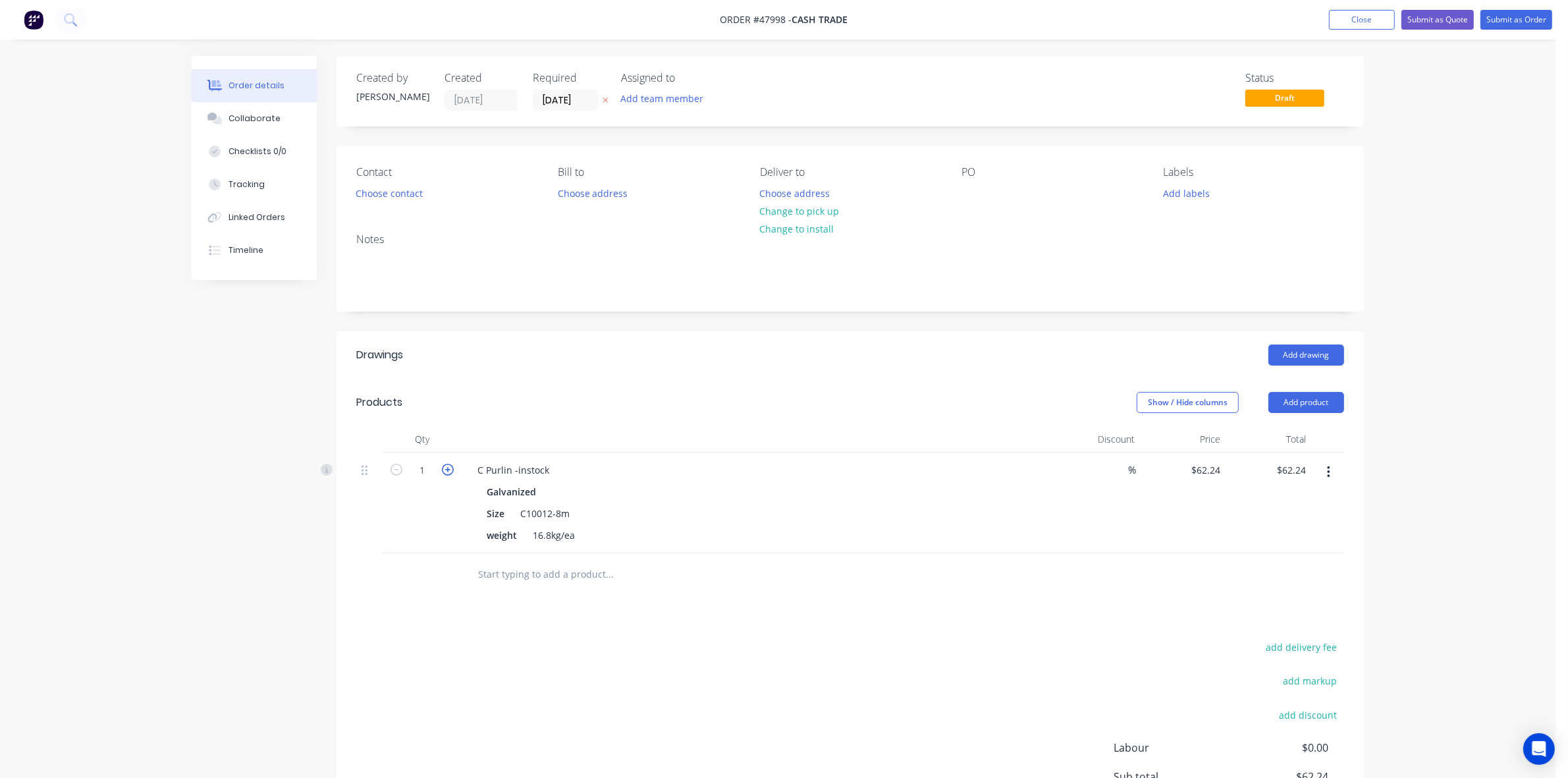
click at [445, 466] on icon "button" at bounding box center [448, 470] width 12 height 12
type input "2"
type input "$124.48"
click at [445, 466] on icon "button" at bounding box center [448, 470] width 12 height 12
type input "3"
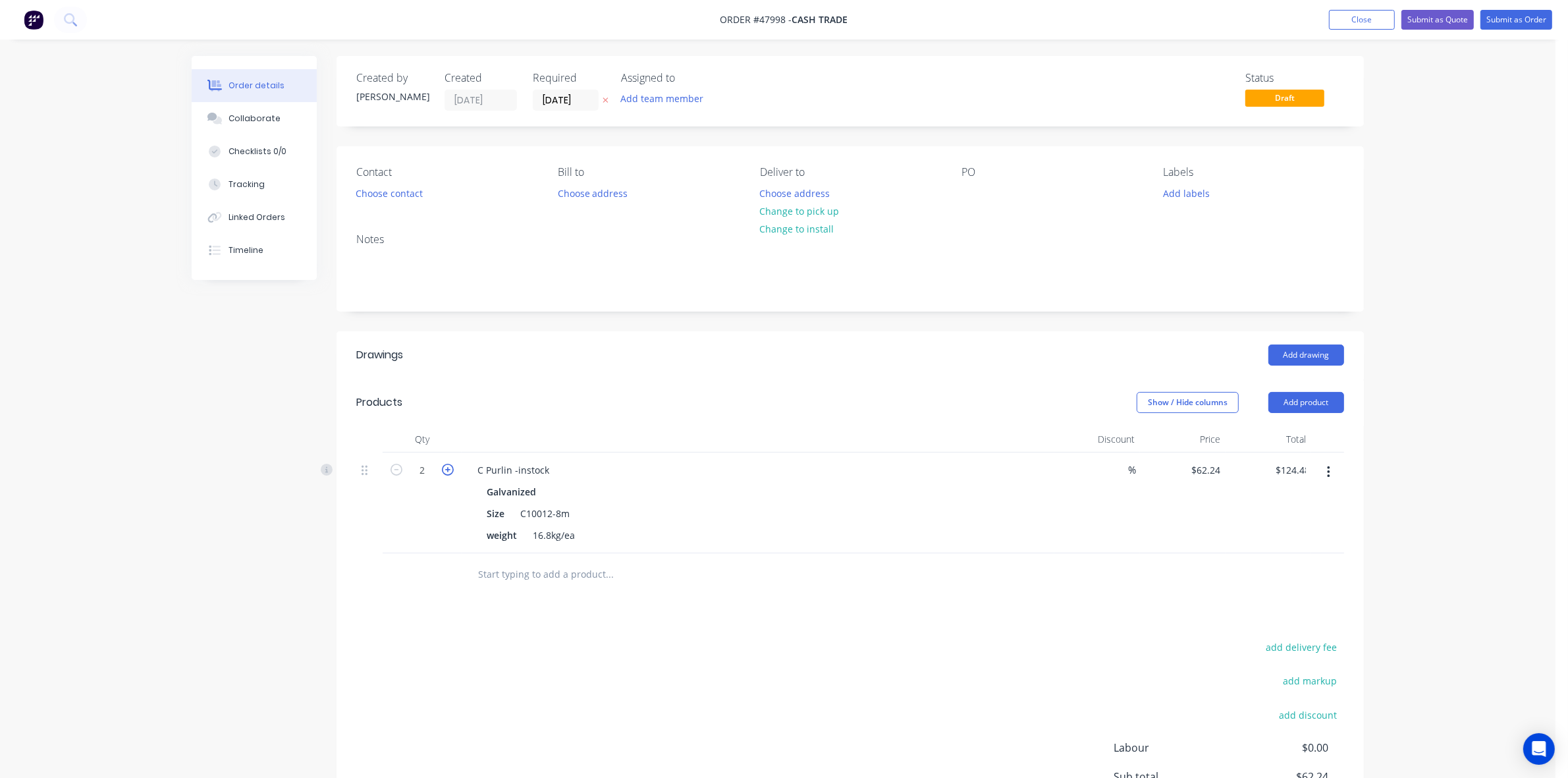
type input "$186.72"
drag, startPoint x: 945, startPoint y: 360, endPoint x: 1236, endPoint y: 357, distance: 291.0
click at [947, 360] on div "Add drawing" at bounding box center [955, 355] width 778 height 21
click at [548, 475] on div "C Purlin -instock" at bounding box center [514, 470] width 93 height 19
click at [1144, 377] on header "Drawings Add drawing" at bounding box center [850, 355] width 1027 height 47
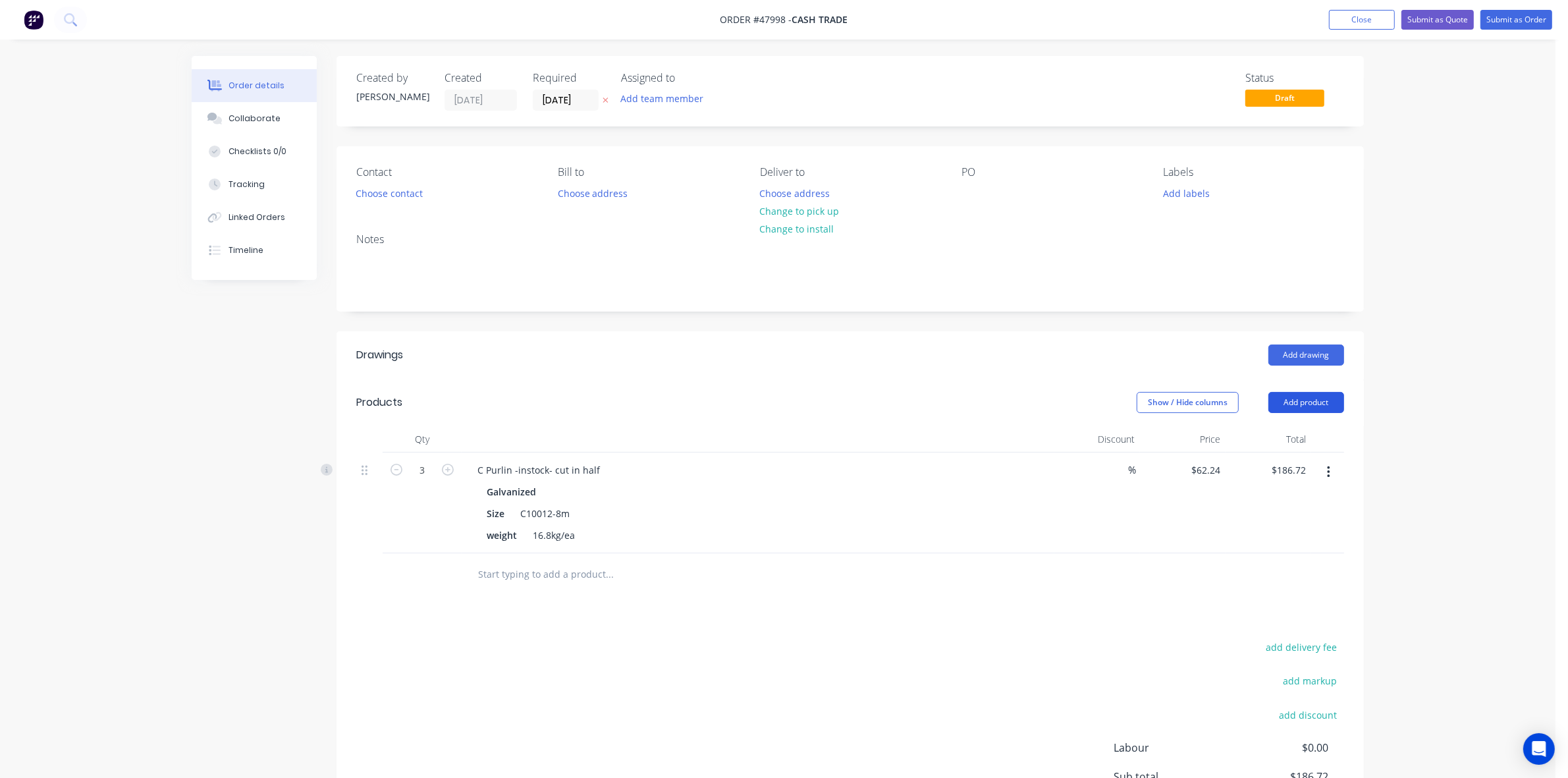
click at [1276, 402] on button "Add product" at bounding box center [1306, 402] width 75 height 21
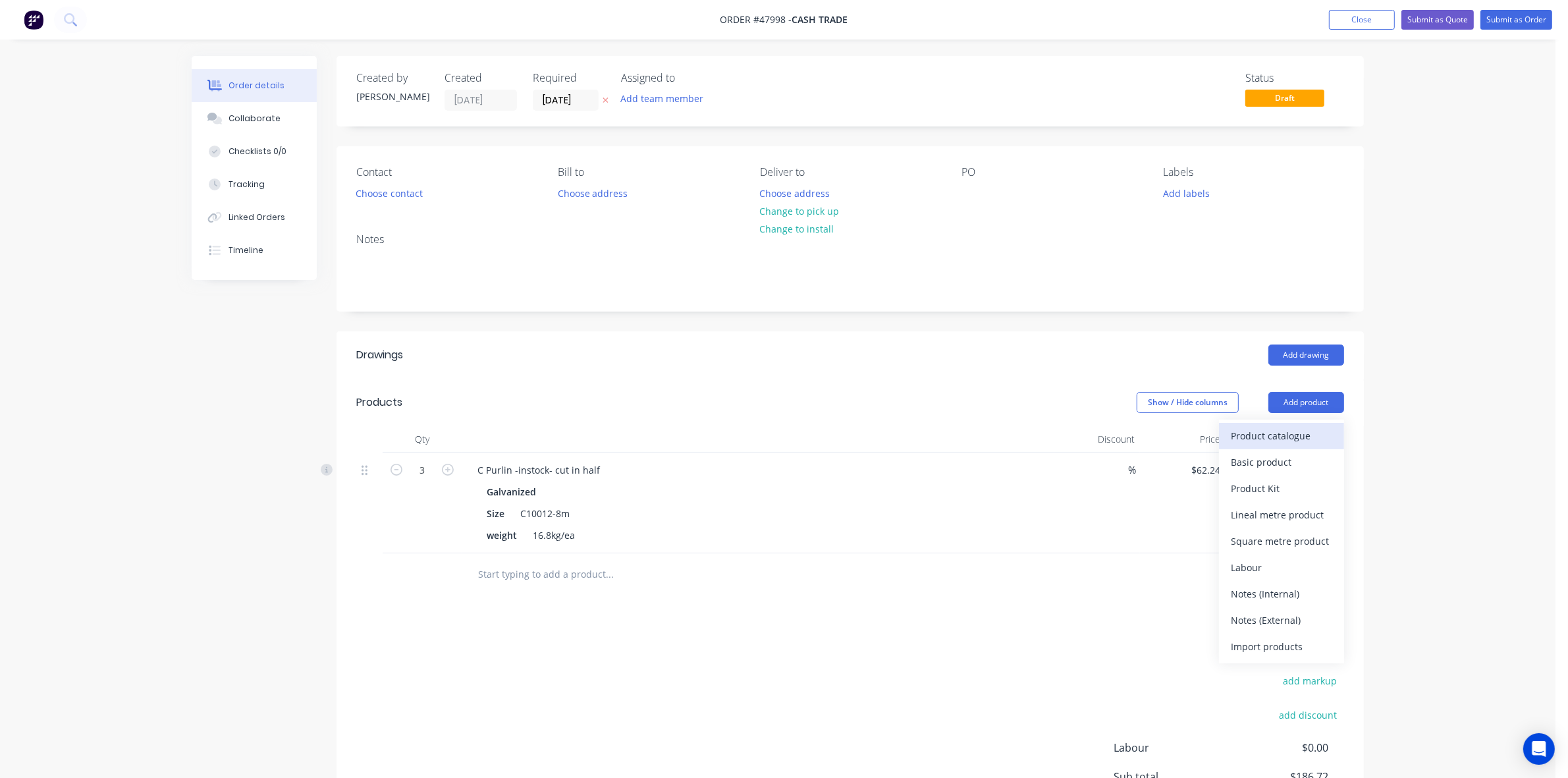
click at [1273, 427] on div "Product catalogue" at bounding box center [1282, 436] width 101 height 19
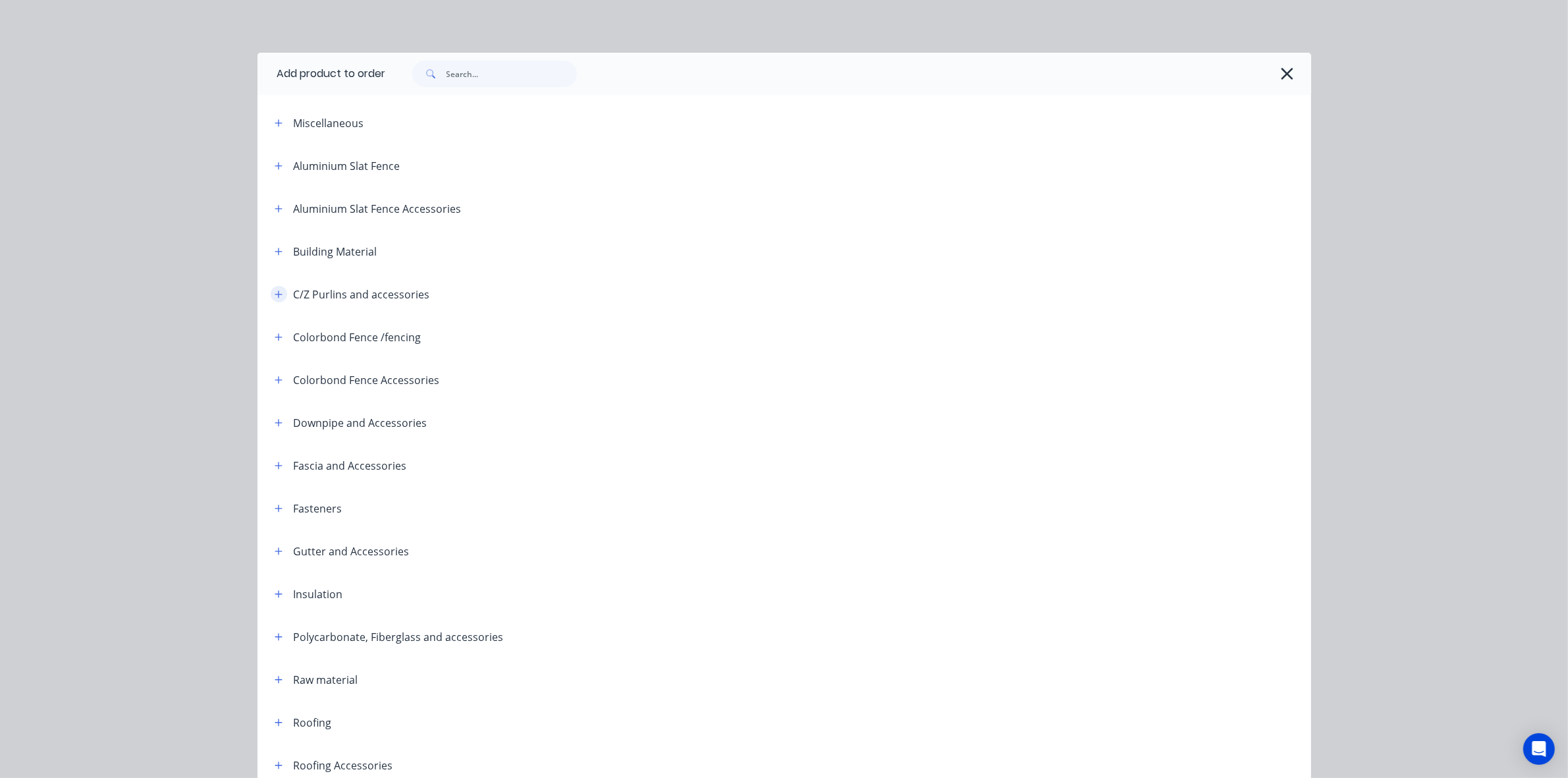
click at [278, 292] on button "button" at bounding box center [278, 294] width 17 height 17
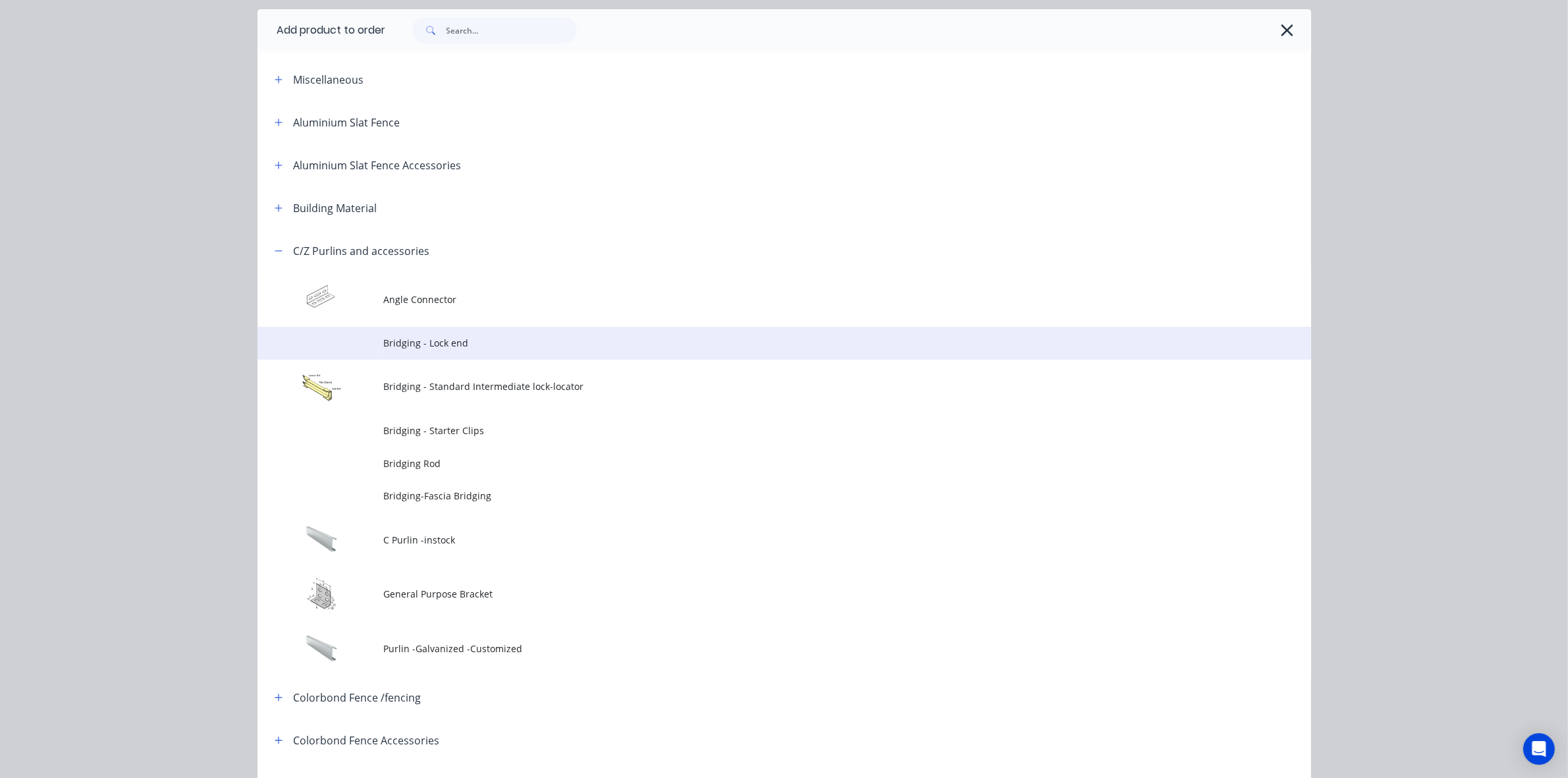
scroll to position [83, 0]
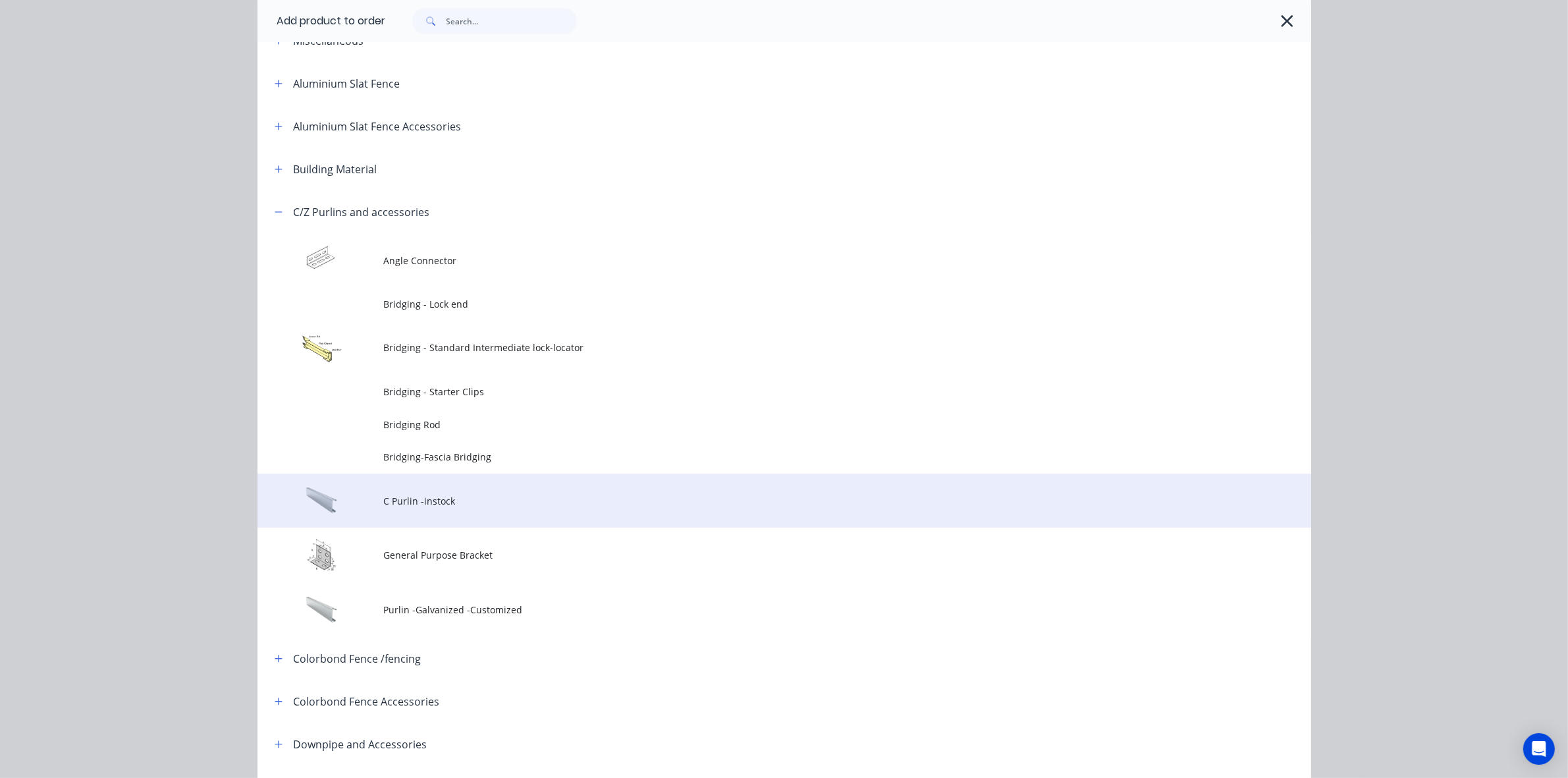
click at [435, 488] on td "C Purlin -instock" at bounding box center [847, 501] width 928 height 55
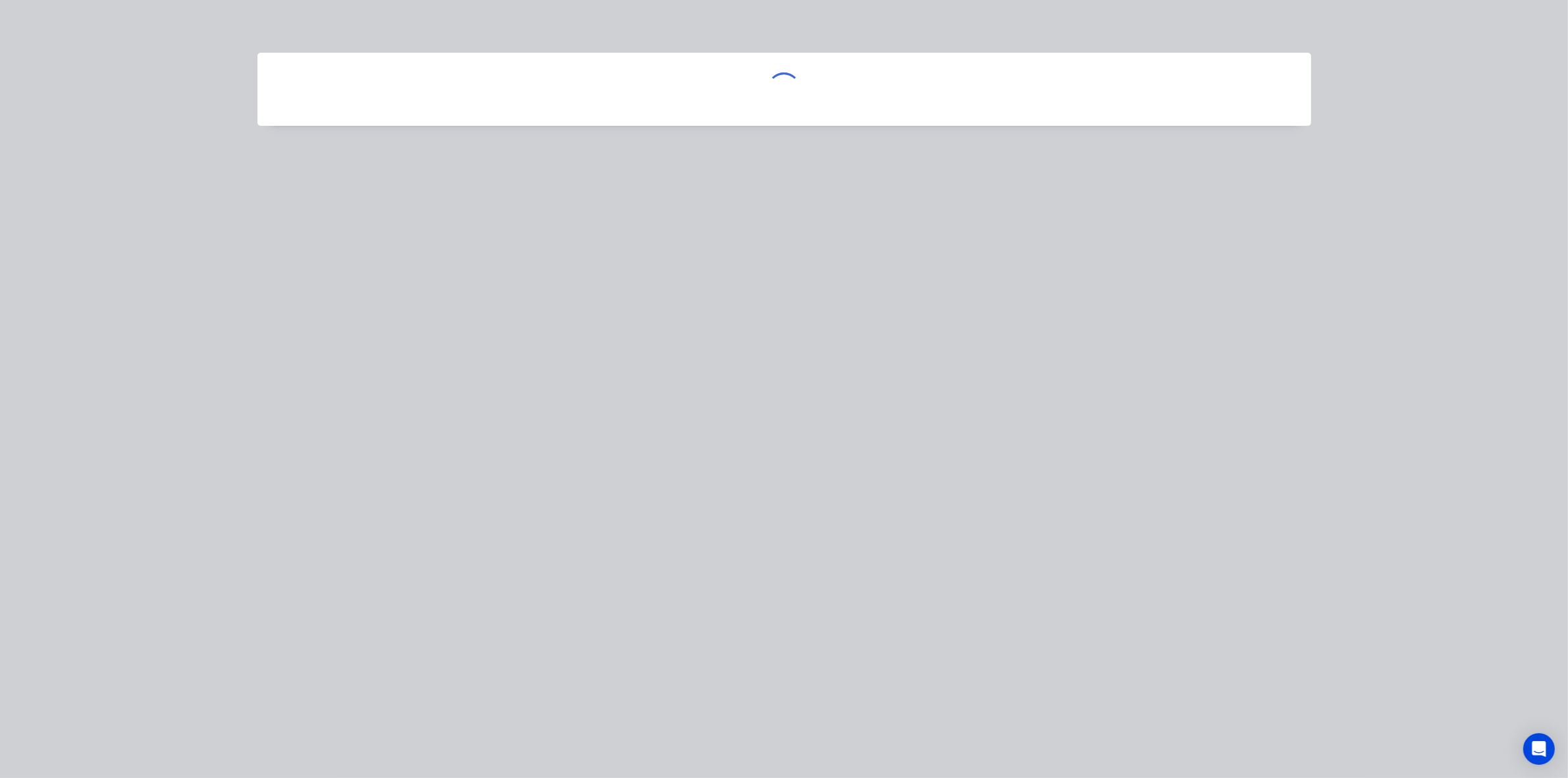
scroll to position [0, 0]
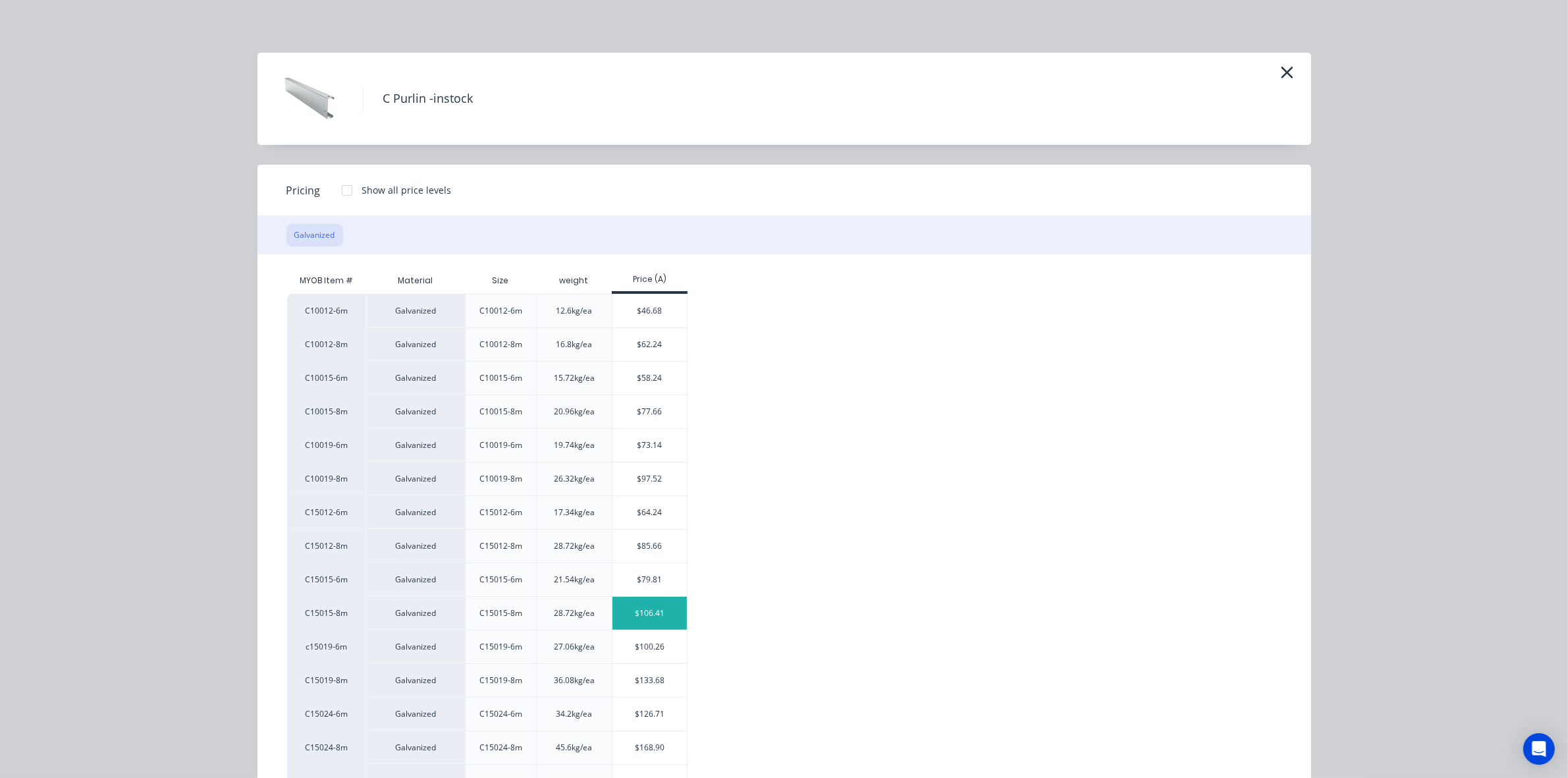
click at [656, 623] on div "$106.41" at bounding box center [649, 613] width 75 height 33
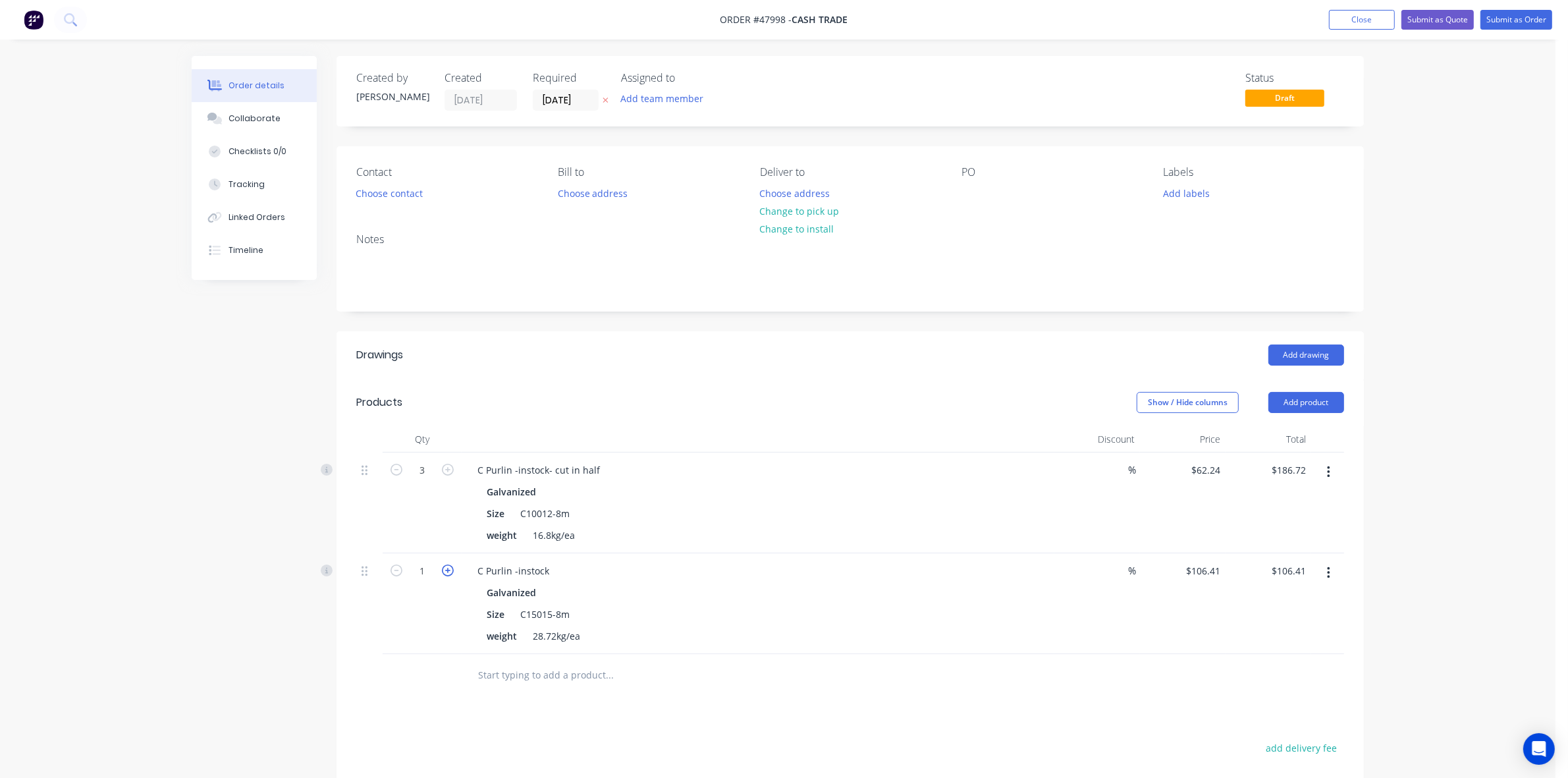
click at [443, 570] on icon "button" at bounding box center [448, 570] width 12 height 12
type input "2"
type input "$212.82"
click at [560, 570] on div "C Purlin -instock" at bounding box center [758, 571] width 582 height 19
click at [554, 573] on div "C Purlin -instock" at bounding box center [514, 571] width 93 height 19
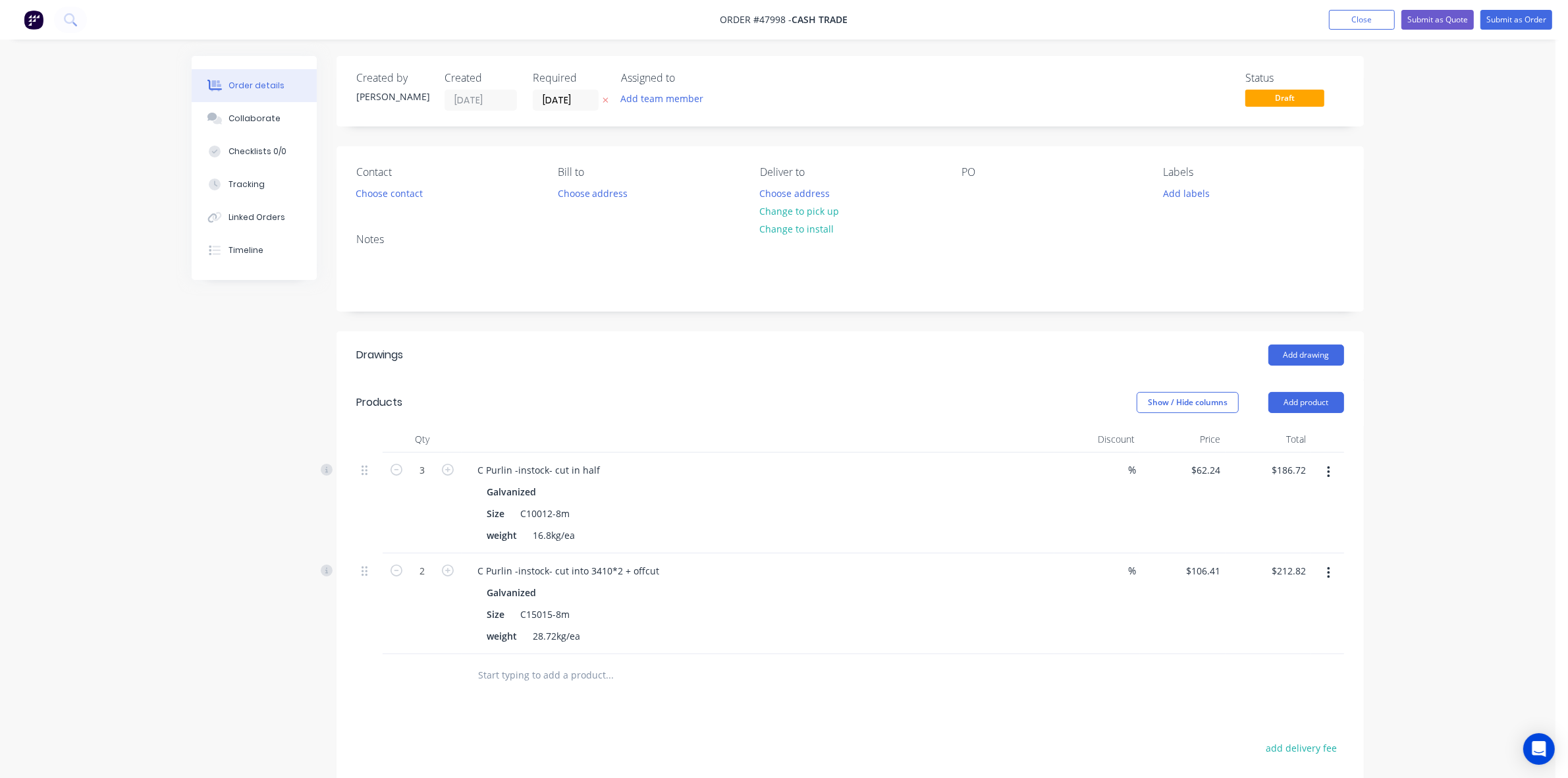
click at [1337, 577] on button "button" at bounding box center [1328, 573] width 31 height 24
drag, startPoint x: 1287, startPoint y: 637, endPoint x: 587, endPoint y: 637, distance: 700.0
click at [1286, 637] on div "Duplicate" at bounding box center [1282, 634] width 101 height 19
click at [399, 564] on icon "button" at bounding box center [396, 570] width 12 height 12
type input "1"
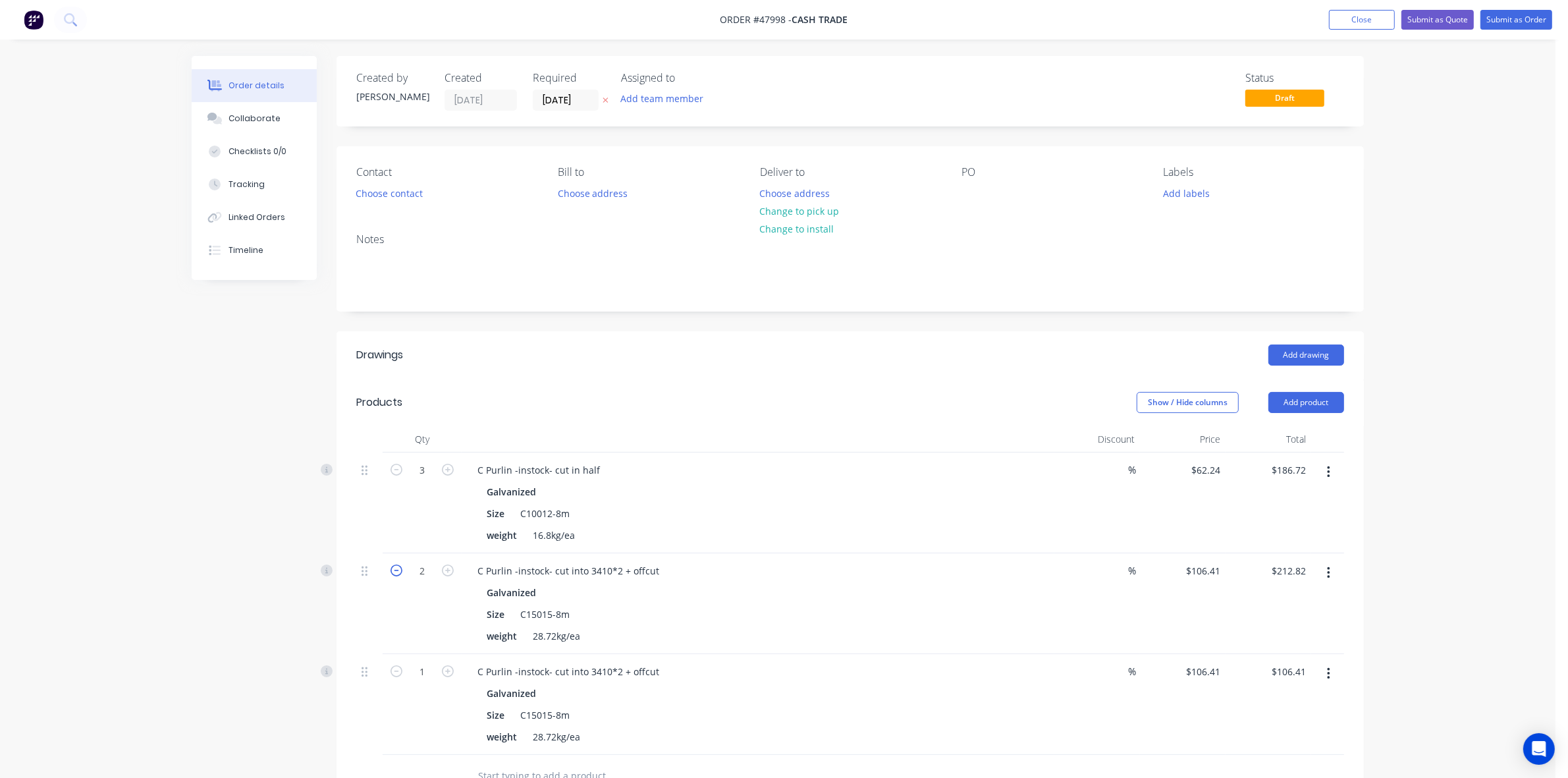
type input "$106.41"
click at [615, 670] on div "C Purlin -instock- cut into 3410*2 + offcut" at bounding box center [568, 672] width 203 height 19
click at [703, 624] on div "Size C15015-8m" at bounding box center [755, 614] width 548 height 19
click at [1314, 396] on button "Add product" at bounding box center [1306, 402] width 75 height 21
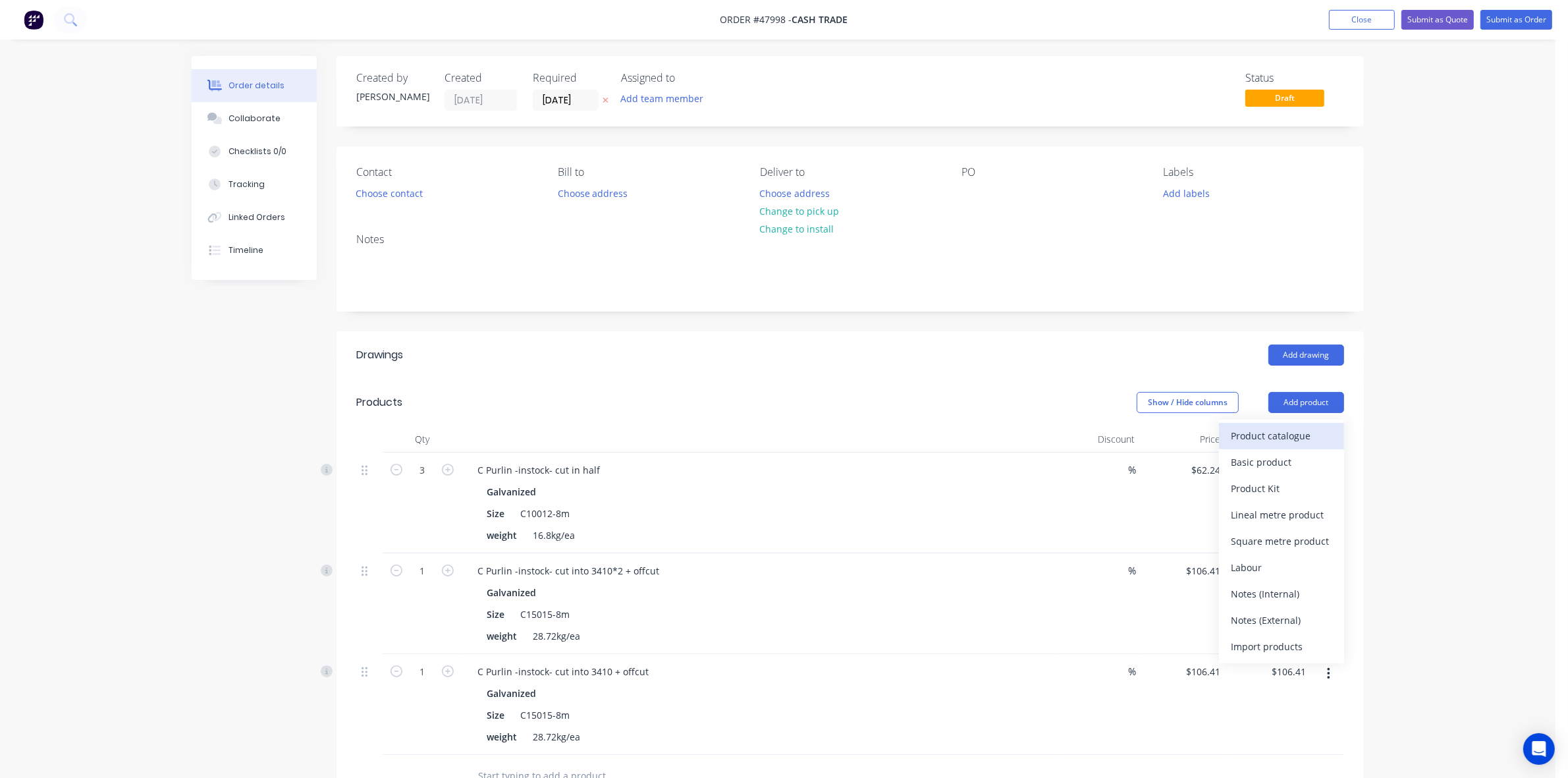
click at [1293, 437] on div "Product catalogue" at bounding box center [1282, 436] width 101 height 19
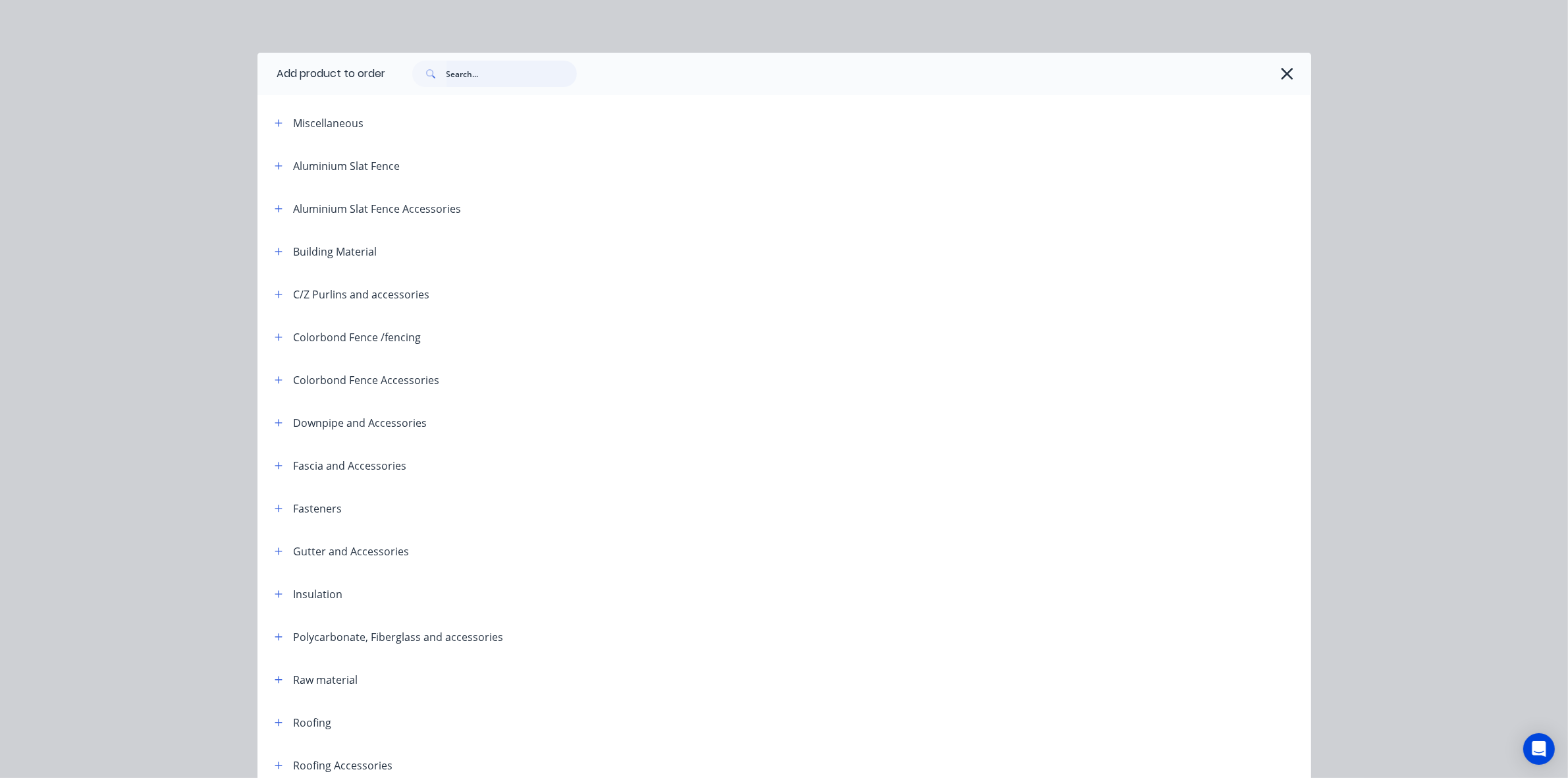
click at [490, 73] on input "text" at bounding box center [511, 74] width 130 height 26
type input "cut"
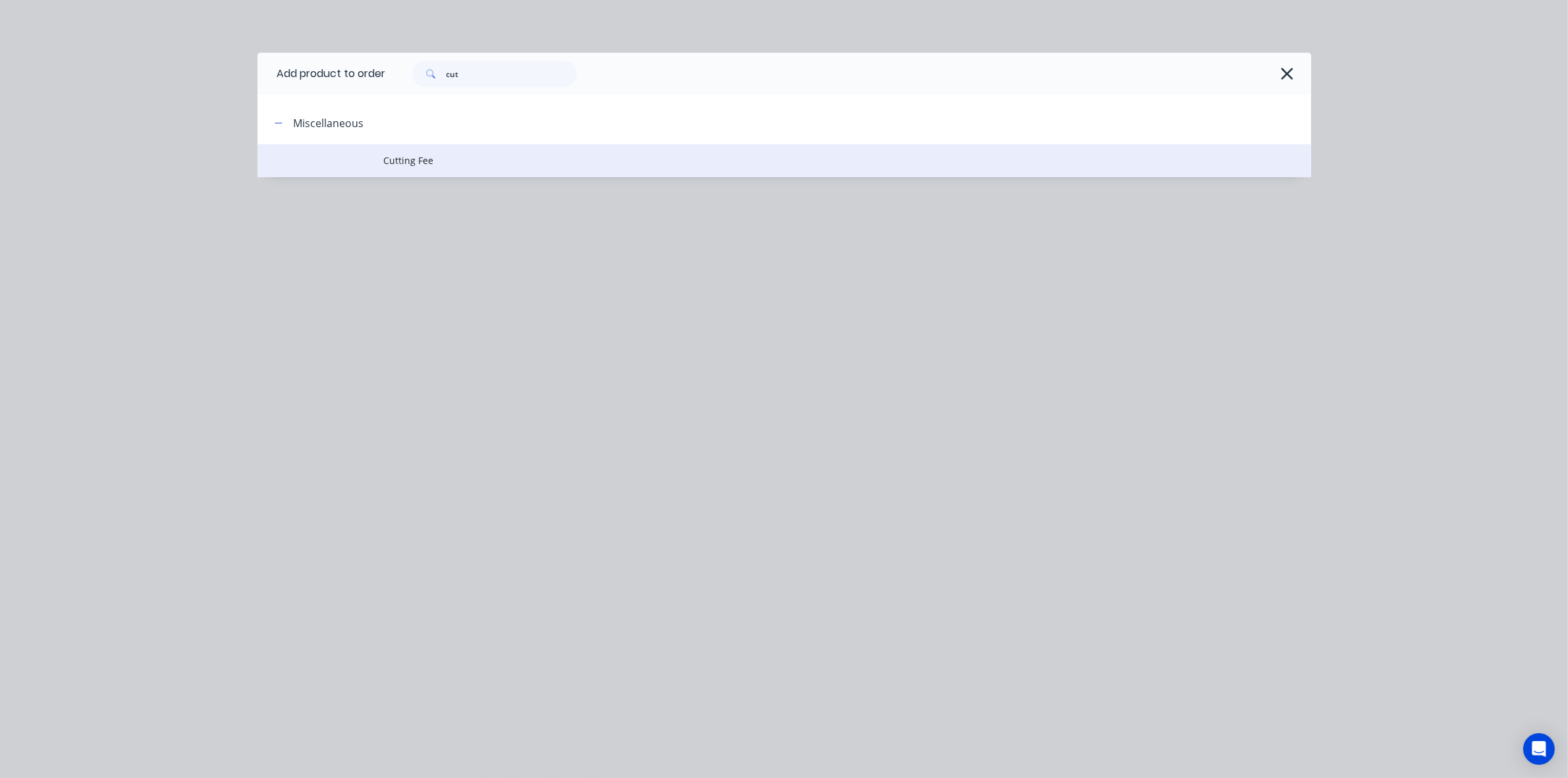
click at [465, 167] on span "Cutting Fee" at bounding box center [754, 160] width 741 height 14
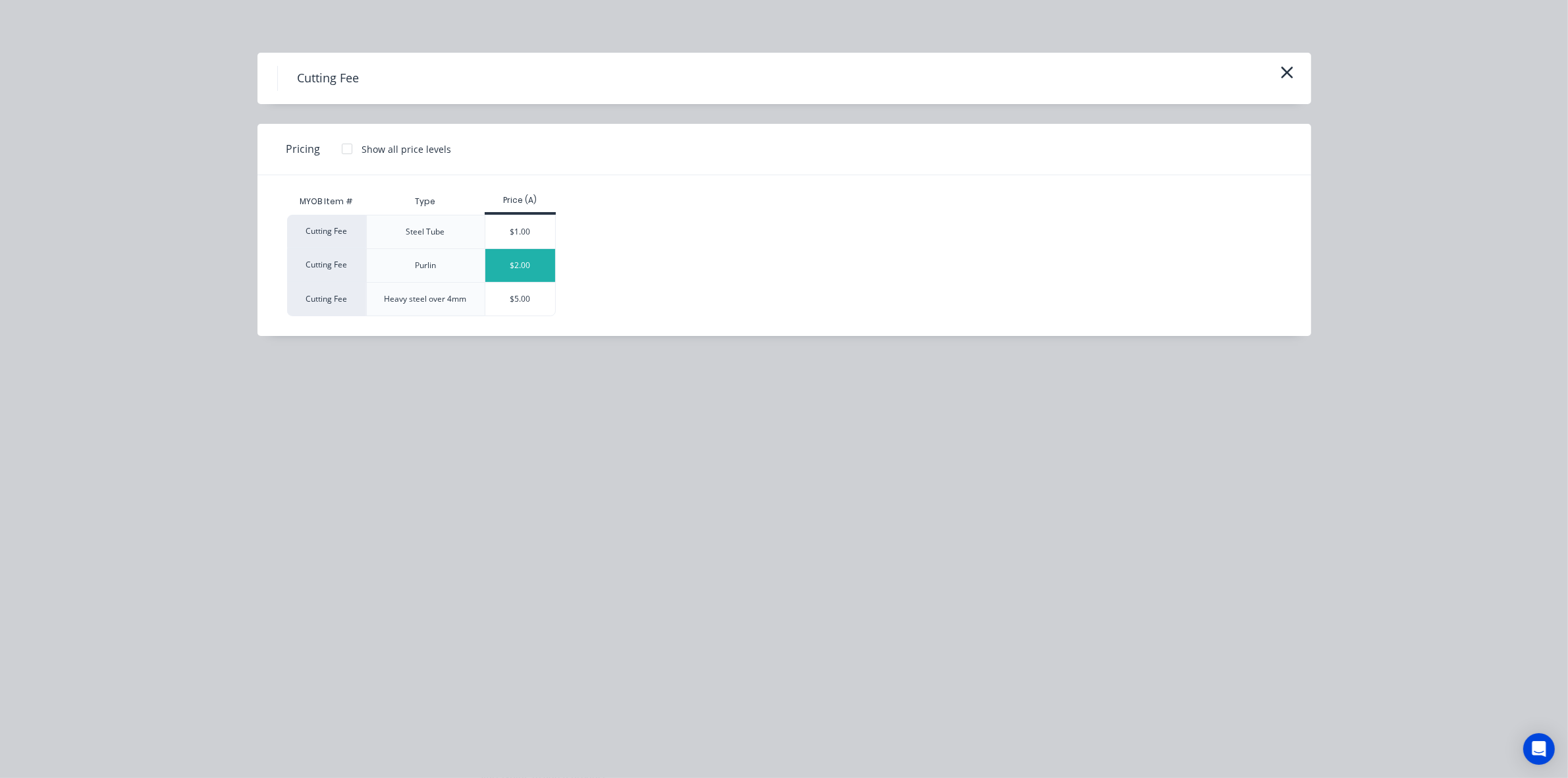
click at [523, 259] on div "$2.00" at bounding box center [521, 265] width 71 height 33
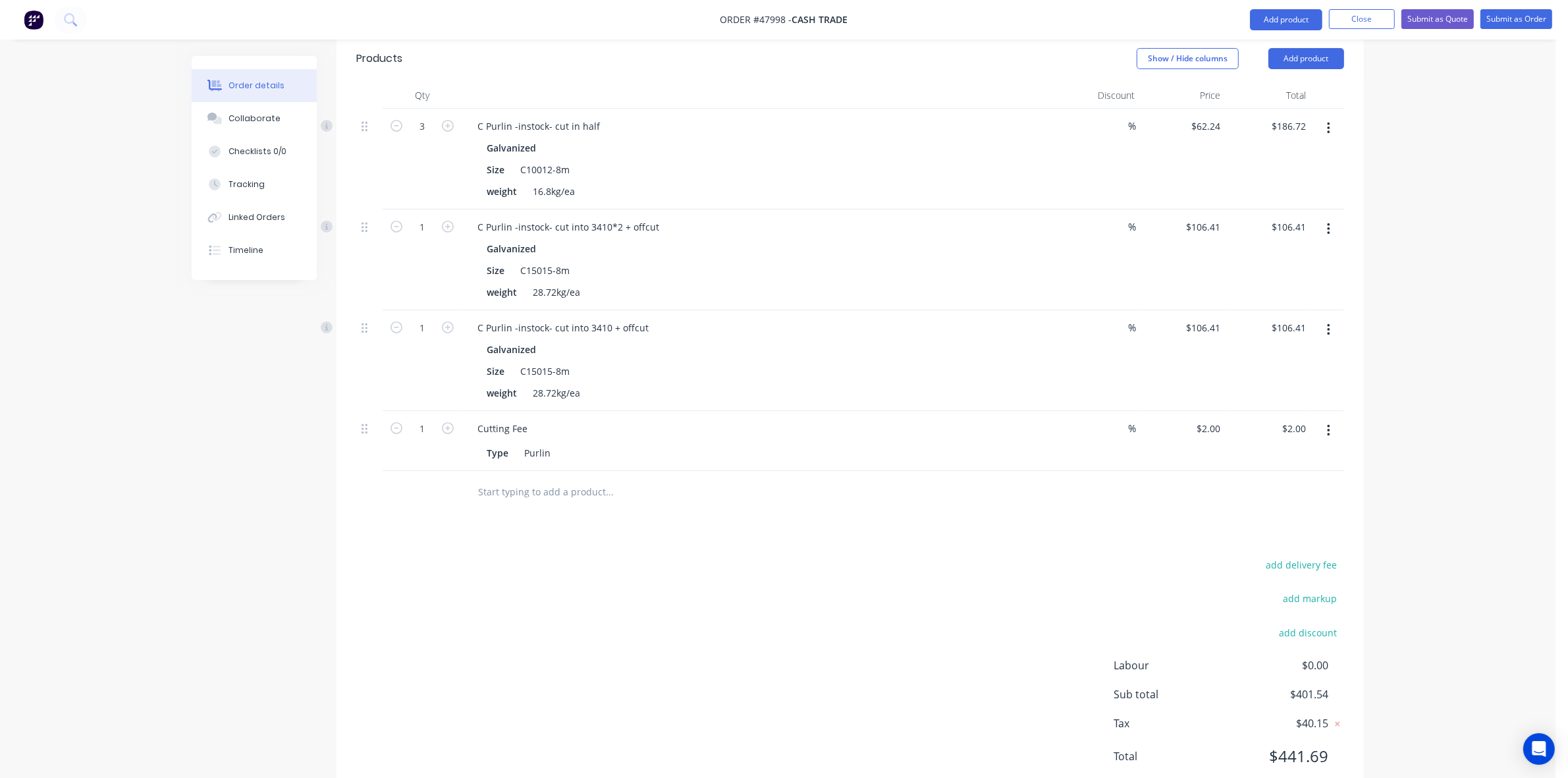
scroll to position [388, 0]
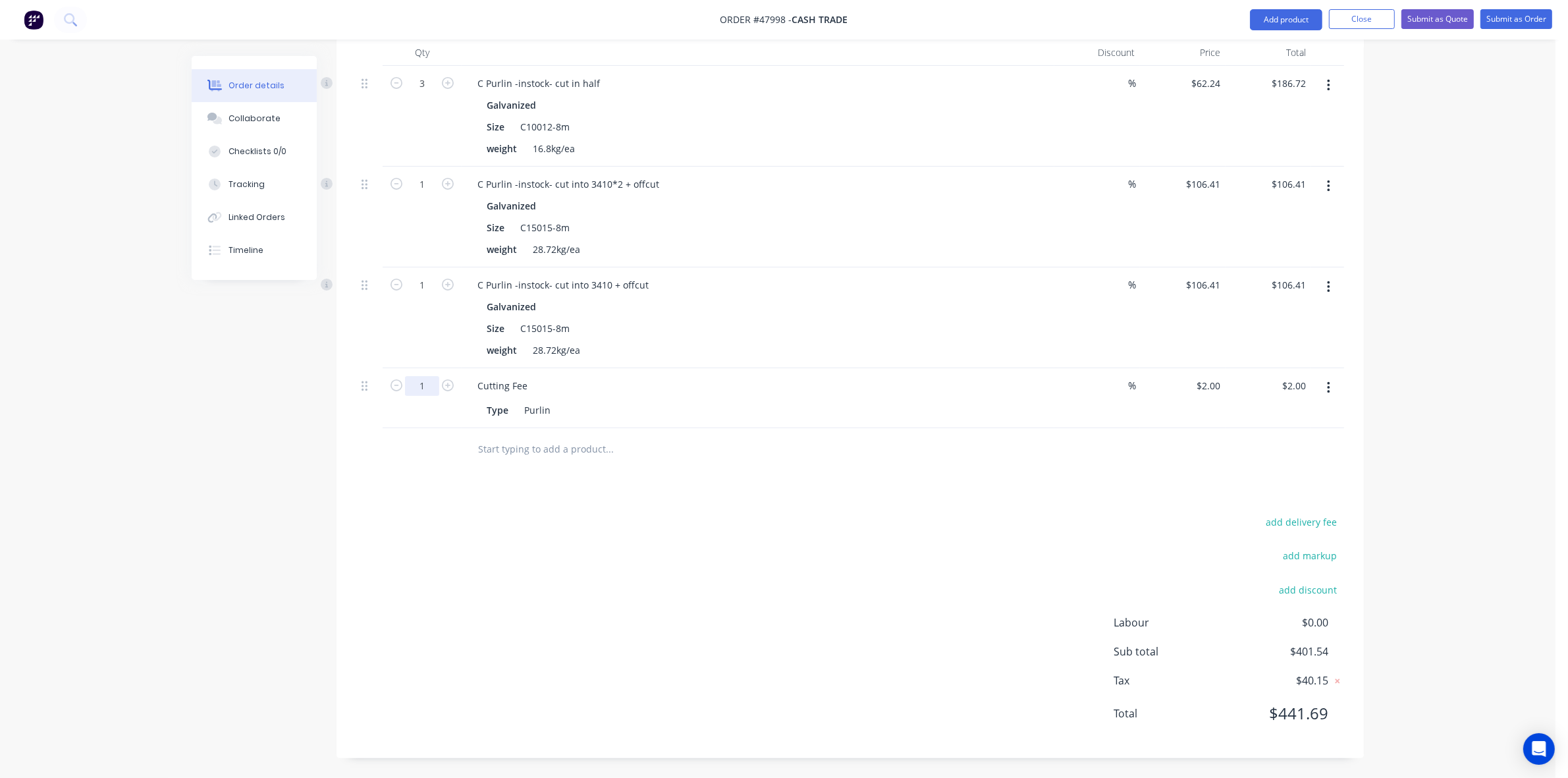
click at [420, 94] on input "1" at bounding box center [422, 84] width 35 height 20
type input "6"
type input "$12.00"
click at [844, 514] on div "add delivery fee add markup add discount Labour $0.00 Sub total $411.54 Tax $41…" at bounding box center [850, 625] width 988 height 226
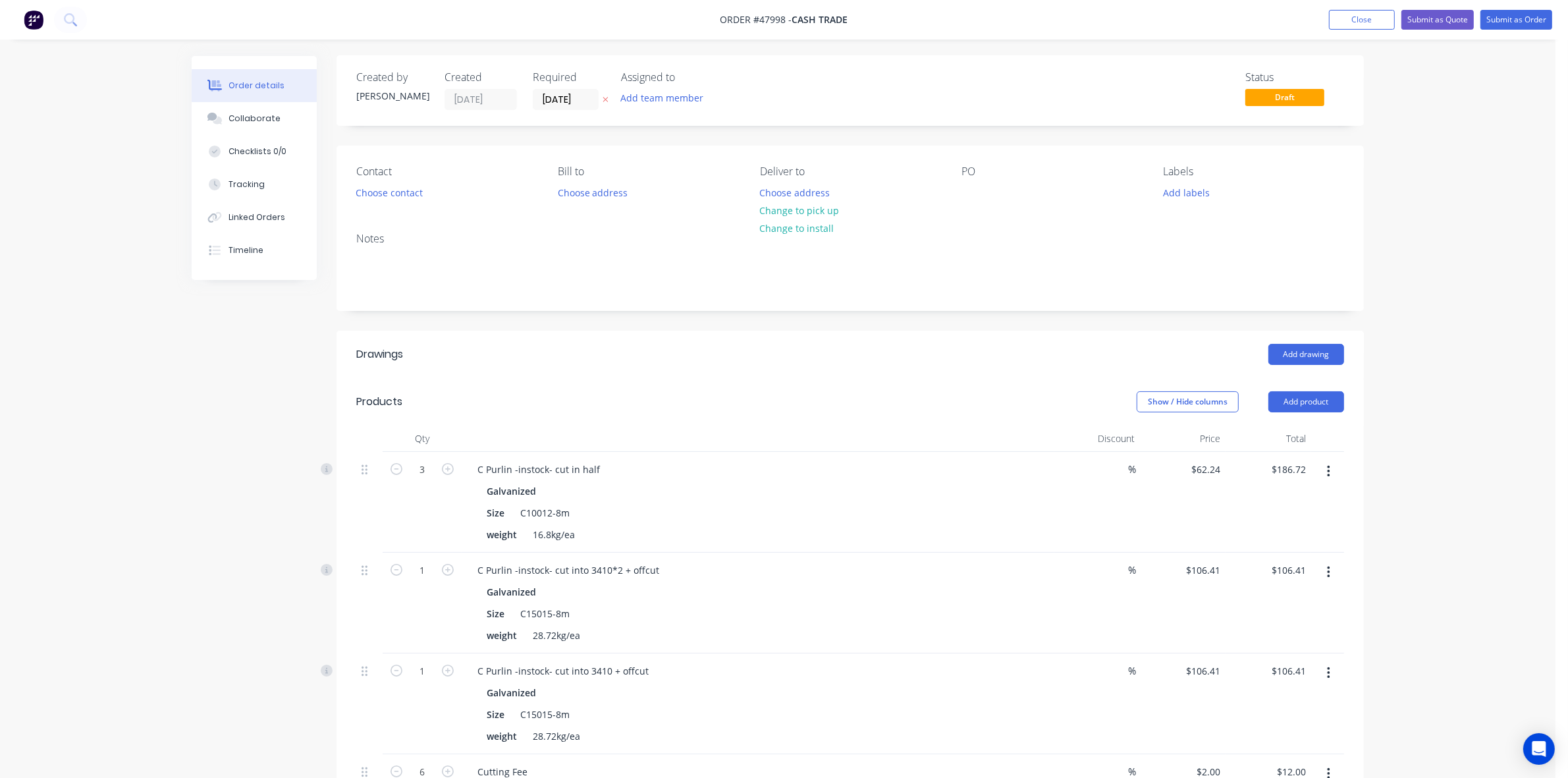
scroll to position [0, 0]
click at [822, 211] on button "Change to pick up" at bounding box center [799, 211] width 94 height 18
click at [742, 409] on div "Show / Hide columns Add product" at bounding box center [955, 402] width 778 height 21
click at [395, 188] on button "Choose contact" at bounding box center [389, 193] width 81 height 18
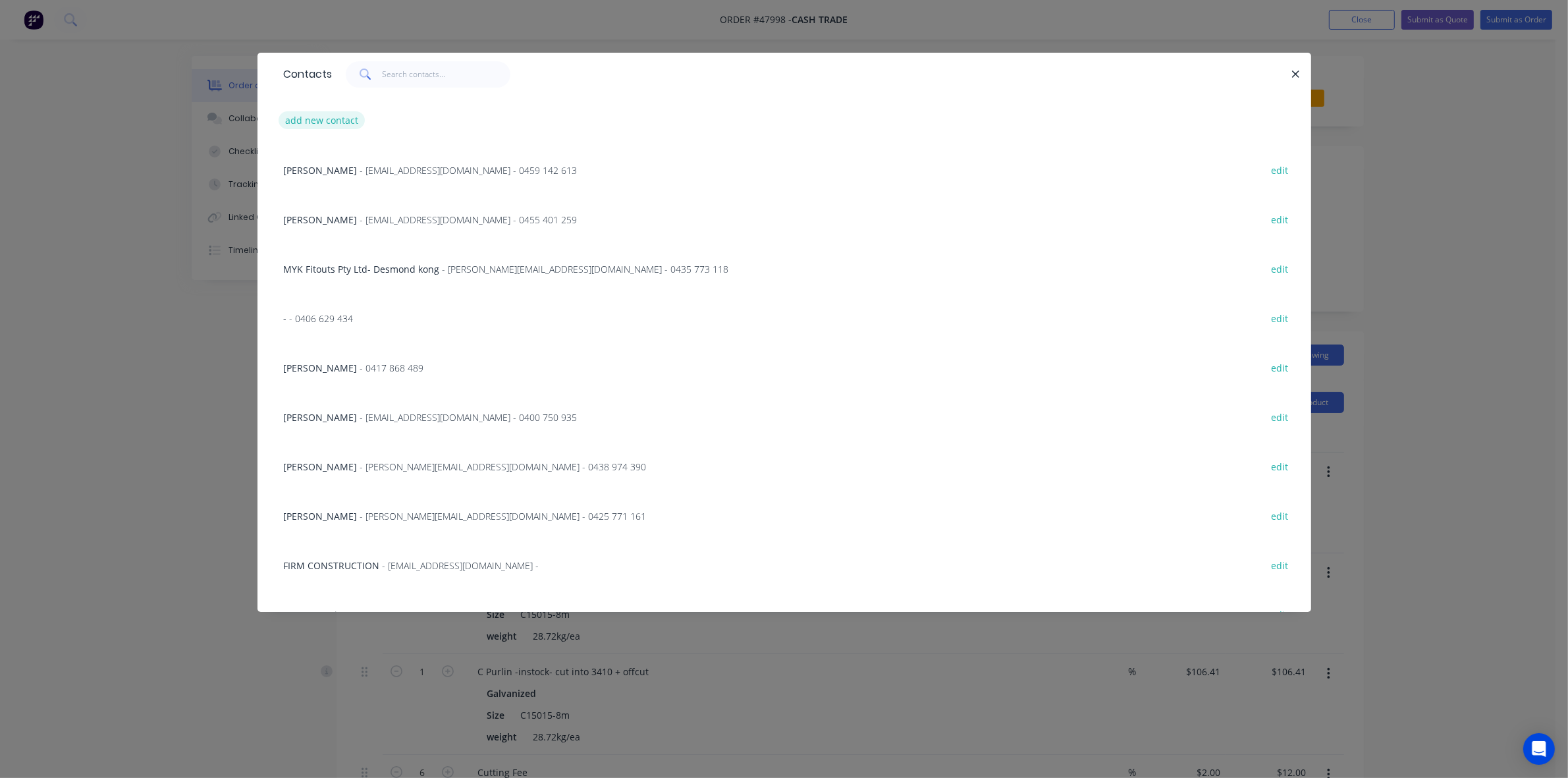
click at [320, 112] on button "add new contact" at bounding box center [322, 120] width 87 height 18
select select "AU"
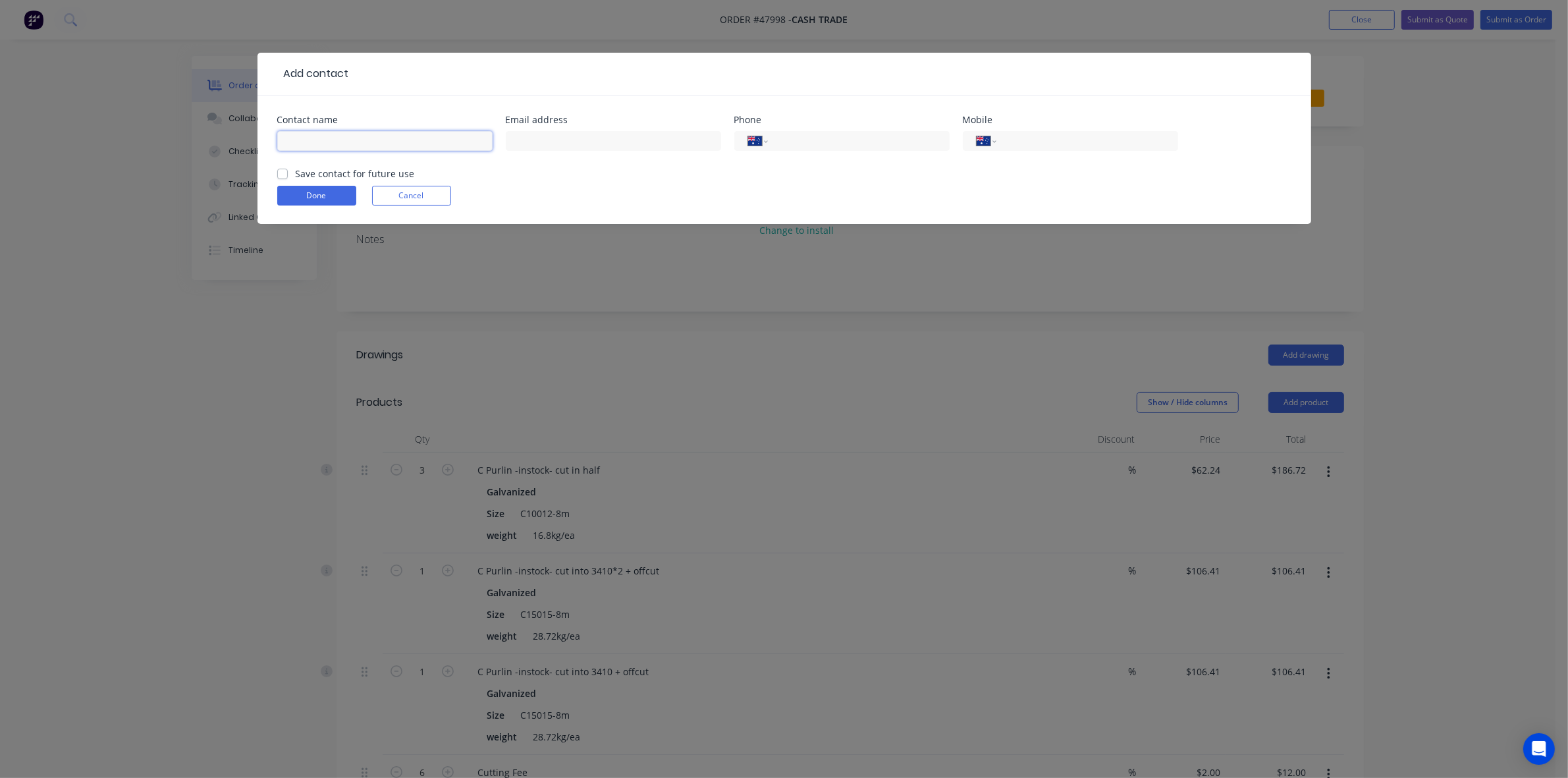
click at [313, 149] on input "text" at bounding box center [385, 141] width 215 height 20
type input "Wil"
click at [1061, 134] on input "tel" at bounding box center [1084, 141] width 158 height 15
type input "0499 142 297"
drag, startPoint x: 559, startPoint y: 142, endPoint x: 557, endPoint y: 132, distance: 10.2
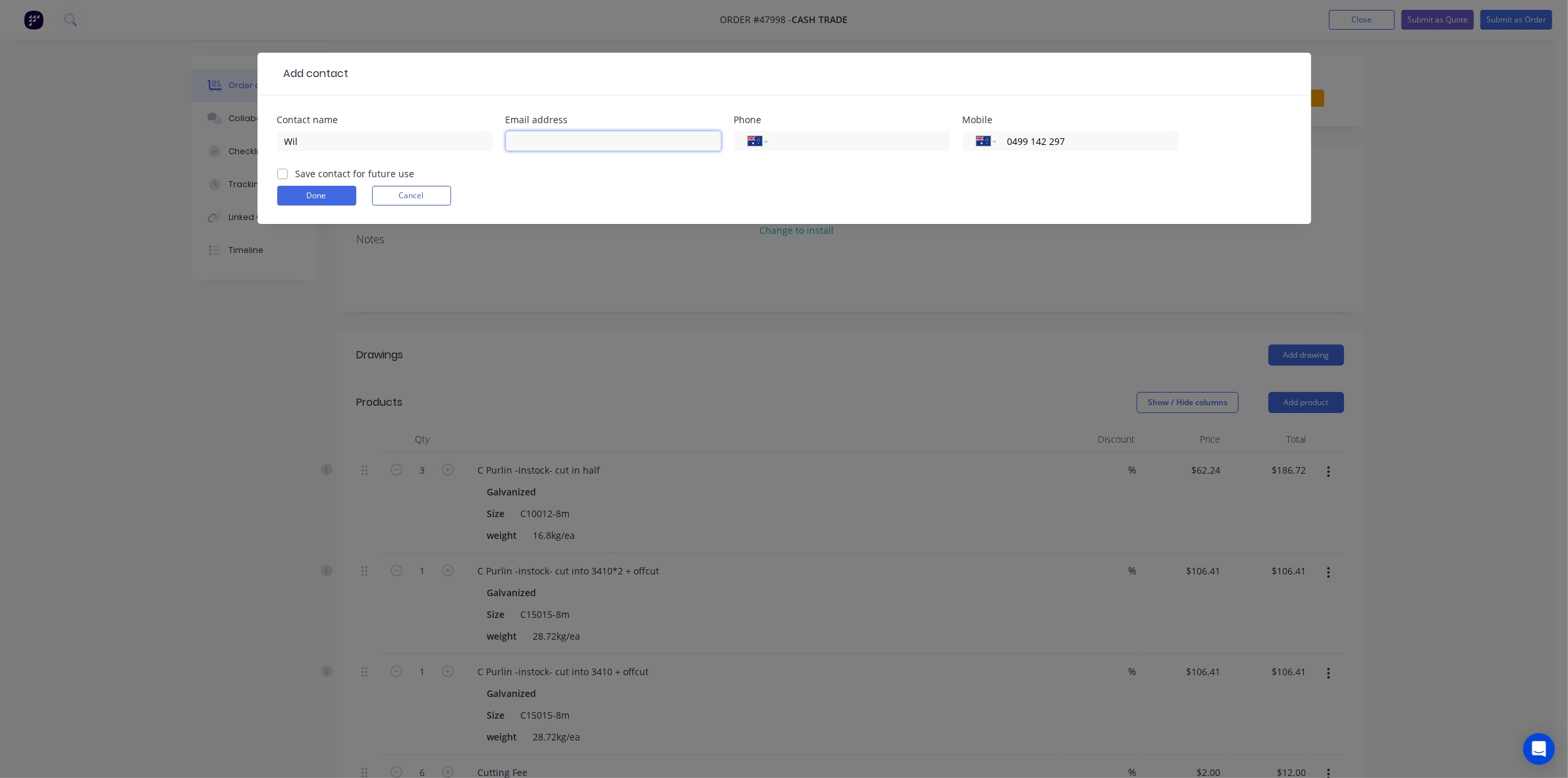
click at [559, 140] on input "text" at bounding box center [613, 141] width 215 height 20
type input "wt.steel.dsf@the-turners.family"
click at [596, 181] on form "Contact name Wil Email address wt.steel.dsf@the-turners.family Phone Internatio…" at bounding box center [785, 169] width 1014 height 108
click at [693, 141] on input "wt.steel.dsf@the-turners.family" at bounding box center [613, 141] width 215 height 20
click at [800, 182] on form "Contact name Wil Email address wt.steel.dsf@the-turners.family Phone Internatio…" at bounding box center [785, 169] width 1014 height 108
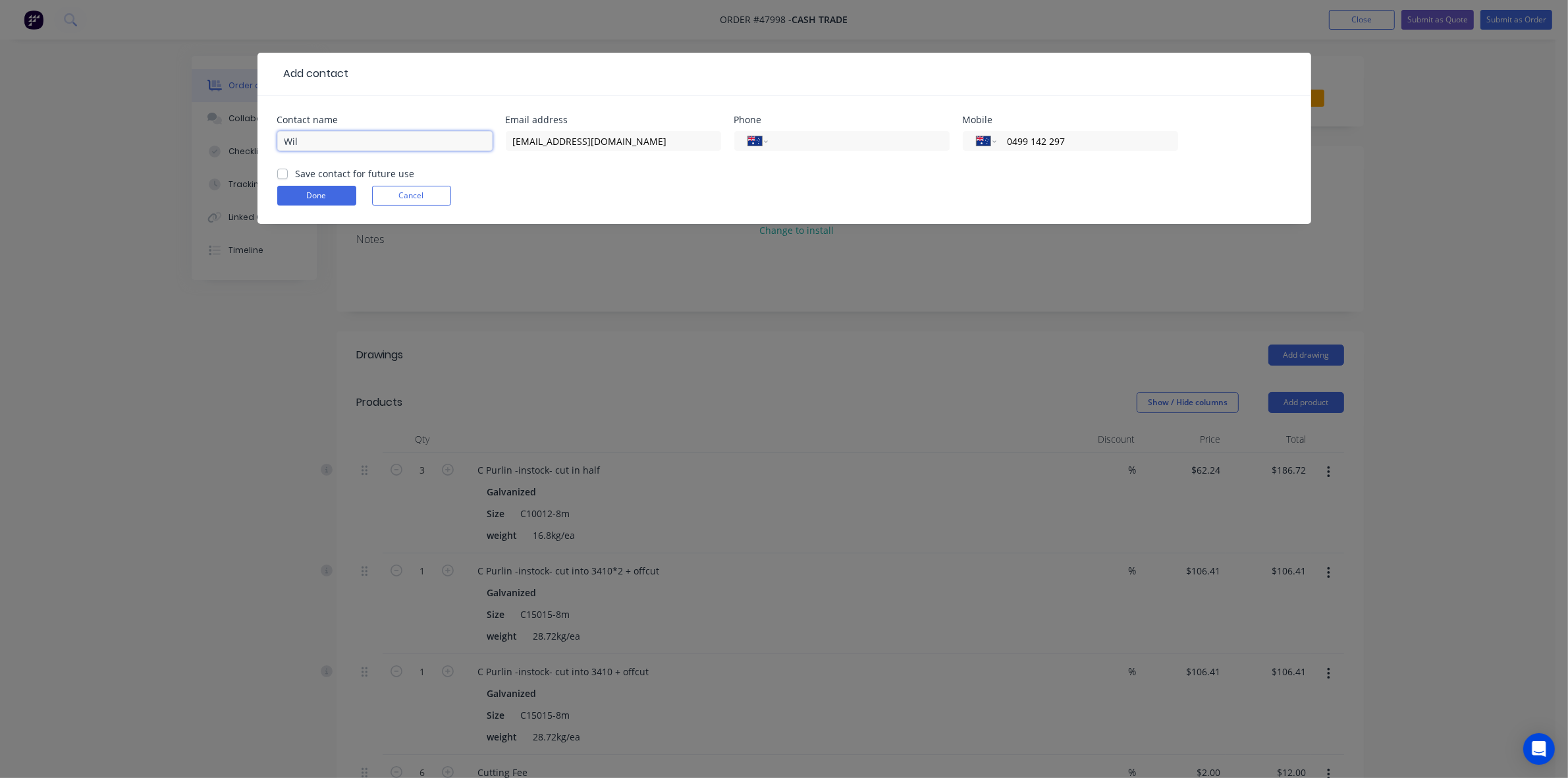
click at [324, 144] on input "Wil" at bounding box center [385, 141] width 215 height 20
type input "Will"
click at [298, 195] on button "Done" at bounding box center [317, 195] width 79 height 20
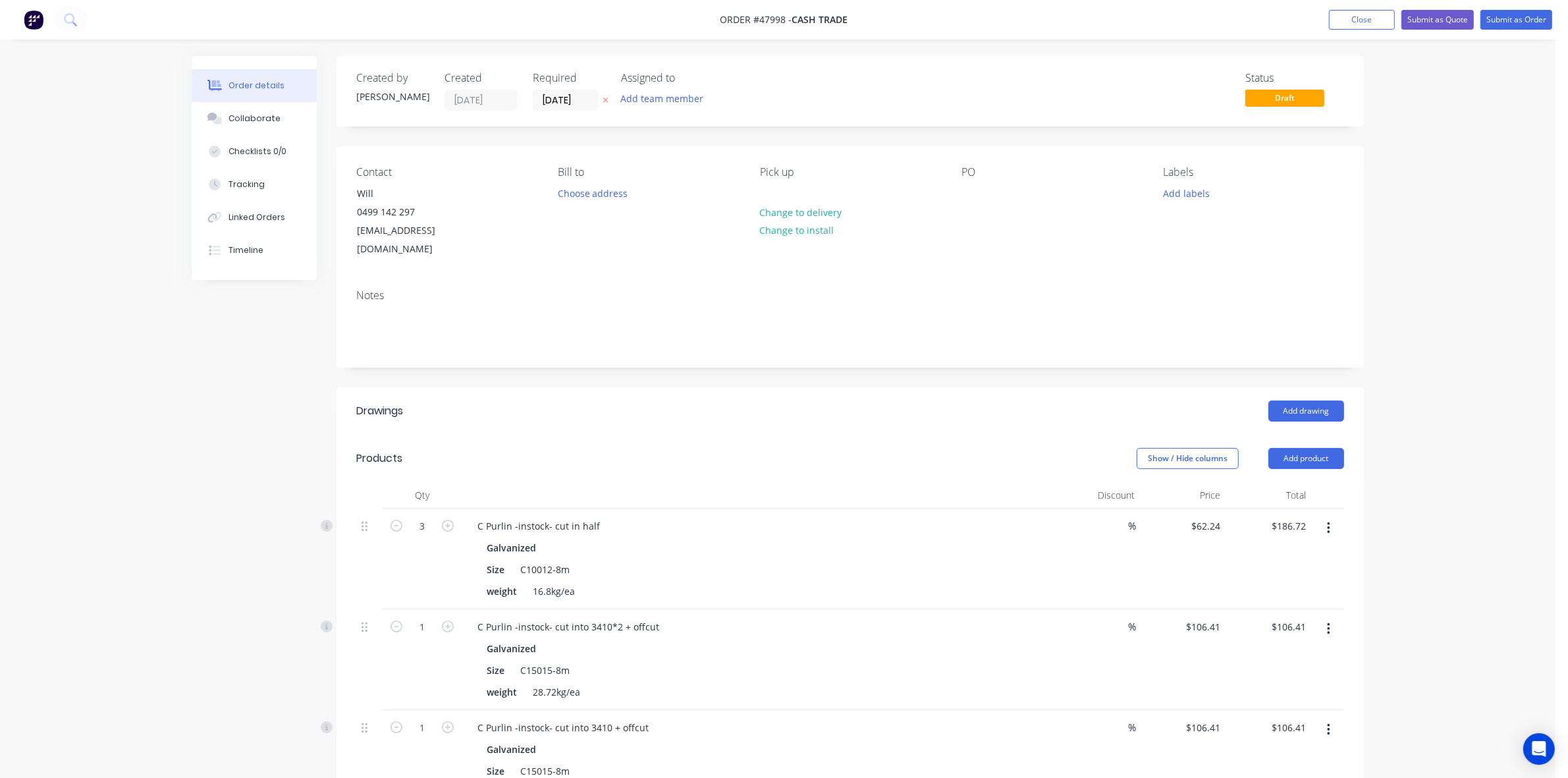
click at [715, 446] on header "Products Show / Hide columns Add product" at bounding box center [850, 458] width 1027 height 47
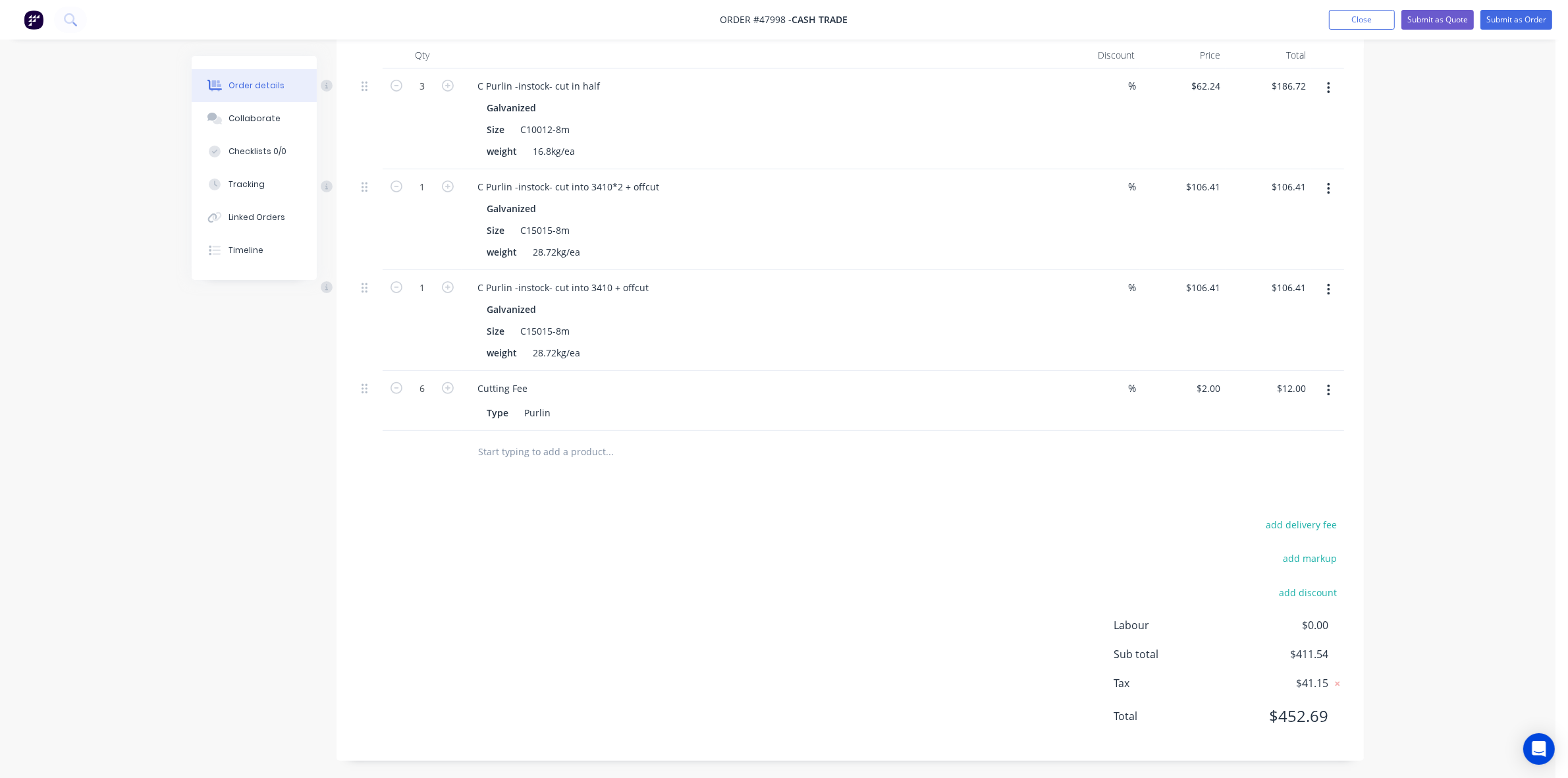
scroll to position [443, 0]
click at [744, 529] on div "add delivery fee add markup add discount Labour $0.00 Sub total $411.54 Tax $41…" at bounding box center [850, 625] width 988 height 226
click at [617, 186] on div "C Purlin -instock- cut into 3410*2 + offcut" at bounding box center [568, 184] width 203 height 19
click at [961, 335] on div "Size C15015-8m" at bounding box center [755, 328] width 548 height 19
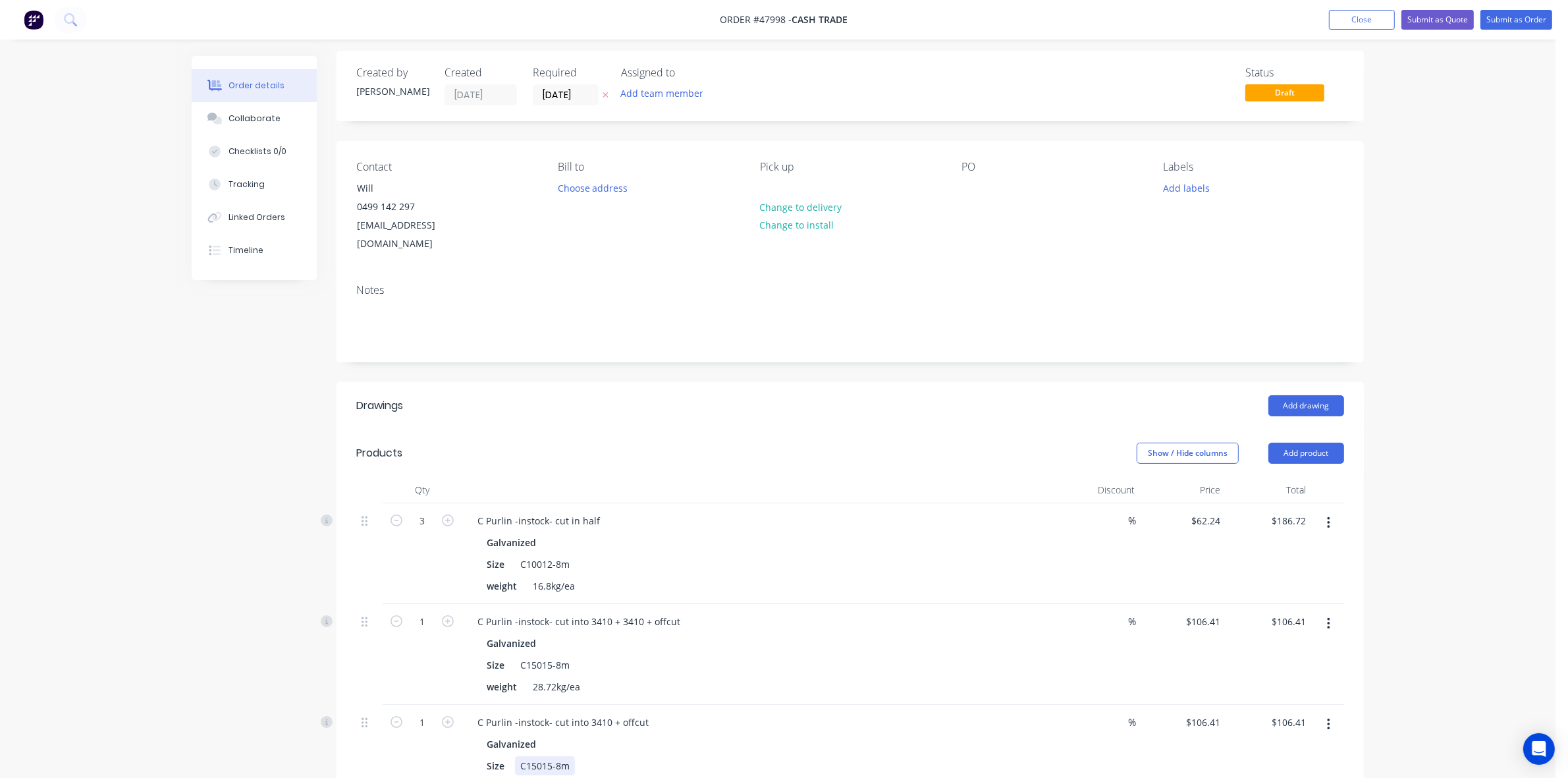
scroll to position [0, 0]
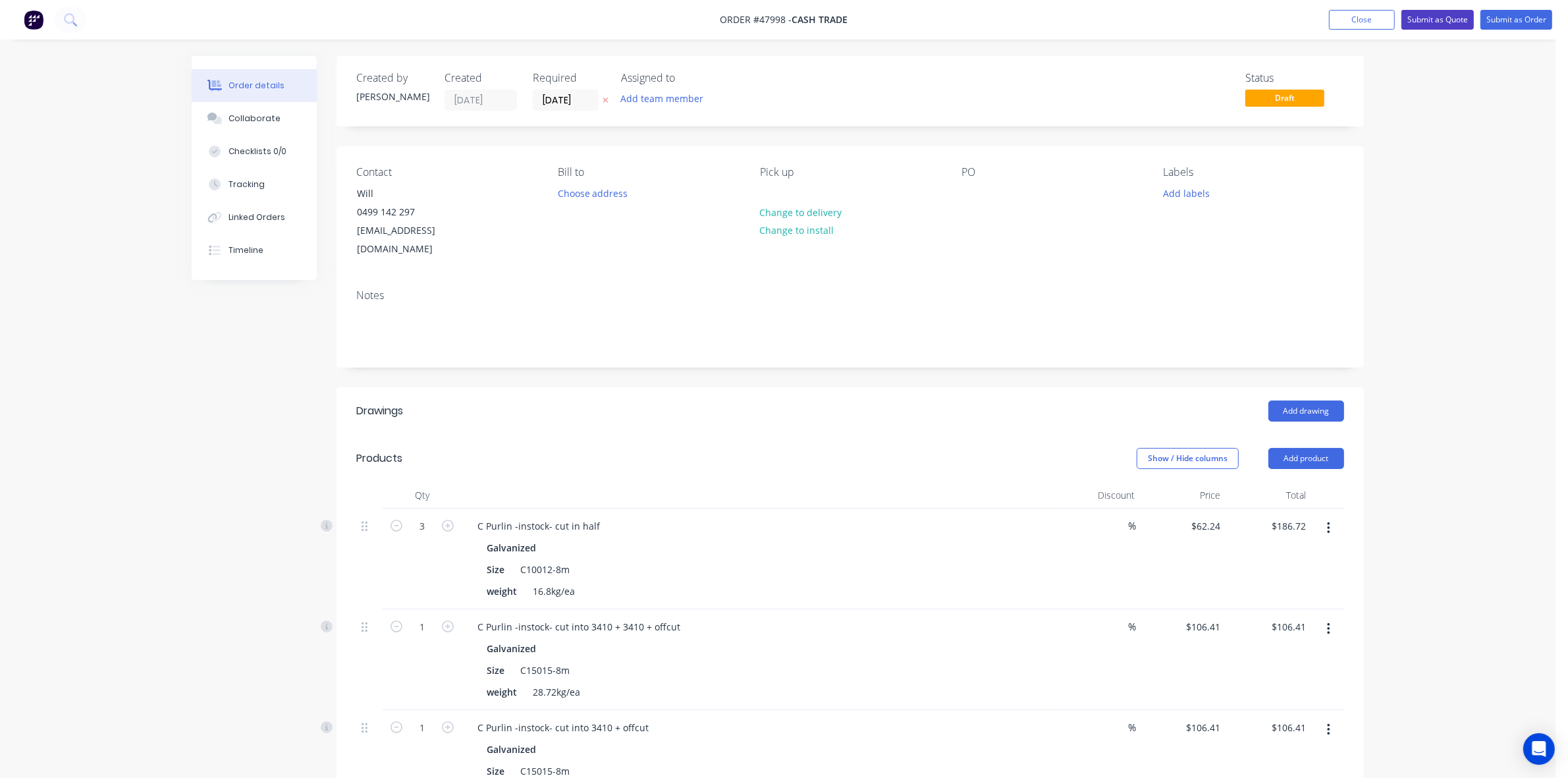
click at [1453, 20] on button "Submit as Quote" at bounding box center [1437, 19] width 72 height 20
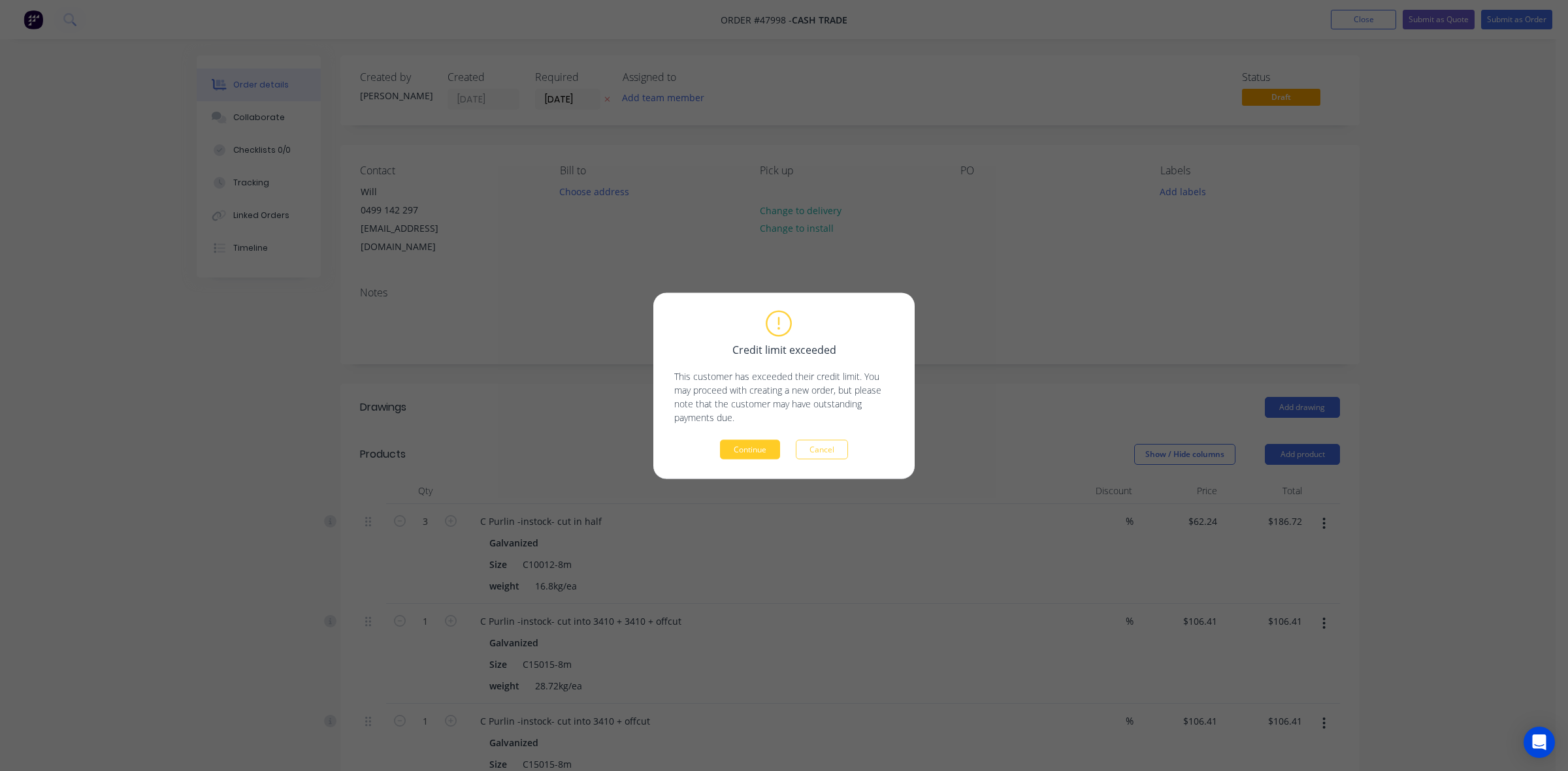
click at [749, 447] on button "Continue" at bounding box center [750, 449] width 60 height 20
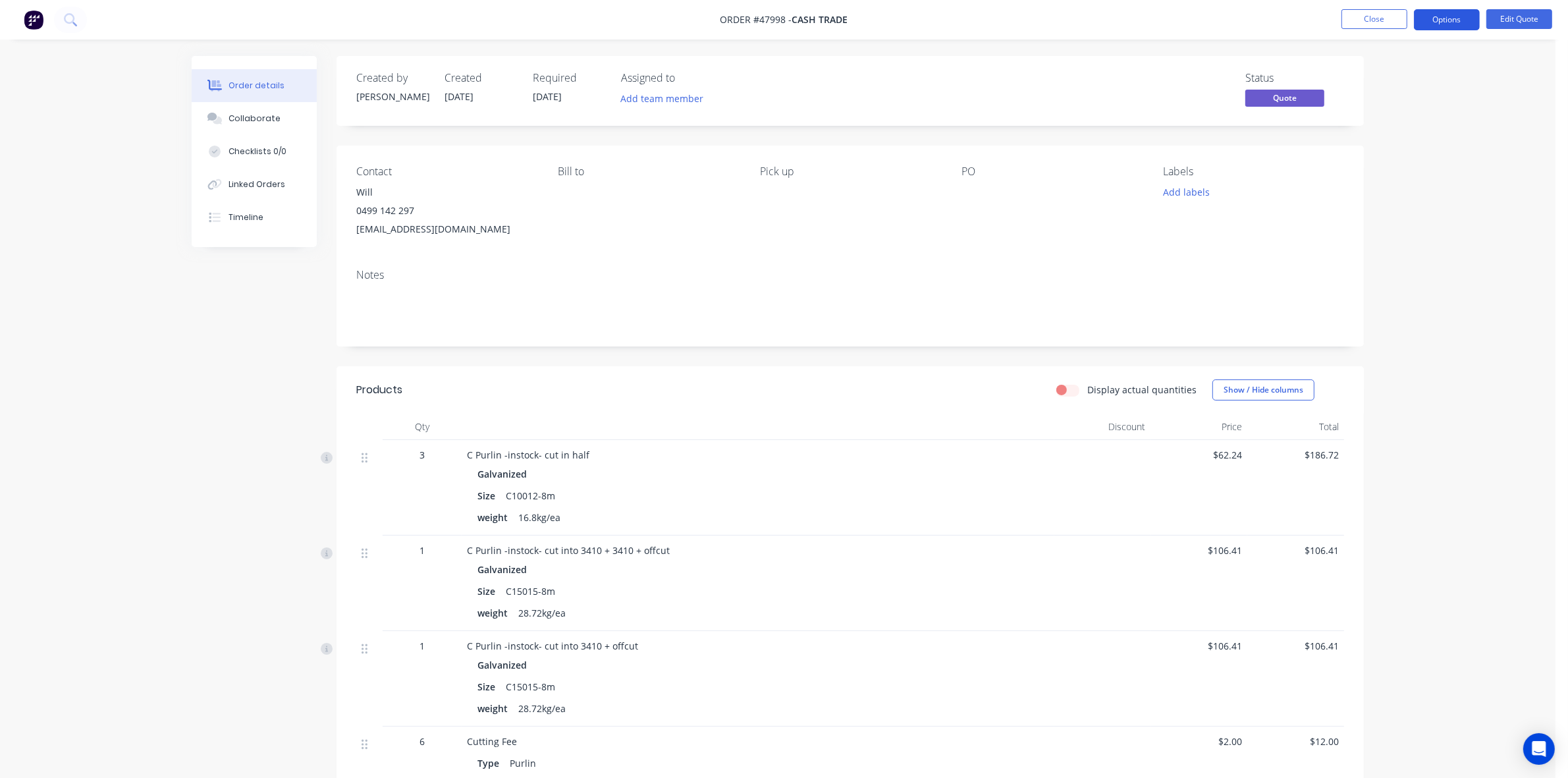
click at [1451, 22] on button "Options" at bounding box center [1447, 19] width 66 height 21
click at [1412, 84] on div "Quote" at bounding box center [1407, 80] width 121 height 19
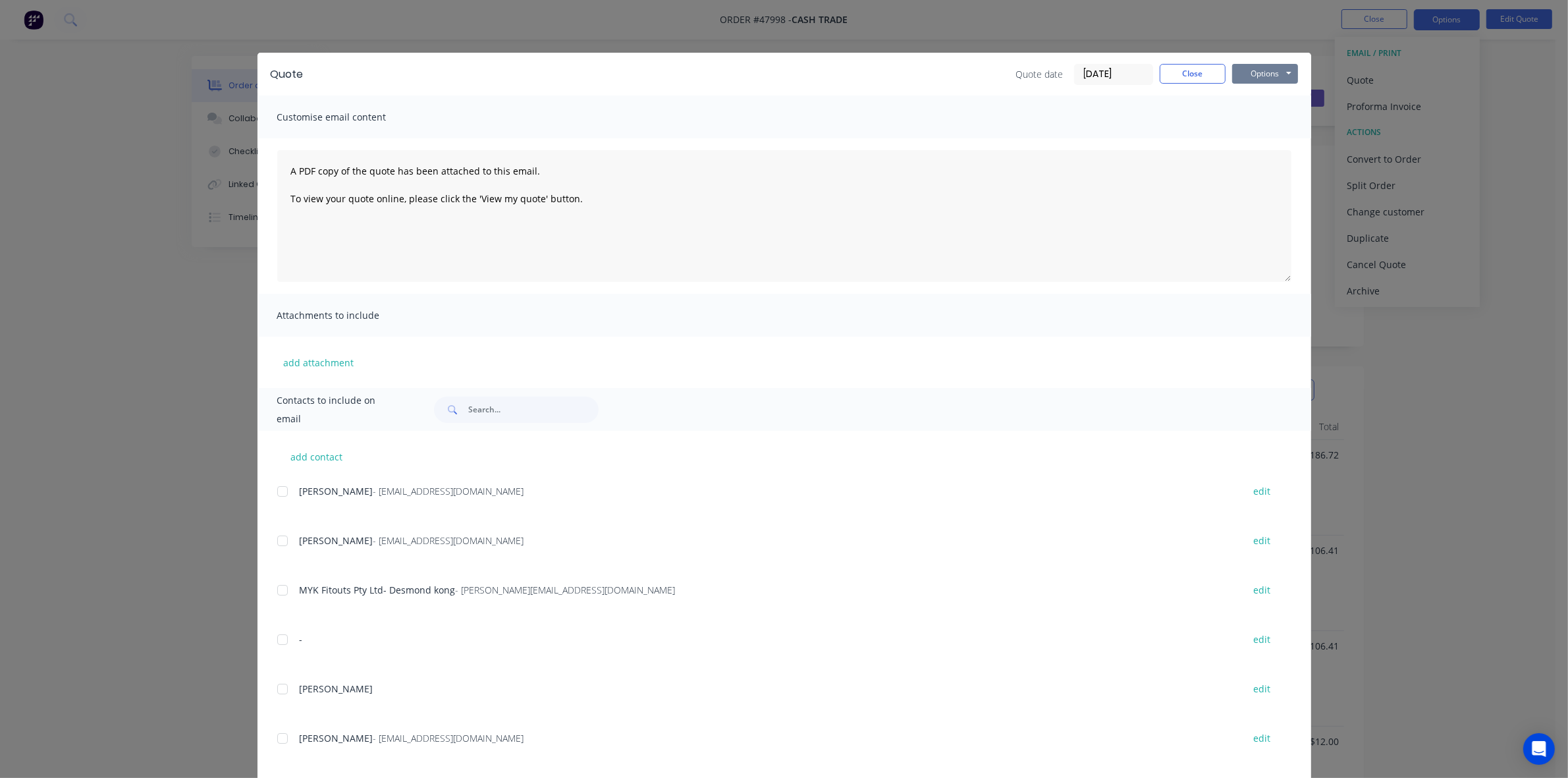
click at [1269, 71] on button "Options" at bounding box center [1265, 74] width 66 height 20
click at [1266, 87] on button "Preview" at bounding box center [1274, 97] width 84 height 22
click at [1207, 74] on button "Close" at bounding box center [1192, 74] width 66 height 20
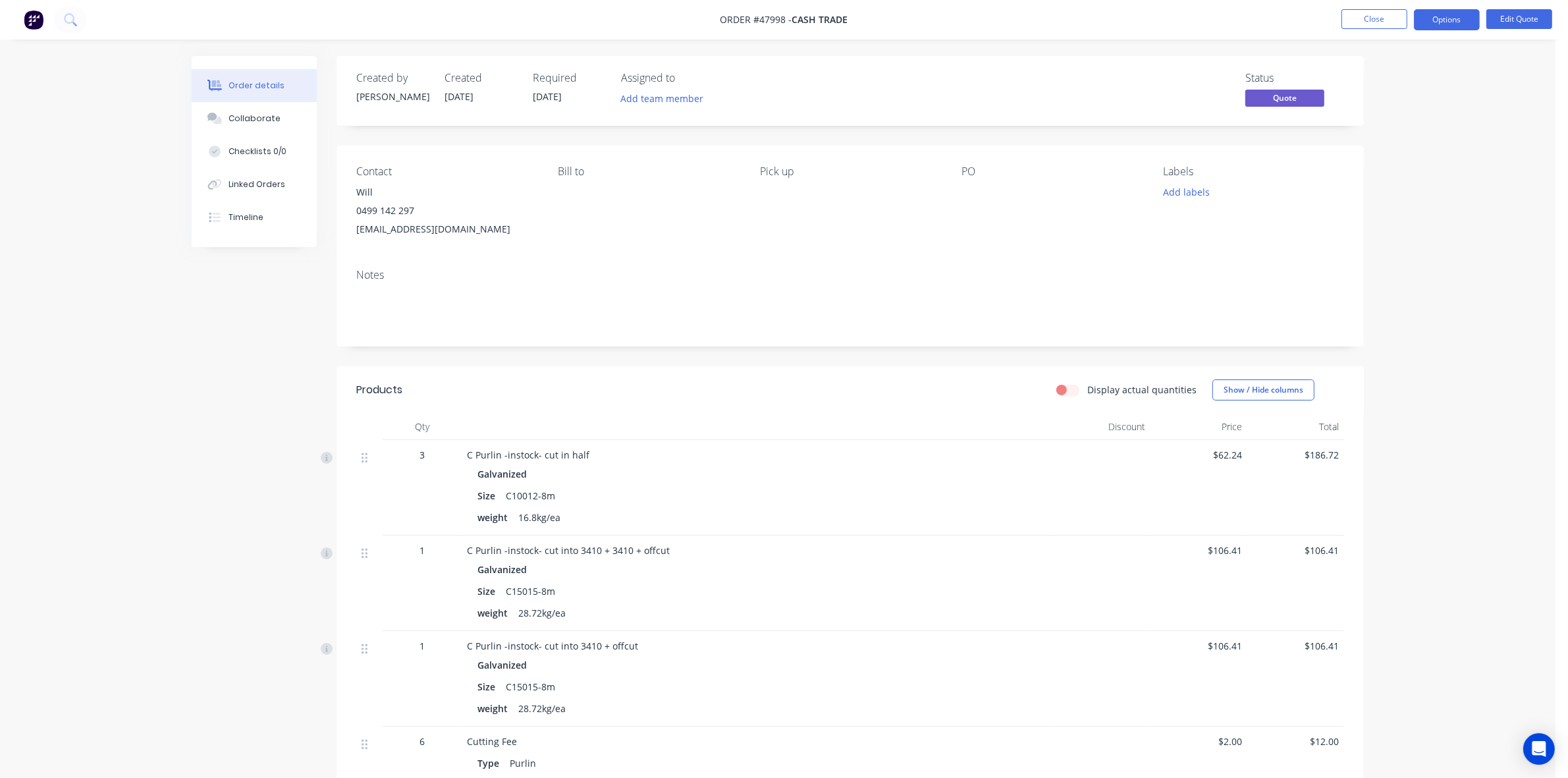
click at [692, 396] on div "Display actual quantities Show / Hide columns" at bounding box center [955, 390] width 778 height 21
click at [1462, 14] on button "Options" at bounding box center [1447, 19] width 66 height 21
click at [1423, 156] on div "Convert to Order" at bounding box center [1407, 159] width 121 height 19
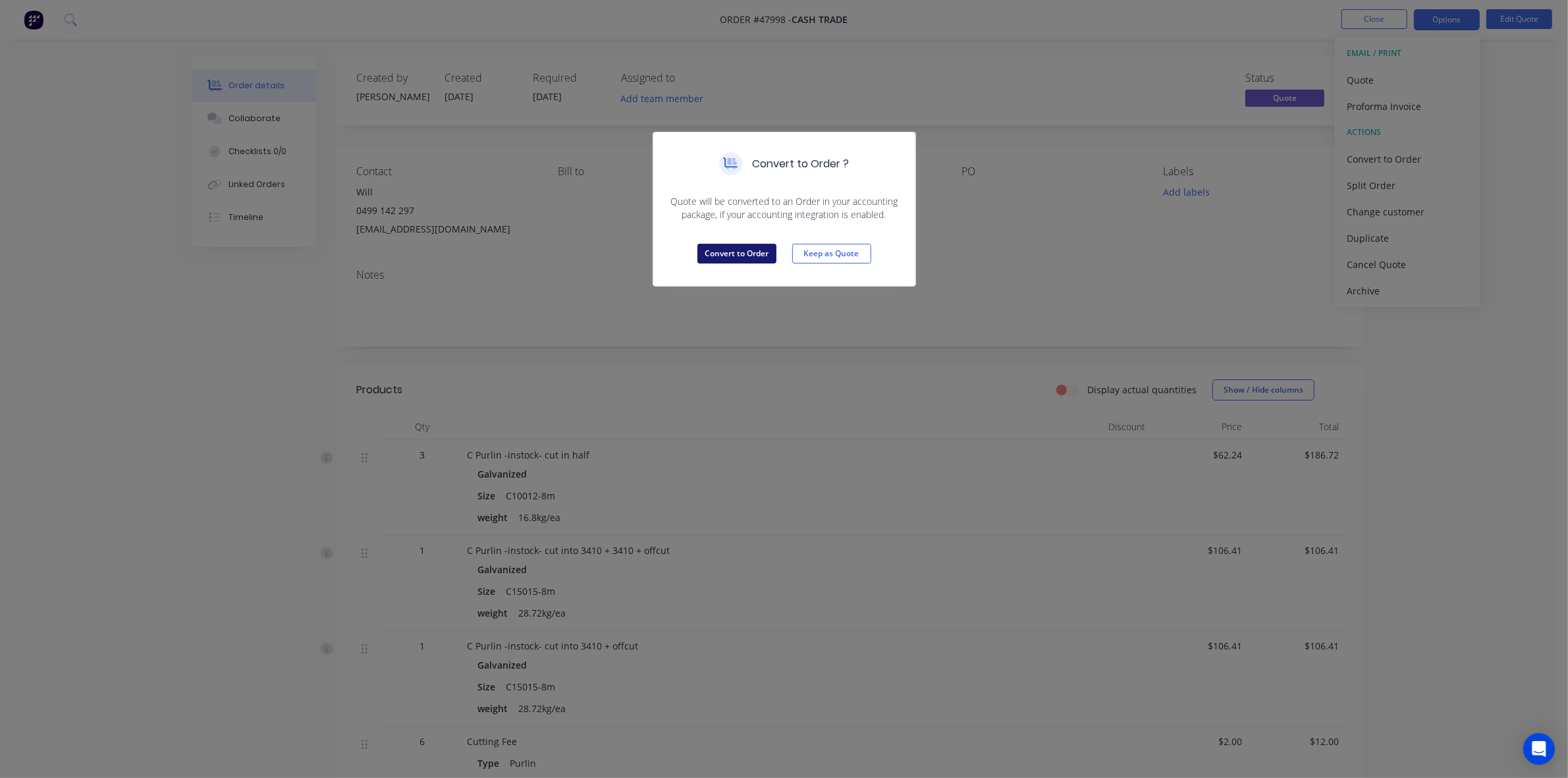
click at [745, 251] on button "Convert to Order" at bounding box center [737, 254] width 79 height 20
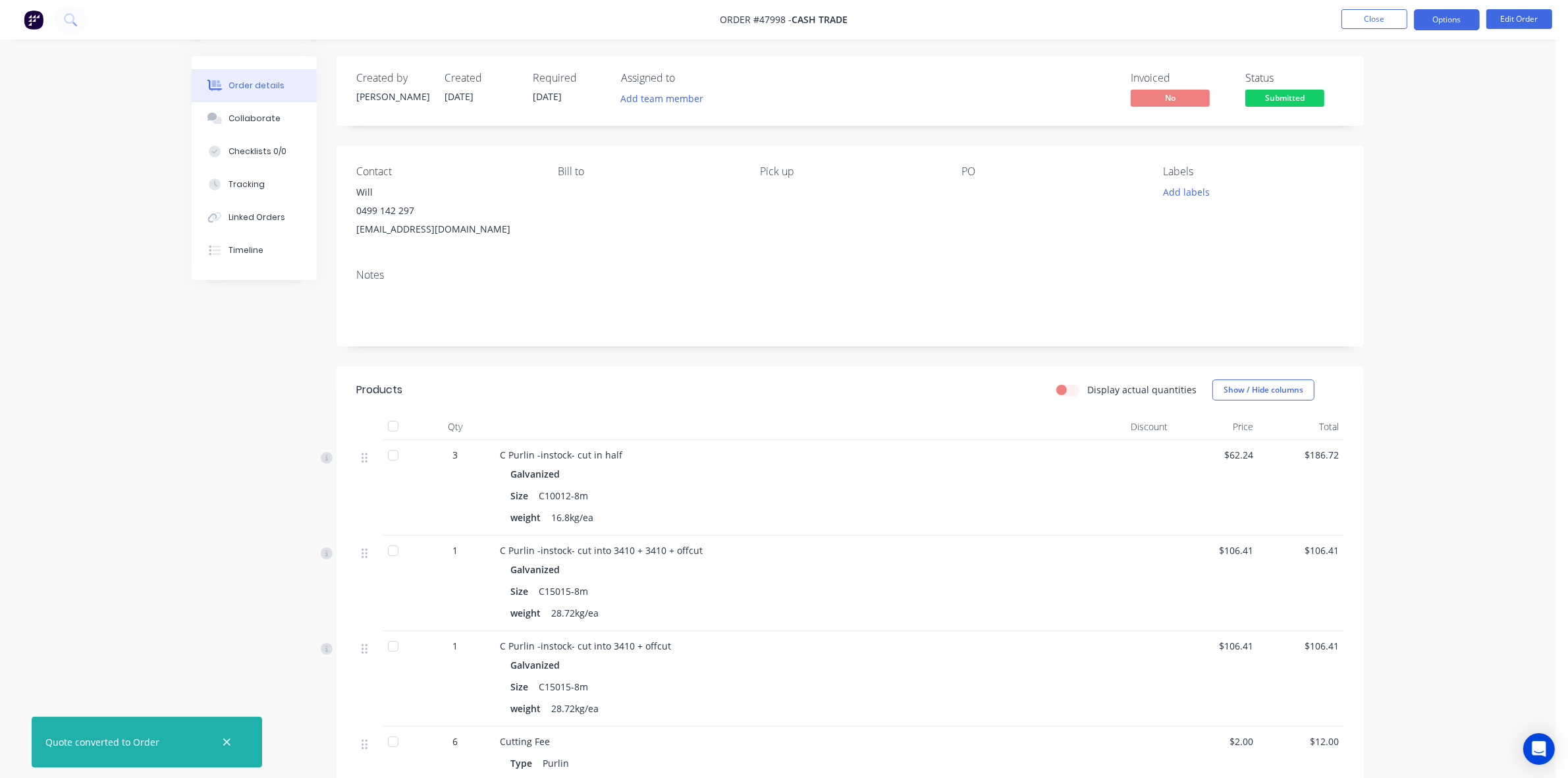
click at [1456, 18] on button "Options" at bounding box center [1447, 19] width 66 height 21
click at [1408, 71] on div "Invoice" at bounding box center [1407, 80] width 121 height 19
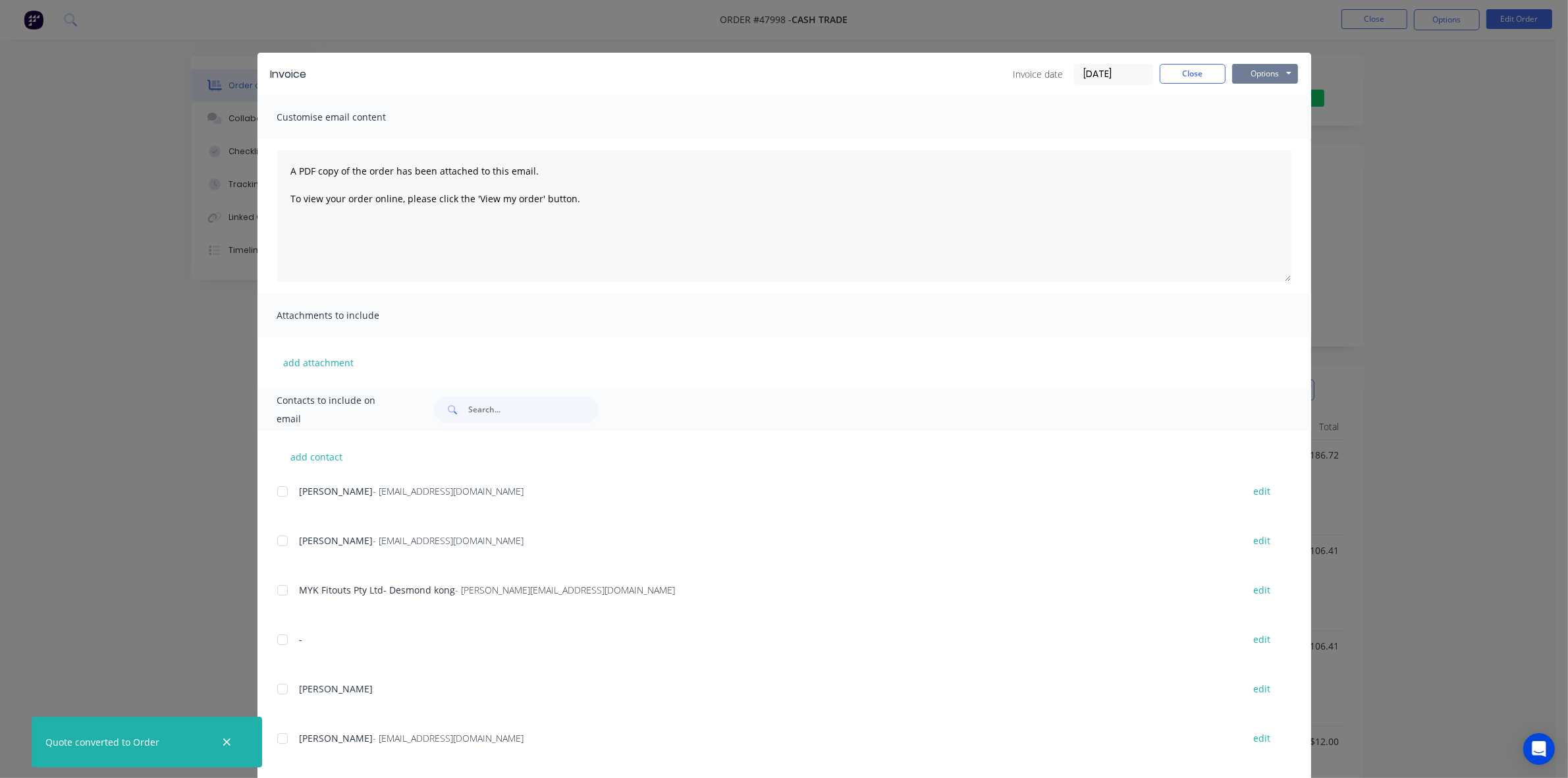
click at [1269, 75] on button "Options" at bounding box center [1265, 74] width 66 height 20
drag, startPoint x: 1268, startPoint y: 102, endPoint x: 1265, endPoint y: 120, distance: 18.2
click at [1265, 120] on div "Preview Print Email" at bounding box center [1274, 119] width 84 height 65
click at [1265, 120] on button "Print" at bounding box center [1274, 119] width 84 height 22
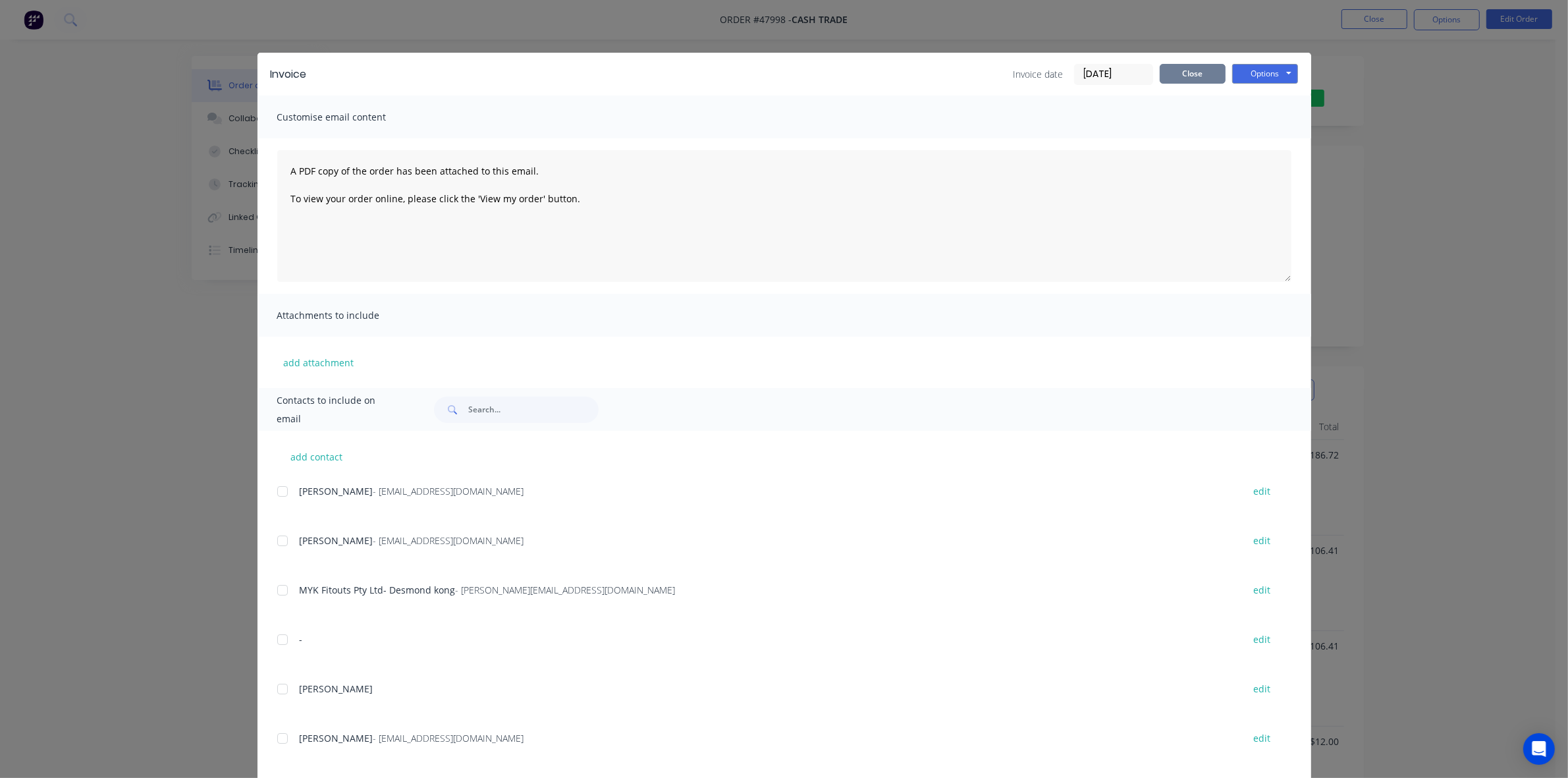
click at [1200, 79] on button "Close" at bounding box center [1192, 74] width 66 height 20
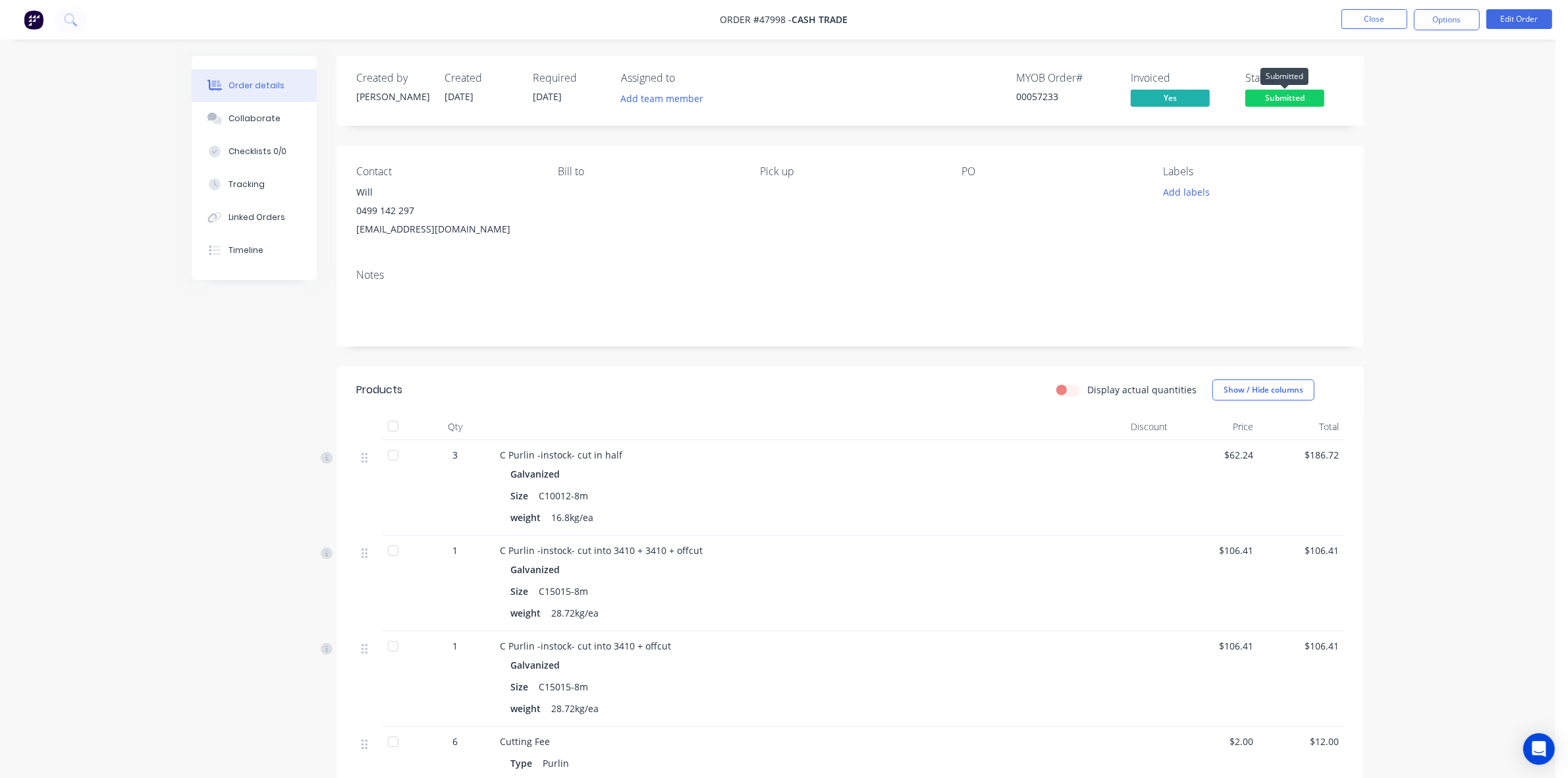
click at [1291, 100] on span "Submitted" at bounding box center [1285, 98] width 79 height 17
click at [1445, 17] on button "Options" at bounding box center [1447, 19] width 66 height 21
click at [1395, 185] on div "Delivery Docket" at bounding box center [1407, 185] width 121 height 19
click at [1385, 133] on div "Without pricing" at bounding box center [1407, 132] width 121 height 19
click at [1413, 160] on div "Work Order" at bounding box center [1407, 159] width 121 height 19
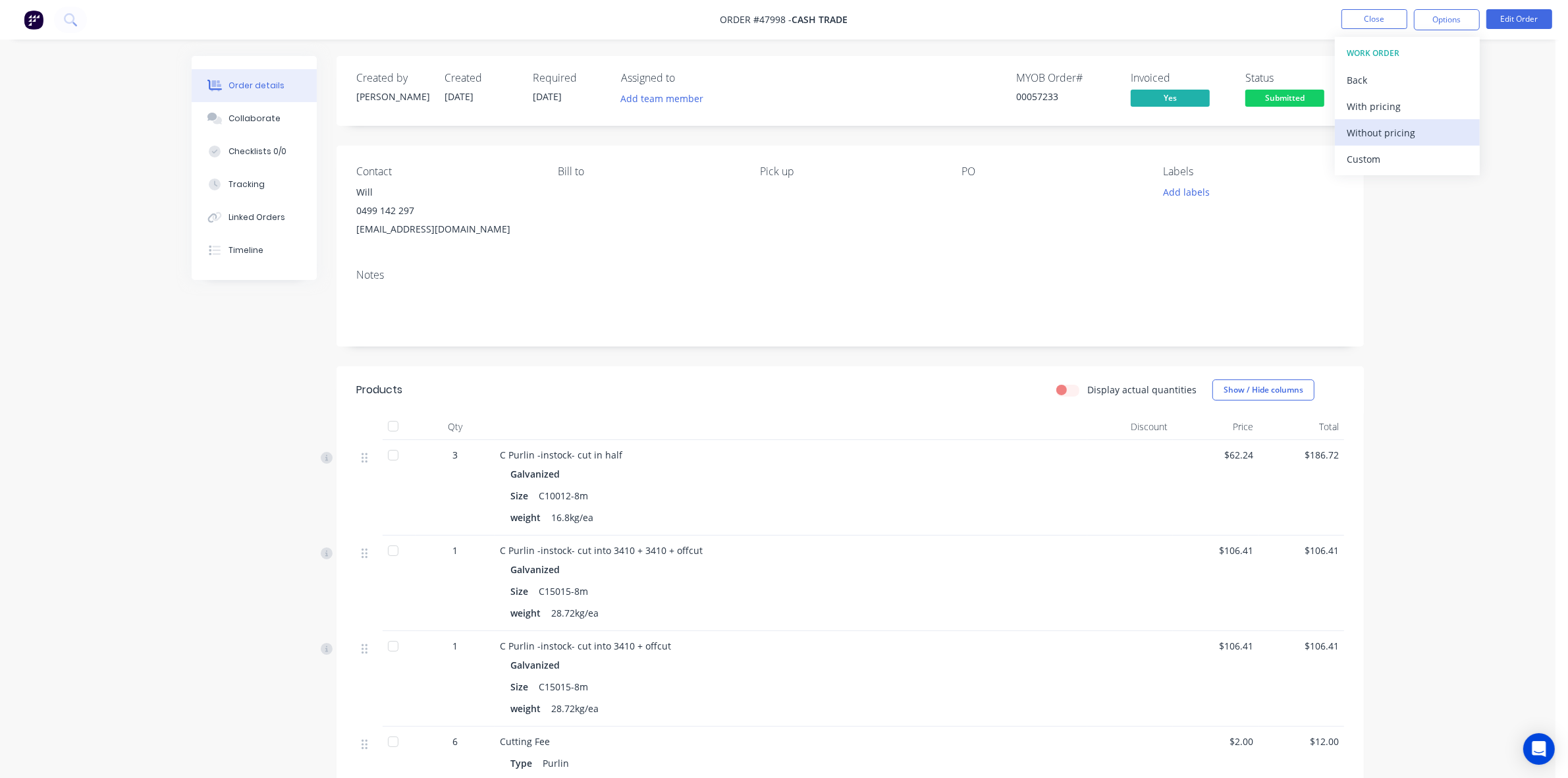
click at [1398, 130] on div "Without pricing" at bounding box center [1407, 132] width 121 height 19
click at [877, 214] on div "Pick up" at bounding box center [850, 202] width 181 height 73
click at [861, 552] on div "C Purlin -instock- cut into 3410 + 3410 + offcut" at bounding box center [790, 550] width 582 height 14
click at [839, 416] on div at bounding box center [790, 426] width 593 height 26
click at [1447, 20] on button "Options" at bounding box center [1447, 19] width 66 height 21
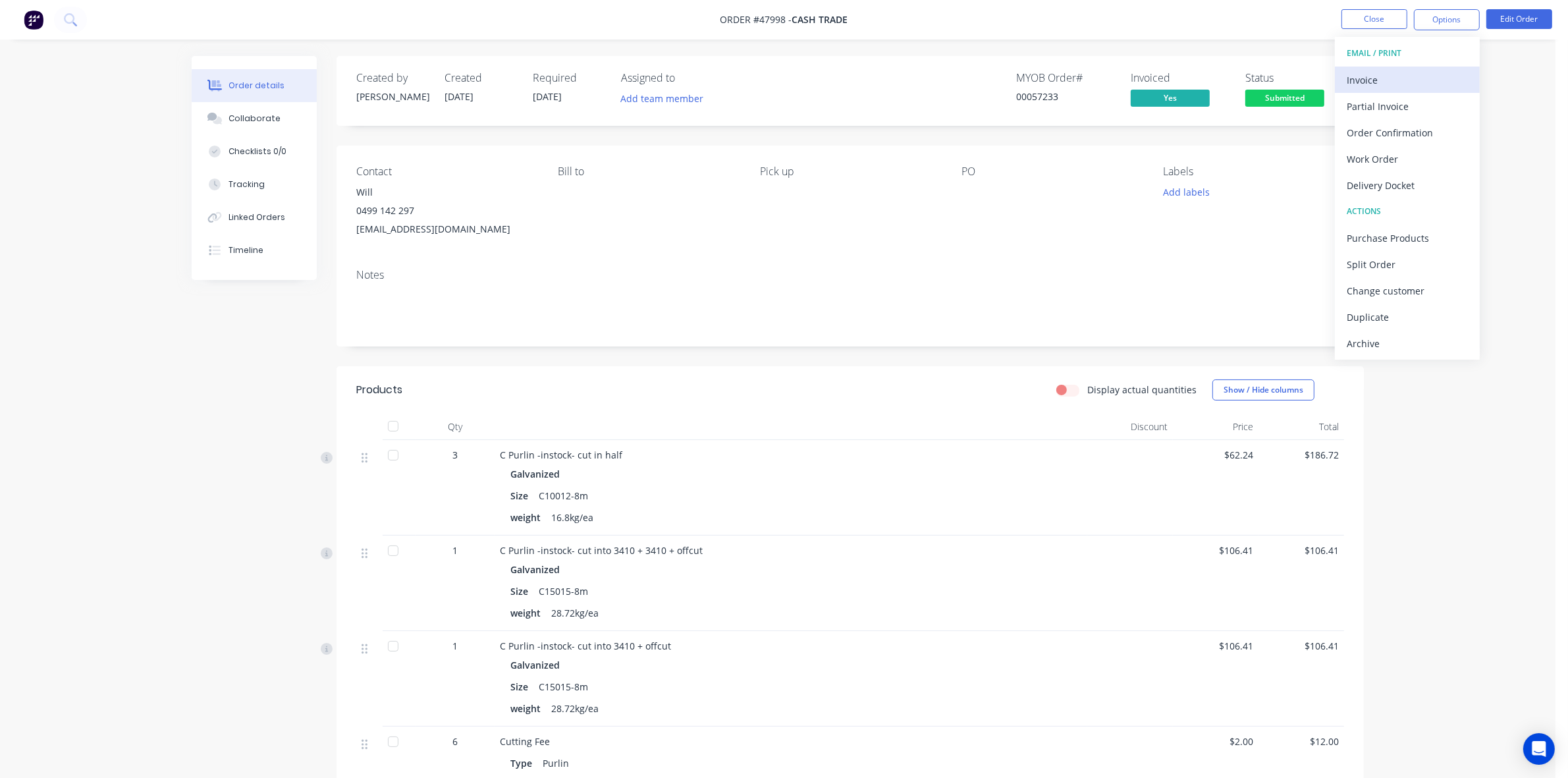
click at [1403, 79] on div "Invoice" at bounding box center [1407, 80] width 121 height 19
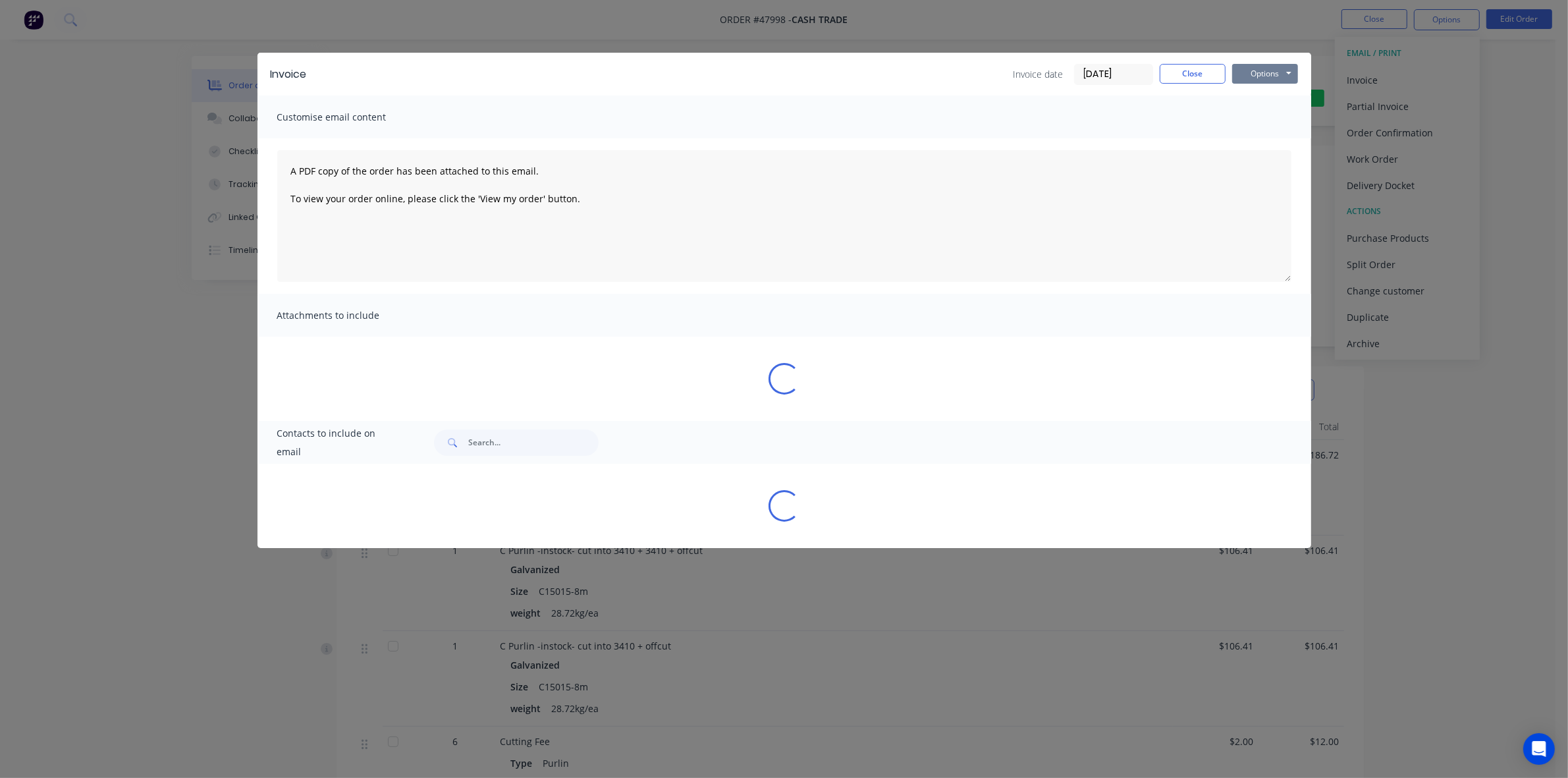
click at [1272, 76] on button "Options" at bounding box center [1265, 74] width 66 height 20
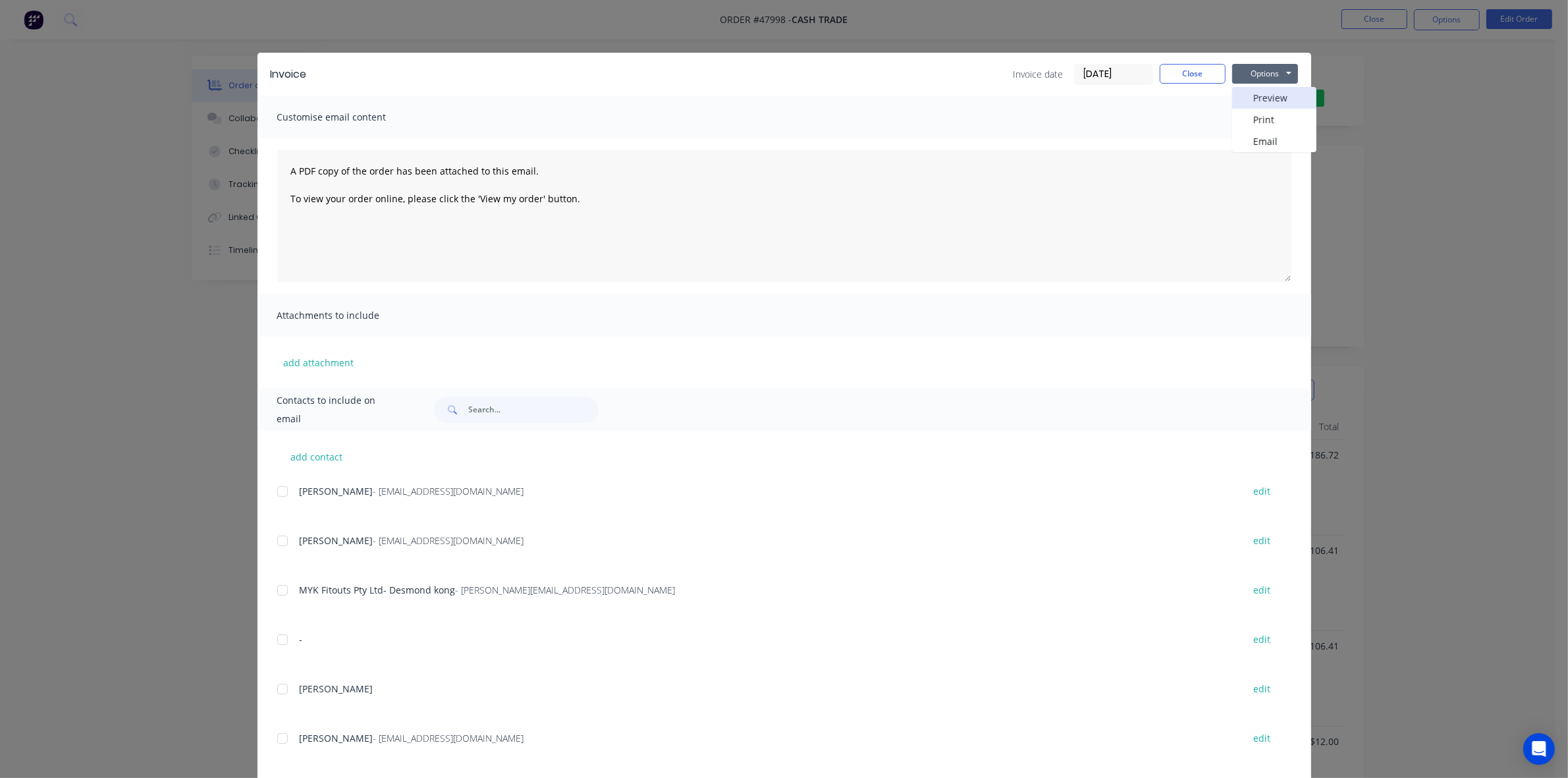
click at [1269, 94] on button "Preview" at bounding box center [1274, 97] width 84 height 22
click at [1184, 76] on button "Close" at bounding box center [1192, 74] width 66 height 20
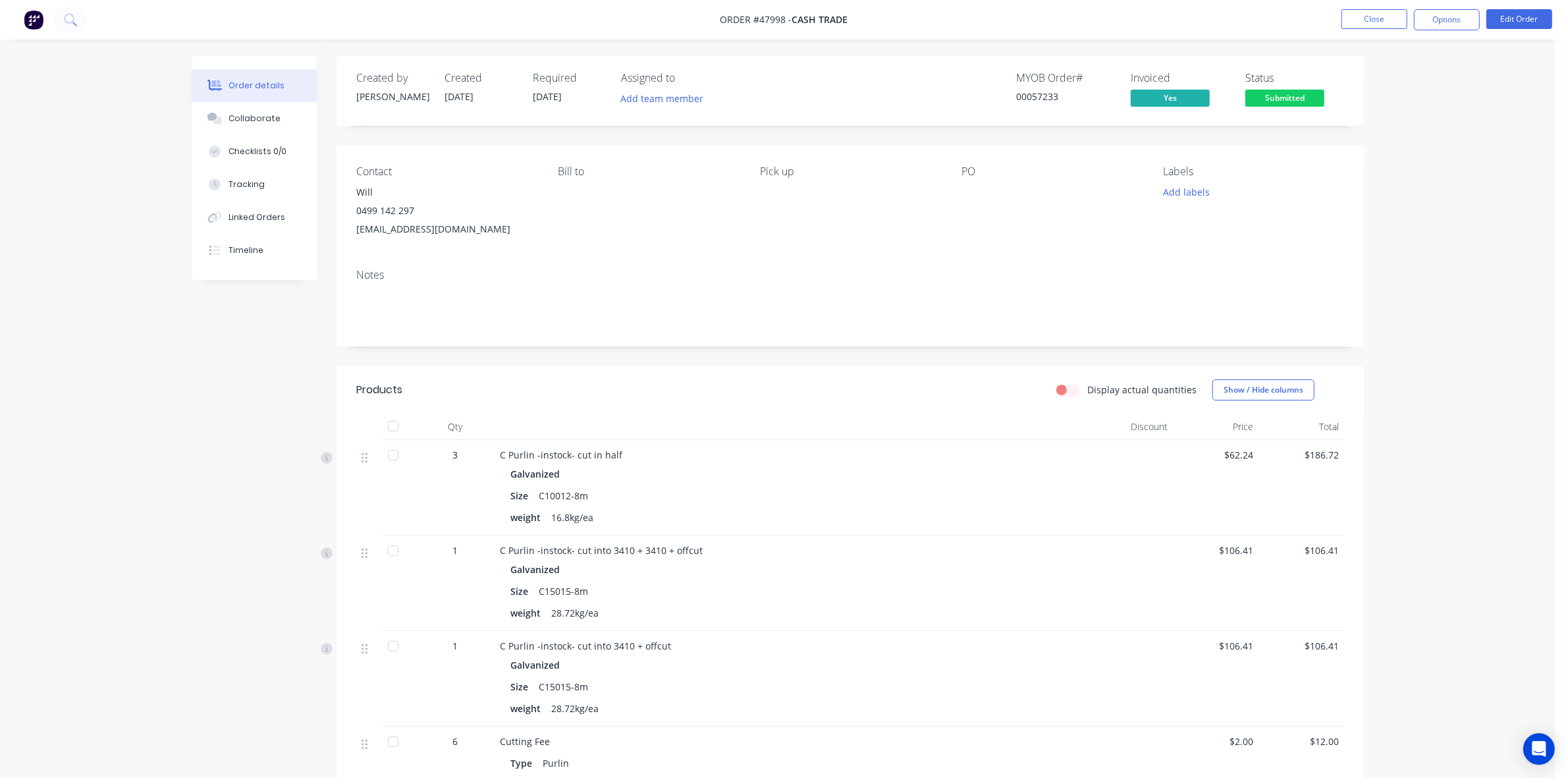
click at [884, 280] on div "Notes" at bounding box center [850, 275] width 988 height 13
drag, startPoint x: 502, startPoint y: 229, endPoint x: 336, endPoint y: 251, distance: 167.5
click at [336, 251] on div "Order details Collaborate Checklists 0/0 Tracking Linked Orders Timeline Order …" at bounding box center [778, 522] width 1199 height 931
click at [498, 272] on div "Notes" at bounding box center [850, 275] width 988 height 13
drag, startPoint x: 498, startPoint y: 233, endPoint x: 347, endPoint y: 235, distance: 151.0
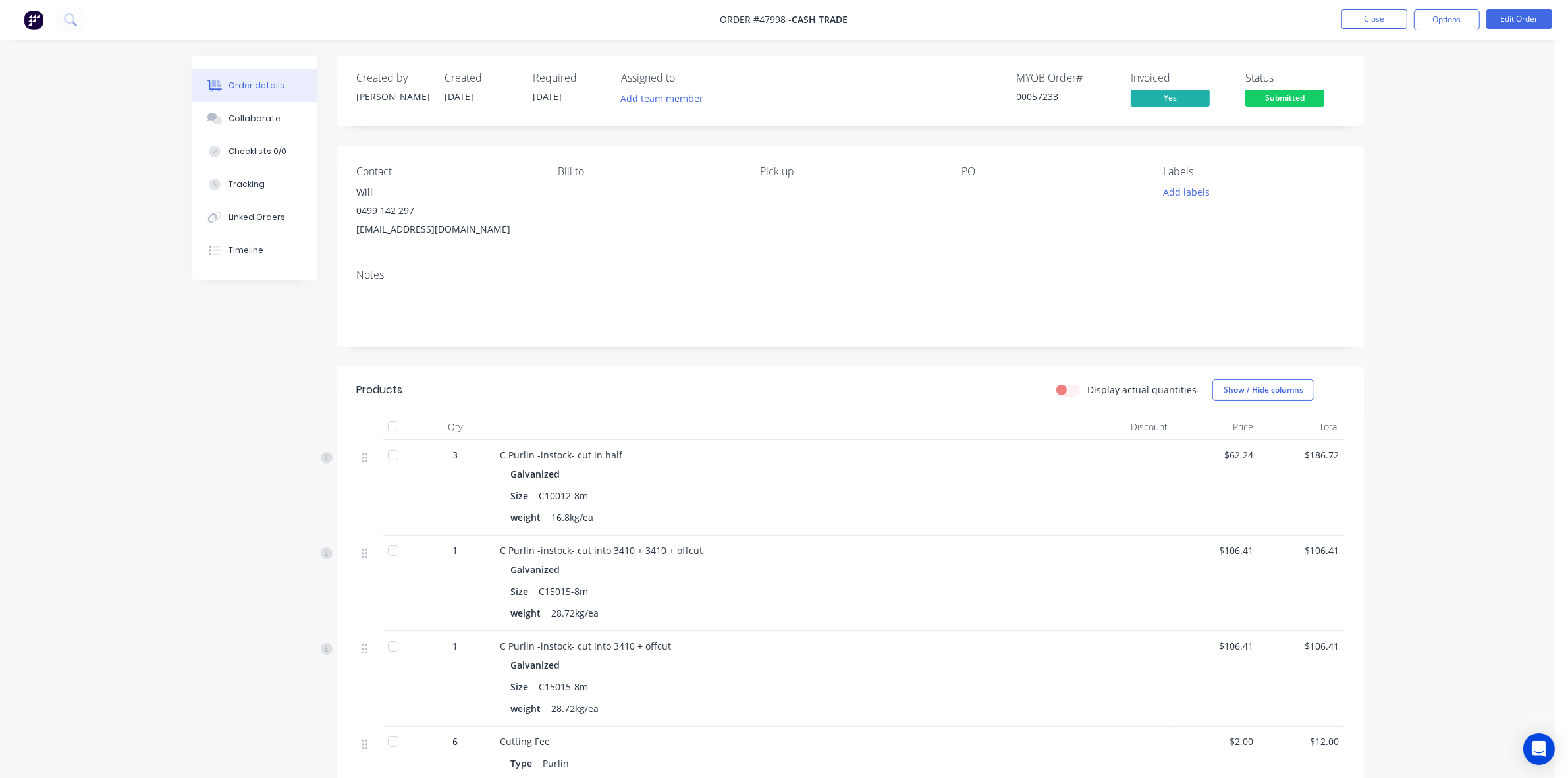
click at [347, 235] on div "Contact Will 0499 142 297 wt.steel.dsf@the-turners.family Bill to Pick up PO La…" at bounding box center [850, 202] width 1027 height 112
copy div "wt.steel.dsf@the-turners.family"
click at [1387, 24] on button "Close" at bounding box center [1375, 18] width 66 height 20
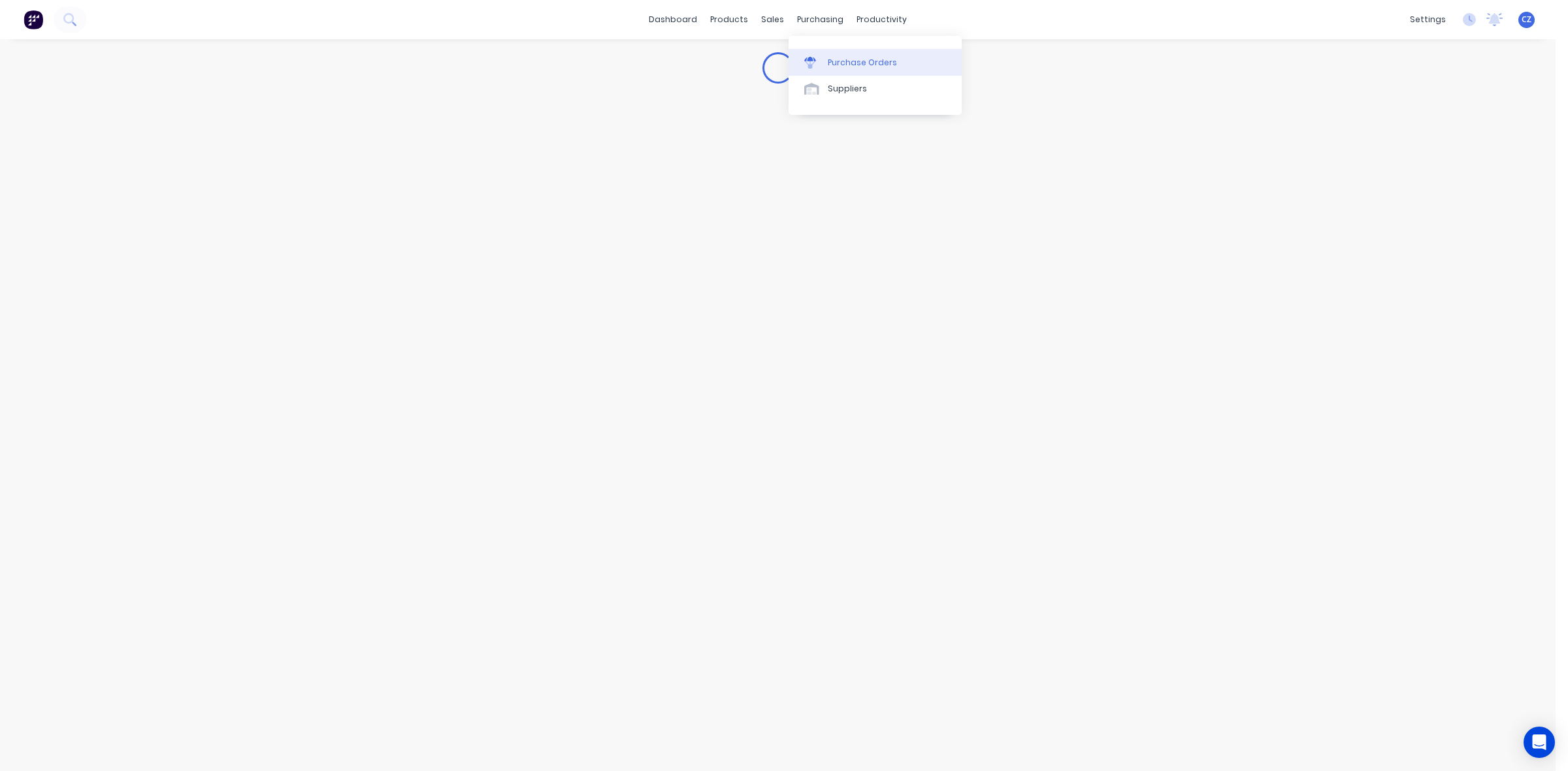
click at [821, 60] on div at bounding box center [813, 62] width 20 height 12
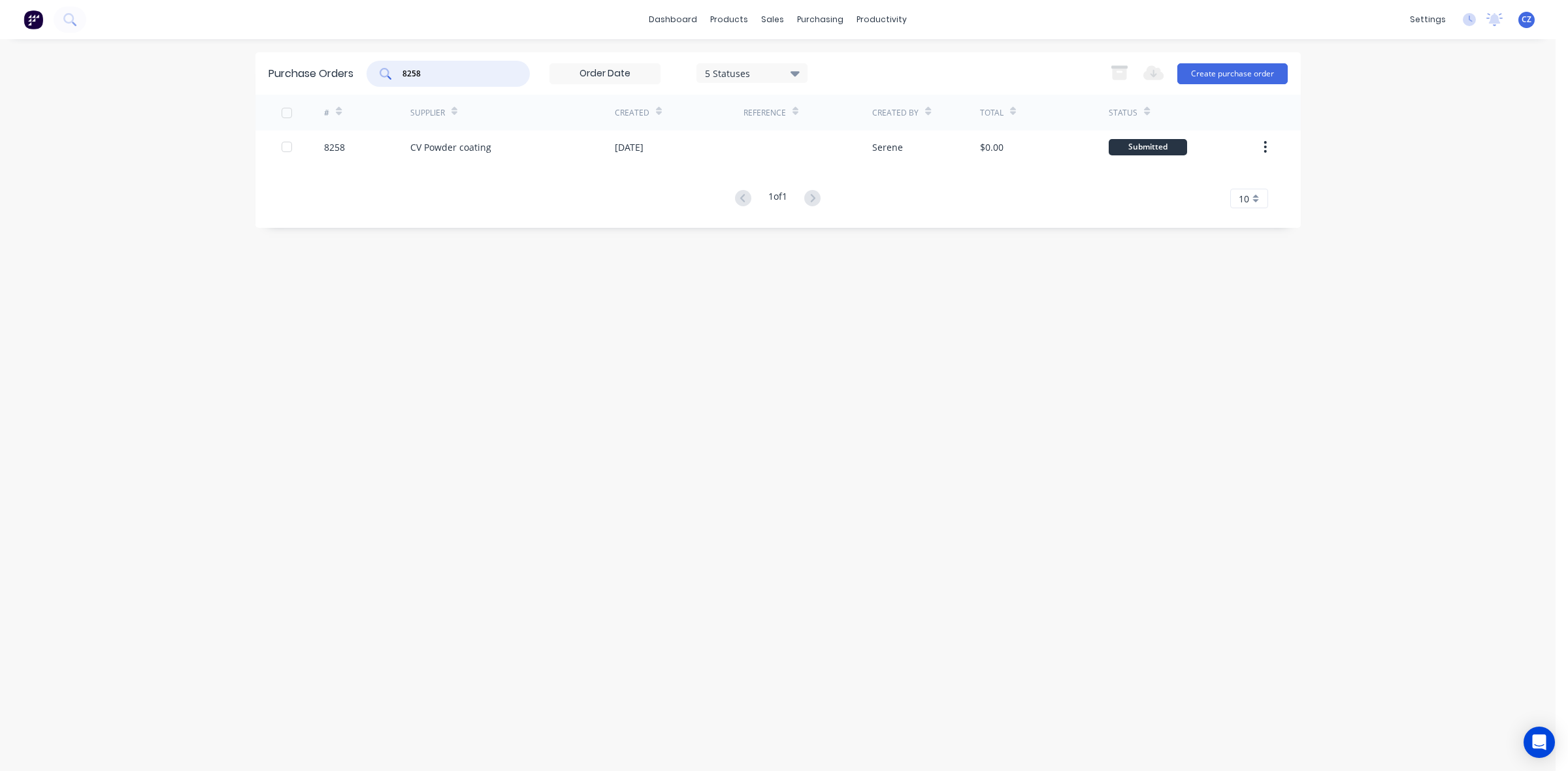
drag, startPoint x: 472, startPoint y: 70, endPoint x: 345, endPoint y: 84, distance: 127.8
click at [345, 84] on div "Purchase Orders 8258 5 Statuses 5 Statuses Export to Excel (XLSX) Create purcha…" at bounding box center [778, 73] width 1045 height 42
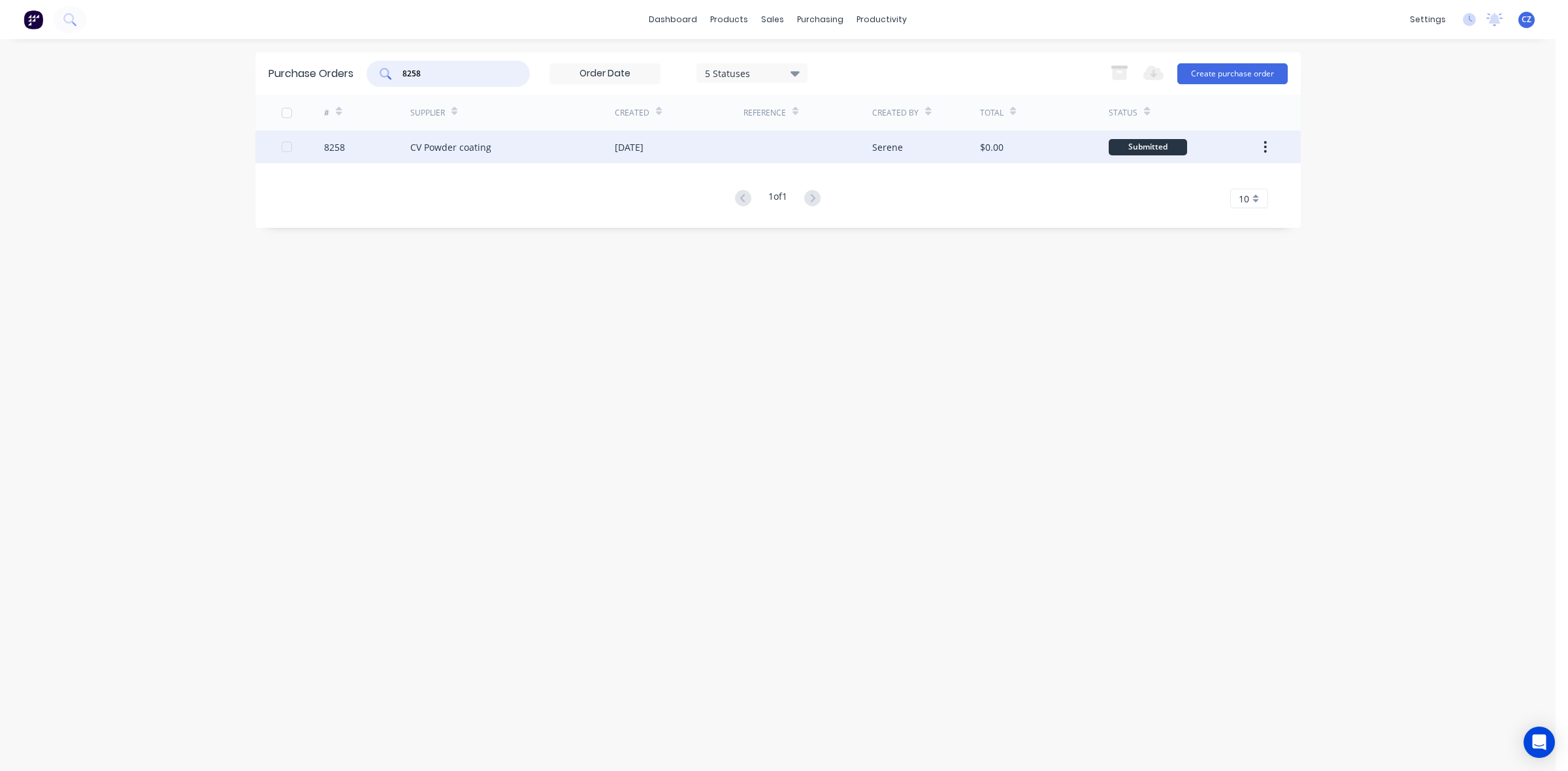
click at [424, 150] on div "CV Powder coating" at bounding box center [451, 146] width 81 height 14
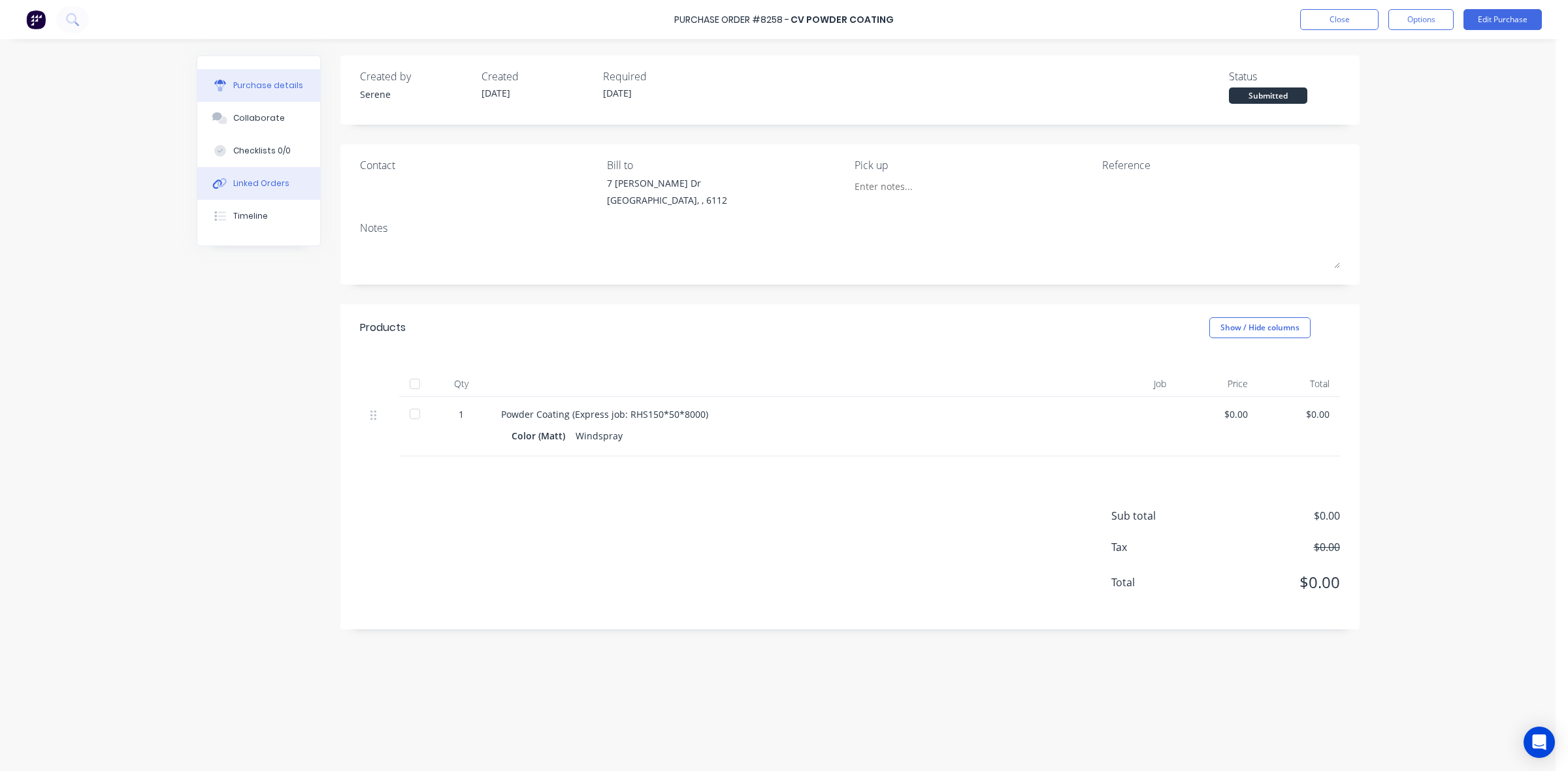
click at [263, 194] on button "Linked Orders" at bounding box center [259, 183] width 123 height 33
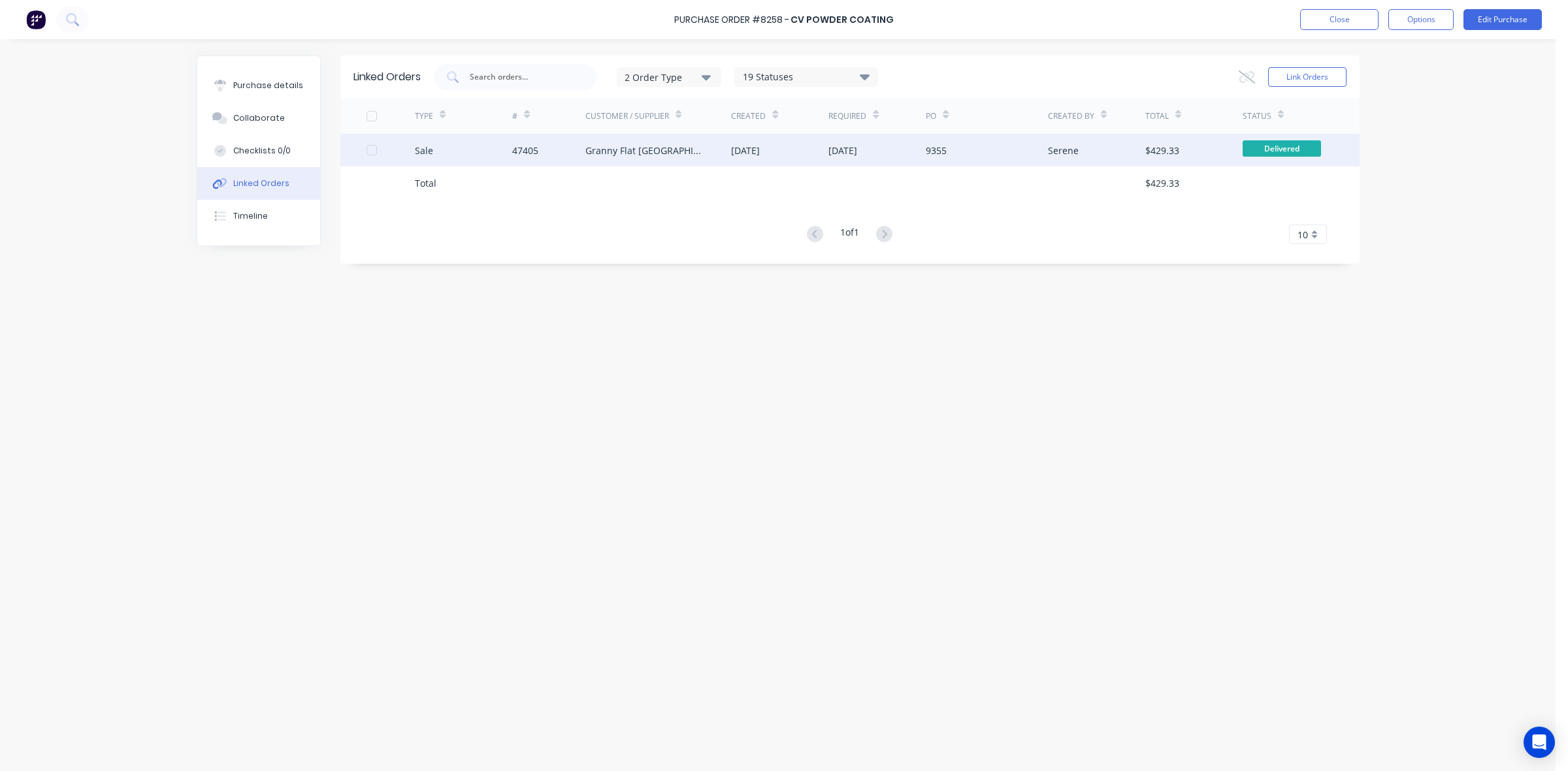
click at [634, 145] on div "Granny Flat [GEOGRAPHIC_DATA]" at bounding box center [645, 150] width 120 height 14
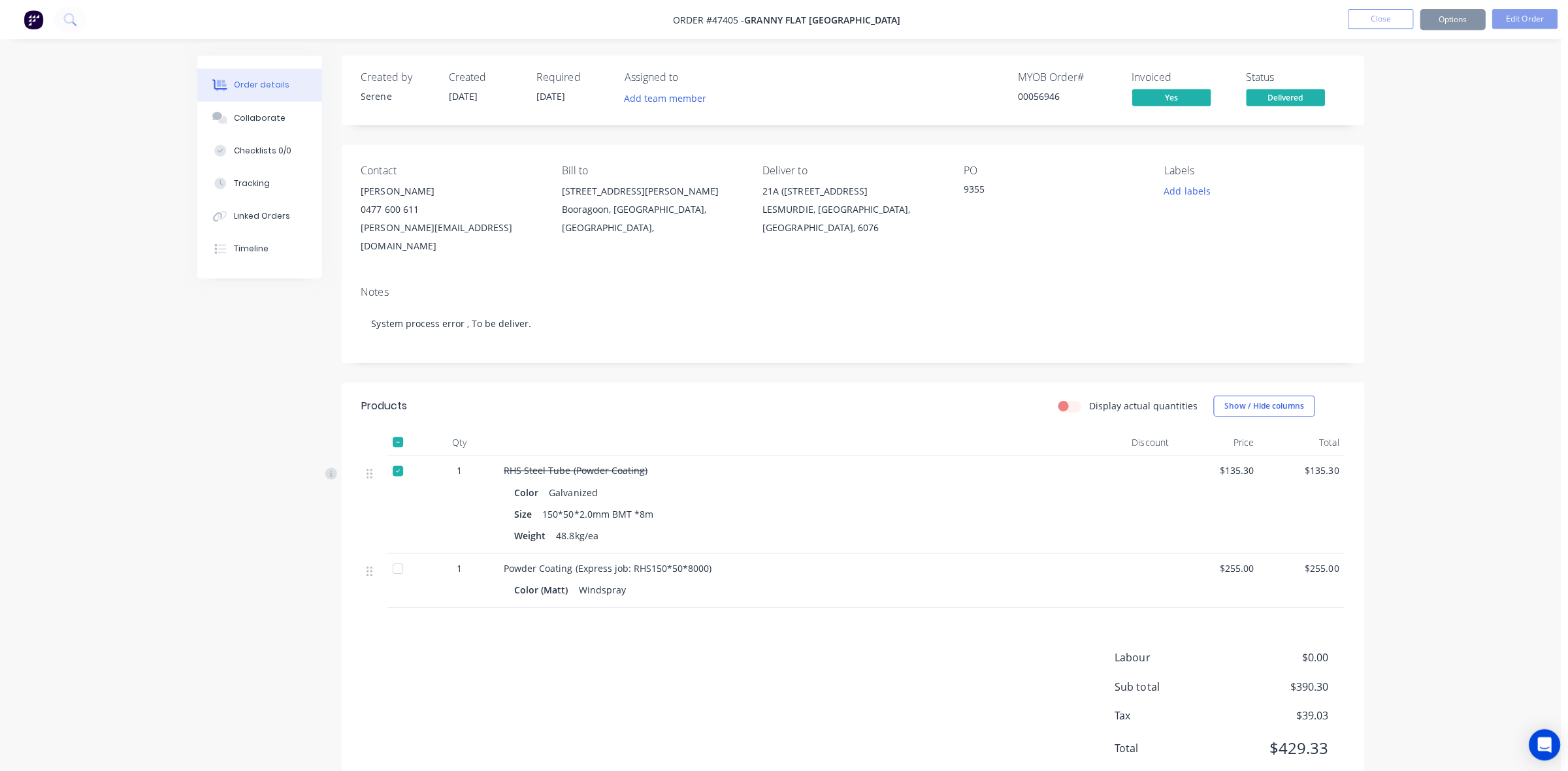
click at [727, 423] on div "Order details Collaborate Checklists 0/0 Tracking Linked Orders Timeline Order …" at bounding box center [778, 405] width 1555 height 810
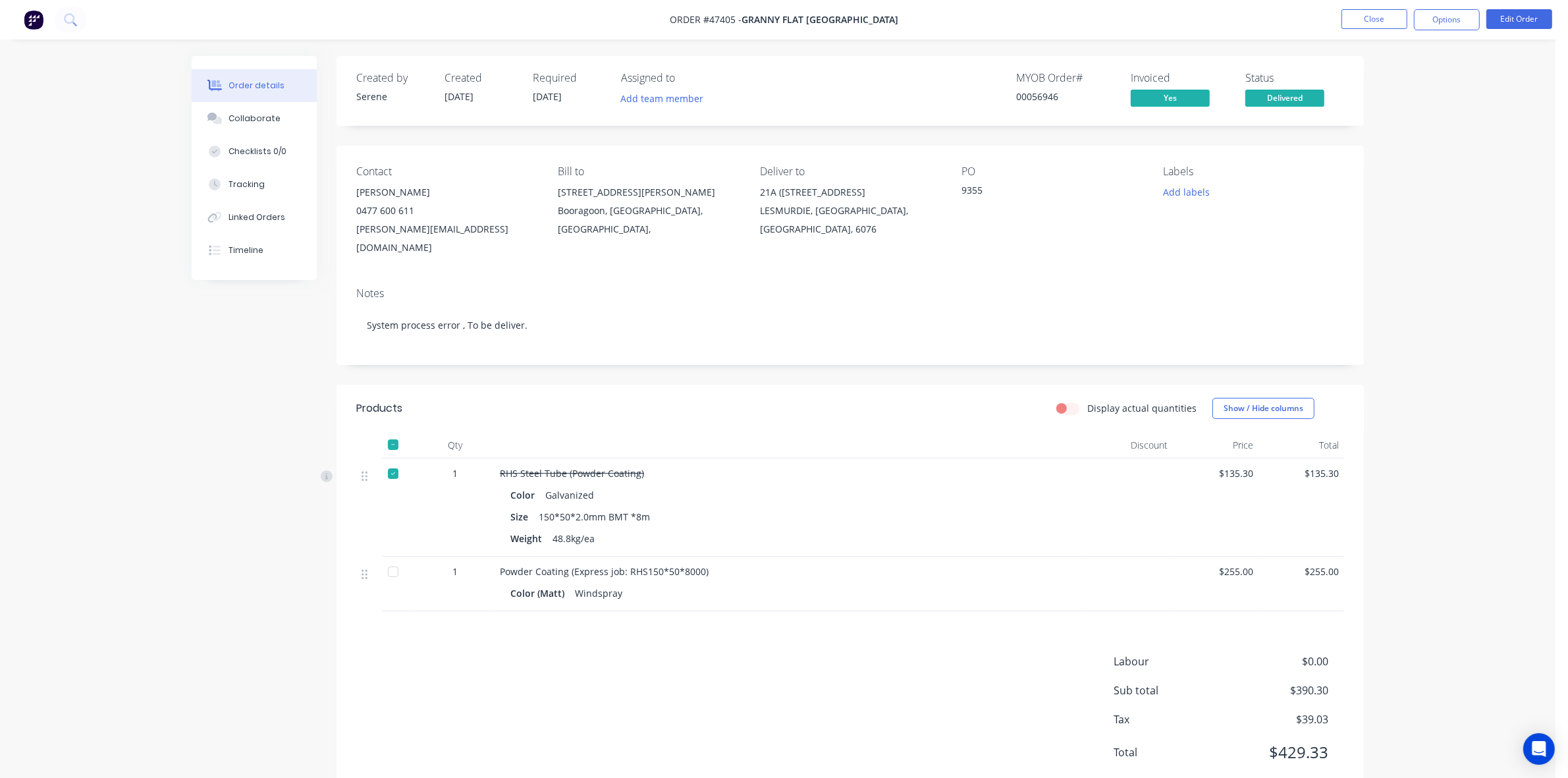
click at [294, 211] on button "Linked Orders" at bounding box center [254, 217] width 125 height 33
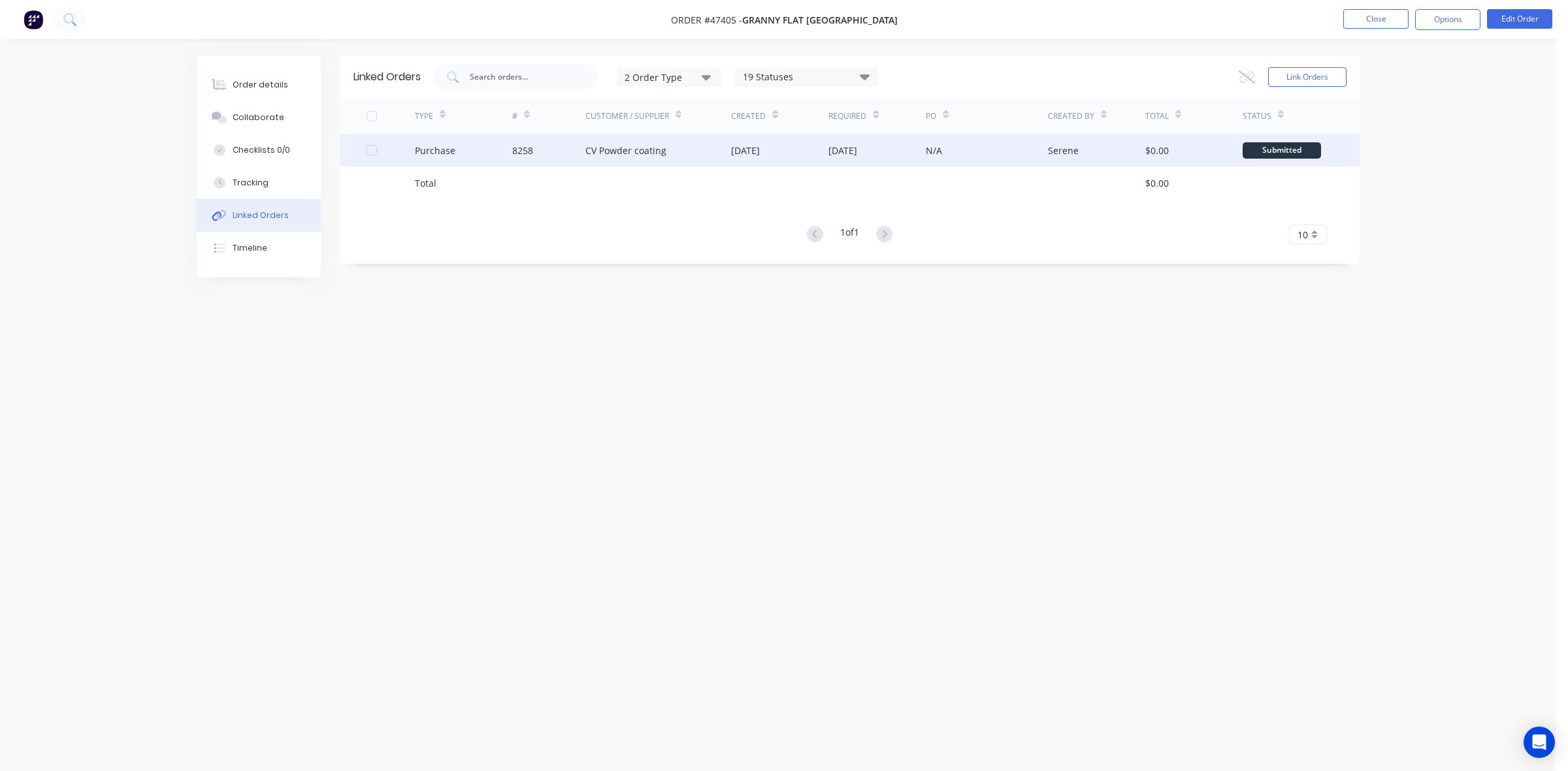
click at [930, 150] on div "N/A" at bounding box center [934, 150] width 17 height 14
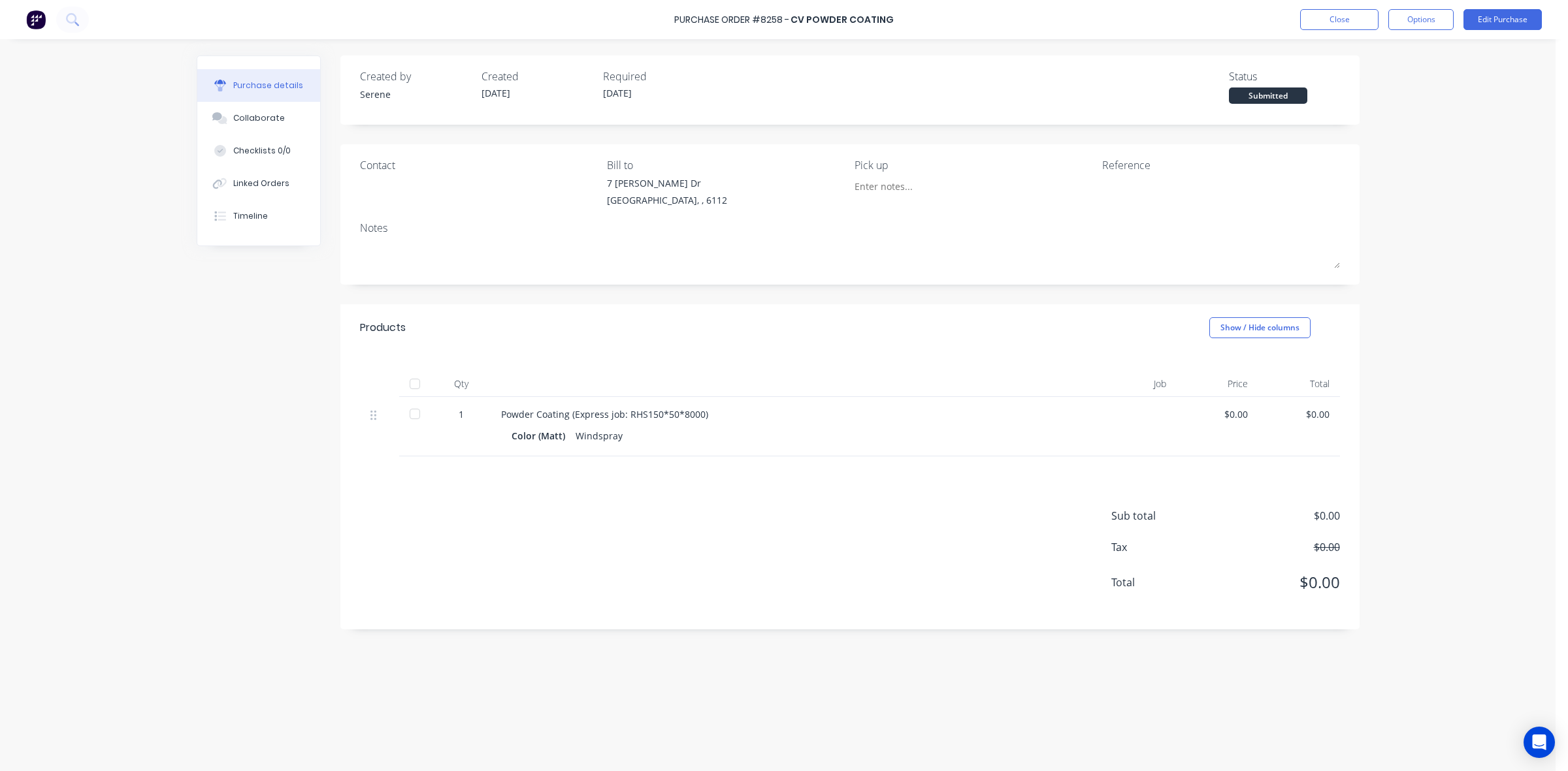
click at [418, 415] on div at bounding box center [415, 414] width 26 height 26
click at [513, 325] on div "Products Show / Hide columns" at bounding box center [850, 327] width 1019 height 47
click at [1355, 30] on div "Purchase Order #8258 - CV Powder coating Close Options Edit Purchase" at bounding box center [784, 19] width 1568 height 39
click at [1372, 21] on button "Close" at bounding box center [1339, 19] width 78 height 21
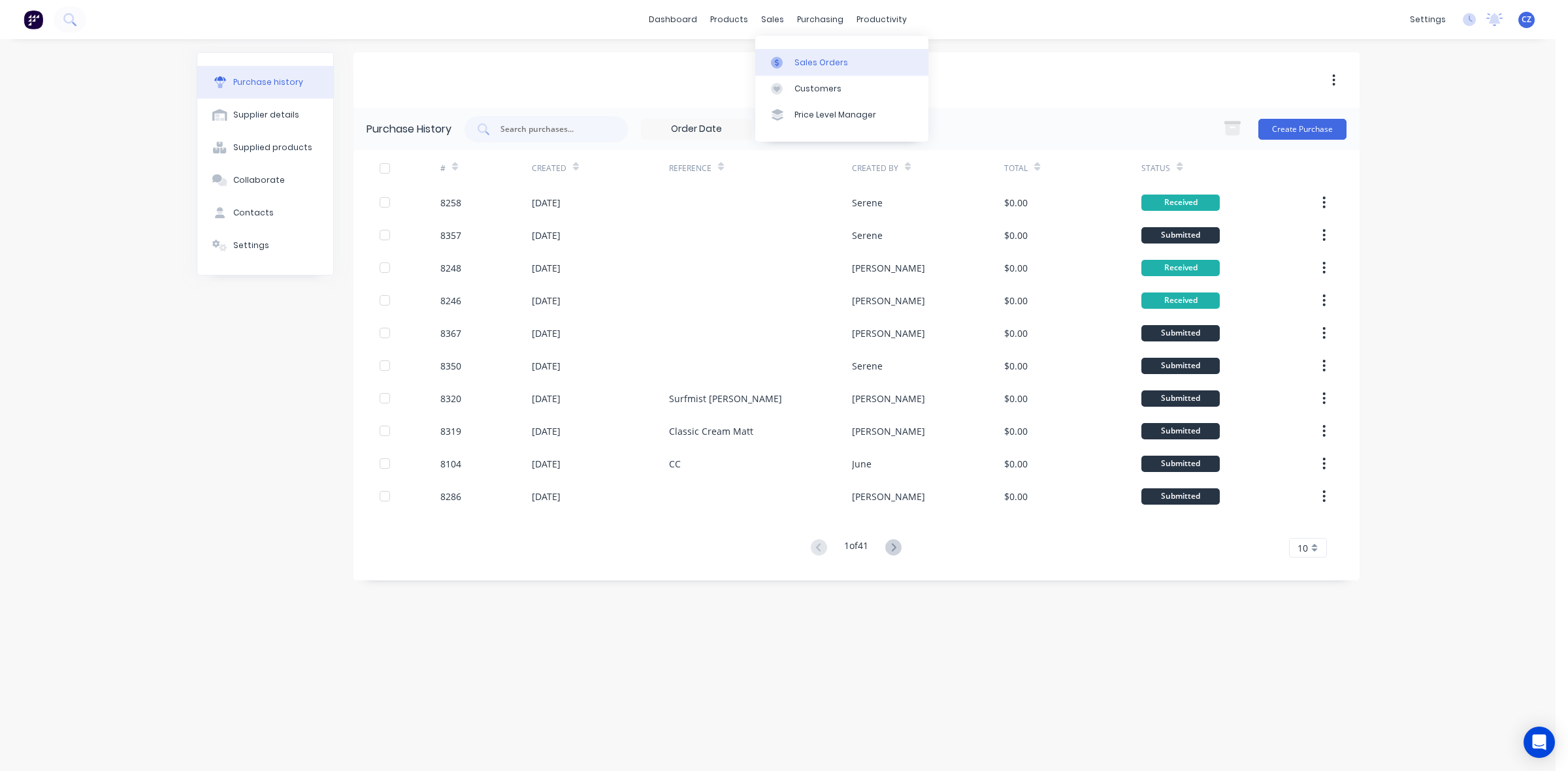
click at [784, 53] on link "Sales Orders" at bounding box center [841, 62] width 173 height 26
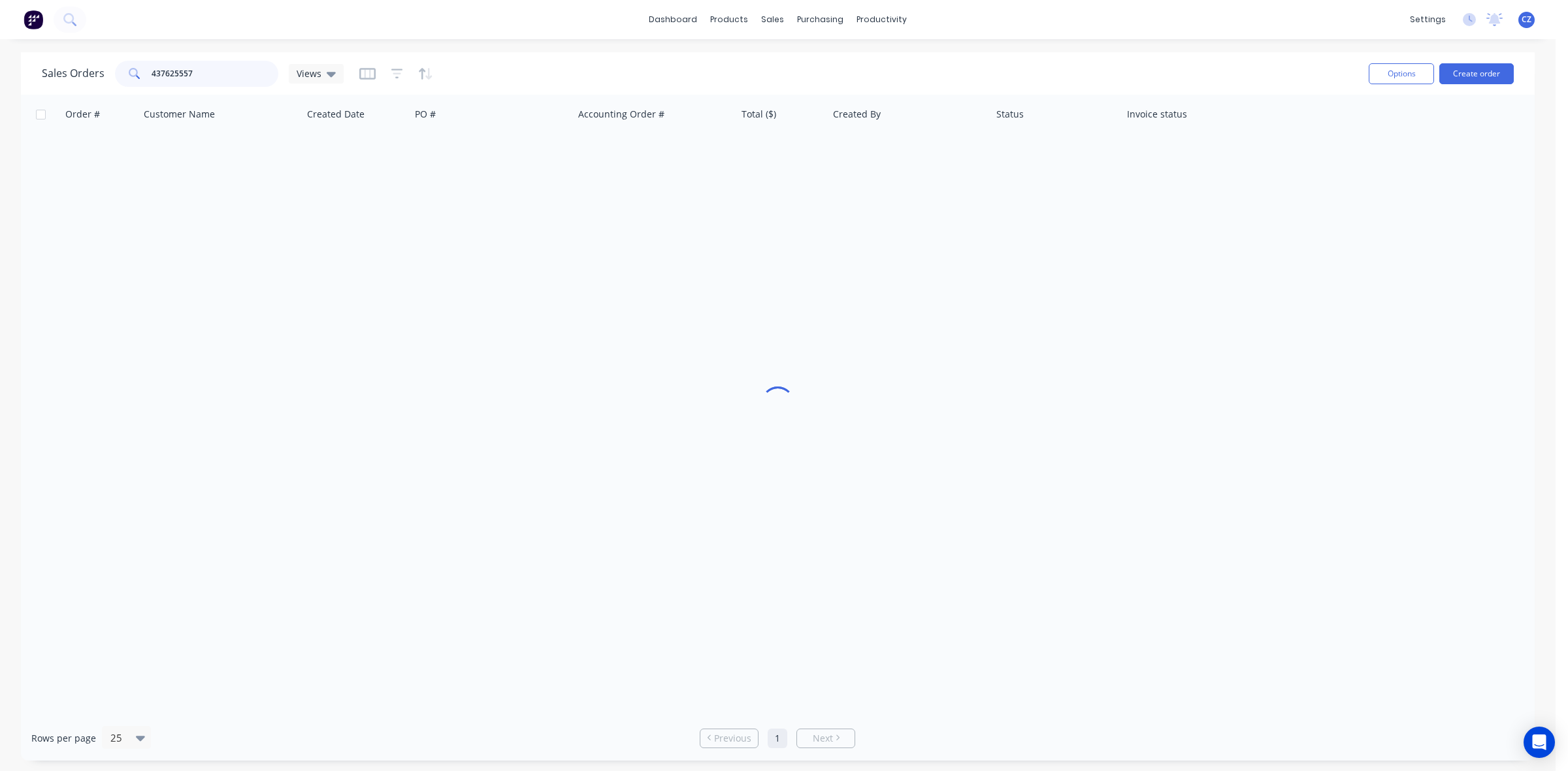
drag, startPoint x: 233, startPoint y: 70, endPoint x: 0, endPoint y: 69, distance: 233.0
click at [0, 69] on div "Sales Orders 437625557 Views Options Create order Order # Customer Name Created…" at bounding box center [778, 407] width 1555 height 708
drag, startPoint x: 177, startPoint y: 73, endPoint x: 0, endPoint y: 73, distance: 177.0
click at [0, 73] on div "Sales Orders 35442 Views Options Create order Order # Customer Name Created Dat…" at bounding box center [778, 407] width 1555 height 708
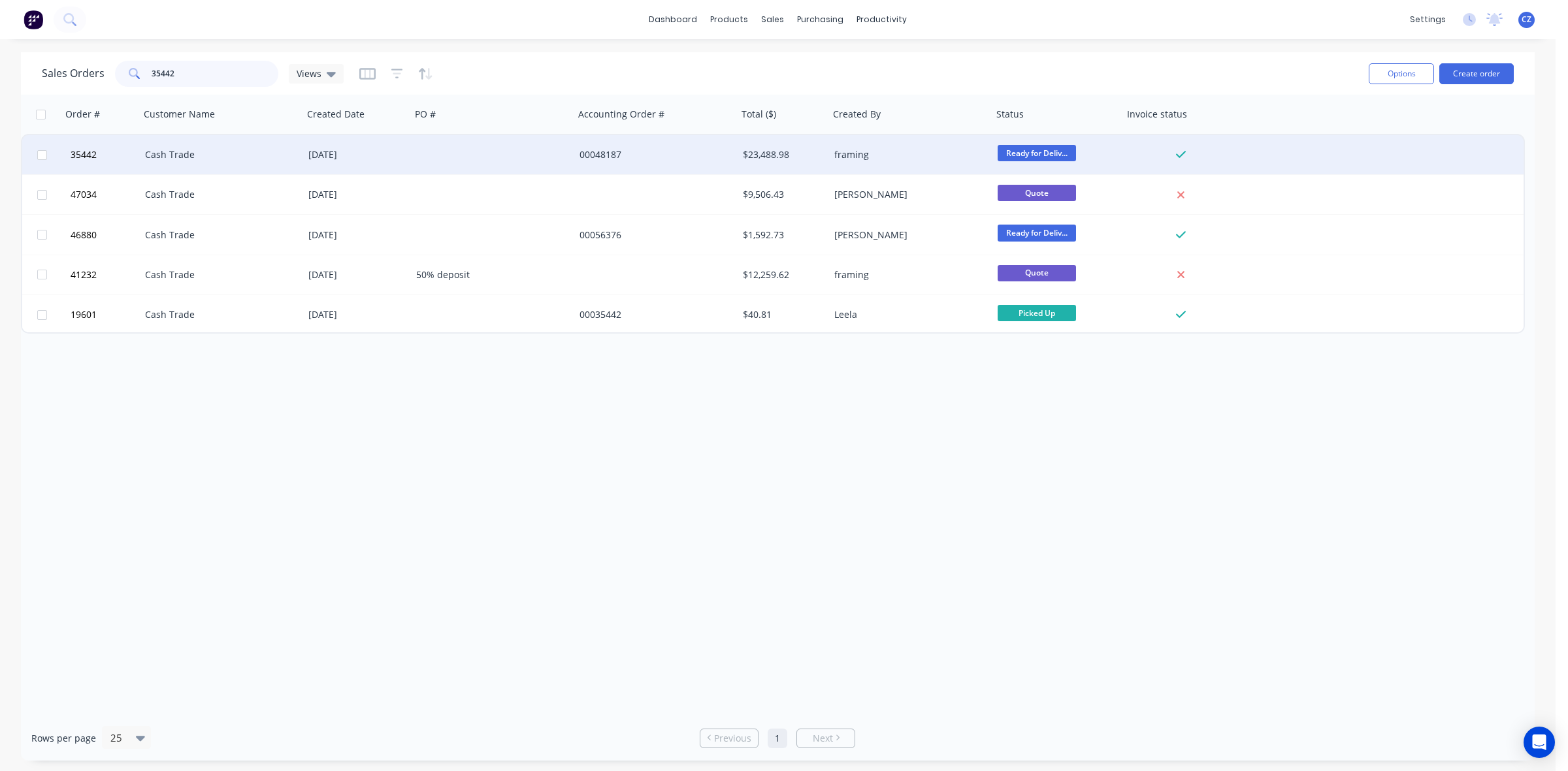
type input "35442"
click at [657, 155] on div "00048187" at bounding box center [652, 154] width 145 height 13
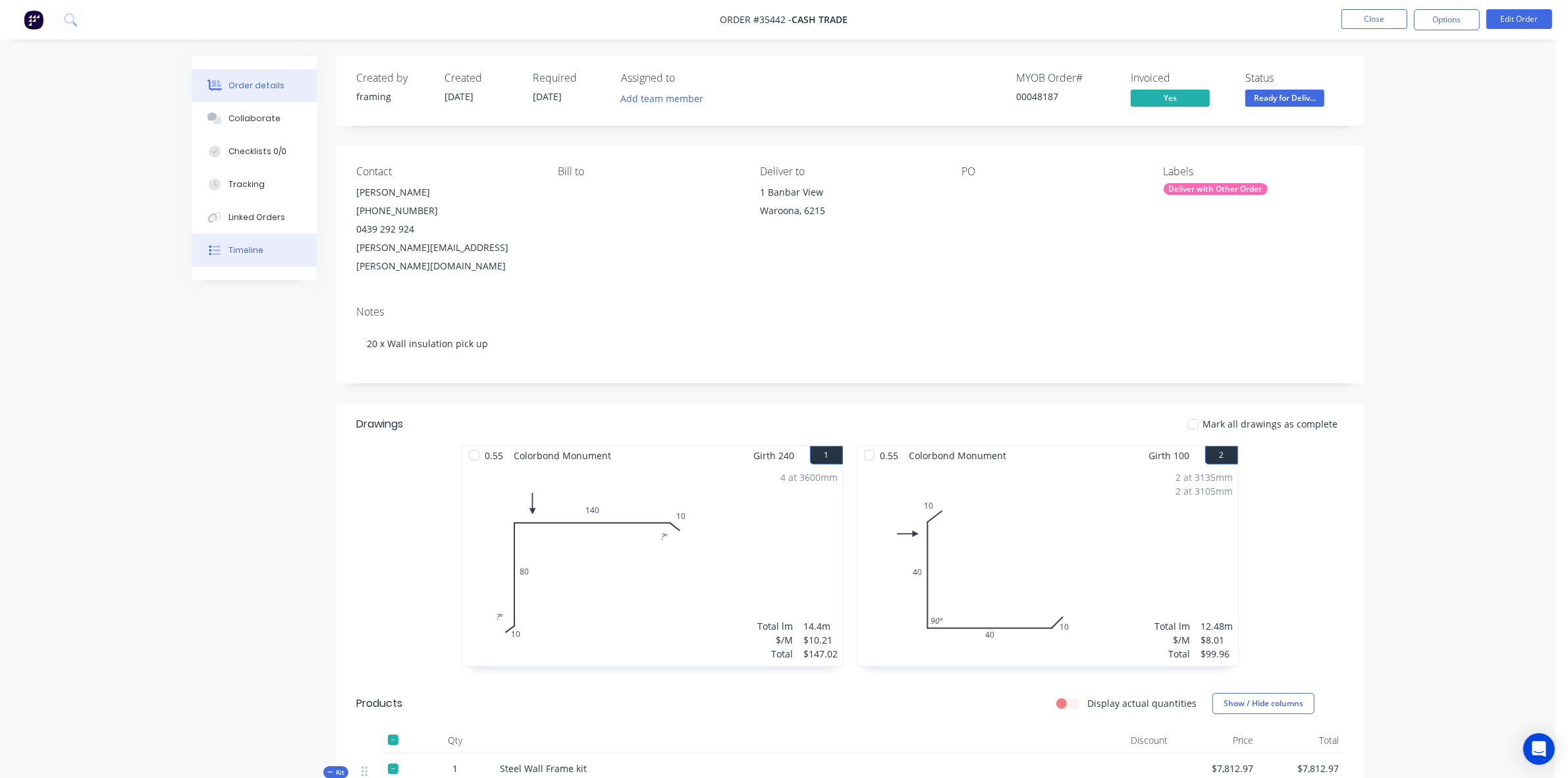
click at [252, 262] on button "Timeline" at bounding box center [254, 250] width 125 height 33
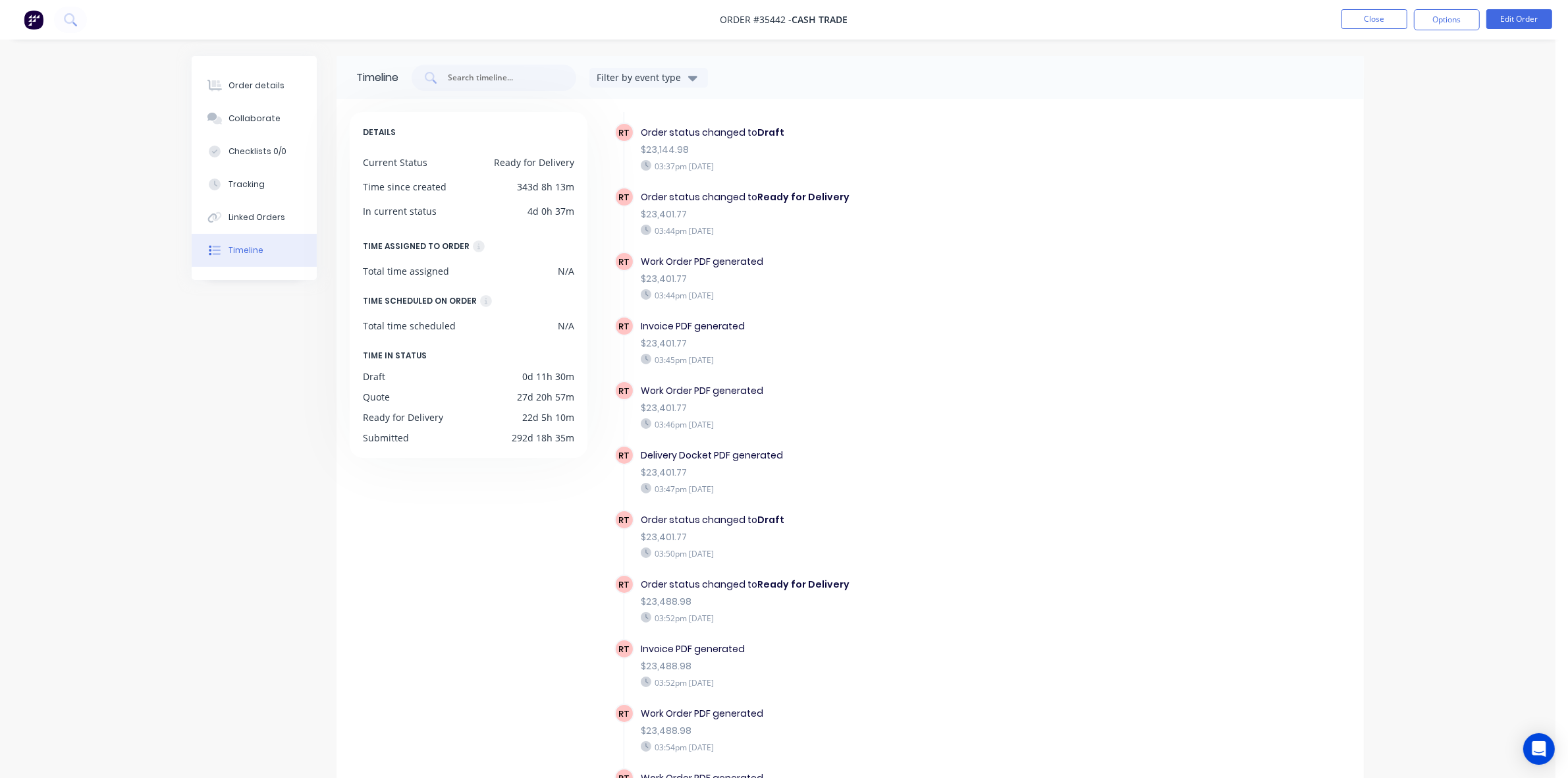
scroll to position [5566, 0]
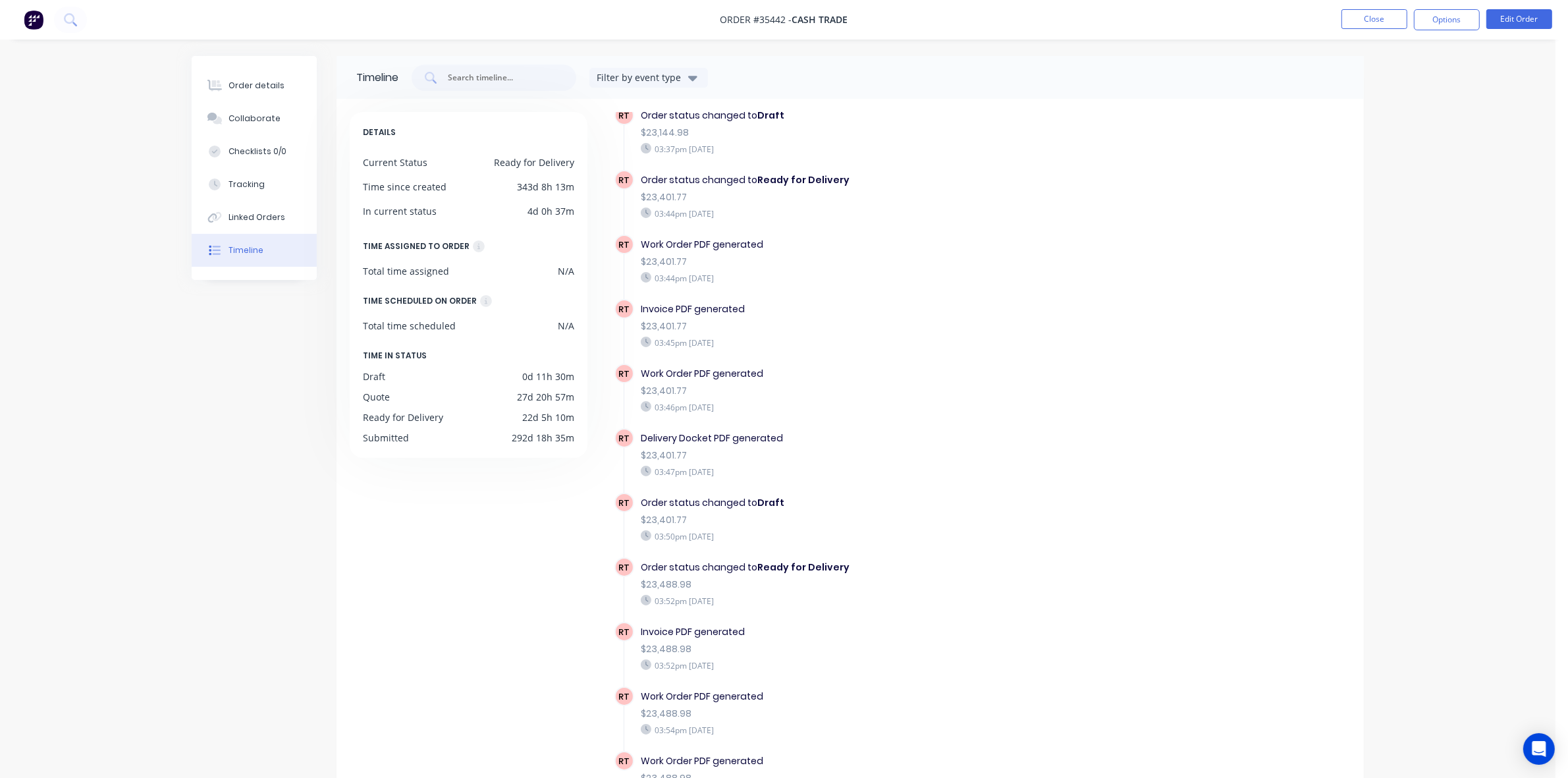
click at [900, 450] on div "$23,401.77" at bounding box center [869, 455] width 456 height 14
click at [201, 79] on button "Order details" at bounding box center [254, 85] width 125 height 33
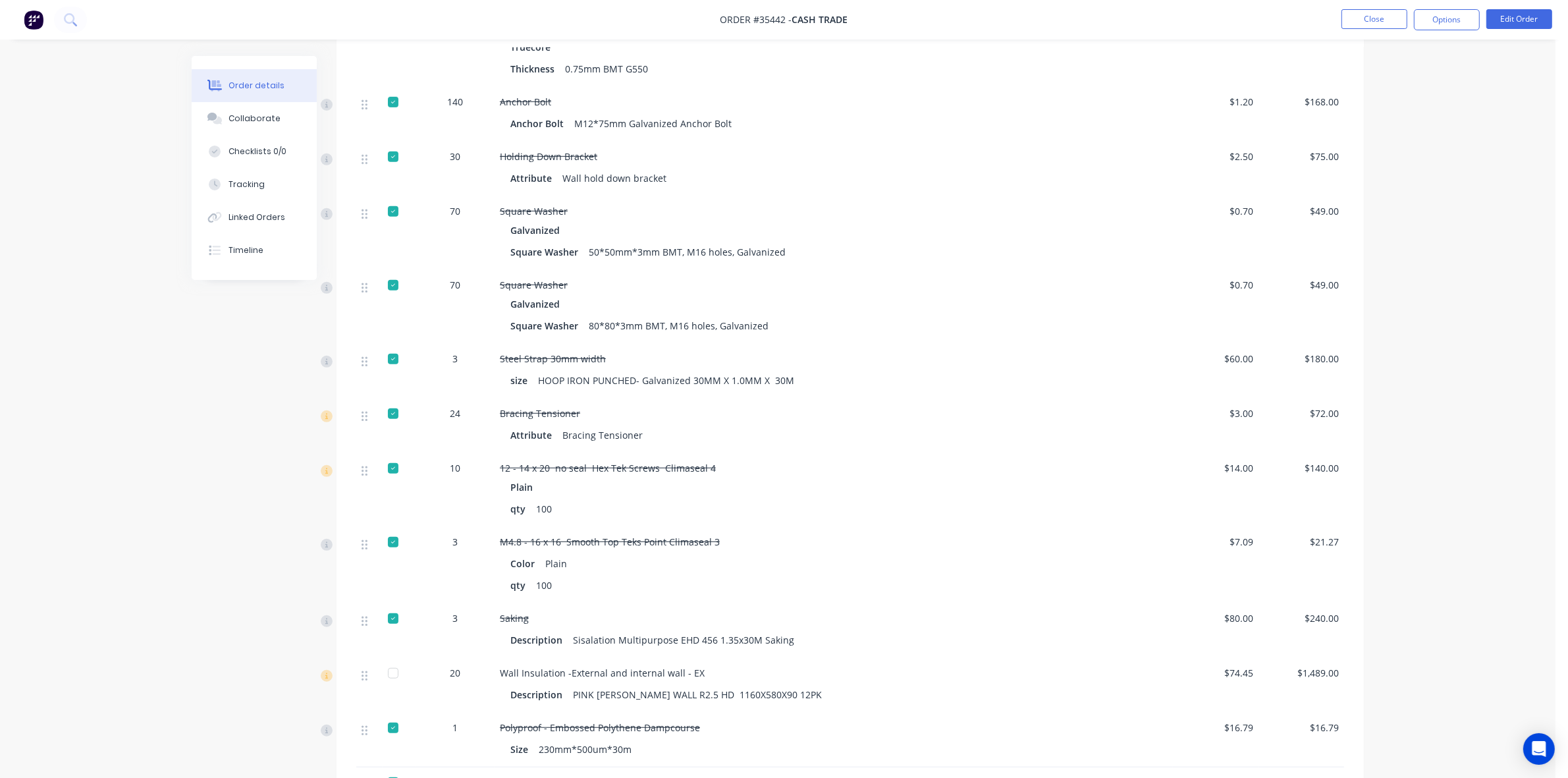
scroll to position [1071, 0]
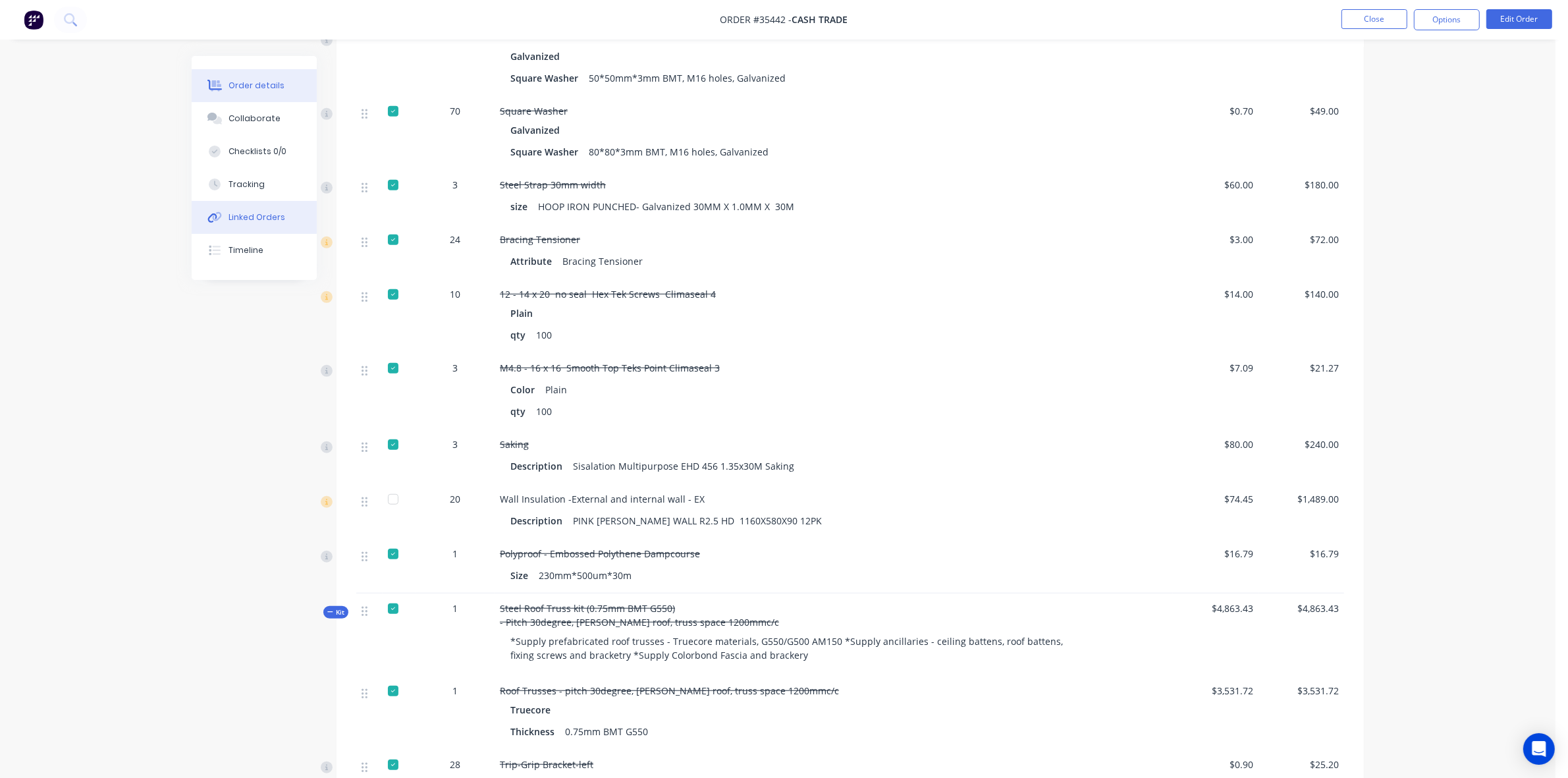
click at [242, 229] on button "Linked Orders" at bounding box center [254, 217] width 125 height 33
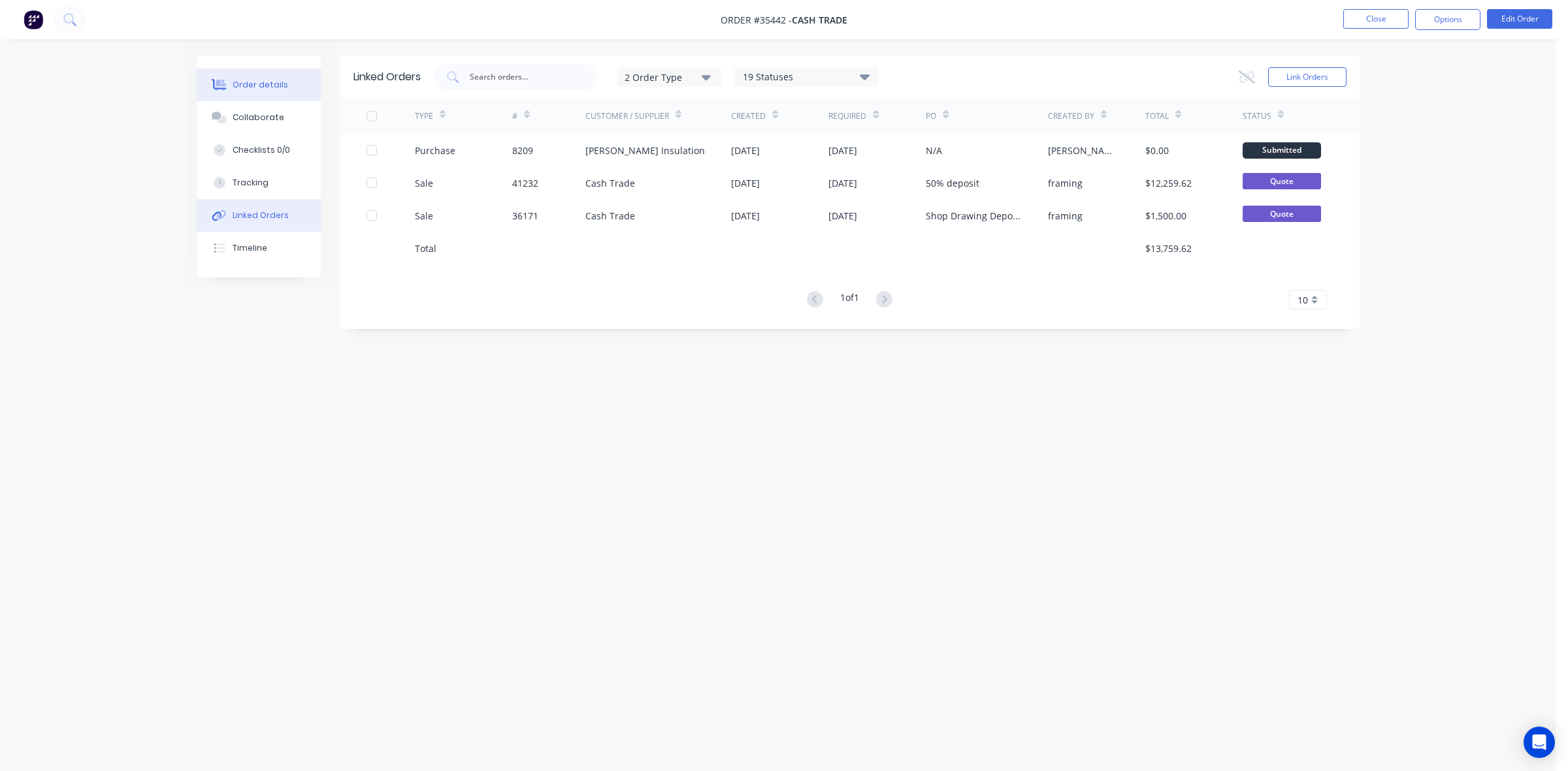
click at [279, 82] on div "Order details" at bounding box center [260, 84] width 56 height 12
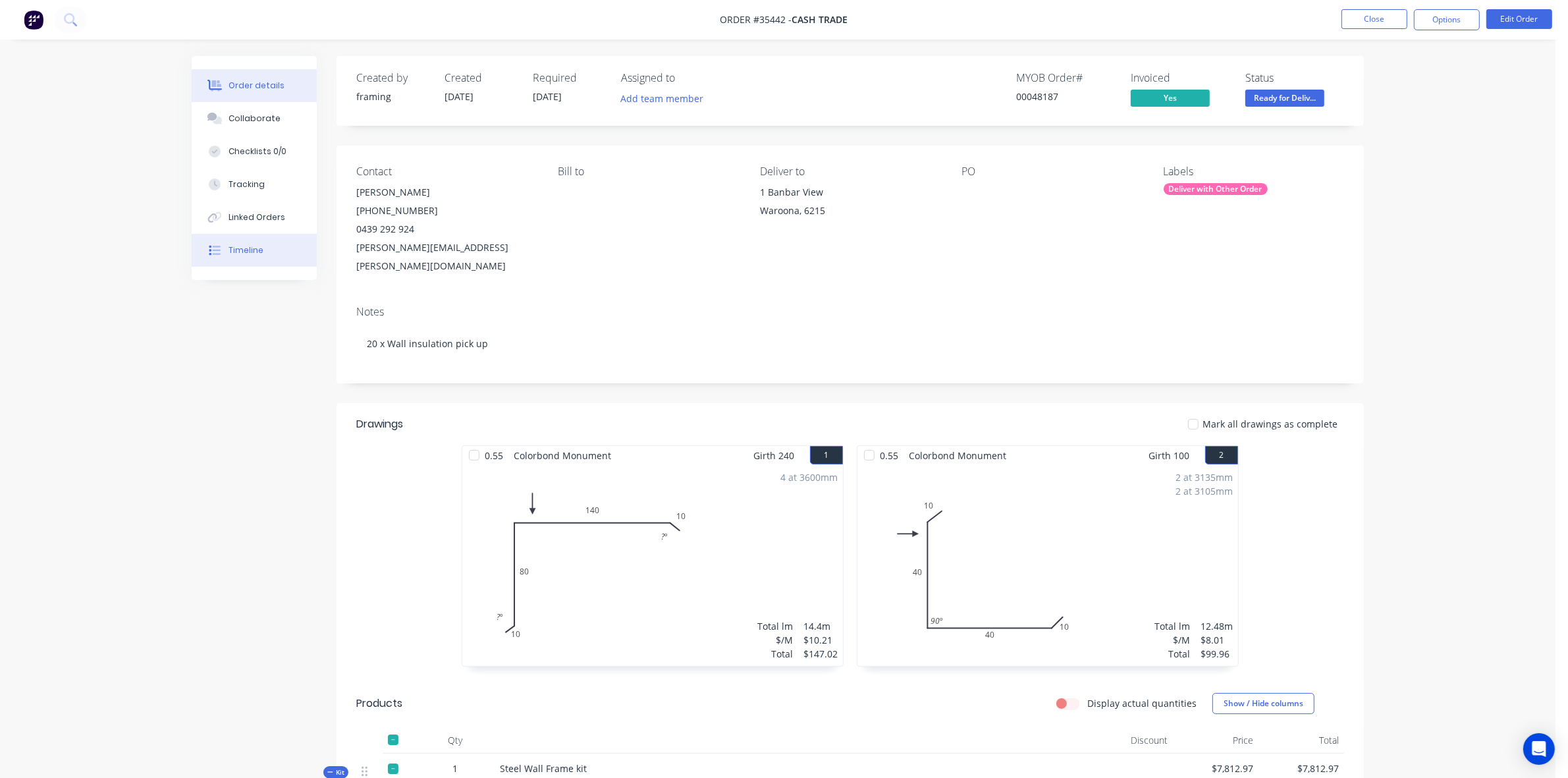
click at [283, 252] on button "Timeline" at bounding box center [254, 250] width 125 height 33
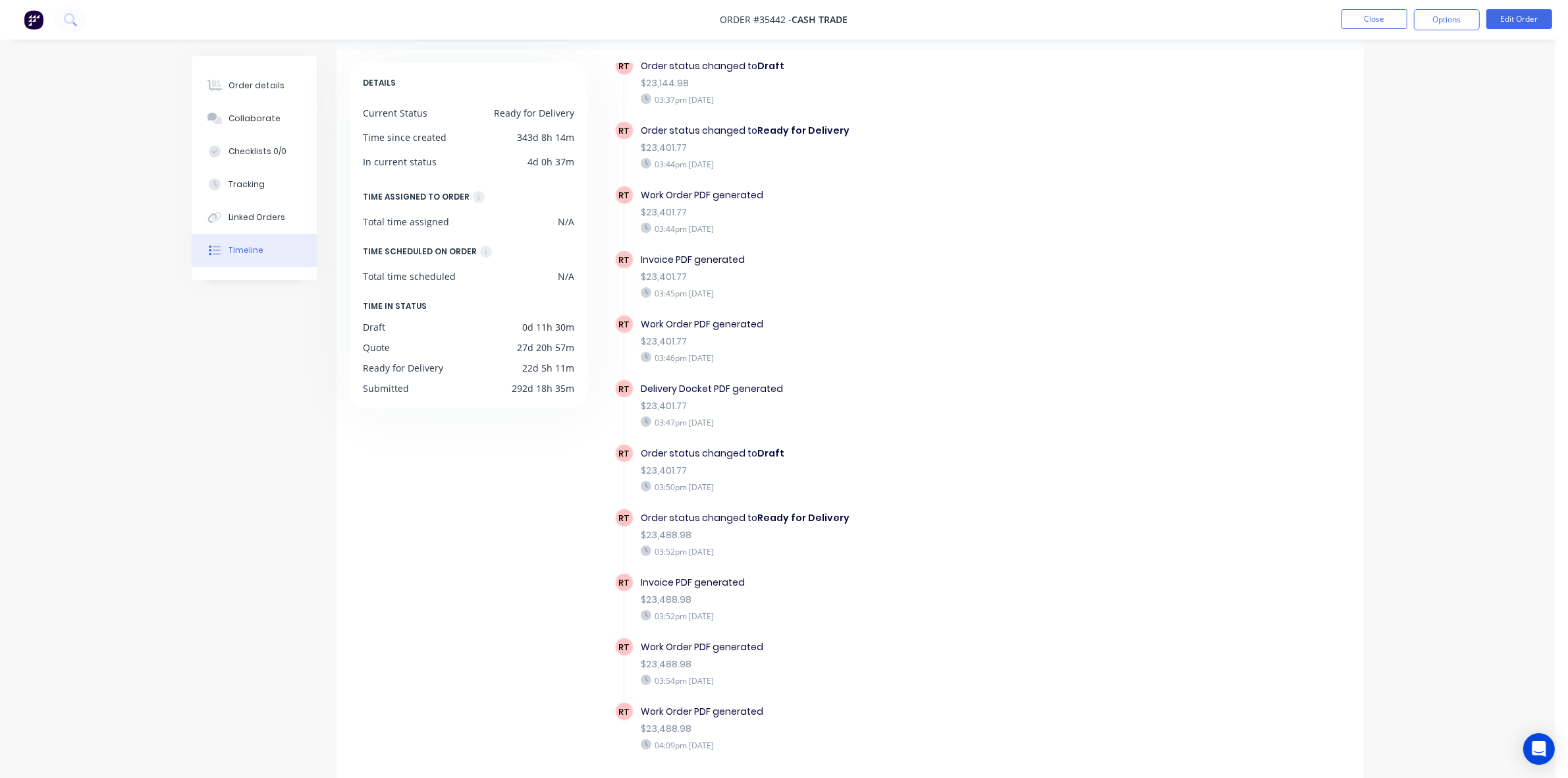
scroll to position [93, 0]
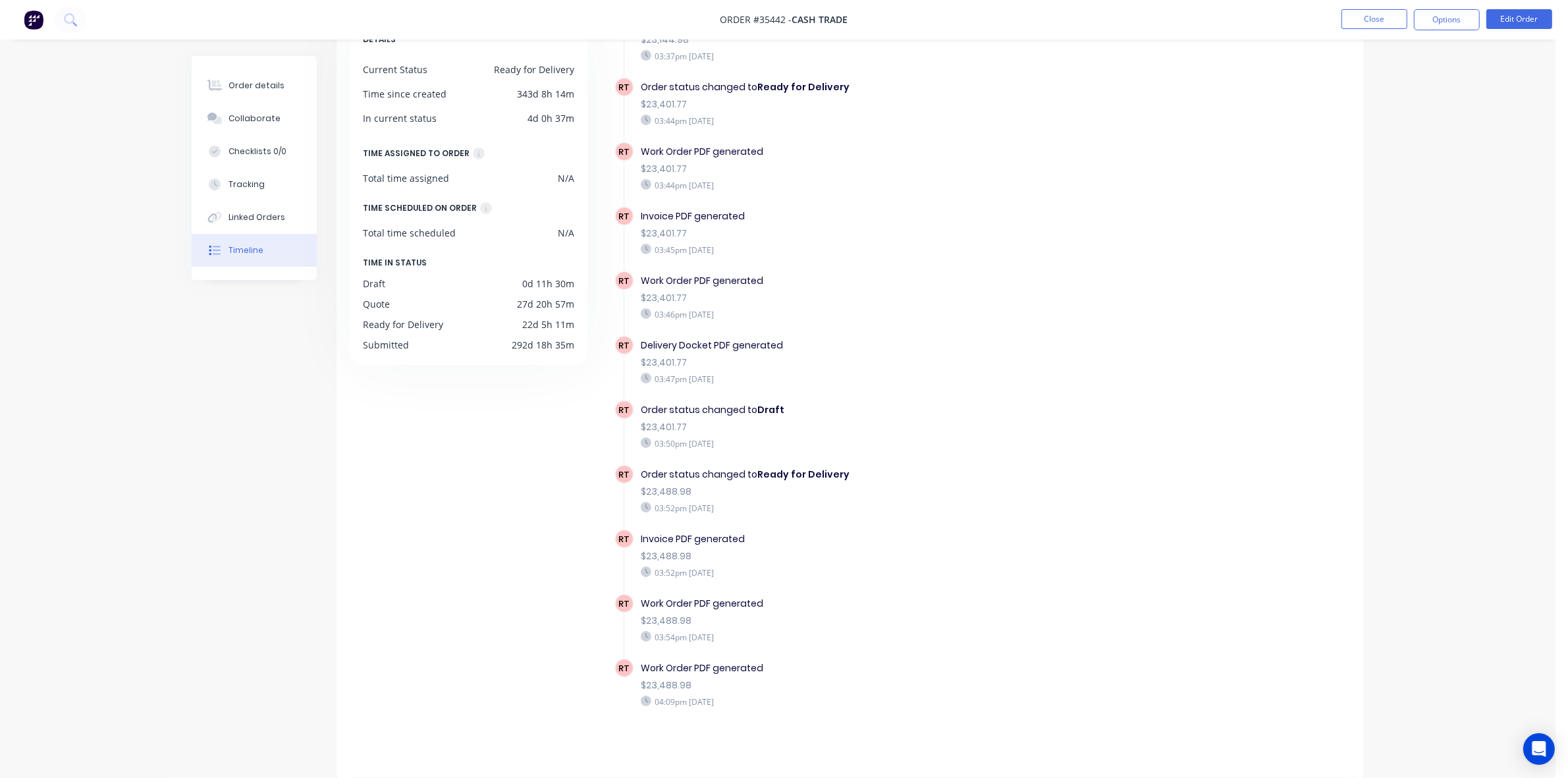
click at [188, 597] on div "Order details Collaborate Checklists 0/0 Tracking Linked Orders Timeline Order …" at bounding box center [778, 370] width 1199 height 815
click at [221, 79] on icon at bounding box center [215, 85] width 15 height 12
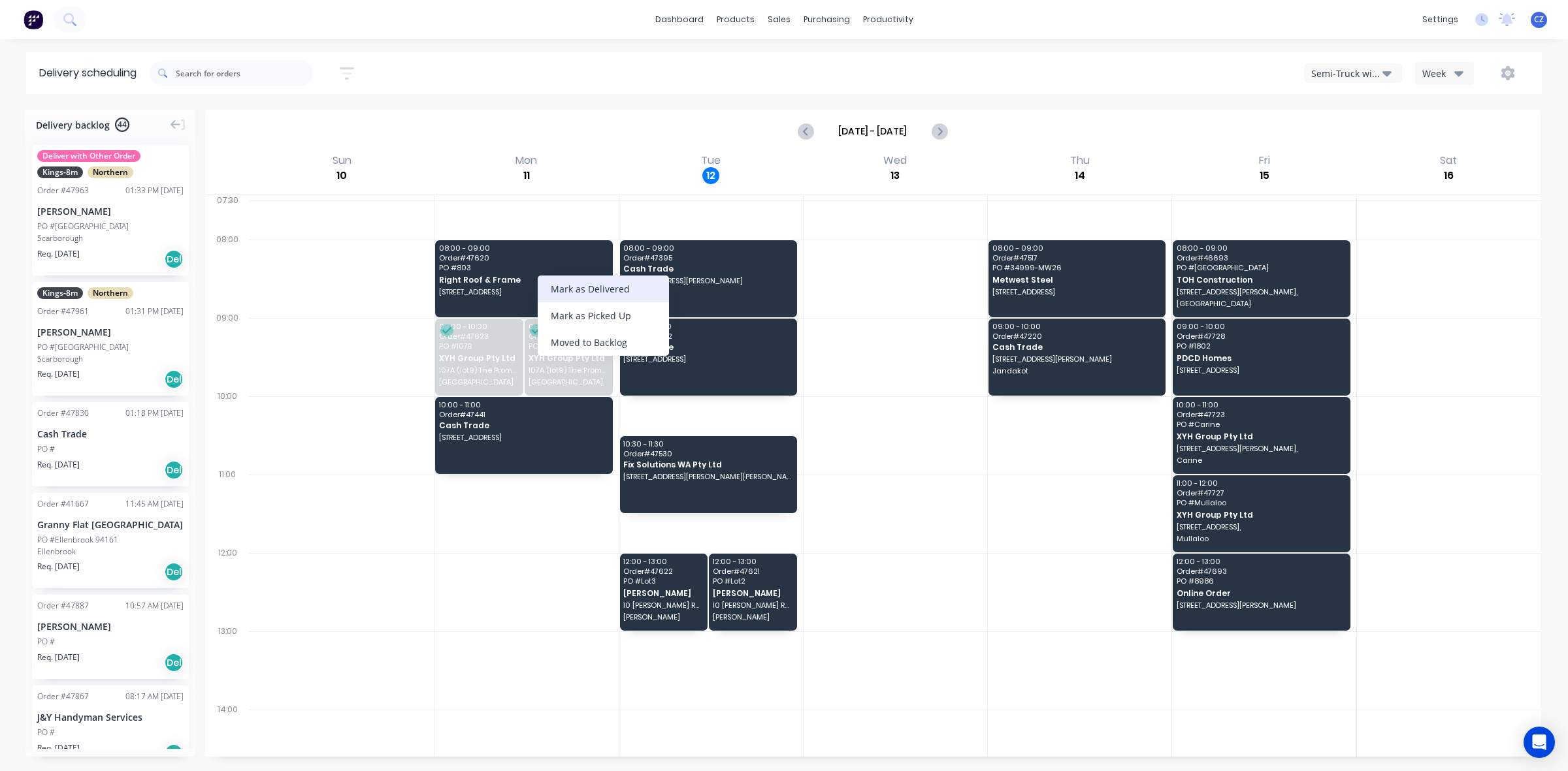
click at [608, 286] on div "Mark as Delivered" at bounding box center [603, 289] width 131 height 27
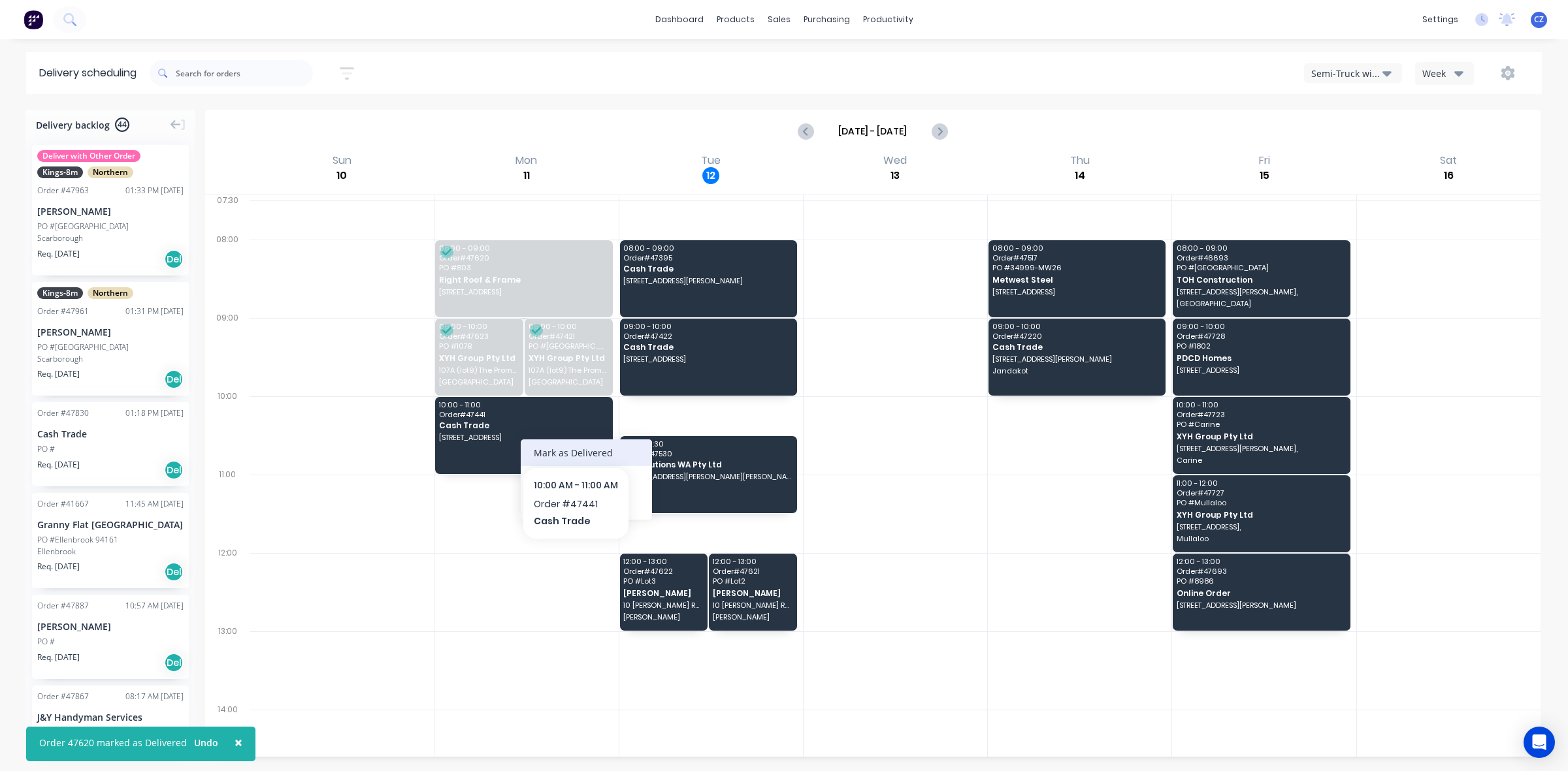
click at [573, 445] on div "Mark as Delivered" at bounding box center [586, 453] width 131 height 27
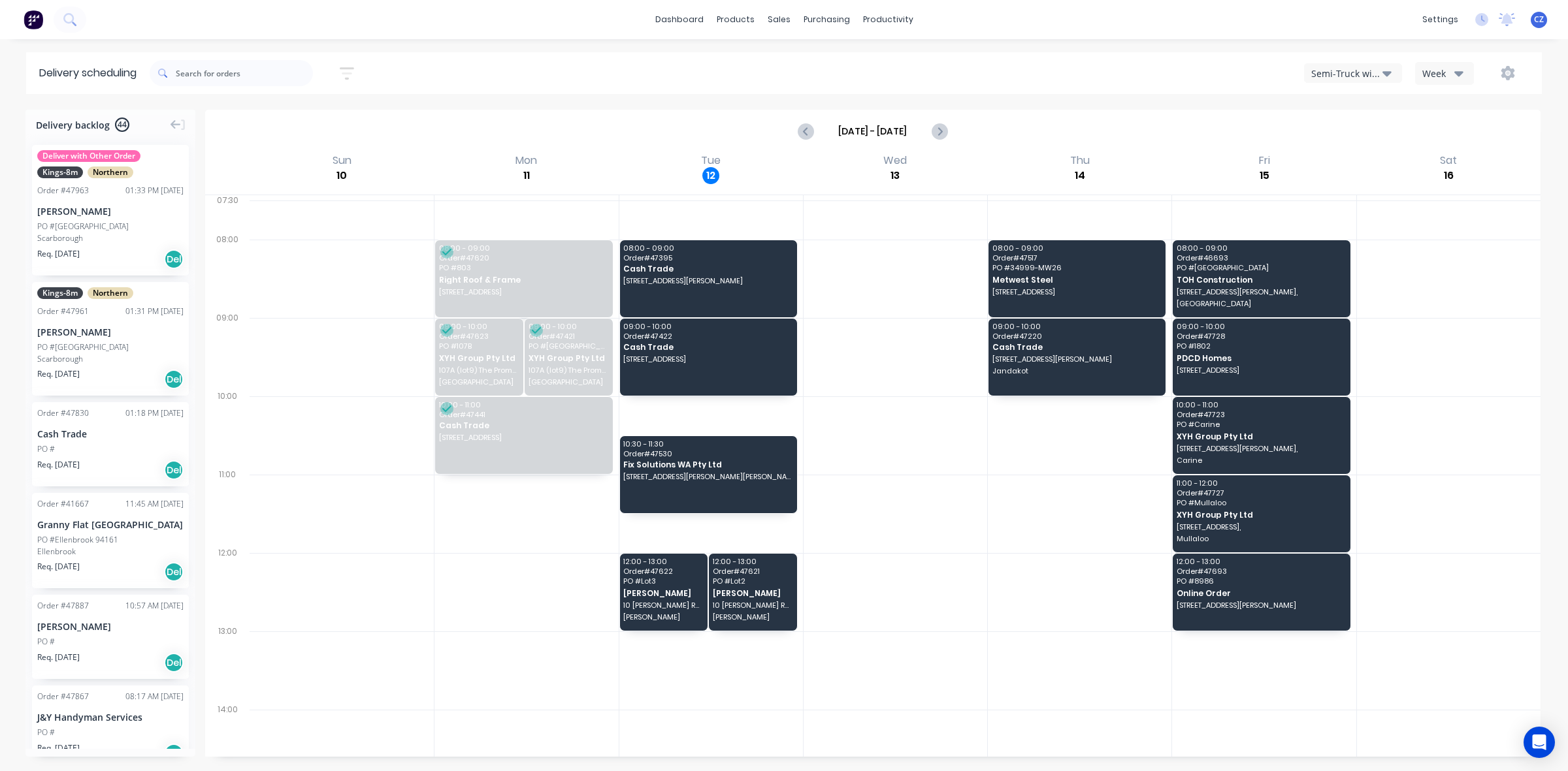
click at [110, 446] on div "PO #" at bounding box center [111, 449] width 146 height 12
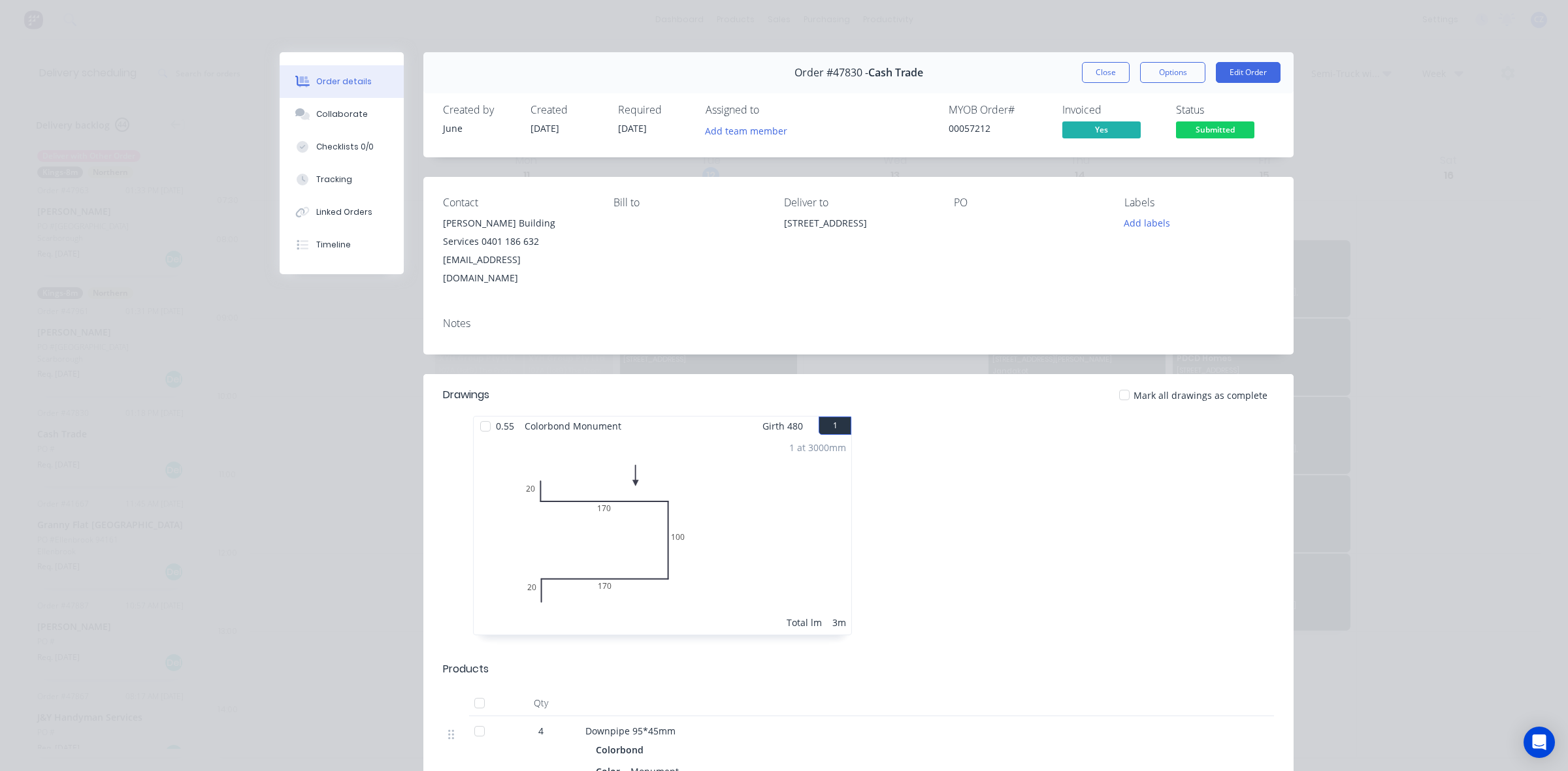
click at [835, 77] on span "Order #47830 -" at bounding box center [831, 73] width 74 height 13
copy span "47830"
click at [1094, 65] on button "Close" at bounding box center [1106, 72] width 48 height 21
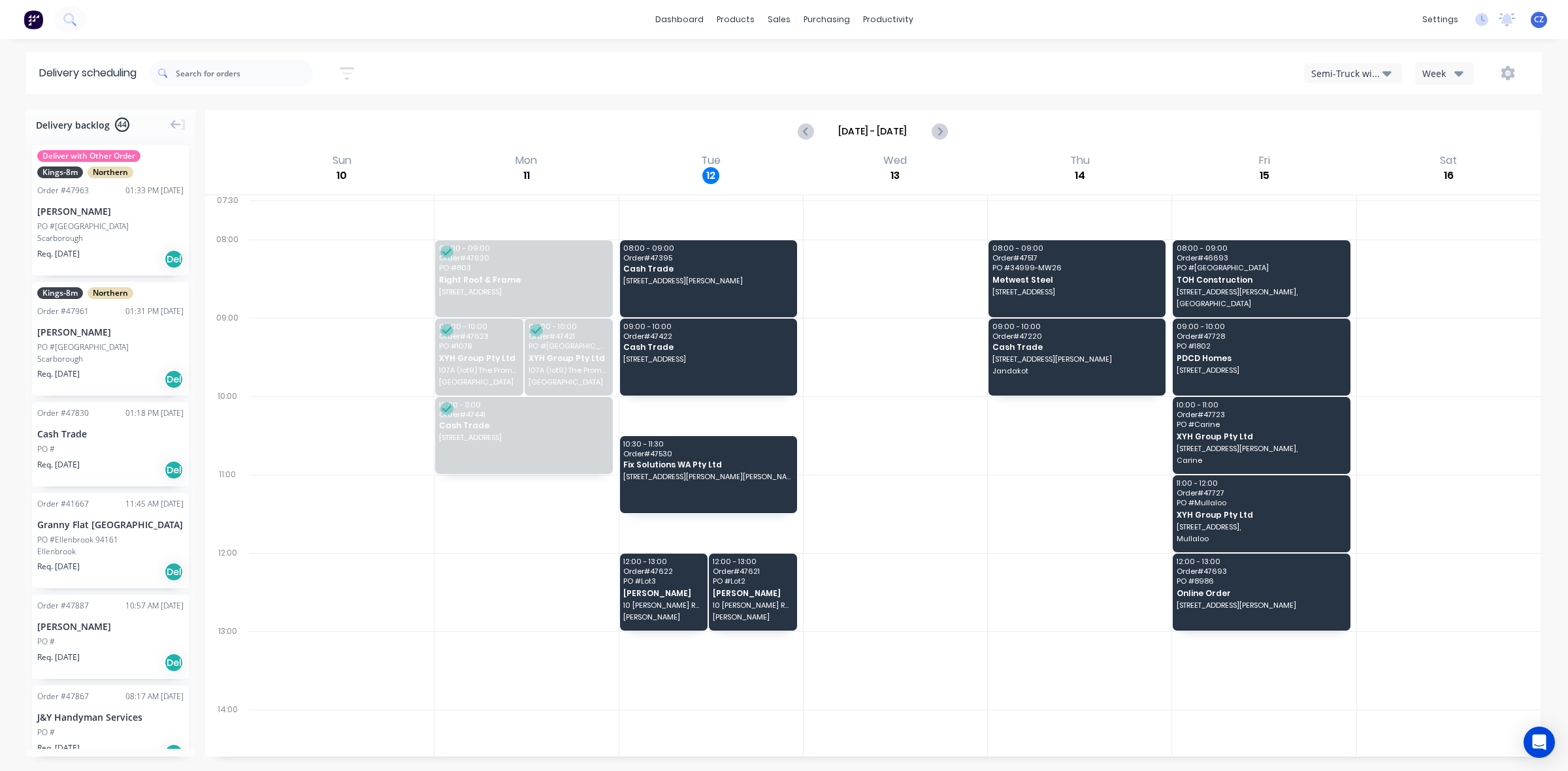
click at [133, 436] on div "Cash Trade" at bounding box center [111, 434] width 146 height 14
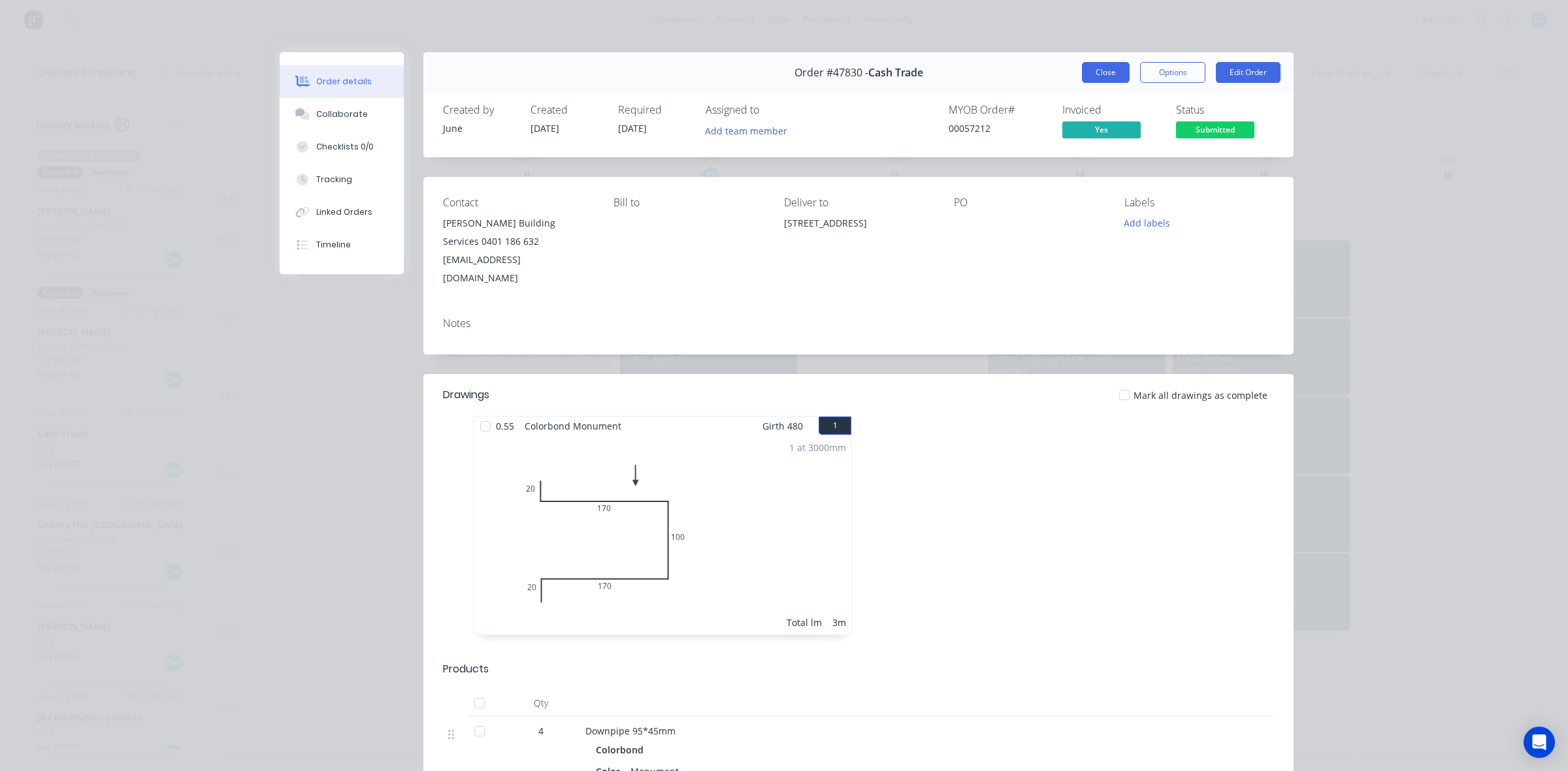
click at [1098, 66] on button "Close" at bounding box center [1106, 72] width 48 height 21
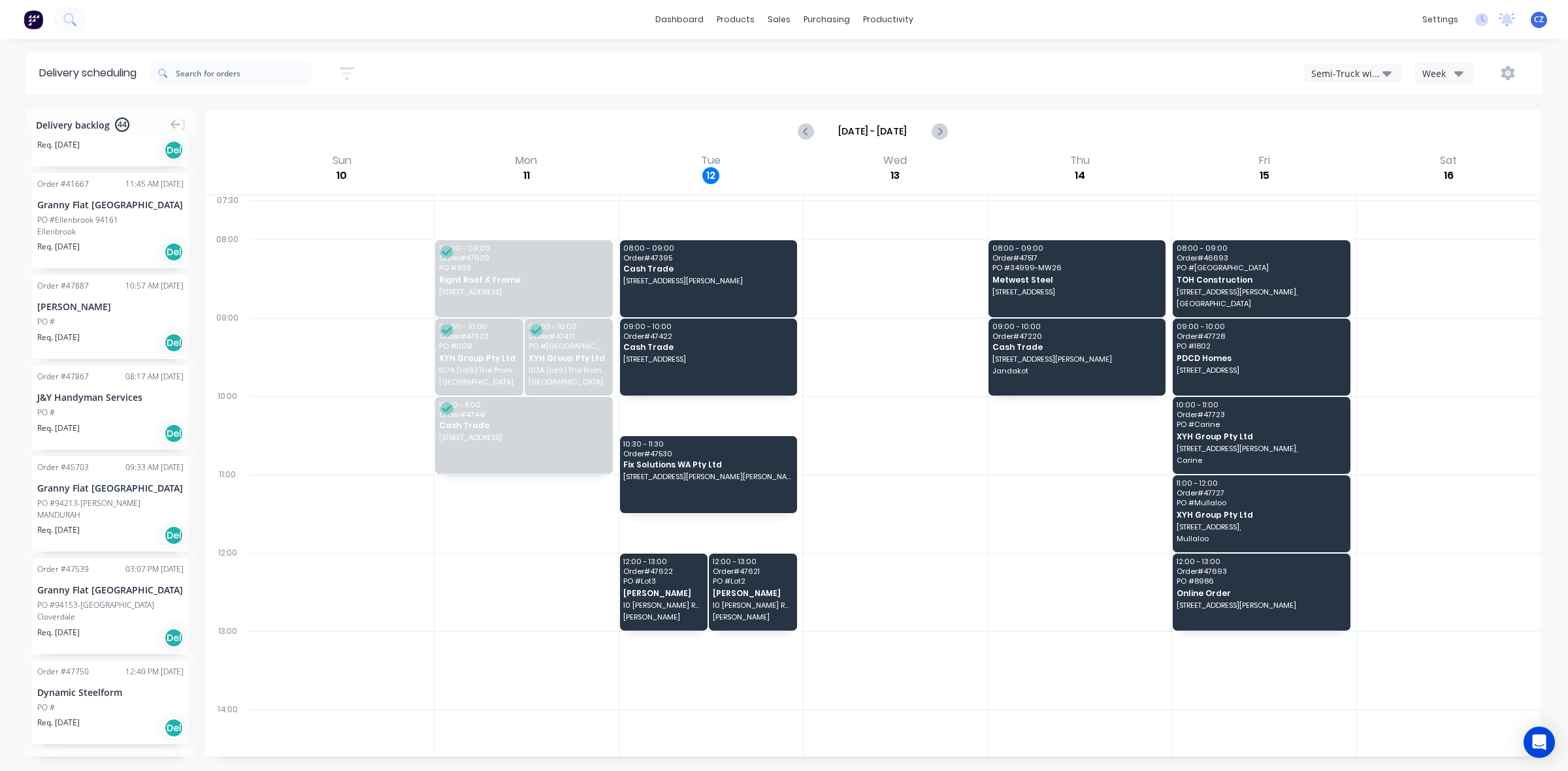
scroll to position [326, 0]
click at [60, 391] on div "J&Y Handyman Services" at bounding box center [111, 391] width 146 height 14
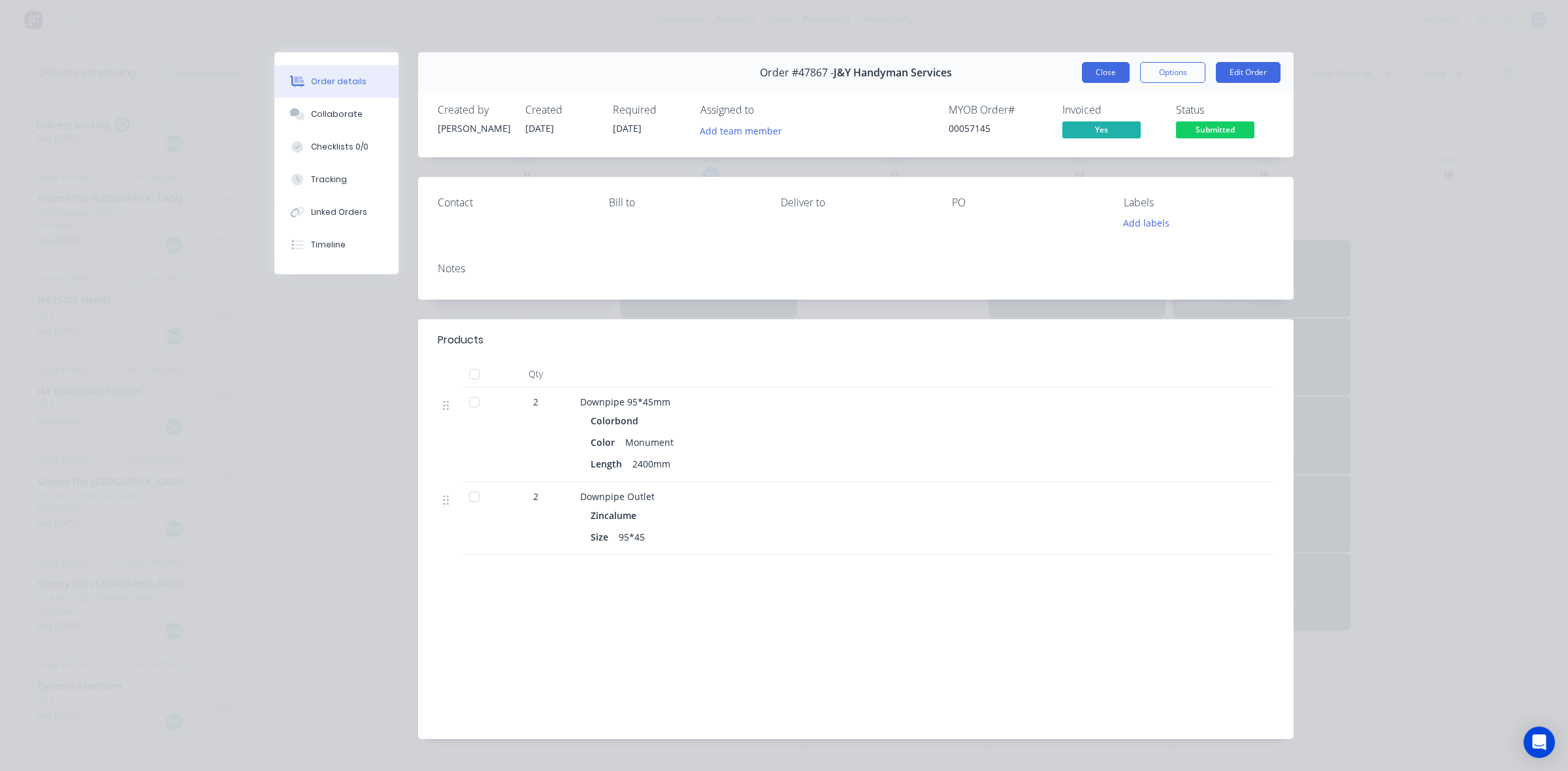
click at [1110, 64] on button "Close" at bounding box center [1106, 72] width 48 height 21
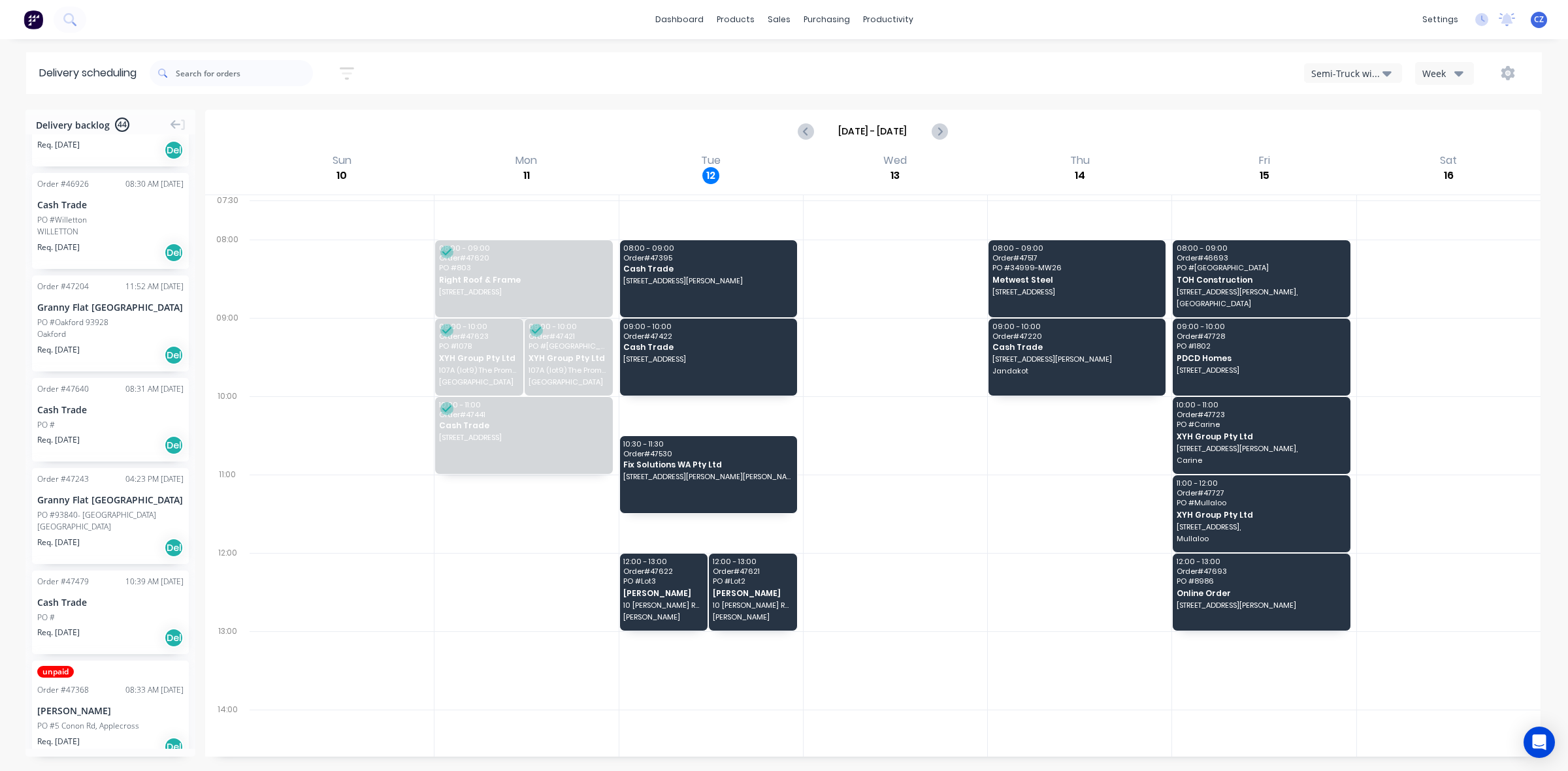
scroll to position [1061, 0]
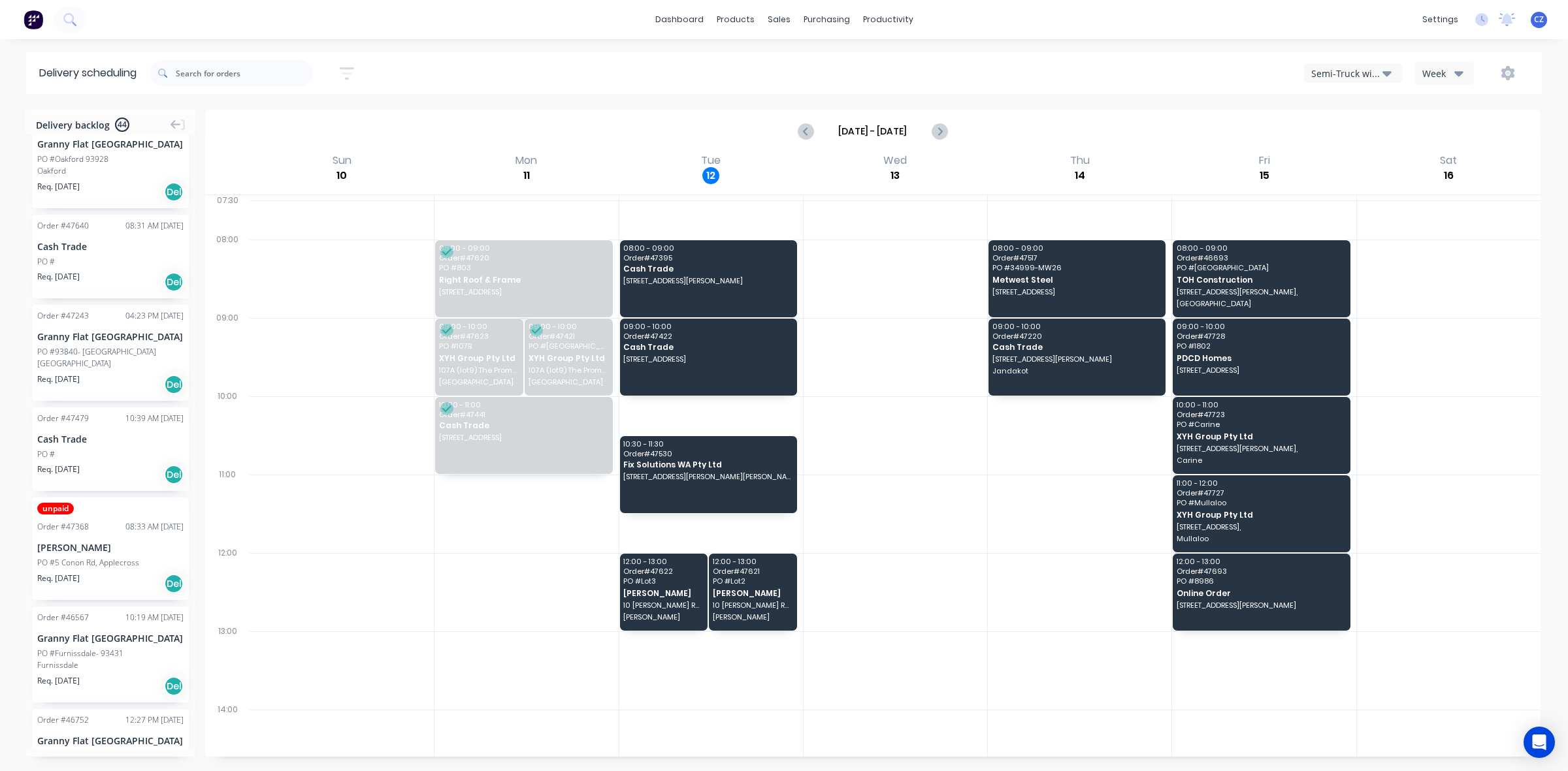
click at [72, 450] on div "PO #" at bounding box center [111, 454] width 146 height 12
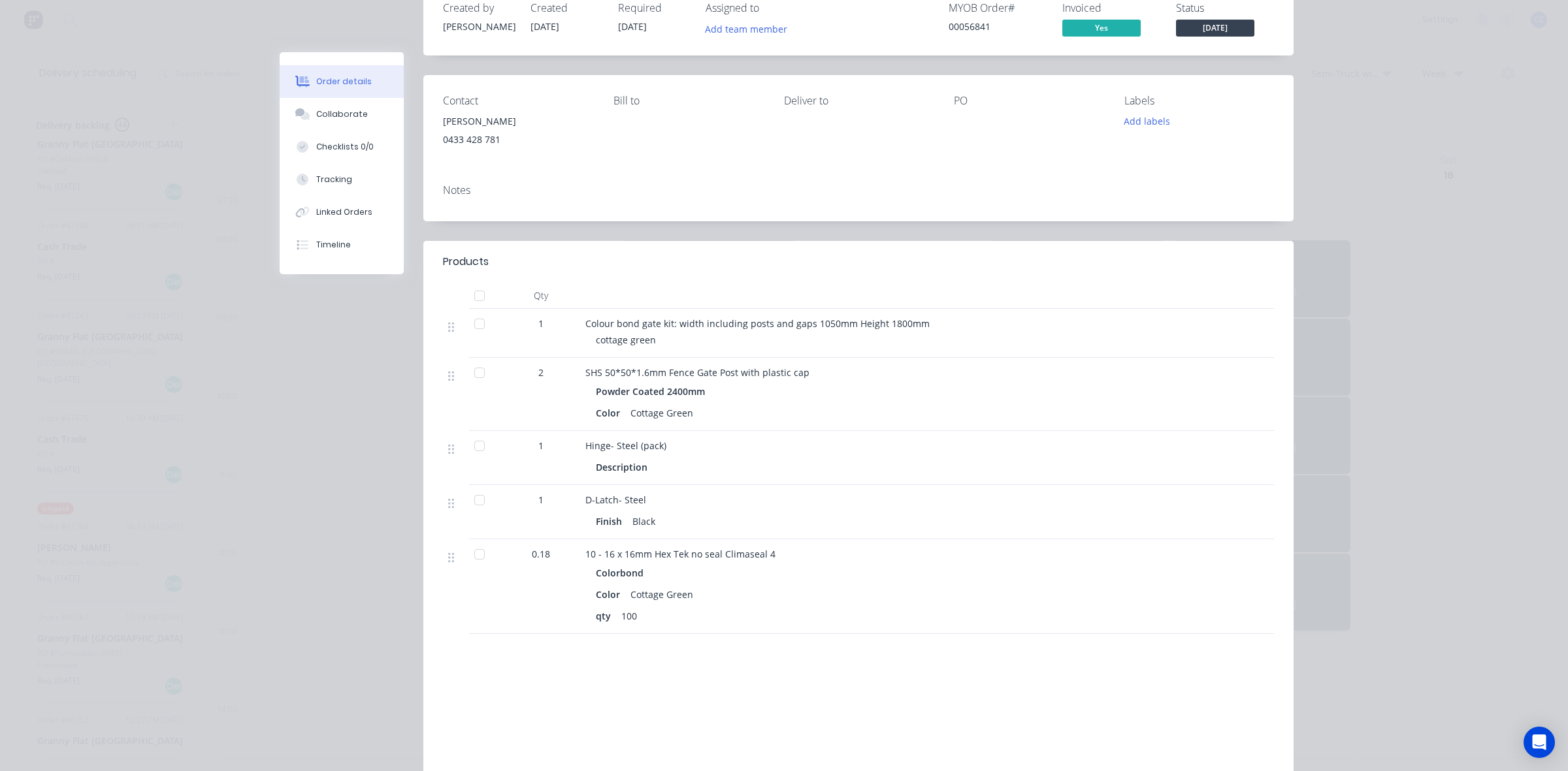
scroll to position [0, 0]
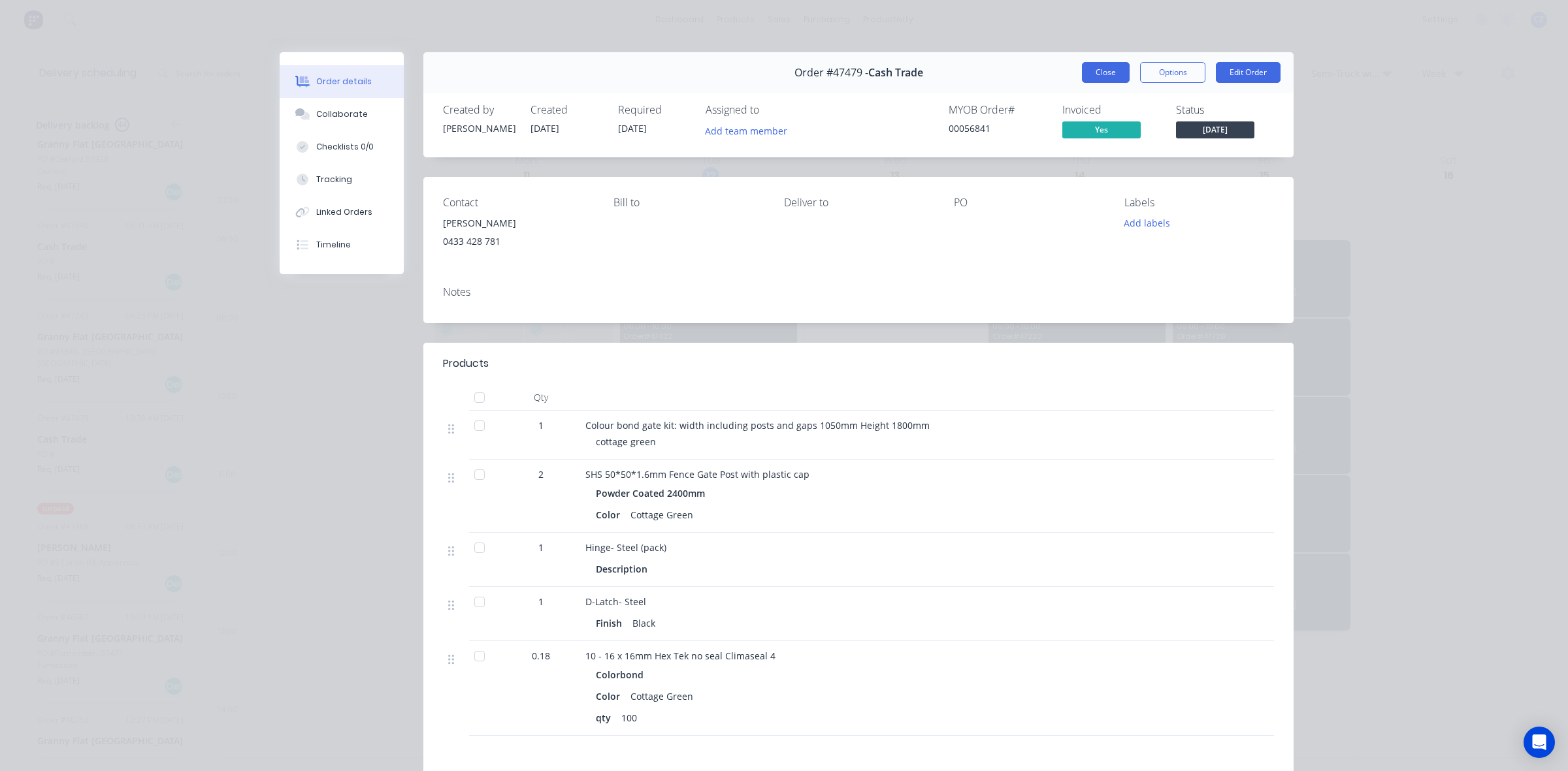
click at [1113, 75] on button "Close" at bounding box center [1106, 72] width 48 height 21
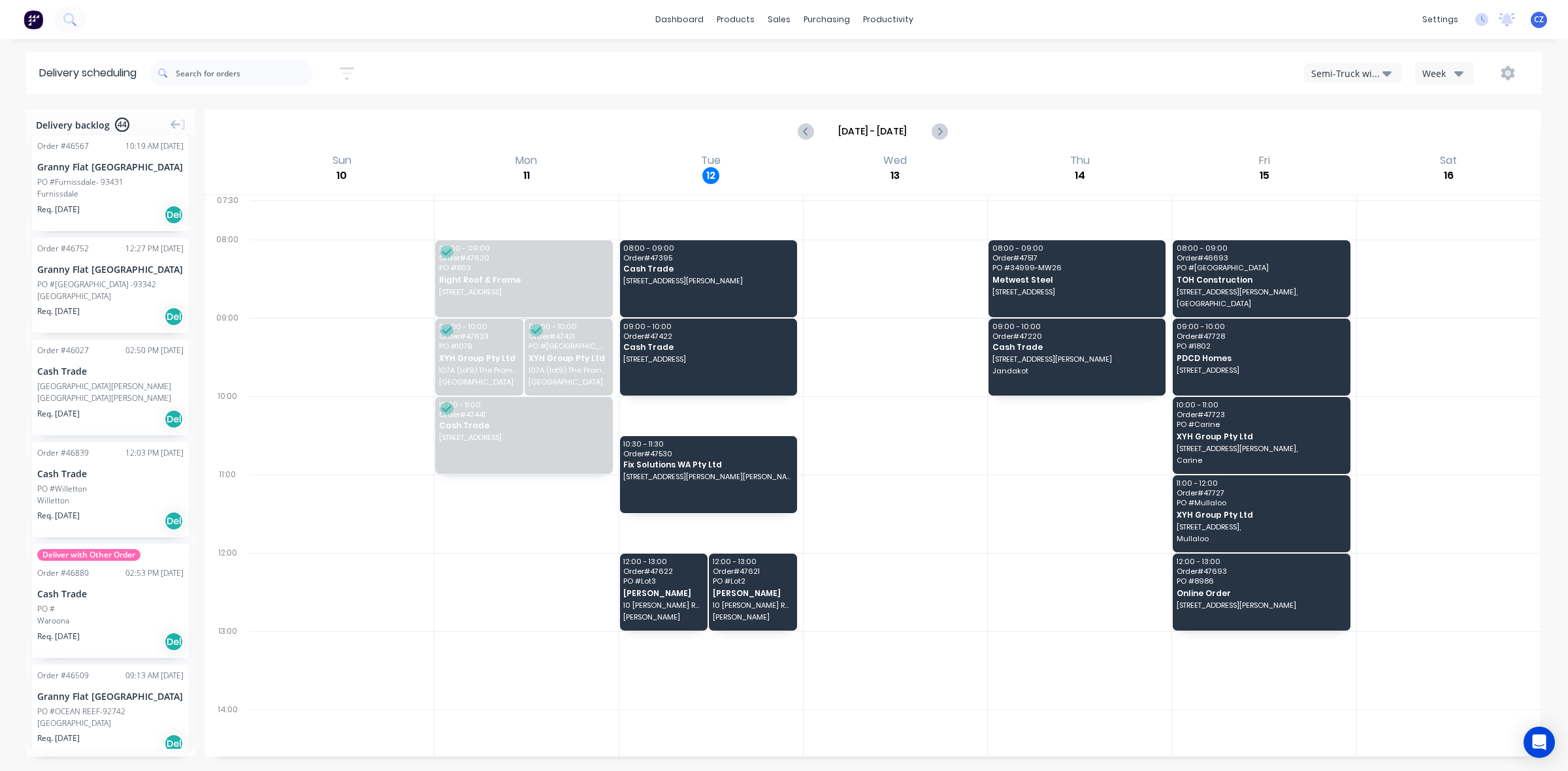
scroll to position [1633, 0]
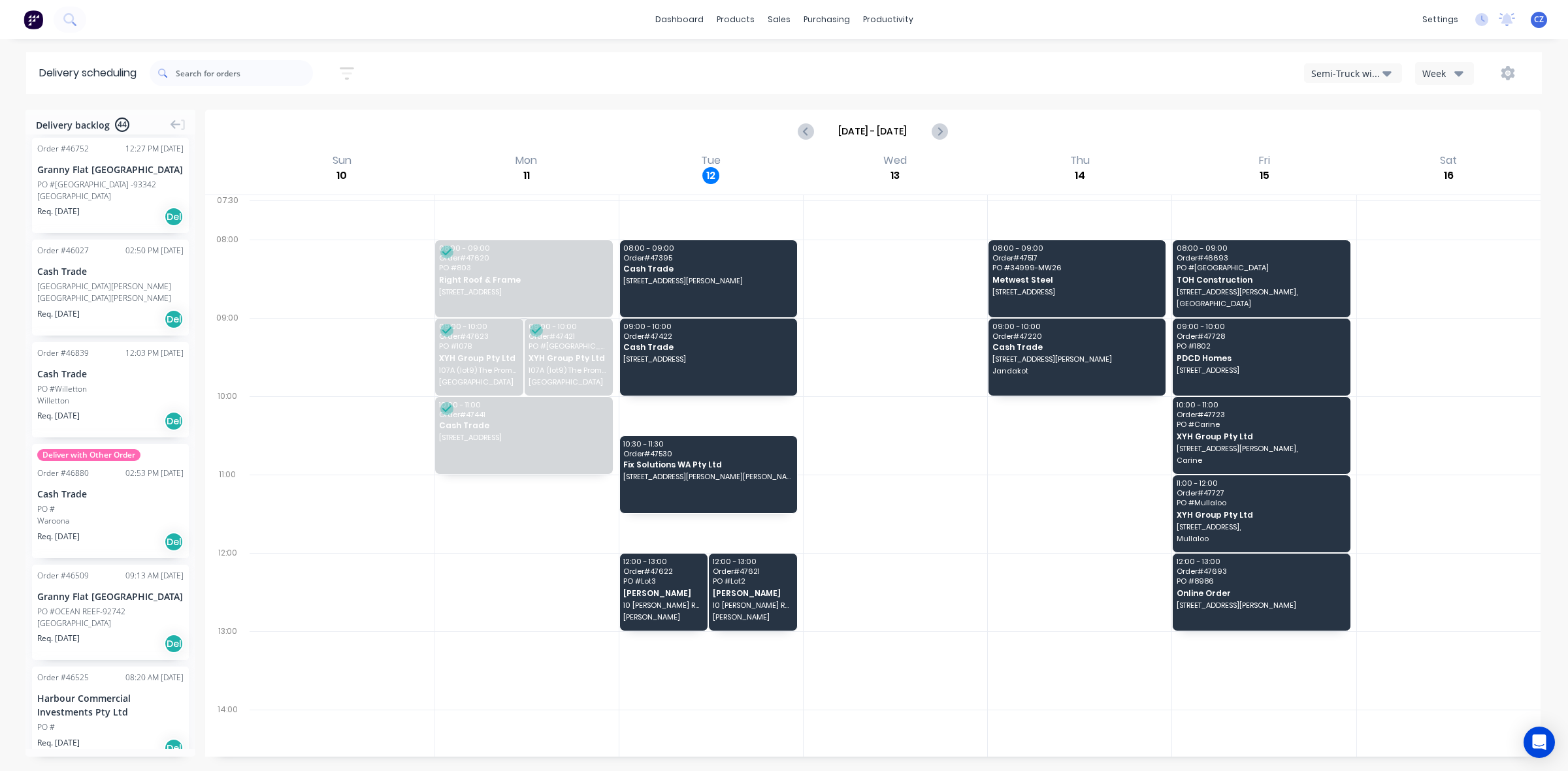
click at [53, 419] on span "Req. [DATE]" at bounding box center [58, 415] width 42 height 12
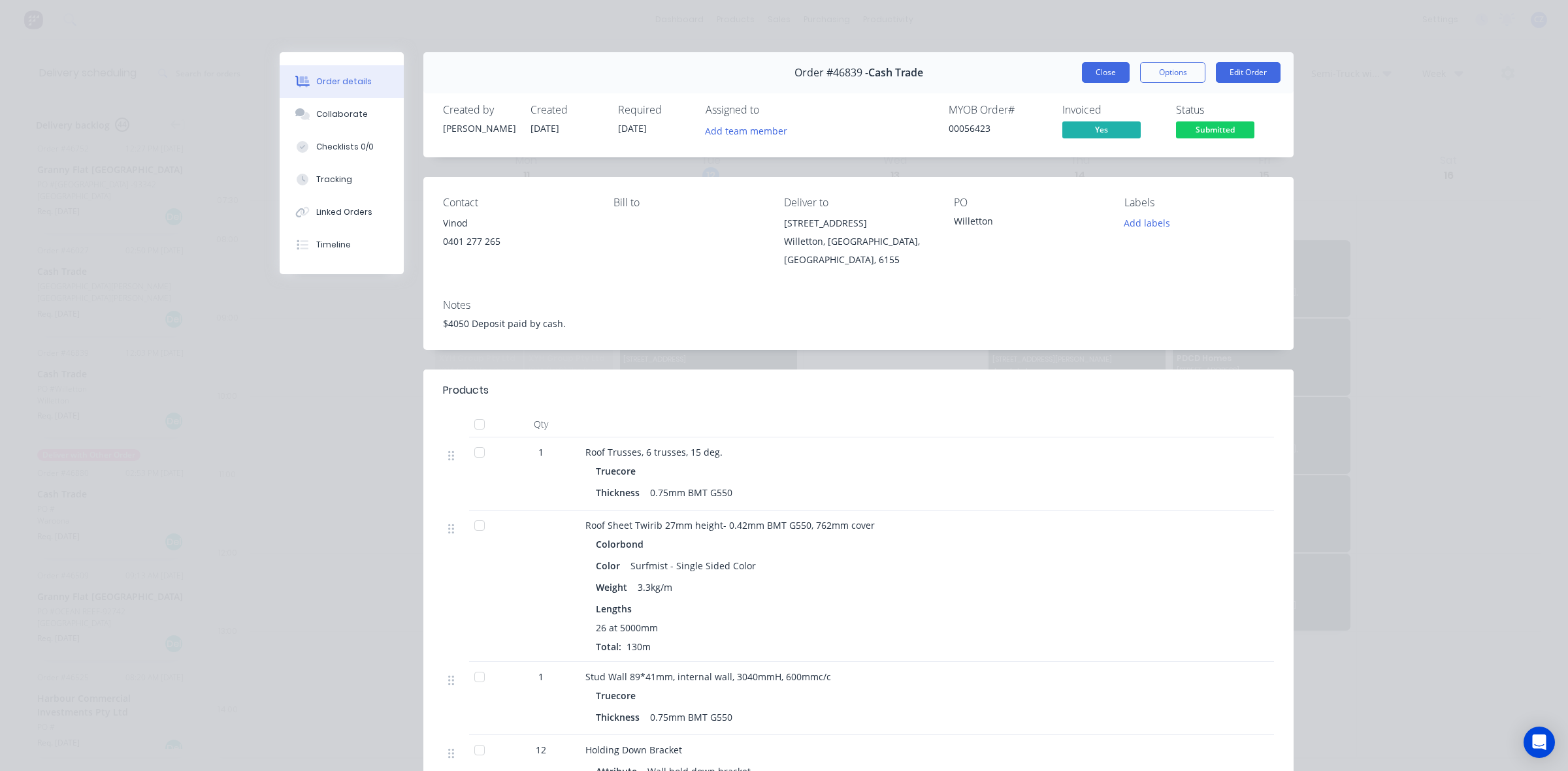
click at [1088, 66] on button "Close" at bounding box center [1106, 72] width 48 height 21
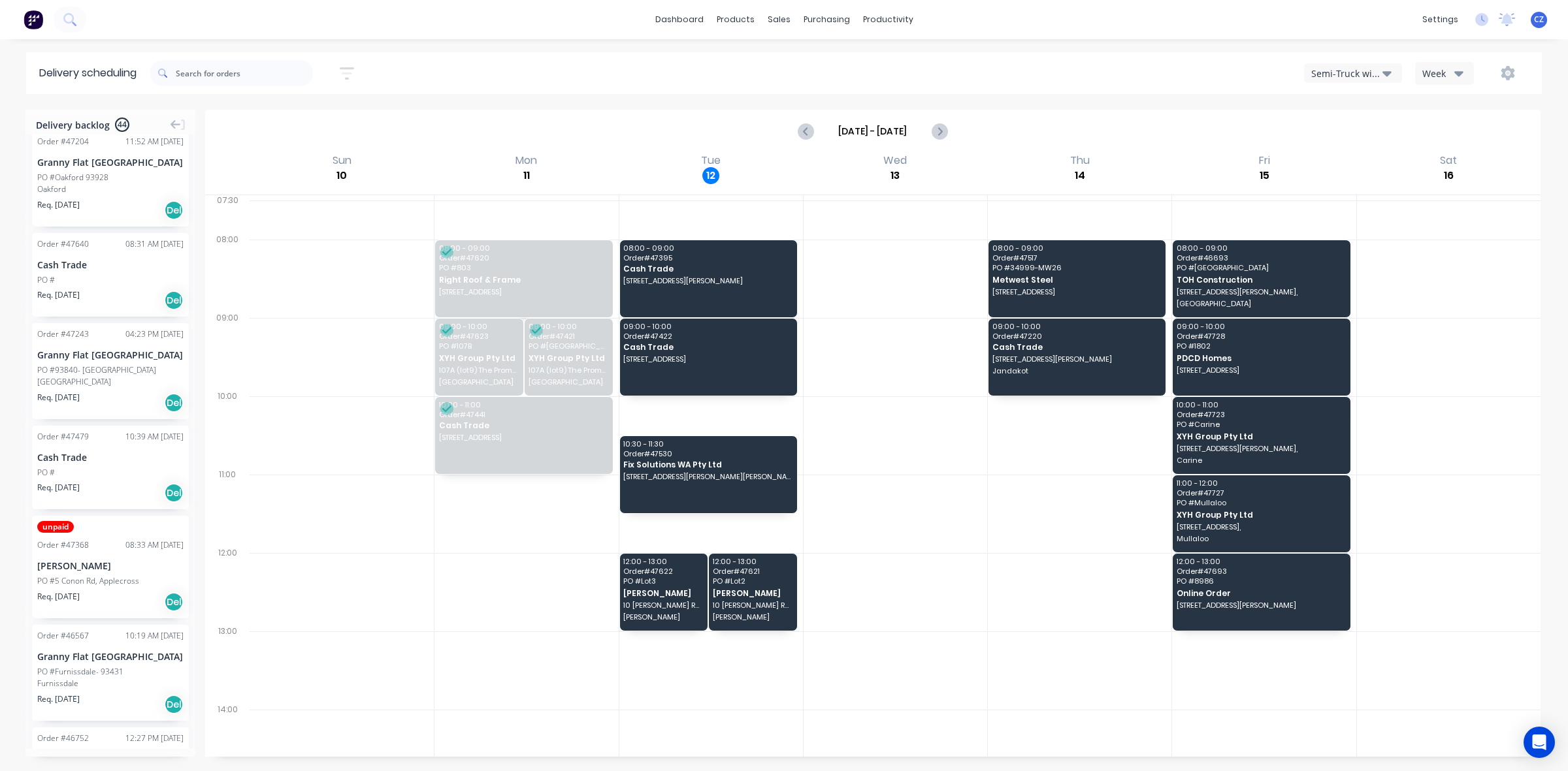
scroll to position [898, 0]
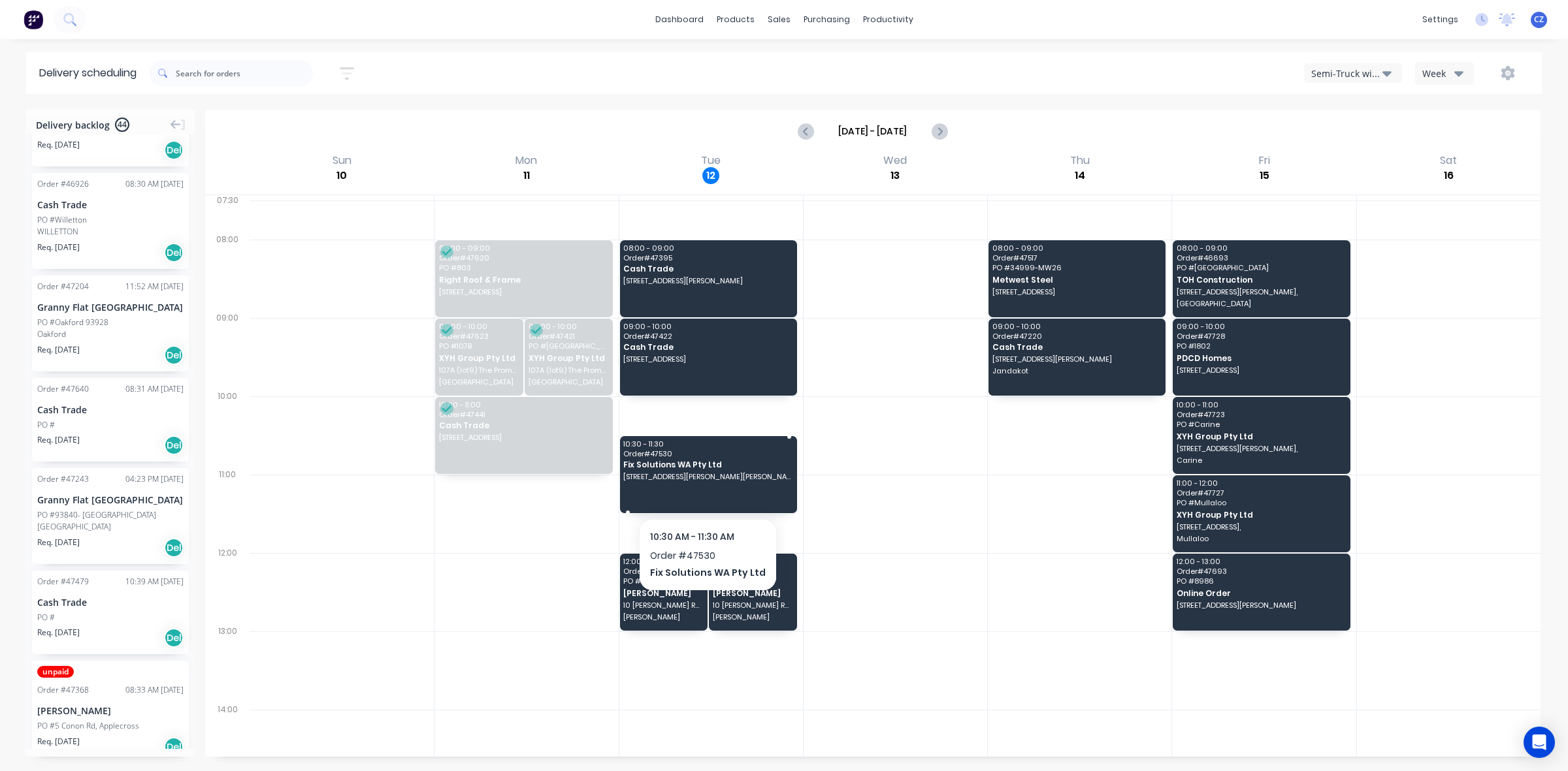
click at [713, 485] on div "10:30 - 11:30 Order # 47530 Fix Solutions WA Pty Ltd [STREET_ADDRESS][PERSON_NA…" at bounding box center [708, 474] width 177 height 77
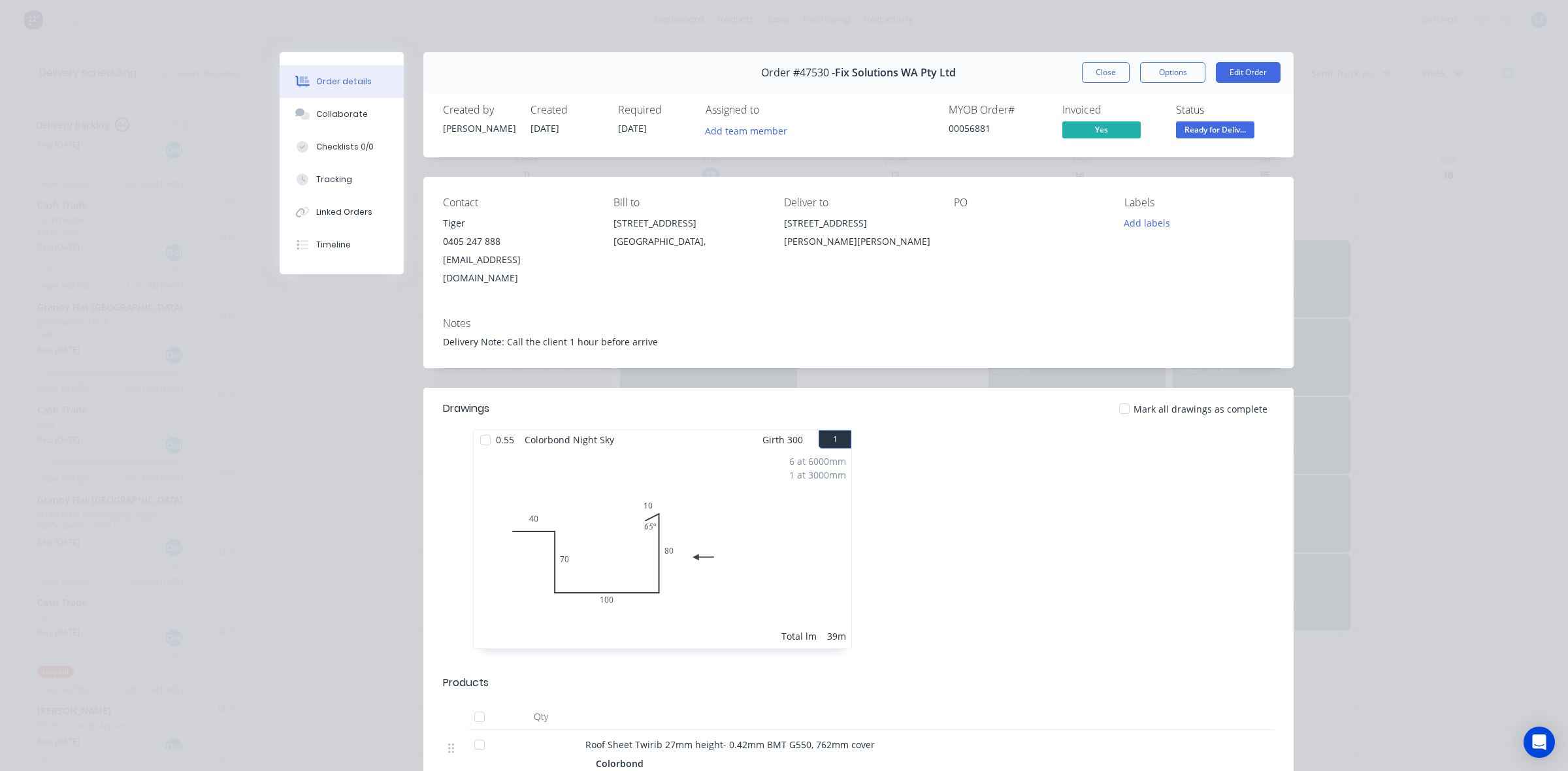
click at [826, 317] on div "Notes" at bounding box center [858, 324] width 831 height 13
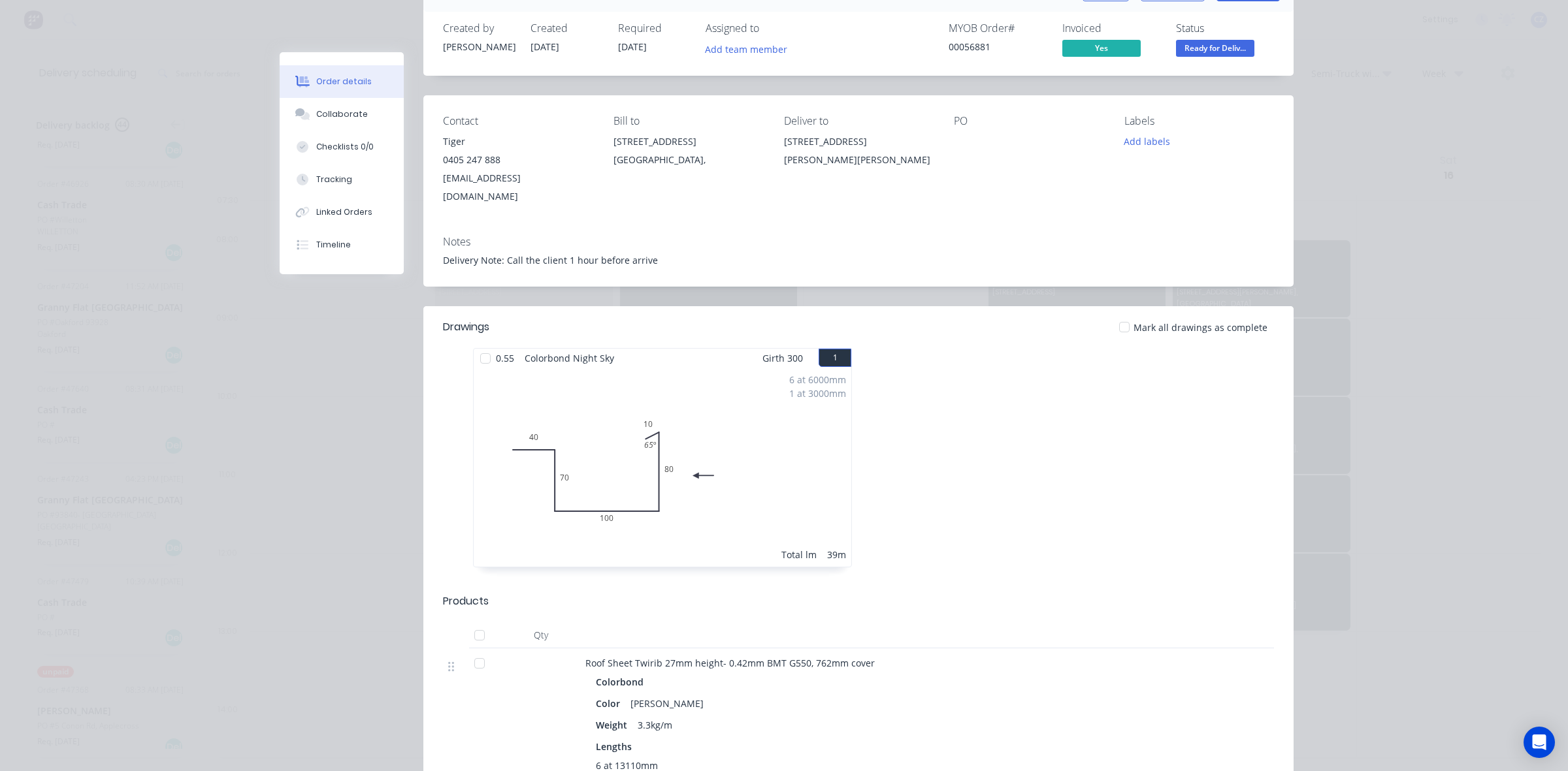
scroll to position [0, 0]
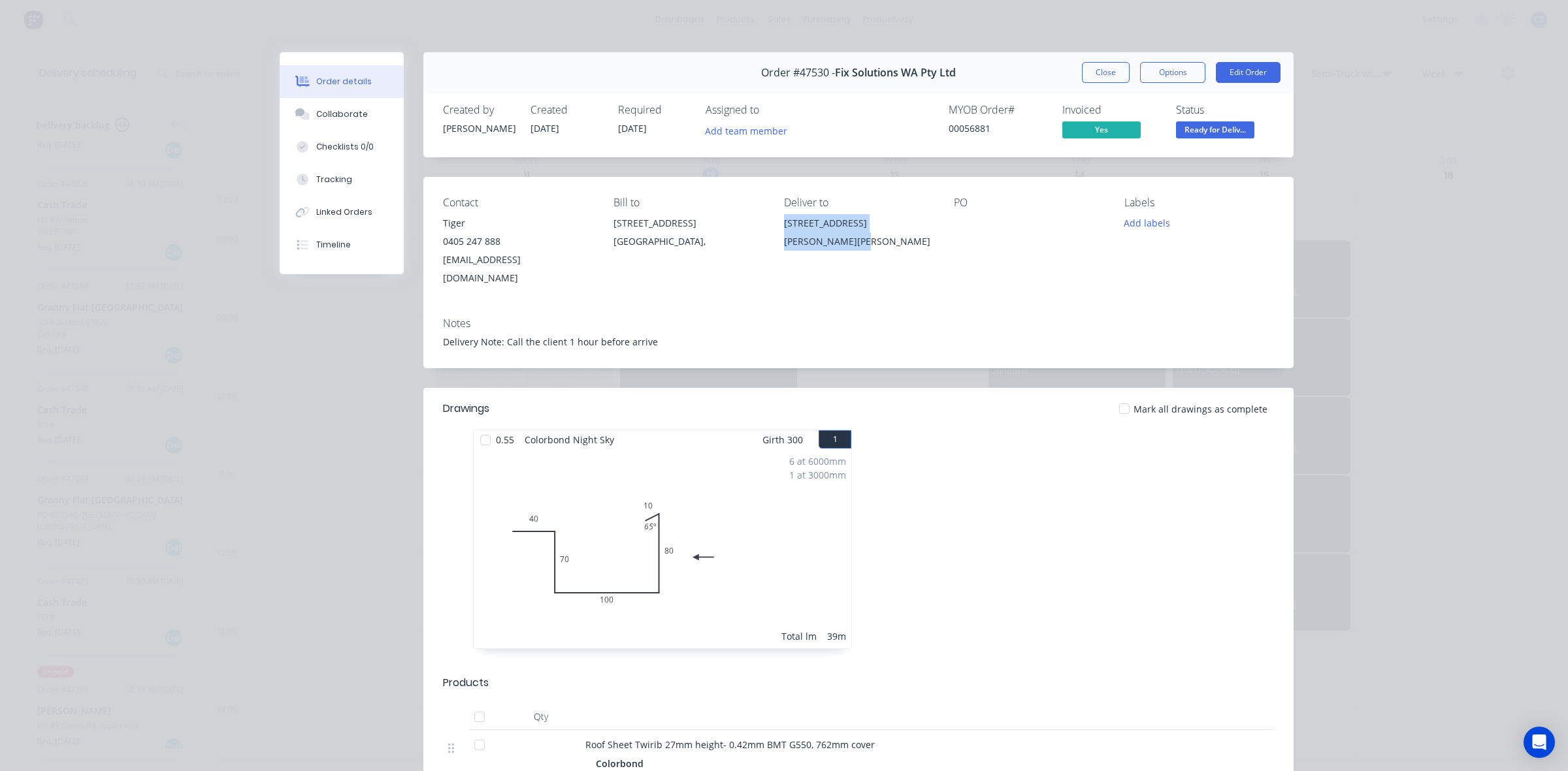
drag, startPoint x: 778, startPoint y: 220, endPoint x: 926, endPoint y: 228, distance: 148.2
click at [926, 228] on div "[STREET_ADDRESS][PERSON_NAME][PERSON_NAME]" at bounding box center [859, 232] width 150 height 37
copy div "[STREET_ADDRESS][PERSON_NAME][PERSON_NAME]"
click at [1078, 557] on div at bounding box center [1054, 546] width 392 height 232
drag, startPoint x: 512, startPoint y: 327, endPoint x: 788, endPoint y: 360, distance: 278.0
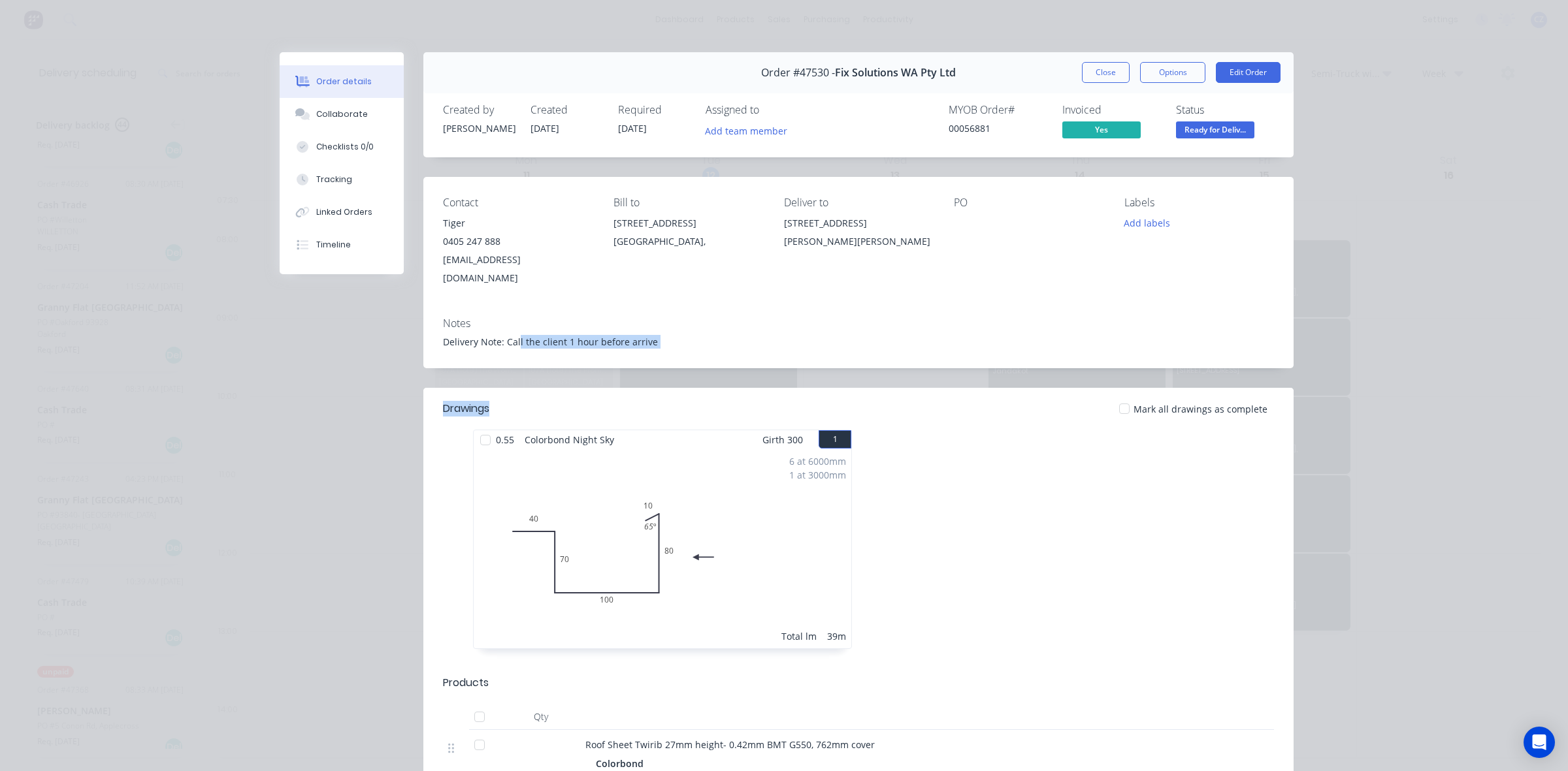
click at [814, 275] on div "Contact Tiger [PHONE_NUMBER] [EMAIL_ADDRESS][DOMAIN_NAME] Bill to [STREET_ADDRE…" at bounding box center [858, 241] width 870 height 130
click at [840, 335] on div "Delivery Note: Call the client 1 hour before arrive" at bounding box center [858, 341] width 831 height 14
click at [1113, 64] on button "Close" at bounding box center [1106, 72] width 48 height 21
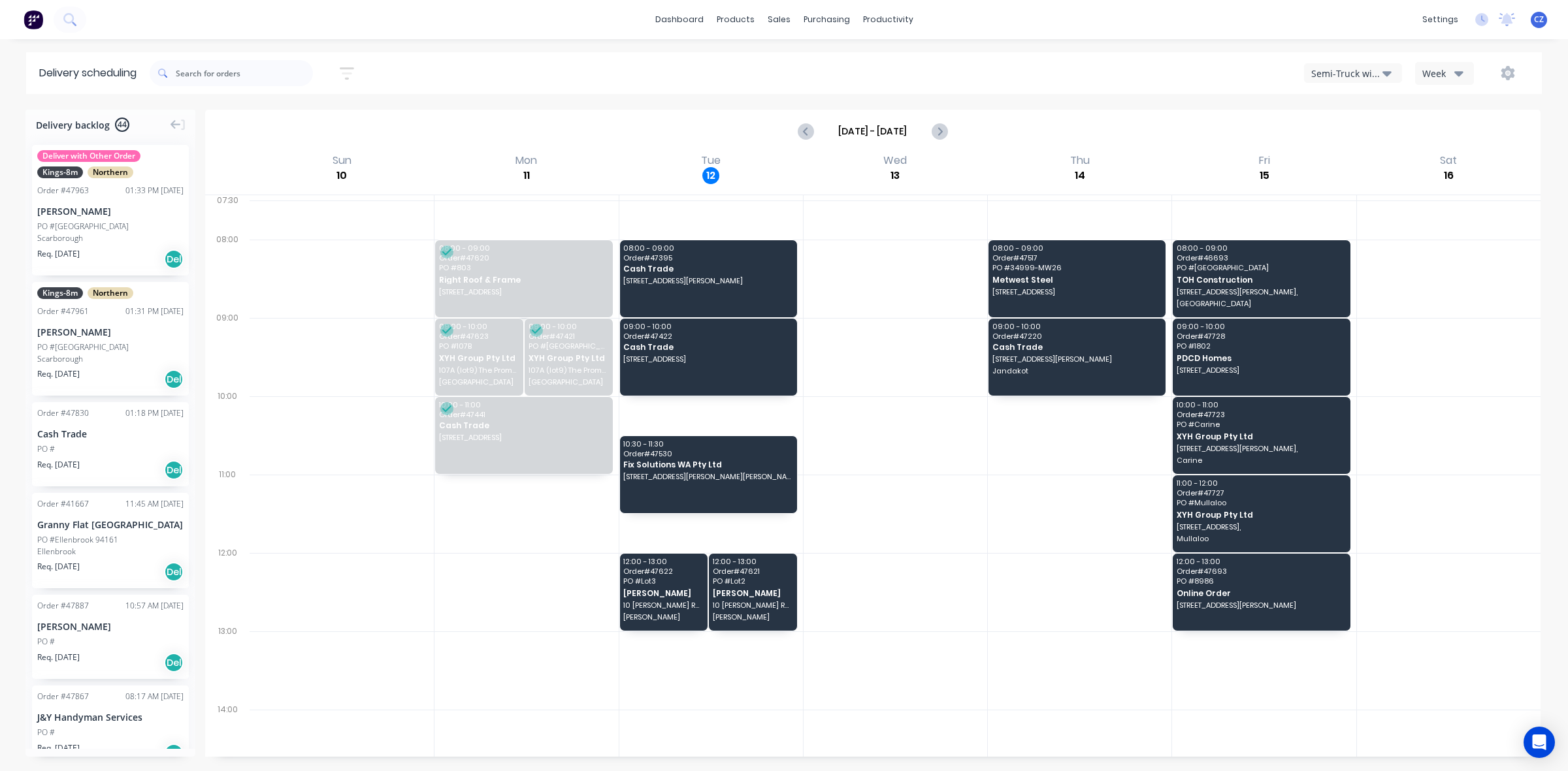
click at [100, 465] on div "Req. [DATE] Del" at bounding box center [111, 470] width 146 height 22
